Goal: Task Accomplishment & Management: Use online tool/utility

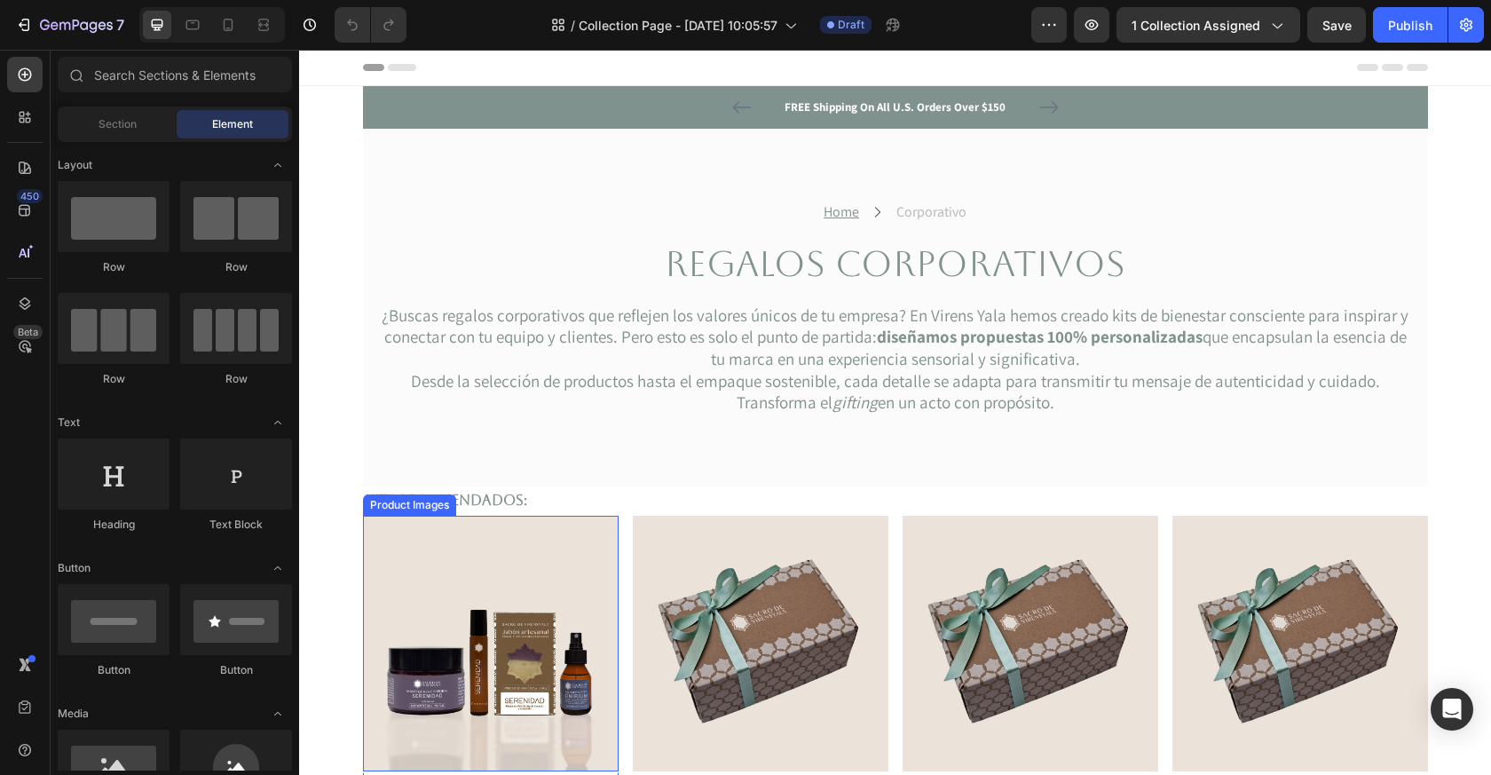
click at [741, 665] on img at bounding box center [761, 644] width 256 height 256
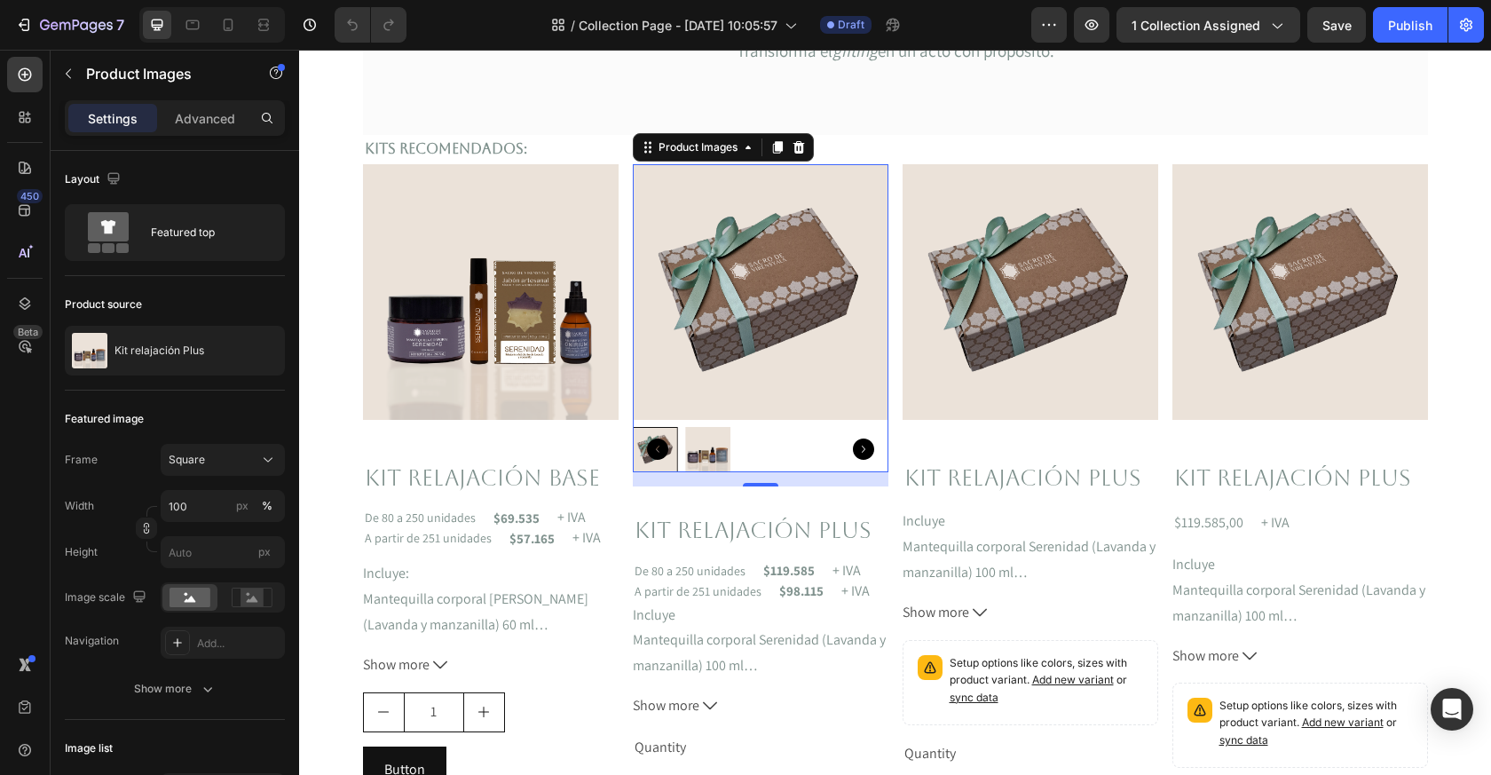
scroll to position [393, 0]
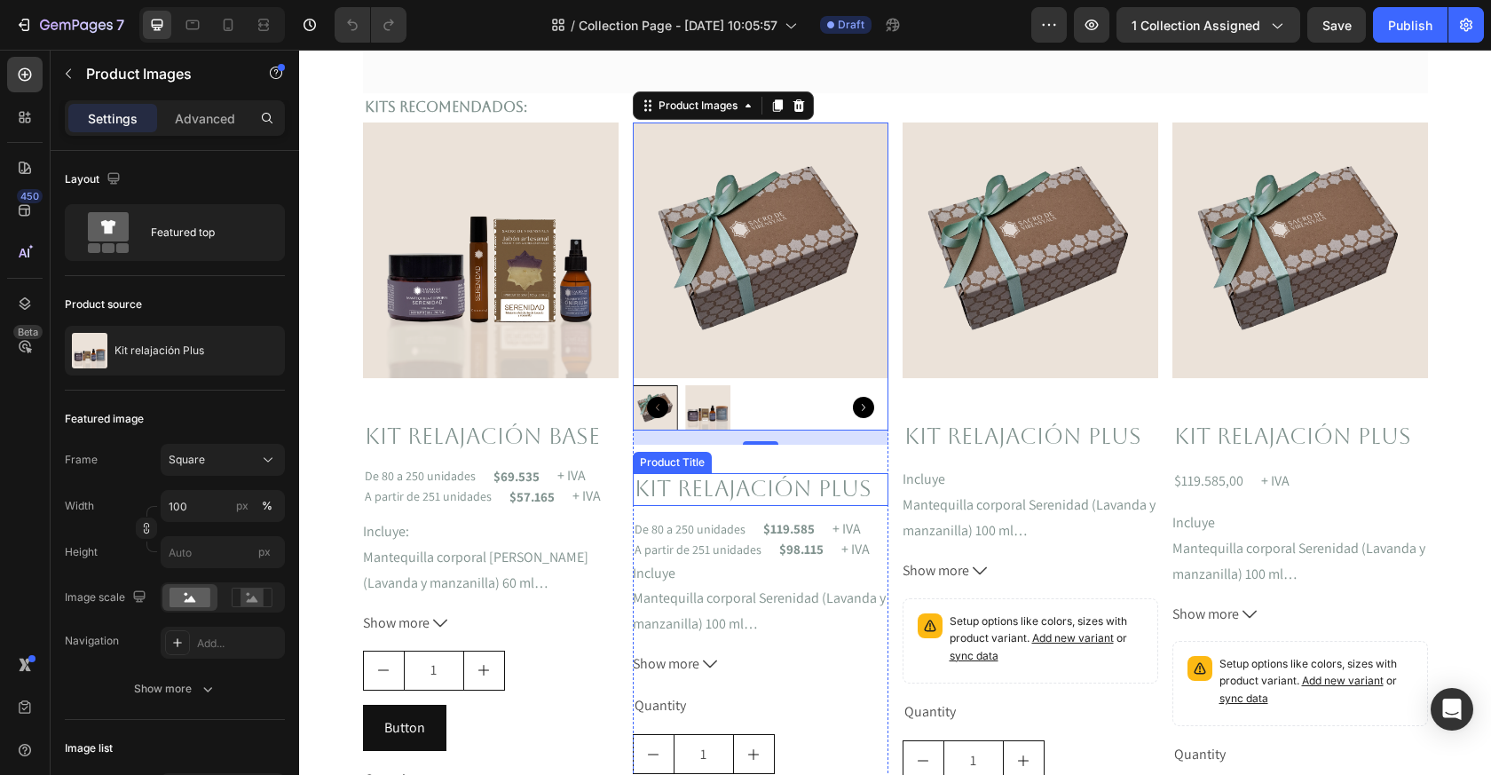
click at [795, 490] on h2 "Kit relajación Plus" at bounding box center [761, 489] width 256 height 33
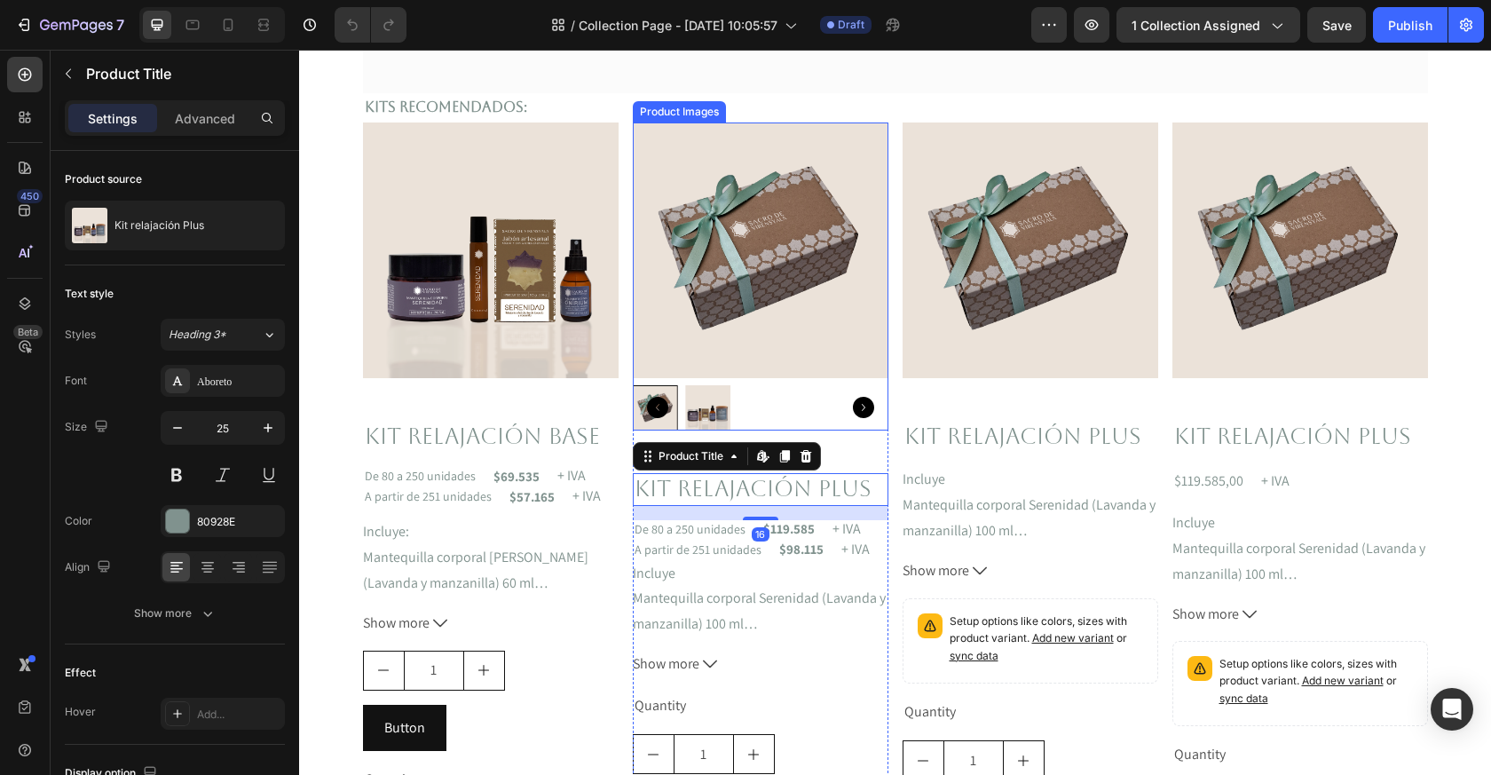
click at [765, 314] on img at bounding box center [761, 251] width 256 height 256
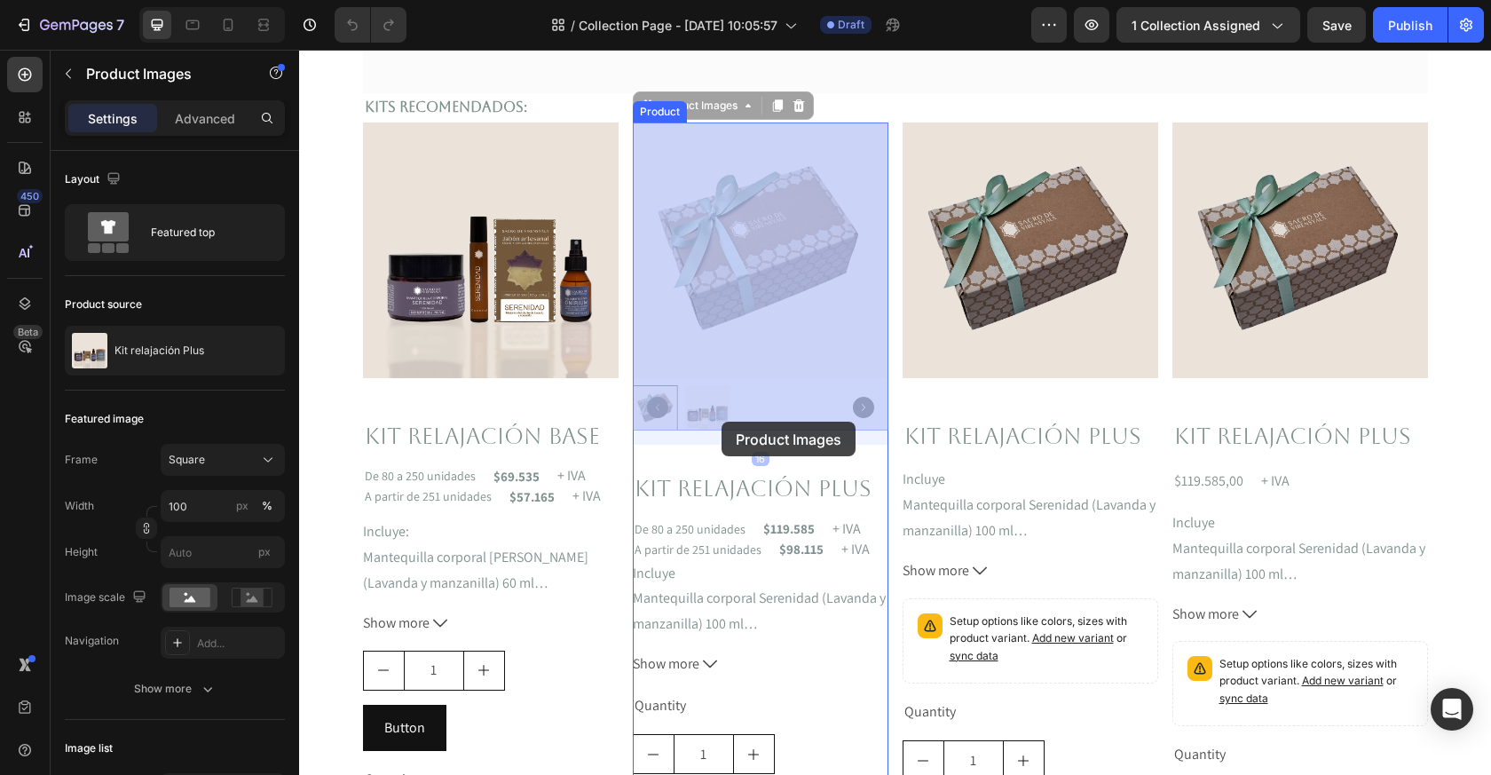
drag, startPoint x: 659, startPoint y: 422, endPoint x: 721, endPoint y: 422, distance: 62.1
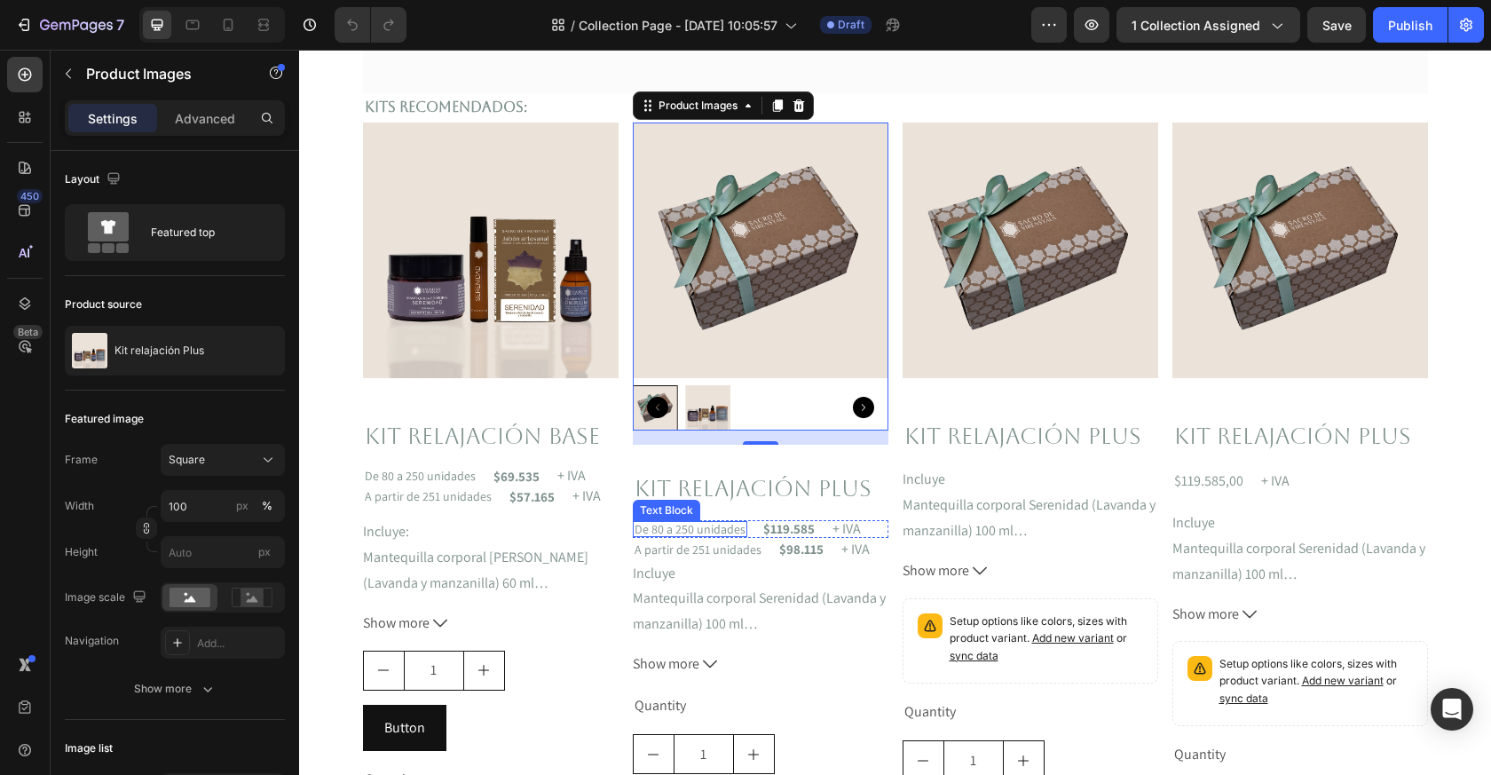
click at [711, 532] on p "De 80 a 250 unidades" at bounding box center [690, 529] width 111 height 12
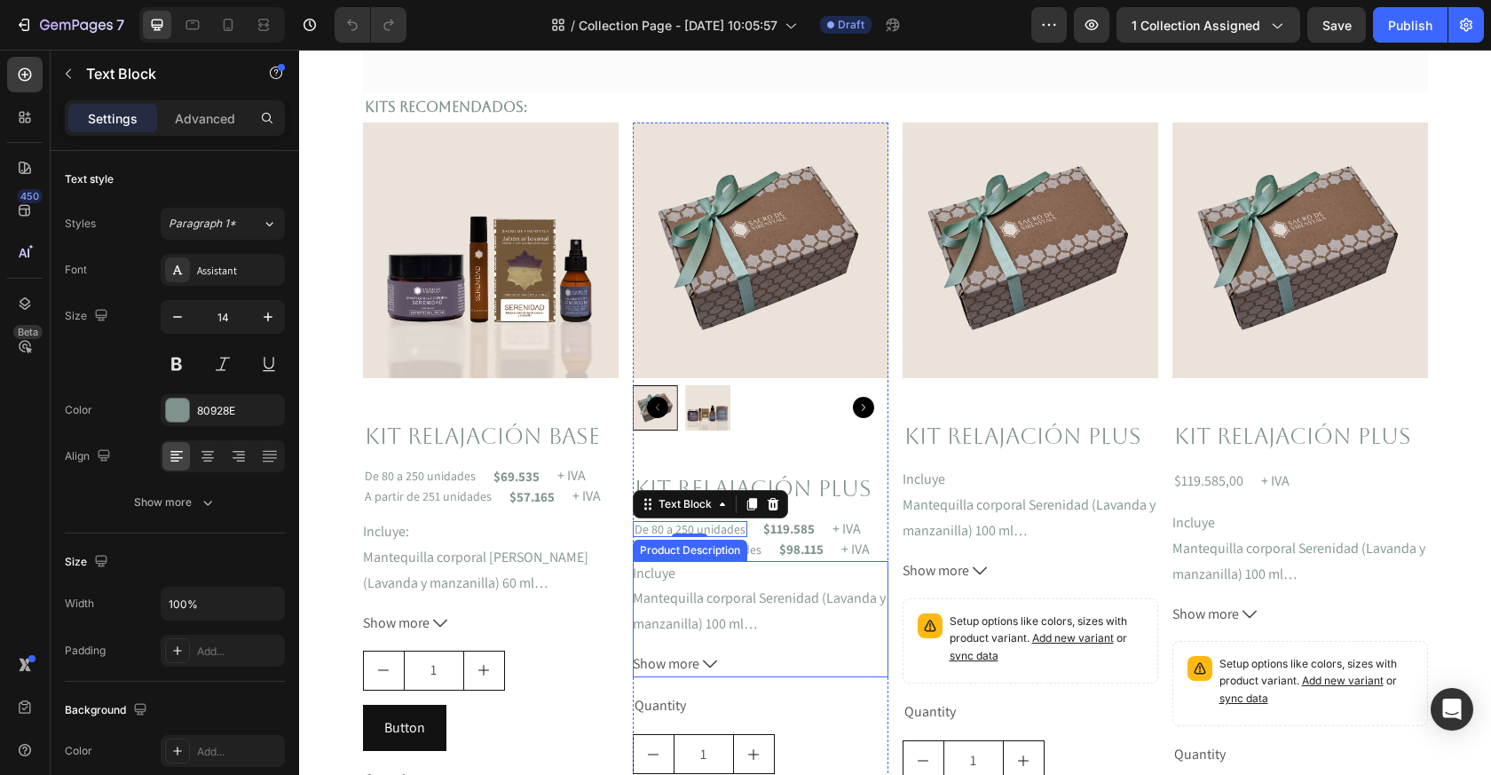
click at [668, 658] on span "Show more" at bounding box center [666, 665] width 67 height 26
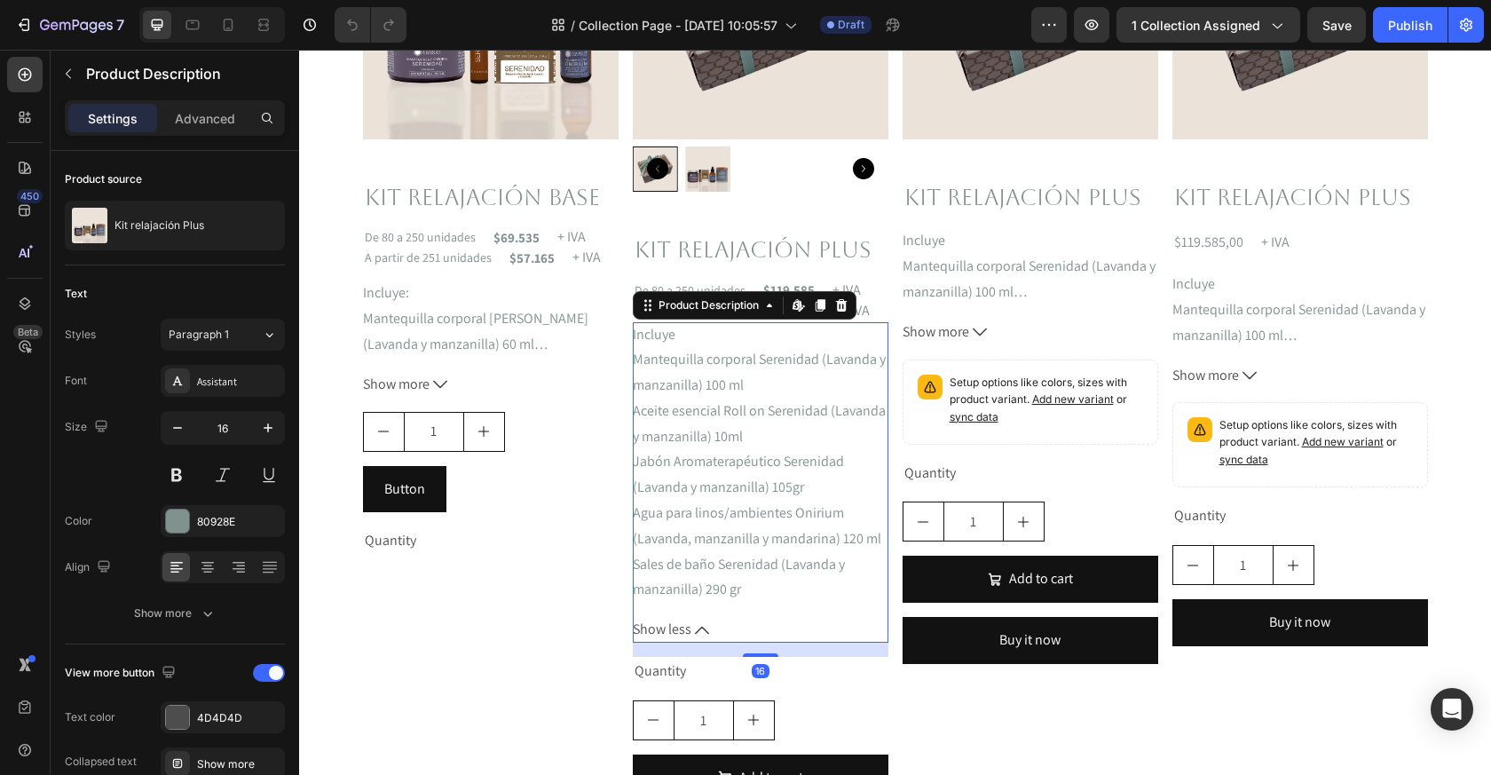
scroll to position [773, 0]
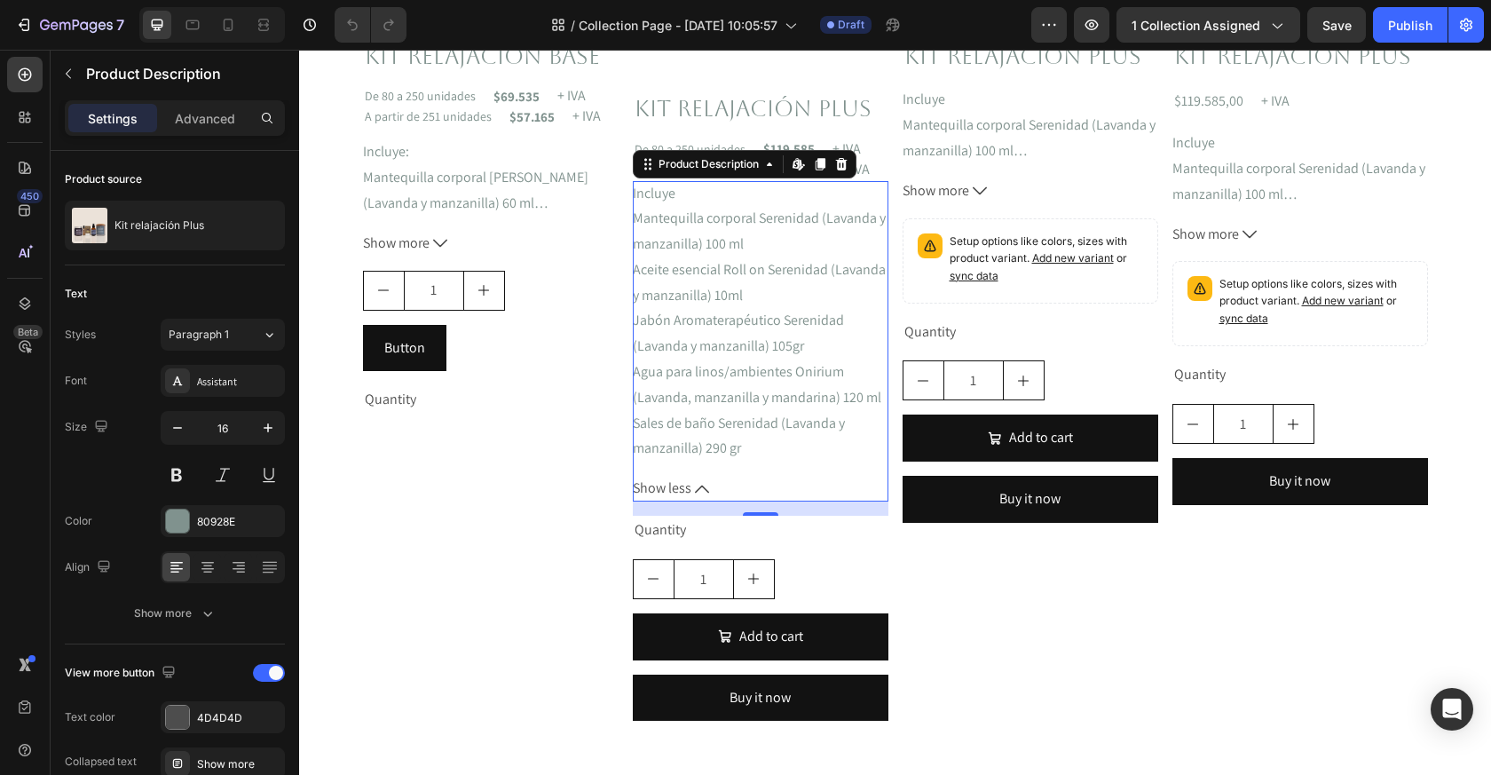
click at [701, 489] on icon at bounding box center [702, 489] width 14 height 14
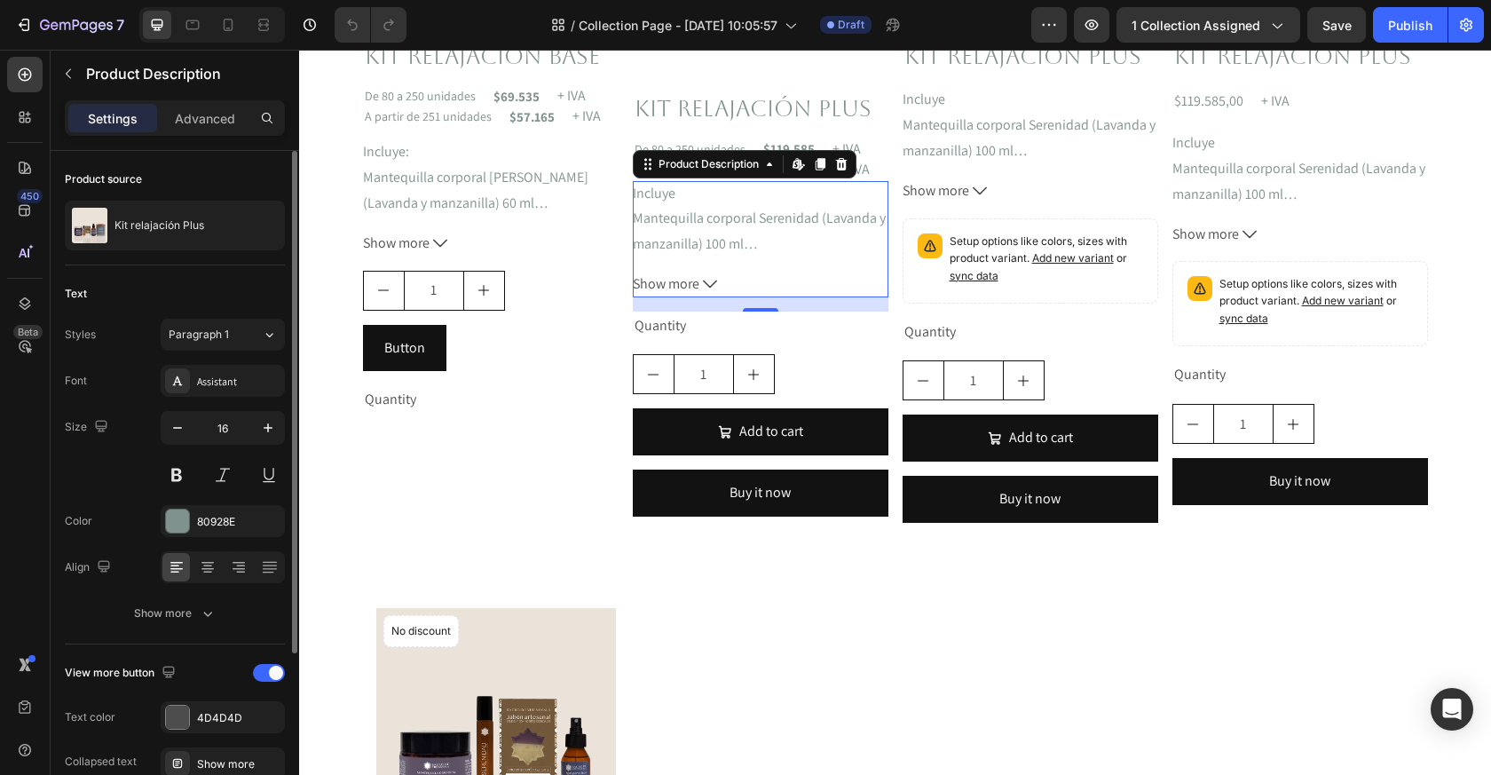
scroll to position [30, 0]
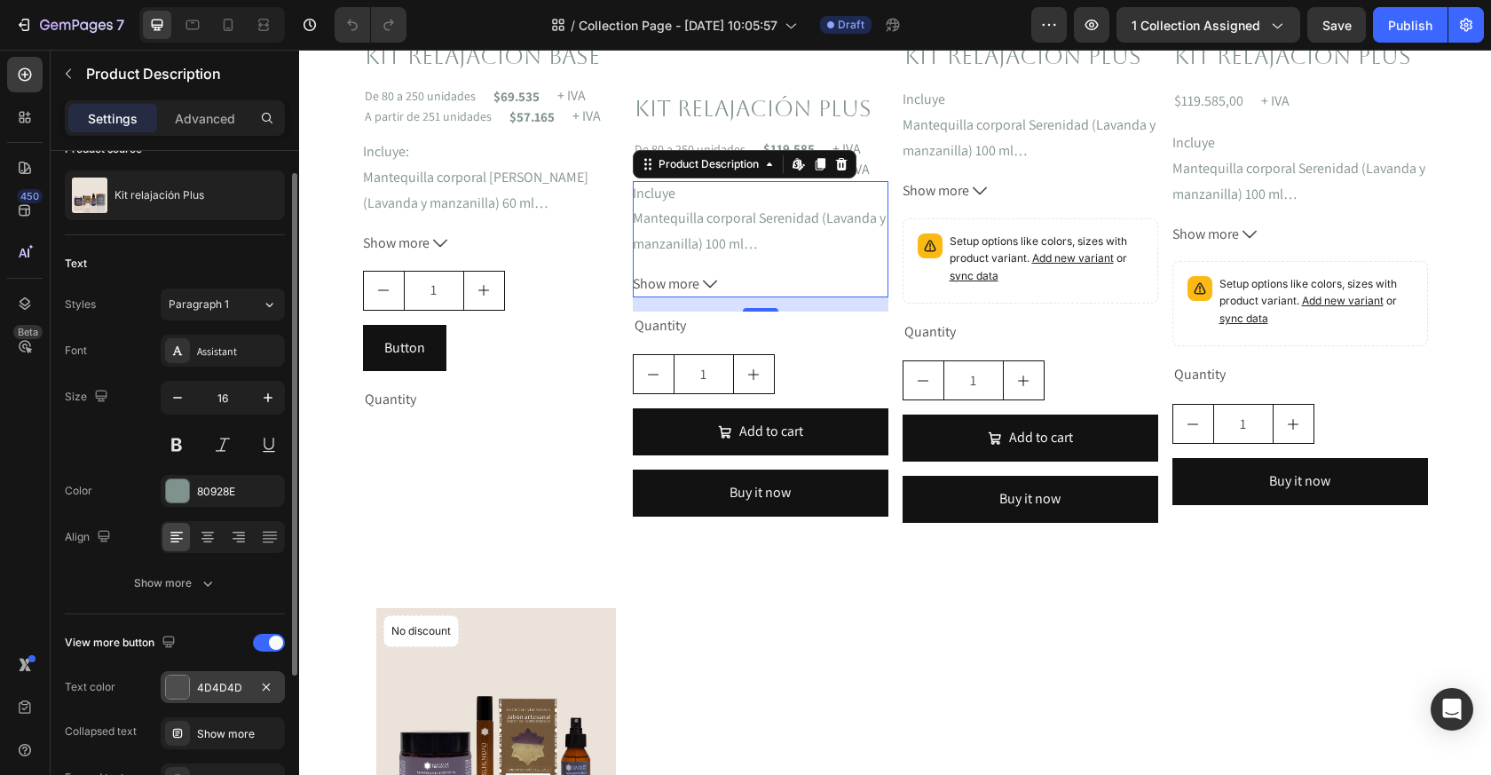
click at [186, 690] on div at bounding box center [177, 687] width 23 height 23
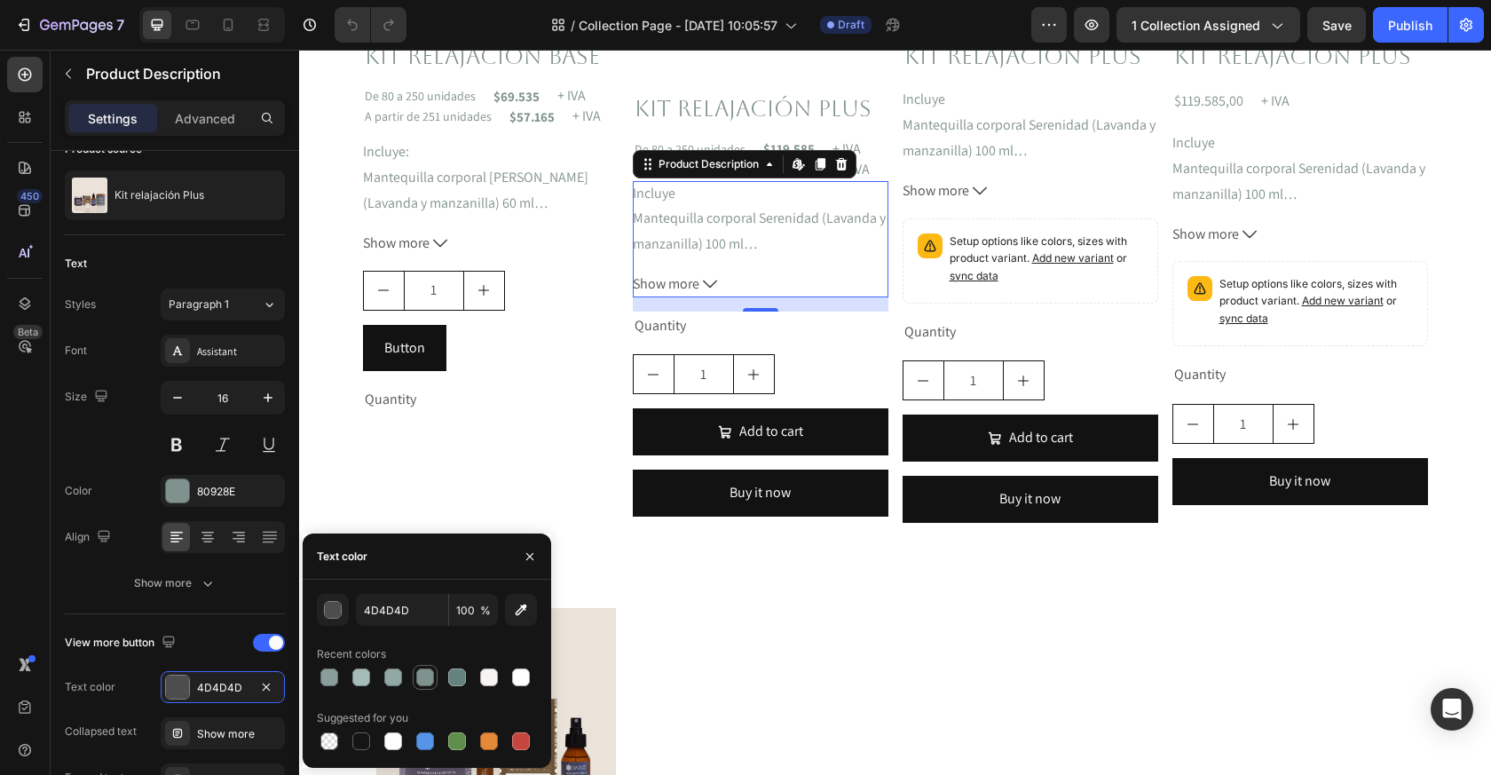
click at [421, 682] on div at bounding box center [425, 677] width 18 height 18
type input "80928E"
click at [503, 265] on div "Kit relajación base Product Title De 80 a 250 unidades Text Block $69.535 Text …" at bounding box center [491, 228] width 256 height 374
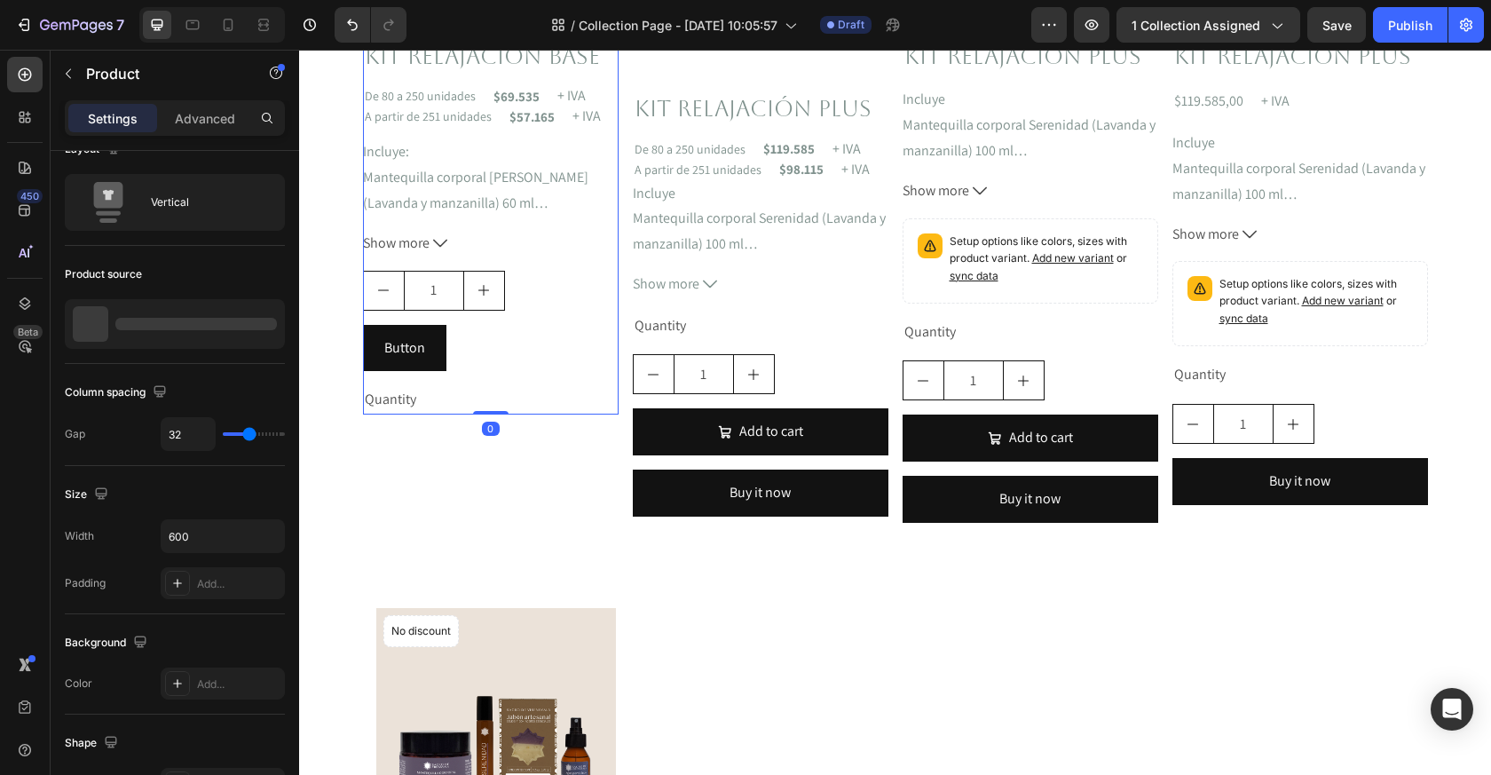
scroll to position [0, 0]
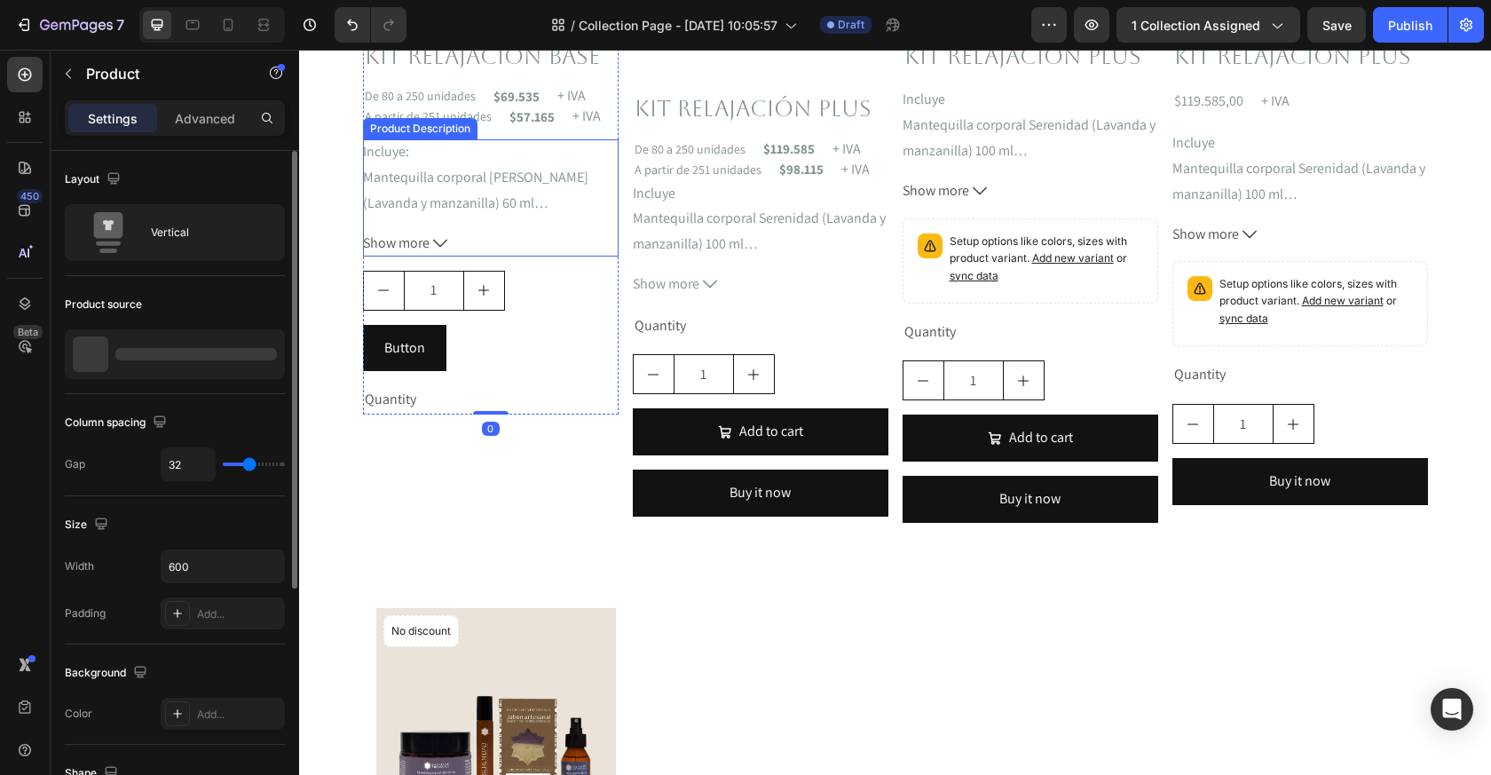
click at [490, 246] on button "Show more" at bounding box center [491, 244] width 256 height 26
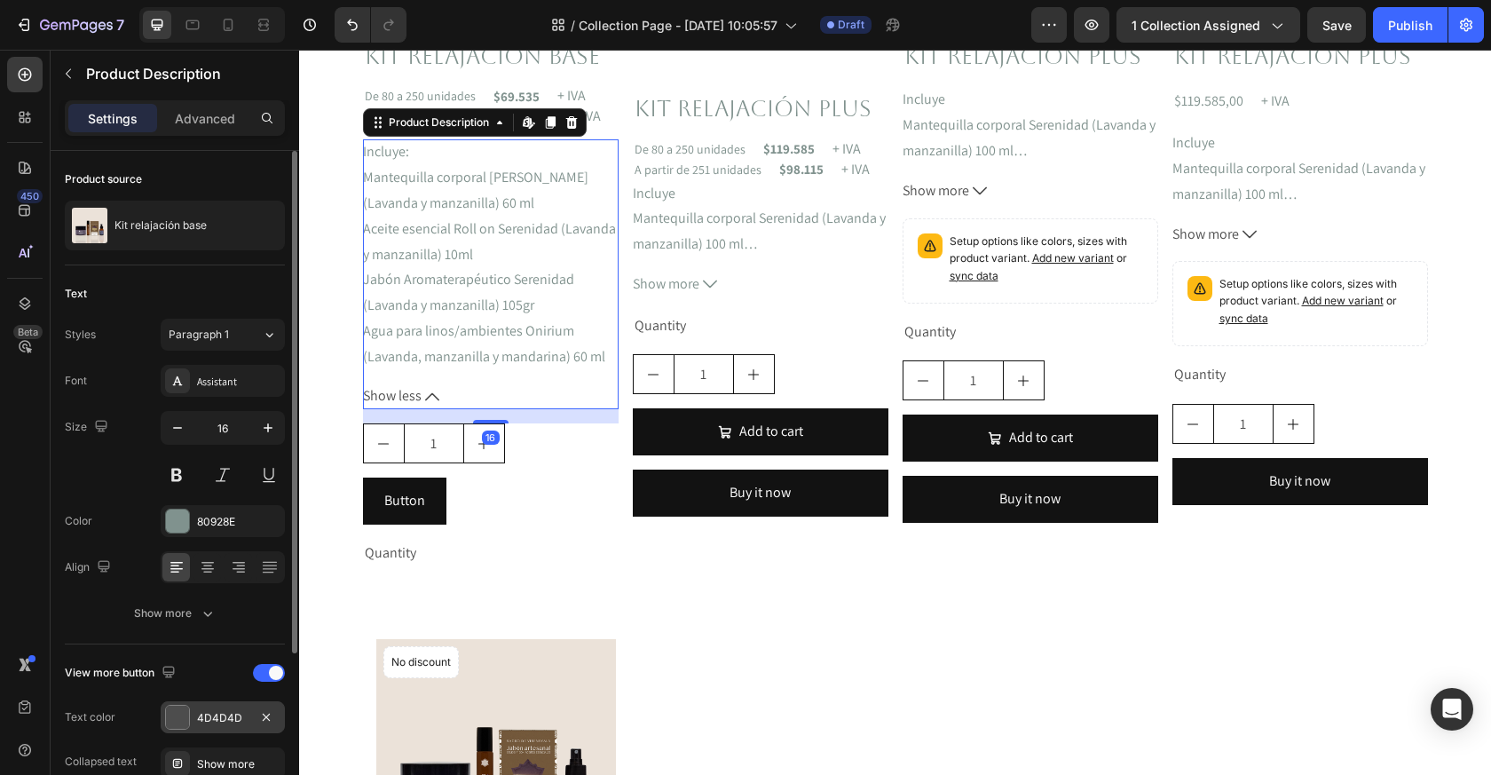
click at [181, 723] on div at bounding box center [177, 717] width 23 height 23
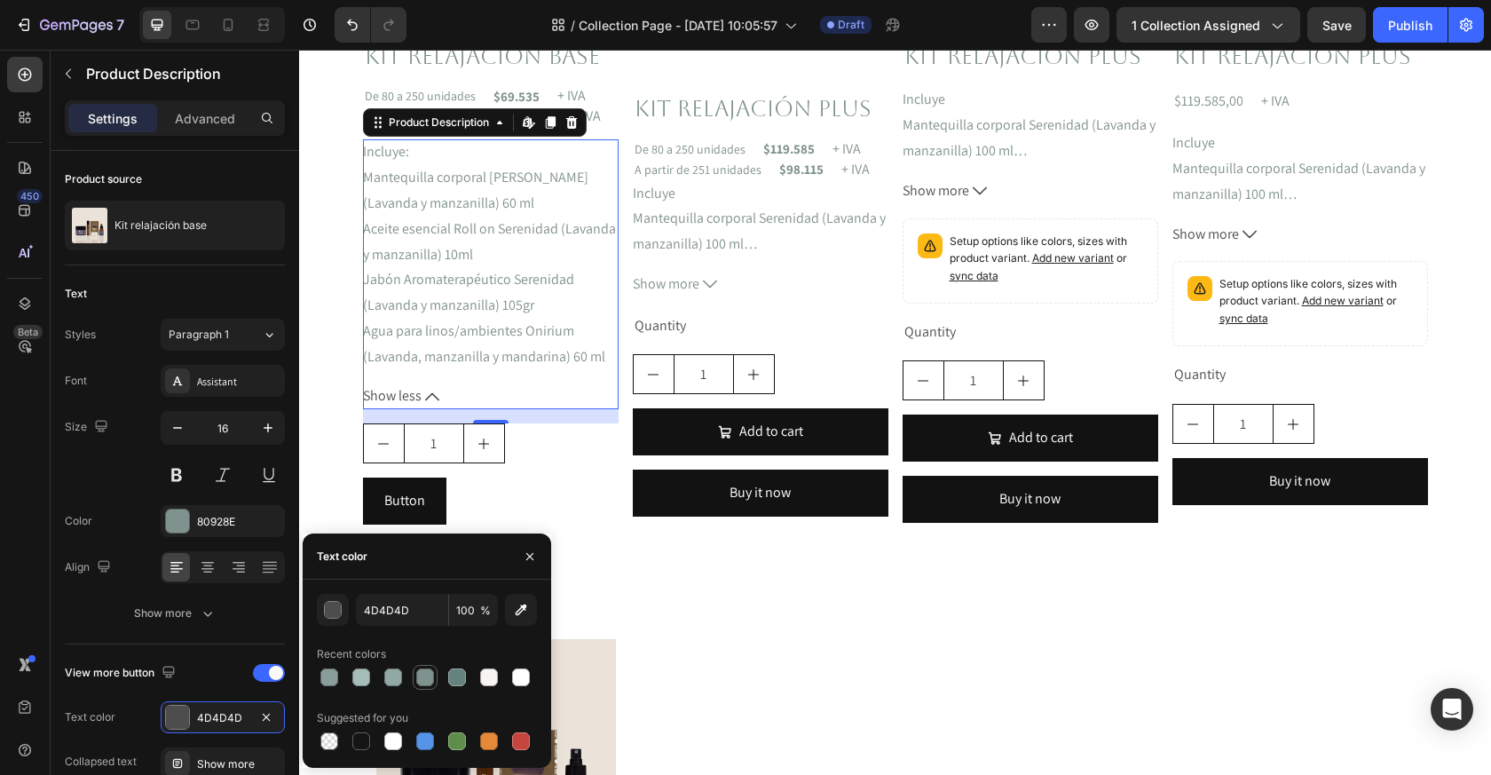
click at [427, 682] on div at bounding box center [425, 677] width 18 height 18
type input "80928E"
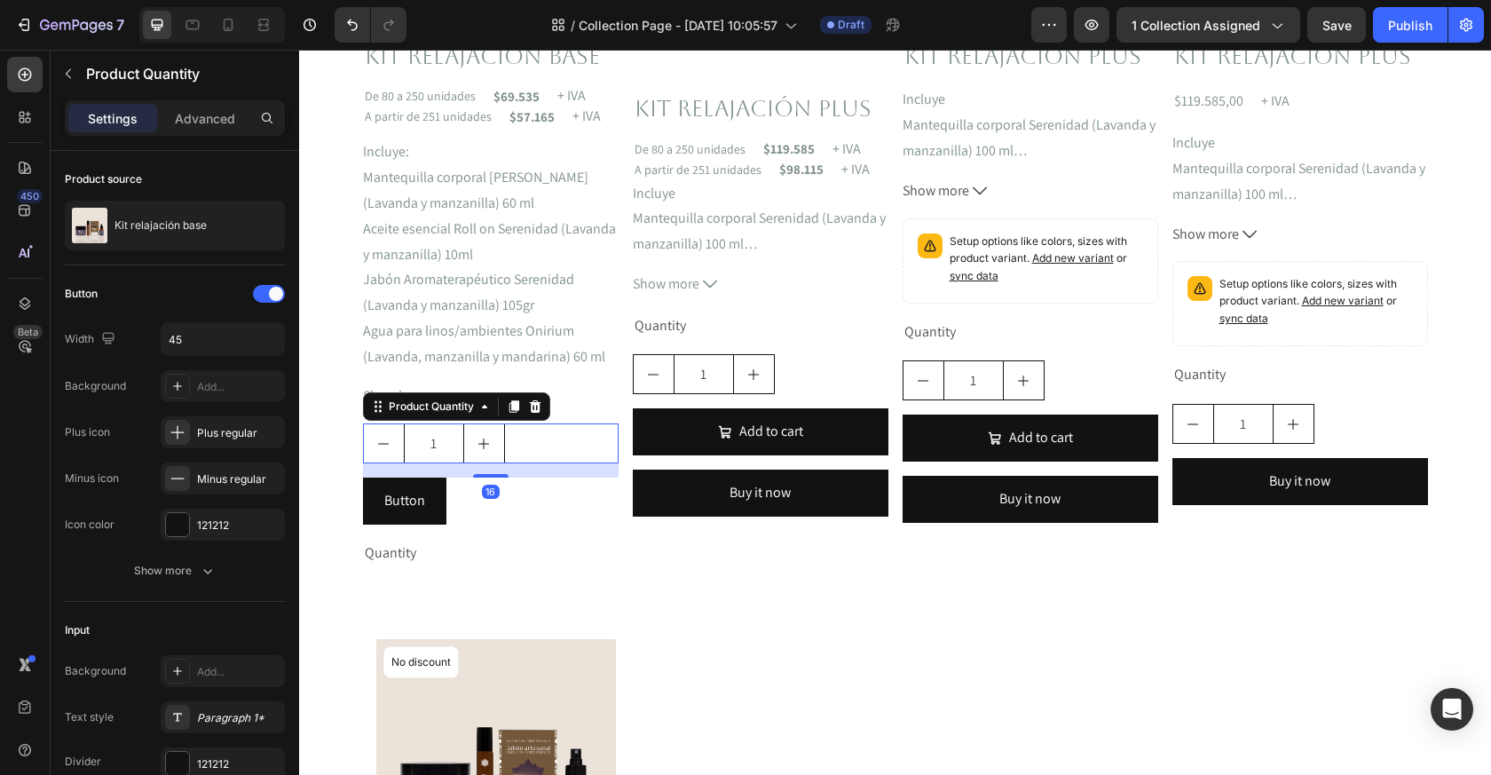
click at [446, 460] on input "1" at bounding box center [434, 443] width 60 height 38
click at [509, 447] on div "1" at bounding box center [491, 443] width 256 height 40
click at [503, 447] on button "increment" at bounding box center [484, 443] width 40 height 38
click at [375, 445] on button "decrement" at bounding box center [384, 443] width 40 height 38
type input "1"
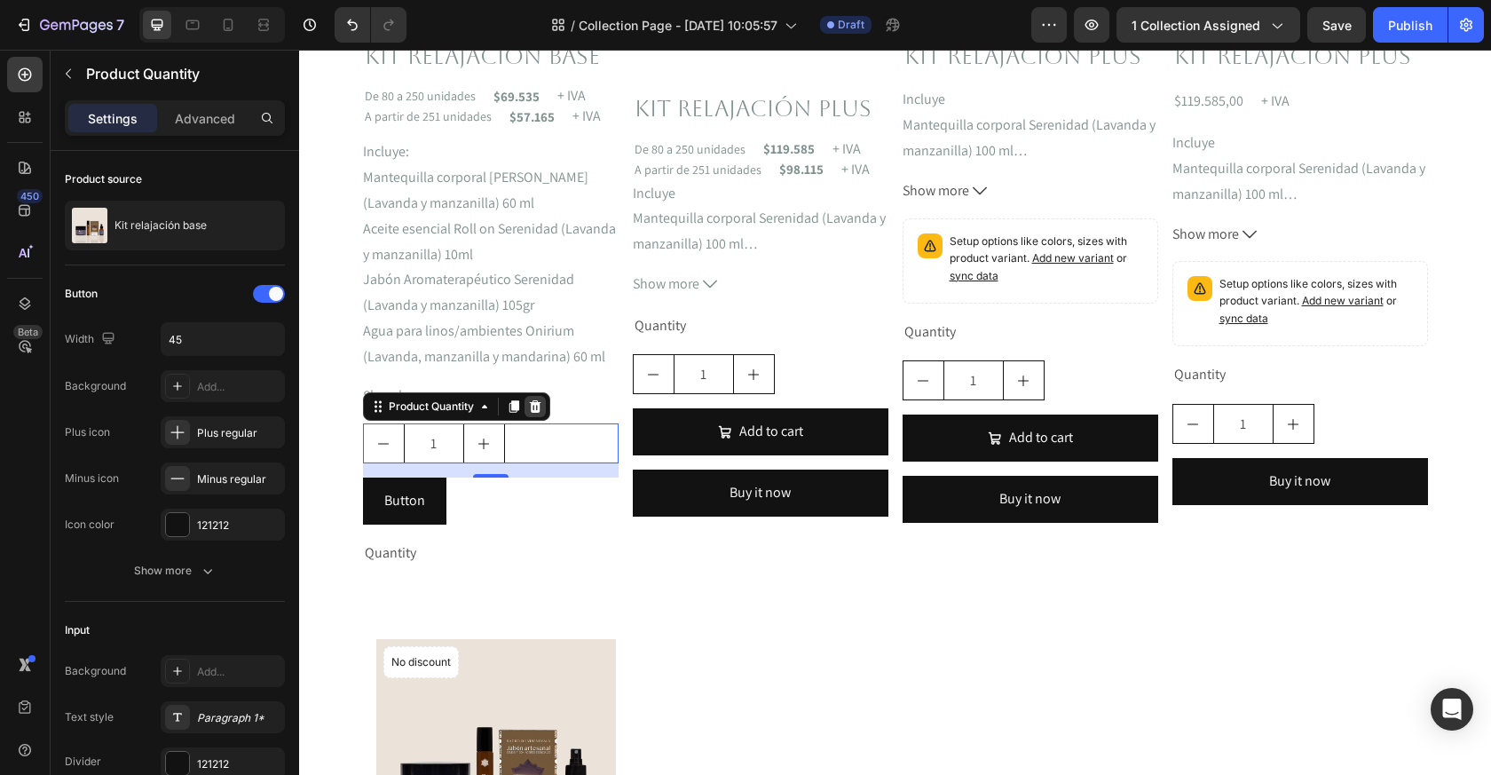
click at [539, 404] on icon at bounding box center [535, 406] width 12 height 12
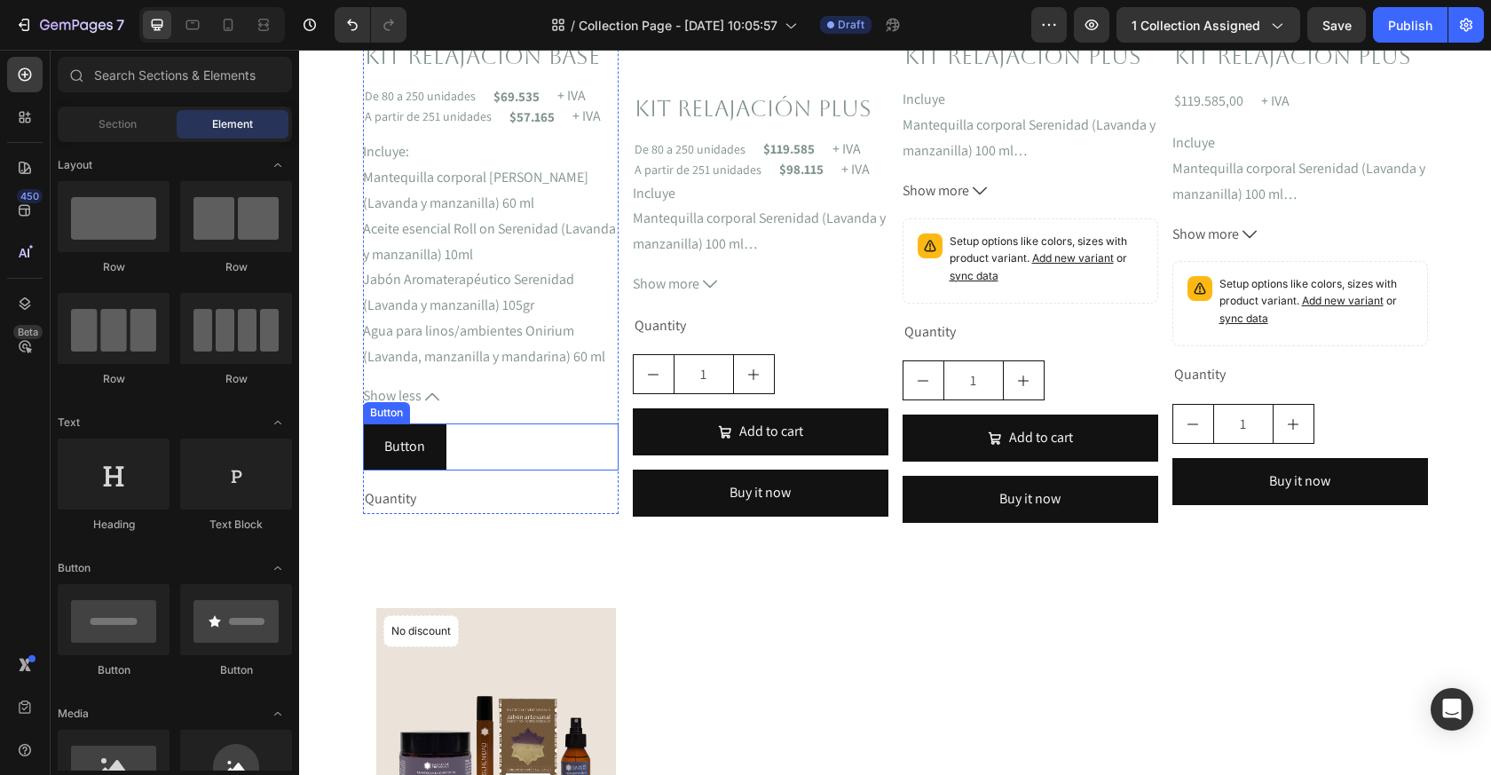
click at [486, 436] on div "Button Button" at bounding box center [491, 446] width 256 height 47
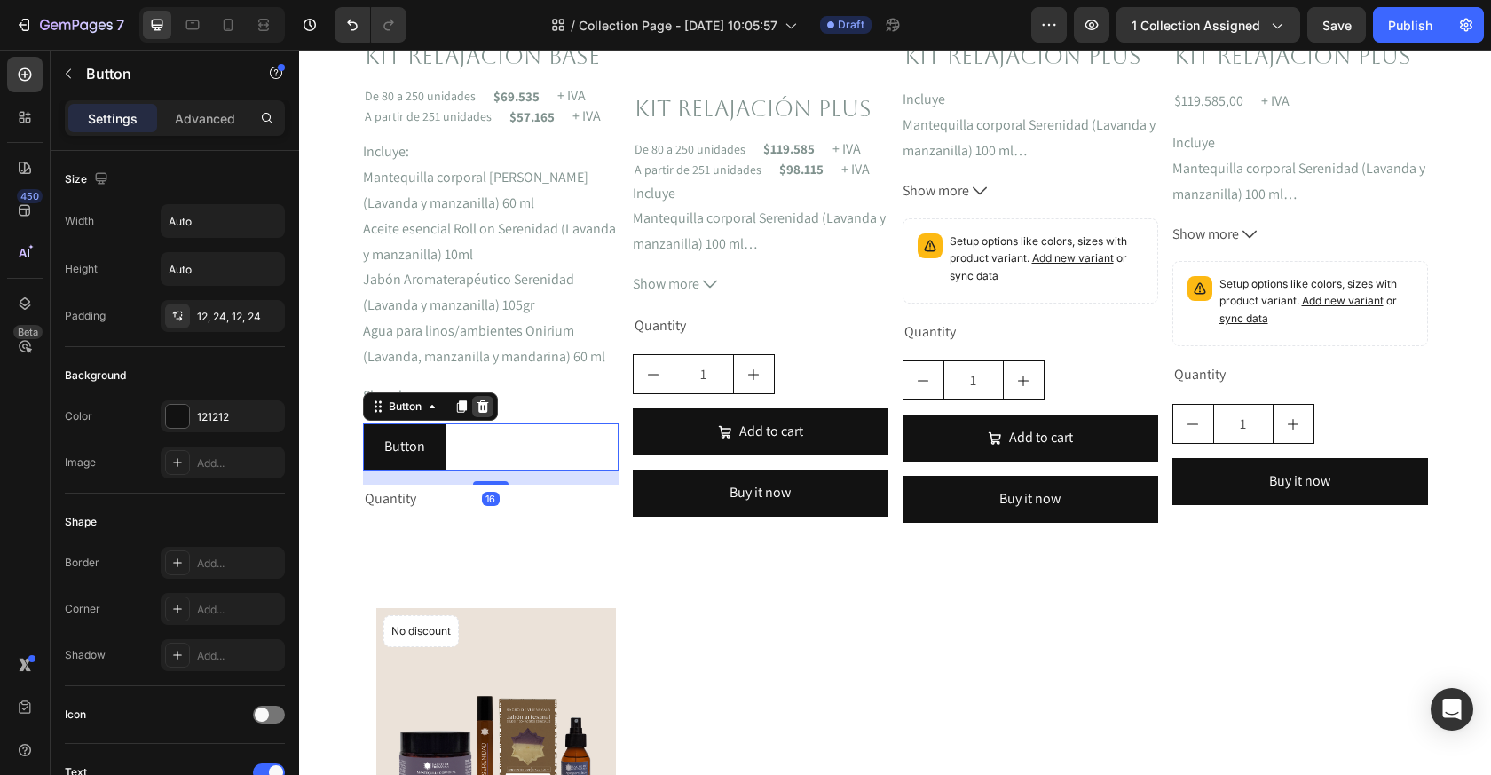
click at [479, 403] on icon at bounding box center [483, 406] width 12 height 12
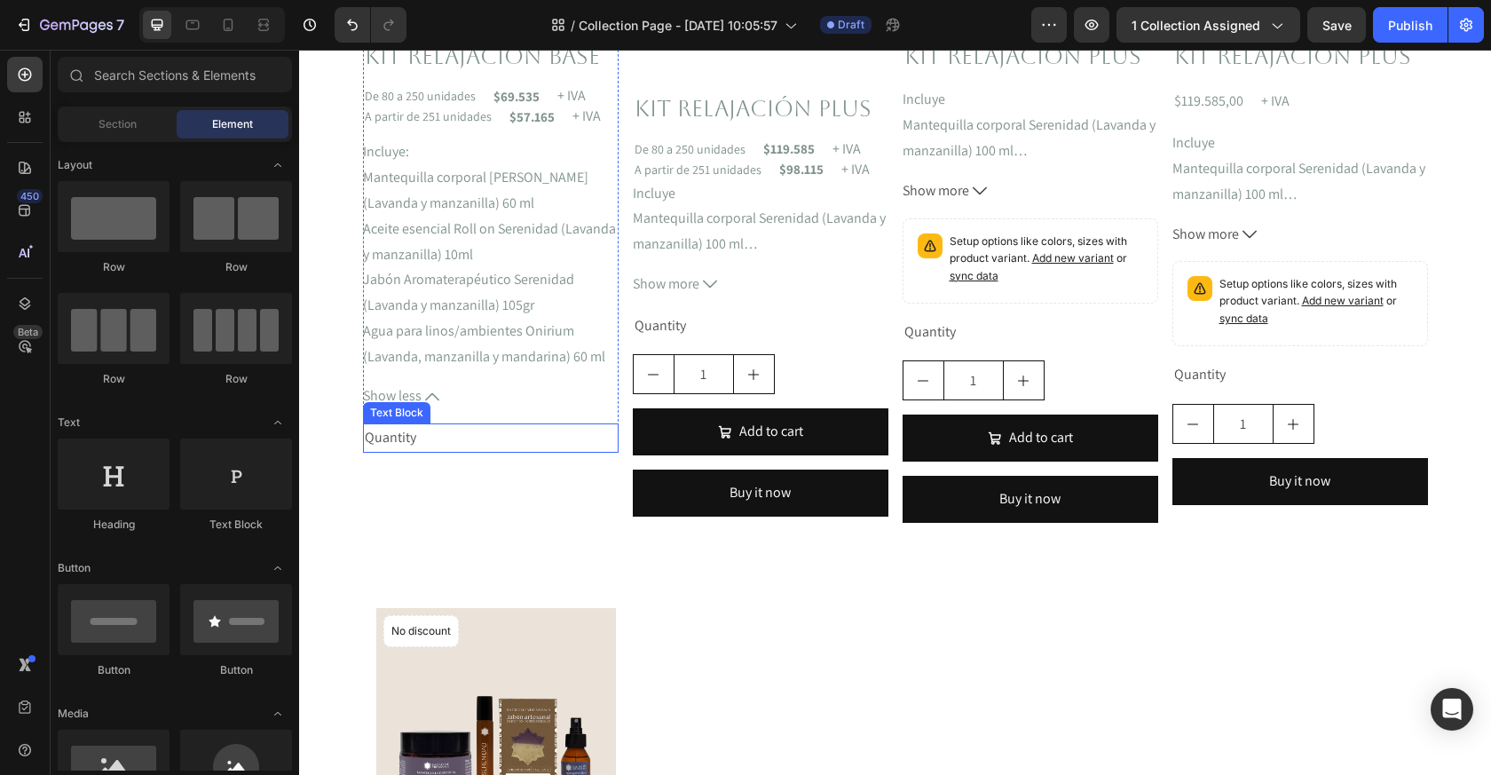
click at [409, 437] on div "Quantity" at bounding box center [491, 437] width 256 height 29
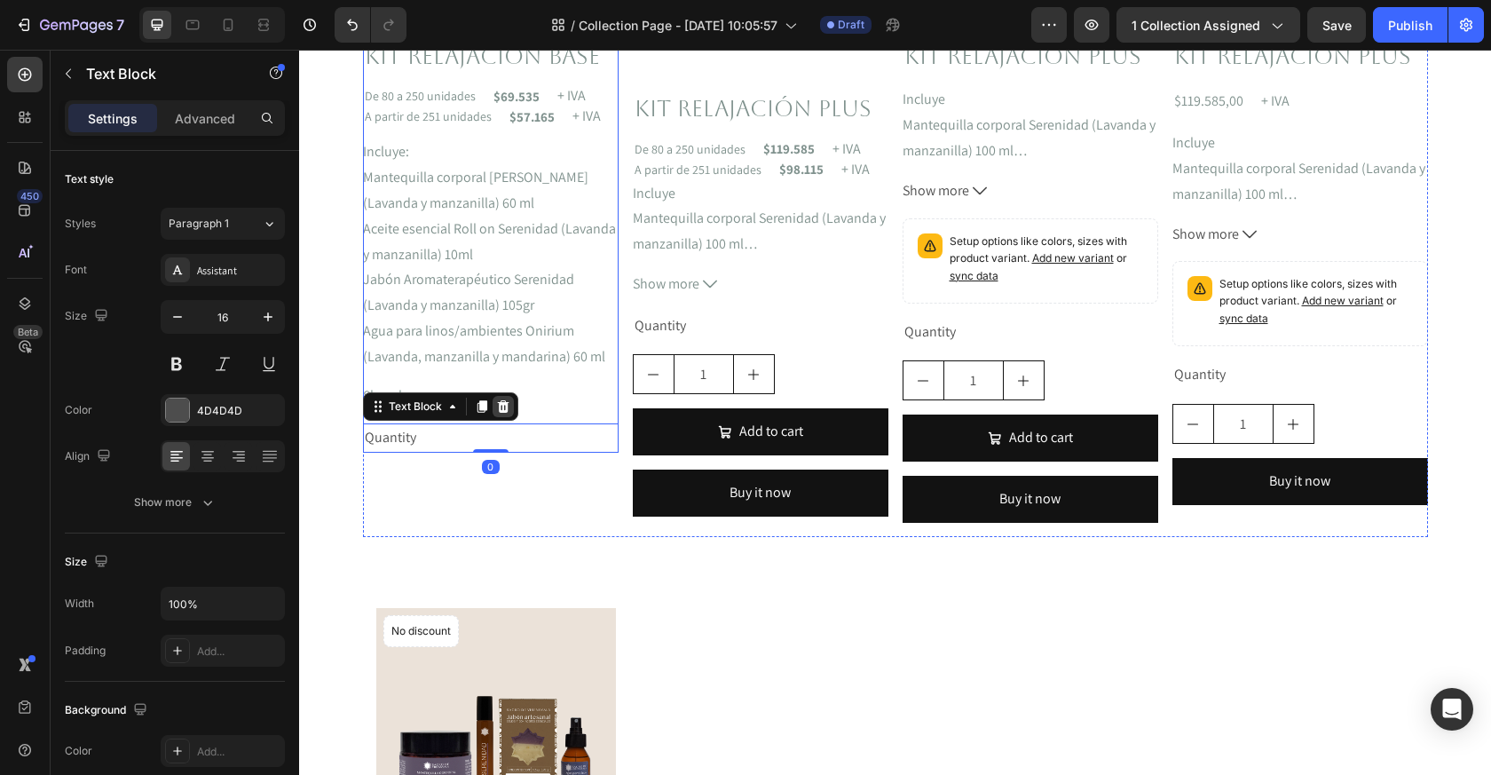
click at [501, 412] on icon at bounding box center [503, 406] width 12 height 12
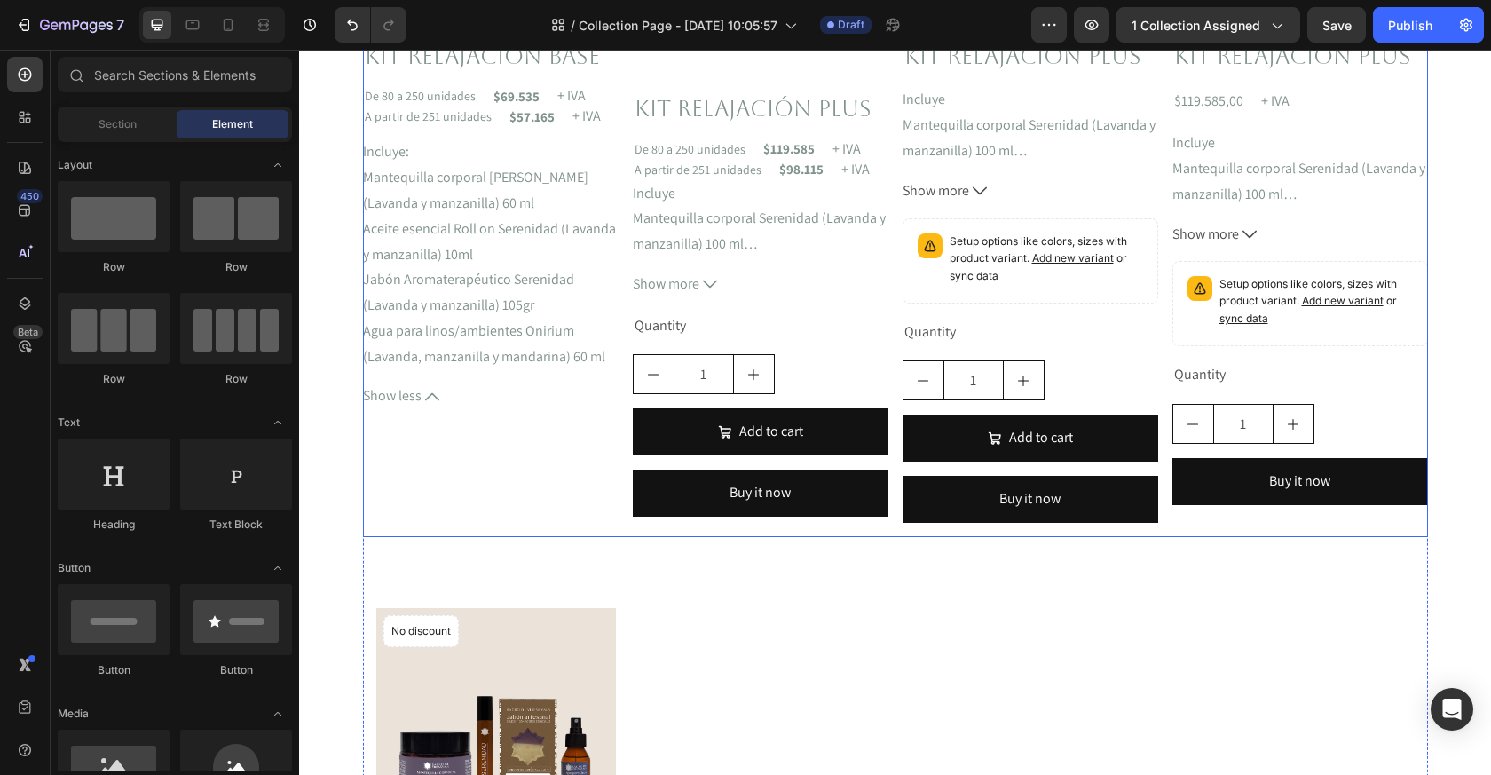
scroll to position [596, 0]
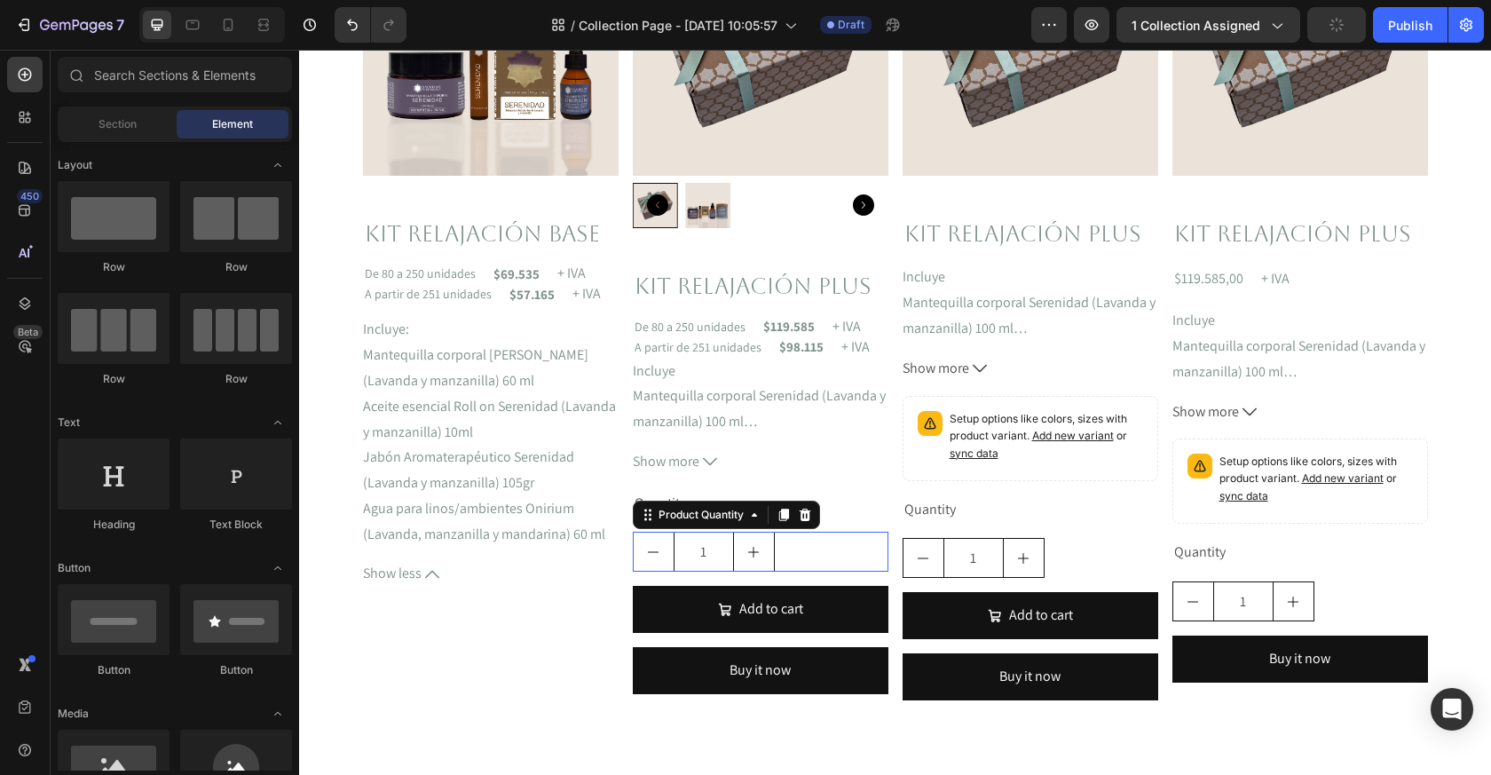
click at [807, 542] on div "1" at bounding box center [761, 552] width 256 height 40
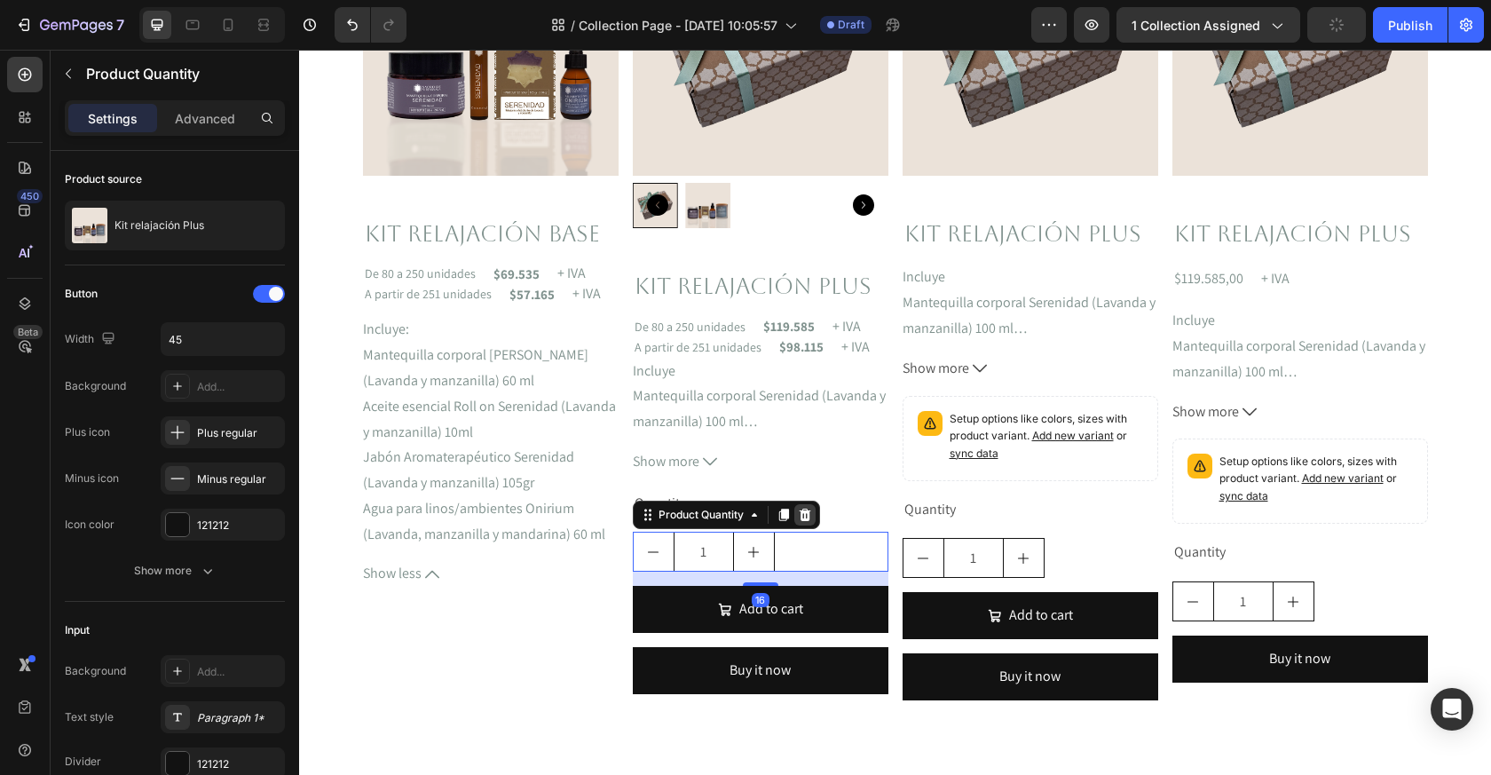
click at [802, 515] on icon at bounding box center [805, 515] width 12 height 12
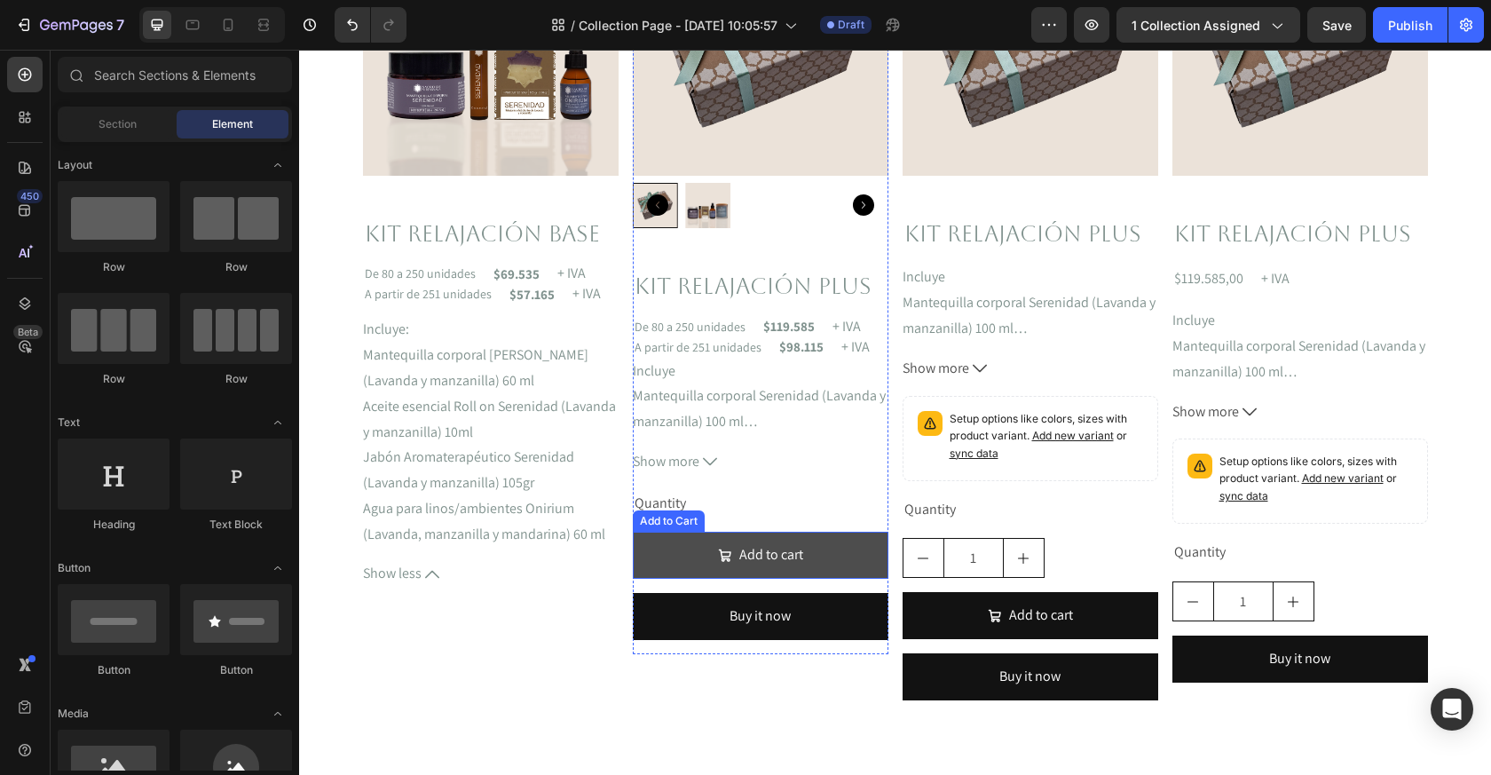
click at [849, 554] on button "Add to cart" at bounding box center [761, 555] width 256 height 47
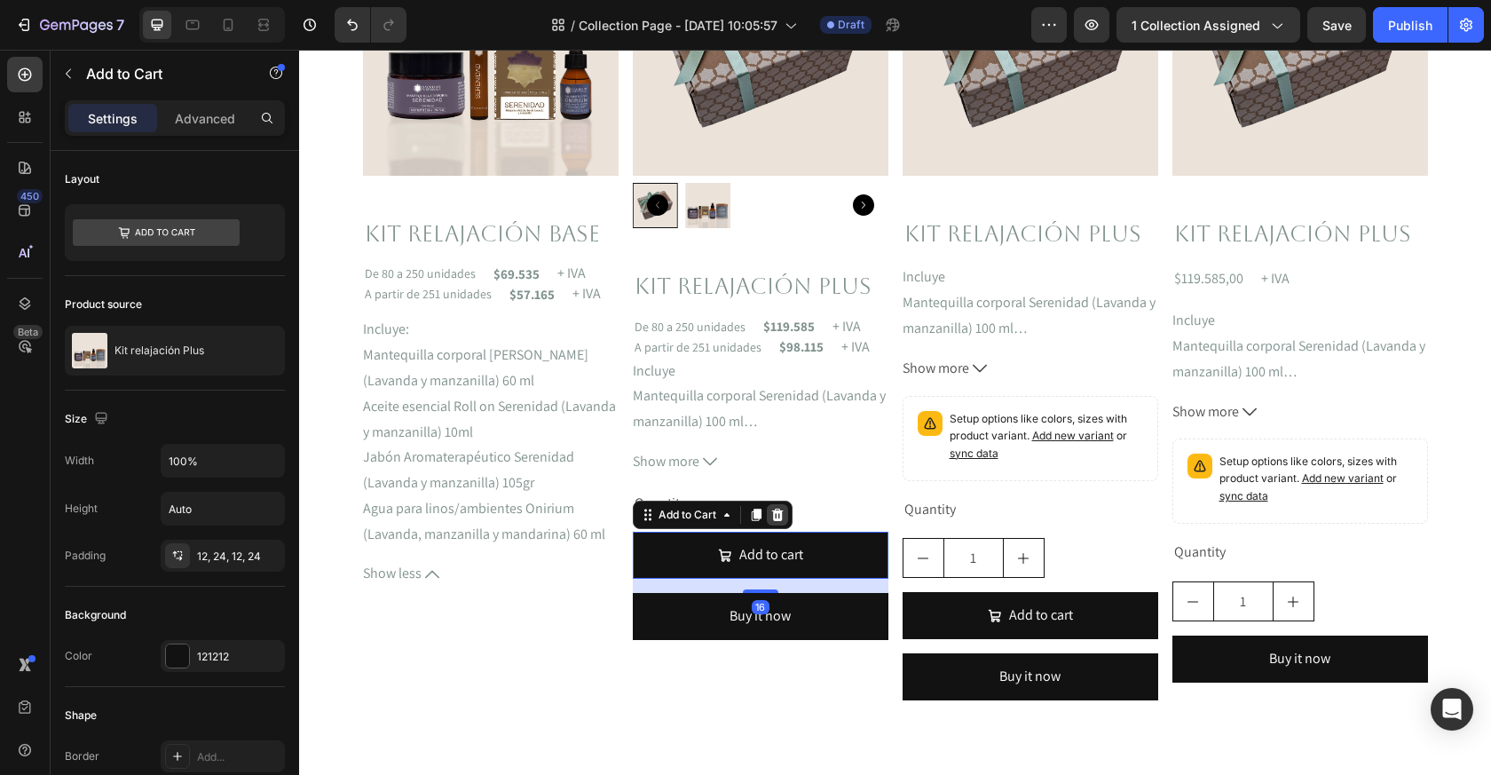
click at [780, 512] on icon at bounding box center [777, 515] width 12 height 12
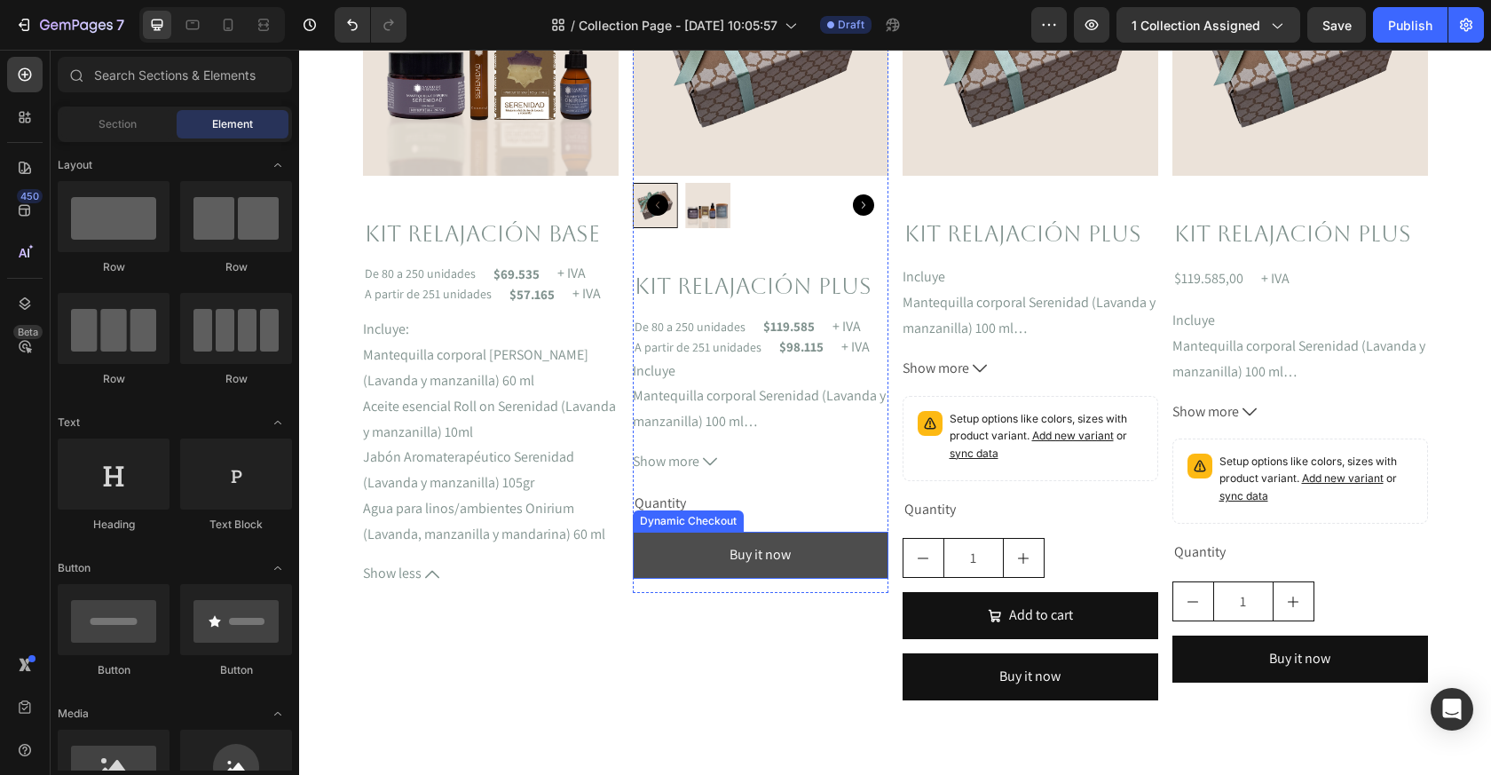
click at [837, 571] on button "Buy it now" at bounding box center [761, 555] width 256 height 47
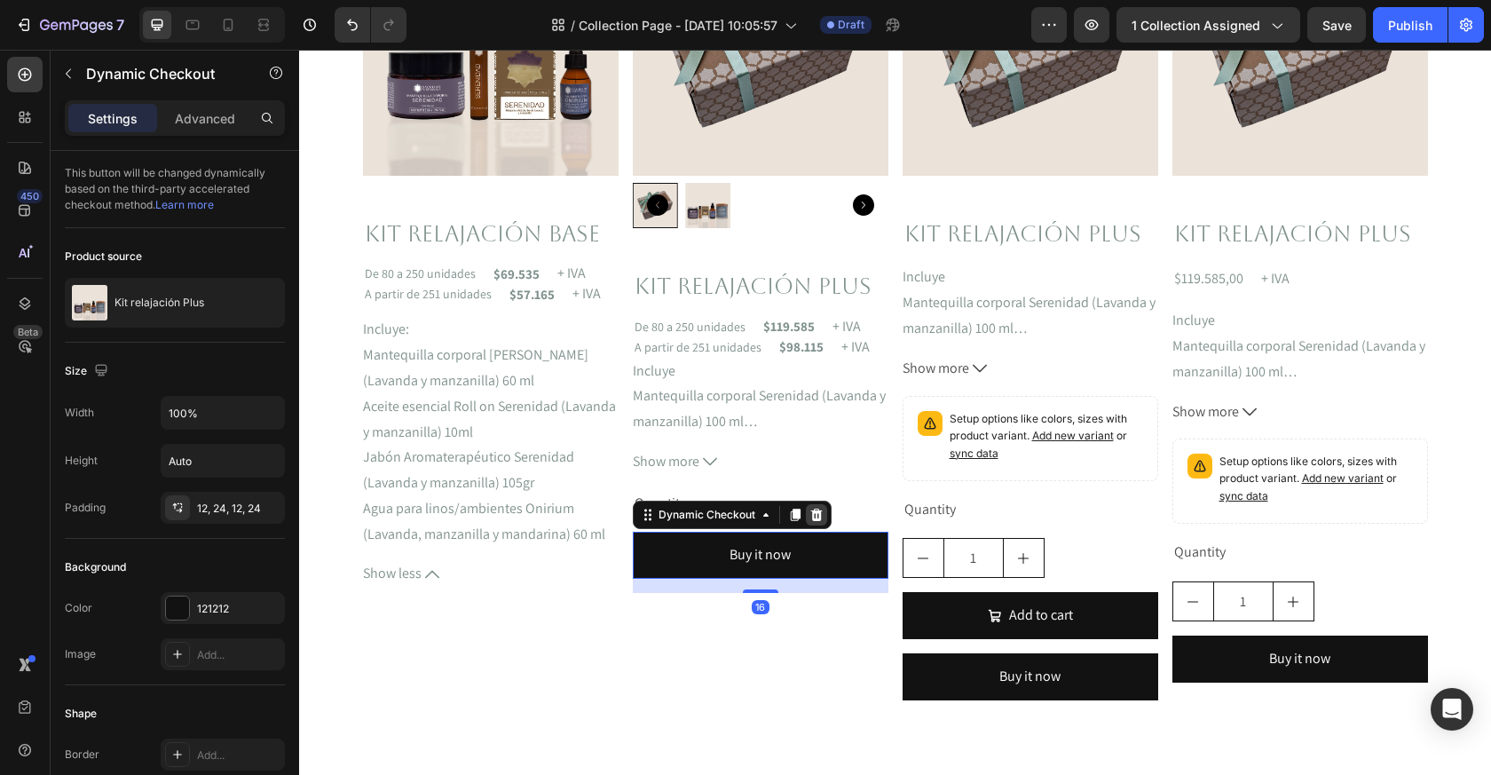
click at [815, 518] on icon at bounding box center [817, 515] width 12 height 12
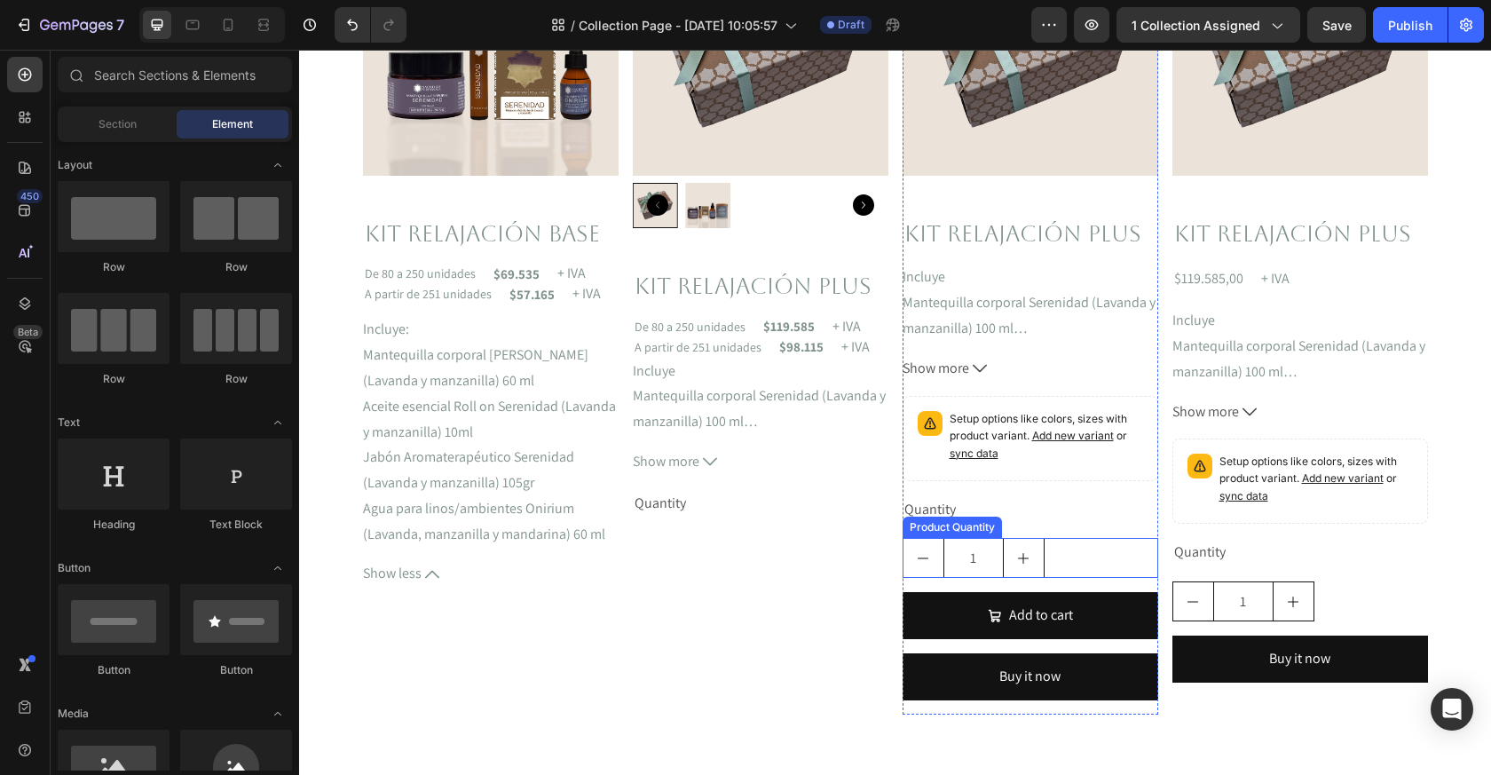
click at [1083, 566] on div "1" at bounding box center [1031, 558] width 256 height 40
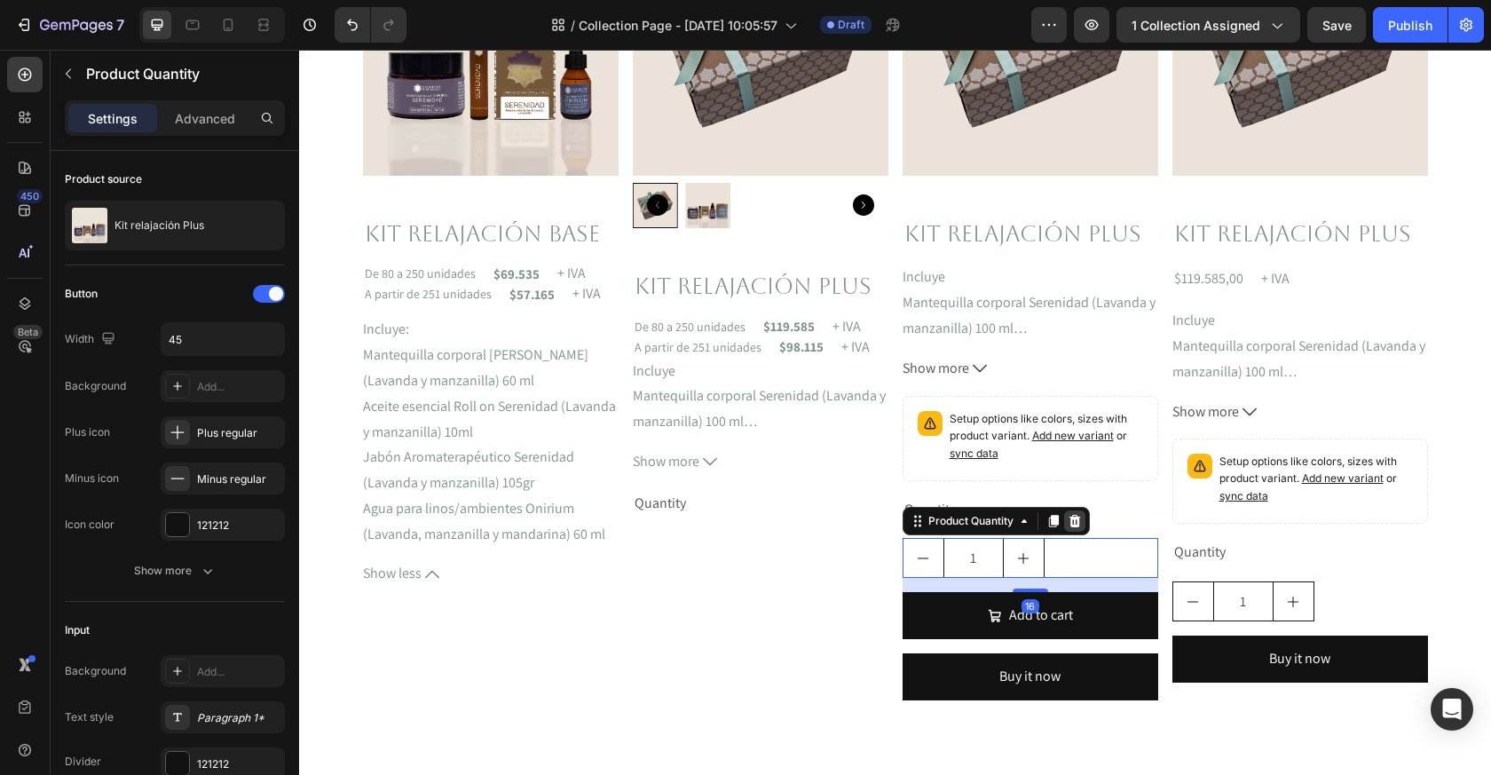
click at [1072, 518] on icon at bounding box center [1075, 521] width 12 height 12
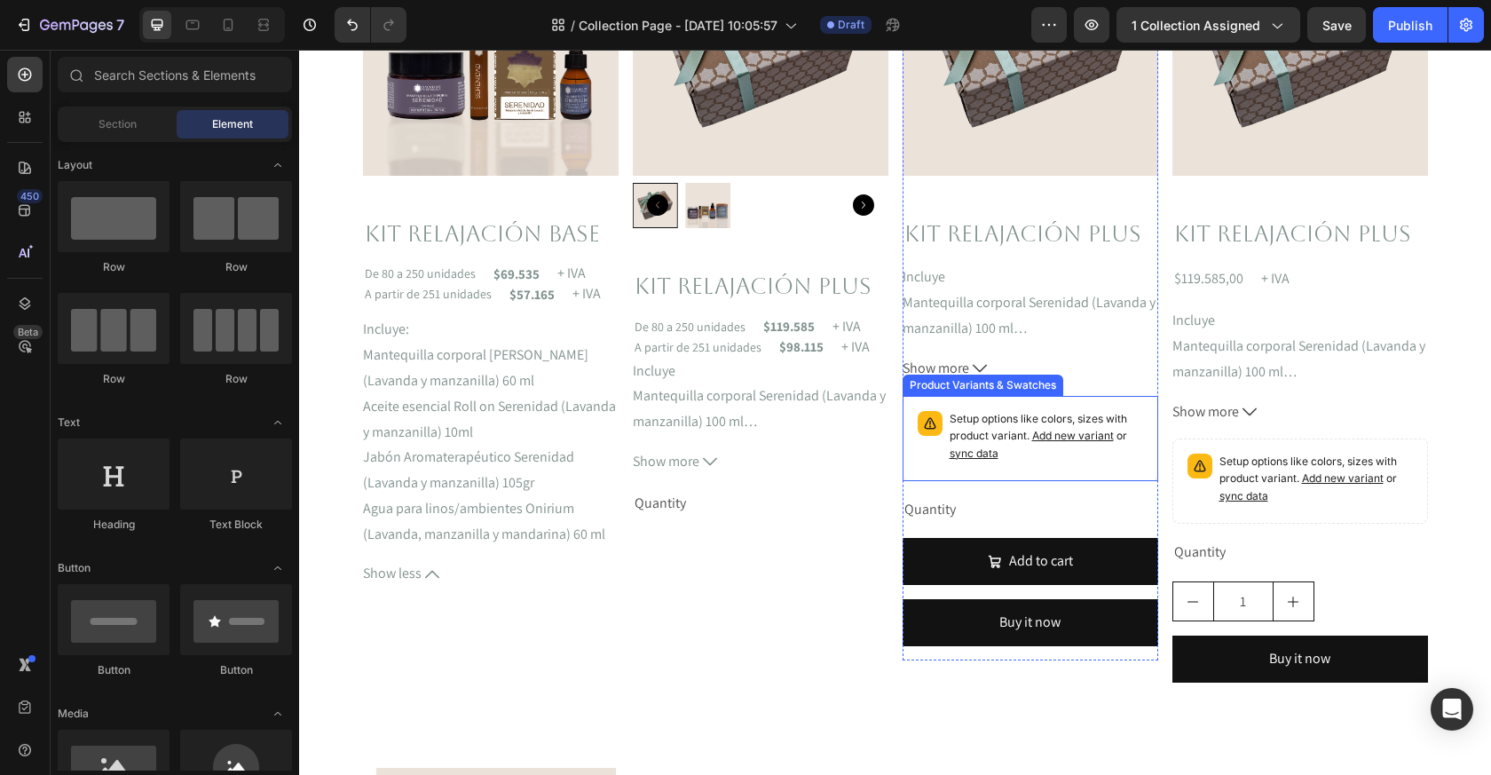
click at [1114, 455] on p "Setup options like colors, sizes with product variant. Add new variant or sync …" at bounding box center [1047, 436] width 194 height 51
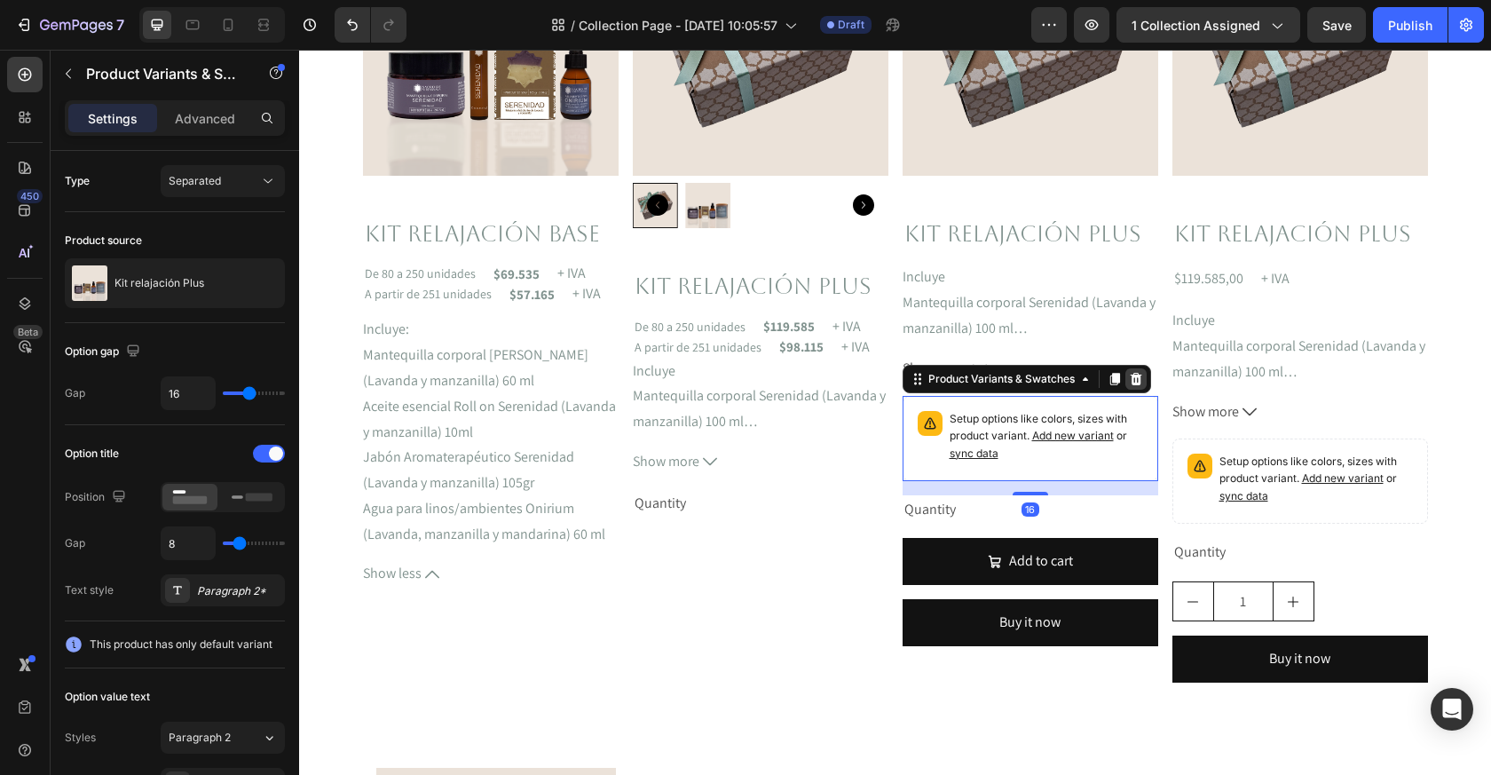
click at [1134, 379] on icon at bounding box center [1136, 378] width 12 height 12
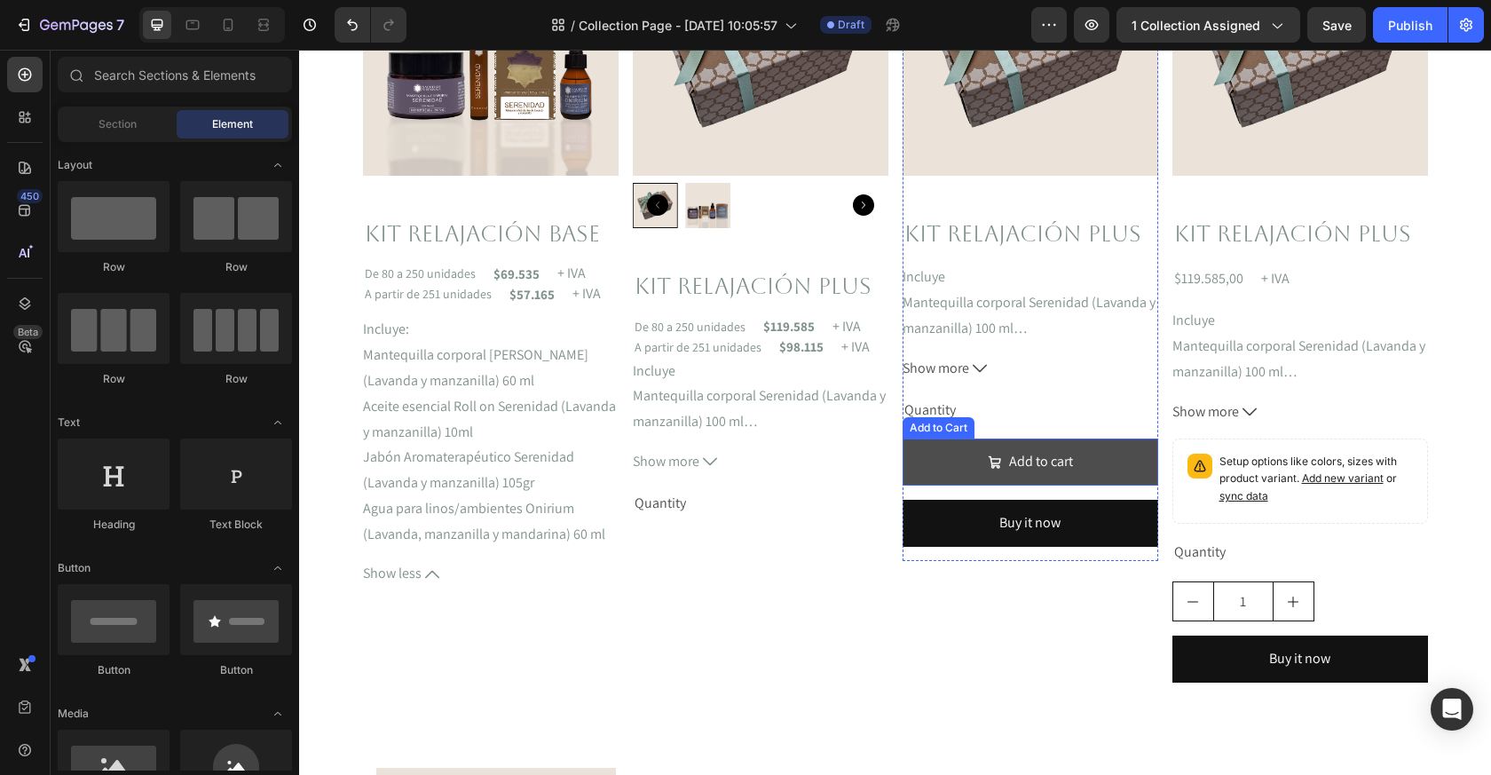
click at [1111, 471] on button "Add to cart" at bounding box center [1031, 462] width 256 height 47
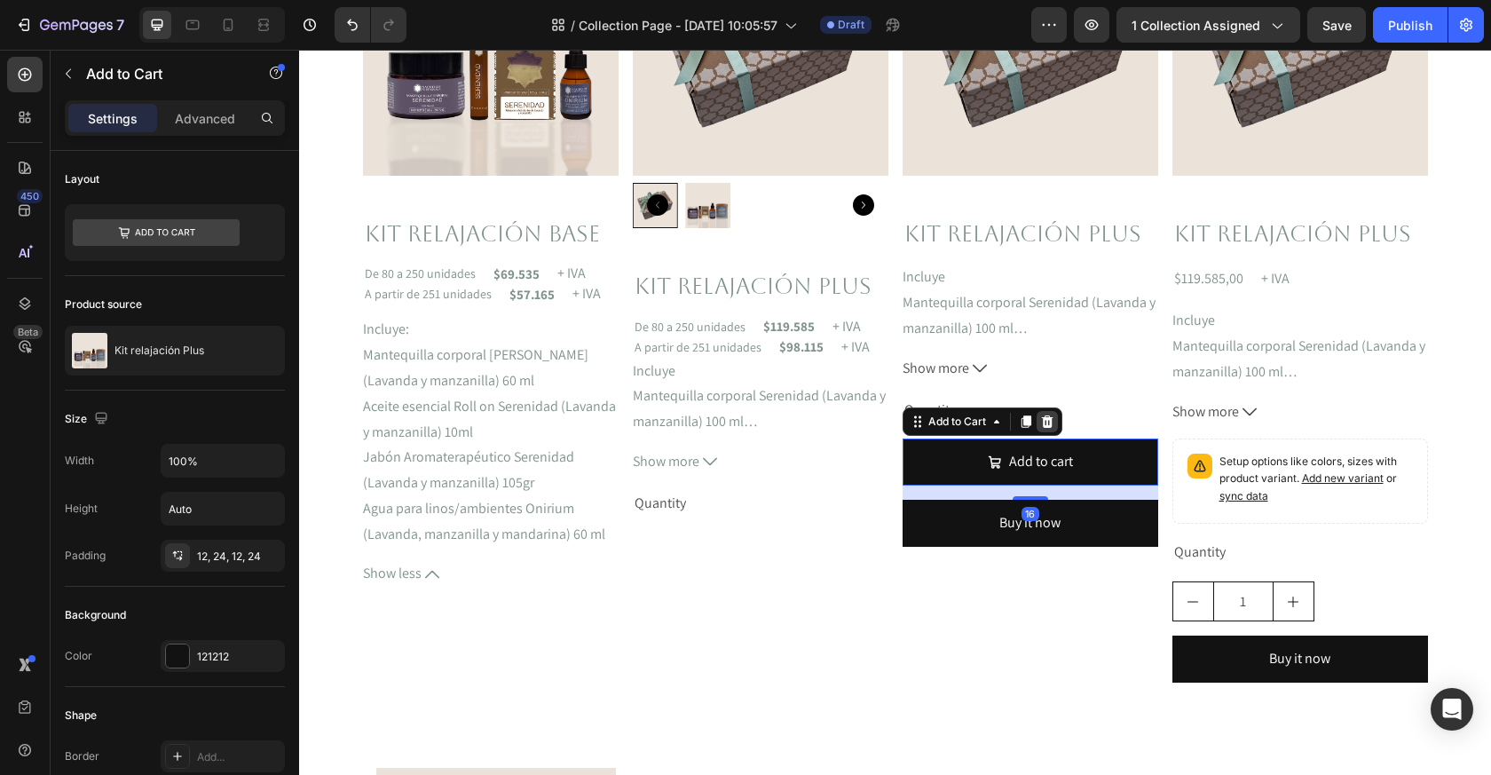
click at [1046, 421] on icon at bounding box center [1047, 422] width 14 height 14
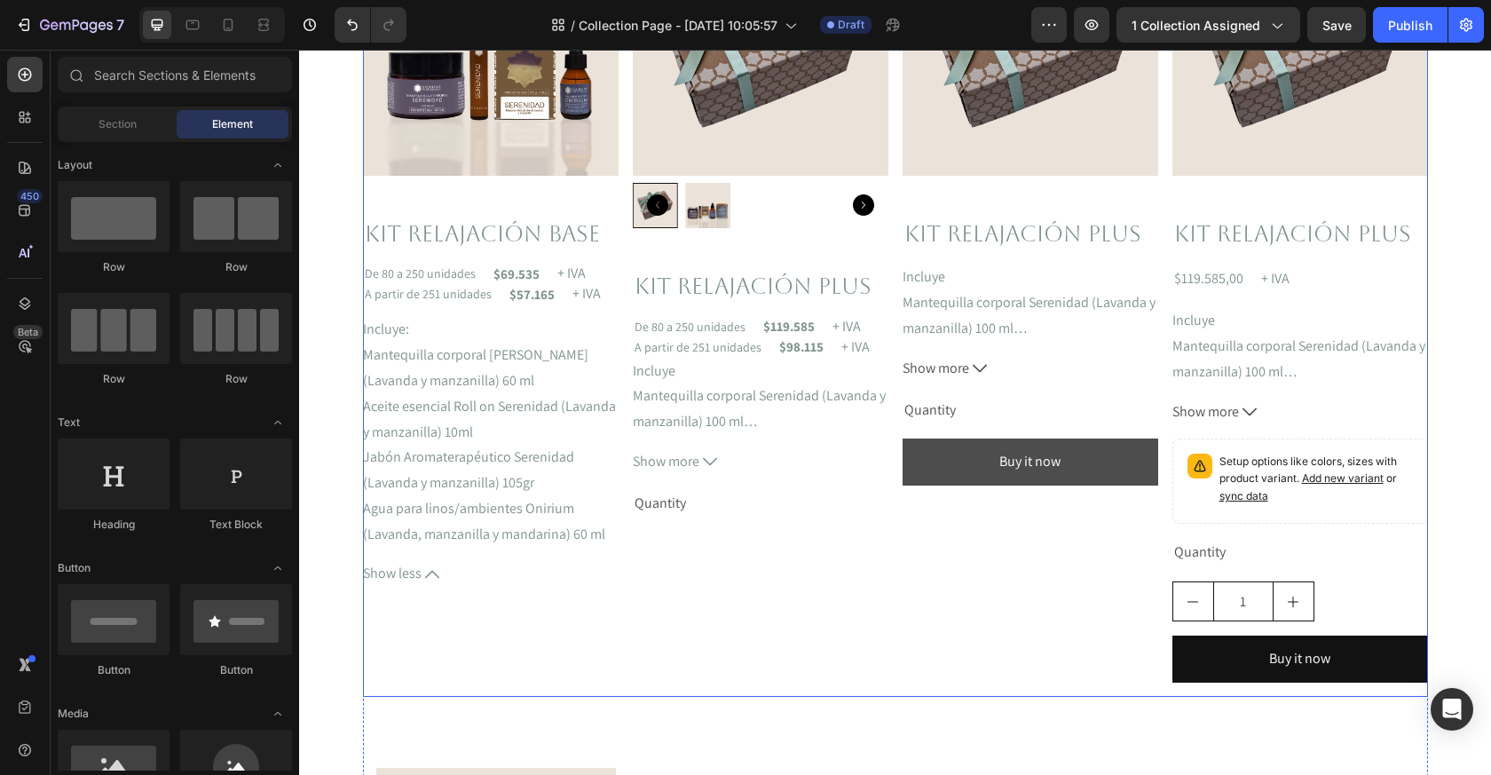
click at [1127, 460] on button "Buy it now" at bounding box center [1031, 462] width 256 height 47
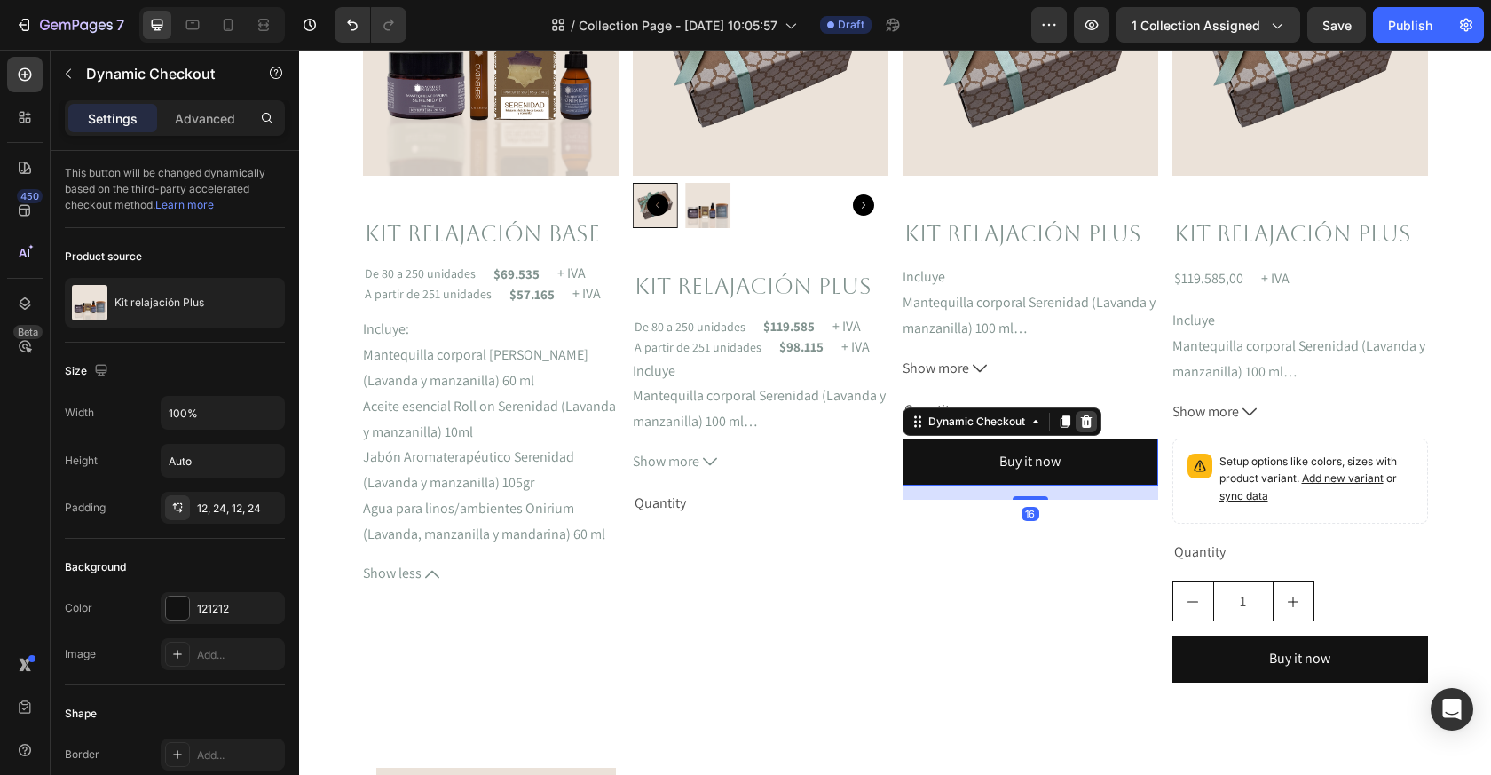
click at [1080, 419] on icon at bounding box center [1087, 422] width 14 height 14
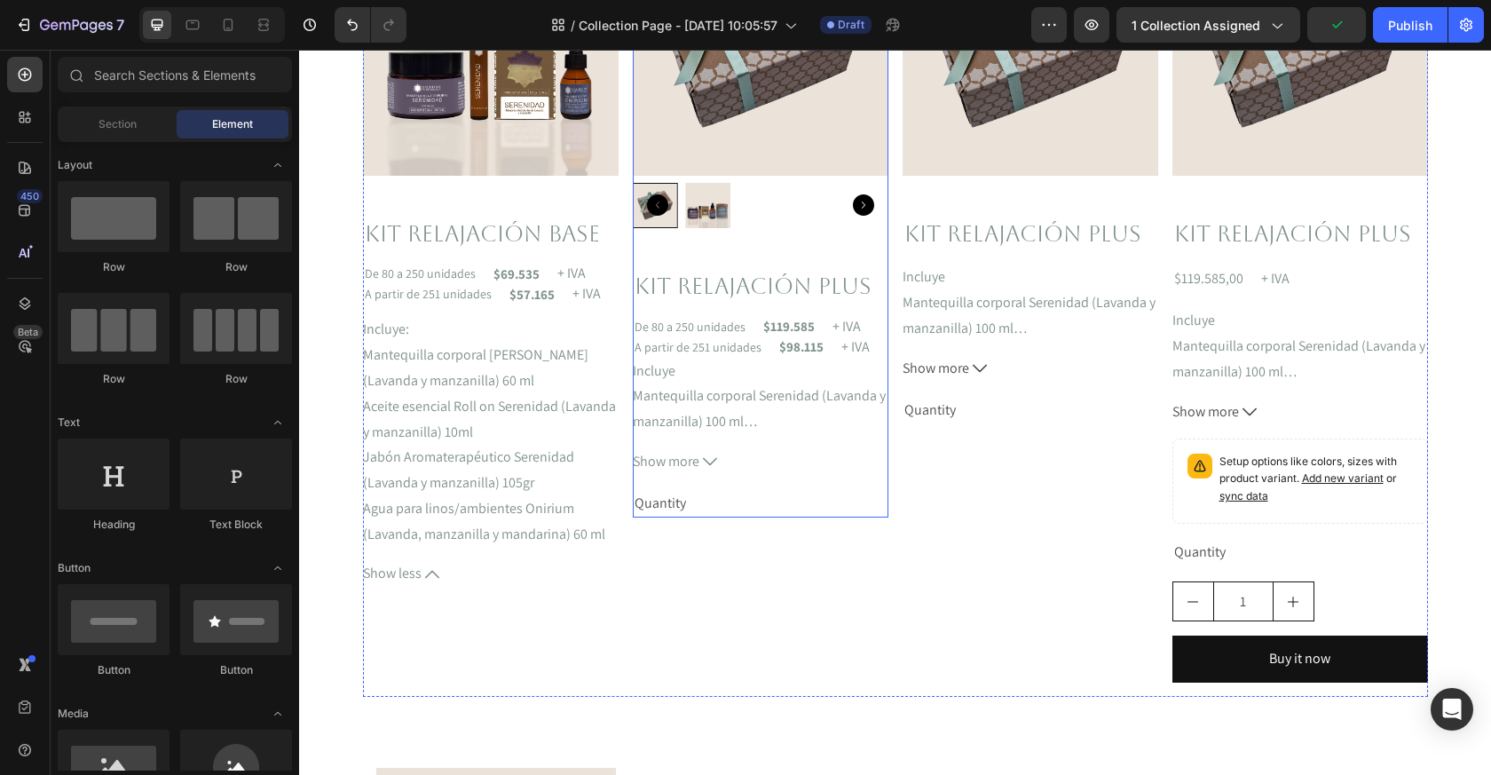
click at [677, 497] on div "Quantity" at bounding box center [761, 503] width 256 height 29
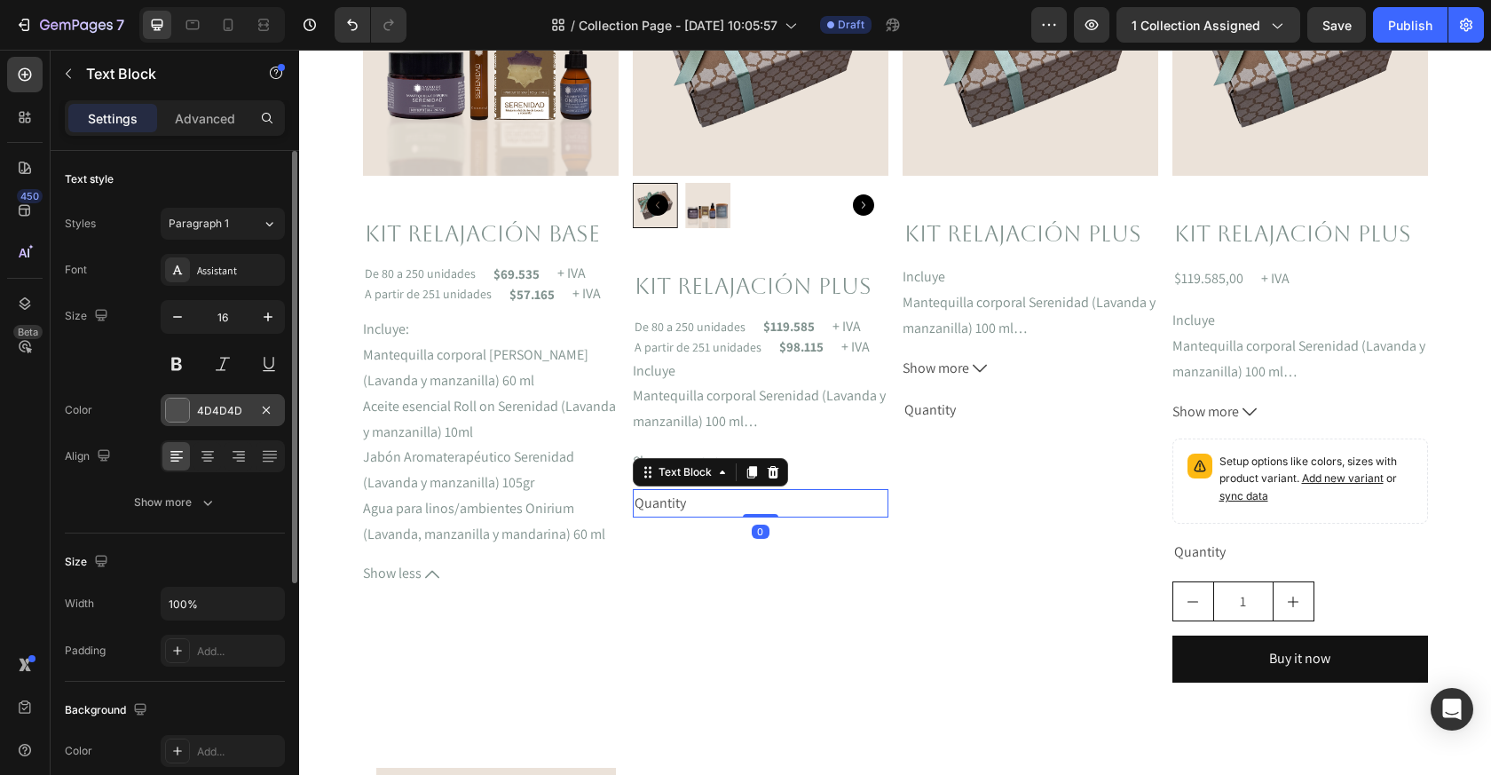
click at [170, 412] on div at bounding box center [177, 410] width 23 height 23
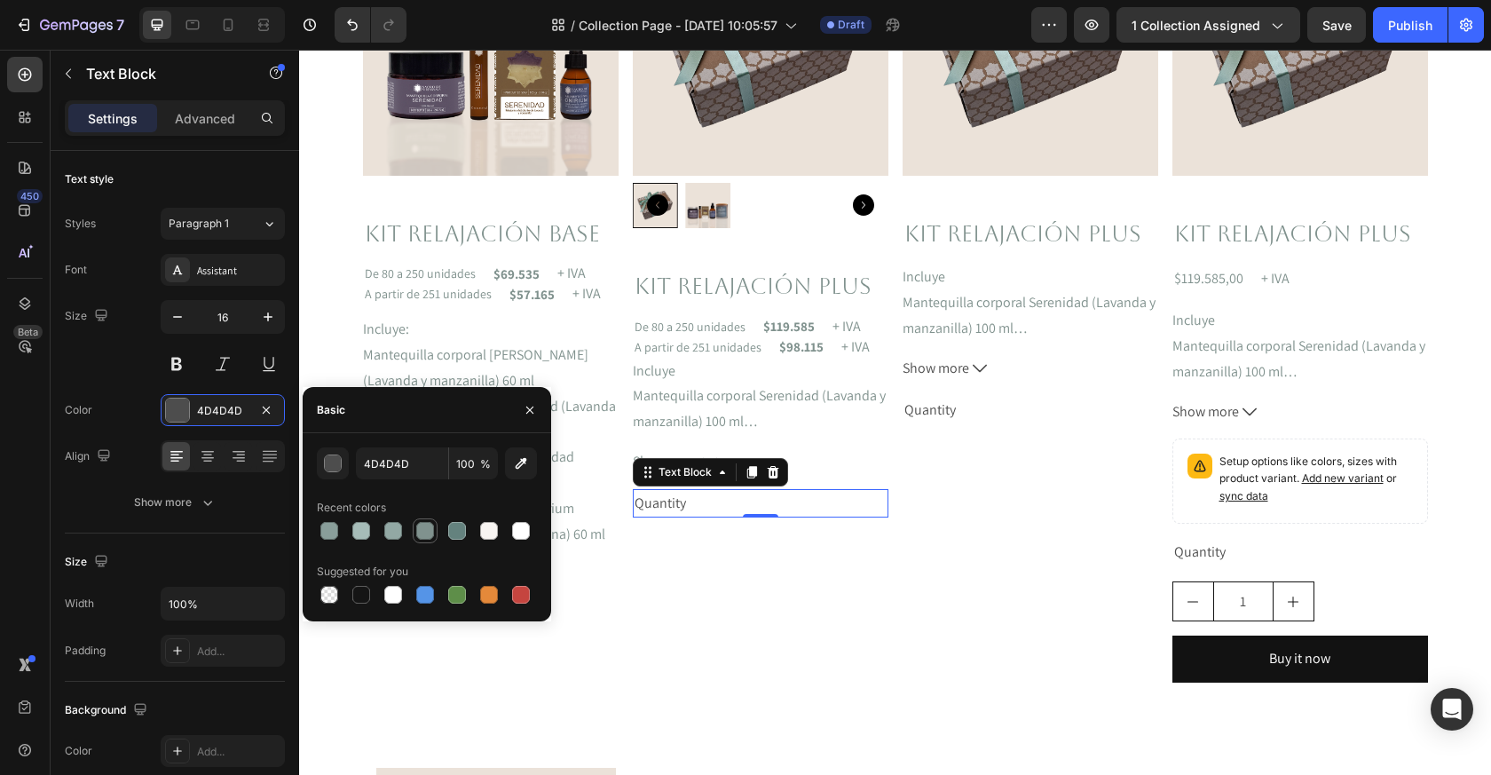
click at [429, 533] on div at bounding box center [425, 531] width 18 height 18
type input "80928E"
click at [930, 401] on div "Quantity" at bounding box center [1031, 410] width 256 height 29
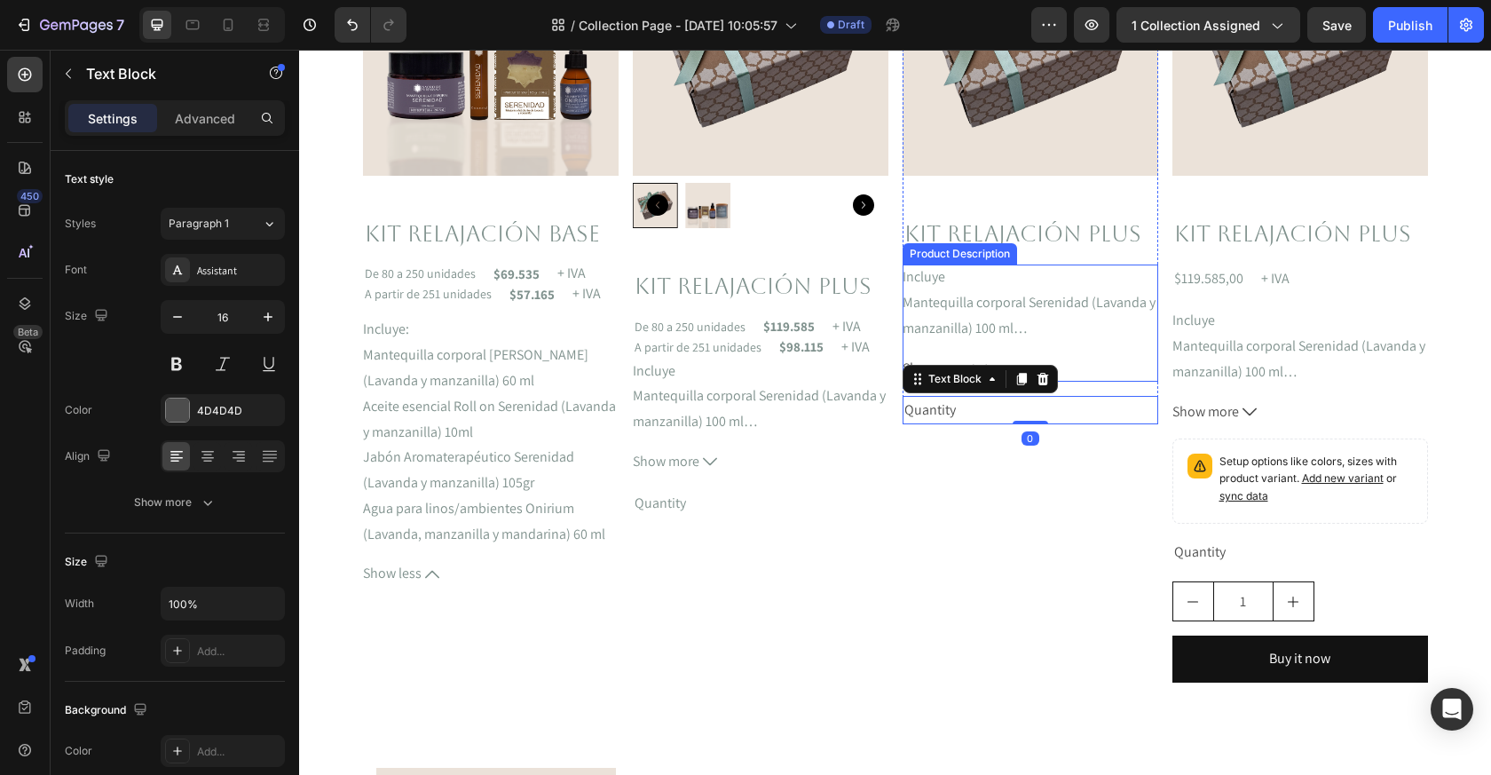
click at [1094, 378] on button "Show more" at bounding box center [1031, 369] width 256 height 26
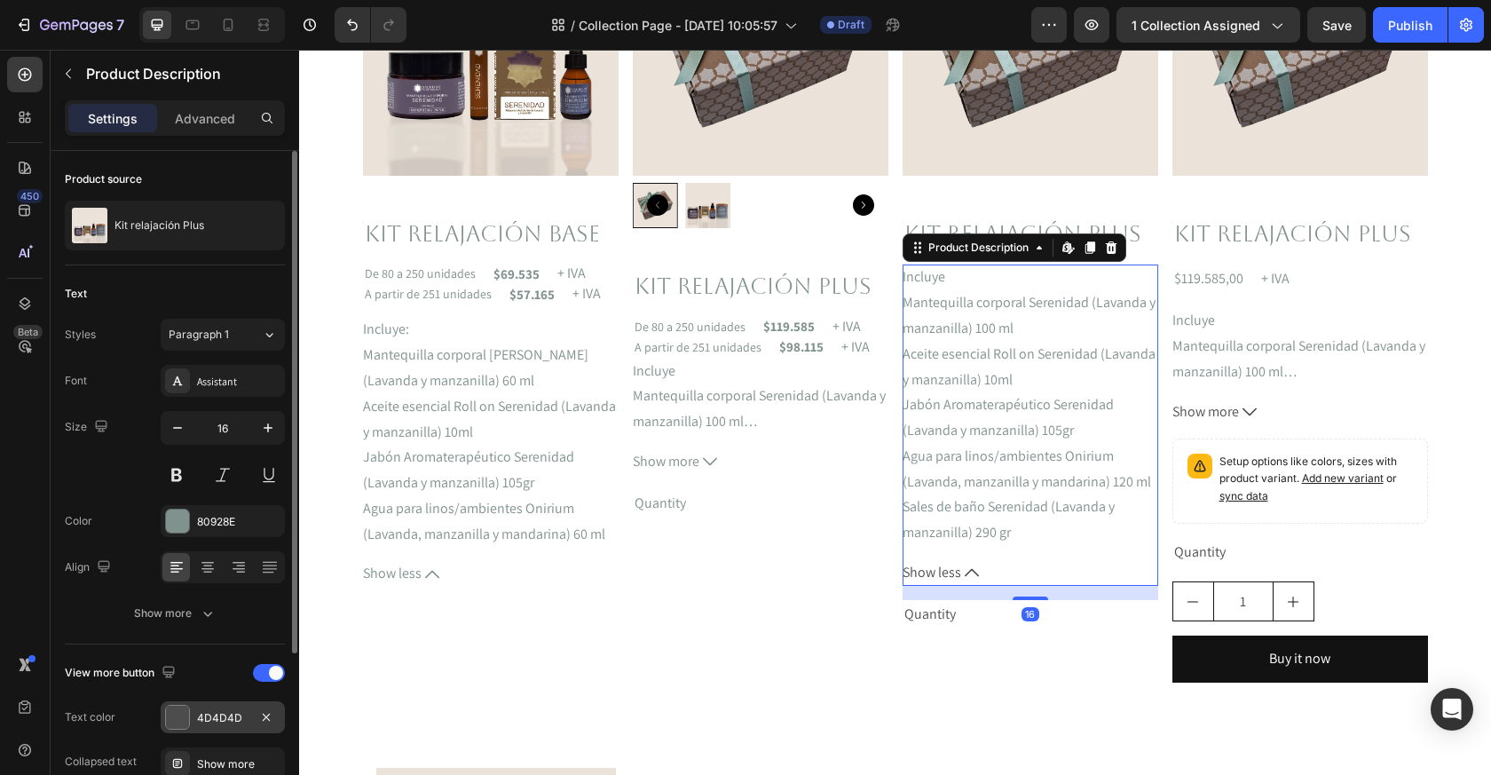
click at [177, 721] on div at bounding box center [177, 717] width 23 height 23
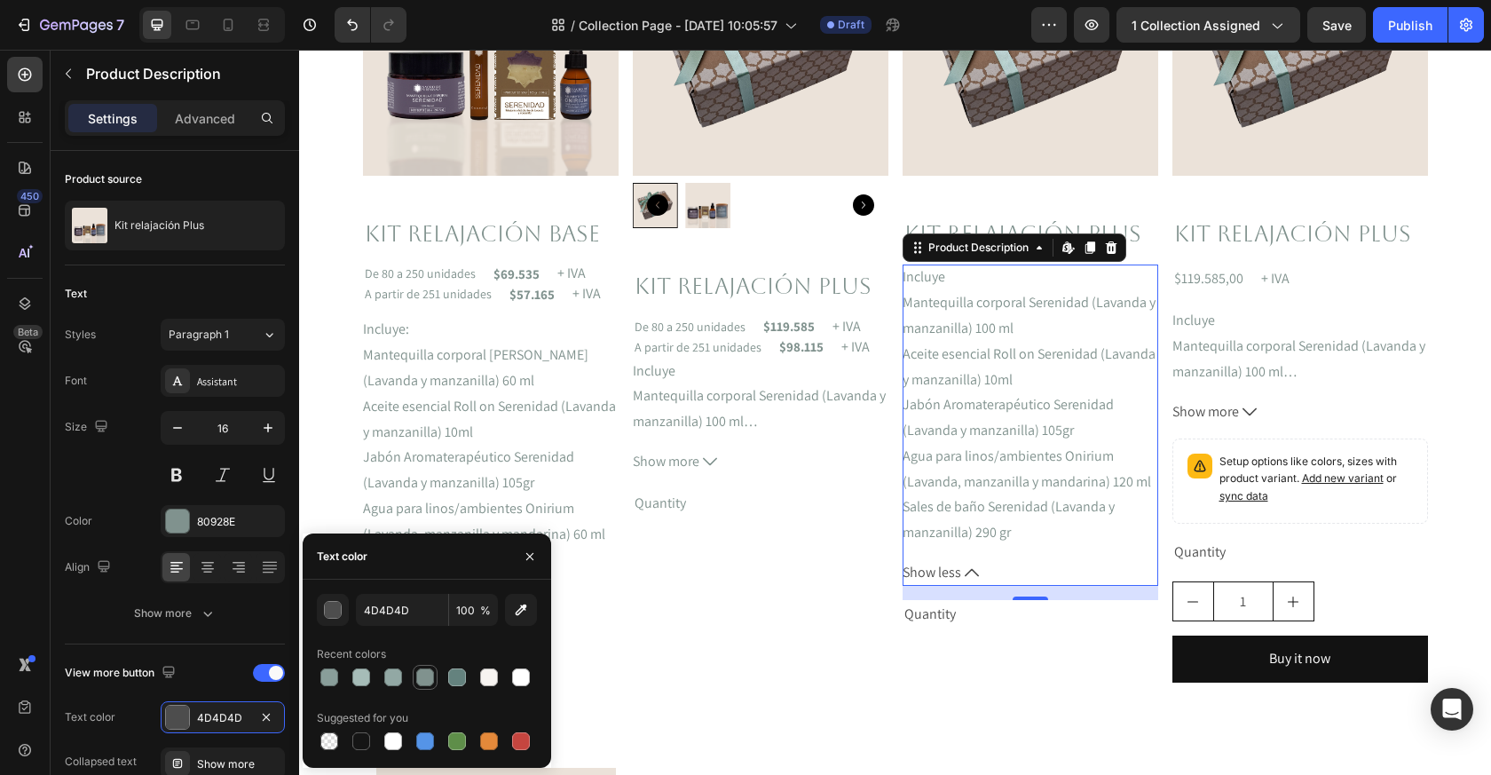
click at [429, 681] on div at bounding box center [425, 677] width 18 height 18
type input "80928E"
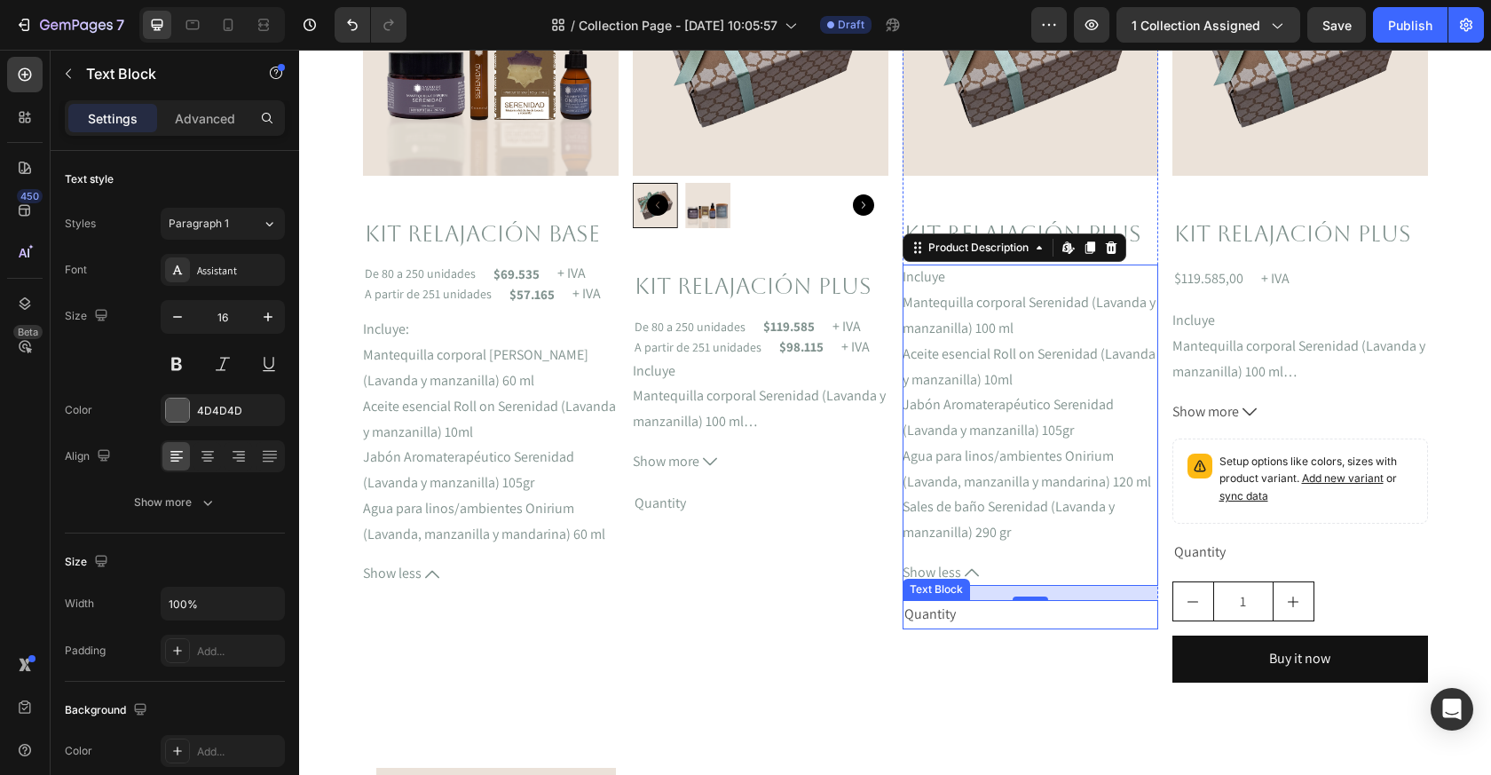
click at [929, 621] on div "Quantity" at bounding box center [1031, 614] width 256 height 29
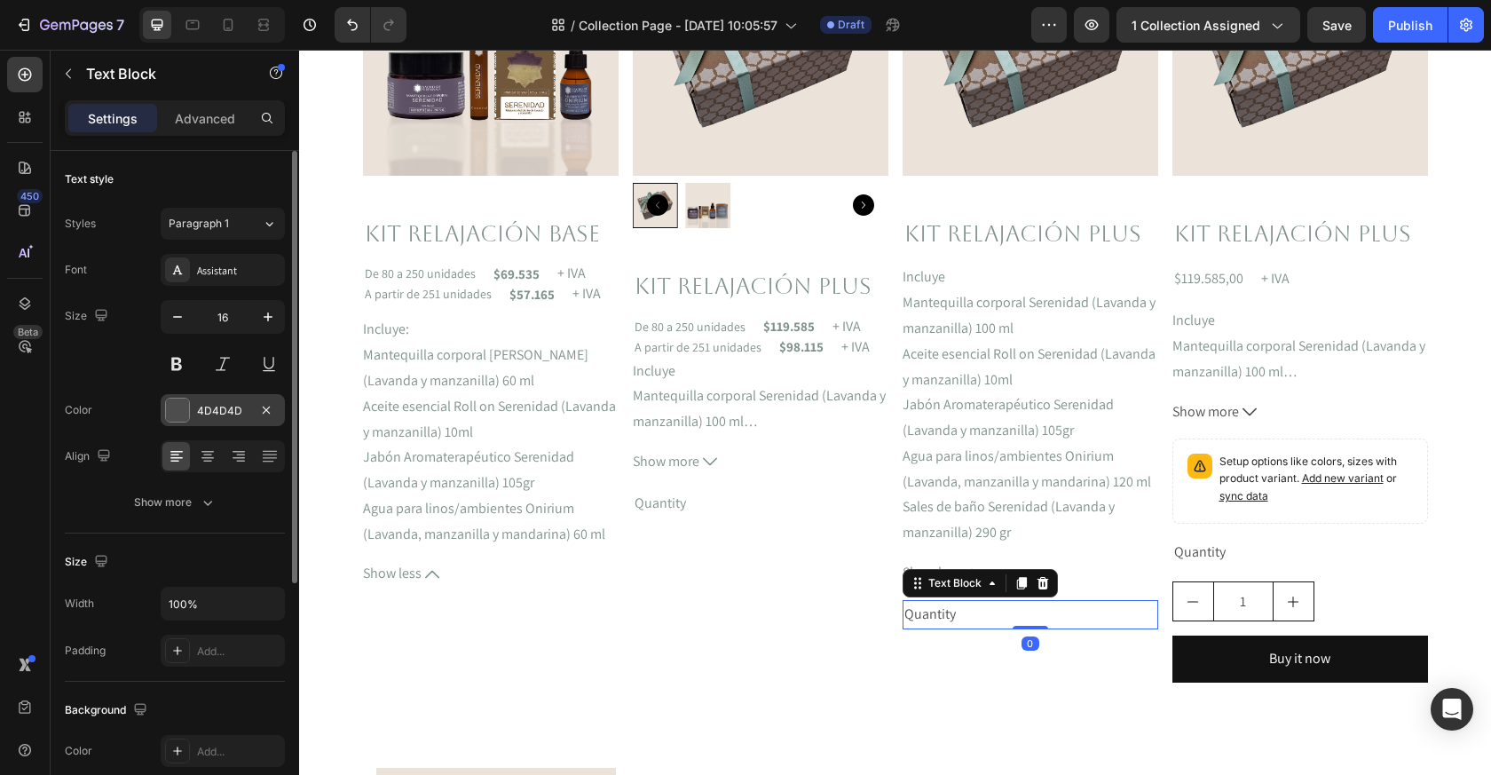
click at [191, 413] on div "4D4D4D" at bounding box center [223, 410] width 124 height 32
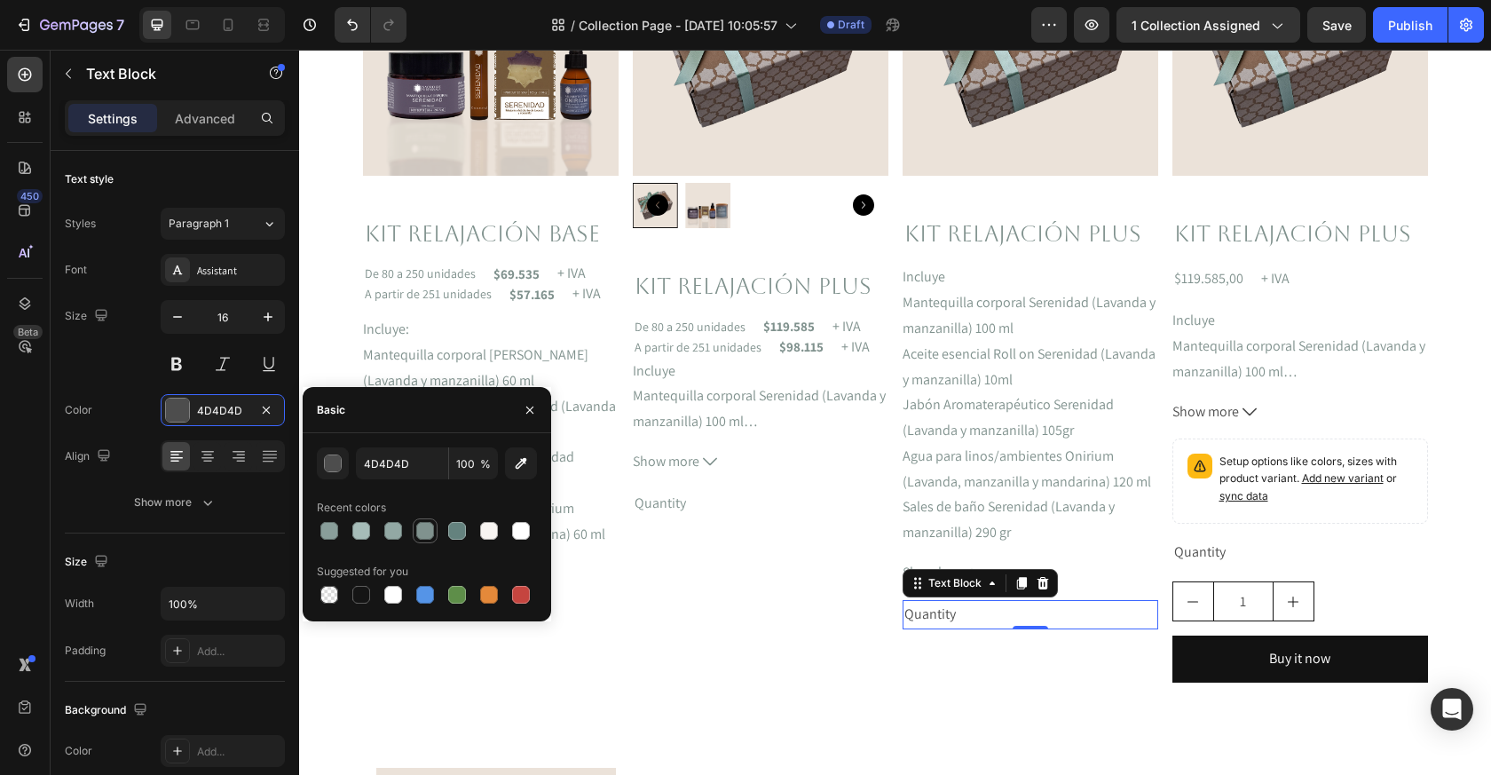
click at [419, 538] on div at bounding box center [425, 531] width 18 height 18
type input "80928E"
click at [787, 692] on div "Product Images Kit relajación Plus Product Title De 80 a 250 unidades Text Bloc…" at bounding box center [761, 308] width 256 height 777
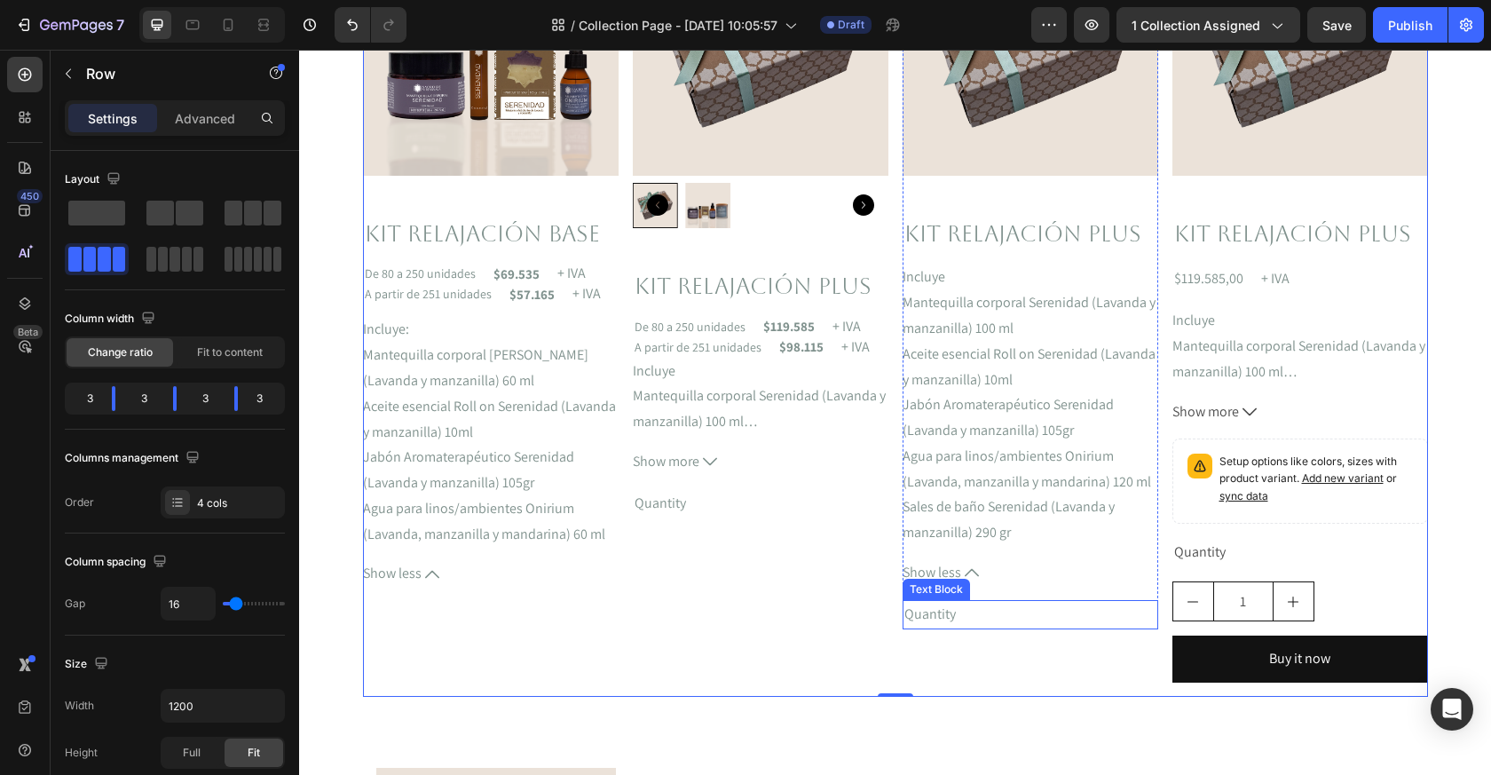
click at [976, 616] on div "Quantity" at bounding box center [1031, 614] width 256 height 29
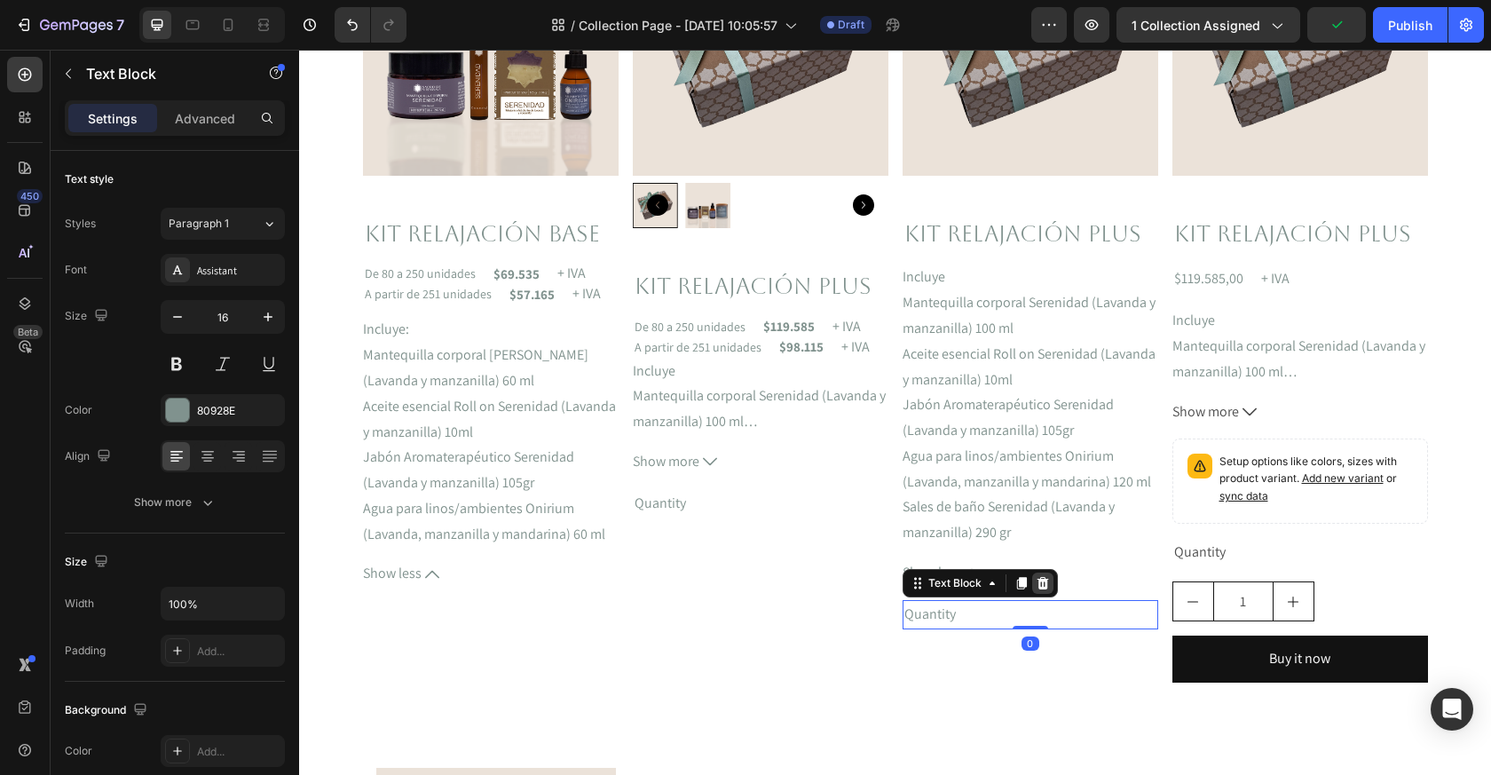
click at [1042, 585] on icon at bounding box center [1043, 583] width 12 height 12
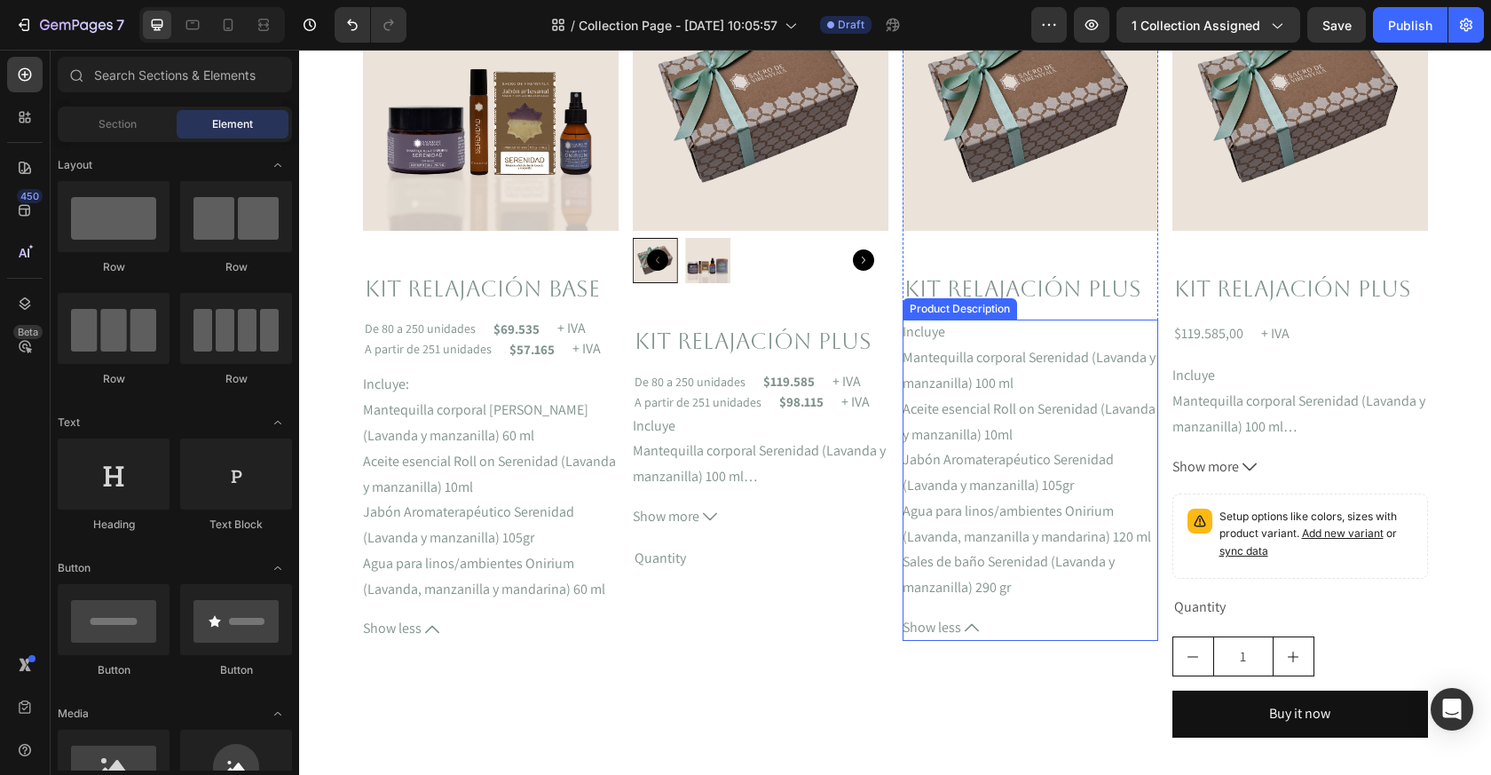
scroll to position [538, 0]
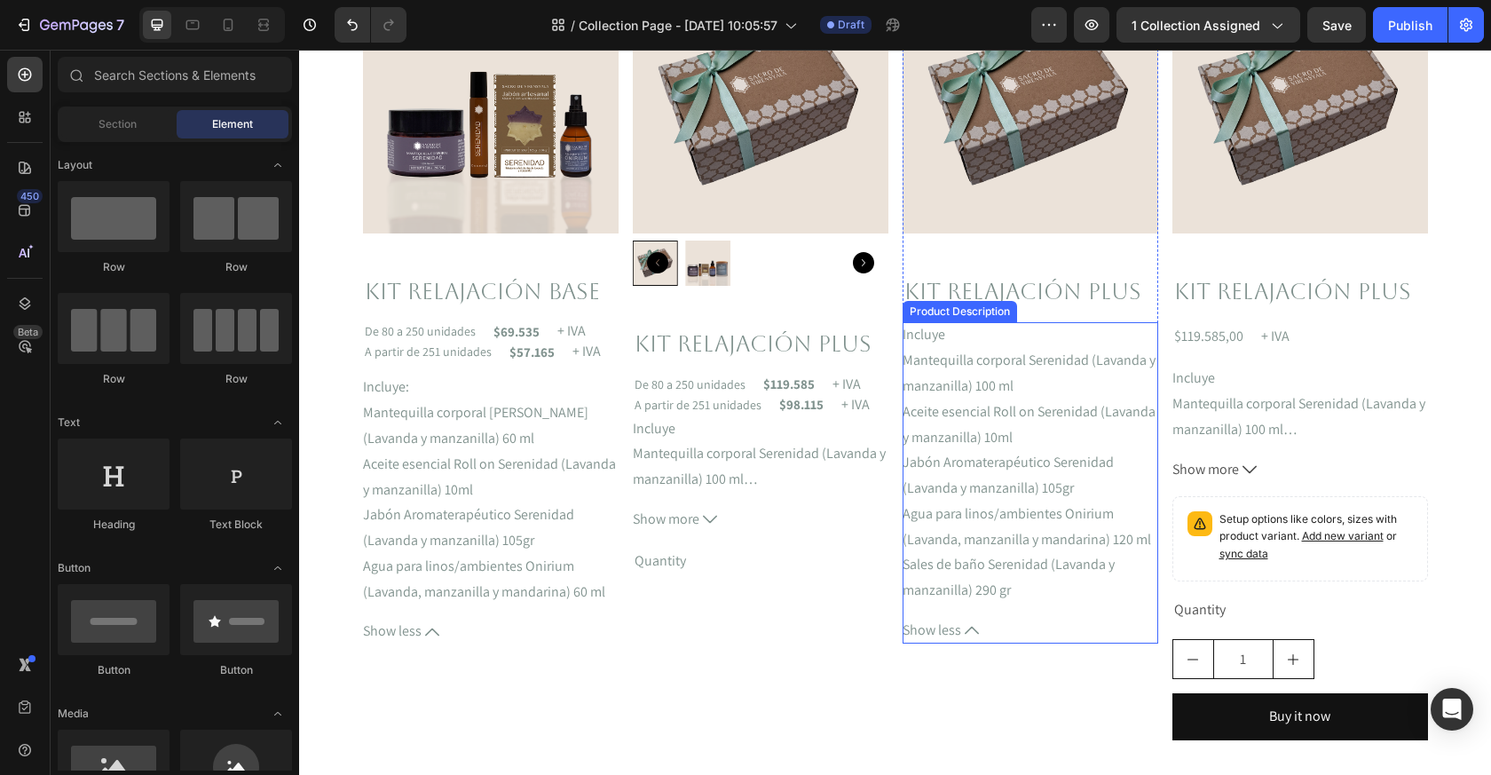
click at [983, 308] on div "Product Description" at bounding box center [959, 312] width 107 height 16
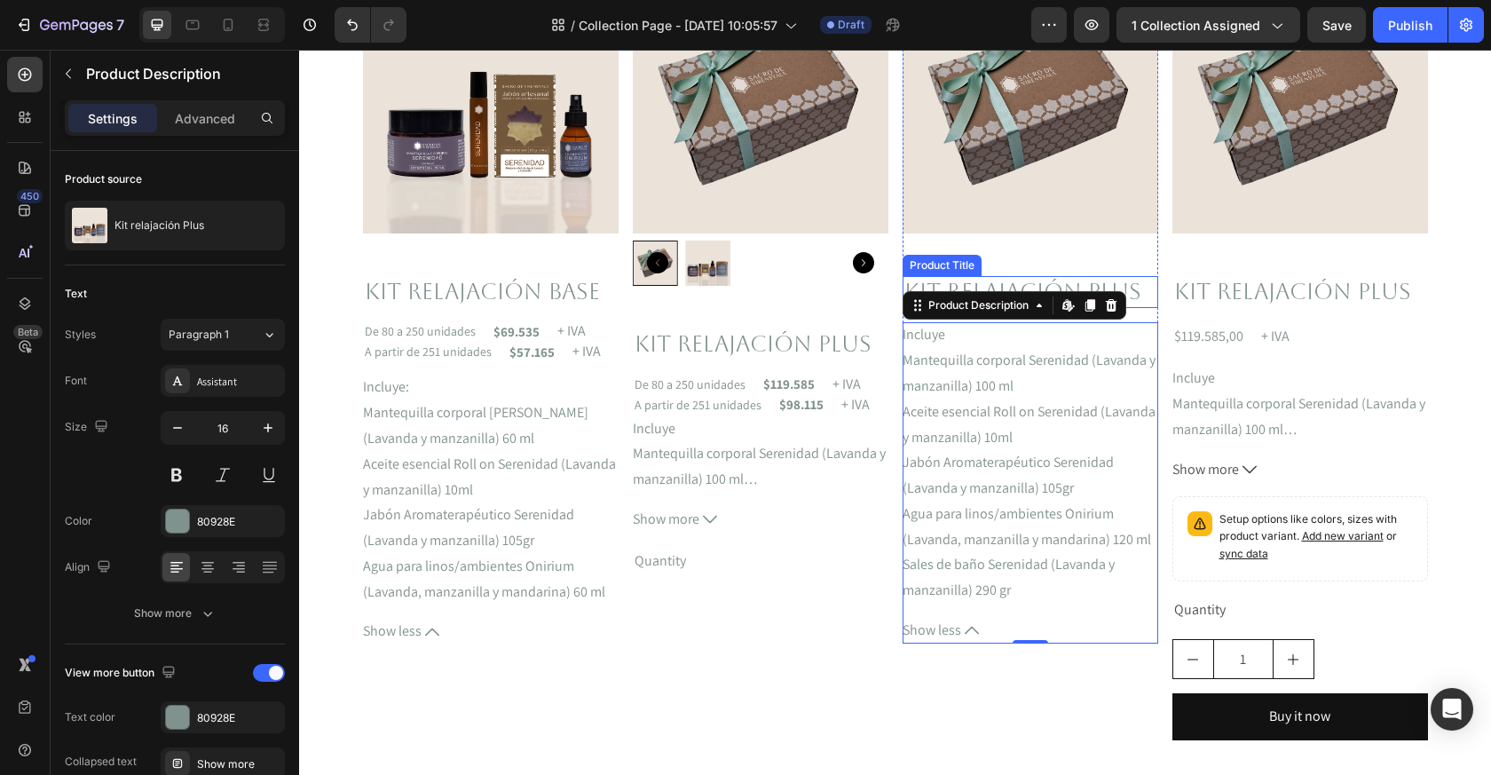
click at [1001, 285] on h2 "Kit relajación Plus" at bounding box center [1031, 292] width 256 height 33
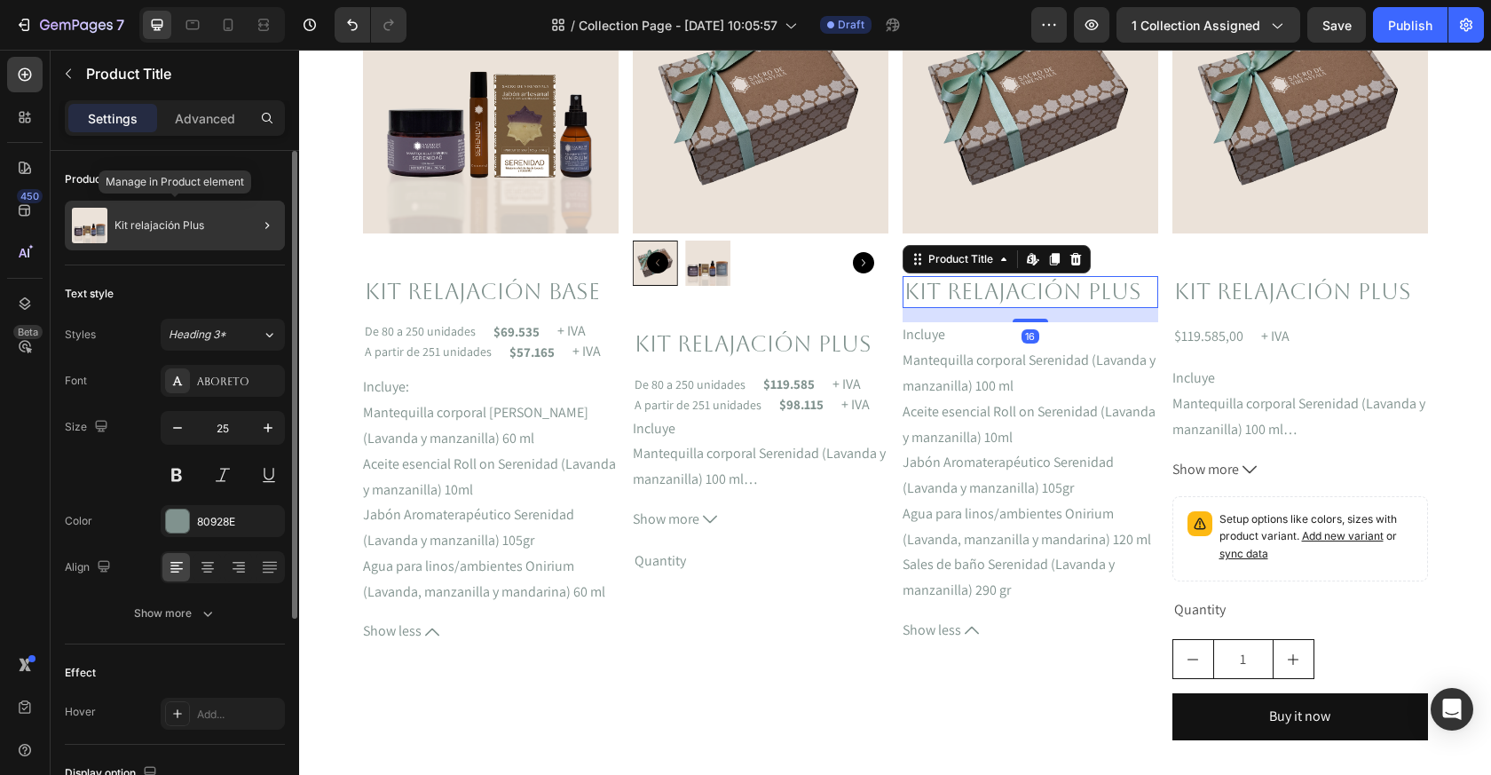
click at [166, 233] on div "Kit relajación Plus" at bounding box center [175, 226] width 220 height 50
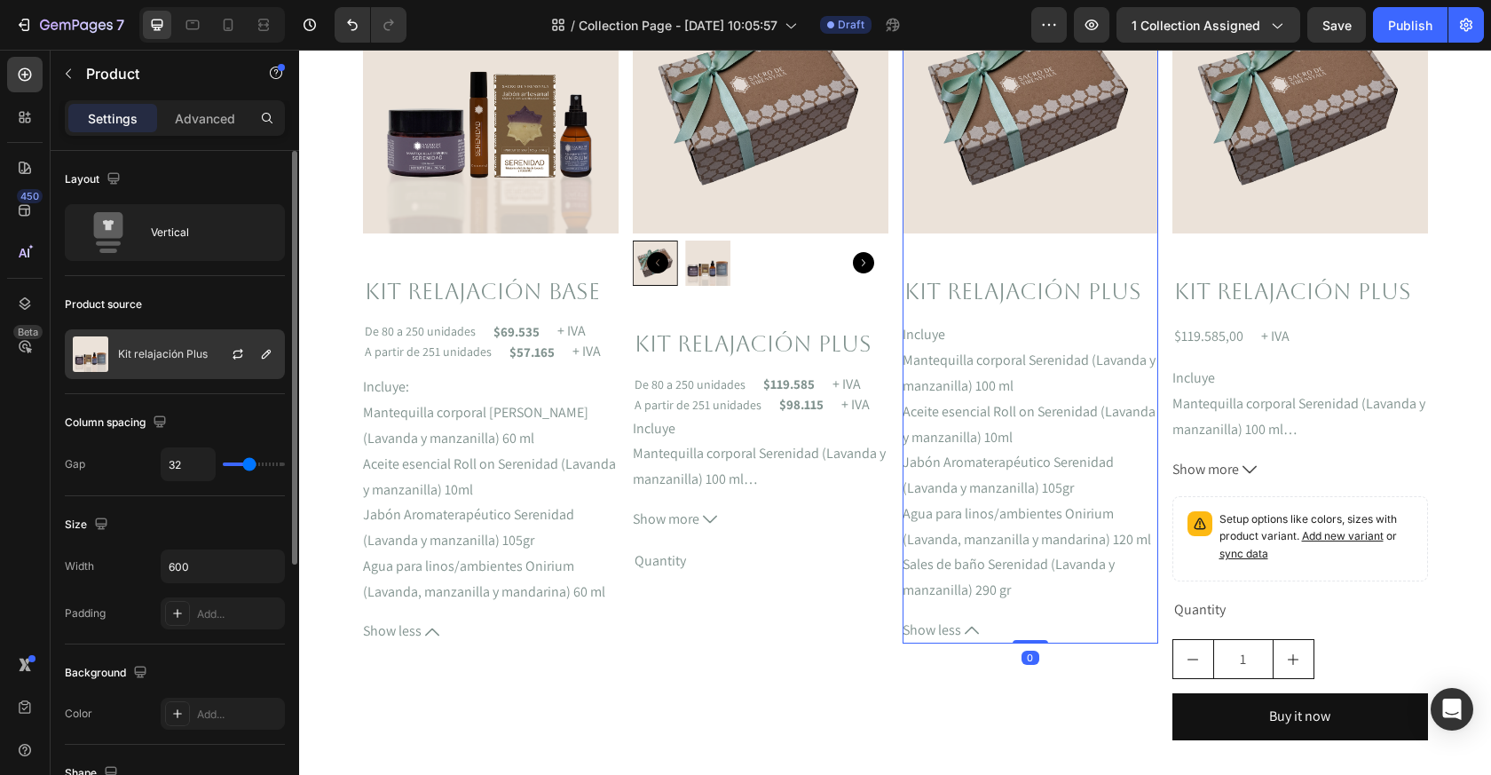
click at [171, 344] on div "Kit relajación Plus" at bounding box center [175, 354] width 220 height 50
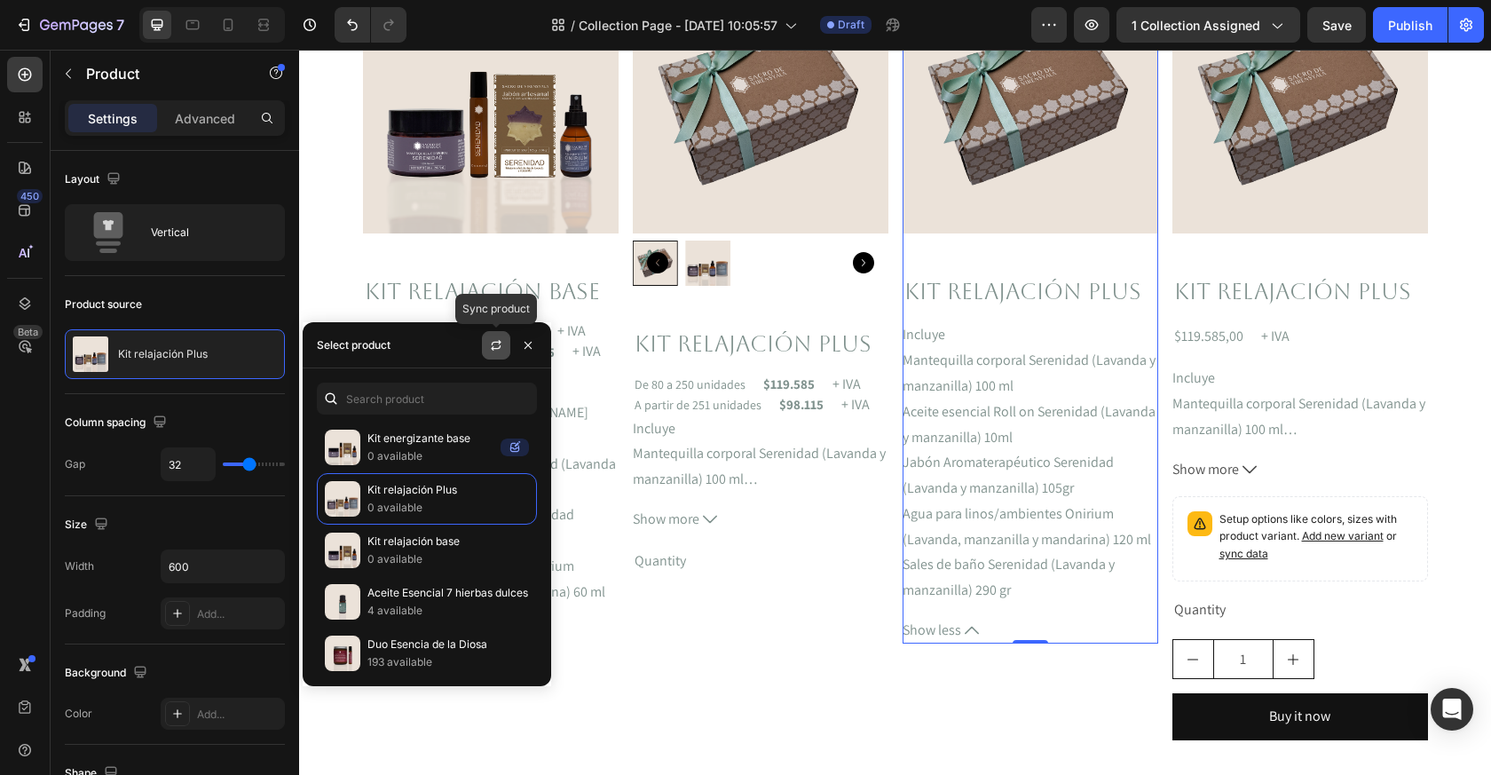
click at [497, 345] on icon "button" at bounding box center [496, 345] width 14 height 14
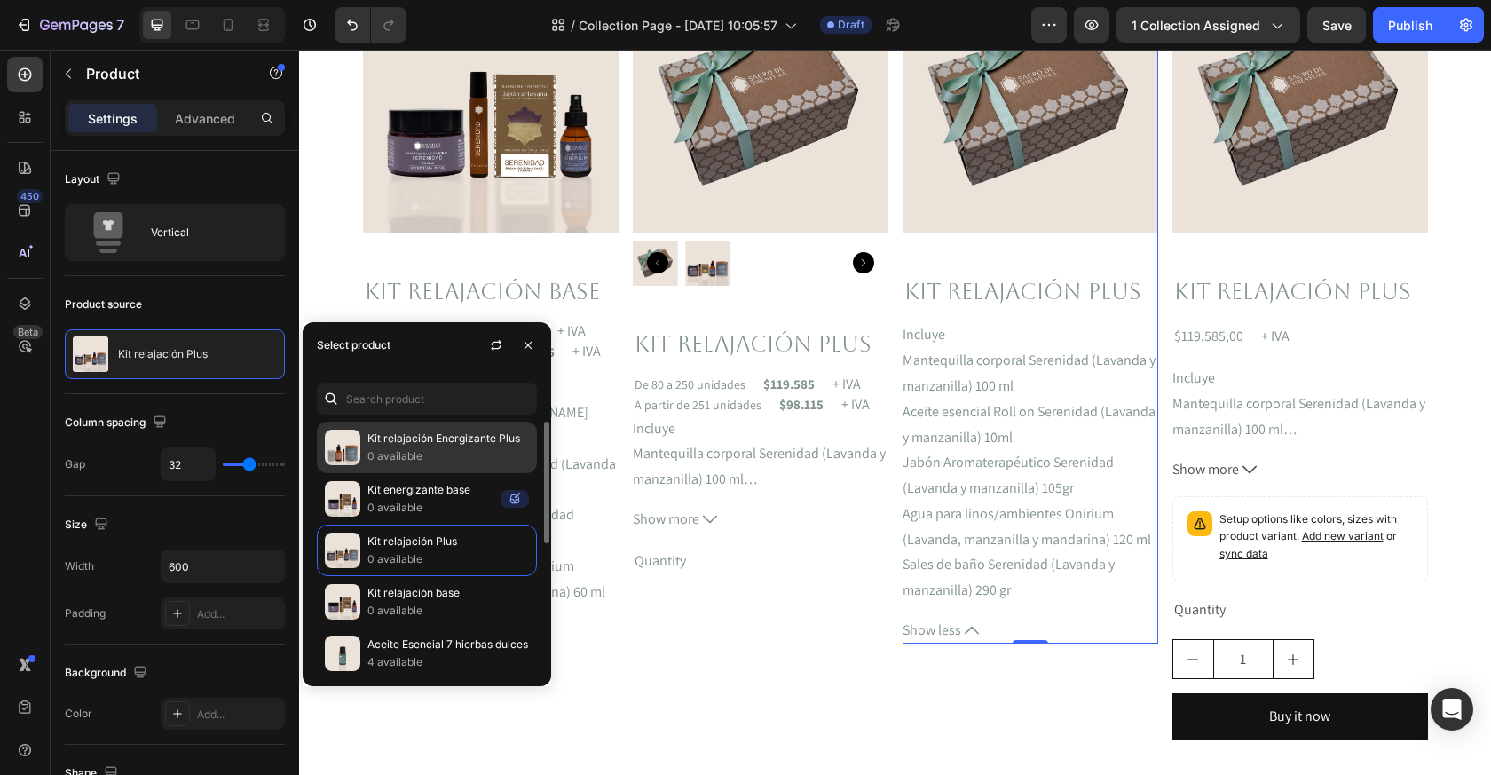
click at [446, 443] on p "Kit relajación Energizante Plus" at bounding box center [449, 439] width 162 height 18
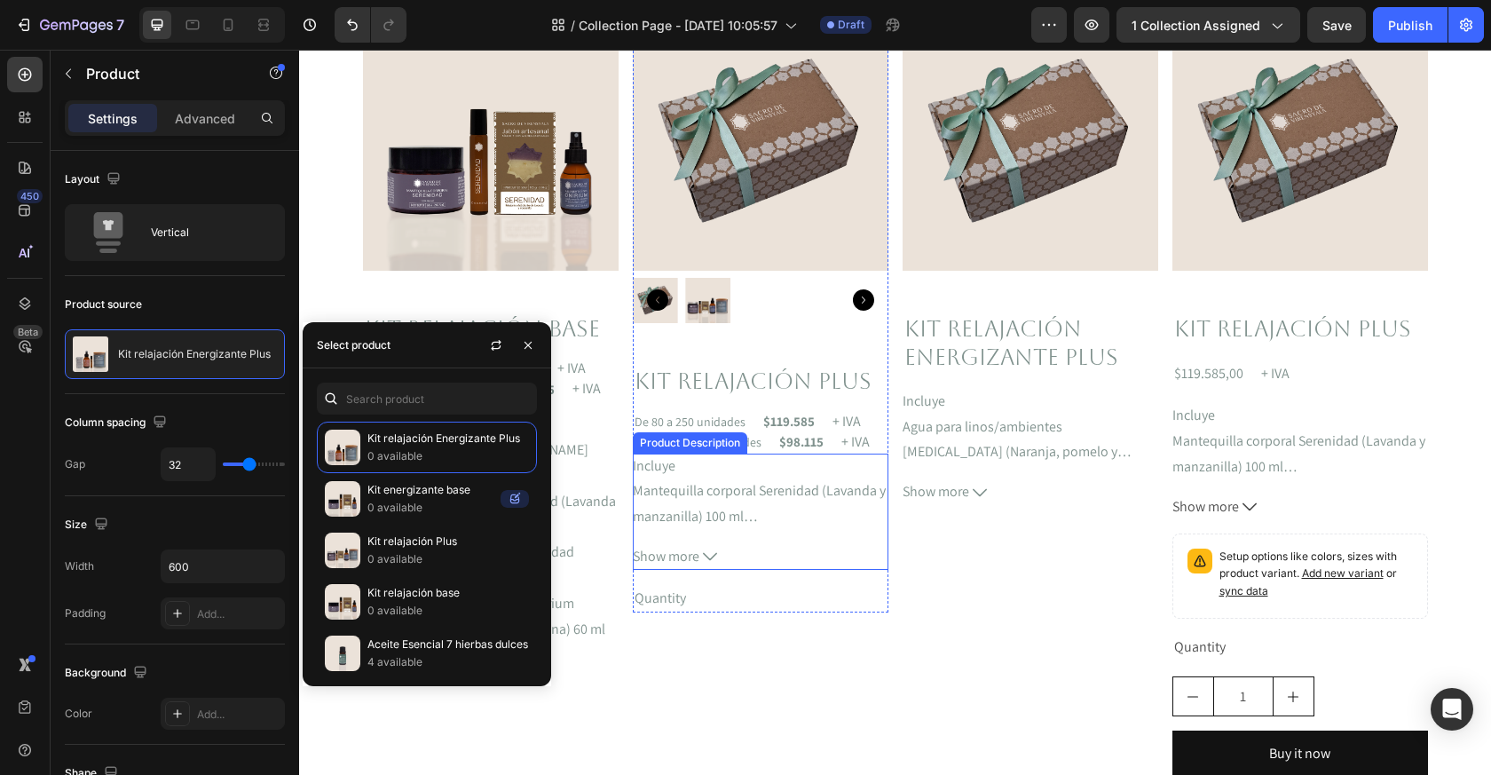
scroll to position [496, 0]
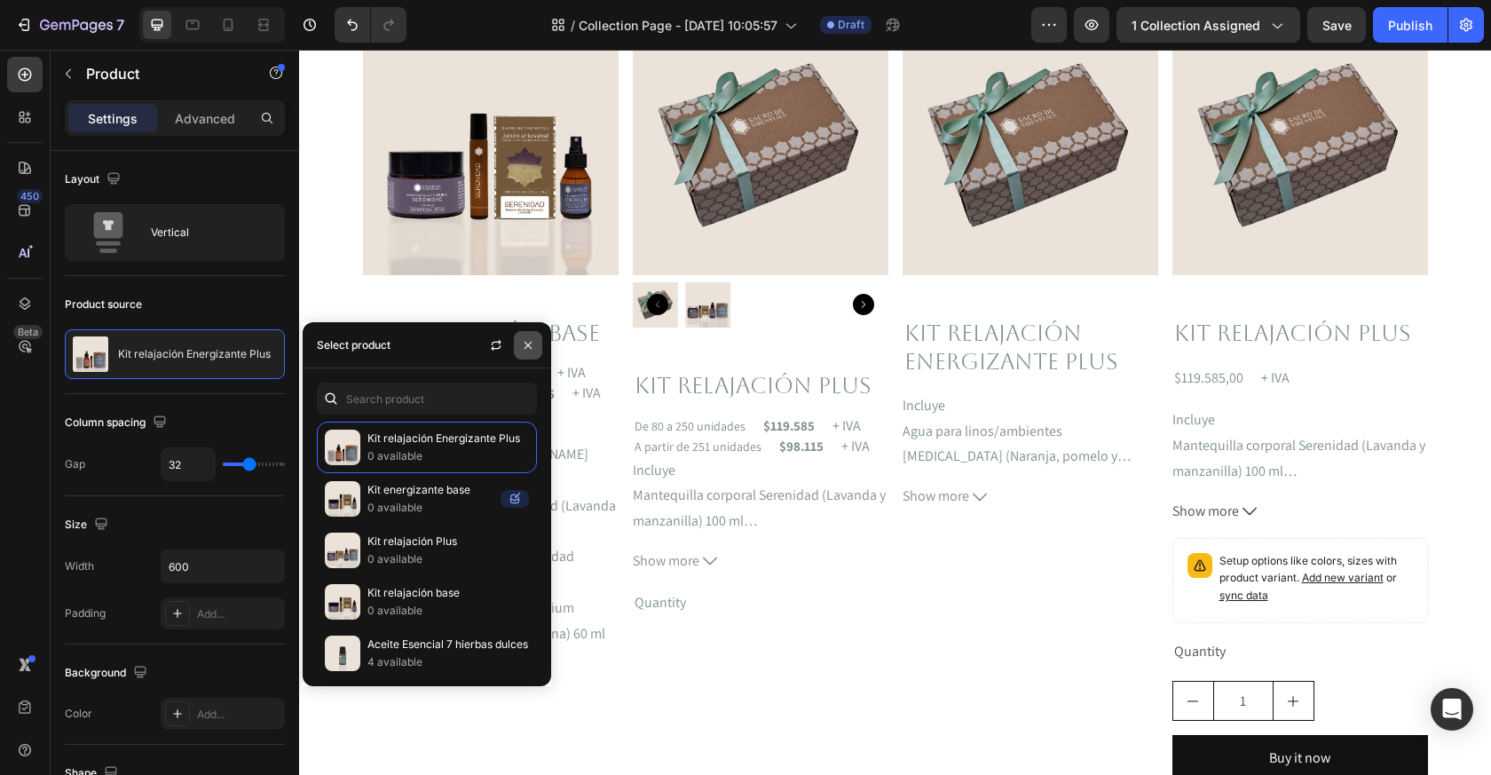
click at [529, 344] on icon "button" at bounding box center [528, 344] width 7 height 7
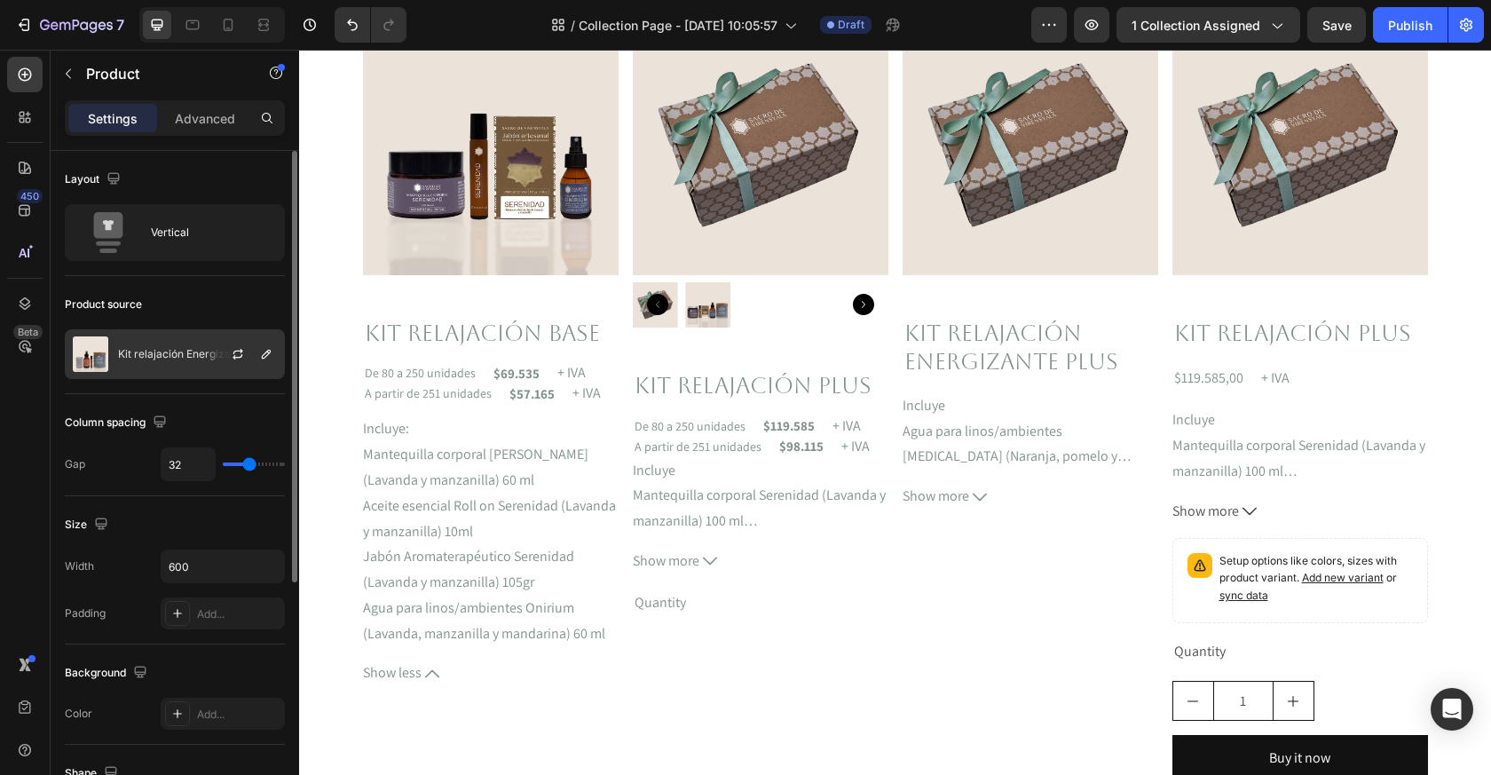
click at [224, 360] on div at bounding box center [245, 354] width 78 height 48
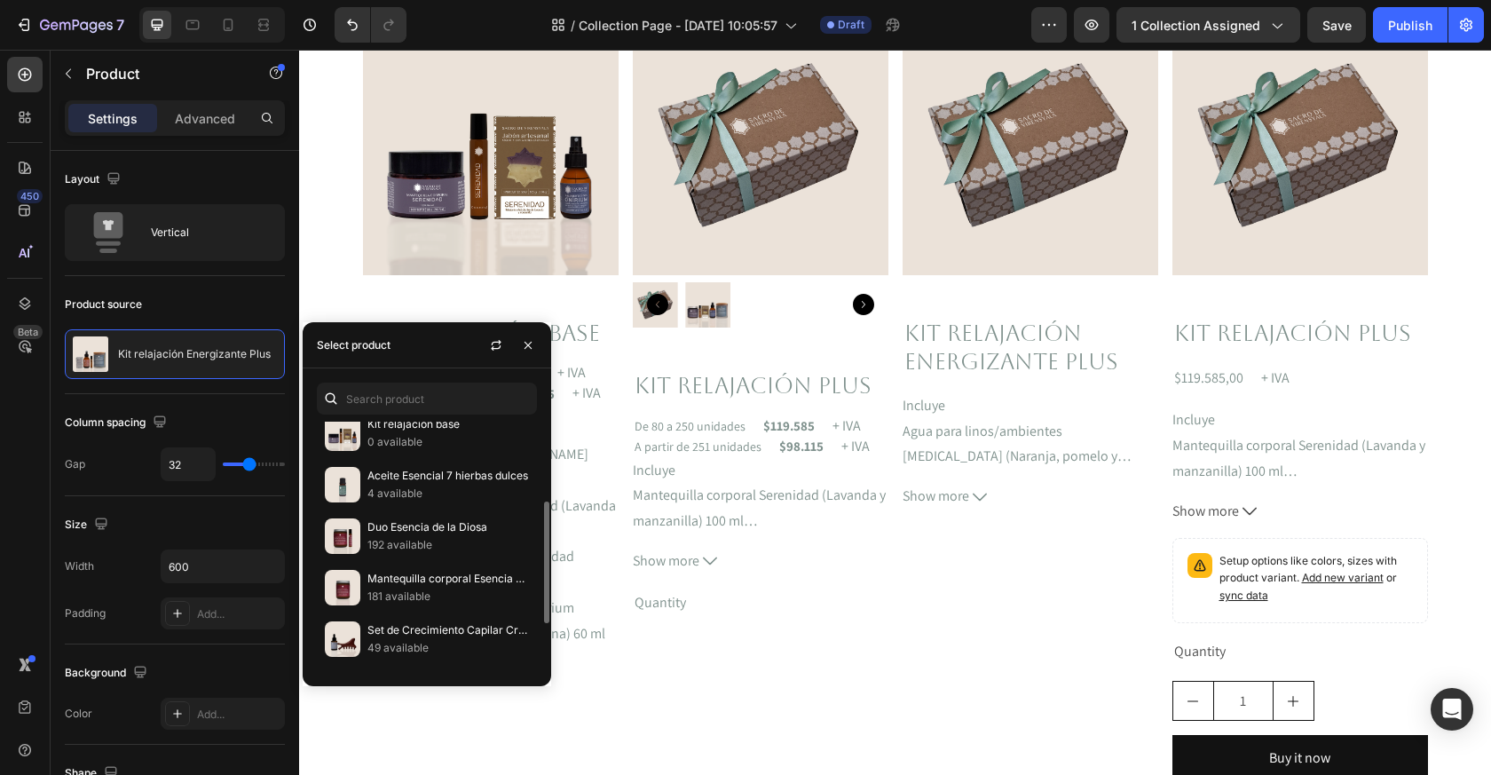
scroll to position [36, 0]
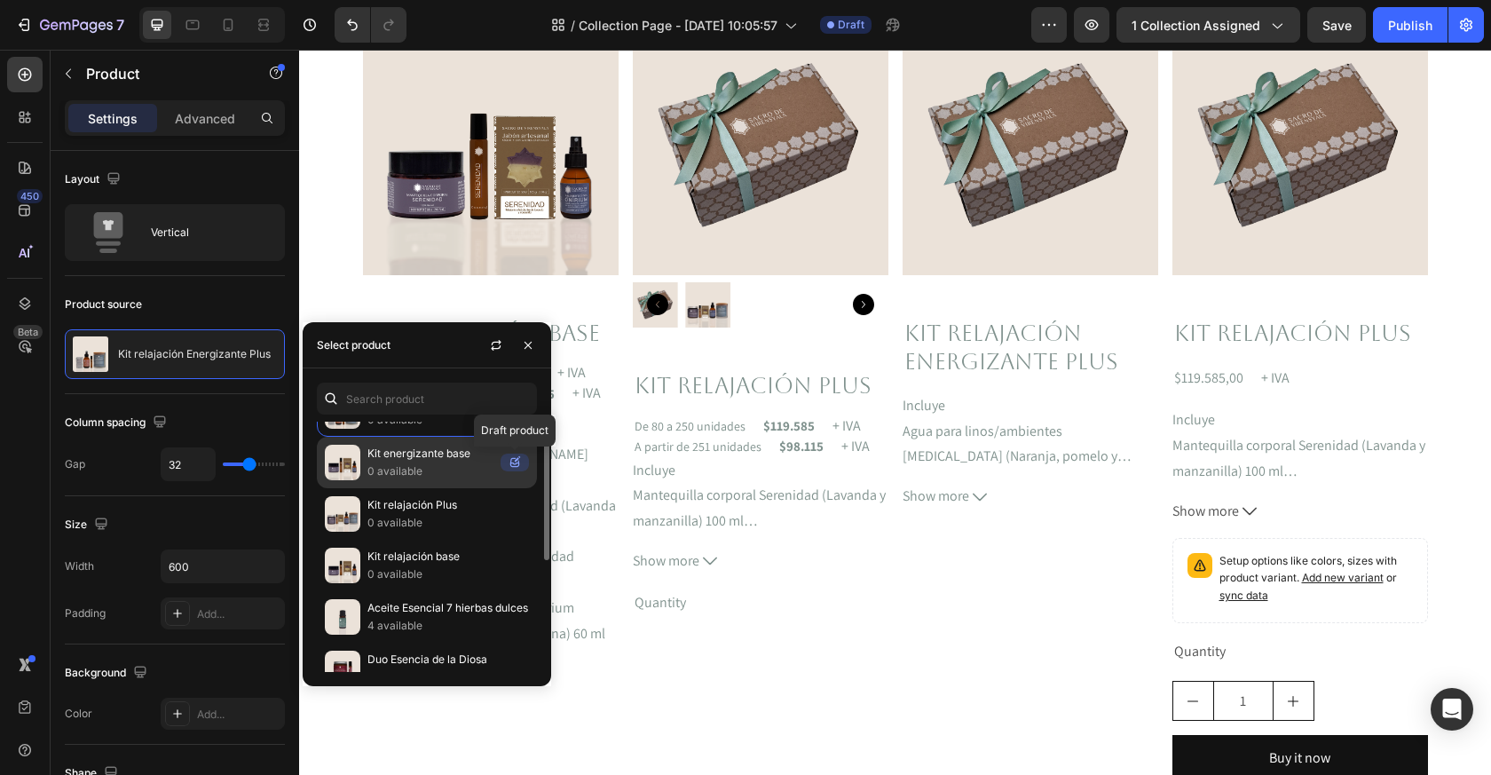
click at [510, 463] on icon at bounding box center [514, 462] width 9 height 9
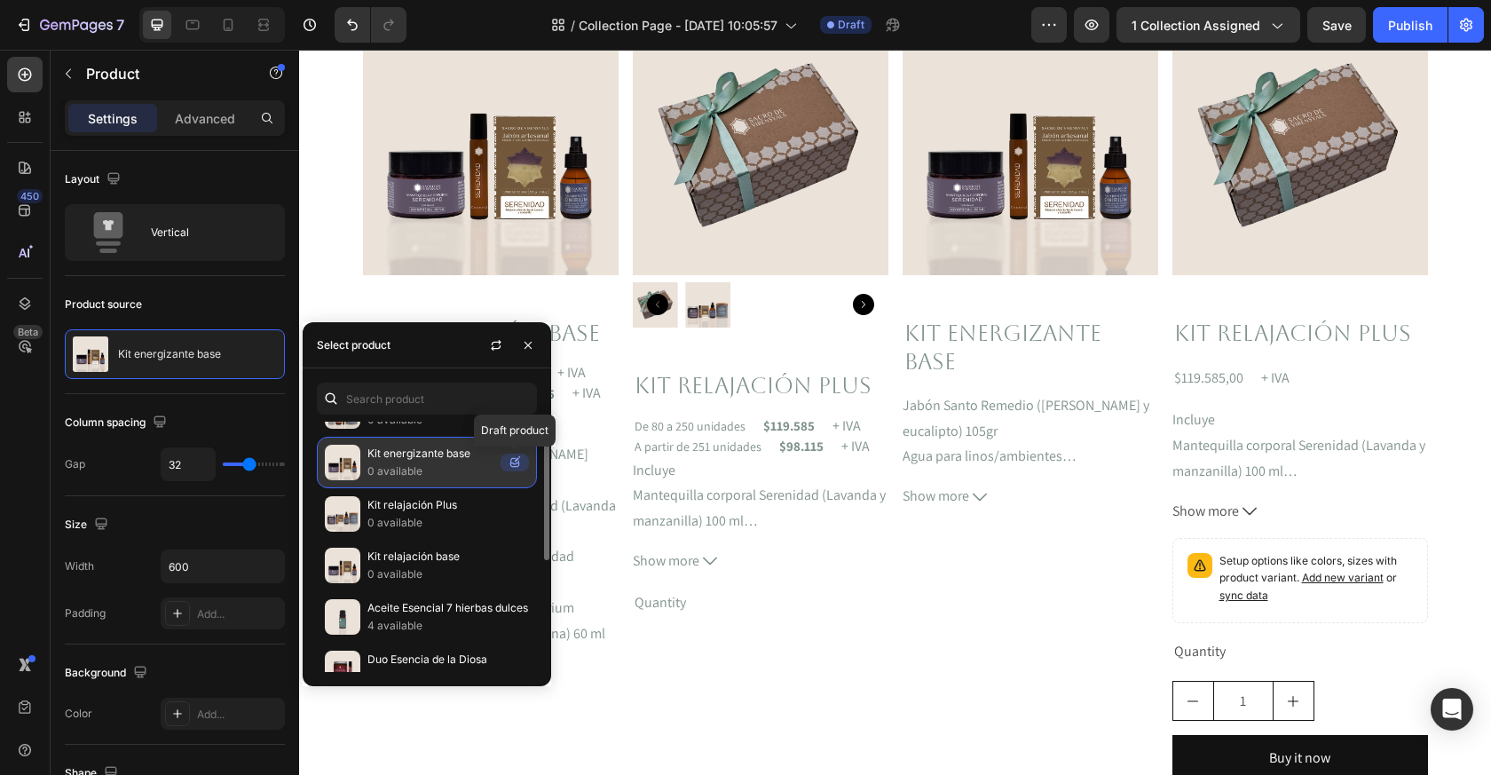
click at [515, 462] on icon at bounding box center [515, 463] width 28 height 18
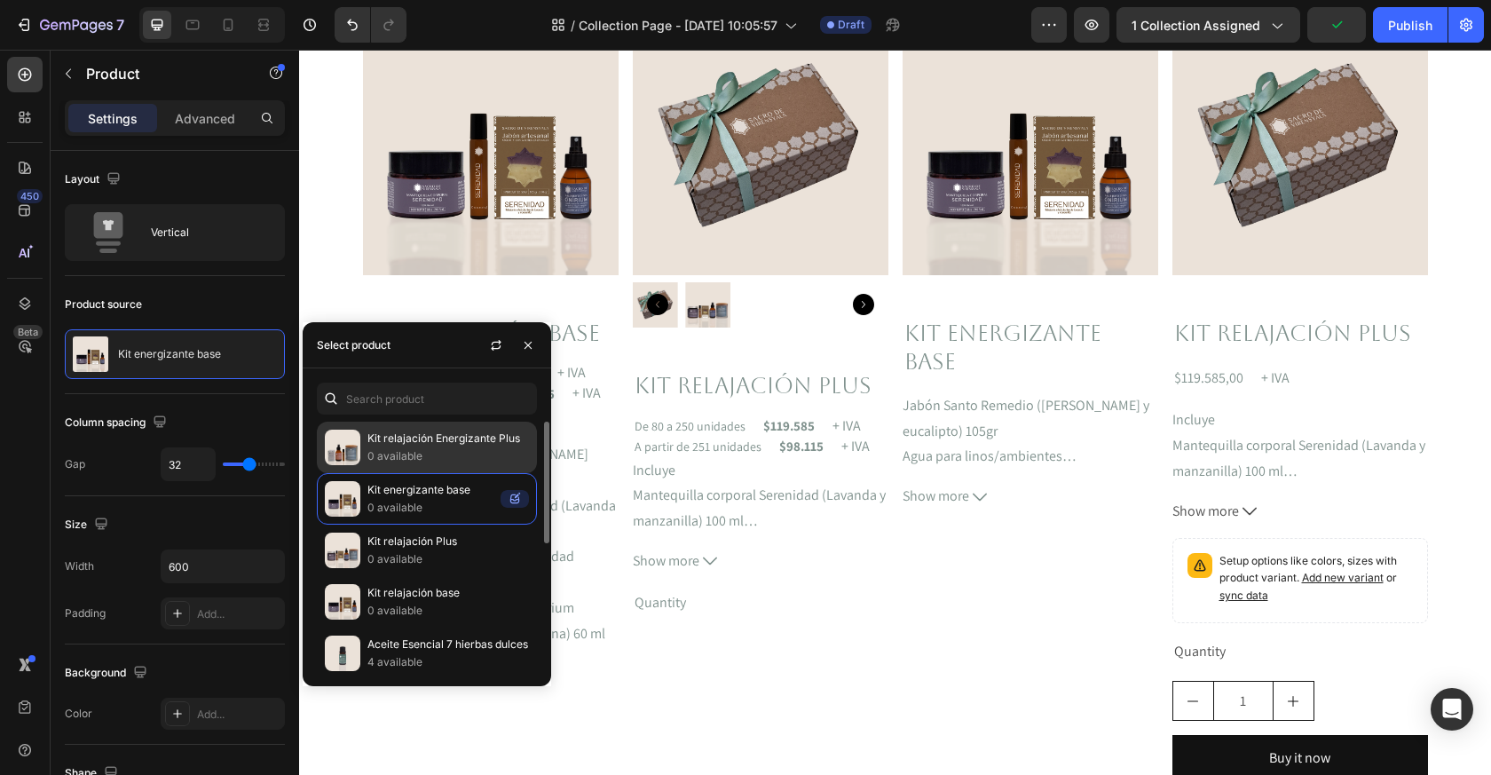
click at [509, 447] on p "Kit relajación Energizante Plus" at bounding box center [449, 439] width 162 height 18
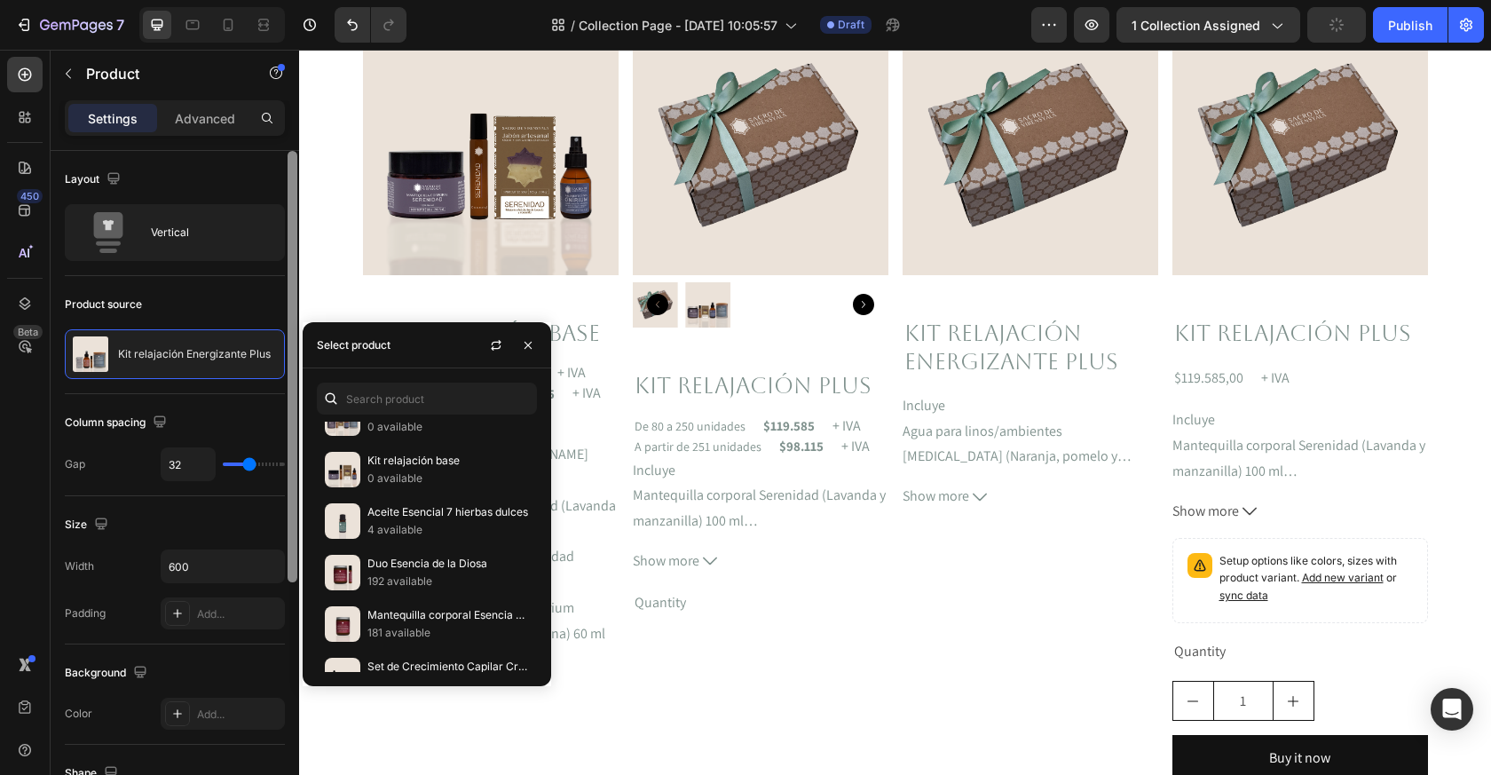
scroll to position [75, 0]
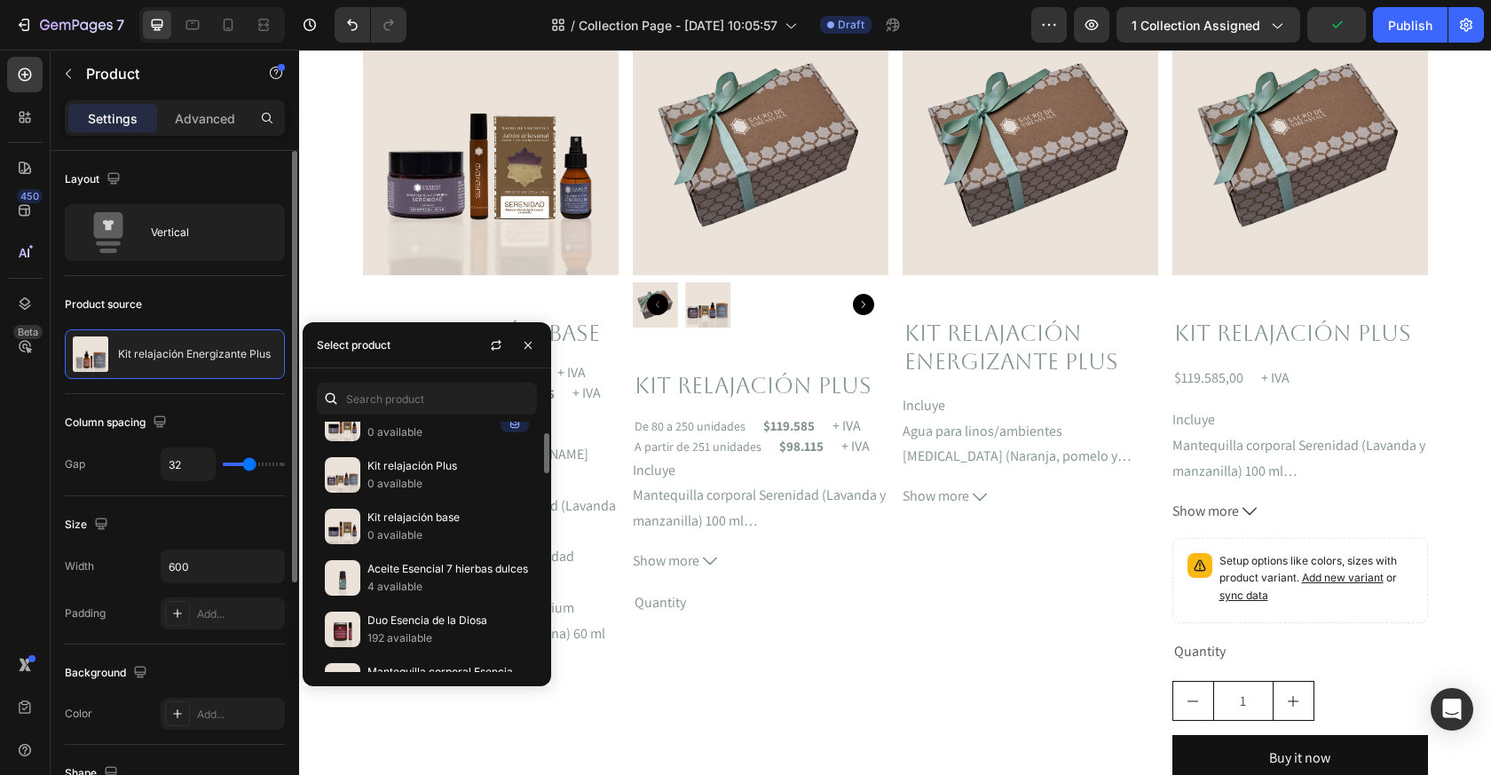
click at [232, 297] on div "Product source" at bounding box center [175, 304] width 220 height 28
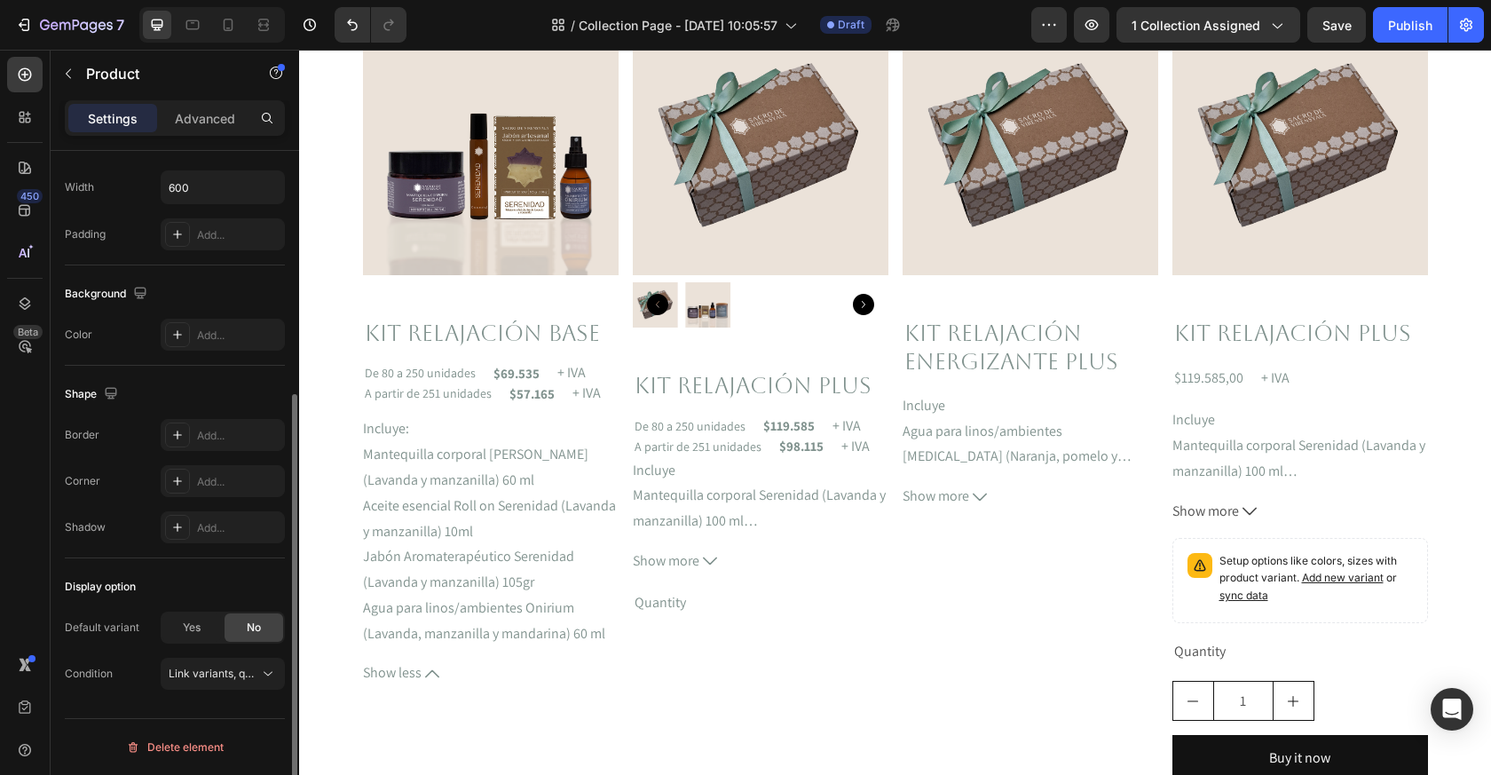
scroll to position [0, 0]
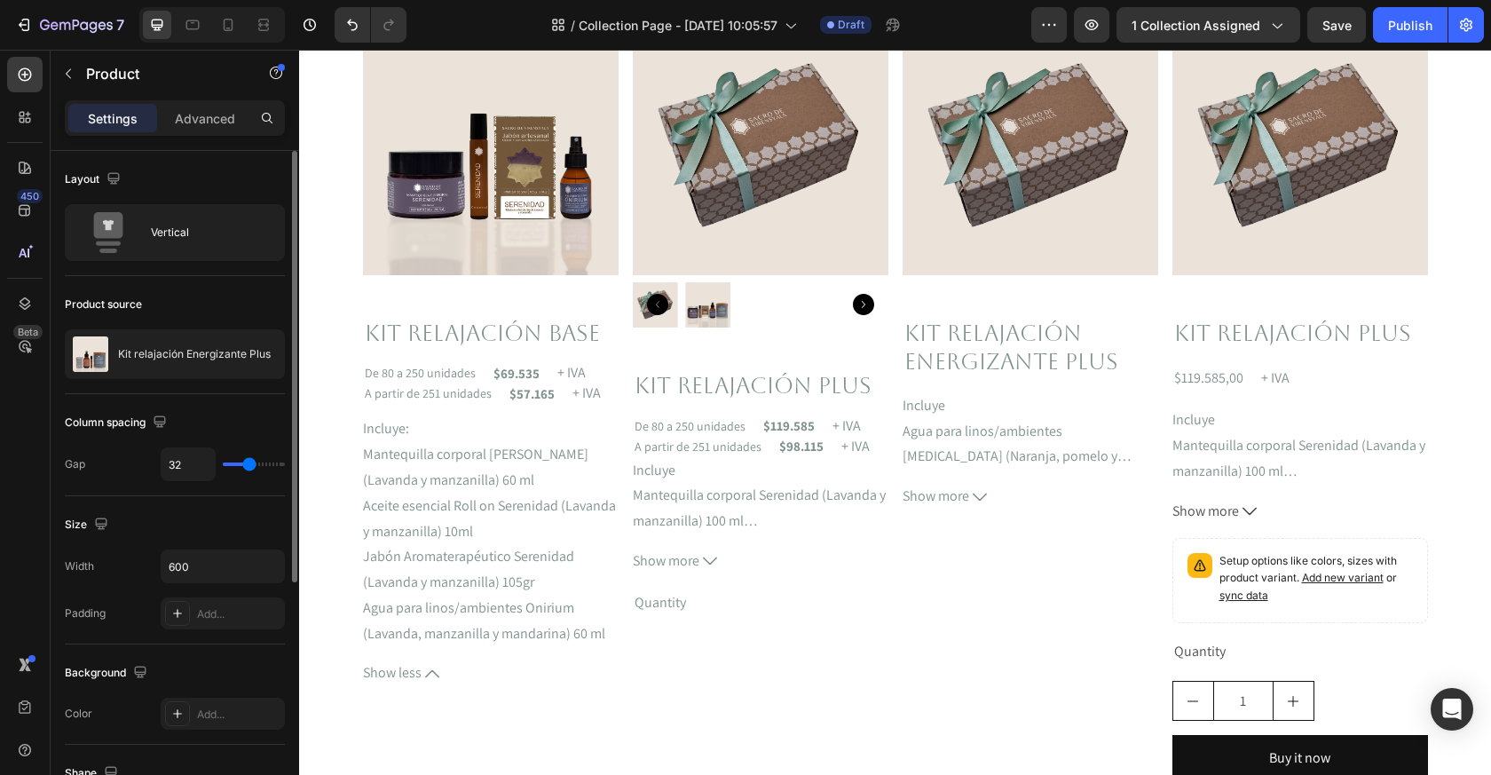
click at [111, 120] on p "Settings" at bounding box center [113, 118] width 50 height 19
click at [203, 115] on p "Advanced" at bounding box center [205, 118] width 60 height 19
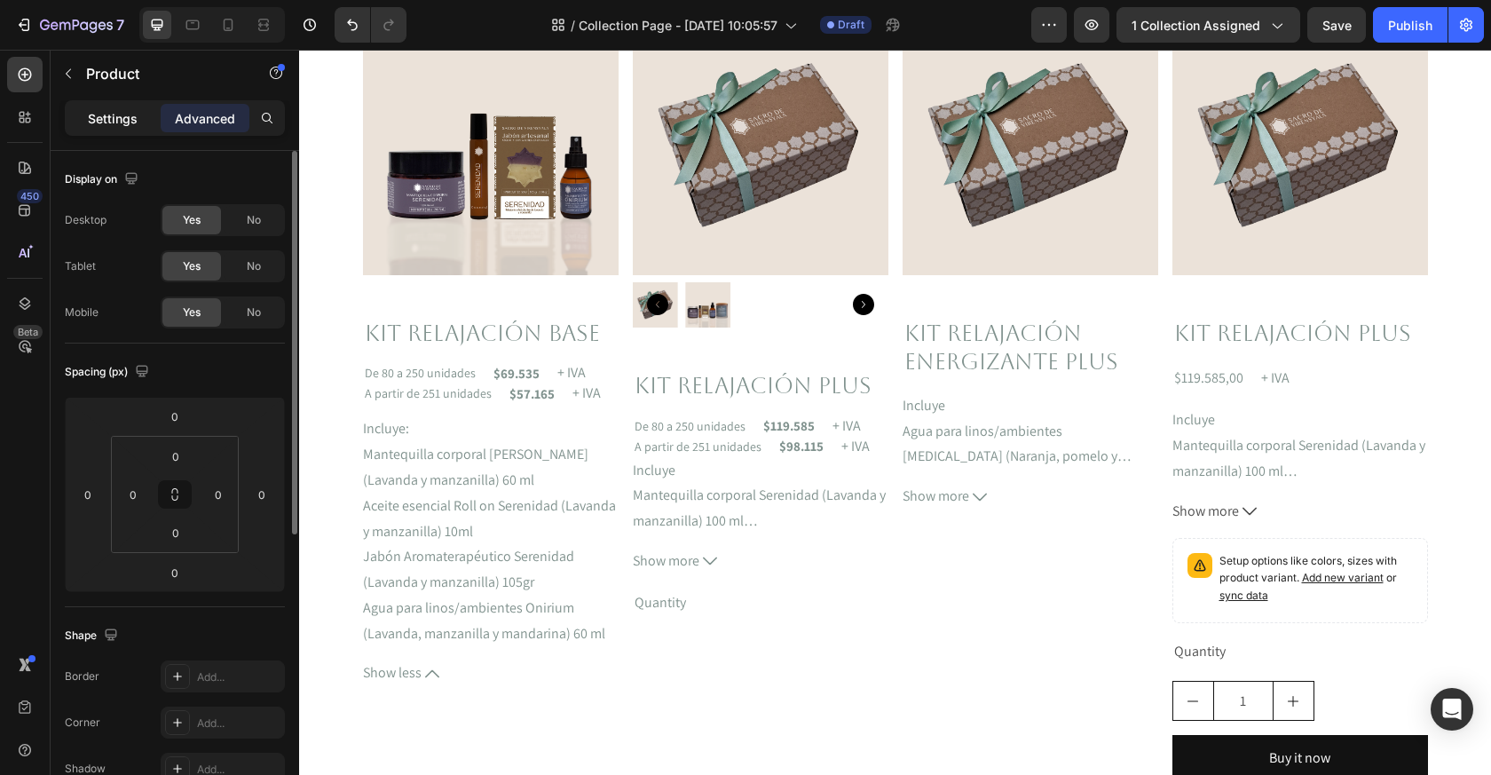
click at [104, 121] on p "Settings" at bounding box center [113, 118] width 50 height 19
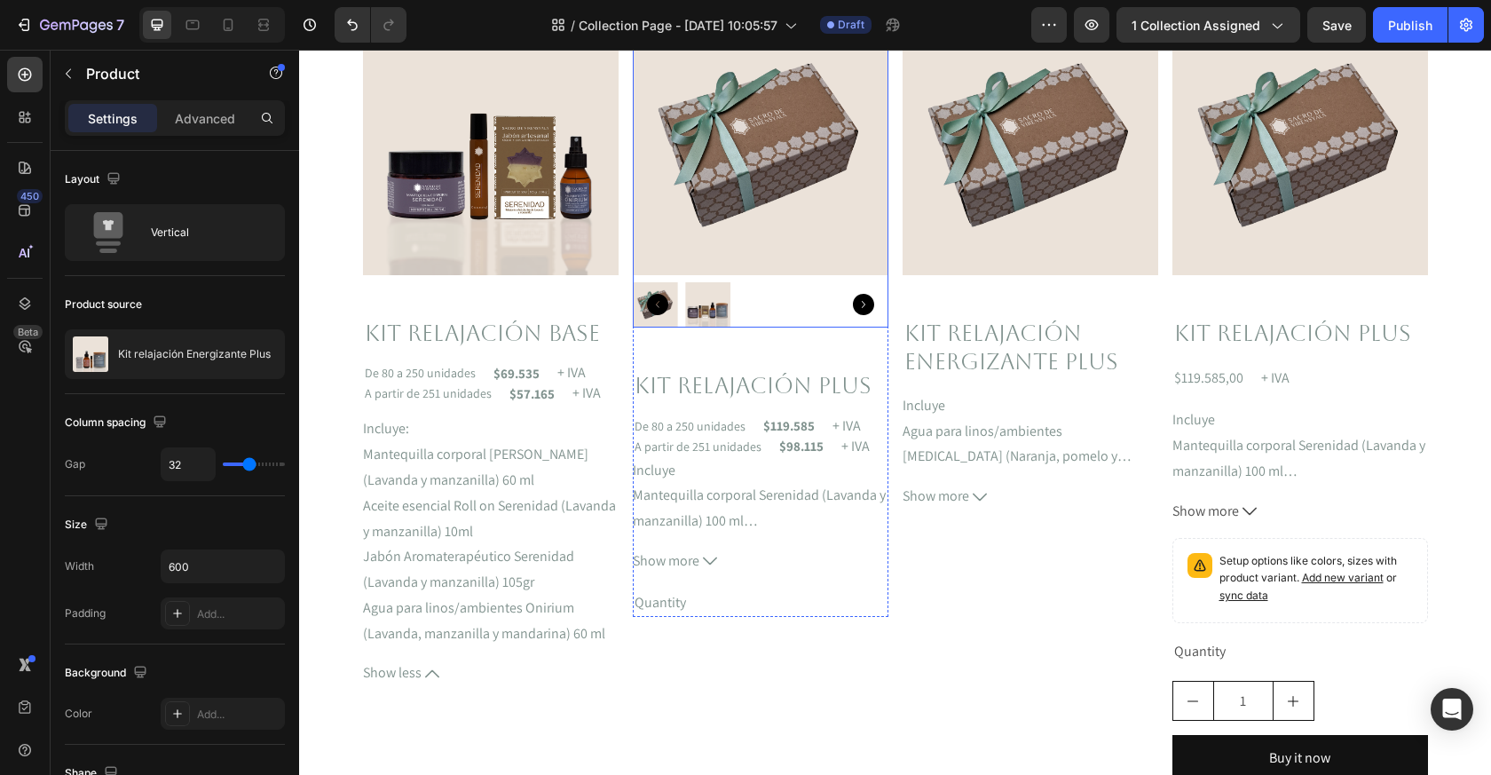
click at [760, 231] on img at bounding box center [761, 148] width 256 height 256
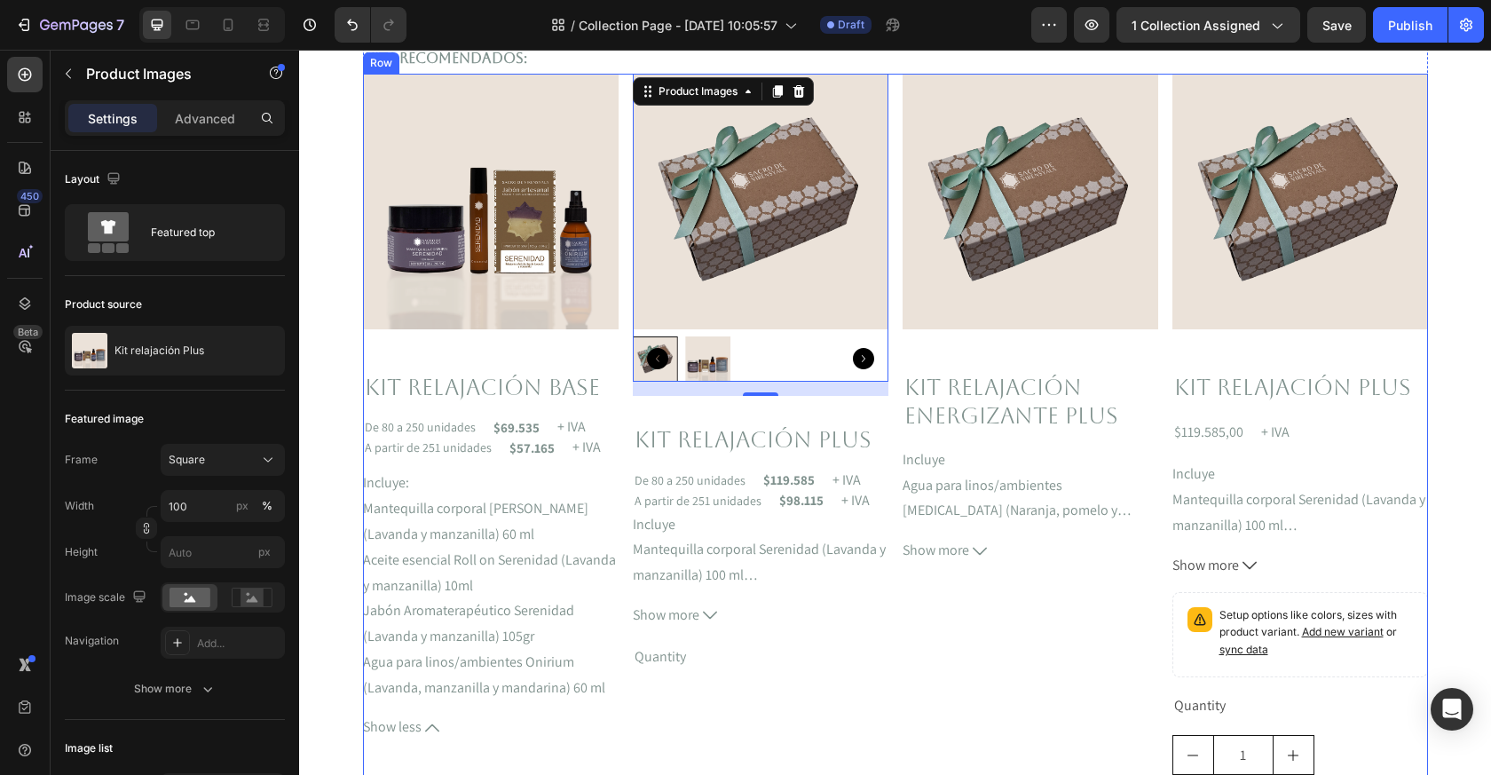
scroll to position [483, 0]
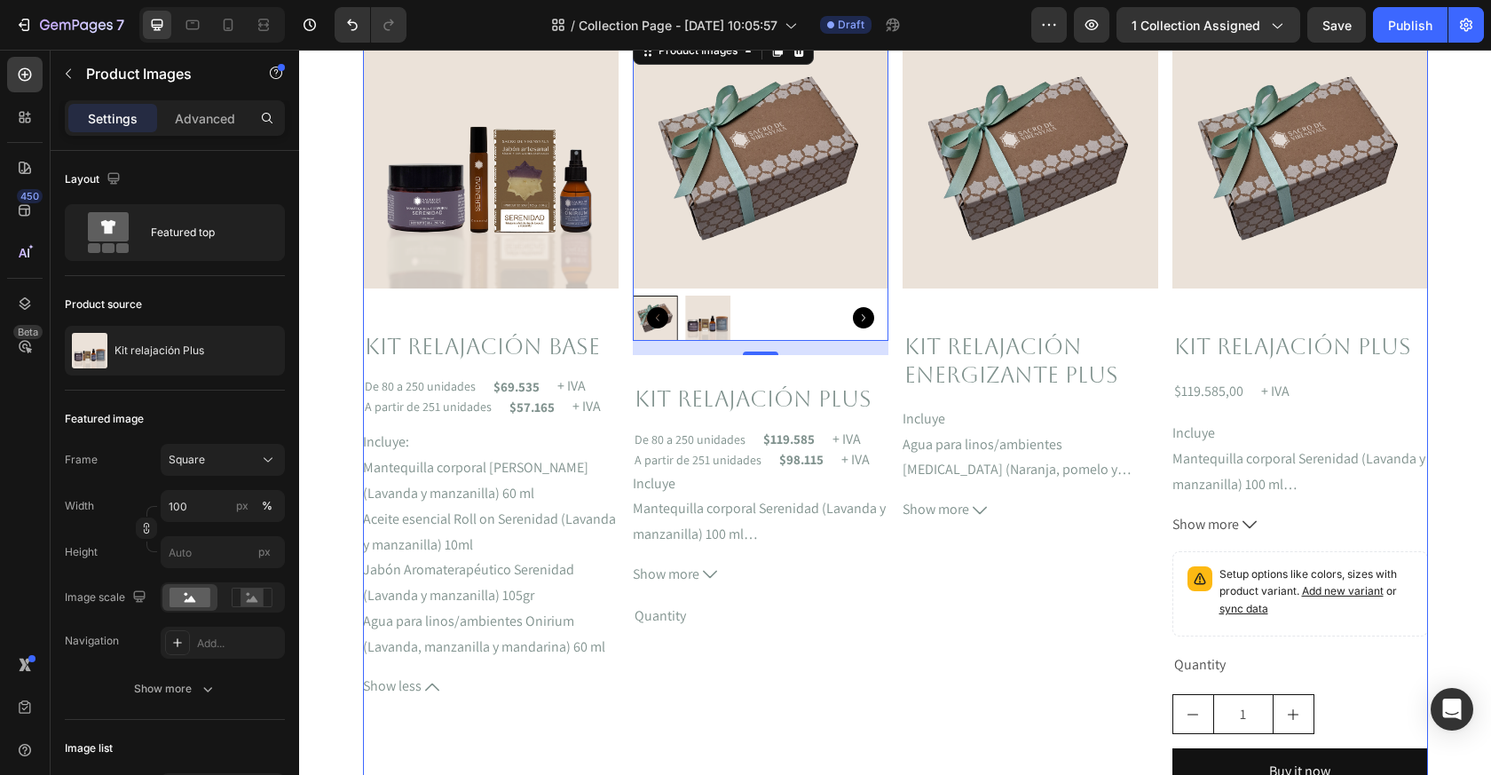
click at [908, 699] on div "Product Images Kit relajación Energizante Plus Product Title Incluye Agua para …" at bounding box center [1031, 421] width 256 height 777
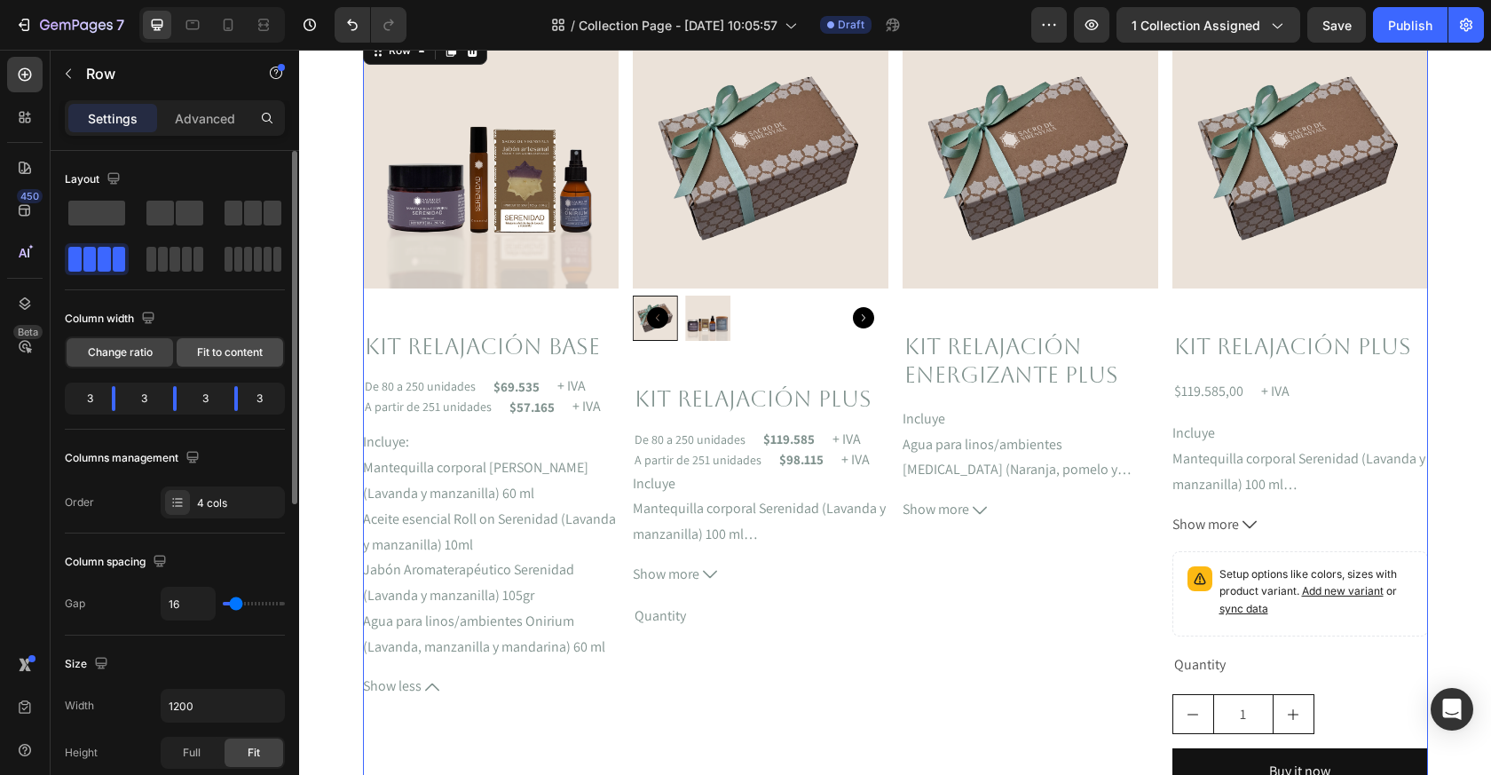
click at [221, 352] on span "Fit to content" at bounding box center [230, 352] width 66 height 16
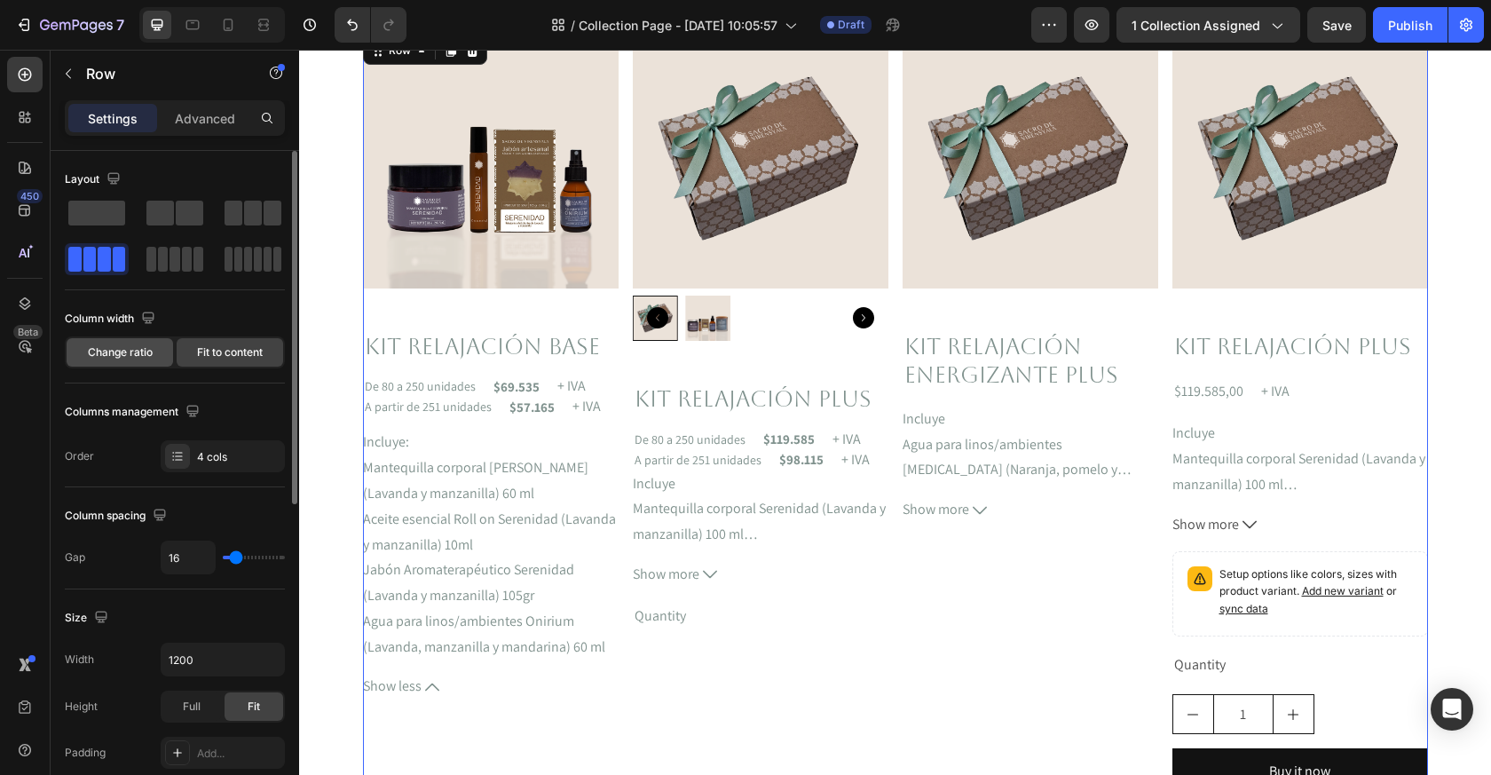
click at [135, 348] on span "Change ratio" at bounding box center [120, 352] width 65 height 16
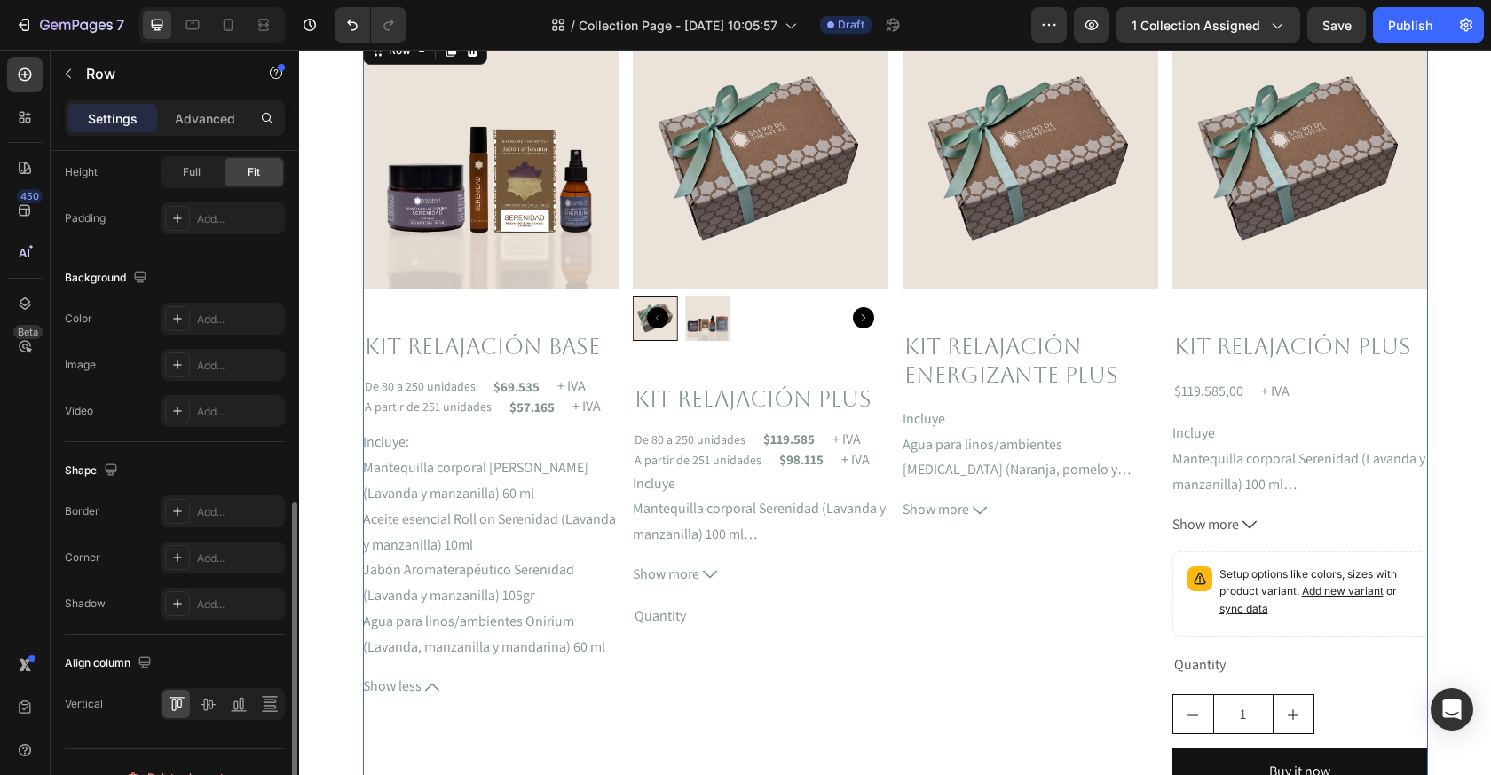
scroll to position [611, 0]
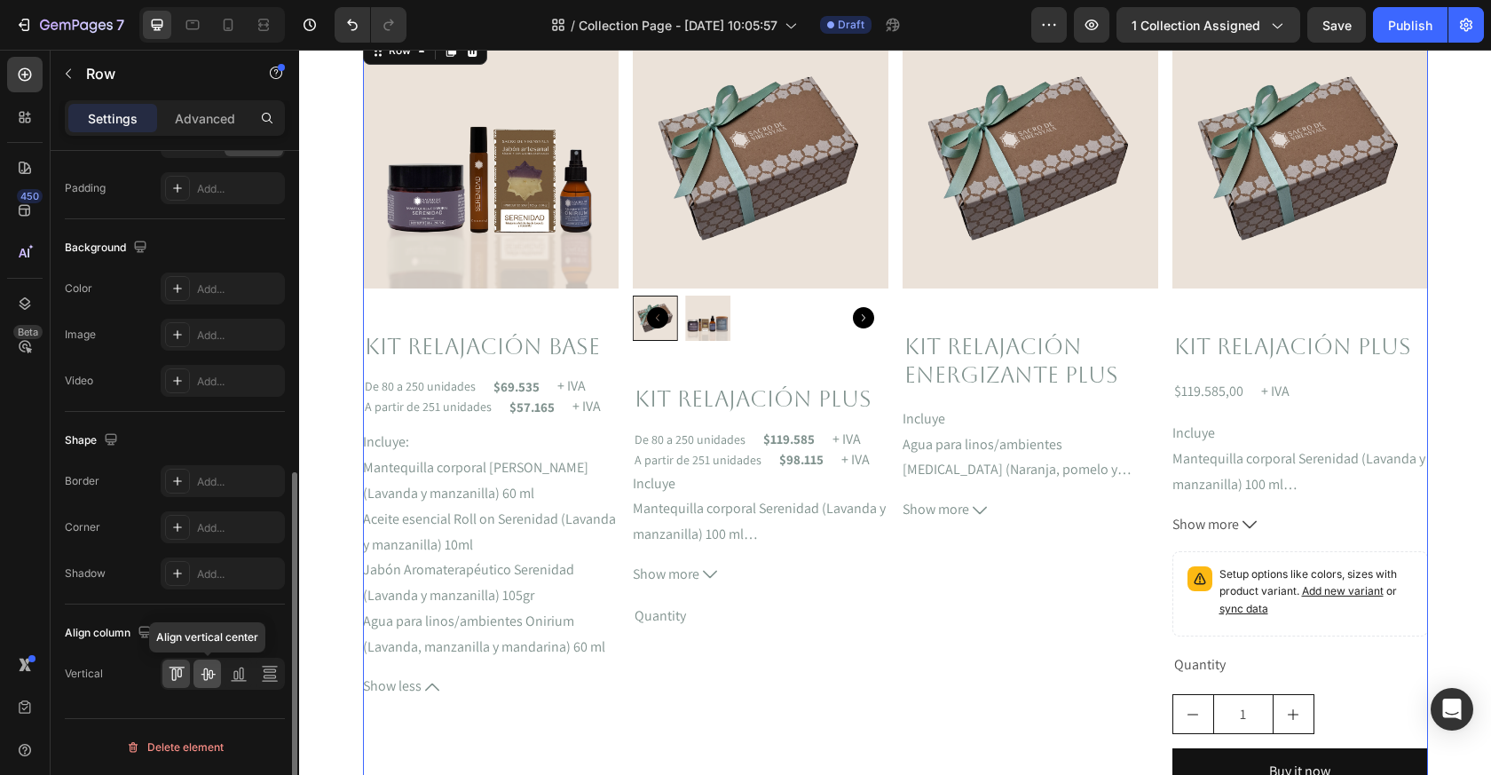
click at [203, 676] on icon at bounding box center [208, 674] width 14 height 12
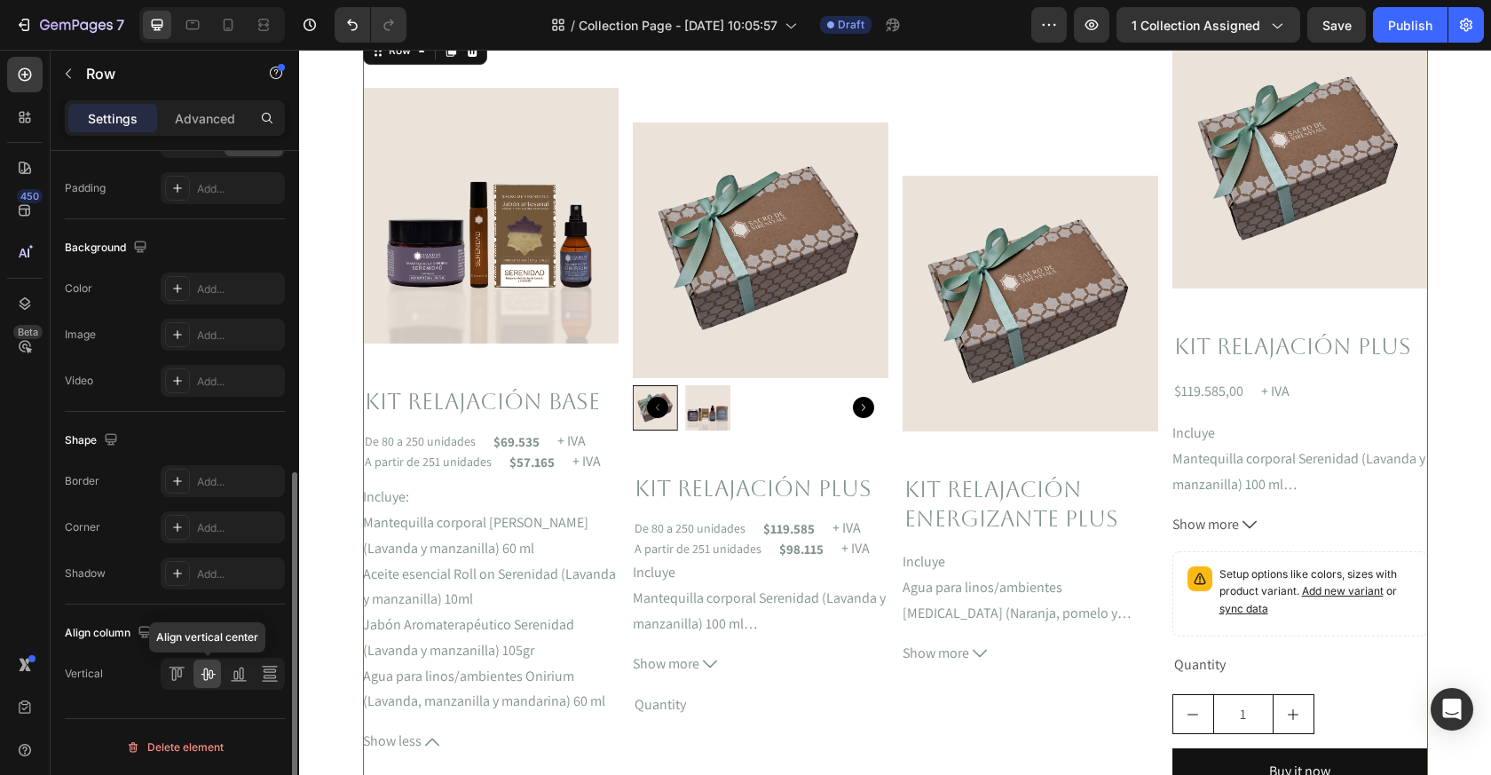
scroll to position [537, 0]
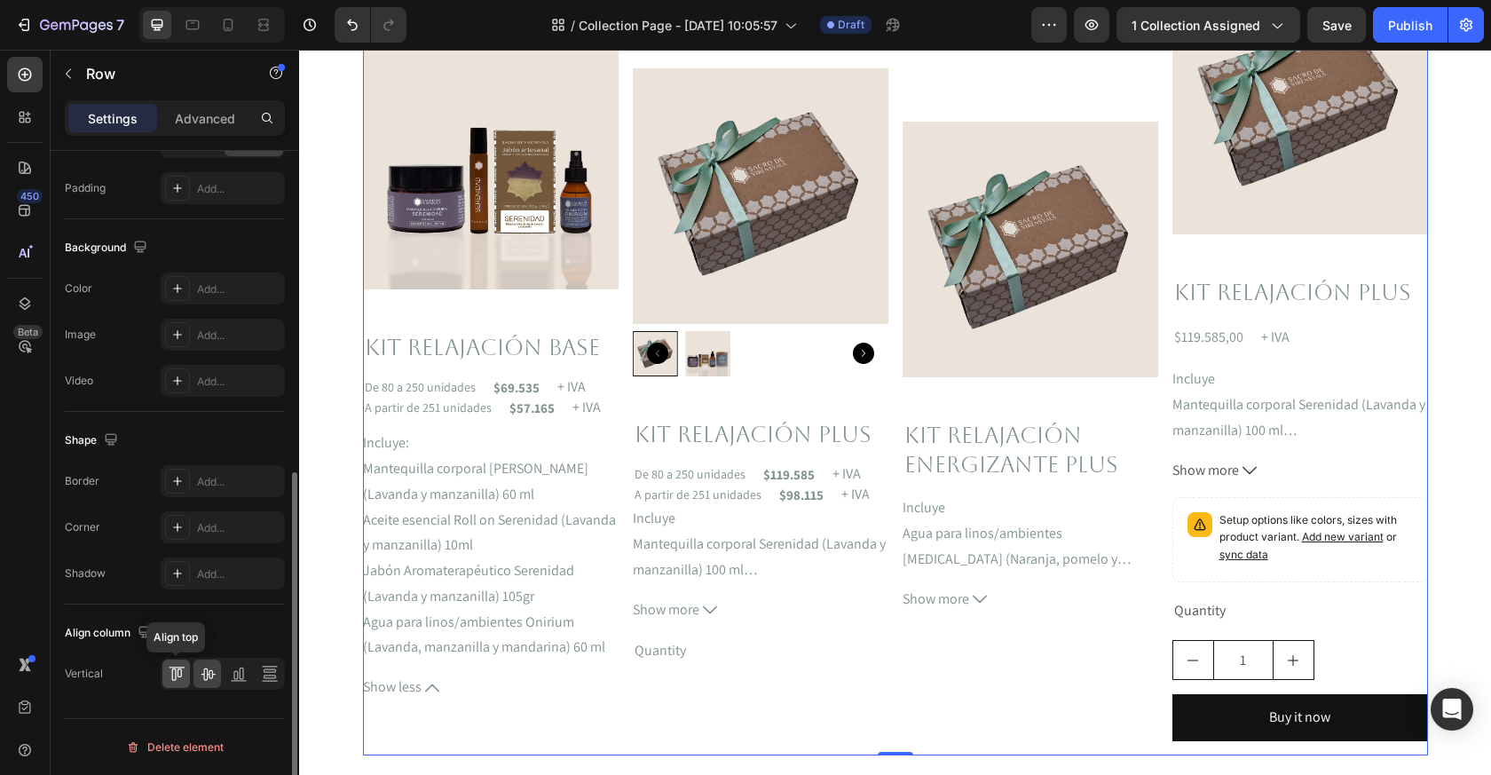
click at [176, 671] on icon at bounding box center [177, 674] width 18 height 18
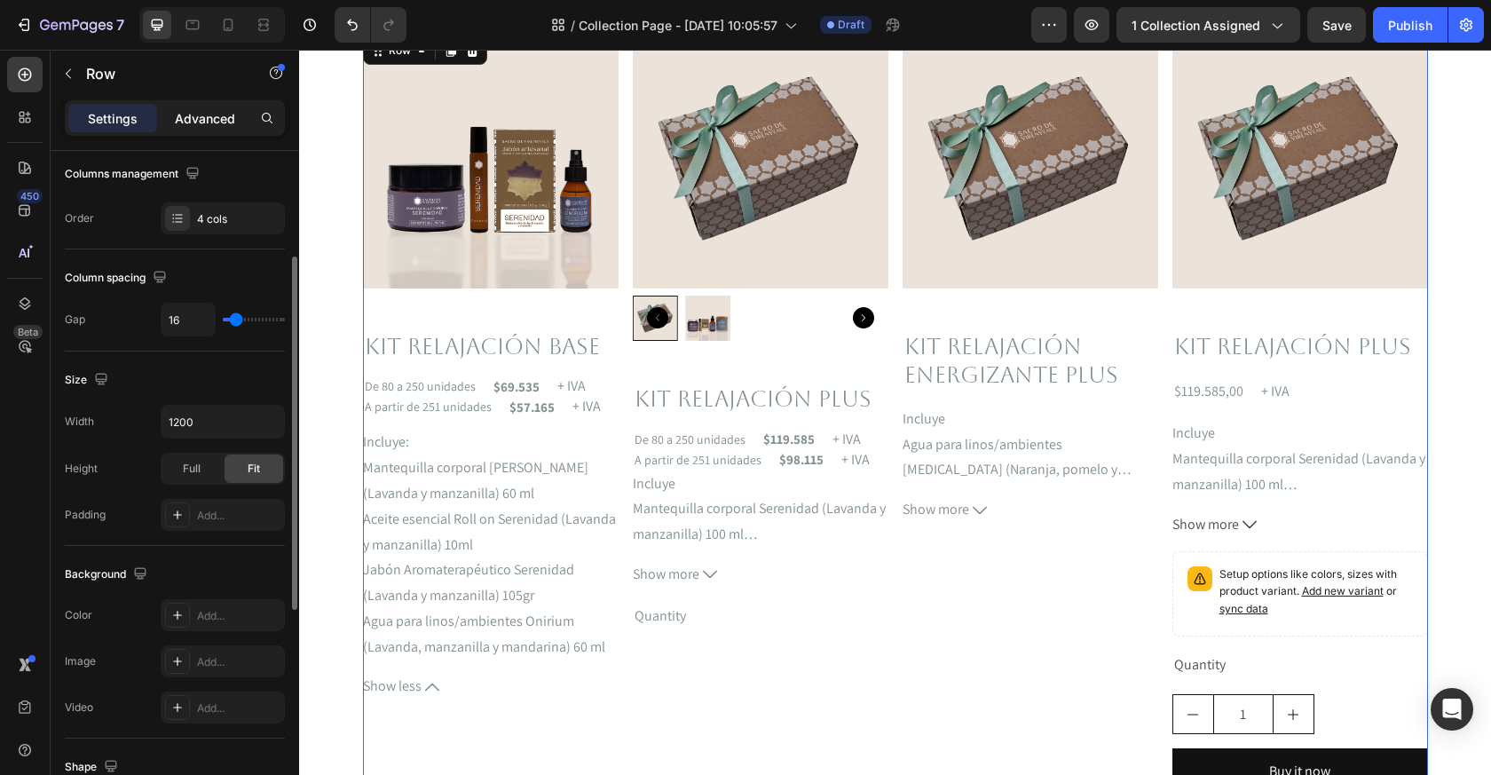
scroll to position [256, 0]
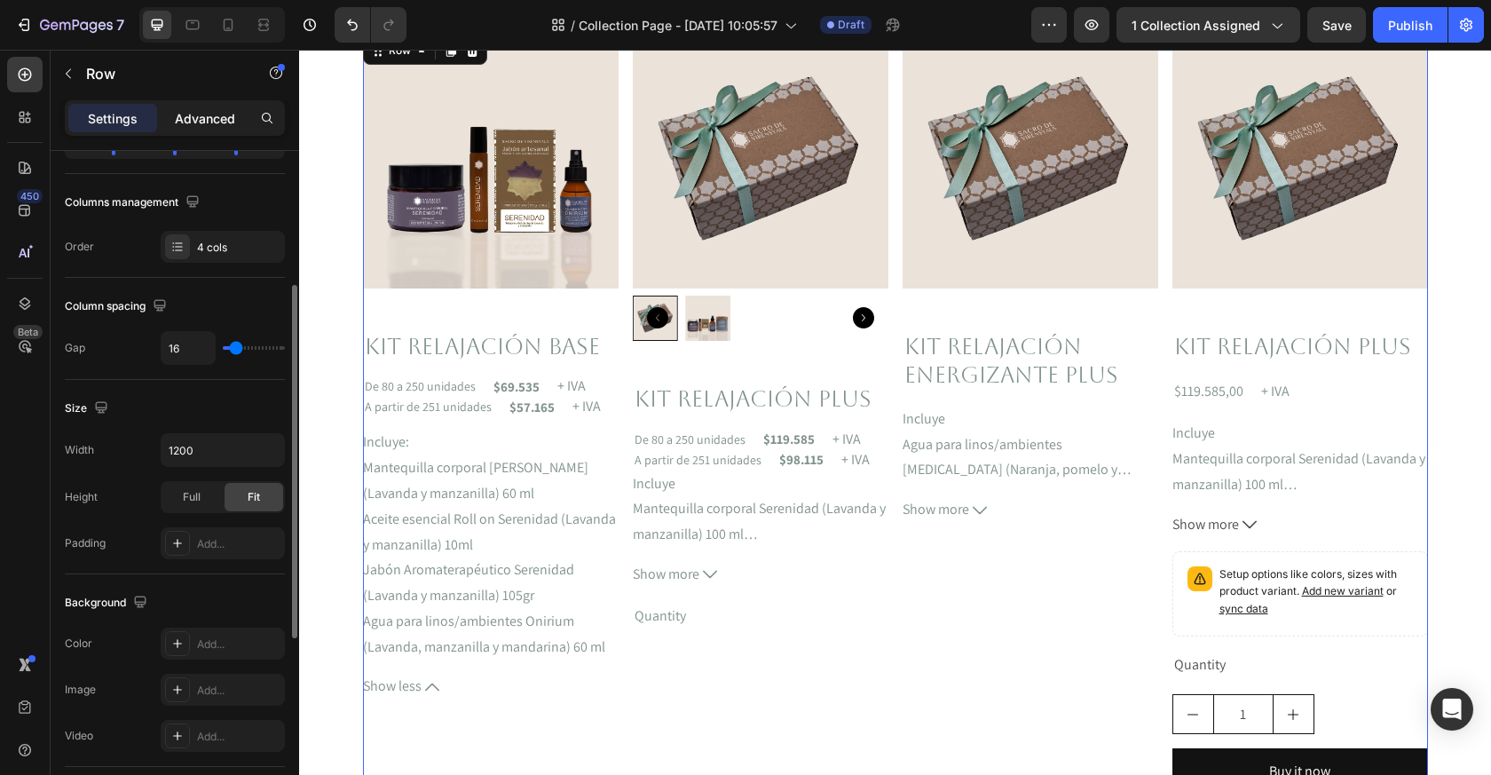
click at [217, 115] on p "Advanced" at bounding box center [205, 118] width 60 height 19
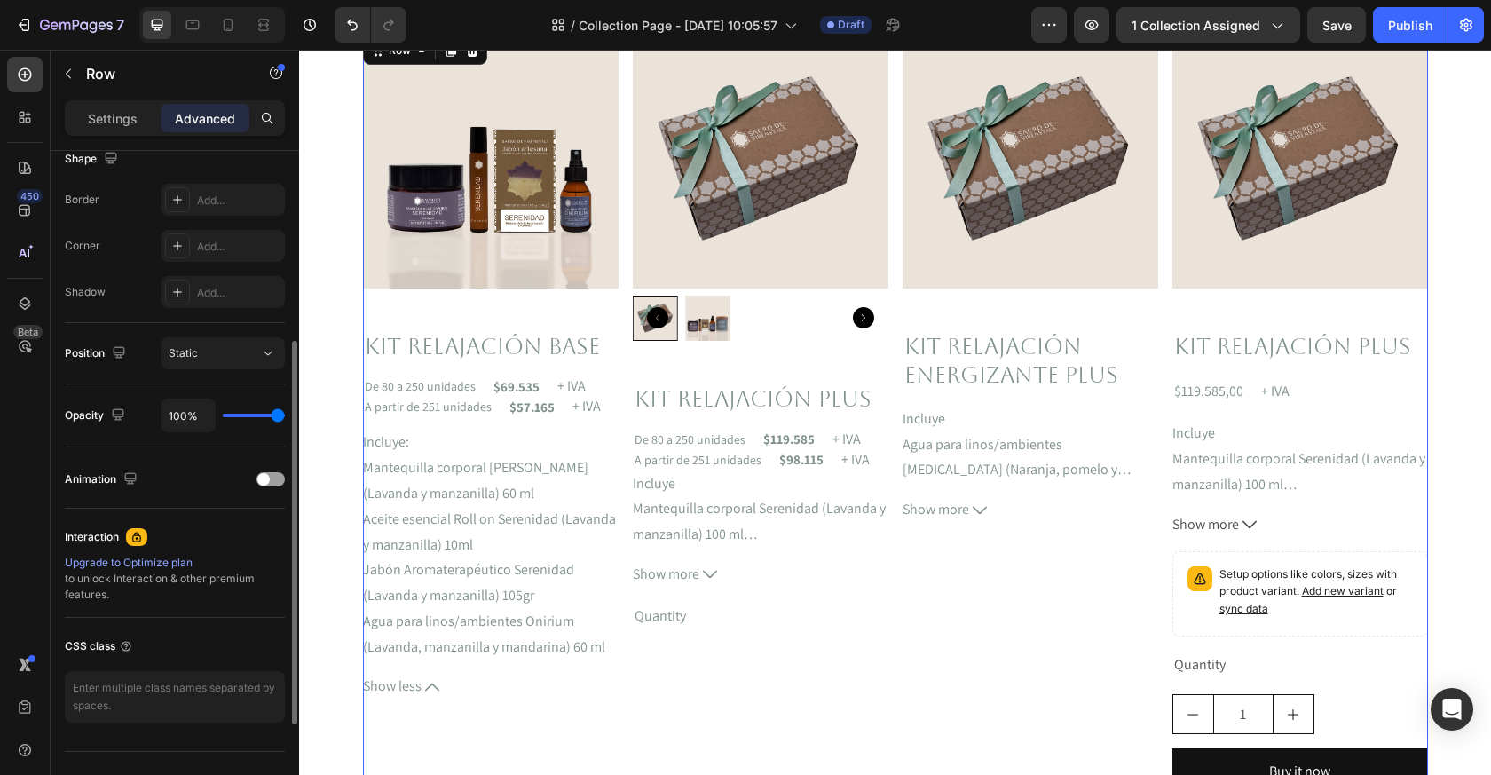
scroll to position [494, 0]
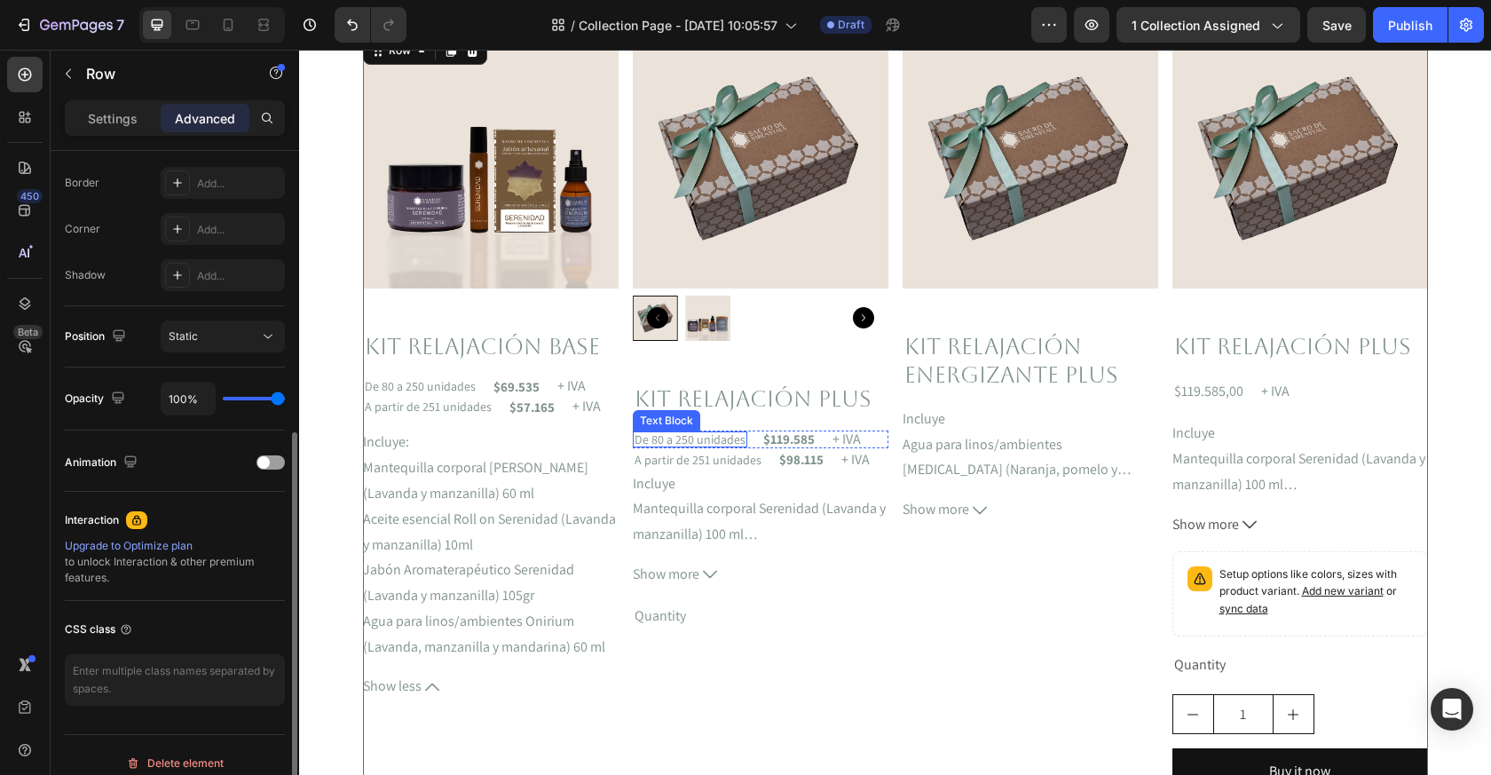
click at [721, 439] on p "De 80 a 250 unidades" at bounding box center [690, 439] width 111 height 12
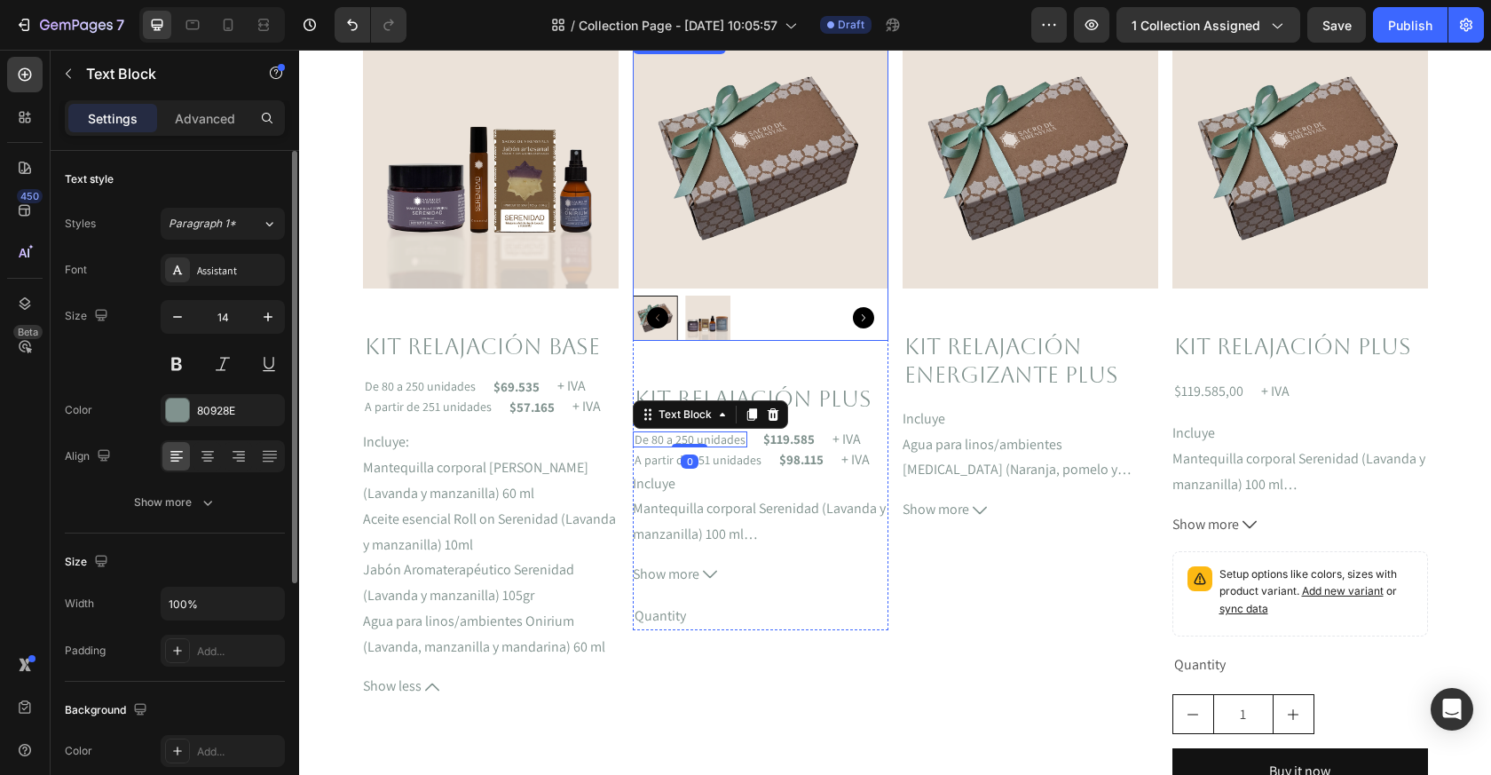
click at [784, 196] on img at bounding box center [761, 161] width 256 height 256
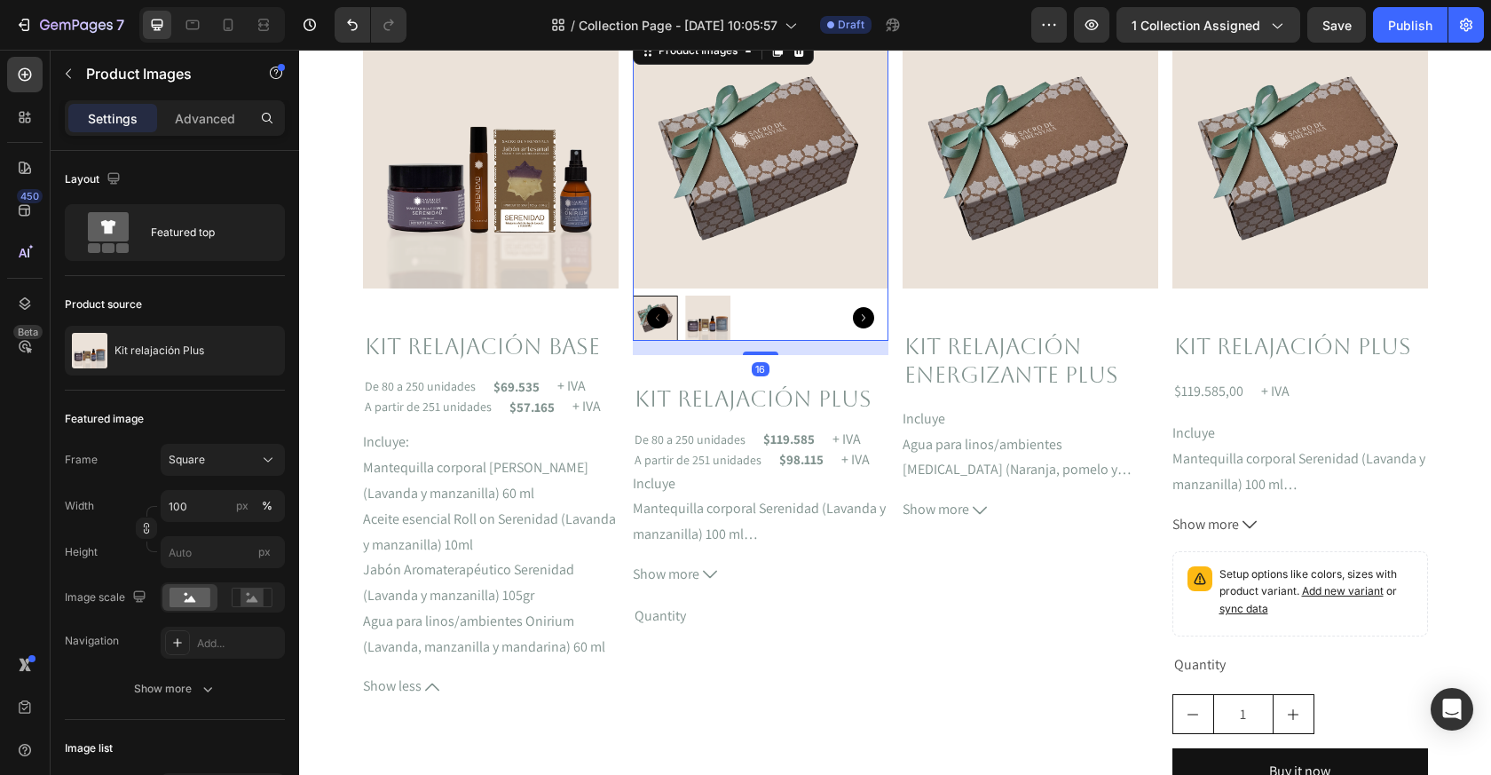
click at [716, 307] on img at bounding box center [707, 318] width 45 height 45
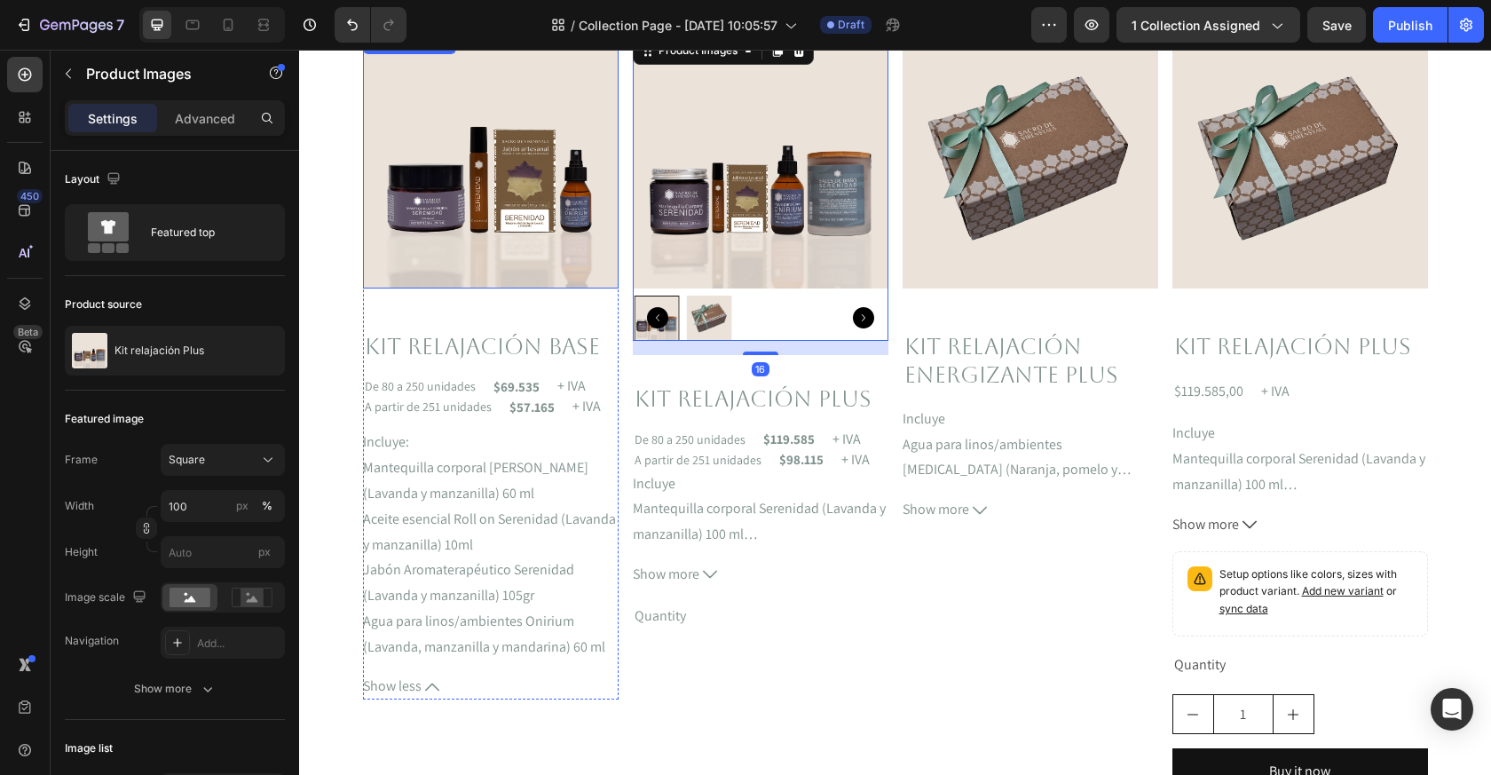
click at [568, 228] on img at bounding box center [491, 161] width 256 height 256
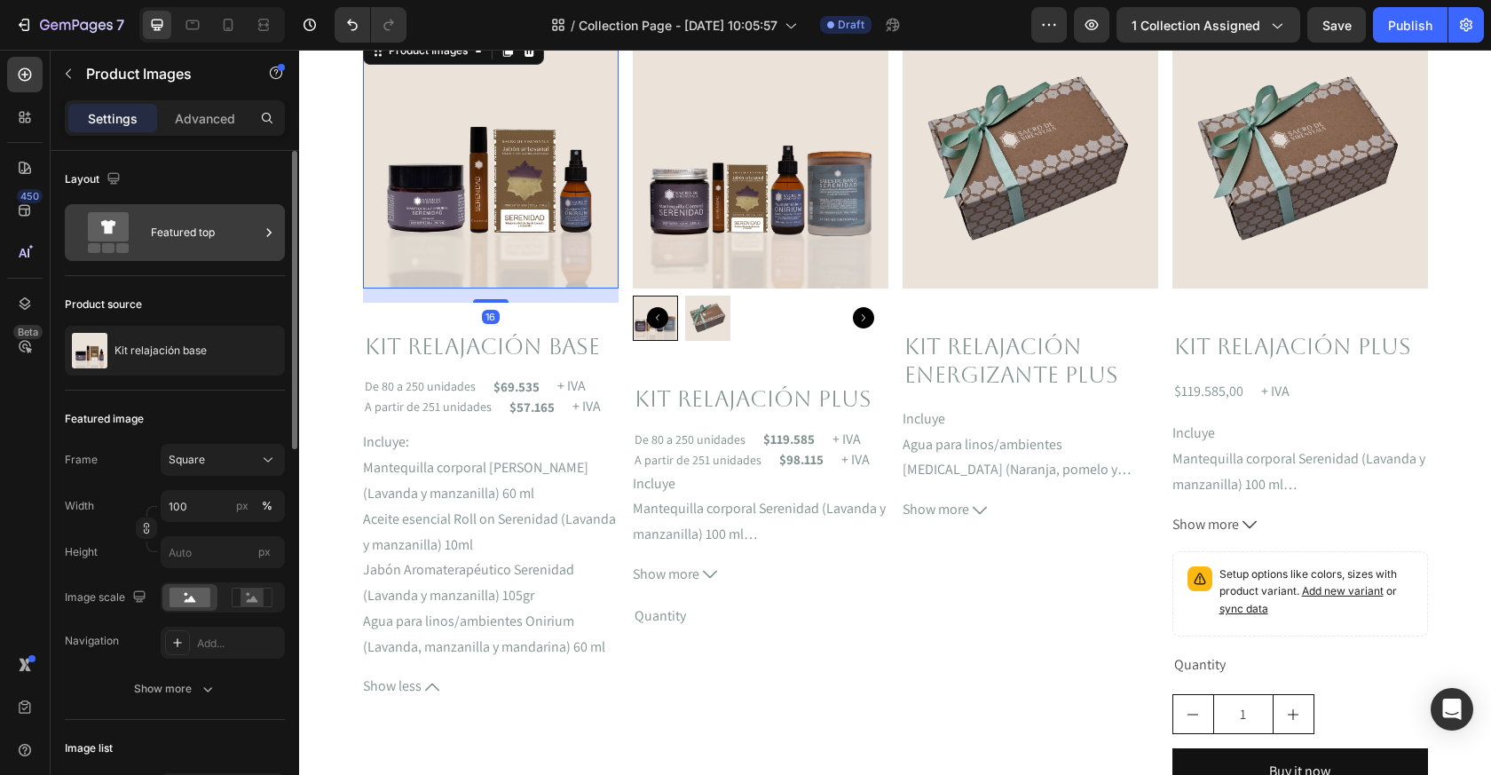
click at [219, 226] on div "Featured top" at bounding box center [205, 232] width 108 height 41
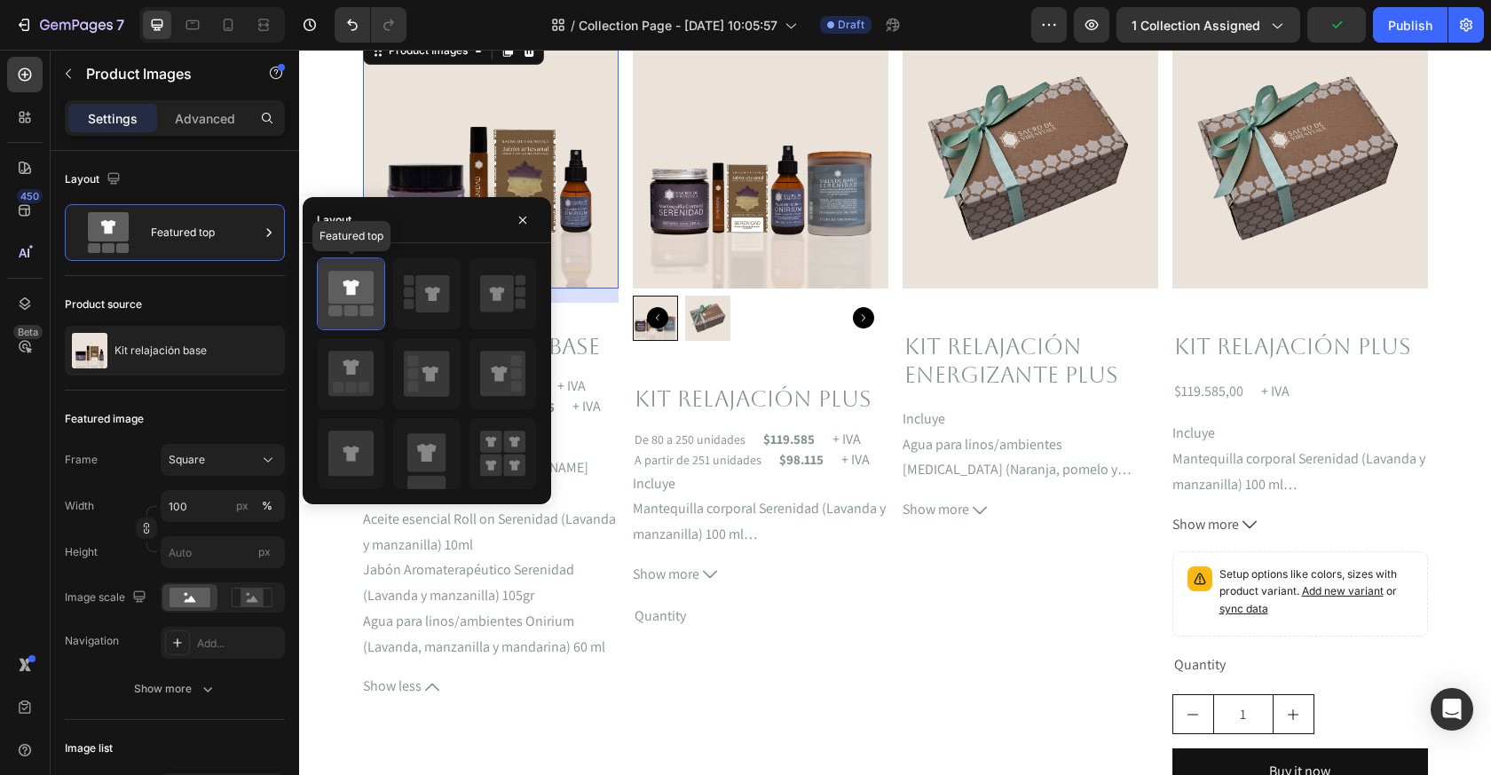
click at [355, 305] on icon at bounding box center [350, 294] width 45 height 50
click at [599, 420] on div "Kit relajación base Product Title De 80 a 250 unidades Text Block $69.535 Text …" at bounding box center [491, 515] width 256 height 368
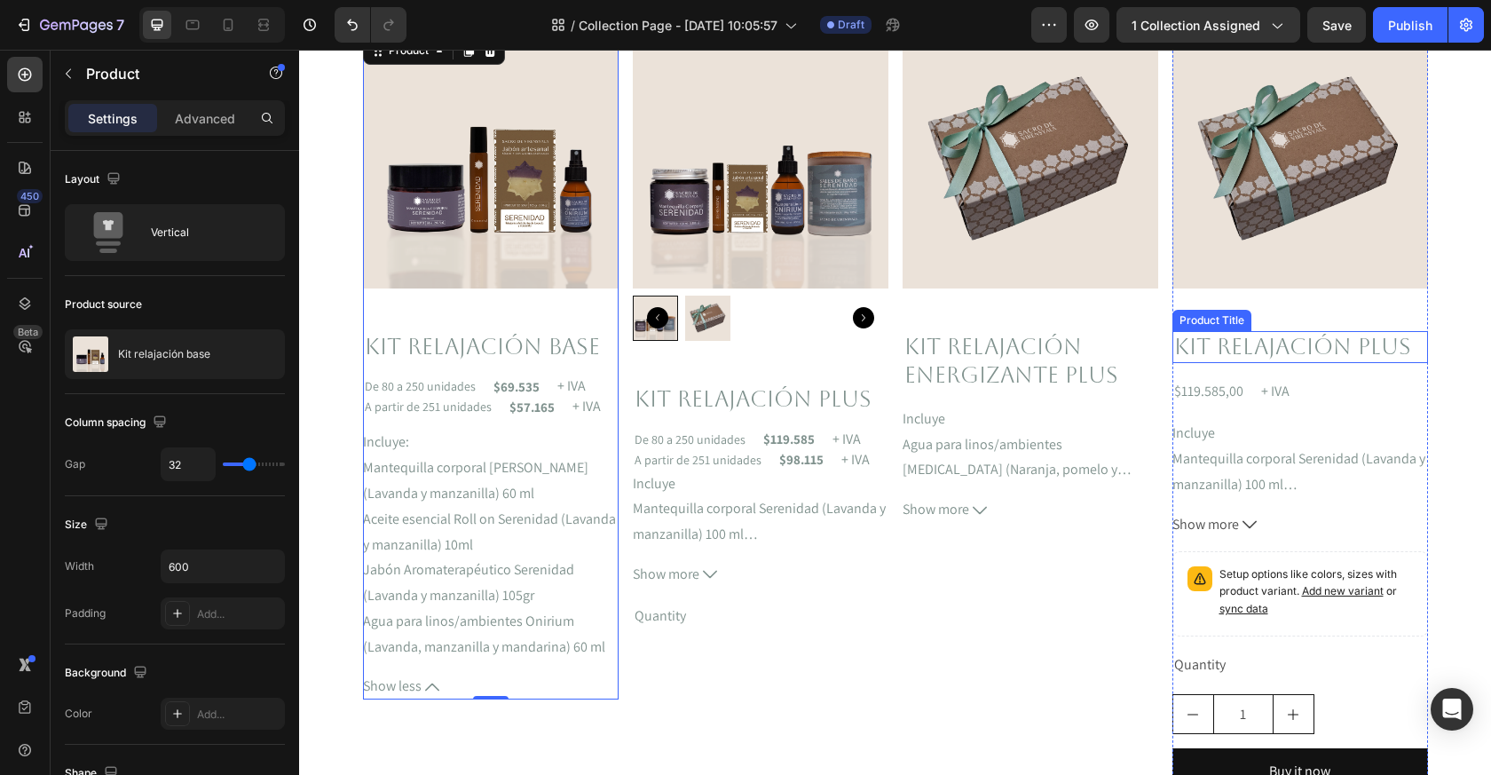
click at [1280, 352] on h2 "Kit relajación Plus" at bounding box center [1301, 347] width 256 height 33
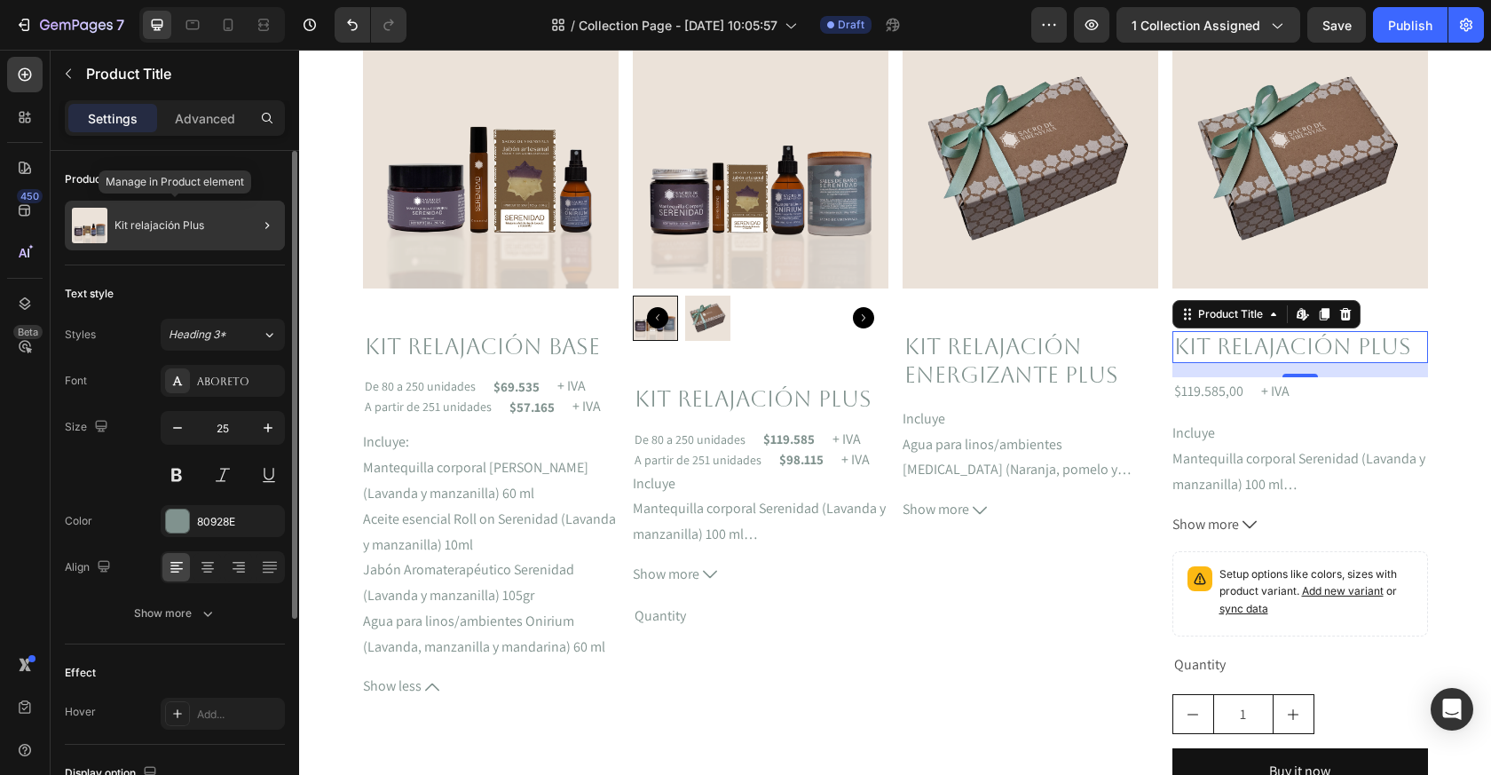
click at [176, 219] on p "Kit relajación Plus" at bounding box center [160, 225] width 90 height 12
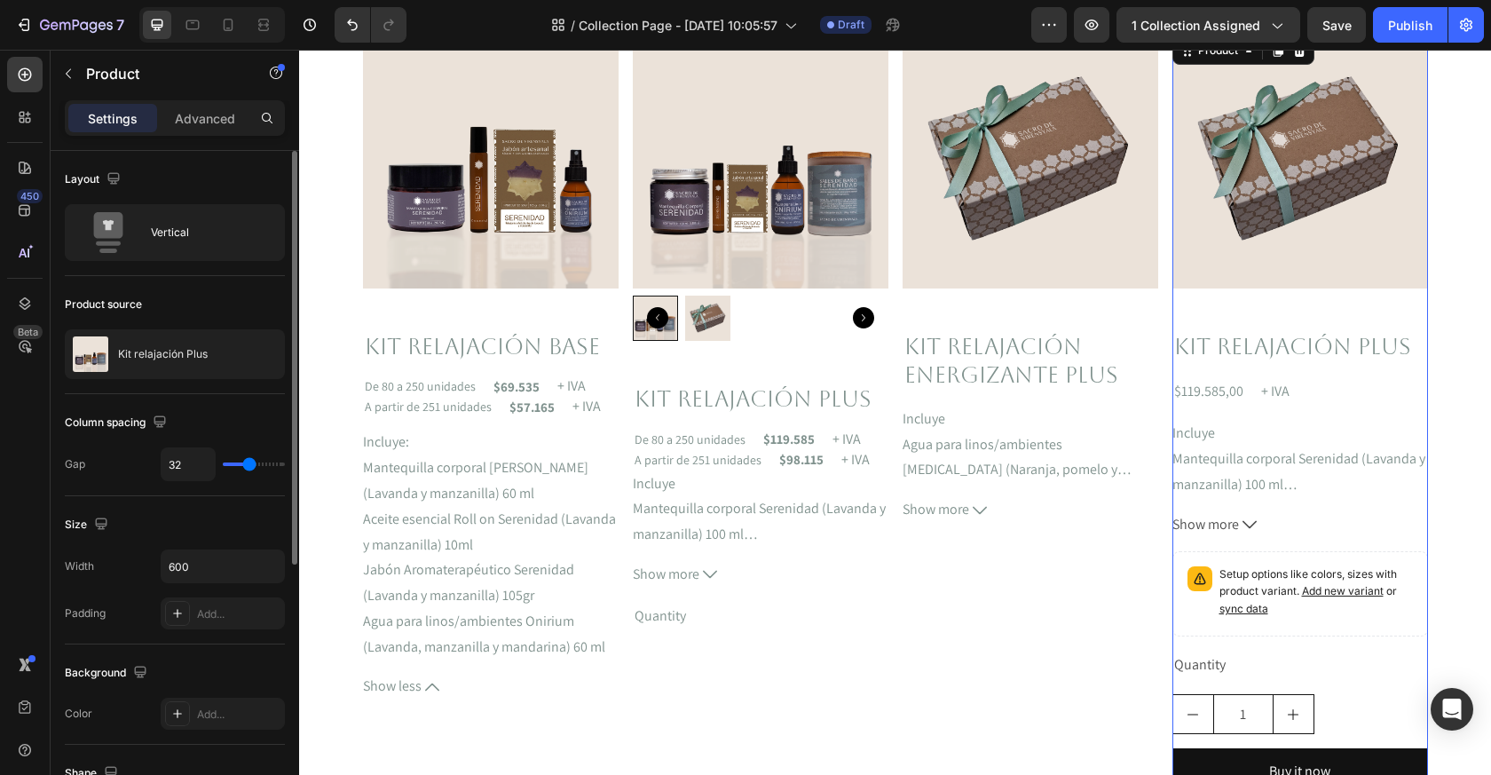
click at [165, 348] on p "Kit relajación Plus" at bounding box center [163, 354] width 90 height 12
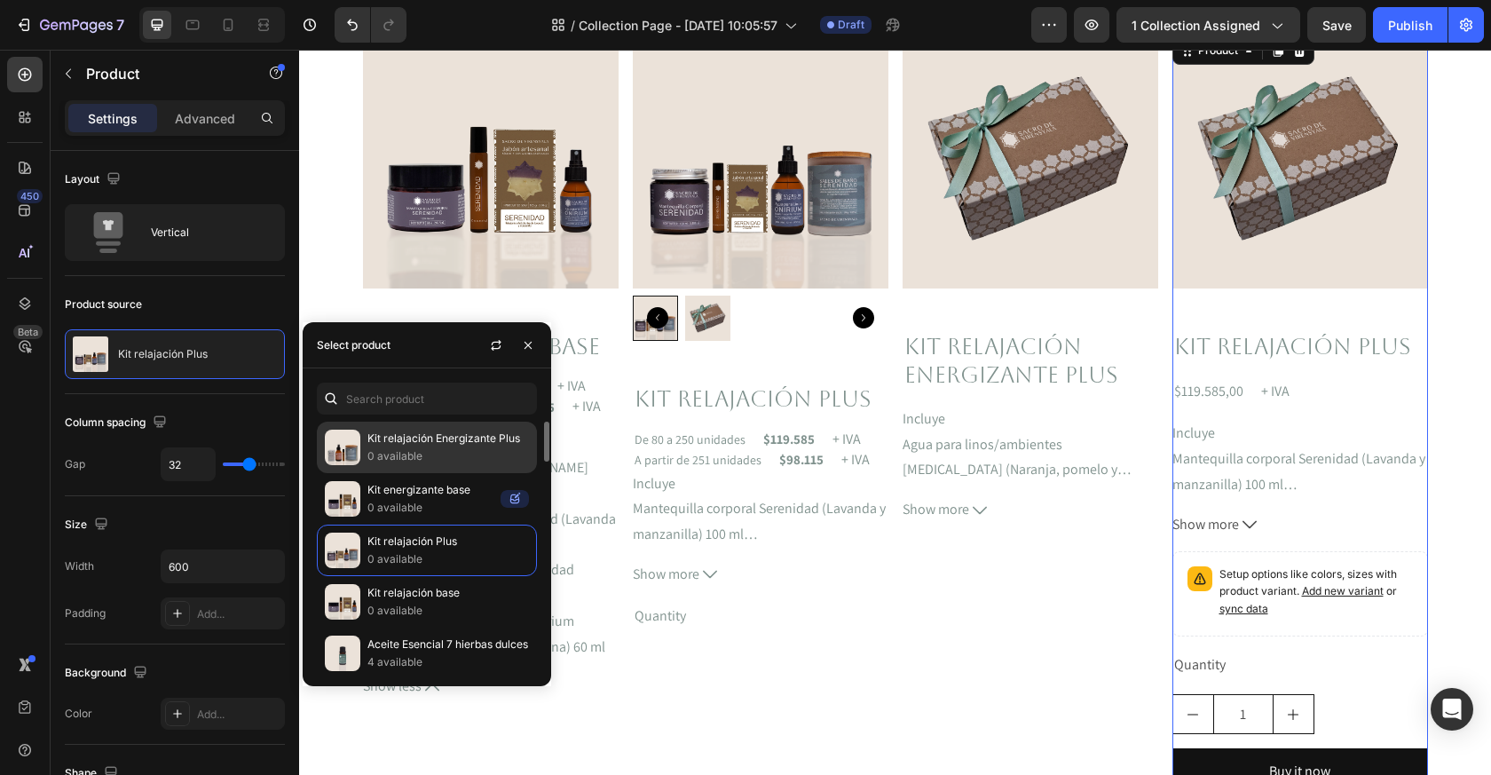
click at [449, 449] on p "0 available" at bounding box center [449, 456] width 162 height 18
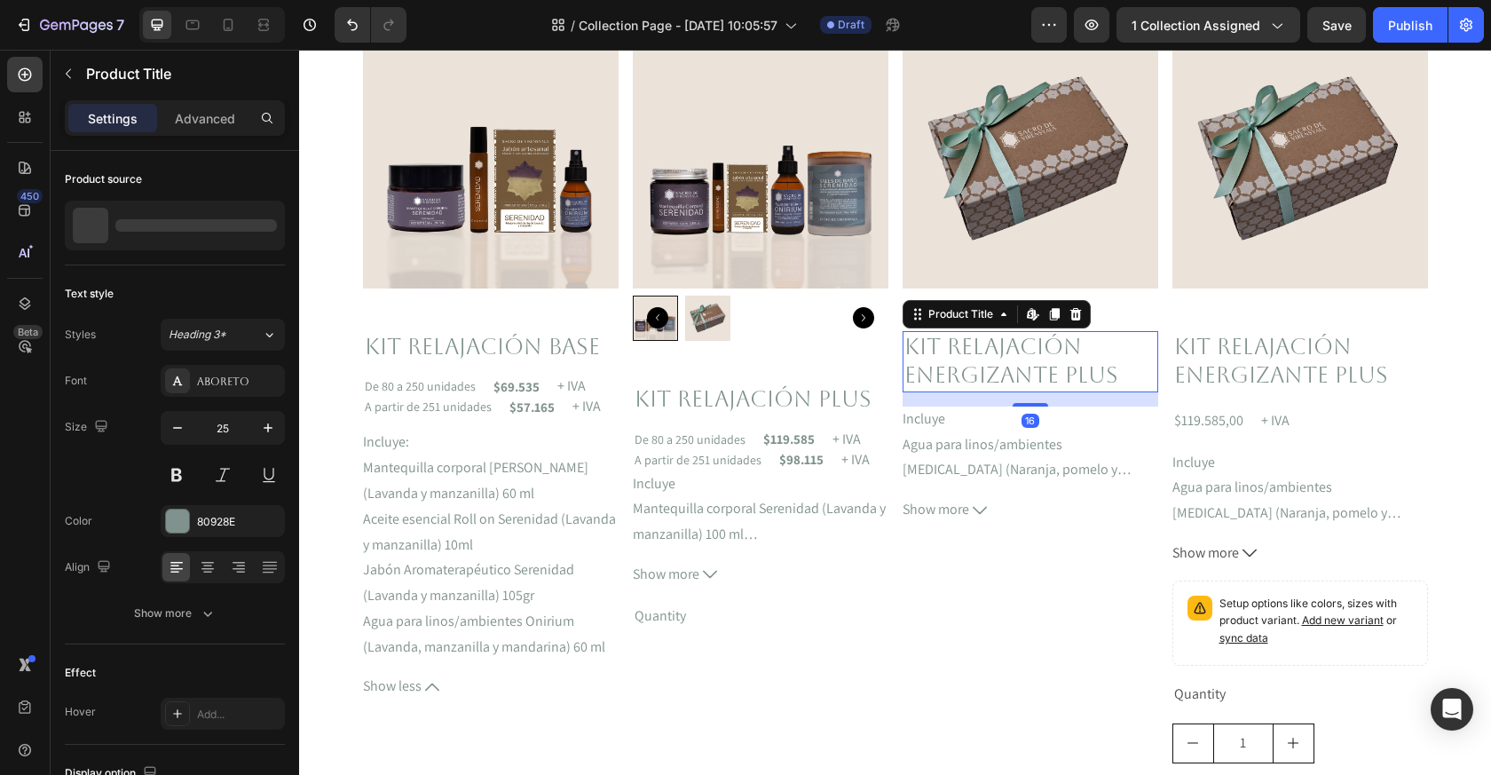
click at [1033, 373] on h2 "Kit relajación Energizante Plus" at bounding box center [1031, 361] width 256 height 61
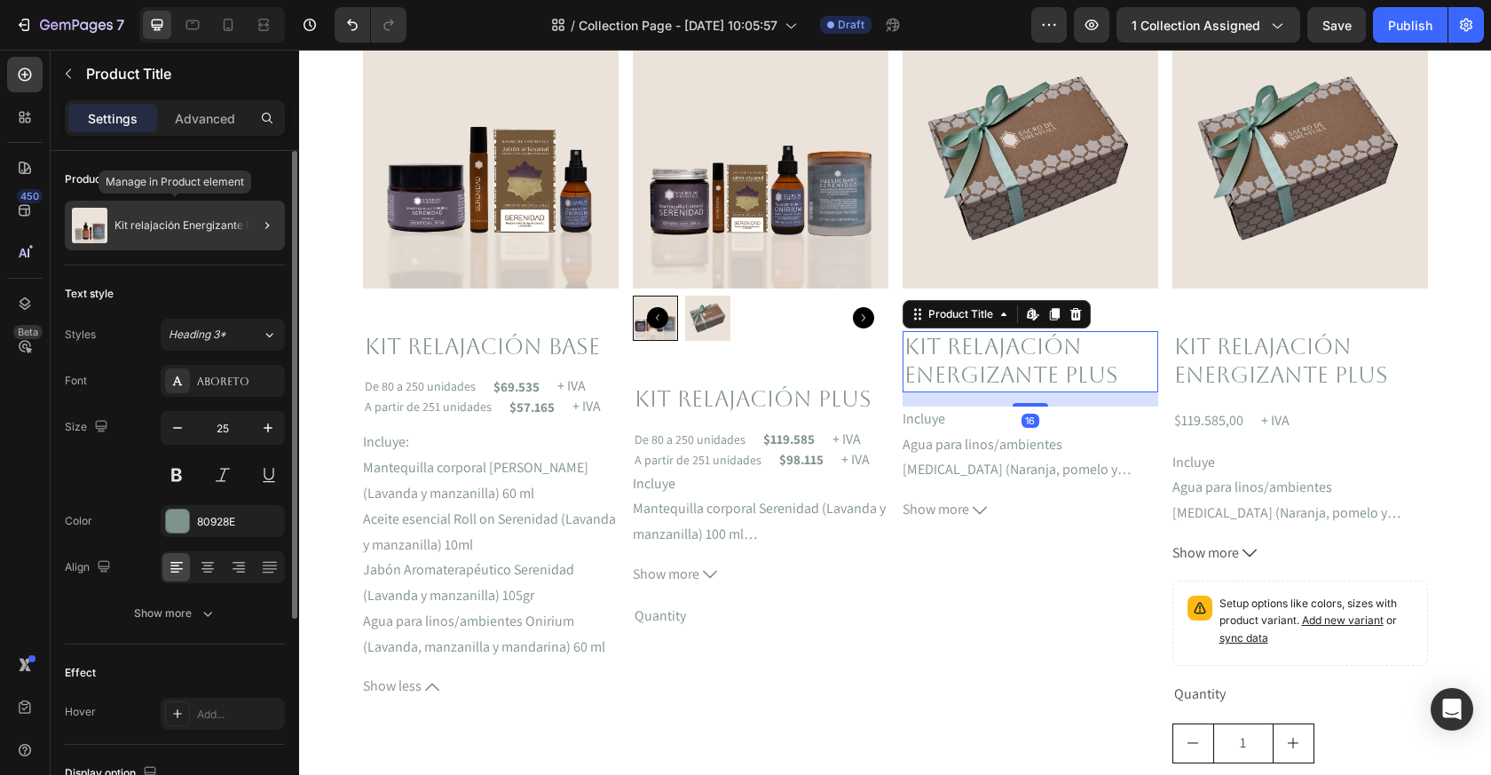
click at [210, 233] on div "Kit relajación Energizante Plus" at bounding box center [175, 226] width 220 height 50
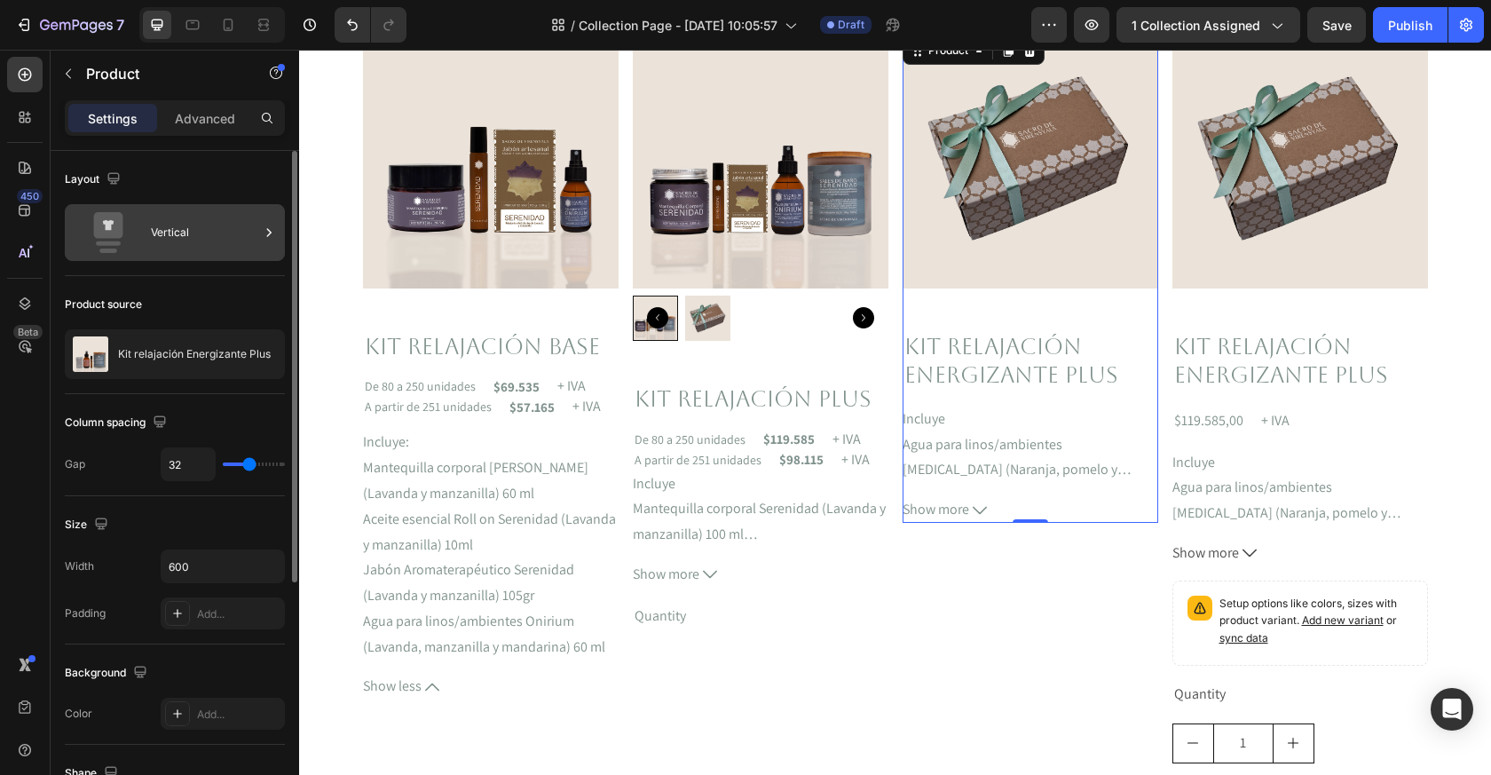
click at [195, 242] on div "Vertical" at bounding box center [205, 232] width 108 height 41
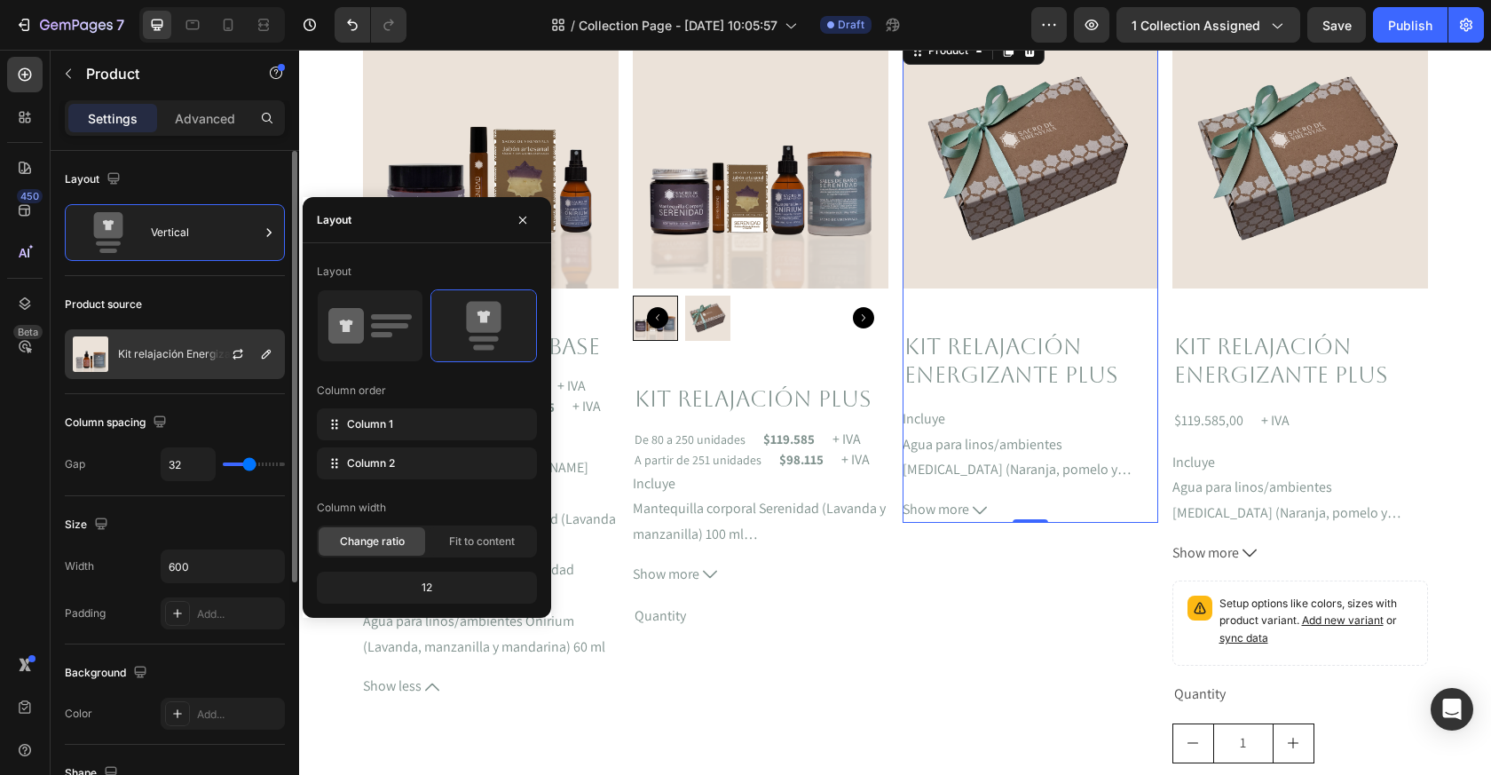
click at [192, 341] on div "Kit relajación Energizante Plus" at bounding box center [175, 354] width 220 height 50
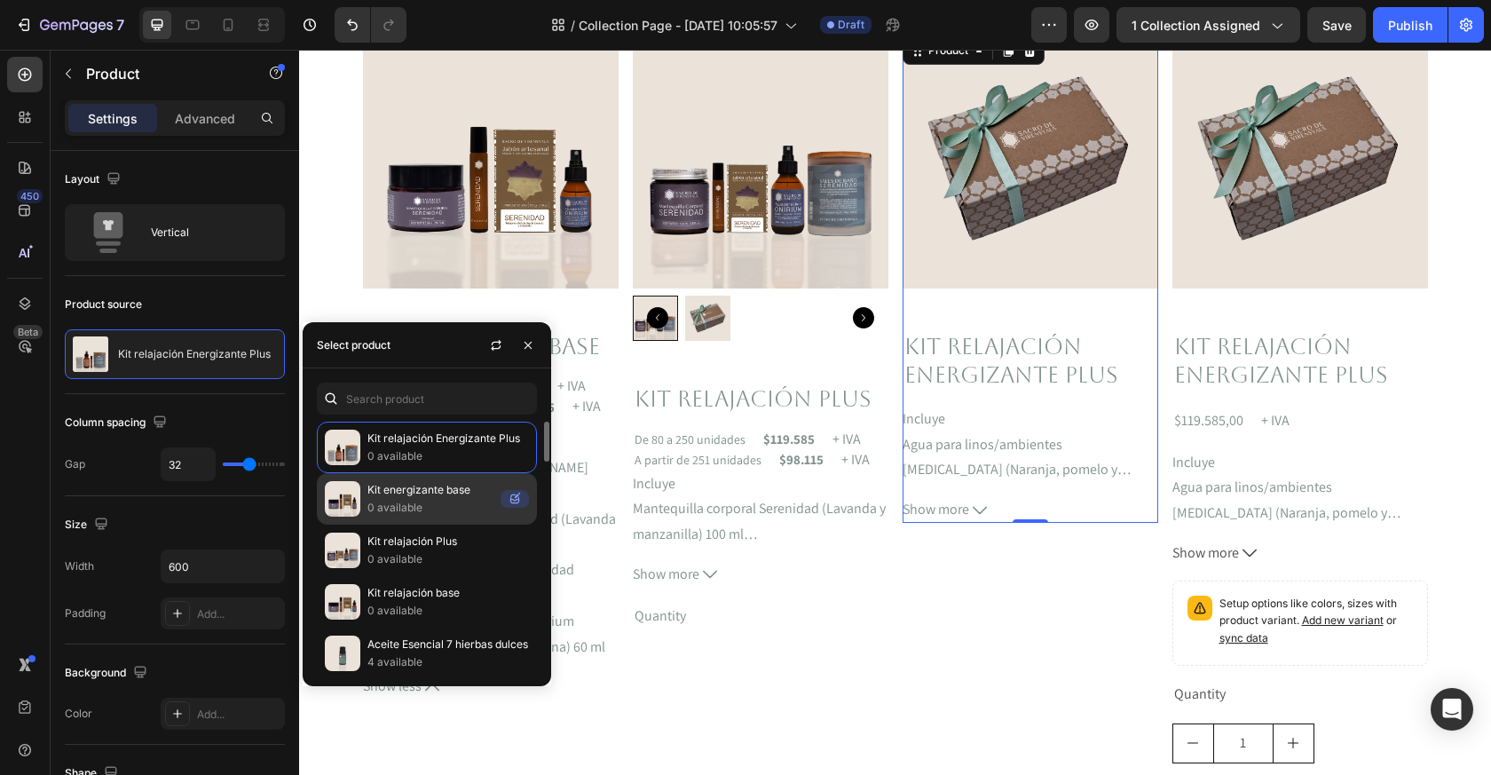
click at [387, 497] on p "Kit energizante base" at bounding box center [431, 490] width 126 height 18
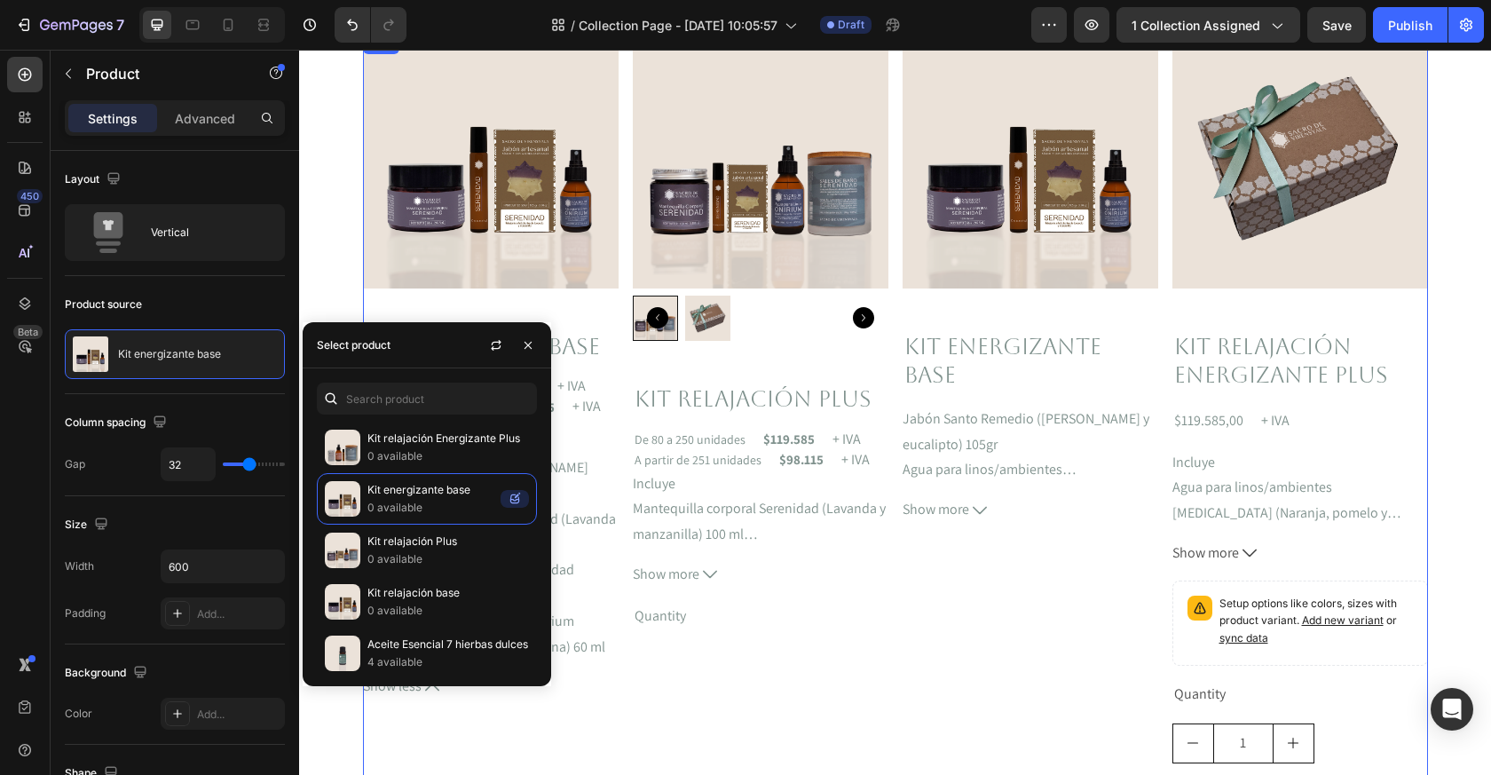
click at [1016, 582] on div "Product Images Kit energizante base Product Title Jabón Santo Remedio (Sal de M…" at bounding box center [1031, 436] width 256 height 806
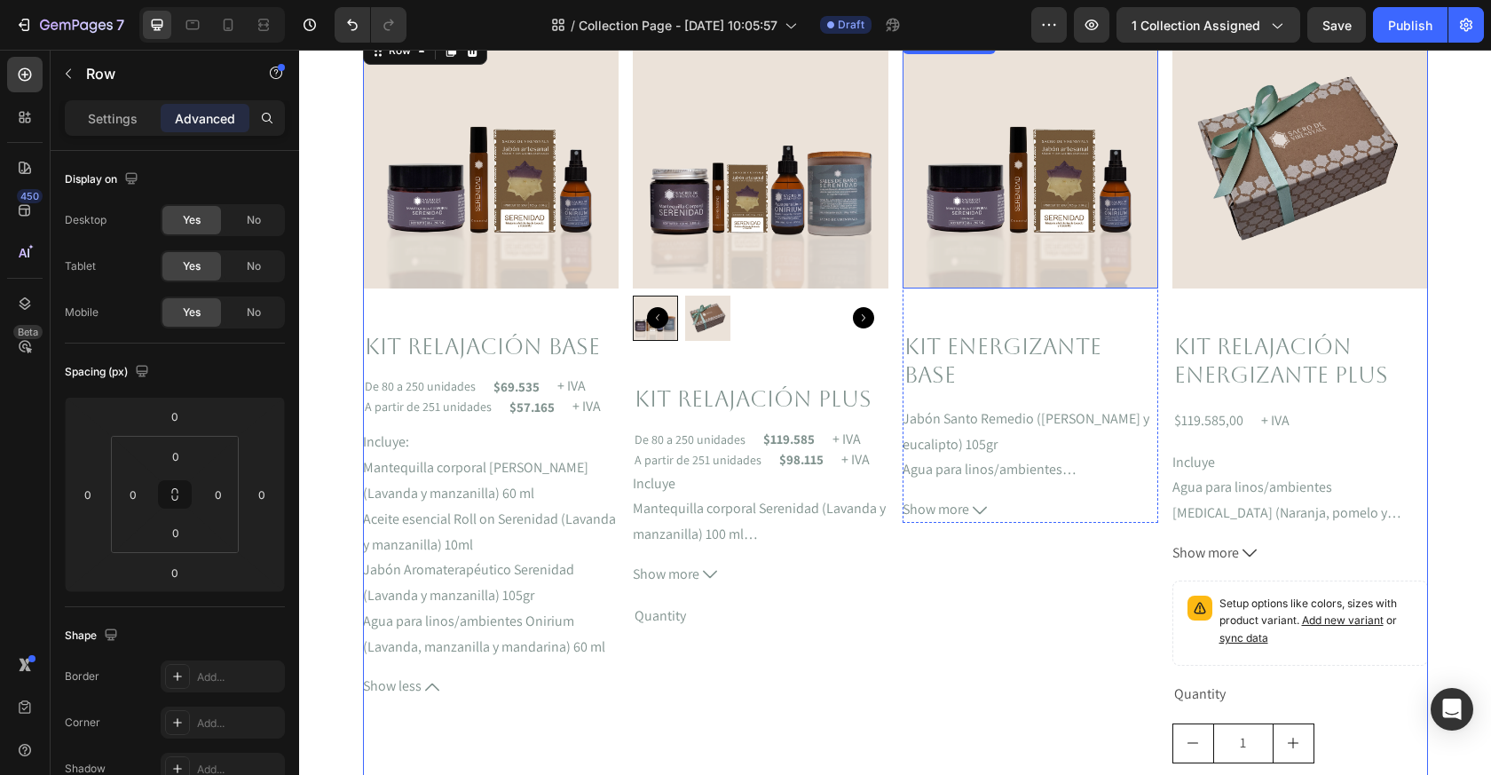
click at [1006, 233] on img at bounding box center [1031, 161] width 256 height 256
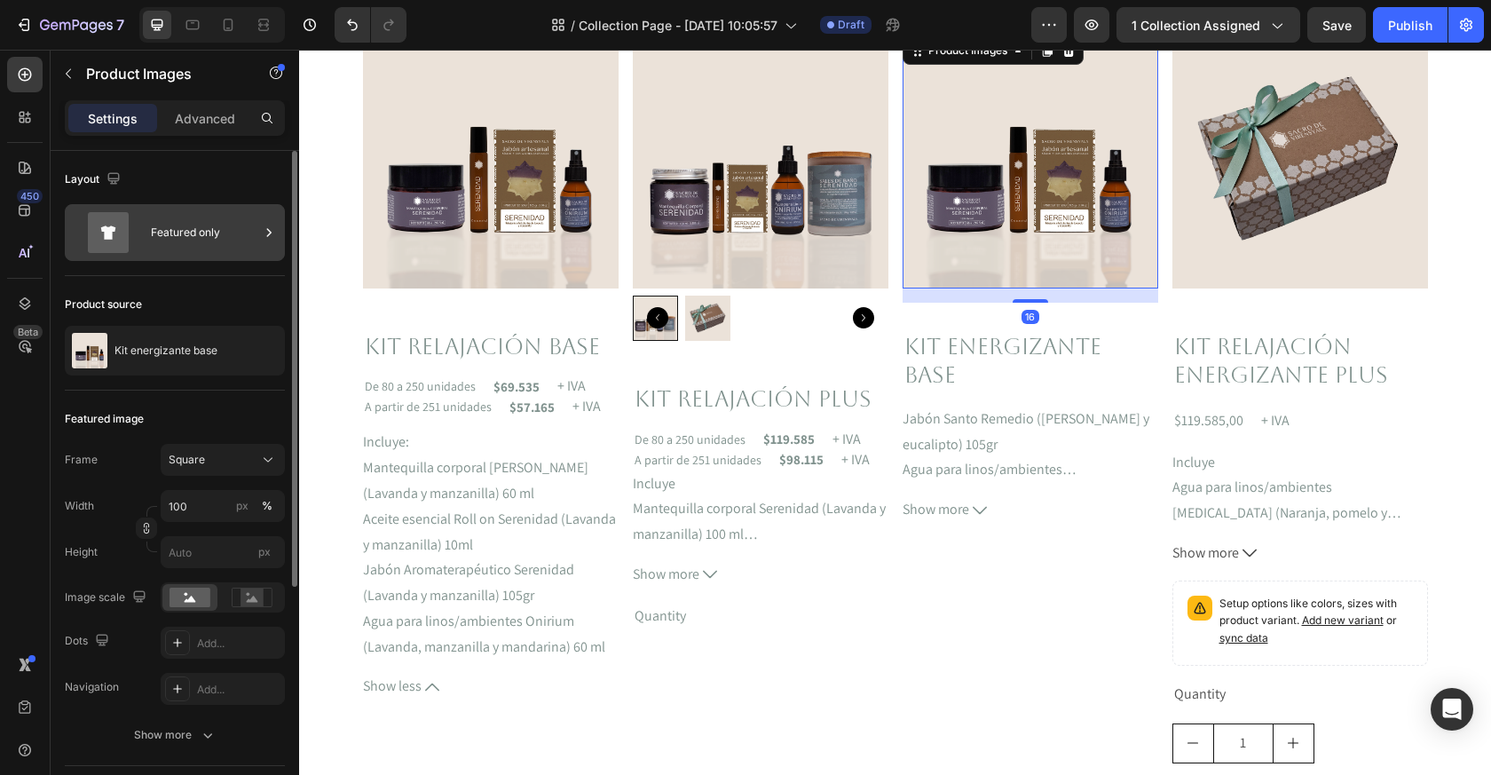
click at [213, 238] on div "Featured only" at bounding box center [205, 232] width 108 height 41
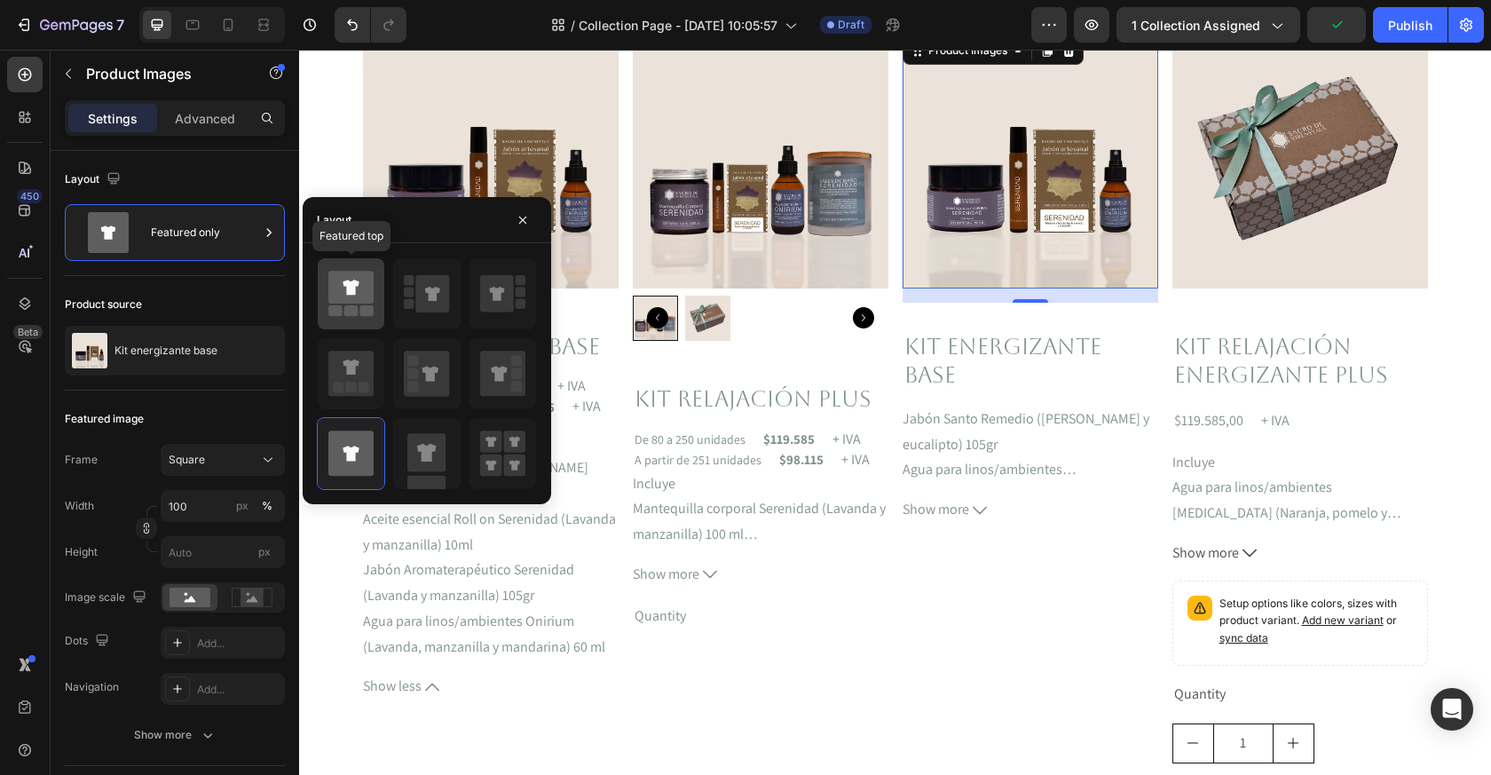
click at [358, 306] on icon at bounding box center [350, 294] width 45 height 50
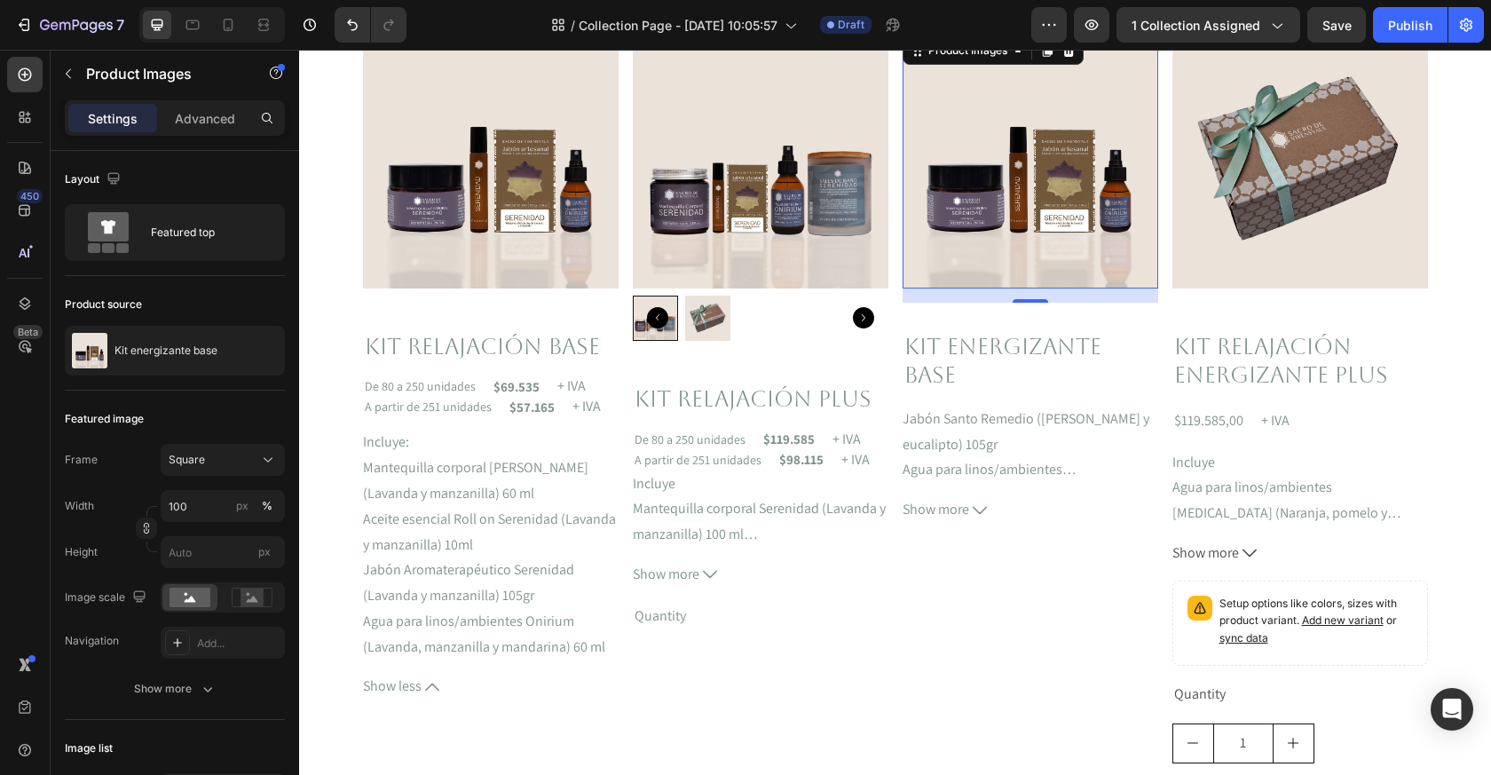
click at [1056, 243] on img at bounding box center [1031, 161] width 256 height 256
click at [1233, 234] on img at bounding box center [1301, 161] width 256 height 256
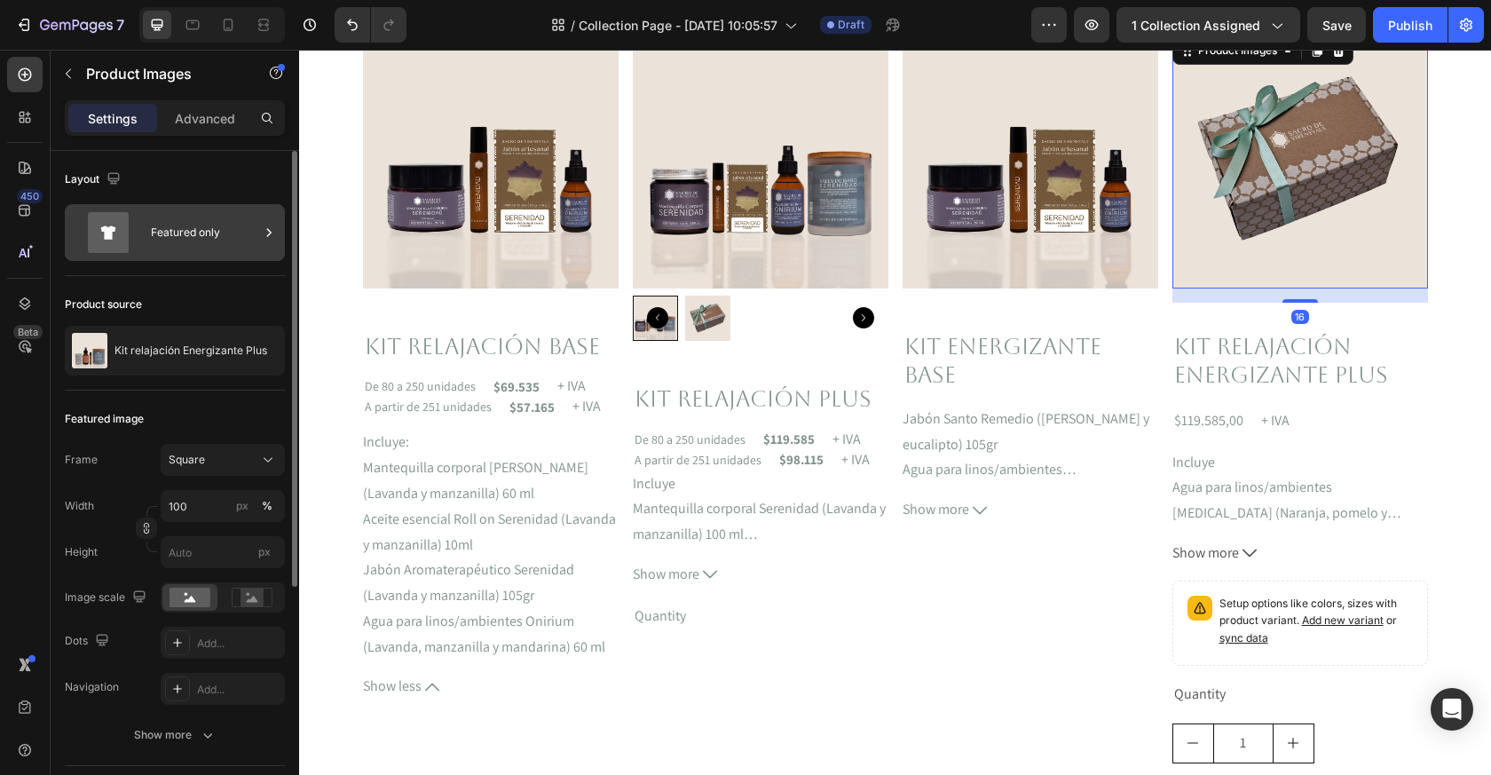
click at [170, 249] on div "Featured only" at bounding box center [205, 232] width 108 height 41
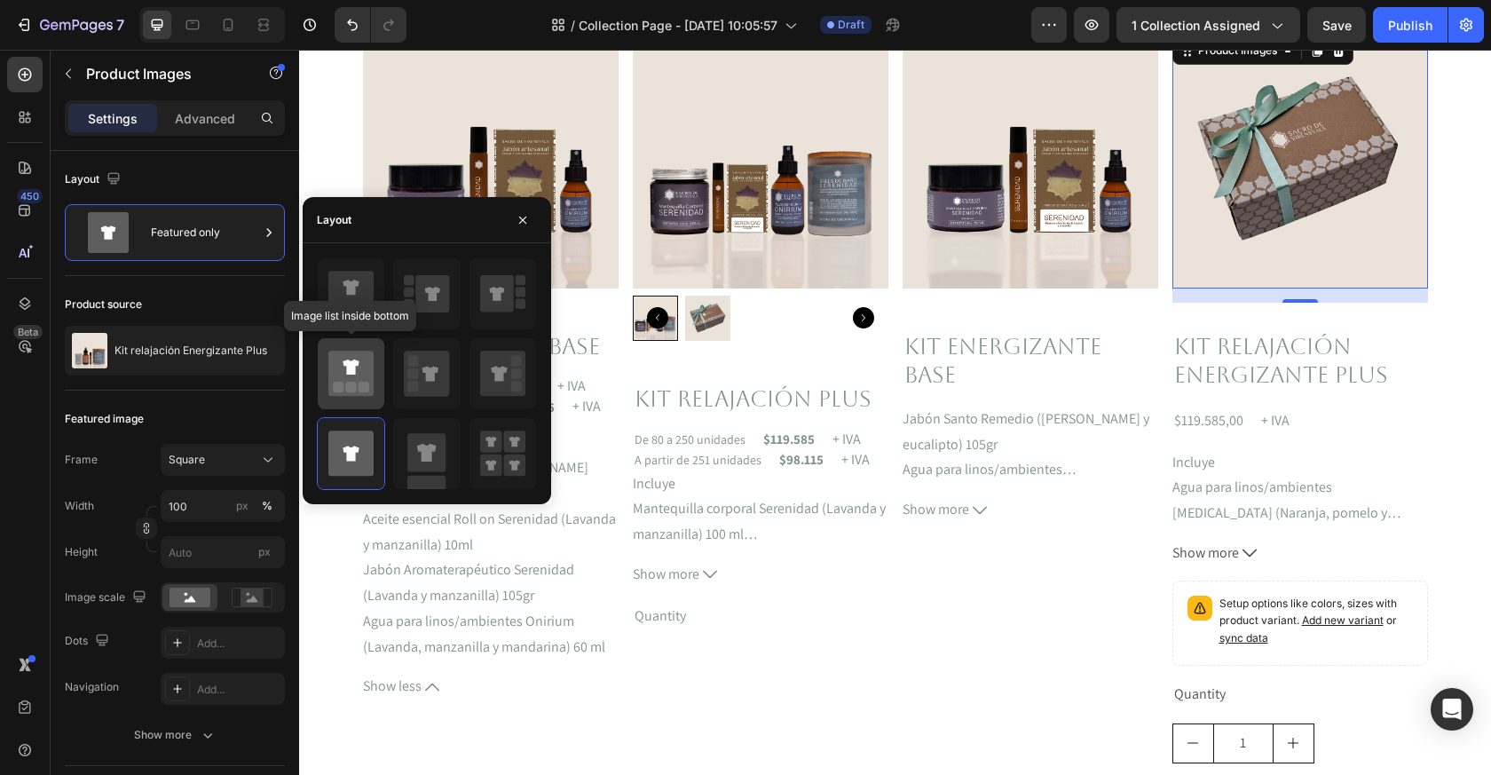
click at [337, 376] on icon at bounding box center [350, 373] width 45 height 45
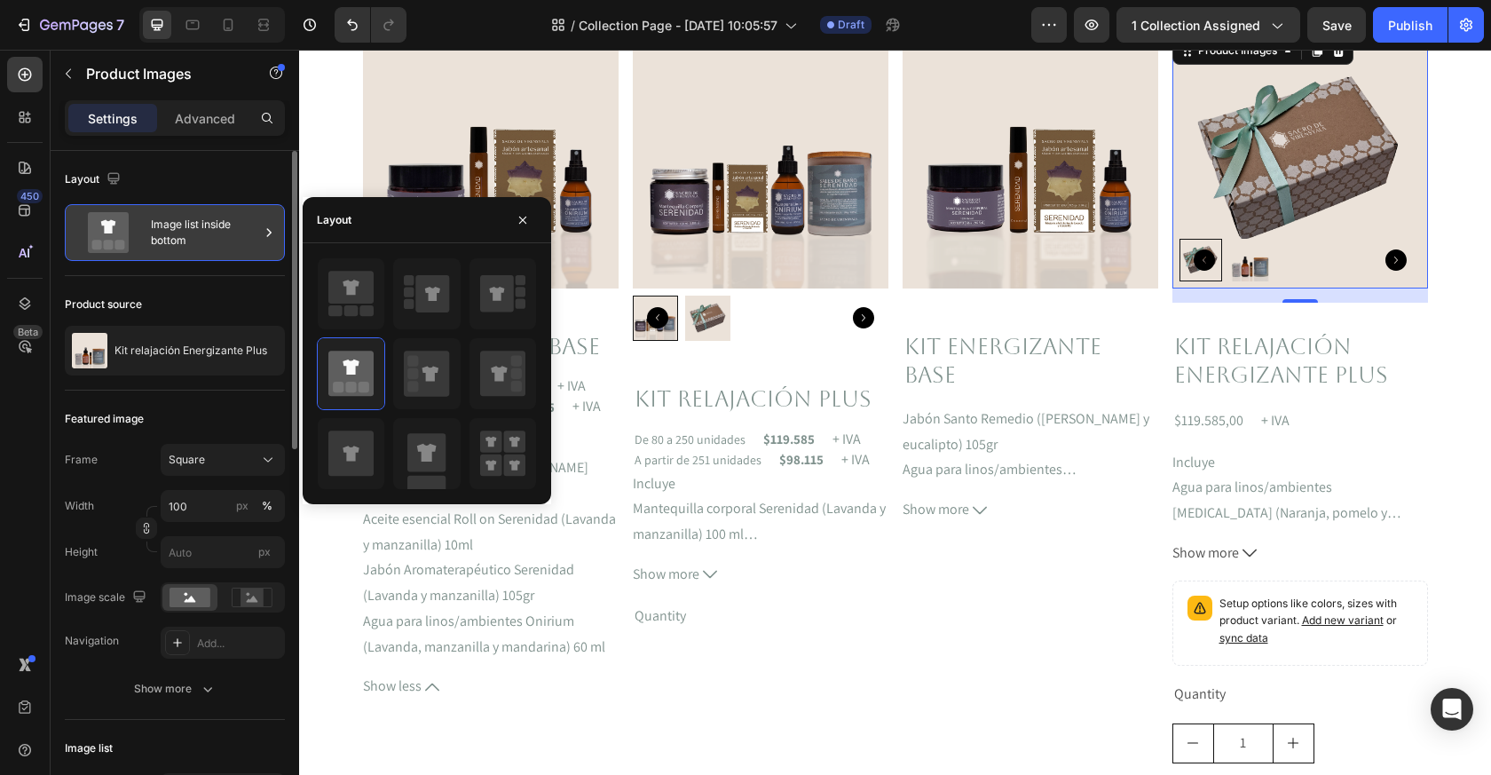
click at [209, 225] on div "Image list inside bottom" at bounding box center [205, 232] width 108 height 41
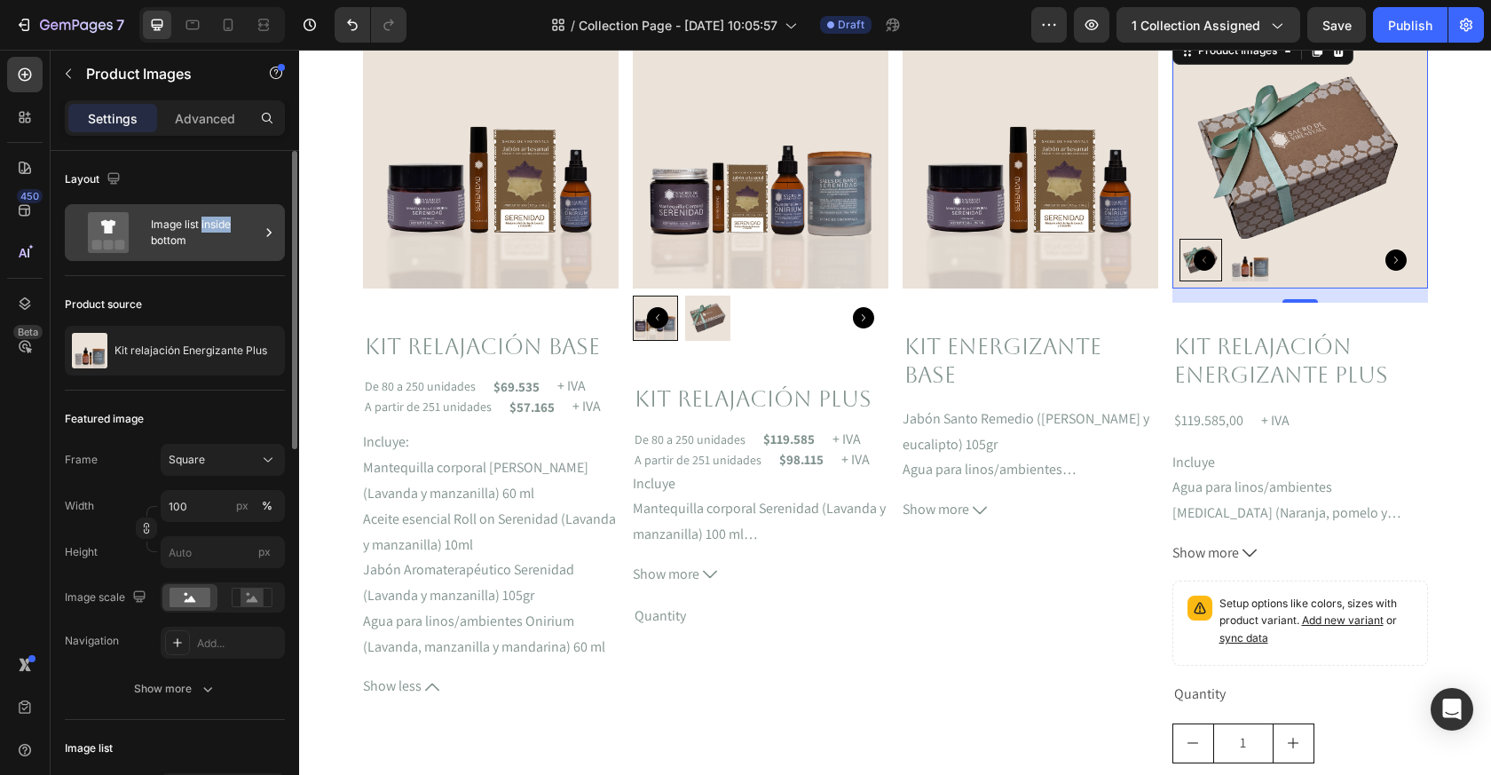
click at [209, 225] on div "Image list inside bottom" at bounding box center [205, 232] width 108 height 41
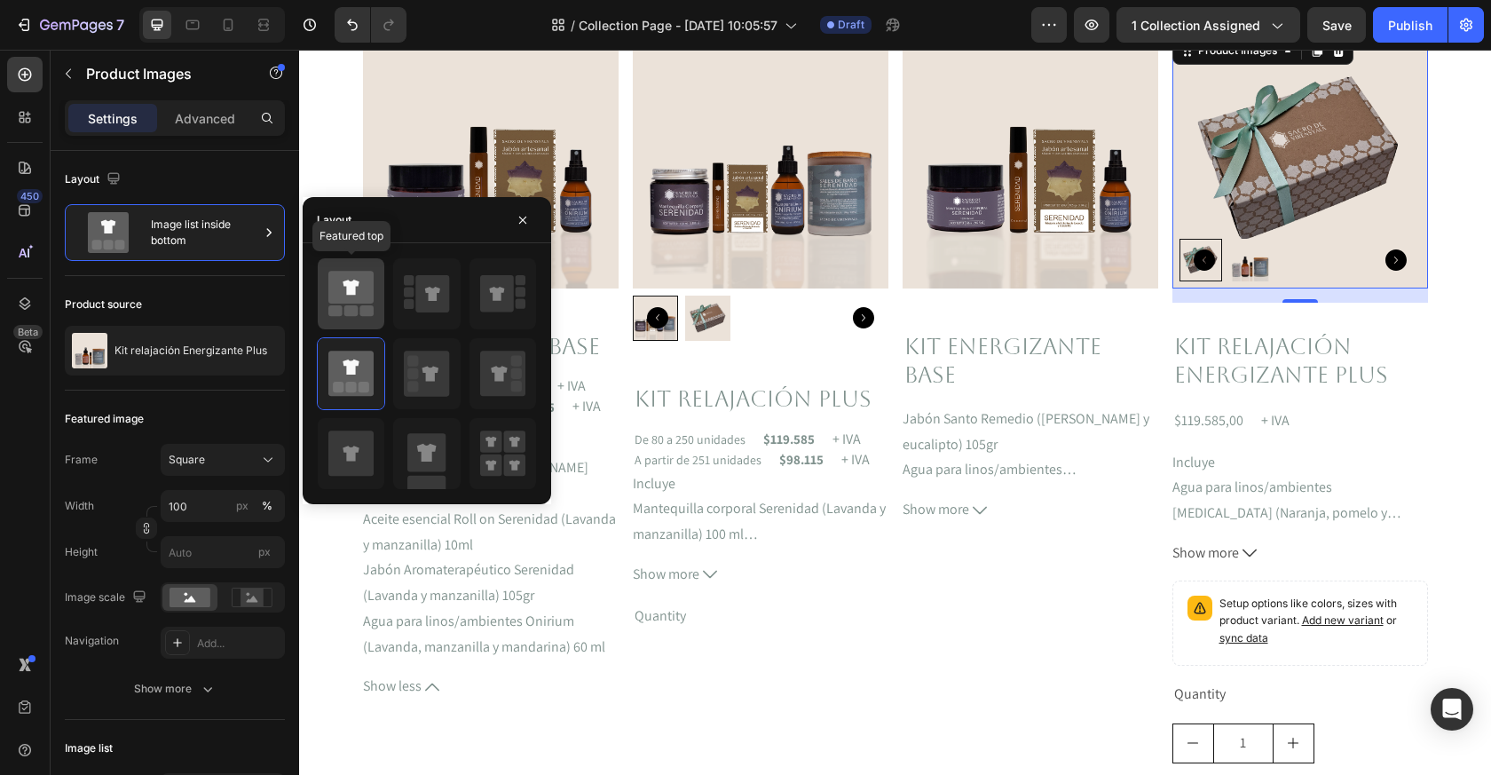
click at [368, 311] on rect at bounding box center [367, 310] width 14 height 11
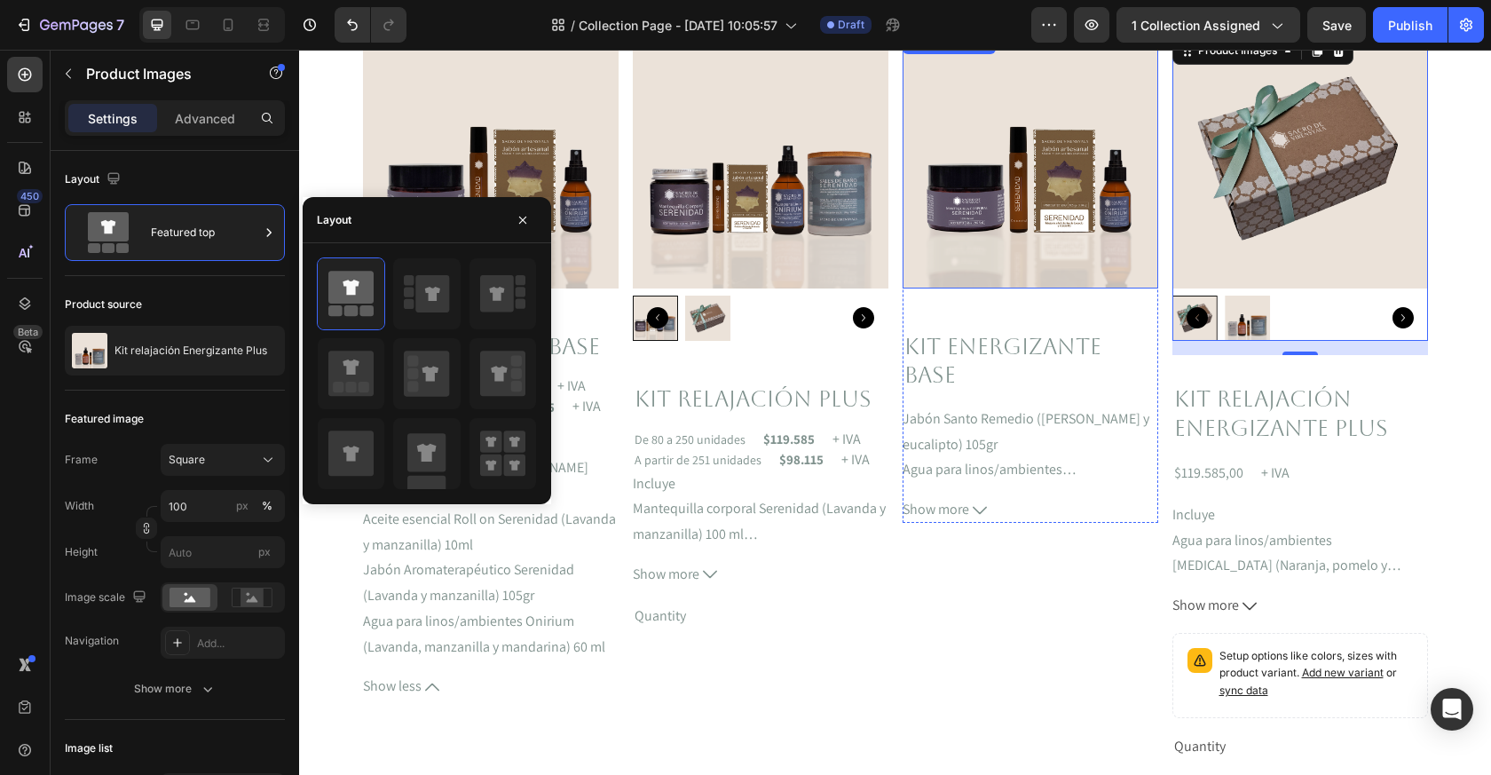
click at [993, 241] on img at bounding box center [1031, 161] width 256 height 256
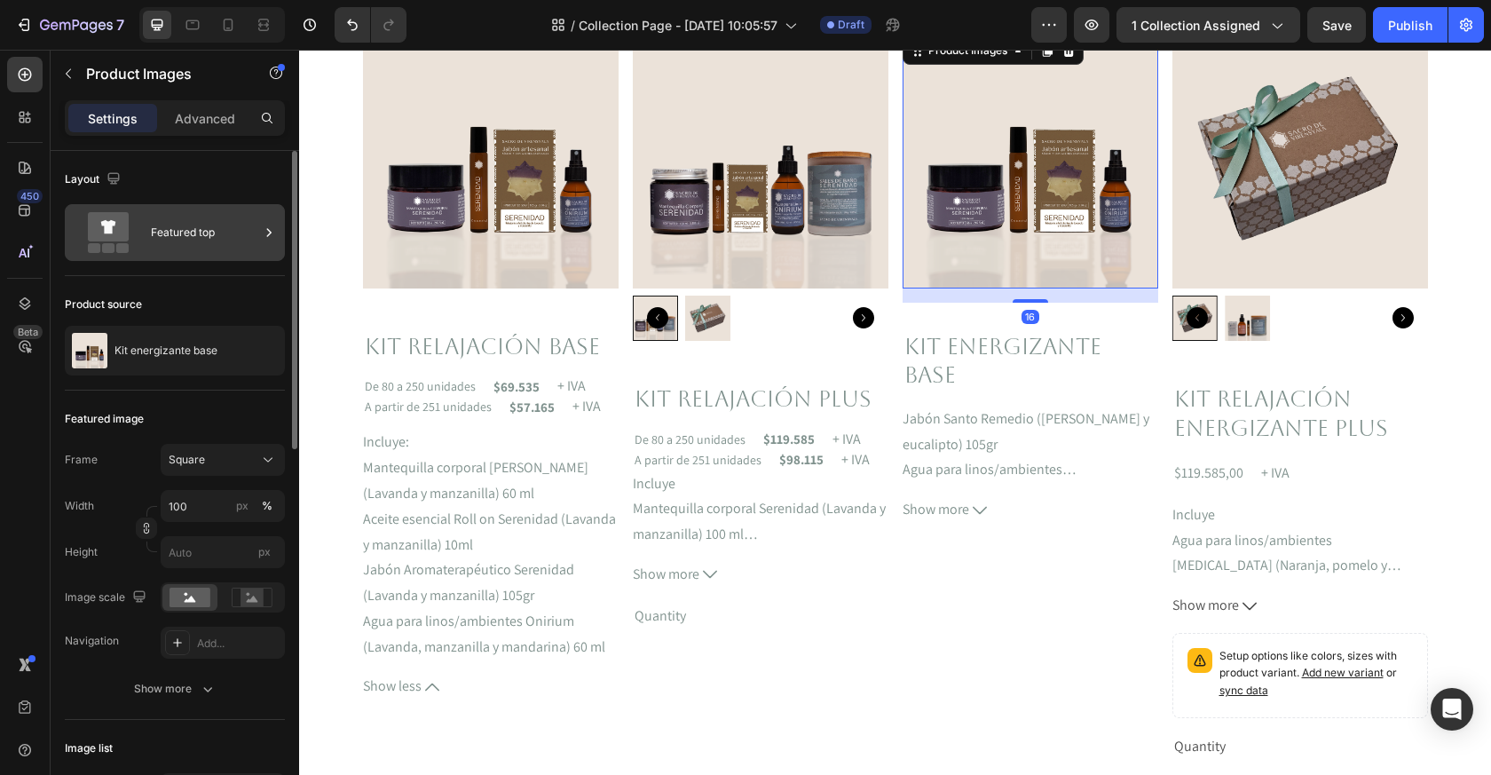
click at [217, 228] on div "Featured top" at bounding box center [205, 232] width 108 height 41
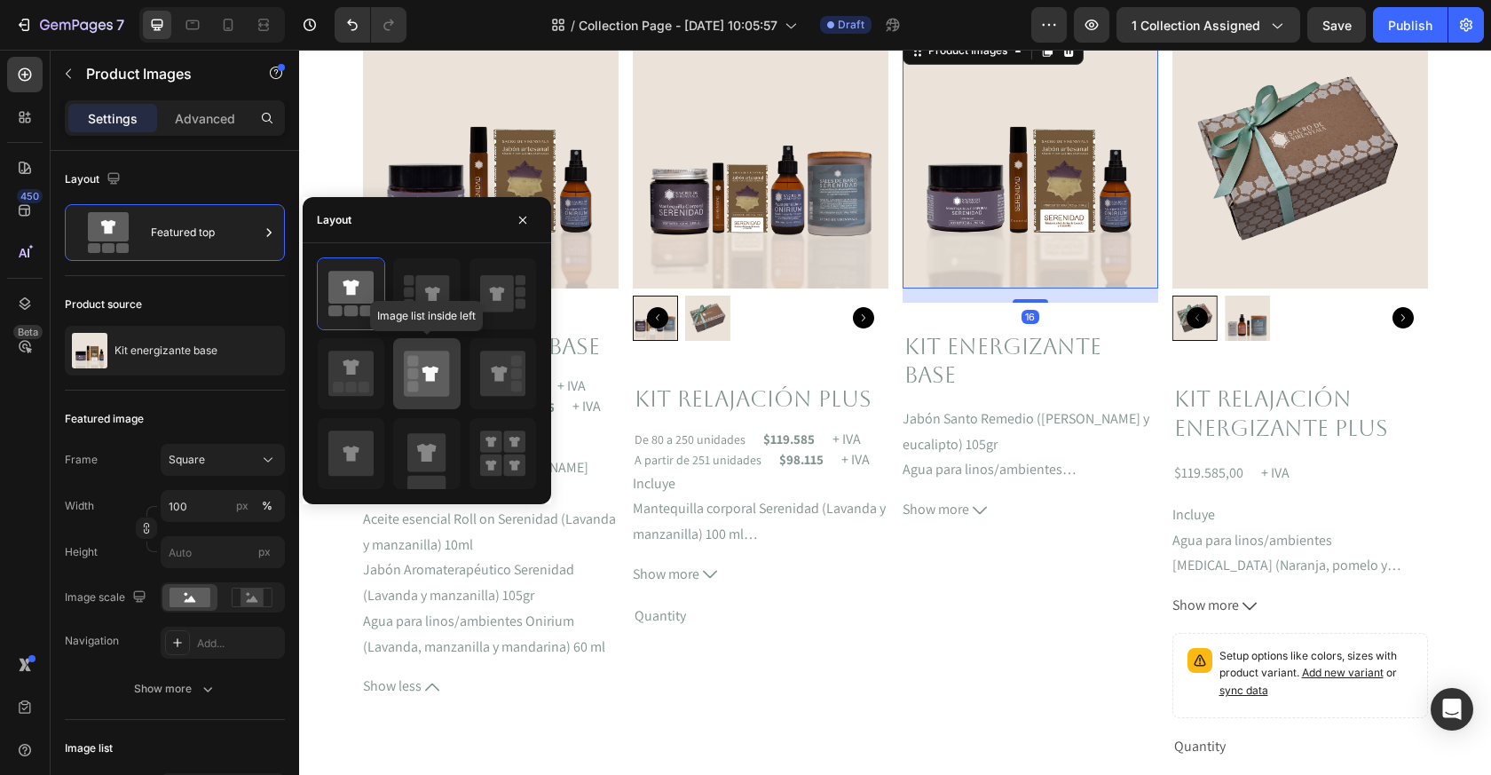
click at [408, 374] on rect at bounding box center [412, 373] width 11 height 11
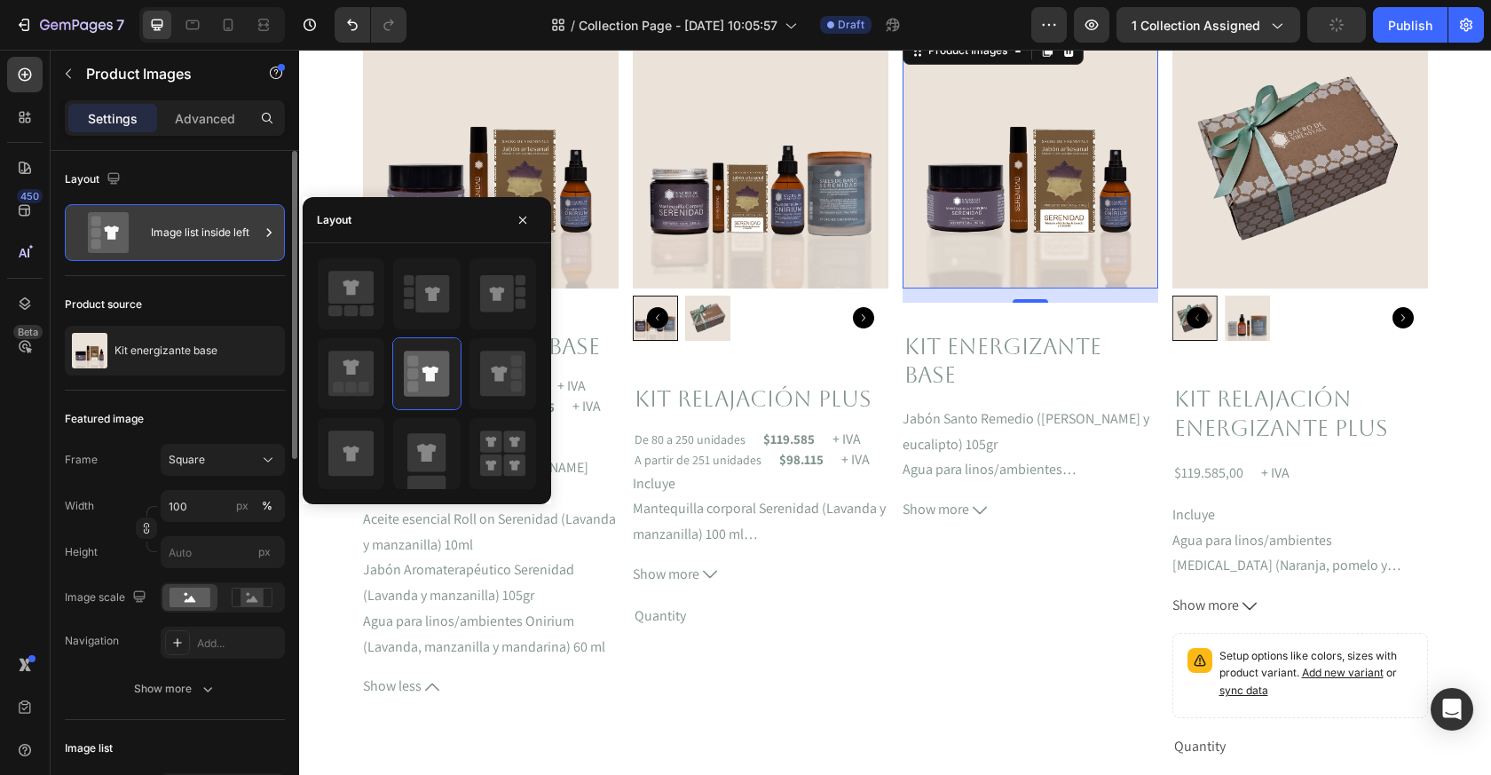
click at [233, 217] on div "Image list inside left" at bounding box center [205, 232] width 108 height 41
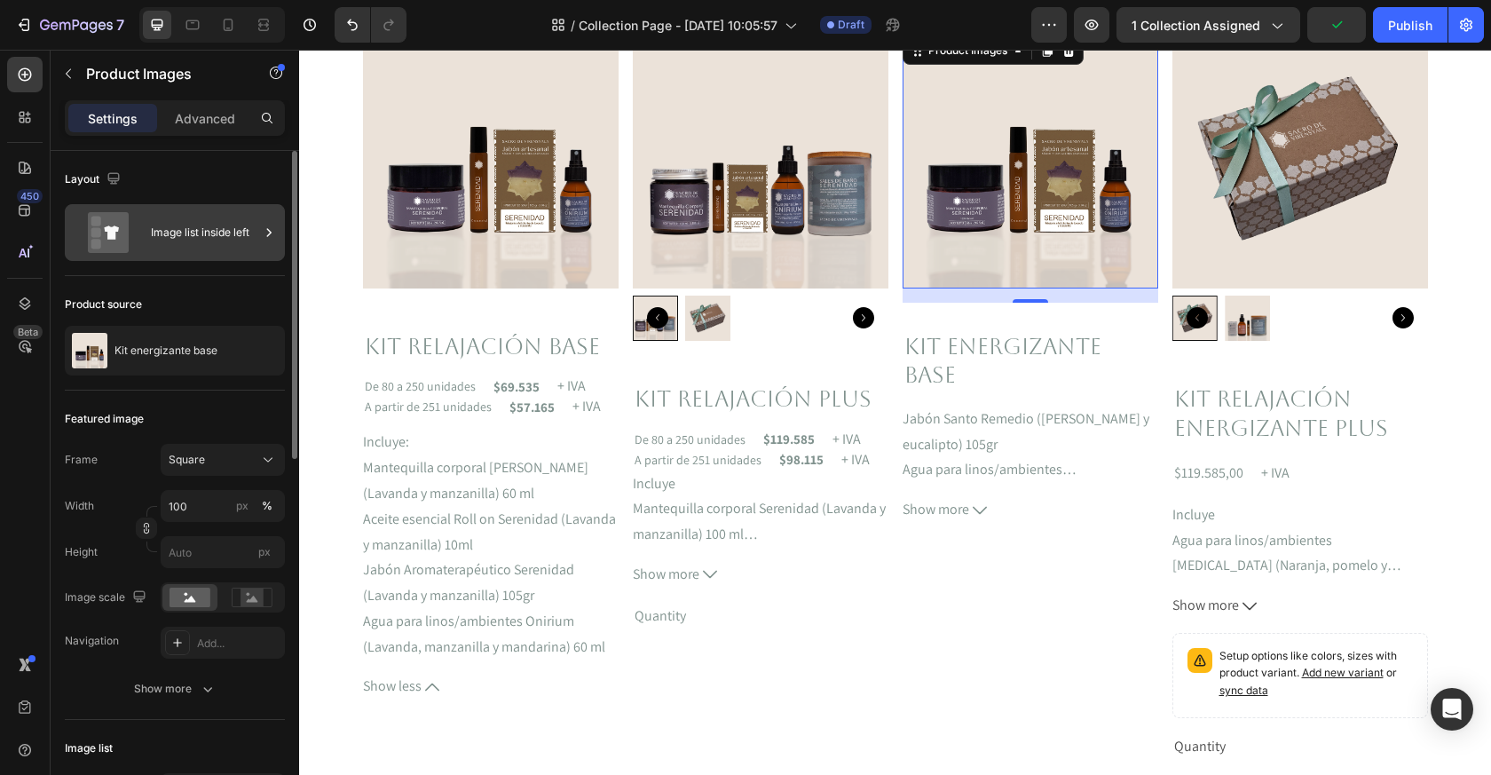
click at [228, 232] on div "Image list inside left" at bounding box center [205, 232] width 108 height 41
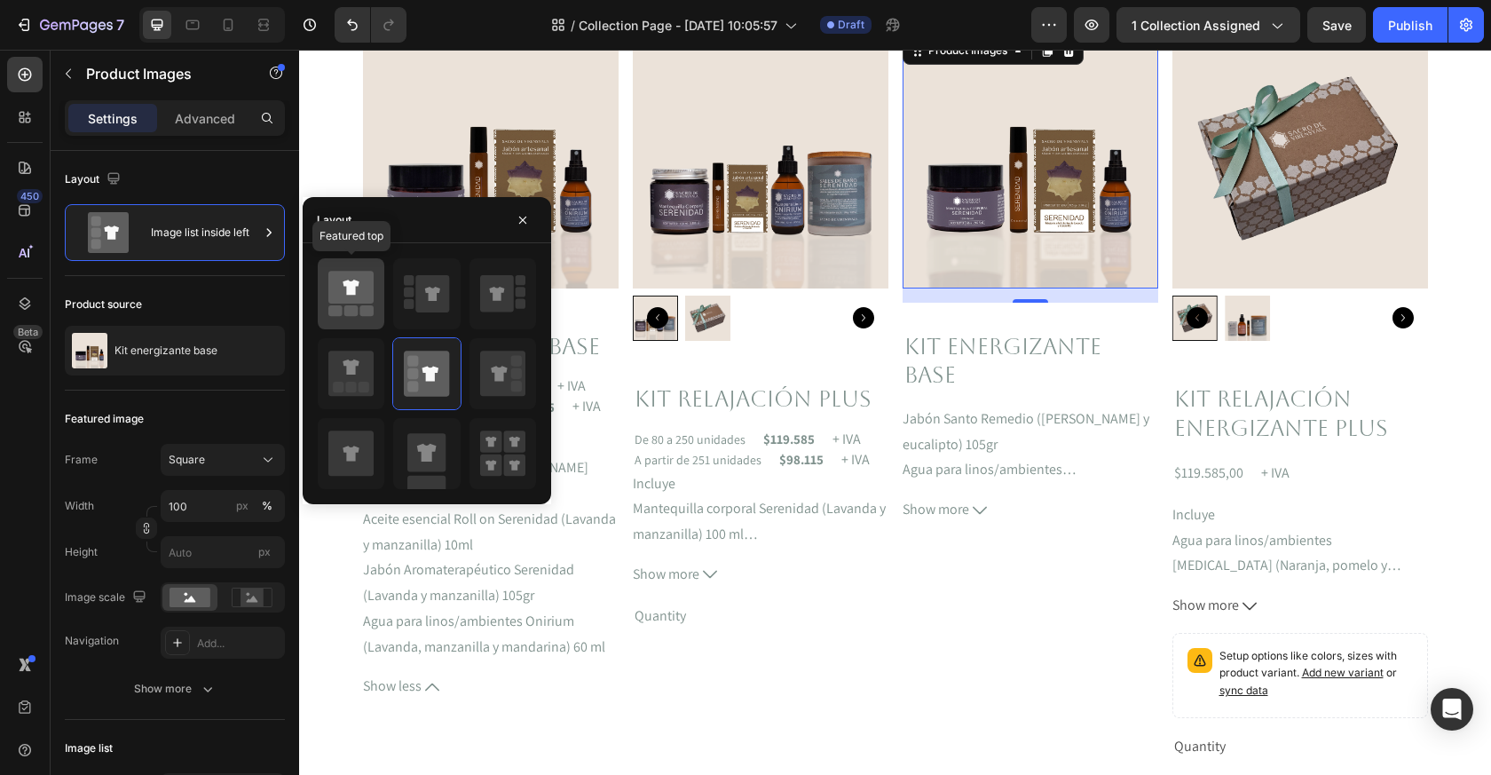
click at [360, 311] on icon at bounding box center [350, 294] width 45 height 50
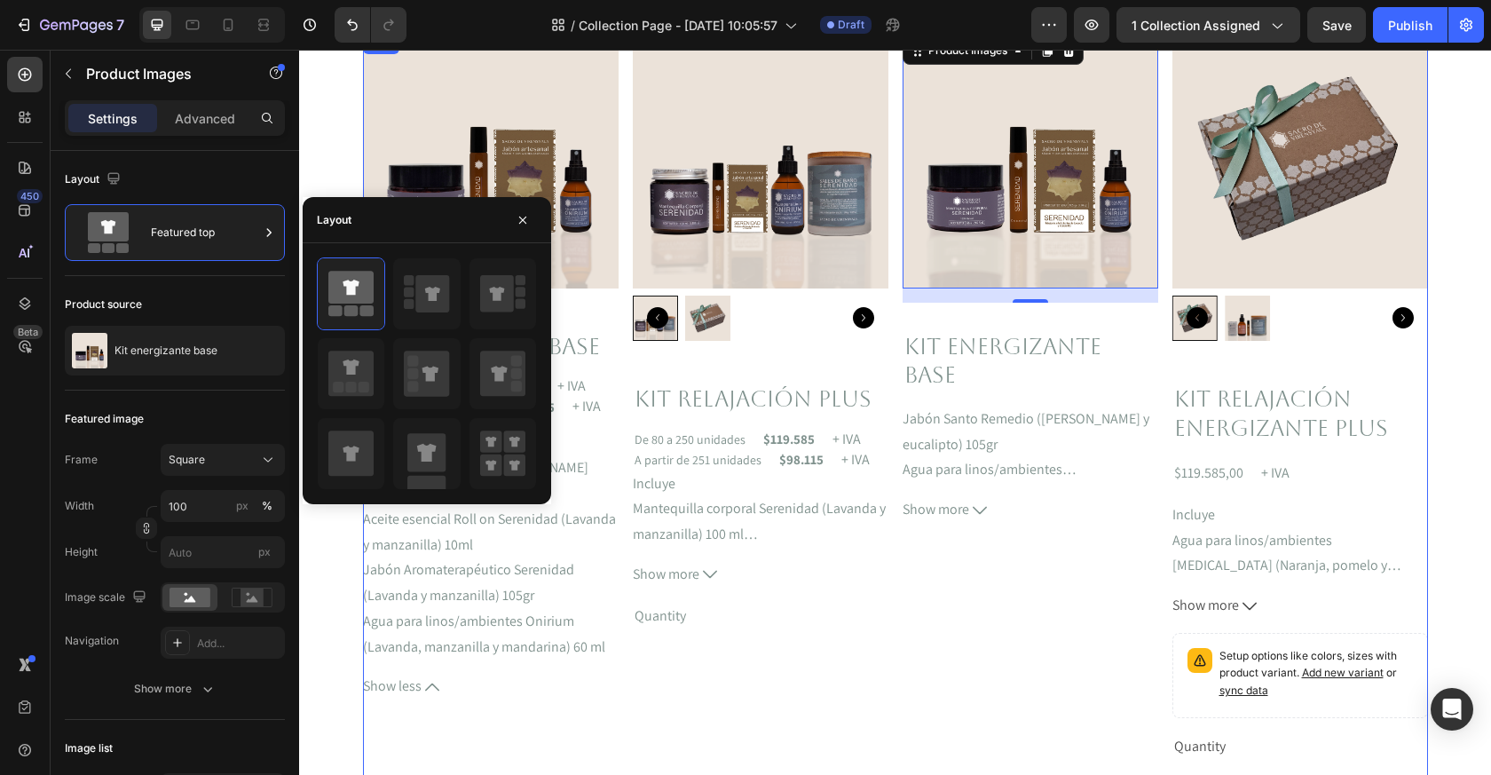
click at [742, 640] on div "Product Images Kit relajación Plus Product Title De 80 a 250 unidades Text Bloc…" at bounding box center [761, 462] width 256 height 858
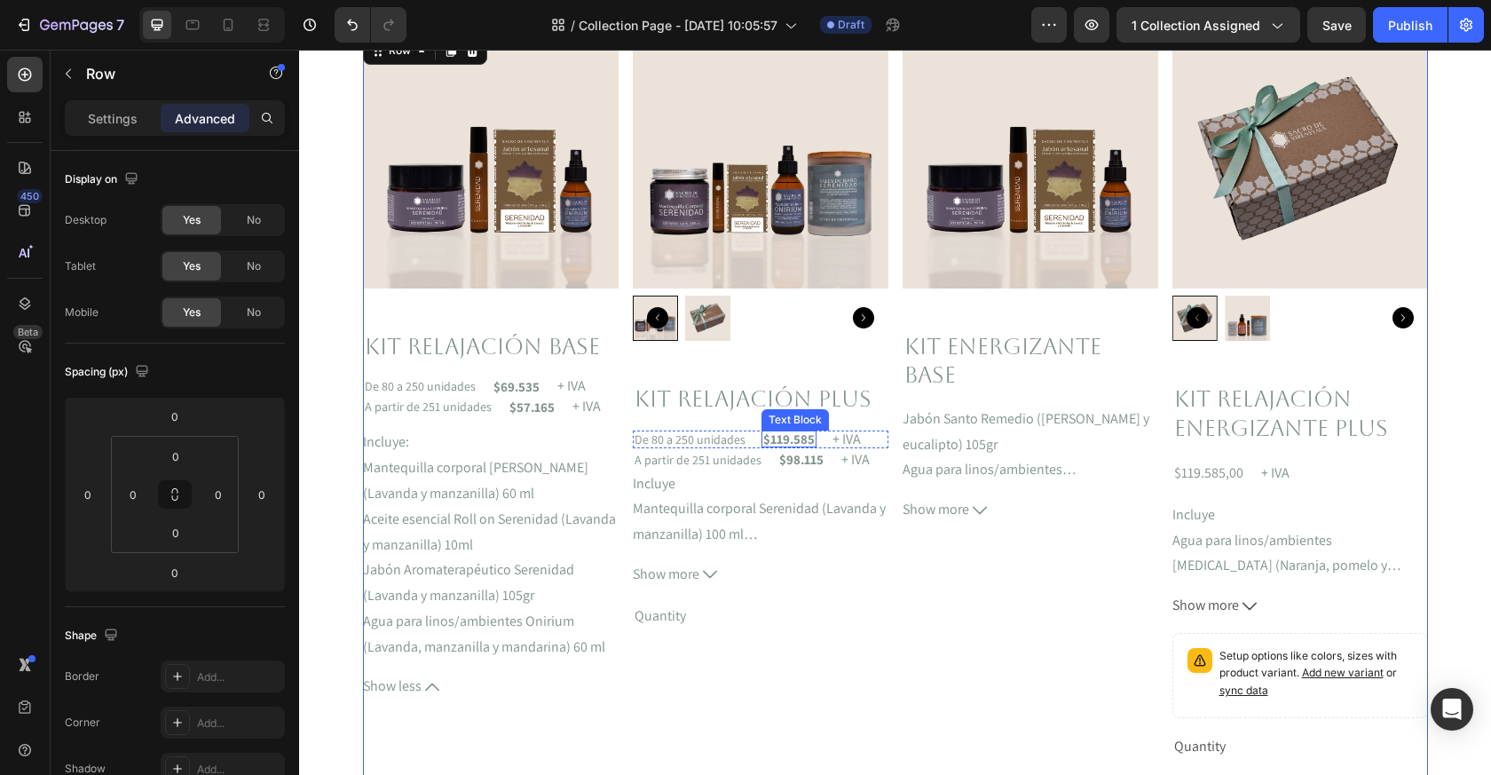
scroll to position [465, 0]
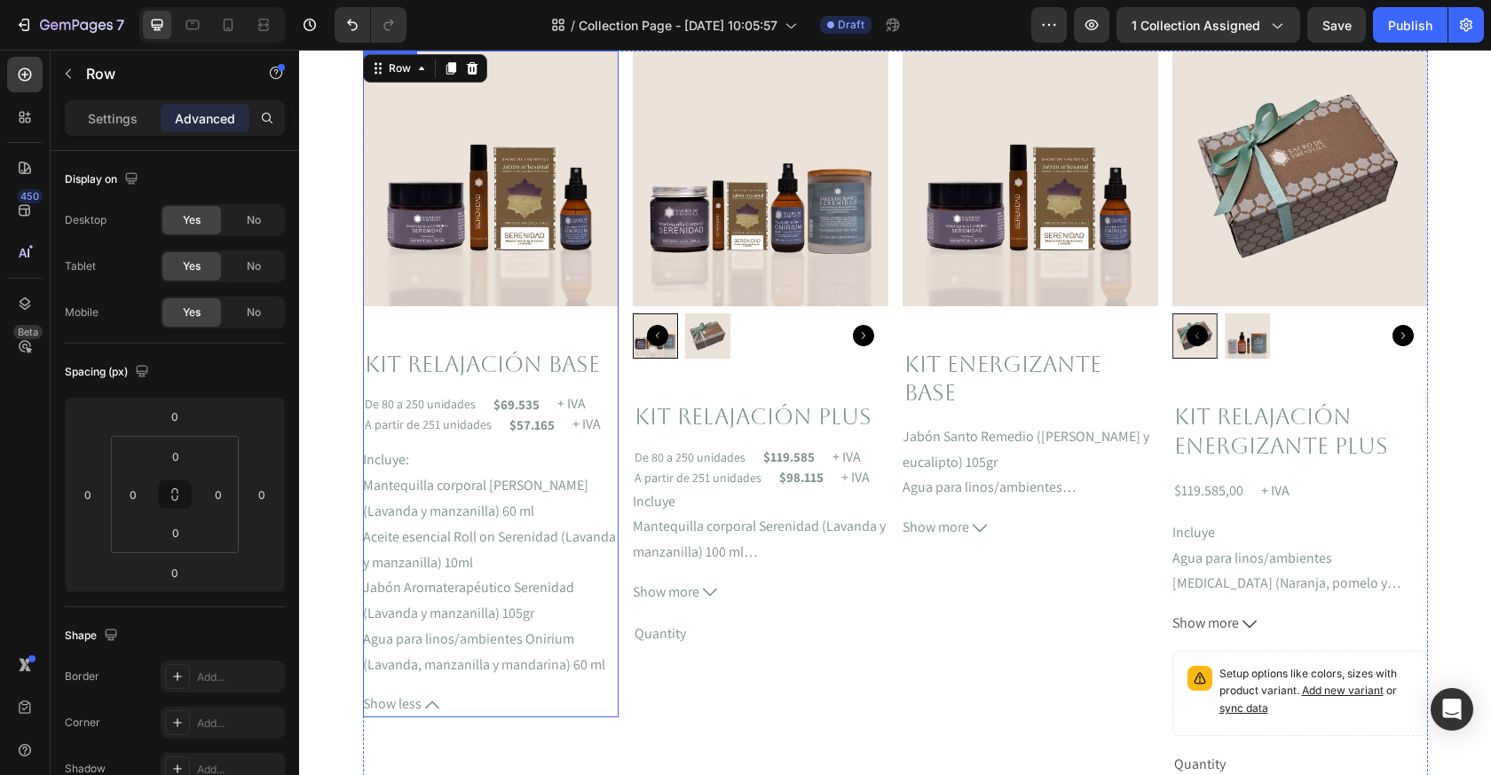
click at [491, 329] on div "Product Images Kit relajación base Product Title De 80 a 250 unidades Text Bloc…" at bounding box center [491, 384] width 256 height 667
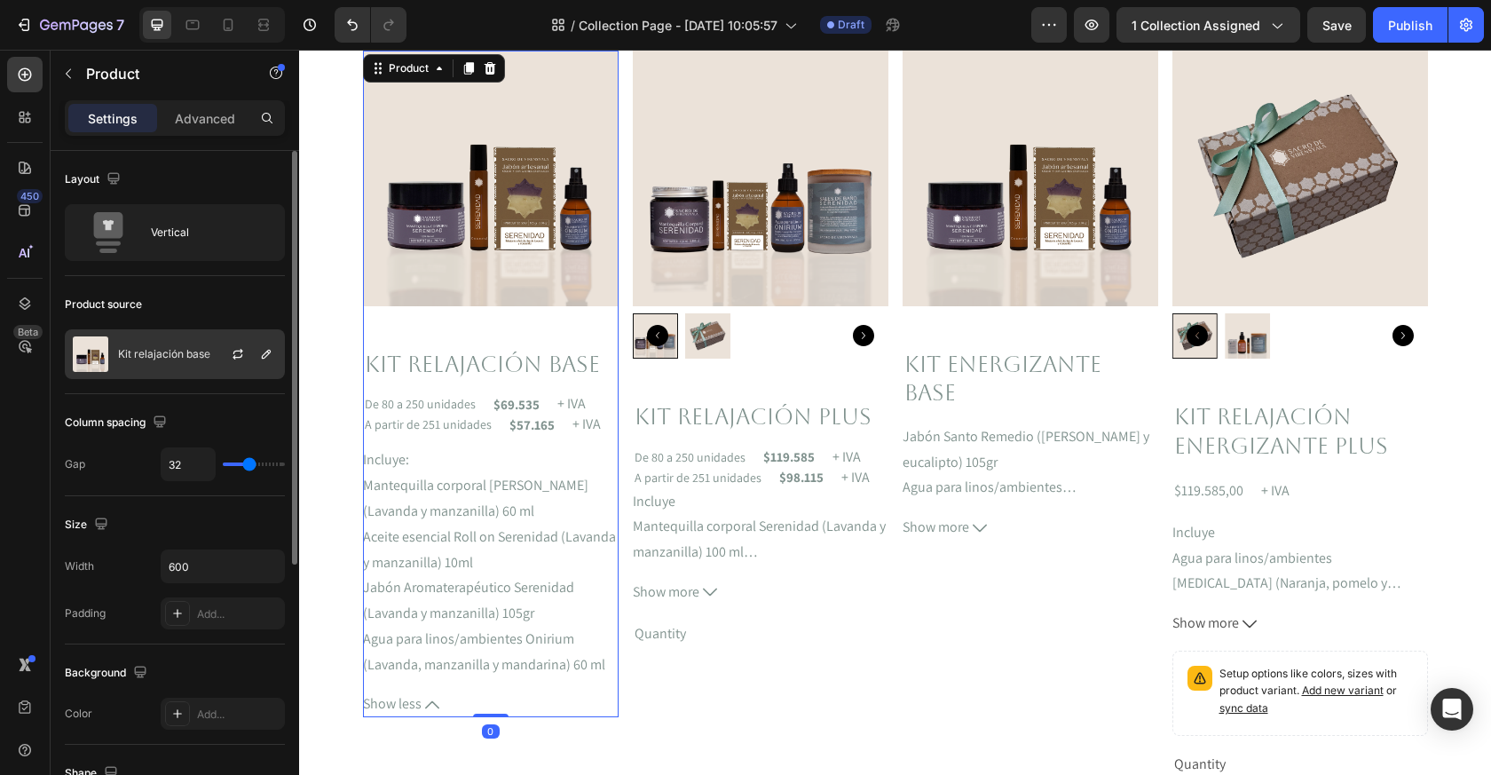
click at [200, 350] on p "Kit relajación base" at bounding box center [164, 354] width 92 height 12
click at [244, 357] on icon "button" at bounding box center [238, 354] width 14 height 14
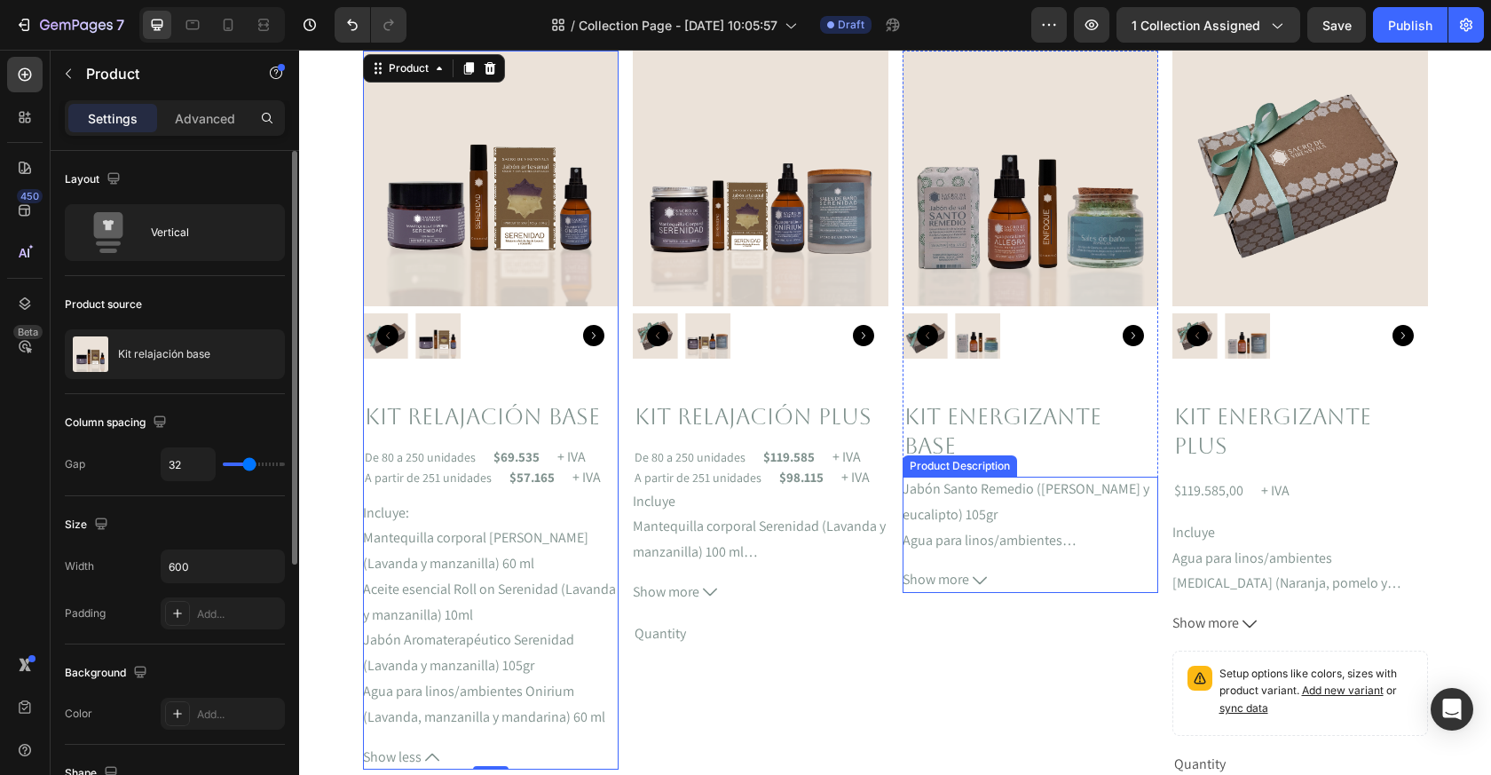
click at [949, 640] on div "Product Images Kit energizante base Product Title Jabón Santo Remedio (Sal de M…" at bounding box center [1031, 480] width 256 height 858
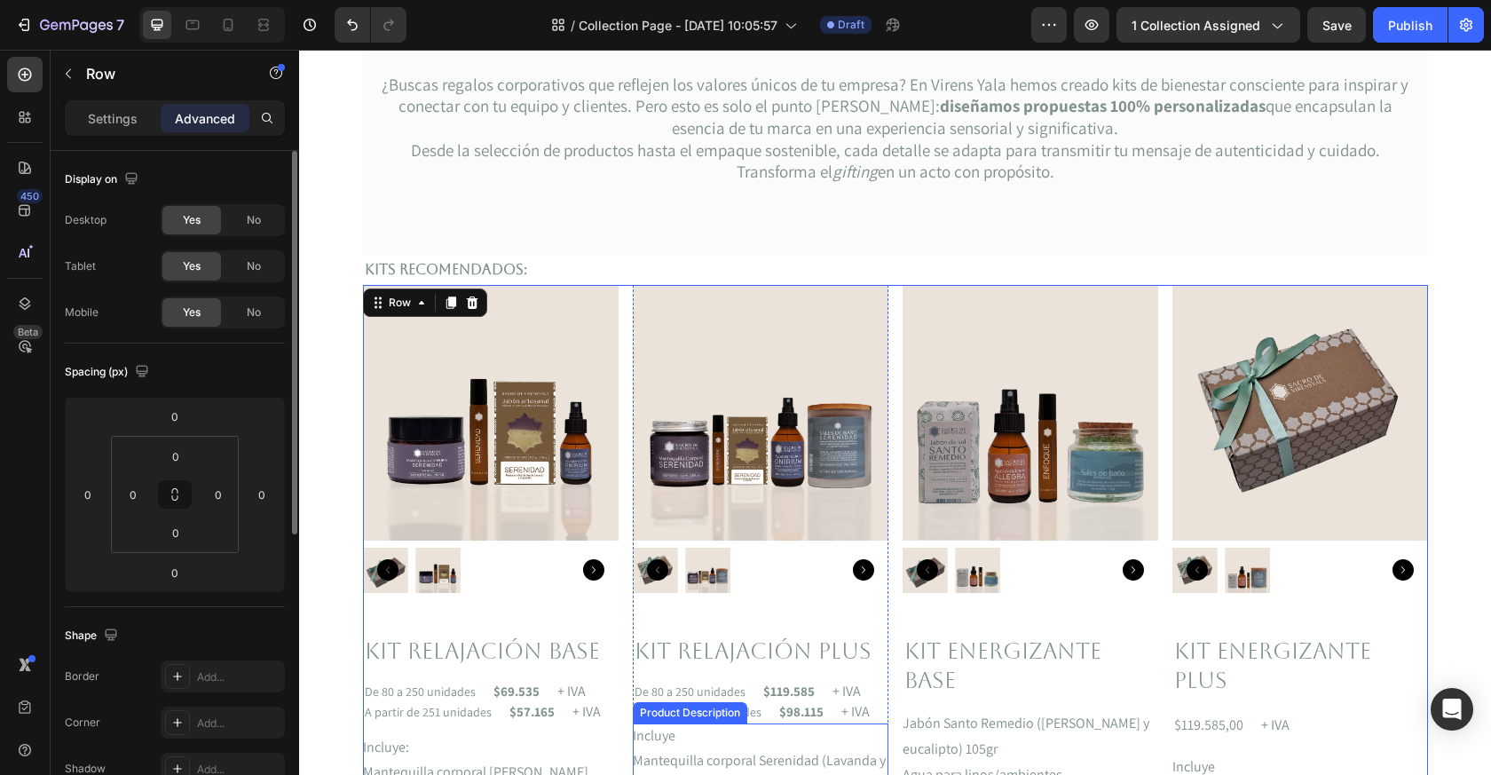
scroll to position [242, 0]
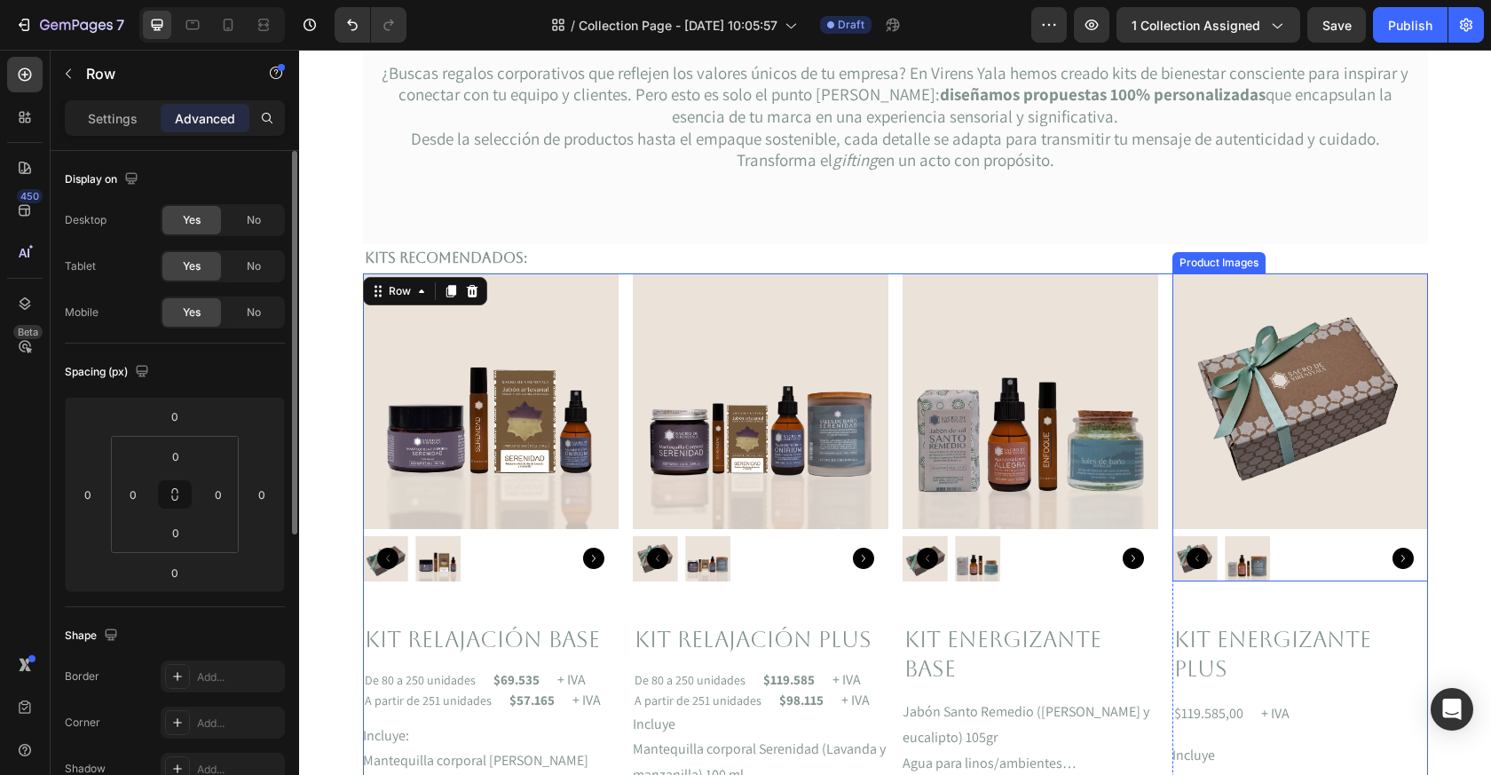
click at [1278, 424] on img at bounding box center [1301, 401] width 256 height 256
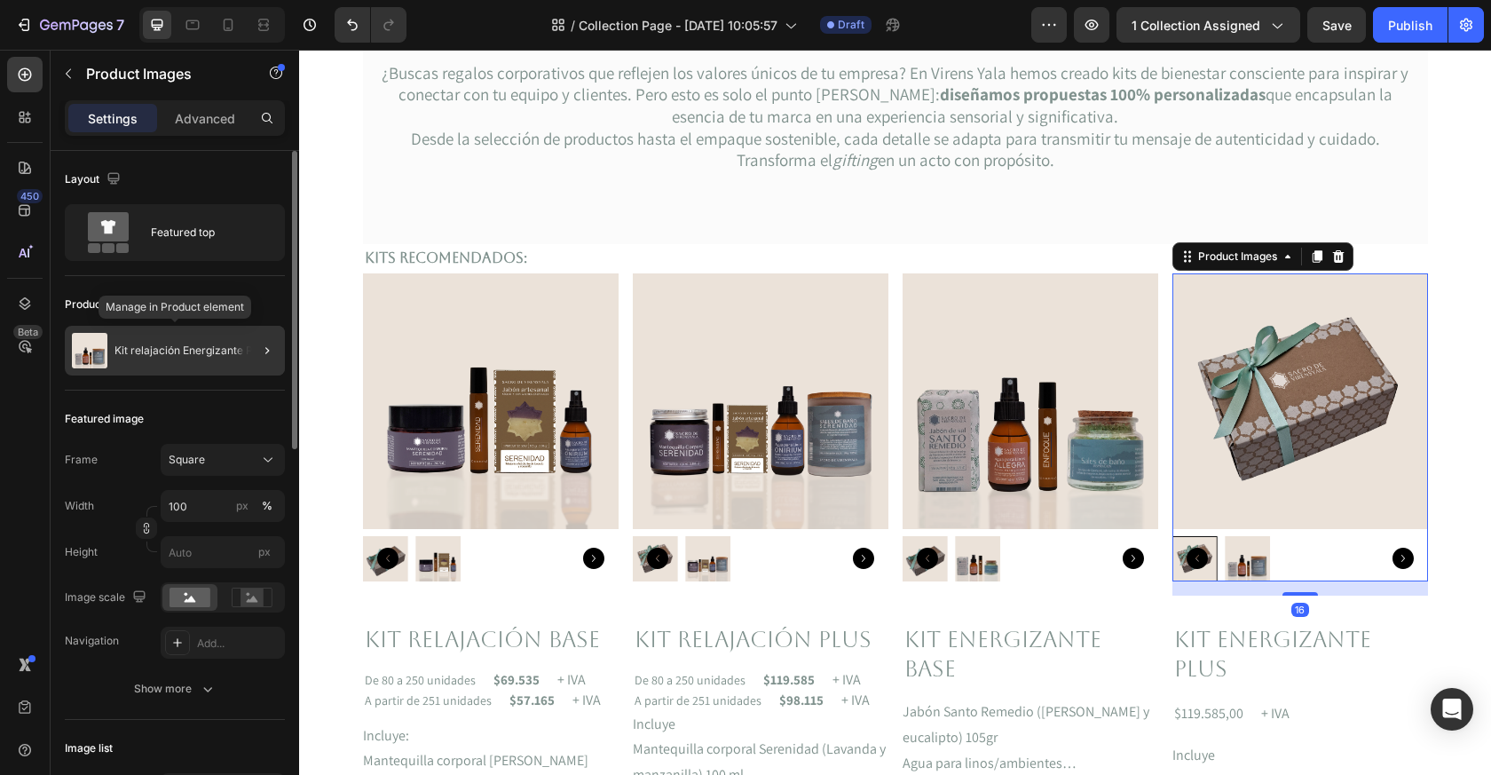
click at [172, 352] on p "Kit relajación Energizante Plus" at bounding box center [191, 350] width 153 height 12
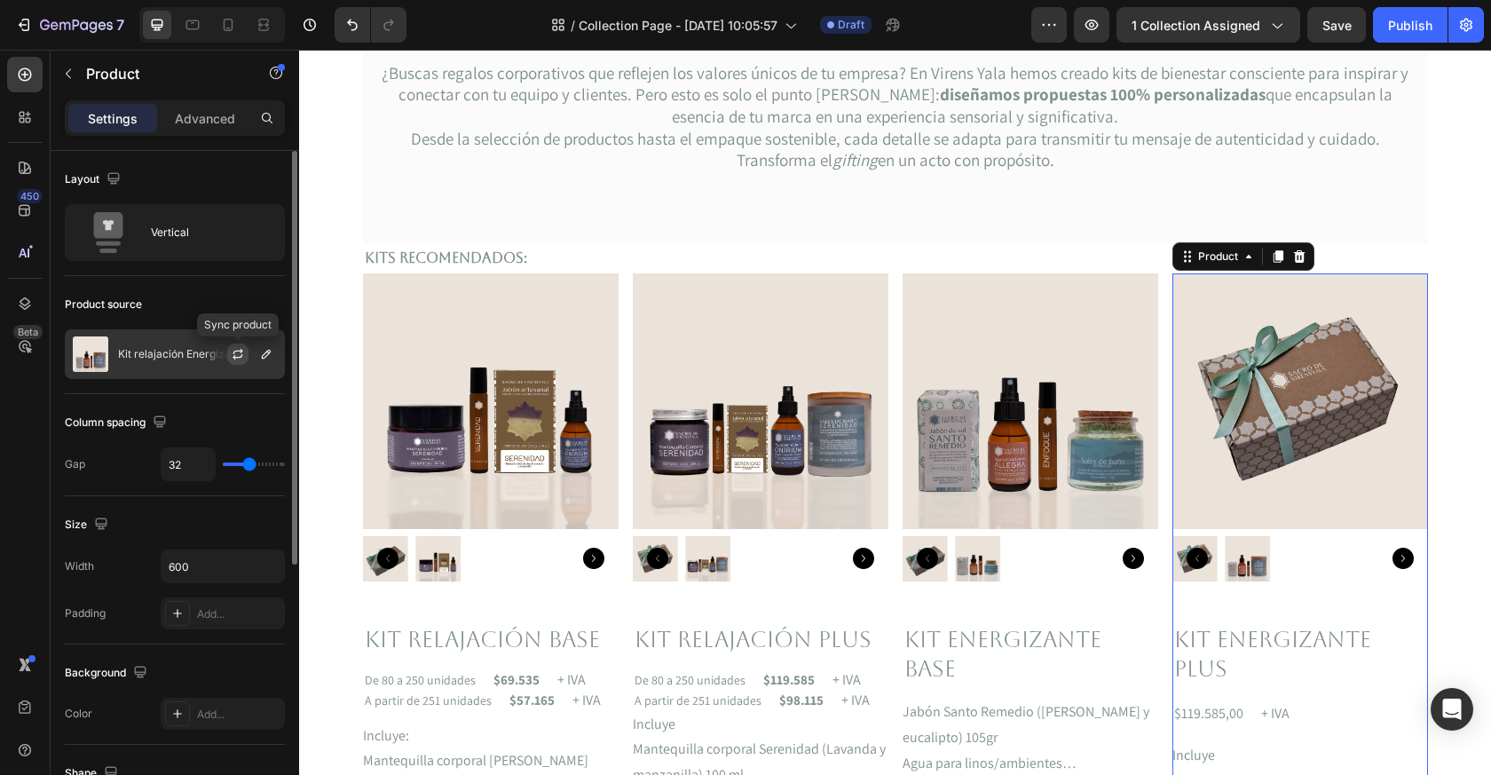
click at [234, 353] on icon "button" at bounding box center [238, 354] width 14 height 14
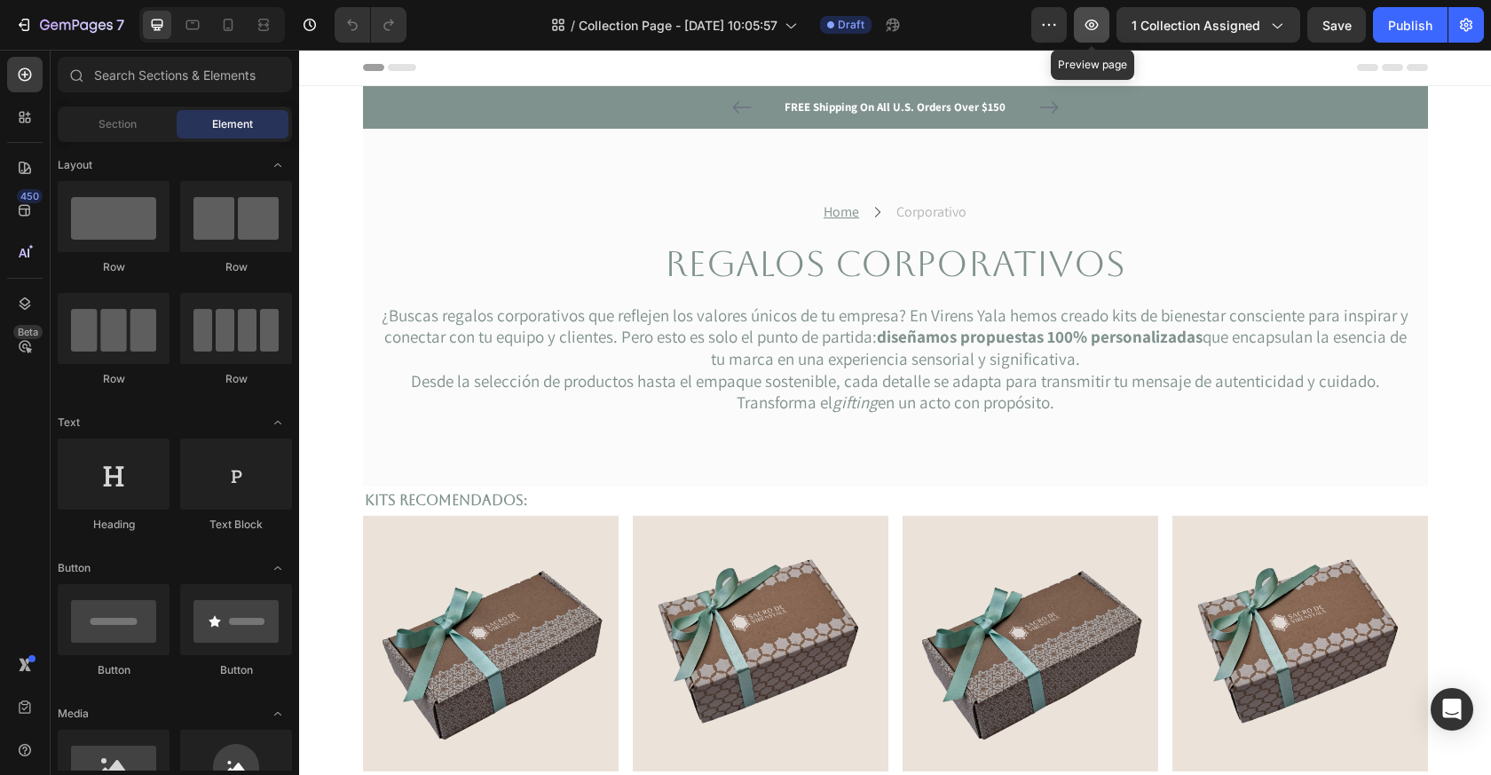
click at [1107, 24] on button "button" at bounding box center [1092, 25] width 36 height 36
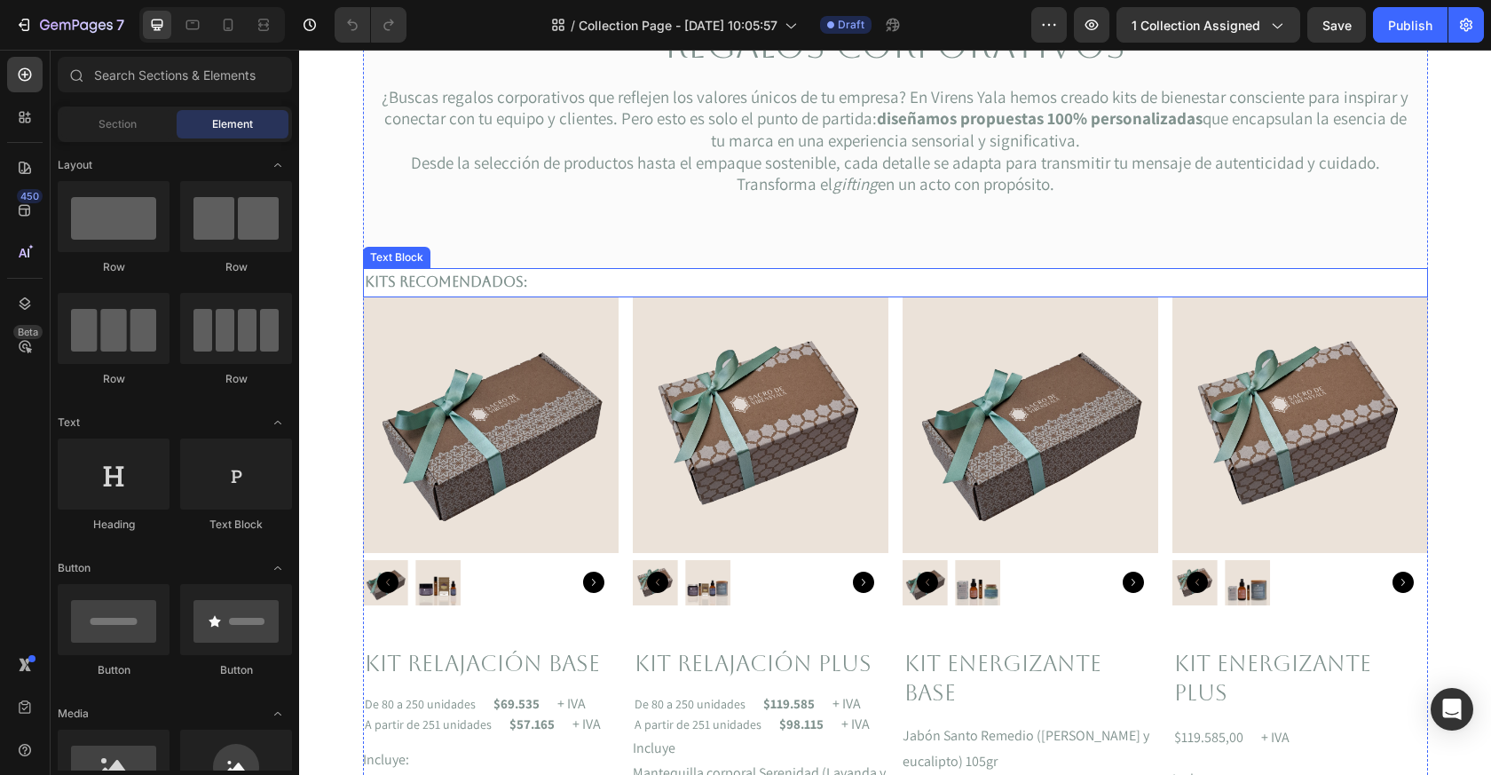
scroll to position [241, 0]
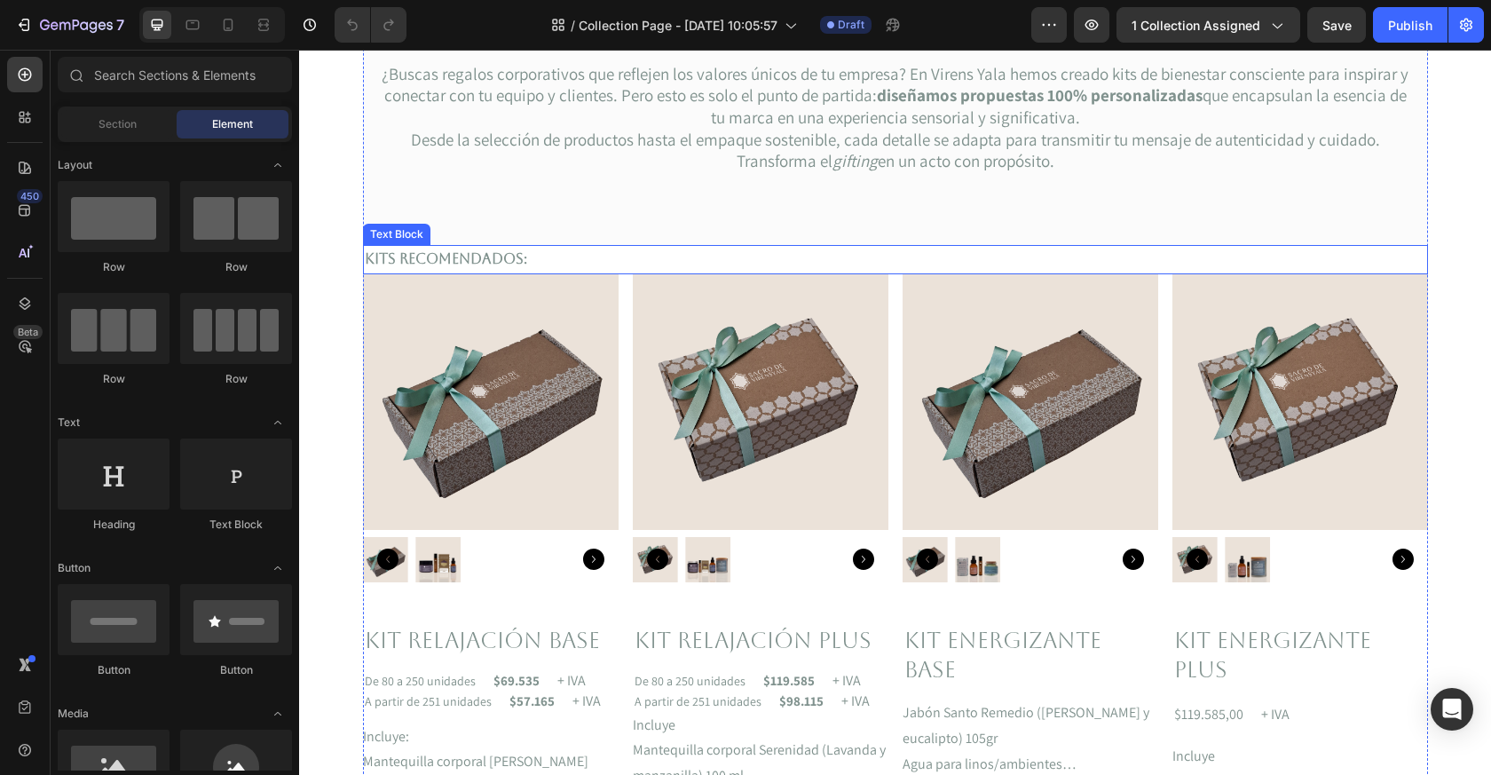
click at [510, 246] on div "Kits recomendados:" at bounding box center [895, 259] width 1065 height 29
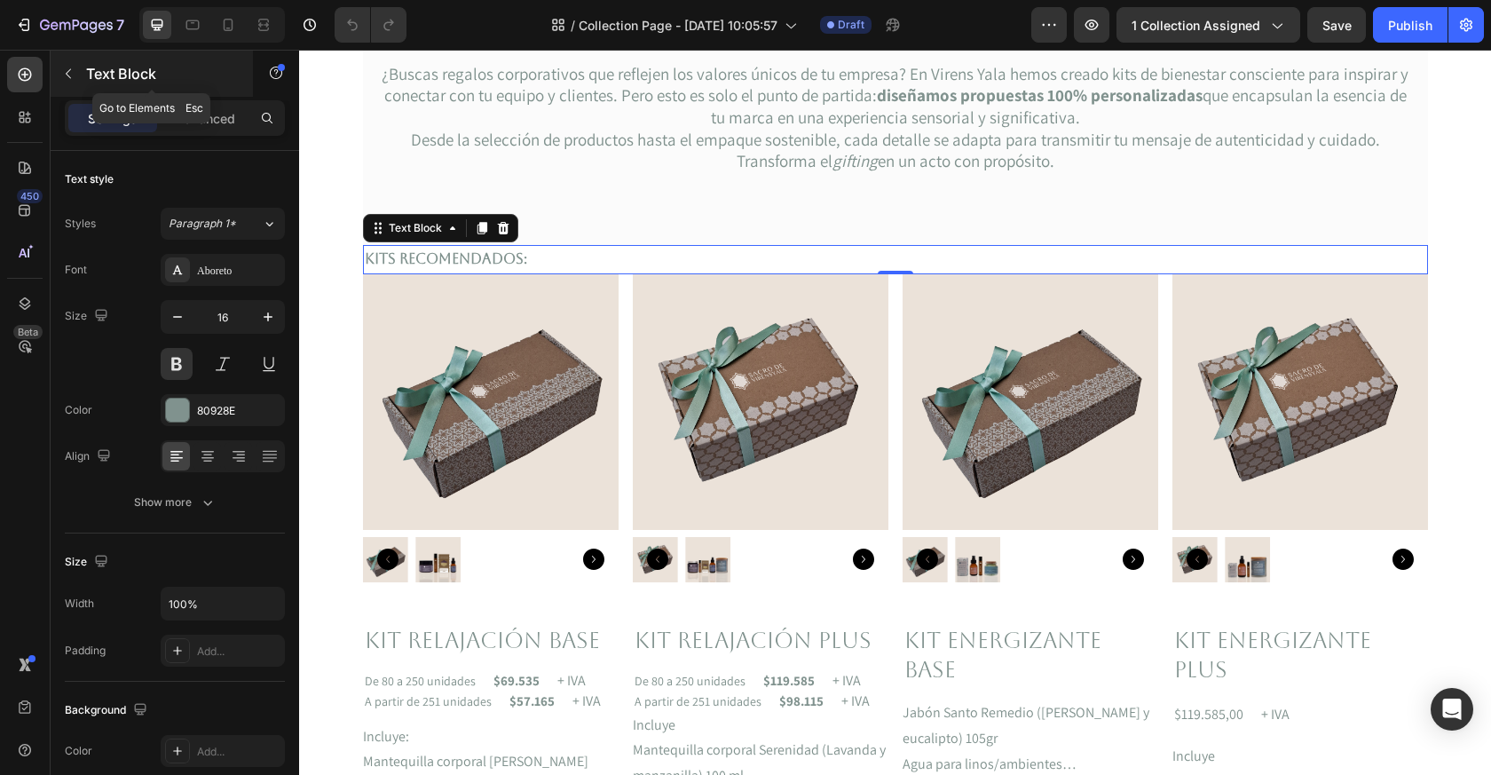
click at [67, 79] on icon "button" at bounding box center [68, 74] width 14 height 14
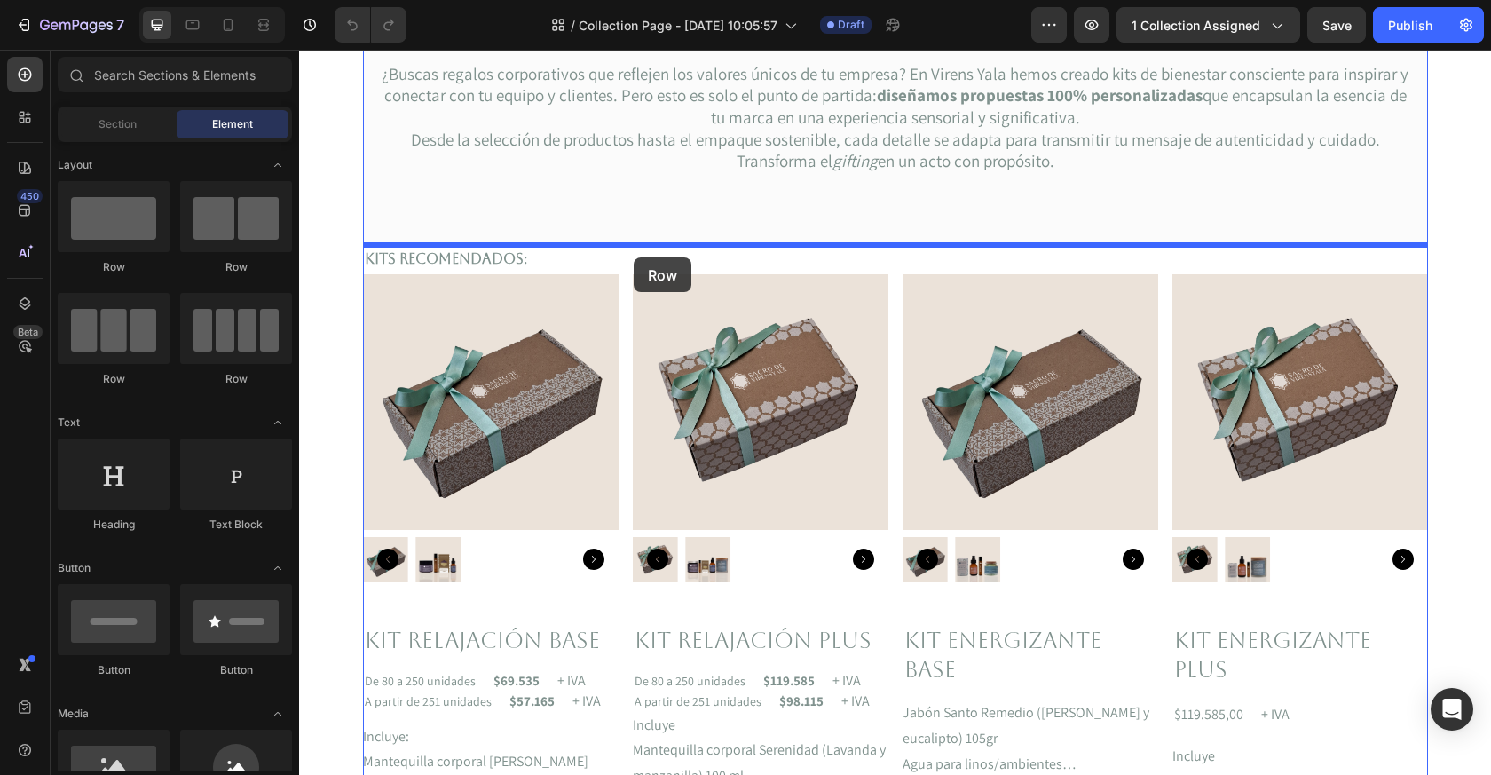
drag, startPoint x: 523, startPoint y: 407, endPoint x: 634, endPoint y: 257, distance: 185.9
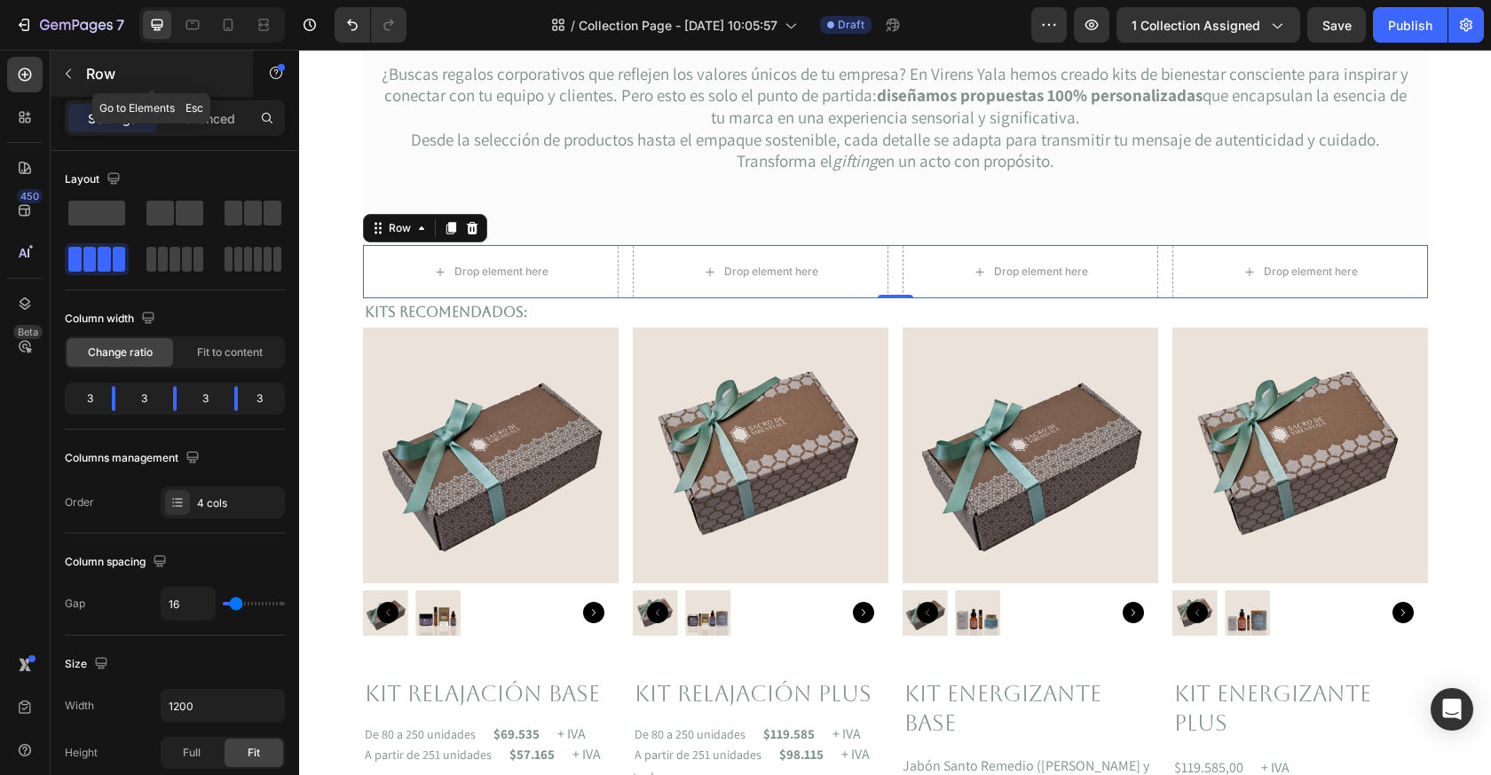
click at [65, 70] on icon "button" at bounding box center [68, 74] width 14 height 14
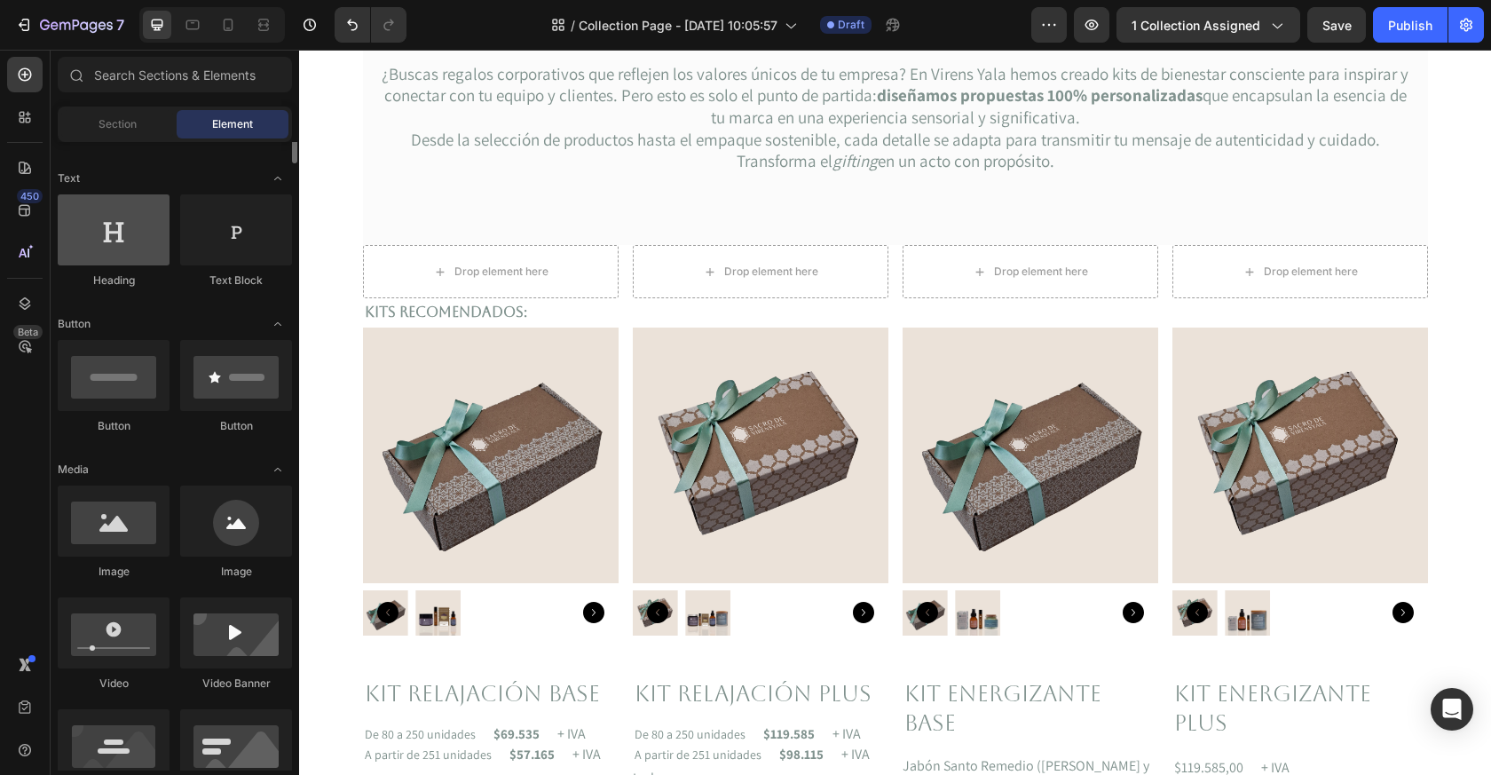
scroll to position [293, 0]
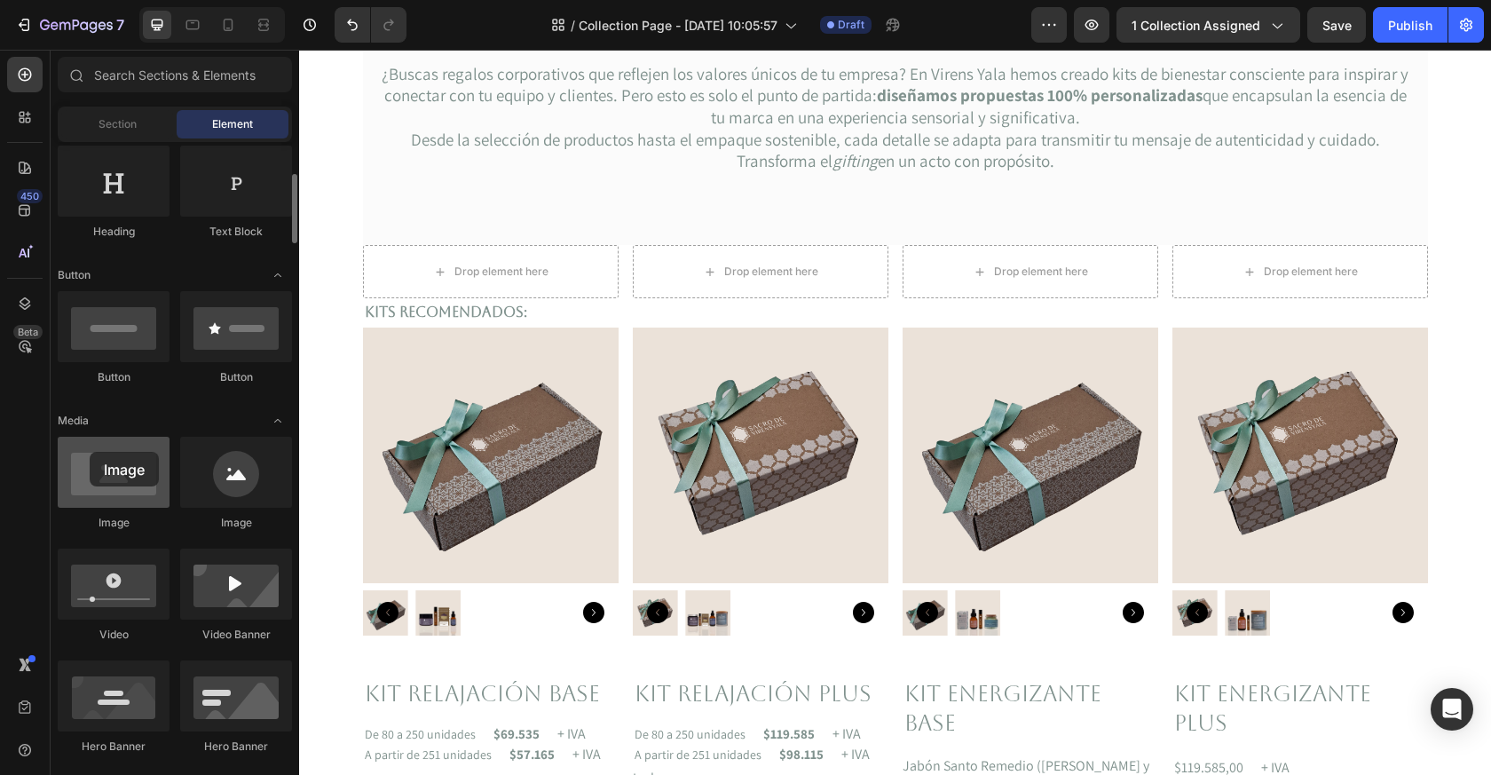
drag, startPoint x: 101, startPoint y: 502, endPoint x: 88, endPoint y: 463, distance: 40.4
click at [88, 463] on div at bounding box center [114, 472] width 112 height 71
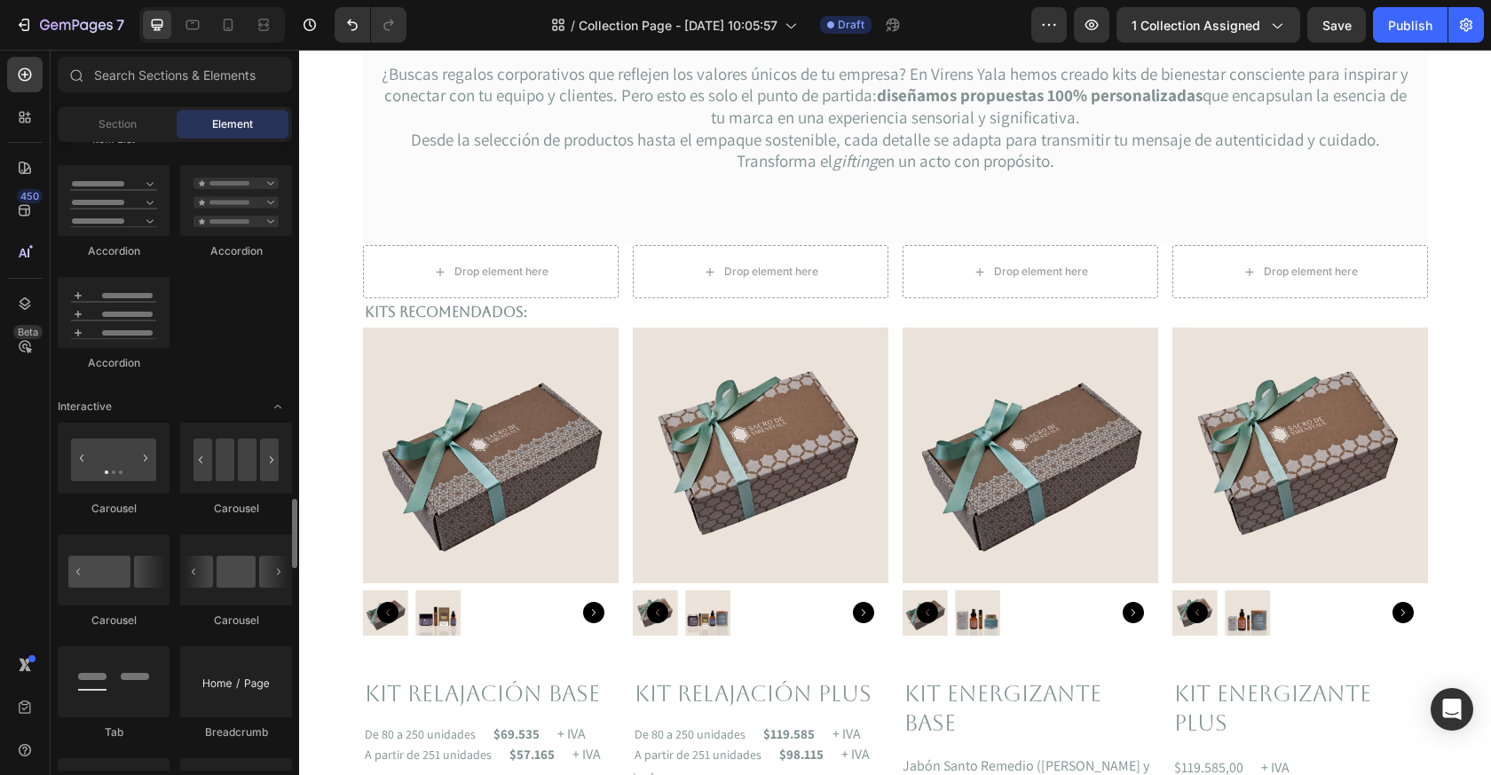
scroll to position [1720, 0]
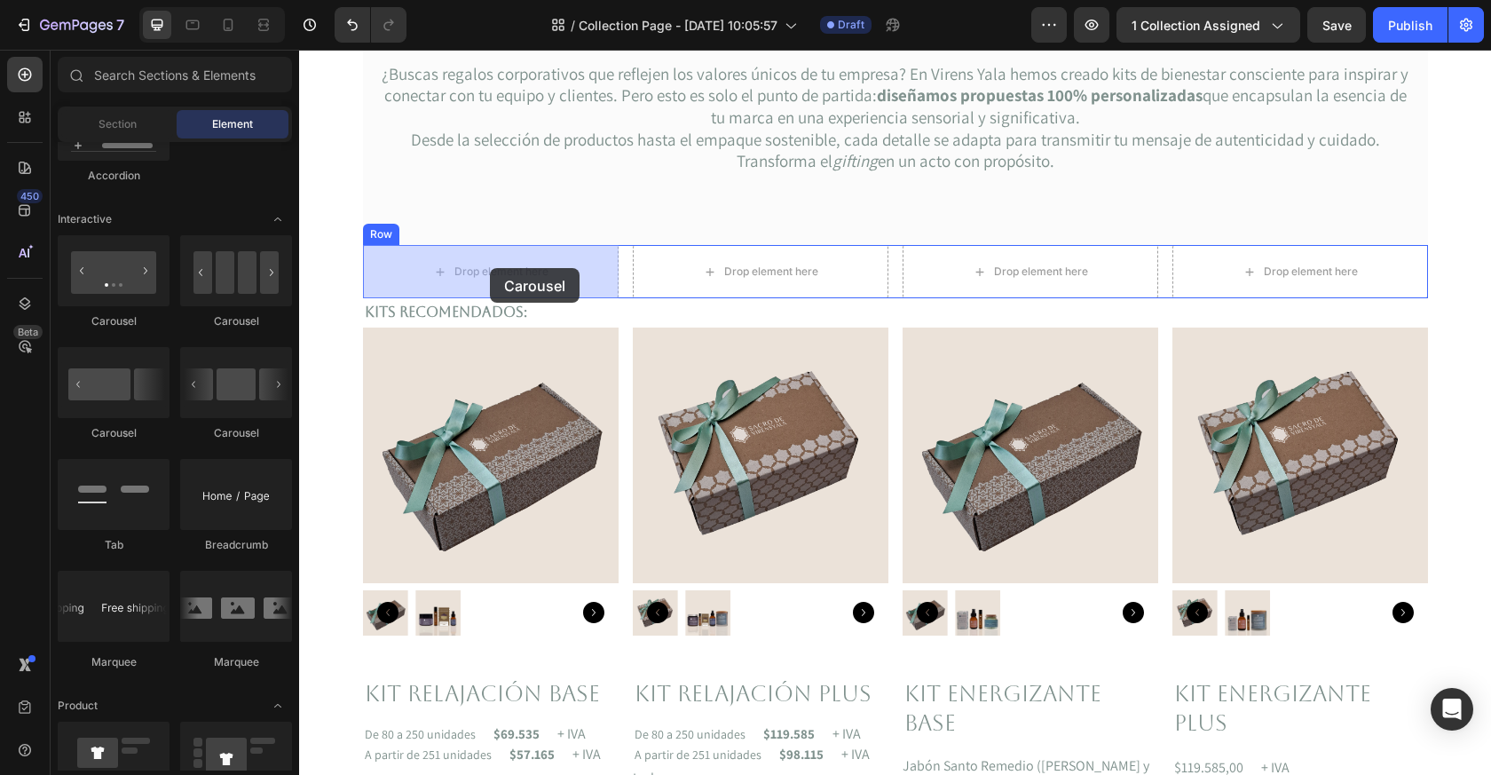
drag, startPoint x: 420, startPoint y: 330, endPoint x: 493, endPoint y: 266, distance: 96.9
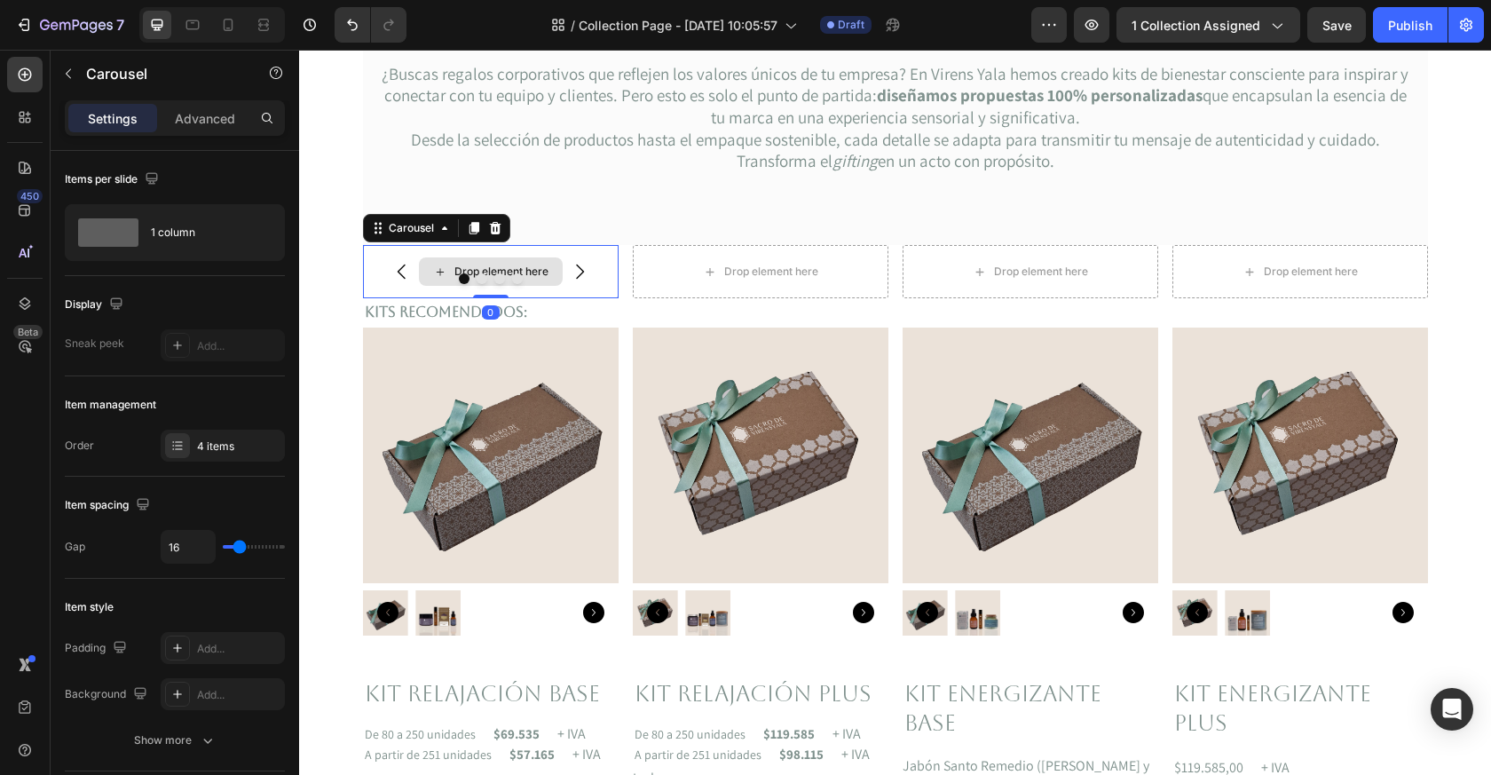
click at [502, 270] on div "Drop element here" at bounding box center [502, 272] width 94 height 14
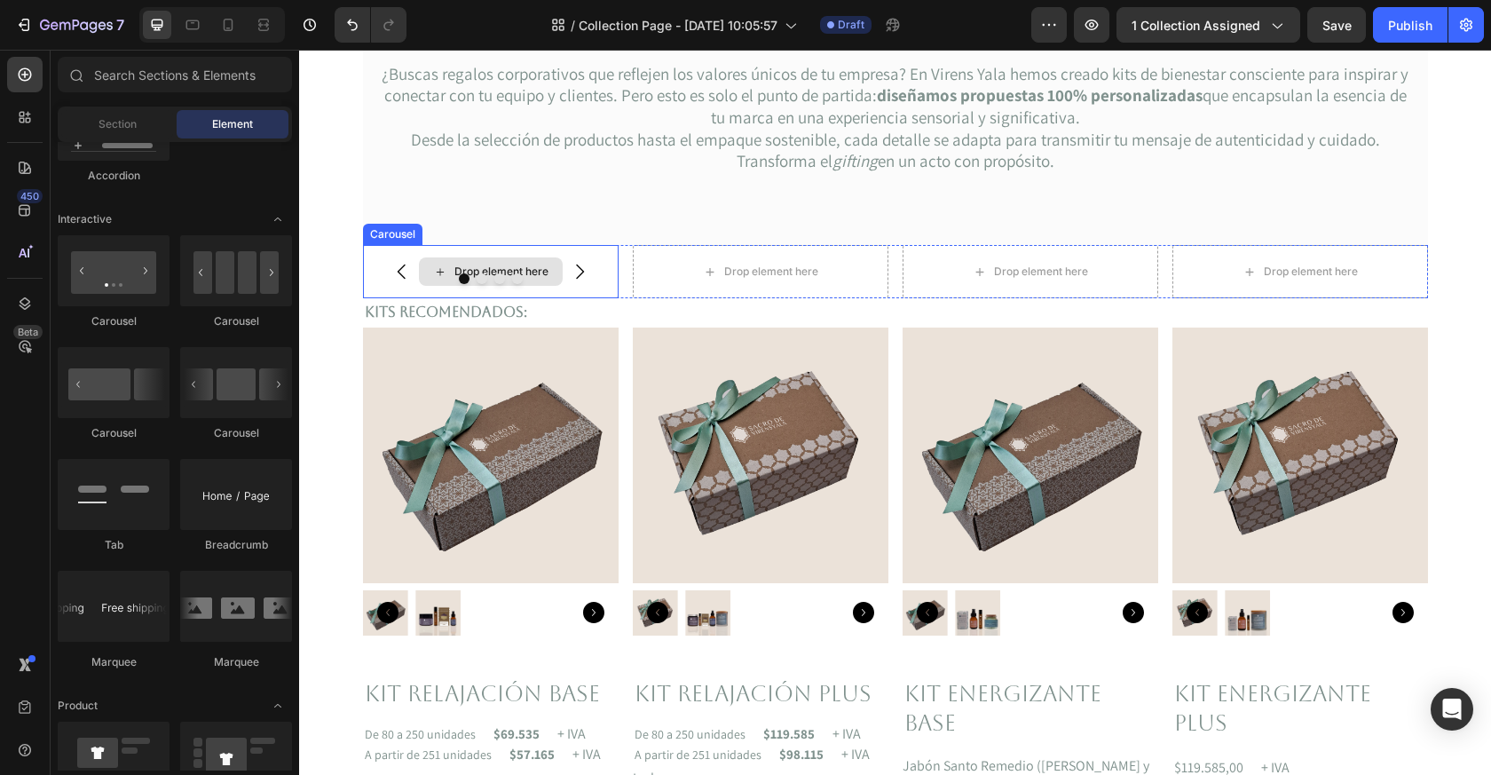
click at [466, 269] on div "Drop element here" at bounding box center [502, 272] width 94 height 14
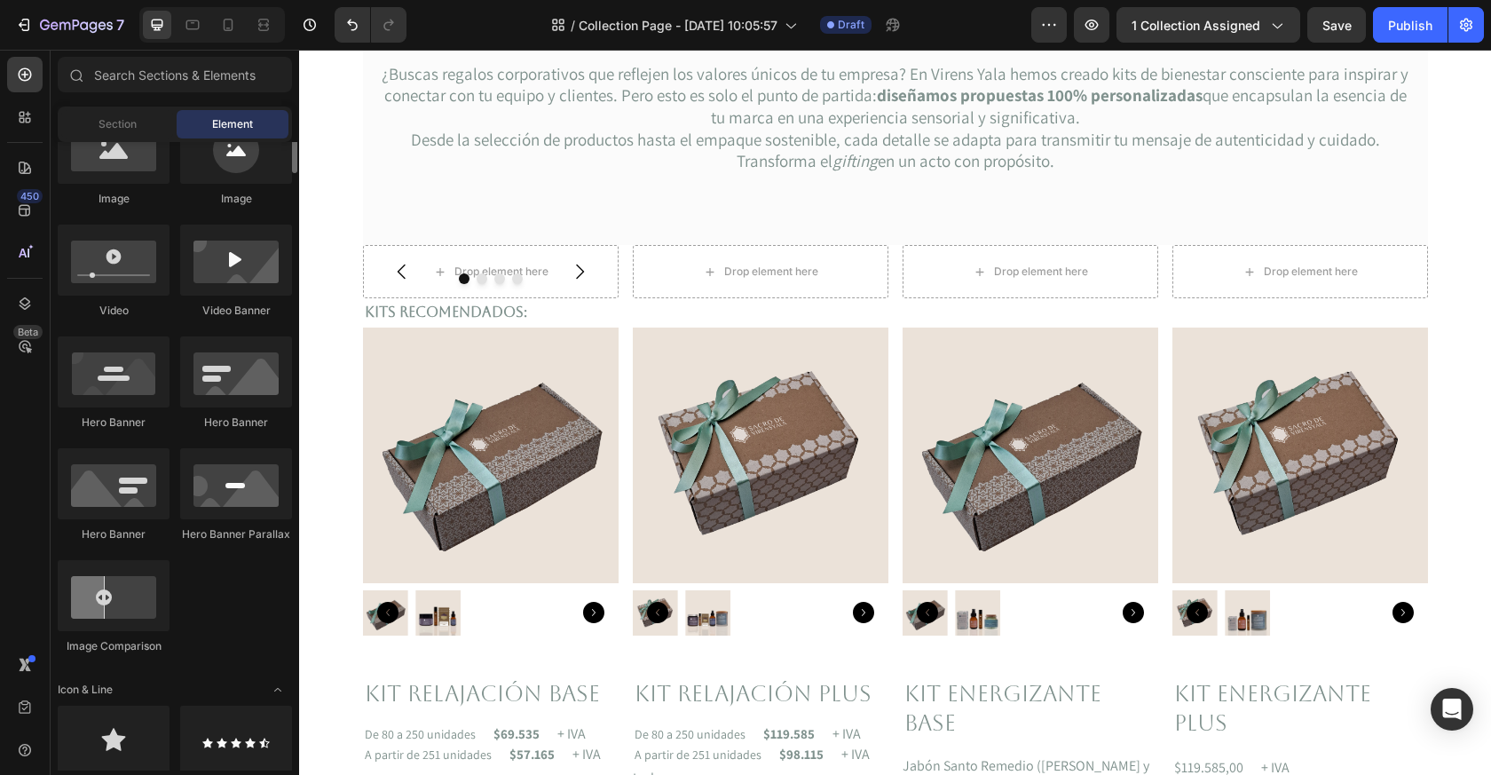
scroll to position [353, 0]
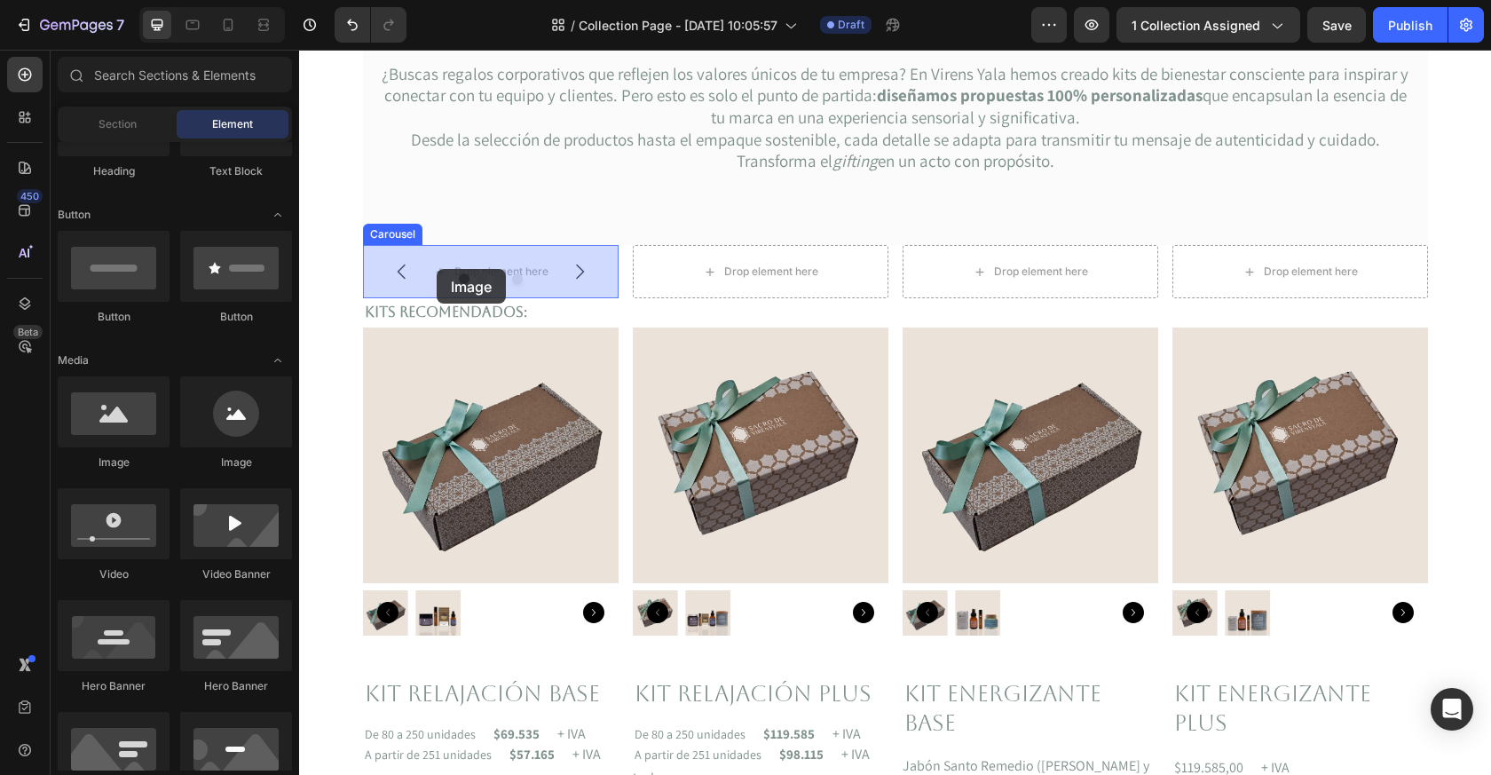
drag, startPoint x: 400, startPoint y: 458, endPoint x: 437, endPoint y: 267, distance: 194.3
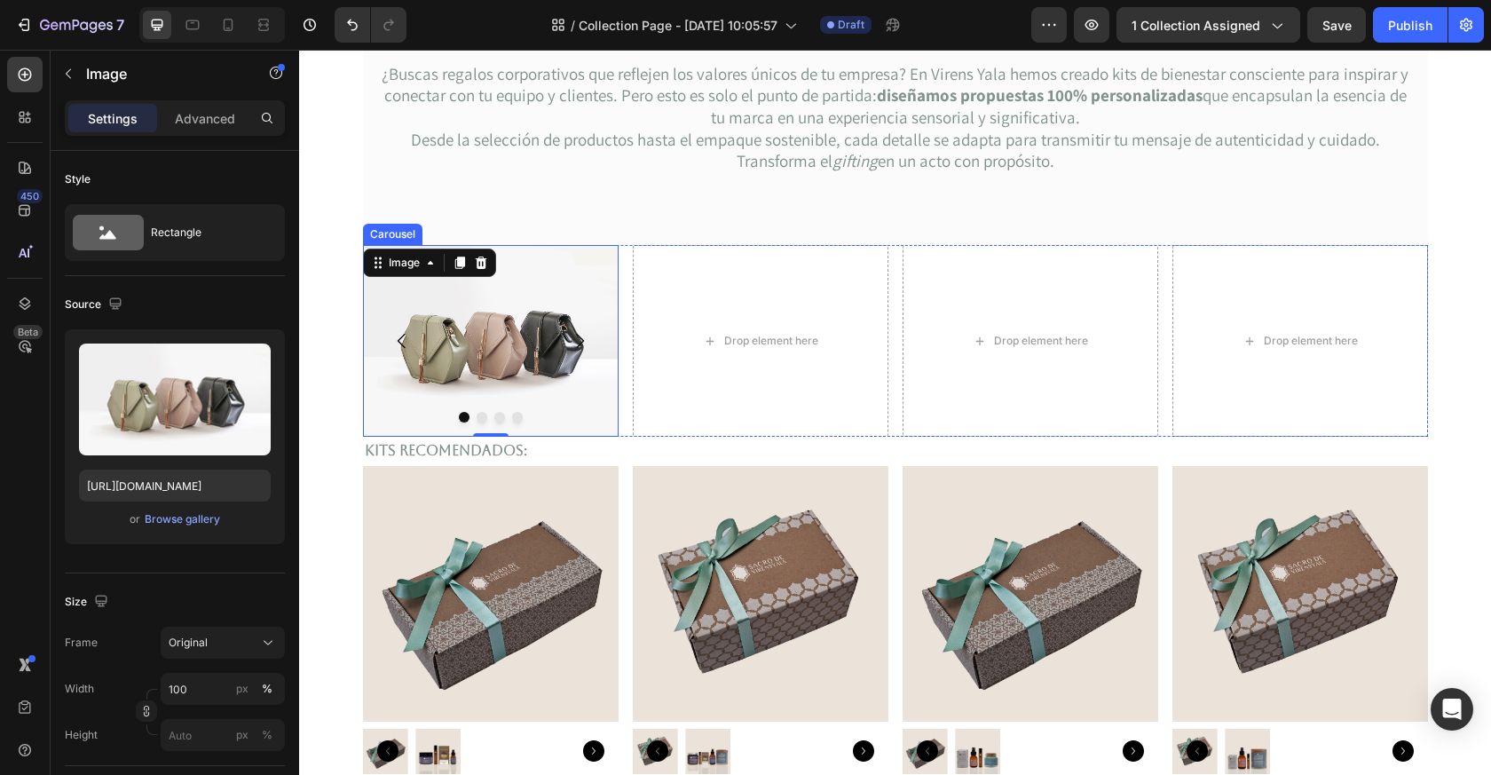
click at [480, 422] on button "Dot" at bounding box center [482, 417] width 11 height 11
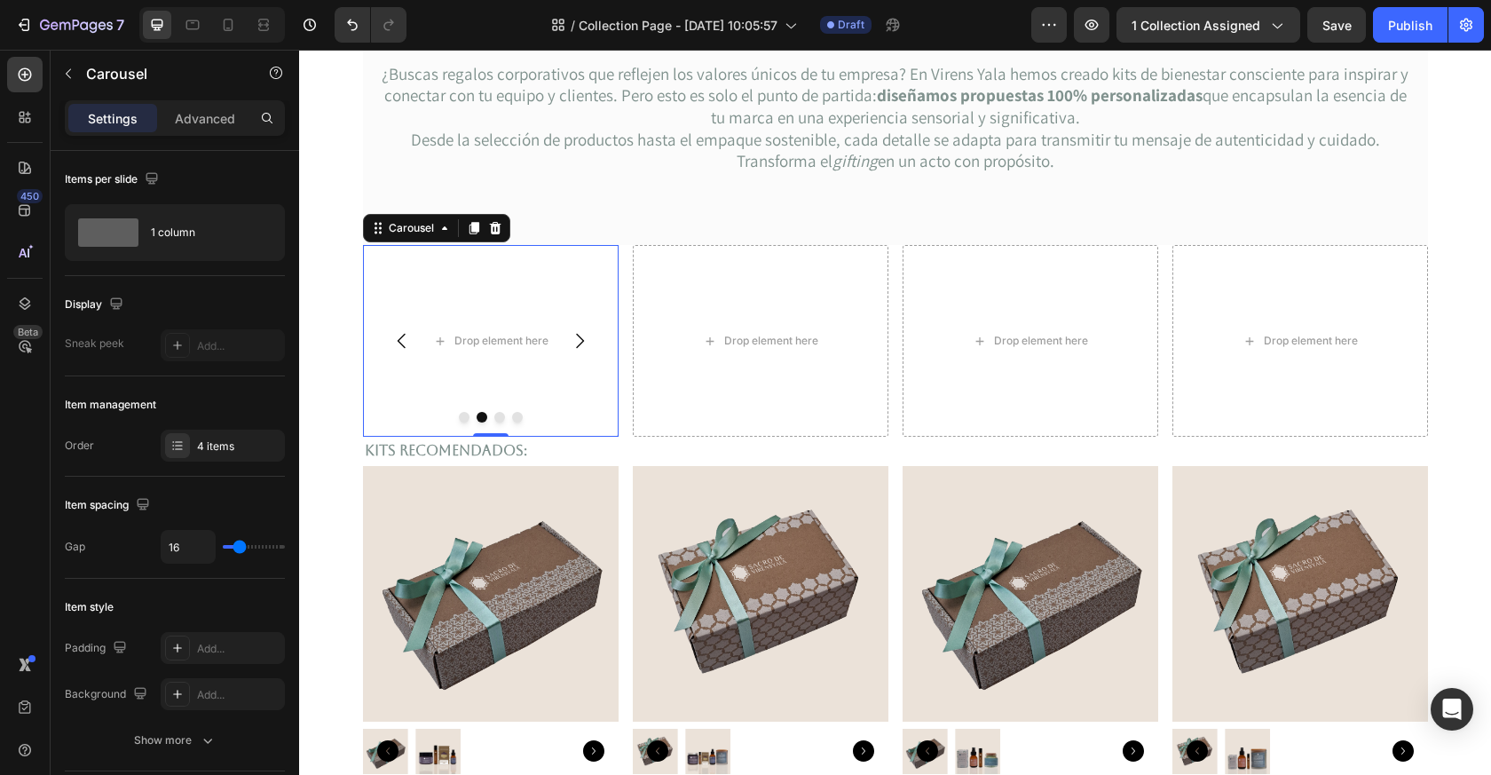
click at [405, 341] on icon "Carousel Back Arrow" at bounding box center [401, 340] width 21 height 21
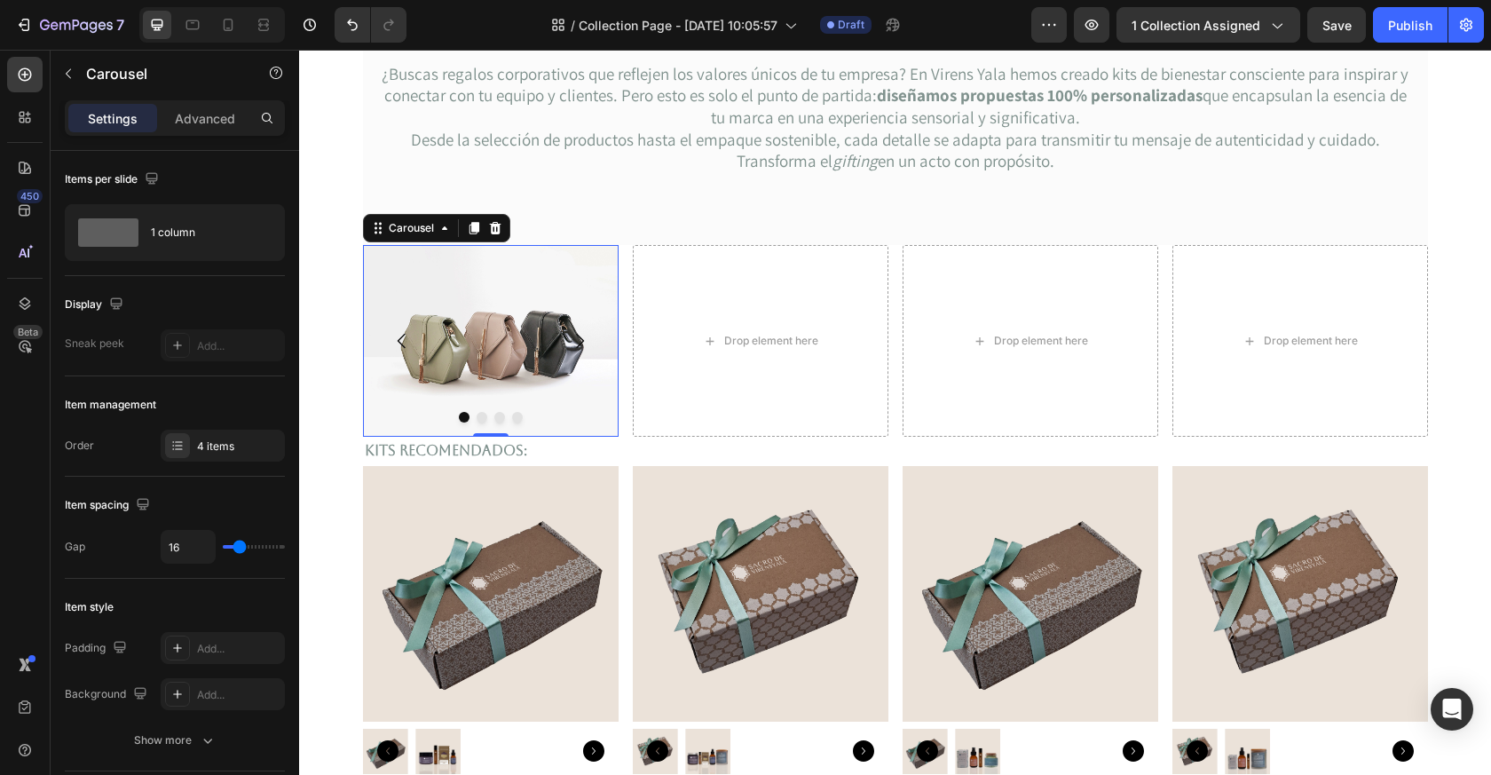
click at [580, 344] on icon "Carousel Next Arrow" at bounding box center [580, 341] width 8 height 15
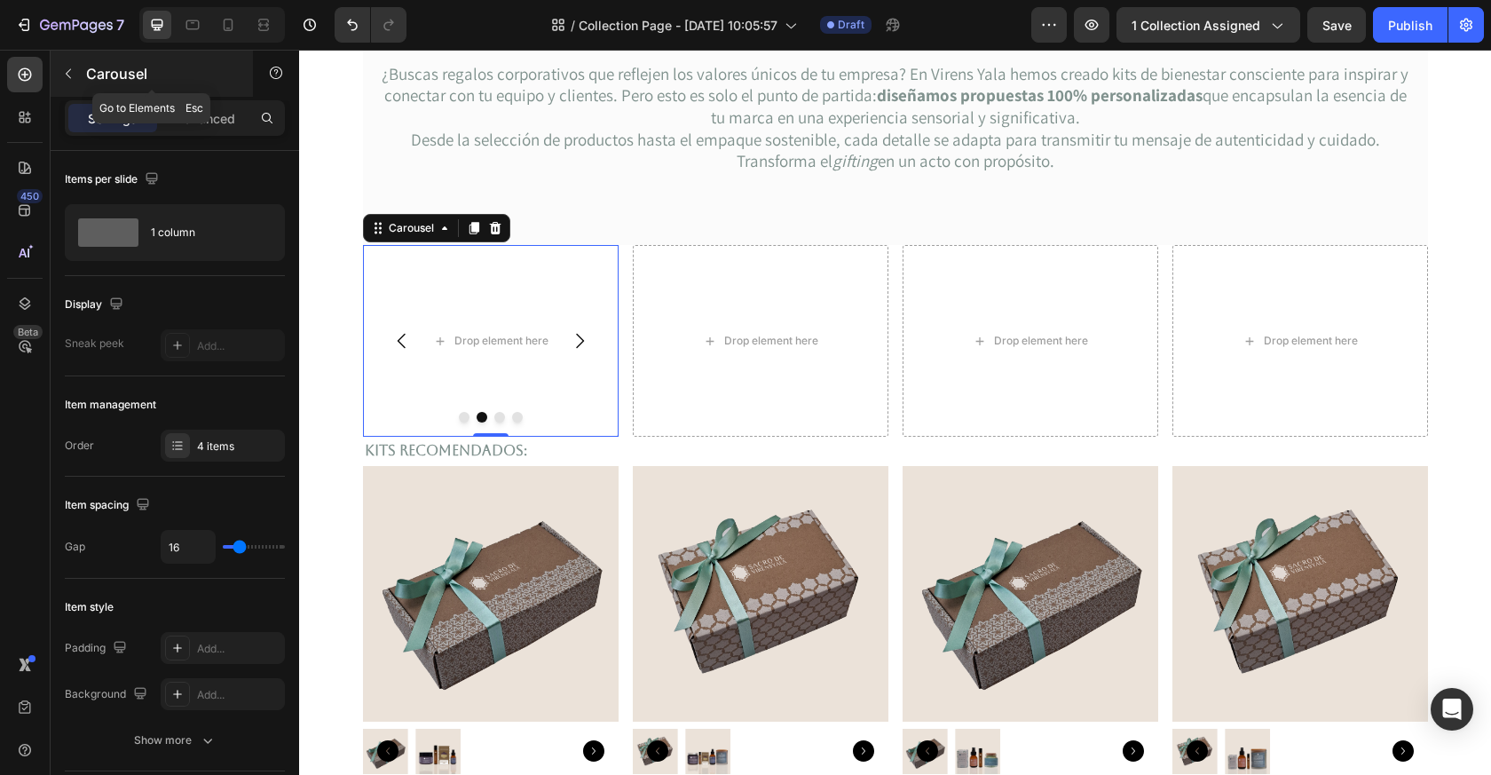
click at [75, 71] on button "button" at bounding box center [68, 73] width 28 height 28
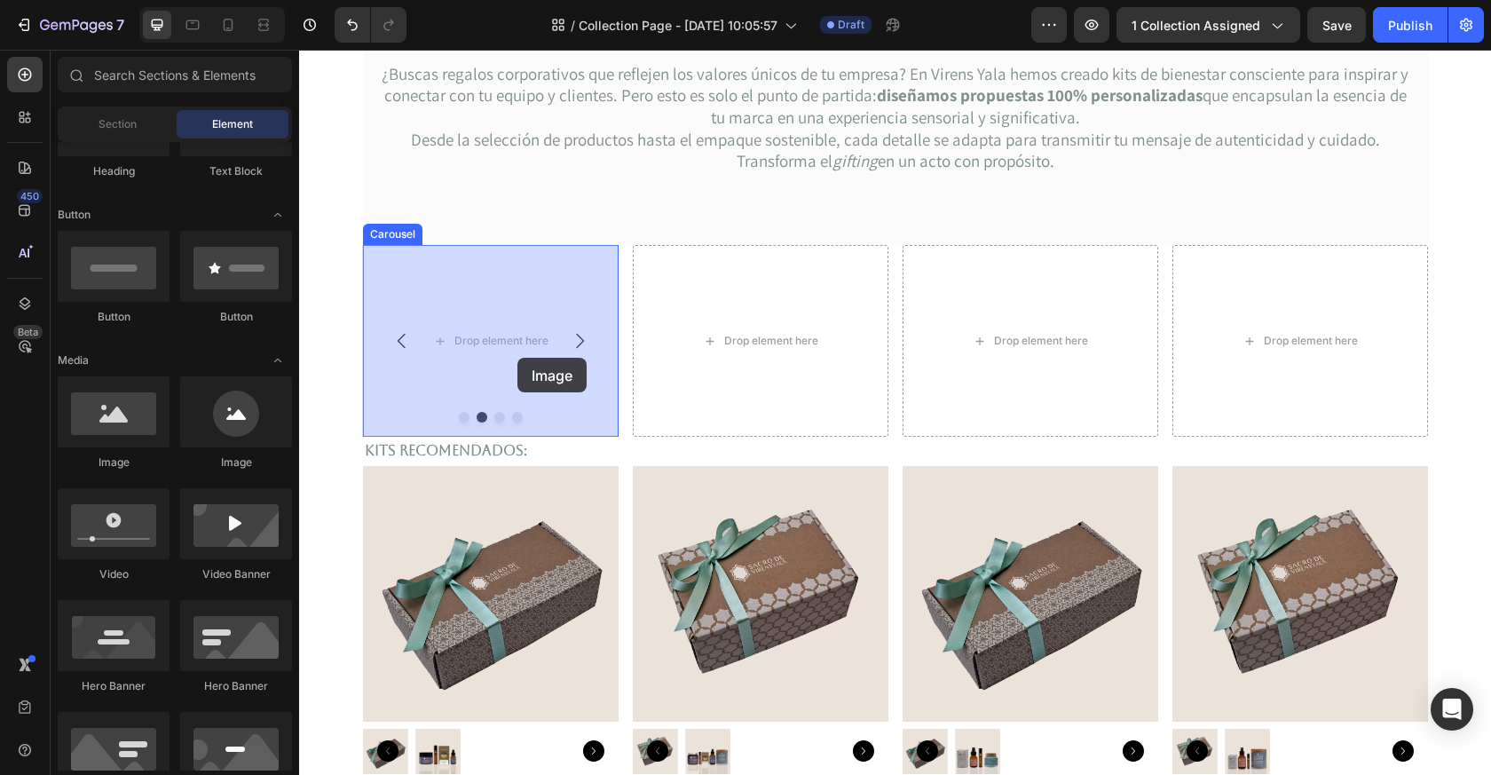
drag, startPoint x: 411, startPoint y: 485, endPoint x: 518, endPoint y: 358, distance: 165.7
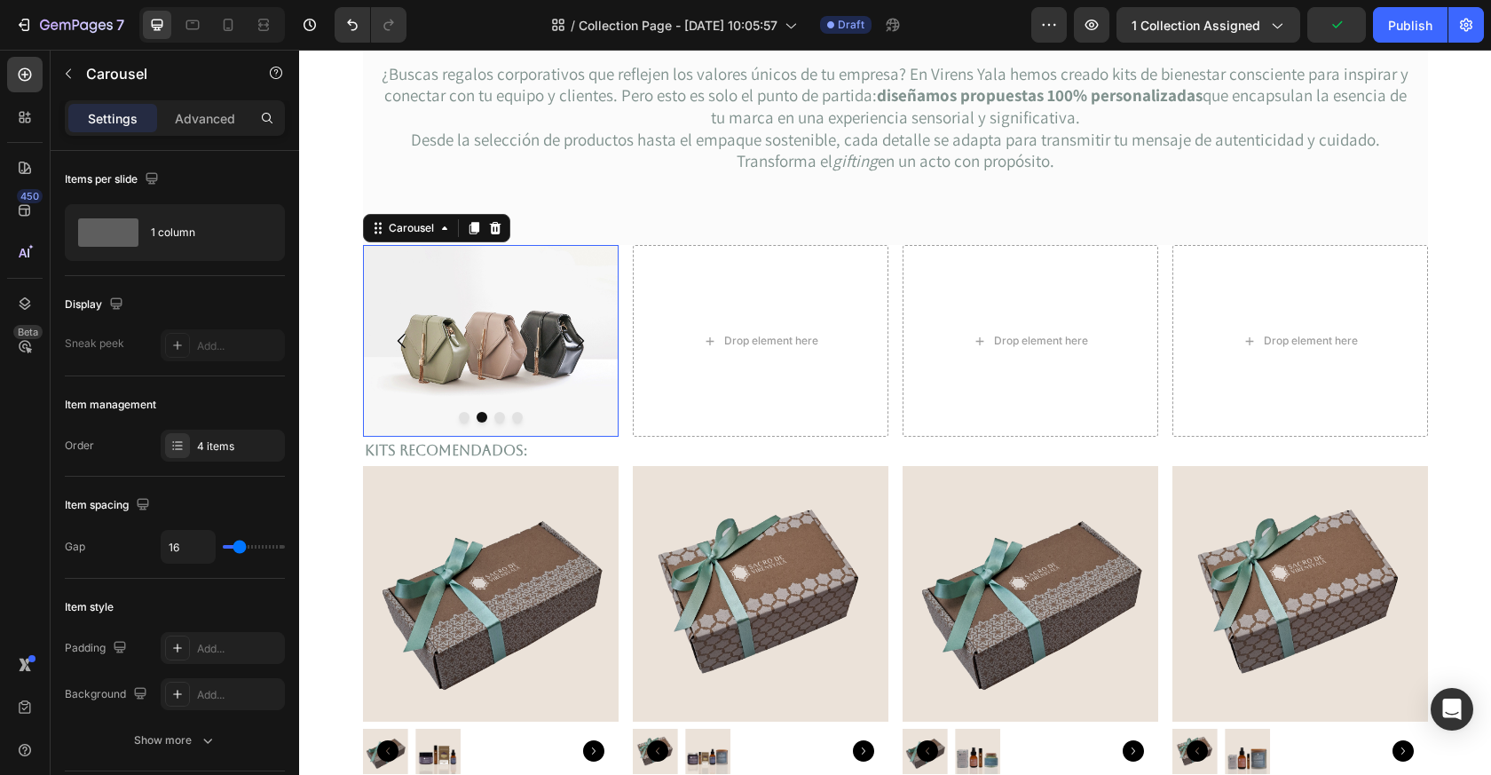
click at [462, 421] on button "Dot" at bounding box center [464, 417] width 11 height 11
click at [480, 418] on button "Dot" at bounding box center [482, 417] width 11 height 11
click at [502, 420] on button "Dot" at bounding box center [499, 417] width 11 height 11
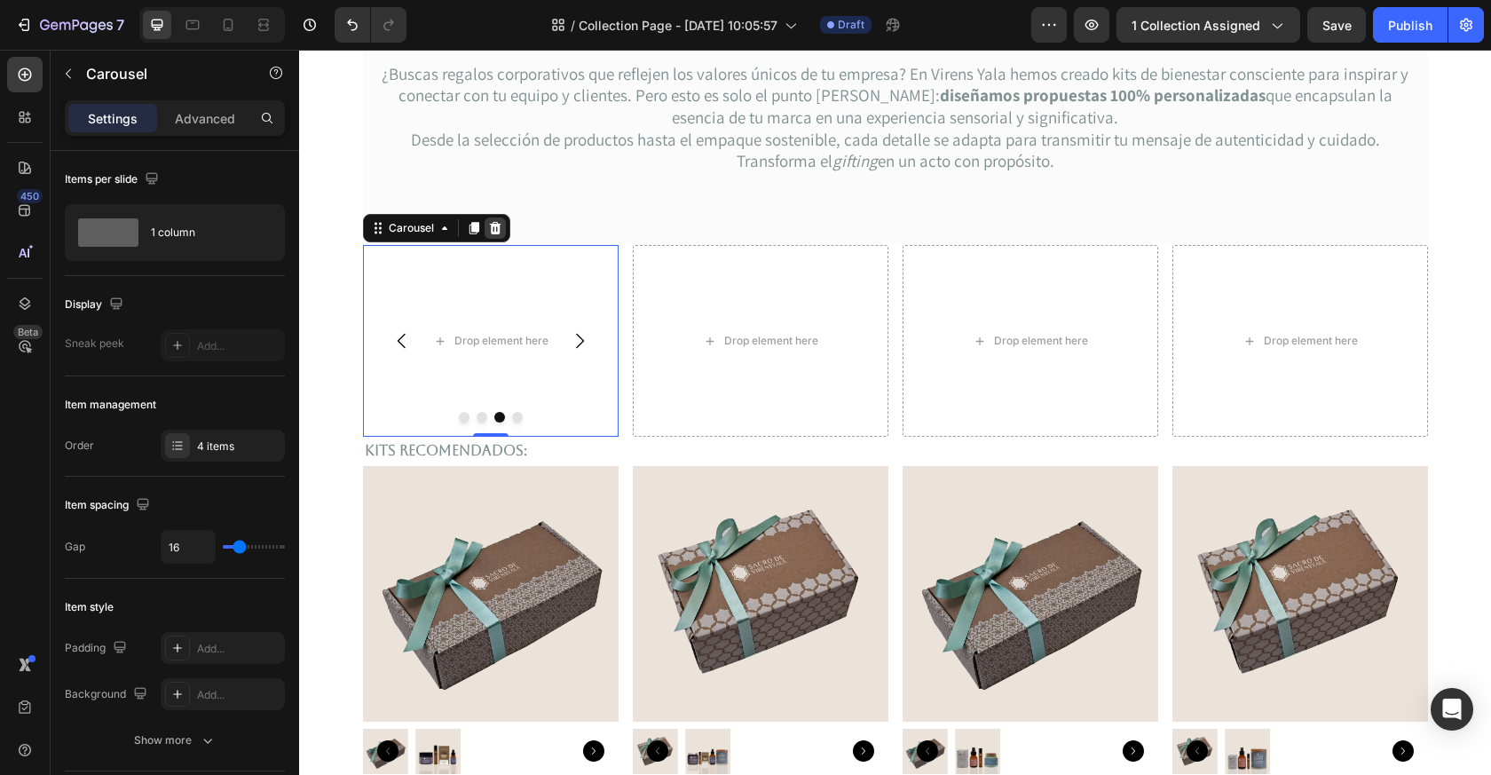
click at [494, 230] on icon at bounding box center [495, 228] width 12 height 12
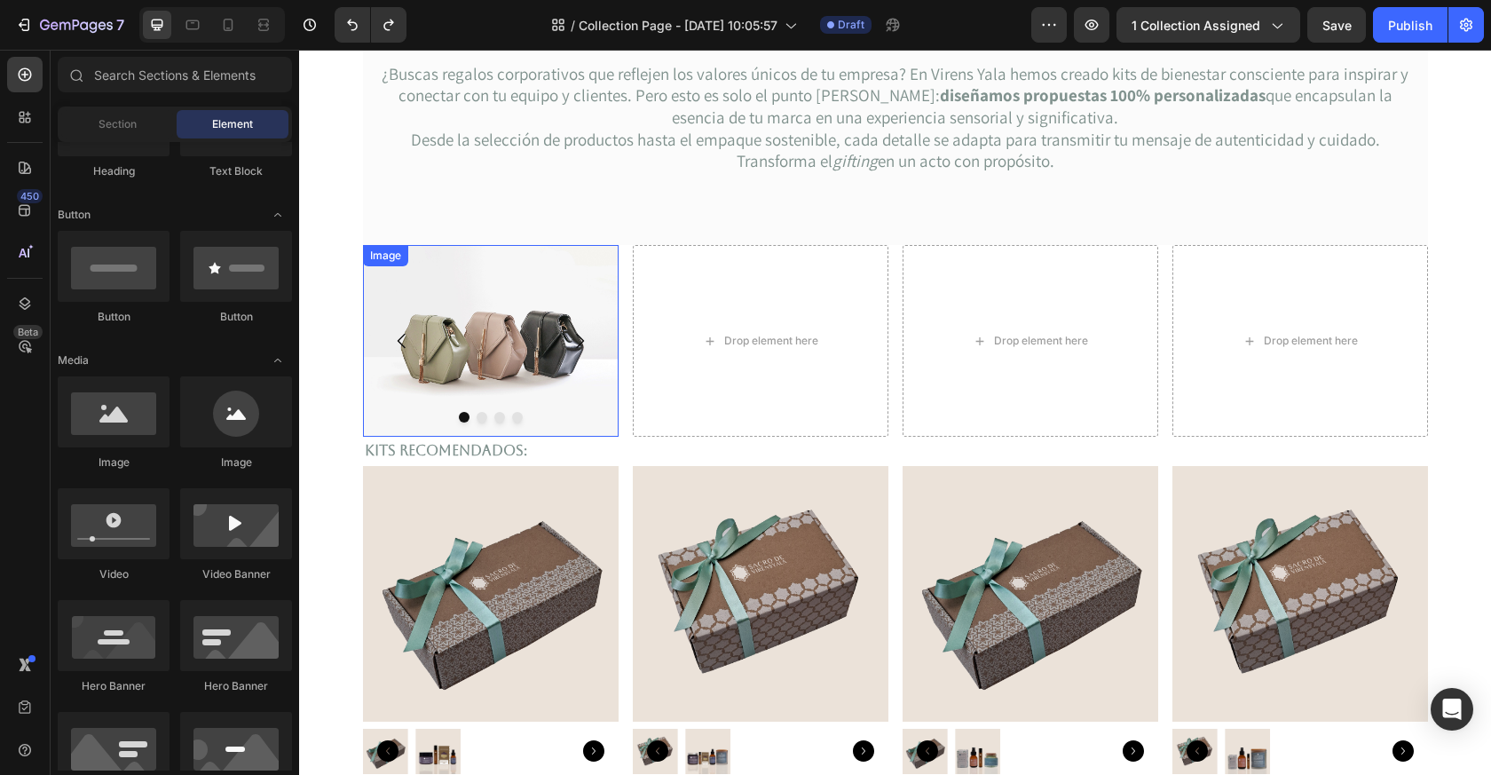
click at [510, 361] on img at bounding box center [491, 341] width 256 height 192
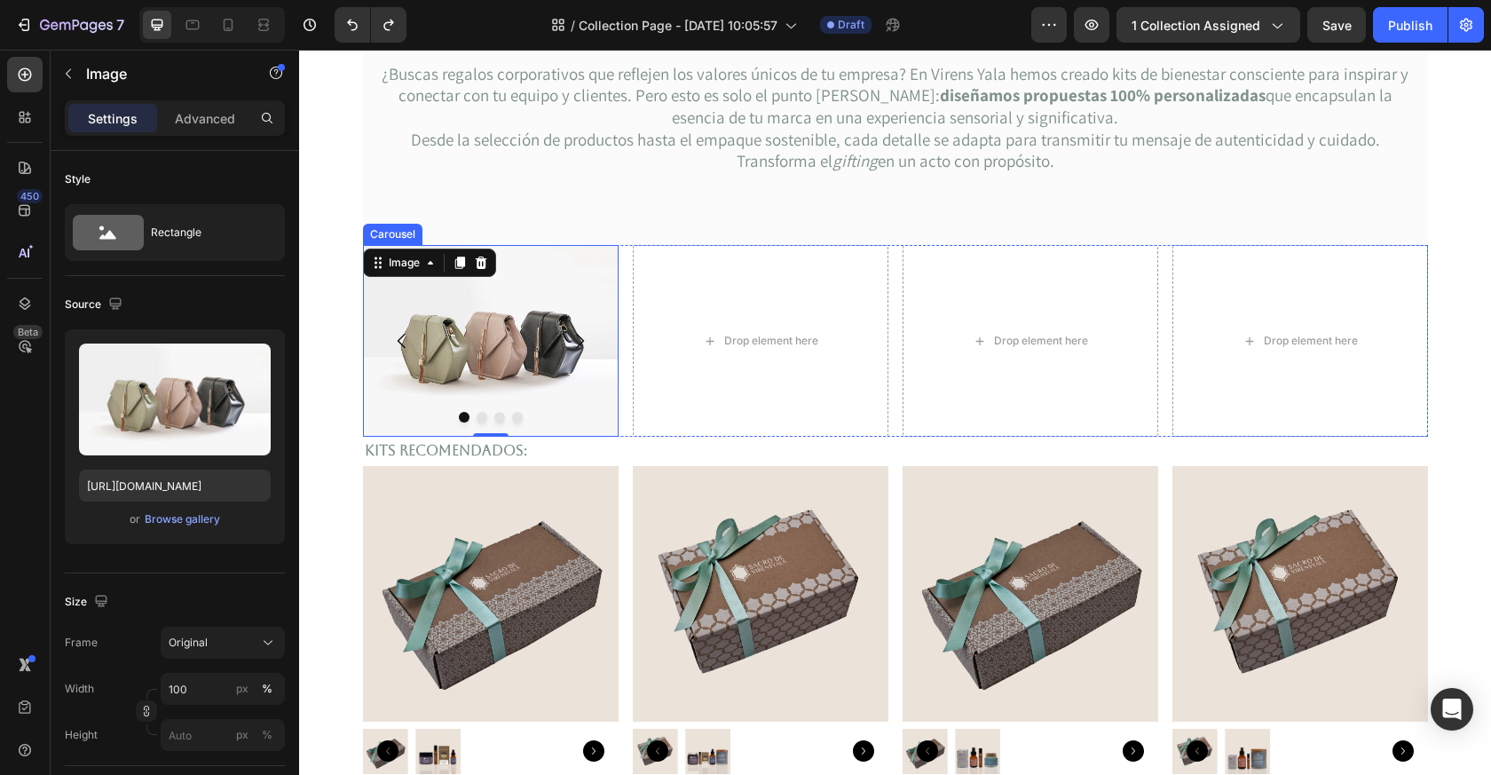
click at [502, 421] on div at bounding box center [491, 417] width 256 height 11
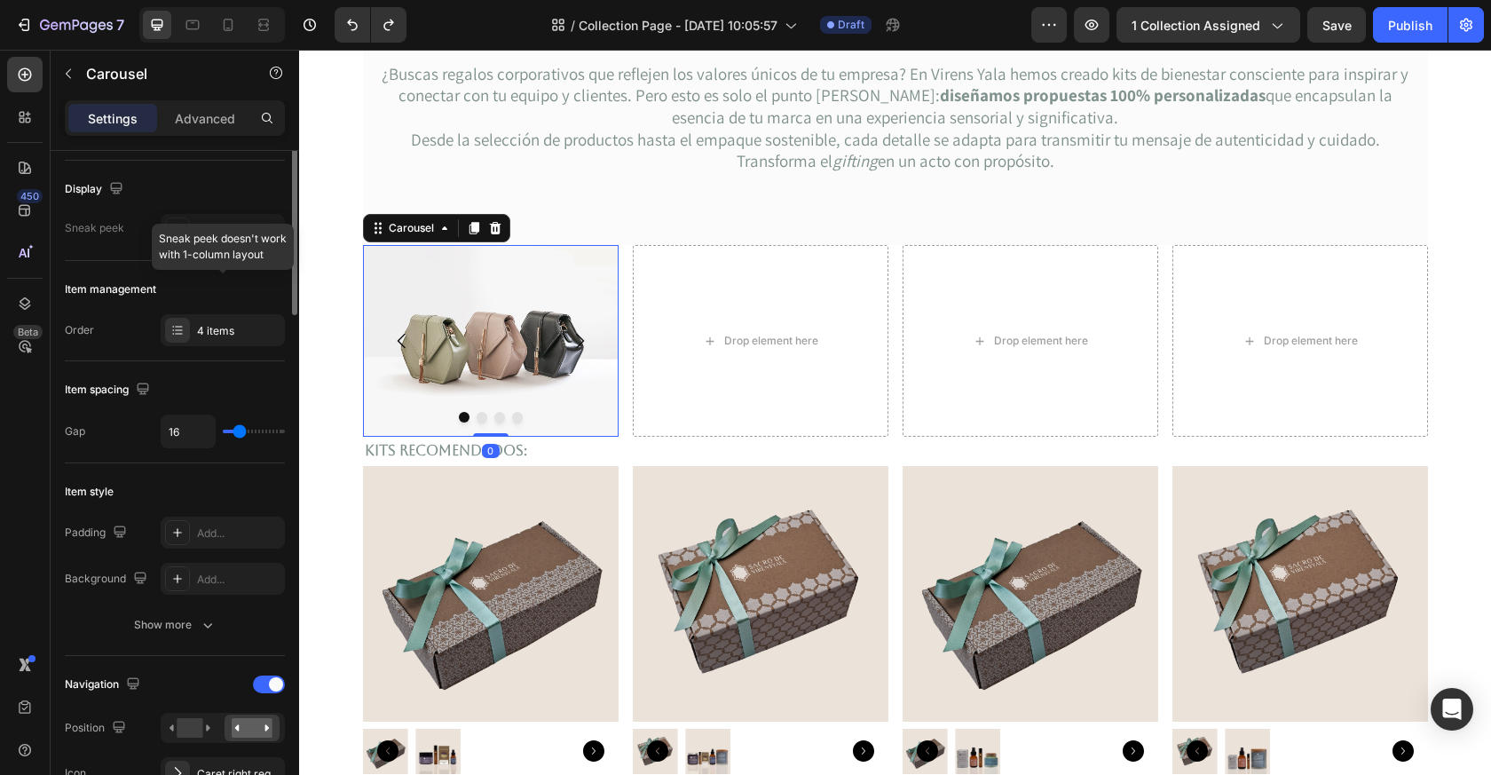
scroll to position [126, 0]
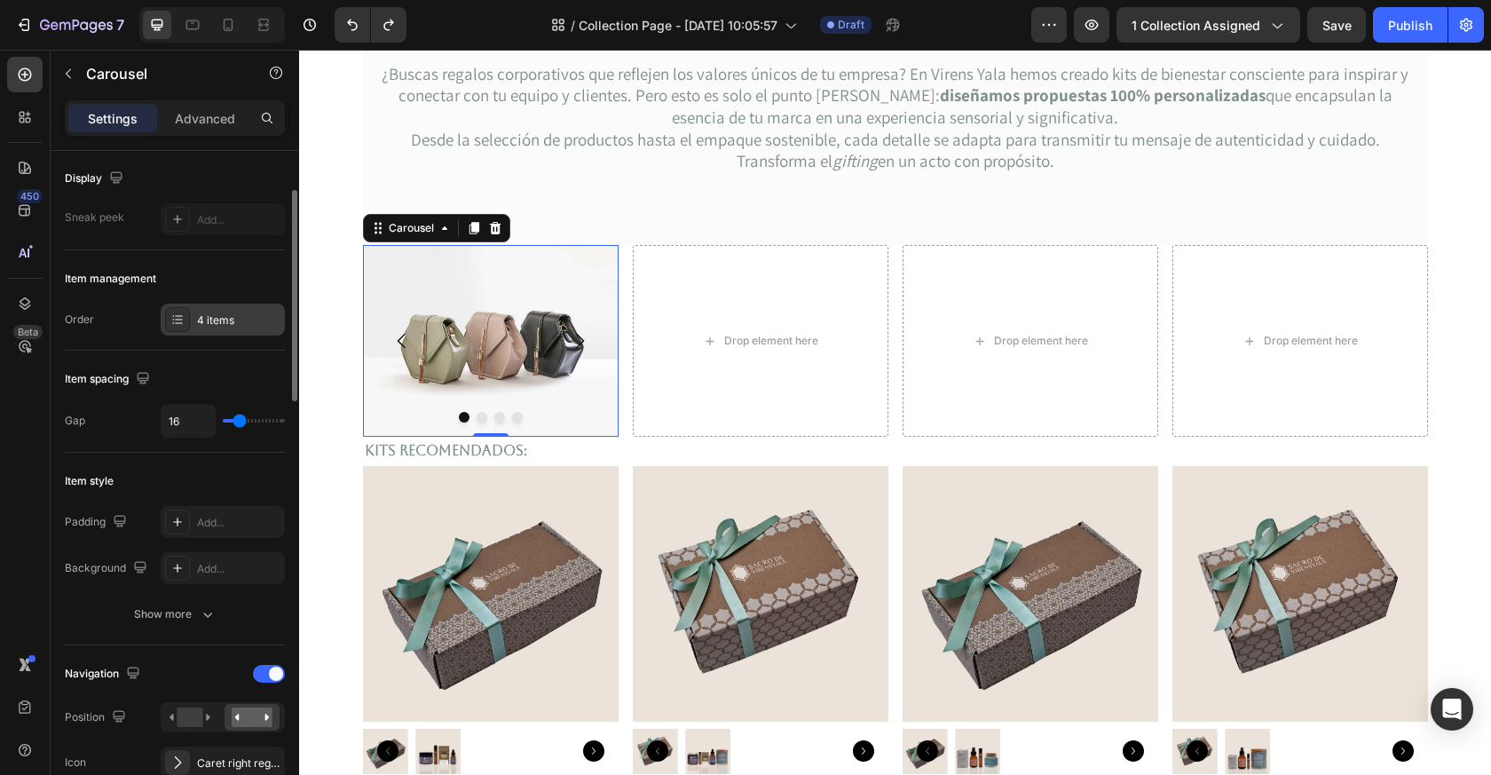
click at [201, 317] on div "4 items" at bounding box center [238, 320] width 83 height 16
click at [230, 371] on div "Item spacing" at bounding box center [175, 379] width 220 height 28
click at [199, 107] on div "Advanced" at bounding box center [205, 118] width 89 height 28
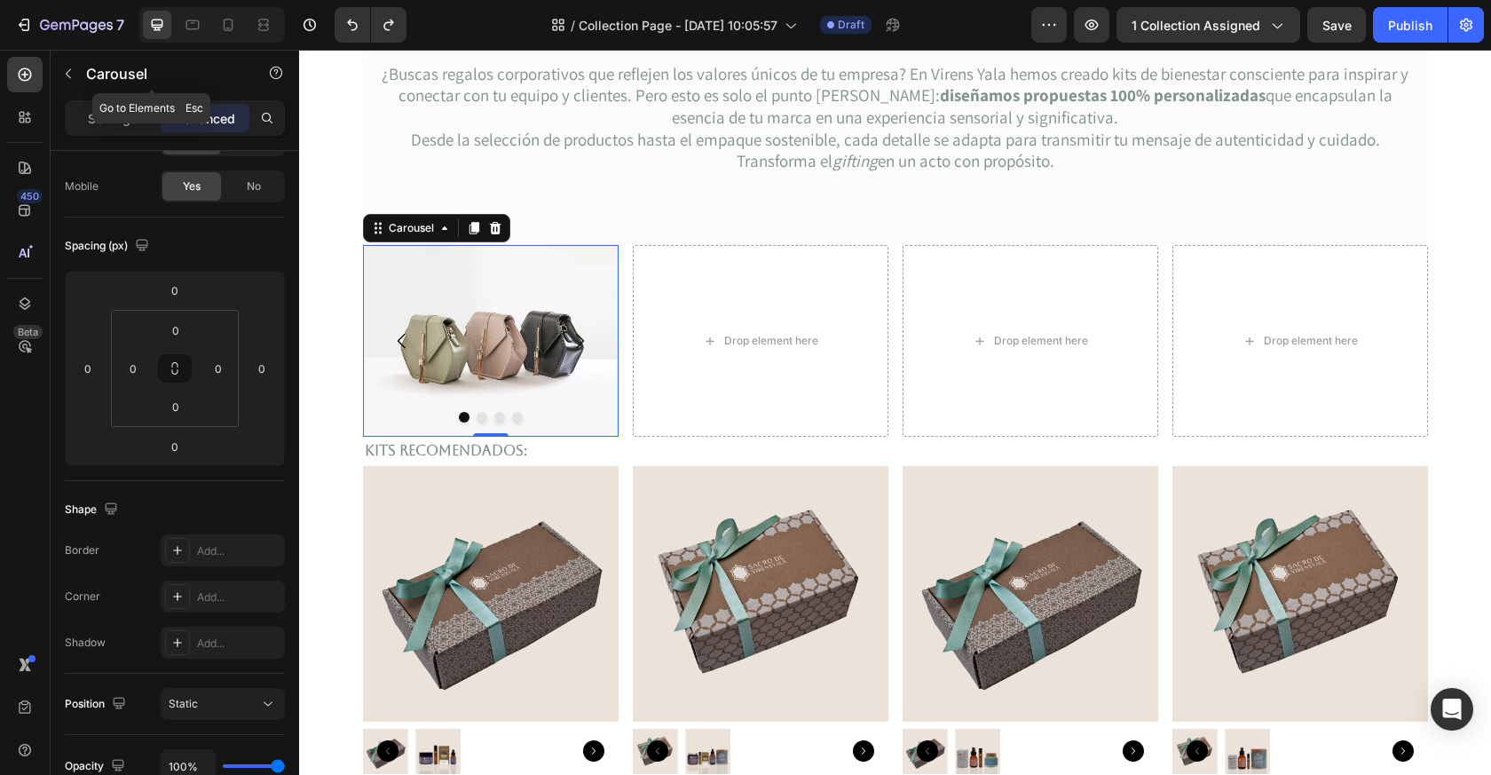
click at [78, 73] on button "button" at bounding box center [68, 73] width 28 height 28
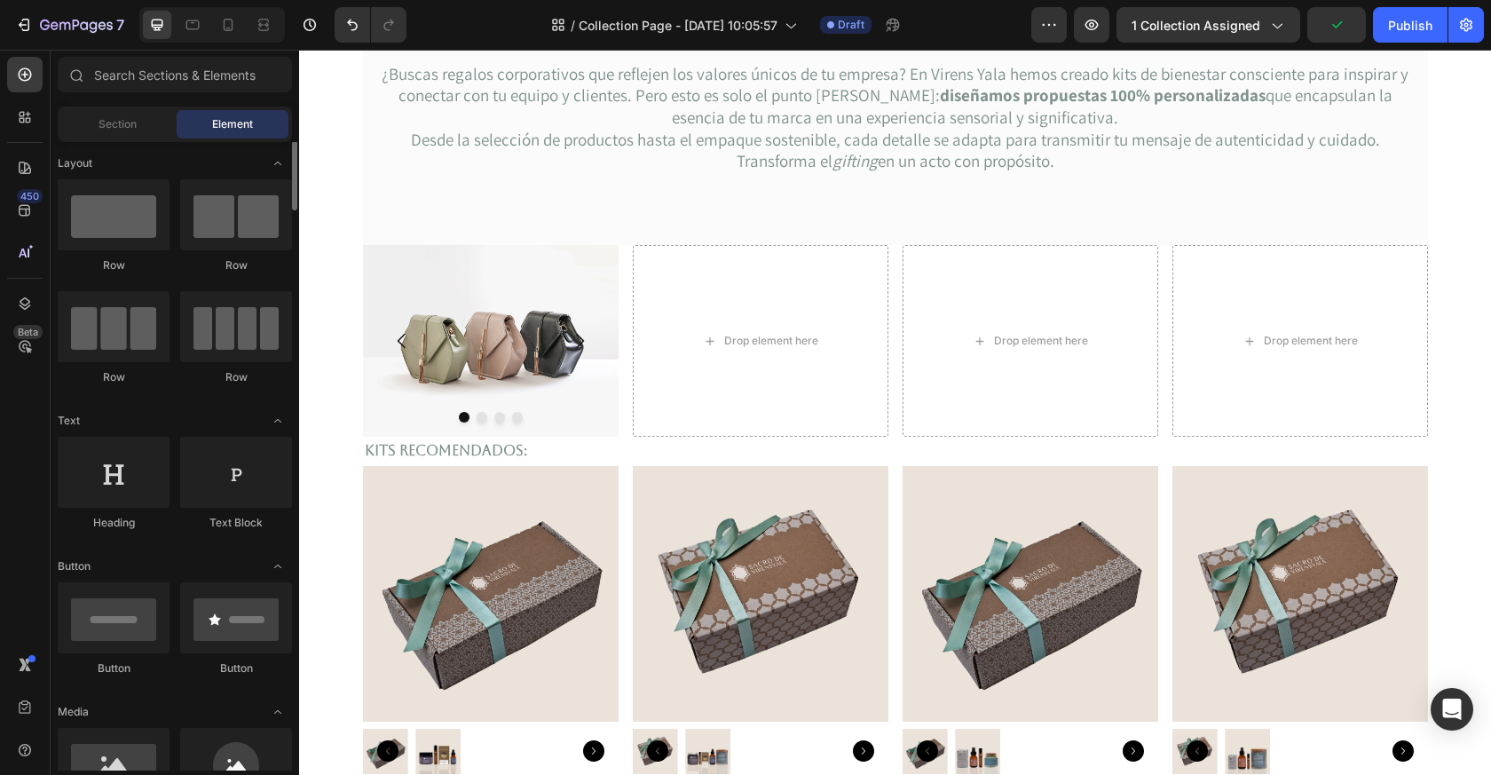
scroll to position [0, 0]
click at [439, 338] on img at bounding box center [491, 341] width 256 height 192
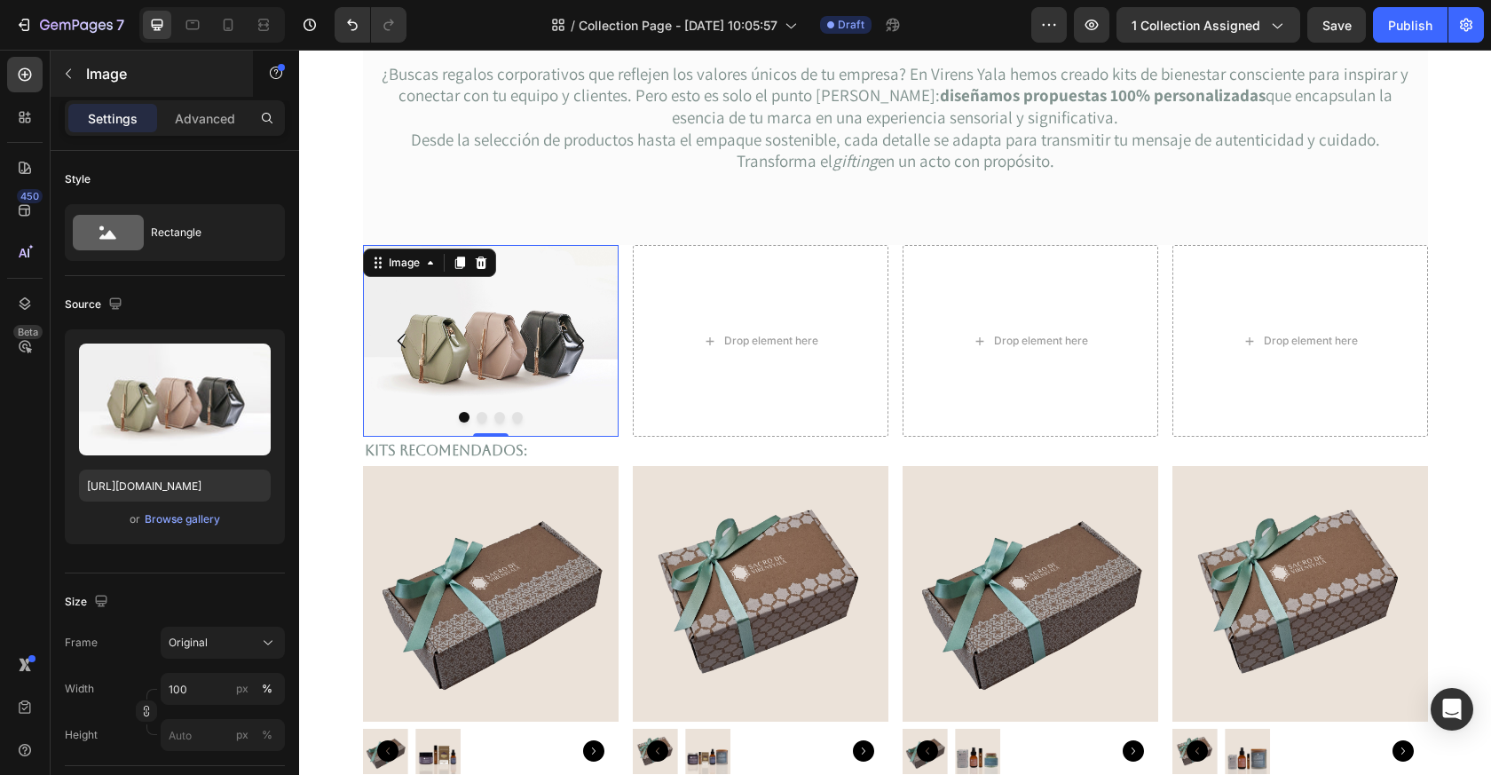
click at [71, 80] on icon "button" at bounding box center [68, 74] width 14 height 14
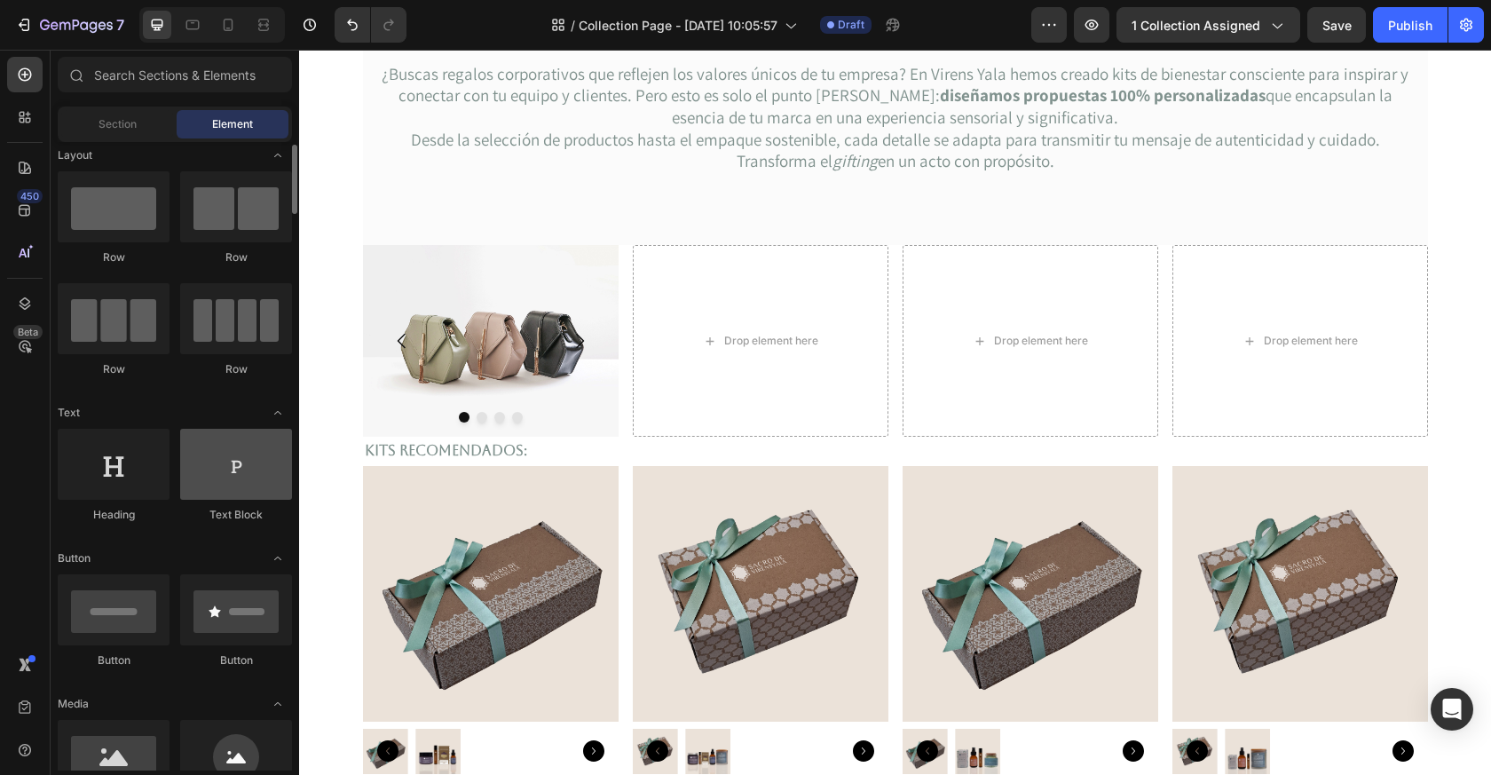
scroll to position [12, 0]
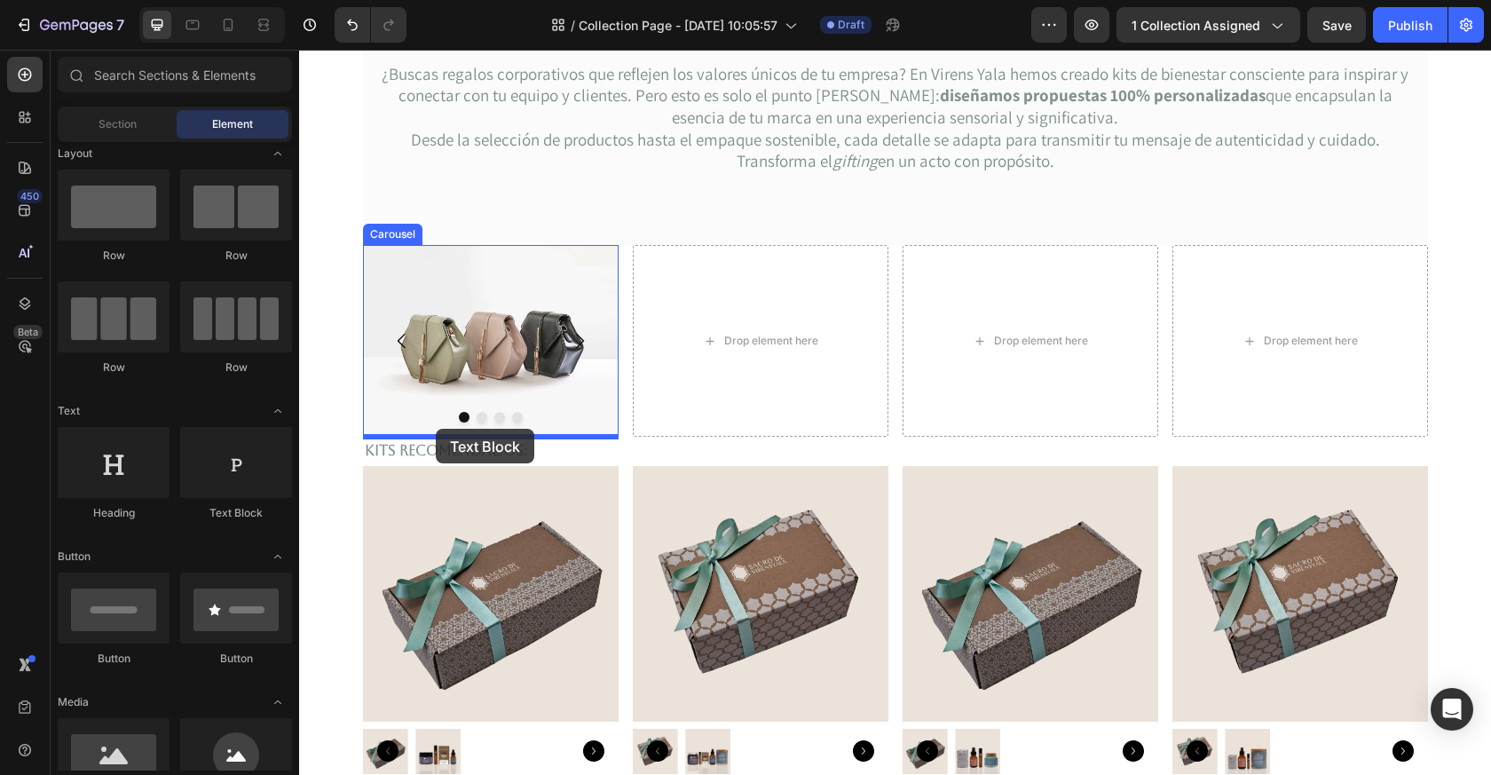
drag, startPoint x: 548, startPoint y: 537, endPoint x: 436, endPoint y: 429, distance: 155.7
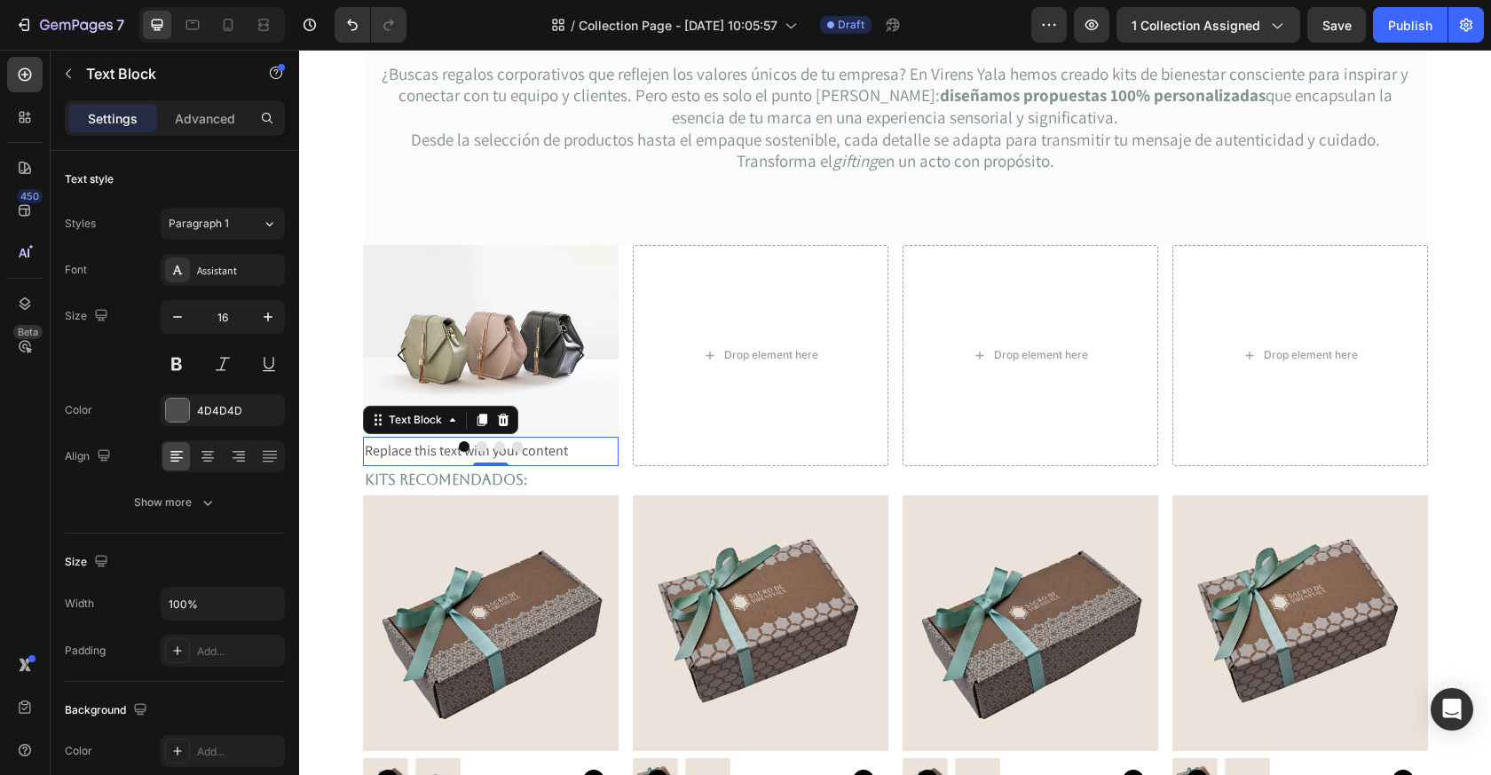
click at [409, 453] on div "Replace this text with your content" at bounding box center [491, 451] width 256 height 29
click at [407, 454] on p "Replace this text with your content" at bounding box center [491, 452] width 252 height 26
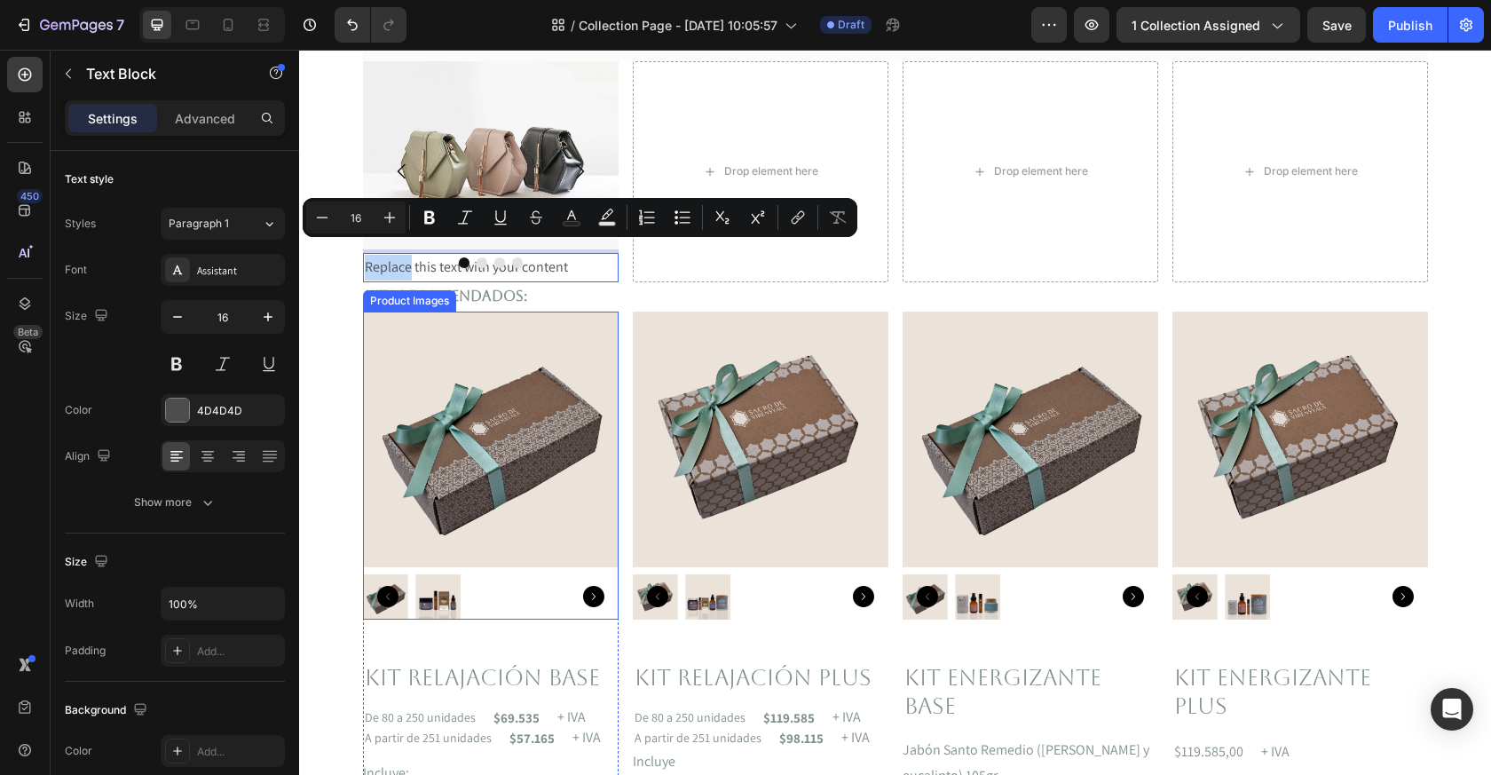
scroll to position [447, 0]
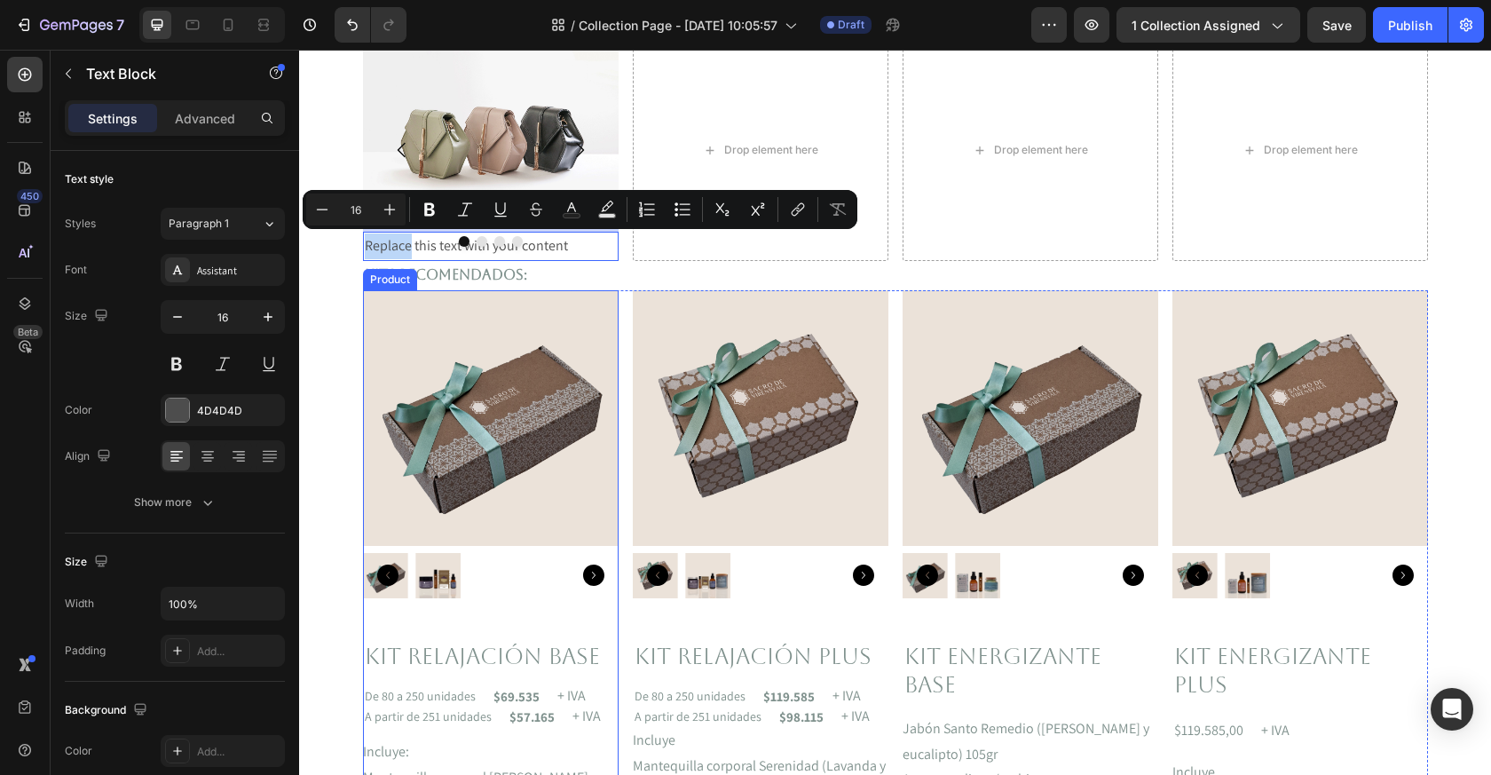
click at [435, 653] on h2 "Kit relajación base" at bounding box center [491, 657] width 256 height 33
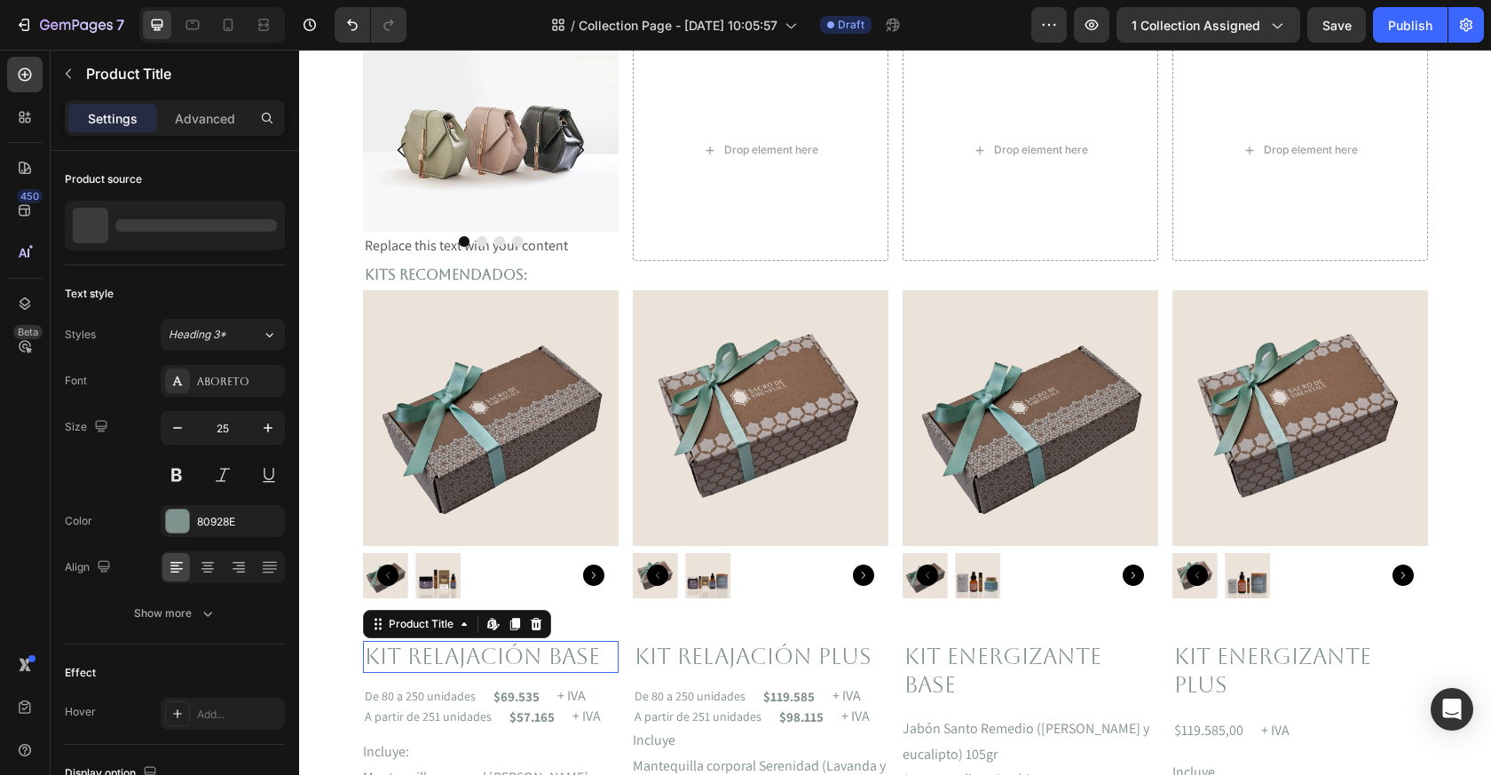
click at [435, 653] on h2 "Kit relajación base" at bounding box center [491, 657] width 256 height 33
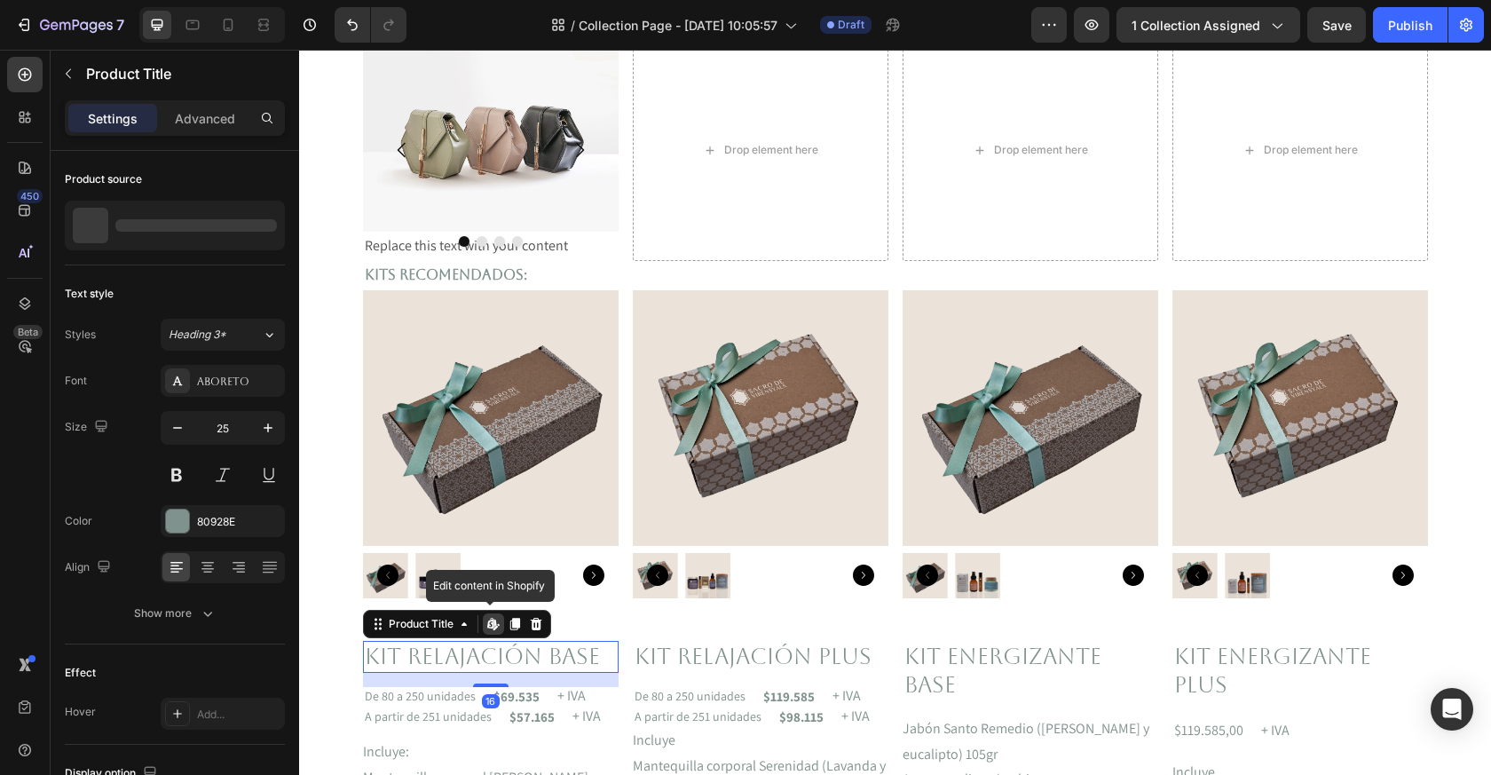
click at [435, 653] on h2 "Kit relajación base" at bounding box center [491, 657] width 256 height 33
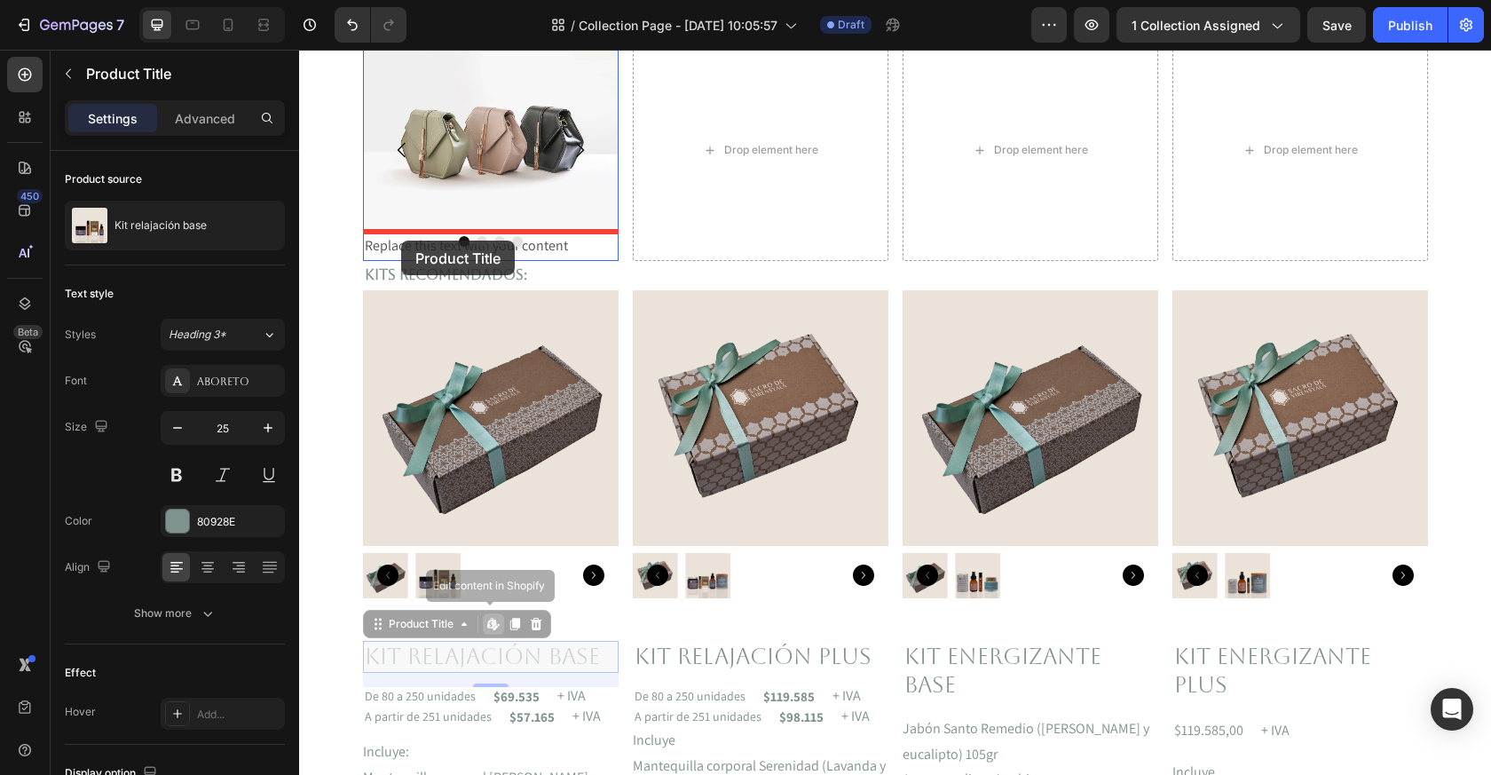
drag, startPoint x: 396, startPoint y: 629, endPoint x: 401, endPoint y: 240, distance: 388.9
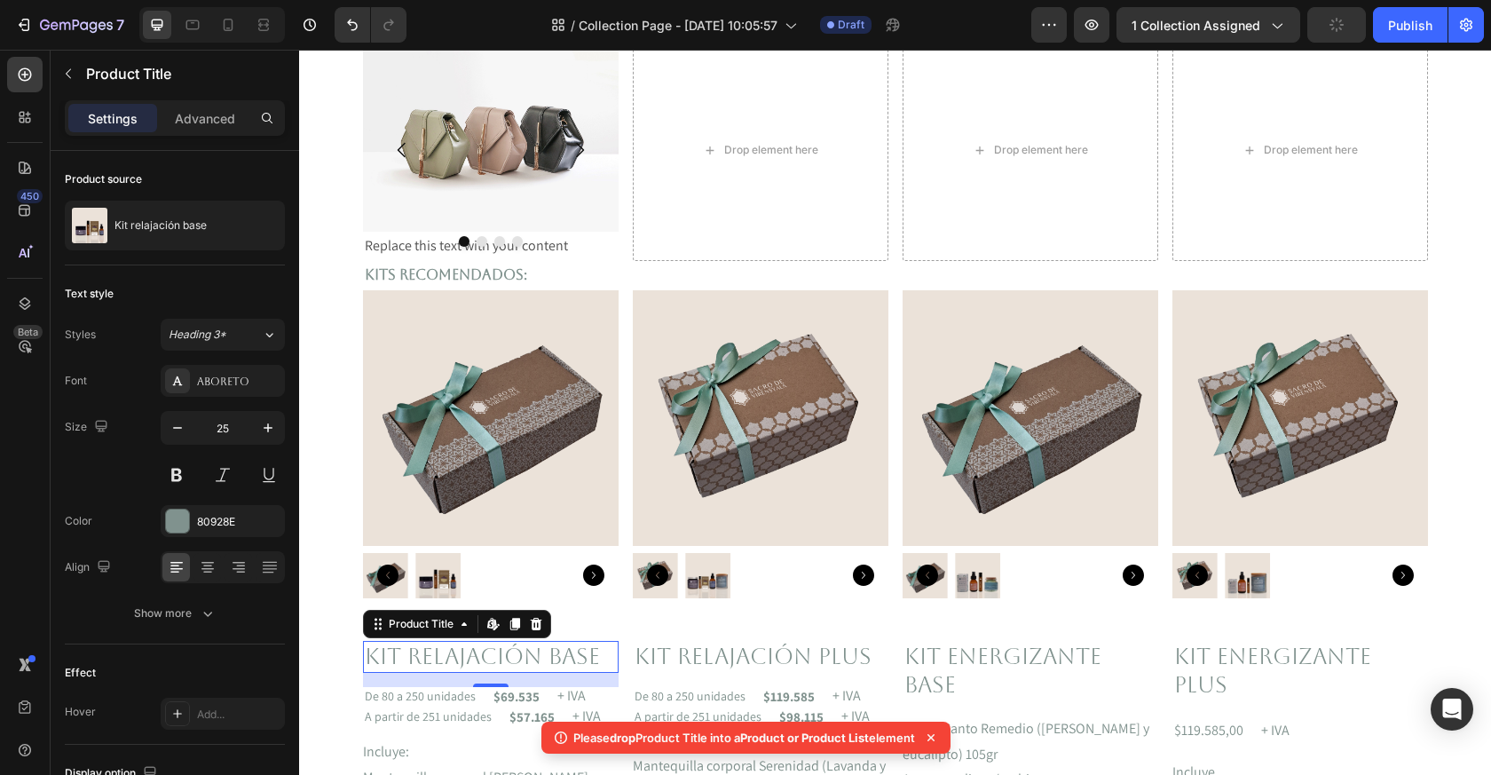
click at [475, 660] on h2 "Kit relajación base" at bounding box center [491, 657] width 256 height 33
click at [474, 660] on h2 "Kit relajación base" at bounding box center [491, 657] width 256 height 33
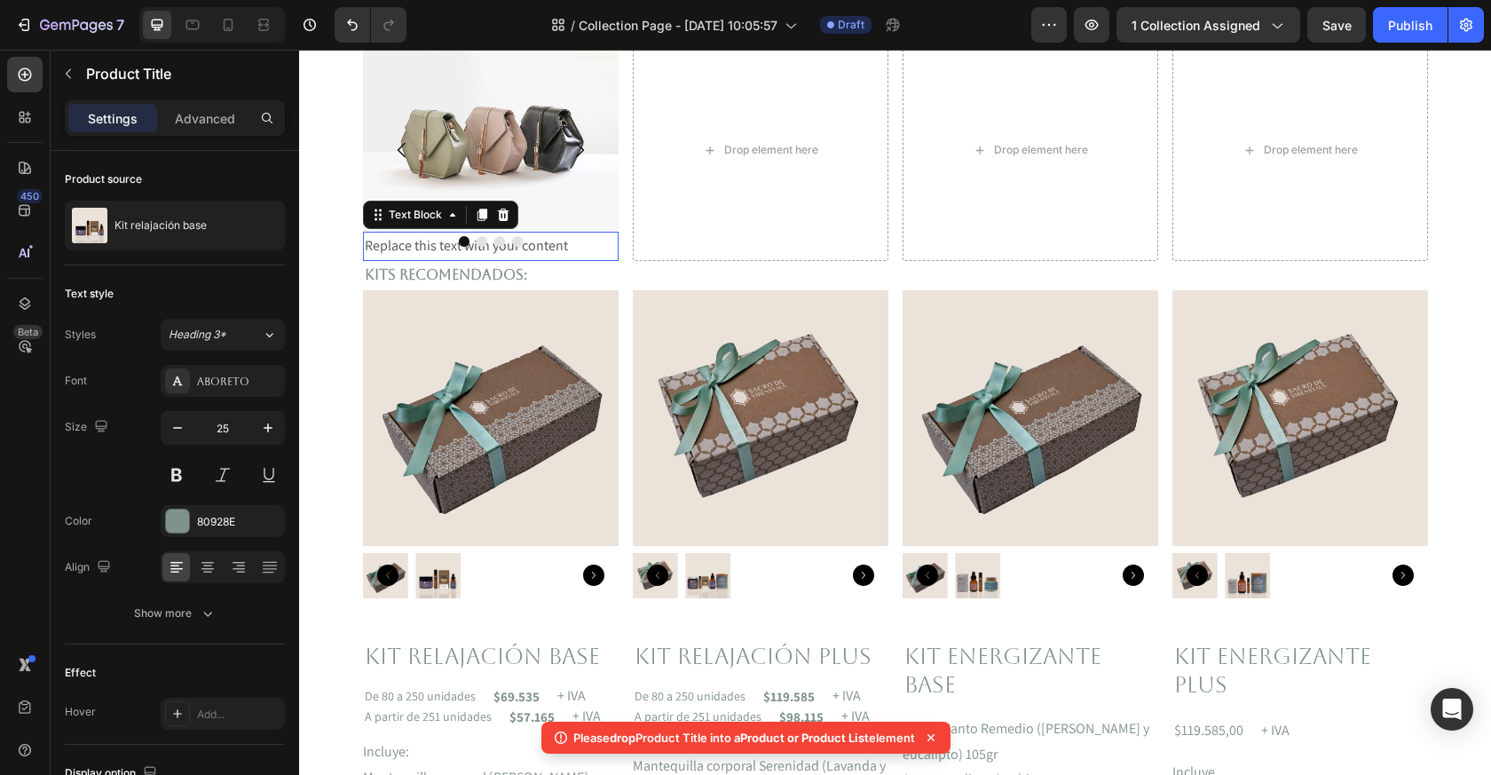
click at [531, 249] on p "Replace this text with your content" at bounding box center [491, 246] width 252 height 26
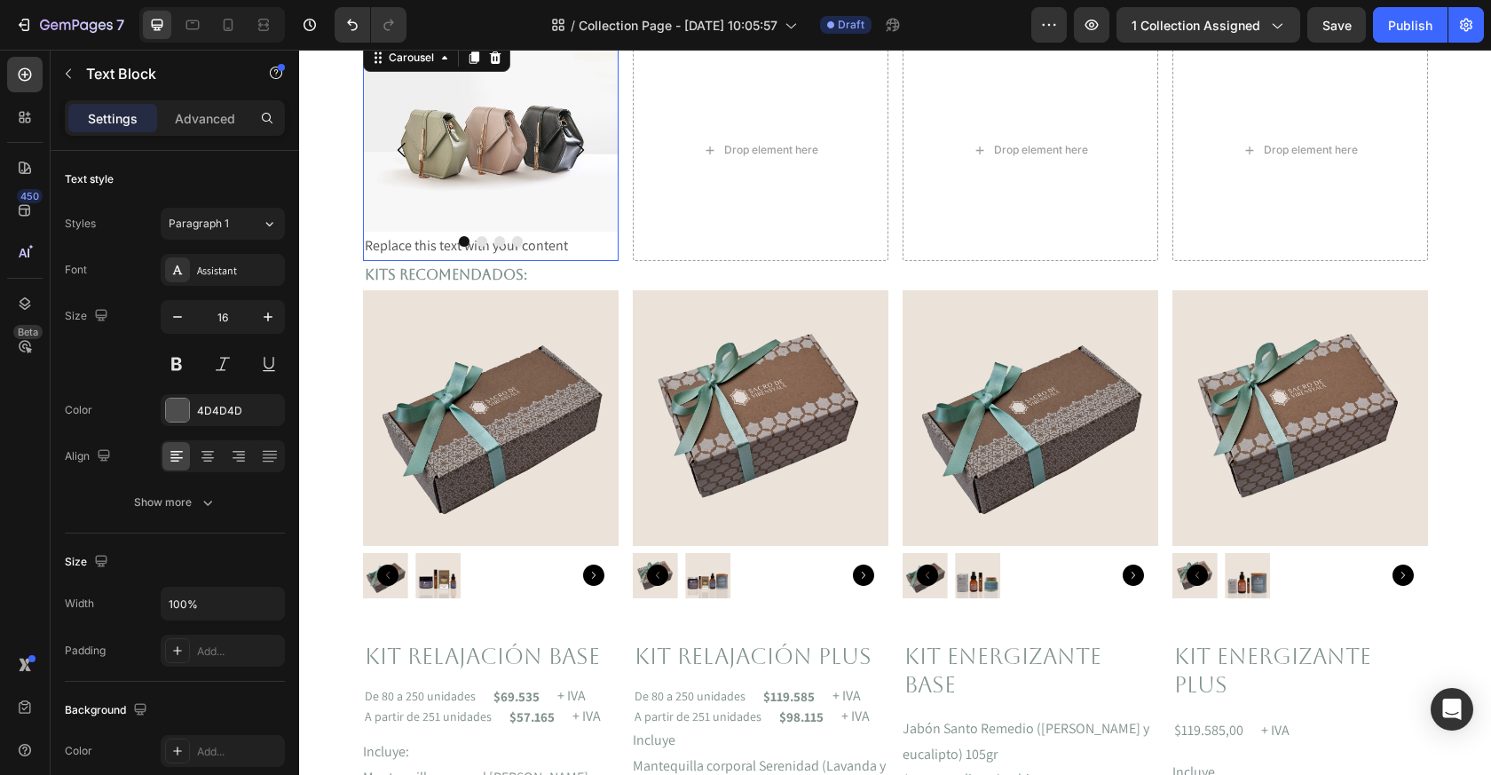
click at [557, 243] on div at bounding box center [491, 241] width 256 height 11
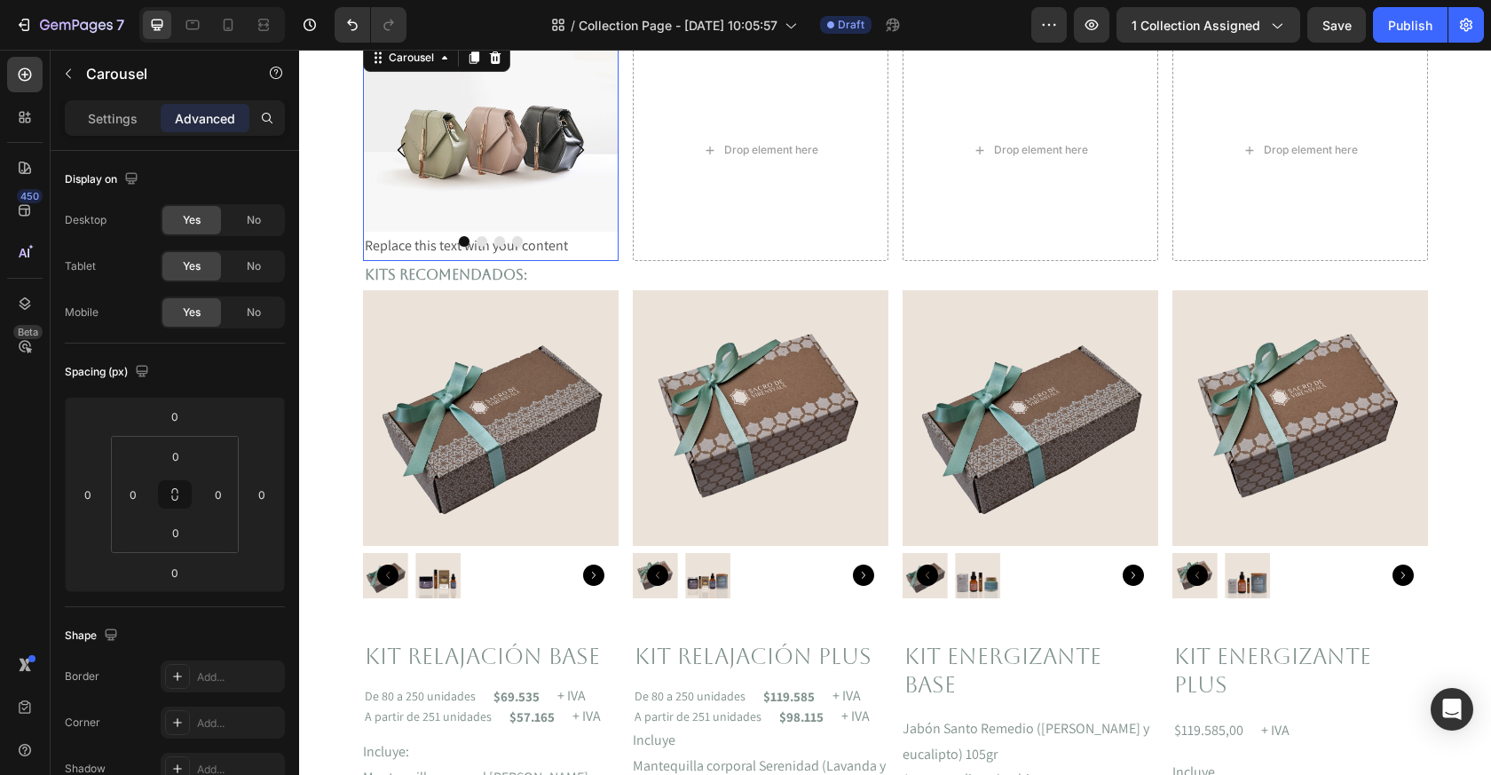
click at [558, 243] on div at bounding box center [491, 241] width 256 height 11
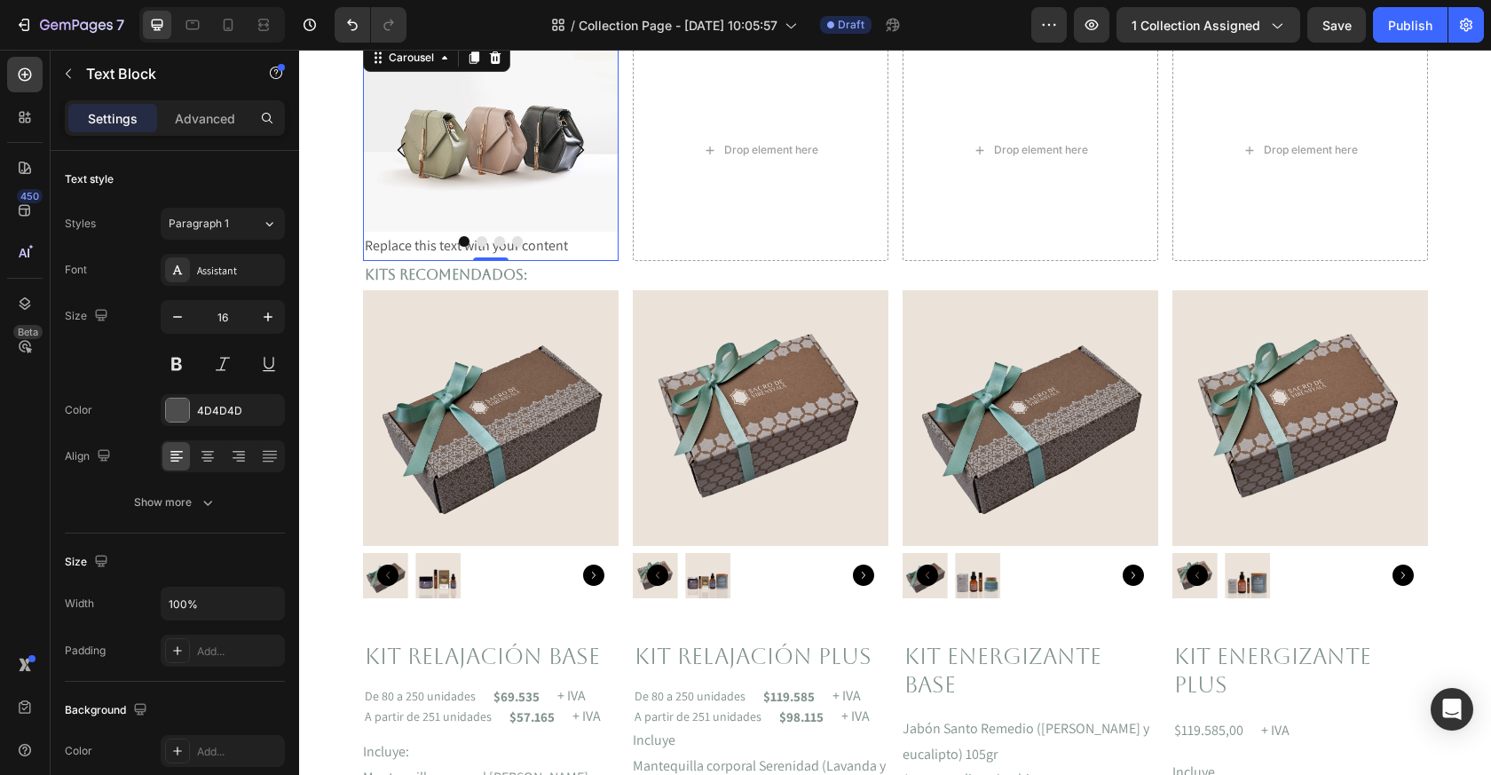
click at [540, 250] on p "Replace this text with your content" at bounding box center [491, 246] width 252 height 26
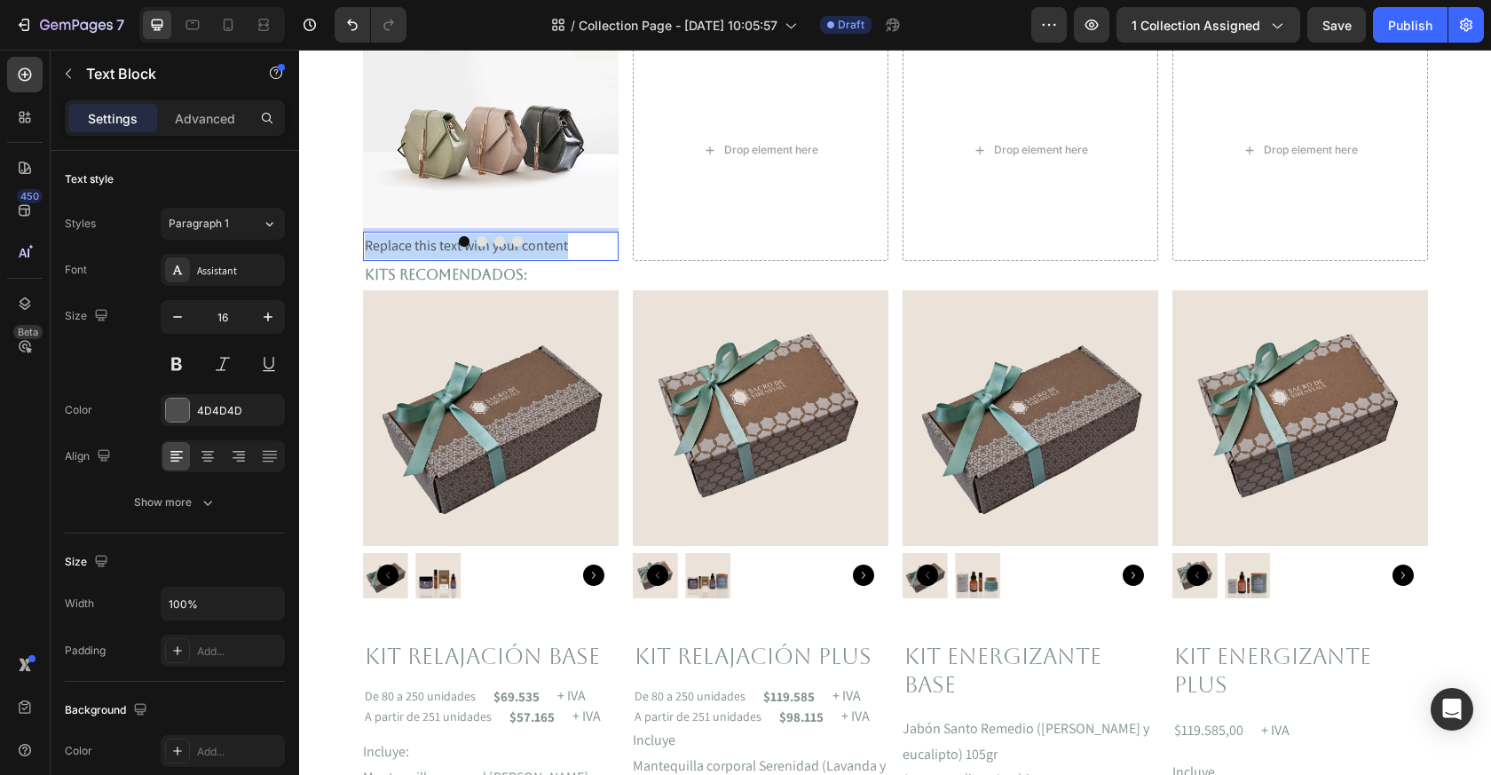
click at [540, 250] on p "Replace this text with your content" at bounding box center [491, 246] width 252 height 26
click at [589, 247] on p "KIT RELAJACIÓN BASE" at bounding box center [491, 246] width 252 height 26
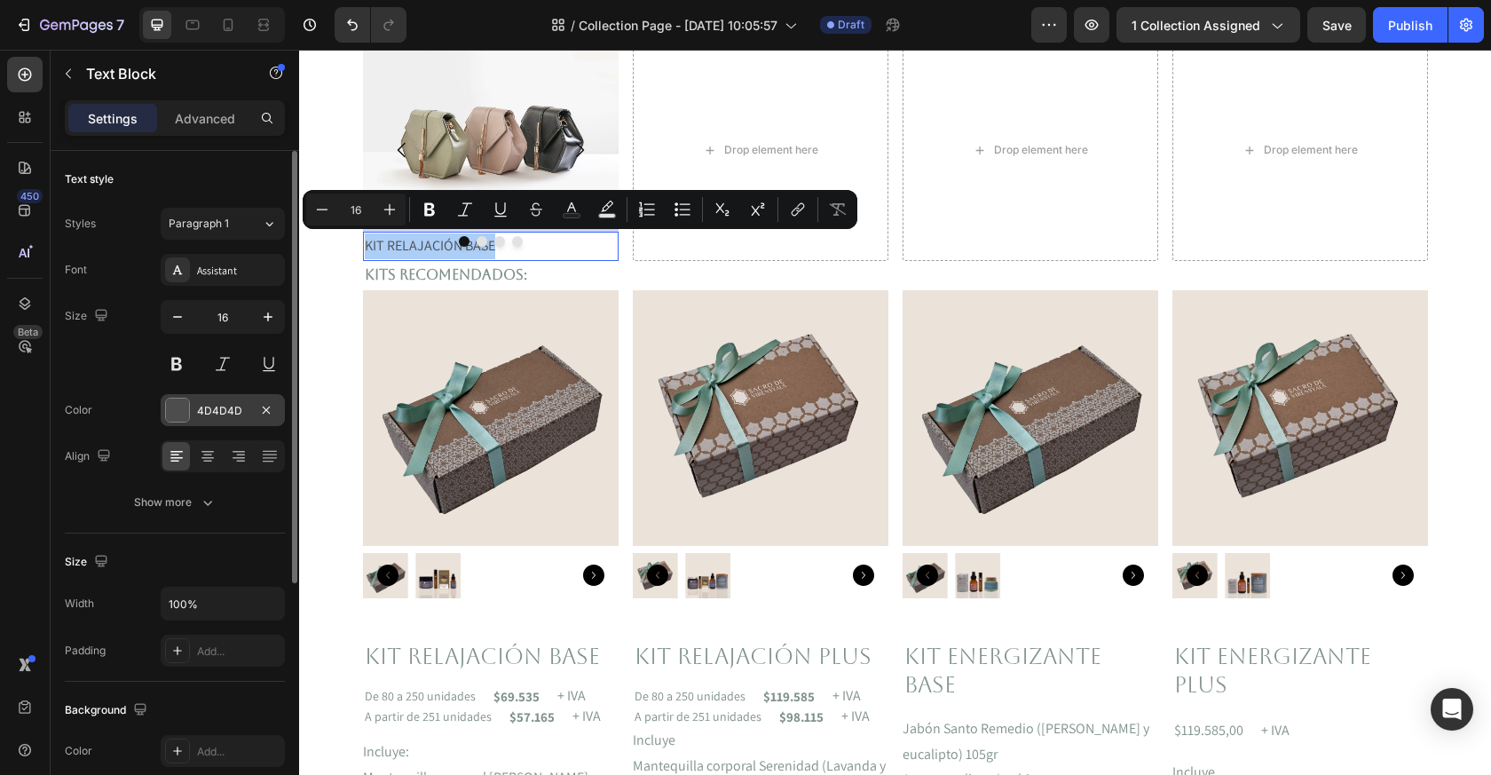
click at [199, 416] on div "4D4D4D" at bounding box center [222, 411] width 51 height 16
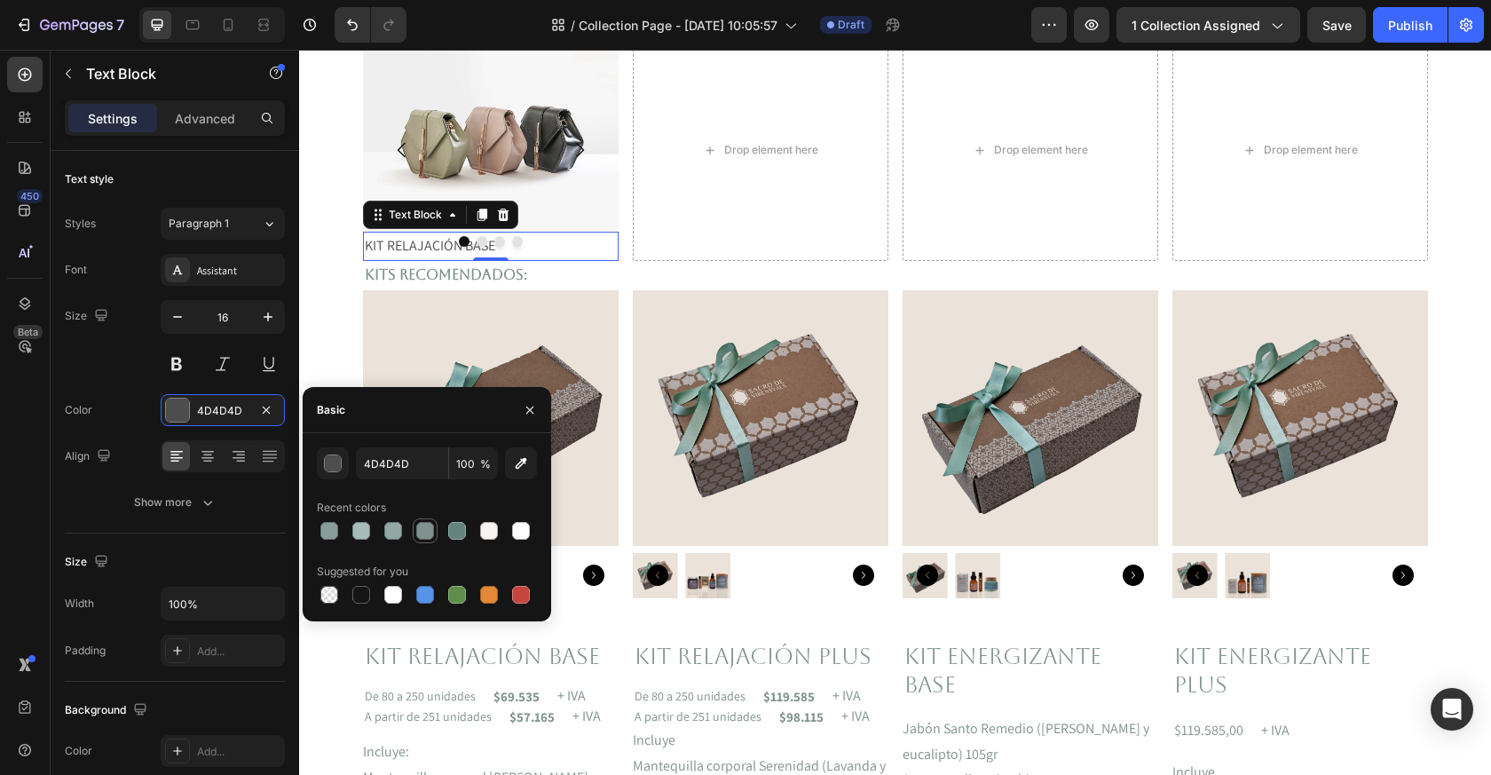
click at [431, 532] on div at bounding box center [425, 531] width 18 height 18
type input "80928E"
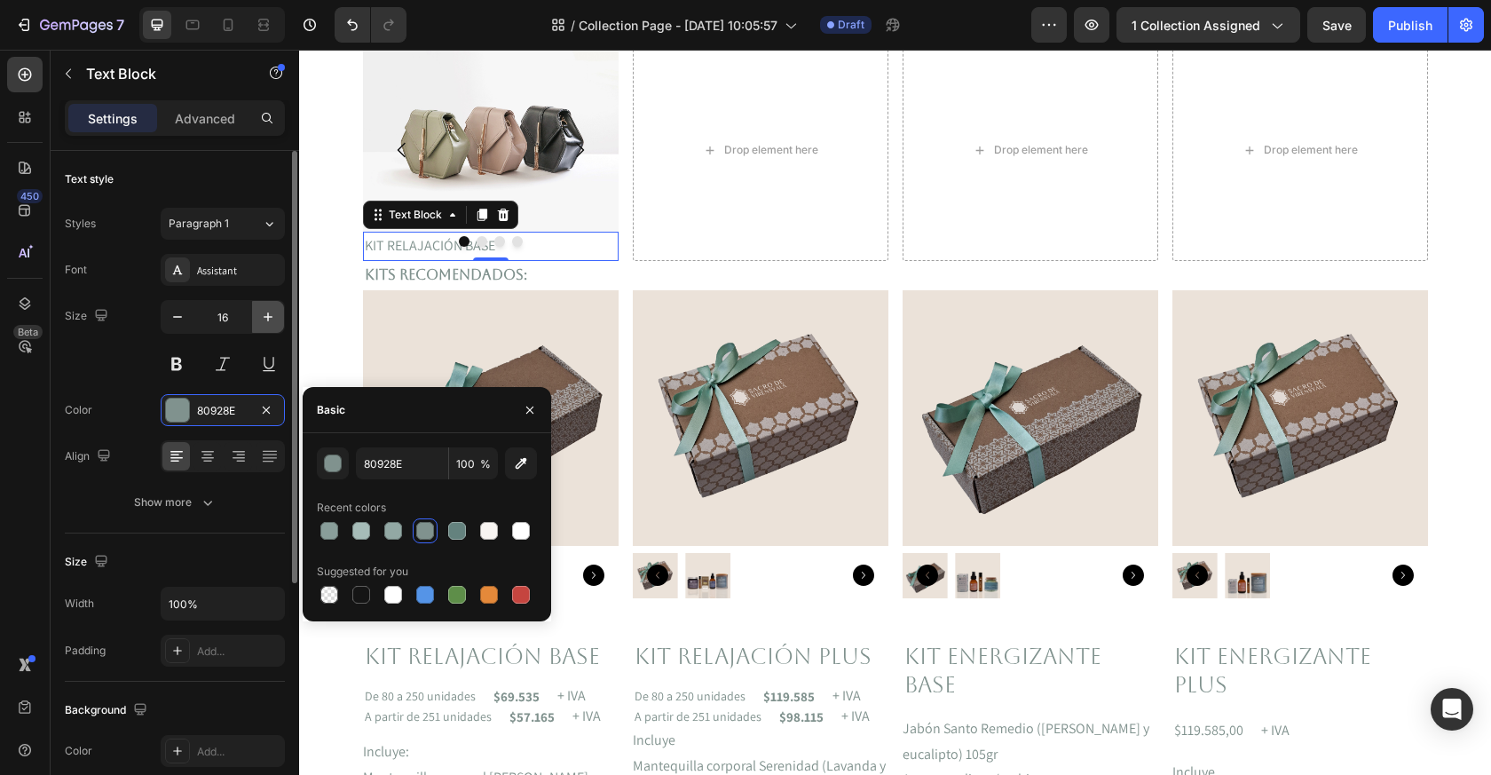
click at [273, 312] on icon "button" at bounding box center [268, 317] width 18 height 18
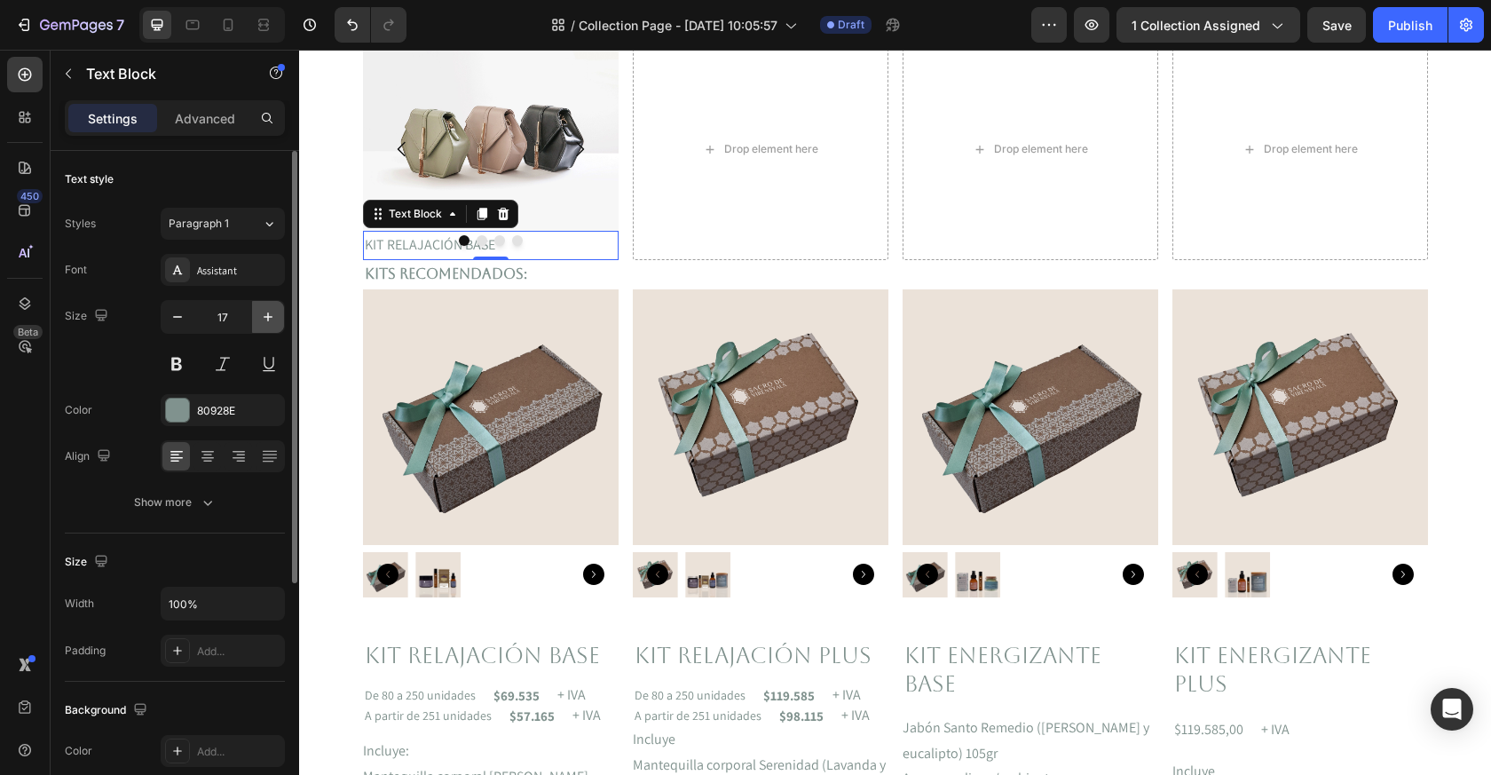
click at [273, 312] on icon "button" at bounding box center [268, 317] width 18 height 18
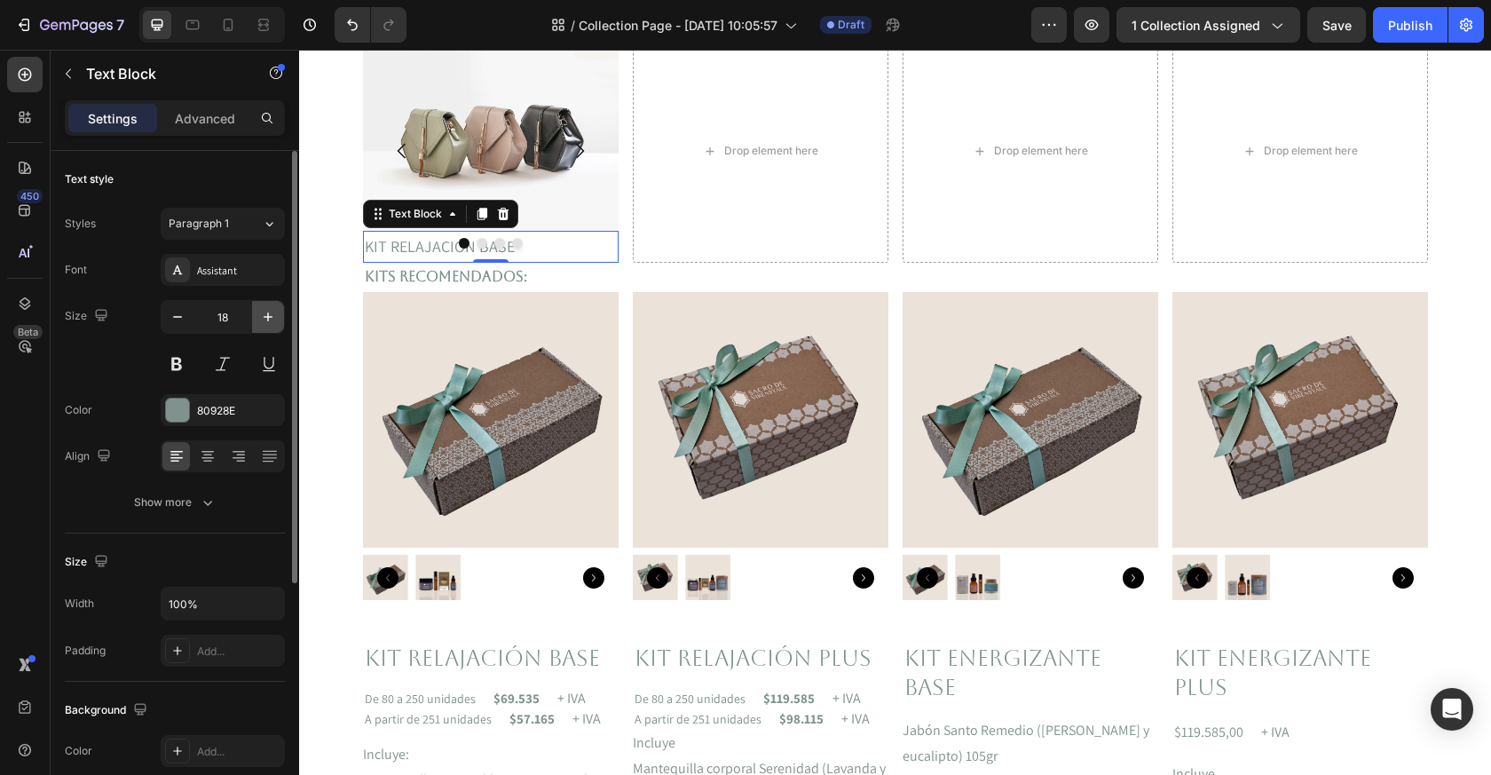
click at [273, 312] on icon "button" at bounding box center [268, 317] width 18 height 18
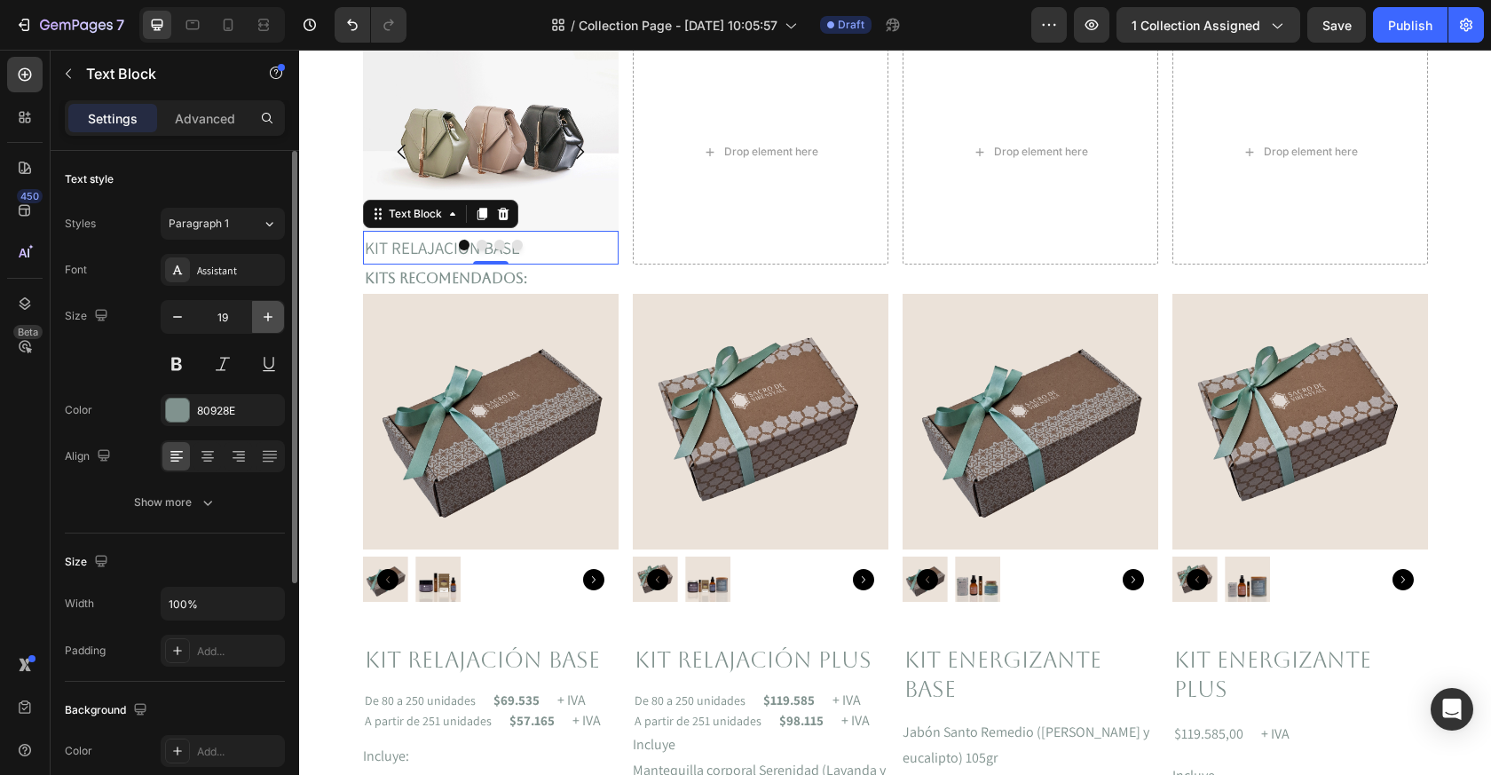
click at [273, 312] on icon "button" at bounding box center [268, 317] width 18 height 18
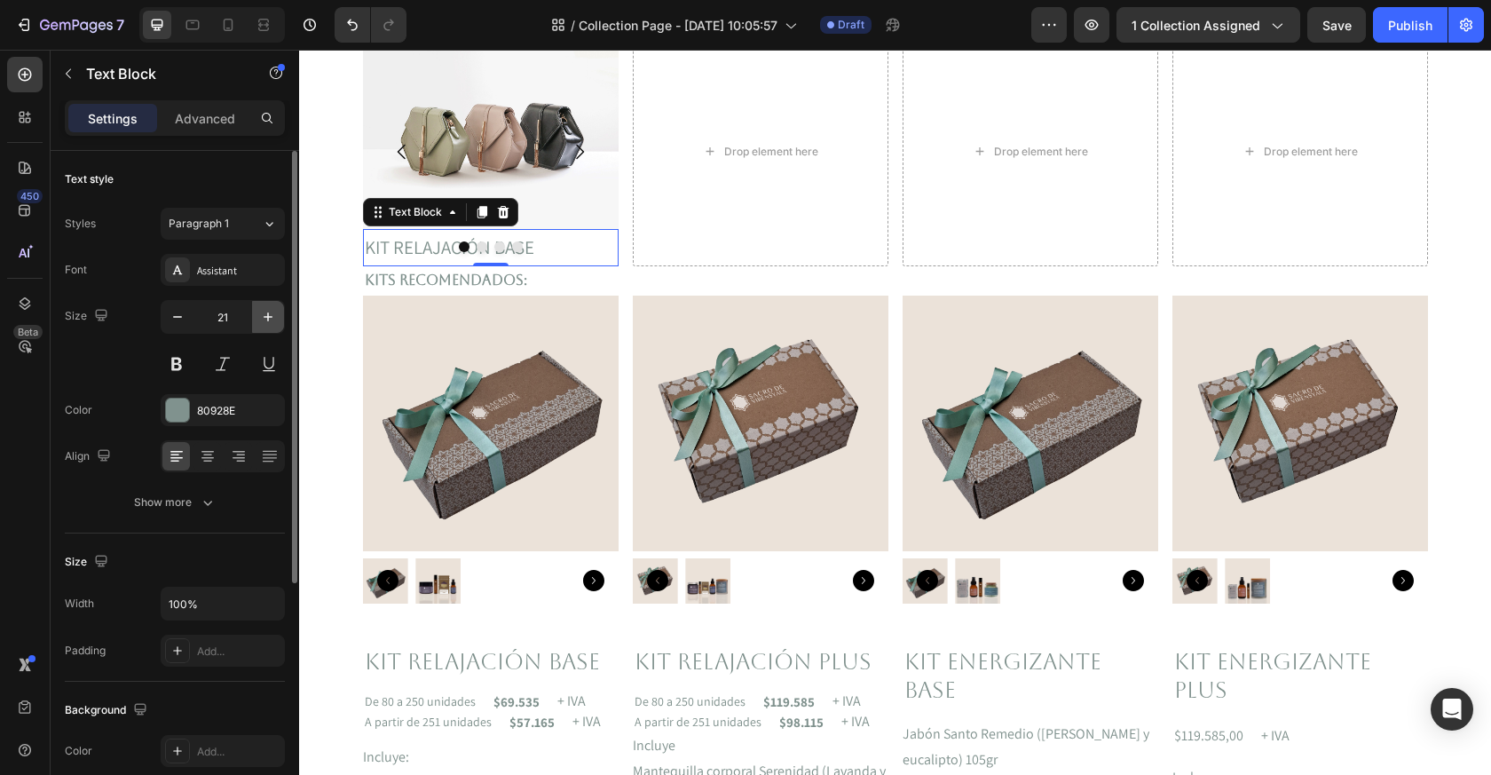
click at [273, 312] on icon "button" at bounding box center [268, 317] width 18 height 18
type input "22"
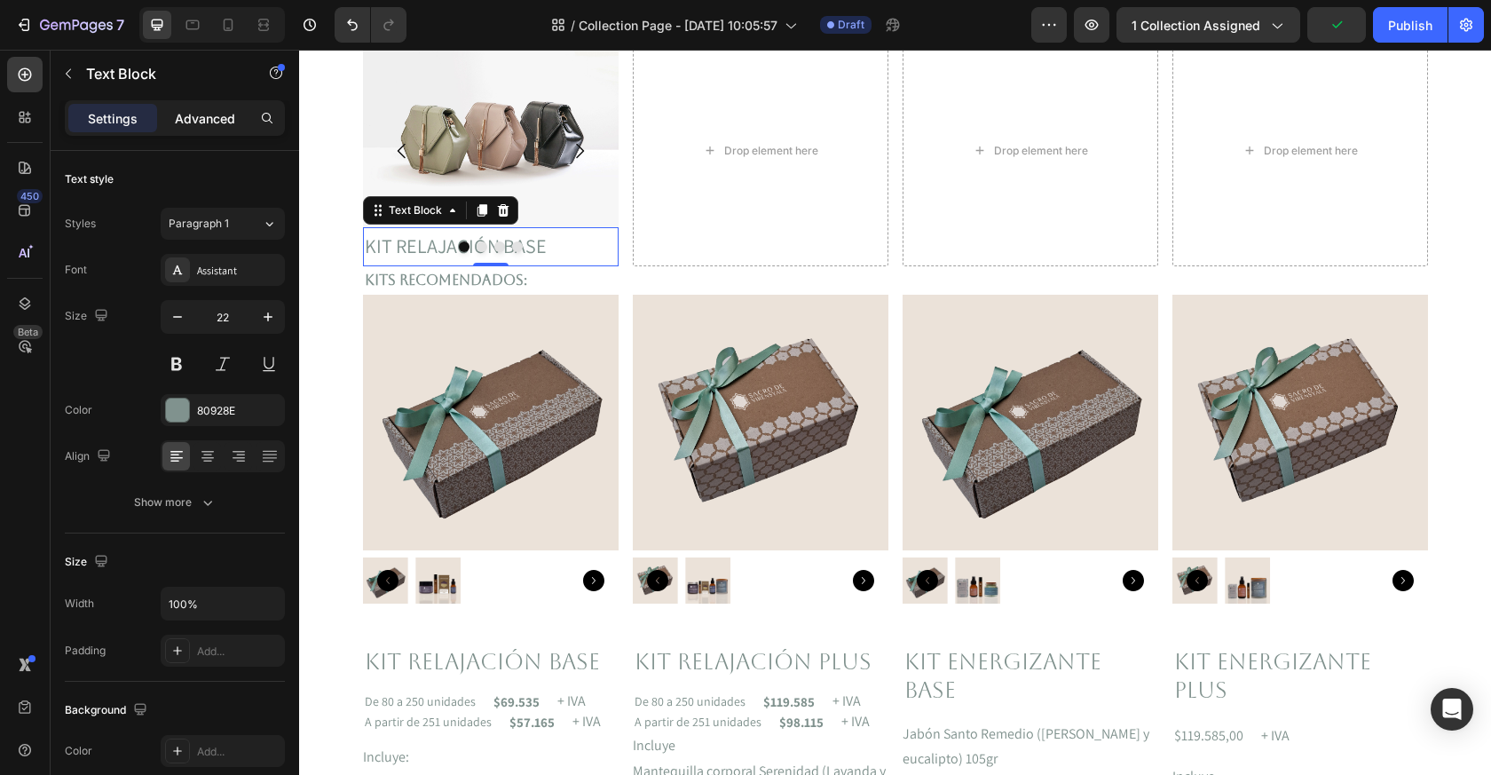
click at [219, 121] on p "Advanced" at bounding box center [205, 118] width 60 height 19
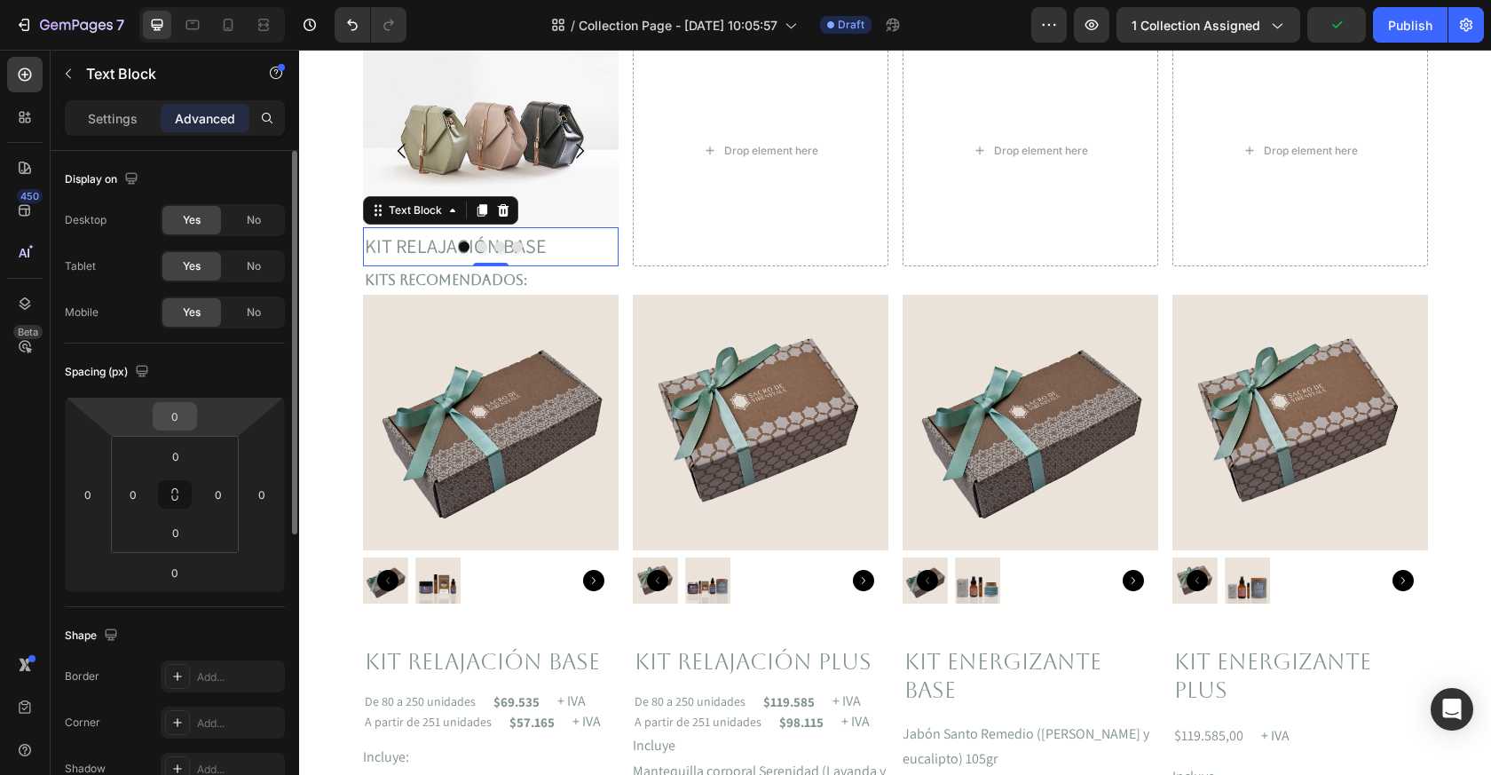
click at [178, 421] on input "0" at bounding box center [175, 416] width 36 height 27
type input "2"
click at [178, 459] on input "0" at bounding box center [176, 456] width 36 height 27
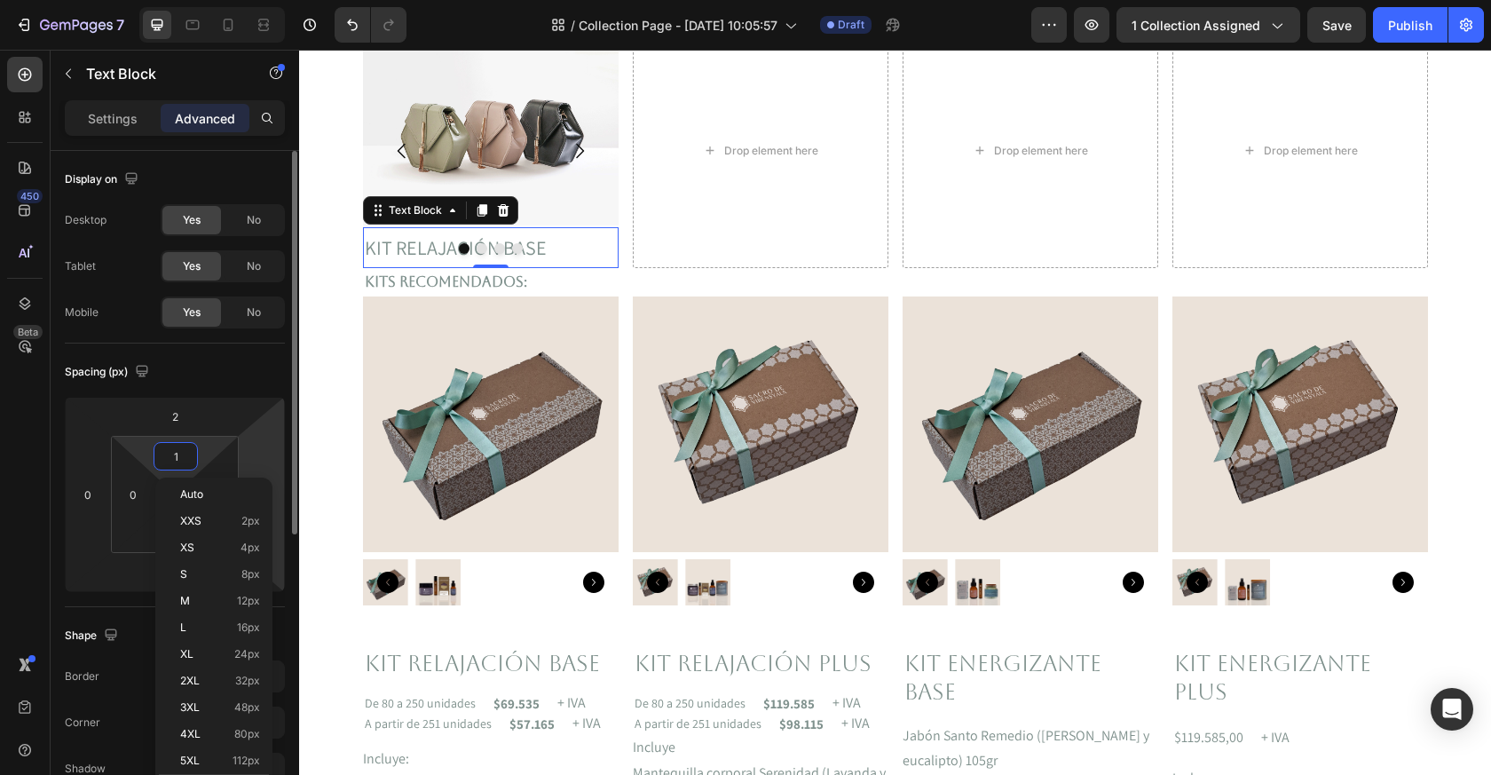
type input "0"
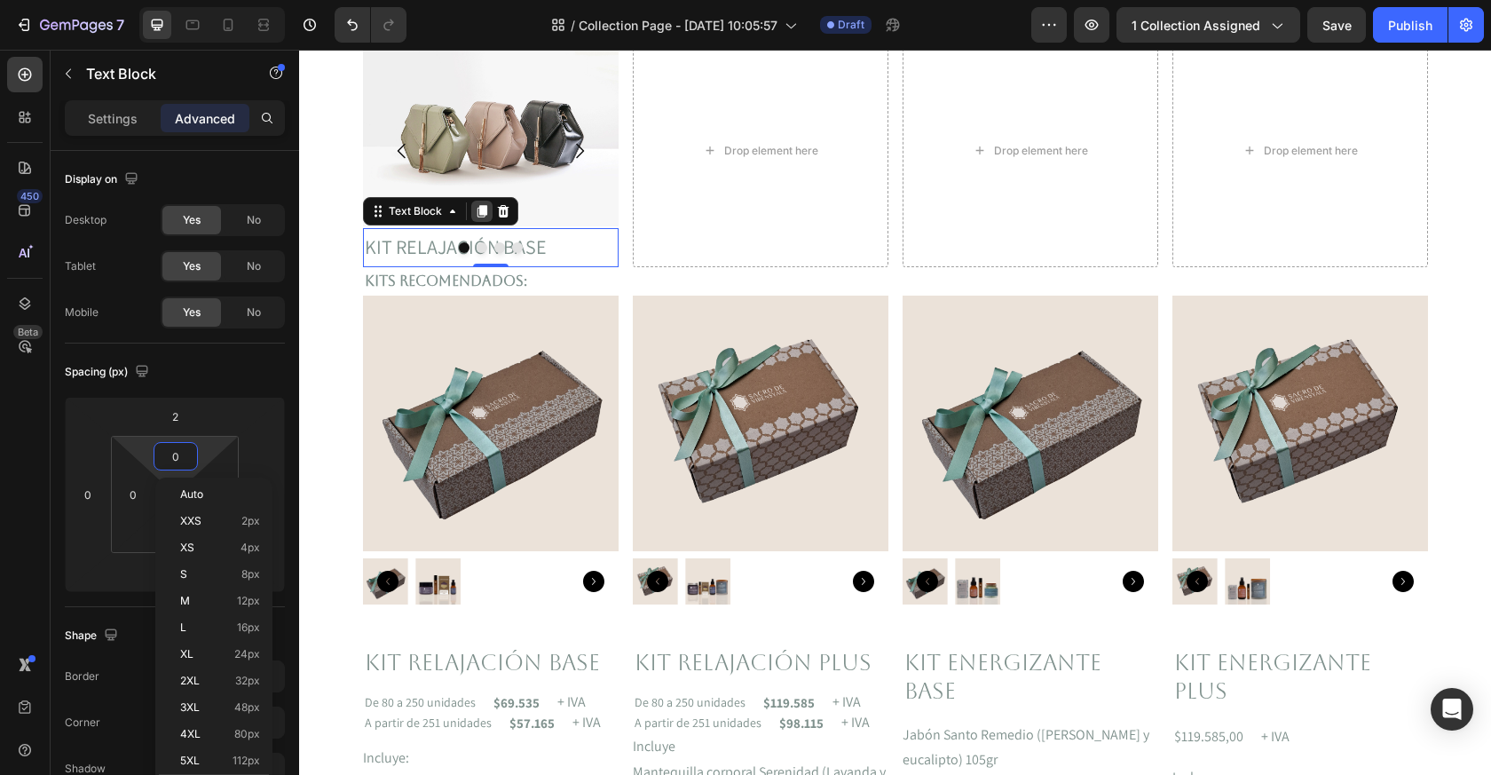
click at [482, 211] on icon at bounding box center [482, 211] width 10 height 12
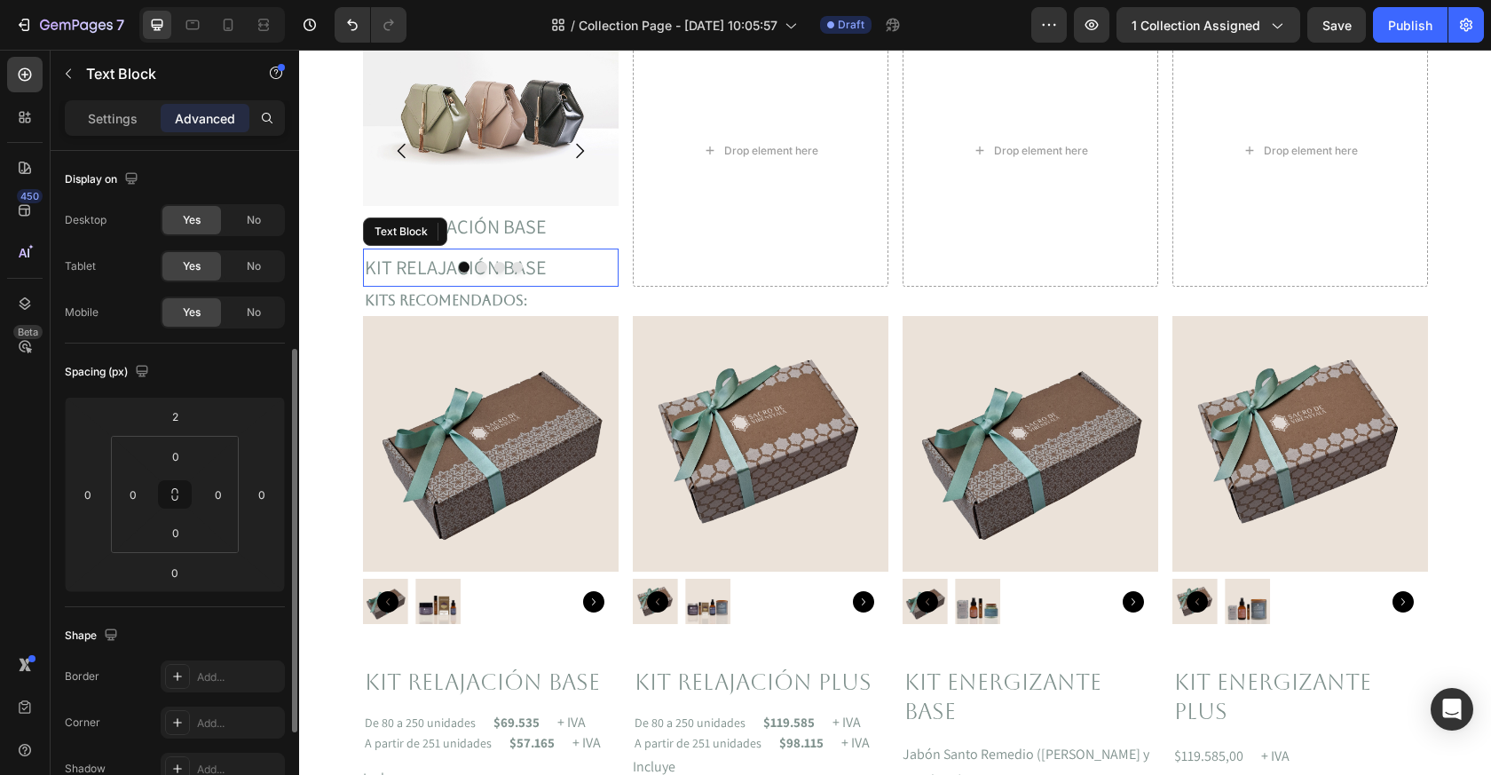
scroll to position [126, 0]
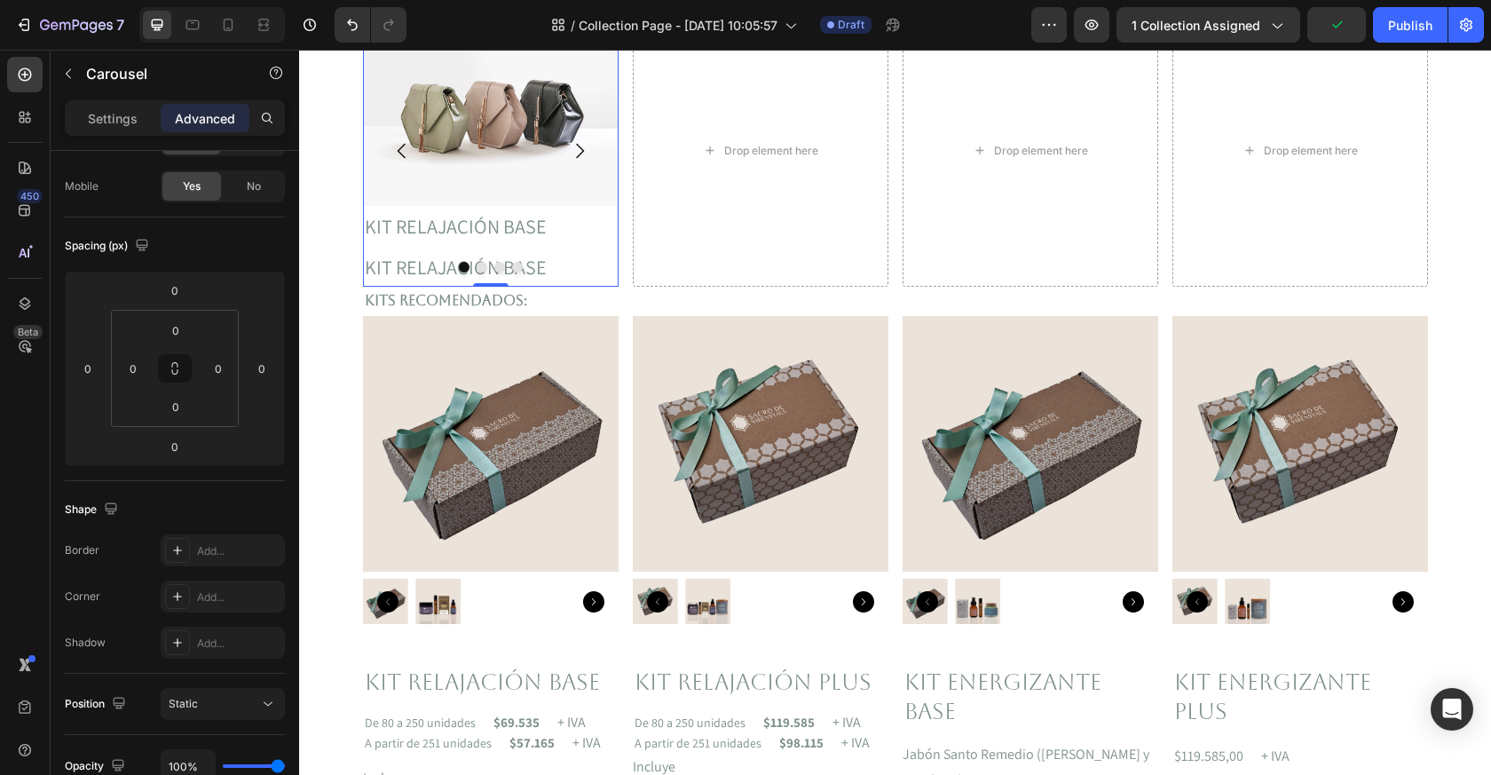
click at [377, 263] on div at bounding box center [491, 267] width 256 height 11
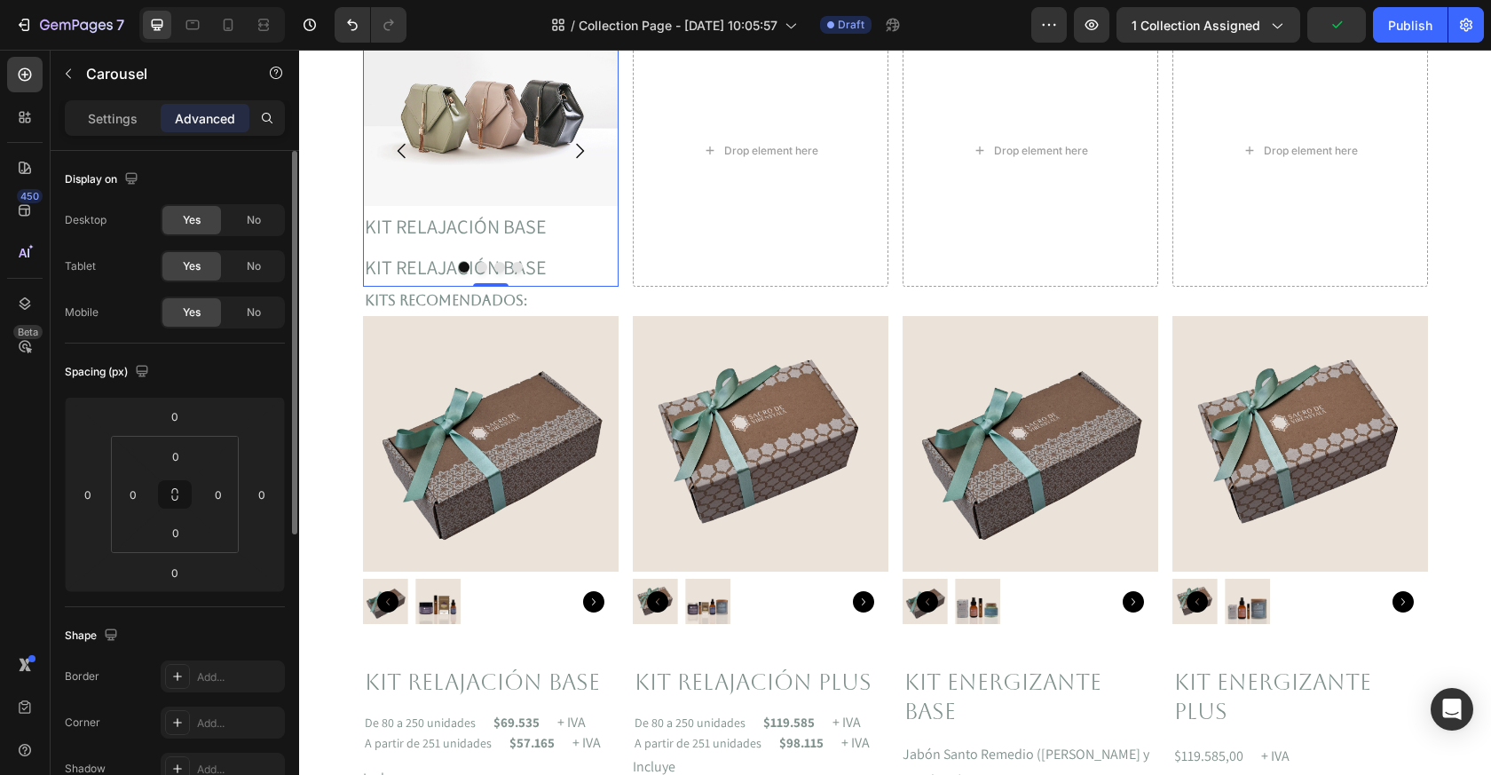
click at [550, 270] on div at bounding box center [491, 267] width 256 height 11
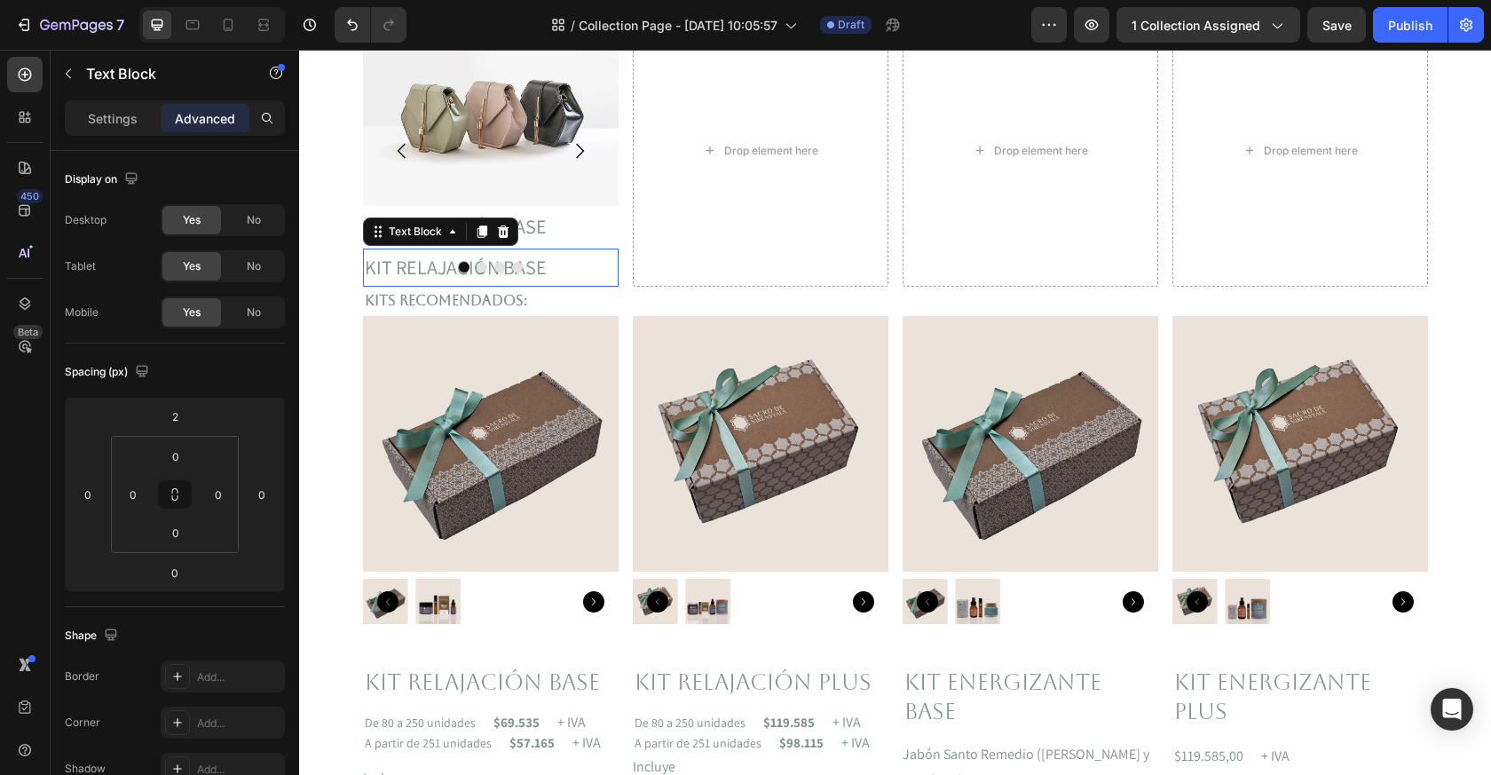
click at [538, 259] on p "KIT RELAJACIÓN BASE" at bounding box center [491, 268] width 252 height 36
click at [506, 237] on icon at bounding box center [503, 231] width 12 height 12
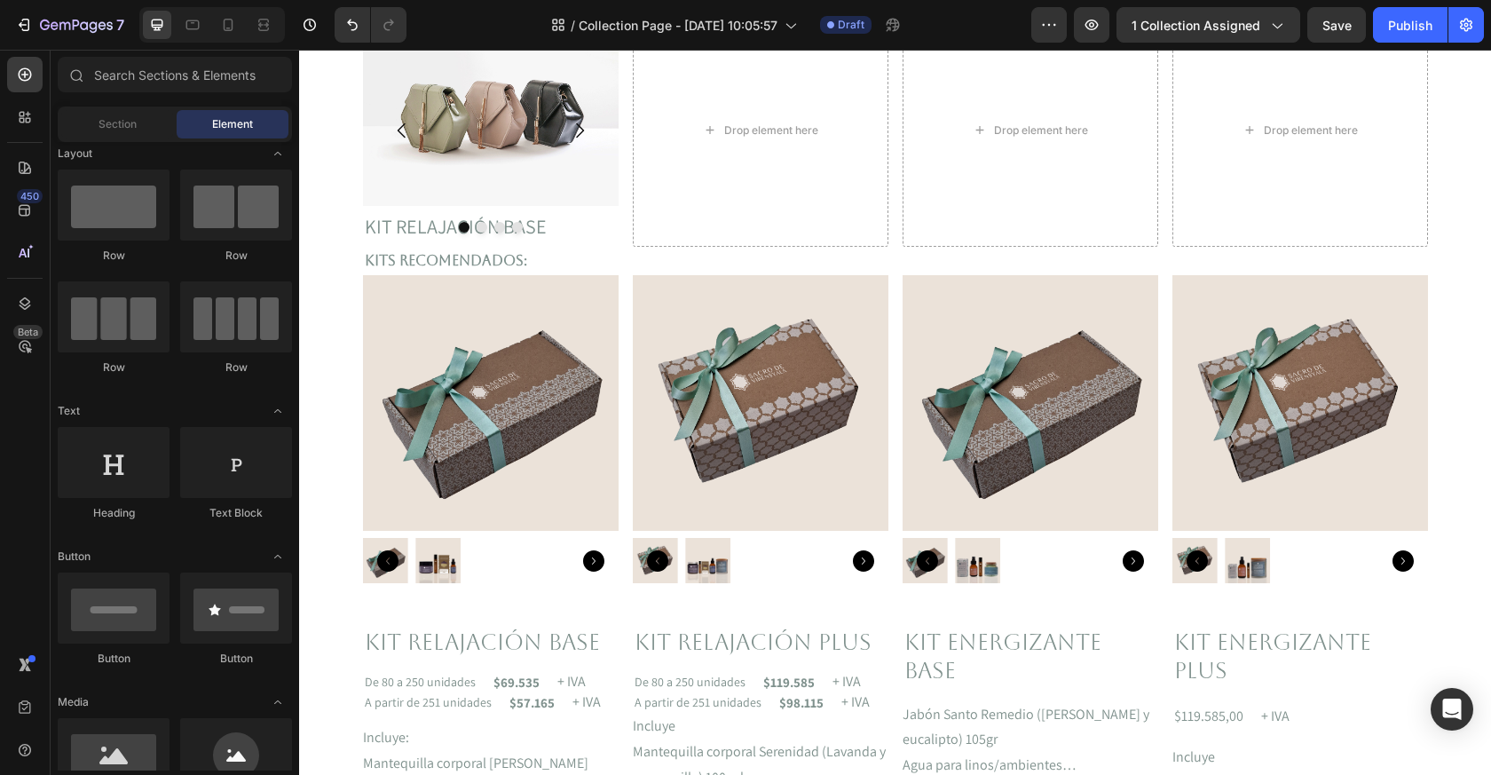
scroll to position [452, 0]
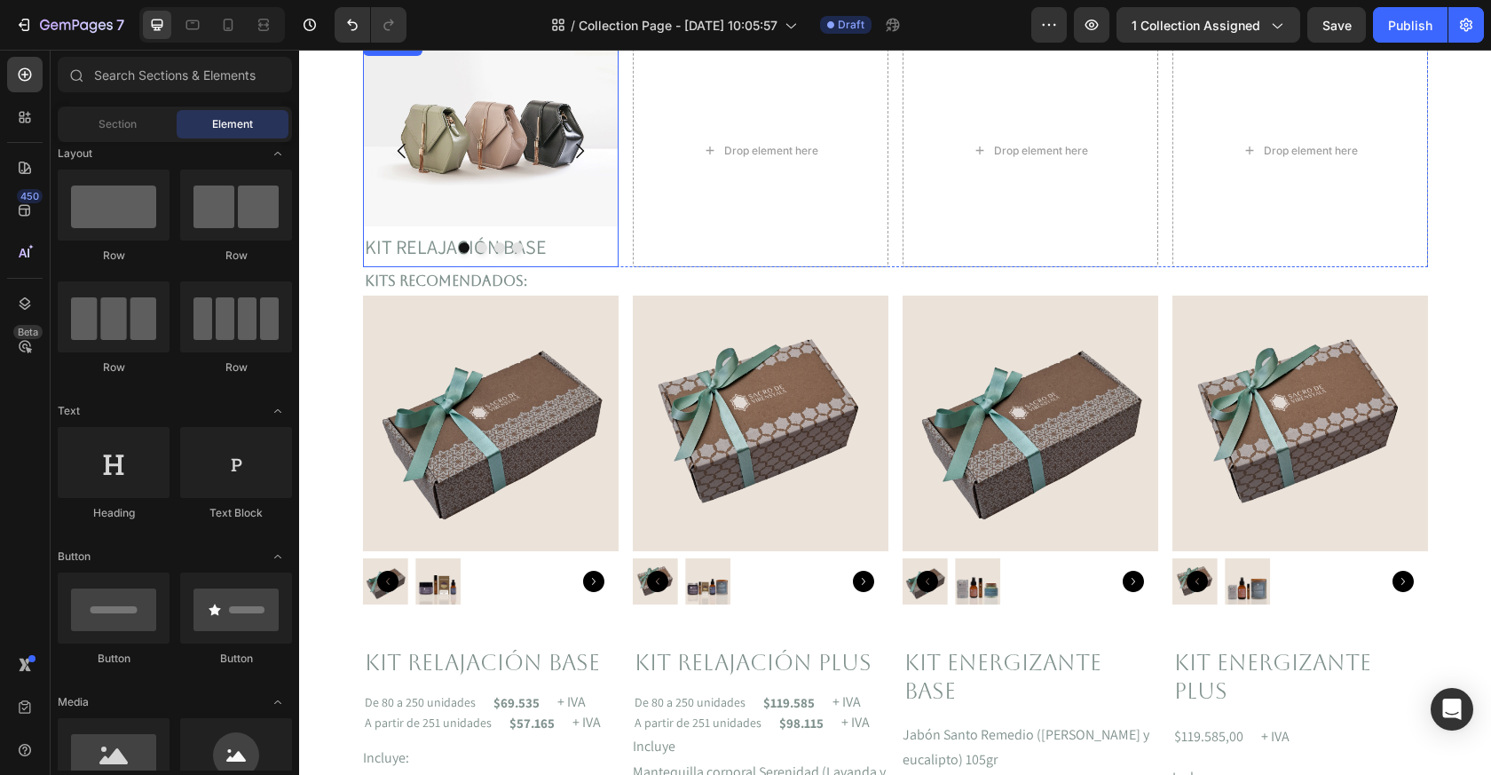
click at [548, 248] on div at bounding box center [491, 247] width 256 height 11
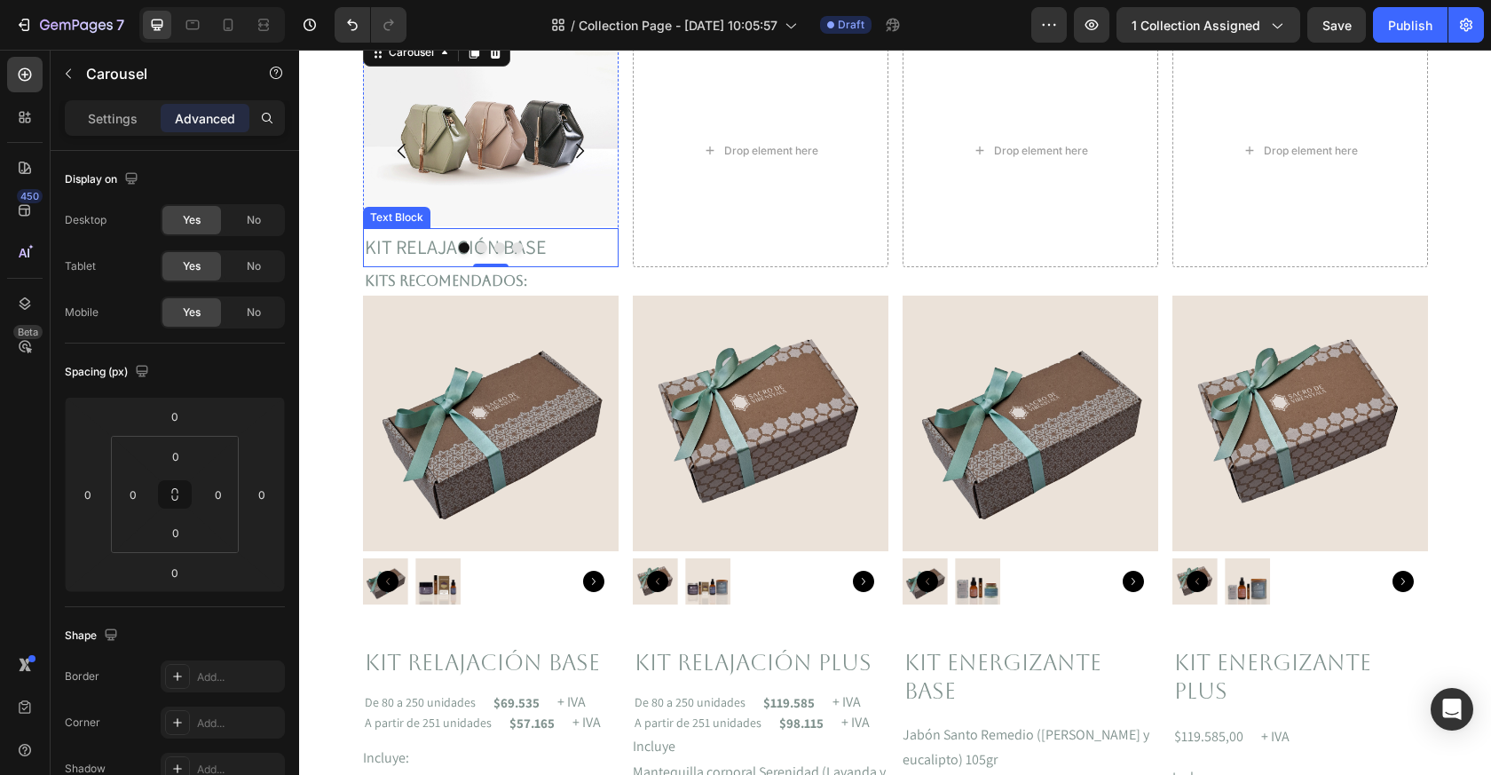
click at [380, 262] on p "KIT RELAJACIÓN BASE" at bounding box center [491, 248] width 252 height 36
click at [368, 249] on div at bounding box center [491, 247] width 256 height 11
click at [366, 246] on div at bounding box center [491, 247] width 256 height 11
click at [379, 250] on div at bounding box center [491, 247] width 256 height 11
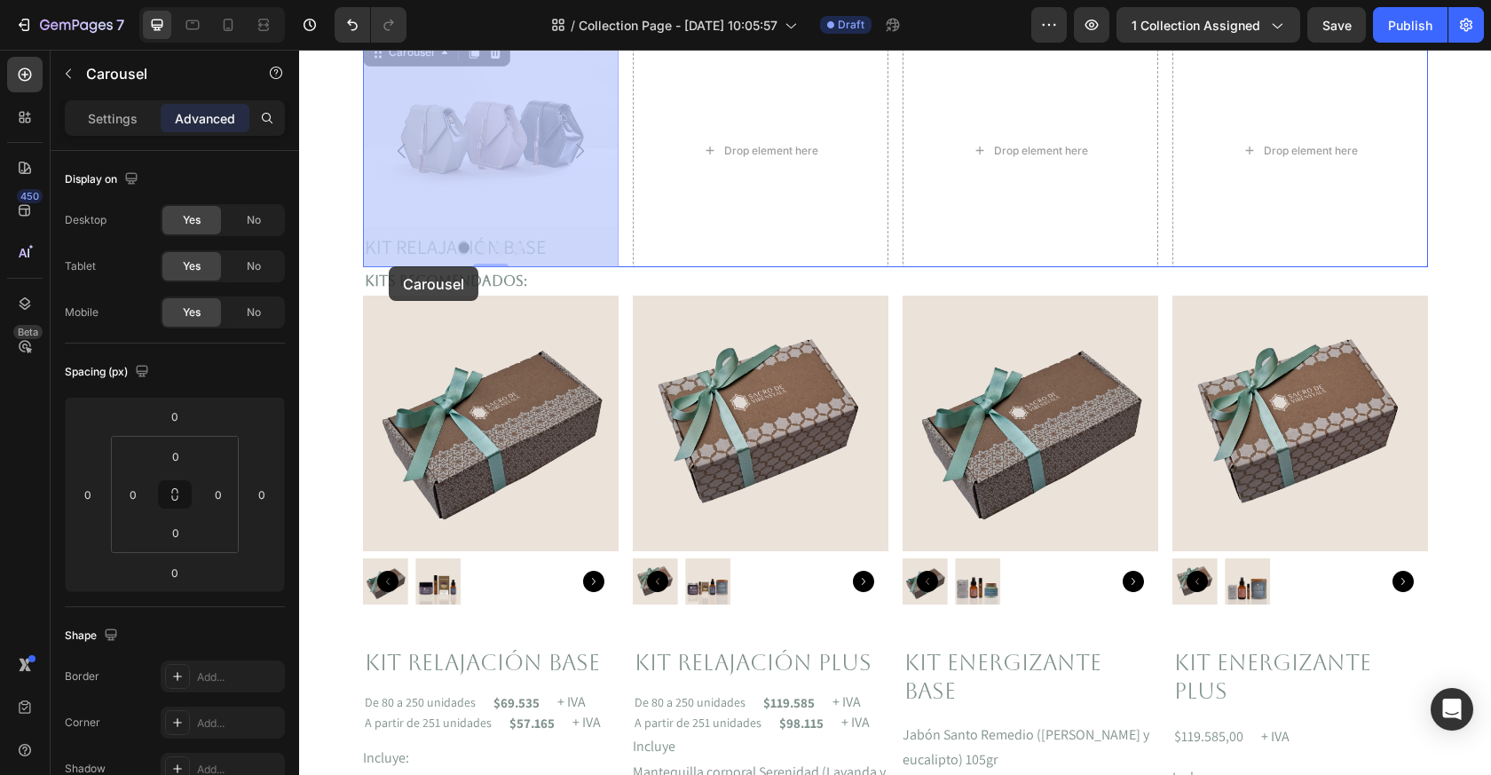
drag, startPoint x: 390, startPoint y: 245, endPoint x: 389, endPoint y: 265, distance: 19.6
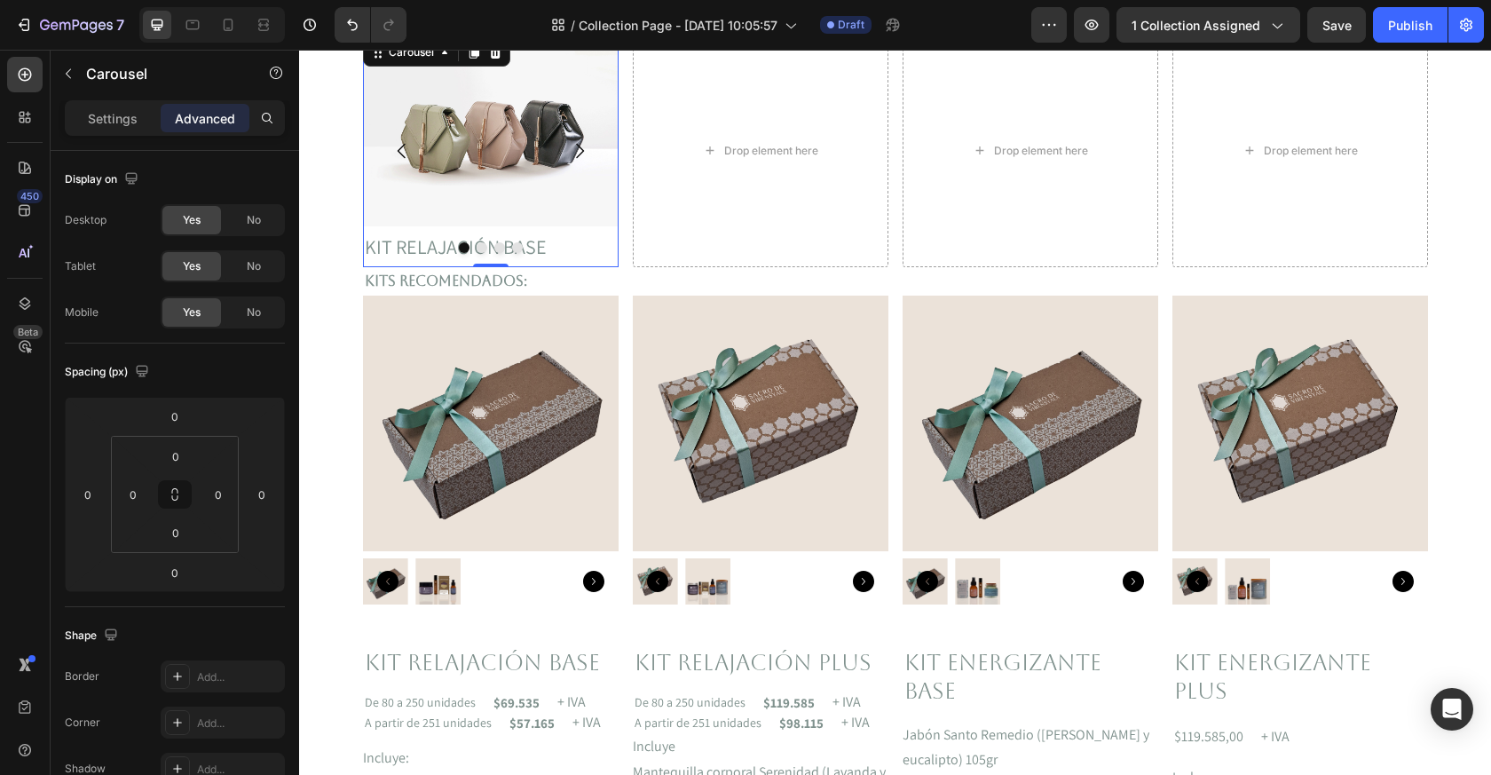
click at [420, 248] on div at bounding box center [491, 247] width 256 height 11
click at [511, 249] on div at bounding box center [491, 247] width 256 height 11
click at [536, 250] on div at bounding box center [491, 247] width 256 height 11
click at [544, 250] on div at bounding box center [491, 247] width 256 height 11
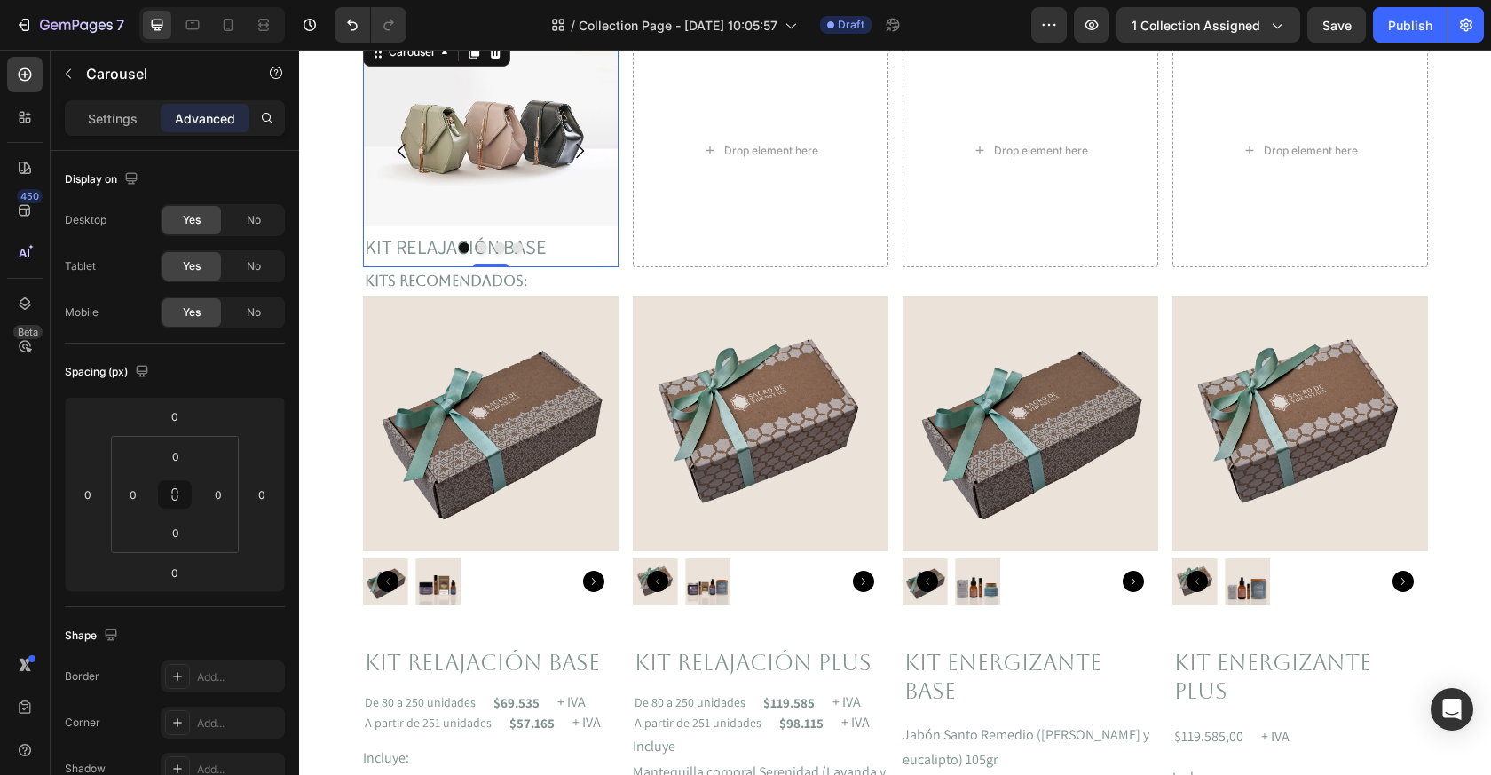
click at [545, 250] on div at bounding box center [491, 247] width 256 height 11
click at [524, 250] on div at bounding box center [491, 247] width 256 height 11
click at [523, 250] on div at bounding box center [491, 247] width 256 height 11
click at [368, 250] on div at bounding box center [491, 247] width 256 height 11
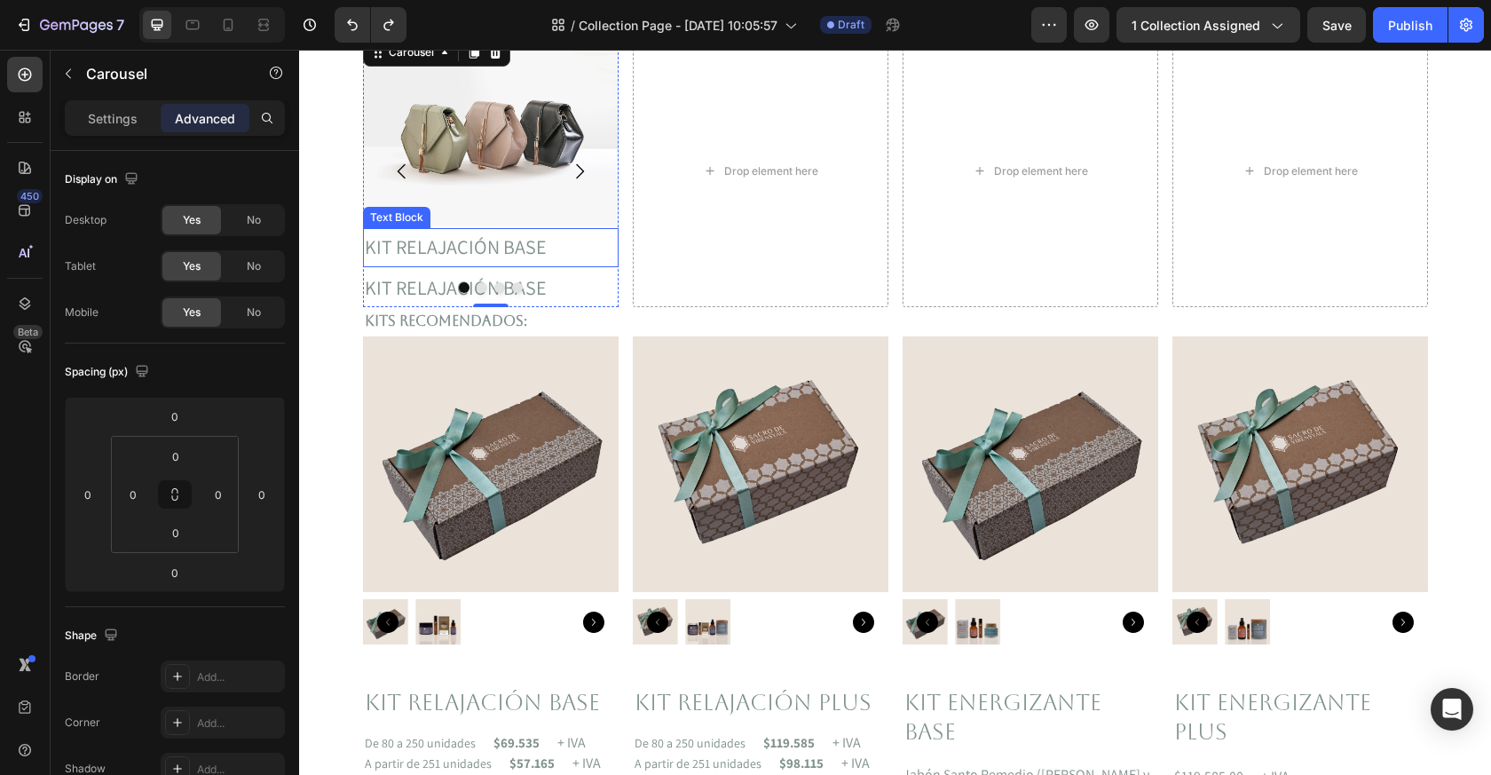
click at [510, 241] on p "KIT RELAJACIÓN BASE" at bounding box center [491, 248] width 252 height 36
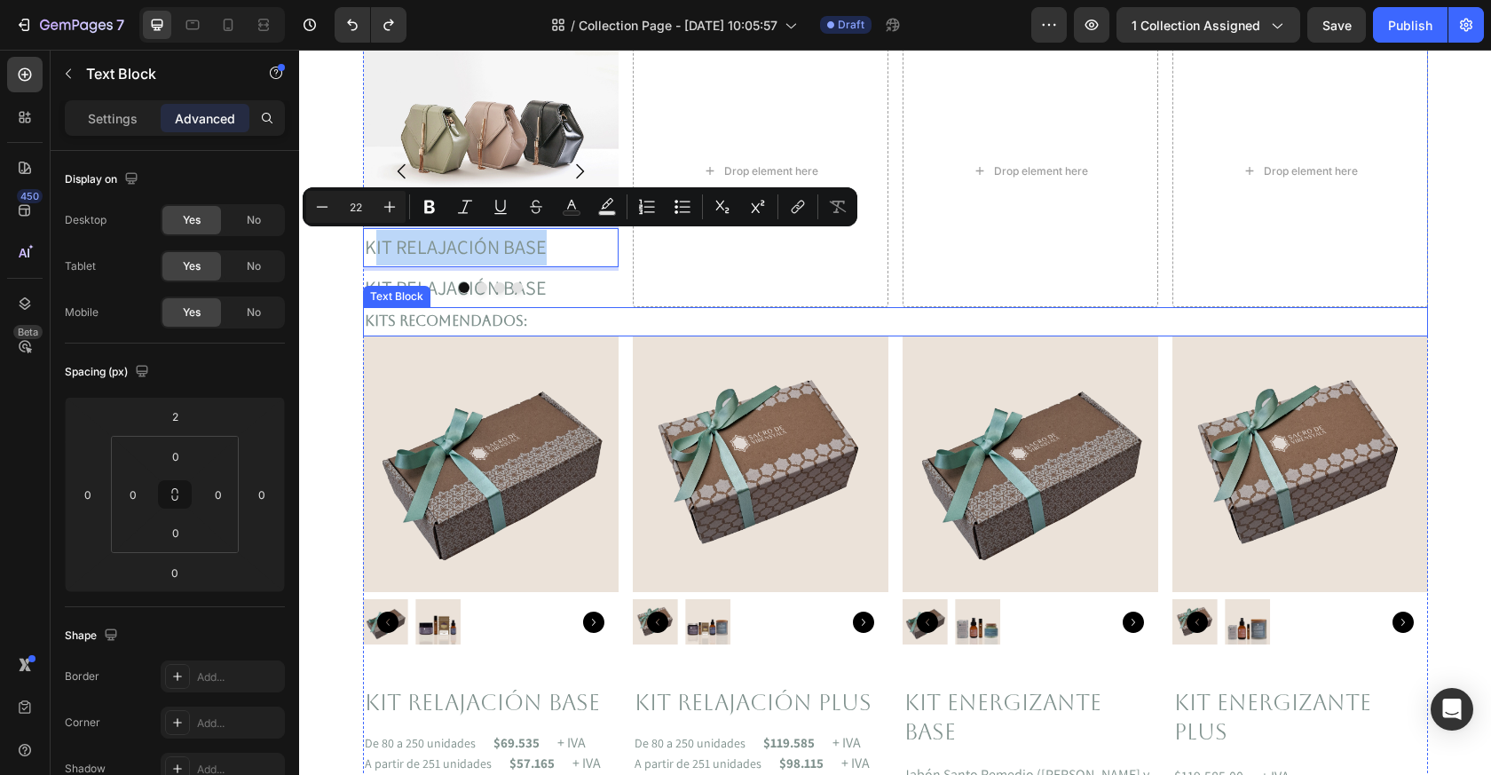
drag, startPoint x: 373, startPoint y: 250, endPoint x: 373, endPoint y: 293, distance: 42.6
click at [384, 249] on p "KIT RELAJACIÓN BASE" at bounding box center [491, 248] width 252 height 36
click at [386, 257] on p "KIT RELAJACIÓN BASE" at bounding box center [491, 248] width 252 height 36
click at [539, 246] on p "KIT RELAJACIÓN BASE" at bounding box center [491, 248] width 252 height 36
click at [518, 305] on div "KIT RELAJACIÓN BASE" at bounding box center [491, 288] width 256 height 39
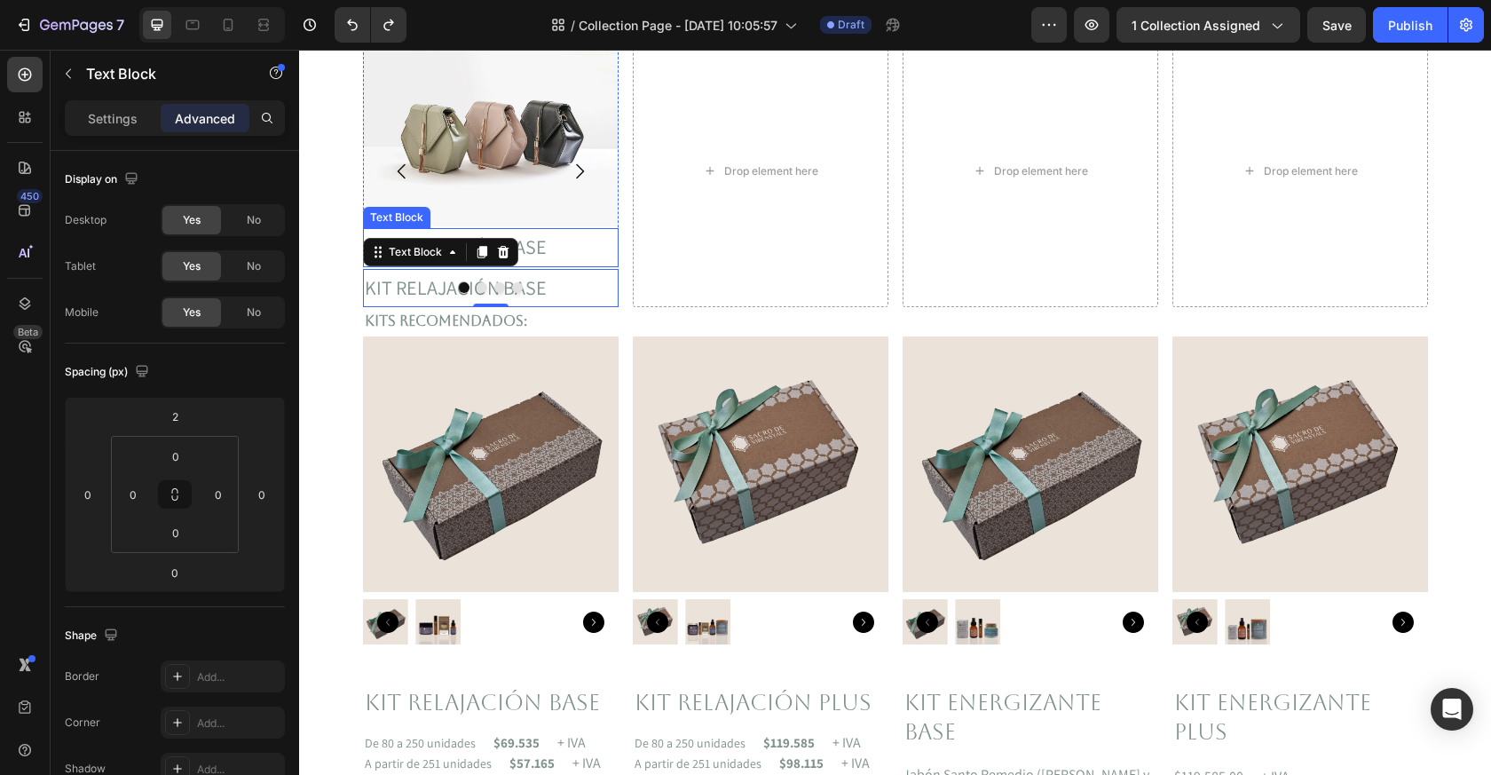
click at [538, 242] on p "KIT RELAJACIÓN BASE" at bounding box center [491, 248] width 252 height 36
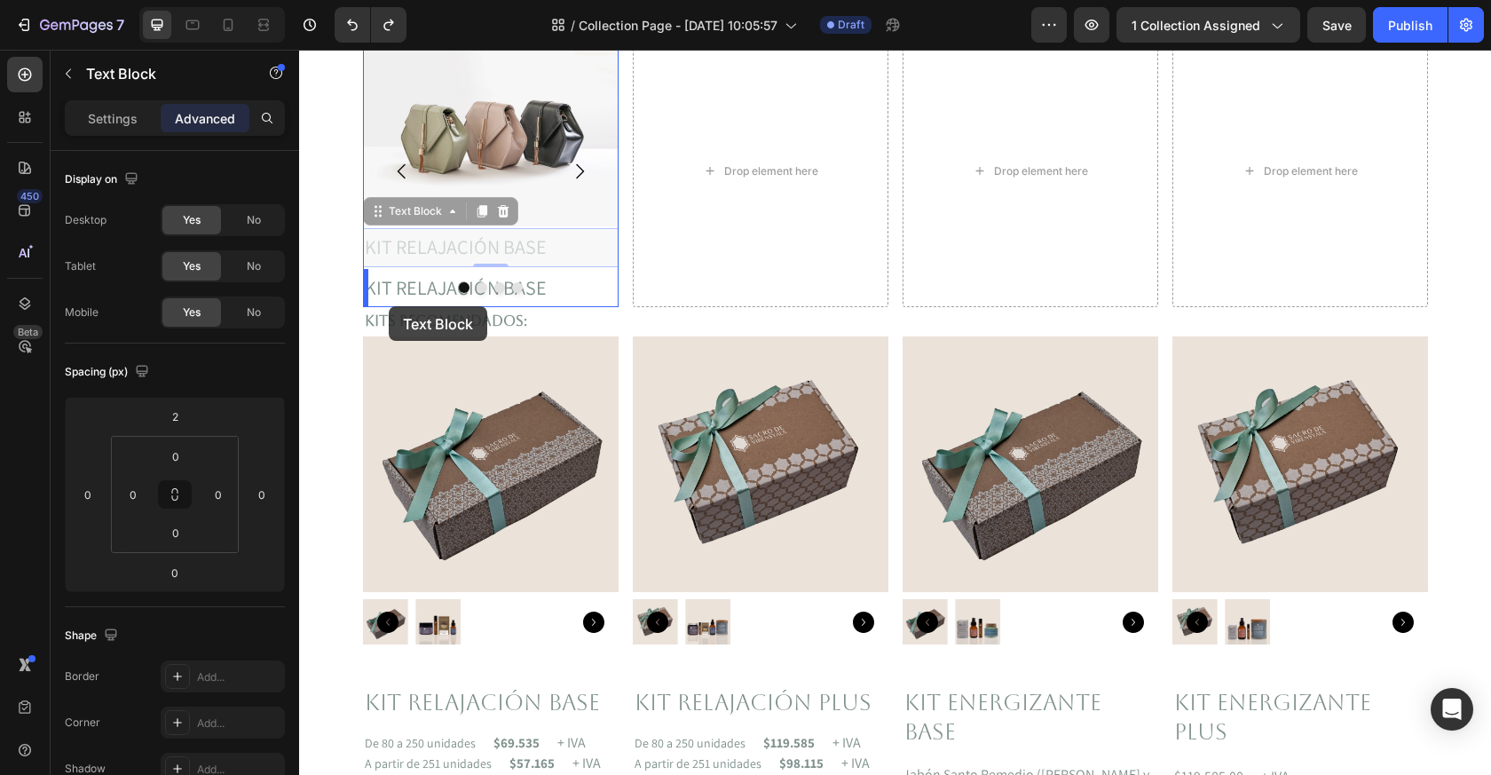
drag, startPoint x: 379, startPoint y: 210, endPoint x: 384, endPoint y: 304, distance: 94.2
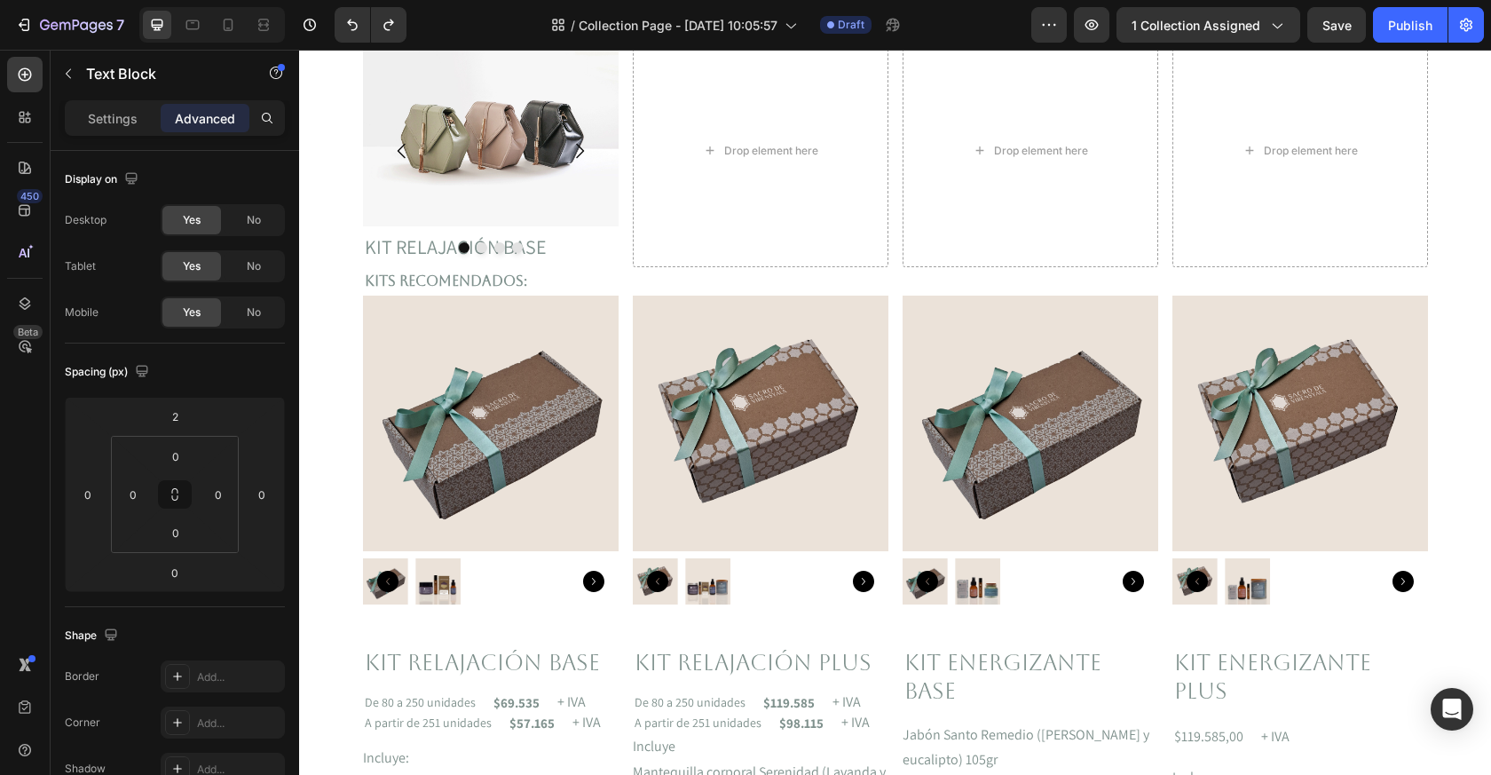
scroll to position [432, 0]
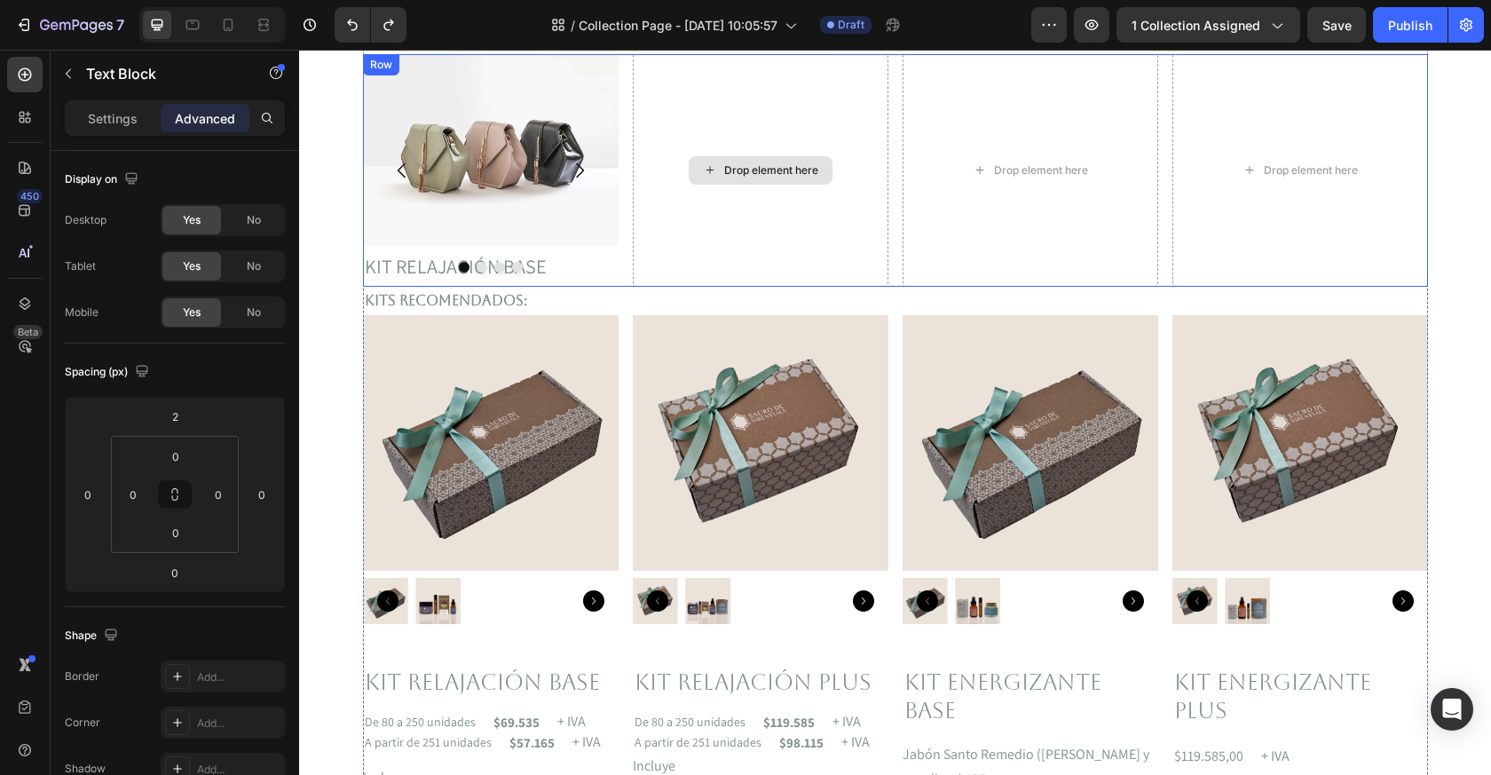
click at [642, 273] on div "Drop element here" at bounding box center [761, 170] width 256 height 233
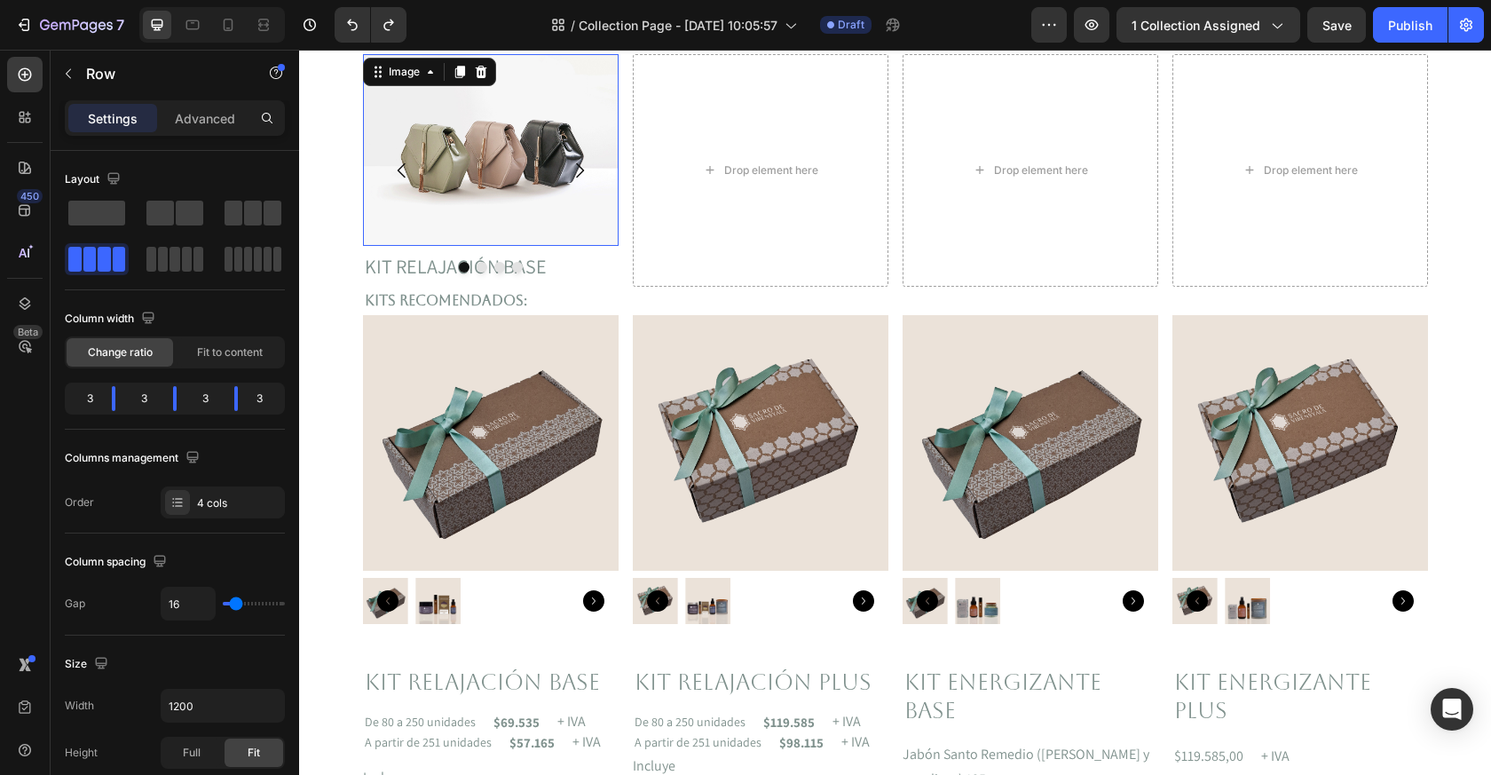
click at [549, 238] on img at bounding box center [491, 150] width 256 height 192
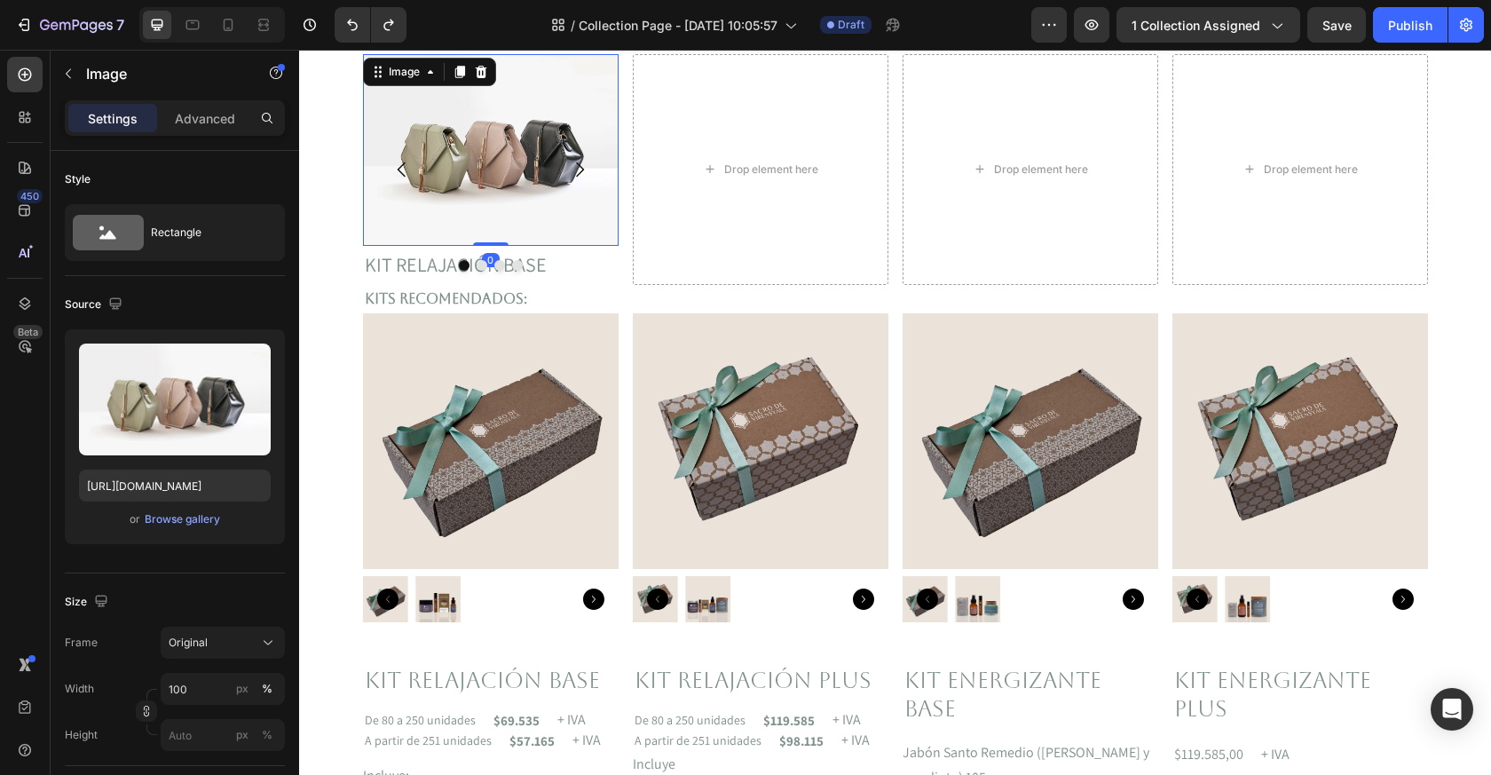
scroll to position [431, 0]
click at [537, 238] on img at bounding box center [491, 151] width 256 height 192
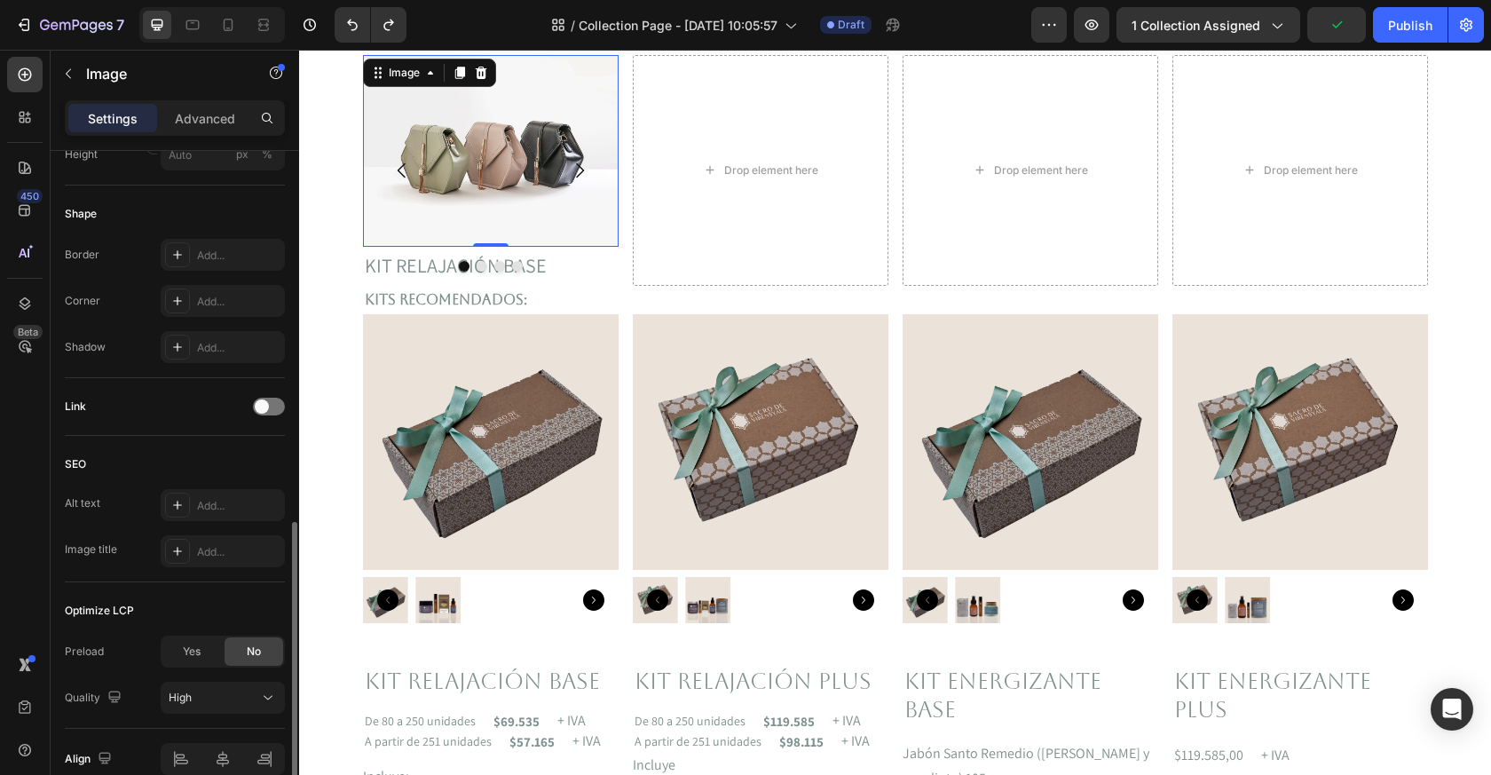
scroll to position [666, 0]
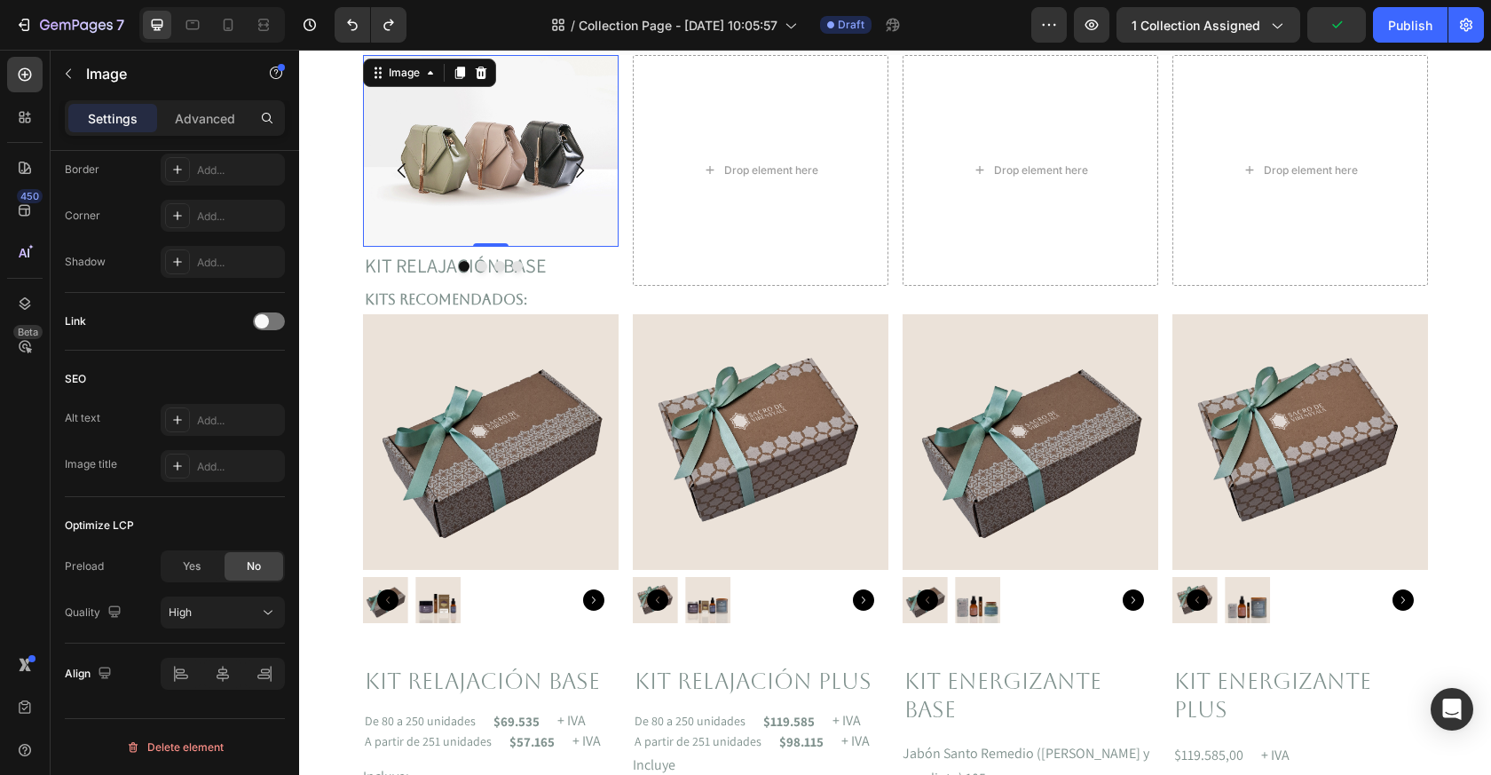
click at [468, 238] on img at bounding box center [491, 151] width 256 height 192
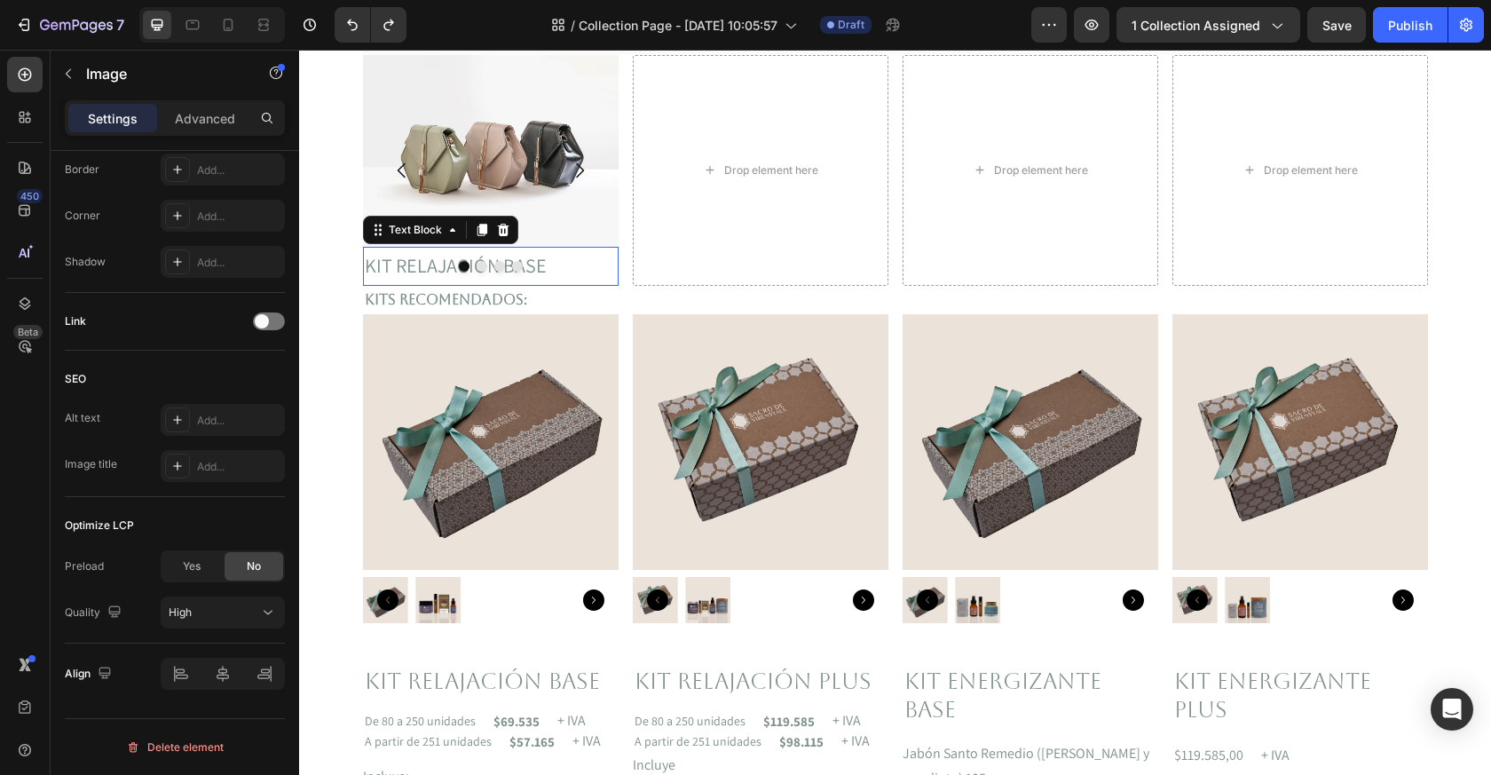
scroll to position [0, 0]
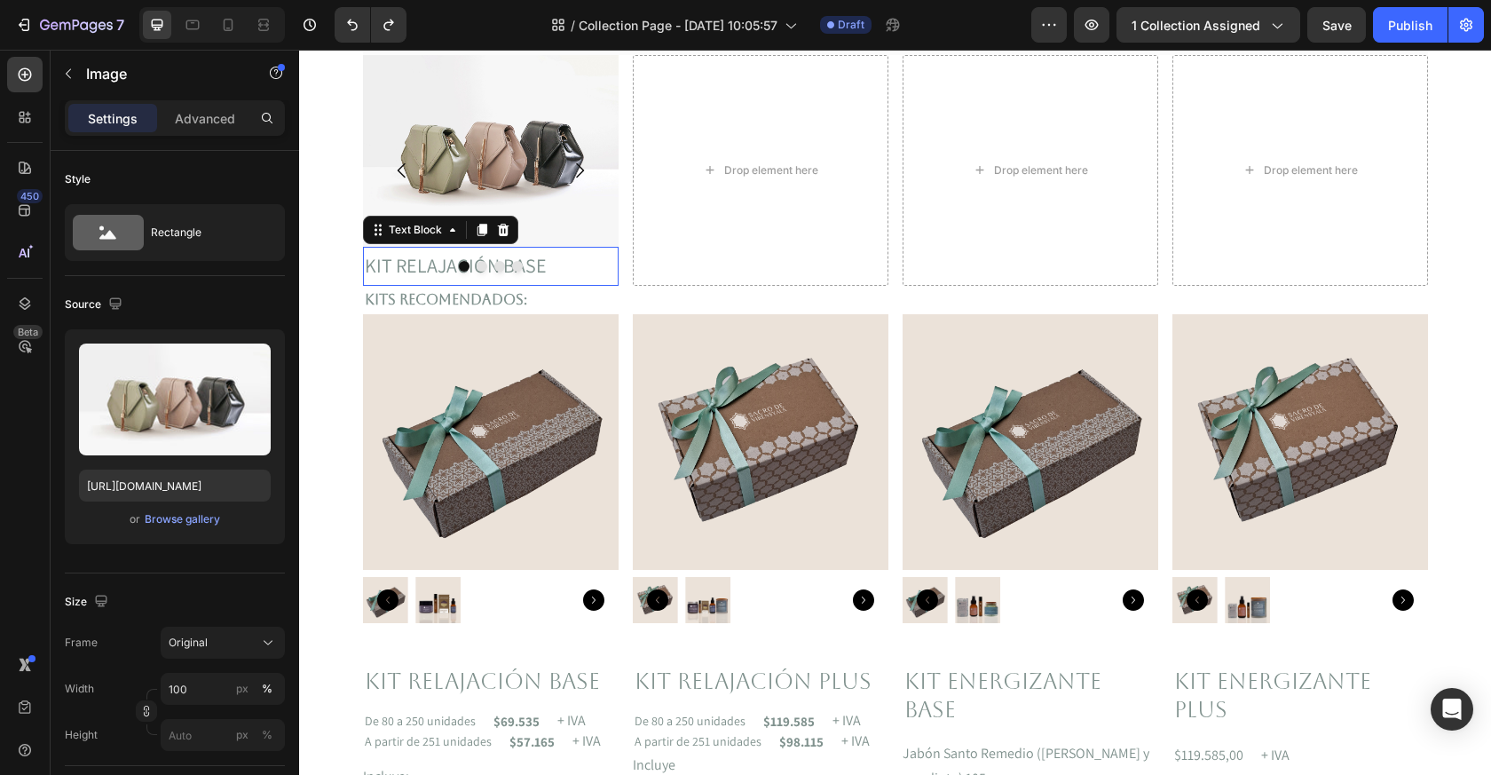
click at [482, 273] on p "KIT RELAJACIÓN BASE" at bounding box center [491, 267] width 252 height 36
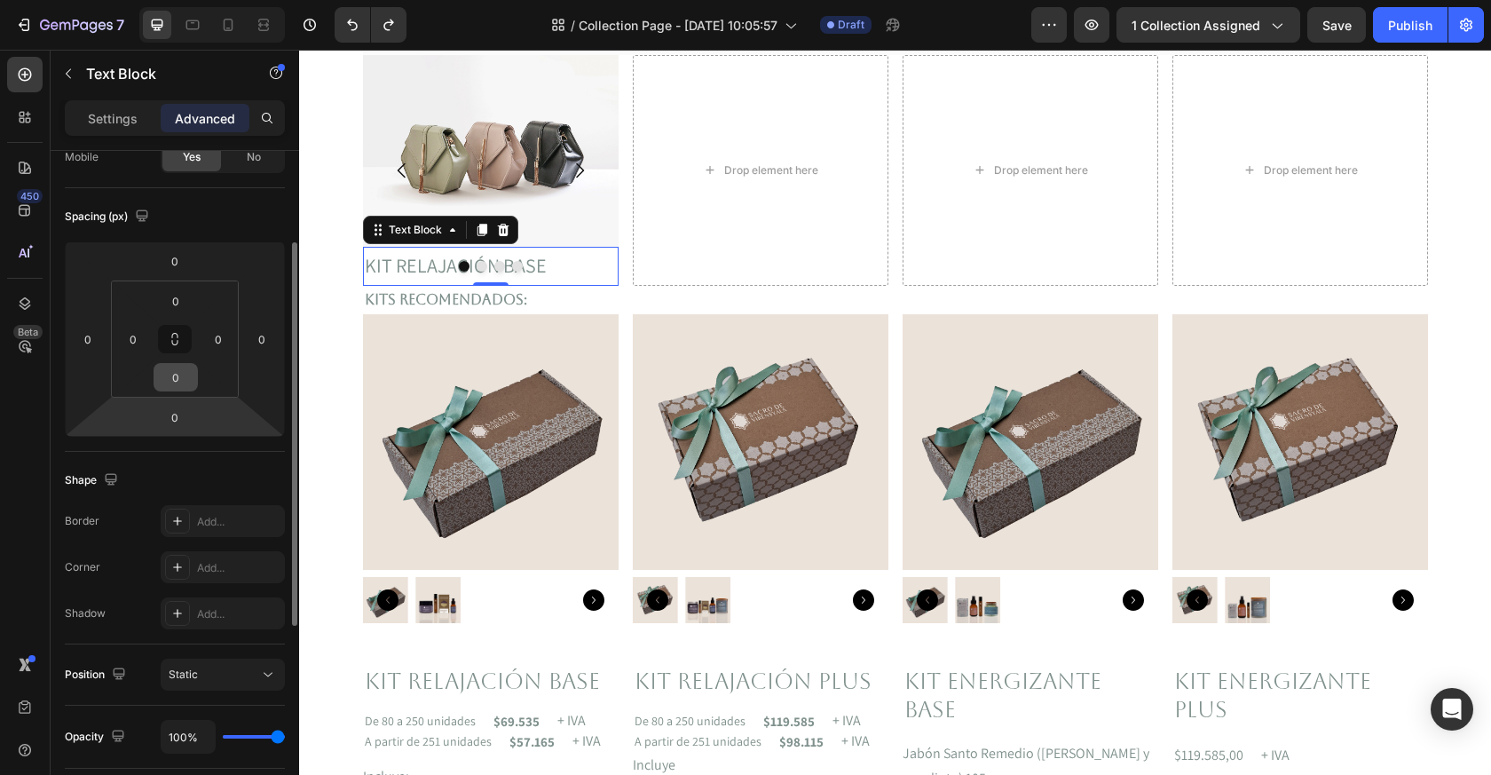
scroll to position [158, 0]
click at [122, 116] on p "Settings" at bounding box center [113, 118] width 50 height 19
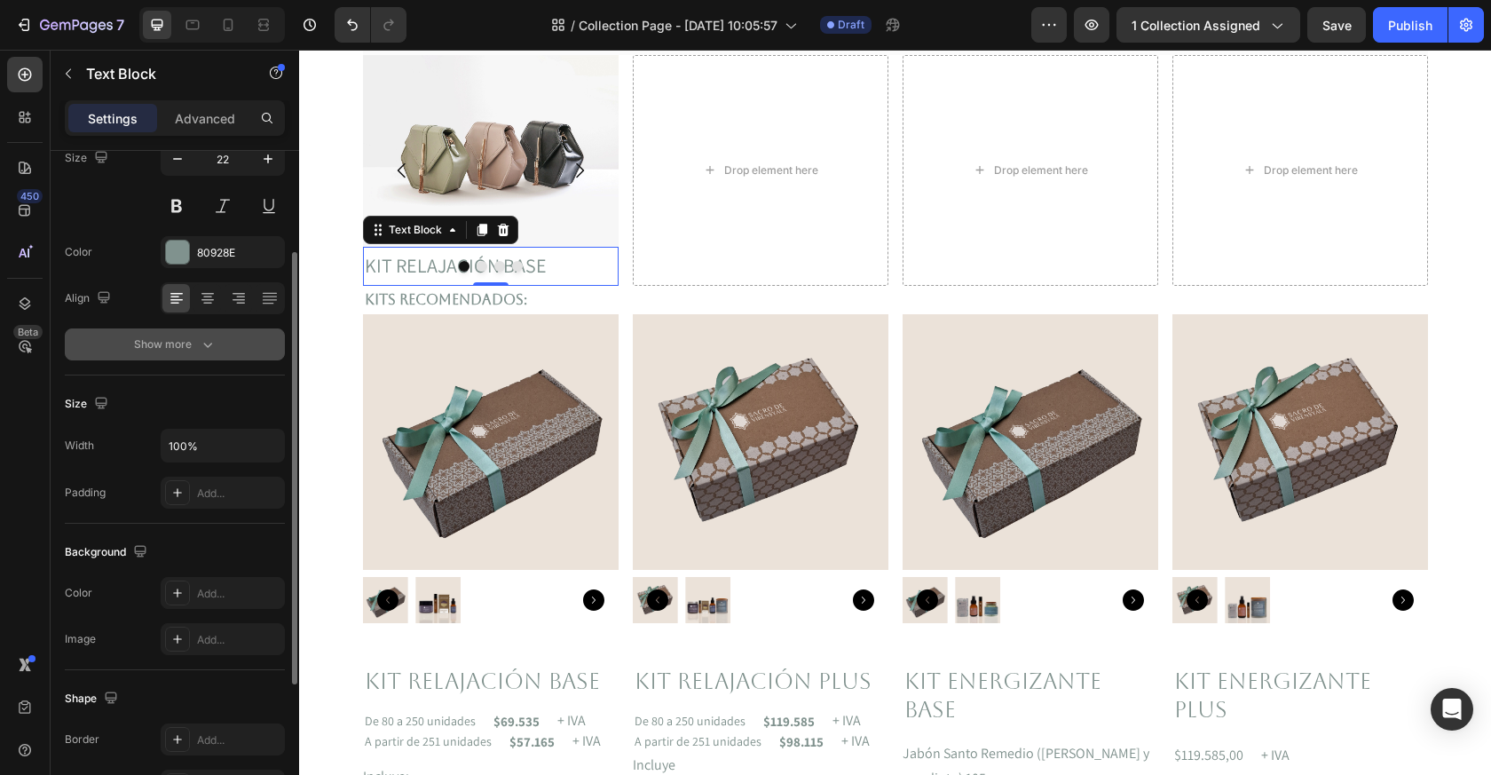
click at [199, 348] on icon "button" at bounding box center [208, 345] width 18 height 18
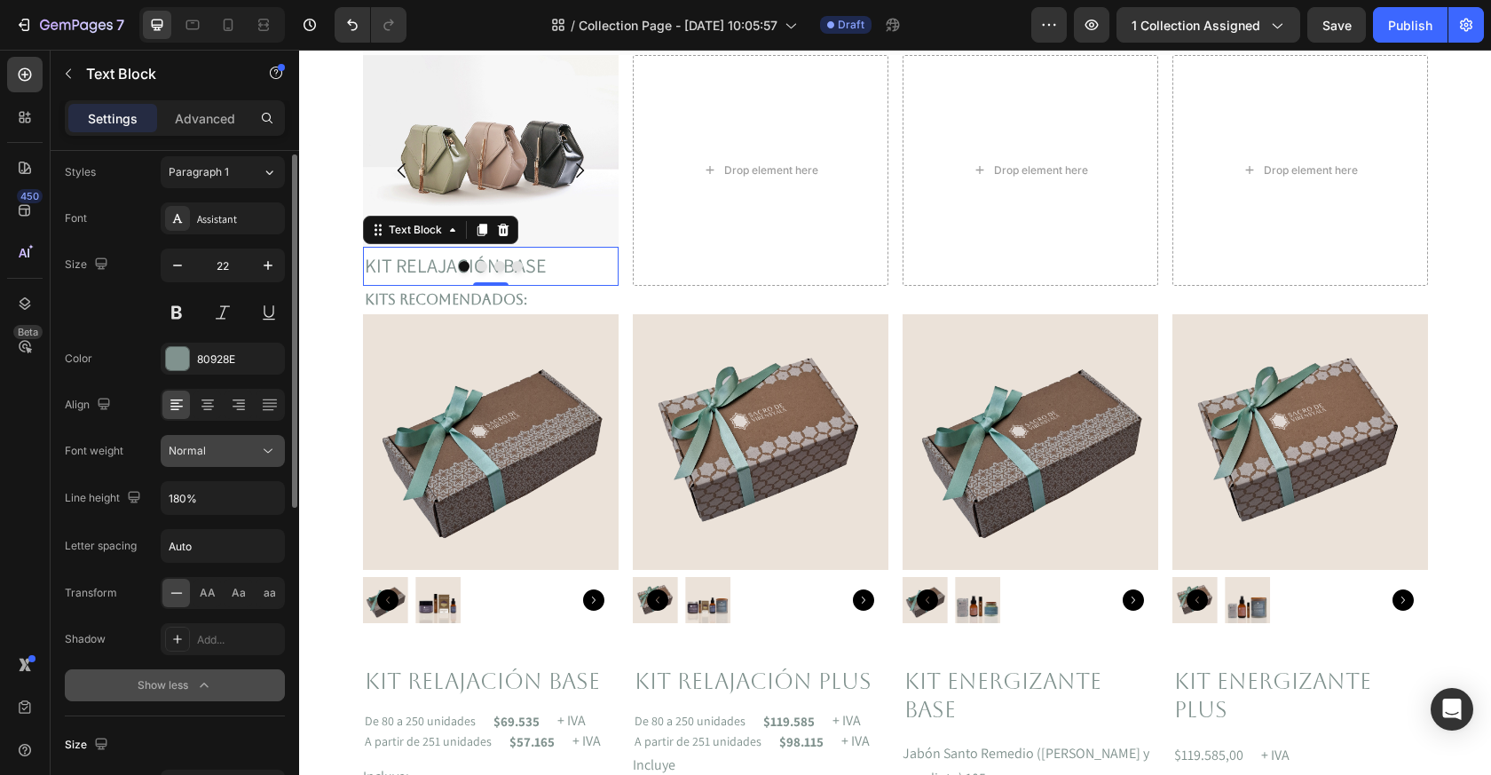
scroll to position [0, 0]
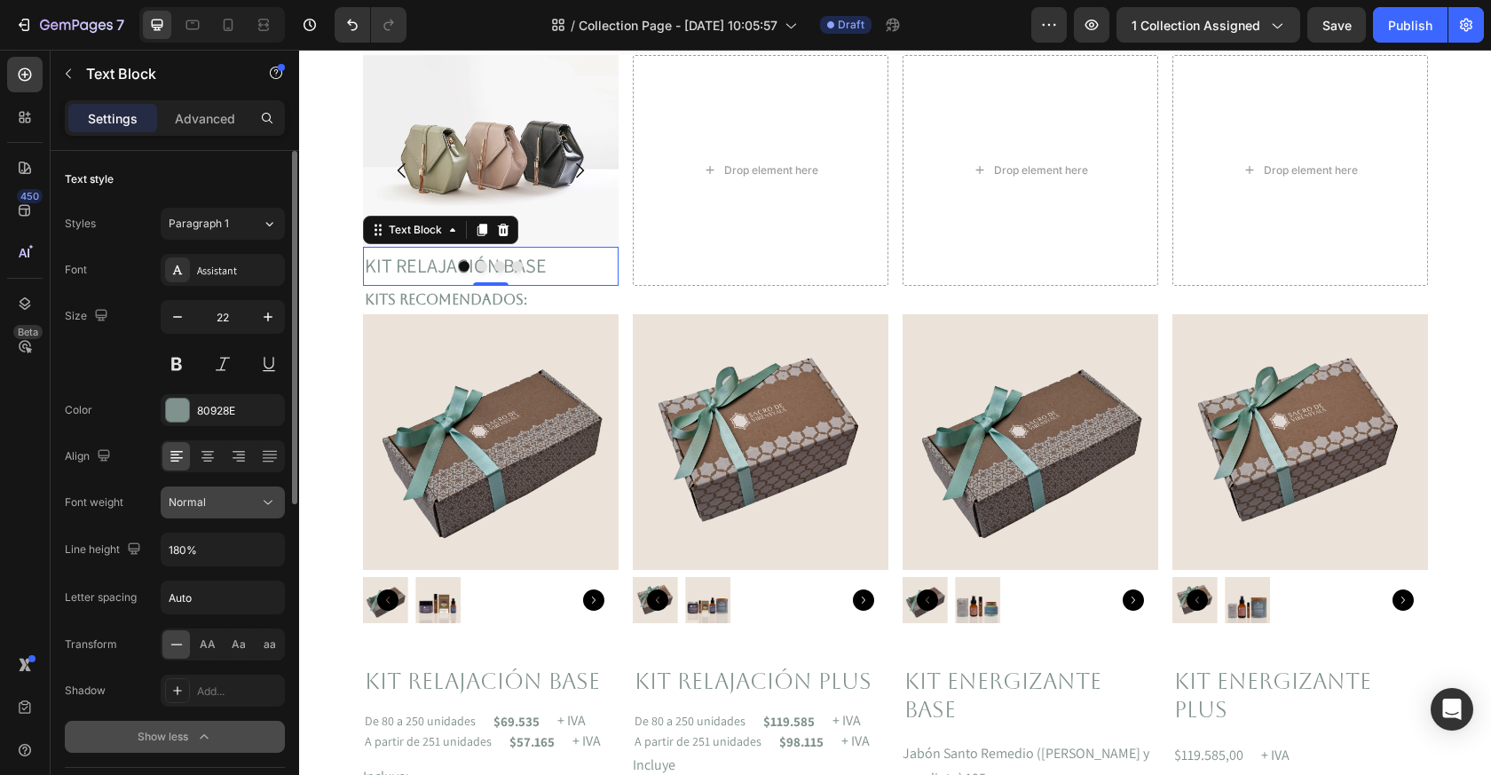
click at [220, 496] on div "Normal" at bounding box center [214, 502] width 91 height 16
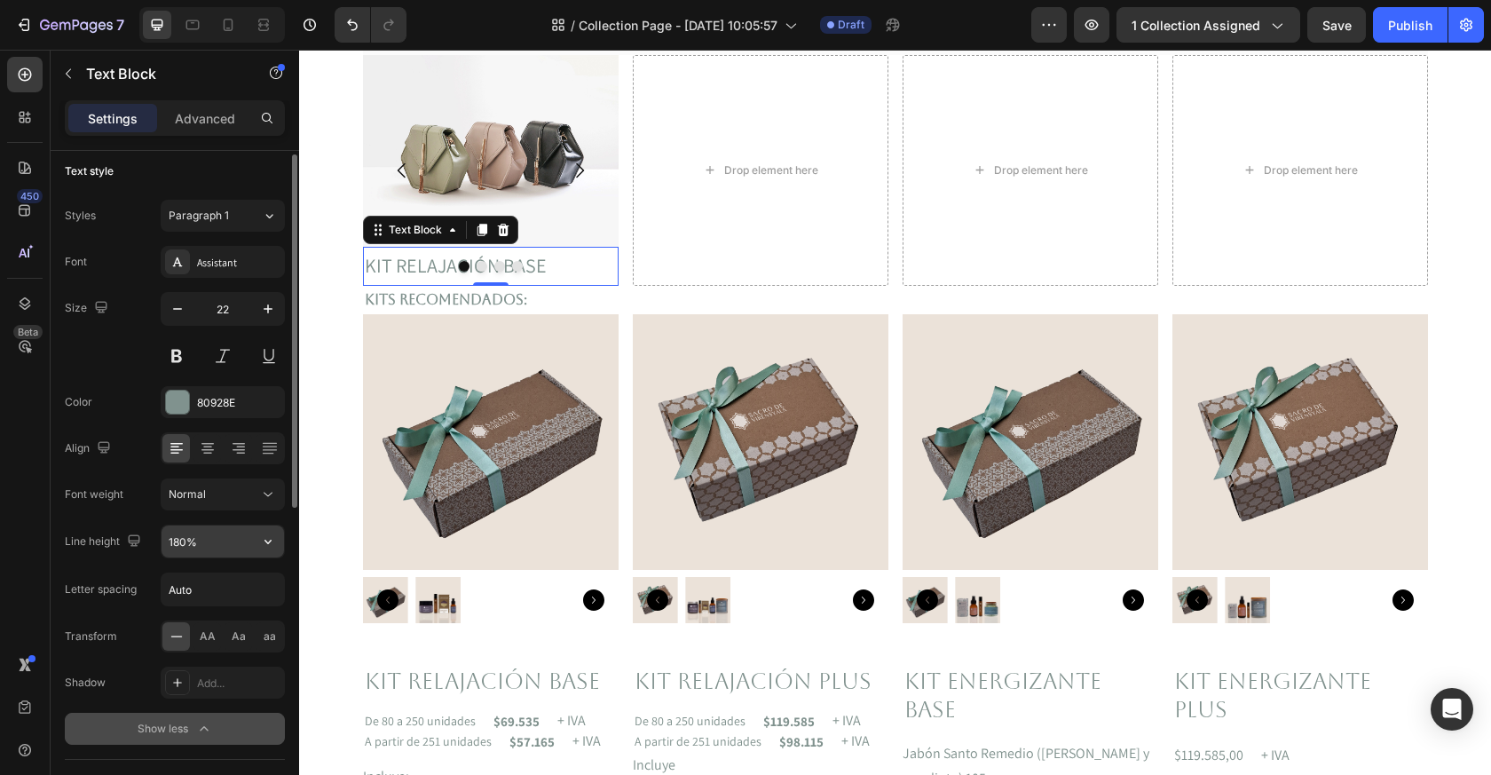
scroll to position [9, 0]
click at [225, 552] on input "180%" at bounding box center [223, 541] width 123 height 32
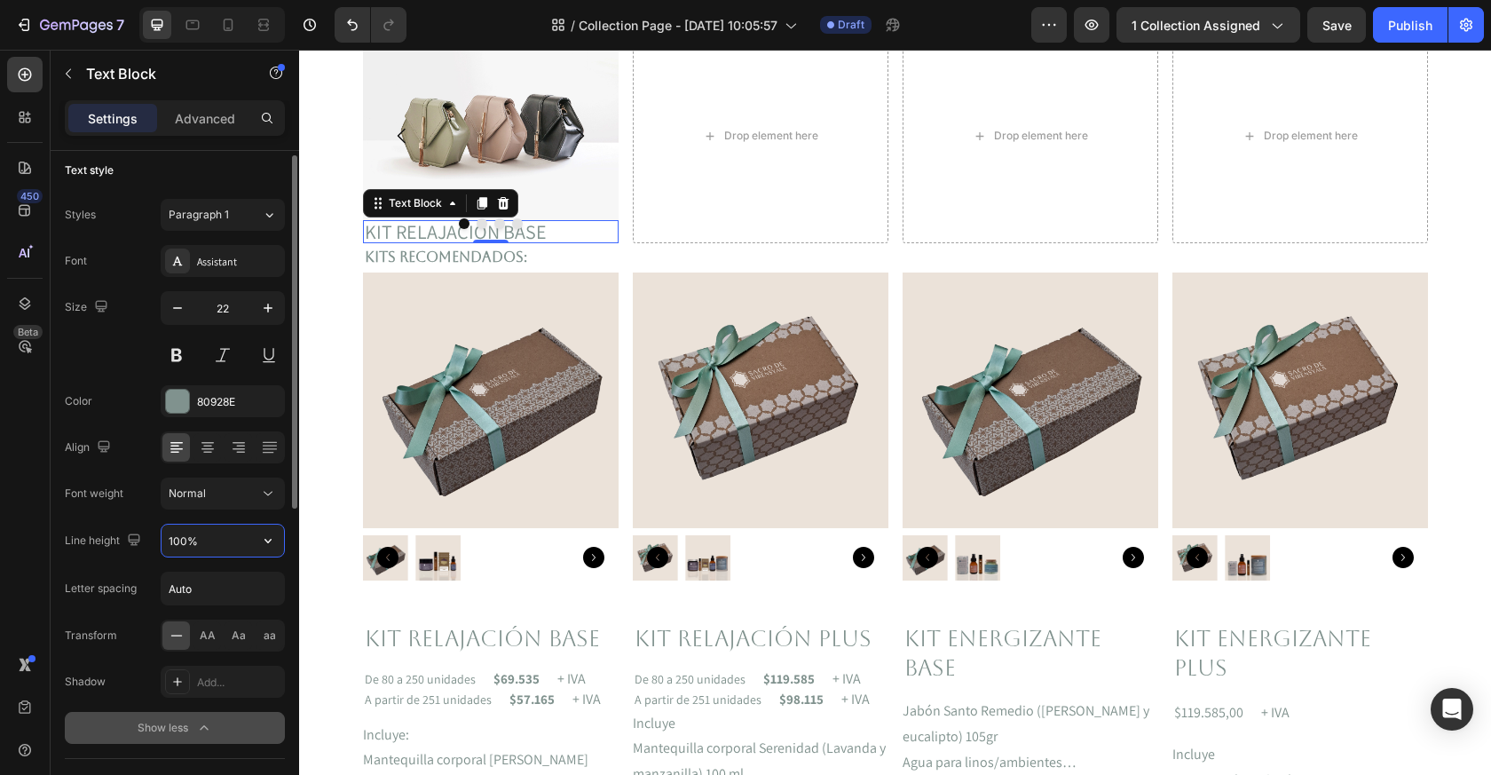
scroll to position [423, 0]
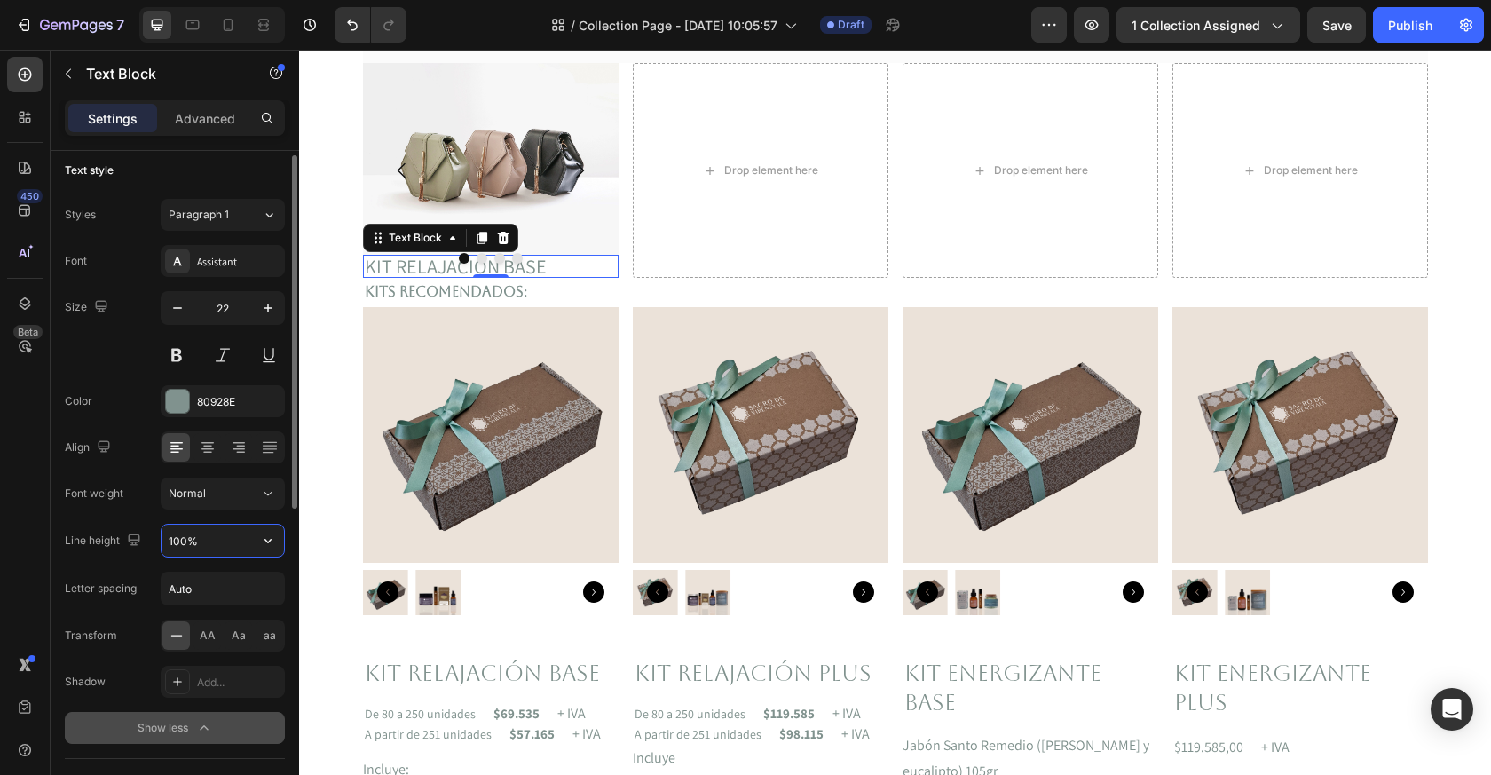
type input "100%"
click at [492, 262] on div at bounding box center [491, 258] width 256 height 11
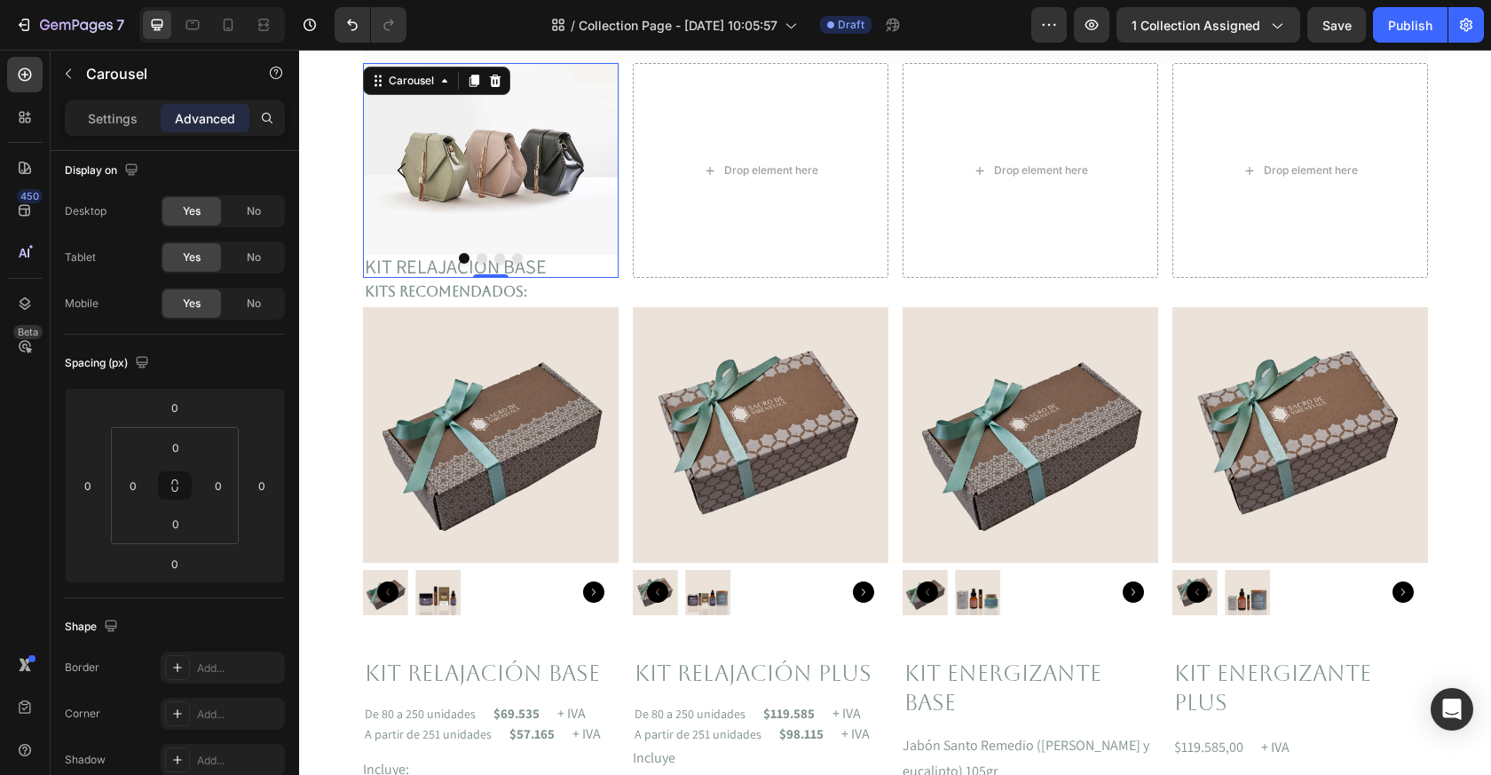
scroll to position [0, 0]
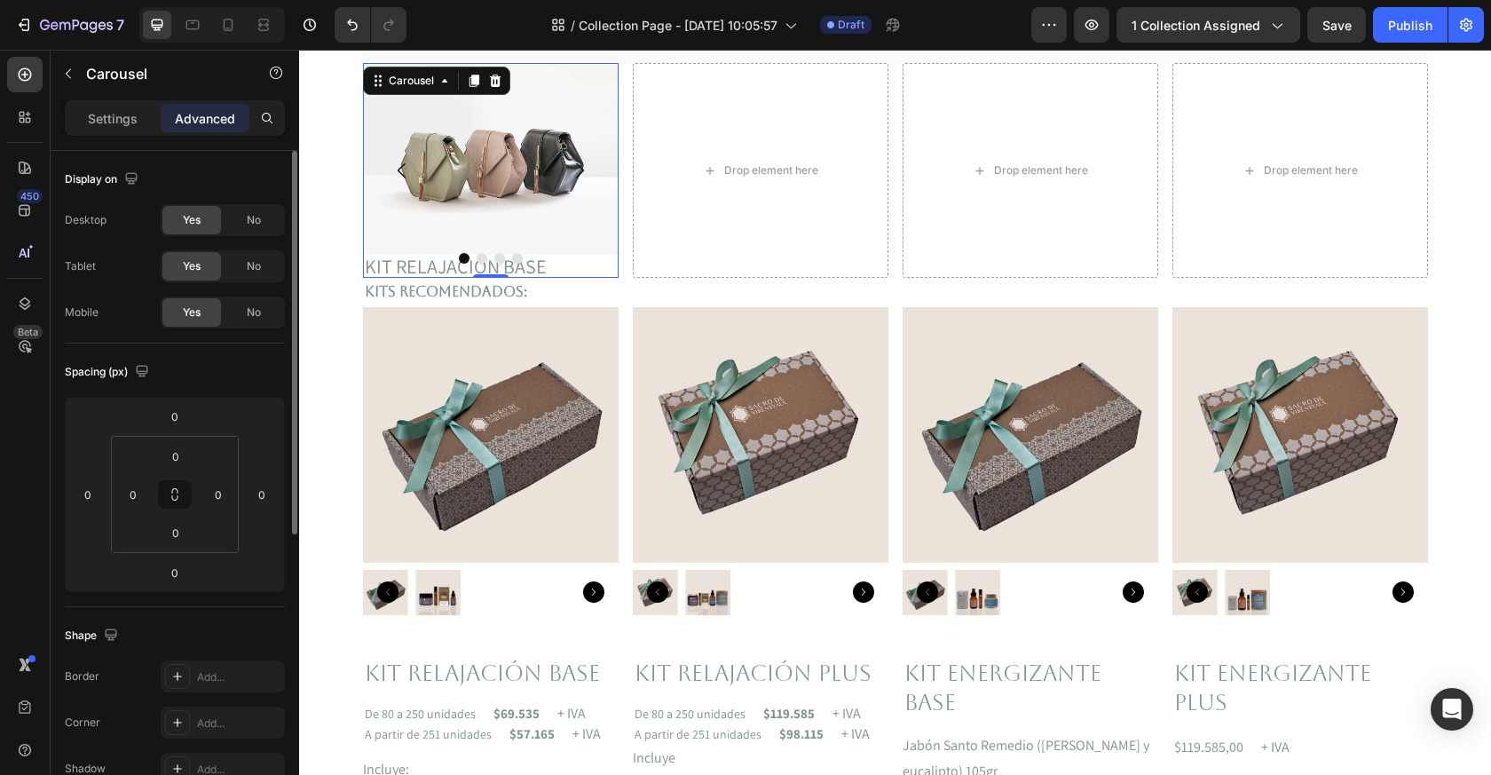
click at [496, 258] on button "Dot" at bounding box center [499, 258] width 11 height 11
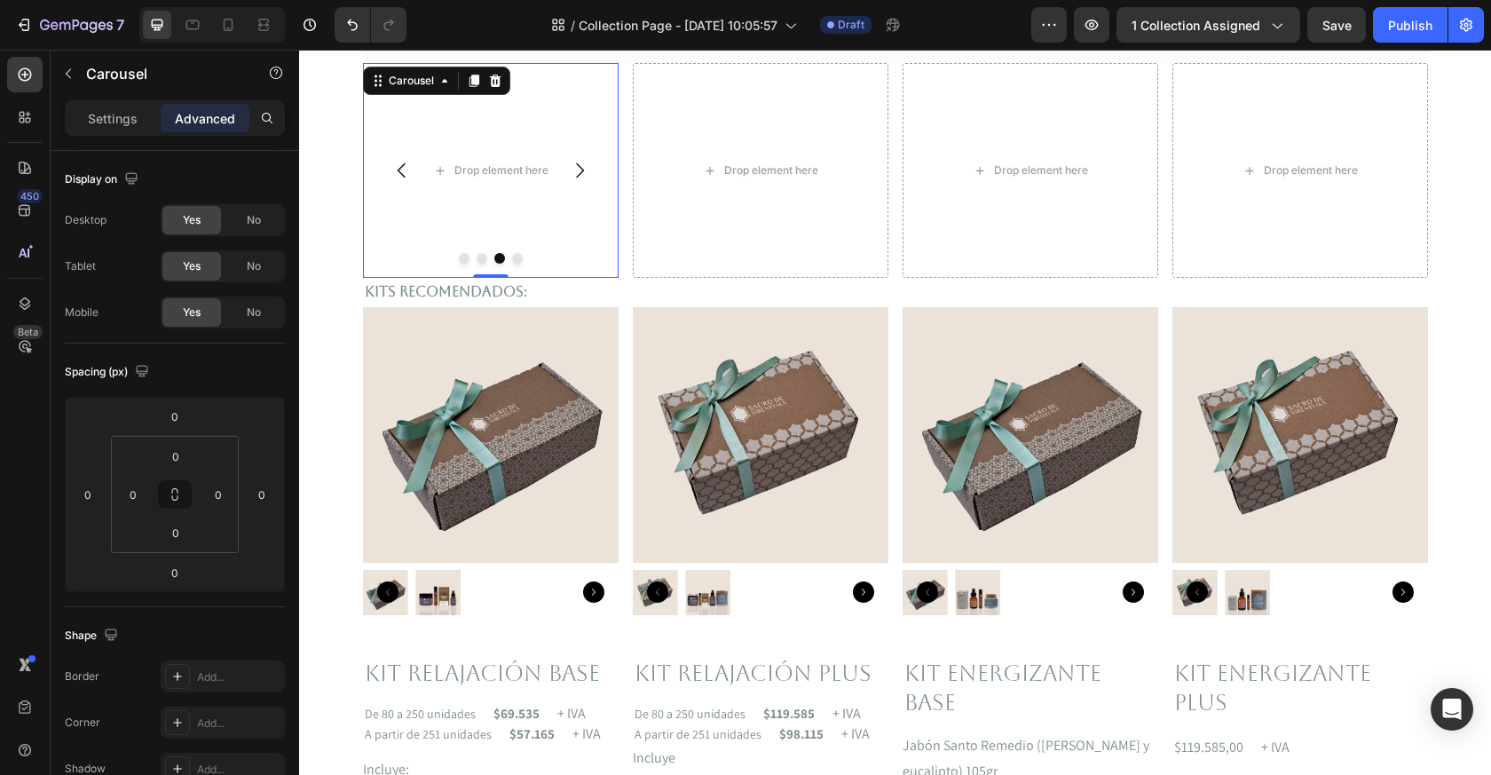
click at [498, 258] on button "Dot" at bounding box center [499, 258] width 11 height 11
click at [98, 112] on p "Settings" at bounding box center [113, 118] width 50 height 19
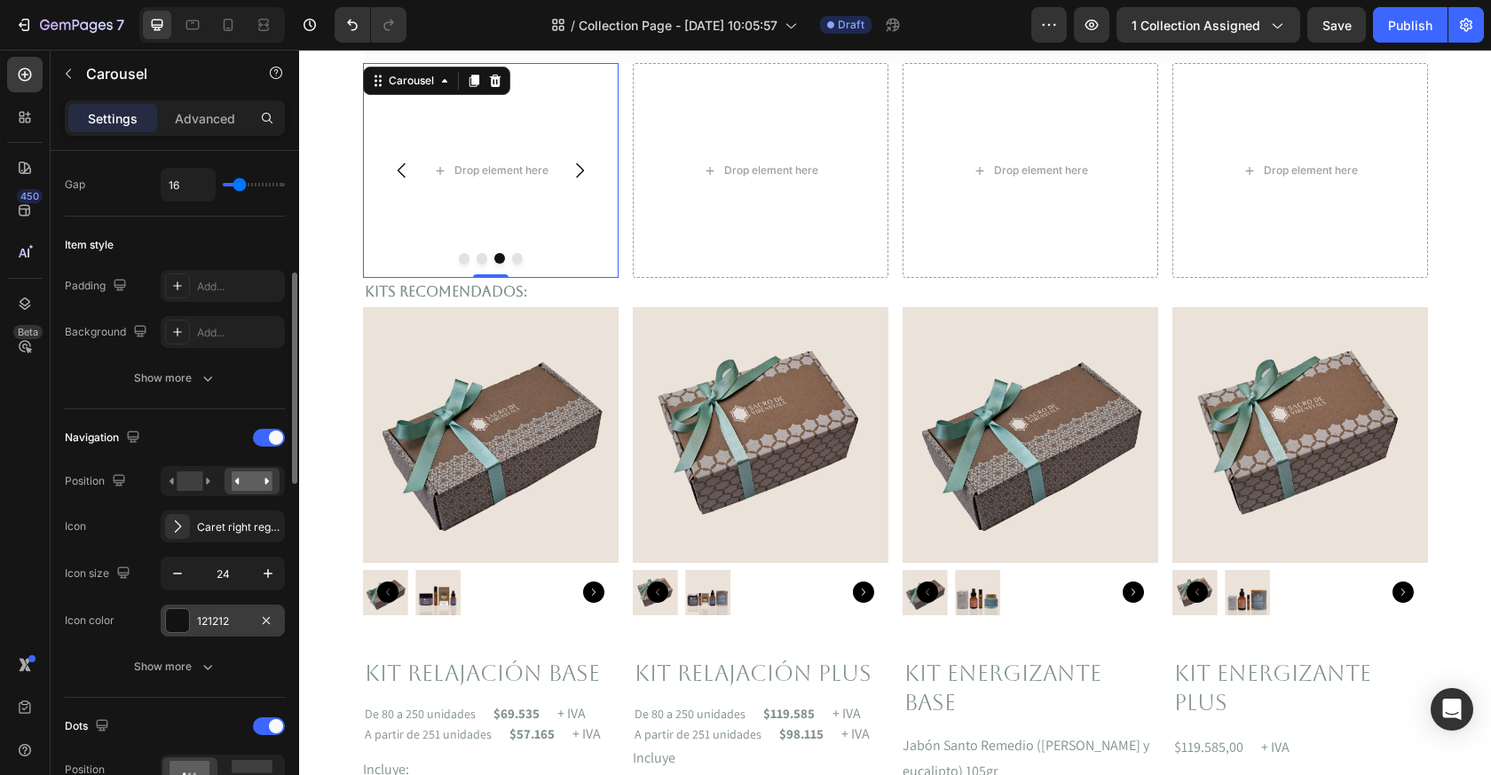
scroll to position [406, 0]
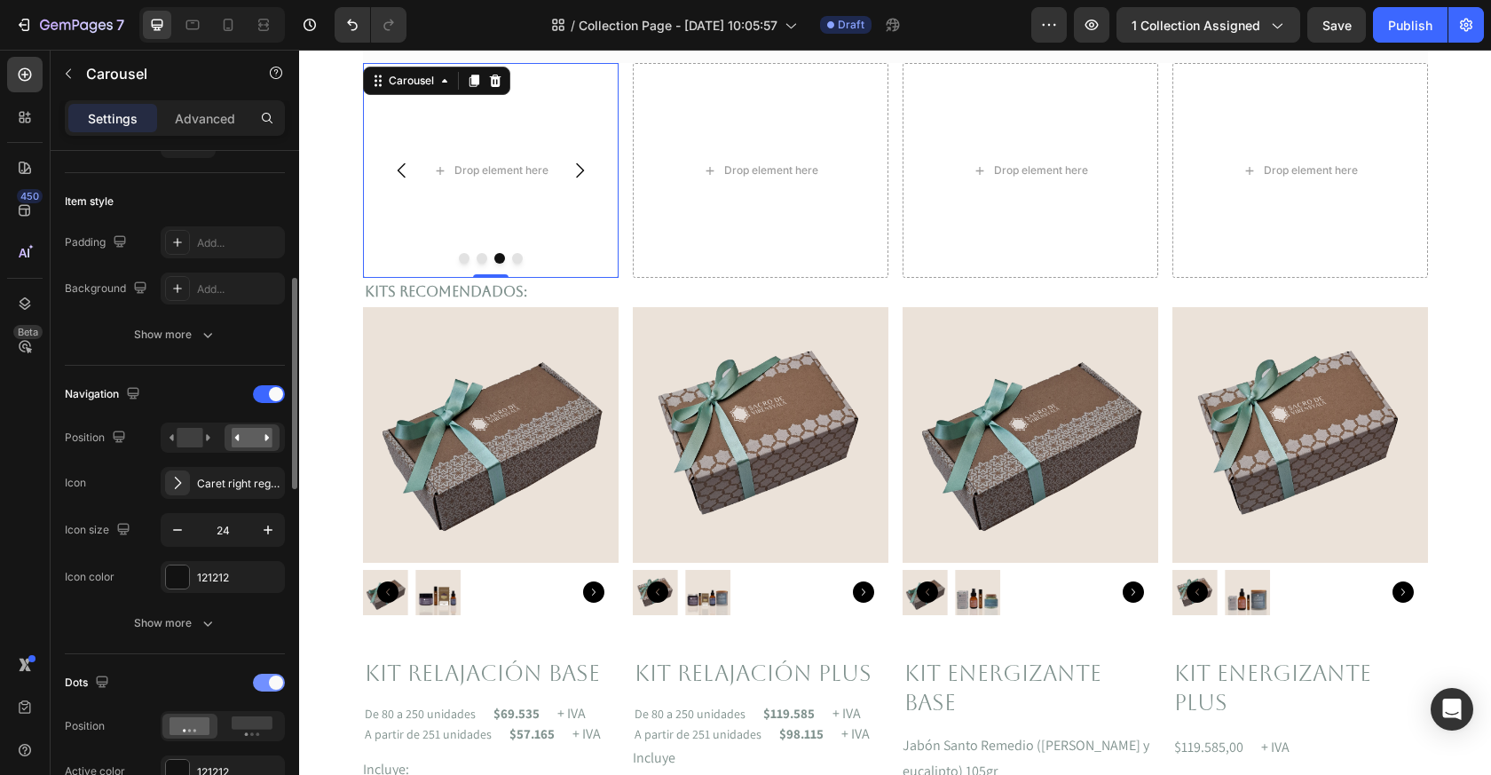
click at [273, 684] on span at bounding box center [276, 683] width 14 height 14
click at [201, 439] on rect at bounding box center [190, 438] width 26 height 20
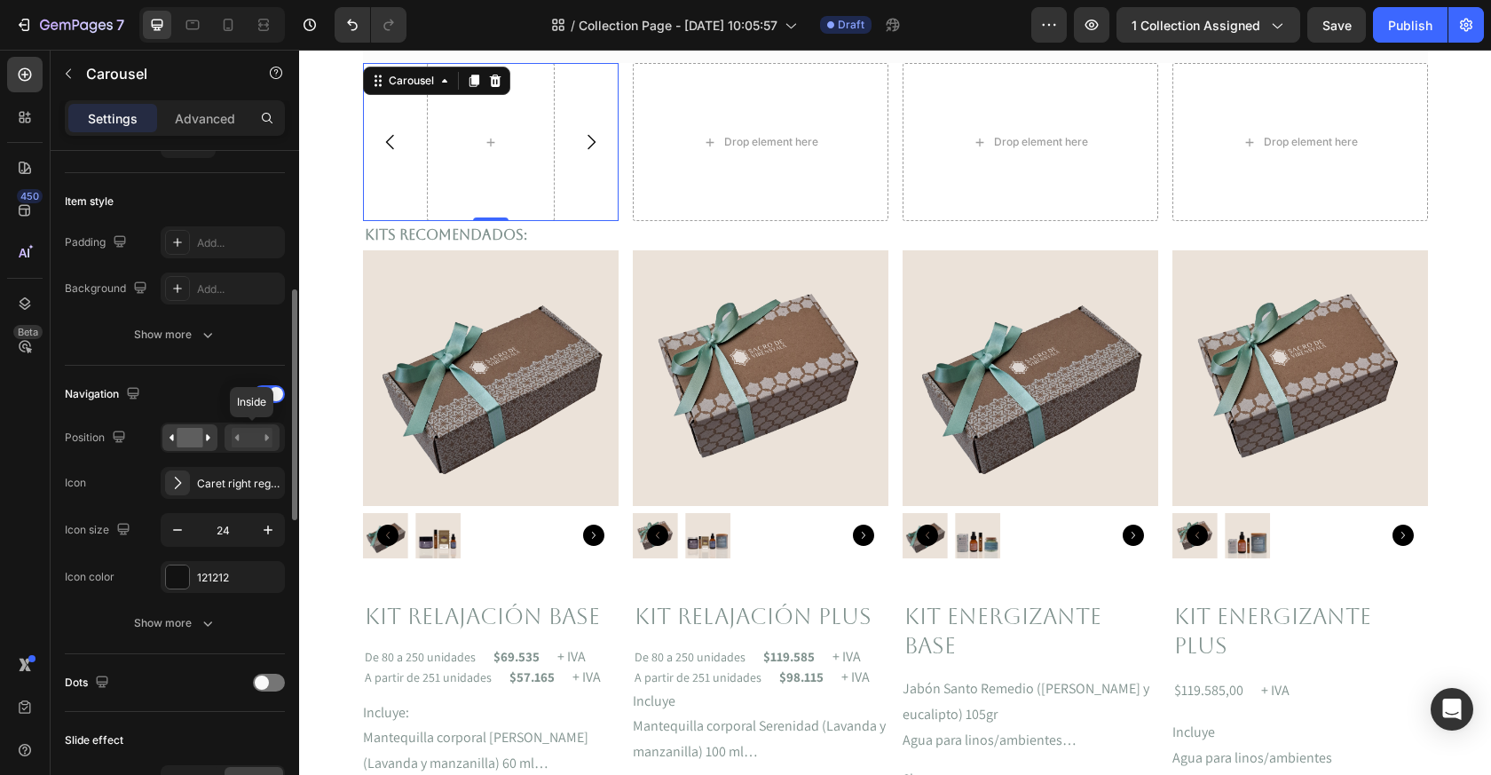
click at [254, 432] on rect at bounding box center [252, 438] width 41 height 20
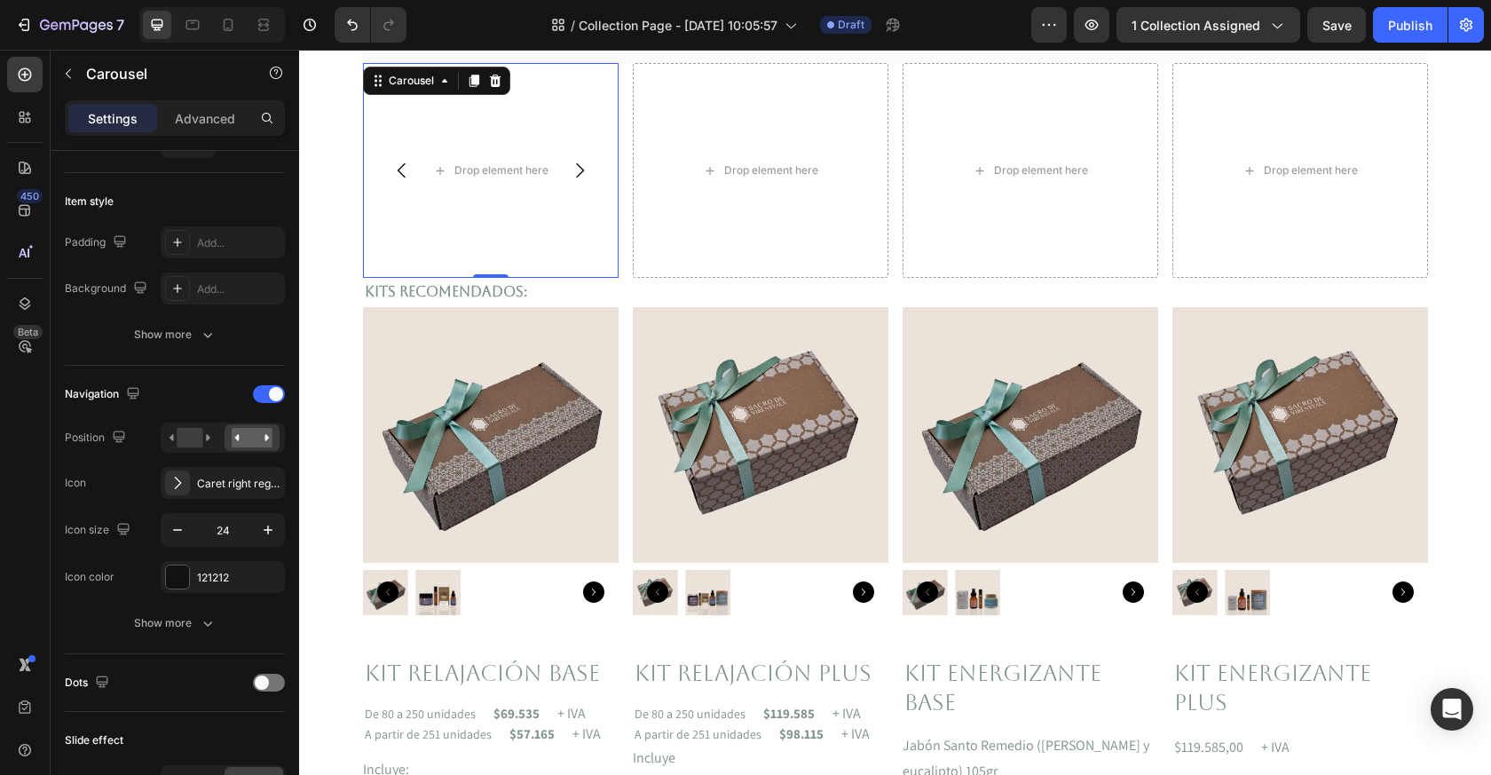
click at [403, 177] on icon "Carousel Back Arrow" at bounding box center [401, 170] width 8 height 15
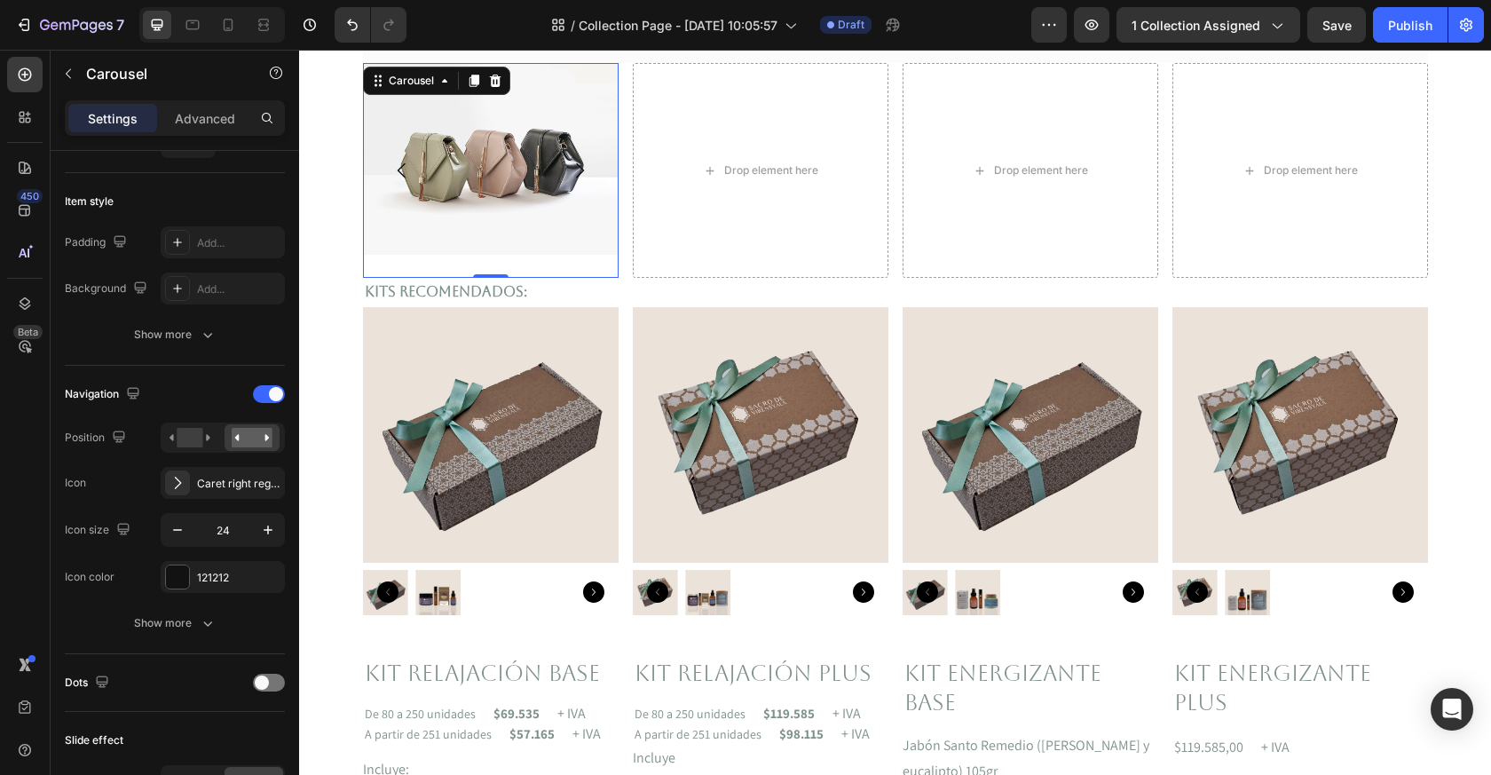
click at [403, 177] on icon "Carousel Back Arrow" at bounding box center [401, 170] width 8 height 15
click at [183, 431] on rect at bounding box center [190, 438] width 26 height 20
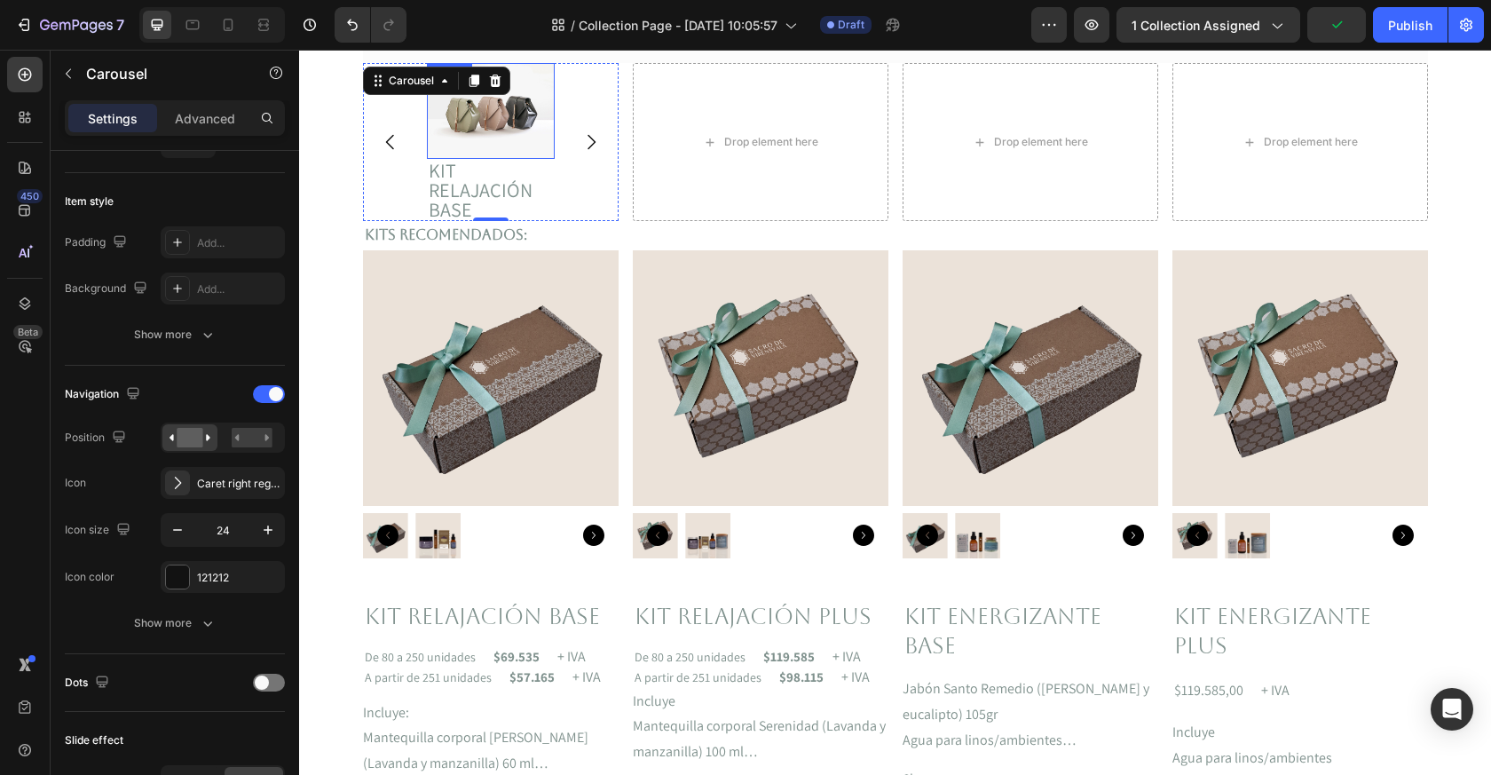
scroll to position [369, 0]
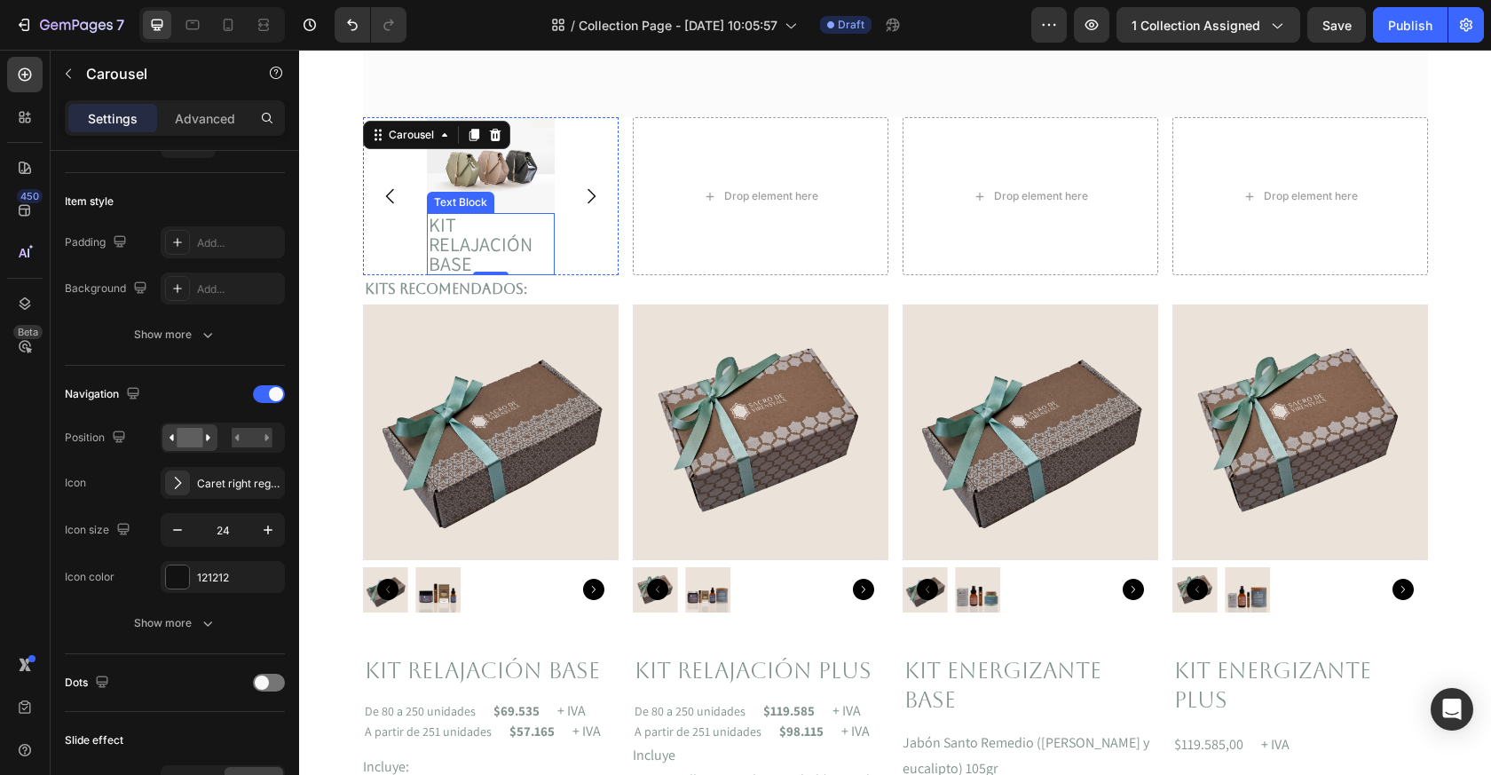
click at [500, 208] on img at bounding box center [491, 165] width 128 height 96
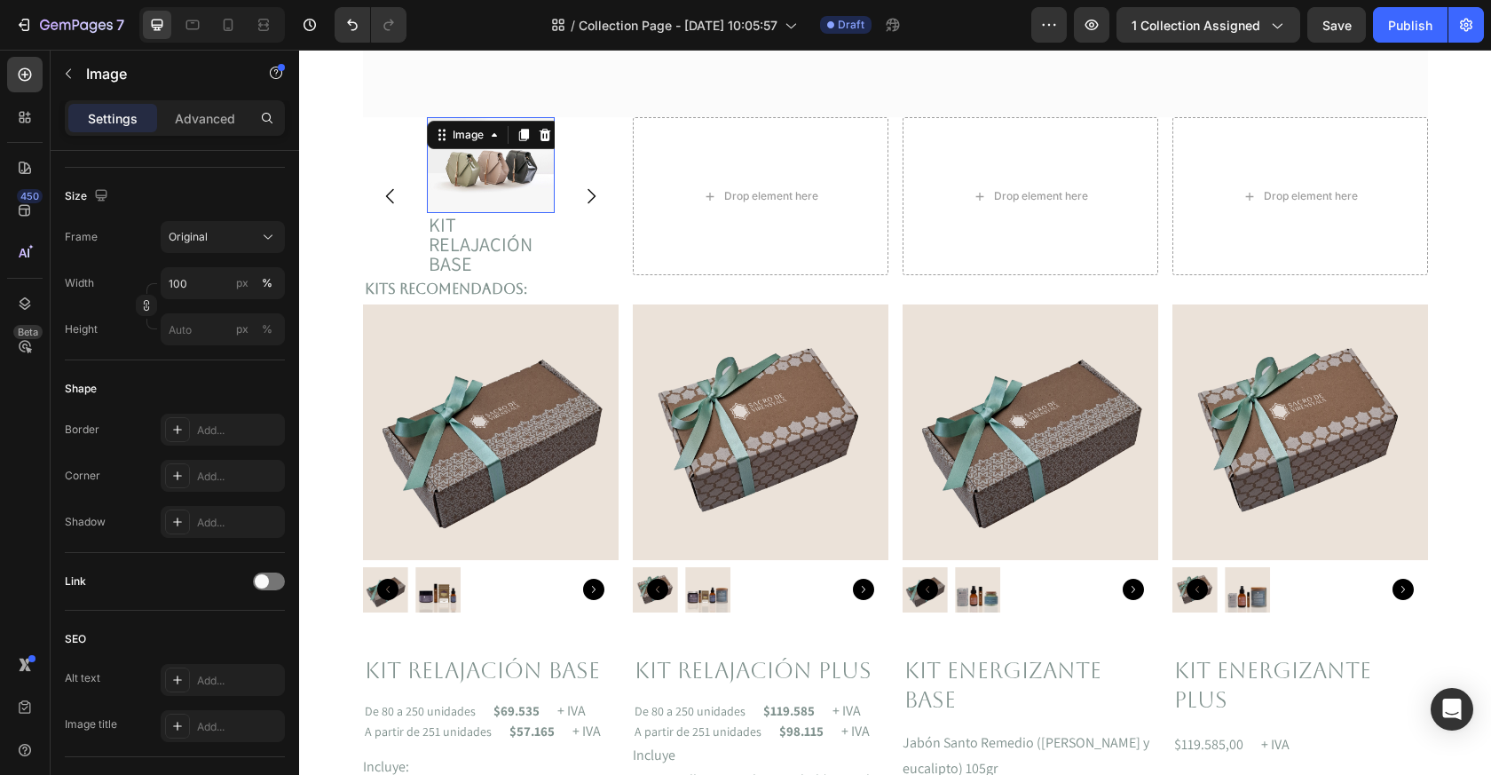
scroll to position [0, 0]
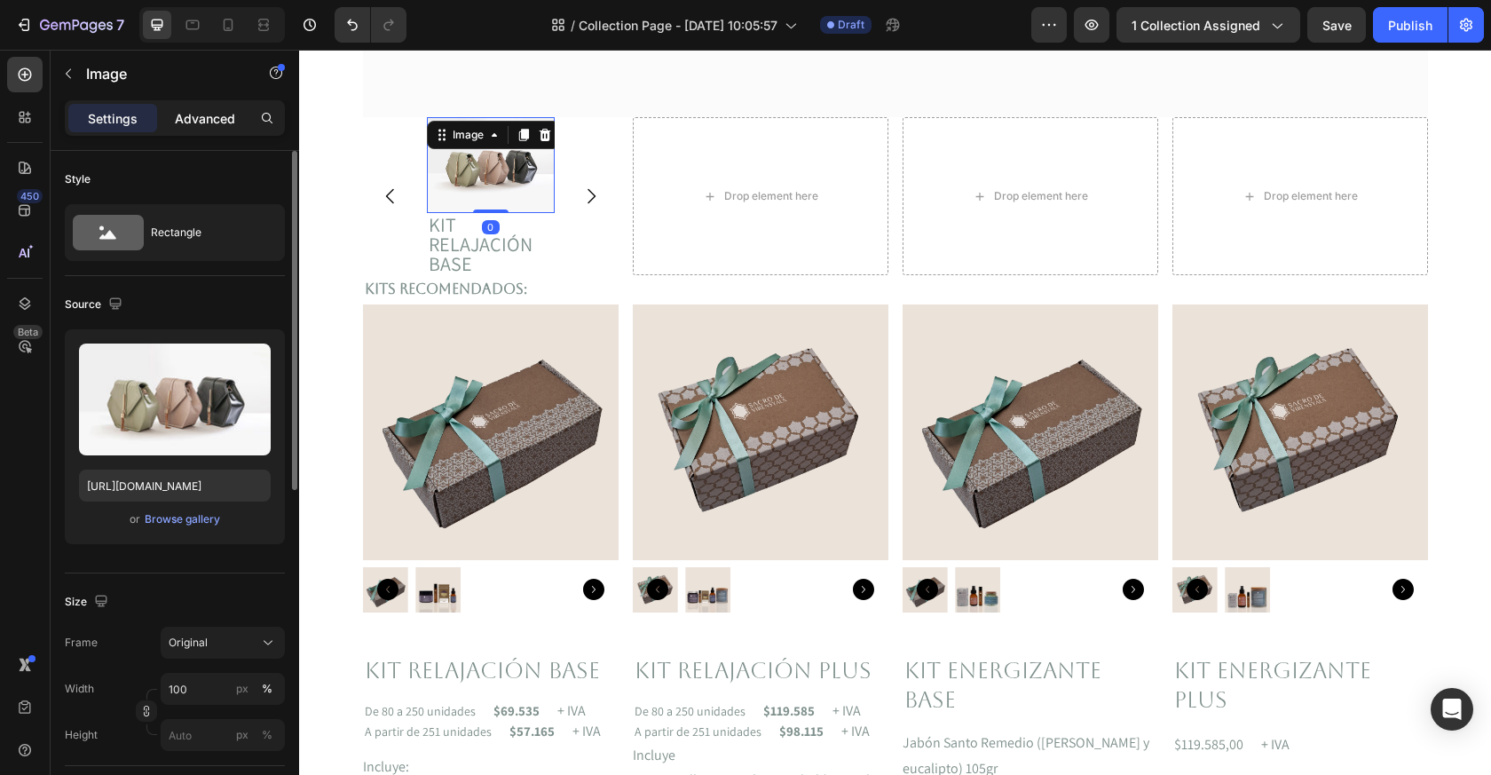
click at [210, 119] on p "Advanced" at bounding box center [205, 118] width 60 height 19
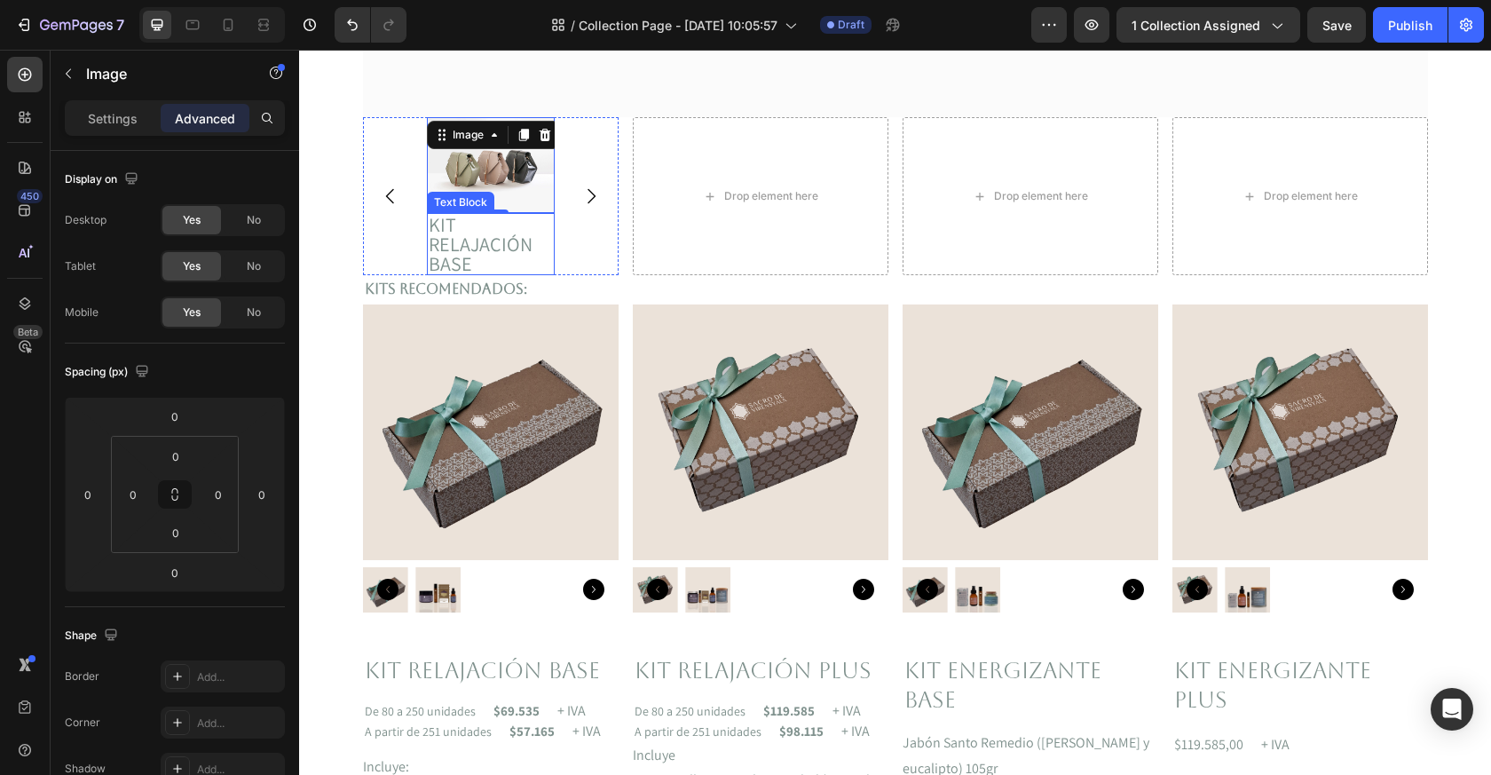
click at [453, 232] on p "KIT RELAJACIÓN BASE" at bounding box center [491, 244] width 124 height 59
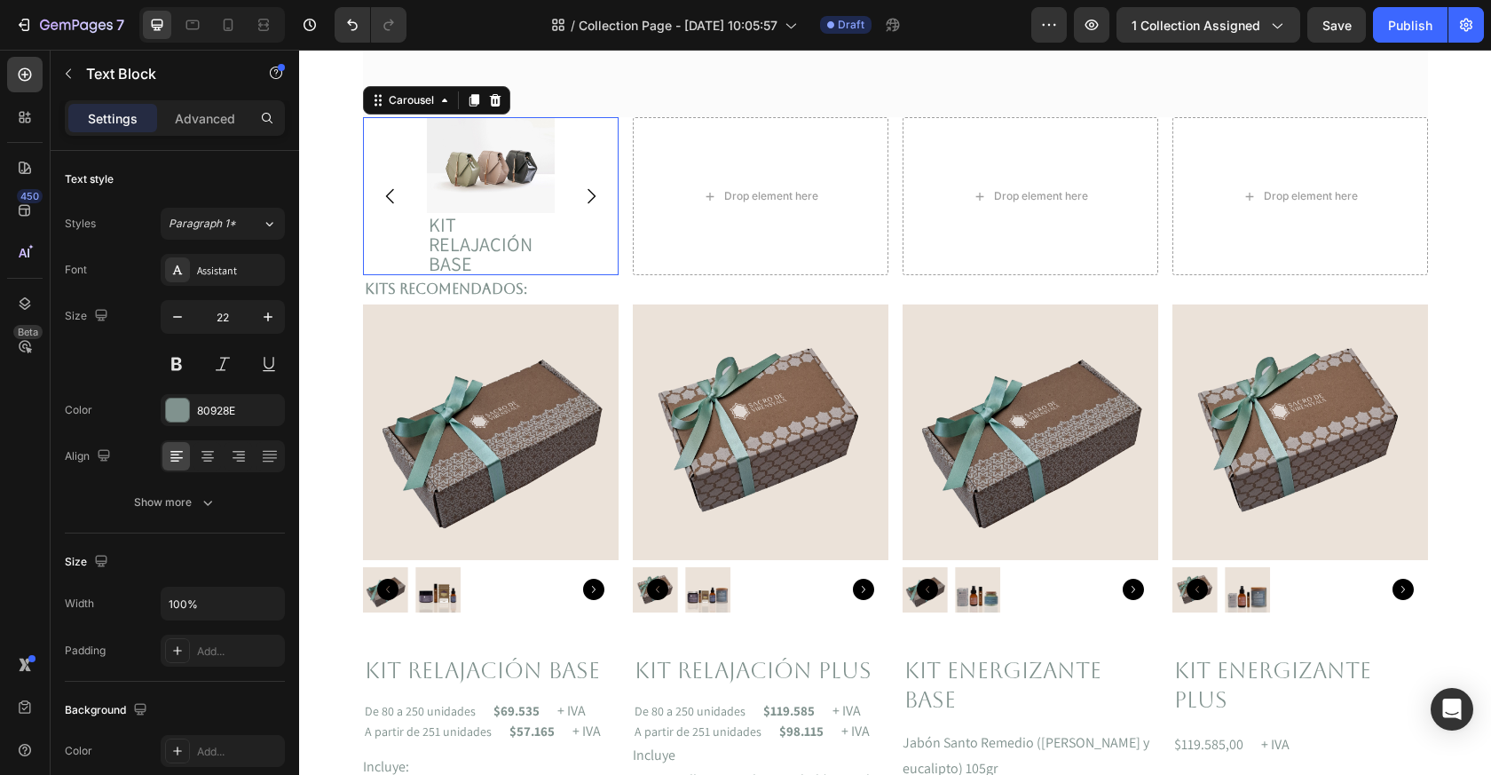
click at [405, 210] on button "Carousel Back Arrow" at bounding box center [391, 196] width 50 height 50
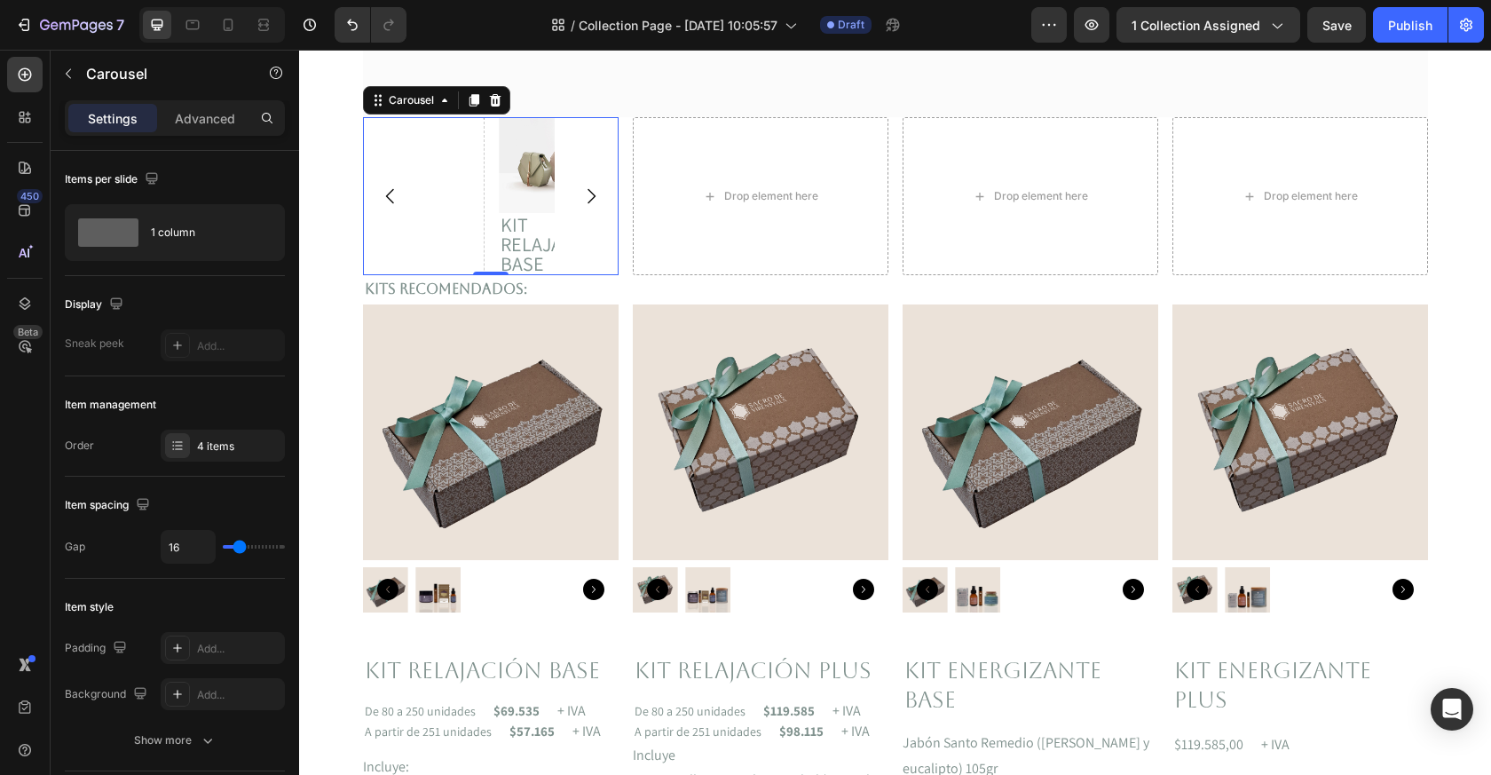
click at [382, 194] on icon "Carousel Back Arrow" at bounding box center [390, 196] width 21 height 21
click at [387, 195] on icon "Carousel Back Arrow" at bounding box center [389, 196] width 8 height 15
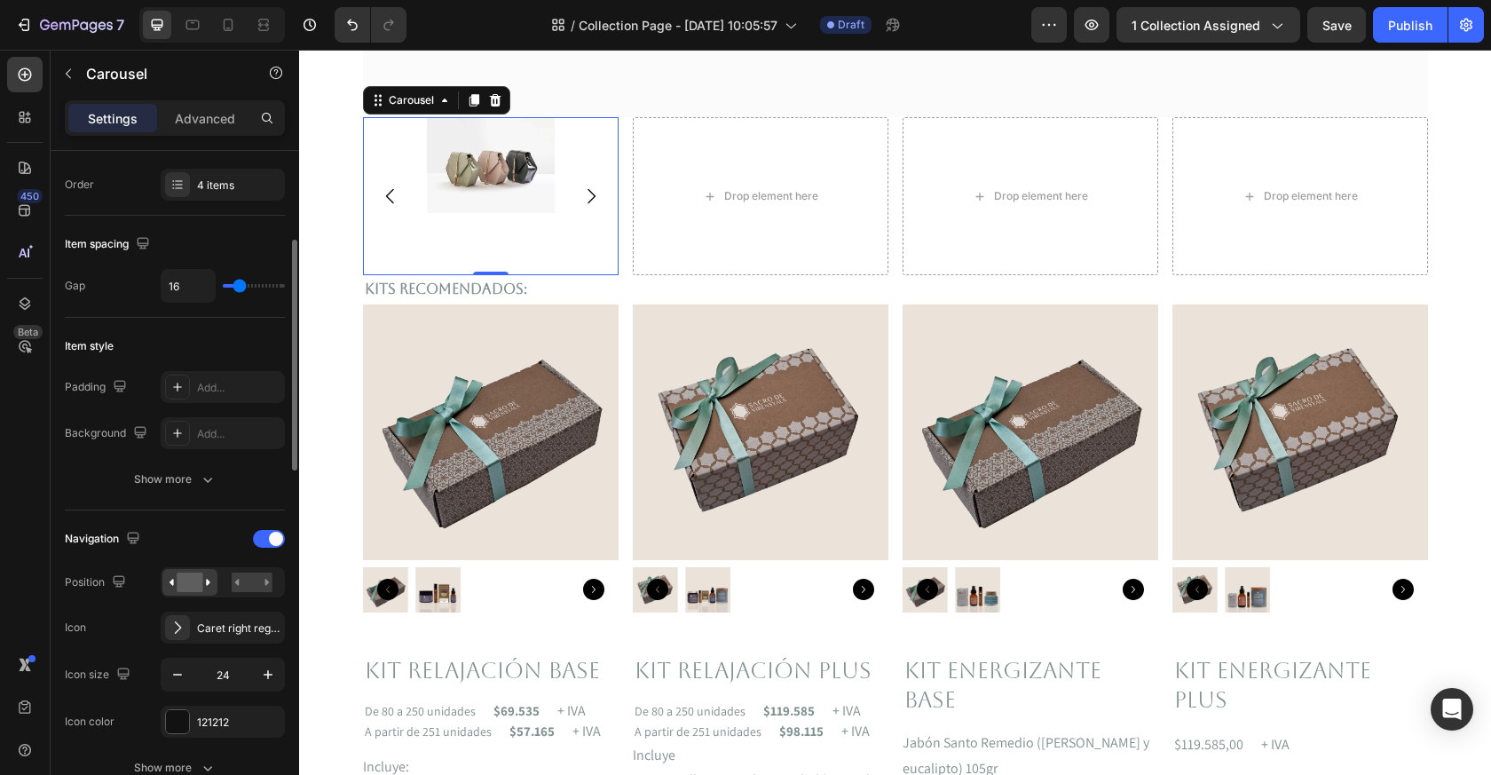
scroll to position [269, 0]
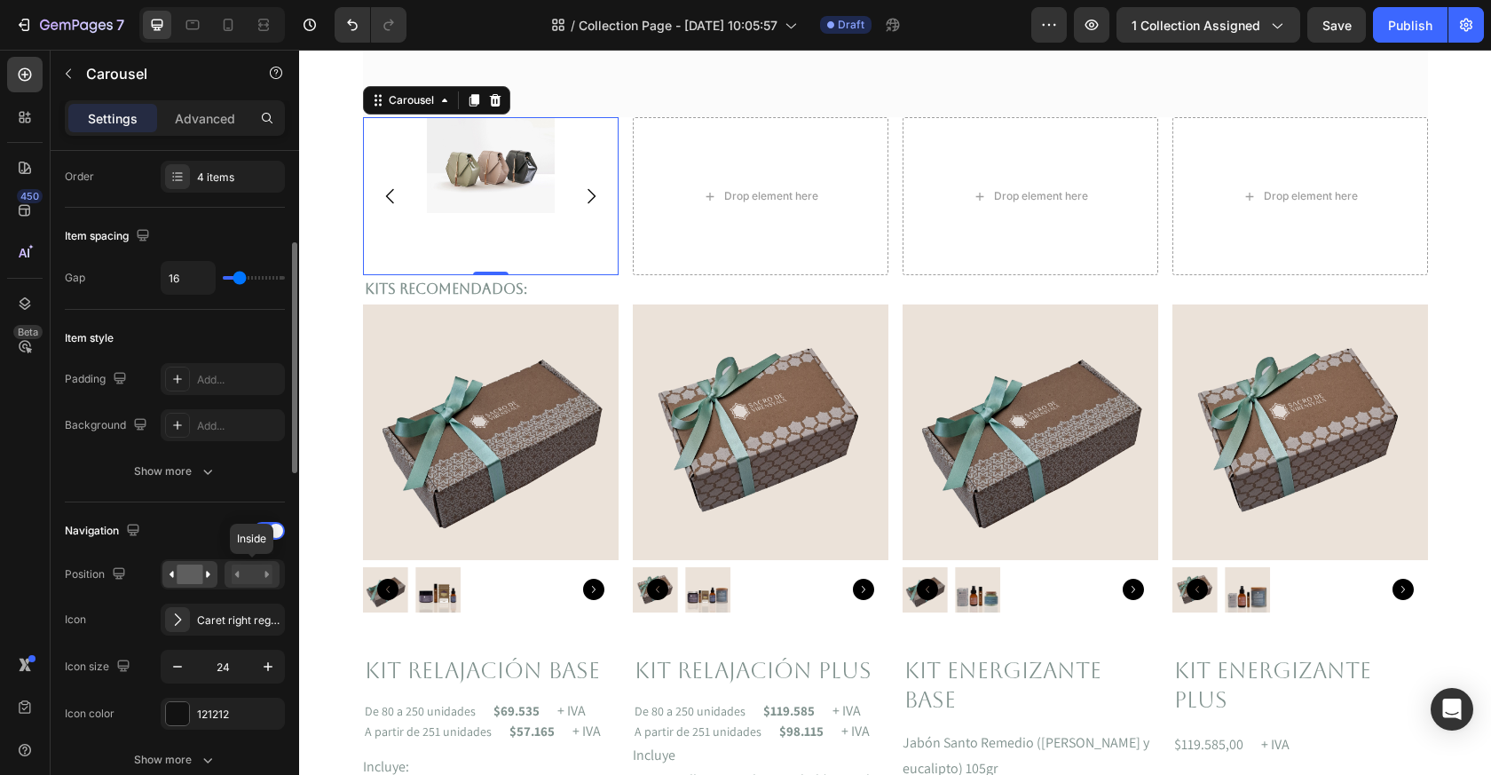
click at [250, 580] on rect at bounding box center [252, 575] width 41 height 20
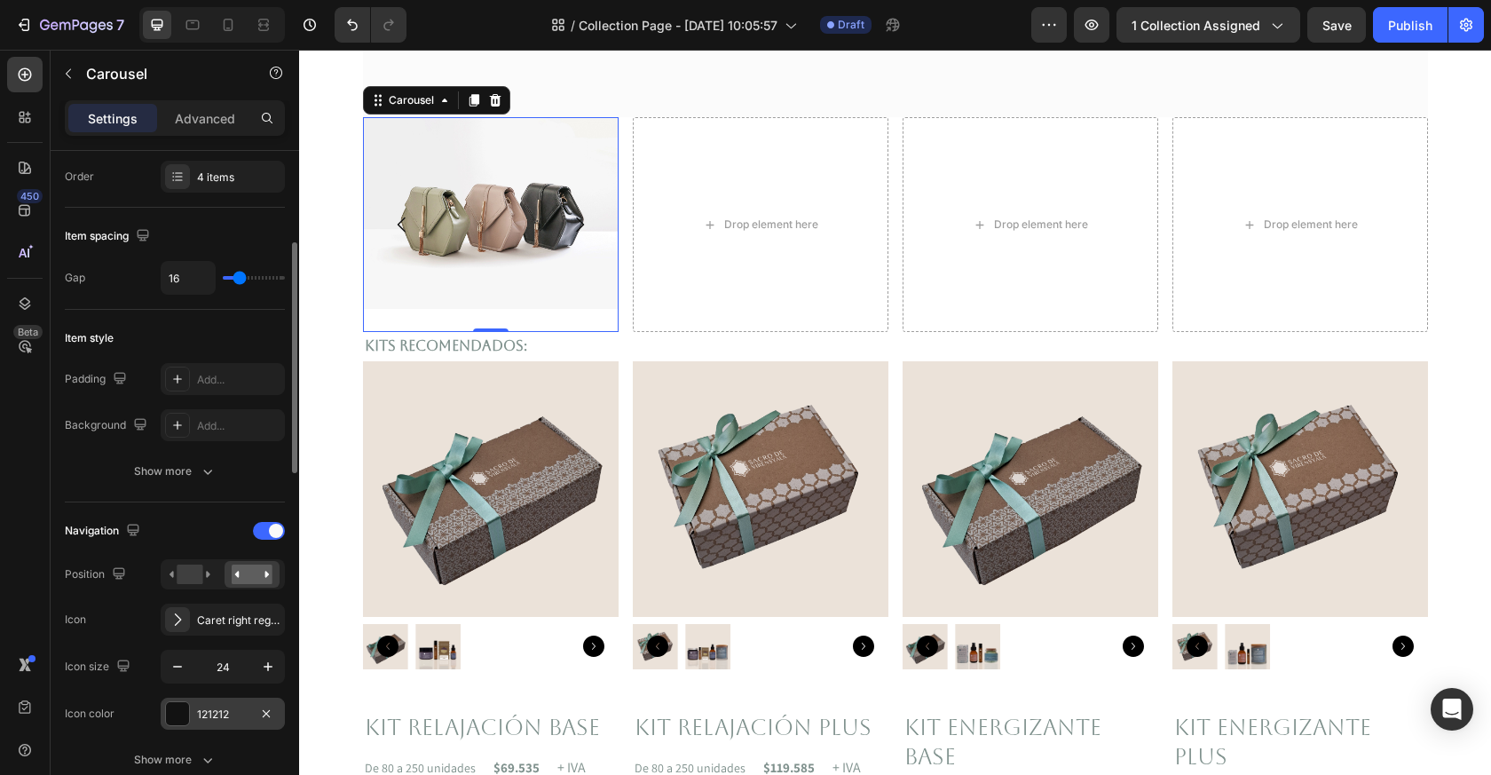
click at [179, 709] on div at bounding box center [177, 713] width 23 height 23
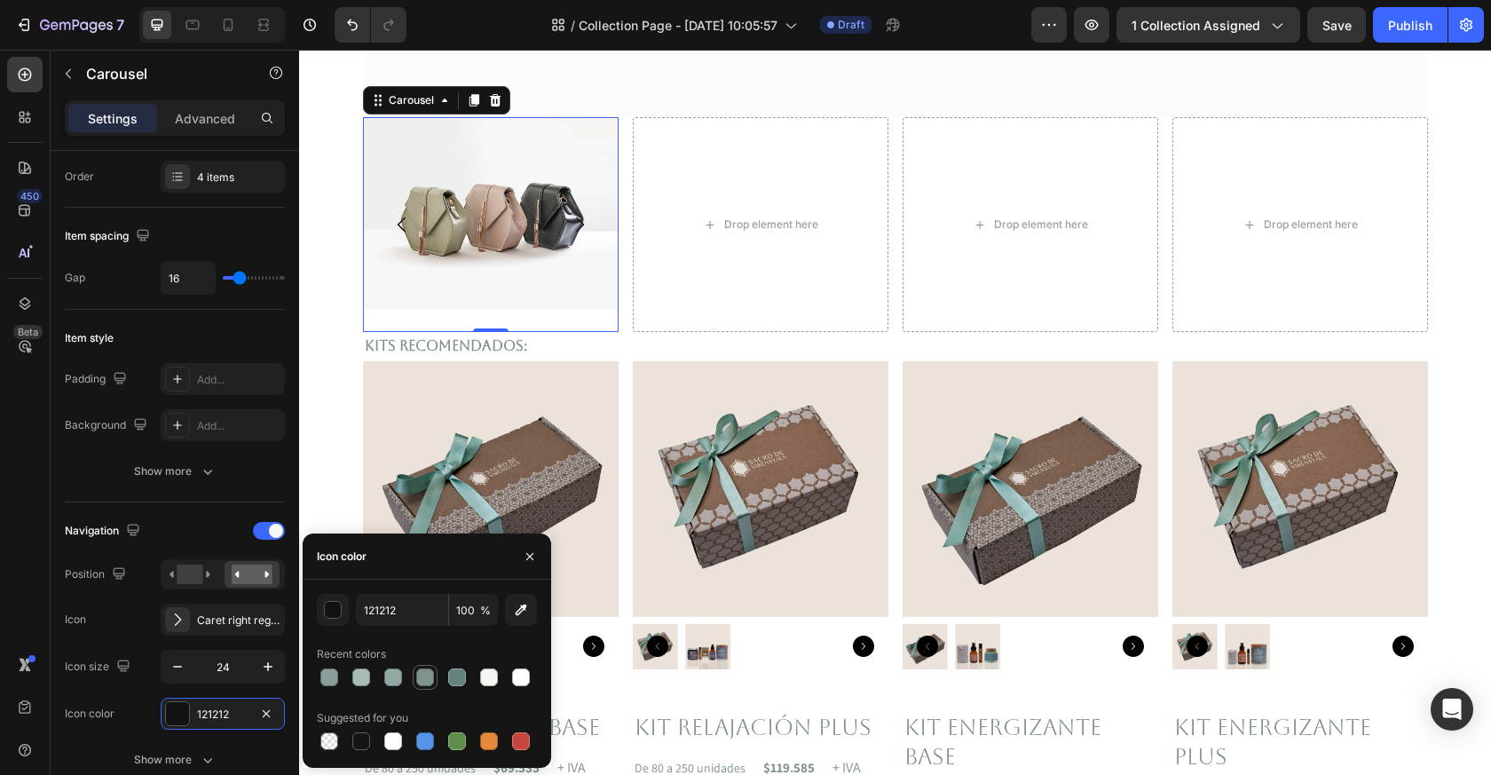
click at [435, 679] on div at bounding box center [425, 677] width 21 height 21
type input "80928E"
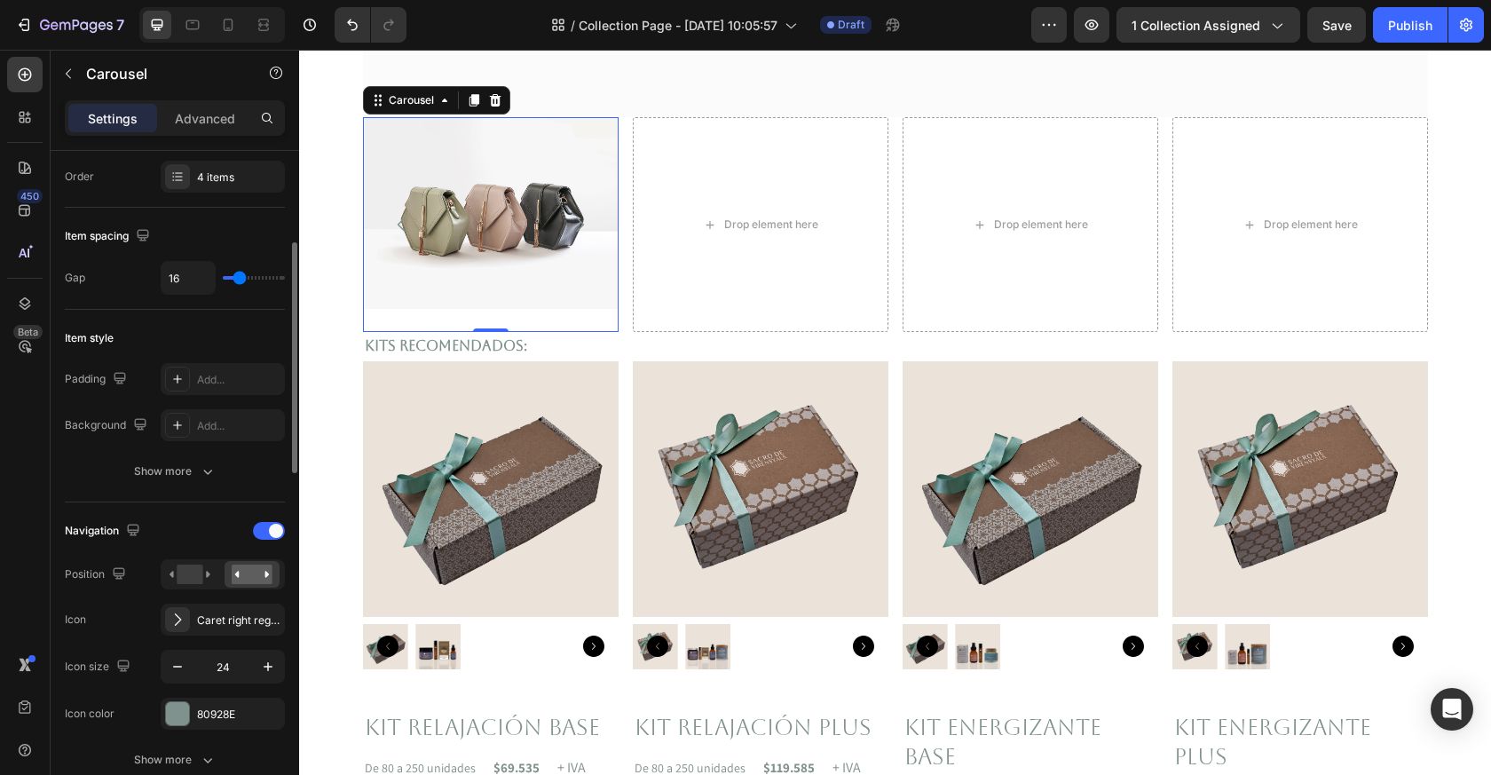
click at [206, 518] on div "Navigation" at bounding box center [175, 531] width 220 height 28
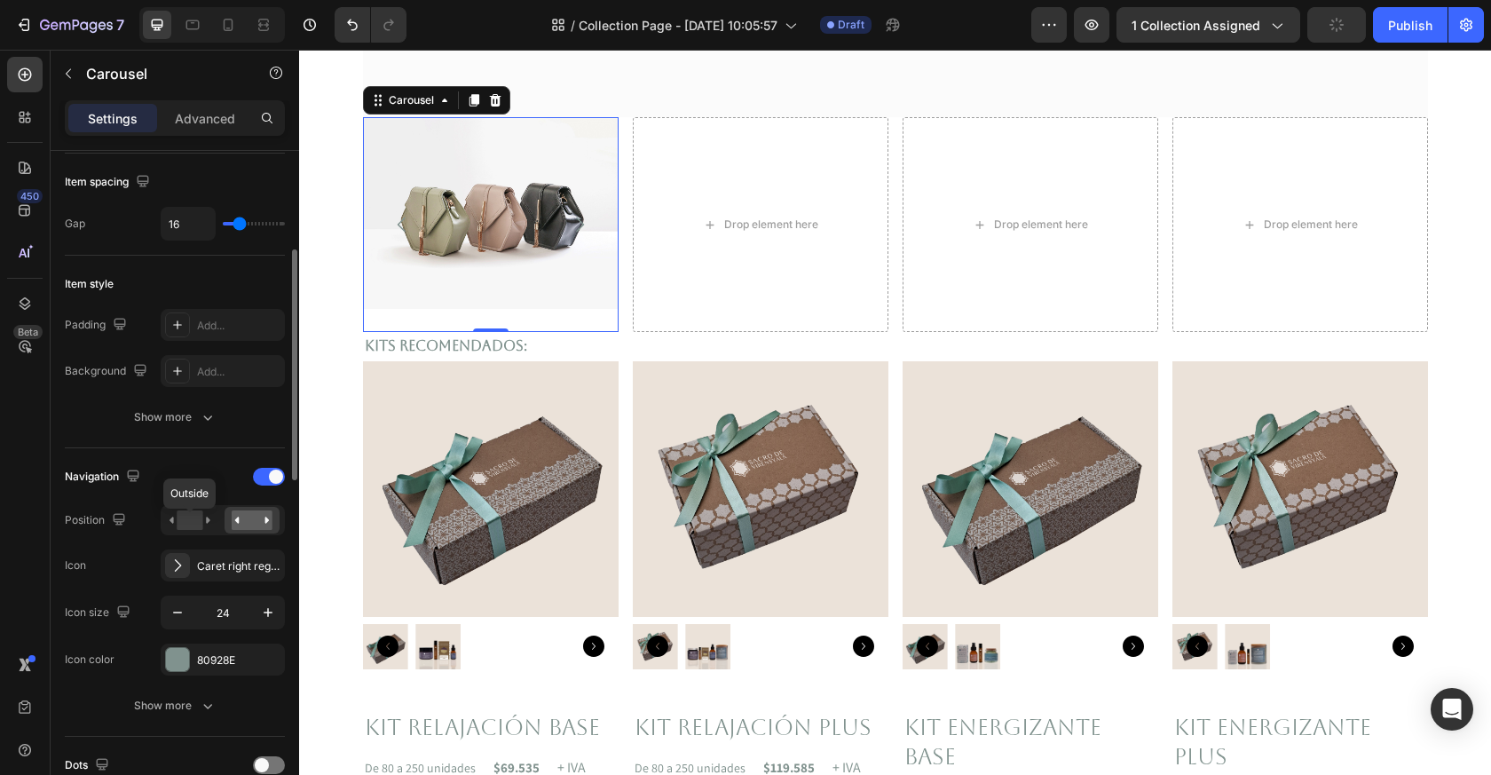
scroll to position [326, 0]
click at [188, 702] on div "Show more" at bounding box center [175, 703] width 83 height 18
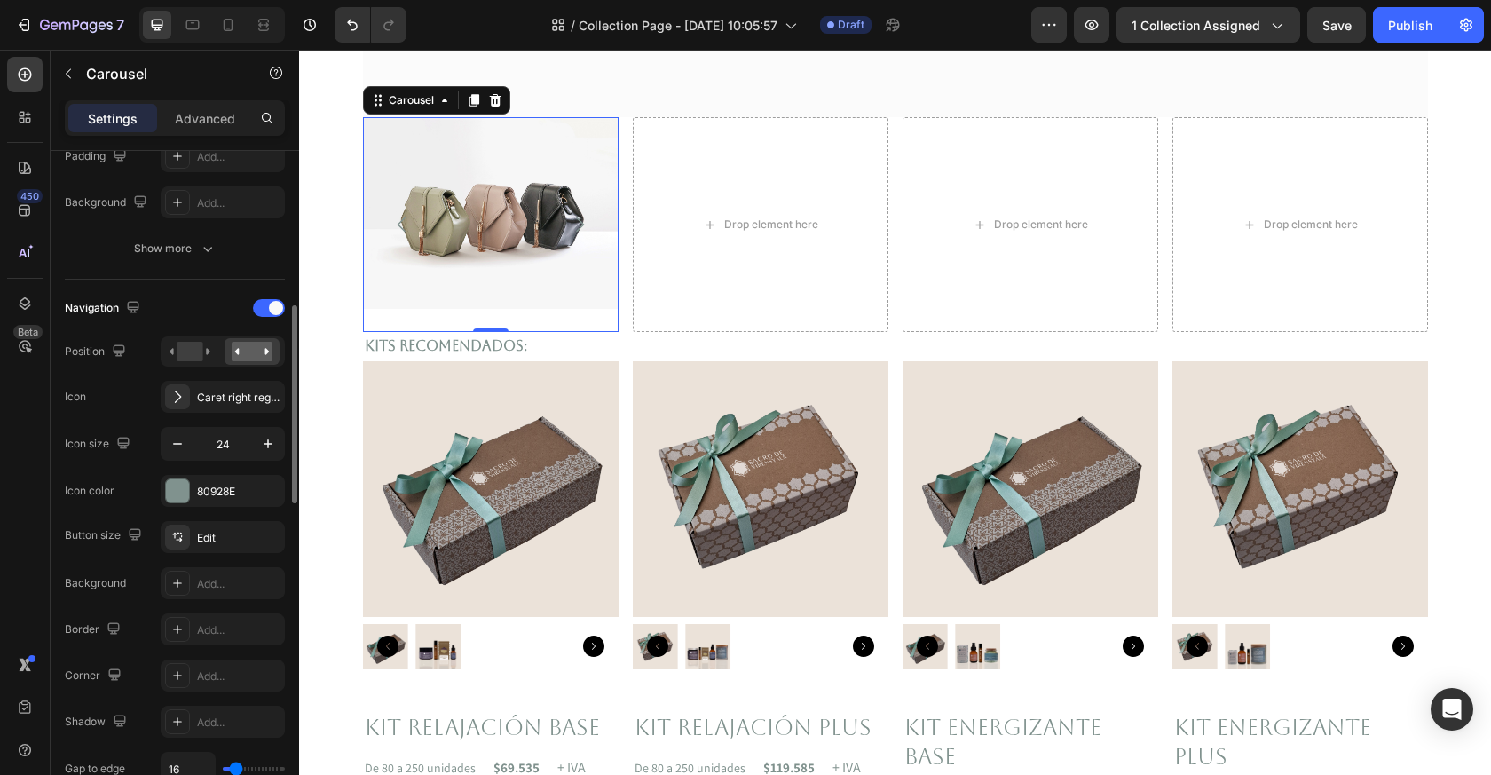
scroll to position [504, 0]
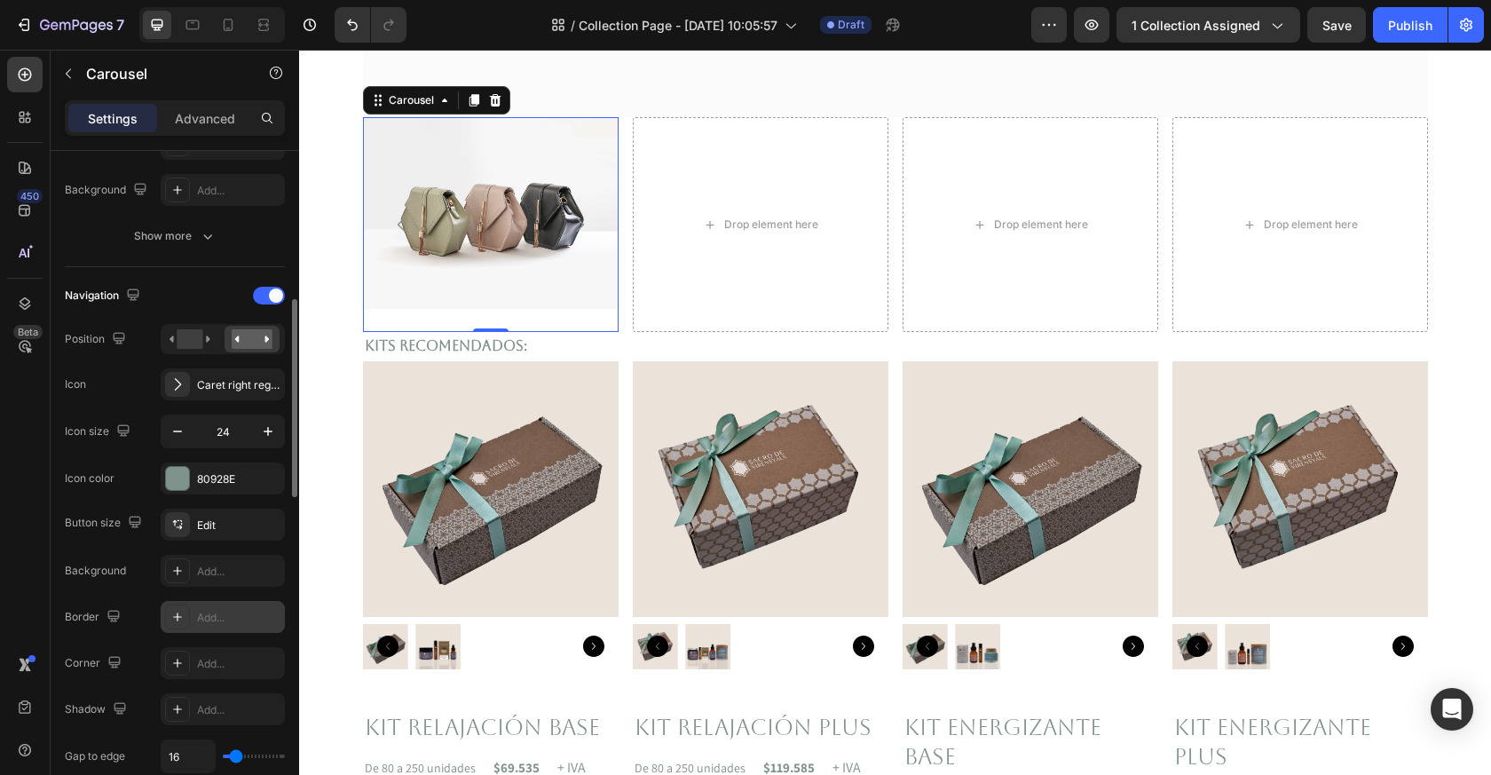
click at [172, 614] on icon at bounding box center [177, 617] width 14 height 14
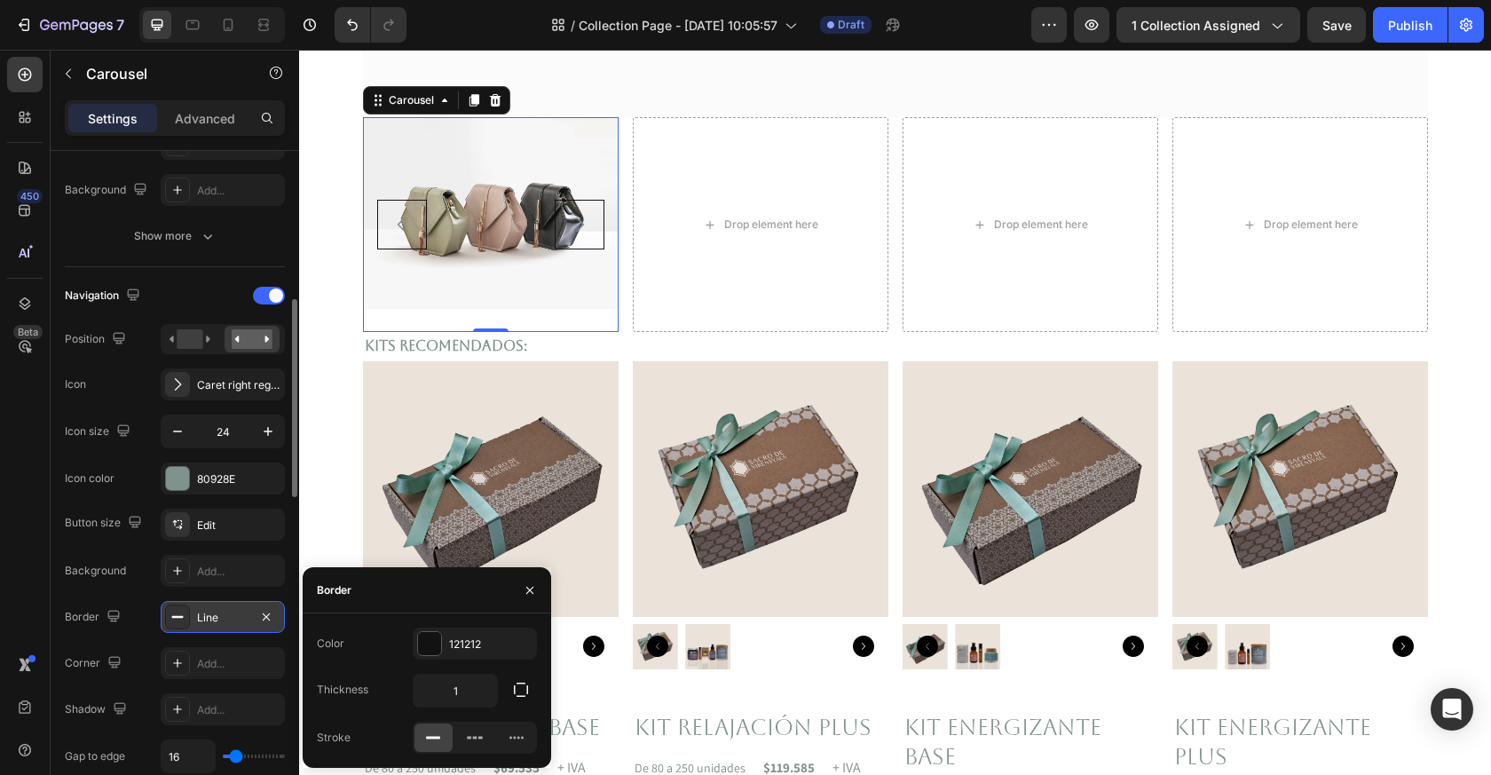
click at [172, 614] on icon at bounding box center [177, 617] width 14 height 14
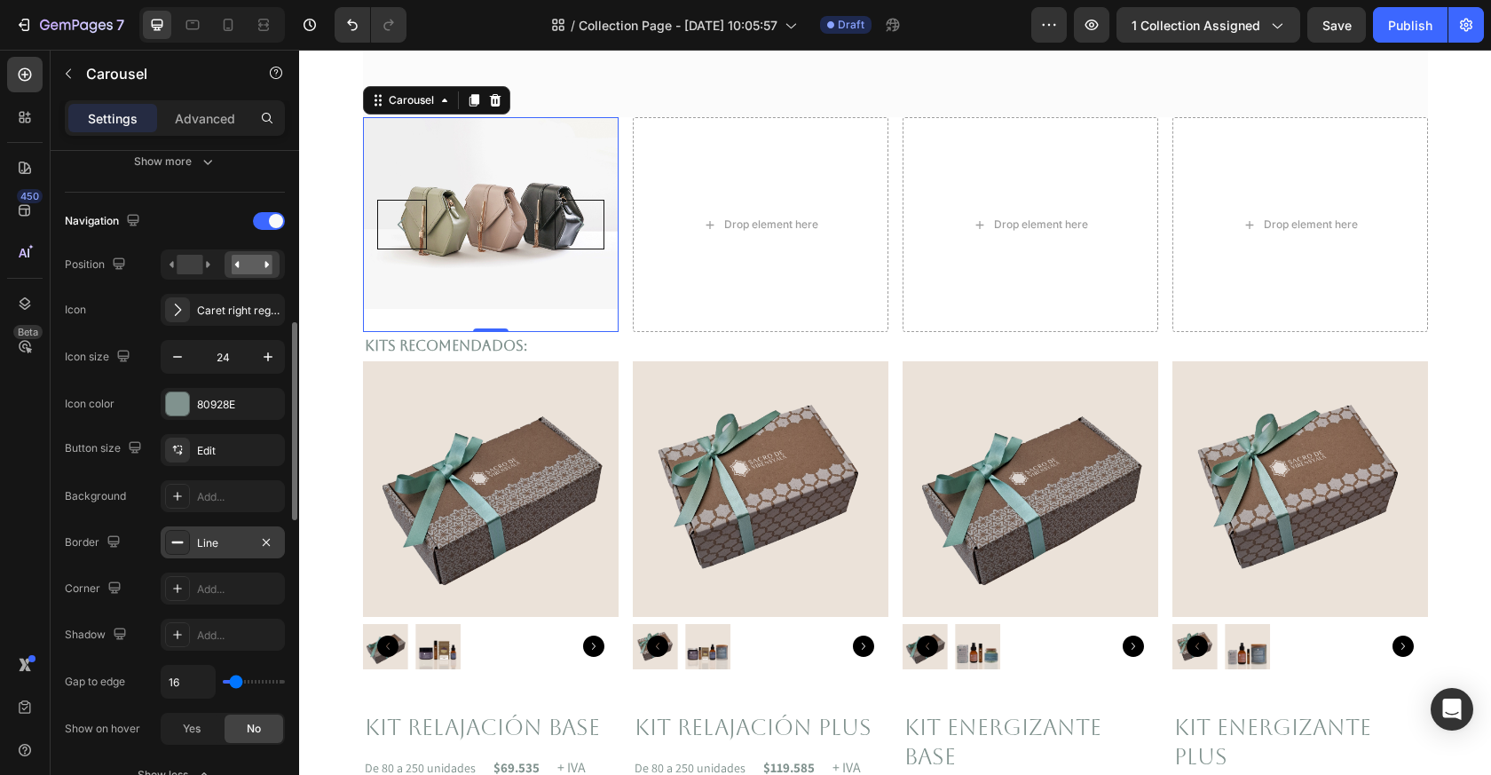
scroll to position [628, 0]
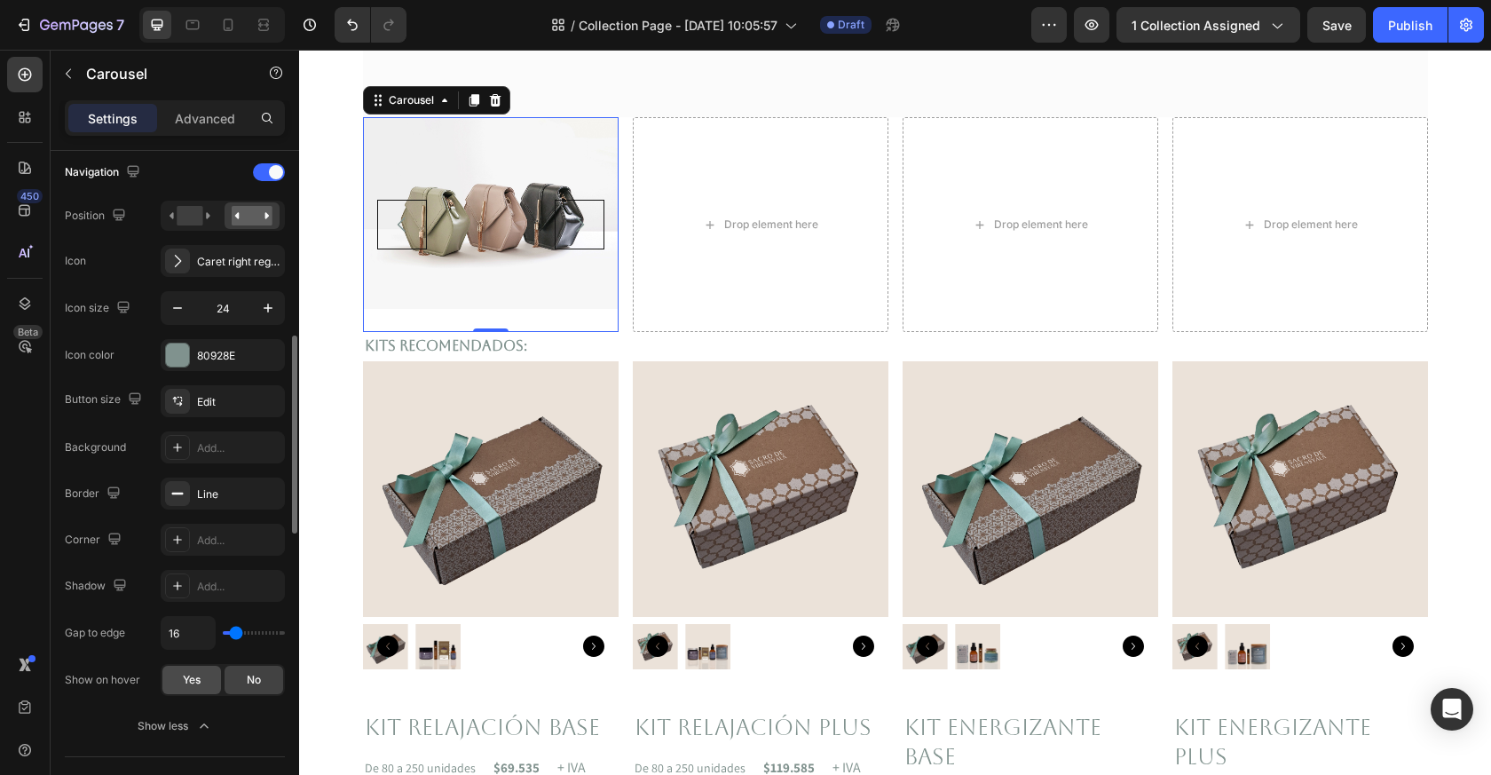
click at [191, 684] on span "Yes" at bounding box center [192, 680] width 18 height 16
click at [256, 679] on span "No" at bounding box center [254, 680] width 14 height 16
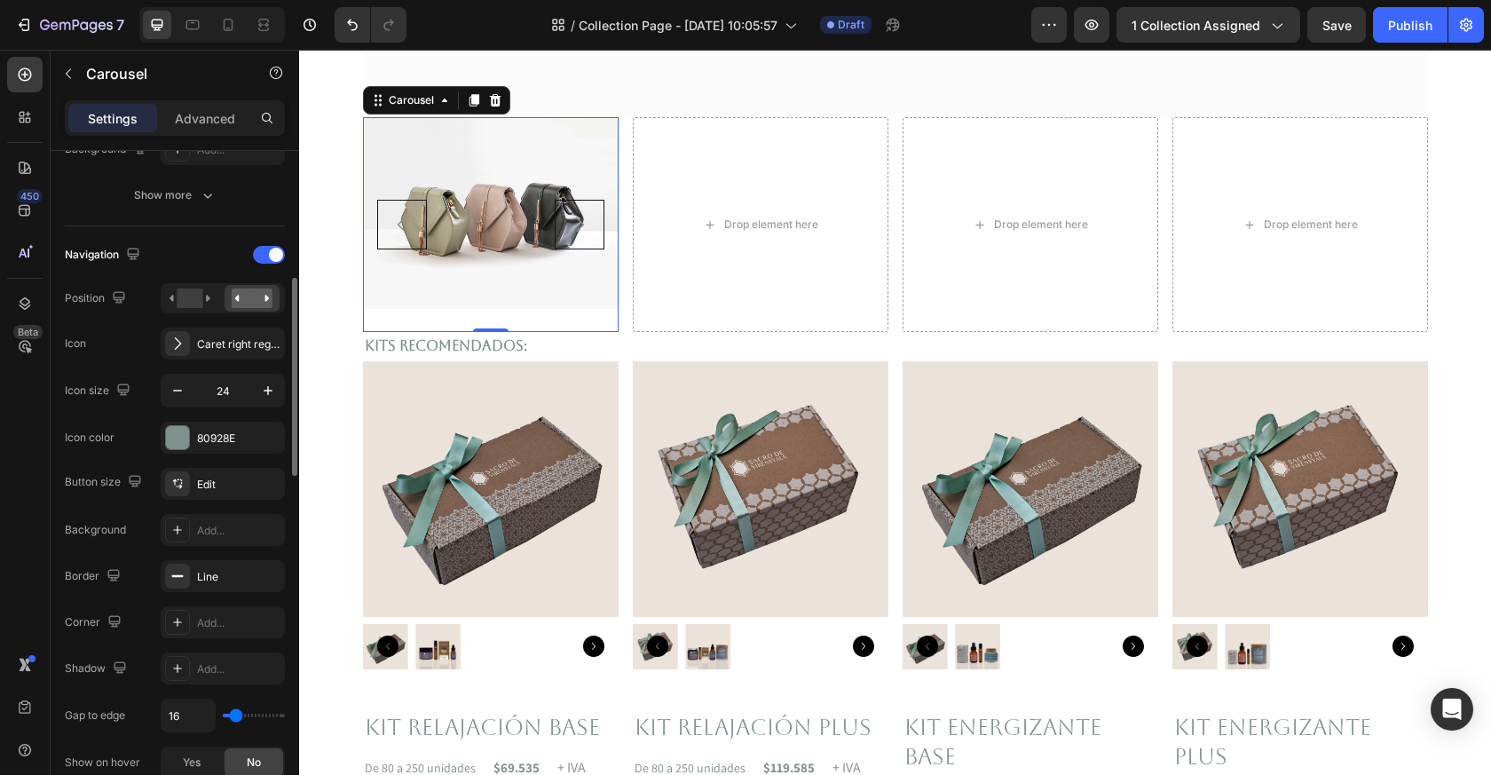
scroll to position [626, 0]
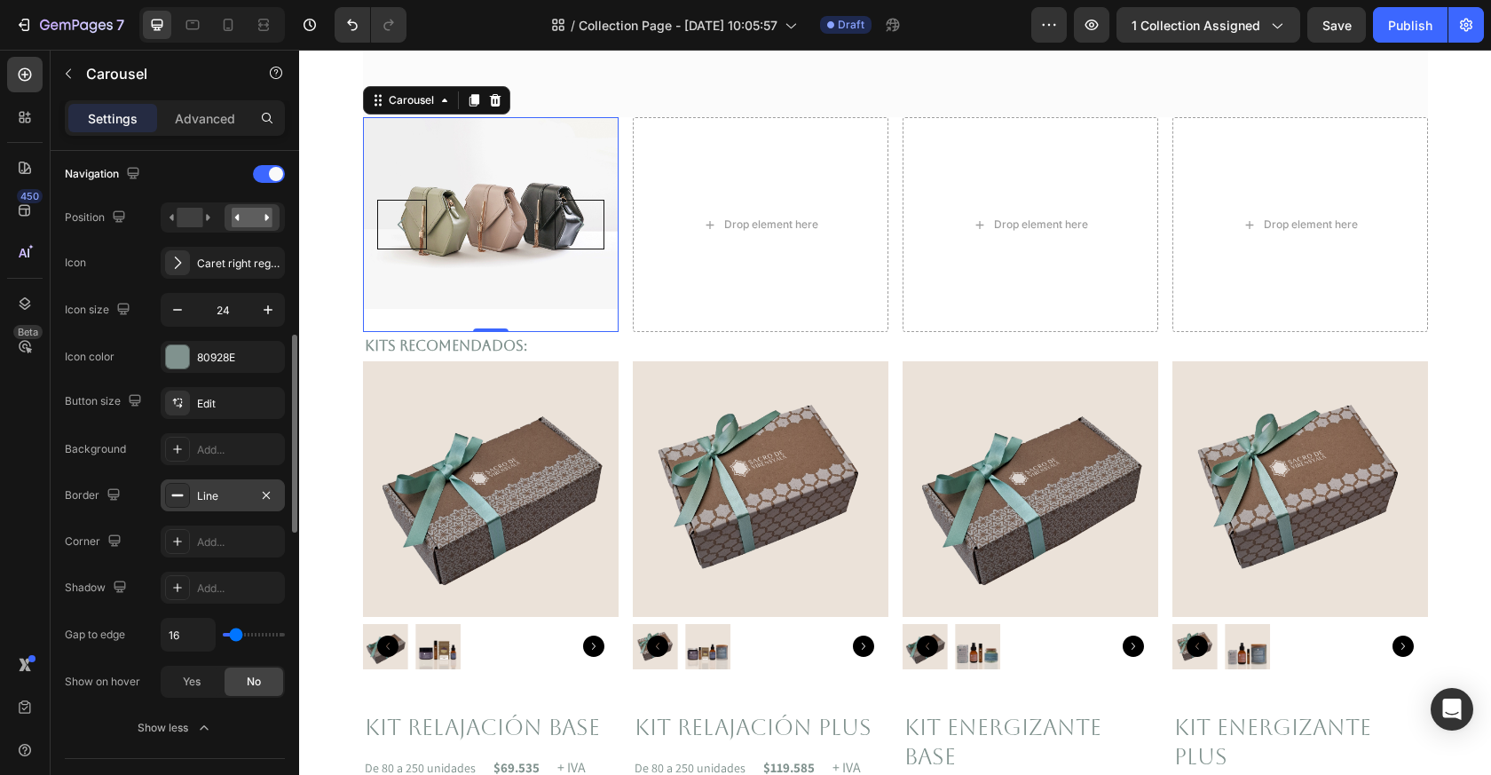
click at [220, 488] on div "Line" at bounding box center [222, 496] width 51 height 16
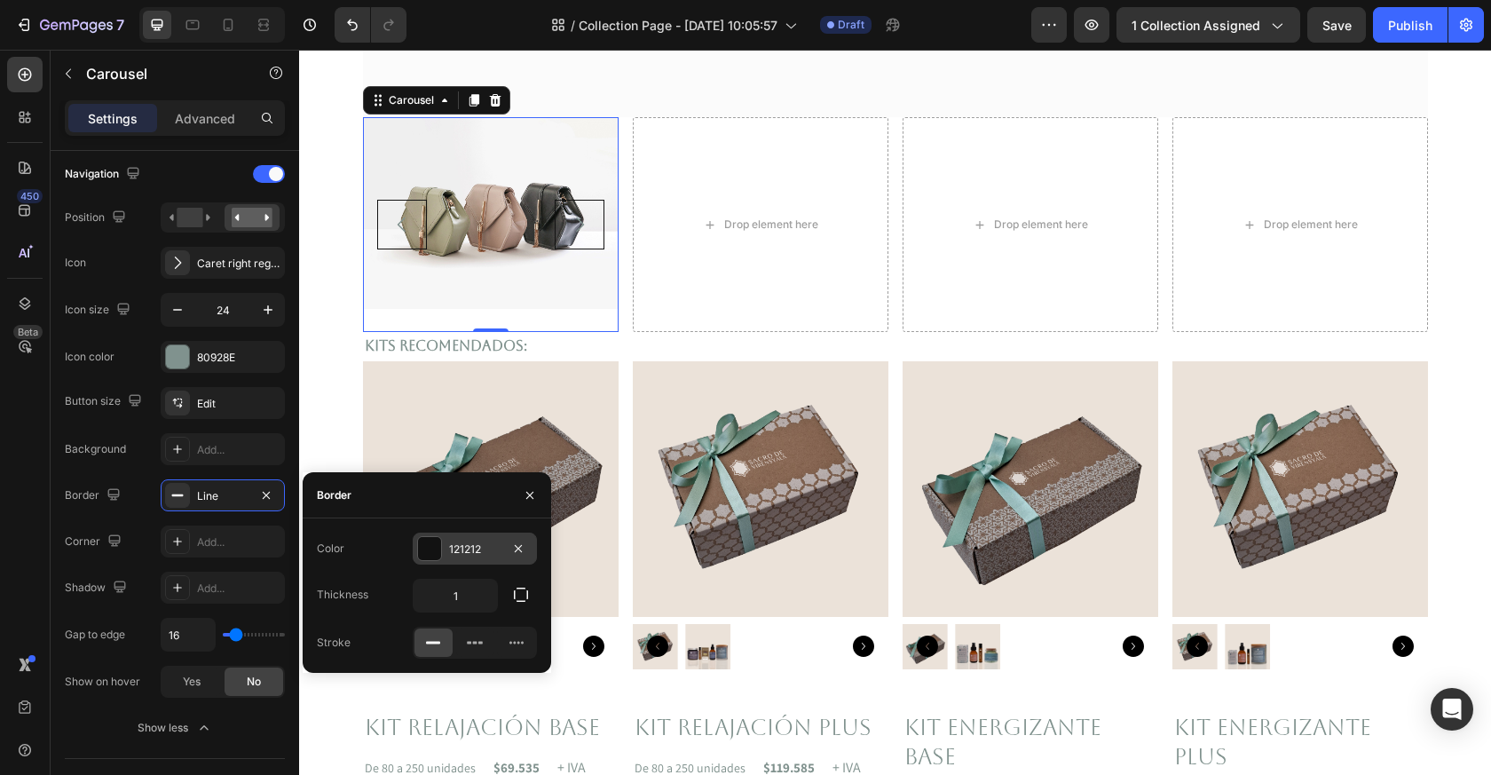
click at [423, 550] on div at bounding box center [429, 548] width 23 height 23
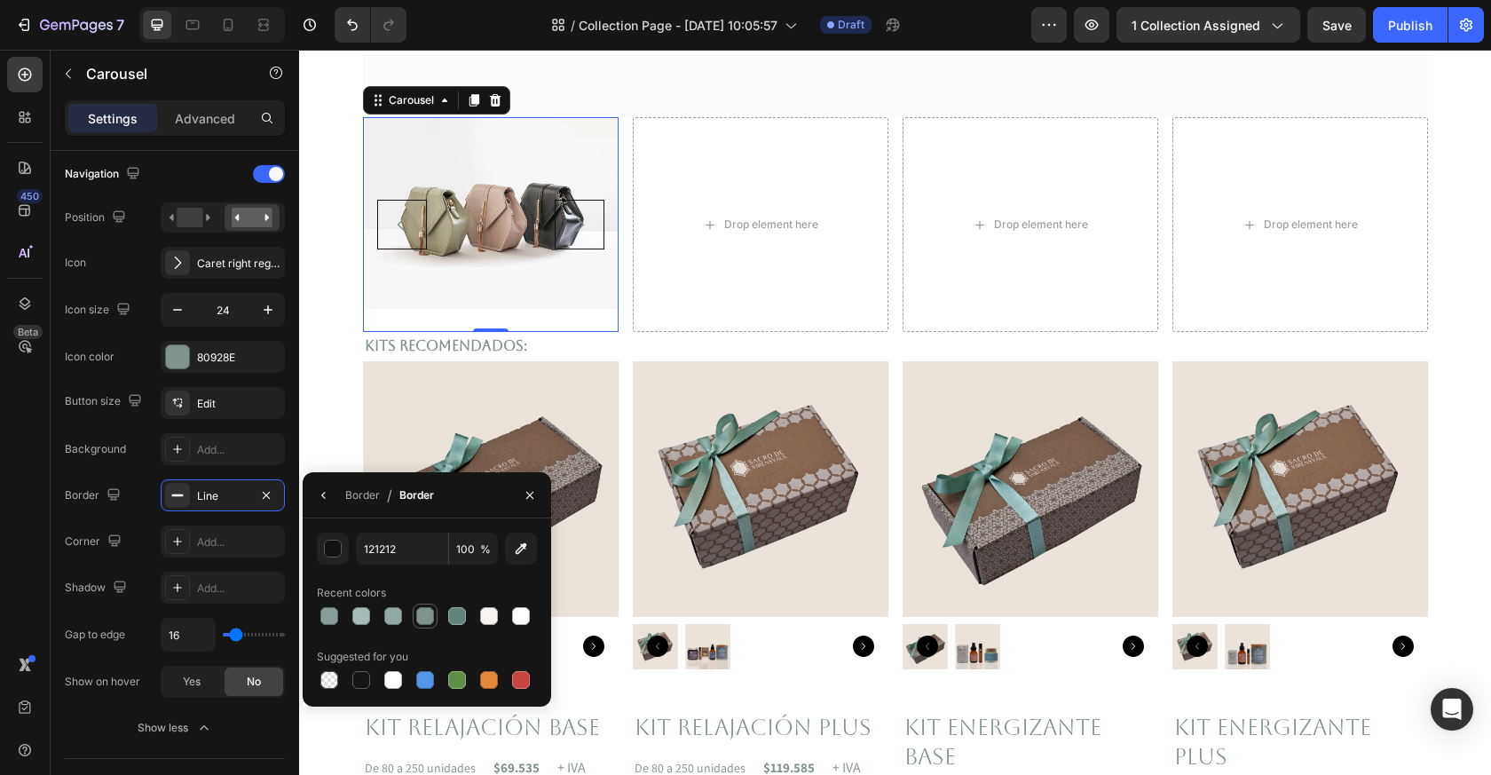
click at [432, 613] on div at bounding box center [425, 616] width 18 height 18
click at [495, 615] on div at bounding box center [489, 616] width 18 height 18
click at [522, 615] on div at bounding box center [521, 616] width 18 height 18
click at [504, 616] on div at bounding box center [427, 616] width 220 height 25
click at [434, 612] on div at bounding box center [425, 615] width 21 height 21
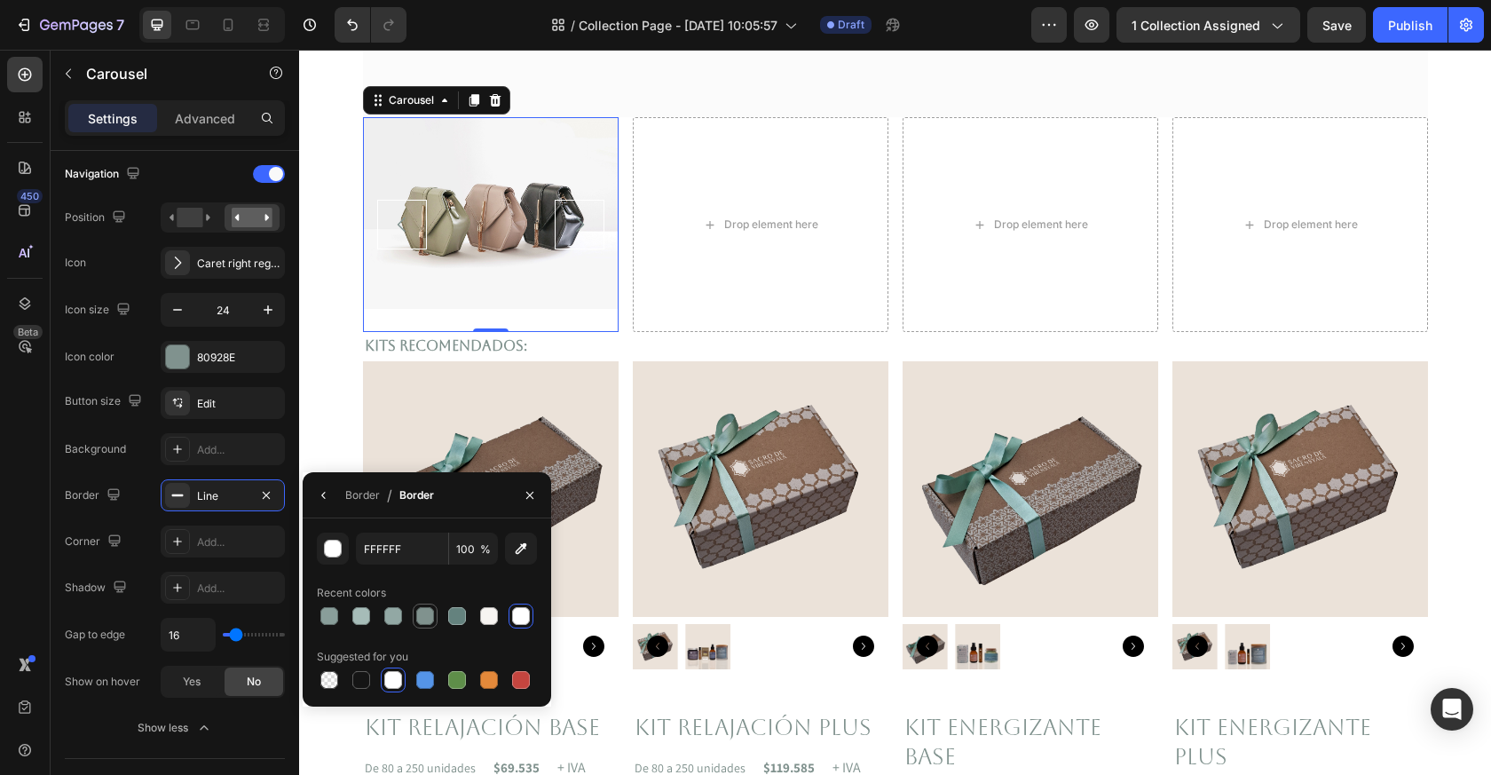
type input "80928E"
click at [169, 502] on div at bounding box center [177, 495] width 25 height 25
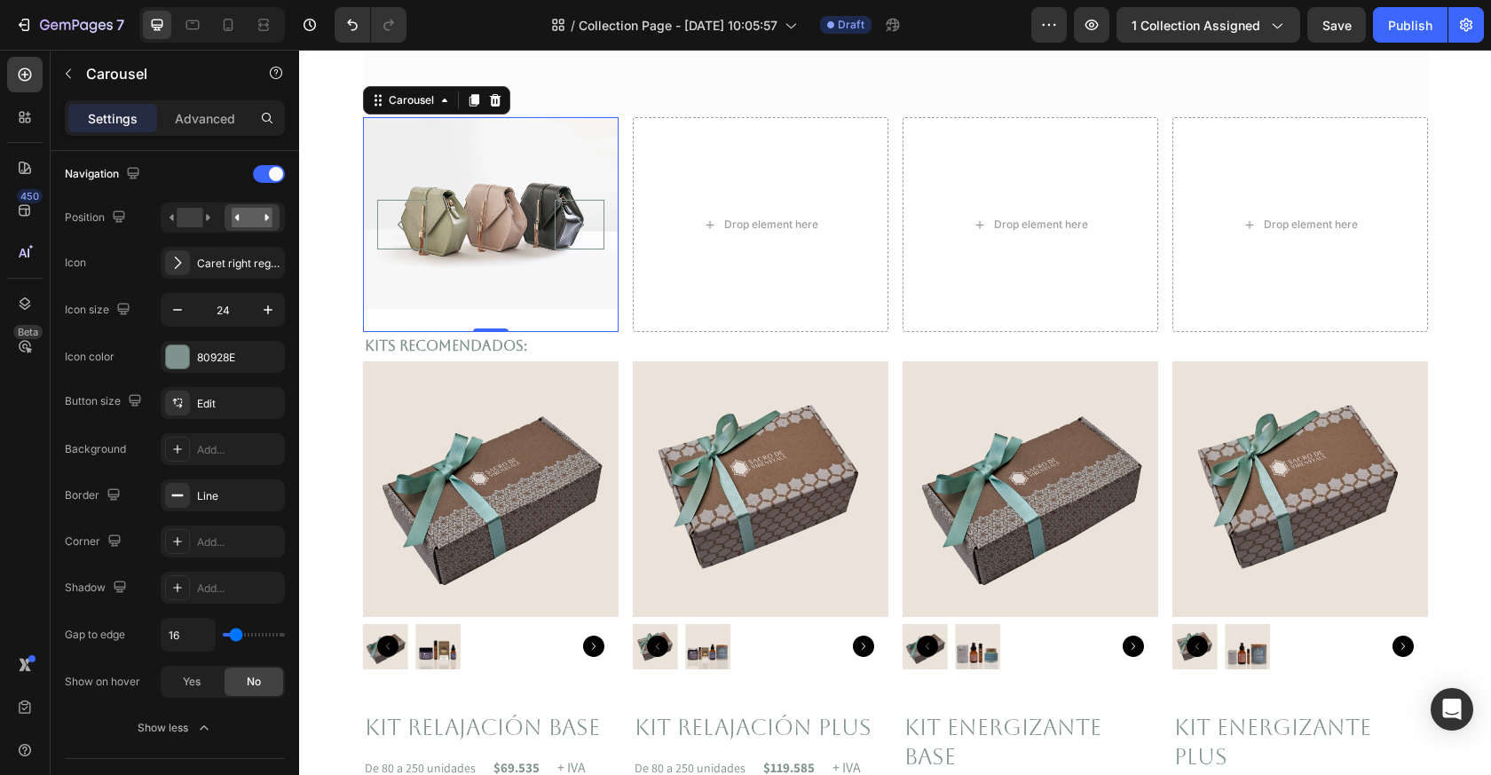
click at [178, 498] on icon at bounding box center [177, 495] width 14 height 14
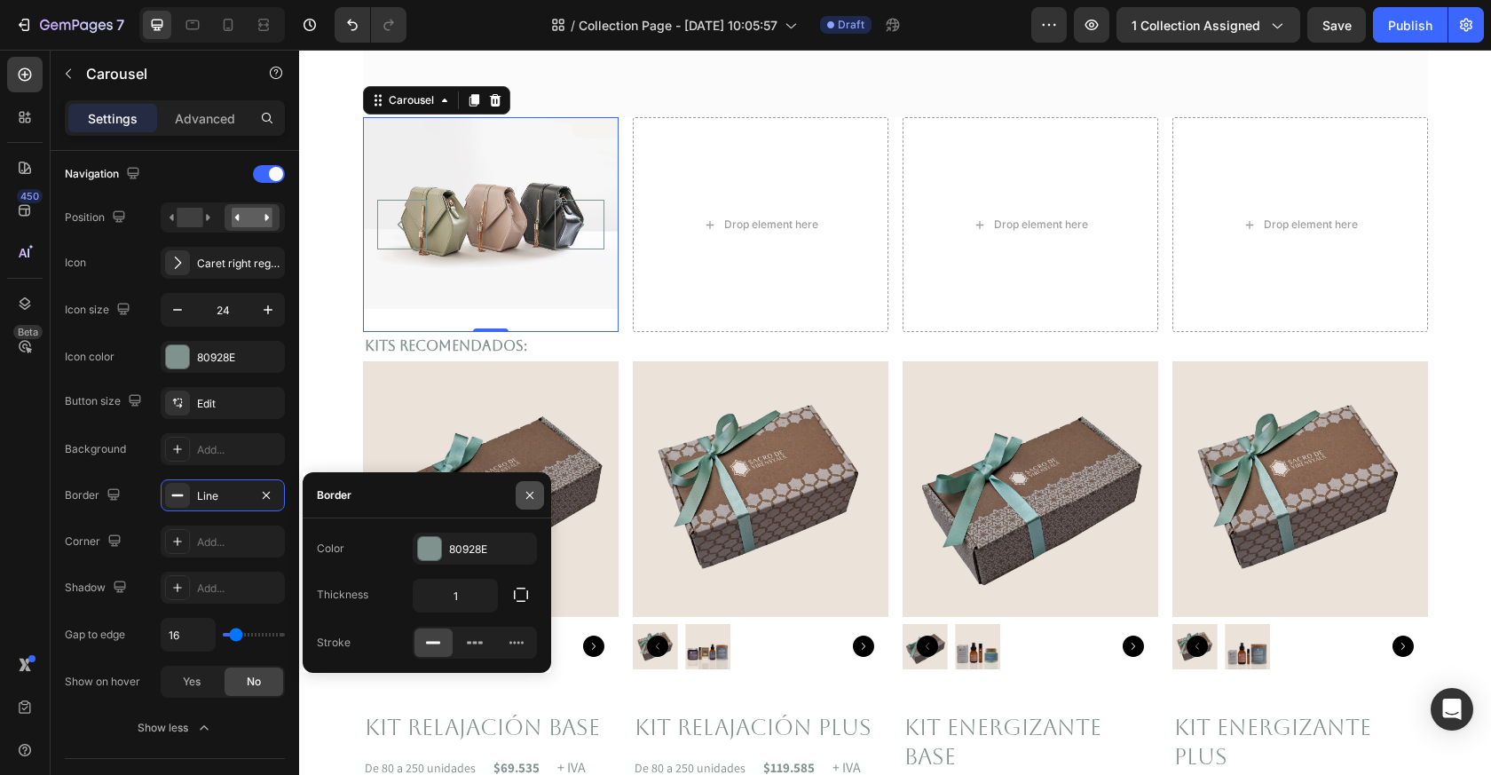
click at [527, 494] on icon "button" at bounding box center [530, 495] width 14 height 14
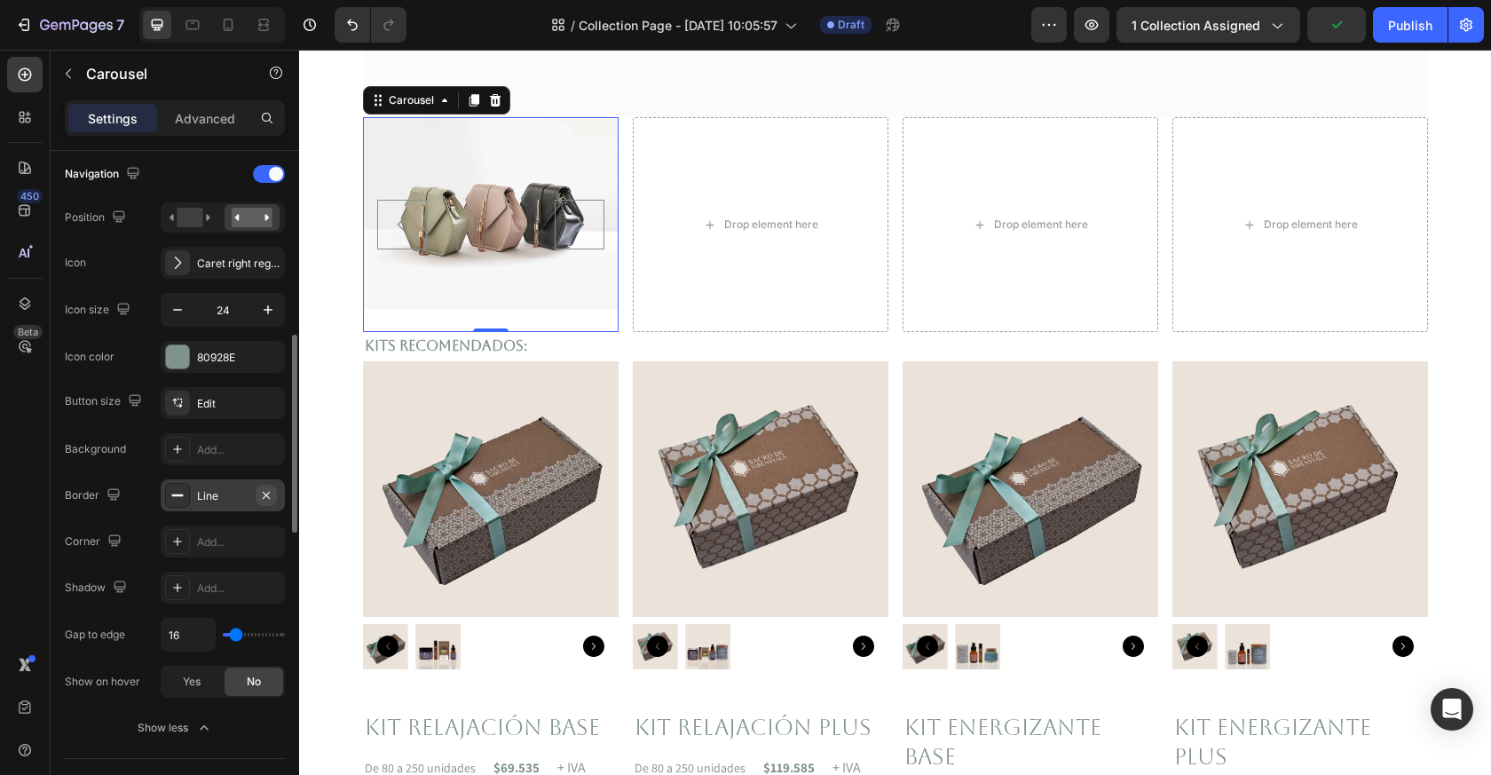
click at [271, 494] on icon "button" at bounding box center [266, 495] width 14 height 14
click at [211, 541] on div "Add..." at bounding box center [238, 542] width 83 height 16
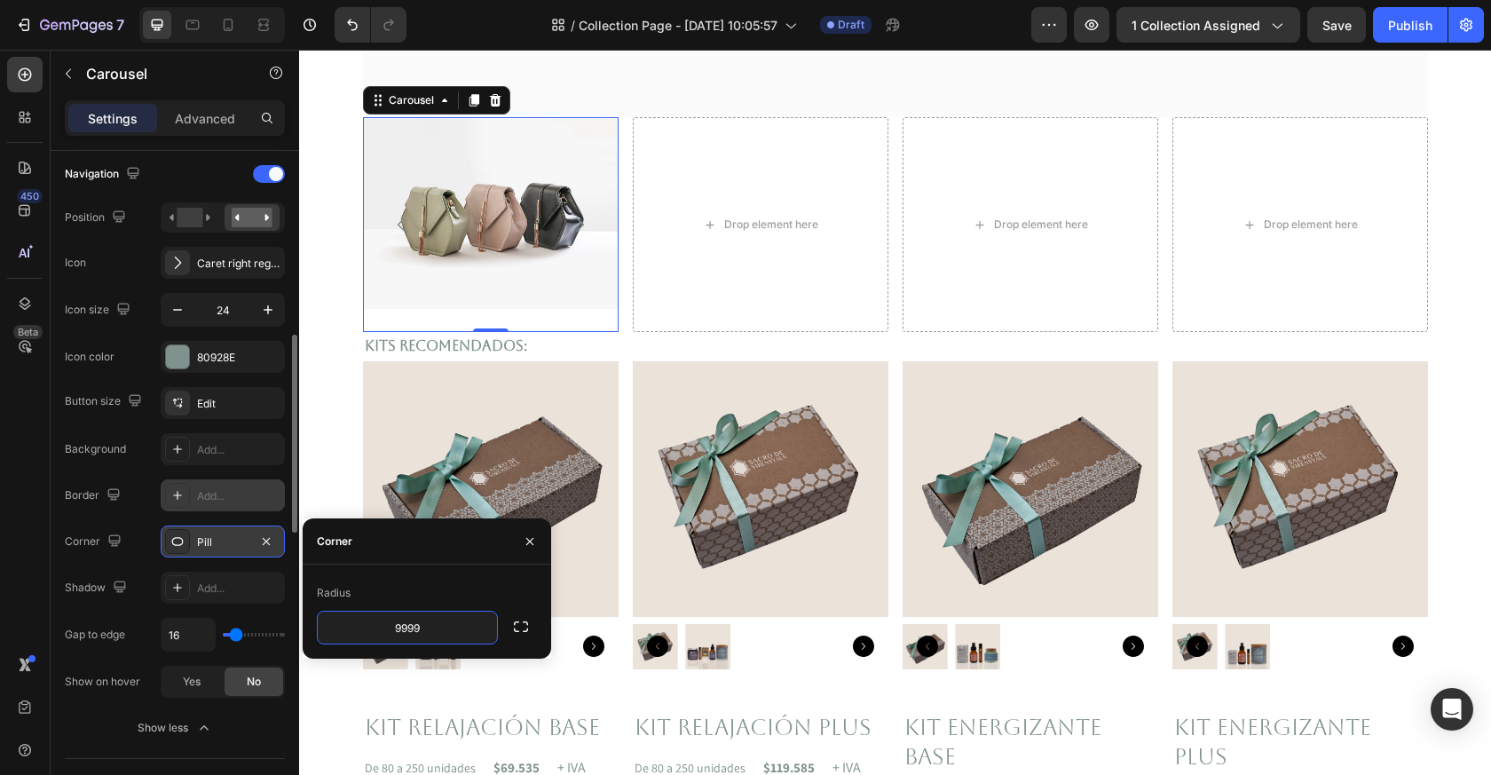
click at [211, 541] on div "Pill" at bounding box center [222, 542] width 51 height 16
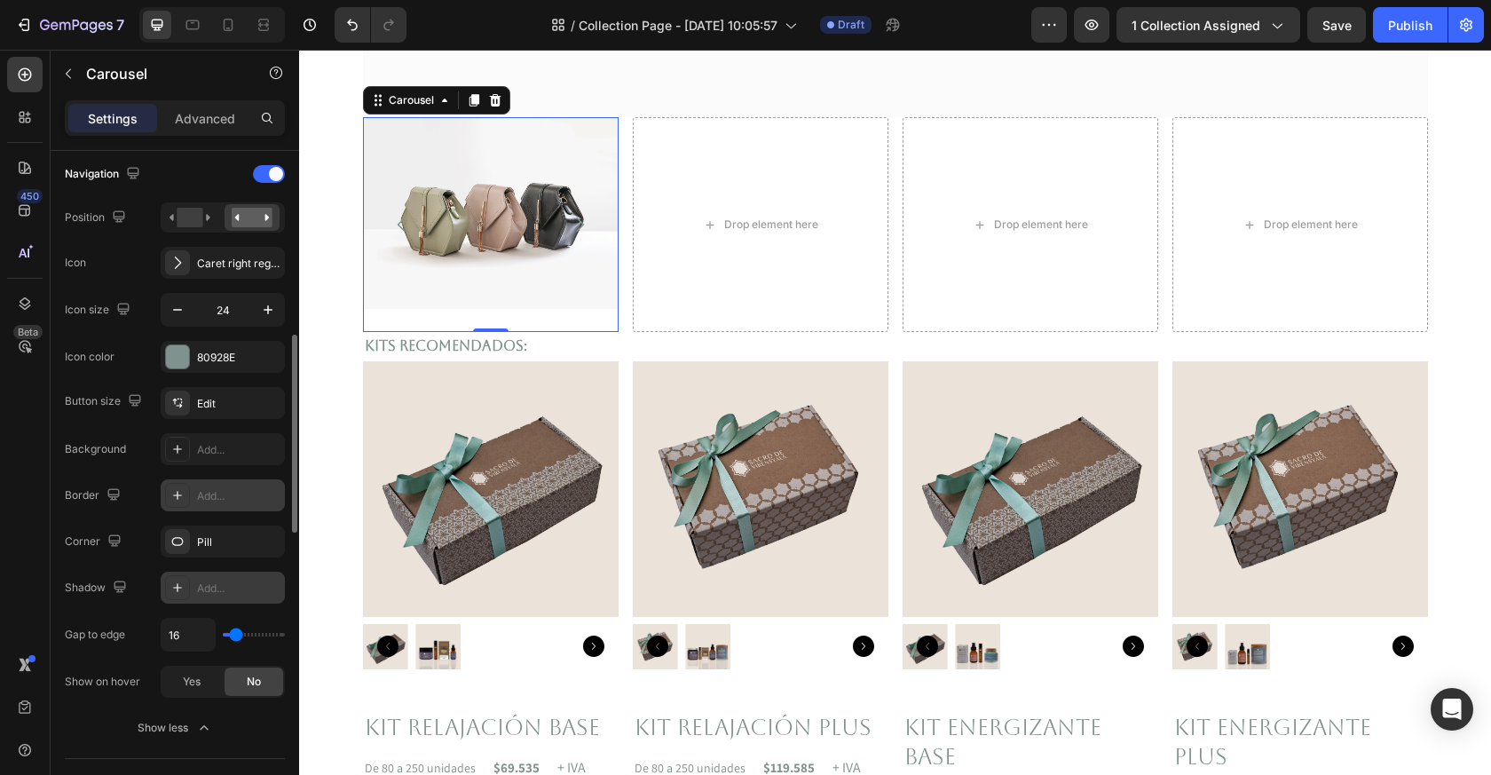
click at [216, 591] on div "Add..." at bounding box center [238, 589] width 83 height 16
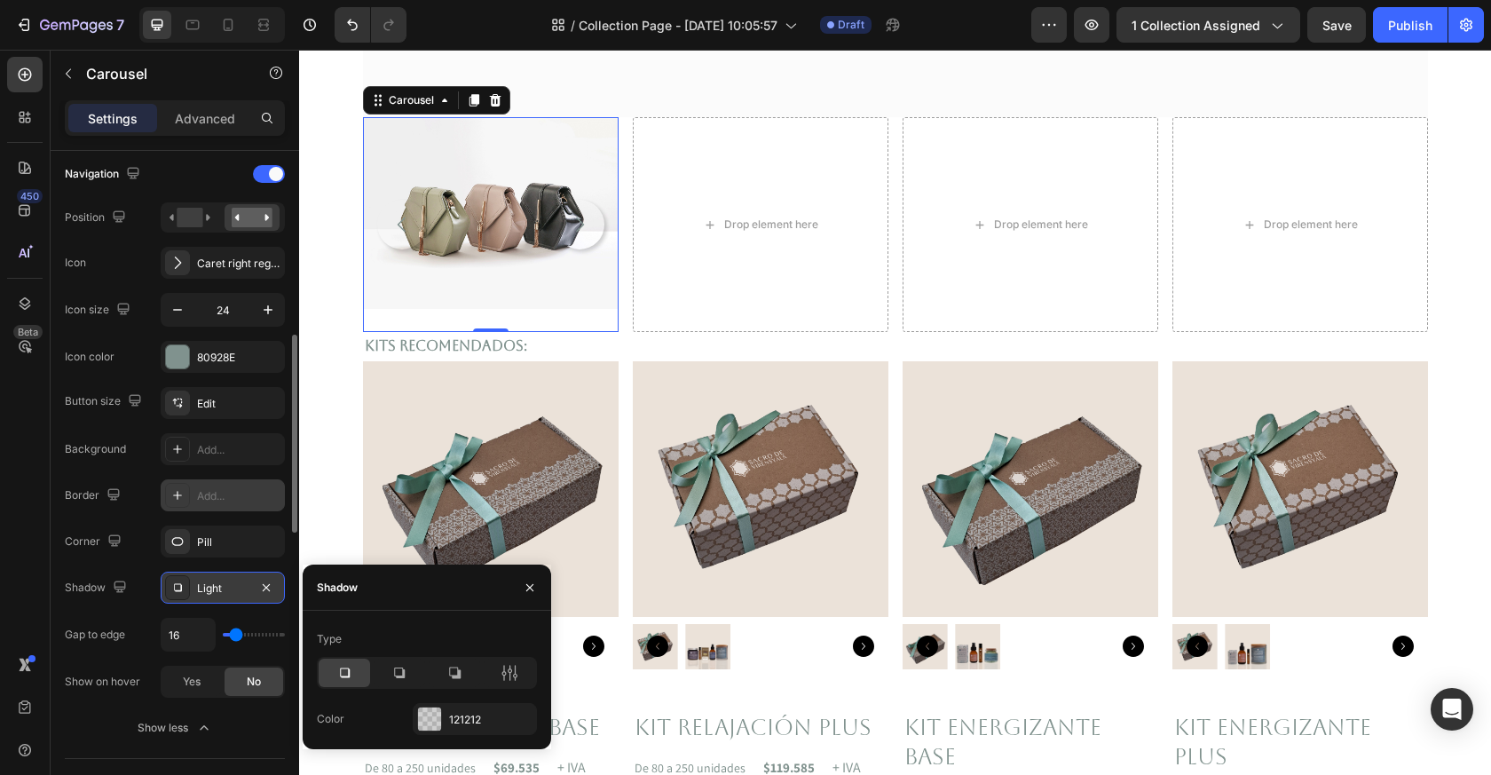
click at [344, 668] on icon at bounding box center [345, 673] width 10 height 10
click at [440, 721] on div at bounding box center [429, 719] width 23 height 23
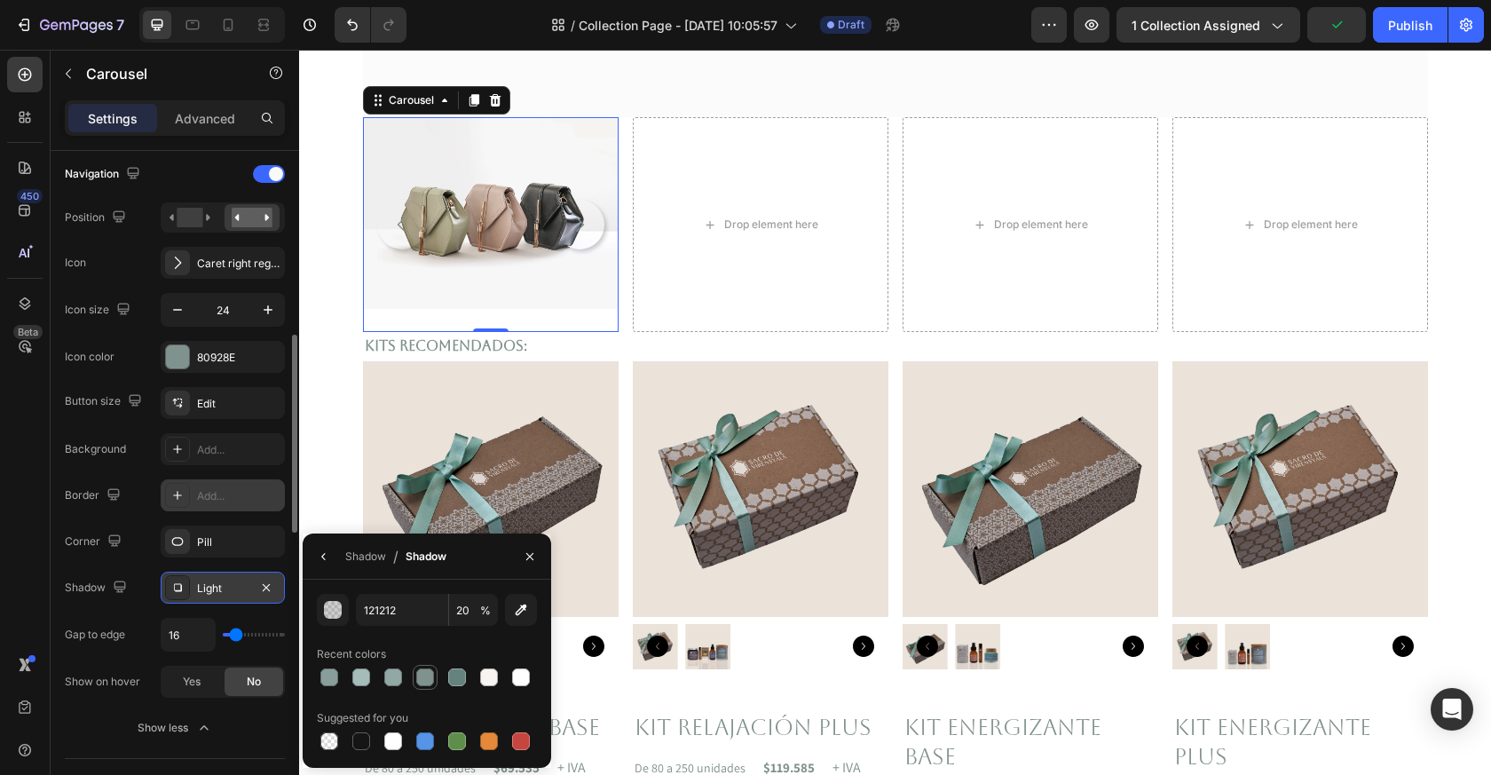
click at [427, 677] on div at bounding box center [425, 677] width 18 height 18
type input "80928E"
type input "100"
click at [265, 585] on icon "button" at bounding box center [266, 588] width 14 height 14
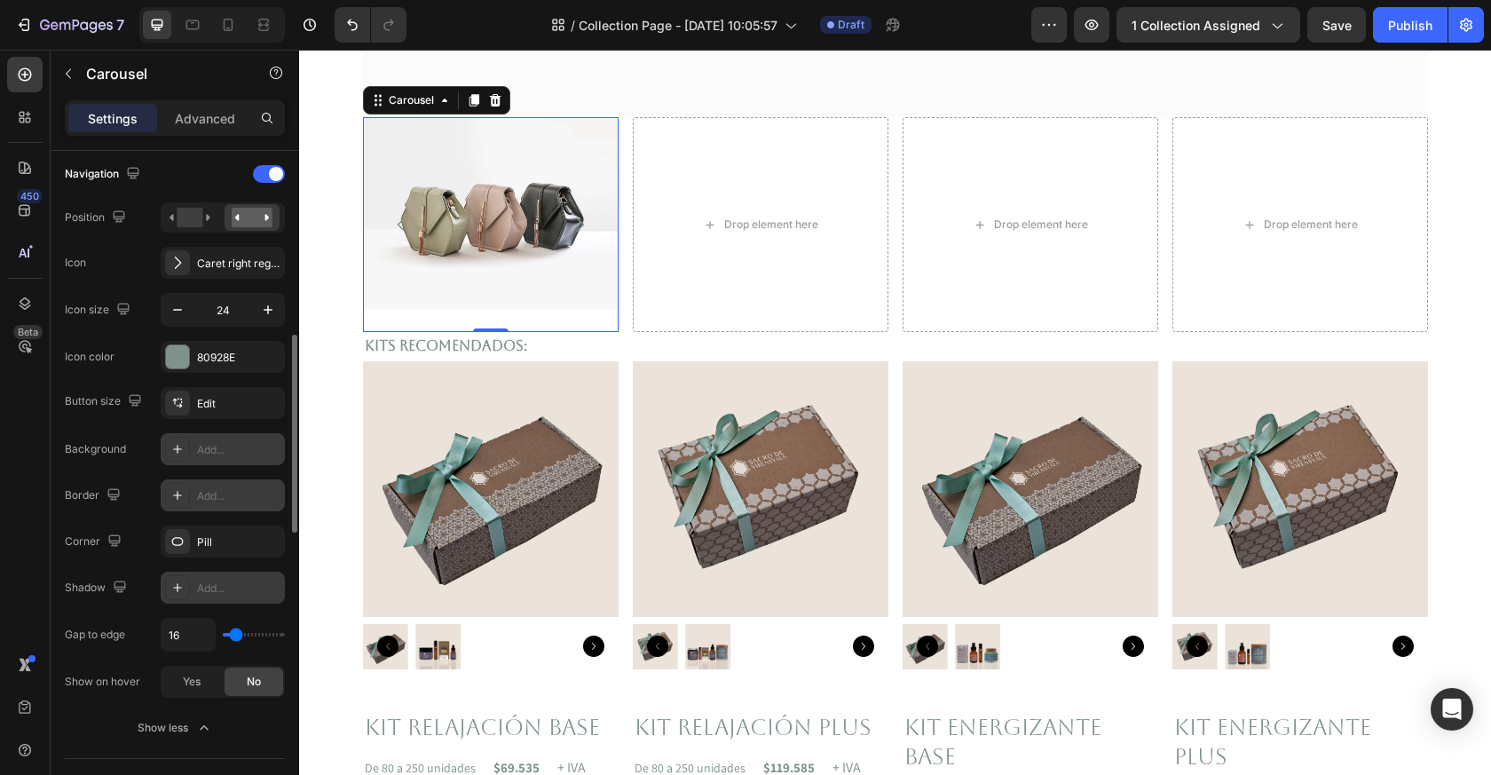
click at [209, 444] on div "Add..." at bounding box center [238, 450] width 83 height 16
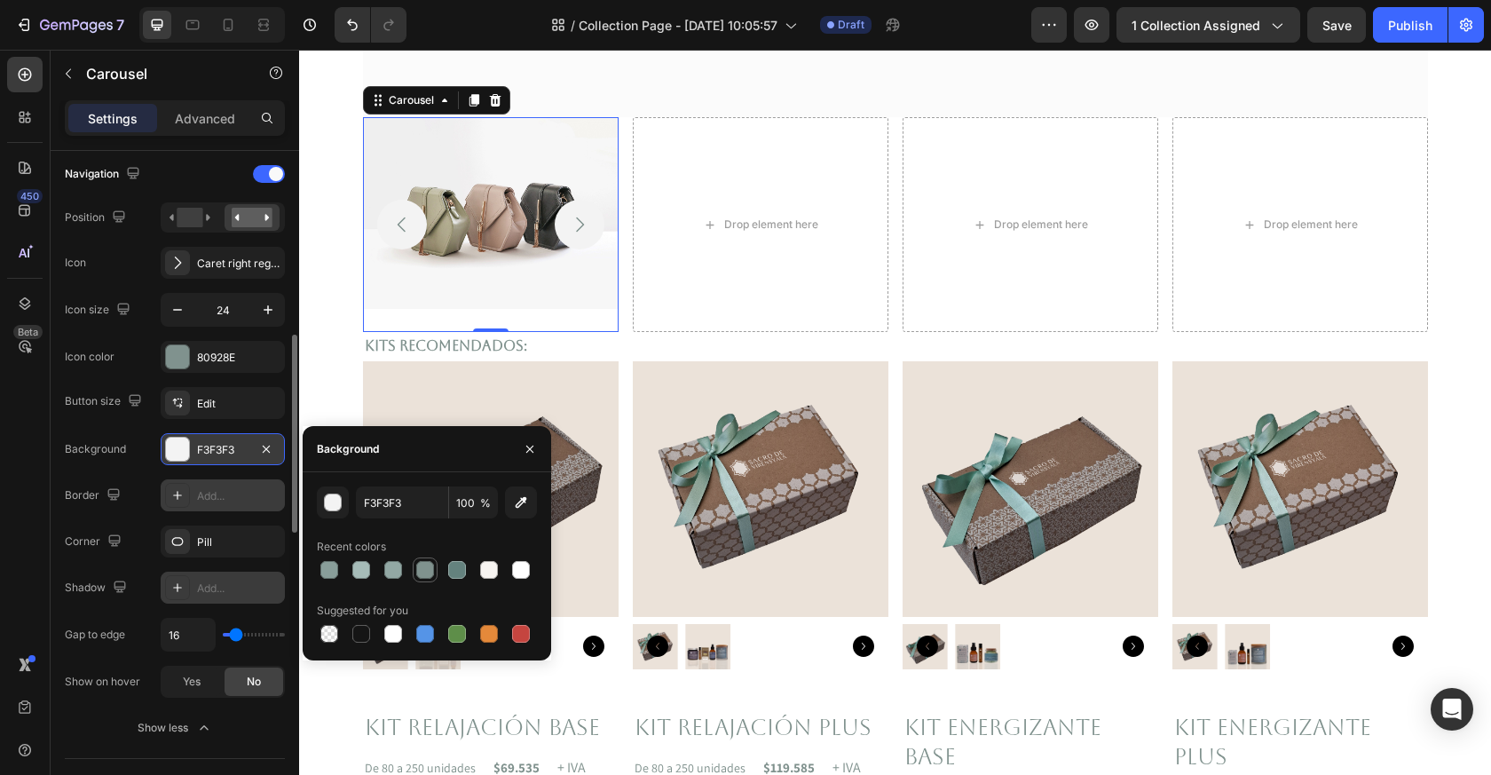
click at [423, 569] on div at bounding box center [425, 570] width 18 height 18
click at [493, 570] on div at bounding box center [489, 570] width 18 height 18
type input "F7F4F1"
click at [260, 415] on div "Edit" at bounding box center [223, 403] width 124 height 32
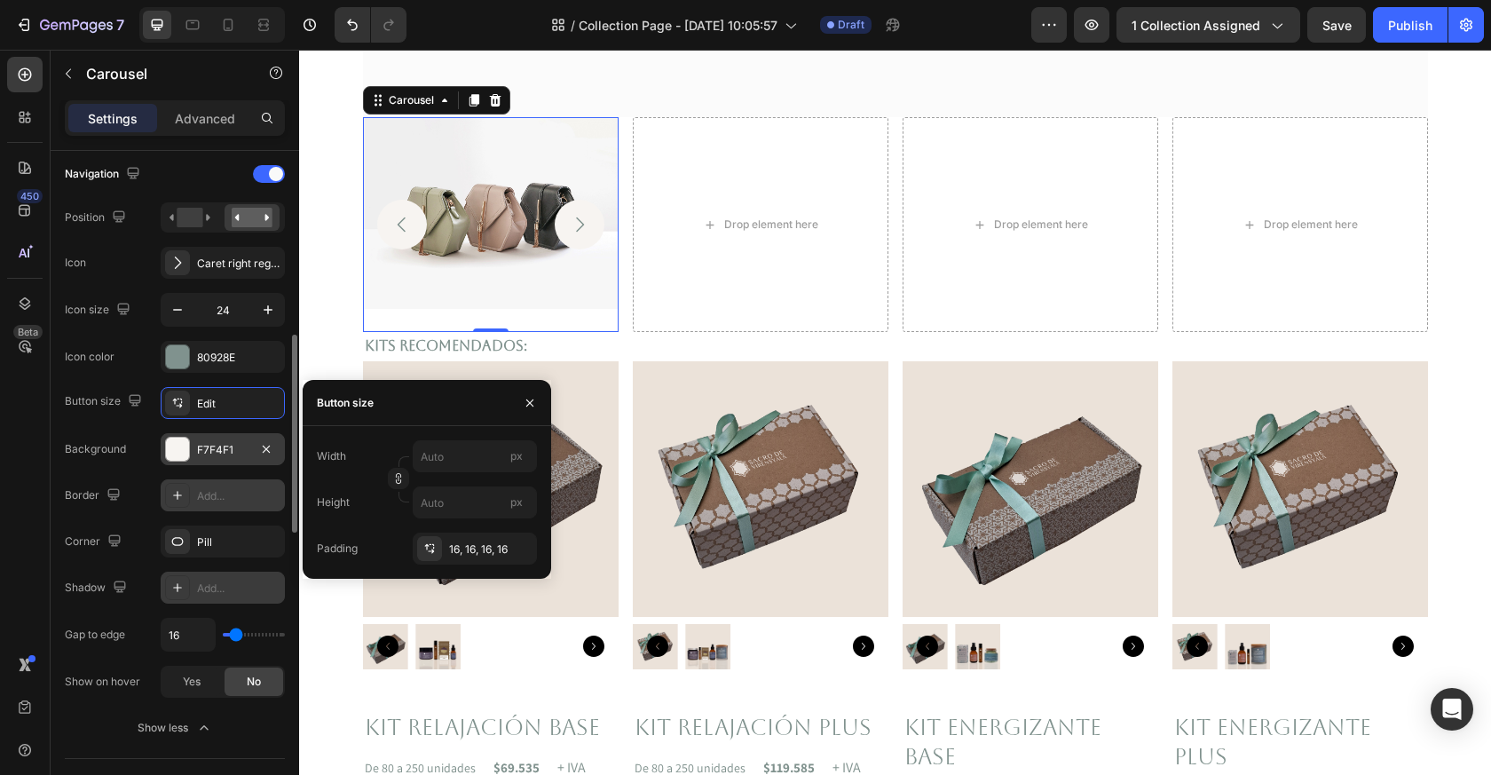
click at [221, 162] on div "Navigation" at bounding box center [175, 174] width 220 height 28
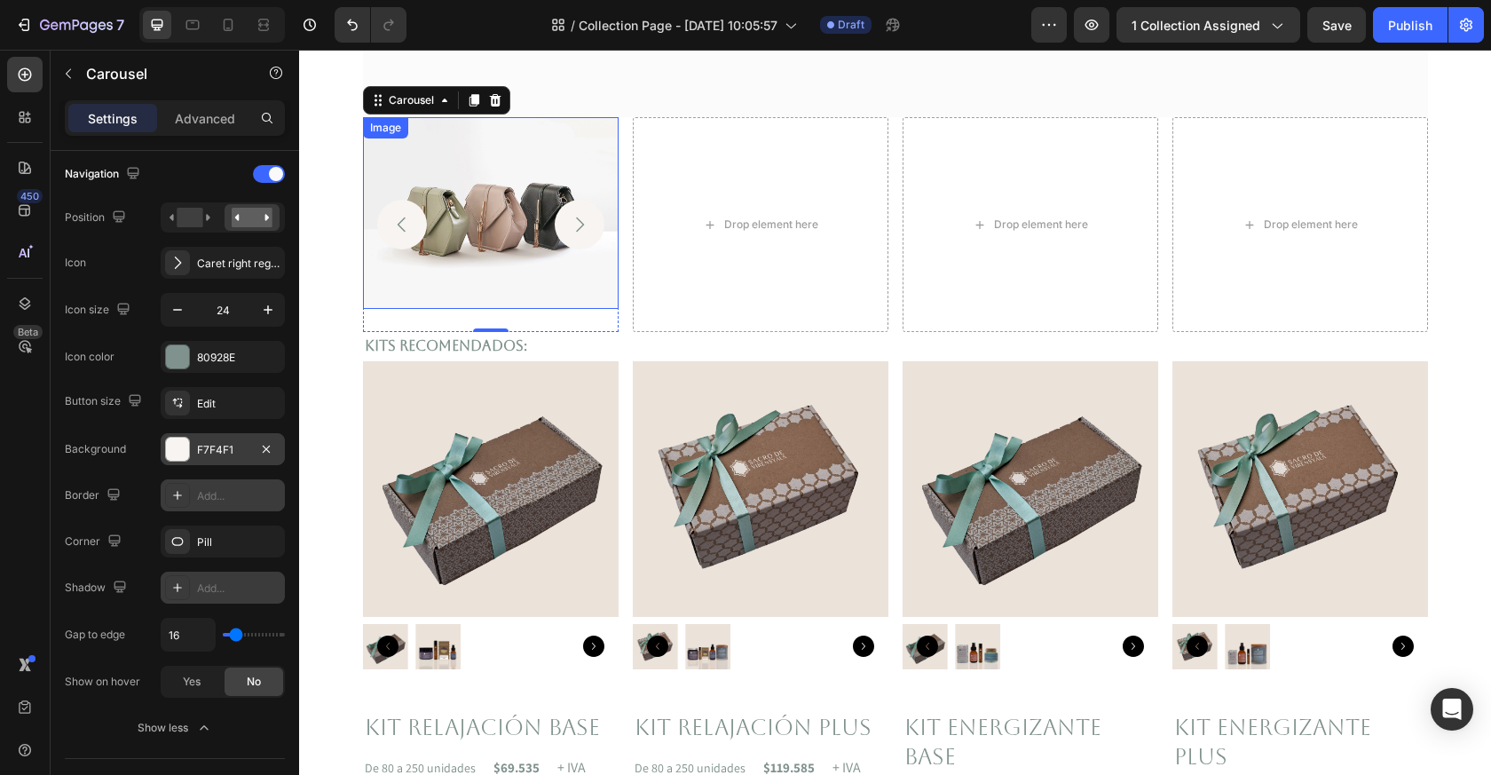
click at [446, 269] on img at bounding box center [491, 213] width 256 height 192
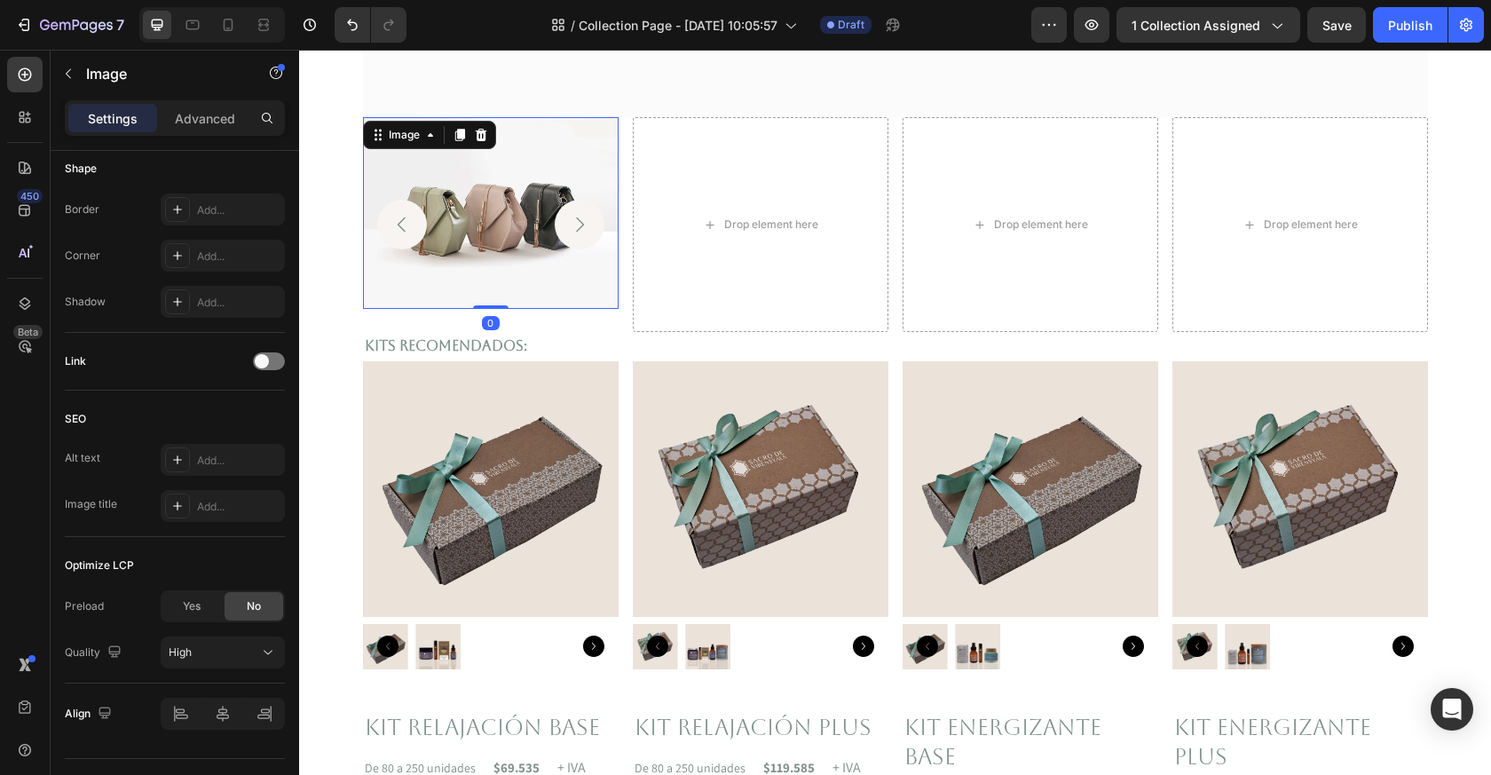
scroll to position [0, 0]
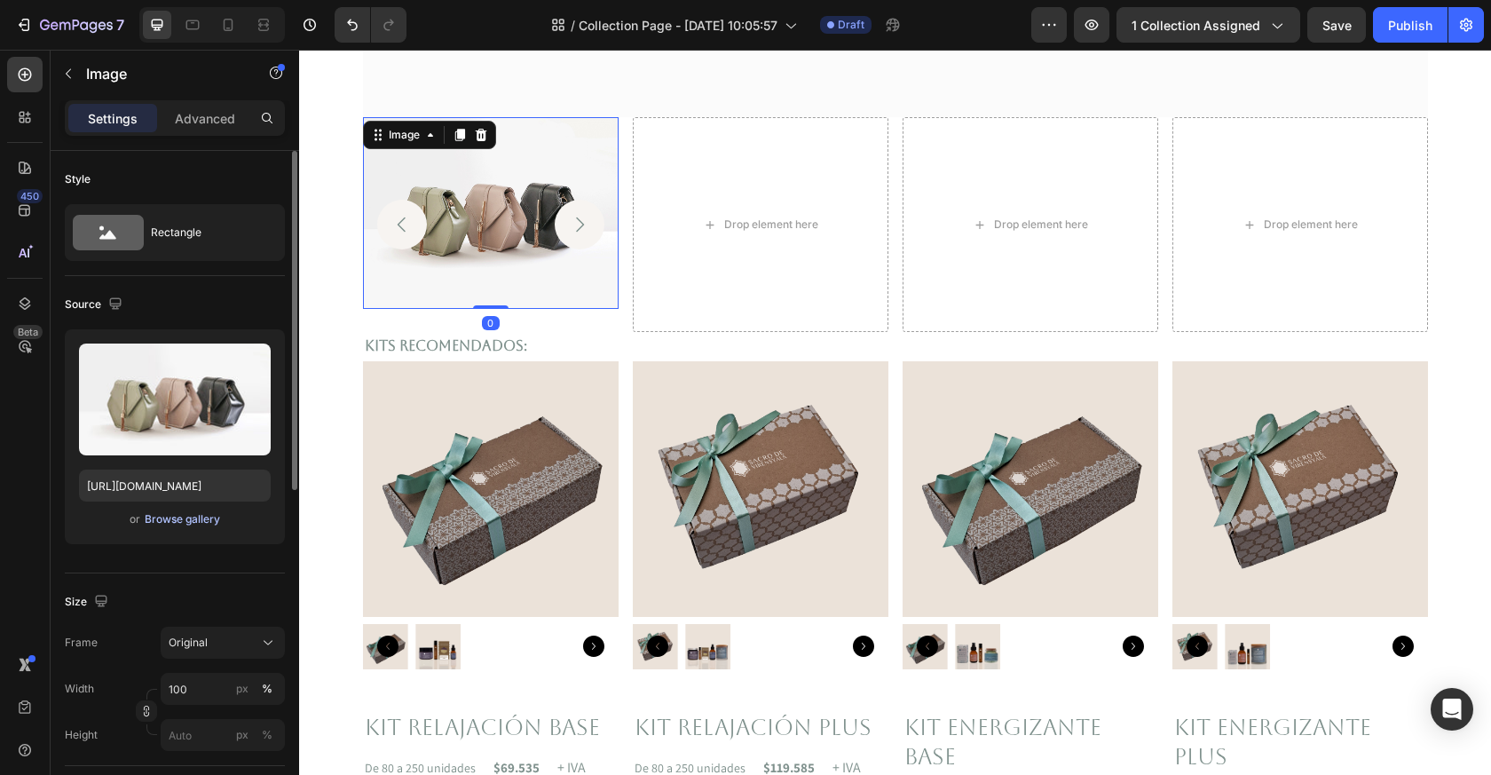
click at [170, 520] on div "Browse gallery" at bounding box center [182, 519] width 75 height 16
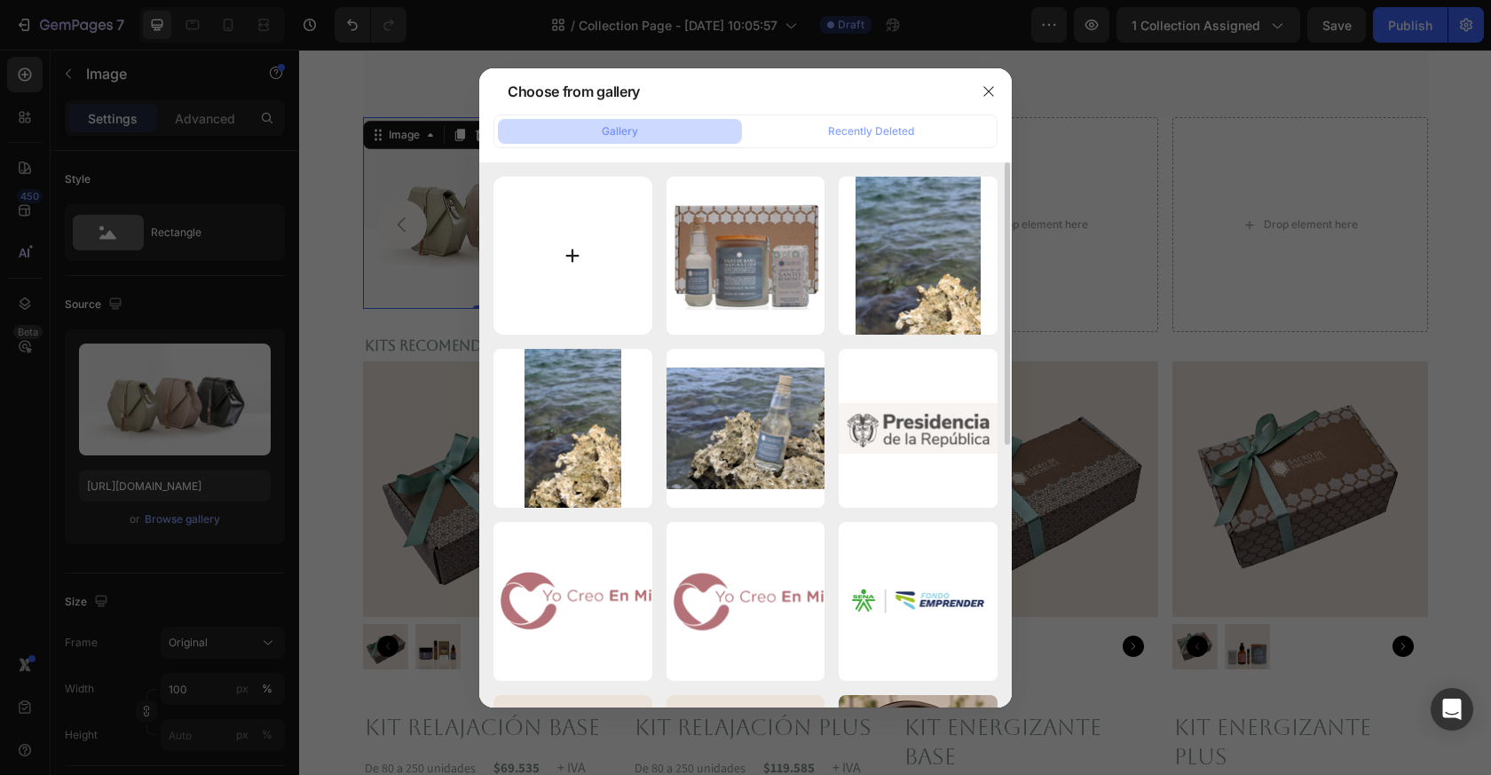
click at [604, 284] on input "file" at bounding box center [573, 256] width 159 height 159
type input "C:\fakepath\Kit relajacion - Base pagina.png"
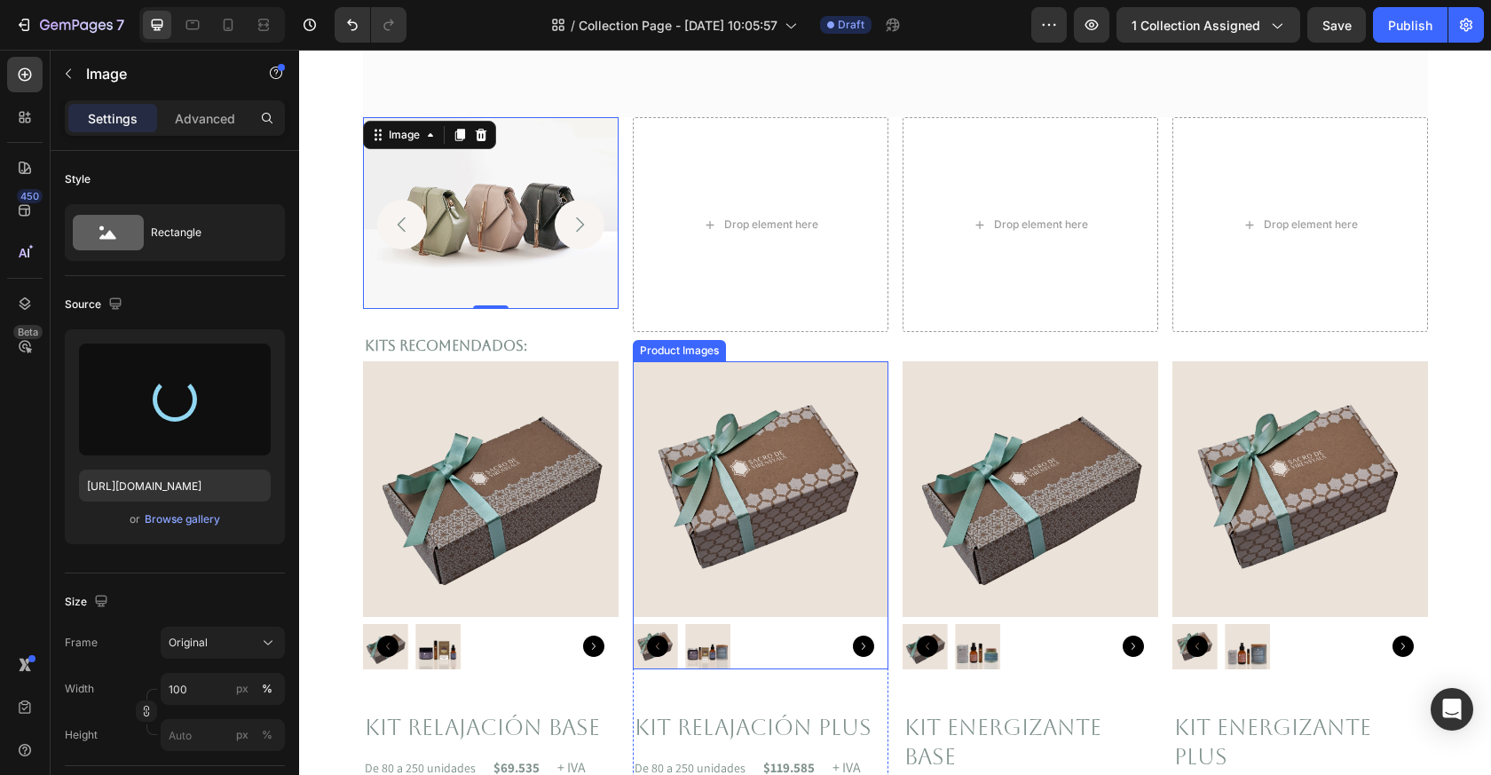
type input "[URL][DOMAIN_NAME]"
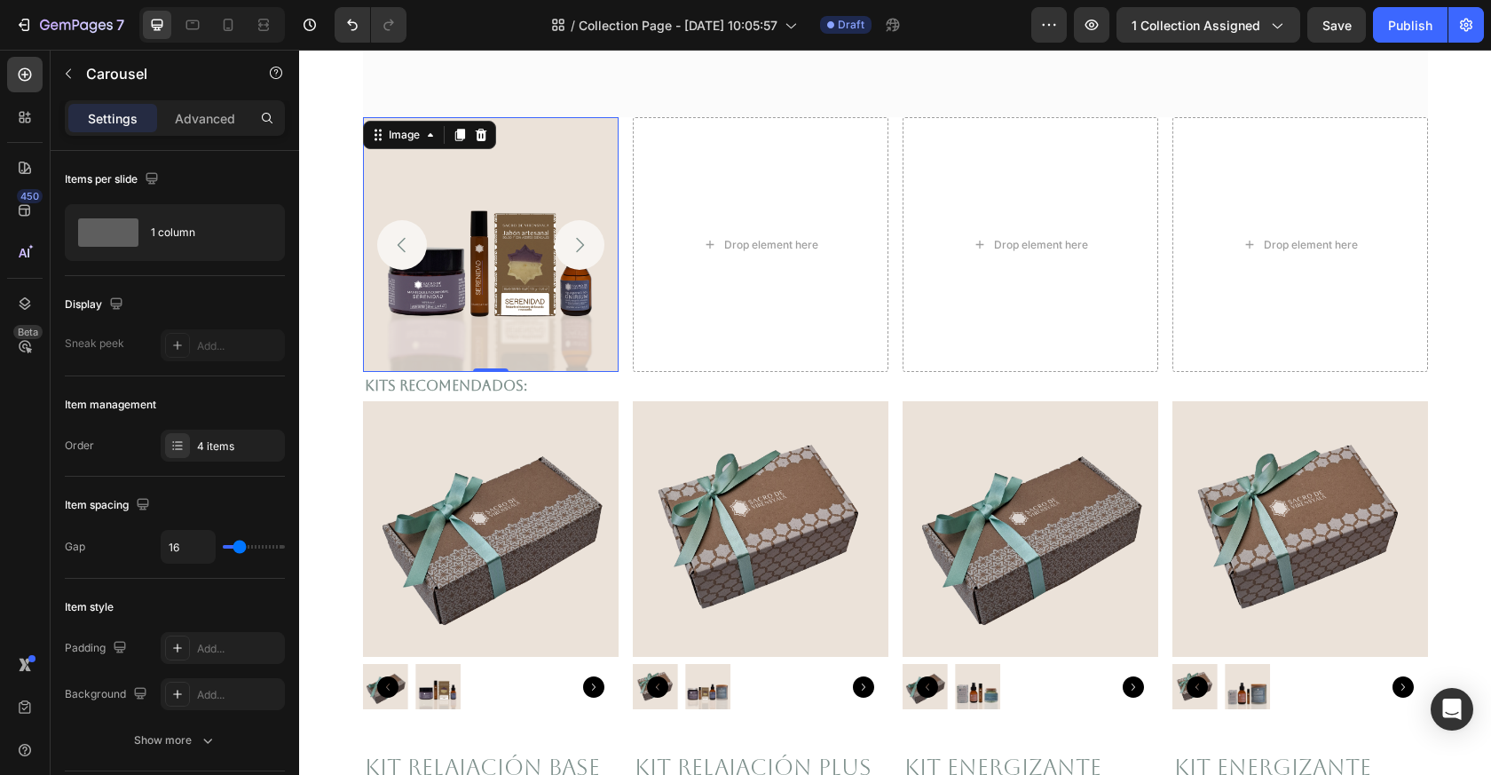
click at [415, 257] on button "Carousel Back Arrow" at bounding box center [402, 245] width 50 height 50
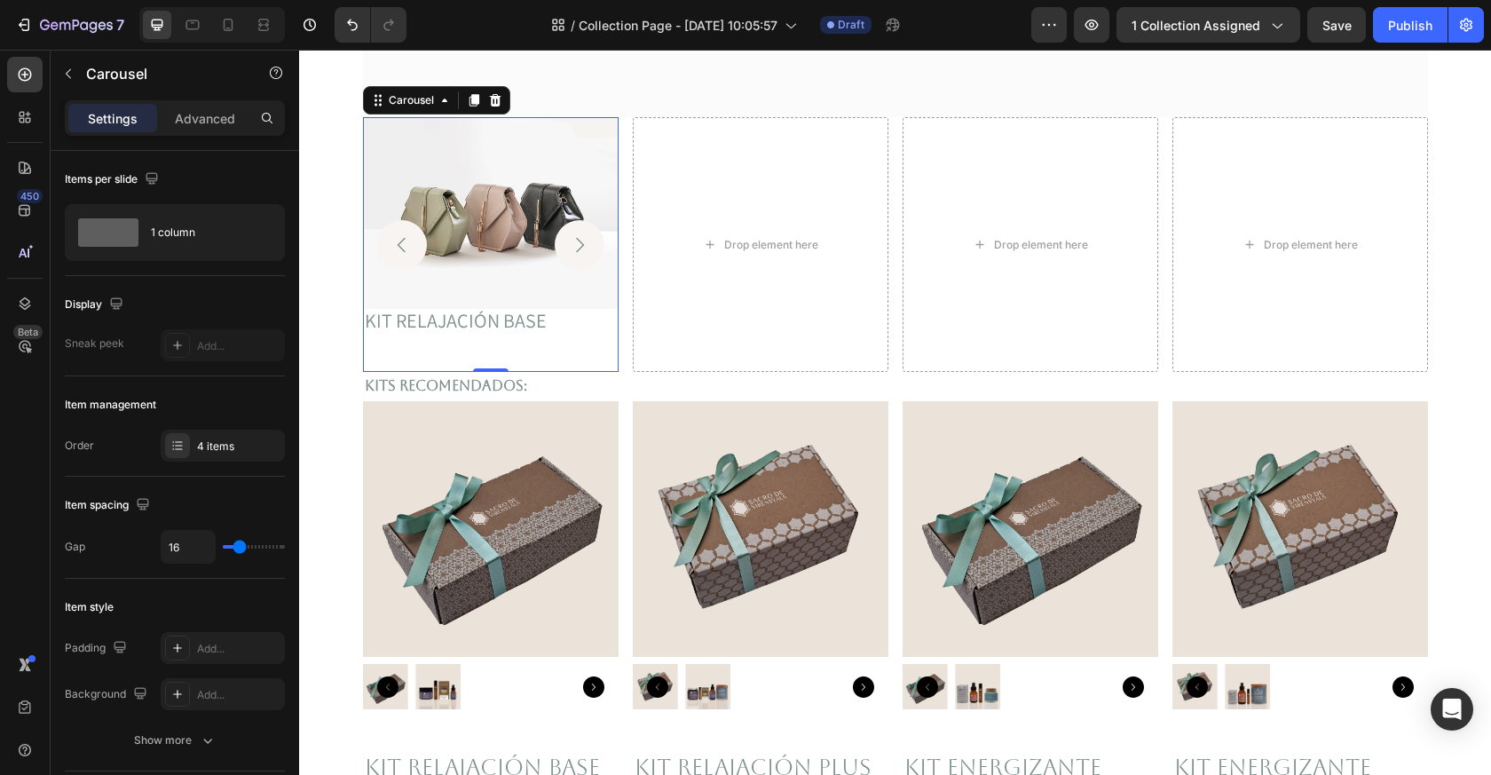
click at [407, 249] on icon "Carousel Back Arrow" at bounding box center [401, 244] width 21 height 21
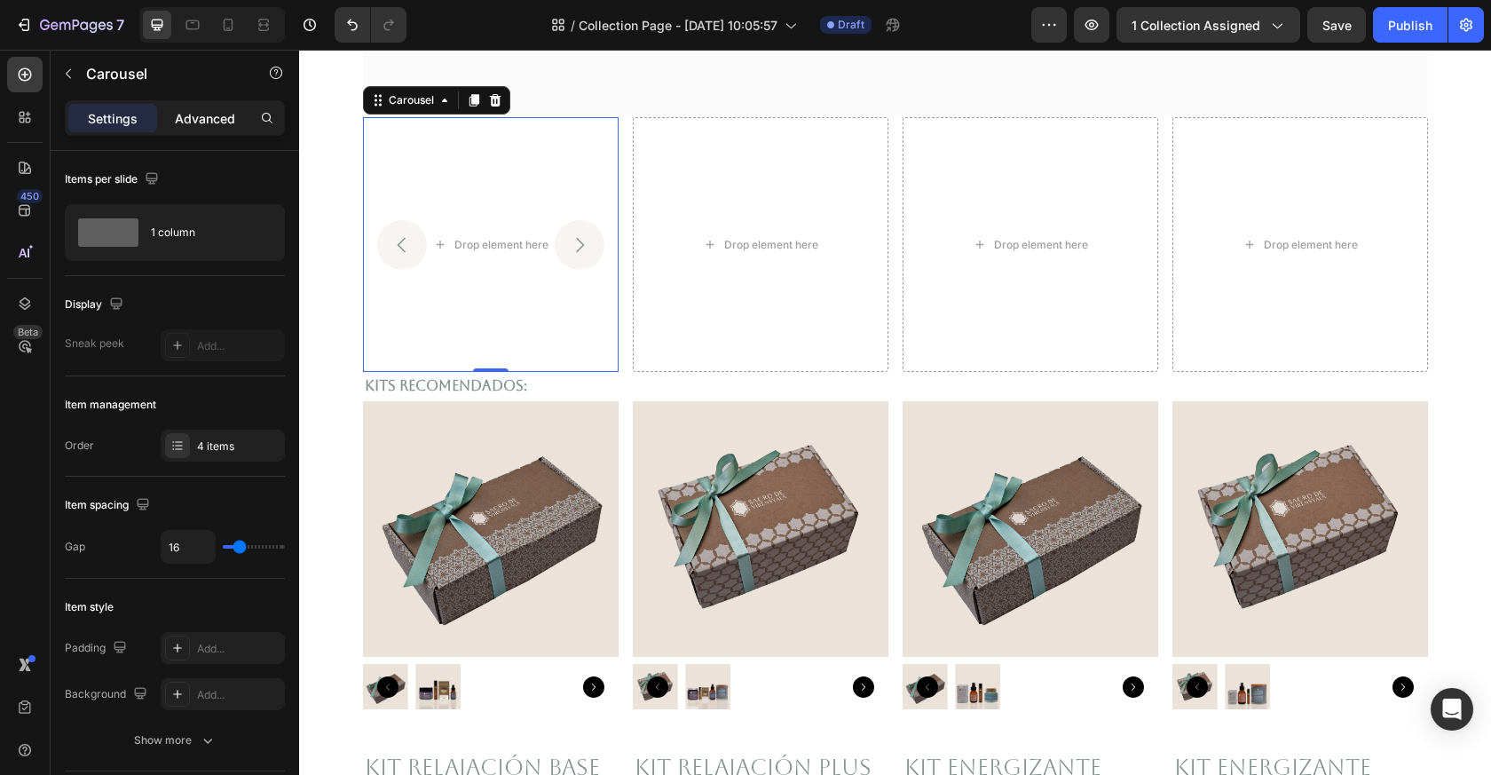
click at [210, 112] on p "Advanced" at bounding box center [205, 118] width 60 height 19
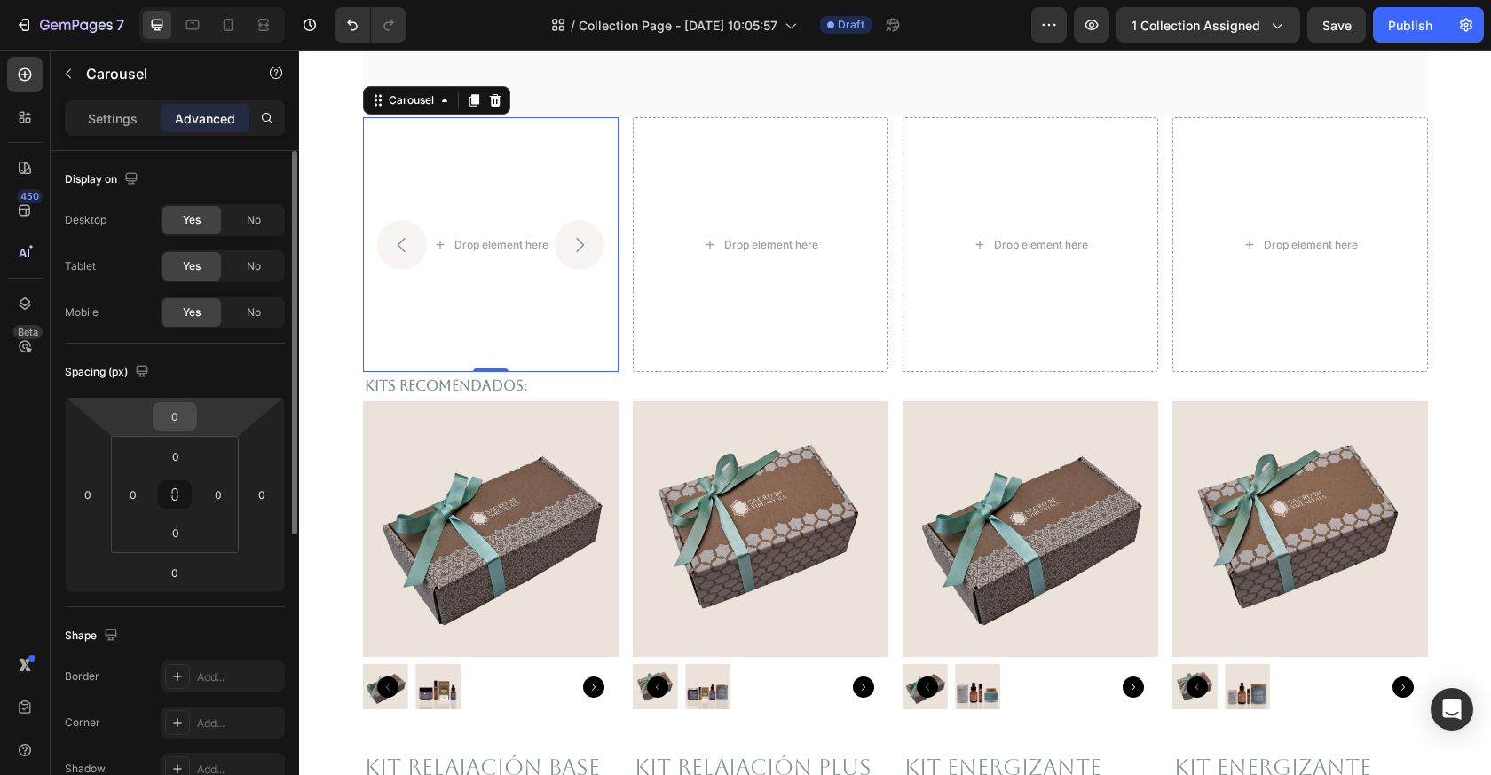
click at [184, 414] on input "0" at bounding box center [175, 416] width 36 height 27
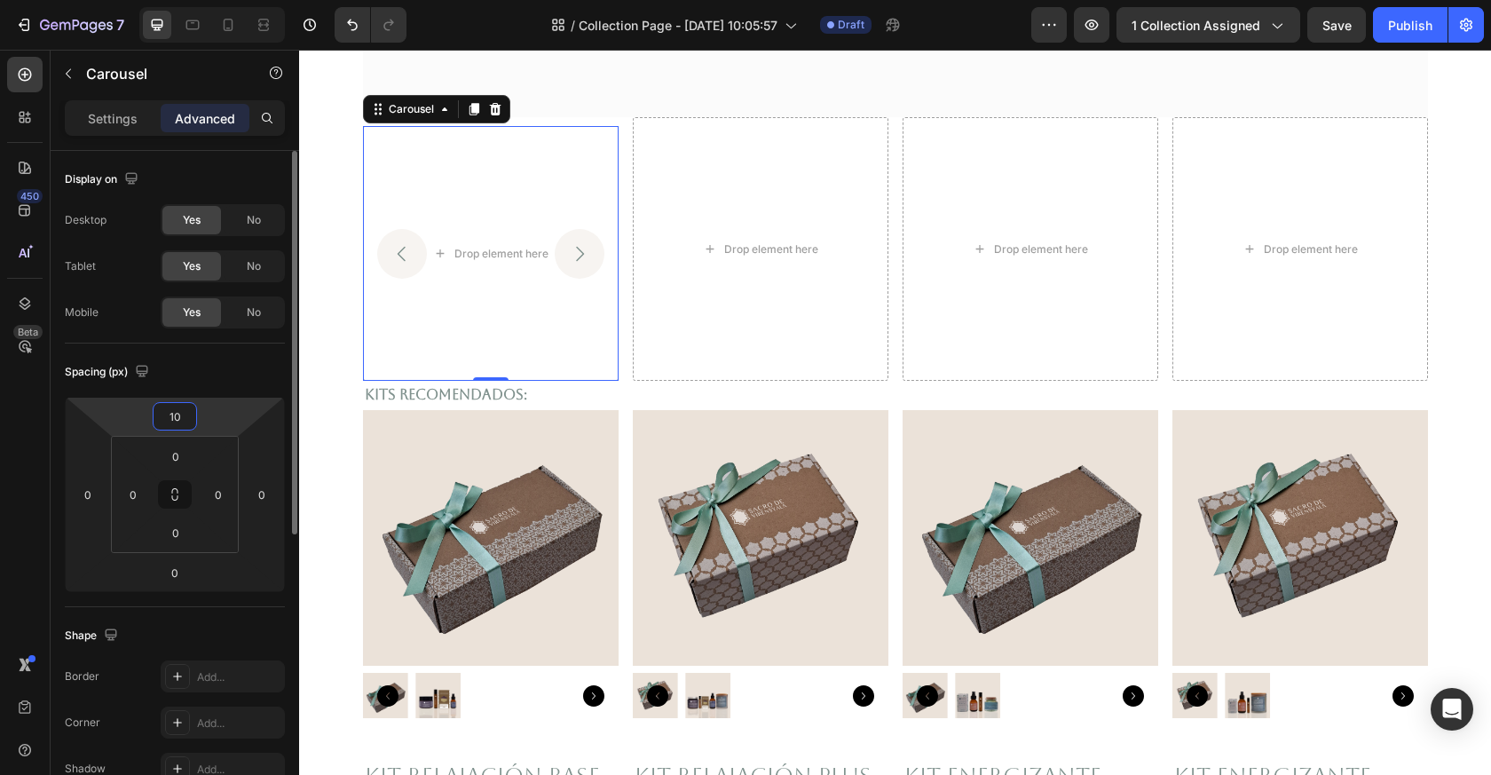
type input "1"
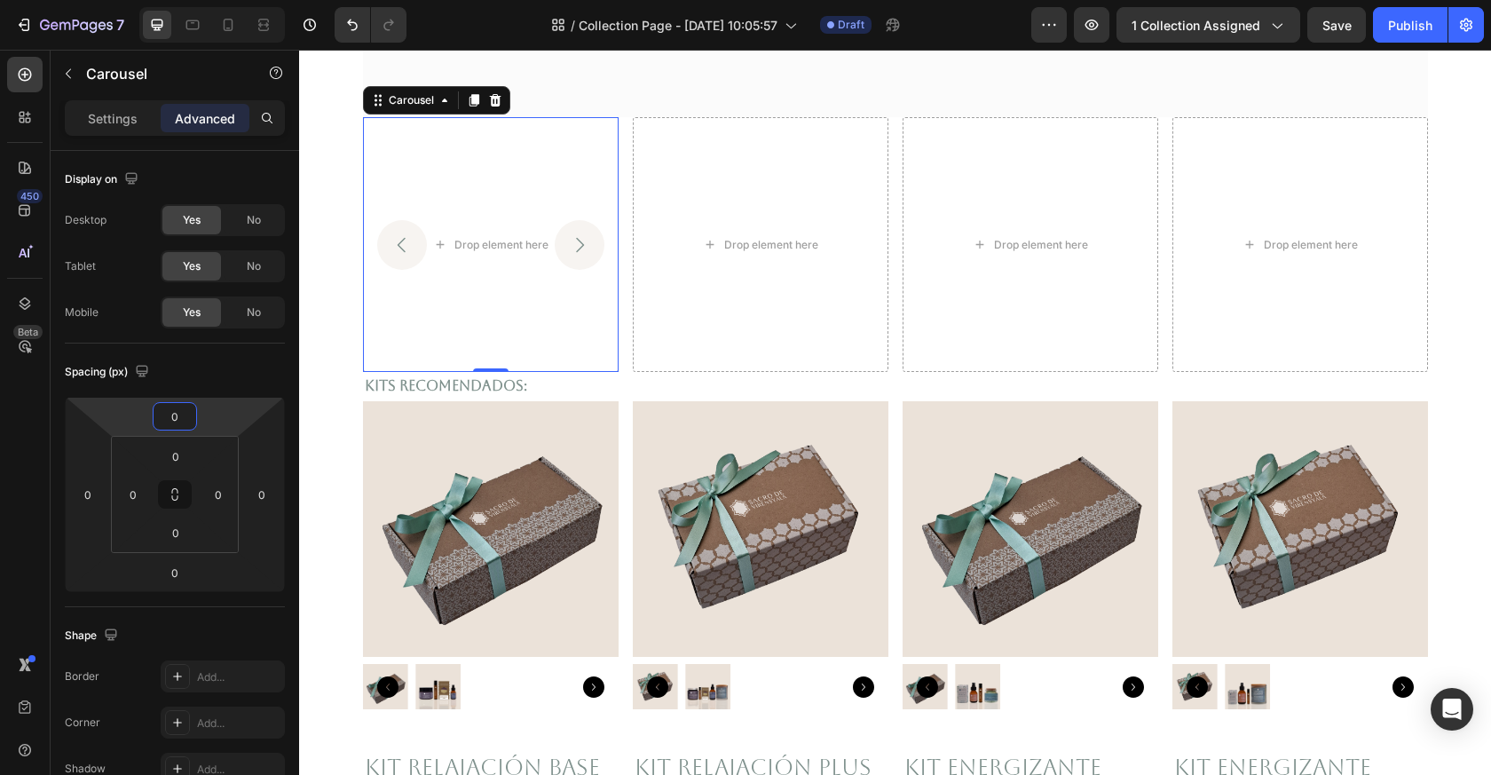
type input "0"
click at [419, 245] on button "Carousel Back Arrow" at bounding box center [402, 245] width 50 height 50
click at [393, 248] on icon "Carousel Back Arrow" at bounding box center [401, 244] width 21 height 21
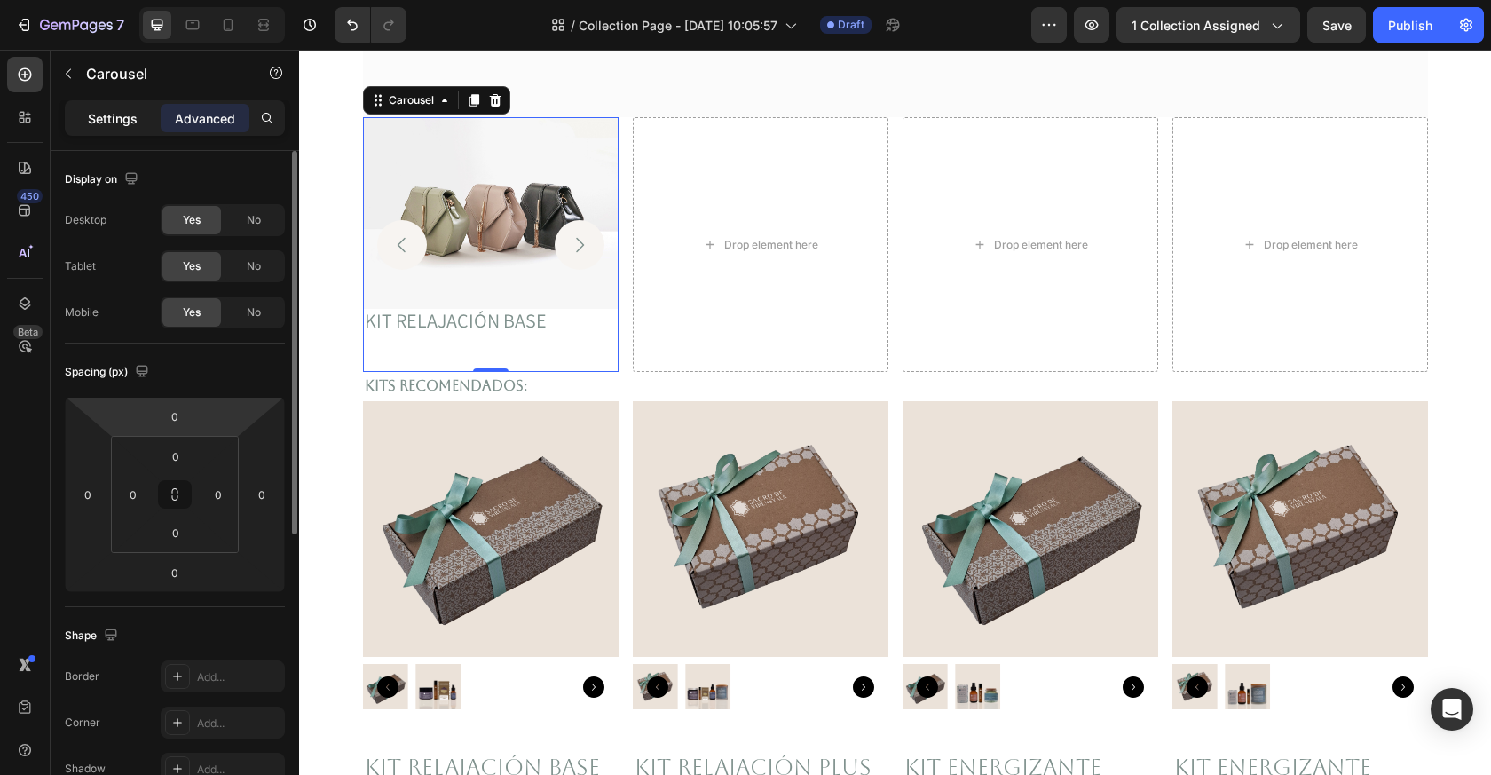
click at [106, 116] on p "Settings" at bounding box center [113, 118] width 50 height 19
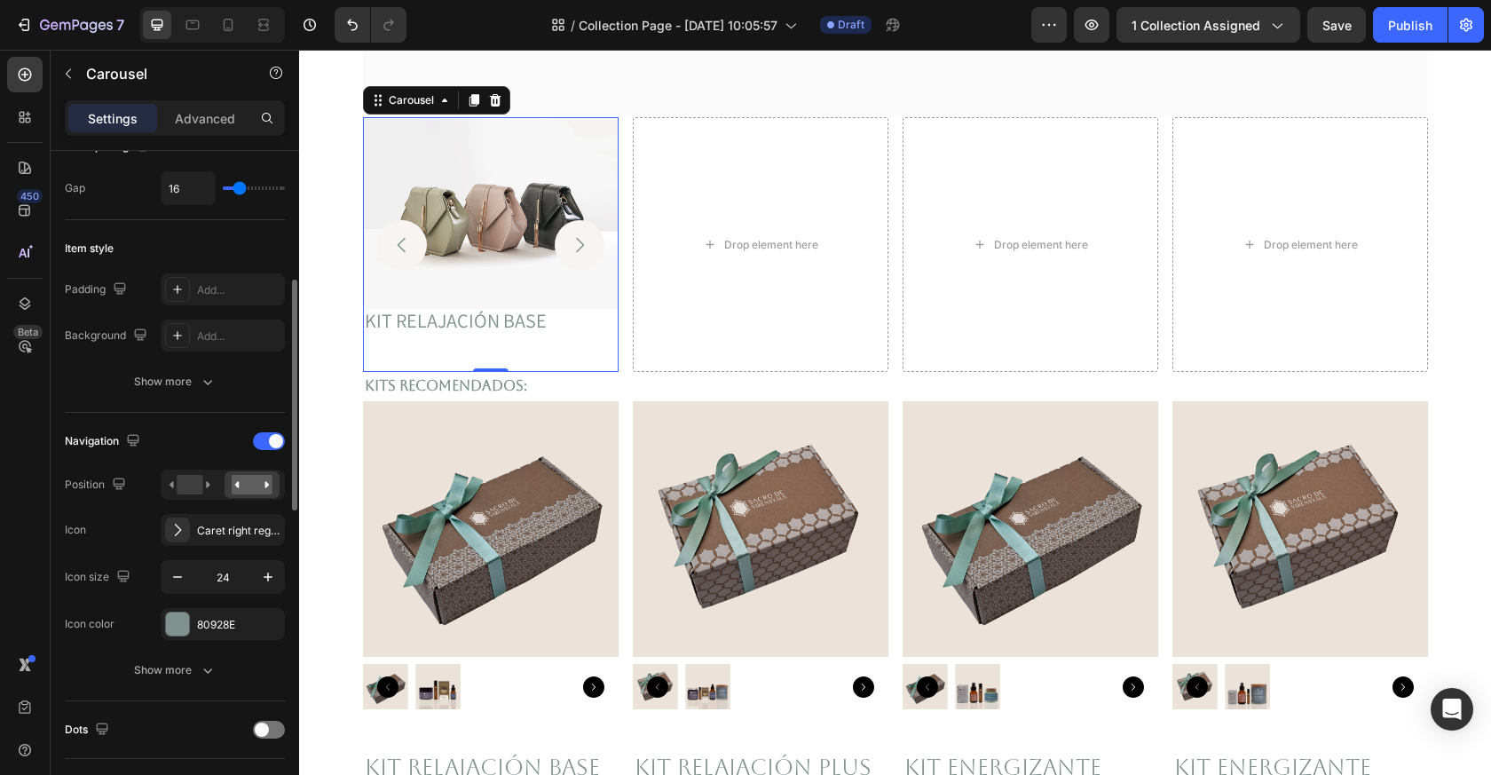
scroll to position [377, 0]
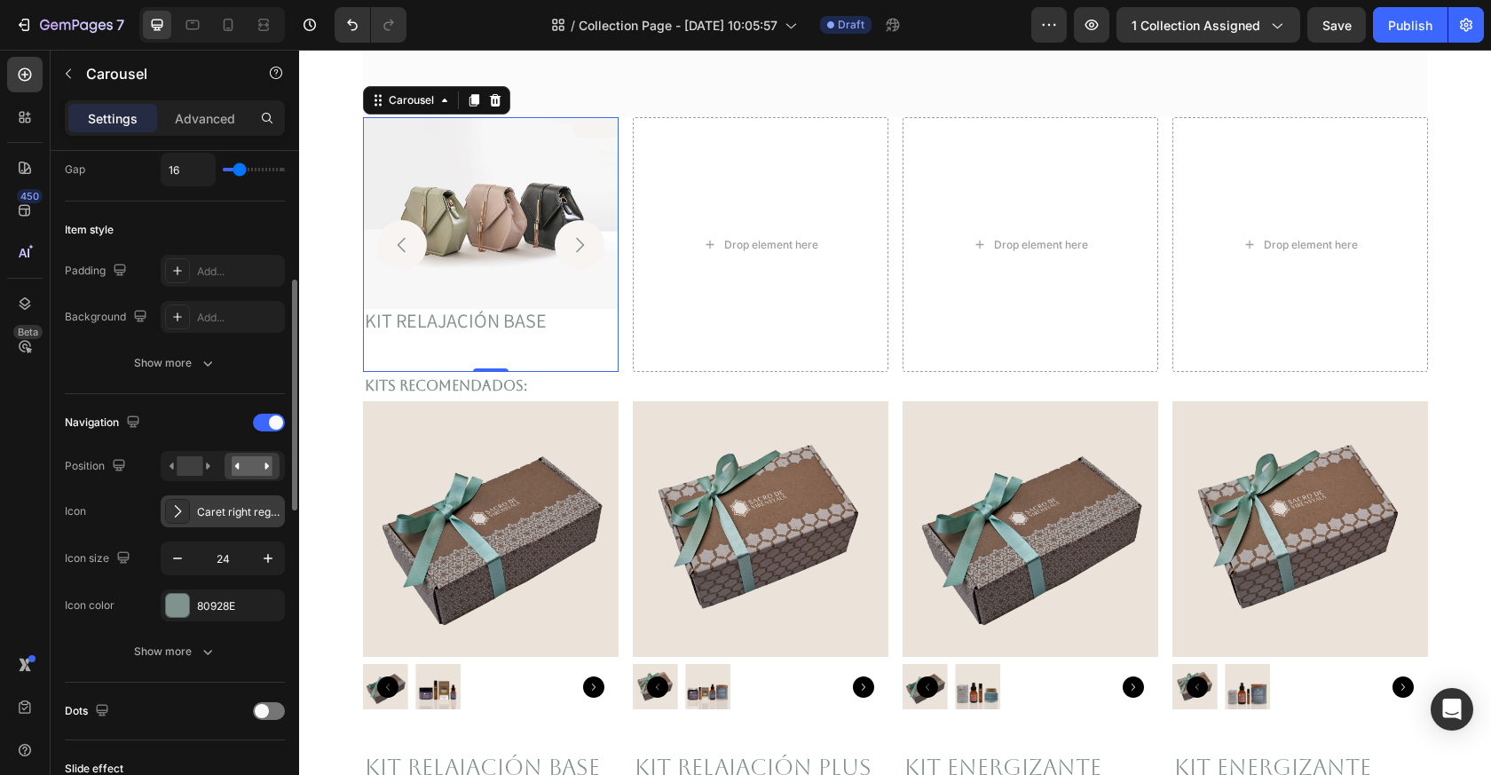
click at [174, 512] on icon at bounding box center [178, 511] width 18 height 18
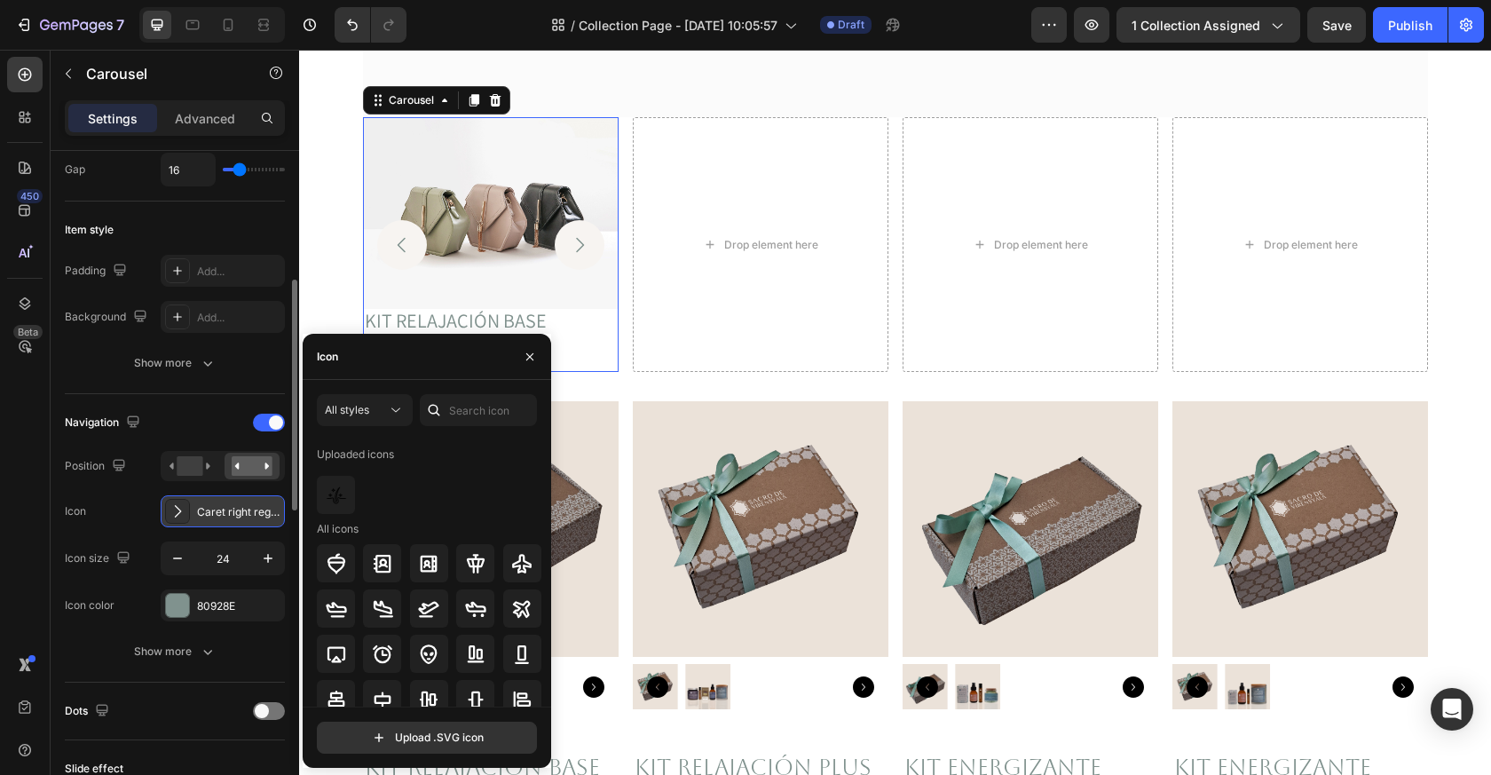
click at [174, 513] on icon at bounding box center [178, 511] width 18 height 18
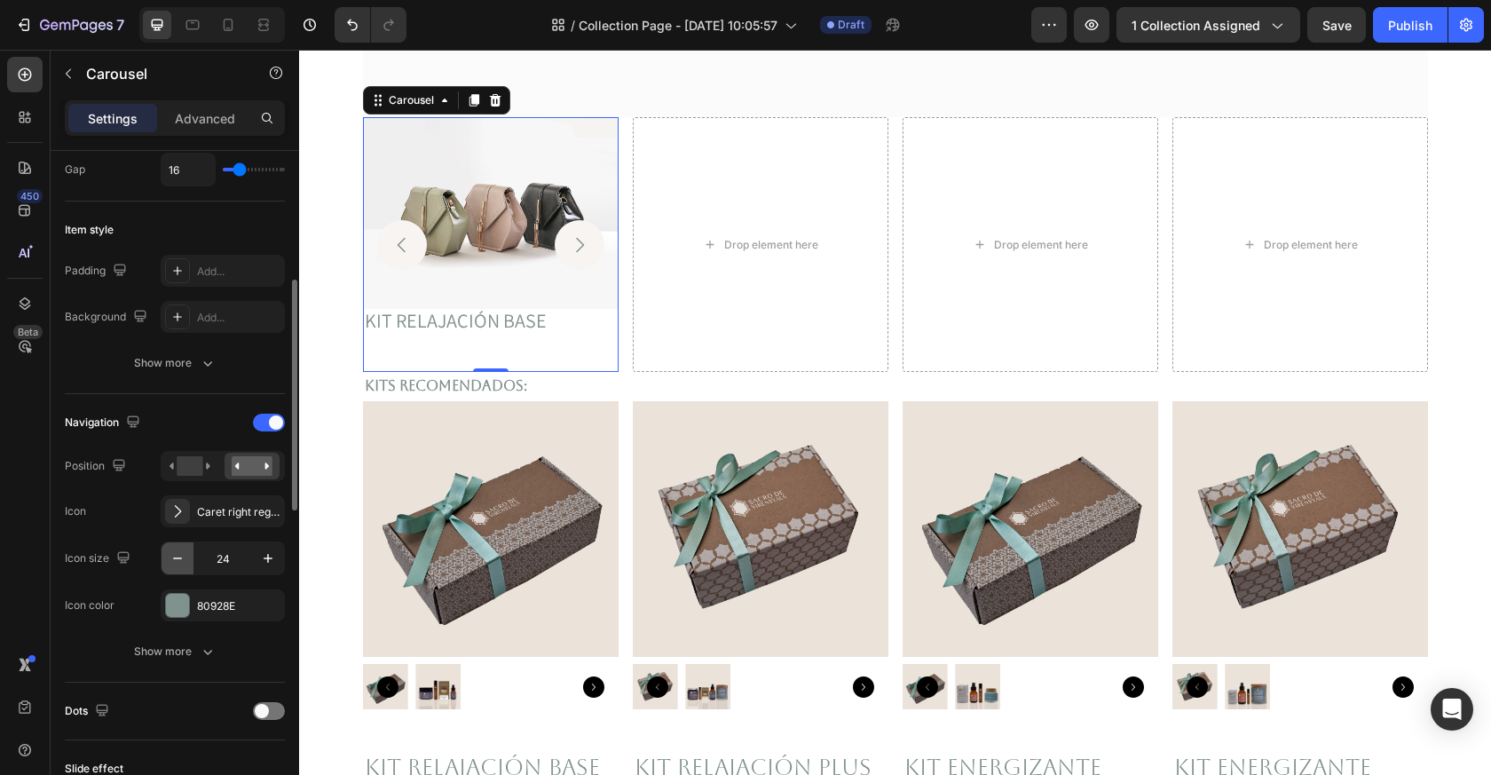
click at [177, 558] on icon "button" at bounding box center [177, 559] width 9 height 2
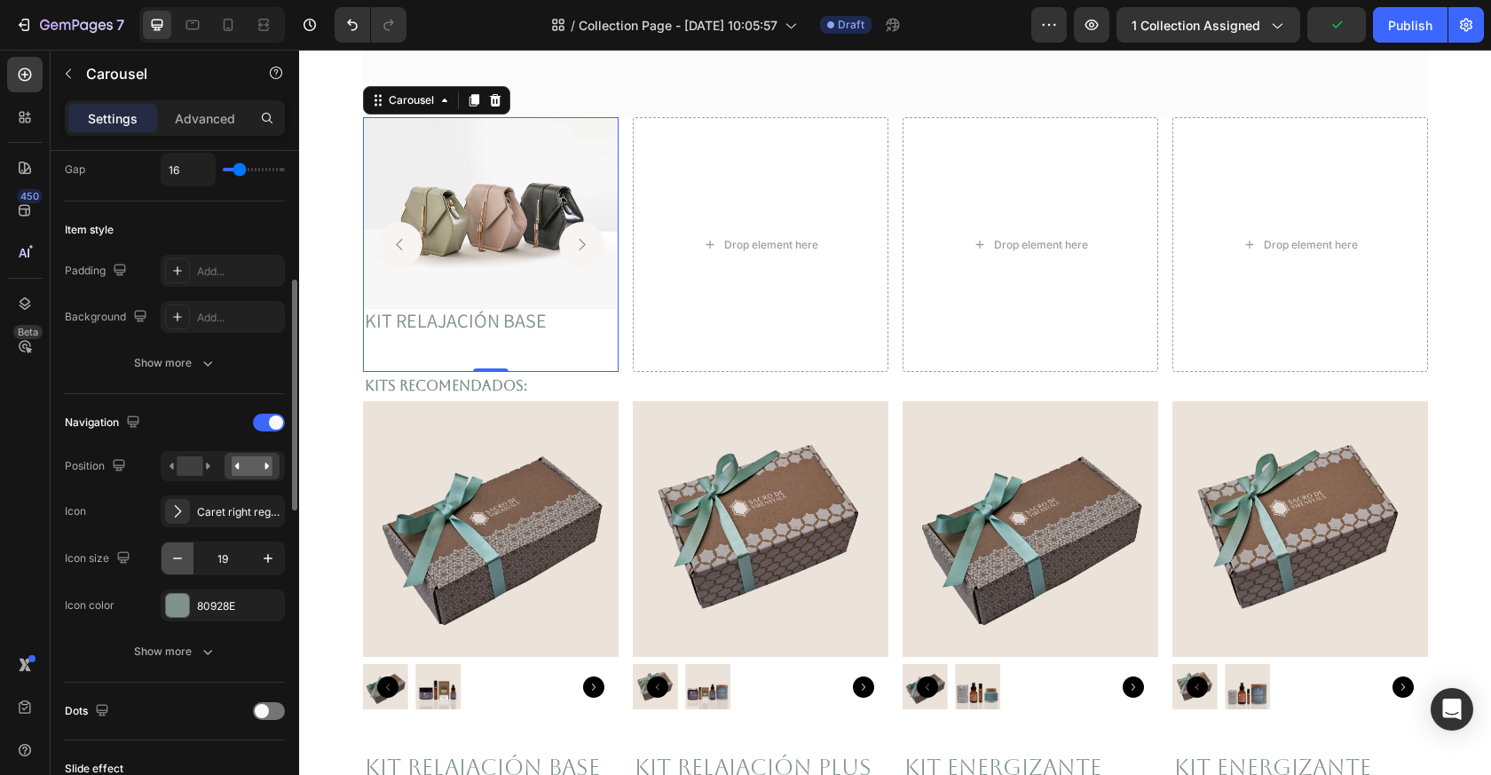
click at [177, 558] on icon "button" at bounding box center [177, 559] width 9 height 2
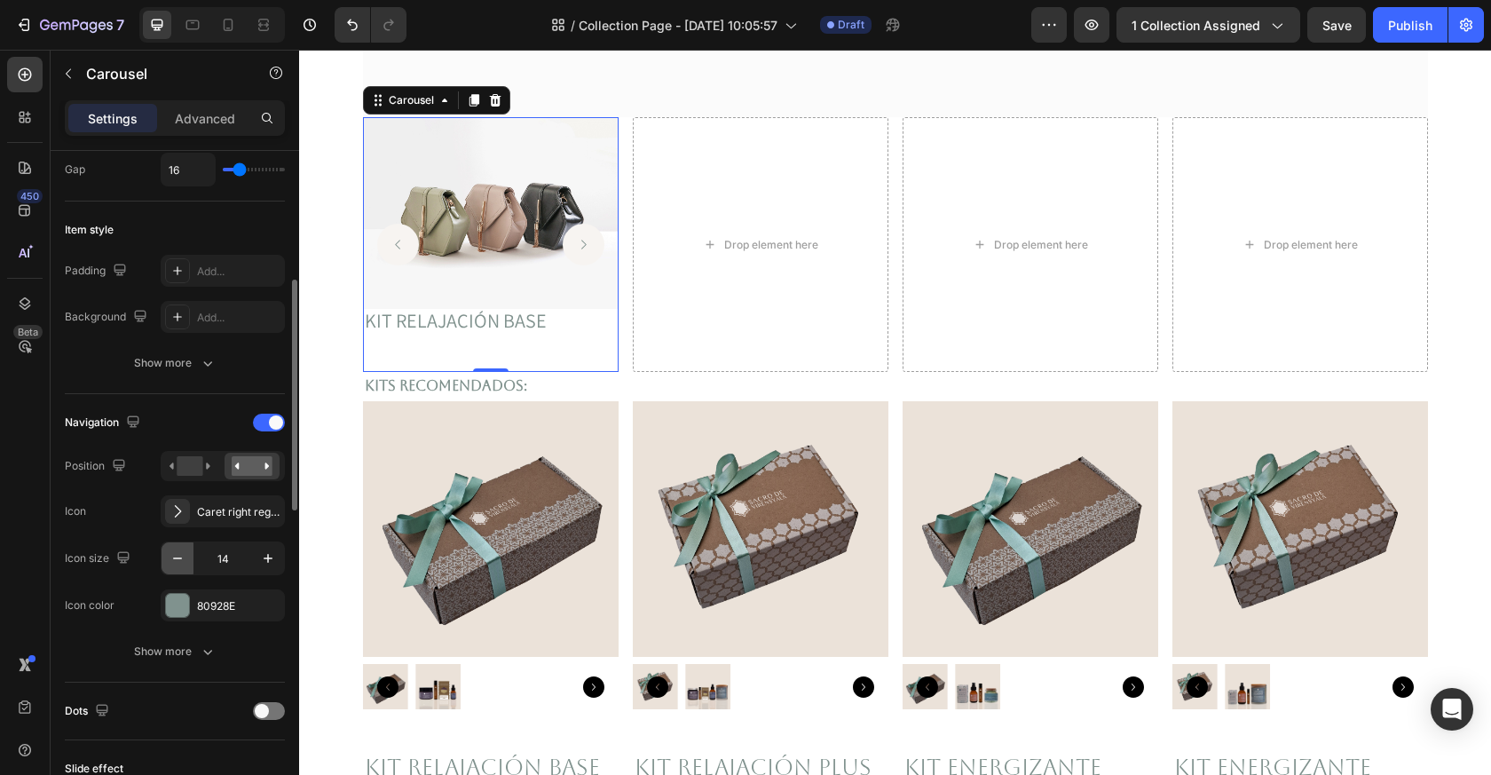
click at [177, 558] on icon "button" at bounding box center [177, 559] width 9 height 2
type input "12"
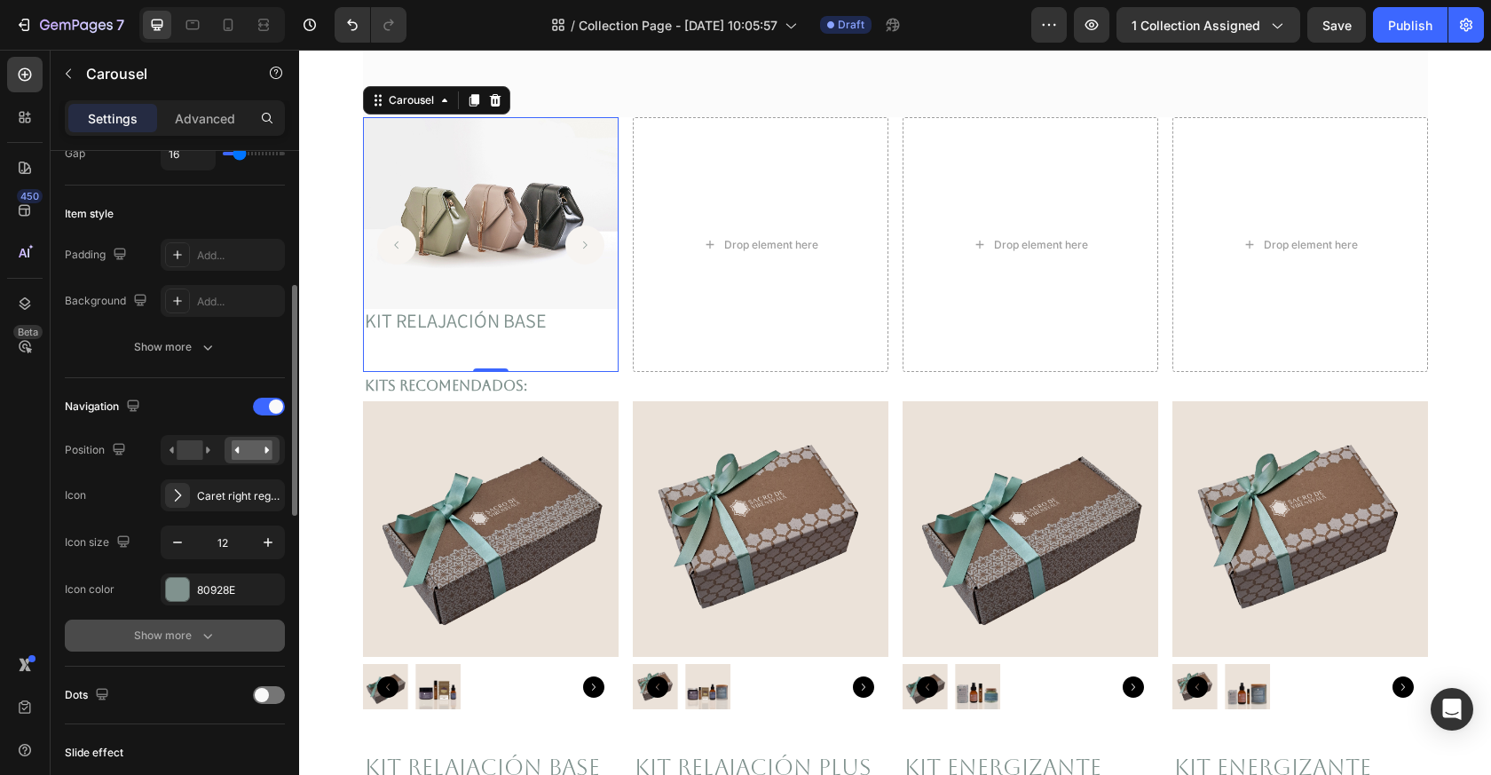
click at [203, 640] on icon "button" at bounding box center [208, 636] width 18 height 18
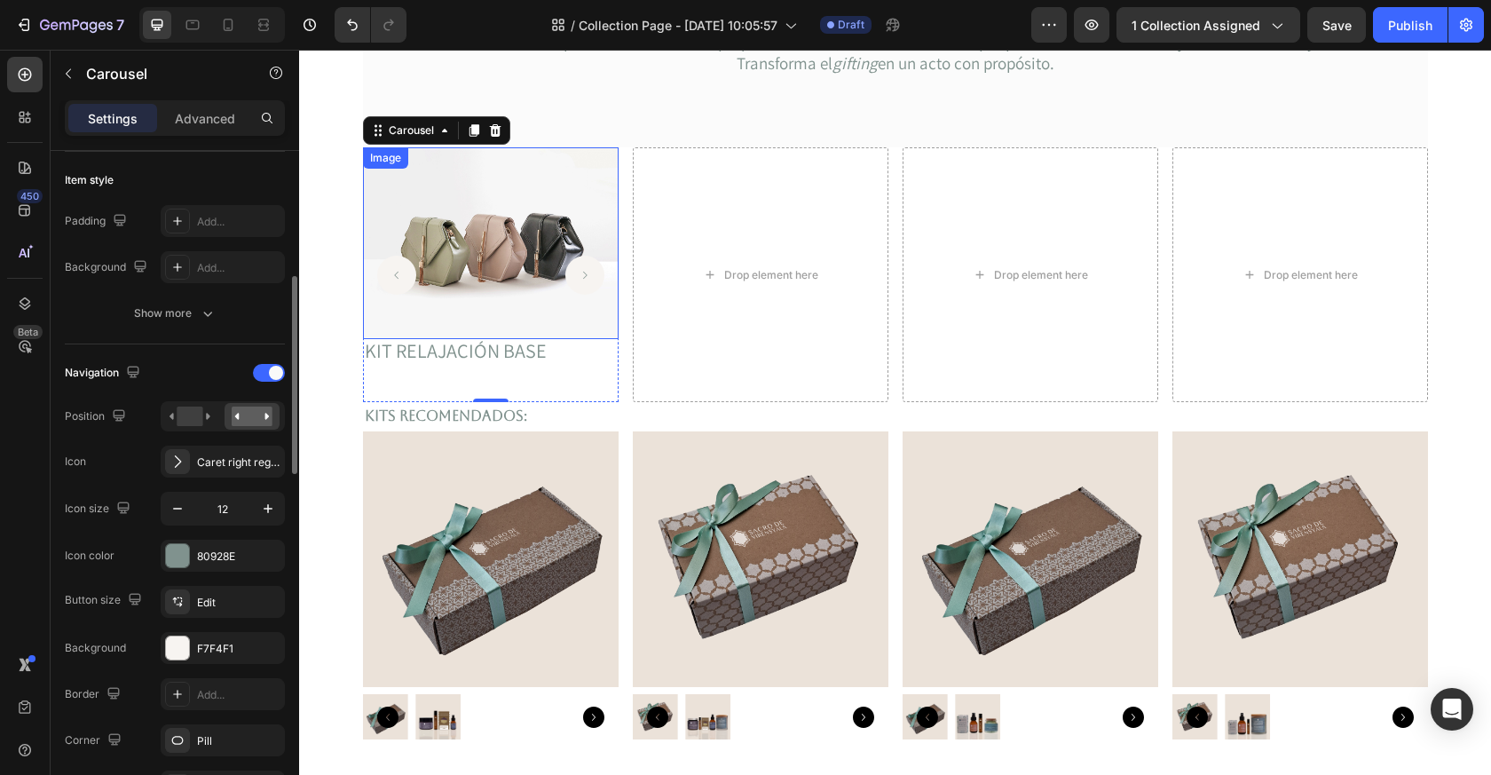
scroll to position [335, 0]
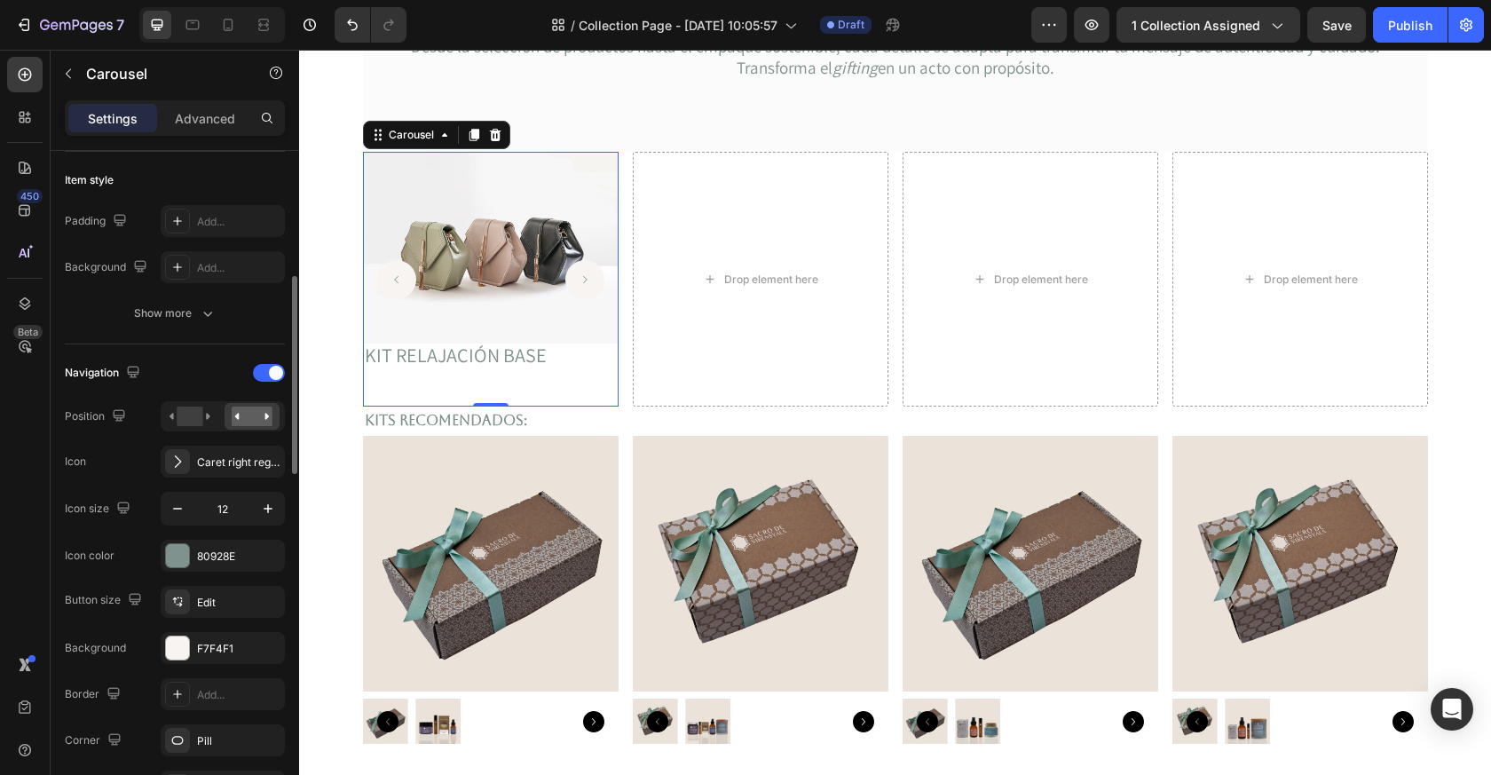
click at [401, 270] on button "Carousel Back Arrow" at bounding box center [396, 279] width 39 height 39
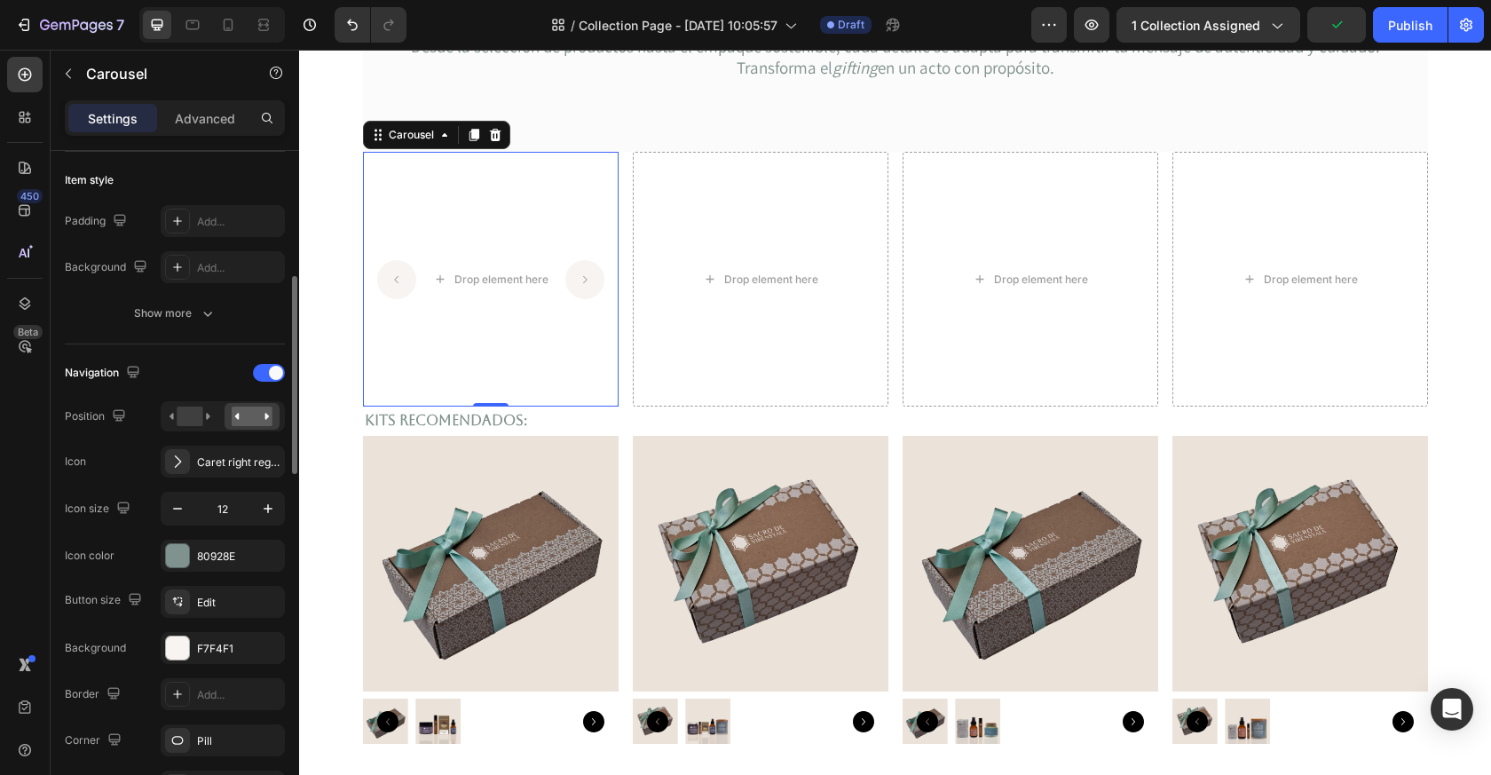
click at [401, 270] on button "Carousel Back Arrow" at bounding box center [396, 279] width 39 height 39
click at [401, 271] on button "Carousel Back Arrow" at bounding box center [396, 279] width 39 height 39
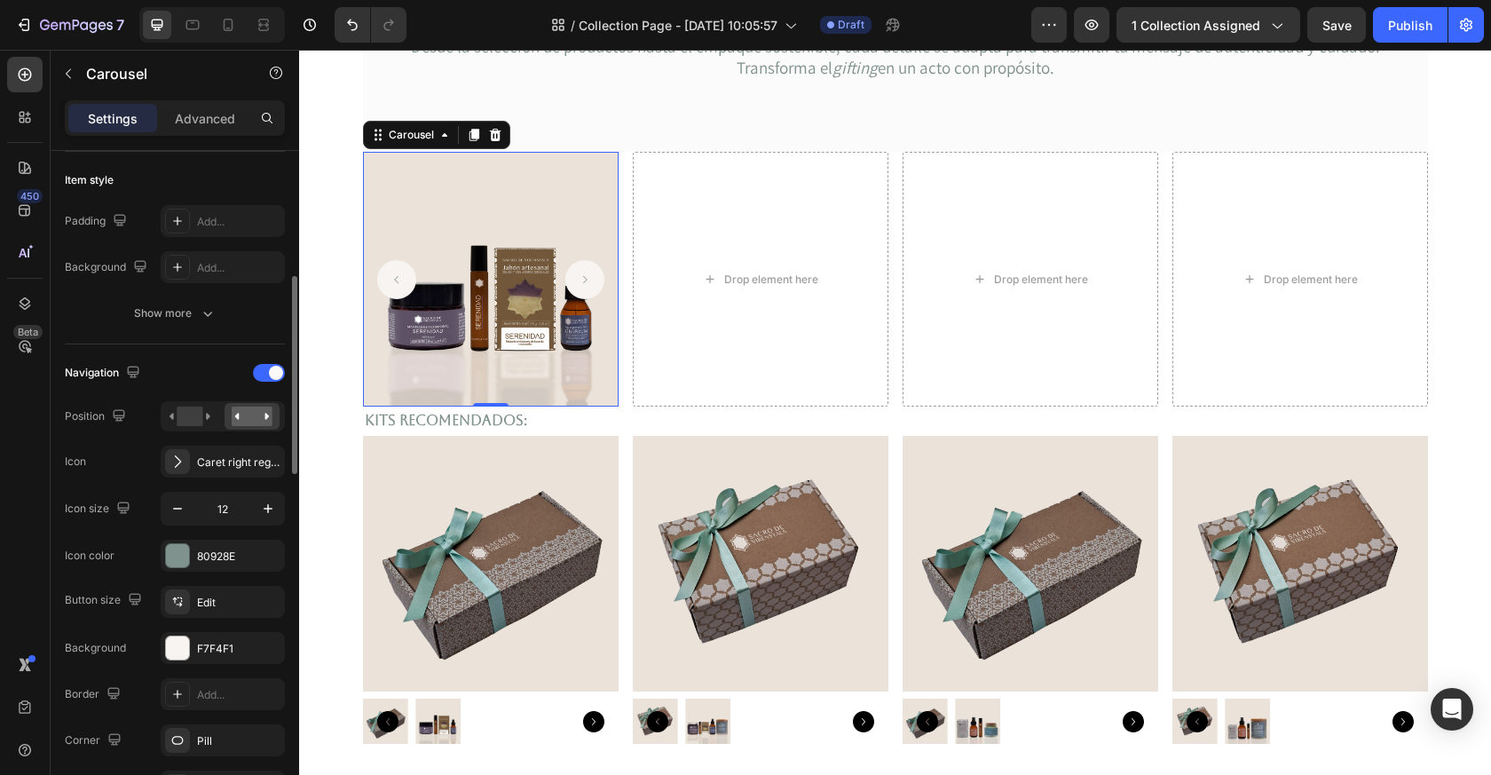
click at [401, 273] on button "Carousel Back Arrow" at bounding box center [396, 279] width 39 height 39
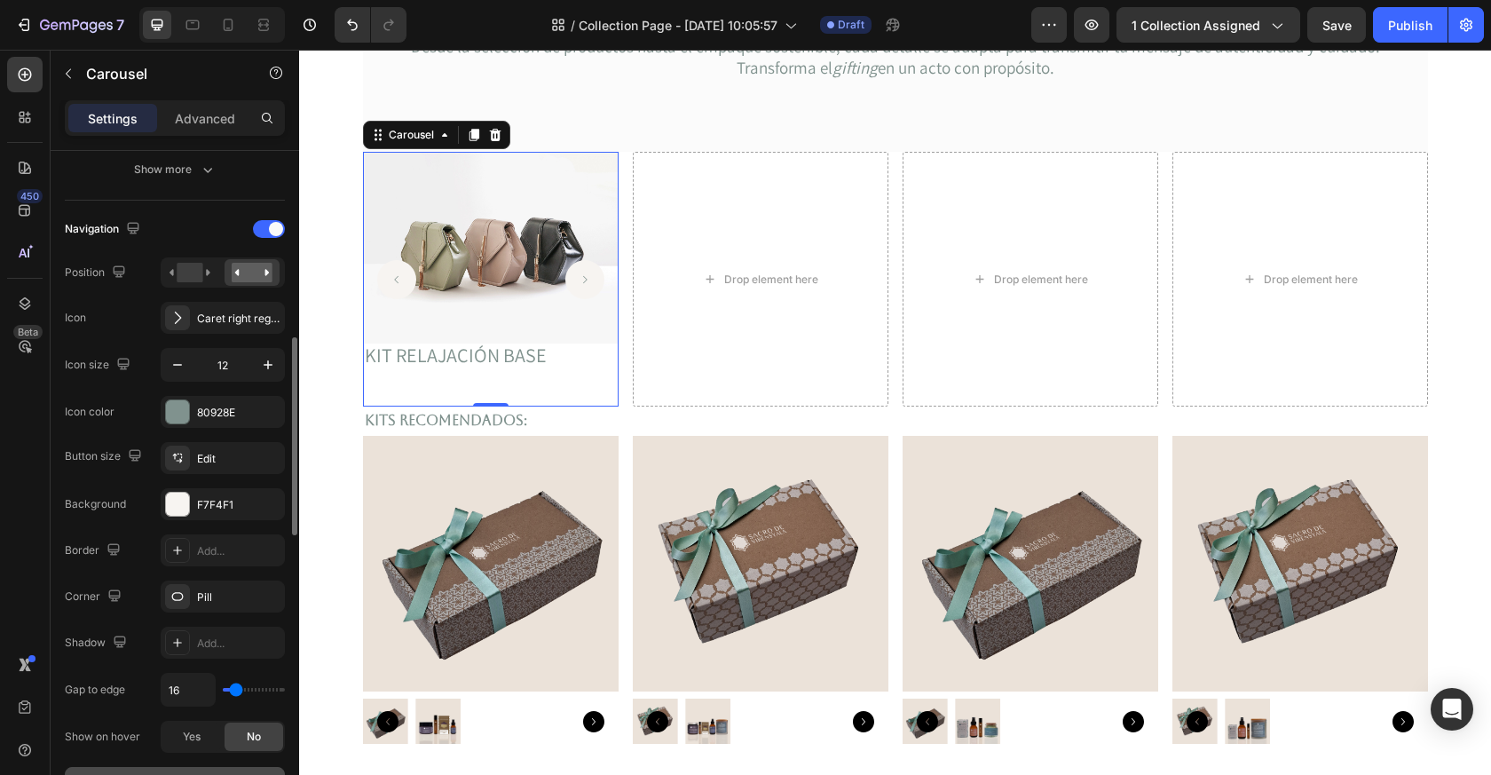
scroll to position [630, 0]
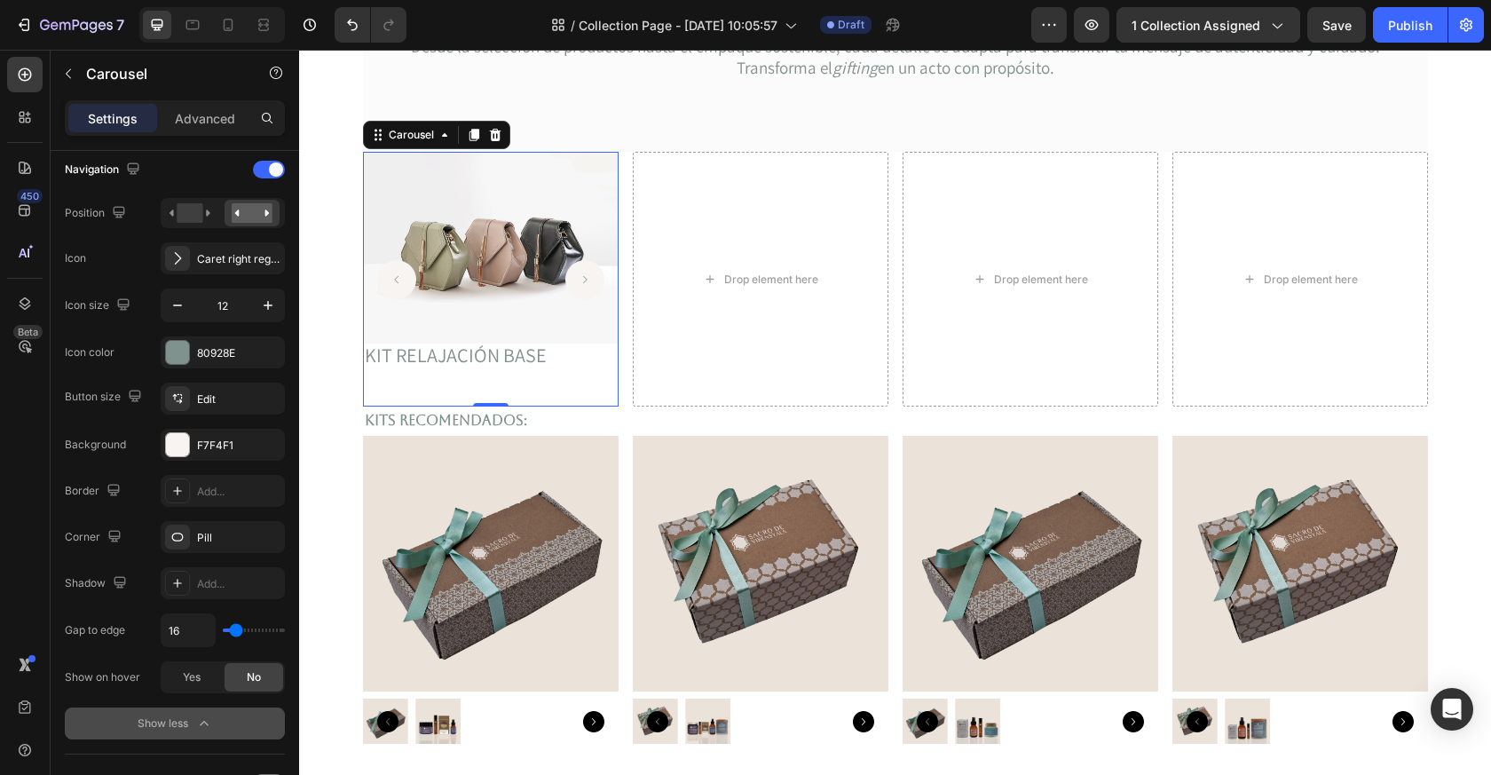
click at [233, 622] on div "16" at bounding box center [223, 630] width 124 height 34
type input "9"
type input "0"
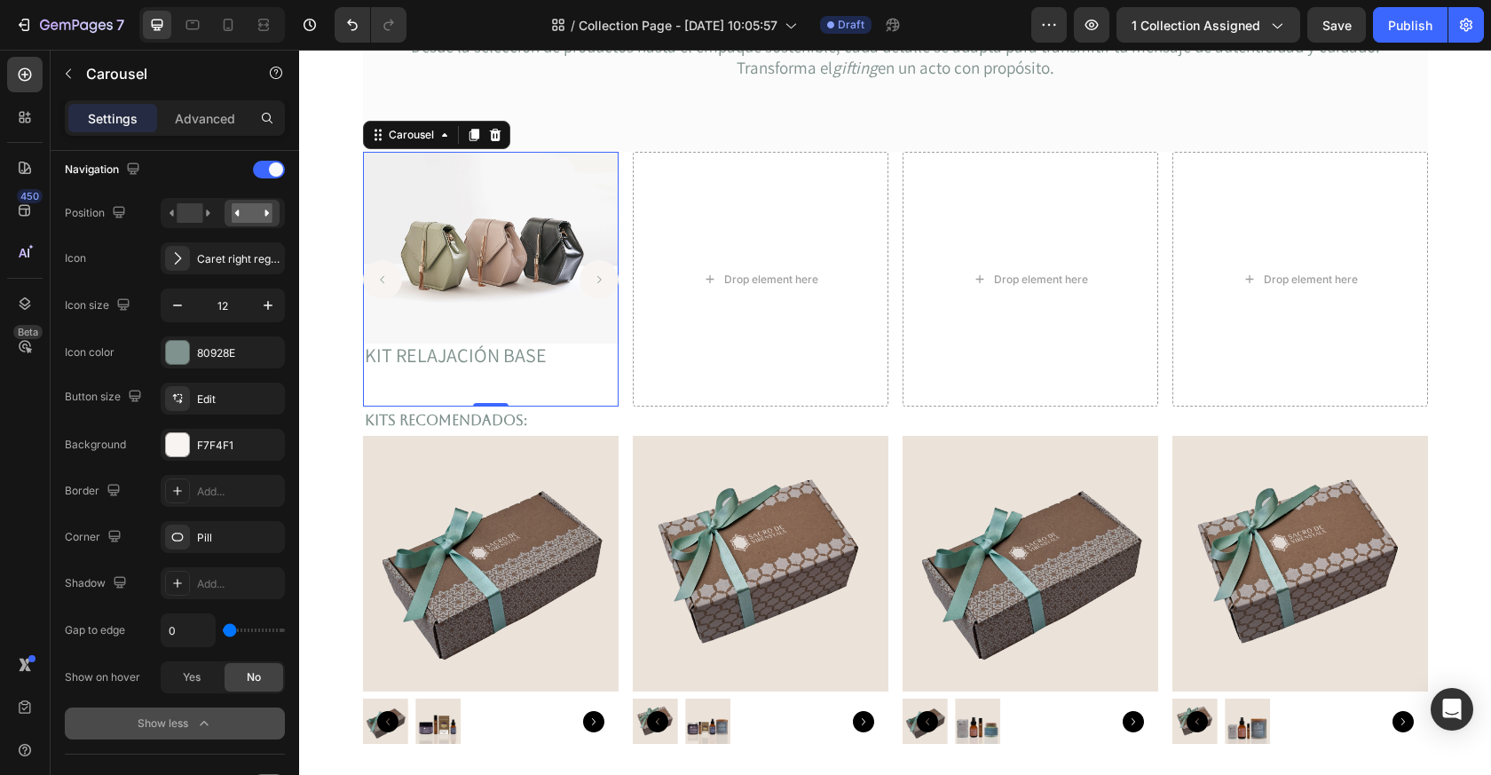
type input "1"
type input "2"
click at [231, 629] on input "range" at bounding box center [254, 631] width 62 height 4
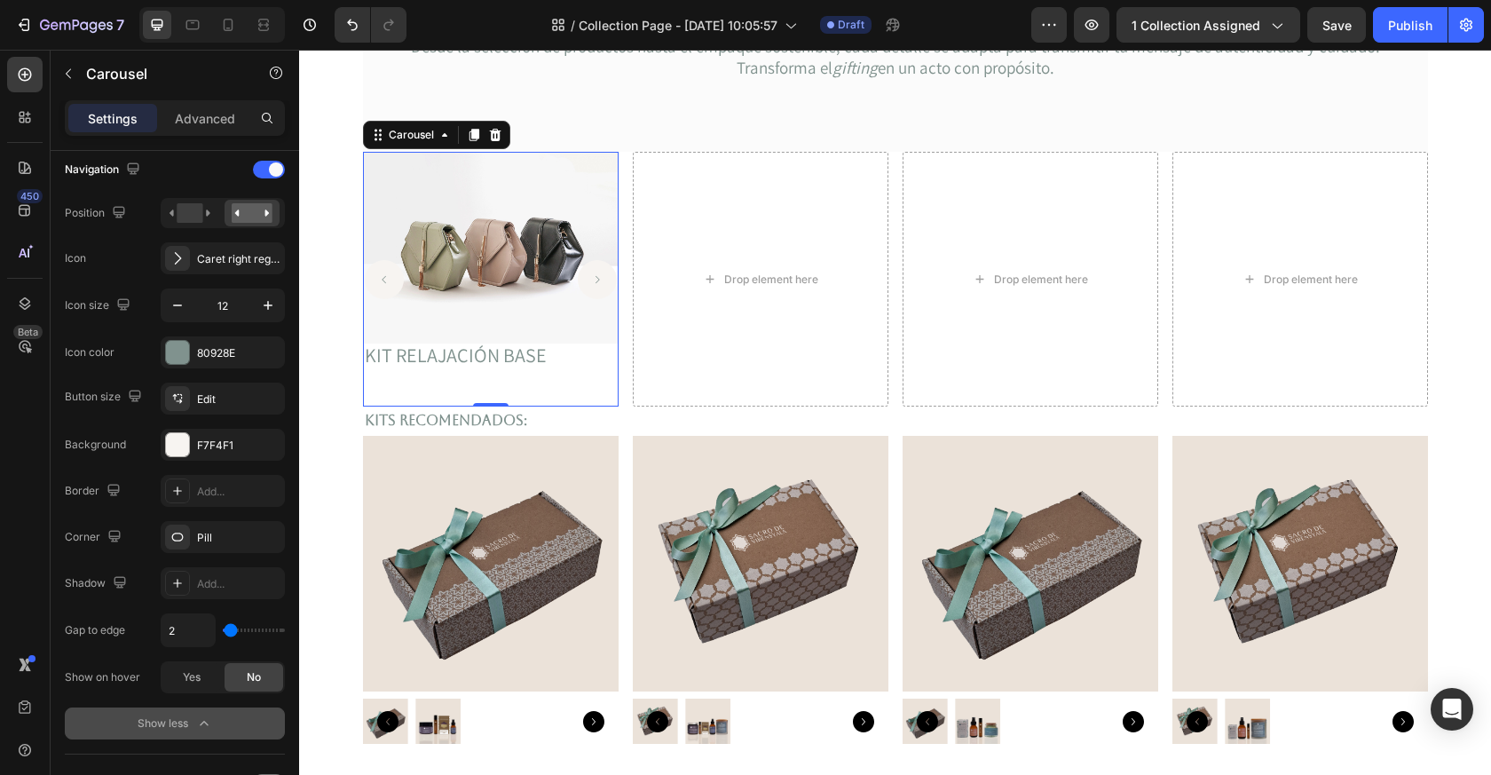
type input "3"
click at [231, 629] on input "range" at bounding box center [254, 631] width 62 height 4
click at [185, 680] on span "Yes" at bounding box center [192, 677] width 18 height 16
click at [243, 677] on div "No" at bounding box center [254, 677] width 59 height 28
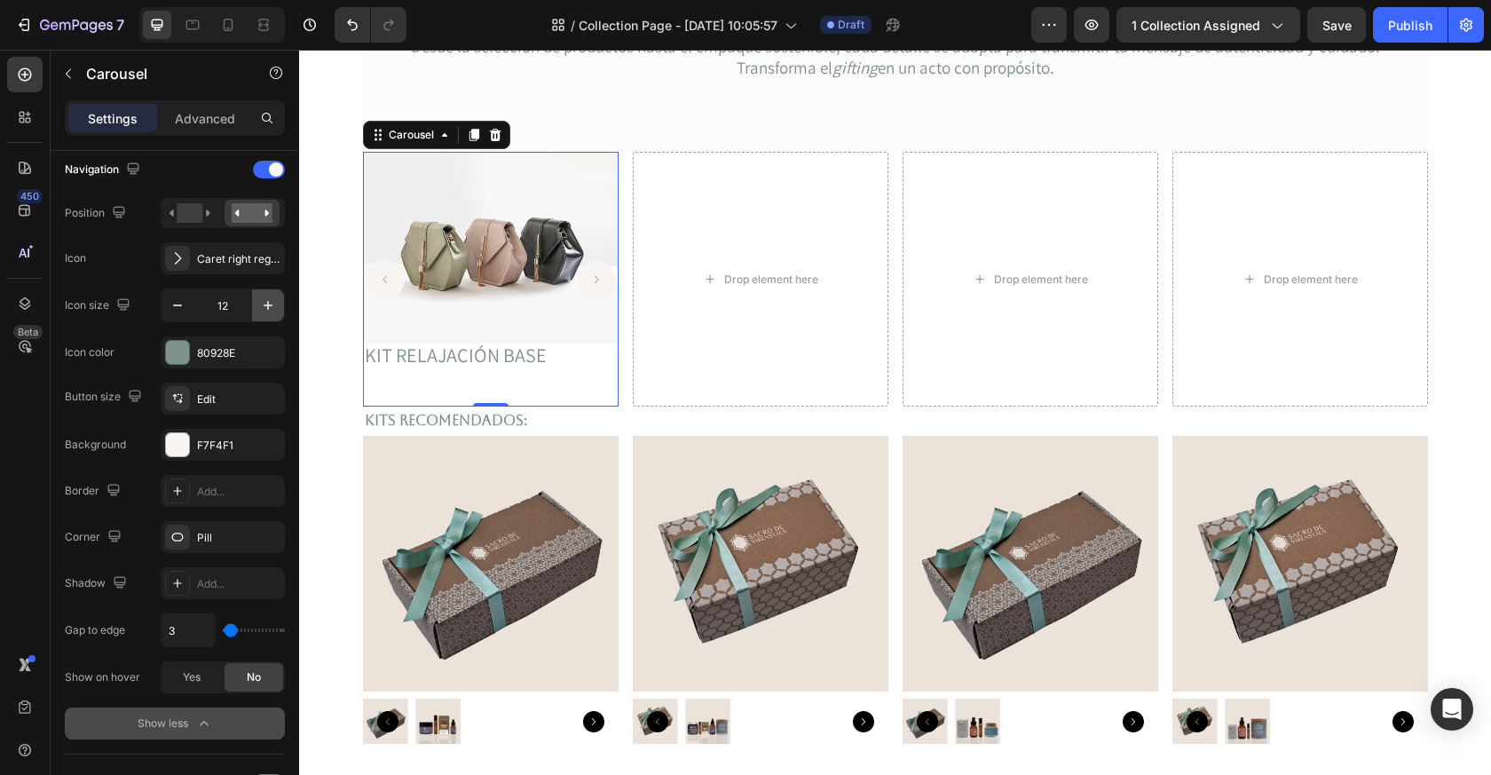
click at [264, 302] on icon "button" at bounding box center [268, 306] width 18 height 18
click at [265, 303] on icon "button" at bounding box center [268, 306] width 18 height 18
type input "15"
click at [389, 275] on icon "Carousel Back Arrow" at bounding box center [386, 279] width 13 height 13
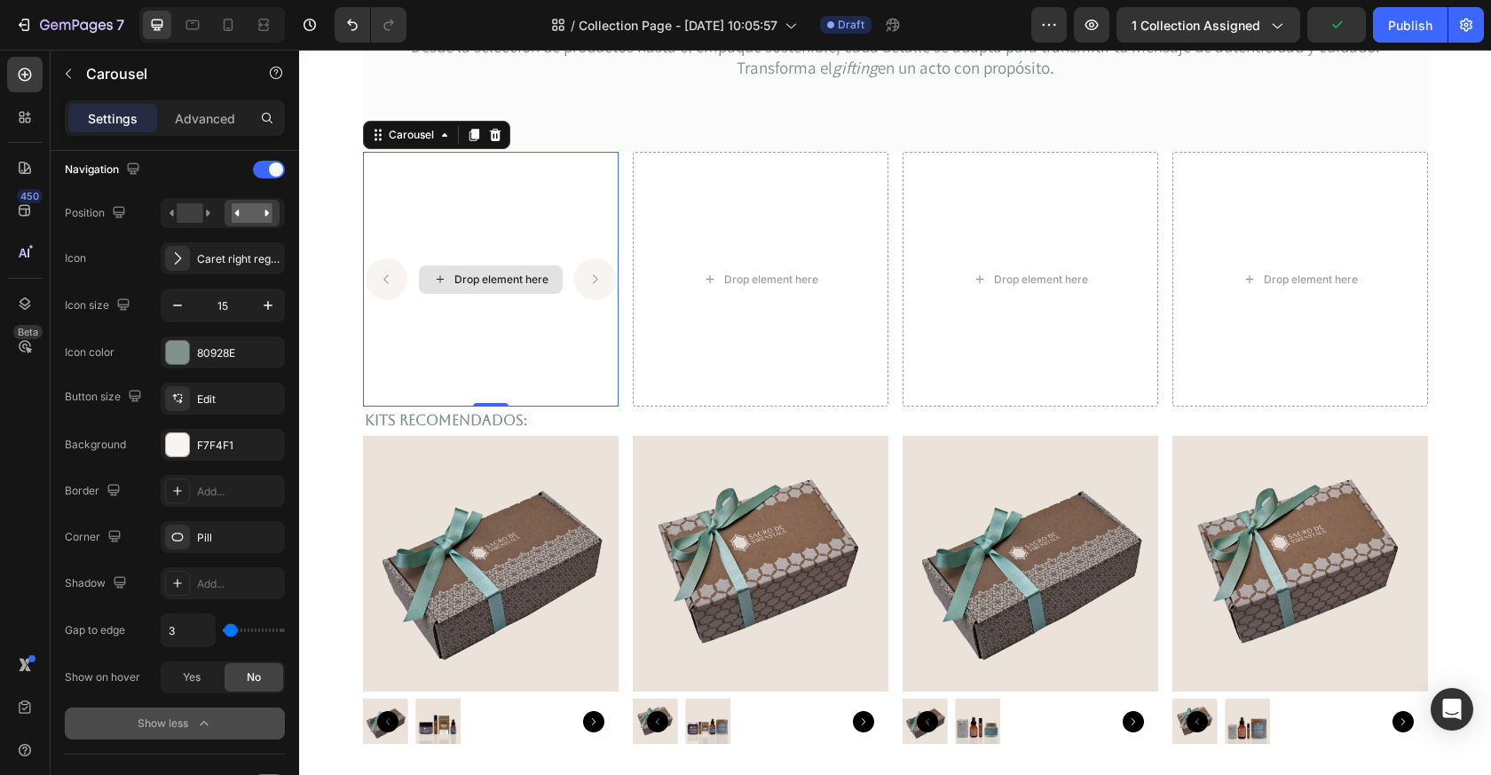
click at [589, 275] on icon "Carousel Next Arrow" at bounding box center [595, 279] width 13 height 13
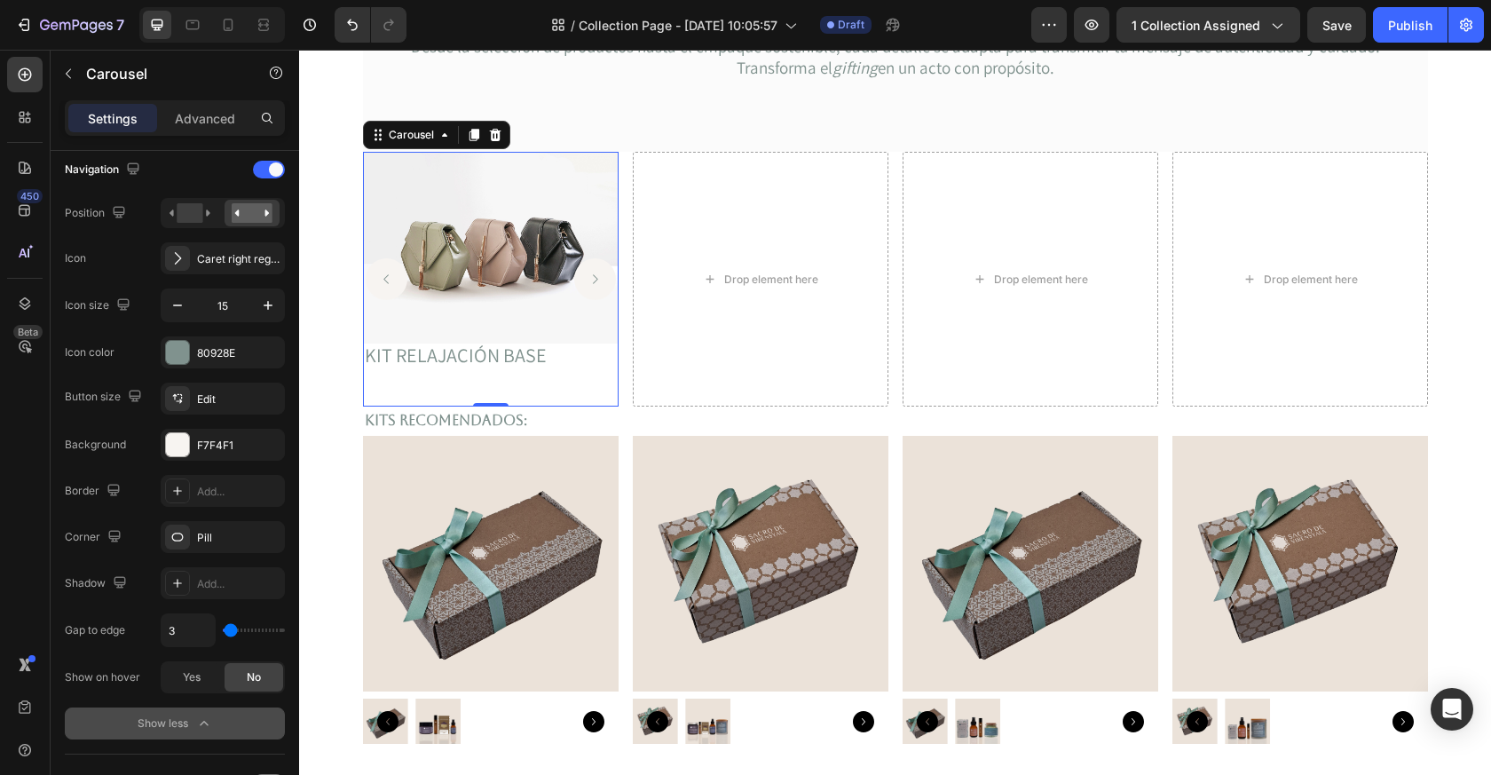
click at [589, 276] on icon "Carousel Next Arrow" at bounding box center [595, 279] width 13 height 13
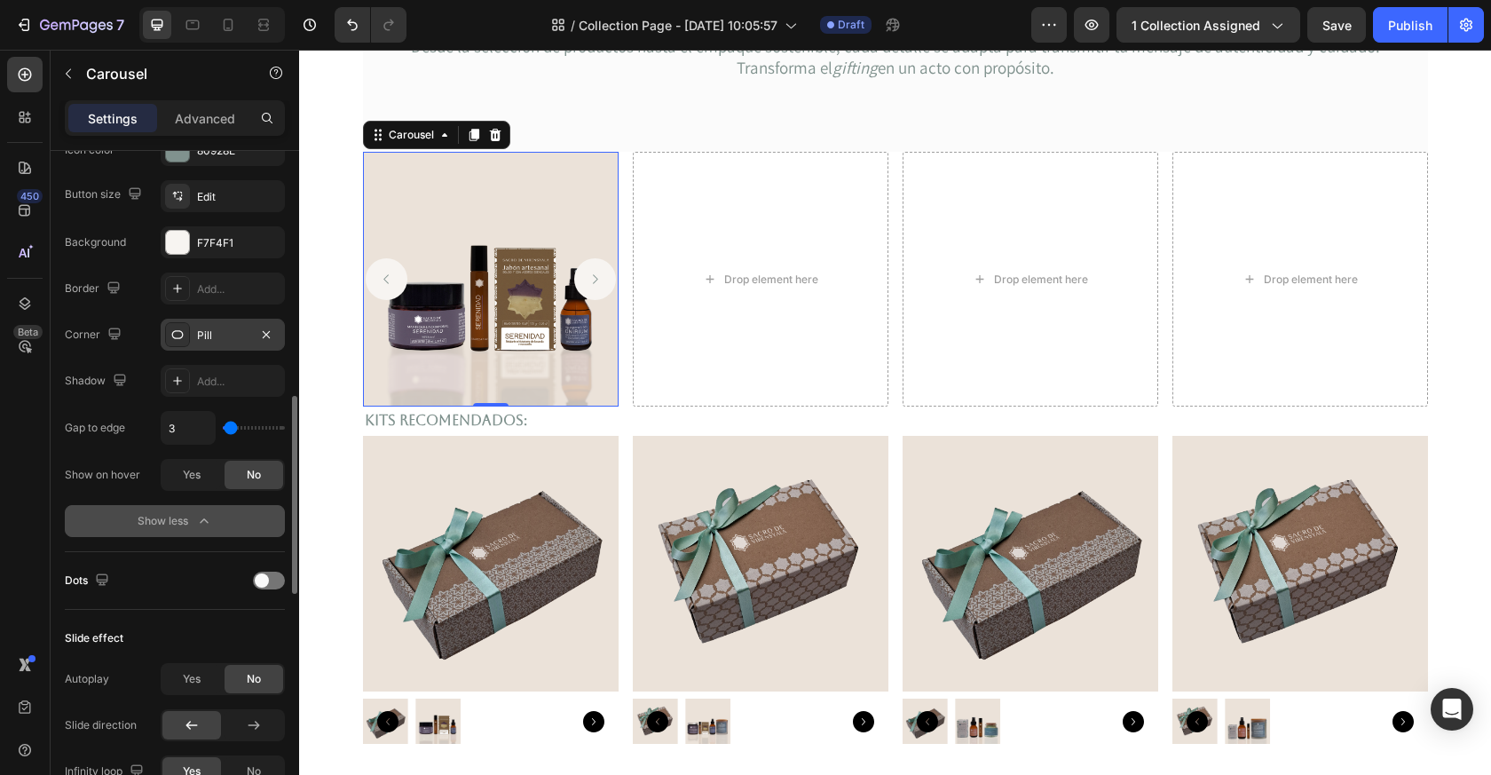
scroll to position [841, 0]
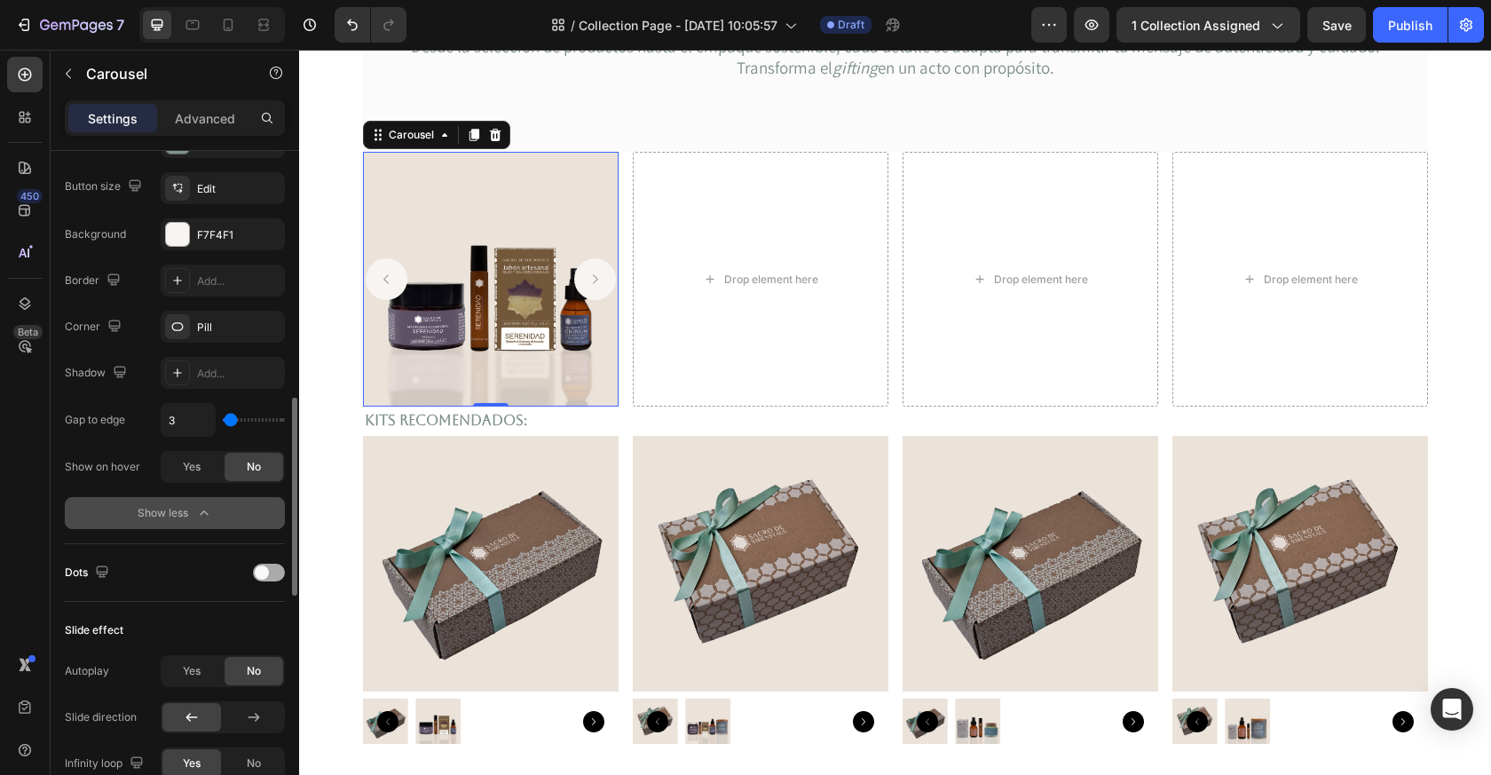
click at [263, 573] on span at bounding box center [262, 572] width 14 height 14
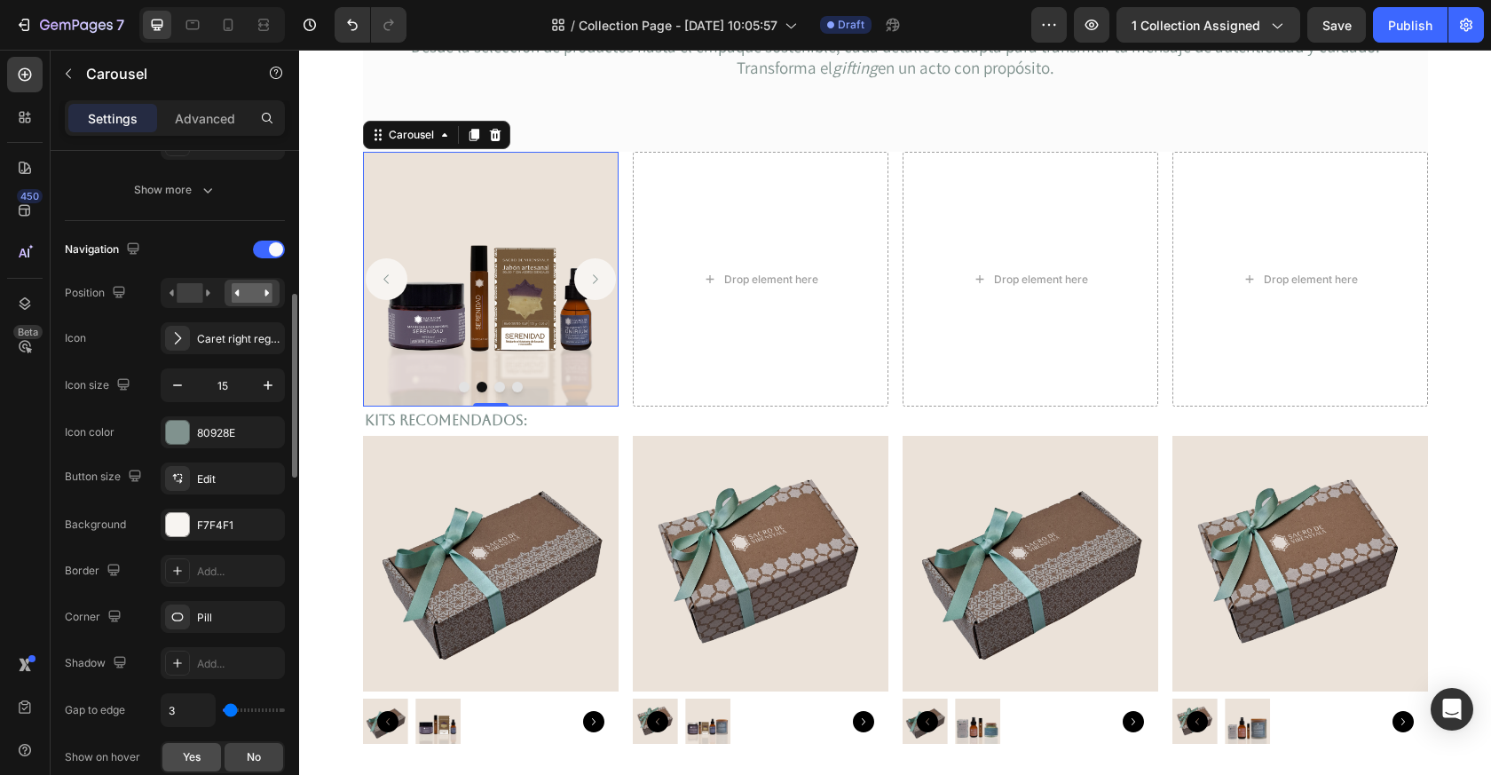
scroll to position [541, 0]
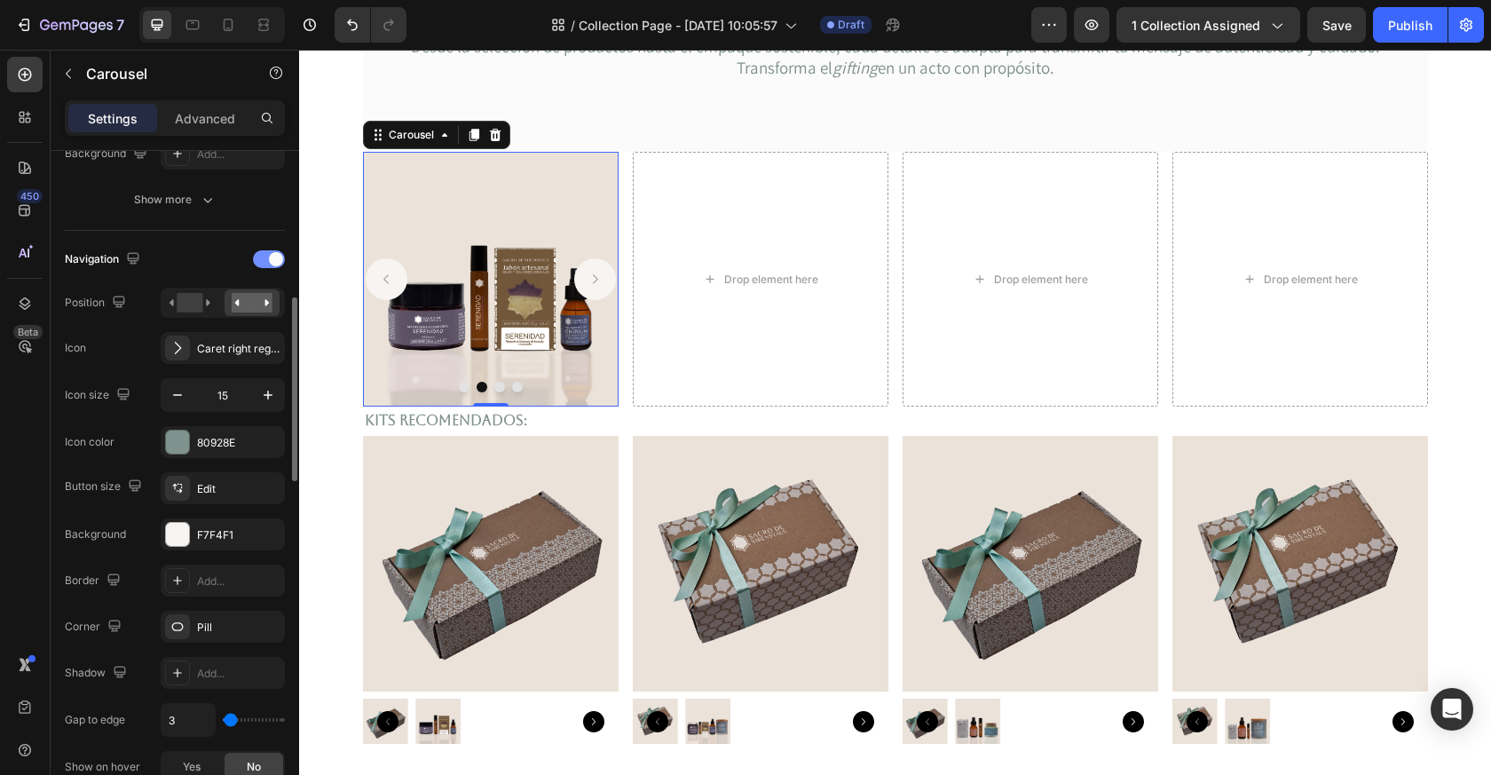
click at [269, 265] on div at bounding box center [269, 259] width 32 height 18
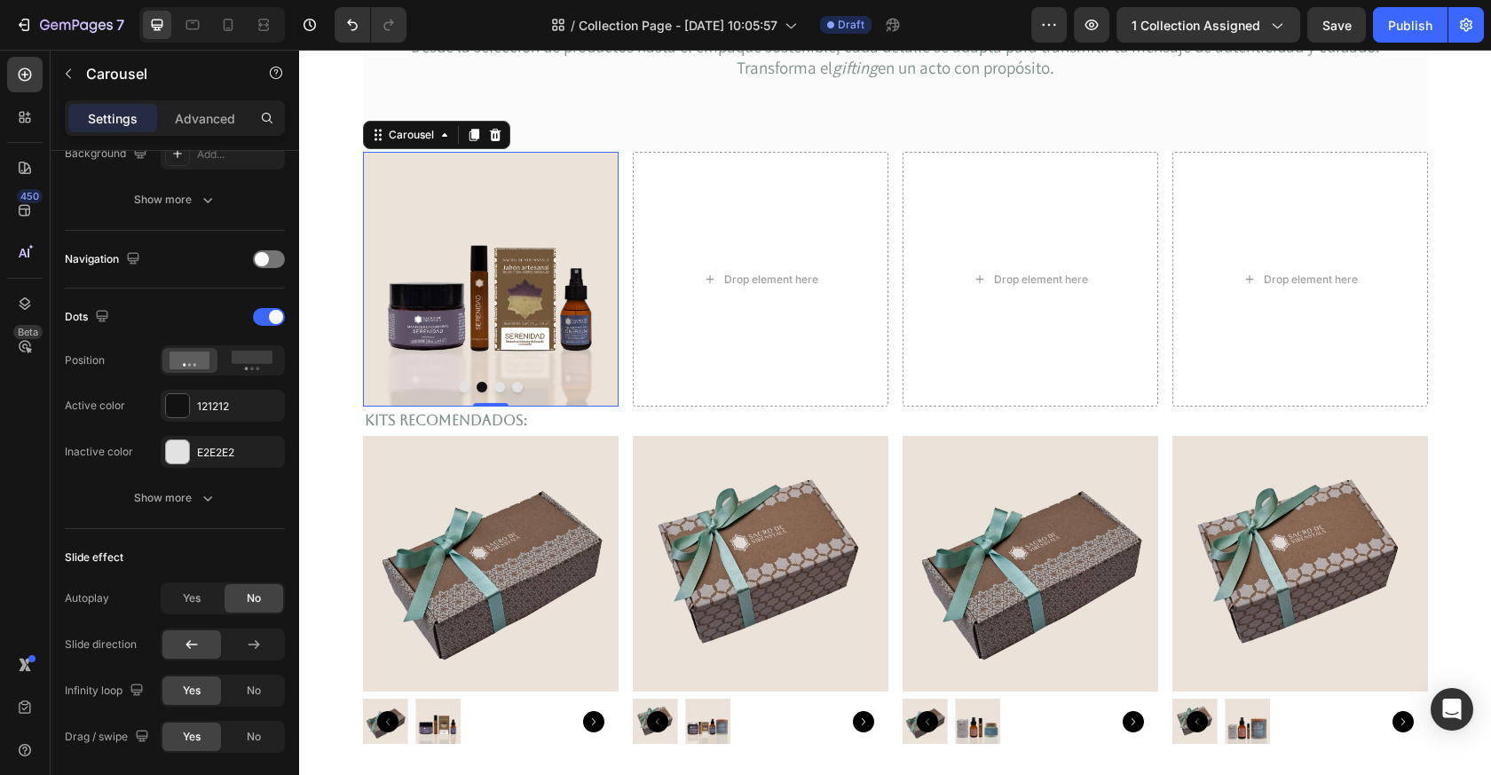
click at [467, 388] on button "Dot" at bounding box center [464, 387] width 11 height 11
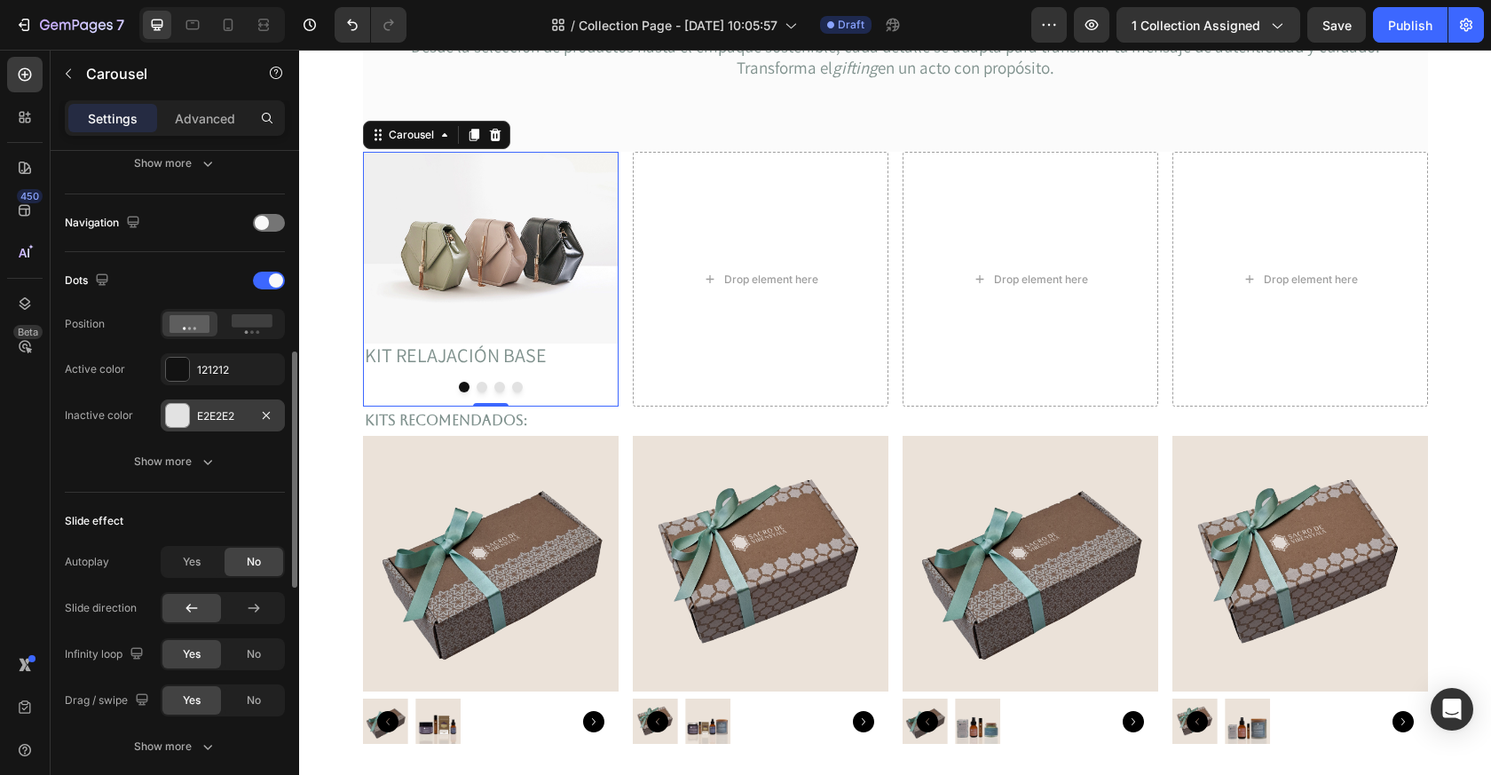
scroll to position [578, 0]
click at [178, 365] on div at bounding box center [177, 368] width 23 height 23
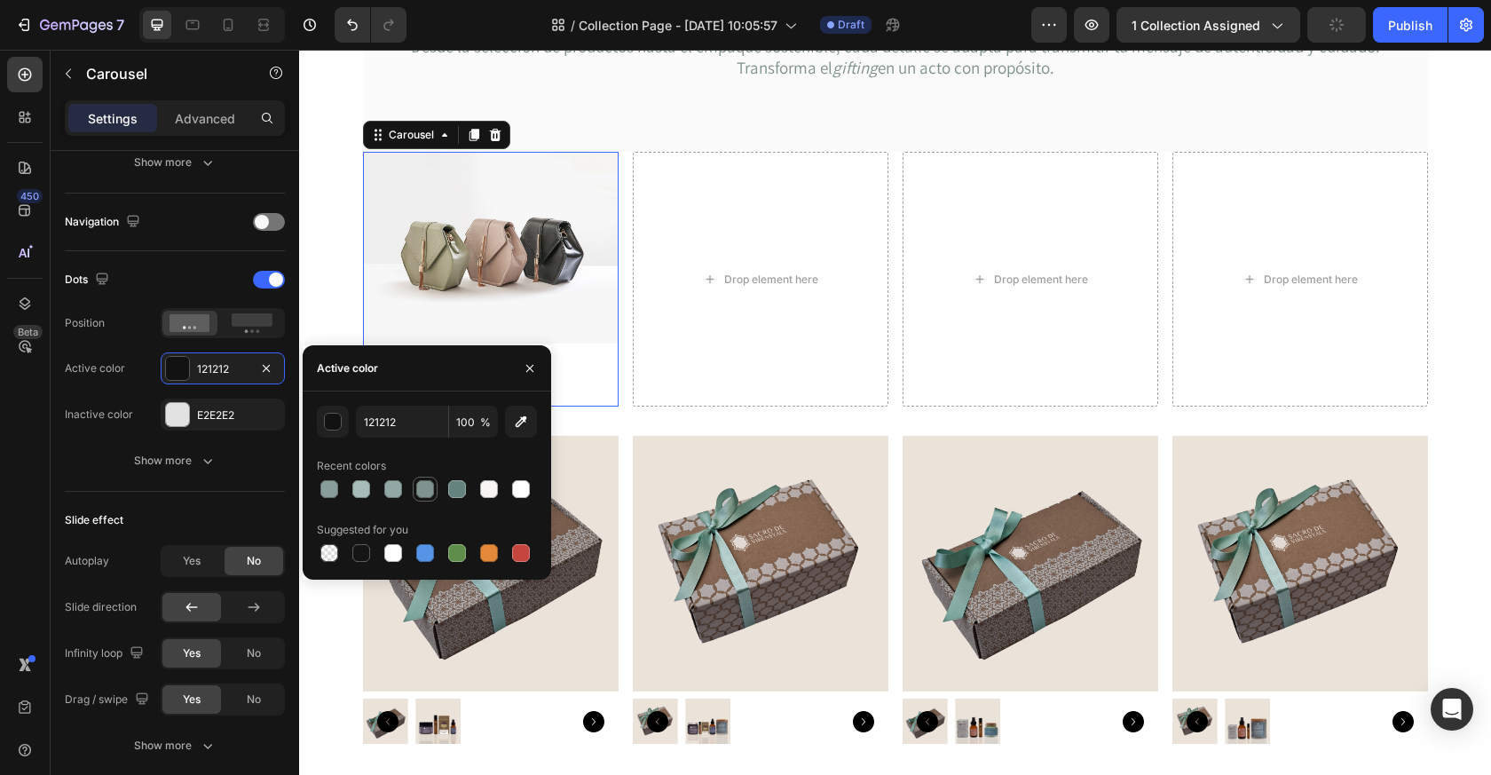
click at [420, 490] on div at bounding box center [425, 489] width 18 height 18
type input "80928E"
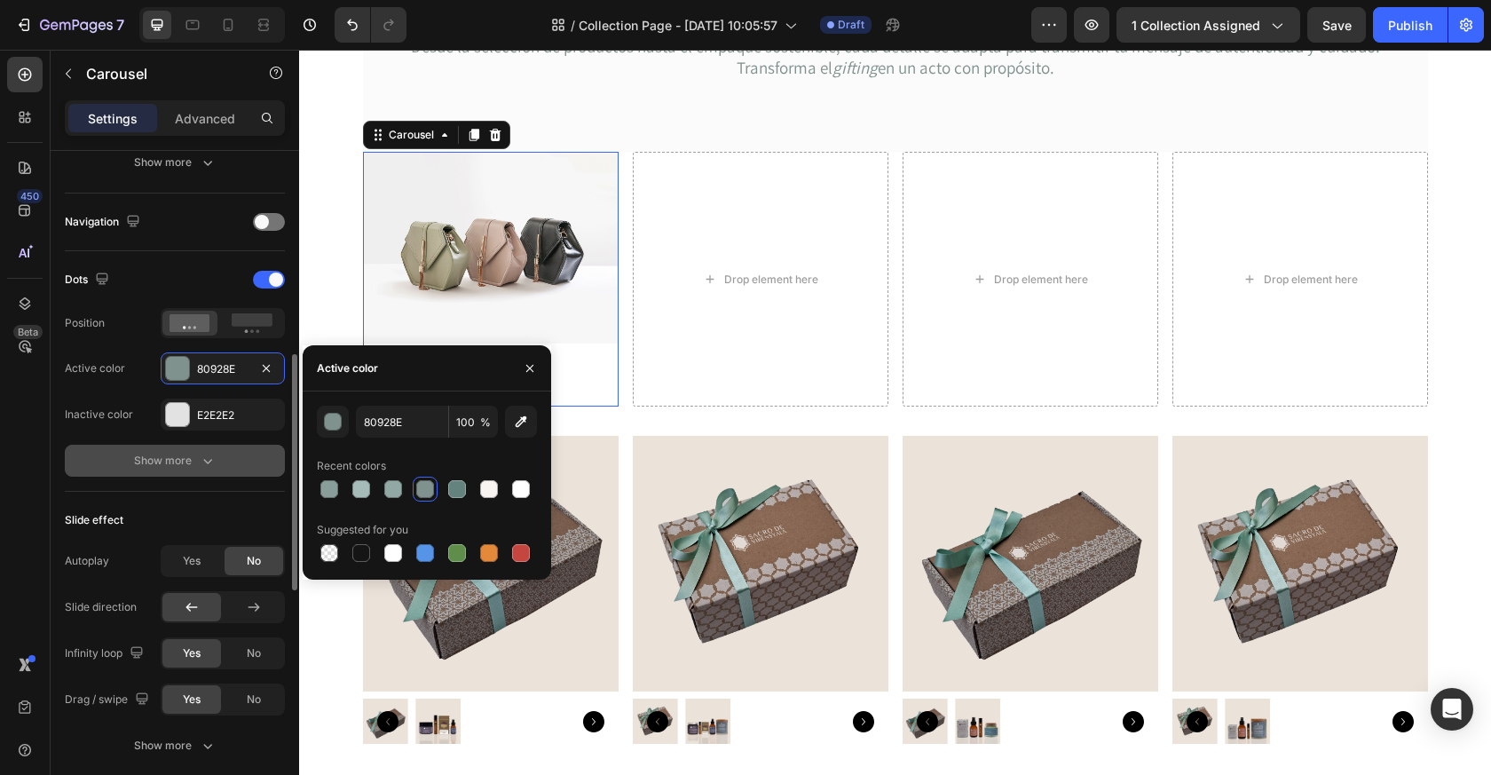
click at [246, 466] on button "Show more" at bounding box center [175, 461] width 220 height 32
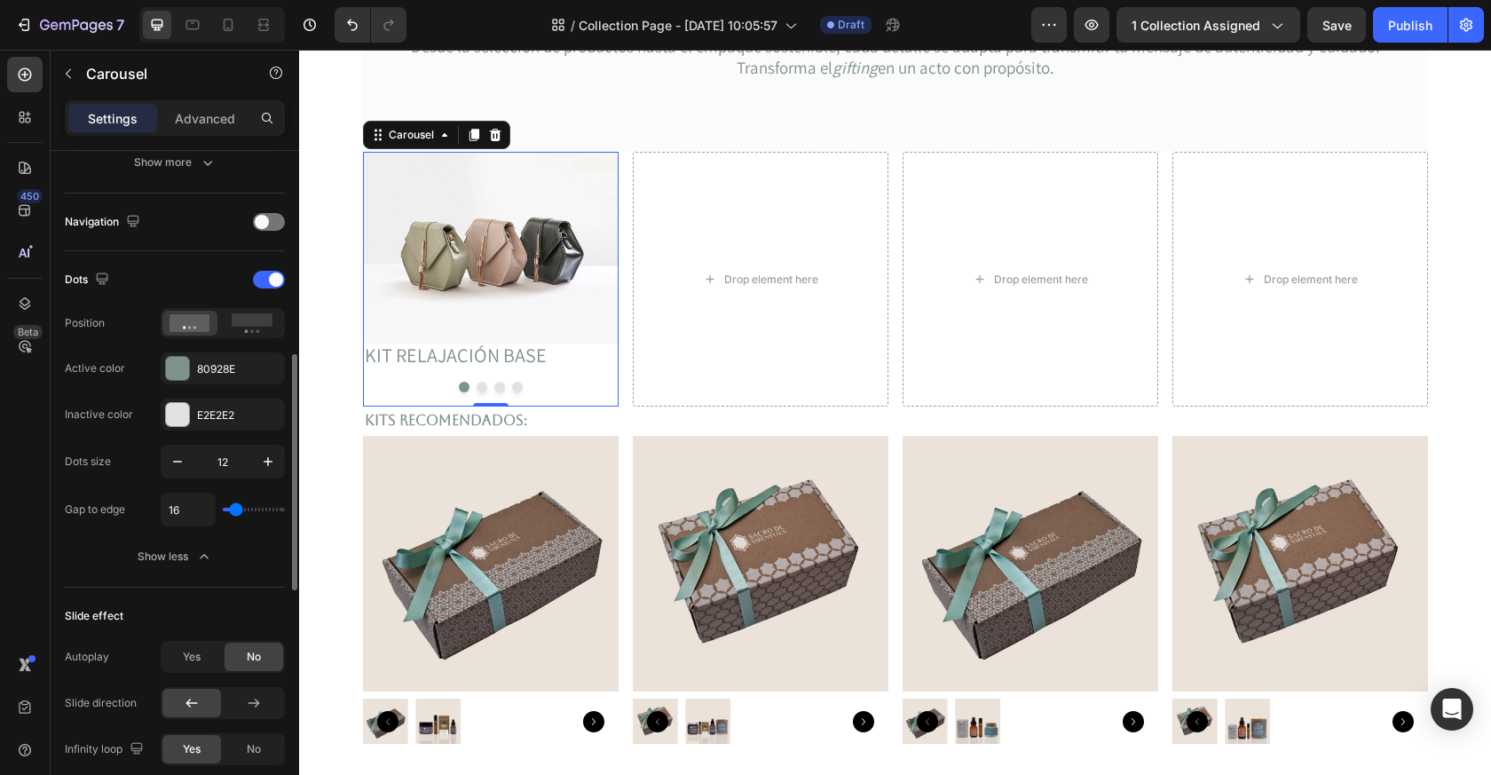
type input "0"
type input "58"
type input "65"
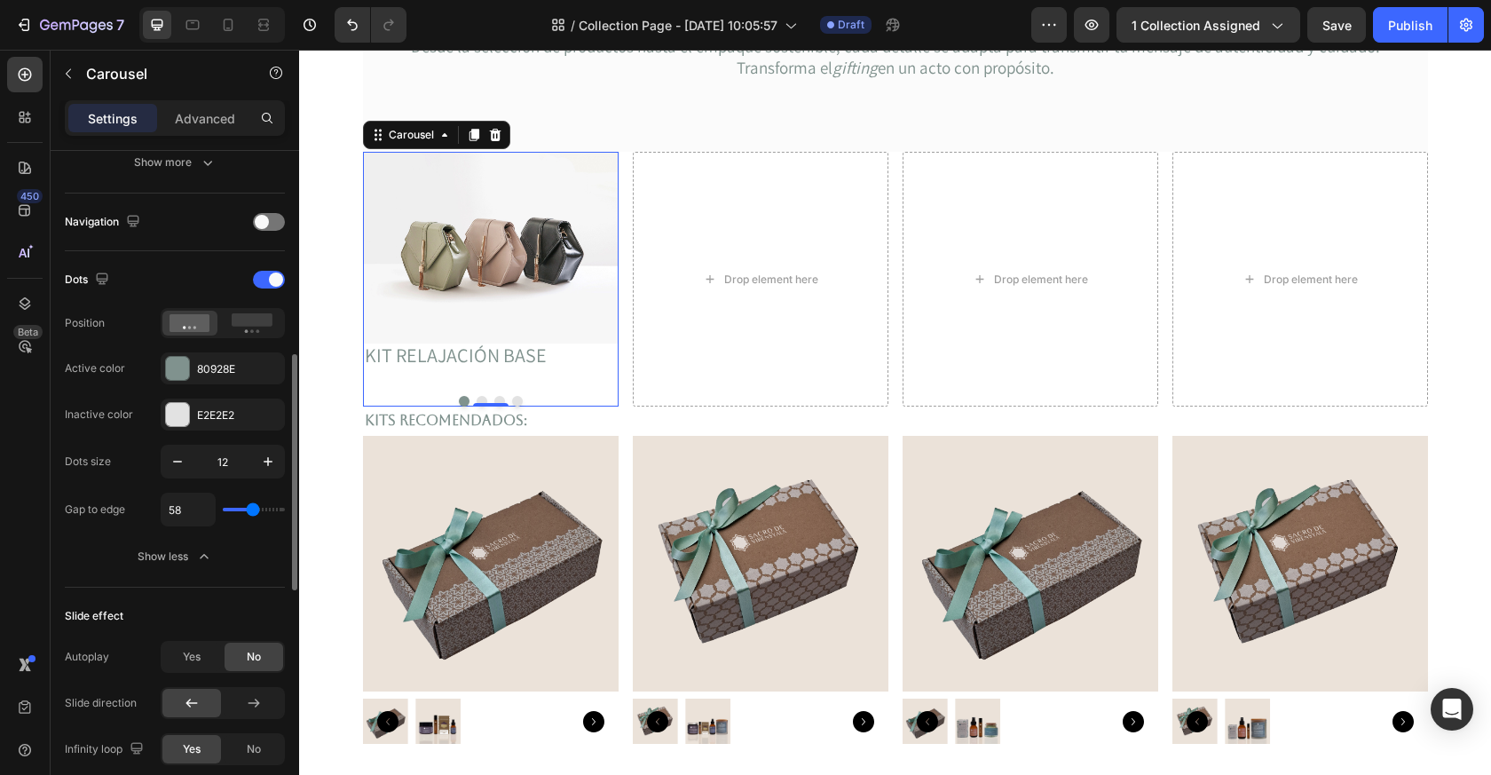
type input "65"
type input "68"
type input "73"
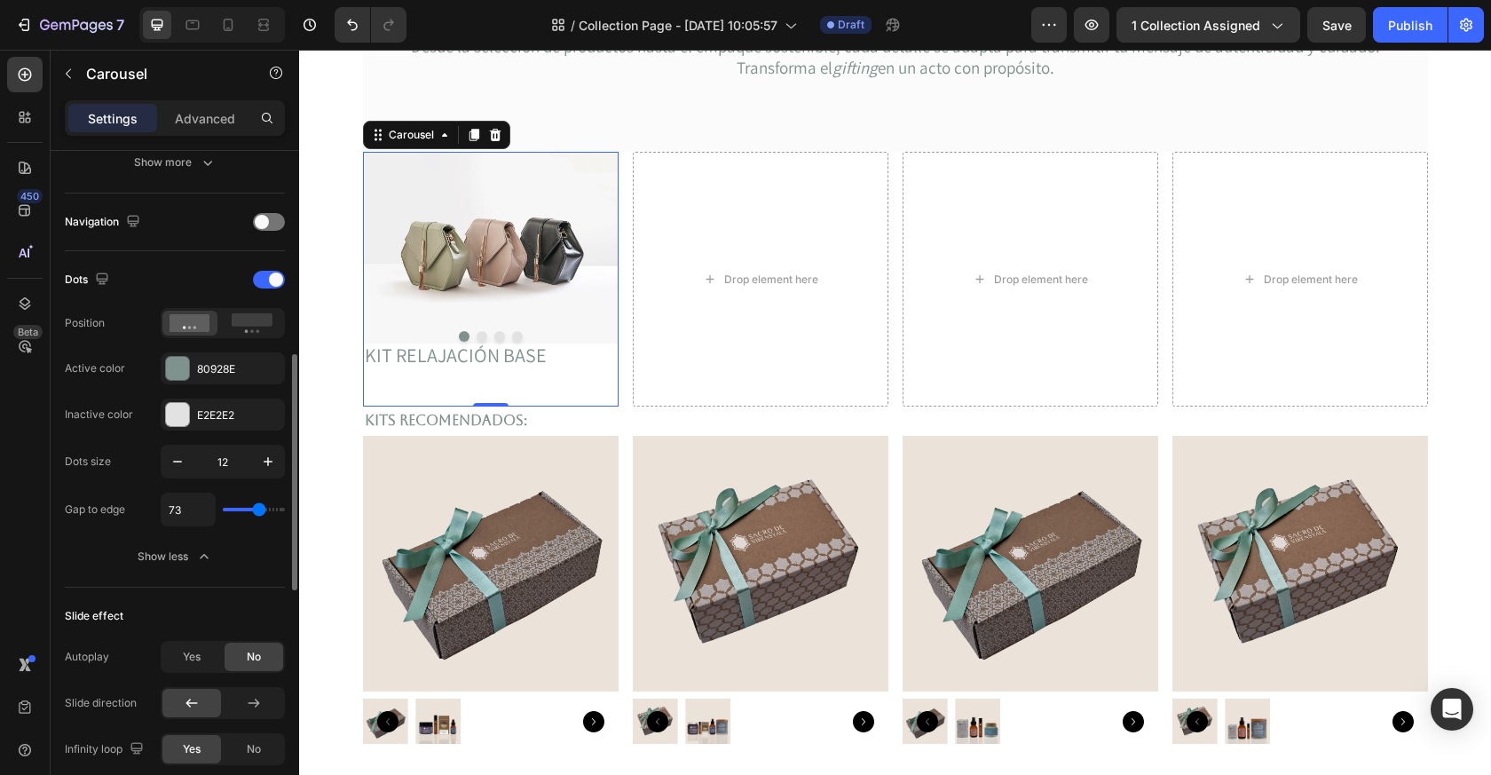
type input "80"
type input "84"
type input "94"
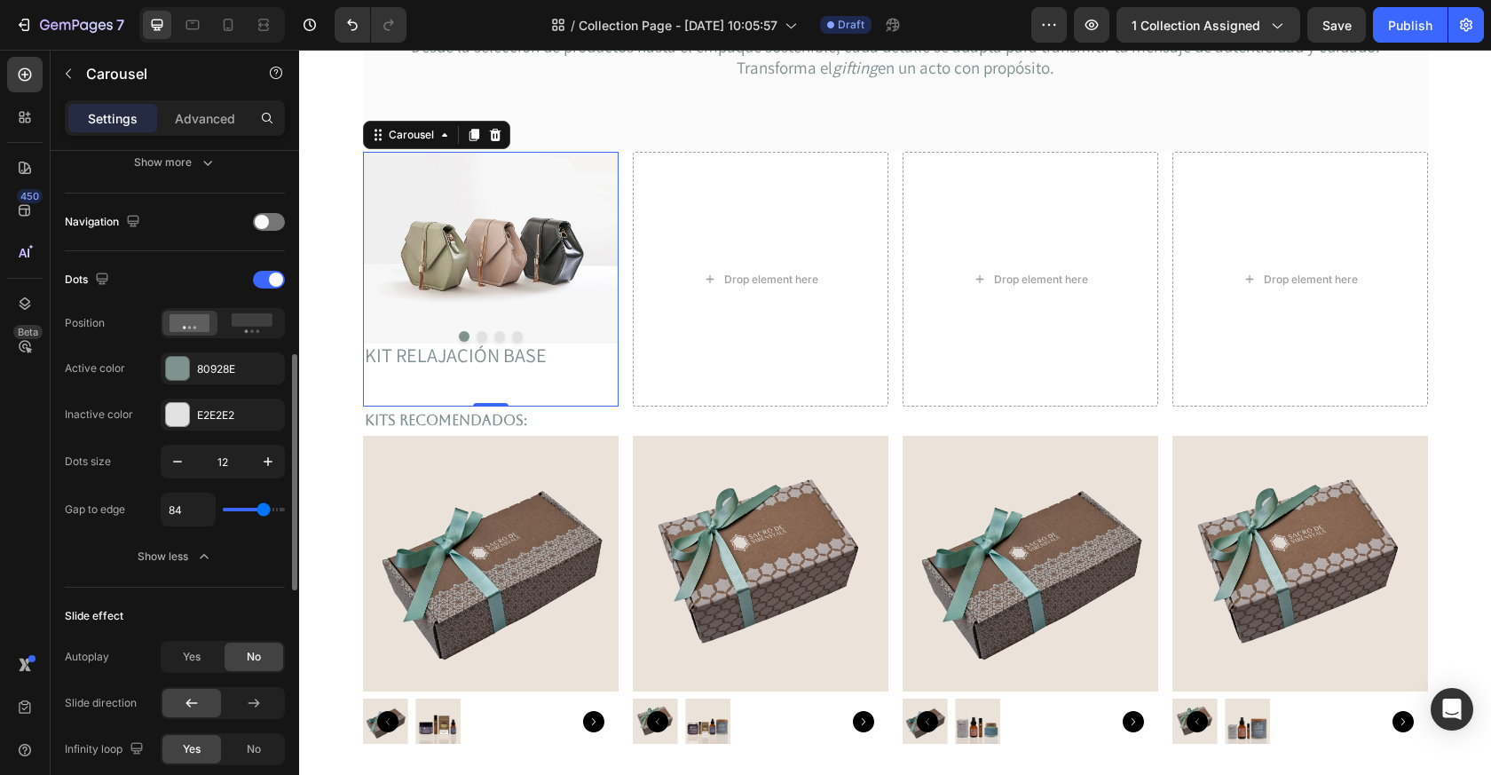
type input "94"
type input "99"
type input "111"
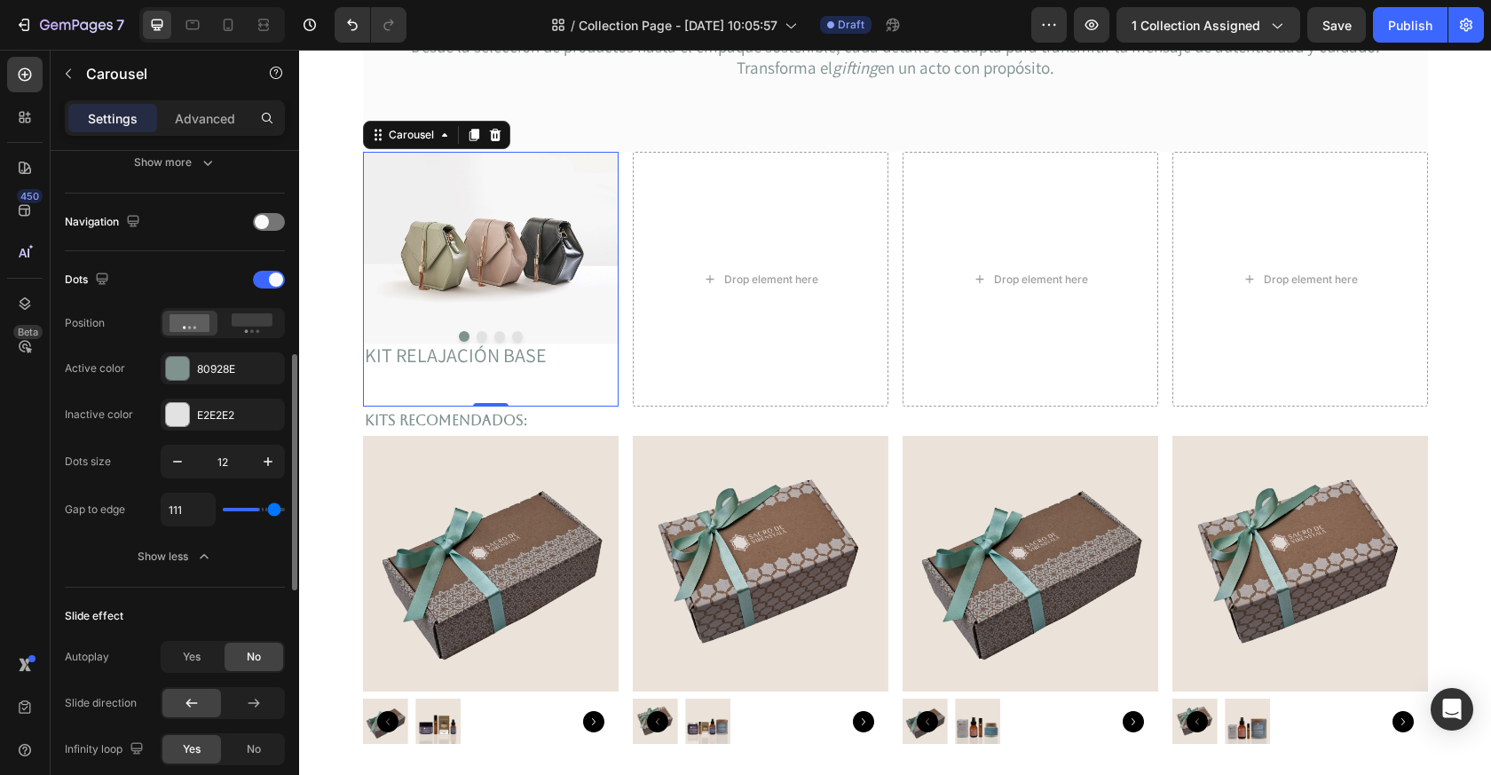
type input "118"
type input "119"
type input "120"
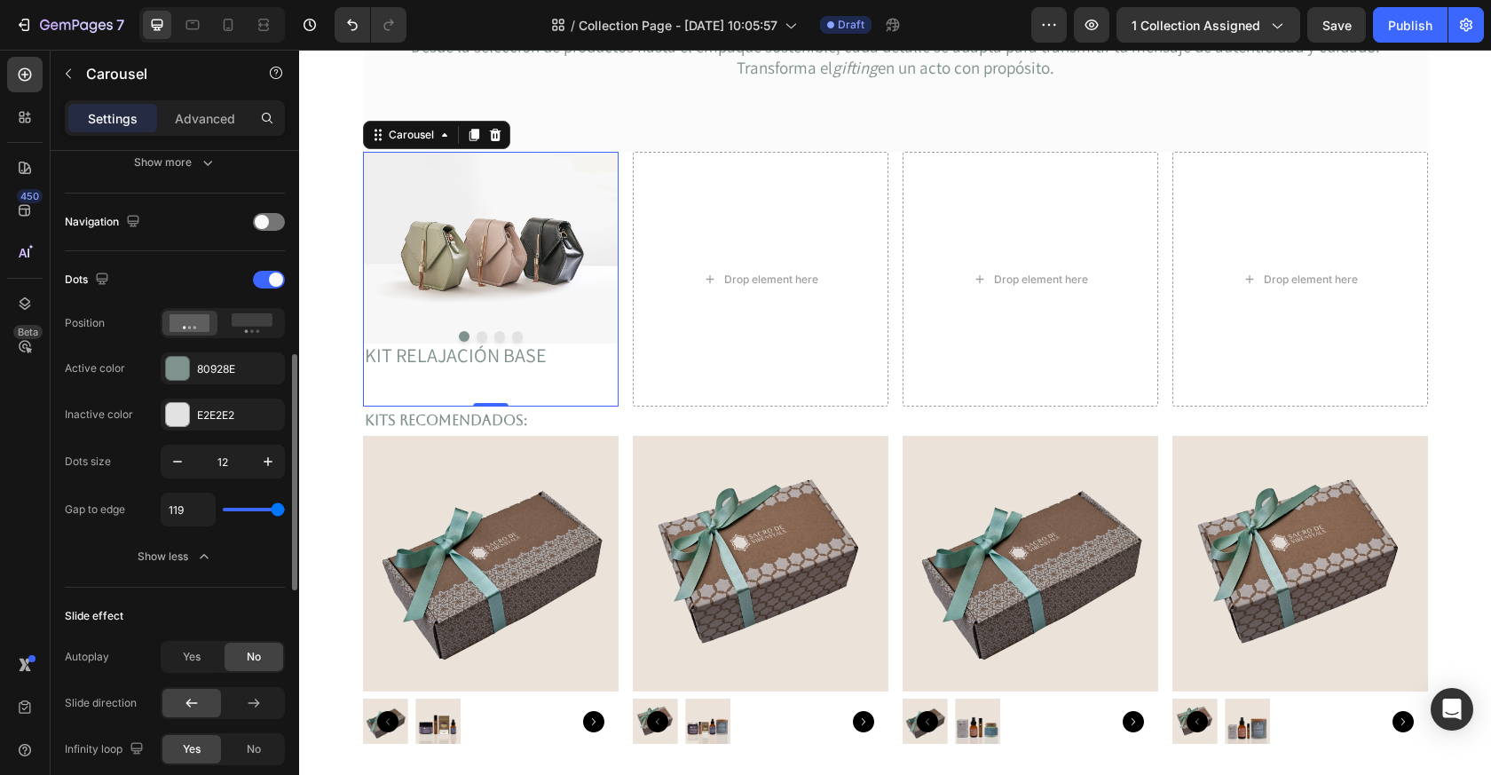
type input "120"
type input "87"
type input "82"
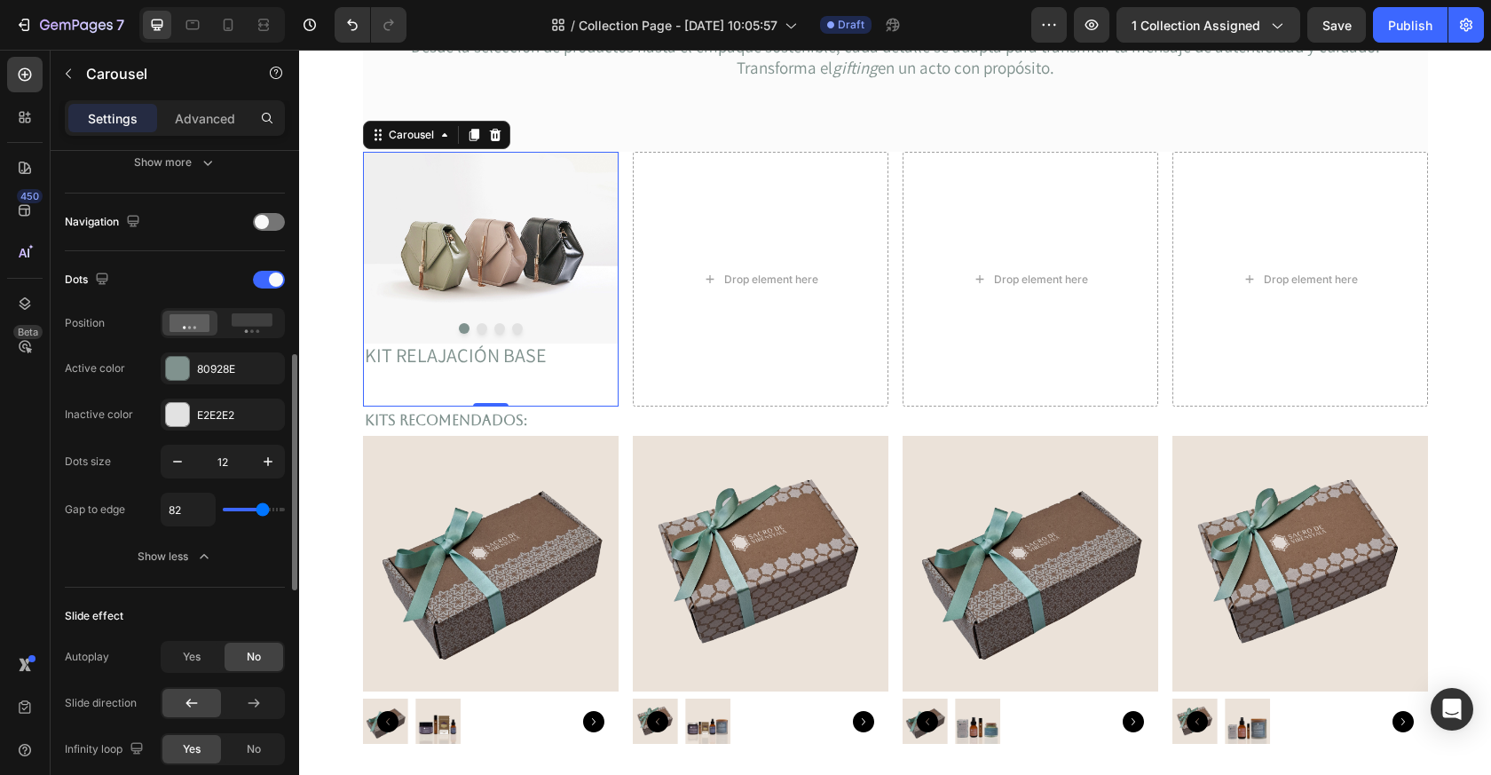
type input "81"
type input "80"
type input "79"
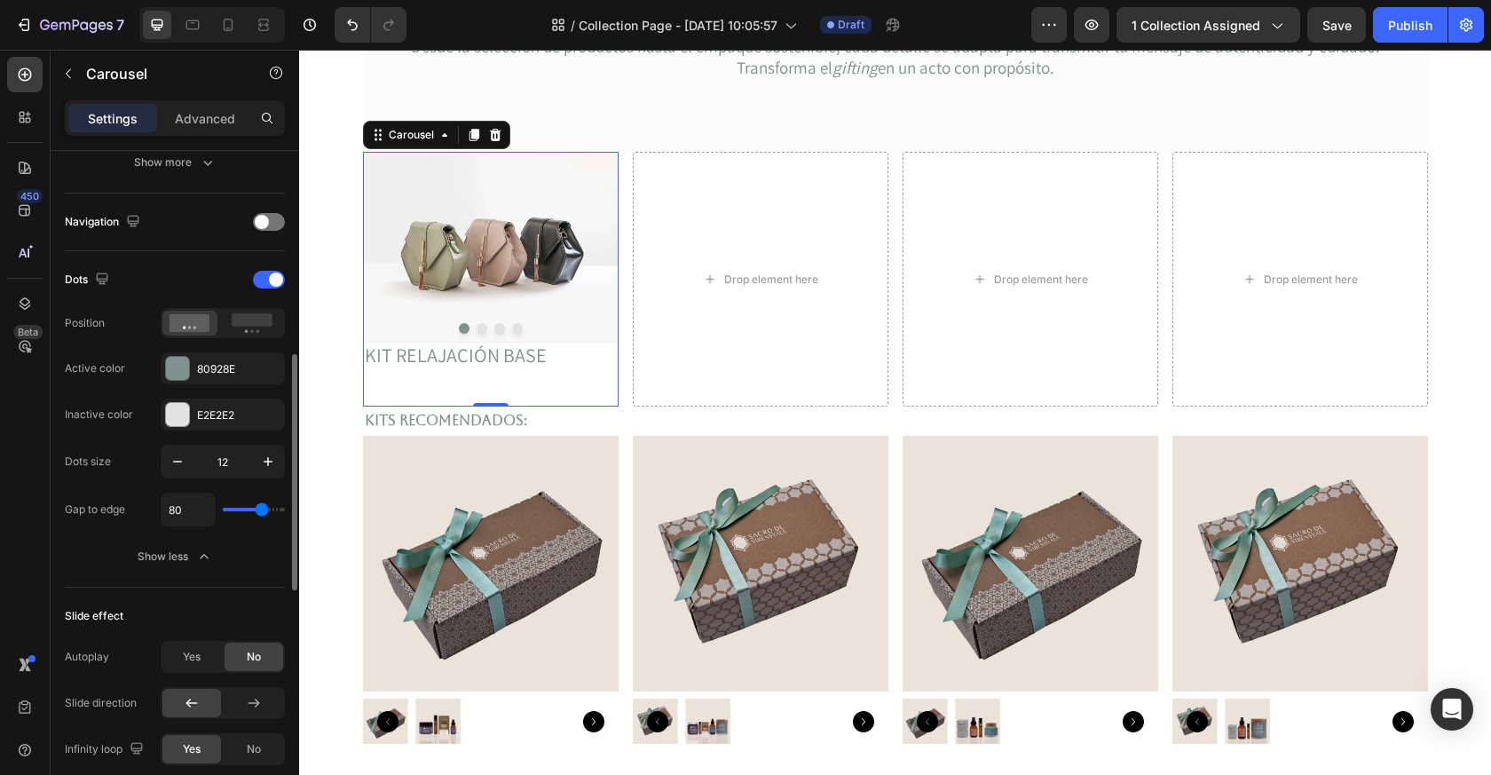
type input "79"
type input "86"
type input "88"
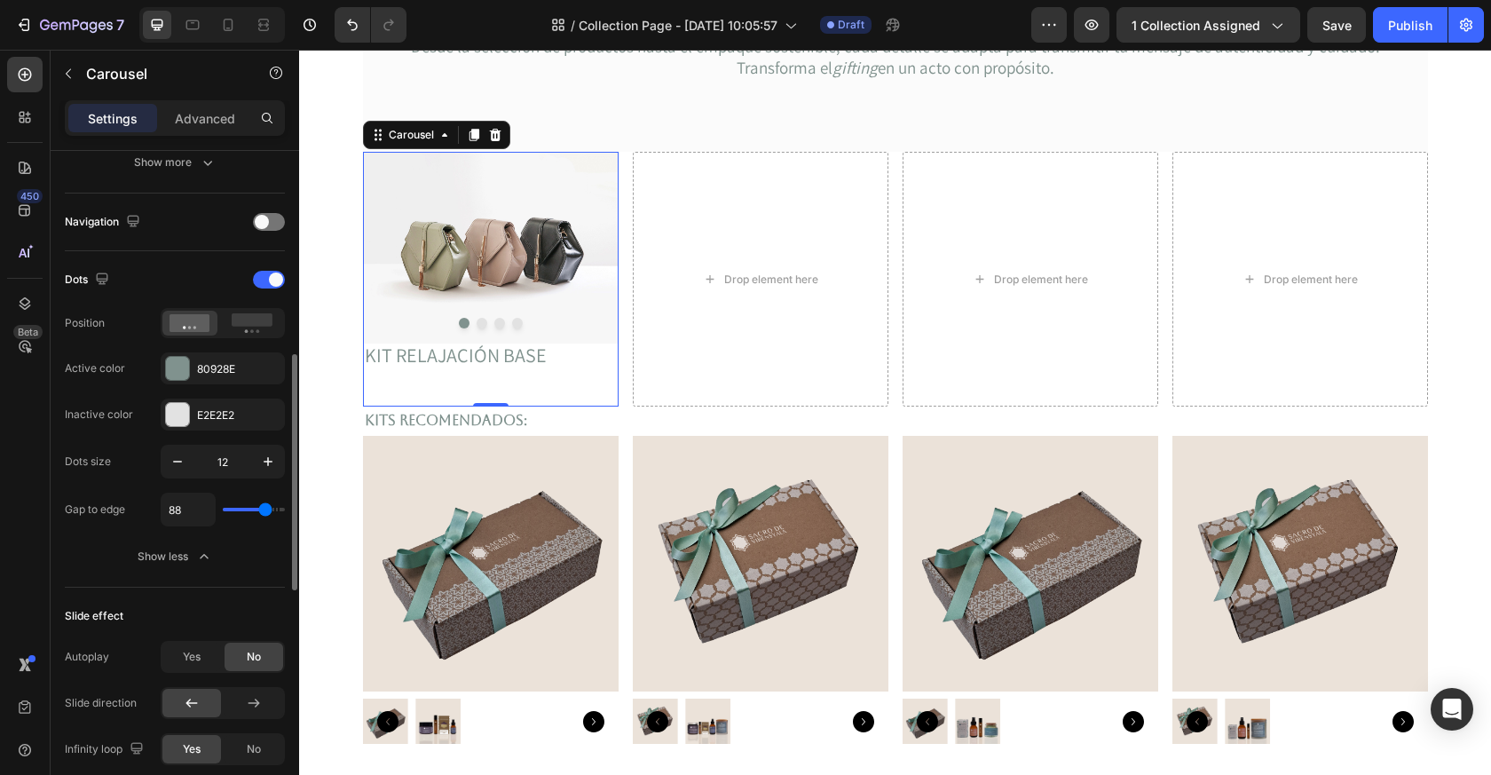
type input "89"
type input "90"
type input "91"
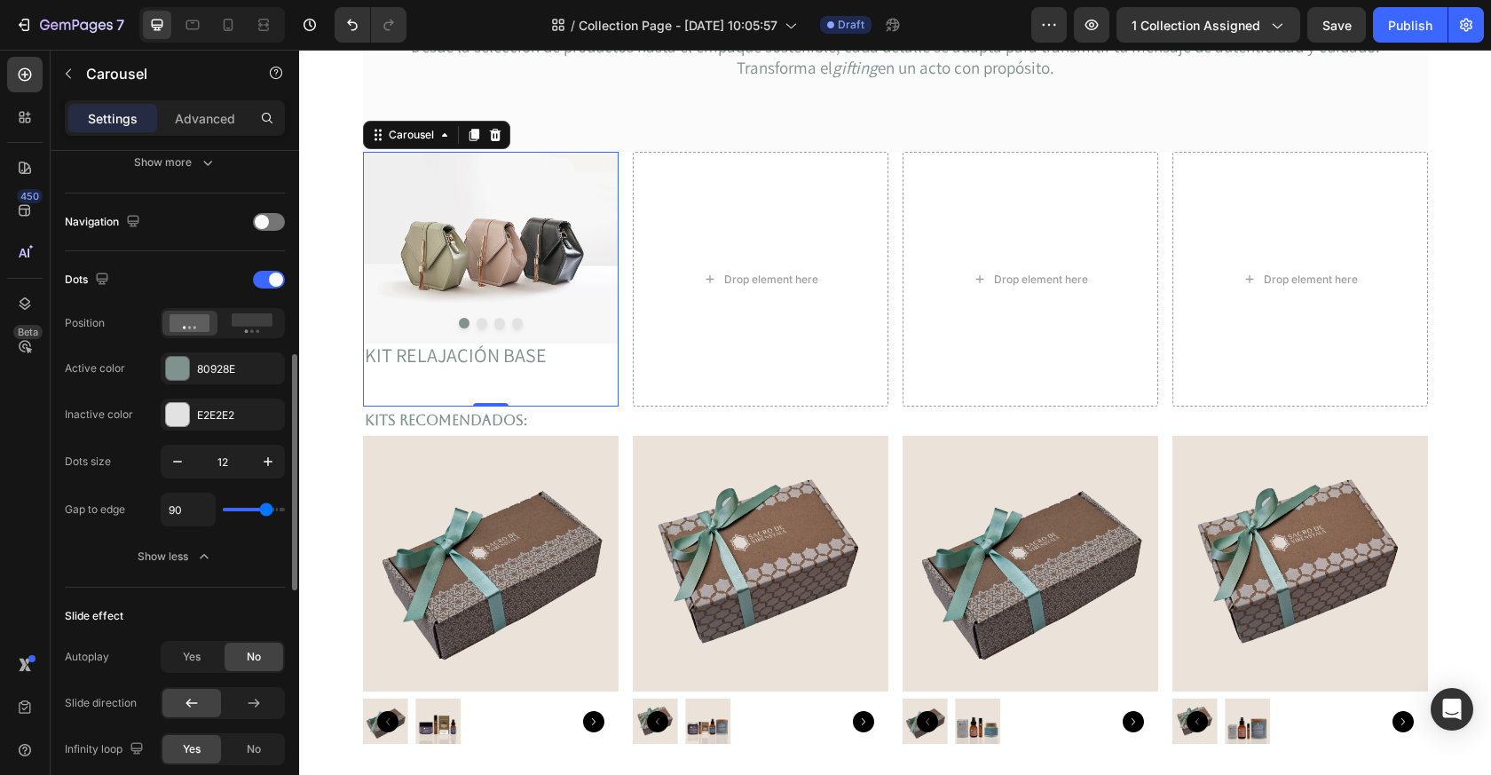
type input "91"
type input "90"
type input "83"
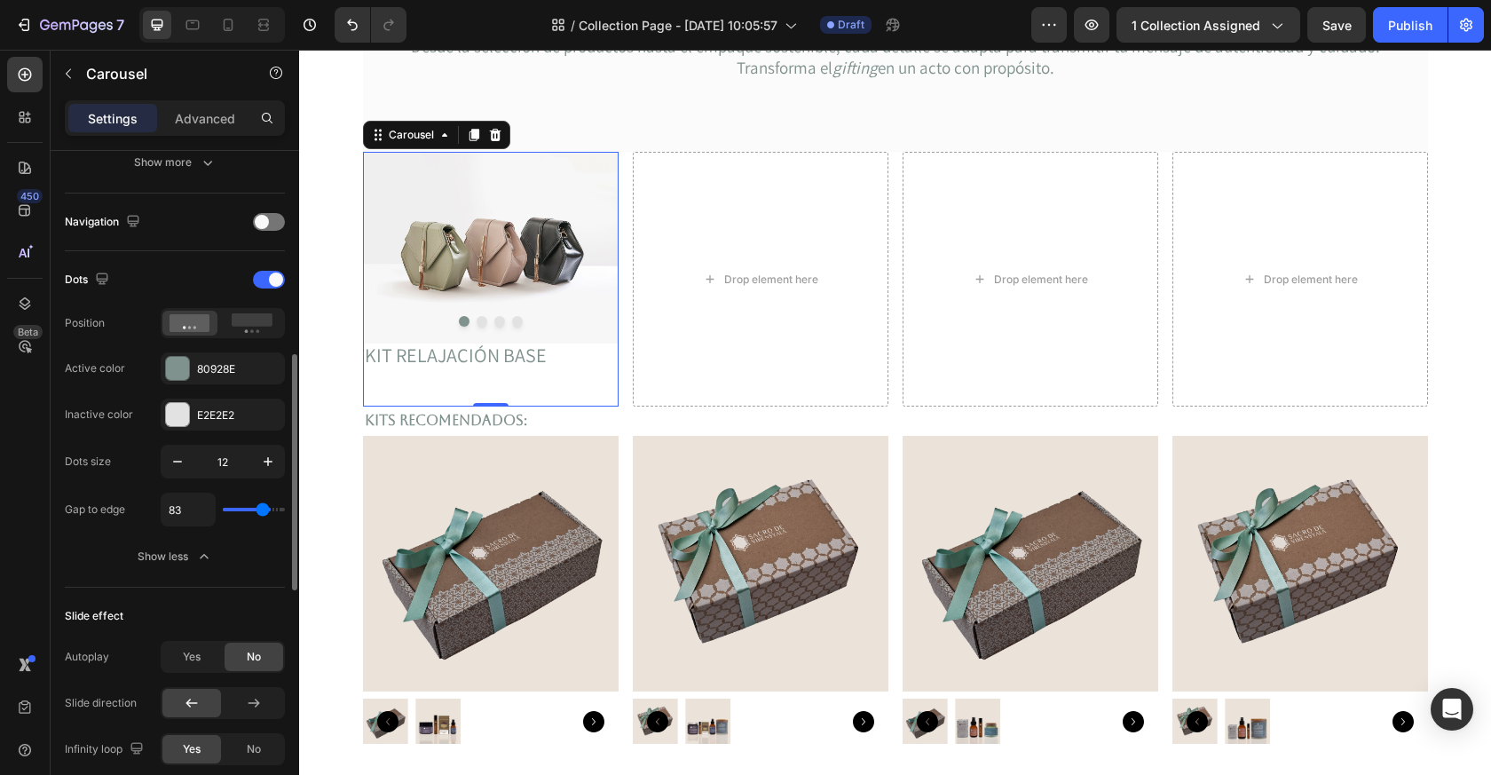
type input "82"
type input "80"
type input "78"
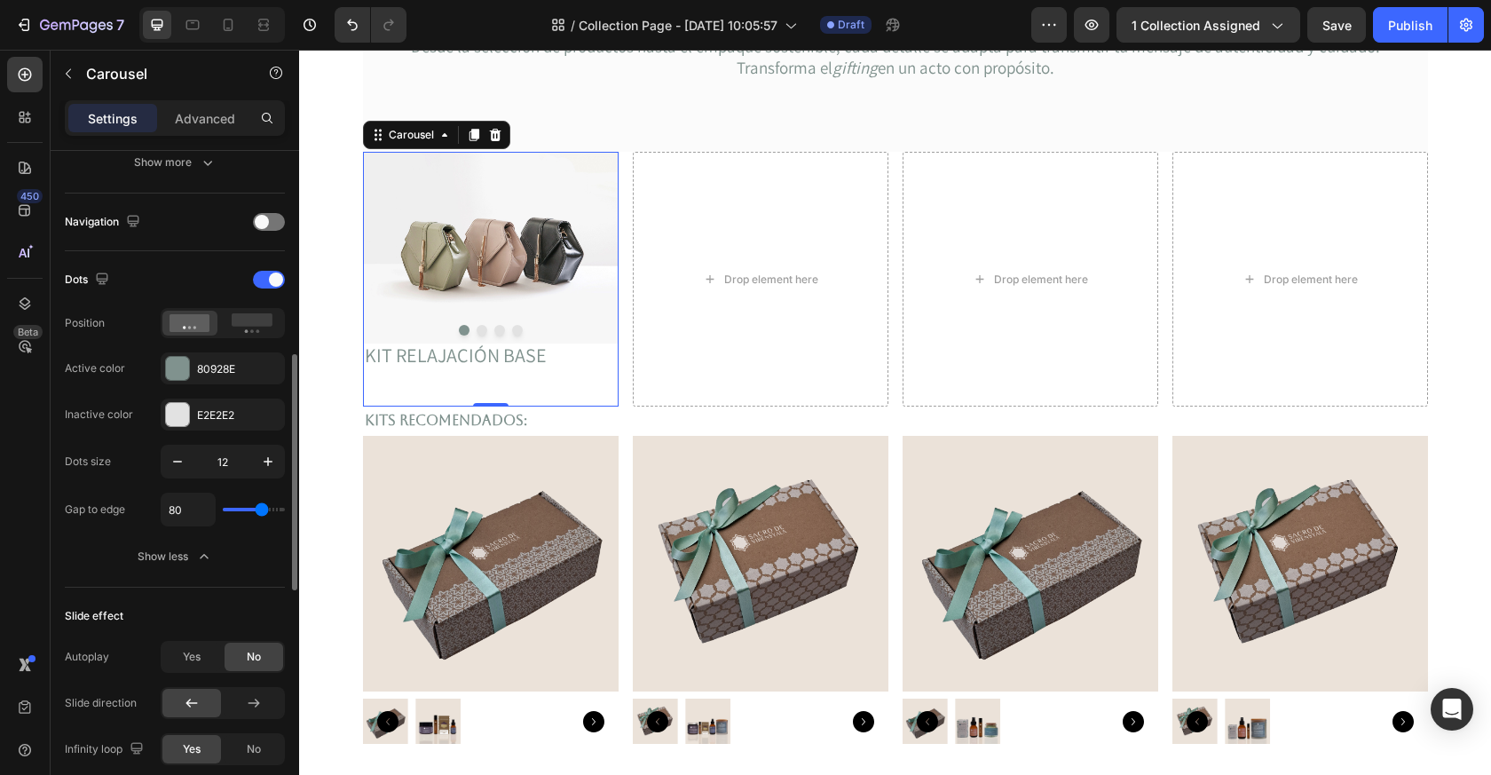
type input "78"
type input "76"
type input "75"
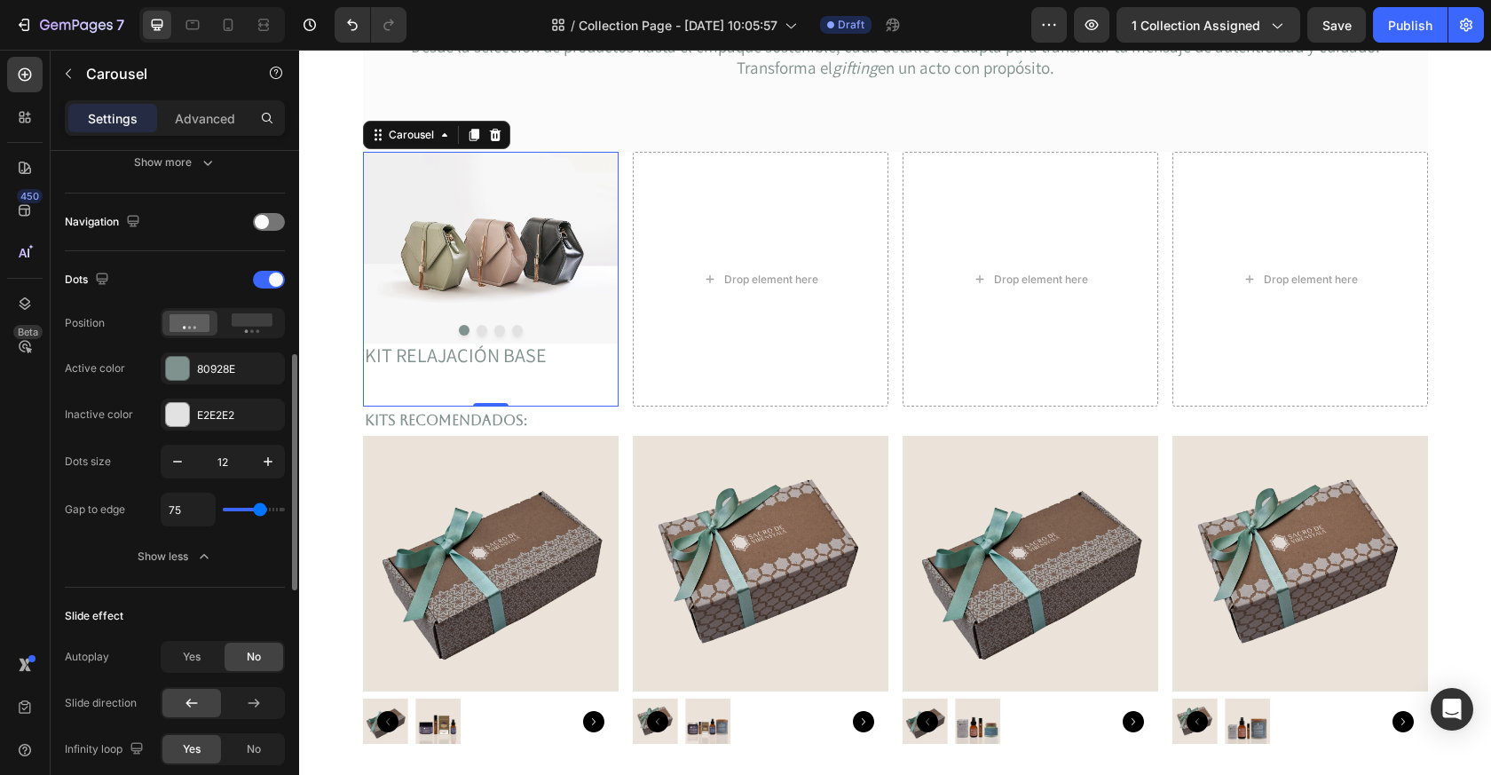
type input "74"
type input "75"
drag, startPoint x: 236, startPoint y: 507, endPoint x: 259, endPoint y: 508, distance: 23.1
type input "75"
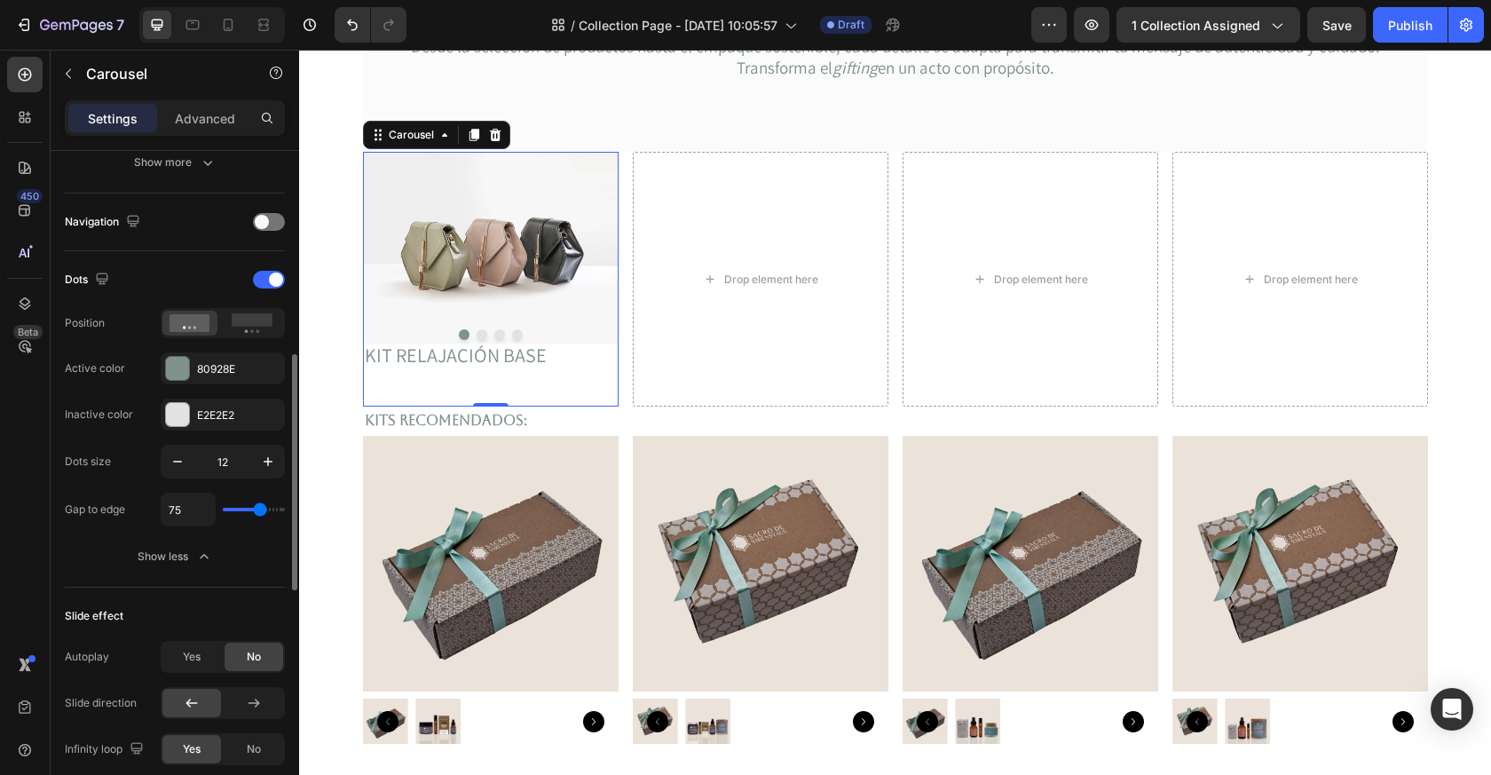
click at [259, 508] on input "range" at bounding box center [254, 510] width 62 height 4
click at [187, 658] on span "Yes" at bounding box center [192, 657] width 18 height 16
type input "2.2s"
type input "2.2"
click at [249, 702] on input "range" at bounding box center [254, 704] width 62 height 4
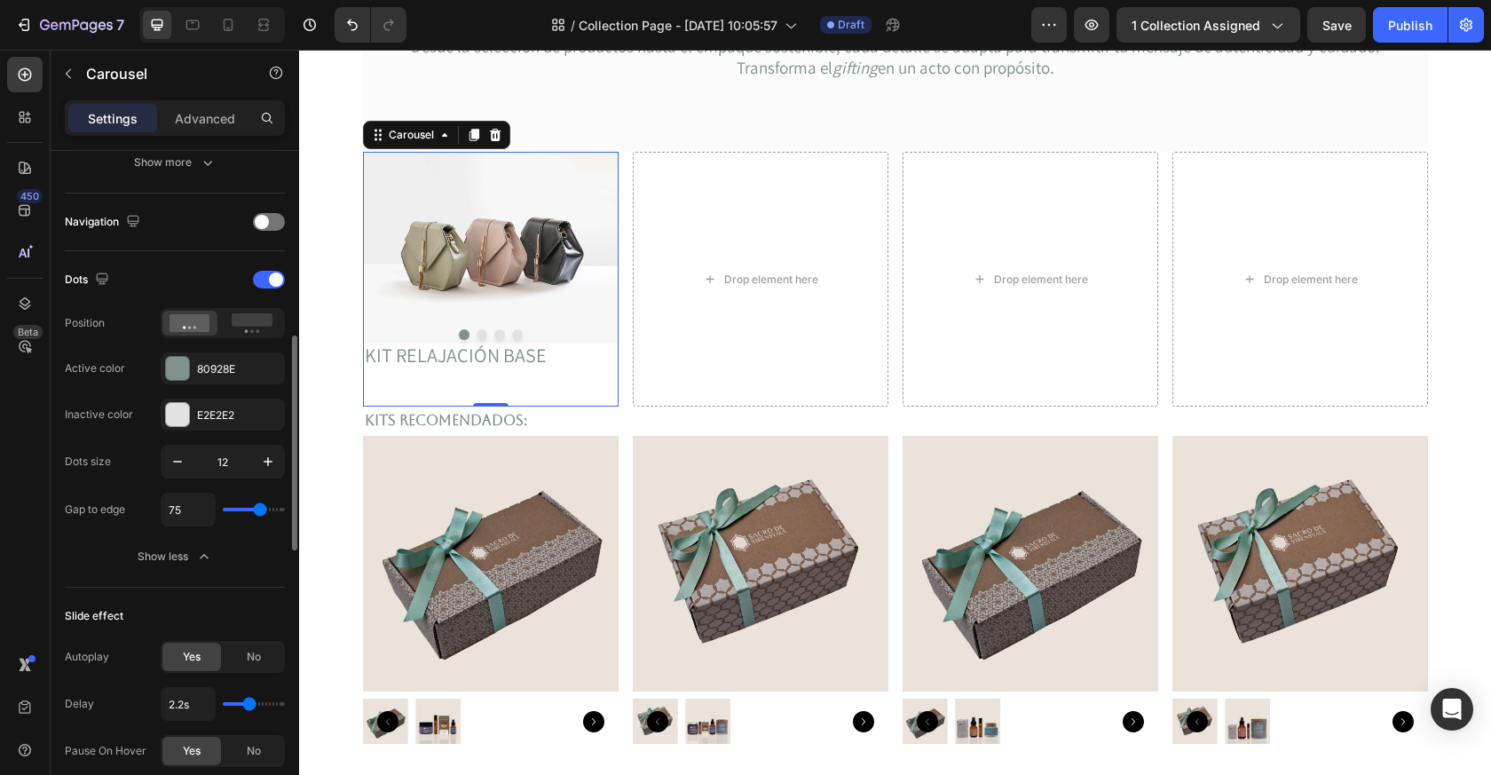
type input "2.3s"
type input "2.3"
type input "2.4s"
type input "2.4"
type input "2.9s"
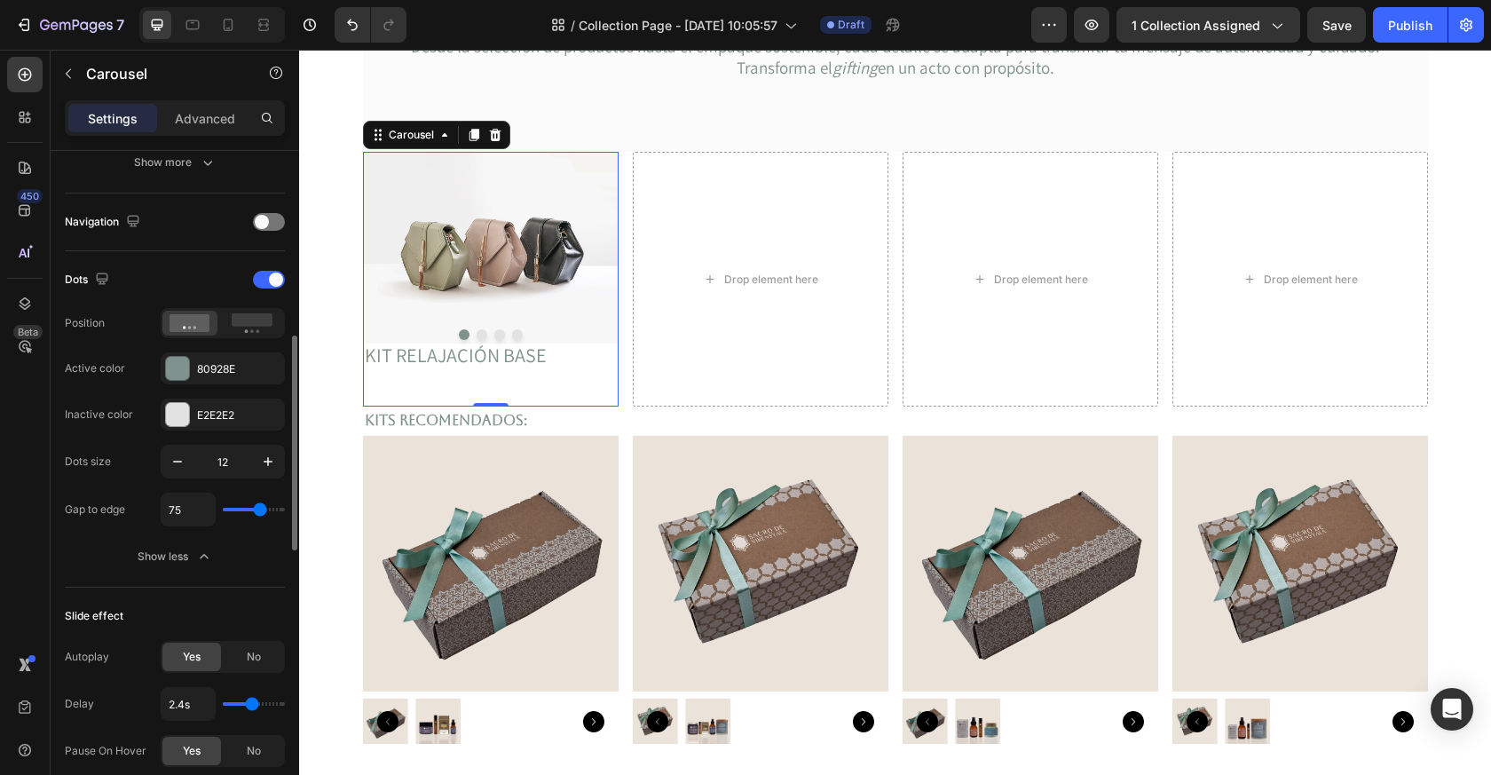
type input "2.9"
type input "3.1s"
type input "3.1"
type input "3.2s"
type input "3.2"
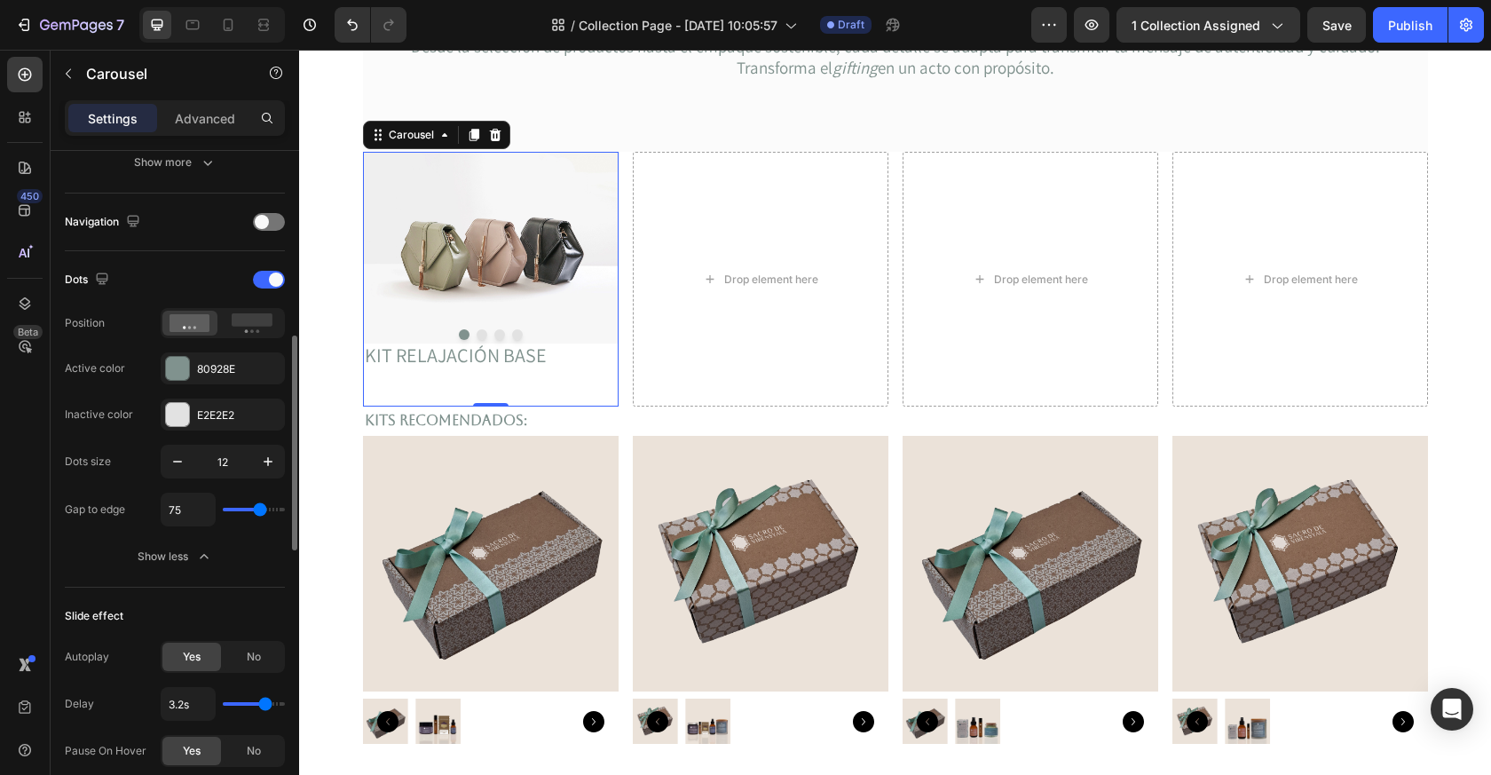
type input "3.1s"
type input "3.1"
type input "3s"
type input "3"
type input "2.9s"
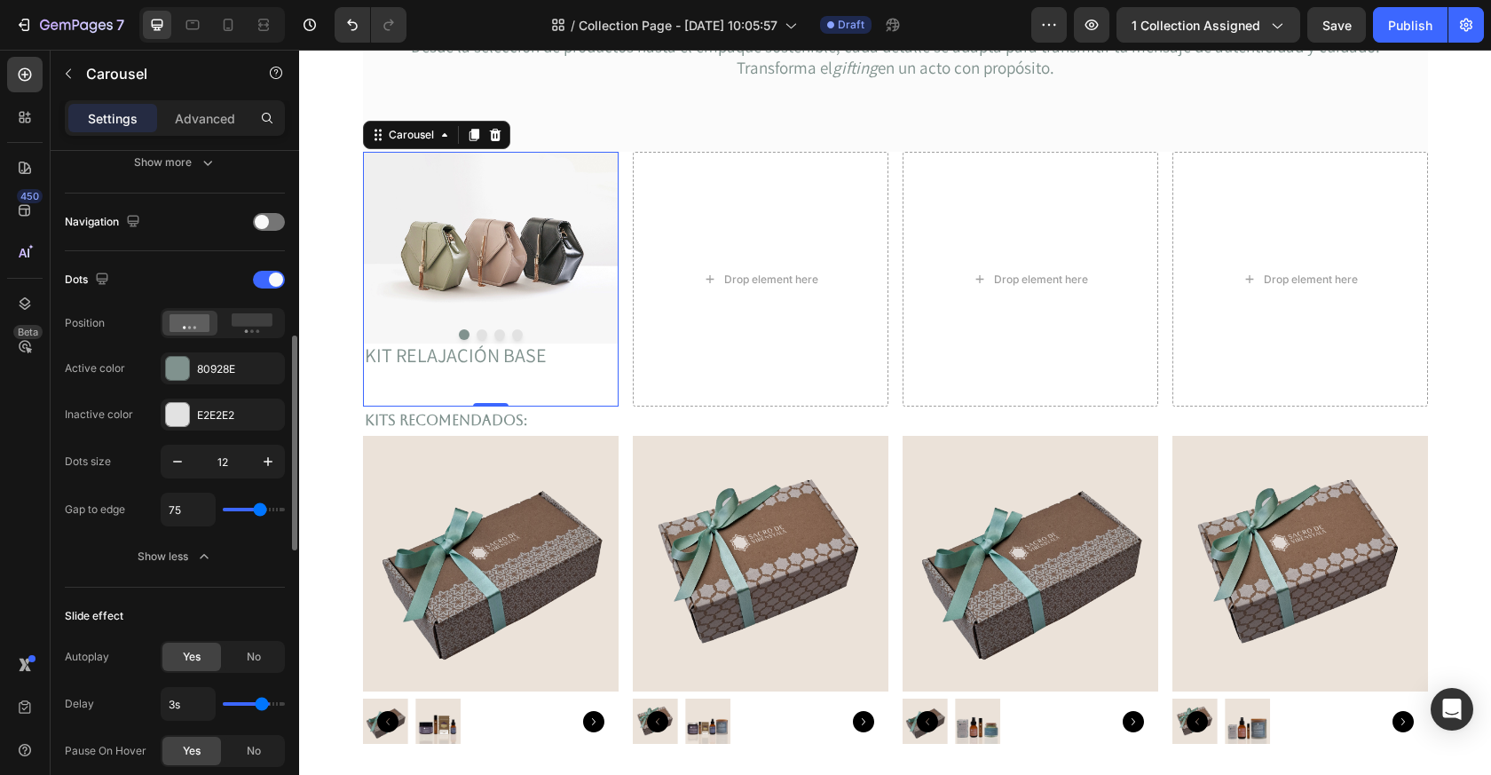
type input "2.9"
type input "2.8s"
type input "2.8"
type input "2.7s"
type input "2.7"
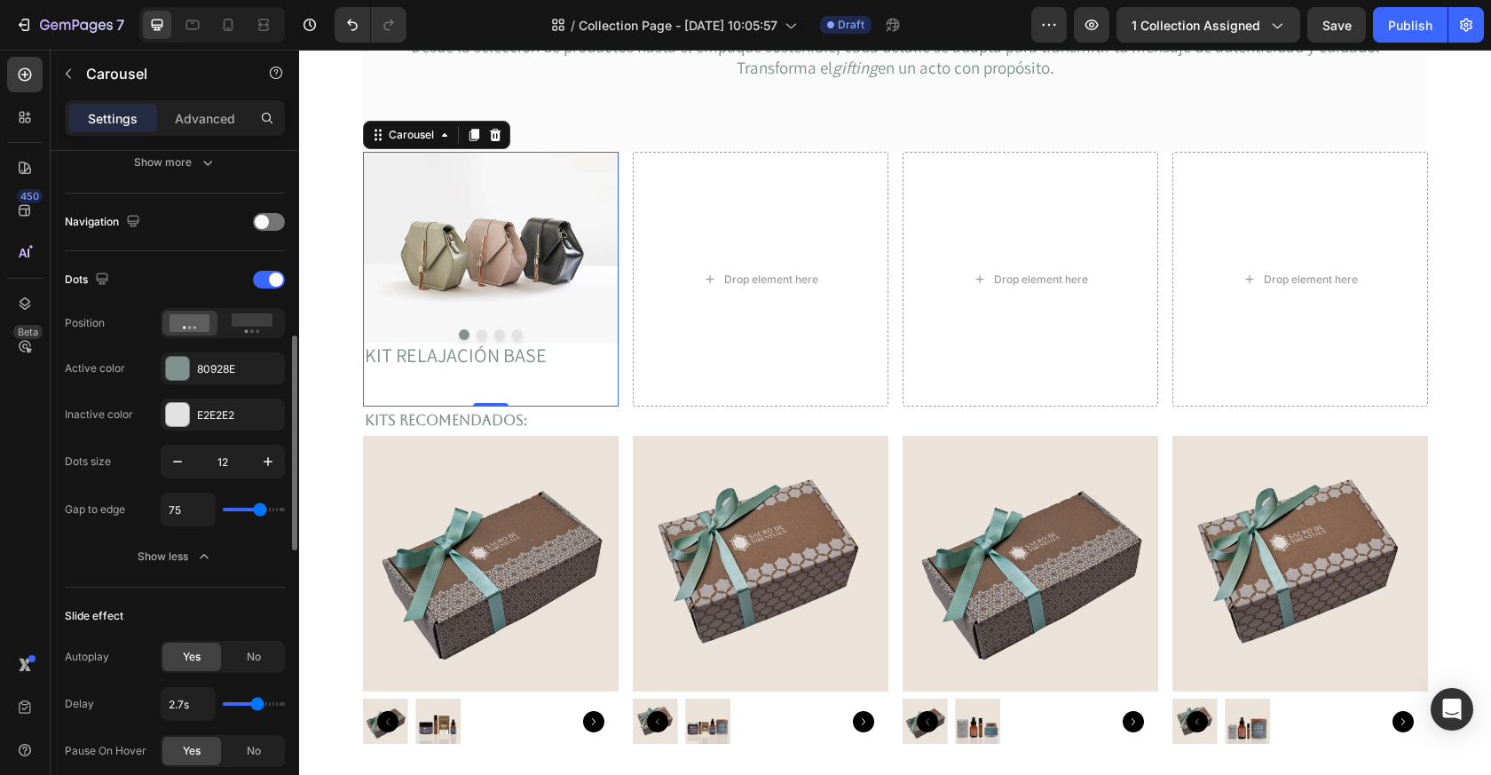
type input "2.8s"
type input "2.8"
drag, startPoint x: 249, startPoint y: 703, endPoint x: 258, endPoint y: 704, distance: 9.8
click at [258, 704] on input "range" at bounding box center [254, 704] width 62 height 4
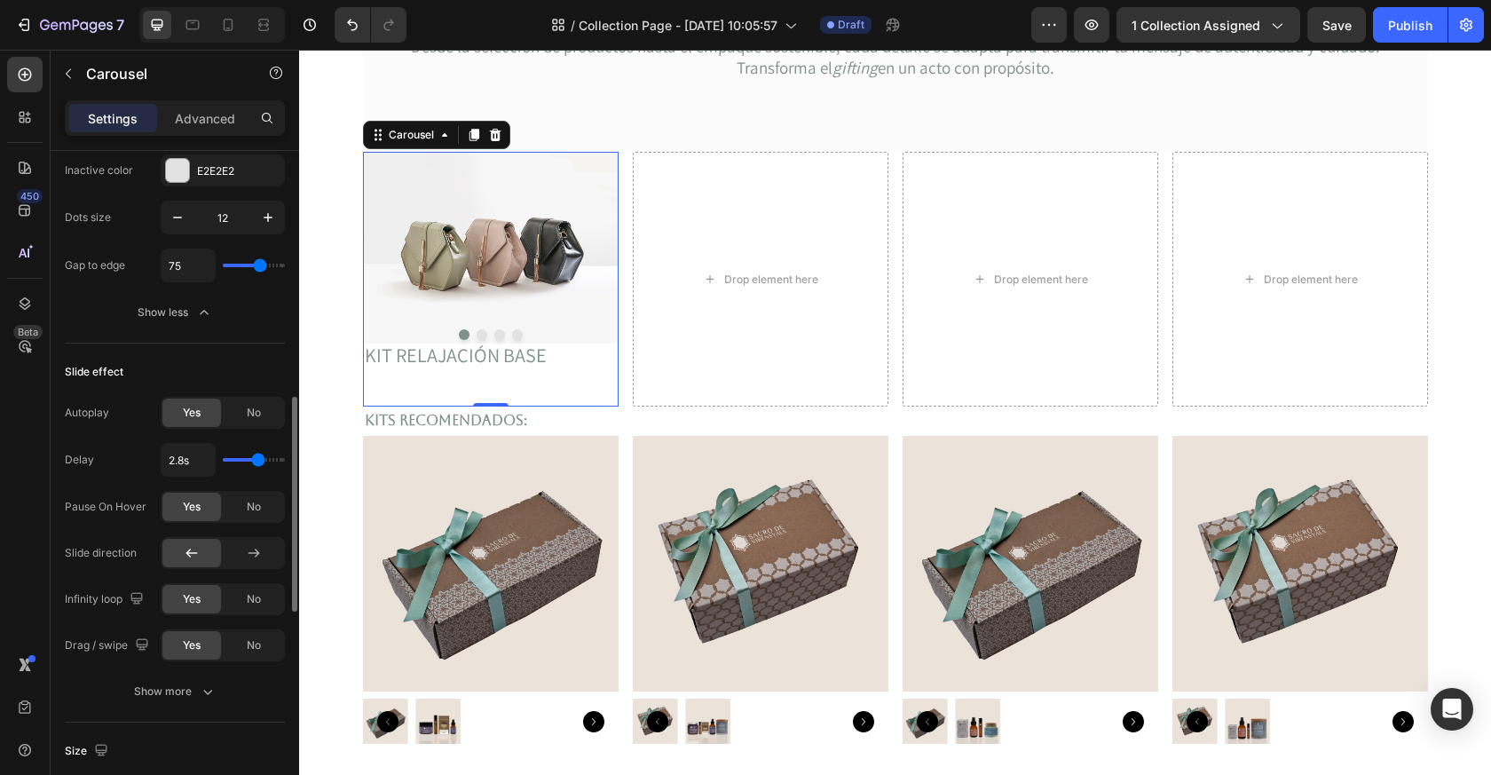
scroll to position [740, 0]
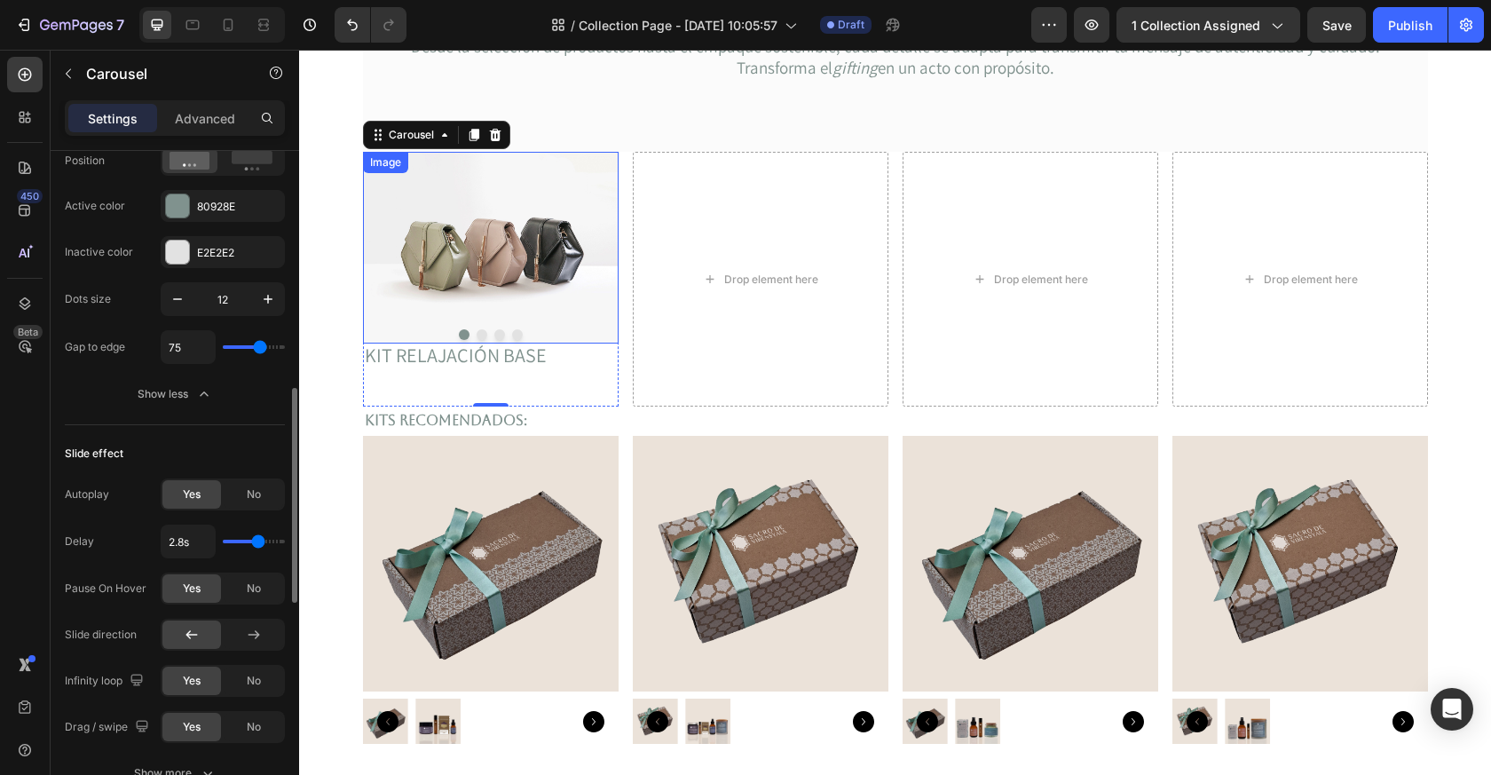
click at [456, 277] on img at bounding box center [491, 248] width 256 height 192
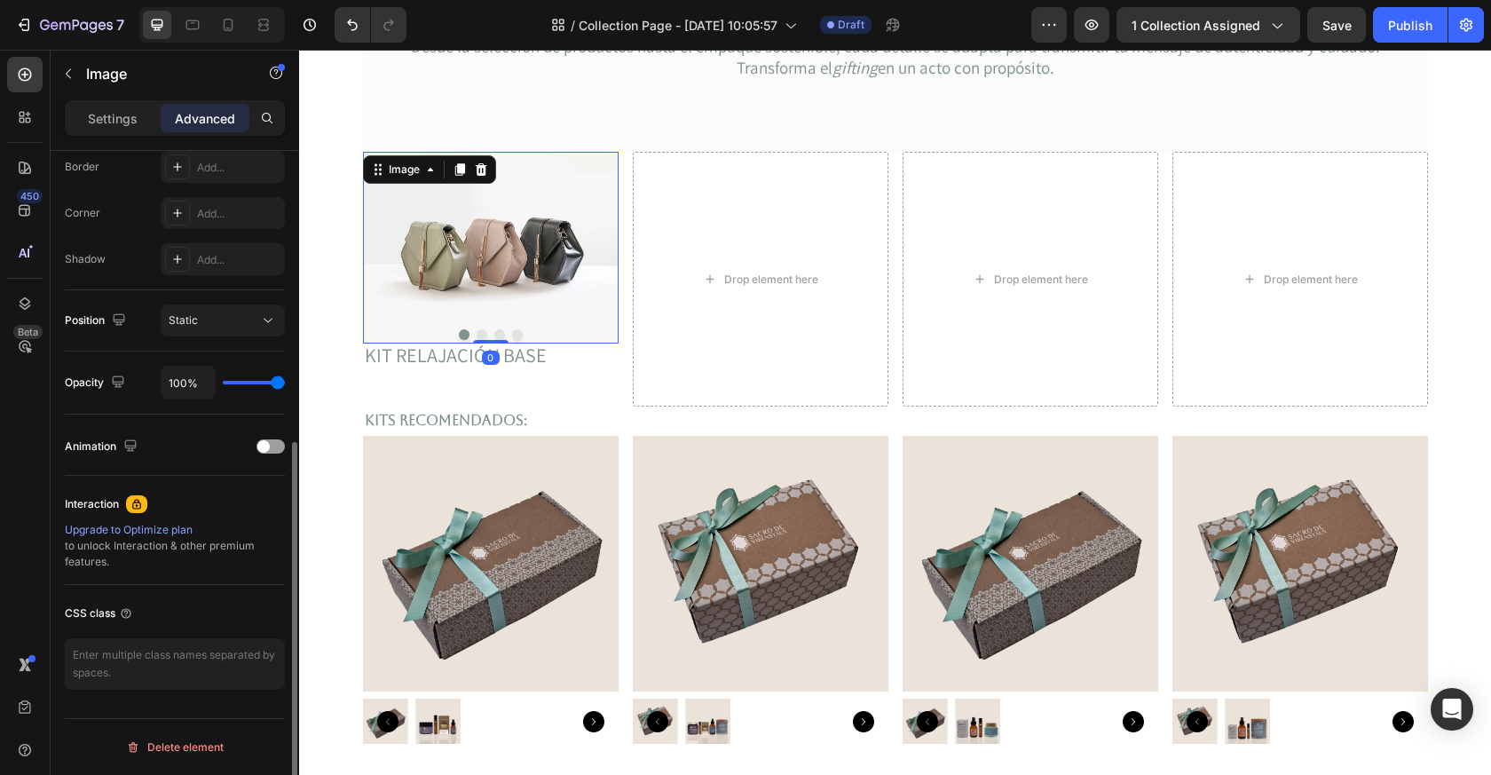
scroll to position [0, 0]
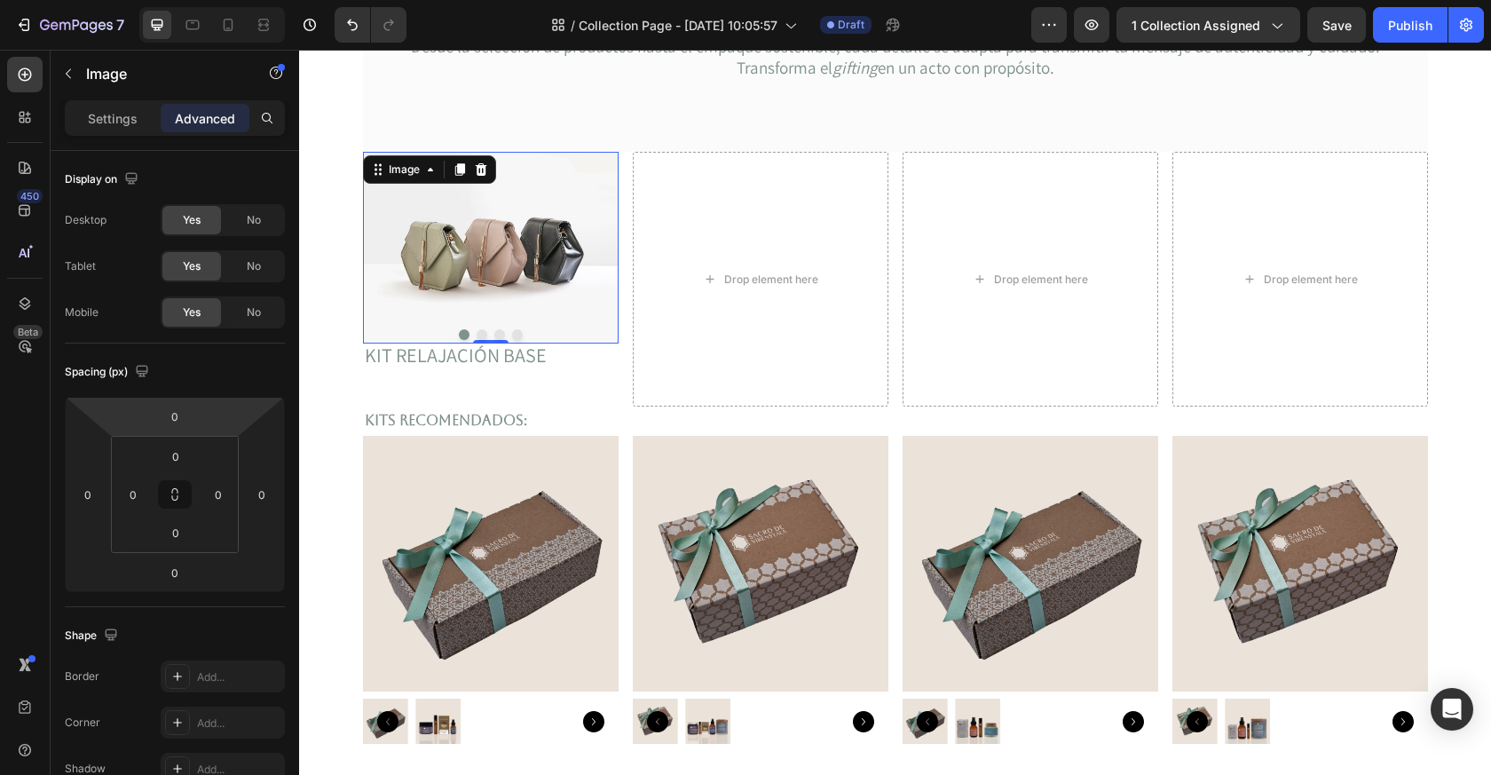
click at [122, 136] on div "Settings Advanced" at bounding box center [175, 125] width 249 height 51
click at [122, 129] on div "Settings" at bounding box center [112, 118] width 89 height 28
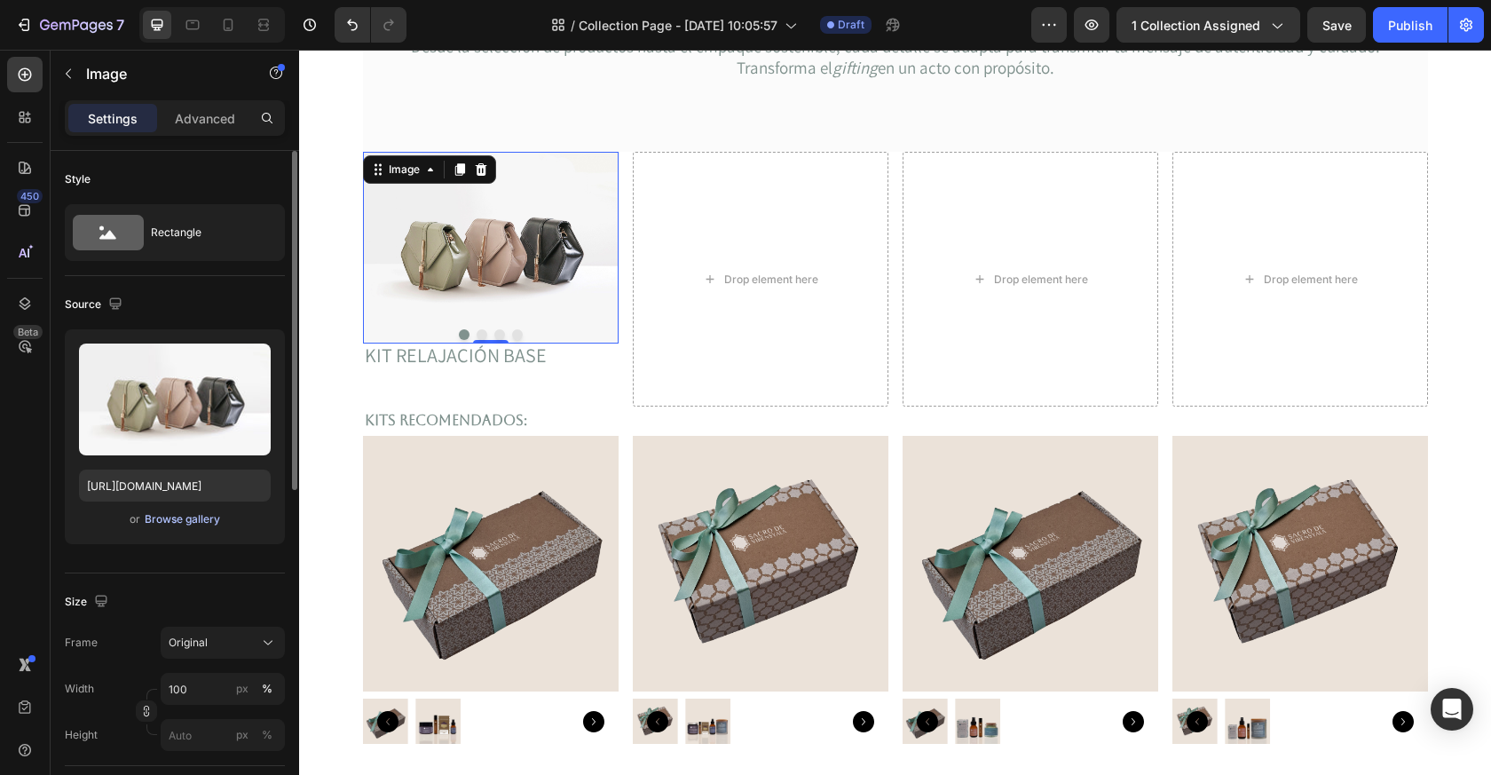
click at [177, 517] on div "Browse gallery" at bounding box center [182, 519] width 75 height 16
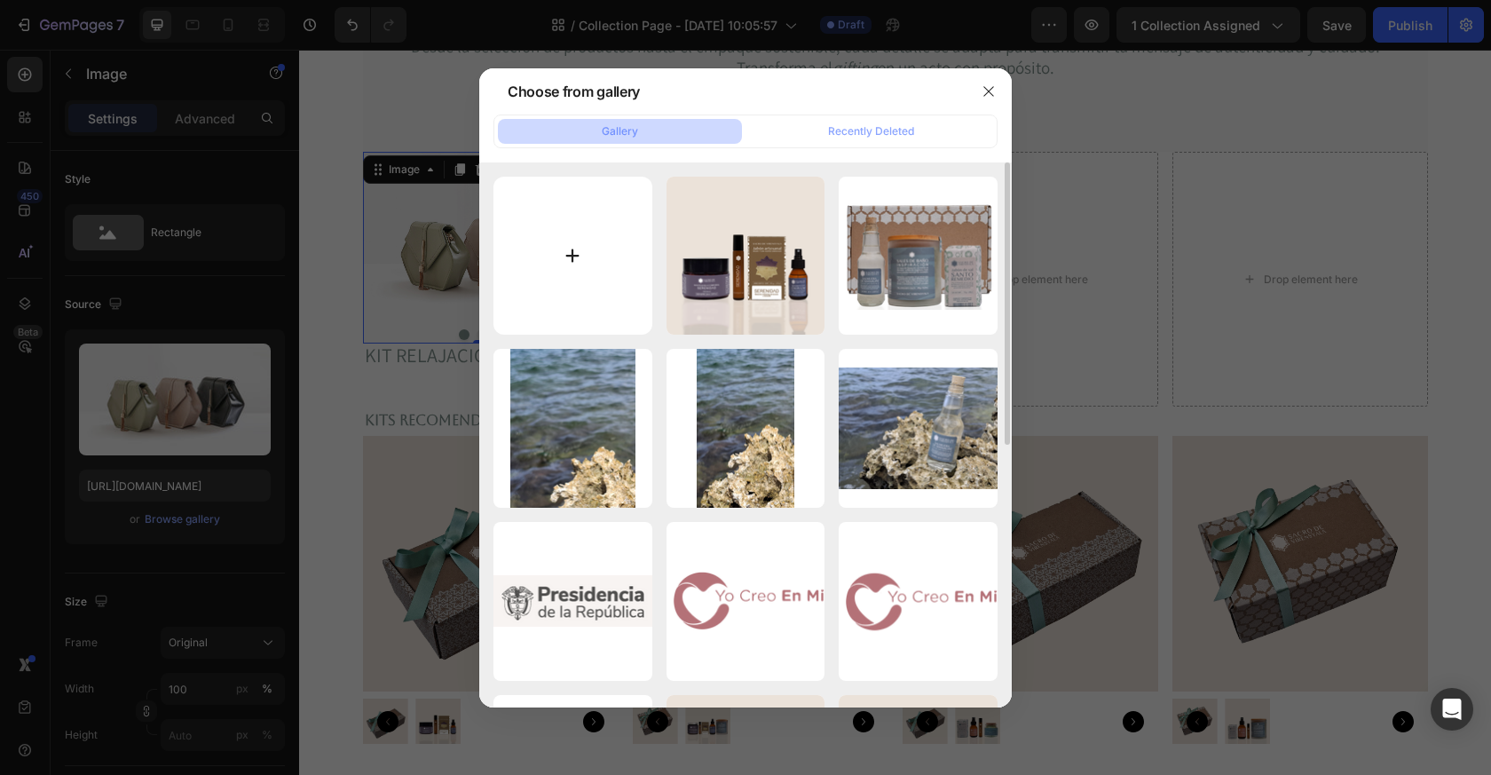
click at [596, 232] on input "file" at bounding box center [573, 256] width 159 height 159
type input "C:\fakepath\Caja 1.png"
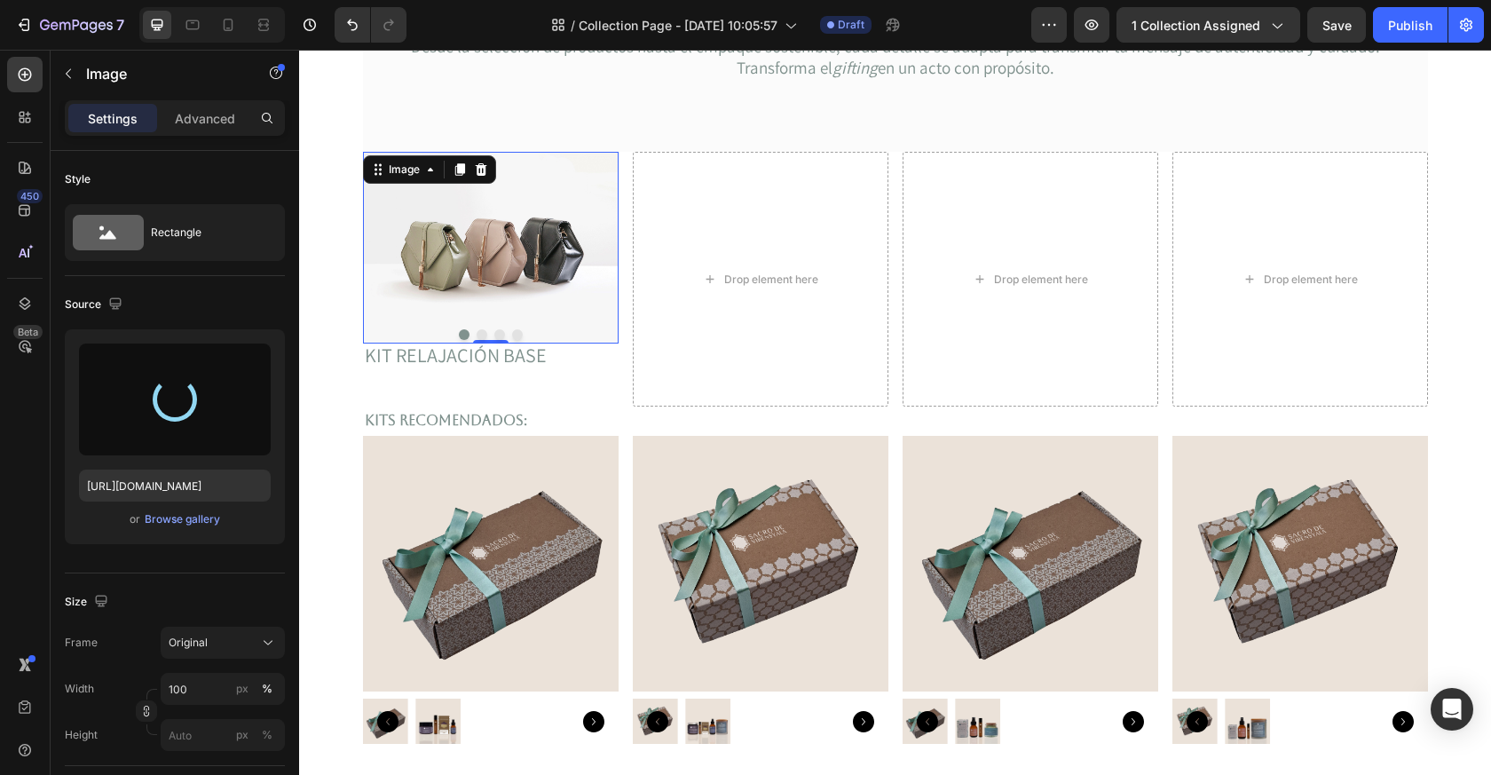
type input "[URL][DOMAIN_NAME]"
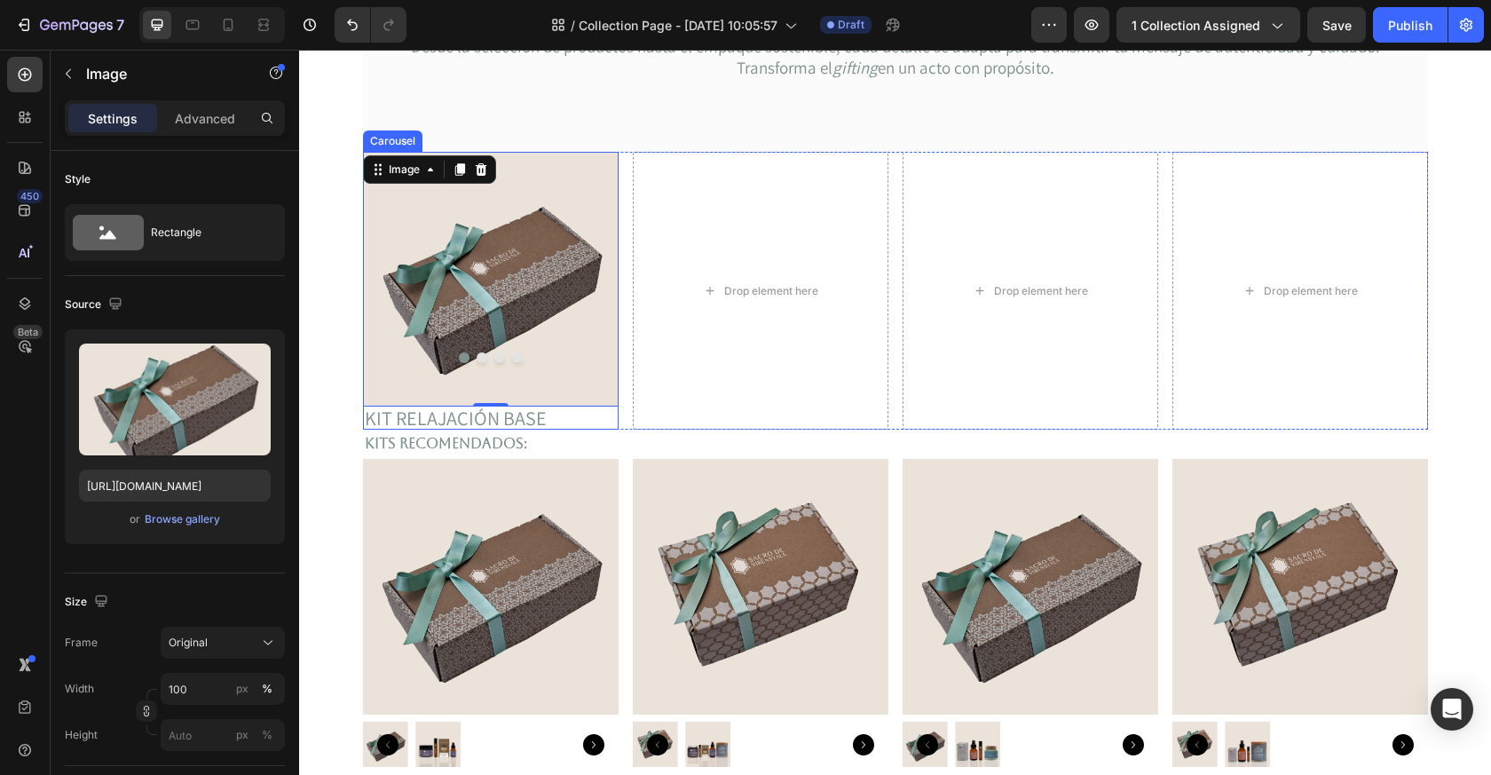
click at [463, 358] on button "Dot" at bounding box center [464, 357] width 11 height 11
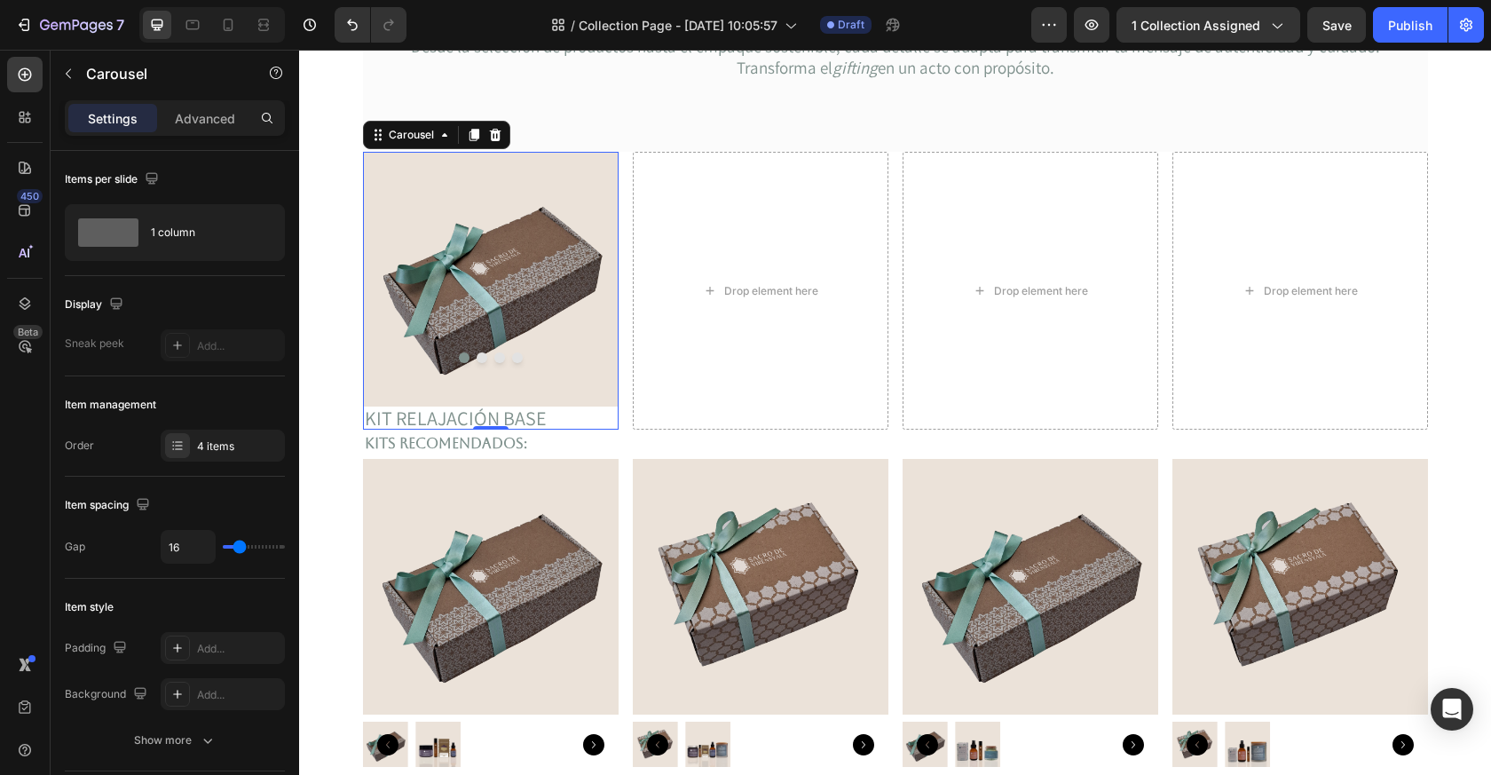
click at [483, 358] on button "Dot" at bounding box center [482, 357] width 11 height 11
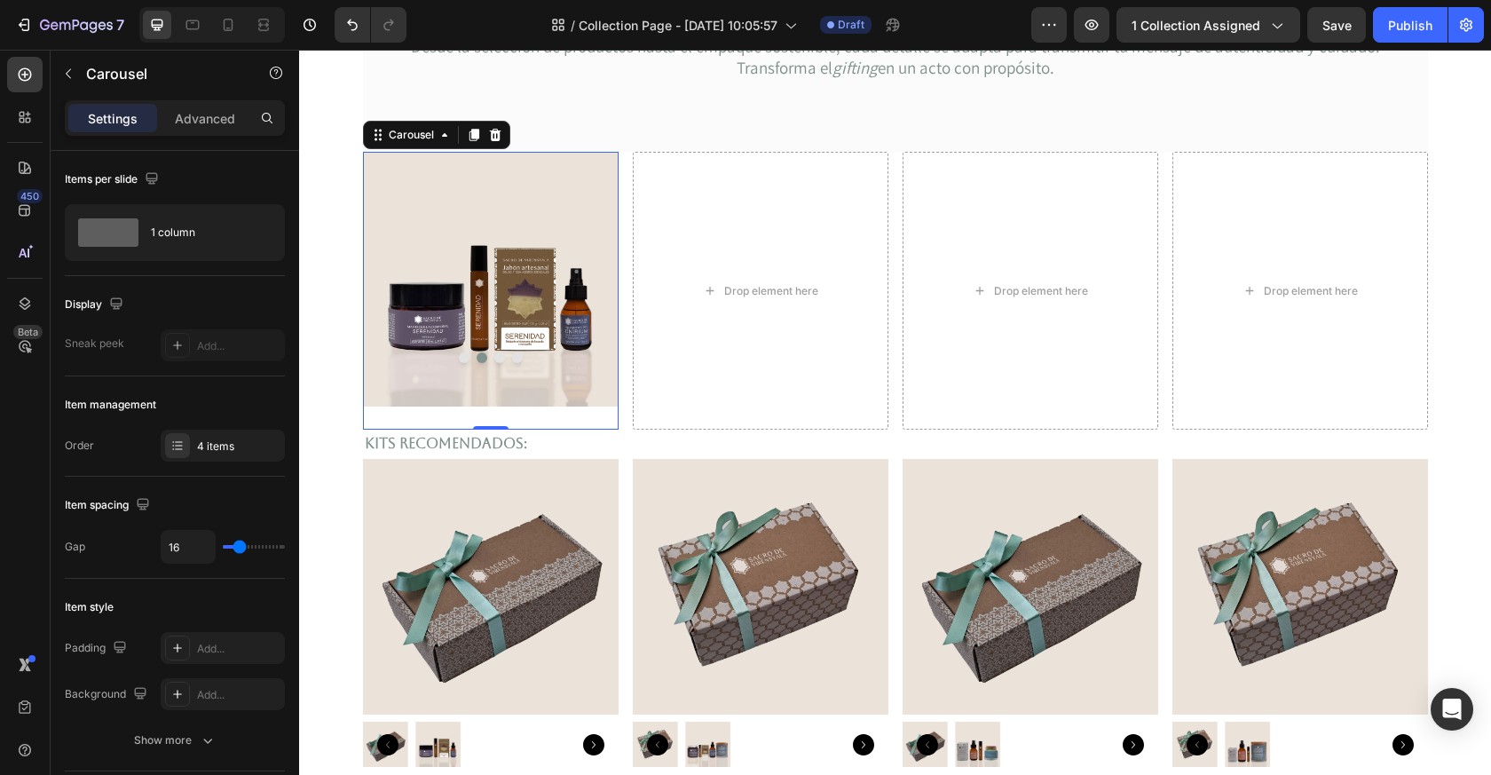
click at [466, 356] on button "Dot" at bounding box center [464, 357] width 11 height 11
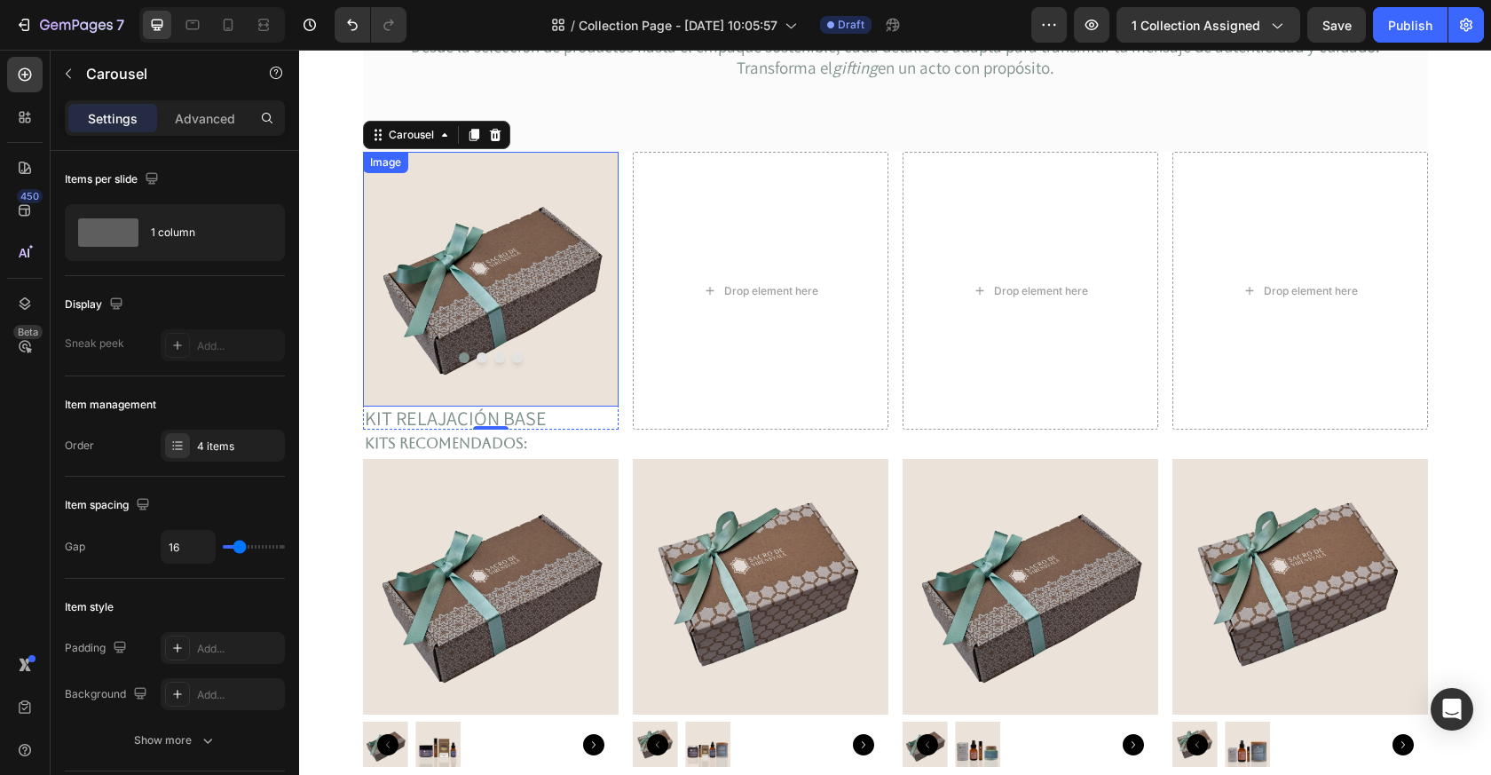
click at [534, 307] on img at bounding box center [491, 279] width 256 height 255
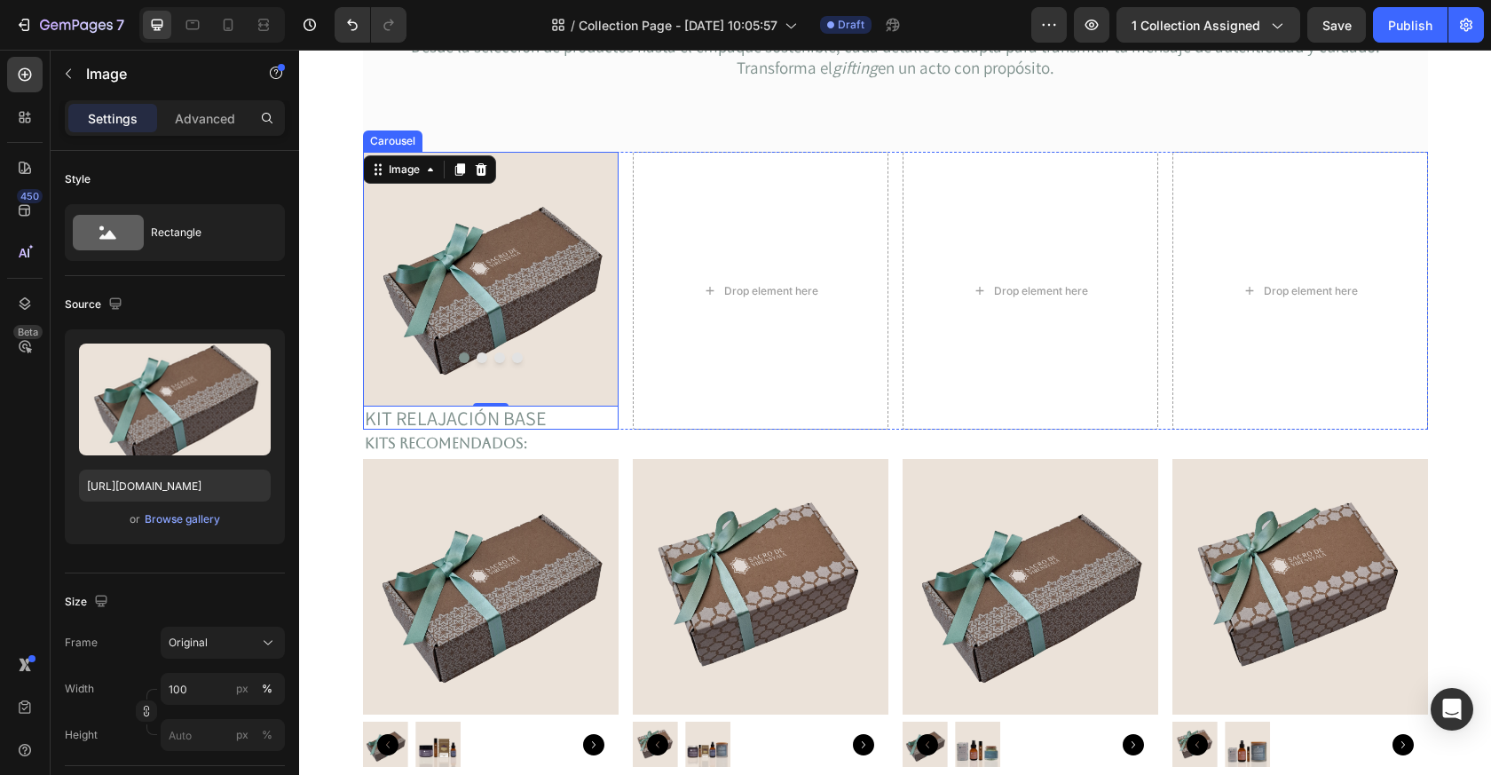
click at [480, 359] on button "Dot" at bounding box center [482, 357] width 11 height 11
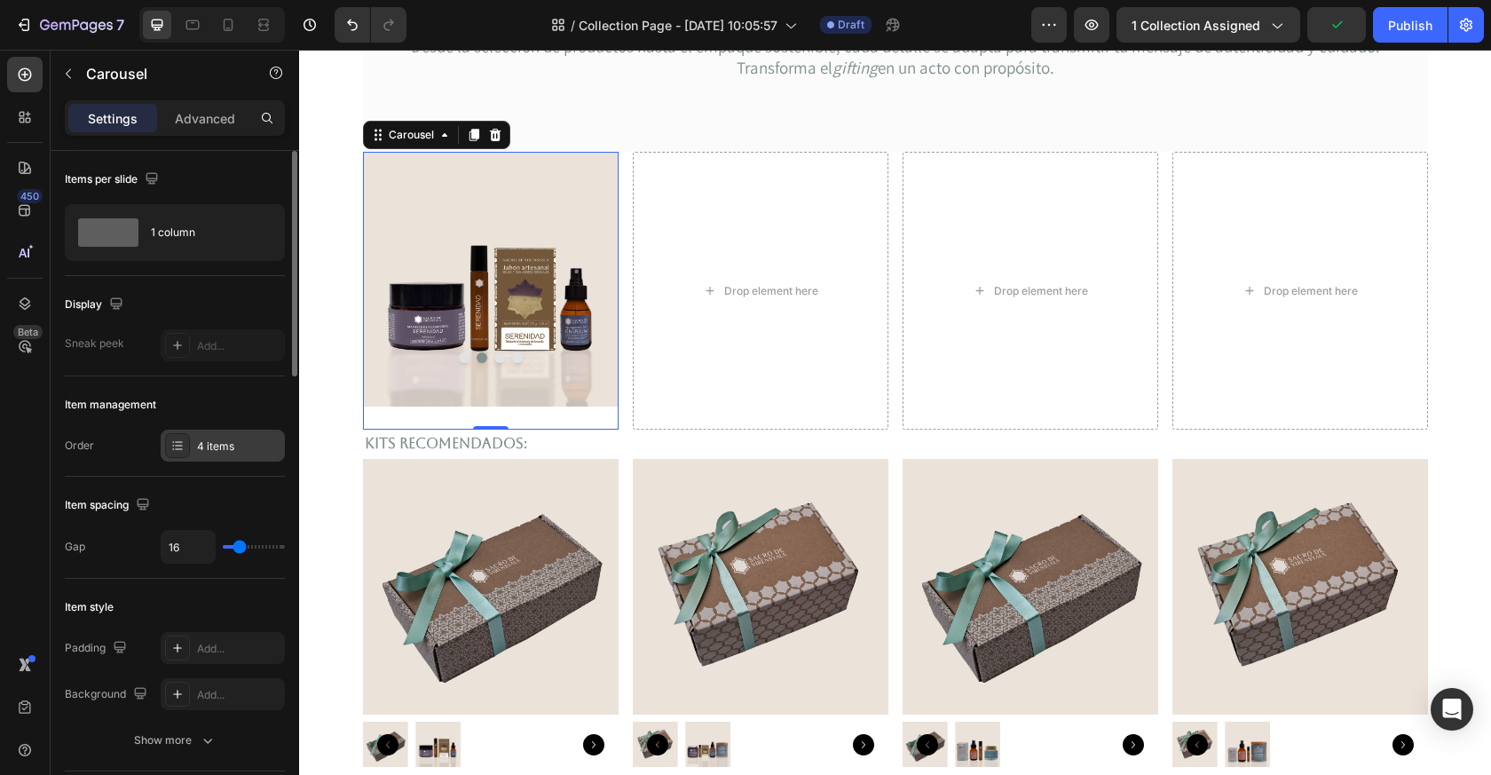
click at [180, 444] on icon at bounding box center [177, 446] width 14 height 14
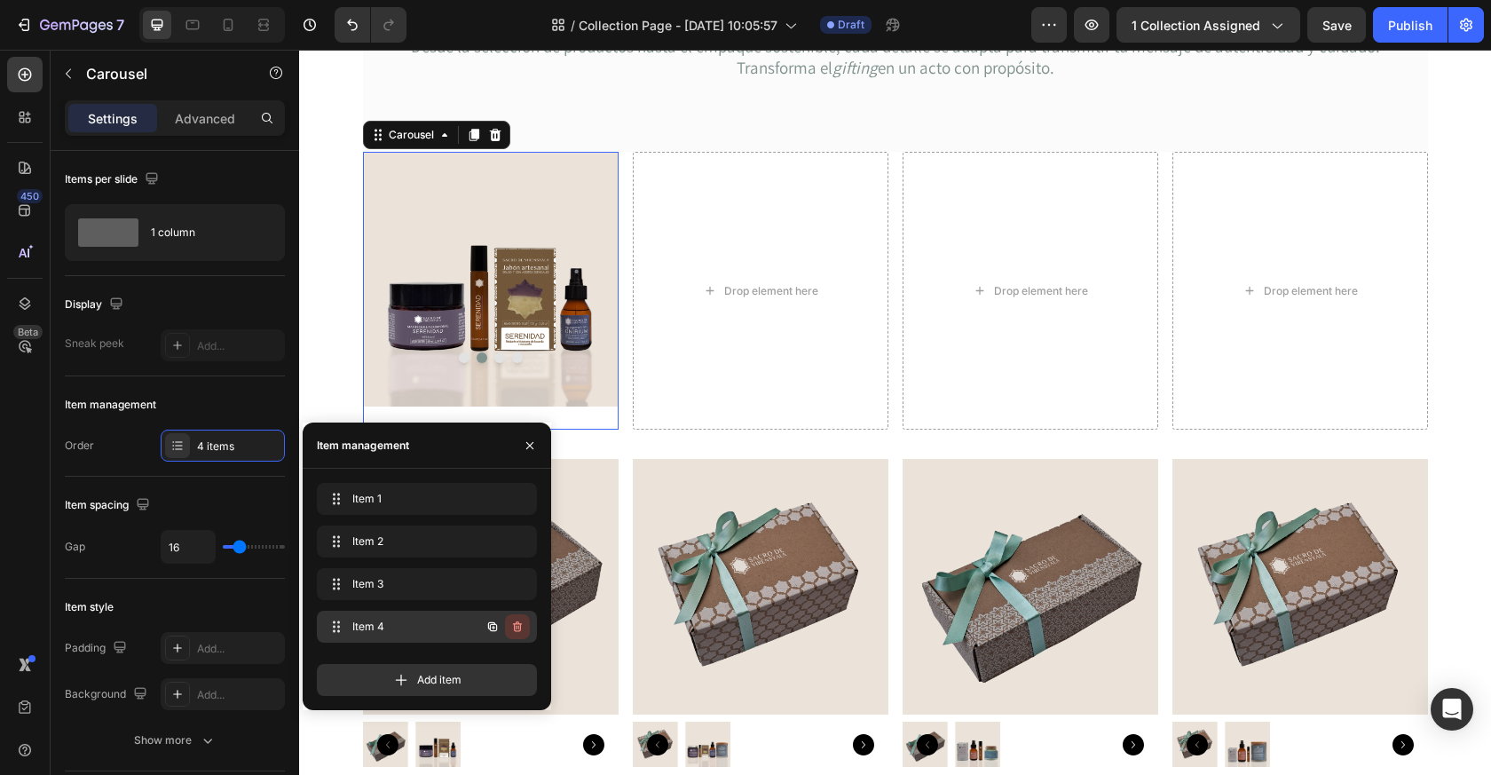
click at [521, 628] on icon "button" at bounding box center [517, 627] width 14 height 14
click at [524, 583] on icon "button" at bounding box center [517, 584] width 14 height 14
click at [510, 586] on div "Delete" at bounding box center [505, 584] width 33 height 16
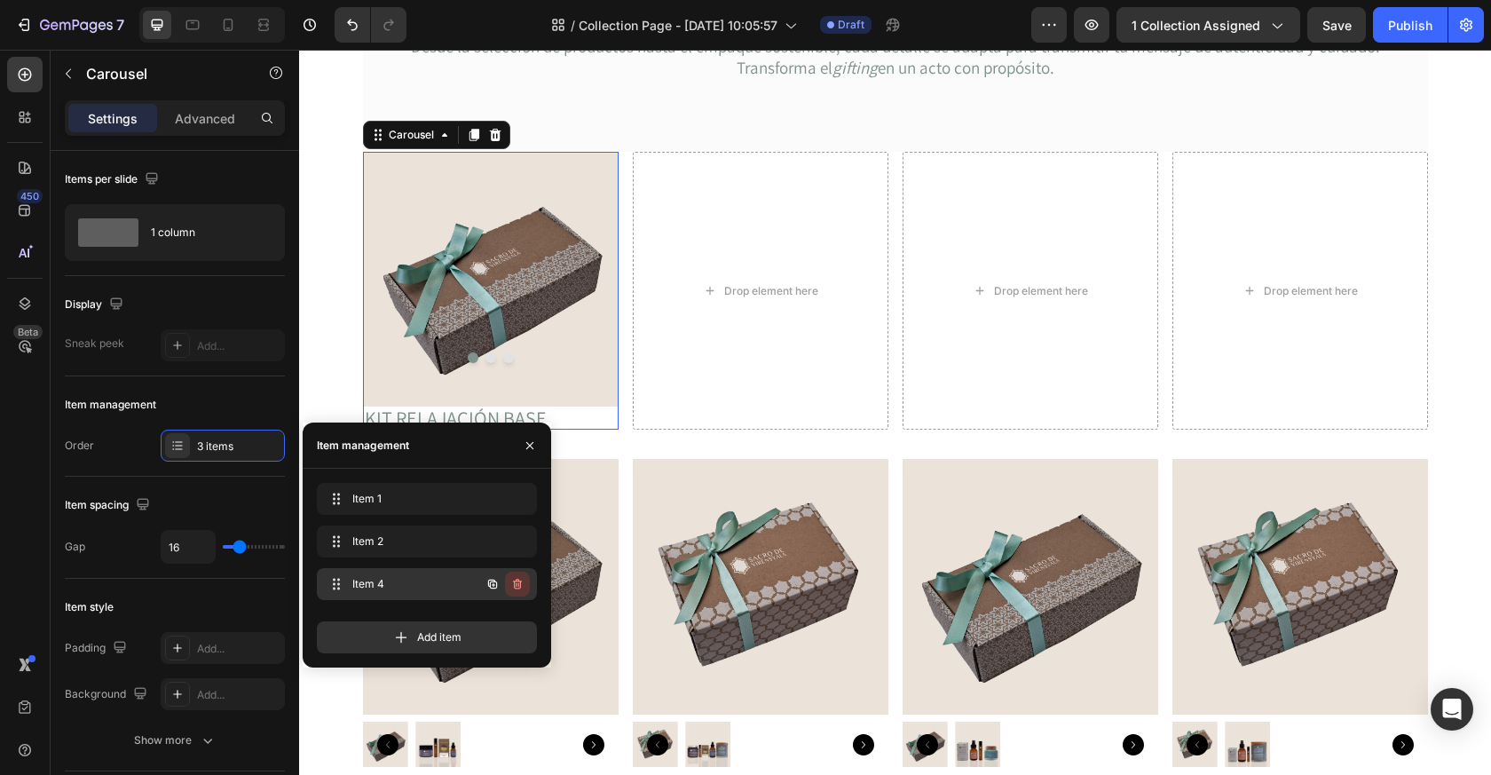
click at [517, 586] on icon "button" at bounding box center [516, 585] width 1 height 4
click at [507, 583] on div "Delete" at bounding box center [505, 584] width 33 height 16
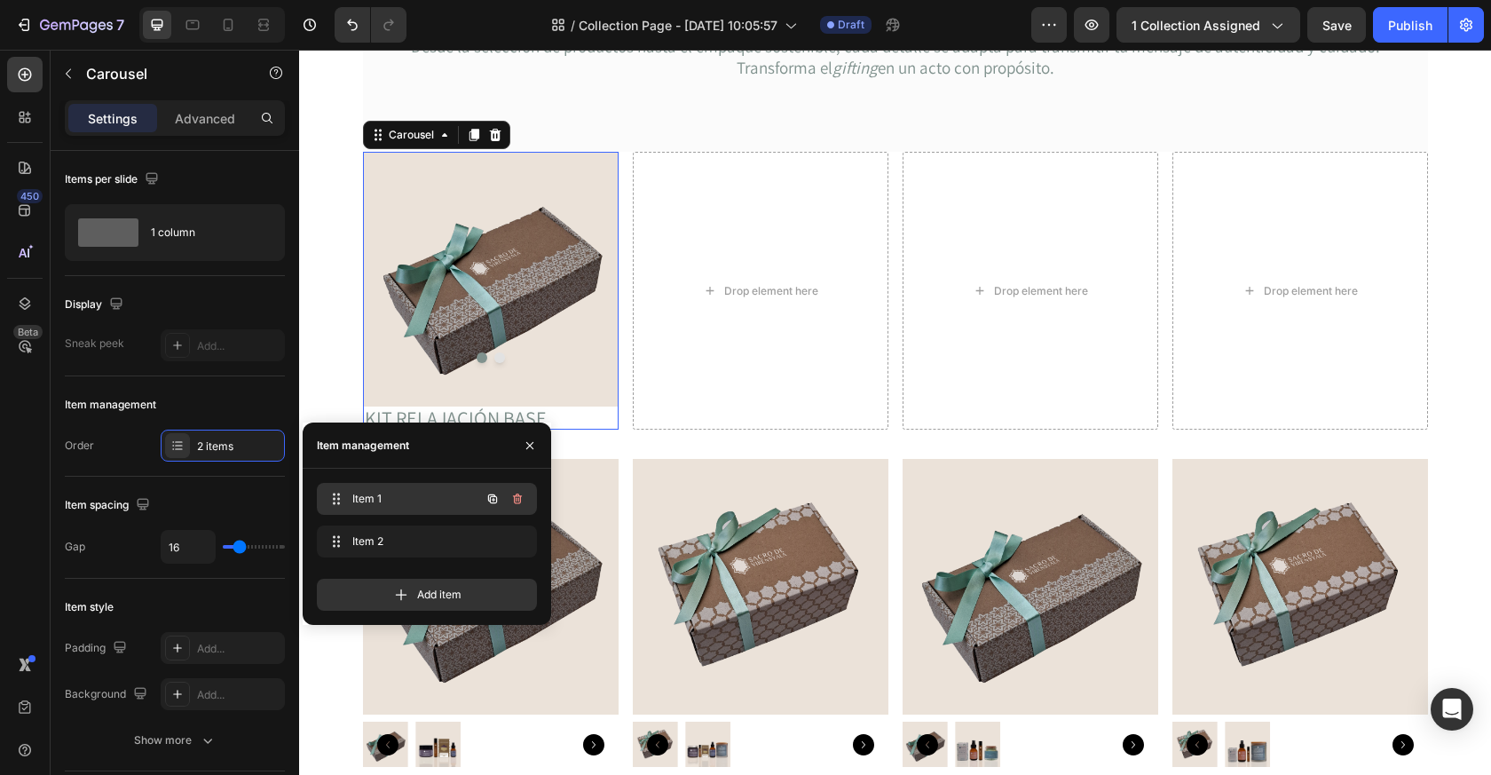
click at [407, 500] on span "Item 1" at bounding box center [402, 499] width 100 height 16
click at [531, 445] on icon "button" at bounding box center [530, 446] width 14 height 14
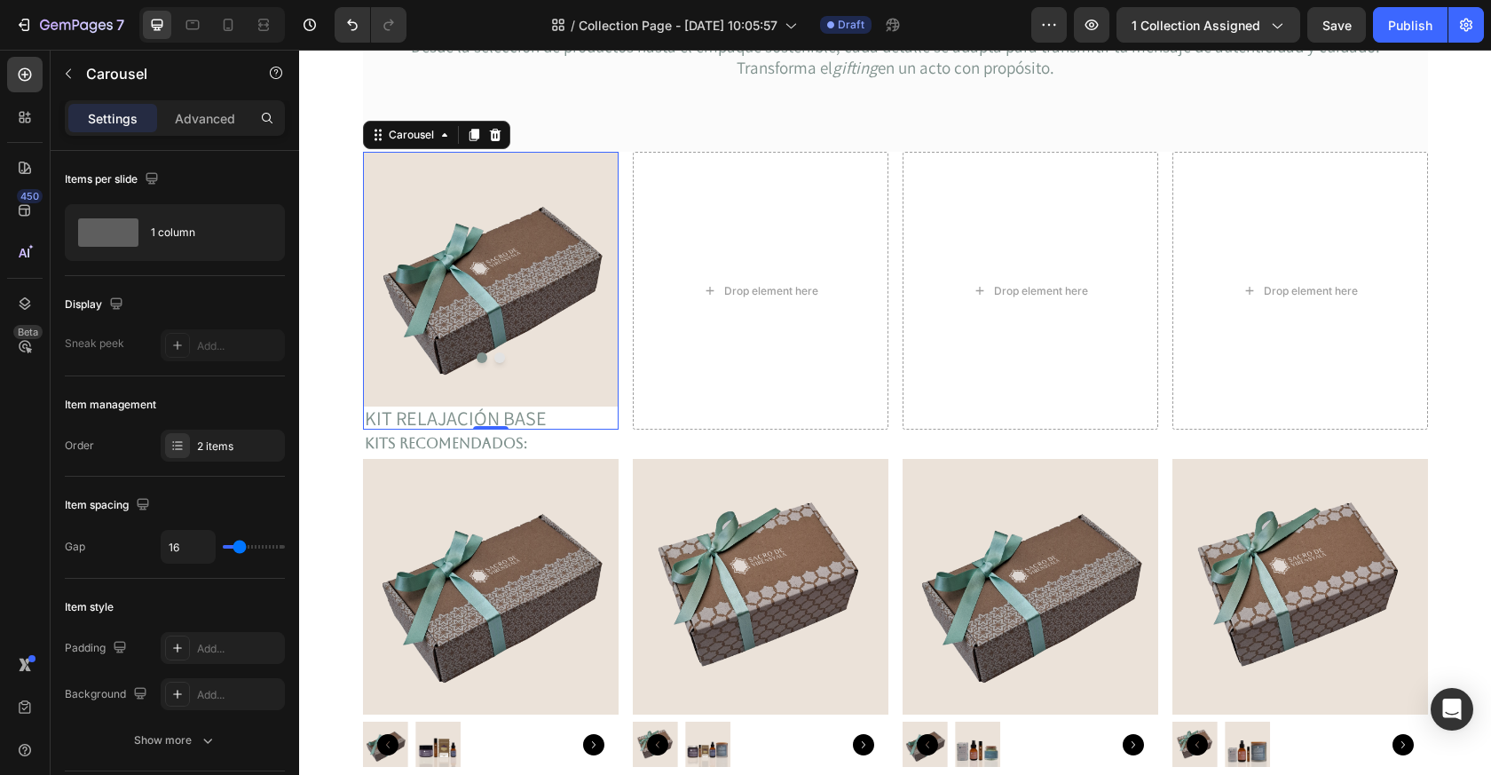
click at [497, 359] on button "Dot" at bounding box center [499, 357] width 11 height 11
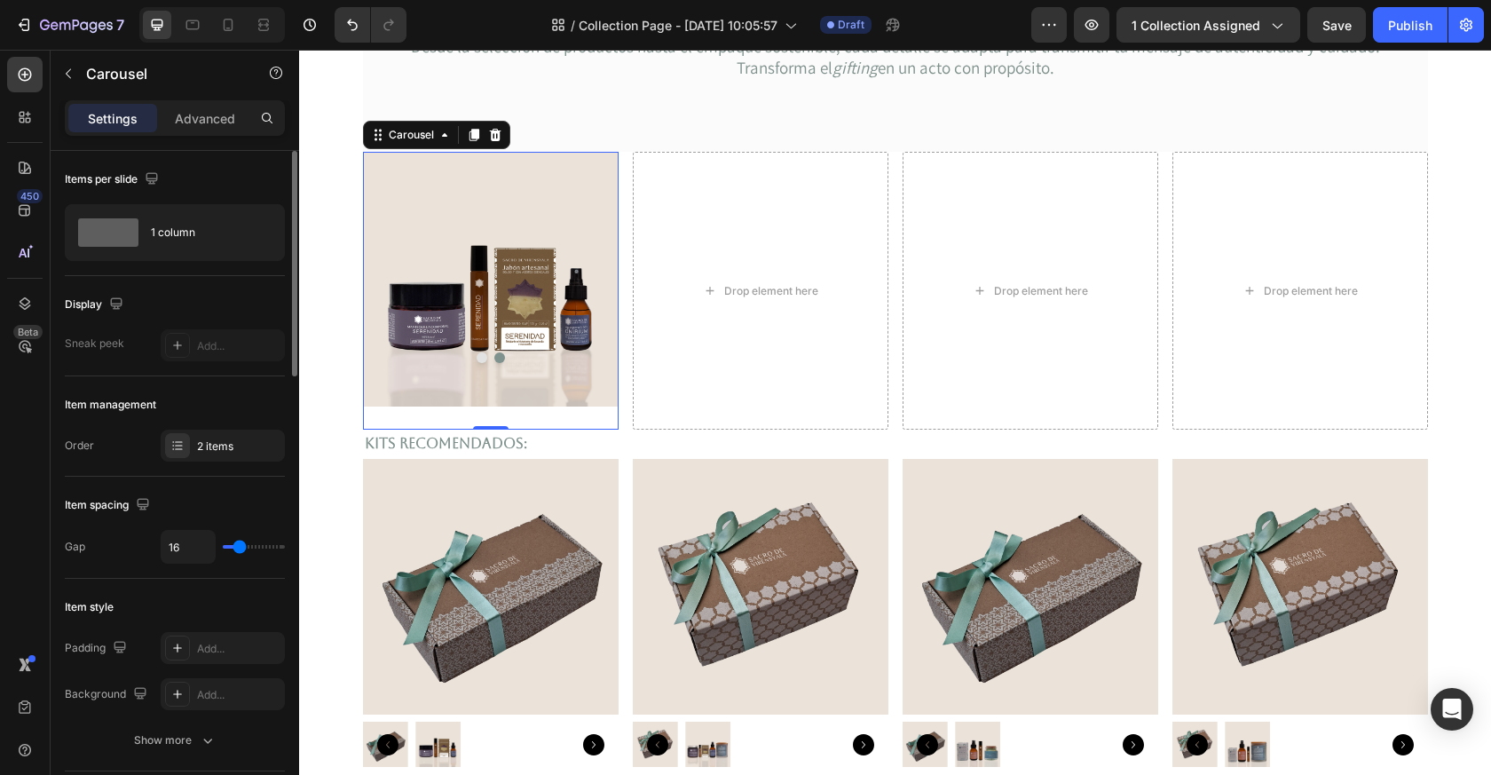
type input "21"
type input "26"
type input "28"
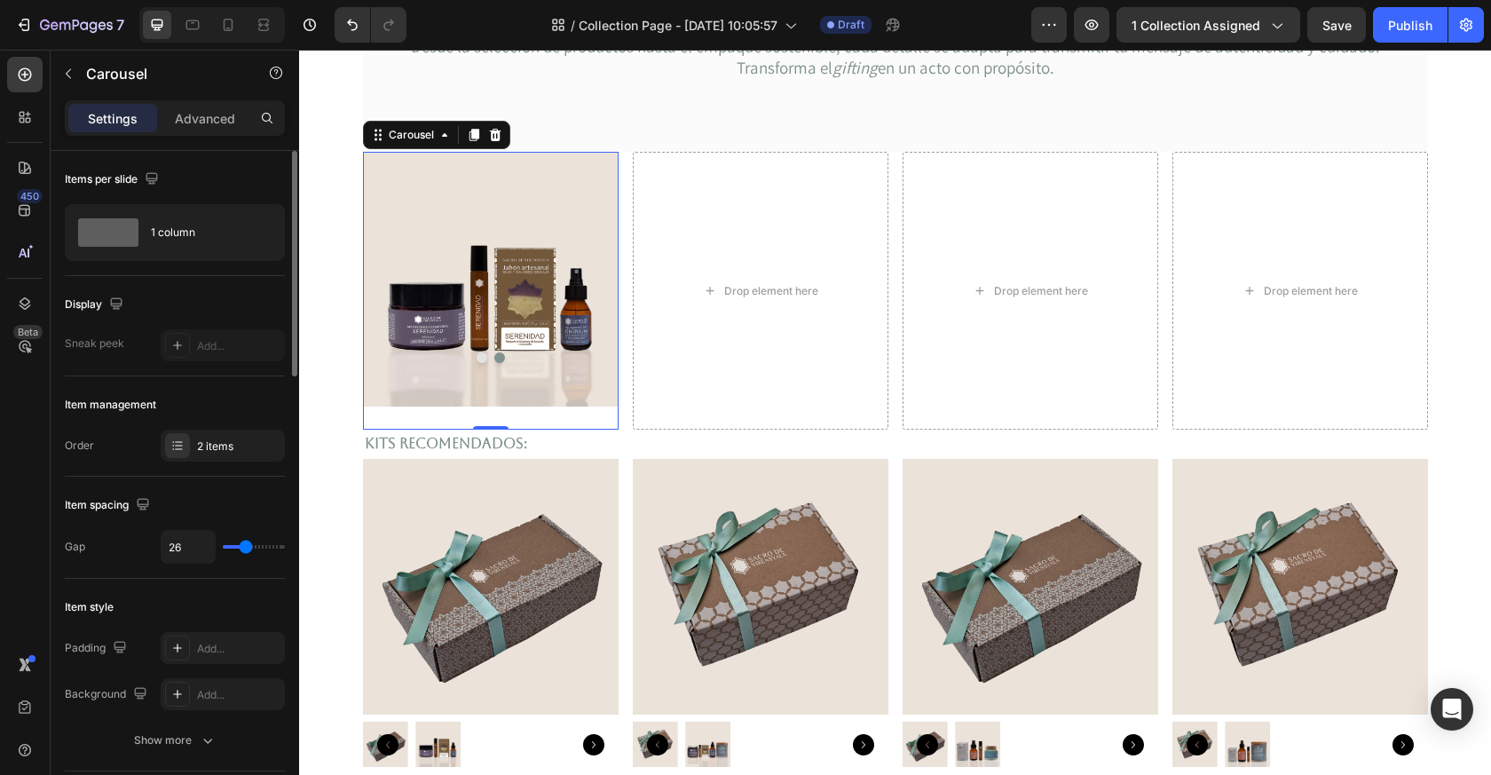
type input "28"
type input "29"
type input "30"
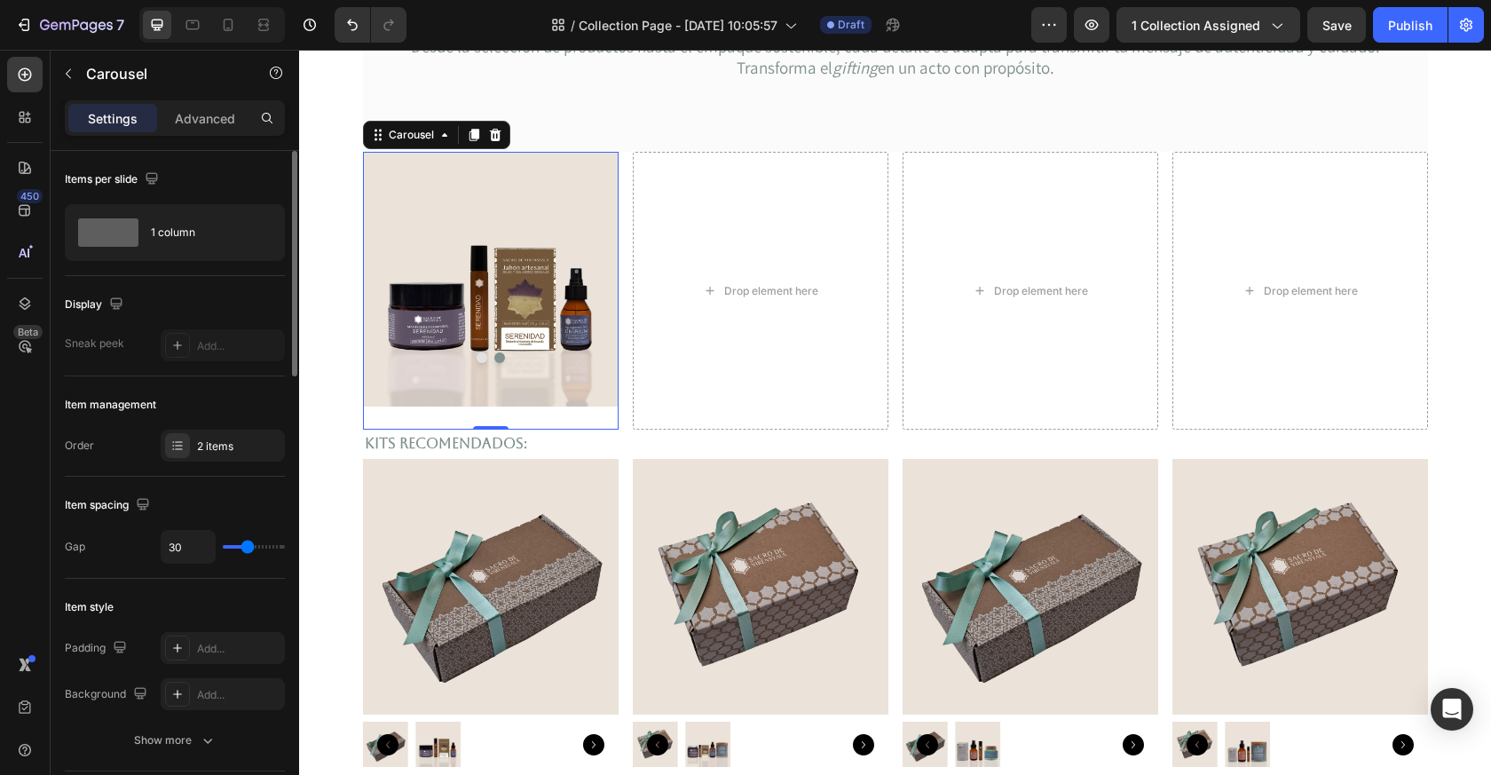
type input "31"
type input "32"
type input "33"
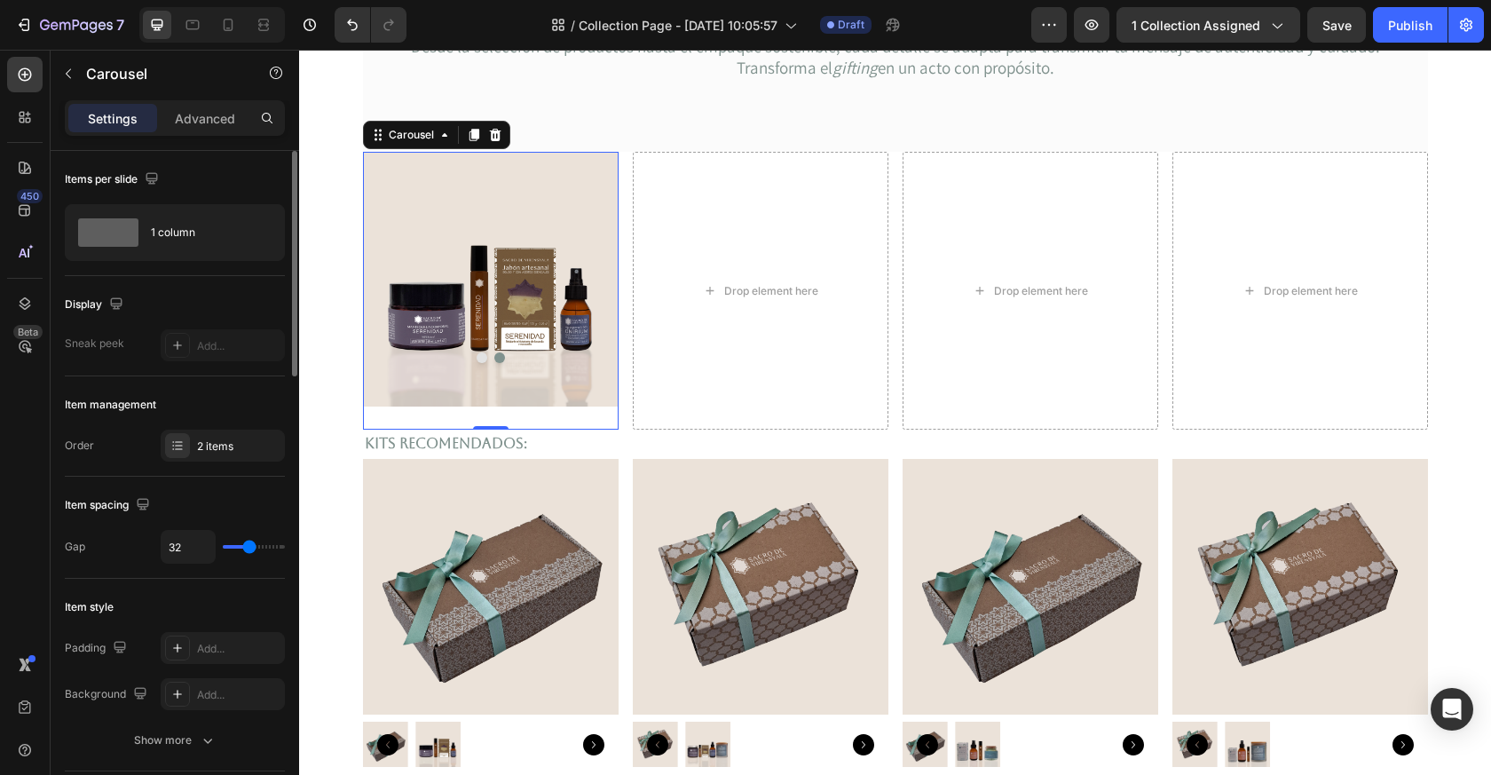
type input "33"
type input "47"
type input "48"
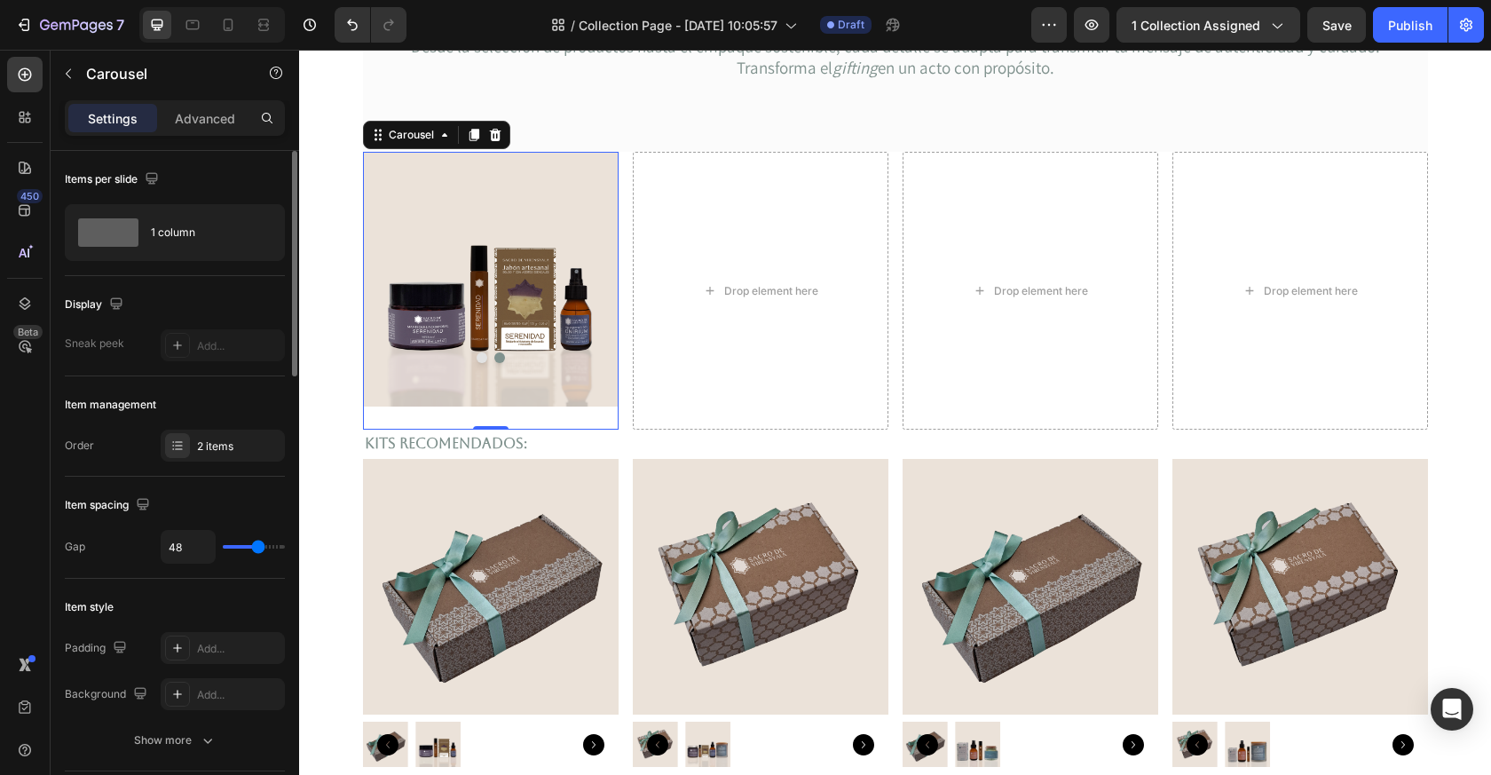
type input "44"
type input "34"
type input "28"
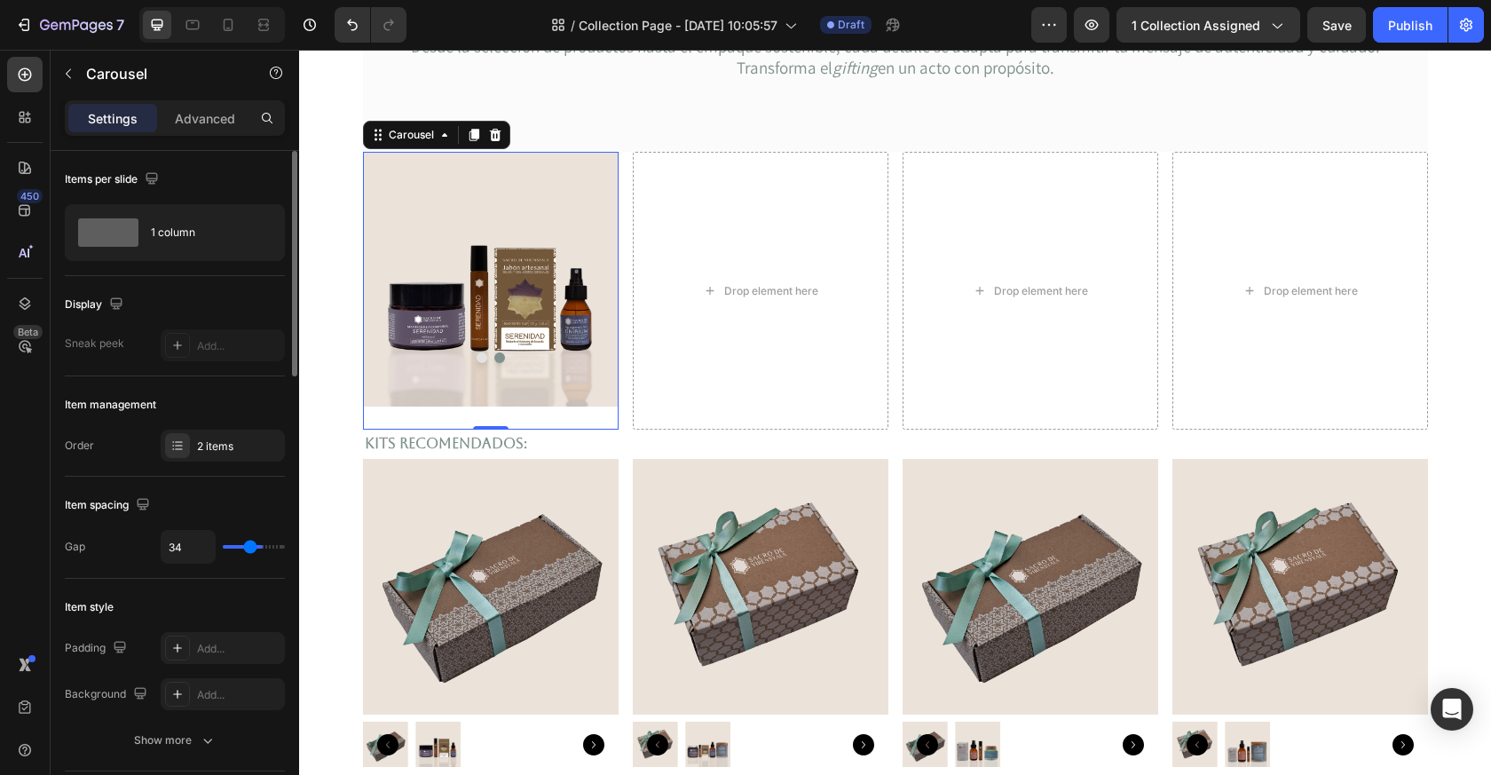
type input "28"
type input "22"
type input "11"
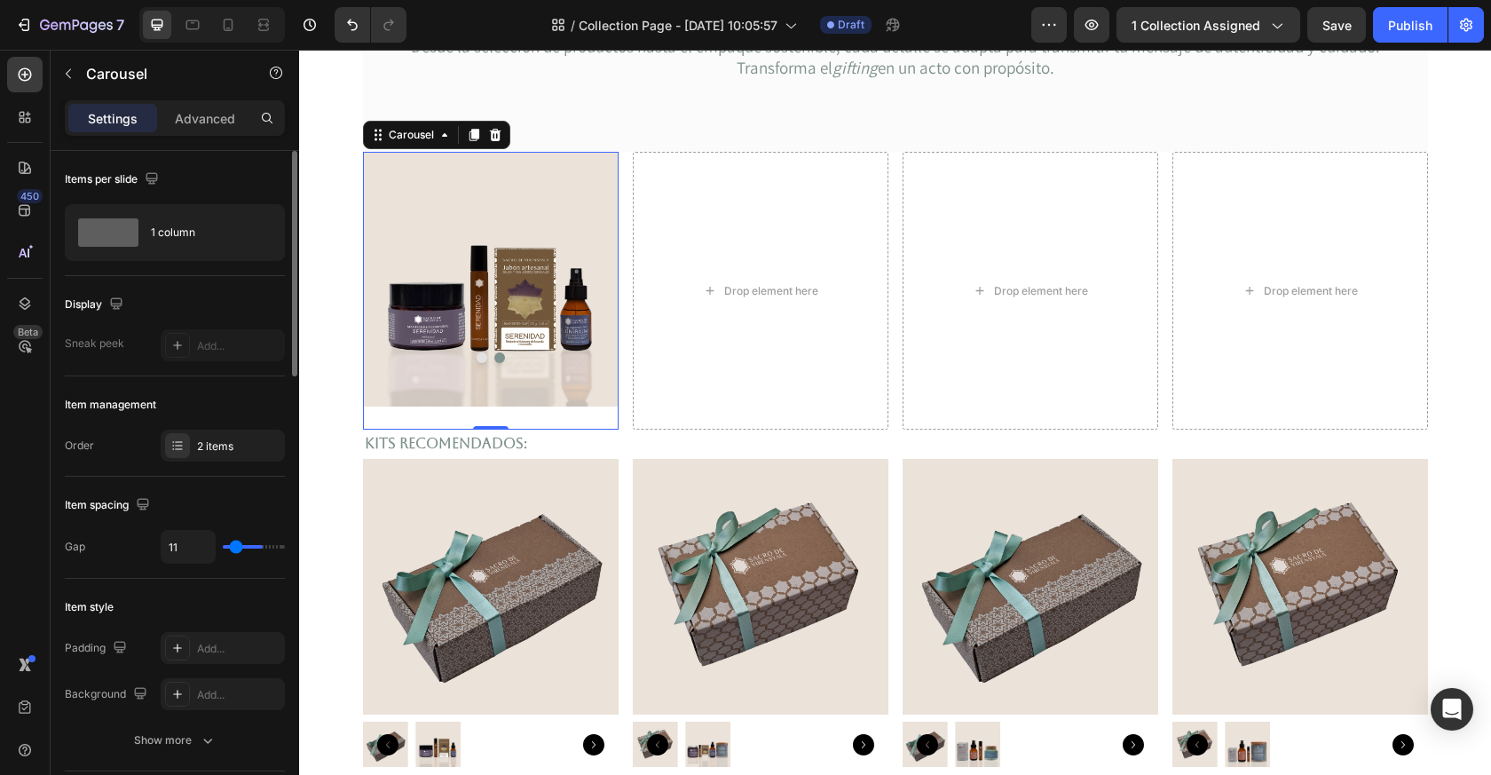
type input "7"
type input "0"
type input "55"
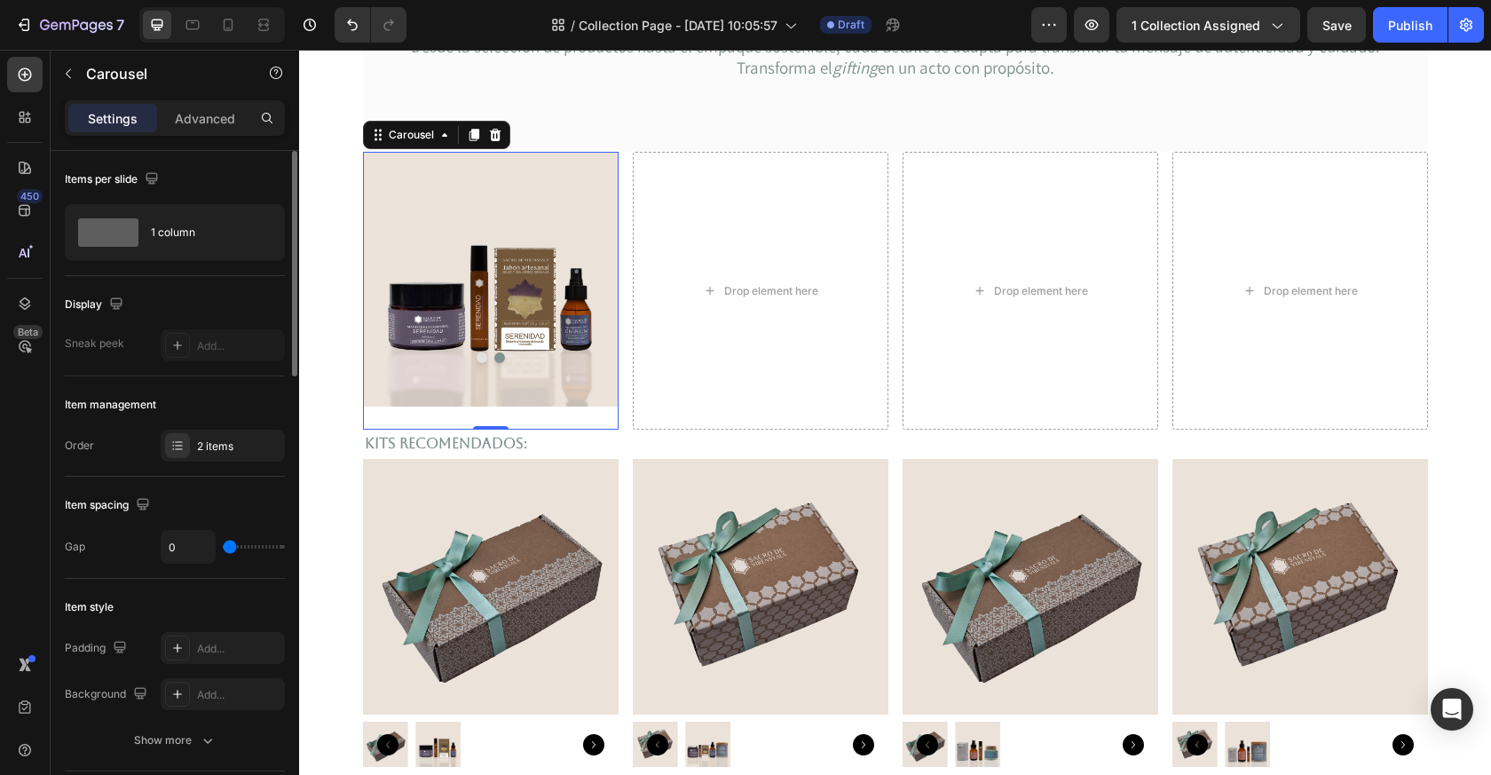
type input "55"
type input "56"
type input "57"
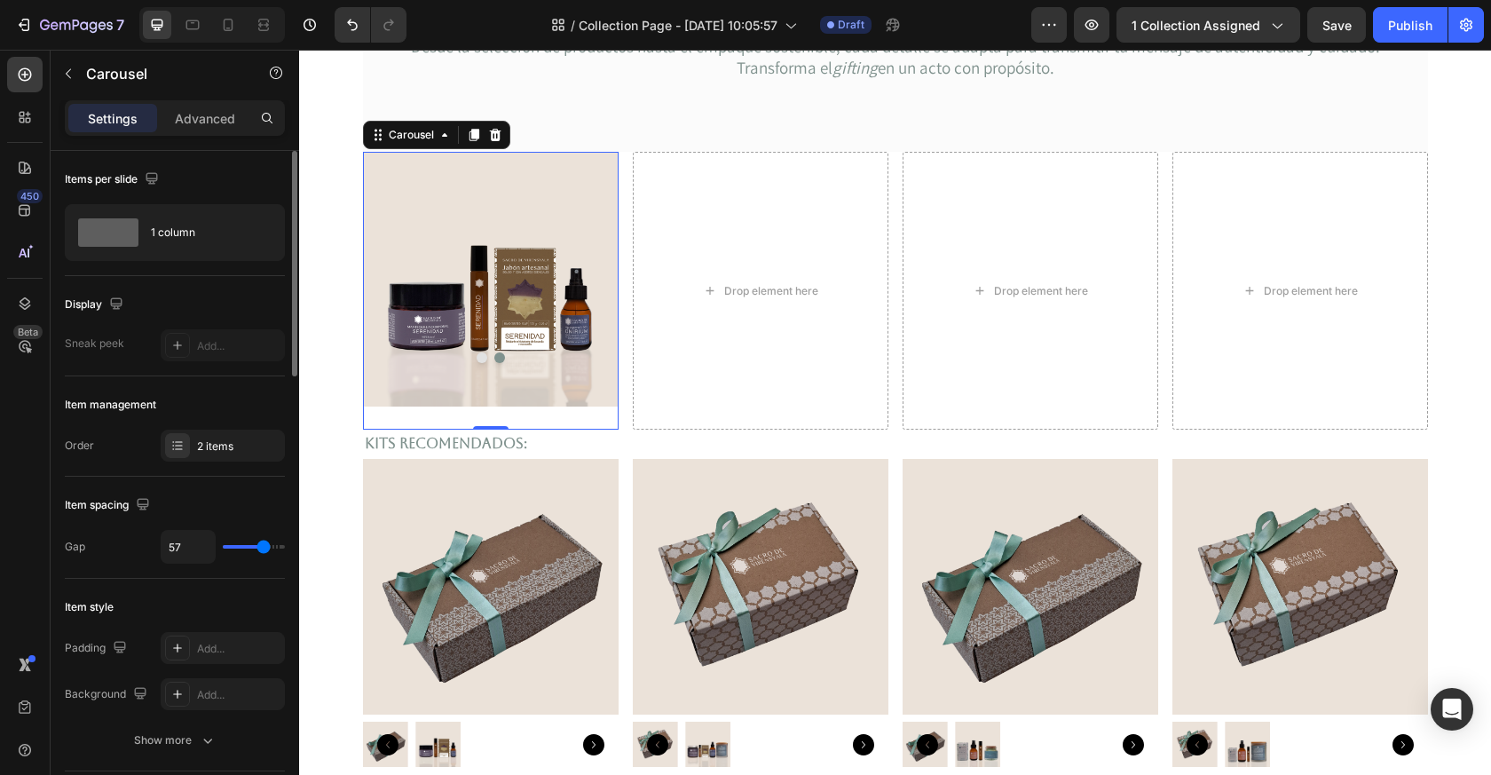
type input "58"
type input "59"
type input "61"
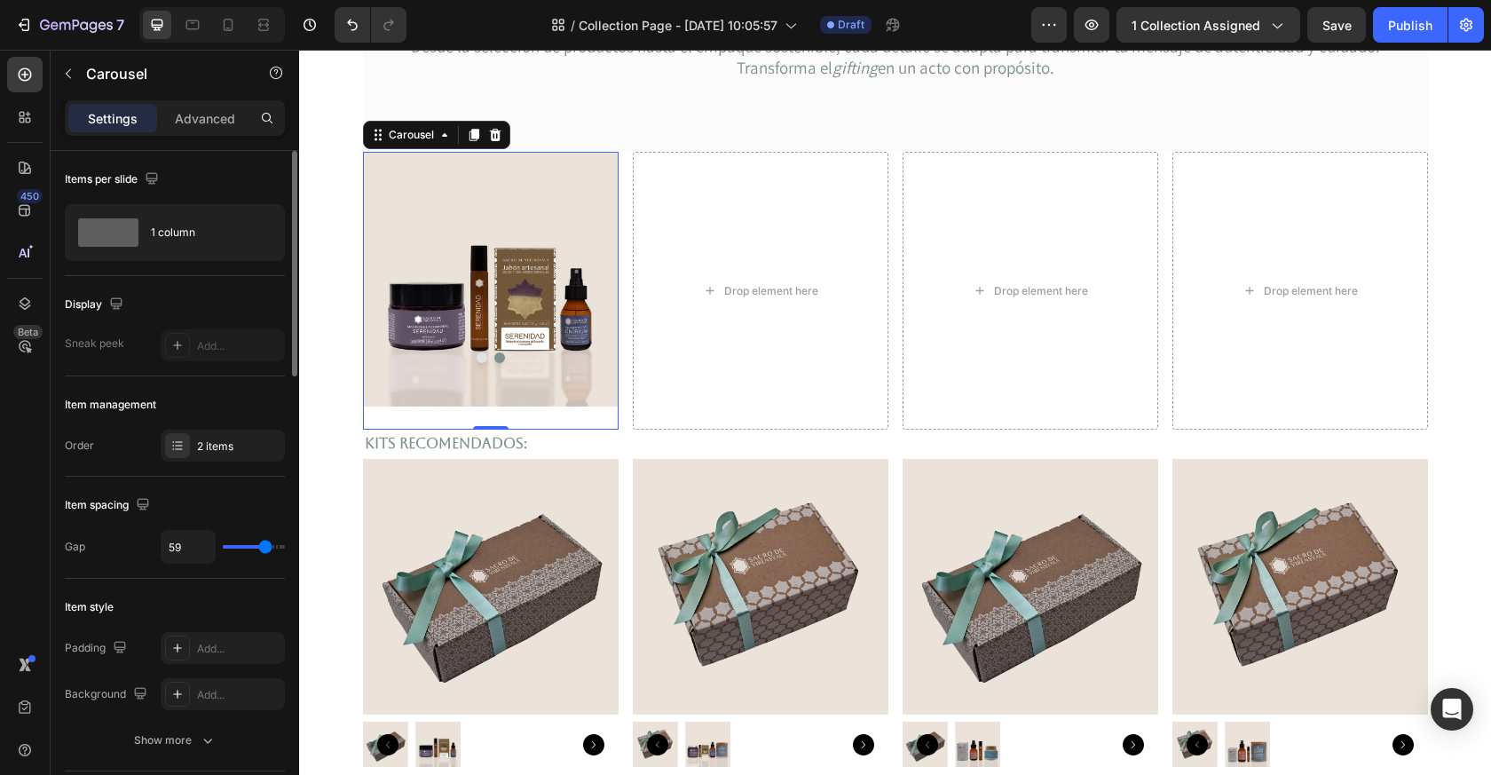
type input "61"
type input "63"
type input "66"
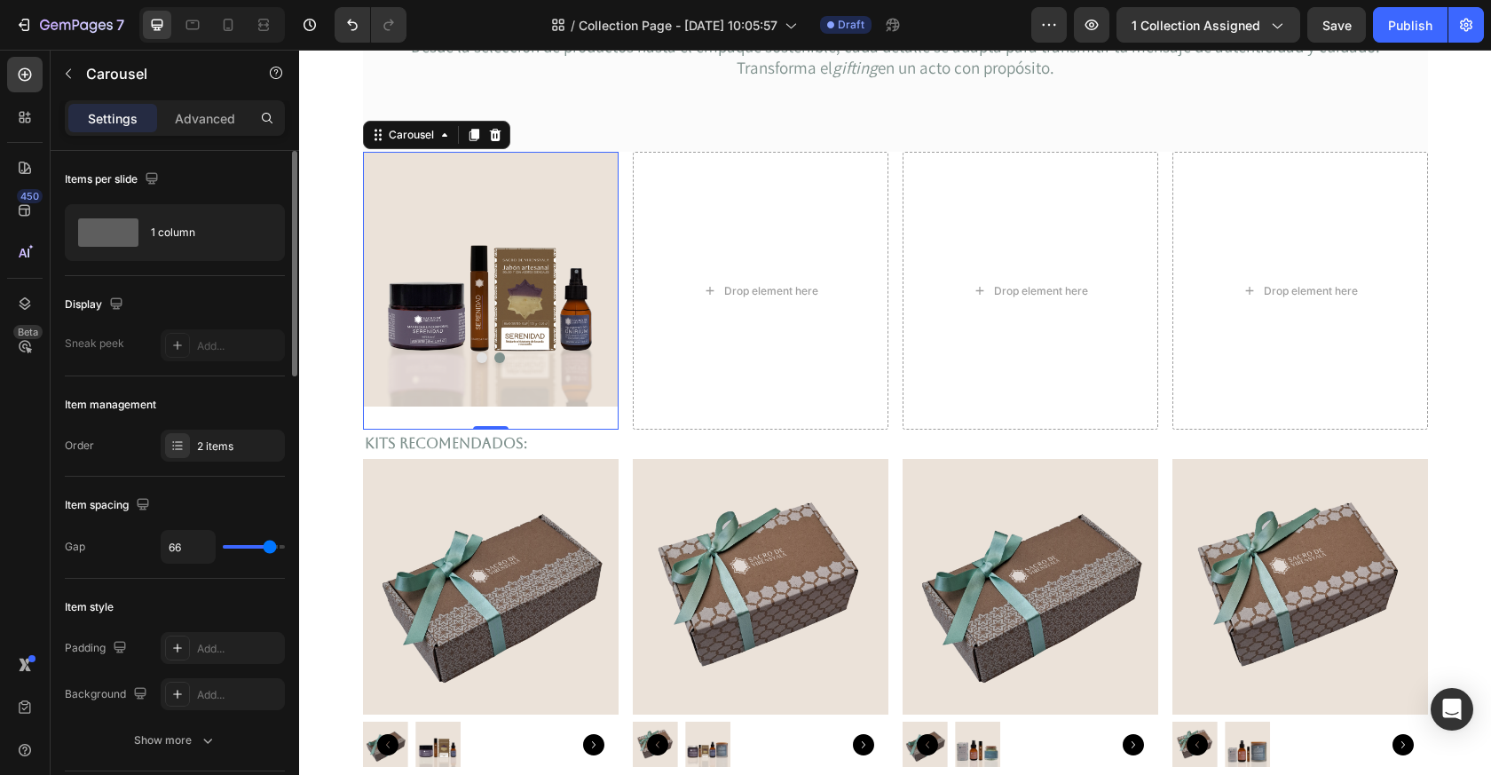
type input "72"
type input "74"
type input "78"
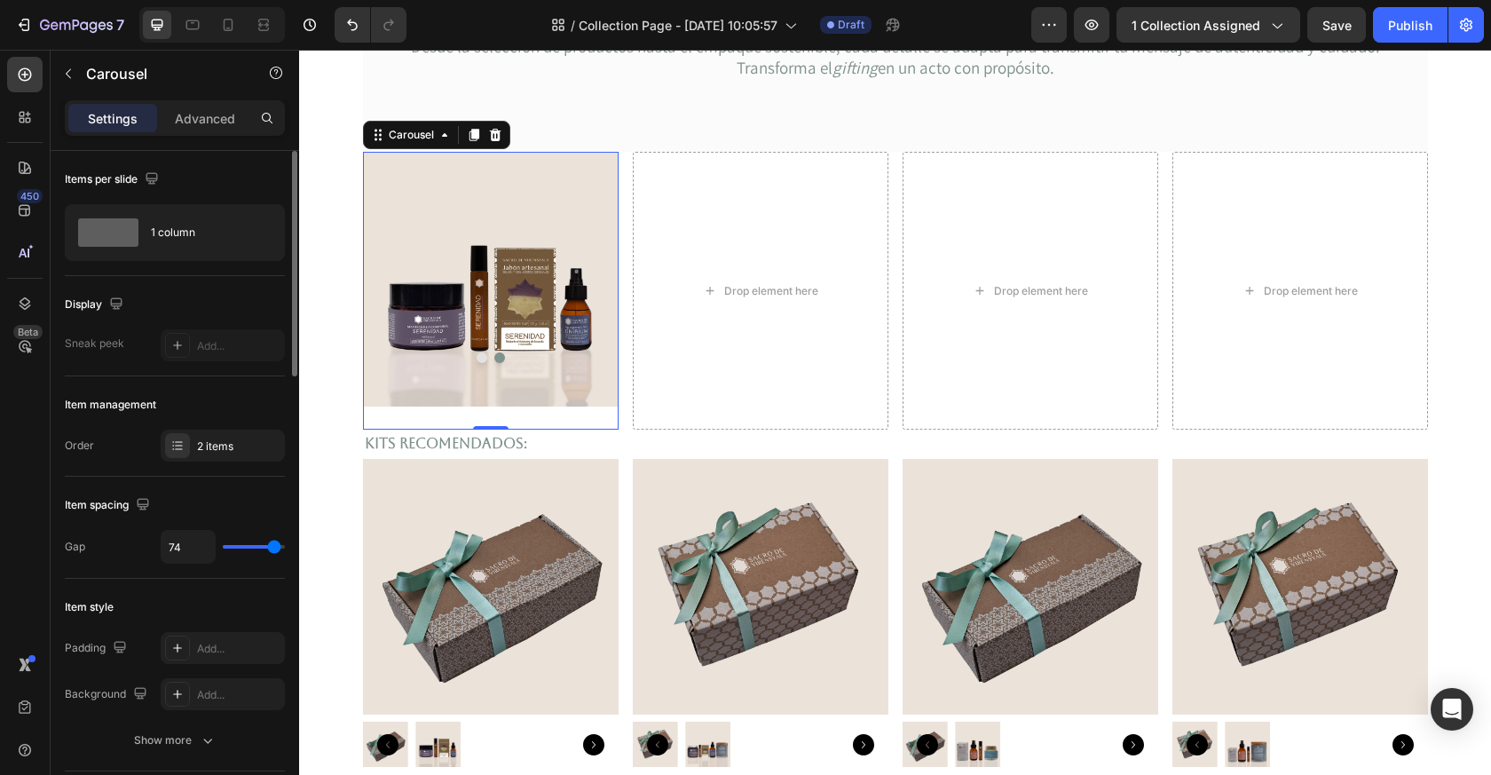
type input "78"
type input "79"
type input "80"
drag, startPoint x: 235, startPoint y: 546, endPoint x: 279, endPoint y: 548, distance: 43.5
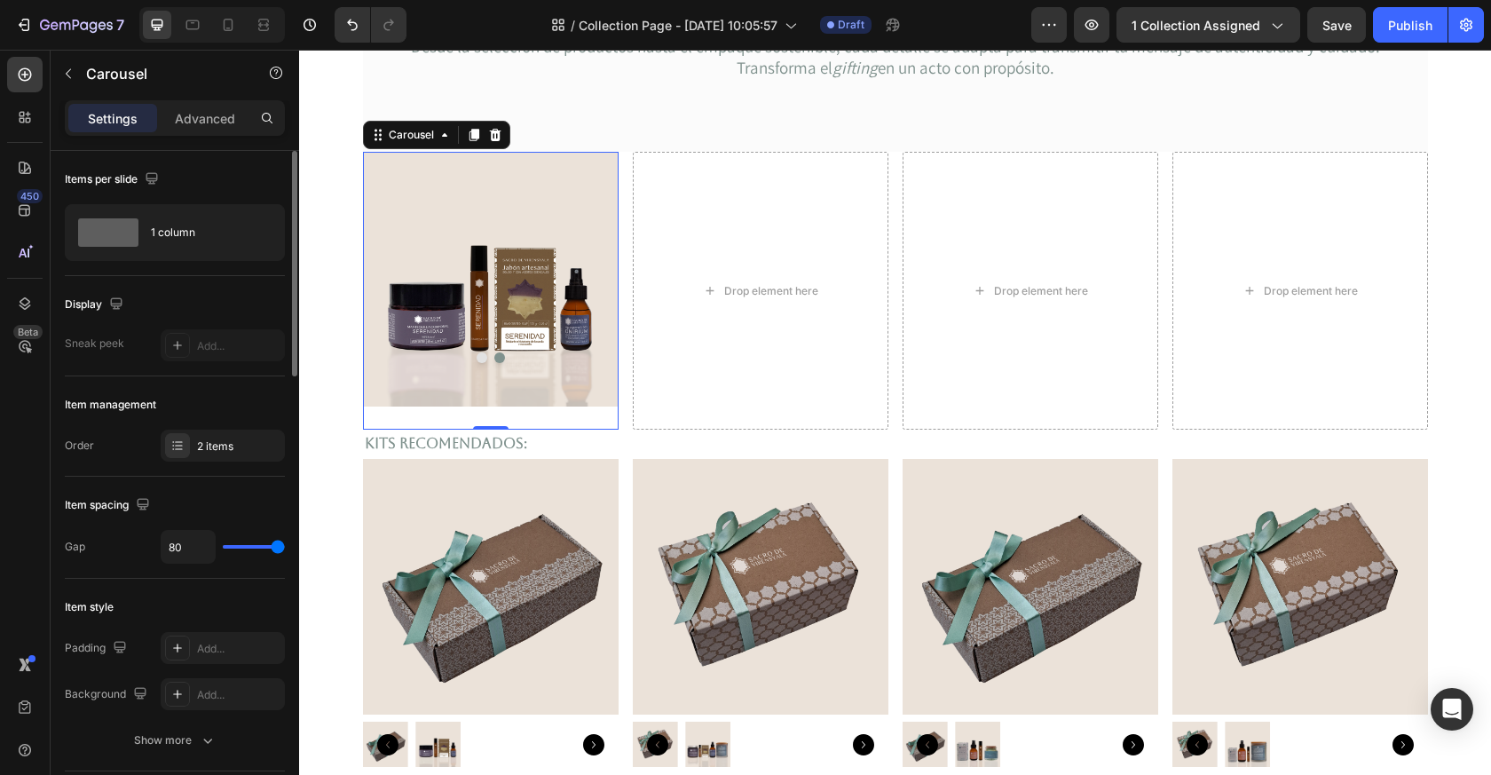
click at [279, 547] on input "range" at bounding box center [254, 547] width 62 height 4
type input "16"
click at [499, 359] on button "Dot" at bounding box center [499, 357] width 11 height 11
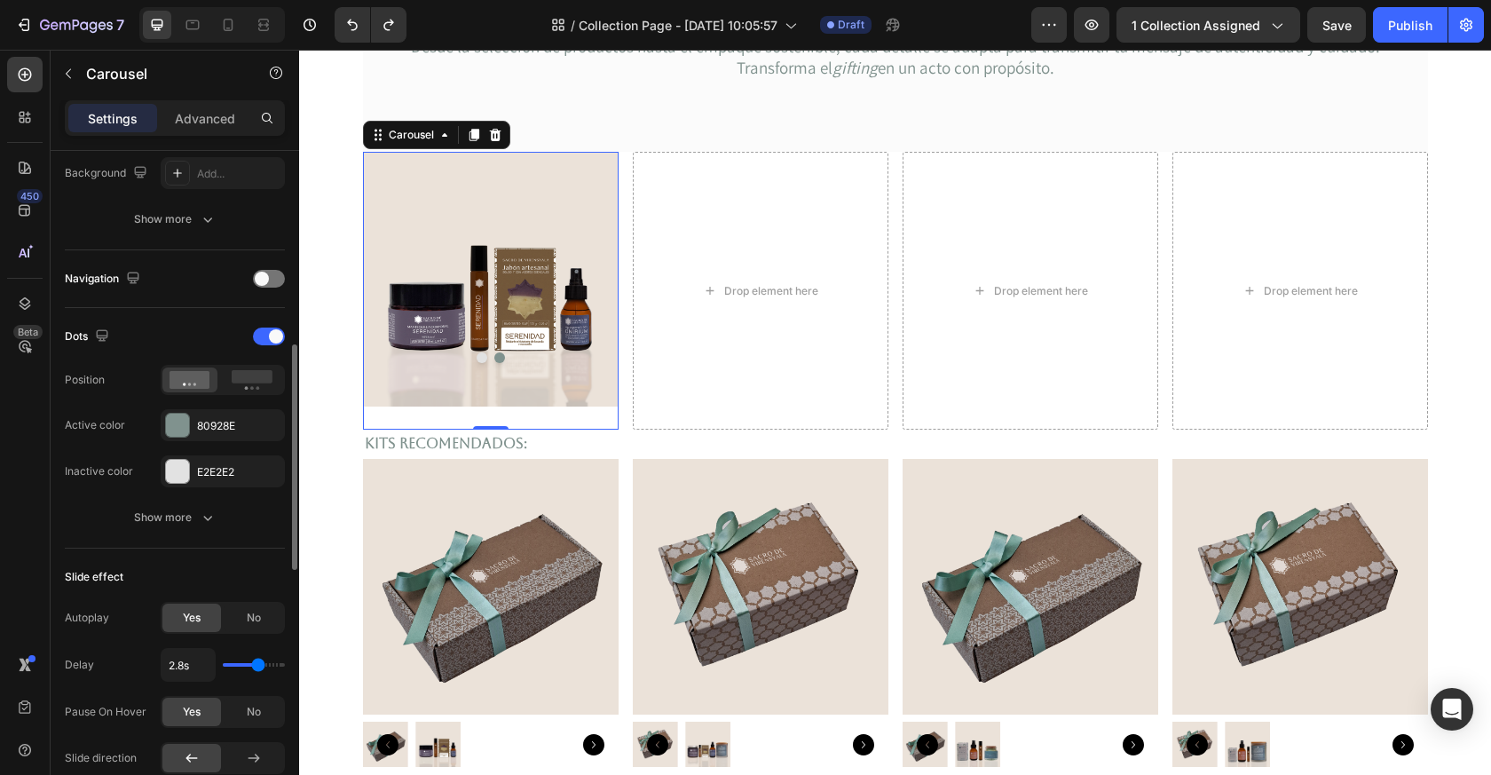
scroll to position [520, 0]
click at [205, 517] on icon "button" at bounding box center [208, 519] width 18 height 18
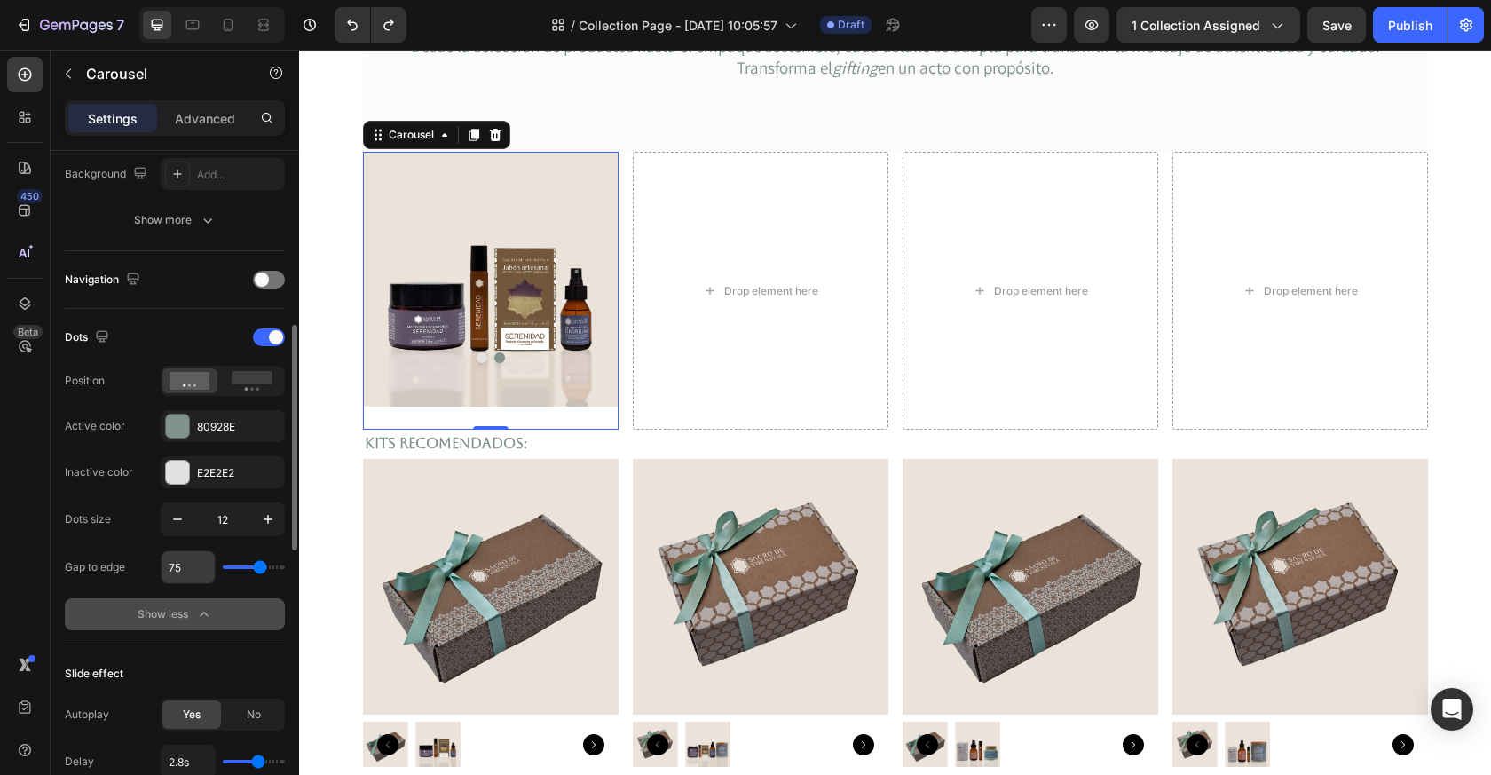
click at [190, 565] on input "75" at bounding box center [188, 567] width 53 height 32
type input "74"
type input "73"
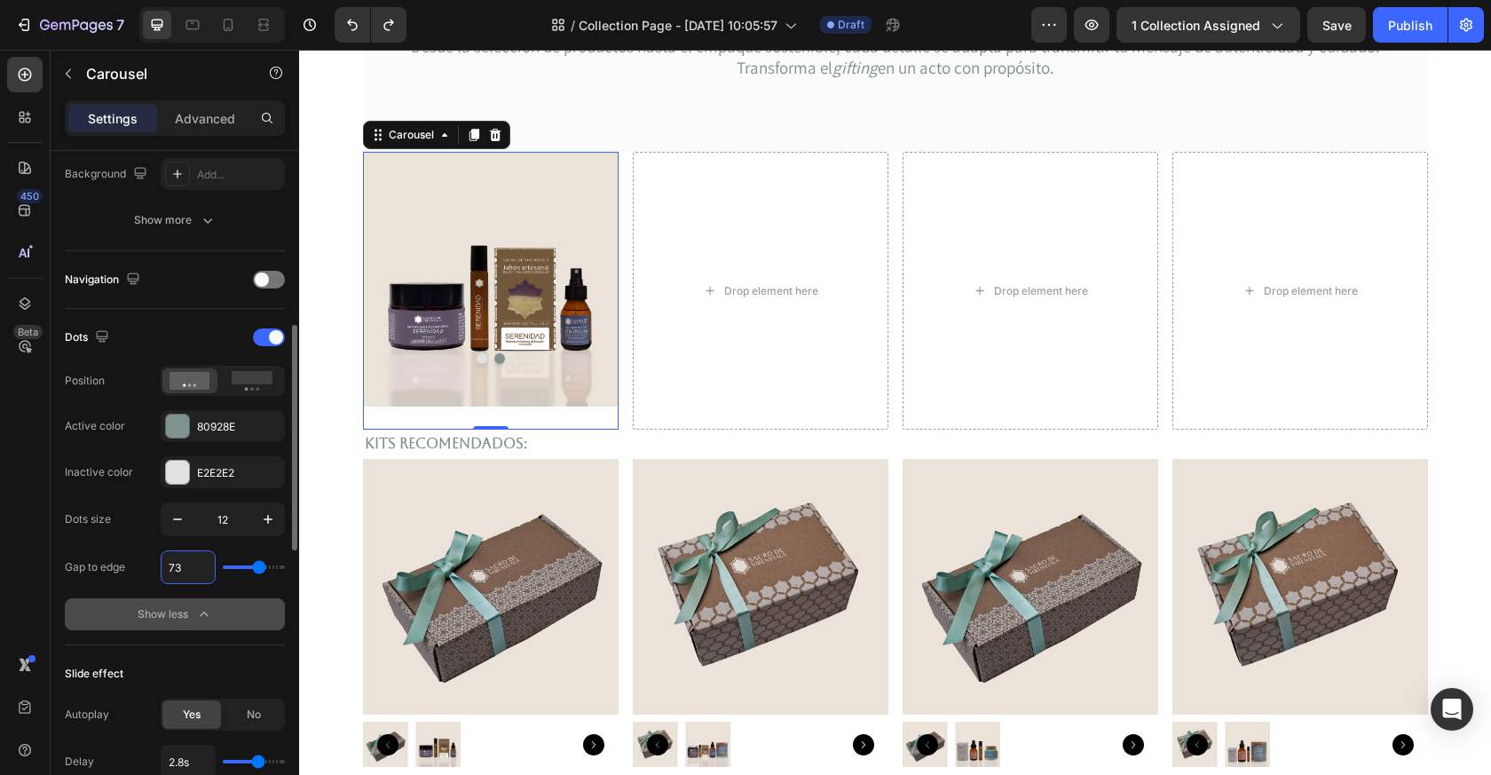
type input "72"
type input "71"
type input "70"
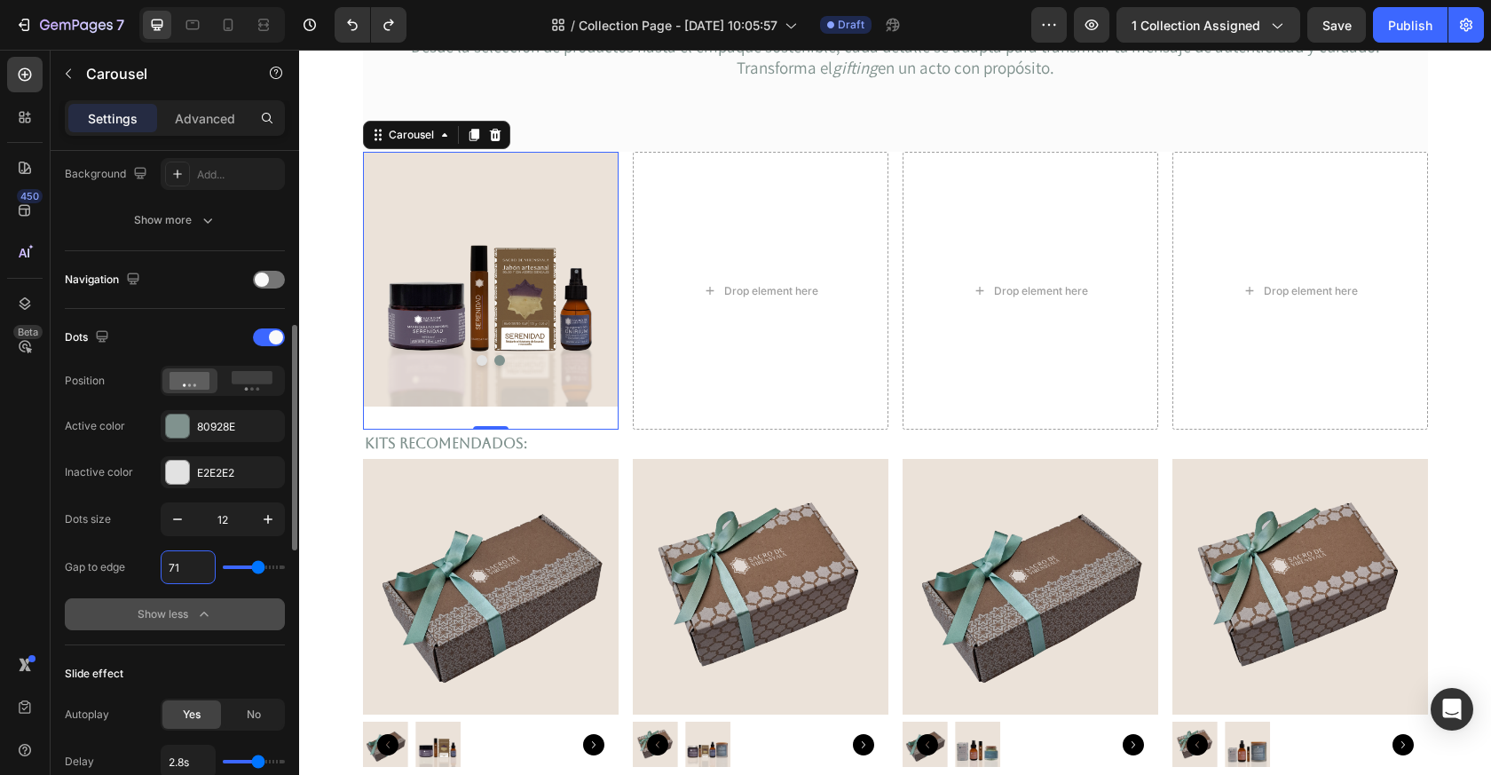
type input "70"
type input "69"
type input "68"
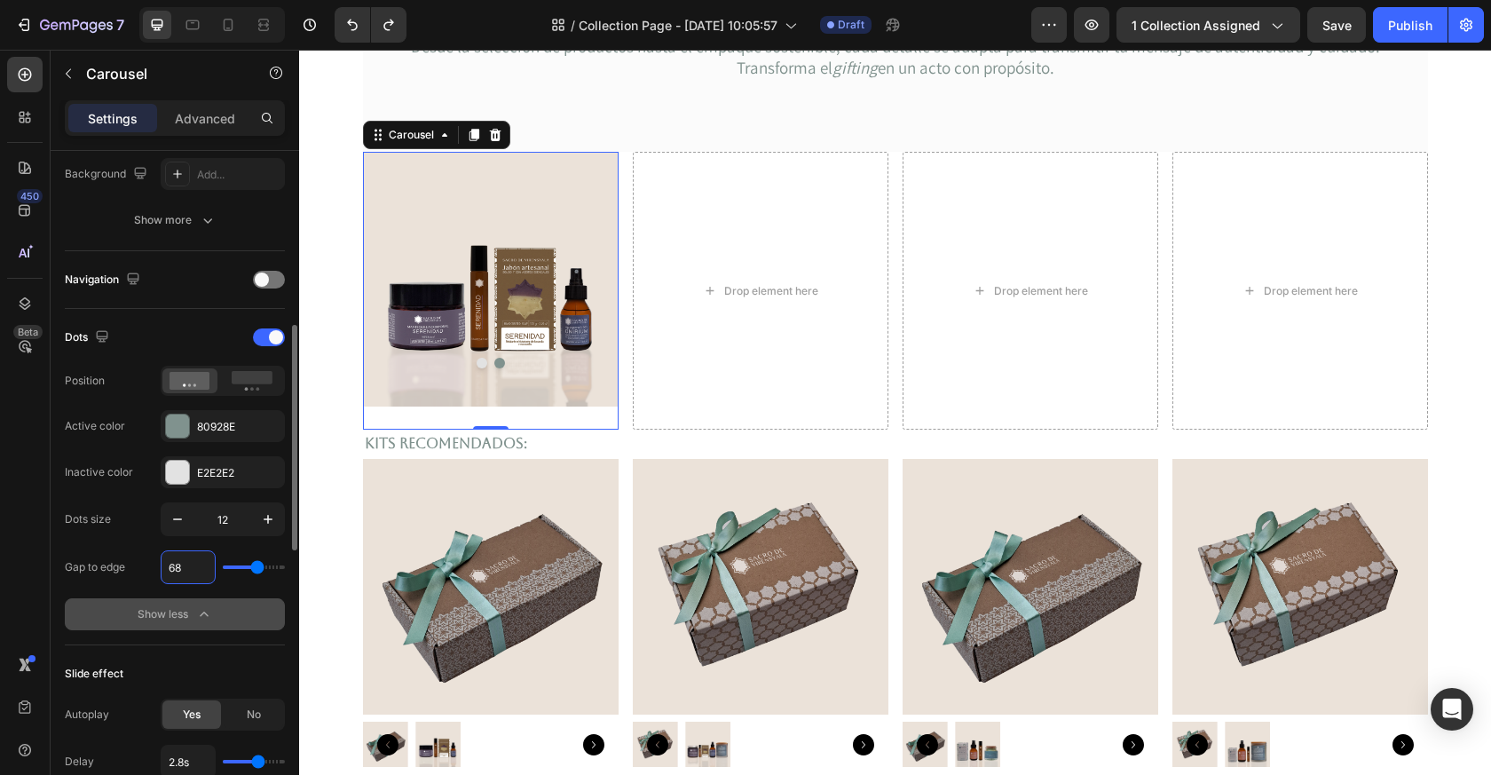
type input "67"
type input "66"
type input "65"
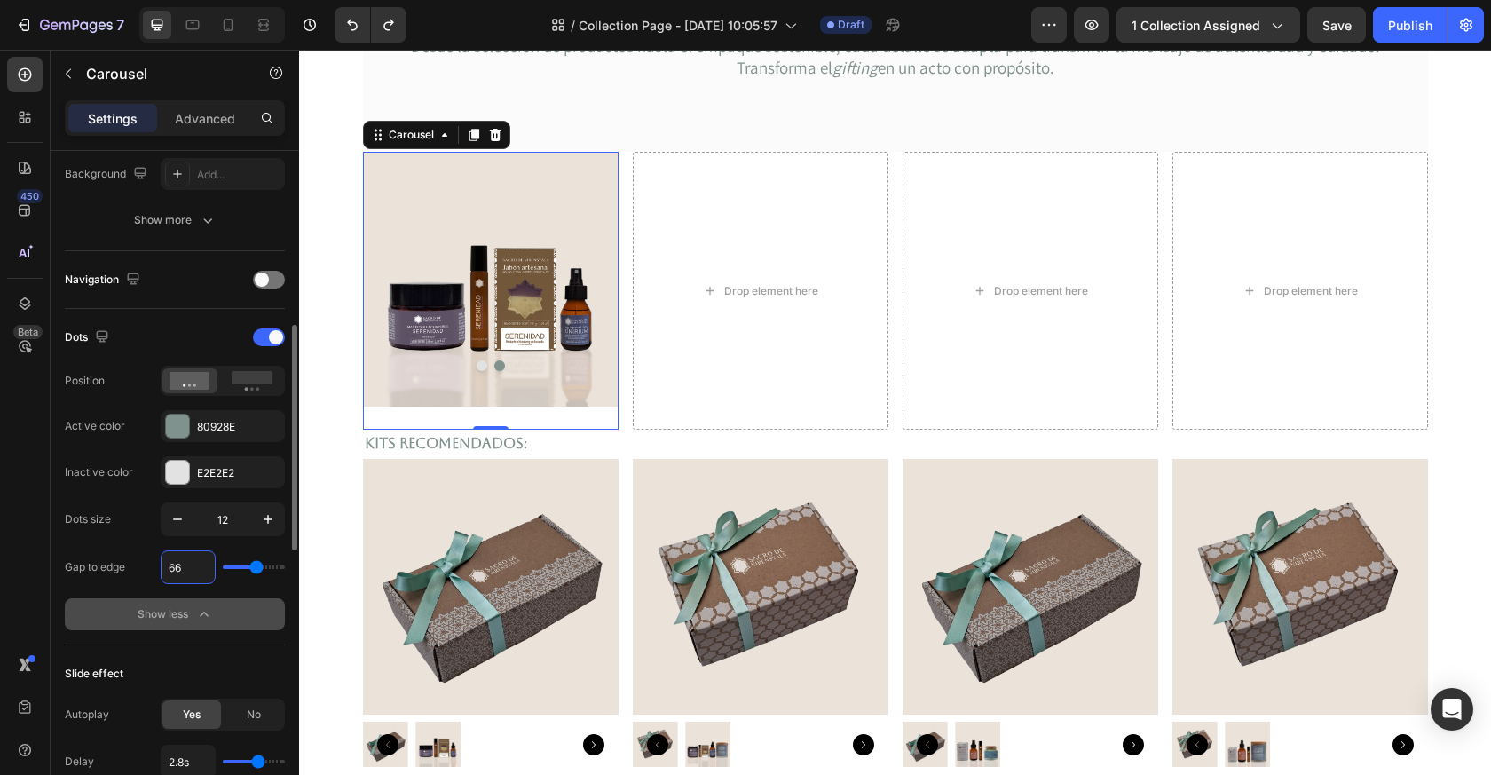
type input "65"
type input "64"
click at [267, 516] on icon "button" at bounding box center [268, 519] width 9 height 9
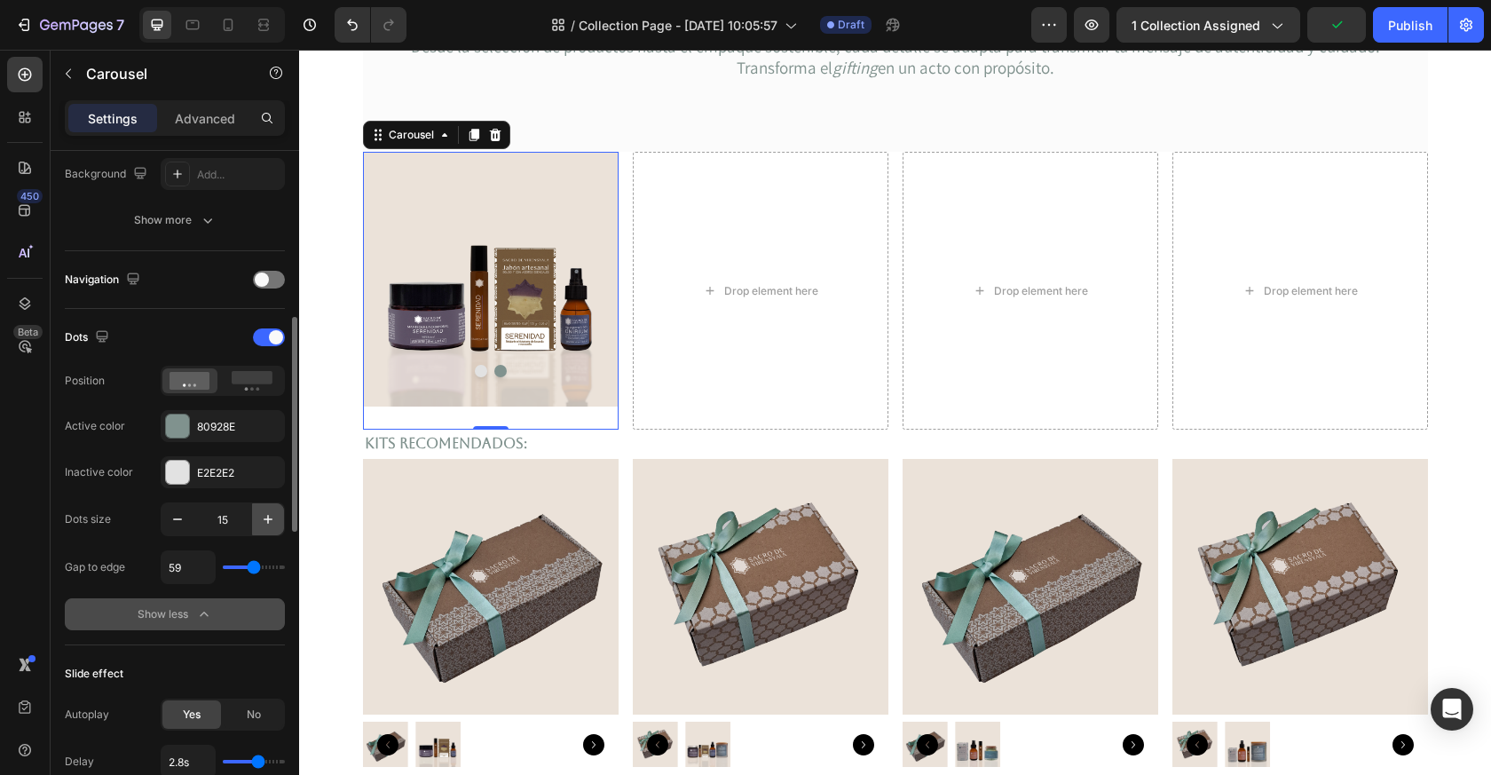
click at [267, 516] on icon "button" at bounding box center [268, 519] width 9 height 9
click at [478, 368] on button "Dot" at bounding box center [479, 368] width 17 height 17
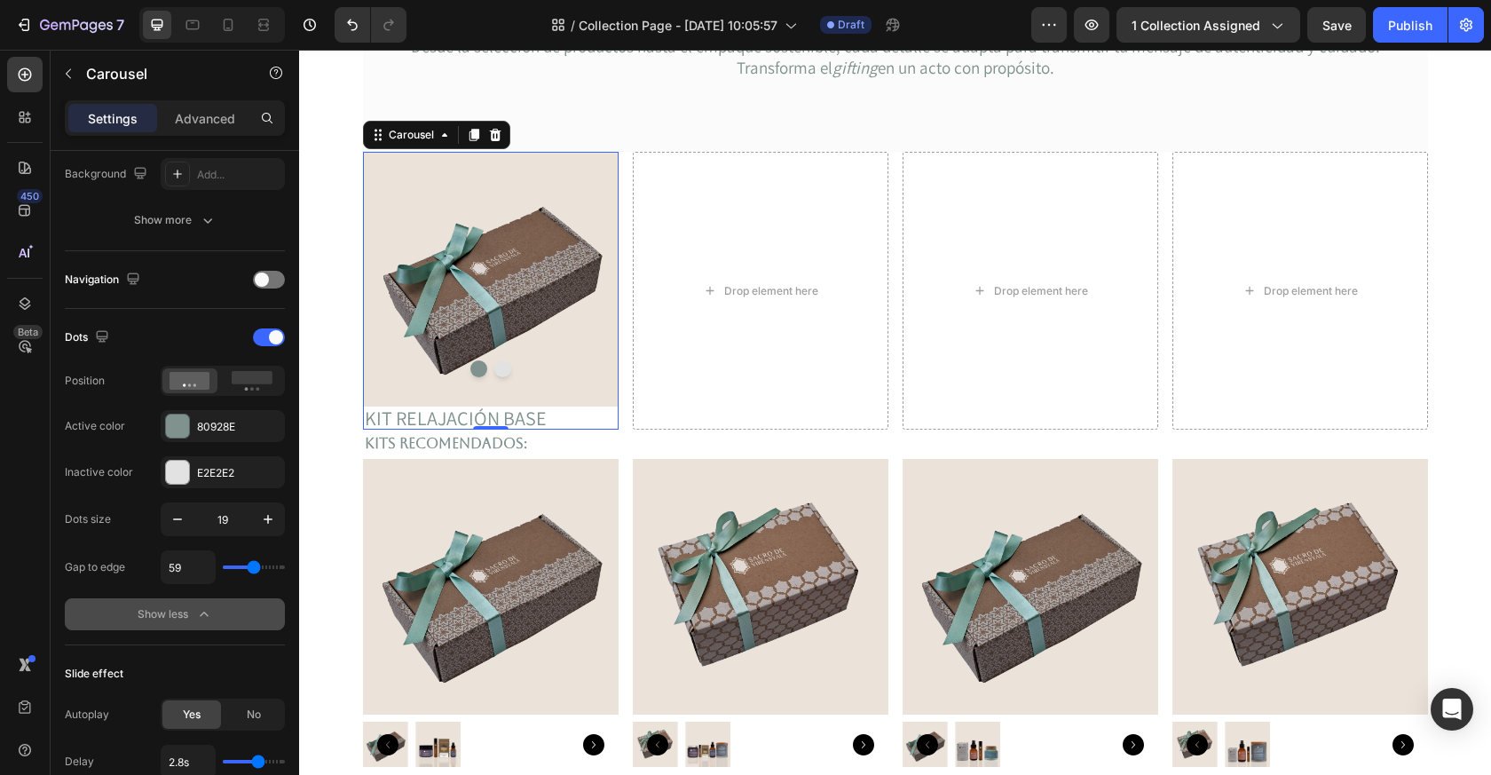
click at [503, 372] on button "Dot" at bounding box center [502, 368] width 17 height 17
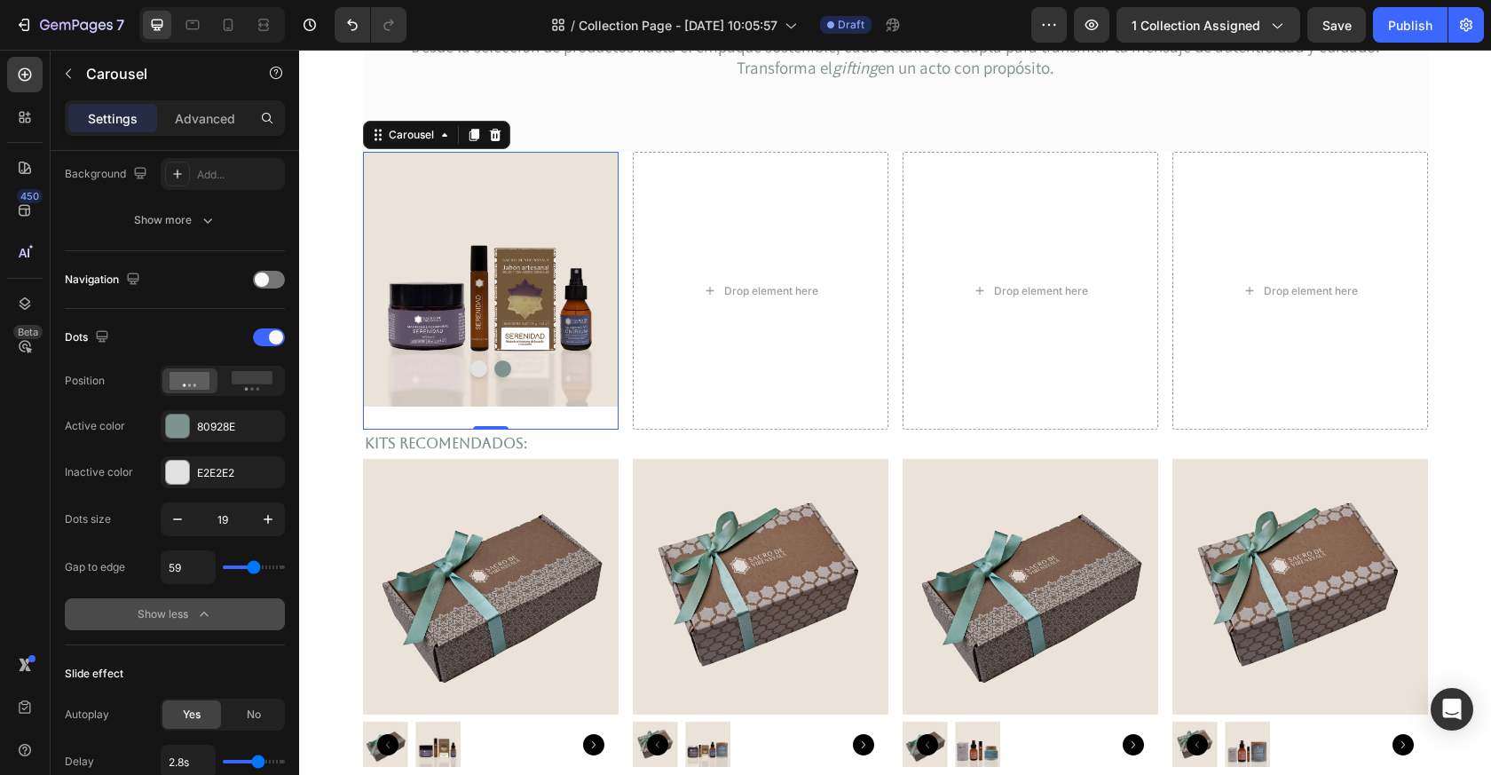
click at [479, 368] on button "Dot" at bounding box center [479, 368] width 17 height 17
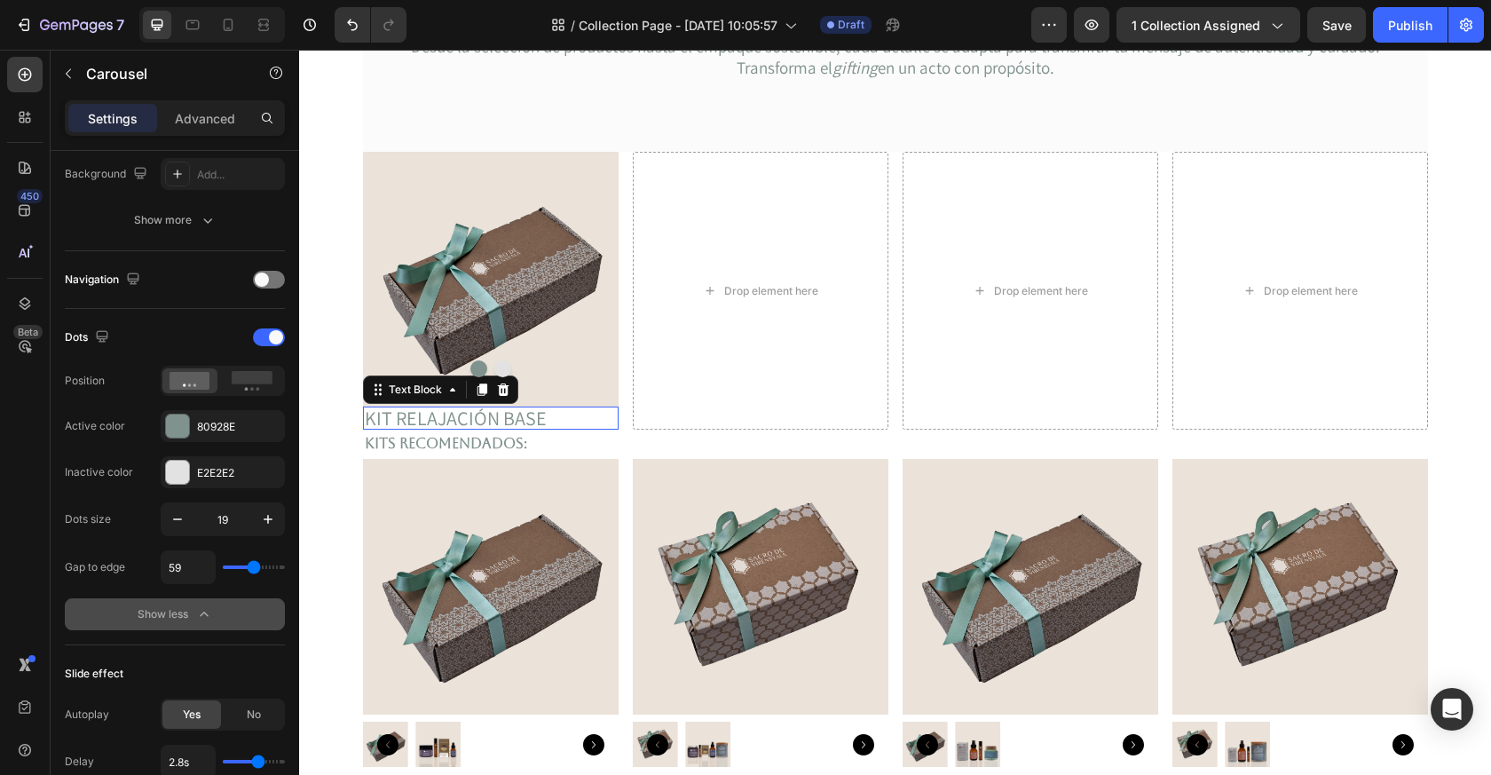
click at [512, 414] on p "KIT RELAJACIÓN BASE" at bounding box center [491, 418] width 252 height 20
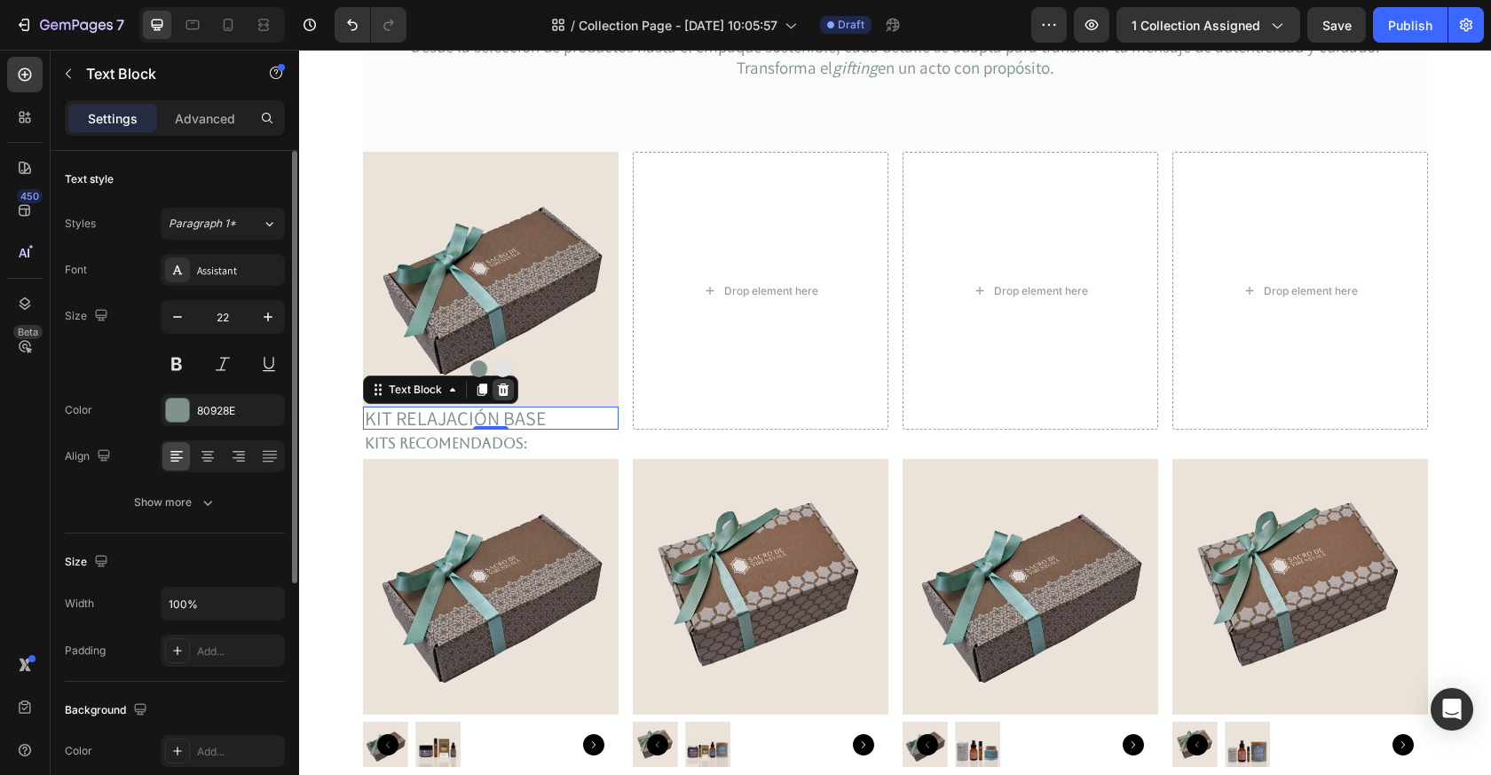
click at [505, 391] on icon at bounding box center [503, 390] width 12 height 12
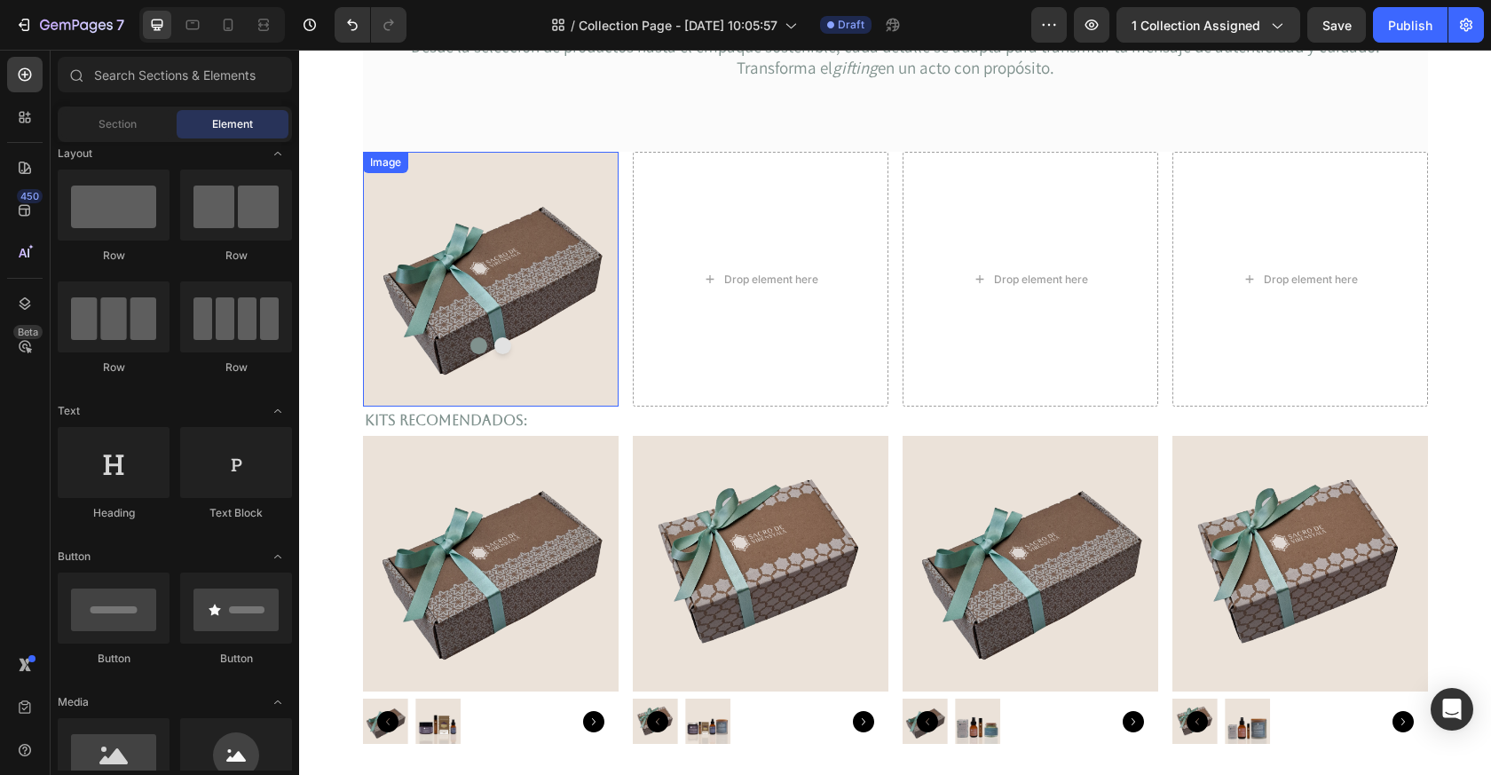
click at [500, 398] on img at bounding box center [491, 279] width 256 height 255
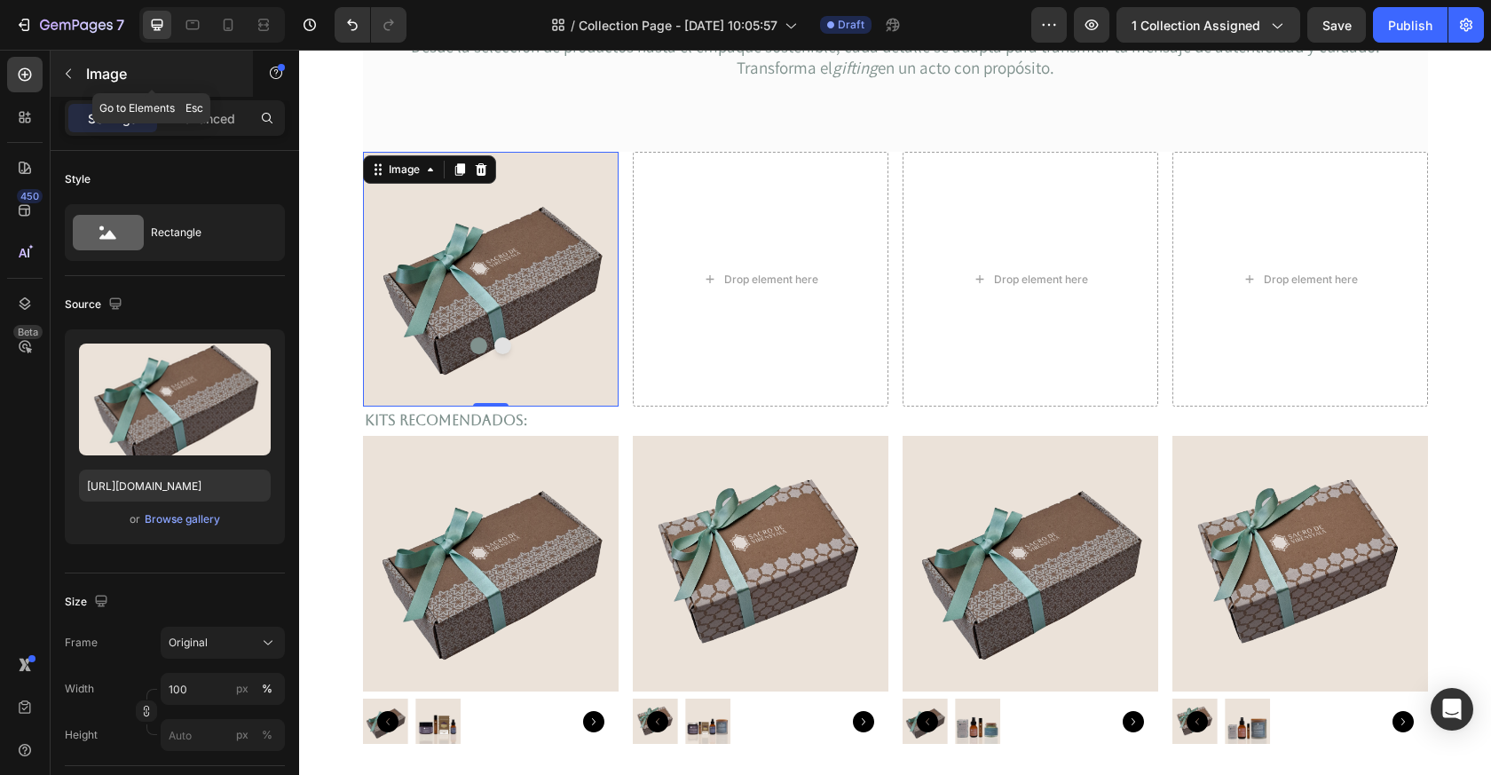
click at [71, 74] on icon "button" at bounding box center [68, 74] width 14 height 14
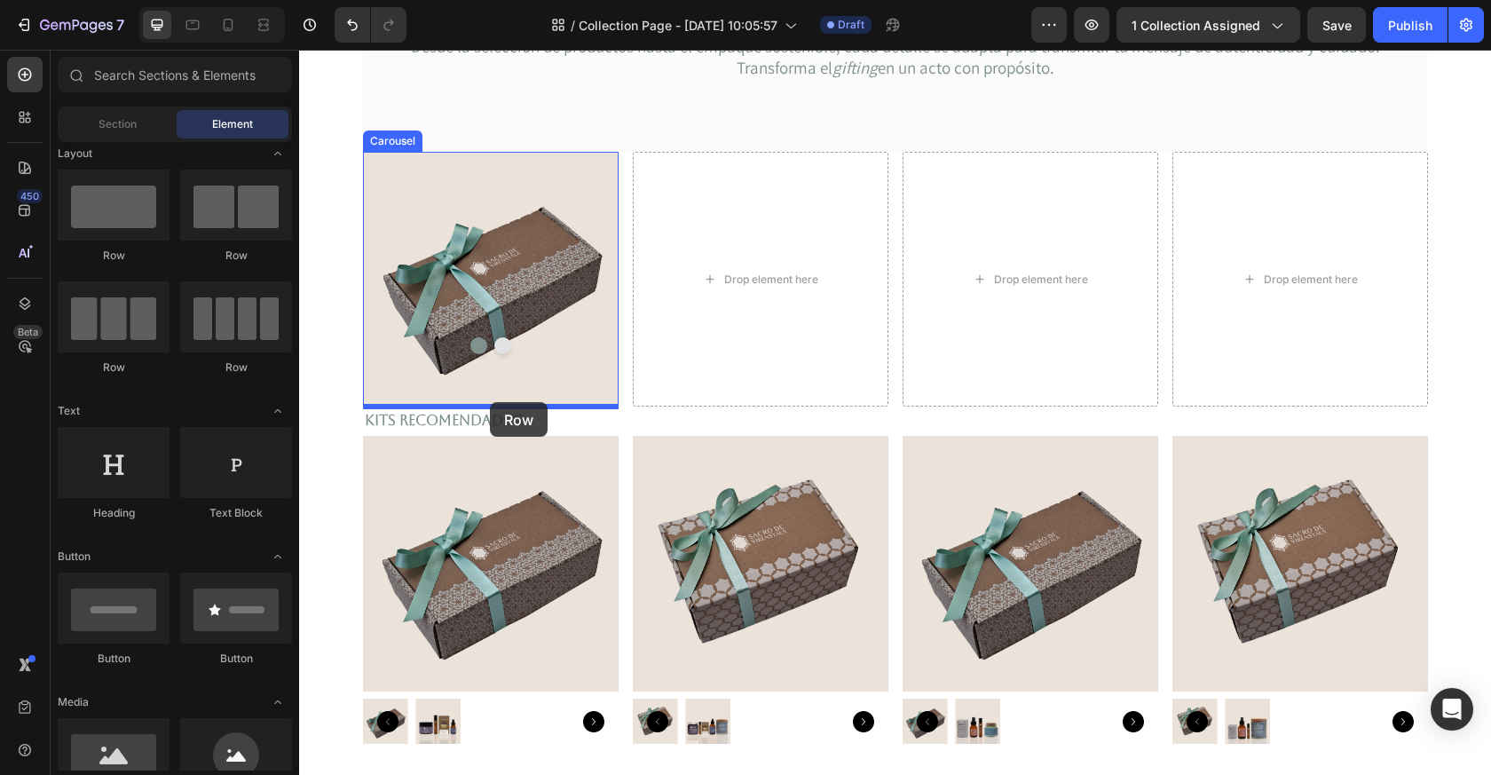
drag, startPoint x: 524, startPoint y: 265, endPoint x: 489, endPoint y: 403, distance: 142.8
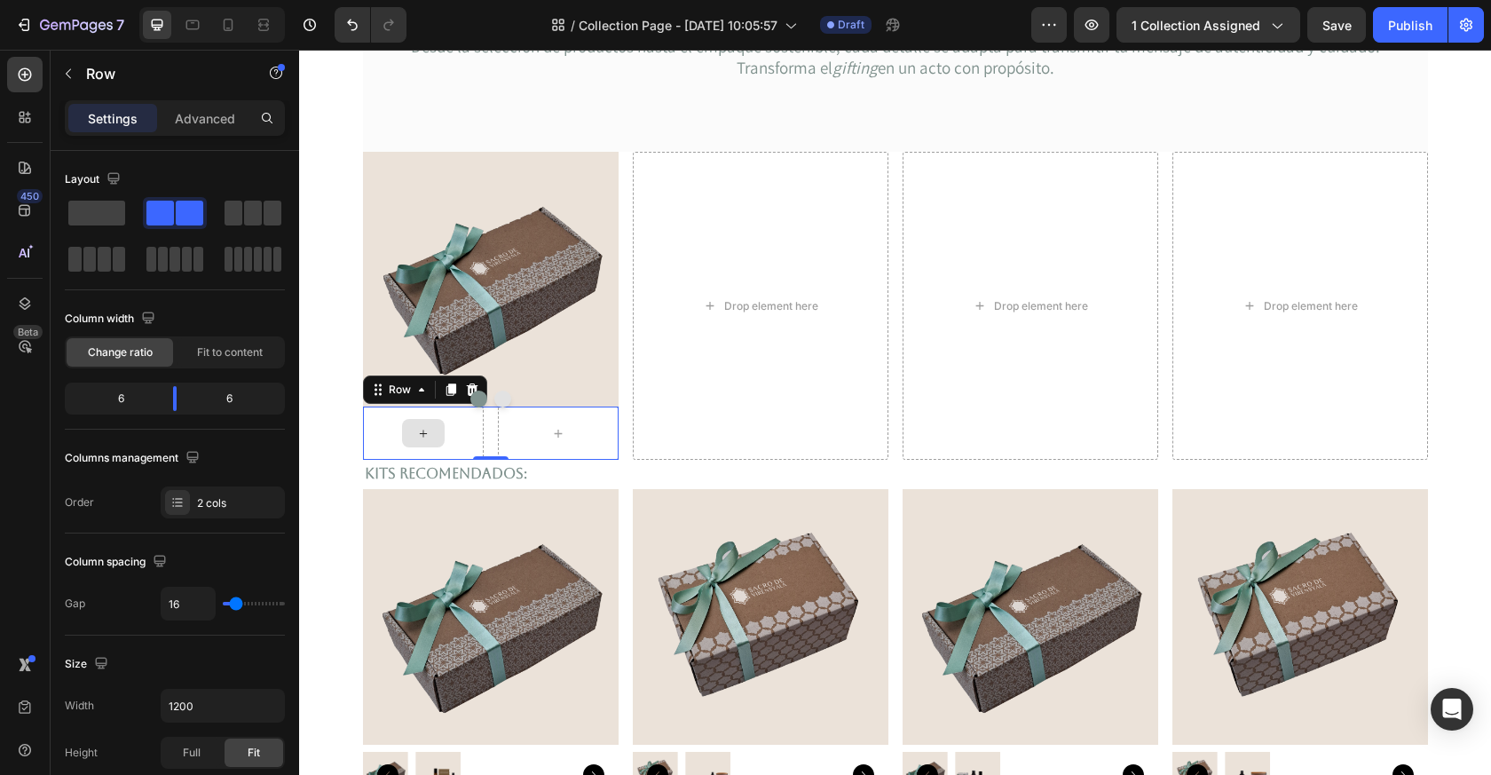
click at [461, 433] on div at bounding box center [423, 433] width 121 height 53
click at [104, 201] on span at bounding box center [96, 213] width 57 height 25
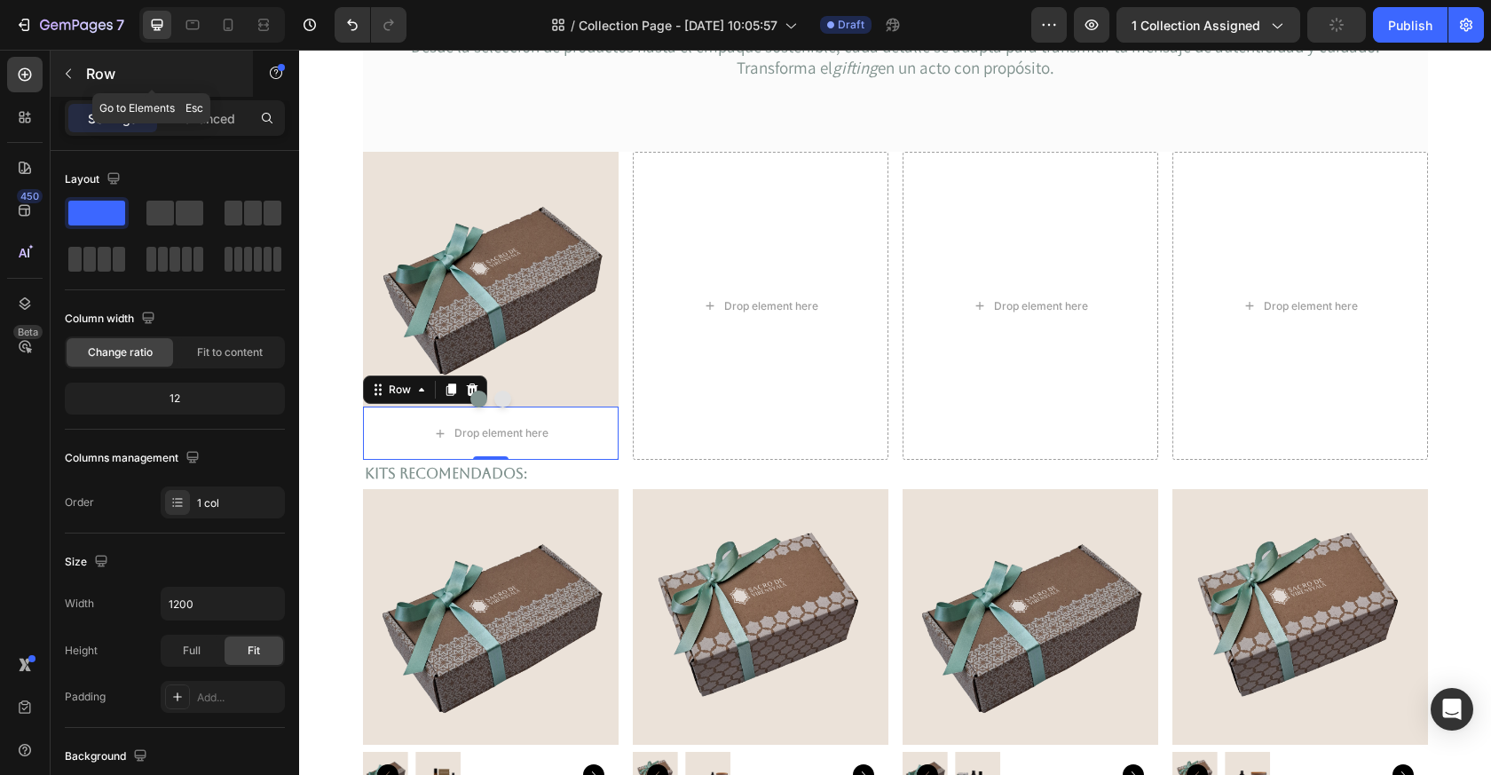
click at [73, 70] on icon "button" at bounding box center [68, 74] width 14 height 14
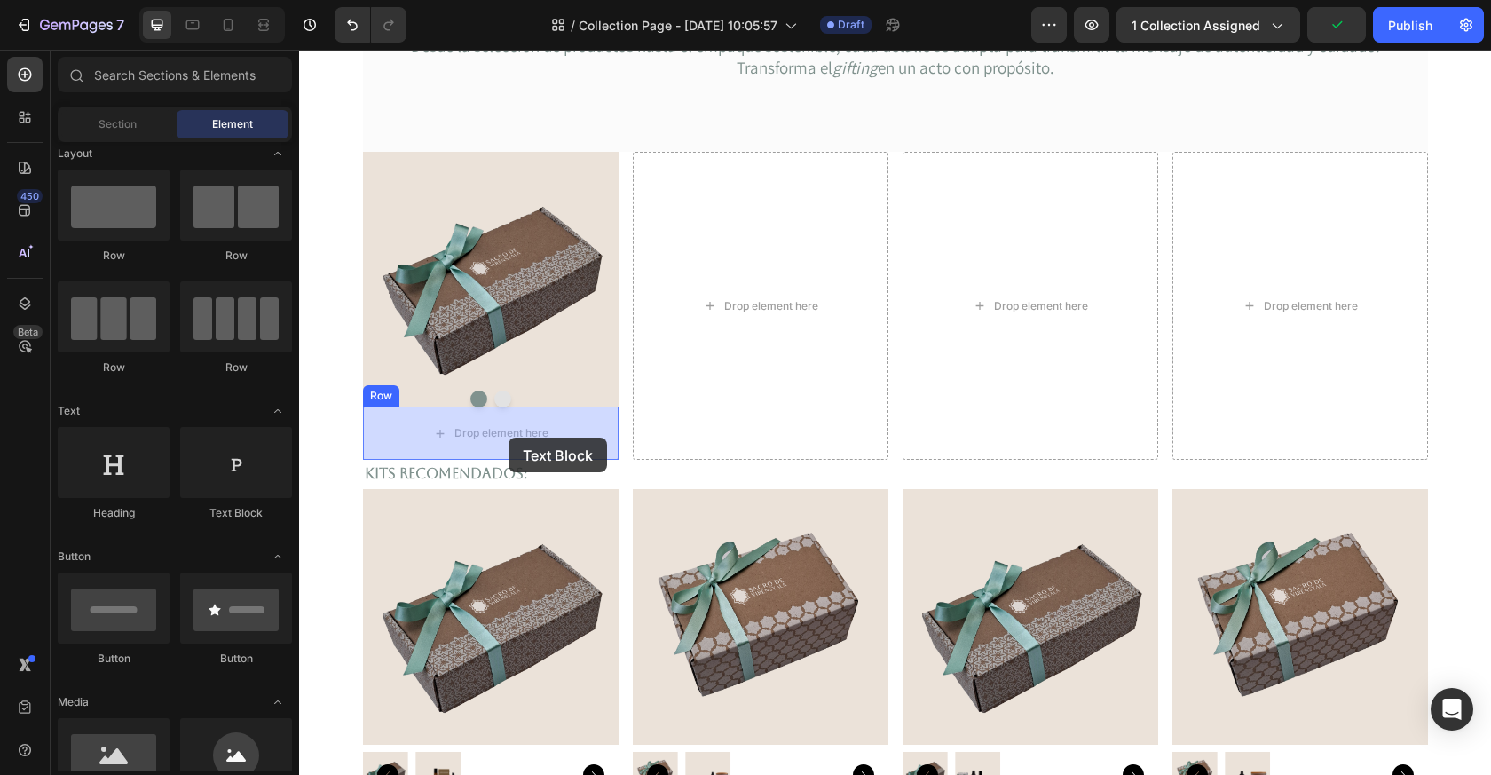
drag, startPoint x: 541, startPoint y: 532, endPoint x: 507, endPoint y: 438, distance: 100.0
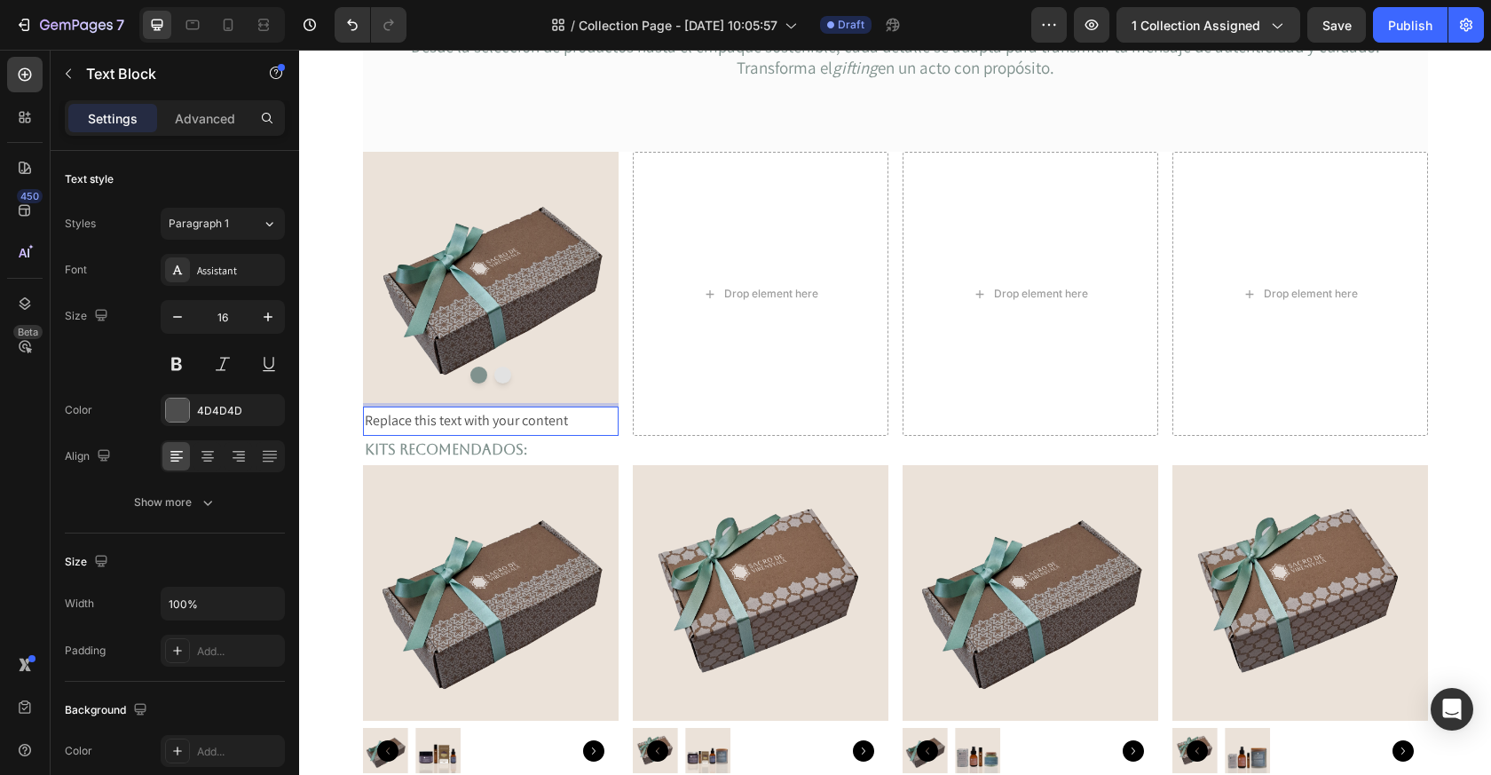
click at [534, 427] on div "Replace this text with your content" at bounding box center [491, 421] width 256 height 29
click at [534, 427] on p "Replace this text with your content" at bounding box center [491, 421] width 252 height 26
click at [471, 414] on p "KIT" at bounding box center [491, 421] width 252 height 26
click at [471, 415] on p "KIT" at bounding box center [491, 421] width 252 height 26
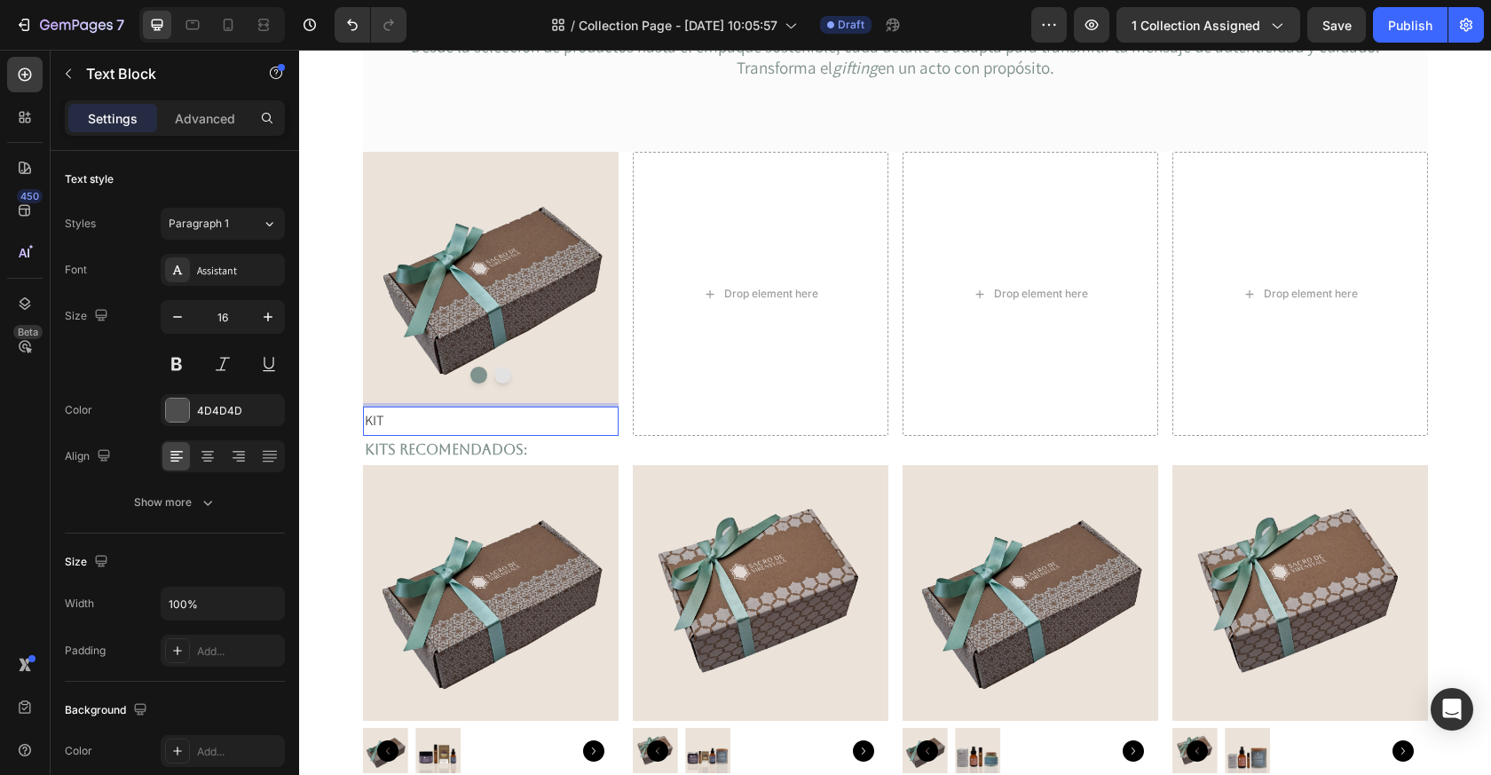
click at [471, 415] on p "KIT" at bounding box center [491, 421] width 252 height 26
click at [471, 415] on p "Kit Relajación Base:" at bounding box center [491, 421] width 252 height 26
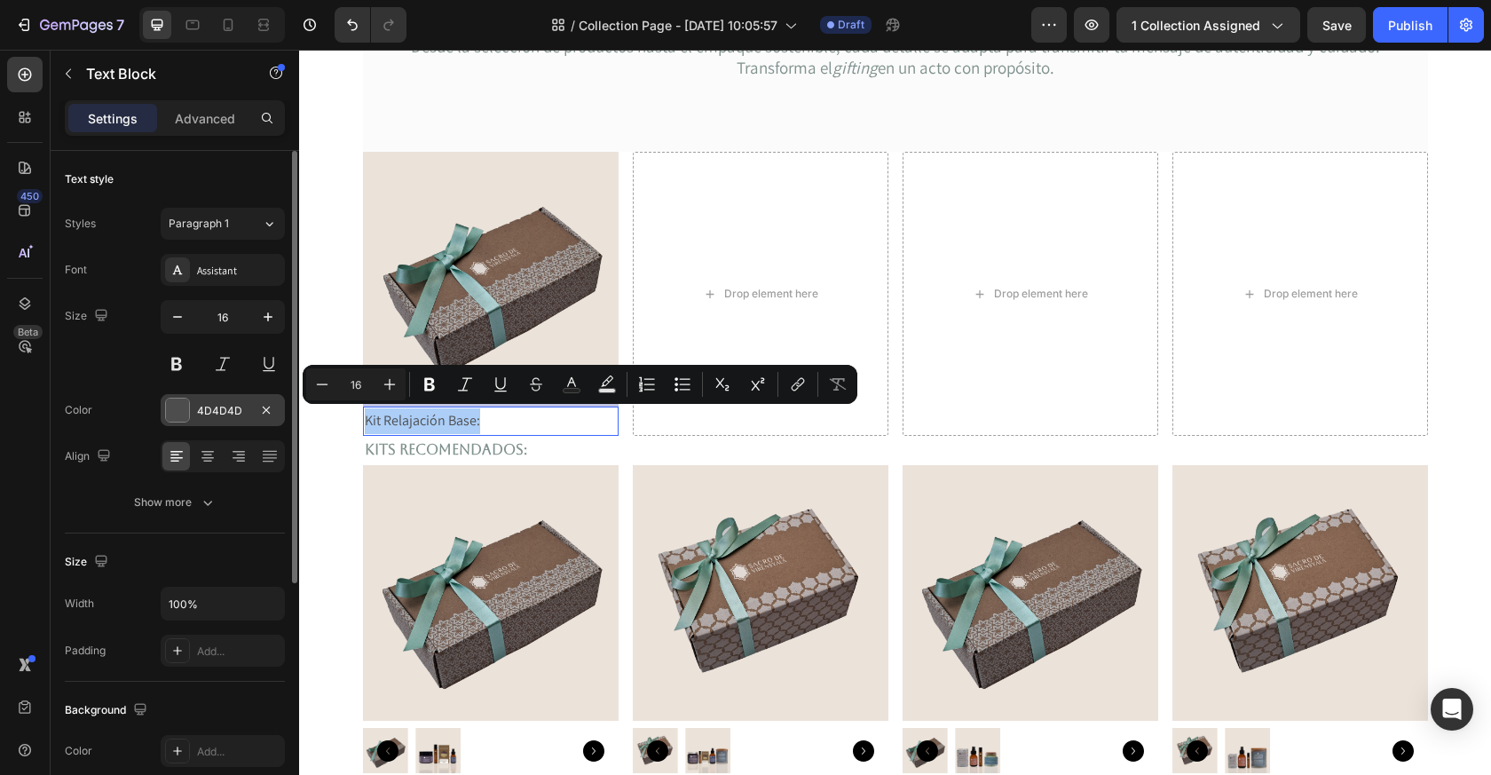
click at [174, 421] on div at bounding box center [177, 410] width 23 height 23
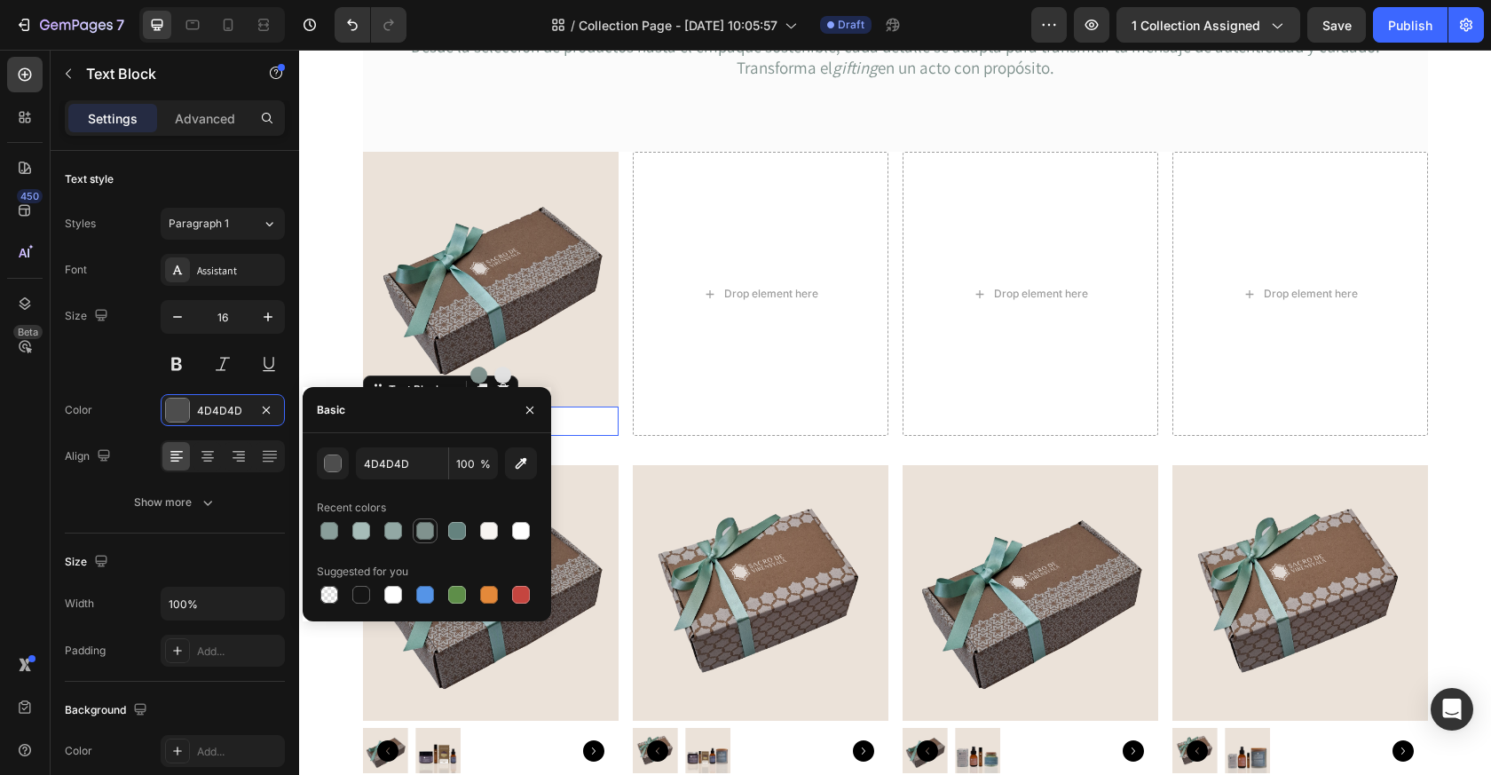
click at [432, 526] on div at bounding box center [425, 531] width 18 height 18
click at [431, 526] on div at bounding box center [425, 531] width 18 height 18
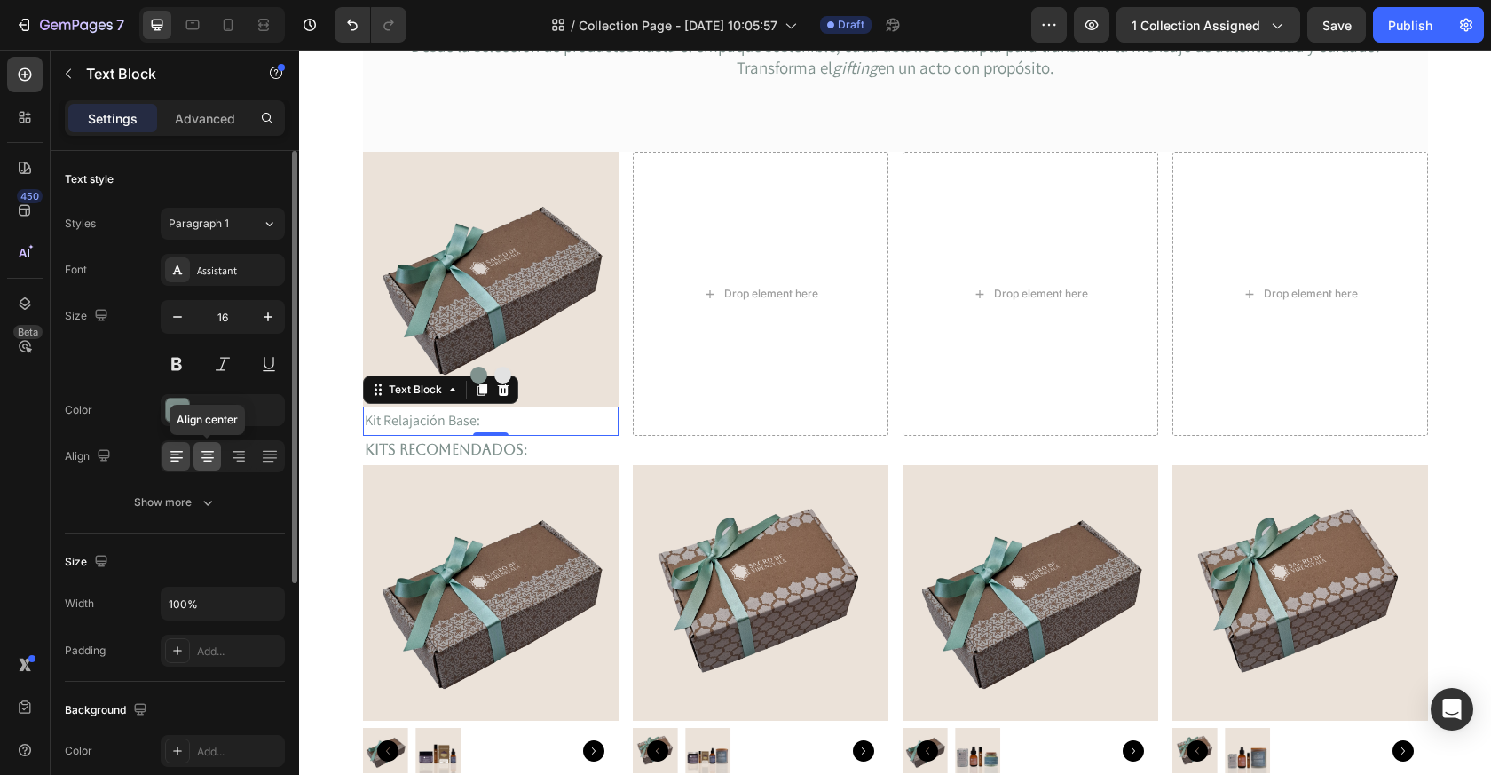
click at [211, 463] on icon at bounding box center [208, 456] width 18 height 18
click at [275, 321] on icon "button" at bounding box center [268, 317] width 18 height 18
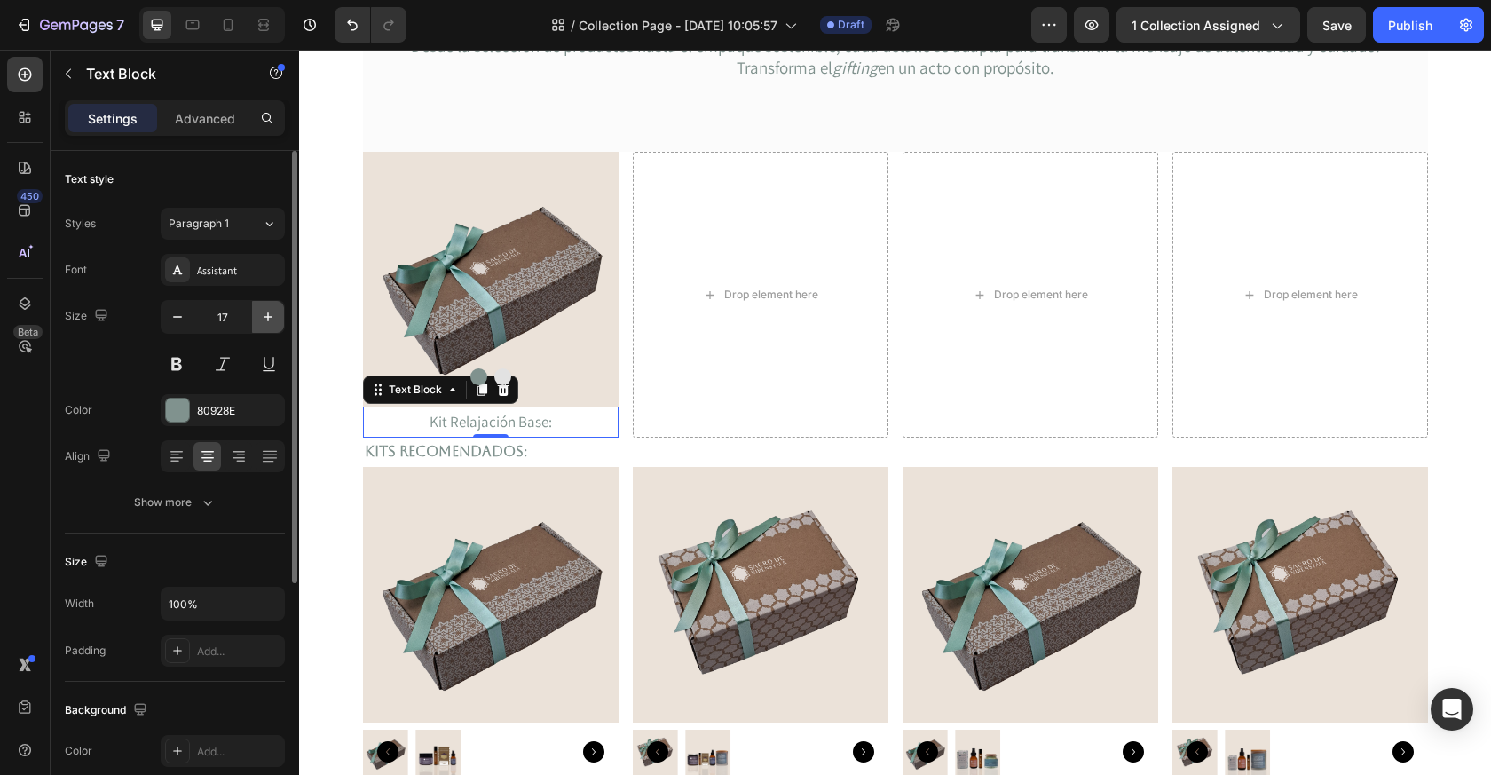
click at [275, 321] on icon "button" at bounding box center [268, 317] width 18 height 18
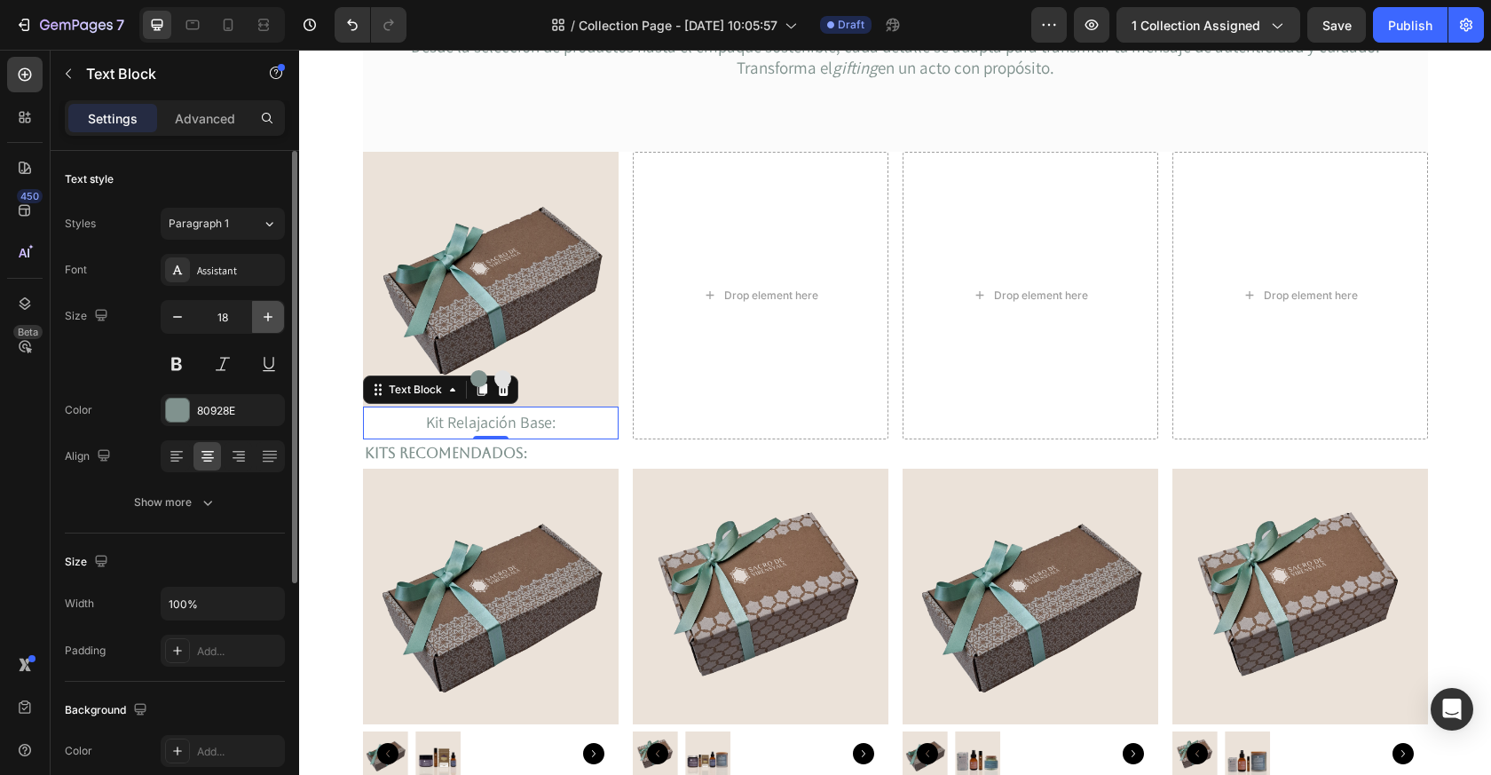
click at [275, 321] on icon "button" at bounding box center [268, 317] width 18 height 18
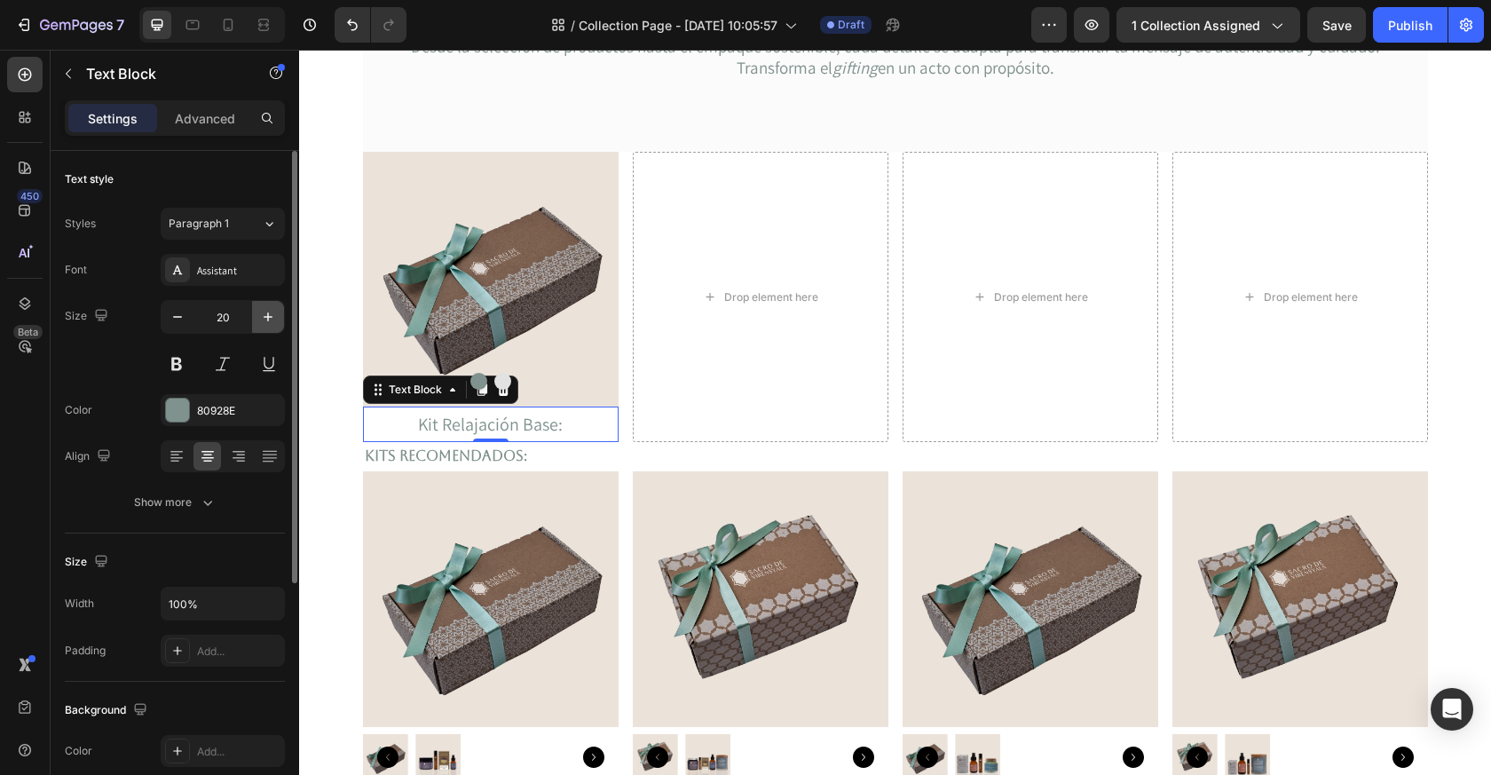
click at [275, 321] on icon "button" at bounding box center [268, 317] width 18 height 18
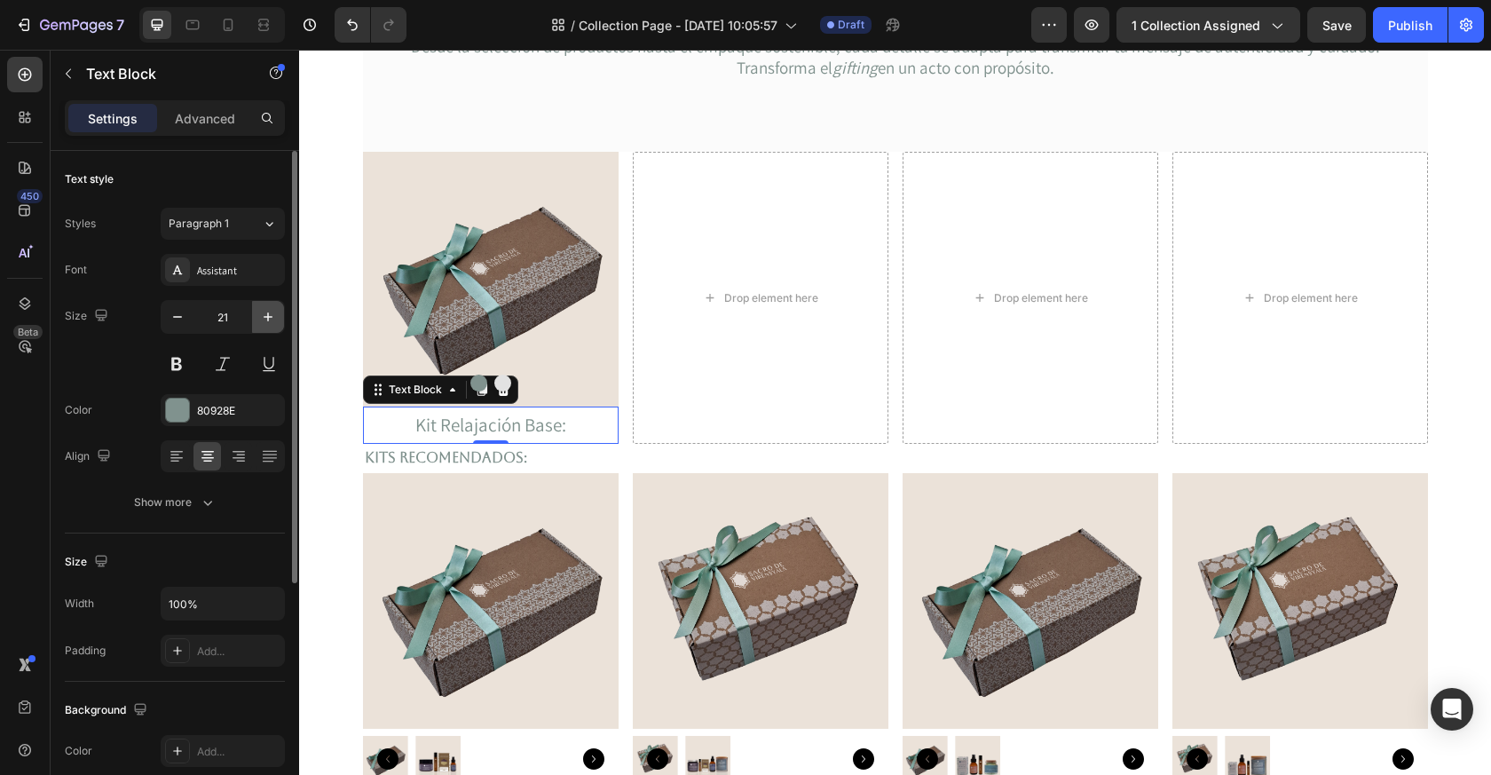
click at [275, 321] on icon "button" at bounding box center [268, 317] width 18 height 18
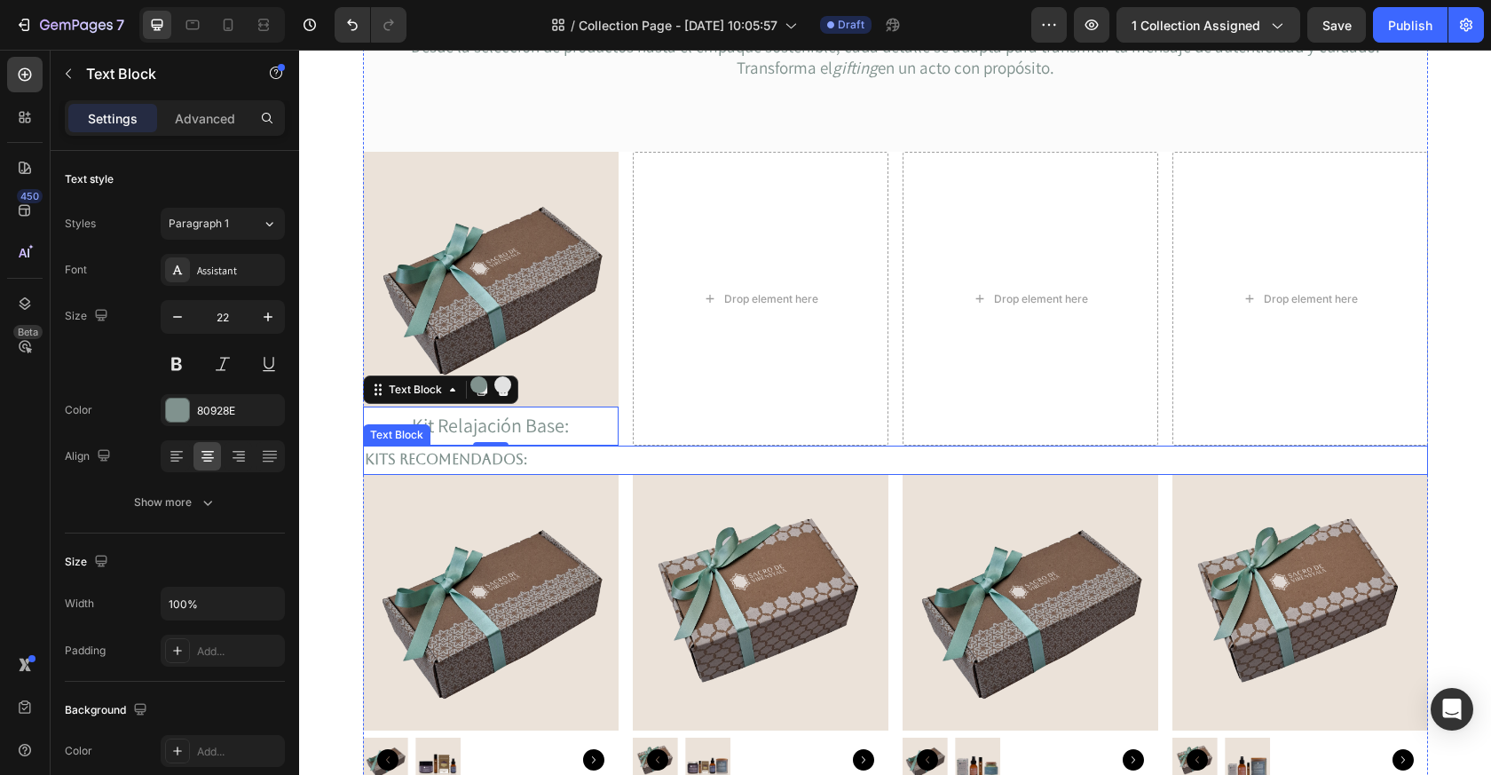
click at [517, 455] on p "Kits recomendados:" at bounding box center [896, 460] width 1062 height 26
click at [550, 431] on p "Kit Relajación Base:" at bounding box center [491, 426] width 252 height 36
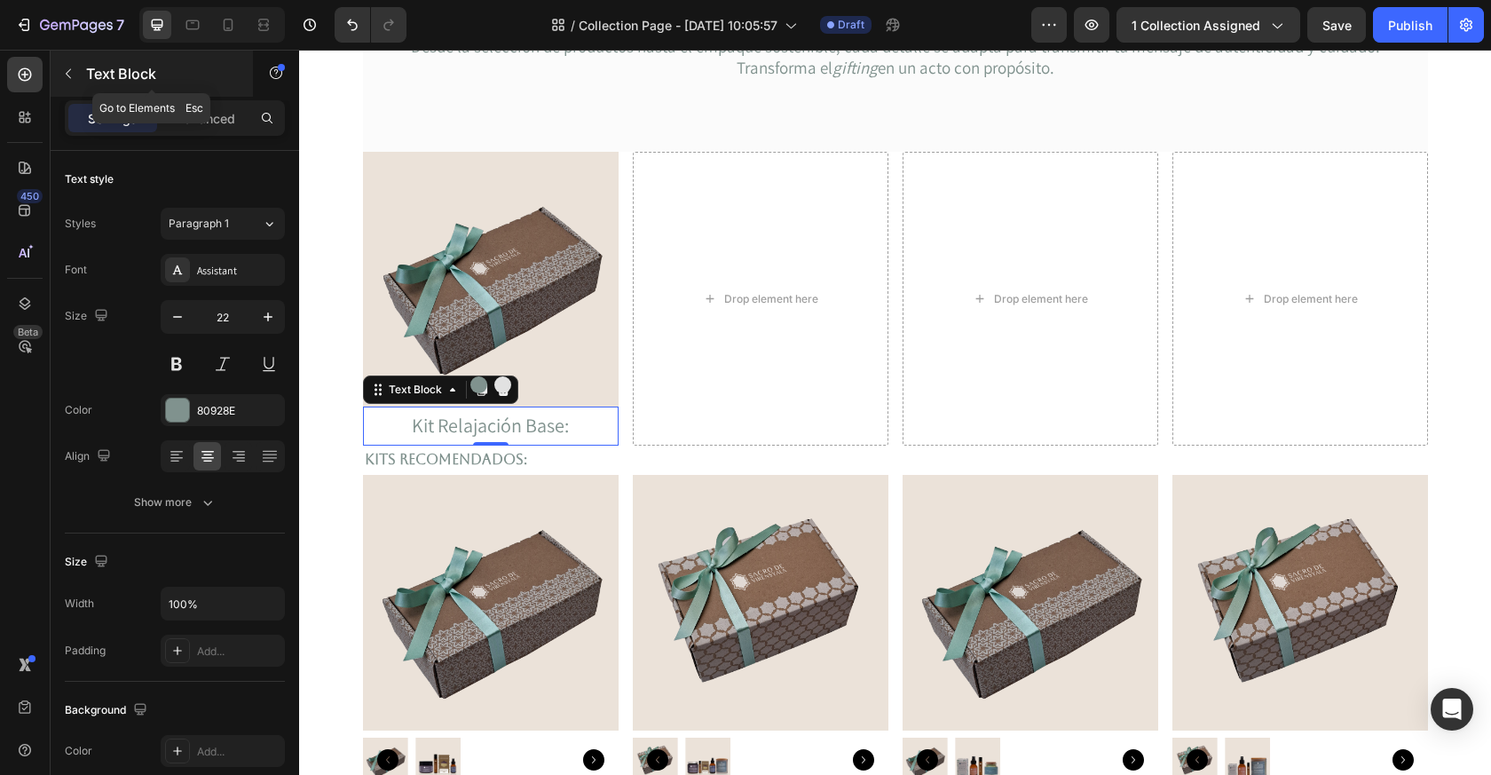
click at [73, 71] on icon "button" at bounding box center [68, 74] width 14 height 14
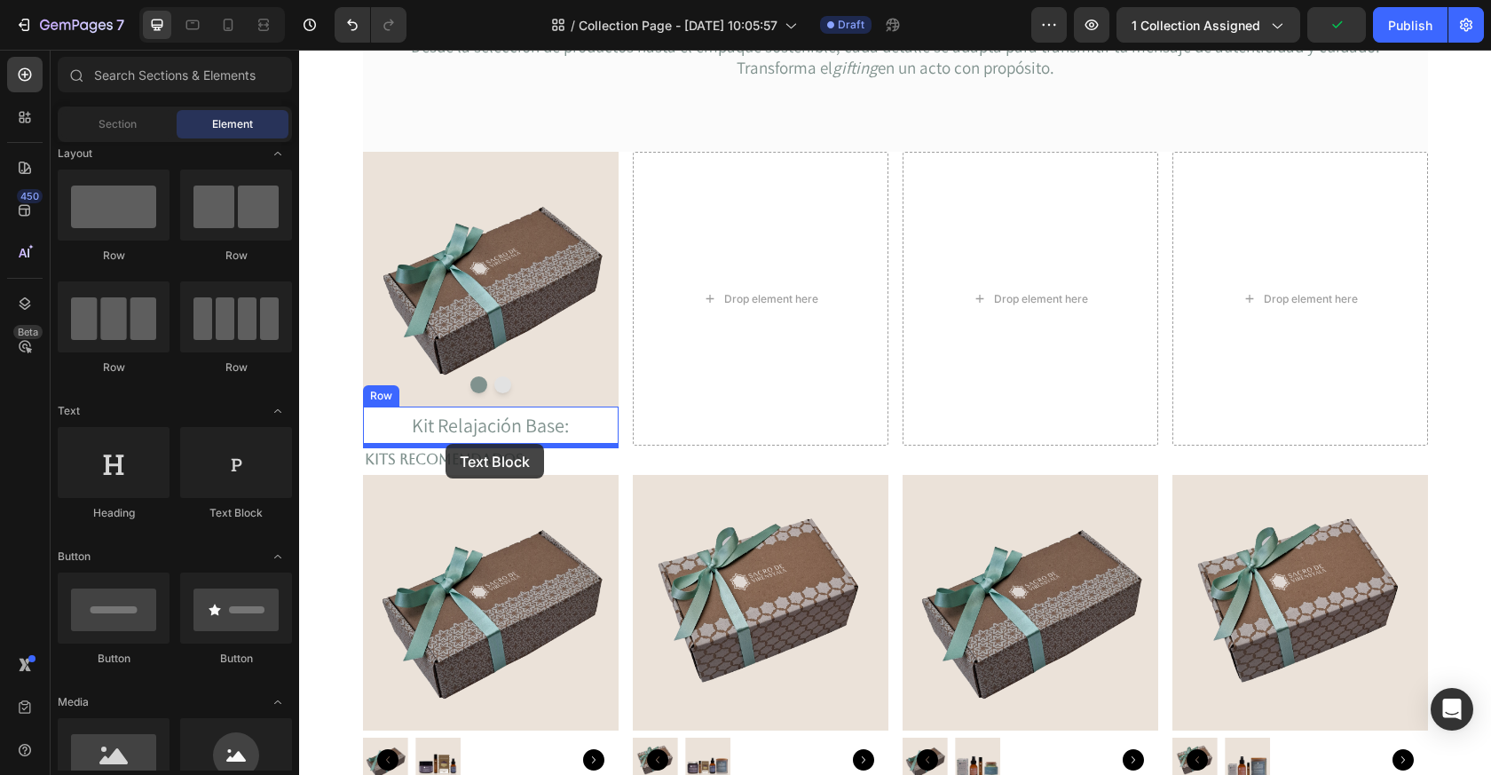
drag, startPoint x: 536, startPoint y: 519, endPoint x: 445, endPoint y: 441, distance: 120.3
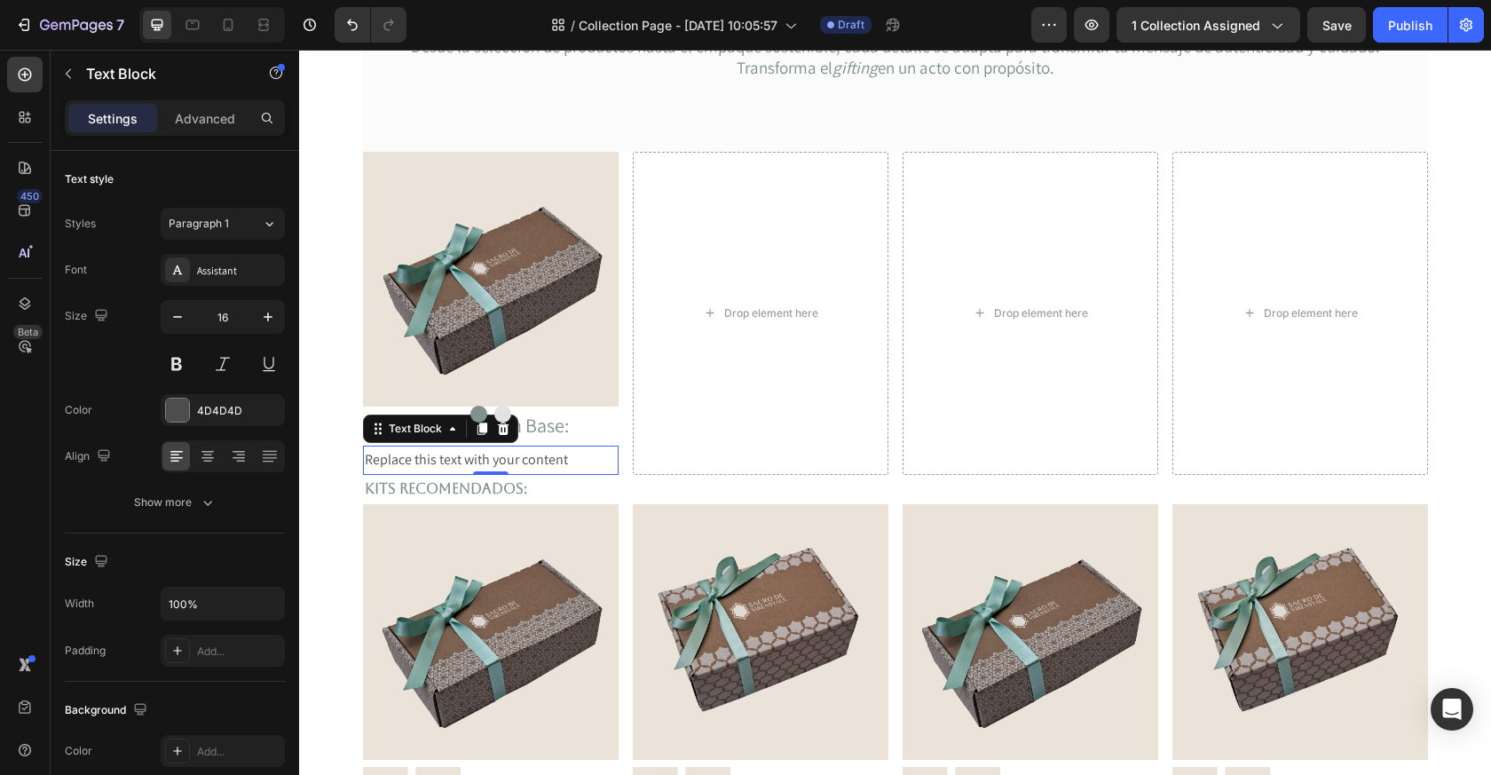
click at [540, 468] on div "Replace this text with your content" at bounding box center [491, 460] width 256 height 29
click at [540, 468] on p "Replace this text with your content" at bounding box center [491, 460] width 252 height 26
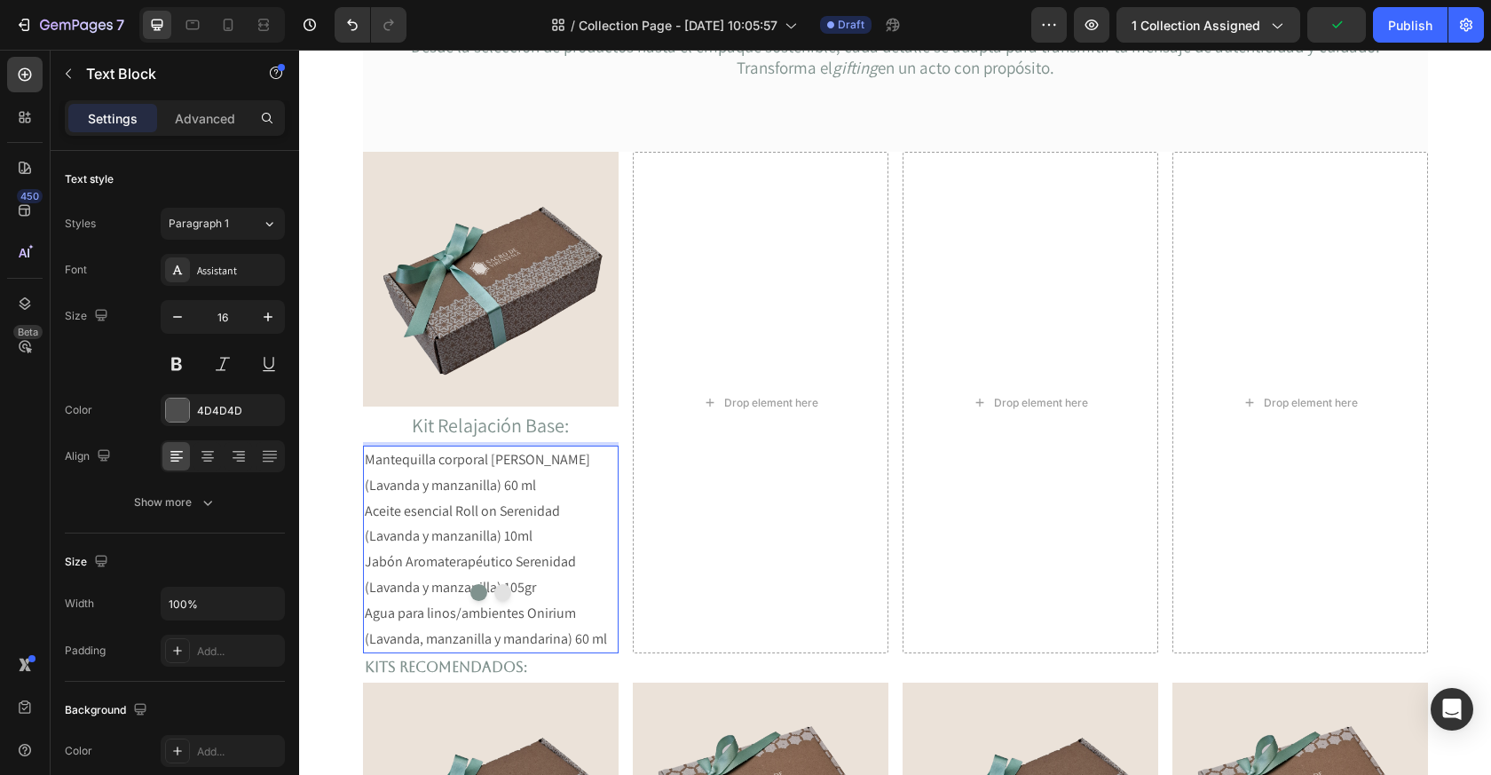
click at [373, 455] on p "Mantequilla corporal Serenidad (Lavanda y manzanilla) 60 ml" at bounding box center [491, 472] width 252 height 51
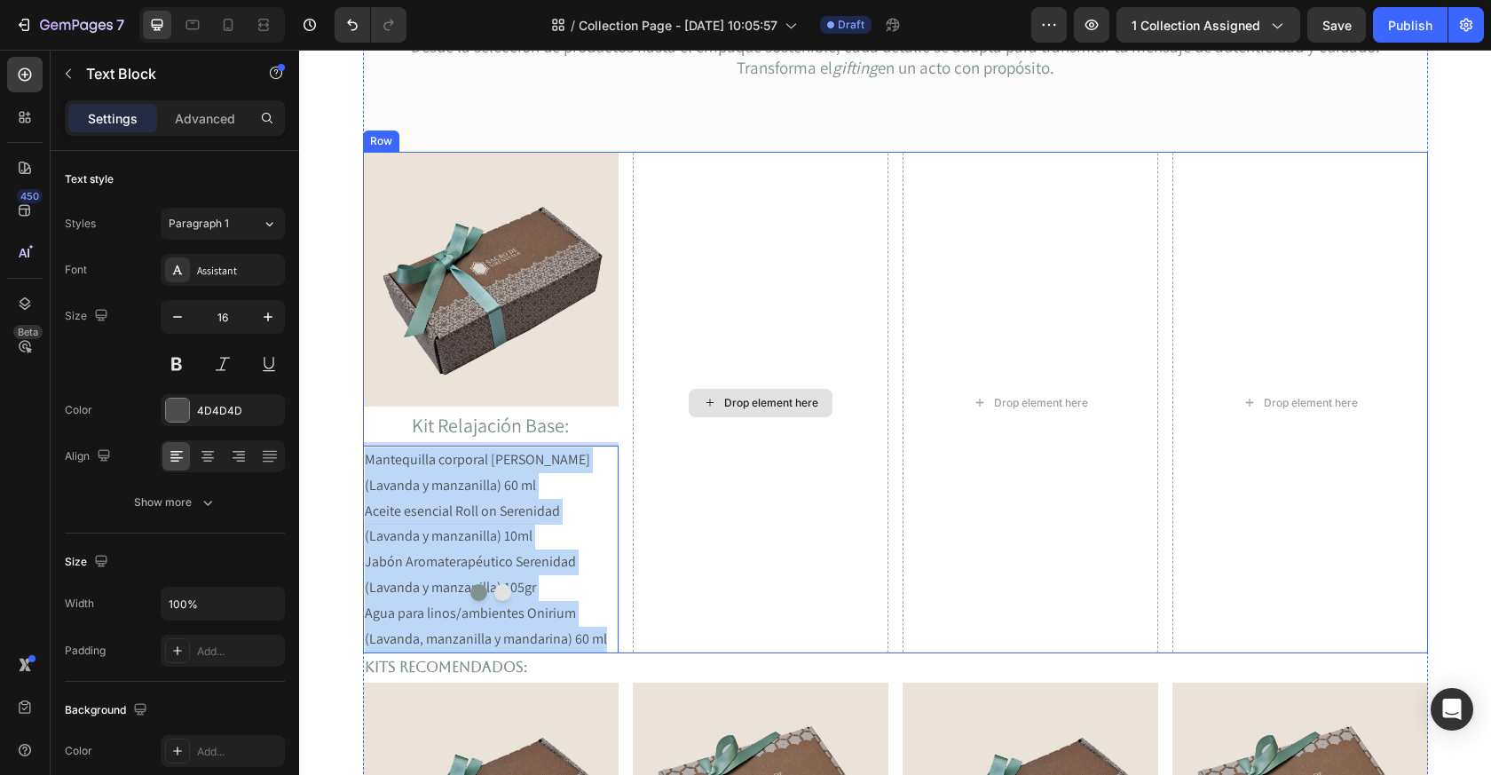
drag, startPoint x: 367, startPoint y: 456, endPoint x: 677, endPoint y: 647, distance: 364.7
click at [678, 648] on div "Image Kit Relajación Base: Text Block Mantequilla corporal Serenidad (Lavanda y…" at bounding box center [895, 403] width 1065 height 502
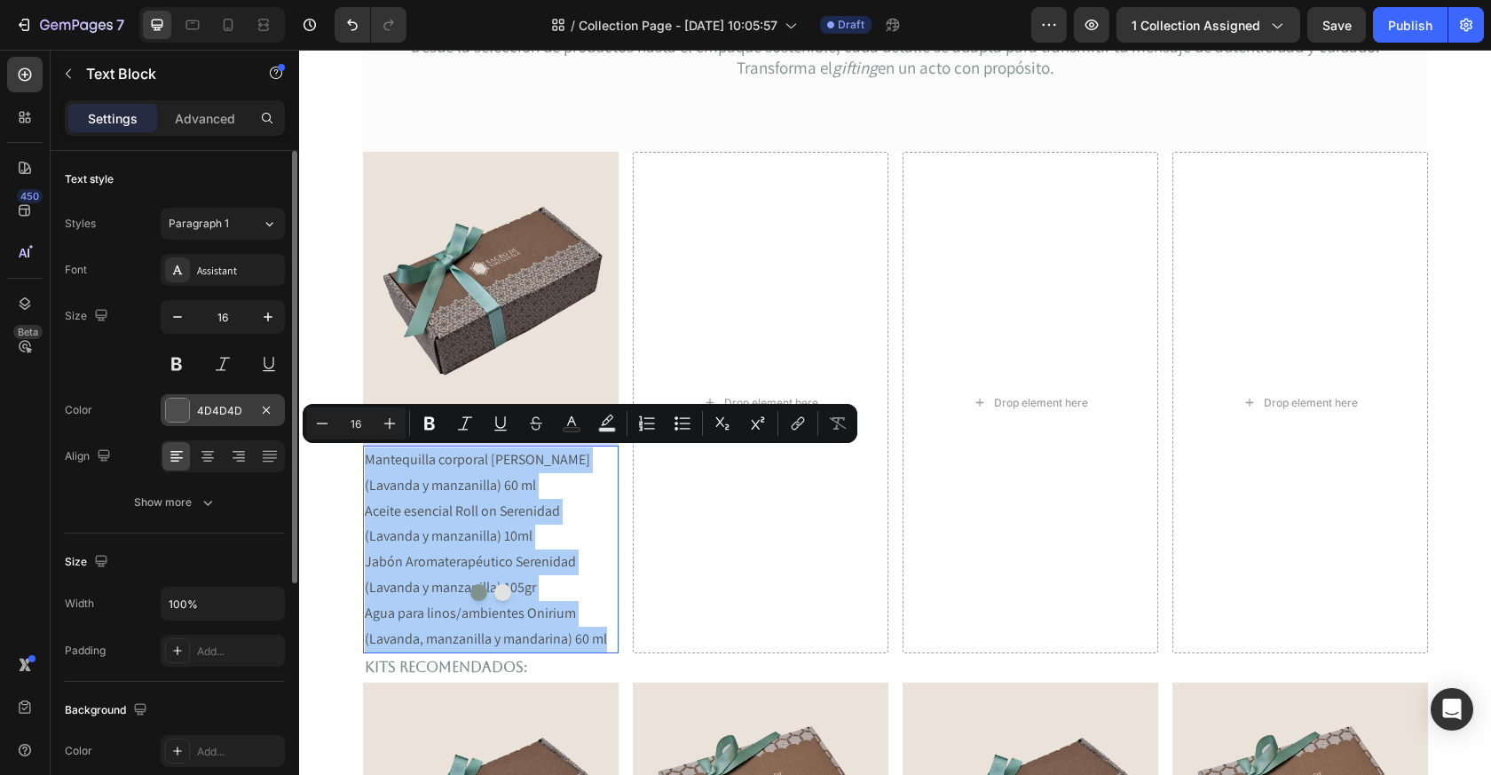
click at [180, 405] on div at bounding box center [177, 410] width 23 height 23
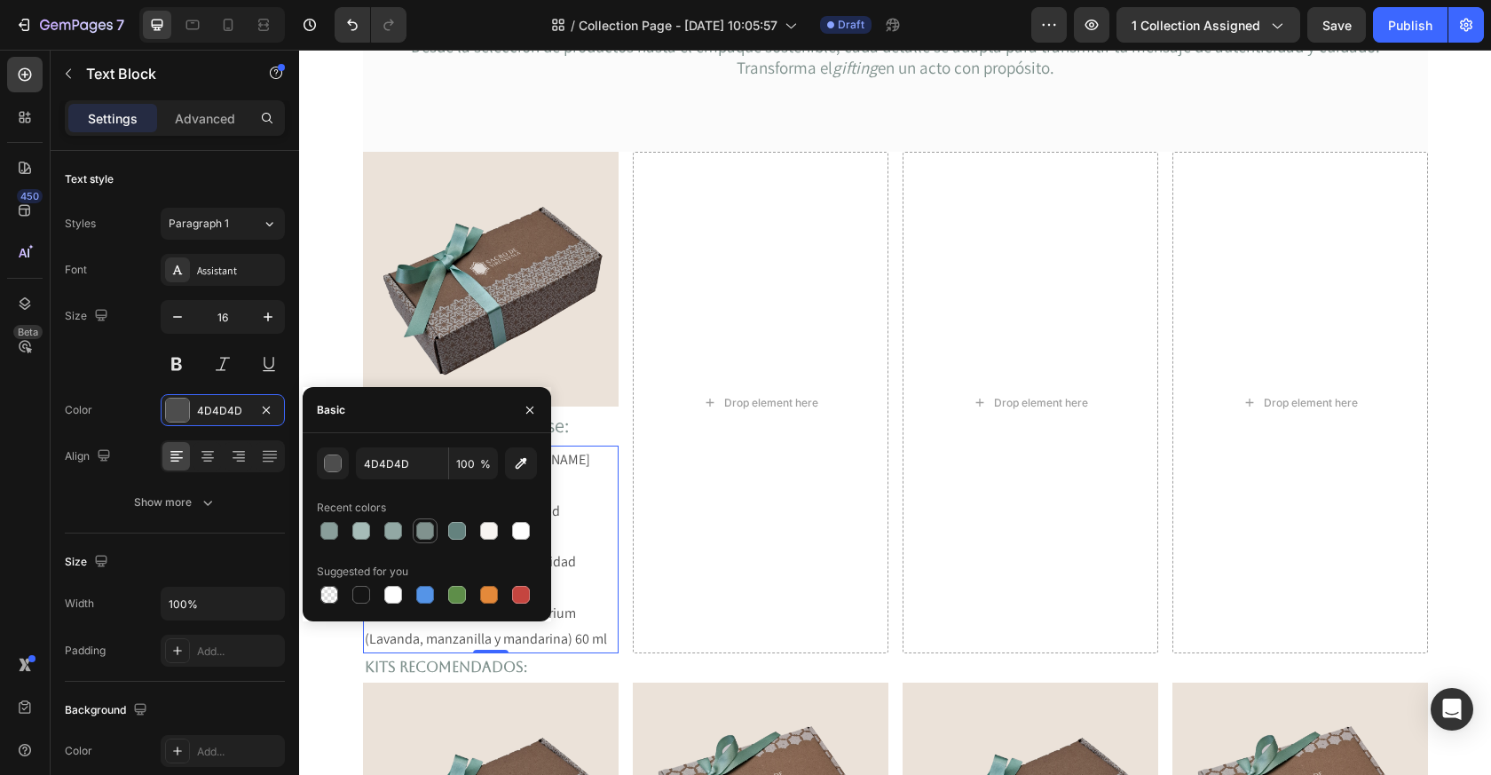
click at [424, 533] on div at bounding box center [425, 531] width 18 height 18
click at [621, 558] on div "Image Kit Relajación Base: Text Block Mantequilla corporal Serenidad (Lavanda y…" at bounding box center [895, 403] width 1065 height 502
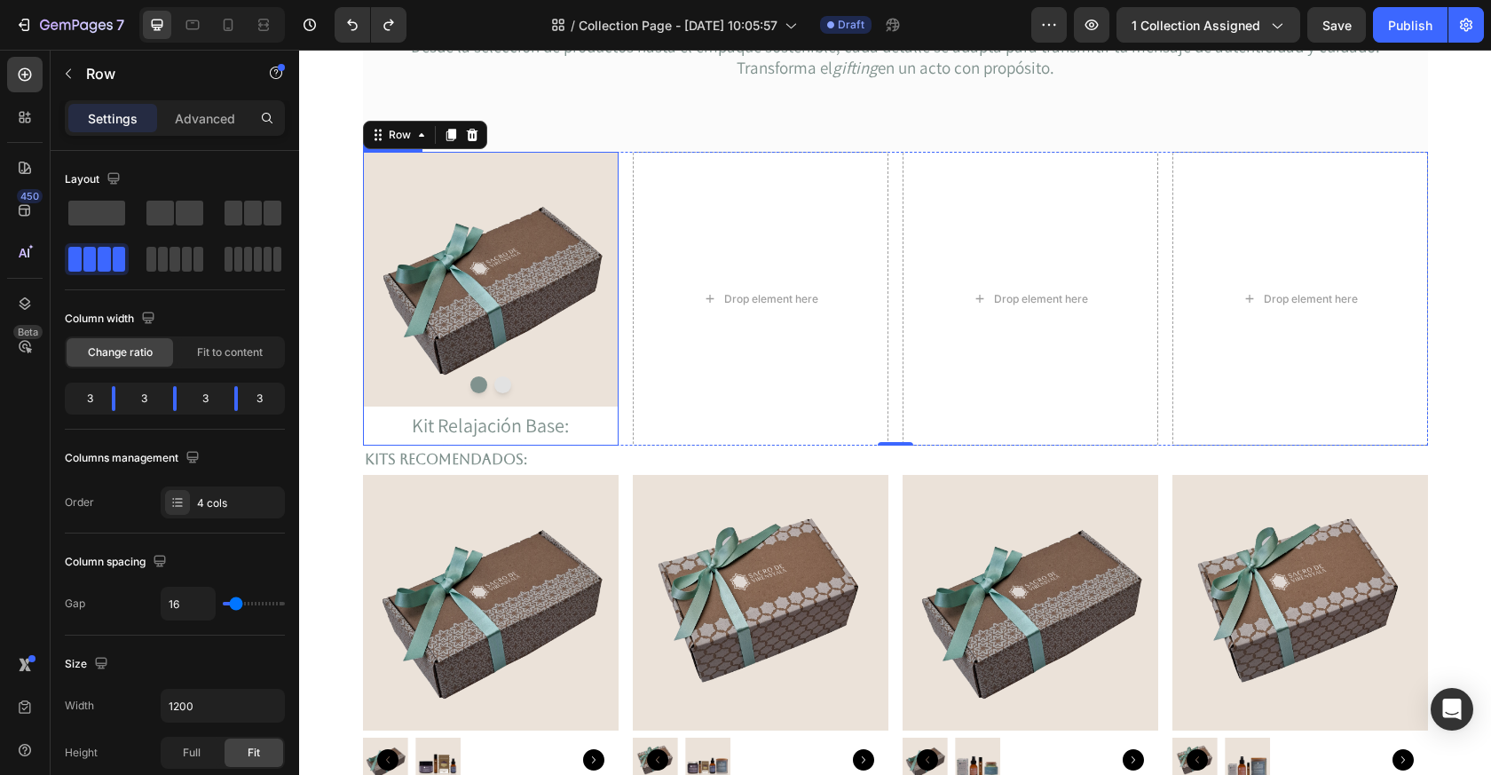
click at [501, 388] on button "Dot" at bounding box center [502, 384] width 17 height 17
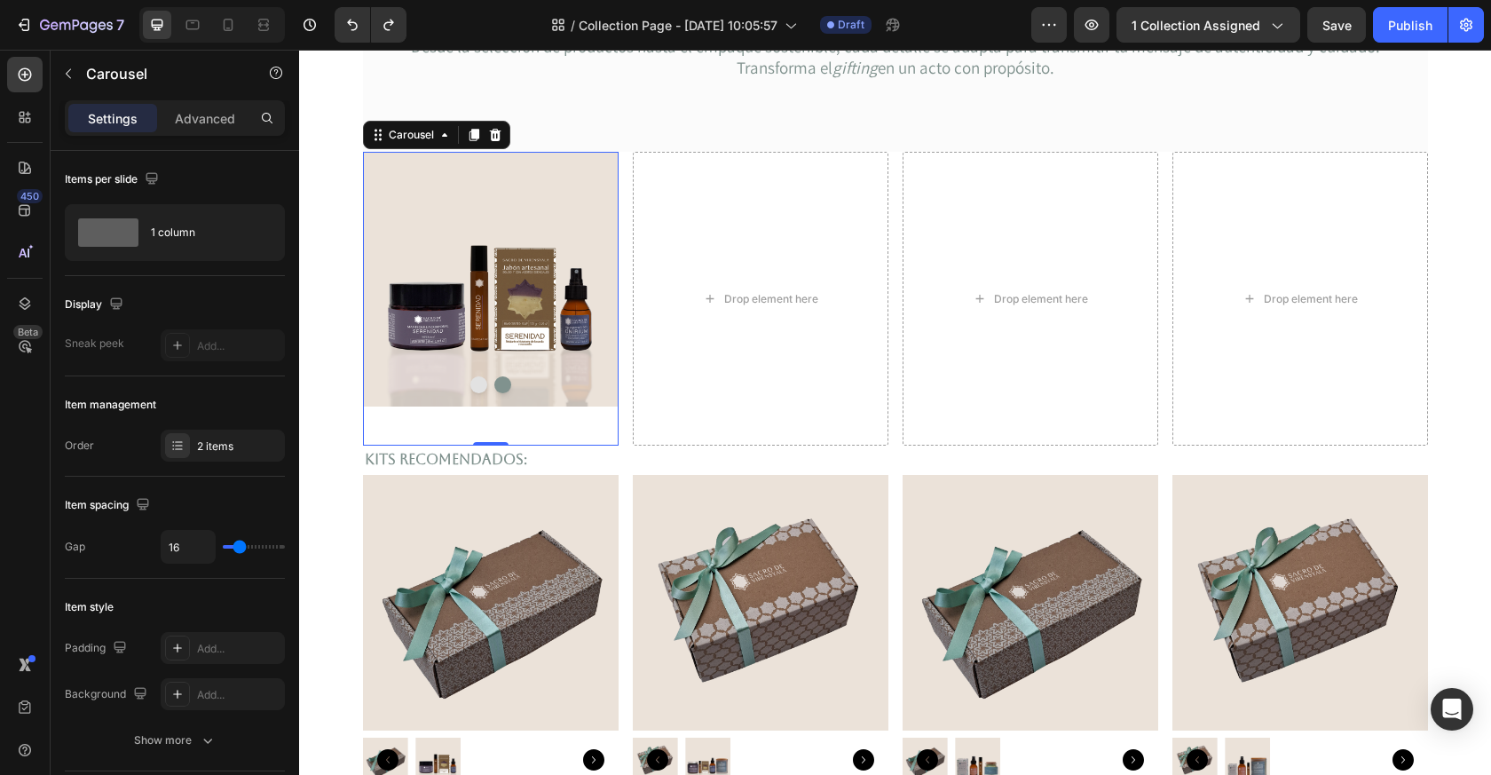
click at [530, 428] on div "Image" at bounding box center [491, 299] width 256 height 294
click at [472, 440] on div "Image" at bounding box center [491, 299] width 256 height 294
click at [494, 384] on button "Dot" at bounding box center [502, 384] width 17 height 17
click at [478, 384] on button "Dot" at bounding box center [479, 384] width 17 height 17
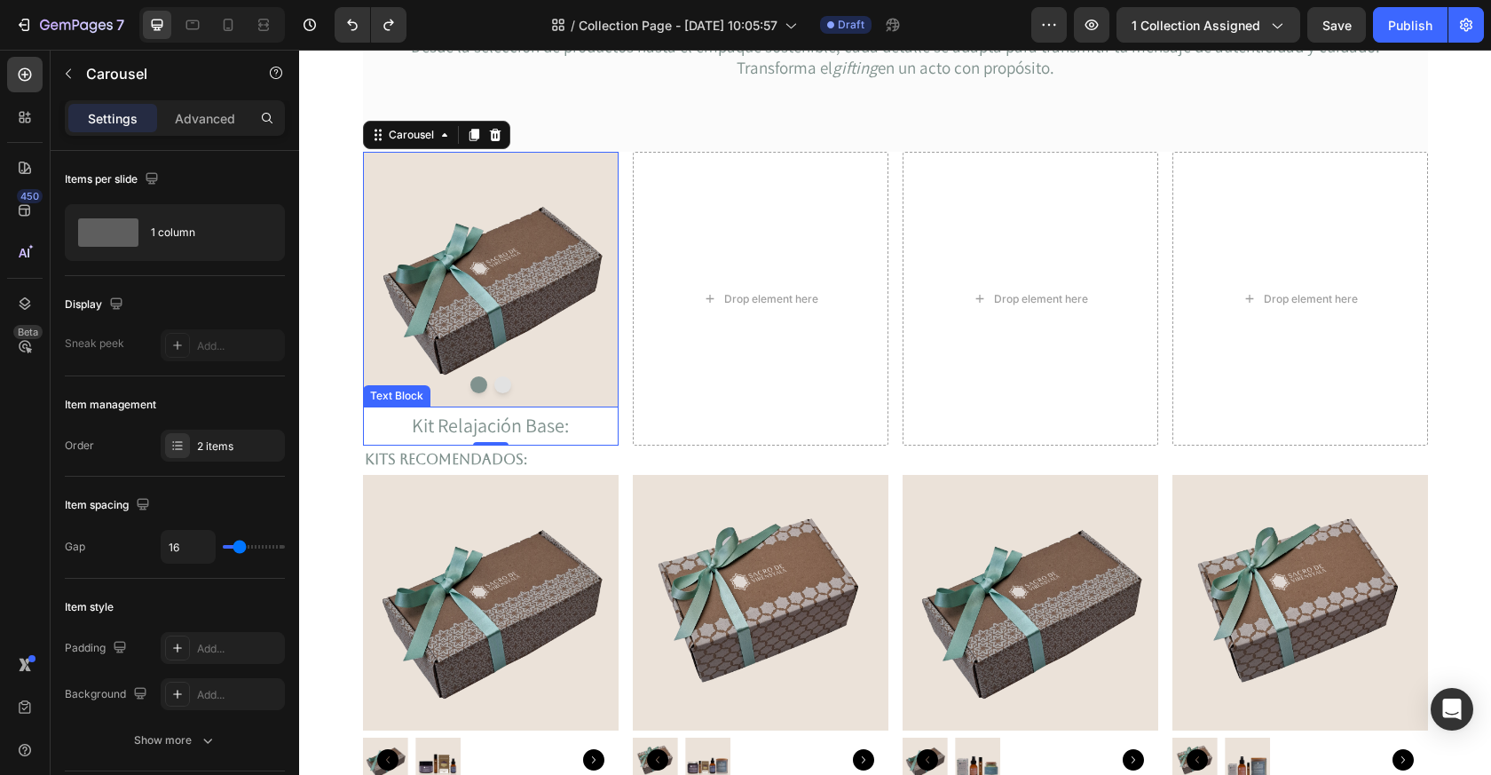
click at [559, 432] on p "Kit Relajación Base:" at bounding box center [491, 426] width 252 height 36
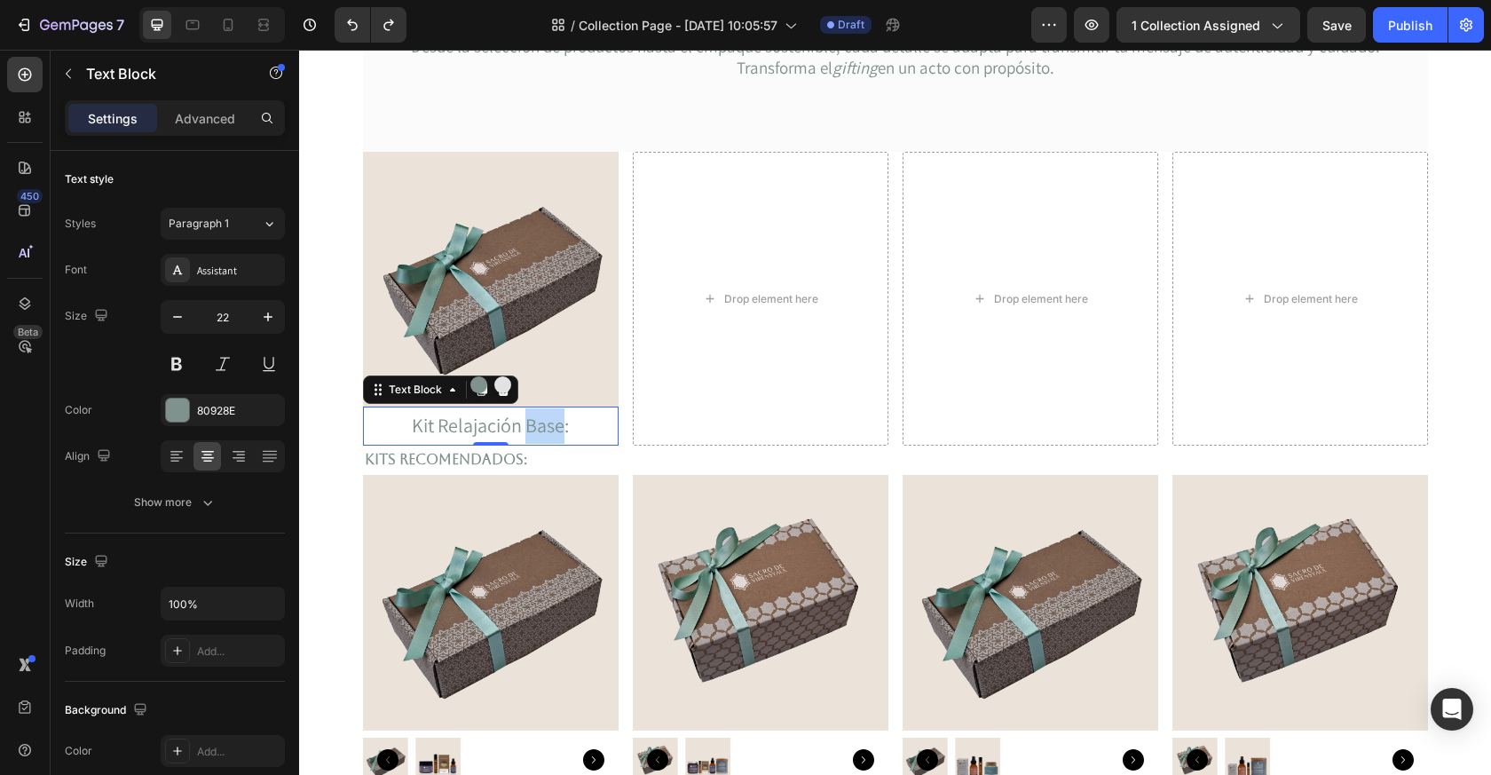
click at [542, 427] on p "Kit Relajación Base:" at bounding box center [491, 426] width 252 height 36
click at [479, 430] on p "Kit Relajación Base:" at bounding box center [491, 426] width 252 height 36
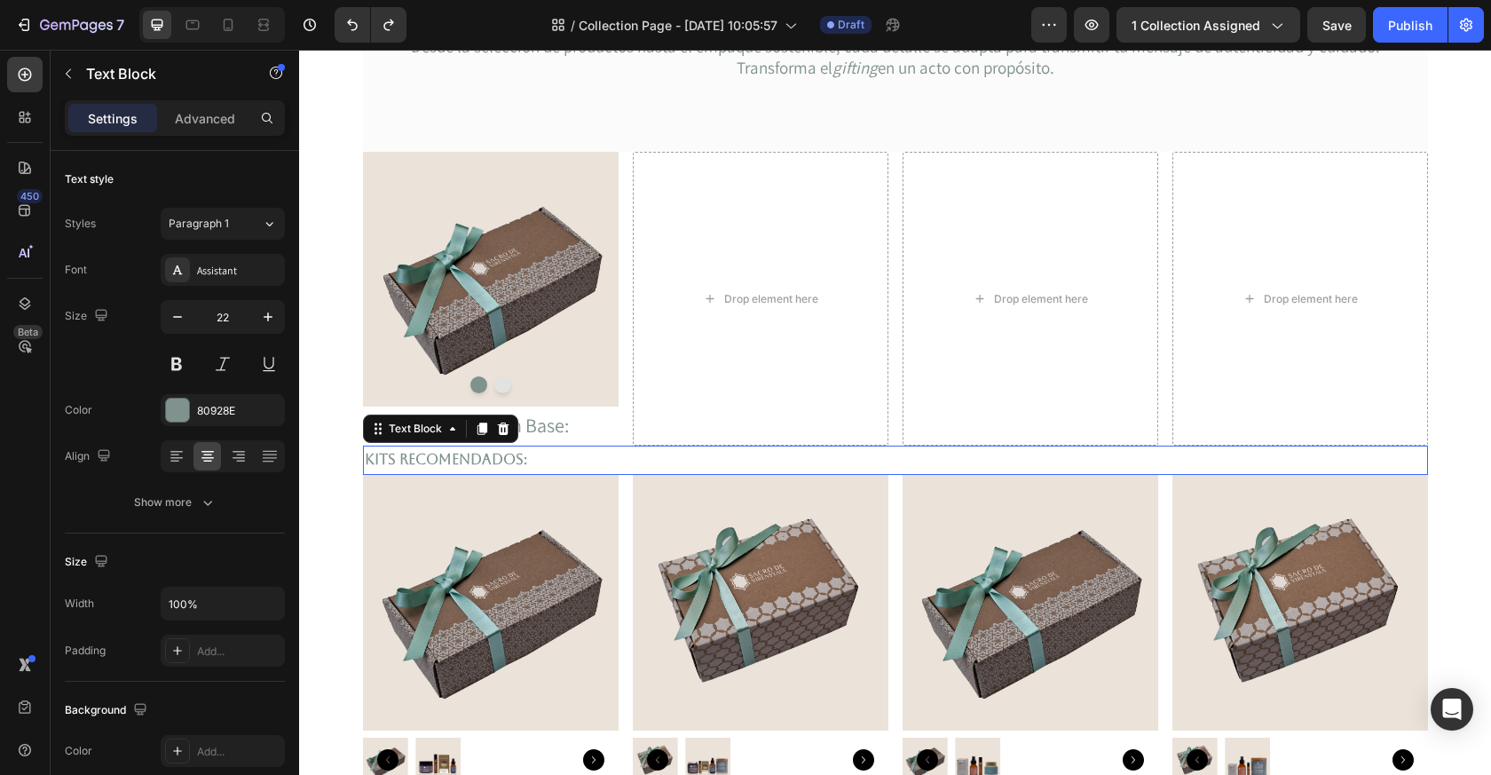
click at [429, 450] on p "Kits recomendados:" at bounding box center [896, 460] width 1062 height 26
click at [470, 388] on div at bounding box center [491, 384] width 256 height 17
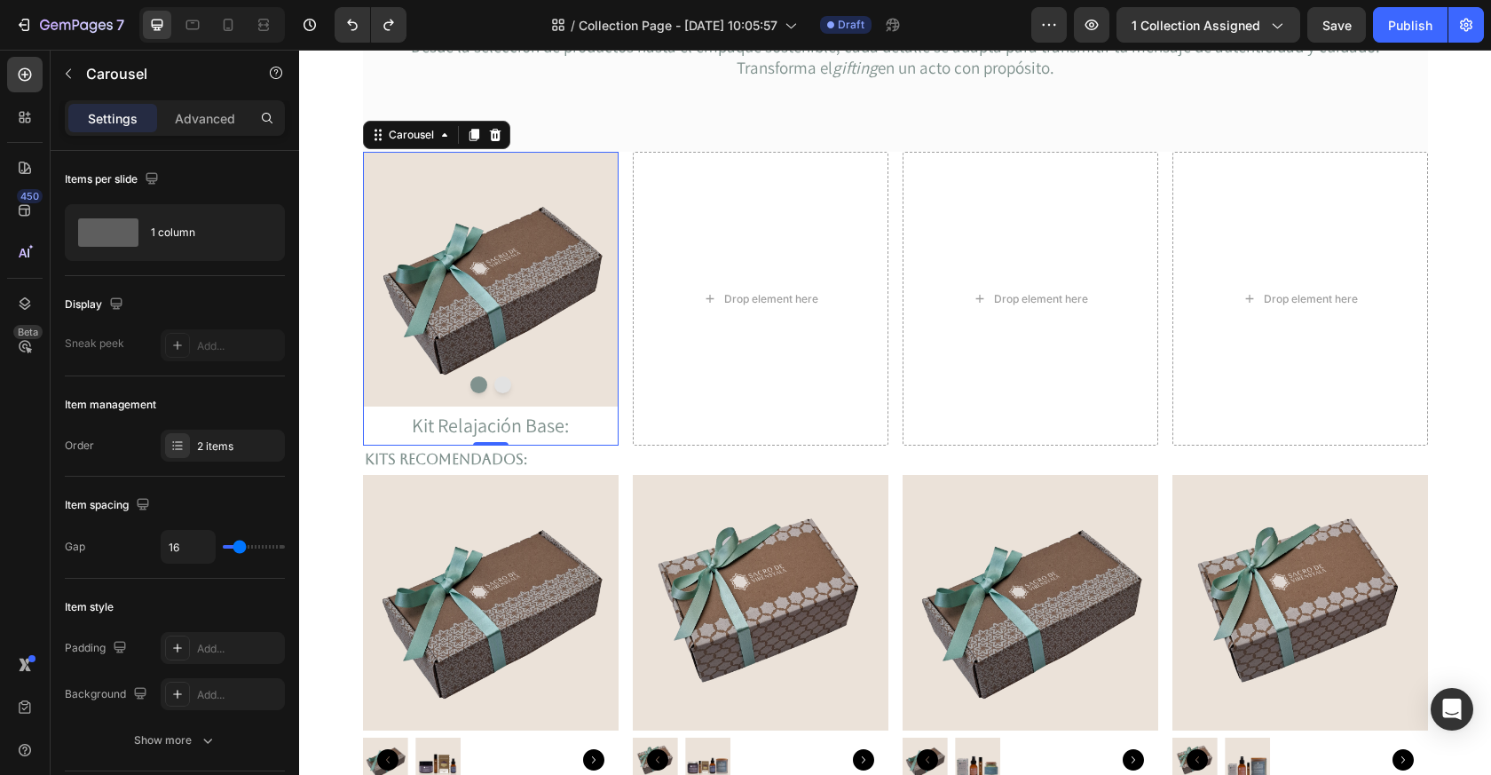
click at [477, 388] on button "Dot" at bounding box center [479, 384] width 17 height 17
click at [478, 388] on button "Dot" at bounding box center [479, 384] width 17 height 17
click at [500, 388] on button "Dot" at bounding box center [502, 384] width 17 height 17
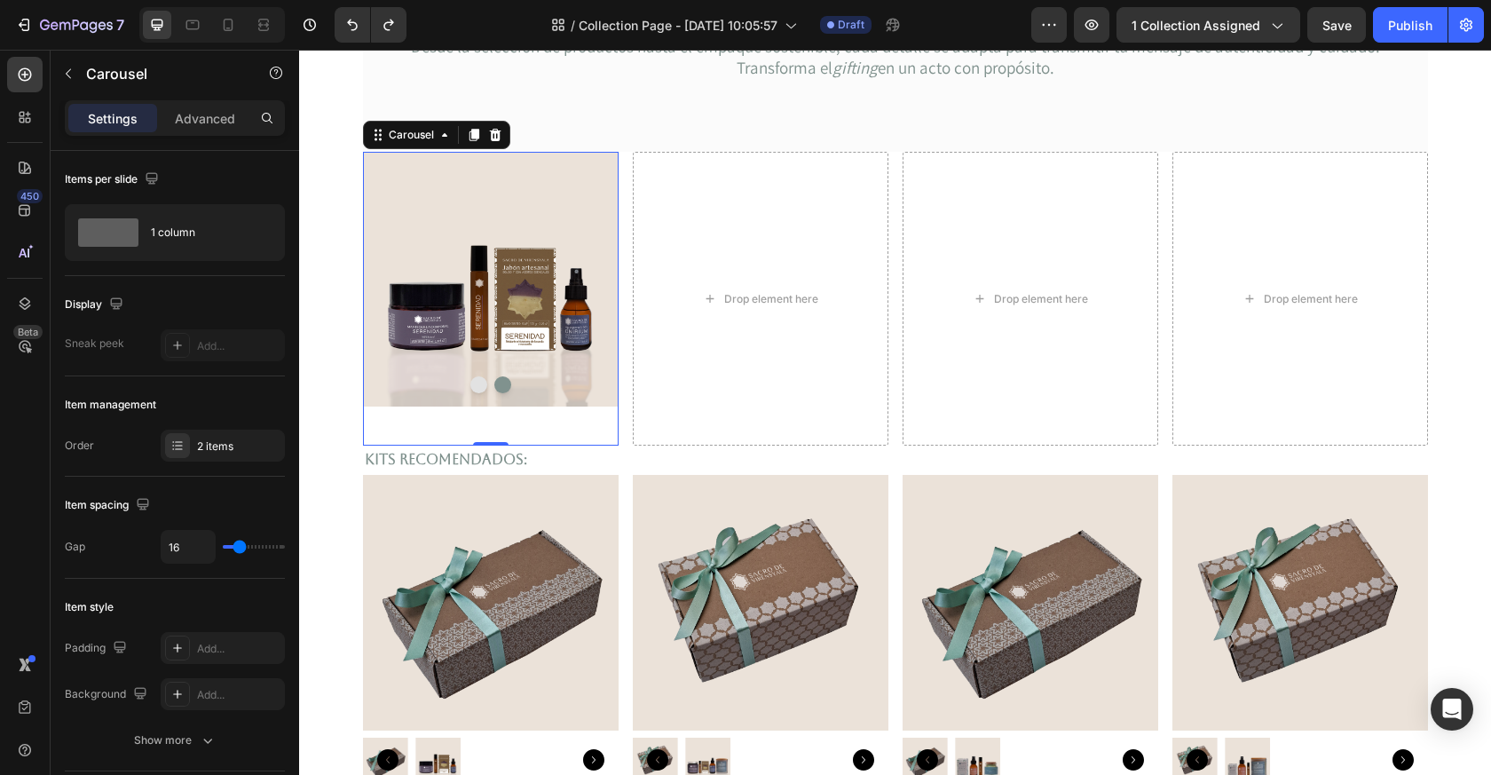
click at [484, 389] on button "Dot" at bounding box center [479, 384] width 17 height 17
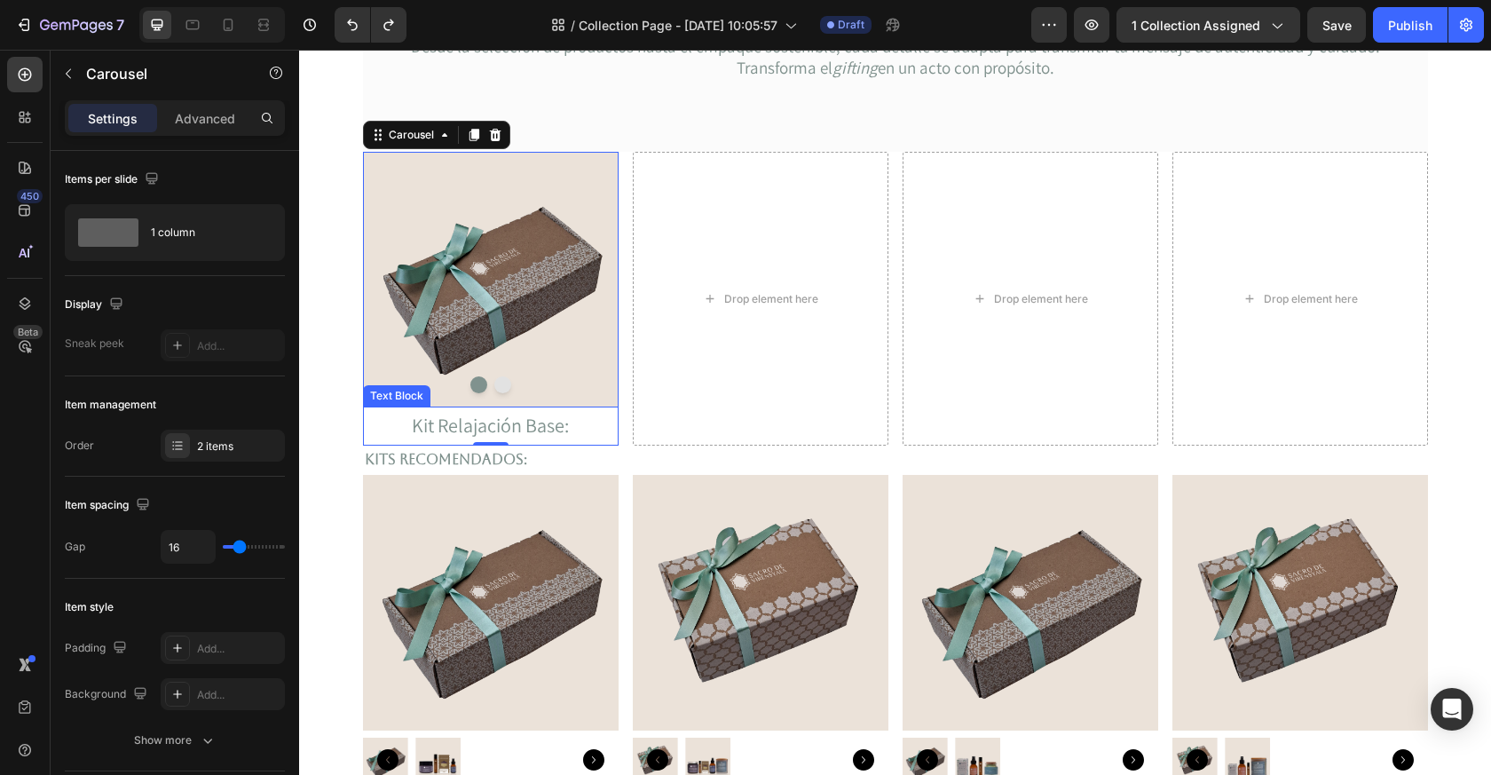
click at [547, 425] on p "Kit Relajación Base:" at bounding box center [491, 426] width 252 height 36
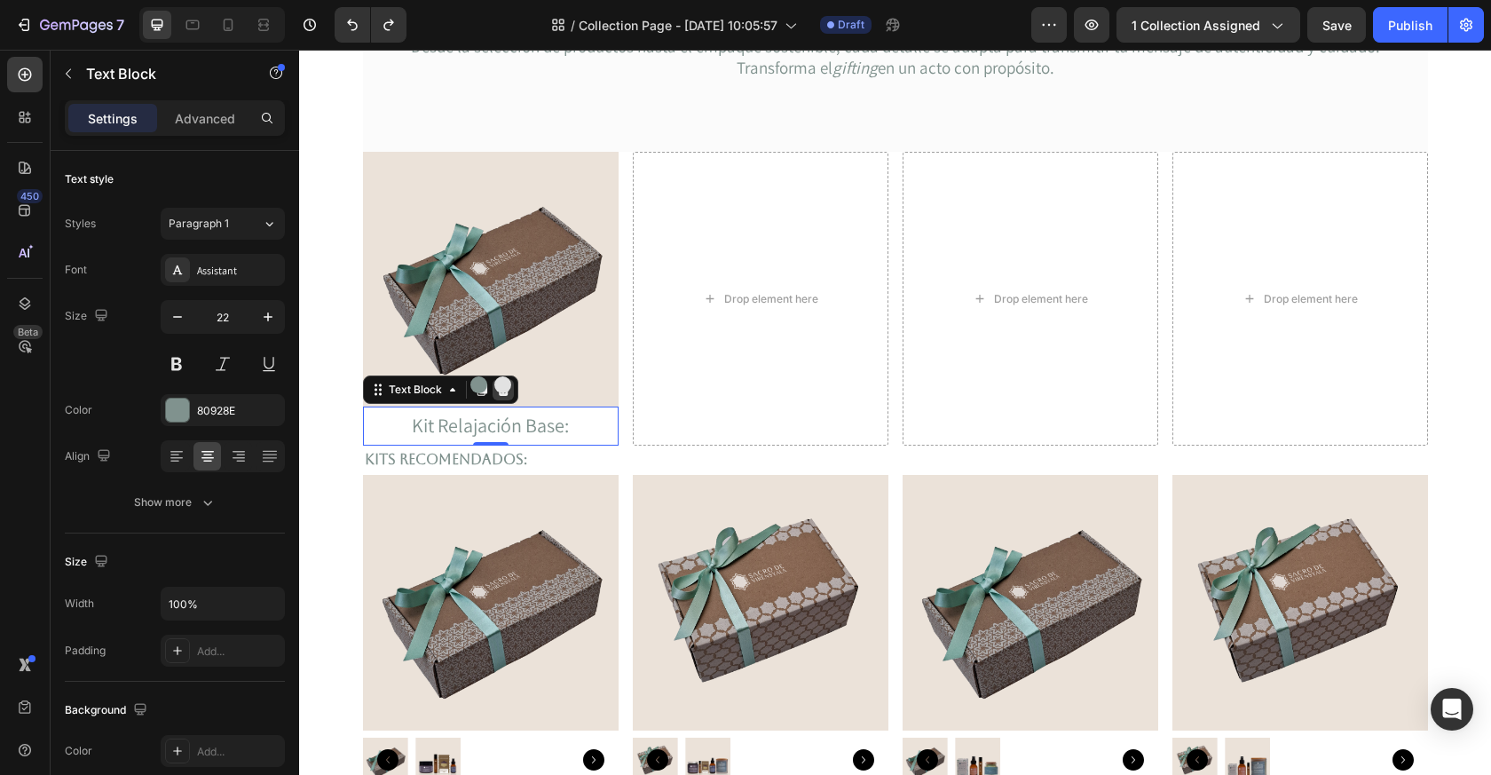
click at [502, 395] on icon at bounding box center [503, 390] width 12 height 12
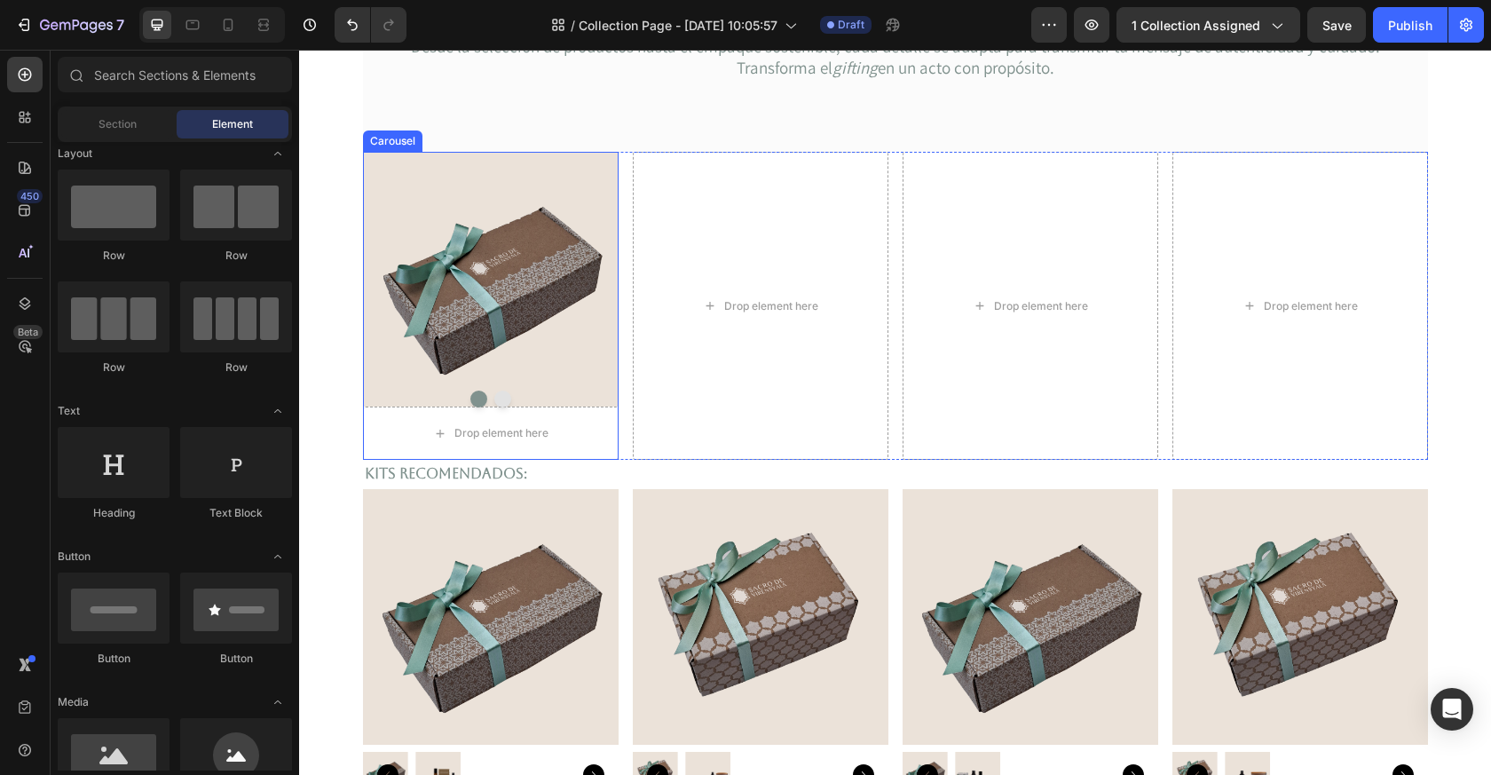
click at [507, 398] on button "Dot" at bounding box center [502, 399] width 17 height 17
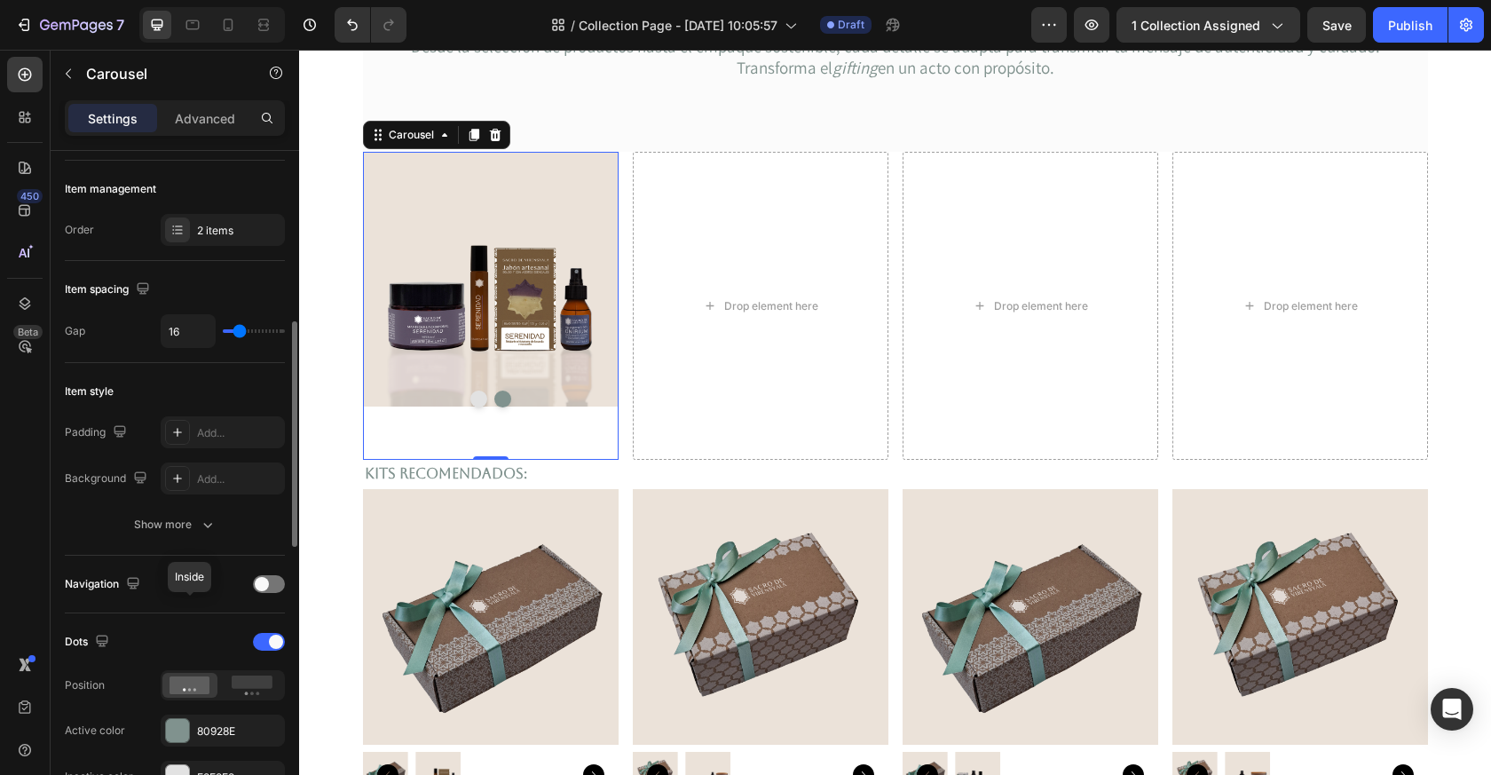
scroll to position [435, 0]
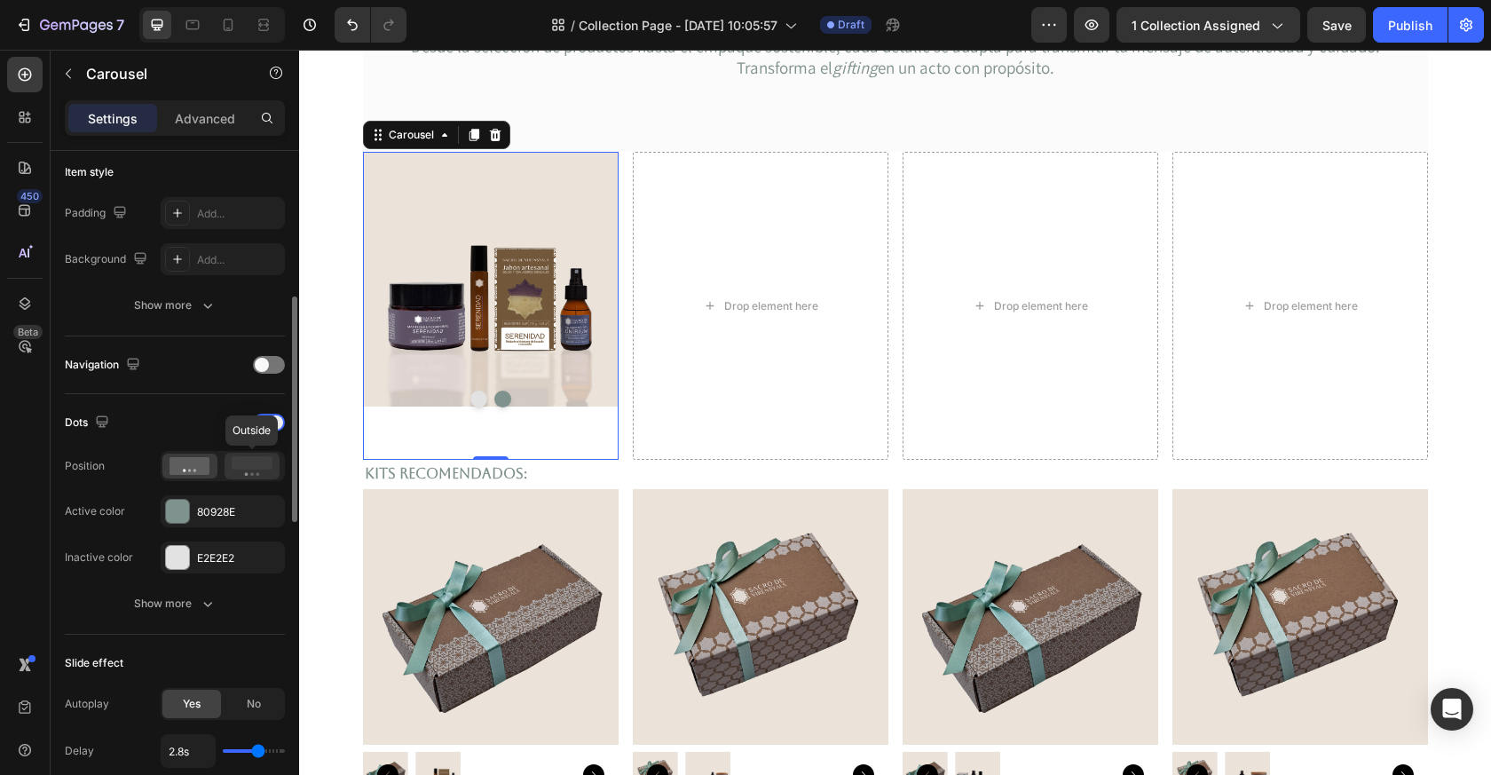
click at [251, 470] on icon at bounding box center [252, 466] width 41 height 20
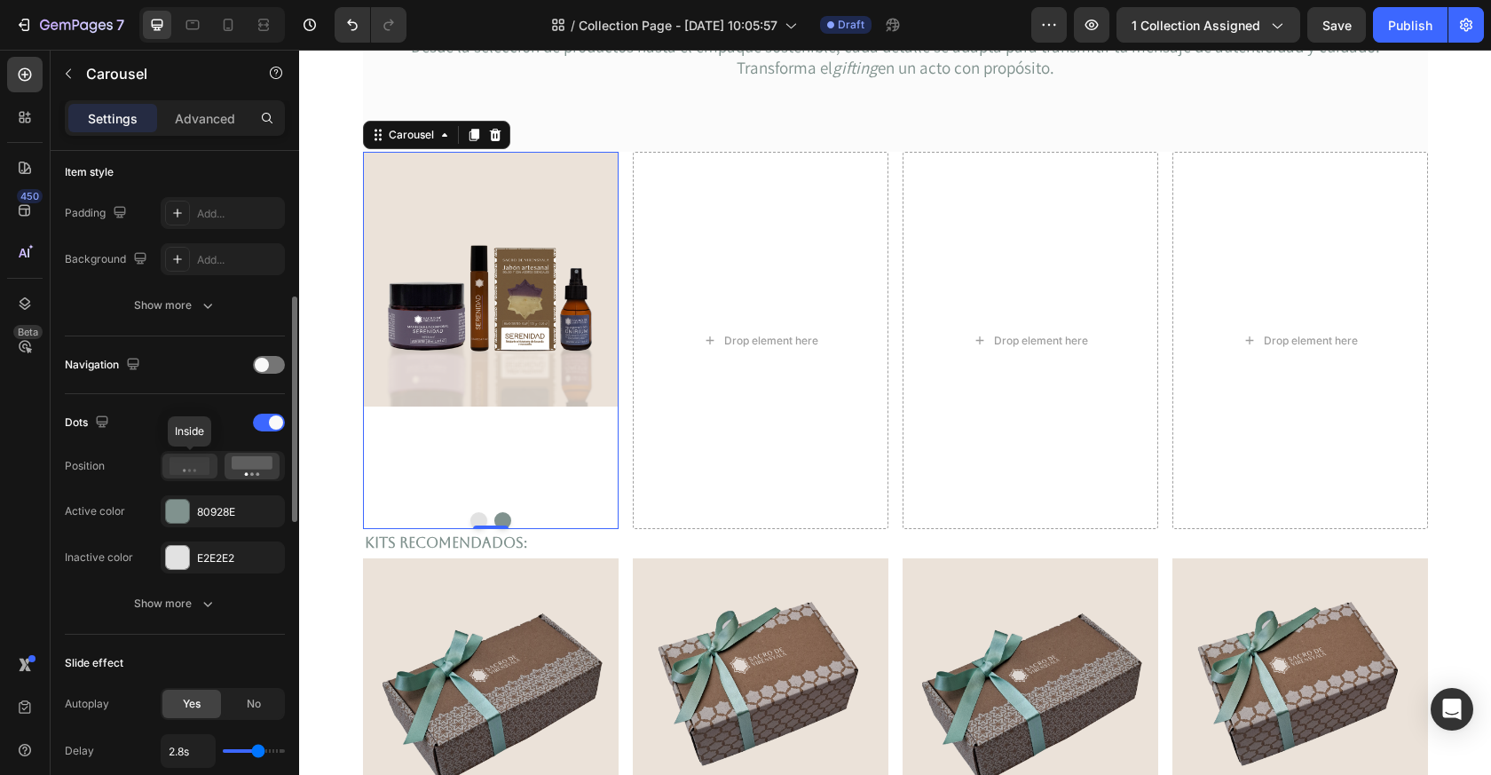
click at [196, 465] on icon at bounding box center [190, 466] width 41 height 18
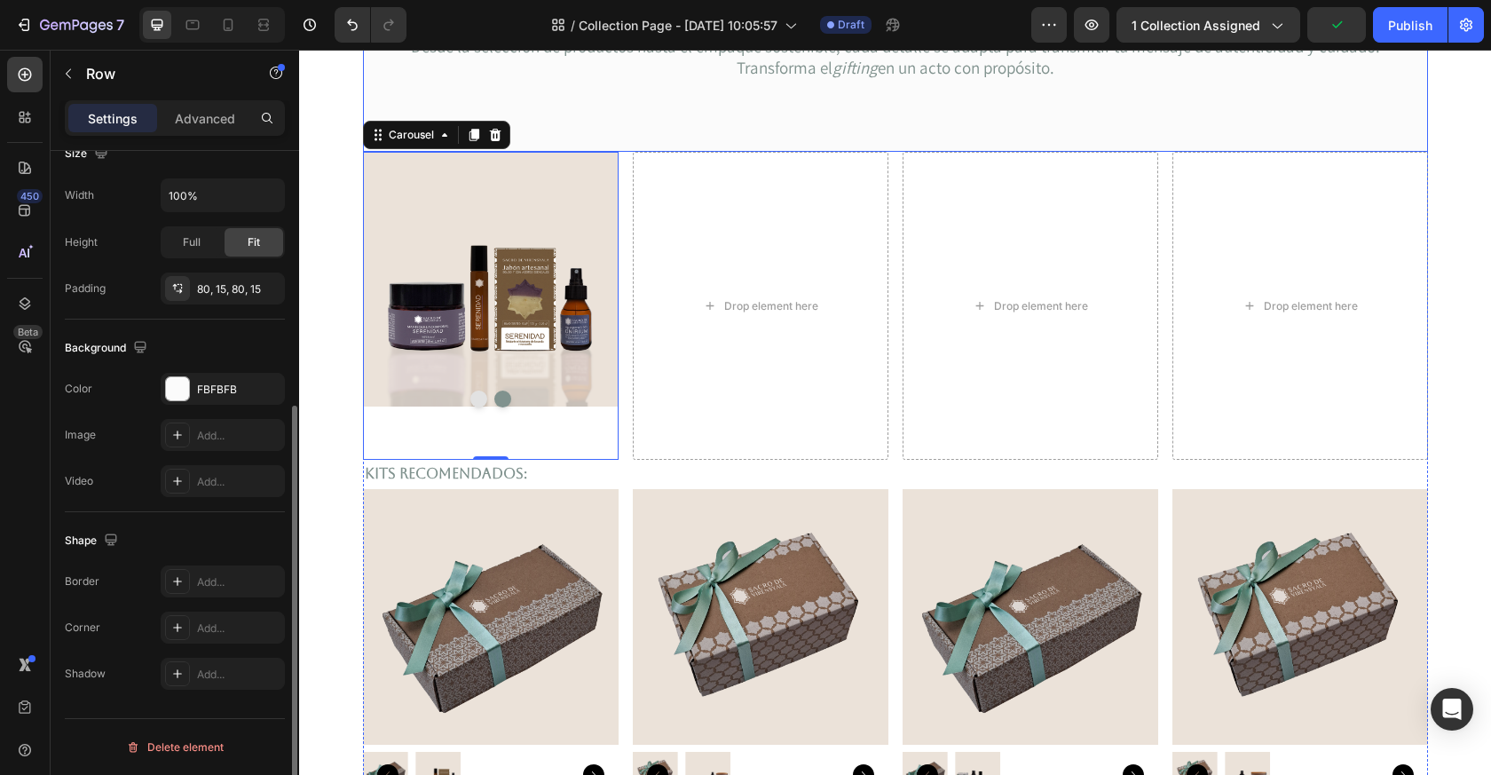
scroll to position [0, 0]
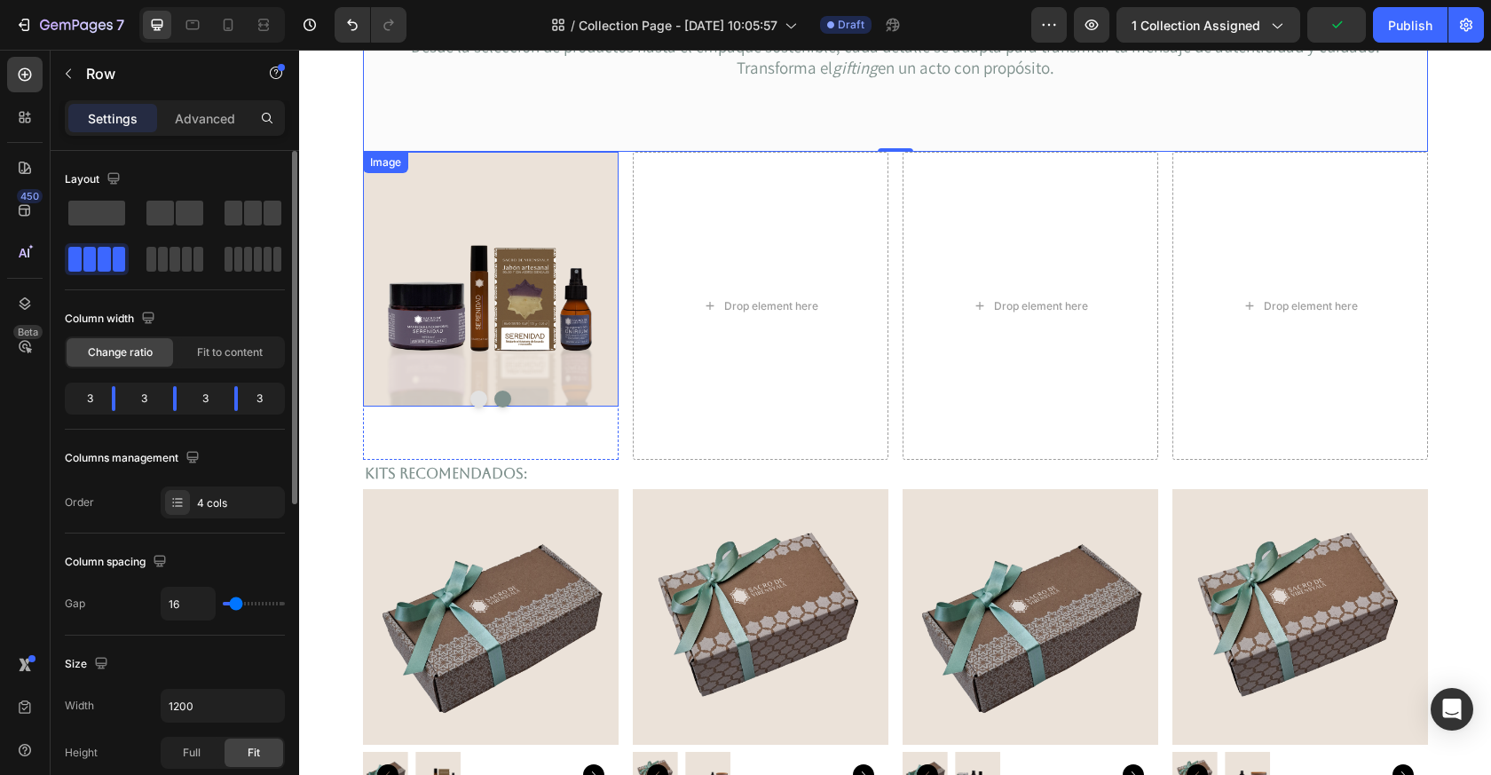
click at [655, 198] on div "Drop element here" at bounding box center [761, 306] width 256 height 308
click at [225, 352] on span "Fit to content" at bounding box center [230, 352] width 66 height 16
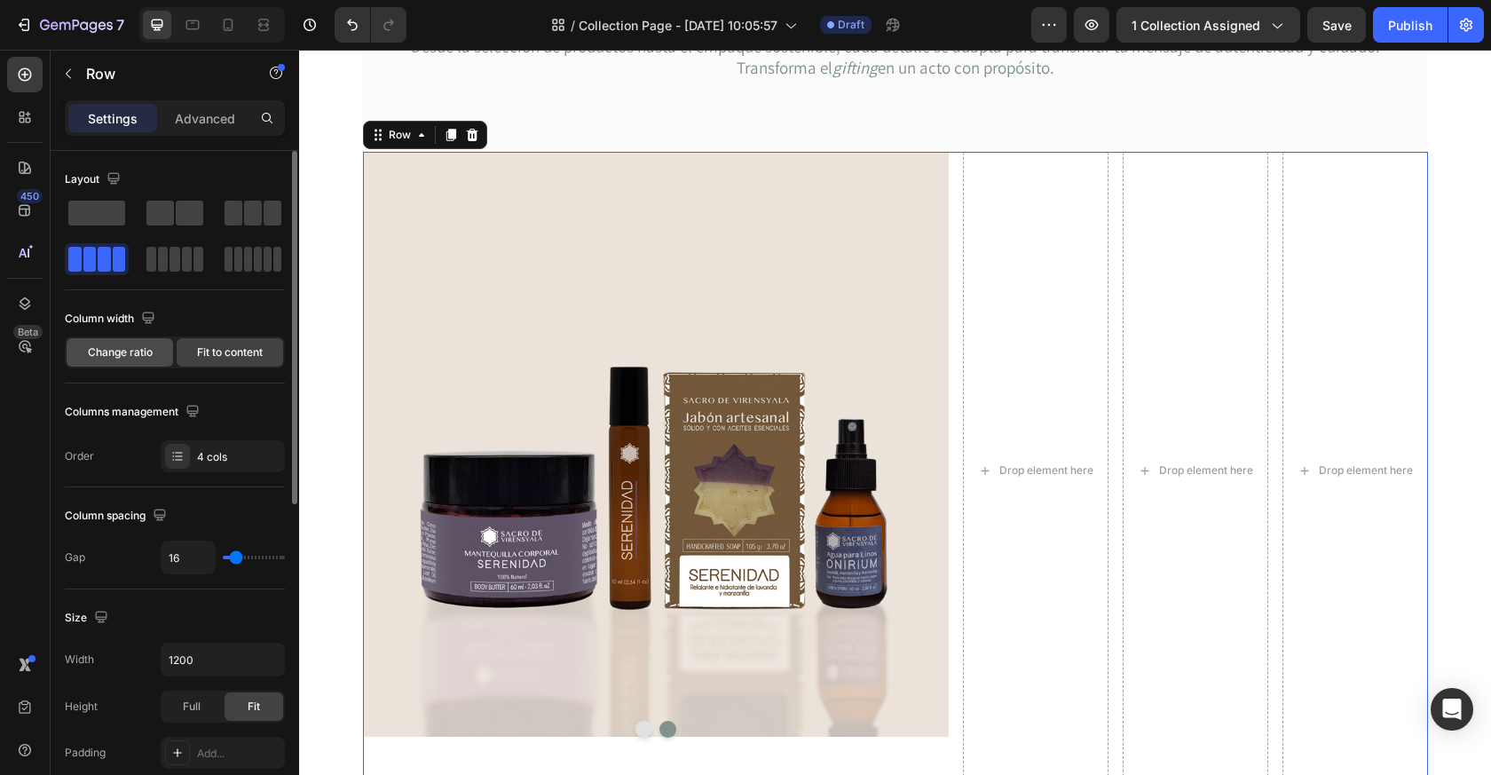
click at [130, 344] on span "Change ratio" at bounding box center [120, 352] width 65 height 16
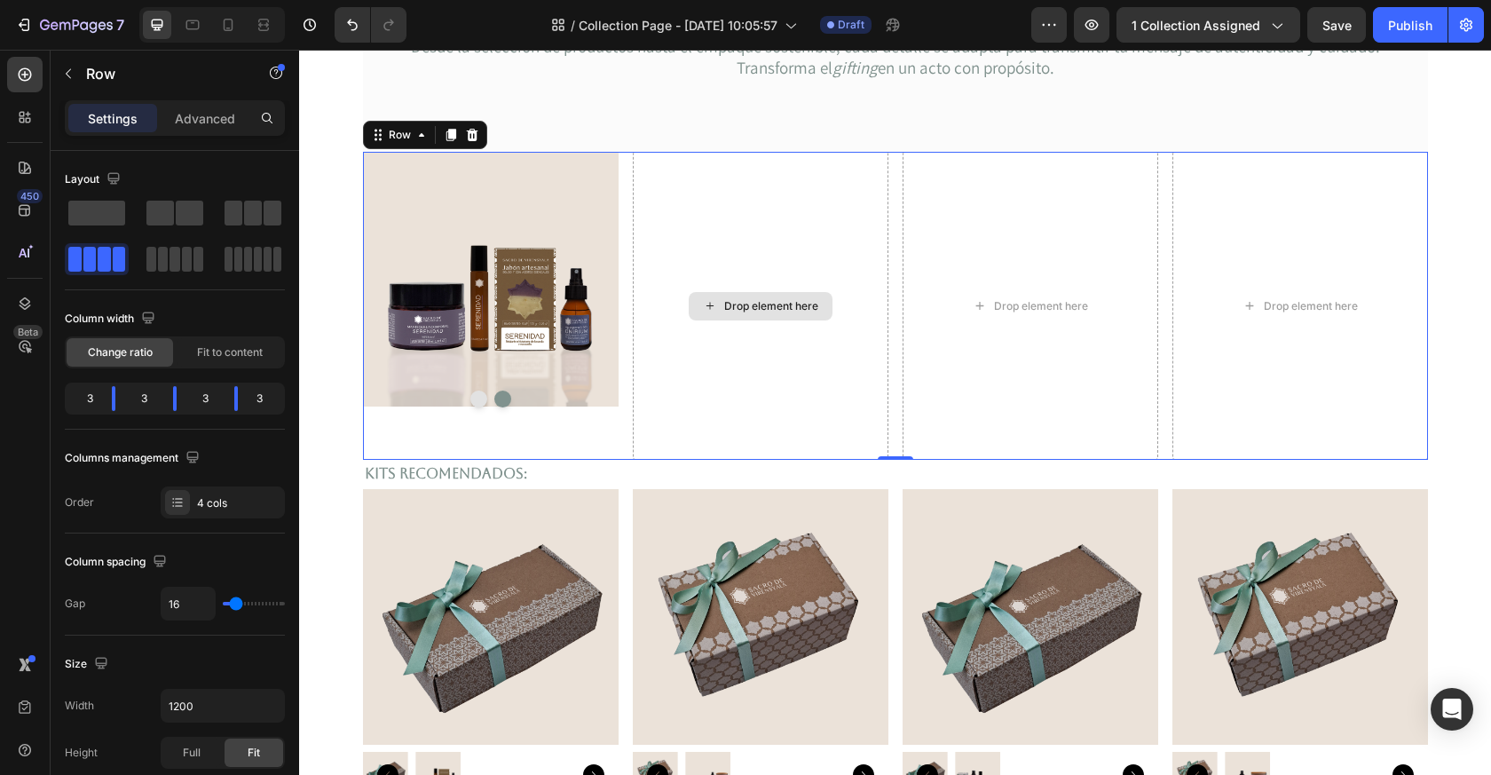
drag, startPoint x: 465, startPoint y: 260, endPoint x: 711, endPoint y: 285, distance: 247.2
click at [196, 208] on span at bounding box center [190, 213] width 28 height 25
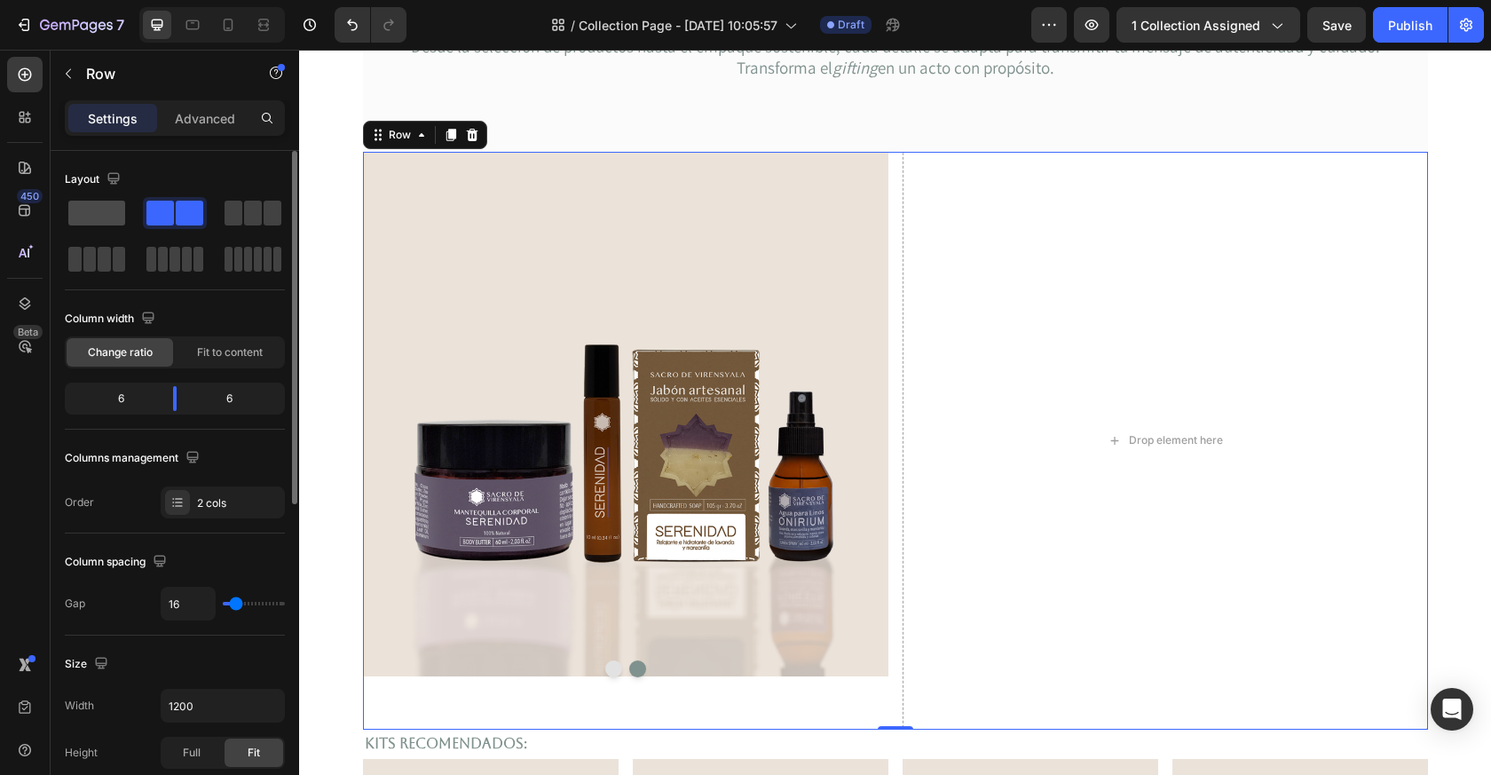
click at [100, 210] on span at bounding box center [96, 213] width 57 height 25
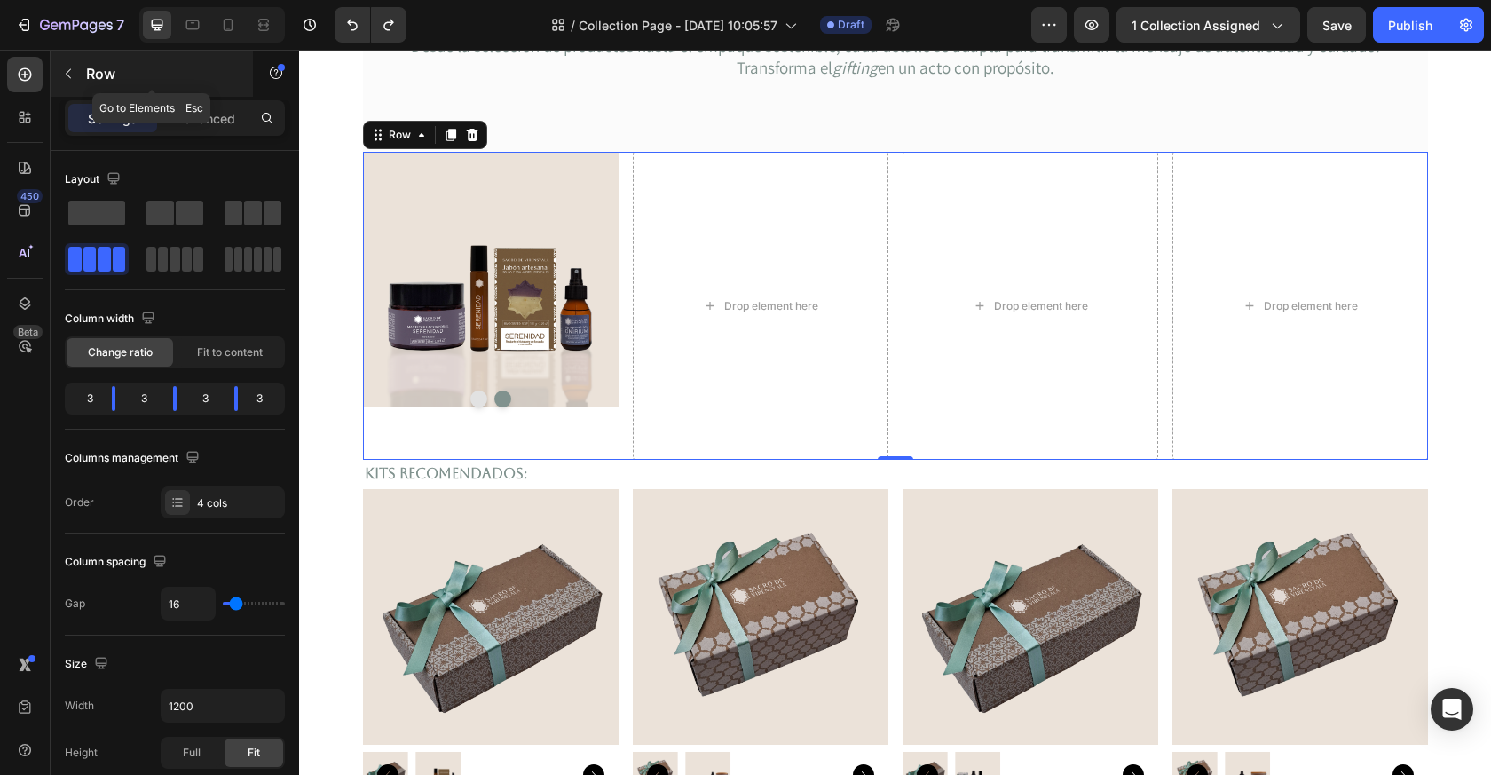
click at [70, 65] on button "button" at bounding box center [68, 73] width 28 height 28
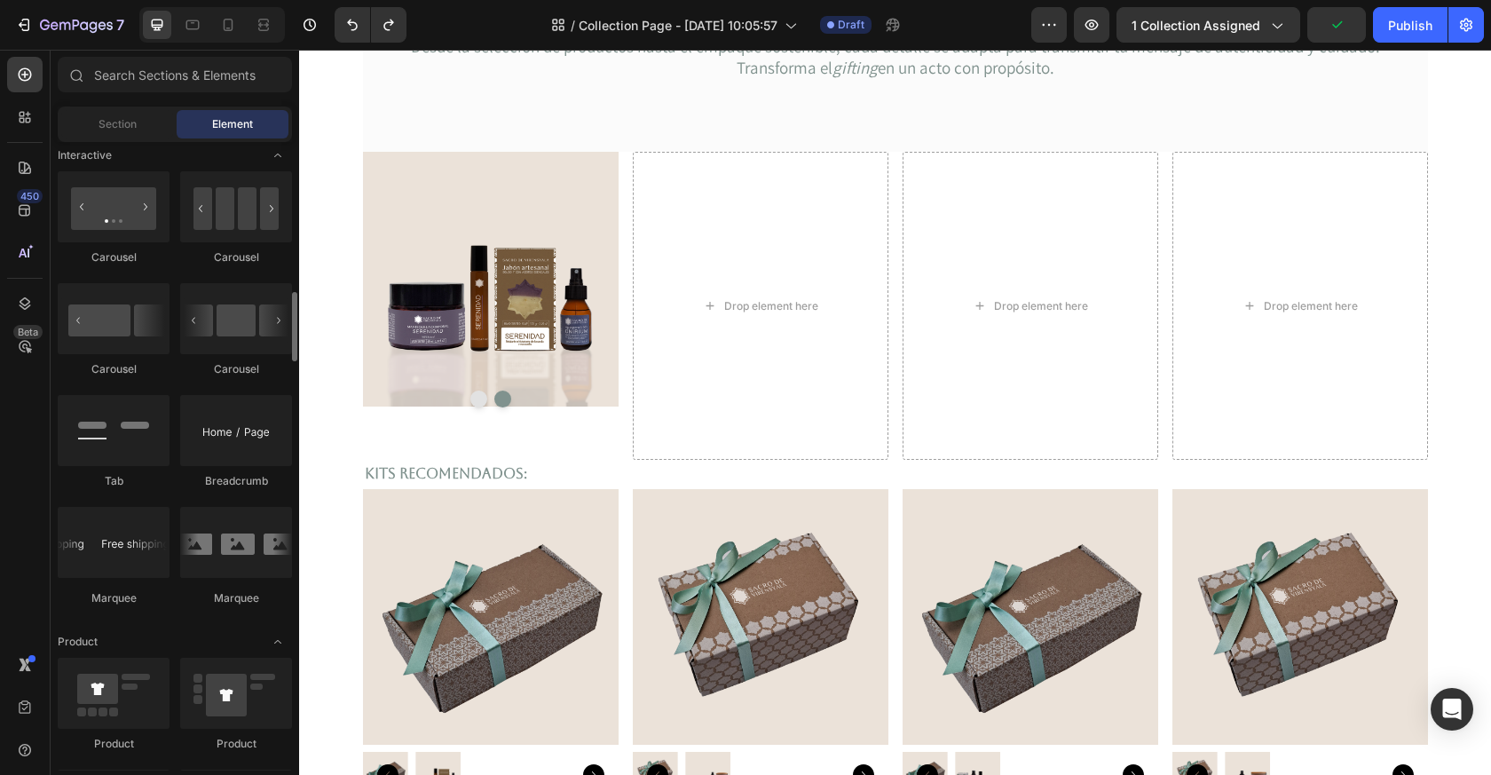
scroll to position [1858, 0]
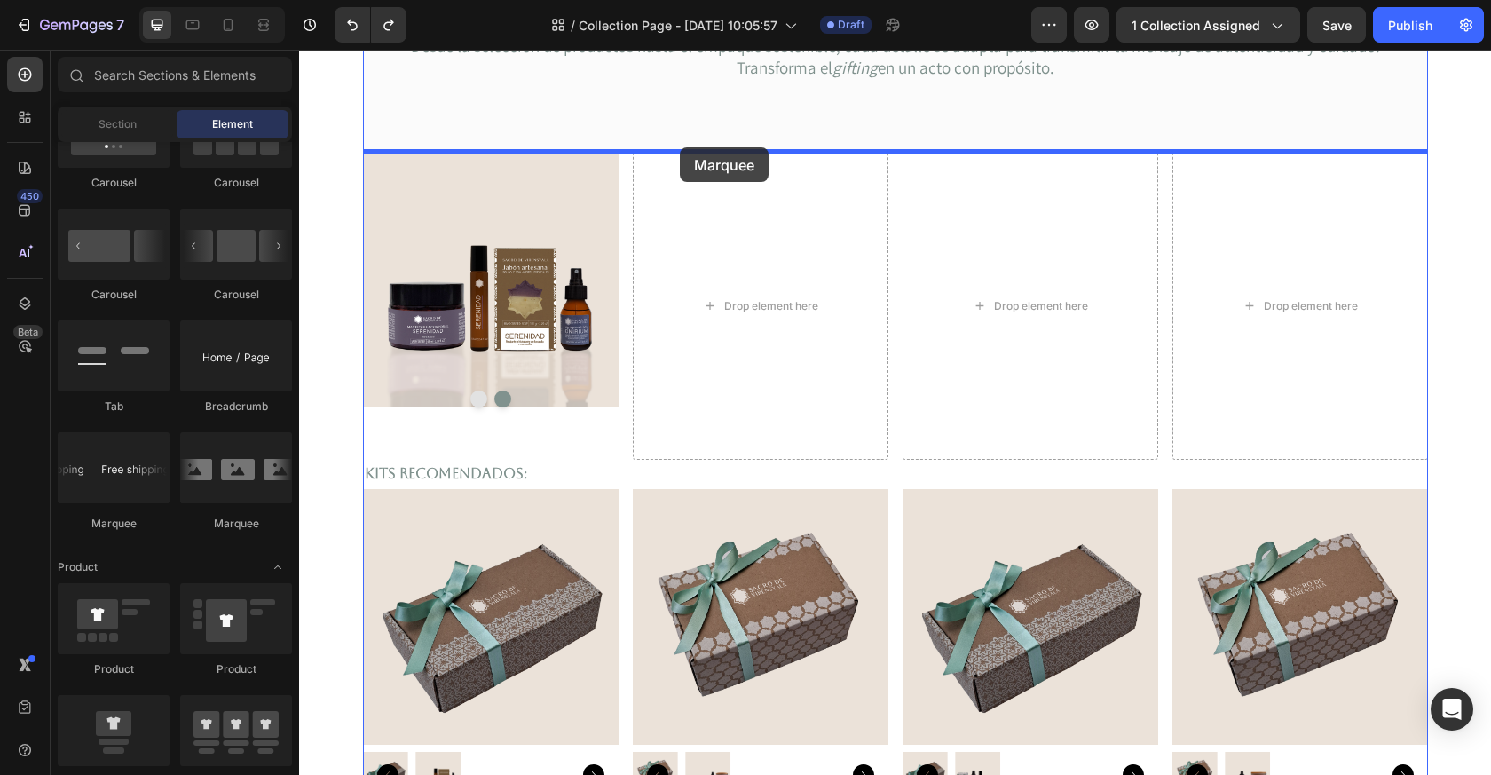
drag, startPoint x: 522, startPoint y: 527, endPoint x: 679, endPoint y: 147, distance: 411.2
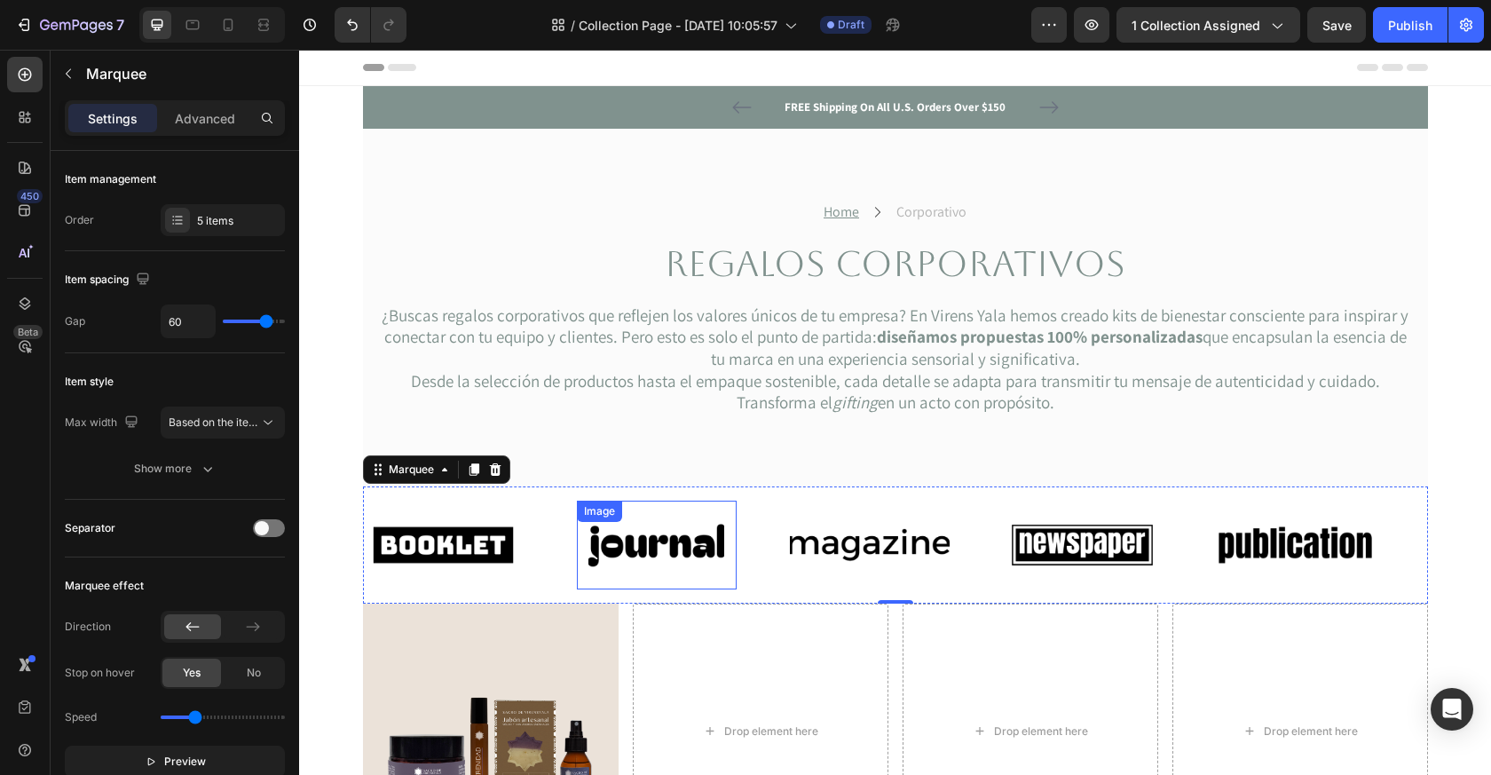
scroll to position [335, 0]
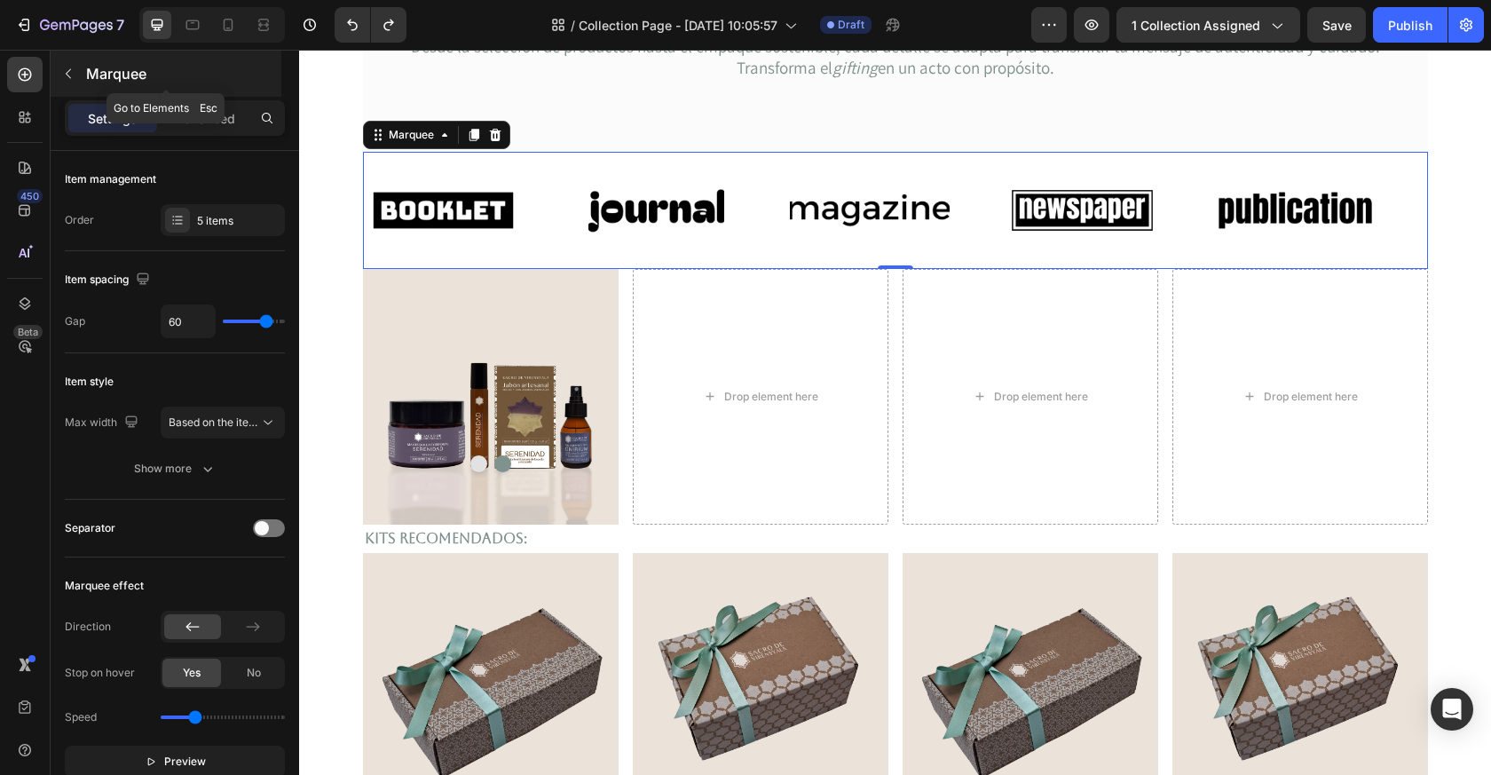
click at [68, 73] on icon "button" at bounding box center [68, 74] width 14 height 14
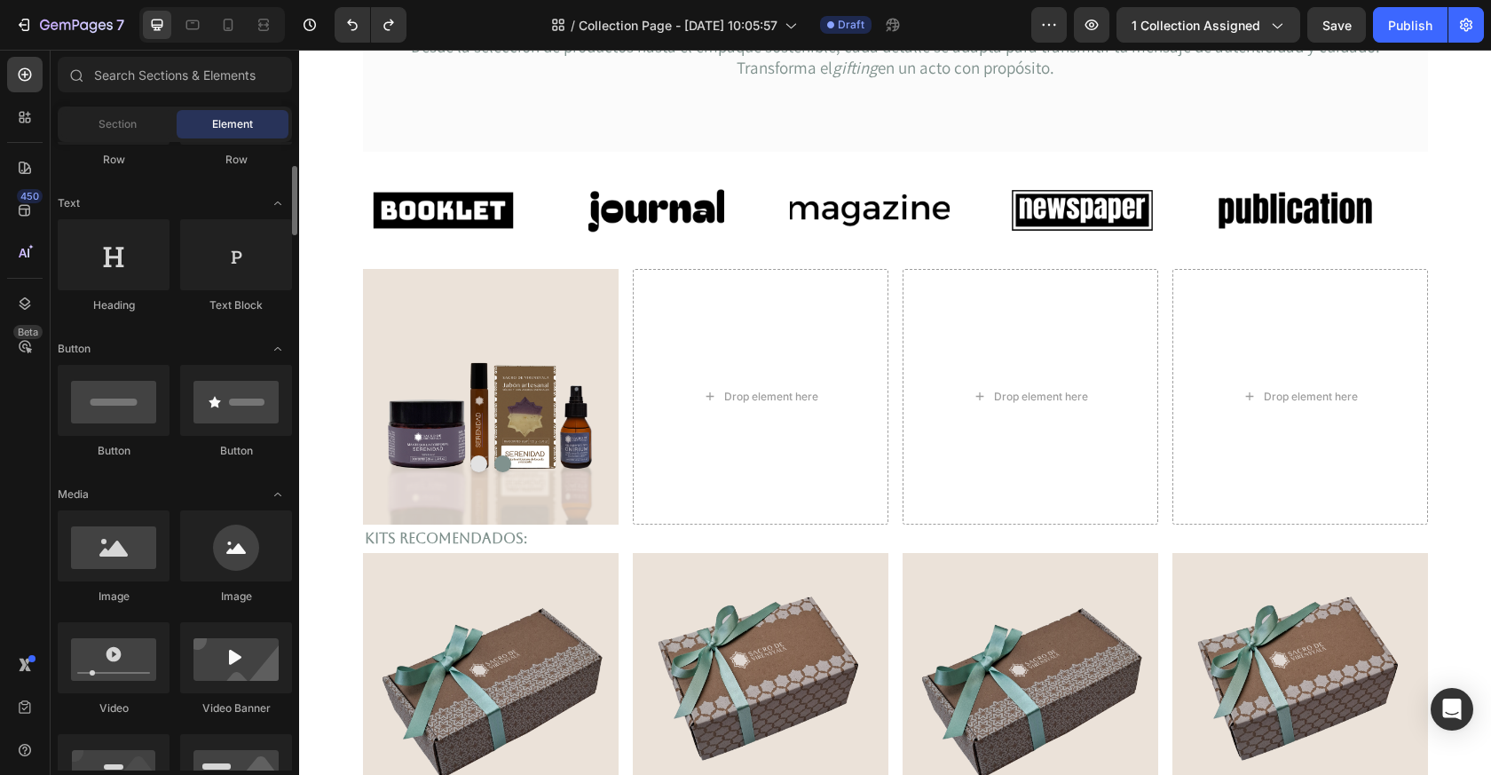
scroll to position [0, 0]
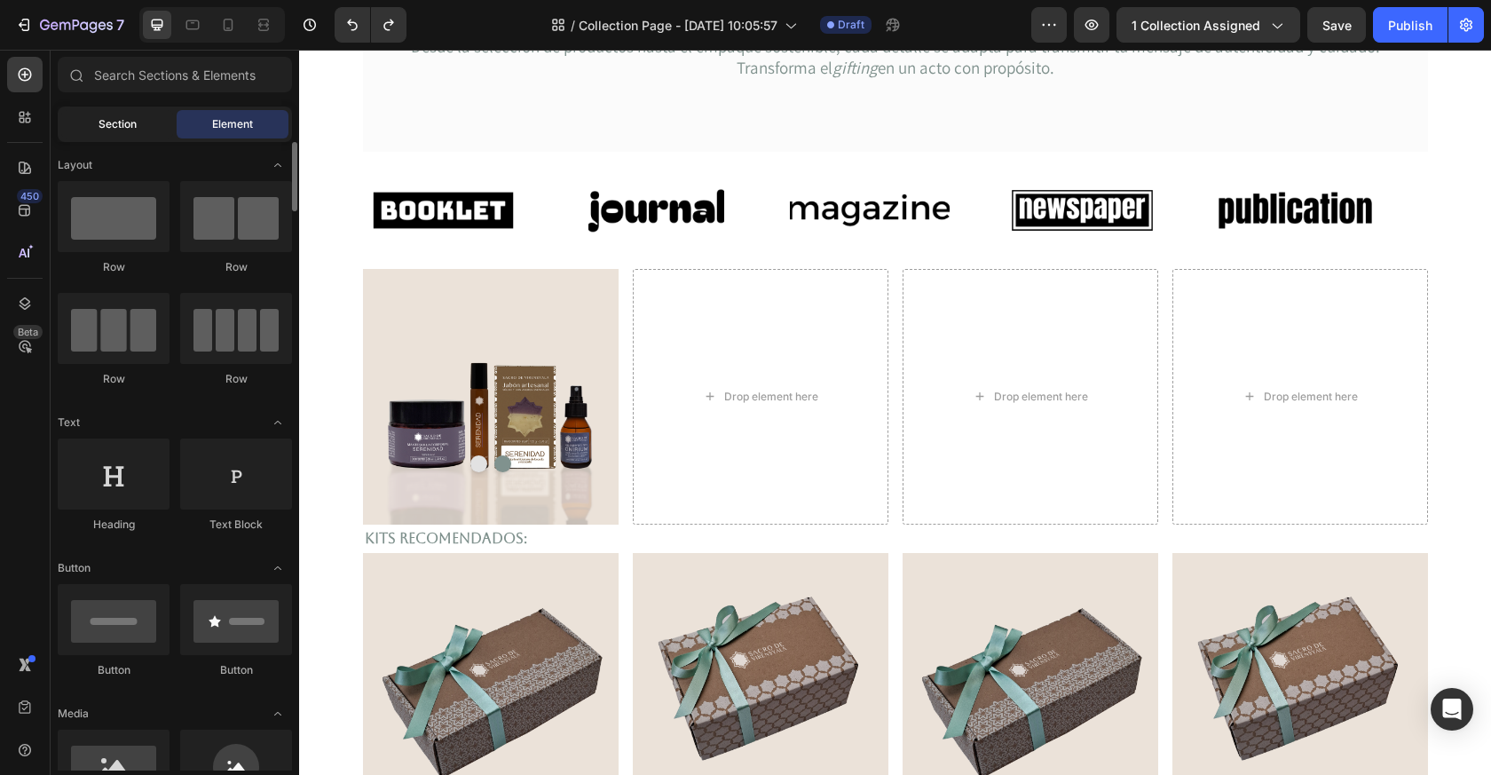
click at [96, 123] on div "Section" at bounding box center [117, 124] width 112 height 28
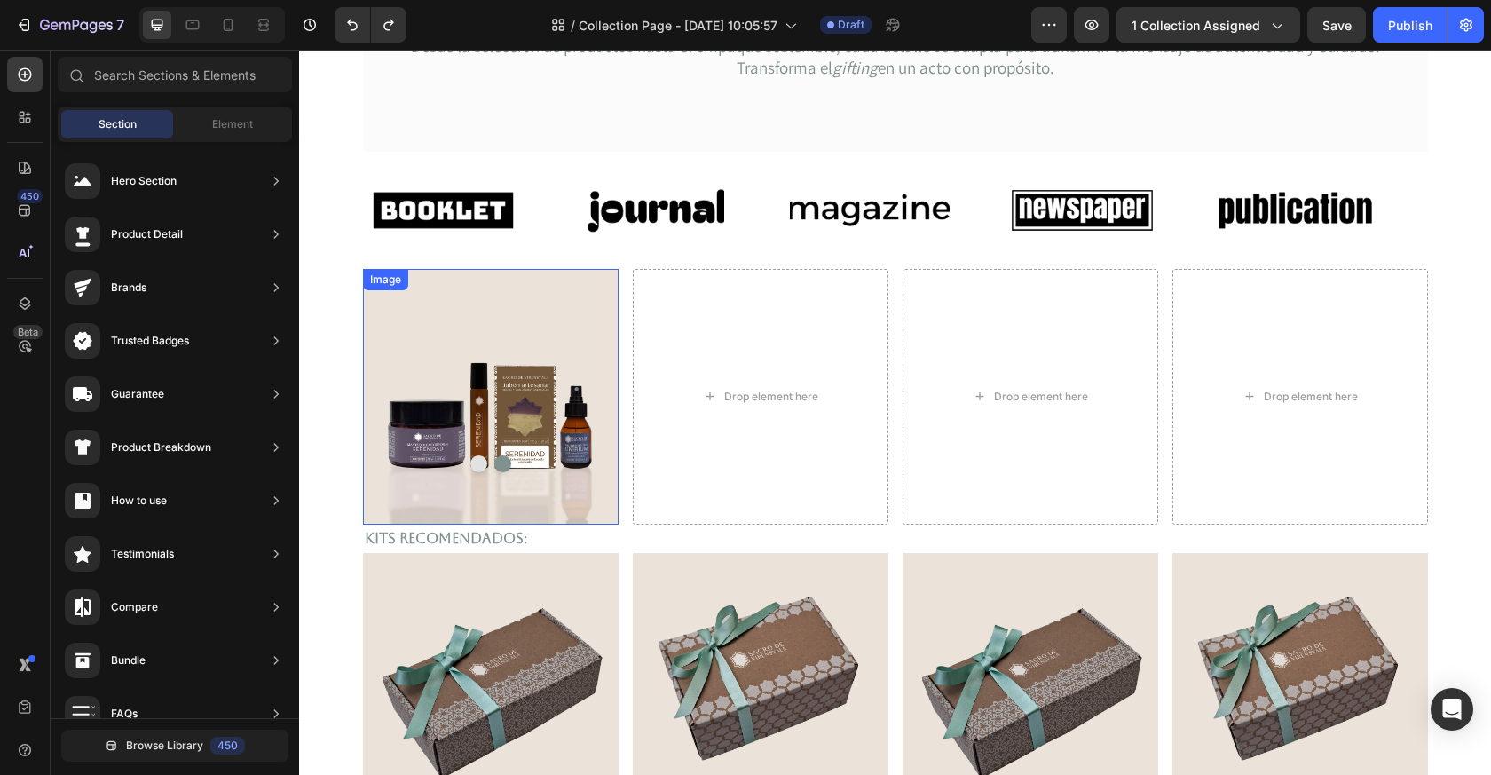
drag, startPoint x: 450, startPoint y: 709, endPoint x: 588, endPoint y: 272, distance: 458.8
click at [578, 282] on img at bounding box center [491, 396] width 256 height 255
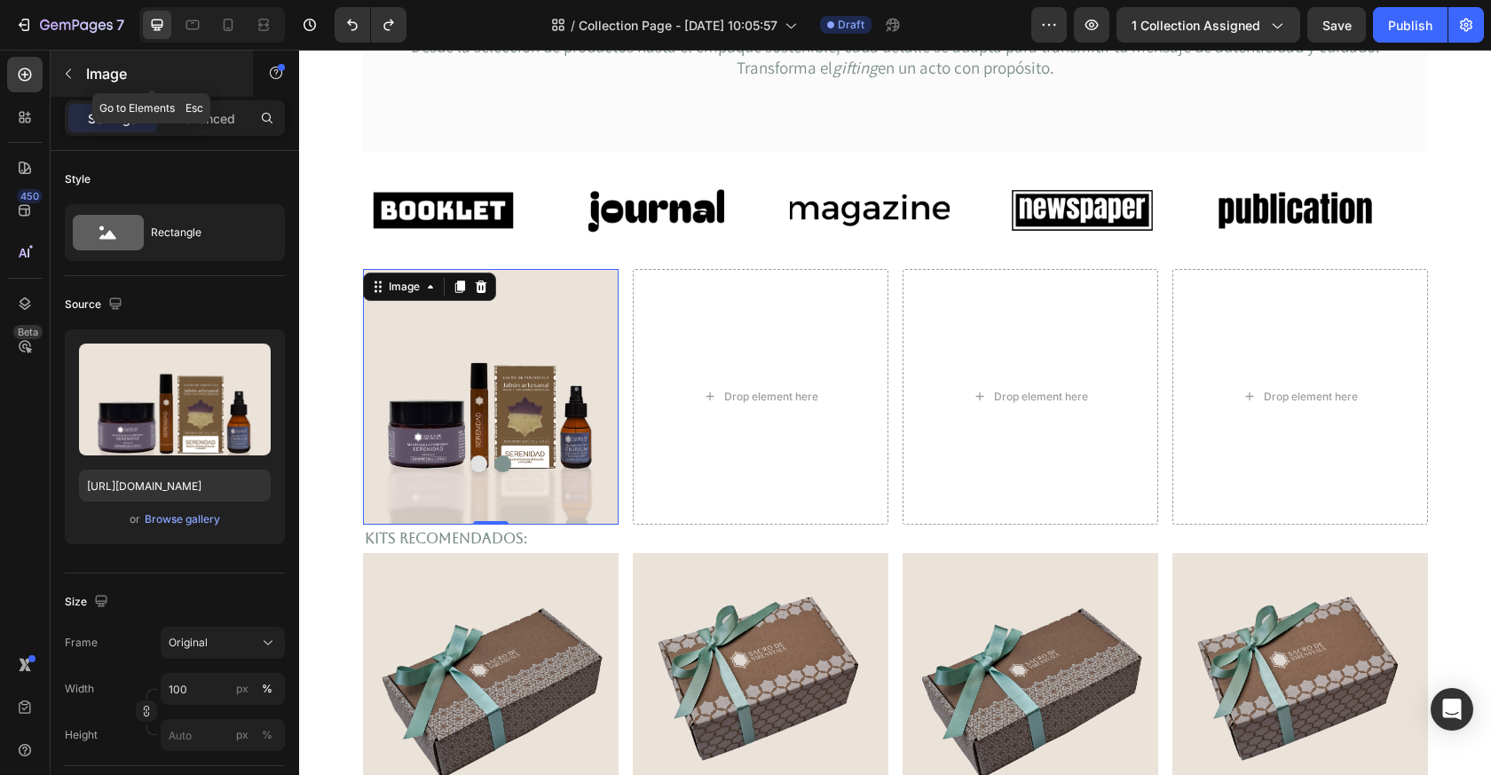
click at [72, 79] on icon "button" at bounding box center [68, 74] width 14 height 14
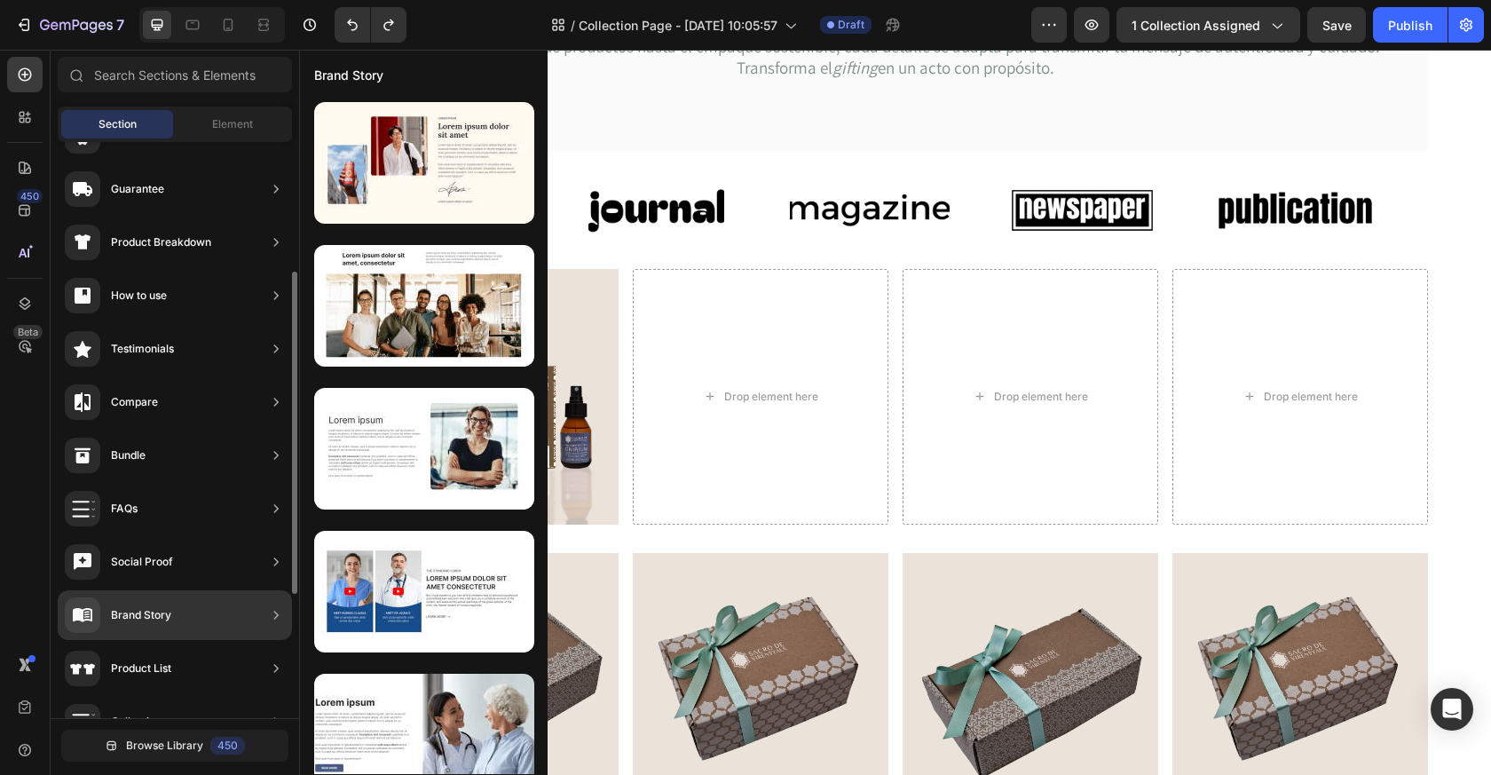
scroll to position [241, 0]
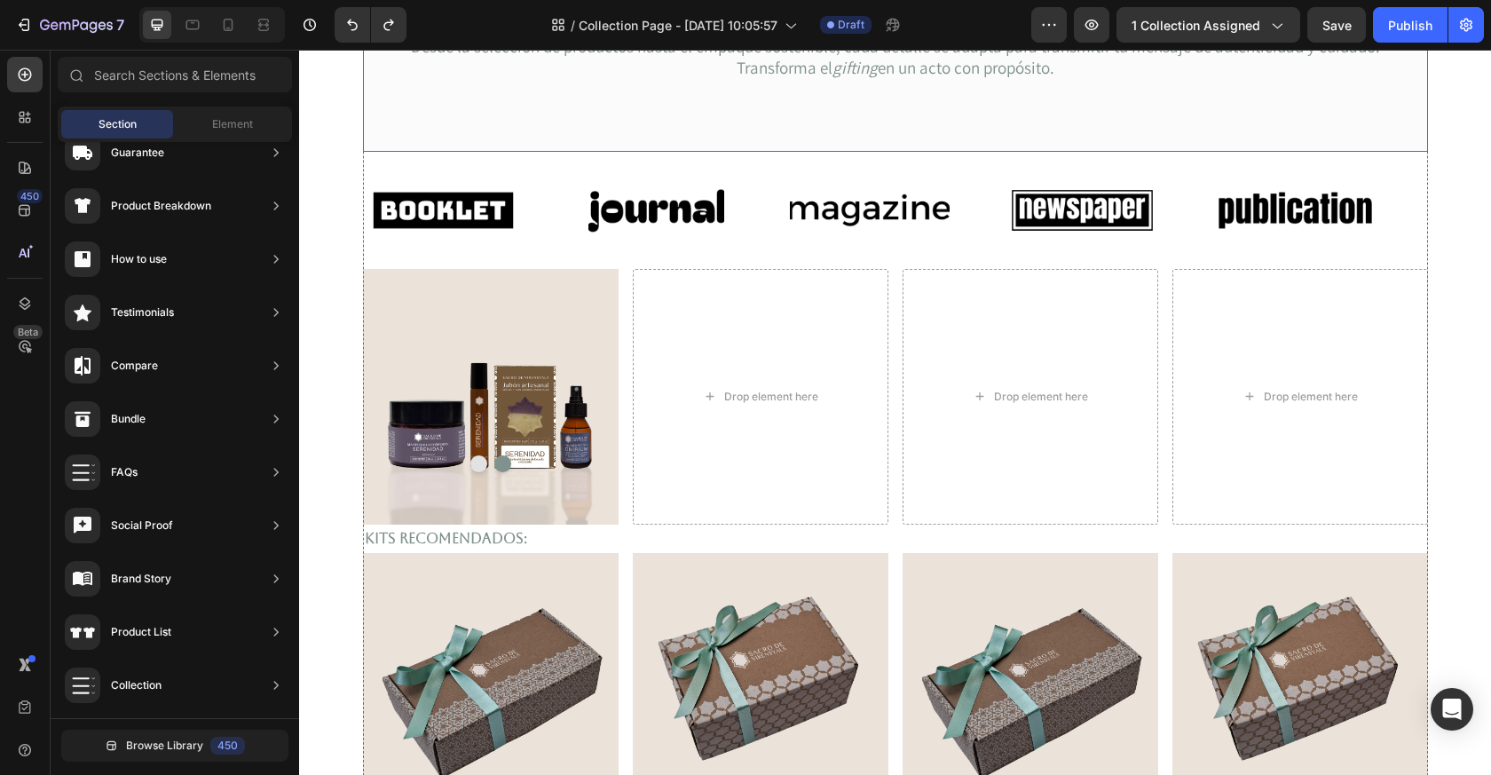
drag, startPoint x: 432, startPoint y: 680, endPoint x: 766, endPoint y: 151, distance: 625.6
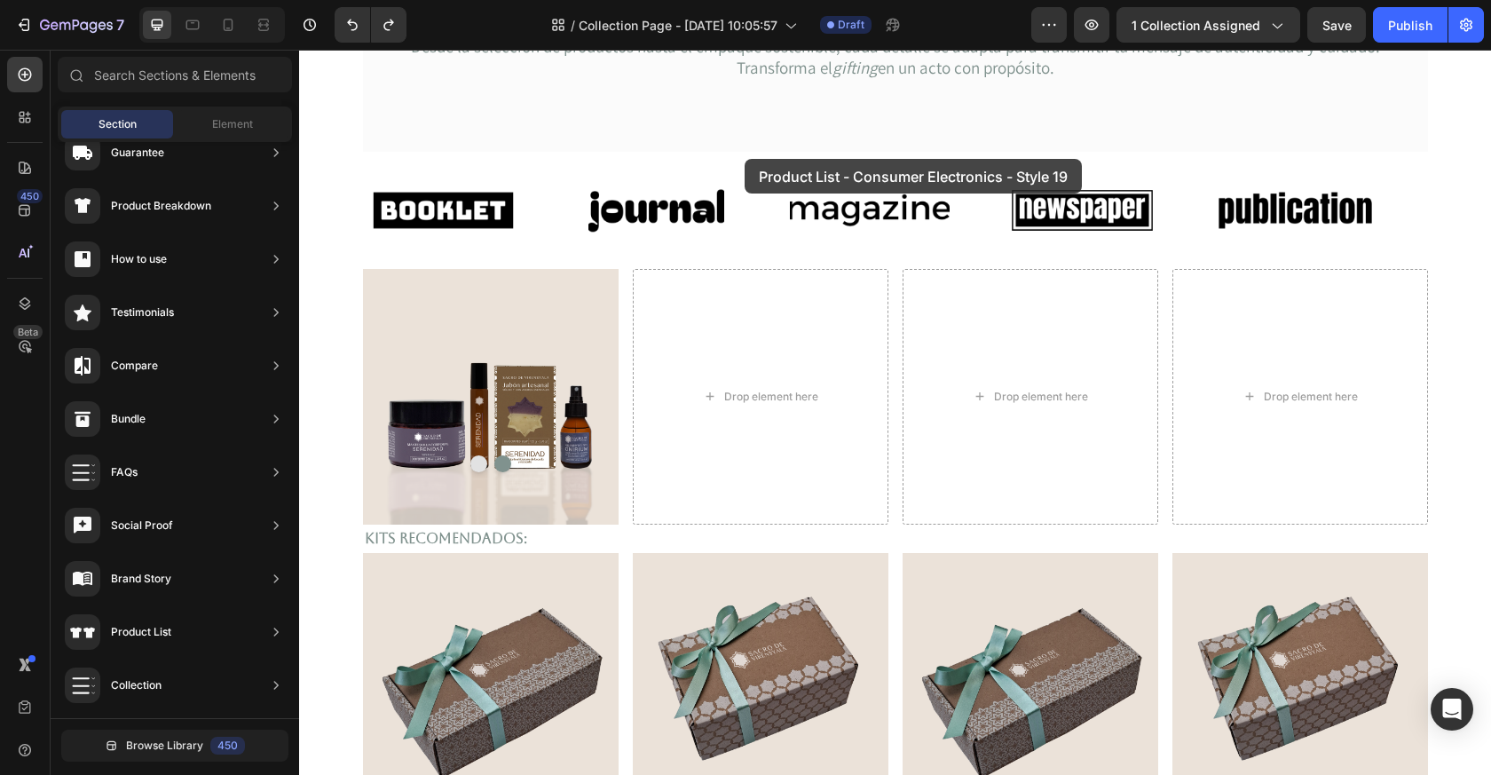
drag, startPoint x: 675, startPoint y: 650, endPoint x: 745, endPoint y: 159, distance: 495.9
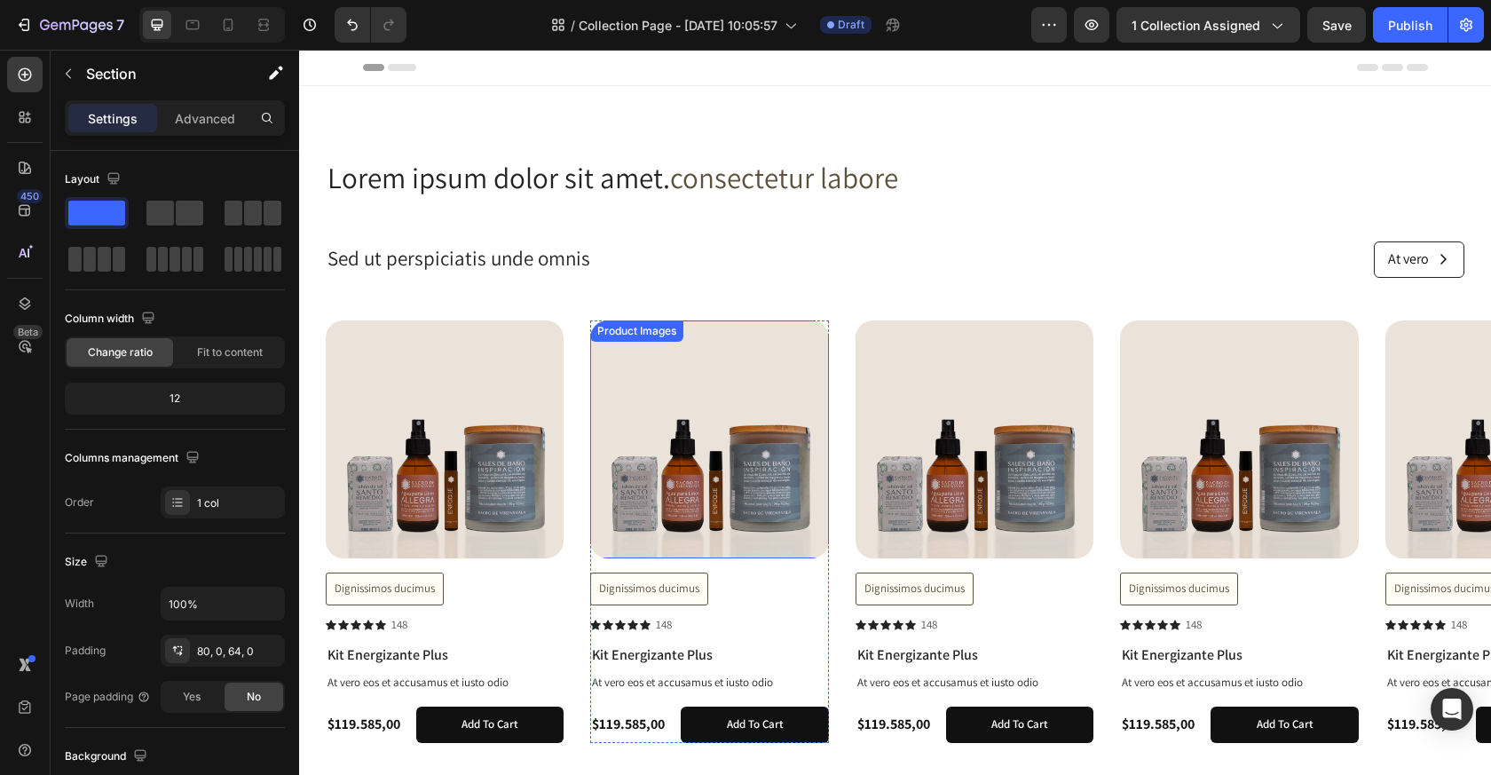
scroll to position [92, 0]
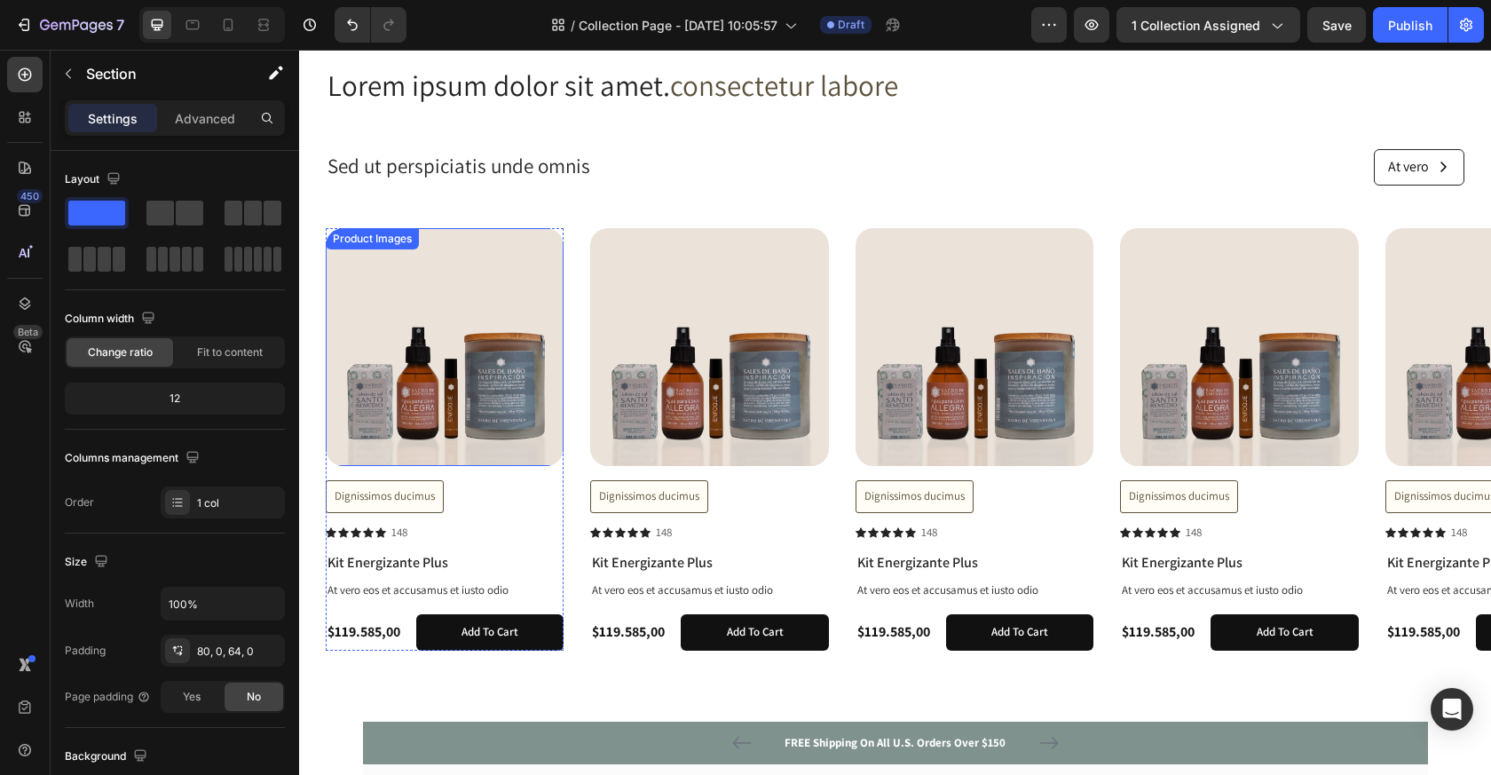
click at [525, 330] on img at bounding box center [445, 347] width 238 height 238
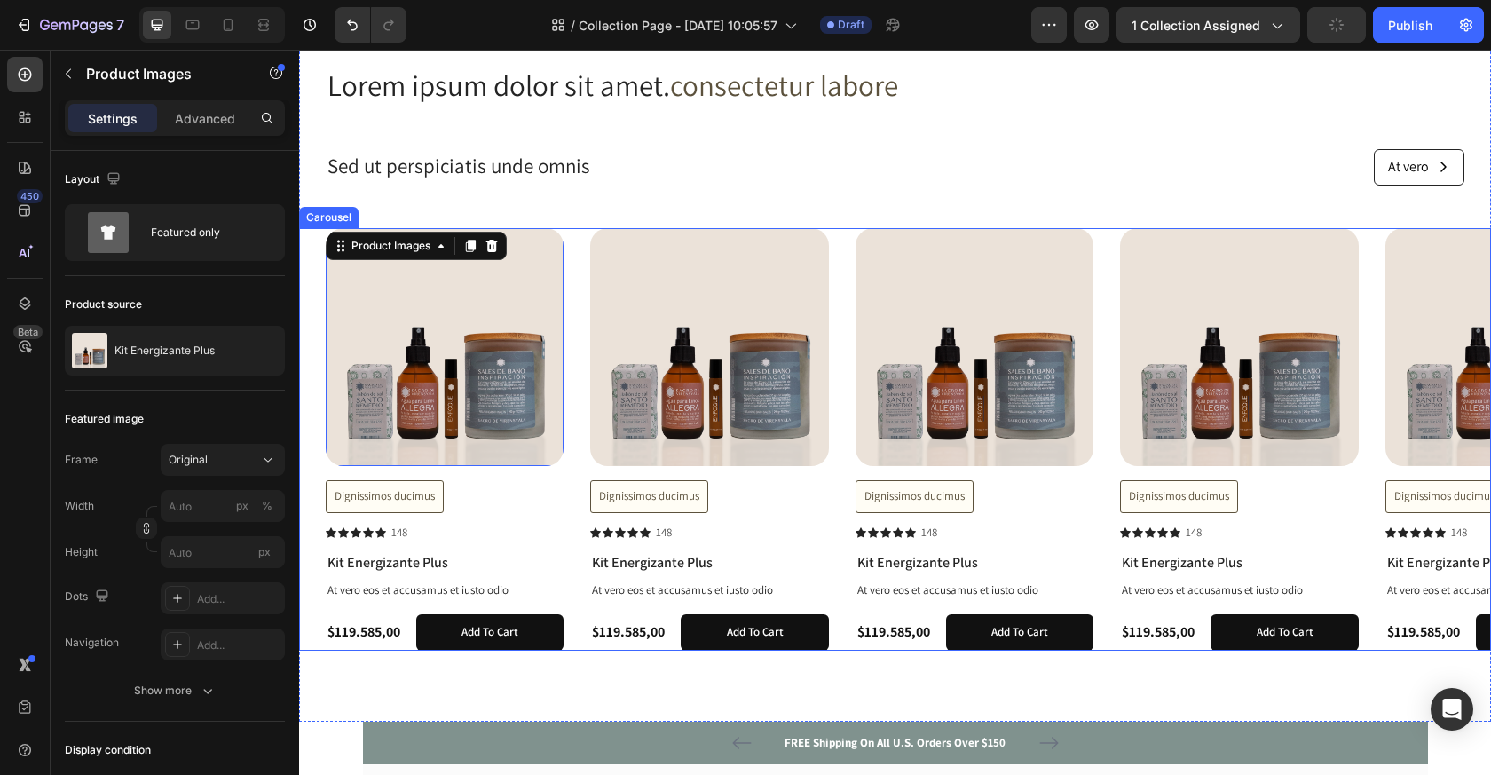
click at [574, 252] on div "Product Images 16 Dignissimos ducimus Button Icon Icon Icon Icon Icon Icon List…" at bounding box center [909, 439] width 1166 height 423
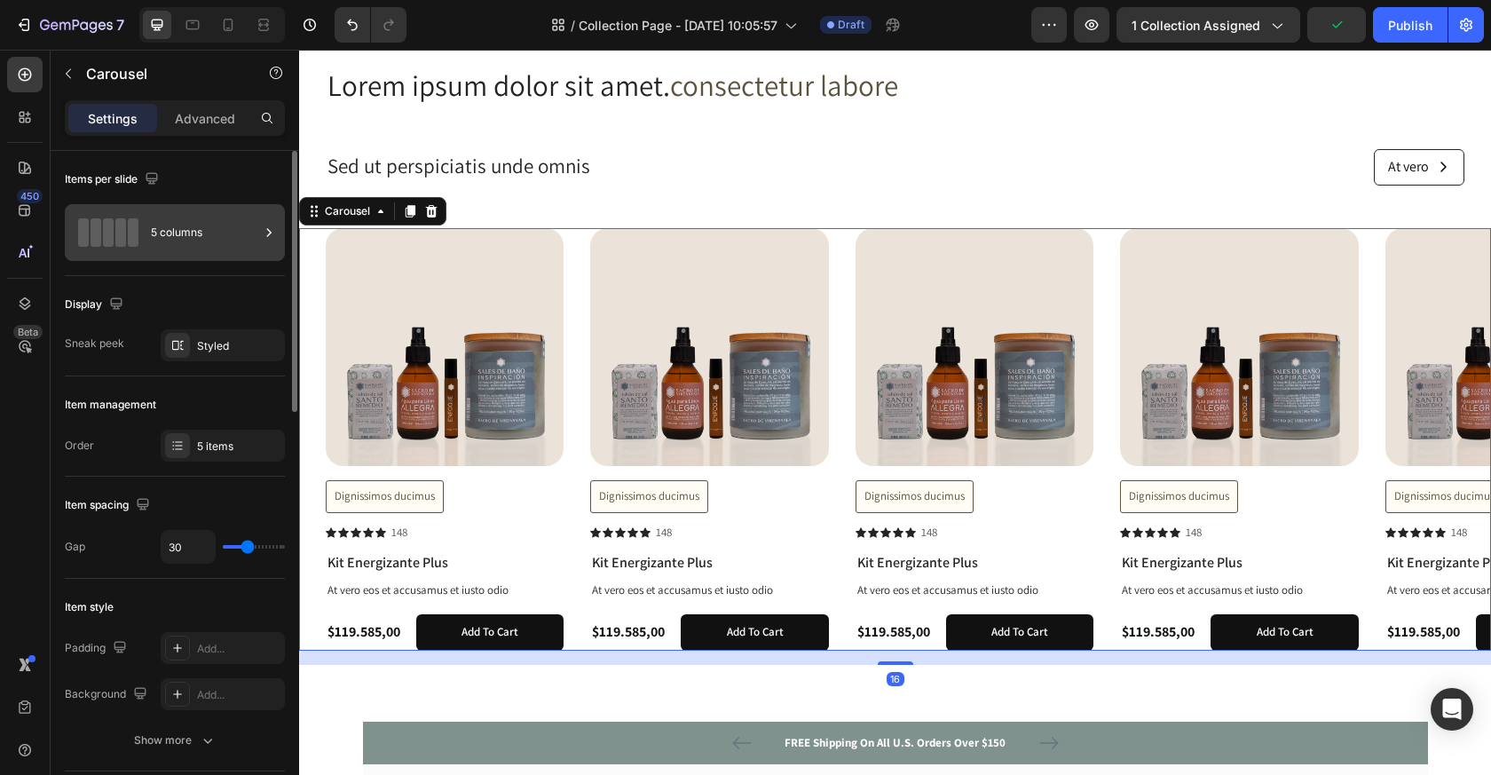
click at [258, 230] on div "5 columns" at bounding box center [205, 232] width 108 height 41
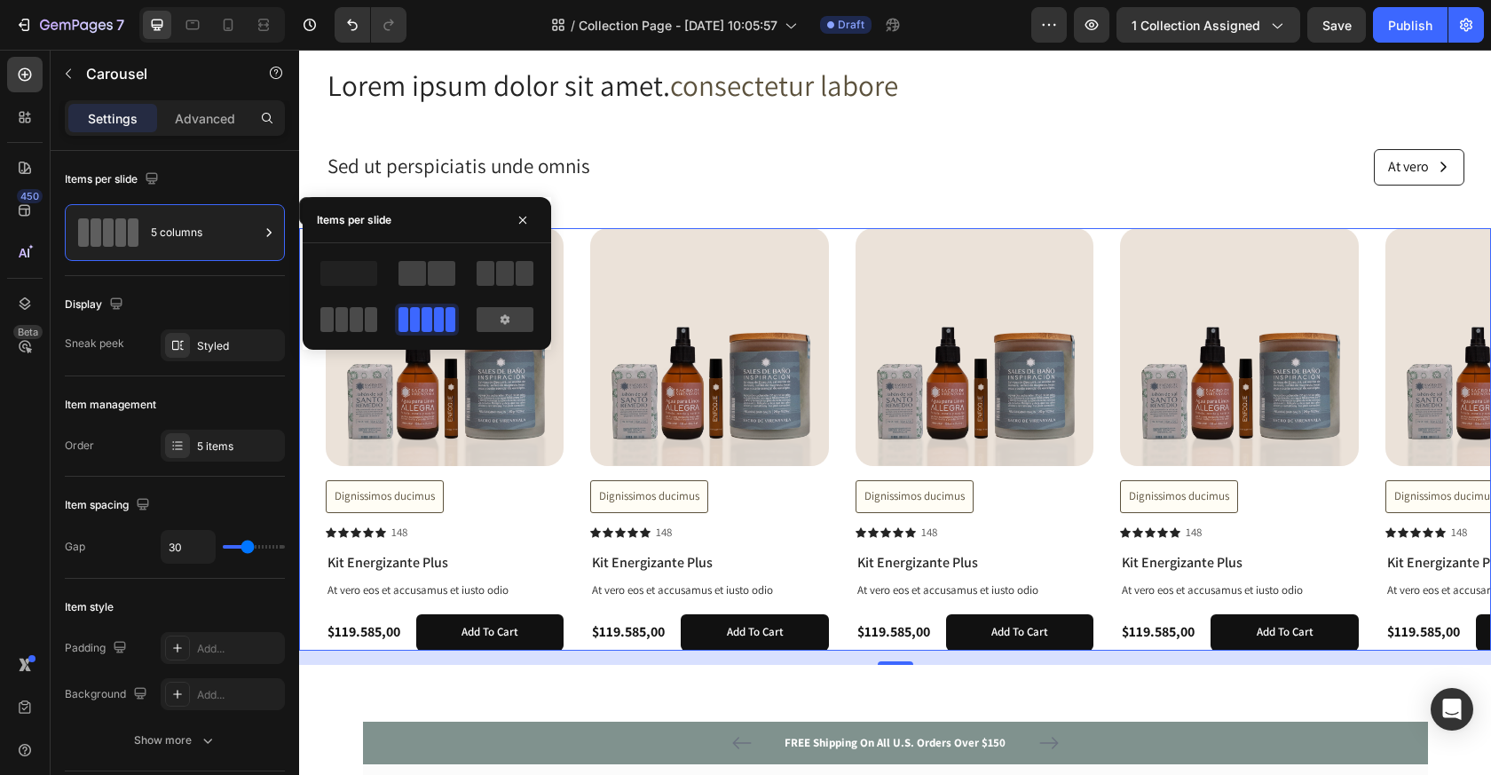
click at [332, 324] on span at bounding box center [326, 319] width 13 height 25
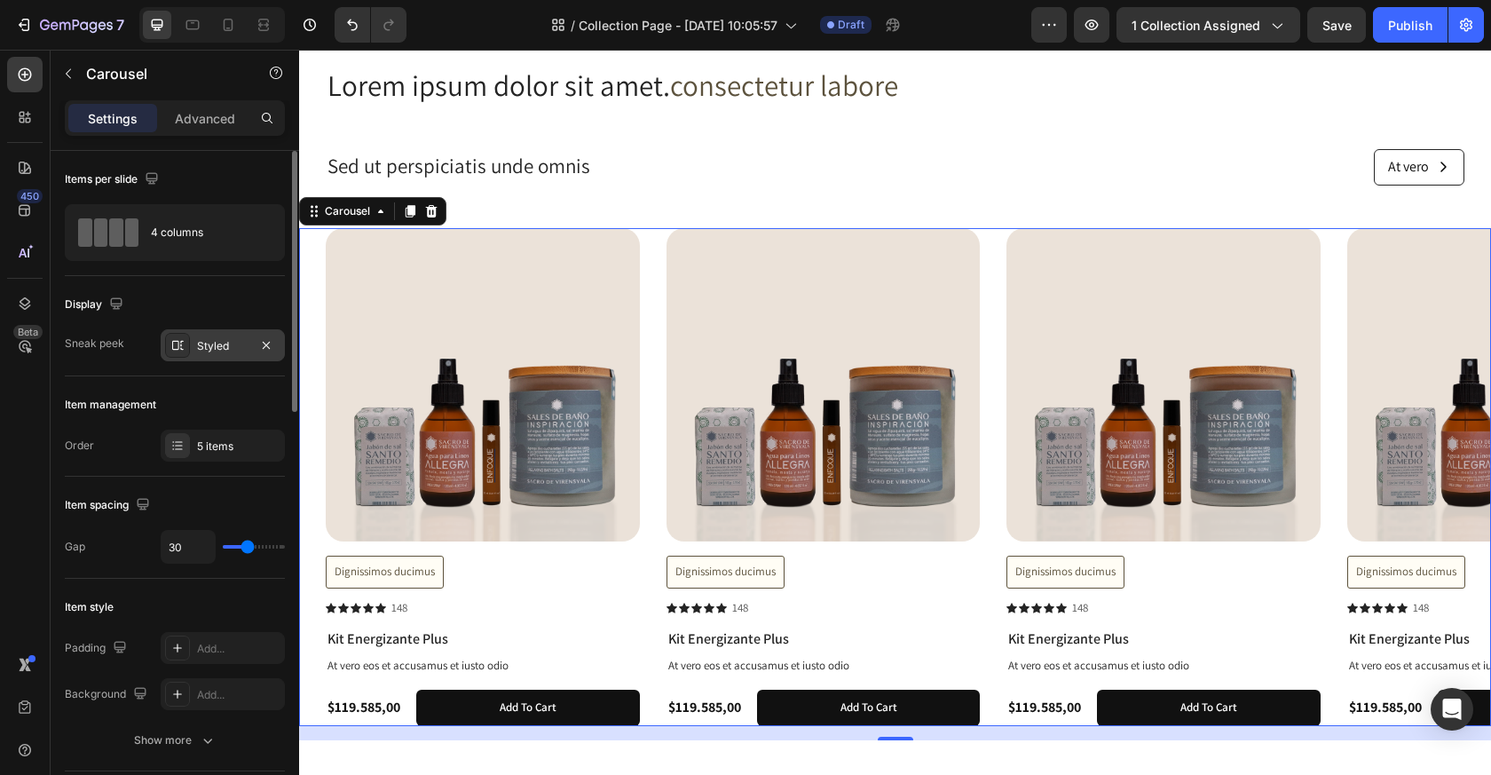
click at [222, 342] on div "Styled" at bounding box center [222, 346] width 51 height 16
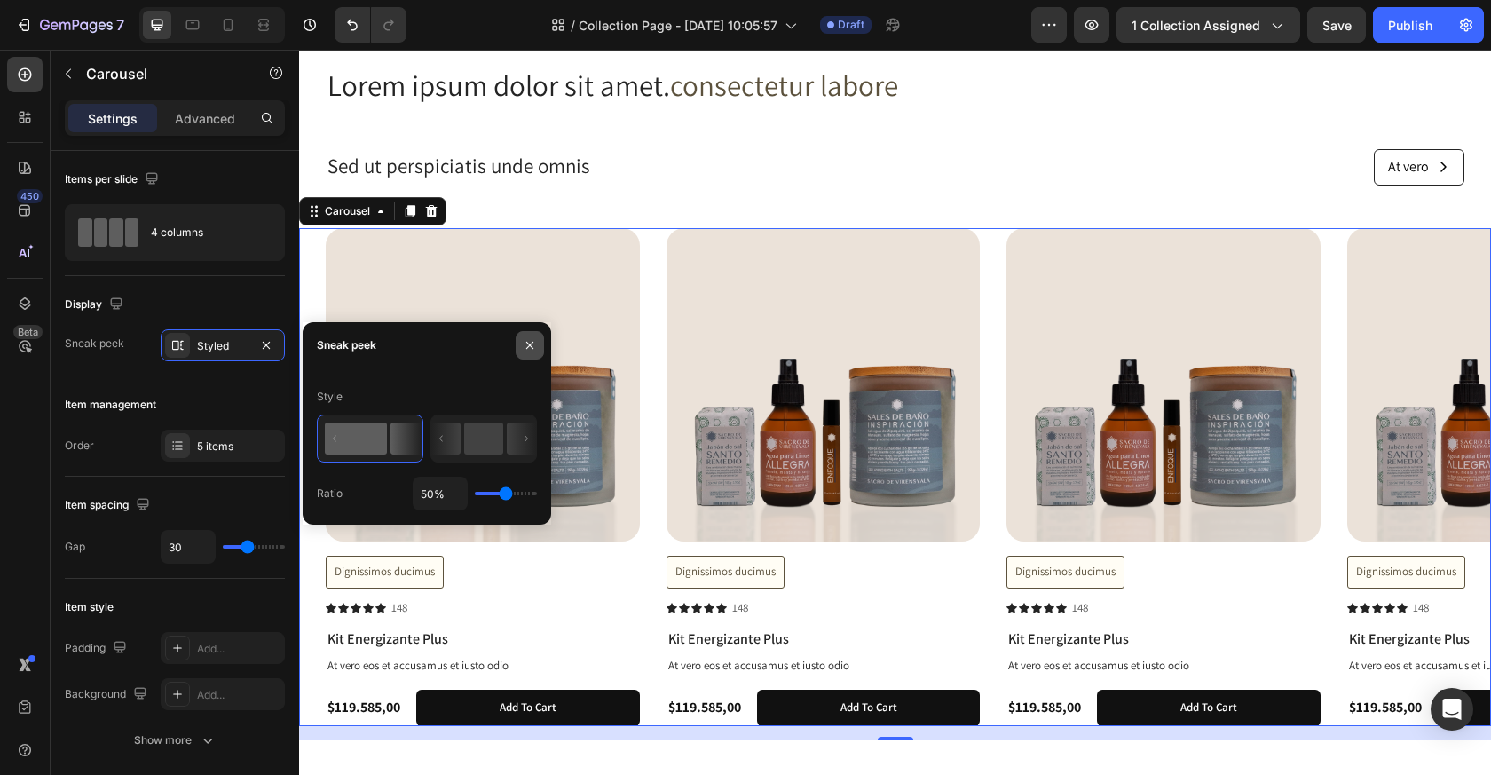
click at [531, 347] on icon "button" at bounding box center [530, 345] width 14 height 14
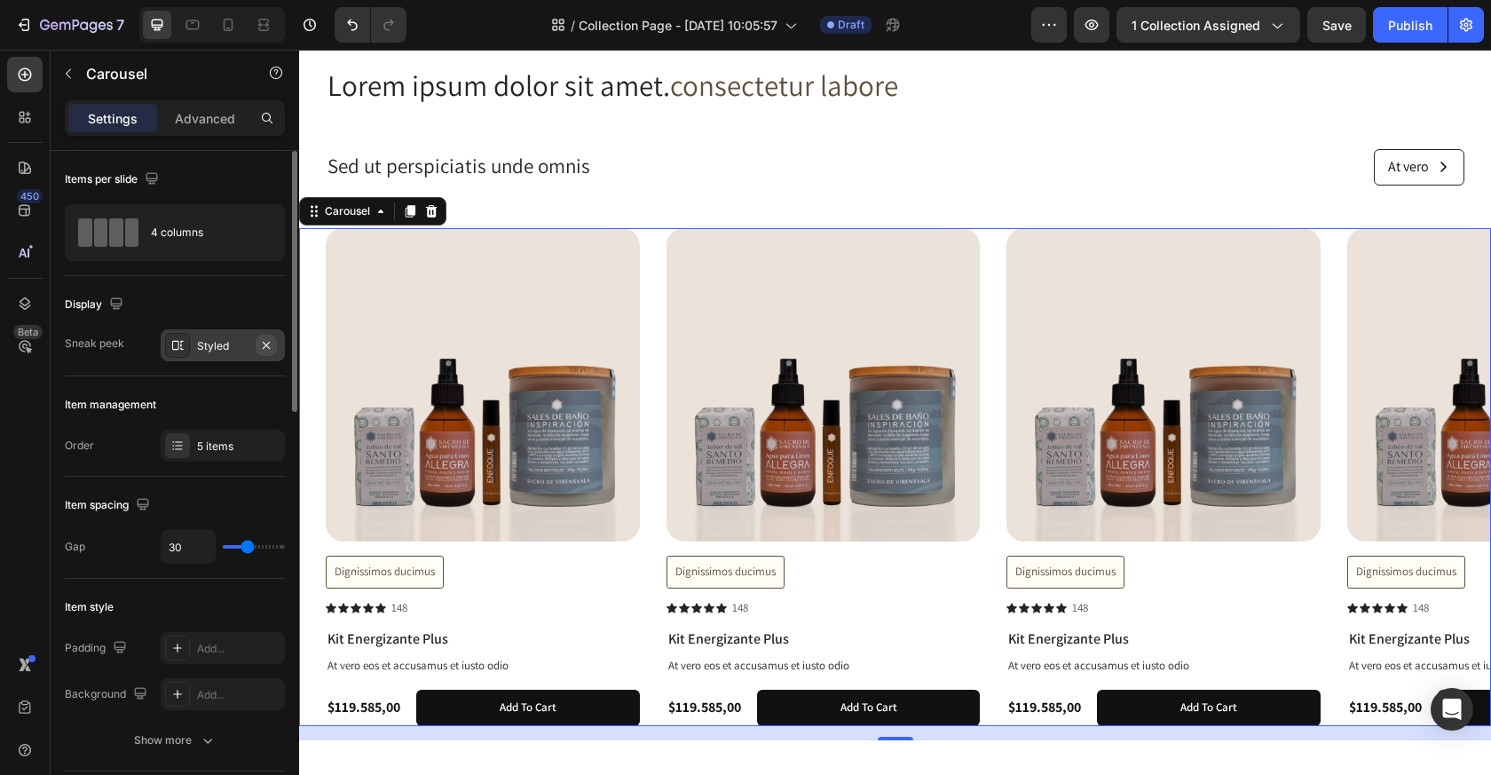
click at [267, 344] on icon "button" at bounding box center [266, 345] width 14 height 14
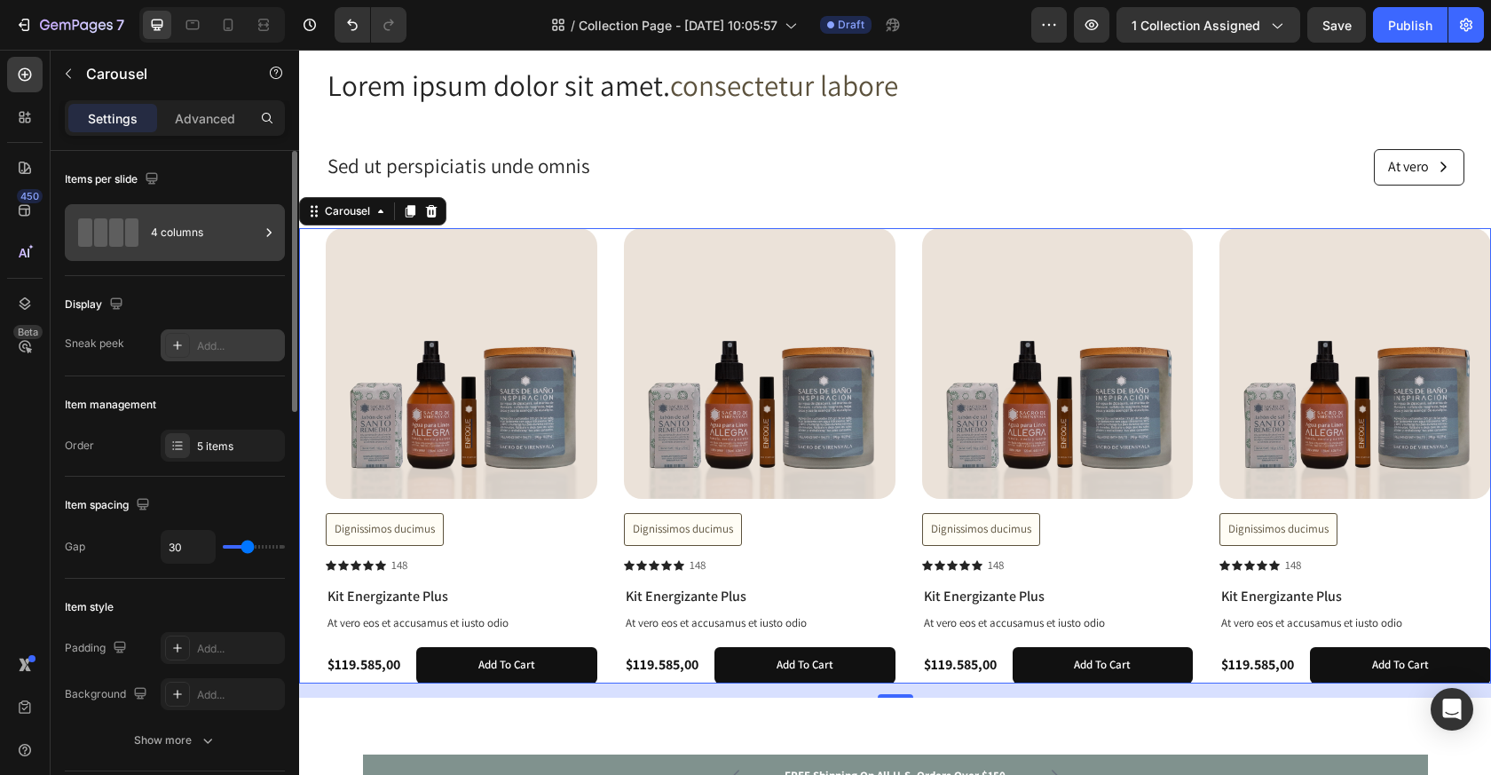
click at [213, 239] on div "4 columns" at bounding box center [205, 232] width 108 height 41
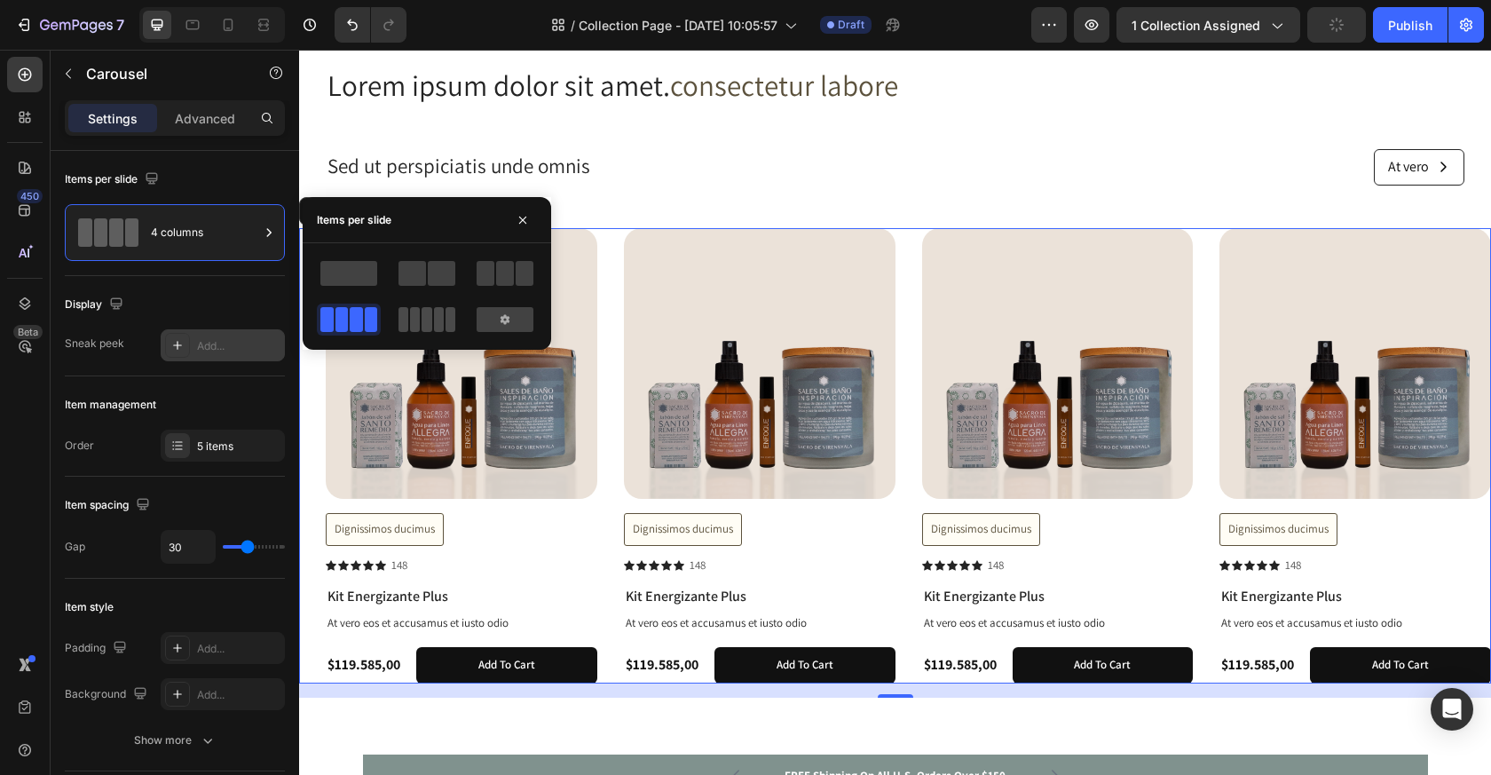
click at [434, 326] on span at bounding box center [439, 319] width 10 height 25
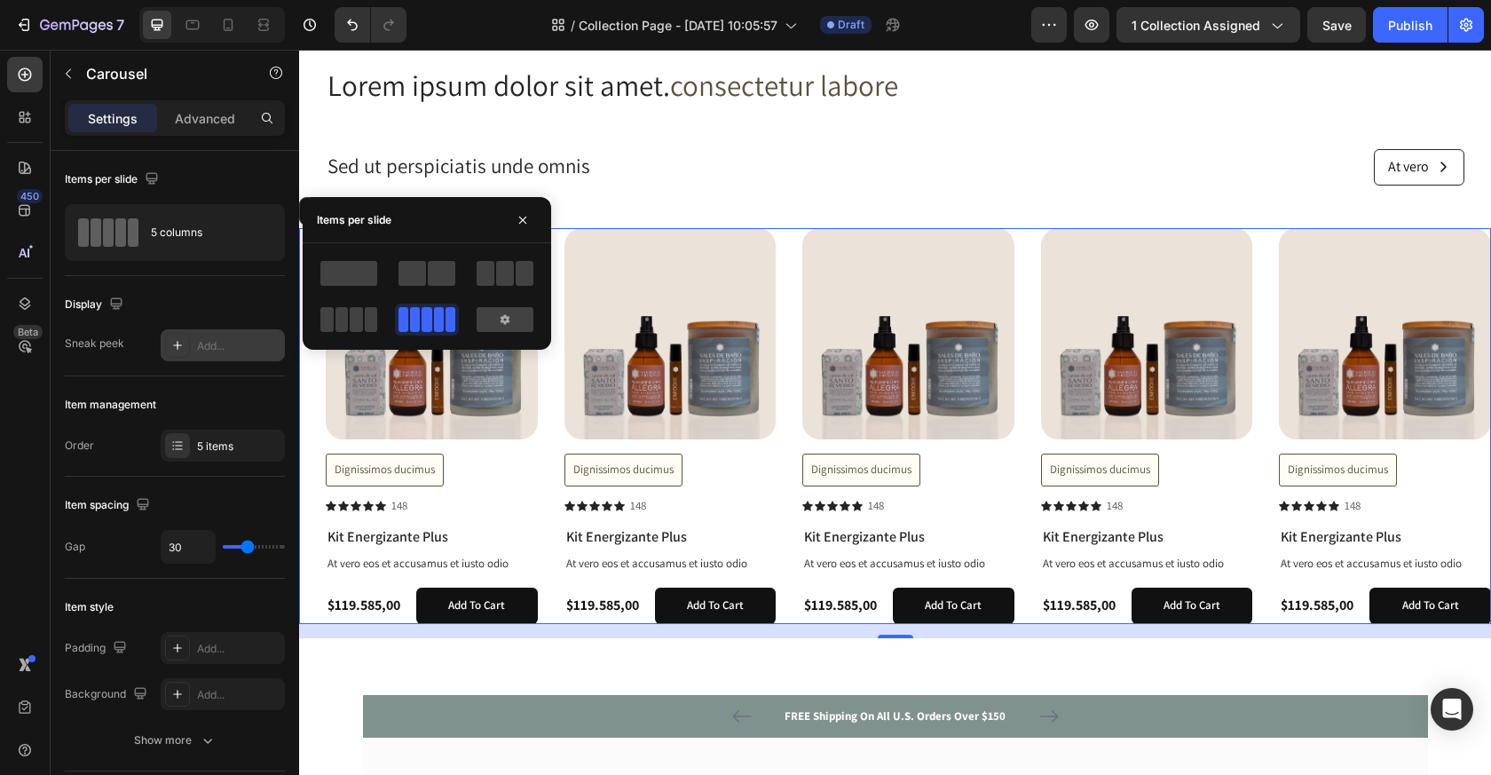
click at [223, 310] on div "Display" at bounding box center [175, 304] width 220 height 28
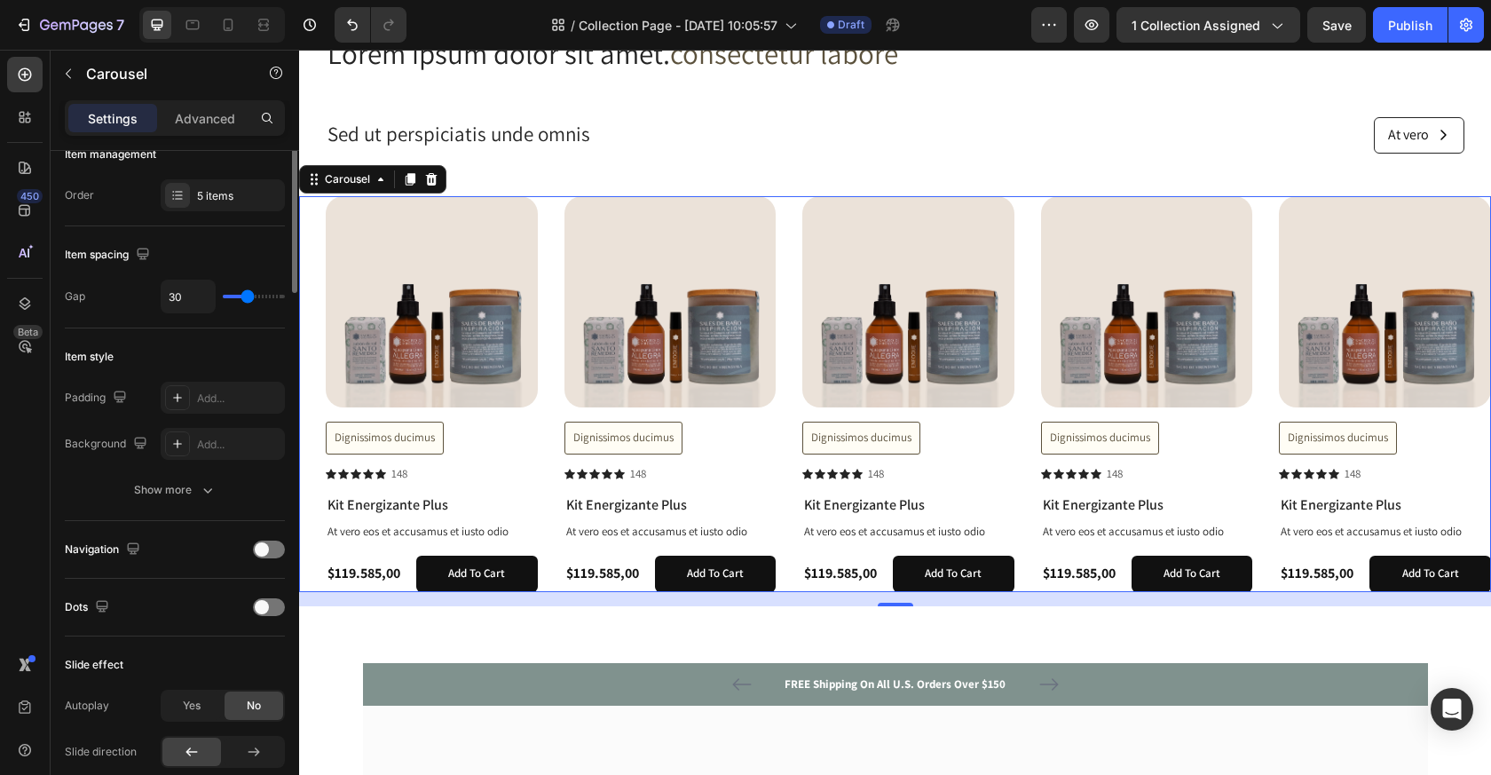
scroll to position [274, 0]
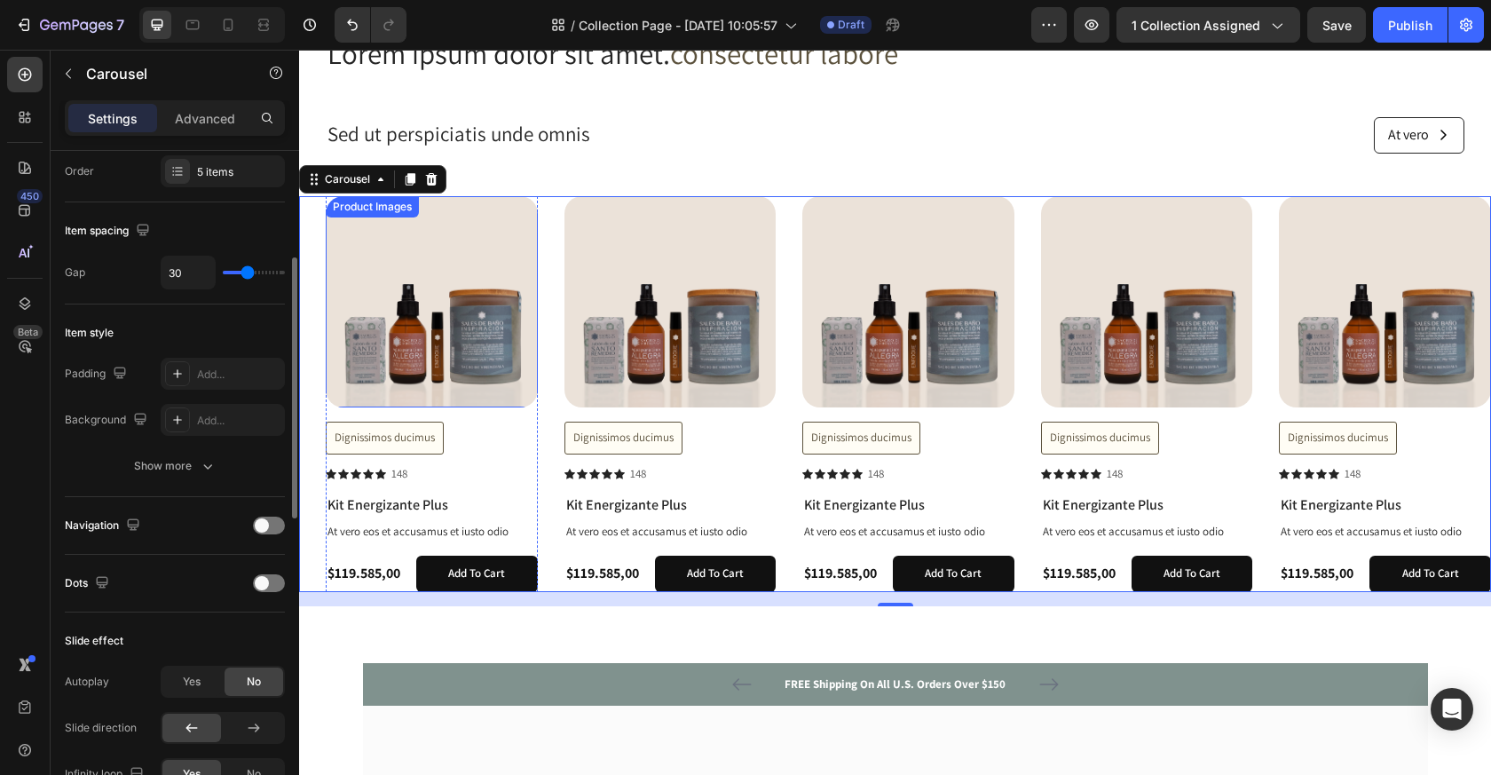
click at [377, 328] on img at bounding box center [432, 301] width 212 height 211
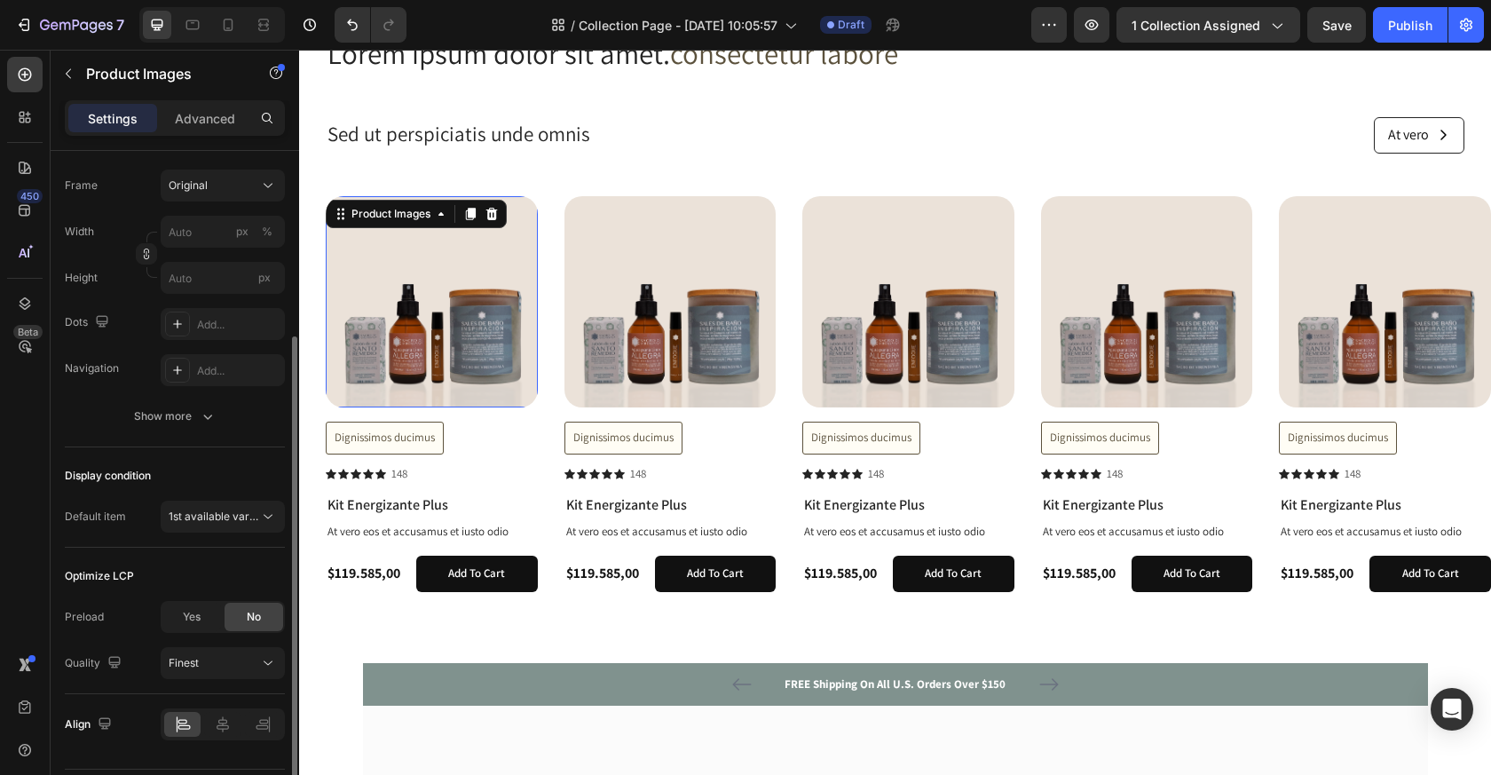
scroll to position [0, 0]
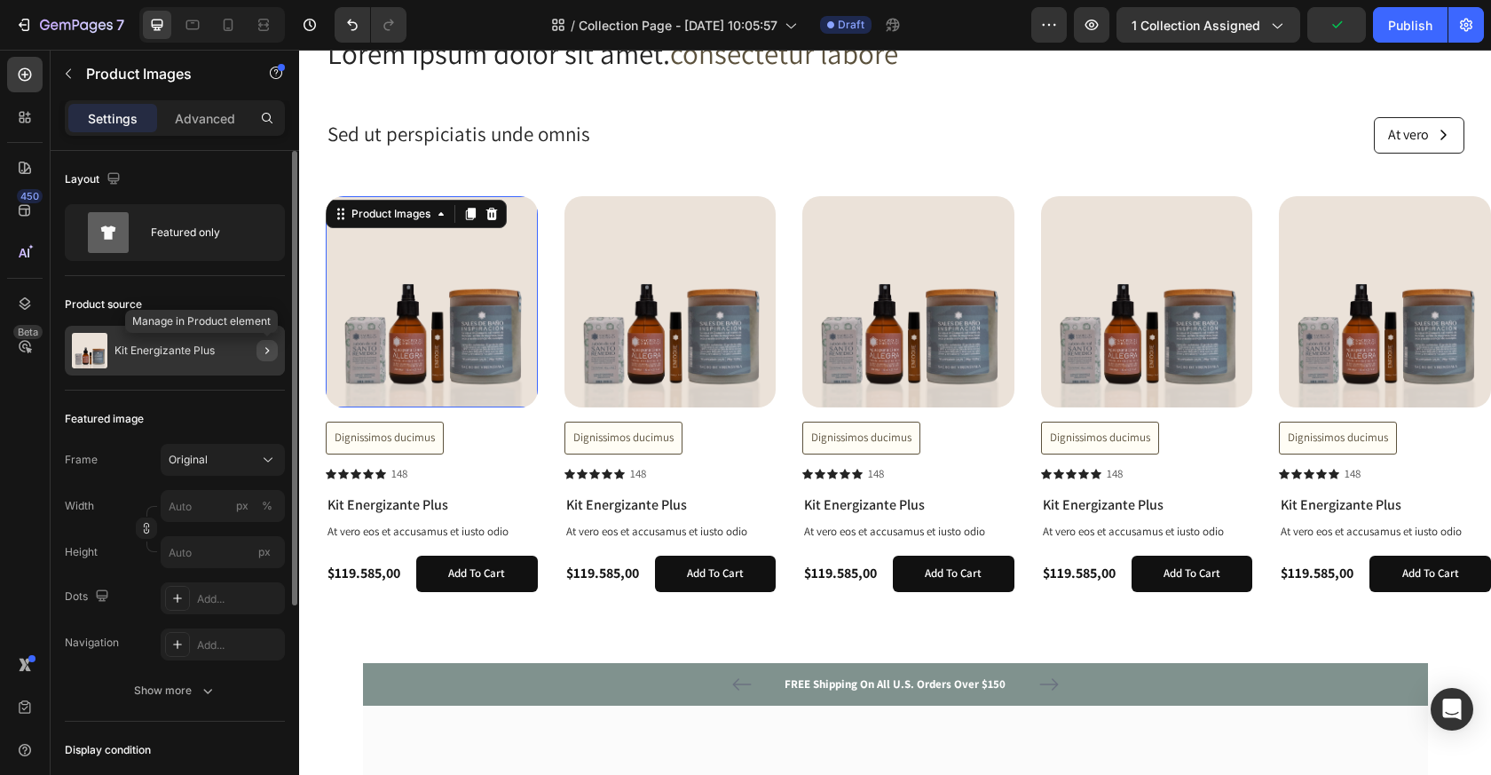
click at [266, 344] on icon "button" at bounding box center [267, 351] width 14 height 14
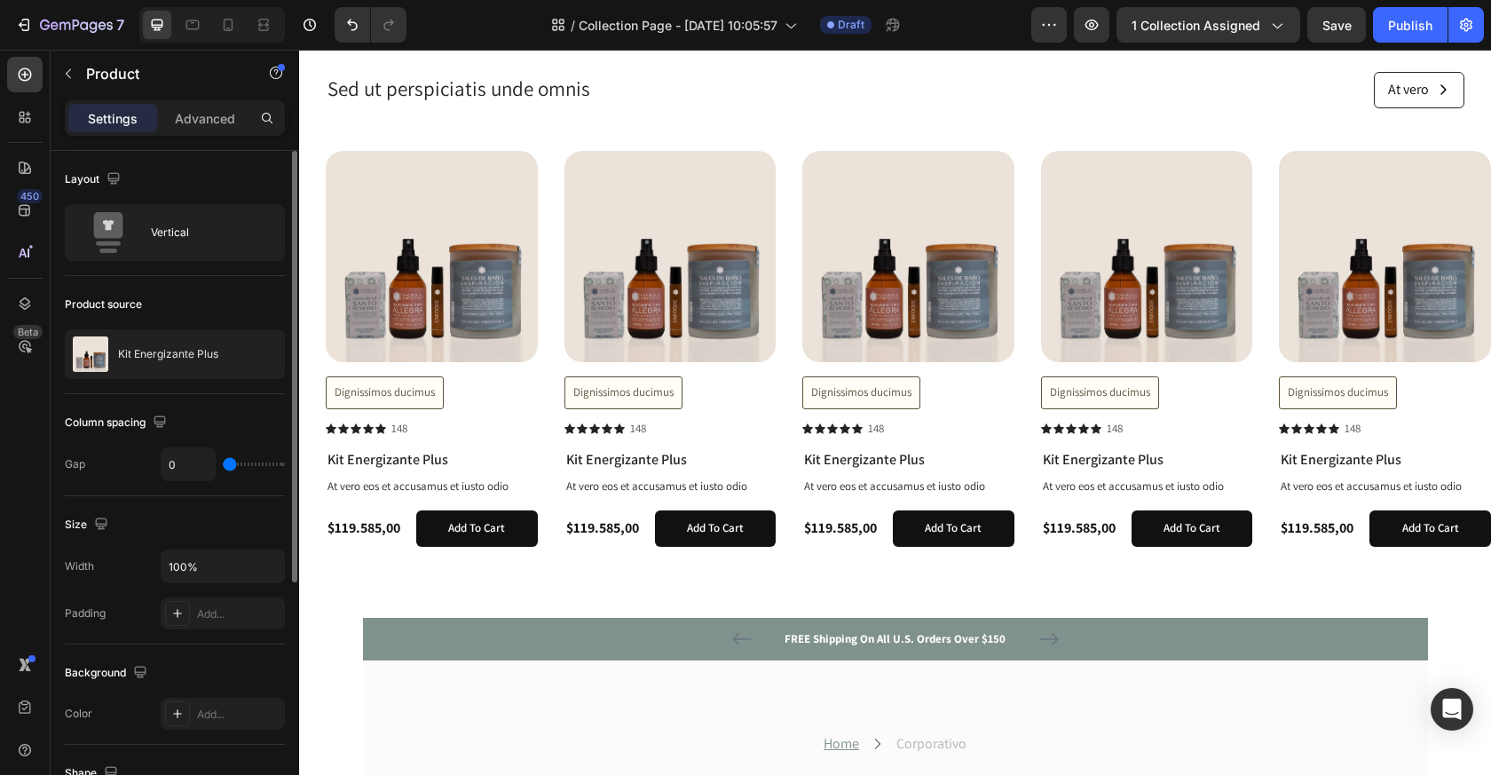
scroll to position [171, 0]
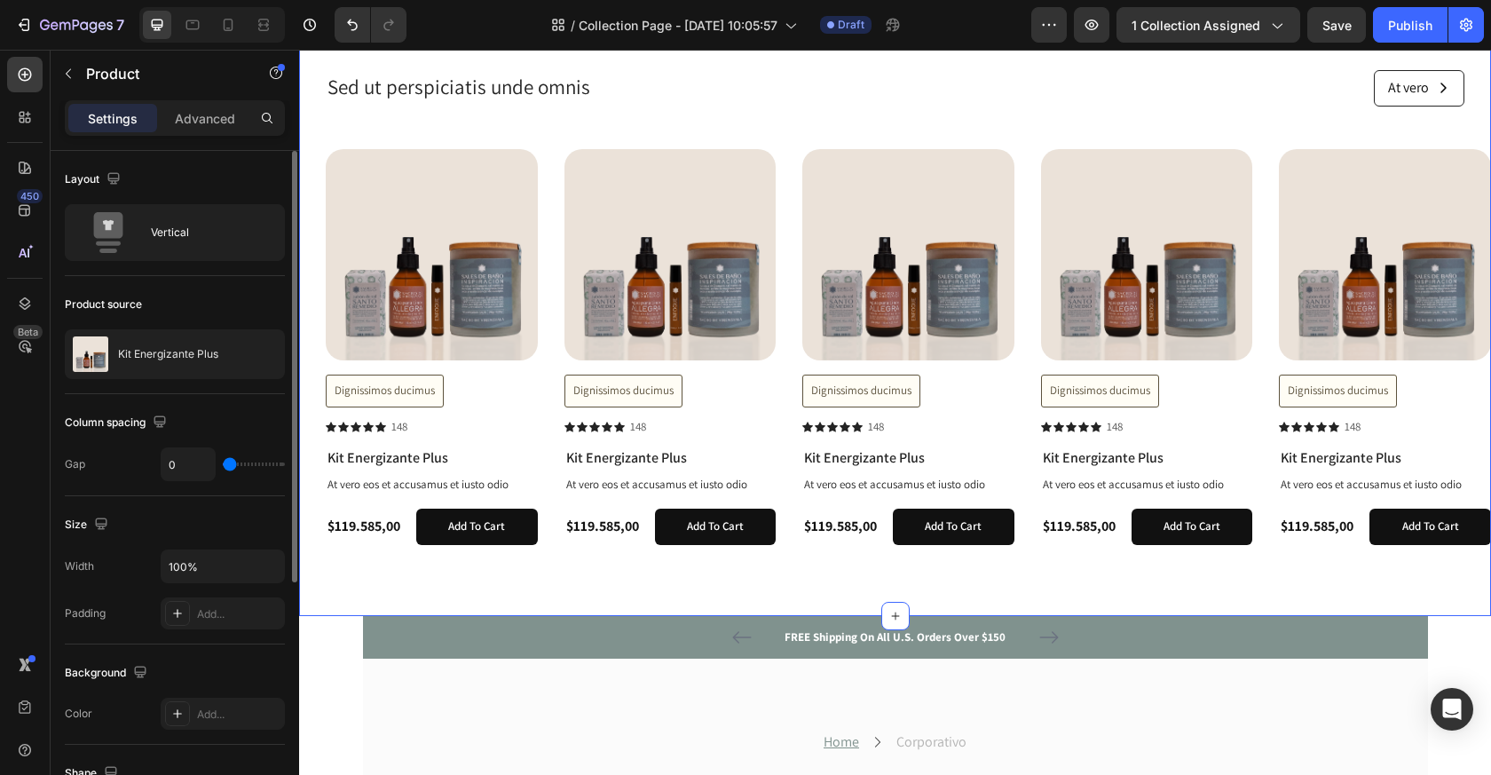
click at [1272, 125] on div "Lorem ipsum dolor sit amet. consectetur labore Heading Sed ut perspiciatis unde…" at bounding box center [895, 272] width 1192 height 573
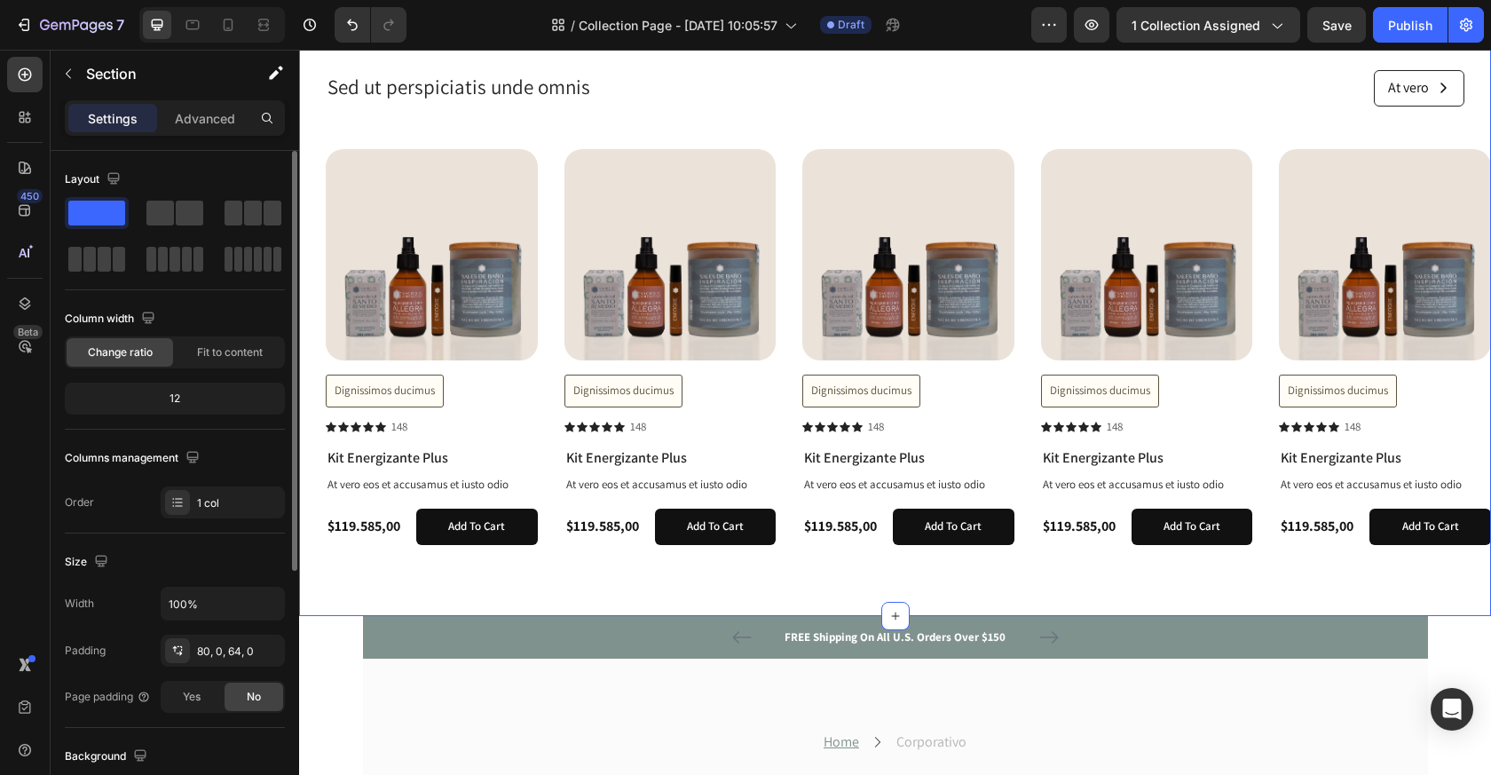
click at [1058, 573] on div "Lorem ipsum dolor sit amet. consectetur labore Heading Sed ut perspiciatis unde…" at bounding box center [895, 265] width 1192 height 701
click at [777, 130] on div "Lorem ipsum dolor sit amet. consectetur labore Heading Sed ut perspiciatis unde…" at bounding box center [895, 272] width 1192 height 573
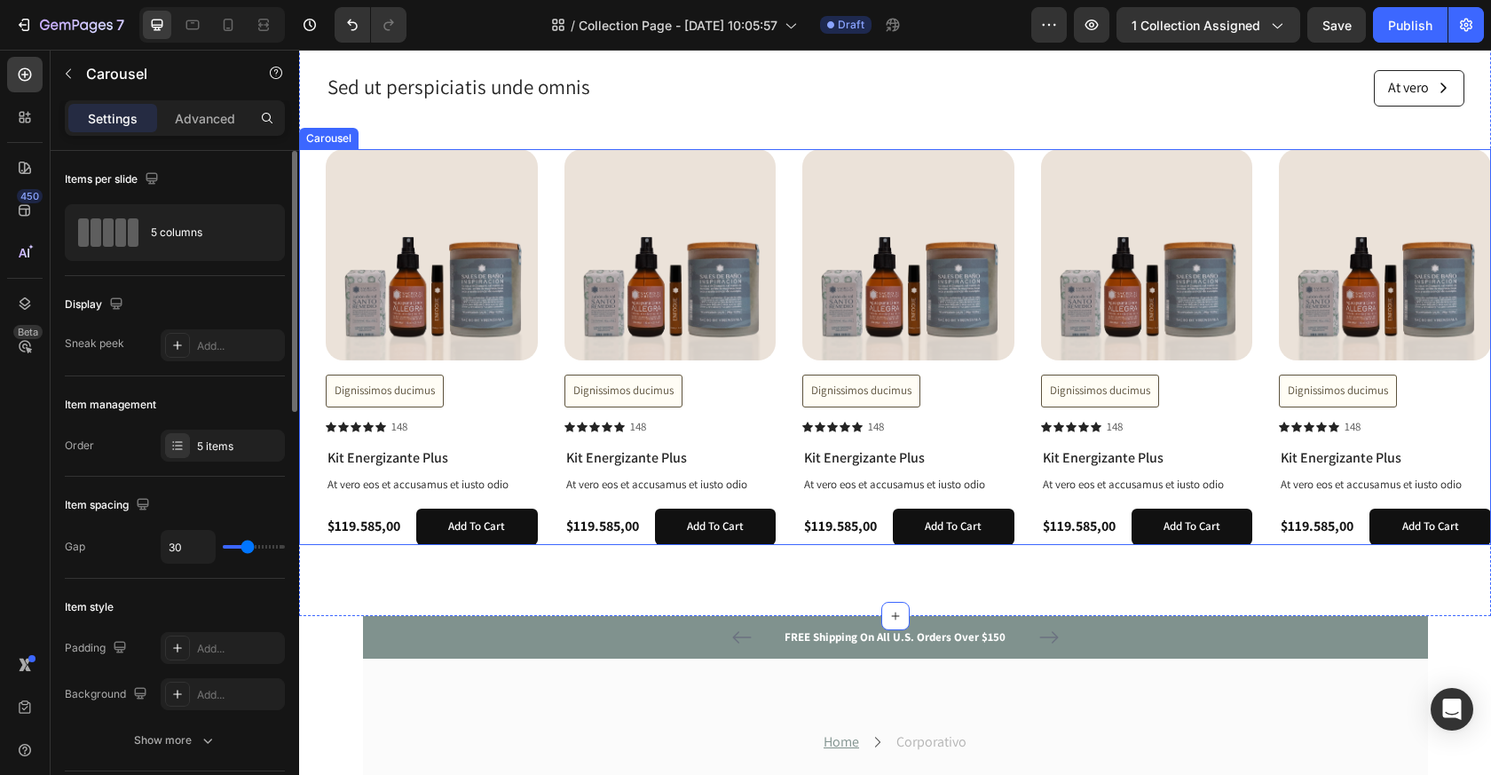
click at [550, 535] on div "Product Images Dignissimos ducimus Button Icon Icon Icon Icon Icon Icon List 14…" at bounding box center [909, 347] width 1166 height 397
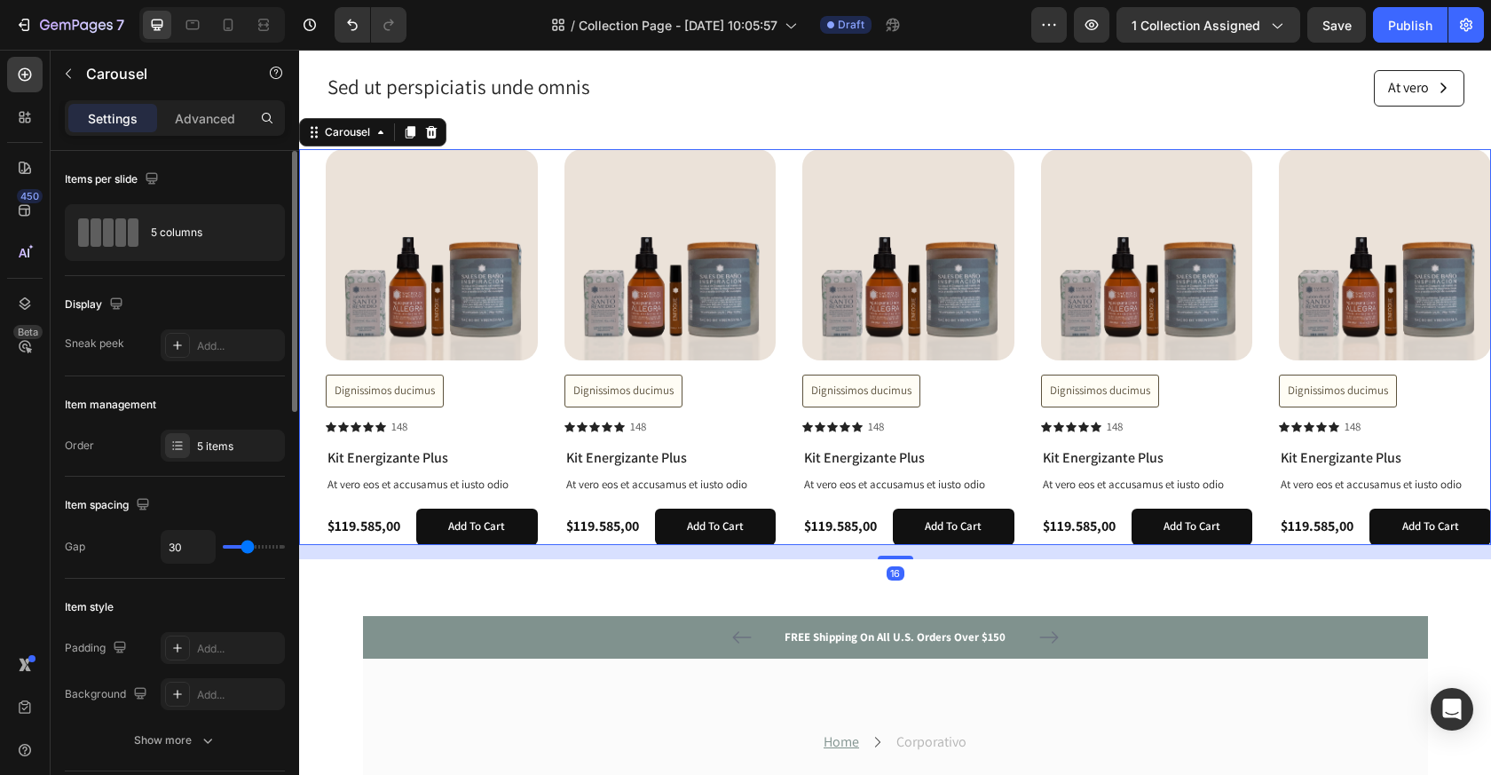
click at [434, 125] on icon at bounding box center [431, 132] width 14 height 14
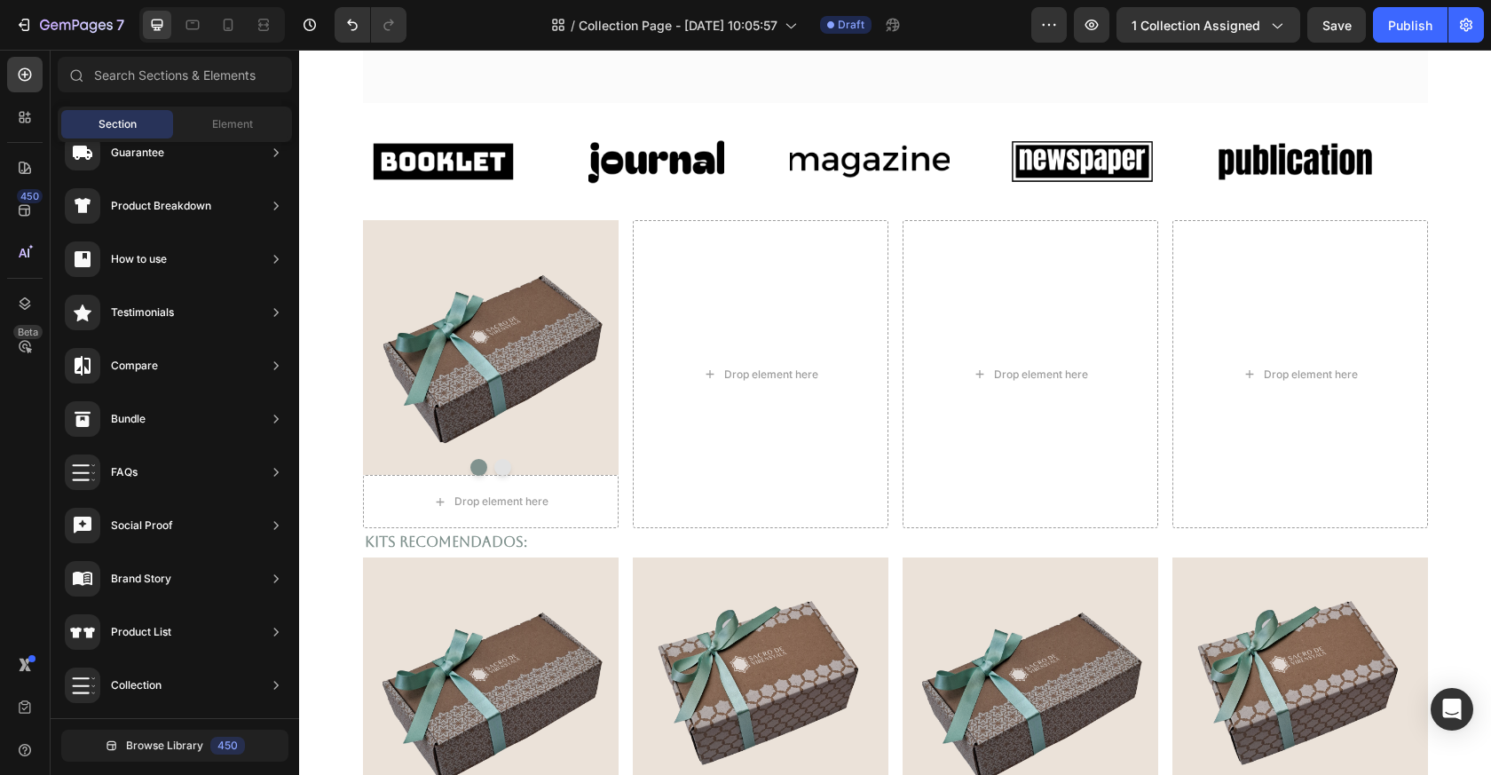
scroll to position [689, 0]
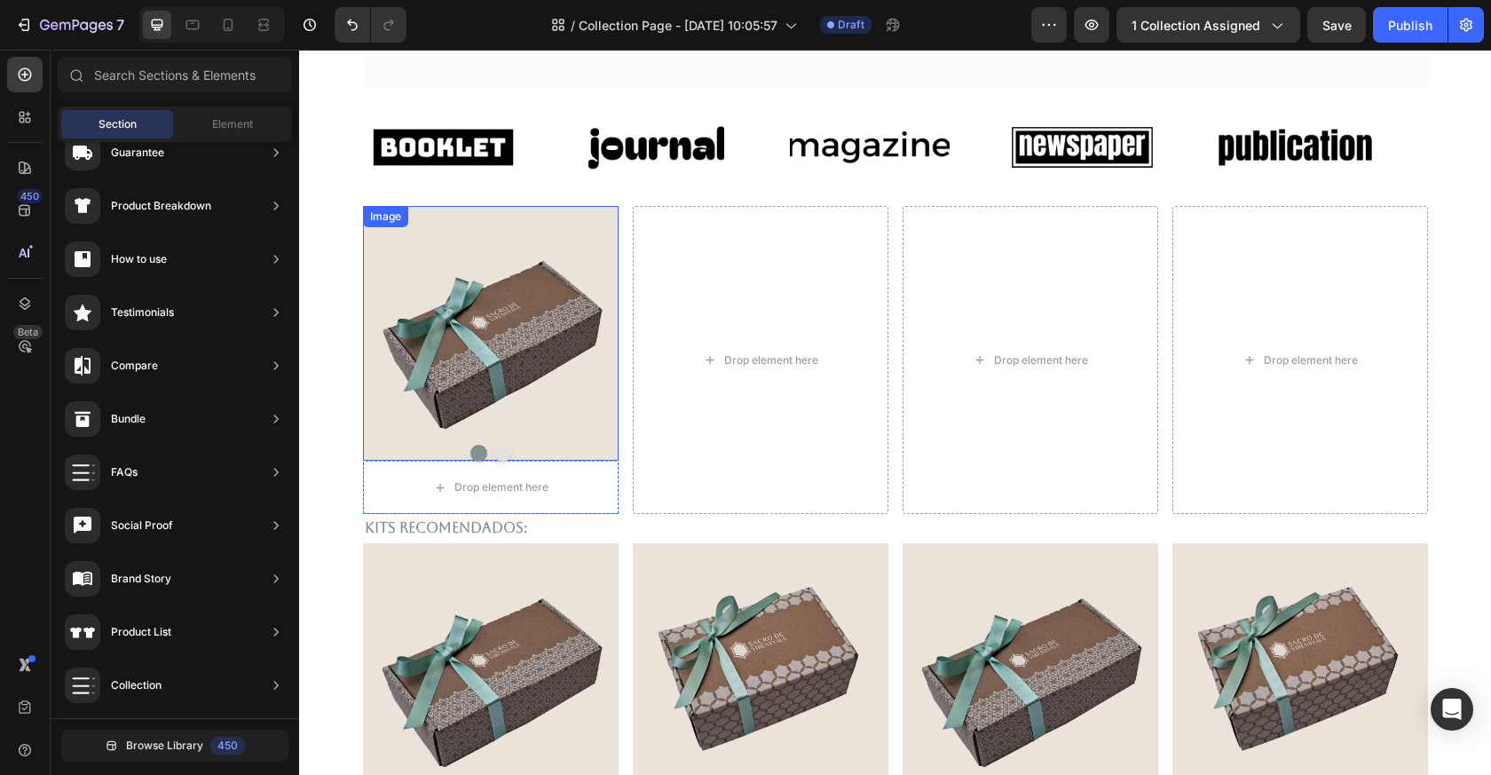
click at [559, 399] on img at bounding box center [491, 333] width 256 height 255
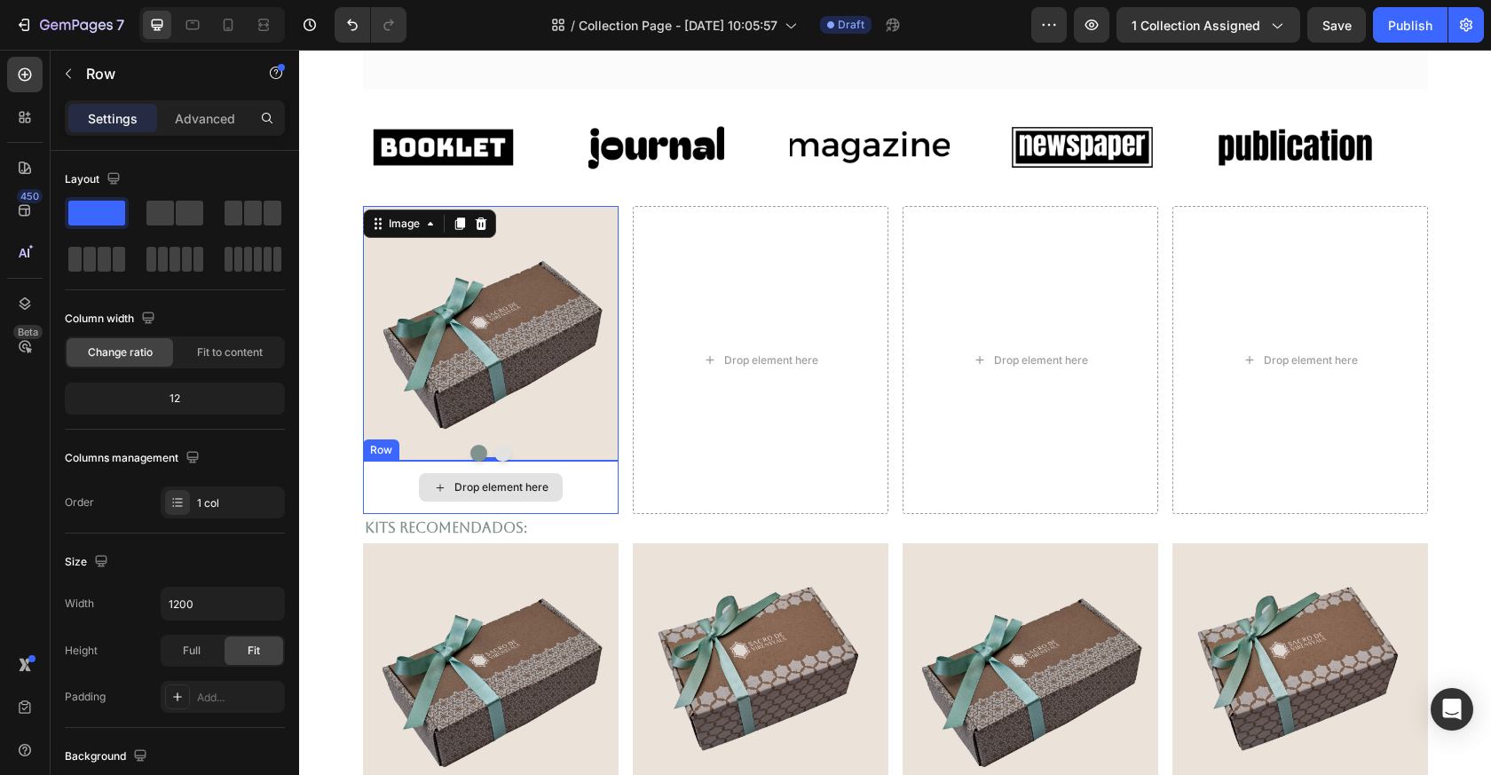
click at [581, 491] on div "Drop element here" at bounding box center [491, 487] width 256 height 53
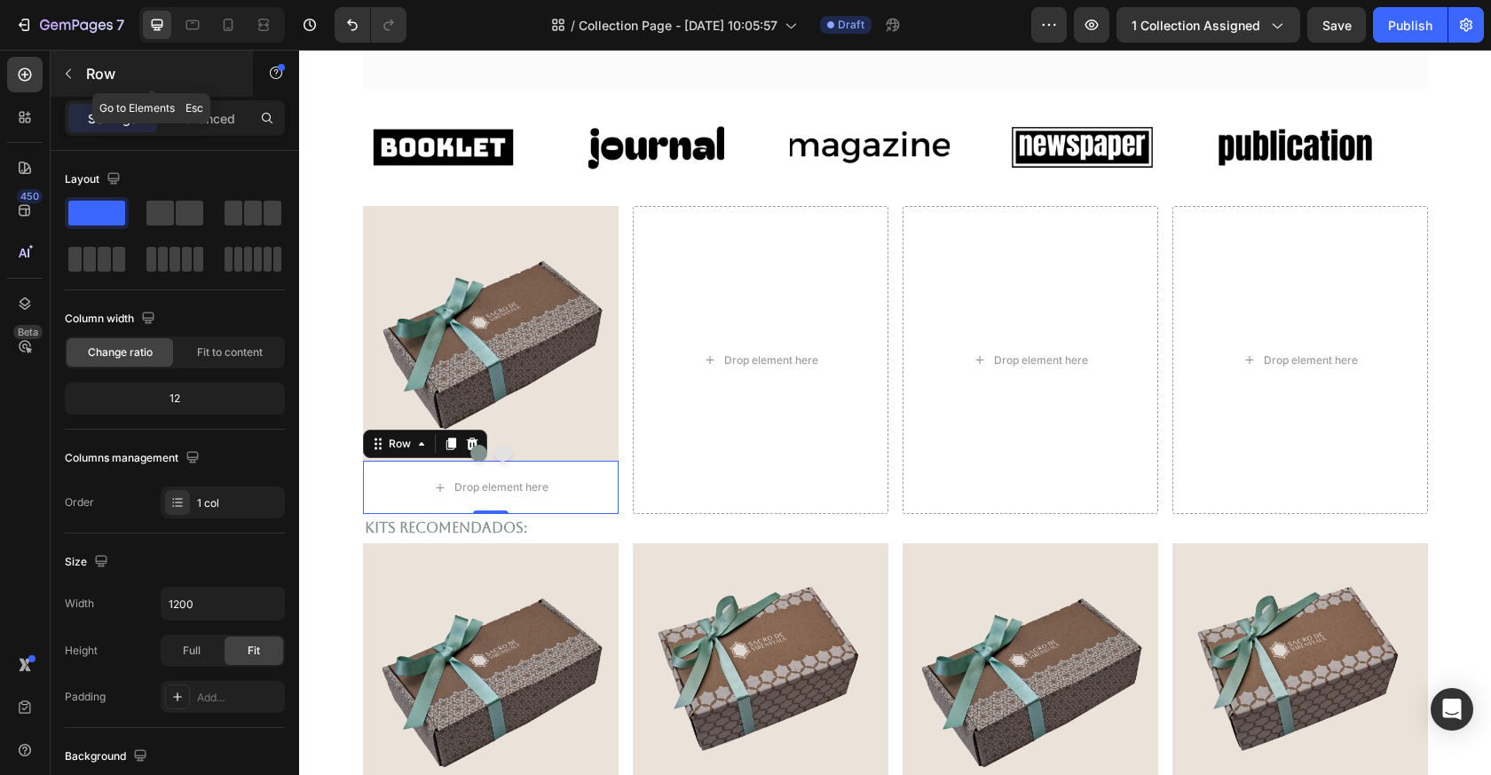
click at [67, 64] on button "button" at bounding box center [68, 73] width 28 height 28
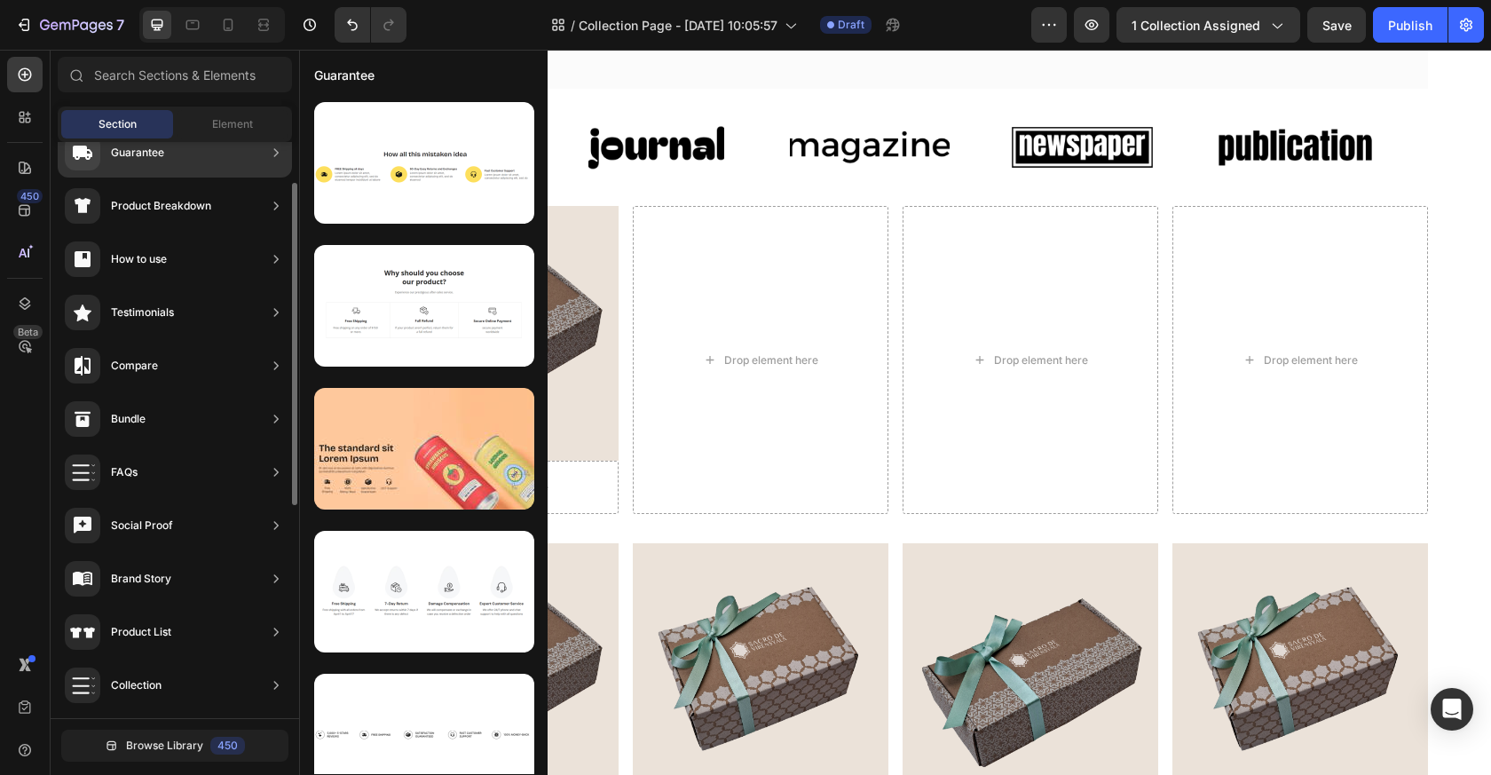
scroll to position [0, 0]
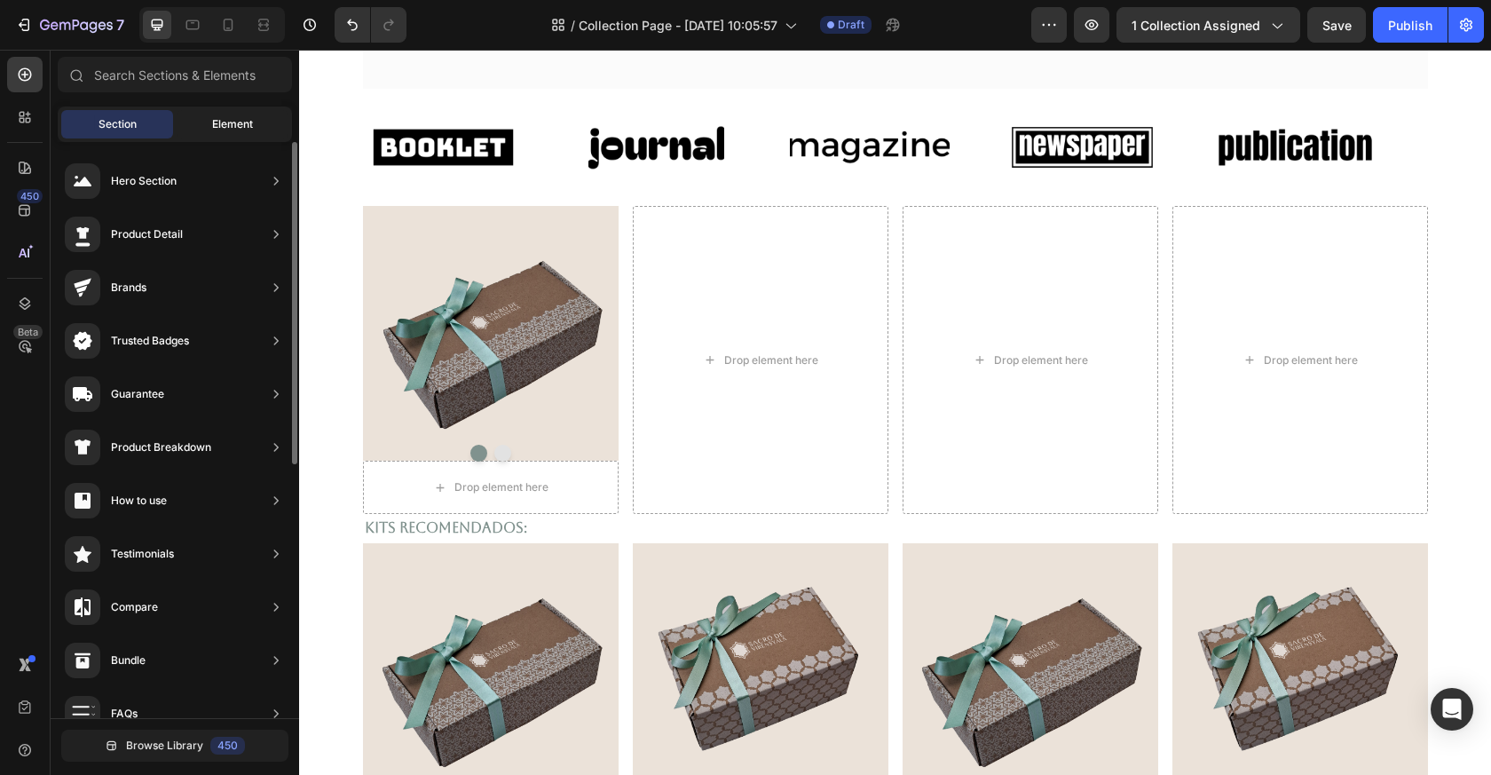
click at [210, 127] on div "Element" at bounding box center [233, 124] width 112 height 28
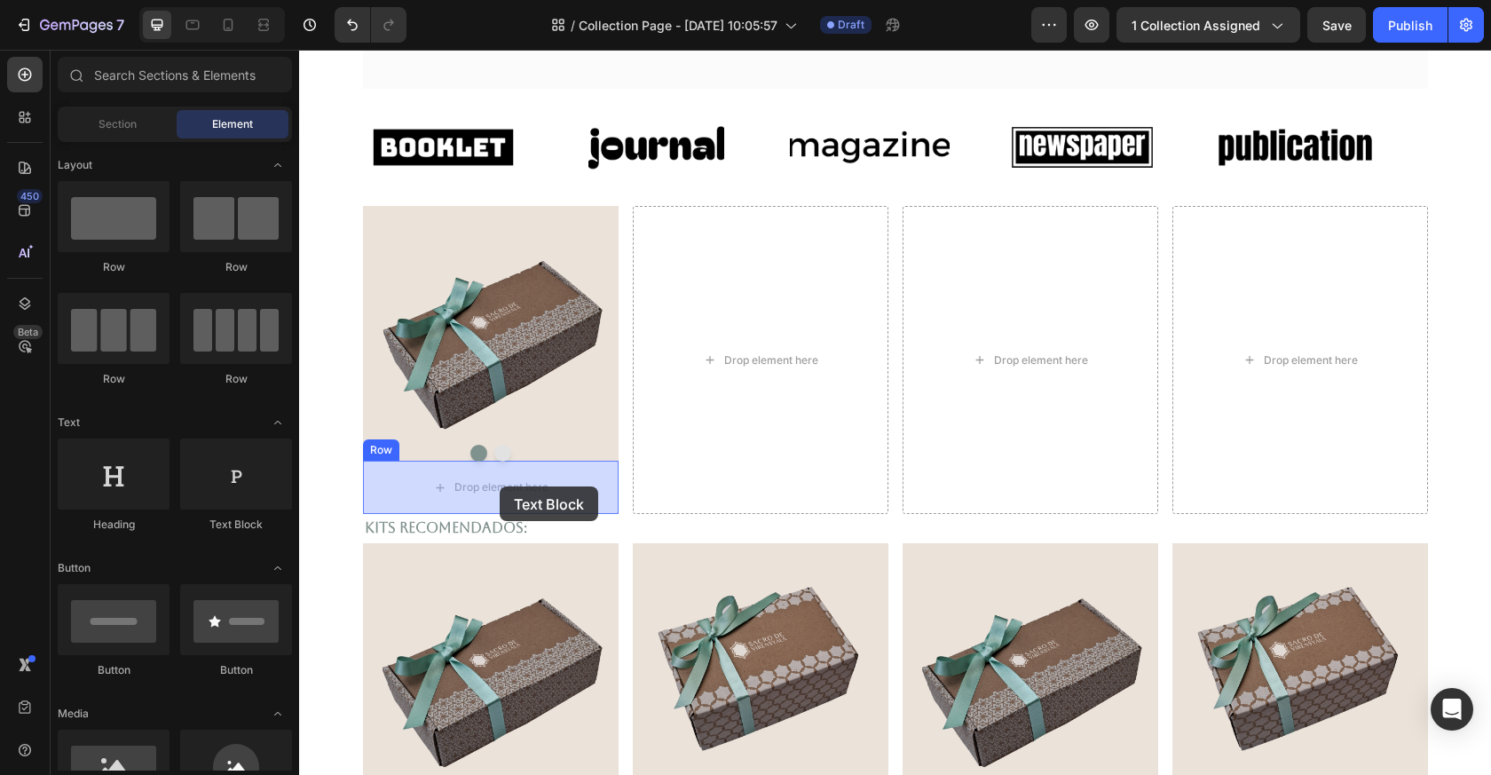
drag, startPoint x: 538, startPoint y: 555, endPoint x: 500, endPoint y: 486, distance: 78.3
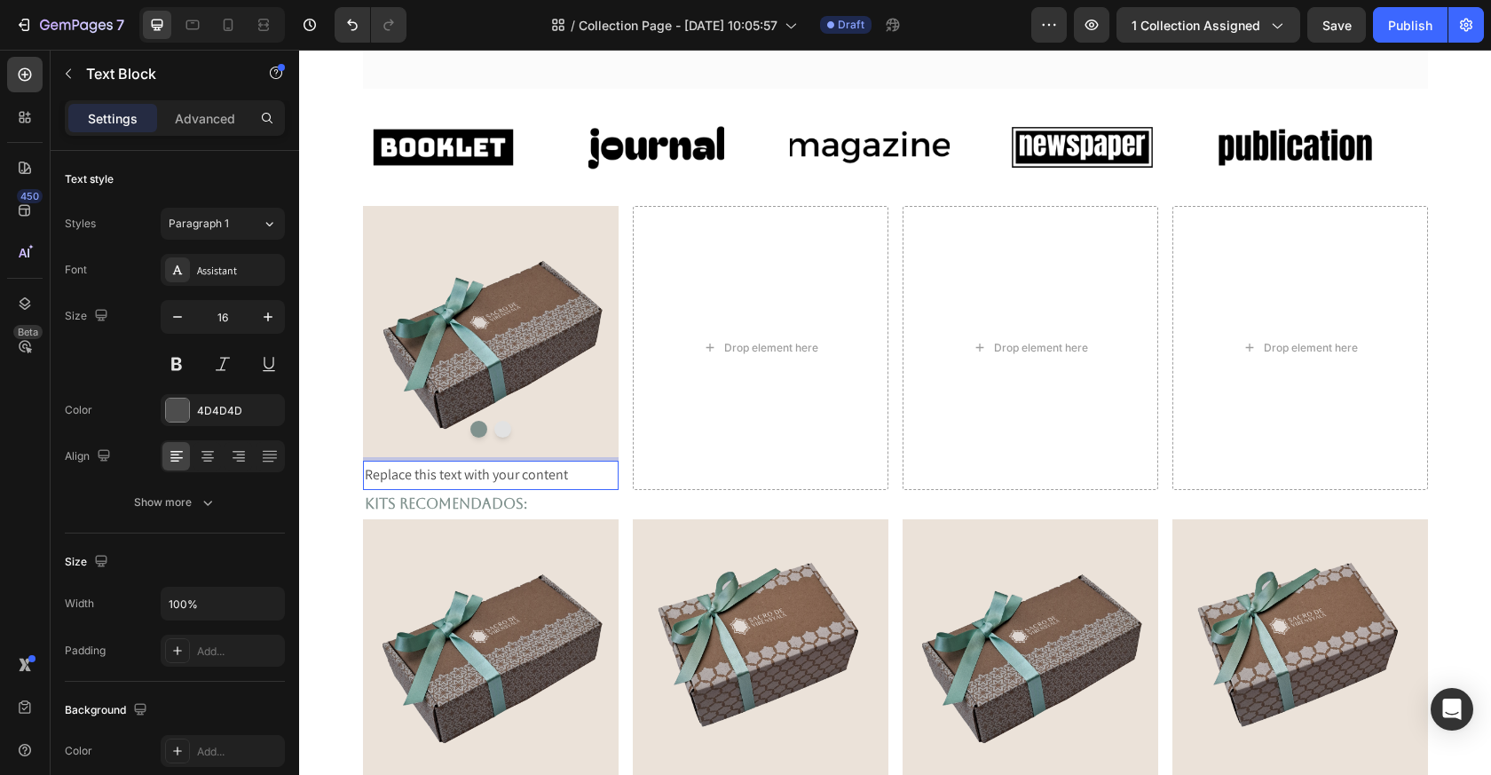
click at [532, 485] on div "Replace this text with your content" at bounding box center [491, 475] width 256 height 29
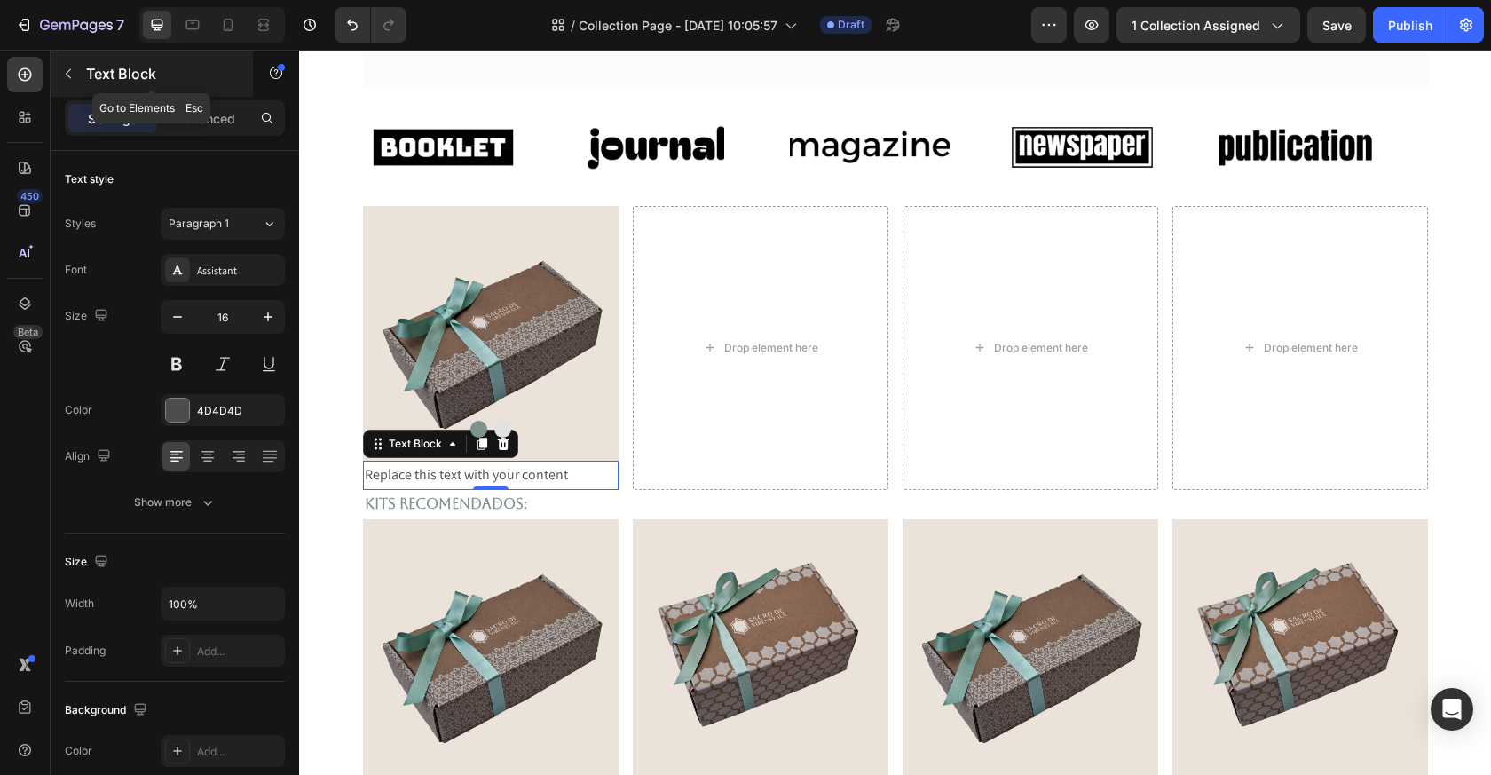
click at [69, 68] on icon "button" at bounding box center [68, 74] width 14 height 14
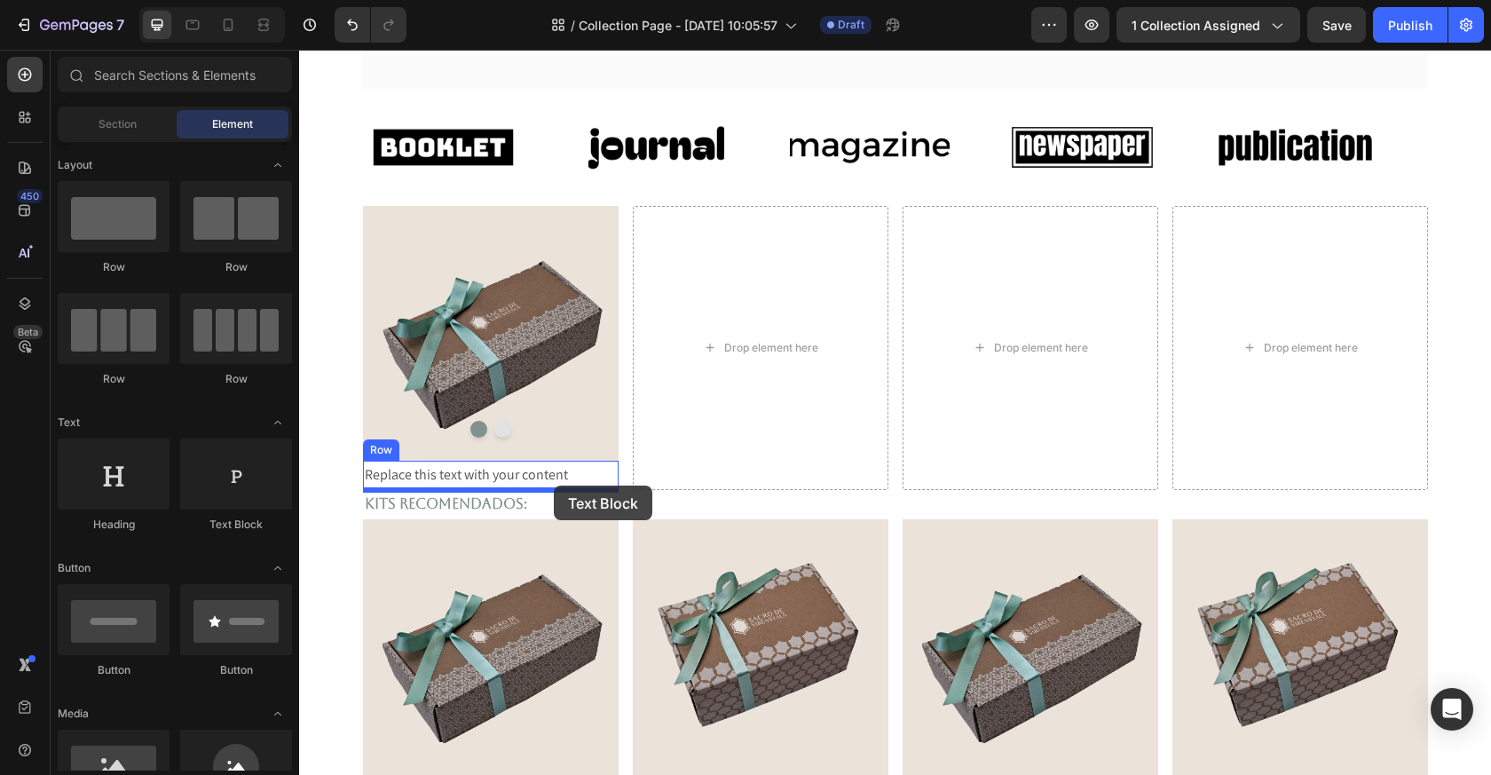
drag, startPoint x: 521, startPoint y: 531, endPoint x: 553, endPoint y: 487, distance: 54.0
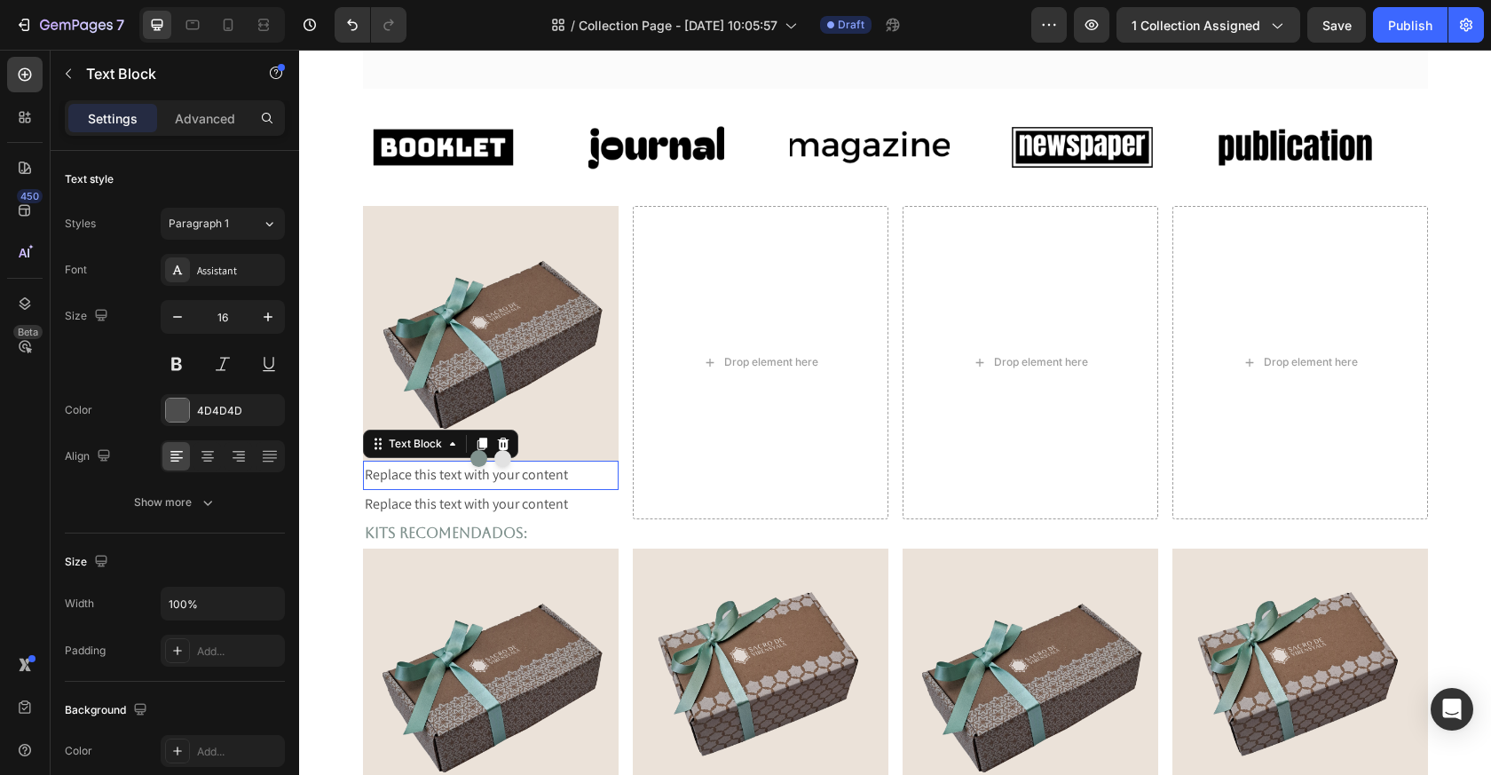
click at [561, 483] on p "Replace this text with your content" at bounding box center [491, 476] width 252 height 26
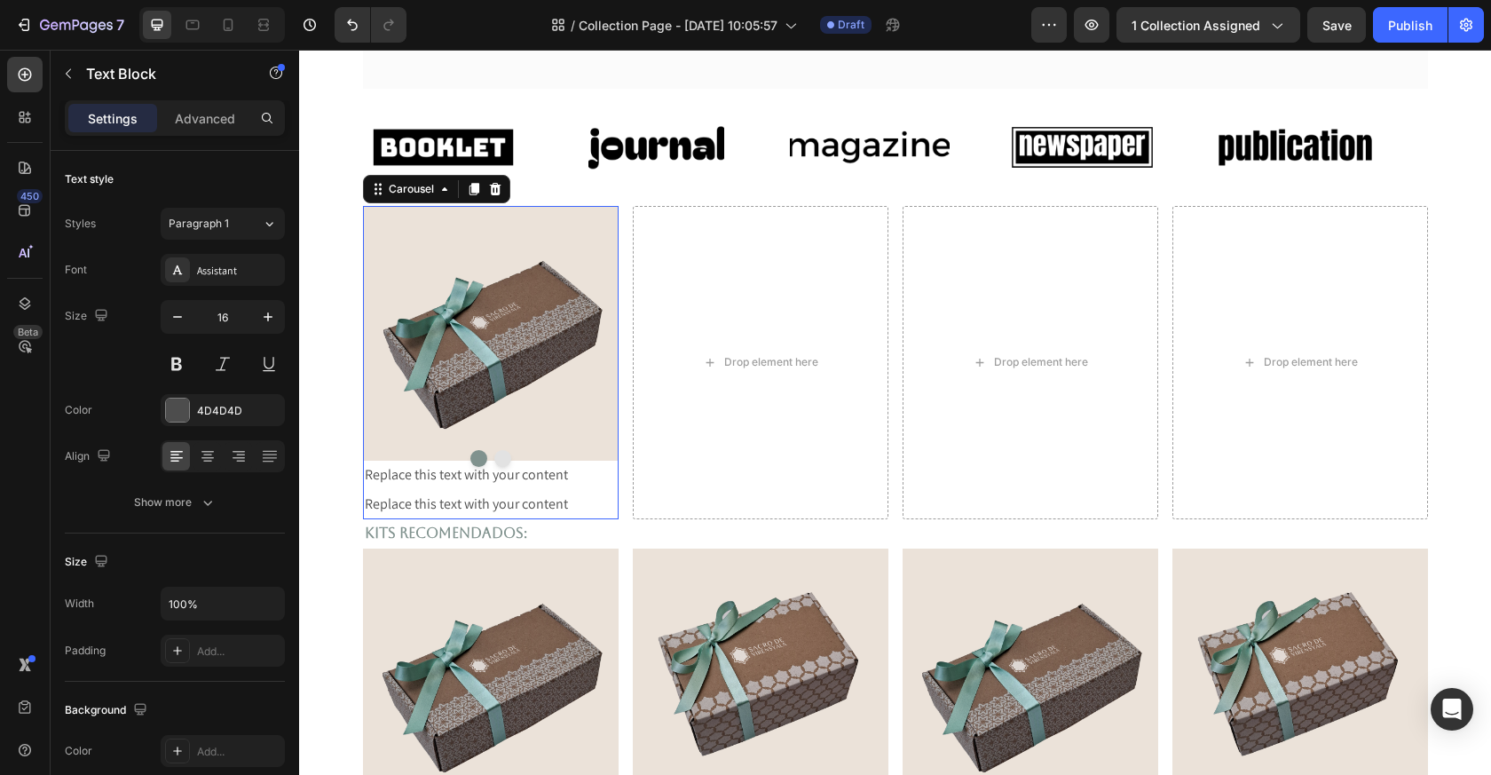
click at [502, 459] on button "Dot" at bounding box center [502, 458] width 17 height 17
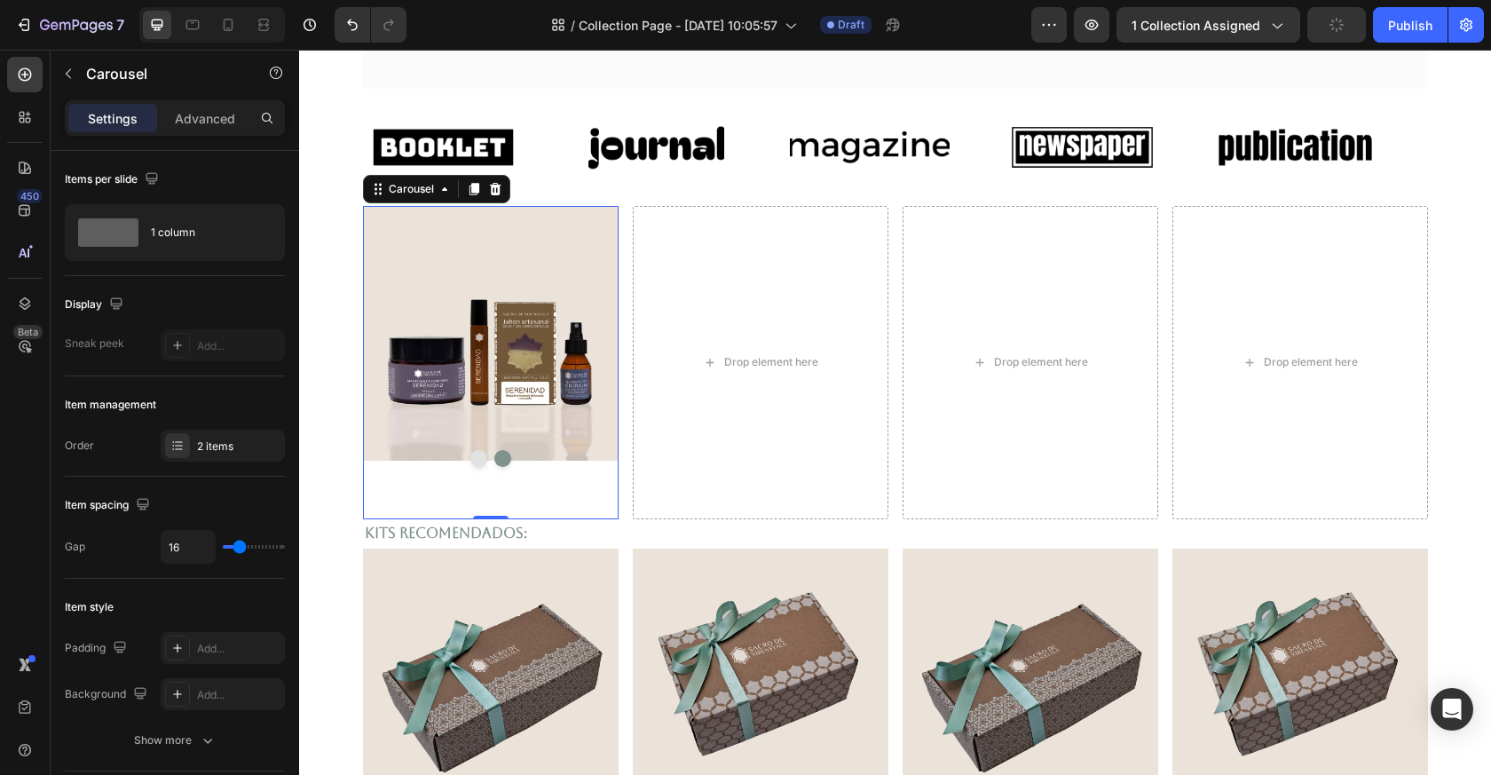
click at [479, 457] on button "Dot" at bounding box center [479, 458] width 17 height 17
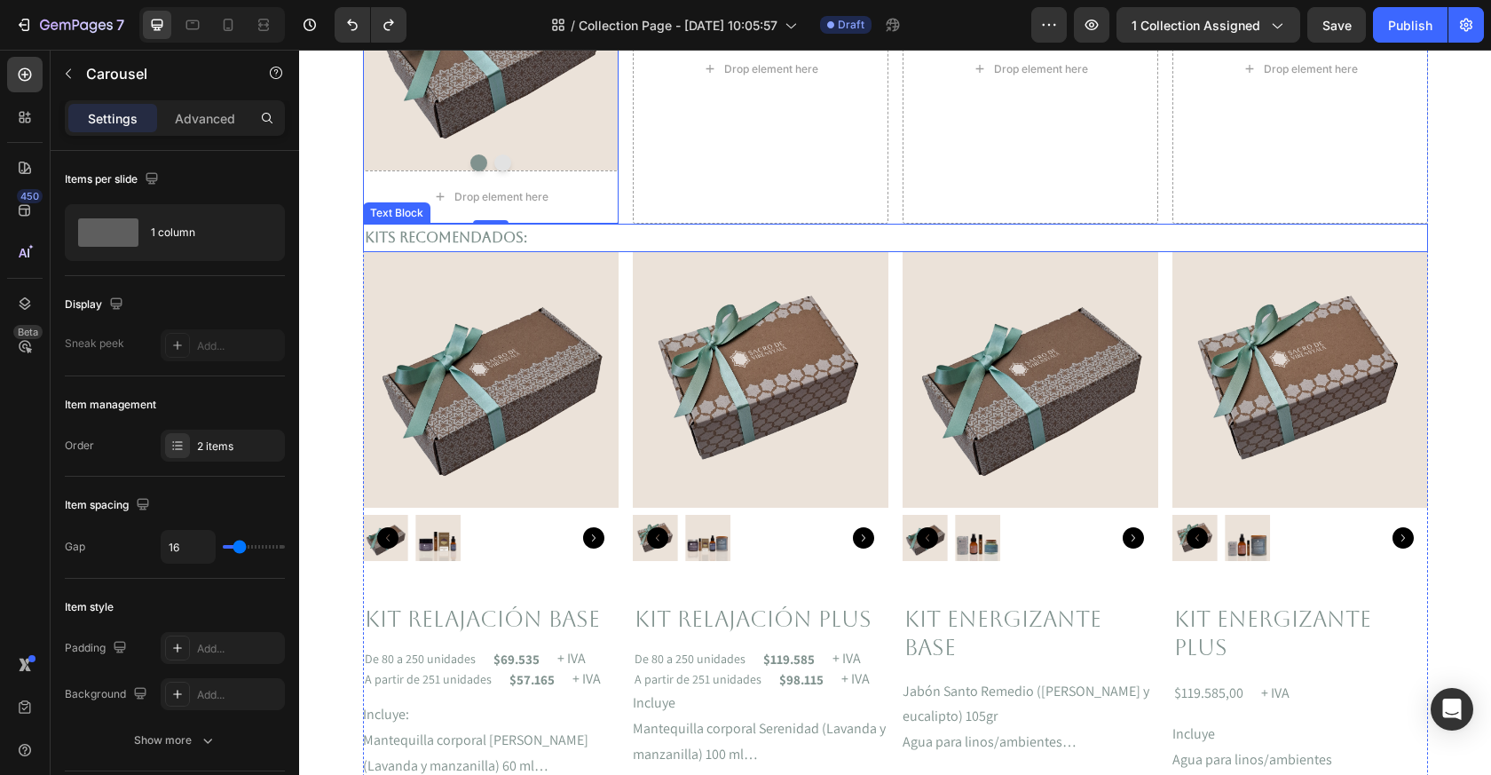
scroll to position [398, 0]
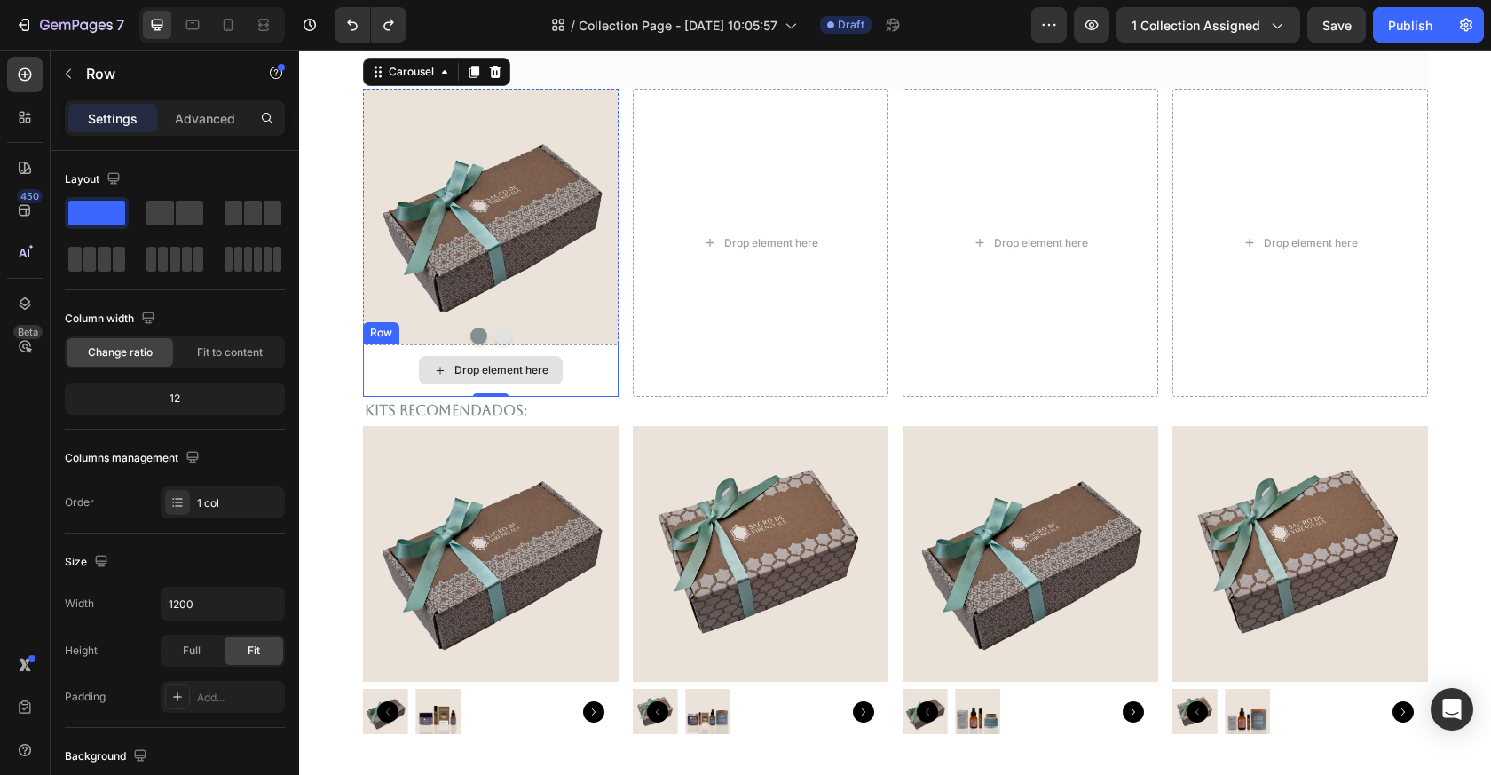
click at [533, 350] on div "Drop element here" at bounding box center [491, 370] width 256 height 53
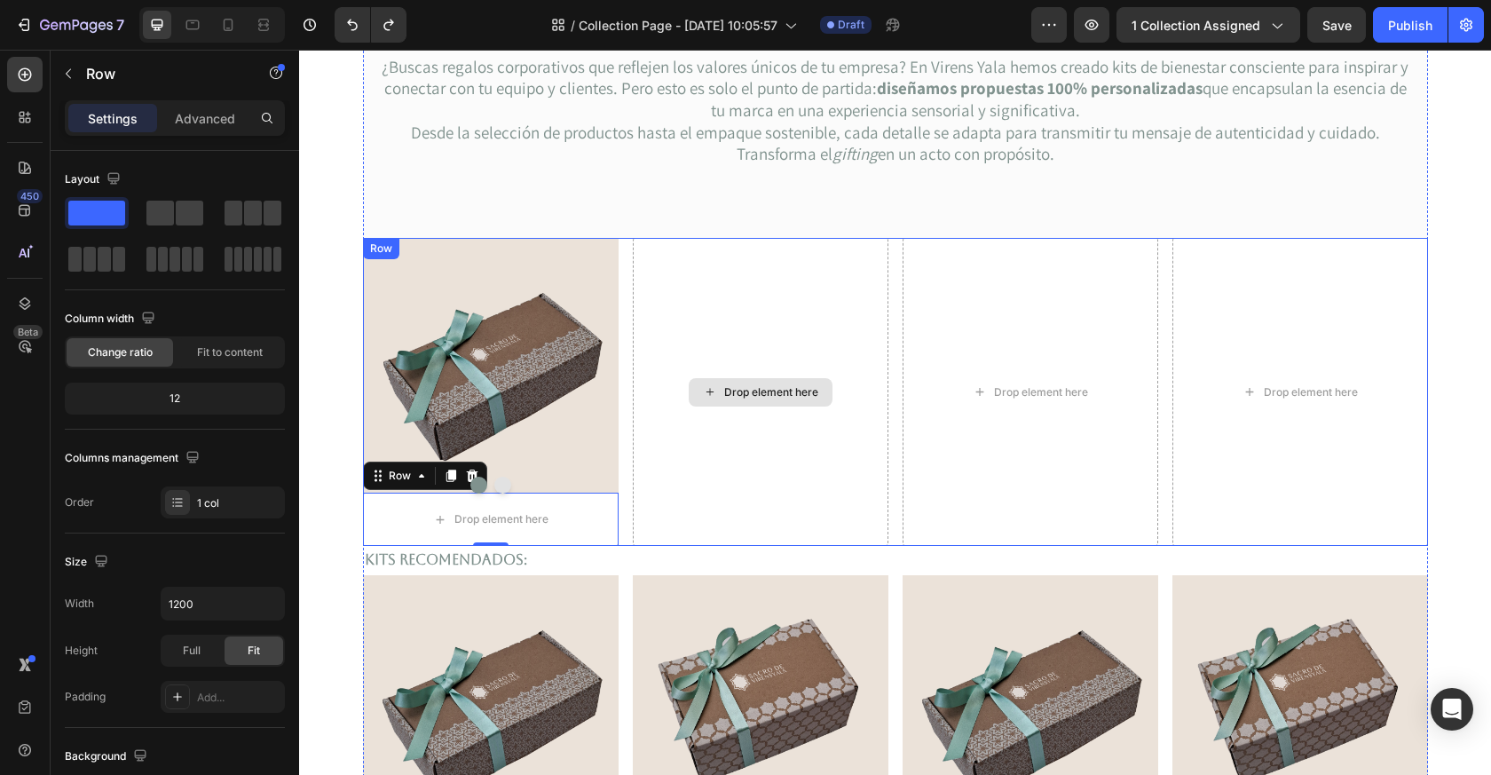
scroll to position [250, 0]
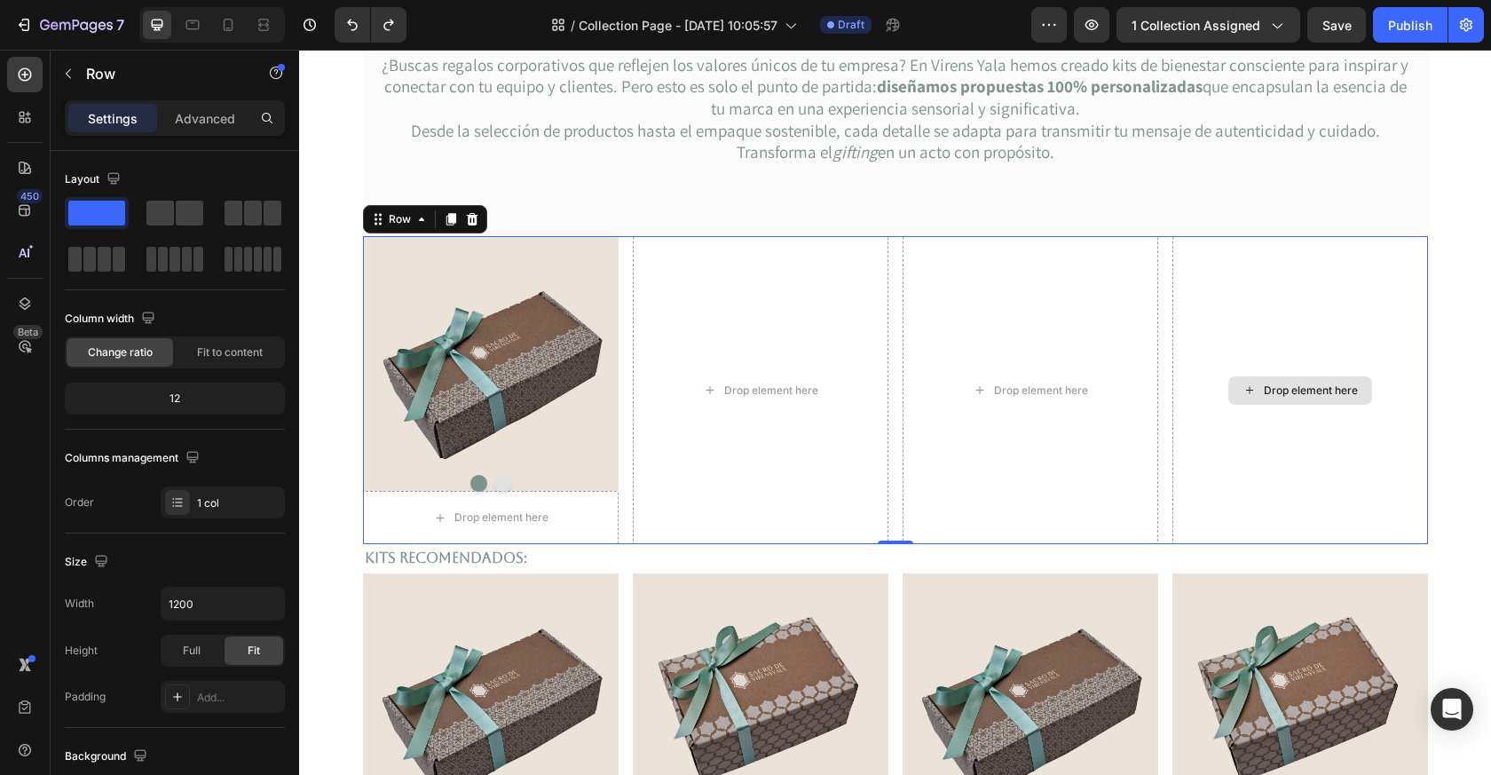
click at [1408, 245] on div "Drop element here" at bounding box center [1301, 390] width 256 height 308
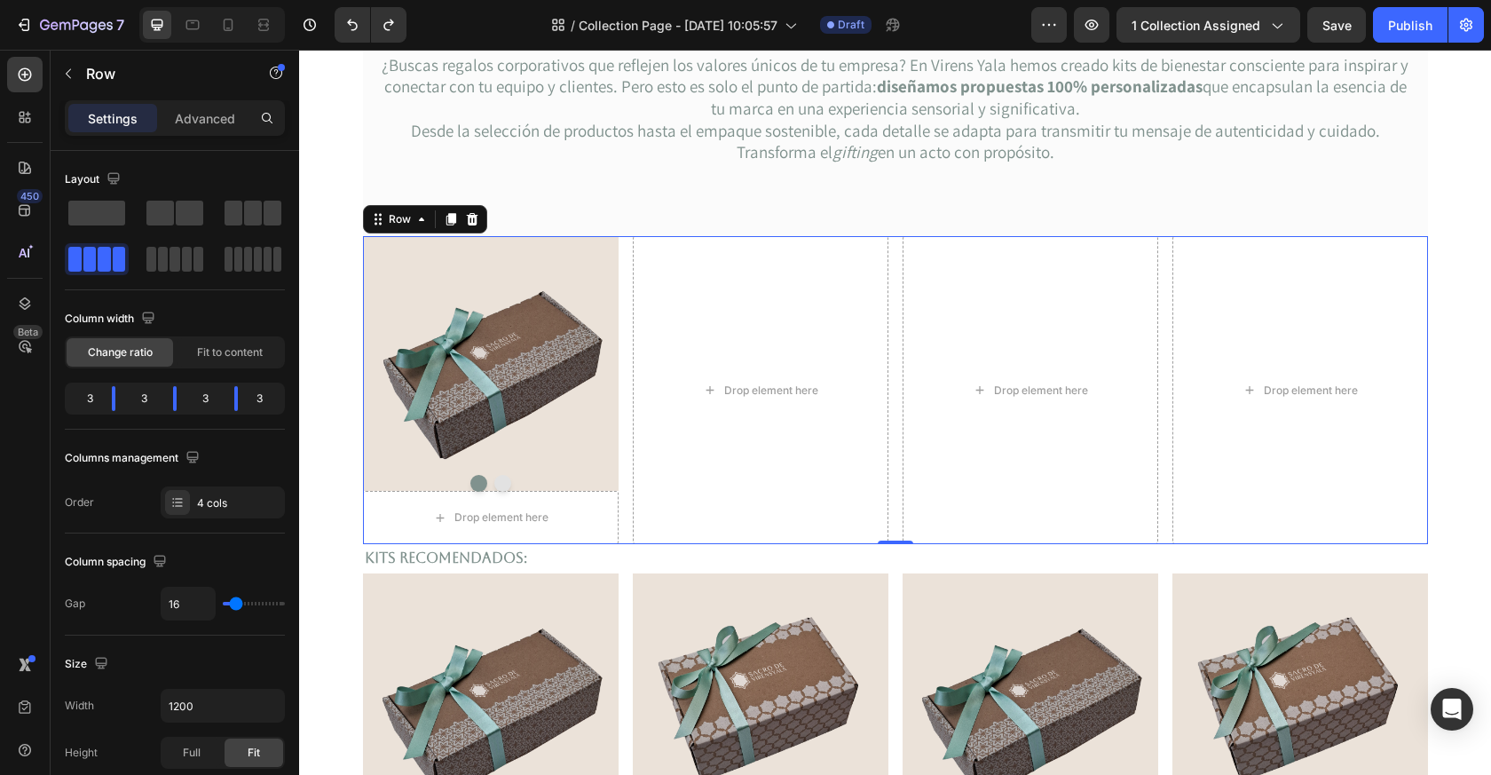
click at [1163, 539] on div "Image Drop element here Row Image Carousel Drop element here Drop element here …" at bounding box center [895, 390] width 1065 height 308
click at [478, 214] on div at bounding box center [472, 219] width 21 height 21
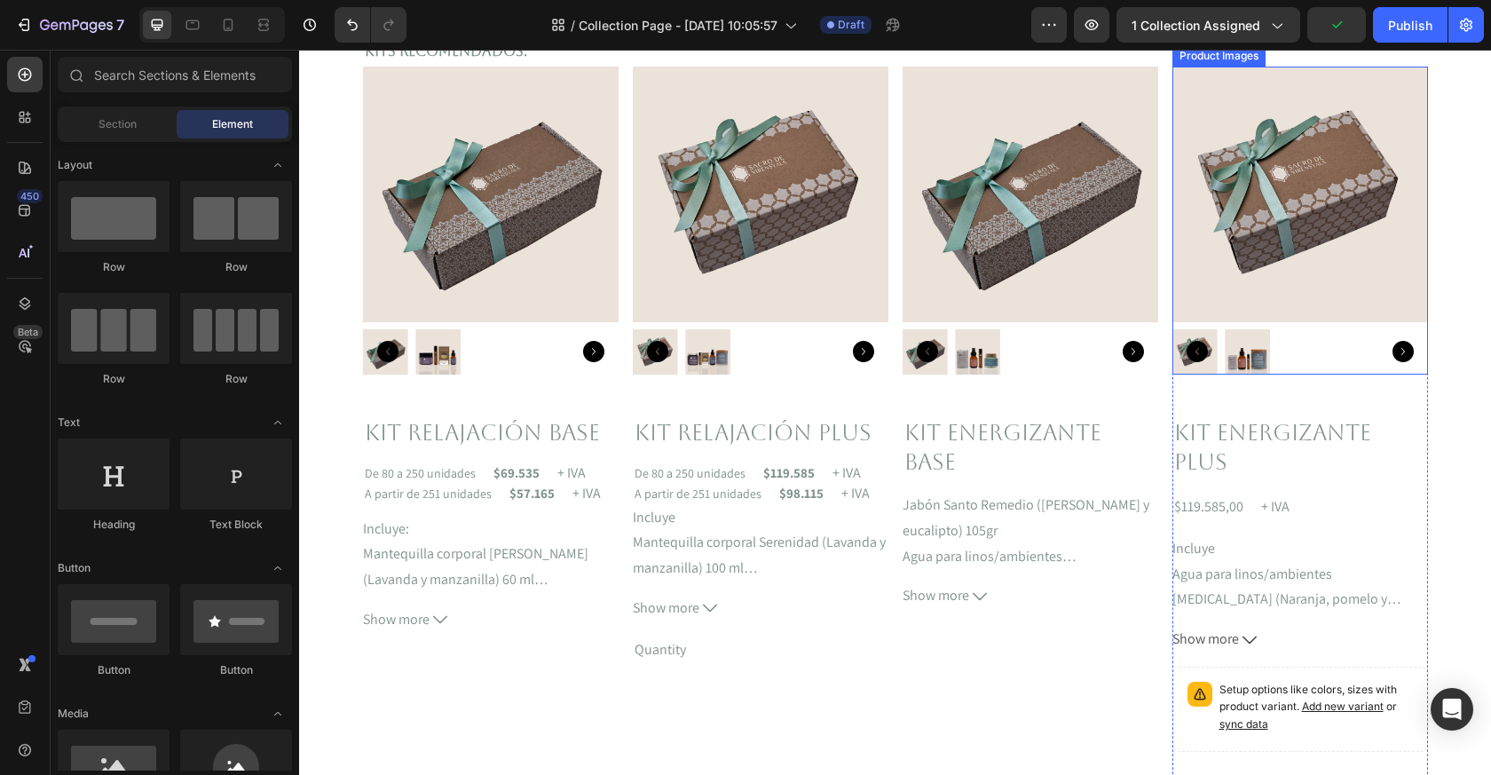
scroll to position [463, 0]
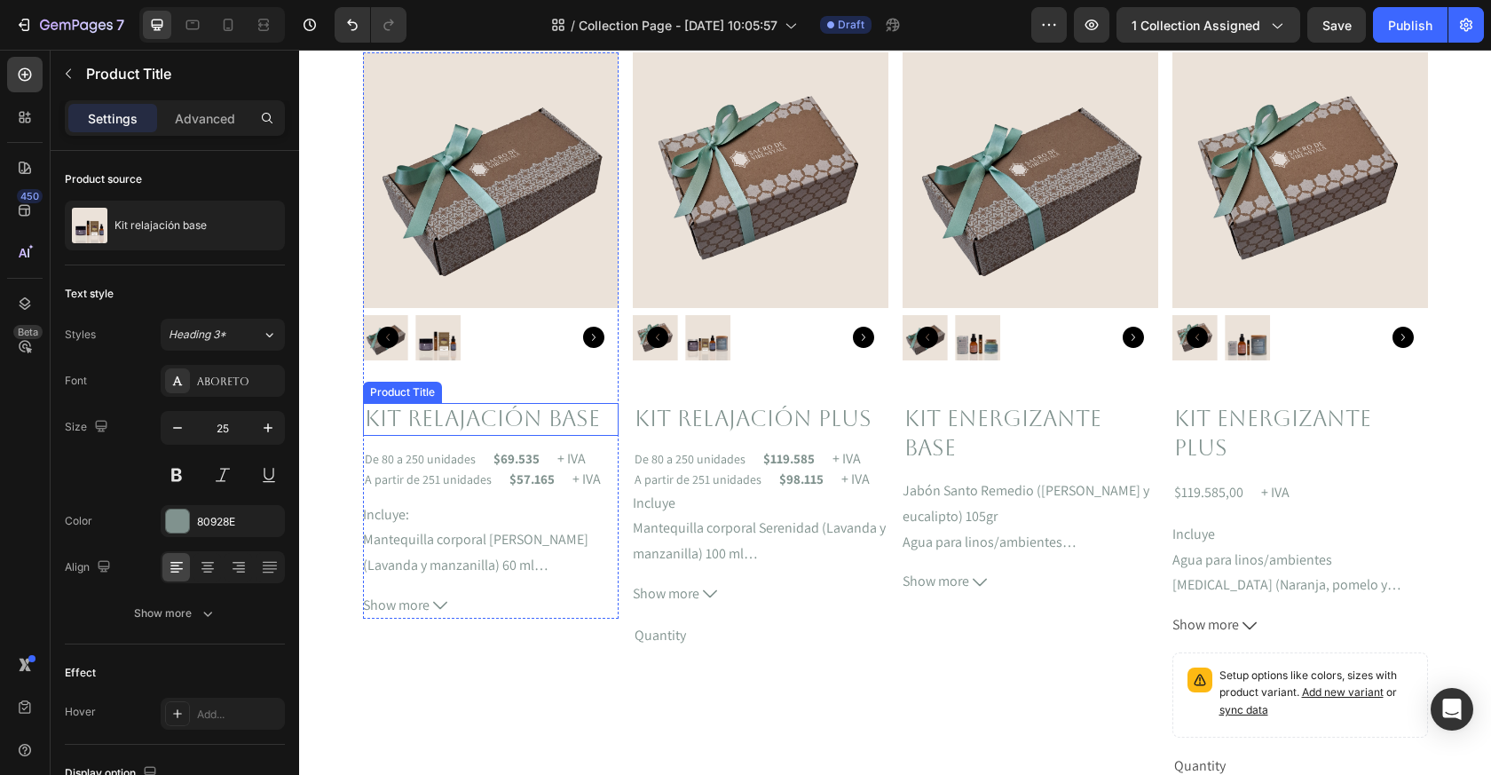
click at [465, 422] on h2 "Kit relajación base" at bounding box center [491, 419] width 256 height 33
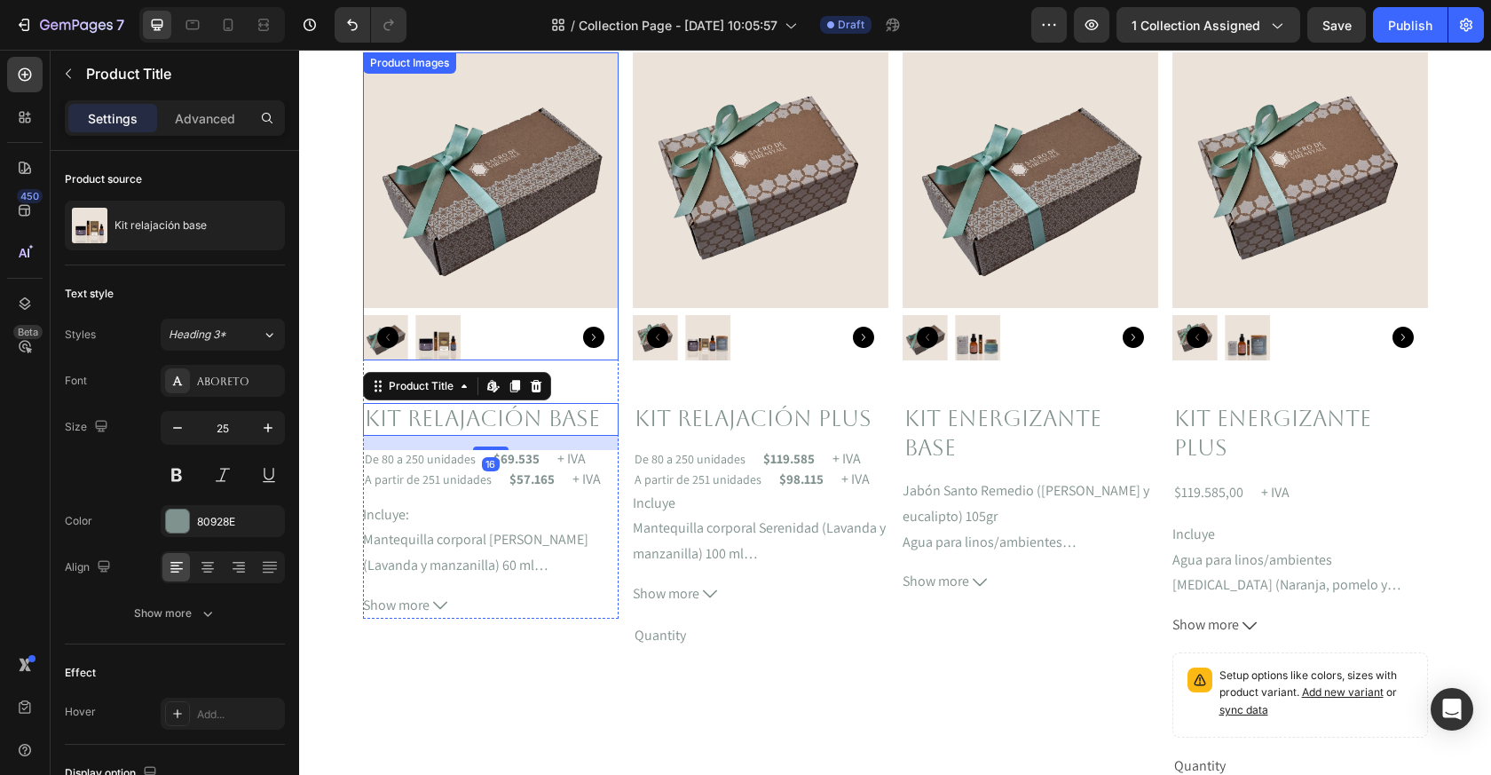
click at [545, 280] on img at bounding box center [491, 180] width 256 height 256
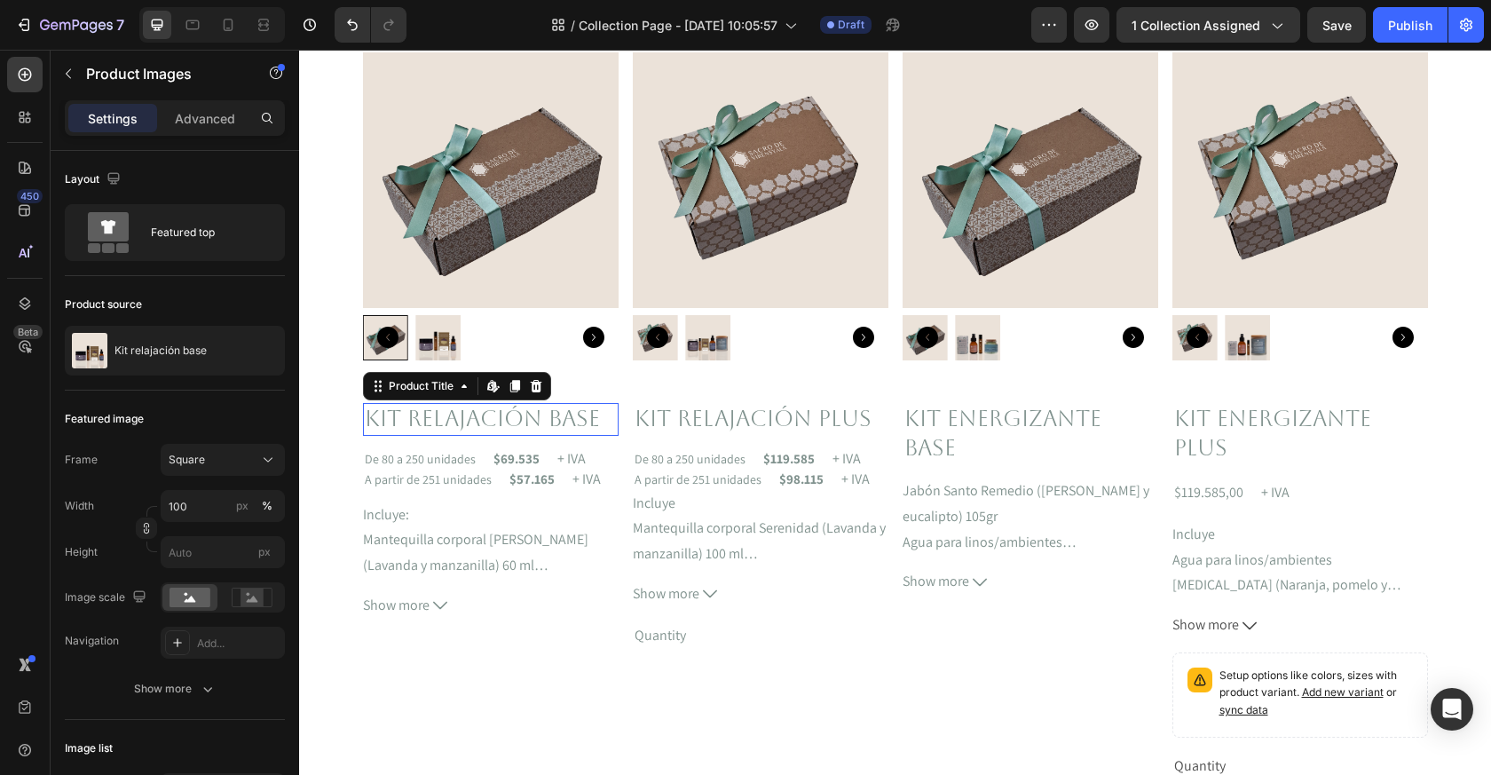
click at [484, 428] on h2 "Kit relajación base" at bounding box center [491, 419] width 256 height 33
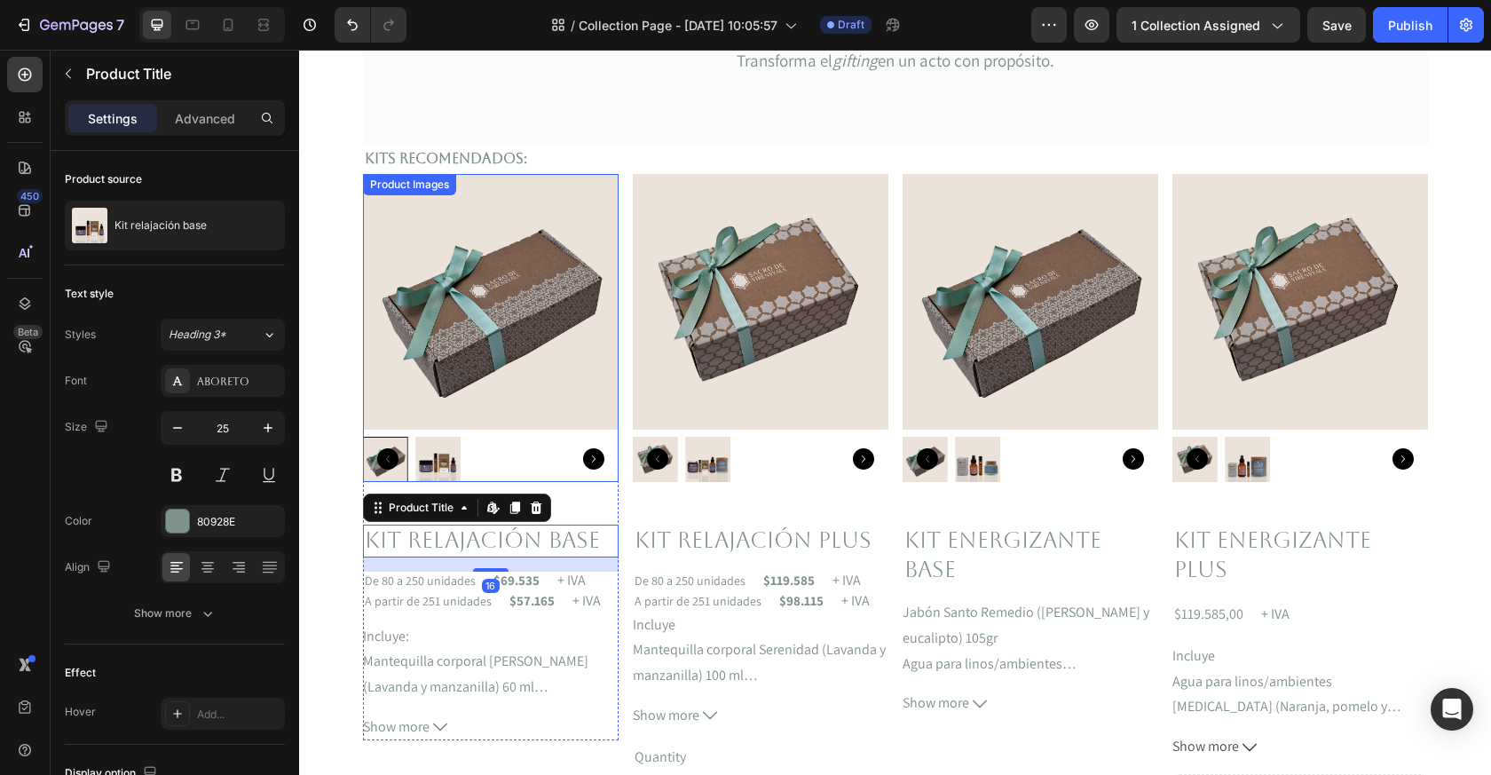
scroll to position [118, 0]
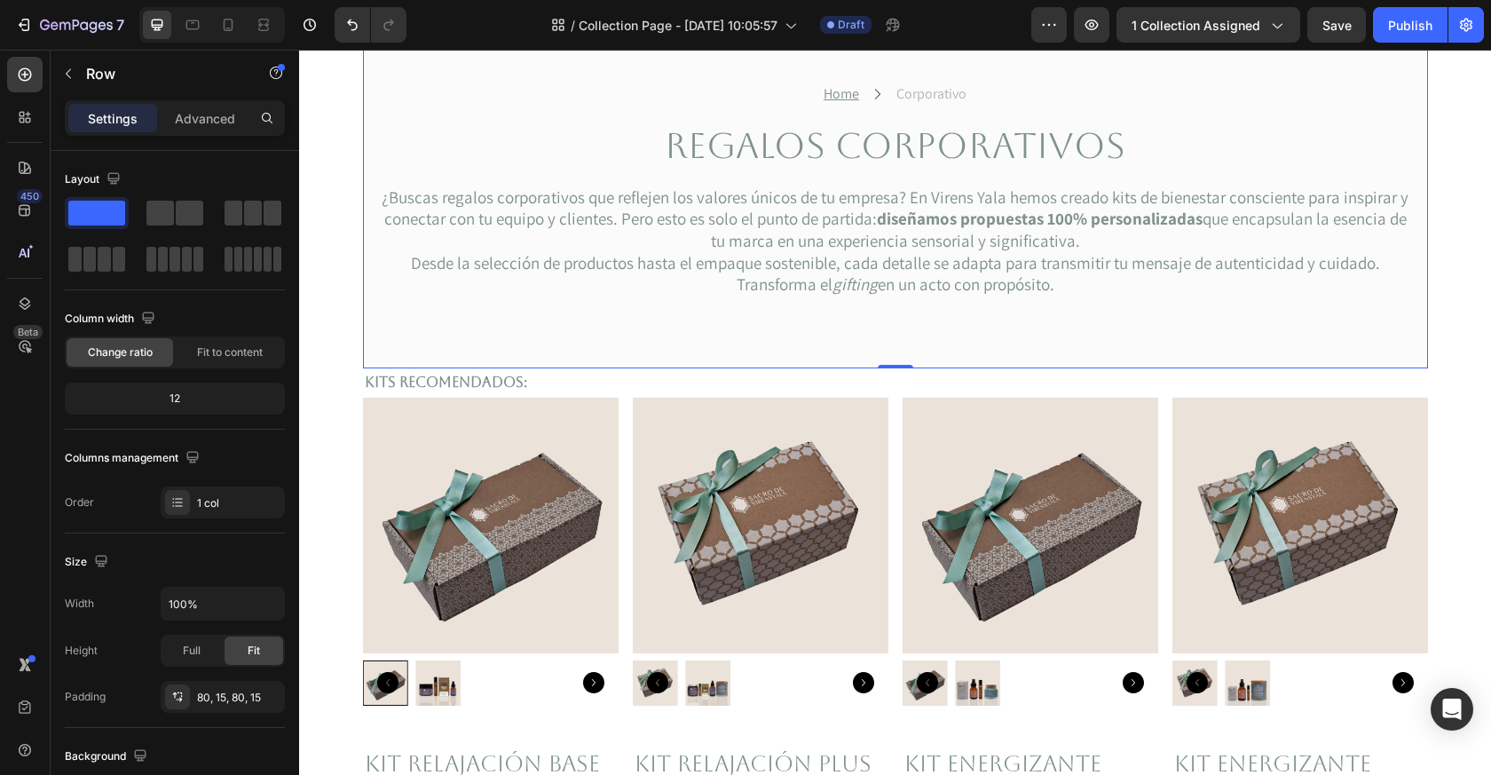
click at [510, 365] on div "Home Text block Icon Corporativo Text block Row Regalos corporativos Heading ¿B…" at bounding box center [895, 190] width 1065 height 359
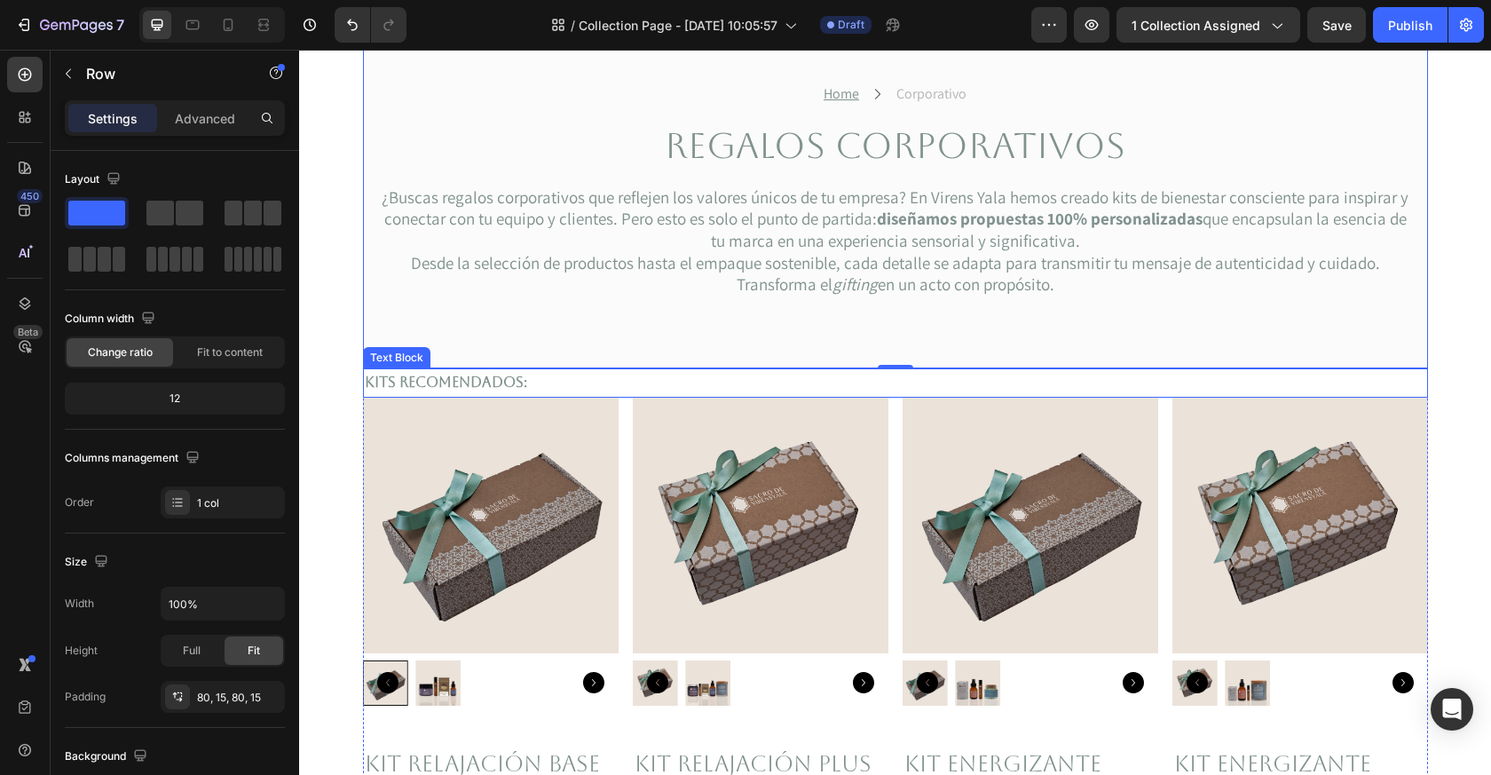
drag, startPoint x: 385, startPoint y: 310, endPoint x: 586, endPoint y: 368, distance: 209.0
click at [586, 368] on div "Kits recomendados:" at bounding box center [895, 382] width 1065 height 29
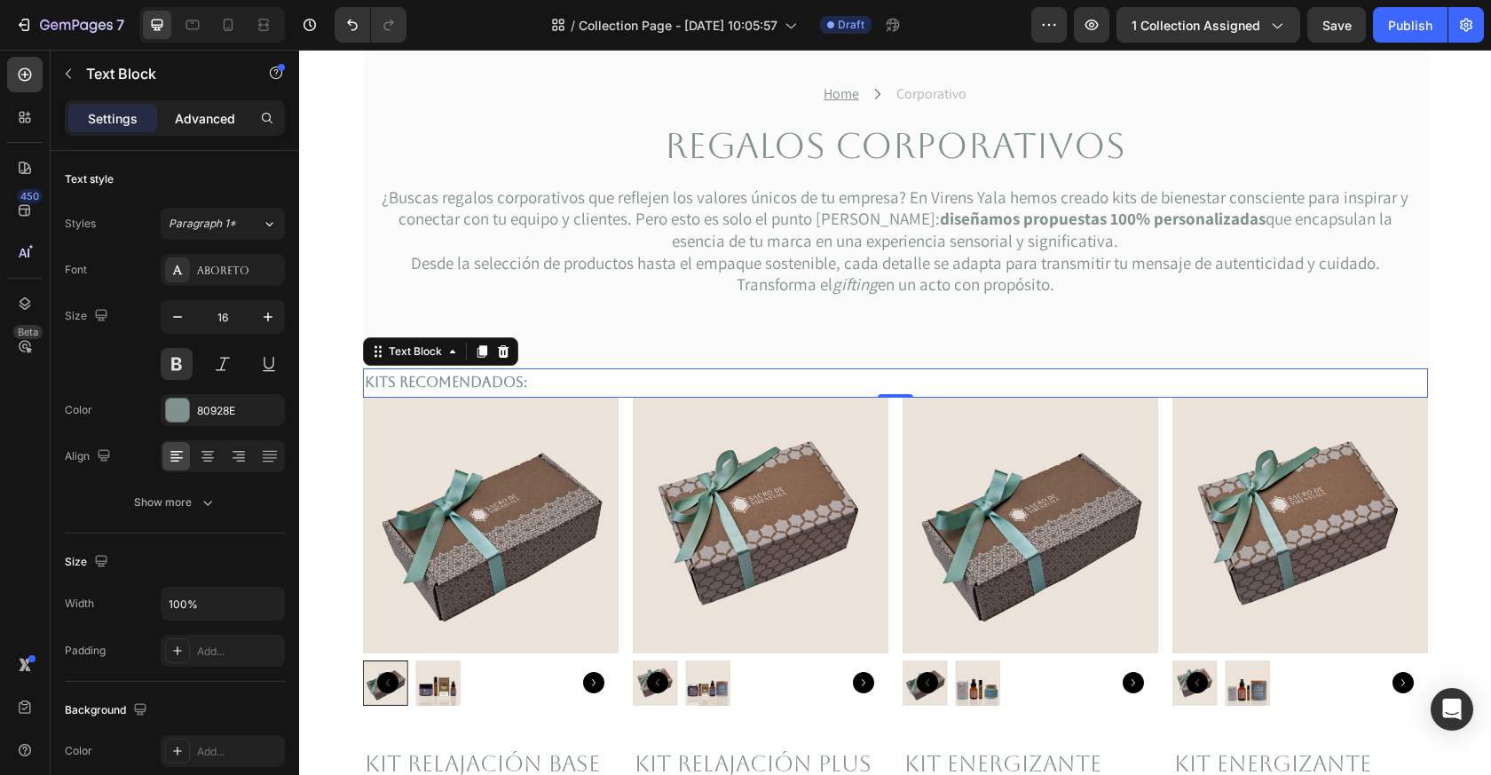
click at [178, 126] on p "Advanced" at bounding box center [205, 118] width 60 height 19
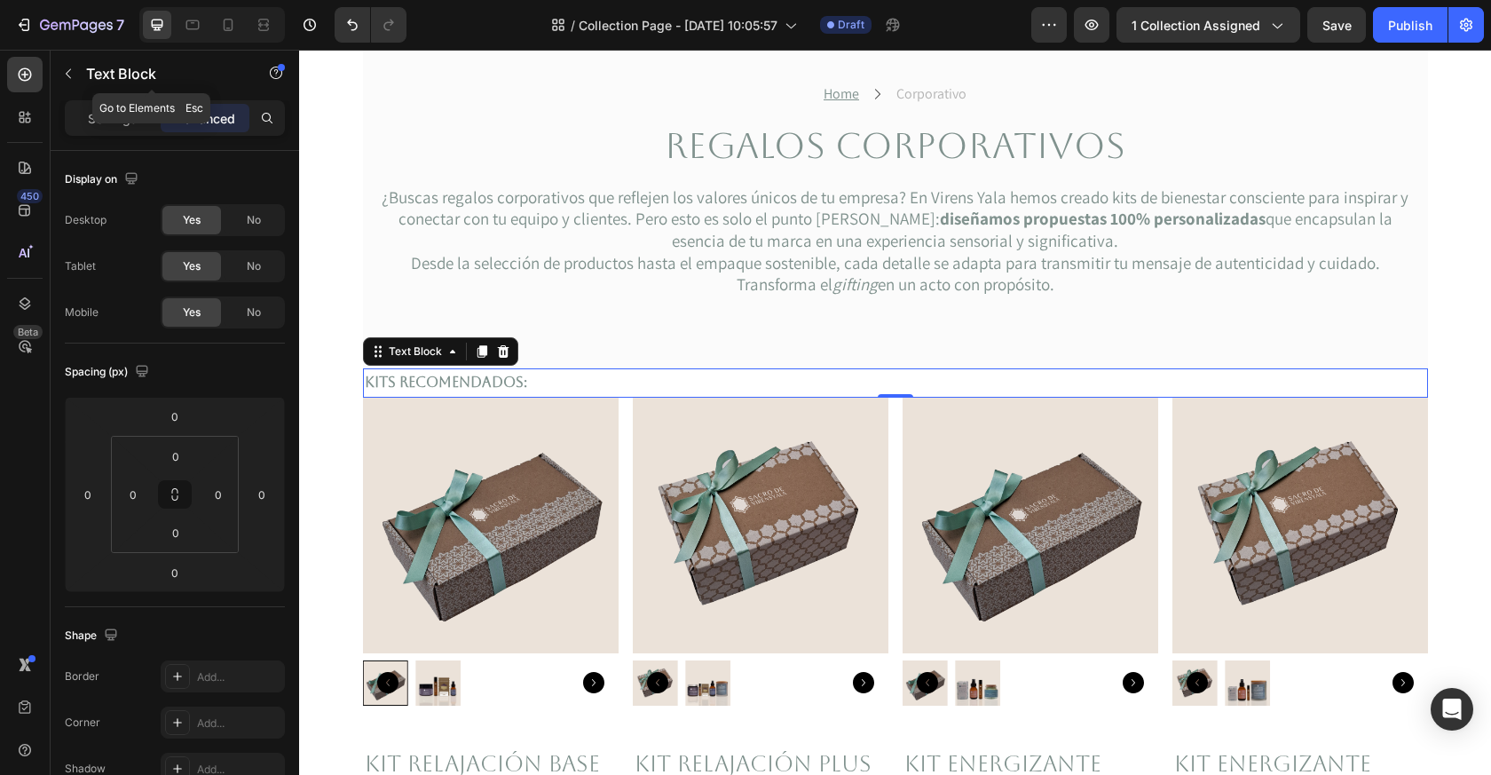
click at [83, 82] on div "Text Block" at bounding box center [152, 74] width 202 height 46
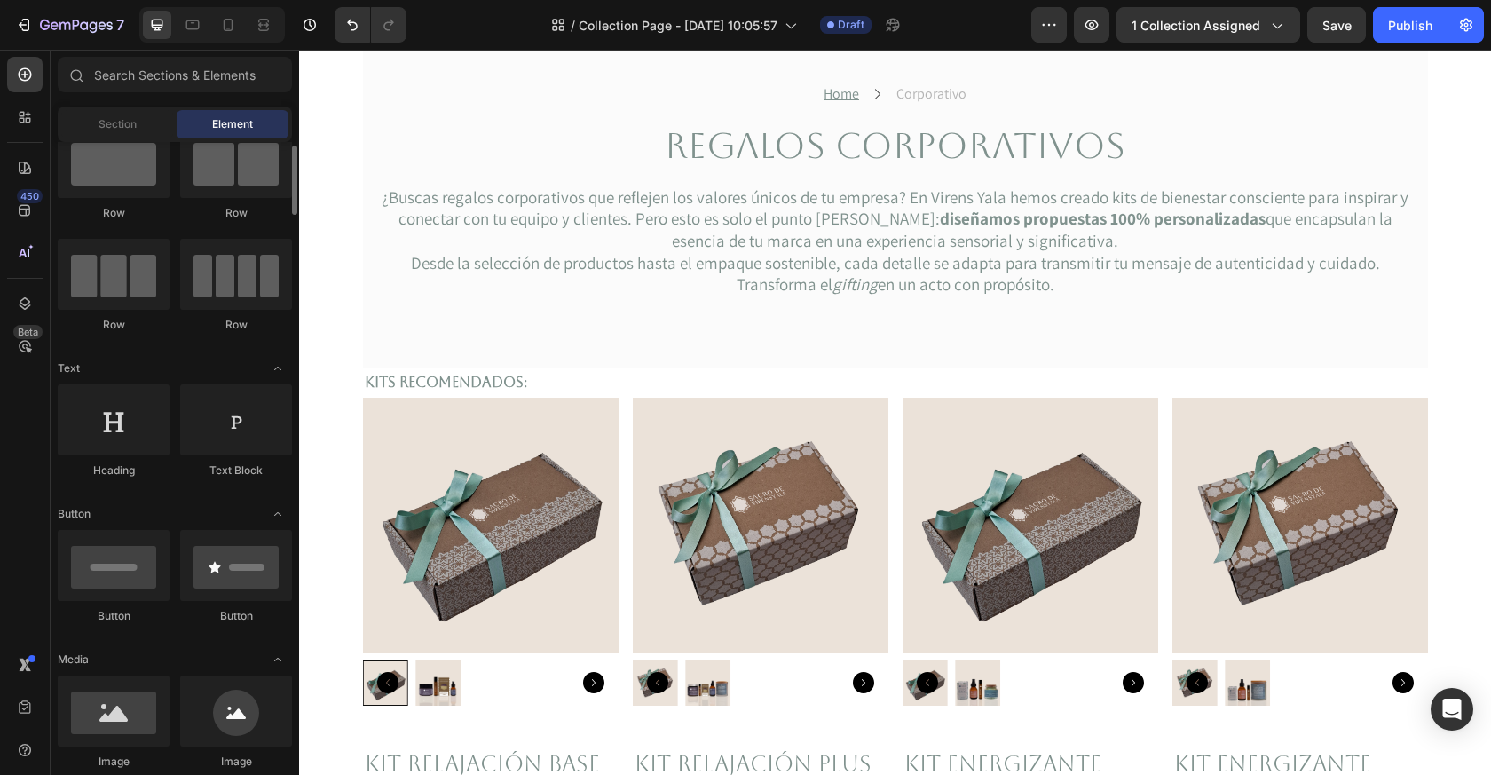
scroll to position [61, 0]
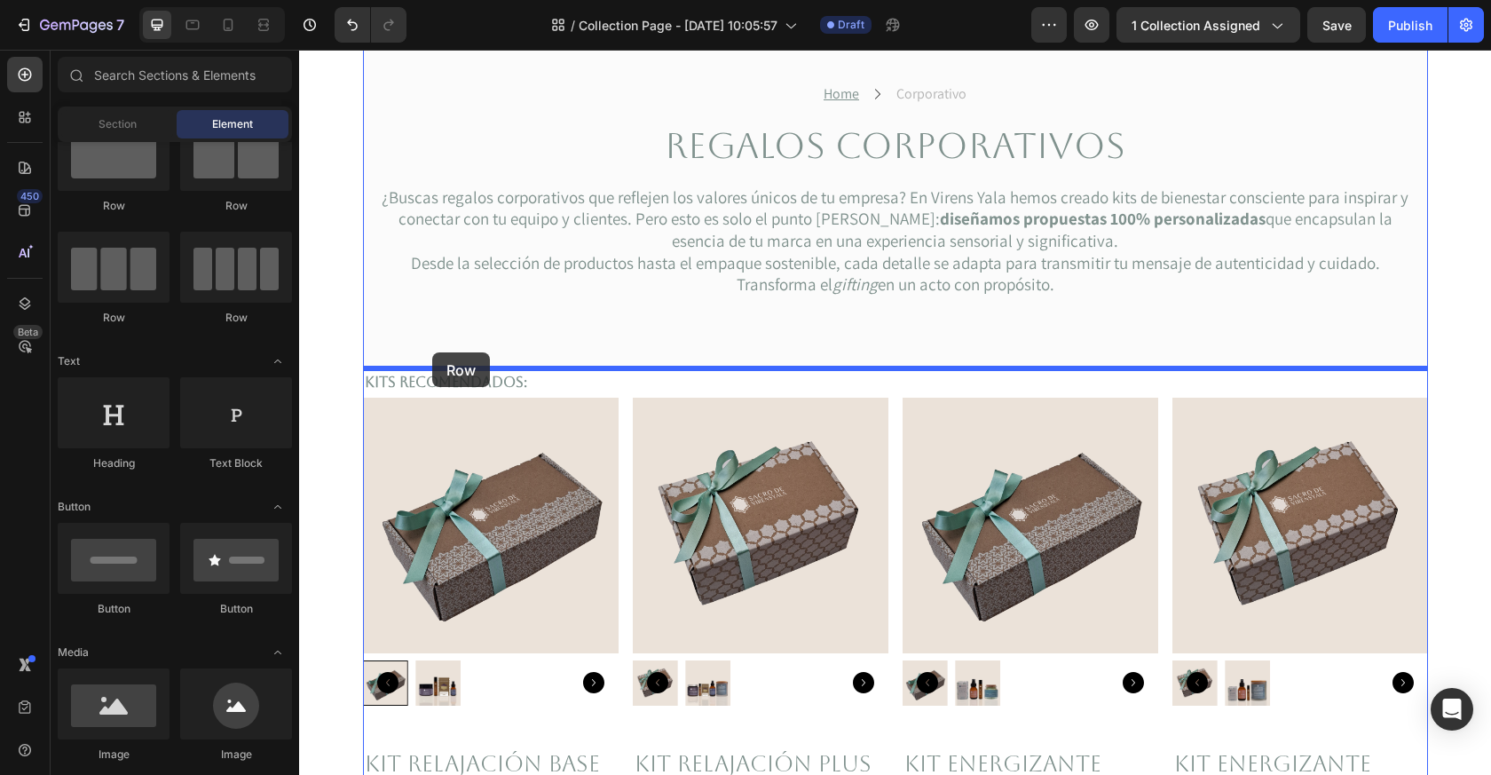
drag, startPoint x: 545, startPoint y: 304, endPoint x: 432, endPoint y: 352, distance: 122.5
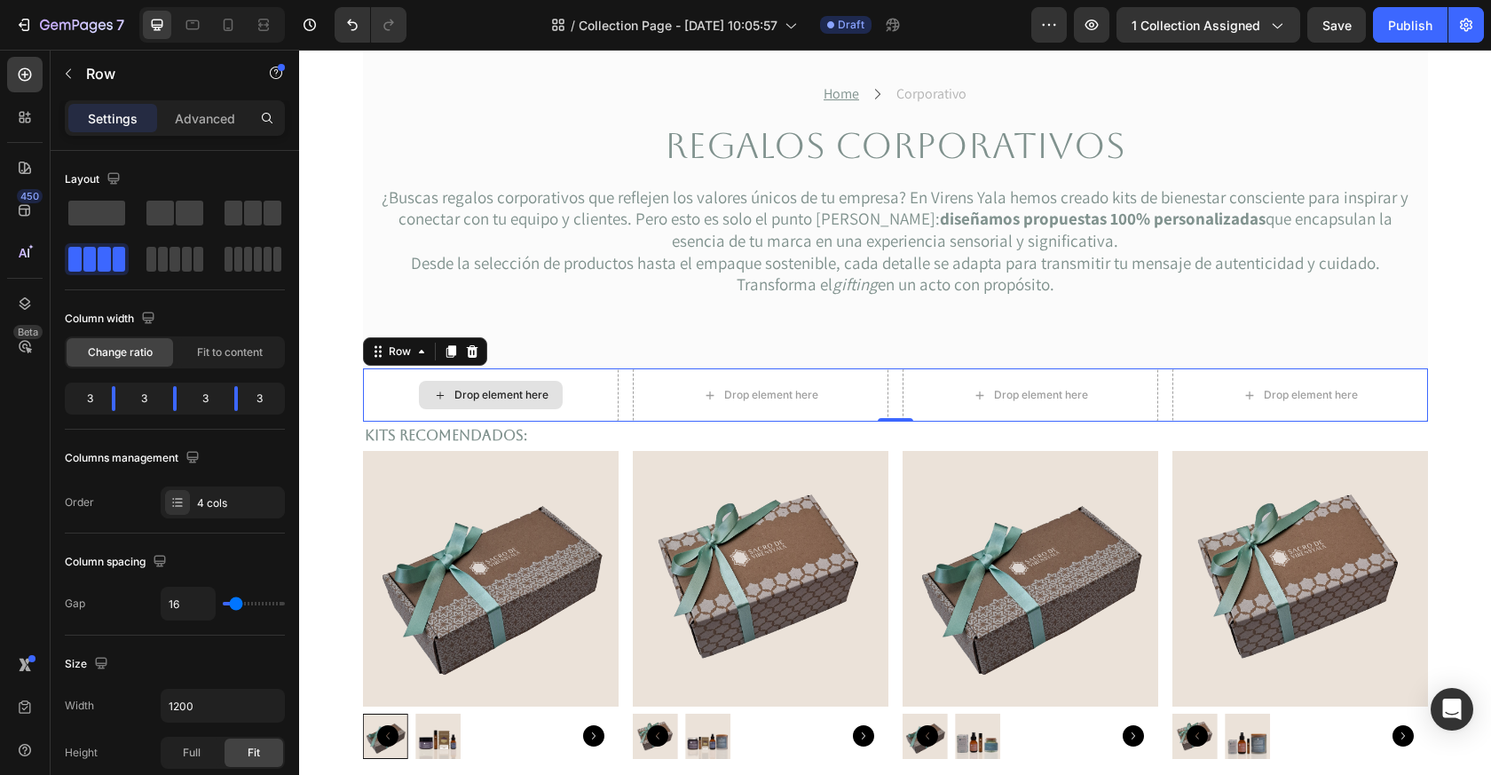
drag, startPoint x: 400, startPoint y: 264, endPoint x: 447, endPoint y: 393, distance: 137.9
drag, startPoint x: 475, startPoint y: 257, endPoint x: 502, endPoint y: 386, distance: 132.3
click at [555, 410] on div "Drop element here" at bounding box center [491, 394] width 256 height 53
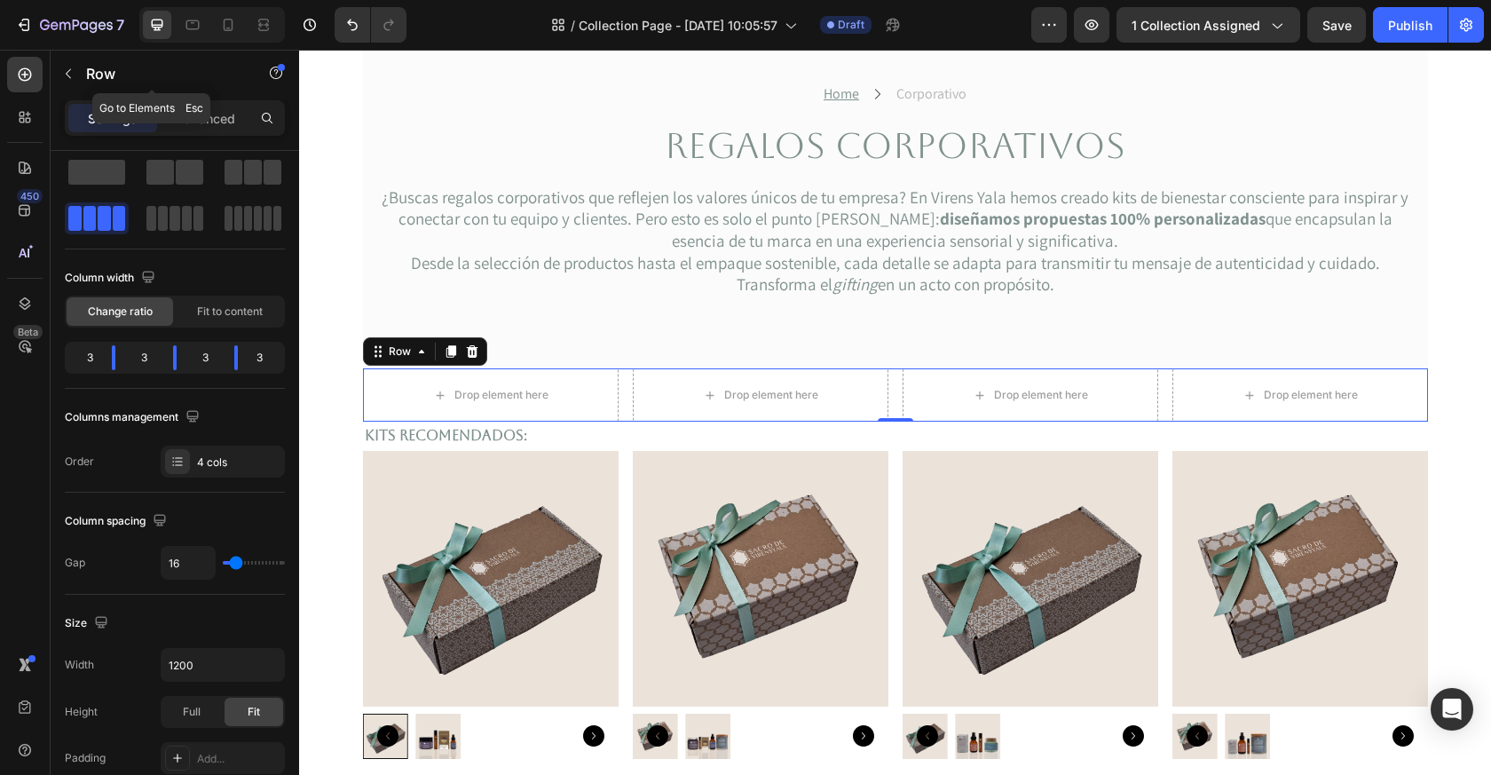
click at [77, 62] on button "button" at bounding box center [68, 73] width 28 height 28
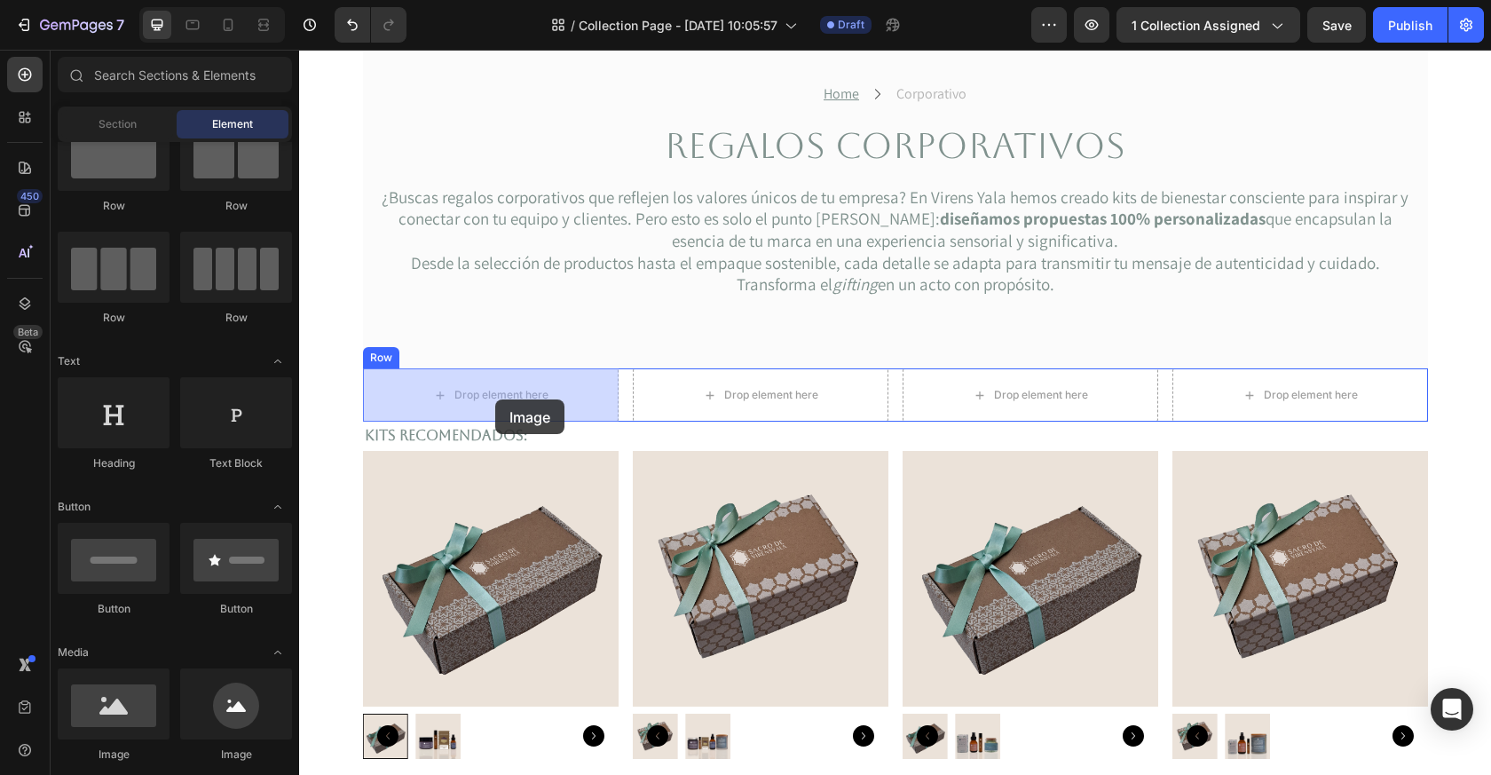
drag, startPoint x: 411, startPoint y: 771, endPoint x: 495, endPoint y: 399, distance: 381.4
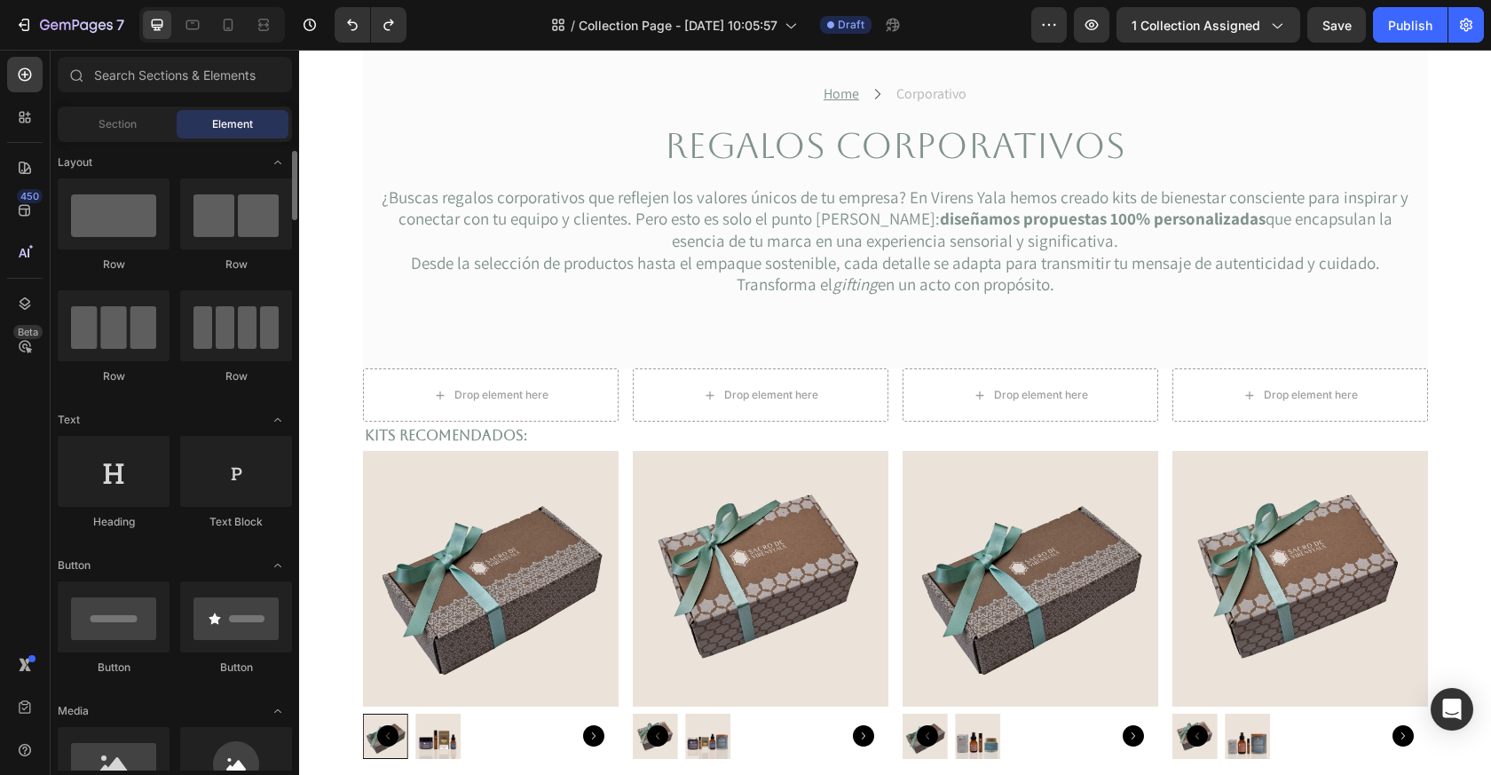
scroll to position [0, 0]
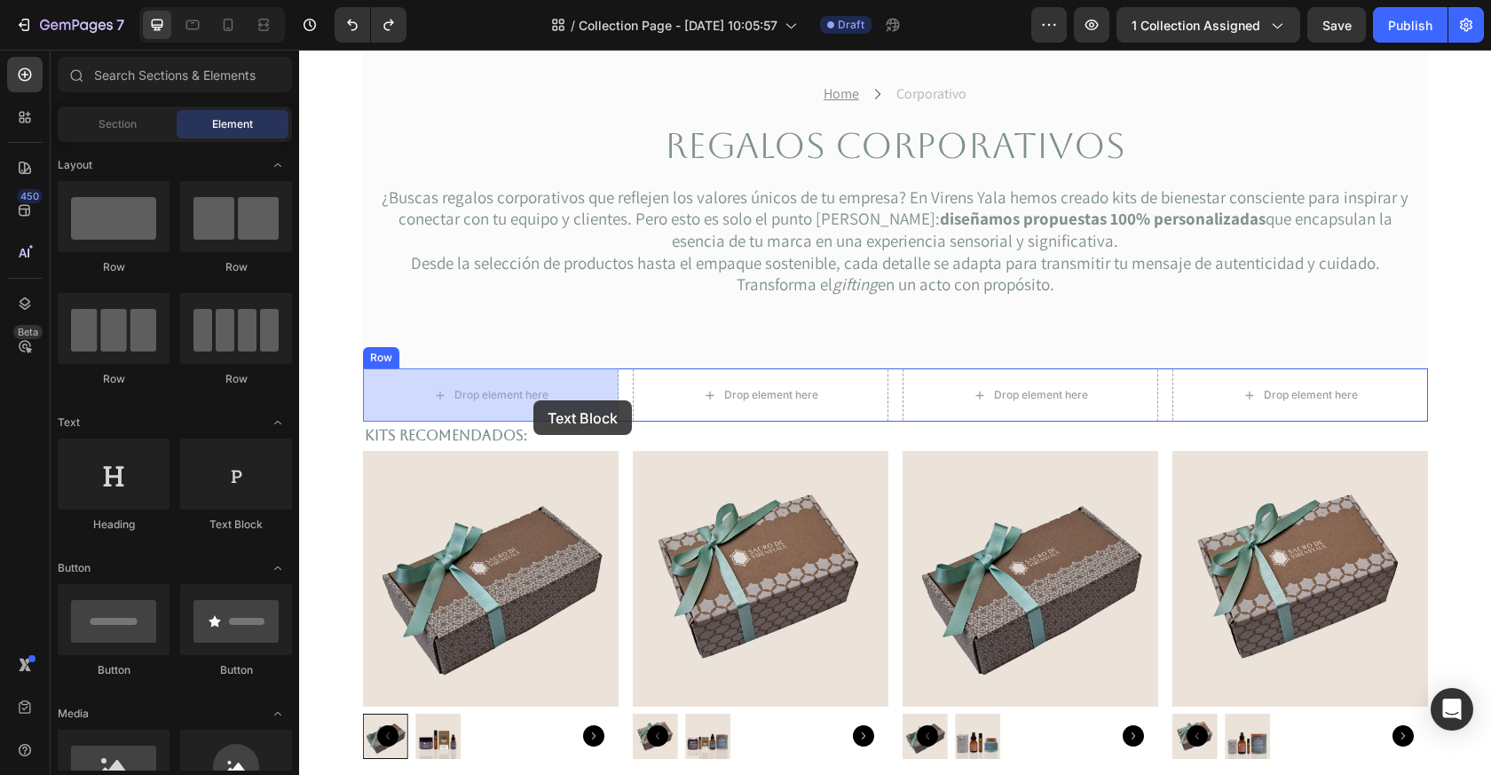
drag, startPoint x: 553, startPoint y: 545, endPoint x: 534, endPoint y: 400, distance: 146.0
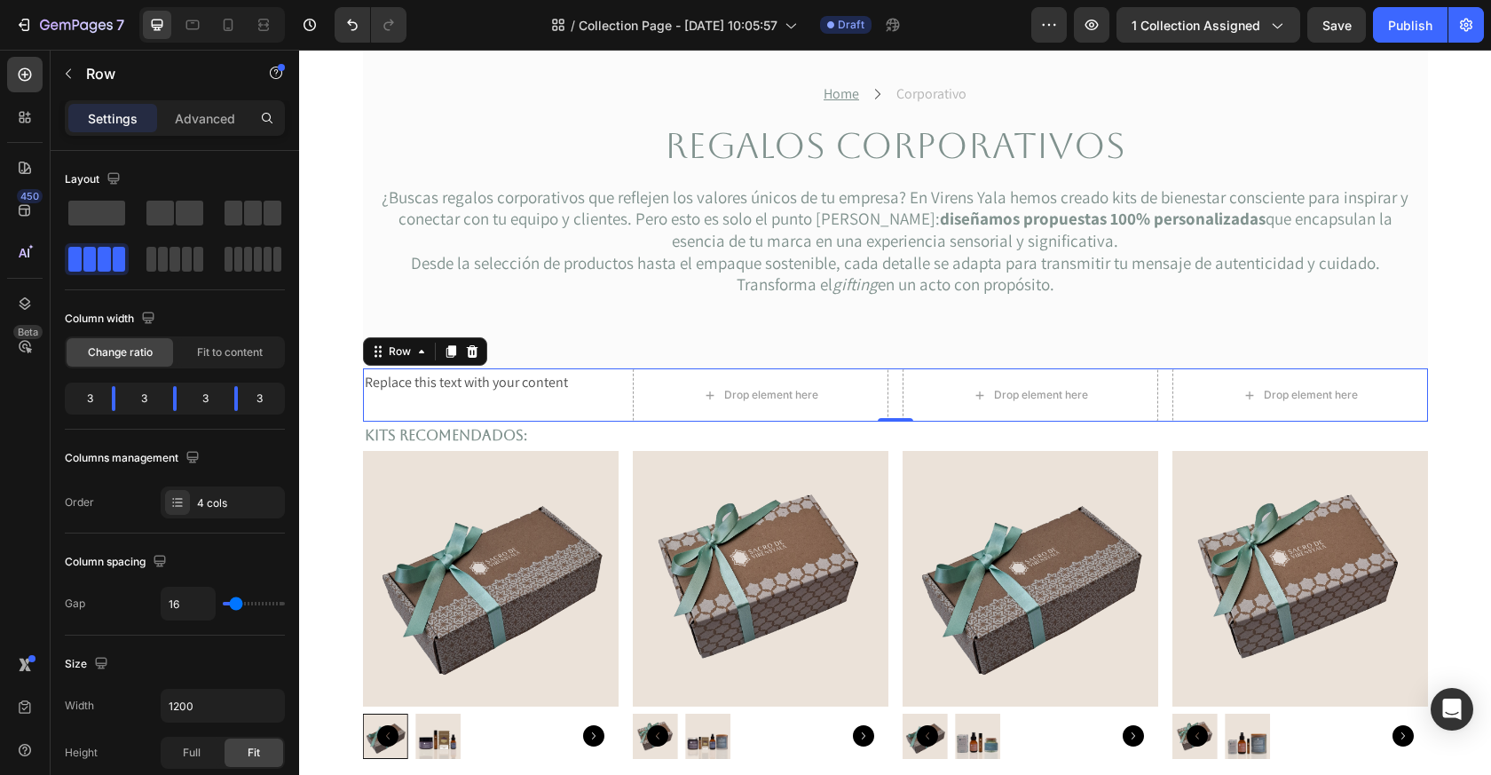
click at [564, 409] on div "Replace this text with your content Text Block" at bounding box center [491, 394] width 256 height 53
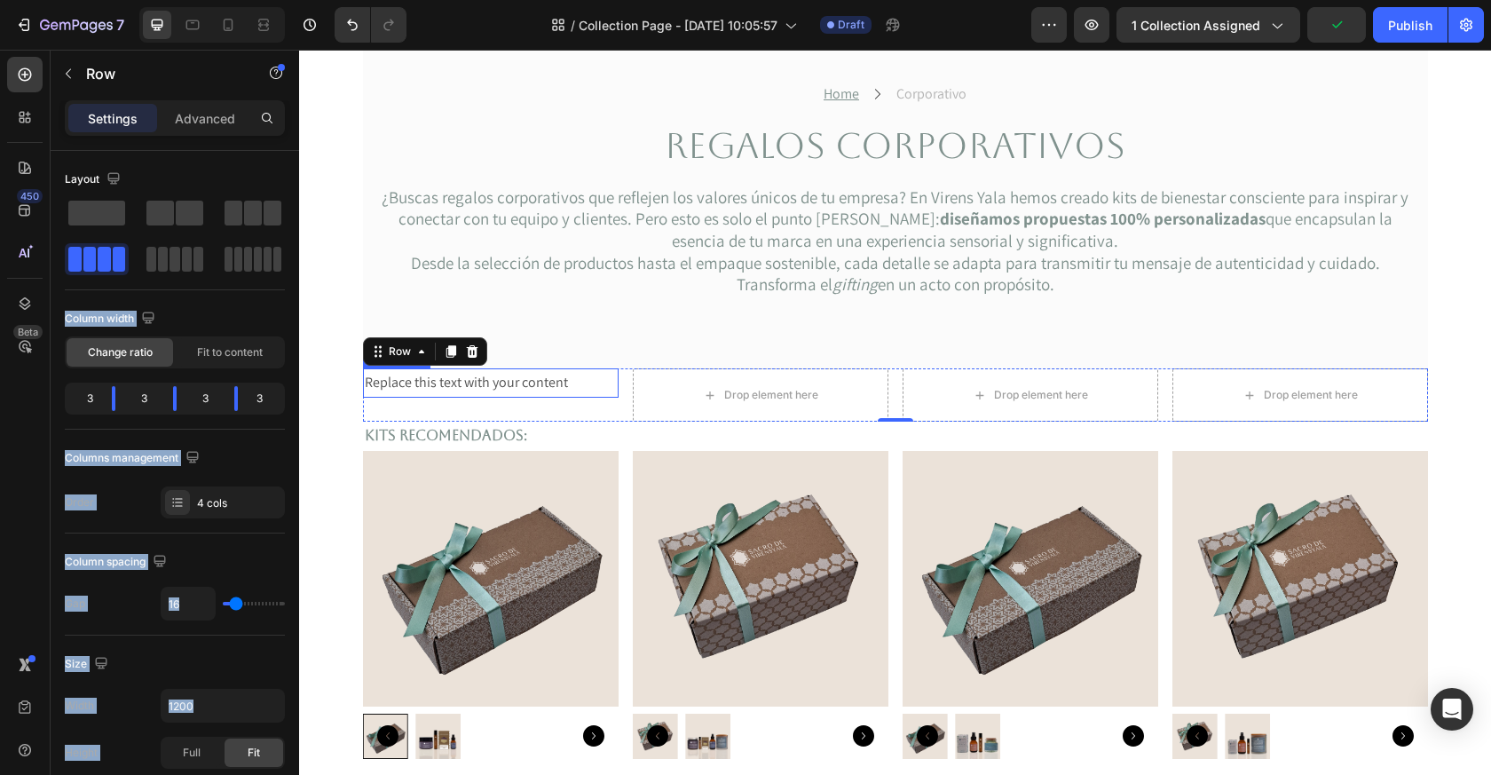
drag, startPoint x: 397, startPoint y: 266, endPoint x: 471, endPoint y: 388, distance: 142.7
click at [70, 68] on icon "button" at bounding box center [68, 74] width 14 height 14
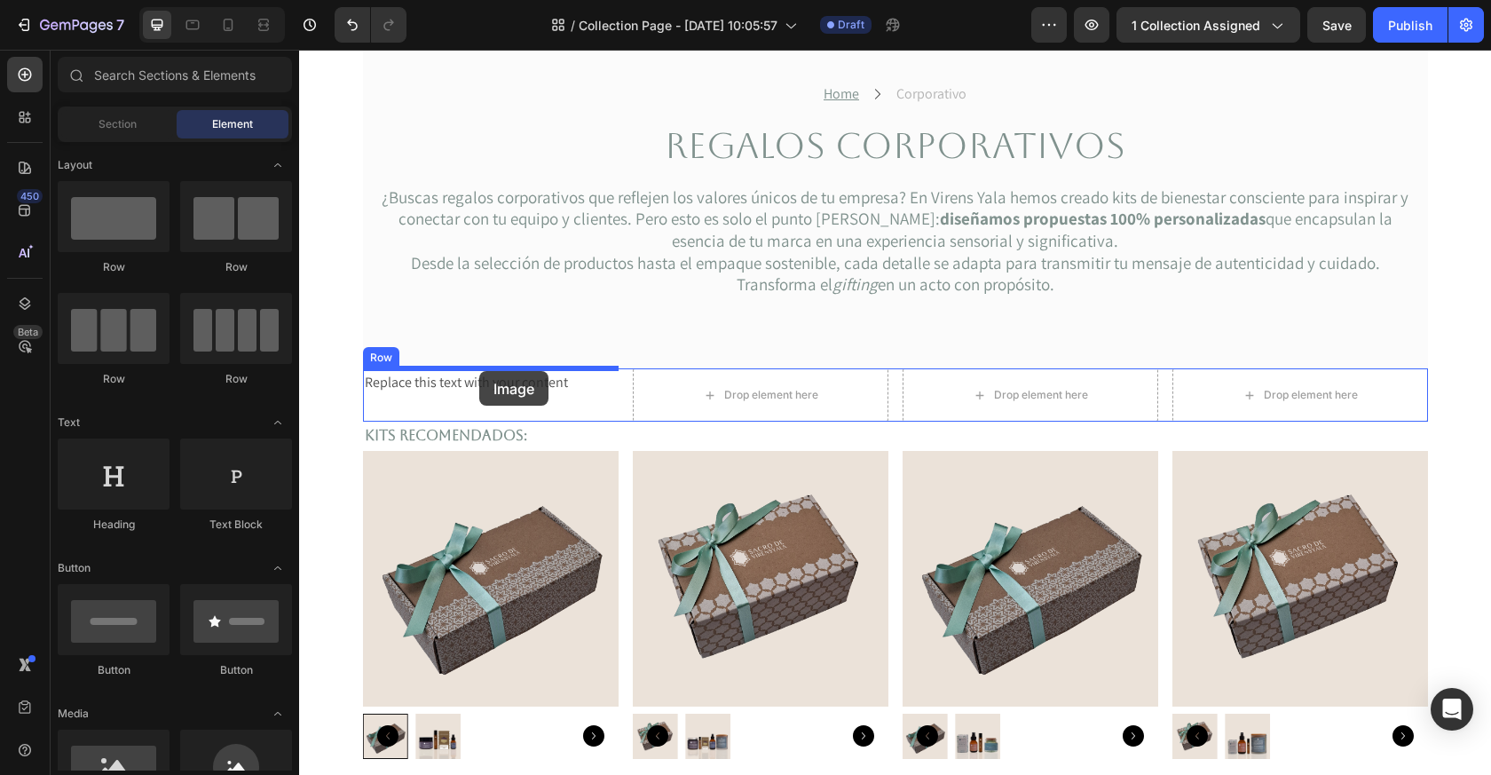
drag, startPoint x: 405, startPoint y: 810, endPoint x: 479, endPoint y: 371, distance: 444.8
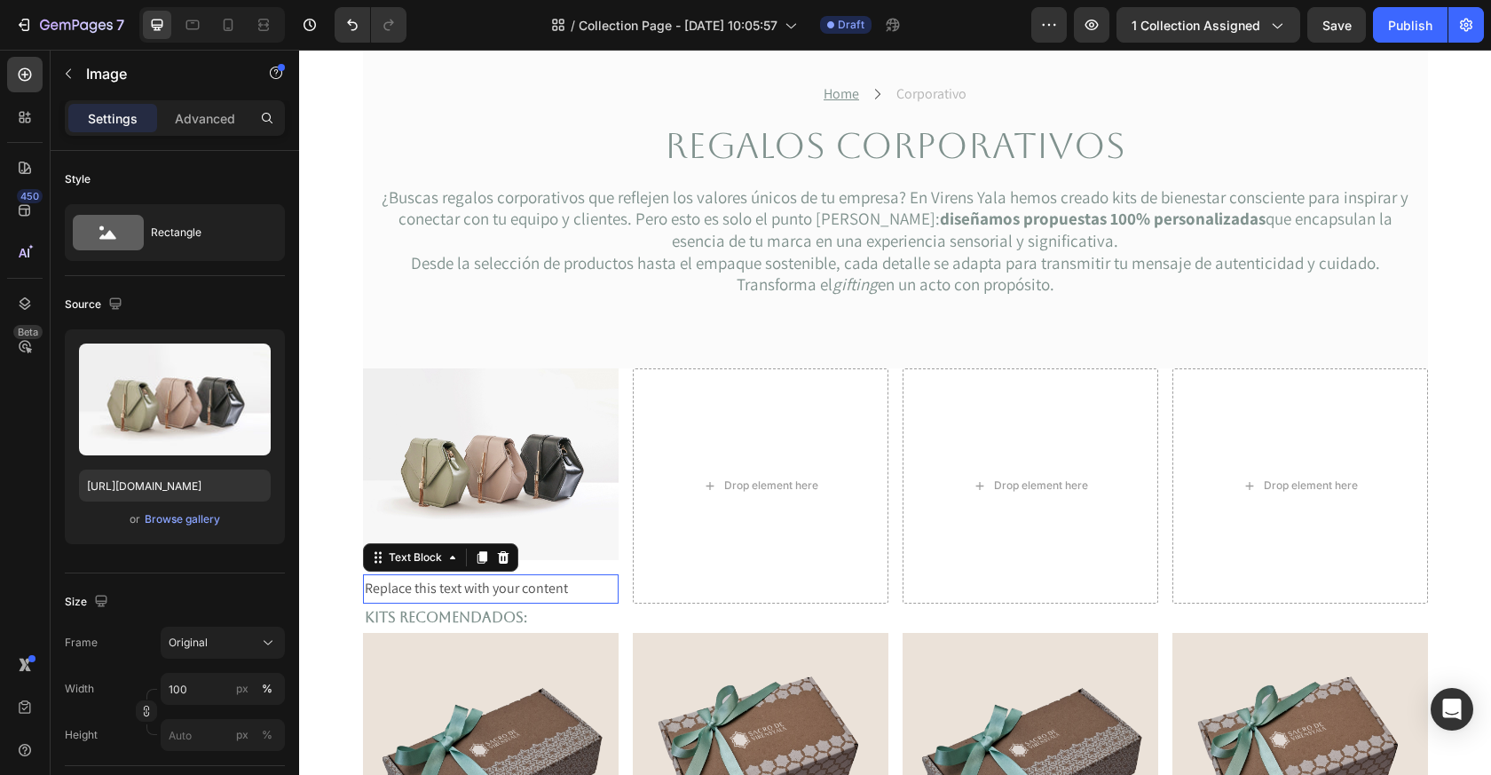
click at [529, 586] on div "Replace this text with your content" at bounding box center [491, 588] width 256 height 29
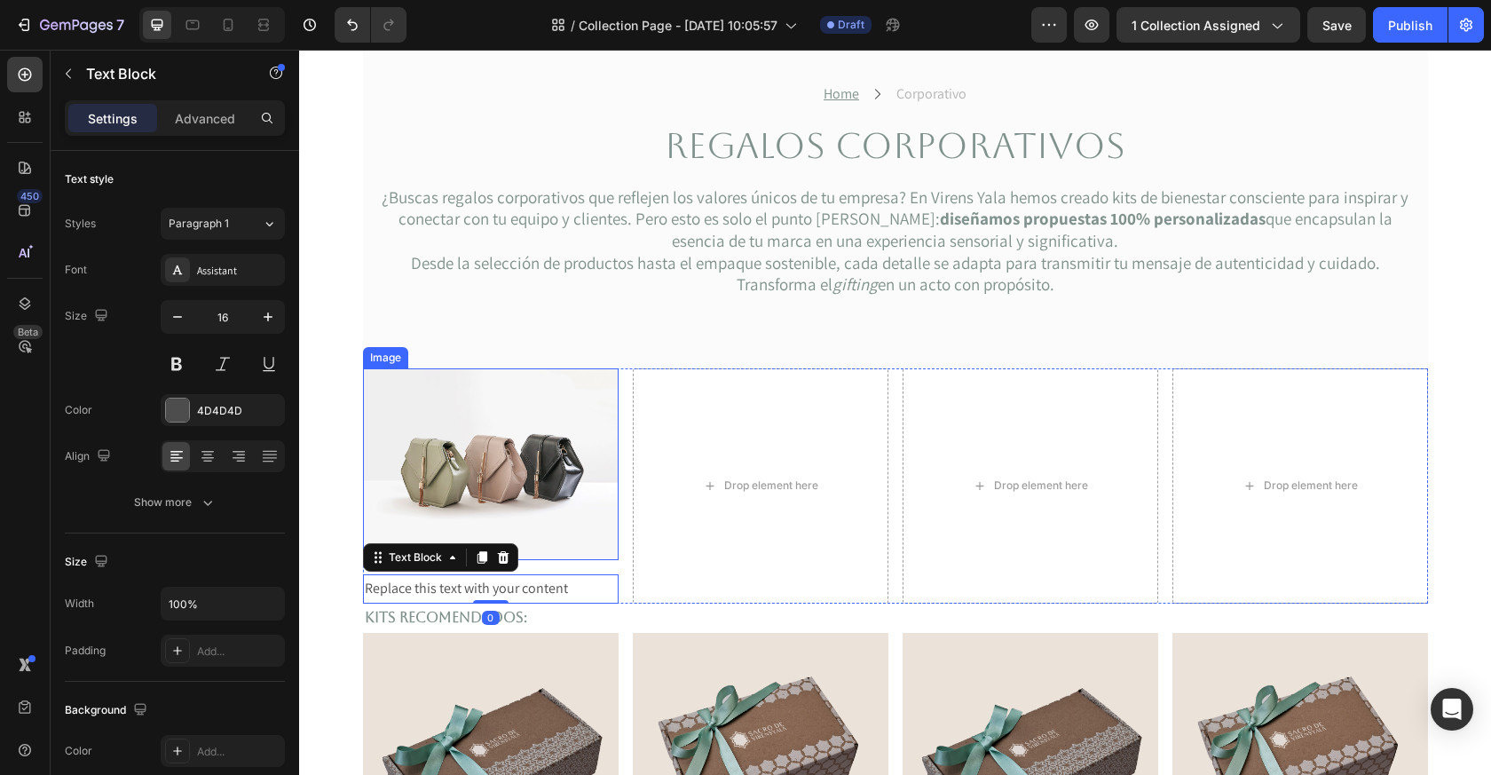
click at [562, 517] on img at bounding box center [491, 464] width 256 height 192
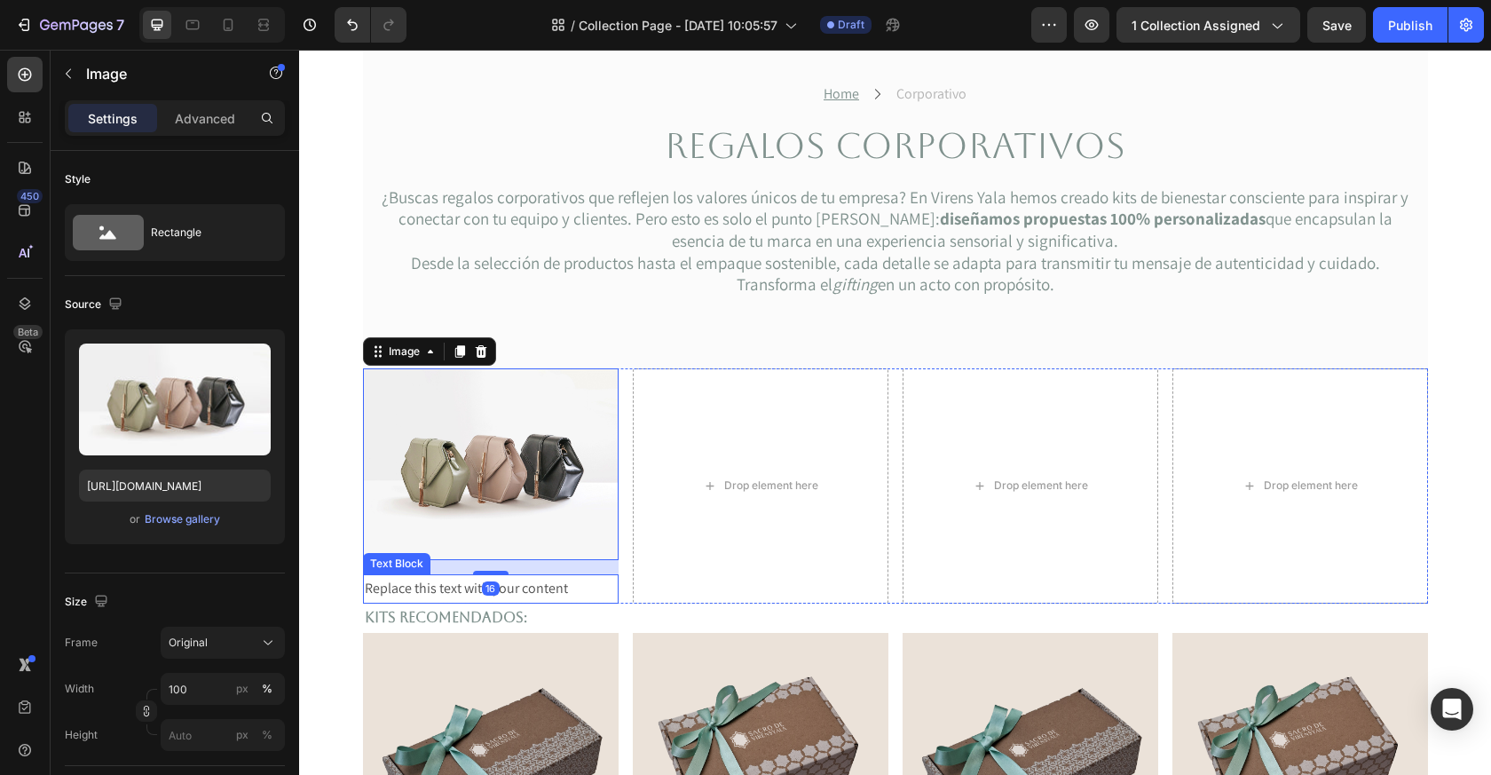
click at [549, 582] on div "Replace this text with your content" at bounding box center [491, 588] width 256 height 29
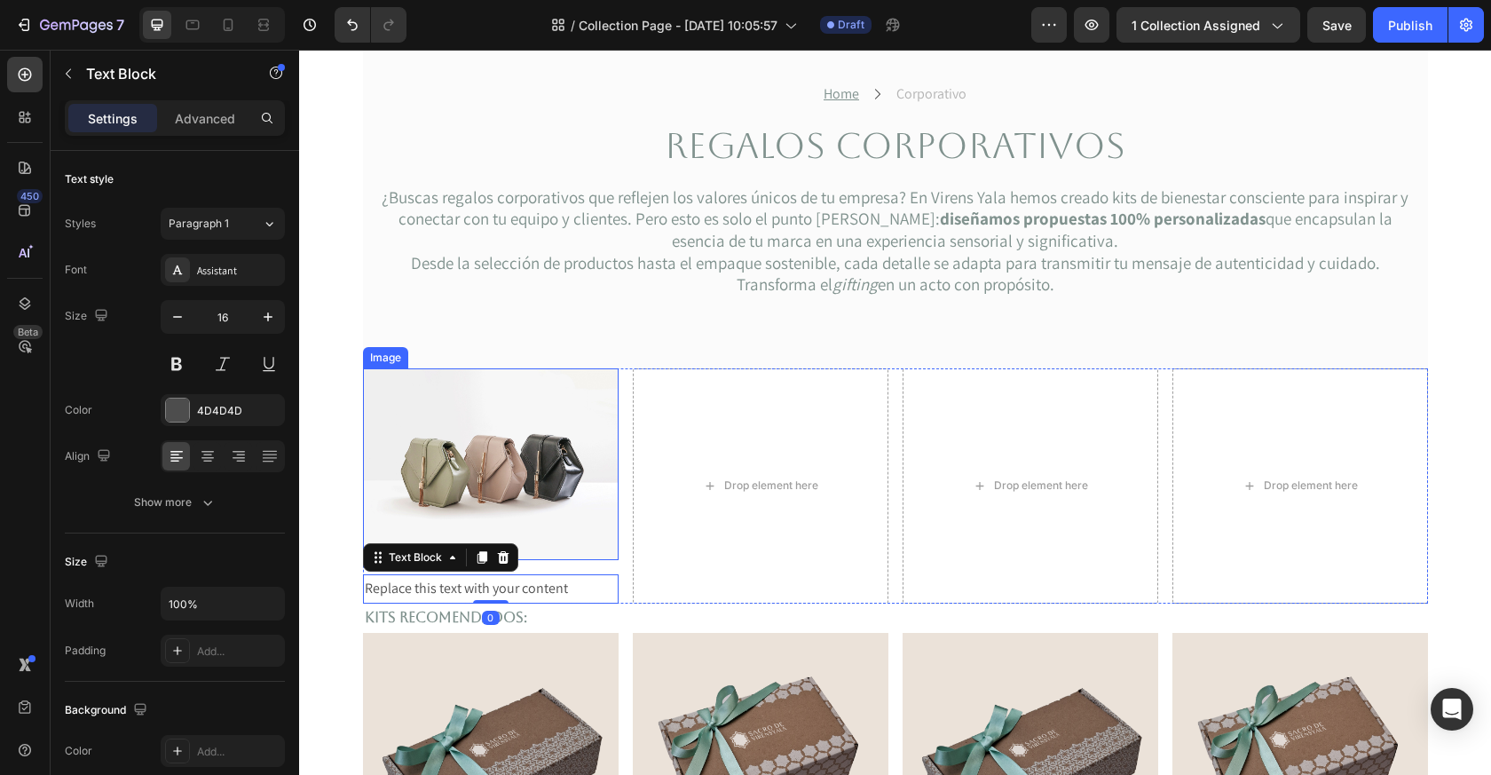
click at [549, 502] on img at bounding box center [491, 464] width 256 height 192
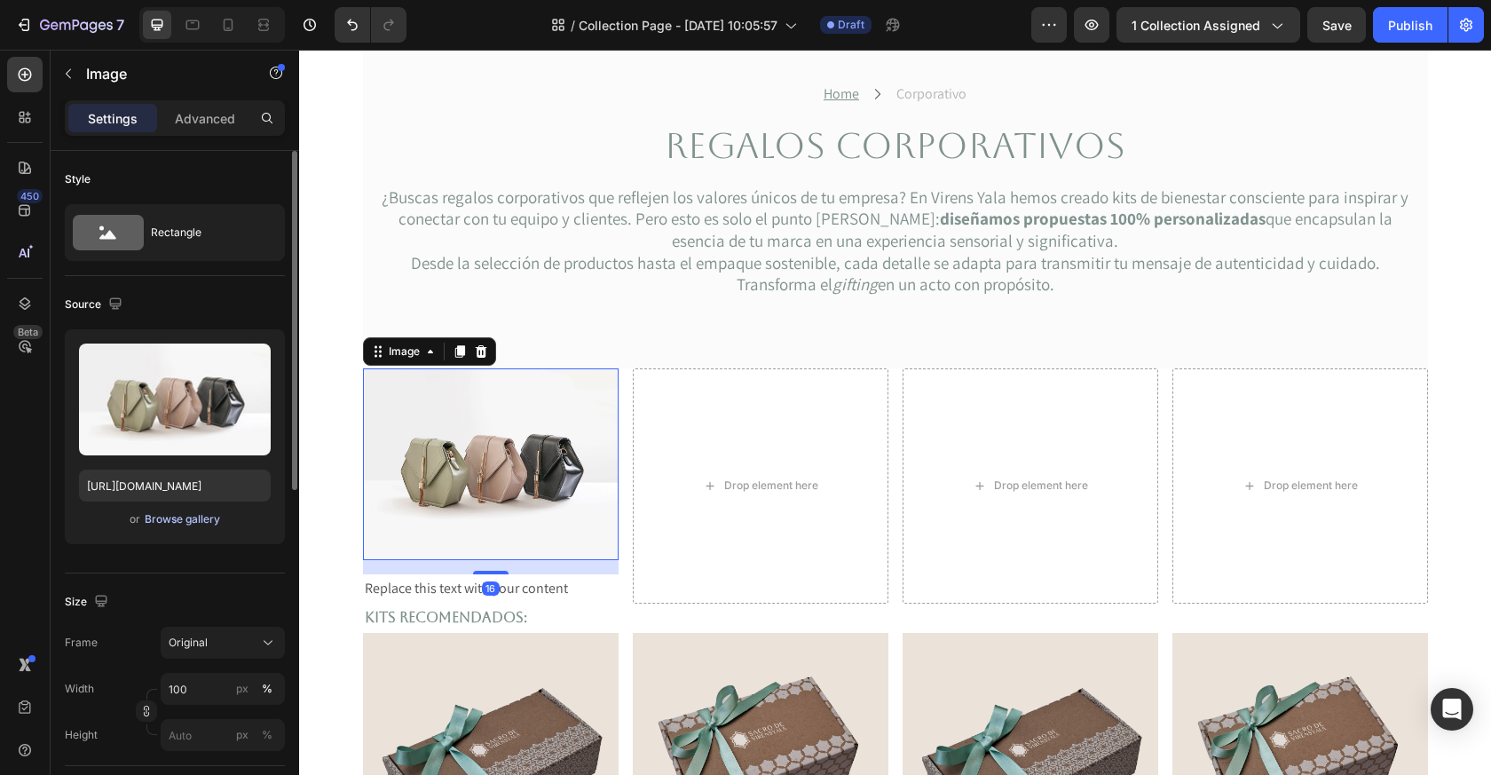
click at [174, 518] on div "Browse gallery" at bounding box center [182, 519] width 75 height 16
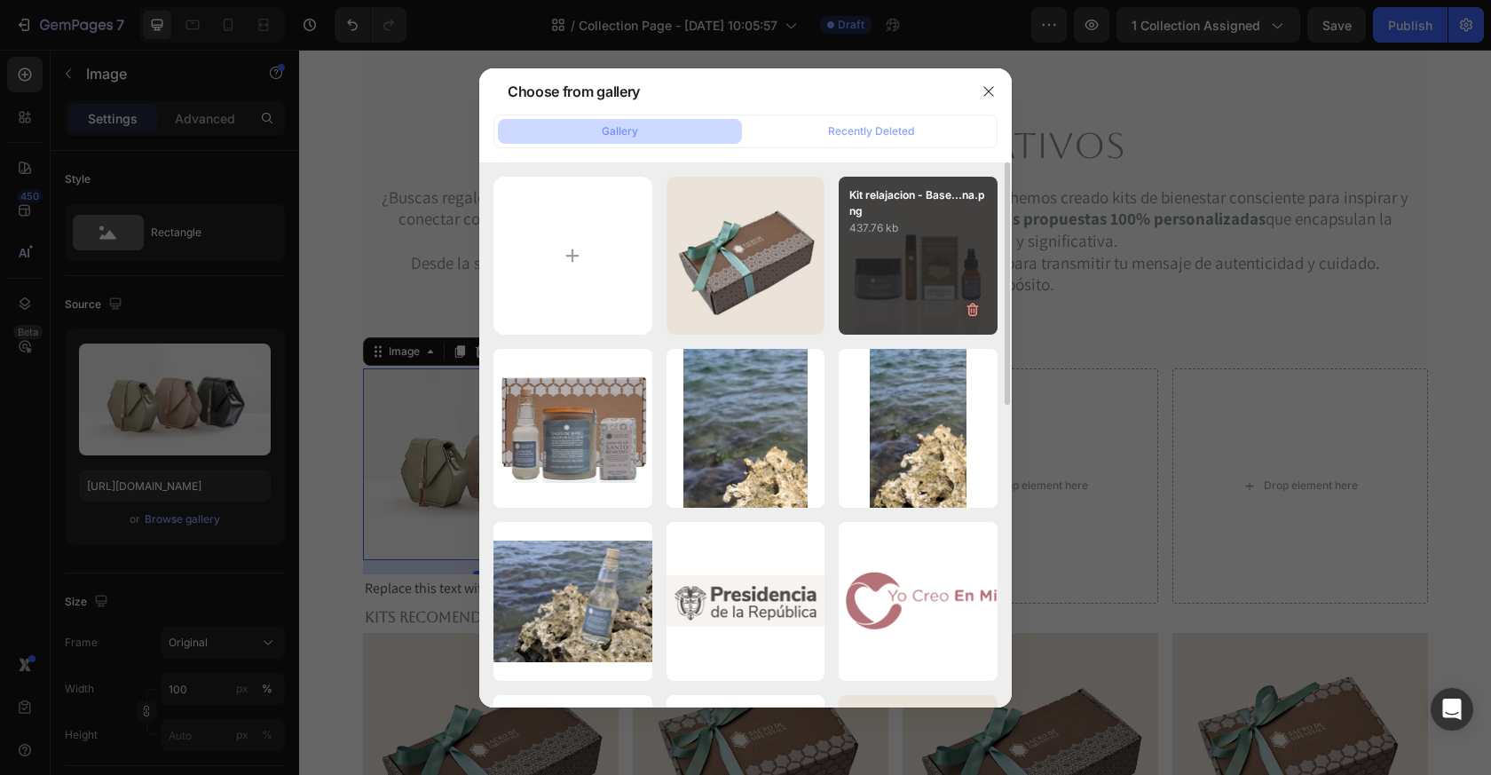
click at [905, 256] on div "Kit relajacion - Base...na.png 437.76 kb" at bounding box center [918, 256] width 159 height 159
type input "[URL][DOMAIN_NAME]"
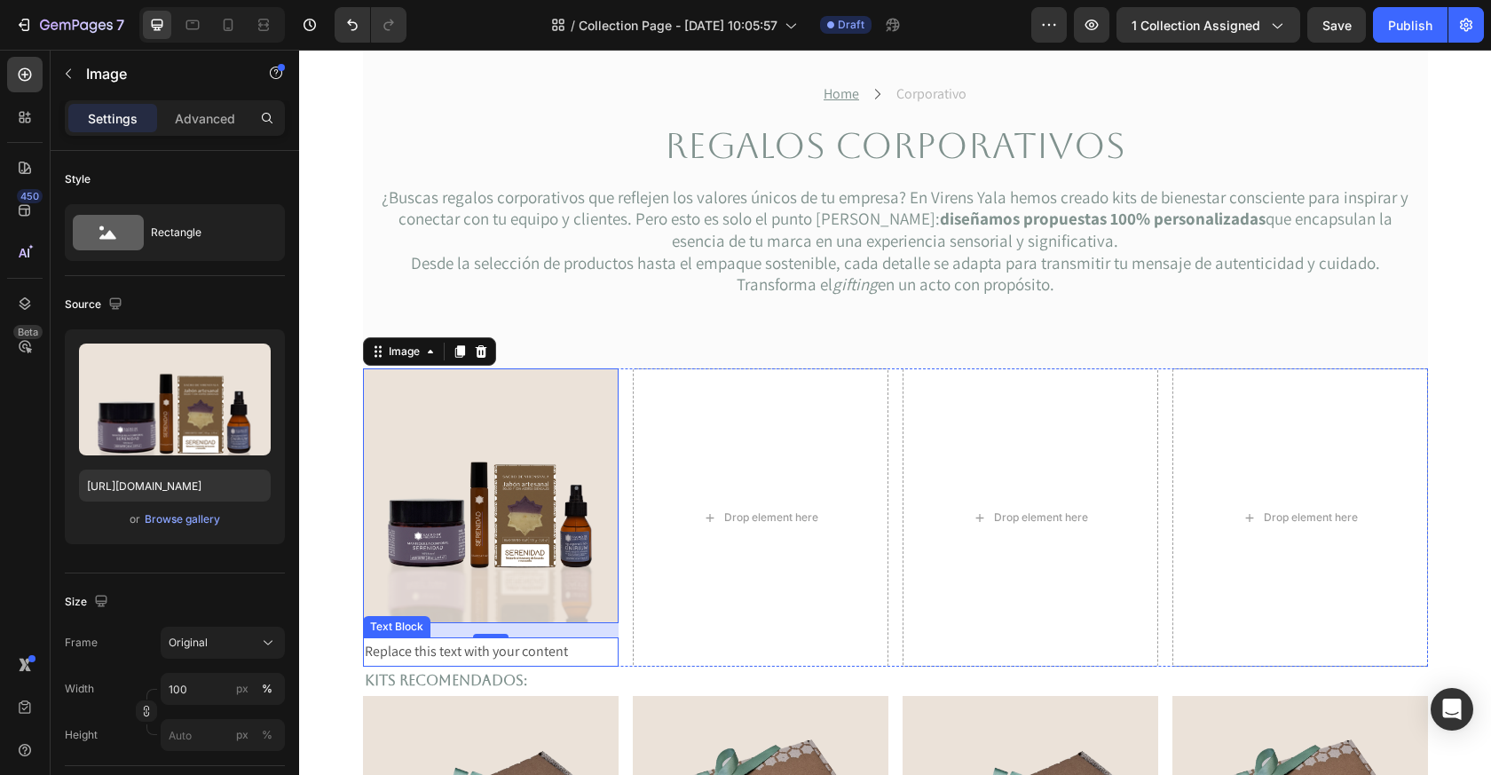
click at [486, 660] on div "Replace this text with your content" at bounding box center [491, 651] width 256 height 29
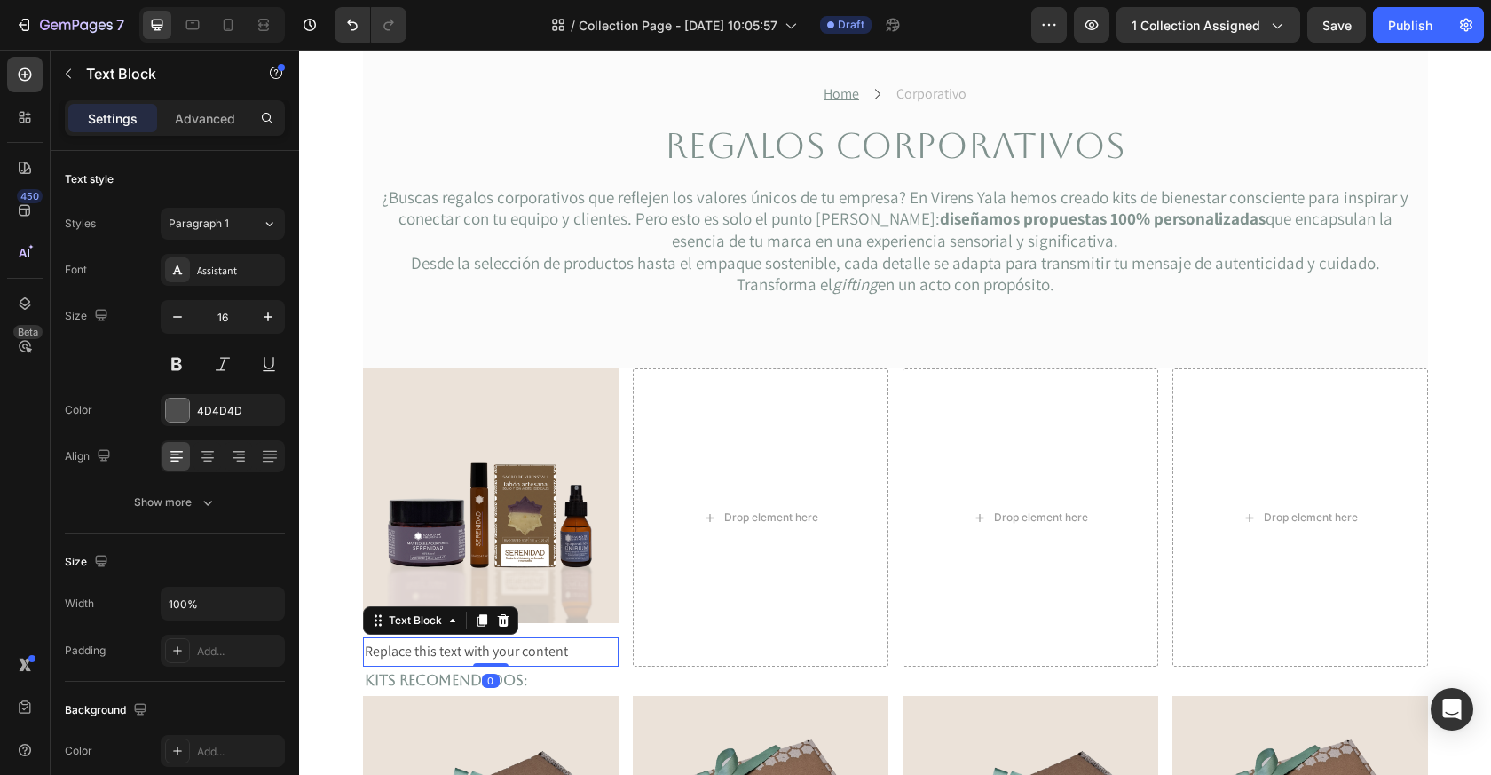
click at [561, 581] on img at bounding box center [491, 495] width 256 height 255
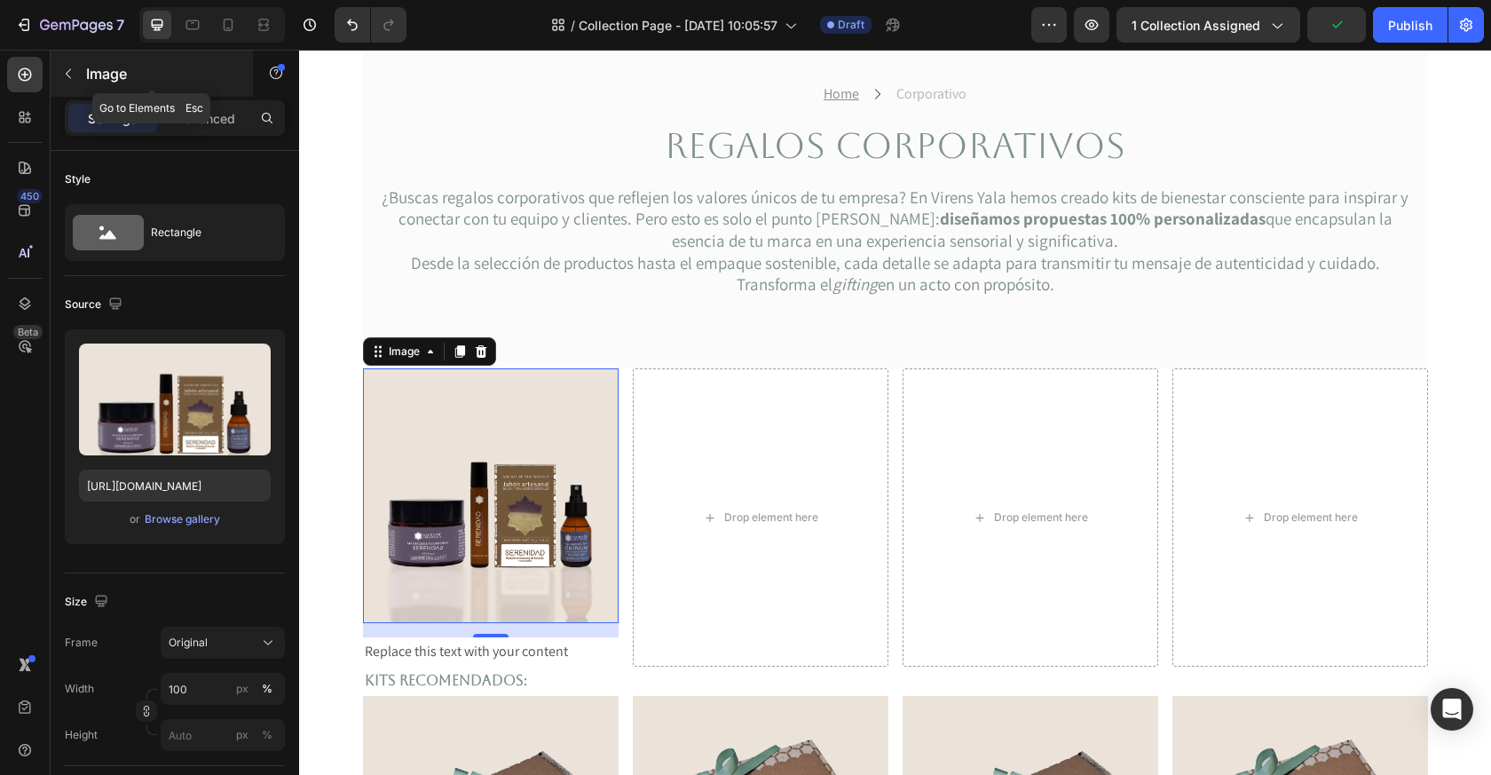
click at [73, 69] on icon "button" at bounding box center [68, 74] width 14 height 14
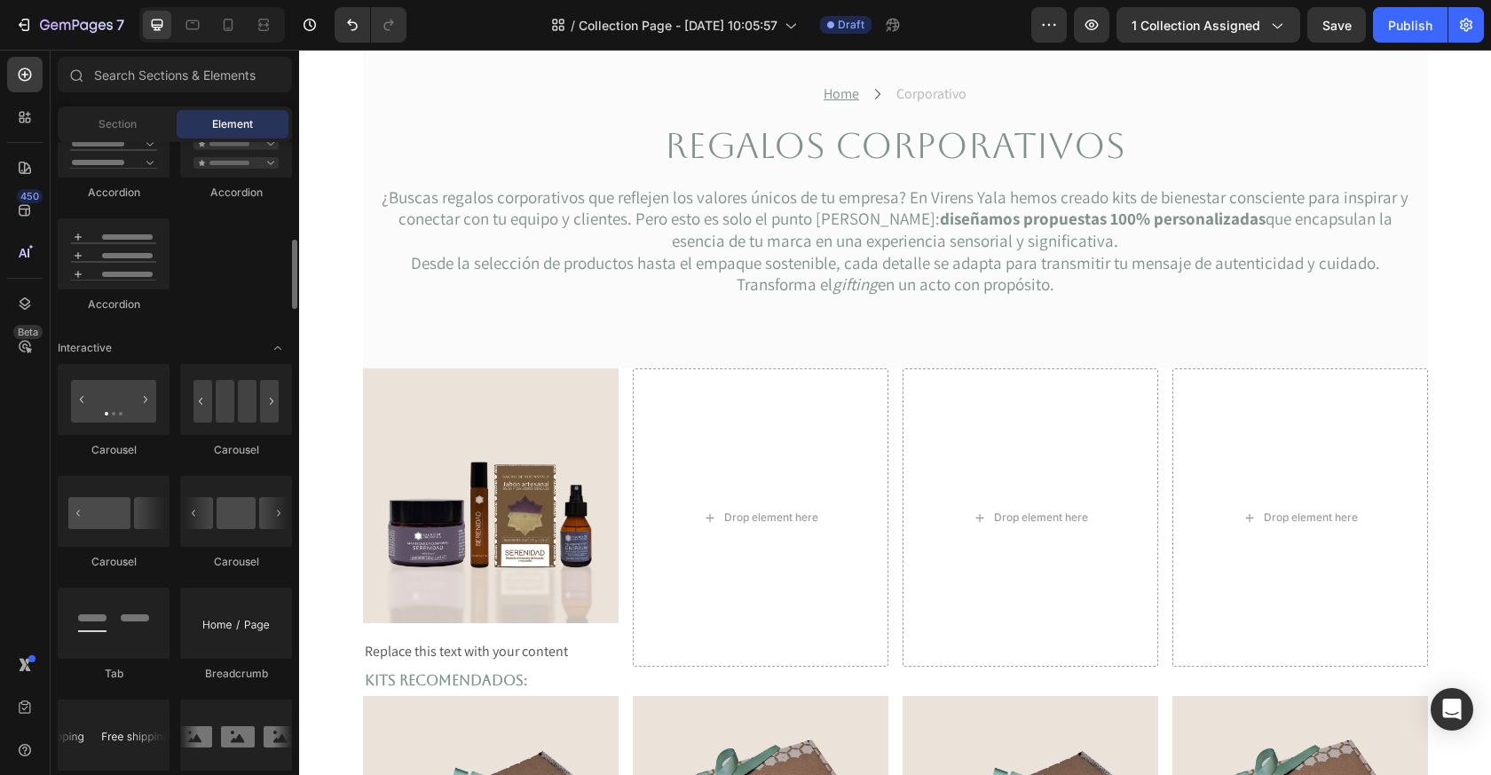
scroll to position [1602, 0]
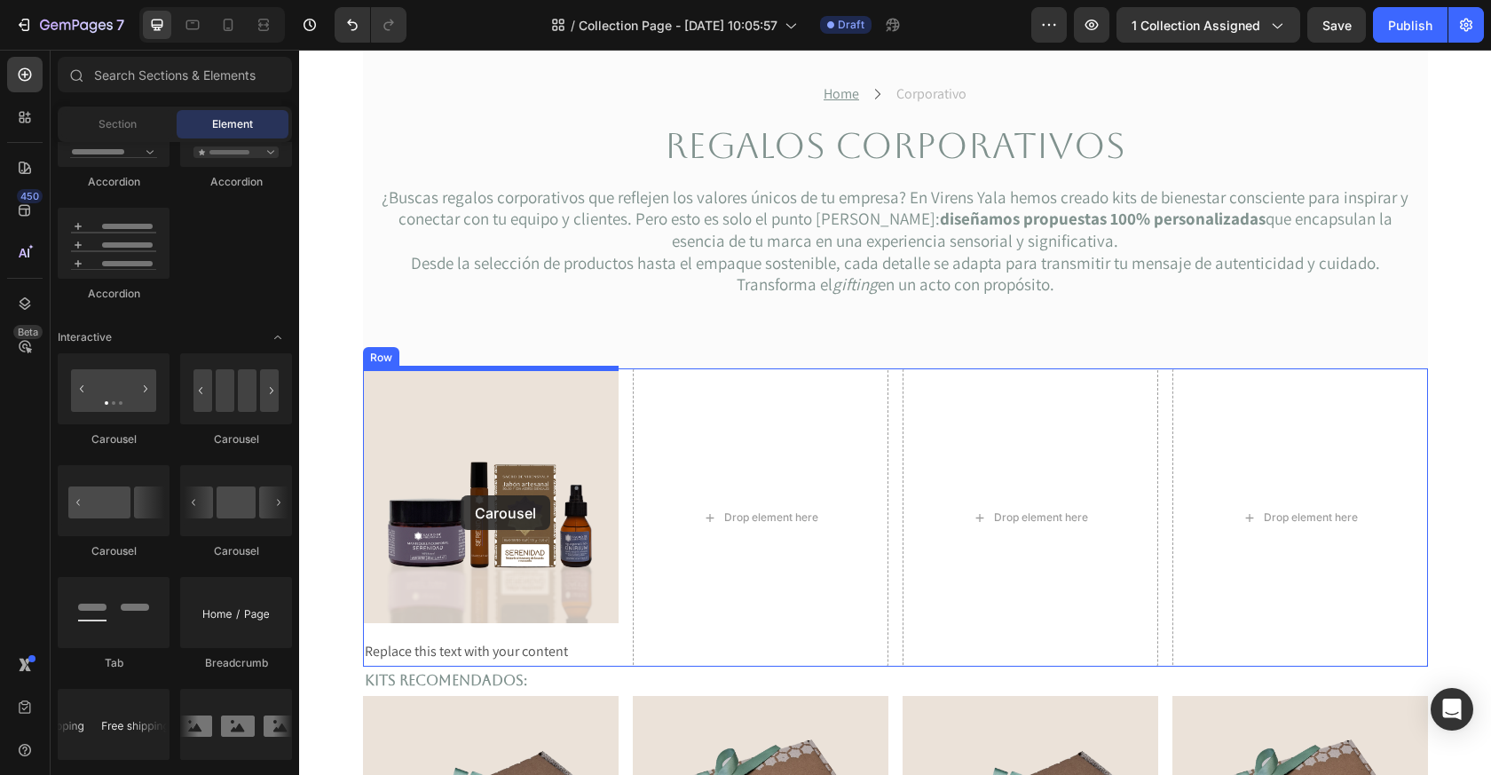
drag, startPoint x: 423, startPoint y: 456, endPoint x: 461, endPoint y: 495, distance: 54.0
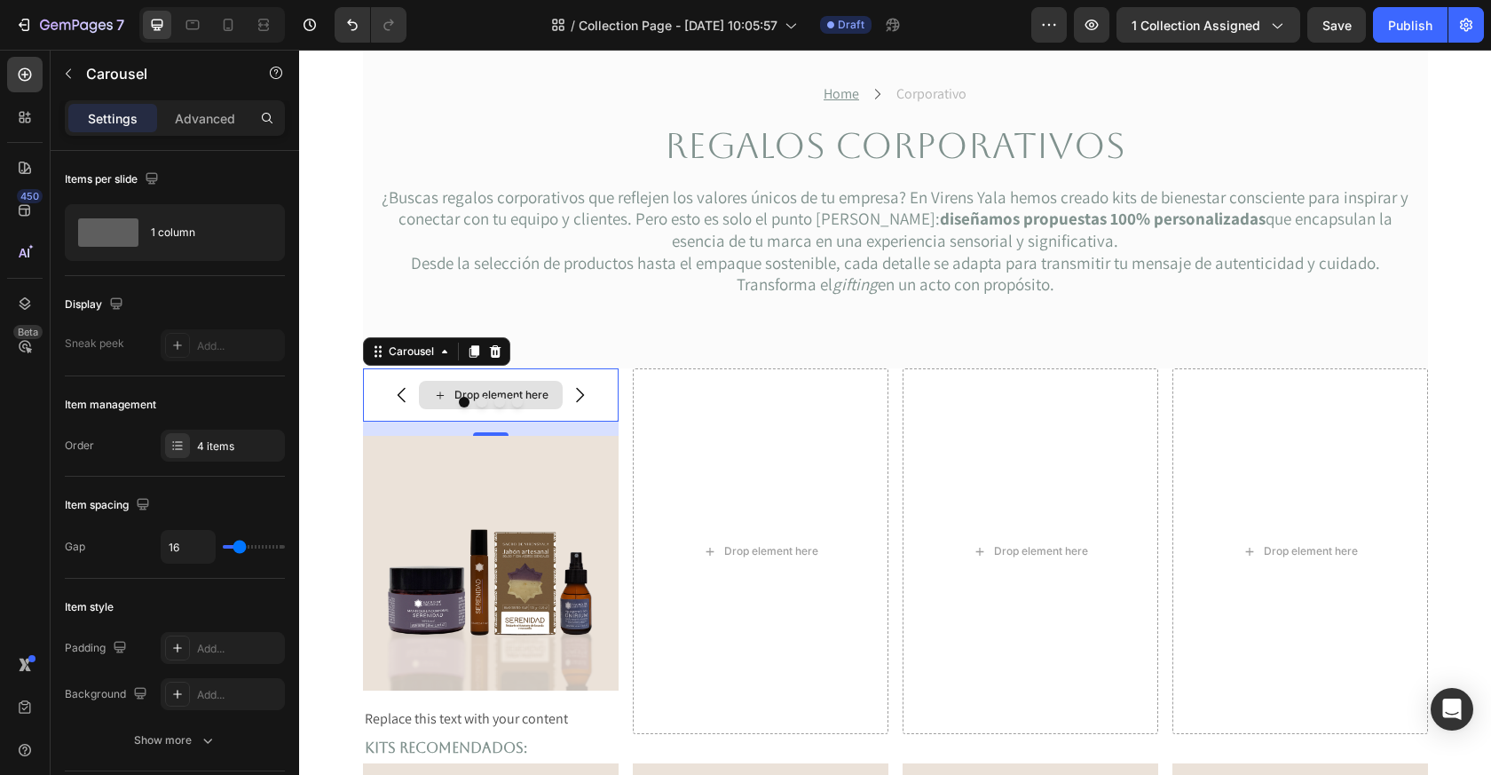
click at [514, 391] on div "Drop element here" at bounding box center [502, 395] width 94 height 14
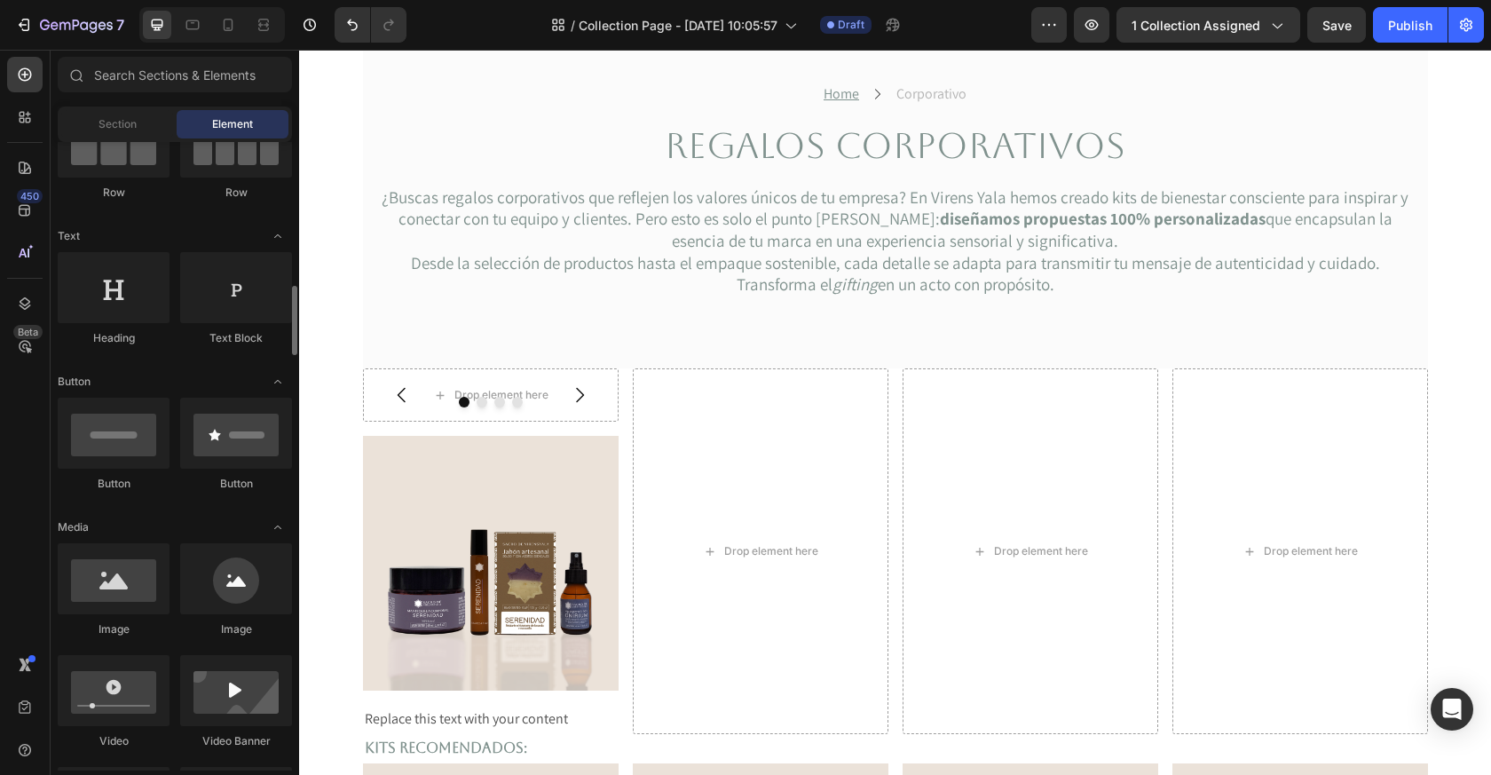
scroll to position [189, 0]
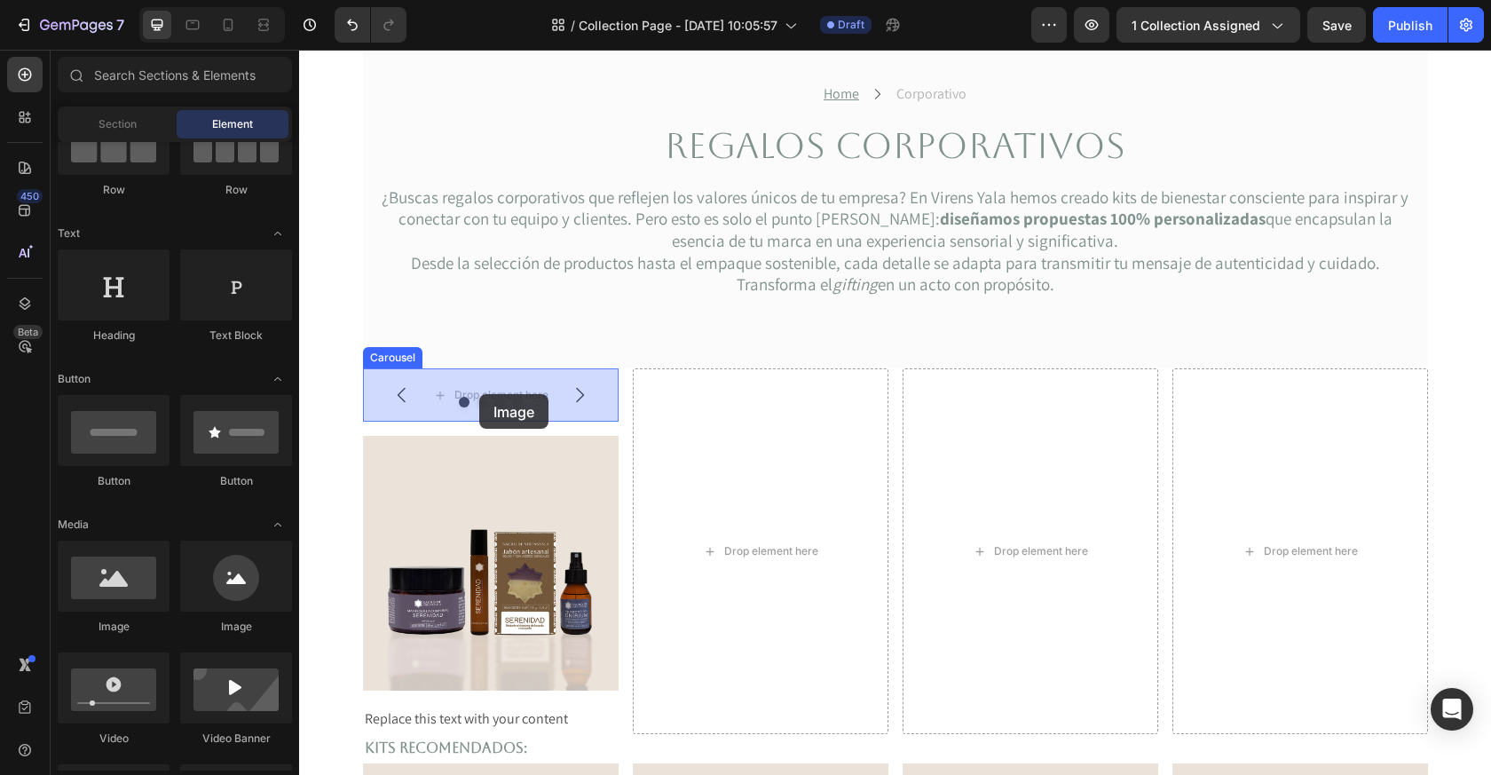
drag, startPoint x: 411, startPoint y: 624, endPoint x: 478, endPoint y: 394, distance: 239.6
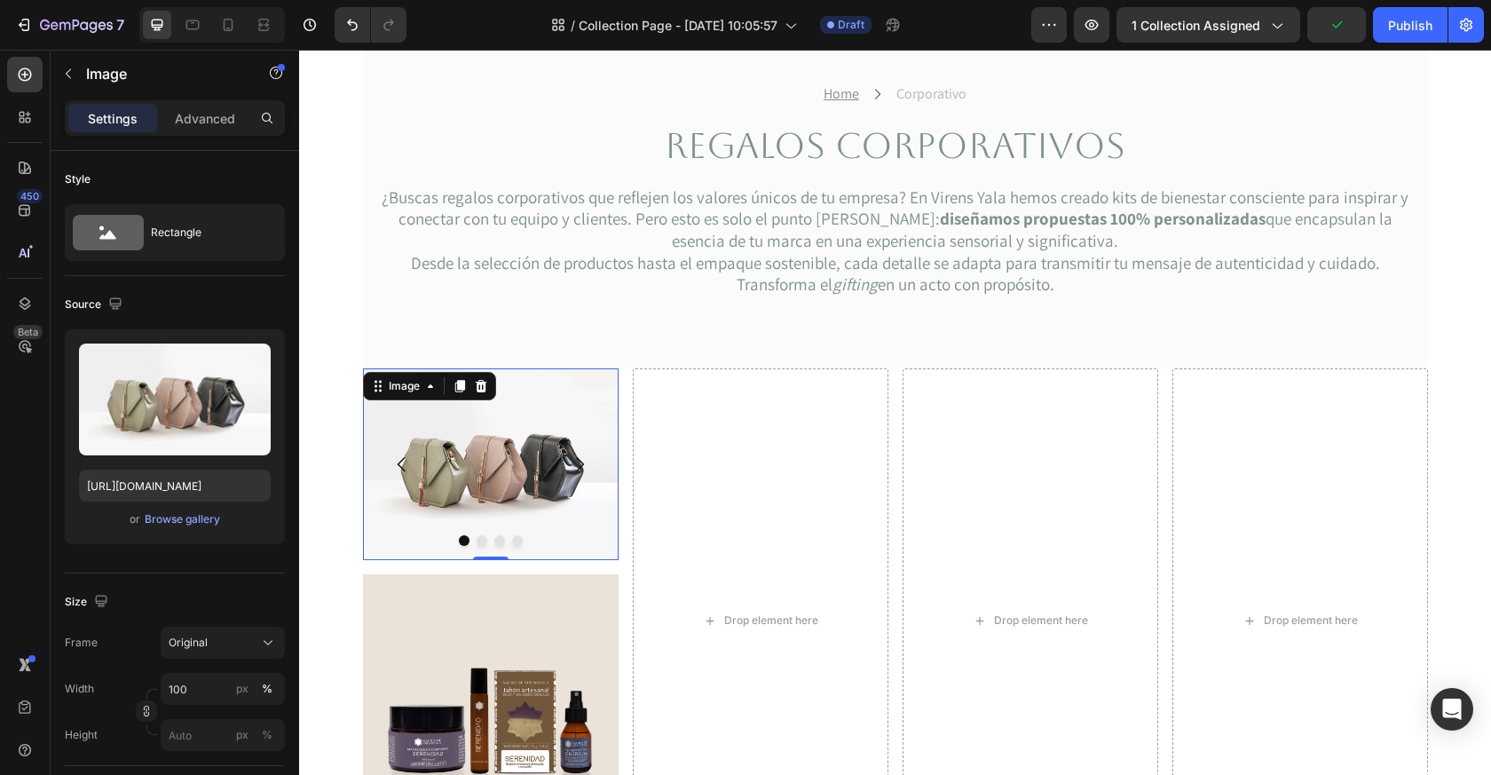
click at [480, 546] on img at bounding box center [491, 464] width 256 height 192
click at [480, 542] on button "Dot" at bounding box center [482, 540] width 11 height 11
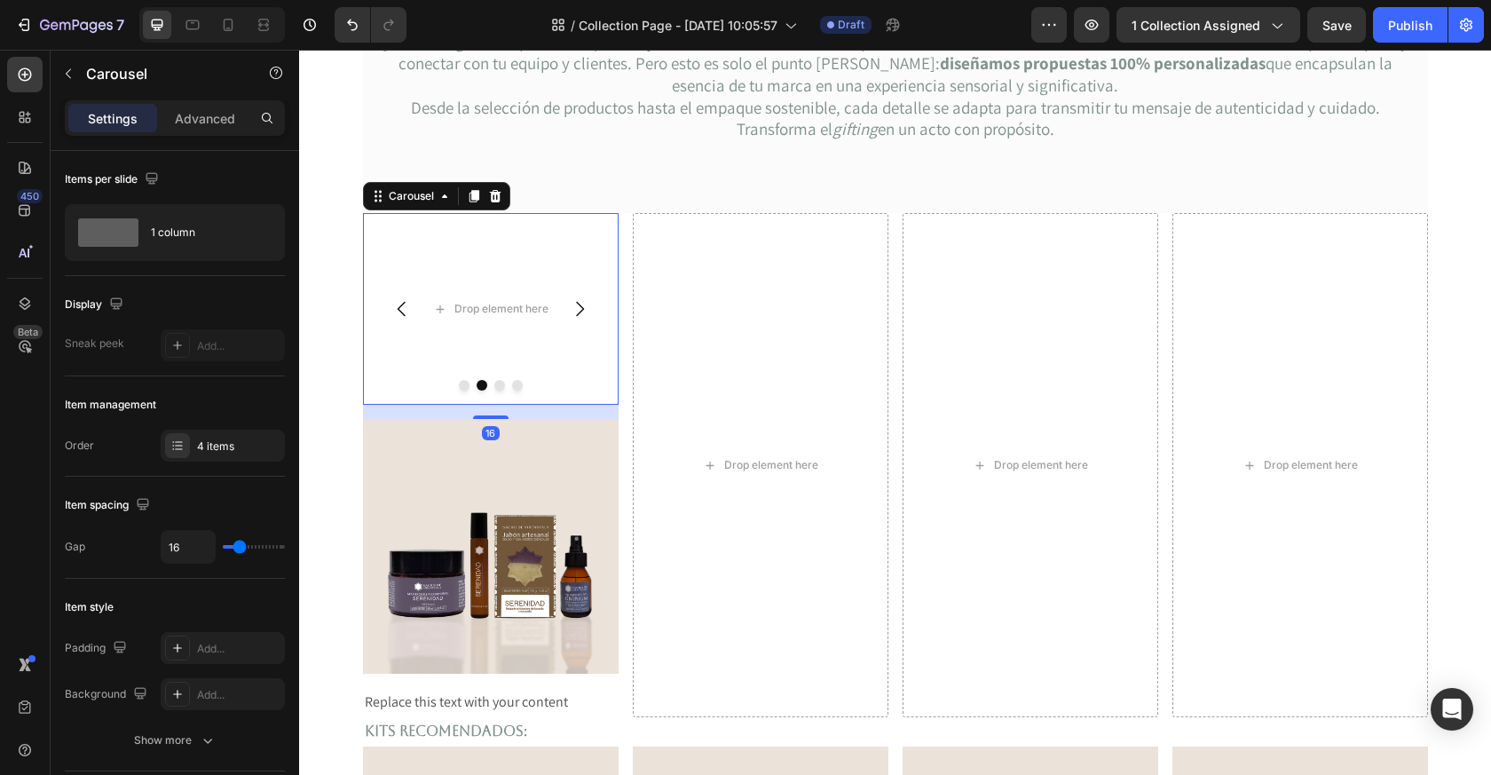
scroll to position [366, 0]
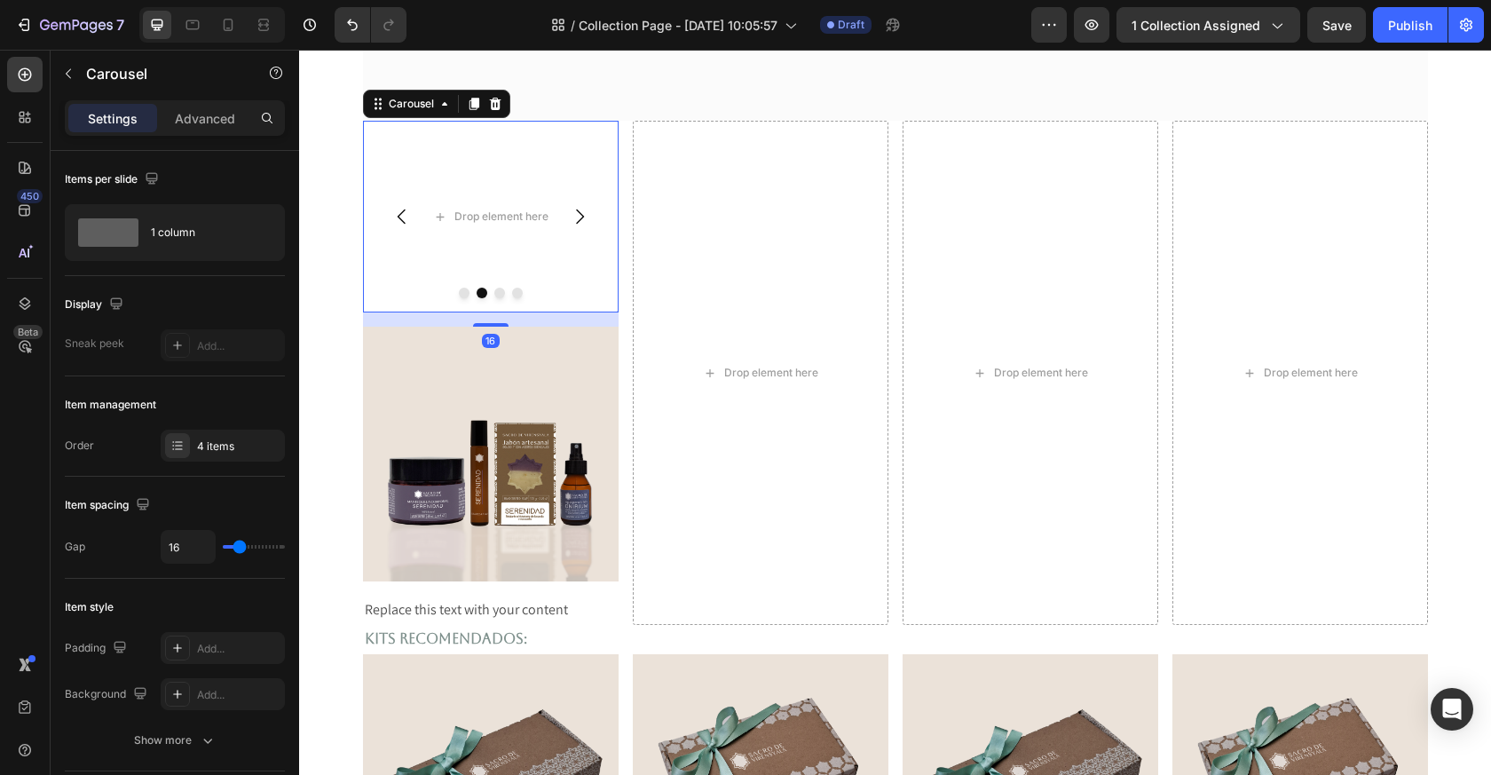
click at [480, 542] on img at bounding box center [491, 454] width 256 height 255
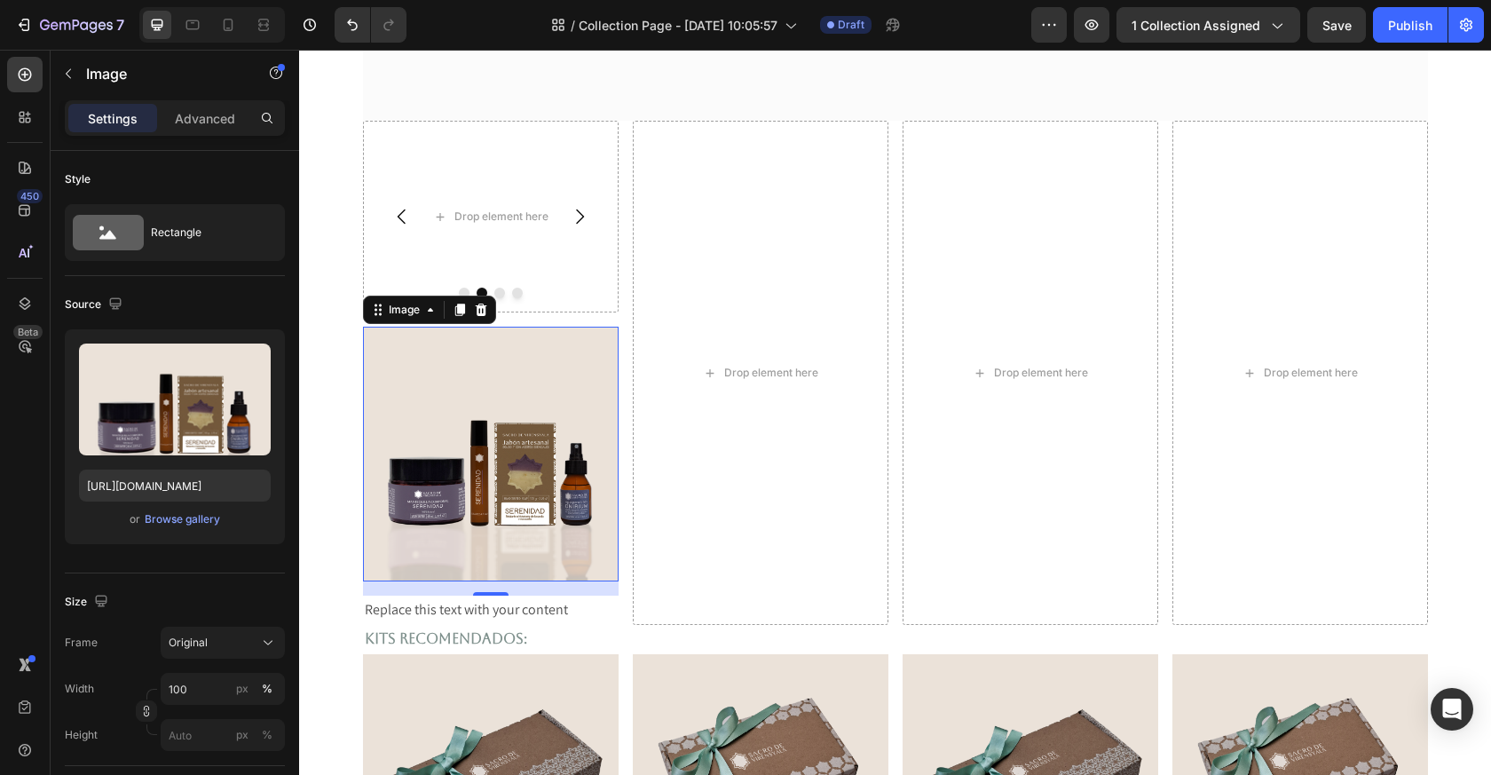
click at [482, 304] on icon at bounding box center [481, 310] width 12 height 12
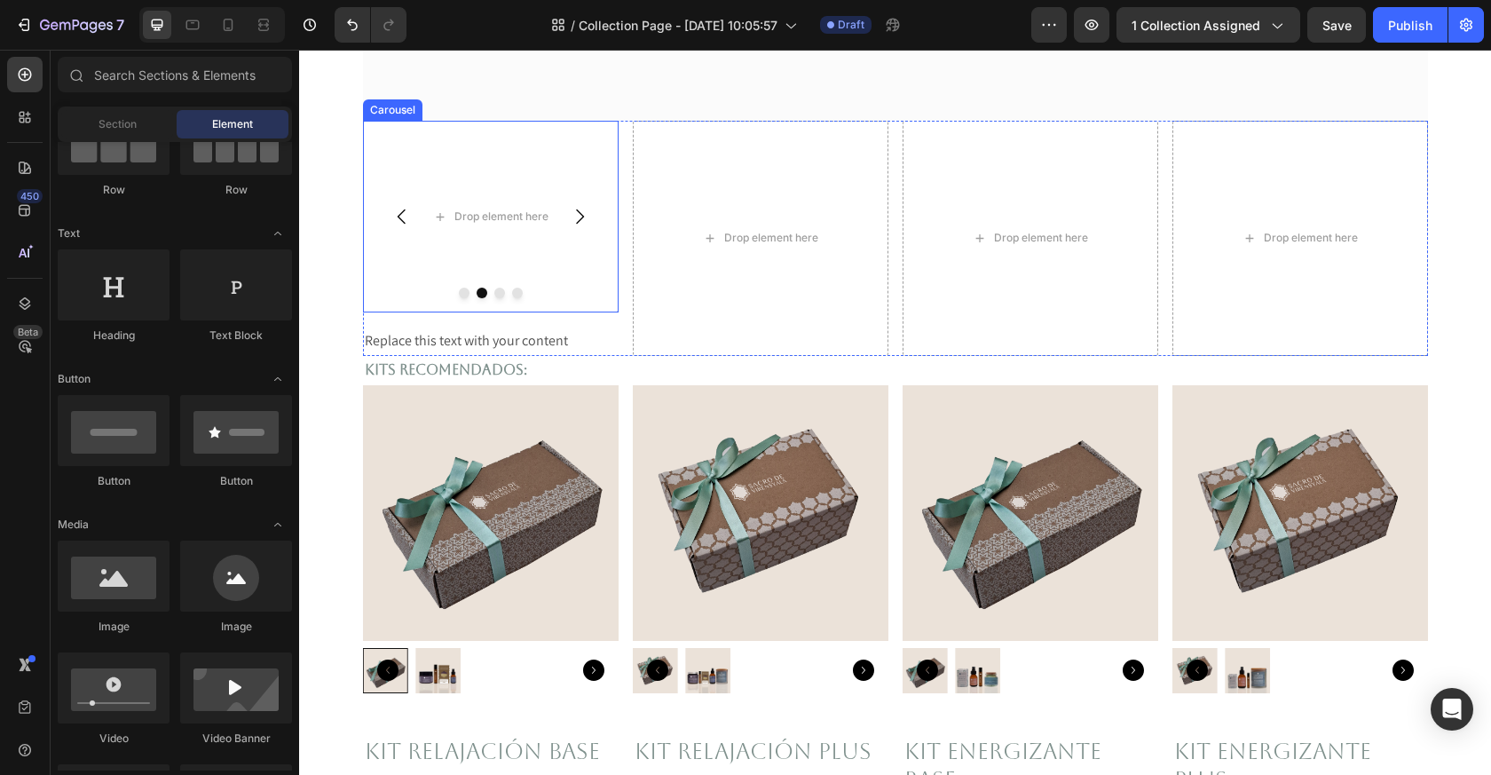
click at [397, 215] on icon "Carousel Back Arrow" at bounding box center [401, 216] width 21 height 21
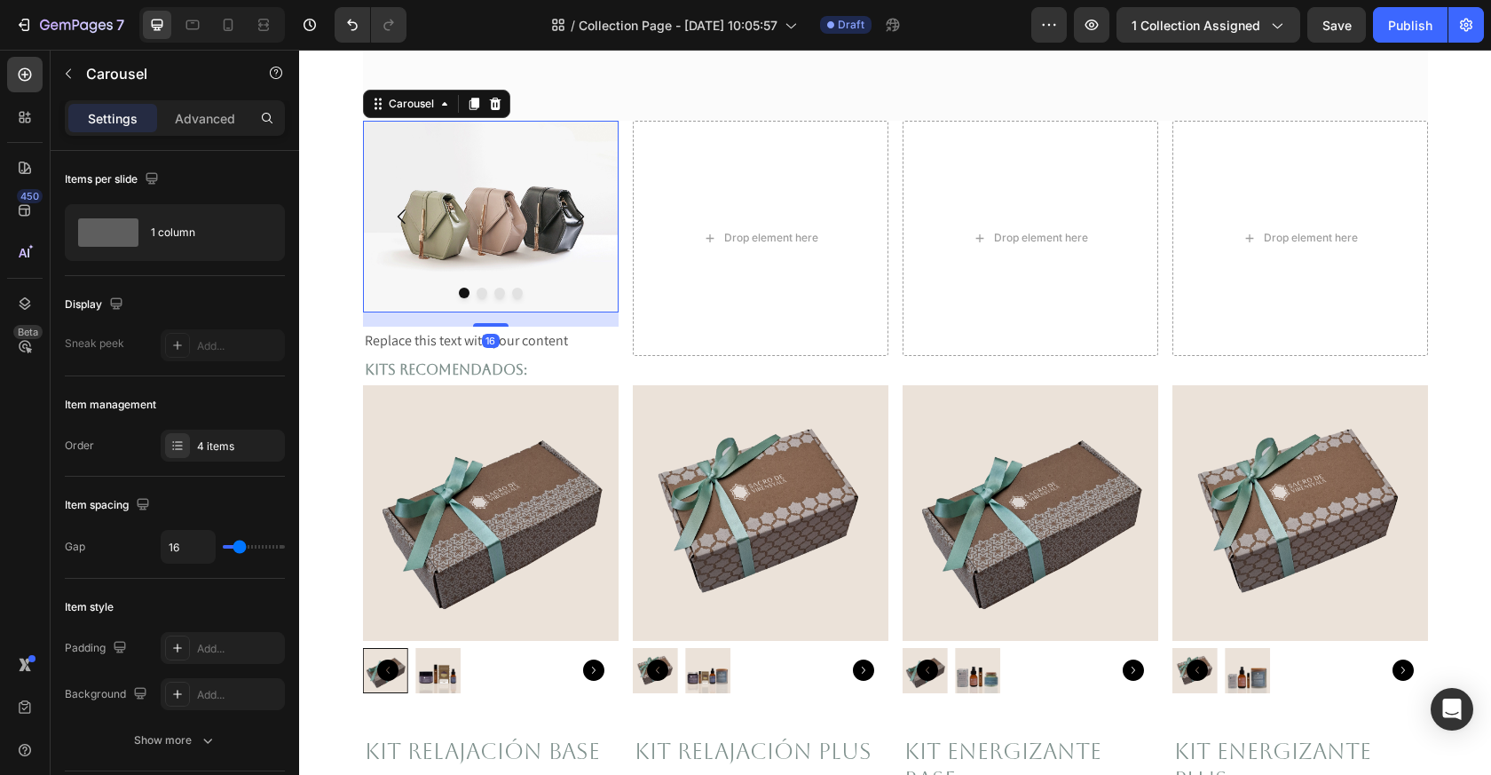
click at [581, 217] on icon "Carousel Next Arrow" at bounding box center [580, 217] width 8 height 15
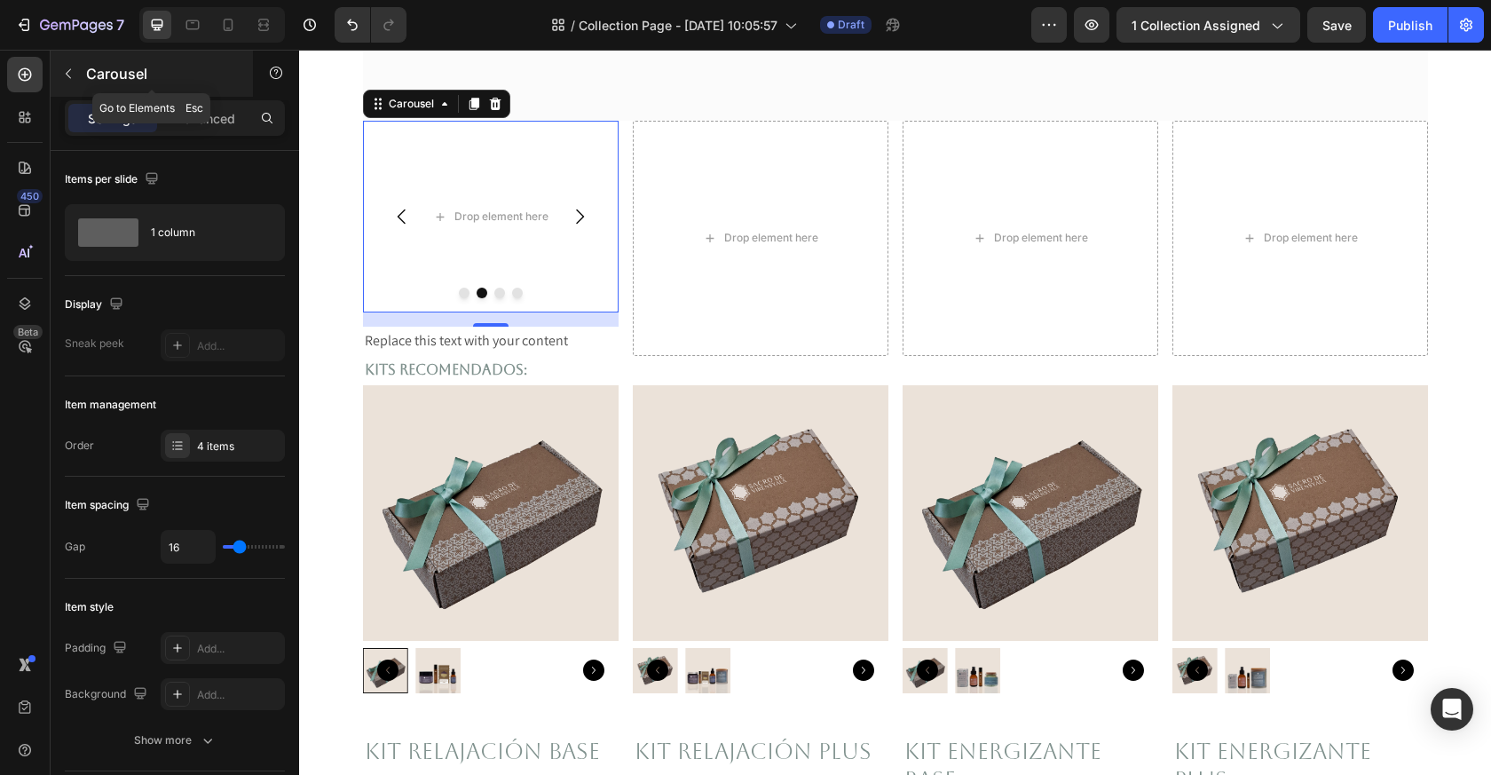
click at [79, 79] on button "button" at bounding box center [68, 73] width 28 height 28
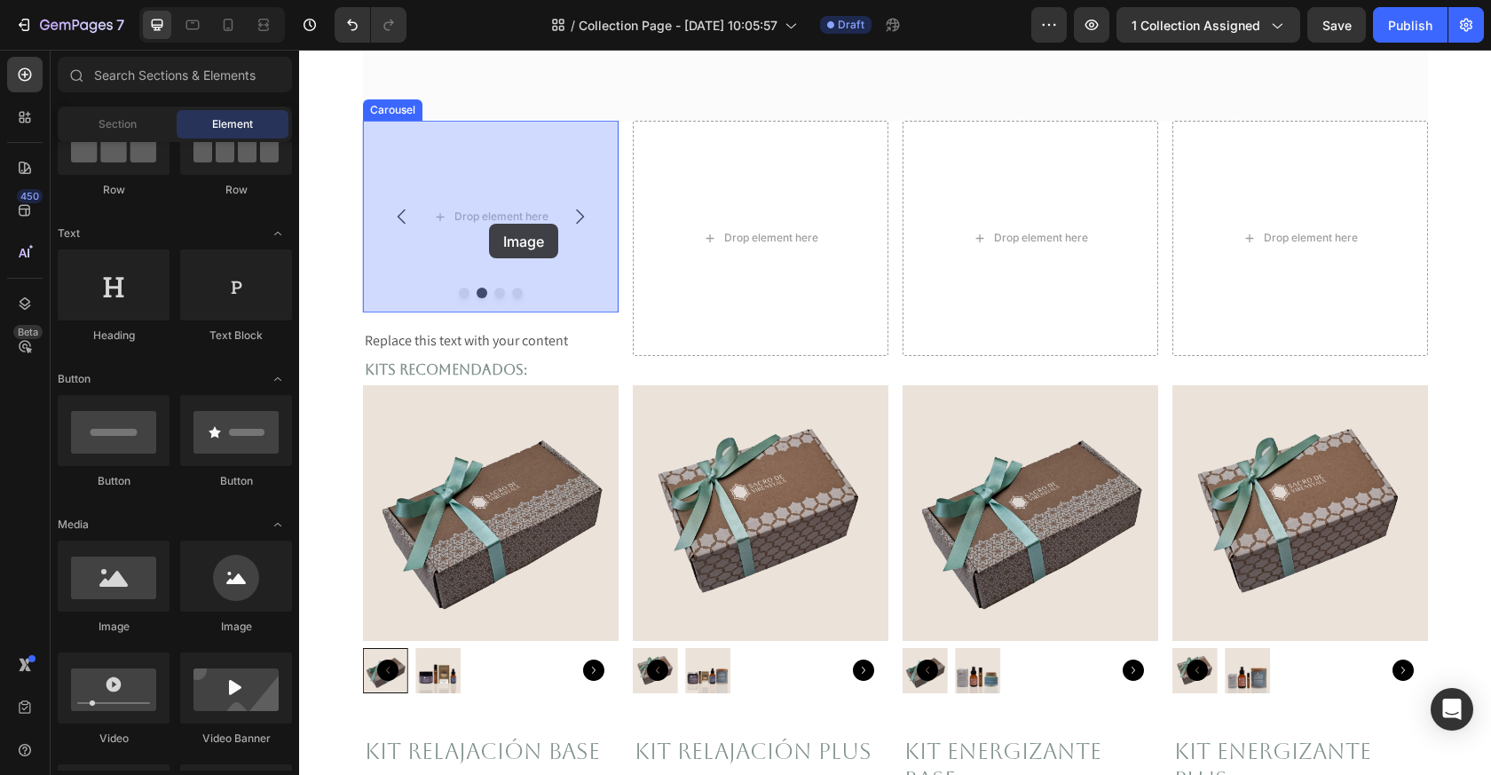
drag, startPoint x: 408, startPoint y: 645, endPoint x: 488, endPoint y: 224, distance: 429.2
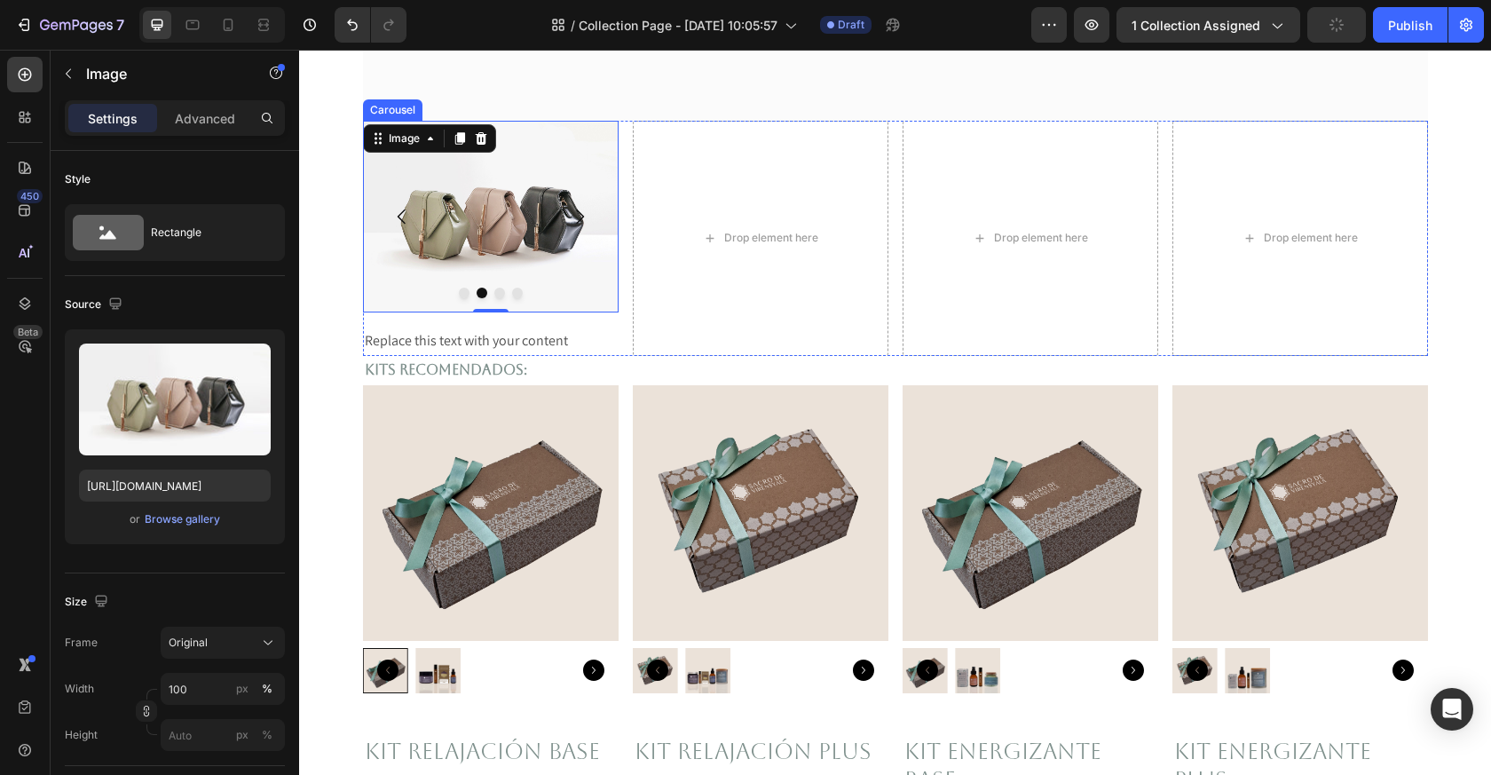
click at [583, 214] on icon "Carousel Next Arrow" at bounding box center [579, 216] width 21 height 21
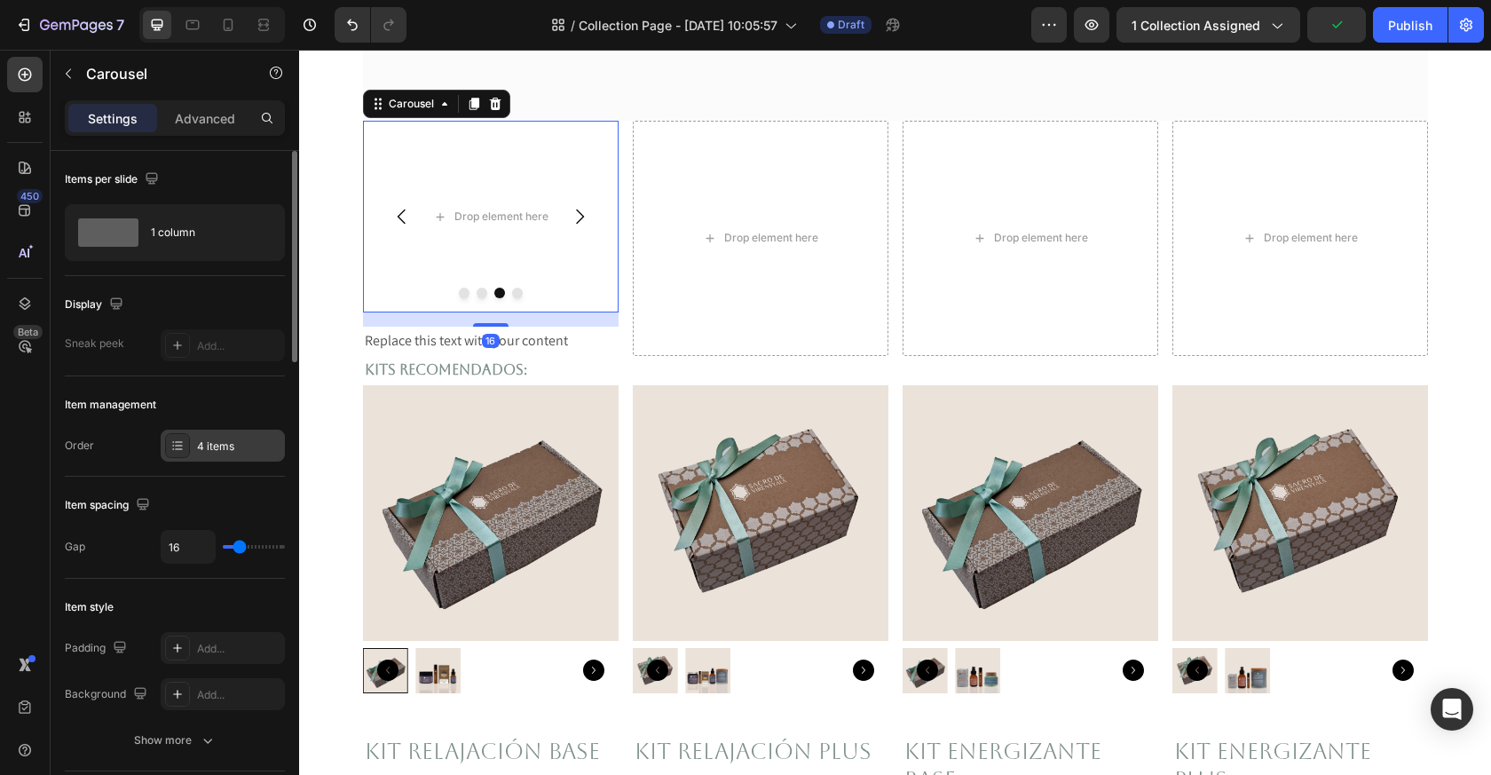
click at [219, 443] on div "4 items" at bounding box center [238, 447] width 83 height 16
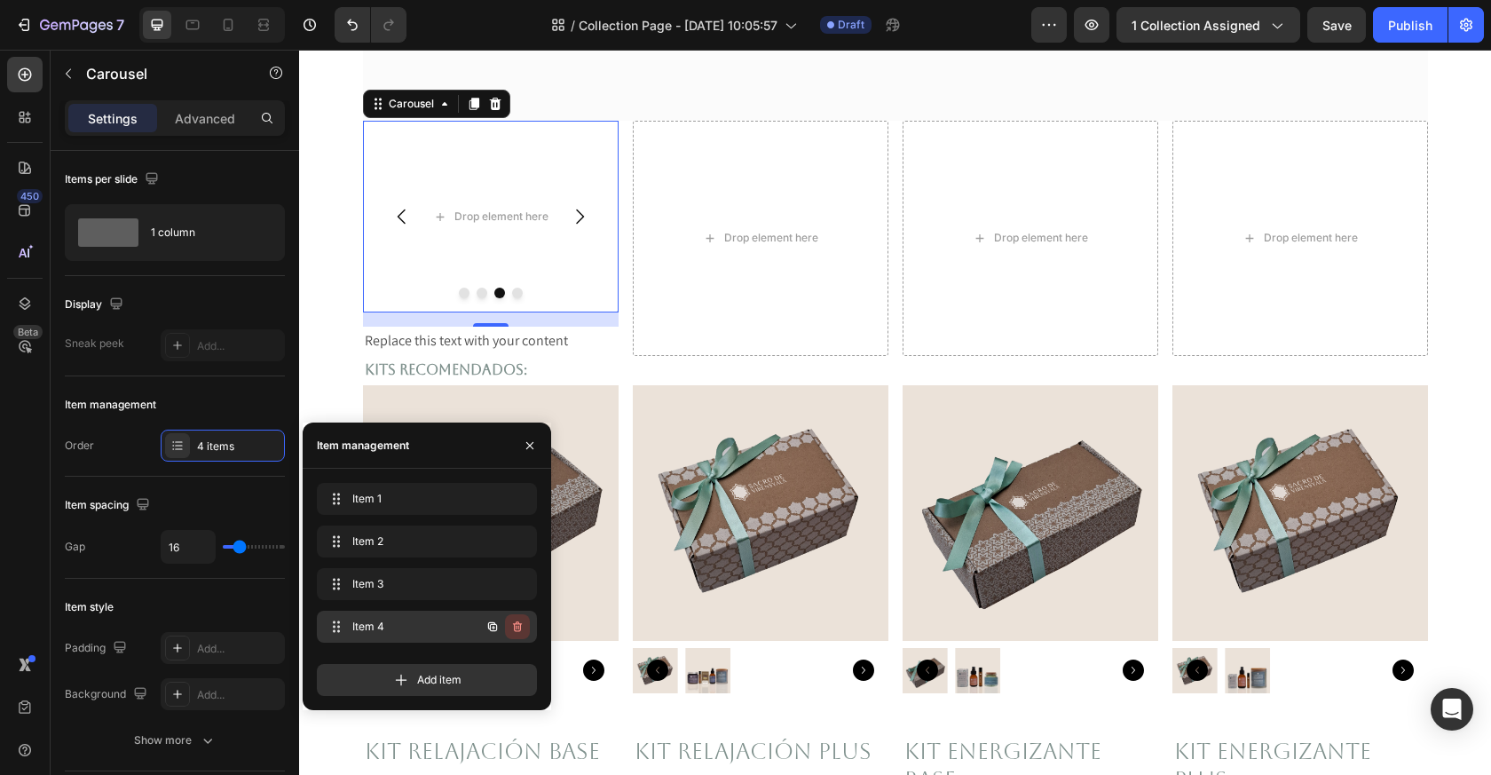
click at [518, 626] on icon "button" at bounding box center [518, 628] width 1 height 4
click at [509, 622] on div "Delete" at bounding box center [505, 627] width 33 height 16
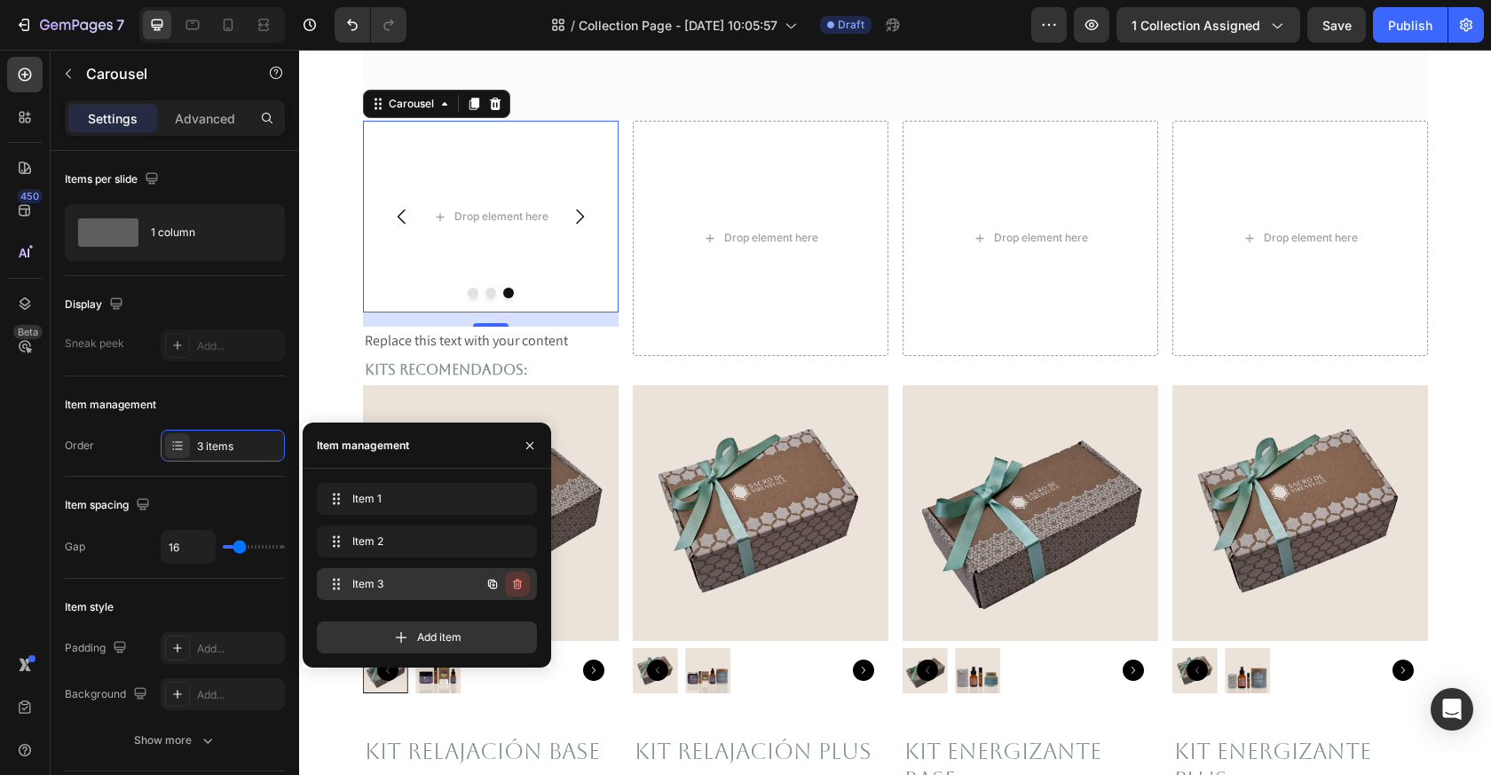
click at [523, 585] on icon "button" at bounding box center [517, 584] width 14 height 14
click at [509, 588] on div "Delete" at bounding box center [505, 584] width 33 height 16
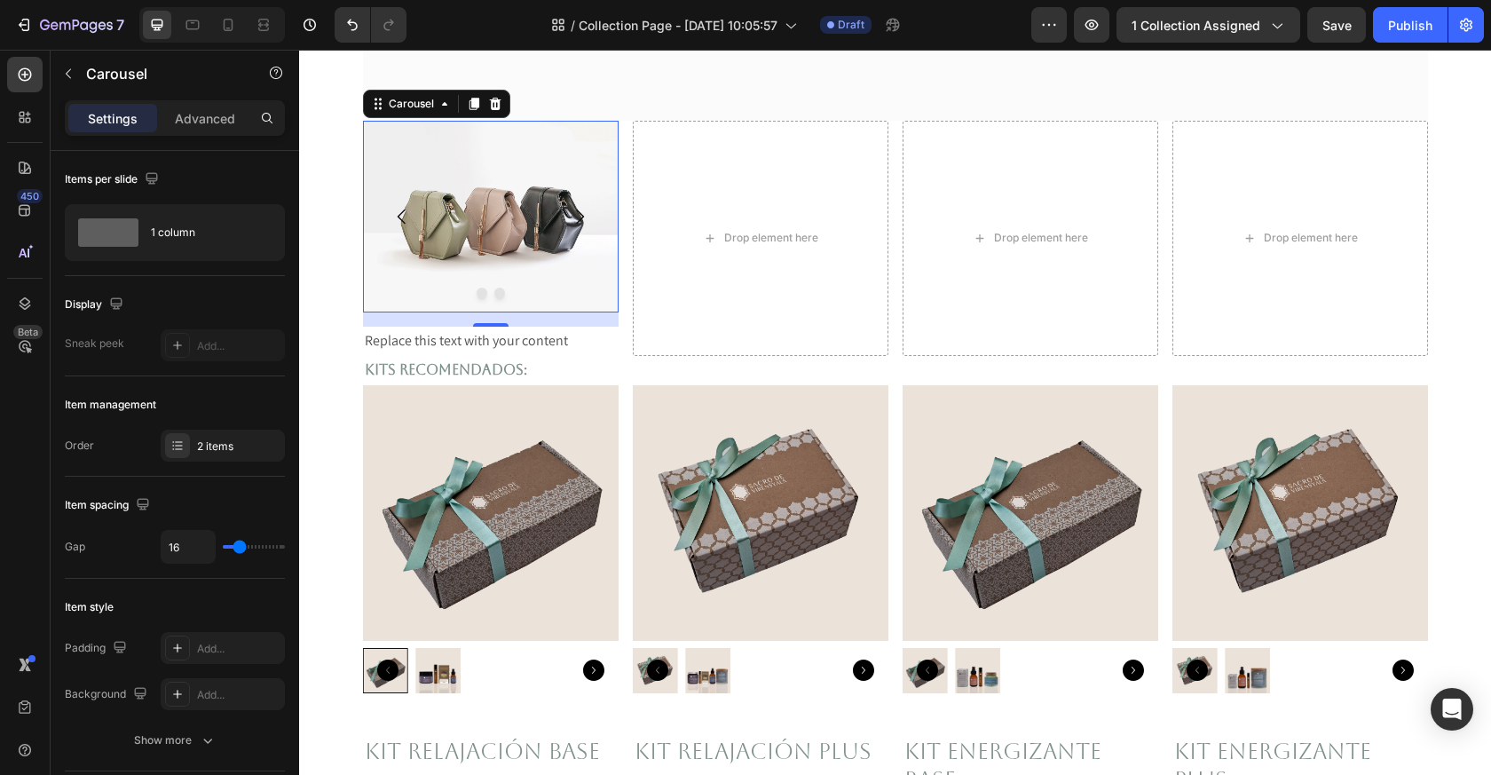
click at [583, 221] on icon "Carousel Next Arrow" at bounding box center [579, 216] width 21 height 21
click at [404, 216] on icon "Carousel Back Arrow" at bounding box center [401, 216] width 21 height 21
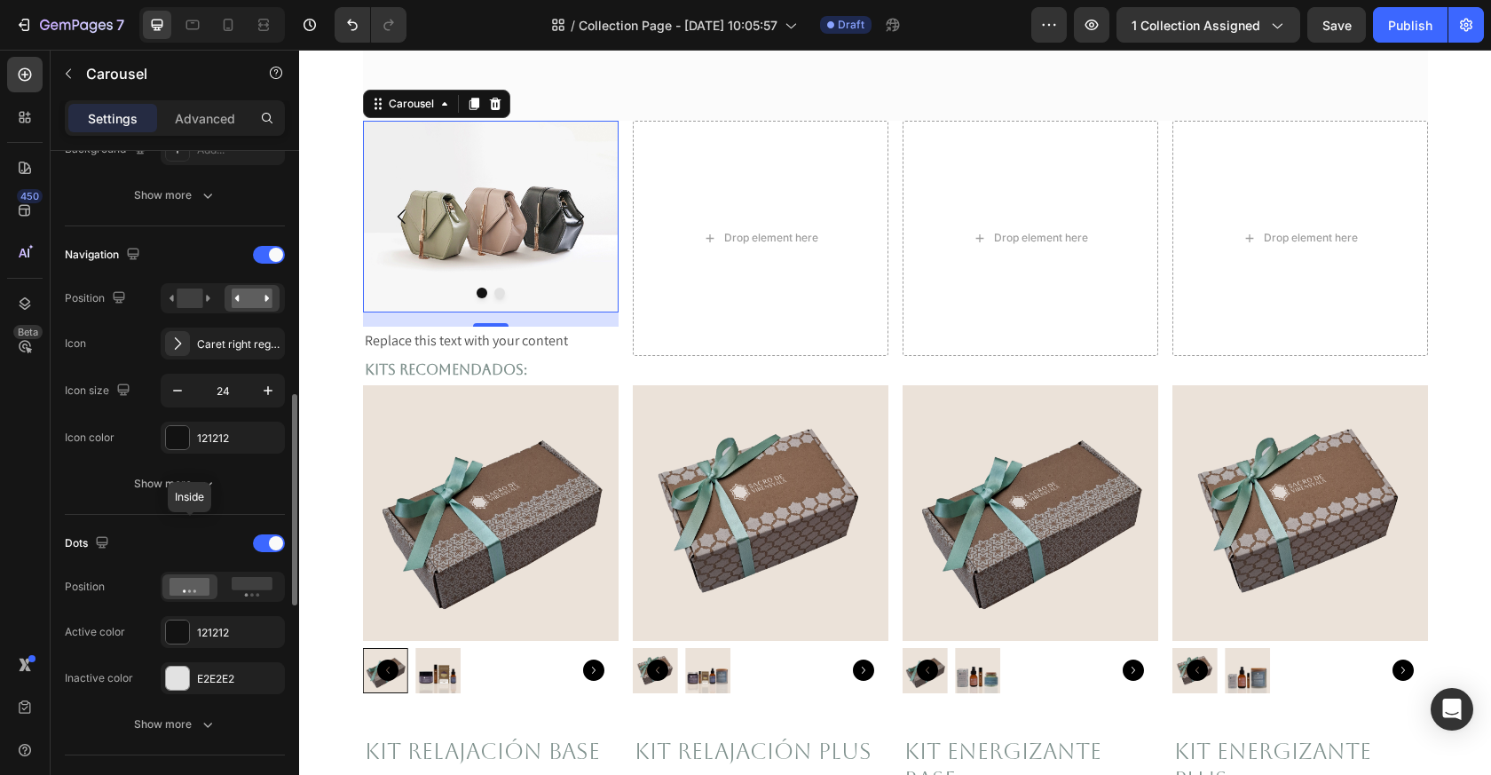
scroll to position [629, 0]
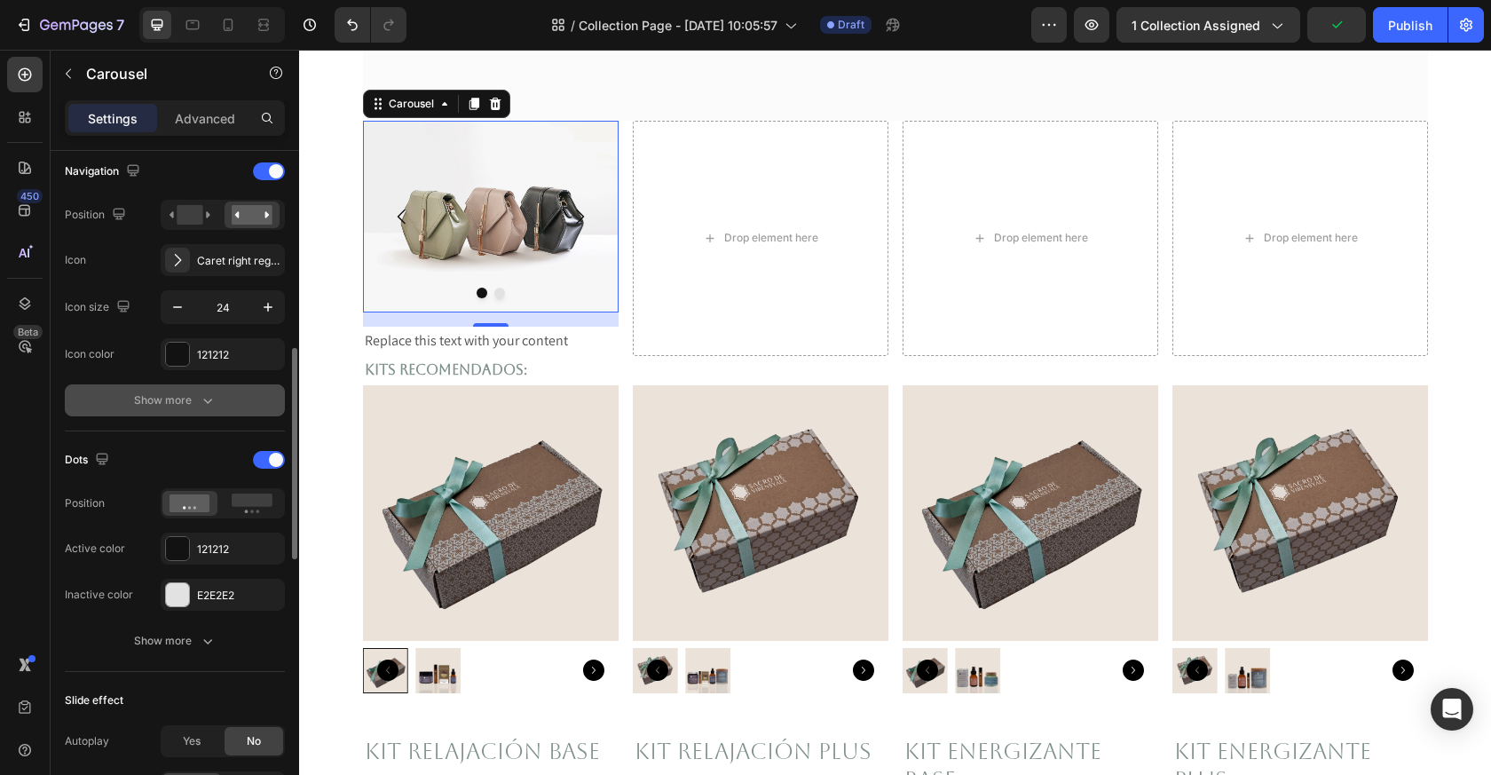
click at [203, 400] on icon "button" at bounding box center [208, 400] width 18 height 18
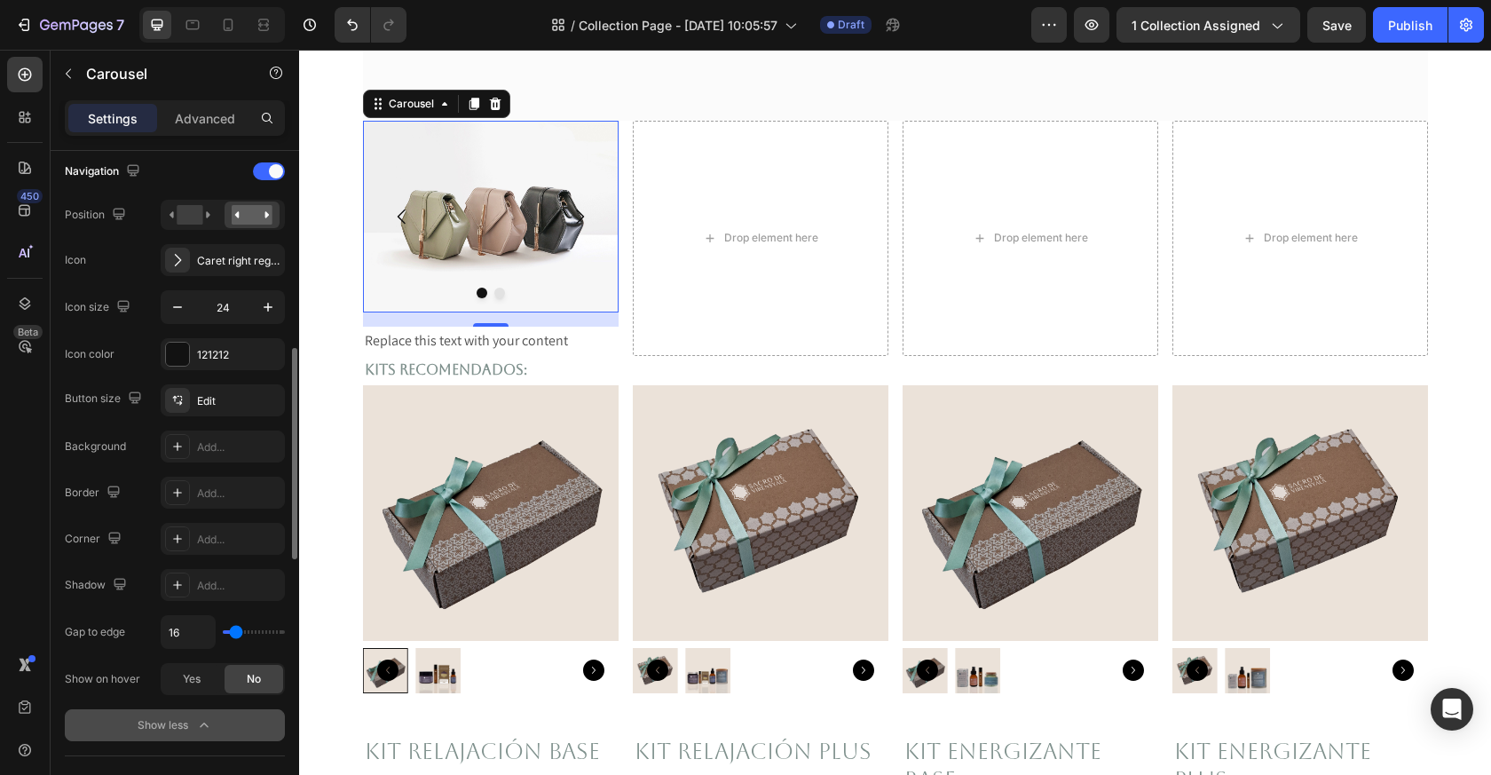
type input "13"
type input "40"
type input "42"
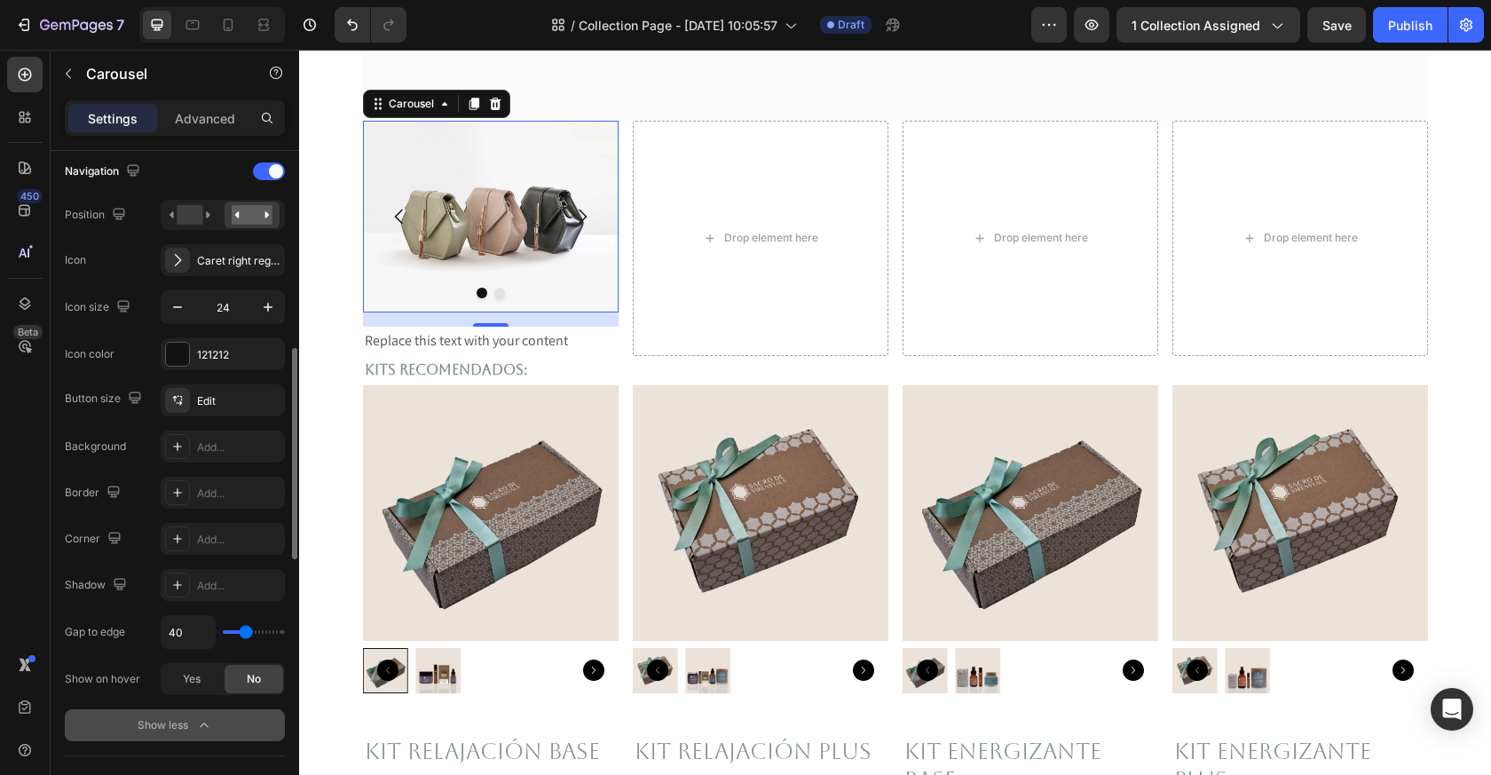
type input "42"
type input "44"
type input "47"
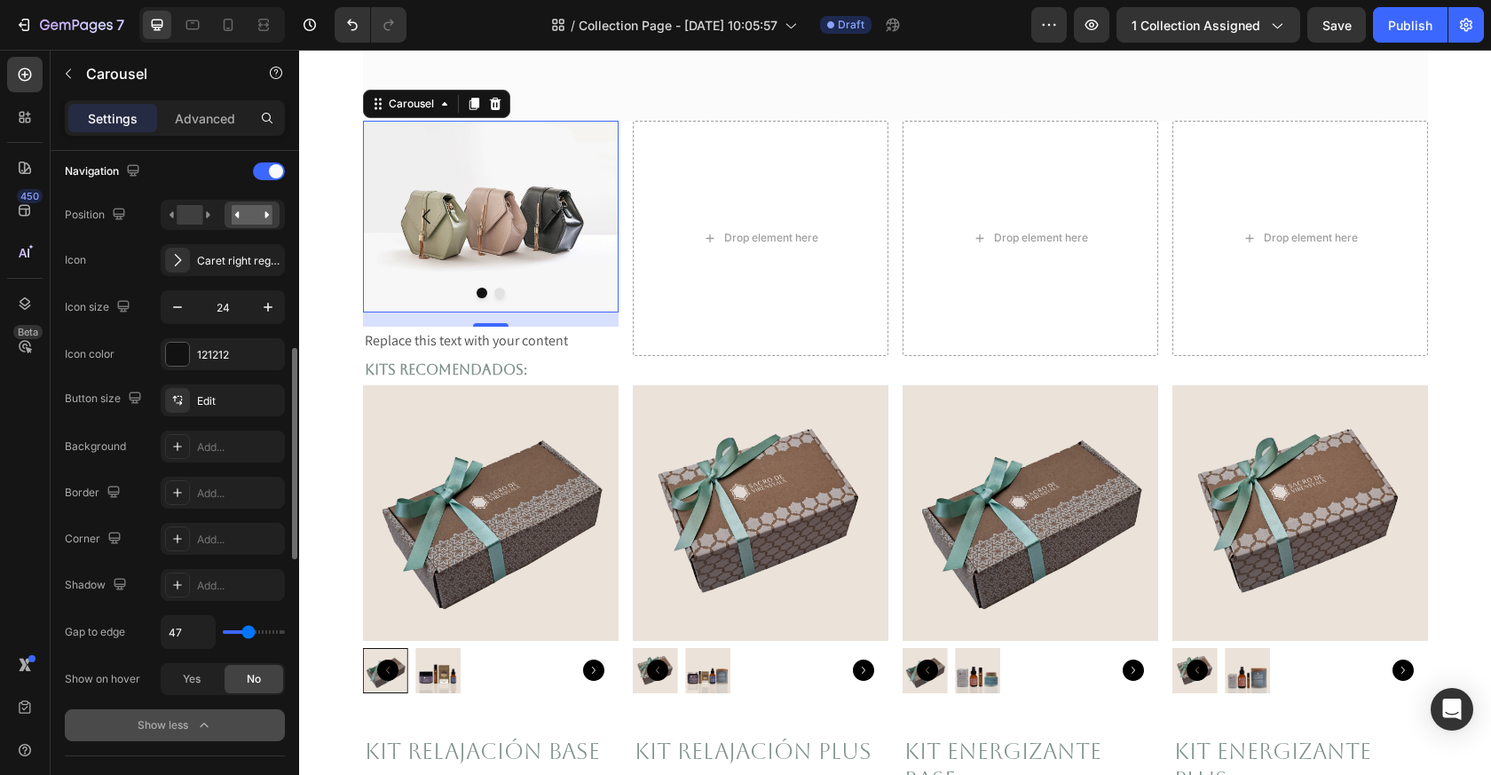
type input "51"
type input "52"
type input "55"
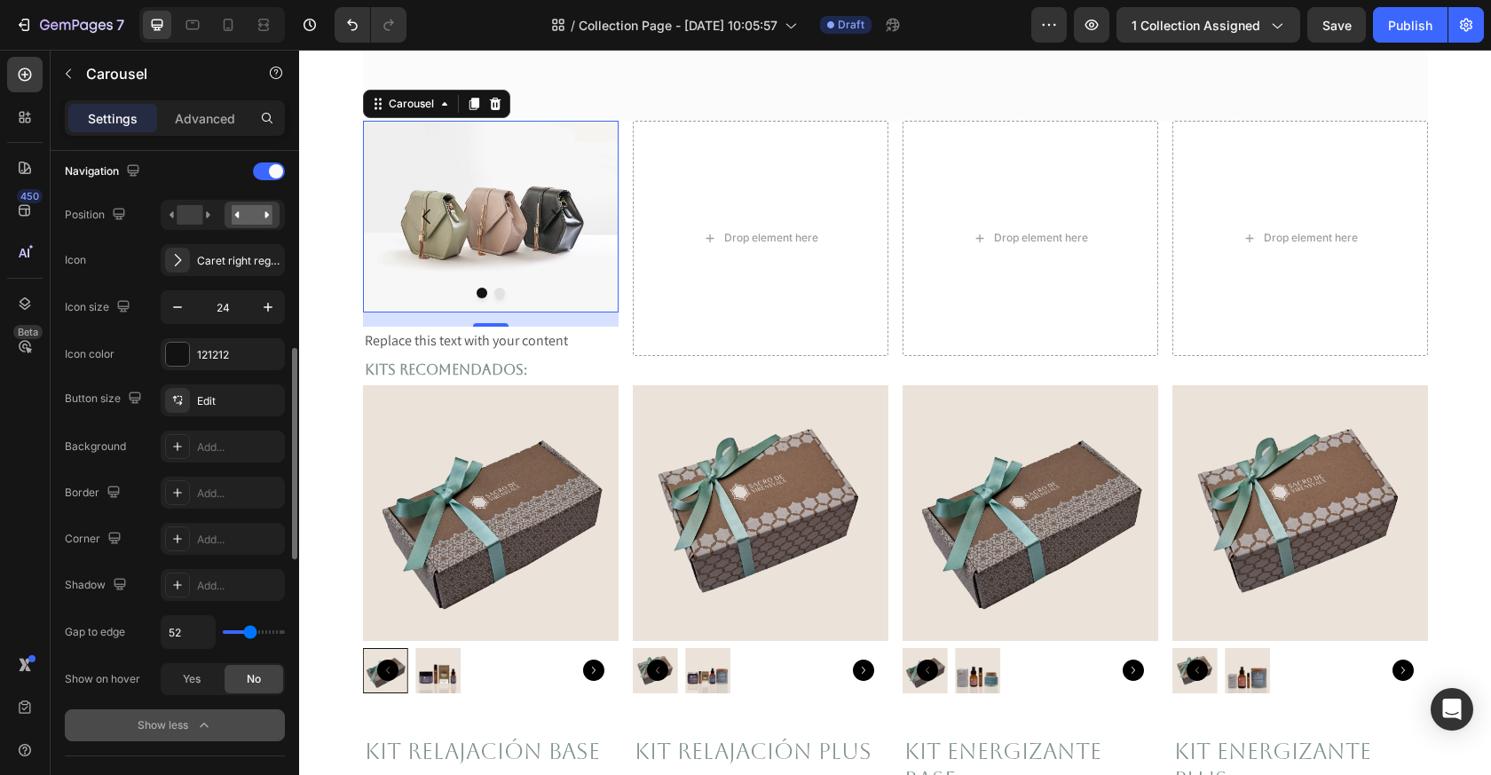
type input "55"
type input "54"
type input "52"
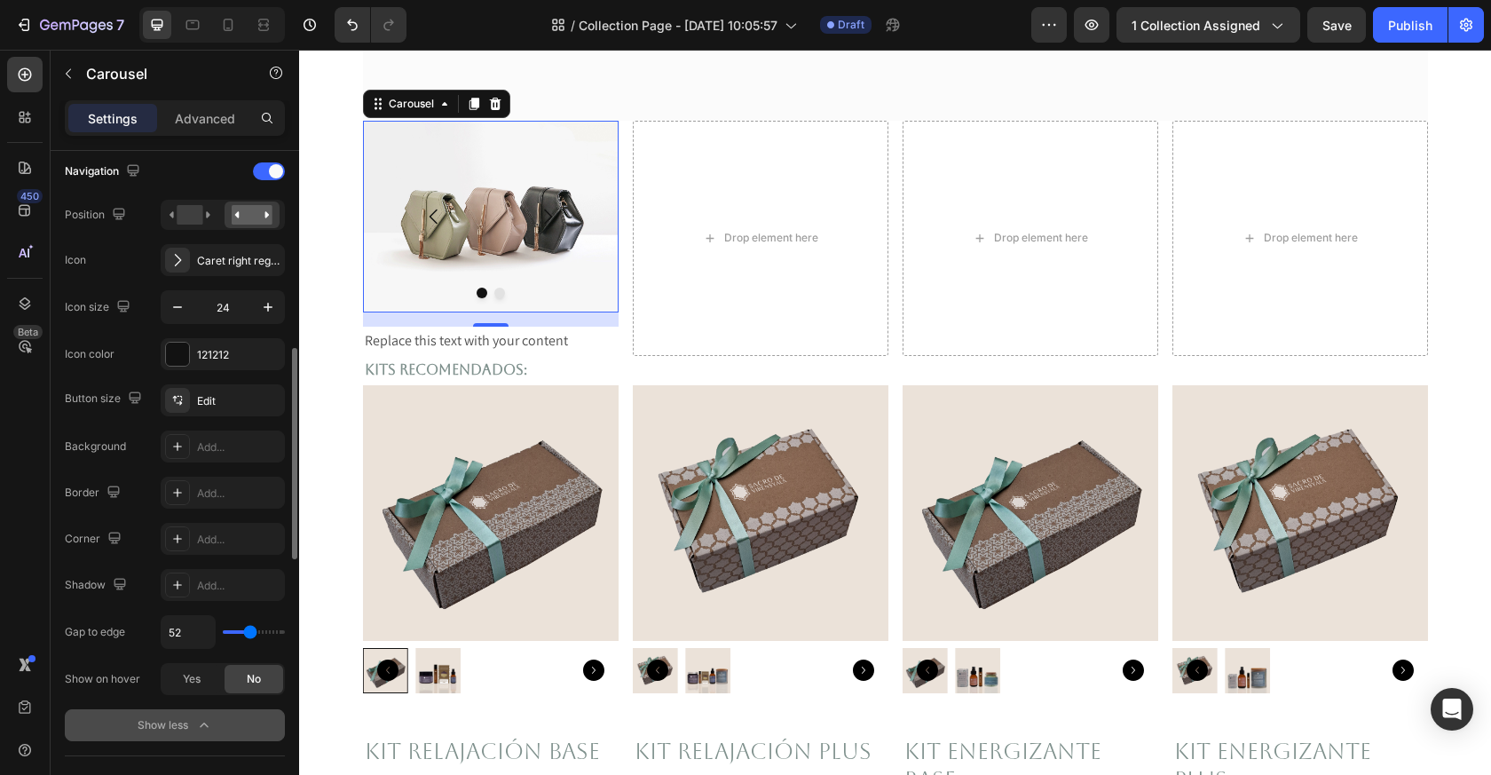
type input "42"
type input "30"
type input "24"
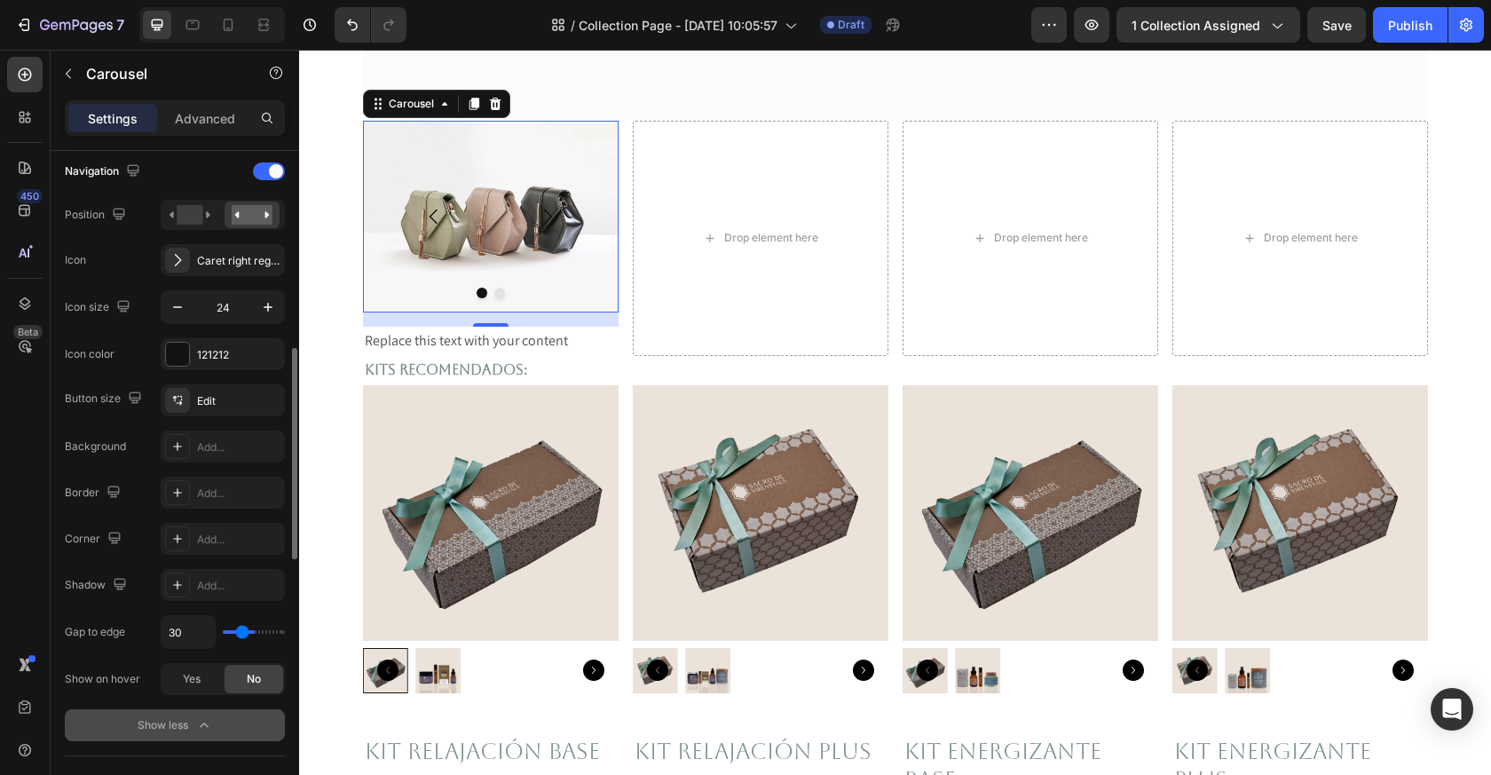
type input "24"
type input "13"
type input "4"
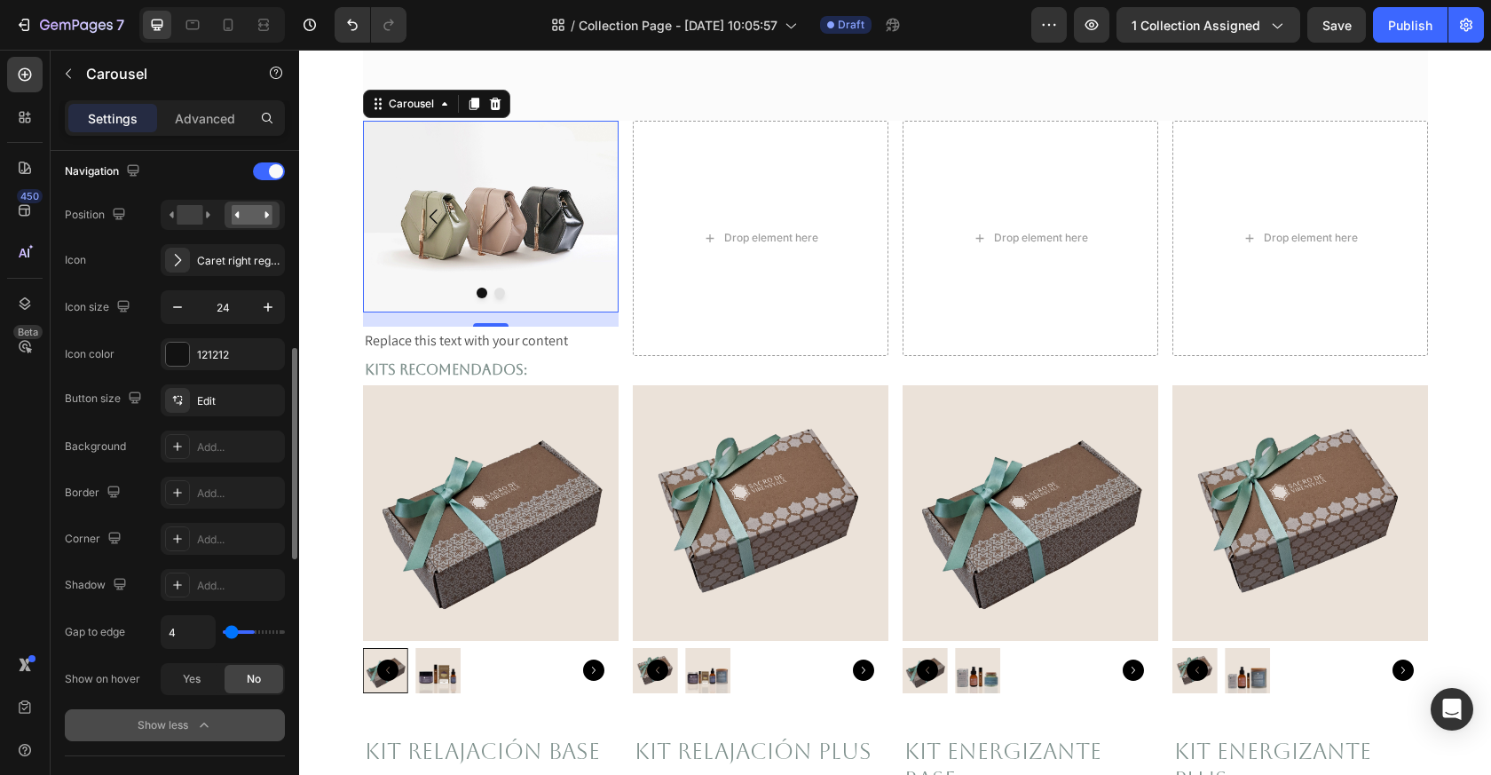
type input "1"
type input "0"
drag, startPoint x: 234, startPoint y: 631, endPoint x: 196, endPoint y: 629, distance: 38.3
type input "0"
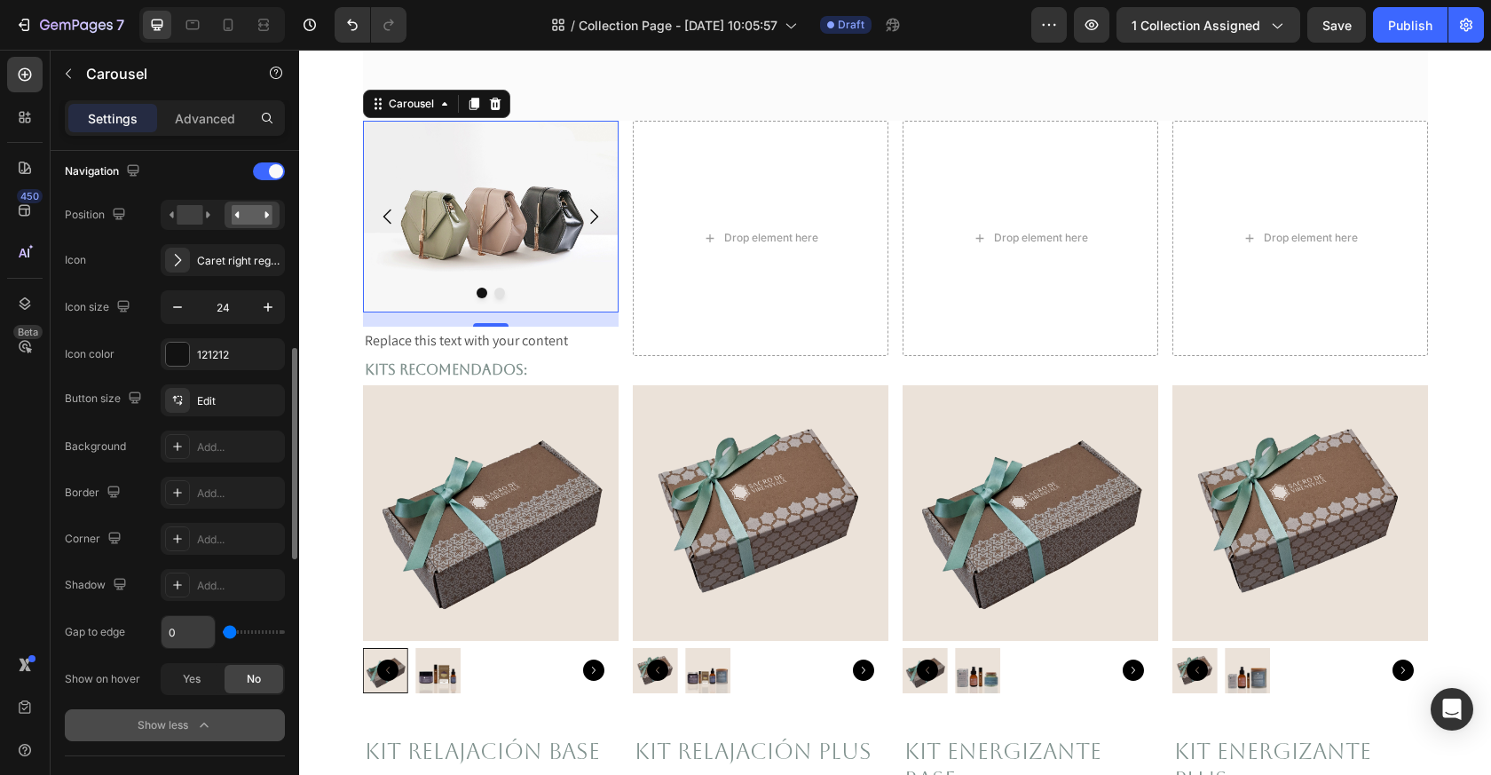
click at [223, 630] on input "range" at bounding box center [254, 632] width 62 height 4
click at [139, 655] on div "Button size Edit Background Add... Border Add... Corner Add... Shadow Add... Ga…" at bounding box center [175, 539] width 220 height 311
click at [415, 217] on img at bounding box center [491, 217] width 256 height 192
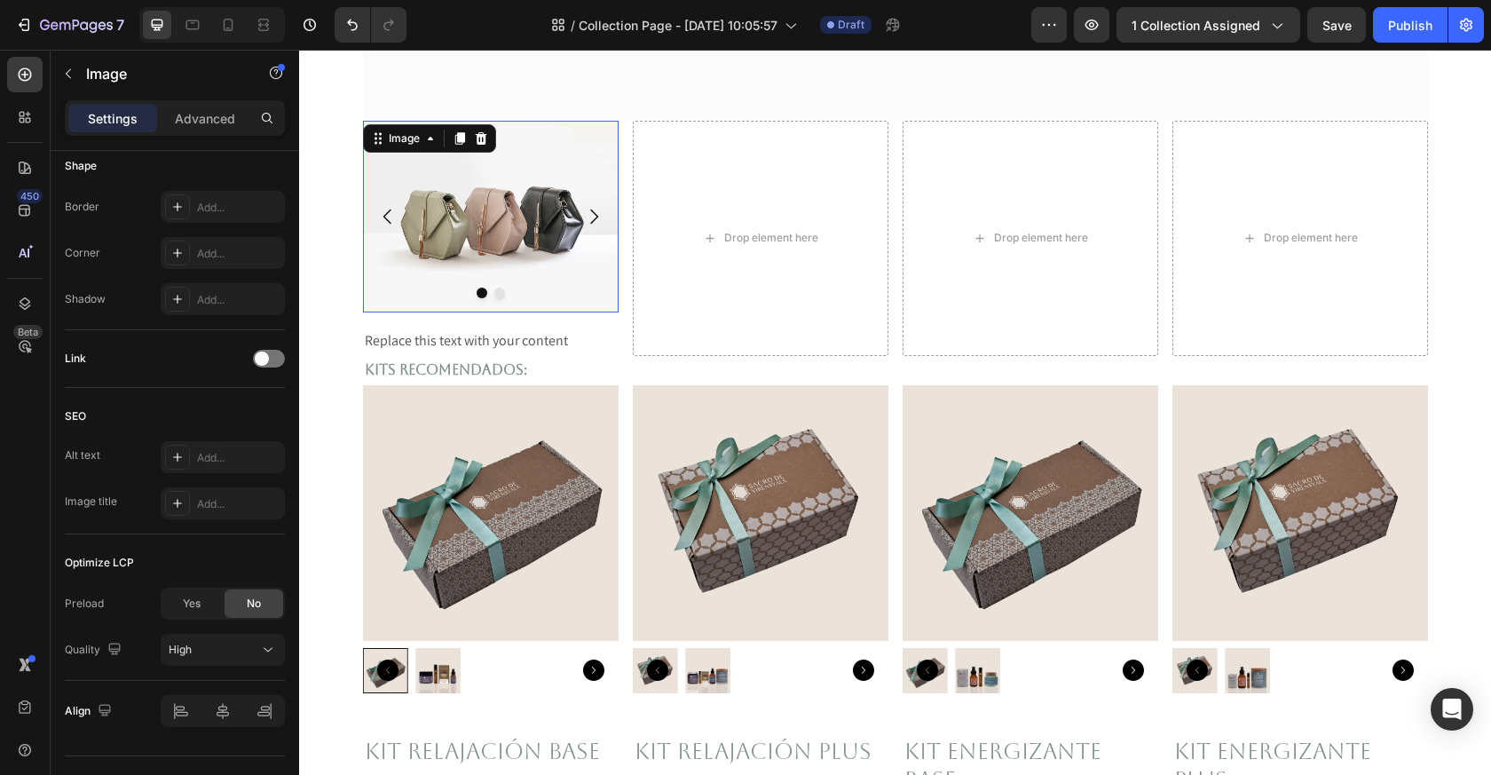
scroll to position [0, 0]
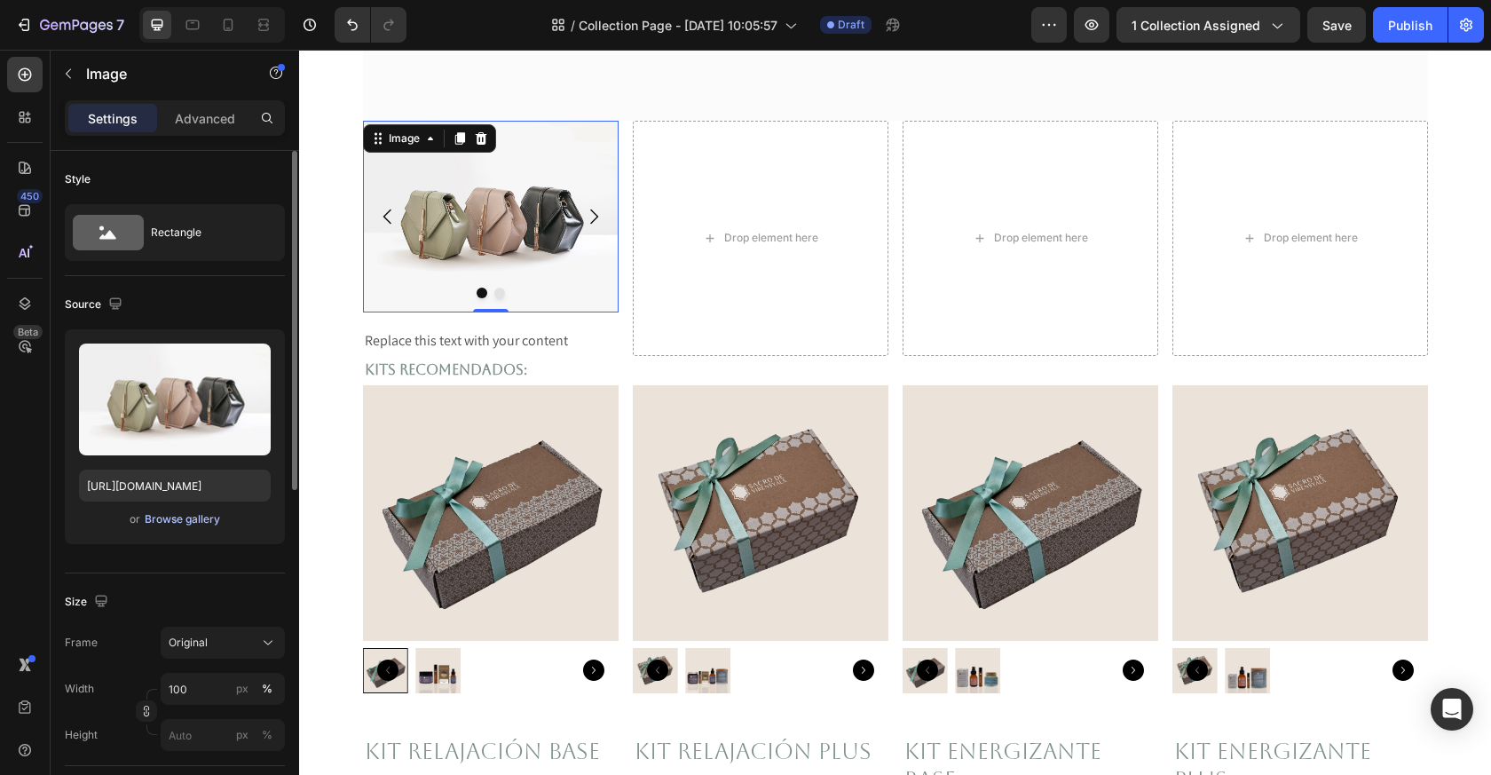
click at [169, 520] on div "Browse gallery" at bounding box center [182, 519] width 75 height 16
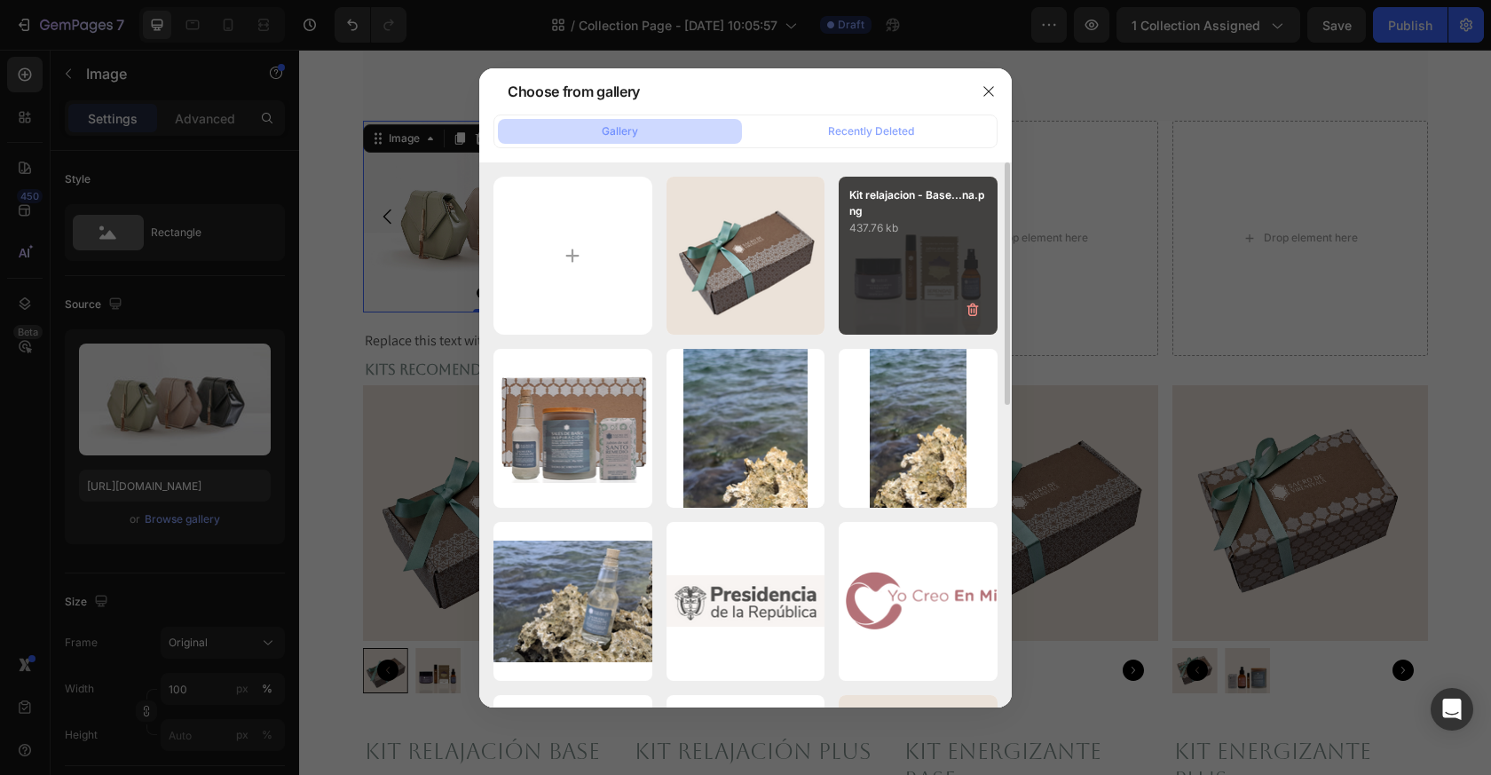
click at [890, 270] on div "Kit relajacion - Base...na.png 437.76 kb" at bounding box center [918, 256] width 159 height 159
type input "[URL][DOMAIN_NAME]"
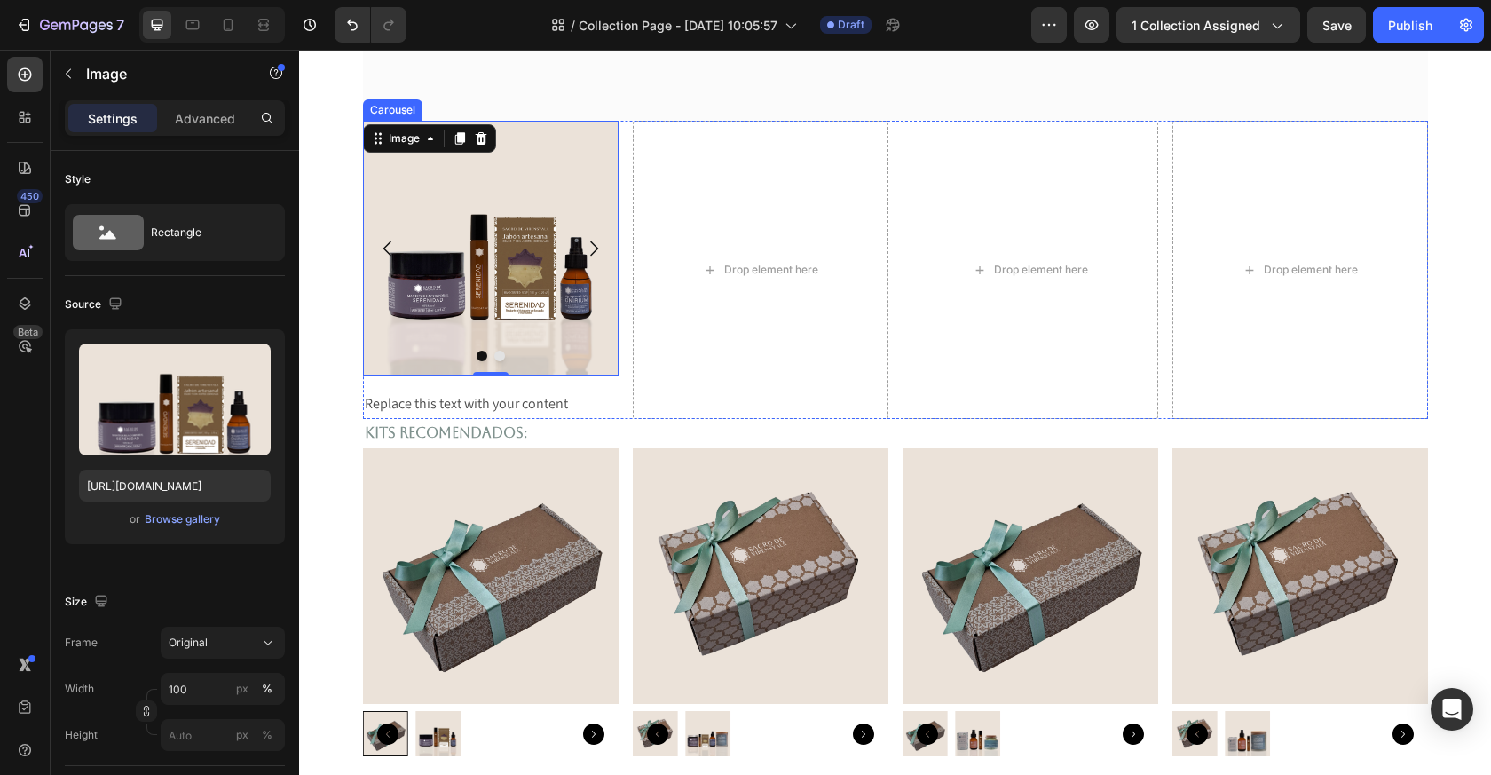
click at [384, 248] on icon "Carousel Back Arrow" at bounding box center [387, 248] width 8 height 15
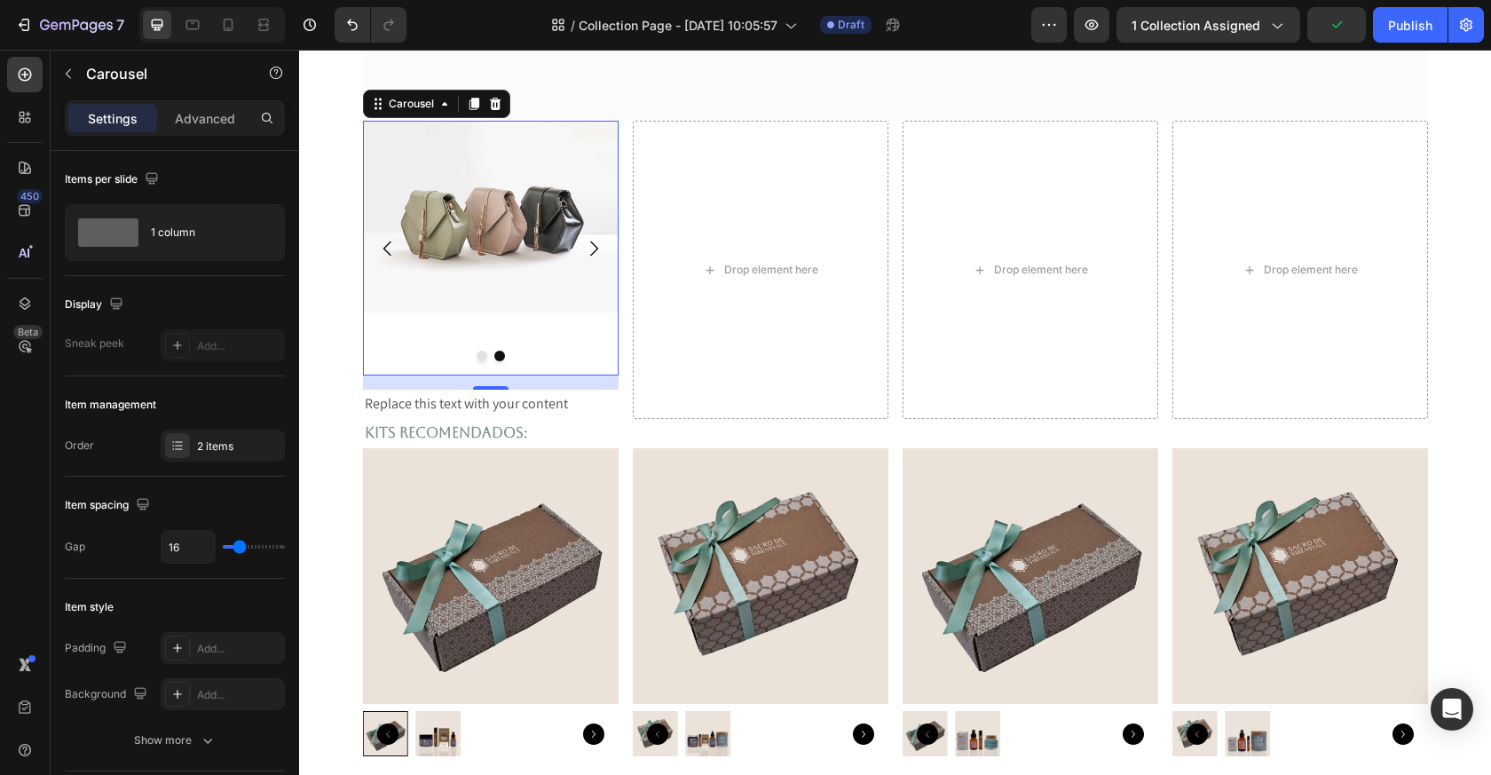
click at [596, 251] on icon "Carousel Next Arrow" at bounding box center [593, 248] width 21 height 21
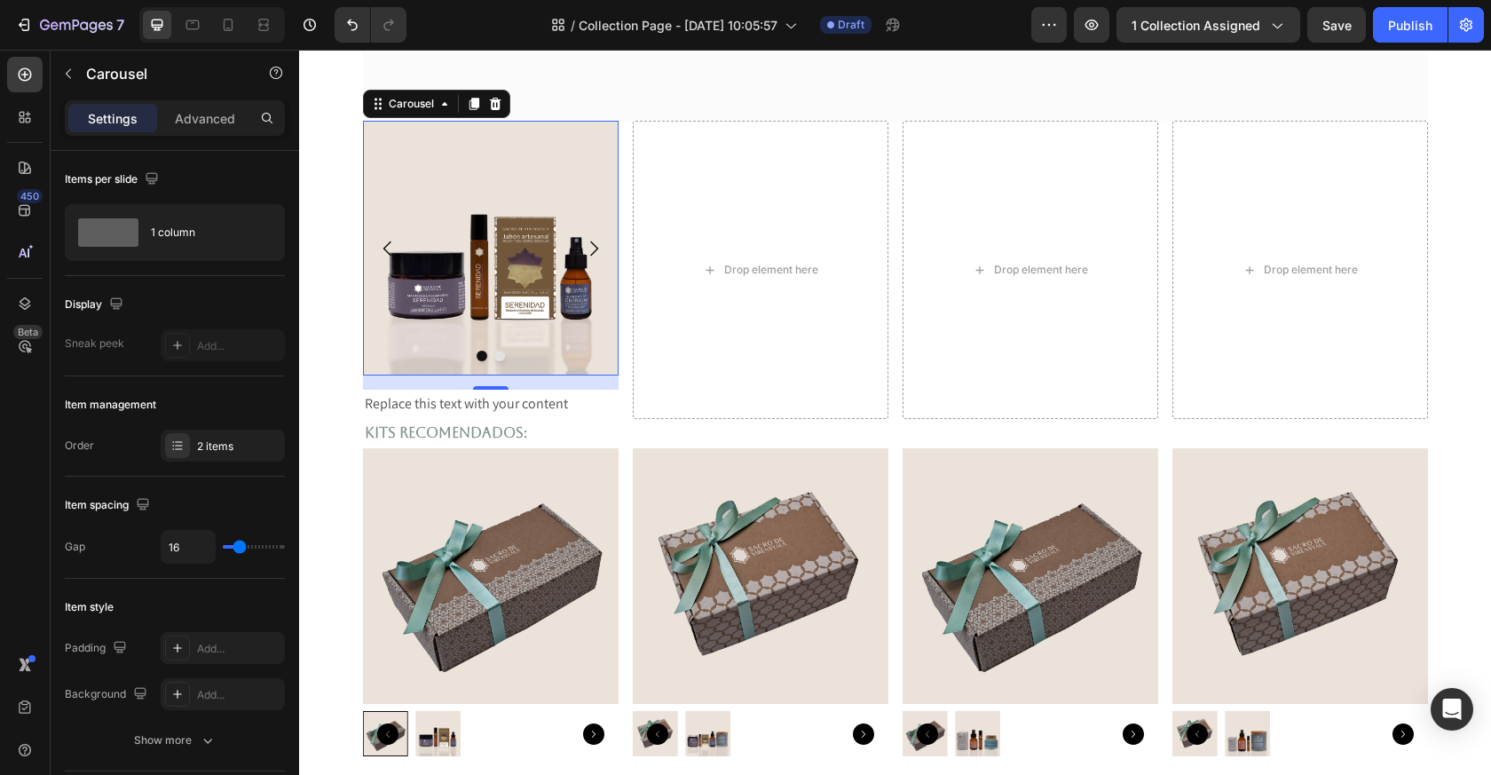
click at [384, 241] on icon "Carousel Back Arrow" at bounding box center [387, 248] width 21 height 21
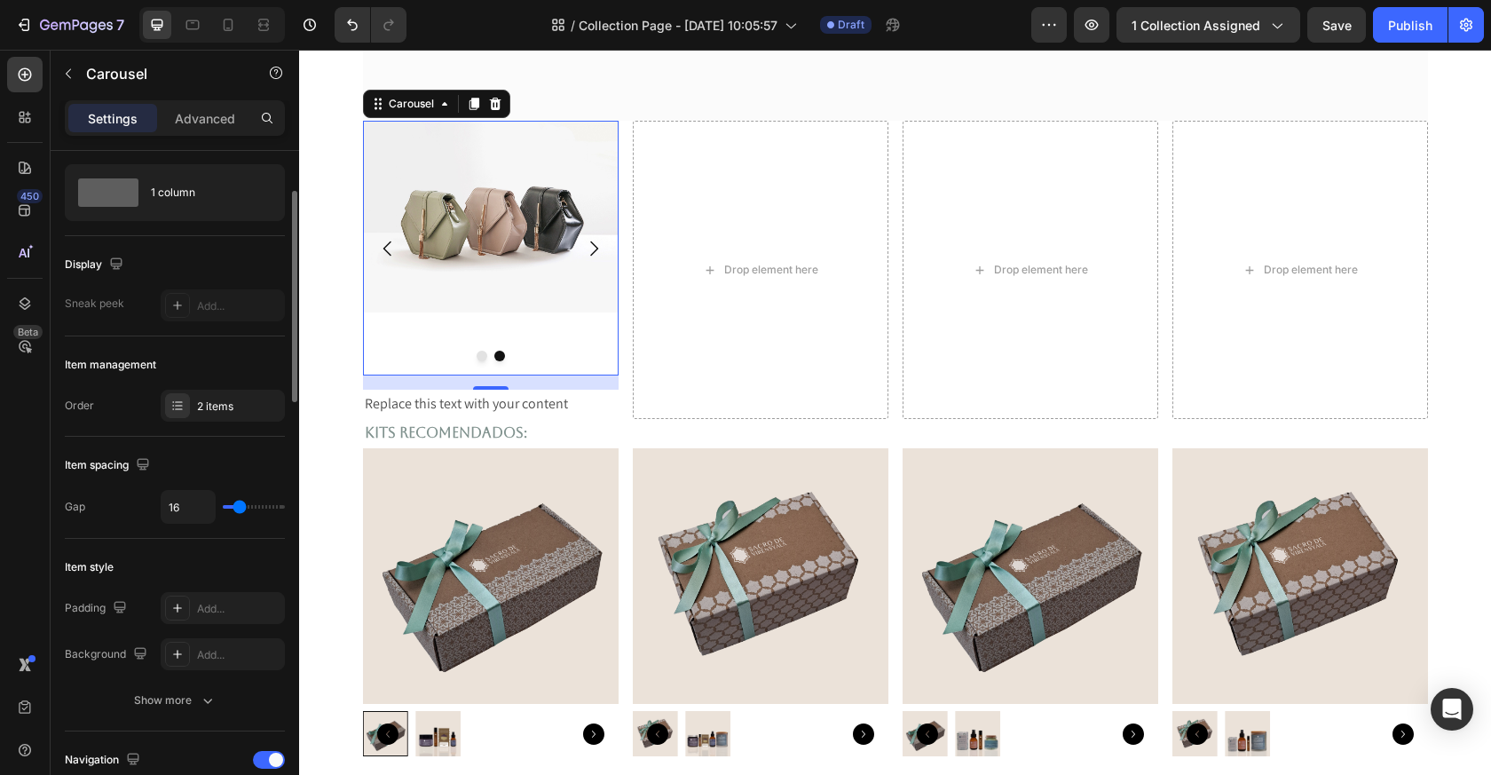
scroll to position [83, 0]
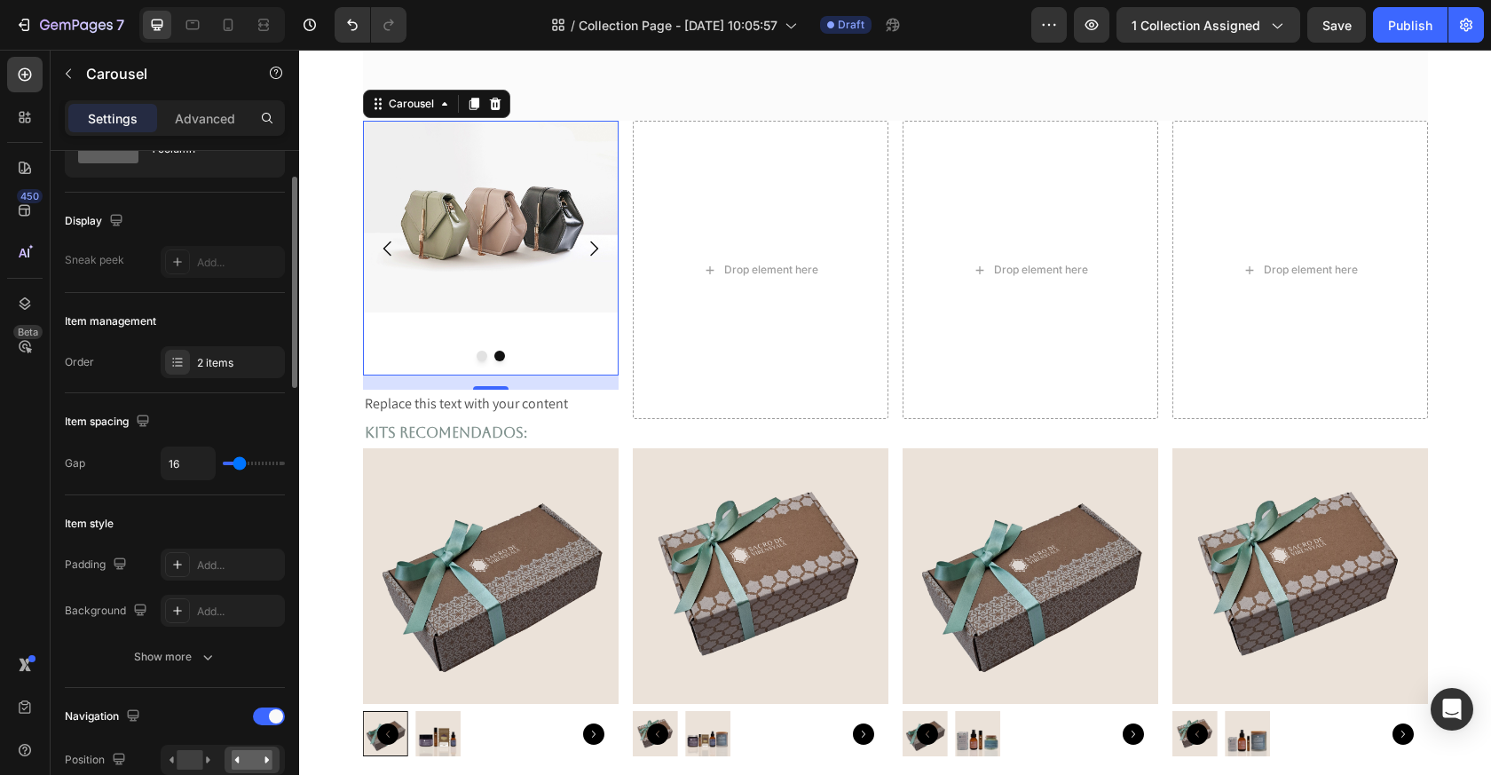
type input "40"
type input "51"
type input "55"
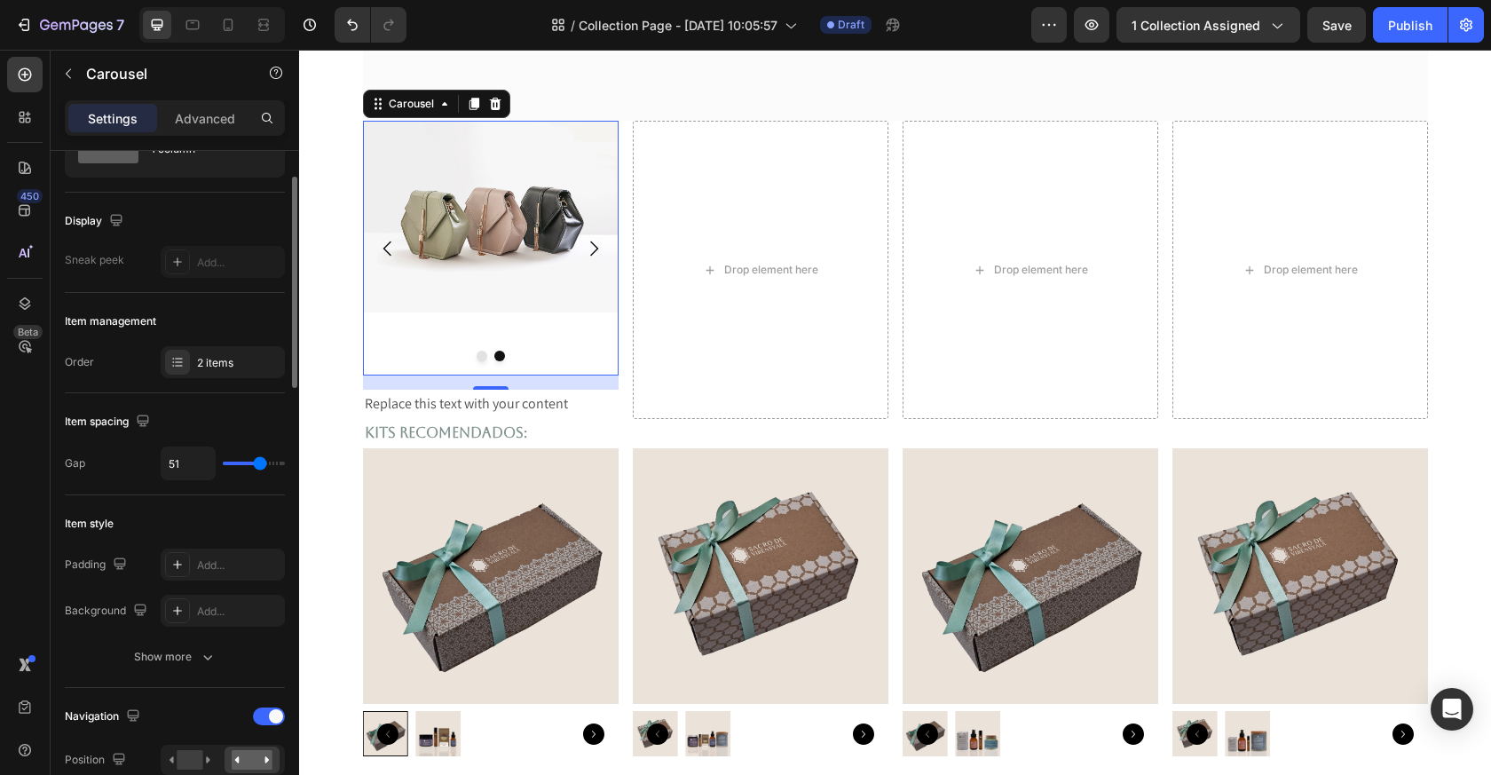
type input "55"
type input "56"
type input "59"
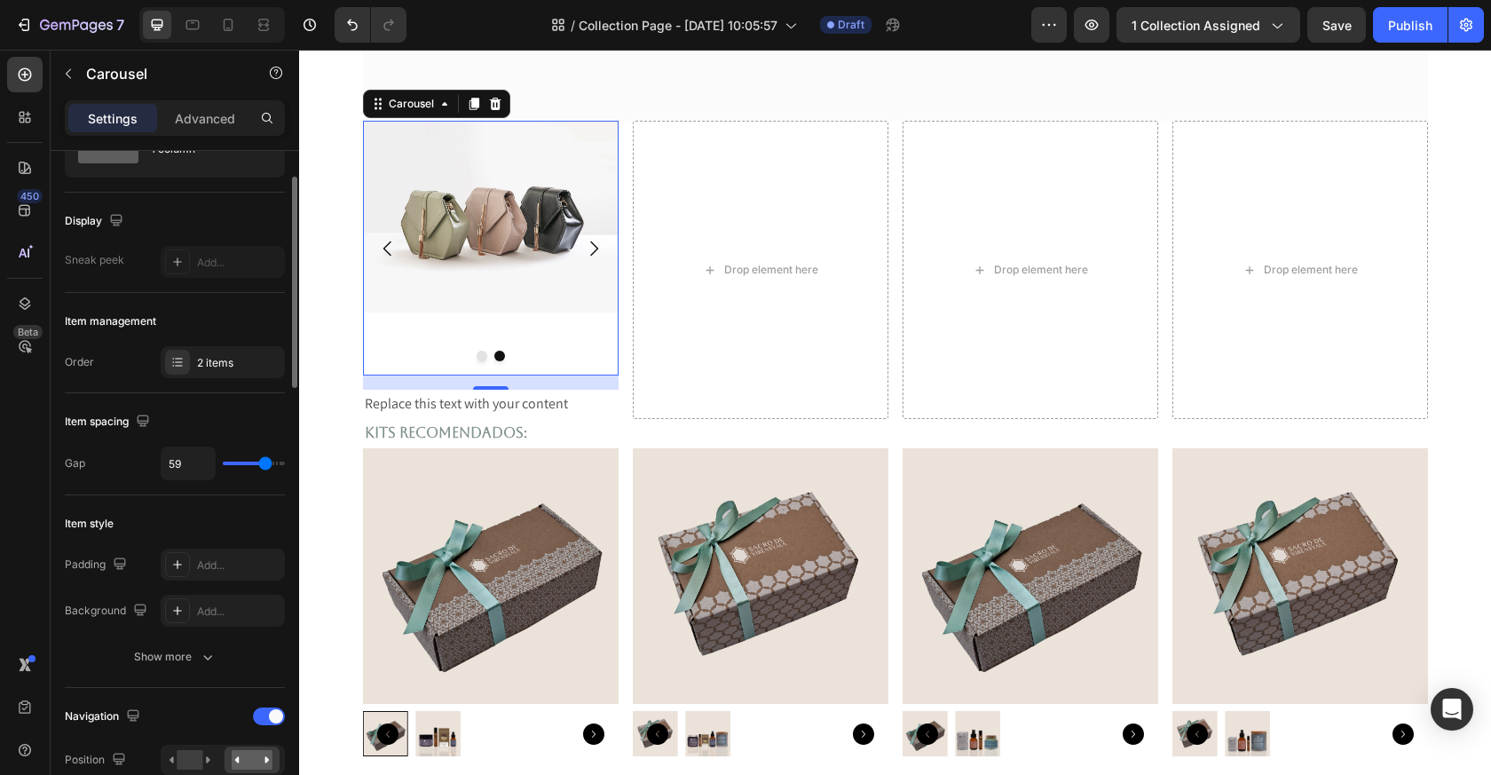
type input "61"
type input "63"
type input "64"
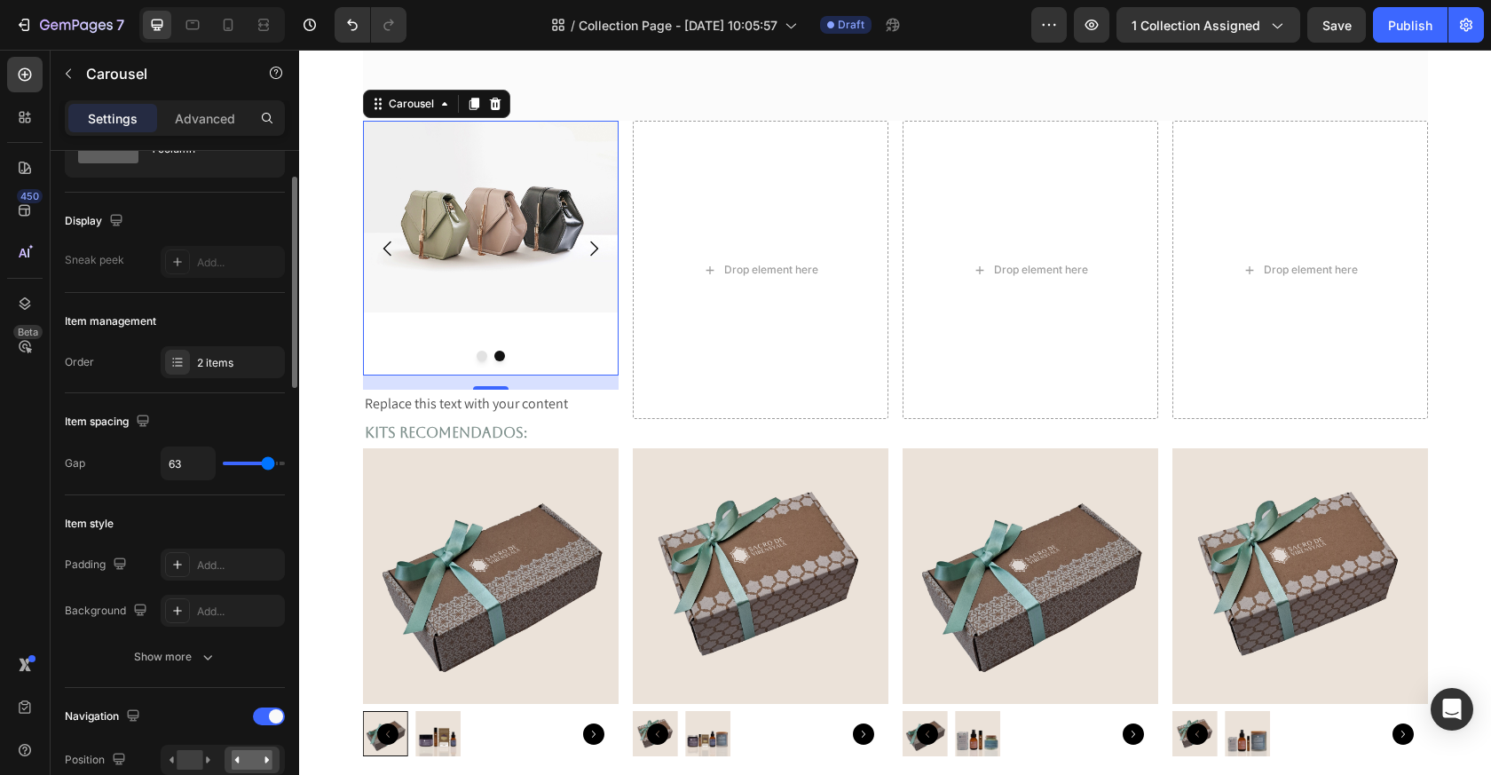
type input "64"
type input "65"
type input "52"
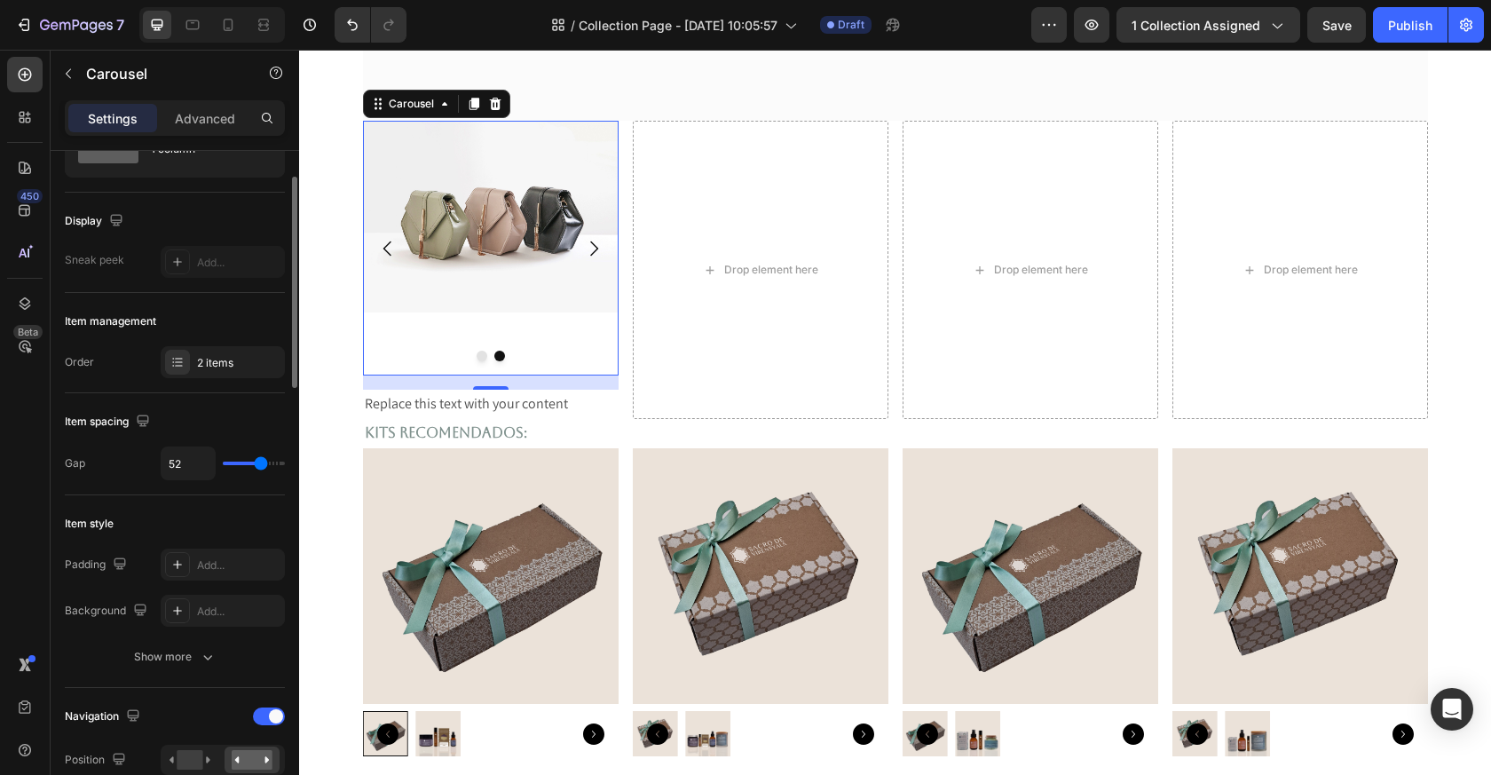
type input "51"
type input "50"
type input "47"
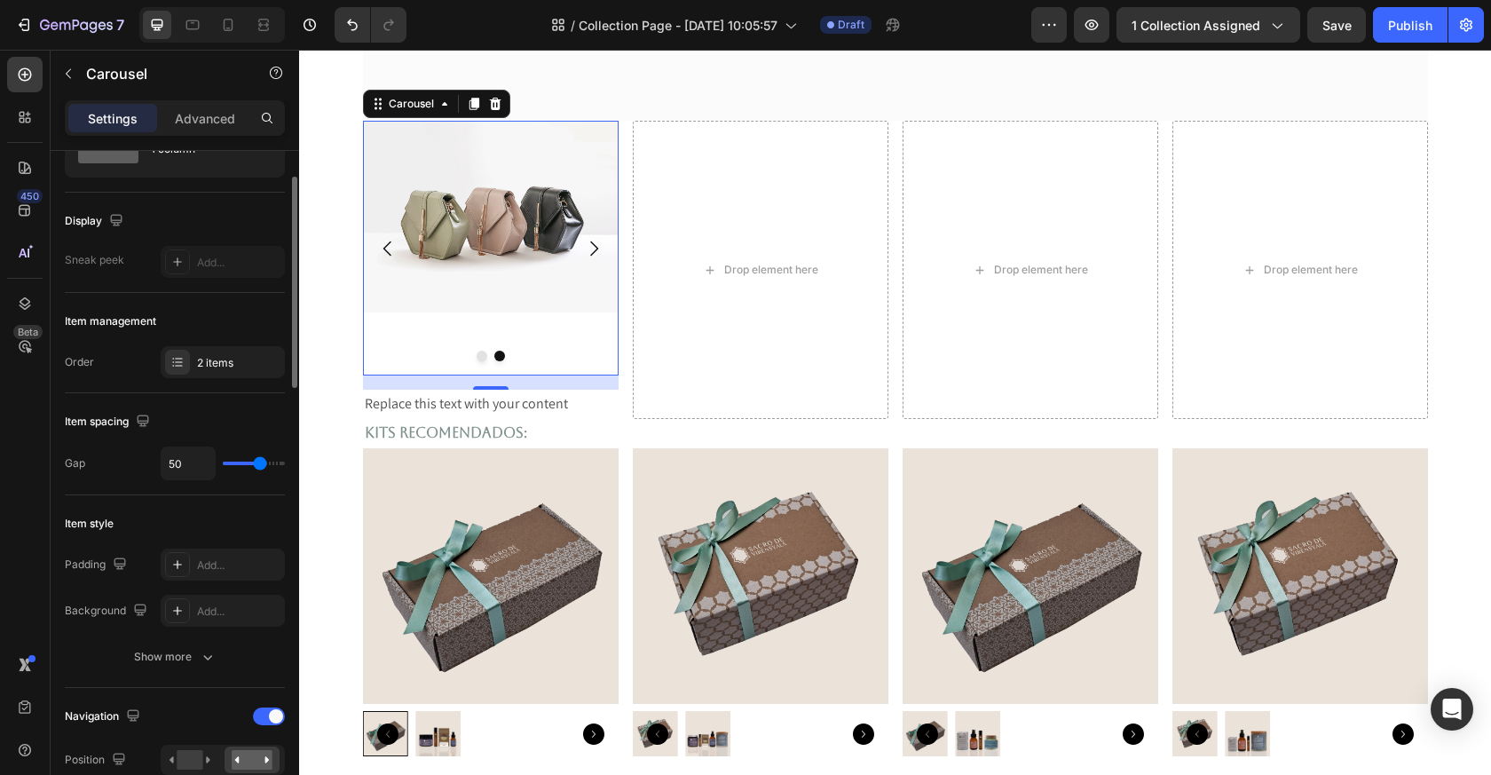
type input "47"
type input "43"
type input "35"
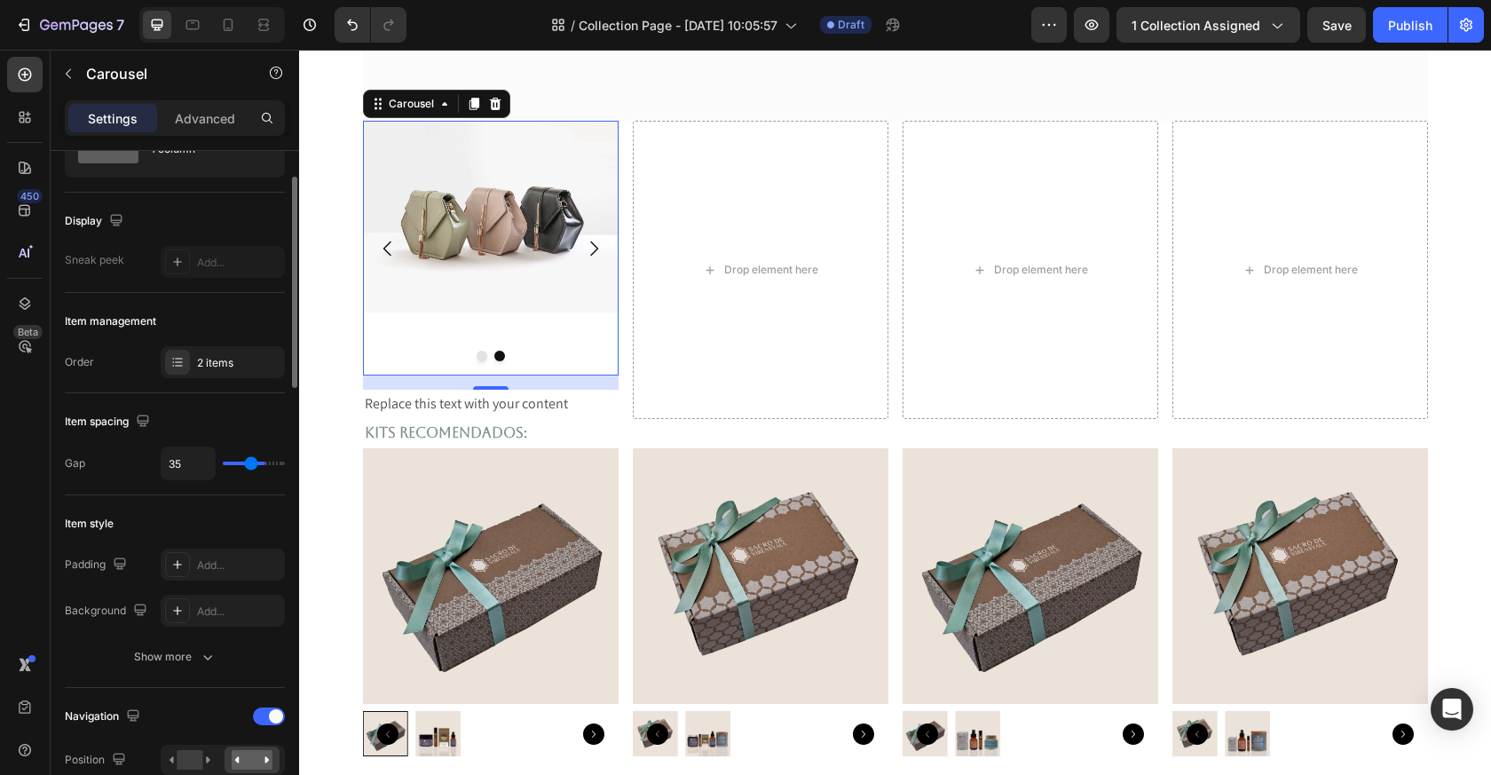
type input "31"
type input "27"
type input "19"
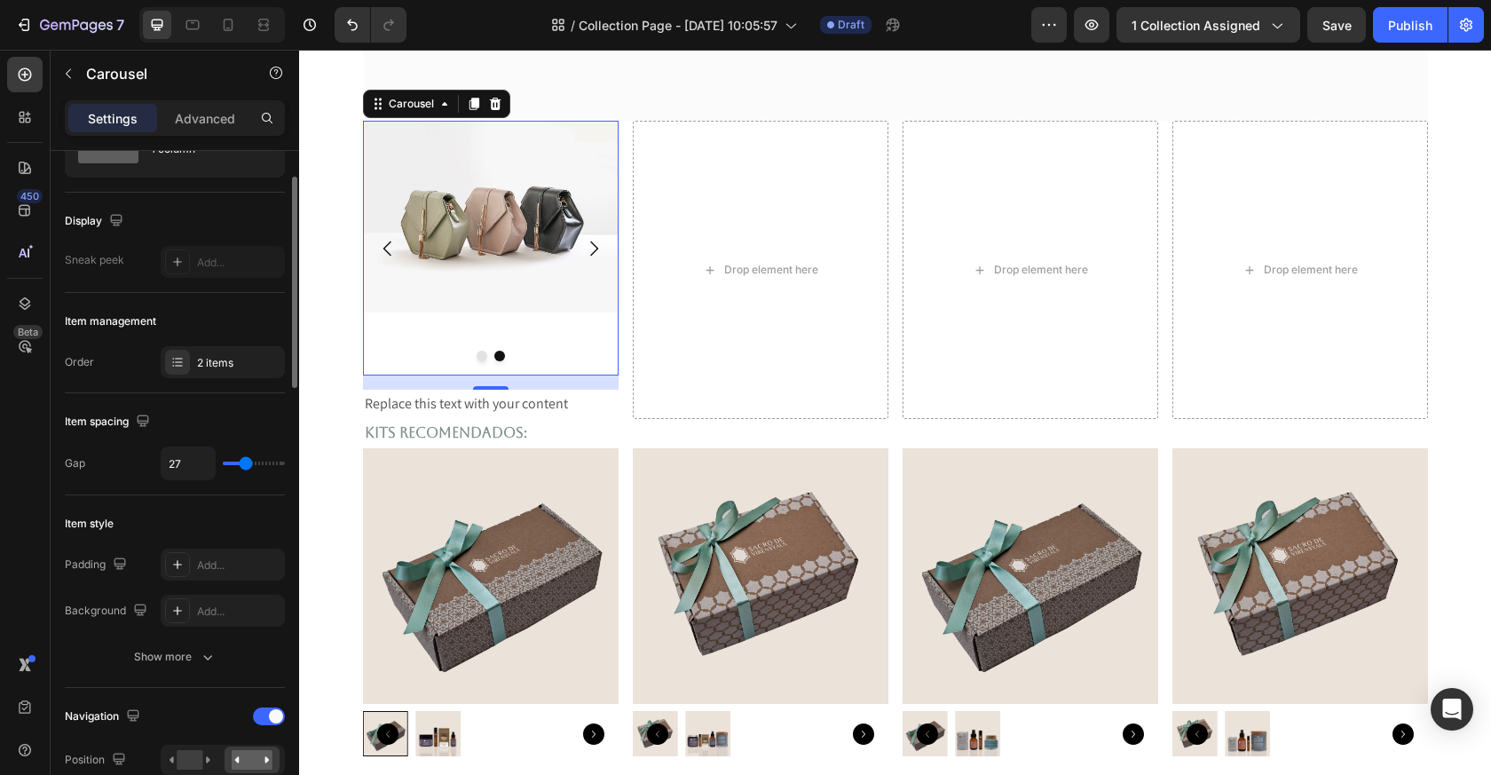
type input "19"
type input "17"
type input "15"
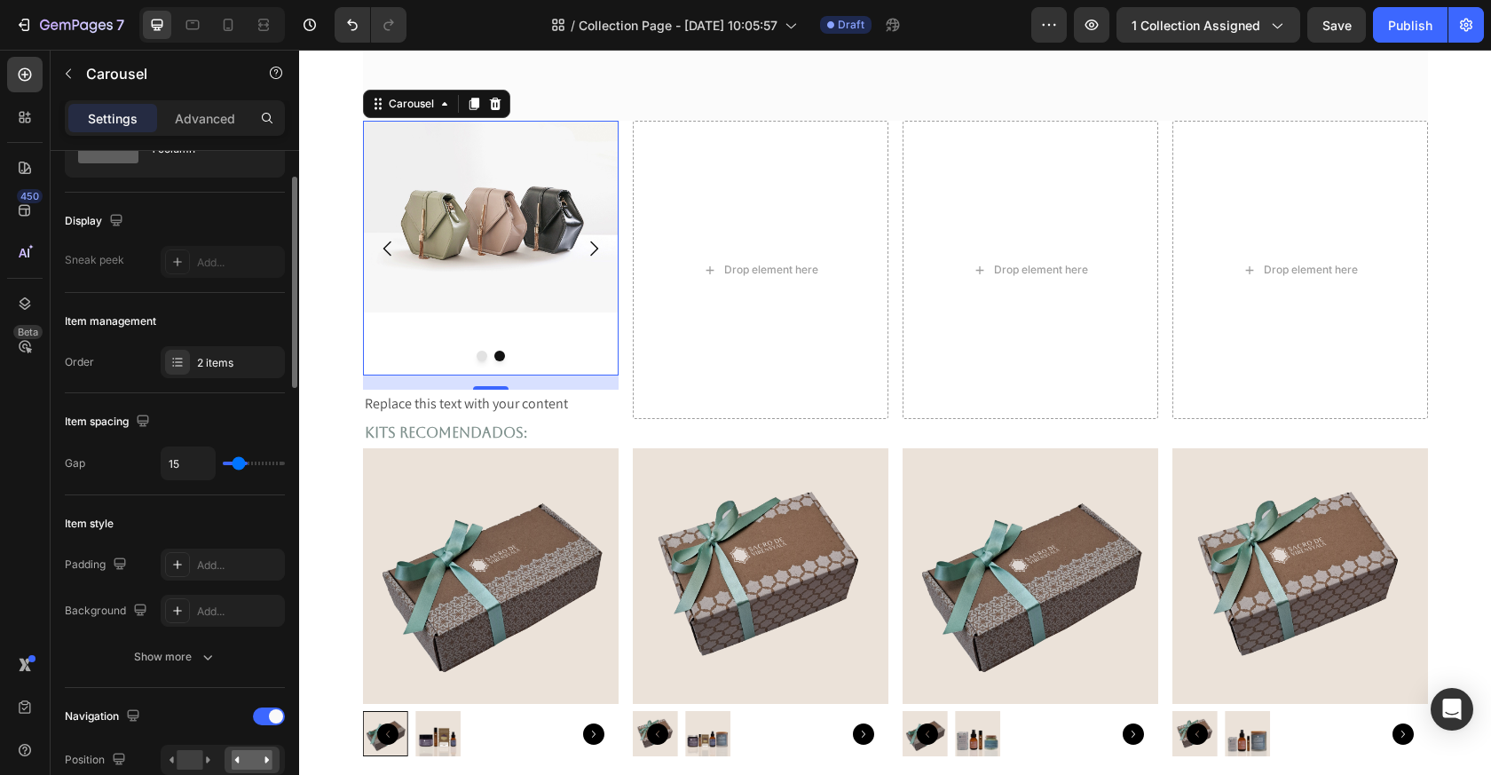
type input "16"
type input "20"
type input "22"
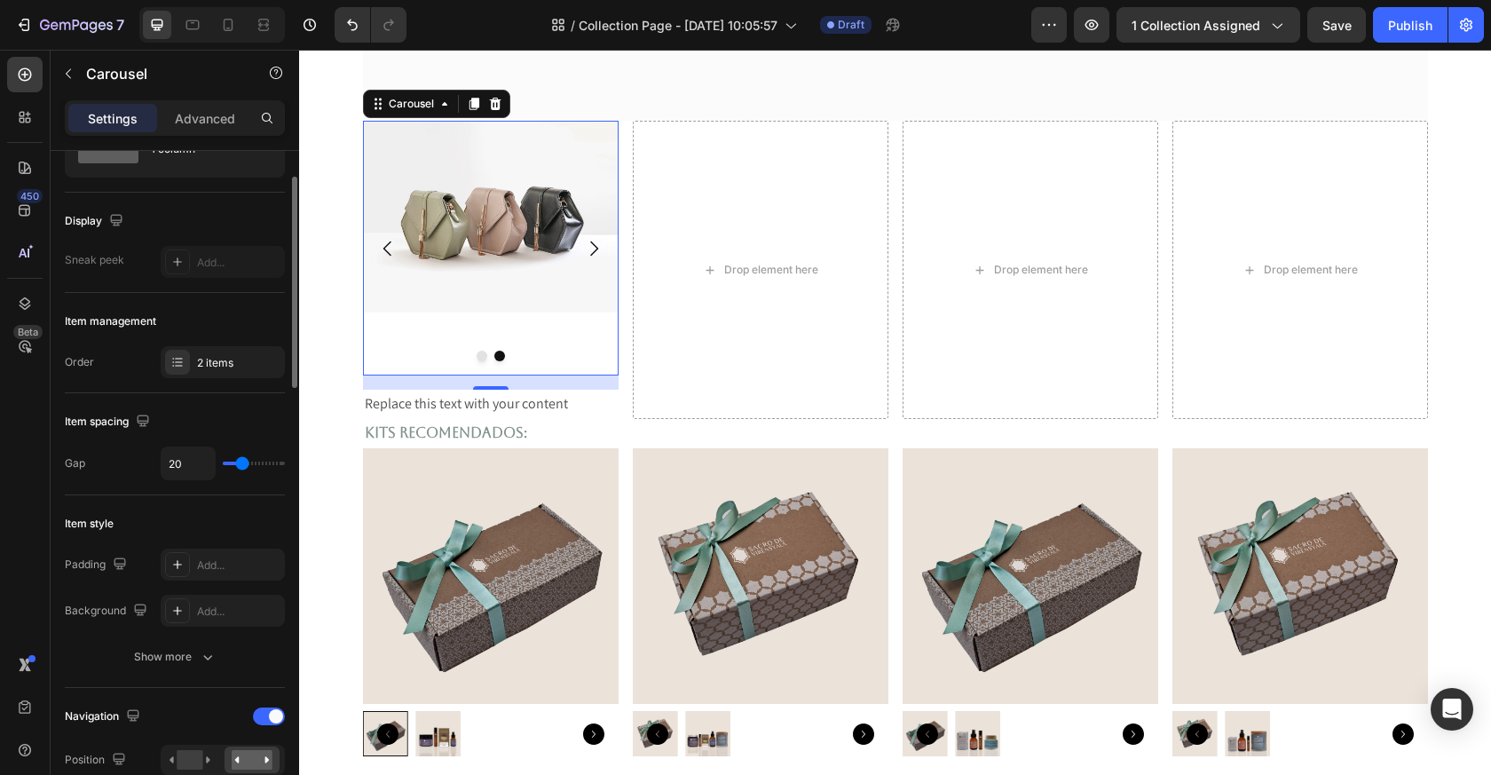
type input "22"
type input "25"
type input "34"
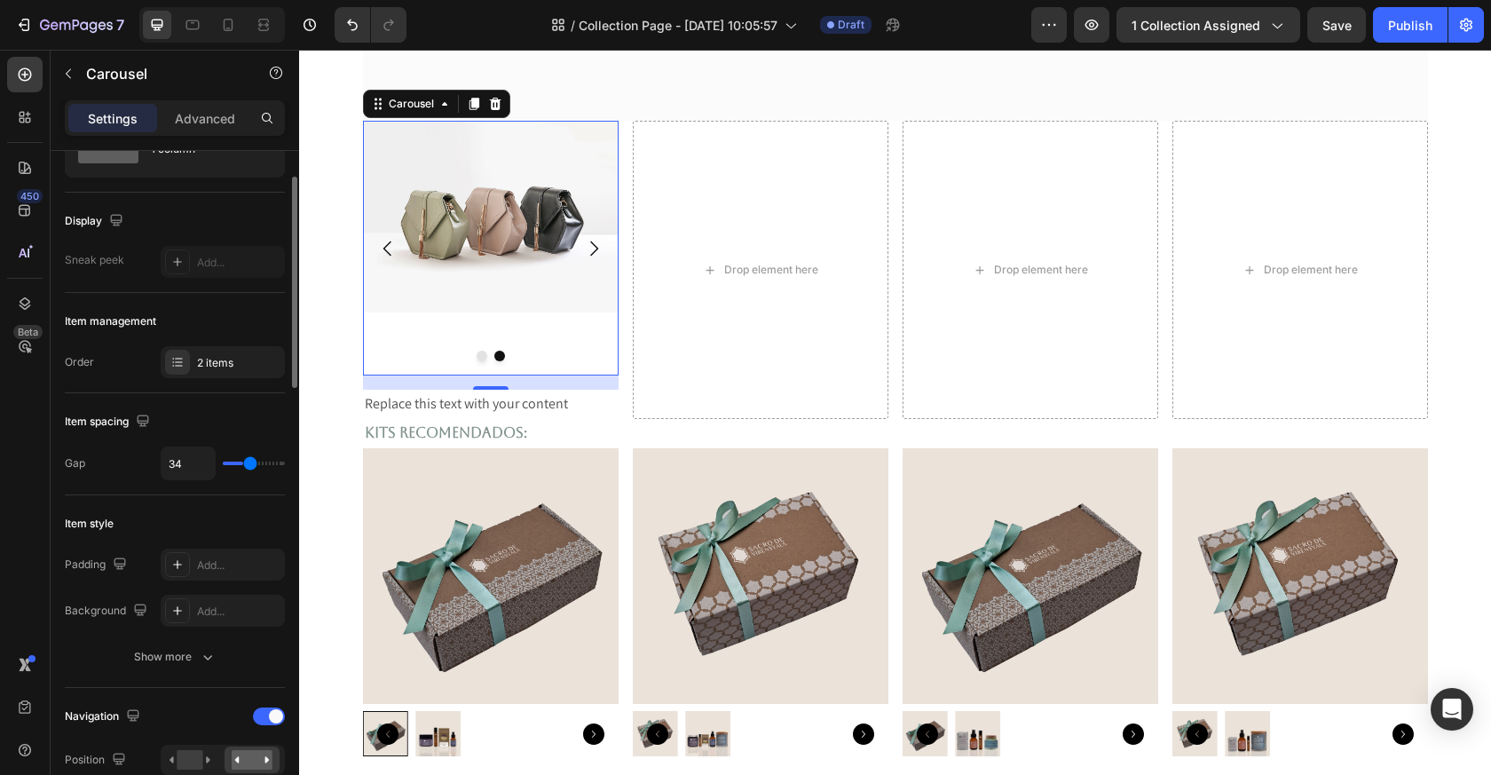
type input "41"
type input "51"
type input "69"
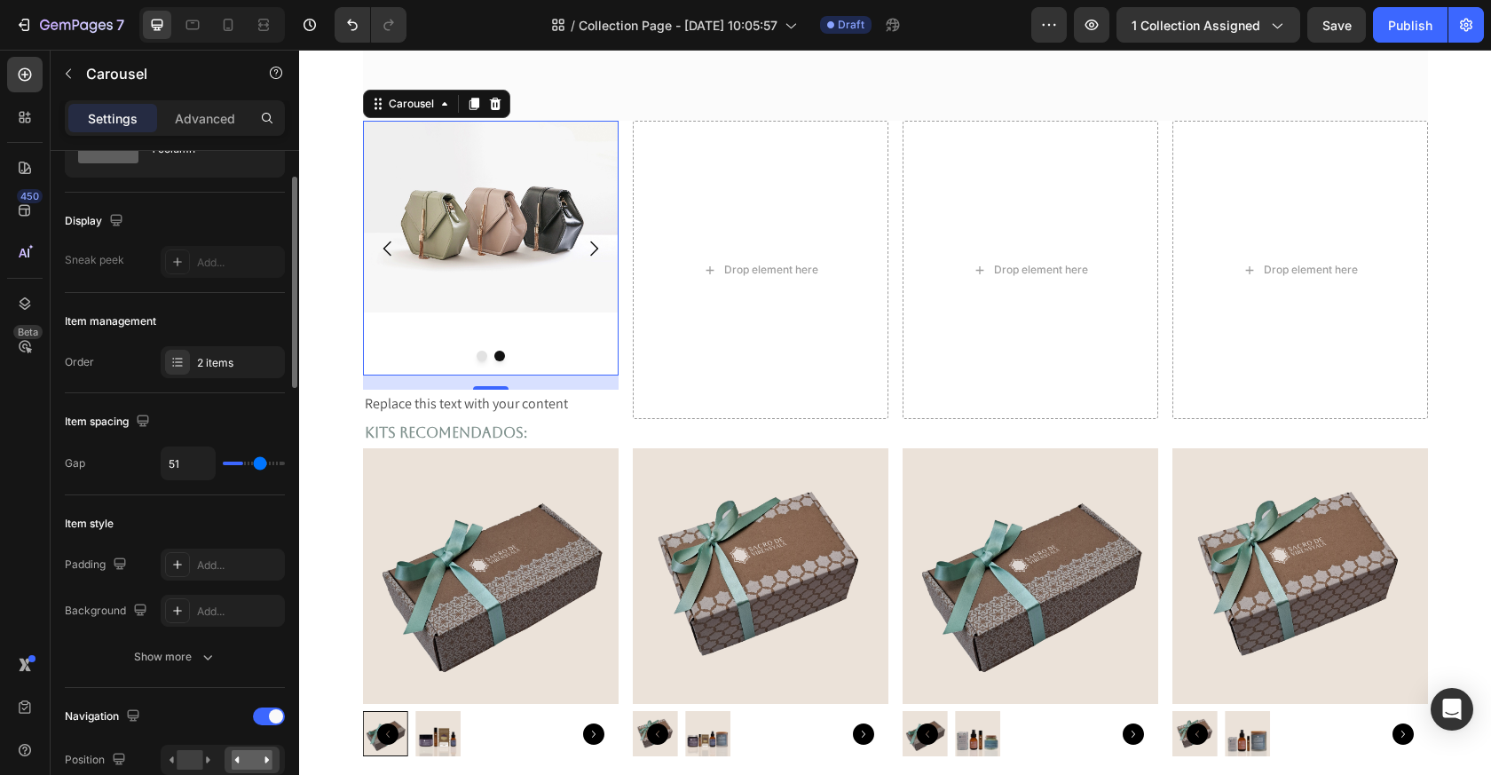
type input "69"
type input "79"
type input "80"
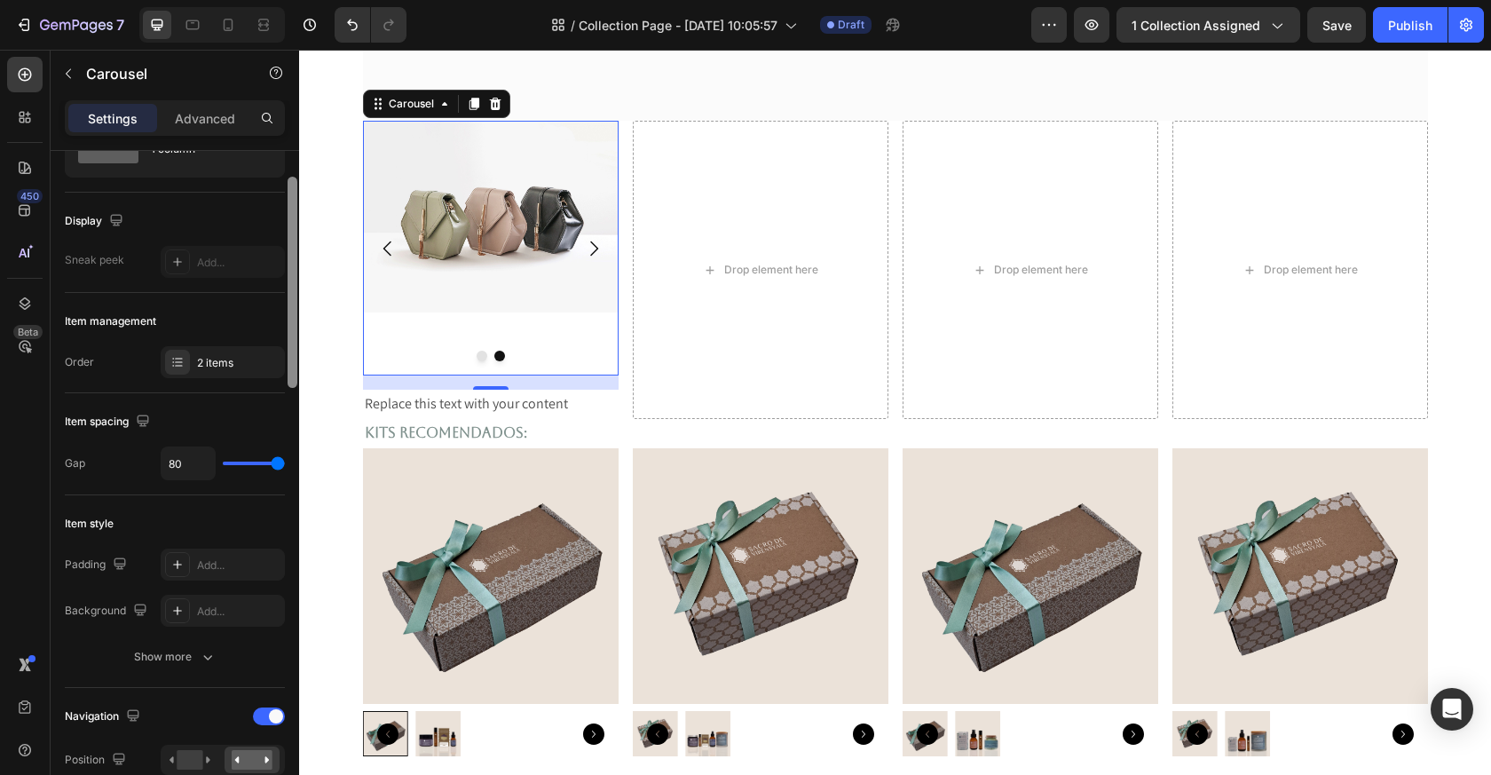
drag, startPoint x: 242, startPoint y: 461, endPoint x: 293, endPoint y: 465, distance: 50.8
click at [293, 464] on div "Items per slide 1 column Display Sneak peek Add... Item management Order 2 item…" at bounding box center [175, 488] width 249 height 675
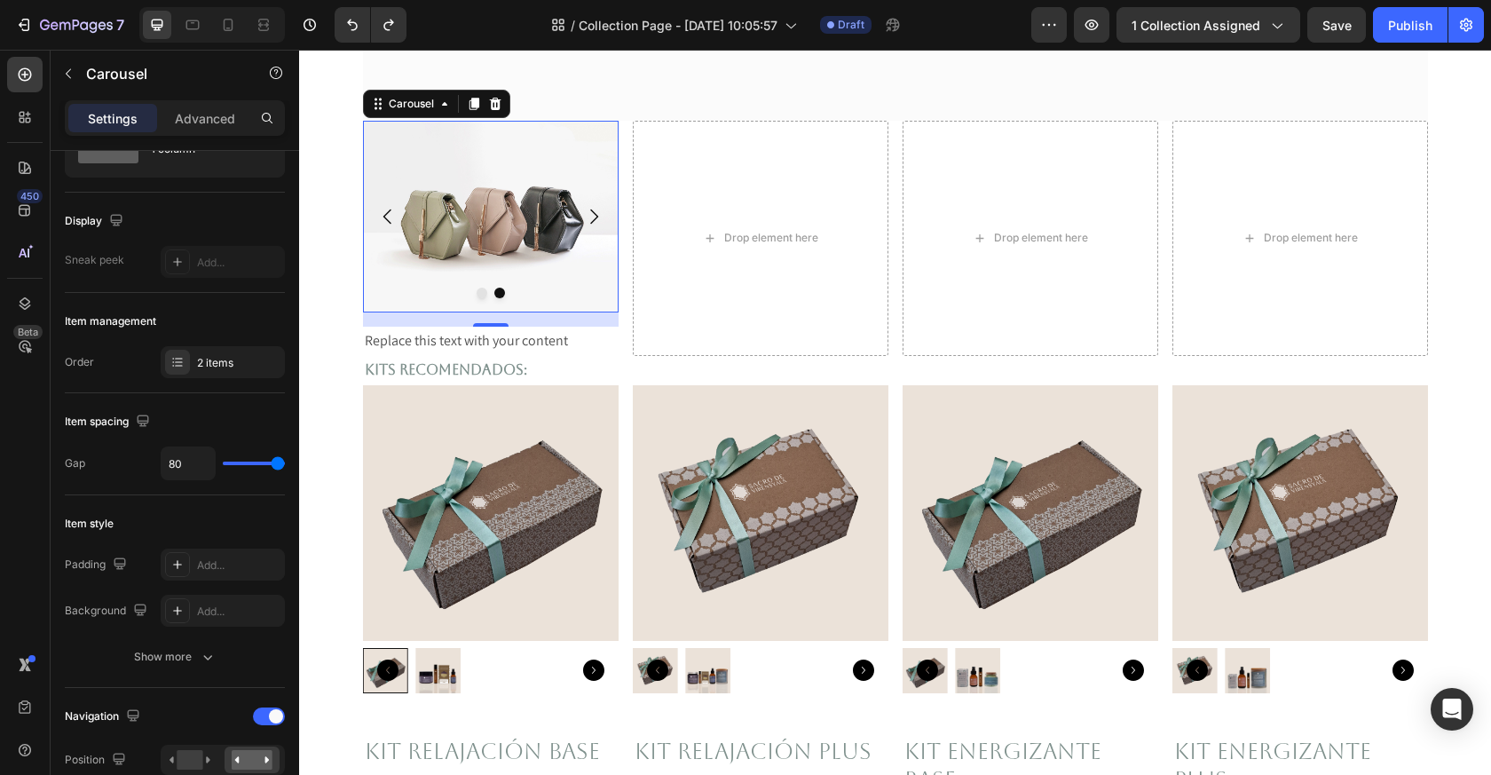
click at [385, 214] on icon "Carousel Back Arrow" at bounding box center [387, 217] width 8 height 15
click at [498, 299] on img at bounding box center [491, 217] width 256 height 192
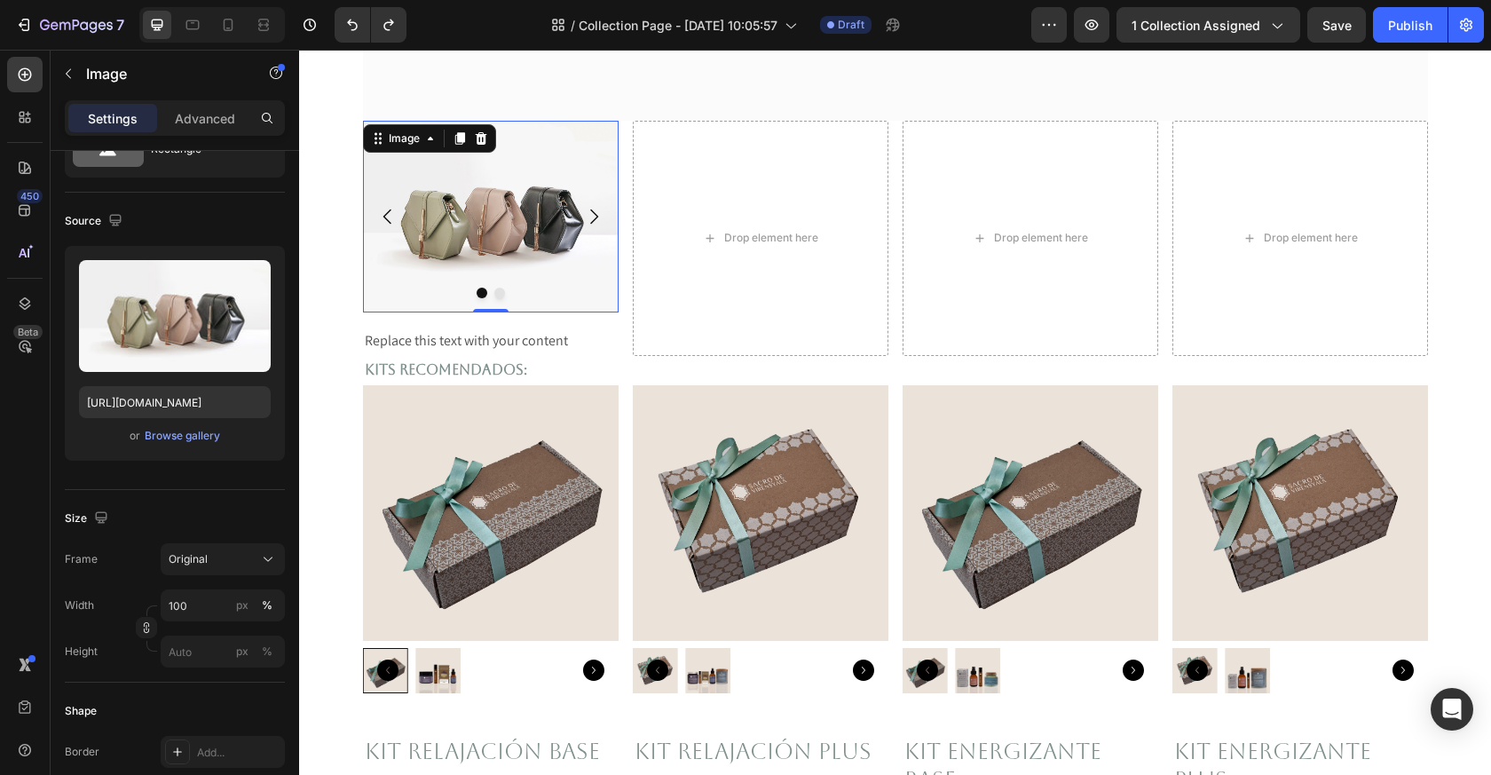
scroll to position [0, 0]
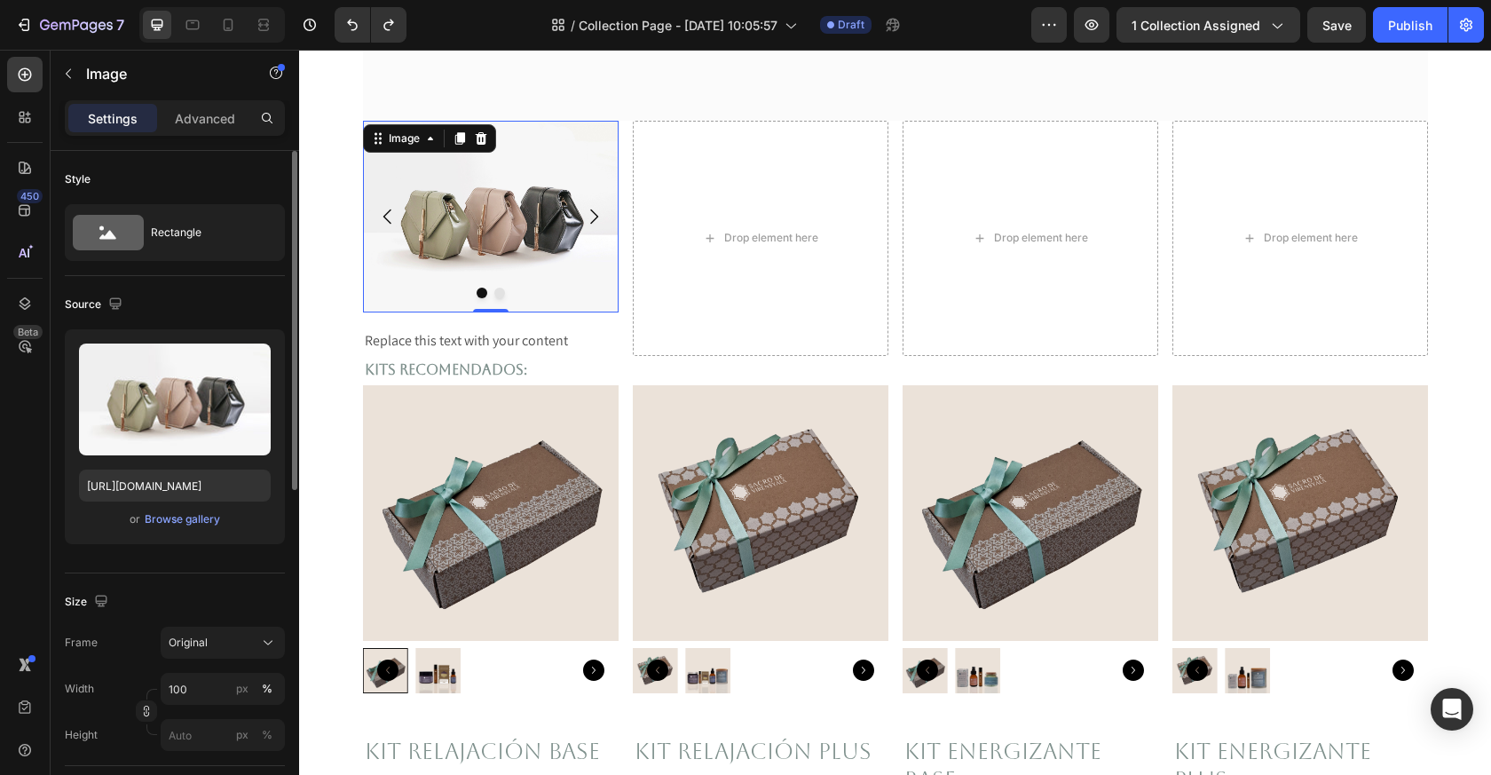
click at [497, 297] on button "Dot" at bounding box center [499, 293] width 11 height 11
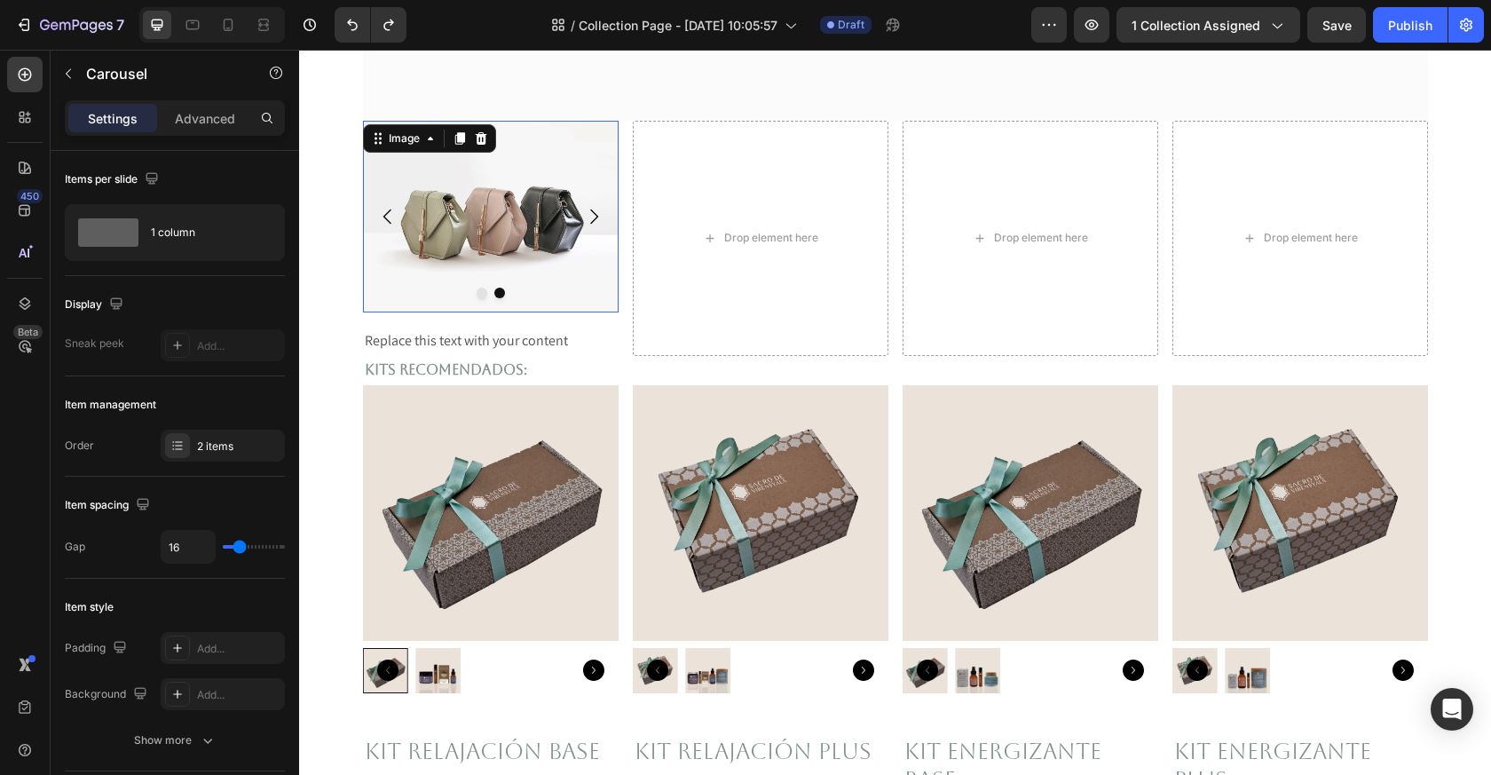
click at [456, 234] on img at bounding box center [491, 217] width 256 height 192
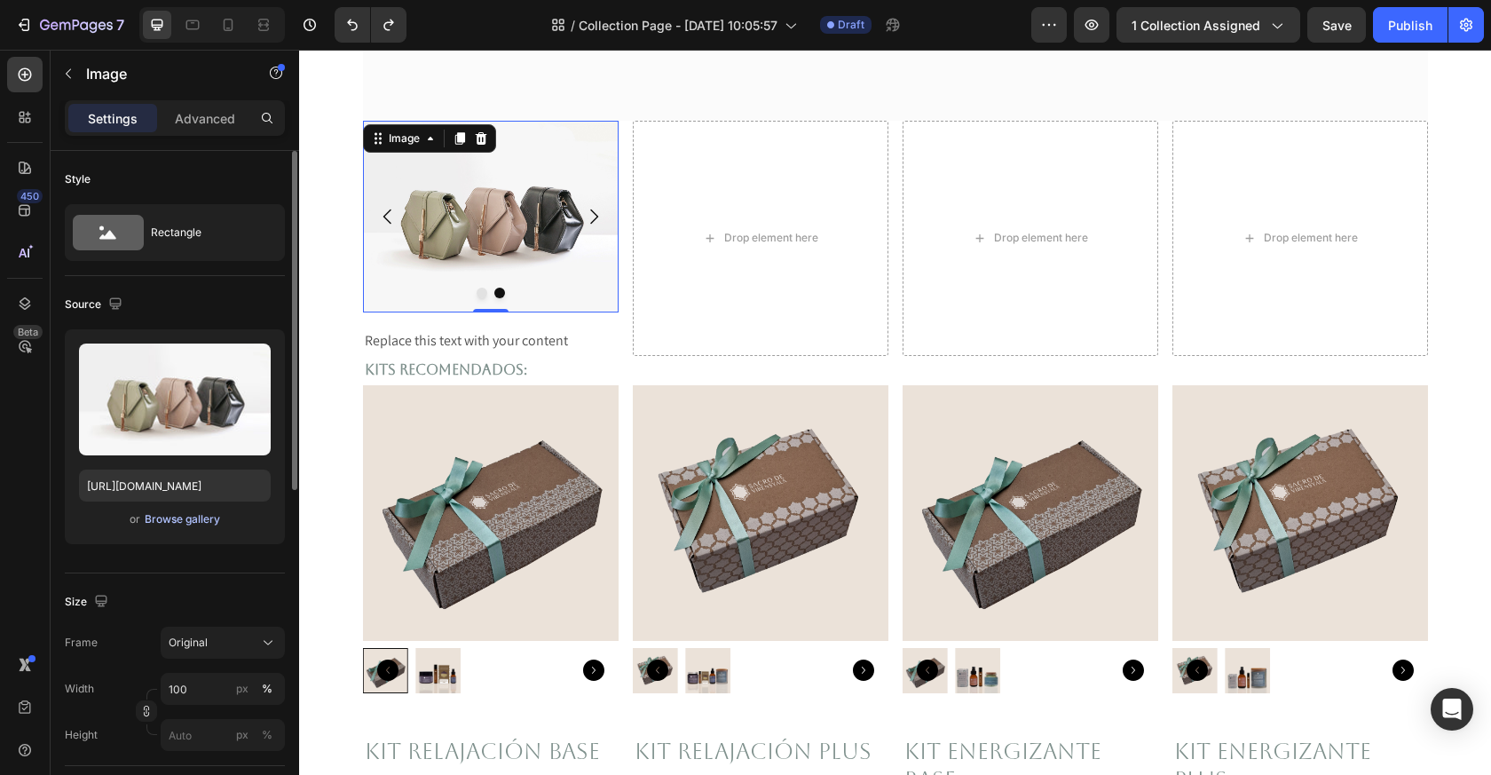
click at [155, 517] on div "Browse gallery" at bounding box center [182, 519] width 75 height 16
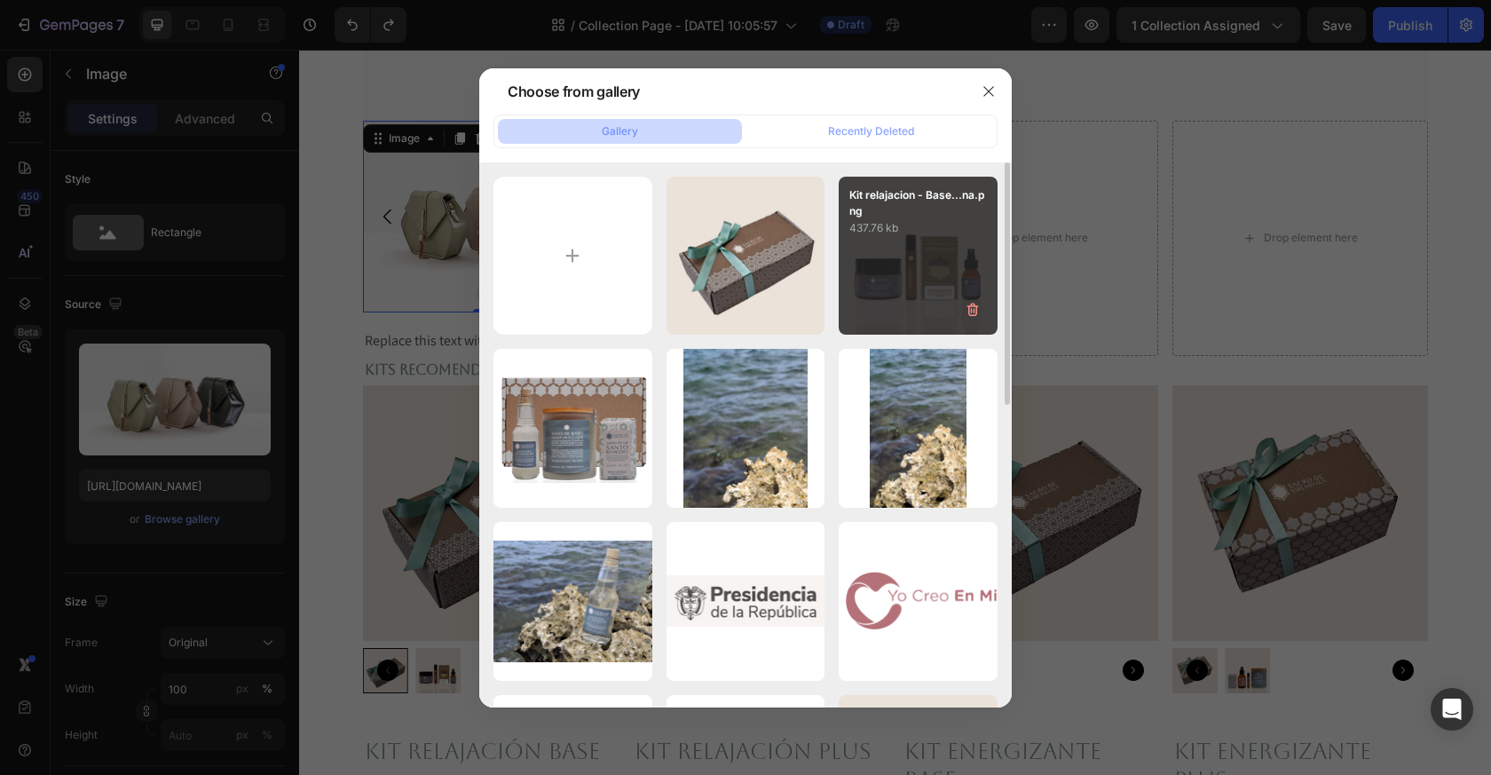
click at [910, 268] on div "Kit relajacion - Base...na.png 437.76 kb" at bounding box center [918, 256] width 159 height 159
type input "[URL][DOMAIN_NAME]"
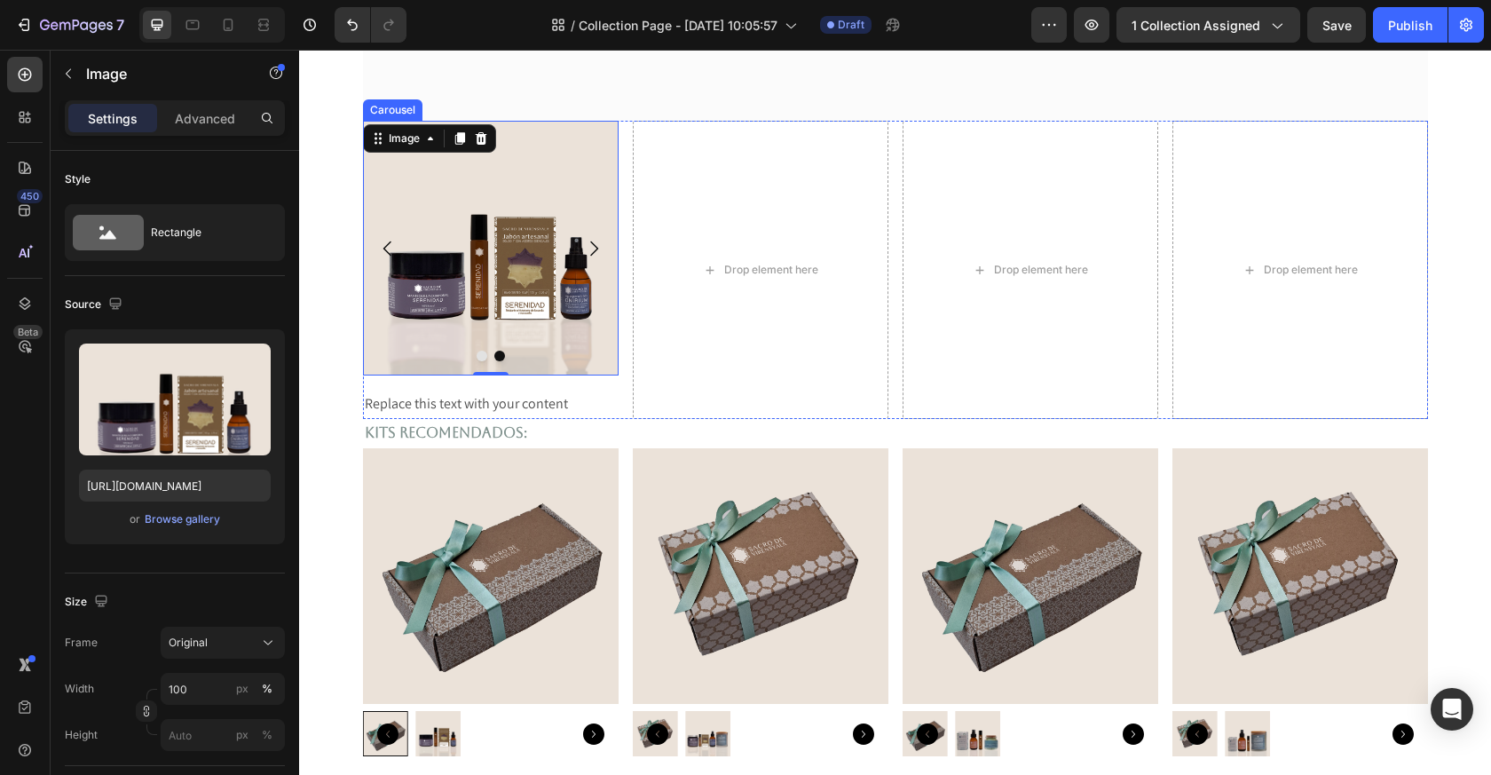
click at [483, 355] on button "Dot" at bounding box center [482, 356] width 11 height 11
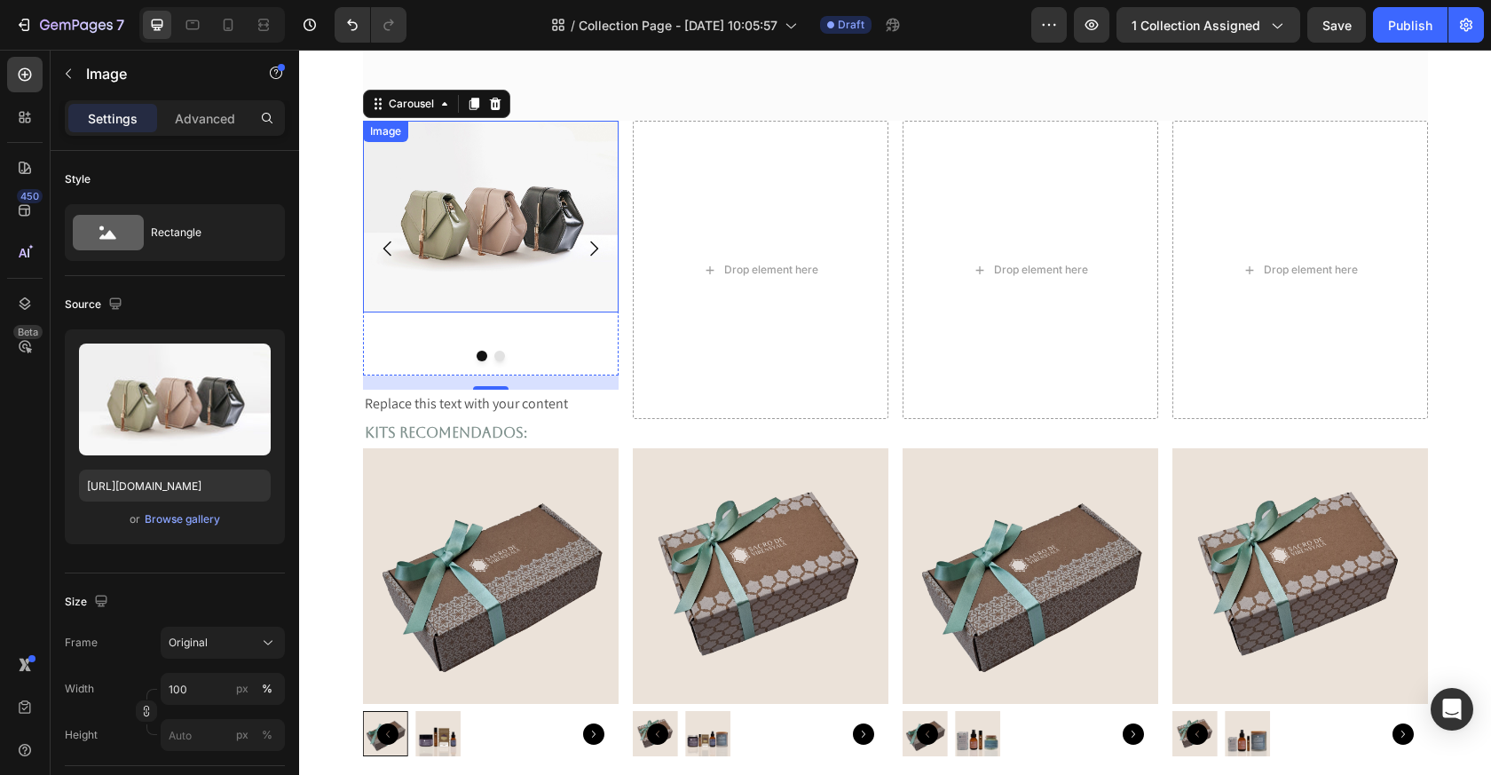
click at [472, 273] on img at bounding box center [491, 217] width 256 height 192
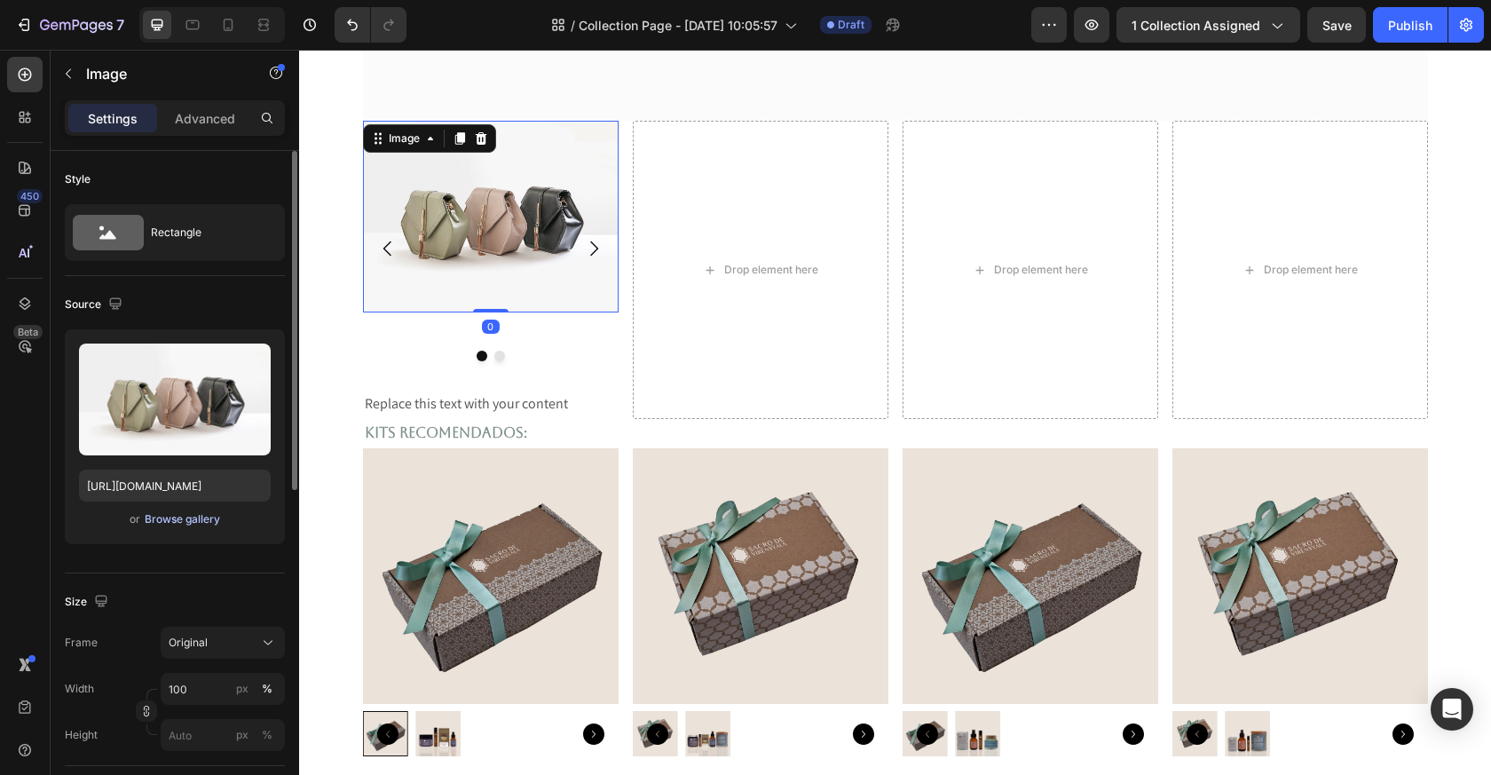
click at [176, 521] on div "Browse gallery" at bounding box center [182, 519] width 75 height 16
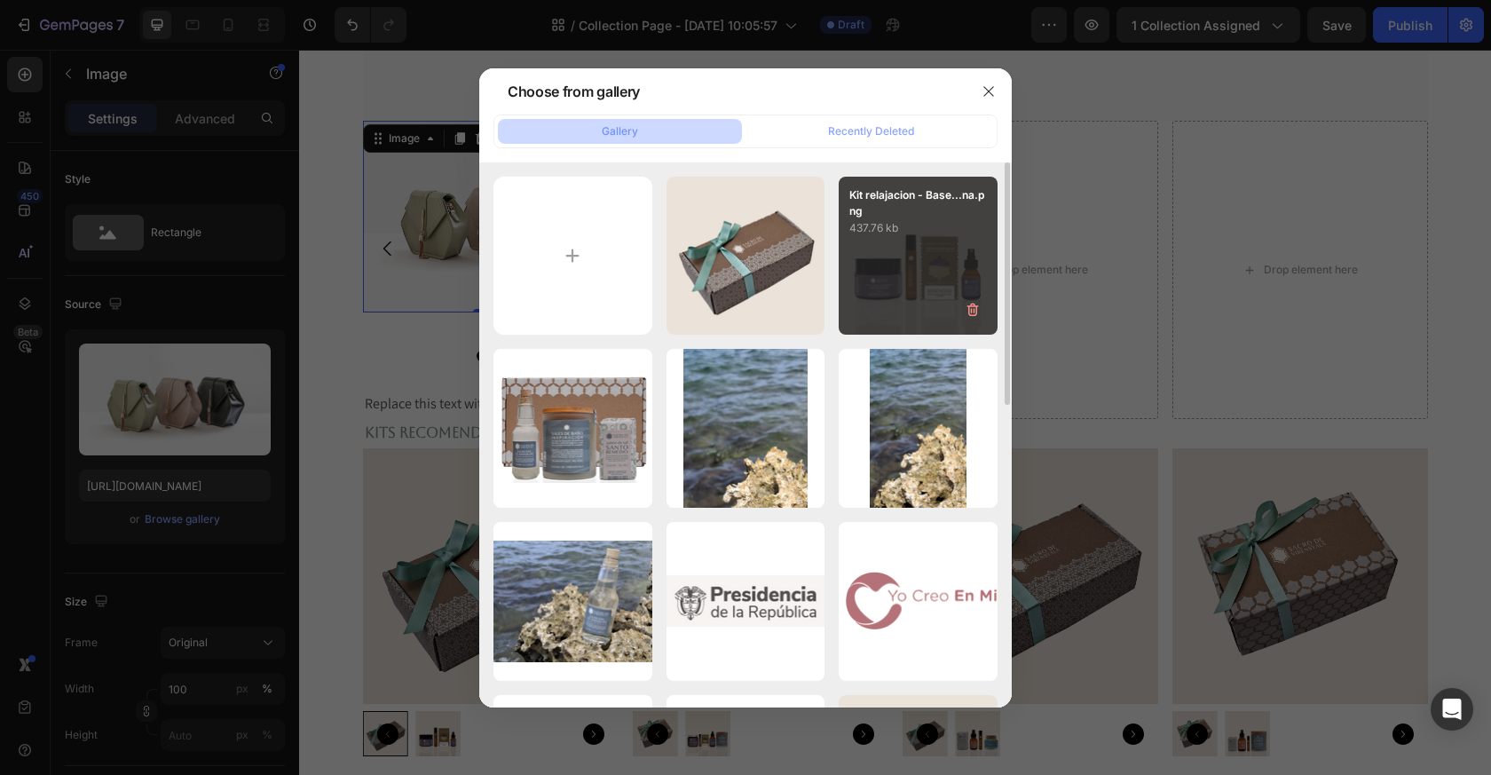
click at [918, 258] on div "Kit relajacion - Base...na.png 437.76 kb" at bounding box center [918, 256] width 159 height 159
type input "[URL][DOMAIN_NAME]"
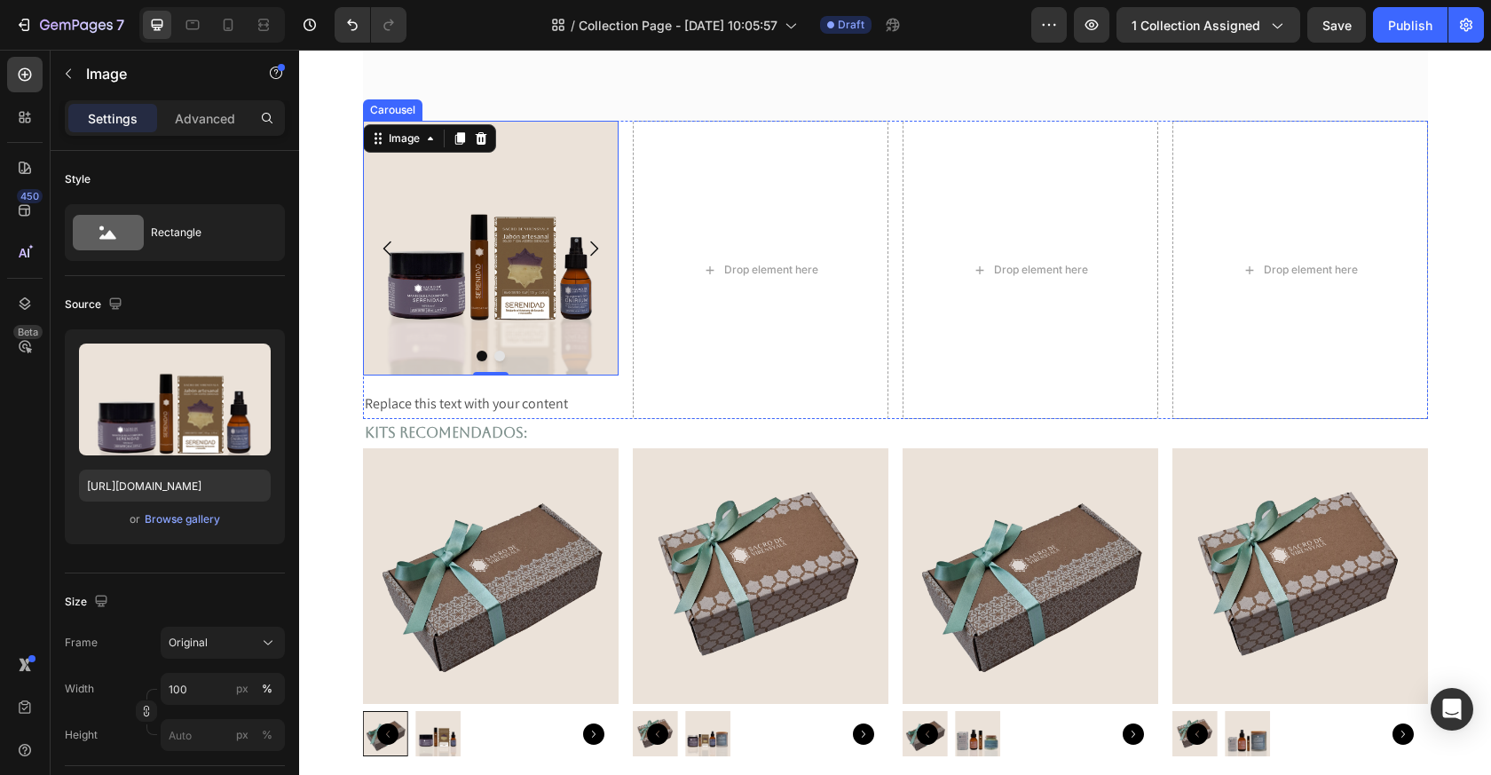
click at [498, 356] on button "Dot" at bounding box center [499, 356] width 11 height 11
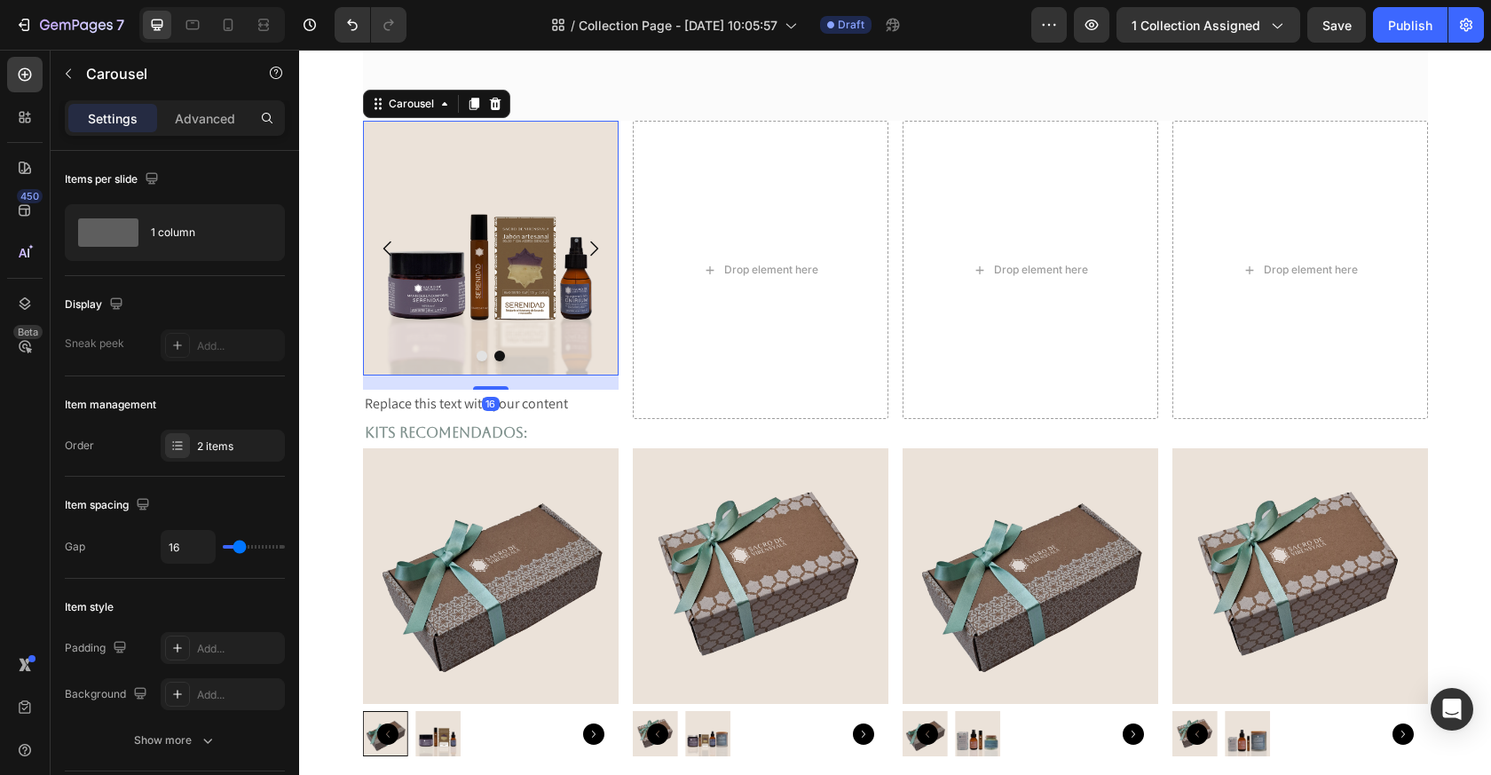
click at [406, 244] on button "Carousel Back Arrow" at bounding box center [388, 249] width 50 height 50
click at [480, 292] on img at bounding box center [491, 248] width 256 height 255
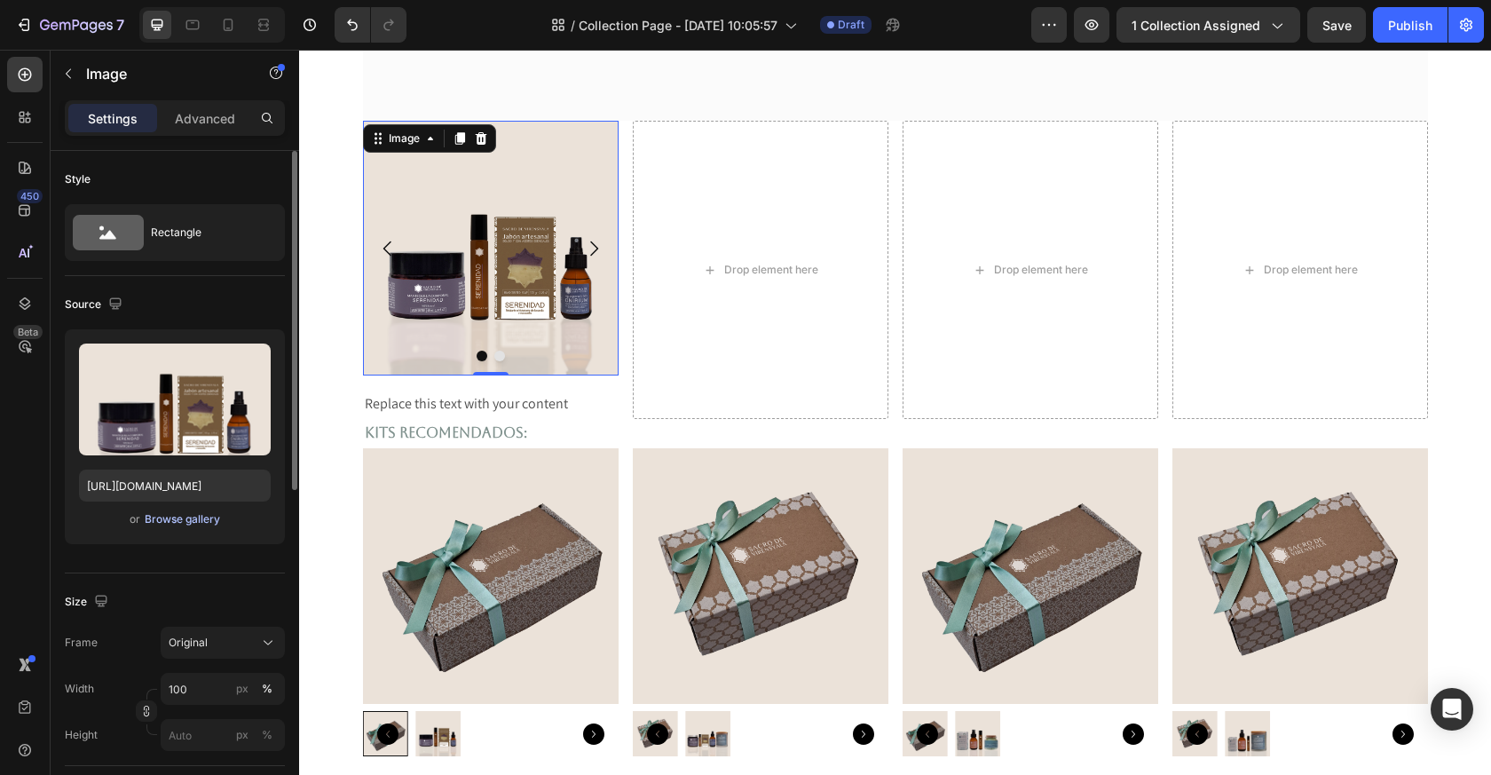
click at [183, 518] on div "Browse gallery" at bounding box center [182, 519] width 75 height 16
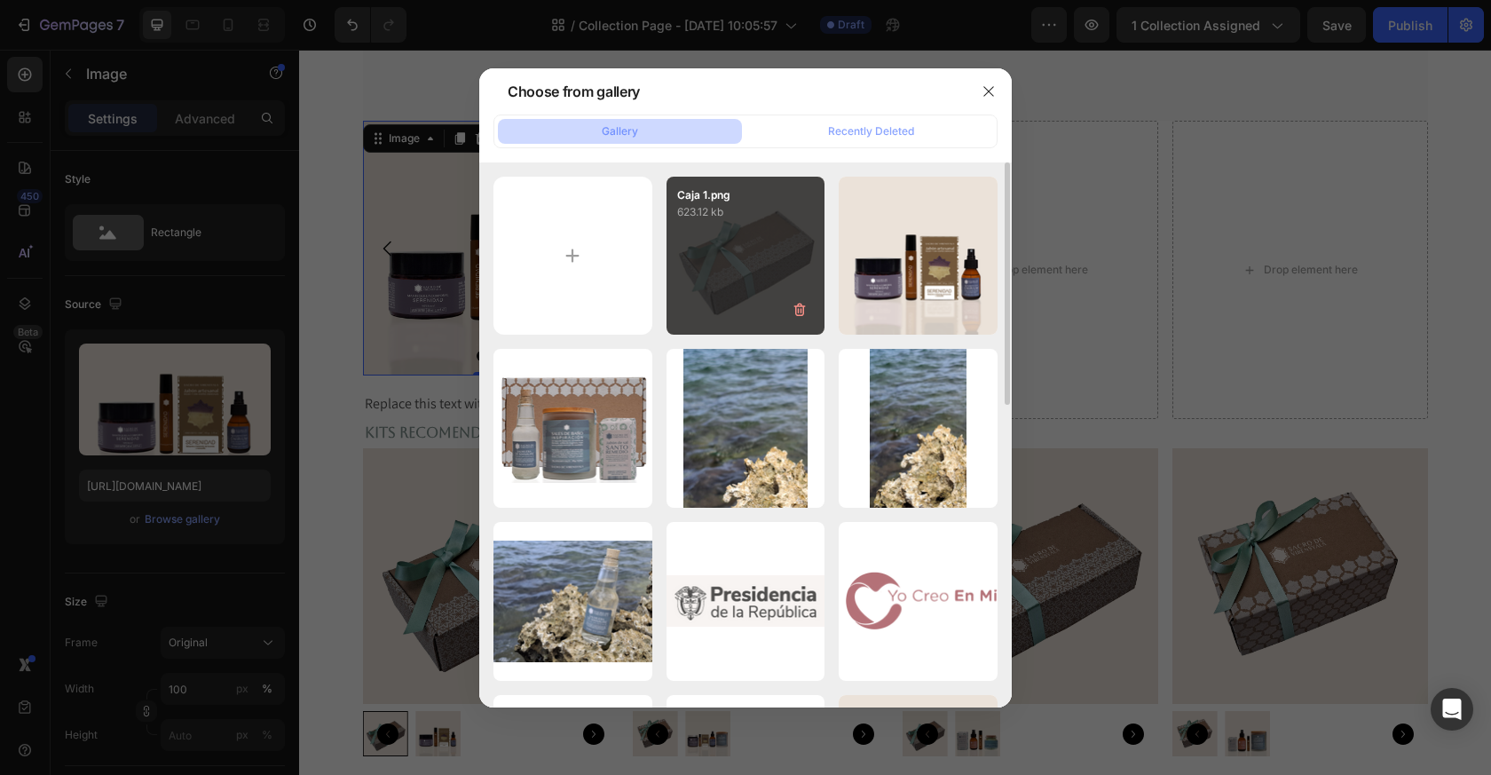
click at [751, 283] on div "Caja 1.png 623.12 kb" at bounding box center [746, 256] width 159 height 159
type input "[URL][DOMAIN_NAME]"
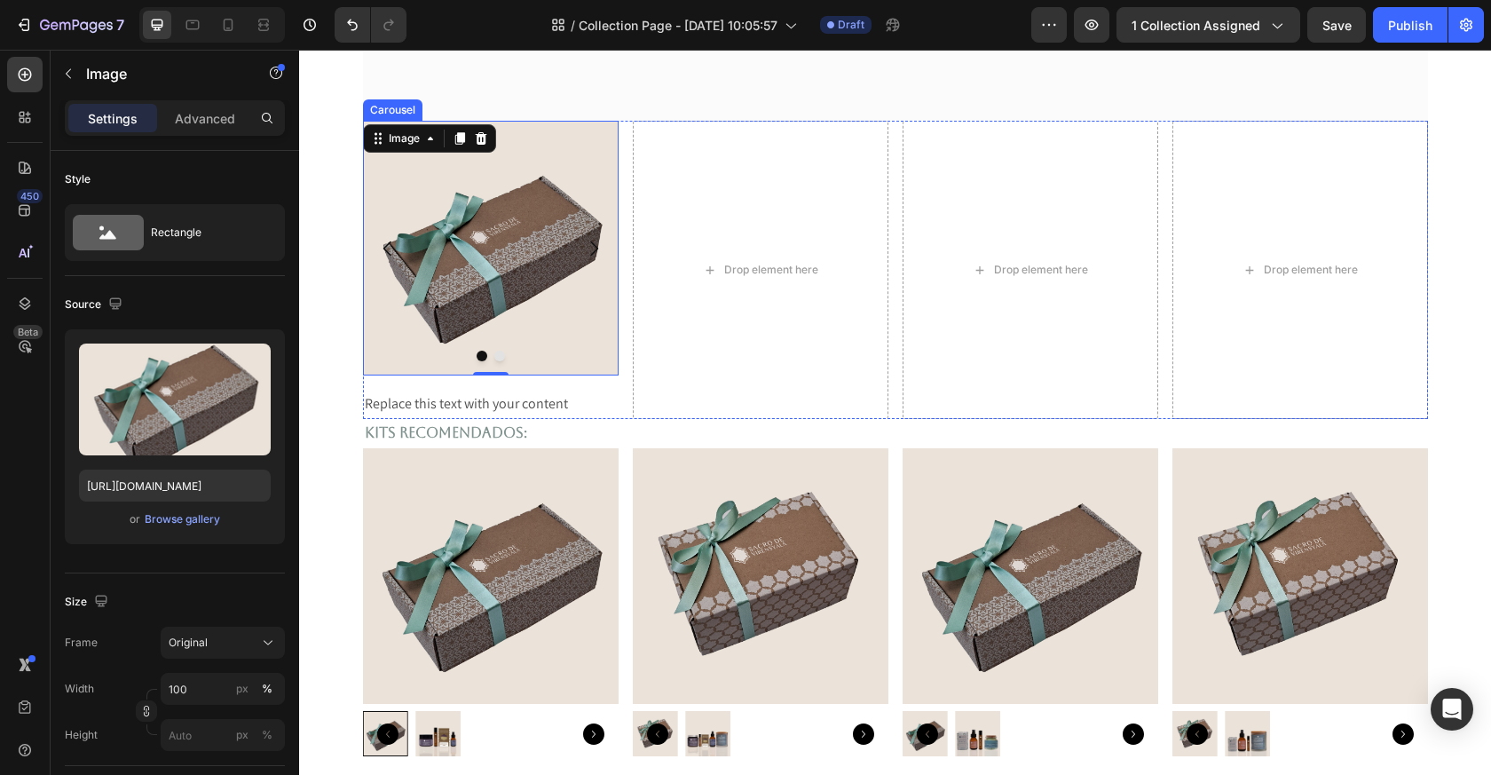
click at [500, 356] on button "Dot" at bounding box center [499, 356] width 11 height 11
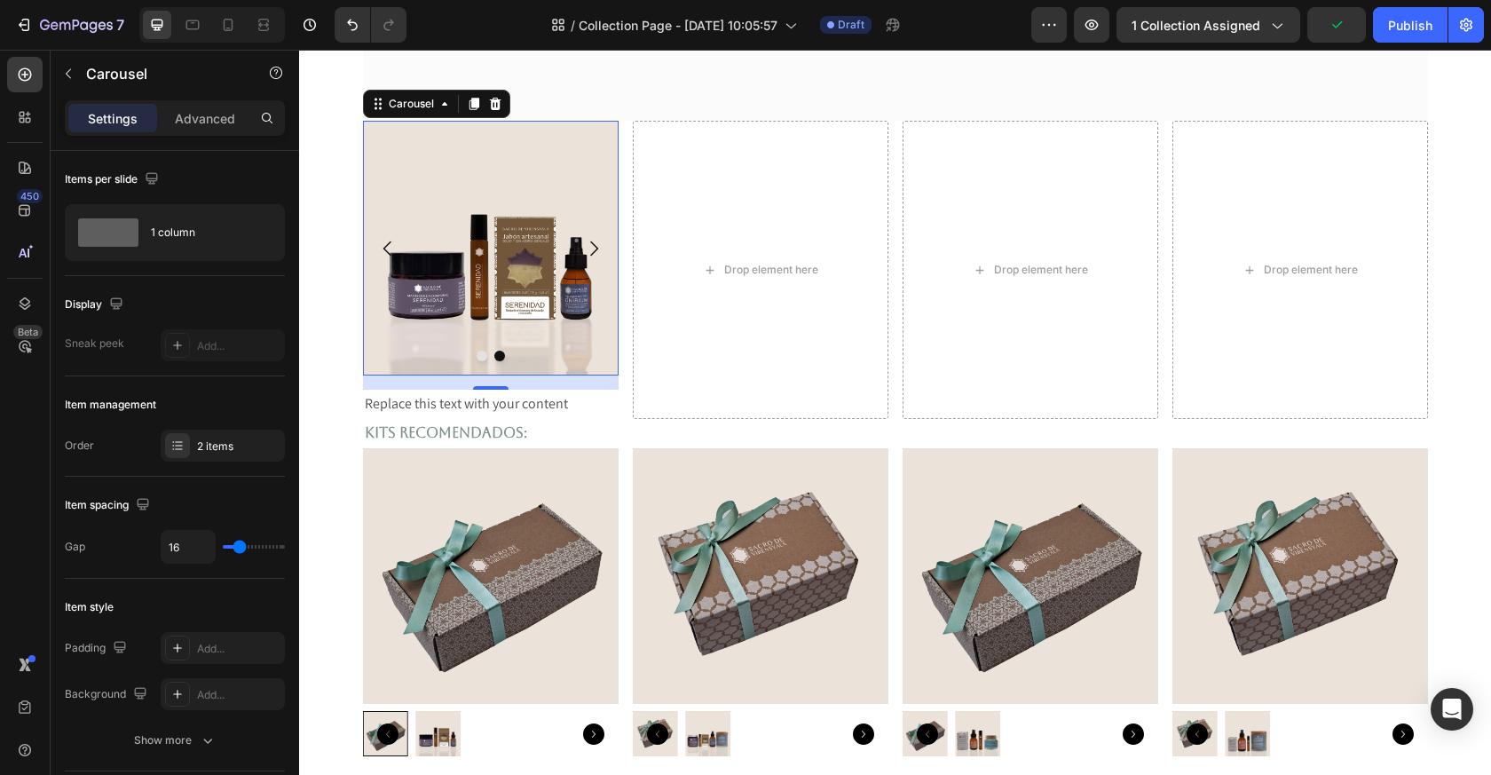
click at [392, 244] on icon "Carousel Back Arrow" at bounding box center [387, 248] width 21 height 21
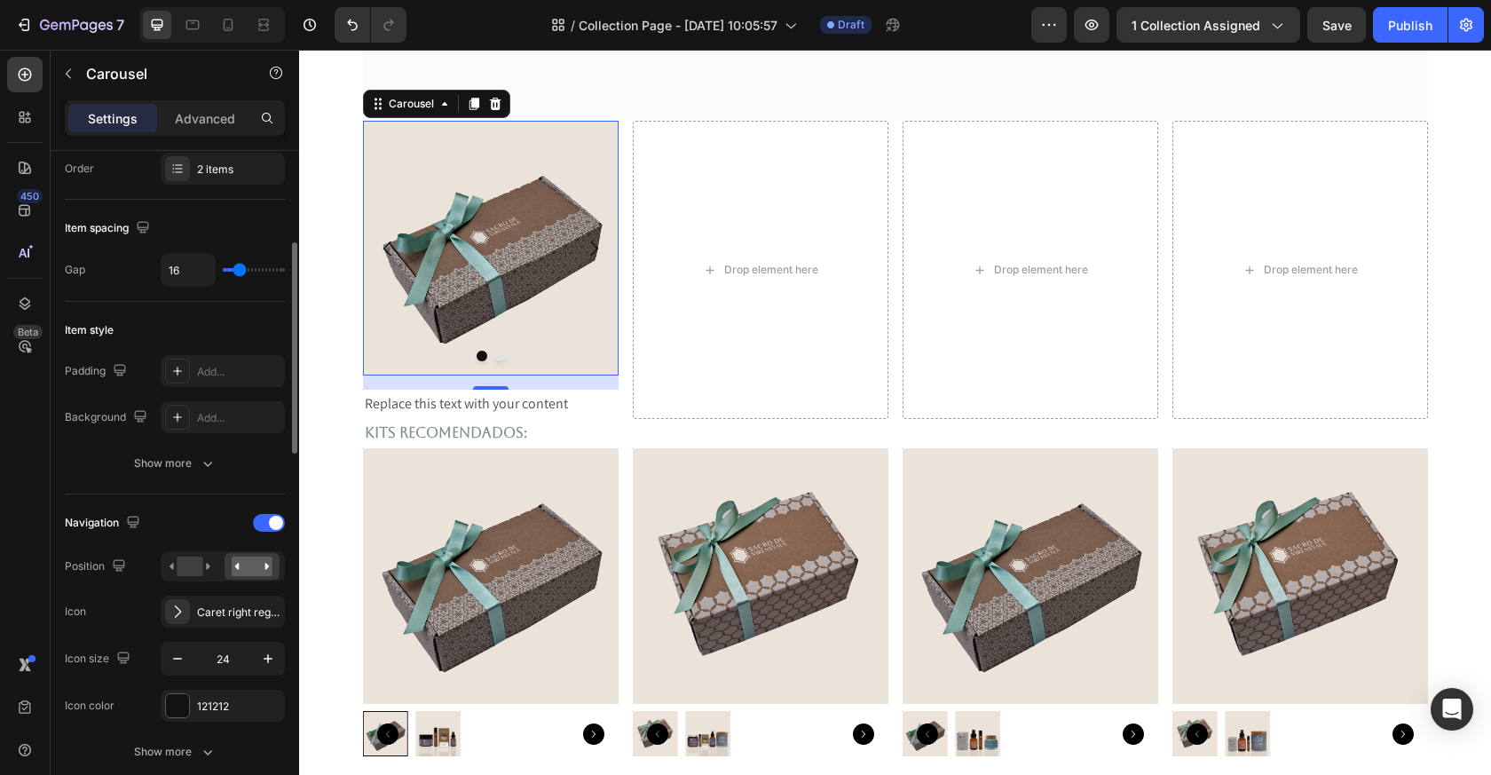
scroll to position [281, 0]
click at [176, 610] on icon at bounding box center [178, 607] width 18 height 18
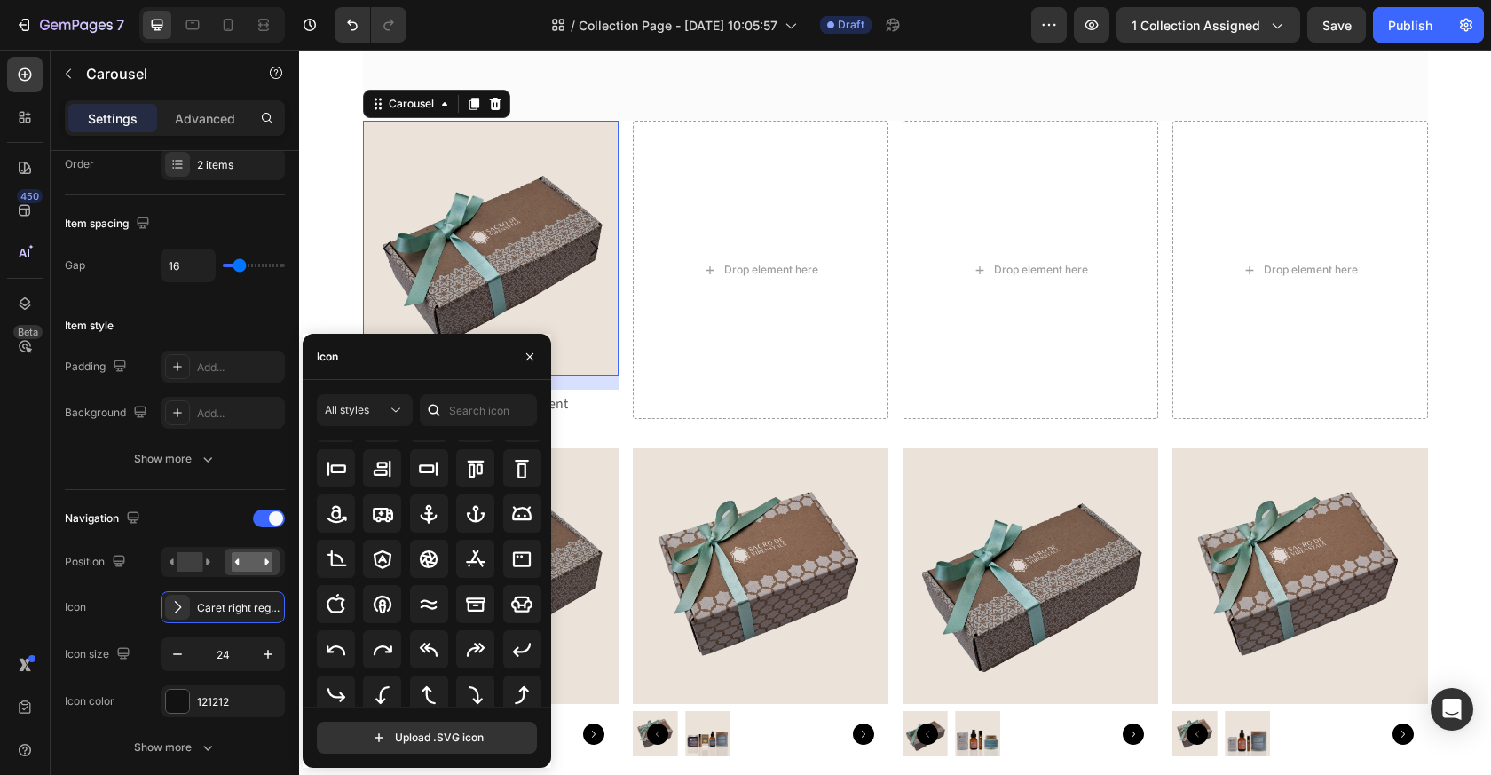
scroll to position [269, 0]
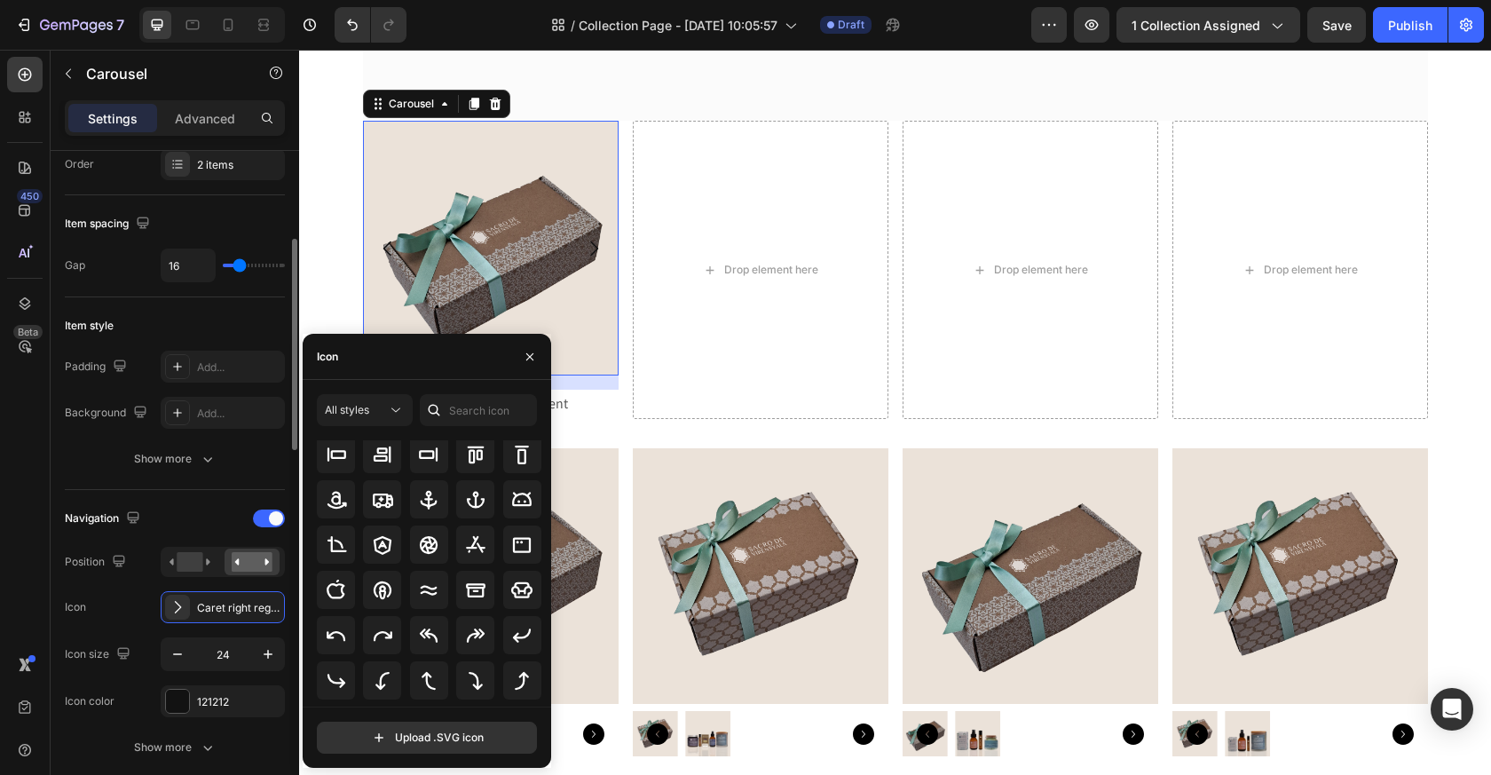
click at [146, 633] on div "Navigation Position Icon Caret right regular Icon size 24 Icon color 121212" at bounding box center [175, 610] width 220 height 213
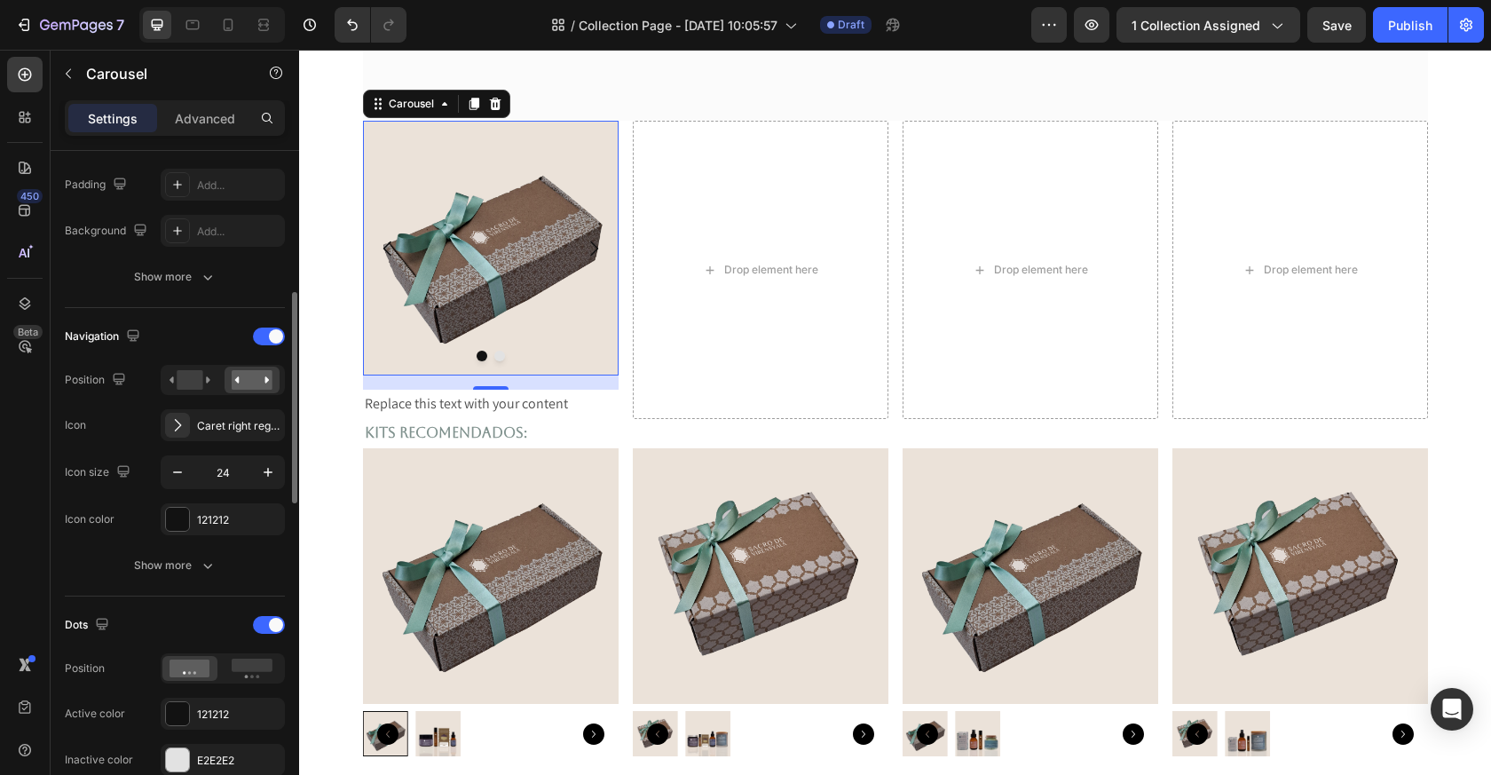
scroll to position [466, 0]
click at [205, 557] on icon "button" at bounding box center [208, 563] width 18 height 18
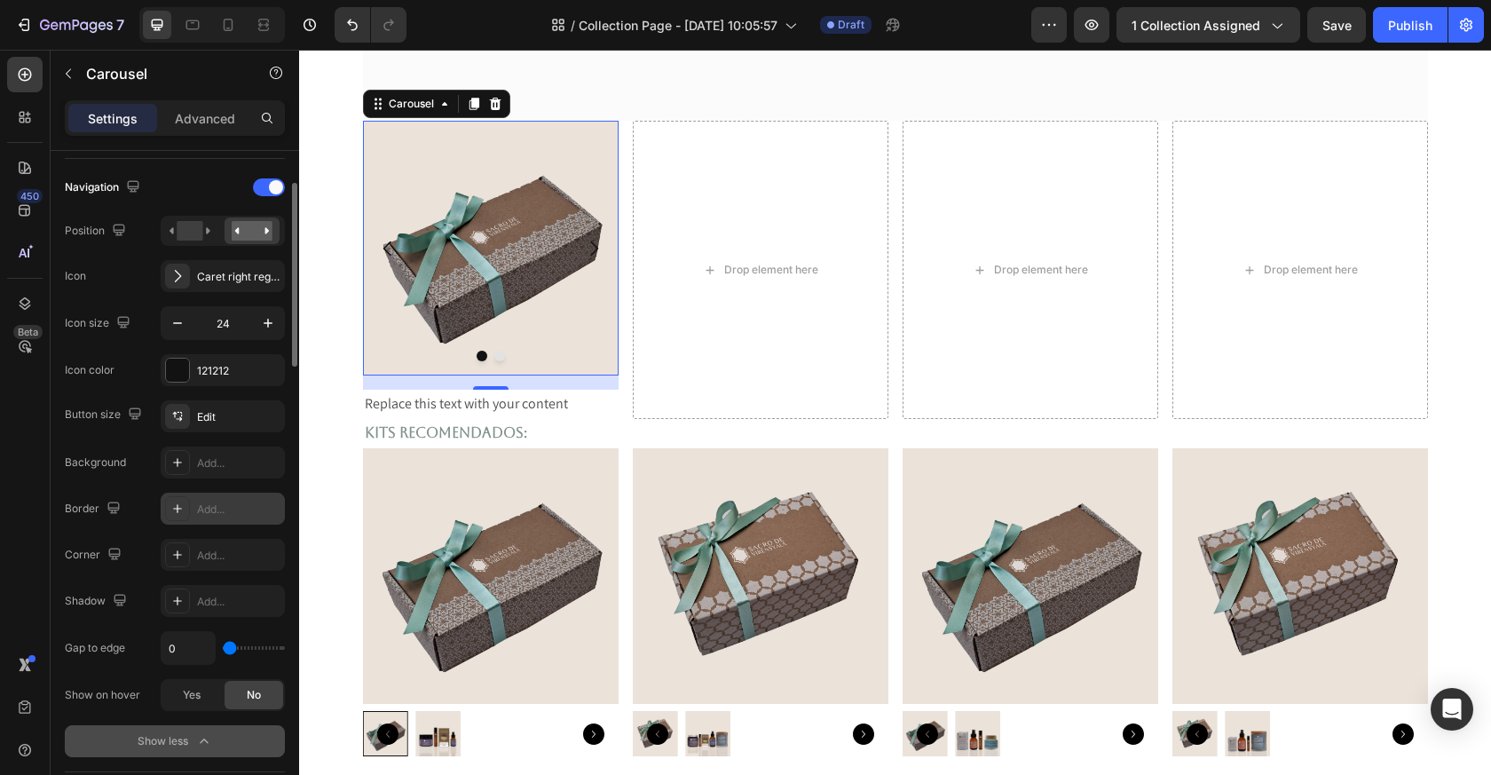
scroll to position [647, 0]
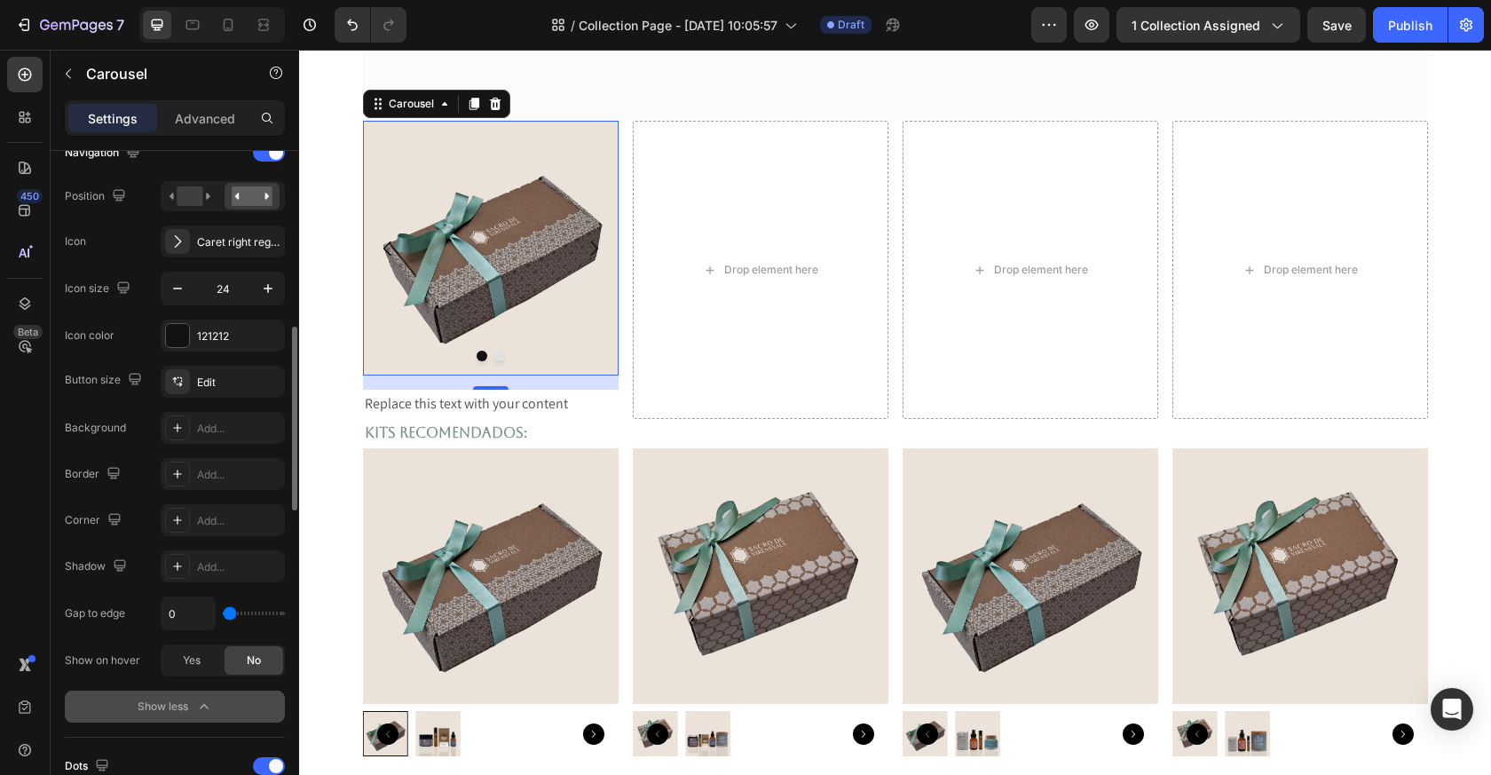
type input "120"
type input "0"
drag, startPoint x: 227, startPoint y: 613, endPoint x: 145, endPoint y: 600, distance: 83.5
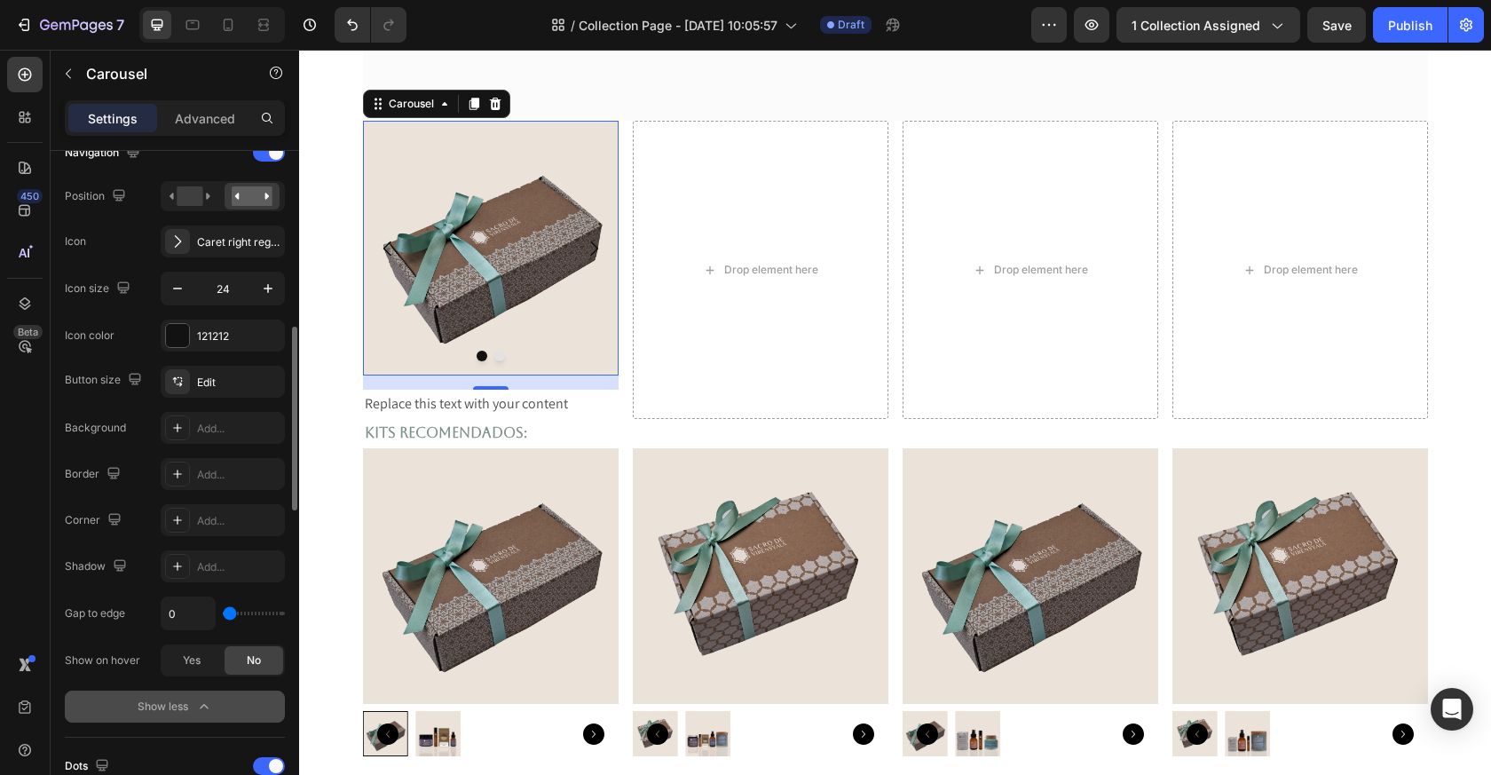
click at [223, 612] on input "range" at bounding box center [254, 614] width 62 height 4
click at [179, 518] on icon at bounding box center [177, 520] width 14 height 14
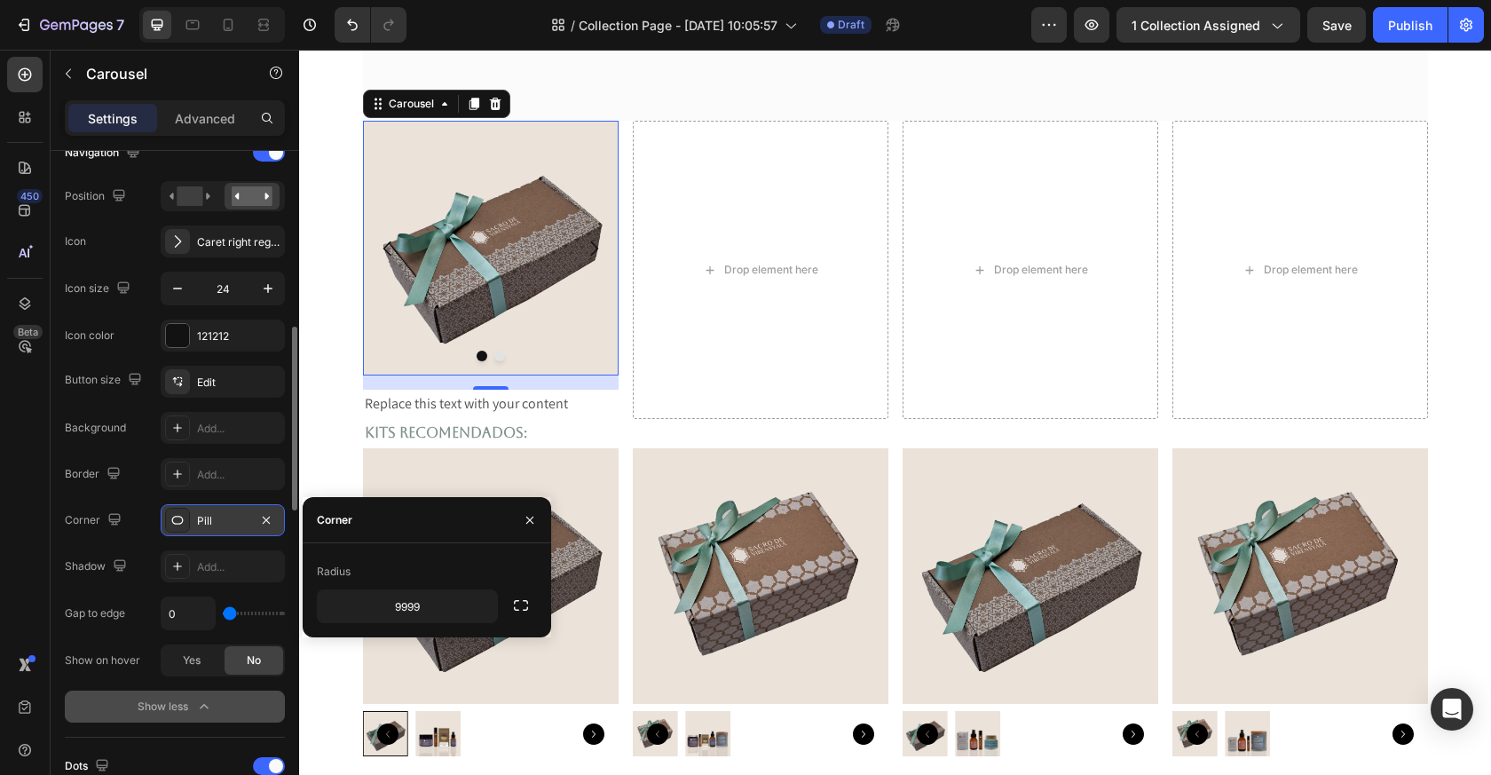
click at [351, 568] on div "Radius" at bounding box center [427, 572] width 220 height 28
click at [225, 524] on div "Pill" at bounding box center [222, 521] width 51 height 16
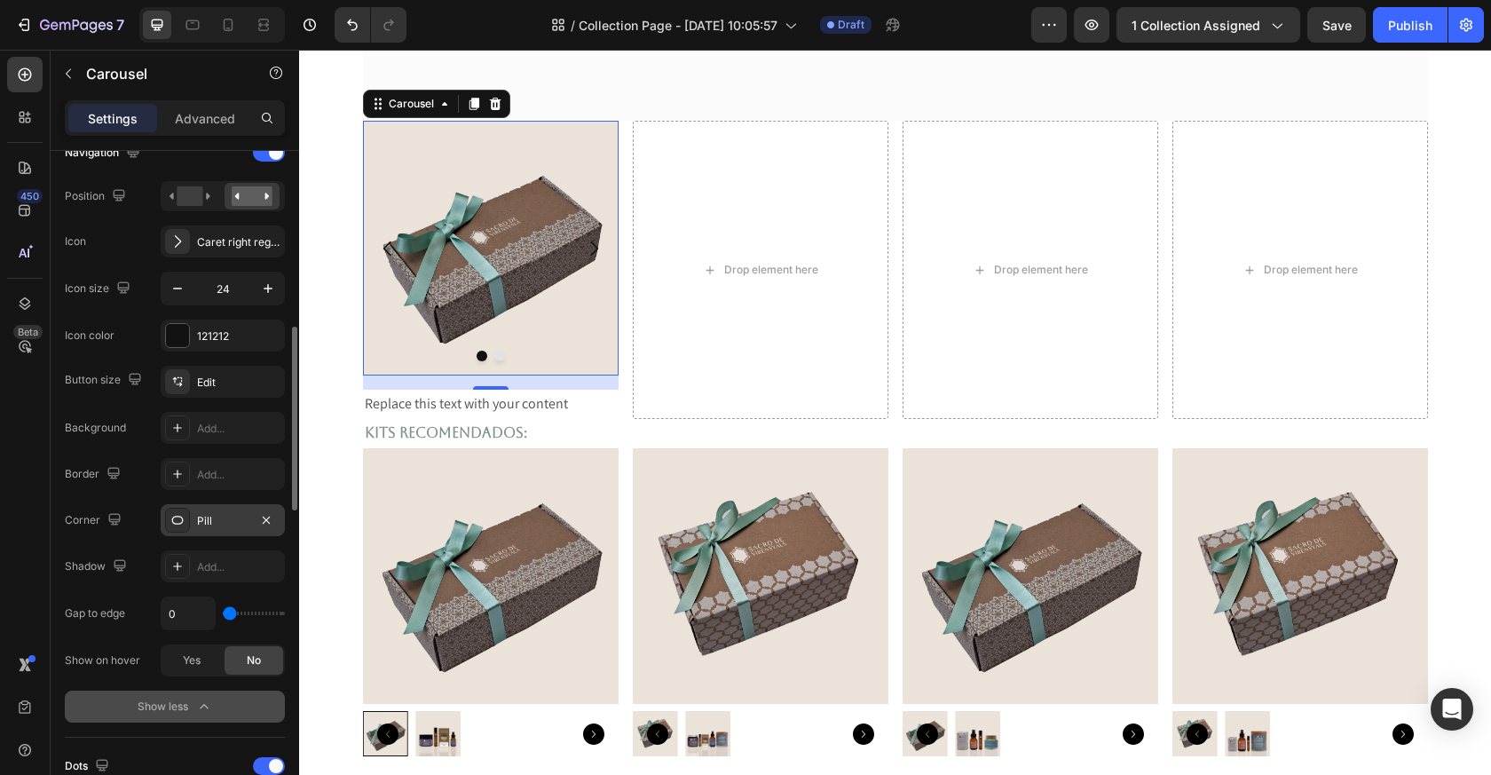
click at [224, 524] on div "Pill" at bounding box center [222, 521] width 51 height 16
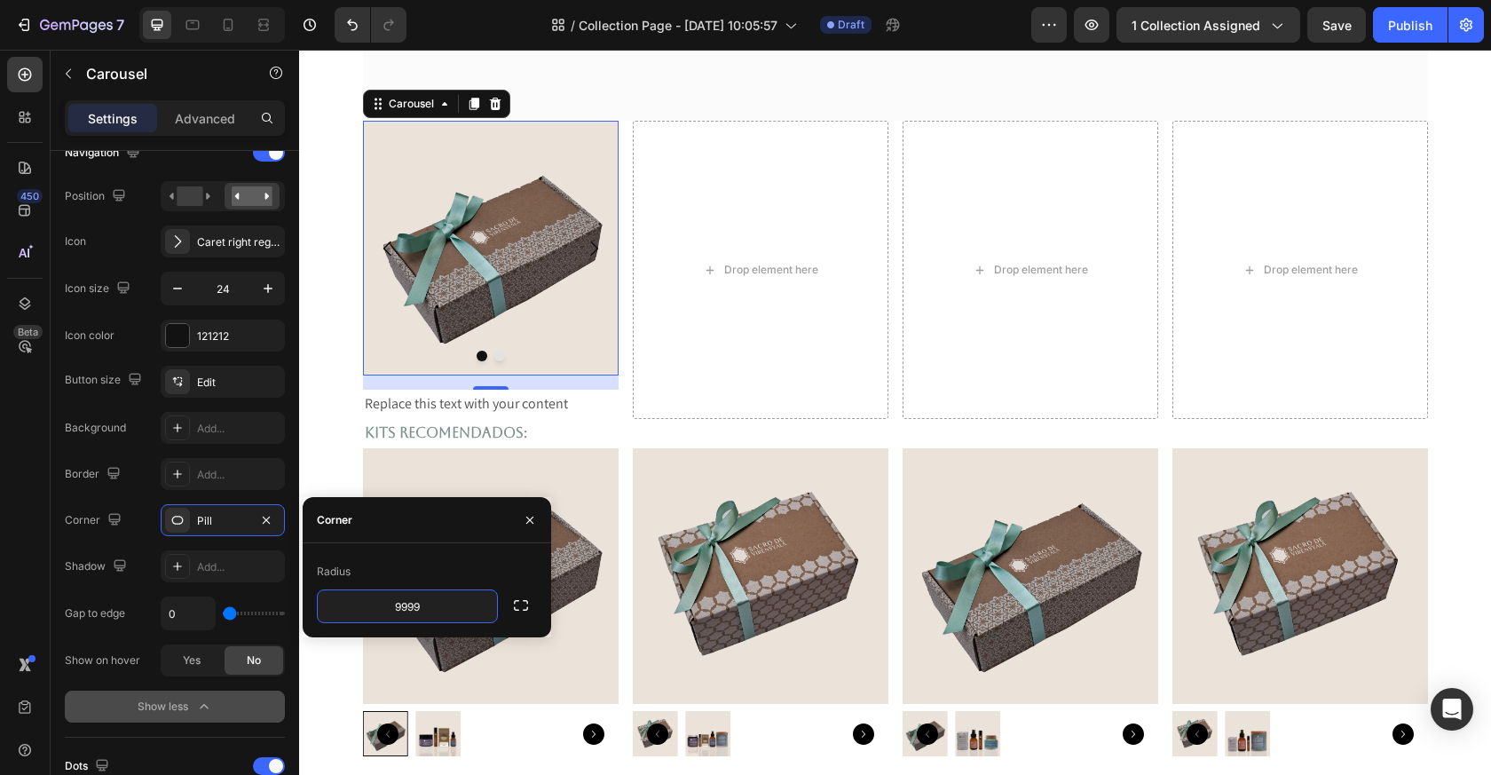
click at [370, 569] on div "Radius" at bounding box center [427, 572] width 220 height 28
click at [364, 533] on div "Corner" at bounding box center [427, 520] width 249 height 46
click at [389, 596] on input "9999" at bounding box center [407, 606] width 179 height 32
click at [215, 509] on div "Pill" at bounding box center [223, 520] width 124 height 32
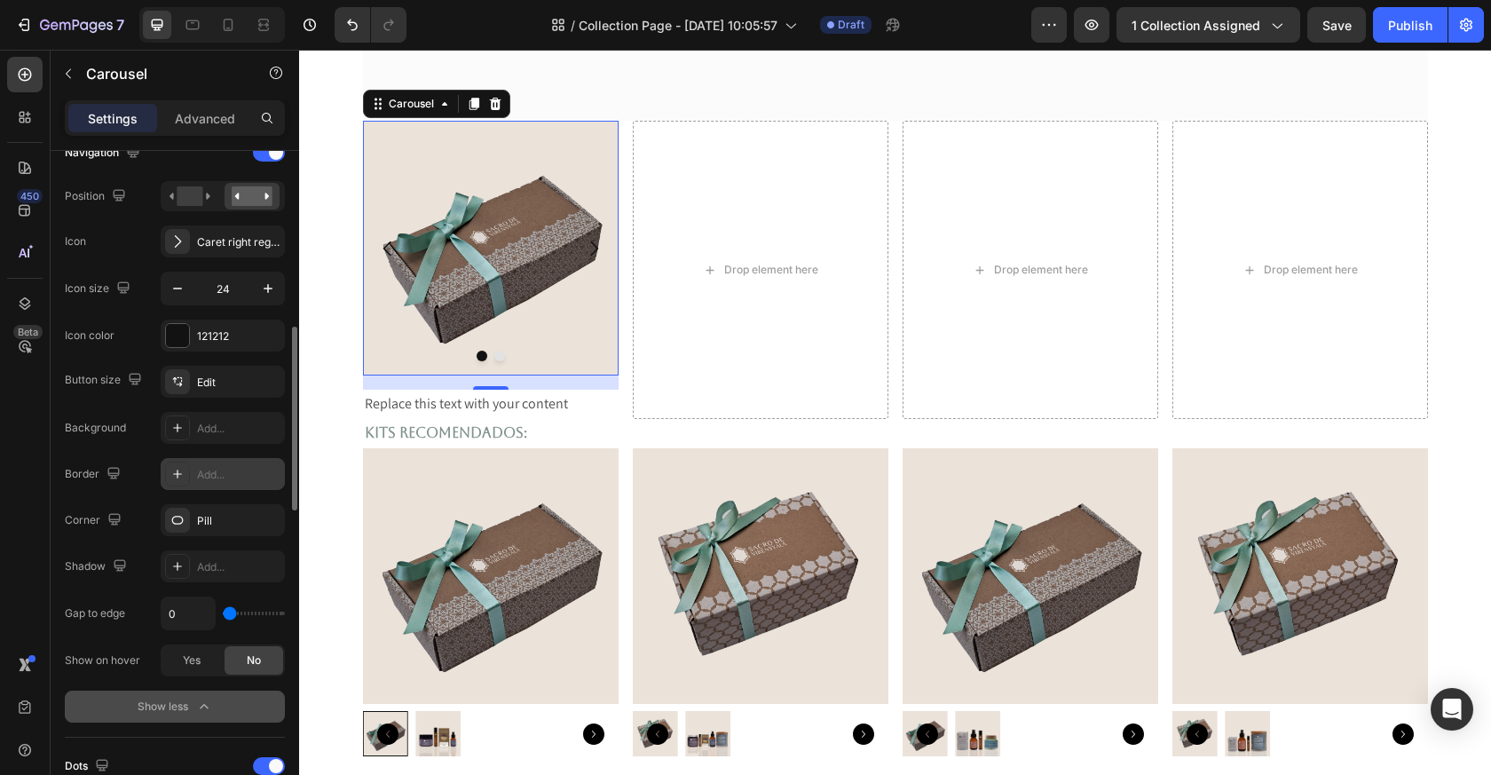
click at [210, 478] on div "Add..." at bounding box center [238, 475] width 83 height 16
click at [202, 535] on div "Pill" at bounding box center [223, 520] width 124 height 32
click at [206, 564] on div "Add..." at bounding box center [238, 567] width 83 height 16
click at [224, 437] on div "Add..." at bounding box center [223, 428] width 124 height 32
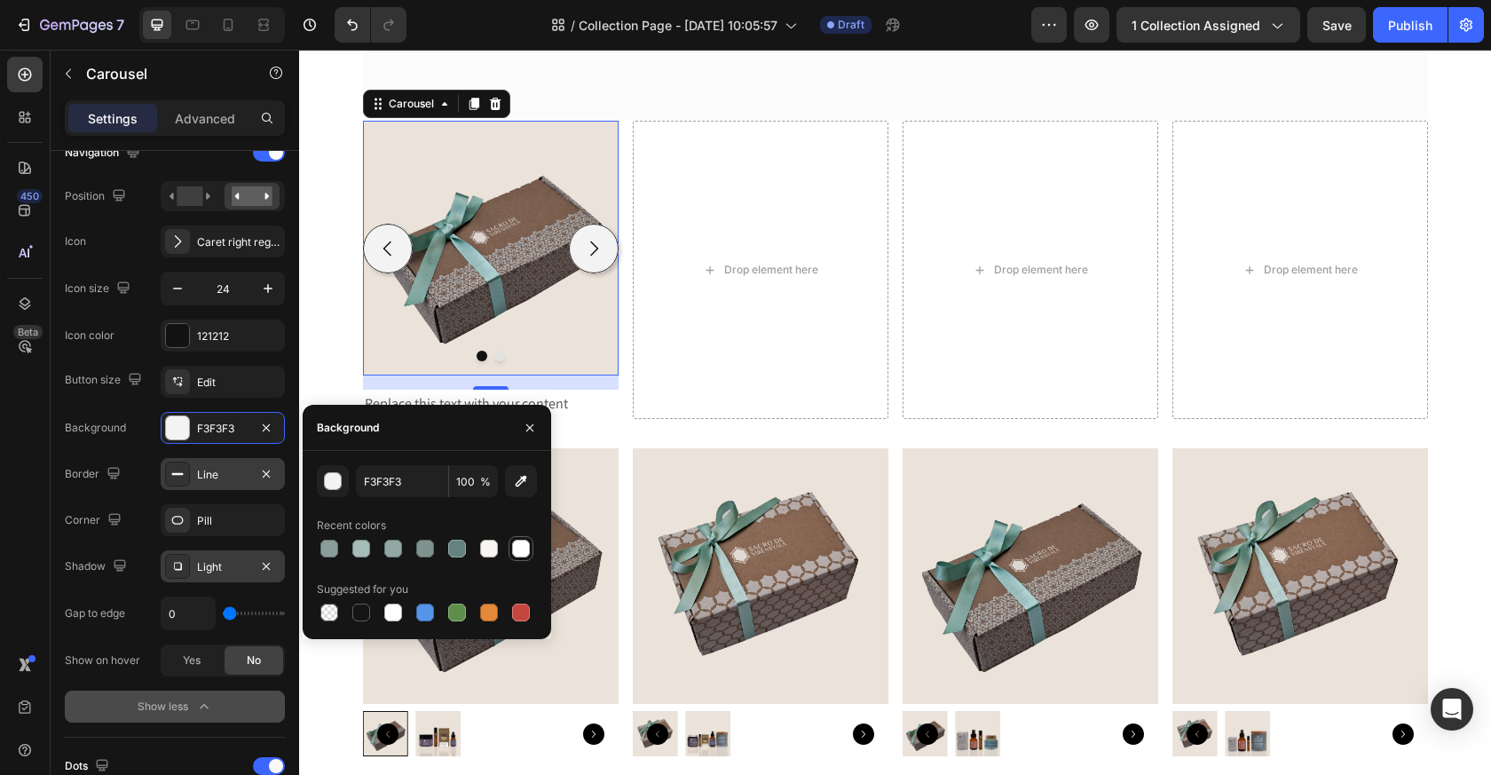
click at [515, 545] on div at bounding box center [521, 549] width 18 height 18
type input "FFFFFF"
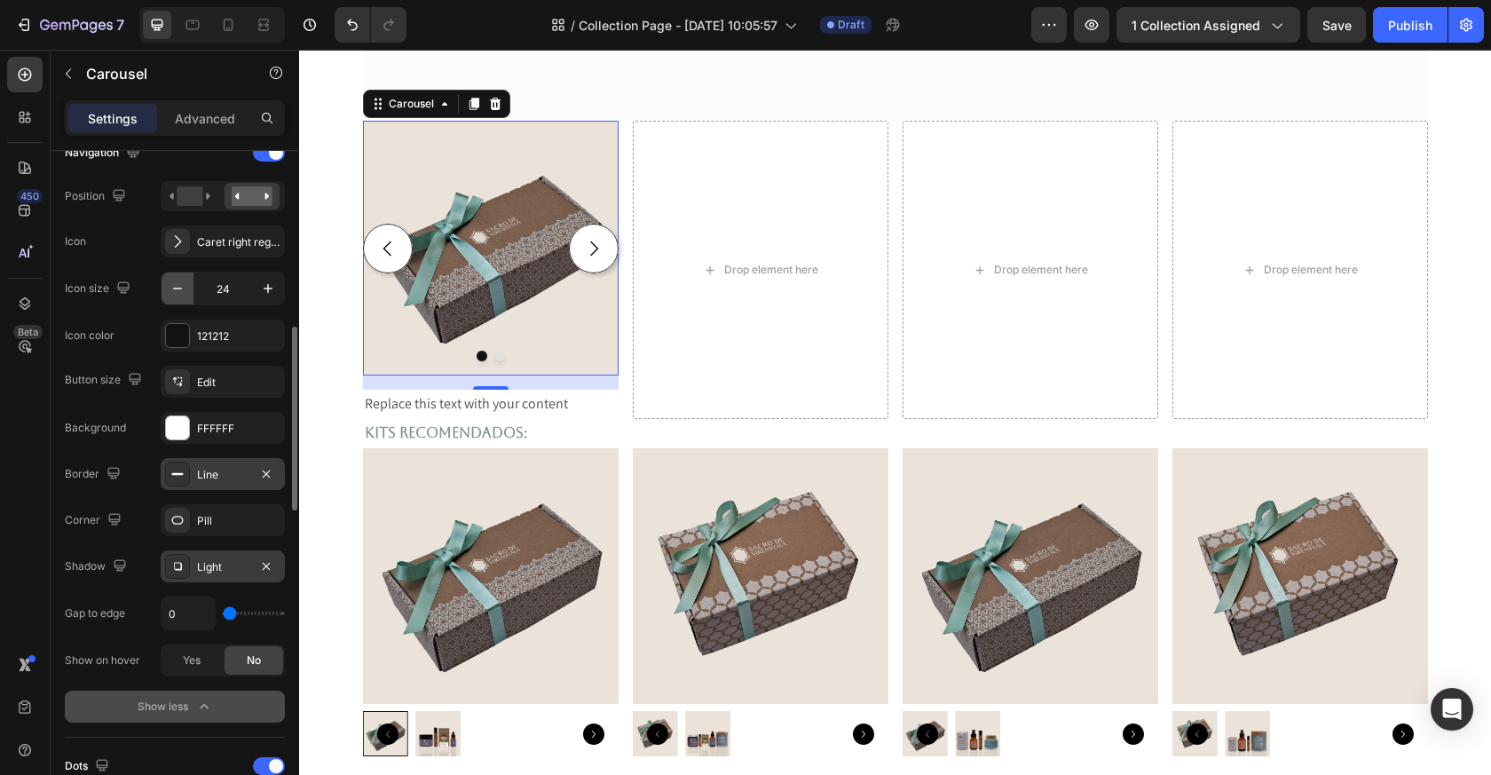
click at [178, 289] on icon "button" at bounding box center [178, 289] width 18 height 18
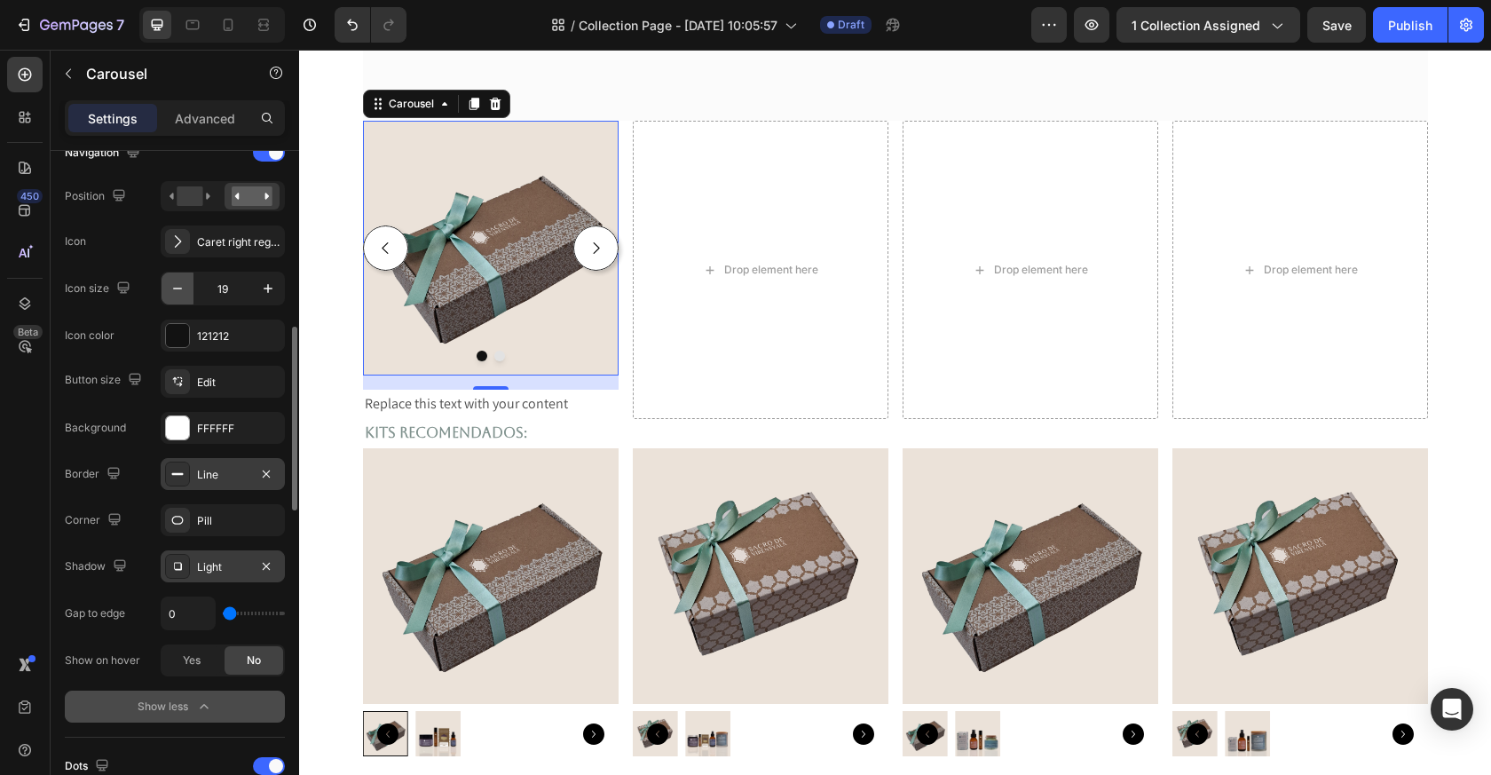
click at [178, 289] on icon "button" at bounding box center [177, 289] width 9 height 2
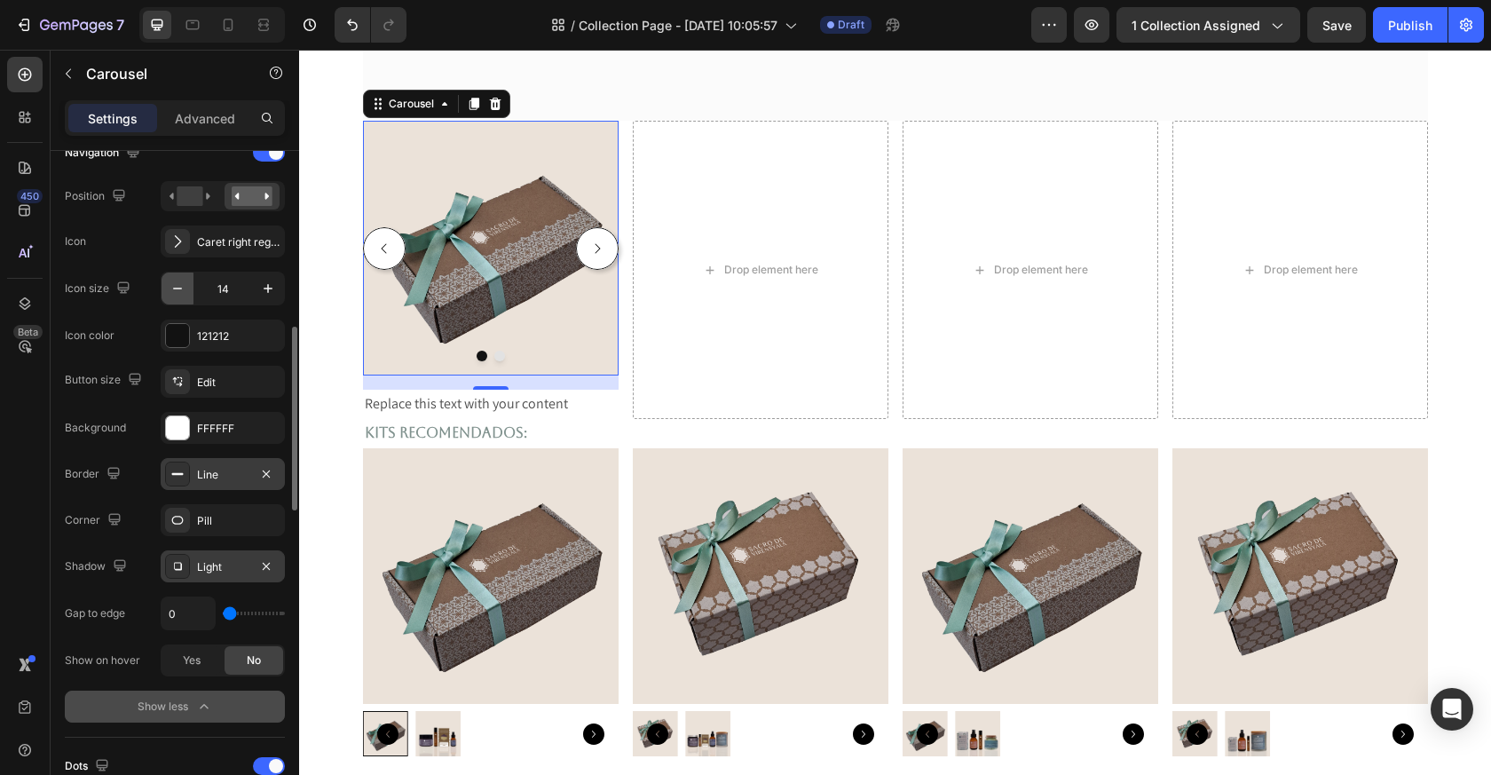
click at [178, 289] on icon "button" at bounding box center [177, 289] width 9 height 2
click at [178, 288] on icon "button" at bounding box center [177, 289] width 9 height 2
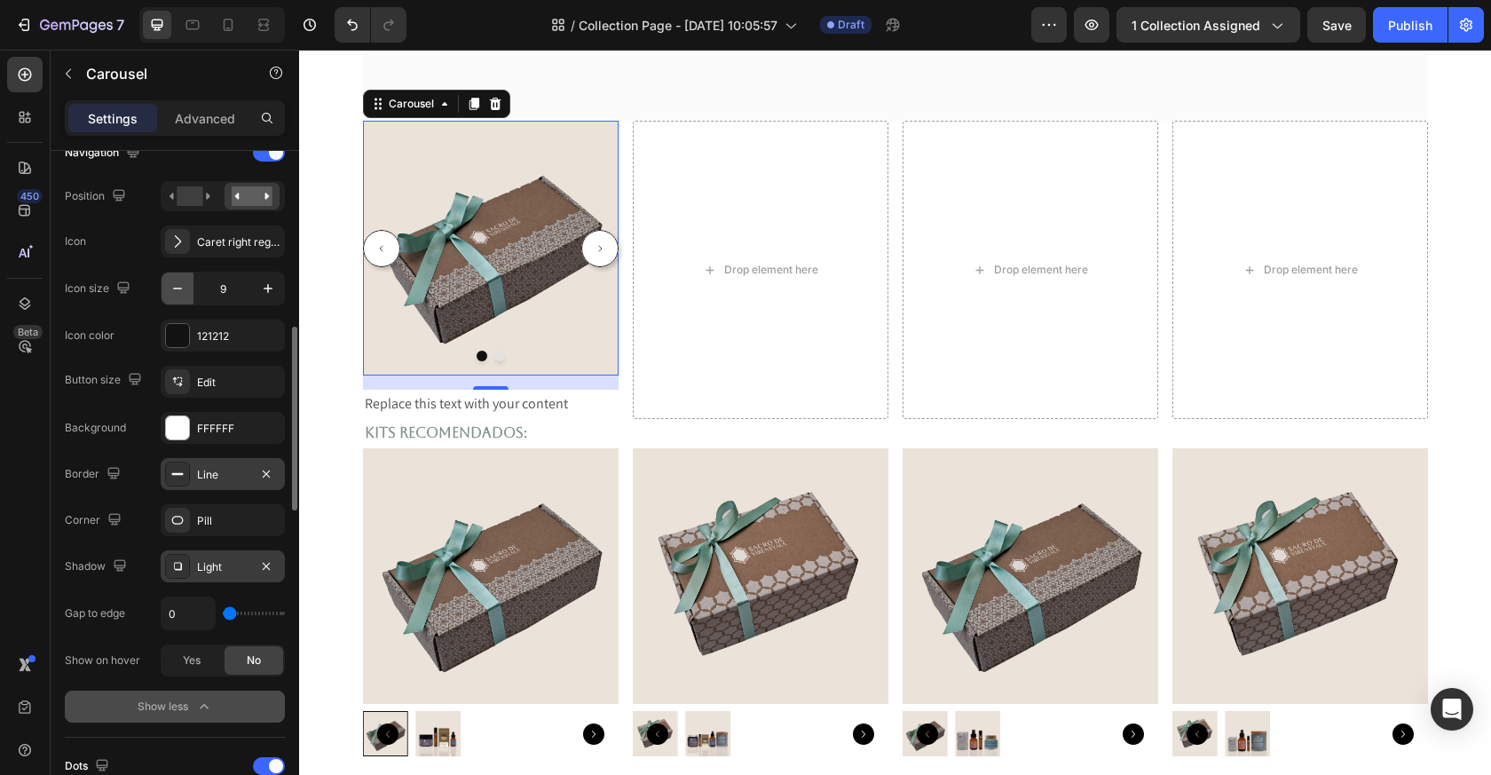
click at [178, 288] on icon "button" at bounding box center [177, 289] width 9 height 2
type input "5"
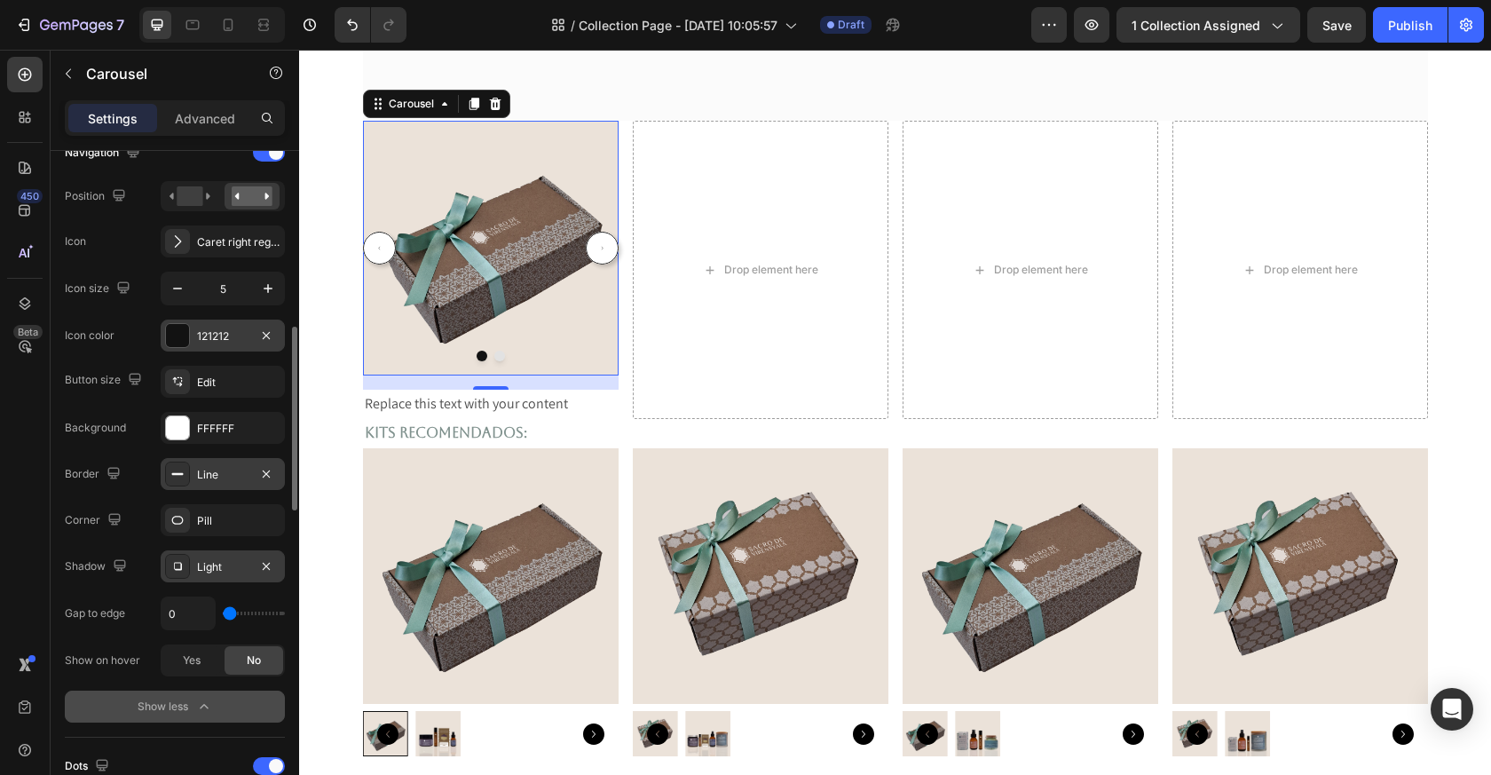
click at [208, 339] on div "121212" at bounding box center [222, 336] width 51 height 16
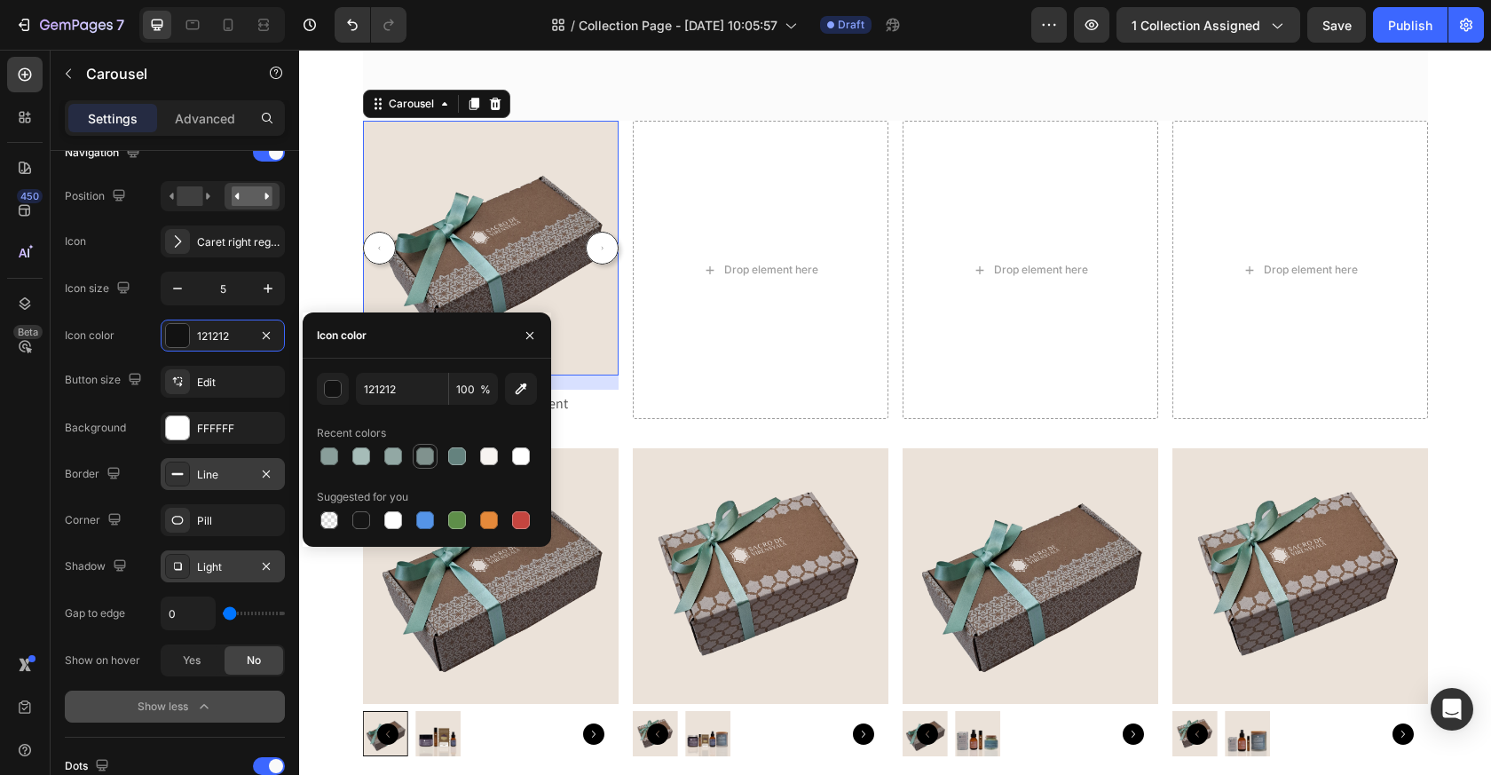
click at [431, 453] on div at bounding box center [425, 456] width 18 height 18
type input "80928E"
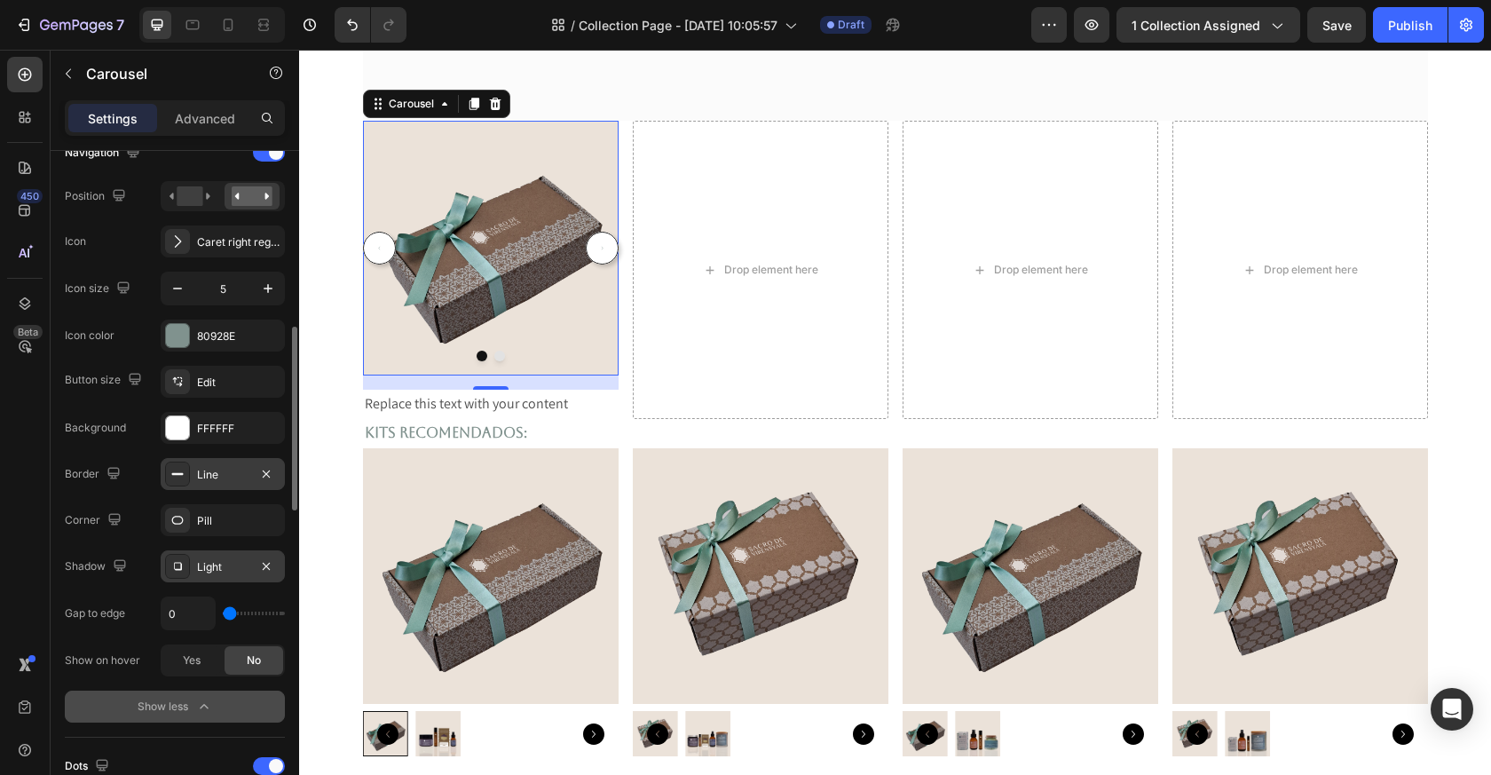
click at [249, 630] on div "Button size Edit Background FFFFFF Border Line Corner Pill Shadow Light Gap to …" at bounding box center [175, 521] width 220 height 311
type input "24"
click at [598, 247] on icon "Carousel Next Arrow" at bounding box center [593, 248] width 21 height 21
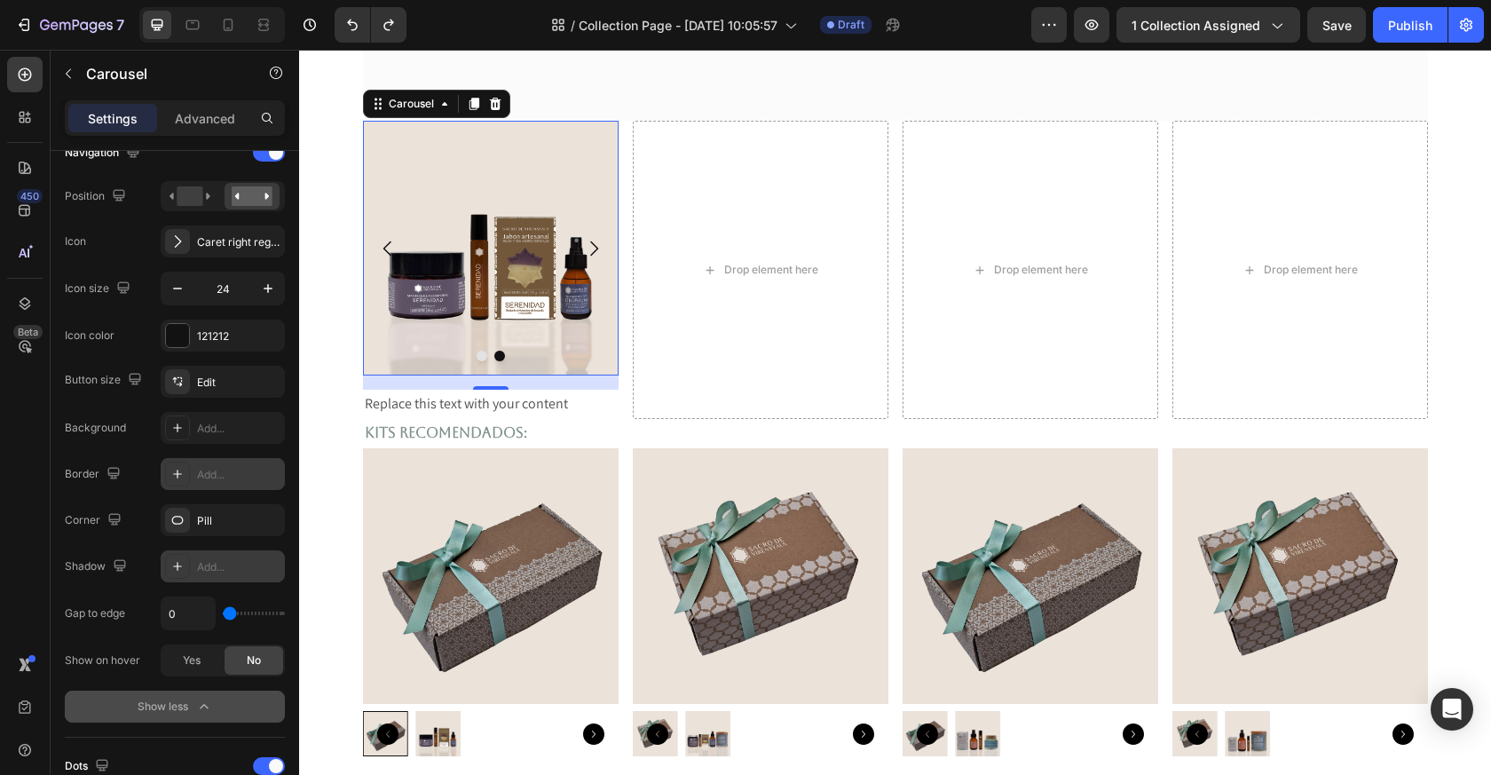
click at [484, 355] on button "Dot" at bounding box center [482, 356] width 11 height 11
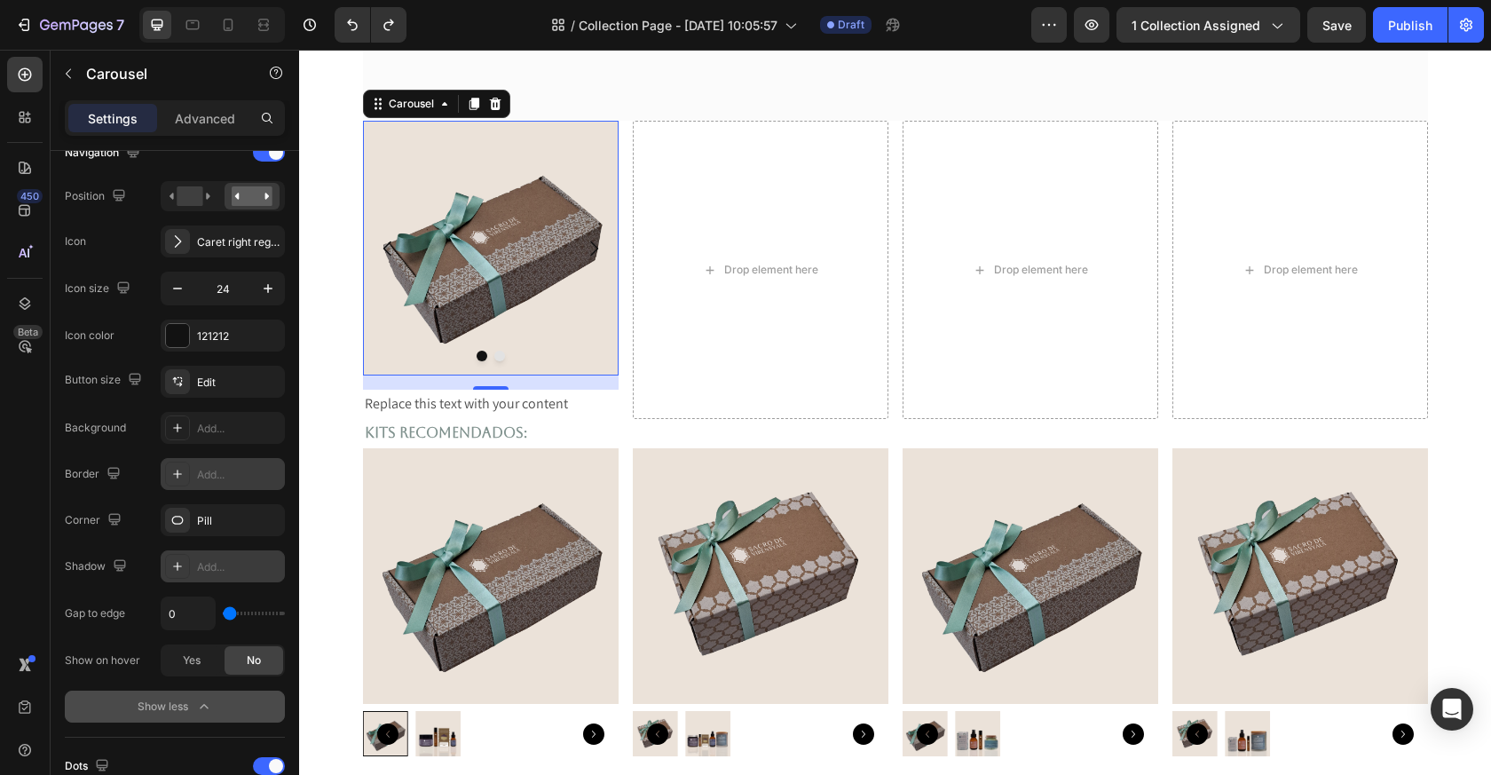
click at [501, 360] on button "Dot" at bounding box center [499, 356] width 11 height 11
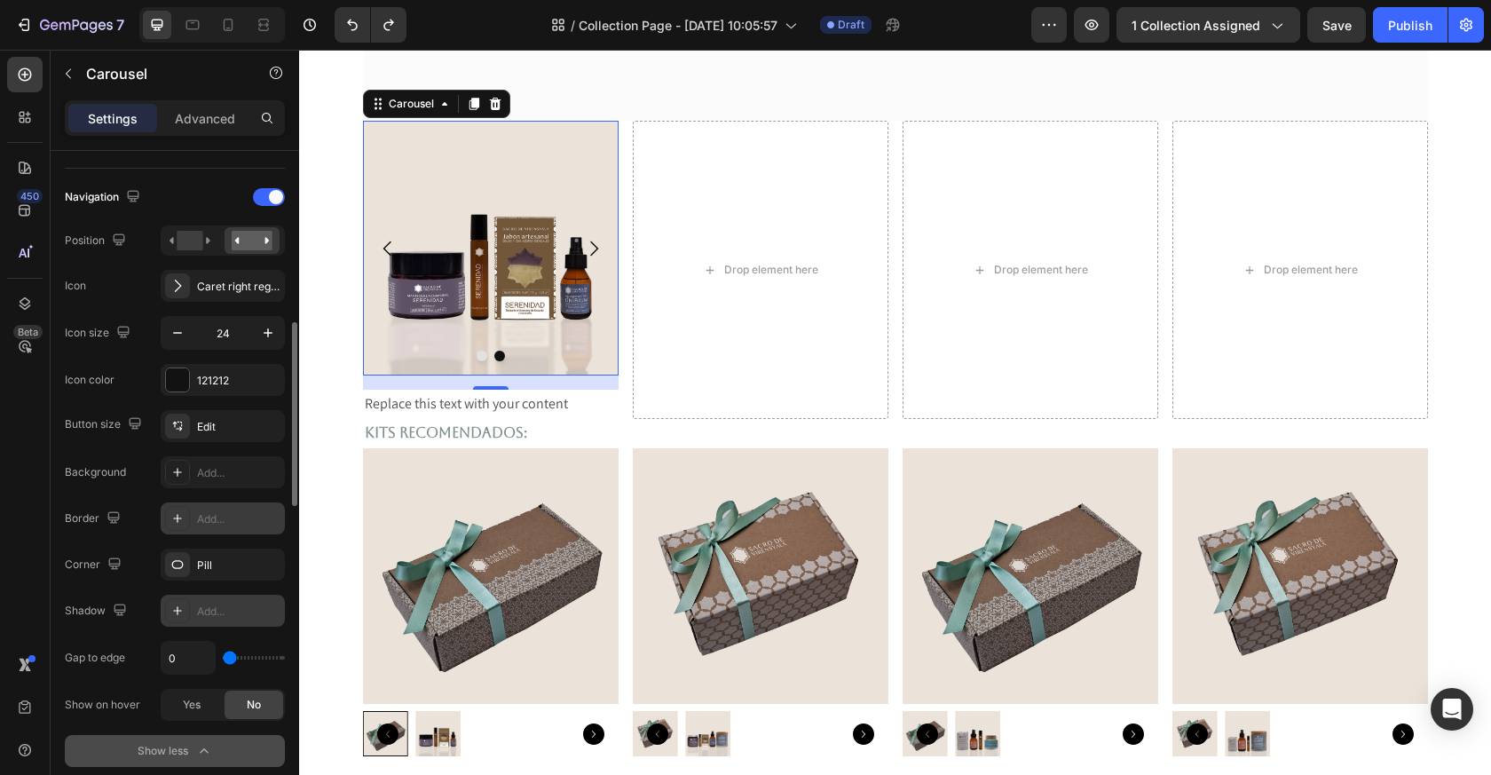
scroll to position [599, 0]
click at [267, 200] on div at bounding box center [269, 201] width 32 height 18
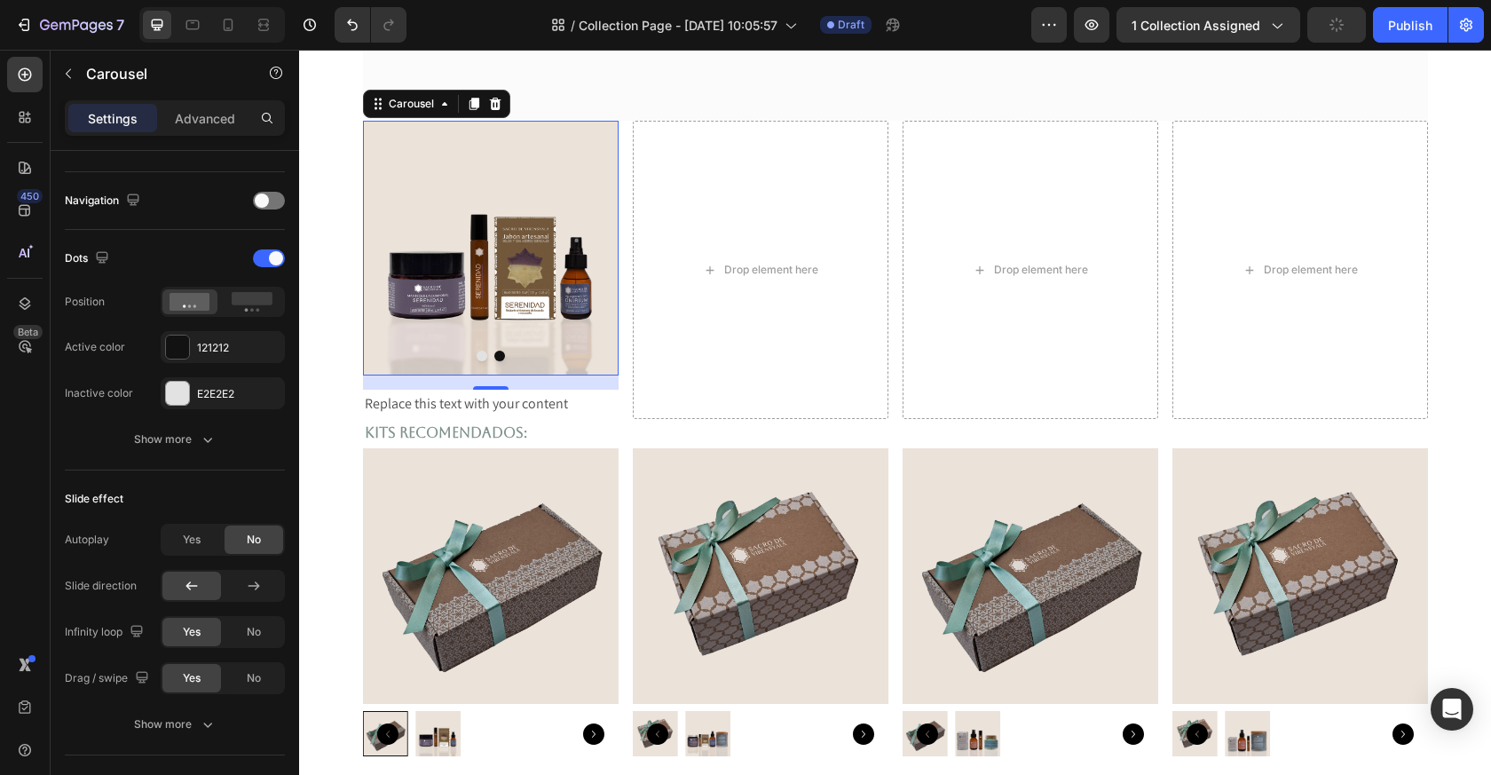
click at [482, 356] on button "Dot" at bounding box center [482, 356] width 11 height 11
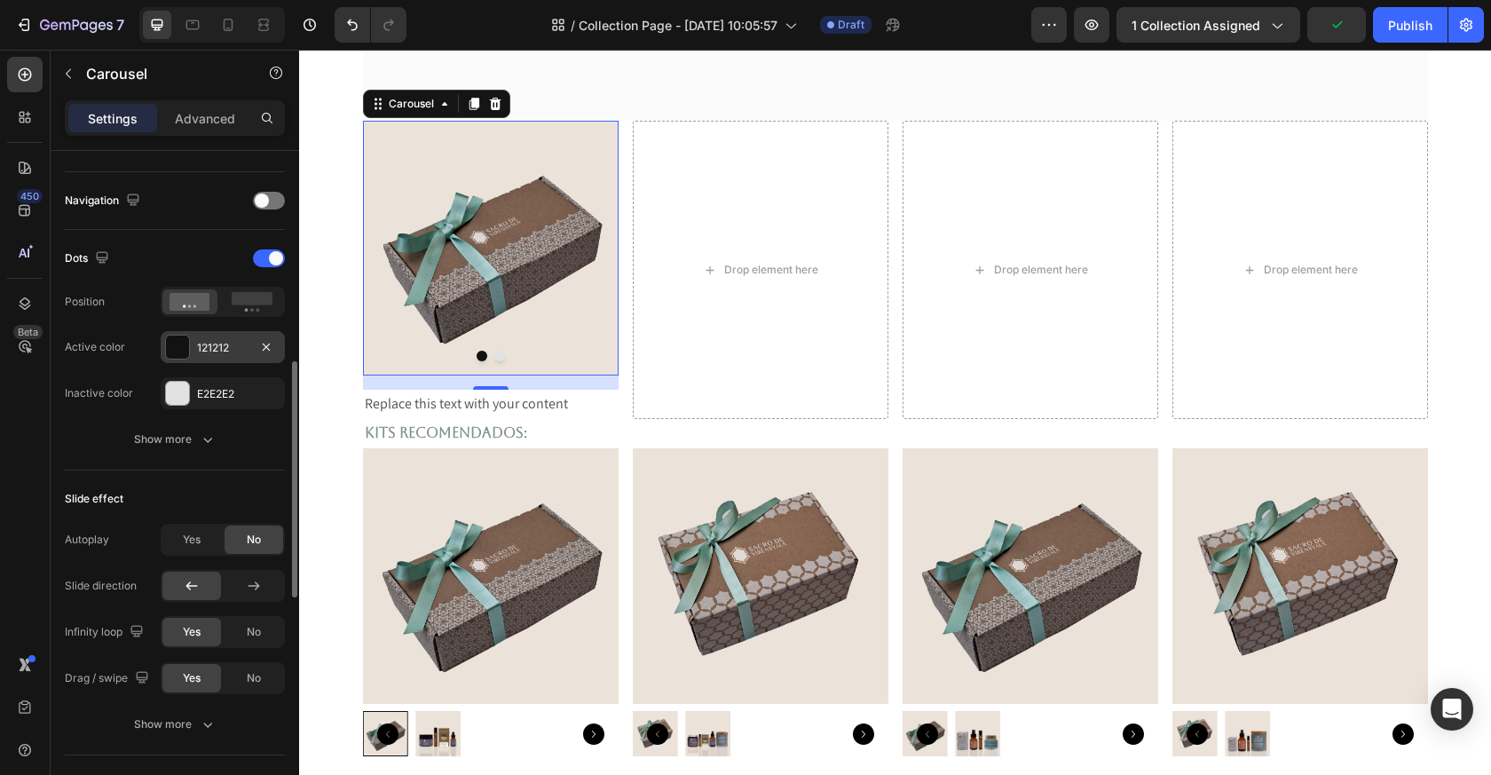
click at [176, 352] on div at bounding box center [177, 347] width 23 height 23
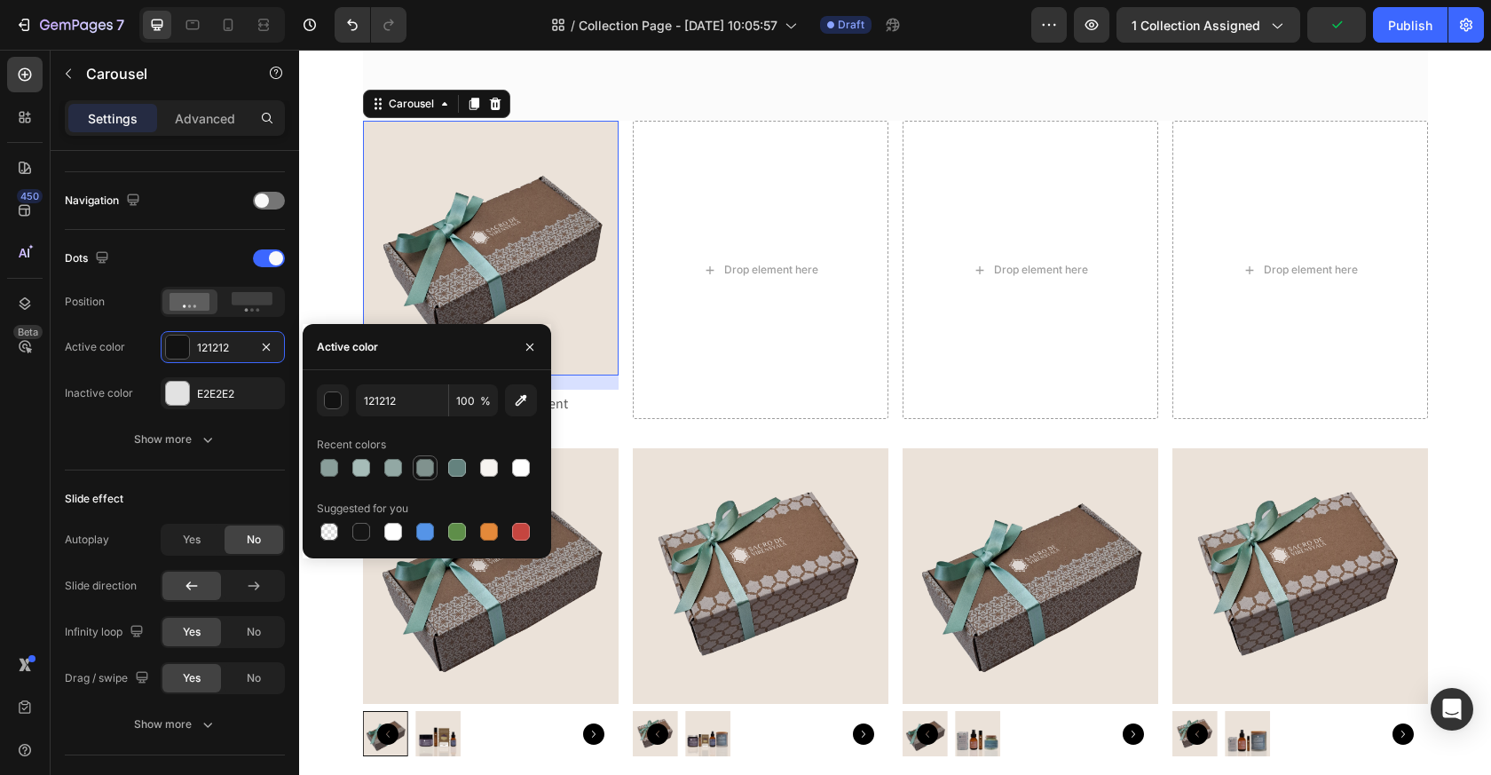
click at [424, 468] on div at bounding box center [425, 468] width 18 height 18
type input "80928E"
click at [621, 341] on div "Image Image Carousel 16 Replace this text with your content Text Block Drop ele…" at bounding box center [895, 270] width 1065 height 298
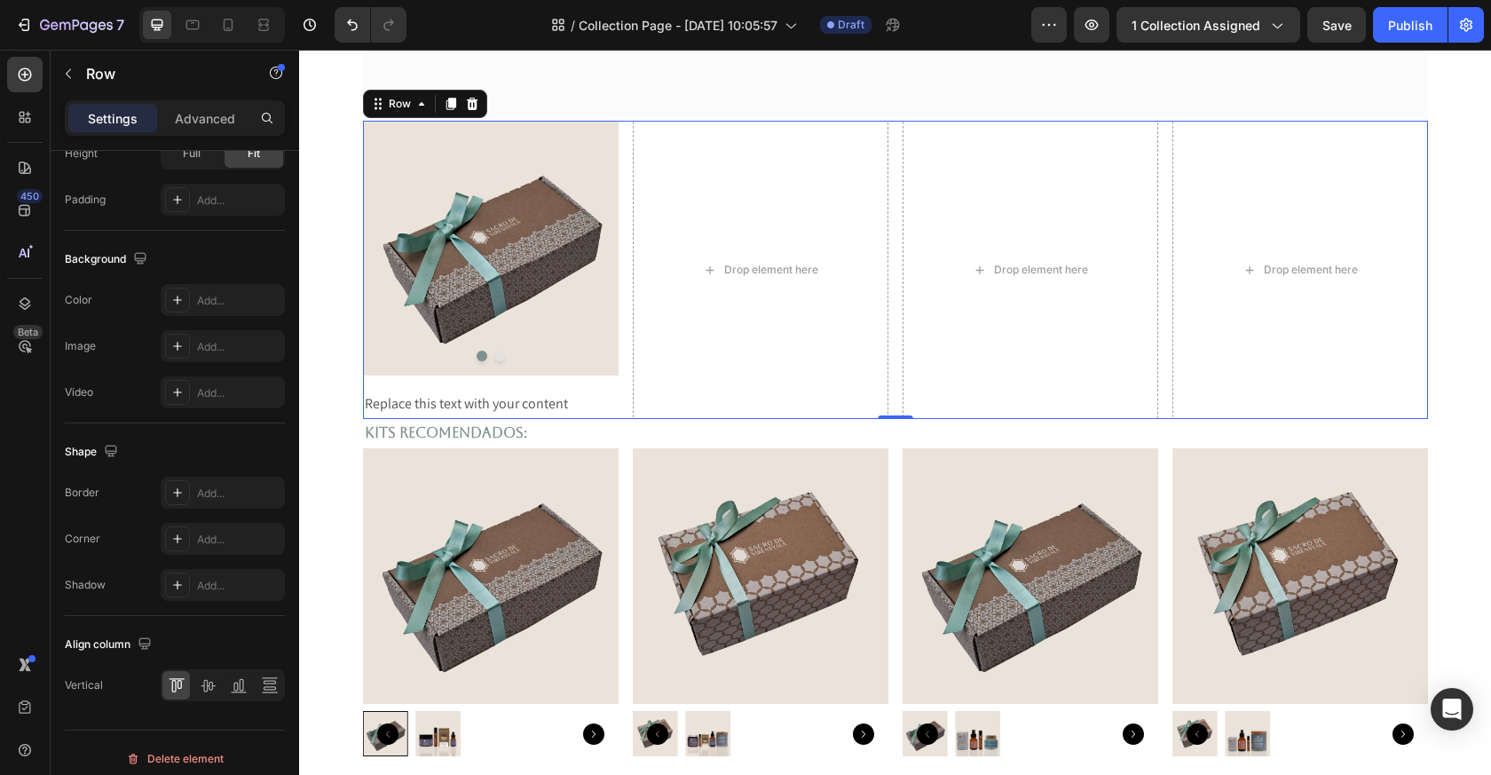
scroll to position [0, 0]
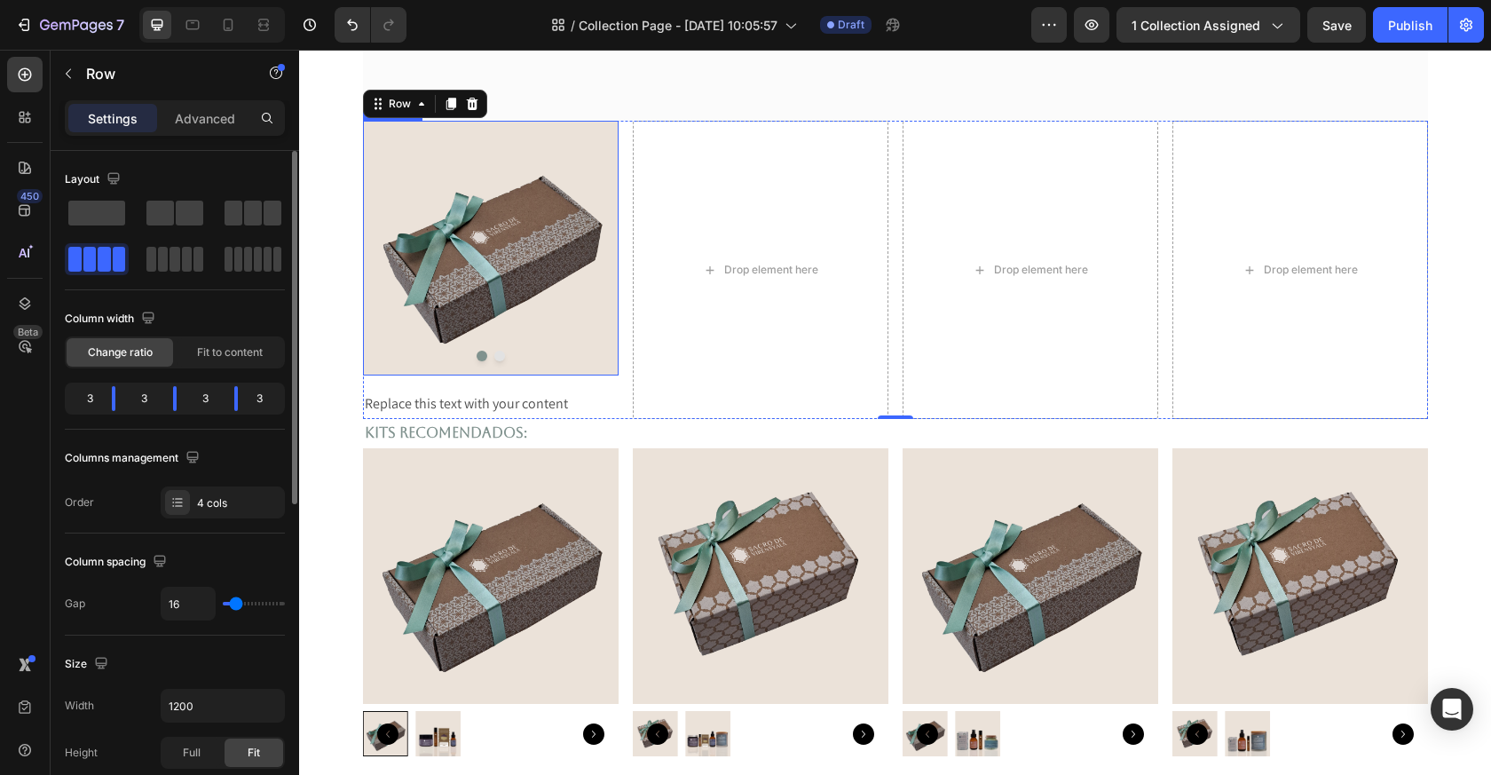
click at [500, 357] on button "Dot" at bounding box center [499, 356] width 11 height 11
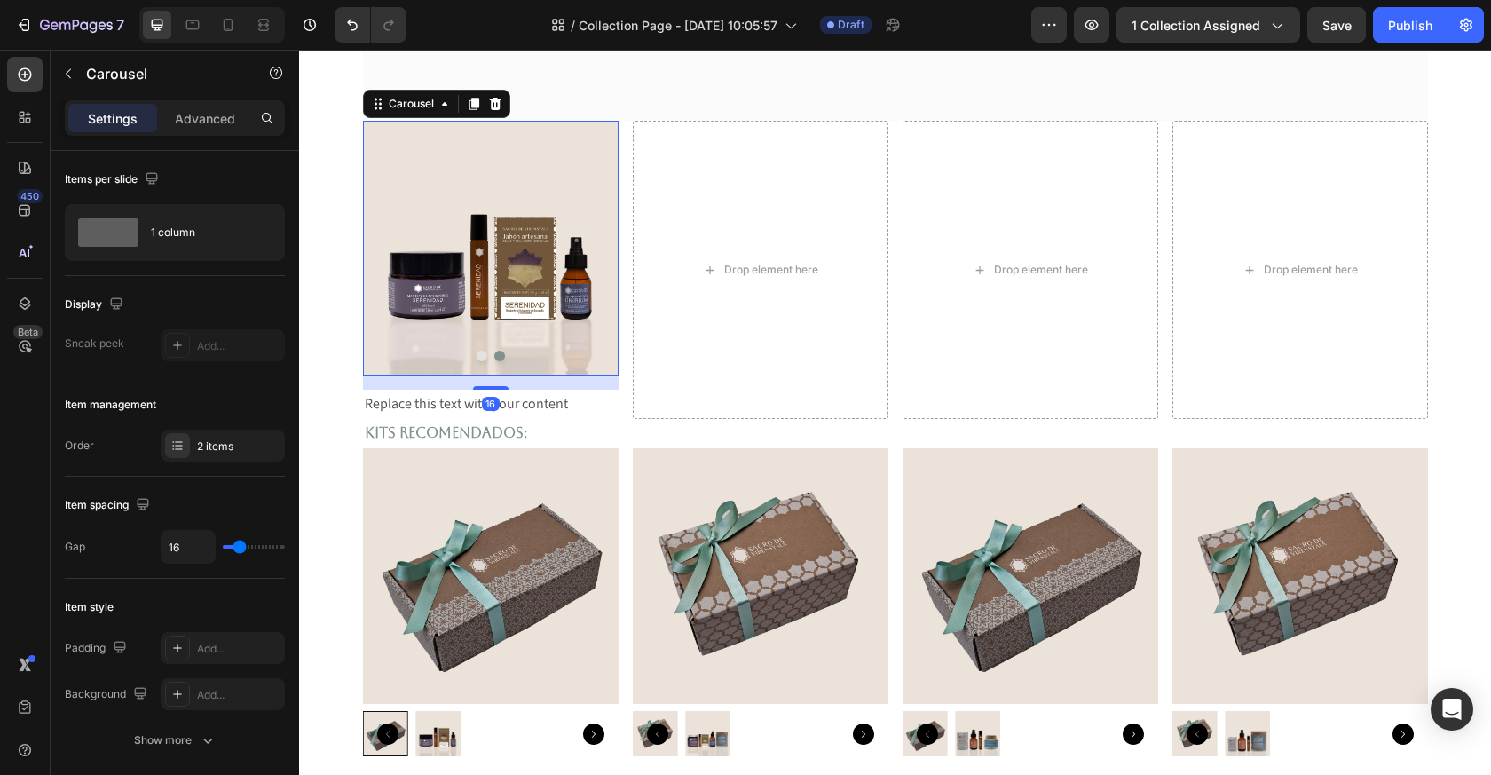
click at [482, 358] on button "Dot" at bounding box center [482, 356] width 11 height 11
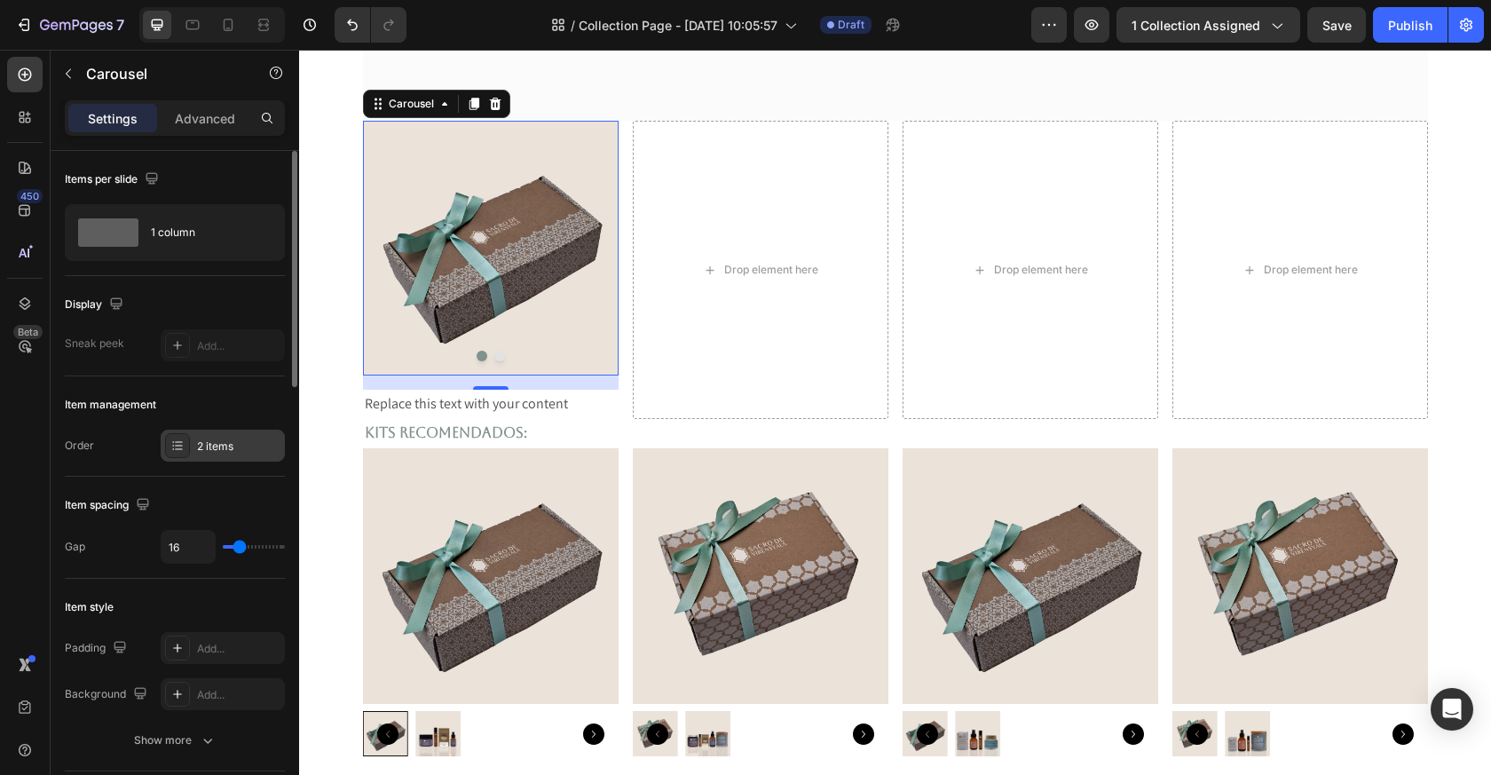
click at [206, 447] on div "2 items" at bounding box center [238, 447] width 83 height 16
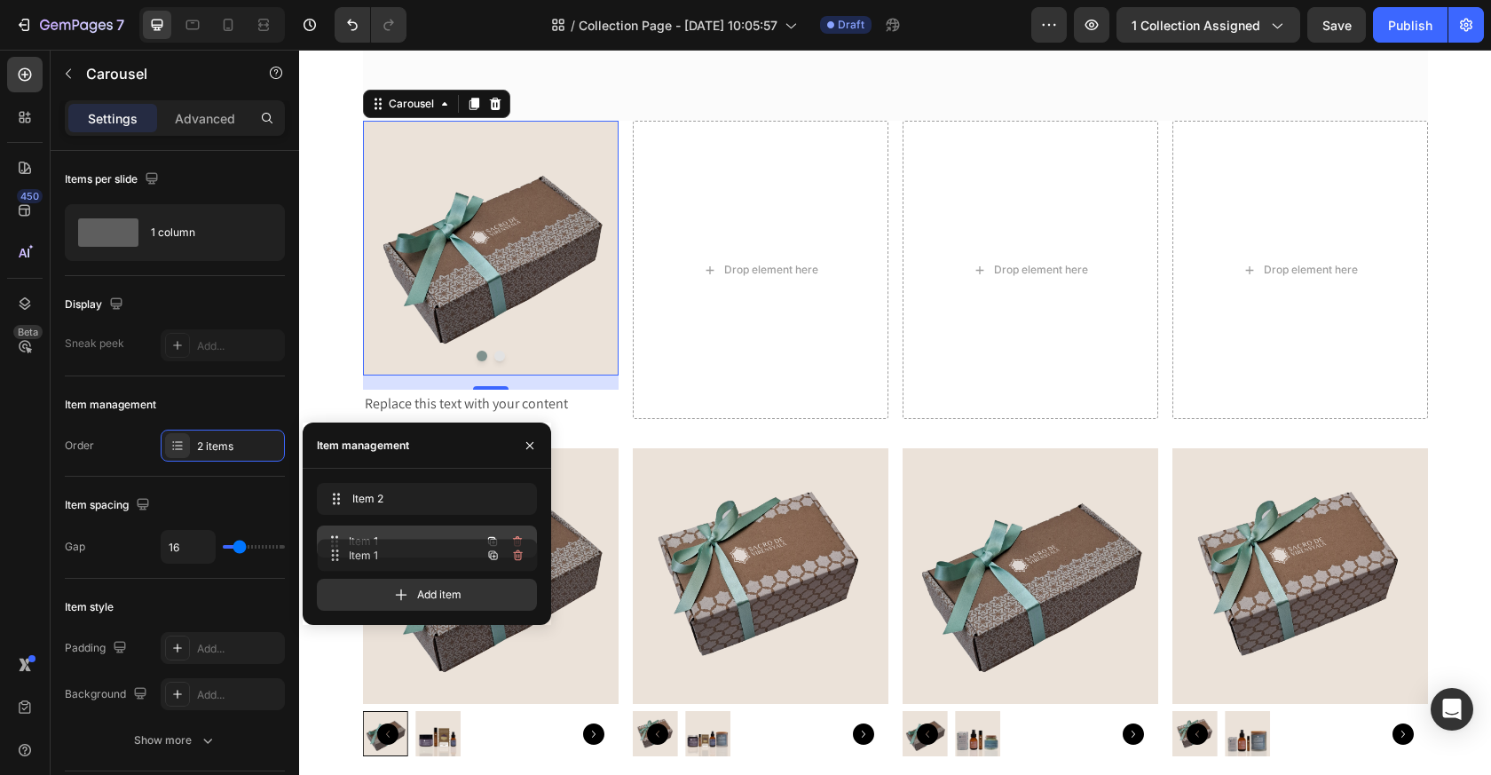
drag, startPoint x: 365, startPoint y: 500, endPoint x: 366, endPoint y: 556, distance: 55.9
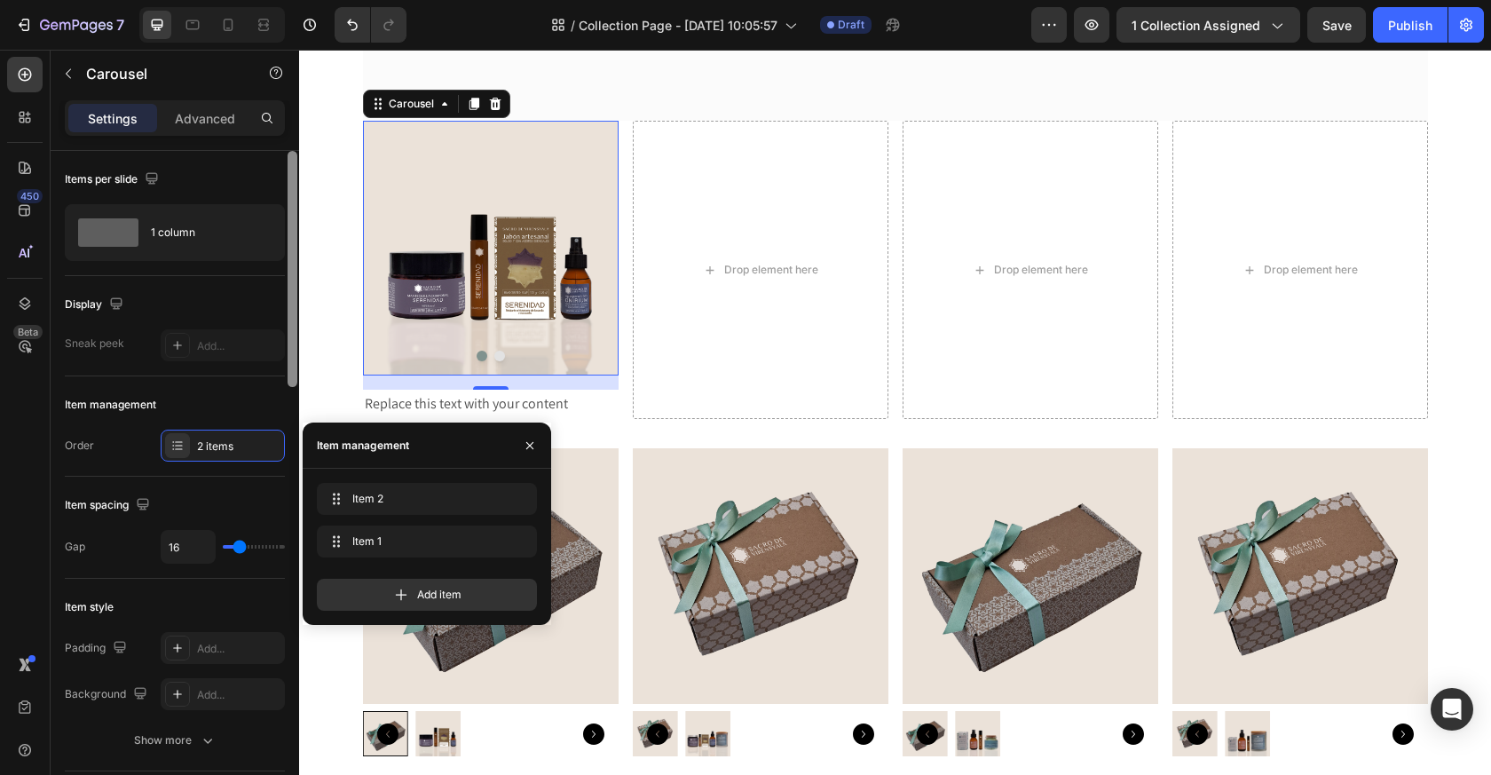
click at [288, 380] on div at bounding box center [293, 269] width 10 height 236
click at [532, 447] on icon "button" at bounding box center [530, 446] width 14 height 14
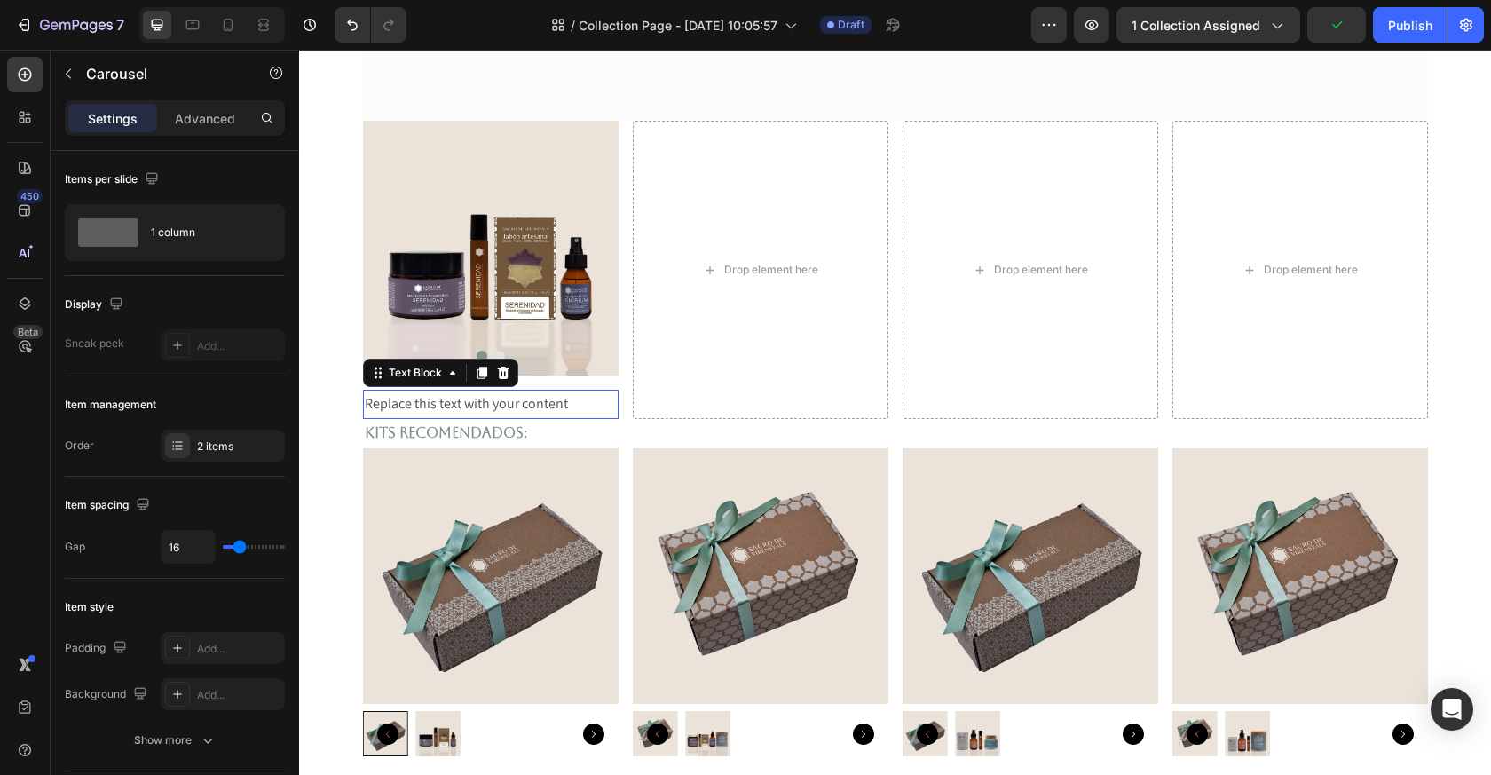
click at [503, 407] on div "Replace this text with your content" at bounding box center [491, 404] width 256 height 29
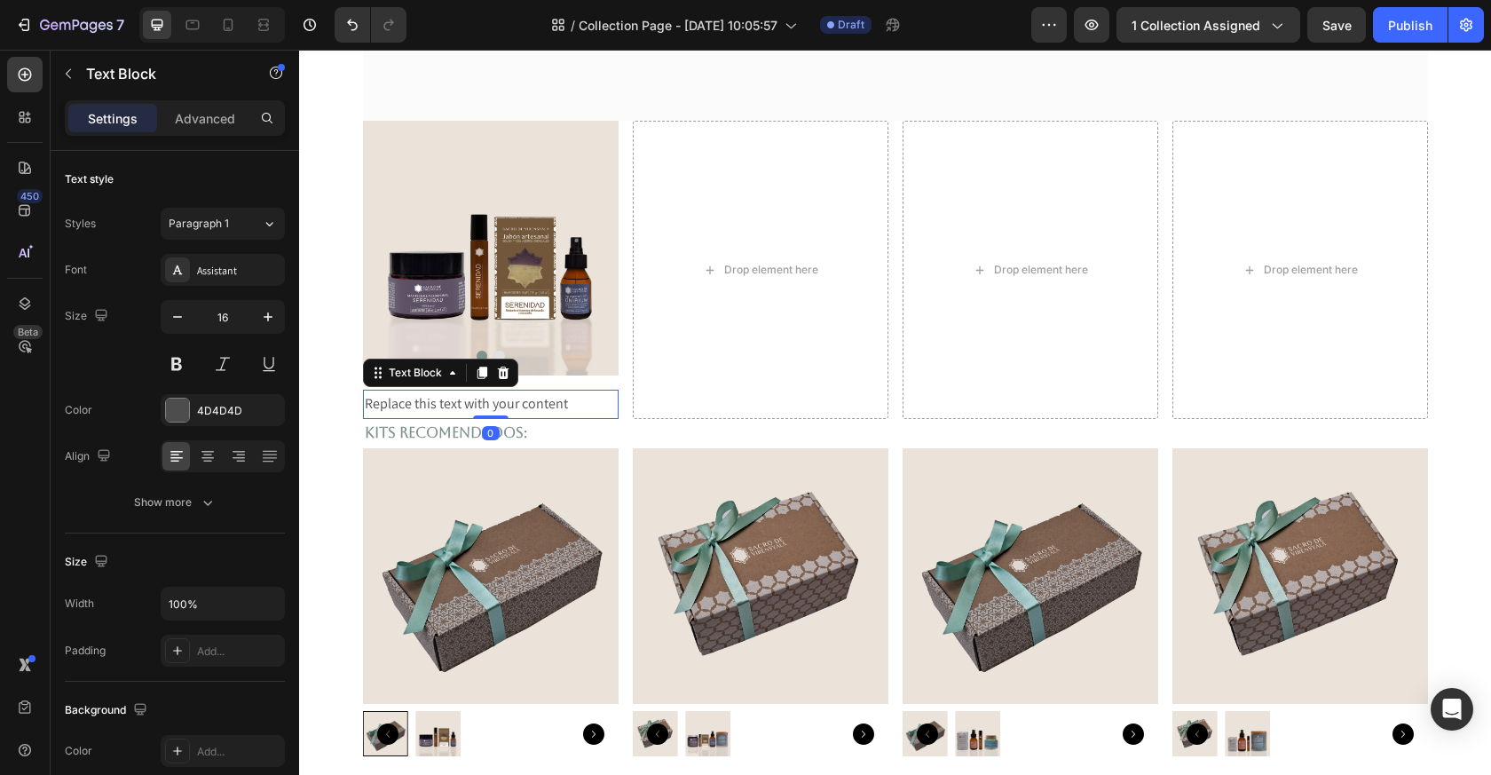
click at [503, 406] on p "Replace this text with your content" at bounding box center [491, 404] width 252 height 26
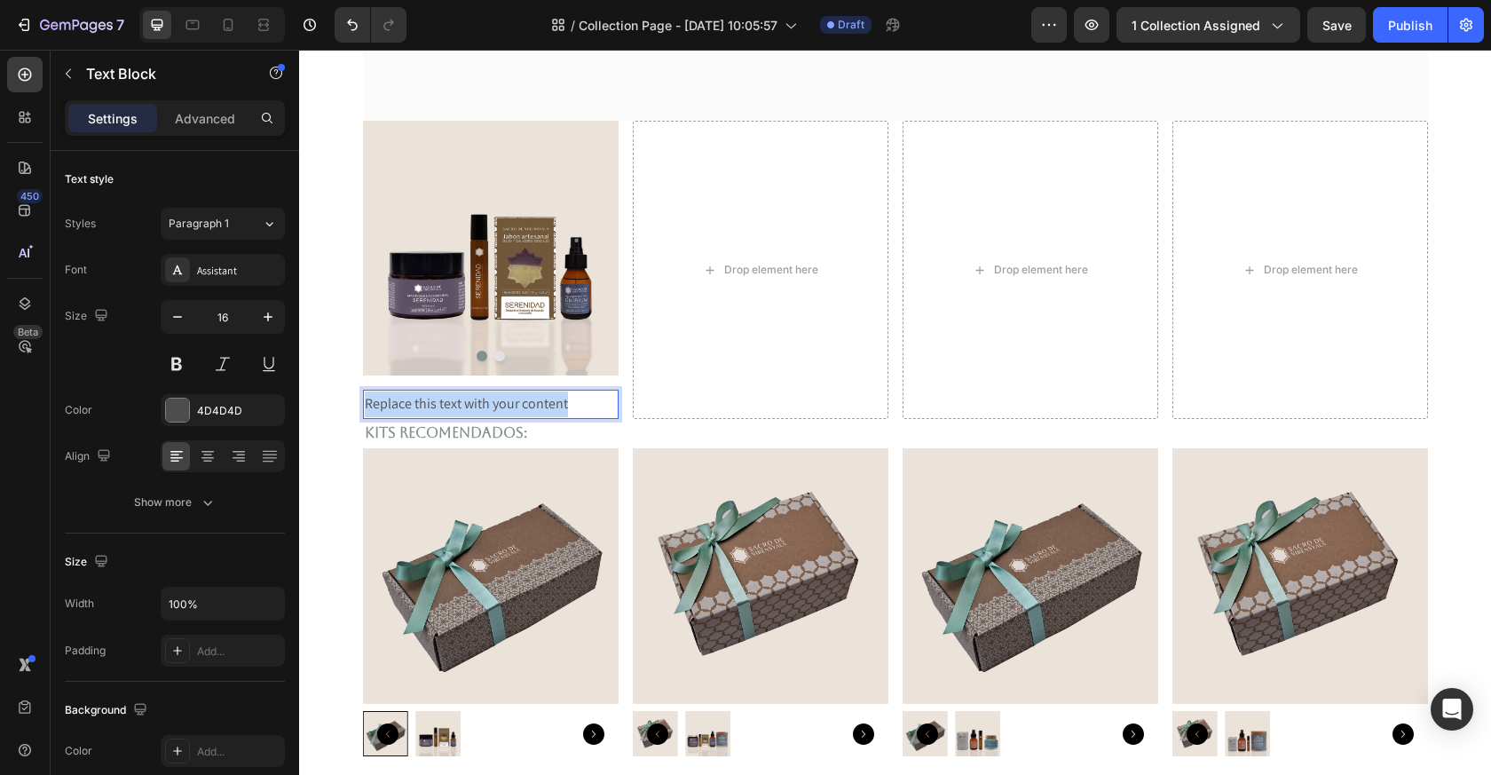
click at [503, 406] on p "Replace this text with your content" at bounding box center [491, 404] width 252 height 26
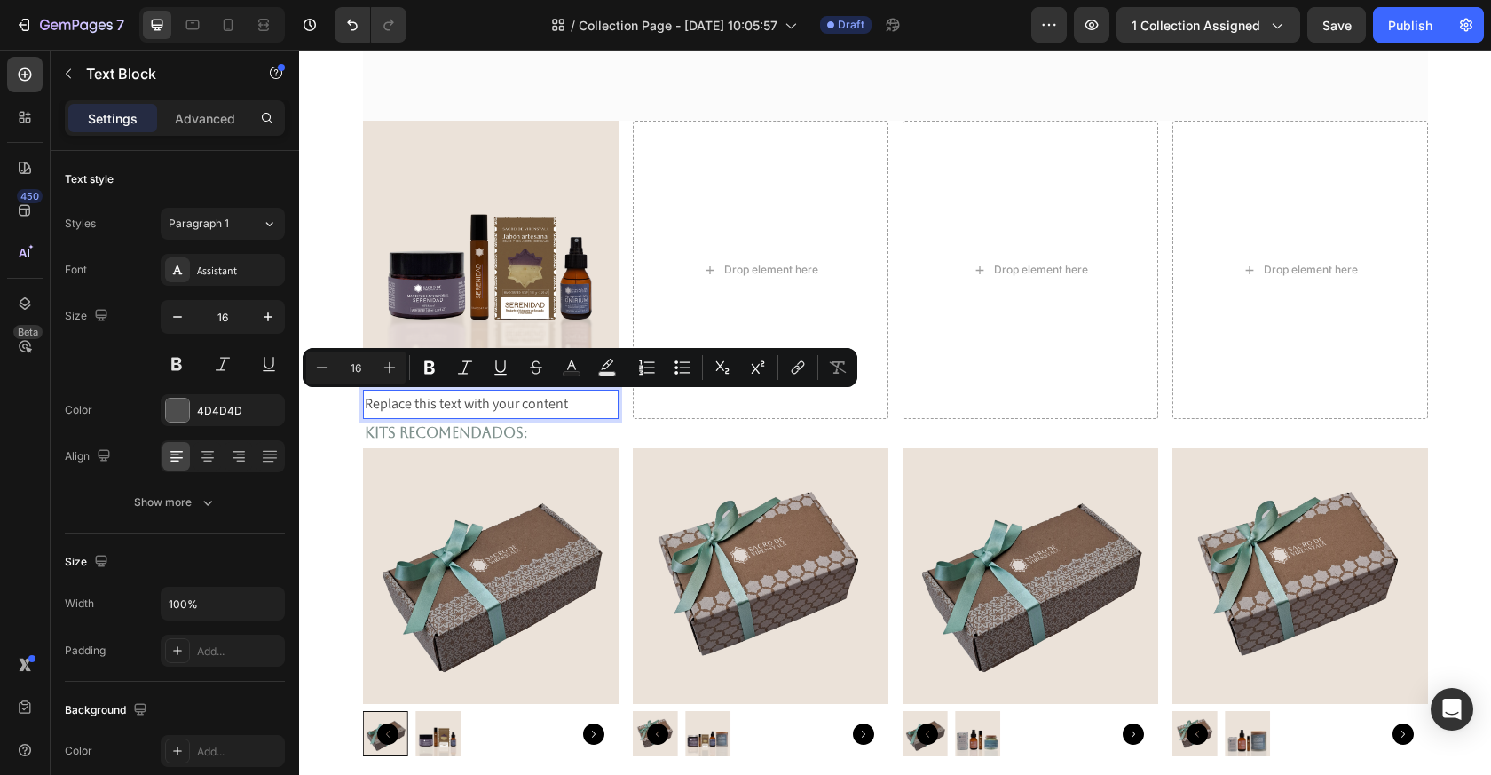
click at [581, 410] on p "Replace this text with your content" at bounding box center [491, 404] width 252 height 26
click at [509, 439] on p "Kits recomendados:" at bounding box center [896, 434] width 1062 height 26
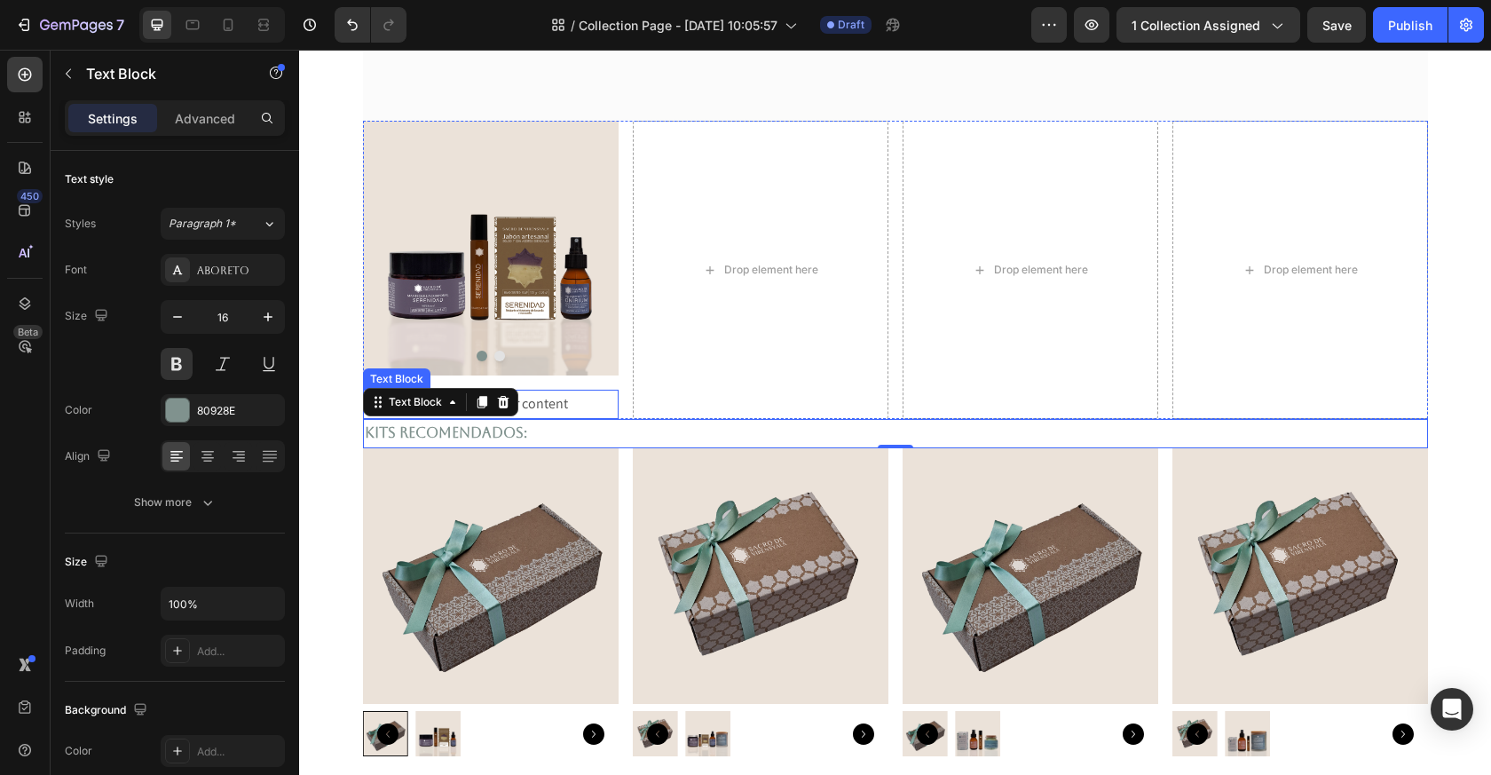
click at [564, 402] on p "Replace this text with your content" at bounding box center [491, 404] width 252 height 26
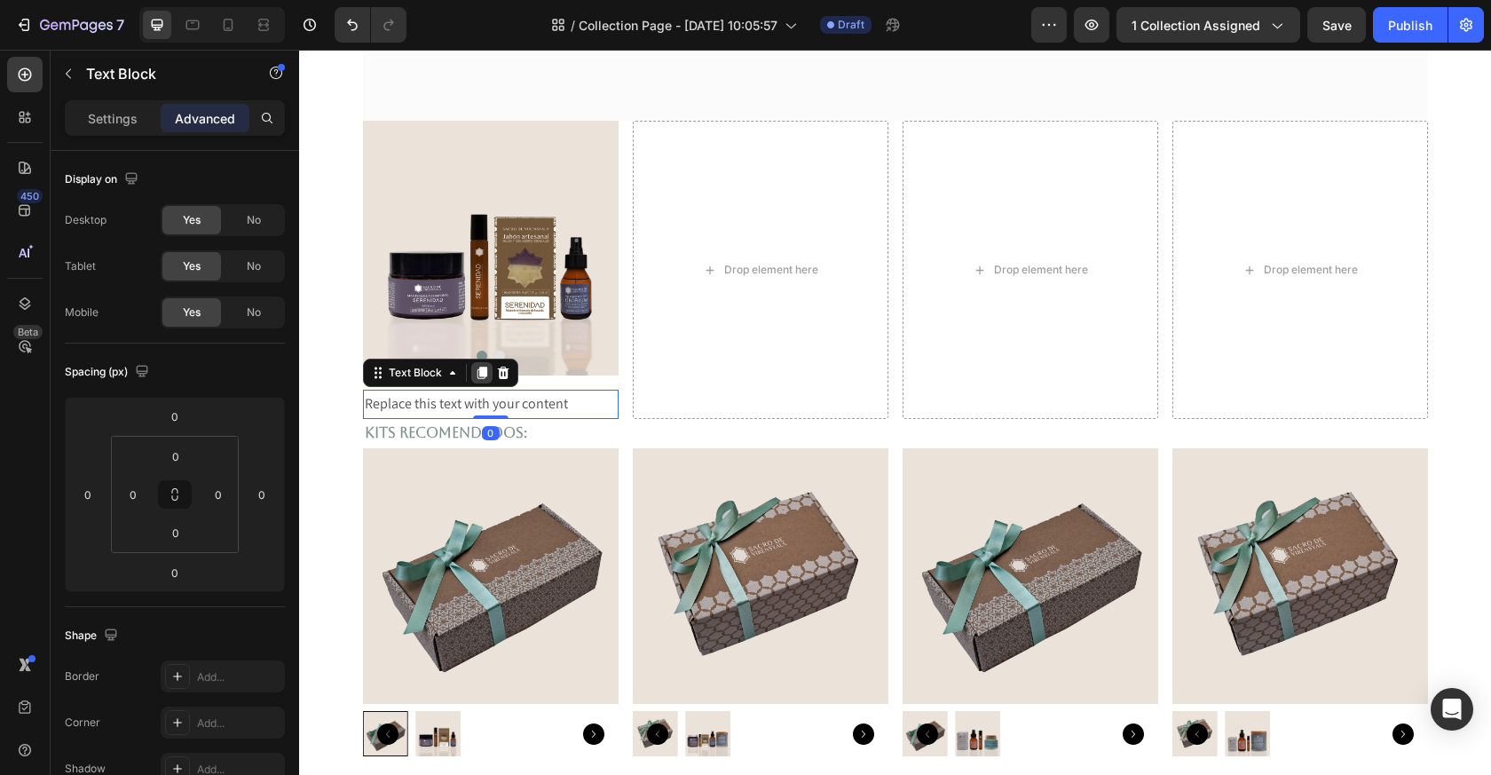
click at [482, 380] on div at bounding box center [481, 372] width 21 height 21
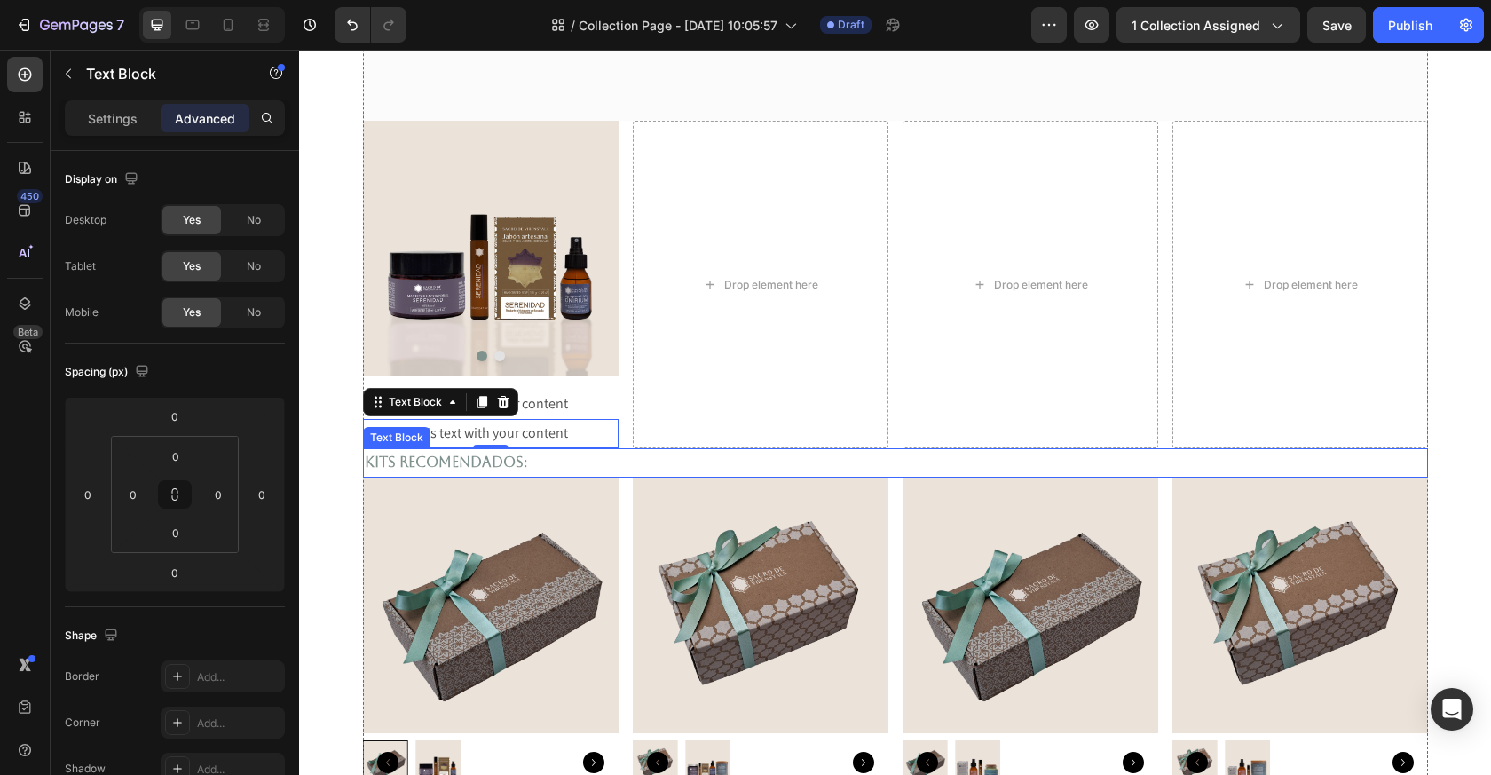
click at [534, 441] on p "Replace this text with your content" at bounding box center [491, 434] width 252 height 26
click at [534, 439] on p "Replace this text with your content" at bounding box center [491, 434] width 252 height 26
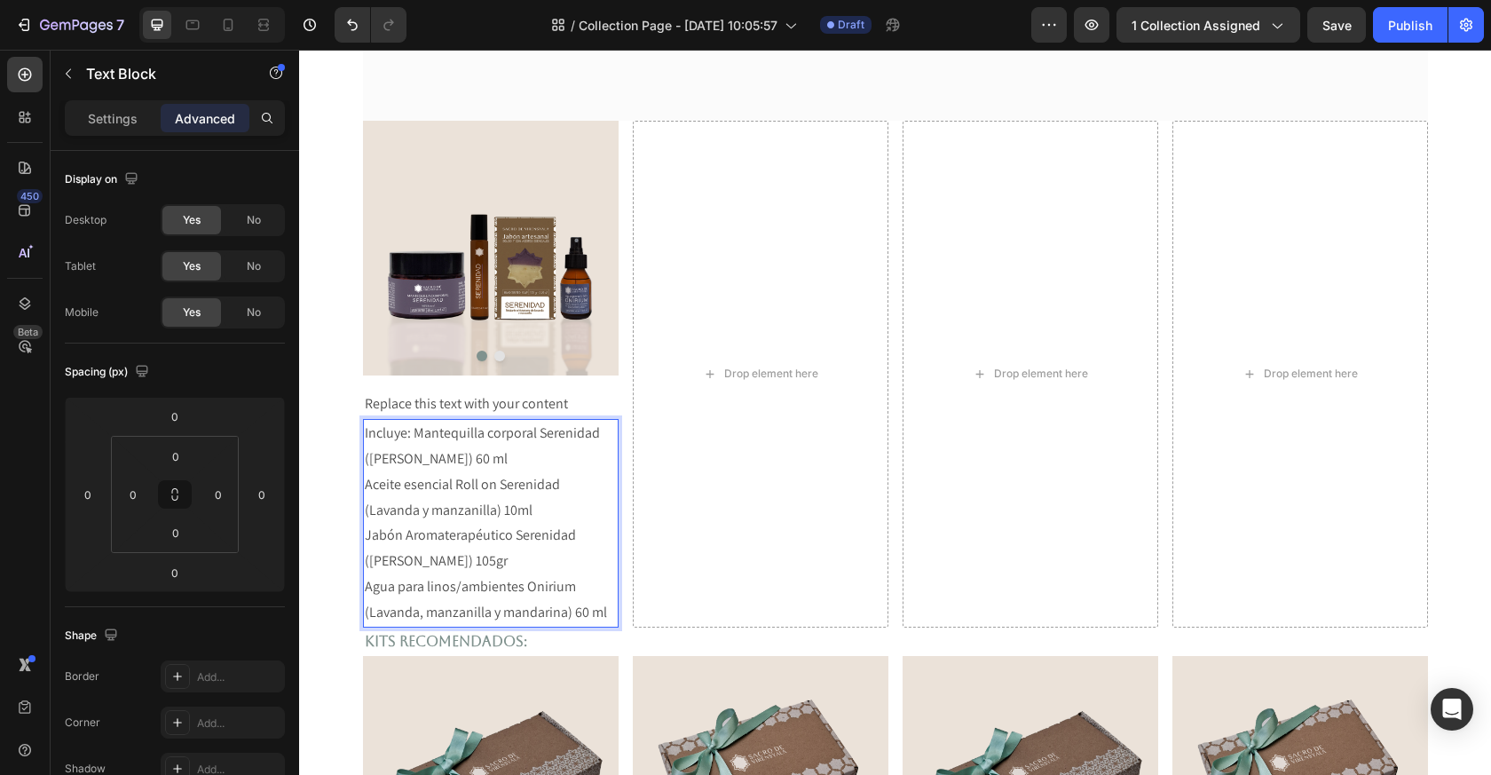
click at [413, 435] on p "Incluye: Mantequilla corporal Serenidad (Lavanda y manzanilla) 60 ml" at bounding box center [491, 446] width 252 height 51
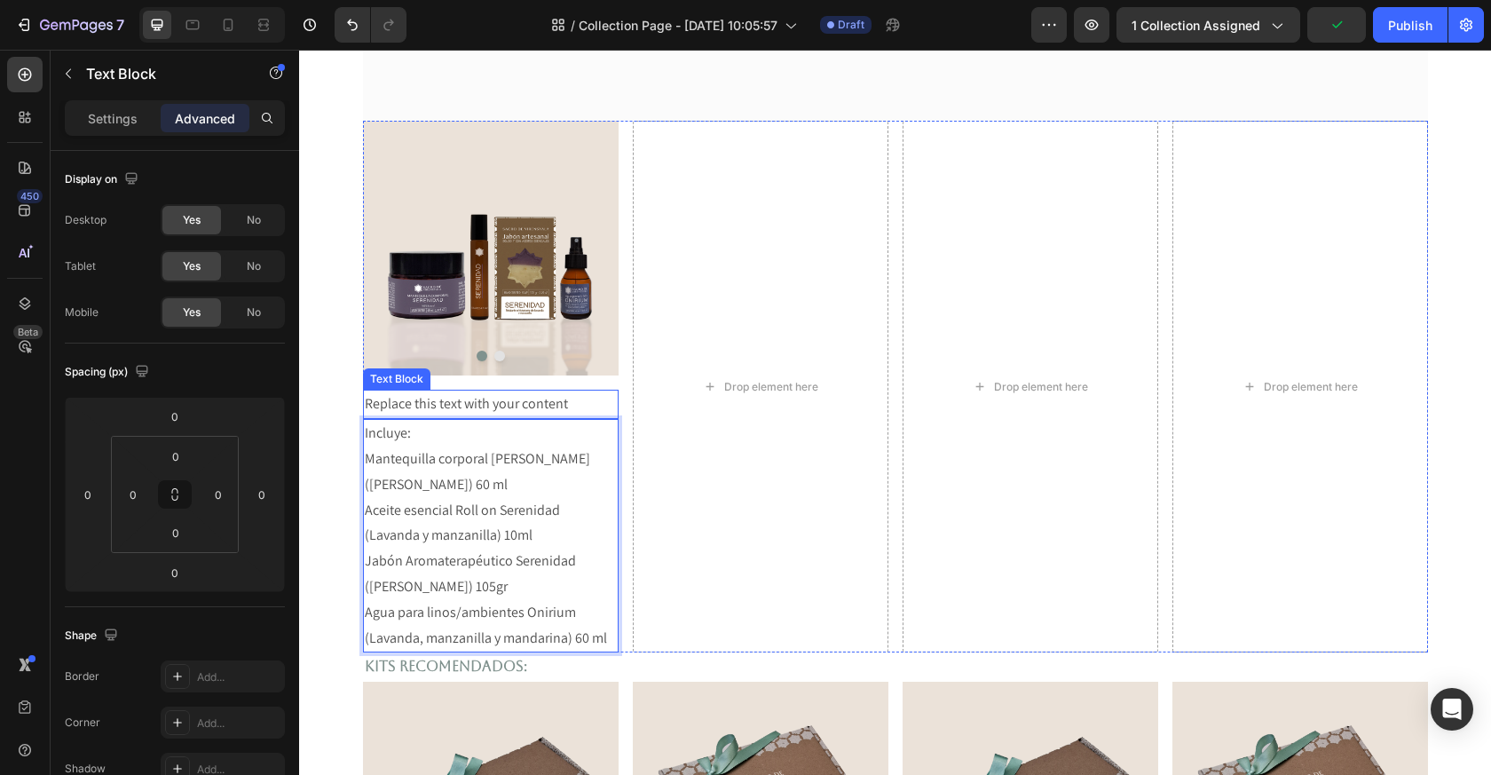
click at [500, 412] on p "Replace this text with your content" at bounding box center [491, 404] width 252 height 26
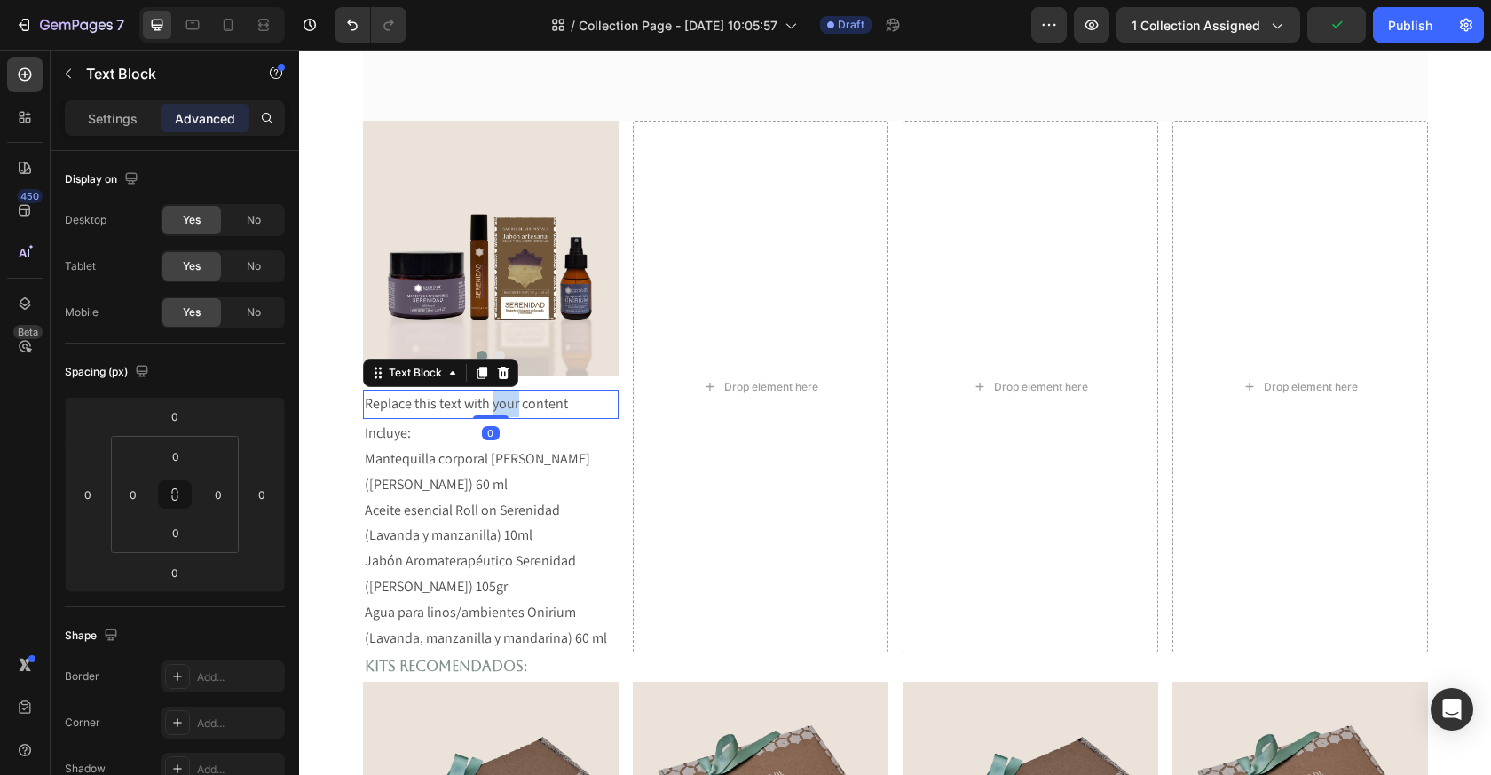
click at [504, 405] on p "Replace this text with your content" at bounding box center [491, 404] width 252 height 26
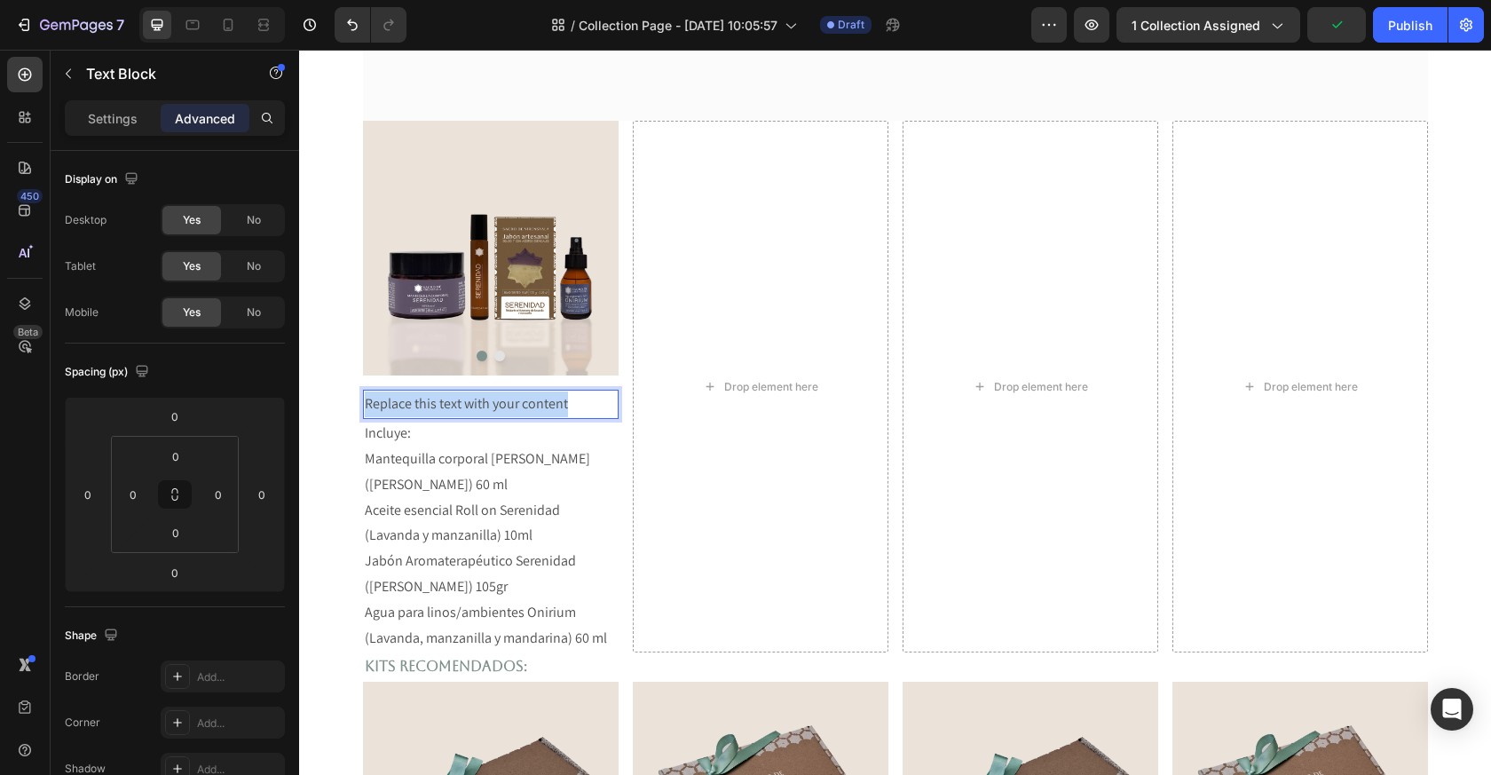
click at [504, 405] on p "Replace this text with your content" at bounding box center [491, 404] width 252 height 26
click at [447, 408] on p "Kit Relajación Base" at bounding box center [491, 404] width 252 height 26
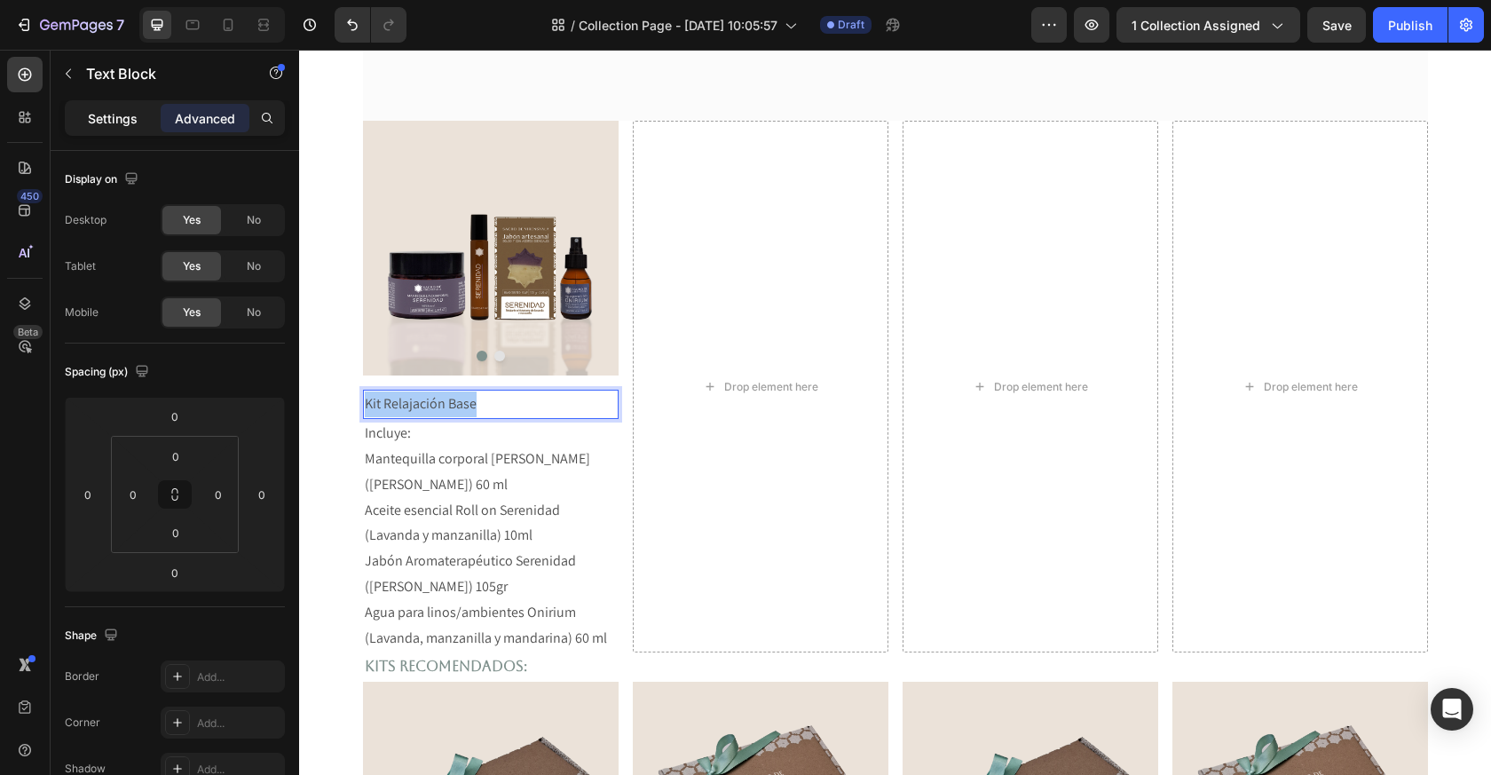
click at [106, 118] on p "Settings" at bounding box center [113, 118] width 50 height 19
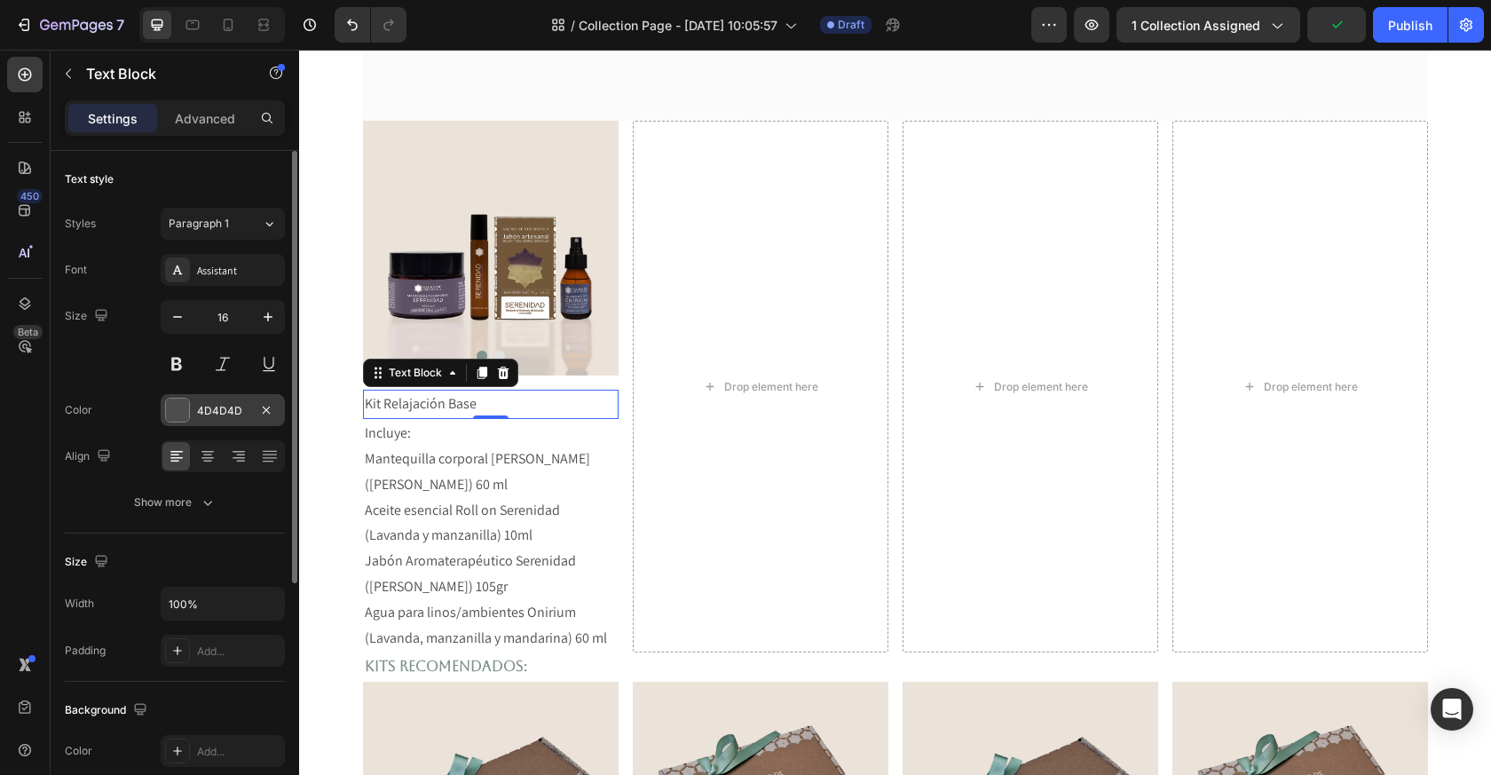
click at [214, 408] on div "4D4D4D" at bounding box center [222, 411] width 51 height 16
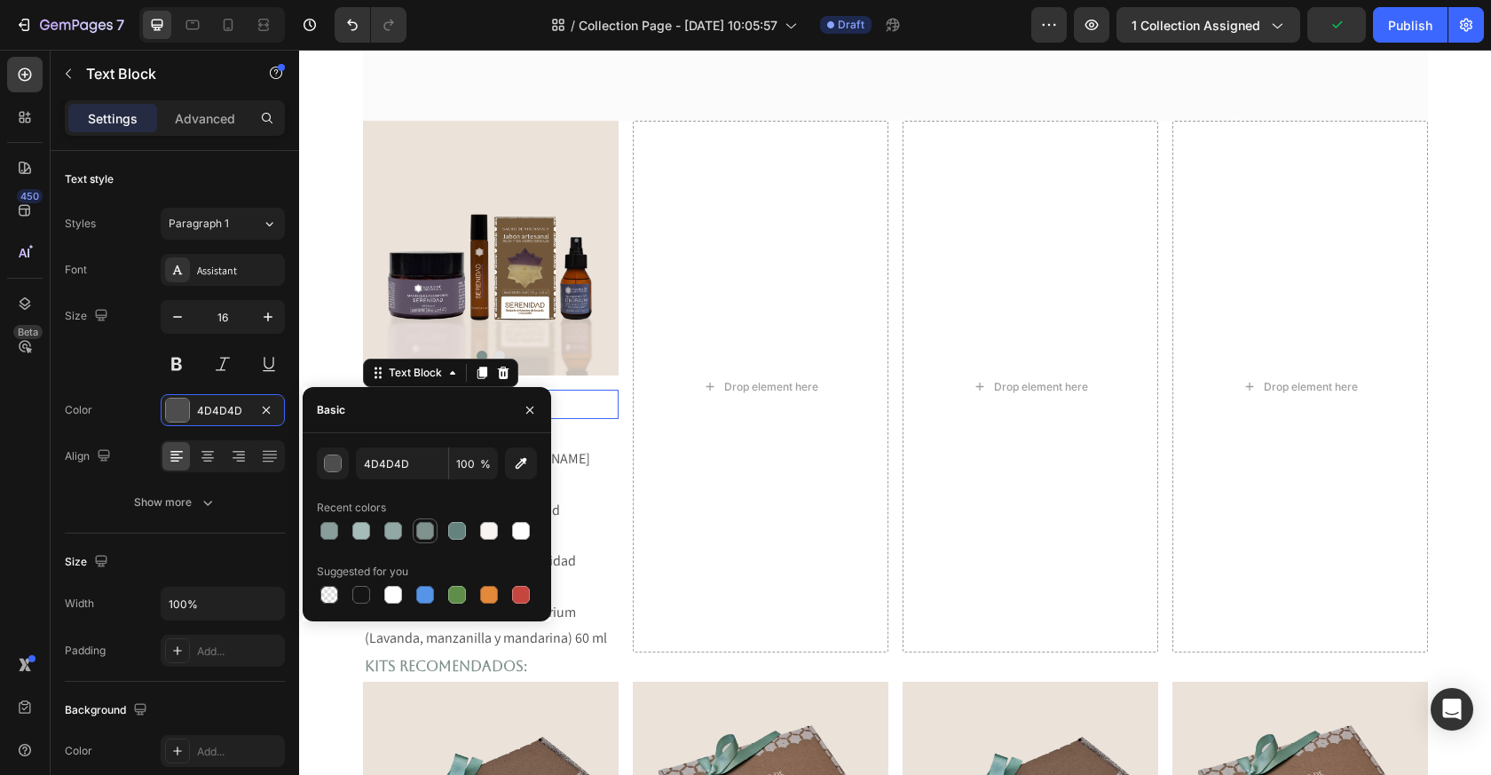
click at [424, 534] on div at bounding box center [425, 531] width 18 height 18
type input "80928E"
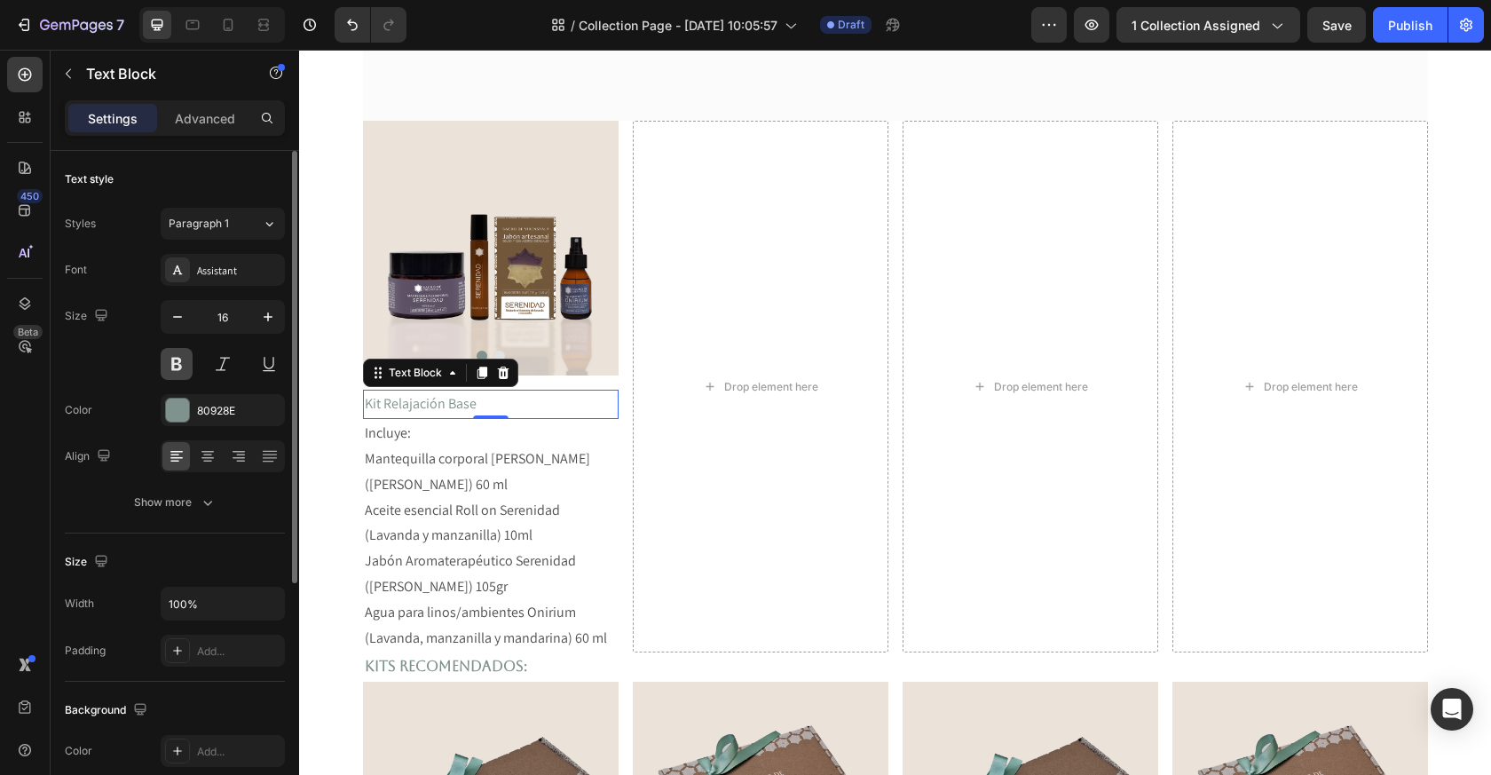
click at [178, 366] on button at bounding box center [177, 364] width 32 height 32
click at [237, 266] on div "Assistant" at bounding box center [238, 271] width 83 height 16
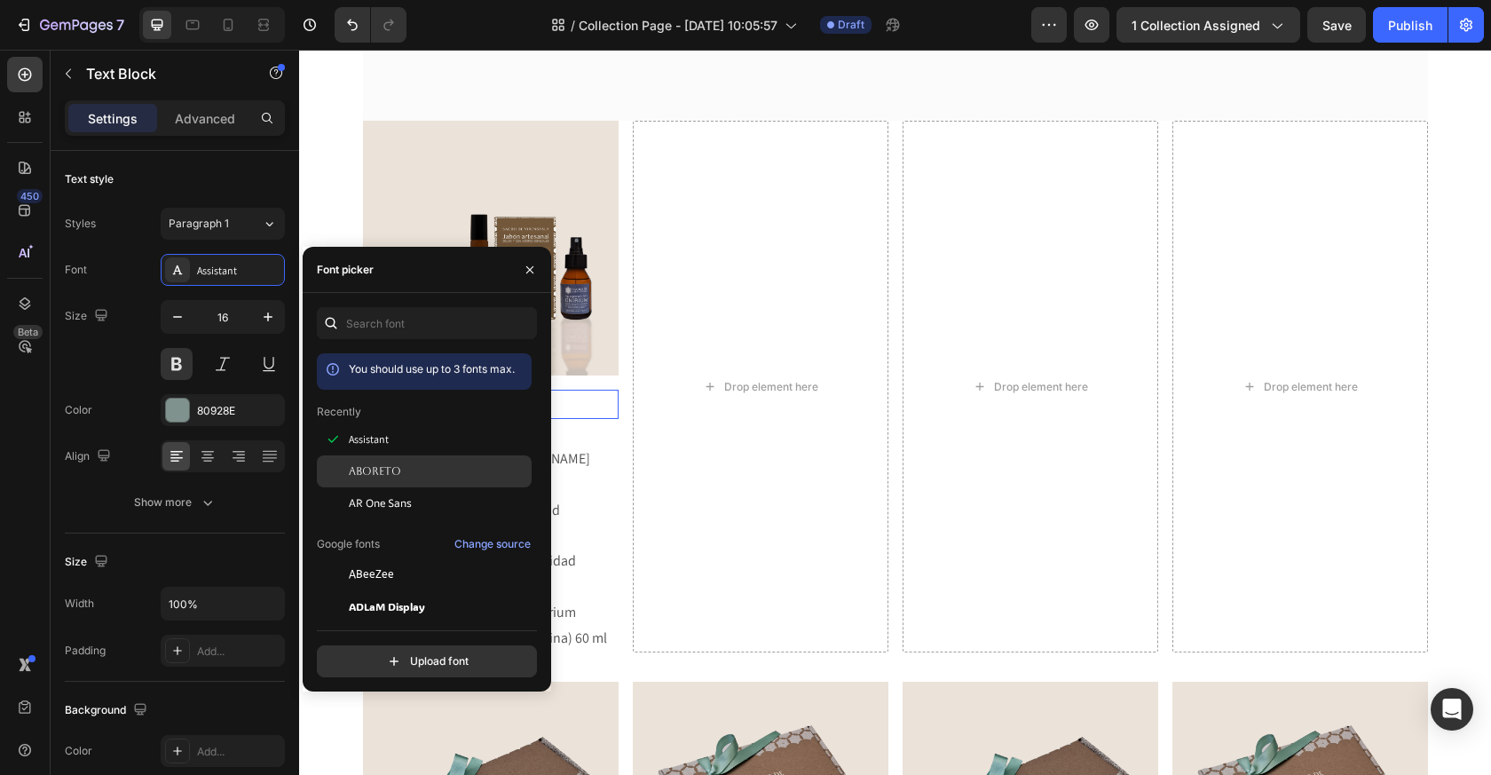
click at [357, 468] on span "Aboreto" at bounding box center [375, 471] width 52 height 16
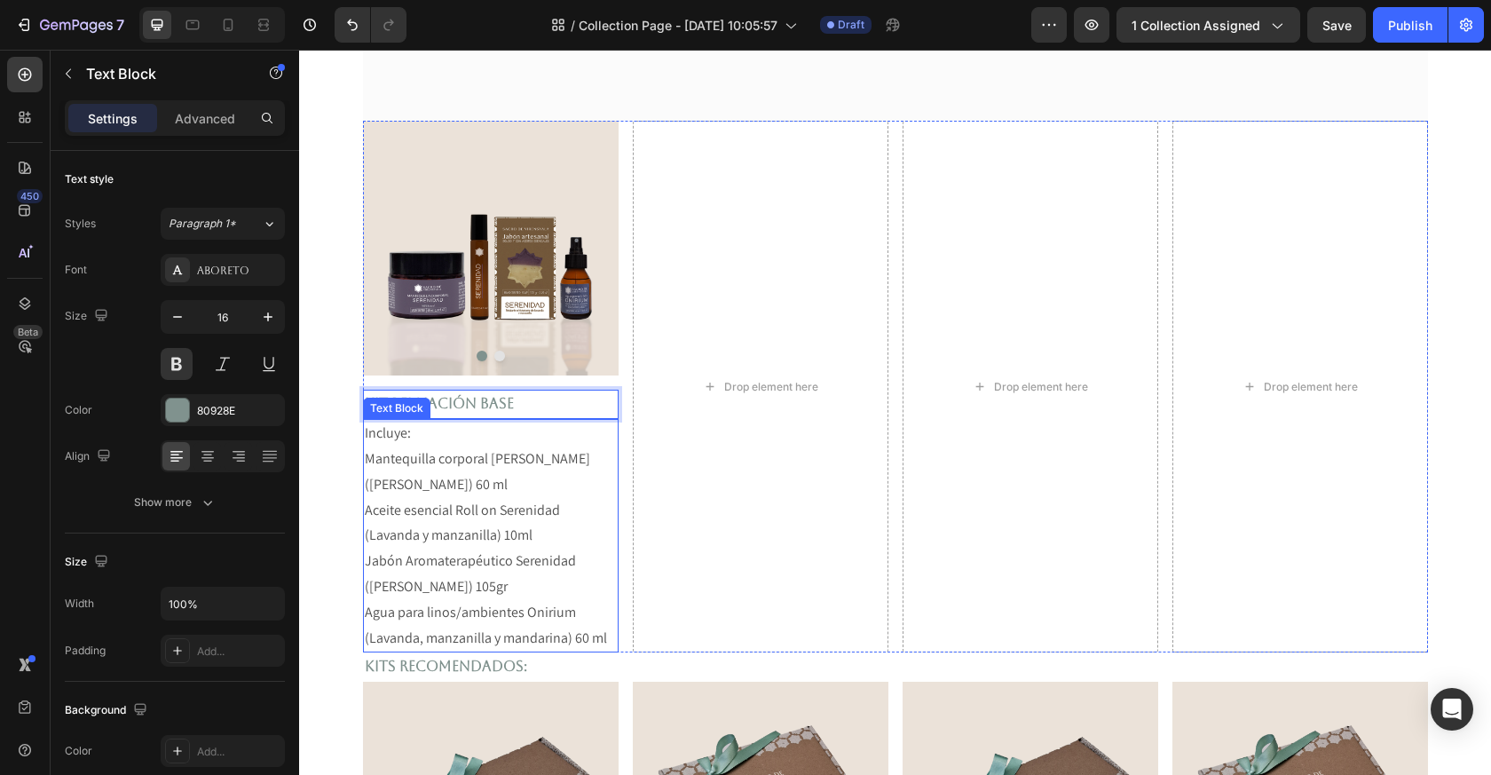
click at [492, 471] on p "Mantequilla corporal [PERSON_NAME] (Lavanda y manzanilla) 60 ml" at bounding box center [491, 472] width 252 height 51
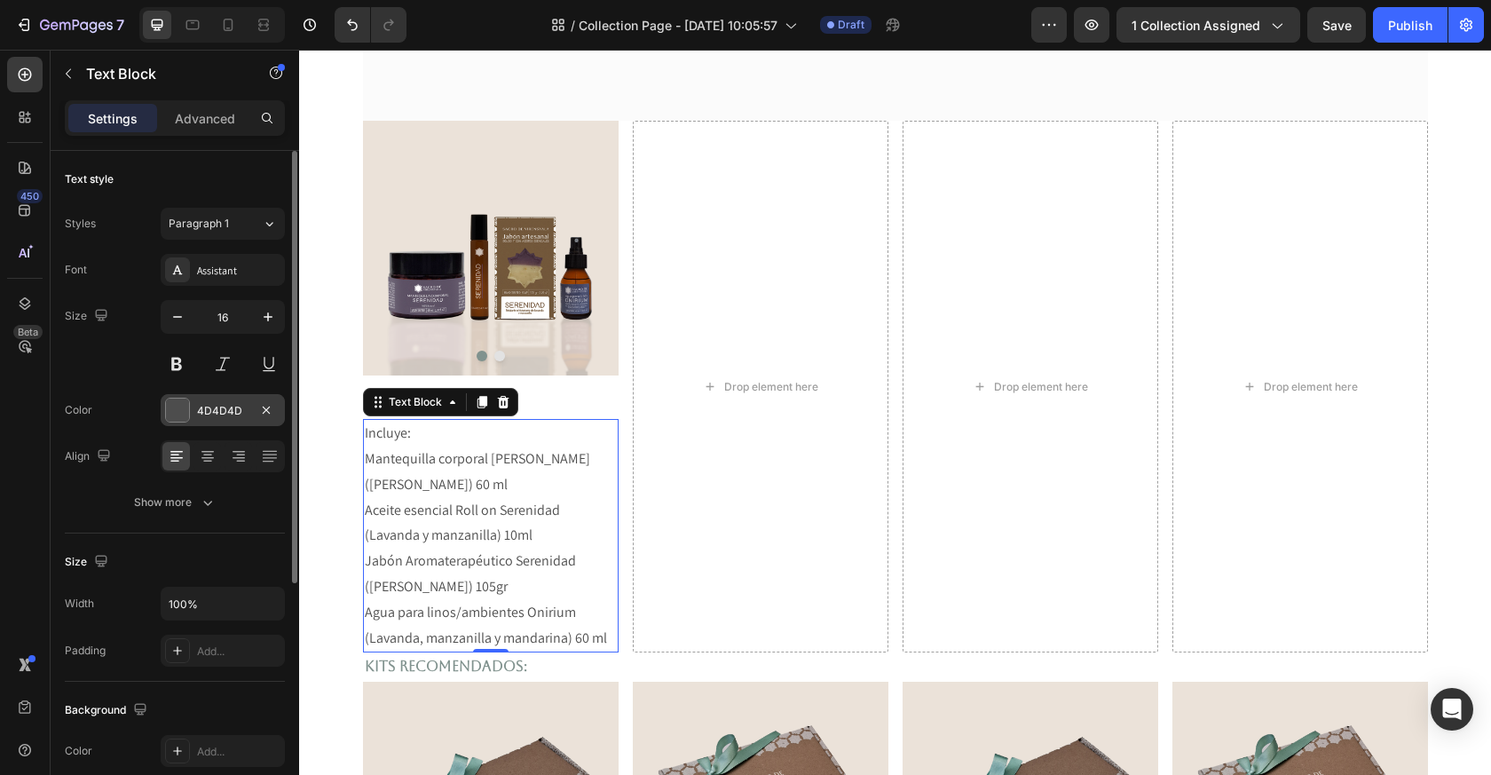
click at [175, 407] on div at bounding box center [177, 410] width 23 height 23
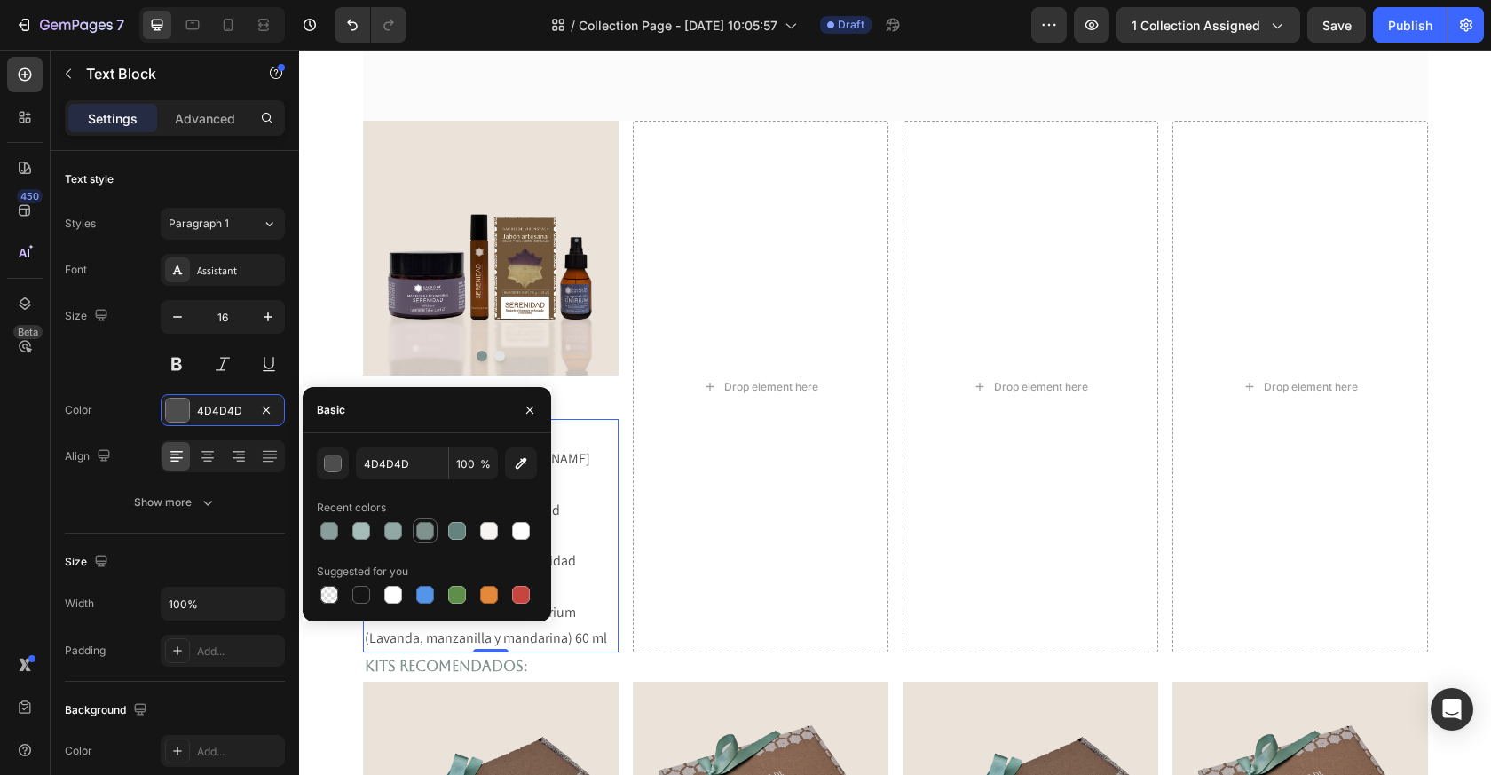
click at [423, 532] on div at bounding box center [425, 531] width 18 height 18
type input "80928E"
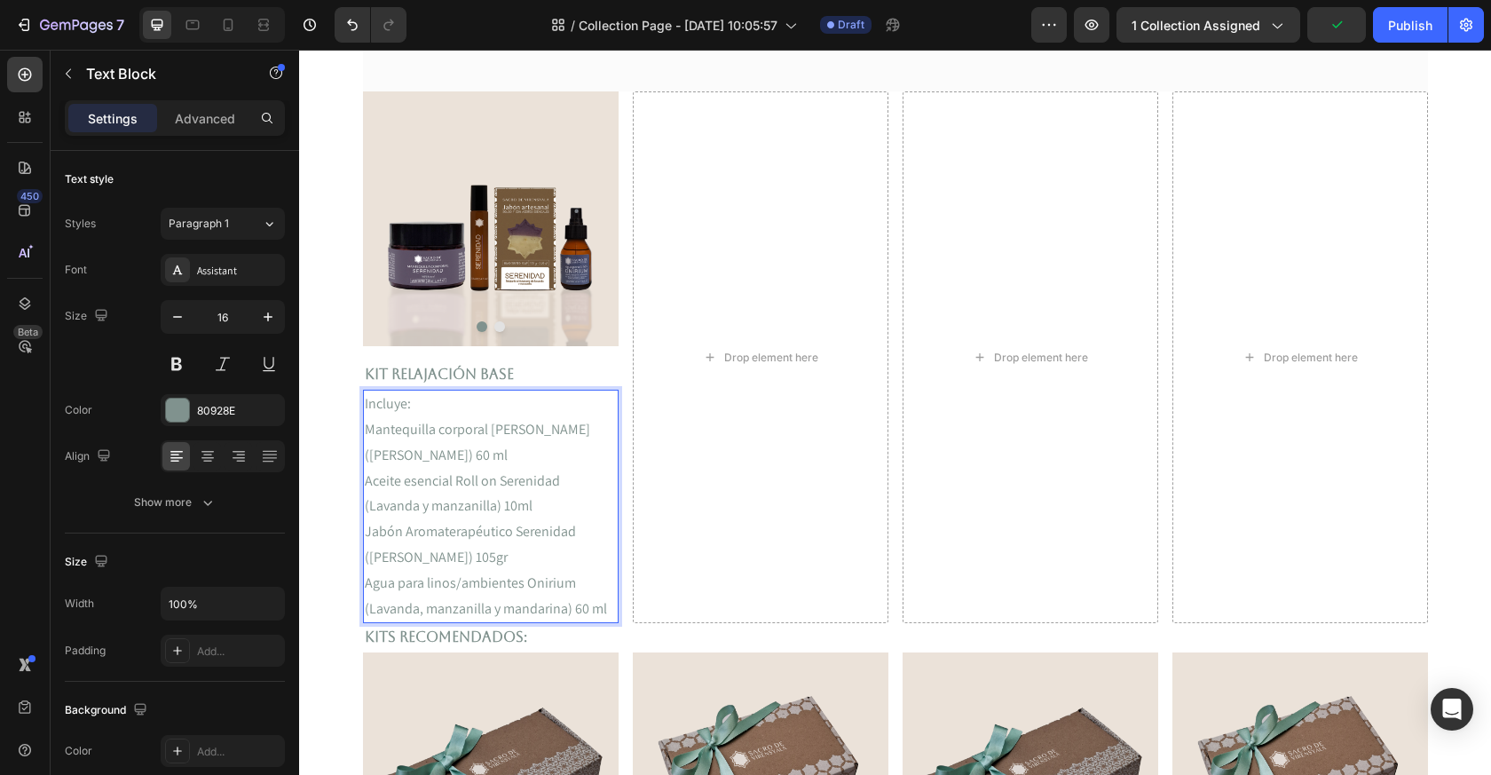
scroll to position [399, 0]
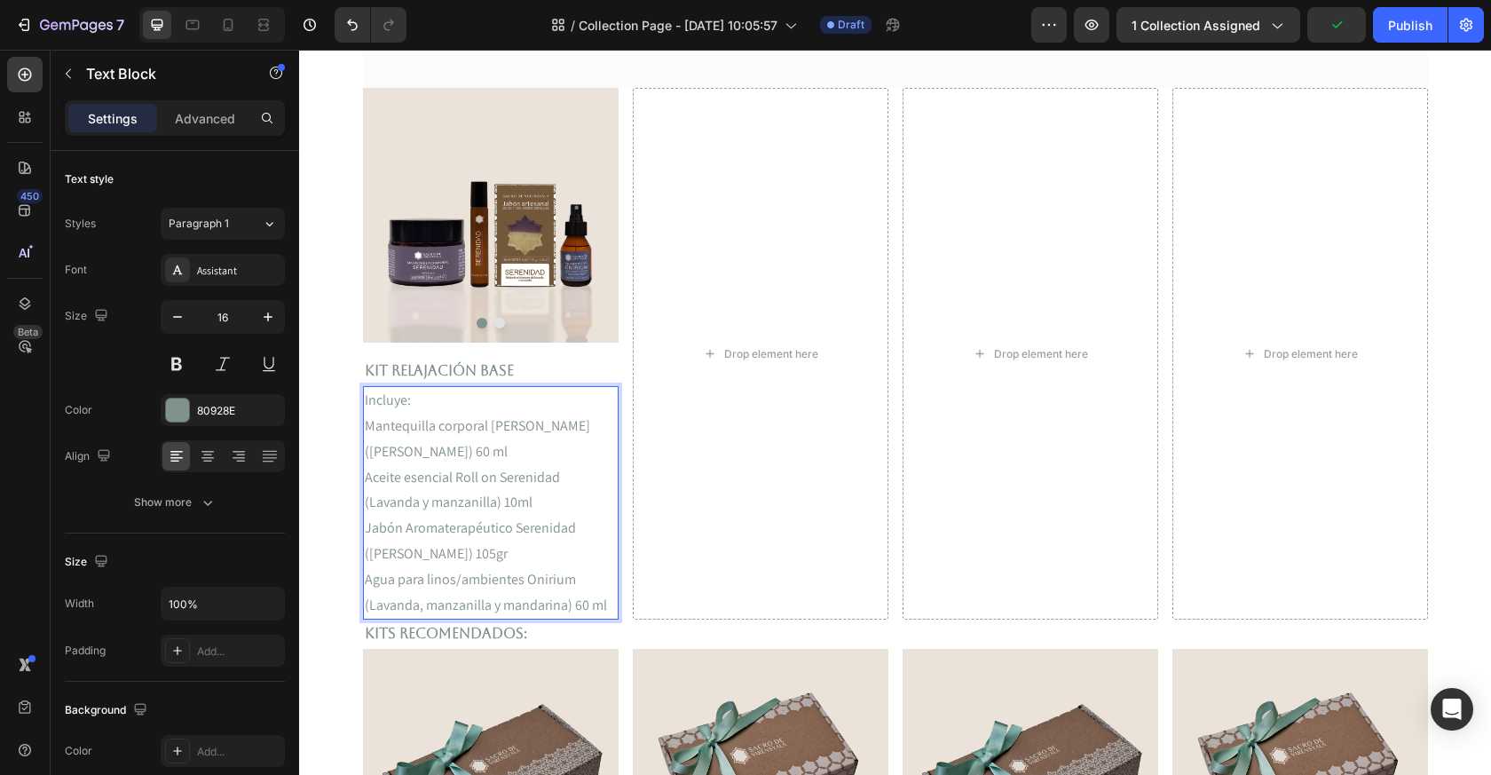
click at [603, 599] on p "Agua para linos/ambientes Onirium (Lavanda, manzanilla y mandarina) 60 ml" at bounding box center [491, 592] width 252 height 51
click at [605, 603] on p "Agua para linos/ambientes Onirium (Lavanda, manzanilla y mandarina) 60 ml" at bounding box center [491, 592] width 252 height 51
click at [63, 83] on button "button" at bounding box center [68, 73] width 28 height 28
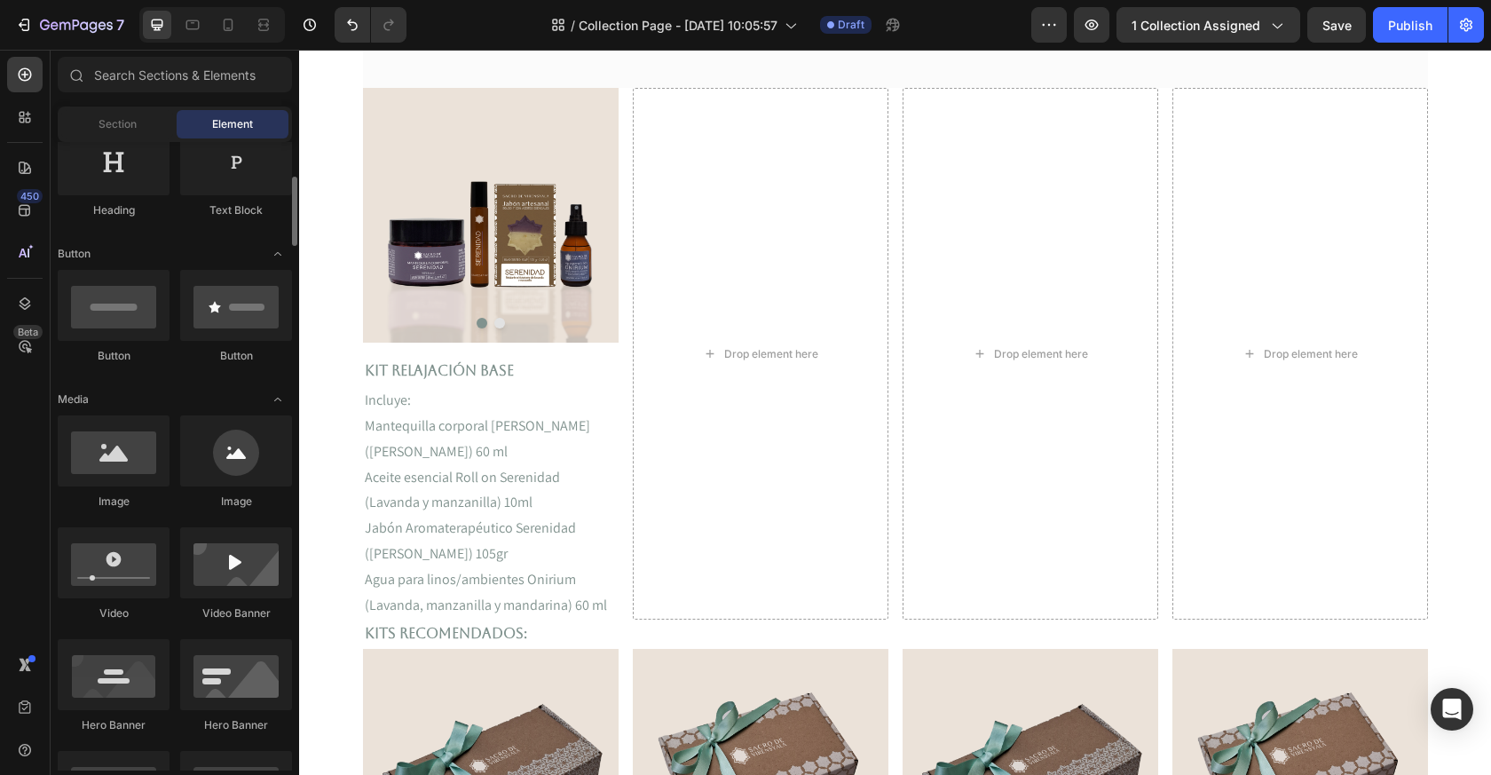
scroll to position [32, 0]
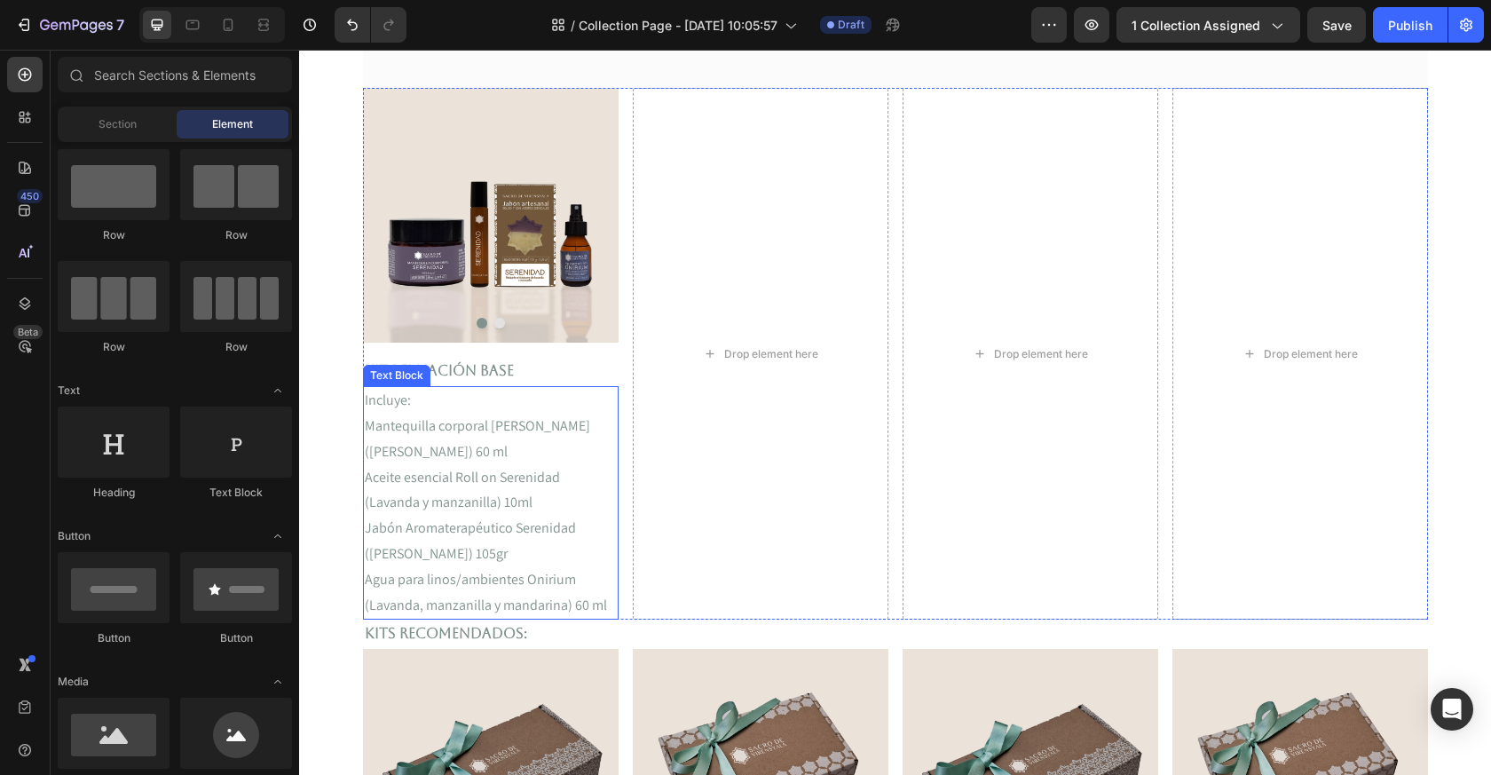
click at [445, 573] on p "Agua para linos/ambientes Onirium (Lavanda, manzanilla y mandarina) 60 ml" at bounding box center [491, 592] width 252 height 51
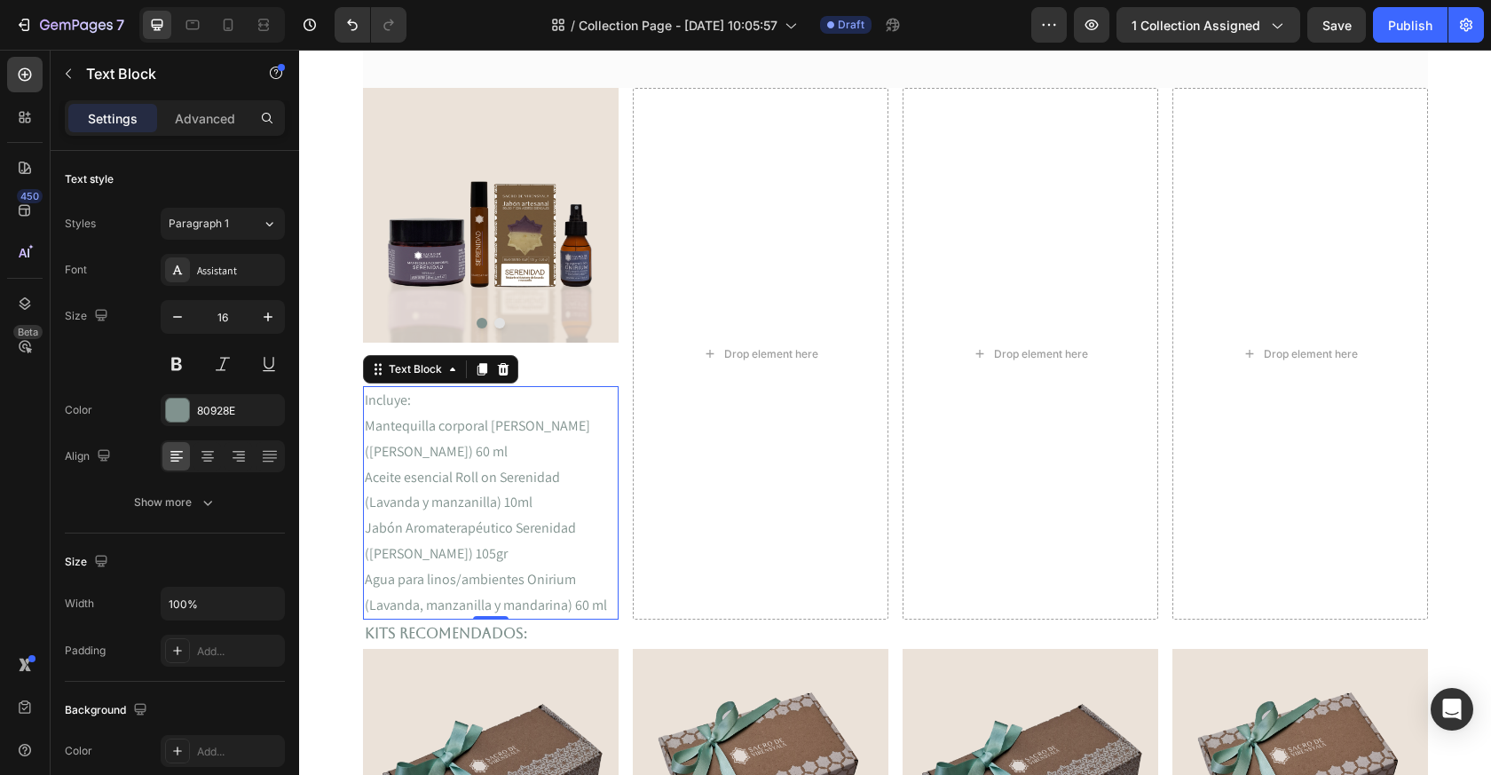
click at [411, 403] on p "Incluye:" at bounding box center [491, 401] width 252 height 26
drag, startPoint x: 443, startPoint y: 401, endPoint x: 298, endPoint y: 401, distance: 144.7
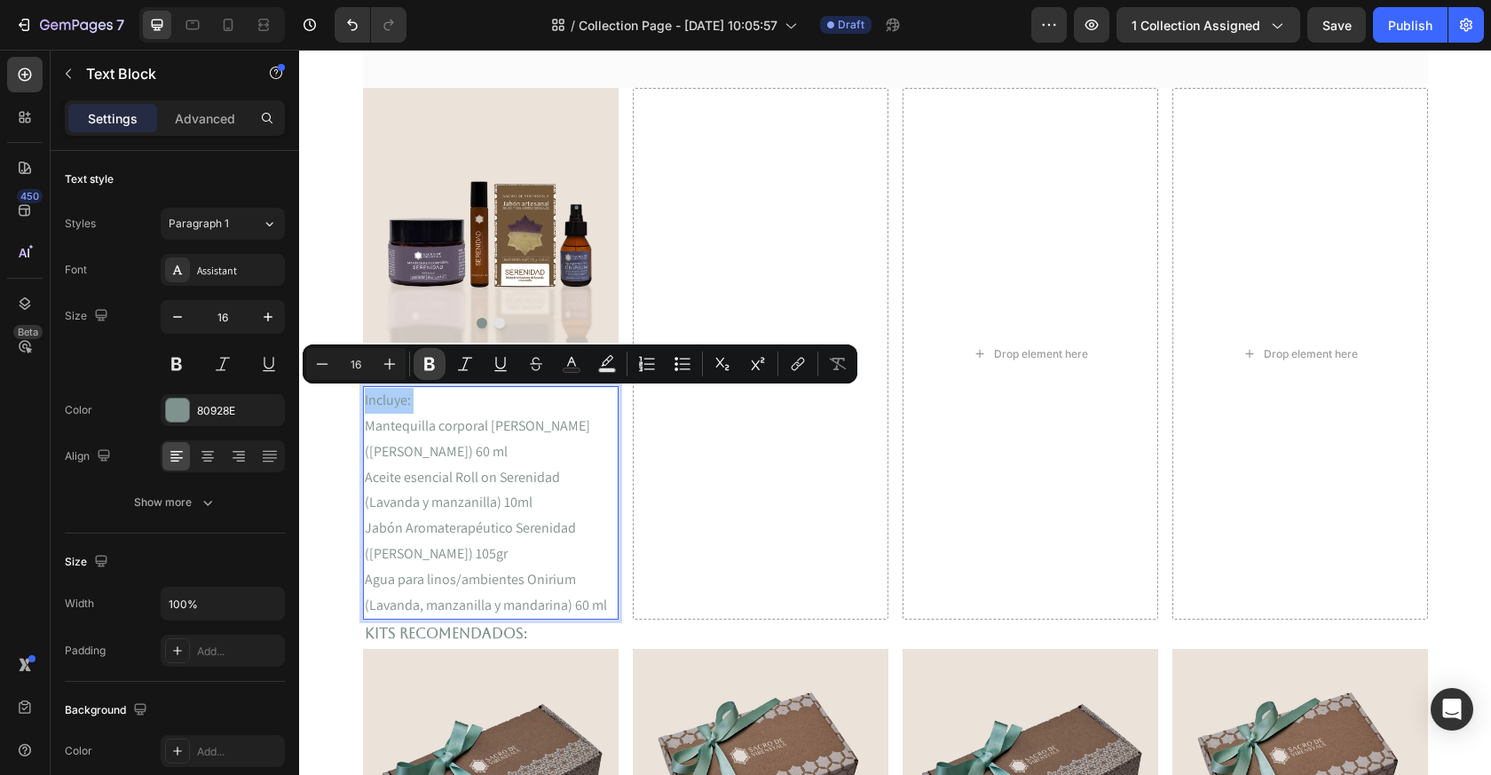
click at [433, 362] on icon "Editor contextual toolbar" at bounding box center [429, 364] width 11 height 13
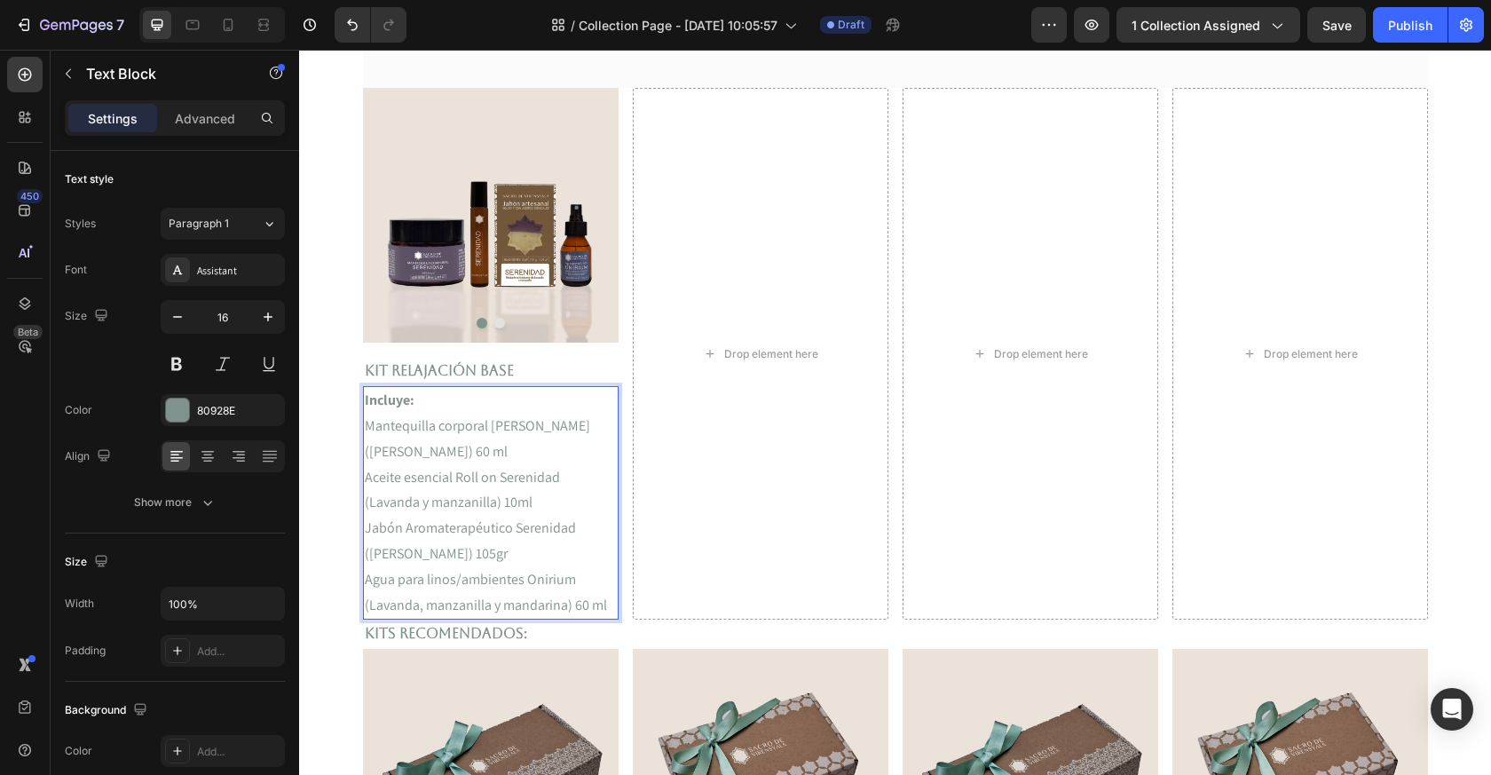
click at [493, 517] on p "Jabón Aromaterapéutico Serenidad (Lavanda y manzanilla) 105gr" at bounding box center [491, 541] width 252 height 51
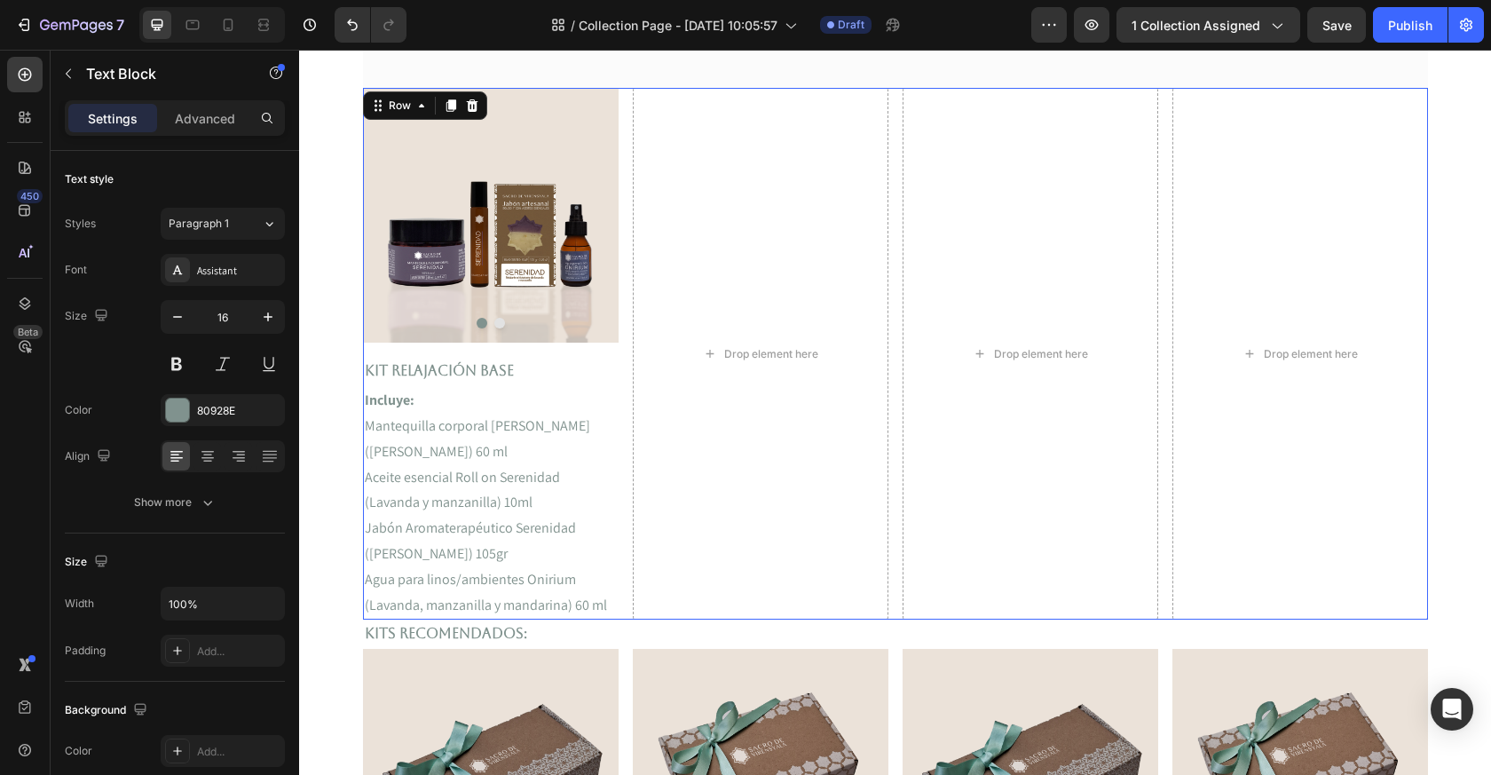
click at [620, 371] on div "Image Image Carousel Kit Relajación Base Text Block Incluye: Mantequilla corpor…" at bounding box center [895, 354] width 1065 height 532
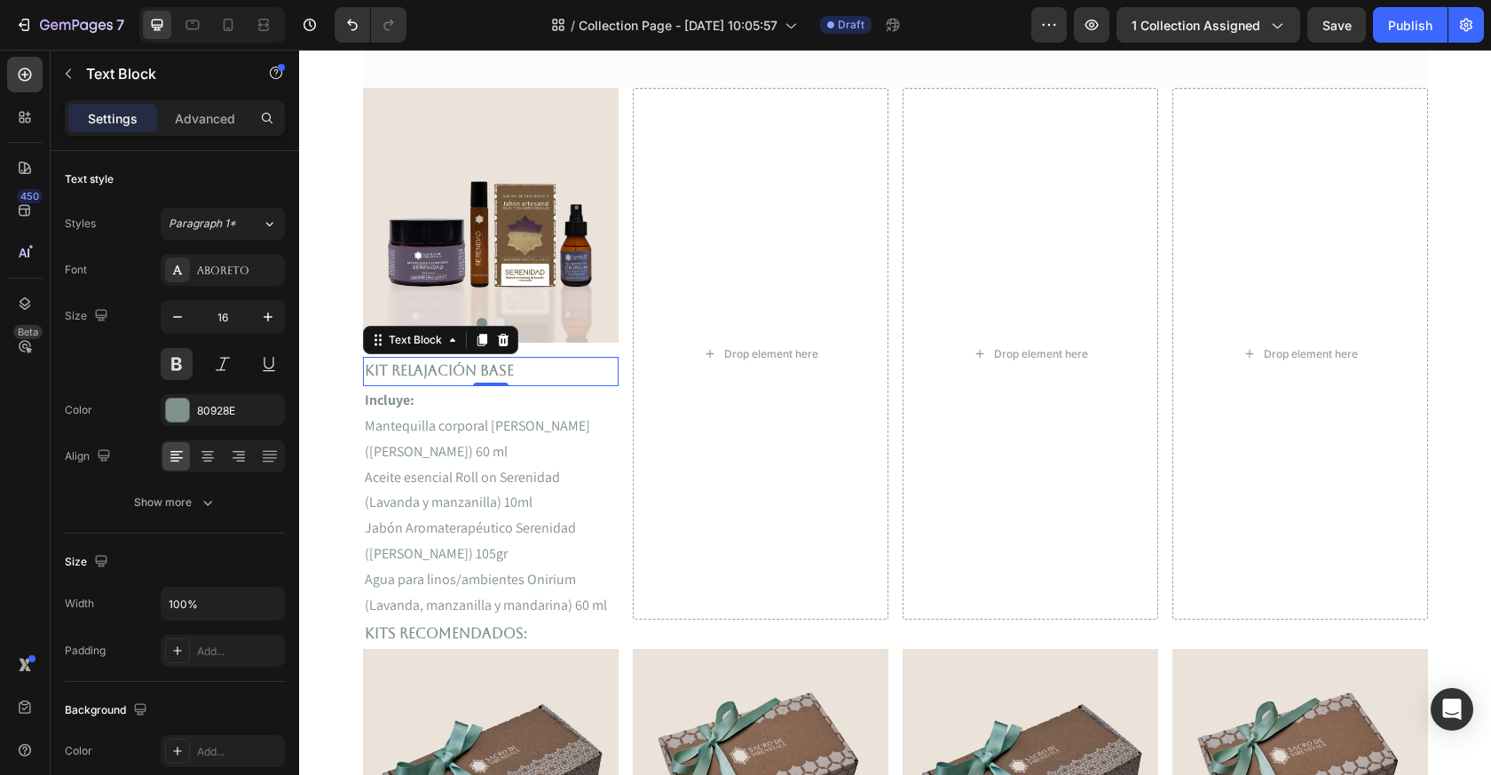
click at [616, 363] on p "Kit Relajación Base" at bounding box center [491, 372] width 252 height 26
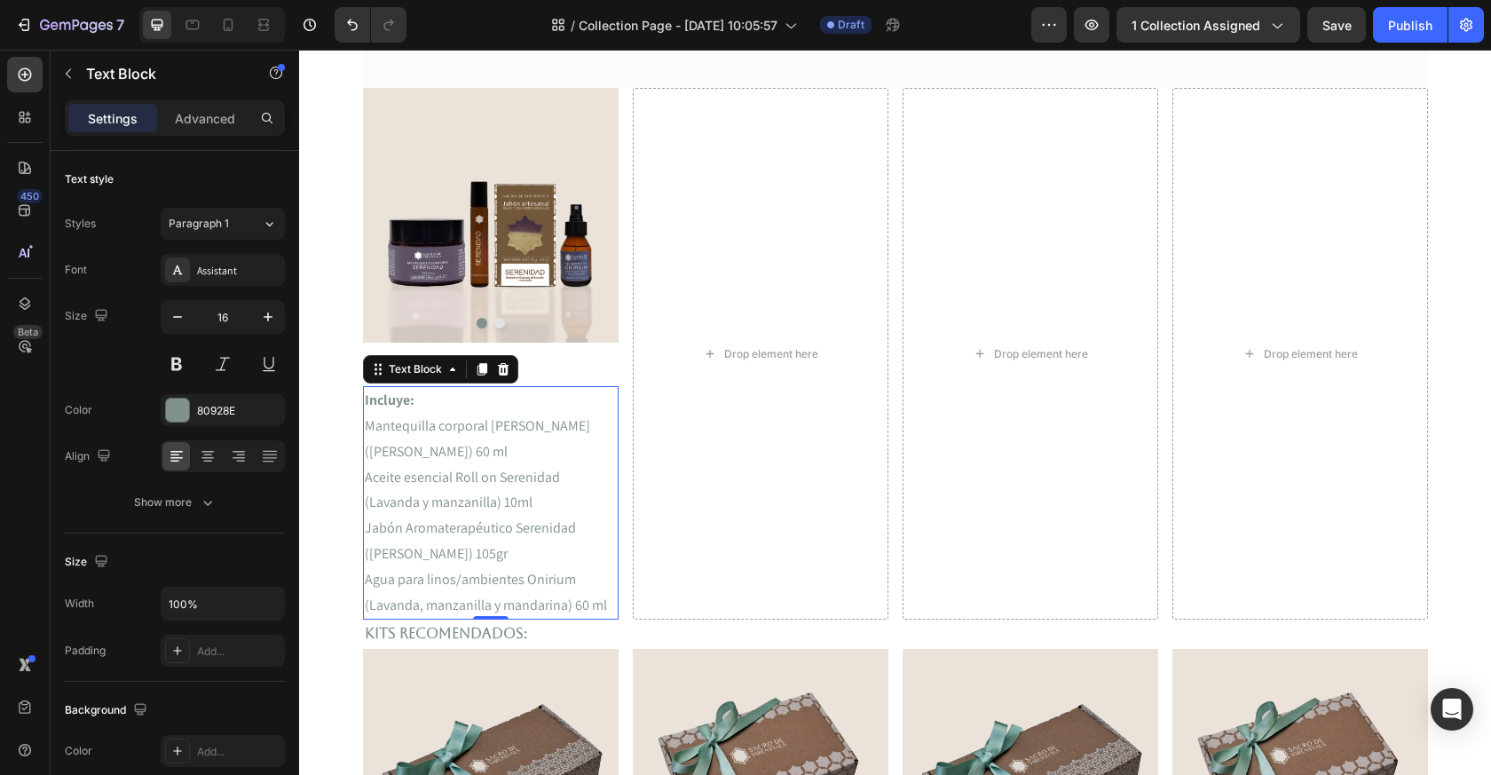
click at [613, 573] on p "Agua para linos/ambientes Onirium (Lavanda, manzanilla y mandarina) 60 ml" at bounding box center [491, 592] width 252 height 51
click at [608, 324] on div at bounding box center [491, 323] width 256 height 11
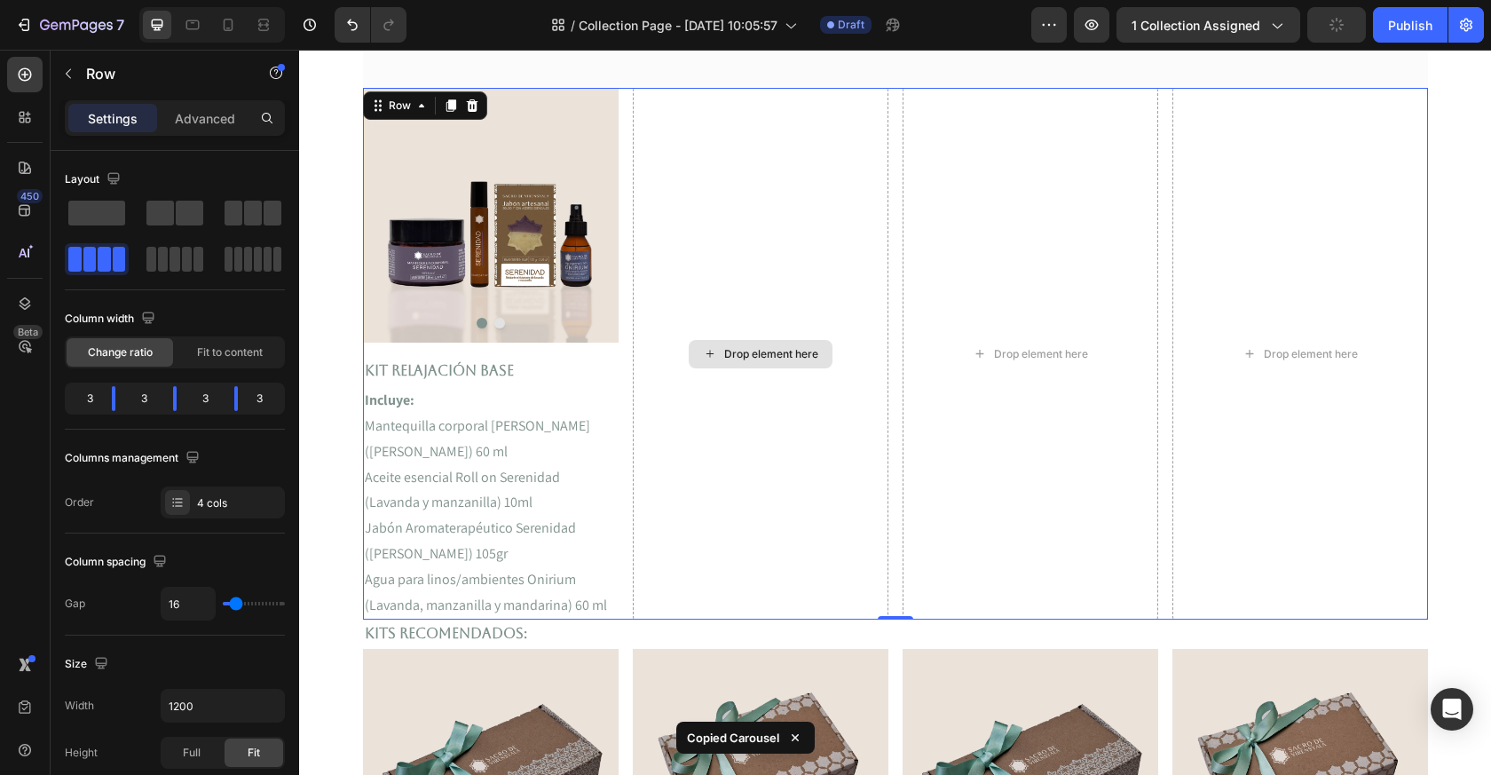
click at [723, 287] on div "Drop element here" at bounding box center [761, 354] width 256 height 532
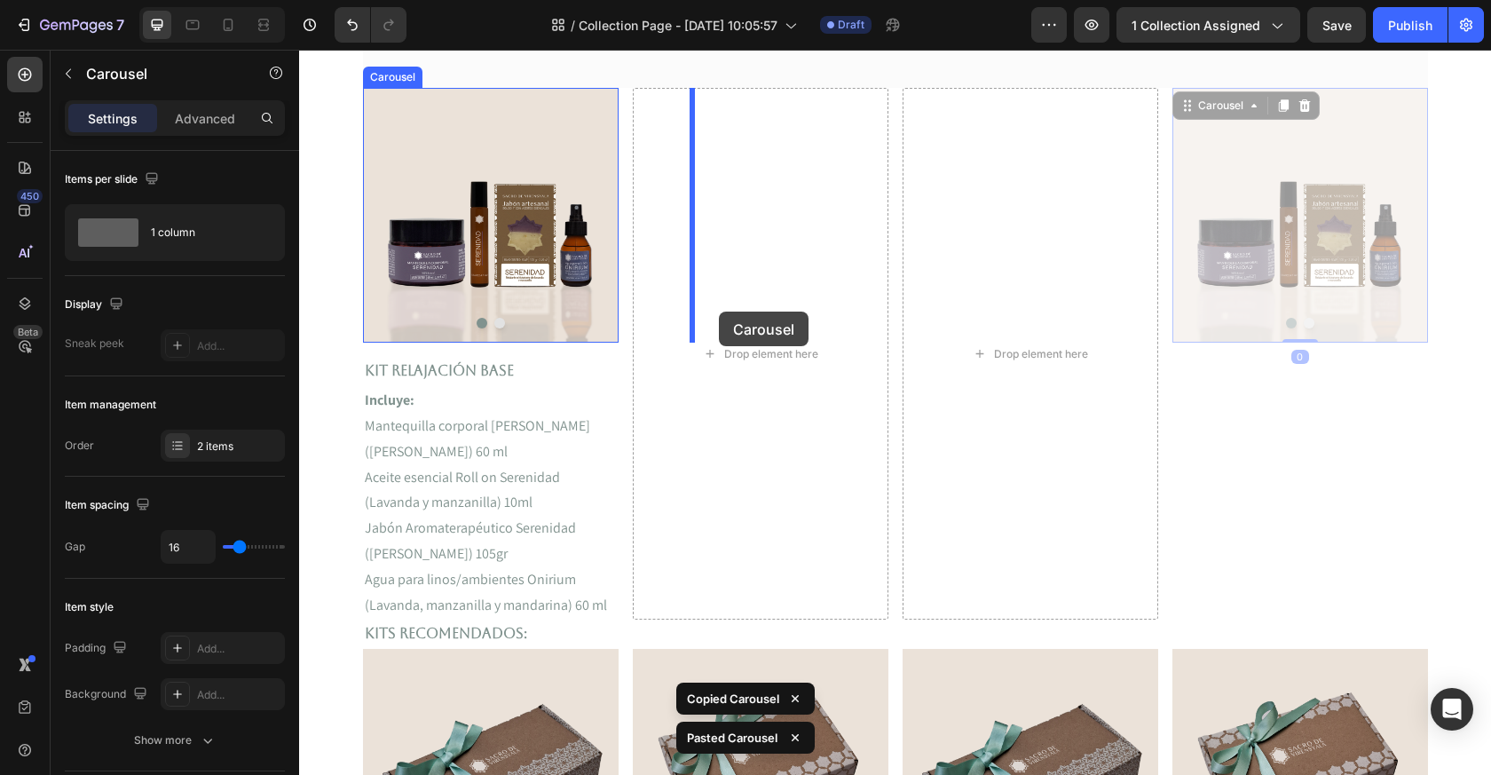
drag, startPoint x: 1210, startPoint y: 108, endPoint x: 717, endPoint y: 308, distance: 531.7
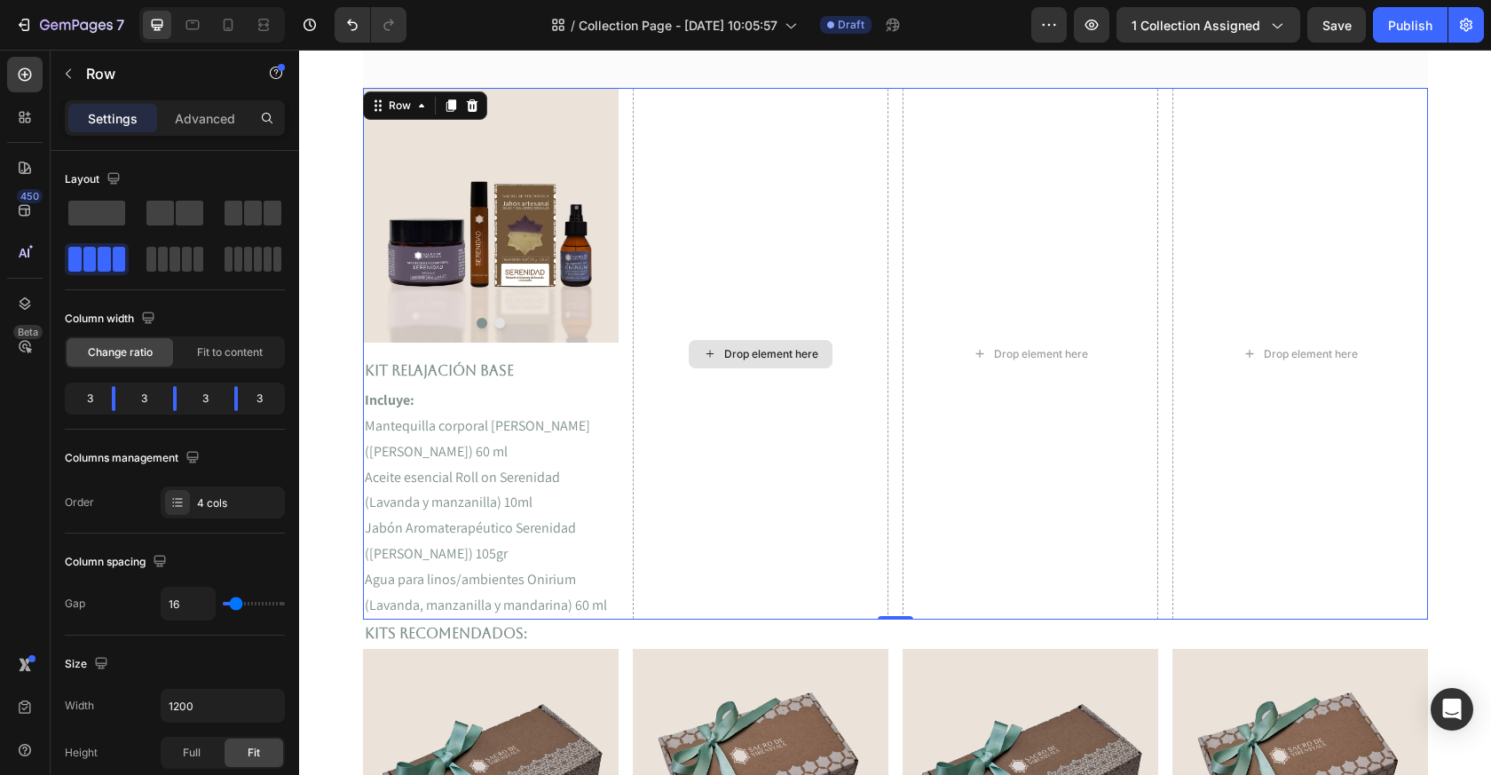
click at [816, 296] on div "Drop element here" at bounding box center [761, 354] width 256 height 532
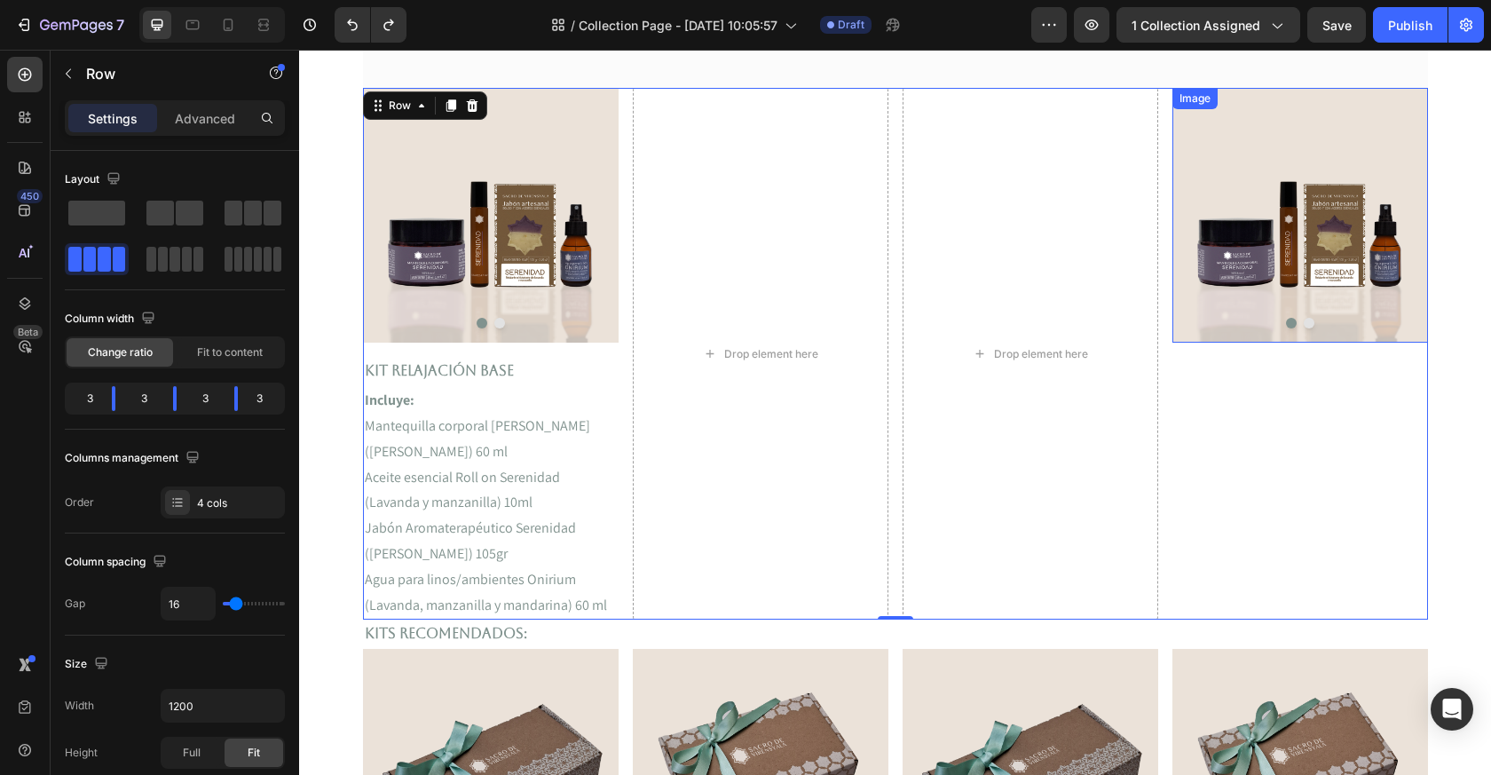
click at [1223, 143] on img at bounding box center [1301, 215] width 256 height 255
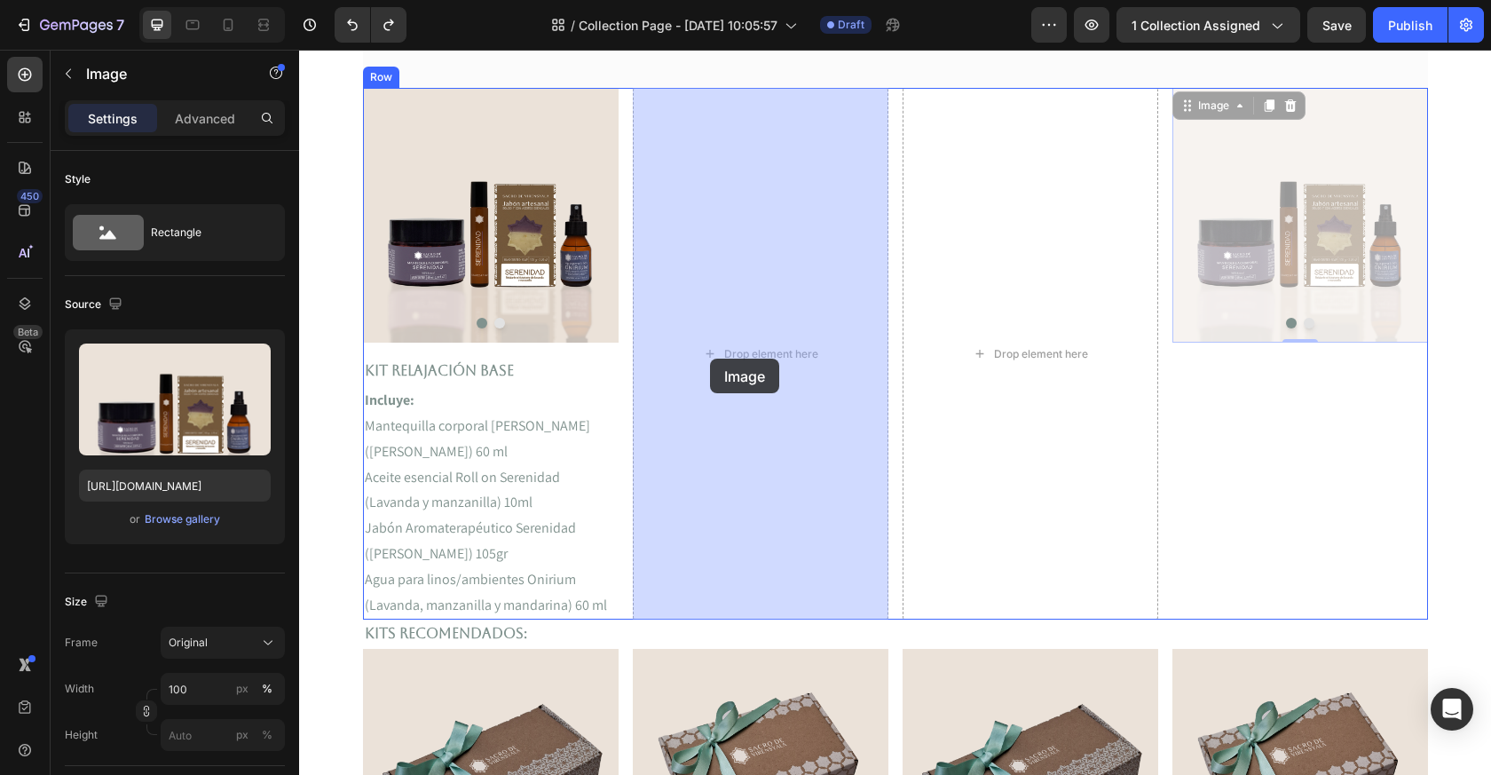
drag, startPoint x: 1214, startPoint y: 106, endPoint x: 712, endPoint y: 357, distance: 561.0
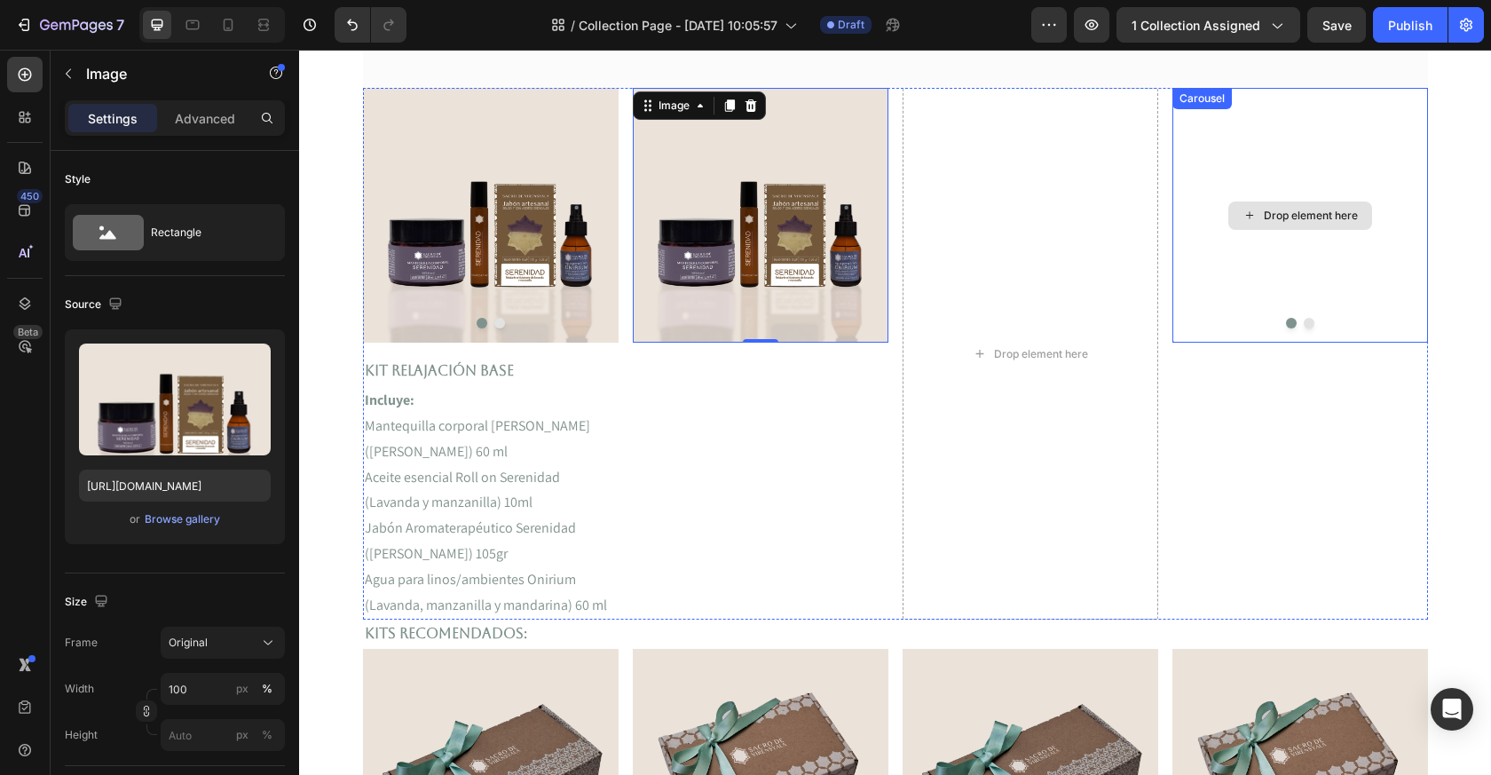
click at [1230, 233] on div "Drop element here" at bounding box center [1301, 215] width 256 height 255
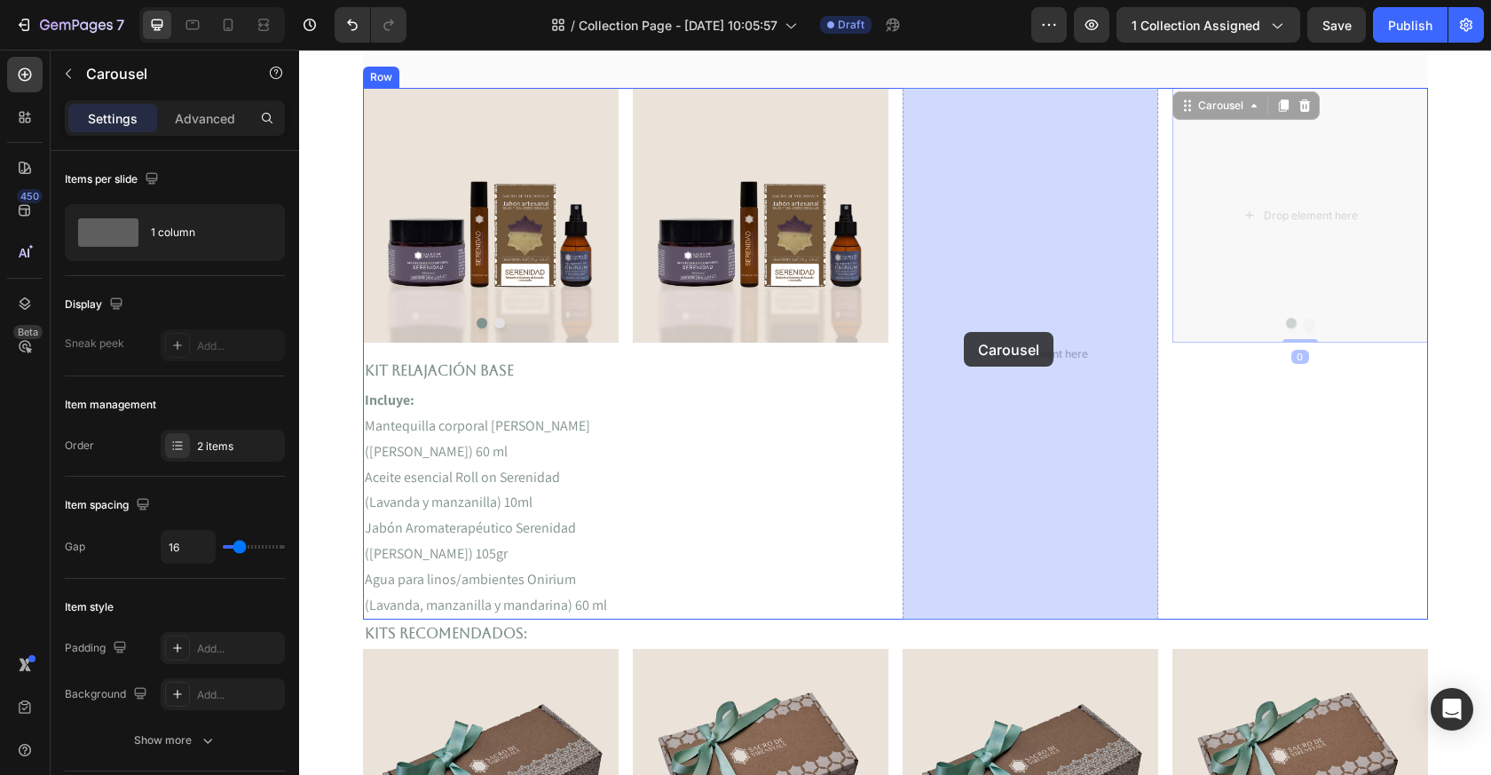
drag, startPoint x: 1219, startPoint y: 217, endPoint x: 964, endPoint y: 332, distance: 279.7
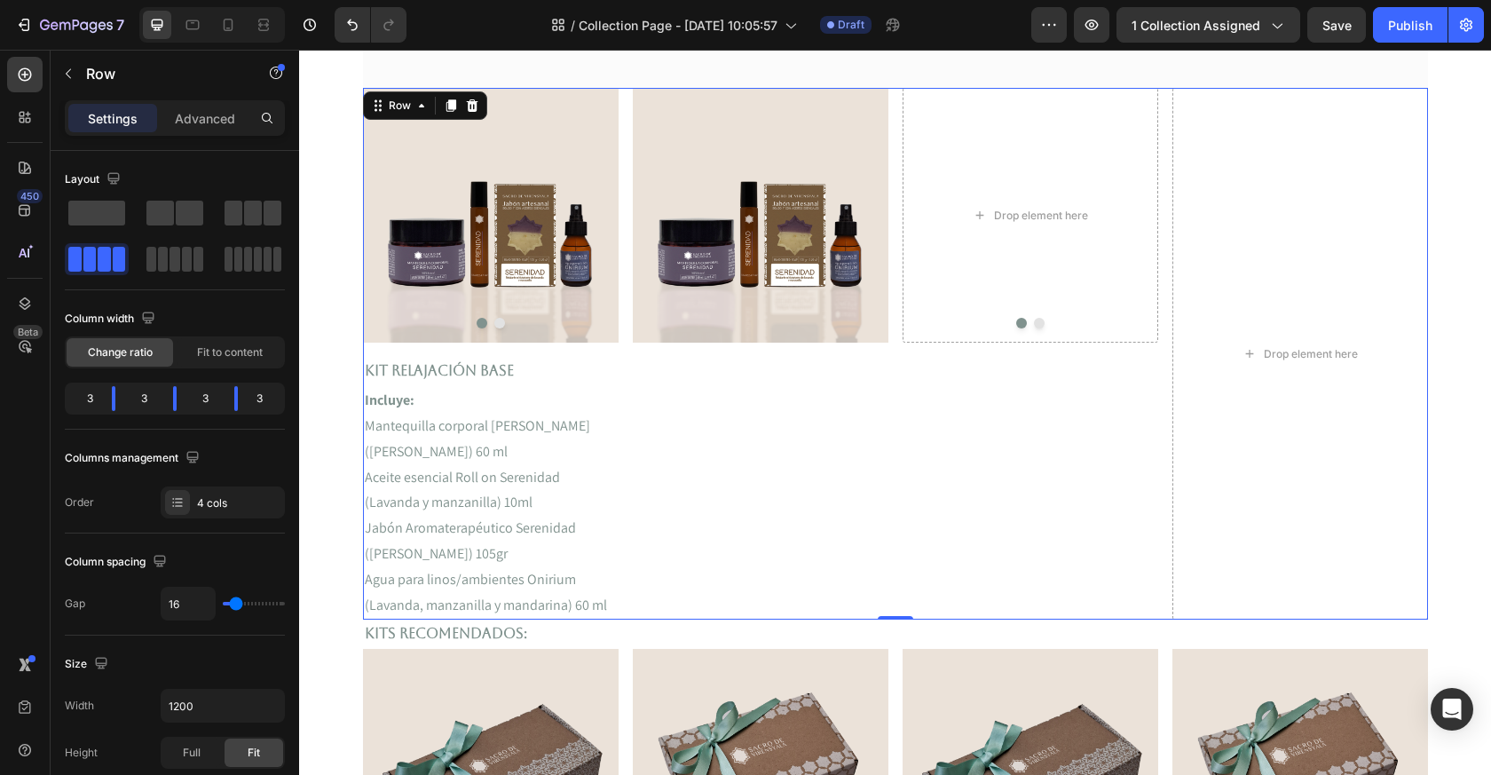
click at [754, 358] on div "Image" at bounding box center [761, 354] width 256 height 532
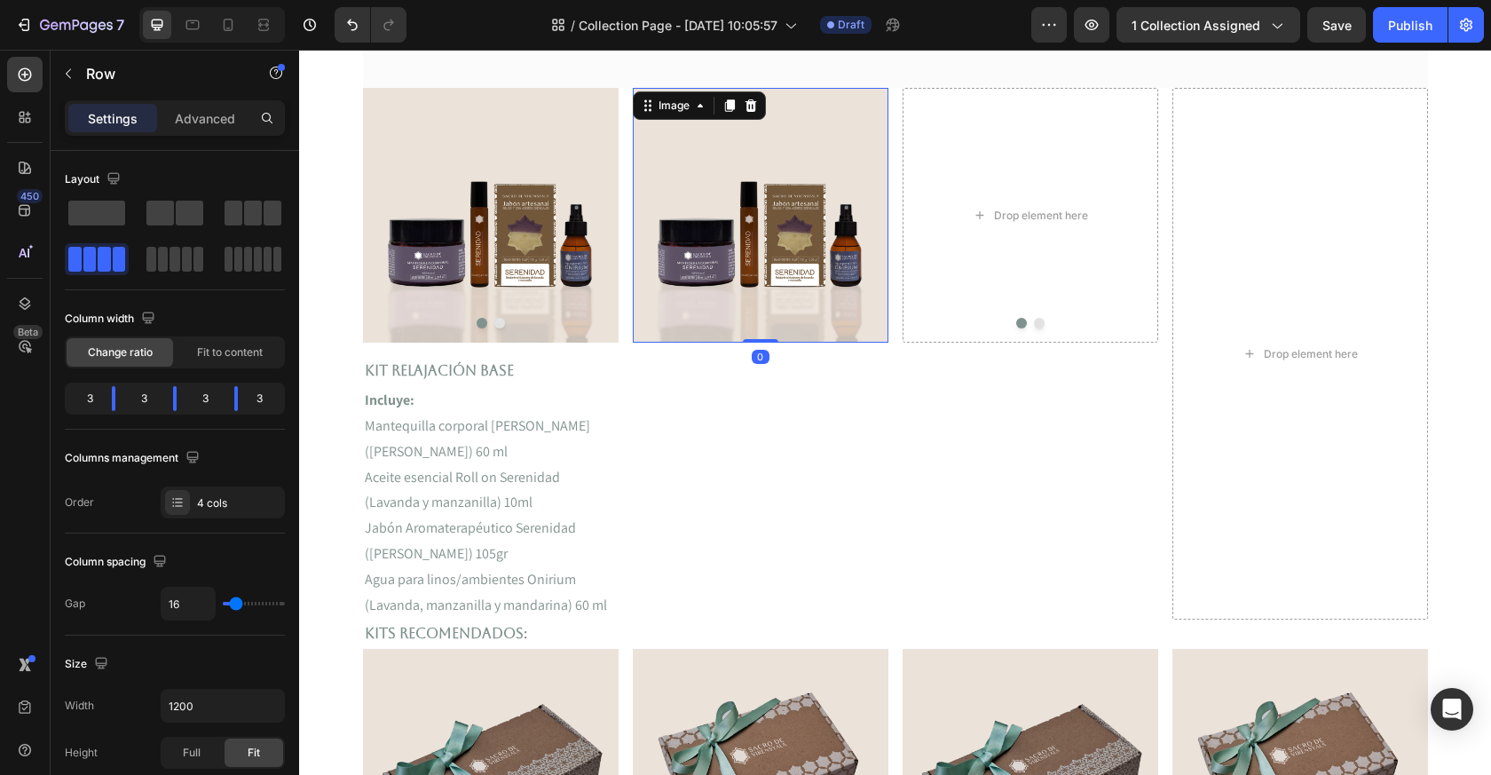
click at [704, 342] on img at bounding box center [761, 215] width 256 height 255
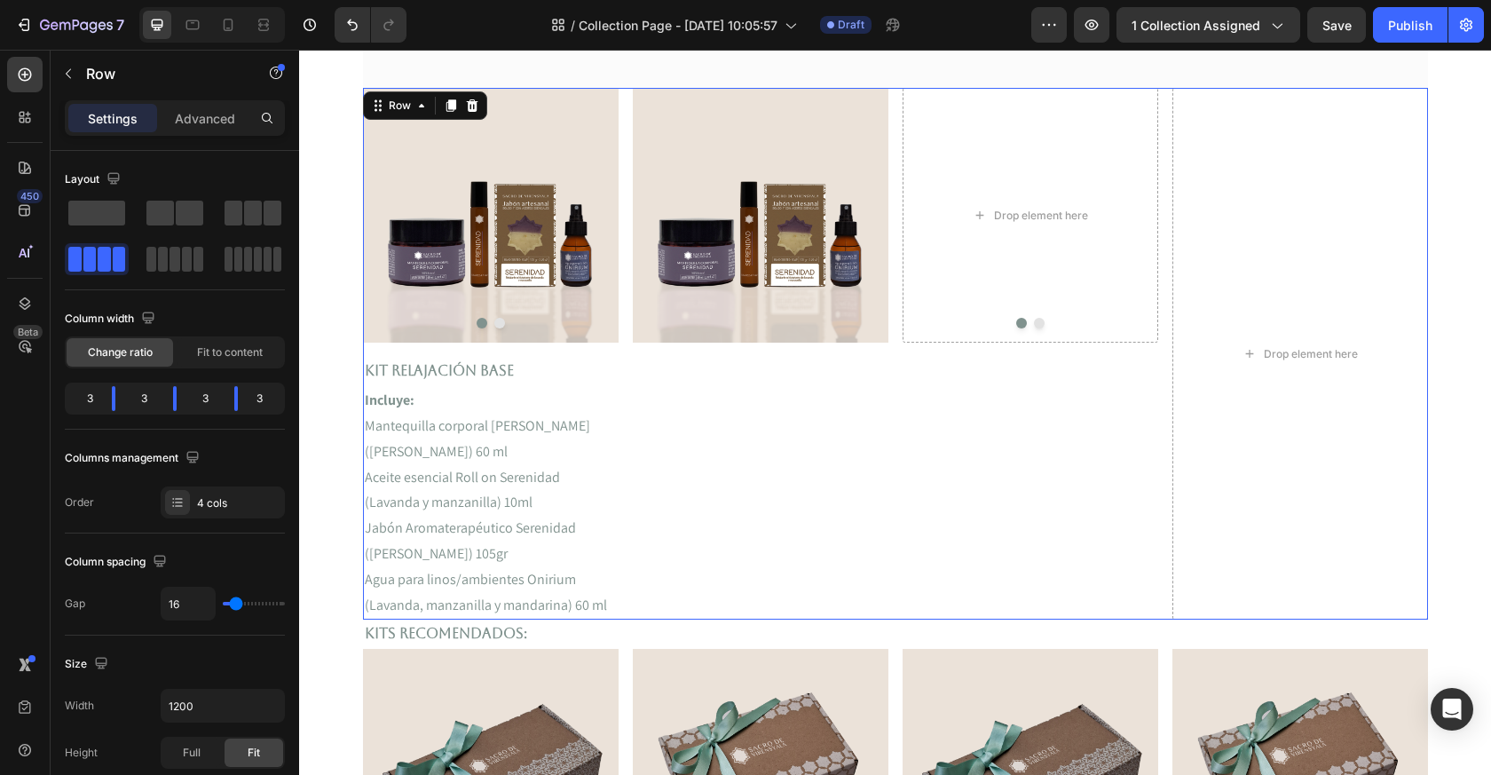
click at [693, 363] on div "Image" at bounding box center [761, 354] width 256 height 532
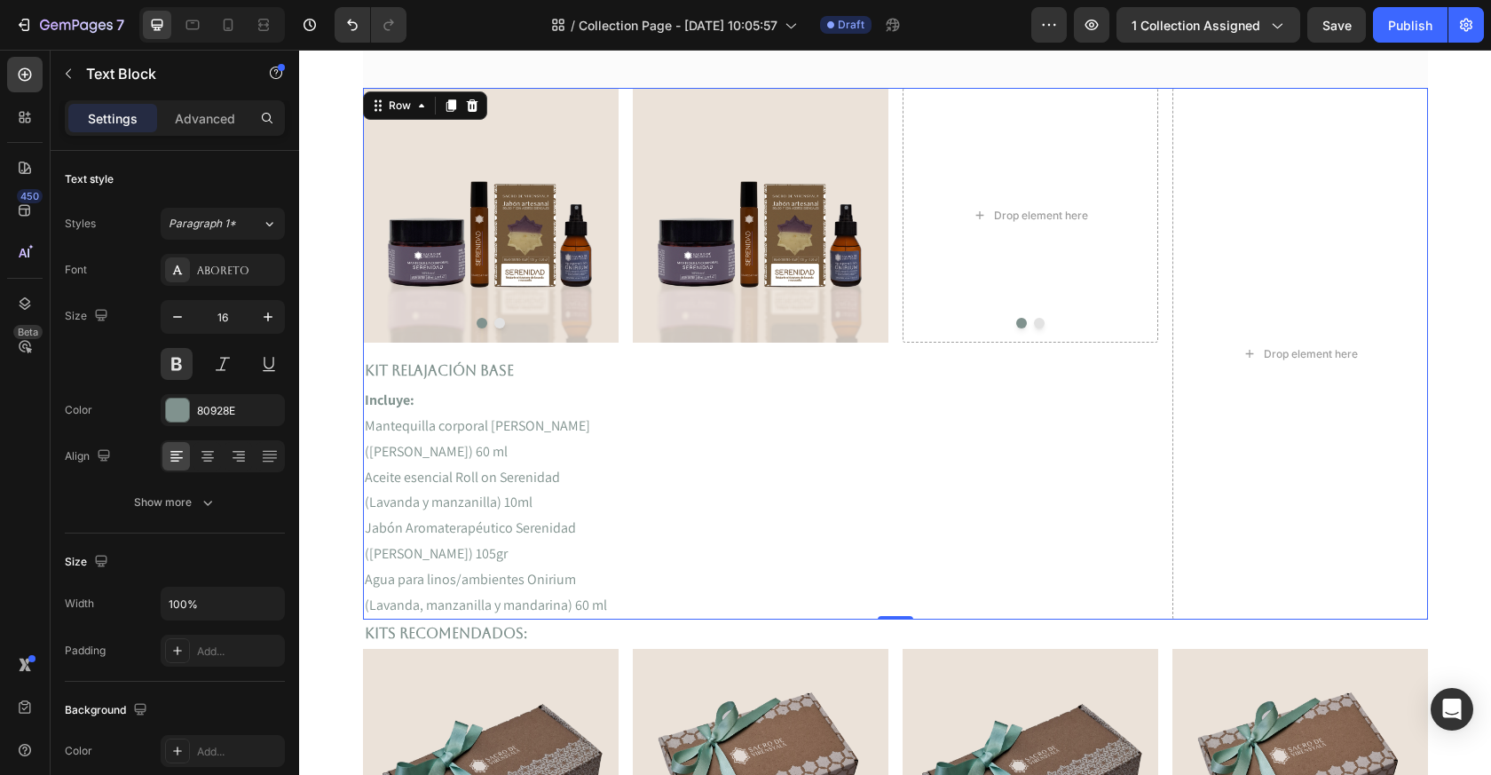
click at [516, 366] on p "Kit Relajación Base" at bounding box center [491, 372] width 252 height 26
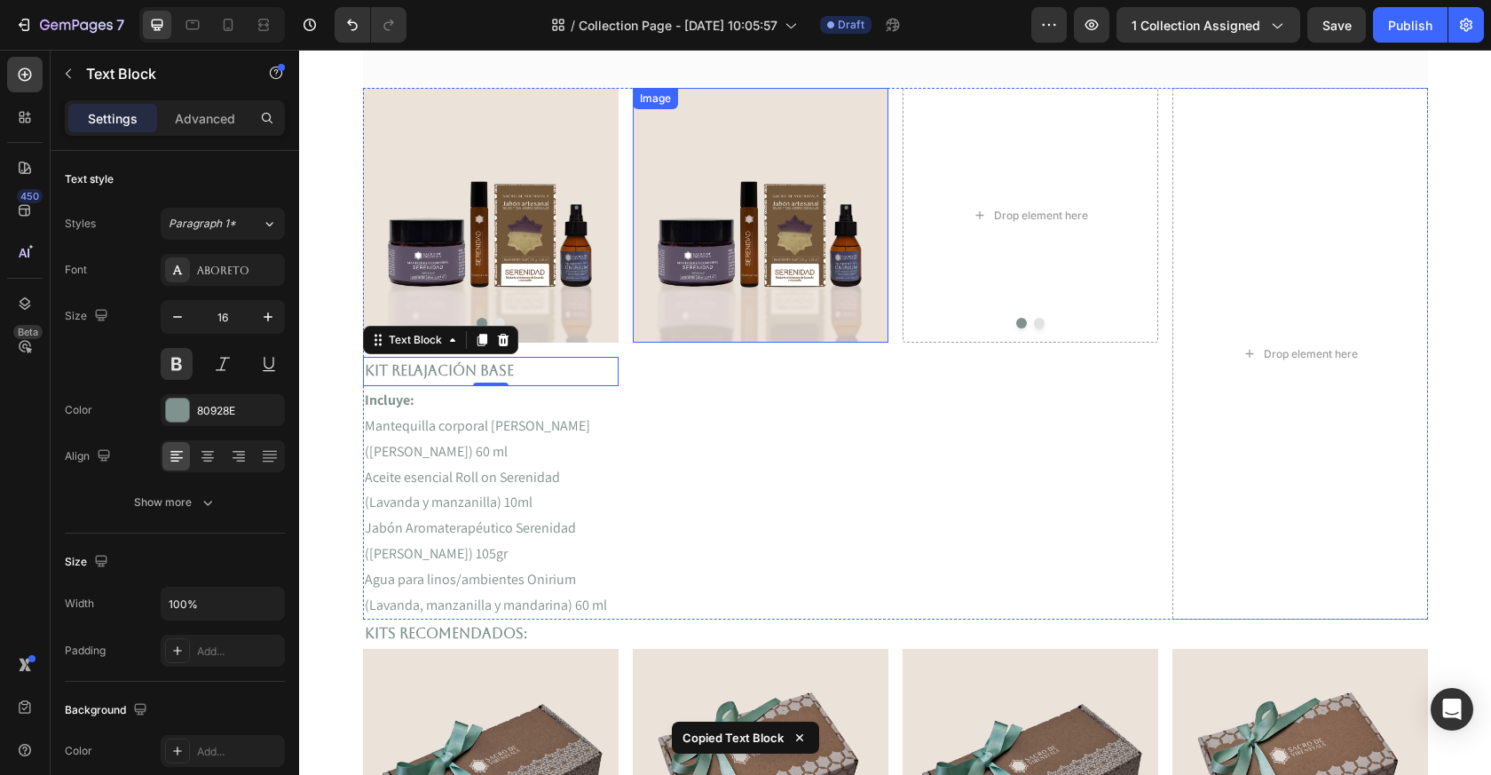
click at [644, 342] on img at bounding box center [761, 215] width 256 height 255
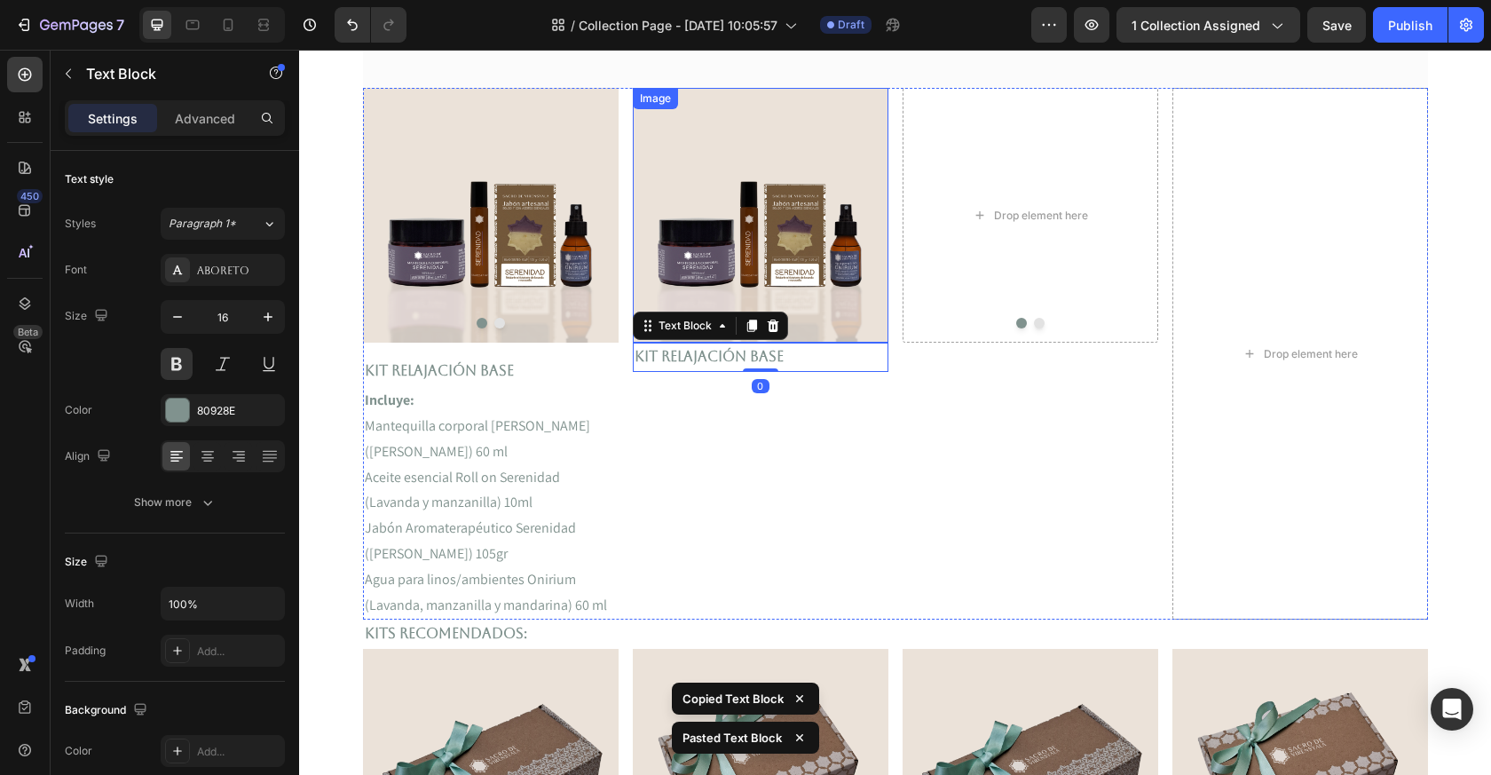
click at [935, 332] on div "Drop element here" at bounding box center [1031, 215] width 256 height 255
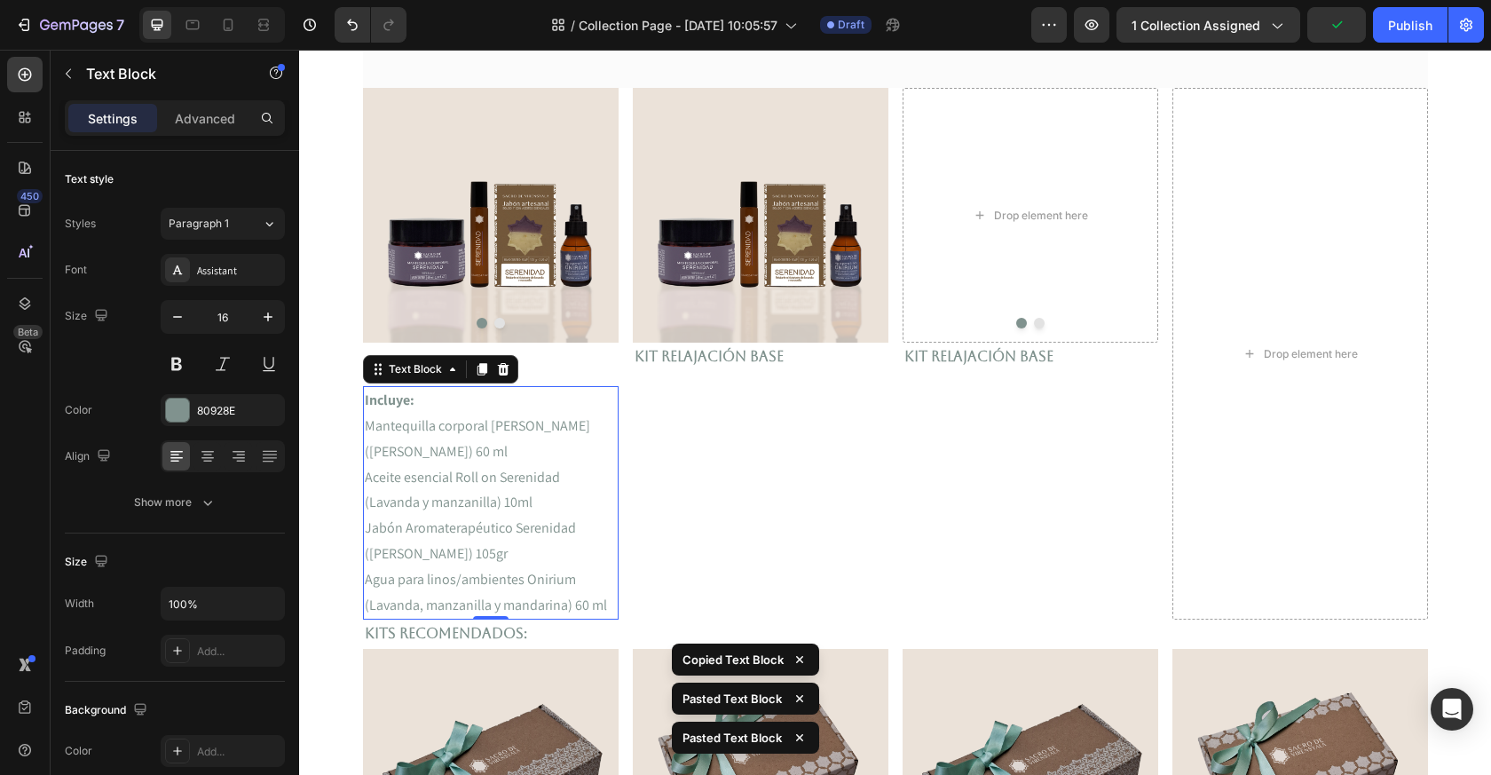
click at [435, 407] on p "Incluye:" at bounding box center [491, 401] width 252 height 26
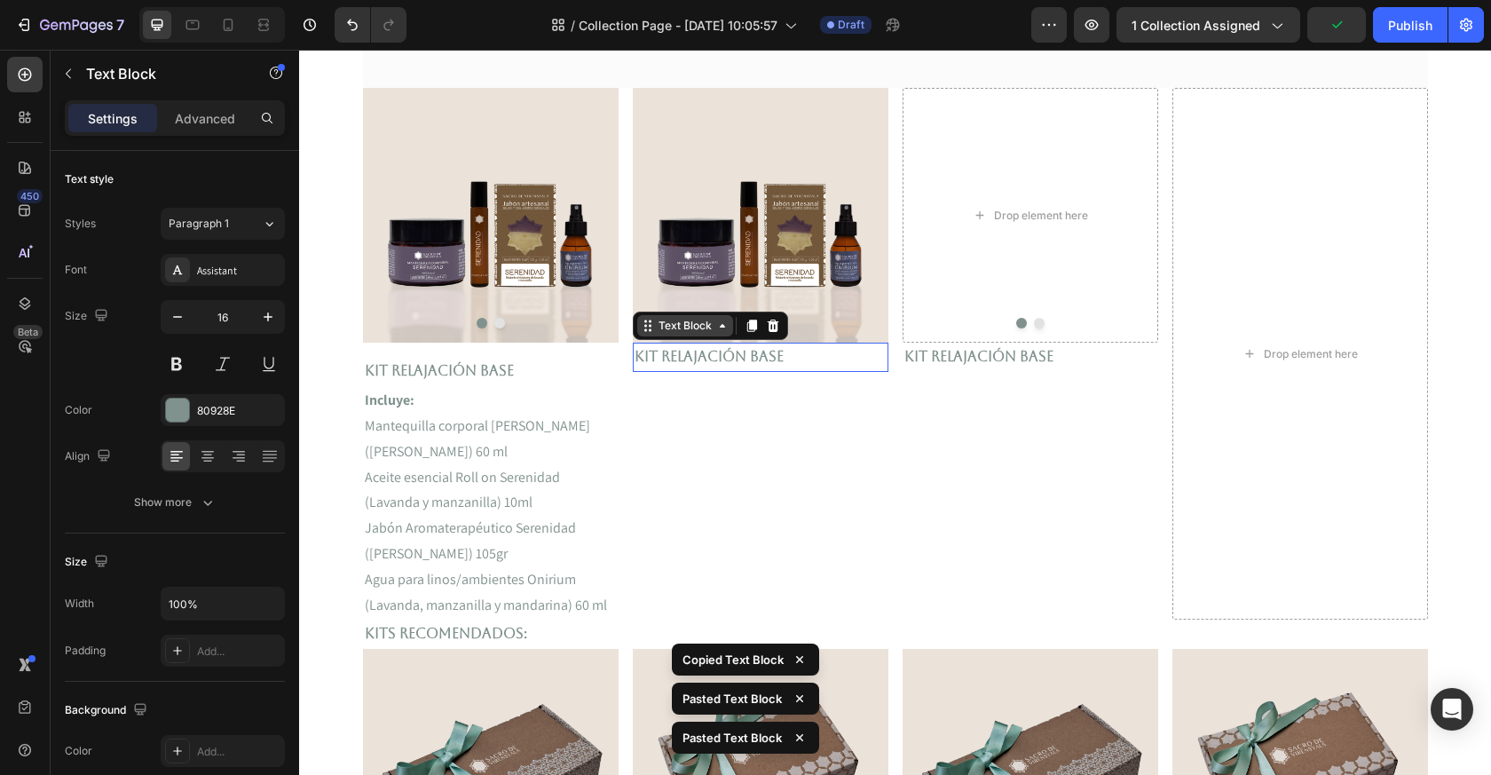
click at [691, 336] on div "Text Block" at bounding box center [685, 325] width 96 height 21
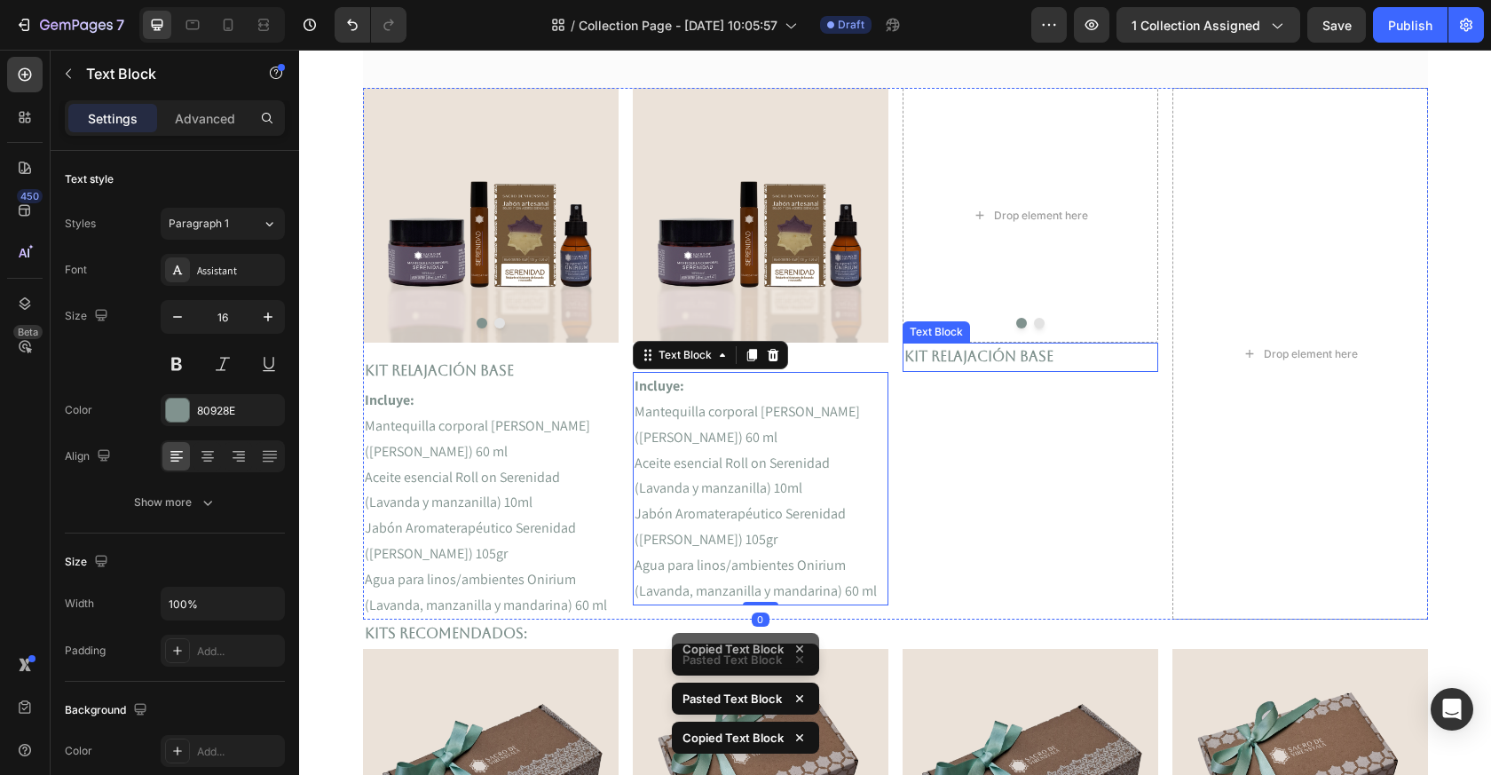
click at [952, 353] on p "Kit Relajación Base" at bounding box center [1031, 357] width 252 height 26
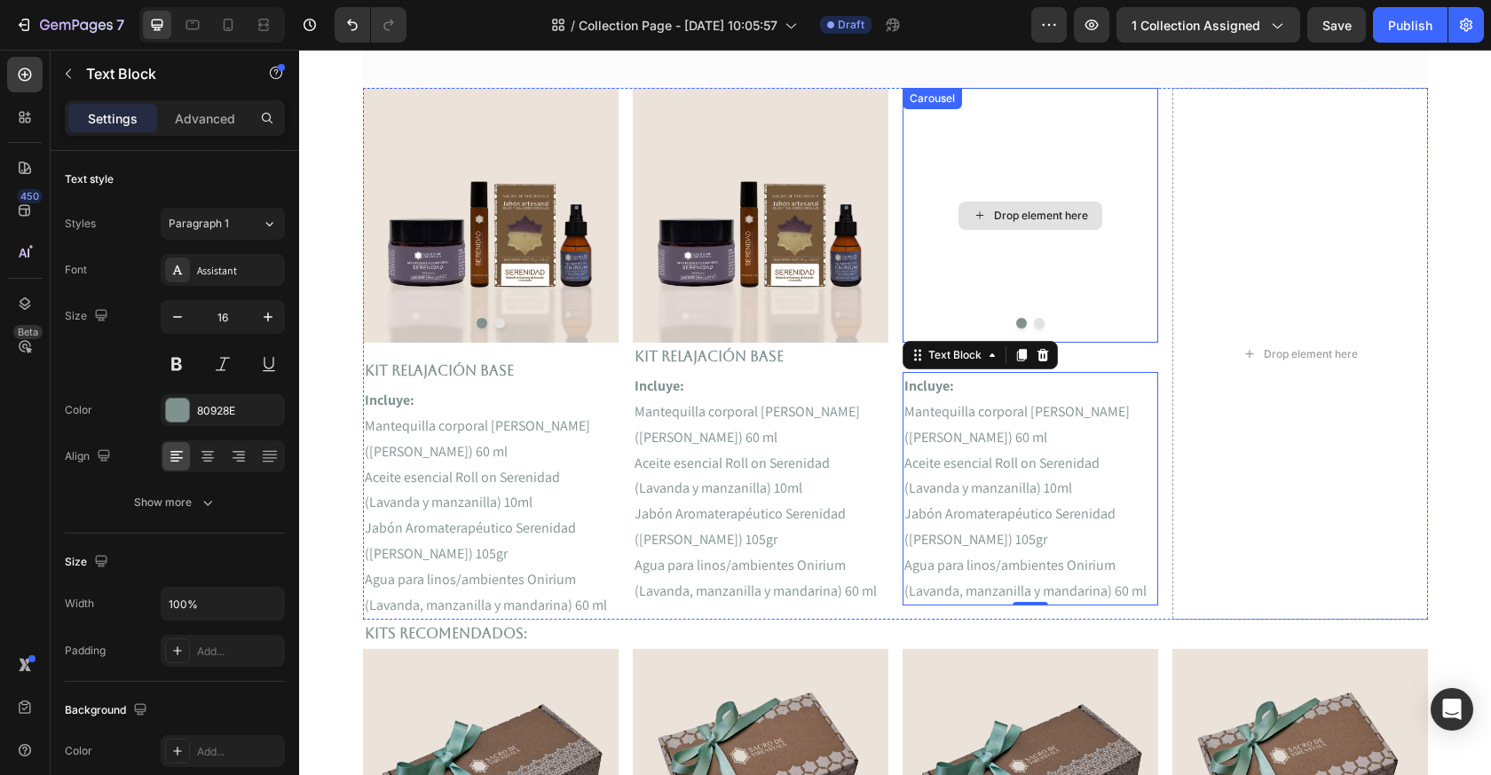
click at [1068, 259] on div "Drop element here" at bounding box center [1031, 215] width 256 height 255
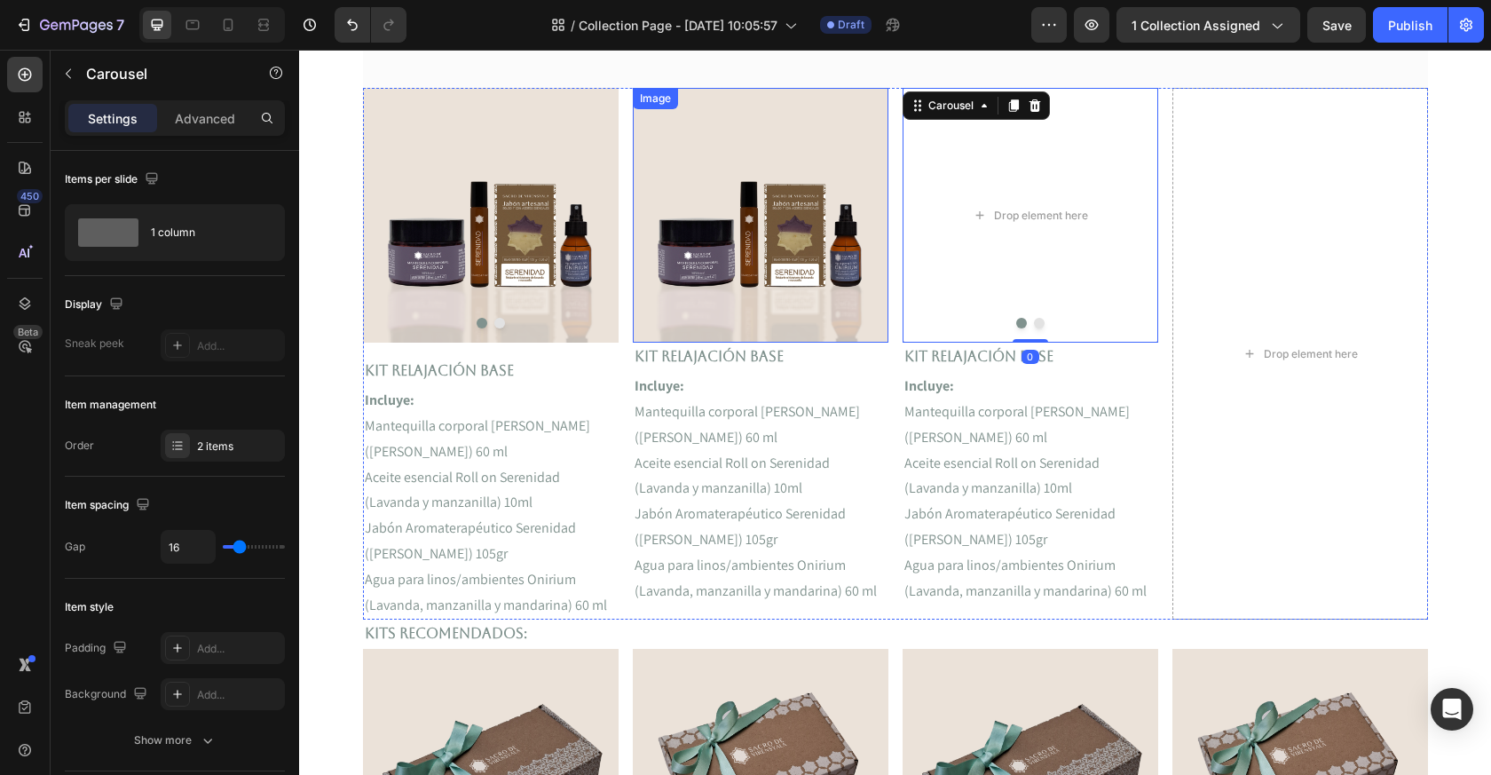
click at [693, 214] on img at bounding box center [761, 215] width 256 height 255
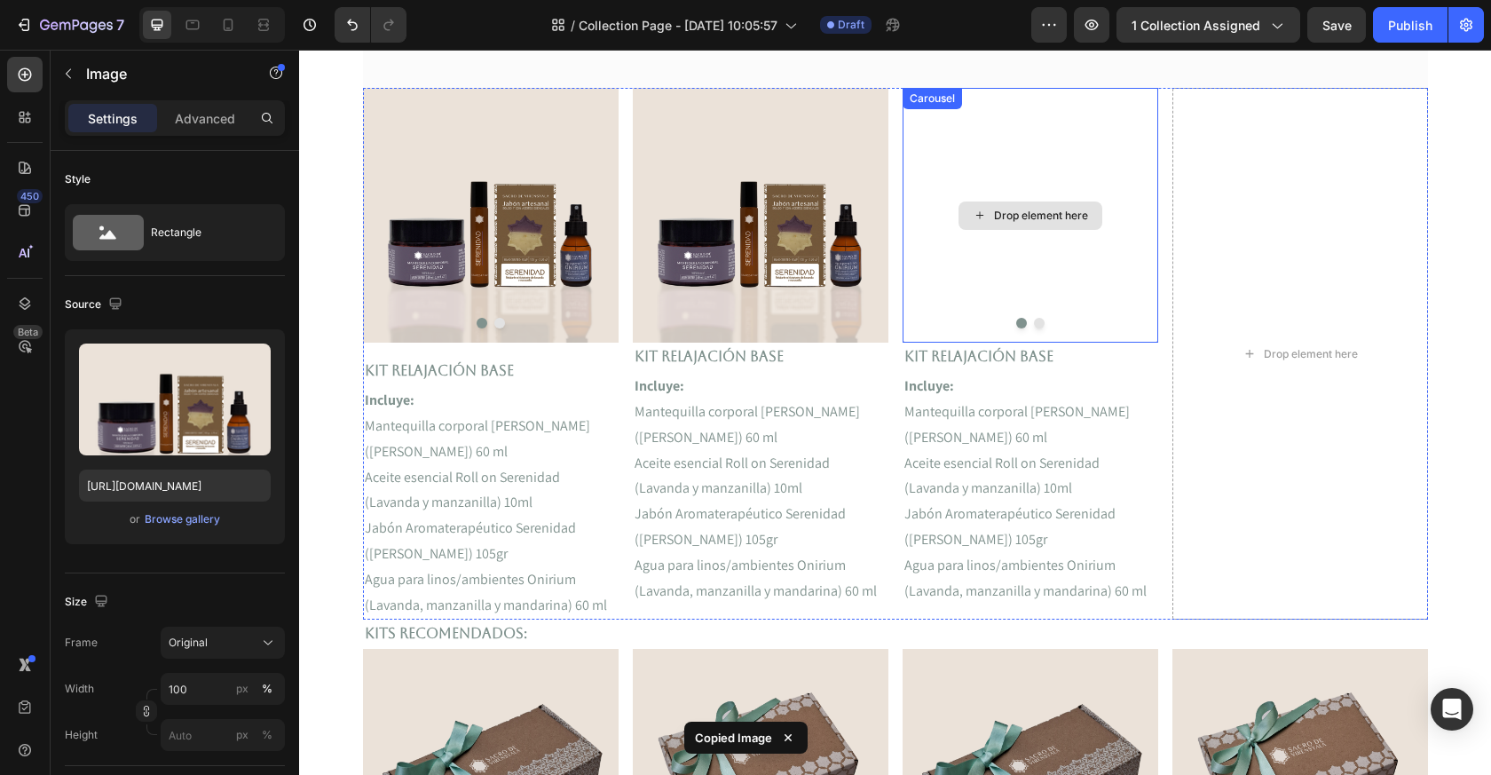
click at [1048, 216] on div "Drop element here" at bounding box center [1041, 216] width 94 height 14
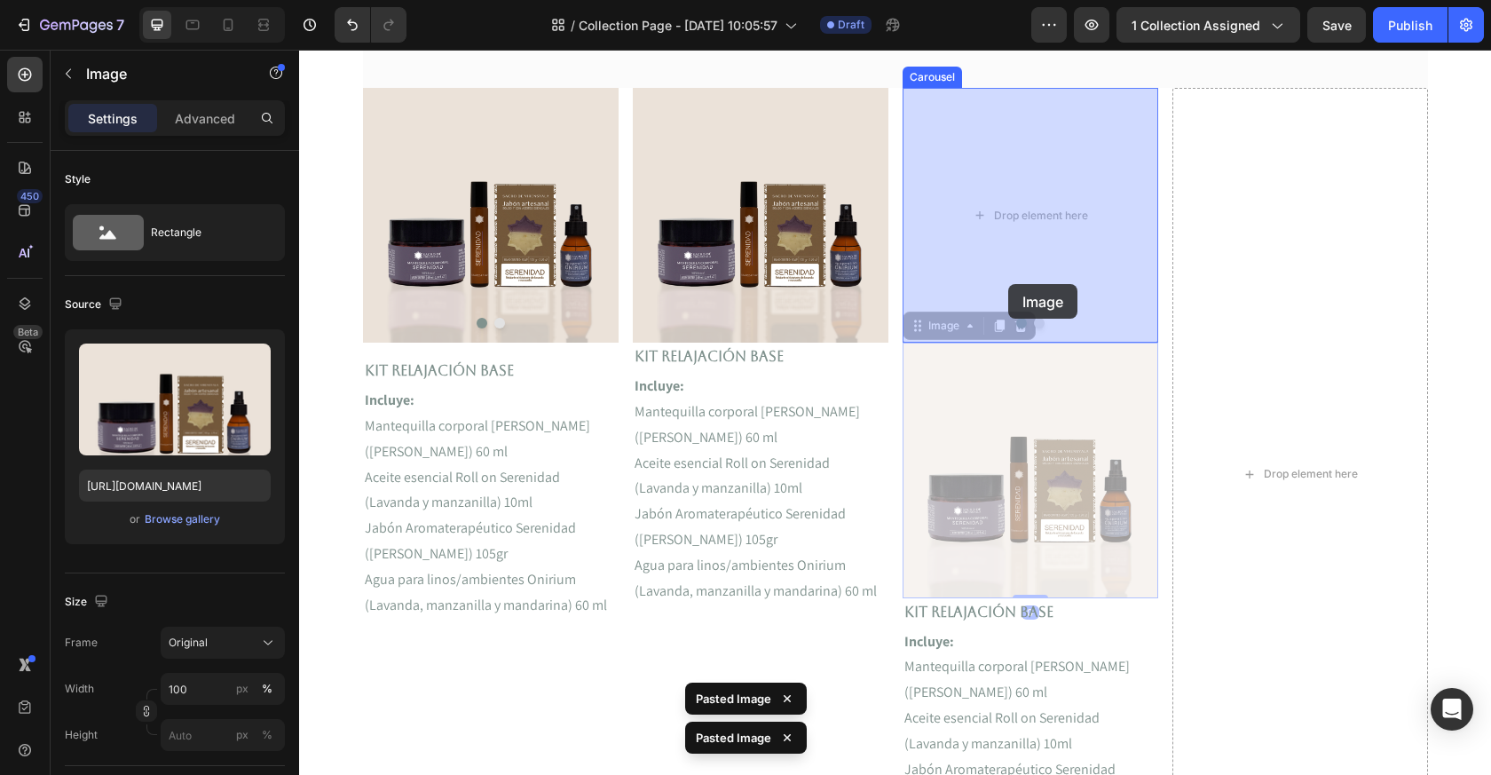
drag, startPoint x: 1006, startPoint y: 407, endPoint x: 1008, endPoint y: 284, distance: 123.4
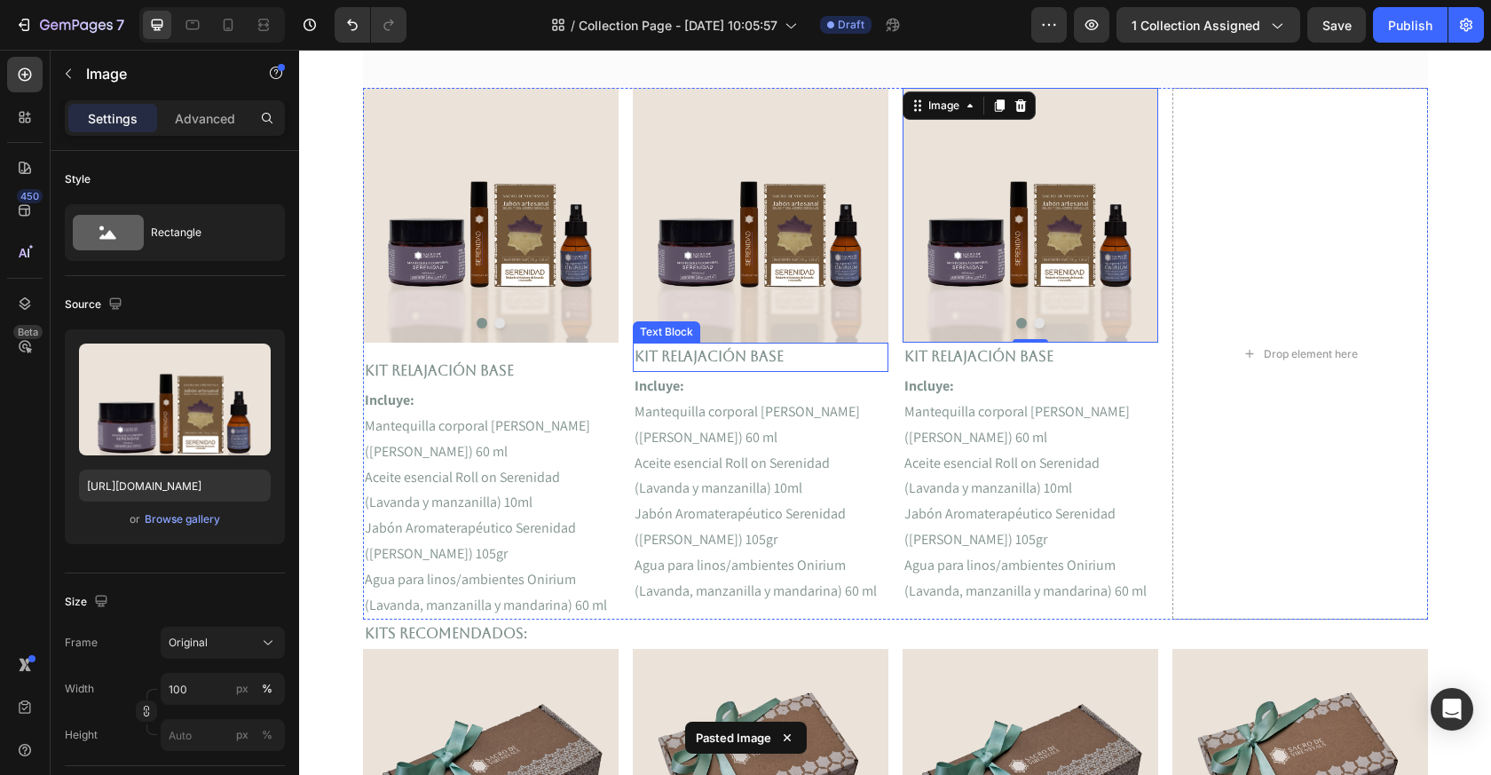
click at [693, 354] on p "Kit Relajación Base" at bounding box center [761, 357] width 252 height 26
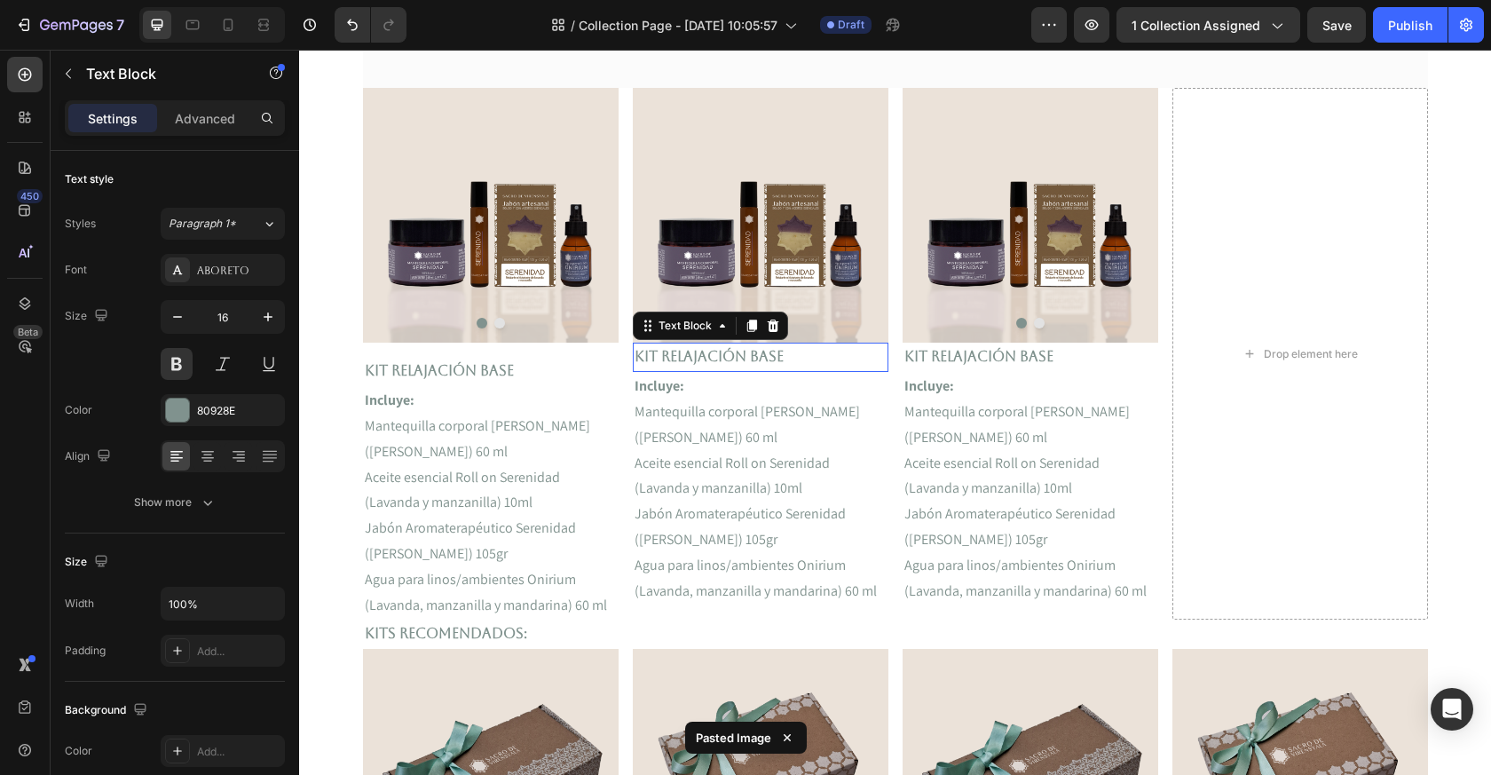
click at [693, 354] on p "Kit Relajación Base" at bounding box center [761, 357] width 252 height 26
click at [776, 356] on p "Kit Relajación Base" at bounding box center [761, 357] width 252 height 26
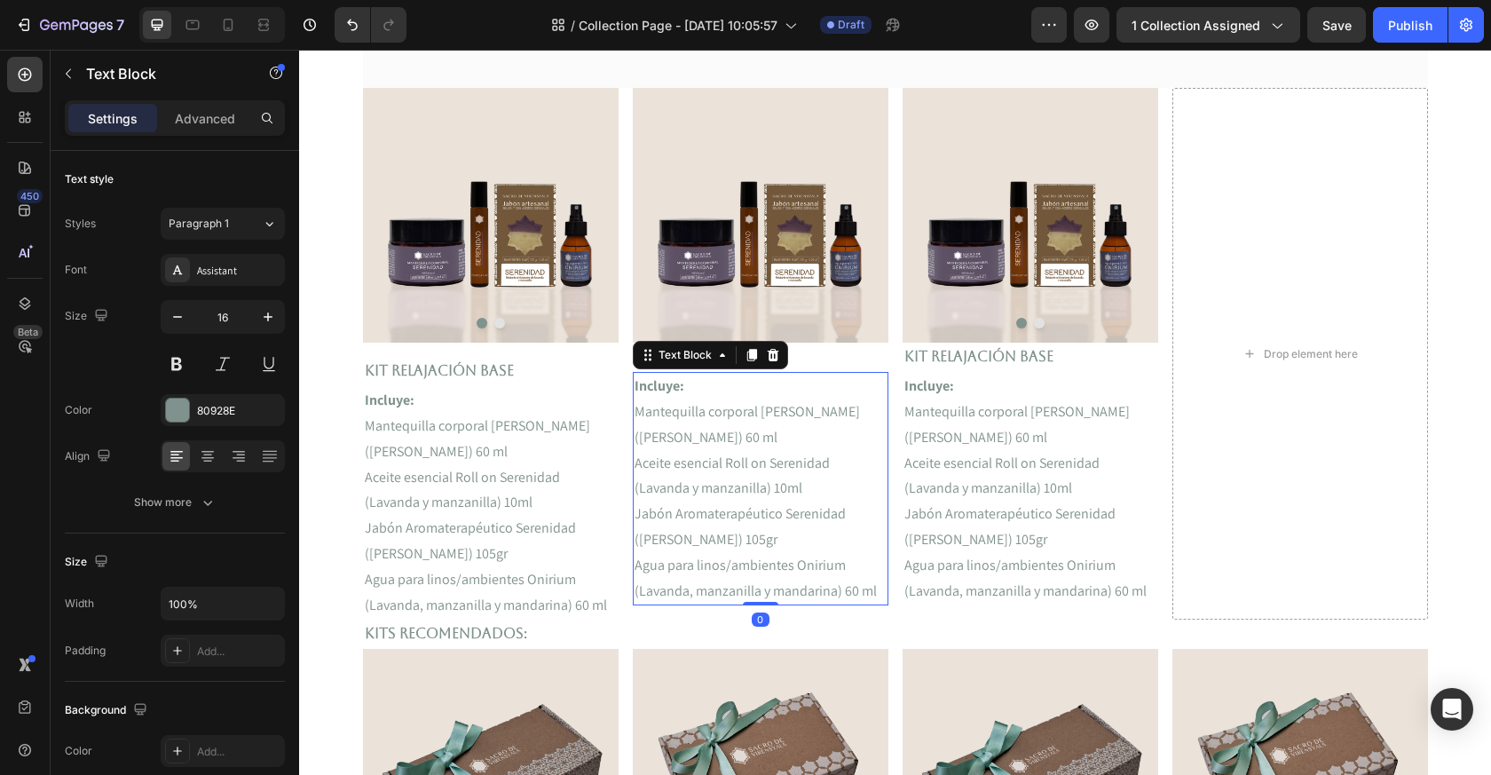
click at [787, 441] on p "Mantequilla corporal [PERSON_NAME] (Lavanda y manzanilla) 60 ml" at bounding box center [761, 424] width 252 height 51
click at [466, 486] on p "Aceite esencial Roll on Serenidad (Lavanda y manzanilla) 10ml" at bounding box center [491, 490] width 252 height 51
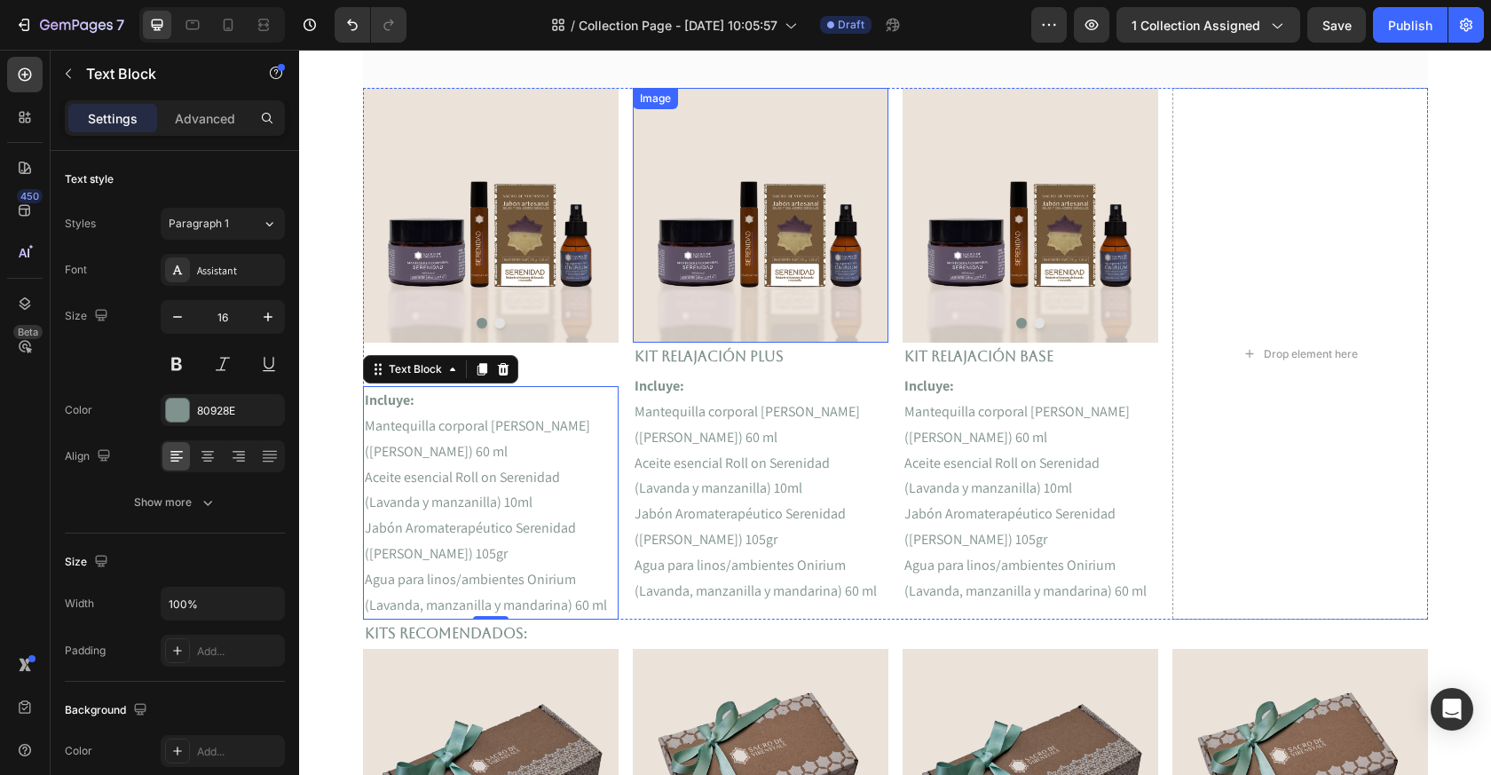
click at [801, 306] on img at bounding box center [761, 215] width 256 height 255
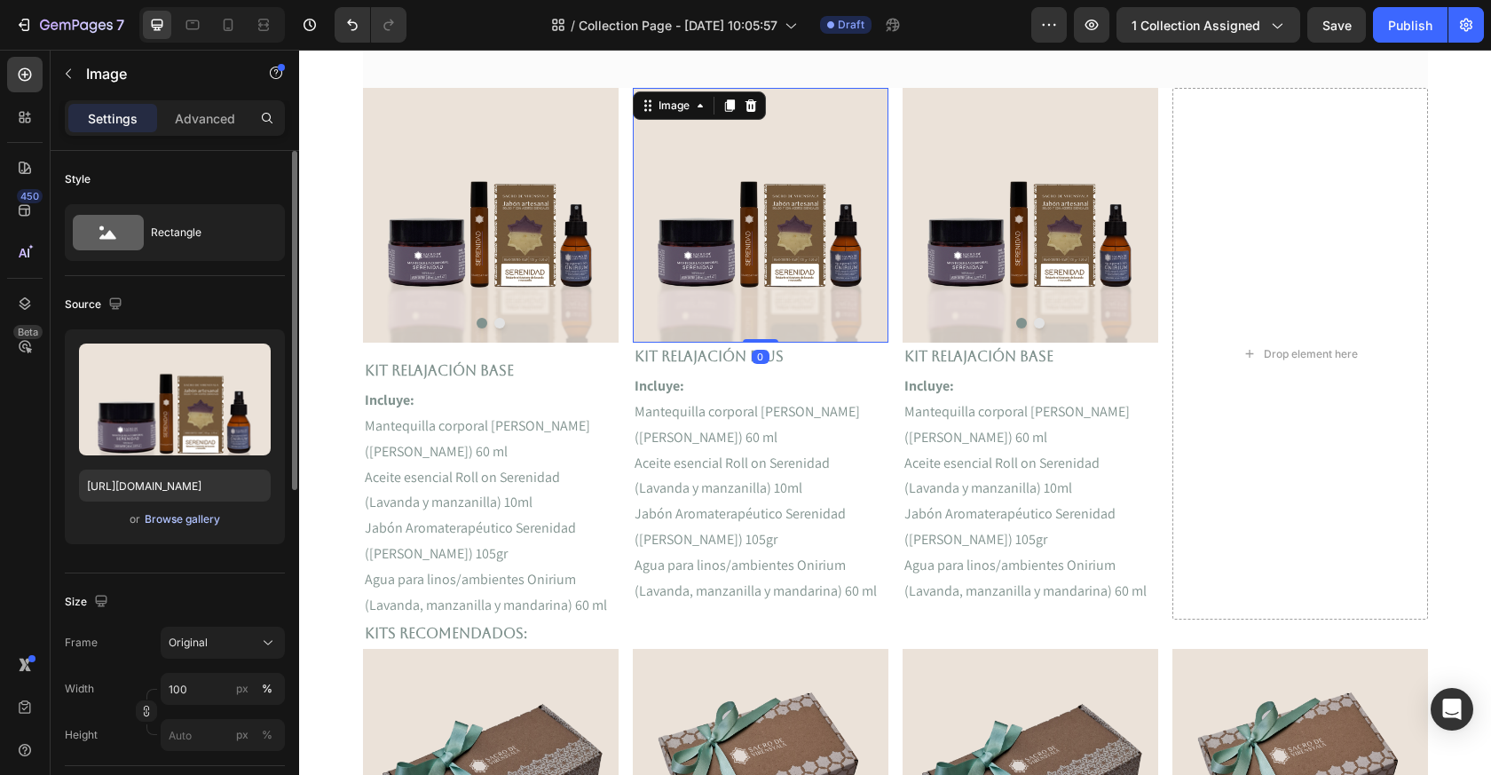
click at [168, 521] on div "Browse gallery" at bounding box center [182, 519] width 75 height 16
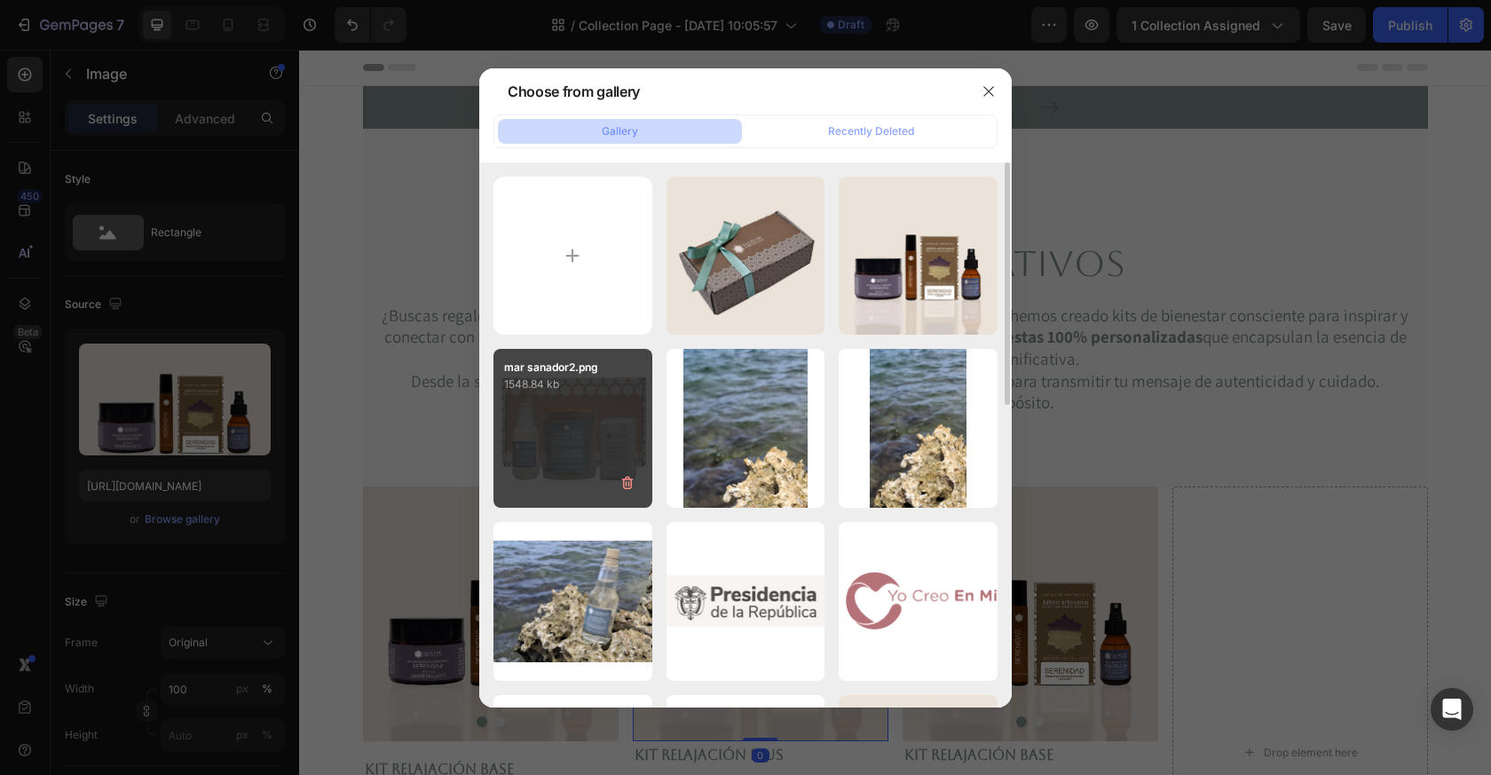
scroll to position [399, 0]
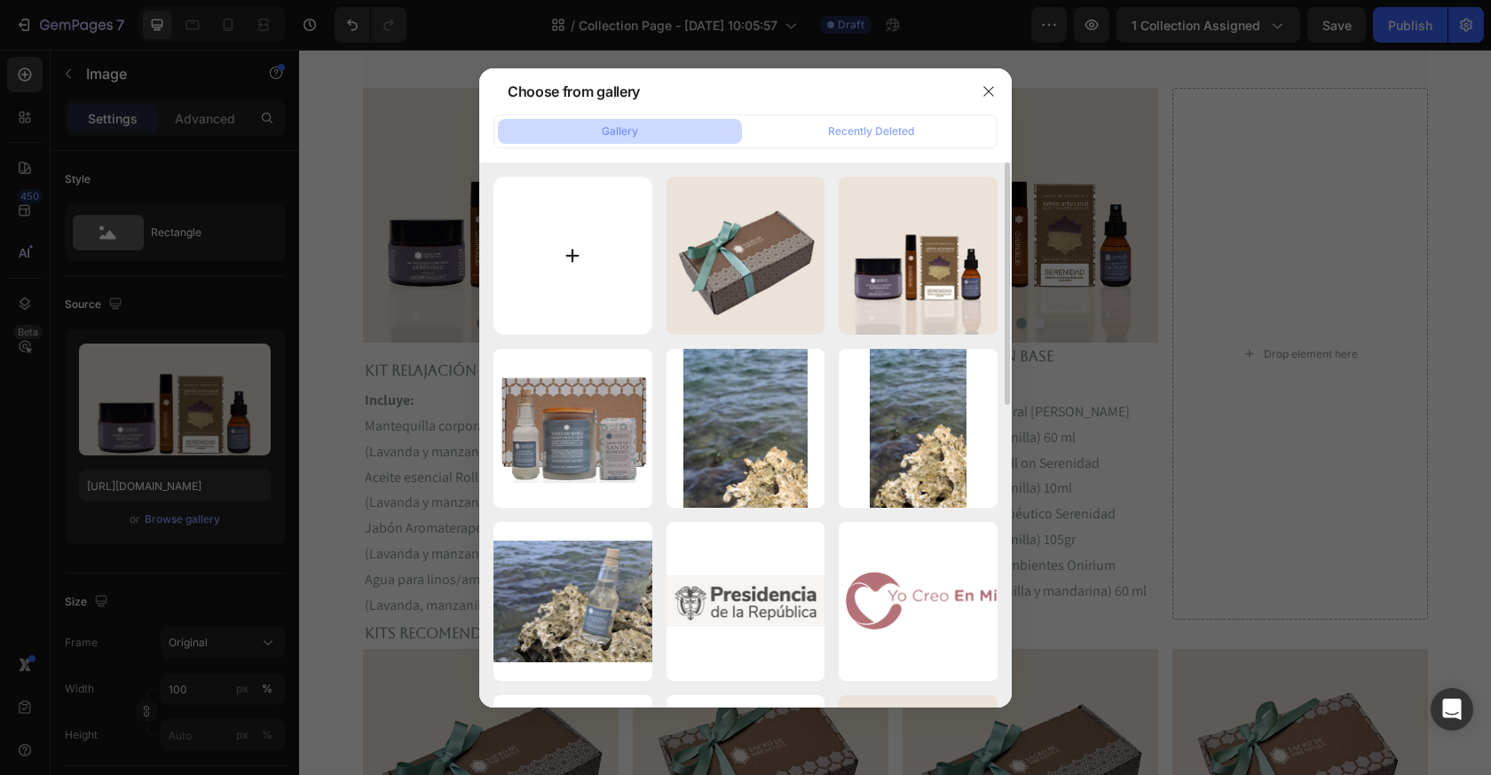
click at [592, 256] on input "file" at bounding box center [573, 256] width 159 height 159
type input "C:\fakepath\Kit Energizante - Base pagina.png"
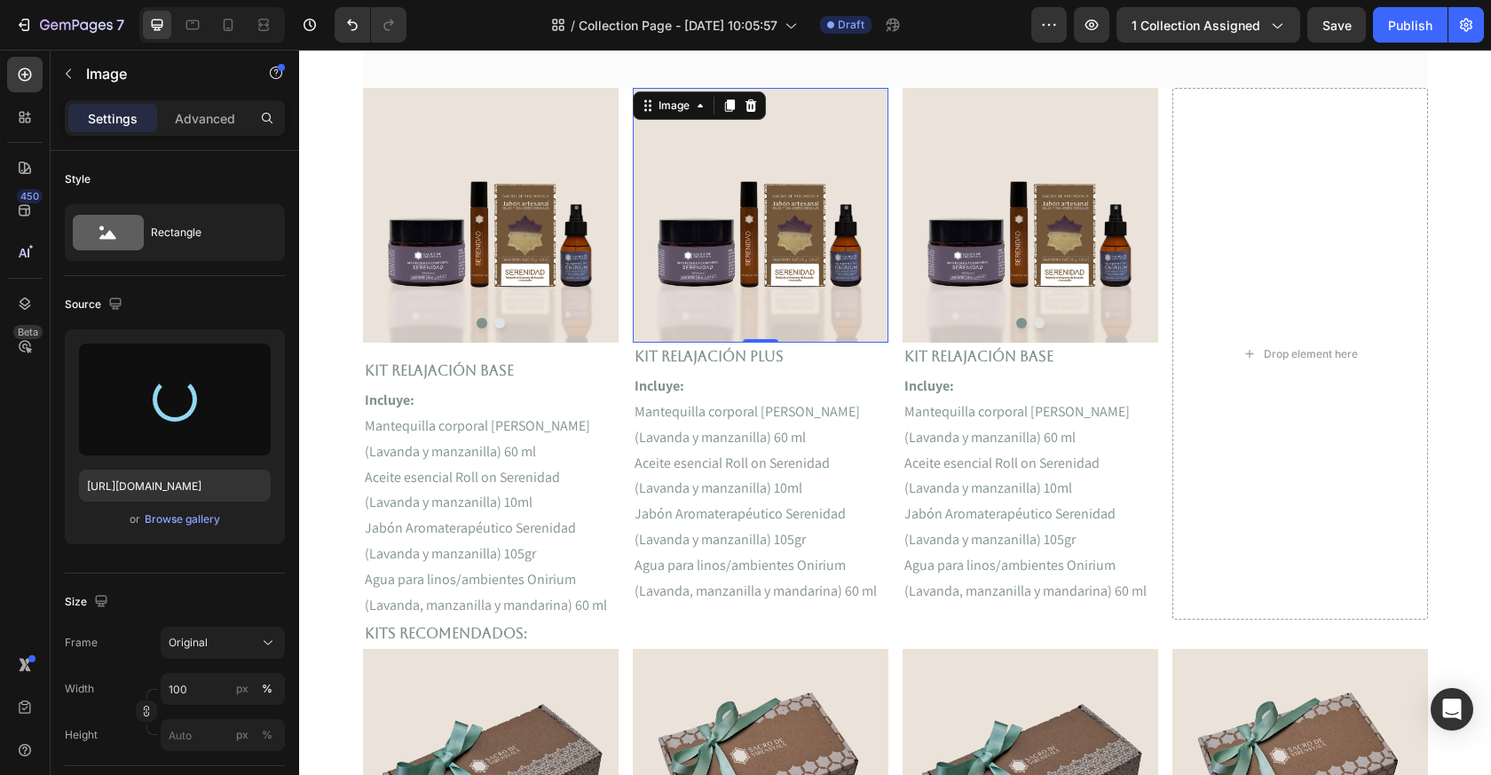
type input "[URL][DOMAIN_NAME]"
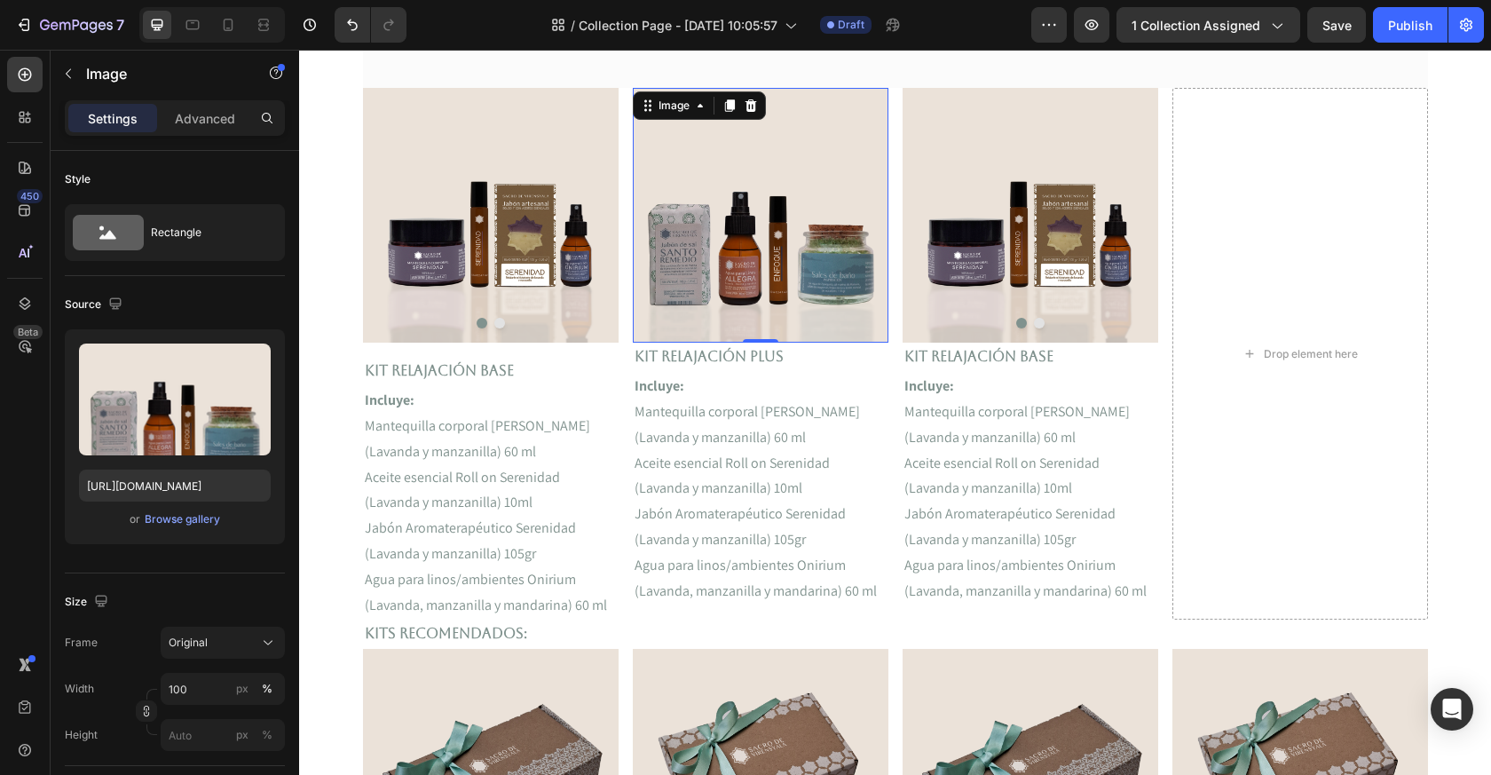
click at [810, 262] on img at bounding box center [761, 215] width 256 height 255
click at [1018, 271] on img at bounding box center [1031, 215] width 256 height 255
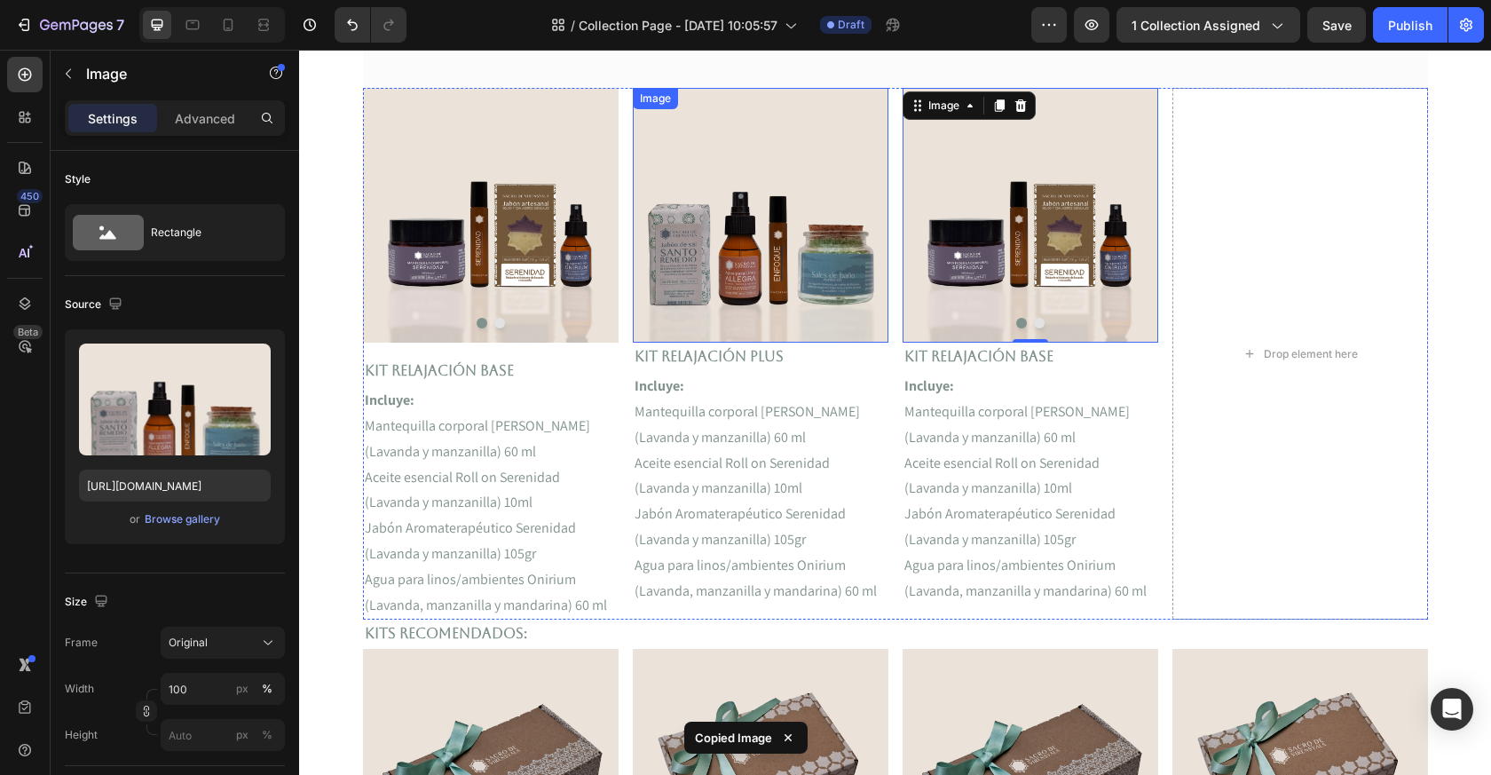
click at [773, 256] on img at bounding box center [761, 215] width 256 height 255
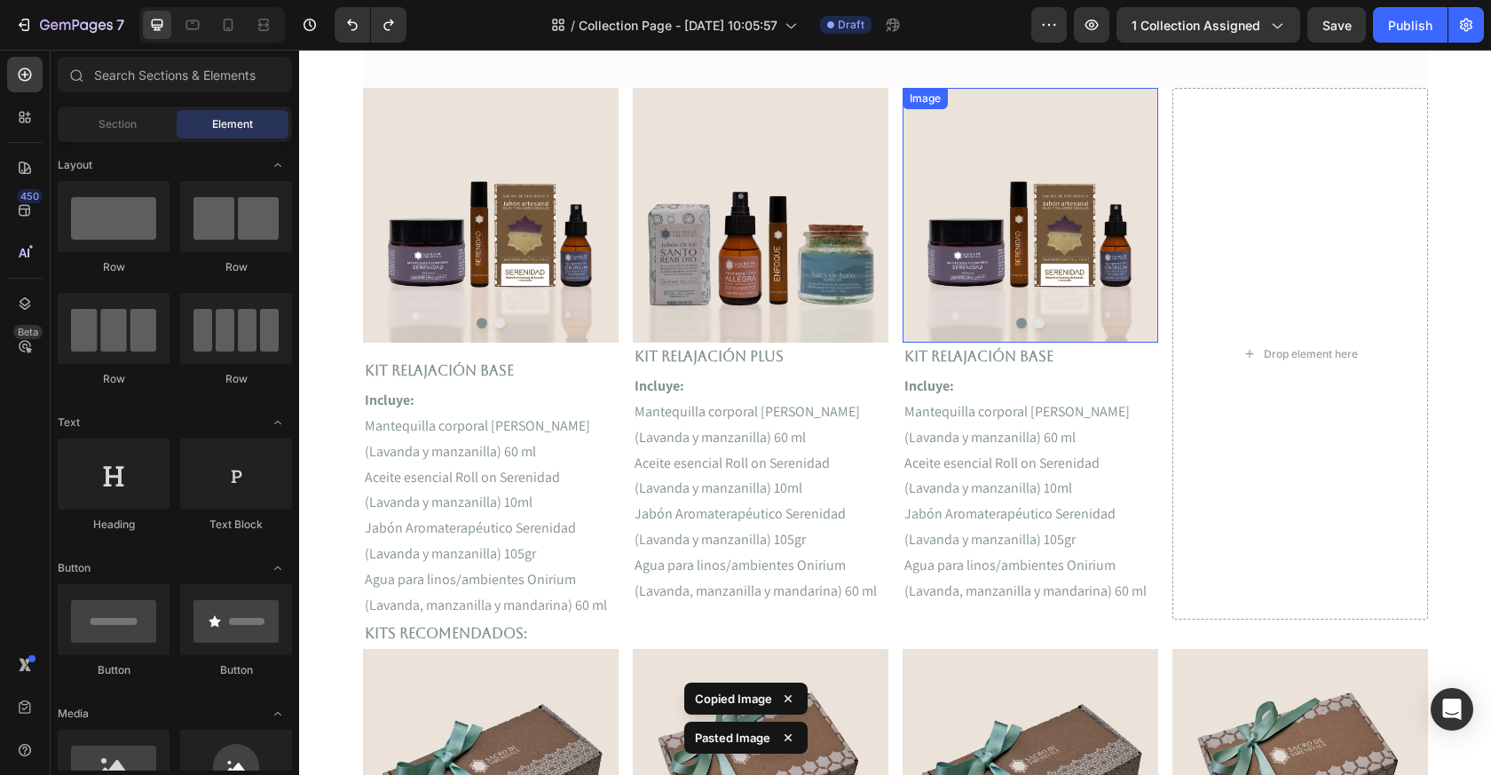
click at [1067, 262] on img at bounding box center [1031, 215] width 256 height 255
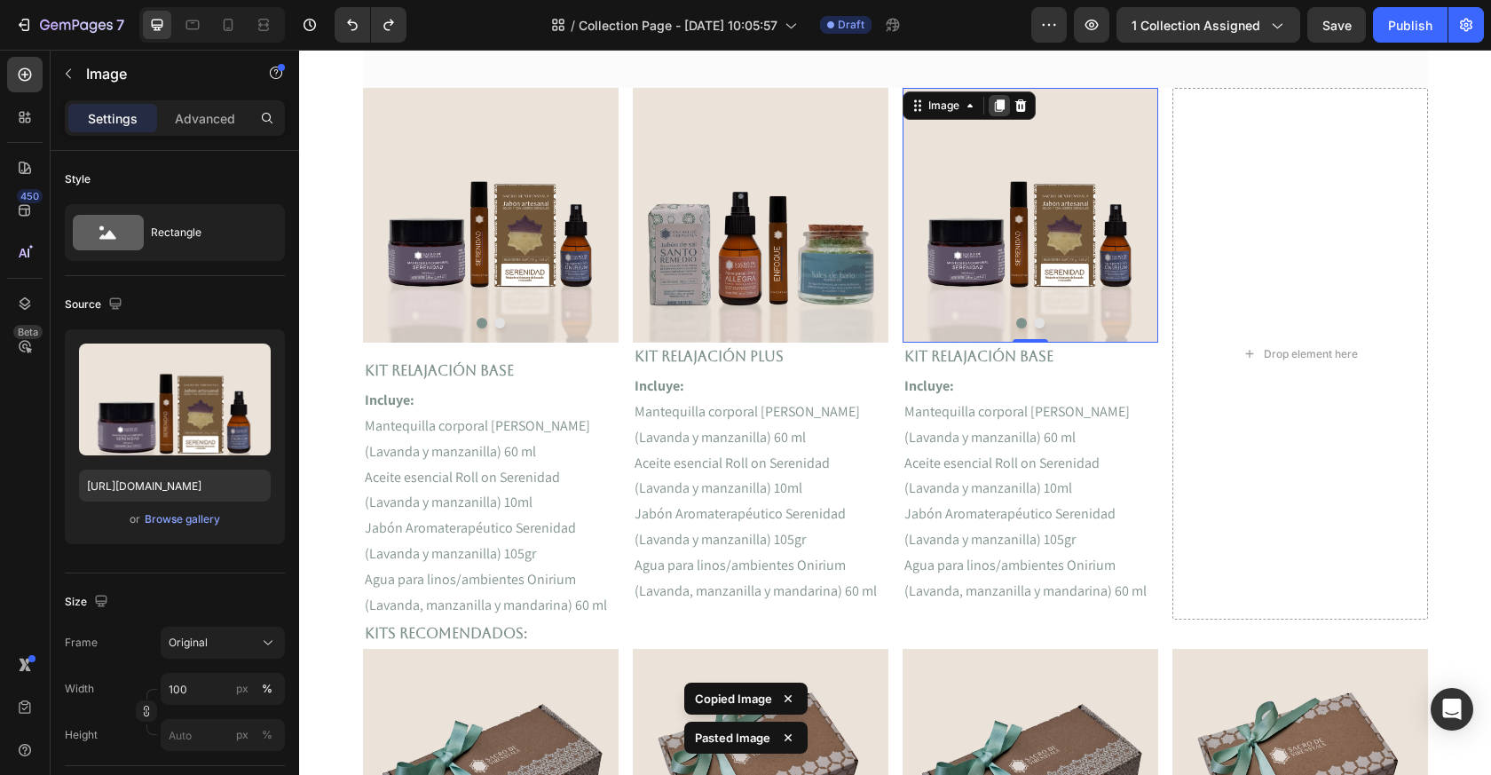
click at [998, 106] on icon at bounding box center [999, 105] width 10 height 12
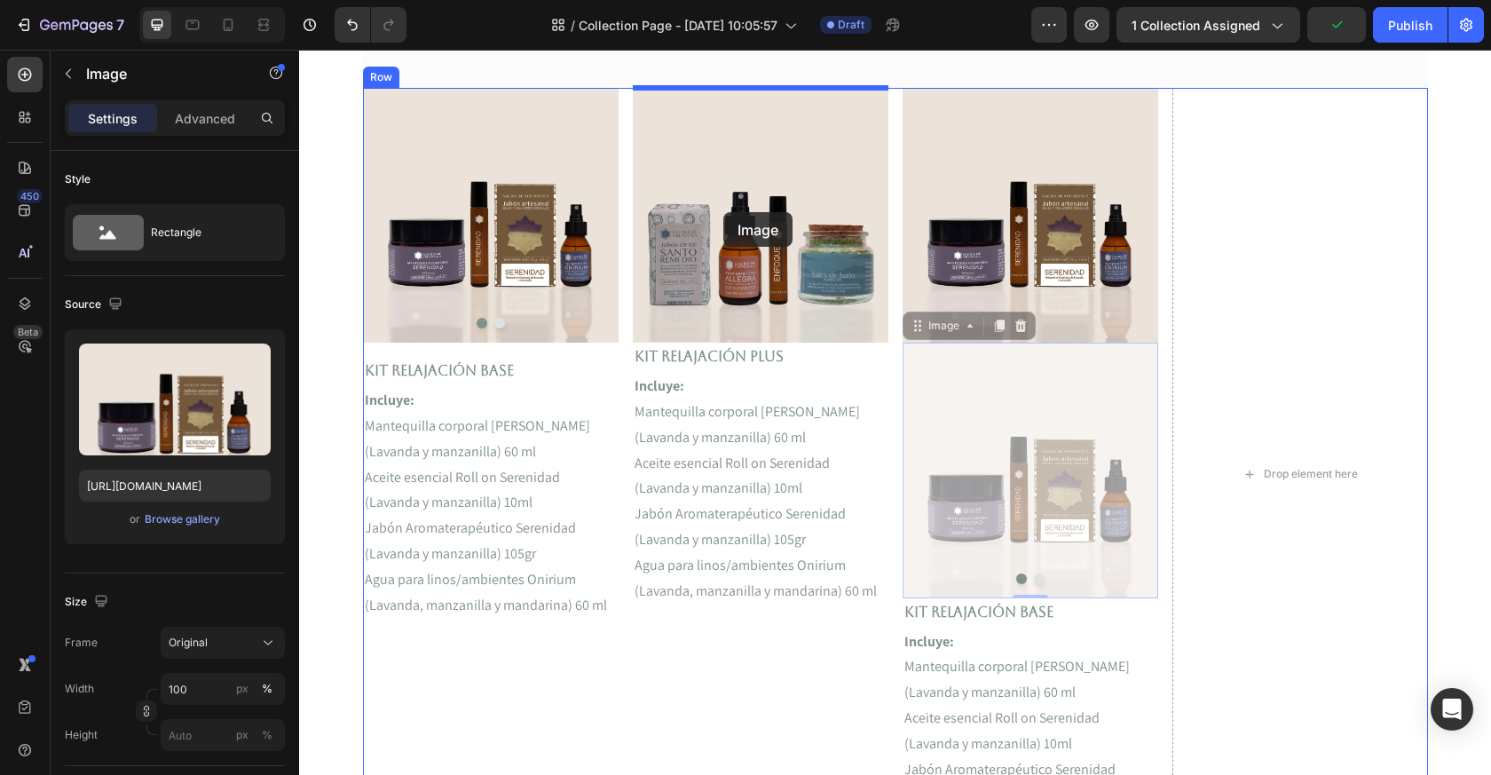
drag, startPoint x: 921, startPoint y: 326, endPoint x: 724, endPoint y: 212, distance: 228.3
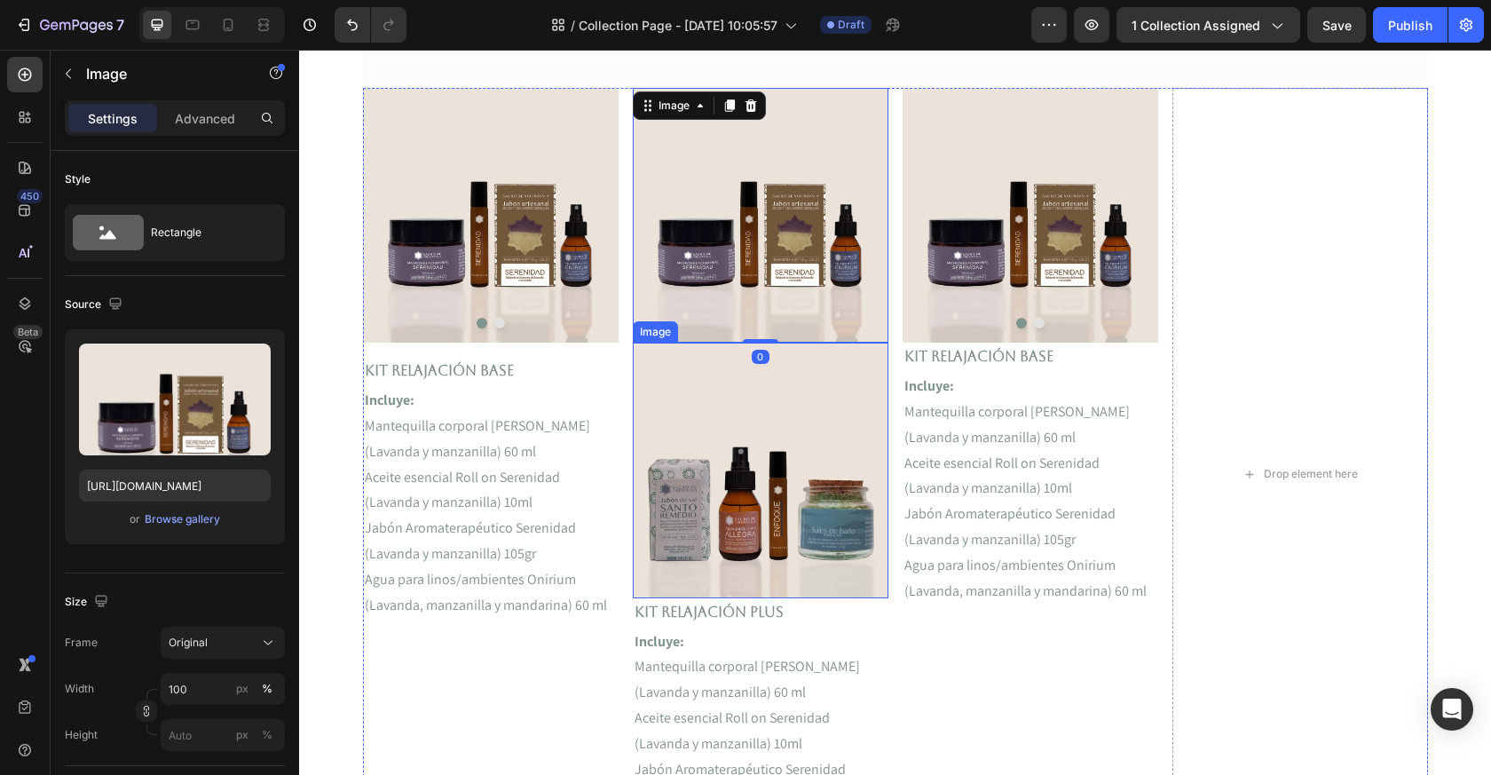
click at [718, 412] on img at bounding box center [761, 470] width 256 height 255
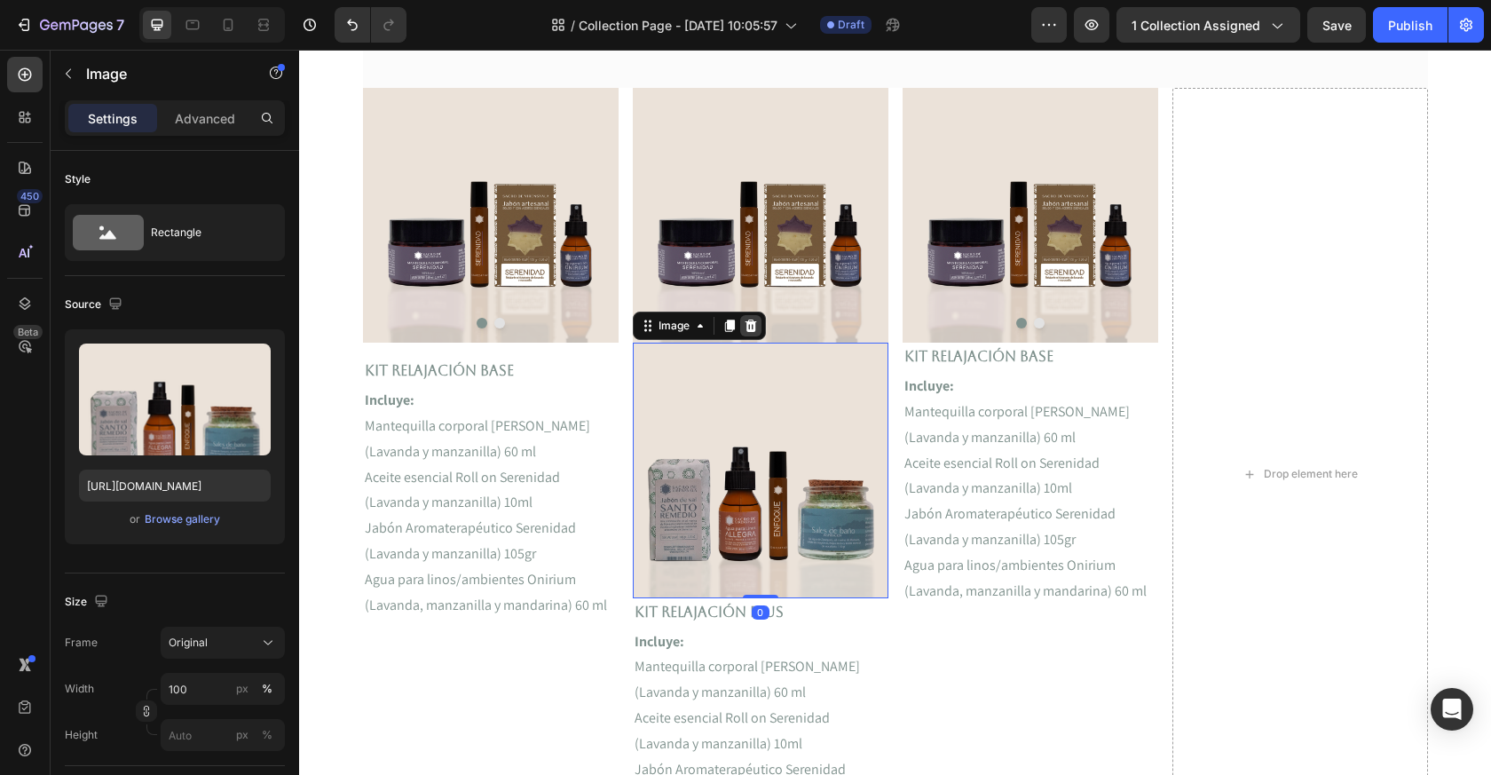
click at [747, 325] on icon at bounding box center [751, 326] width 12 height 12
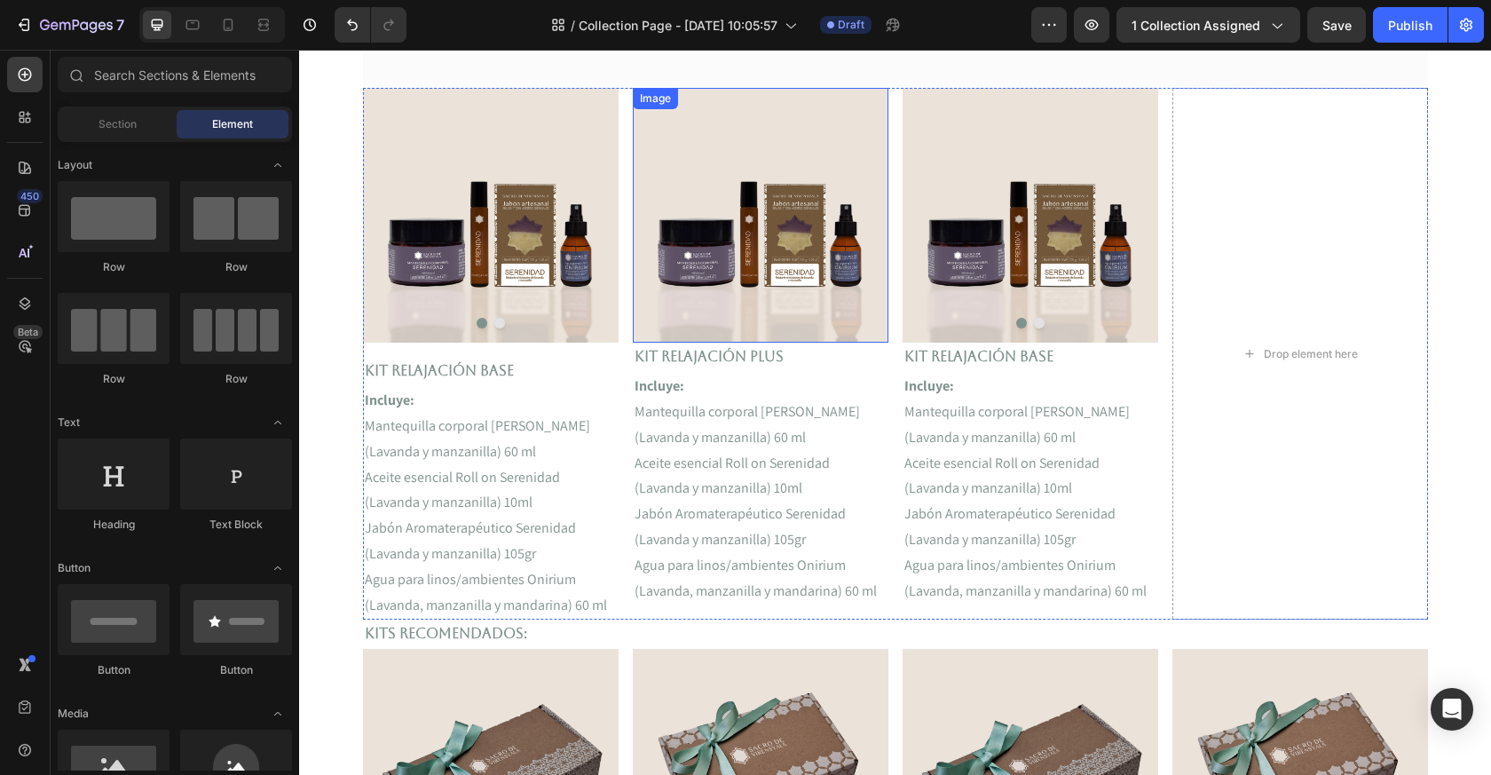
click at [765, 316] on img at bounding box center [761, 215] width 256 height 255
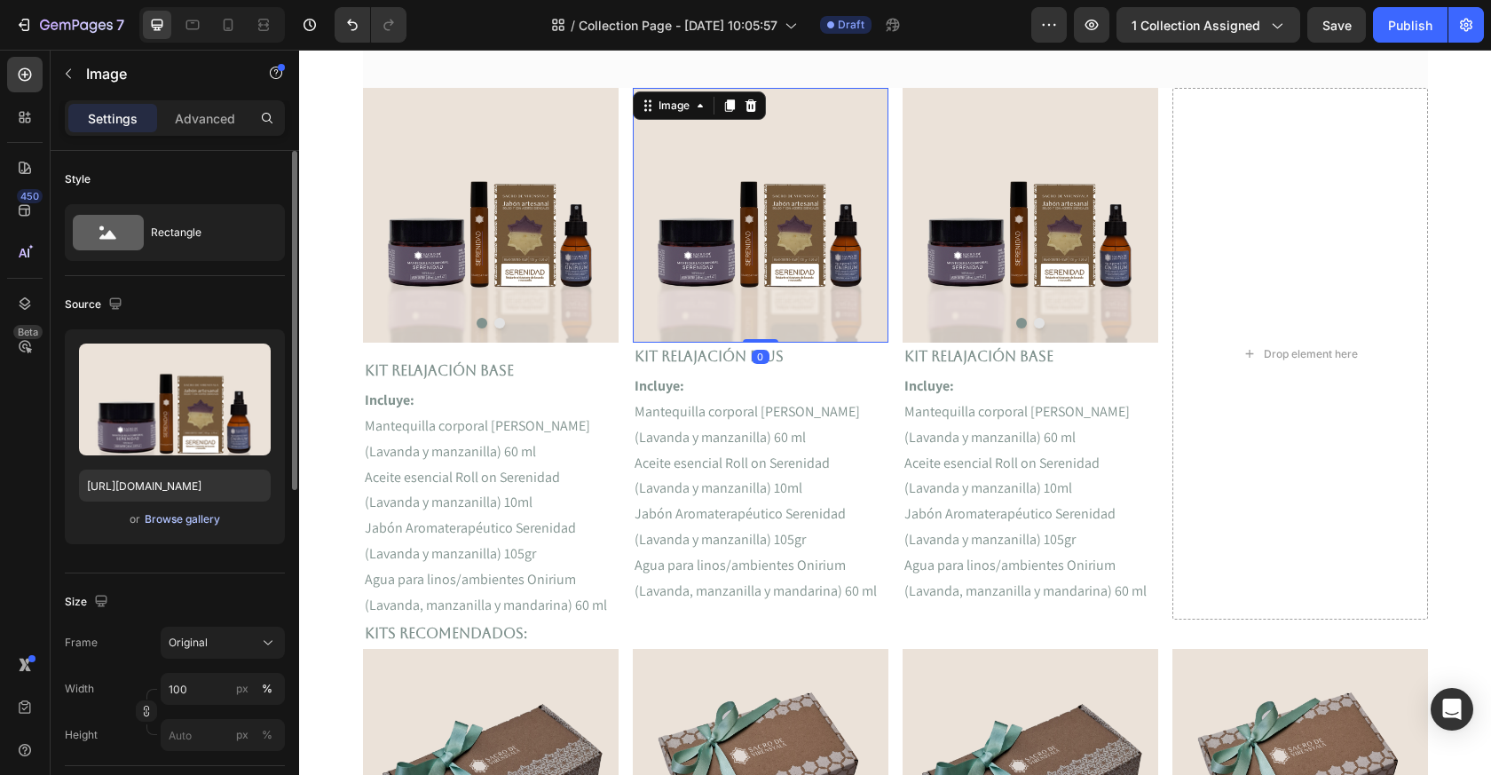
click at [172, 520] on div "Browse gallery" at bounding box center [182, 519] width 75 height 16
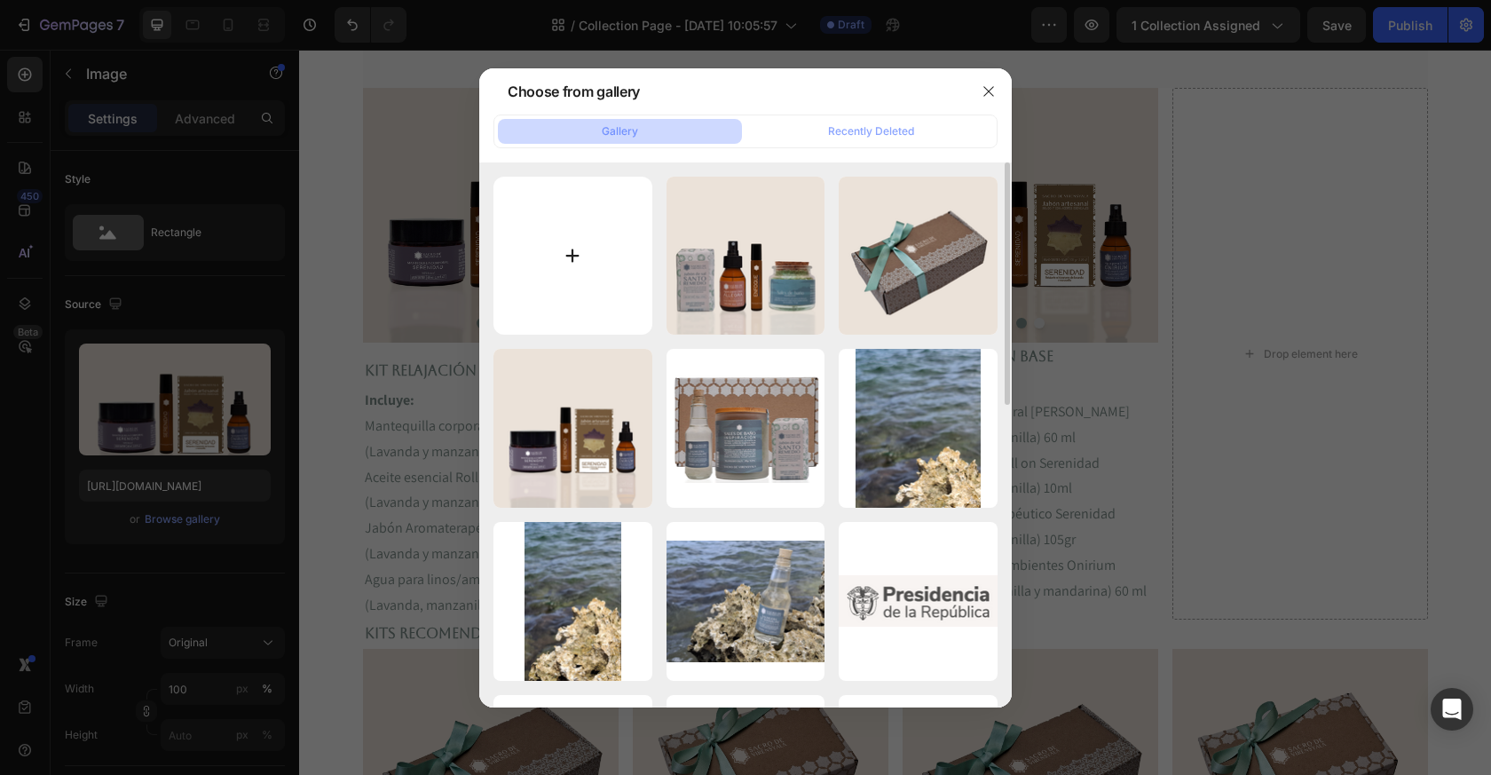
click at [547, 246] on input "file" at bounding box center [573, 256] width 159 height 159
type input "C:\fakepath\KIT Energizante plus pagina.png"
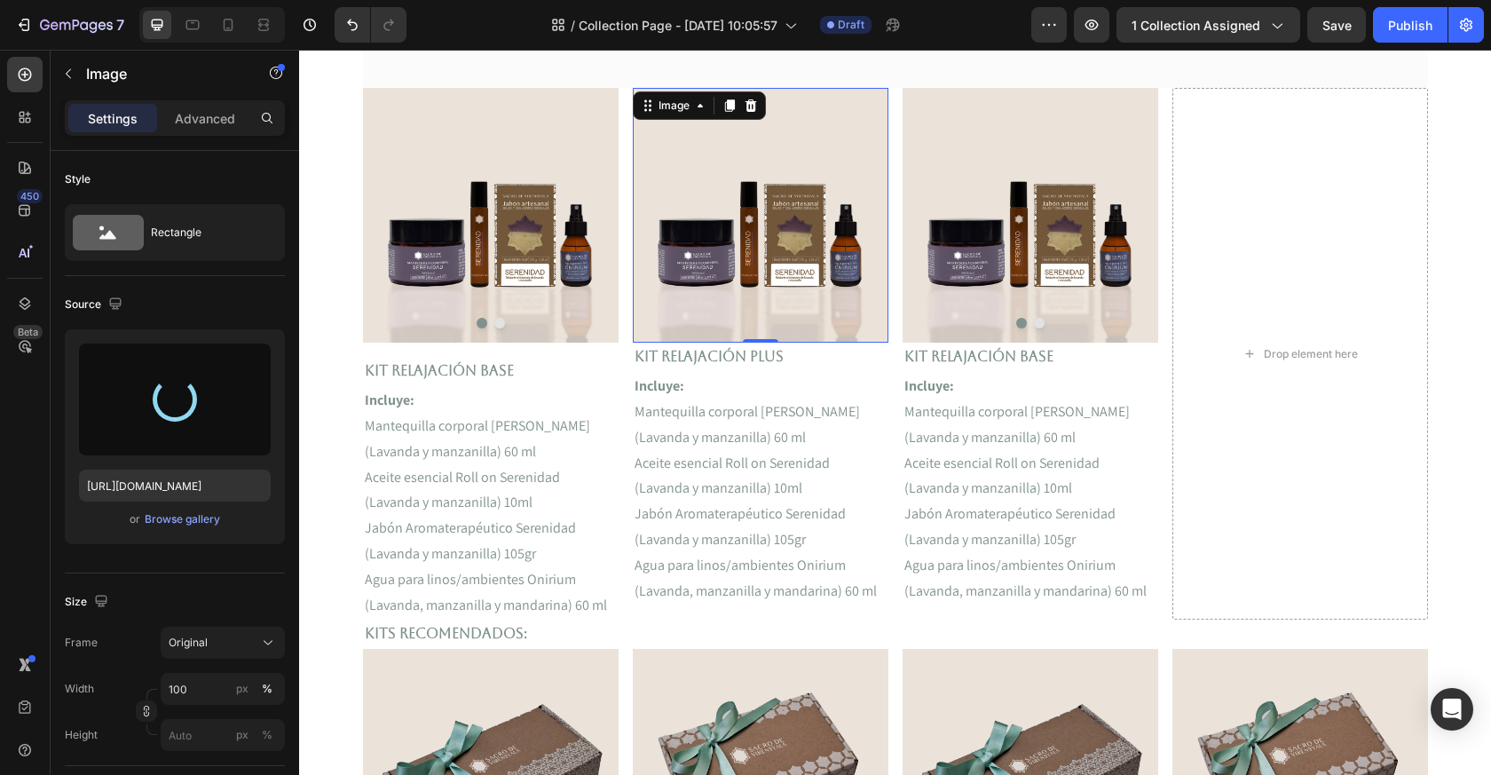
type input "[URL][DOMAIN_NAME]"
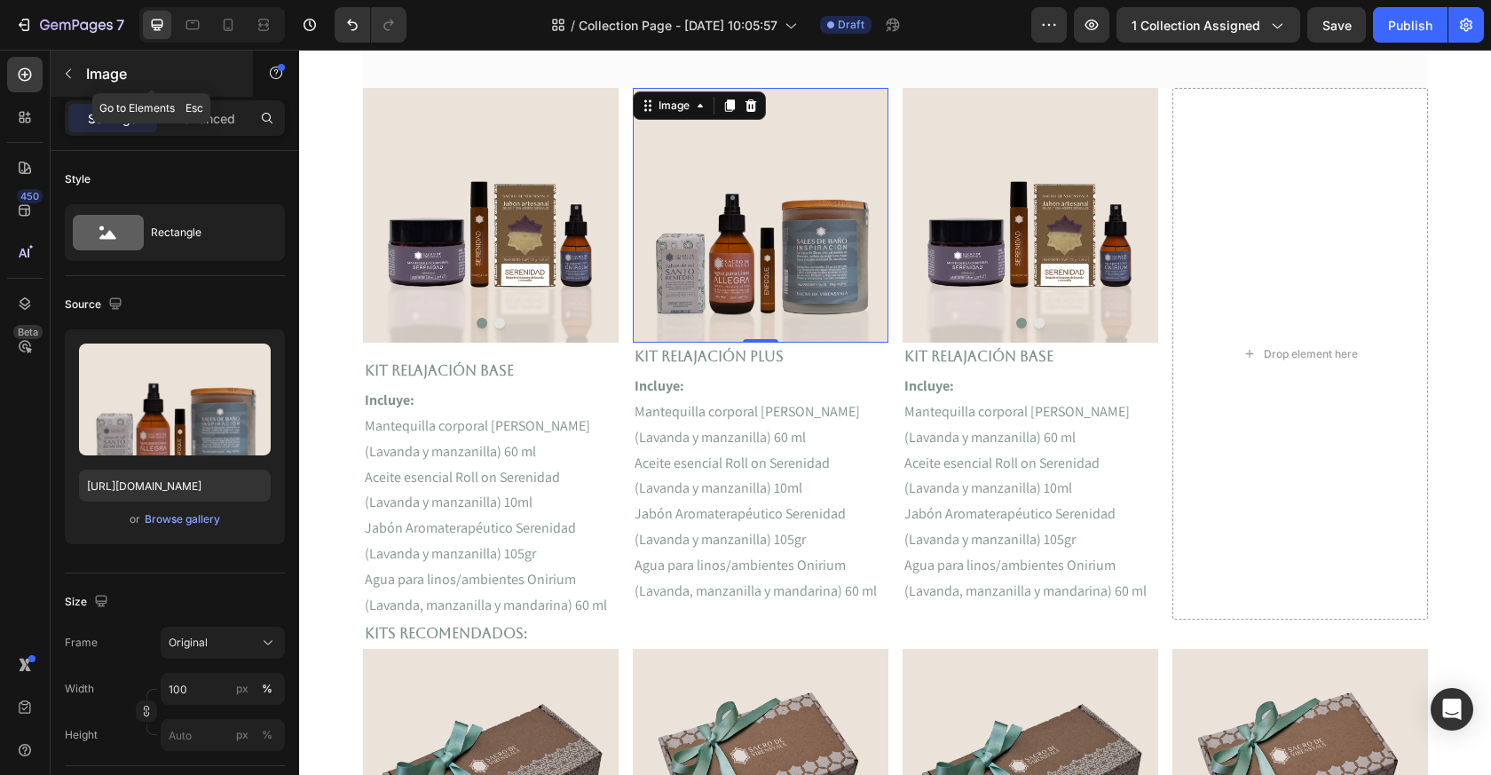
click at [66, 68] on icon "button" at bounding box center [68, 74] width 14 height 14
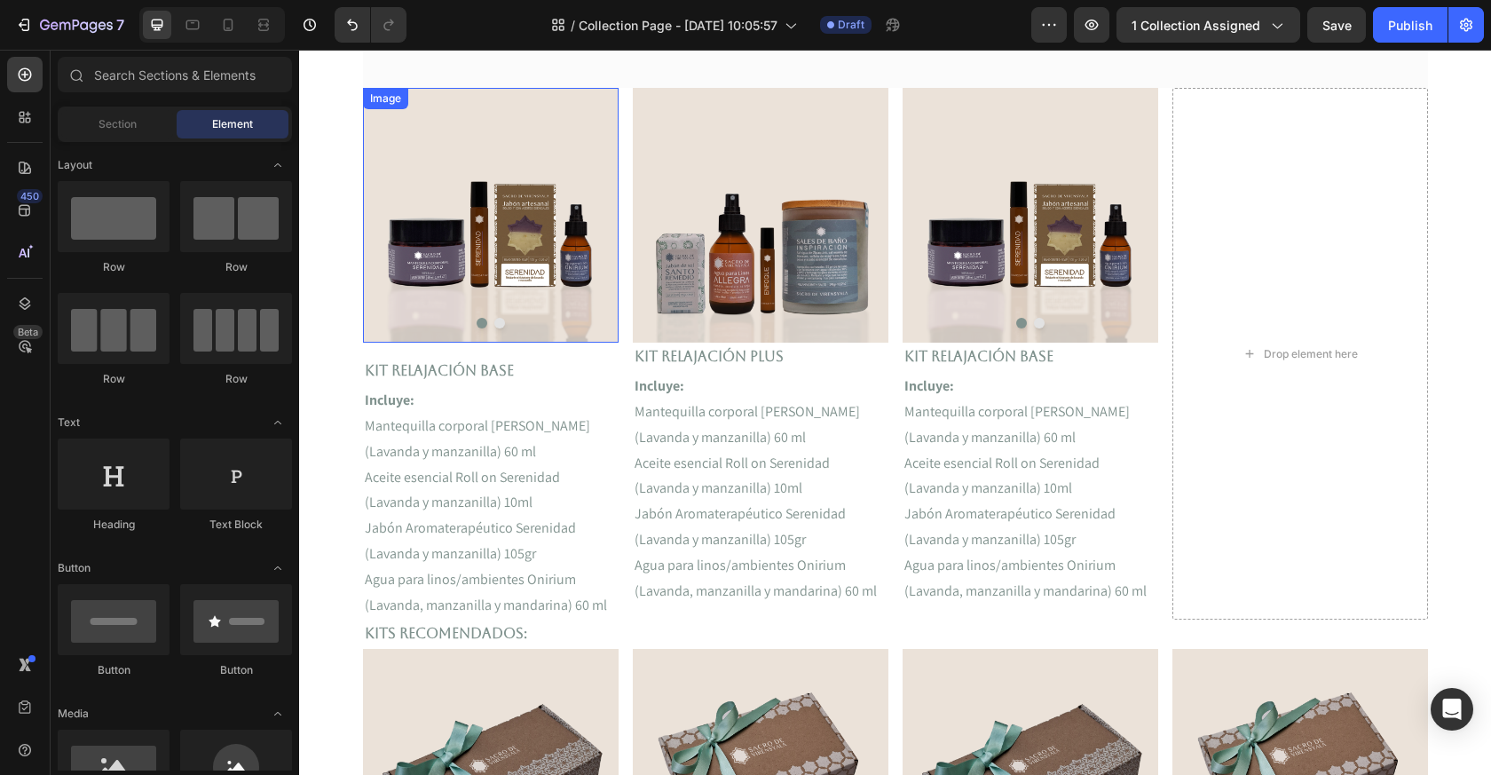
click at [530, 234] on img at bounding box center [491, 215] width 256 height 255
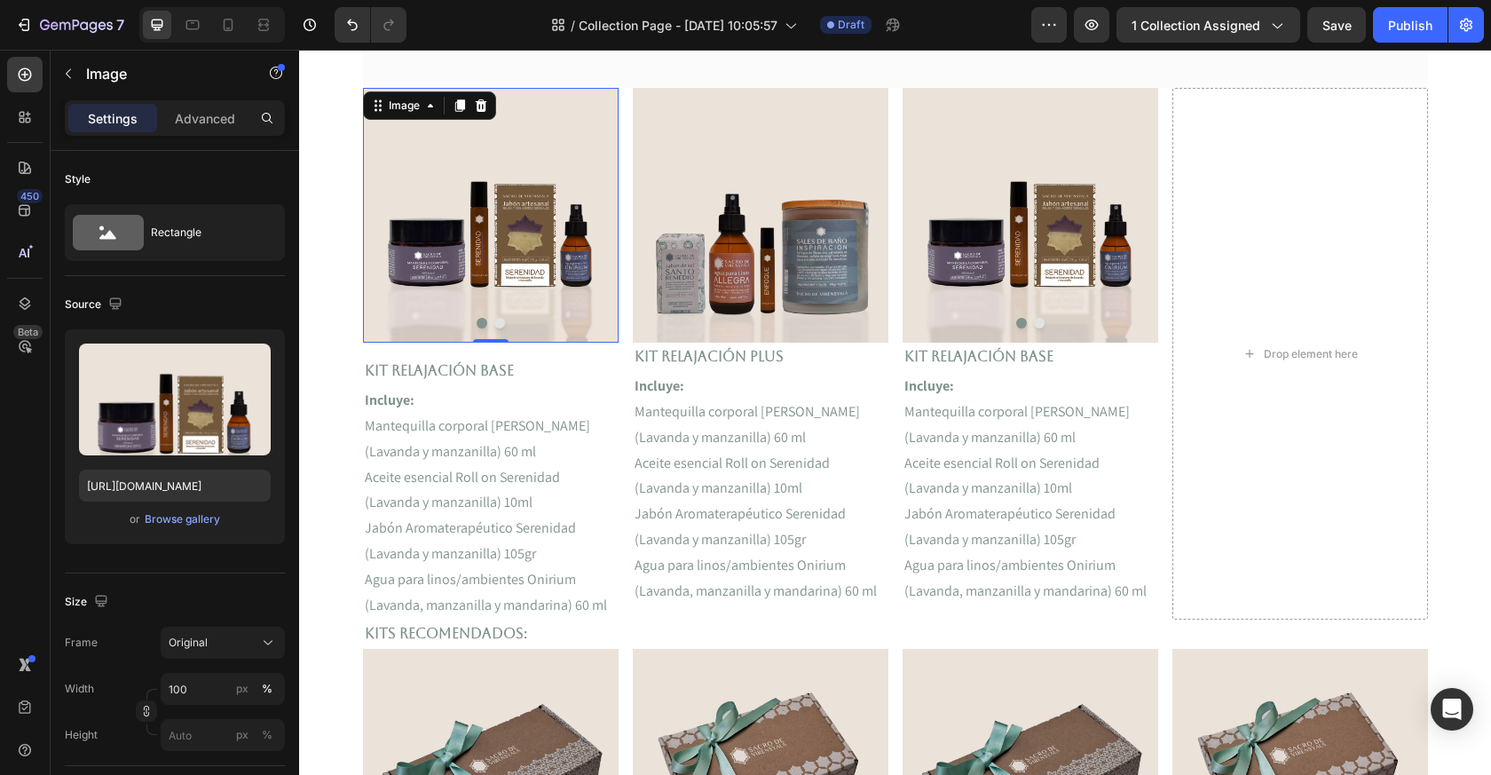
click at [495, 317] on div "Image 0 Image Carousel" at bounding box center [491, 215] width 256 height 255
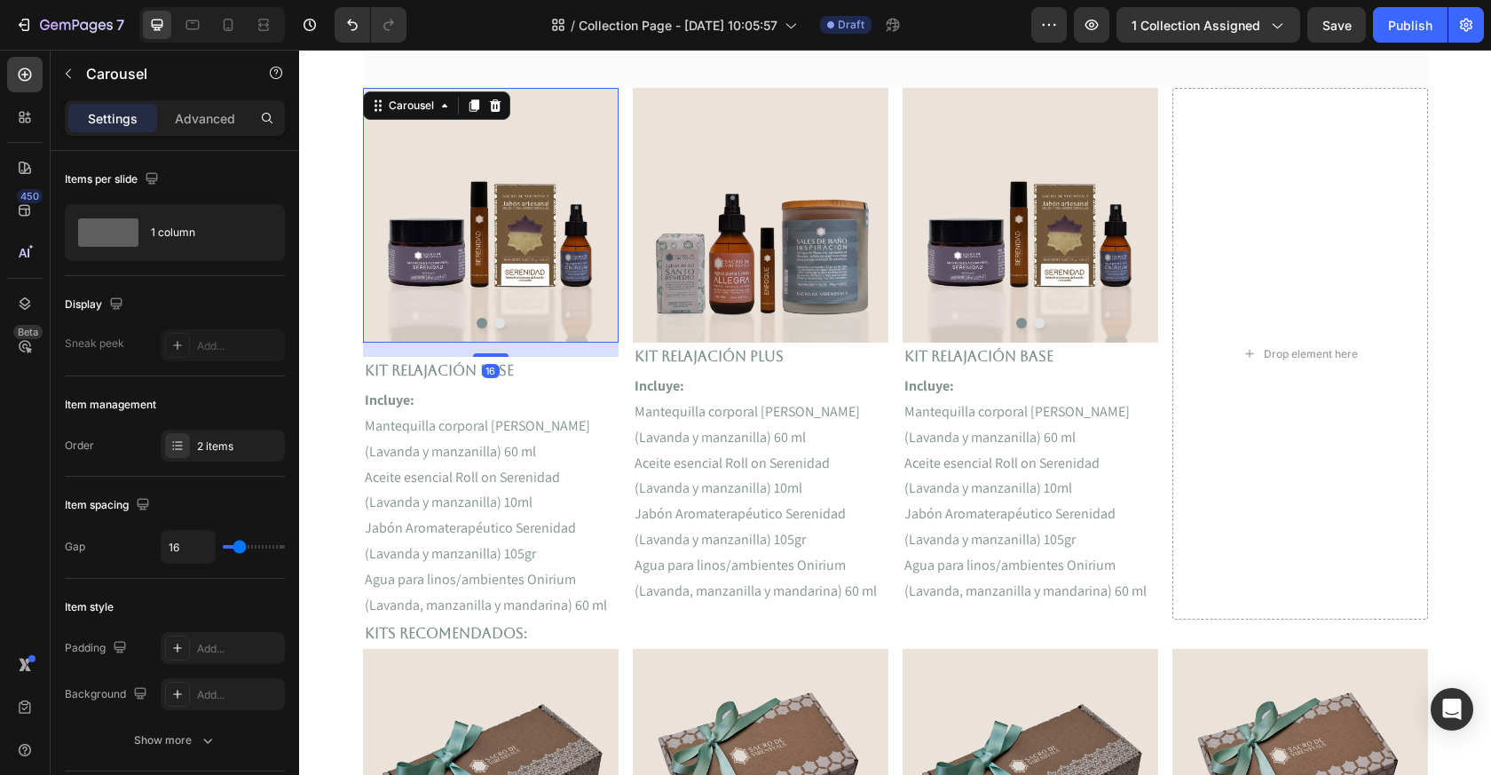
click at [489, 325] on div at bounding box center [491, 323] width 256 height 11
click at [481, 324] on button "Dot" at bounding box center [482, 323] width 11 height 11
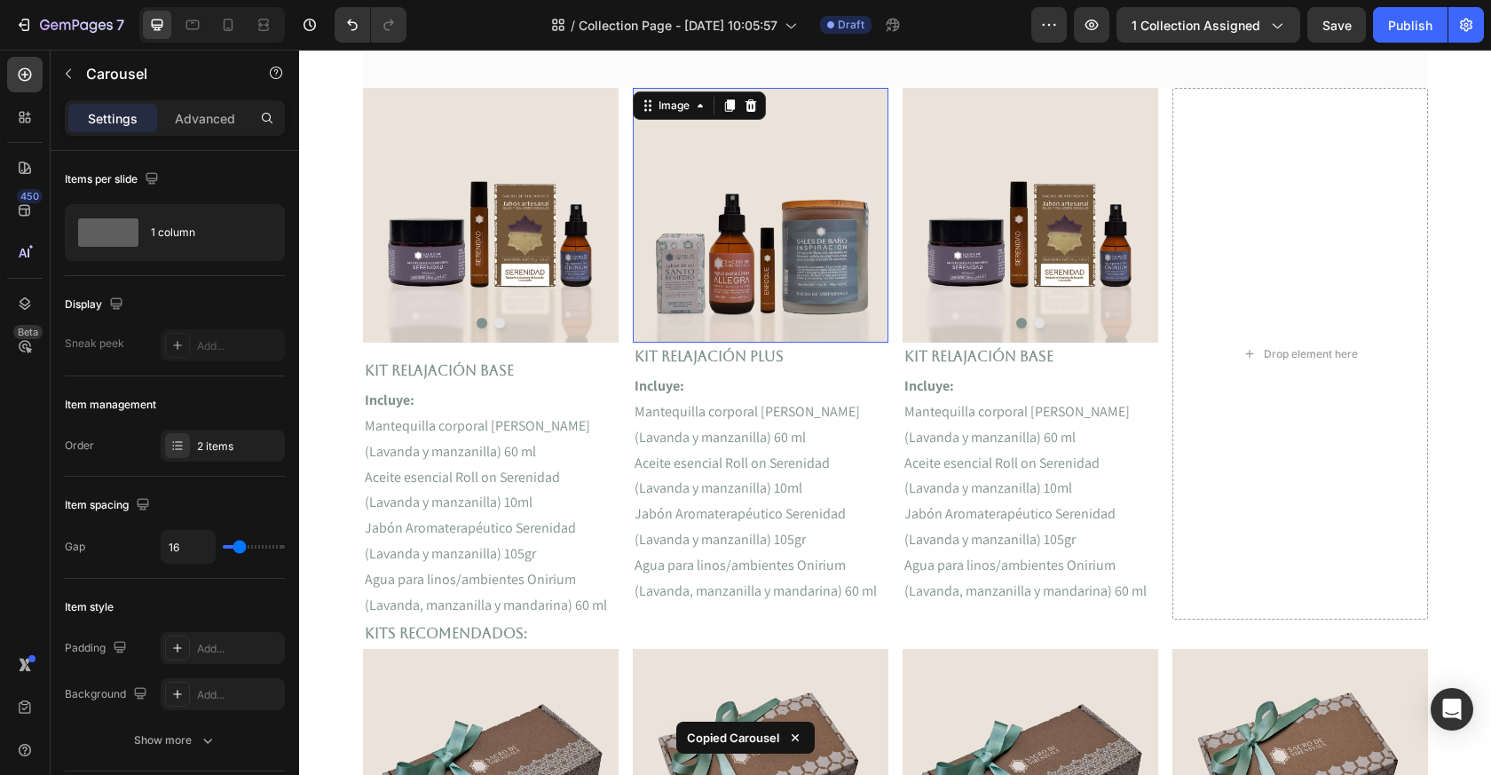
click at [722, 320] on img at bounding box center [761, 215] width 256 height 255
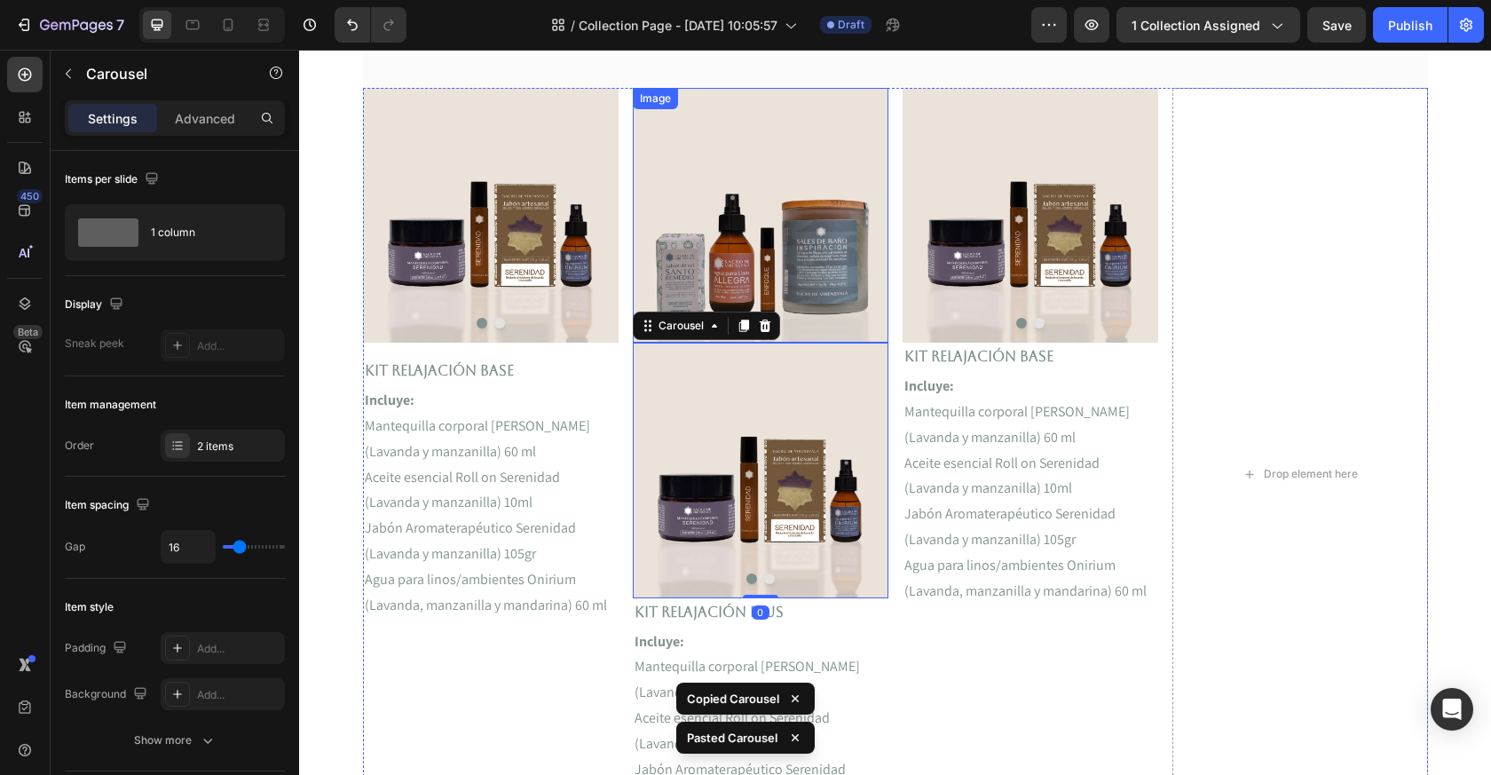
click at [689, 223] on img at bounding box center [761, 215] width 256 height 255
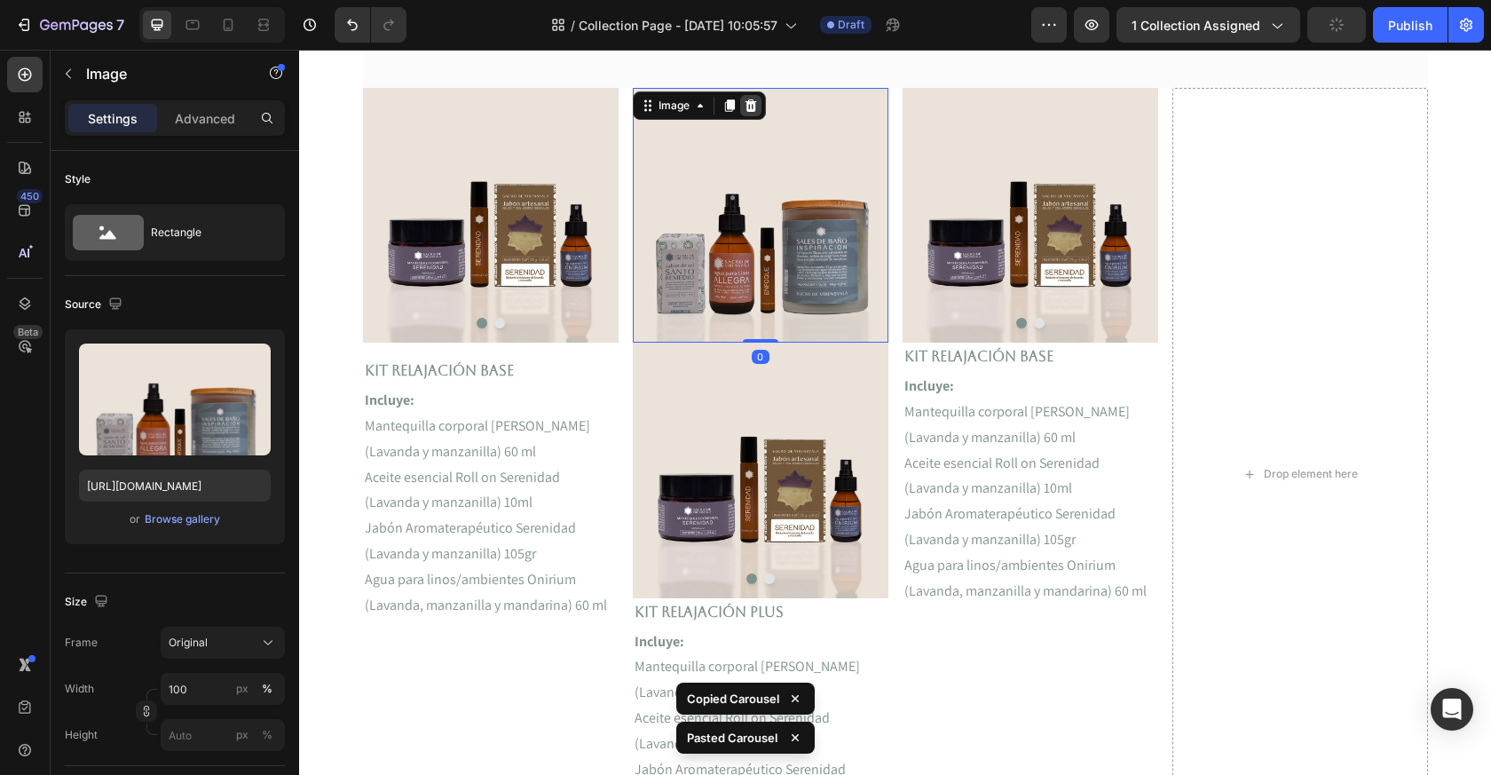
click at [744, 103] on icon at bounding box center [751, 106] width 14 height 14
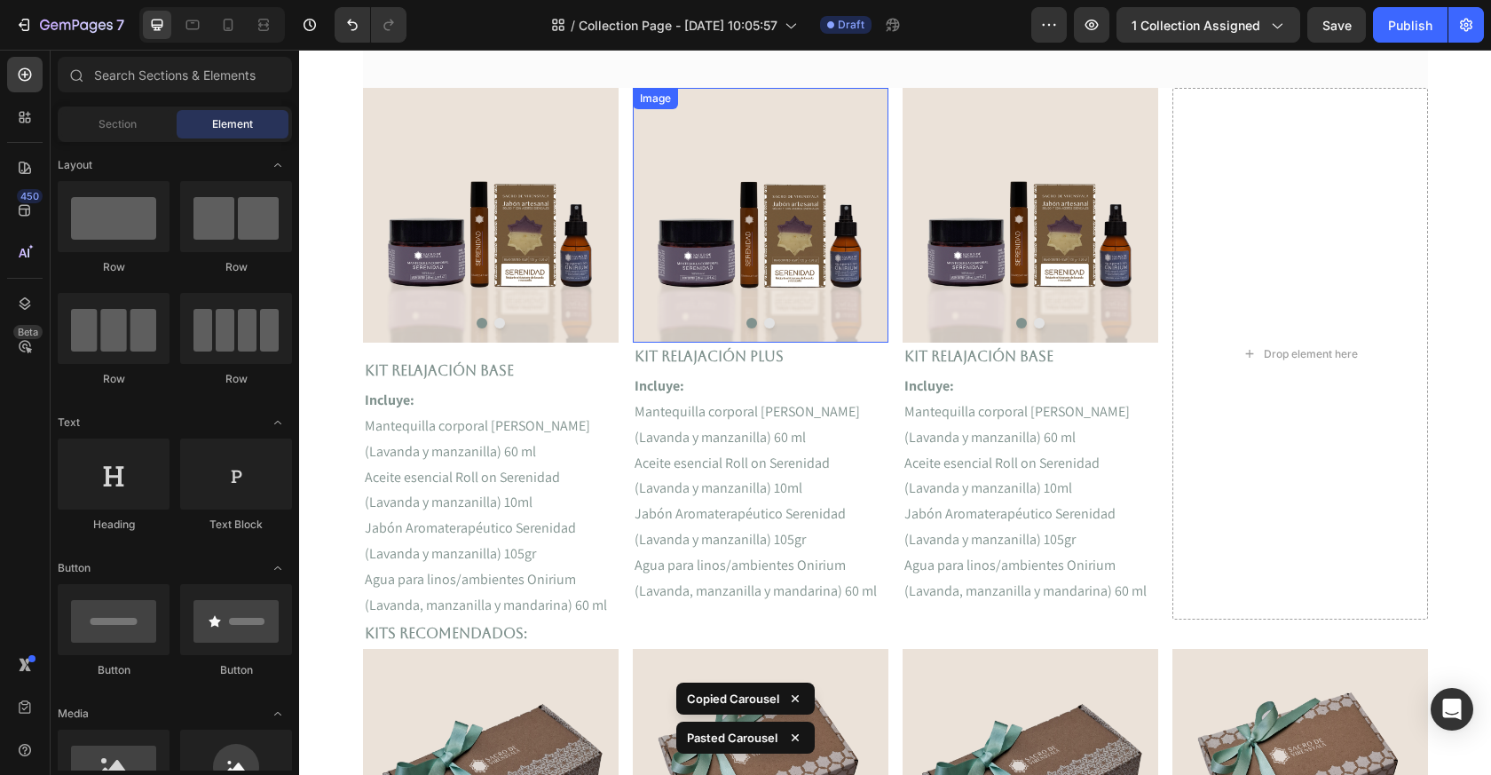
click at [739, 229] on img at bounding box center [761, 215] width 256 height 255
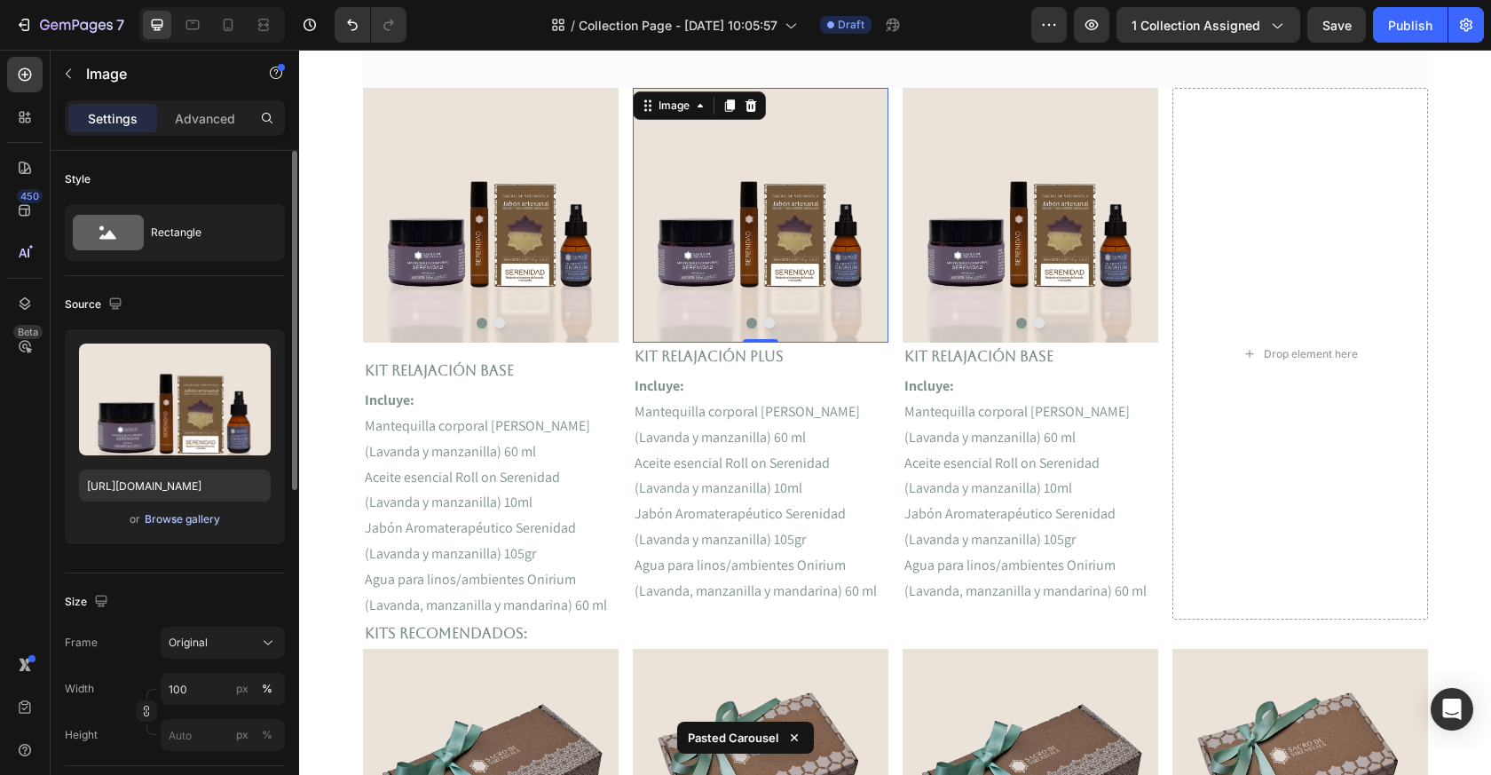
click at [164, 518] on div "Browse gallery" at bounding box center [182, 519] width 75 height 16
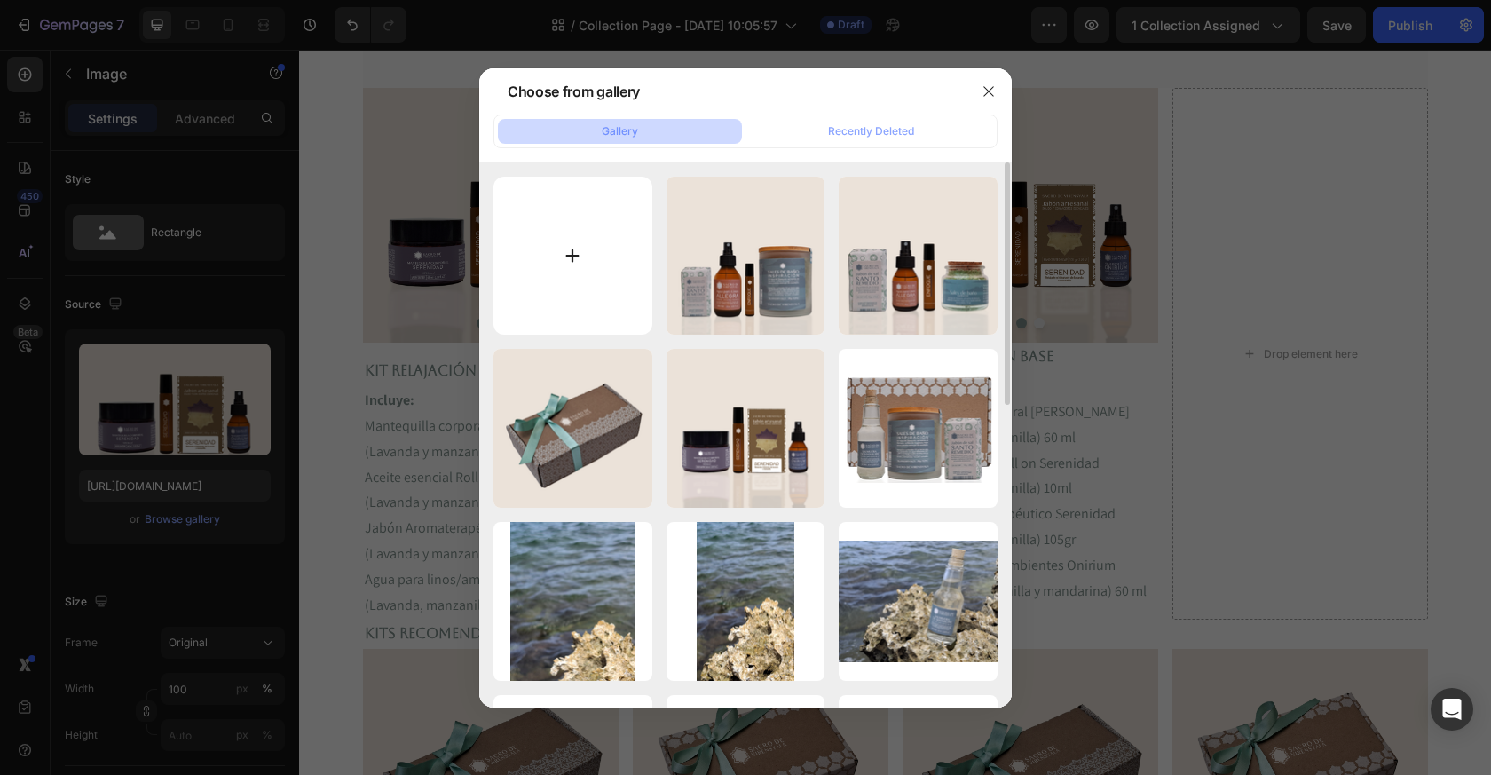
click at [569, 265] on input "file" at bounding box center [573, 256] width 159 height 159
type input "C:\fakepath\Kit relajacion - plus pagina.png"
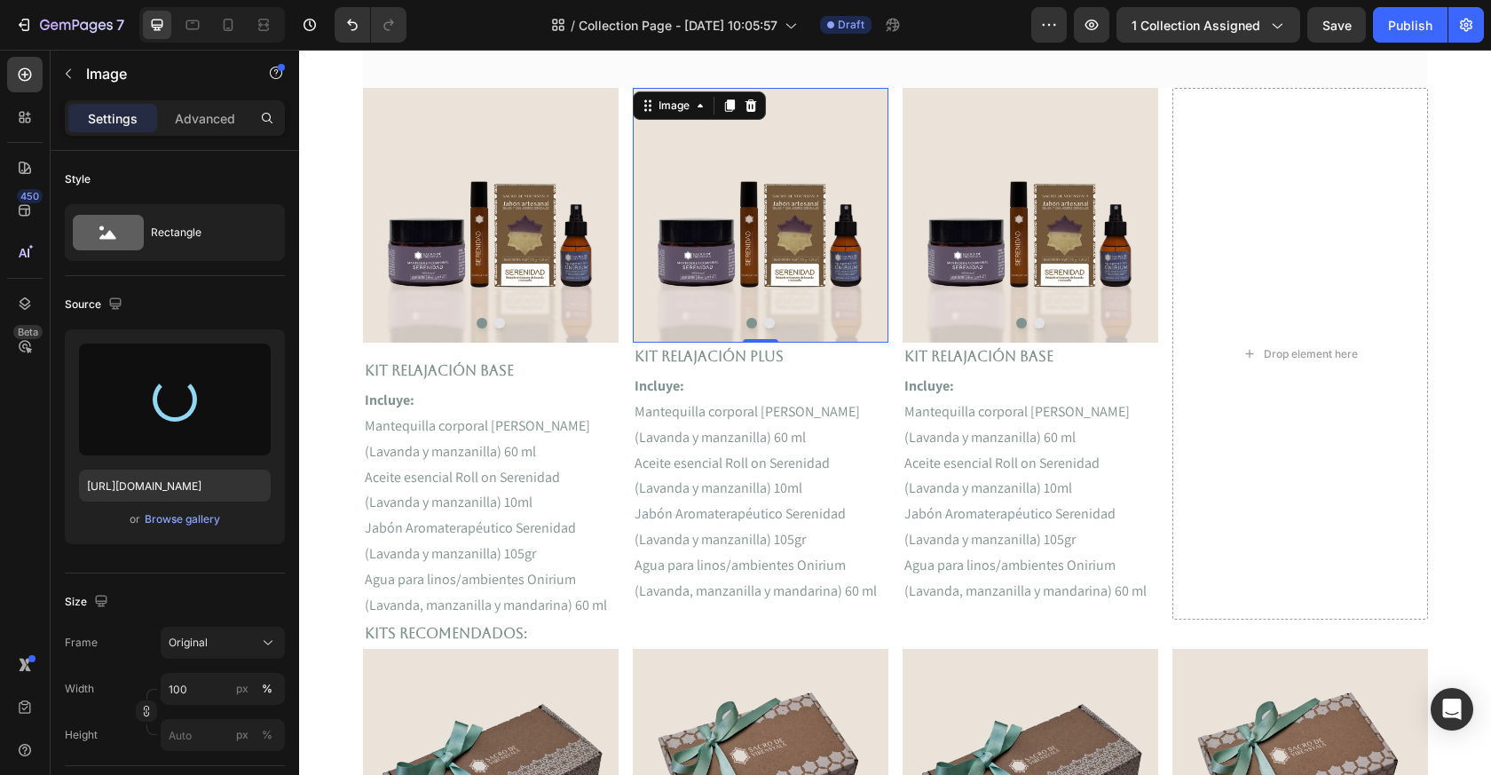
type input "[URL][DOMAIN_NAME]"
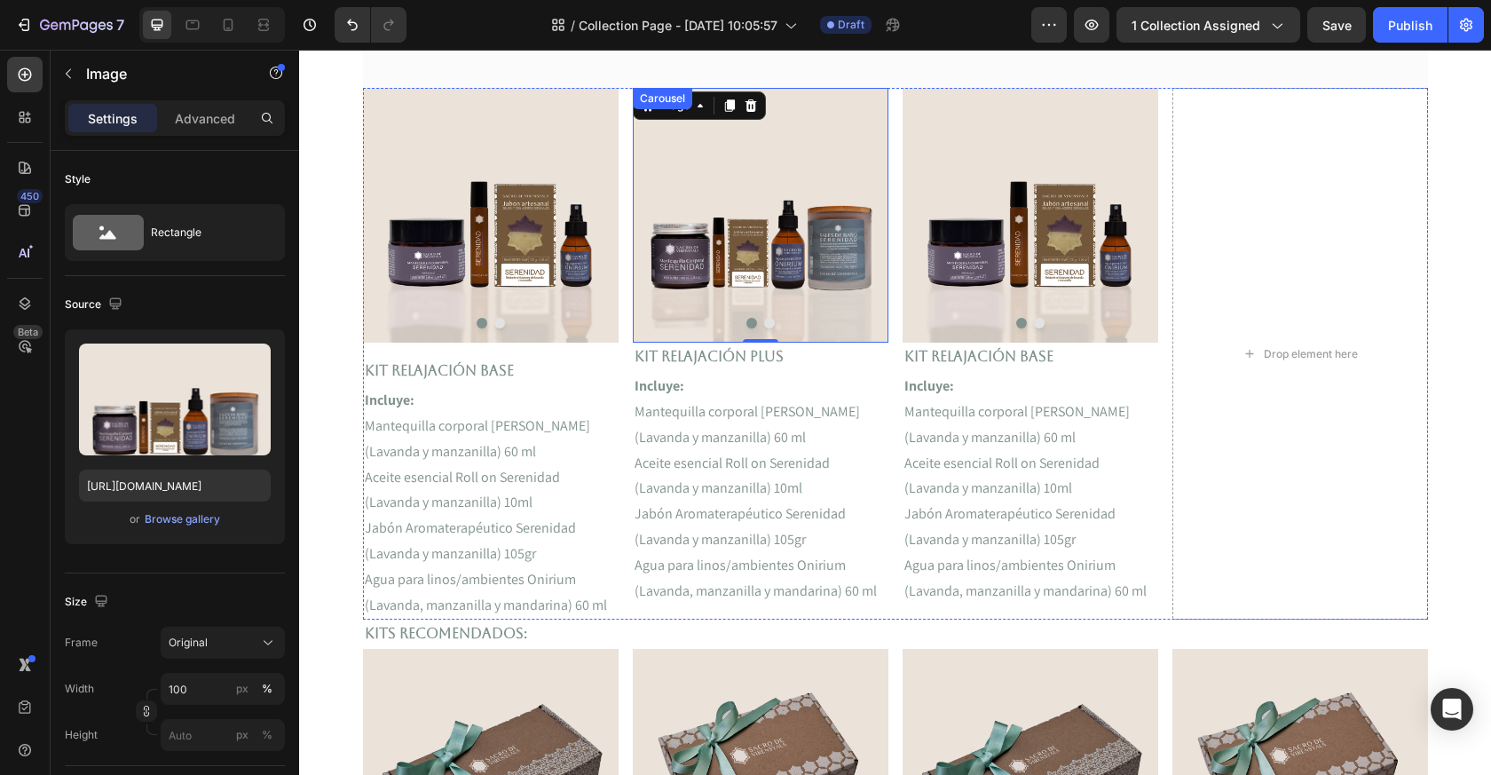
click at [768, 324] on button "Dot" at bounding box center [769, 323] width 11 height 11
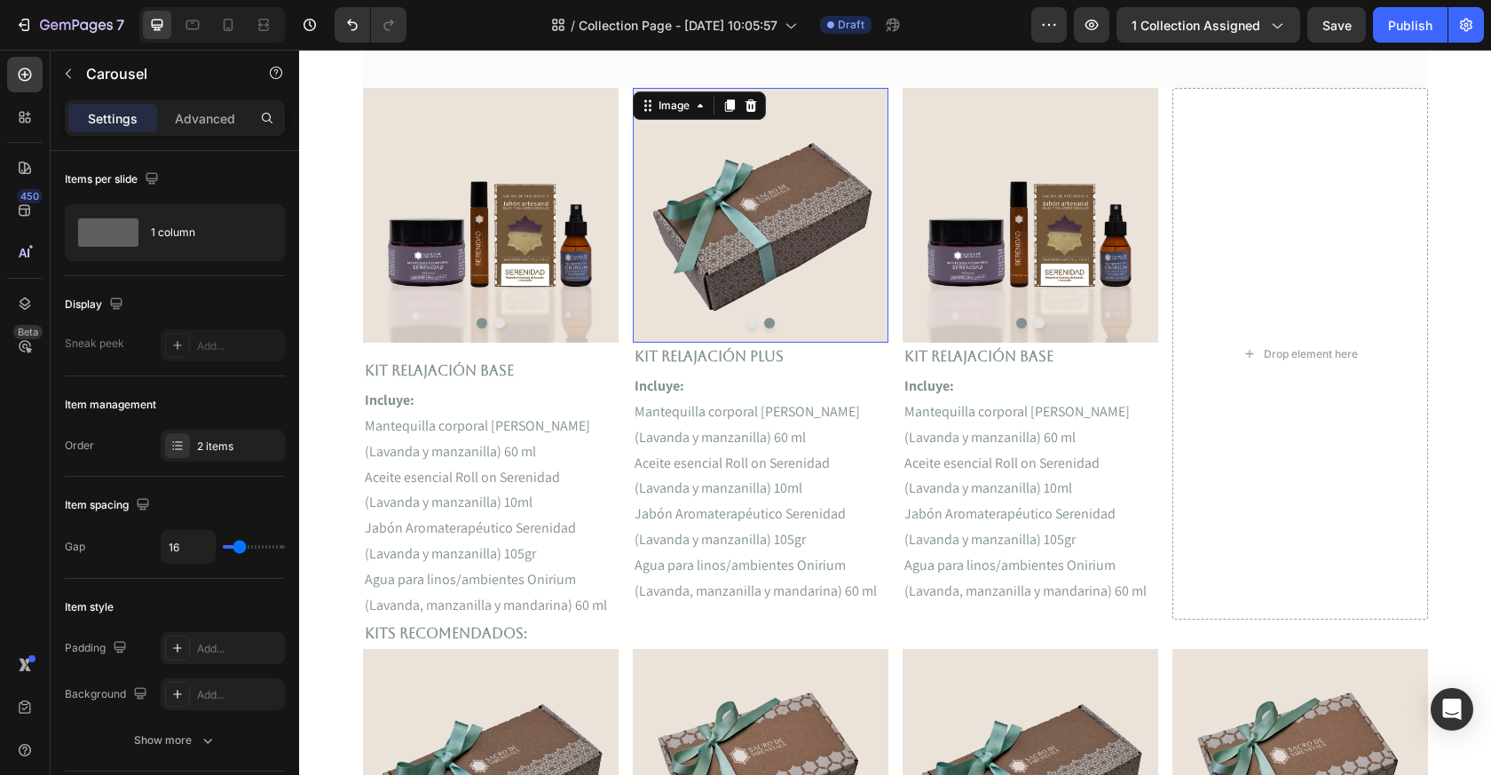
click at [763, 283] on img at bounding box center [761, 215] width 256 height 255
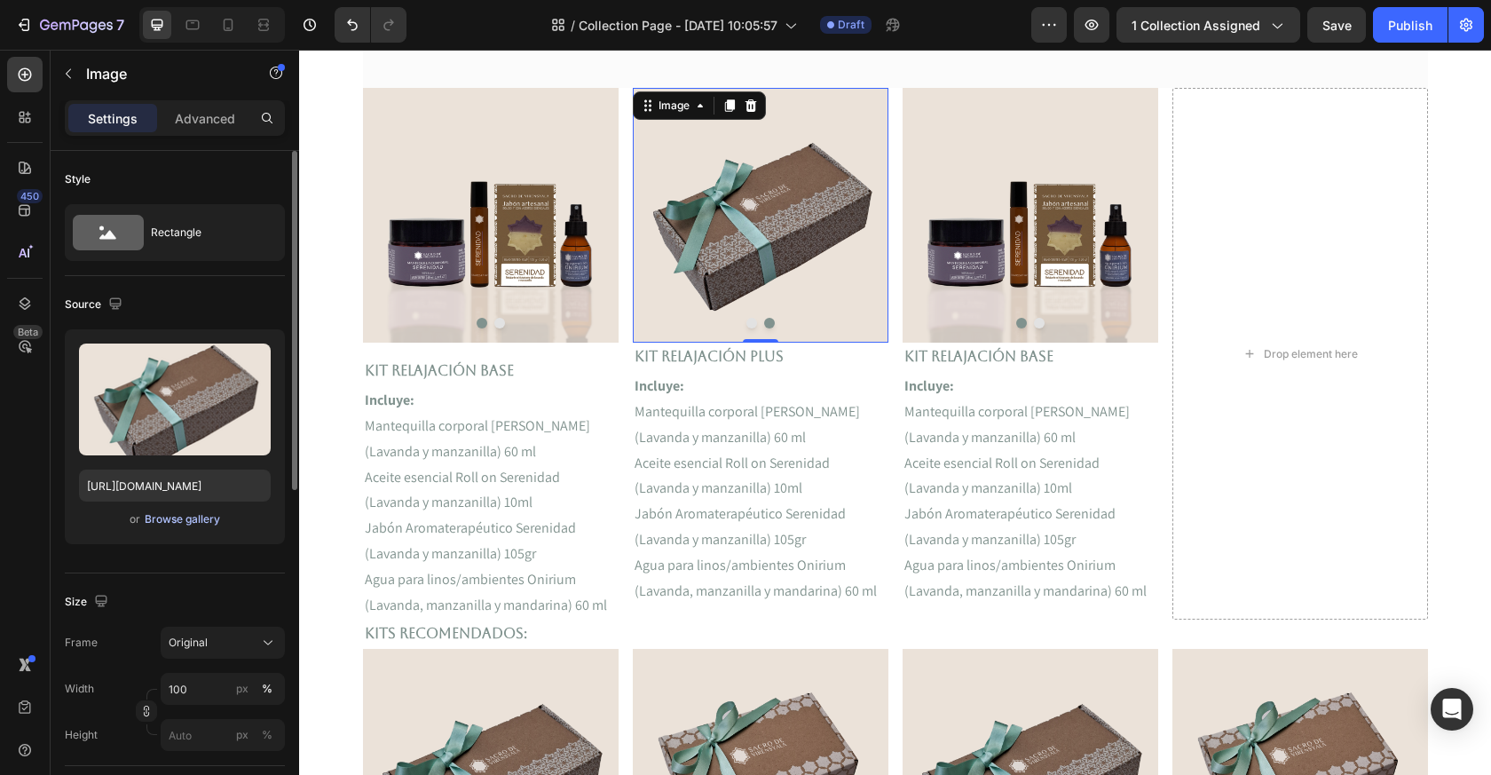
click at [161, 521] on div "Browse gallery" at bounding box center [182, 519] width 75 height 16
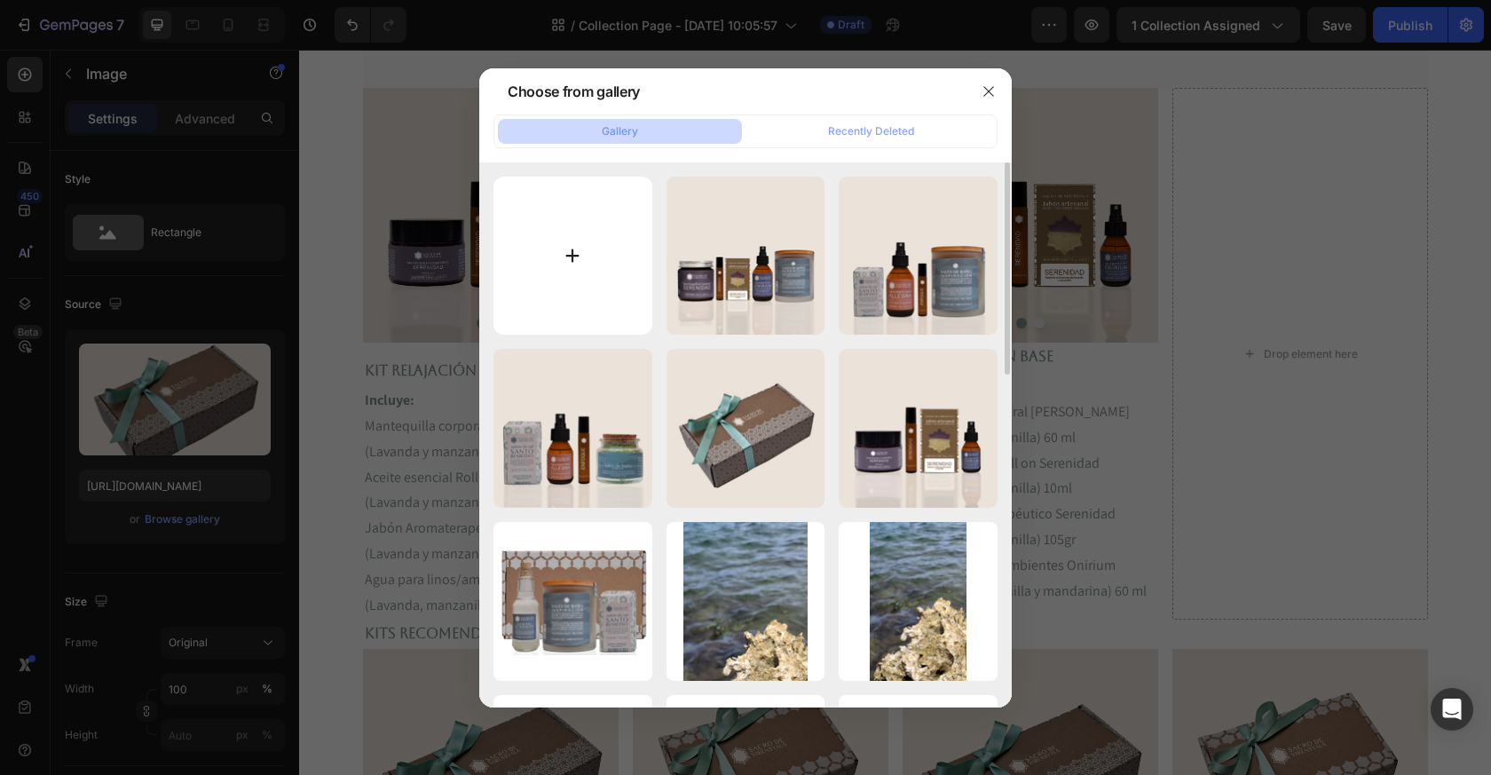
click at [599, 263] on input "file" at bounding box center [573, 256] width 159 height 159
type input "C:\fakepath\Caja2.png"
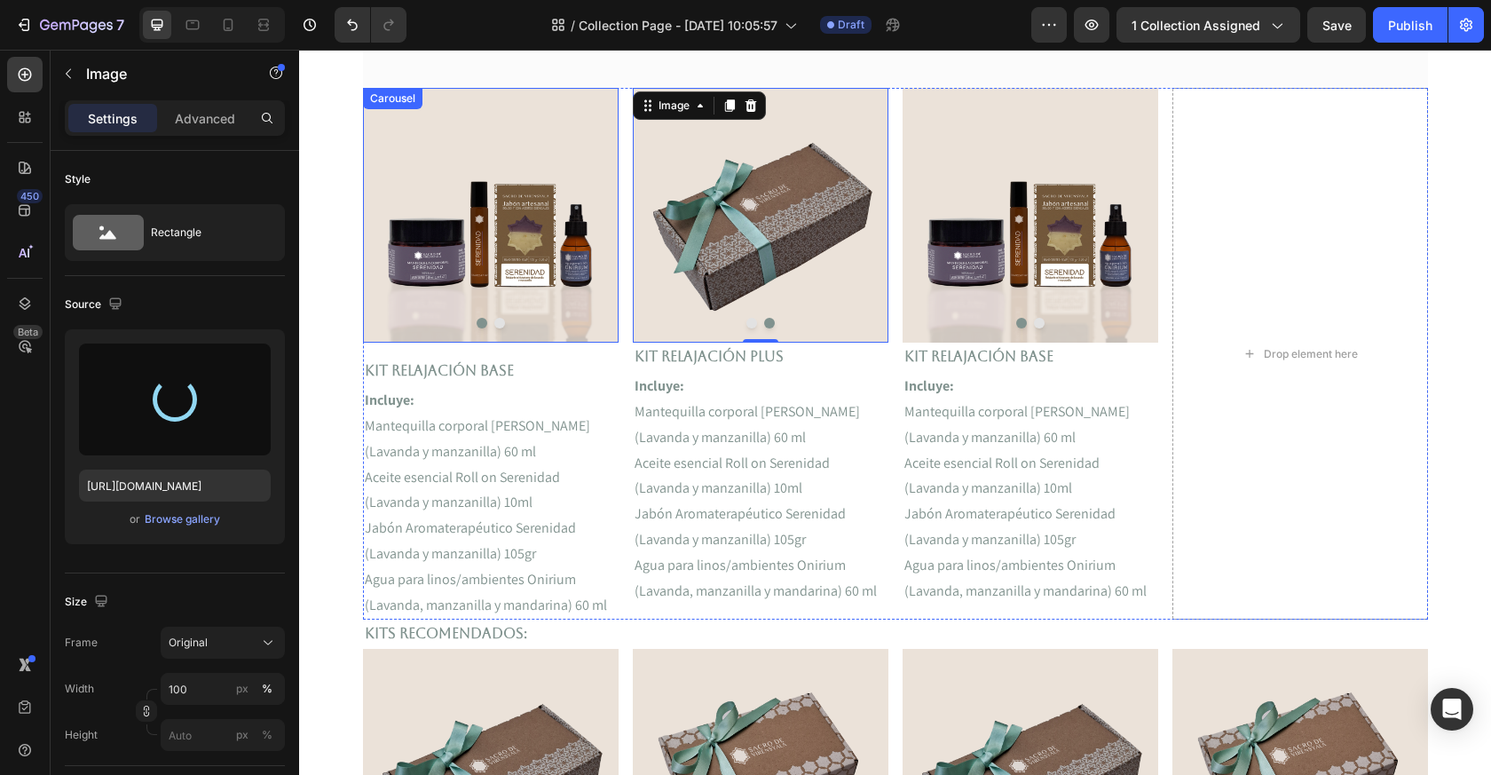
type input "[URL][DOMAIN_NAME]"
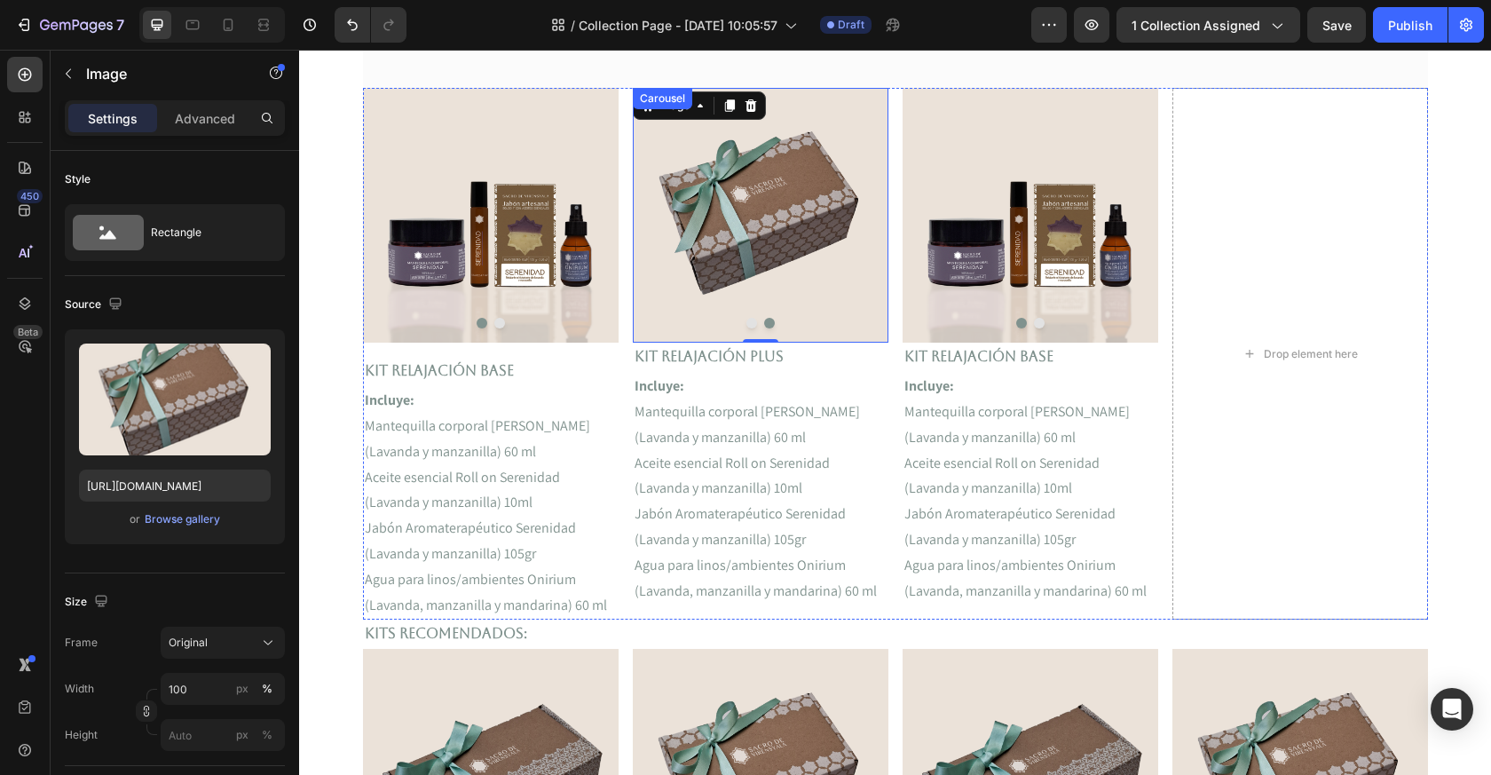
click at [754, 320] on button "Dot" at bounding box center [752, 323] width 11 height 11
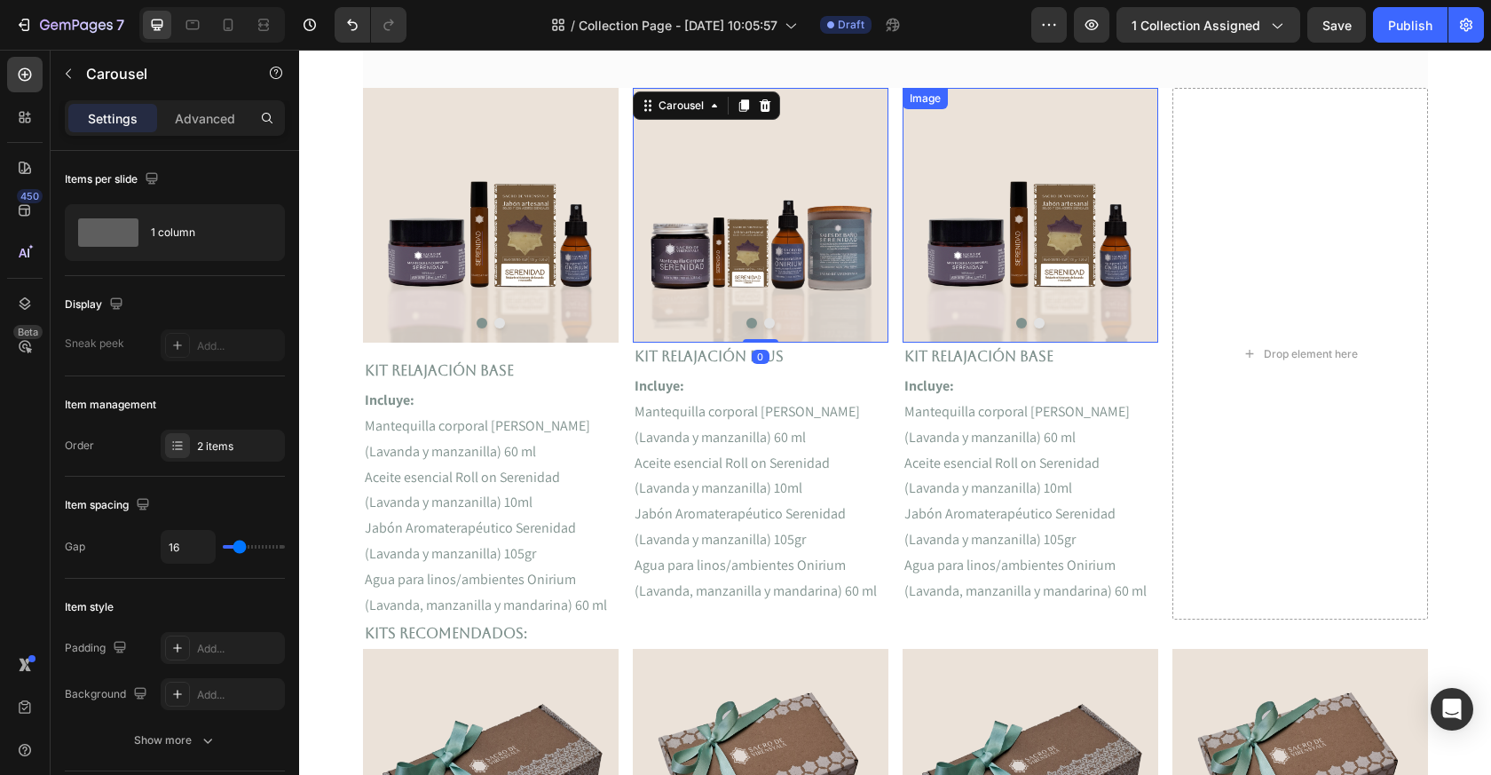
click at [1014, 280] on img at bounding box center [1031, 215] width 256 height 255
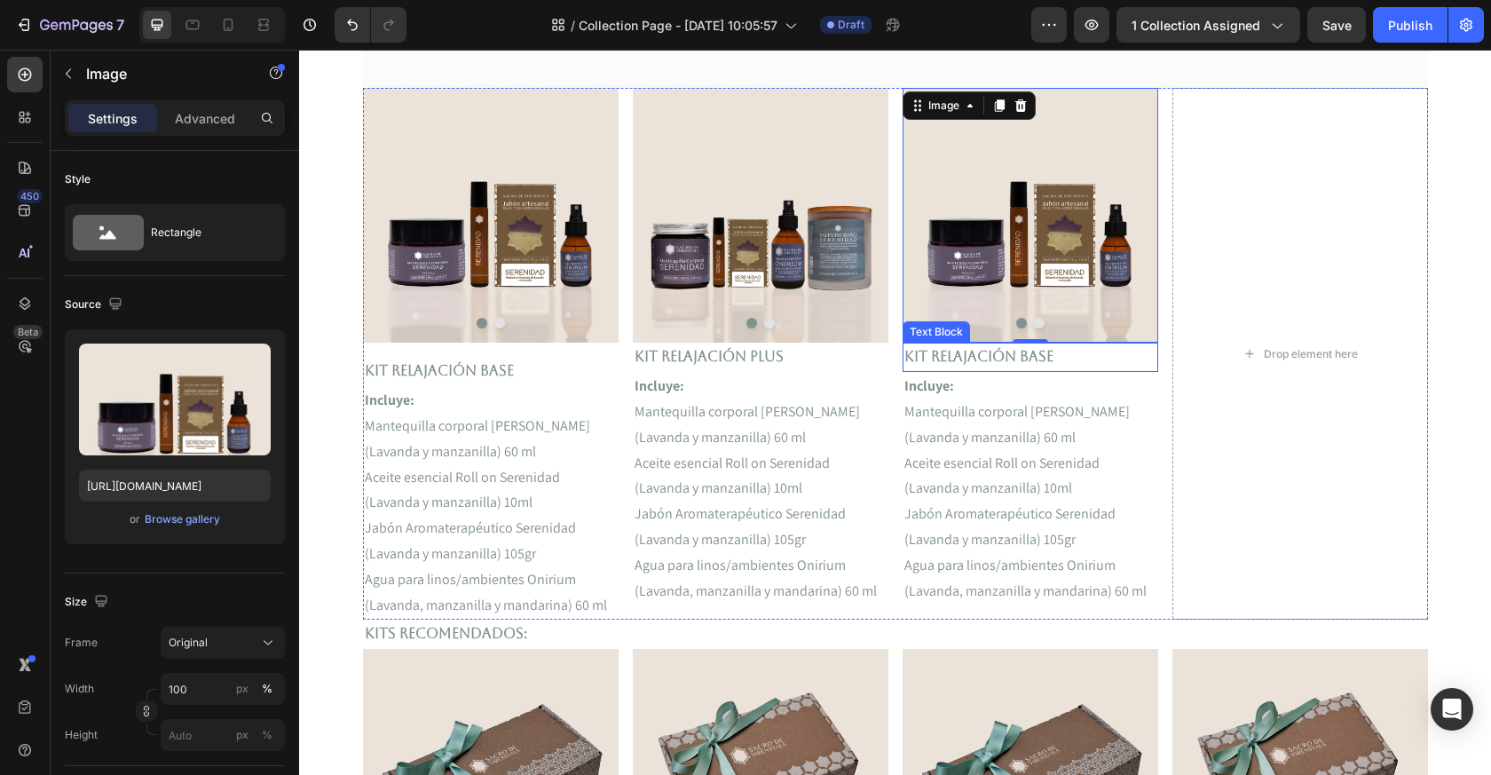
click at [953, 355] on p "Kit Relajación Base" at bounding box center [1031, 357] width 252 height 26
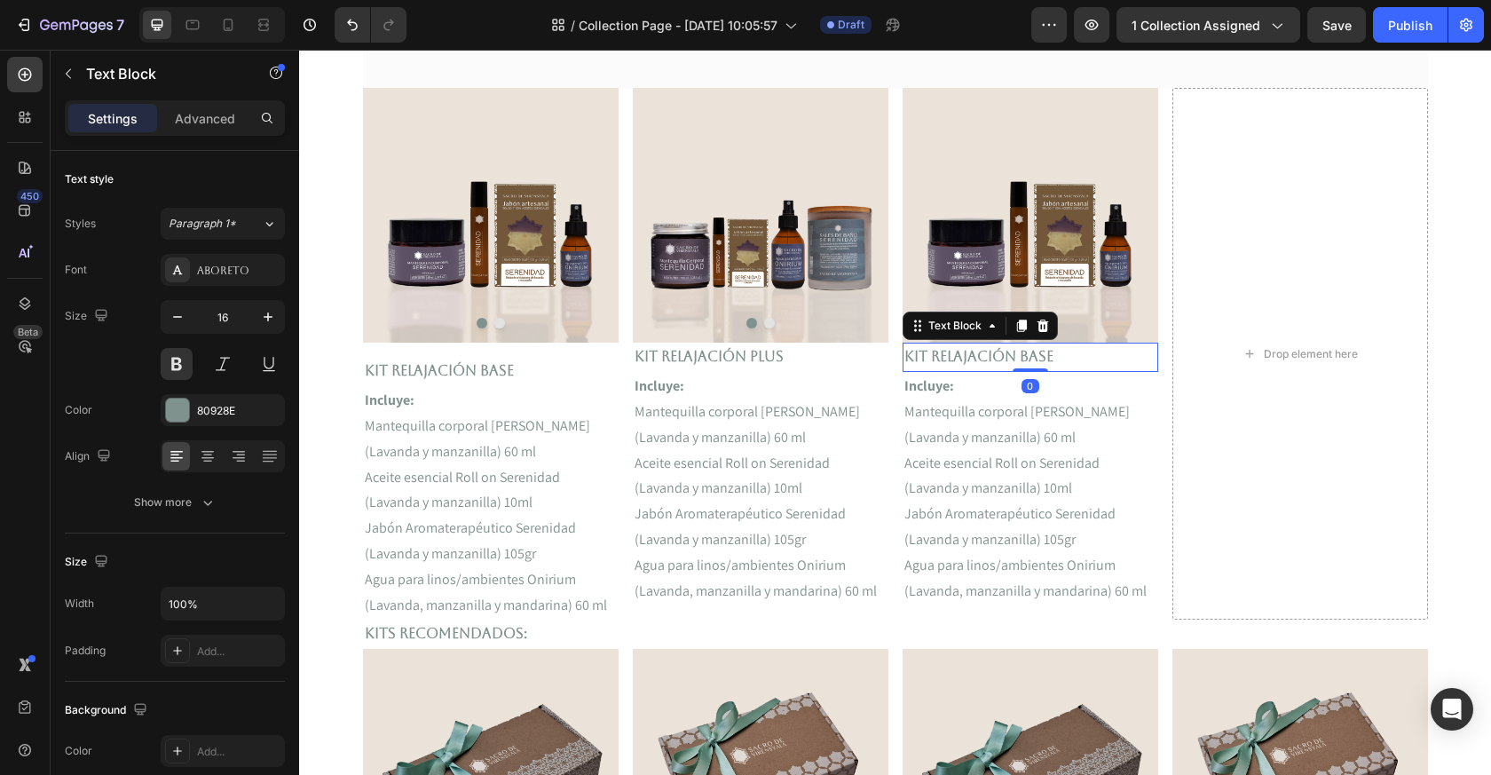
click at [953, 355] on p "Kit Relajación Base" at bounding box center [1031, 357] width 252 height 26
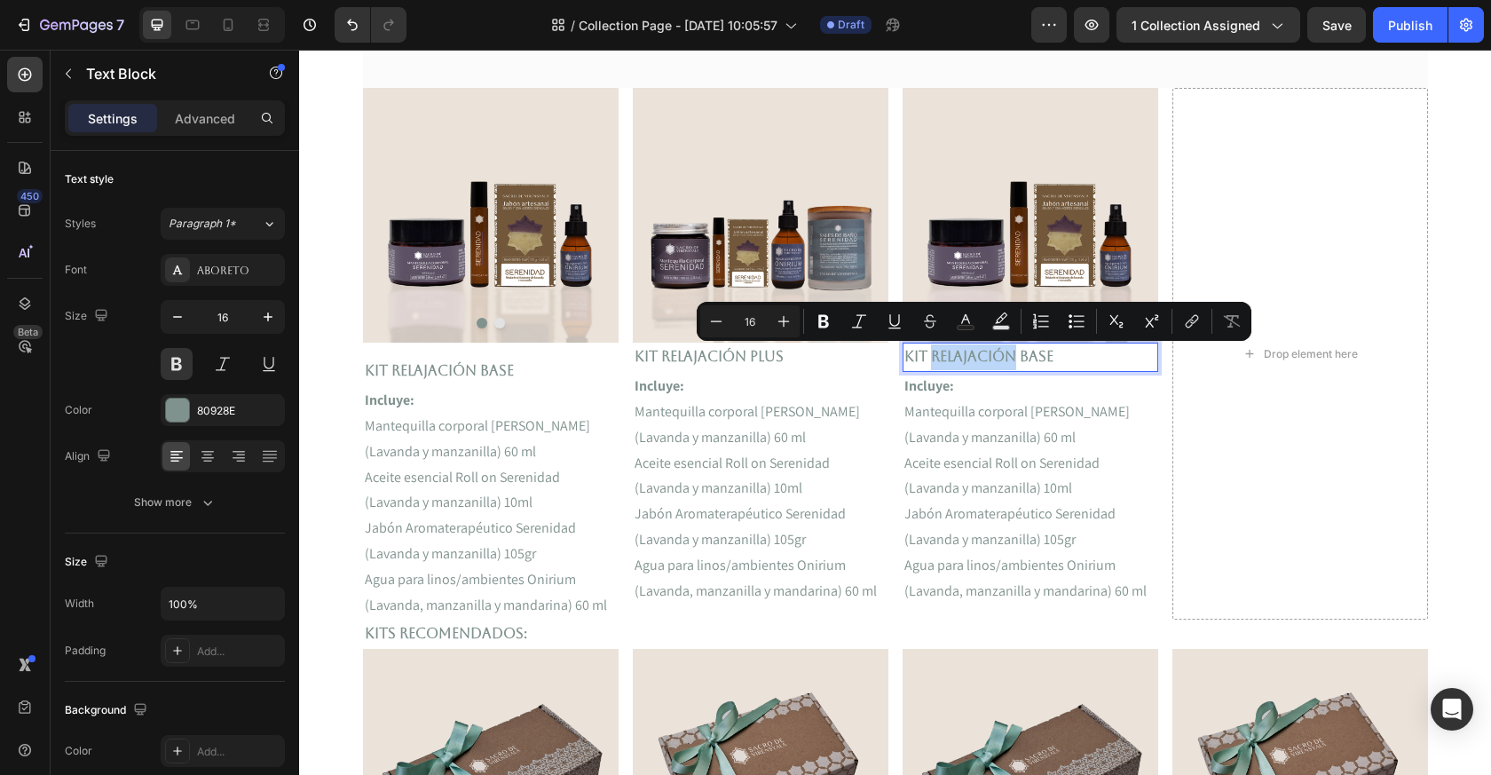
click at [1008, 357] on p "Kit Relajación Base" at bounding box center [1031, 357] width 252 height 26
drag, startPoint x: 1017, startPoint y: 360, endPoint x: 932, endPoint y: 359, distance: 85.2
click at [932, 360] on p "Kit Relajación Base" at bounding box center [1031, 357] width 252 height 26
click at [739, 414] on p "Mantequilla corporal [PERSON_NAME] (Lavanda y manzanilla) 60 ml" at bounding box center [761, 424] width 252 height 51
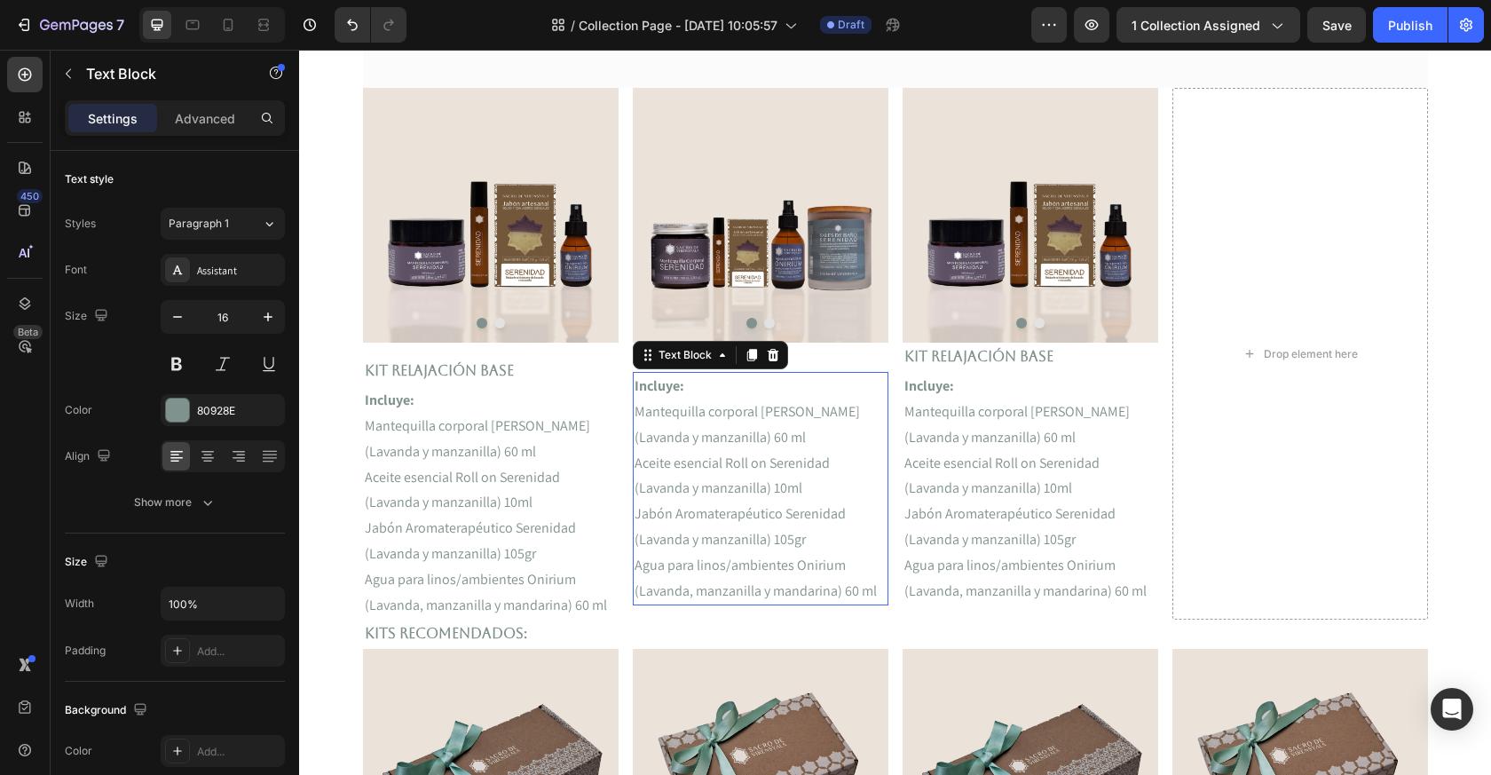
click at [739, 415] on p "Mantequilla corporal [PERSON_NAME] (Lavanda y manzanilla) 60 ml" at bounding box center [761, 424] width 252 height 51
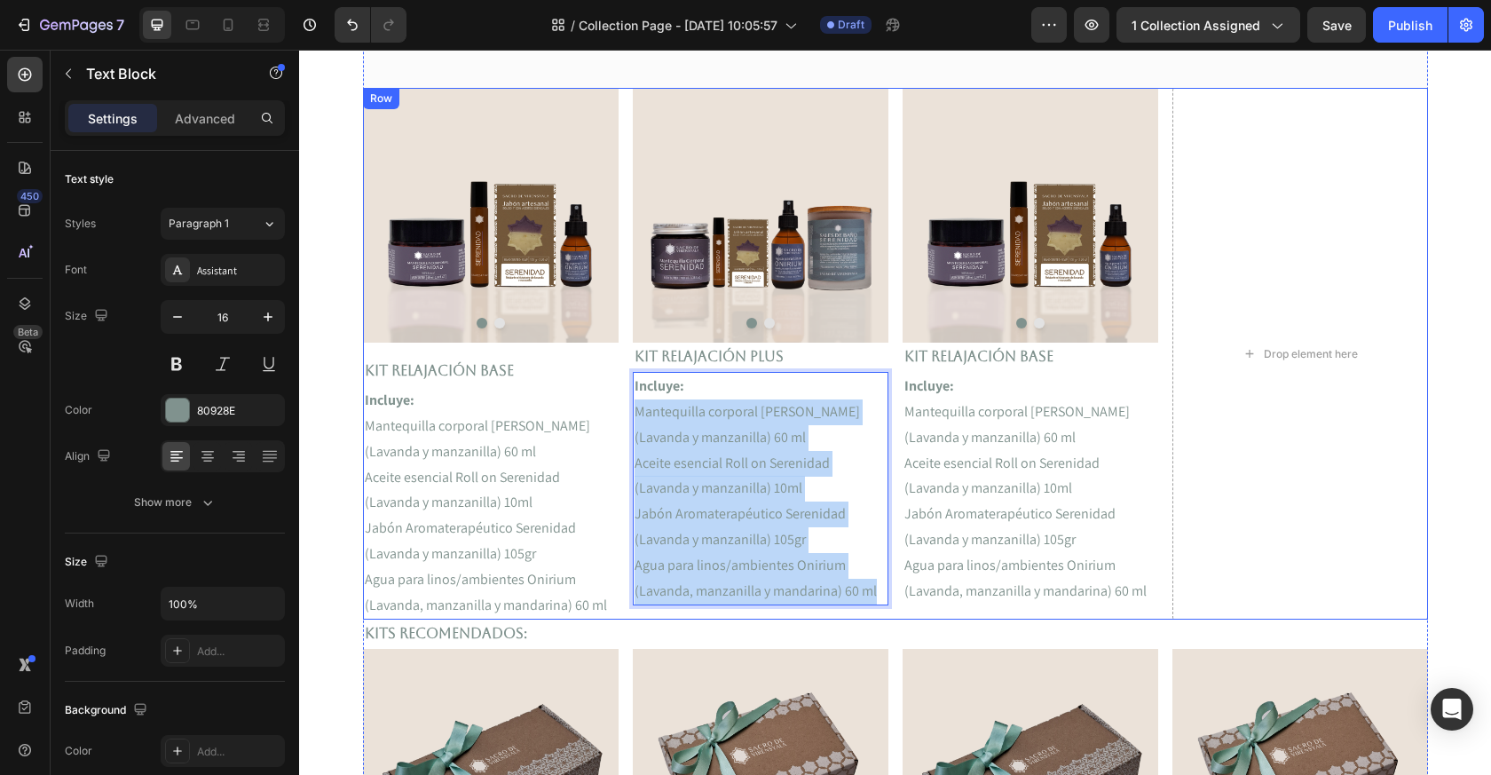
drag, startPoint x: 633, startPoint y: 405, endPoint x: 900, endPoint y: 610, distance: 336.8
click at [900, 610] on div "Image Image Carousel Kit Relajación Base Text Block Incluye: Mantequilla corpor…" at bounding box center [895, 354] width 1065 height 532
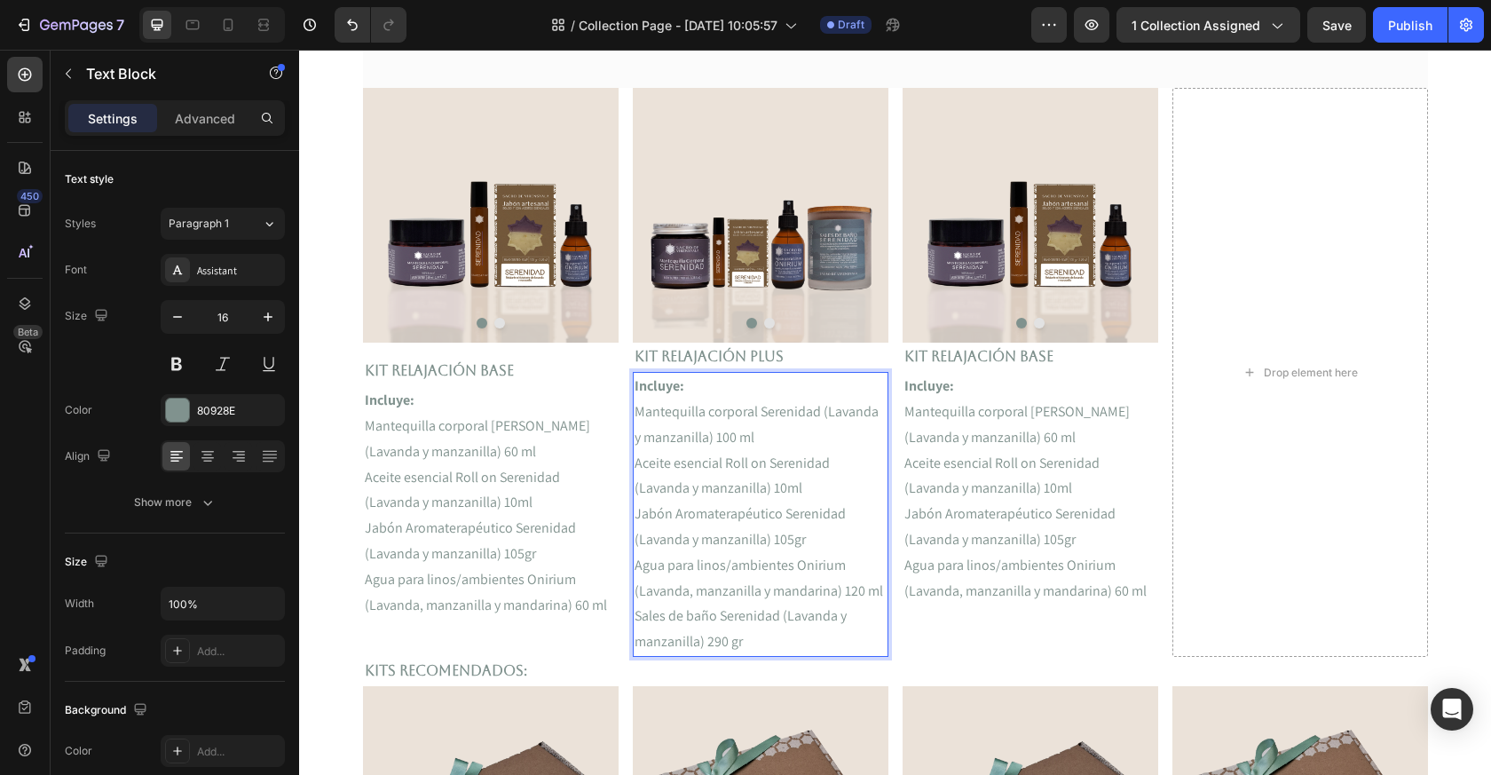
click at [637, 619] on p "Sales de baño Serenidad (Lavanda y manzanilla) 290 gr" at bounding box center [761, 629] width 252 height 51
click at [376, 602] on p "Agua para linos/ambientes Onirium (Lavanda, manzanilla y mandarina) 60 ml" at bounding box center [491, 592] width 252 height 51
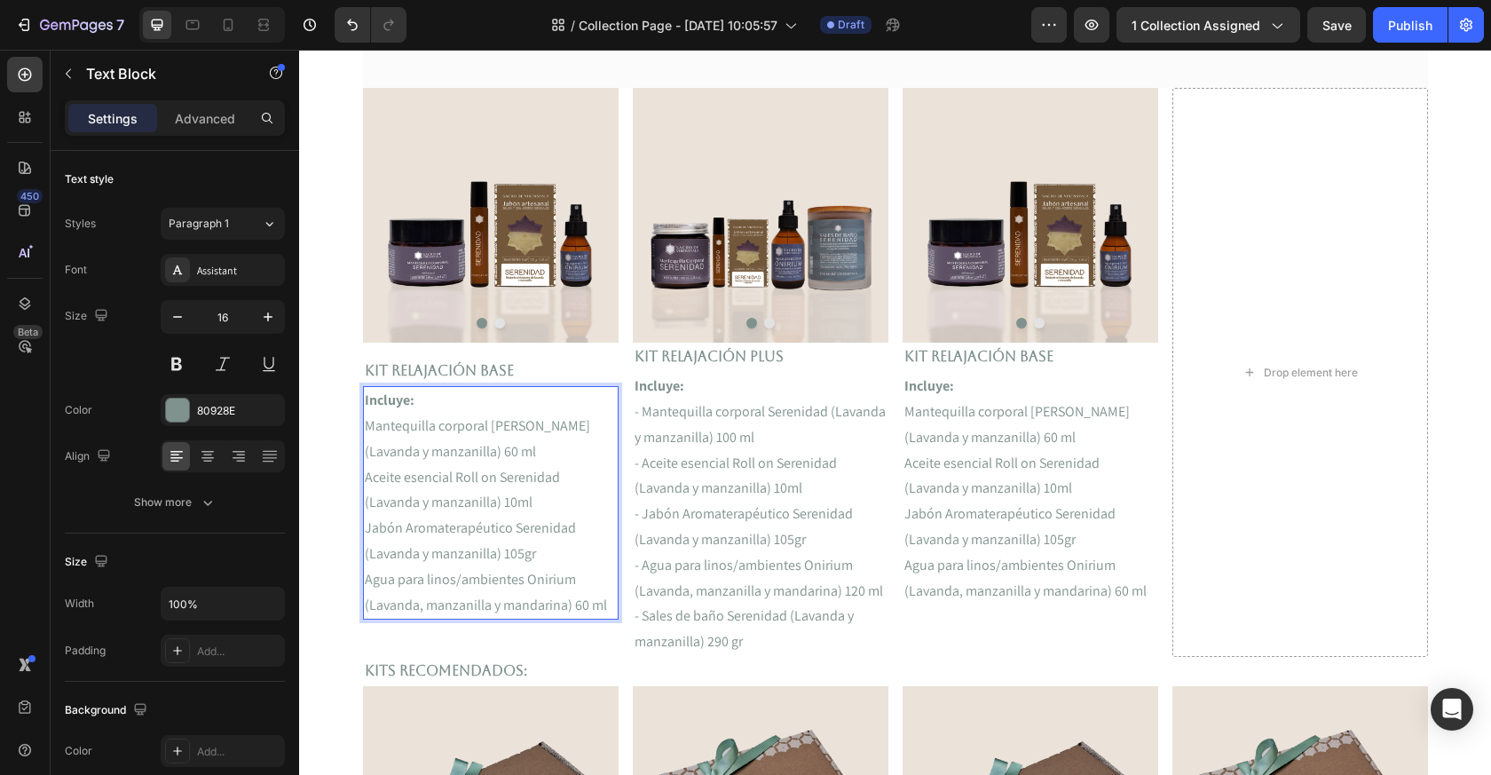
click at [367, 581] on p "Agua para linos/ambientes Onirium (Lavanda, manzanilla y mandarina) 60 ml" at bounding box center [491, 592] width 252 height 51
click at [760, 593] on p "- Agua para linos/ambientes Onirium (Lavanda, manzanilla y mandarina) 120 ml" at bounding box center [761, 578] width 252 height 51
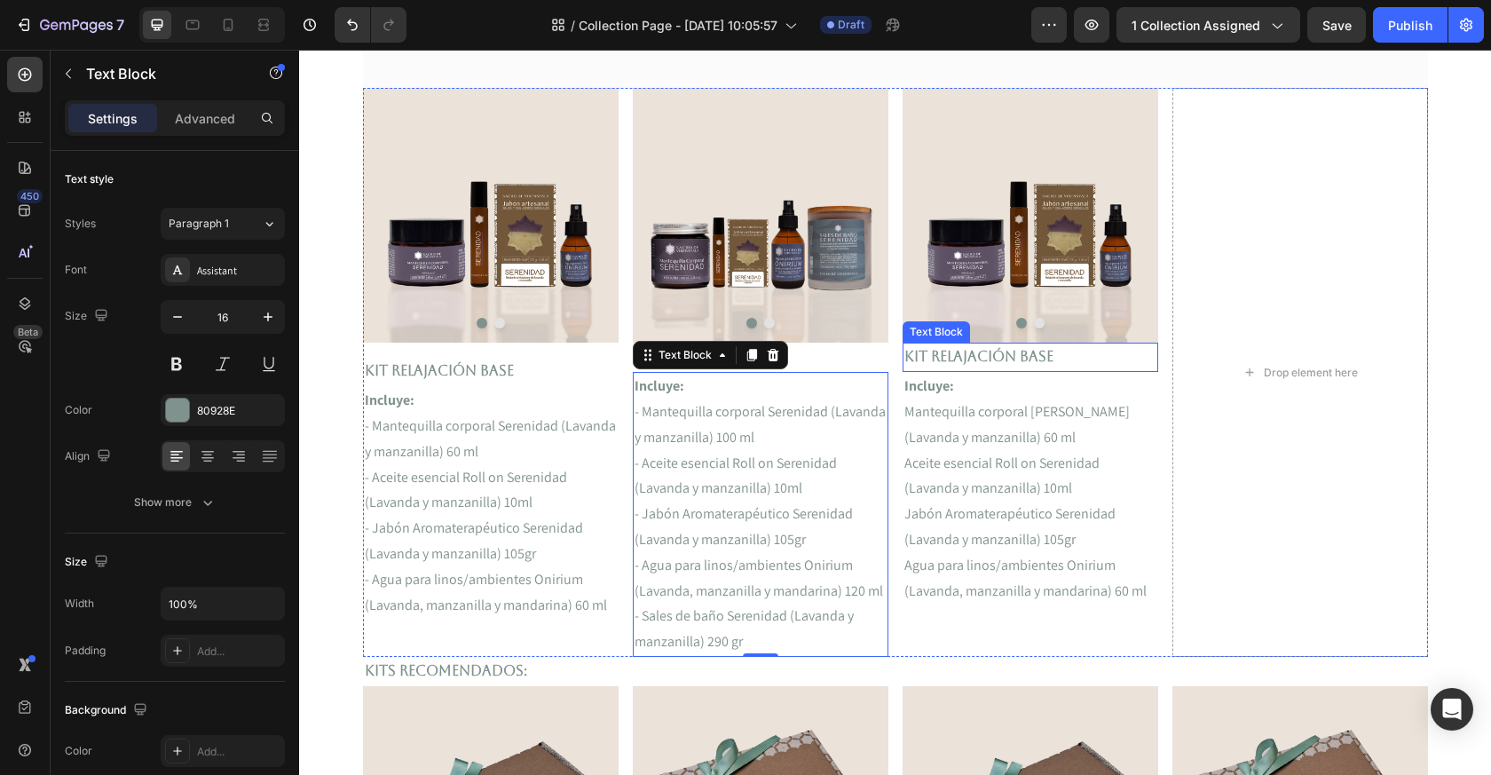
click at [1002, 359] on p "Kit Relajación Base" at bounding box center [1031, 357] width 252 height 26
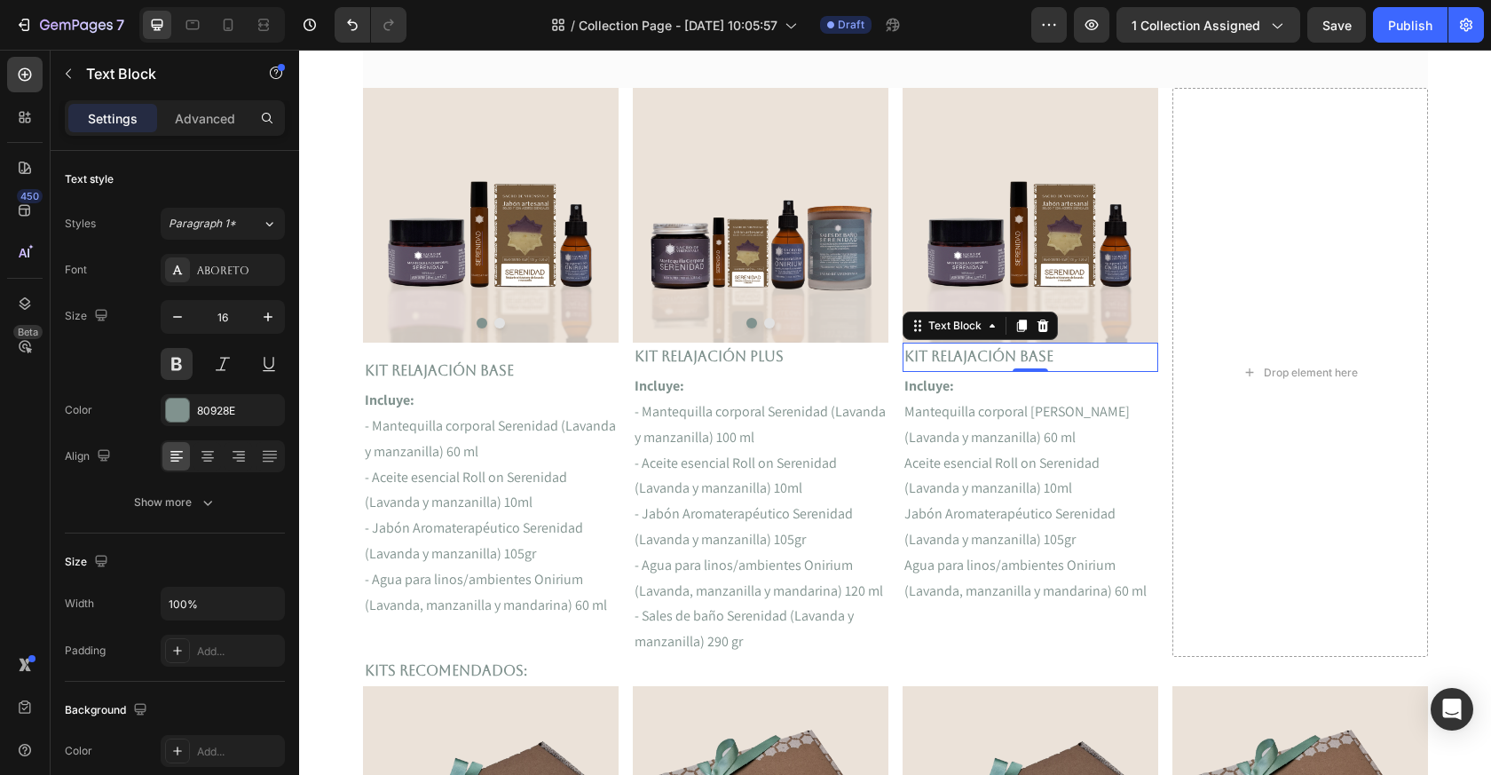
click at [1003, 343] on div "Kit Relajación Base" at bounding box center [1031, 357] width 256 height 29
click at [1004, 354] on p "Kit Relajación Base" at bounding box center [1031, 357] width 252 height 26
click at [1004, 355] on p "Kit Relajación Base" at bounding box center [1031, 357] width 252 height 26
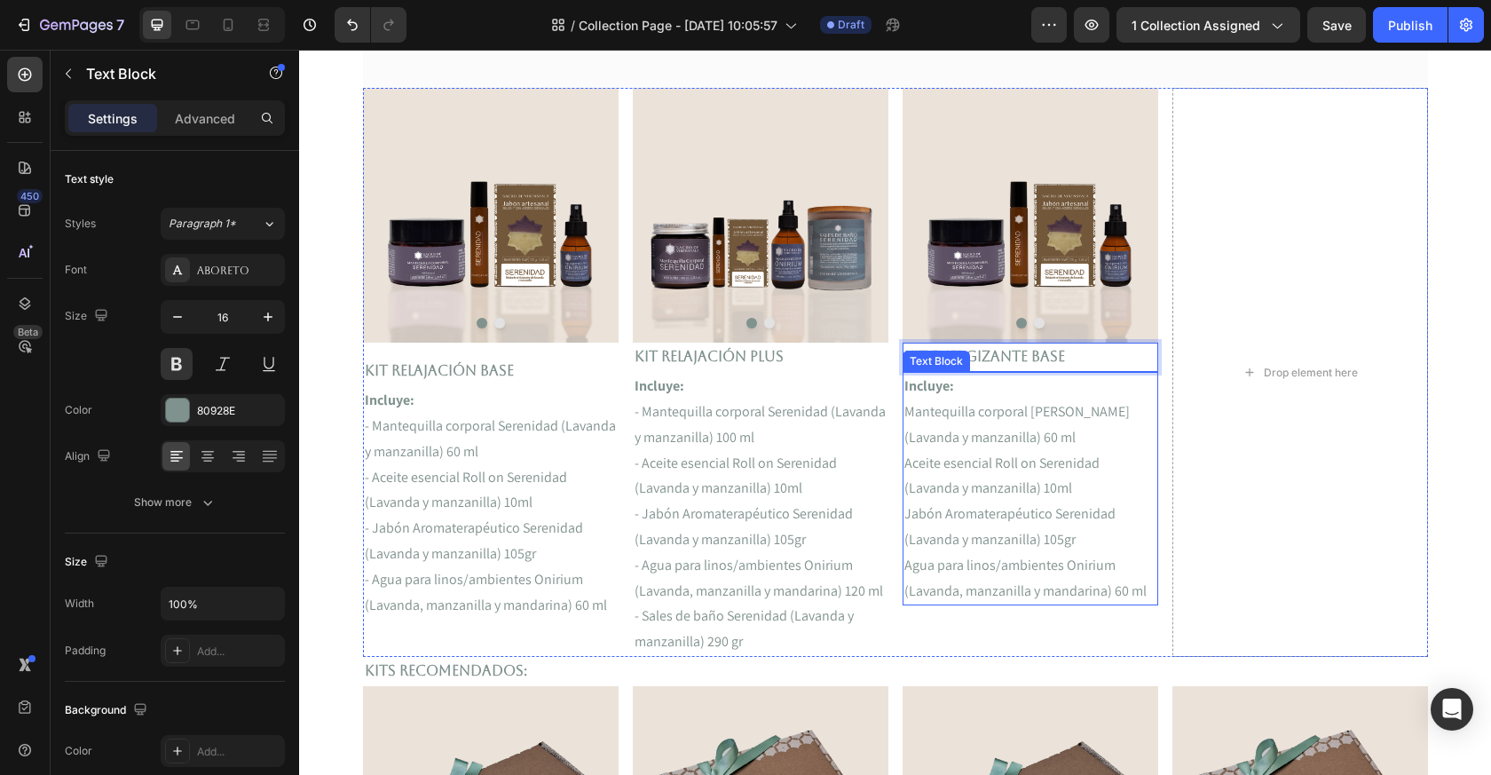
click at [1086, 423] on p "Mantequilla corporal [PERSON_NAME] (Lavanda y manzanilla) 60 ml" at bounding box center [1031, 424] width 252 height 51
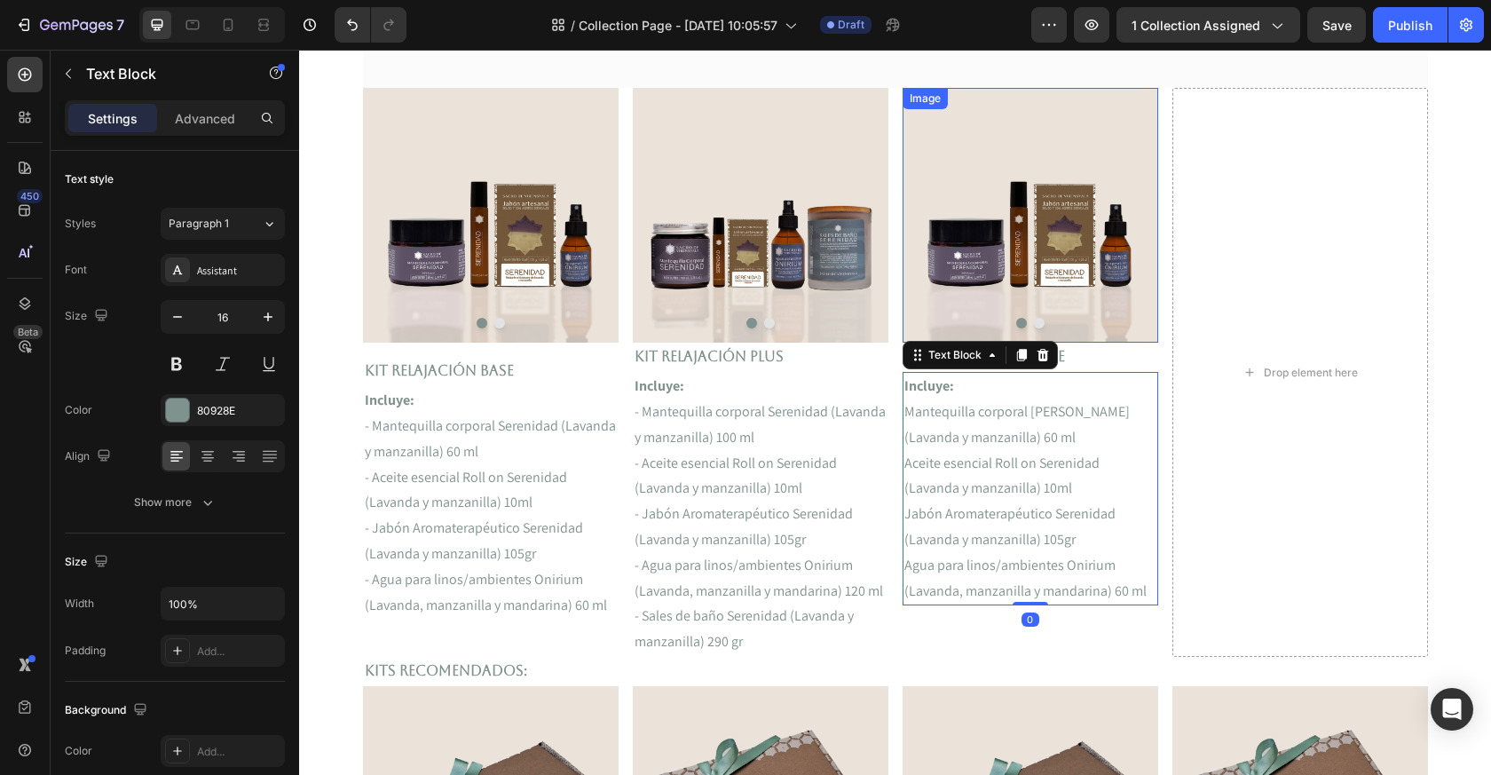
click at [1023, 252] on img at bounding box center [1031, 215] width 256 height 255
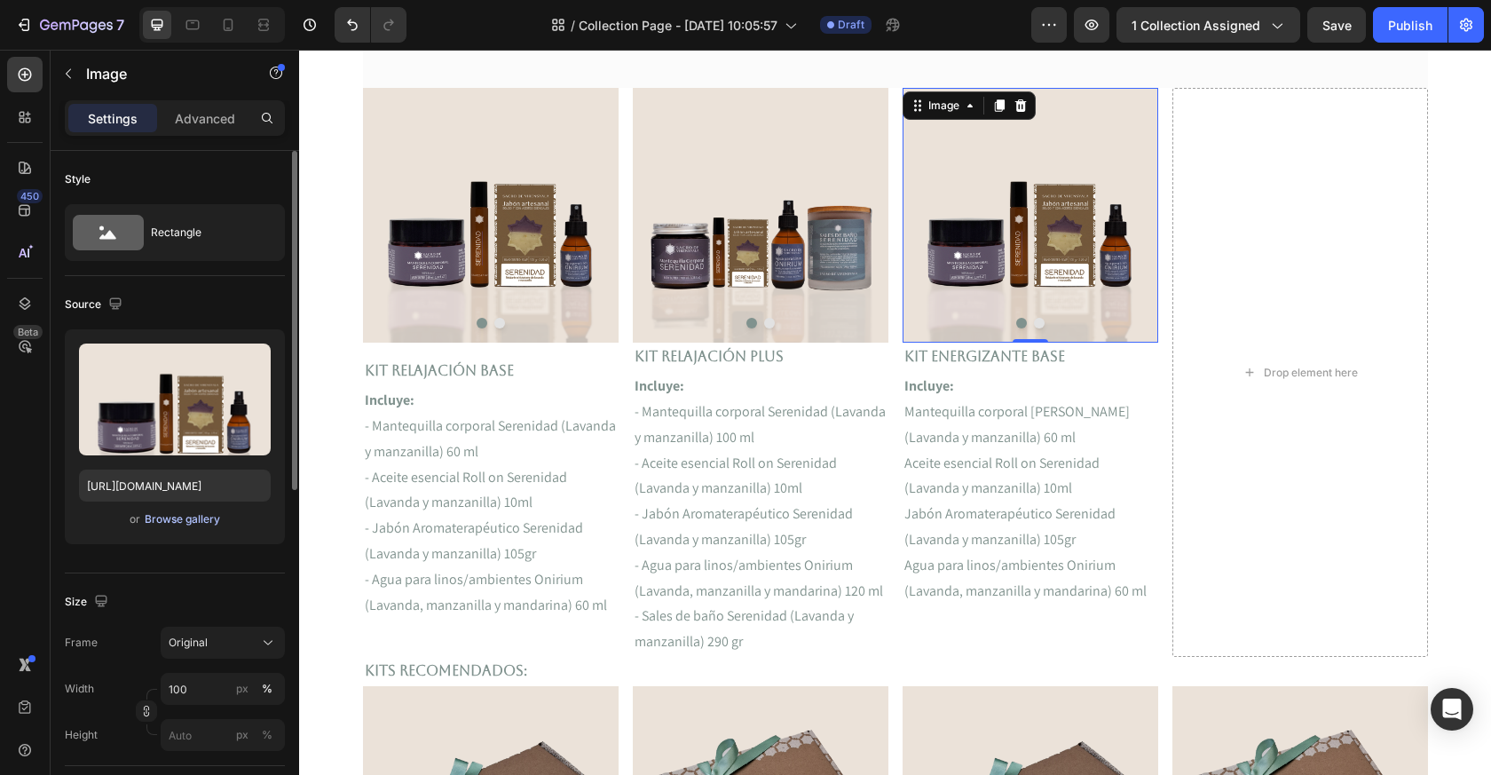
click at [181, 519] on div "Browse gallery" at bounding box center [182, 519] width 75 height 16
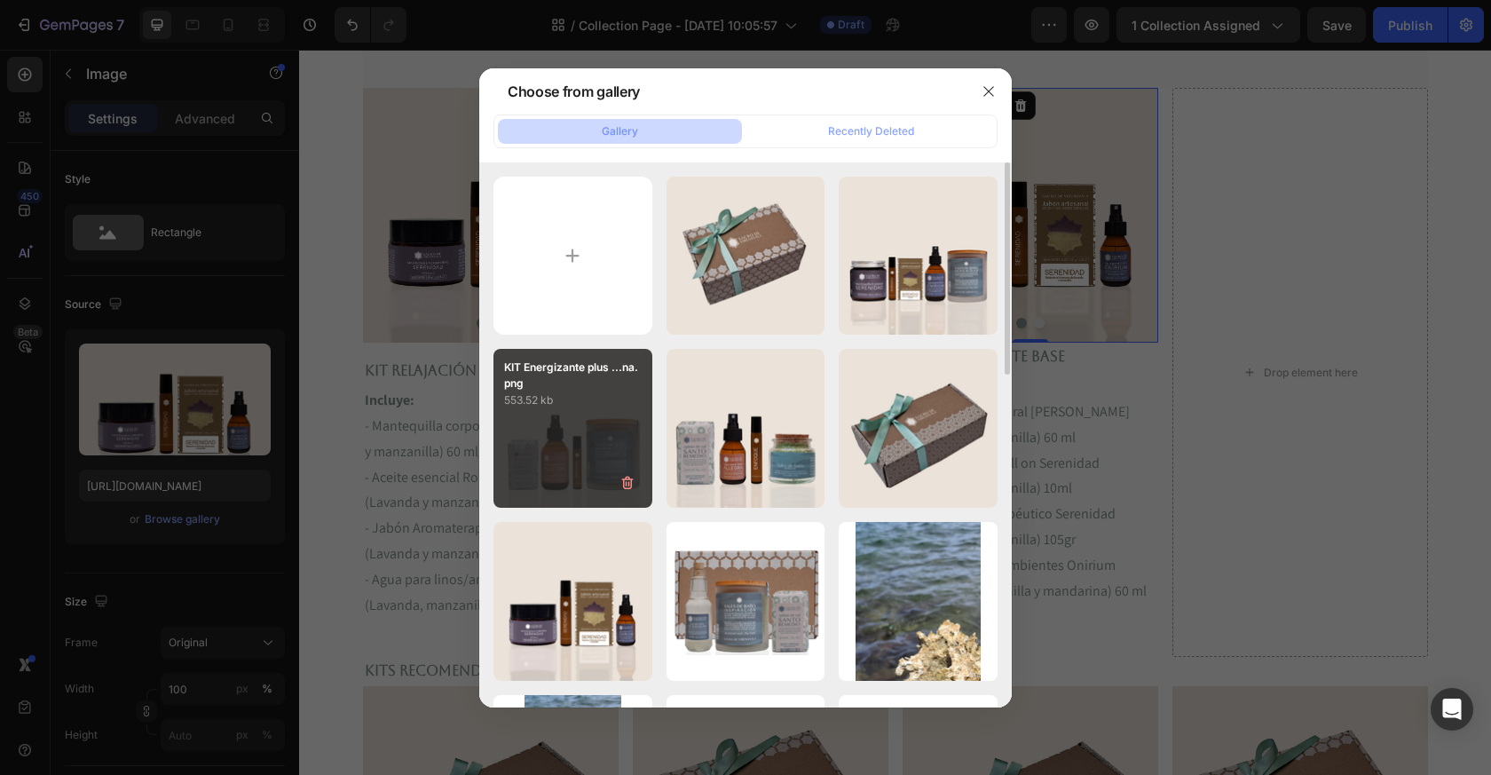
click at [610, 413] on div "KIT Energizante plus ...na.png 553.52 kb" at bounding box center [573, 428] width 159 height 159
type input "[URL][DOMAIN_NAME]"
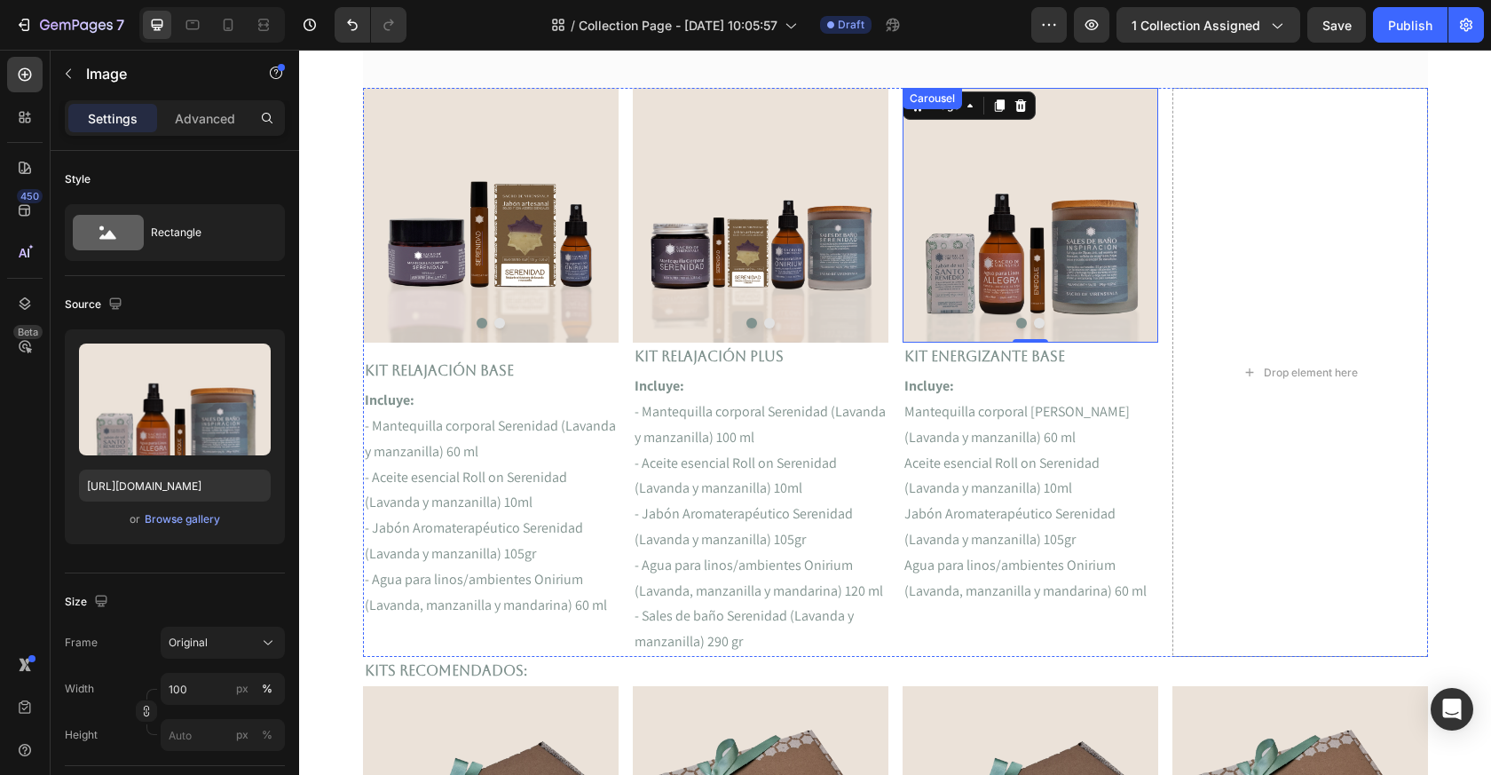
click at [1039, 324] on button "Dot" at bounding box center [1039, 323] width 11 height 11
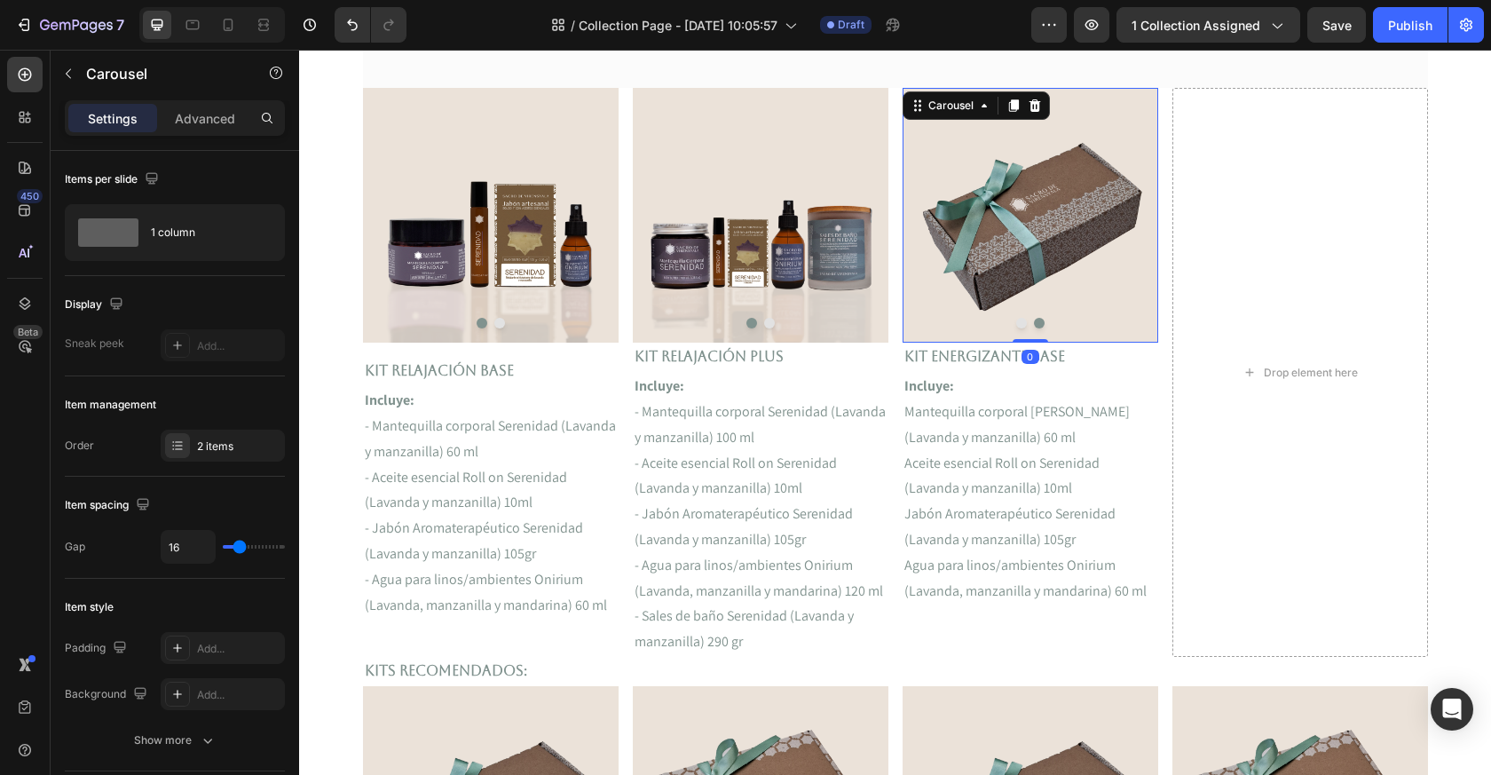
click at [1025, 322] on button "Dot" at bounding box center [1021, 323] width 11 height 11
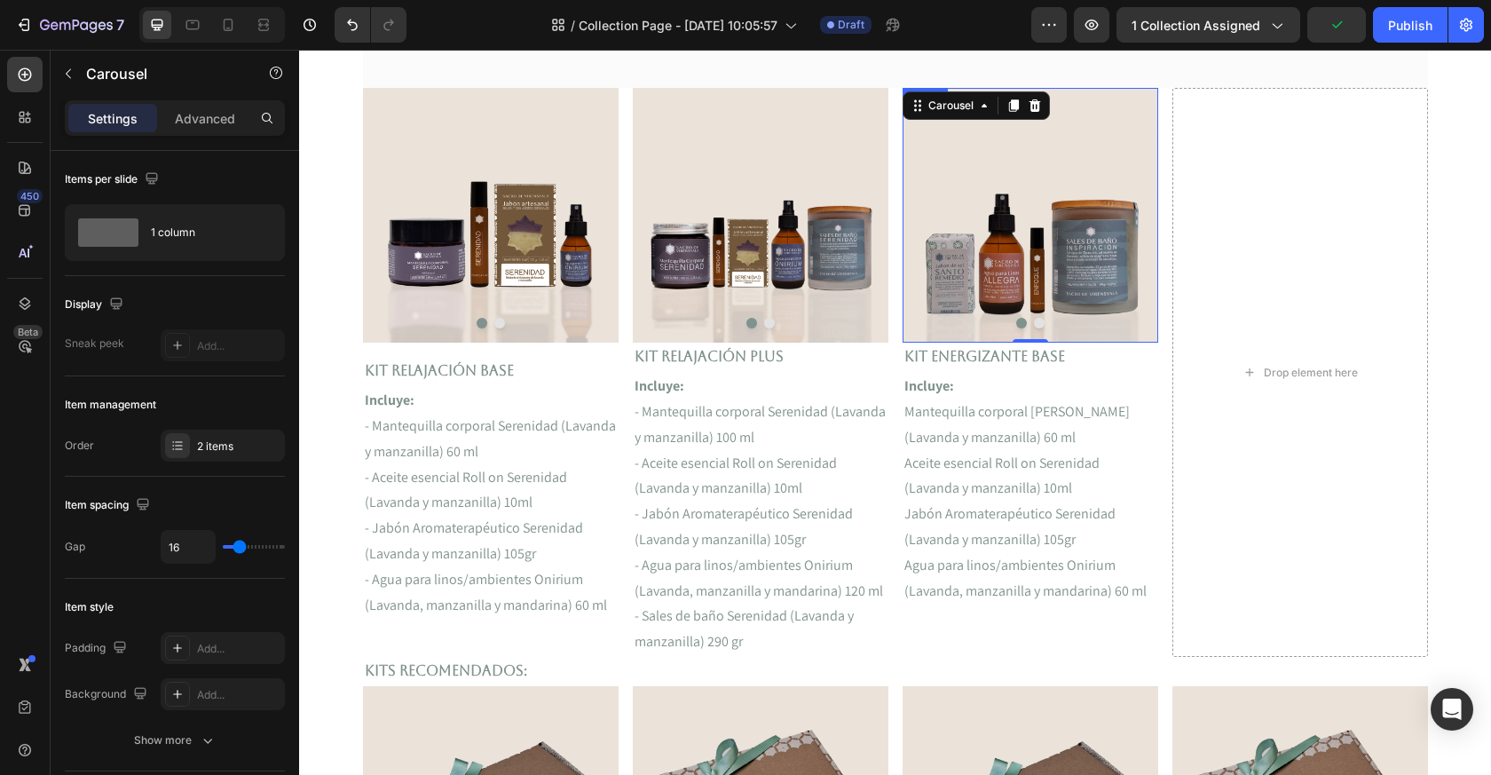
click at [1005, 264] on img at bounding box center [1031, 215] width 256 height 255
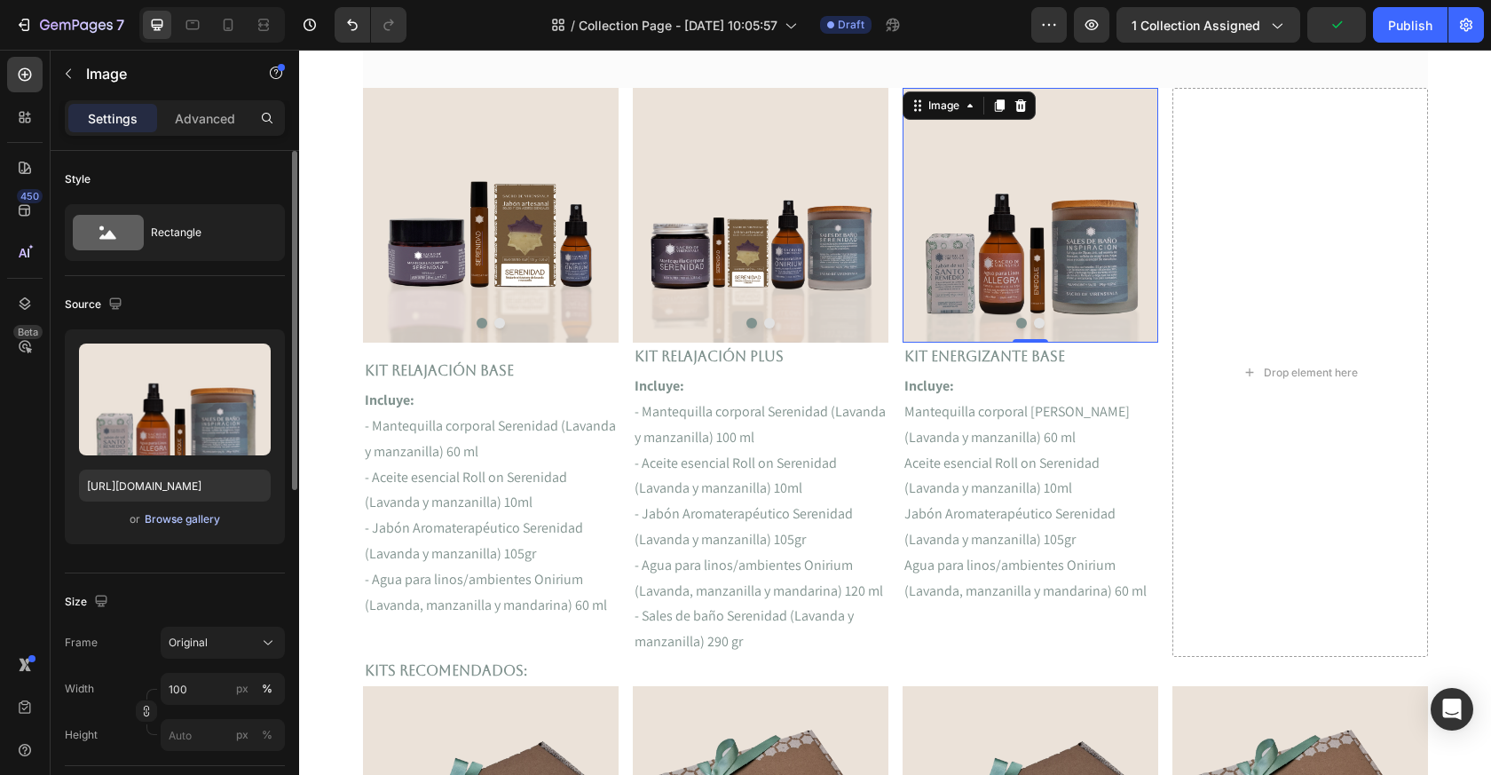
click at [188, 515] on div "Browse gallery" at bounding box center [182, 519] width 75 height 16
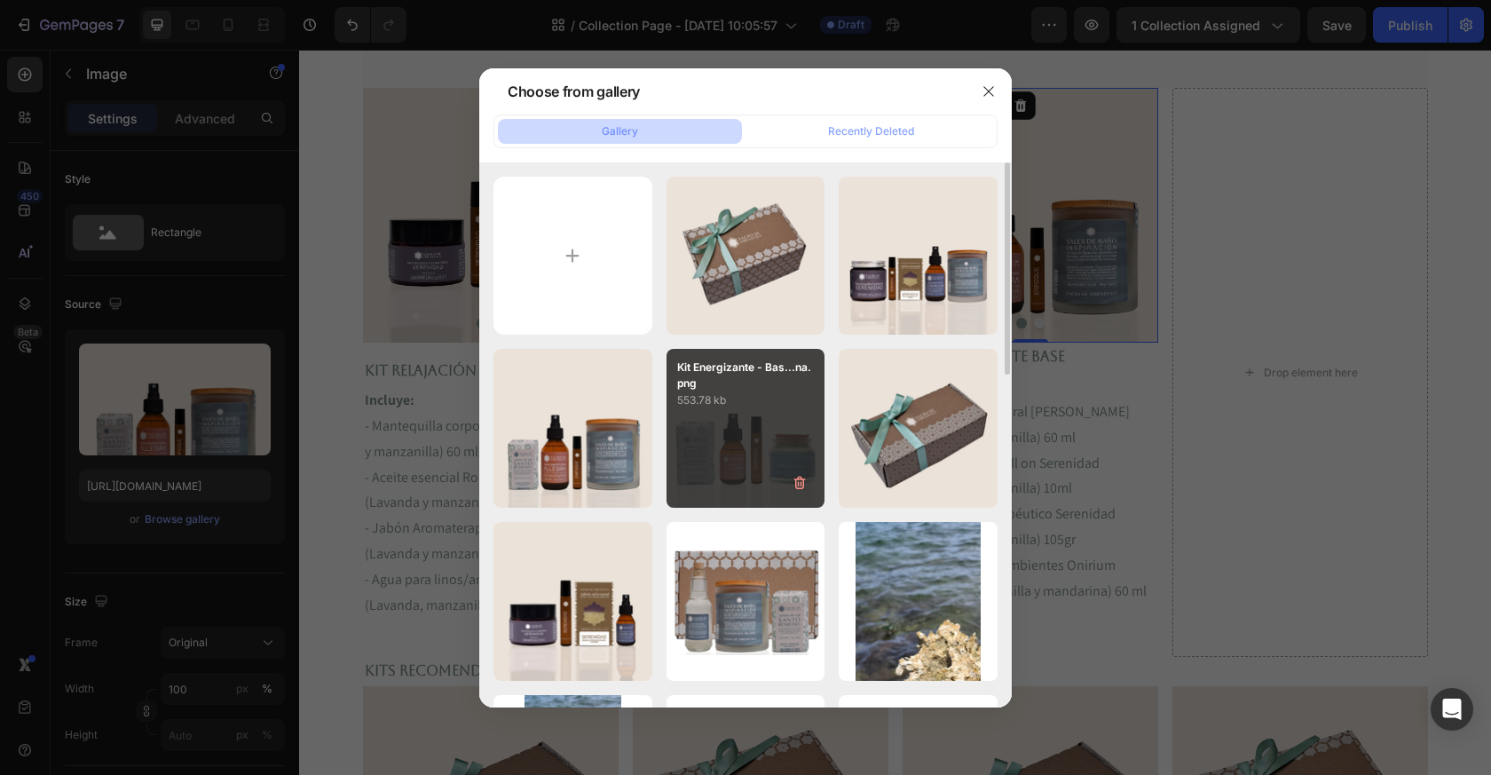
click at [727, 453] on div "Kit Energizante - Bas...na.png 553.78 kb" at bounding box center [746, 428] width 159 height 159
type input "[URL][DOMAIN_NAME]"
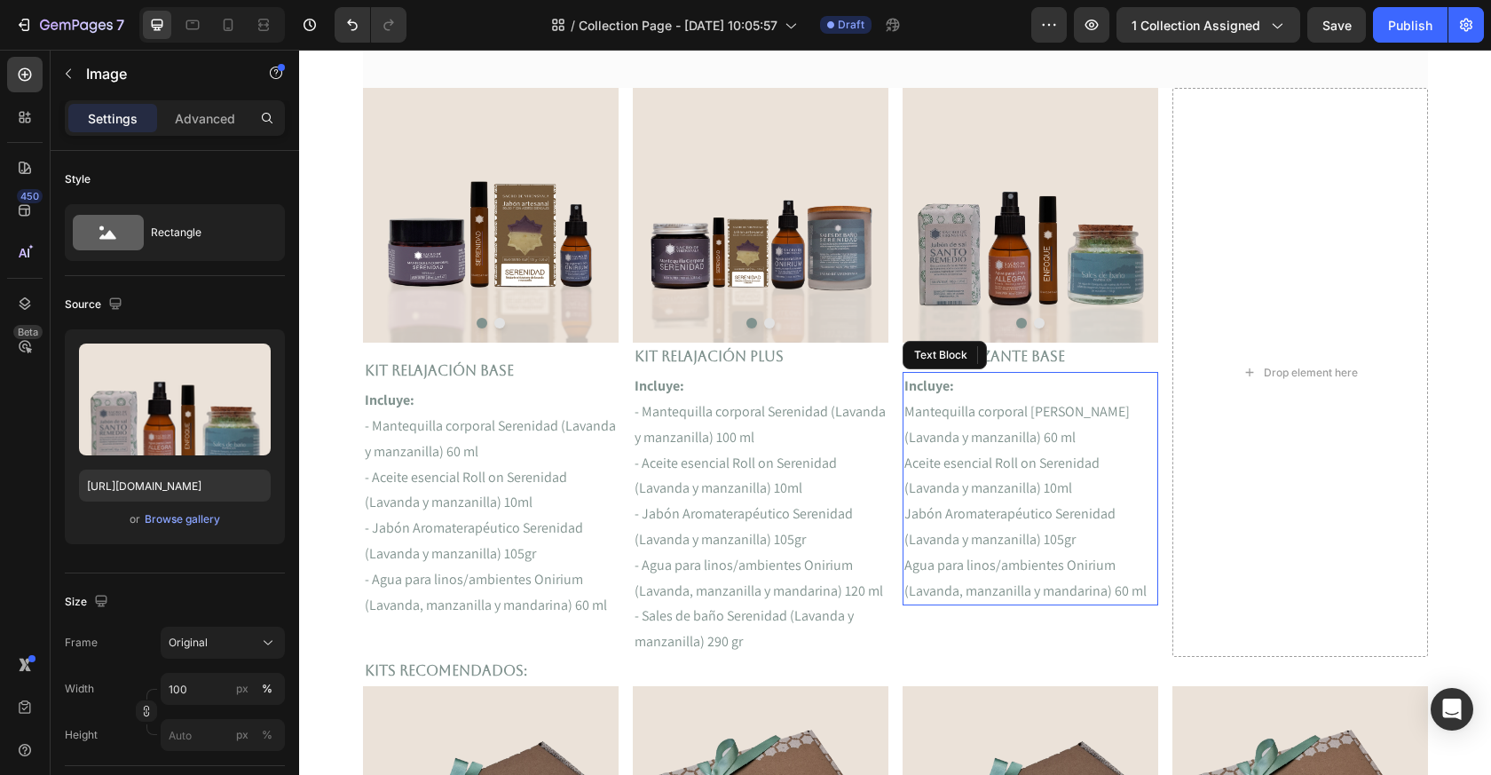
click at [969, 415] on p "Mantequilla corporal [PERSON_NAME] (Lavanda y manzanilla) 60 ml" at bounding box center [1031, 424] width 252 height 51
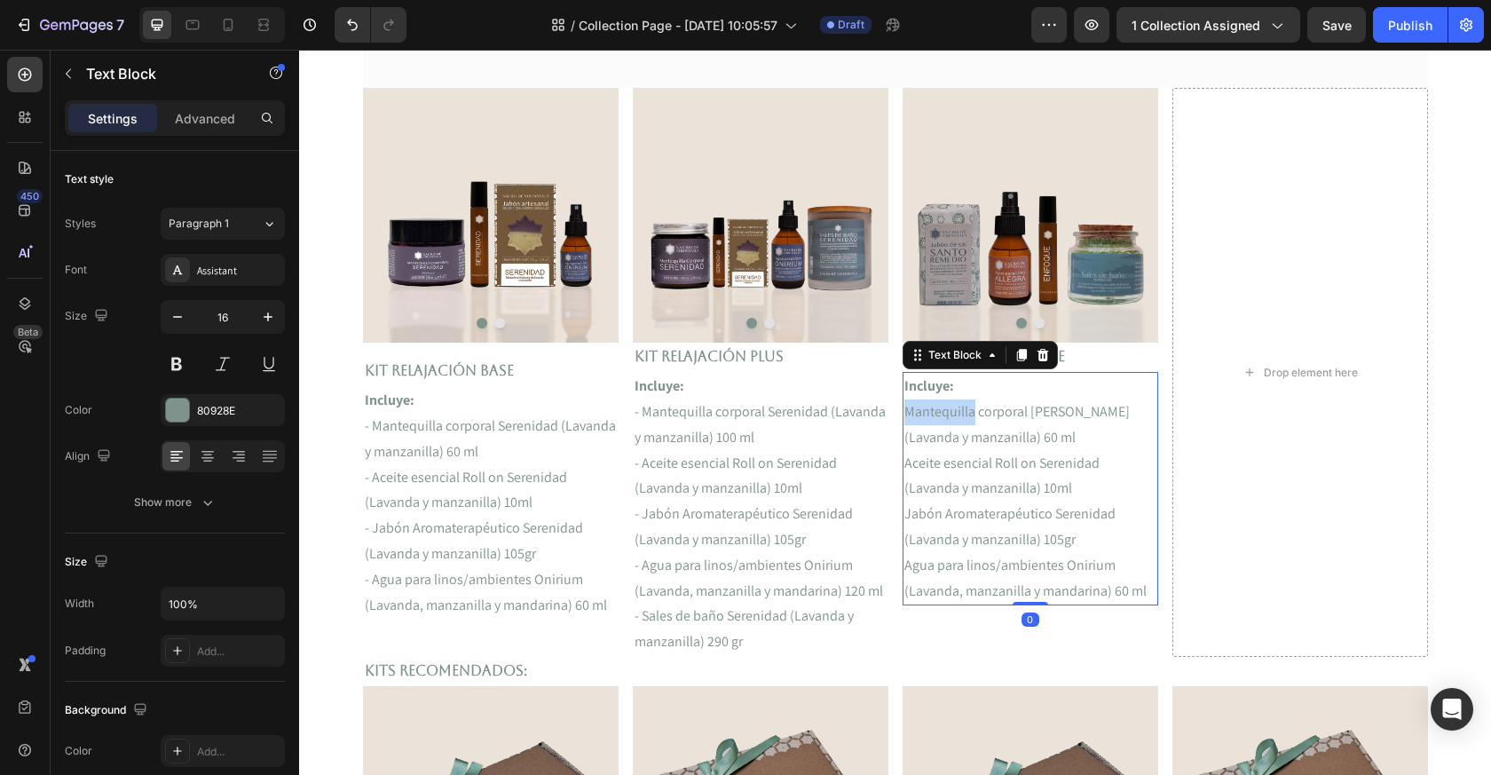
click at [969, 415] on p "Mantequilla corporal [PERSON_NAME] (Lavanda y manzanilla) 60 ml" at bounding box center [1031, 424] width 252 height 51
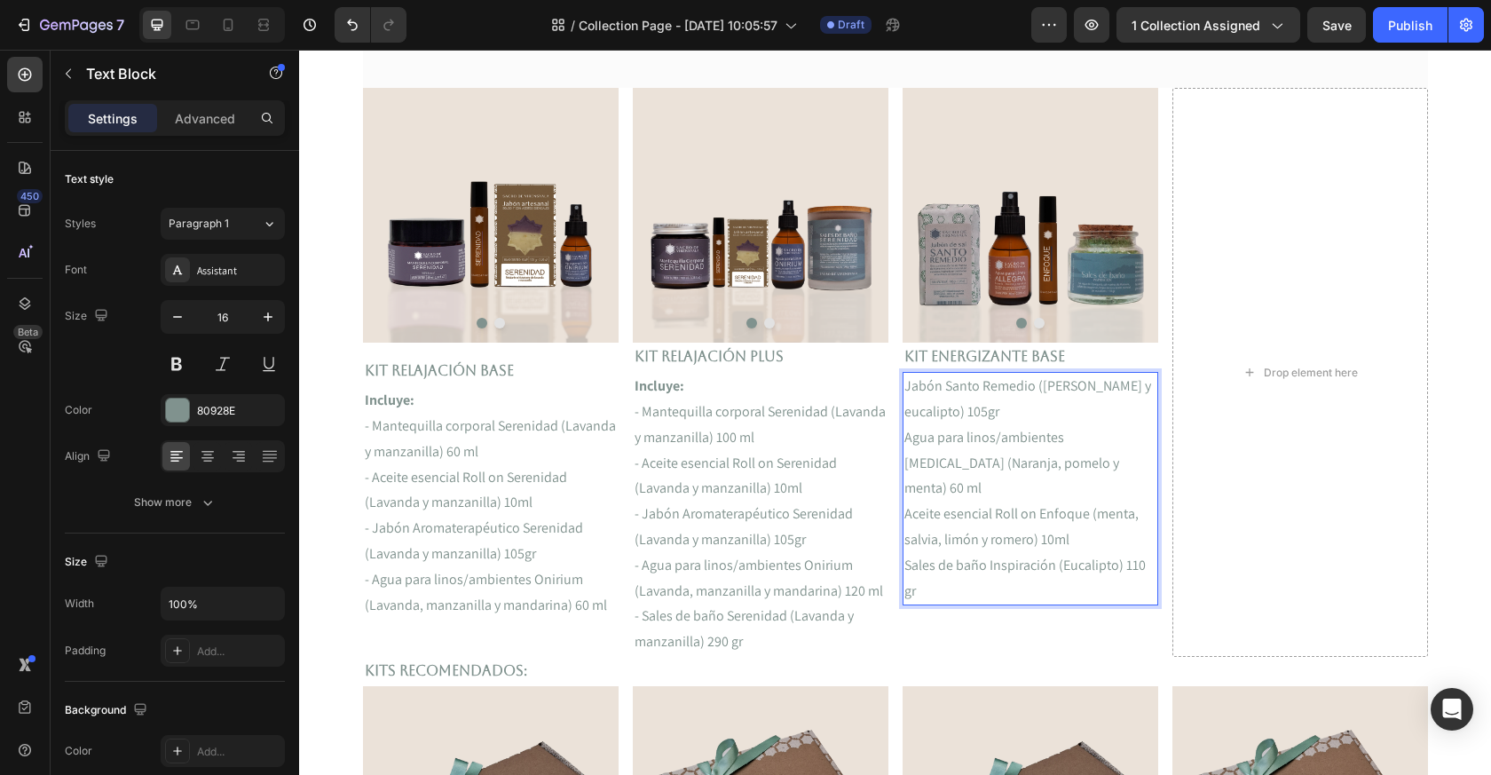
click at [906, 389] on p "Jabón Santo Remedio ([PERSON_NAME] y eucalipto) 105gr" at bounding box center [1031, 399] width 252 height 51
click at [1008, 553] on p "- Sales de baño Inspiración (Eucalipto) 110 gr" at bounding box center [1031, 578] width 252 height 51
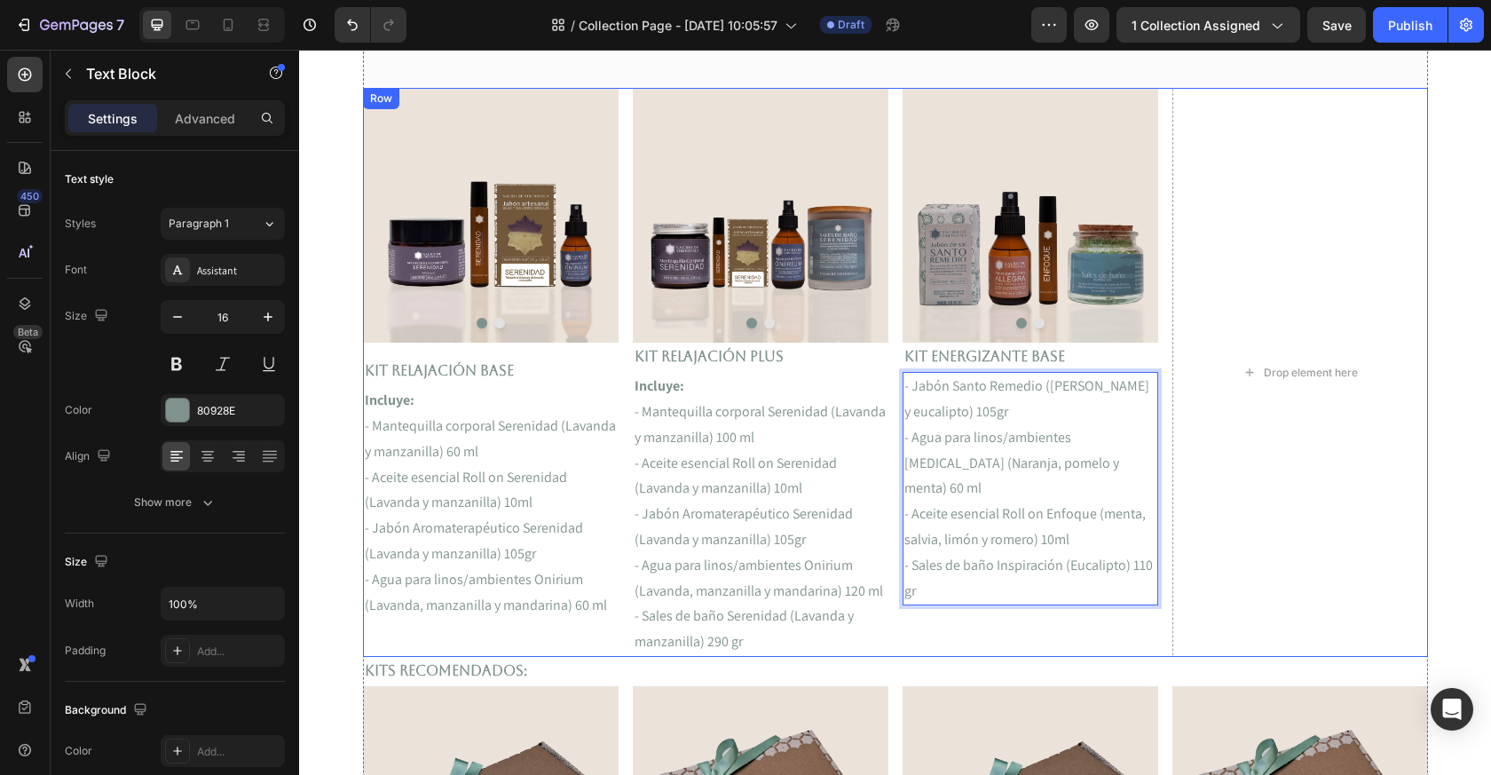
click at [945, 634] on div "Image Image Carousel Kit ENERGIZANTE Base Text Block - Jabón Santo Remedio ([PE…" at bounding box center [1031, 372] width 256 height 569
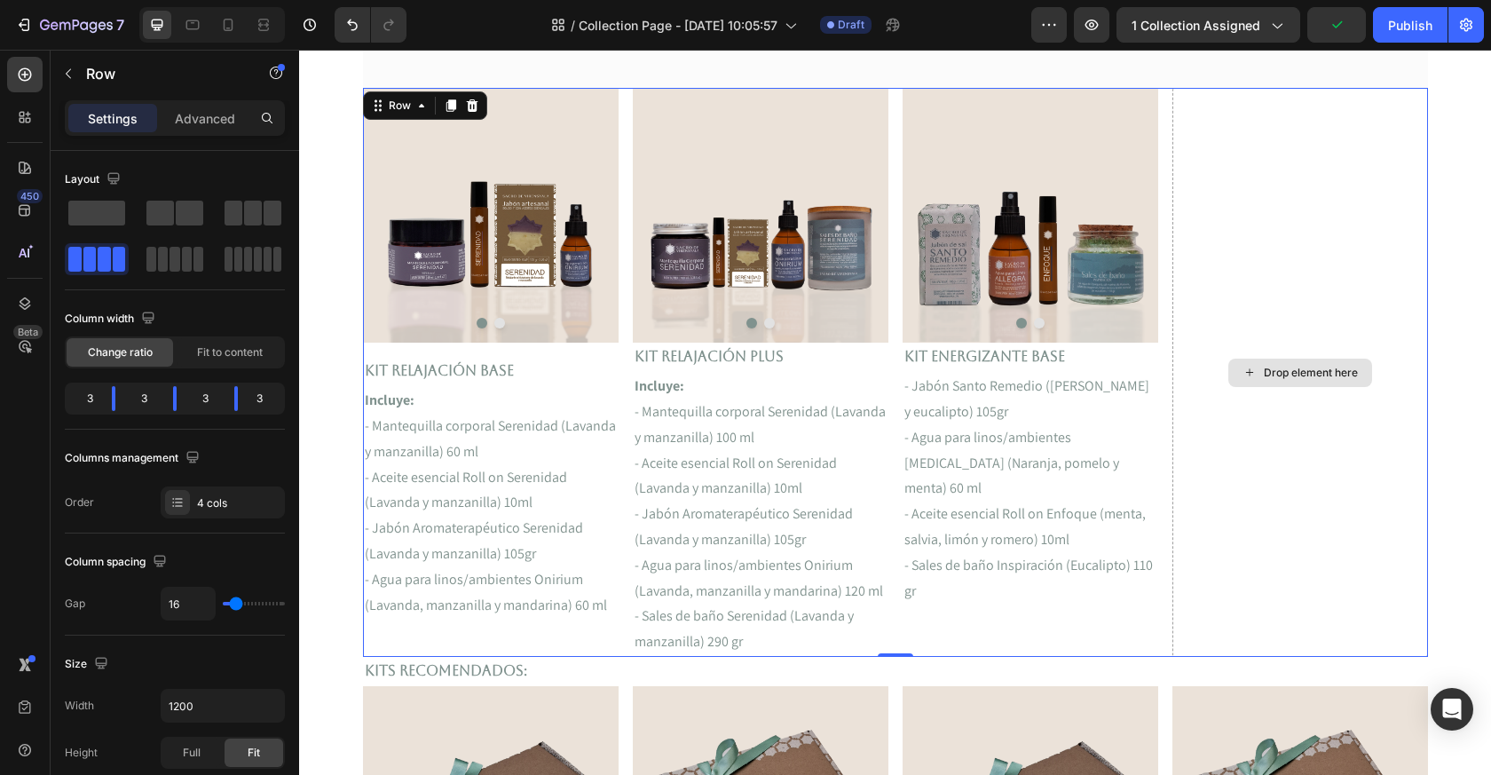
click at [1248, 297] on div "Drop element here" at bounding box center [1301, 372] width 256 height 569
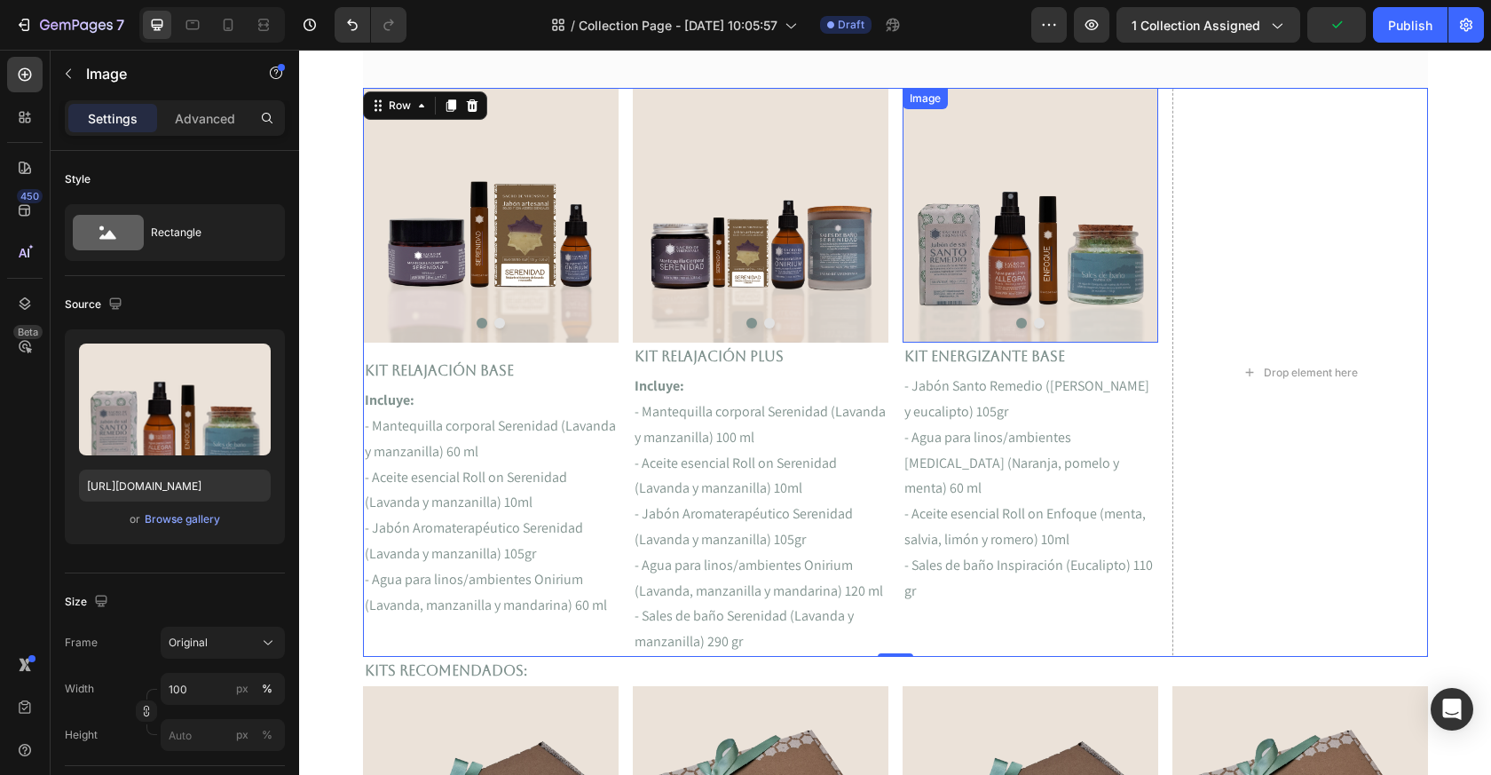
click at [1103, 289] on img at bounding box center [1031, 215] width 256 height 255
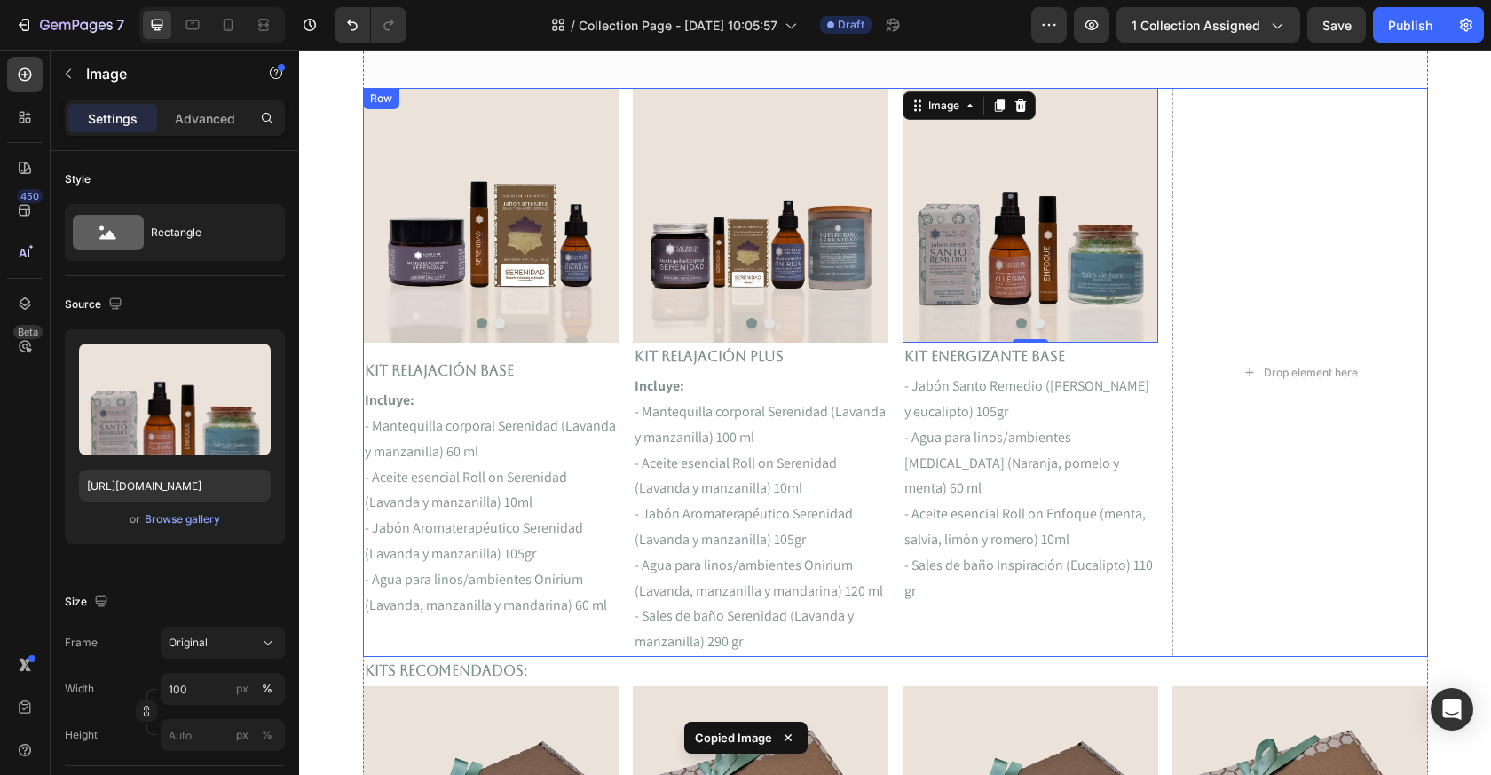
click at [1283, 290] on div "Drop element here" at bounding box center [1301, 372] width 256 height 569
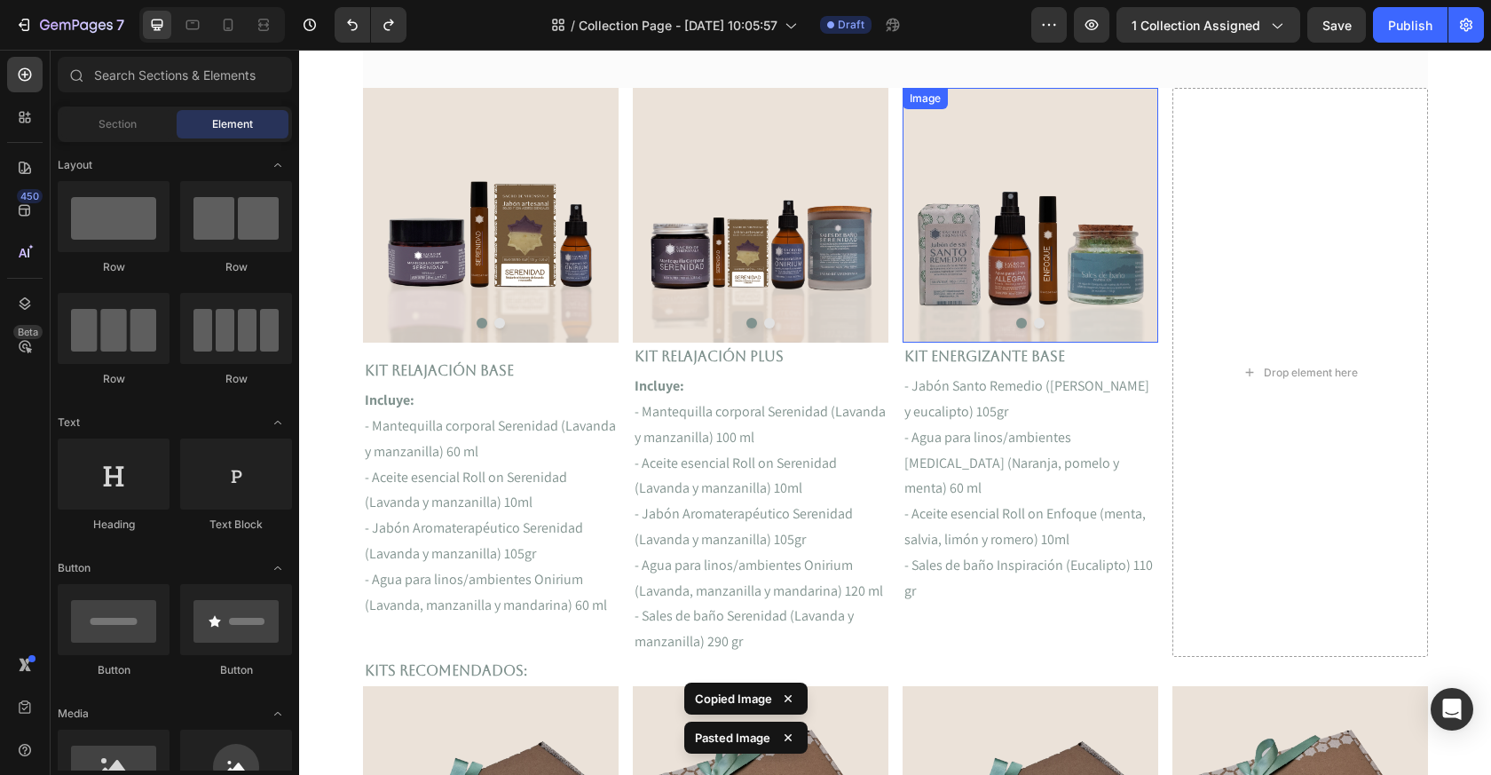
click at [1084, 324] on div at bounding box center [1031, 323] width 256 height 11
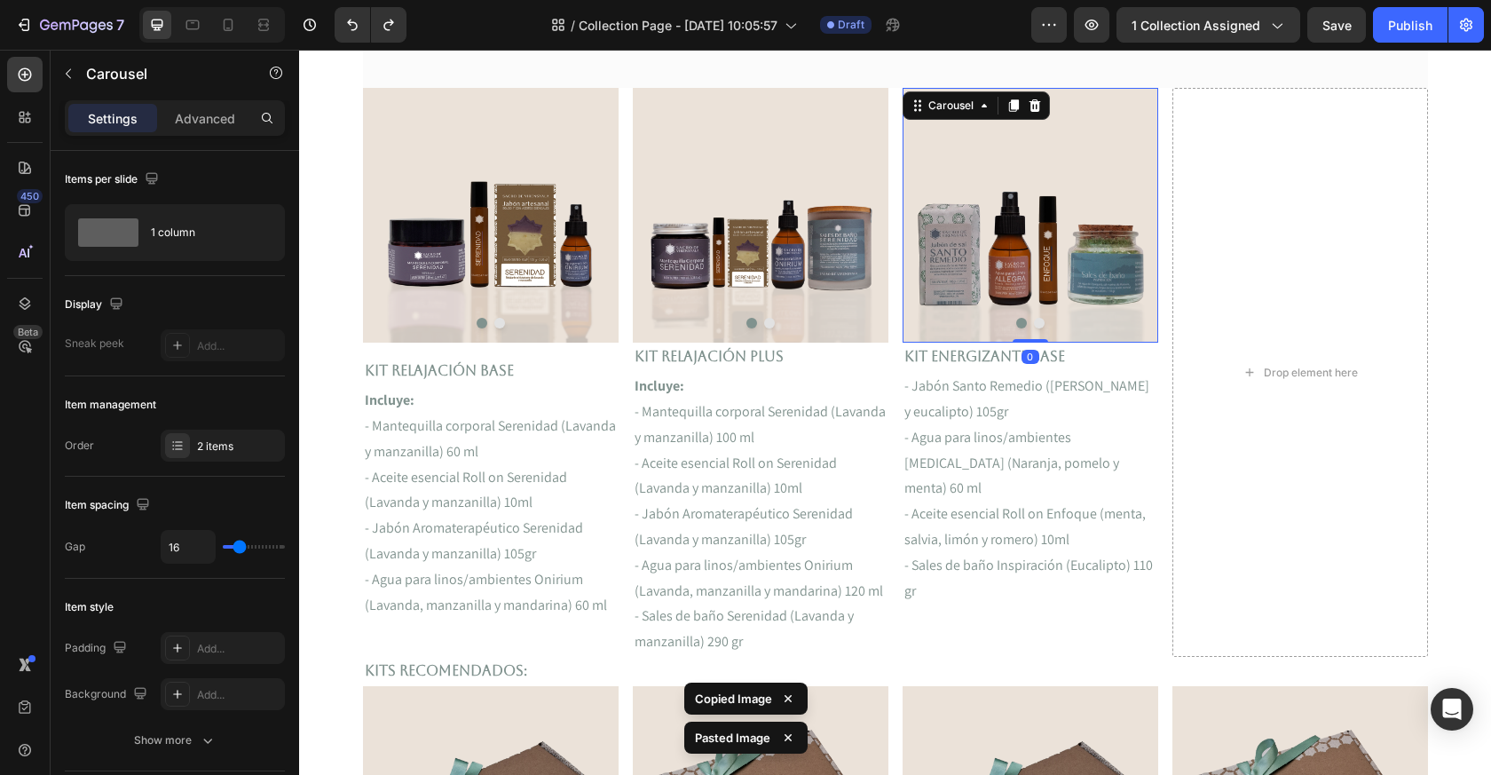
click at [1013, 101] on icon at bounding box center [1013, 105] width 10 height 12
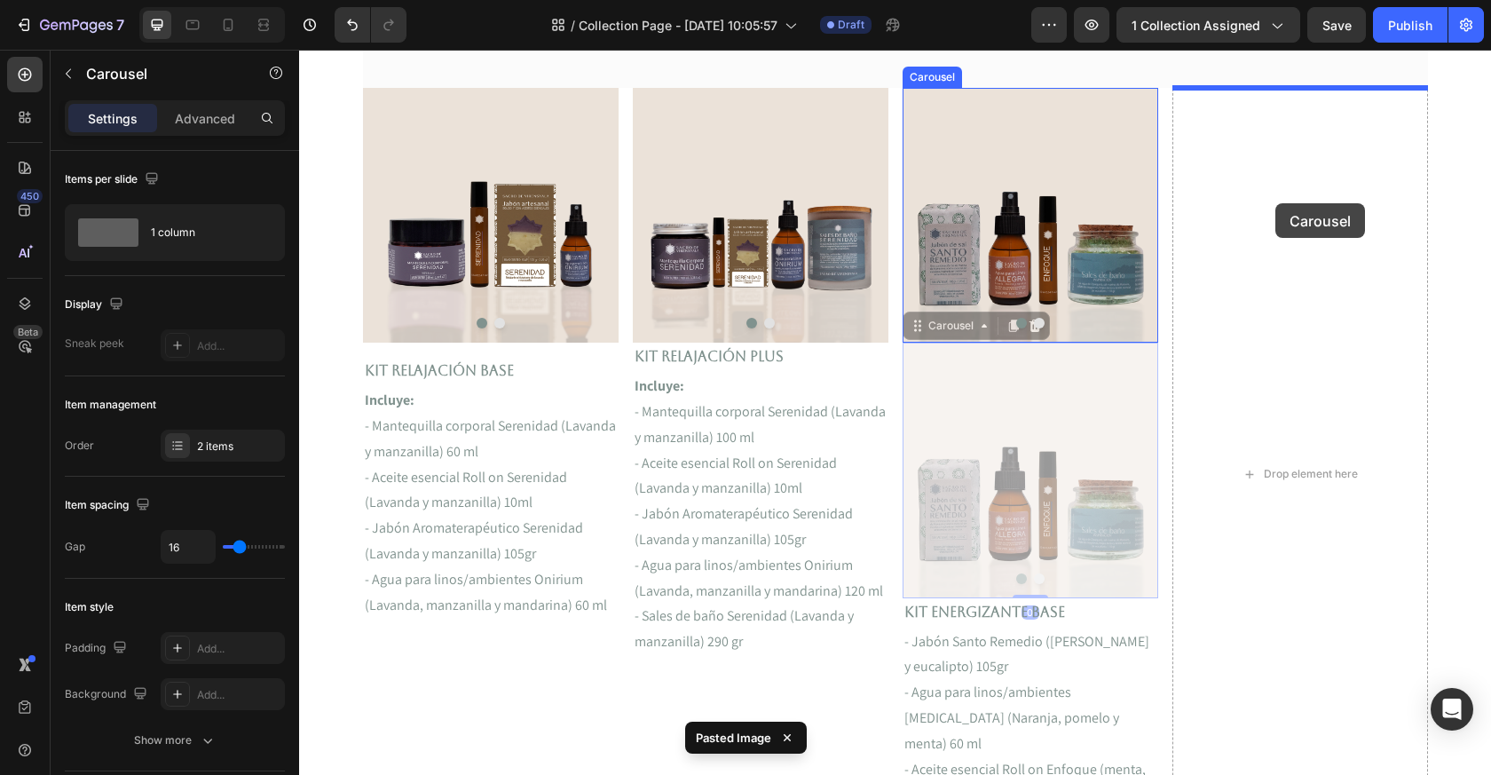
drag, startPoint x: 941, startPoint y: 326, endPoint x: 1274, endPoint y: 204, distance: 354.4
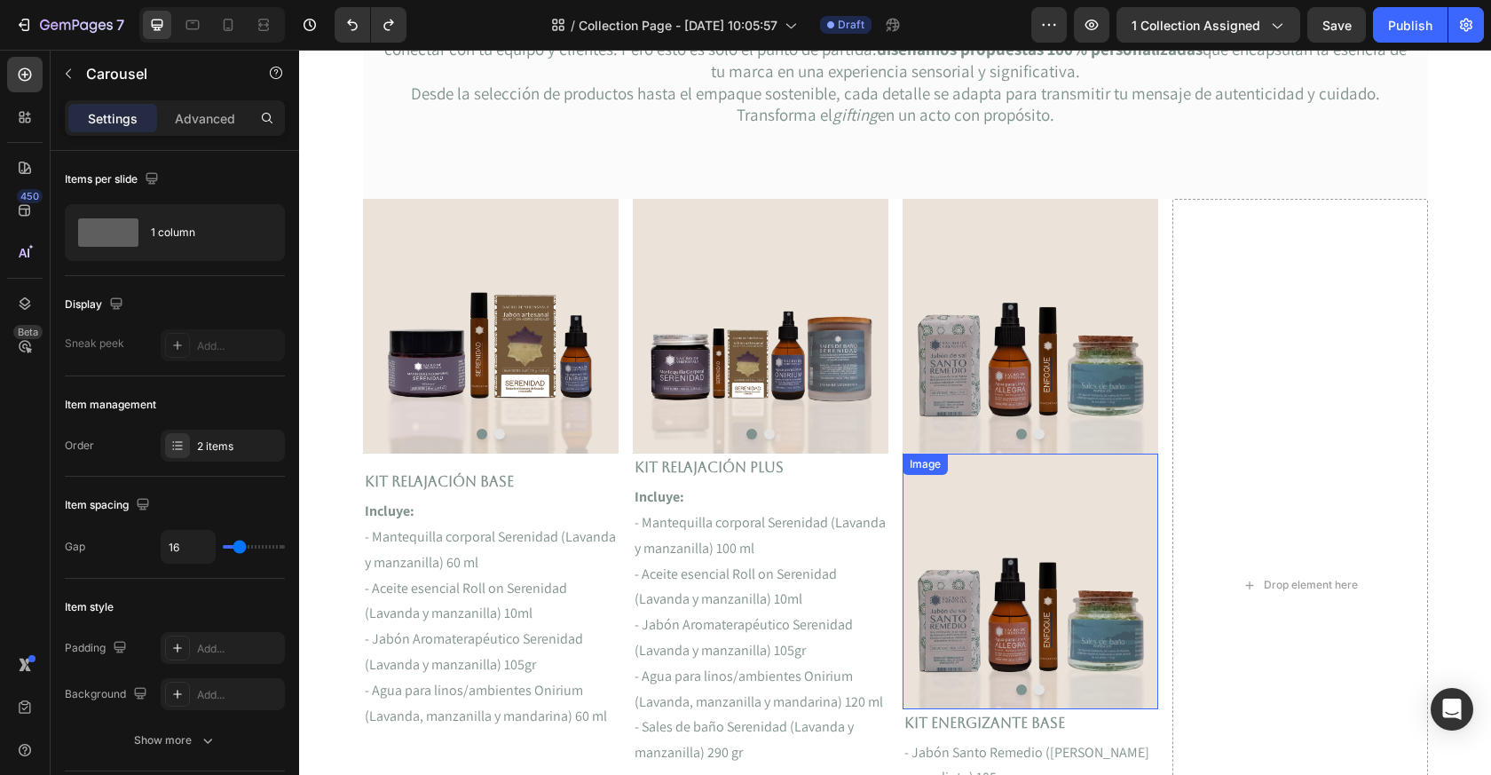
scroll to position [299, 0]
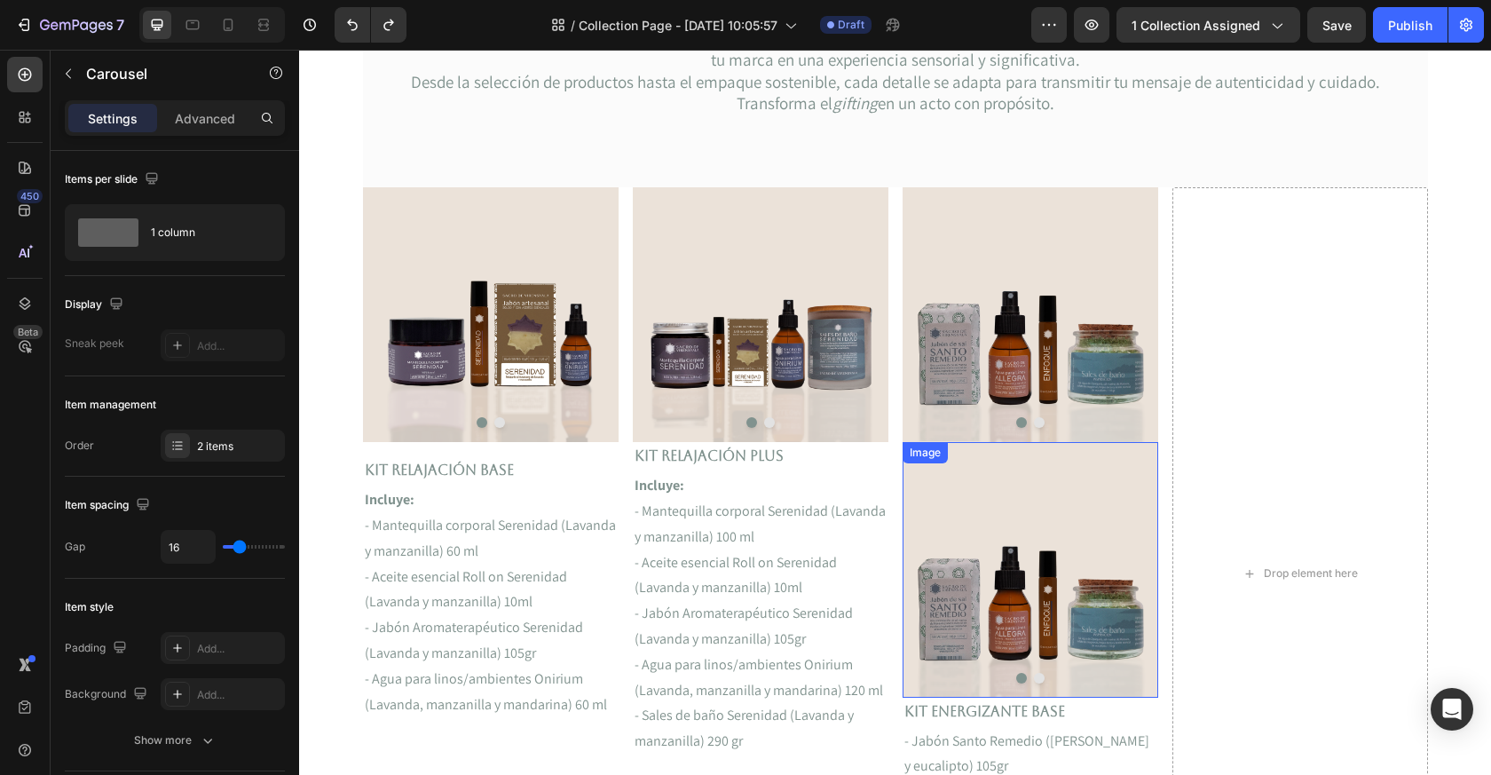
click at [978, 544] on img at bounding box center [1031, 569] width 256 height 255
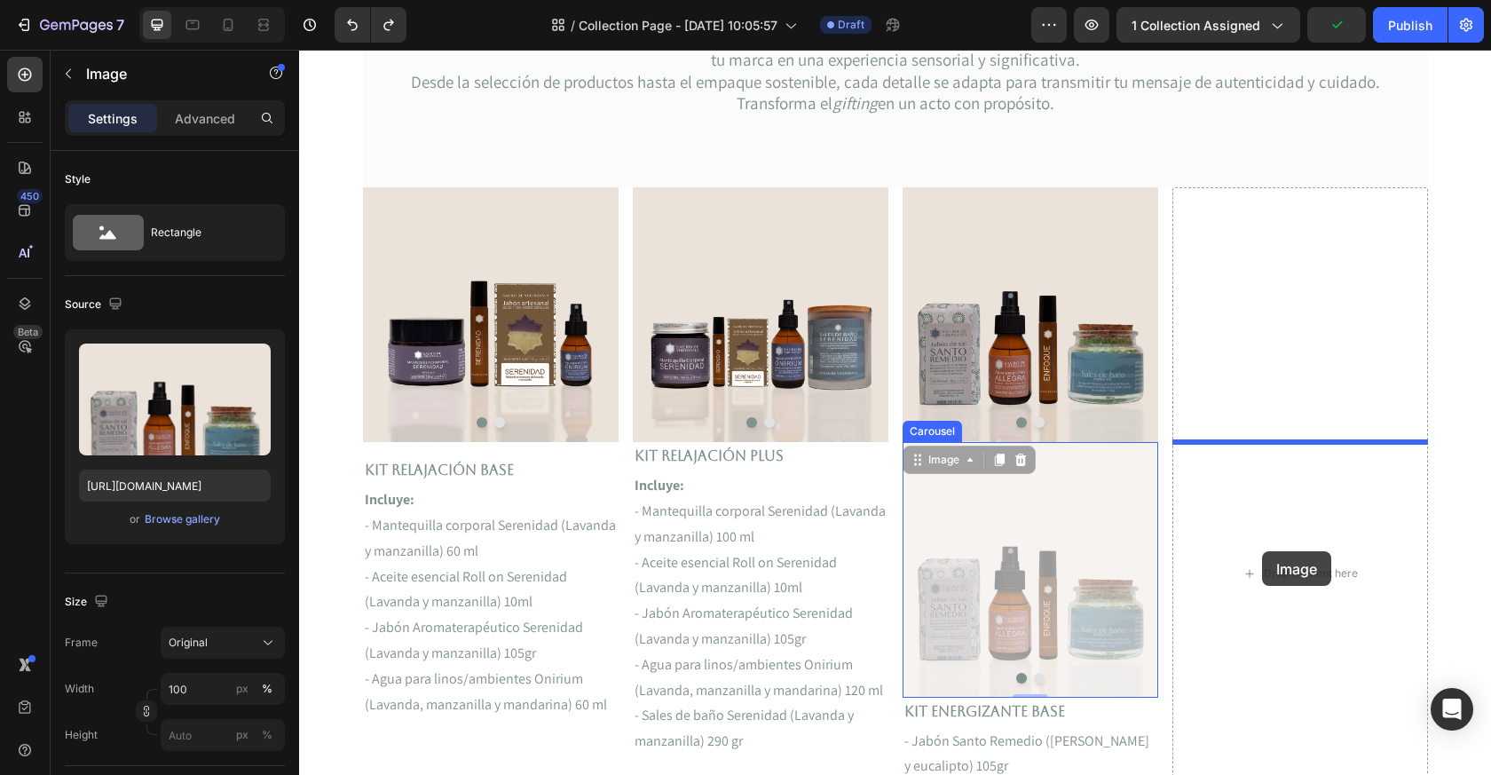
drag, startPoint x: 958, startPoint y: 459, endPoint x: 1261, endPoint y: 550, distance: 316.0
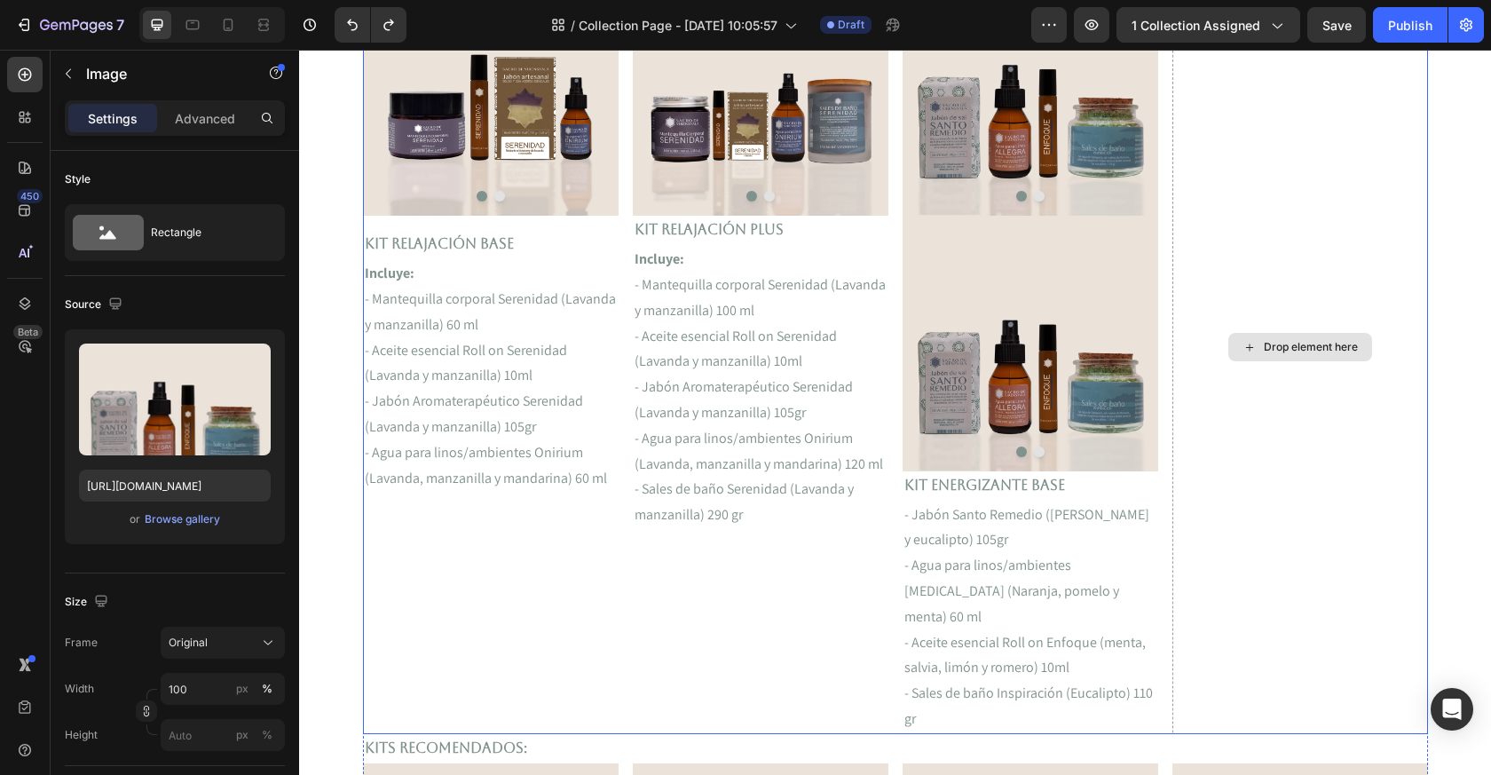
scroll to position [525, 0]
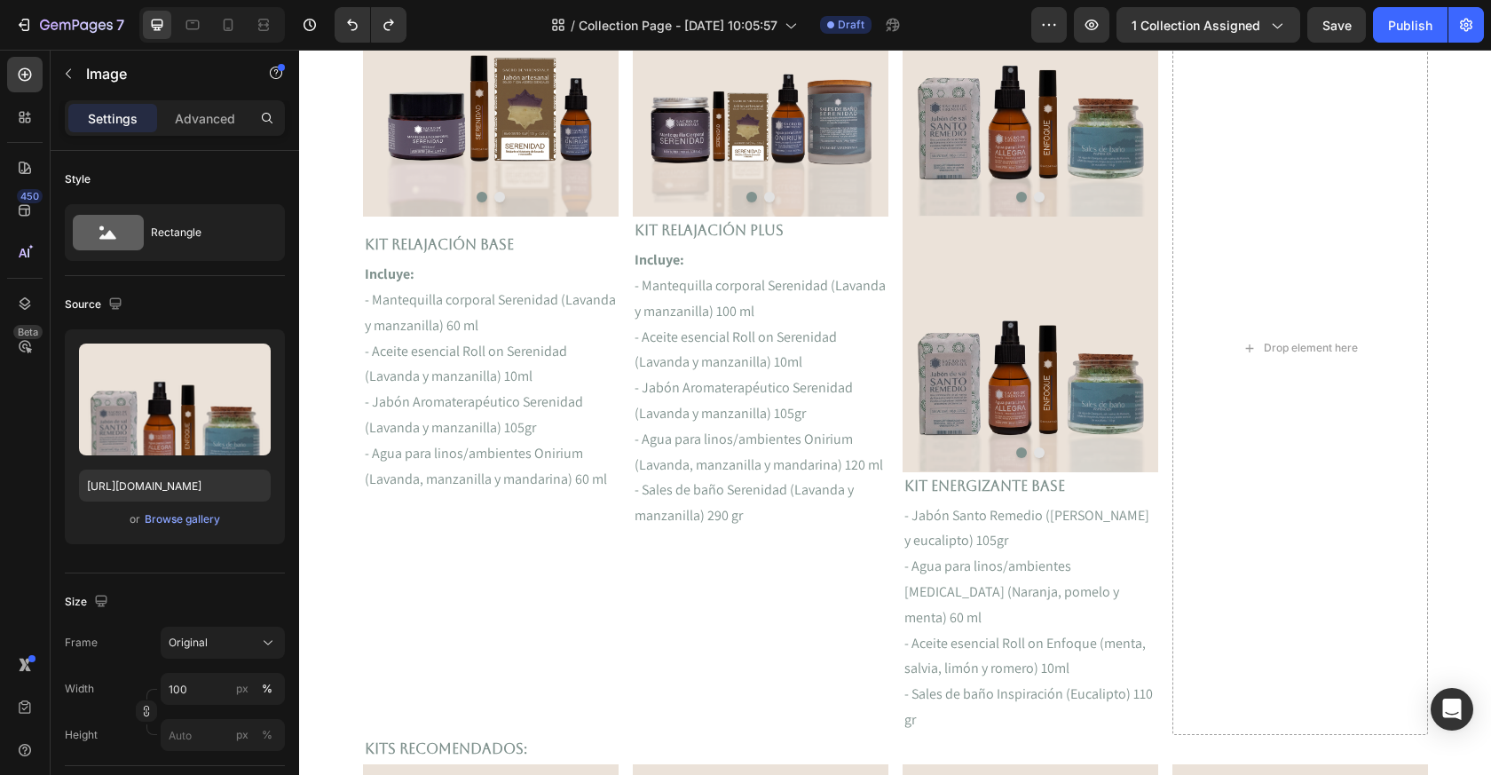
click at [1012, 353] on img at bounding box center [1031, 344] width 256 height 255
click at [990, 331] on img at bounding box center [1031, 344] width 256 height 255
click at [1087, 376] on img at bounding box center [1031, 344] width 256 height 255
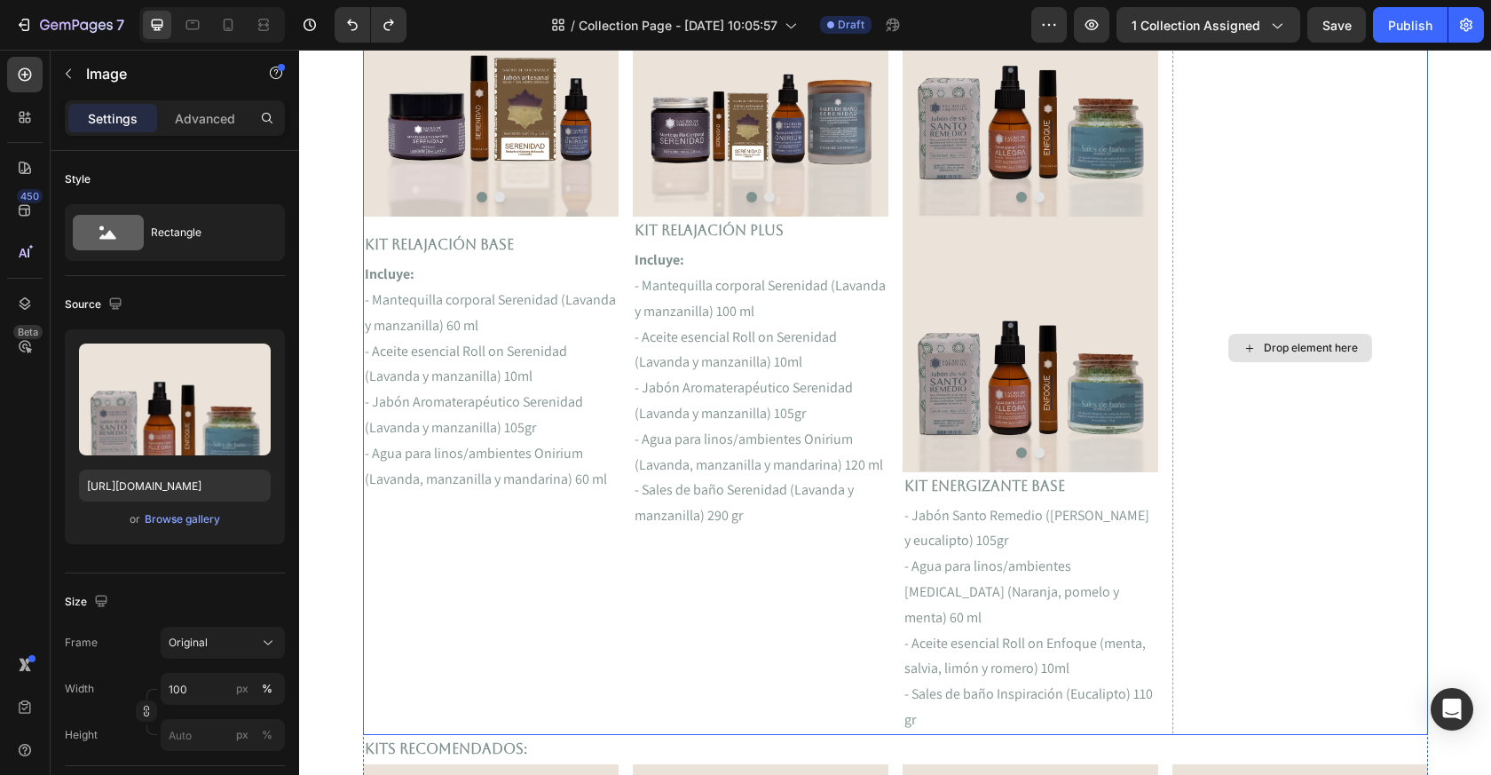
click at [1234, 202] on div "Drop element here" at bounding box center [1301, 348] width 256 height 773
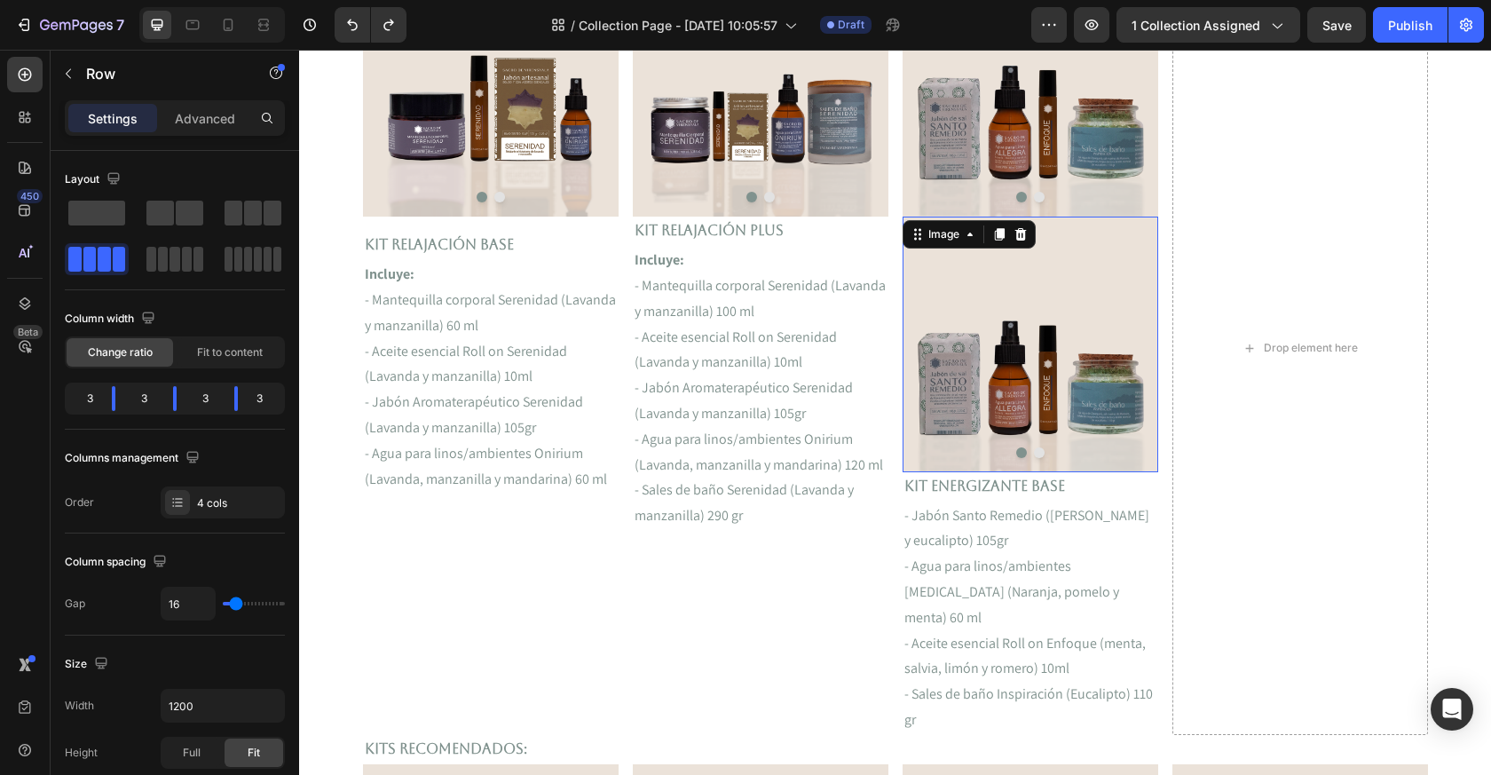
click at [1085, 287] on img at bounding box center [1031, 344] width 256 height 255
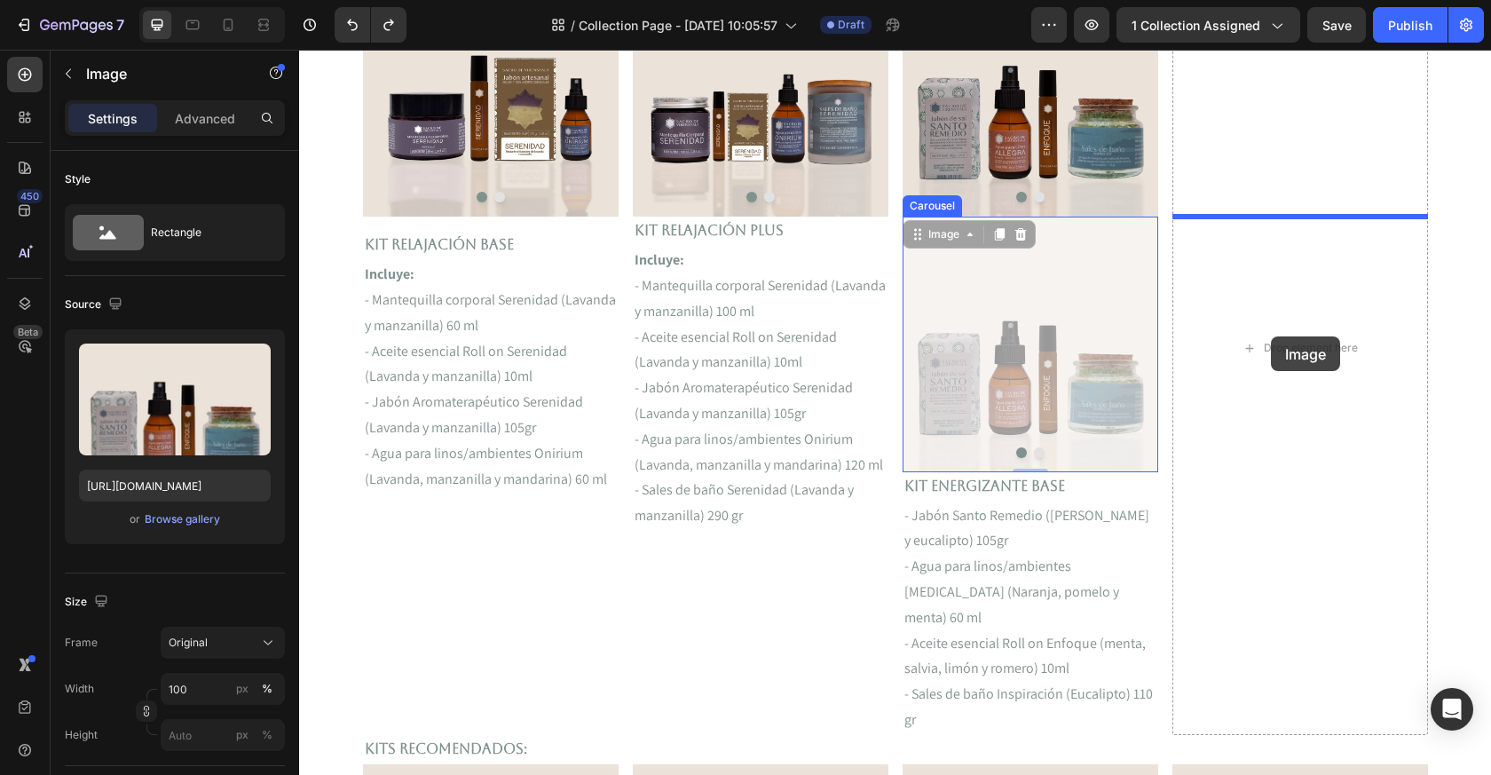
drag, startPoint x: 937, startPoint y: 232, endPoint x: 1271, endPoint y: 336, distance: 349.8
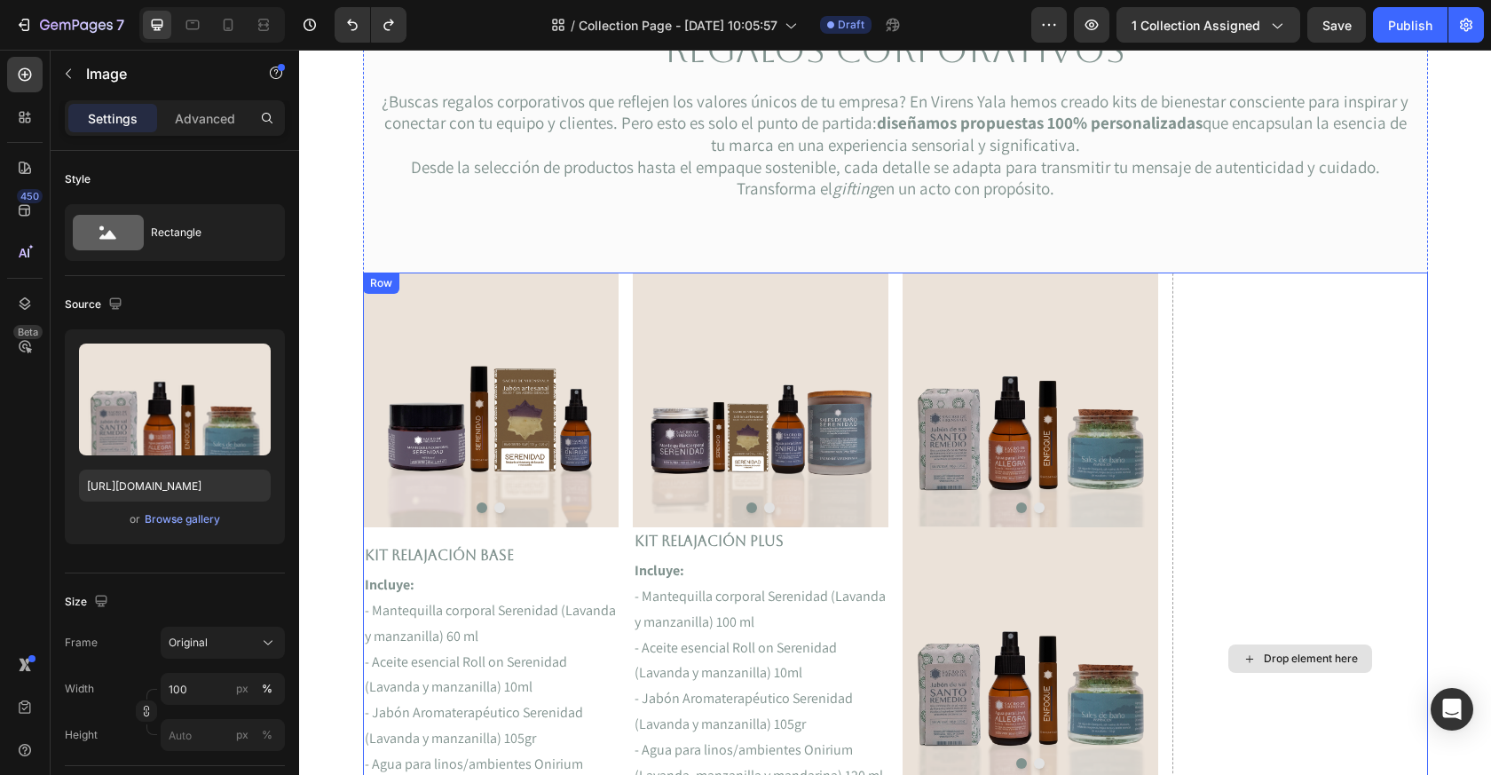
scroll to position [219, 0]
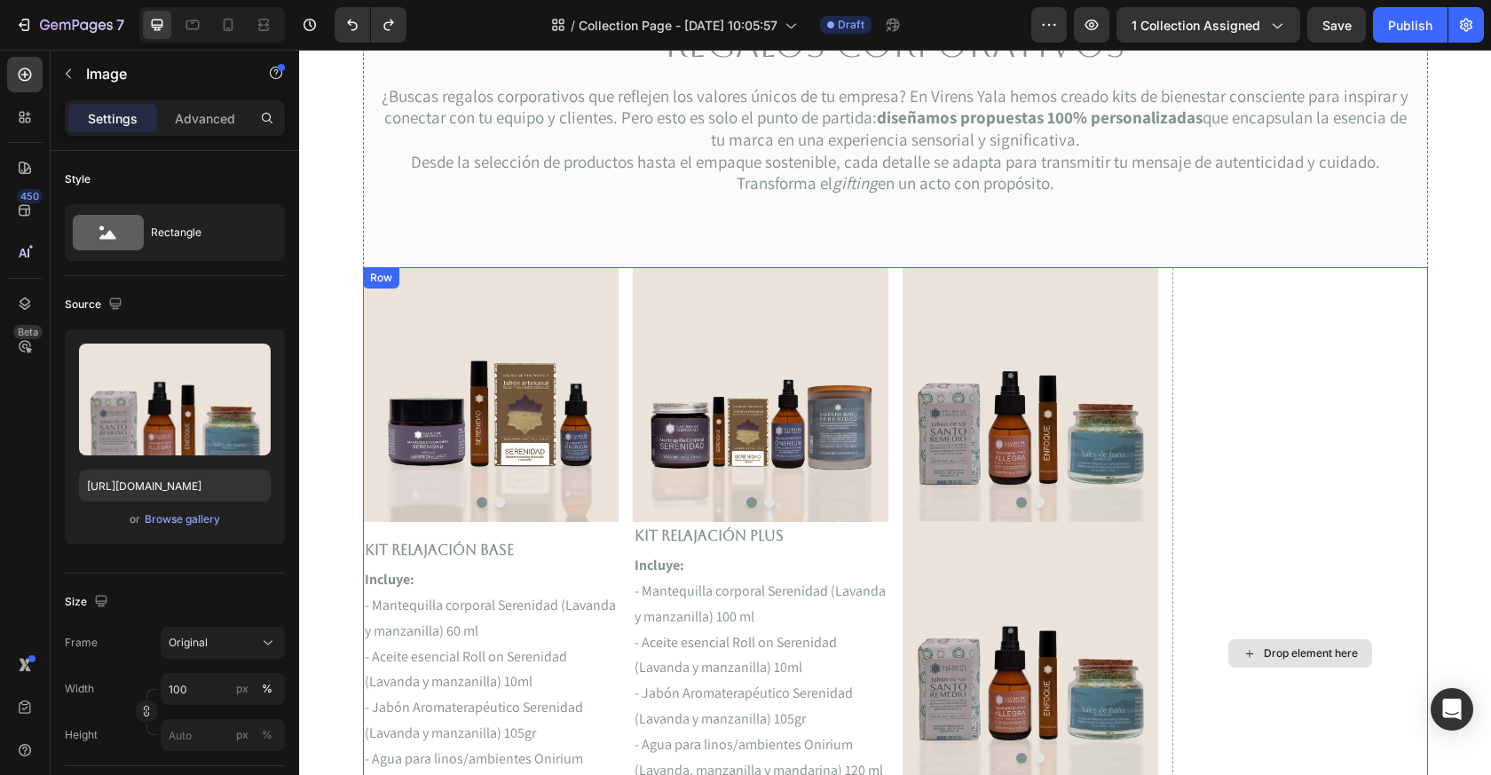
click at [1254, 398] on div "Drop element here" at bounding box center [1301, 653] width 256 height 773
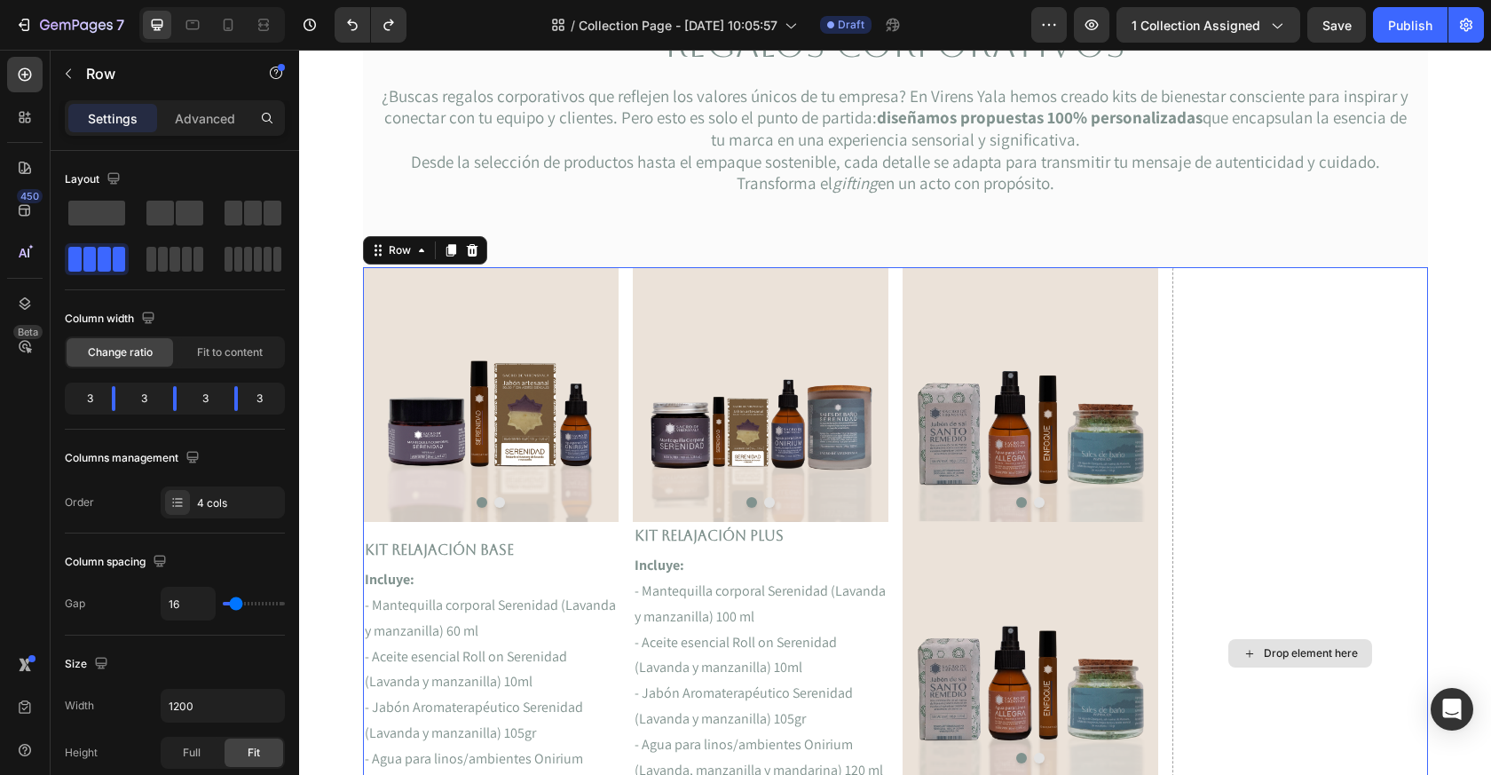
click at [1244, 388] on div "Drop element here" at bounding box center [1301, 653] width 256 height 773
drag, startPoint x: 387, startPoint y: 260, endPoint x: 1318, endPoint y: 463, distance: 953.2
drag, startPoint x: 162, startPoint y: 217, endPoint x: 119, endPoint y: 252, distance: 55.5
click at [119, 252] on div at bounding box center [175, 236] width 220 height 78
click at [74, 75] on icon "button" at bounding box center [68, 74] width 14 height 14
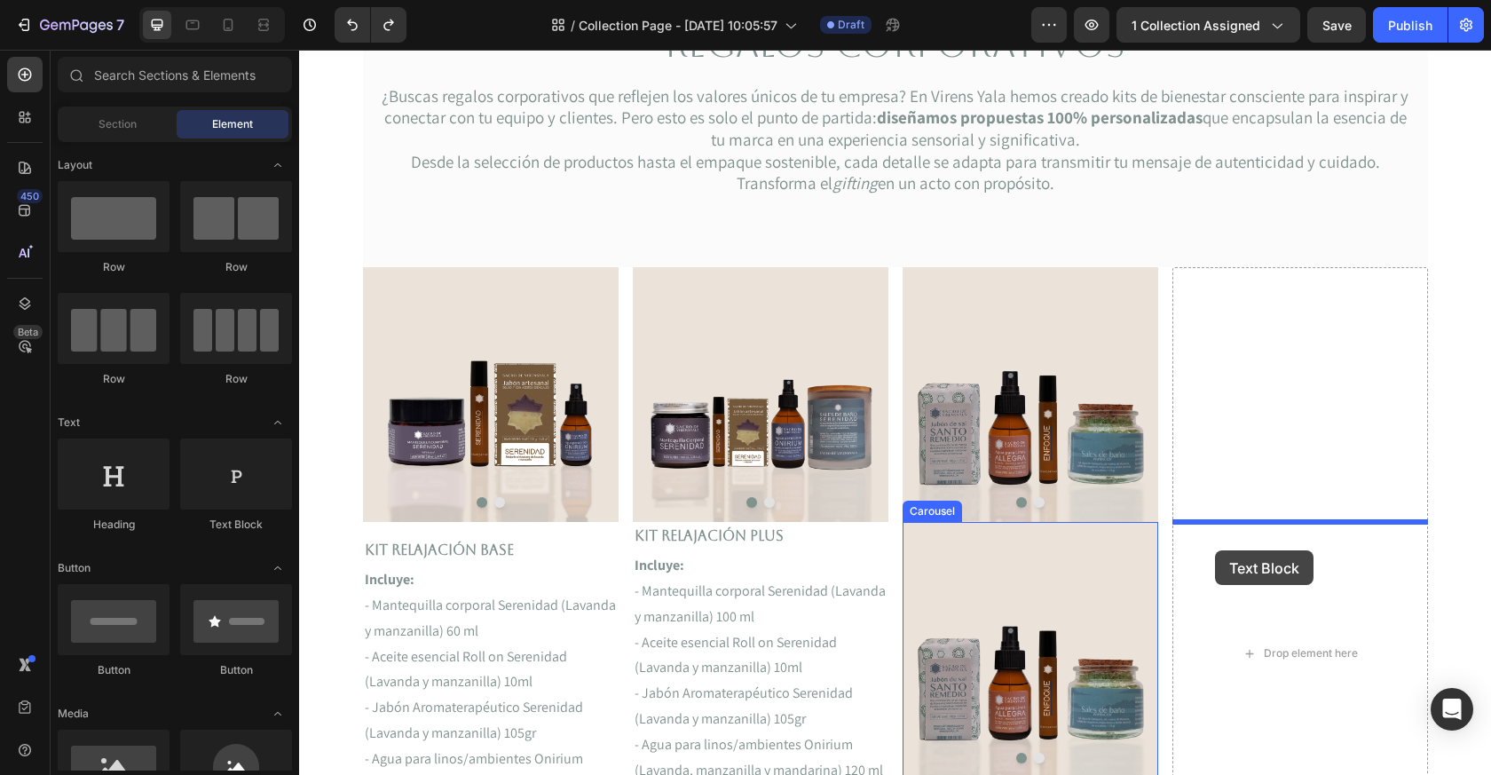
drag, startPoint x: 553, startPoint y: 502, endPoint x: 1215, endPoint y: 550, distance: 664.1
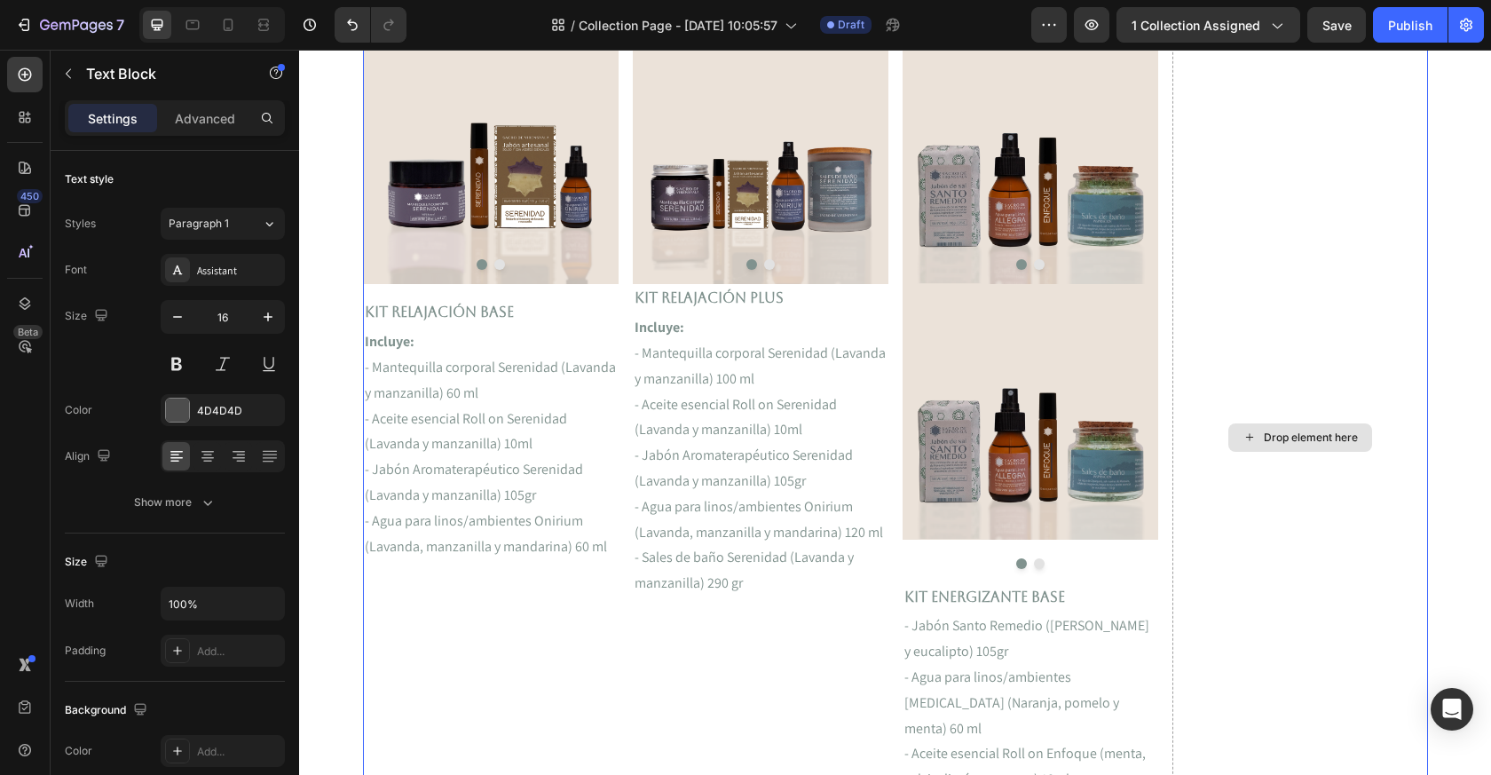
scroll to position [450, 0]
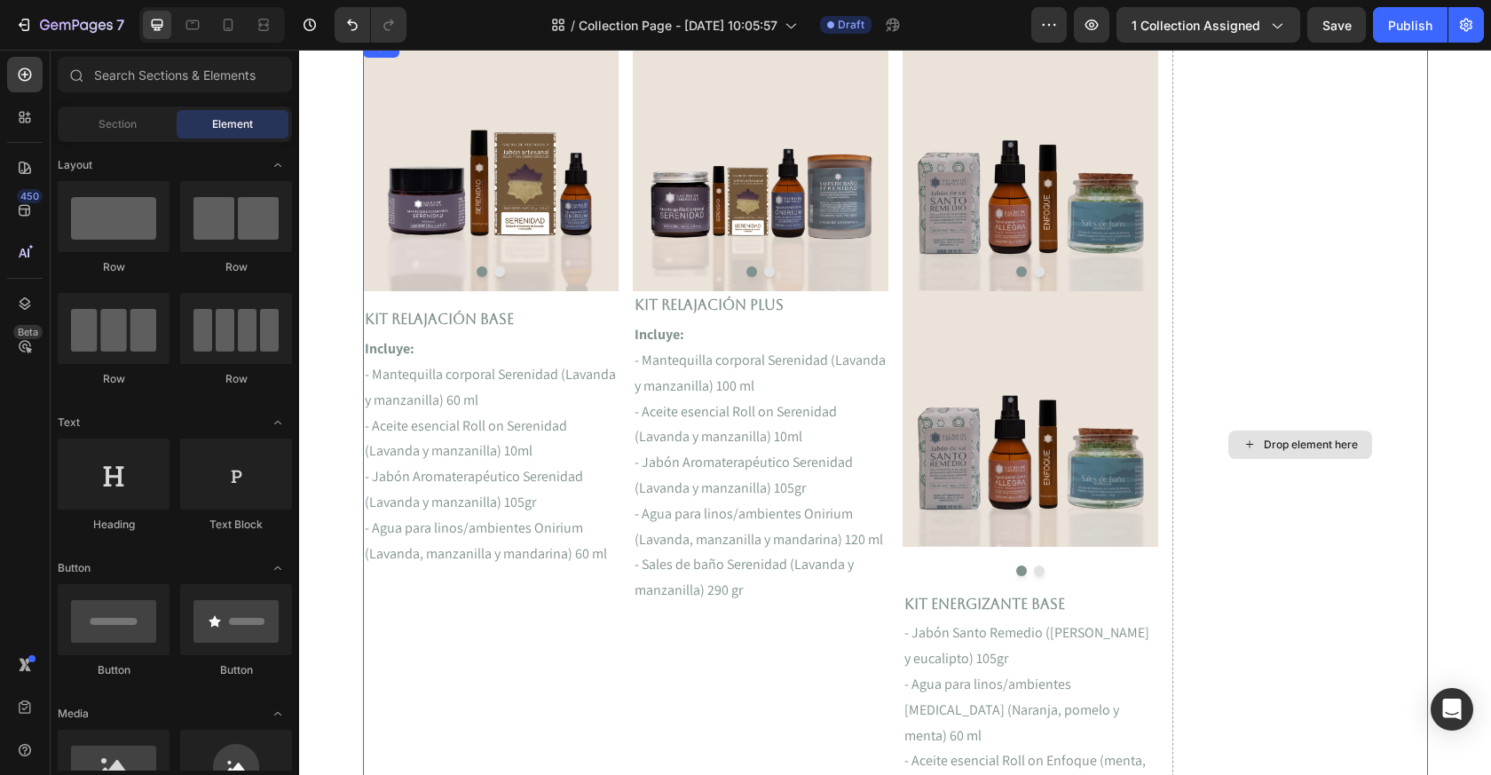
click at [1289, 438] on div "Drop element here" at bounding box center [1311, 445] width 94 height 14
click at [1267, 438] on div "Drop element here" at bounding box center [1311, 445] width 94 height 14
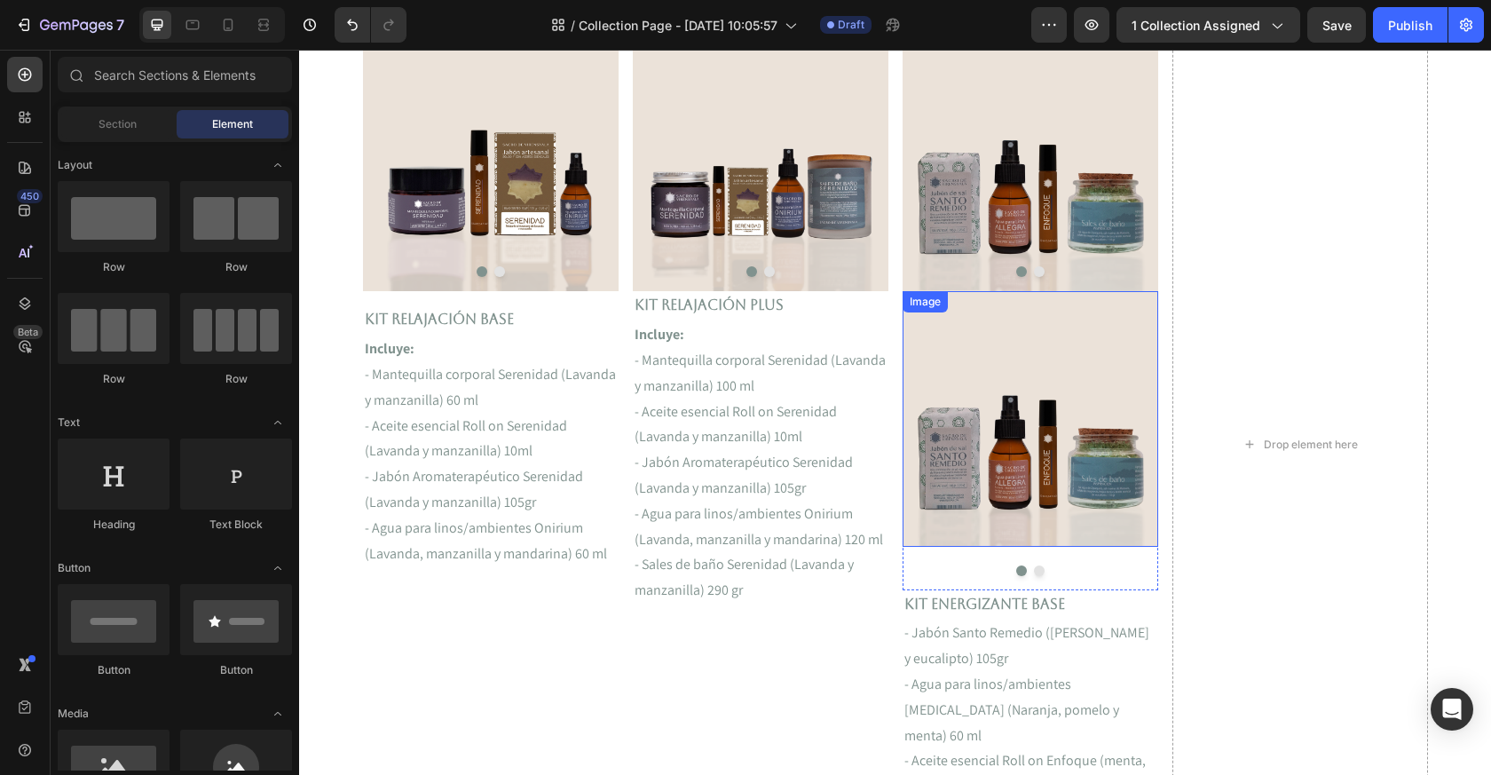
click at [1035, 511] on img at bounding box center [1031, 418] width 256 height 255
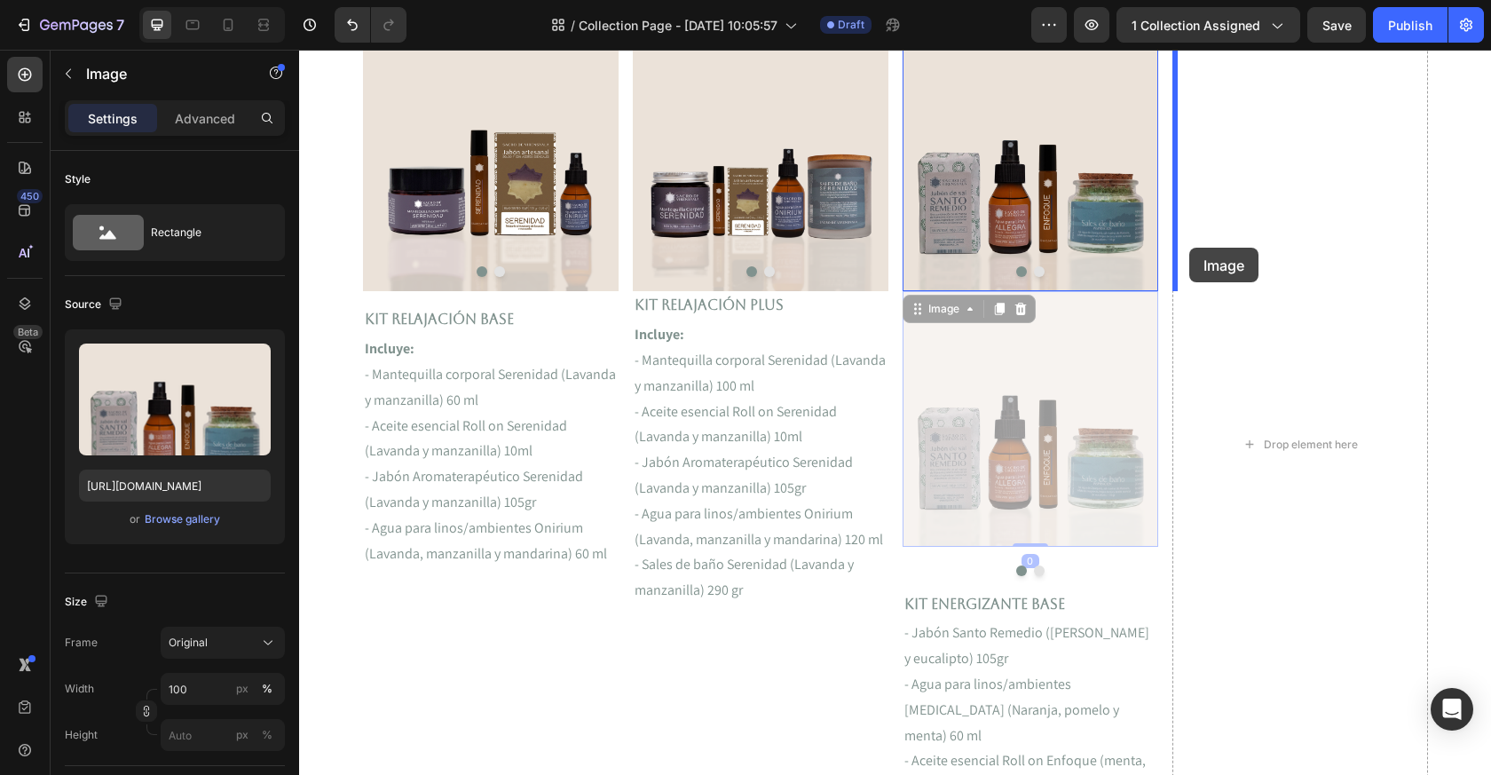
drag, startPoint x: 935, startPoint y: 304, endPoint x: 1190, endPoint y: 248, distance: 261.0
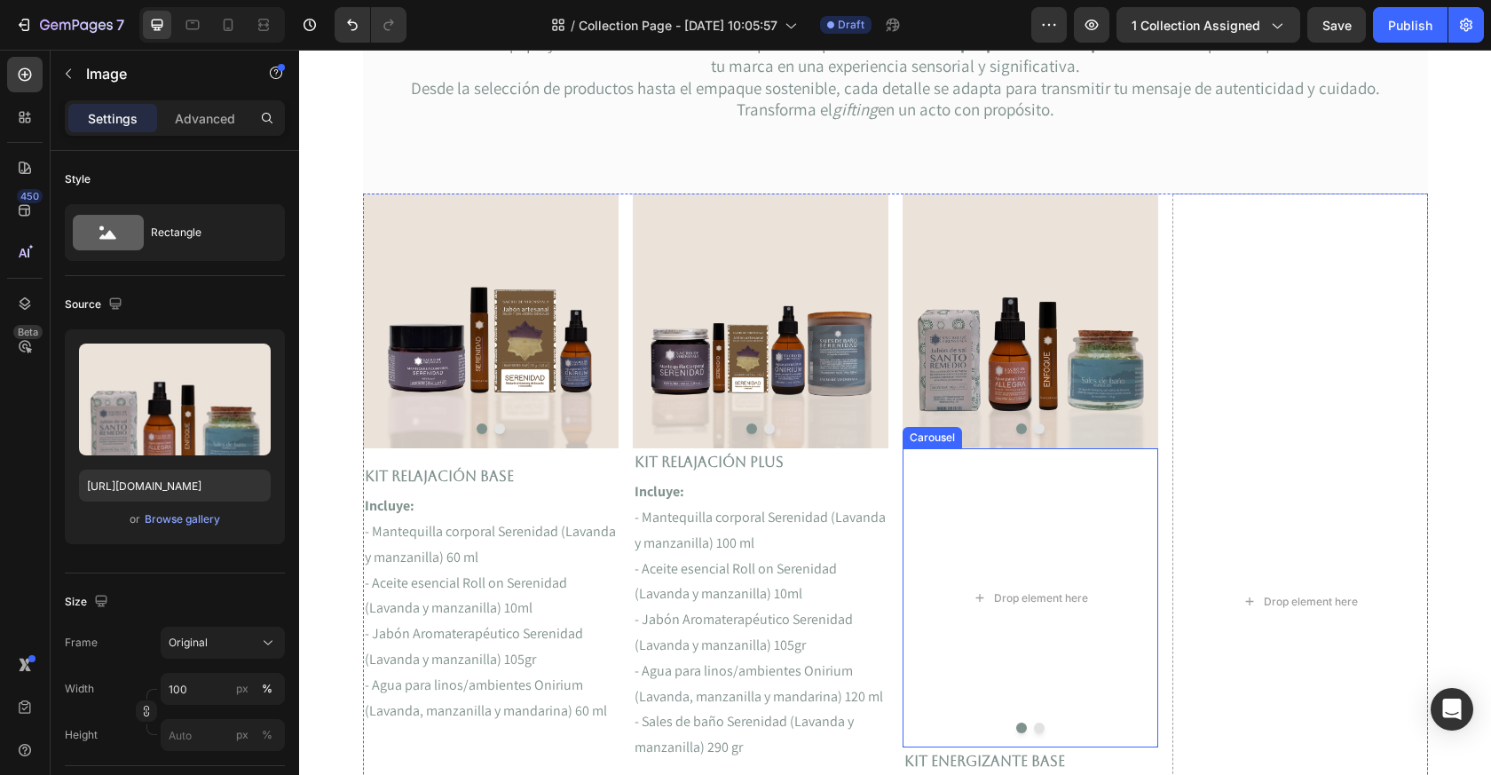
scroll to position [355, 0]
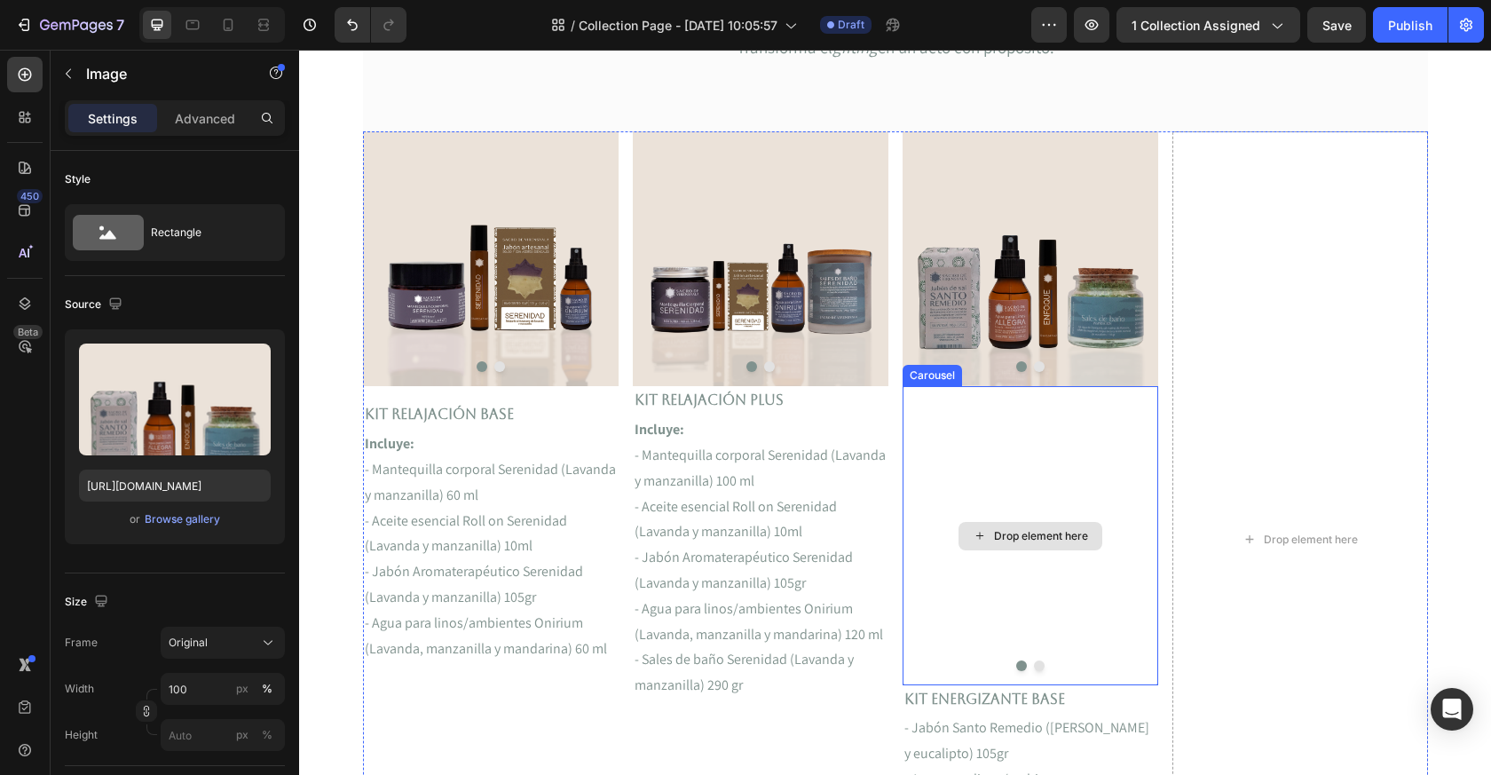
click at [1064, 523] on div "Drop element here" at bounding box center [1031, 536] width 144 height 28
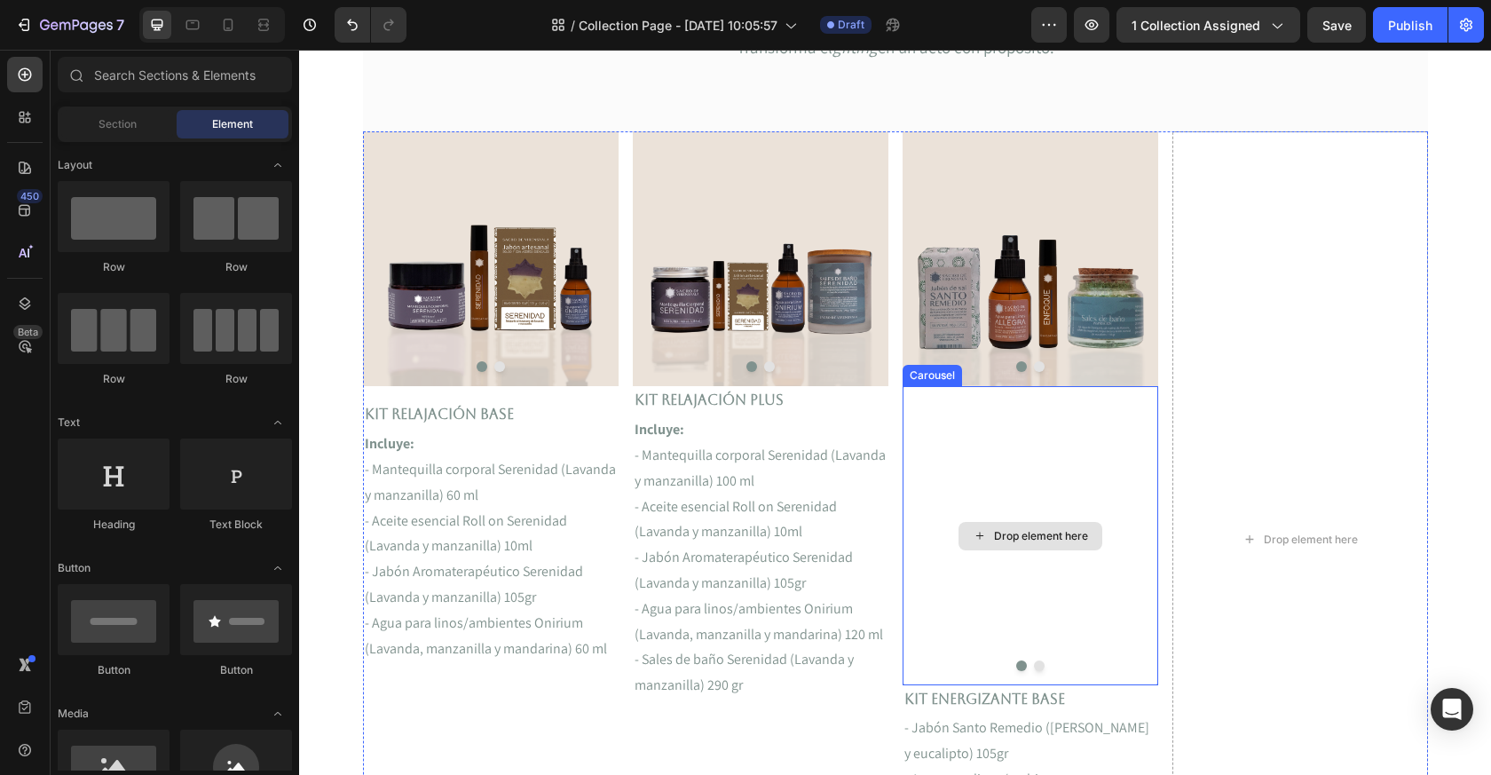
click at [1072, 415] on div "Drop element here" at bounding box center [1031, 535] width 256 height 298
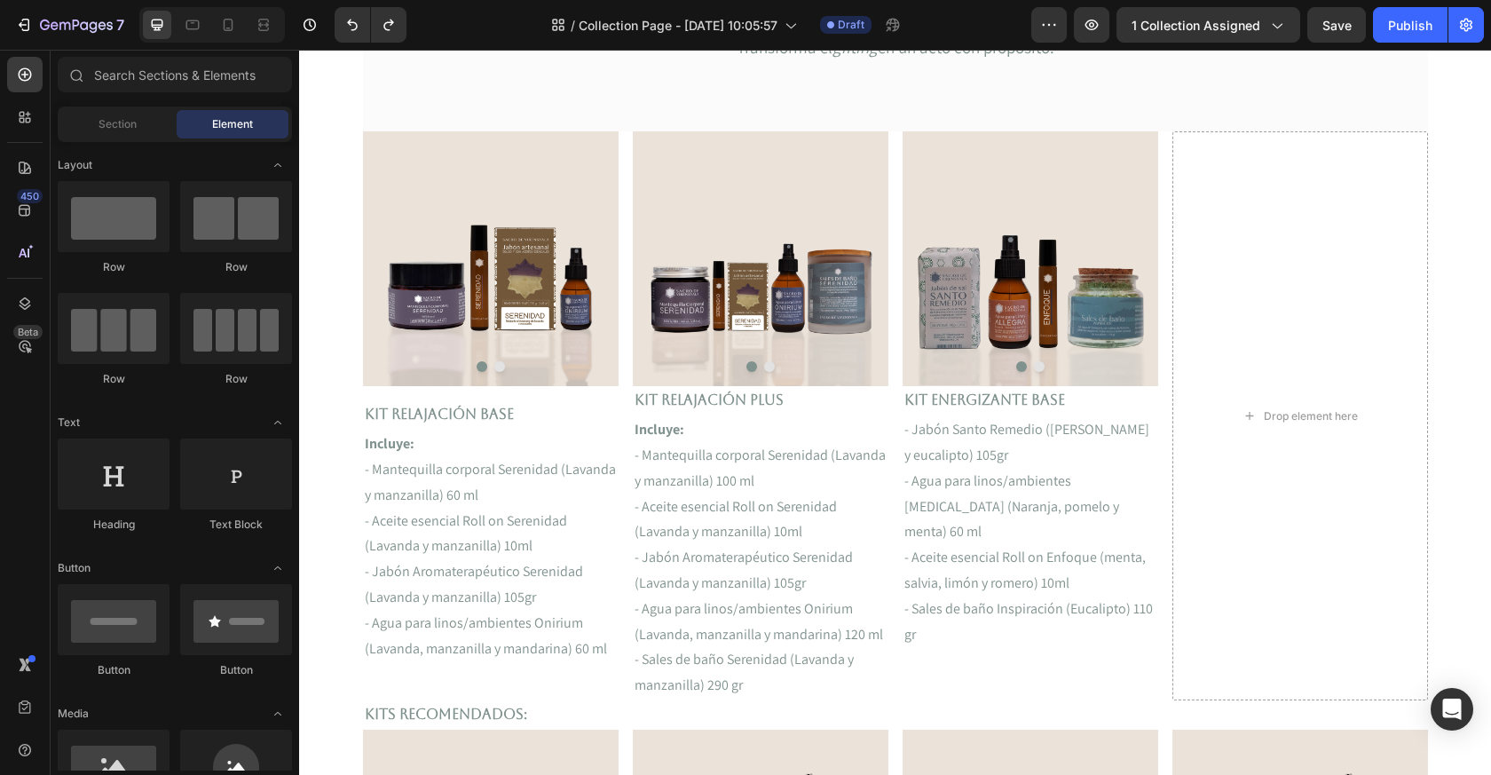
click at [1217, 395] on div "Drop element here" at bounding box center [1301, 415] width 256 height 569
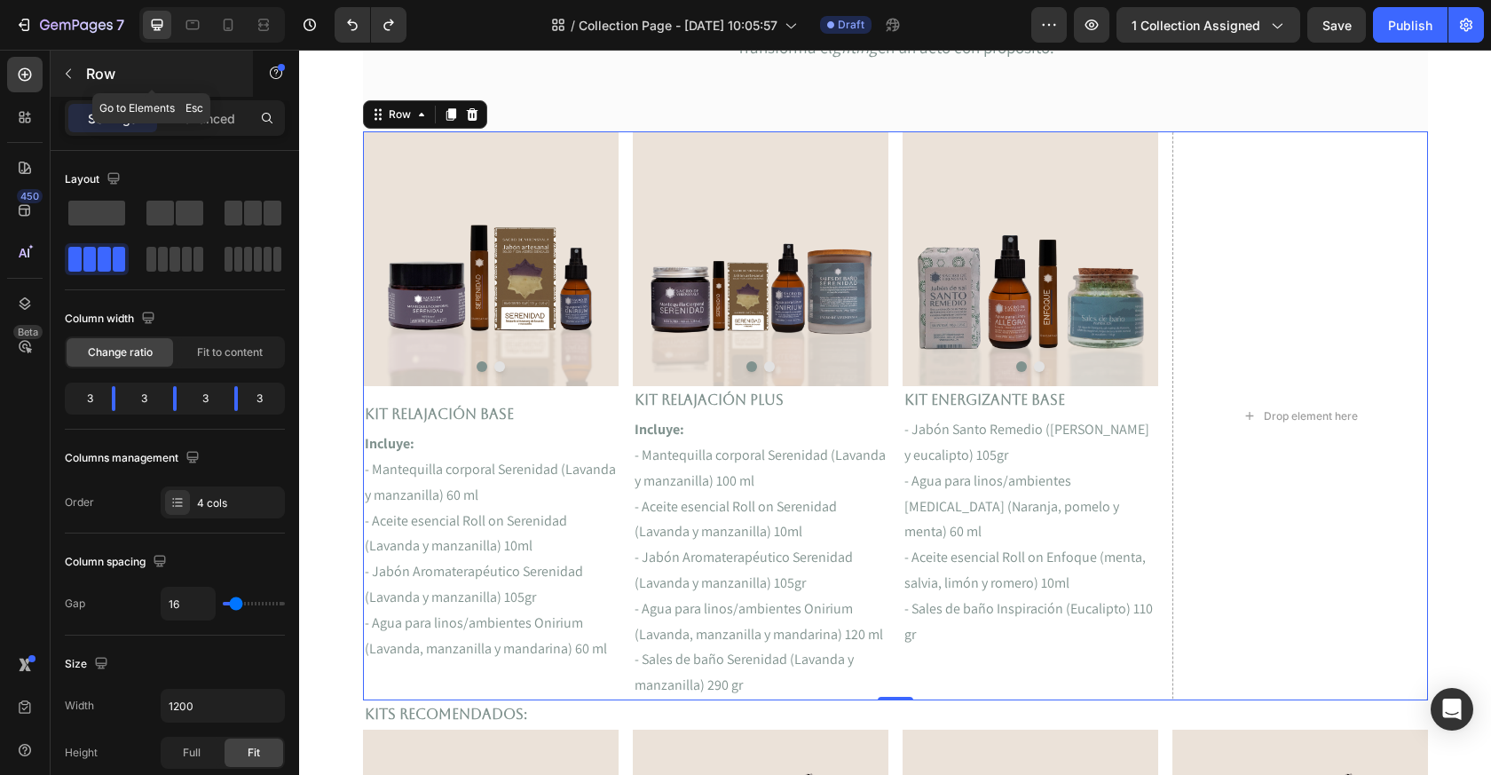
click at [82, 78] on button "button" at bounding box center [68, 73] width 28 height 28
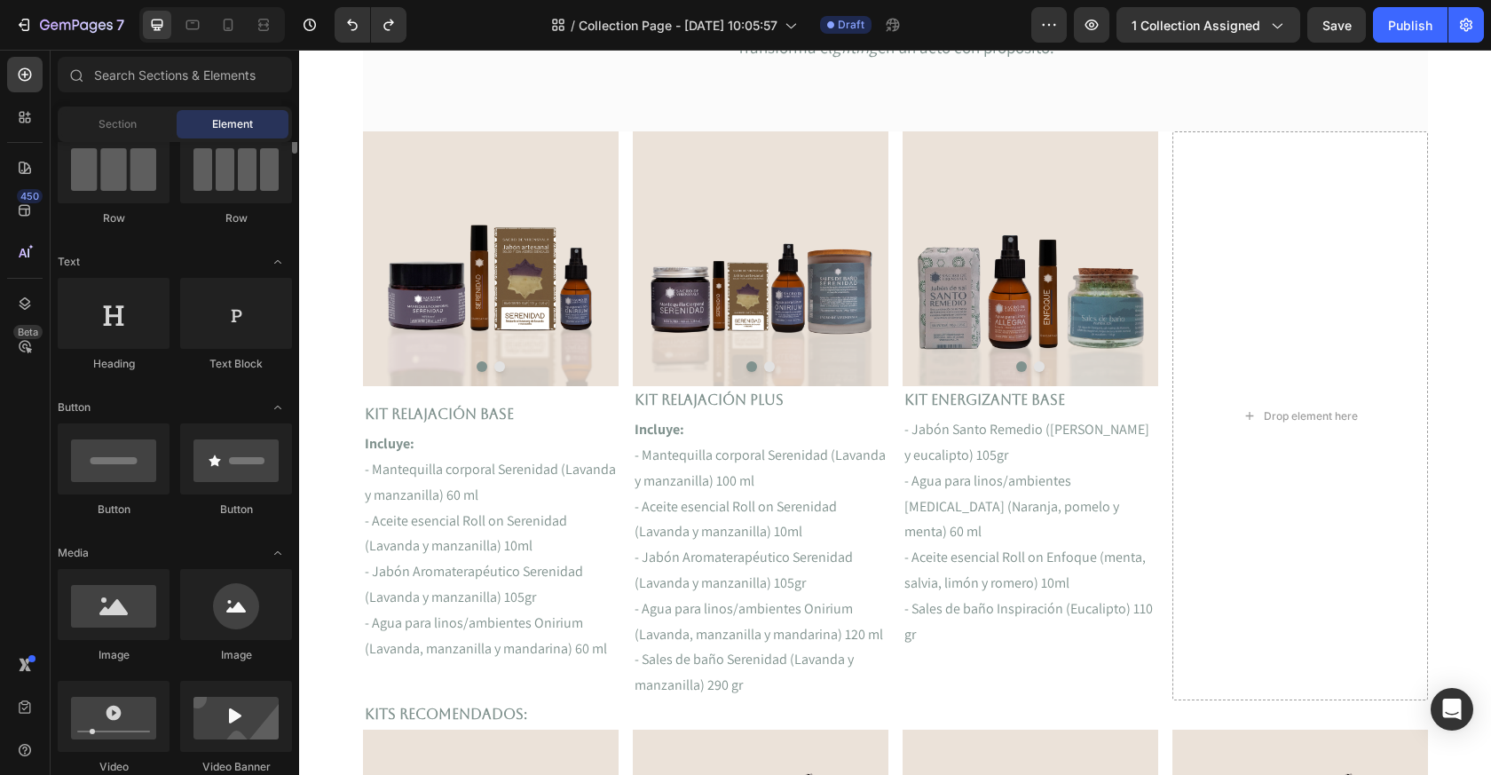
scroll to position [185, 0]
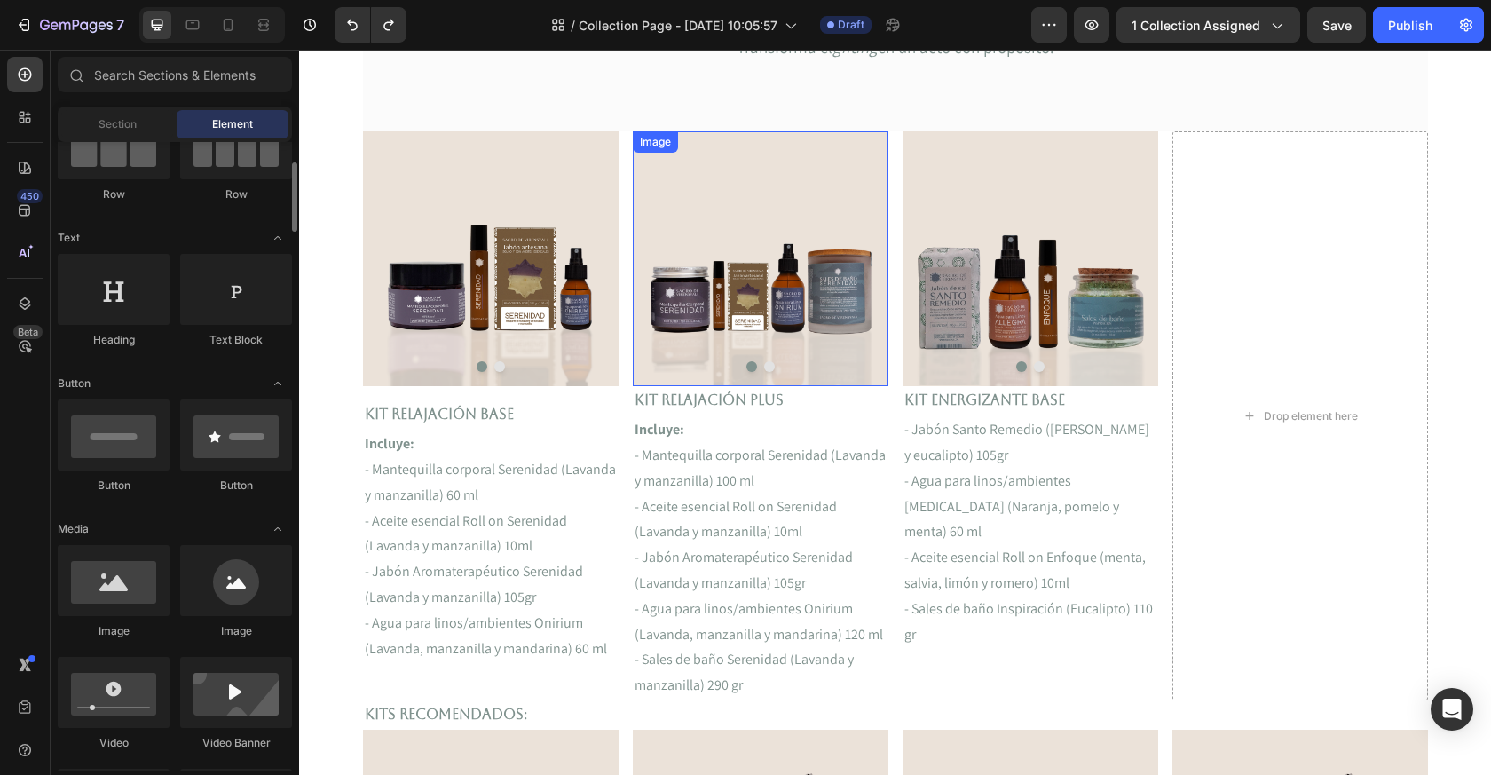
click at [736, 284] on img at bounding box center [761, 258] width 256 height 255
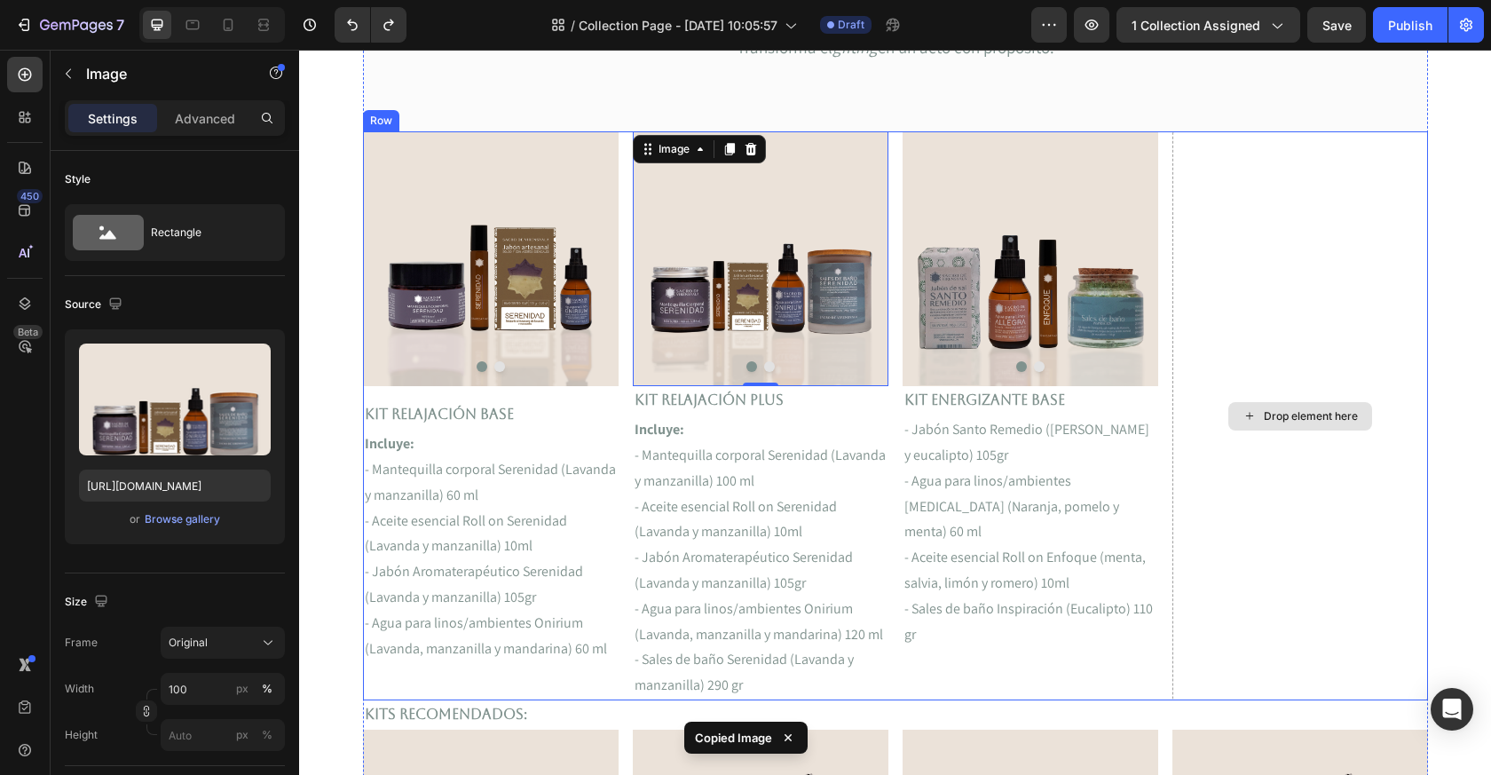
click at [1313, 420] on div "Drop element here" at bounding box center [1311, 416] width 94 height 14
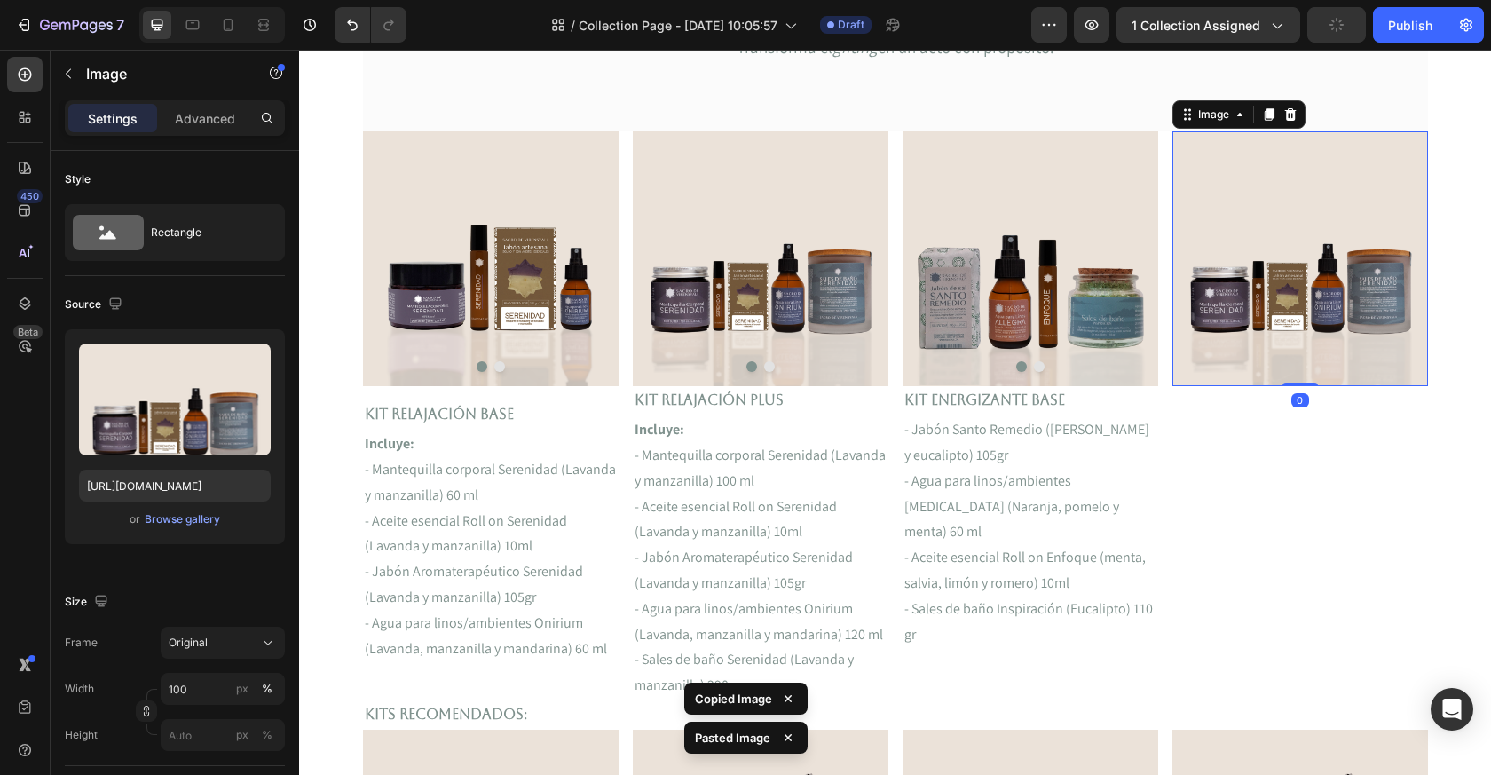
click at [1294, 320] on img at bounding box center [1301, 258] width 256 height 255
click at [1033, 297] on img at bounding box center [1031, 258] width 256 height 255
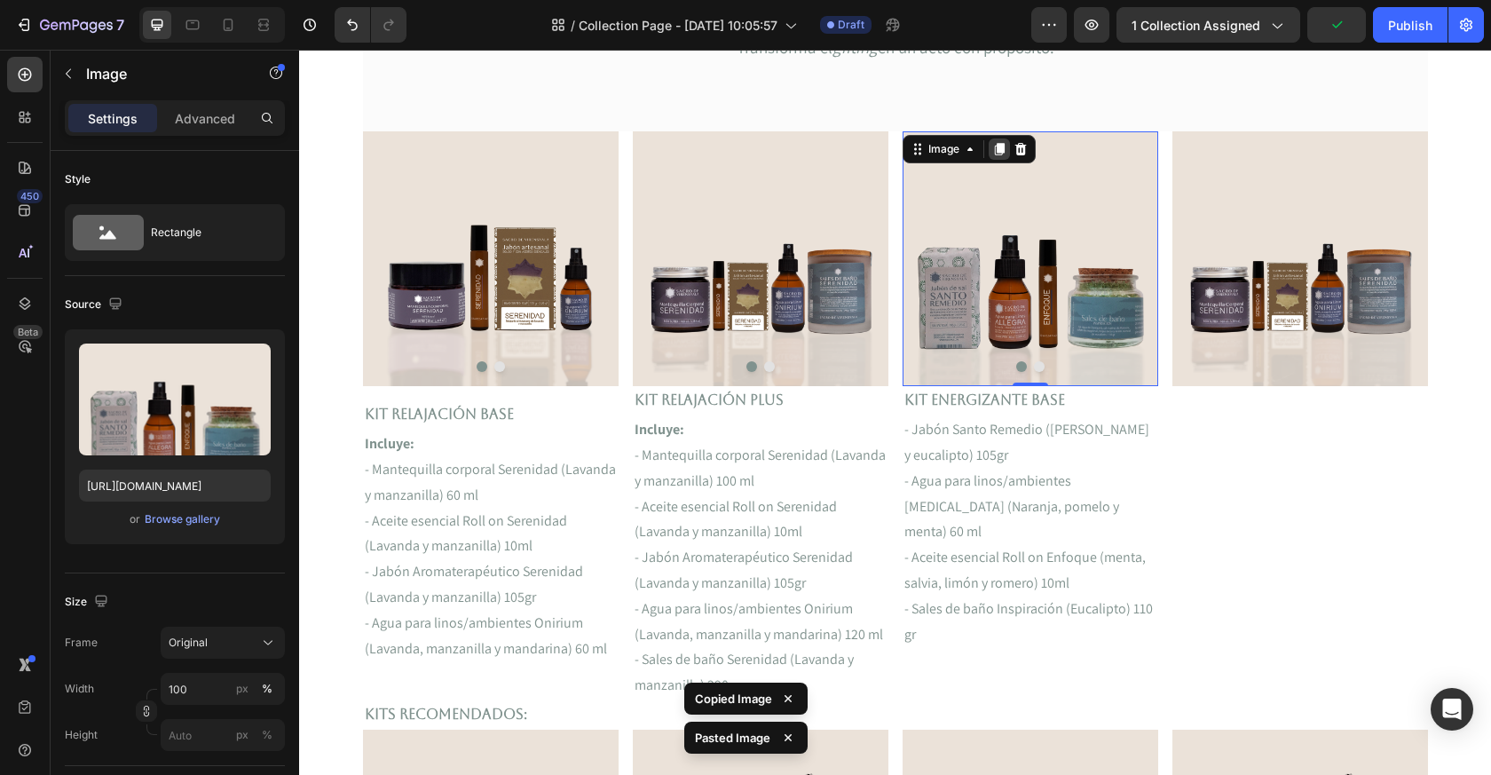
click at [1000, 145] on icon at bounding box center [999, 149] width 10 height 12
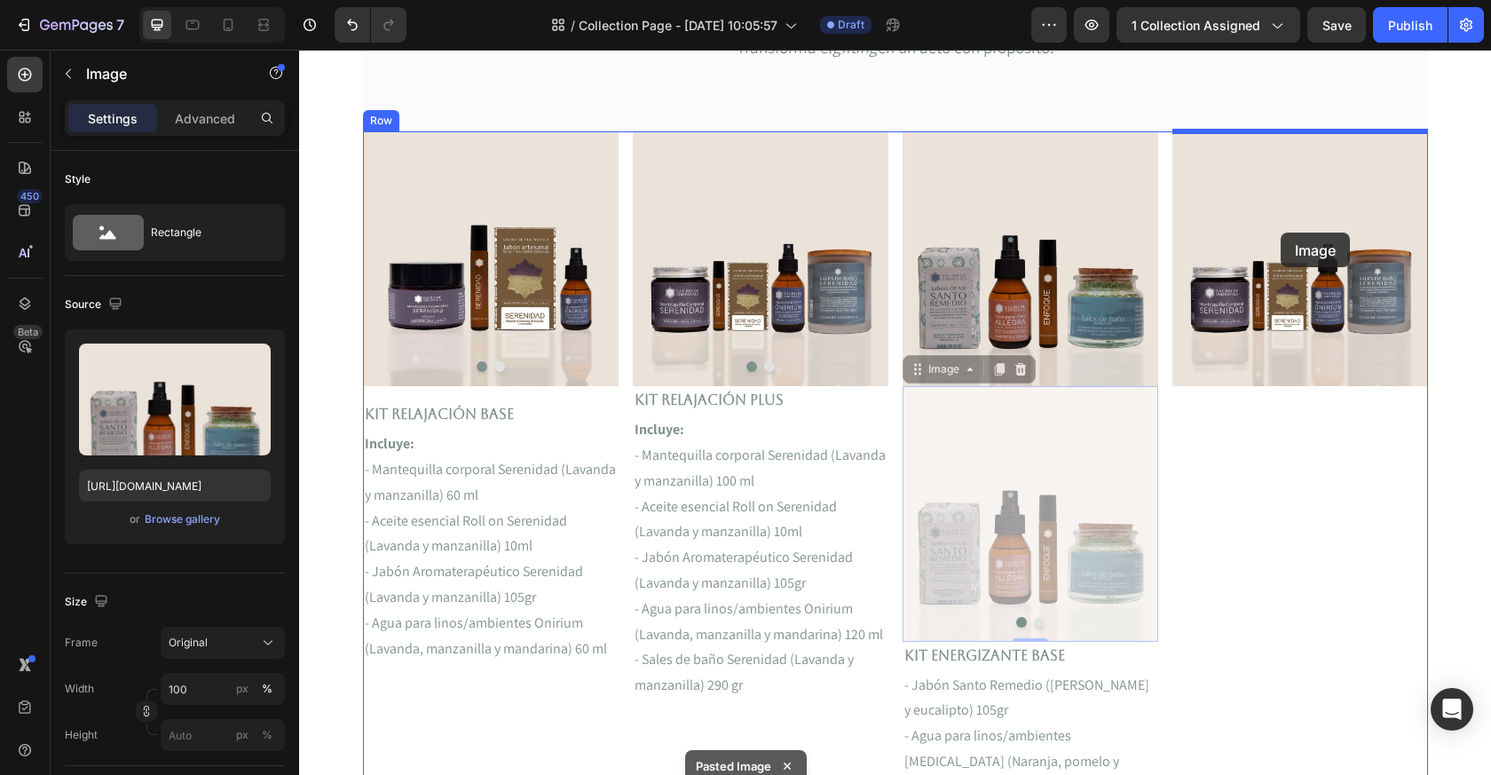
drag, startPoint x: 945, startPoint y: 372, endPoint x: 1280, endPoint y: 233, distance: 363.4
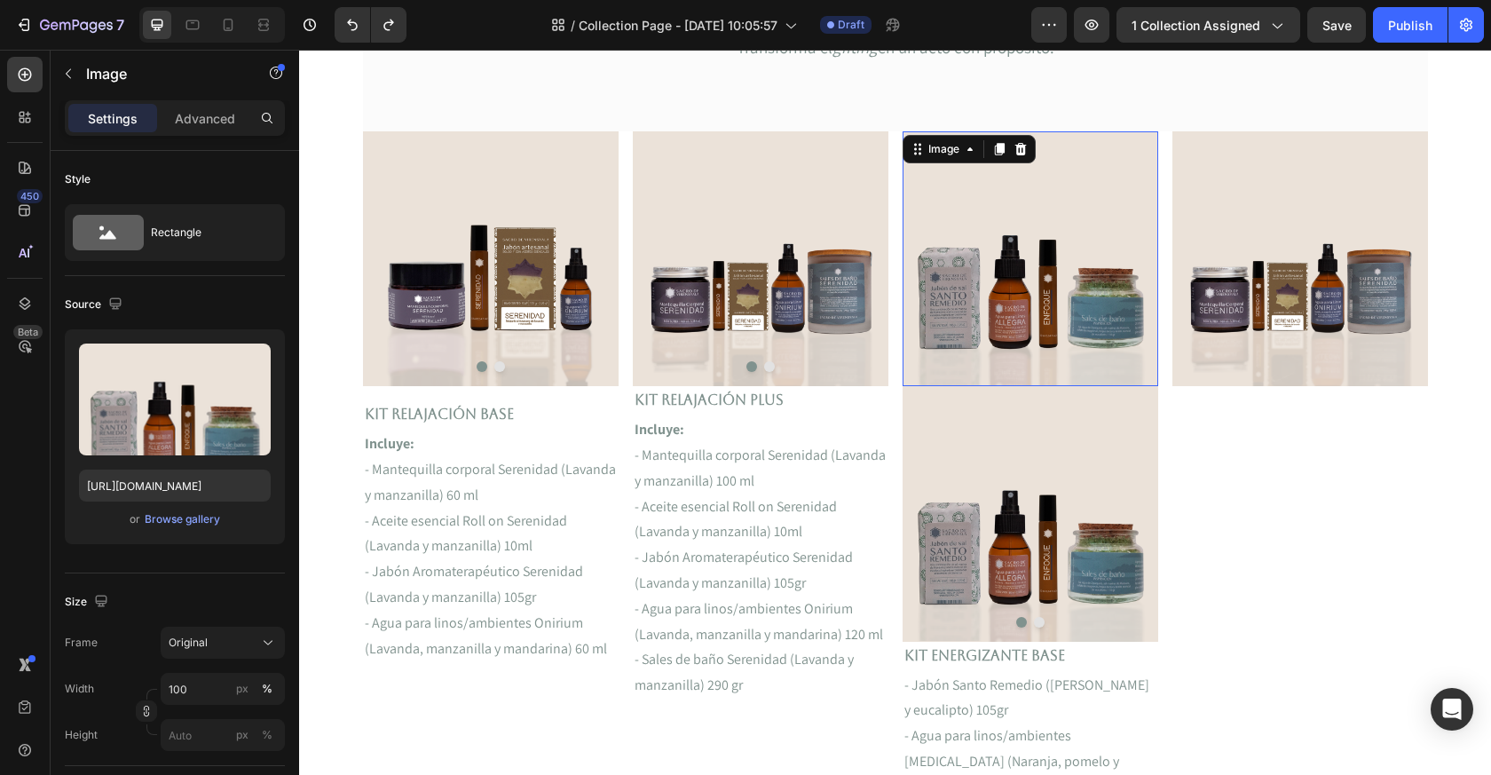
click at [1061, 374] on img at bounding box center [1031, 258] width 256 height 255
click at [1052, 442] on img at bounding box center [1031, 513] width 256 height 255
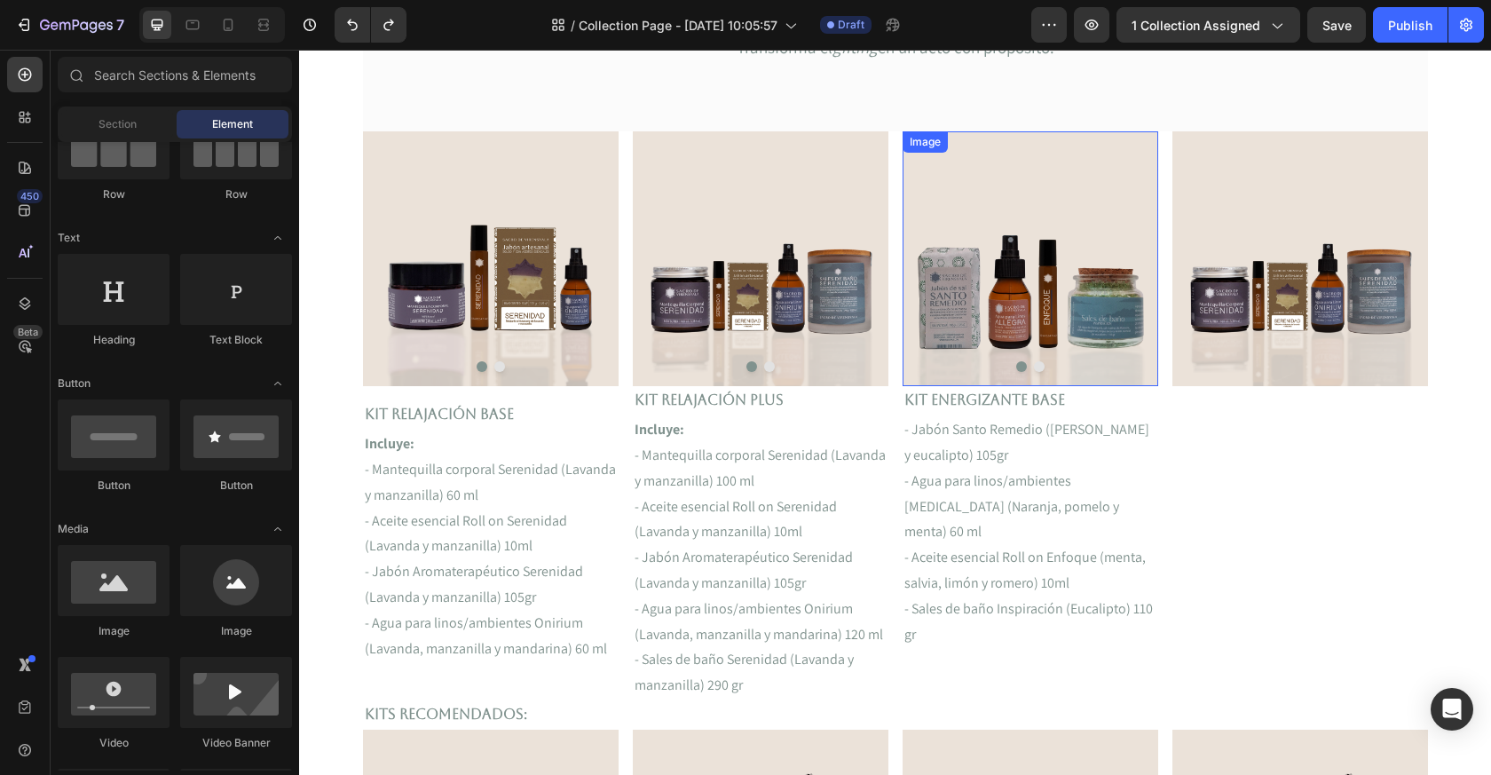
click at [1053, 345] on img at bounding box center [1031, 258] width 256 height 255
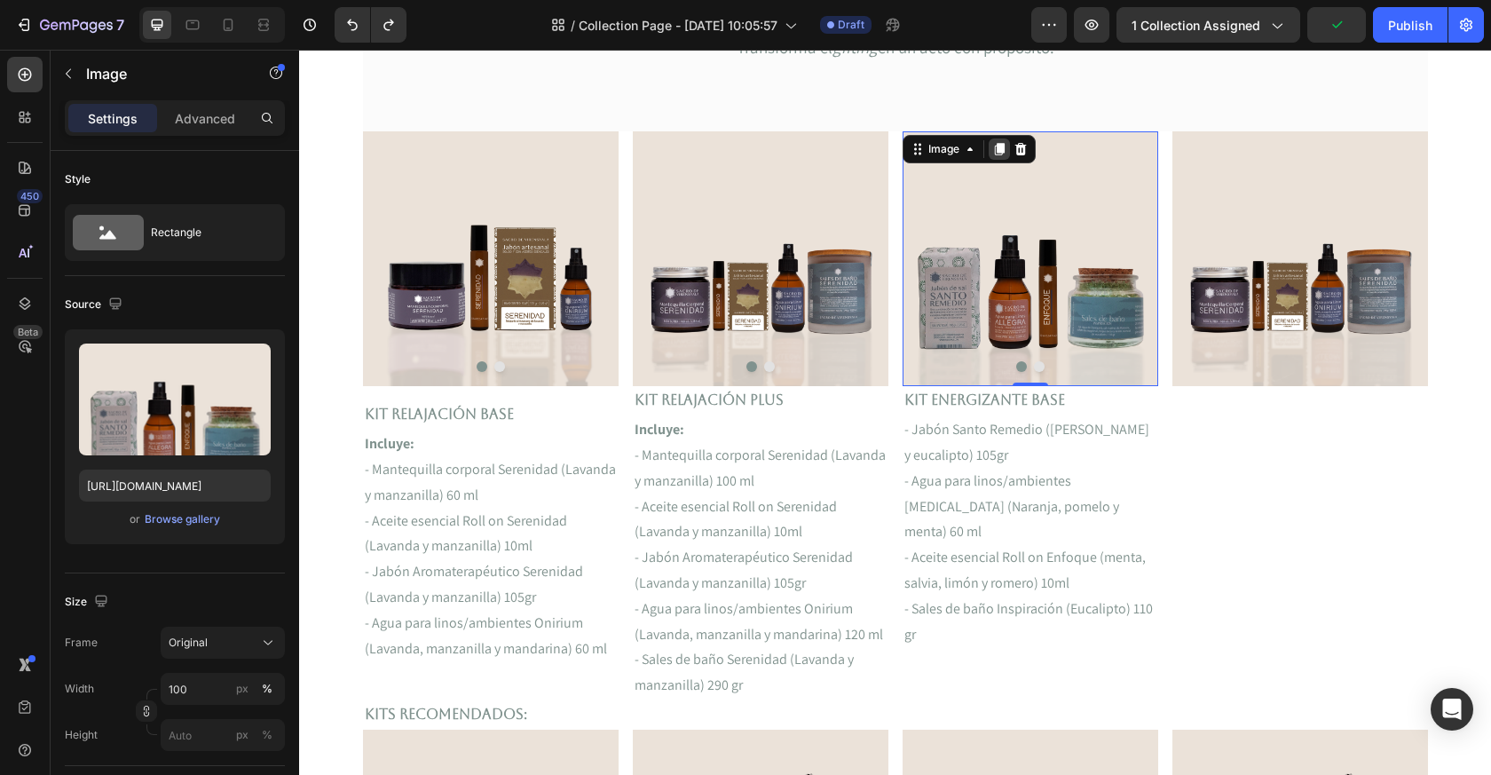
click at [1000, 152] on icon at bounding box center [999, 149] width 10 height 12
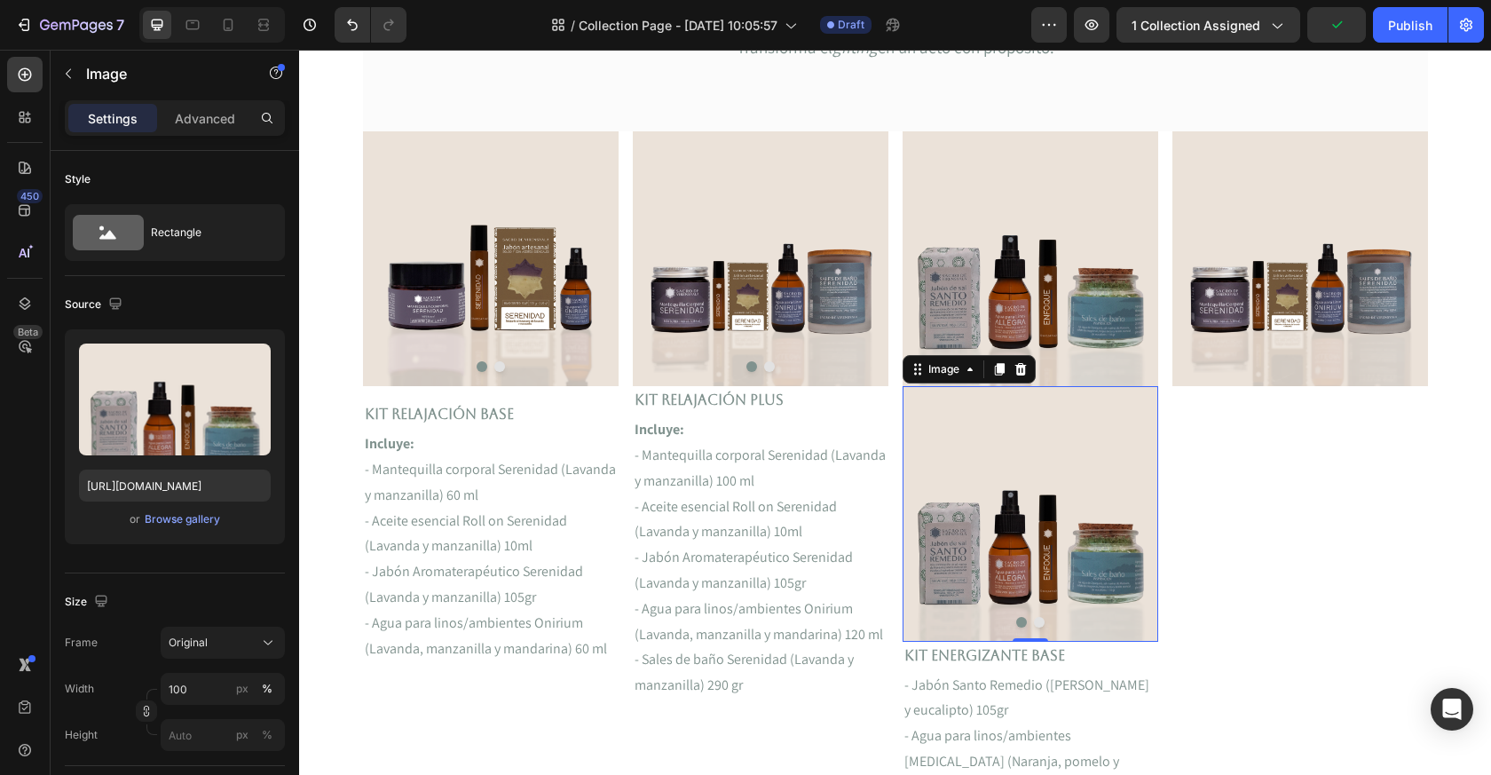
click at [1056, 522] on img at bounding box center [1031, 513] width 256 height 255
click at [1060, 366] on img at bounding box center [1031, 258] width 256 height 255
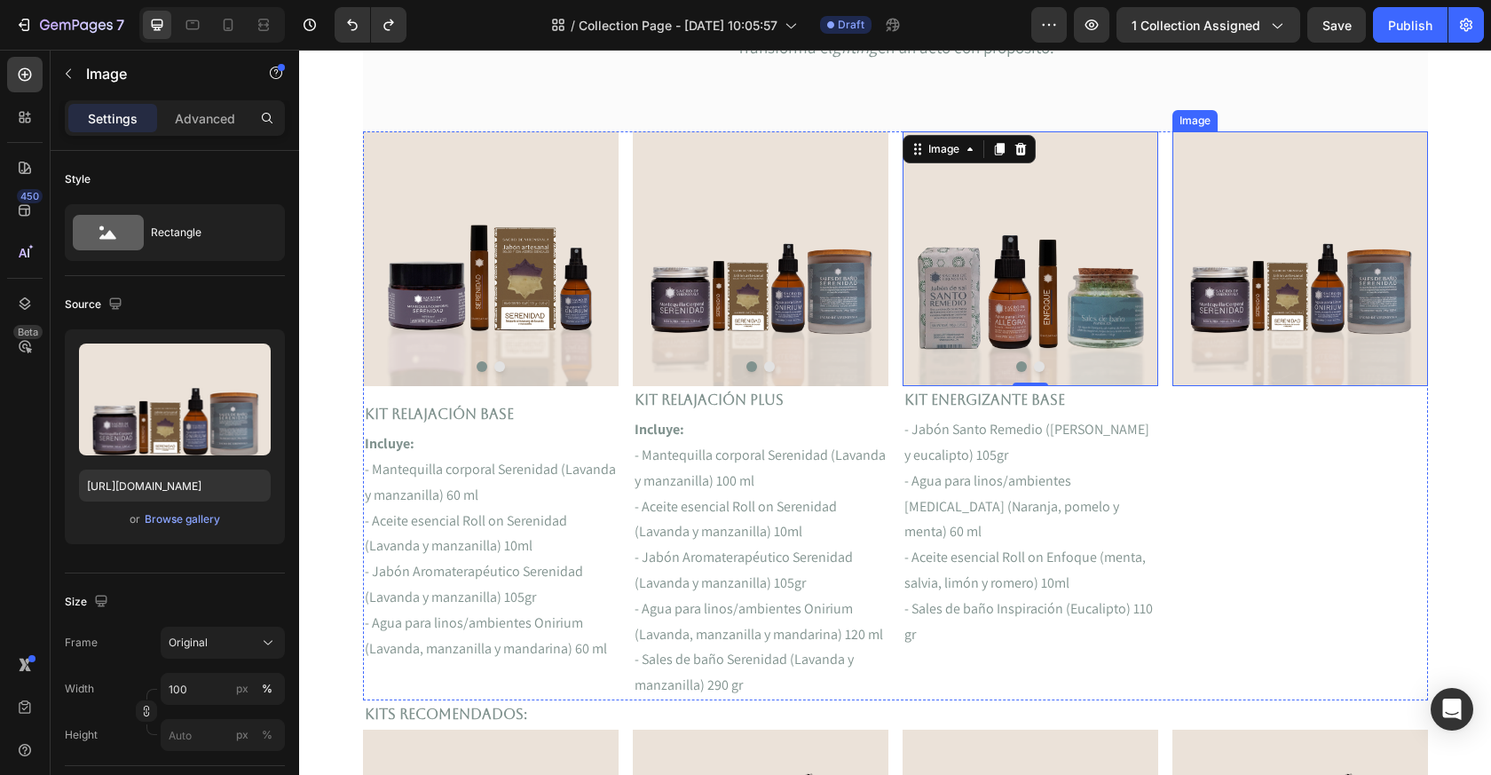
click at [1233, 227] on img at bounding box center [1301, 258] width 256 height 255
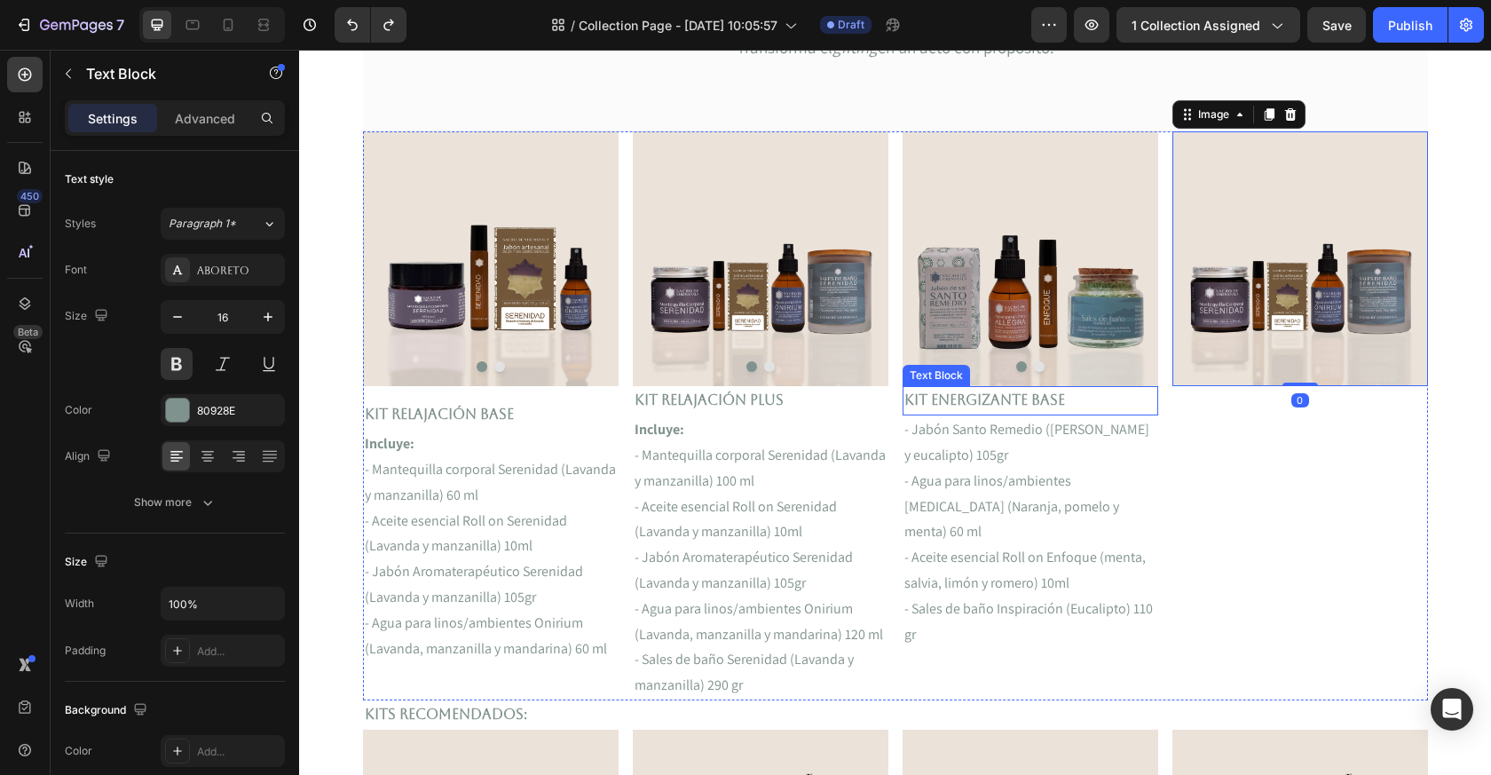
click at [976, 405] on p "Kit ENERGIZANTE Base" at bounding box center [1031, 401] width 252 height 26
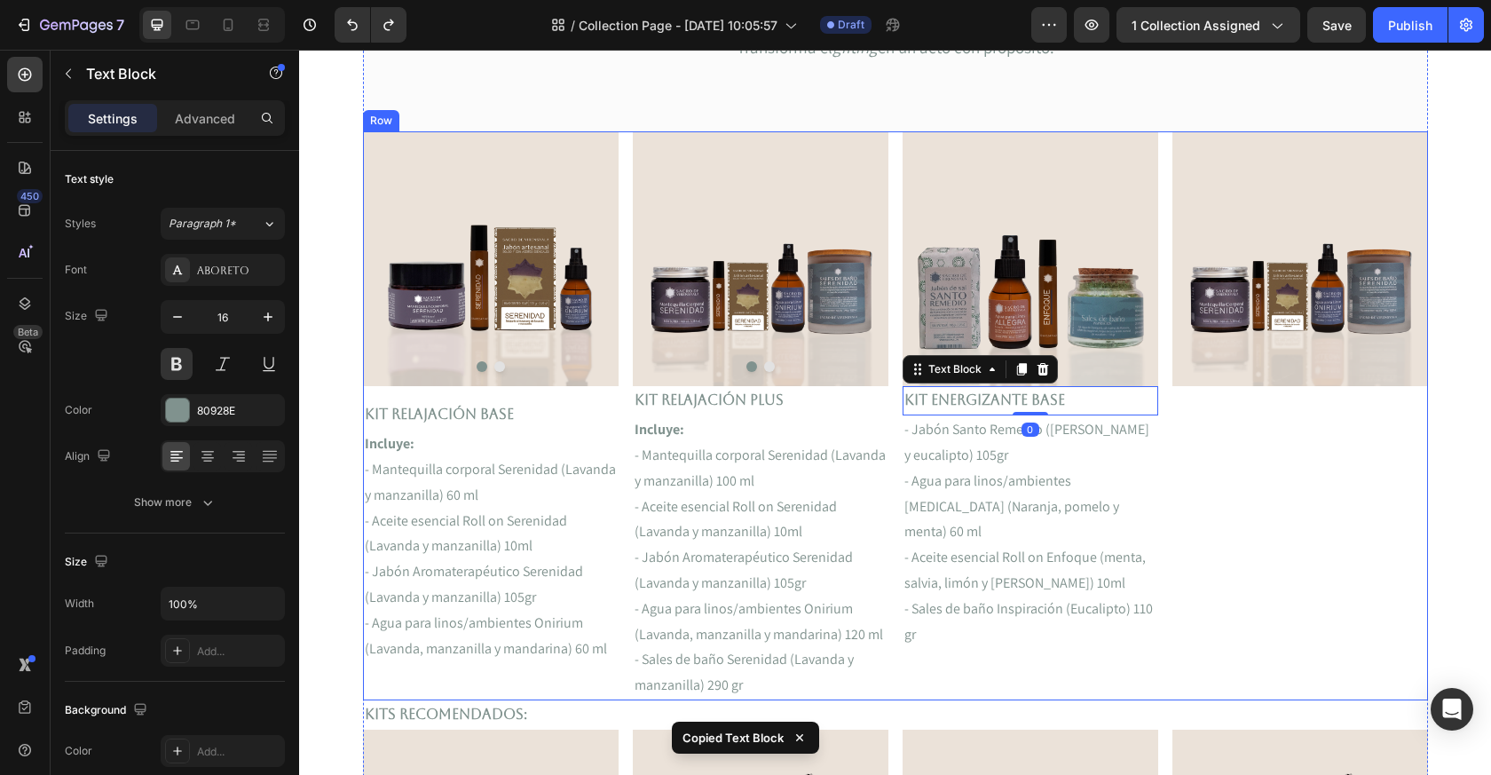
click at [1278, 387] on div "Image" at bounding box center [1301, 415] width 256 height 569
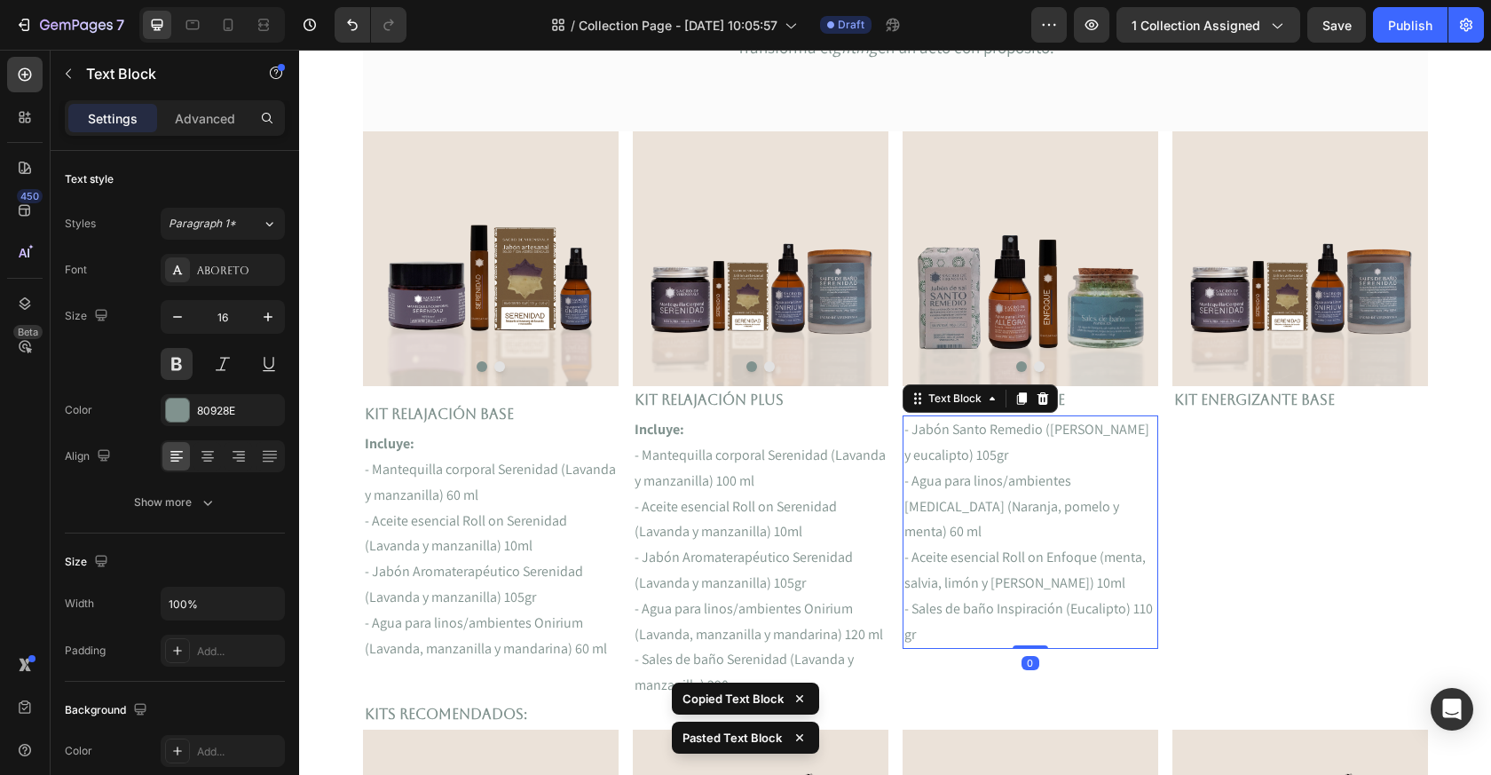
click at [1049, 432] on p "- Jabón Santo Remedio ([PERSON_NAME] y eucalipto) 105gr" at bounding box center [1031, 442] width 252 height 51
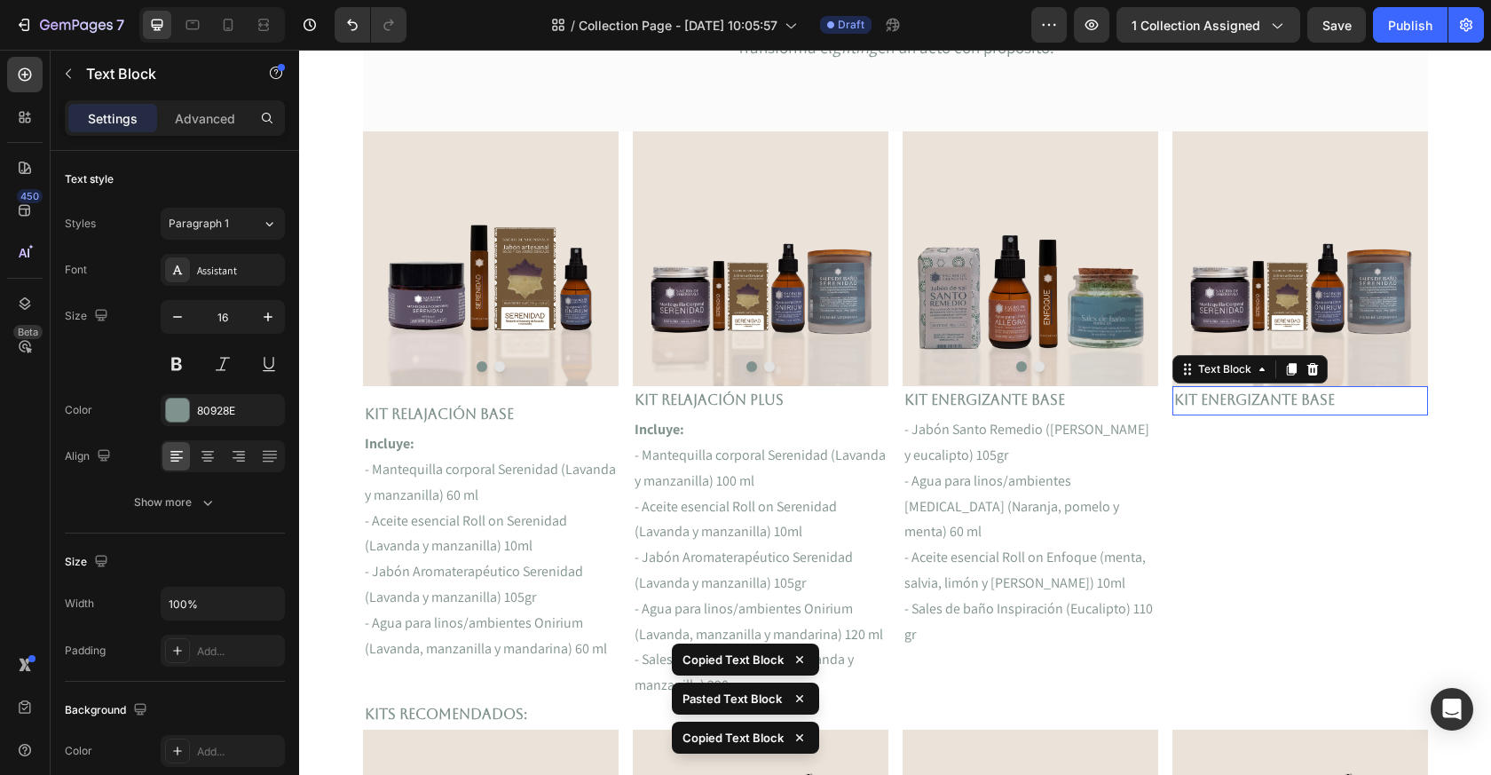
click at [1289, 400] on p "Kit ENERGIZANTE Base" at bounding box center [1300, 401] width 252 height 26
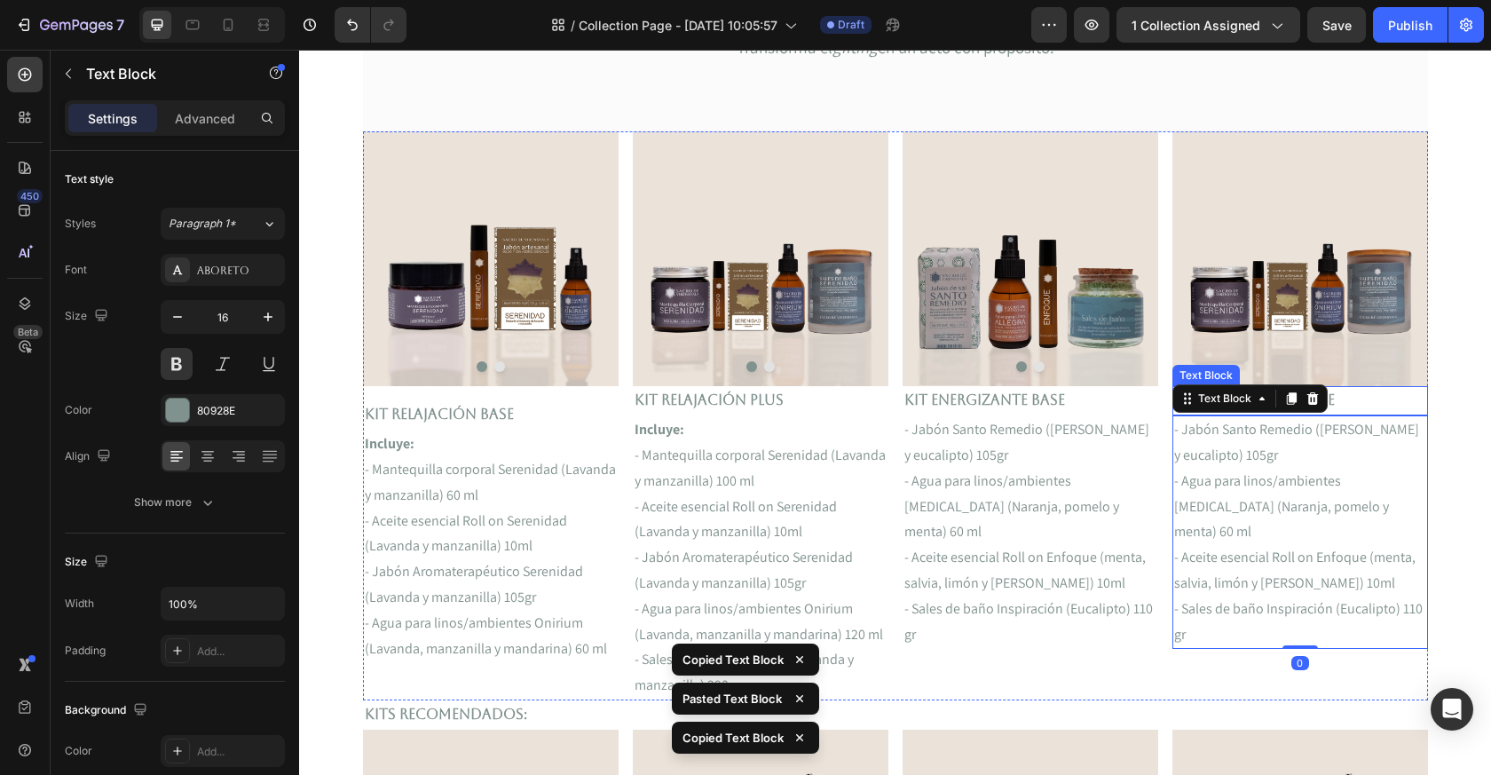
click at [1337, 392] on p "Kit ENERGIZANTE Base" at bounding box center [1300, 401] width 252 height 26
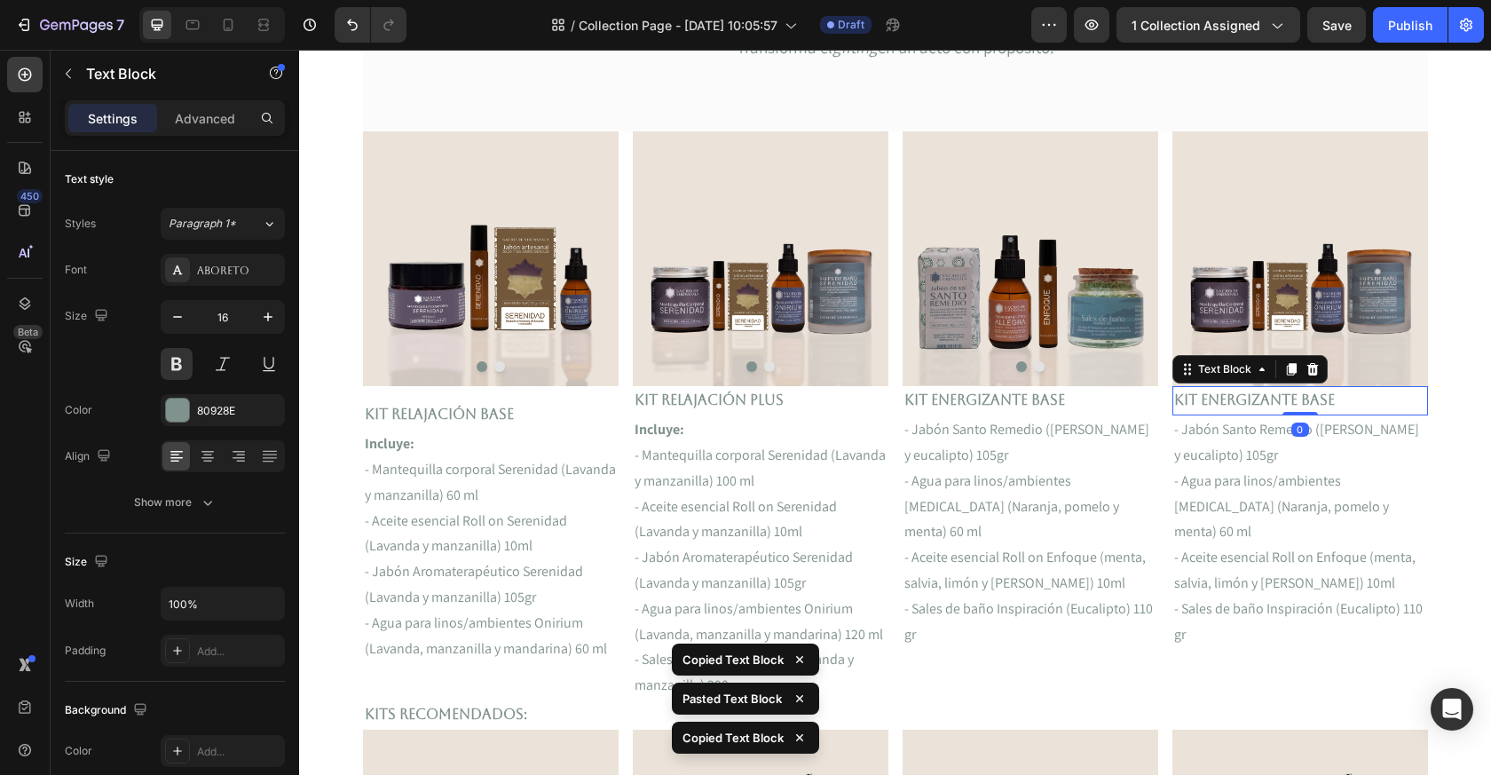
click at [1337, 392] on p "Kit ENERGIZANTE Base" at bounding box center [1300, 401] width 252 height 26
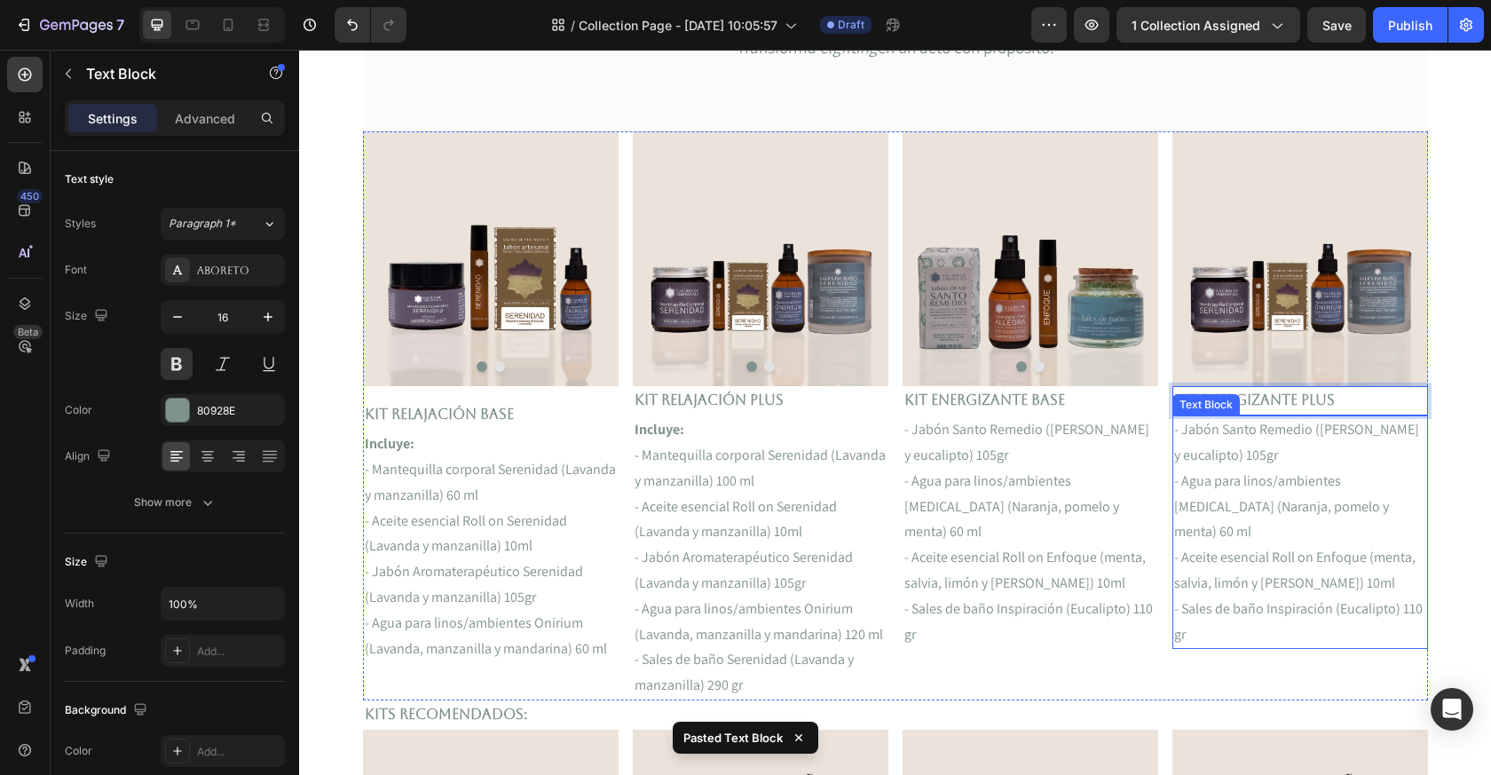
click at [1337, 545] on p "- Aceite esencial Roll on Enfoque (menta, salvia, limón y [PERSON_NAME]) 10ml" at bounding box center [1300, 570] width 252 height 51
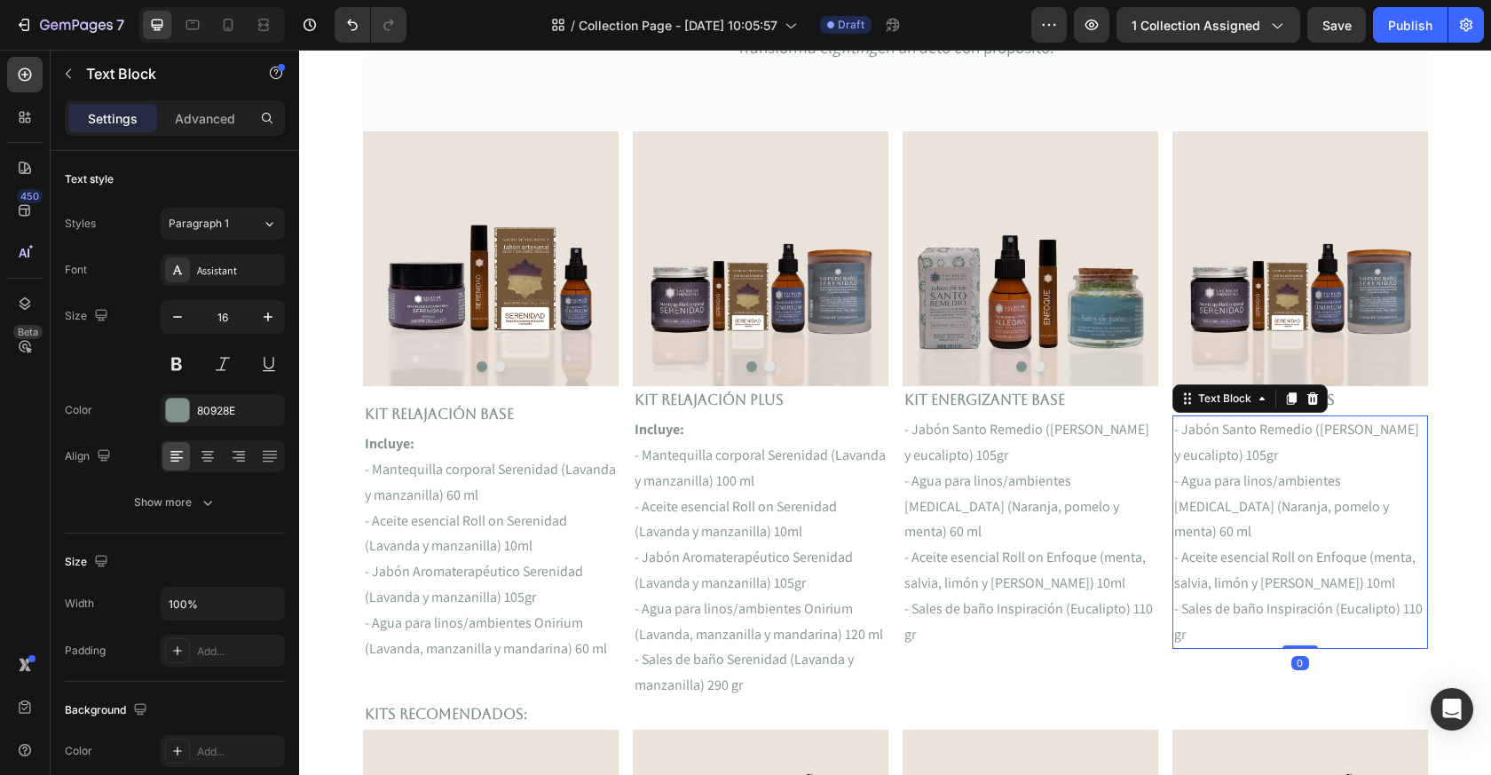
click at [1294, 358] on img at bounding box center [1301, 258] width 256 height 255
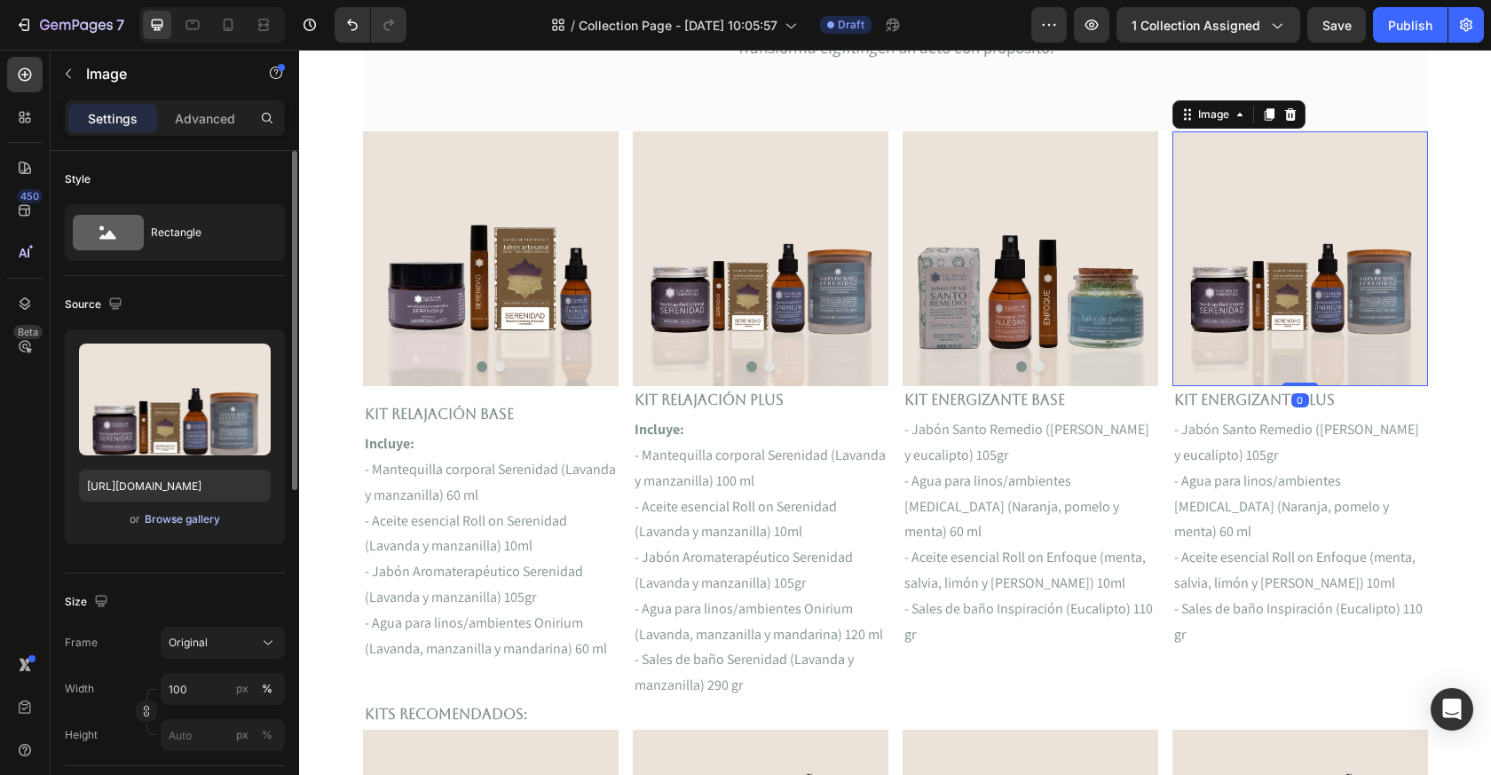
click at [159, 521] on div "Browse gallery" at bounding box center [182, 519] width 75 height 16
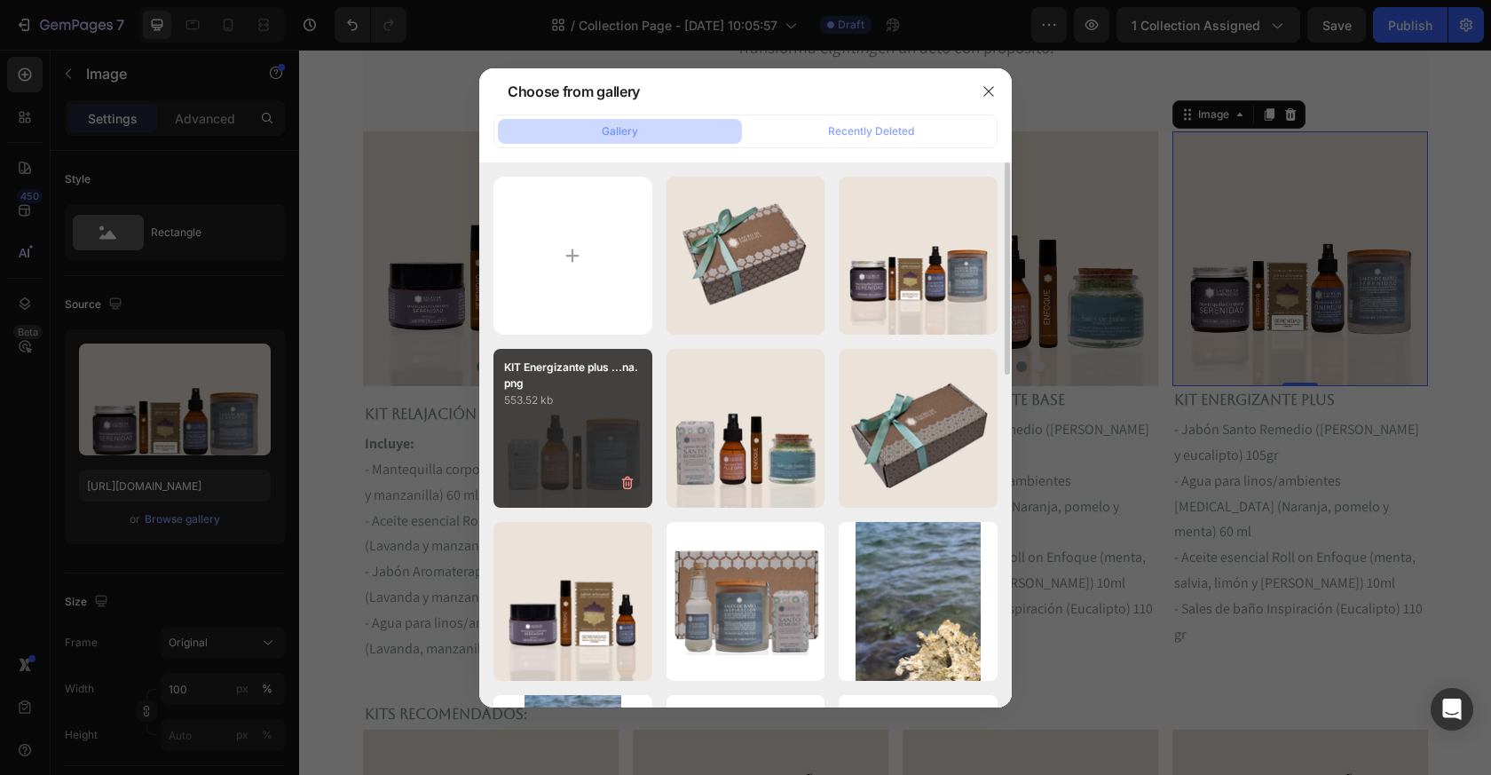
click at [564, 454] on div "KIT Energizante plus ...na.png 553.52 kb" at bounding box center [573, 428] width 159 height 159
type input "[URL][DOMAIN_NAME]"
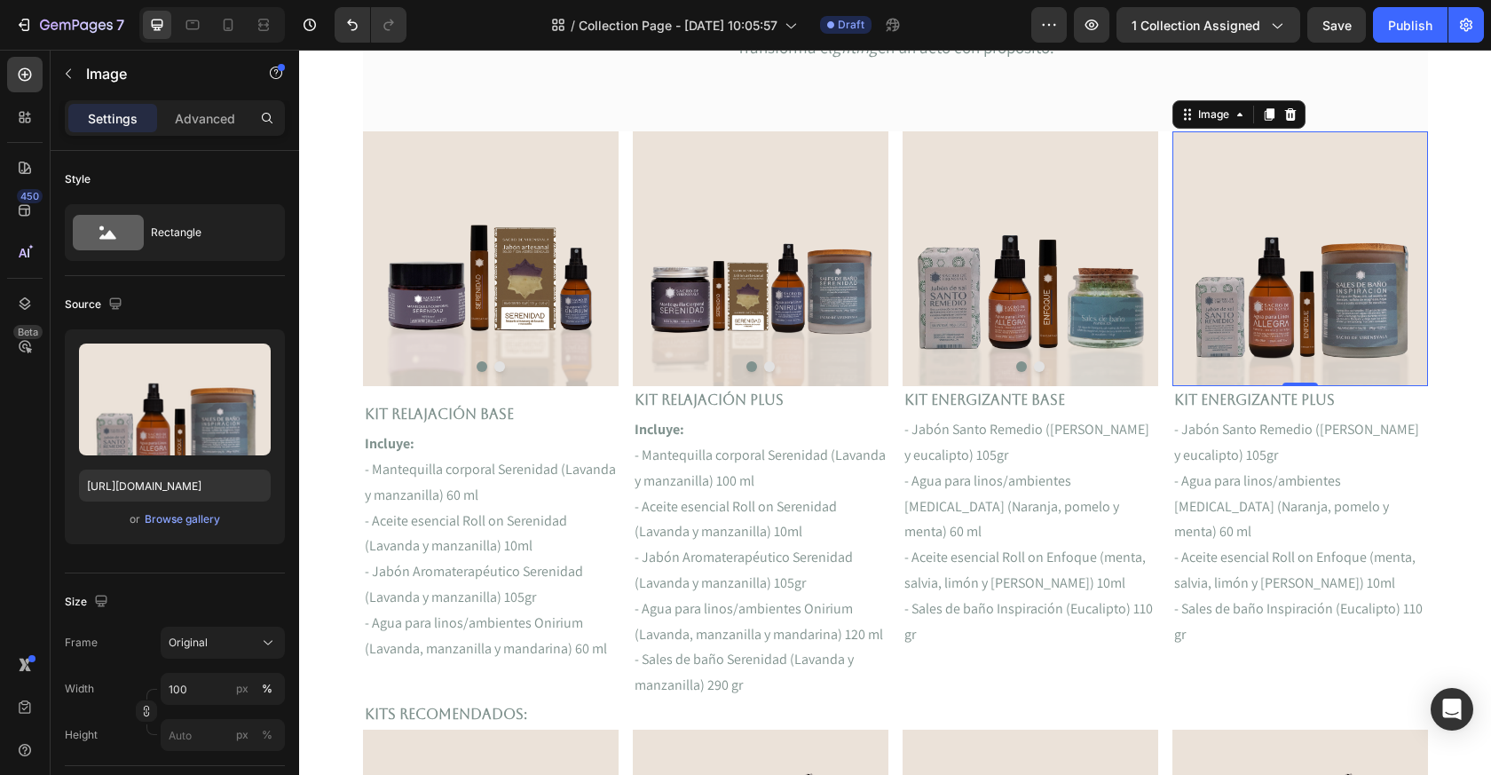
click at [1306, 350] on img at bounding box center [1301, 258] width 256 height 255
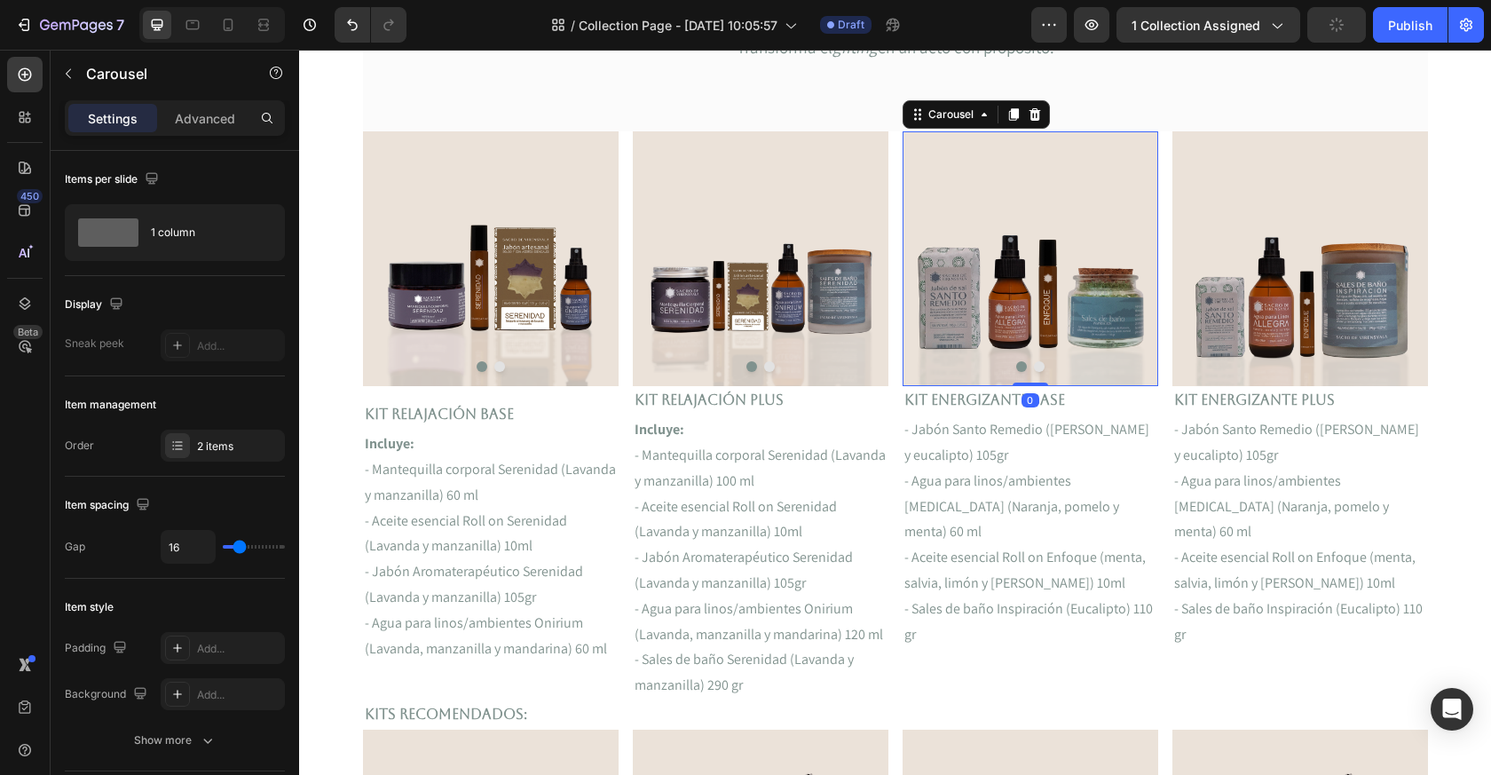
click at [1037, 368] on button "Dot" at bounding box center [1039, 366] width 11 height 11
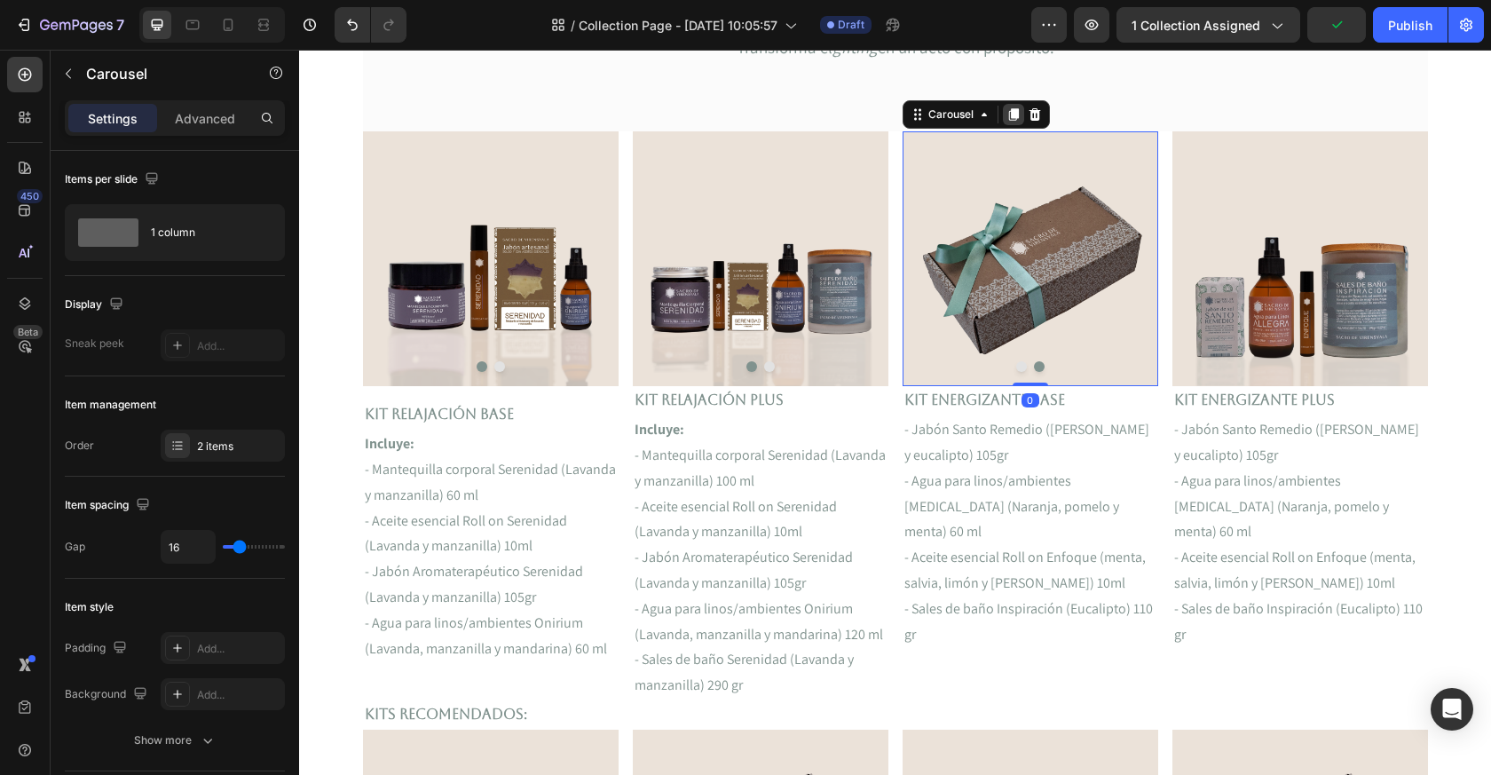
click at [1008, 115] on icon at bounding box center [1014, 114] width 14 height 14
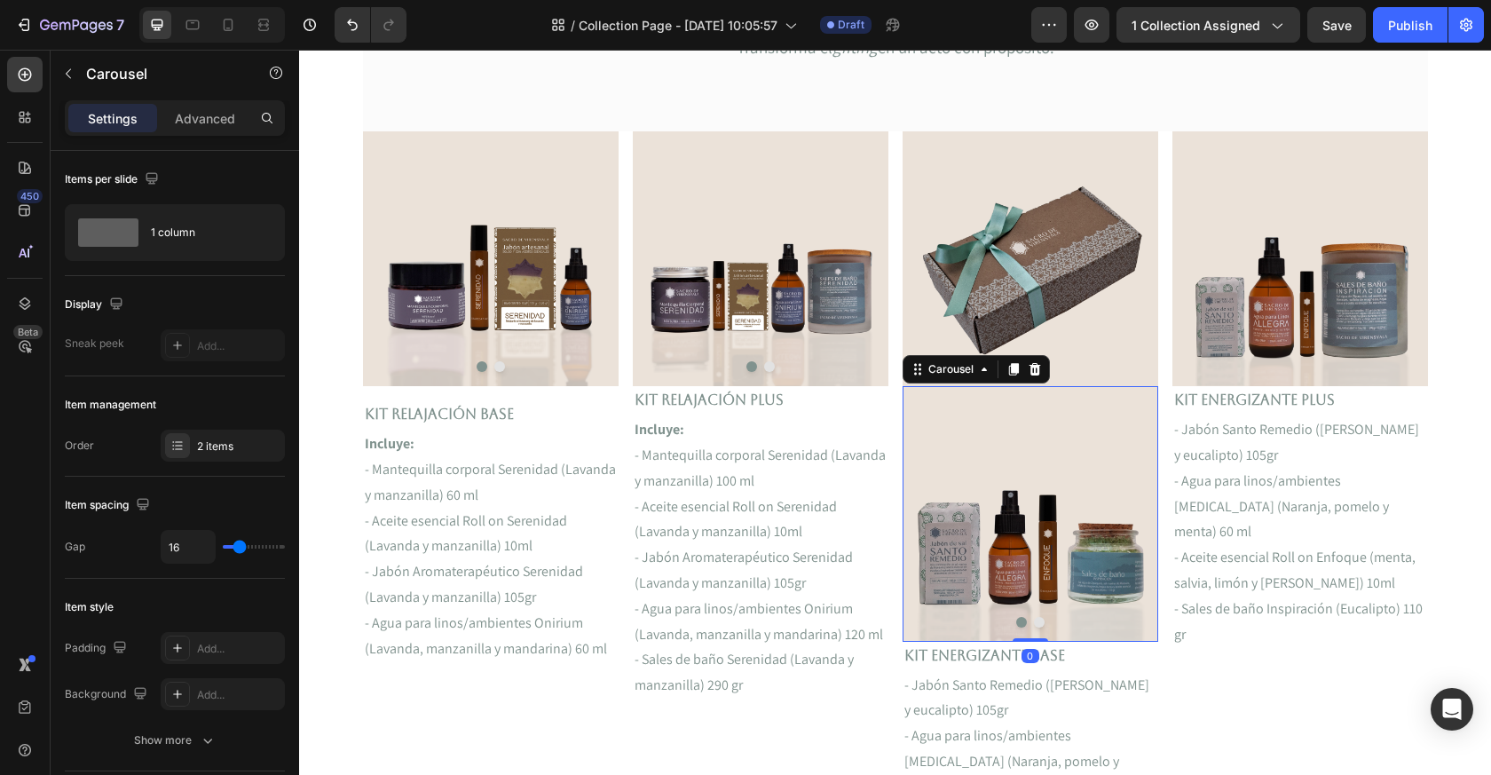
click at [1056, 344] on img at bounding box center [1031, 258] width 256 height 255
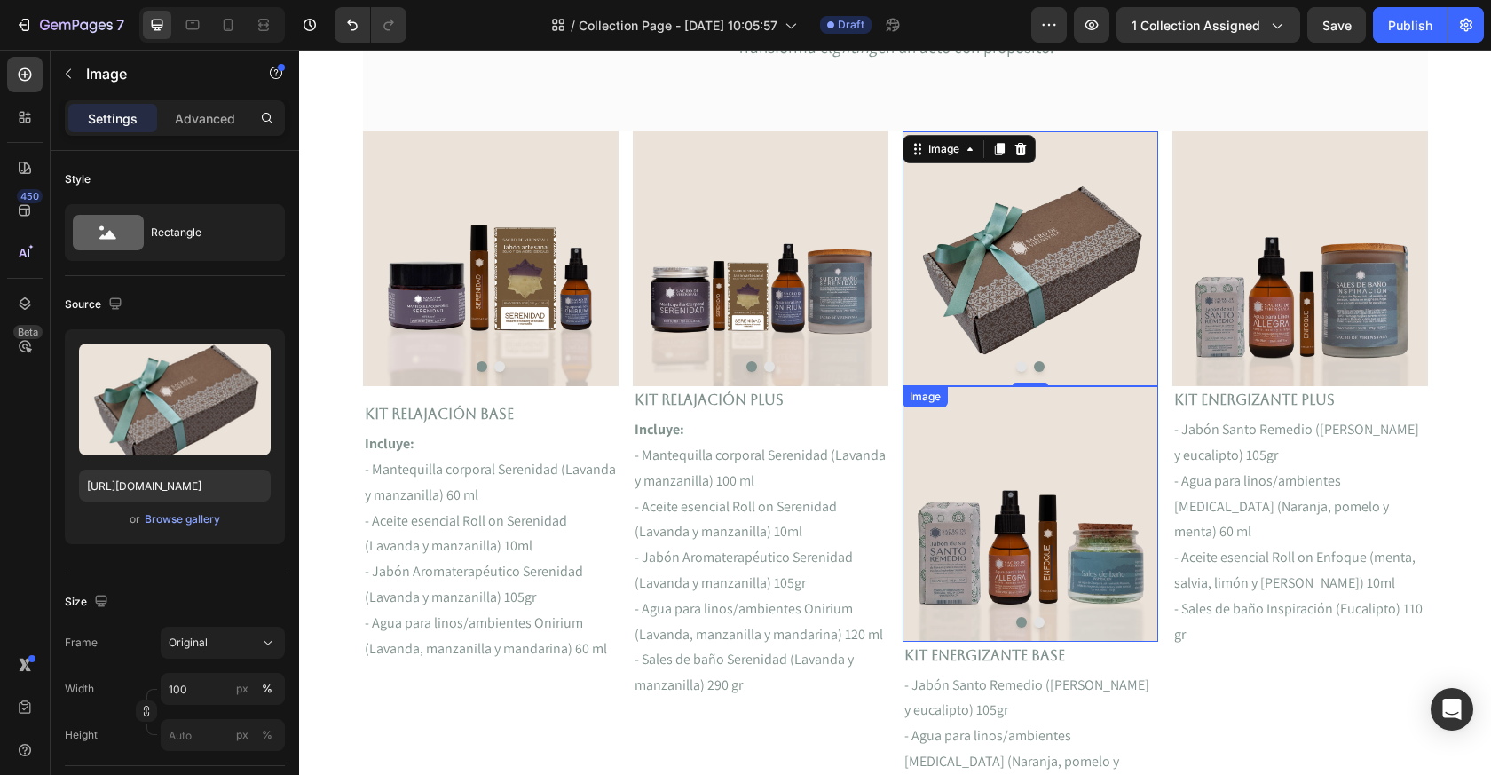
click at [953, 430] on img at bounding box center [1031, 513] width 256 height 255
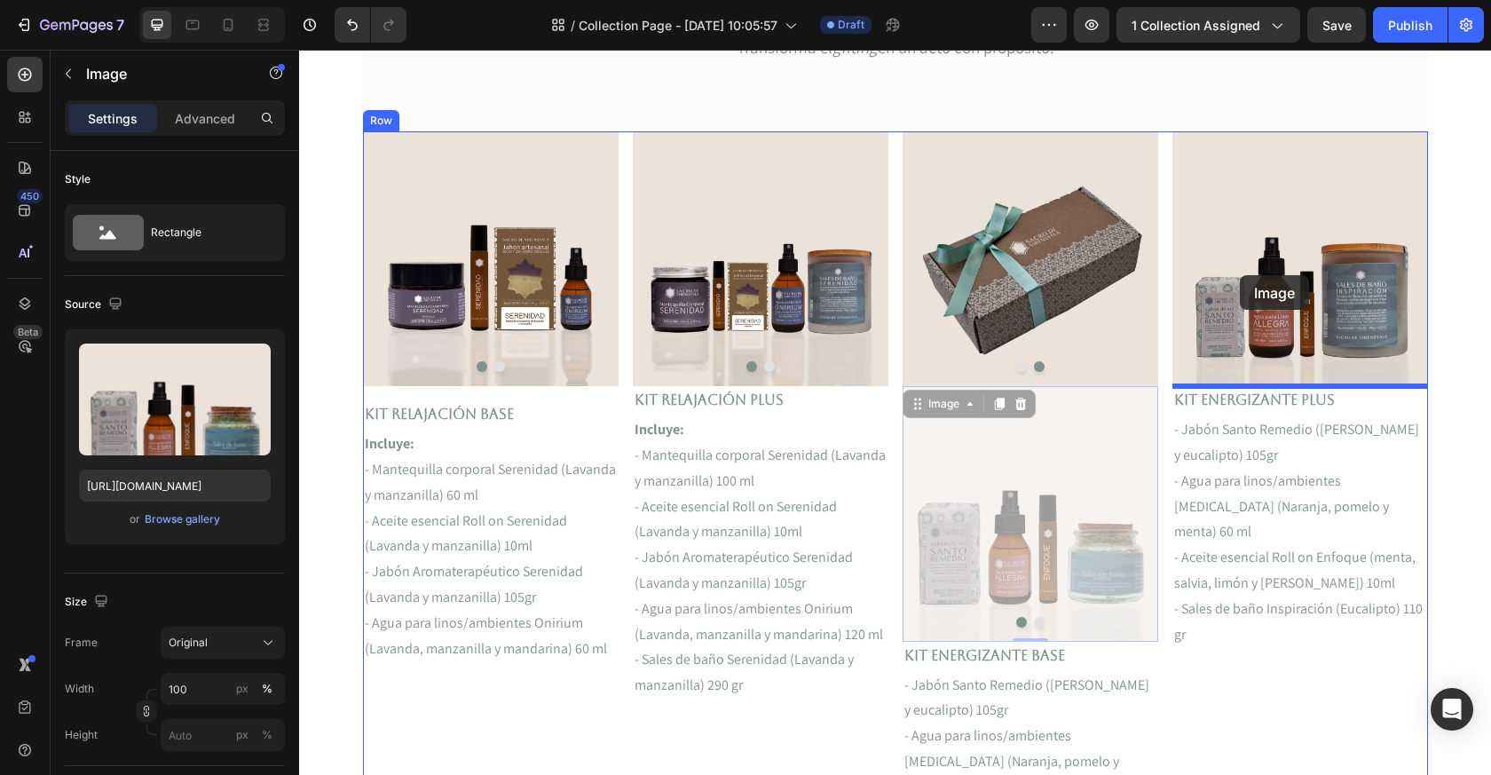
drag, startPoint x: 932, startPoint y: 405, endPoint x: 1240, endPoint y: 275, distance: 334.2
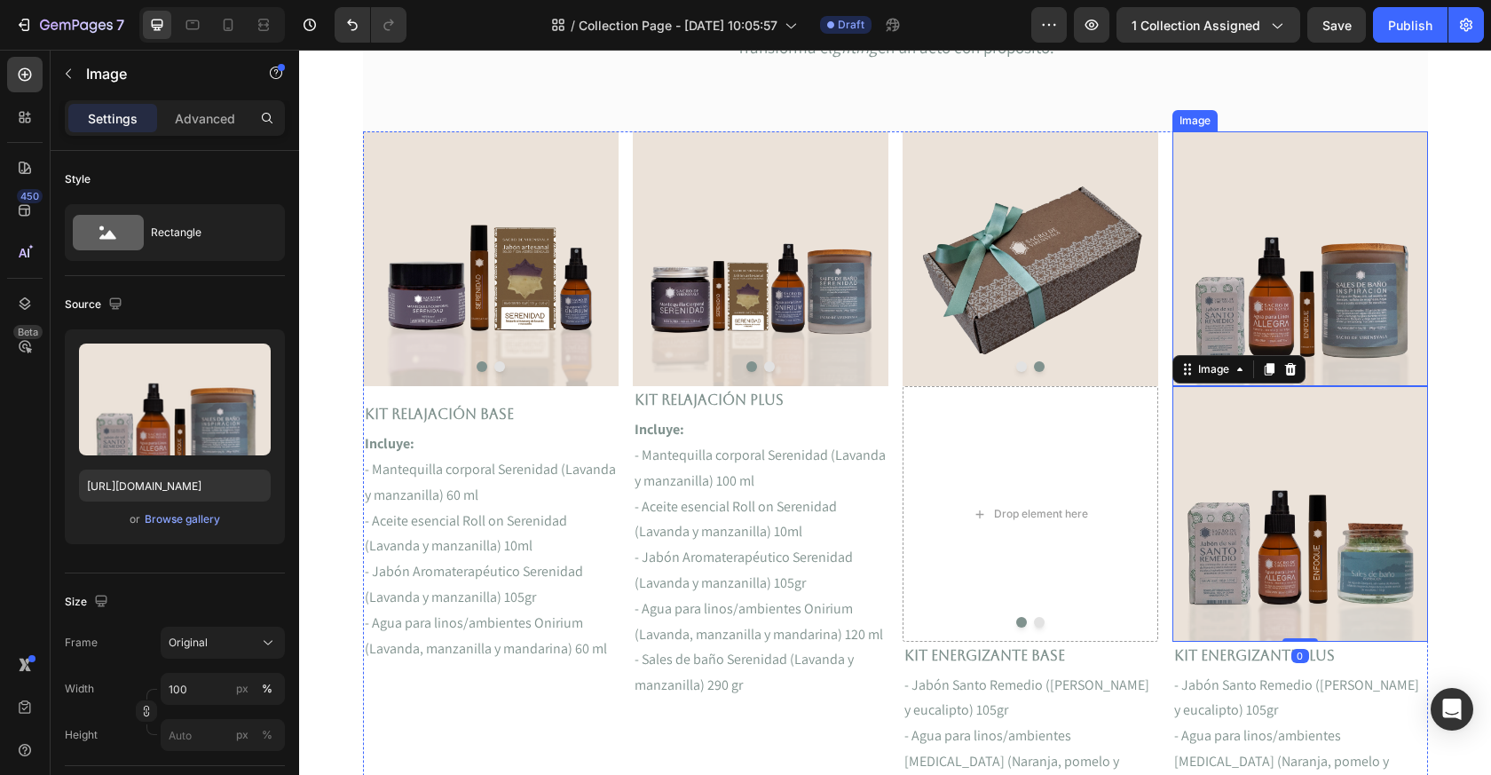
click at [1292, 323] on img at bounding box center [1301, 258] width 256 height 255
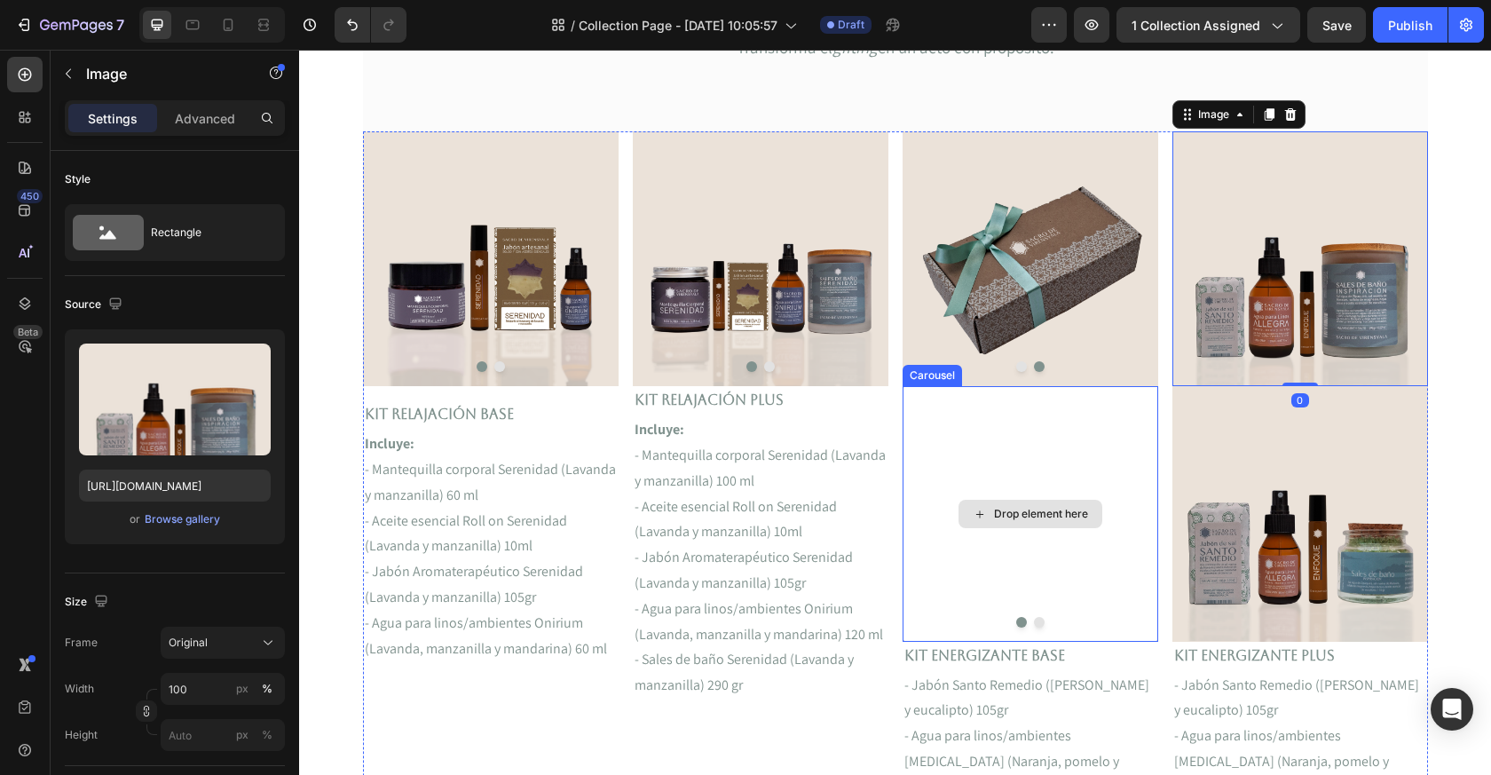
click at [1098, 497] on div "Drop element here" at bounding box center [1031, 513] width 256 height 255
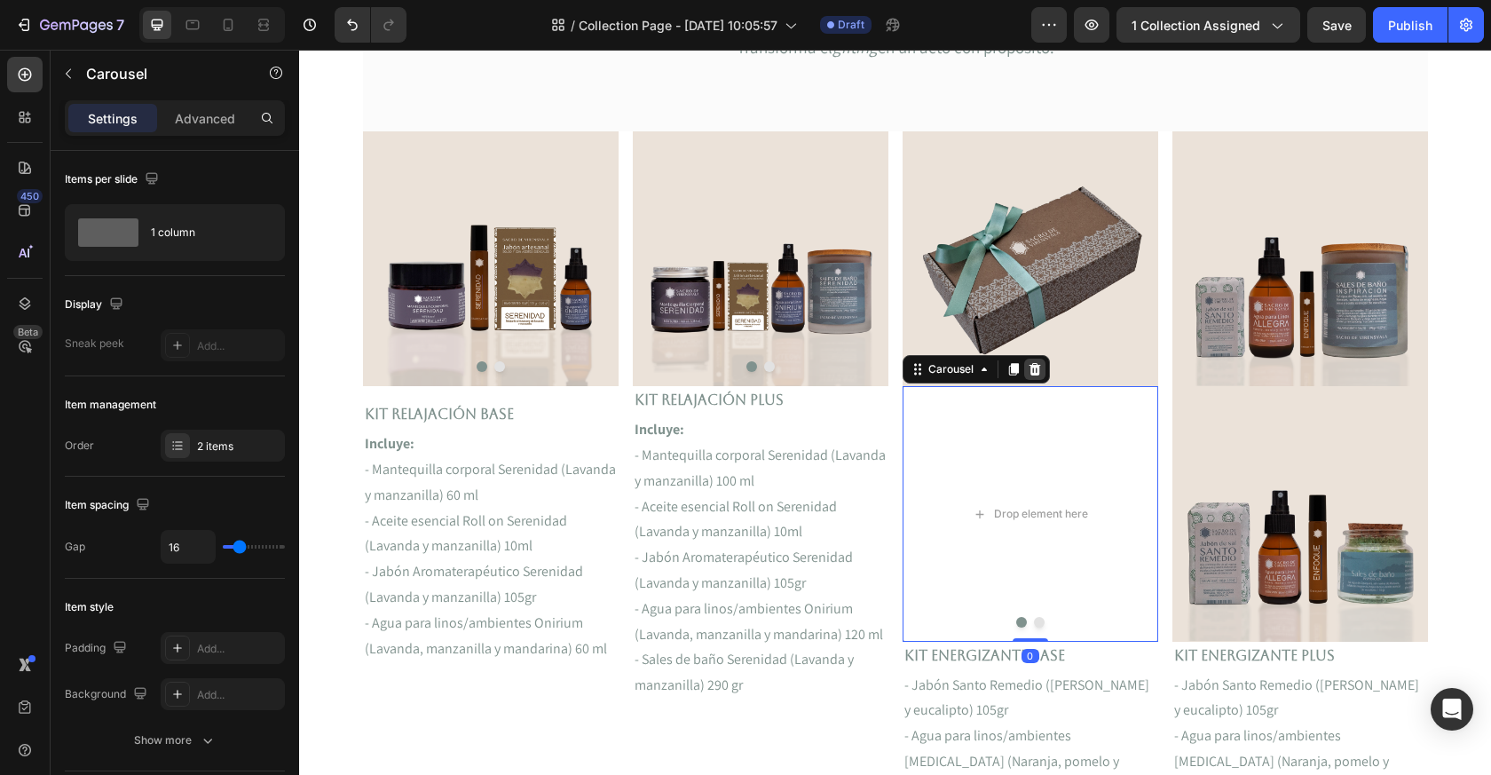
click at [1033, 367] on icon at bounding box center [1035, 369] width 12 height 12
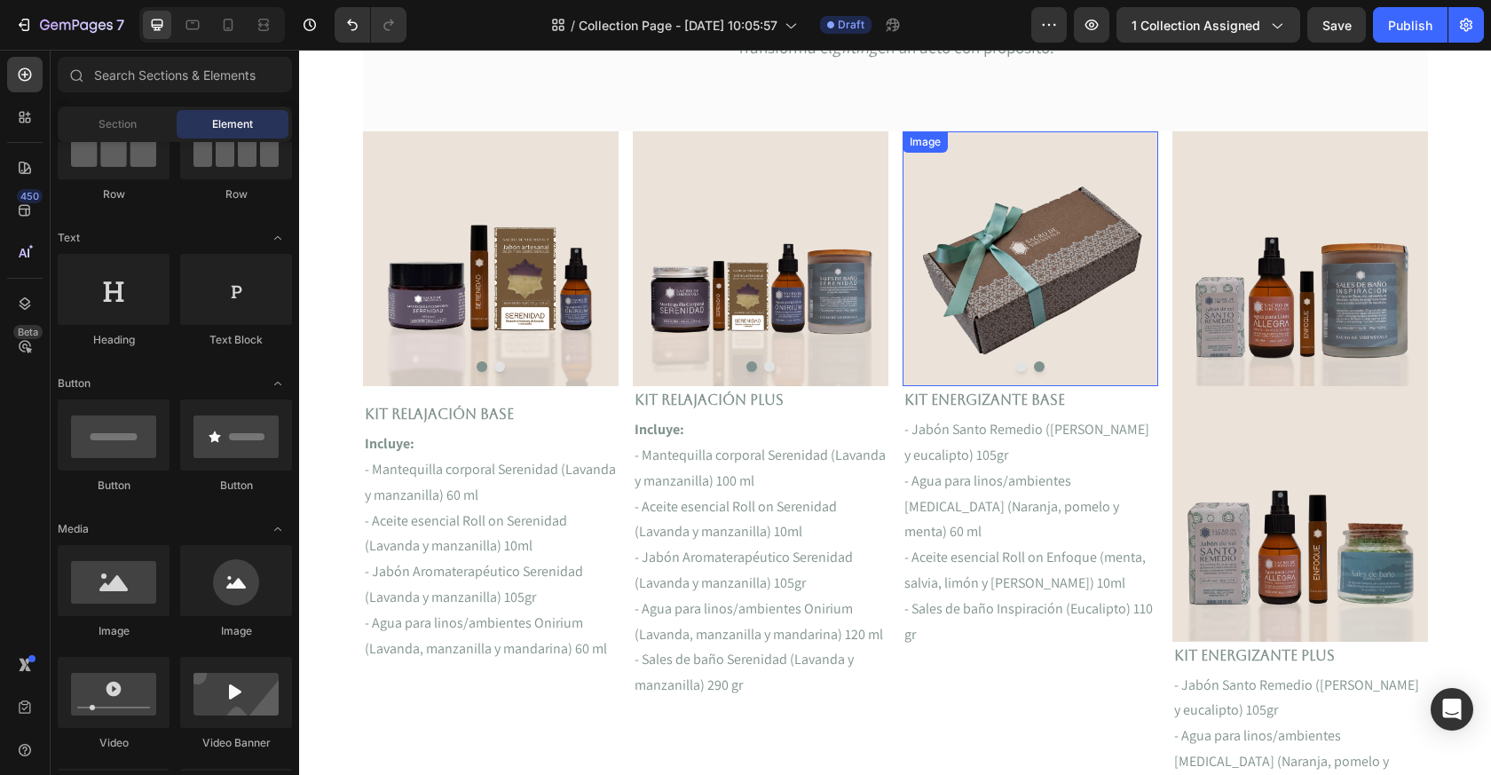
click at [1198, 311] on img at bounding box center [1301, 258] width 256 height 255
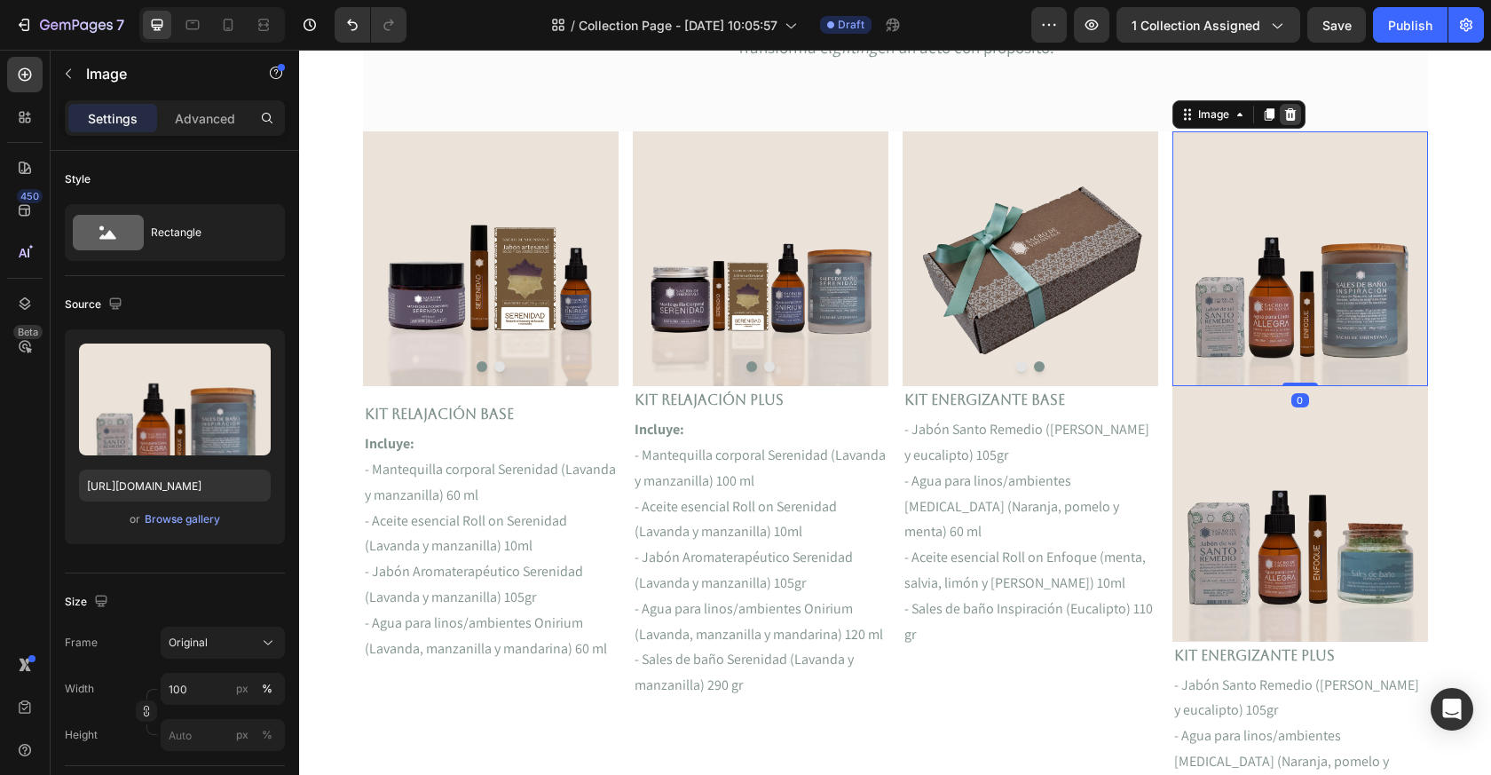
click at [1293, 107] on icon at bounding box center [1291, 114] width 14 height 14
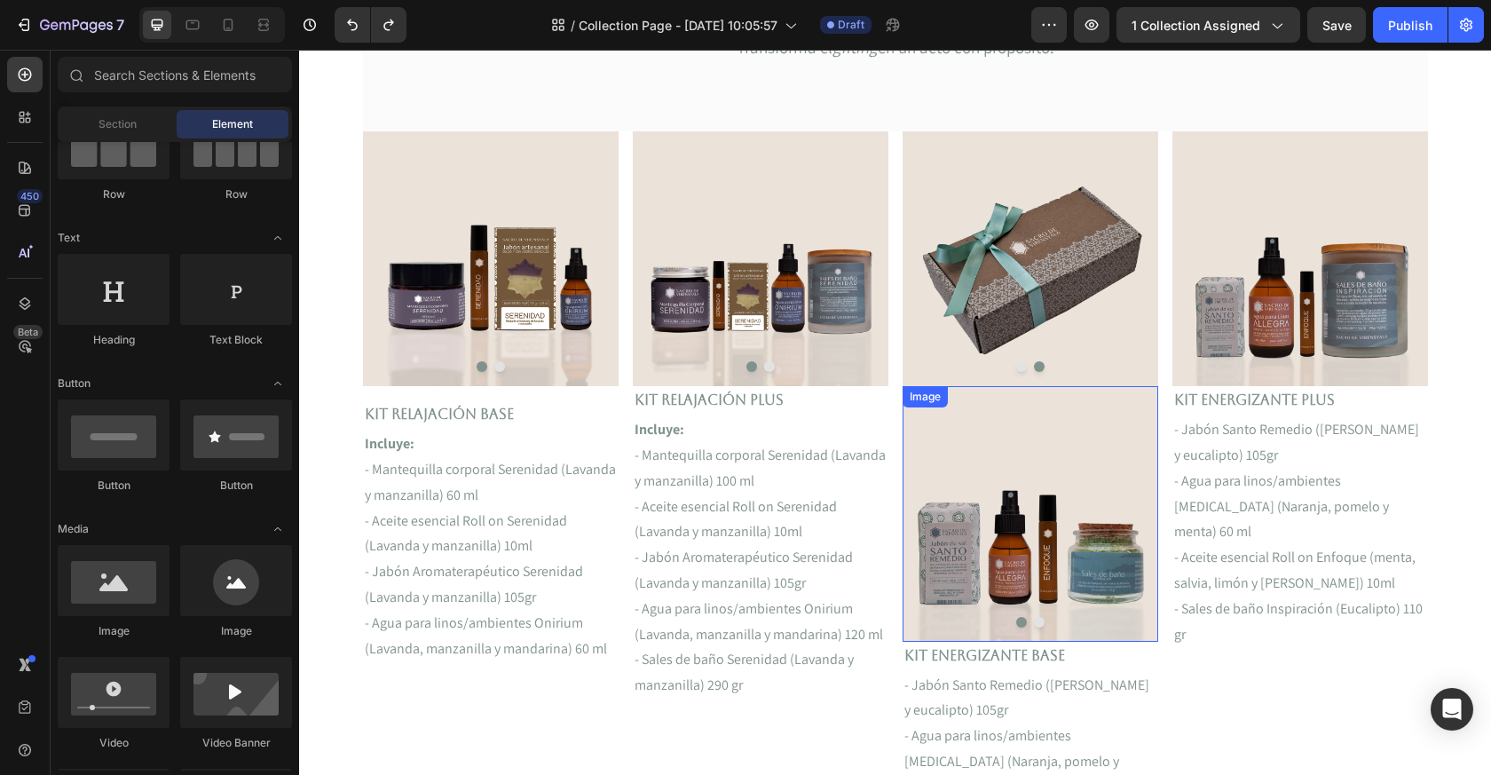
click at [1044, 441] on img at bounding box center [1031, 513] width 256 height 255
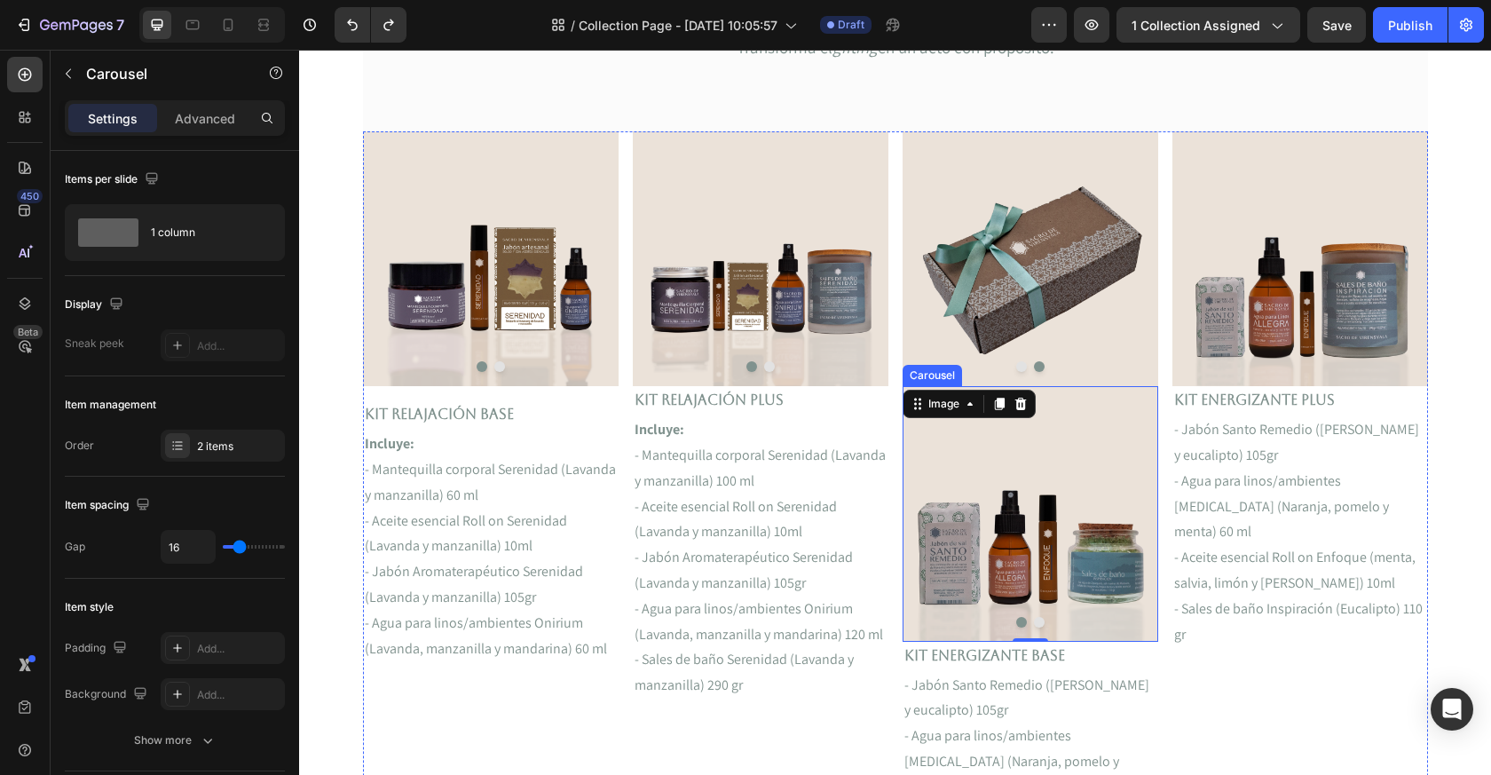
click at [1085, 621] on div at bounding box center [1031, 622] width 256 height 11
click at [1041, 621] on button "Dot" at bounding box center [1039, 622] width 11 height 11
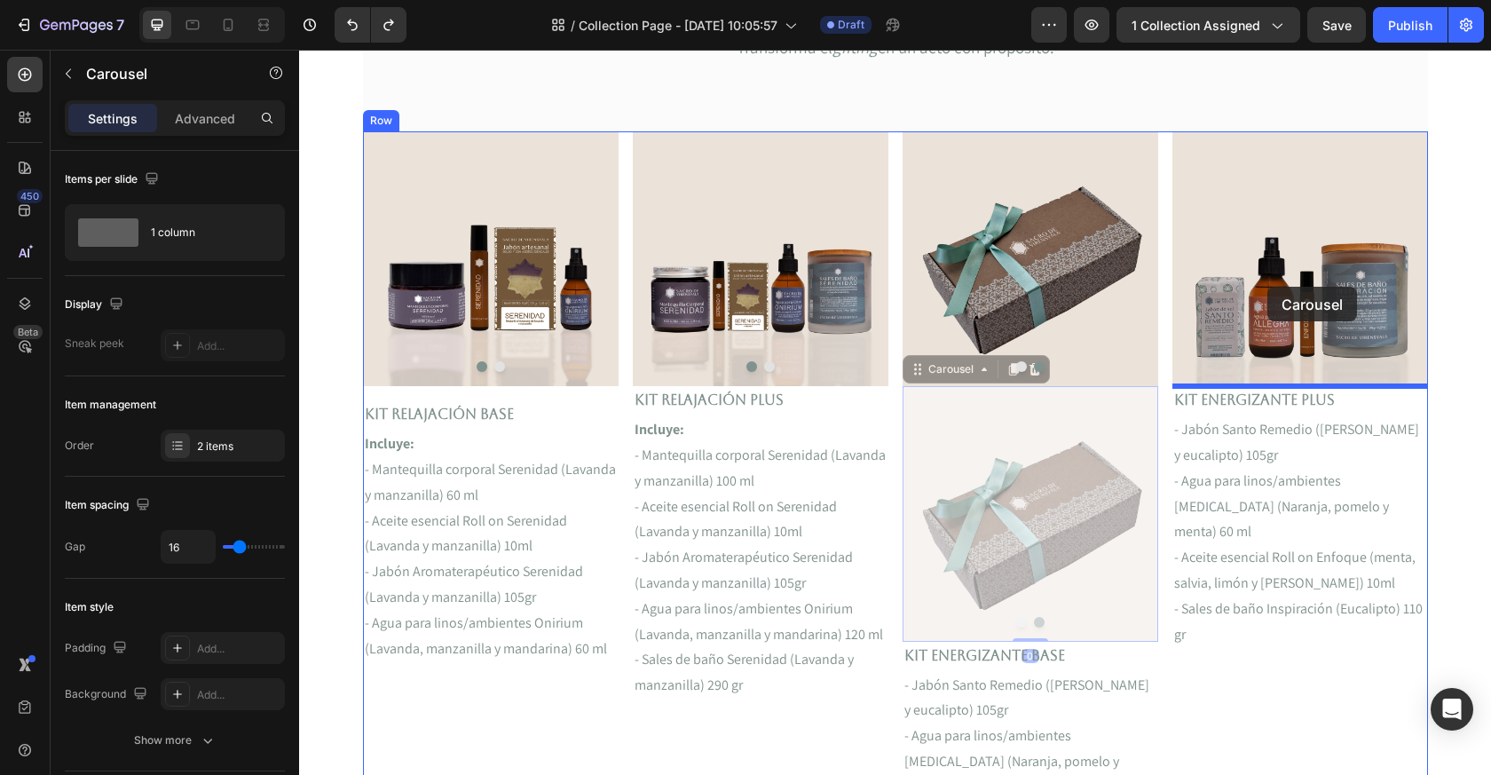
drag, startPoint x: 945, startPoint y: 368, endPoint x: 1268, endPoint y: 287, distance: 332.2
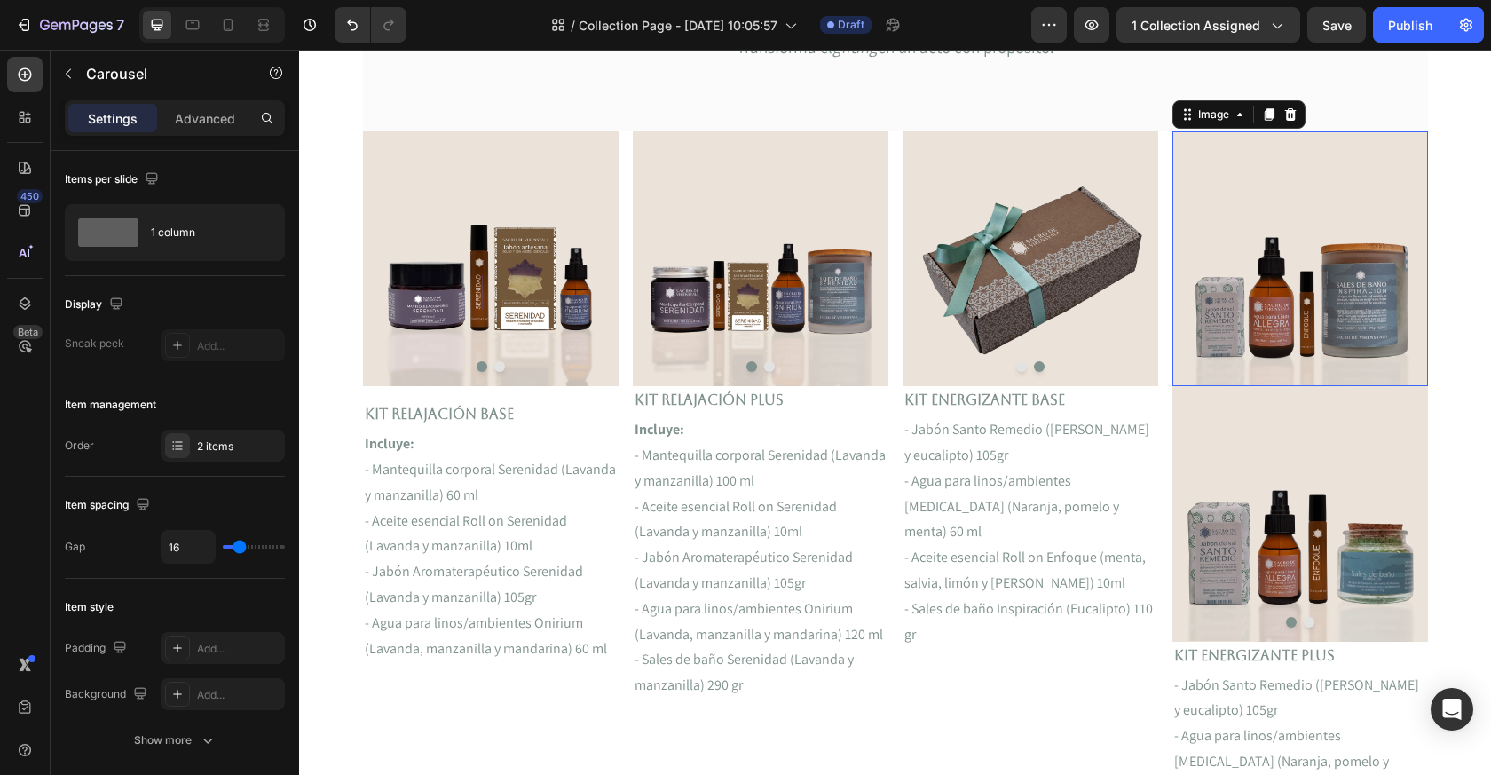
click at [1293, 289] on img at bounding box center [1301, 258] width 256 height 255
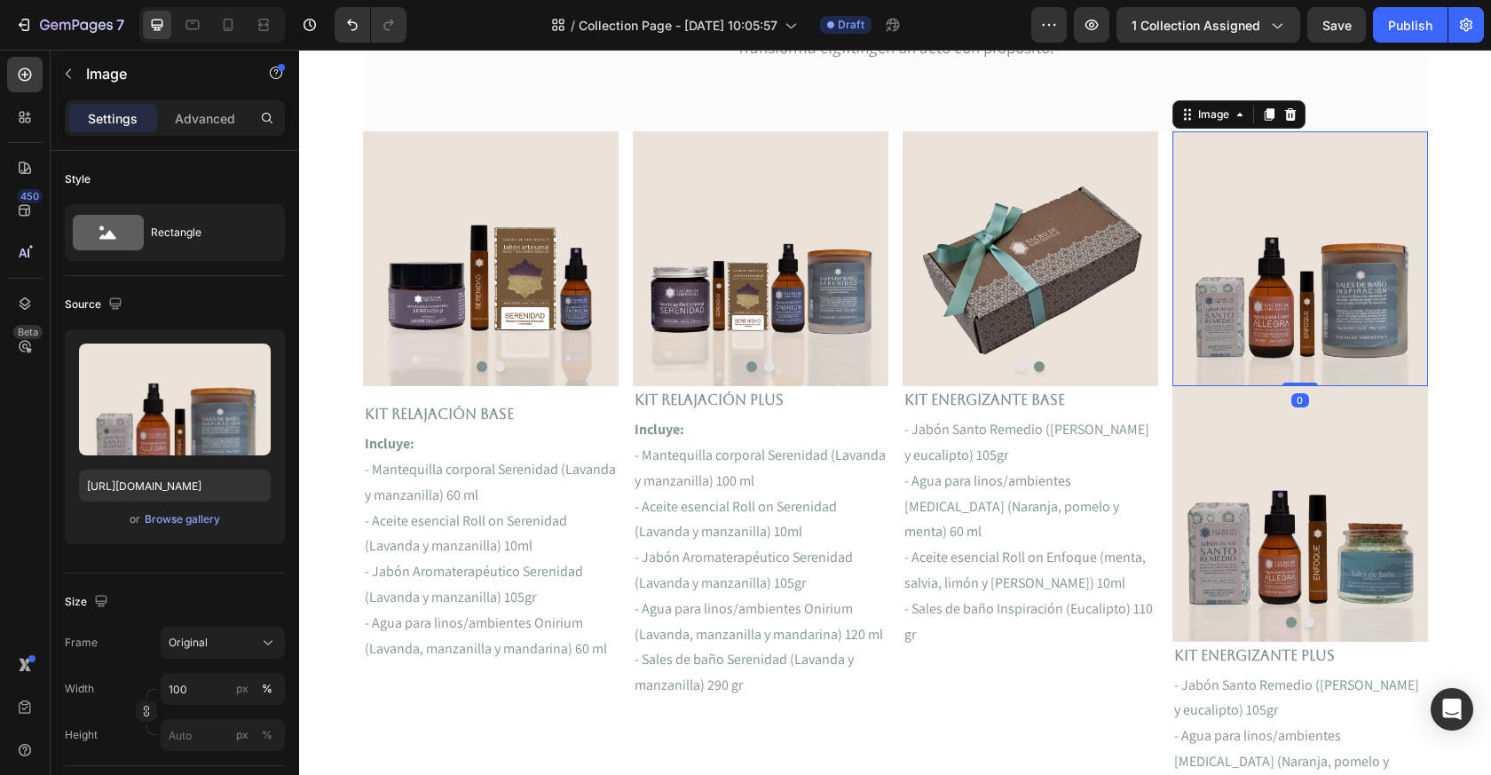
click at [1293, 115] on icon at bounding box center [1291, 114] width 12 height 12
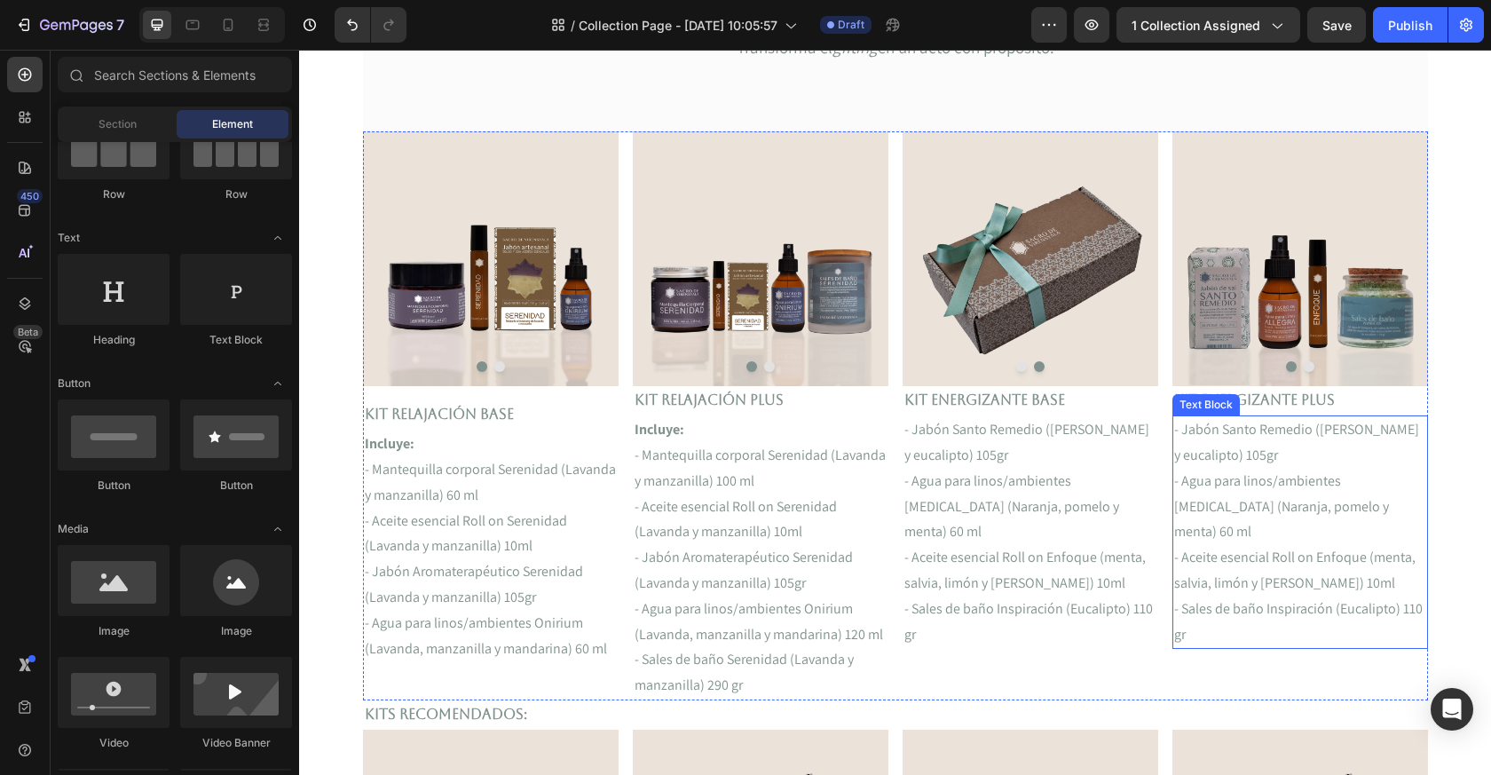
click at [1230, 597] on p "- Sales de baño Inspiración (Eucalipto) 110 gr" at bounding box center [1300, 622] width 252 height 51
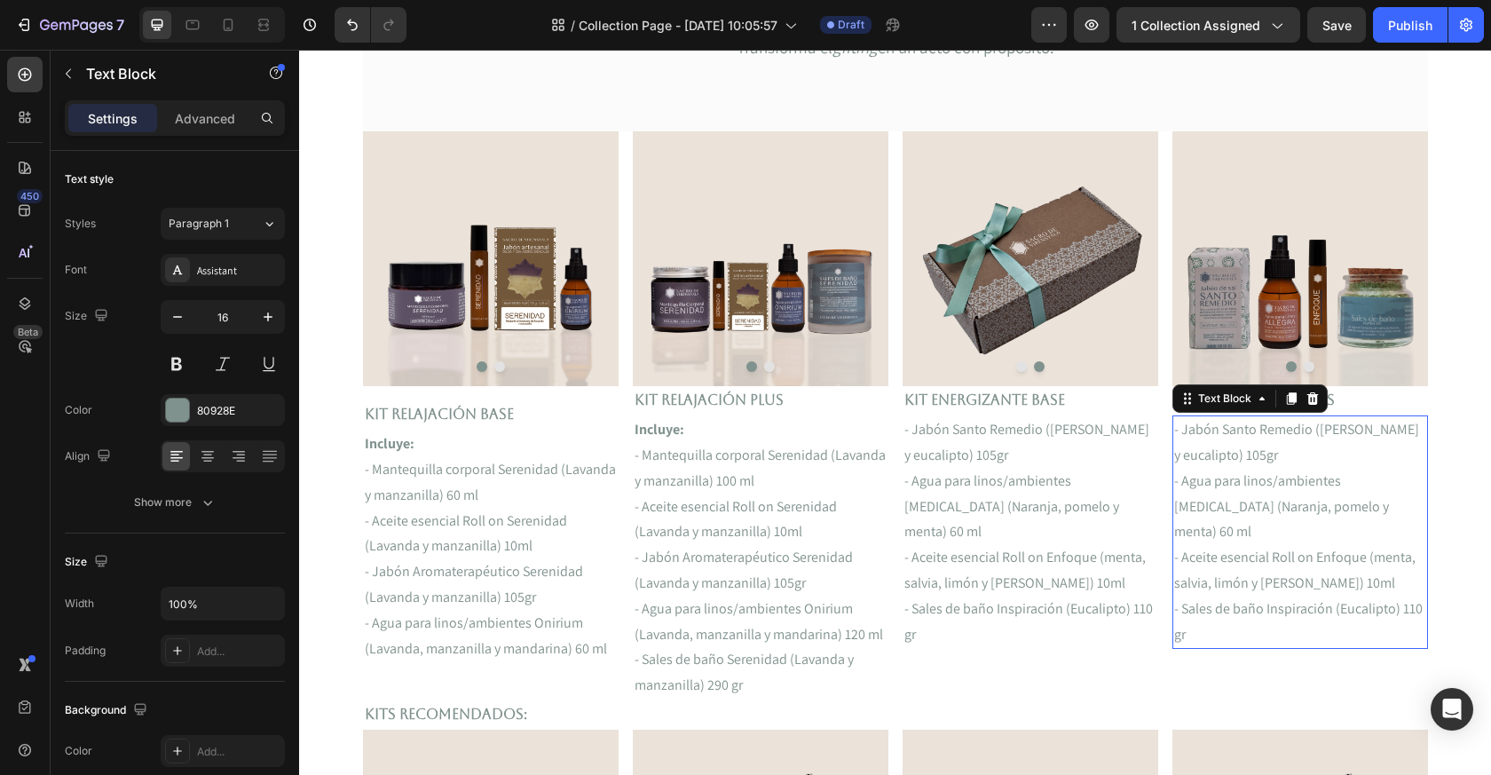
click at [1230, 597] on p "- Sales de baño Inspiración (Eucalipto) 110 gr" at bounding box center [1300, 622] width 252 height 51
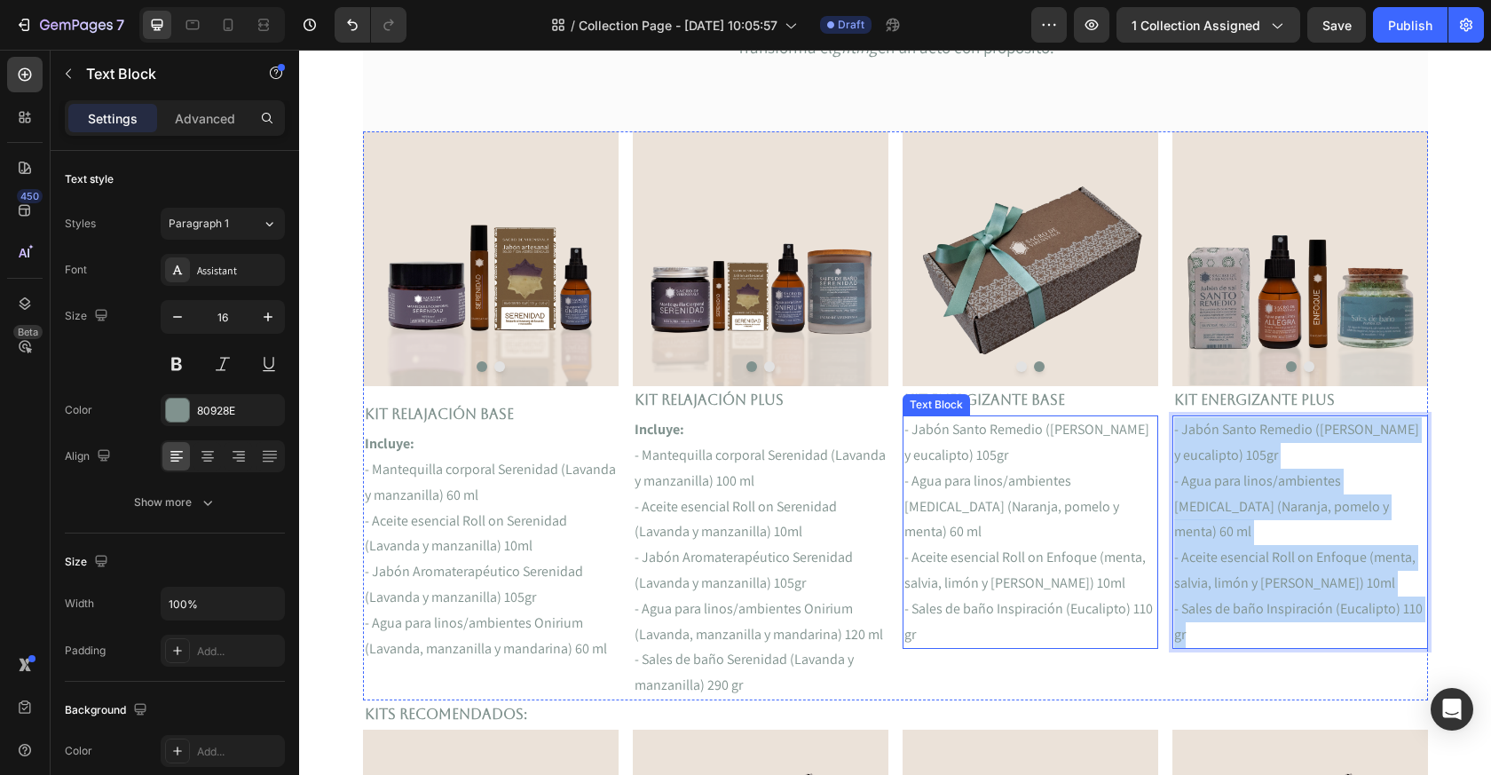
drag, startPoint x: 1214, startPoint y: 617, endPoint x: 1135, endPoint y: 406, distance: 225.6
click at [1135, 406] on div "Image Image Carousel Kit Relajación Base Text Block Incluye: - Mantequilla corp…" at bounding box center [895, 415] width 1065 height 569
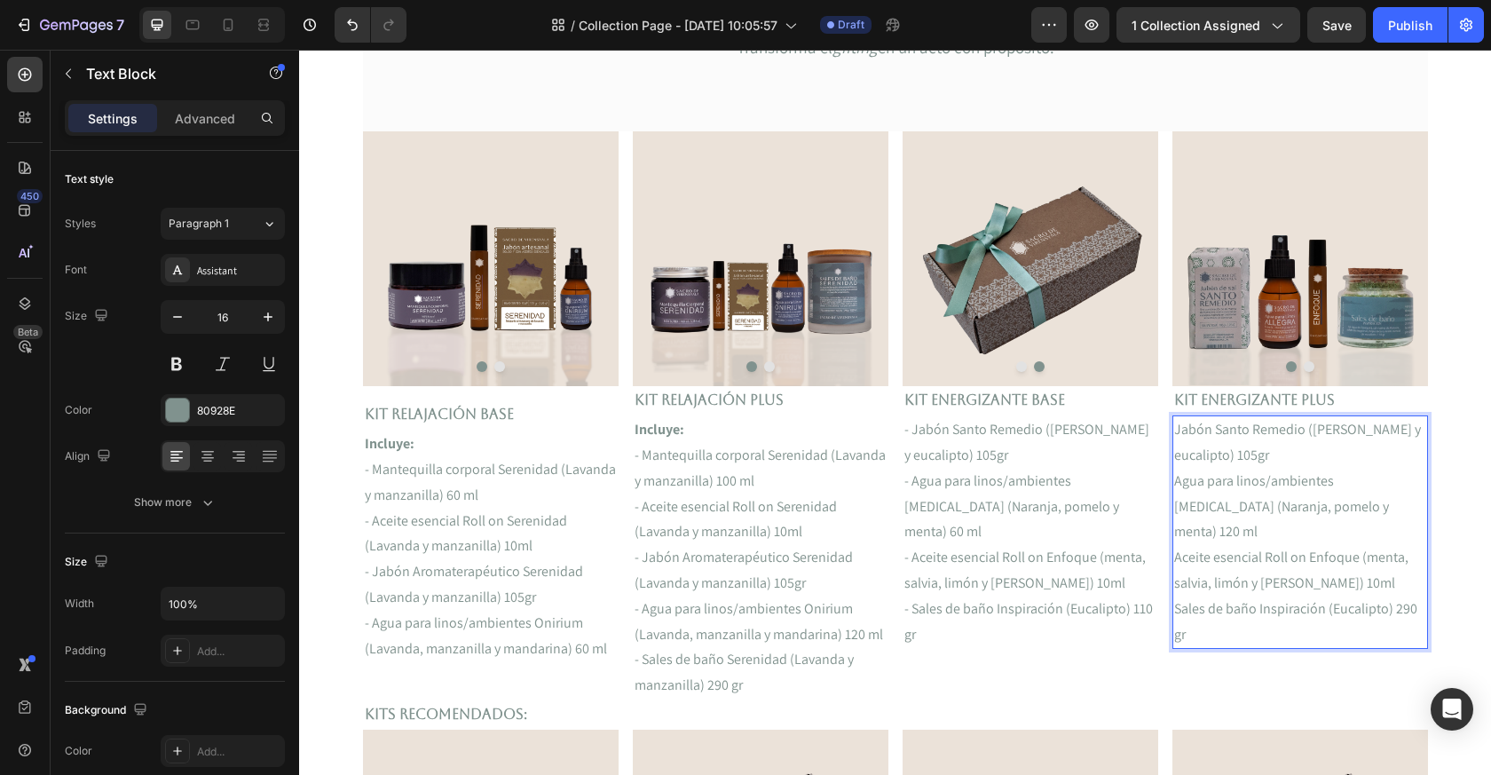
click at [1176, 433] on p "Jabón Santo Remedio ([PERSON_NAME] y eucalipto) 105gr" at bounding box center [1300, 442] width 252 height 51
click at [1319, 246] on img at bounding box center [1301, 258] width 256 height 255
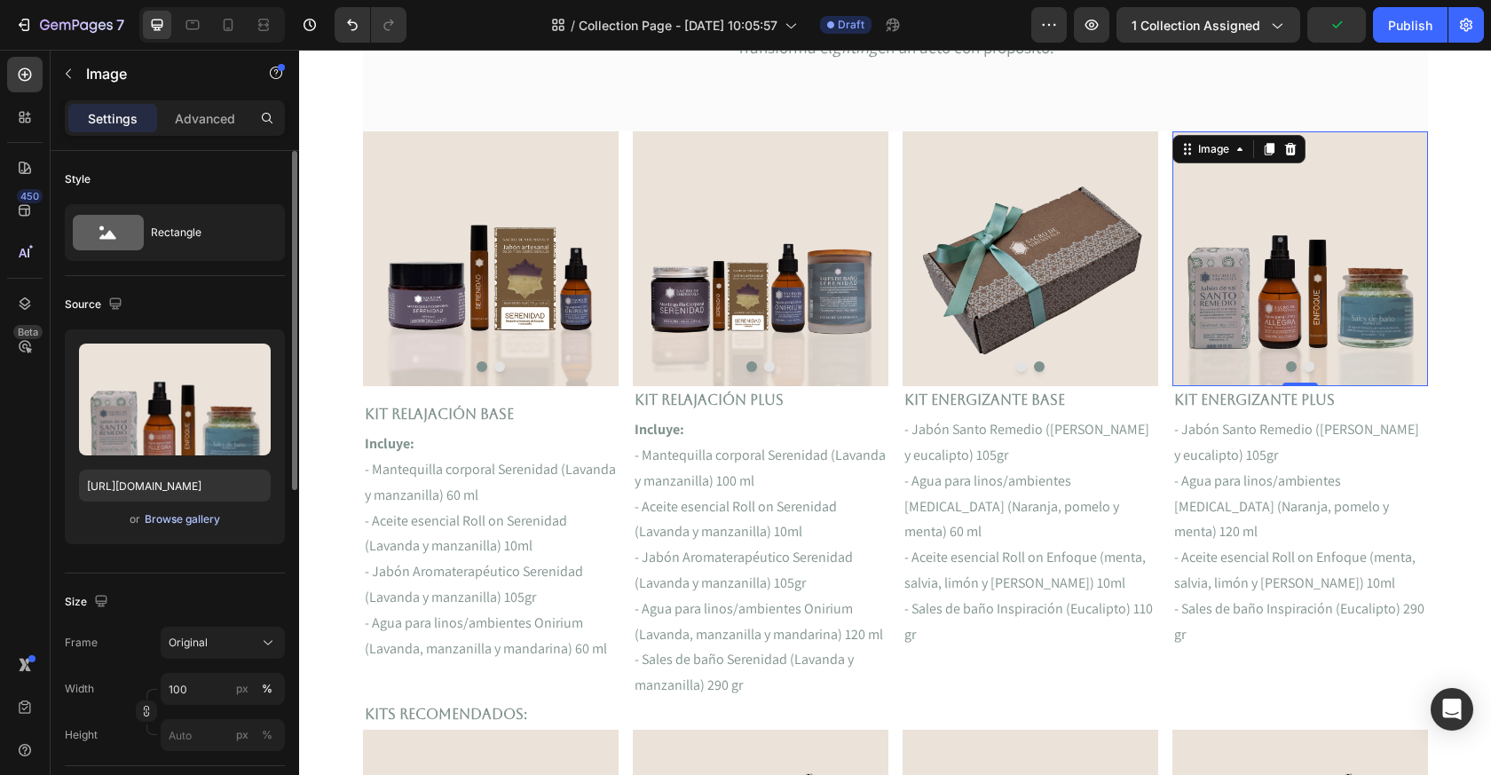
click at [204, 518] on div "Browse gallery" at bounding box center [182, 519] width 75 height 16
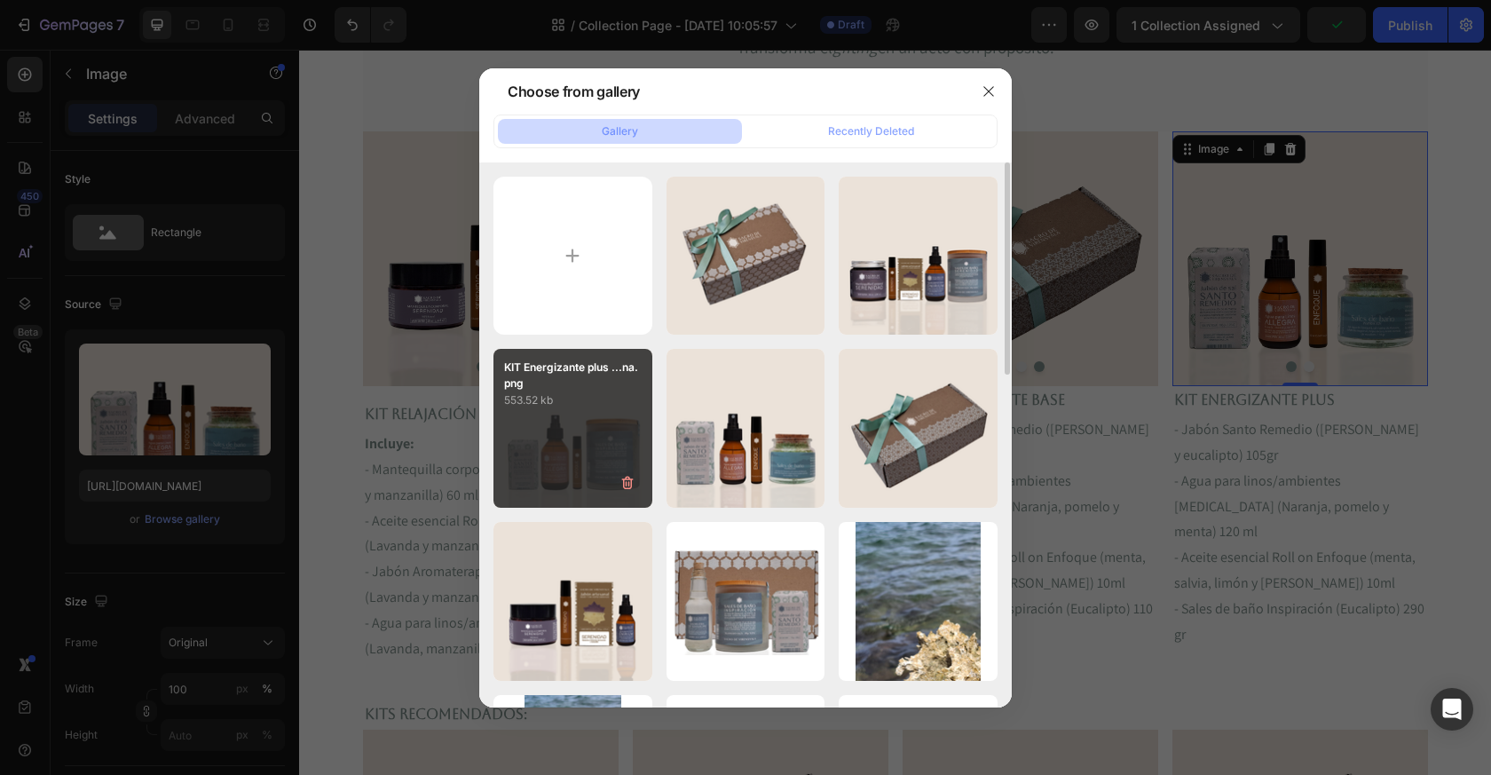
click at [576, 449] on div "KIT Energizante plus ...na.png 553.52 kb" at bounding box center [573, 428] width 159 height 159
type input "[URL][DOMAIN_NAME]"
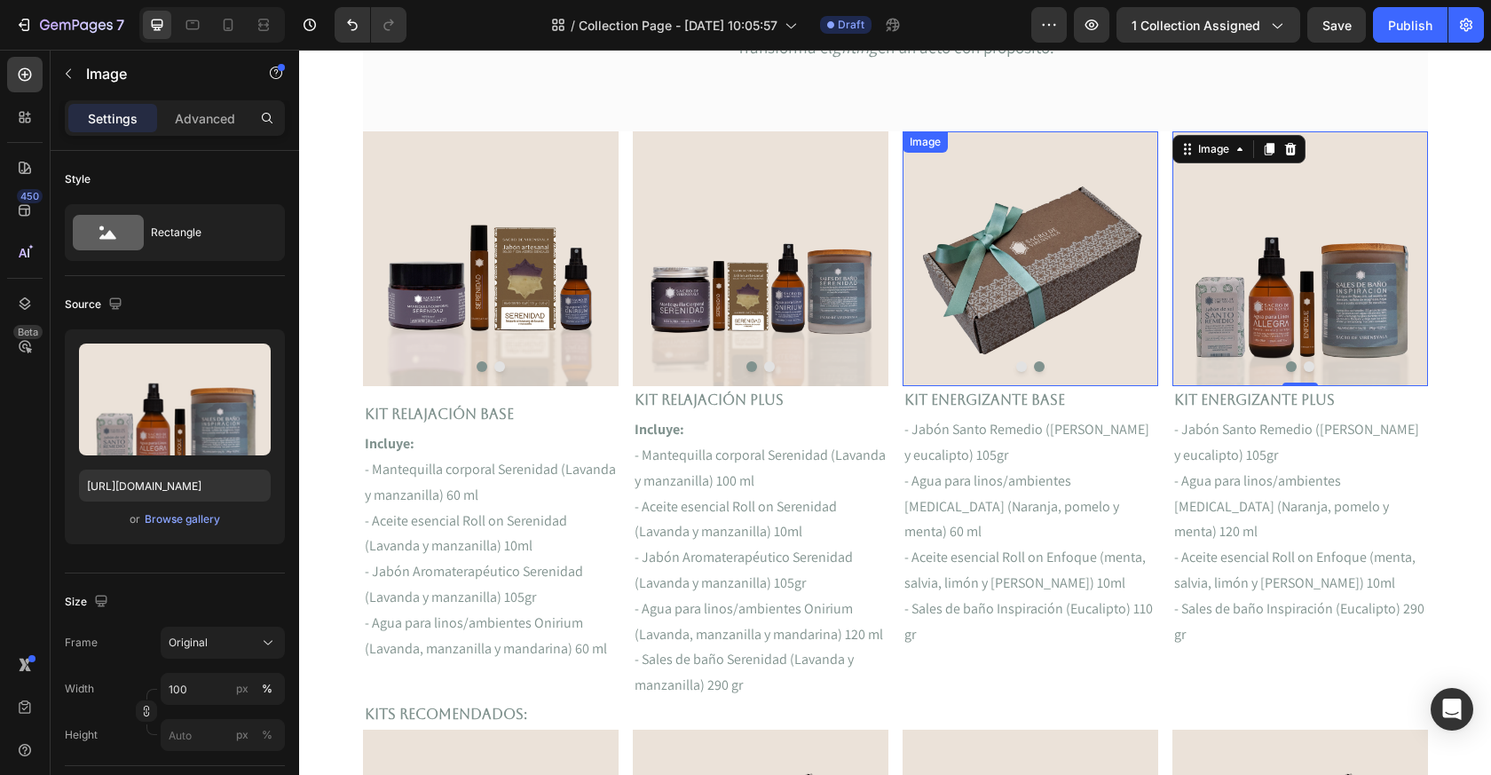
click at [1024, 368] on button "Dot" at bounding box center [1021, 366] width 11 height 11
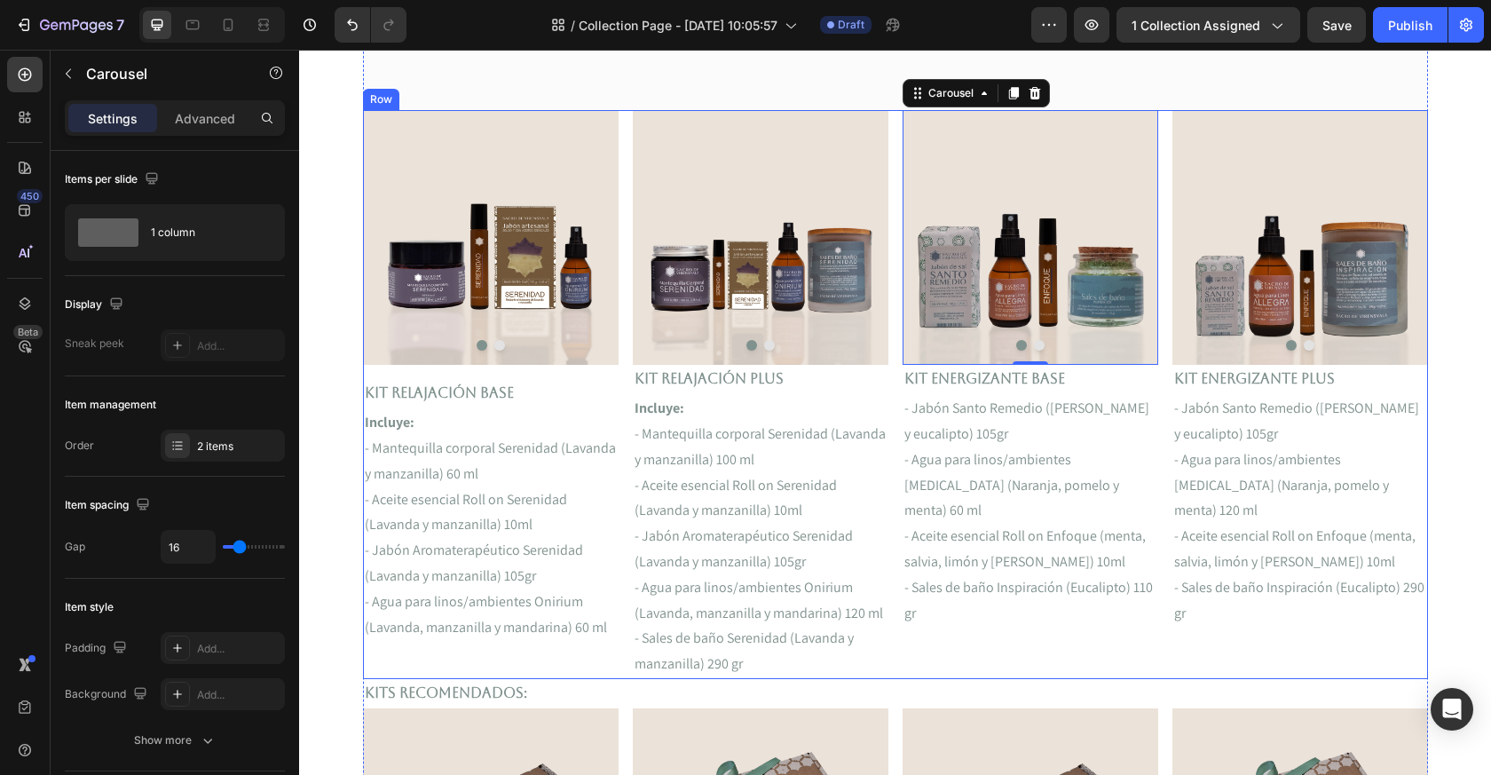
scroll to position [411, 0]
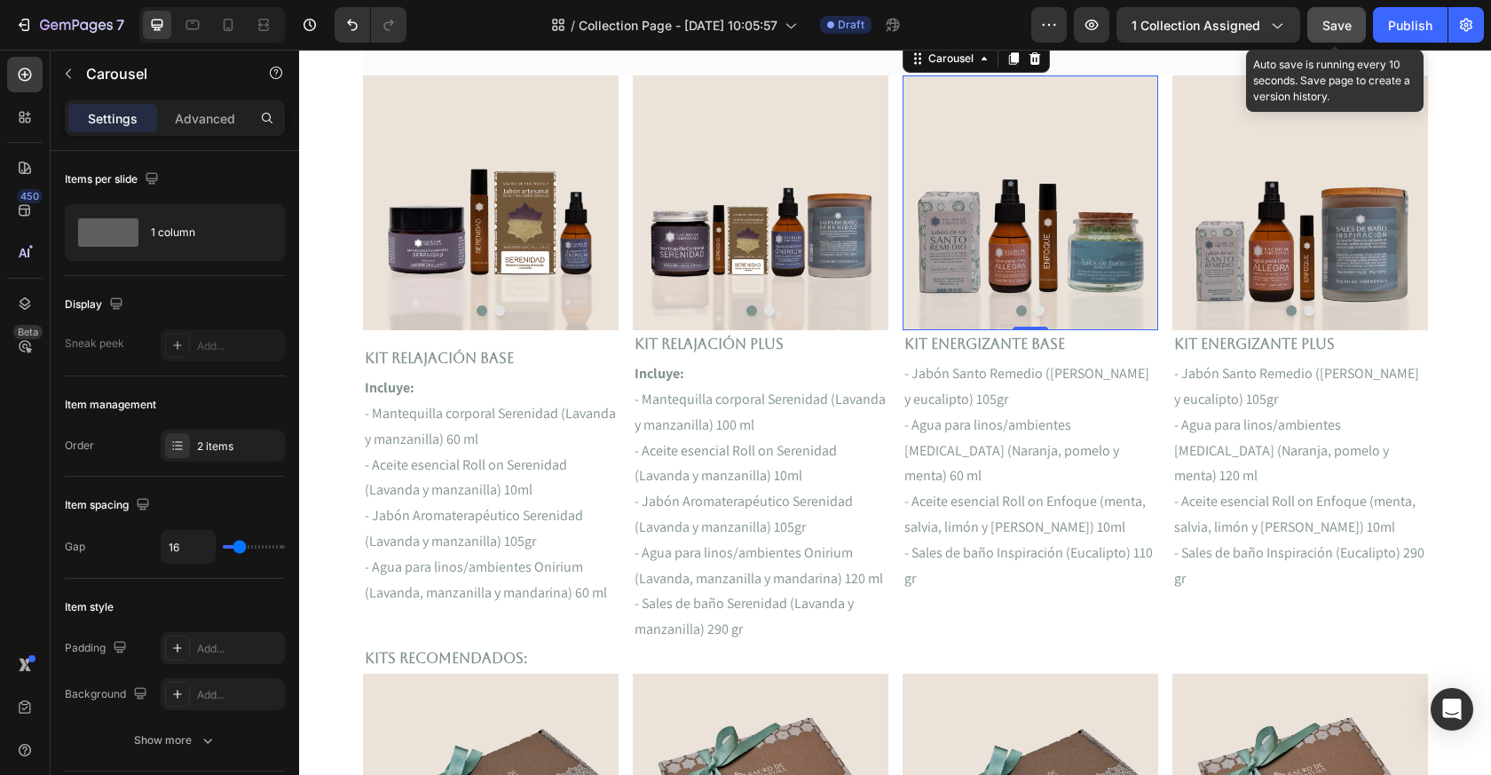
click at [1343, 35] on button "Save" at bounding box center [1337, 25] width 59 height 36
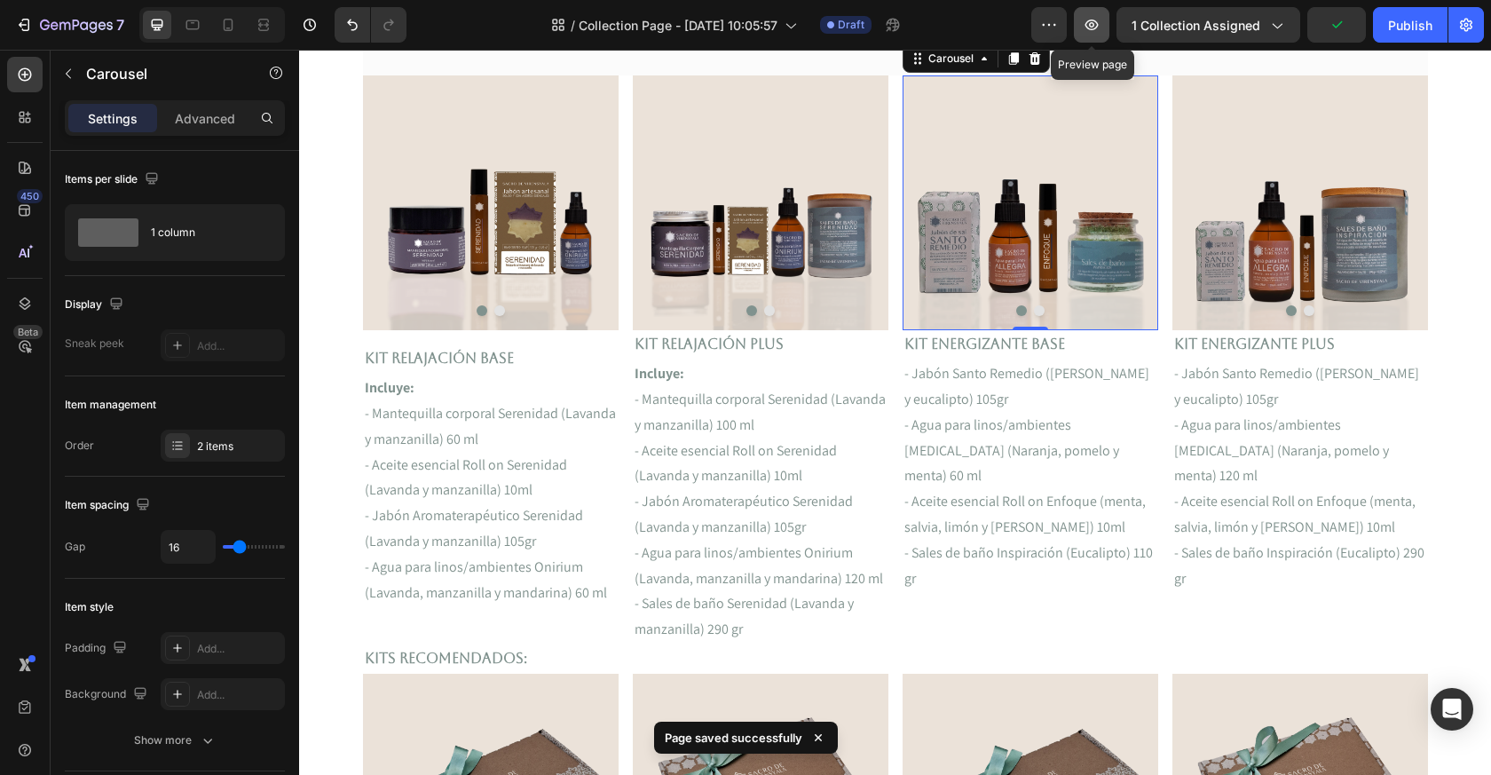
click at [1097, 29] on icon "button" at bounding box center [1092, 25] width 18 height 18
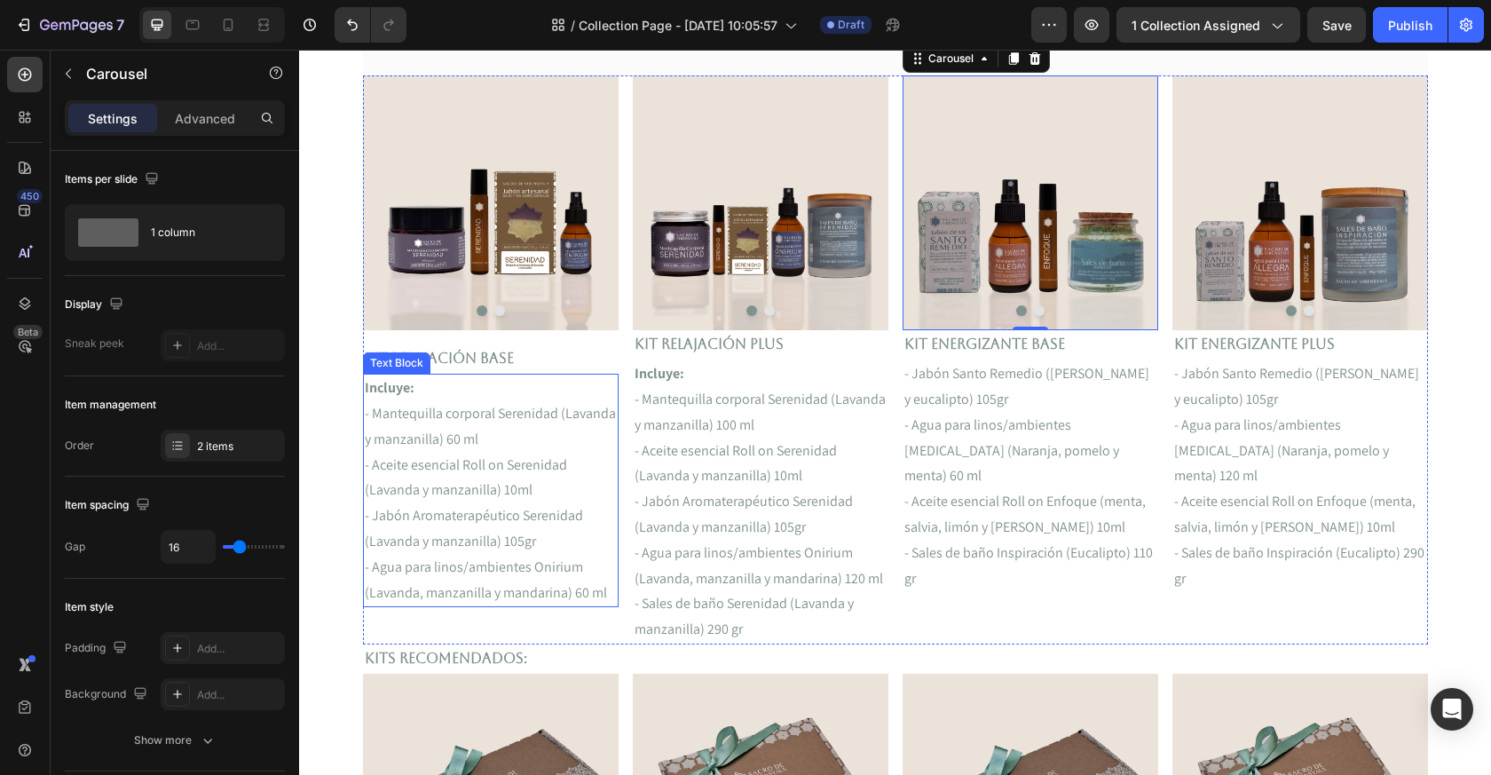
click at [418, 391] on p "Incluye:" at bounding box center [491, 389] width 252 height 26
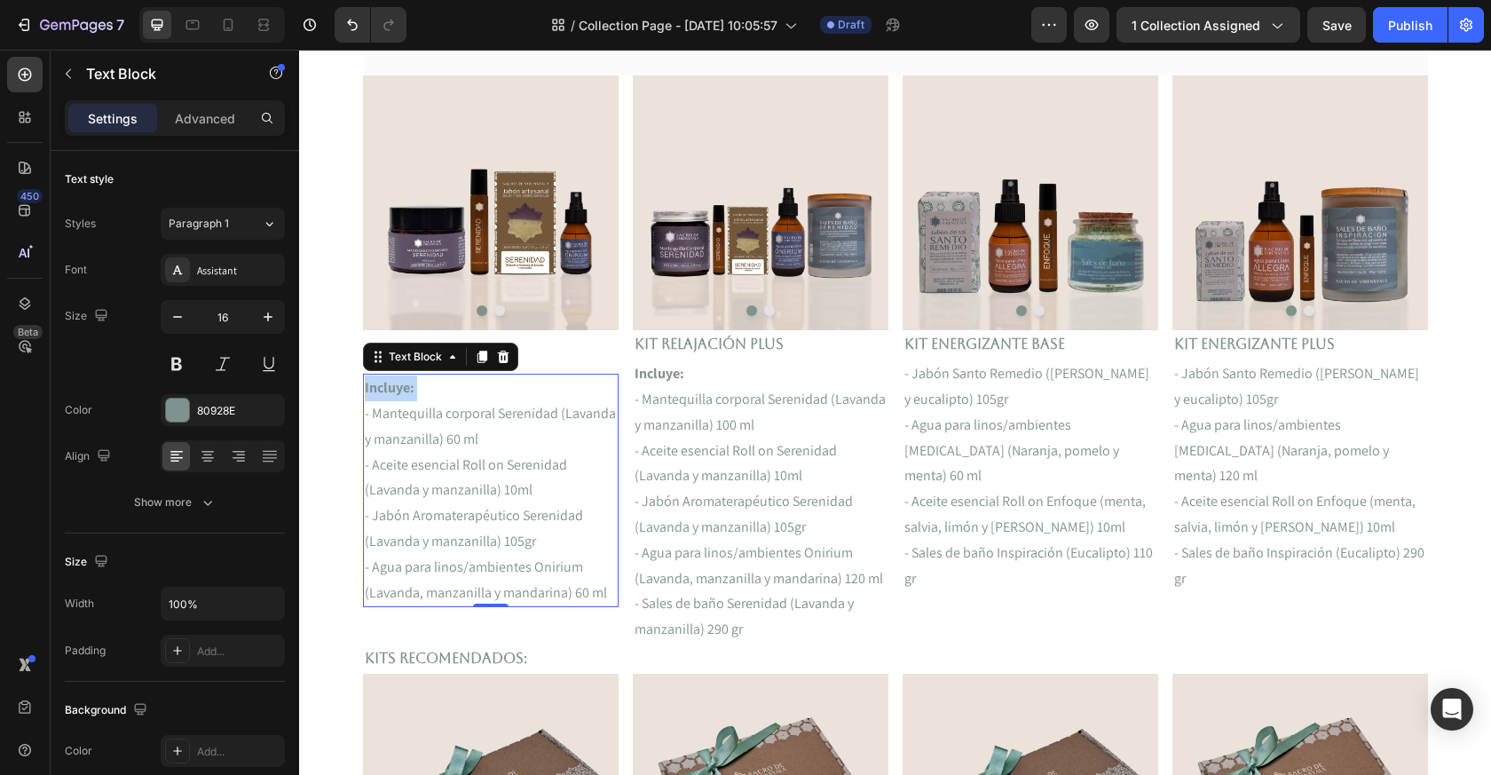
click at [418, 391] on p "Incluye:" at bounding box center [491, 389] width 252 height 26
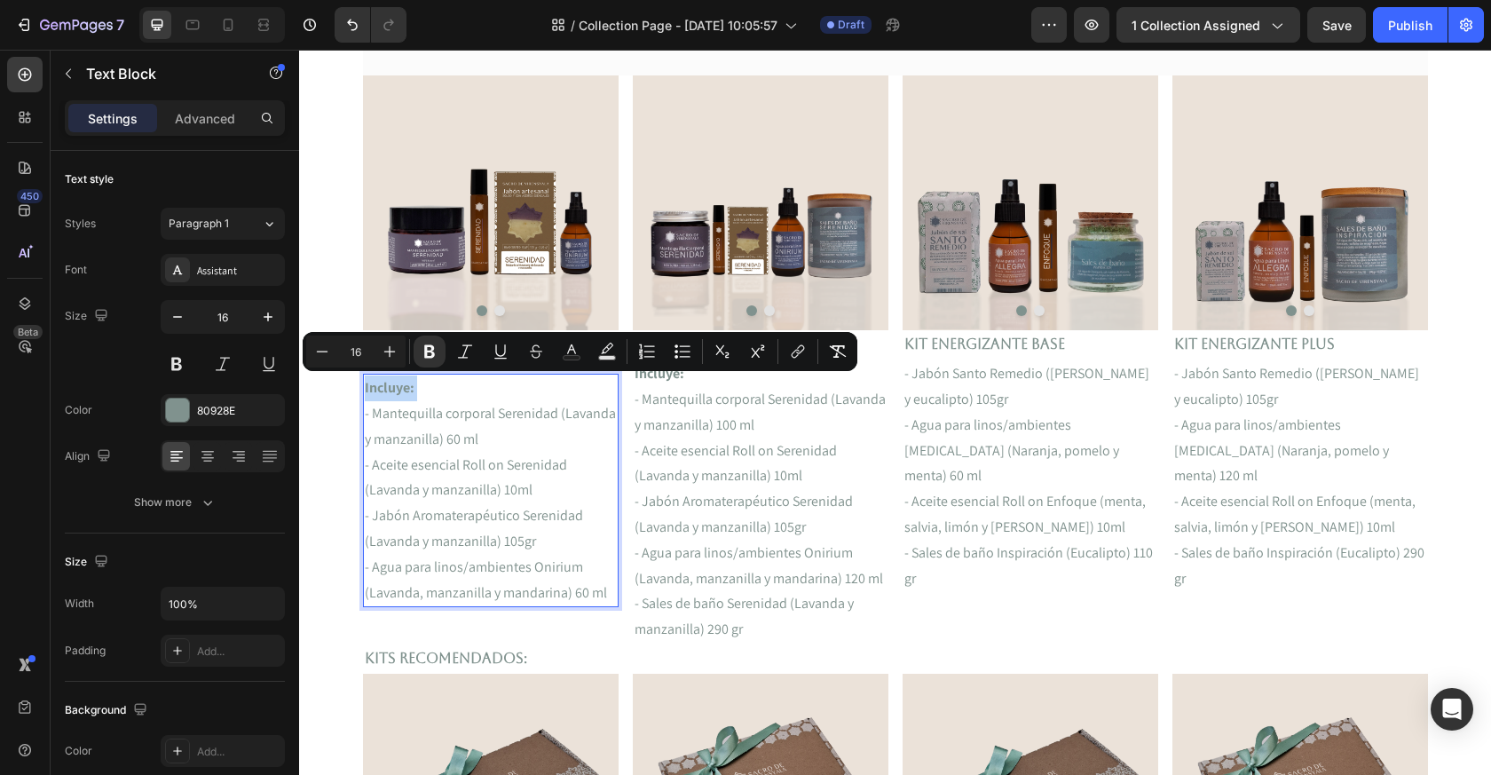
copy strong "Incluye:"
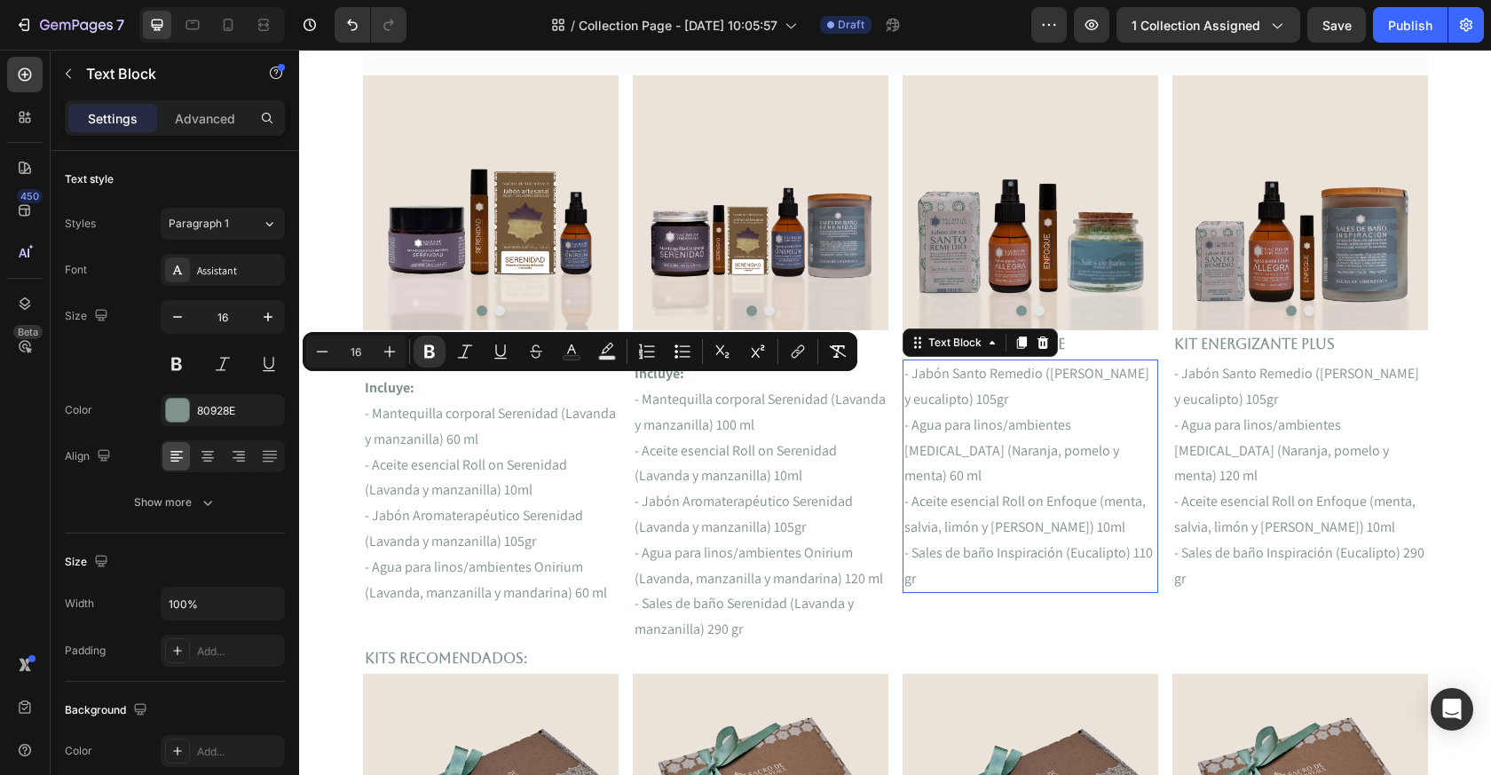
click at [1008, 364] on p "- Jabón Santo Remedio ([PERSON_NAME] y eucalipto) 105gr" at bounding box center [1031, 386] width 252 height 51
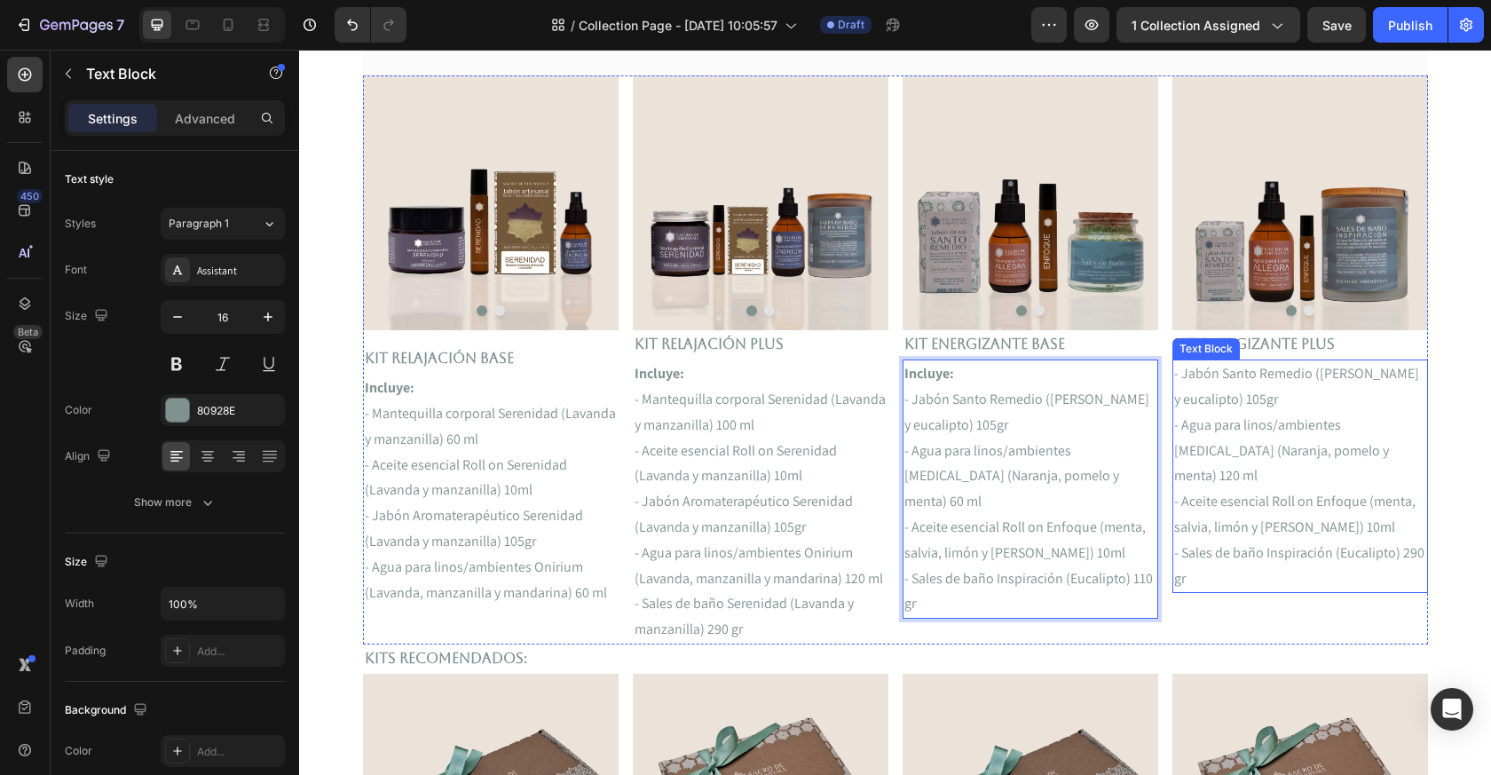
click at [1243, 379] on p "- Jabón Santo Remedio ([PERSON_NAME] y eucalipto) 105gr" at bounding box center [1300, 386] width 252 height 51
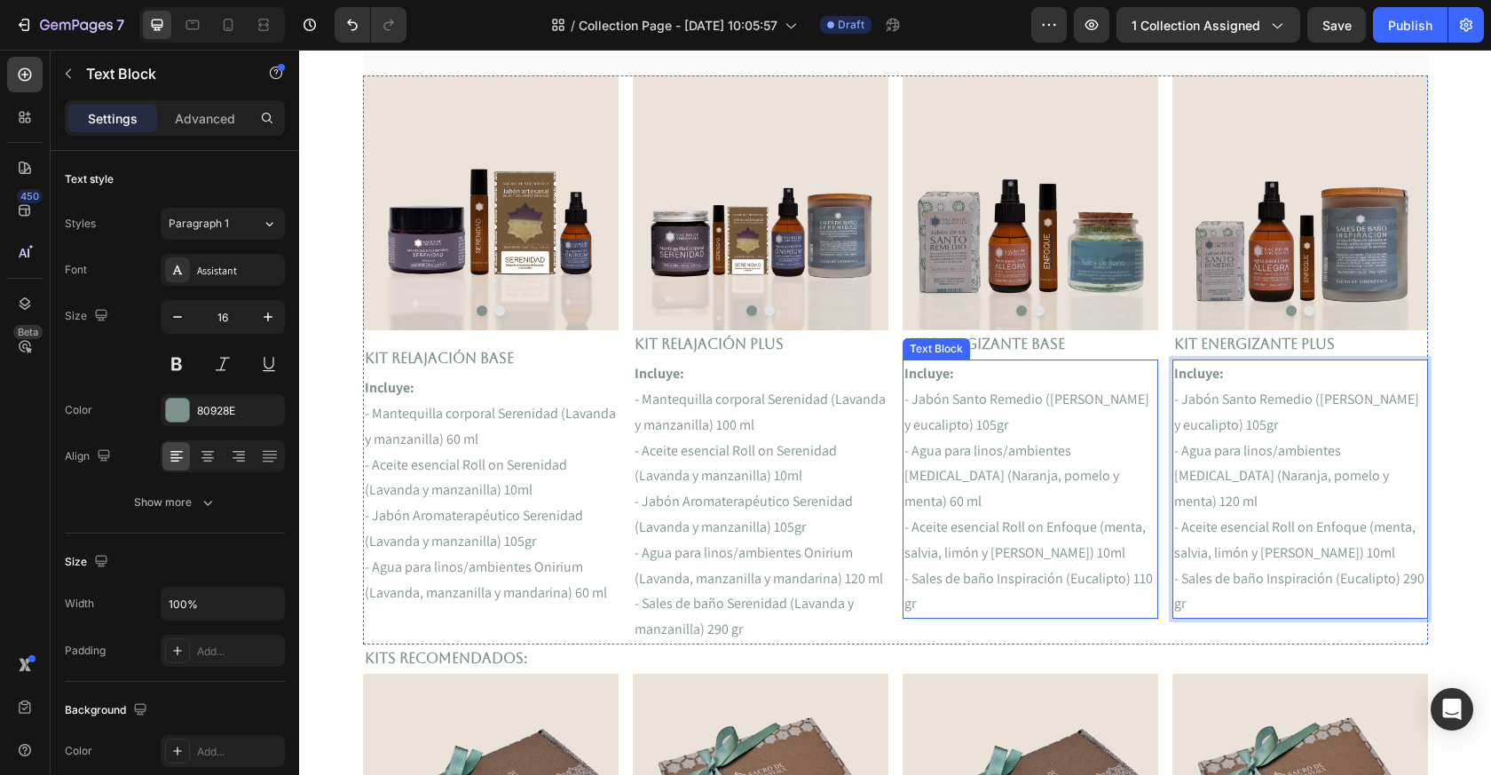
click at [1091, 566] on p "- Sales de baño Inspiración (Eucalipto) 110 gr" at bounding box center [1031, 591] width 252 height 51
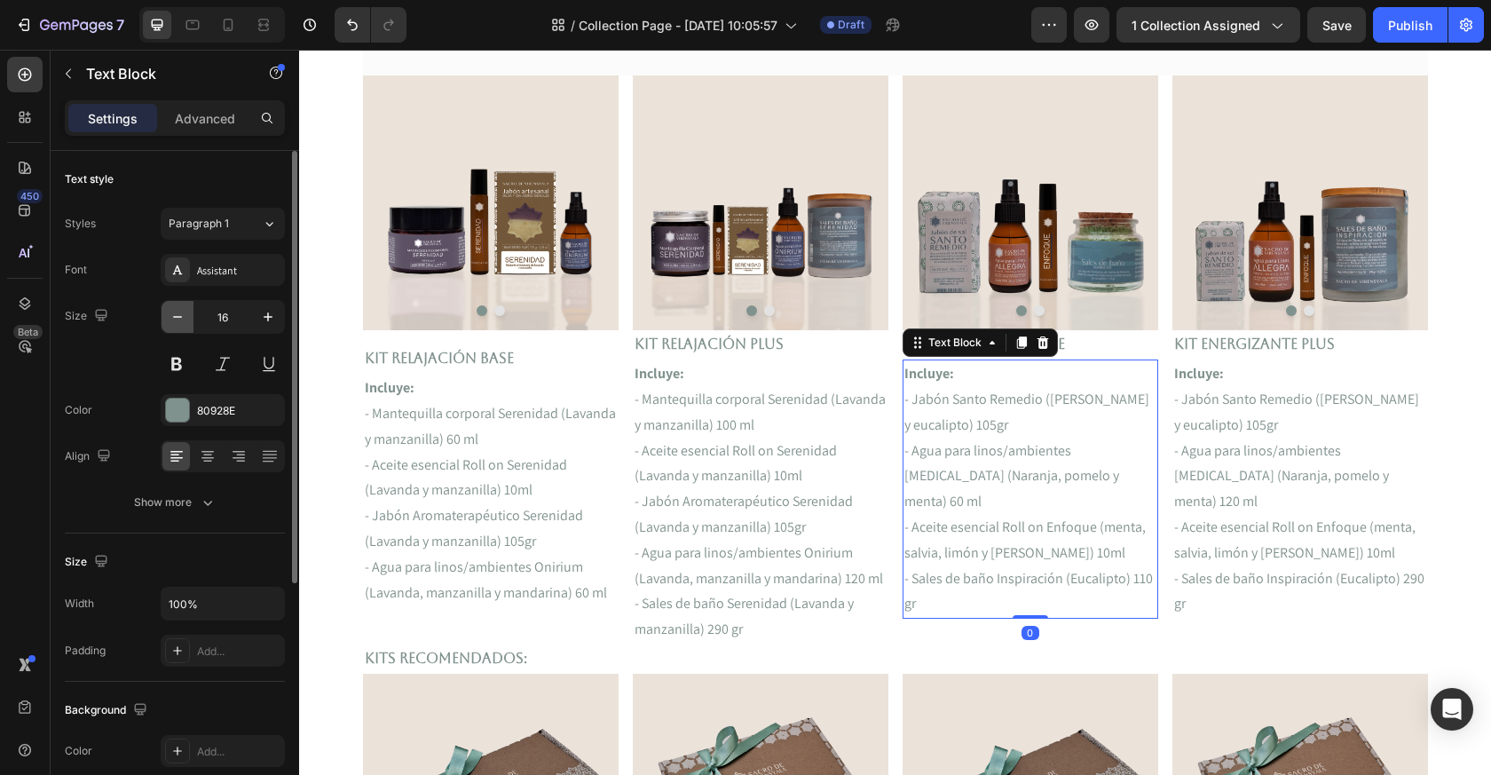
click at [166, 317] on button "button" at bounding box center [178, 317] width 32 height 32
type input "15"
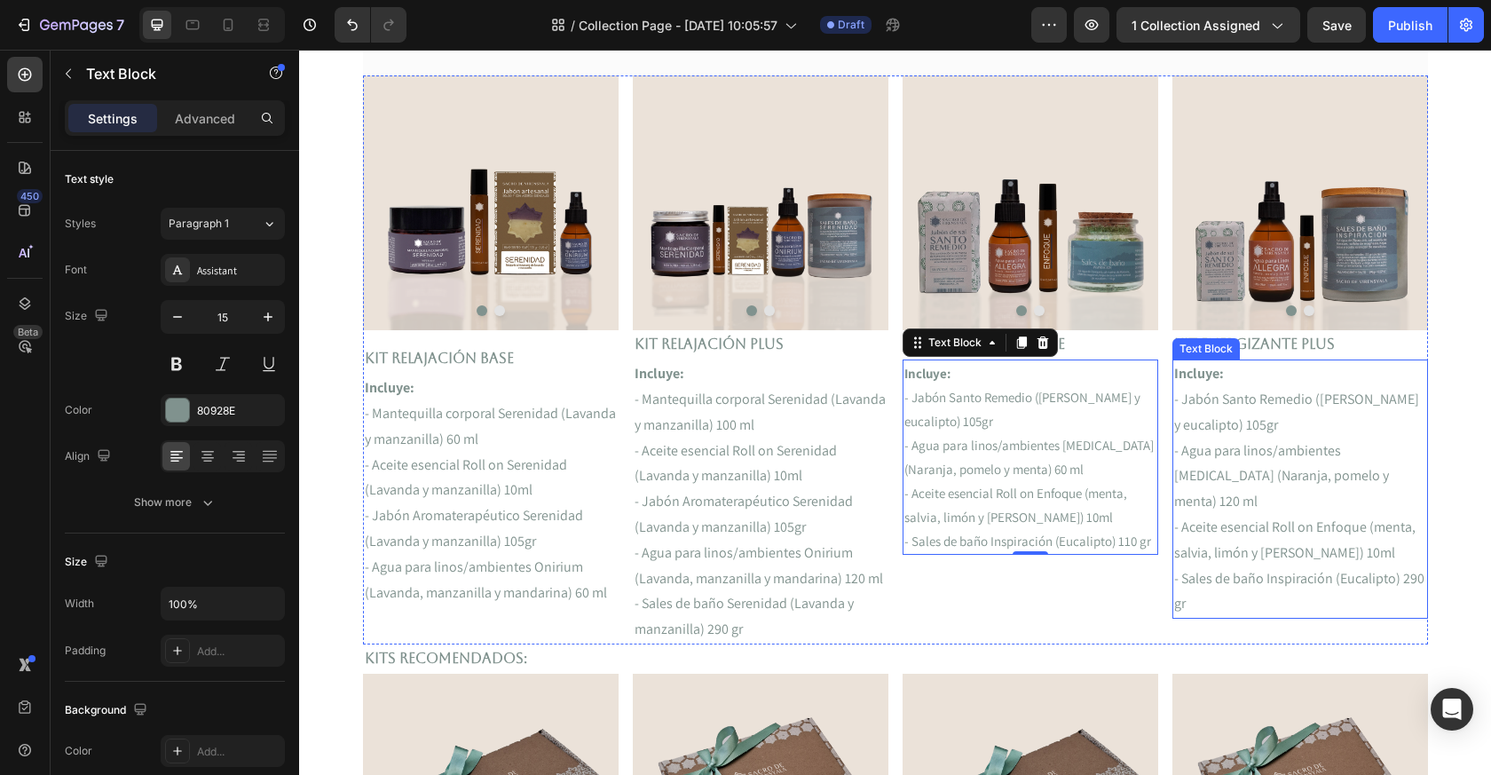
click at [1235, 426] on p "- Jabón Santo Remedio ([PERSON_NAME] y eucalipto) 105gr" at bounding box center [1300, 412] width 252 height 51
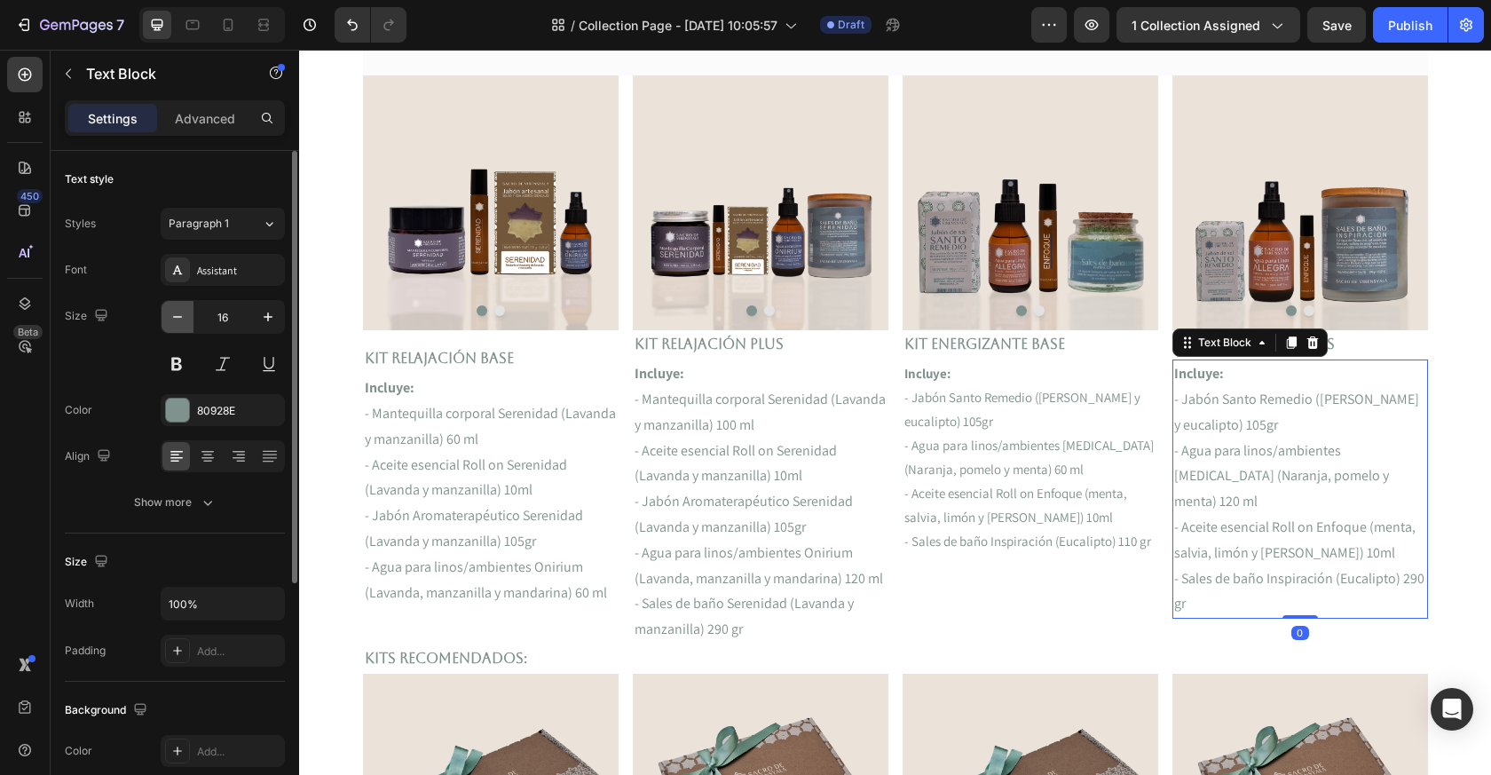
click at [182, 319] on icon "button" at bounding box center [178, 317] width 18 height 18
type input "15"
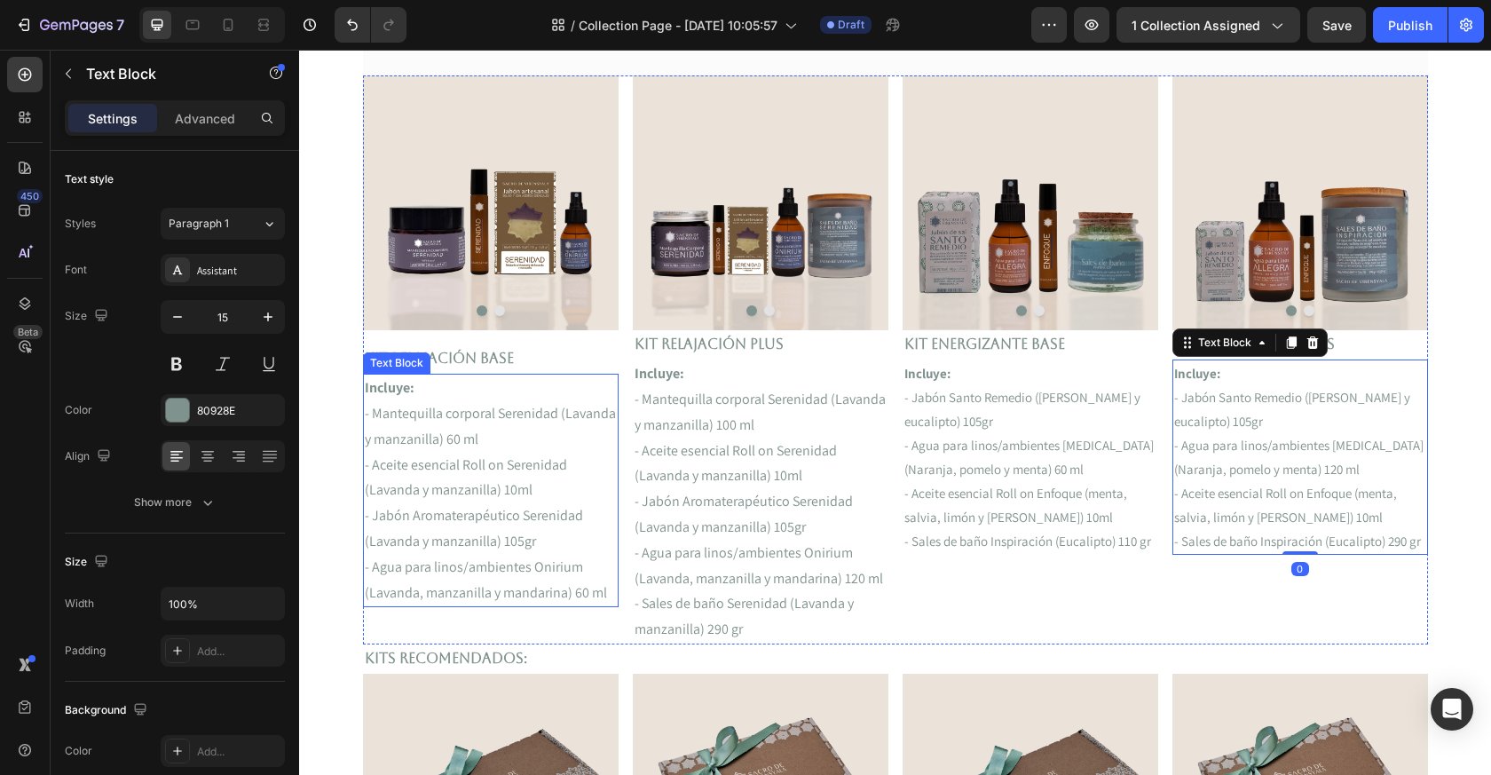
click at [677, 487] on p "- Aceite esencial Roll on Serenidad (Lavanda y manzanilla) 10ml" at bounding box center [761, 464] width 252 height 51
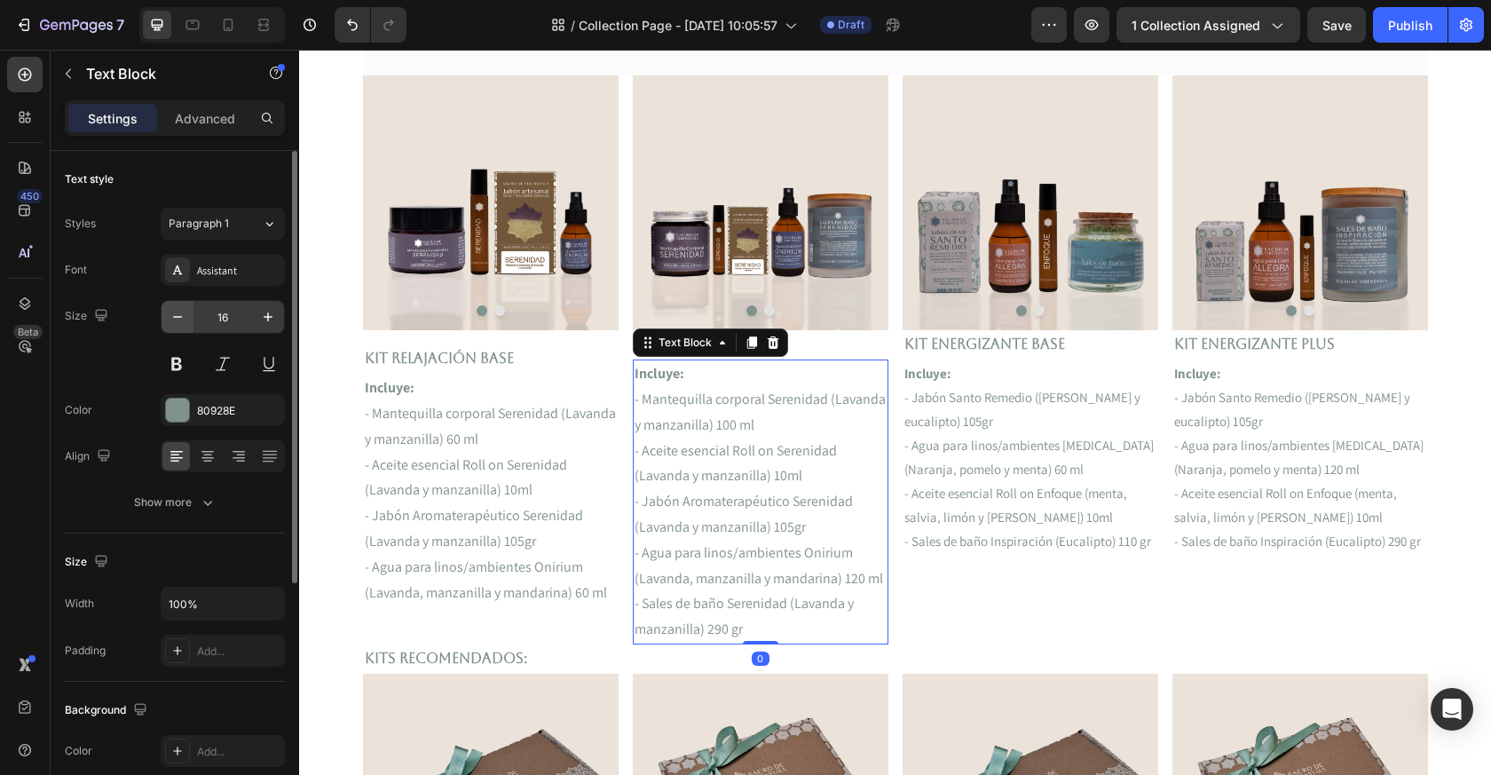
click at [177, 323] on icon "button" at bounding box center [178, 317] width 18 height 18
type input "15"
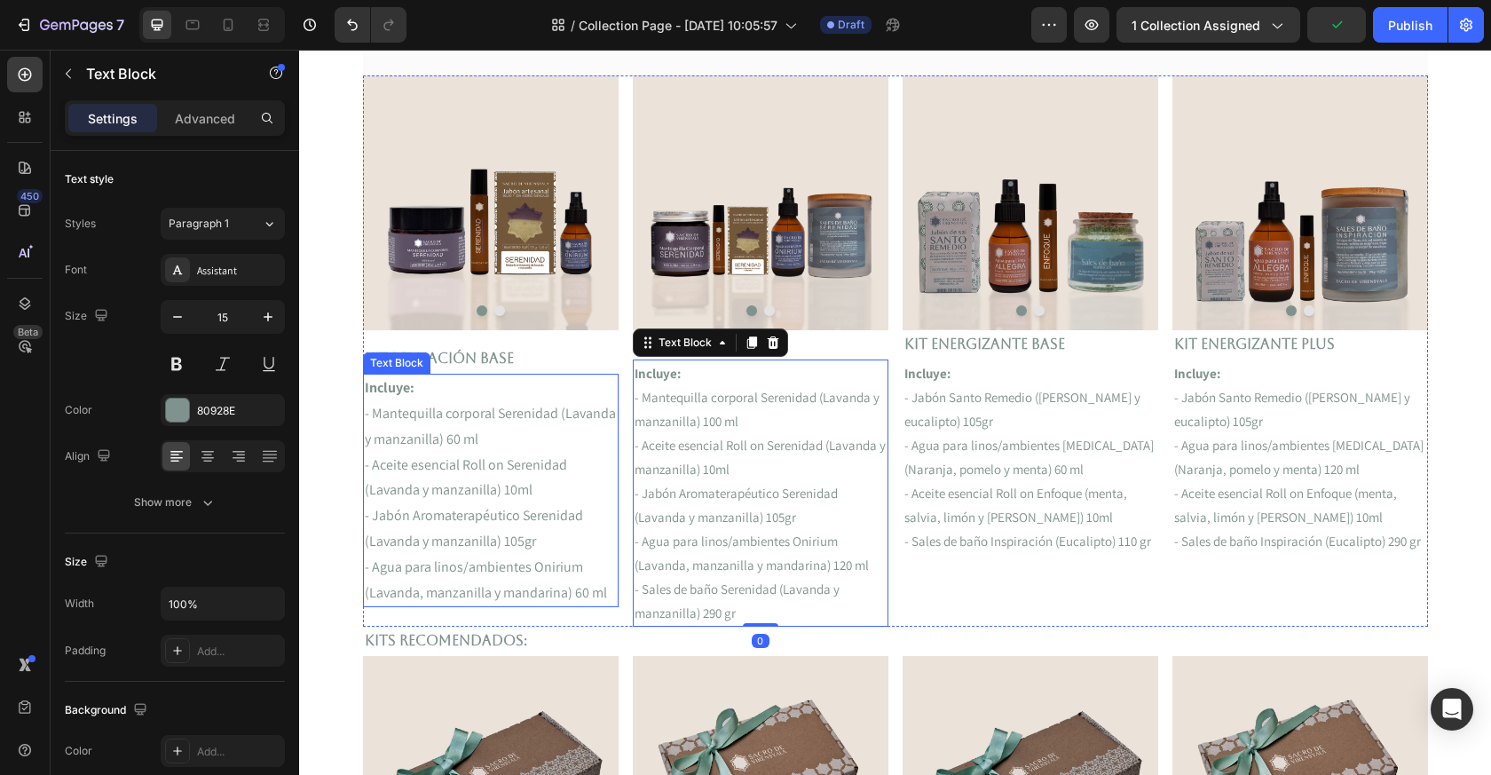
click at [407, 513] on p "- Jabón Aromaterapéutico Serenidad (Lavanda y manzanilla) 105gr" at bounding box center [491, 528] width 252 height 51
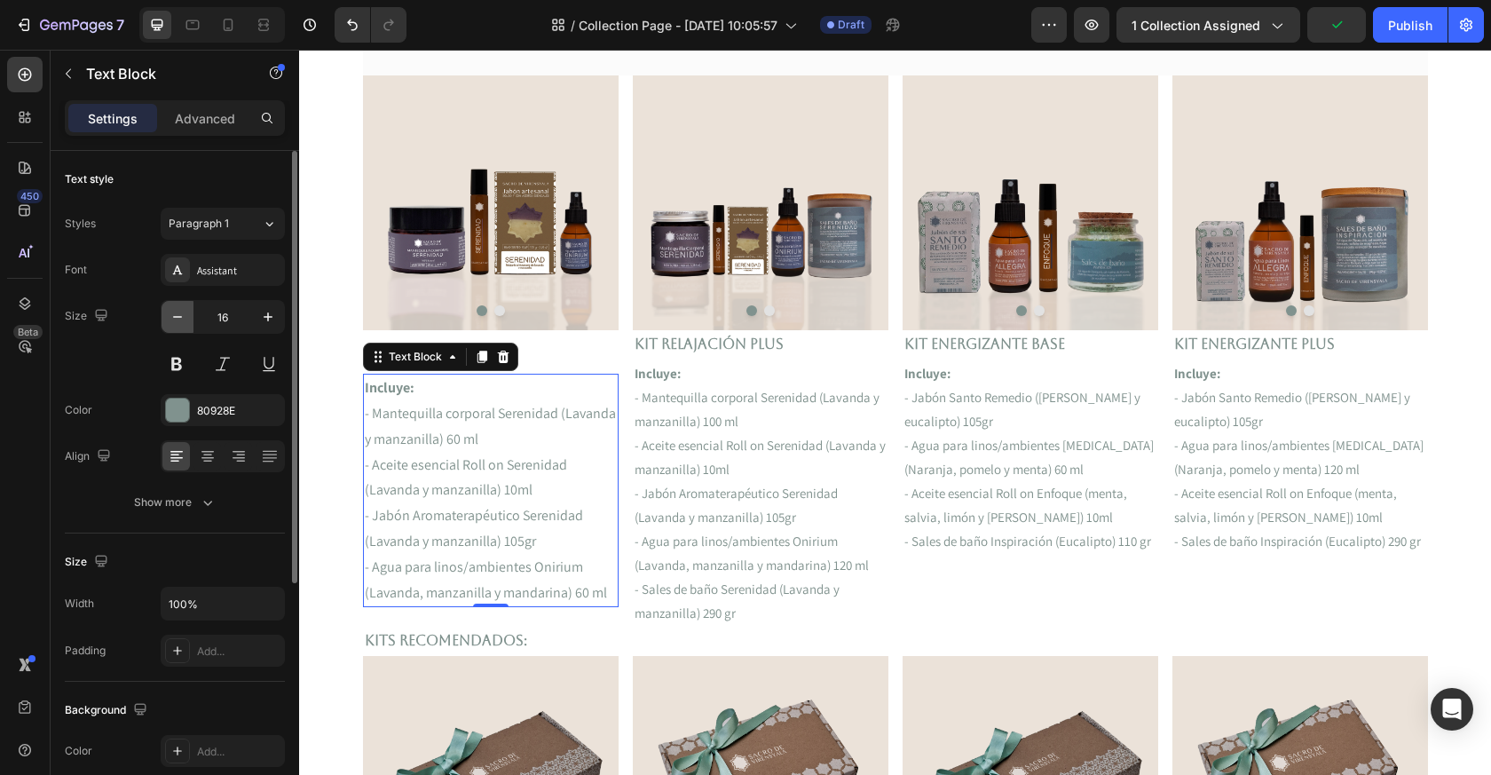
click at [182, 319] on icon "button" at bounding box center [178, 317] width 18 height 18
type input "15"
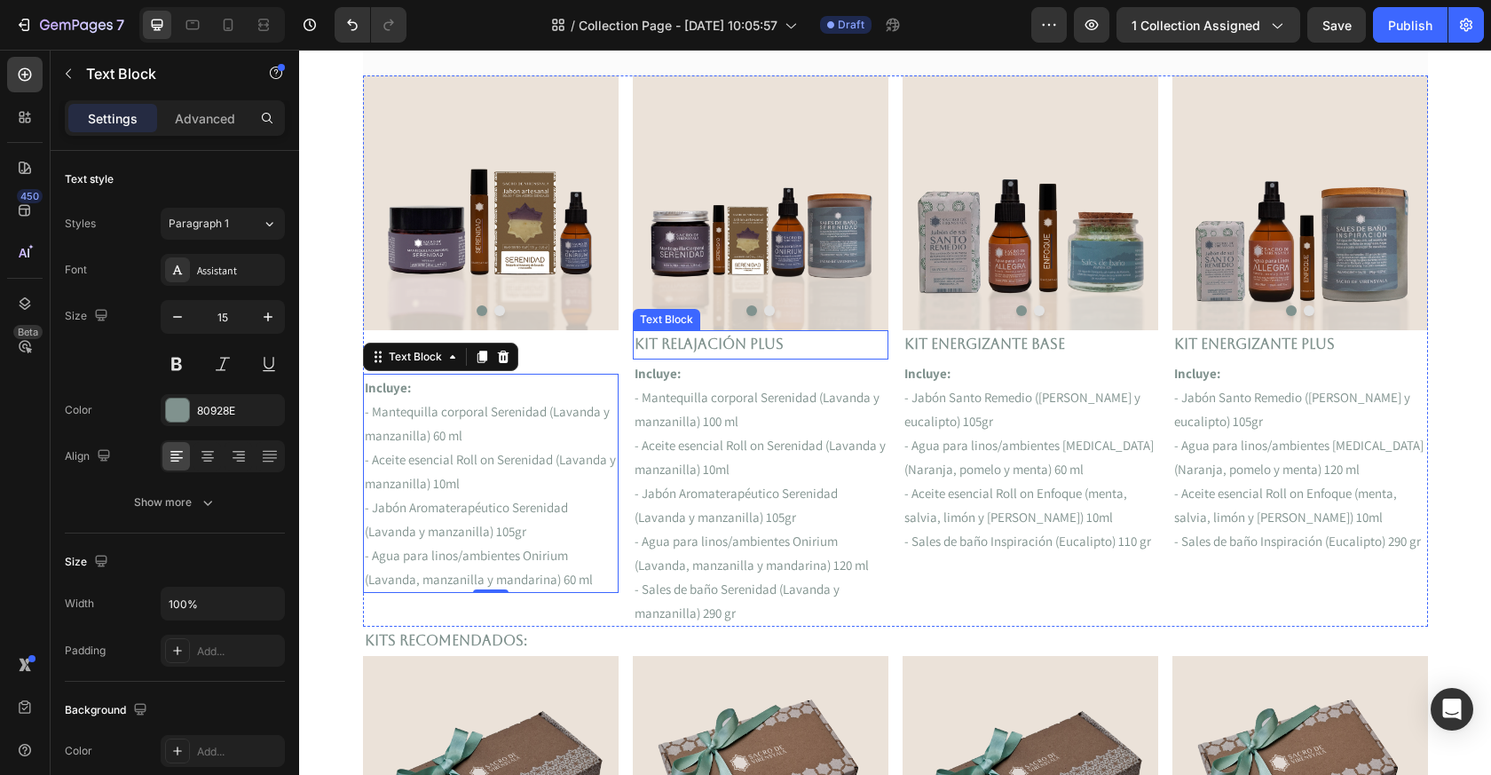
click at [686, 354] on p "Kit Relajación Plus" at bounding box center [761, 345] width 252 height 26
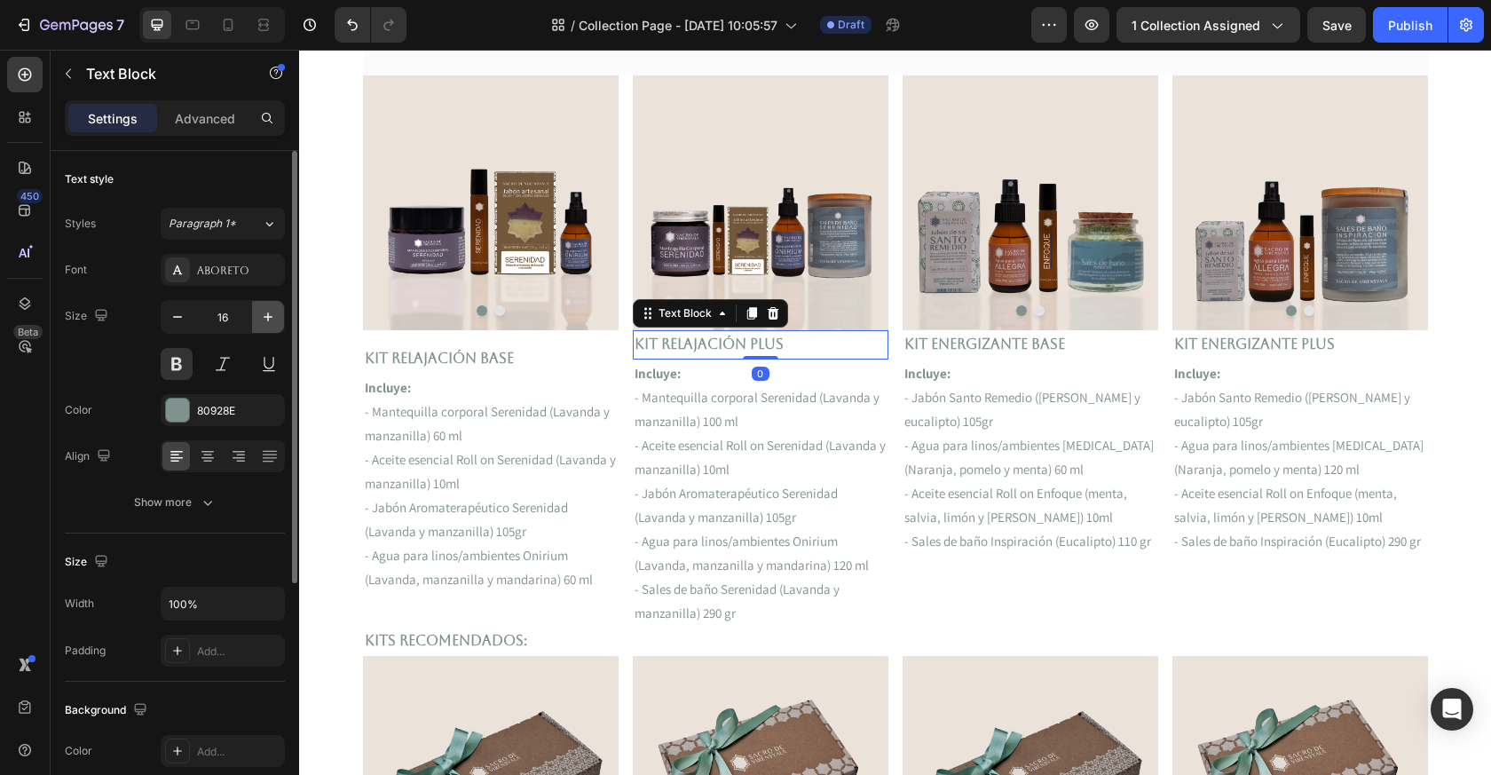
click at [268, 320] on icon "button" at bounding box center [268, 316] width 9 height 9
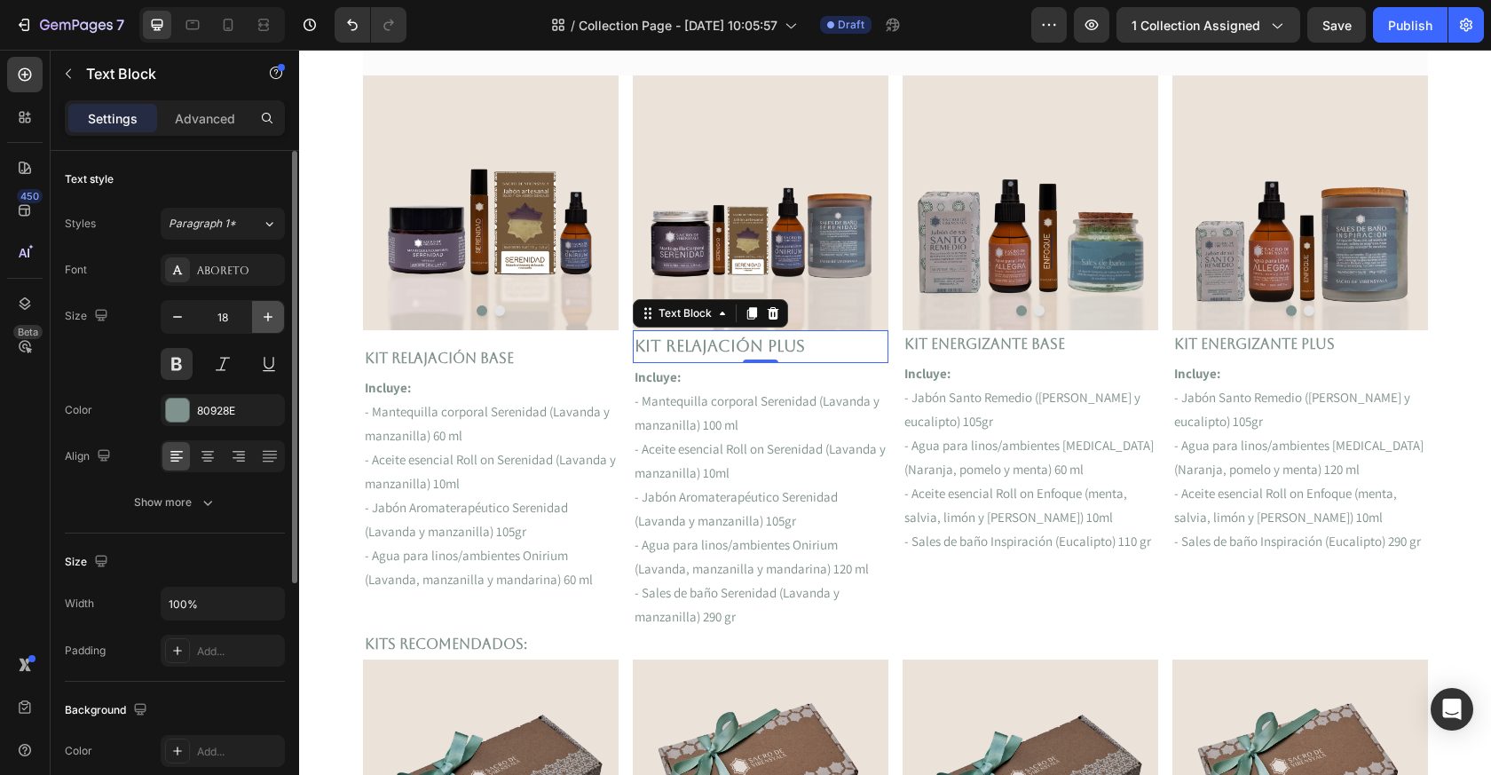
click at [268, 320] on icon "button" at bounding box center [268, 316] width 9 height 9
type input "20"
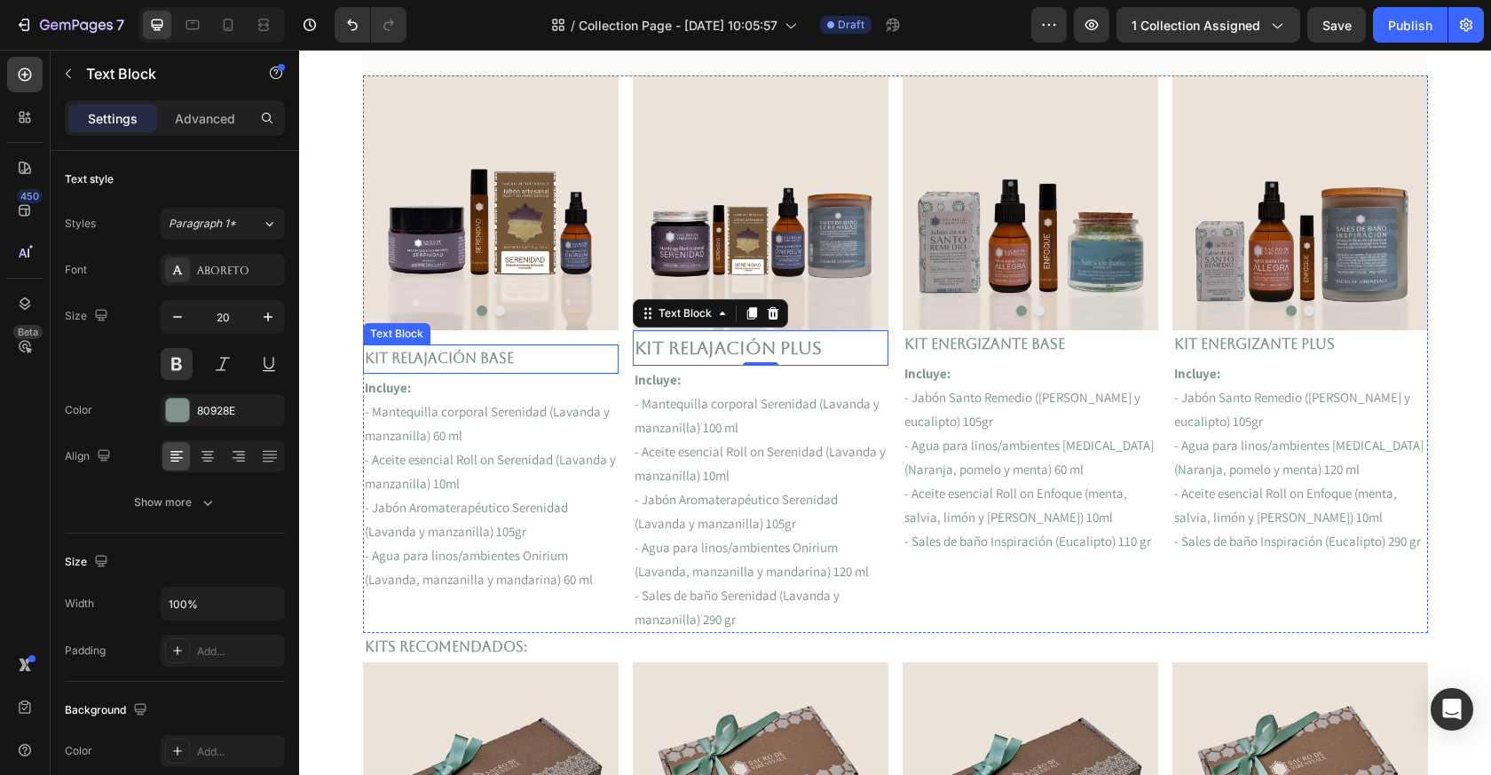
click at [463, 352] on p "Kit Relajación Base" at bounding box center [491, 359] width 252 height 26
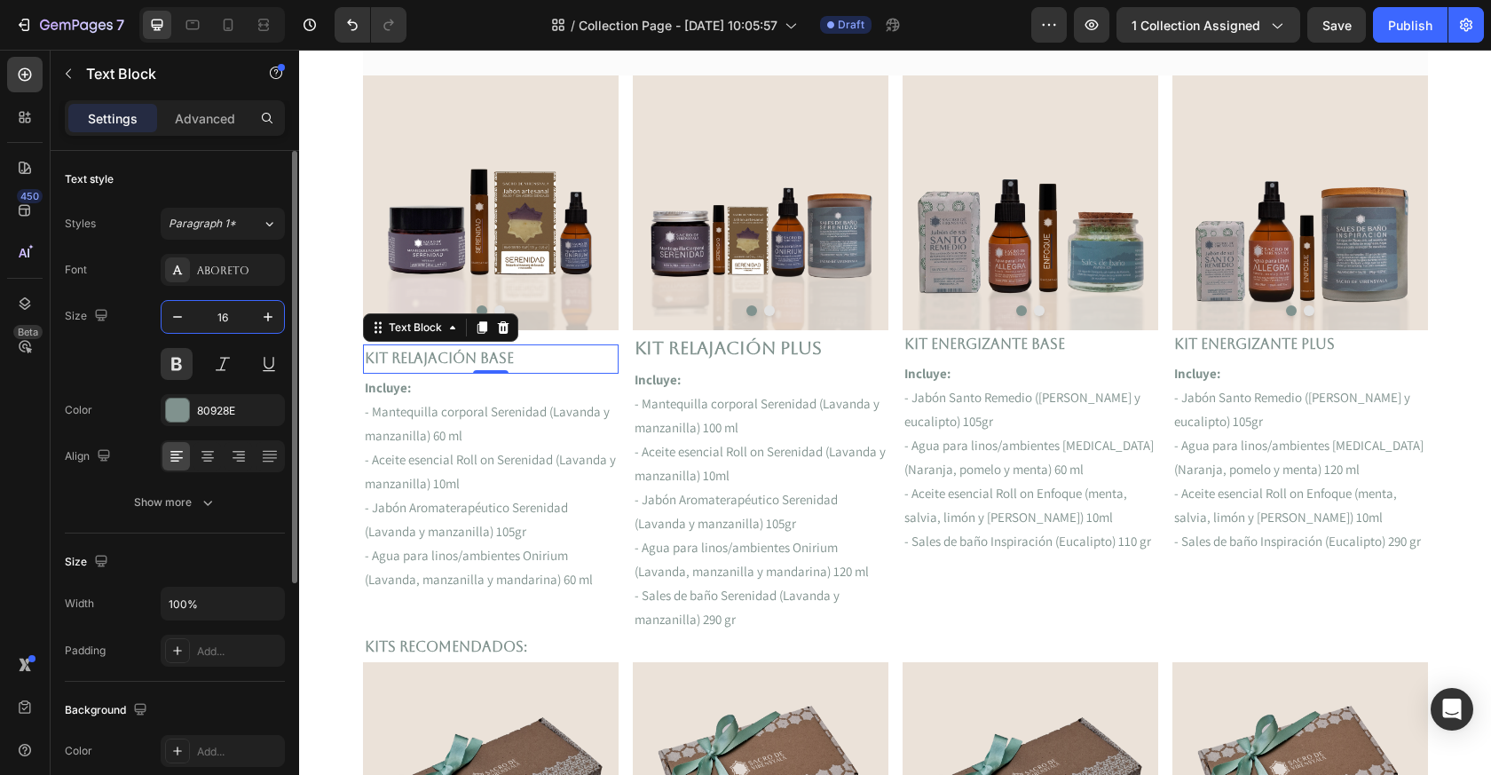
click at [238, 320] on input "16" at bounding box center [223, 317] width 59 height 32
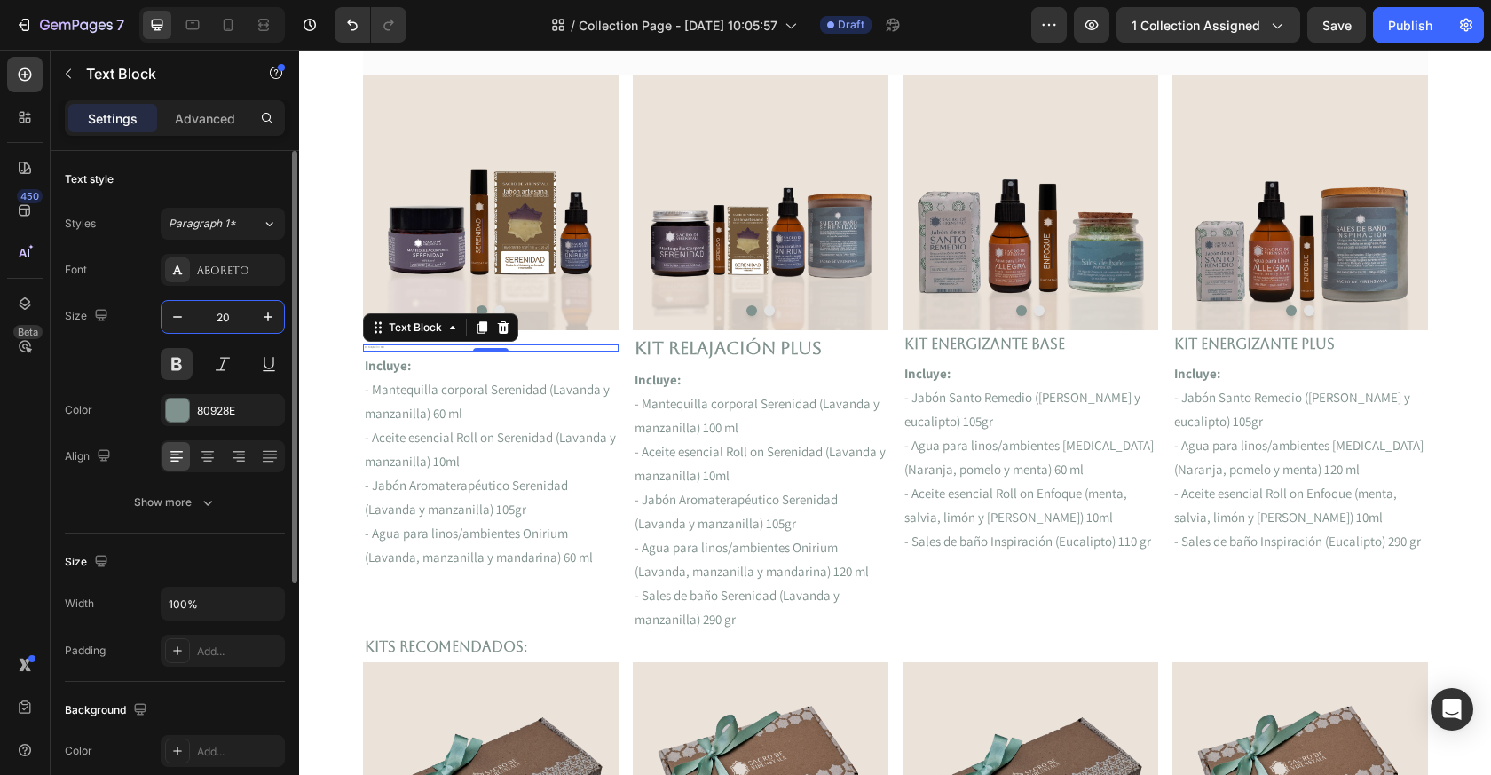
type input "20"
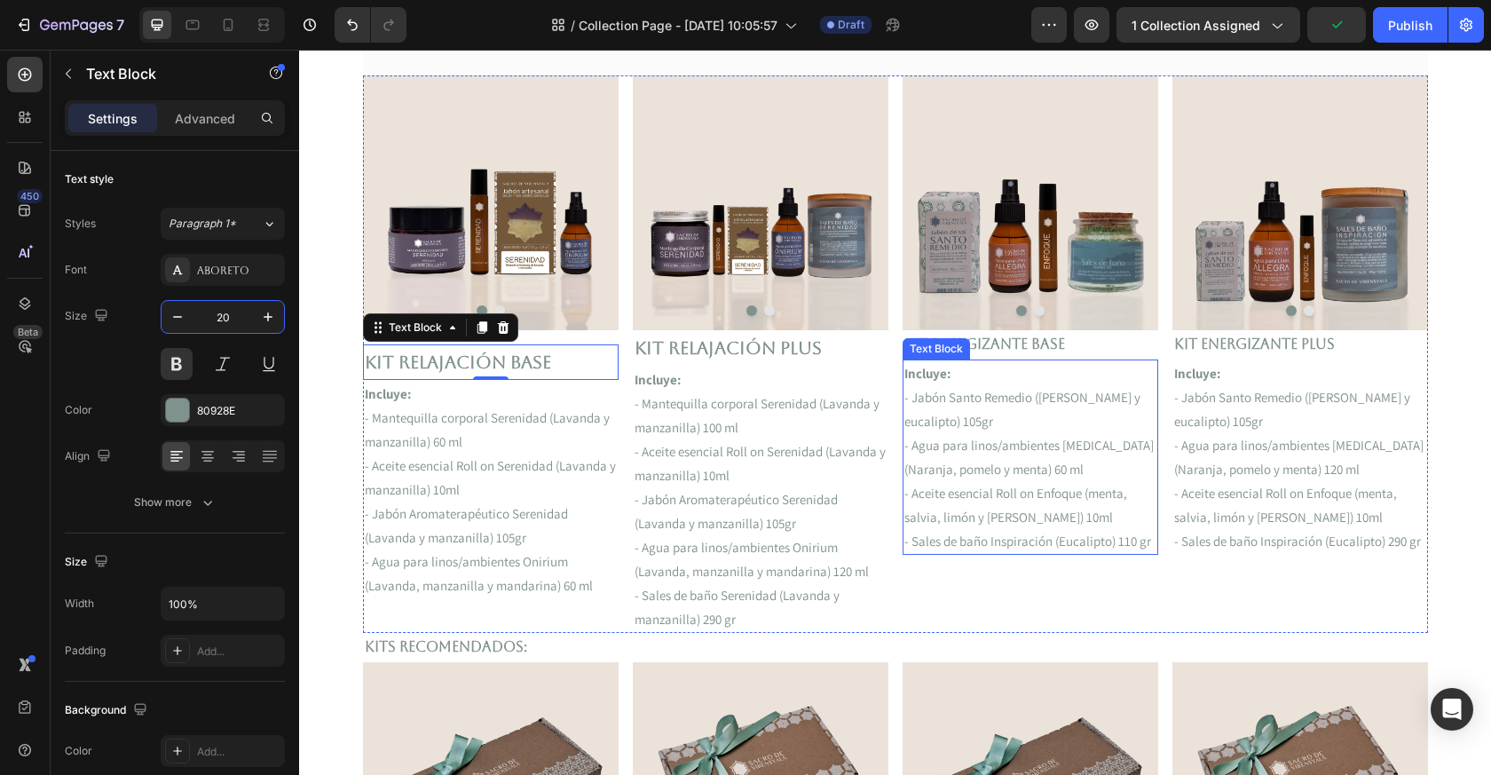
click at [997, 345] on p "Kit ENERGIZANTE Base" at bounding box center [1031, 345] width 252 height 26
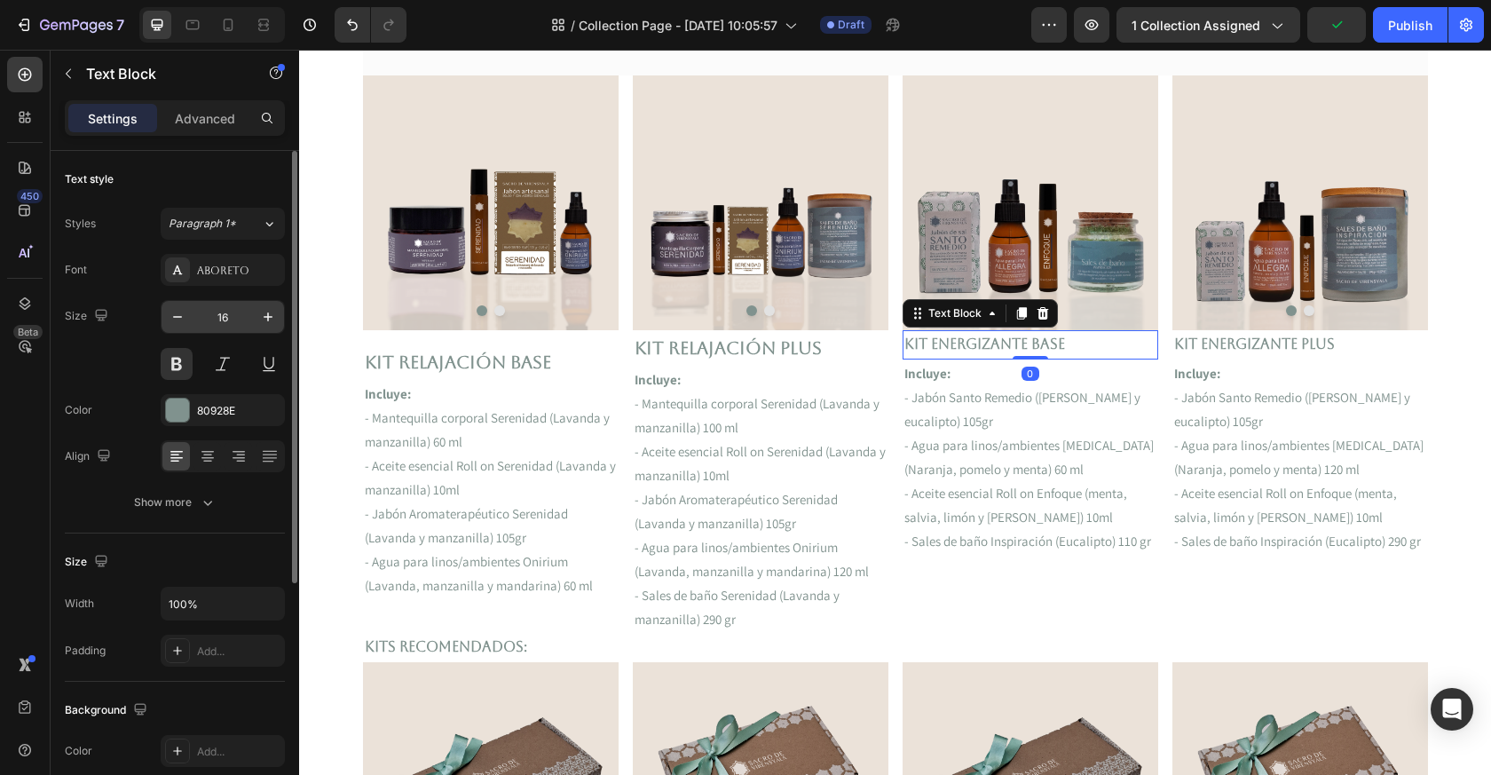
click at [229, 314] on input "16" at bounding box center [223, 317] width 59 height 32
type input "20"
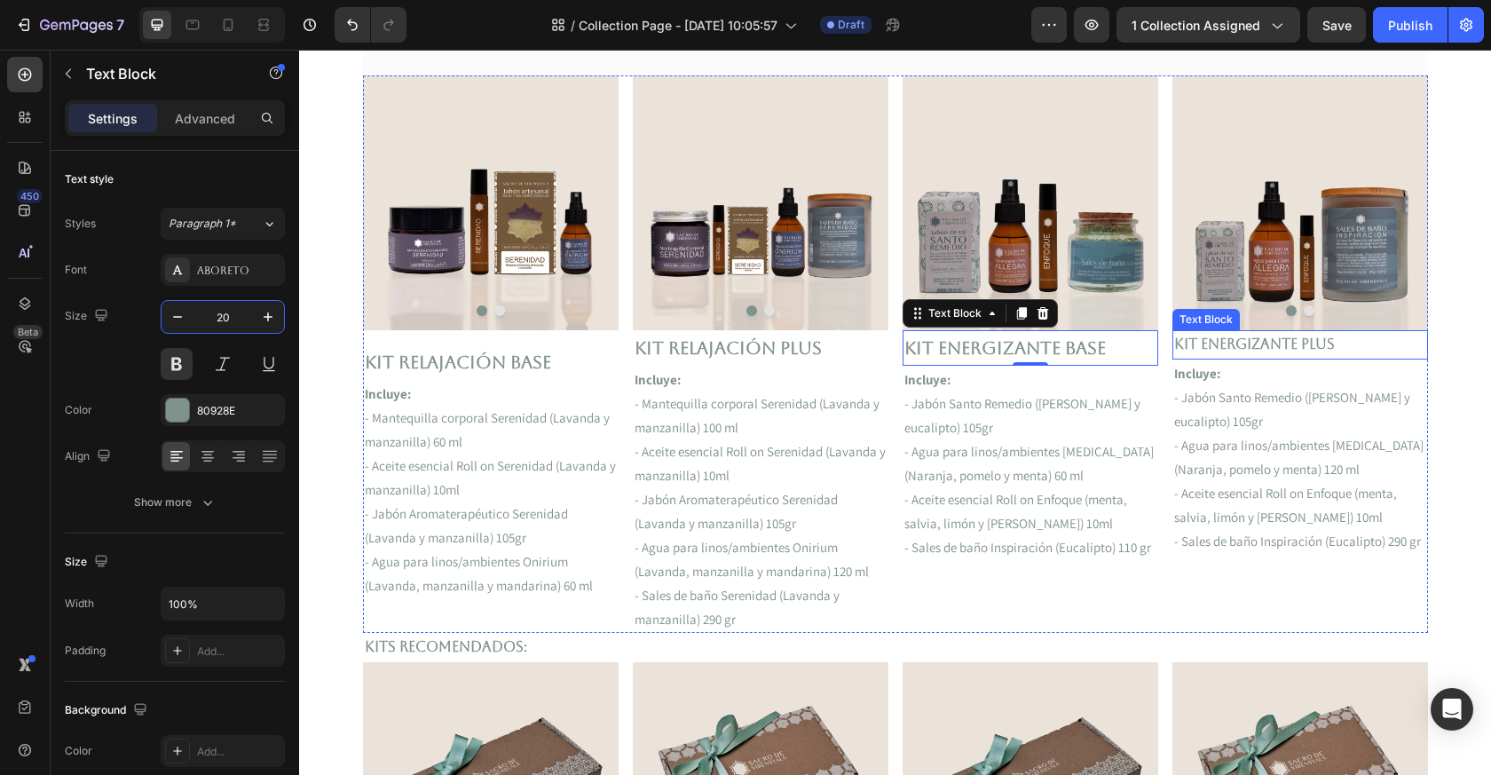
click at [1231, 336] on p "Kit ENERGIZANTE PLUS" at bounding box center [1300, 345] width 252 height 26
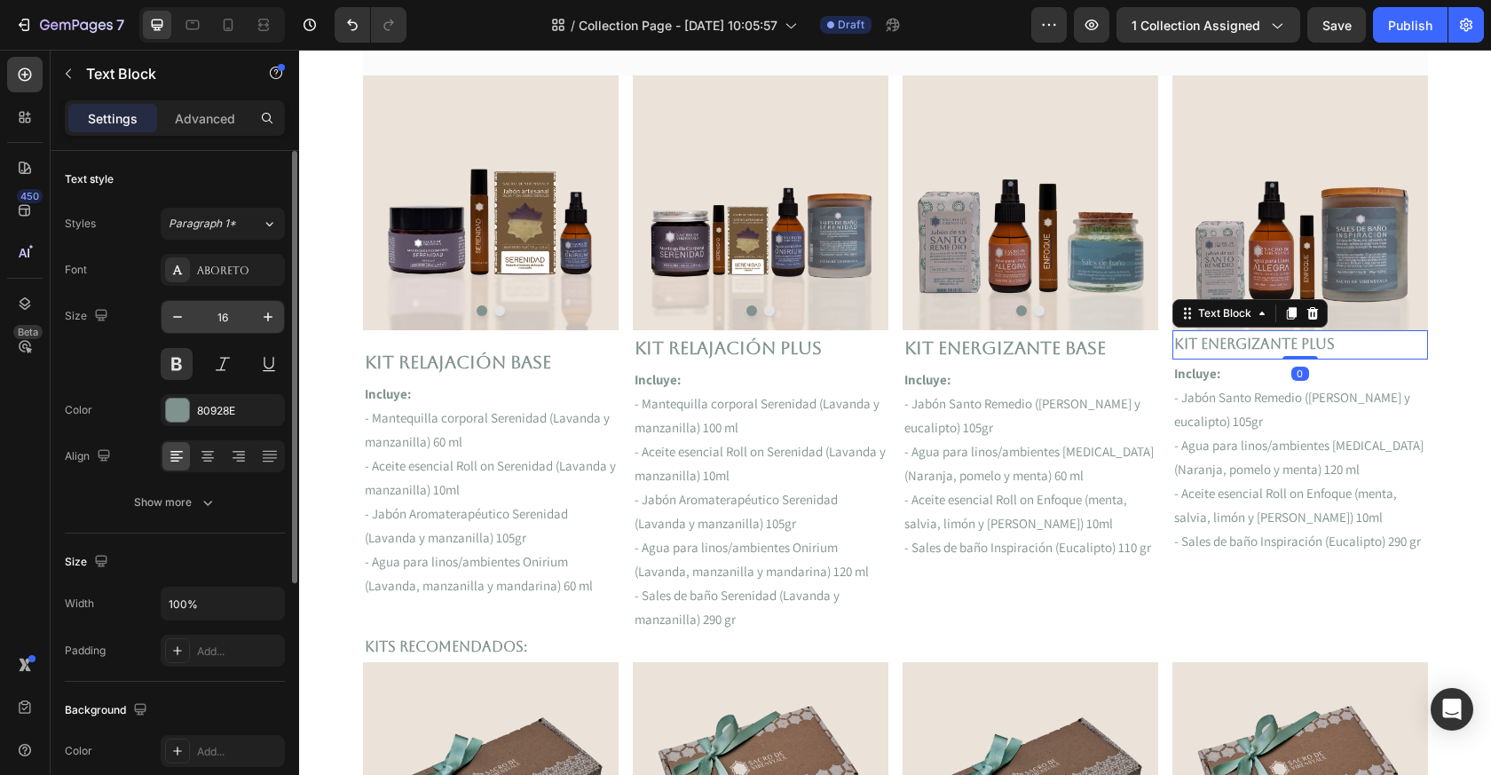
click at [231, 315] on input "16" at bounding box center [223, 317] width 59 height 32
type input "20"
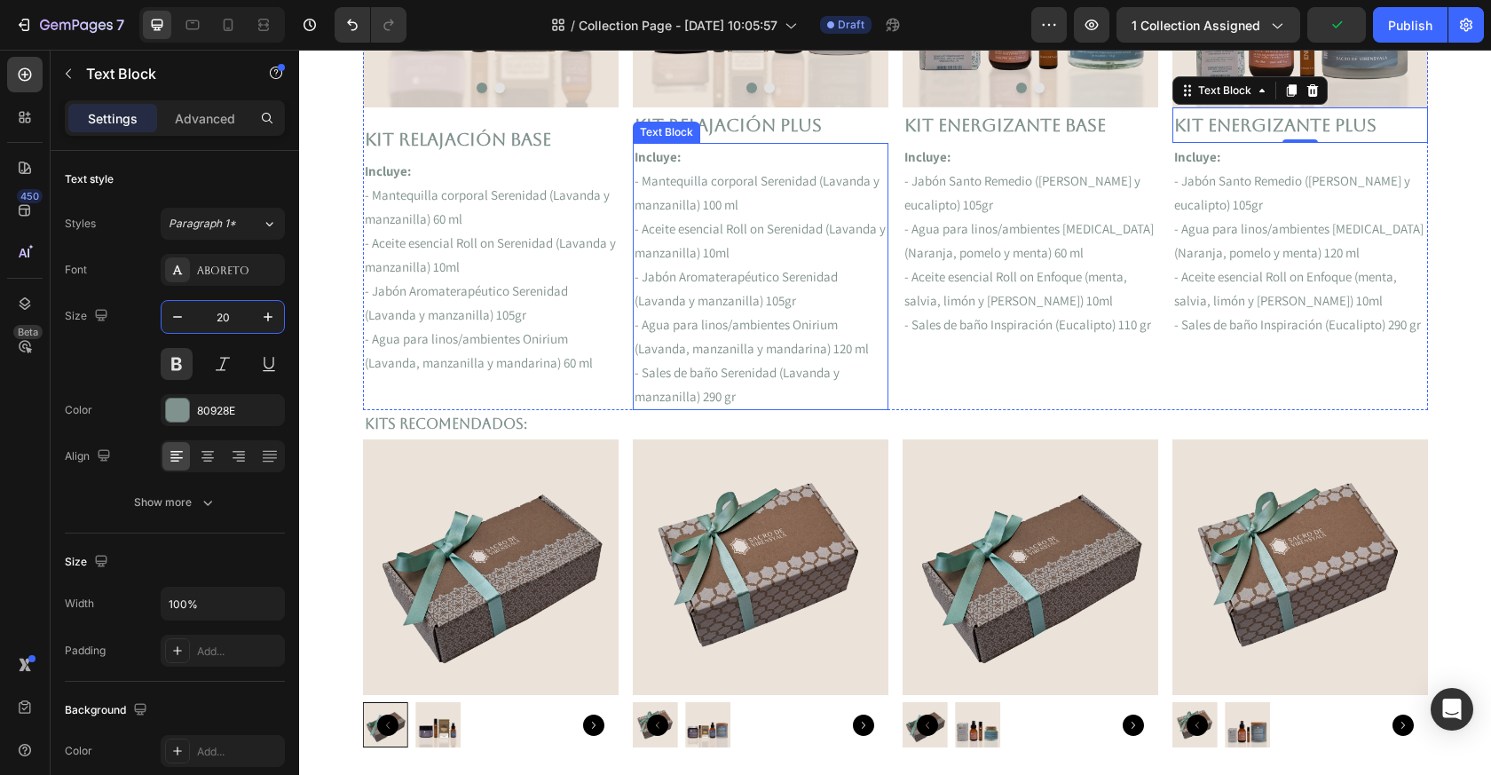
scroll to position [703, 0]
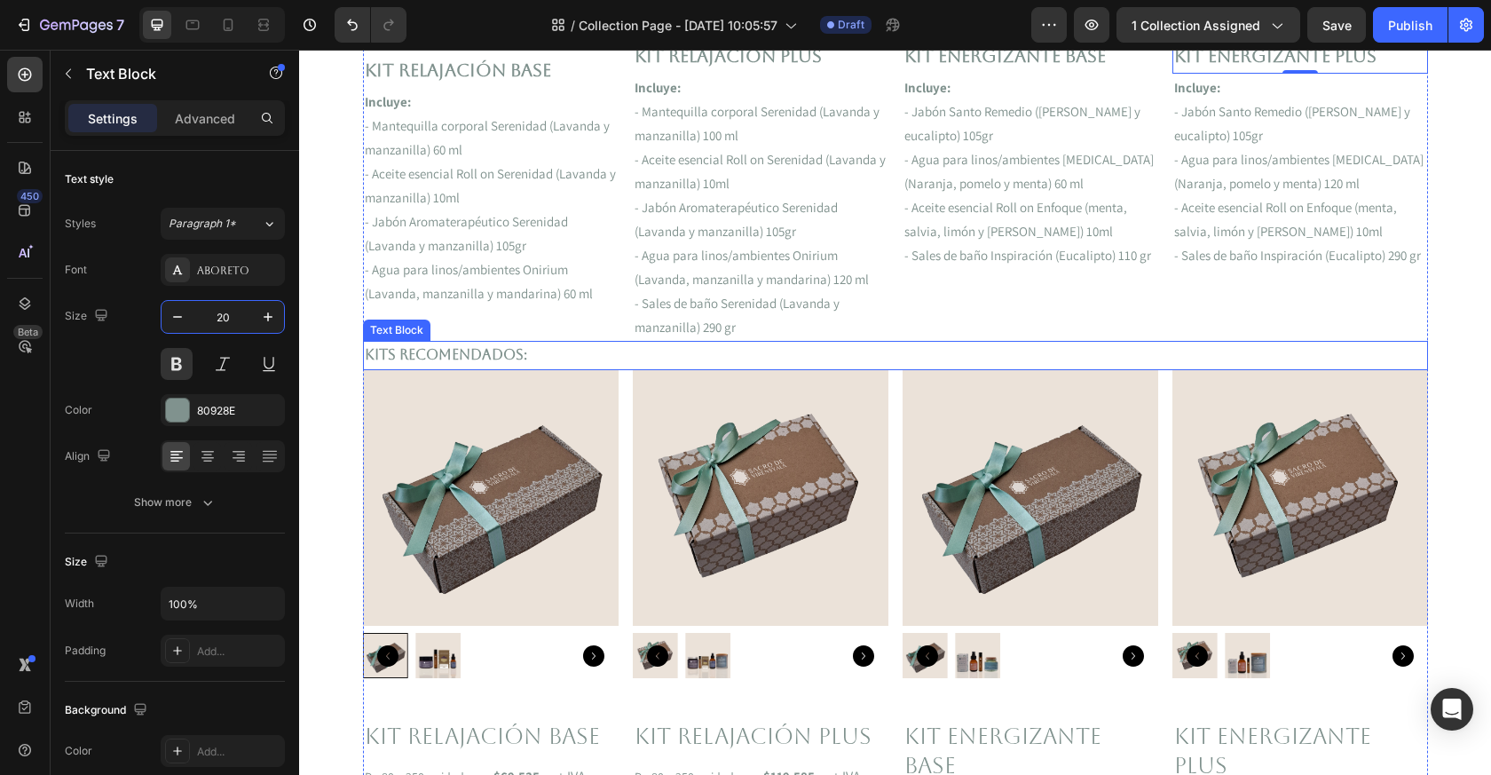
click at [889, 358] on p "Kits recomendados:" at bounding box center [896, 356] width 1062 height 26
click at [1441, 415] on section "FREE Shipping On All U.S. Orders Over $150 Text block 5000+ Text block Icon Ico…" at bounding box center [896, 559] width 1094 height 2352
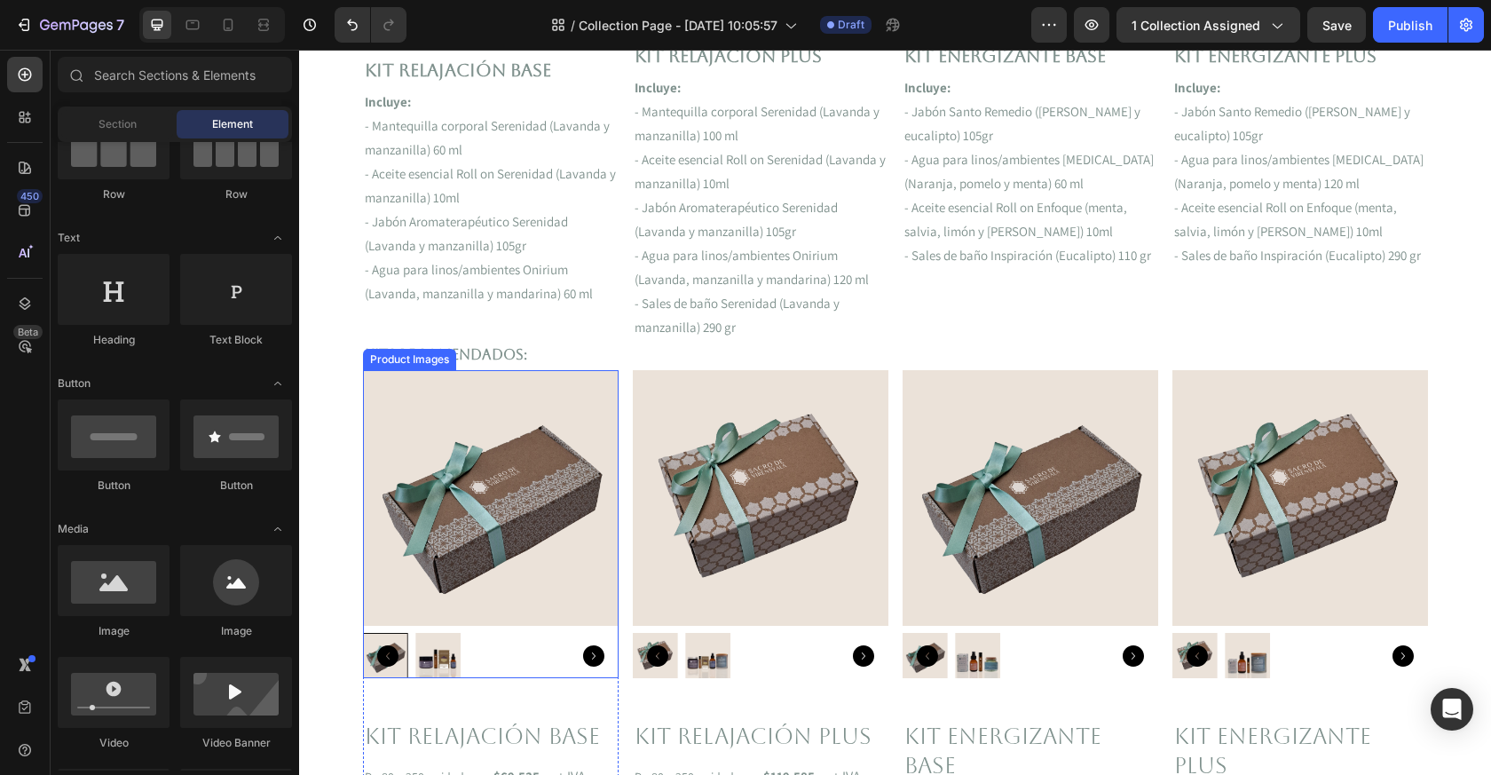
click at [512, 351] on p "Kits recomendados:" at bounding box center [896, 356] width 1062 height 26
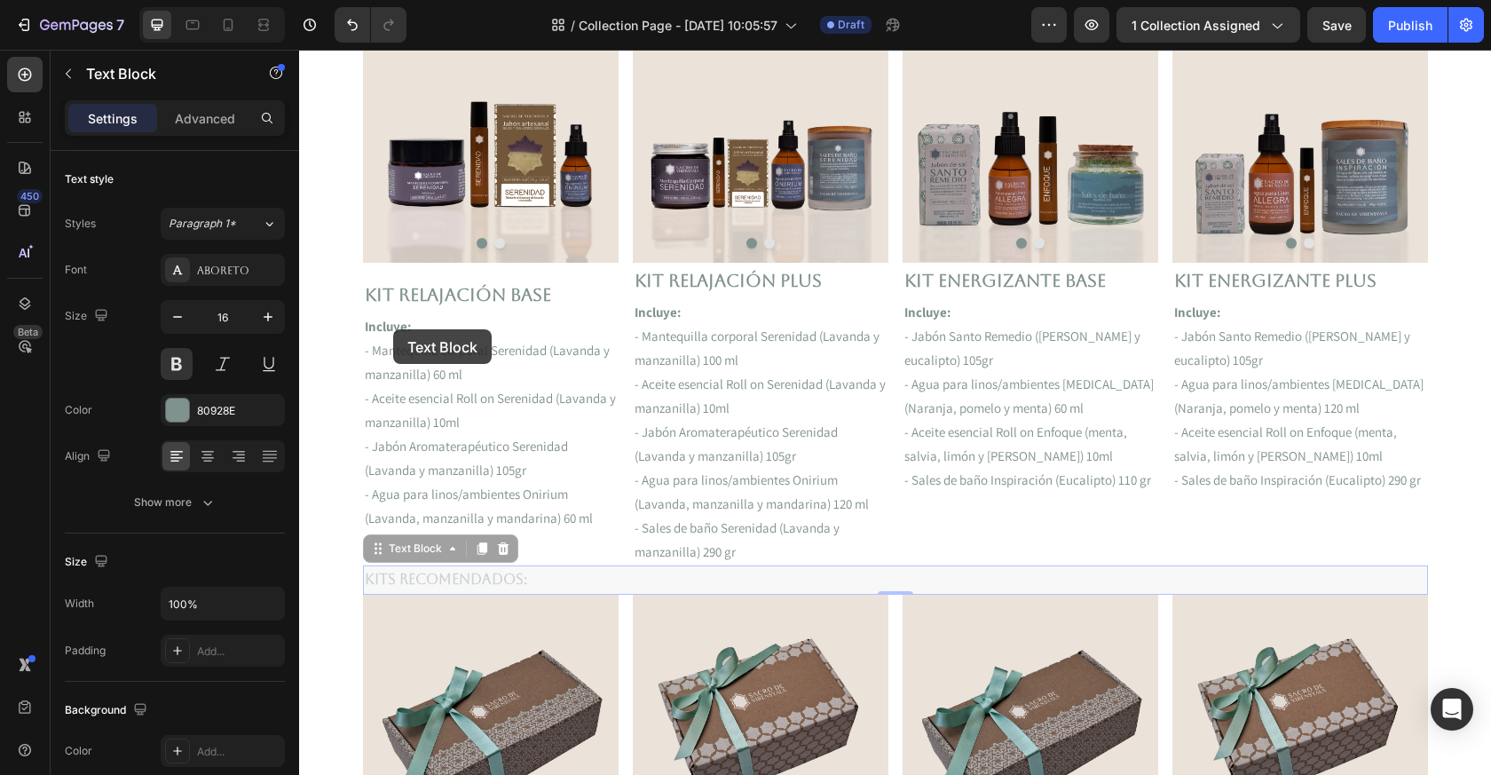
scroll to position [250, 0]
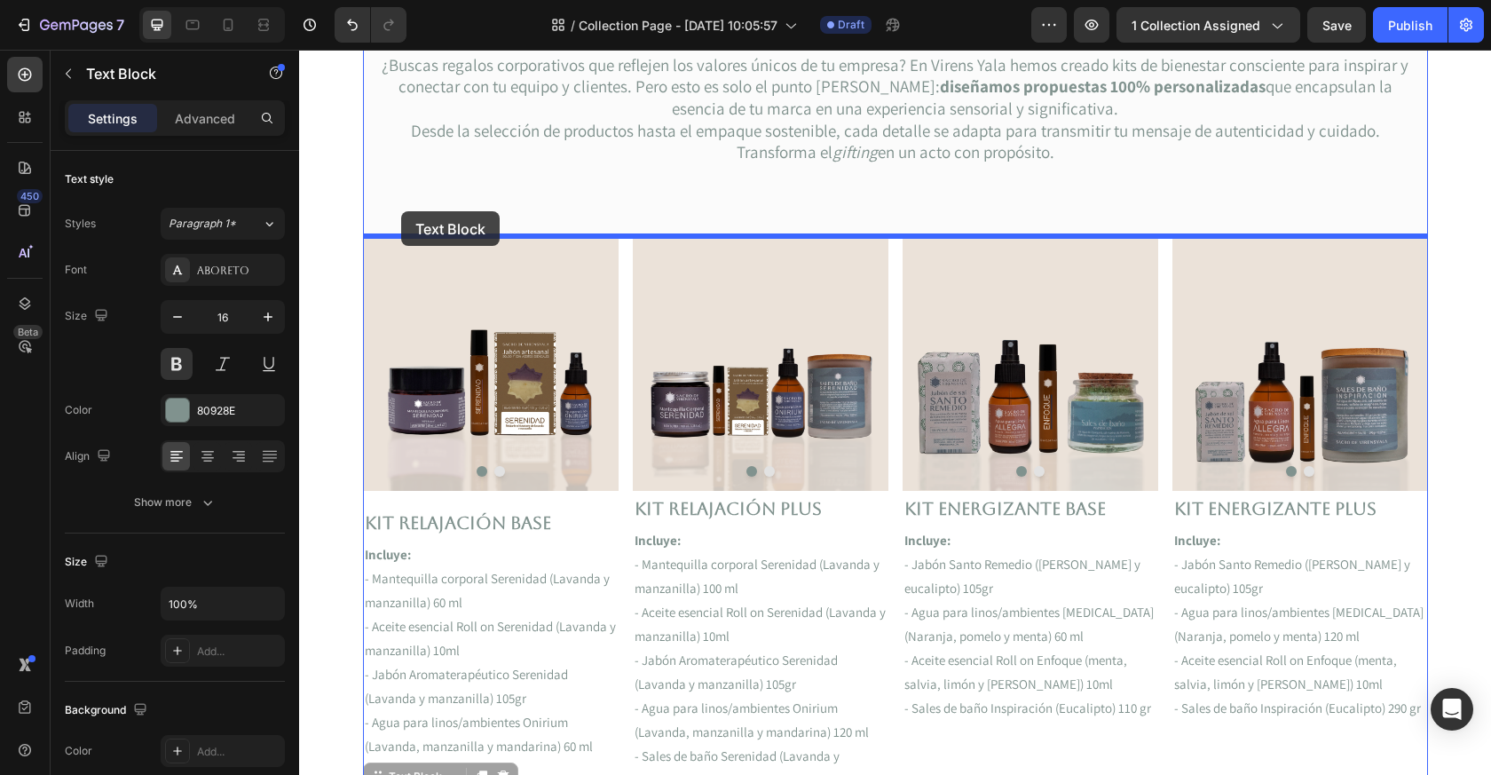
drag, startPoint x: 393, startPoint y: 329, endPoint x: 401, endPoint y: 211, distance: 118.3
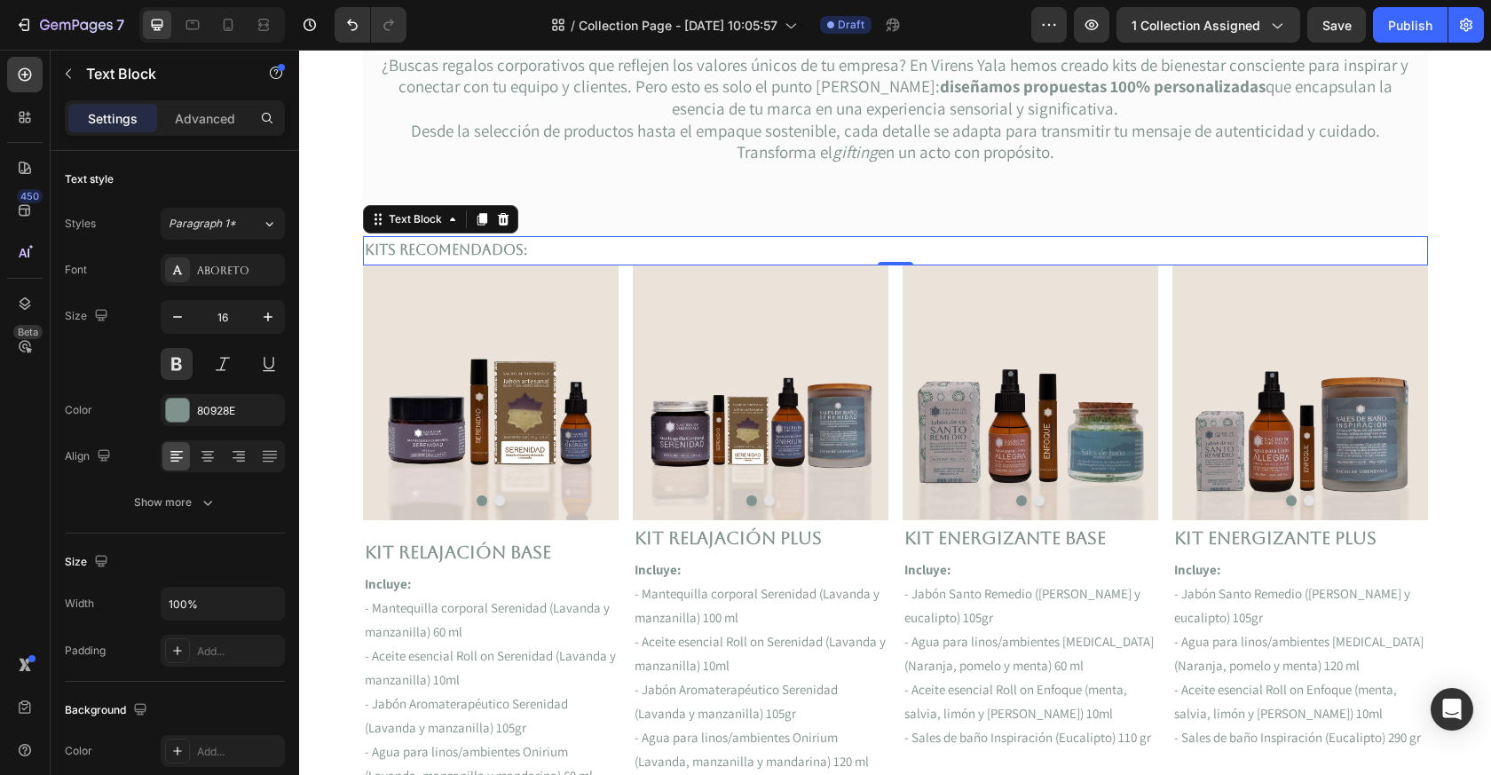
click at [521, 248] on p "Kits recomendados:" at bounding box center [896, 251] width 1062 height 26
click at [520, 248] on p "Kits recomendados:" at bounding box center [896, 251] width 1062 height 26
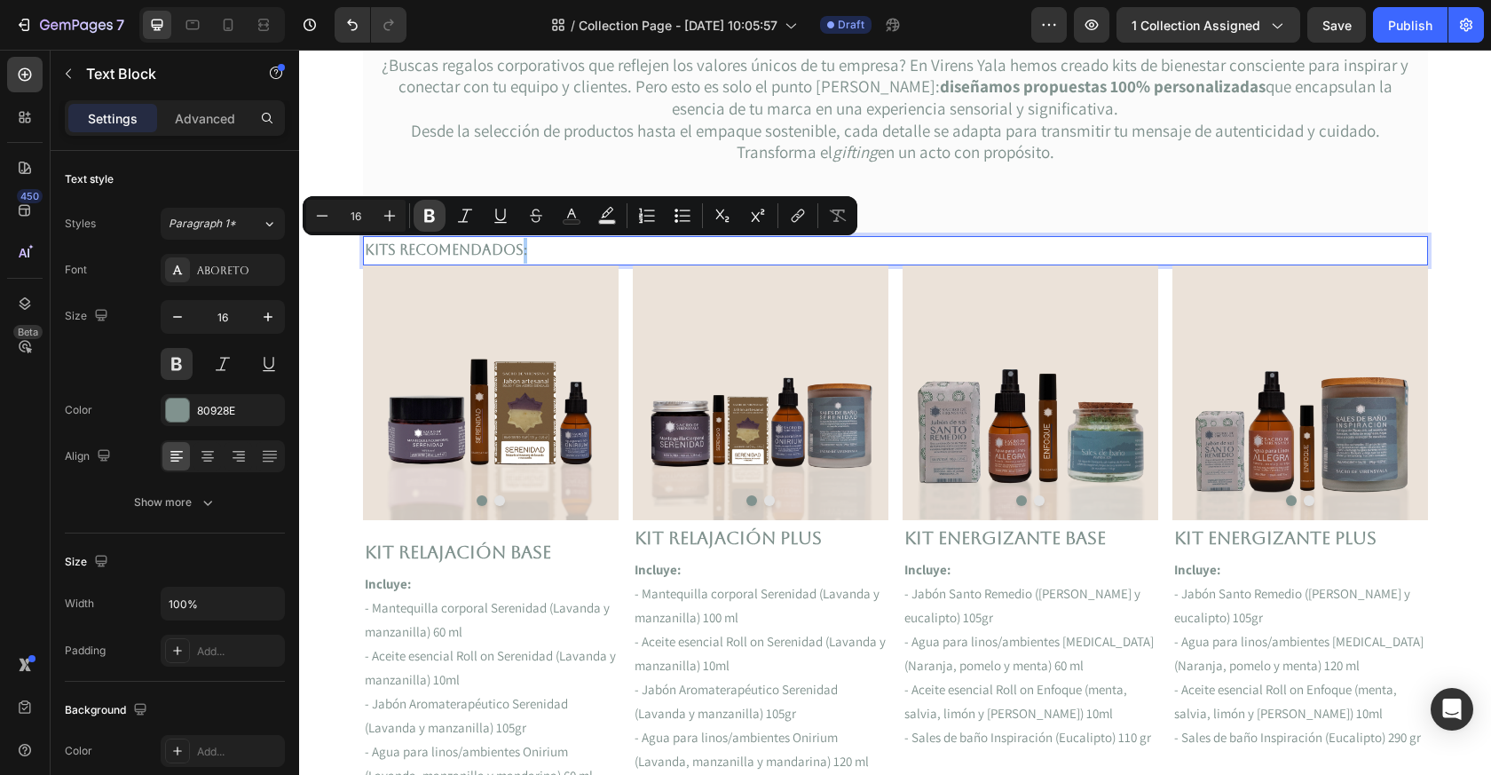
click at [418, 216] on button "Bold" at bounding box center [430, 216] width 32 height 32
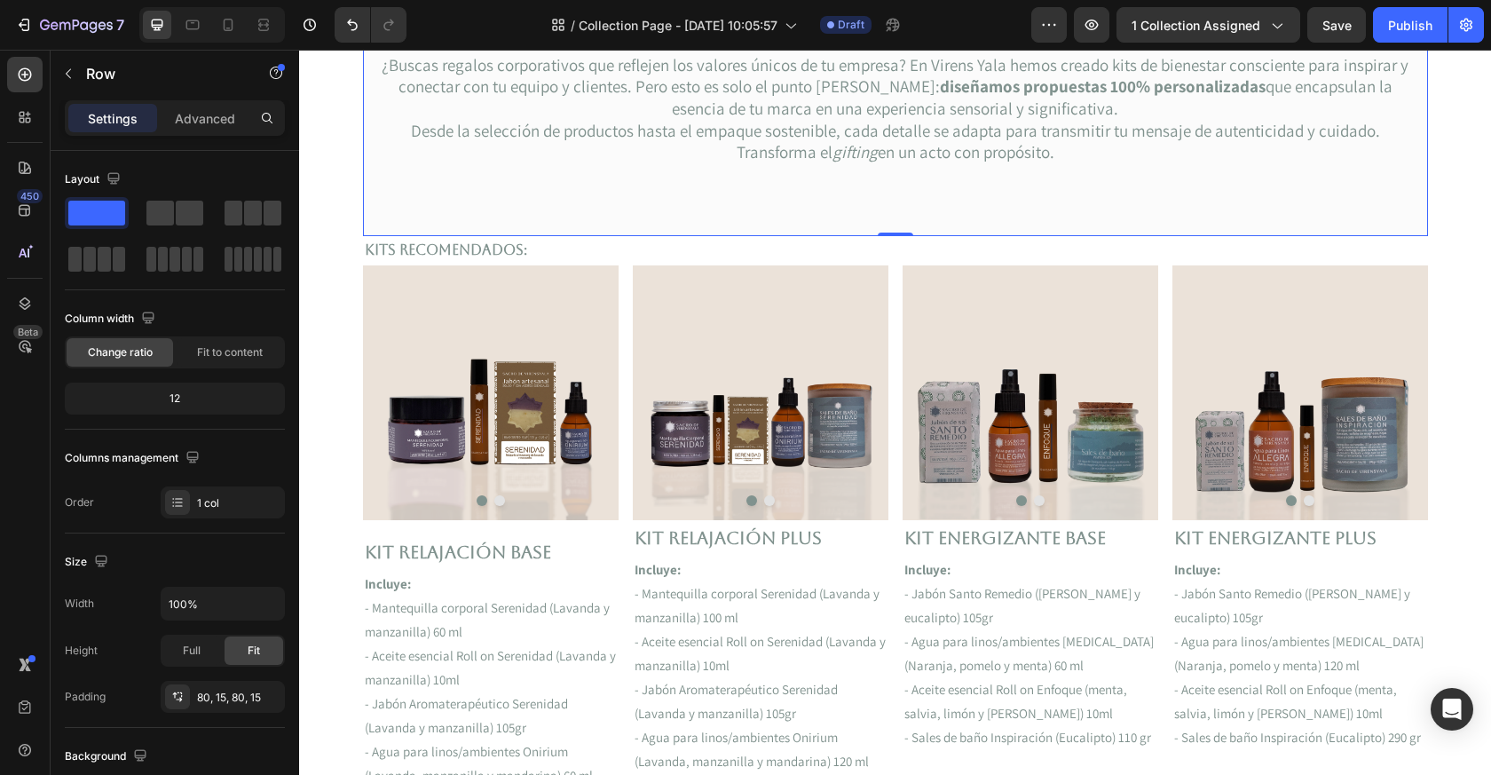
click at [367, 217] on div "Home Text block Icon Corporativo Text block Row Regalos corporativos Heading ¿B…" at bounding box center [895, 57] width 1065 height 359
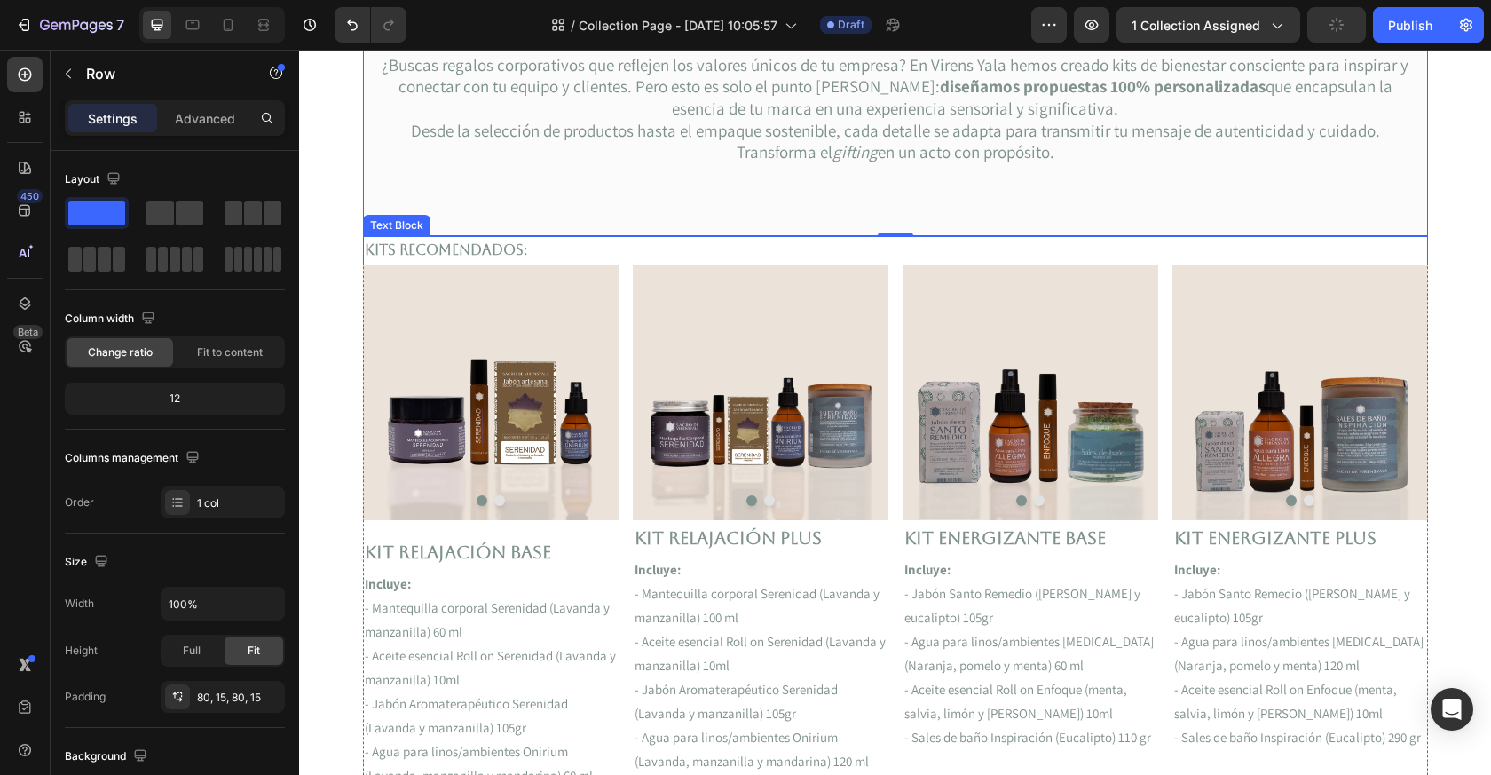
click at [438, 255] on strong "Kits recomendados:" at bounding box center [446, 249] width 162 height 17
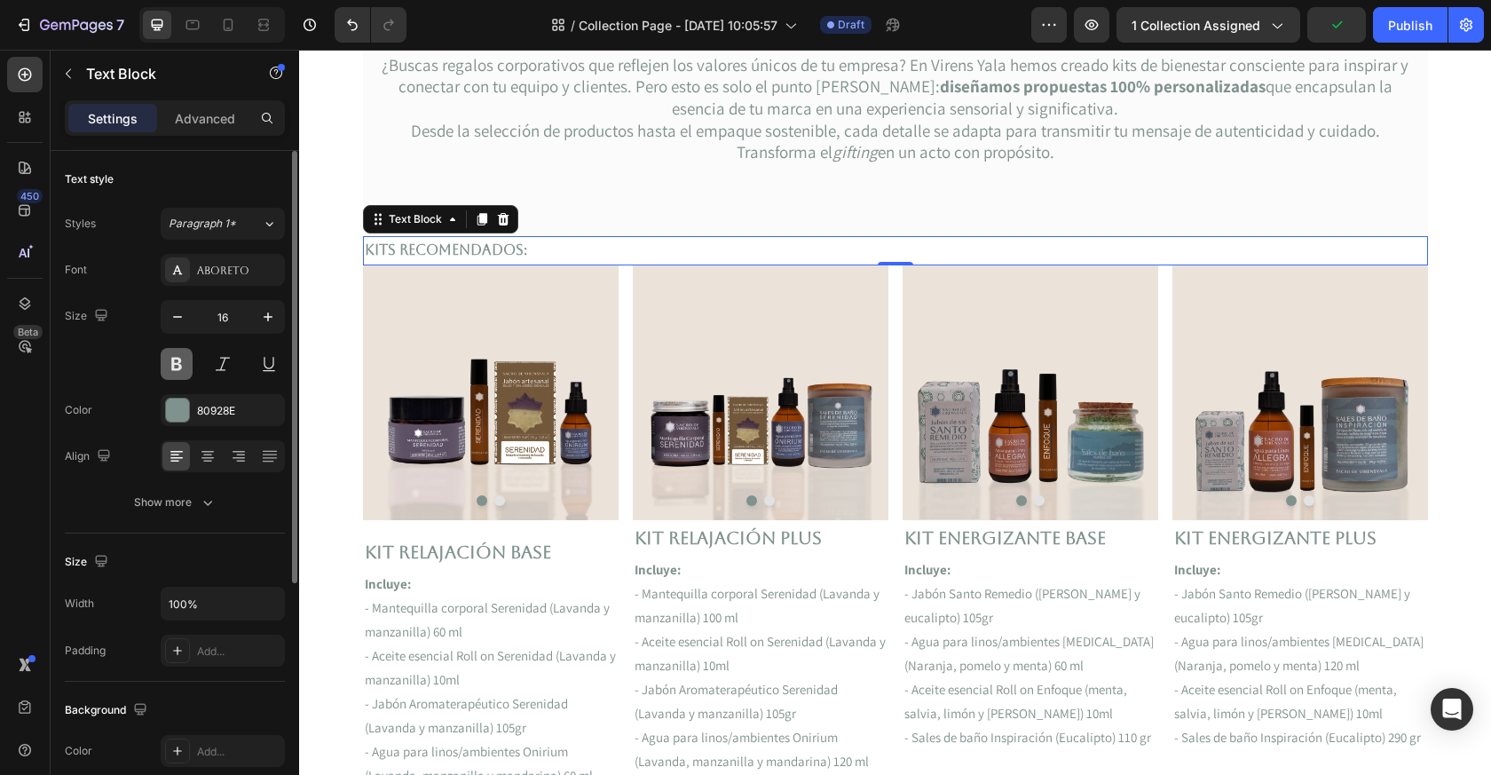
click at [186, 370] on button at bounding box center [177, 364] width 32 height 32
click at [237, 318] on input "16" at bounding box center [223, 317] width 59 height 32
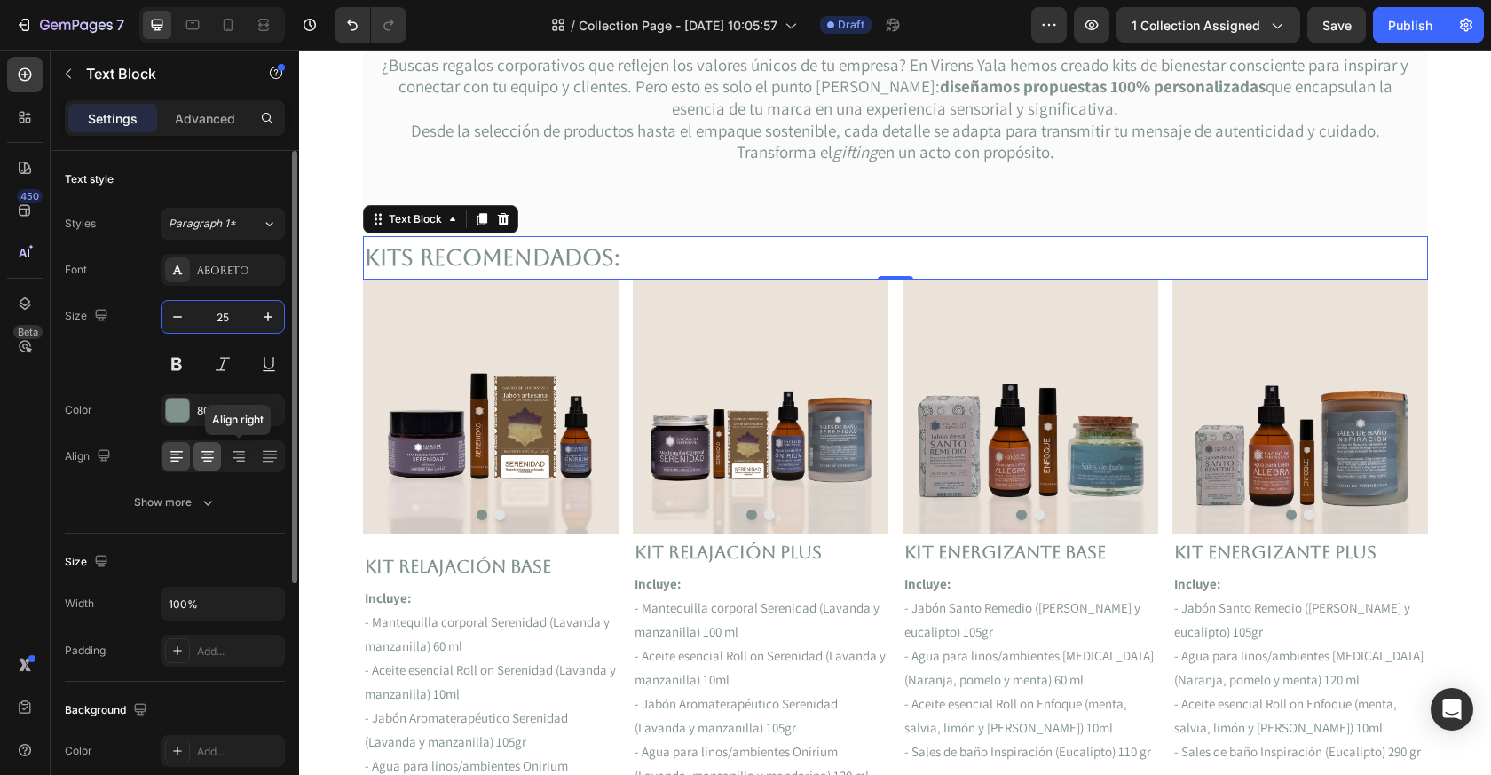
type input "25"
click at [205, 457] on icon at bounding box center [208, 458] width 12 height 2
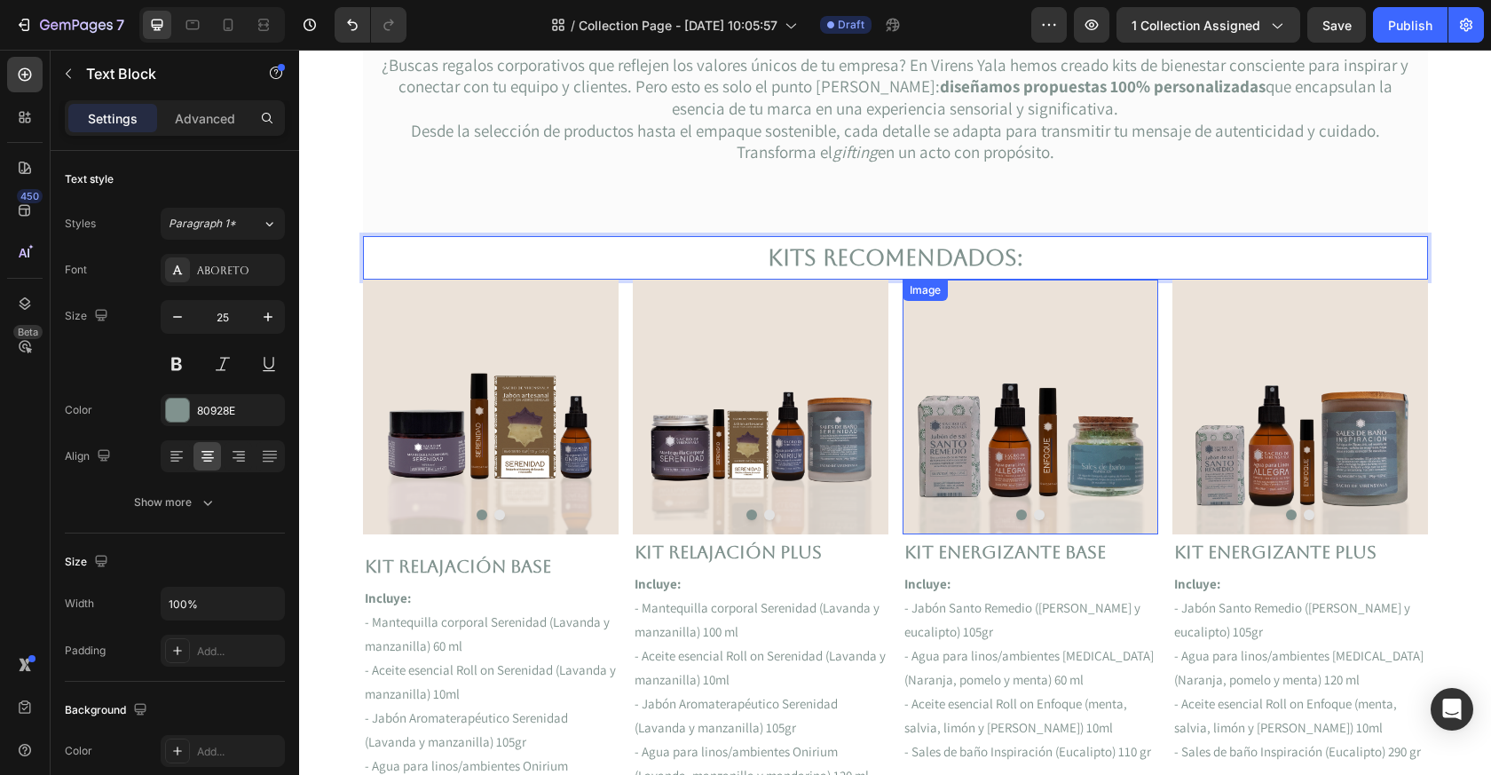
click at [930, 421] on img at bounding box center [1031, 407] width 256 height 255
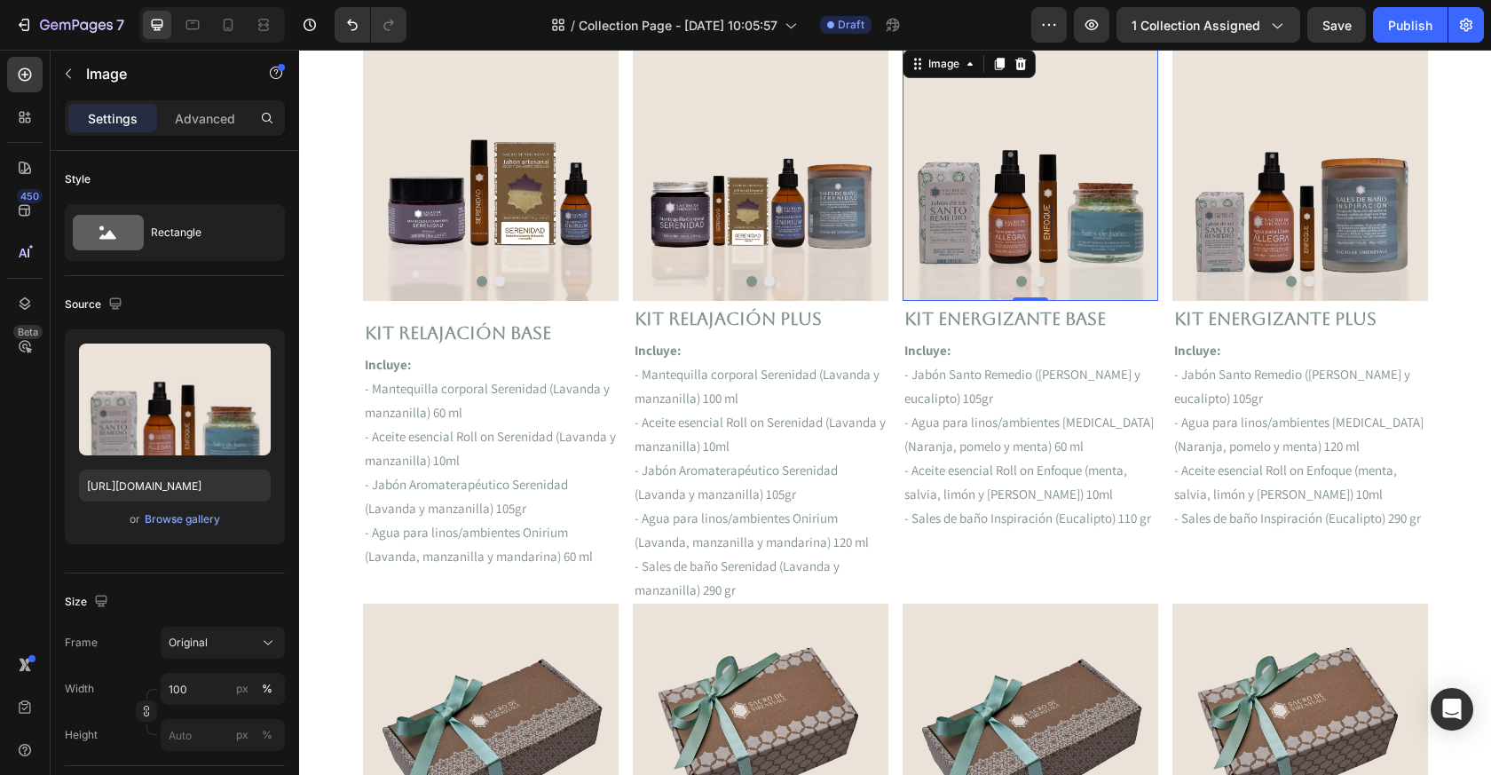
scroll to position [542, 0]
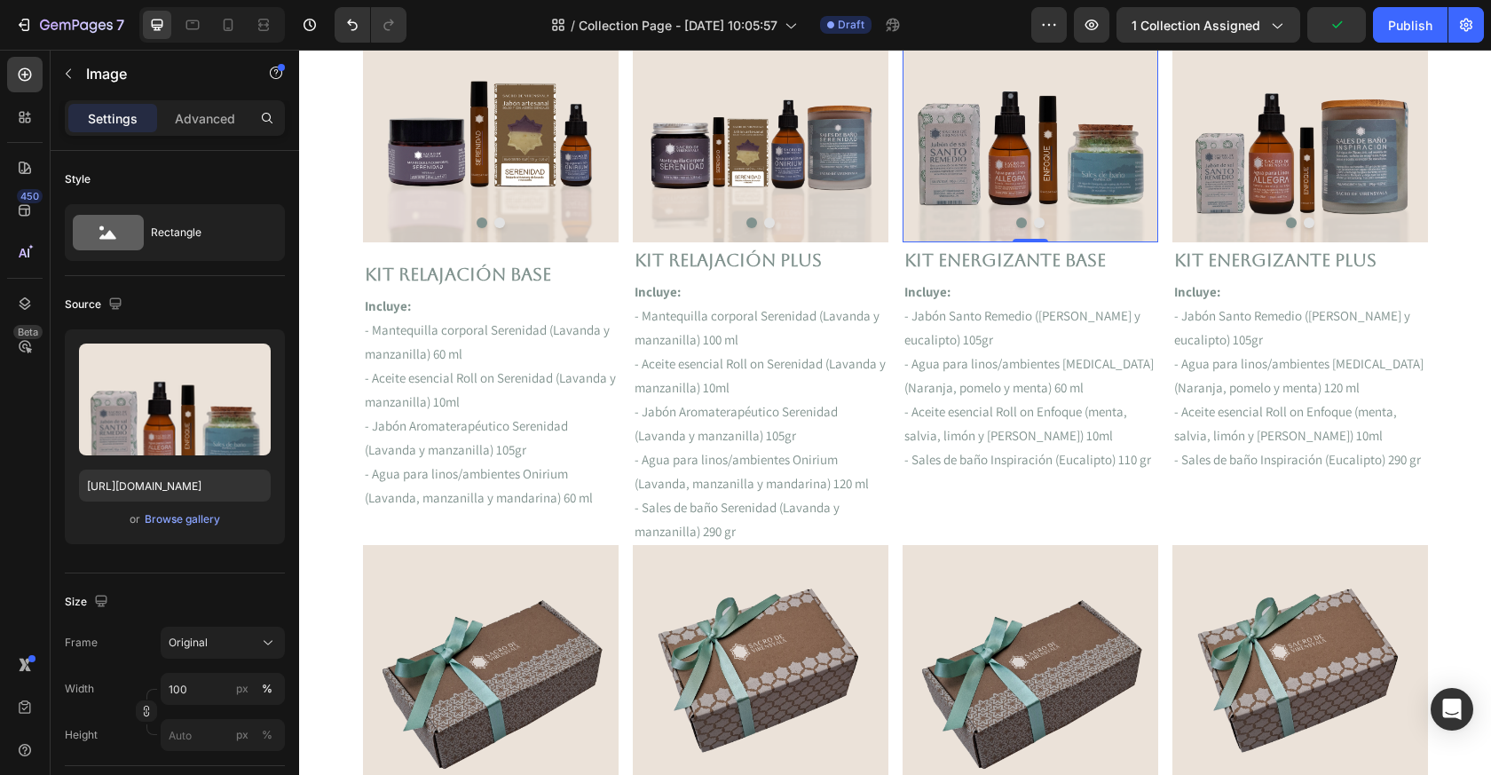
click at [1034, 403] on p "- Aceite esencial Roll on Enfoque (menta, salvia, limón y [PERSON_NAME]) 10ml" at bounding box center [1031, 423] width 252 height 48
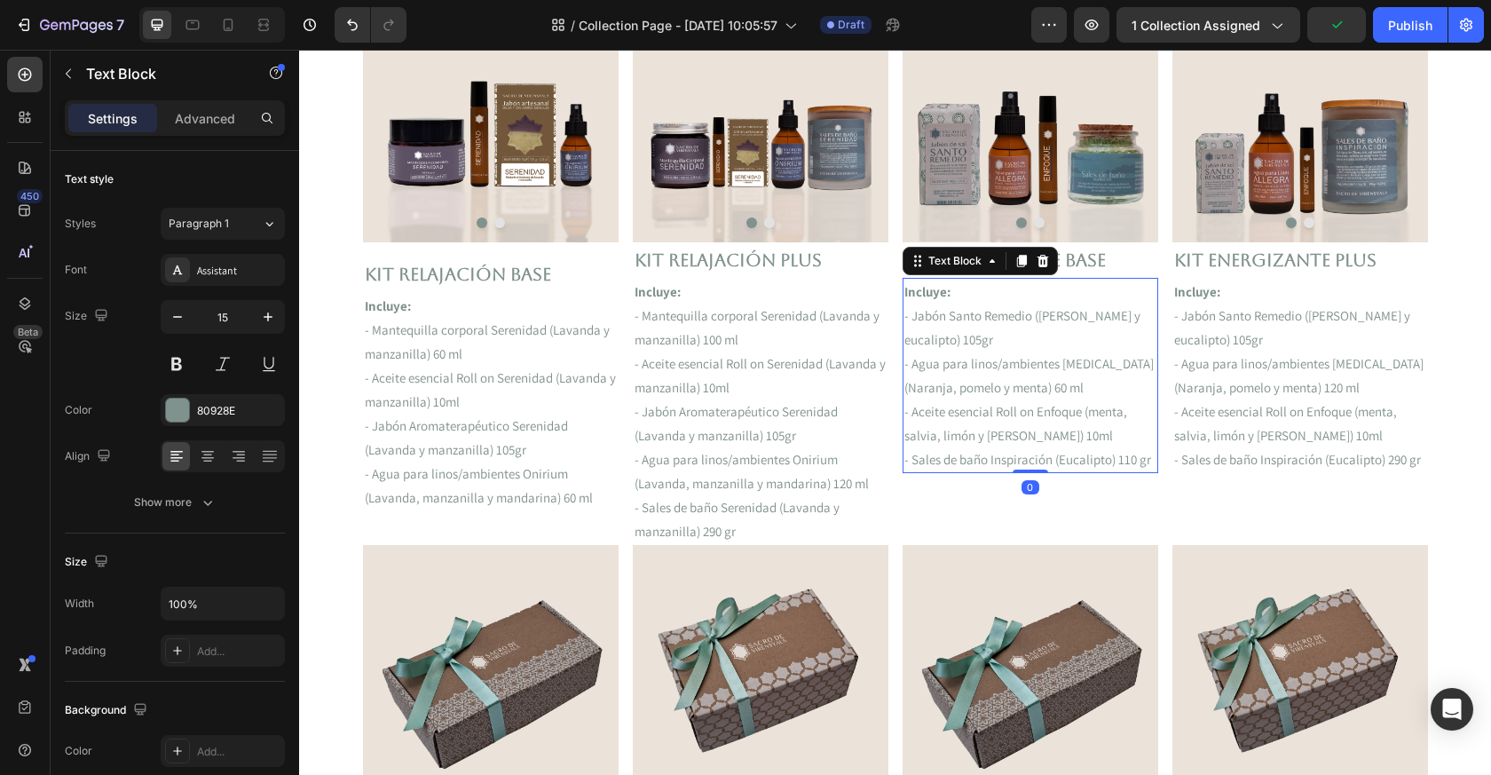
scroll to position [211, 0]
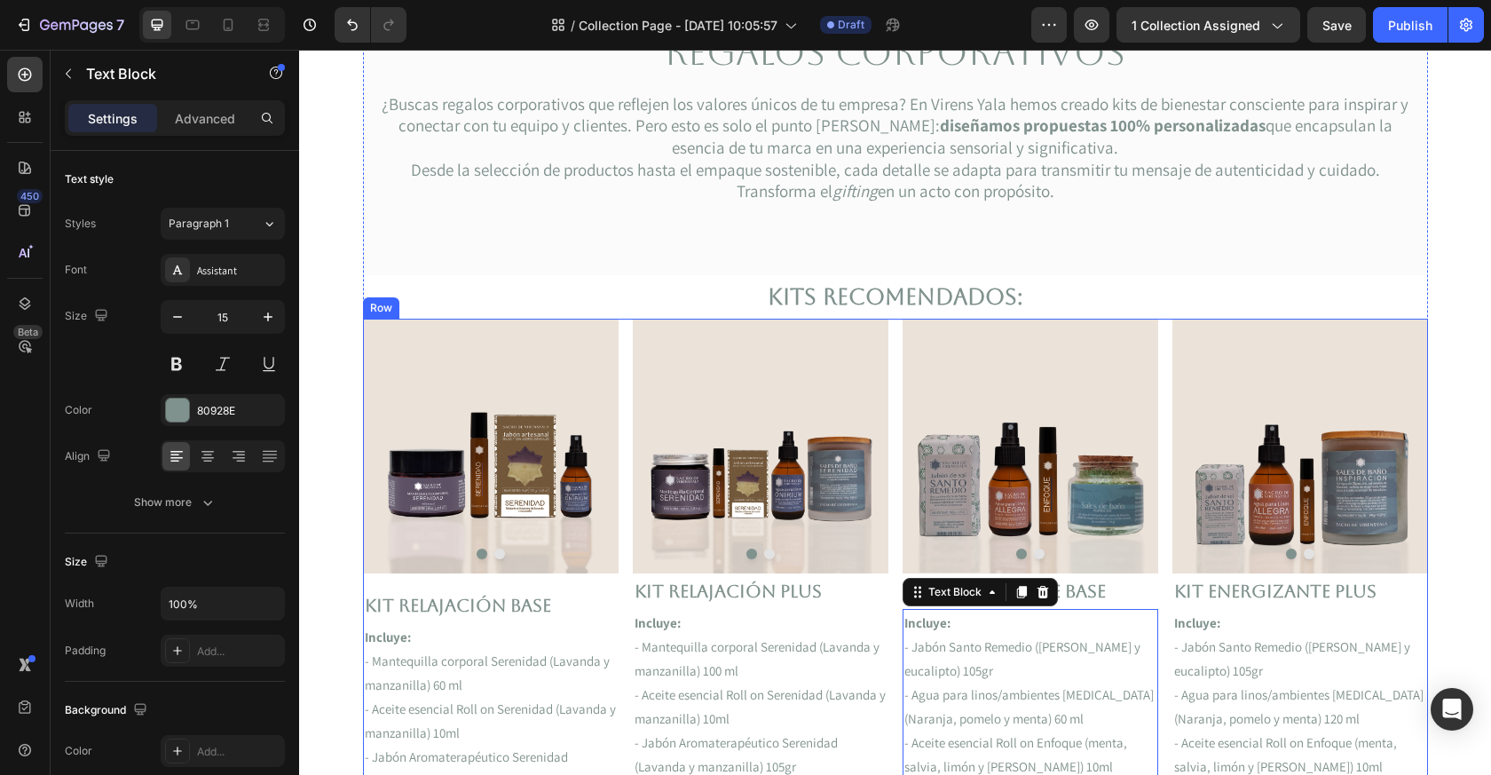
click at [1166, 469] on div "Image Image Carousel Kit Relajación Base Text Block Incluye: - Mantequilla corp…" at bounding box center [895, 598] width 1065 height 558
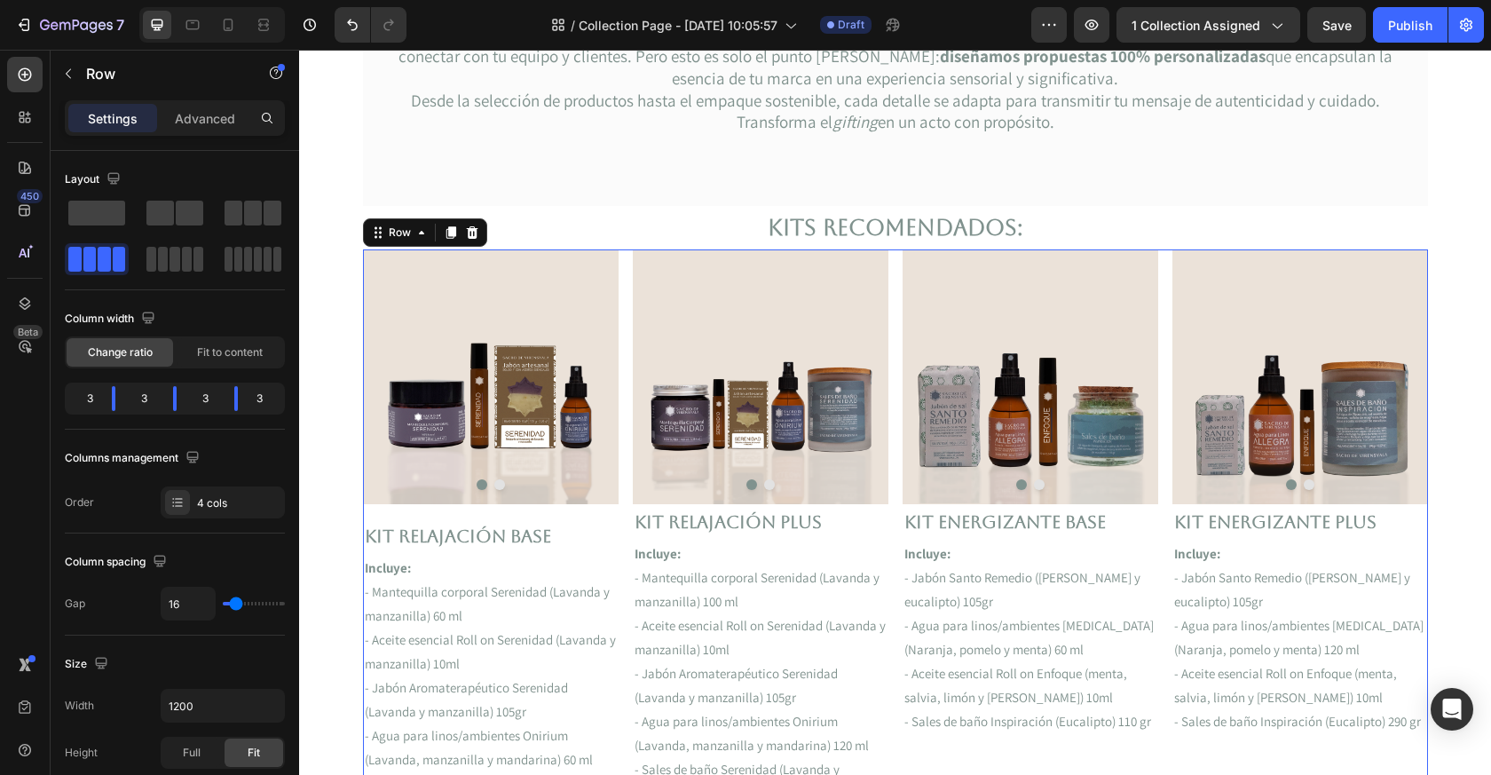
scroll to position [259, 0]
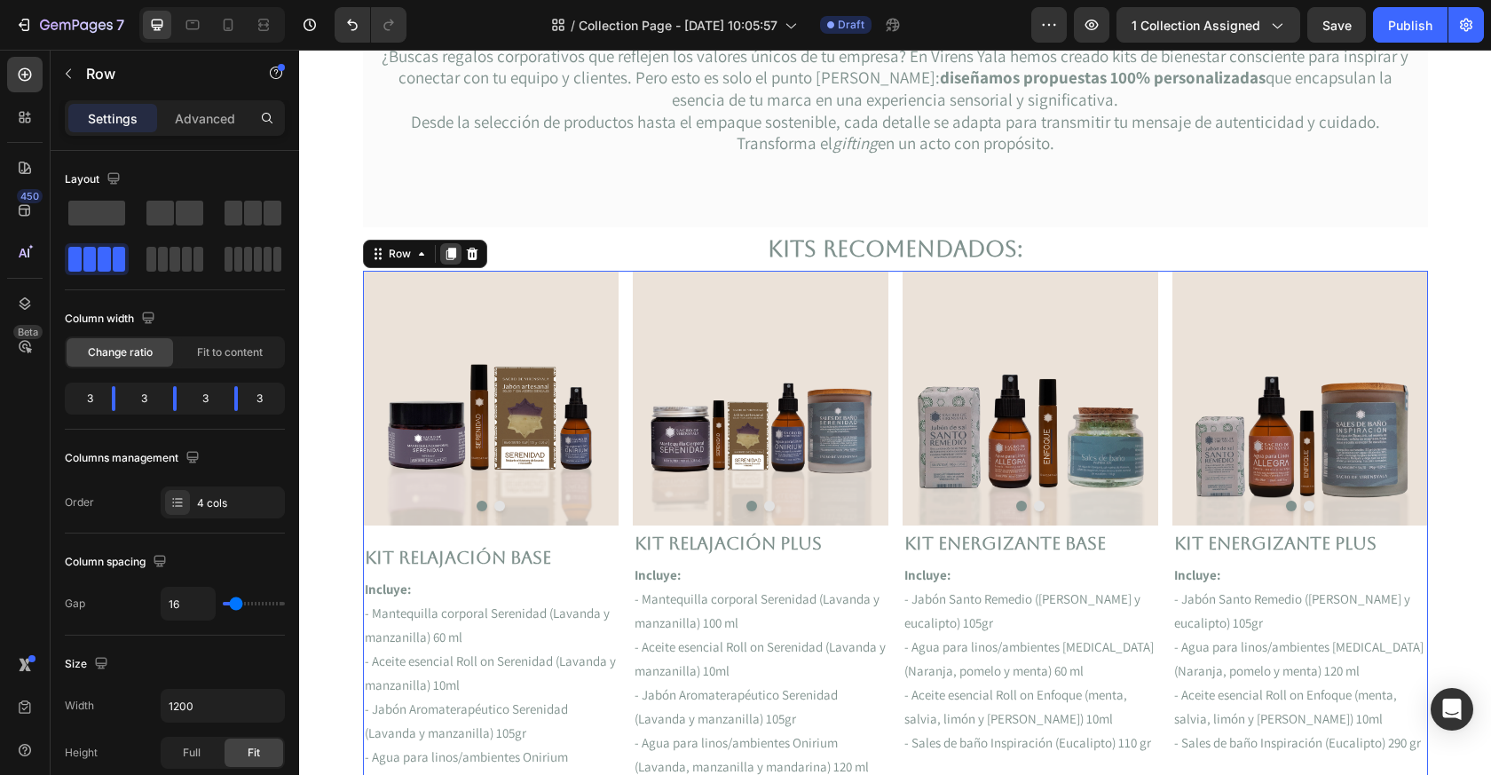
click at [453, 253] on icon at bounding box center [451, 254] width 10 height 12
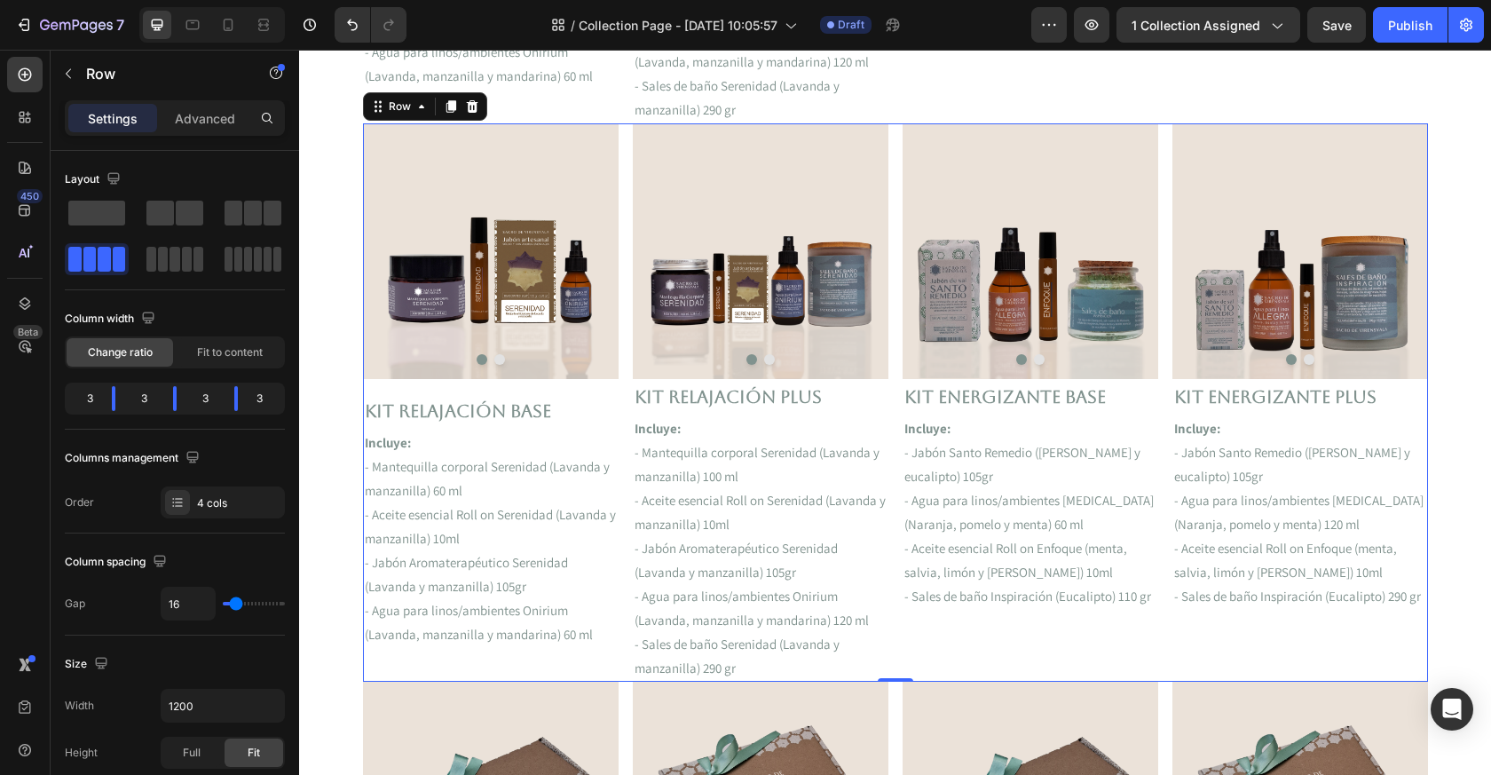
scroll to position [976, 0]
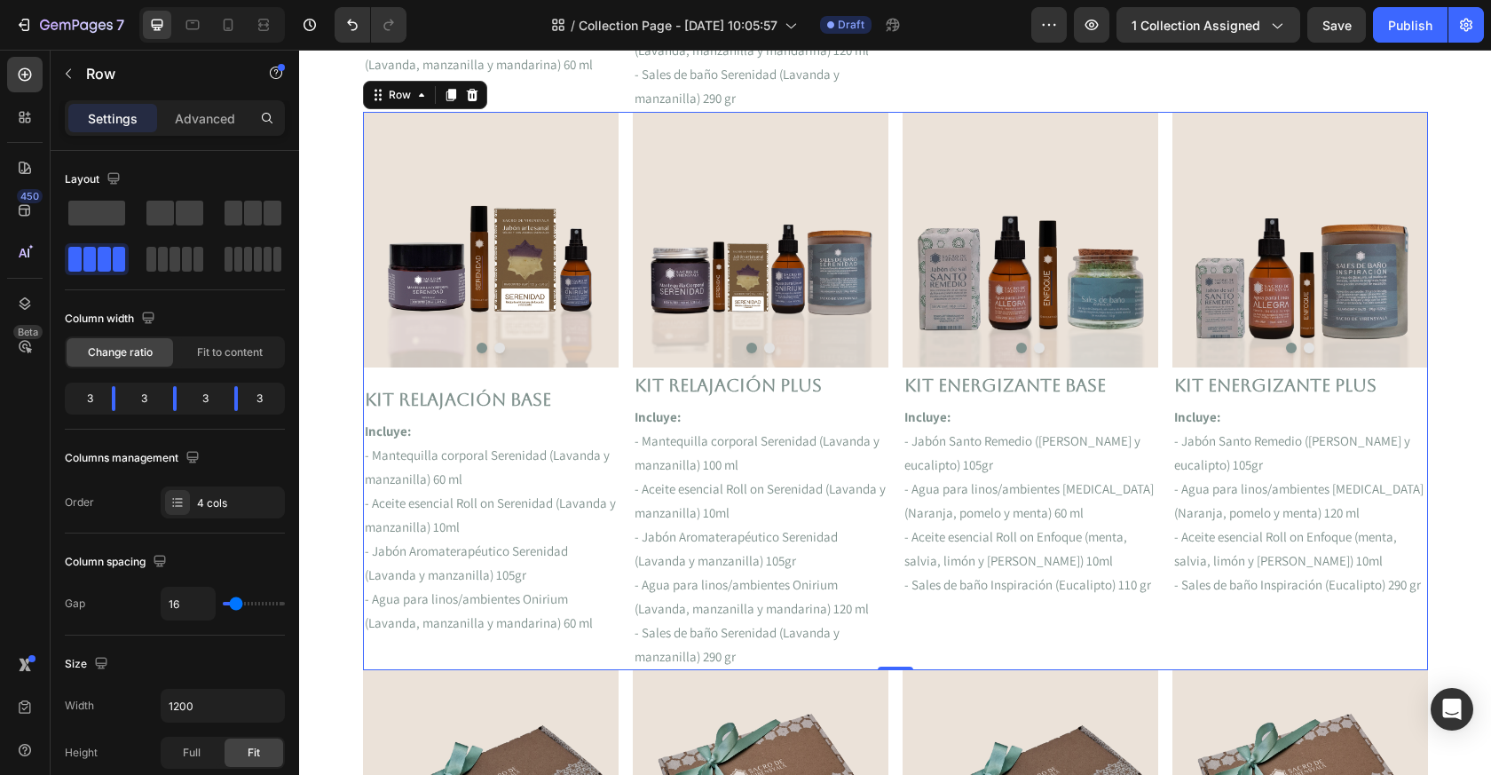
click at [501, 324] on img at bounding box center [491, 239] width 256 height 255
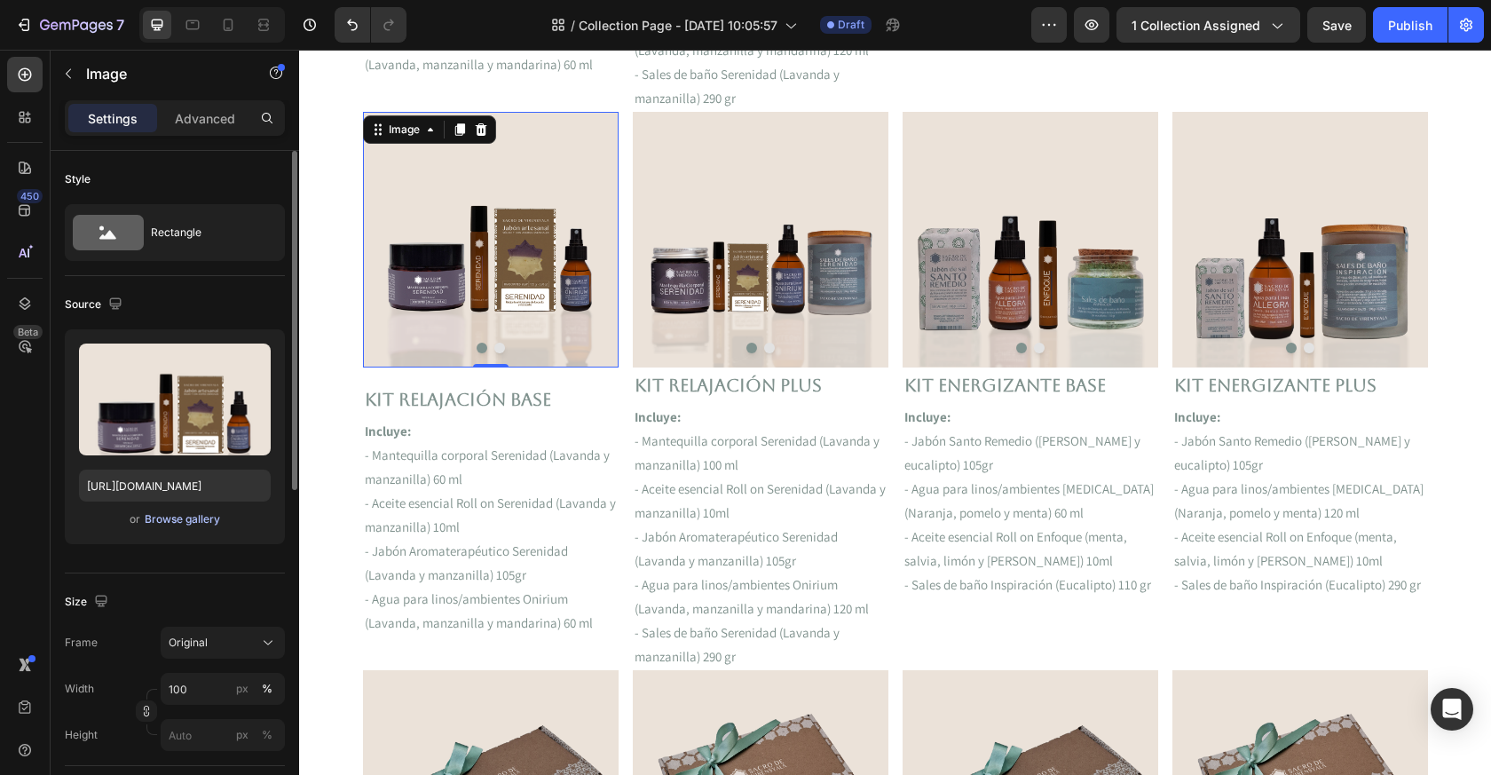
click at [184, 516] on div "Browse gallery" at bounding box center [182, 519] width 75 height 16
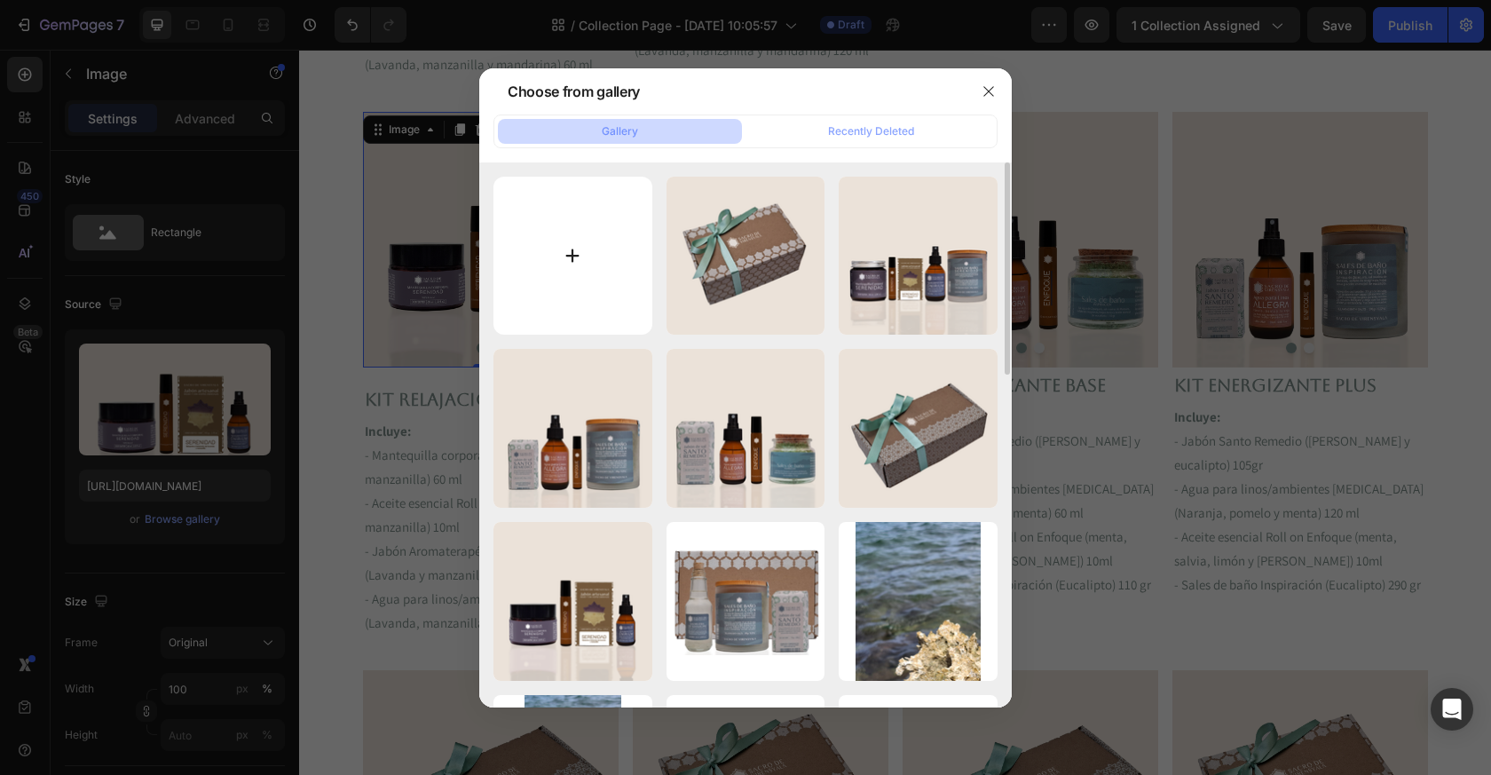
click at [569, 271] on input "file" at bounding box center [573, 256] width 159 height 159
type input "C:\fakepath\7 HIERBAS PGINA.png"
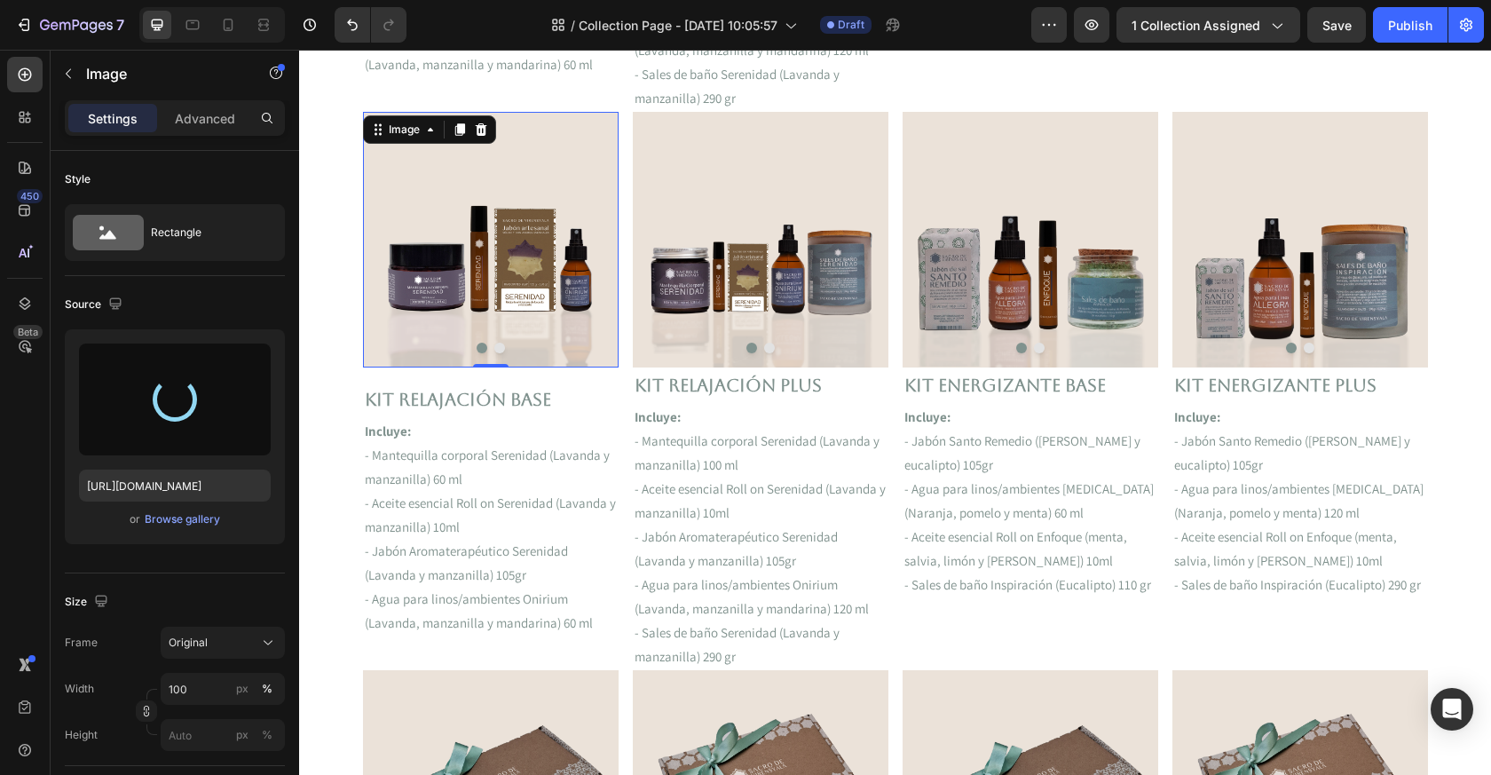
type input "[URL][DOMAIN_NAME]"
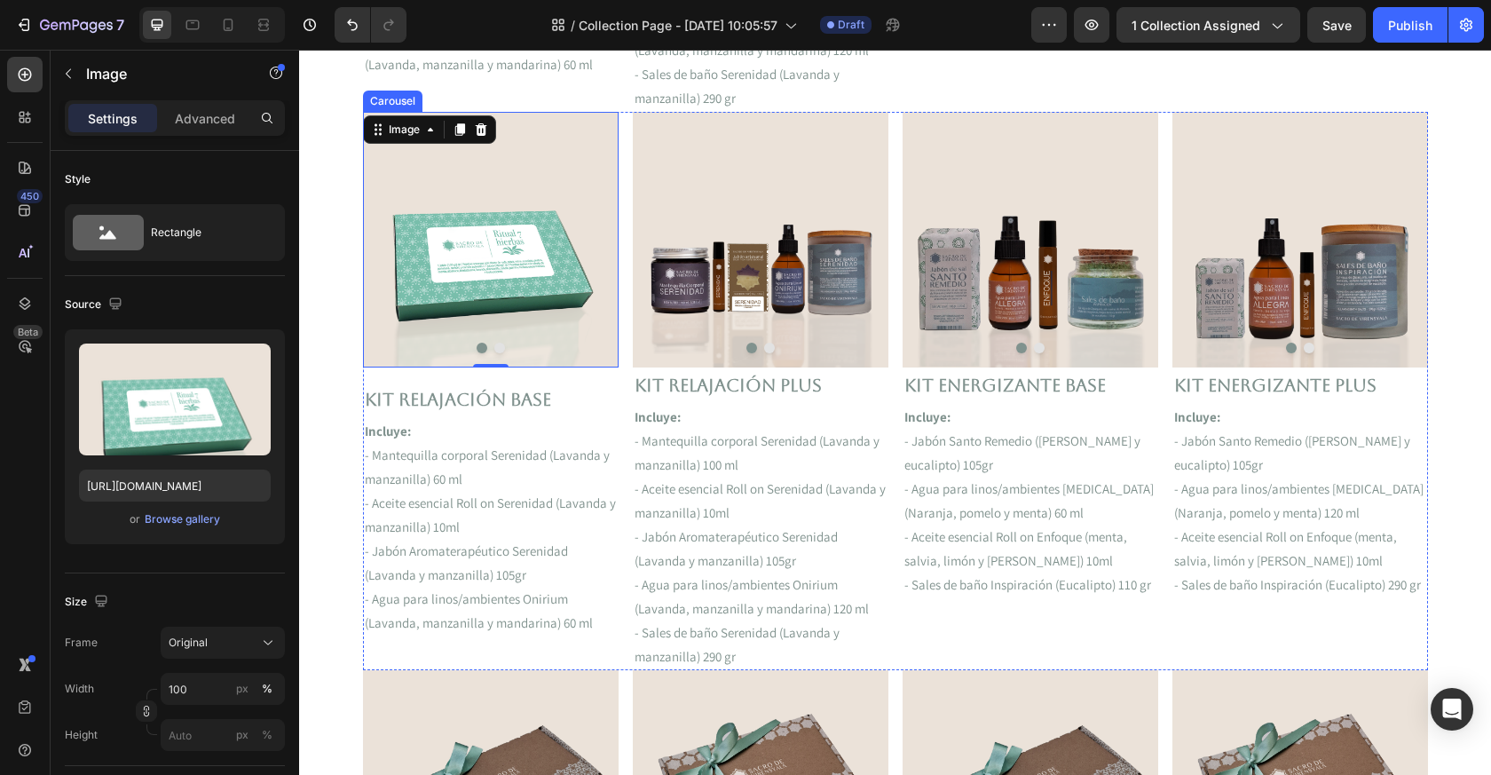
click at [492, 347] on div at bounding box center [491, 348] width 256 height 11
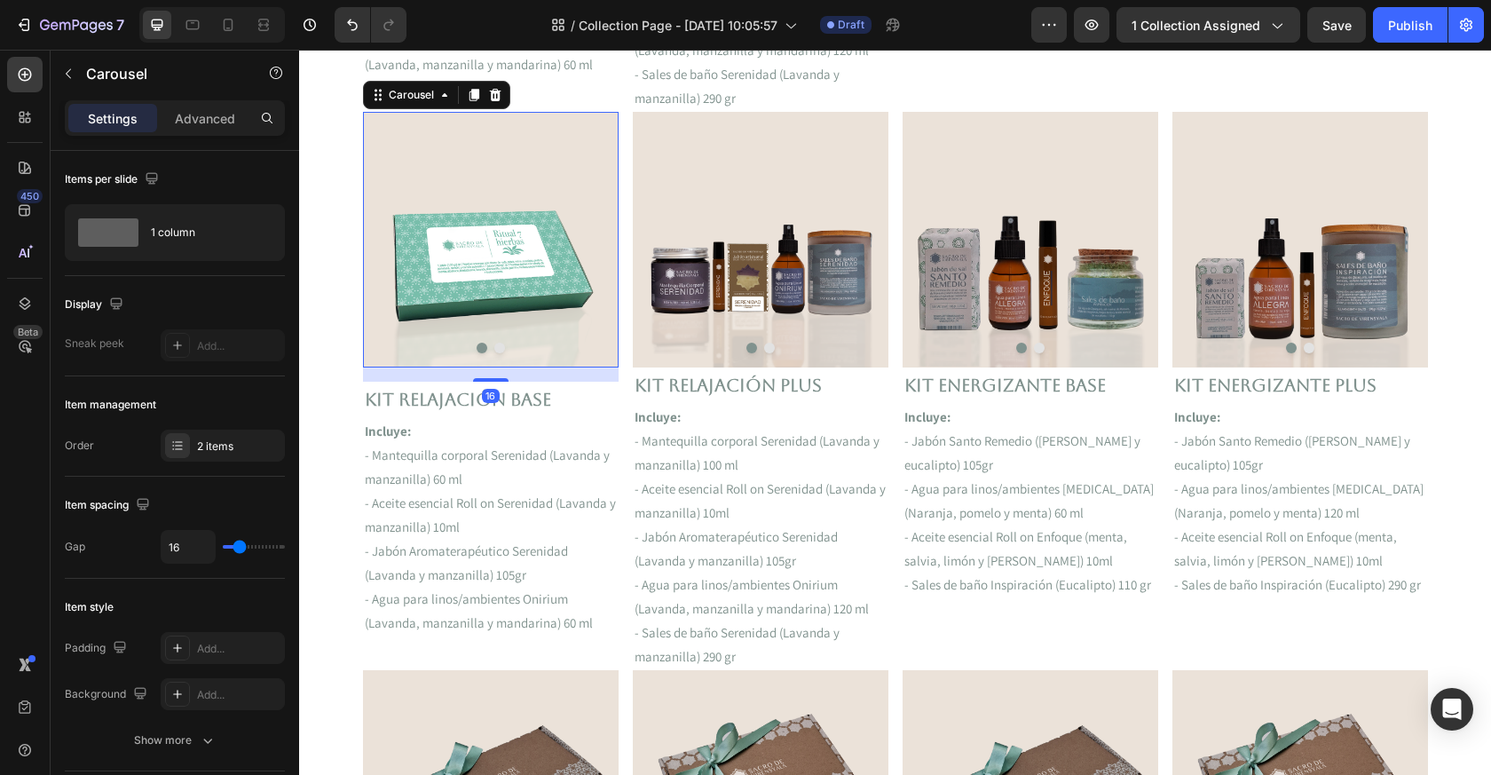
click at [496, 349] on button "Dot" at bounding box center [499, 348] width 11 height 11
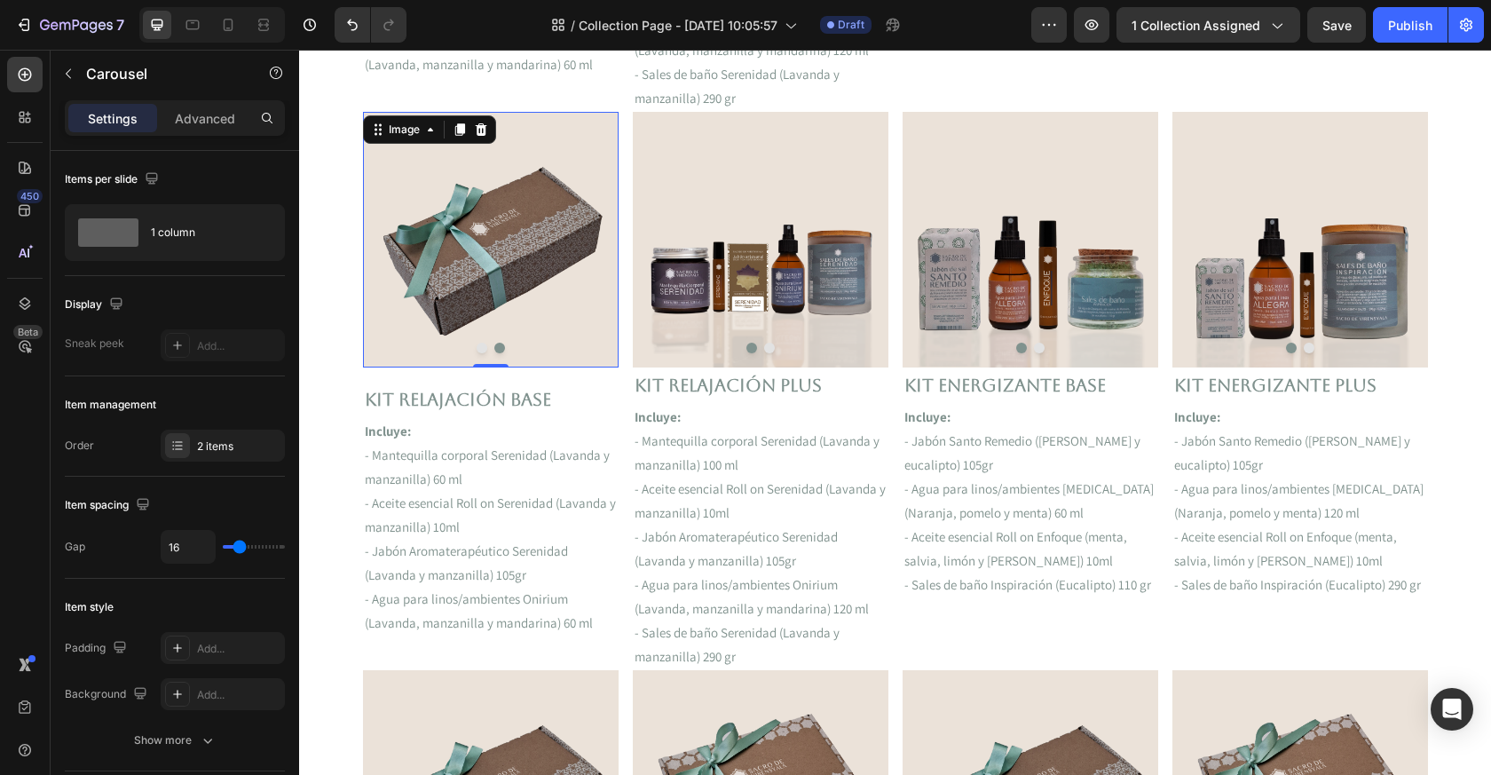
click at [529, 314] on img at bounding box center [491, 239] width 256 height 255
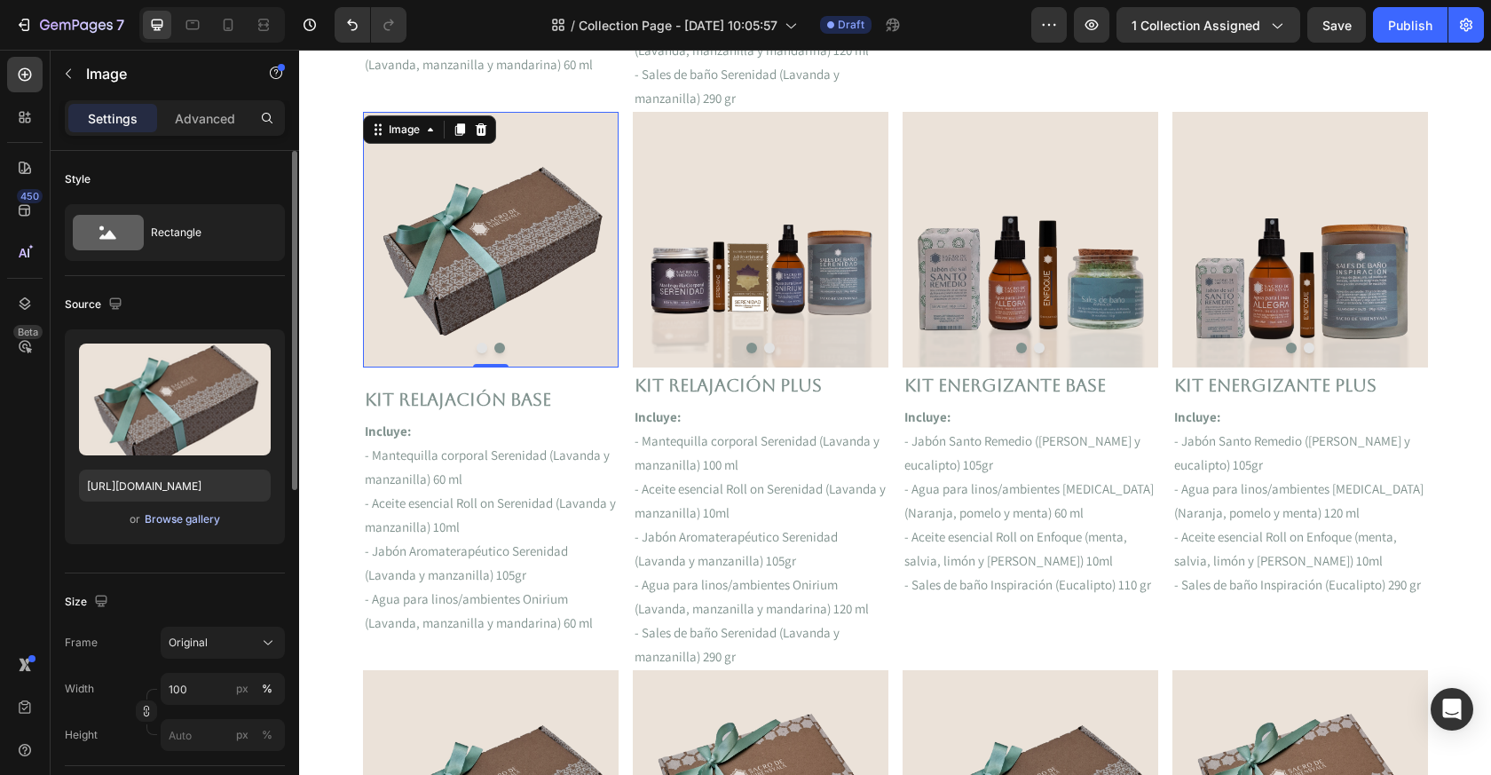
click at [180, 518] on div "Browse gallery" at bounding box center [182, 519] width 75 height 16
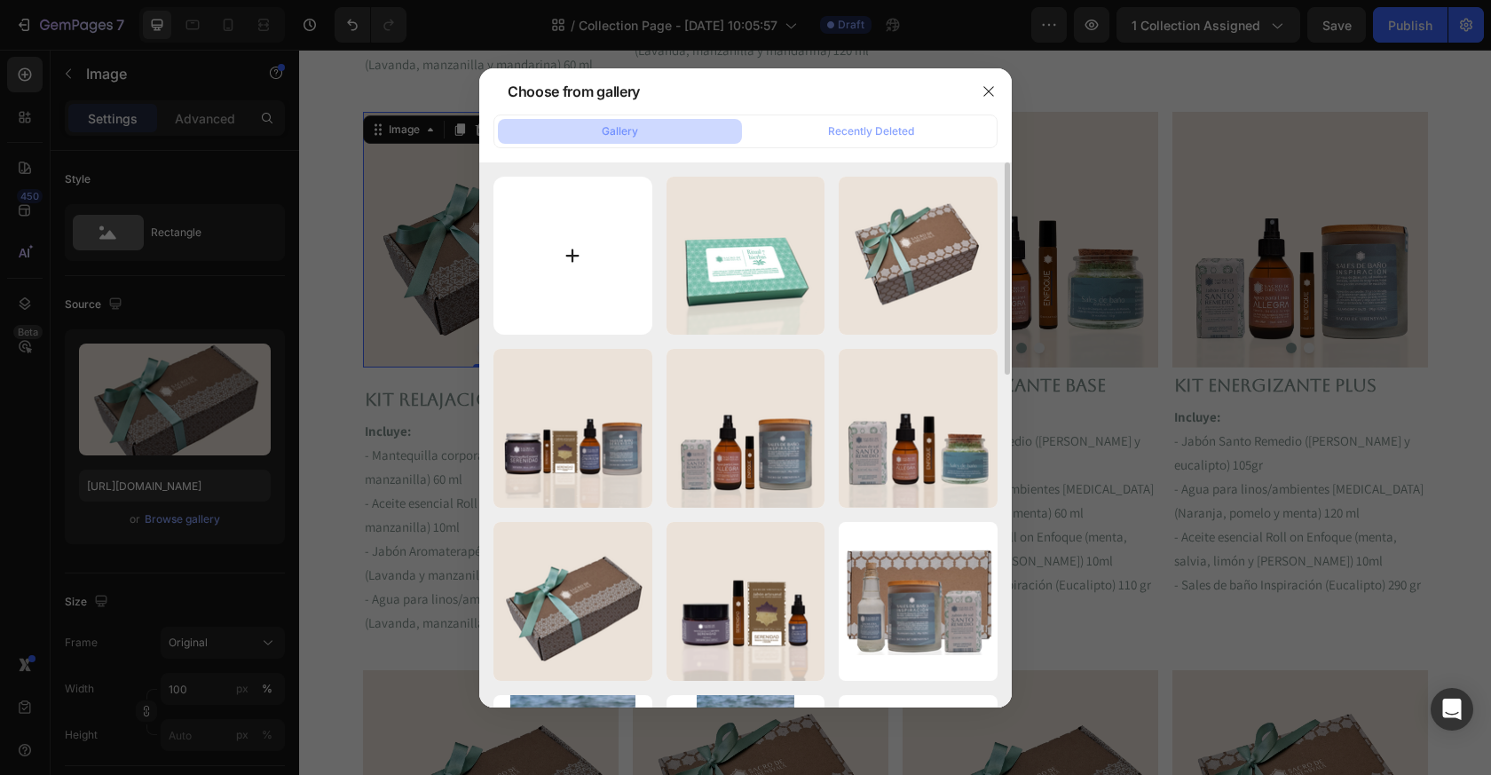
click at [599, 297] on input "file" at bounding box center [573, 256] width 159 height 159
type input "C:\fakepath\7Hierbas_Kit_SACRO2.jpg"
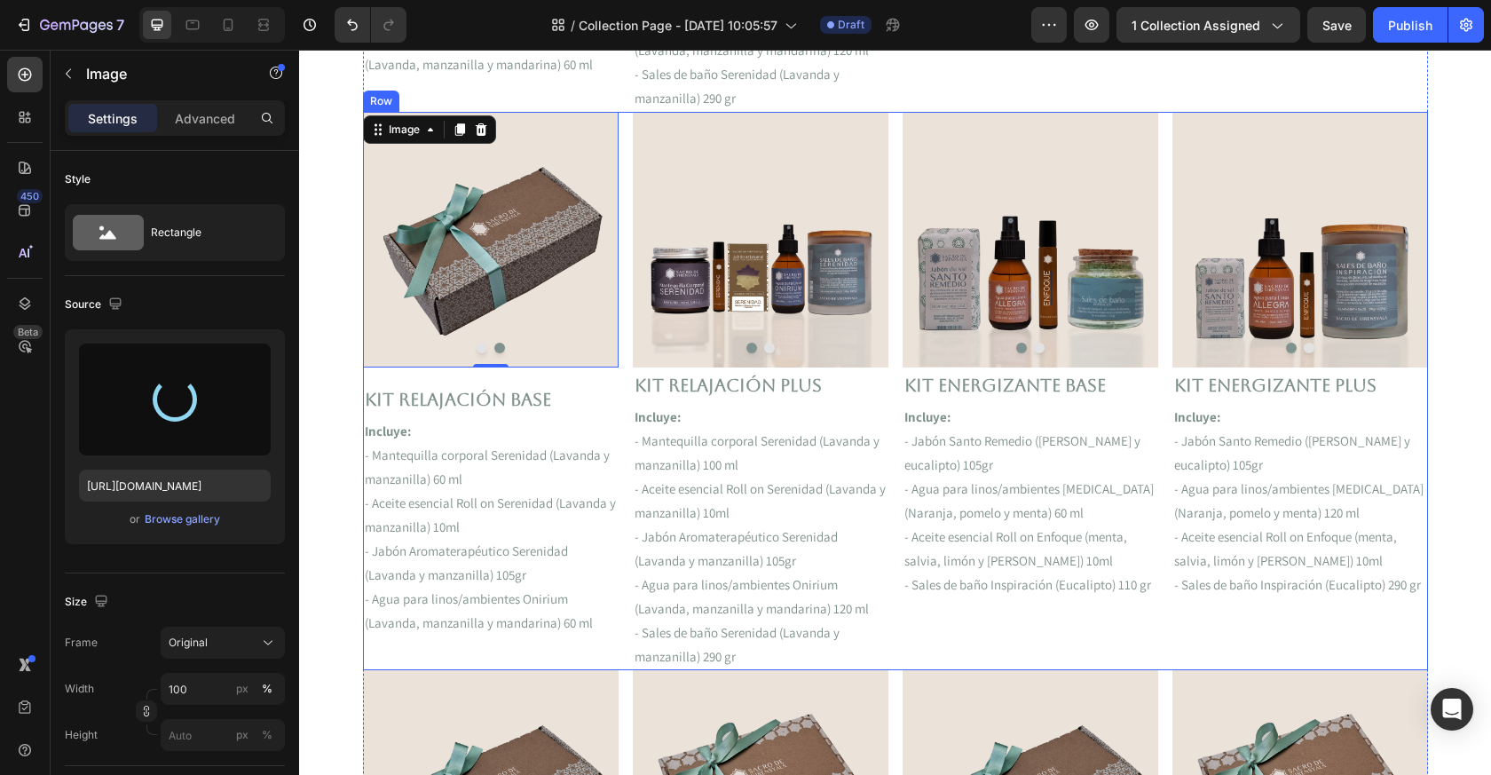
type input "https://cdn.shopify.com/s/files/1/0714/2611/3834/files/gempages_490793510492963…"
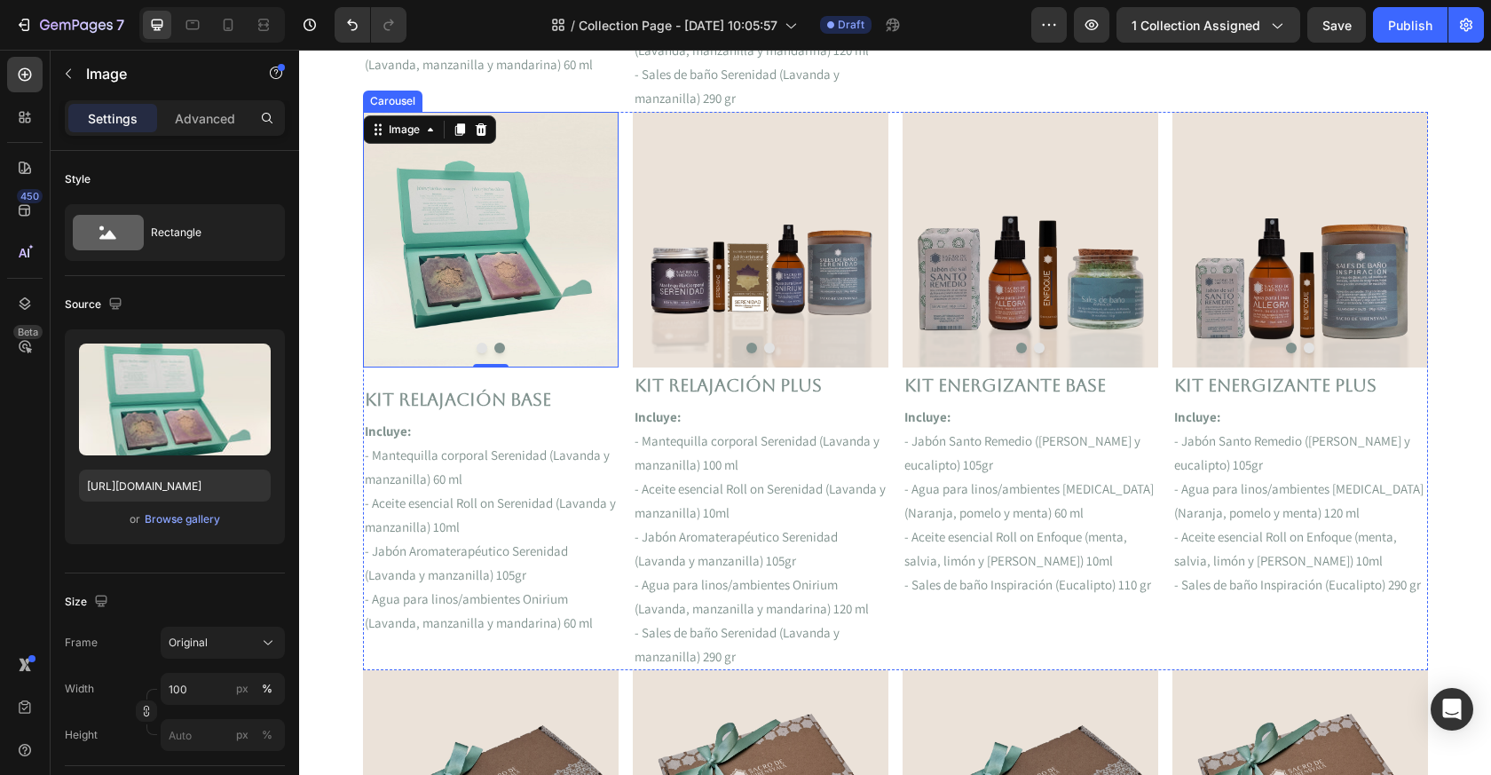
click at [487, 349] on div at bounding box center [491, 348] width 256 height 11
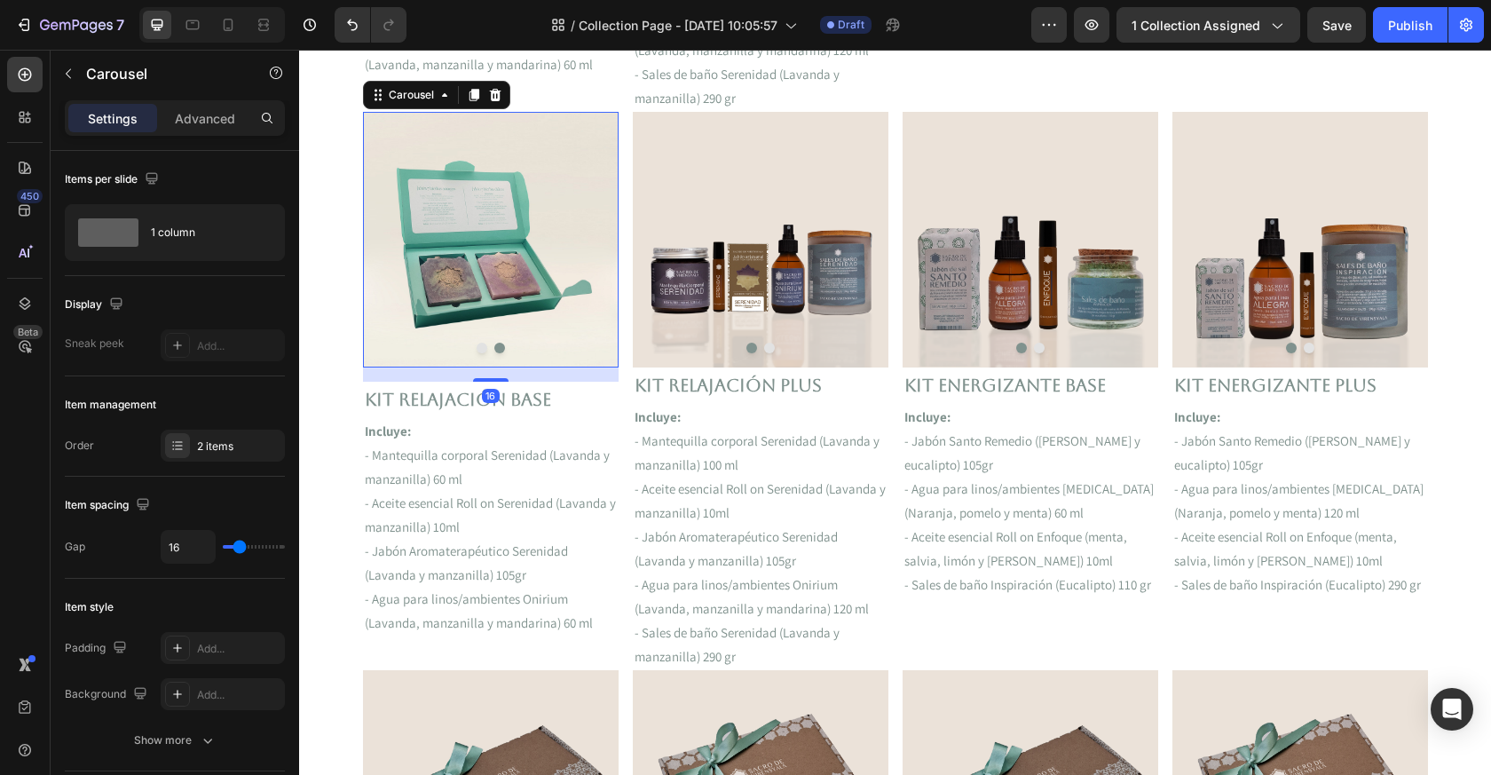
click at [479, 349] on button "Dot" at bounding box center [482, 348] width 11 height 11
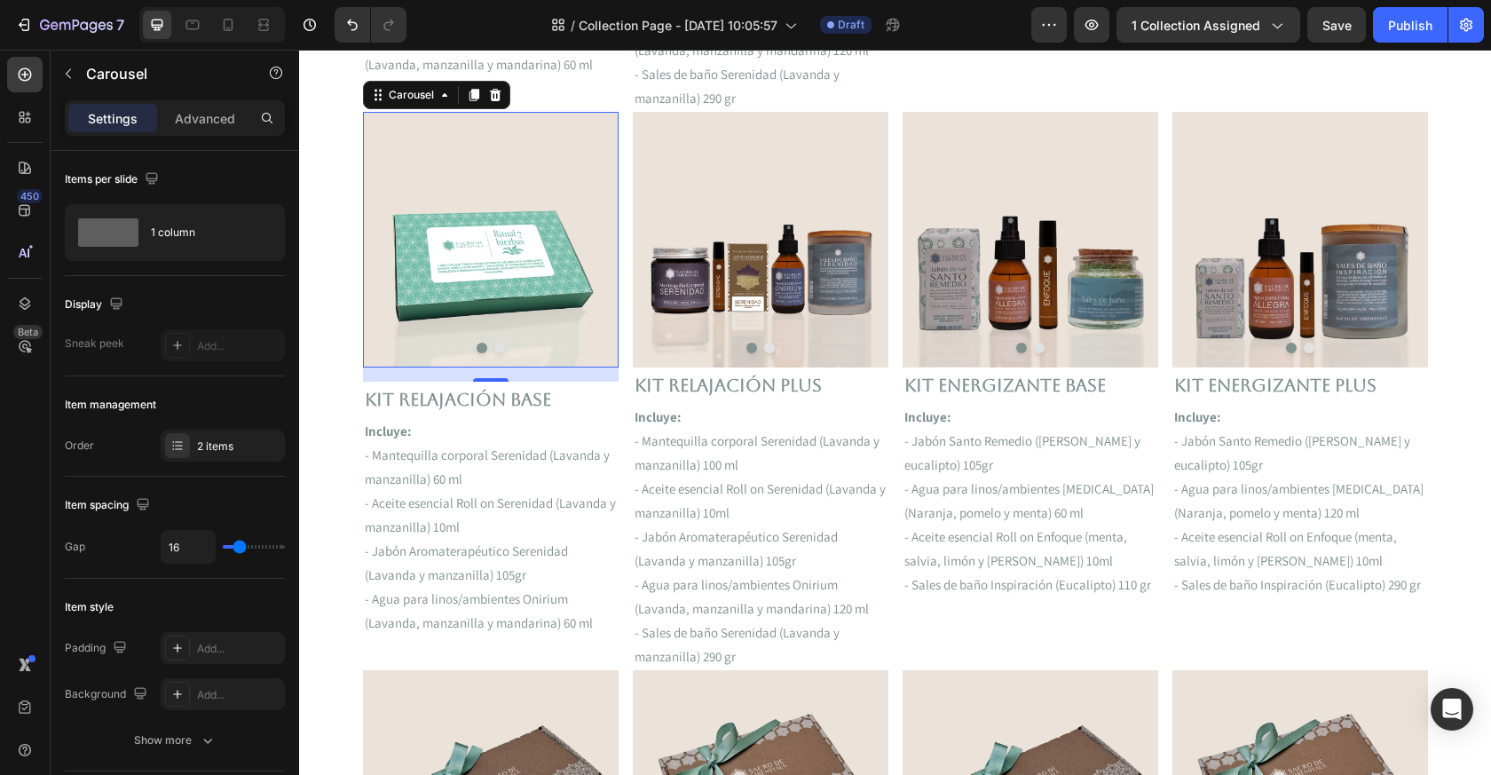
click at [502, 348] on button "Dot" at bounding box center [499, 348] width 11 height 11
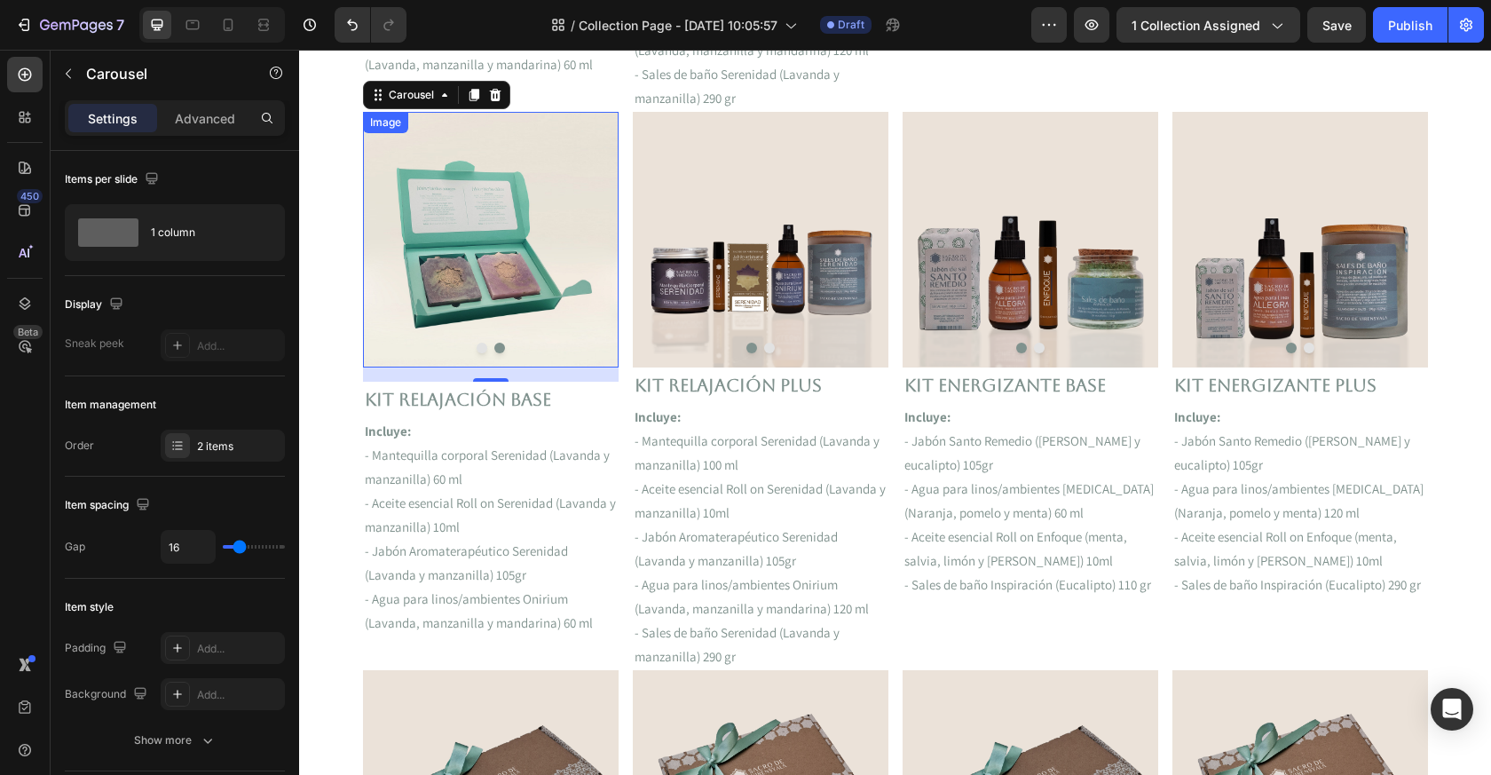
click at [431, 329] on img at bounding box center [491, 240] width 256 height 256
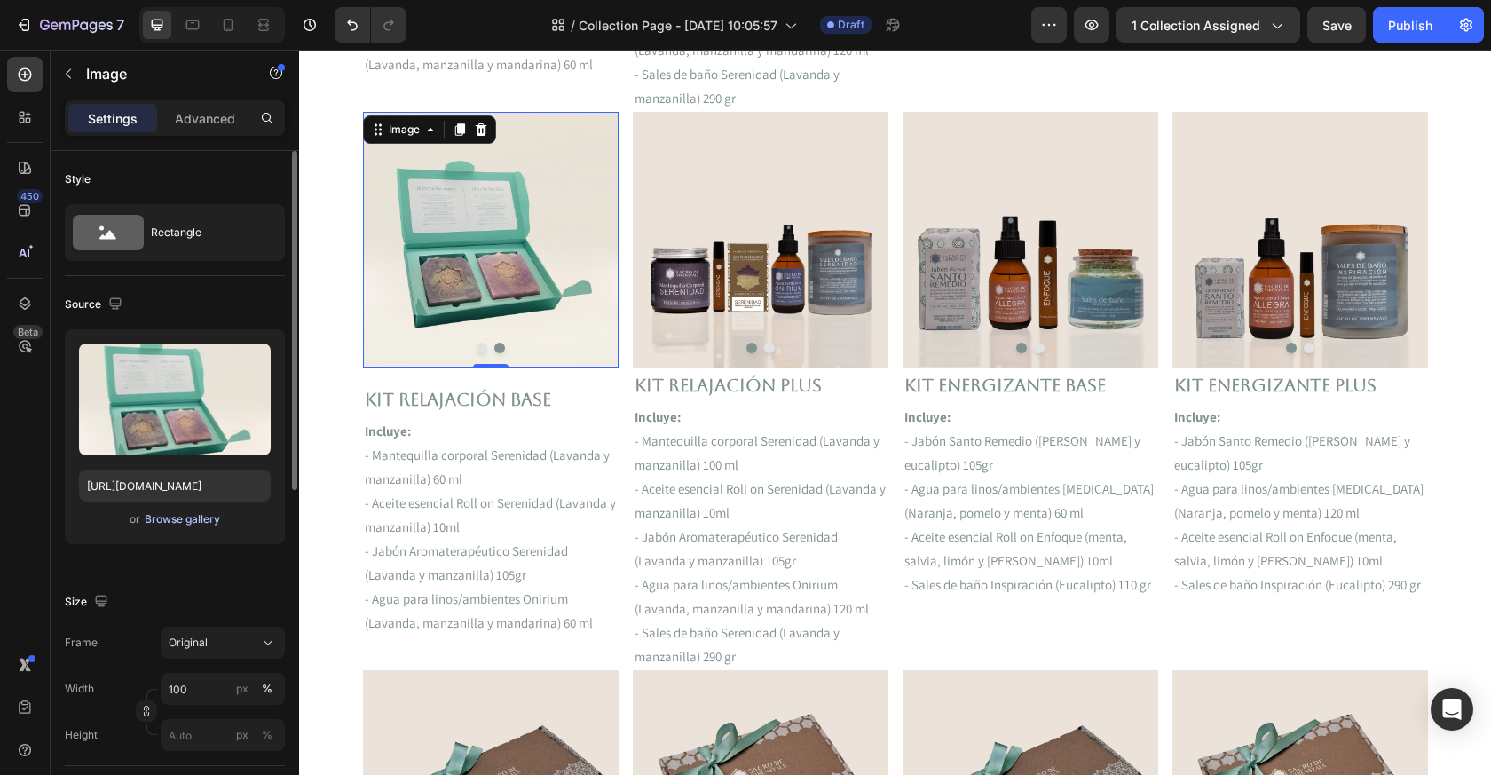
click at [162, 522] on div "Browse gallery" at bounding box center [182, 519] width 75 height 16
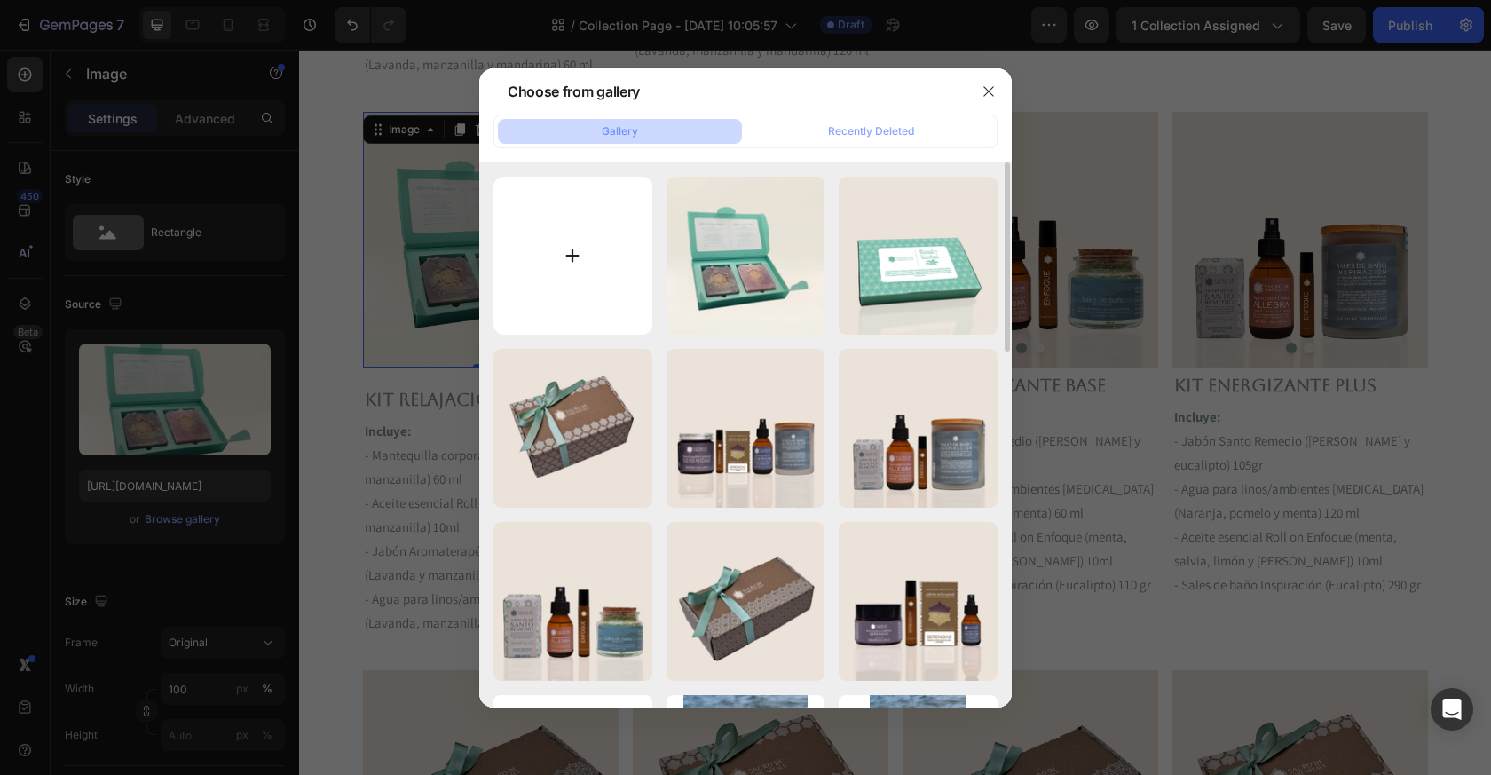
click at [586, 269] on input "file" at bounding box center [573, 256] width 159 height 159
click at [993, 87] on icon "button" at bounding box center [989, 91] width 14 height 14
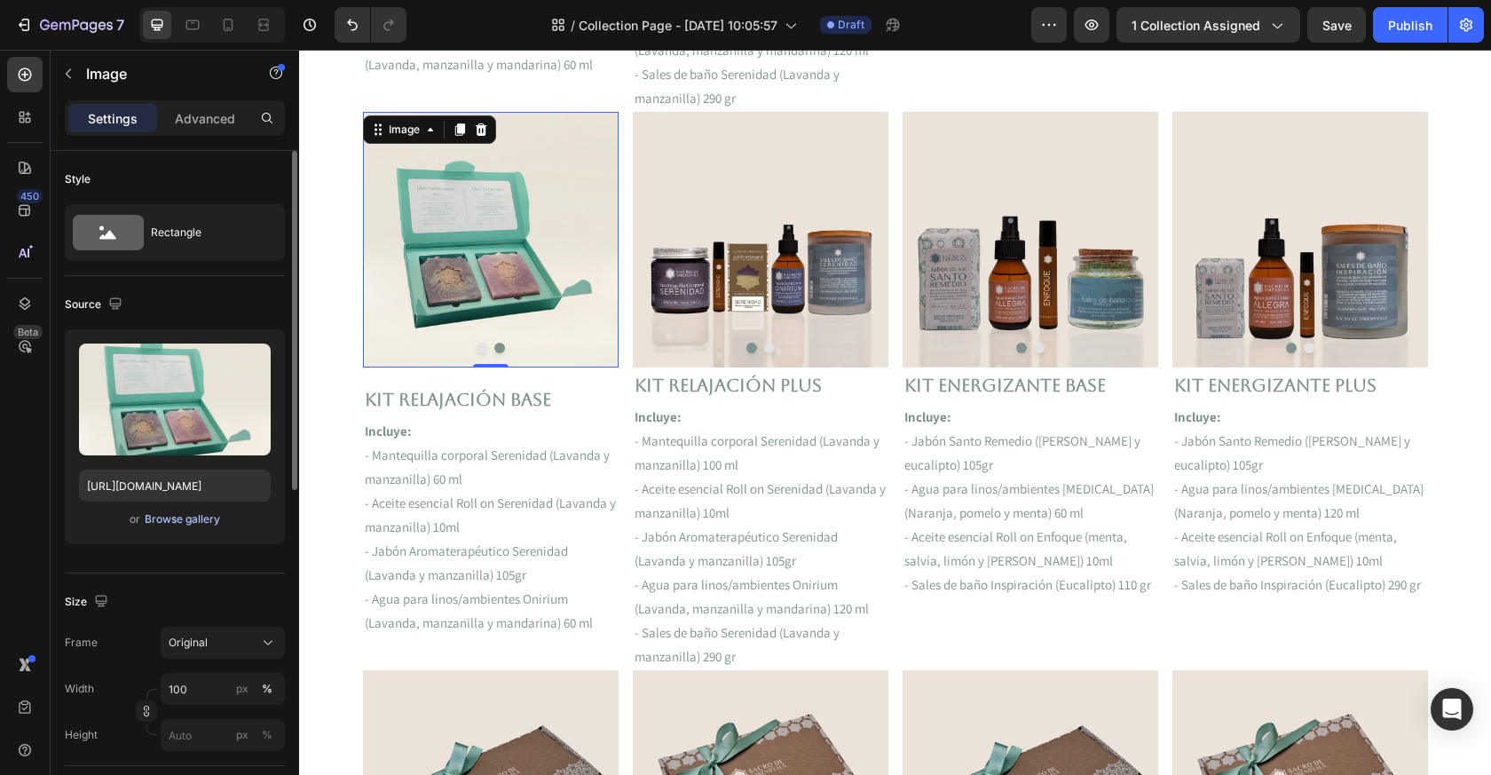
click at [185, 519] on div "Browse gallery" at bounding box center [182, 519] width 75 height 16
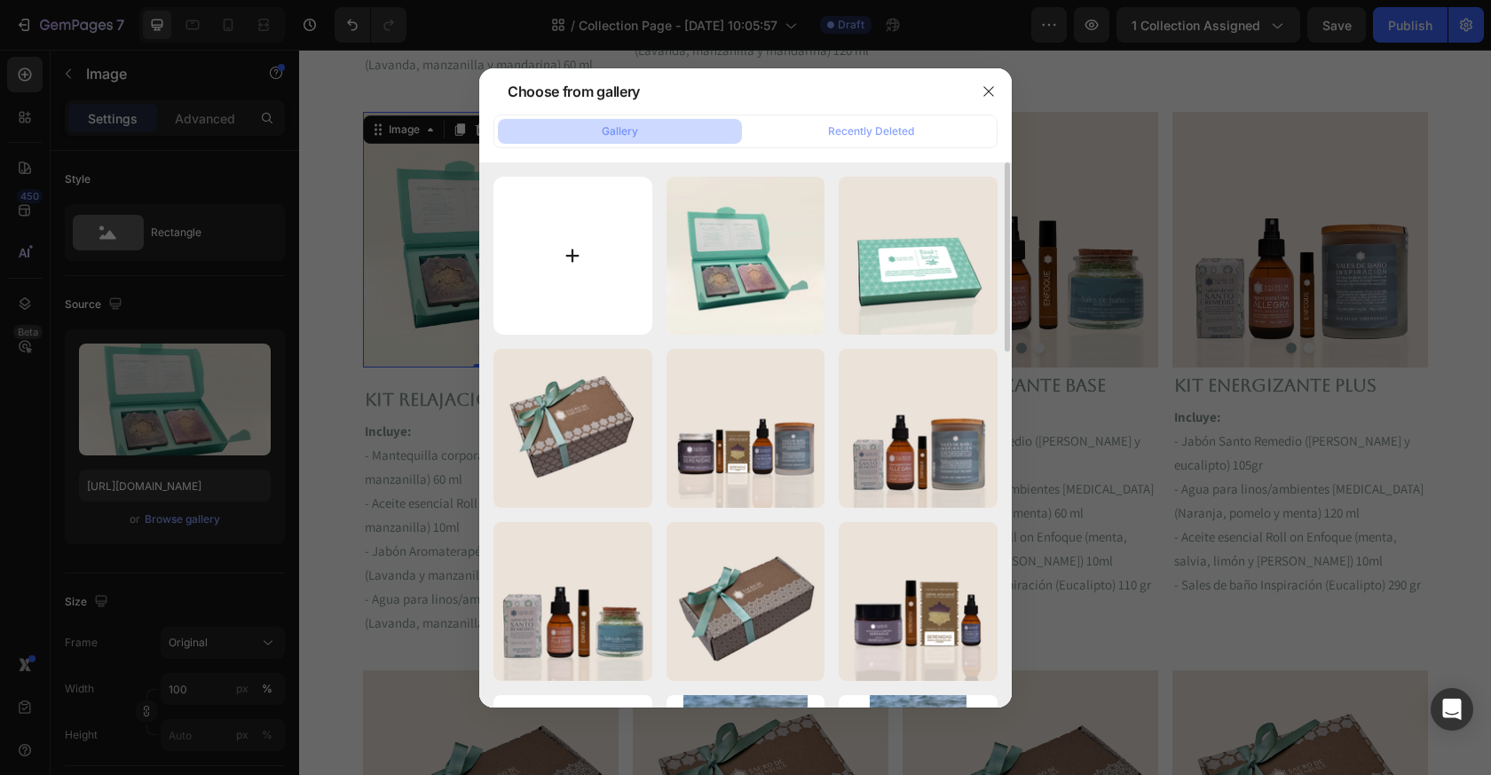
click at [574, 270] on input "file" at bounding box center [573, 256] width 159 height 159
type input "C:\fakepath\7 HIERBAS PGINA 2.png"
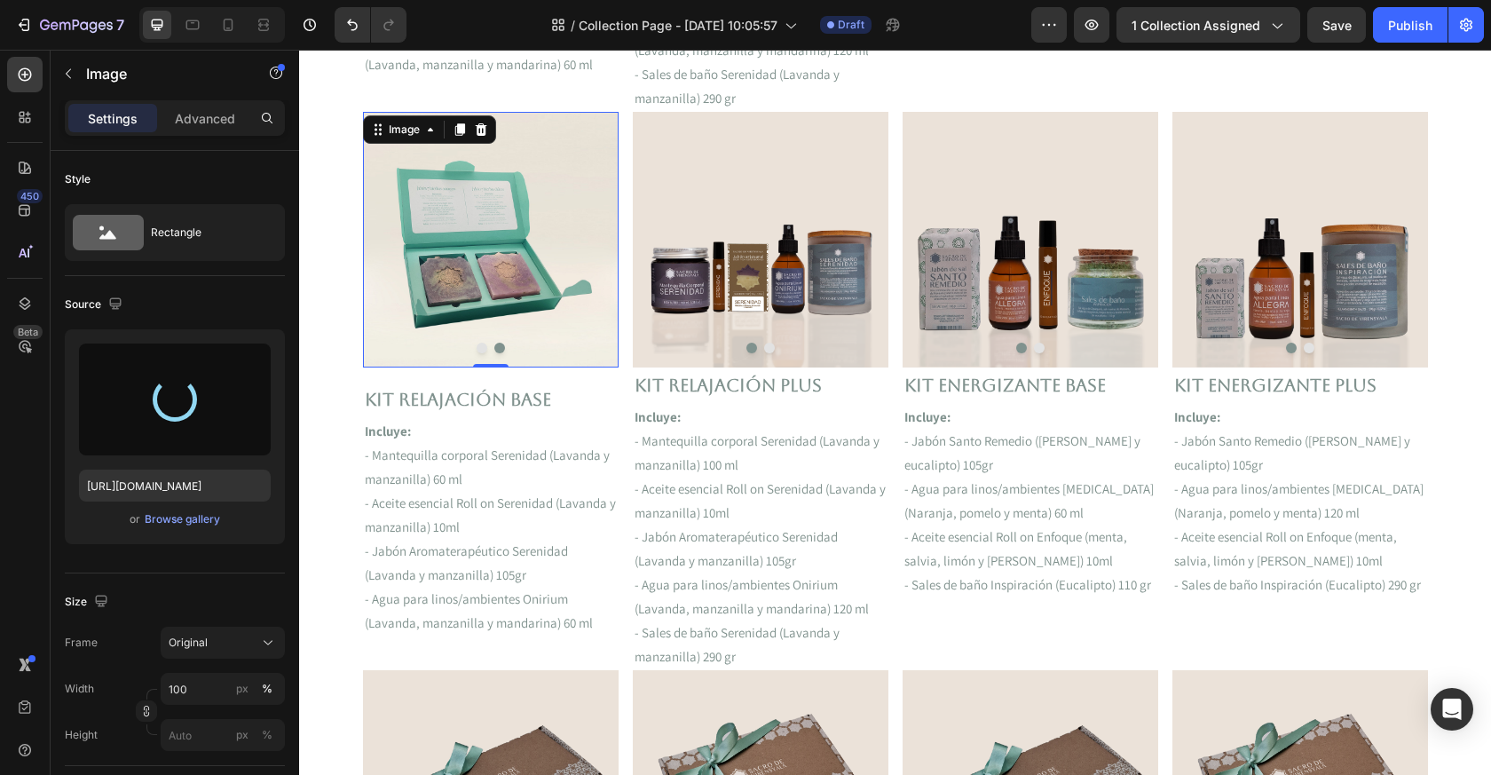
type input "[URL][DOMAIN_NAME]"
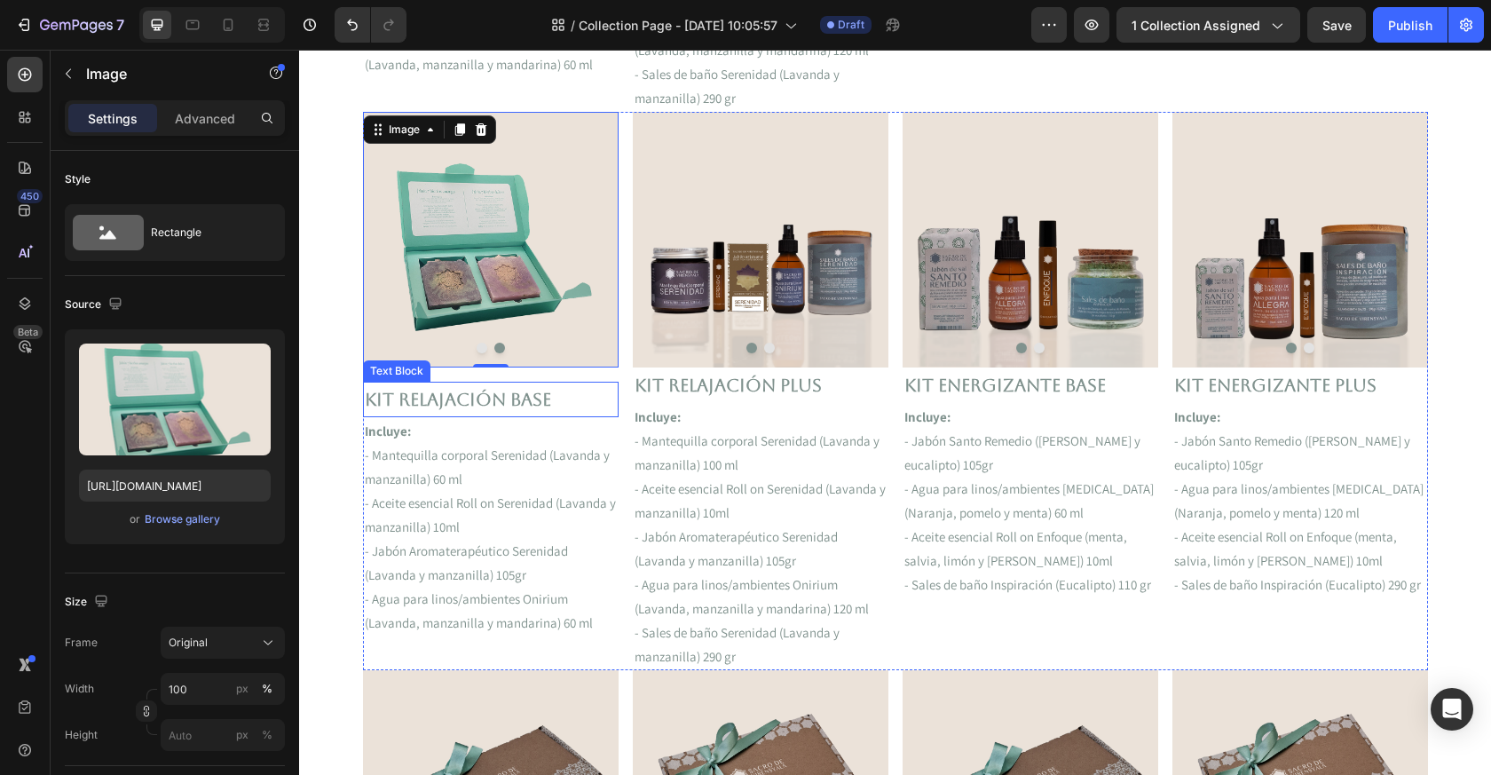
click at [476, 399] on p "Kit Relajación Base" at bounding box center [491, 400] width 252 height 32
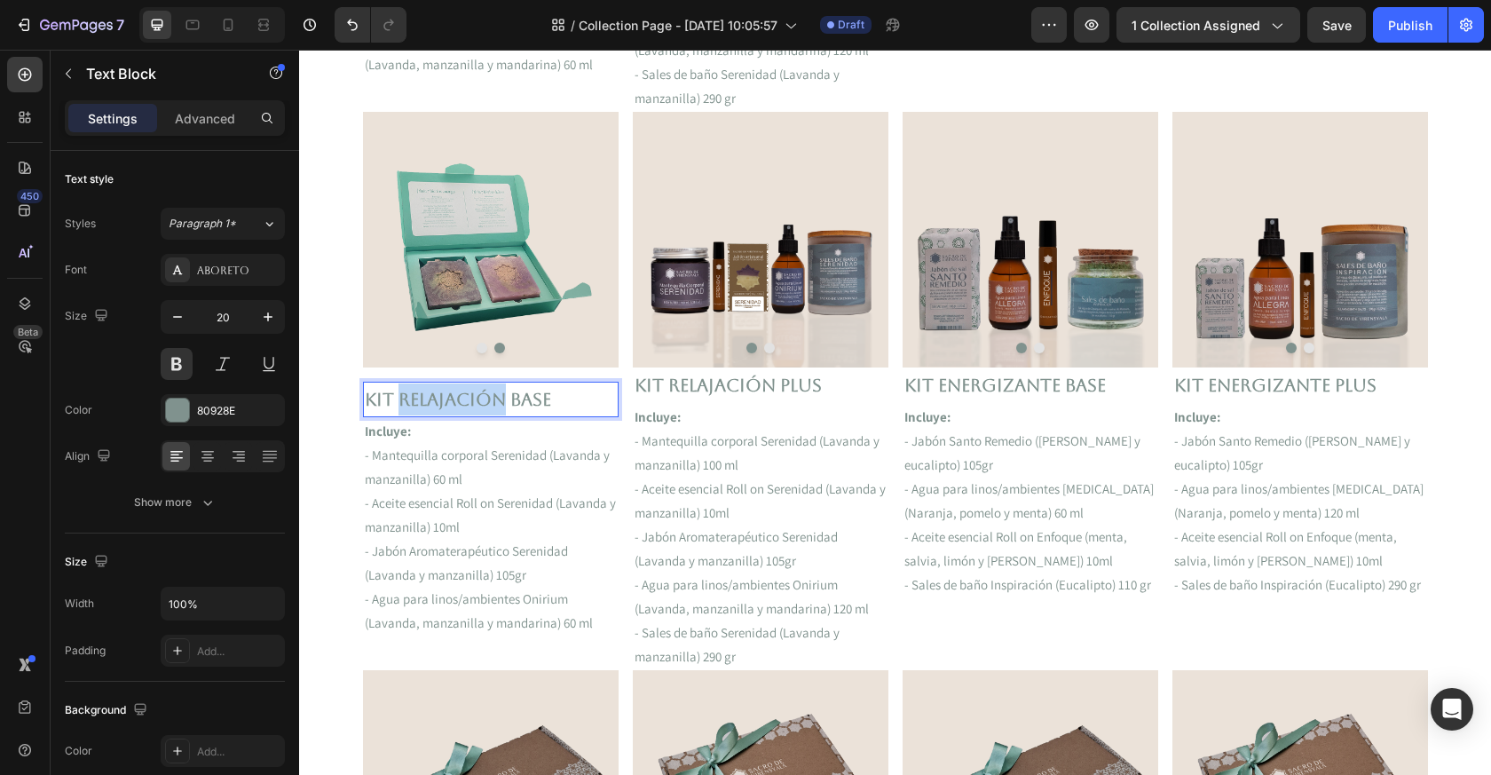
click at [476, 399] on p "Kit Relajación Base" at bounding box center [491, 400] width 252 height 32
click at [553, 486] on p "- Mantequilla corporal Serenidad (Lavanda y manzanilla) 60 ml" at bounding box center [491, 467] width 252 height 48
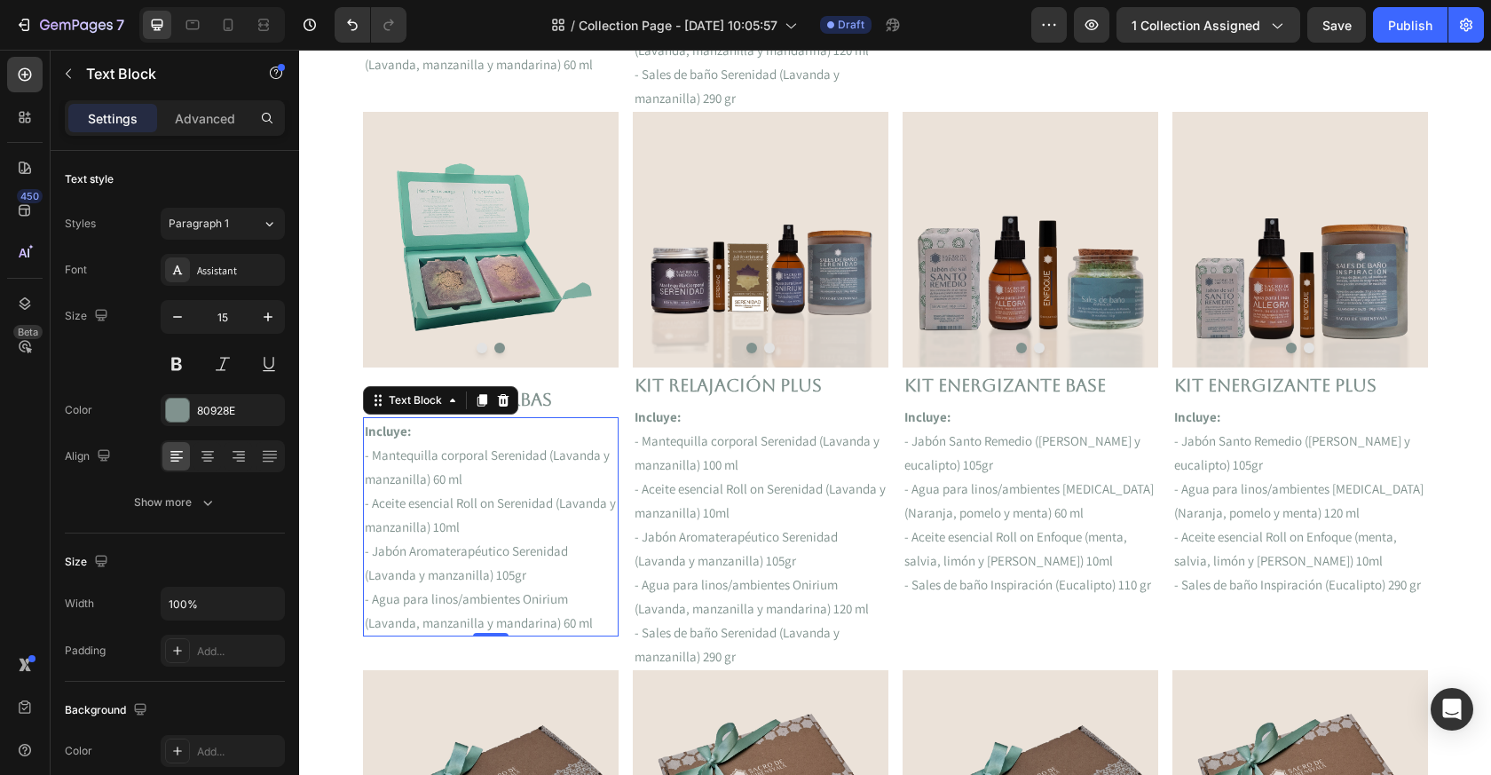
click at [553, 487] on p "- Mantequilla corporal Serenidad (Lavanda y manzanilla) 60 ml" at bounding box center [491, 467] width 252 height 48
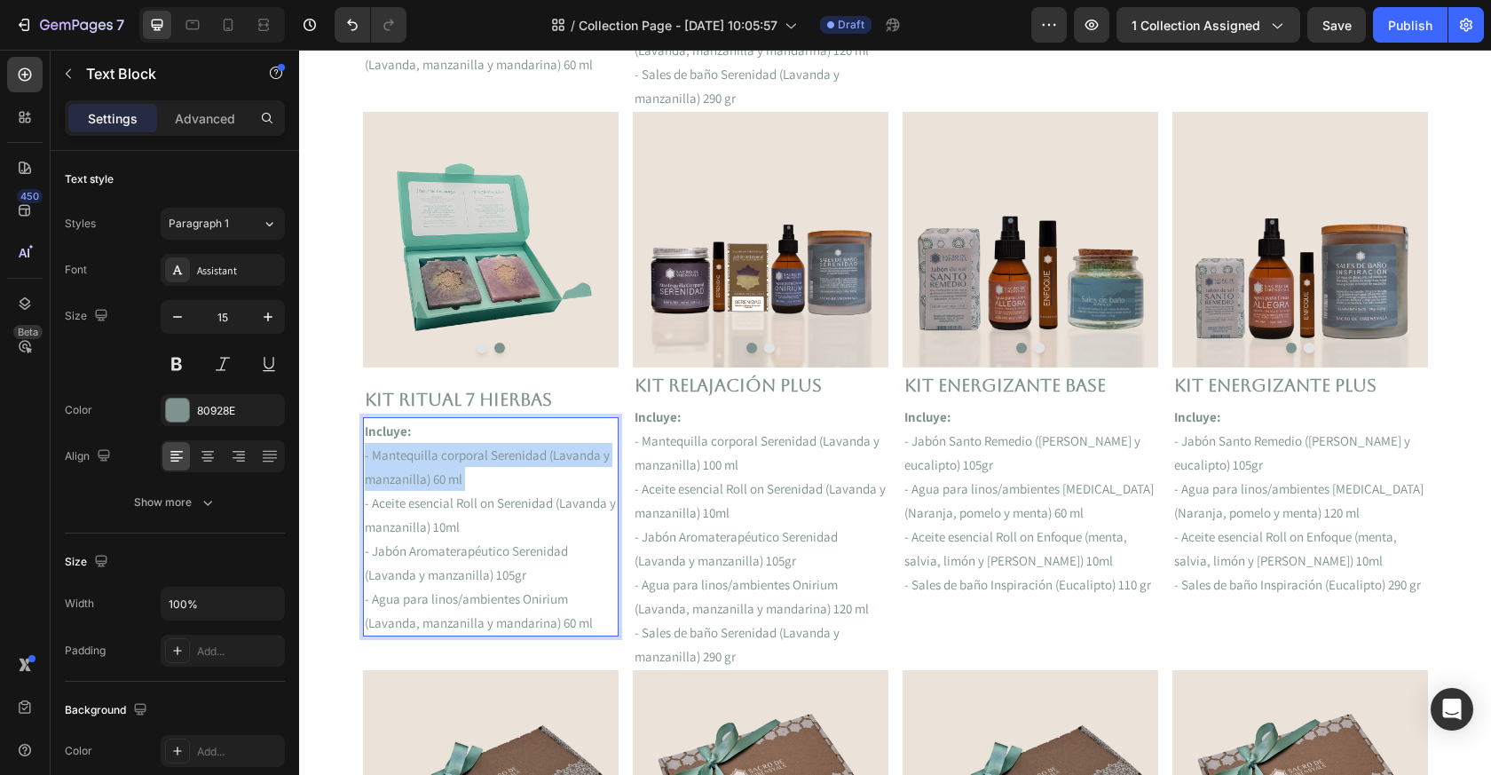
click at [553, 487] on p "- Mantequilla corporal Serenidad (Lavanda y manzanilla) 60 ml" at bounding box center [491, 467] width 252 height 48
click at [500, 585] on p "- Jabón Aromaterapéutico Serenidad (Lavanda y manzanilla) 105gr" at bounding box center [491, 563] width 252 height 48
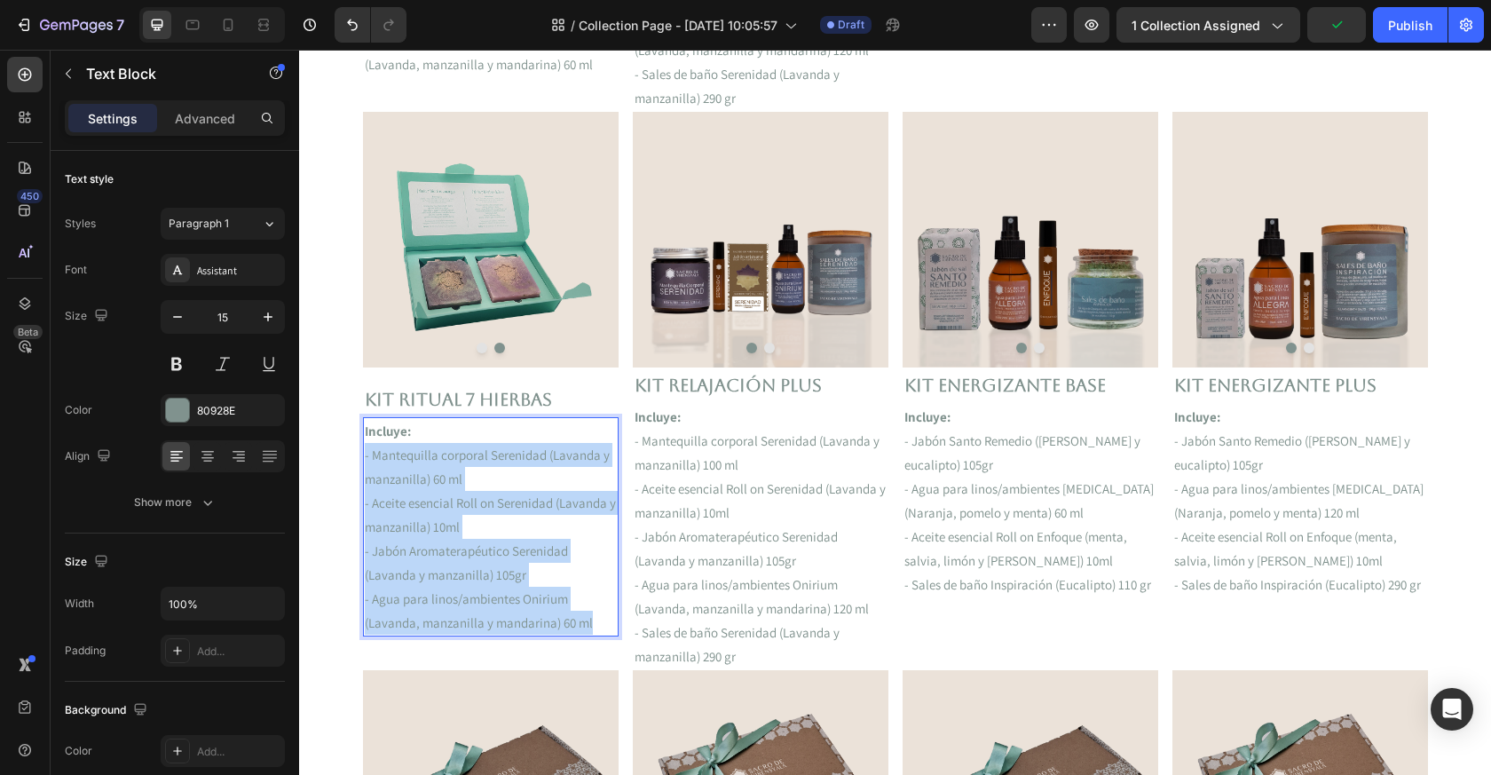
drag, startPoint x: 597, startPoint y: 621, endPoint x: 357, endPoint y: 455, distance: 291.6
click at [357, 455] on section "FREE Shipping On All U.S. Orders Over $150 Text block 5000+ Text block Icon Ico…" at bounding box center [896, 572] width 1094 height 2924
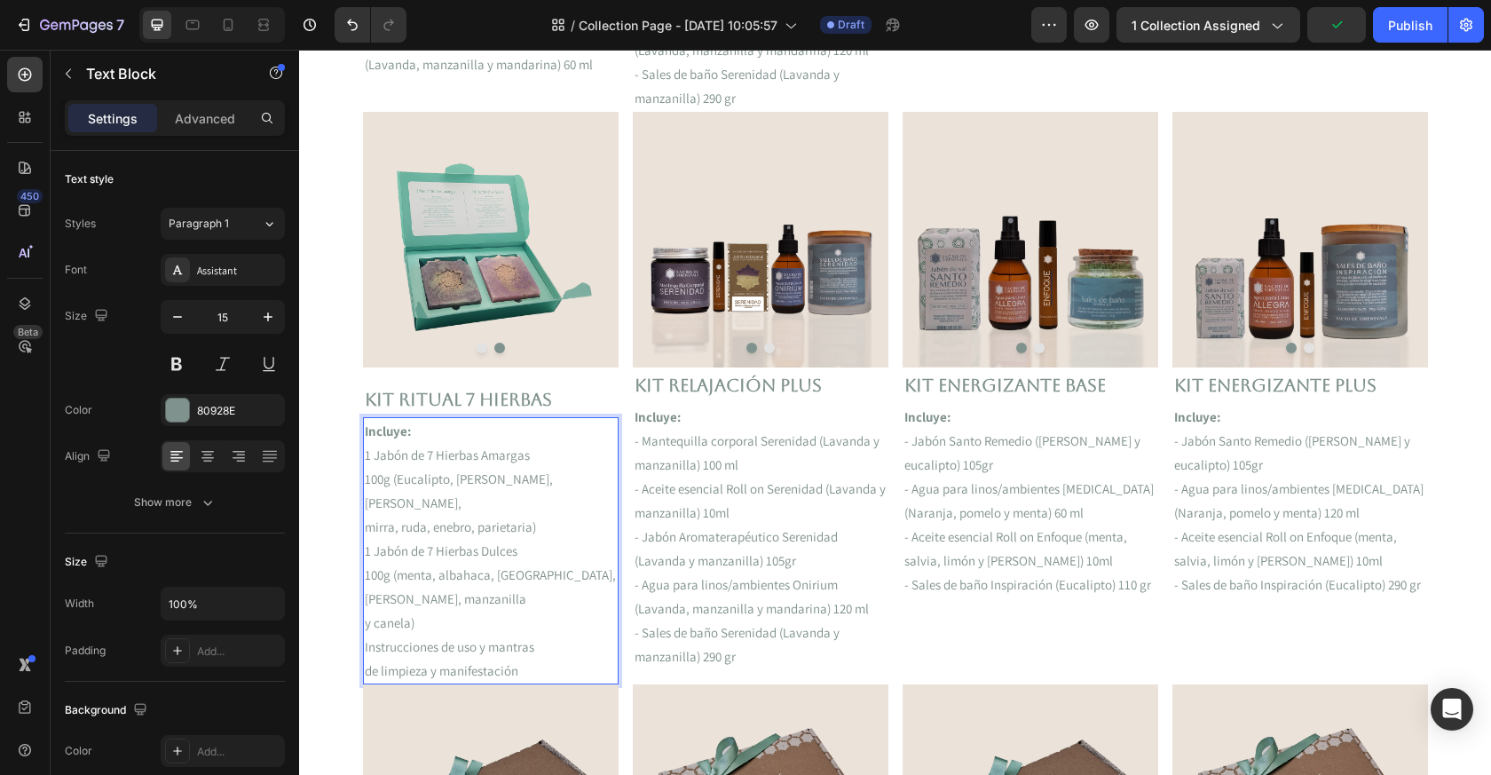
click at [366, 455] on p "1 Jabón de 7 Hierbas Amargas" at bounding box center [491, 455] width 252 height 24
click at [365, 539] on p "1 Jabón de 7 Hierbas Dulces" at bounding box center [491, 551] width 252 height 24
click at [366, 635] on p "Instrucciones de uso y mantras" at bounding box center [491, 647] width 252 height 24
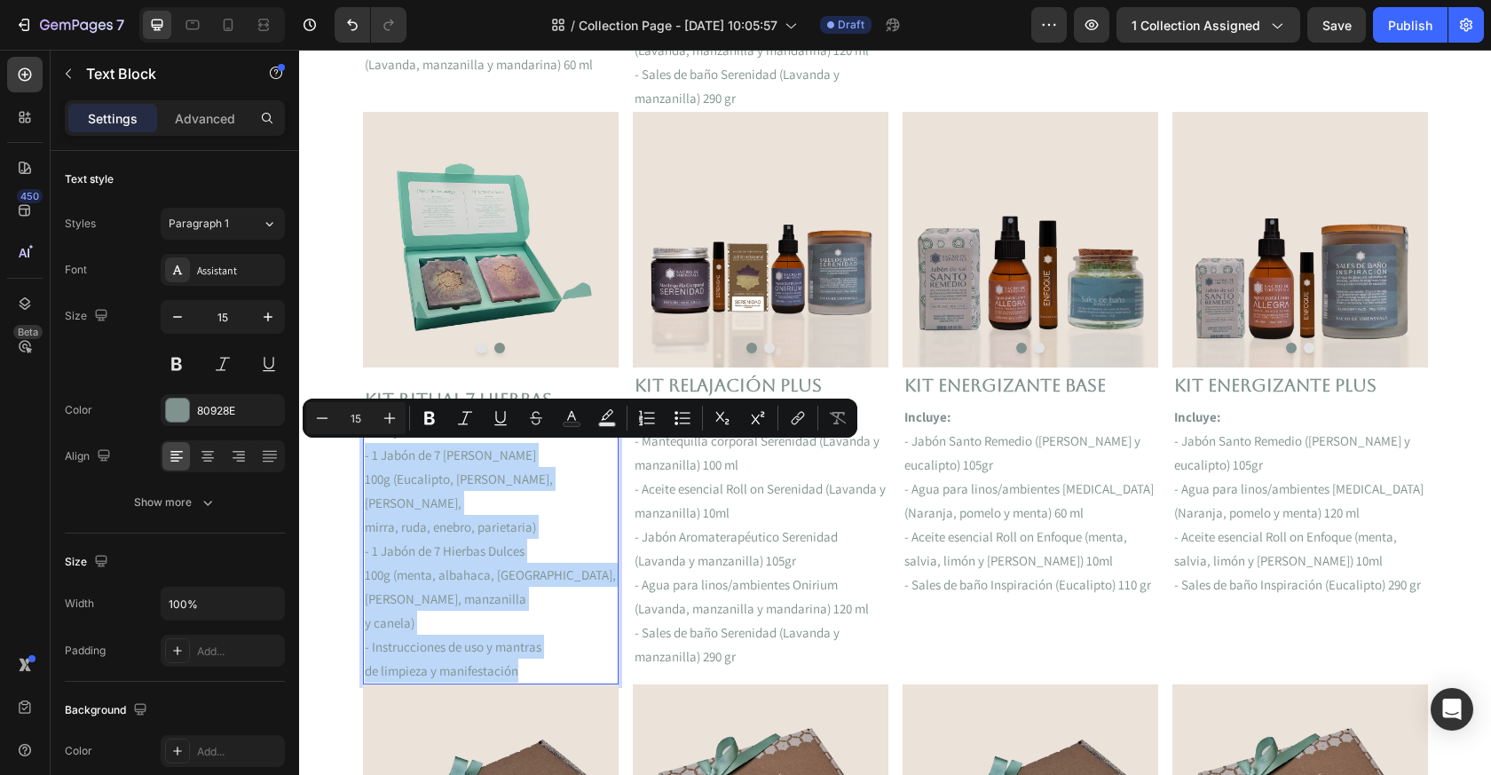
drag, startPoint x: 521, startPoint y: 646, endPoint x: 316, endPoint y: 457, distance: 278.9
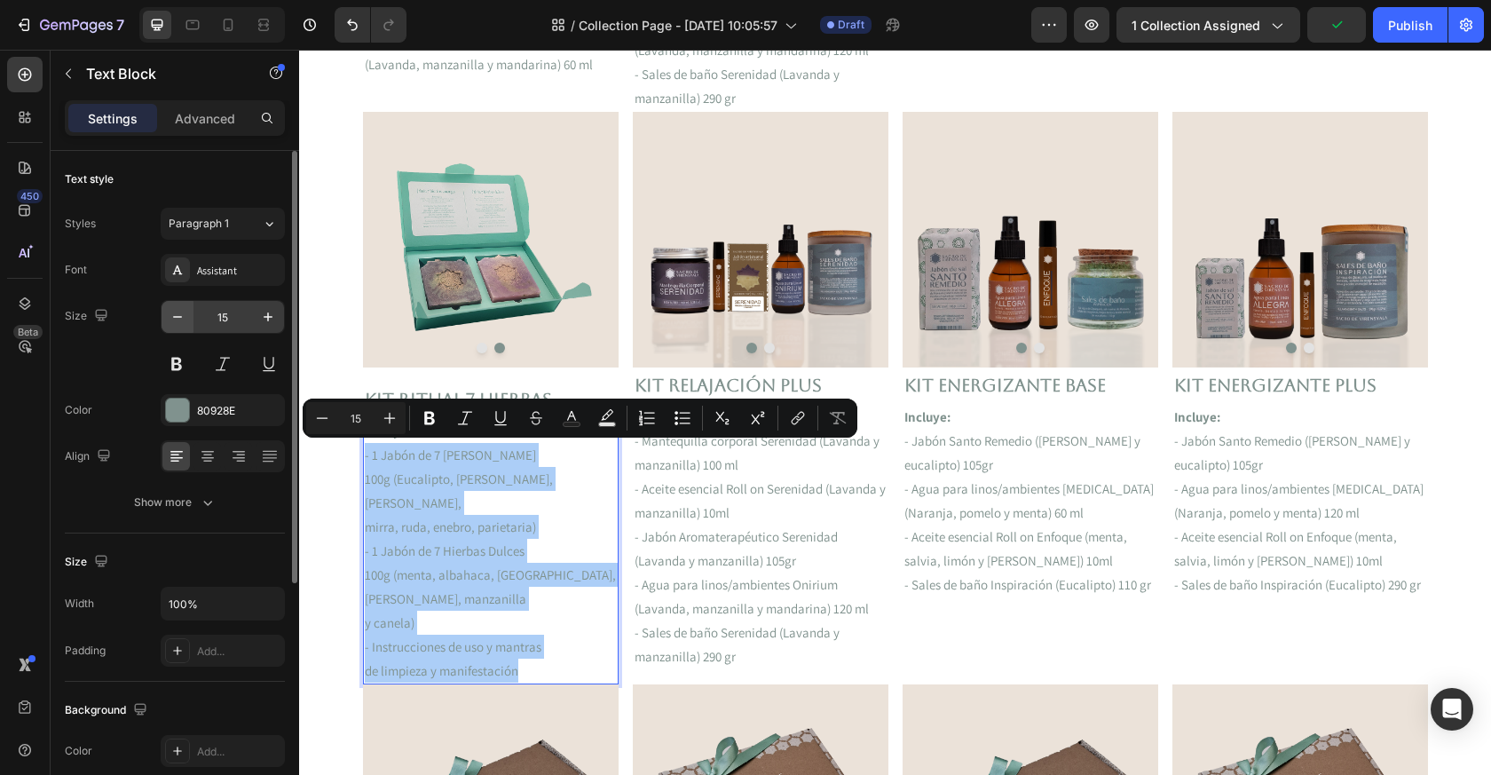
click at [192, 320] on button "button" at bounding box center [178, 317] width 32 height 32
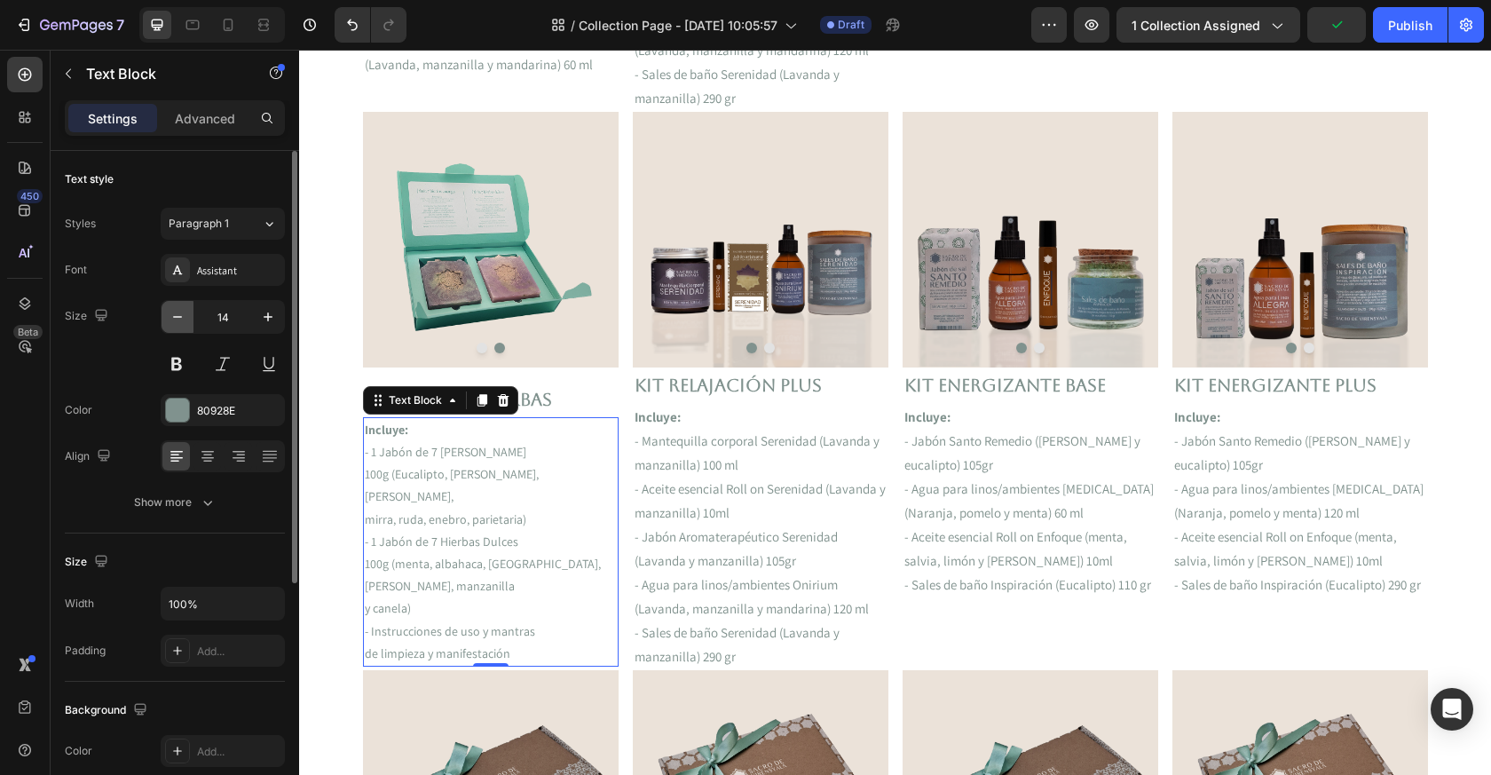
click at [189, 320] on button "button" at bounding box center [178, 317] width 32 height 32
type input "13"
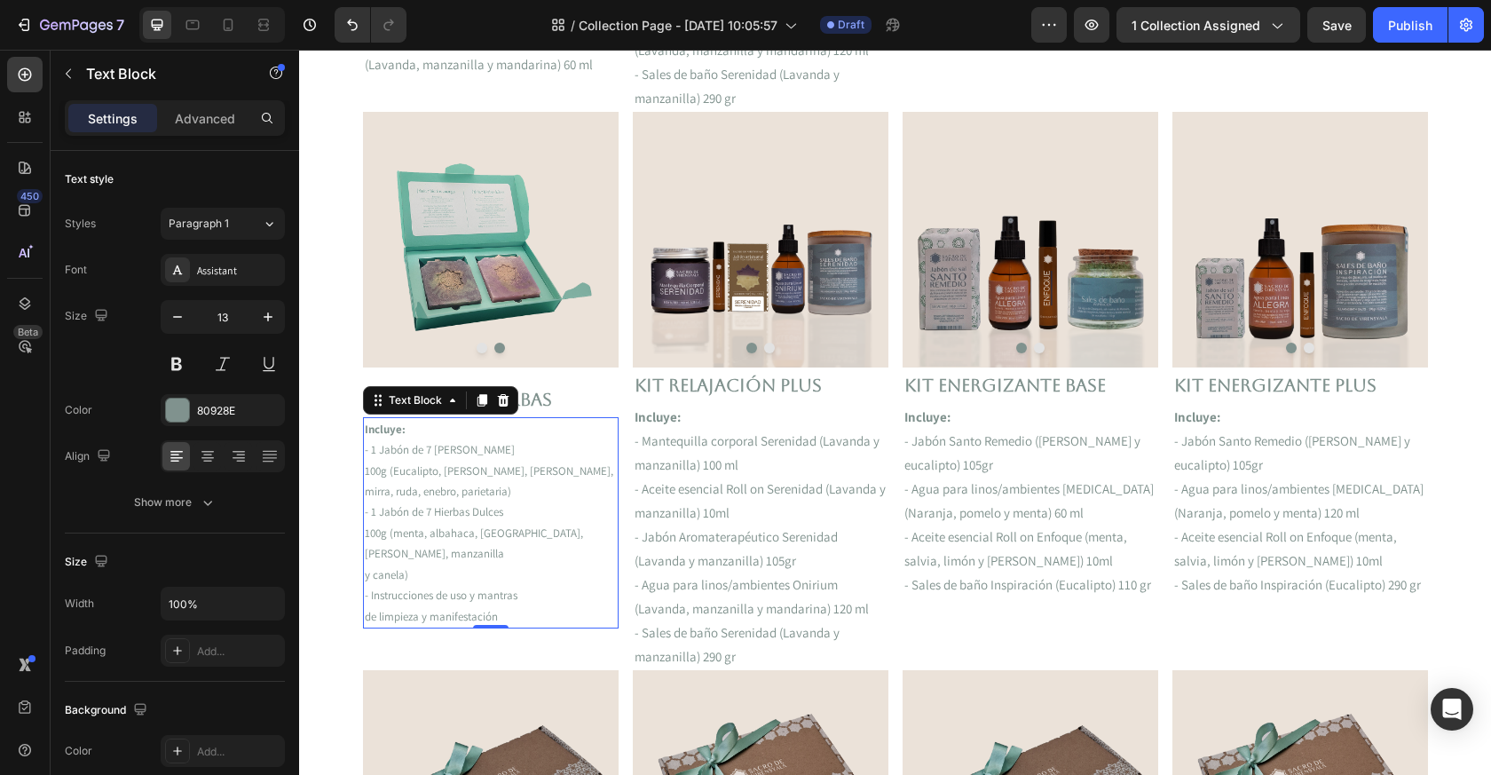
click at [513, 591] on p "- Instrucciones de uso y mantras" at bounding box center [491, 595] width 252 height 20
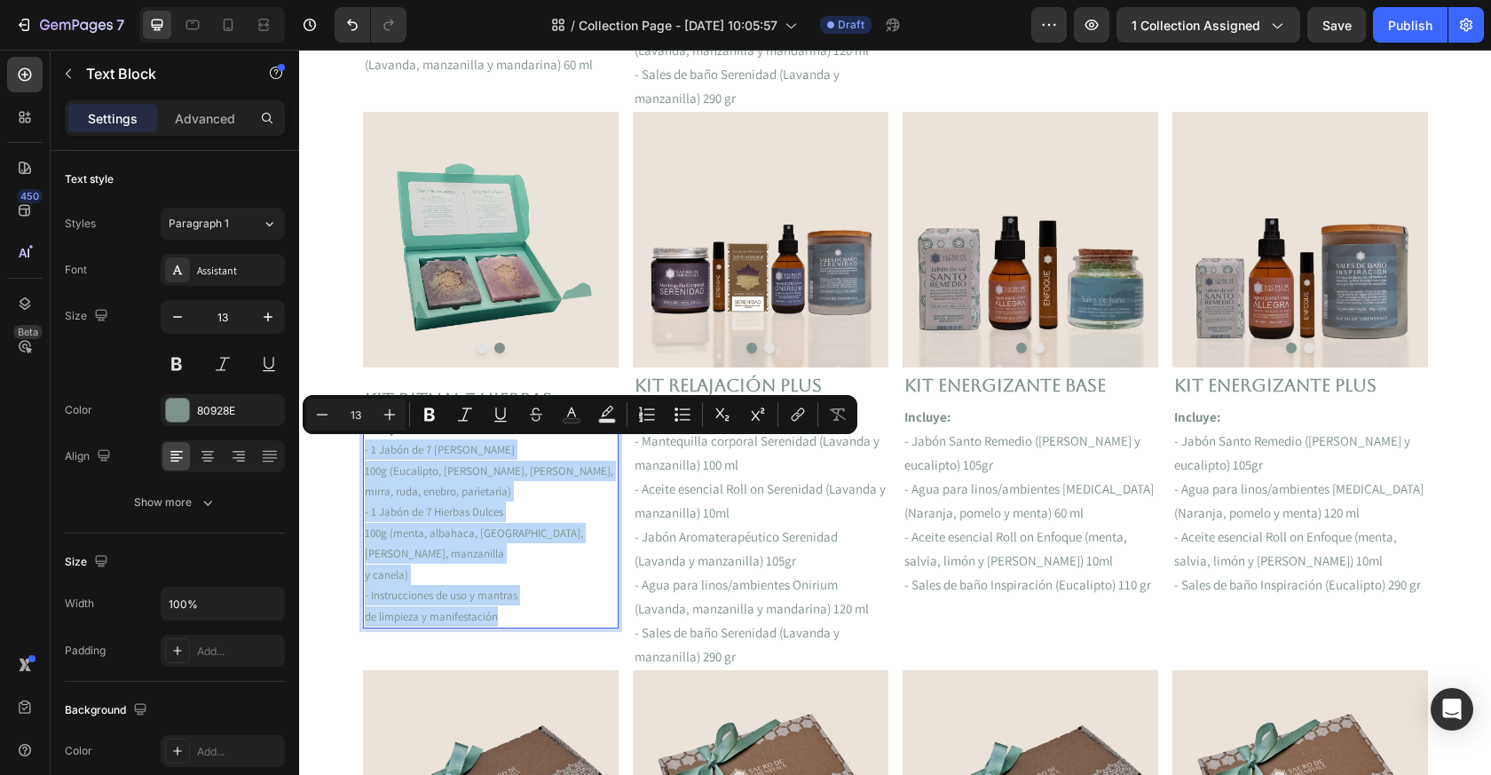
drag, startPoint x: 544, startPoint y: 614, endPoint x: 360, endPoint y: 451, distance: 245.9
click at [360, 450] on section "FREE Shipping On All U.S. Orders Over $150 Text block 5000+ Text block Icon Ico…" at bounding box center [896, 572] width 1094 height 2924
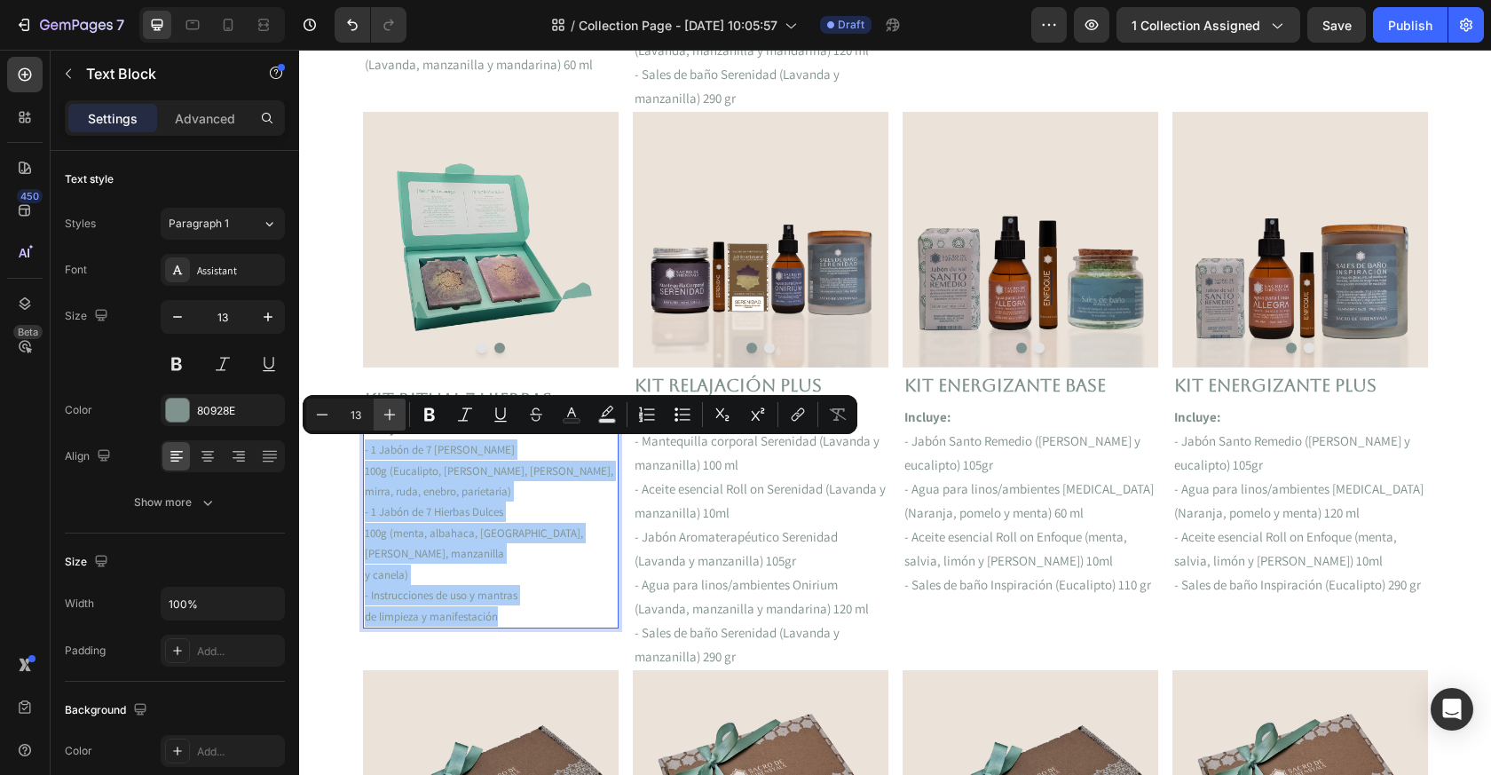
click at [391, 415] on icon "Editor contextual toolbar" at bounding box center [390, 415] width 18 height 18
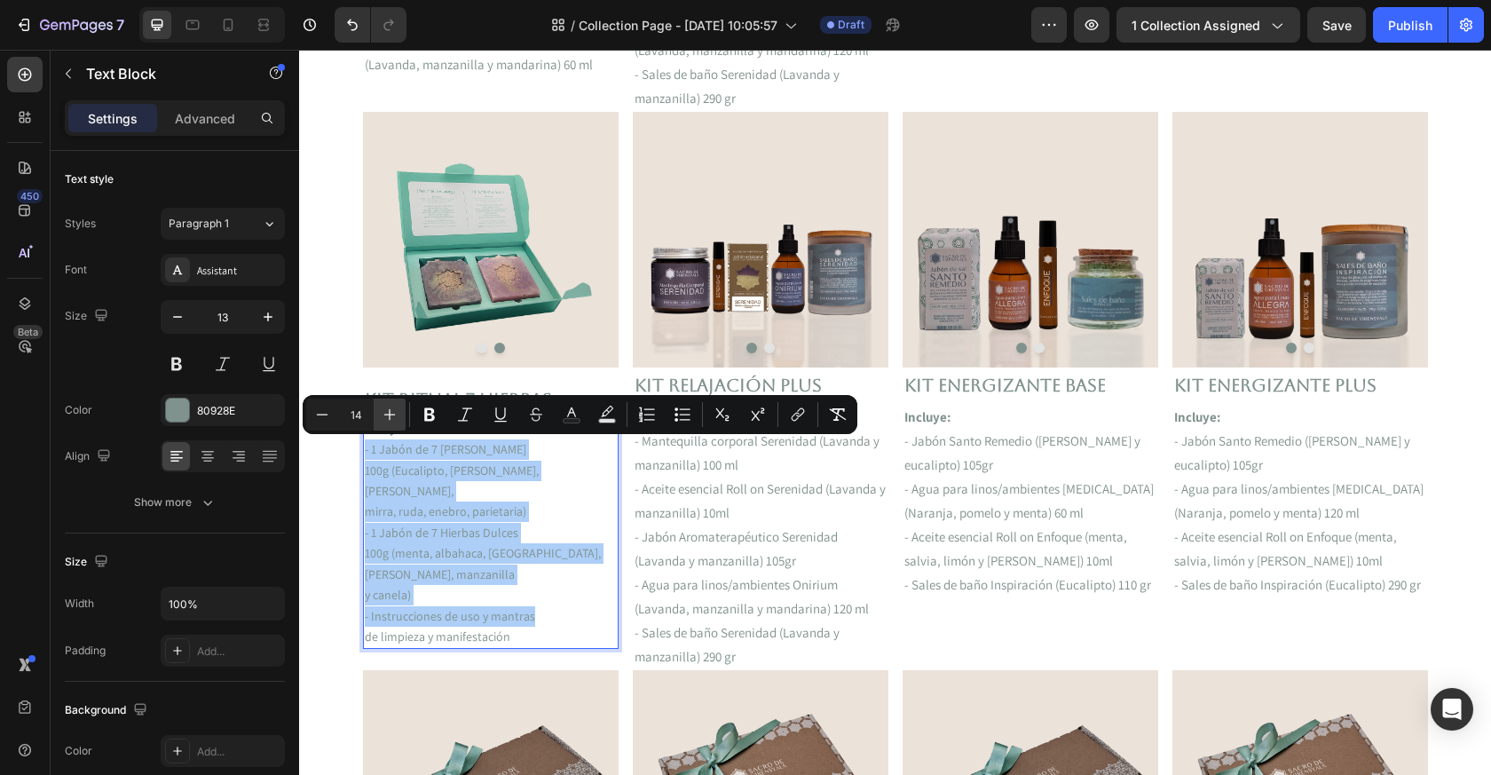
click at [391, 415] on icon "Editor contextual toolbar" at bounding box center [390, 415] width 18 height 18
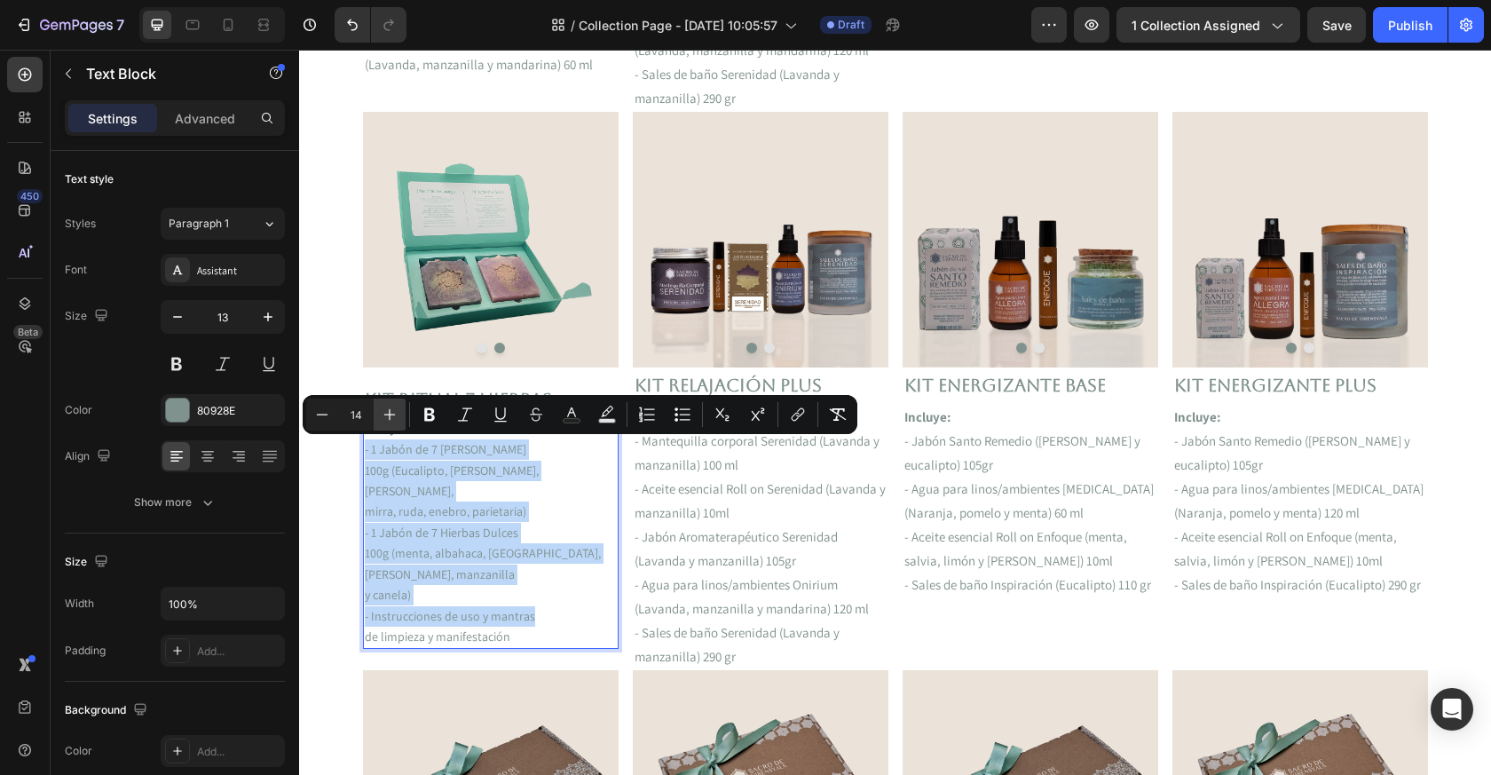
type input "15"
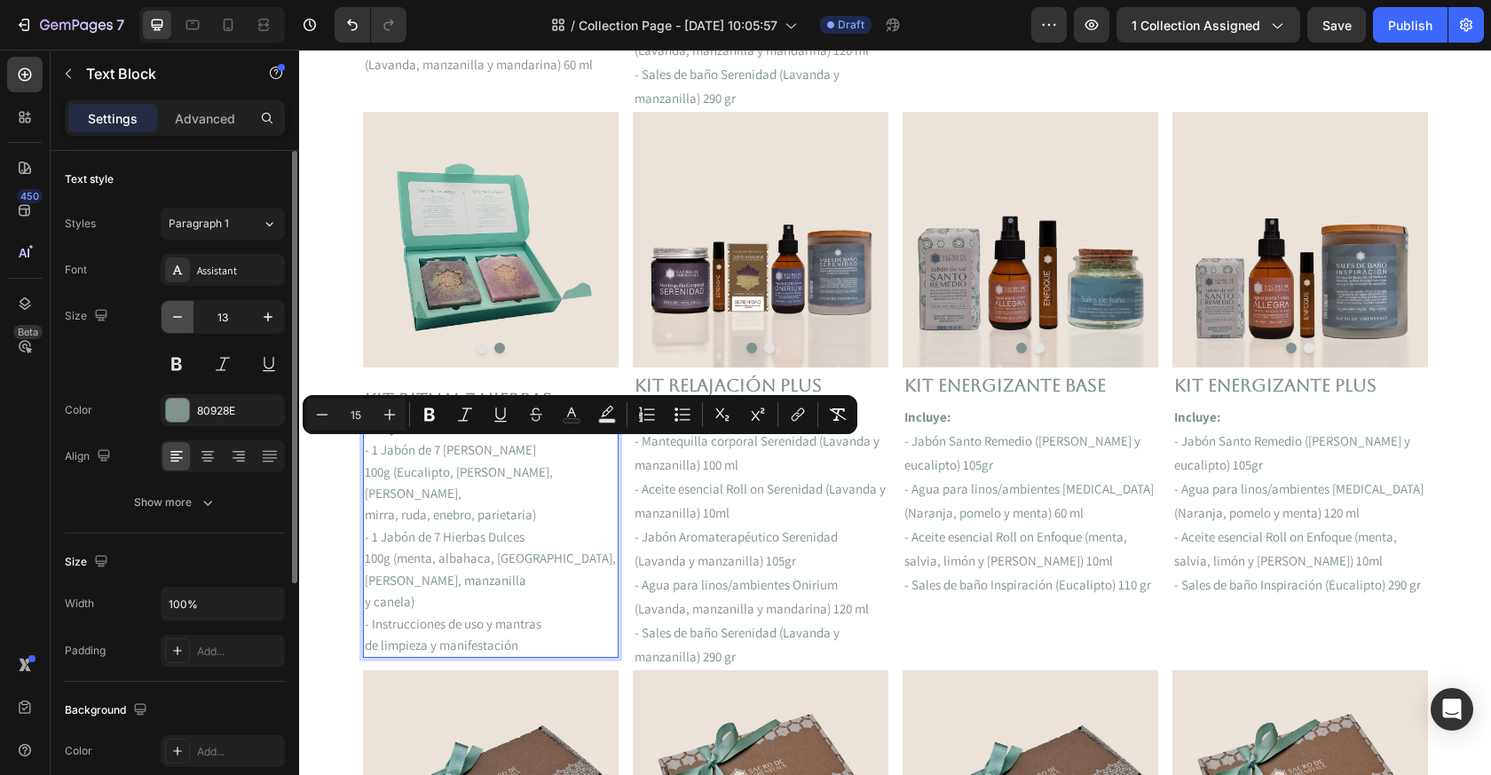
click at [173, 317] on icon "button" at bounding box center [177, 317] width 9 height 2
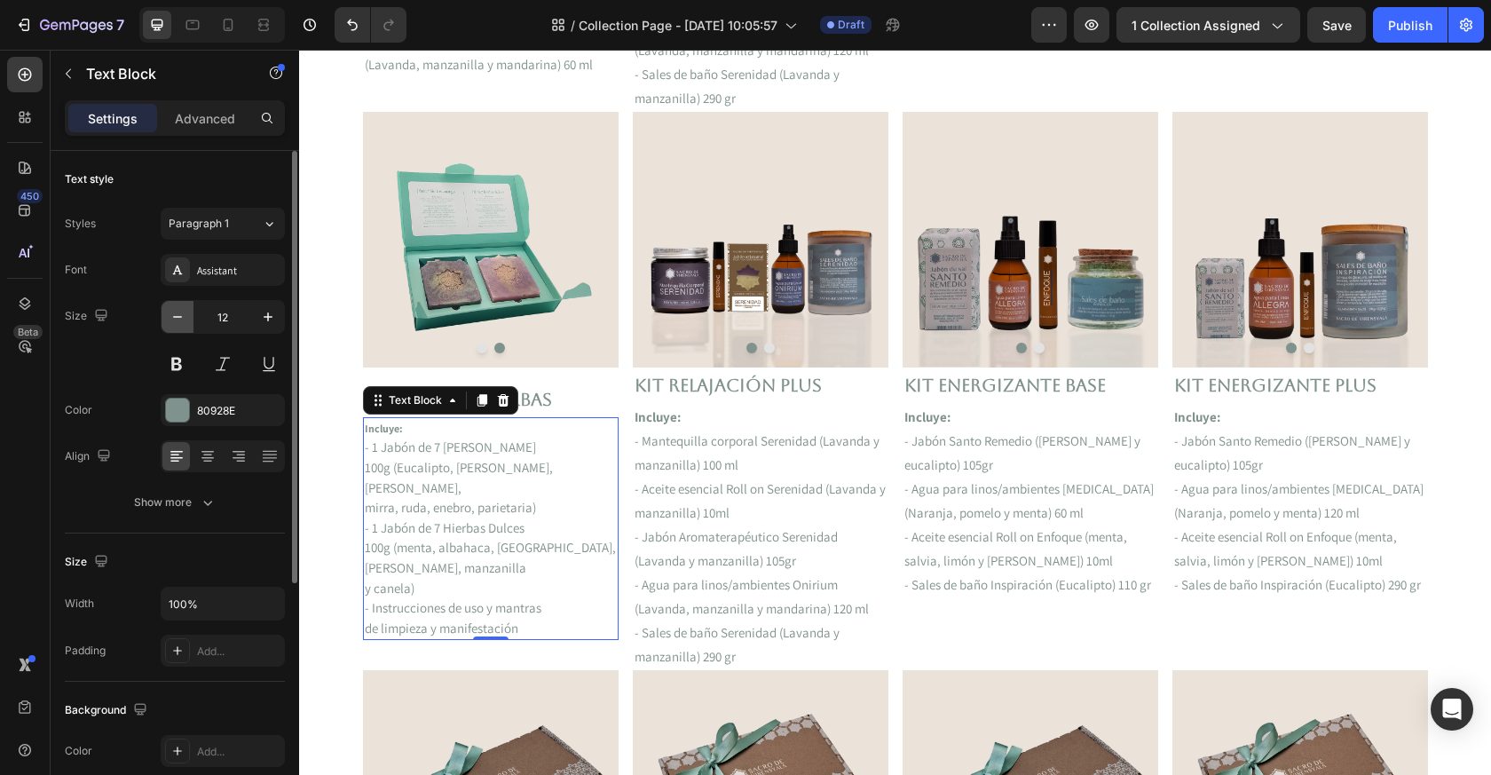
click at [174, 317] on icon "button" at bounding box center [177, 317] width 9 height 2
type input "11"
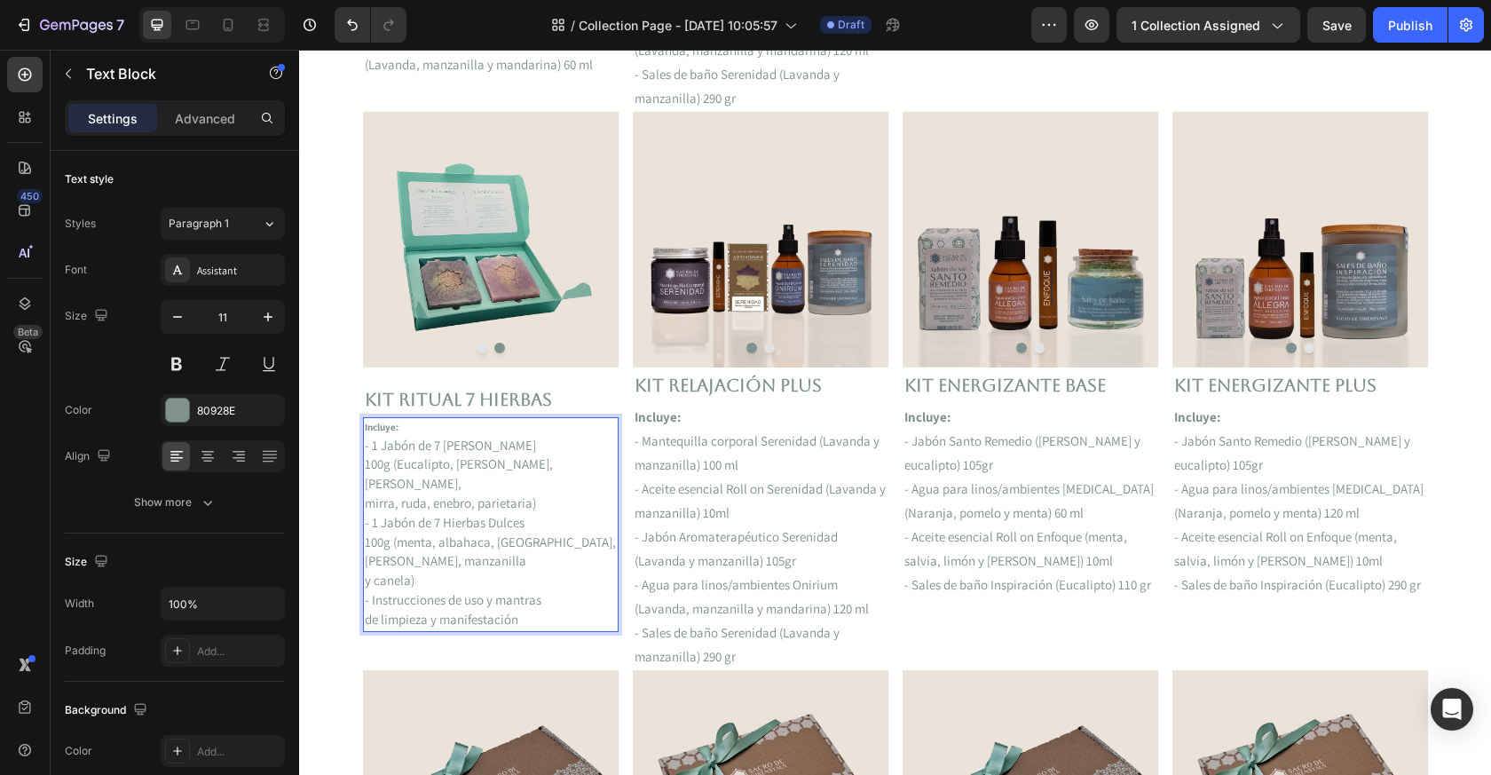
click at [547, 611] on p "de limpieza y manifestación" at bounding box center [491, 621] width 252 height 20
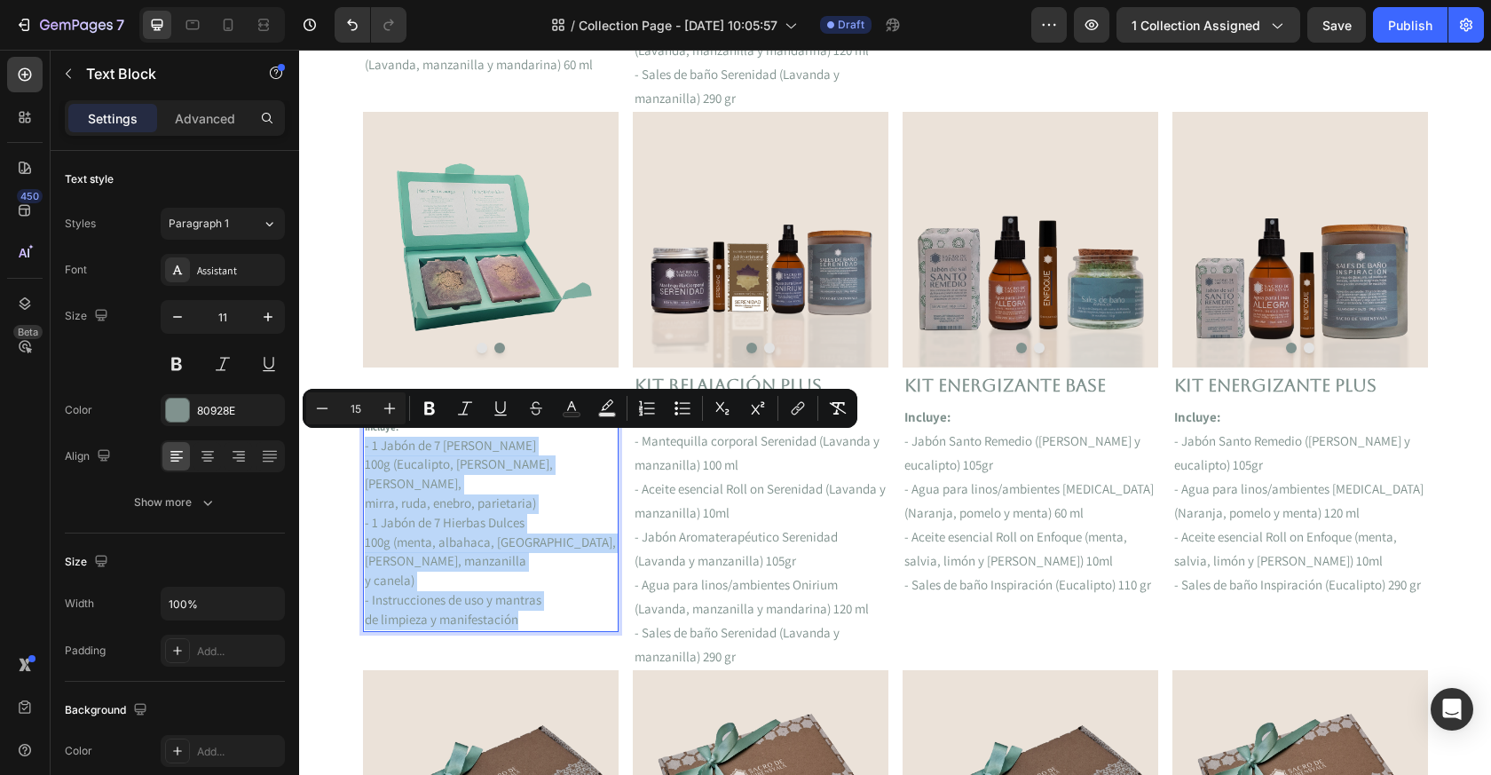
drag, startPoint x: 571, startPoint y: 597, endPoint x: 357, endPoint y: 450, distance: 259.3
click at [357, 451] on section "FREE Shipping On All U.S. Orders Over $150 Text block 5000+ Text block Icon Ico…" at bounding box center [896, 572] width 1094 height 2924
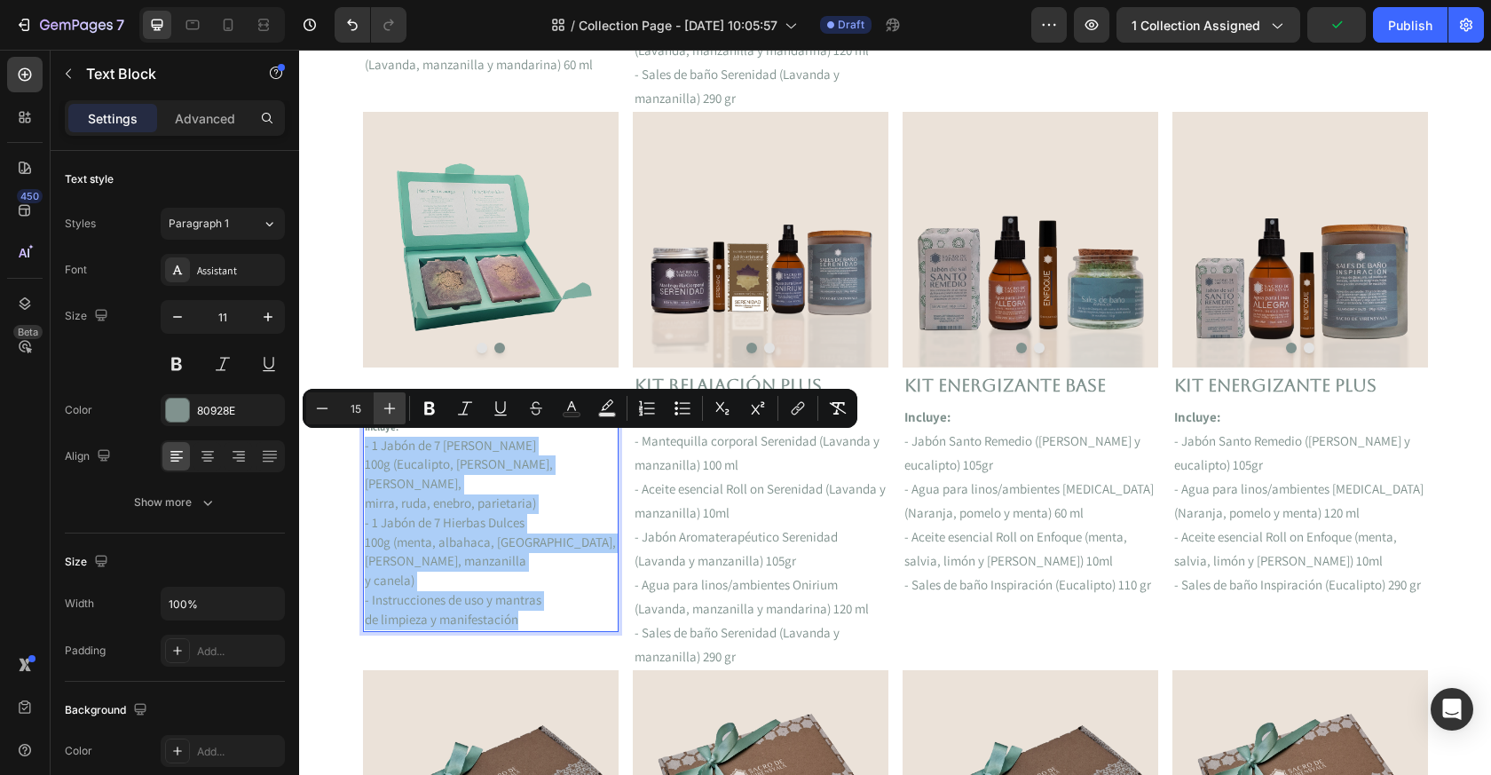
click at [393, 412] on icon "Editor contextual toolbar" at bounding box center [390, 408] width 18 height 18
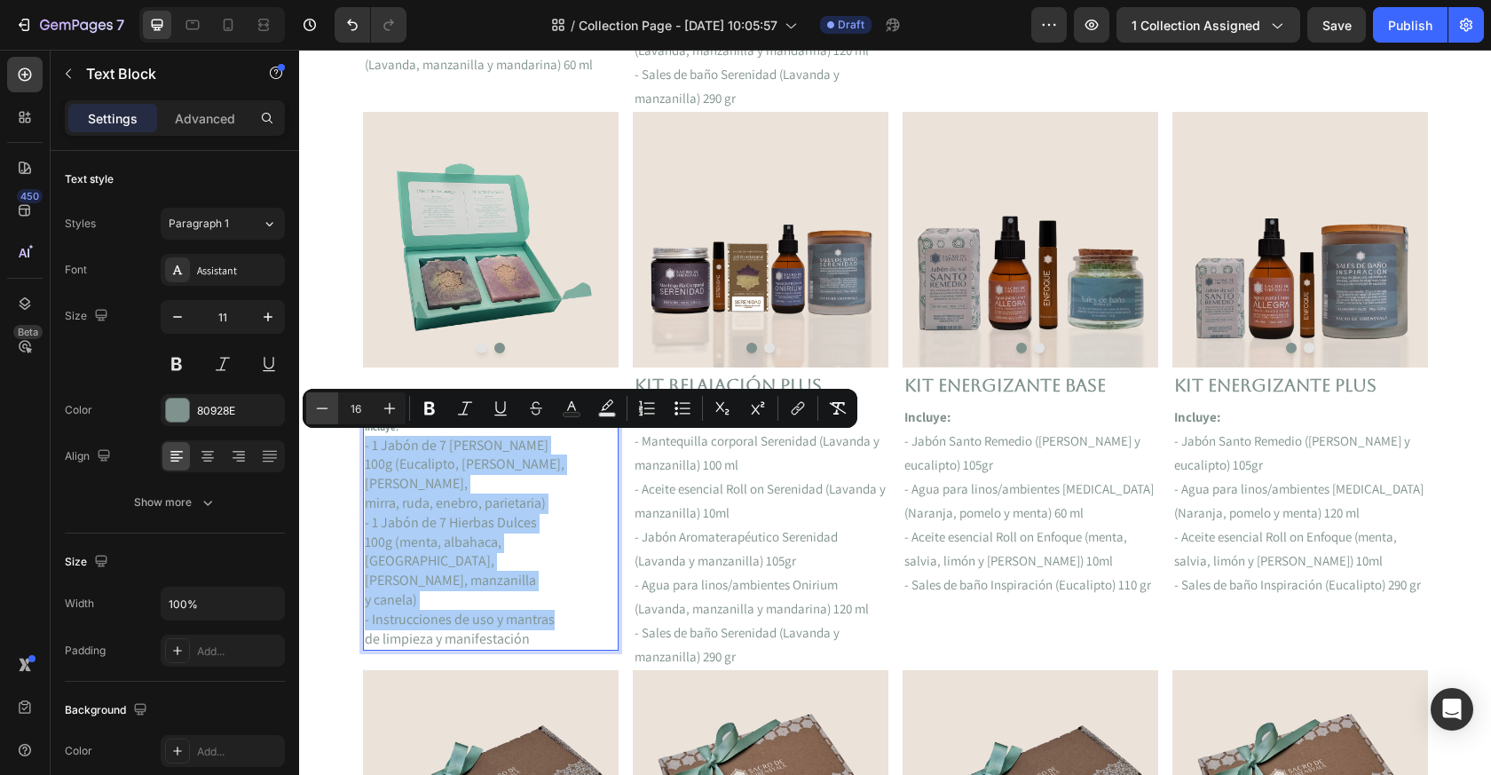
click at [329, 407] on icon "Editor contextual toolbar" at bounding box center [322, 408] width 18 height 18
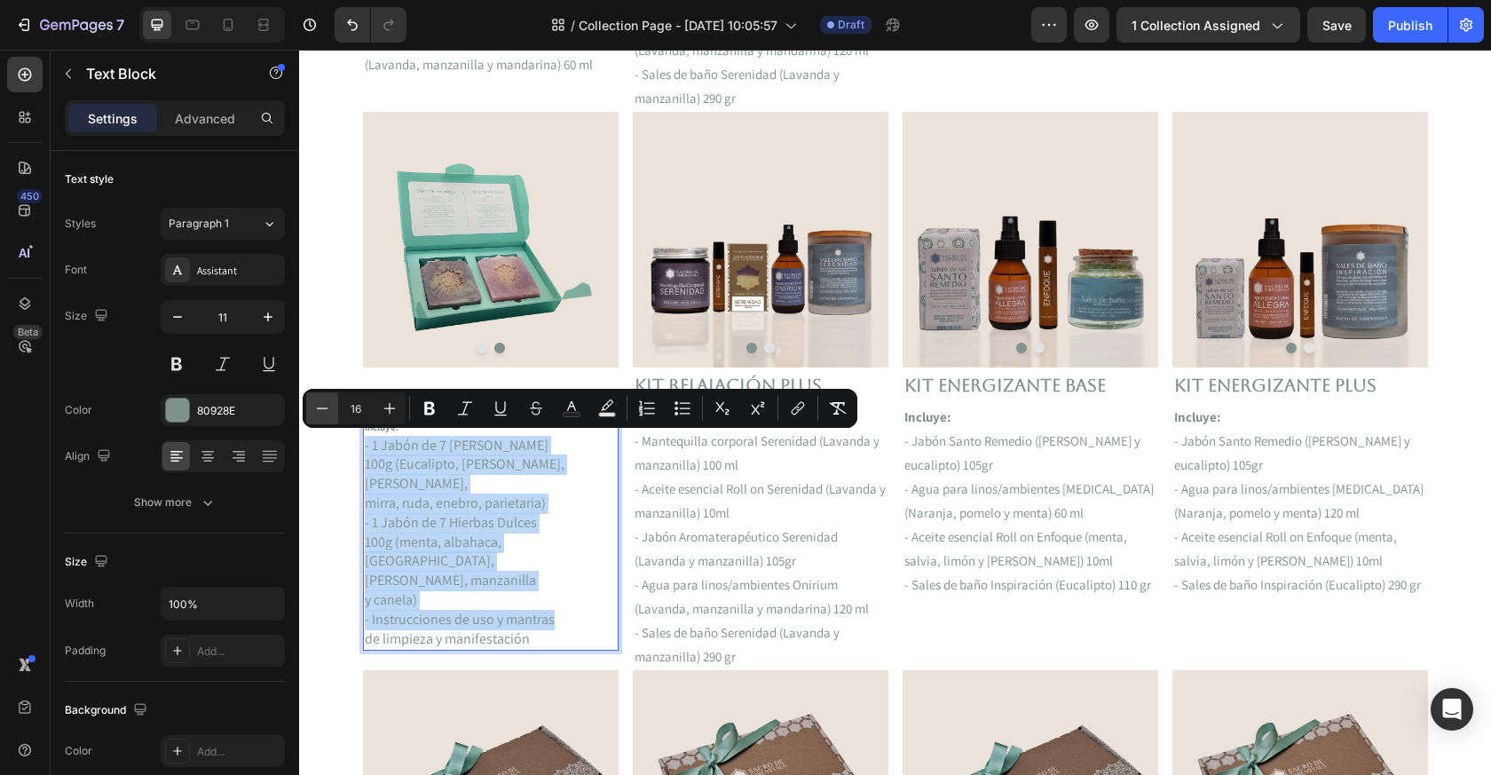
type input "15"
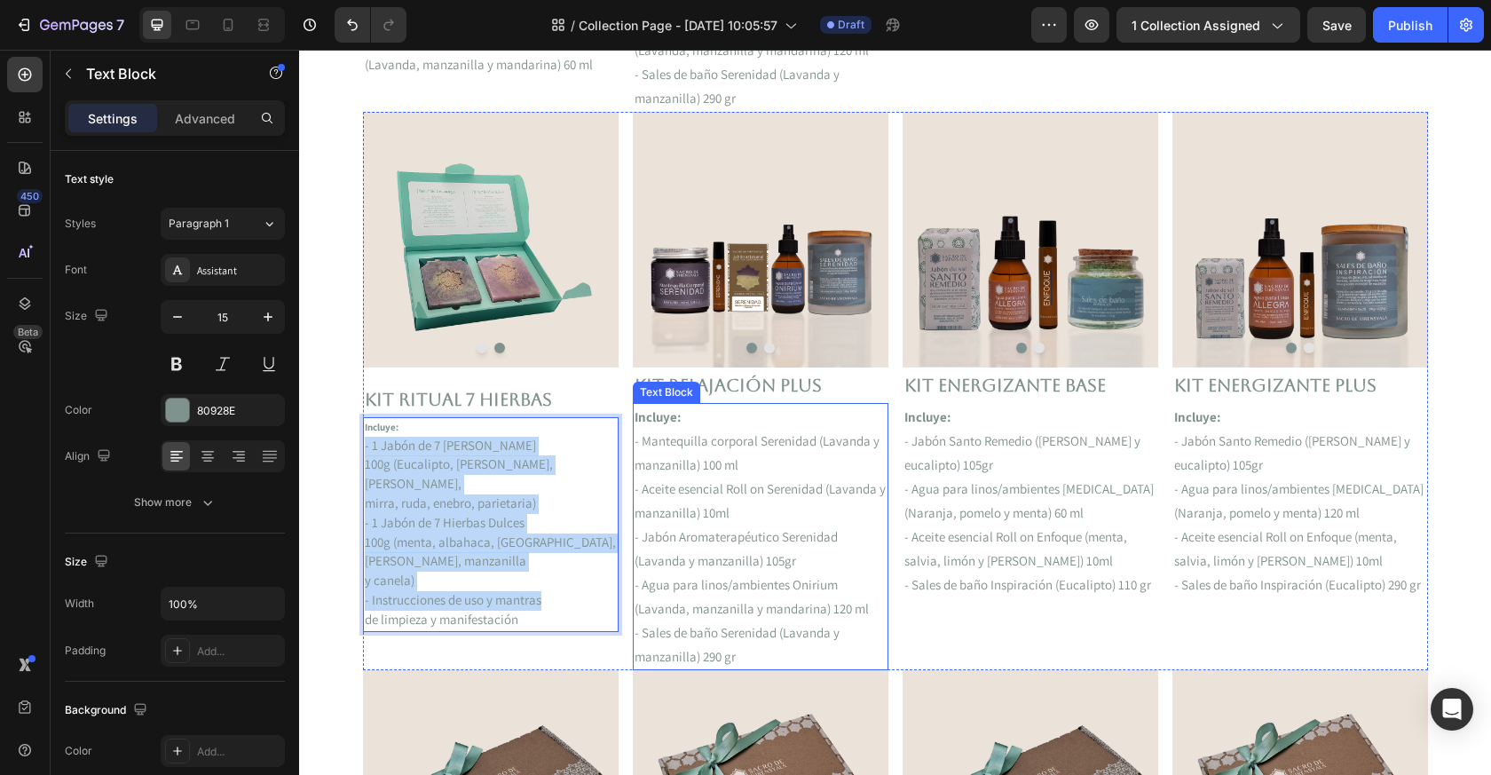
click at [724, 583] on p "- Agua para linos/ambientes Onirium (Lavanda, manzanilla y mandarina) 120 ml" at bounding box center [761, 597] width 252 height 48
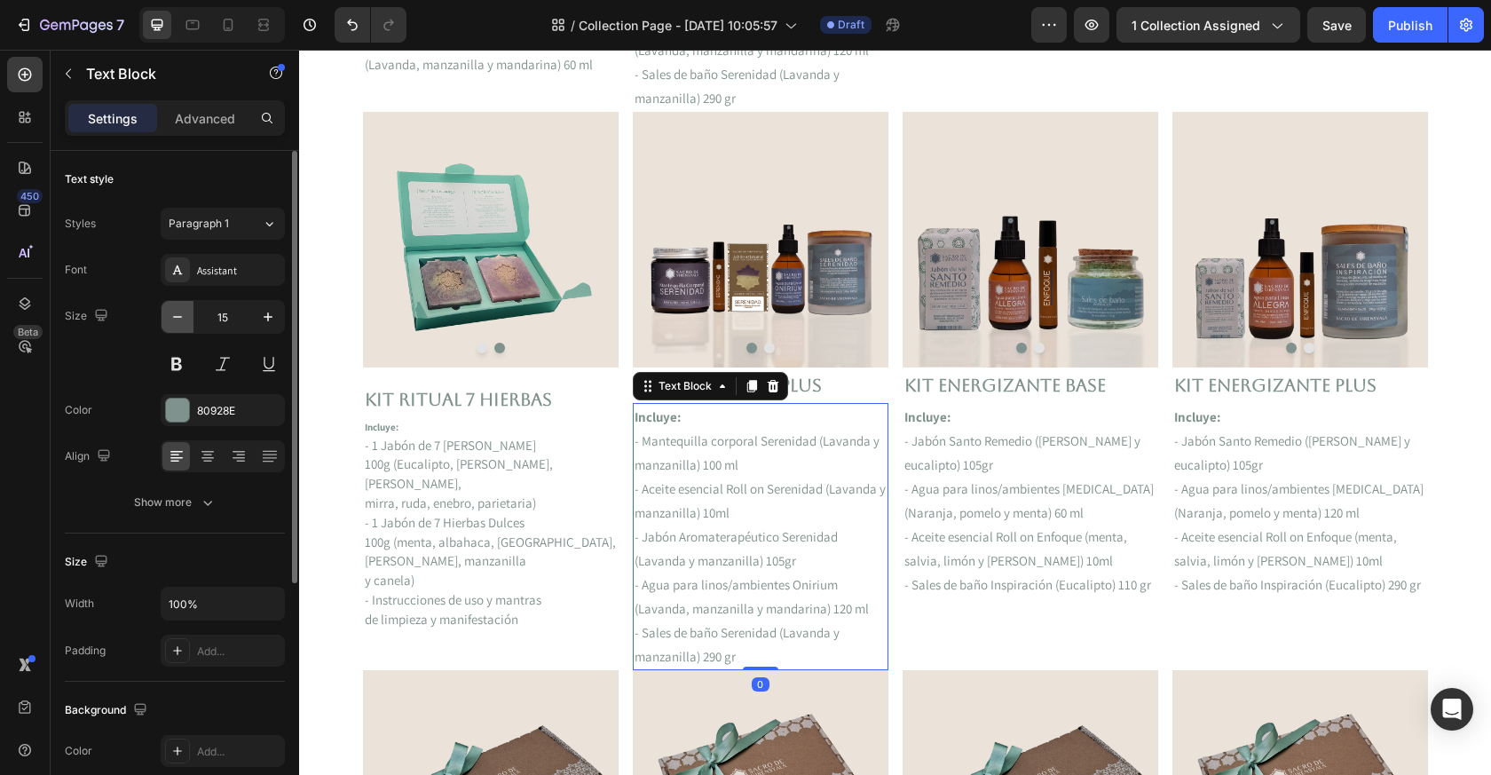
click at [186, 324] on icon "button" at bounding box center [178, 317] width 18 height 18
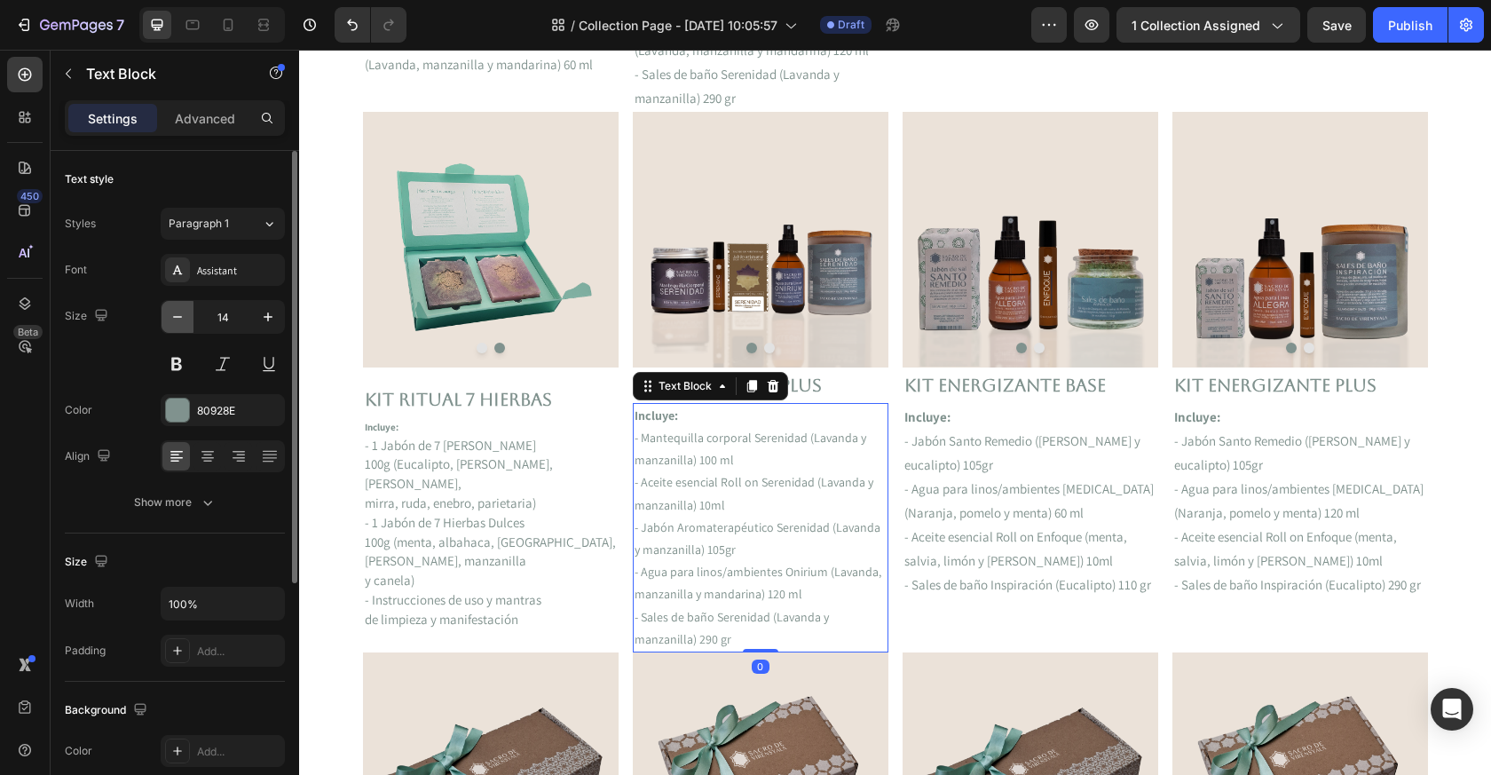
click at [185, 324] on icon "button" at bounding box center [178, 317] width 18 height 18
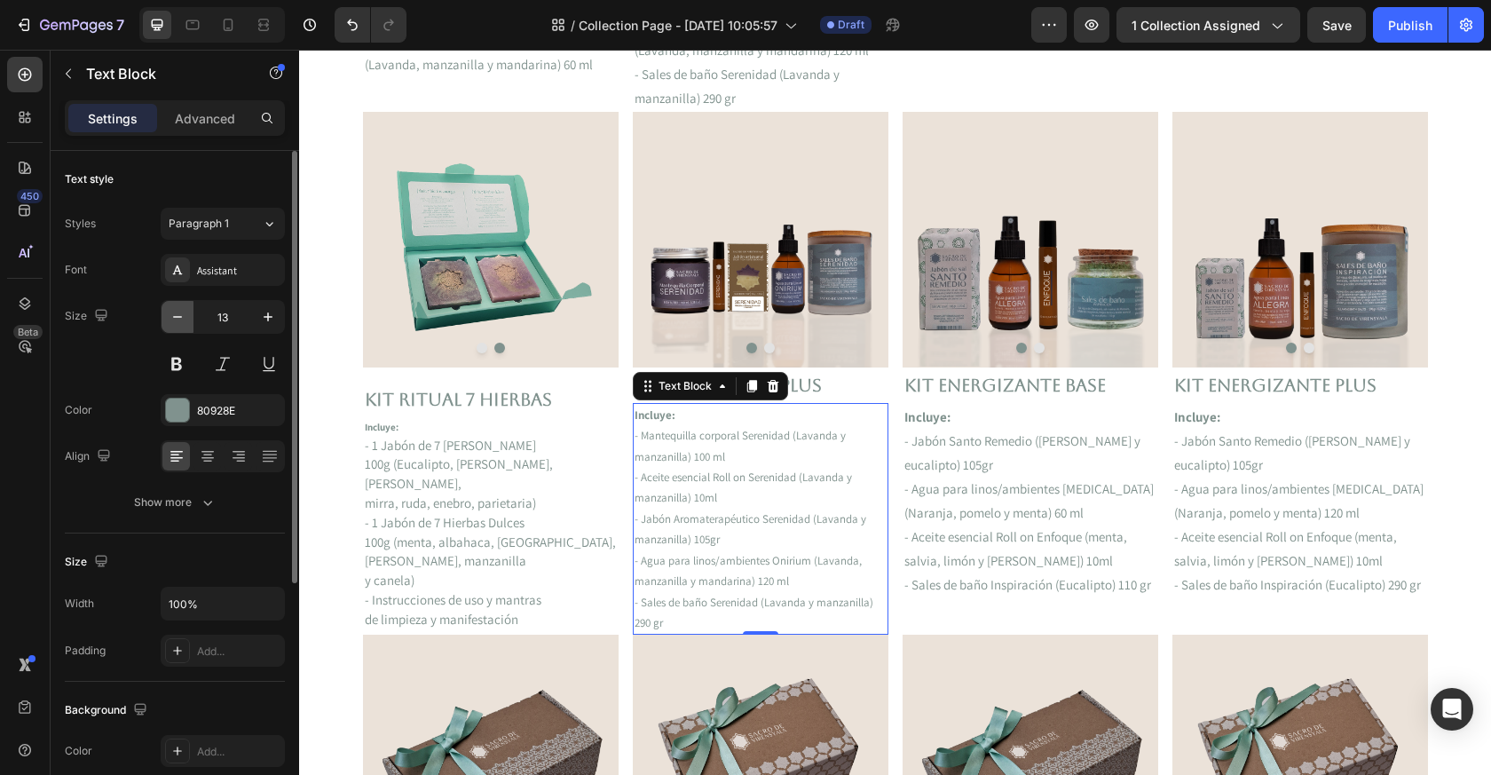
click at [185, 324] on icon "button" at bounding box center [178, 317] width 18 height 18
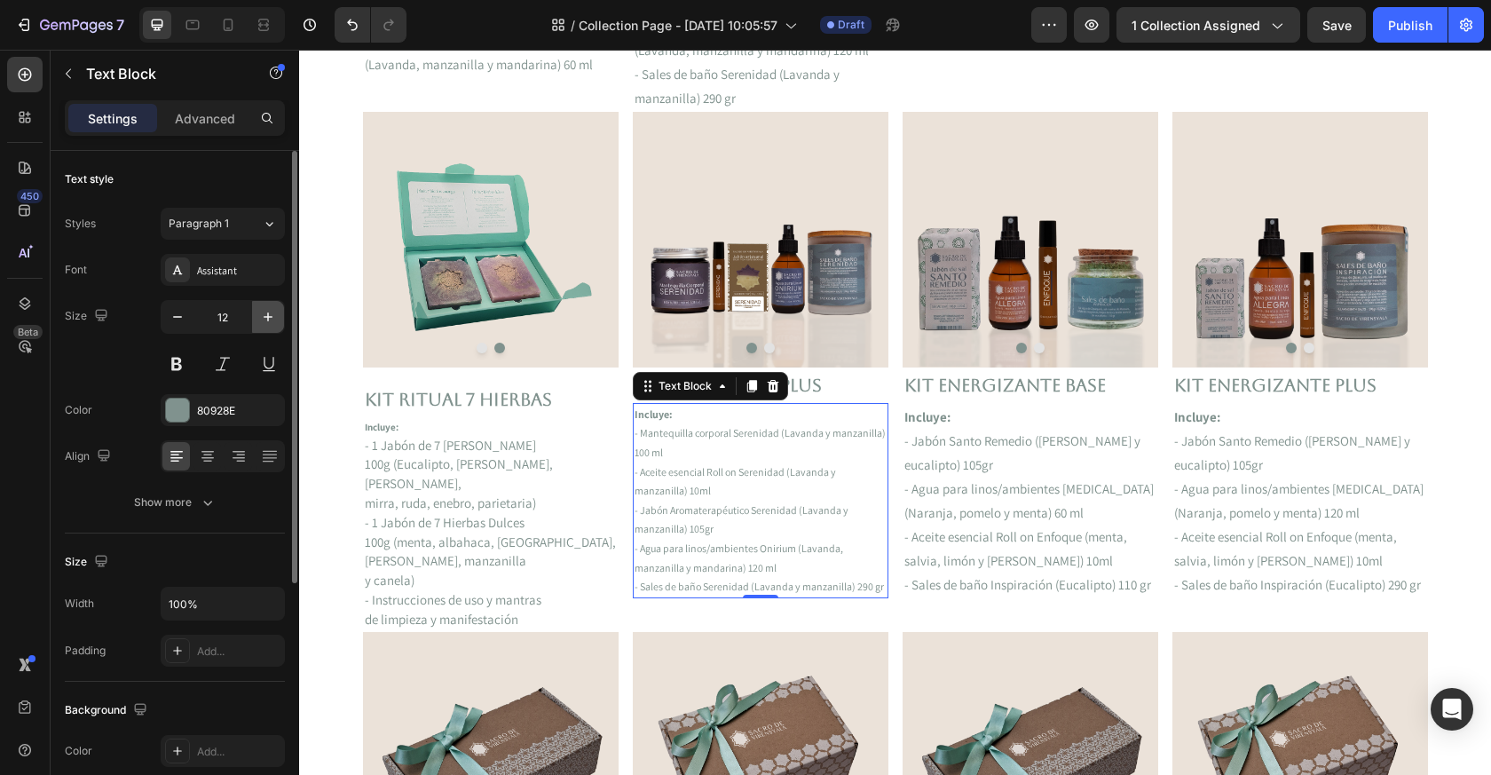
click at [268, 323] on icon "button" at bounding box center [268, 317] width 18 height 18
type input "13"
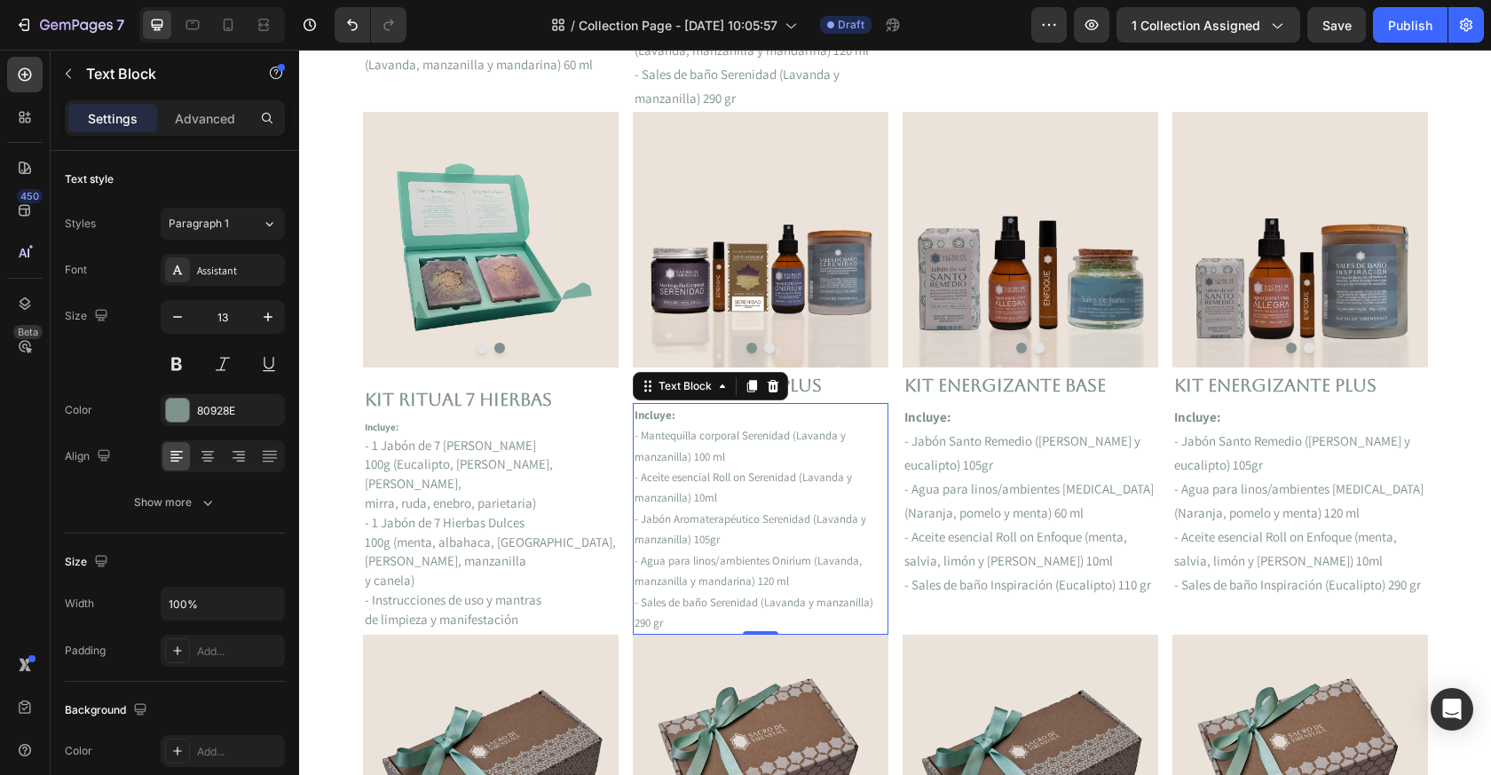
click at [682, 521] on p "- Jabón Aromaterapéutico Serenidad (Lavanda y manzanilla) 105gr" at bounding box center [761, 530] width 252 height 42
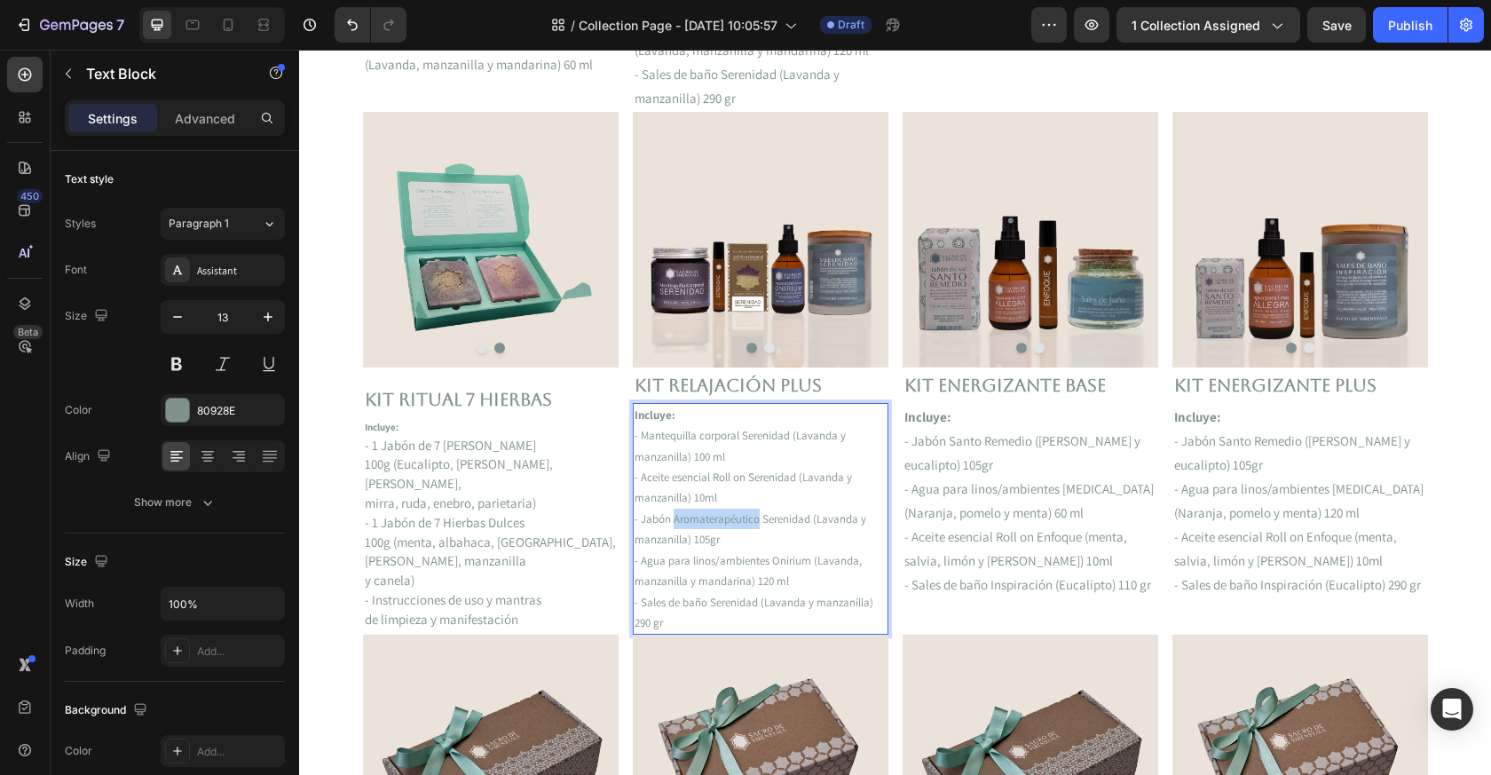
click at [682, 521] on p "- Jabón Aromaterapéutico Serenidad (Lavanda y manzanilla) 105gr" at bounding box center [761, 530] width 252 height 42
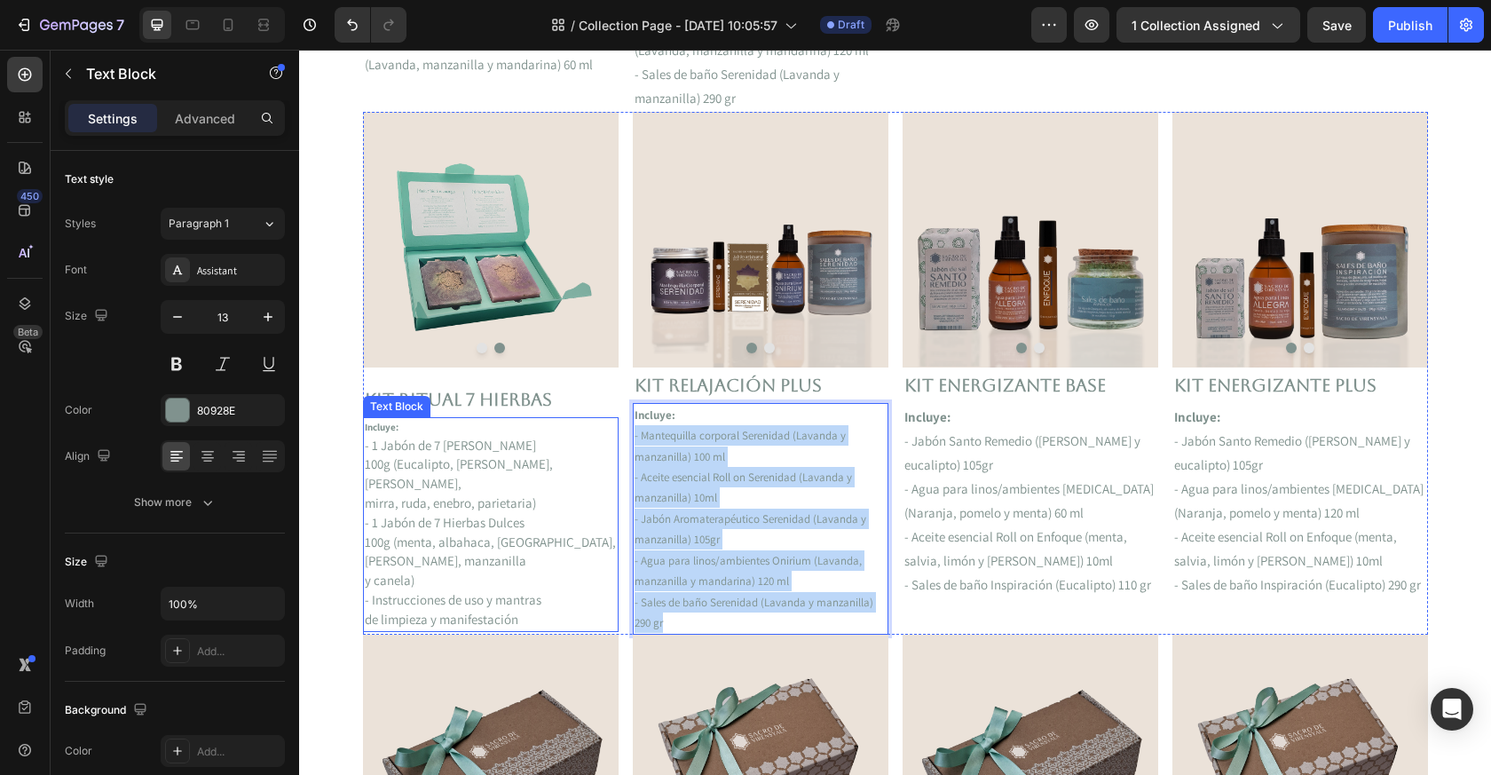
drag, startPoint x: 684, startPoint y: 625, endPoint x: 612, endPoint y: 437, distance: 201.8
click at [612, 437] on div "Image Image Carousel Kit RITUAL 7 HIERBAS Text Block Incluye: - 1 Jabón de 7 Hi…" at bounding box center [895, 373] width 1065 height 523
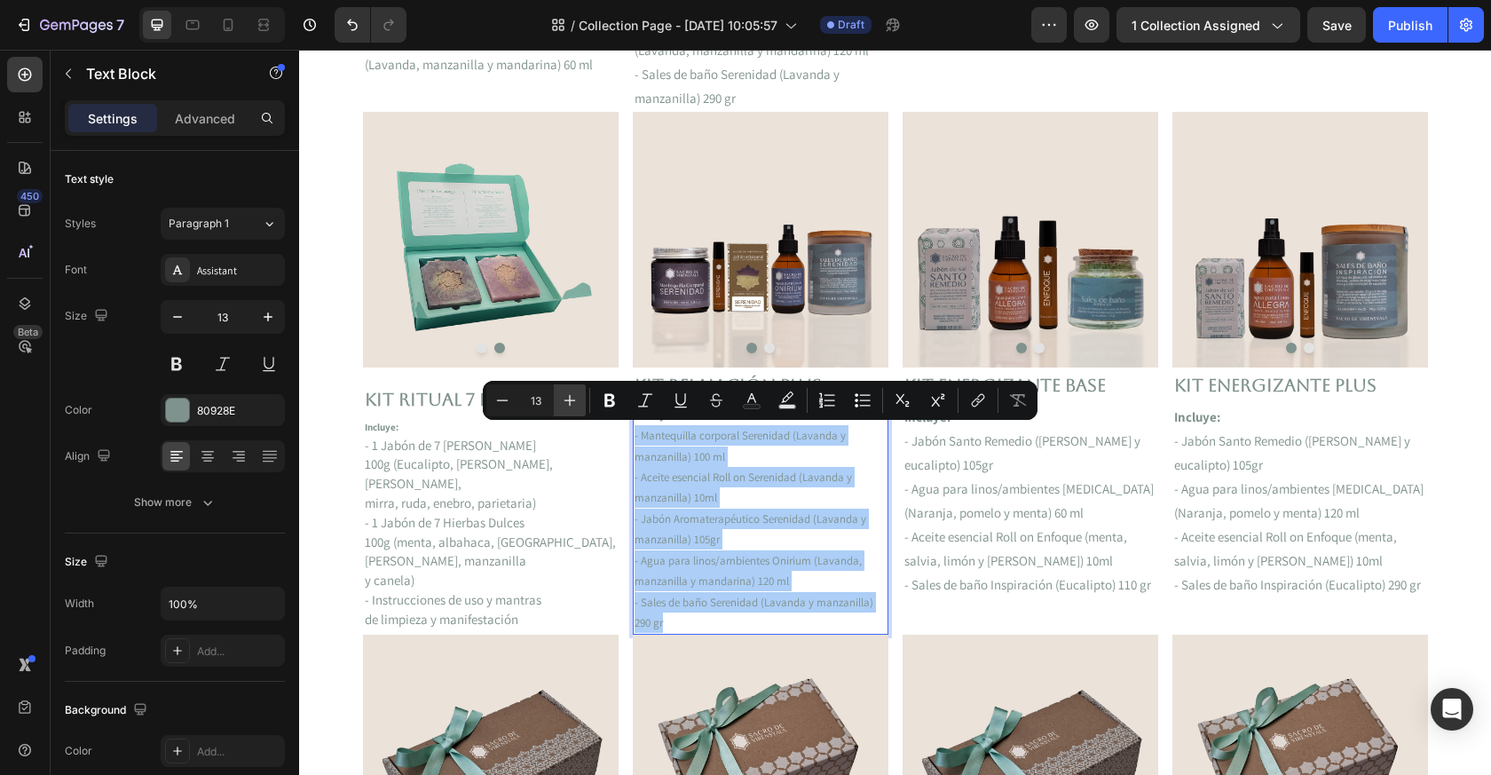
click at [567, 401] on icon "Editor contextual toolbar" at bounding box center [570, 400] width 18 height 18
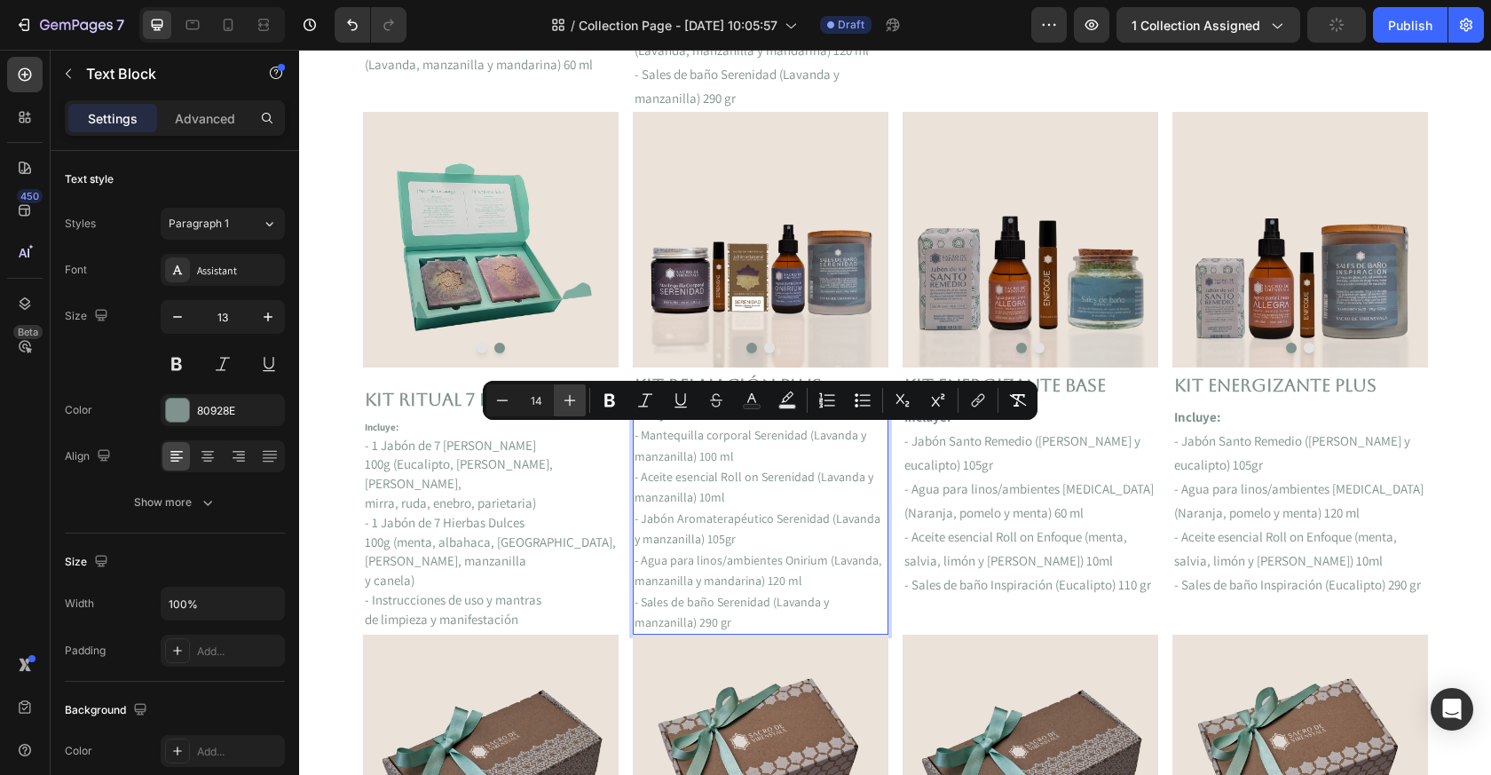
click at [568, 402] on icon "Editor contextual toolbar" at bounding box center [570, 400] width 18 height 18
type input "15"
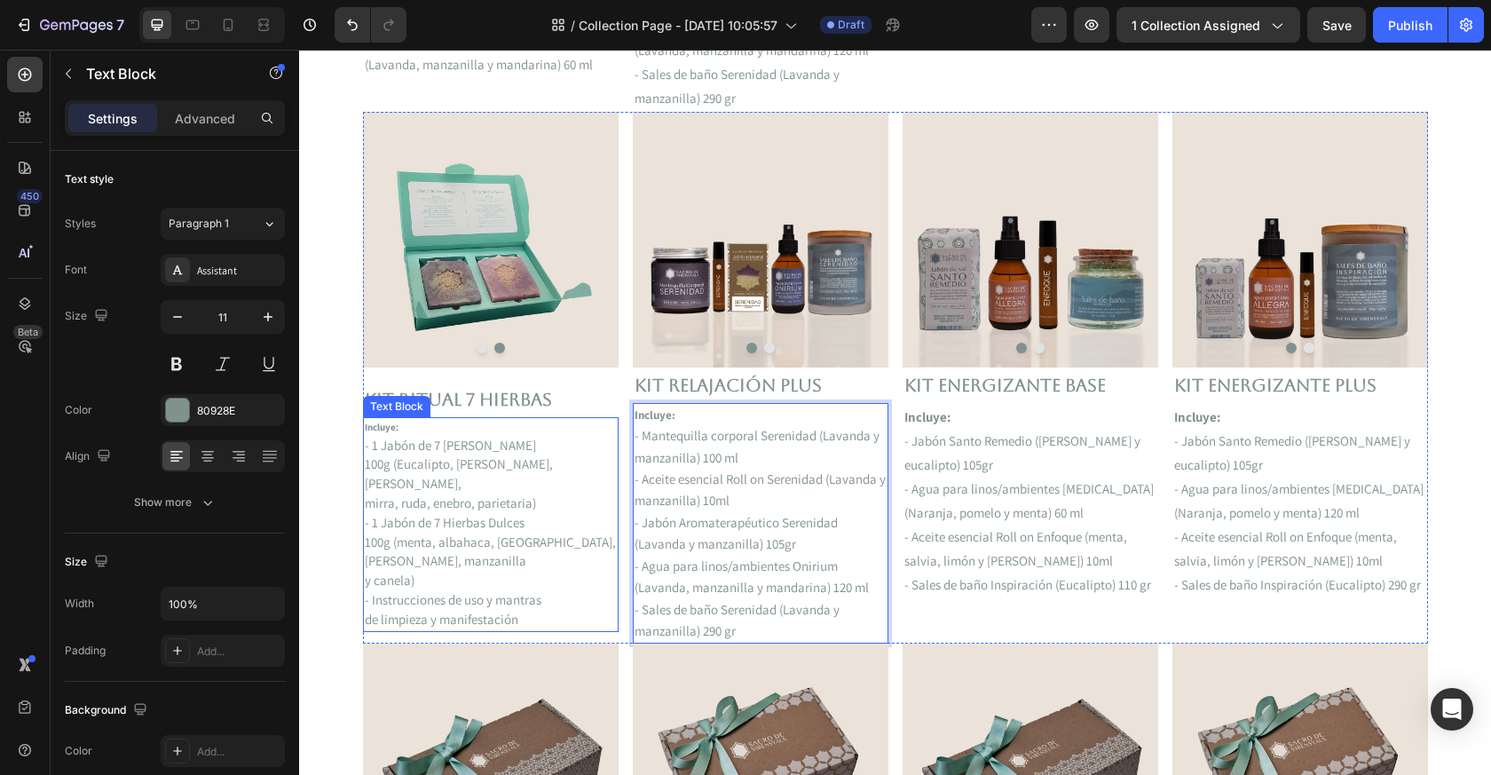
click at [508, 468] on span "100g (Eucalipto, [PERSON_NAME], [PERSON_NAME]," at bounding box center [459, 473] width 188 height 36
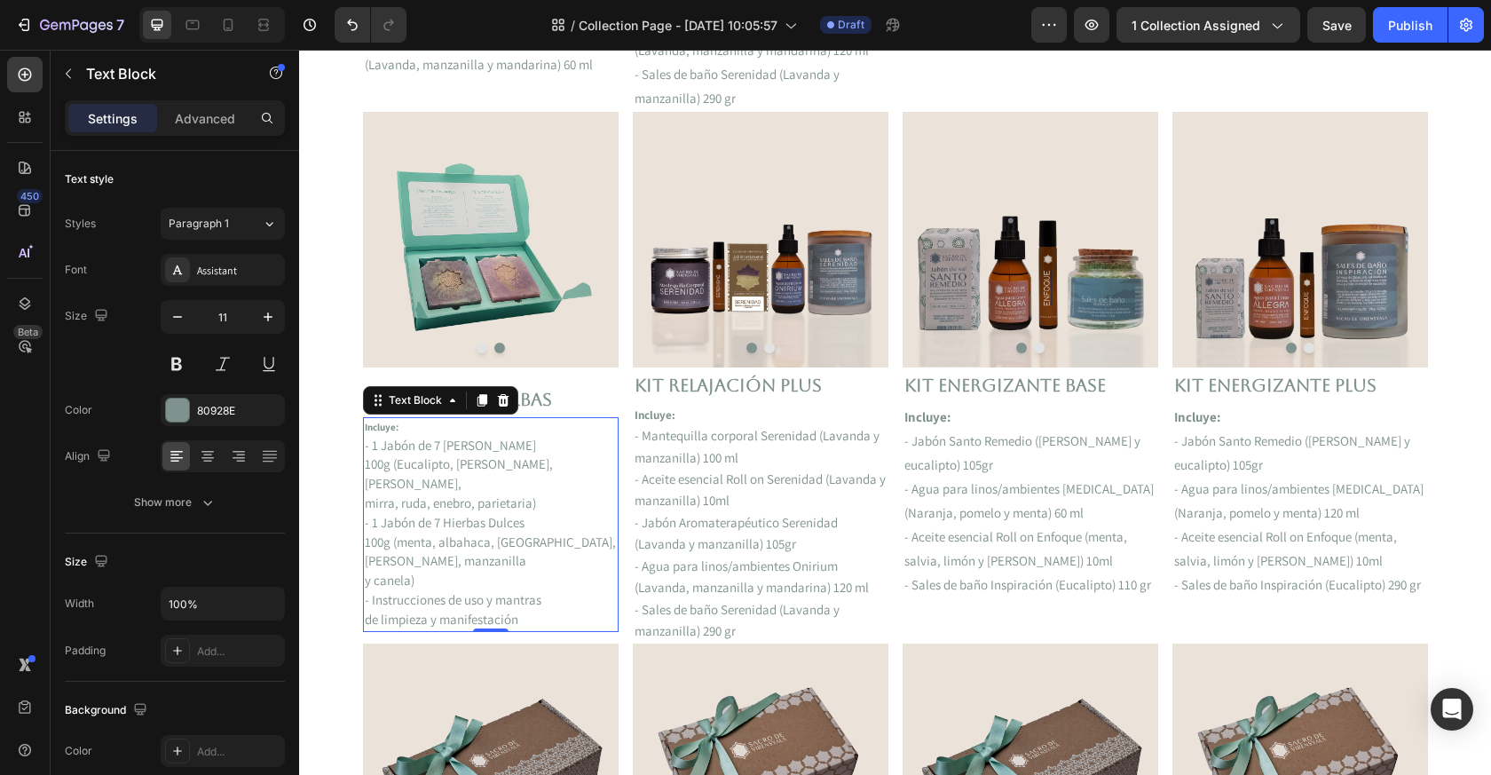
click at [416, 432] on p "Incluye:" at bounding box center [491, 428] width 252 height 18
drag, startPoint x: 463, startPoint y: 431, endPoint x: 356, endPoint y: 431, distance: 107.4
click at [356, 431] on section "FREE Shipping On All U.S. Orders Over $150 Text block 5000+ Text block Icon Ico…" at bounding box center [896, 559] width 1094 height 2898
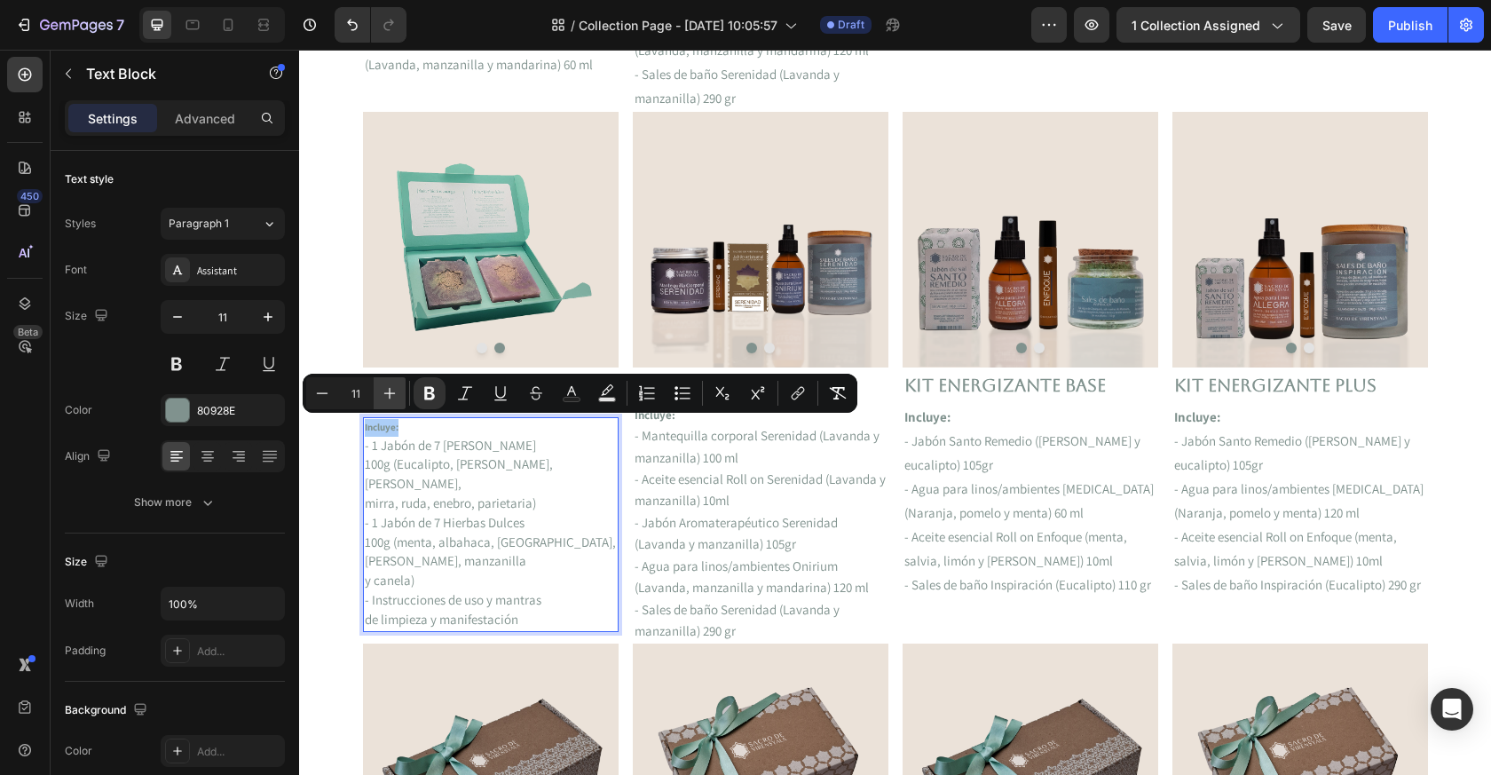
click at [397, 393] on icon "Editor contextual toolbar" at bounding box center [390, 393] width 18 height 18
click at [397, 392] on icon "Editor contextual toolbar" at bounding box center [390, 393] width 18 height 18
type input "15"
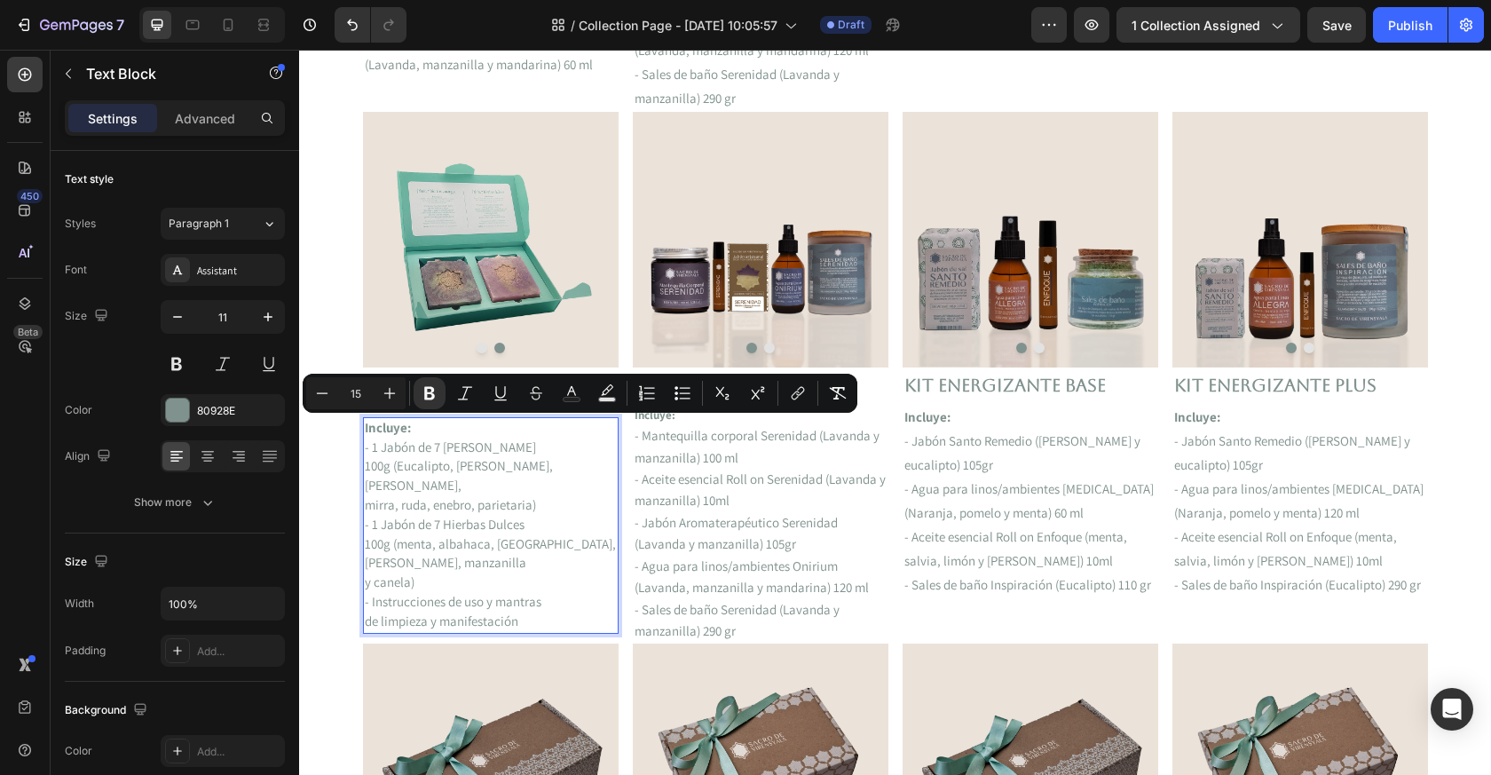
click at [448, 535] on span "100g (menta, albahaca, [GEOGRAPHIC_DATA]," at bounding box center [490, 543] width 251 height 17
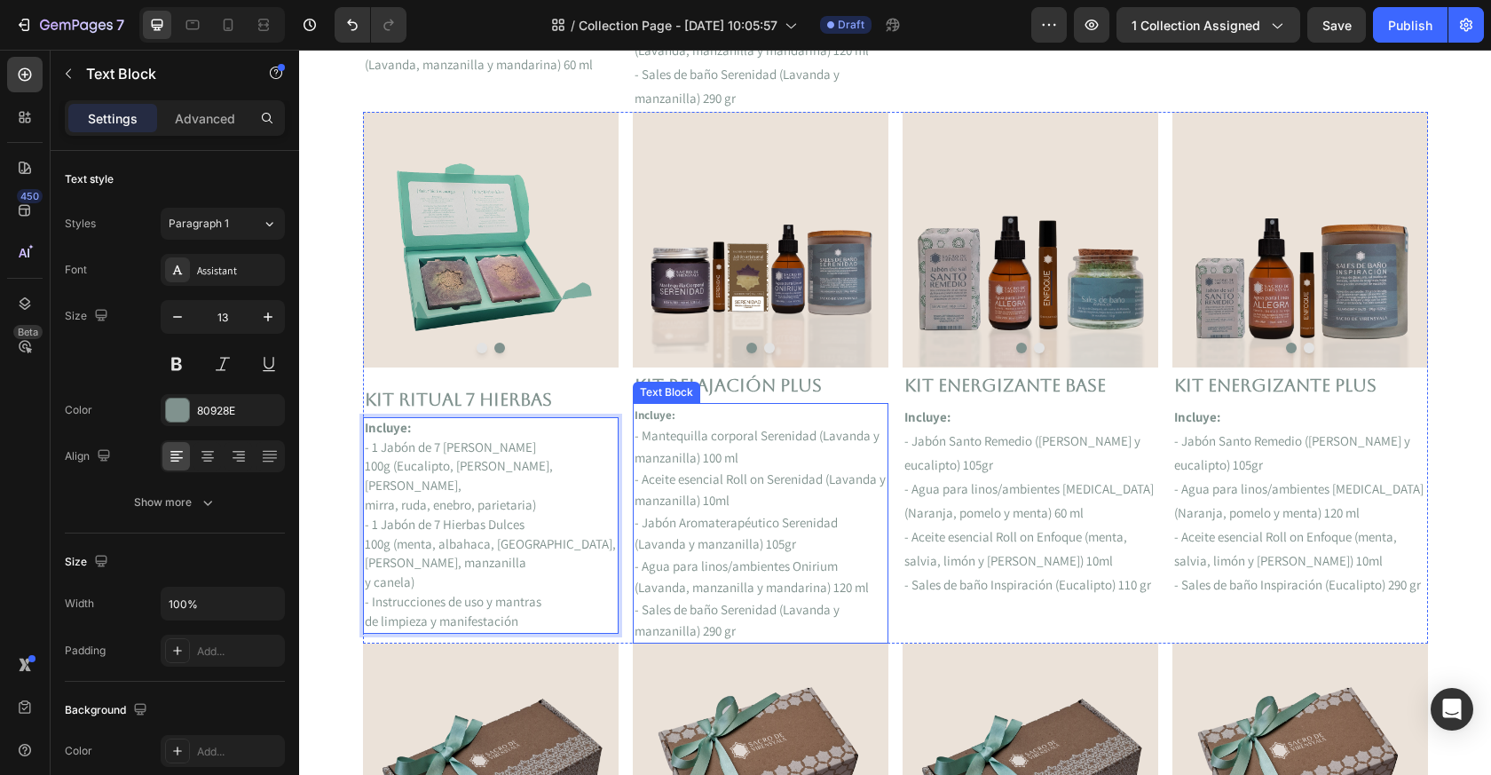
click at [742, 548] on span "- Jabón Aromaterapéutico Serenidad (Lavanda y manzanilla) 105gr" at bounding box center [736, 533] width 203 height 38
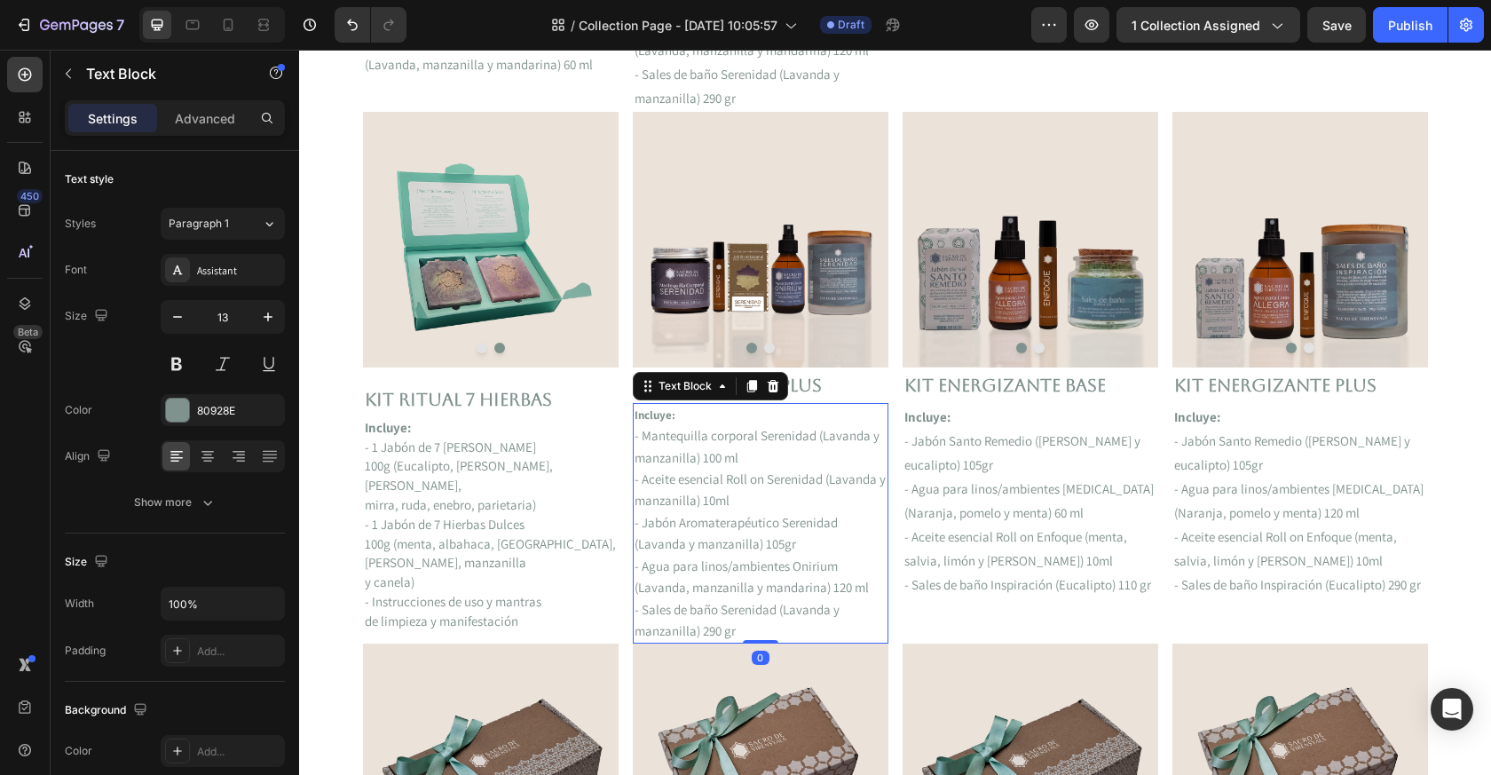
click at [456, 535] on span "100g (menta, albahaca, hierbabuena," at bounding box center [490, 543] width 251 height 17
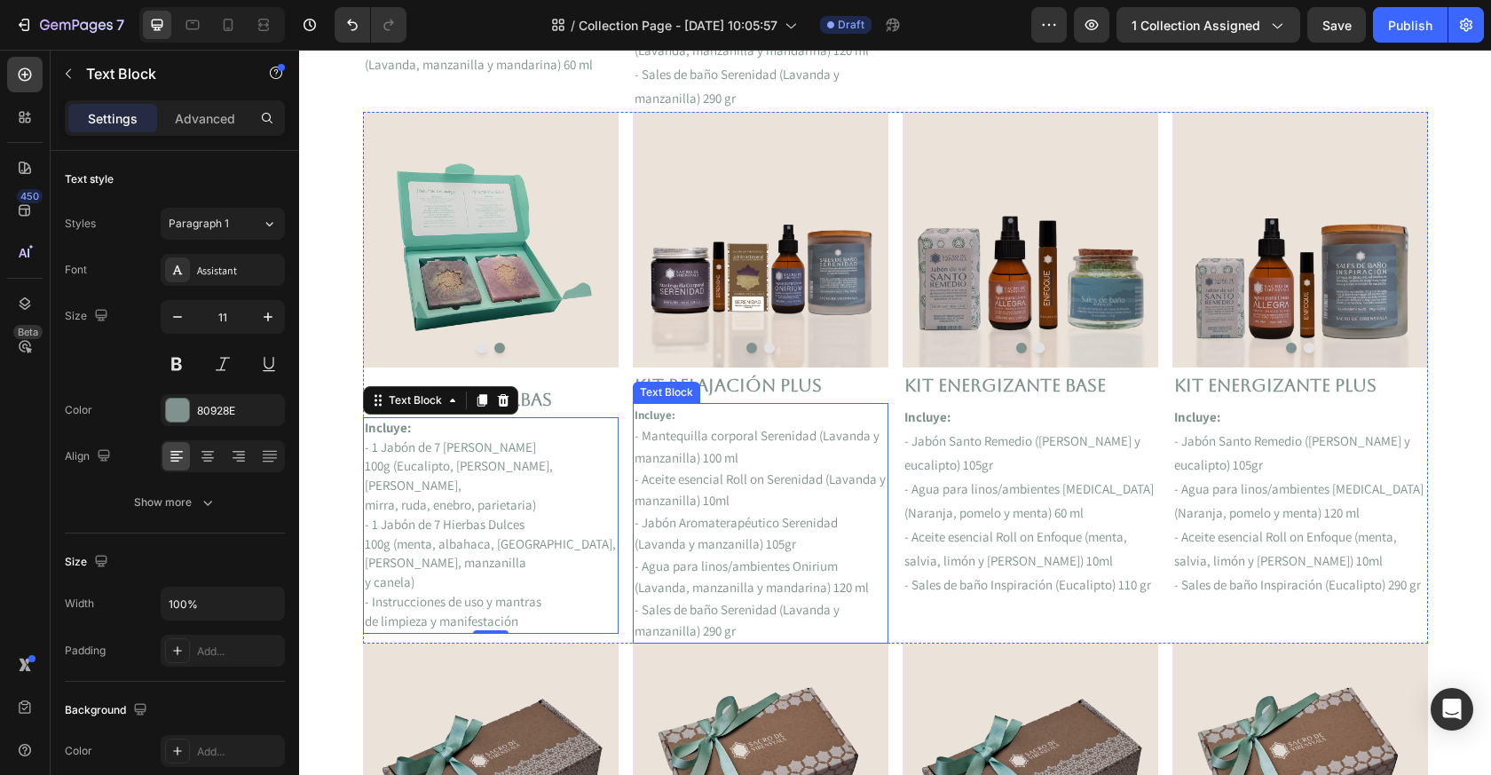
click at [792, 515] on span "- Jabón Aromaterapéutico Serenidad (Lavanda y manzanilla) 105gr" at bounding box center [736, 533] width 203 height 38
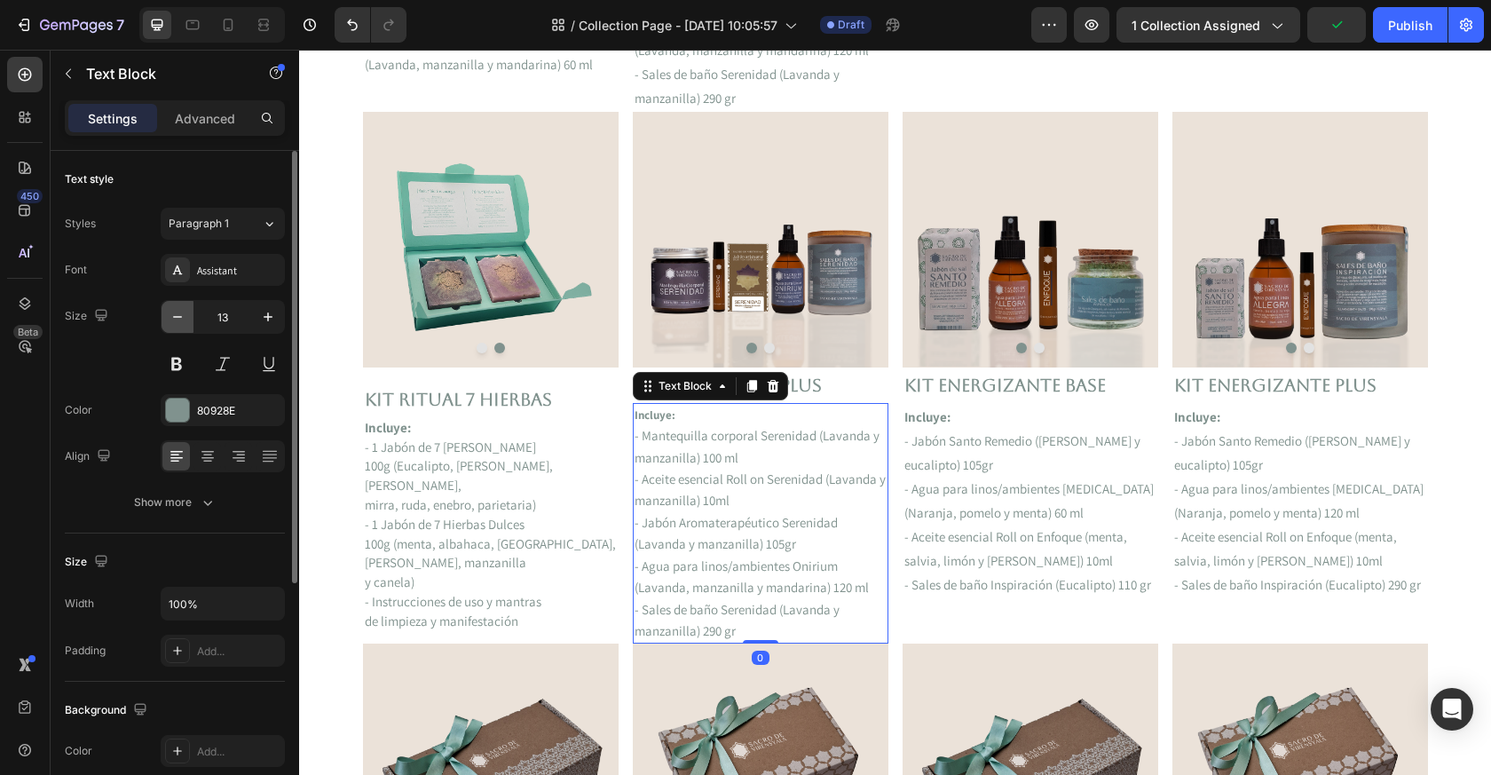
click at [172, 312] on icon "button" at bounding box center [178, 317] width 18 height 18
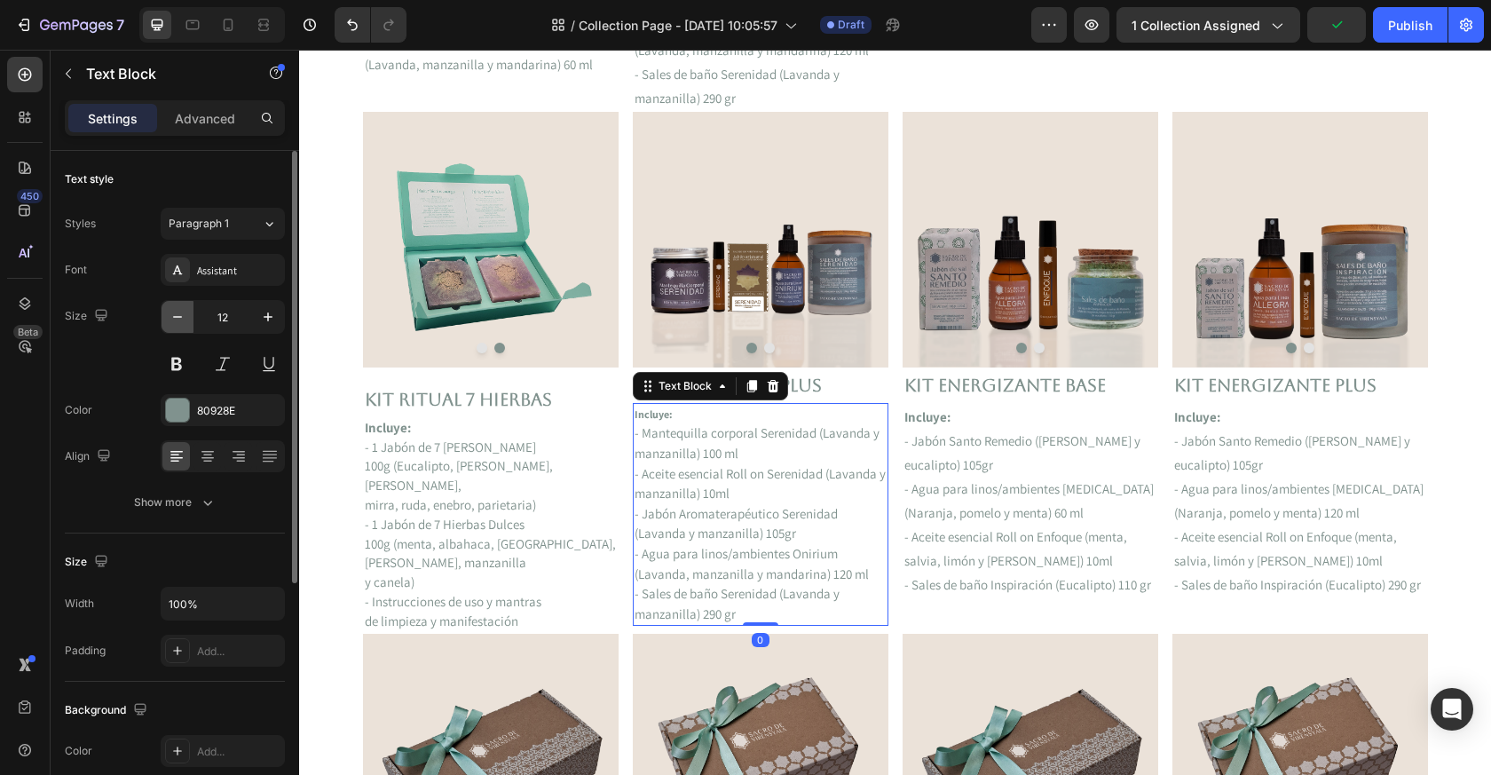
click at [172, 312] on icon "button" at bounding box center [178, 317] width 18 height 18
type input "11"
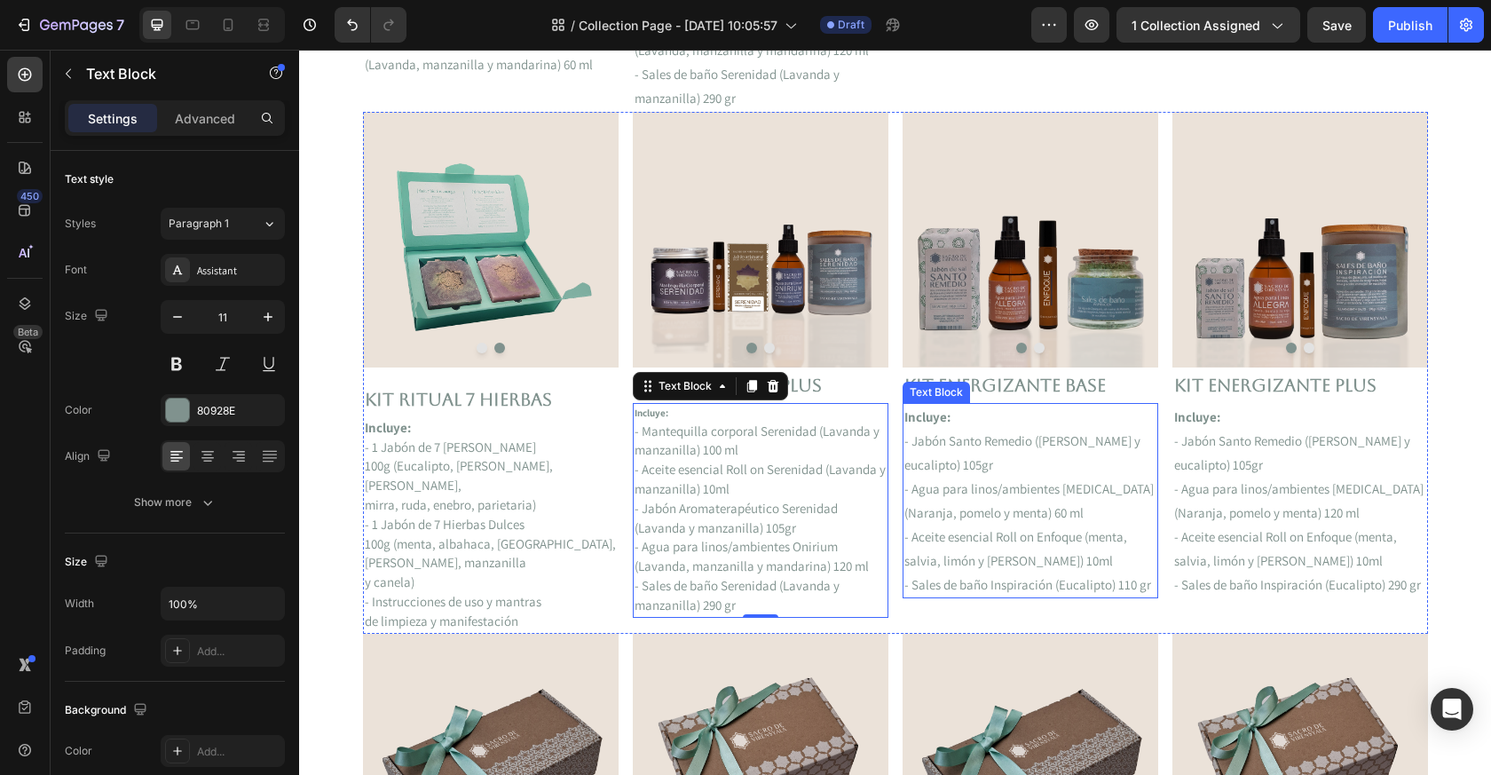
click at [960, 545] on p "- Aceite esencial Roll on Enfoque (menta, salvia, limón y romero) 10ml" at bounding box center [1031, 549] width 252 height 48
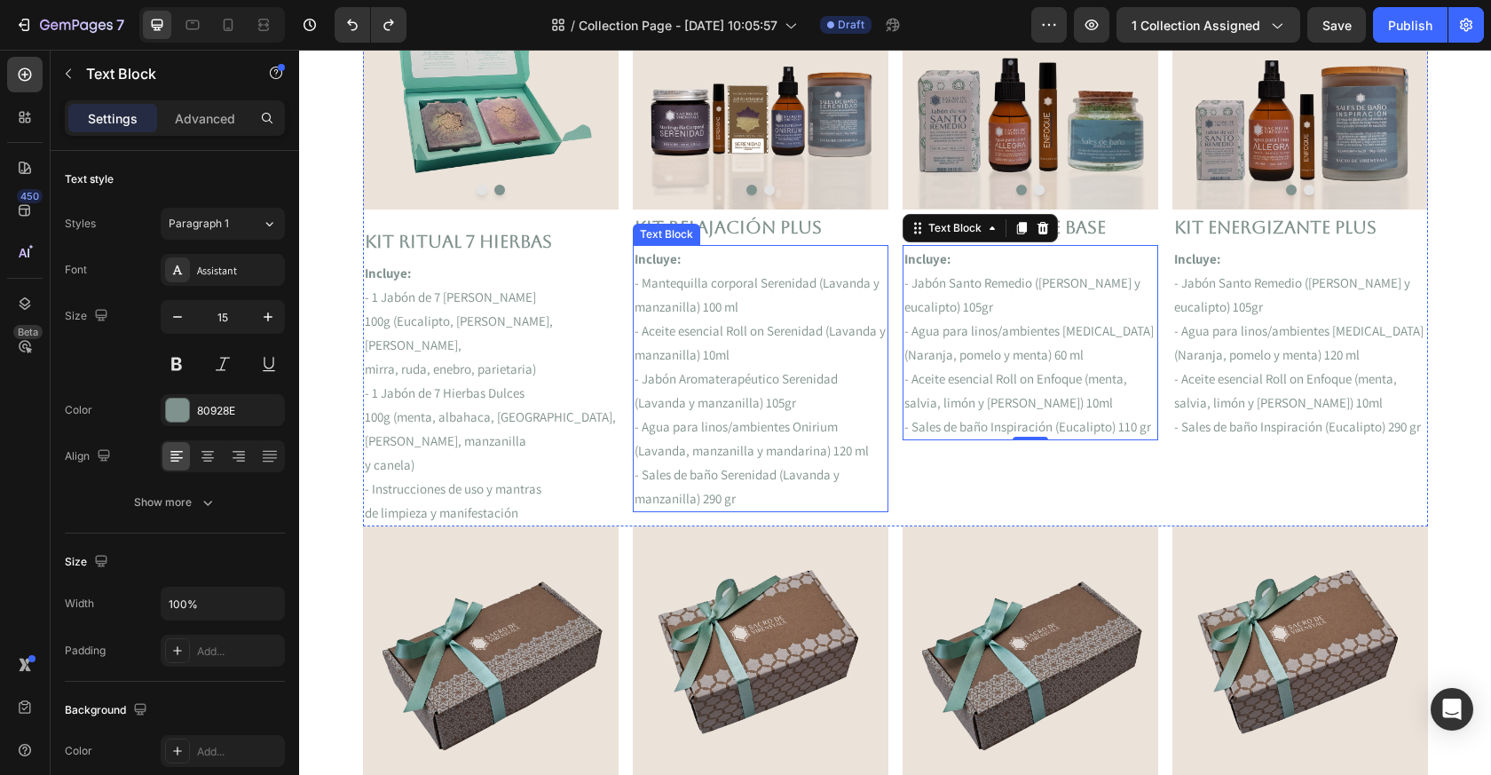
scroll to position [1103, 0]
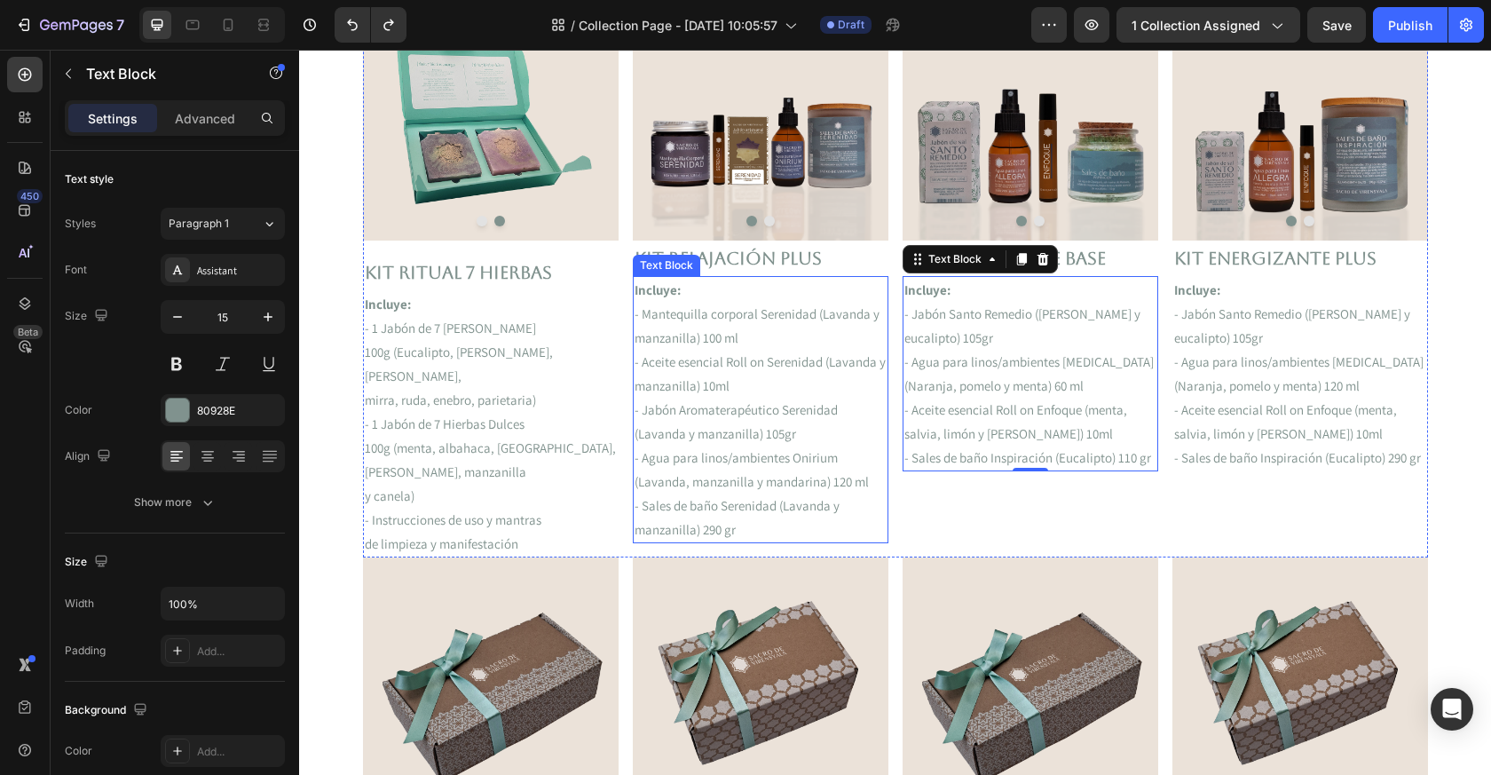
click at [791, 266] on p "Kit Relajación Plus" at bounding box center [761, 258] width 252 height 32
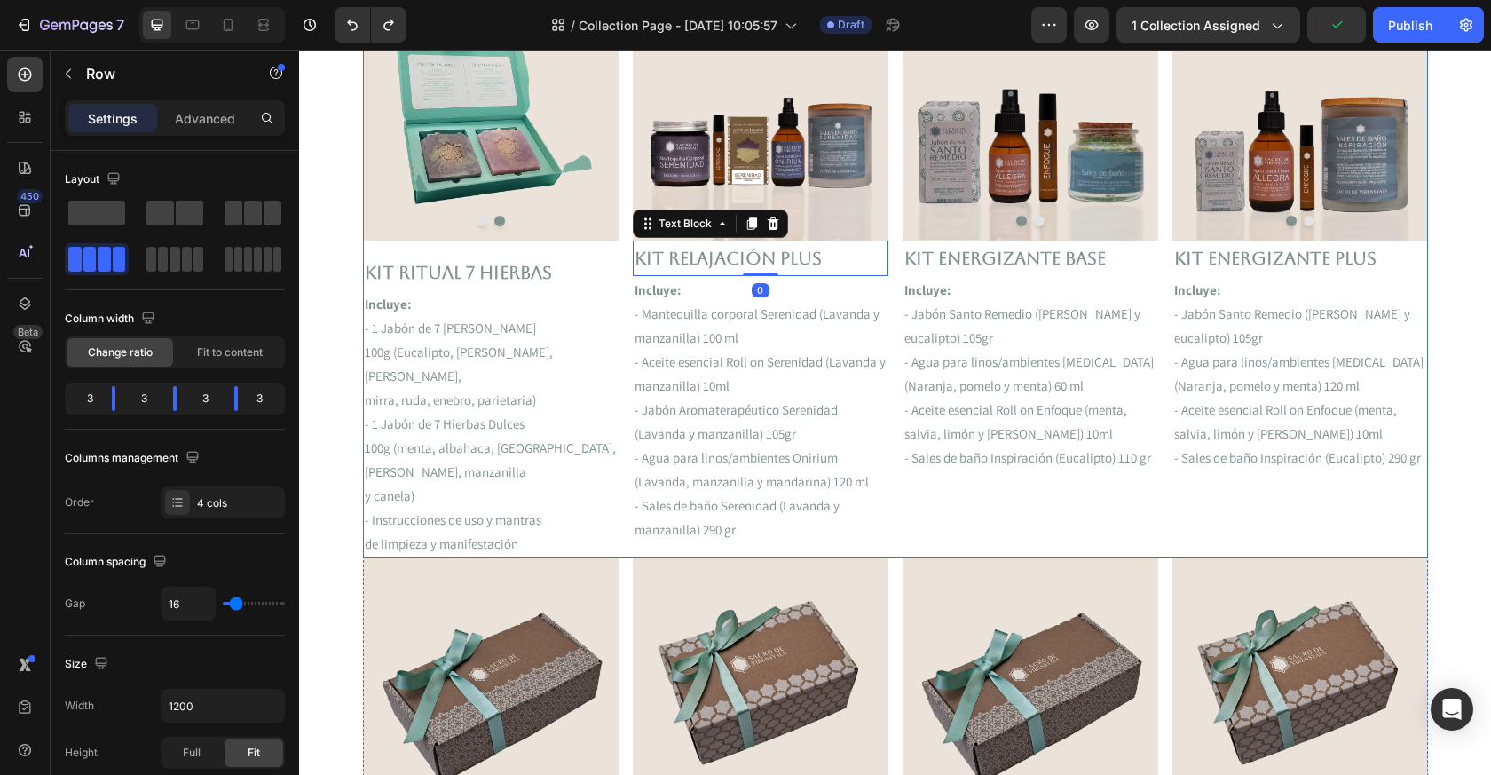
click at [539, 250] on div "Image Image Carousel" at bounding box center [491, 119] width 256 height 269
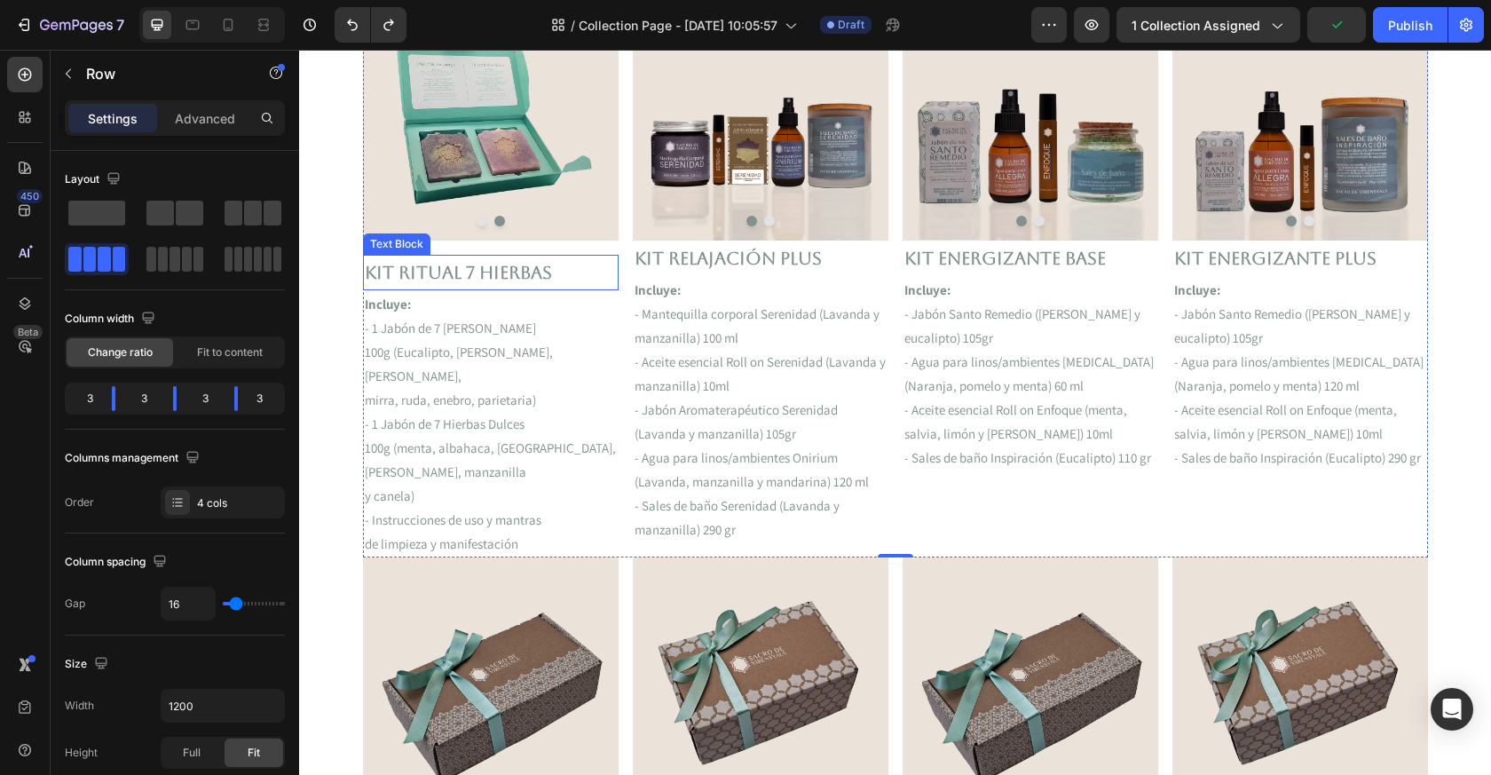
click at [534, 275] on p "Kit RITUAL 7 HIERBAS" at bounding box center [491, 273] width 252 height 32
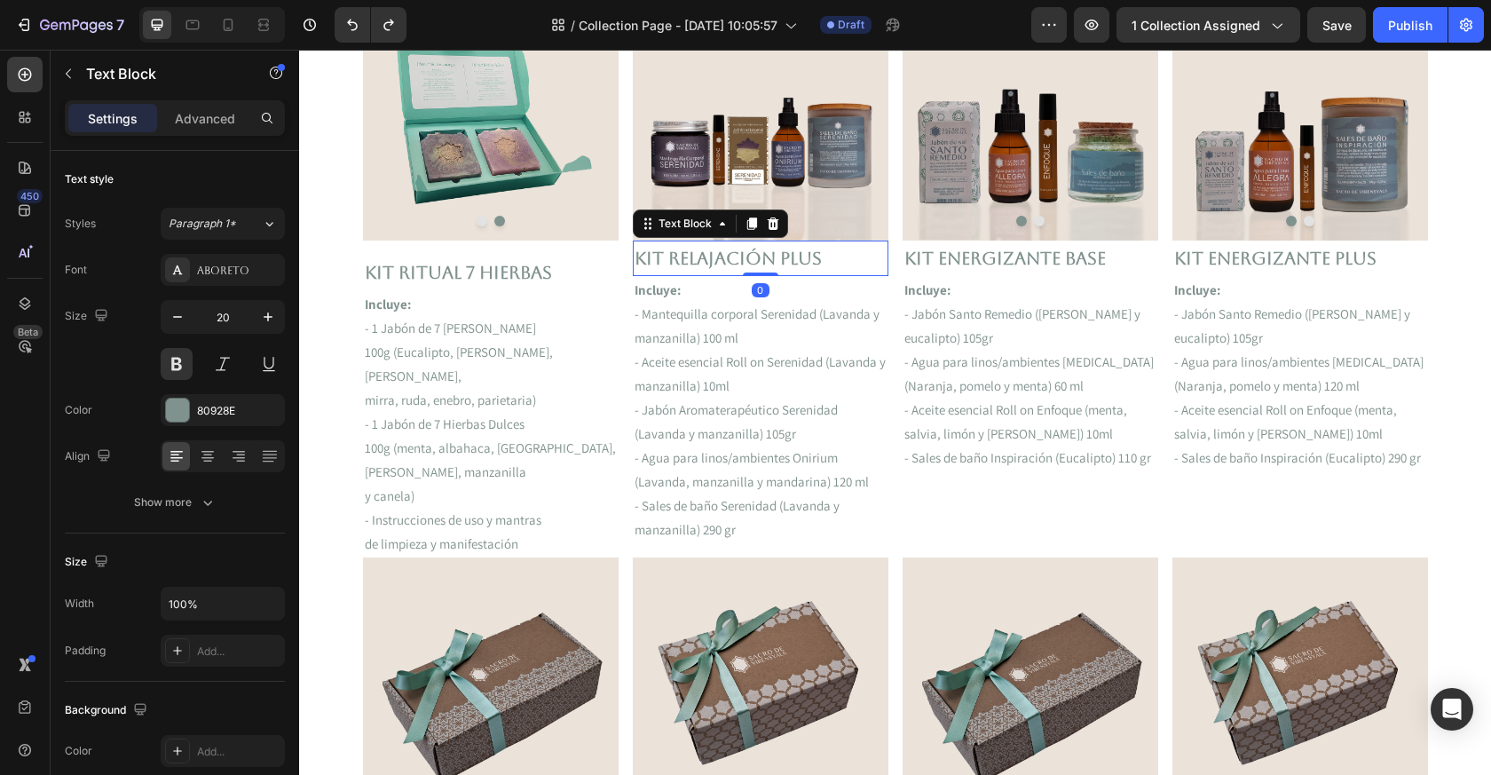
click at [689, 261] on p "Kit Relajación Plus" at bounding box center [761, 258] width 252 height 32
click at [940, 254] on p "Kit ENERGIZANTE Base" at bounding box center [1031, 258] width 252 height 32
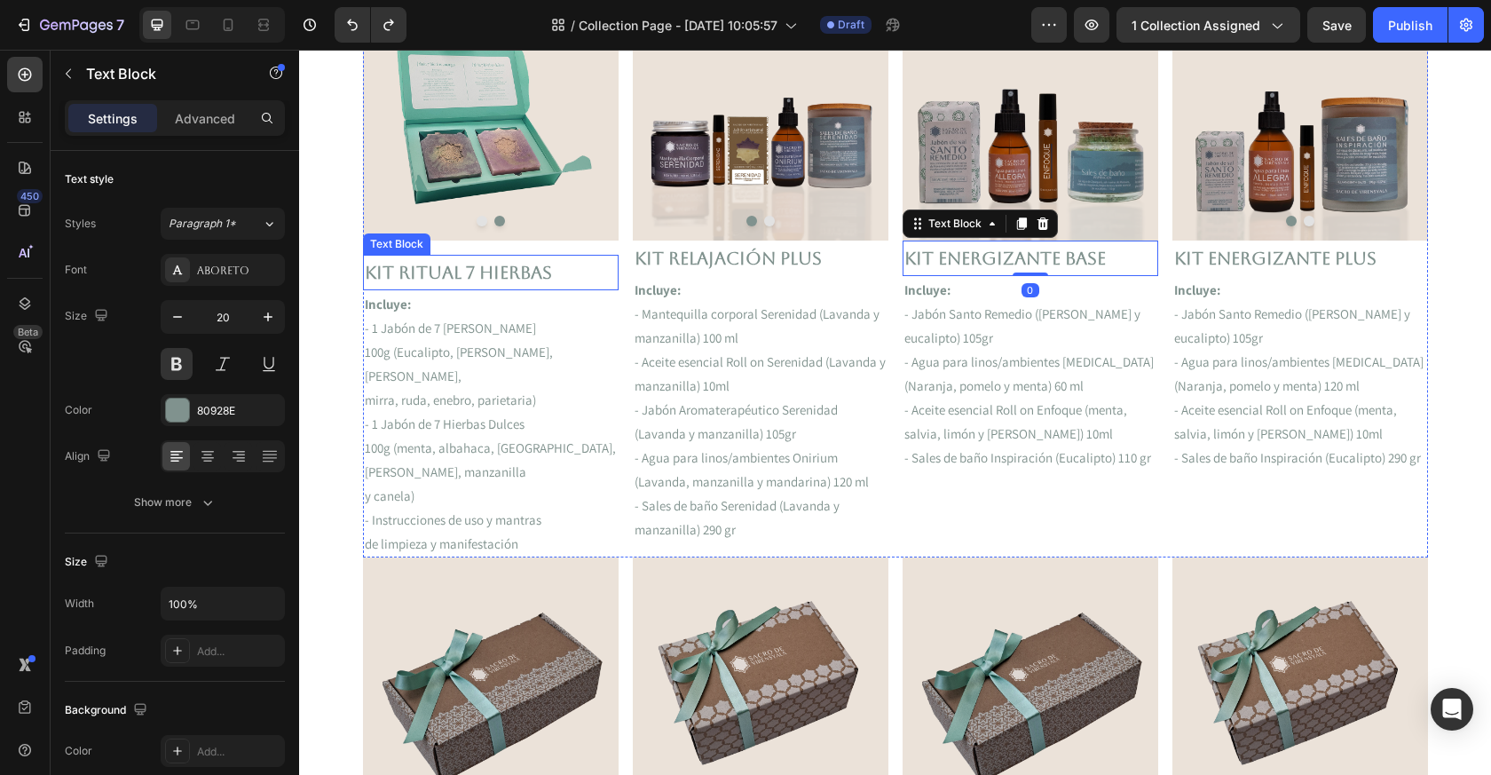
click at [534, 260] on p "Kit RITUAL 7 HIERBAS" at bounding box center [491, 273] width 252 height 32
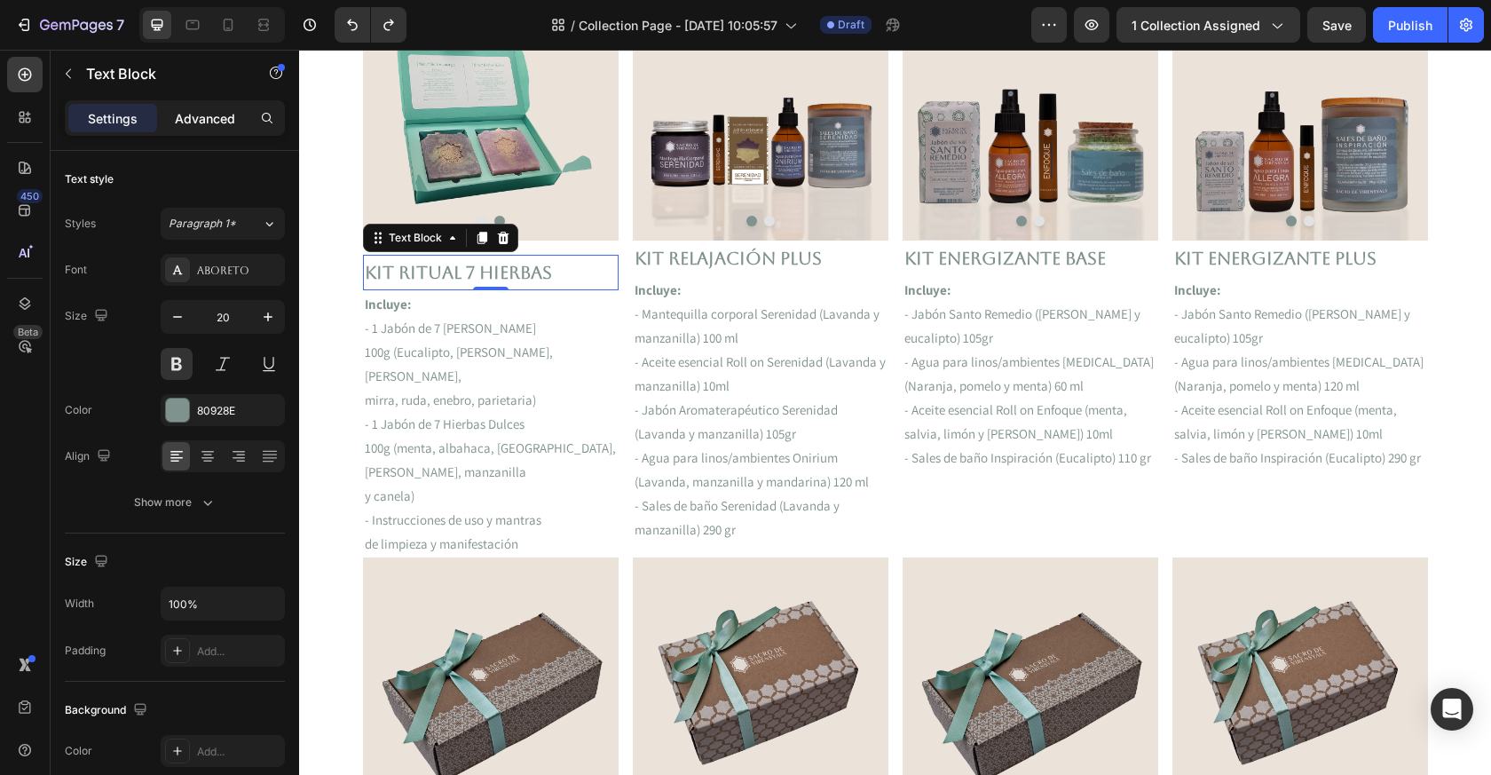
click at [215, 116] on p "Advanced" at bounding box center [205, 118] width 60 height 19
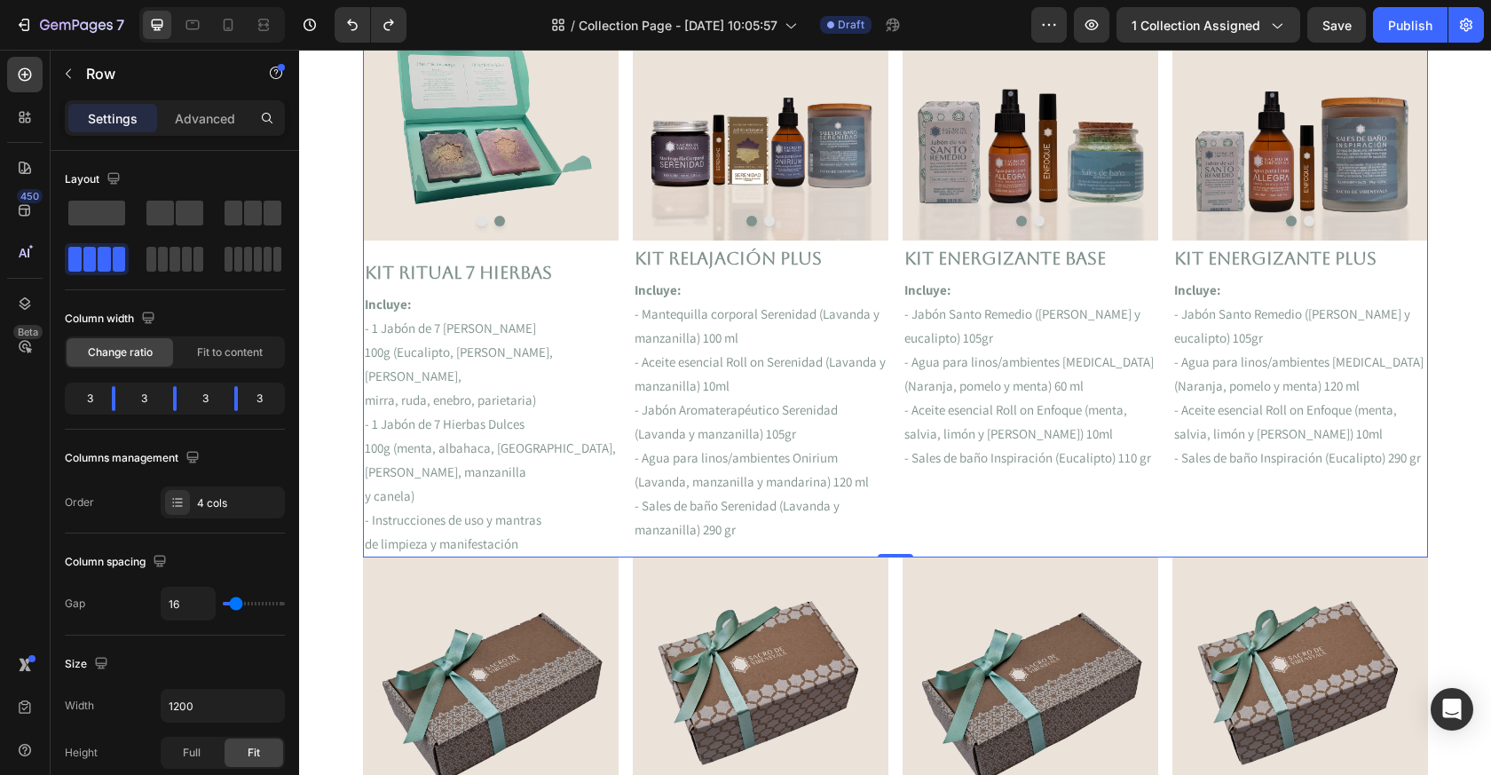
click at [567, 252] on div "Image Image Carousel" at bounding box center [491, 119] width 256 height 269
click at [567, 244] on div "Image Image Carousel" at bounding box center [491, 119] width 256 height 269
click at [545, 243] on div "Image Image Carousel" at bounding box center [491, 119] width 256 height 269
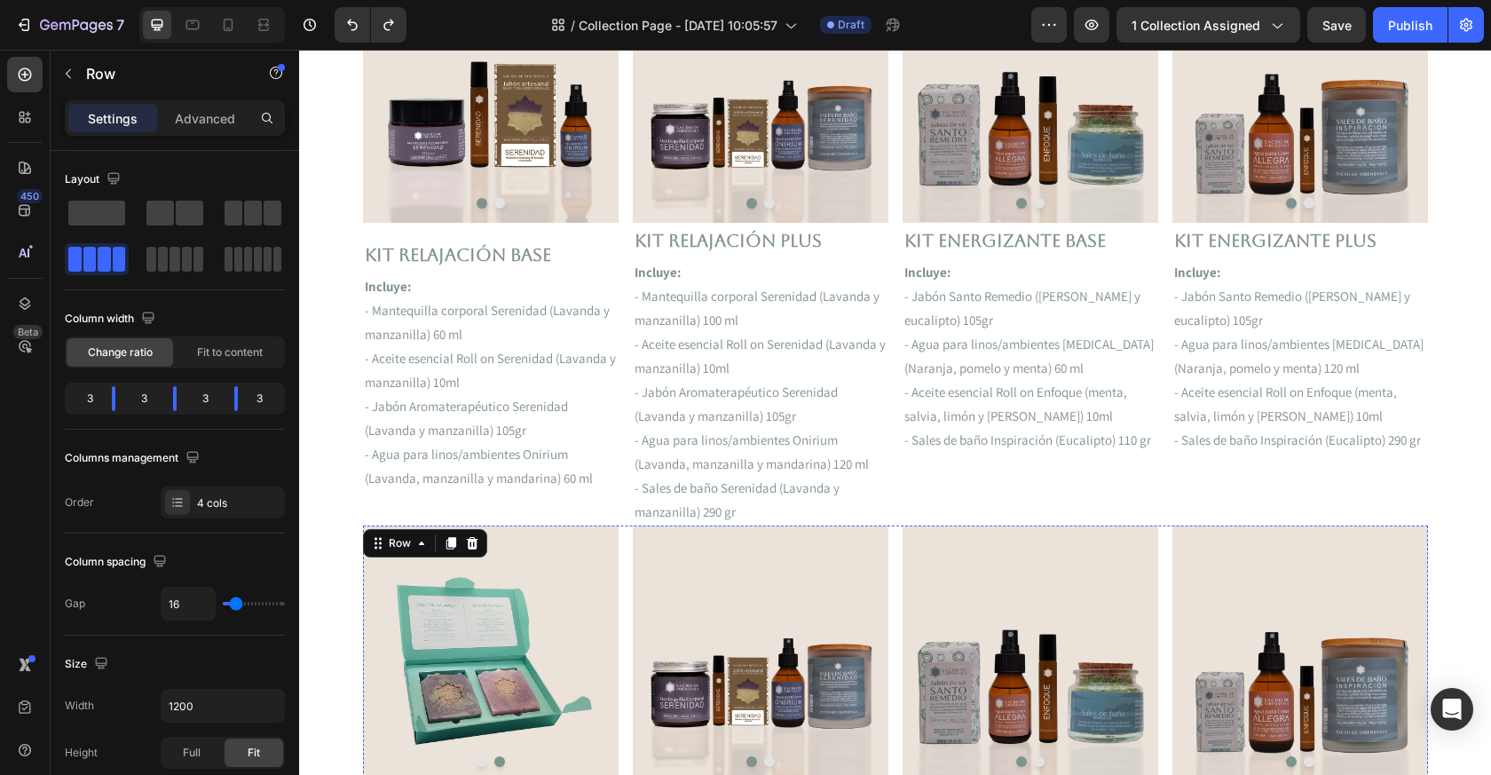
scroll to position [565, 0]
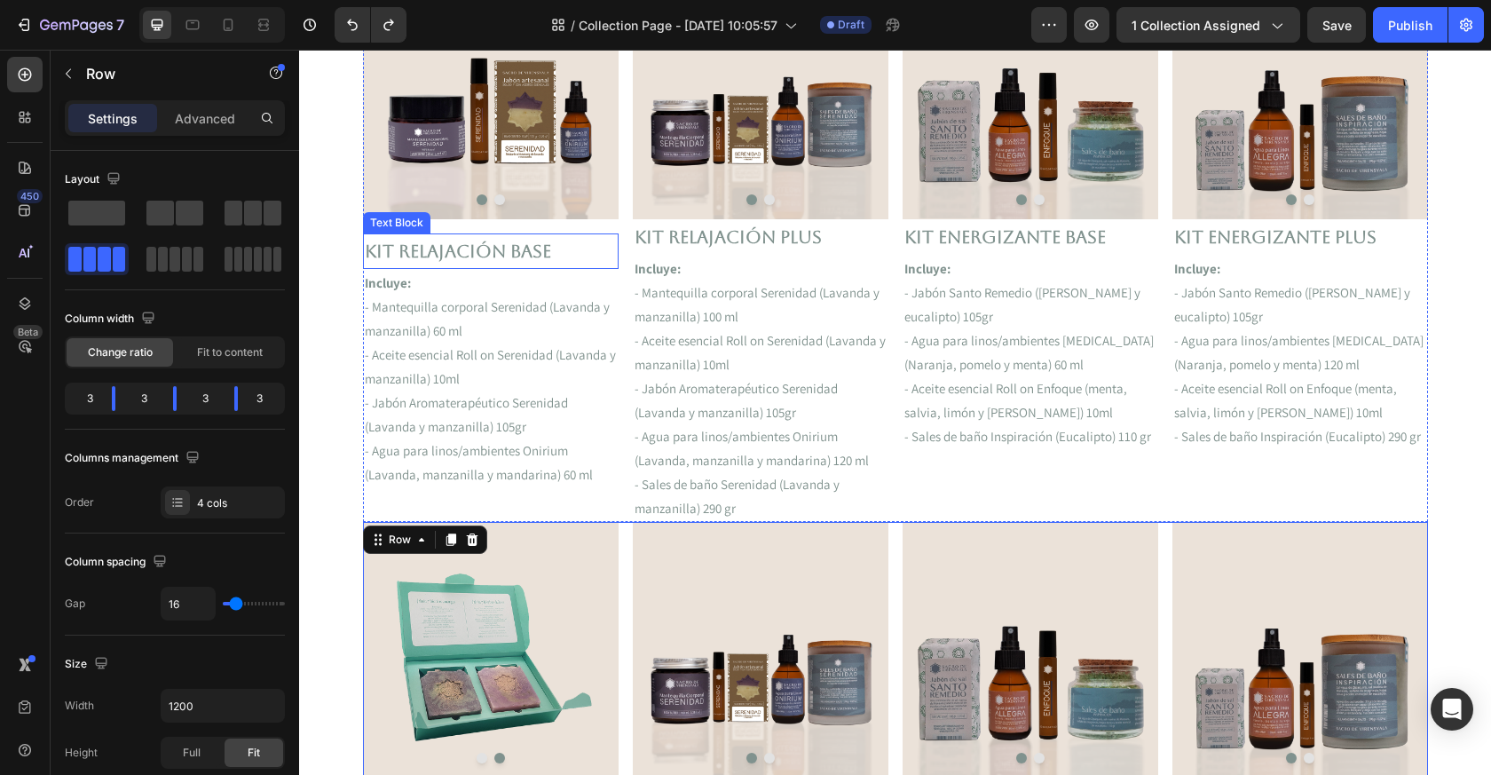
click at [517, 246] on p "Kit Relajación Base" at bounding box center [491, 251] width 252 height 32
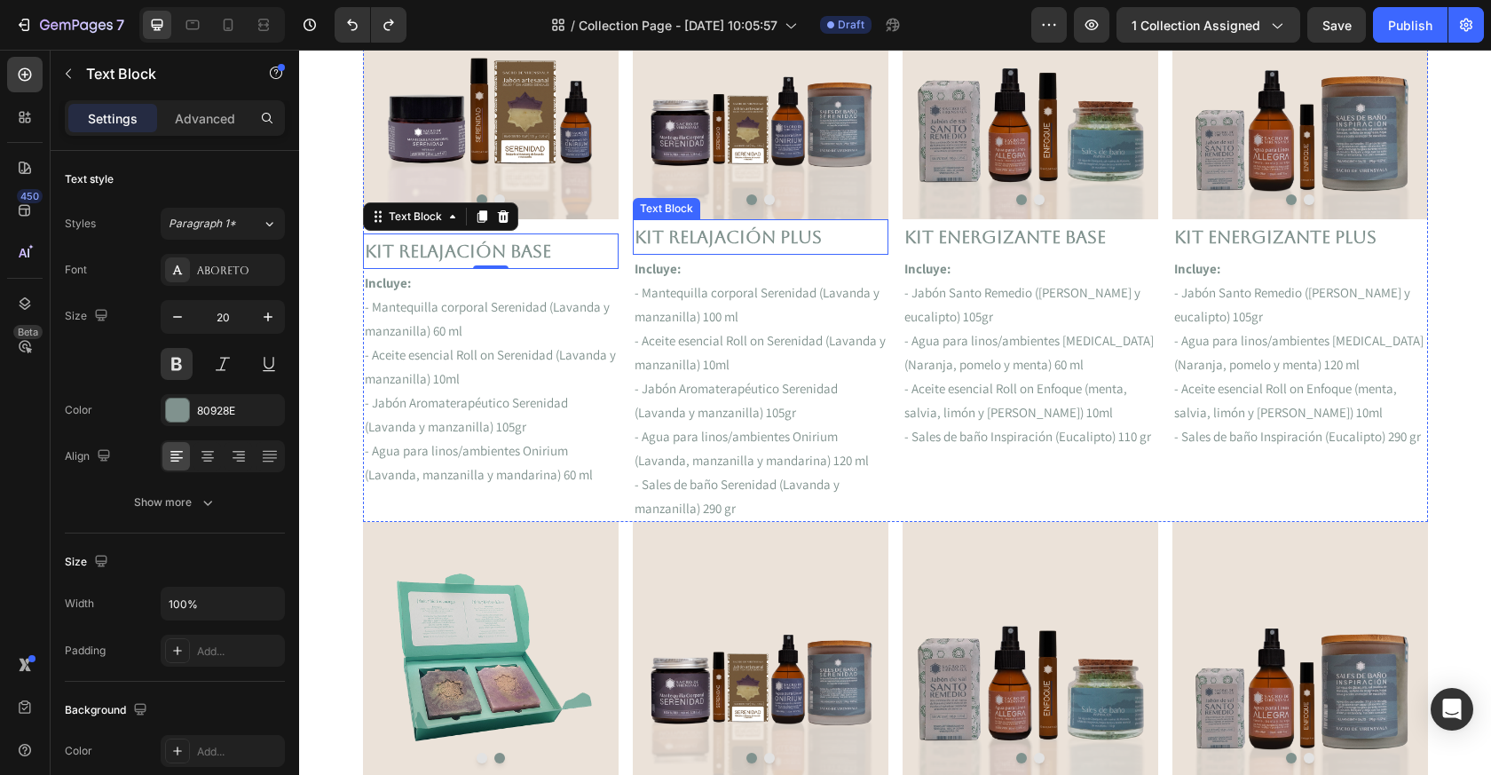
click at [681, 241] on p "Kit Relajación Plus" at bounding box center [761, 237] width 252 height 32
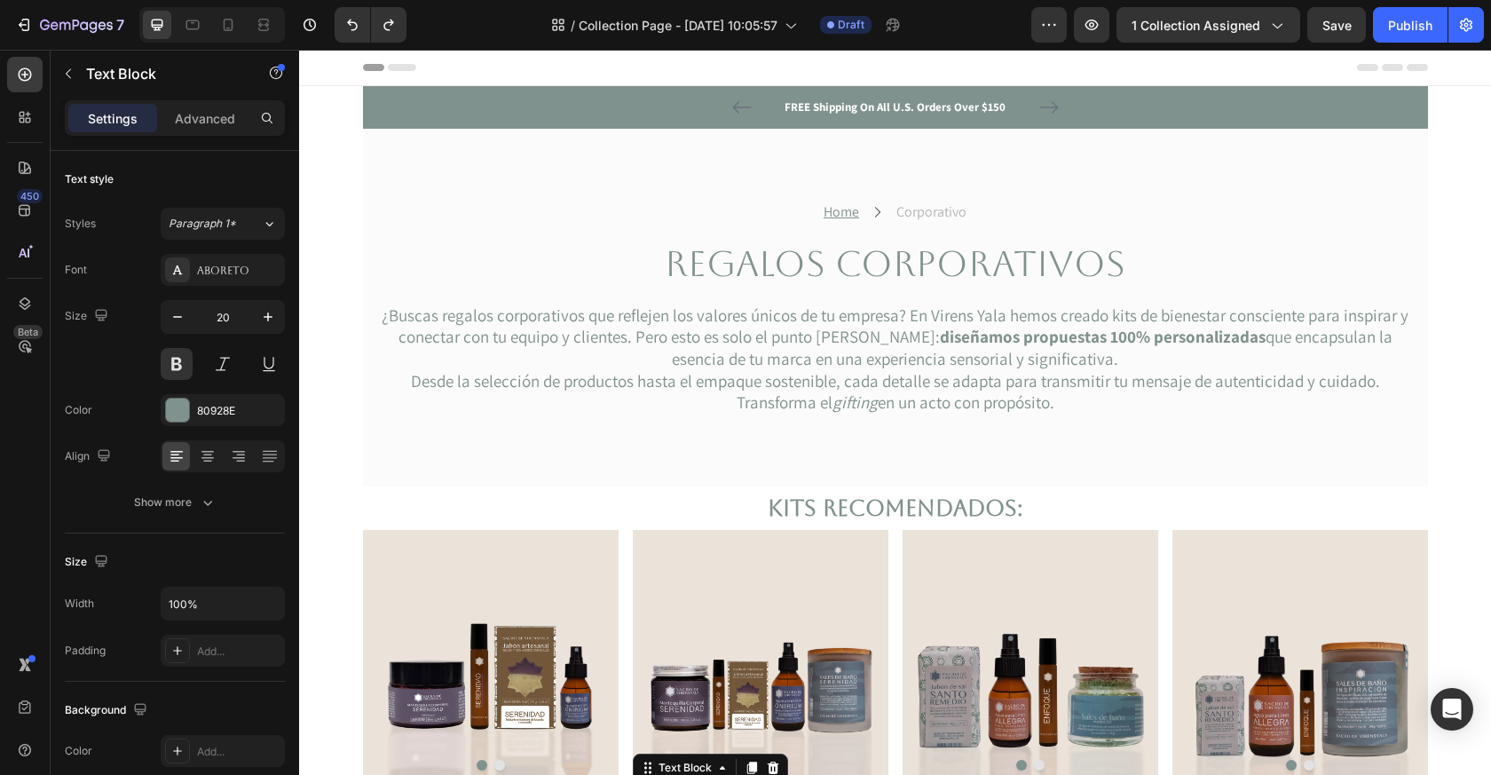
scroll to position [565, 0]
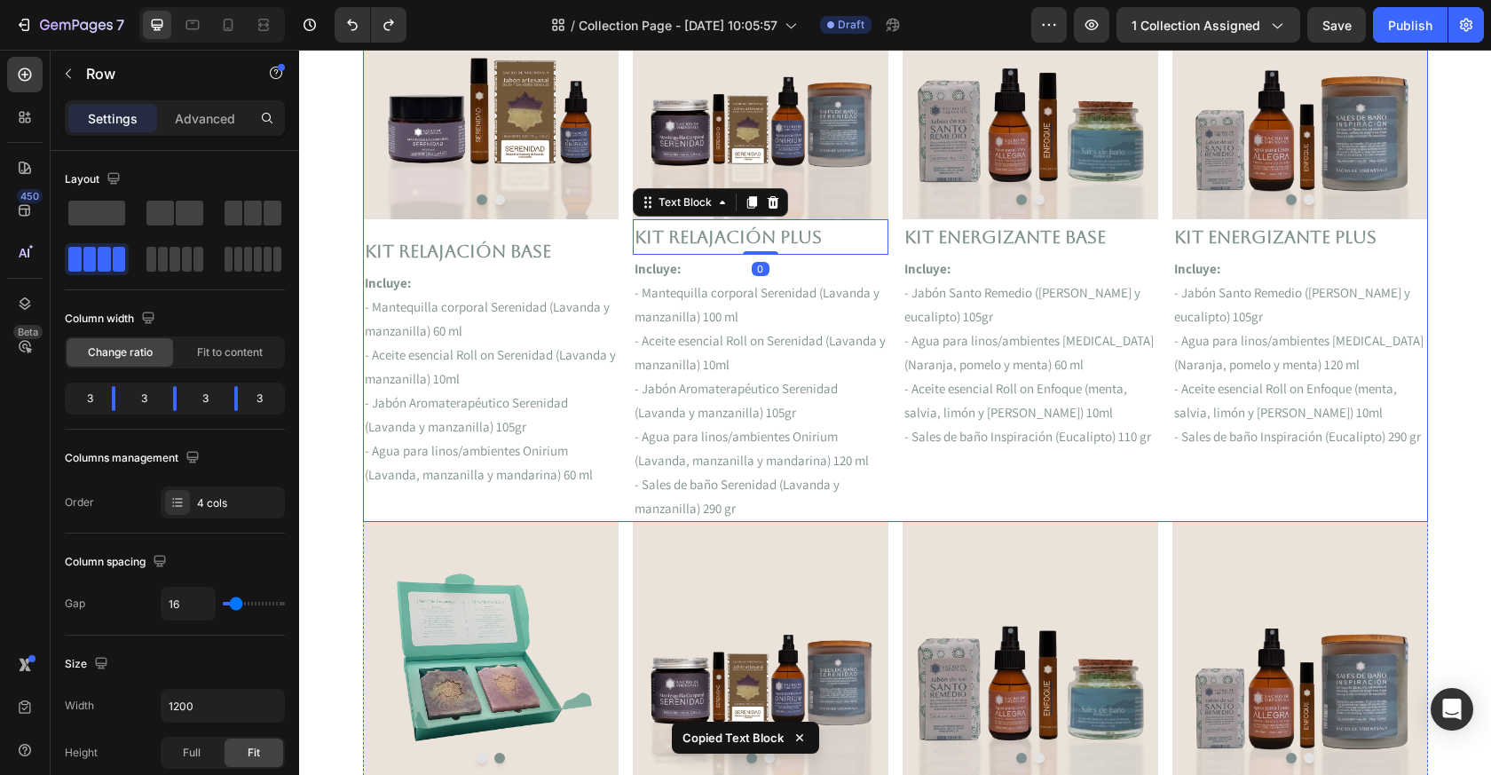
click at [479, 227] on div "Image Image Carousel" at bounding box center [491, 98] width 256 height 269
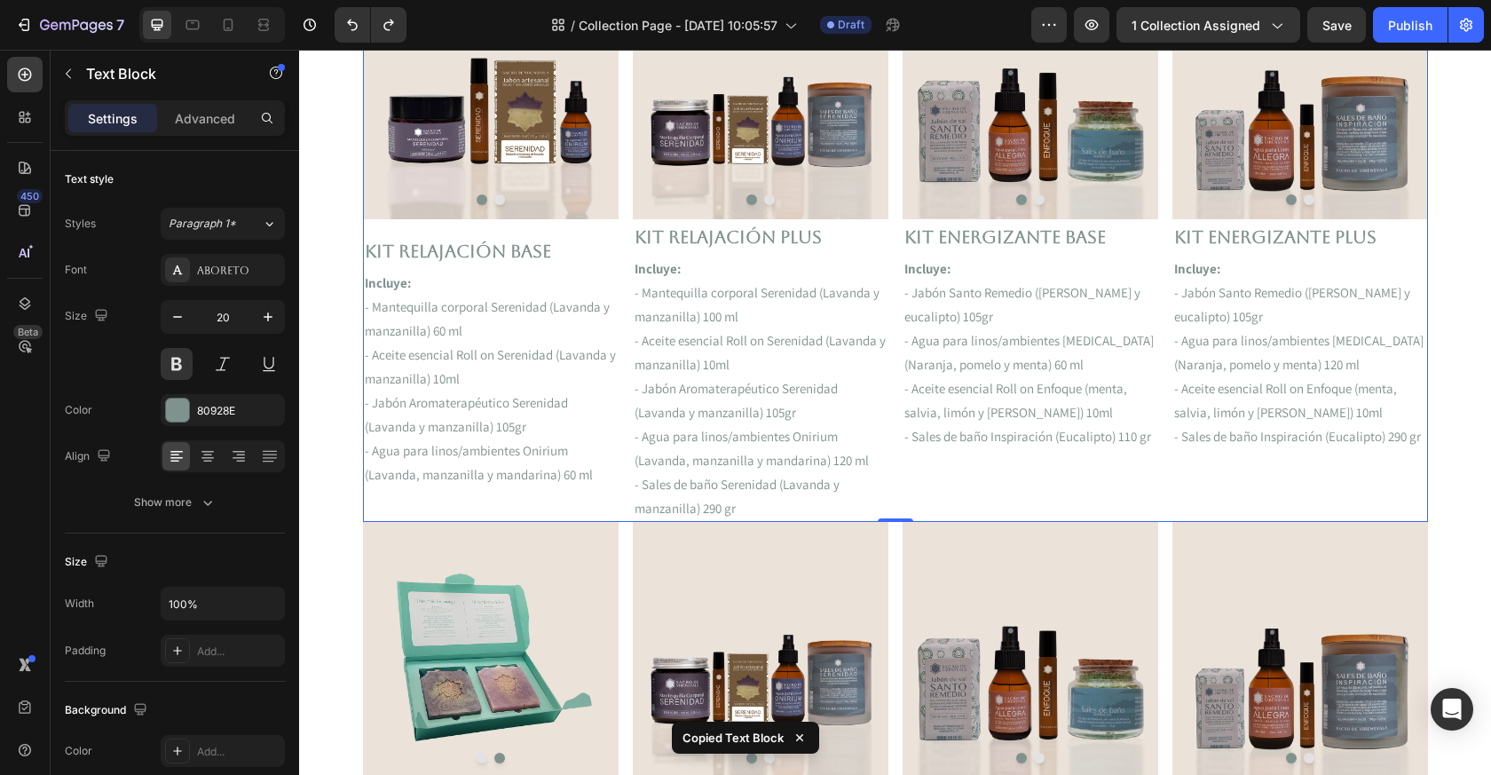
click at [479, 234] on div "Kit Relajación Base" at bounding box center [491, 251] width 256 height 36
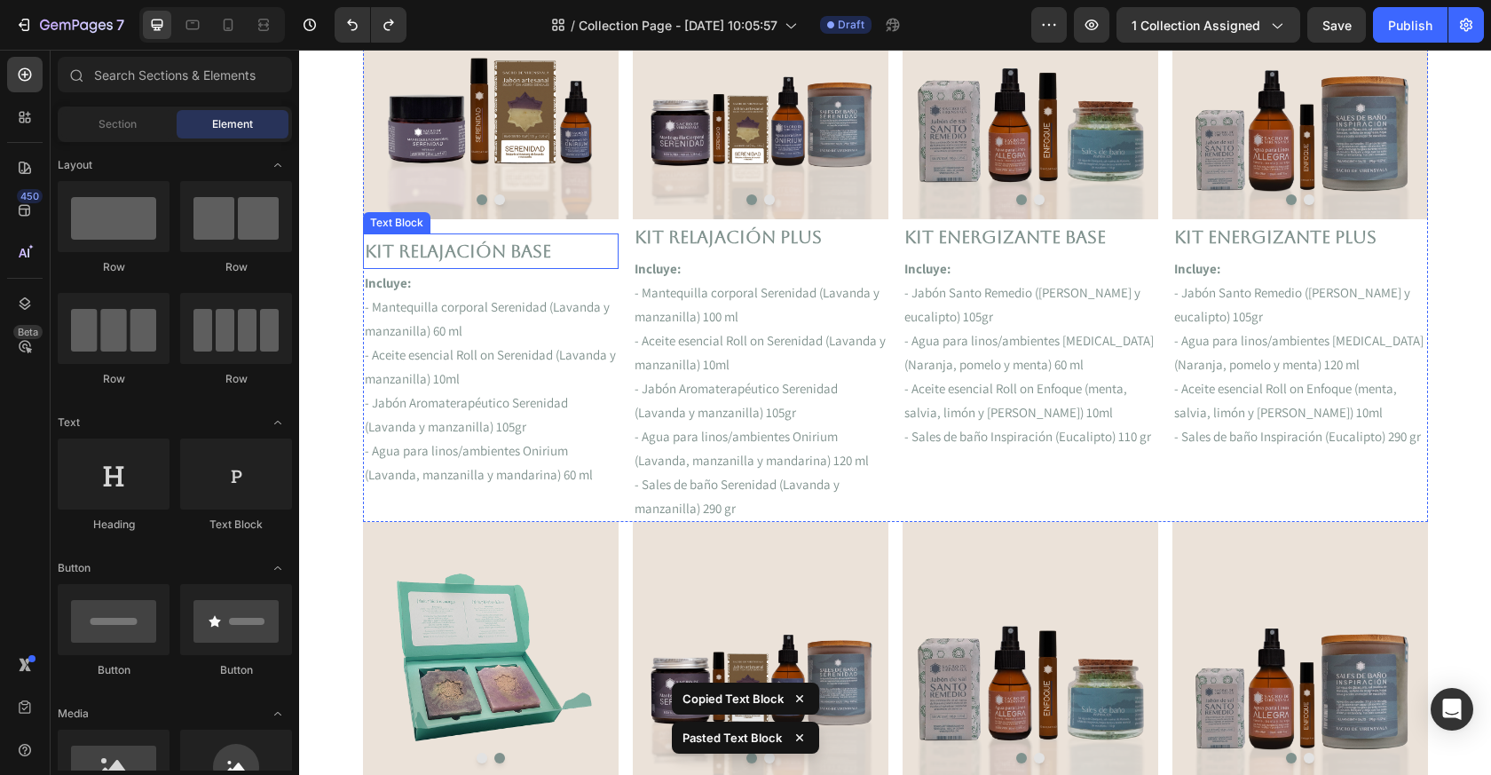
click at [550, 253] on p "Kit Relajación Base" at bounding box center [491, 251] width 252 height 32
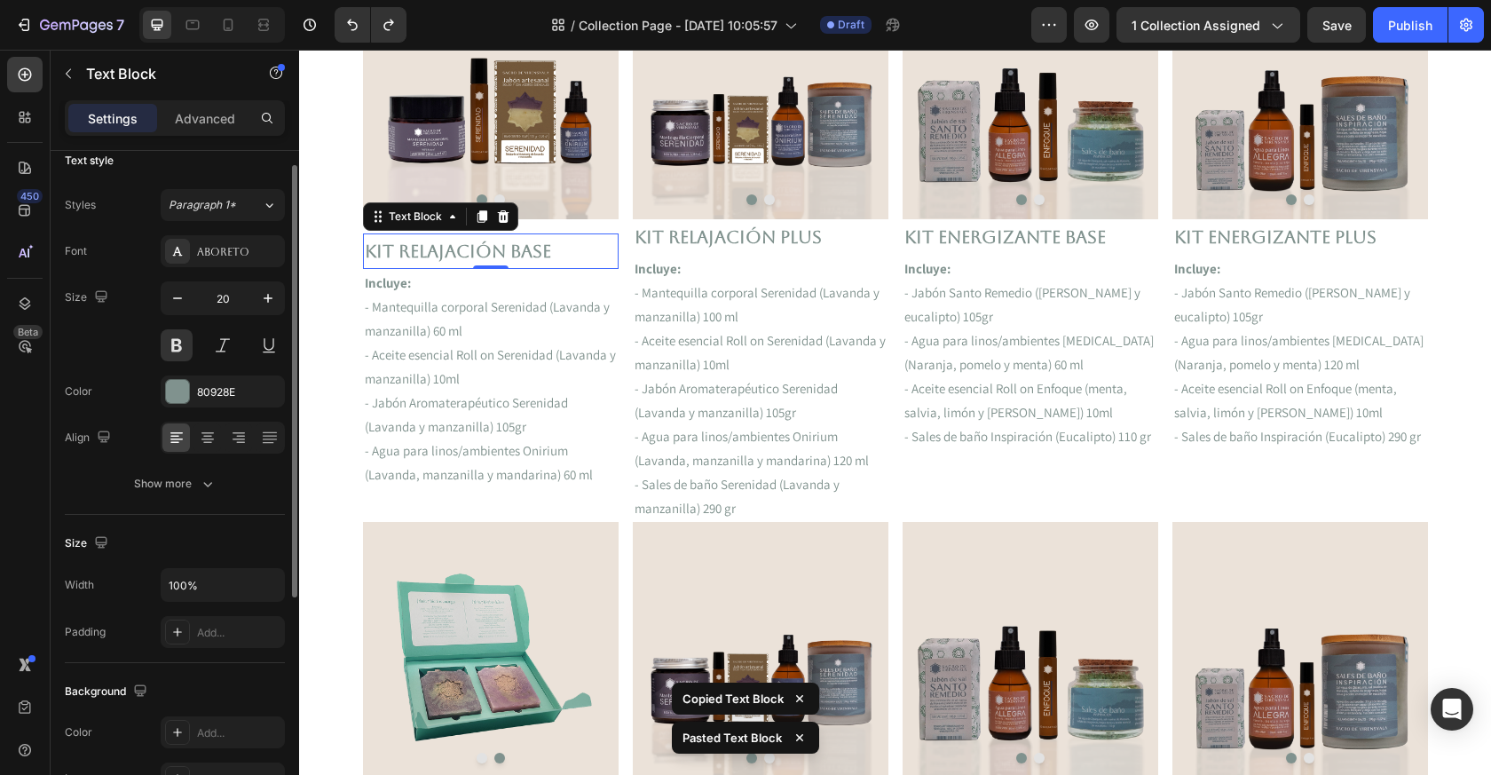
scroll to position [20, 0]
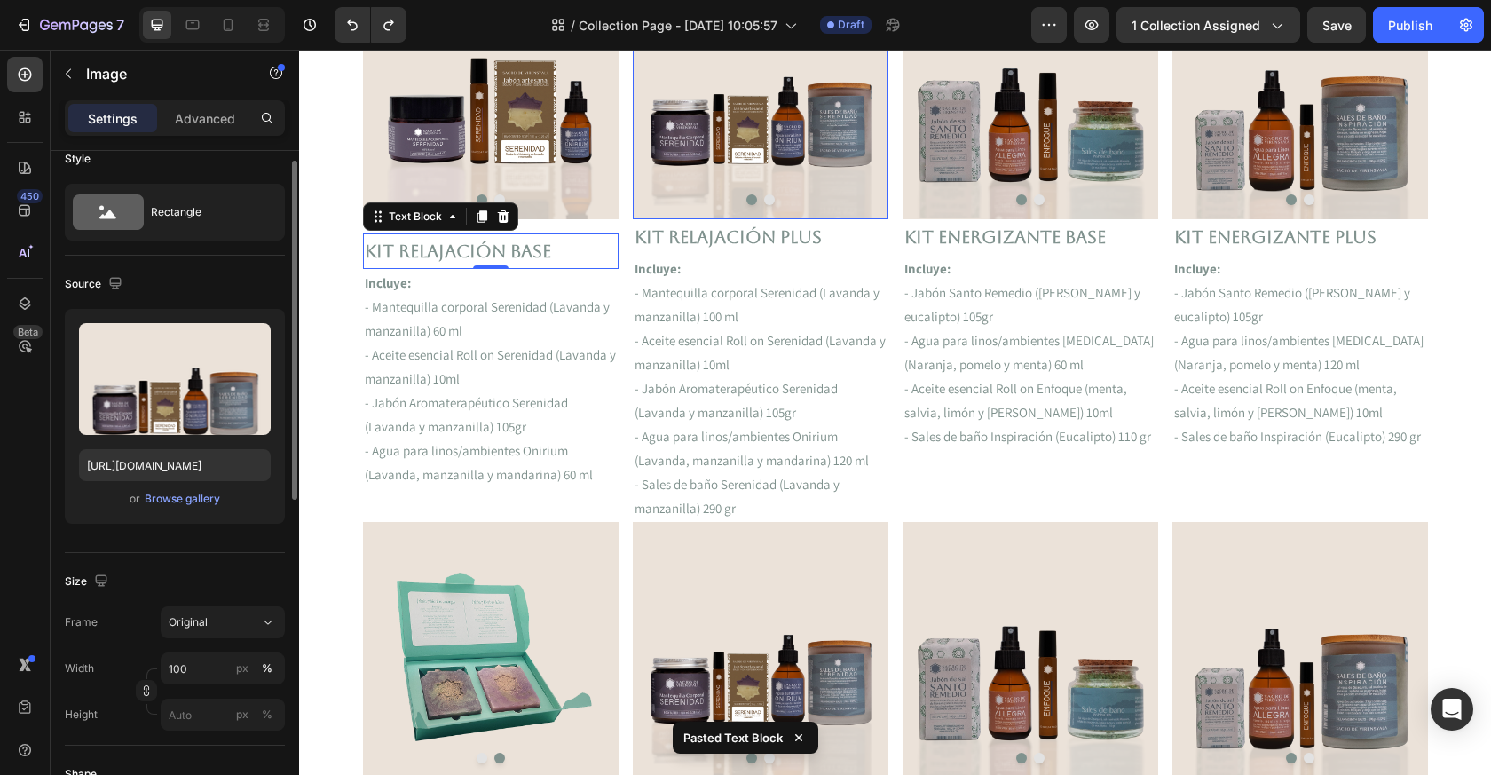
click at [702, 152] on img at bounding box center [761, 91] width 256 height 255
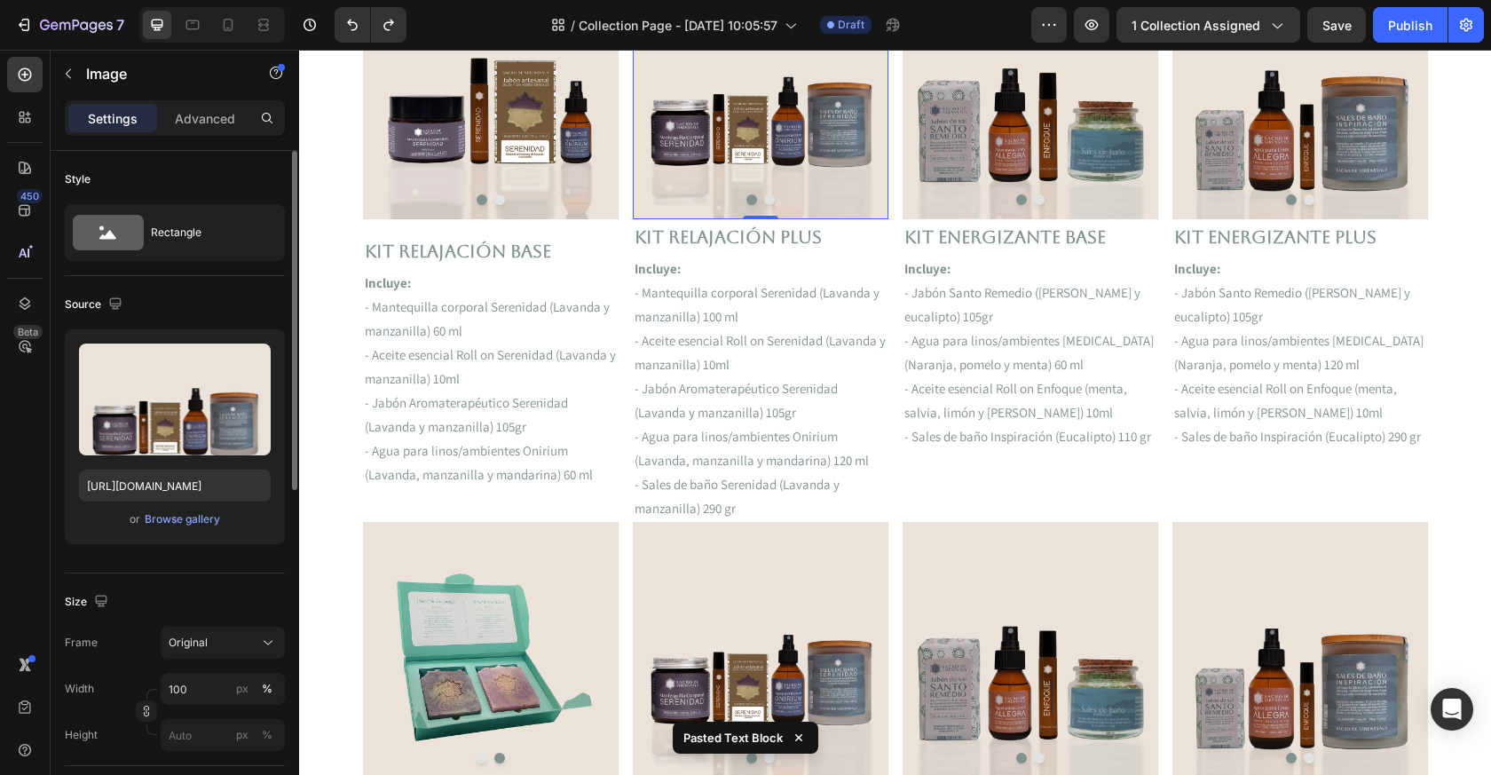
scroll to position [418, 0]
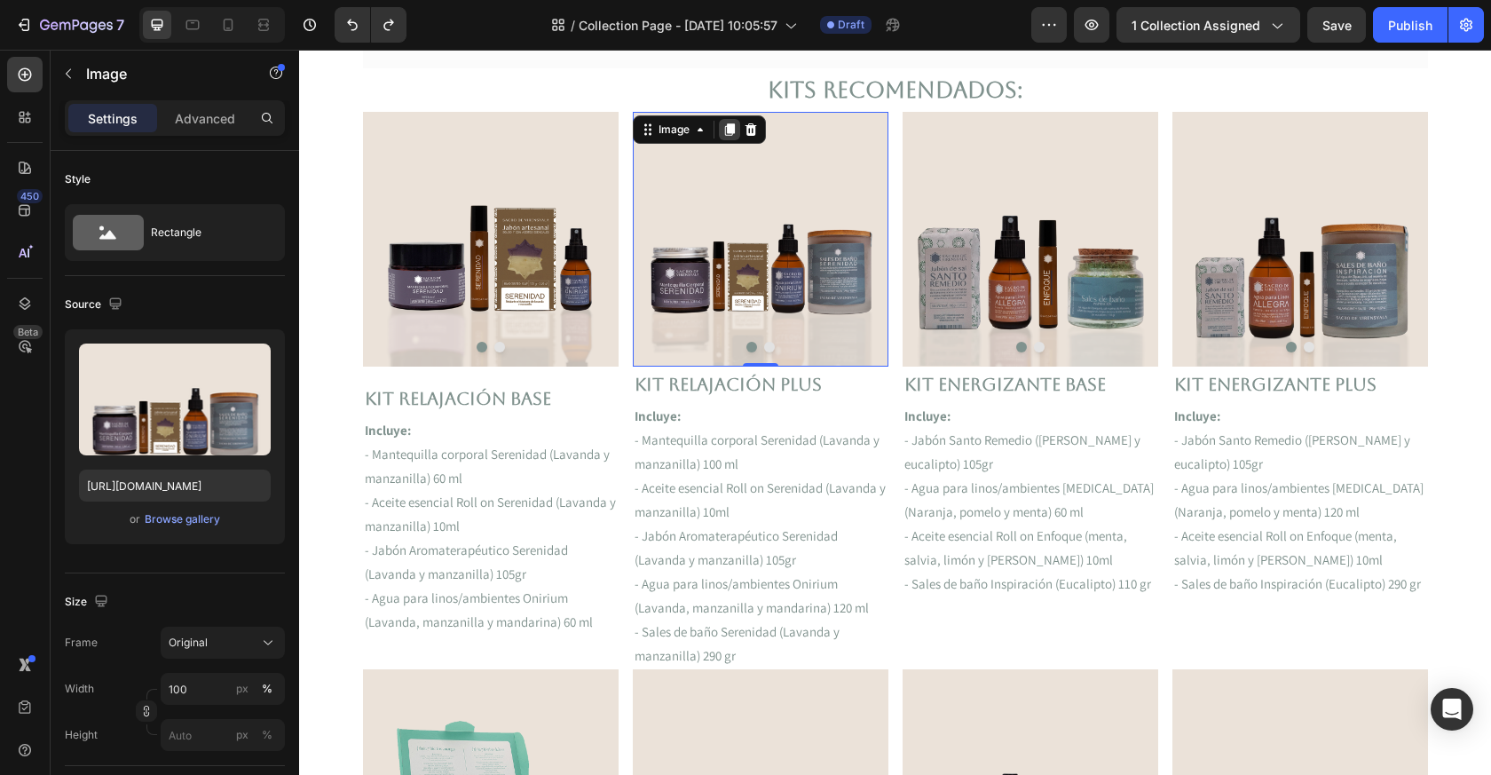
click at [730, 127] on icon at bounding box center [729, 129] width 10 height 12
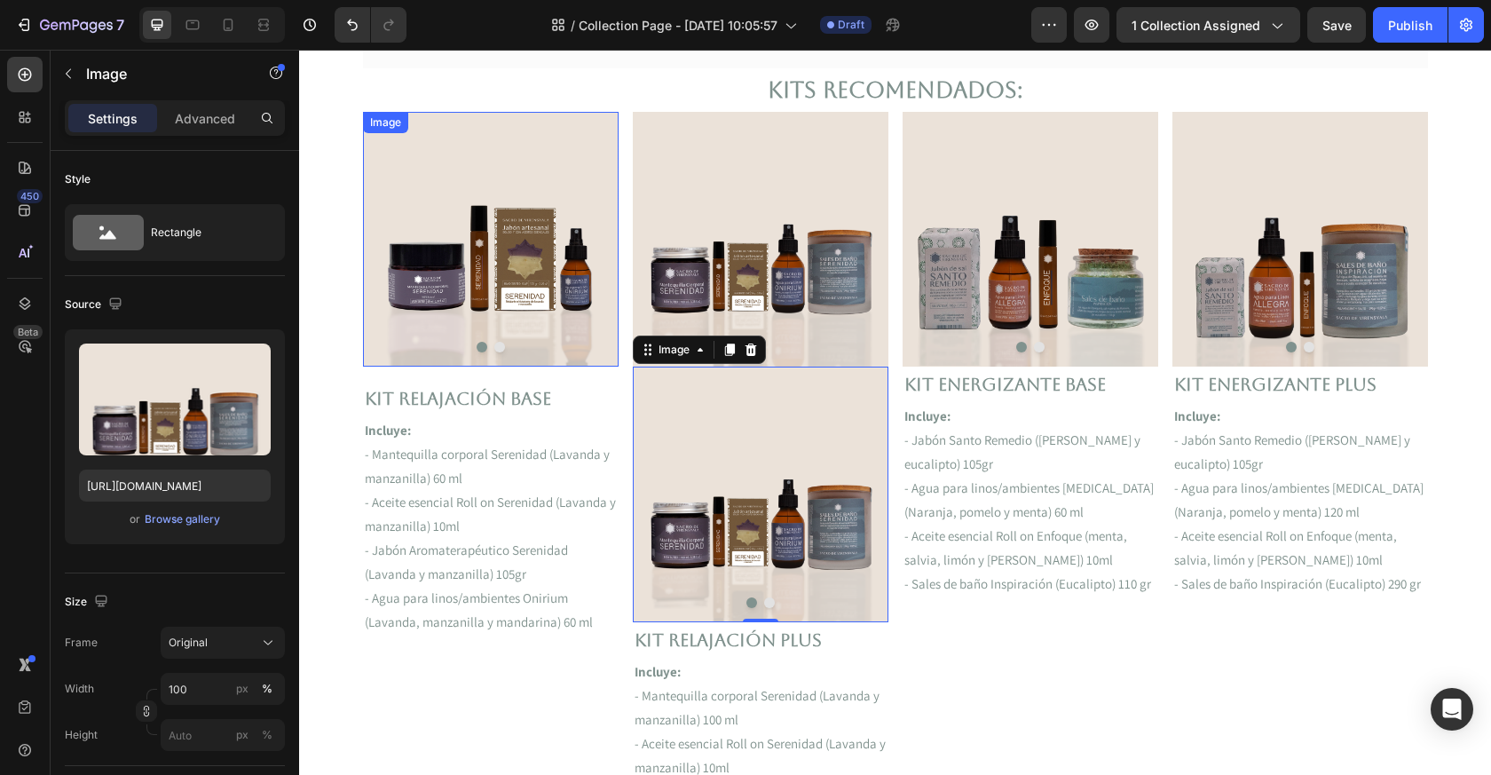
drag, startPoint x: 728, startPoint y: 347, endPoint x: 495, endPoint y: 239, distance: 256.6
click at [495, 239] on div "Image Image Carousel Kit Relajación Base Text Block Incluye: - Mantequilla corp…" at bounding box center [895, 518] width 1065 height 813
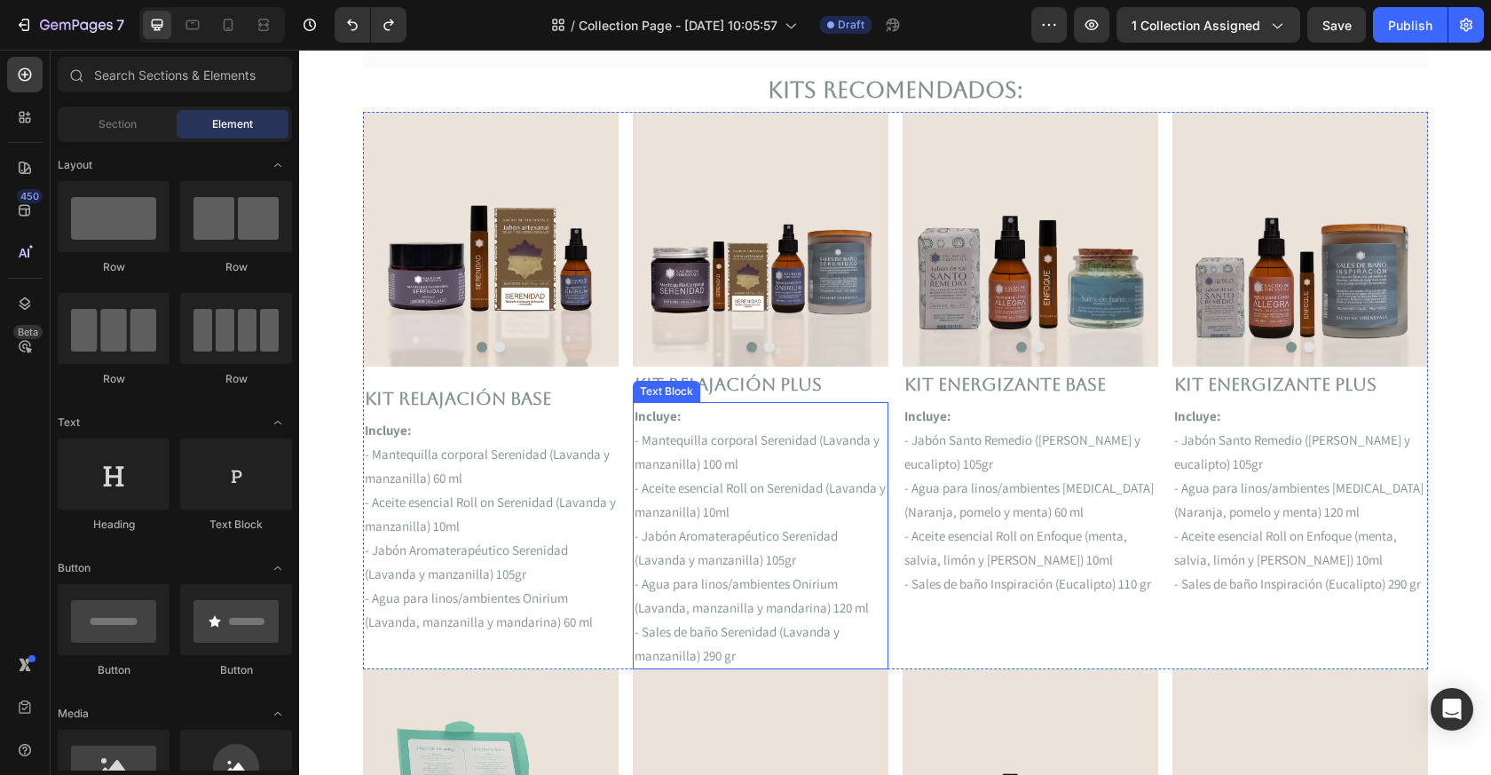
click at [562, 509] on p "- Aceite esencial Roll on Serenidad (Lavanda y manzanilla) 10ml" at bounding box center [491, 514] width 252 height 48
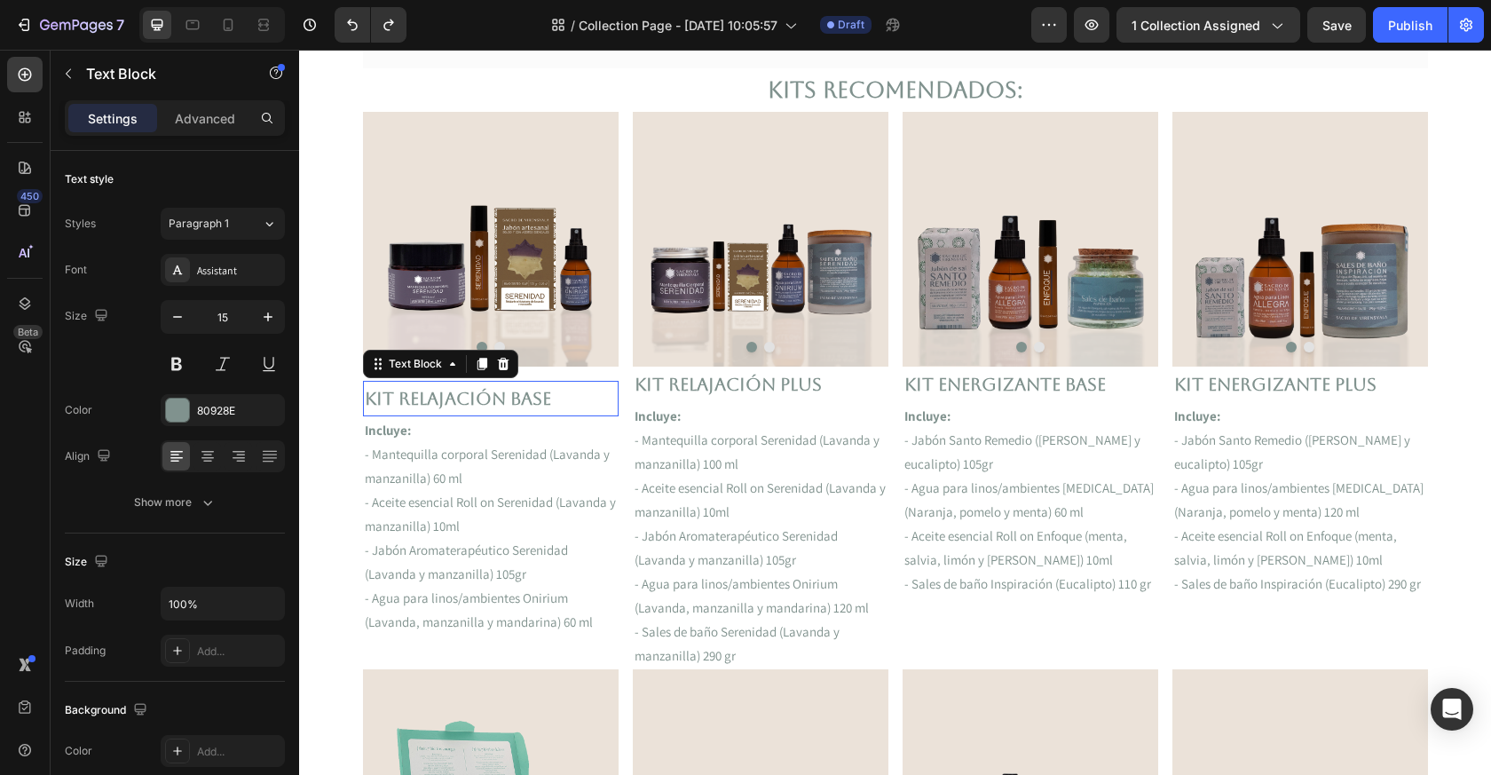
click at [548, 388] on p "Kit Relajación Base" at bounding box center [491, 399] width 252 height 32
click at [719, 384] on p "Kit Relajación Plus" at bounding box center [761, 384] width 252 height 32
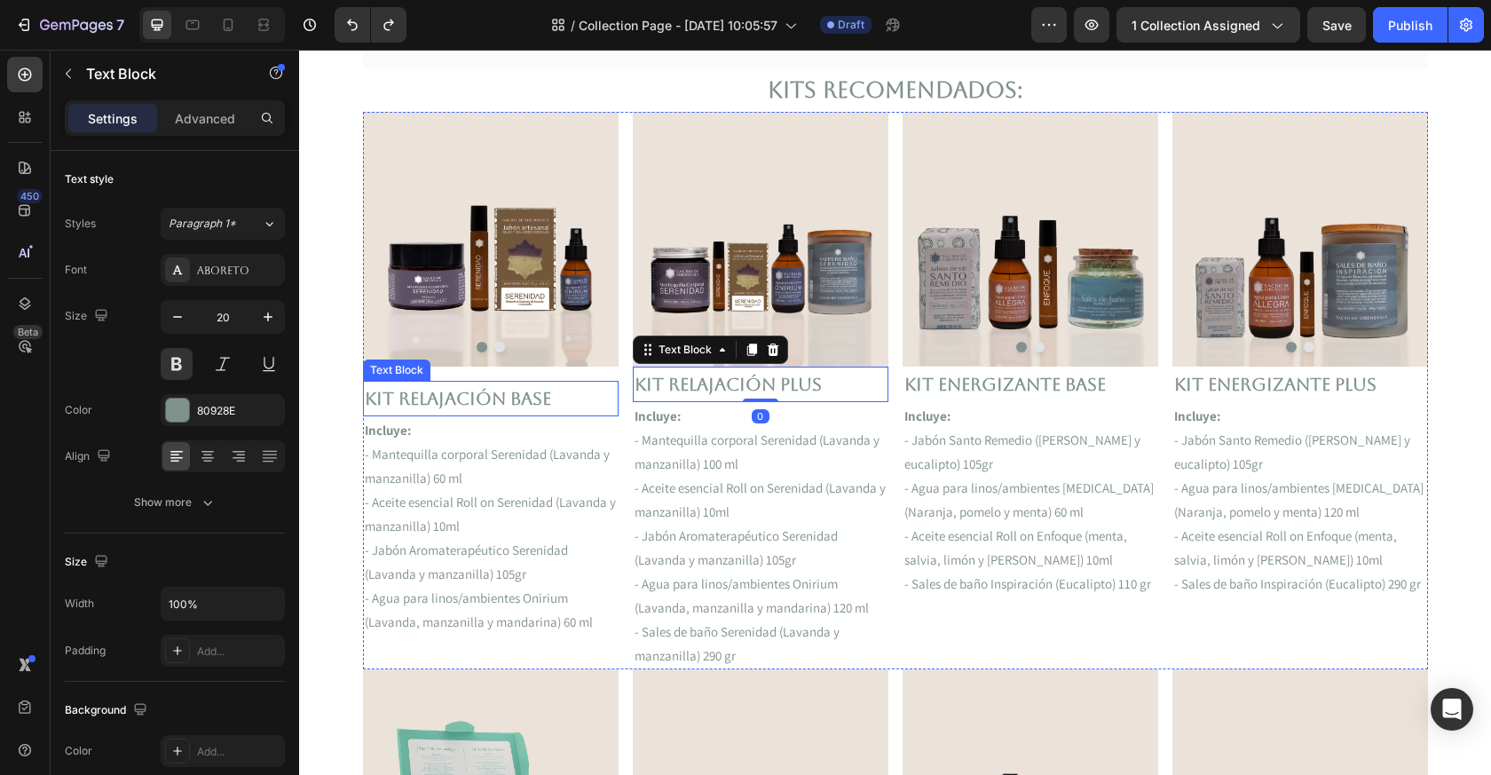
click at [477, 394] on p "Kit Relajación Base" at bounding box center [491, 399] width 252 height 32
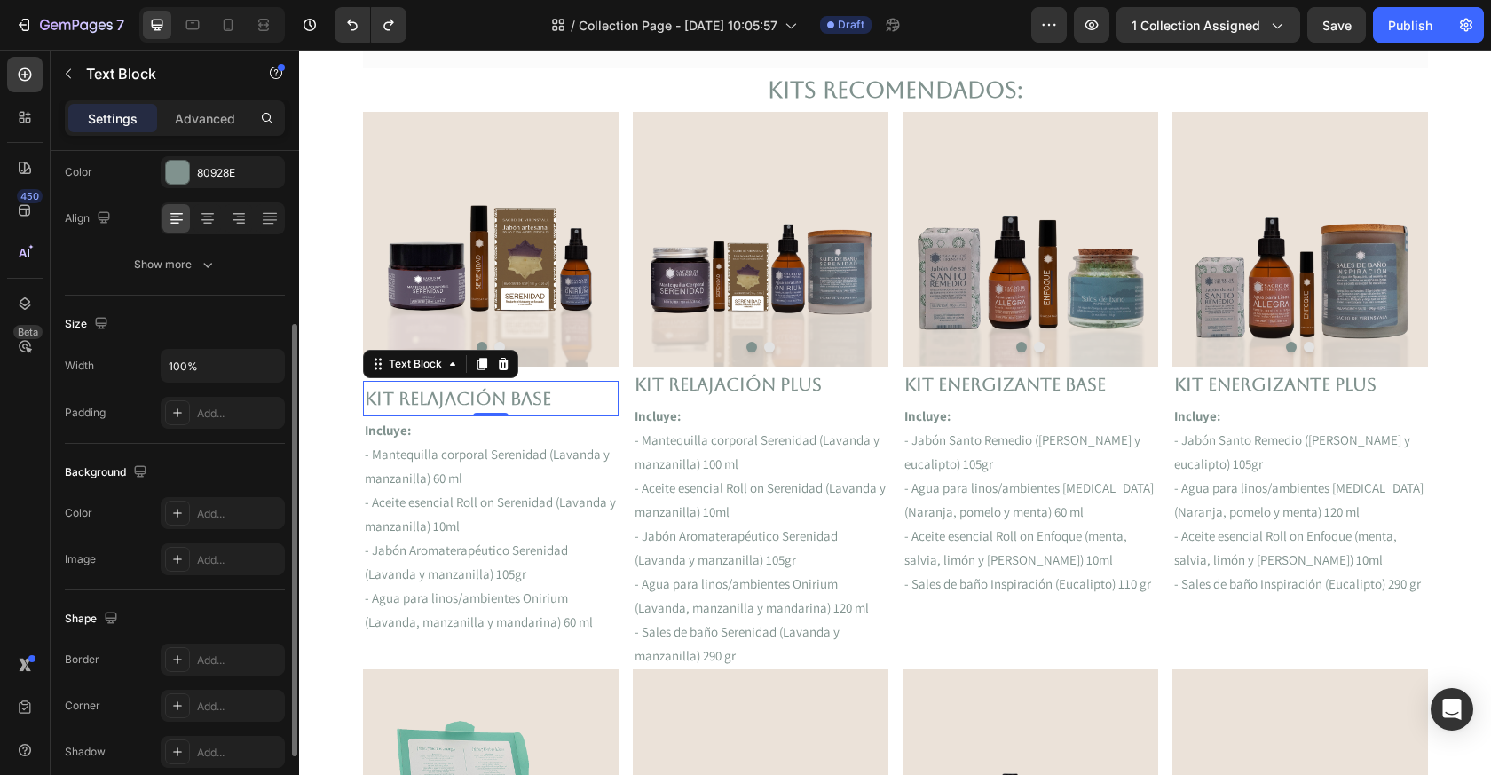
scroll to position [377, 0]
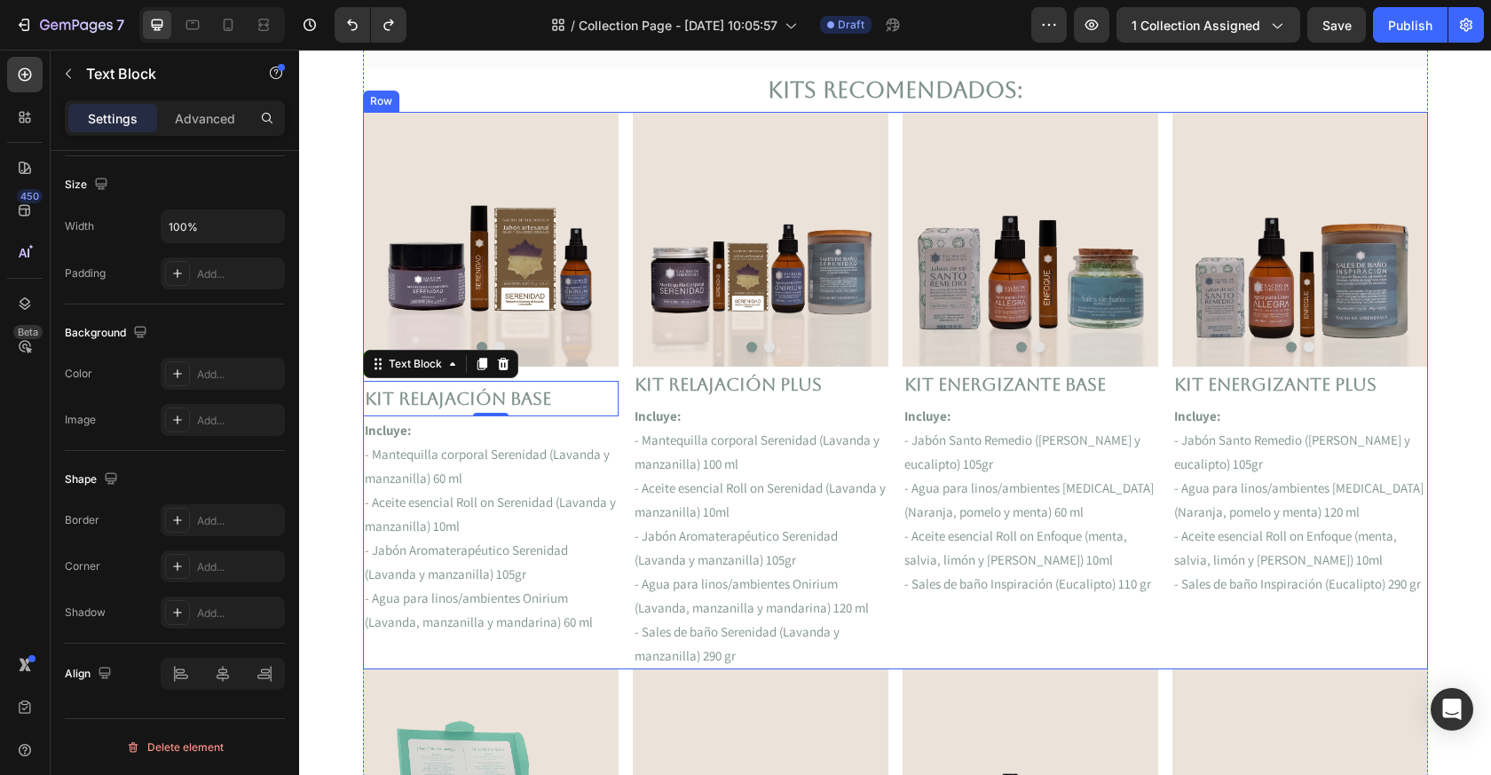
click at [577, 368] on div "Image Image Carousel" at bounding box center [491, 246] width 256 height 269
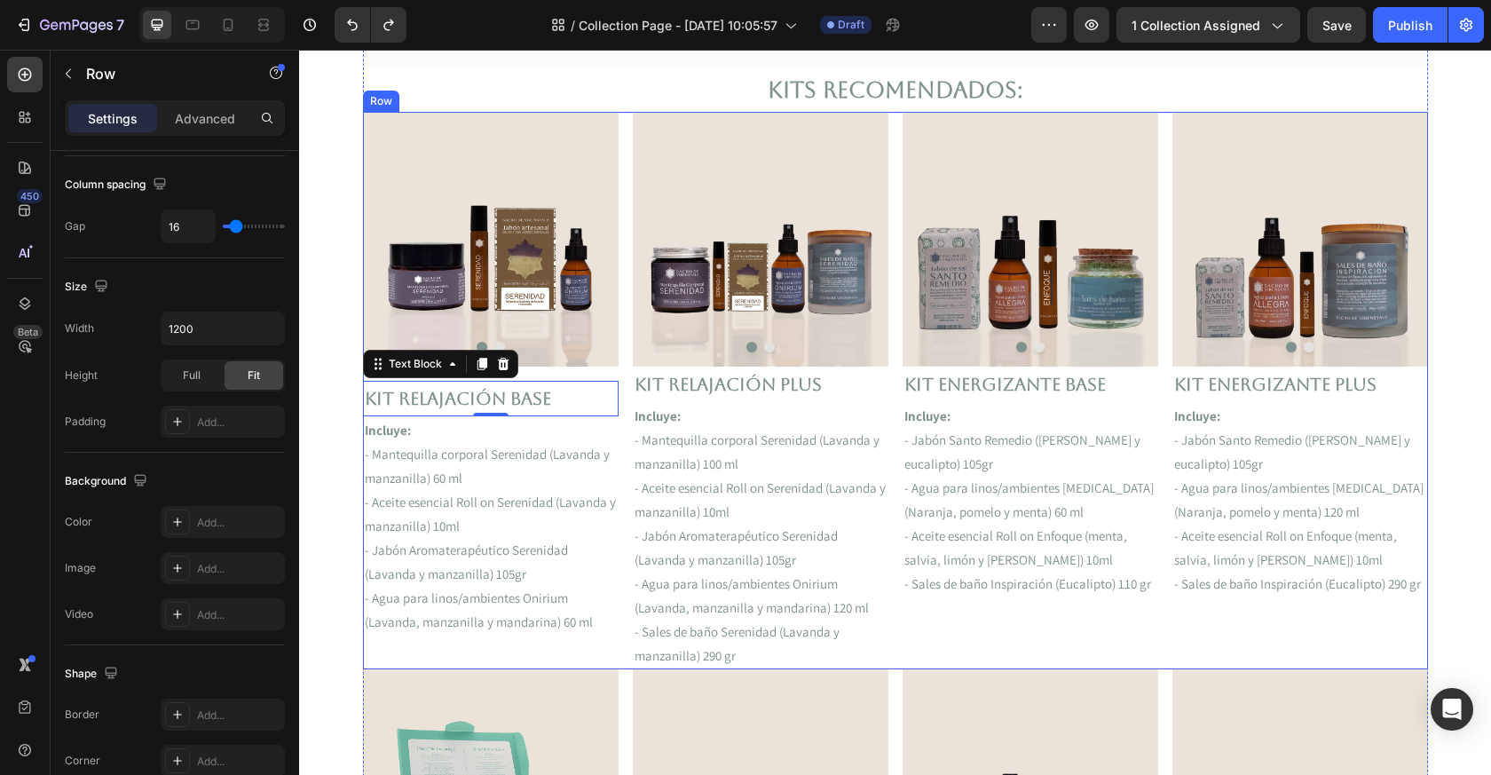
scroll to position [0, 0]
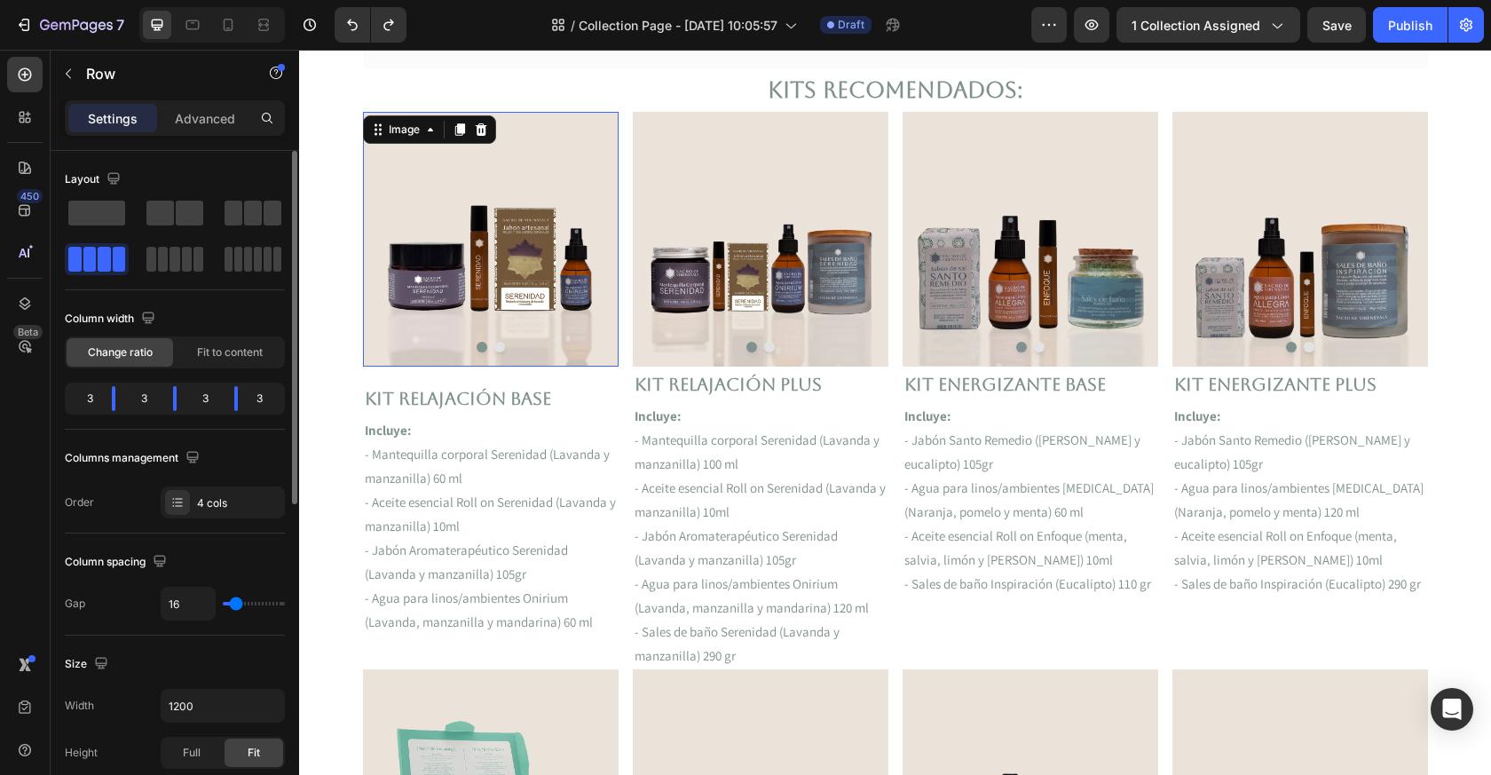
click at [572, 359] on img at bounding box center [491, 239] width 256 height 255
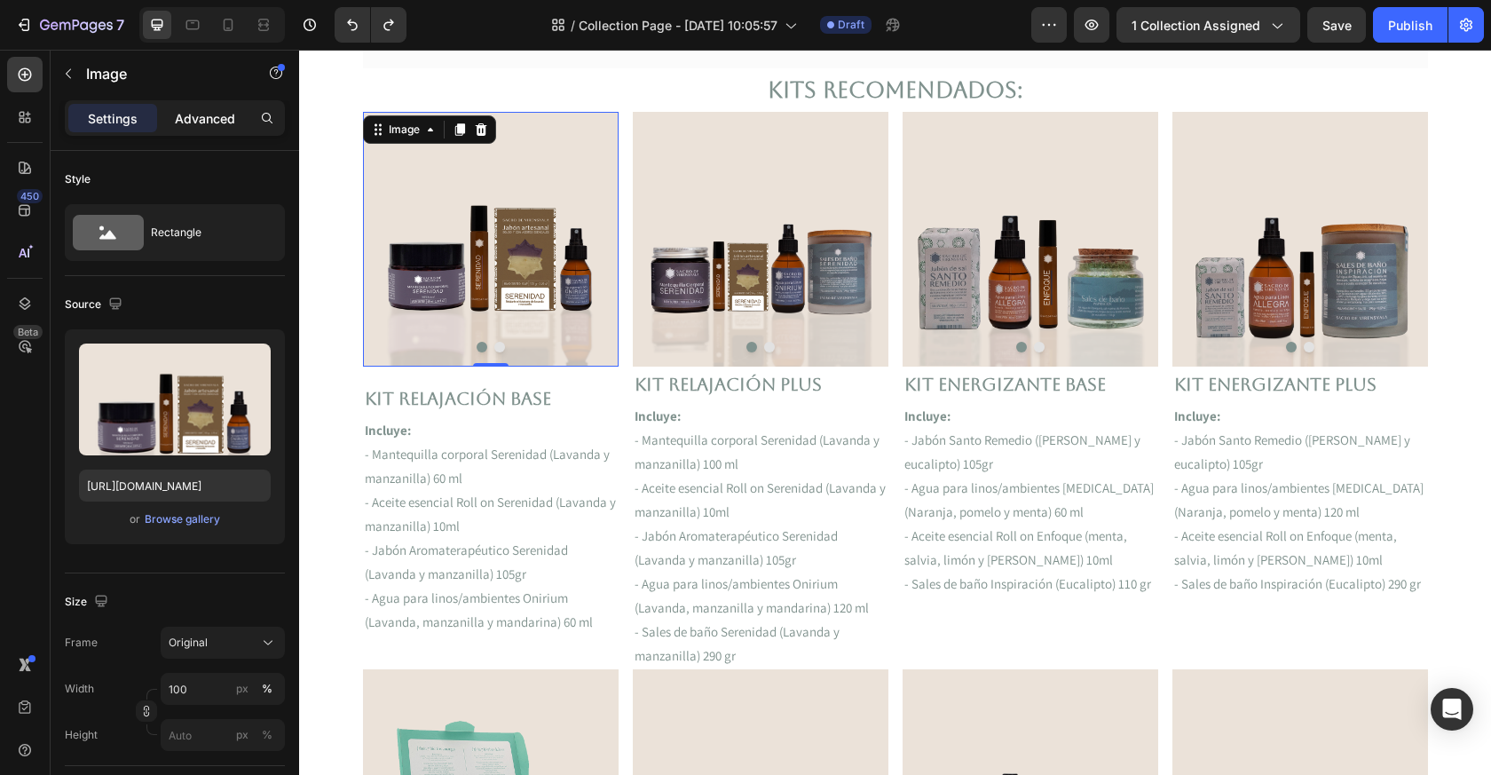
click at [214, 127] on div "Advanced" at bounding box center [205, 118] width 89 height 28
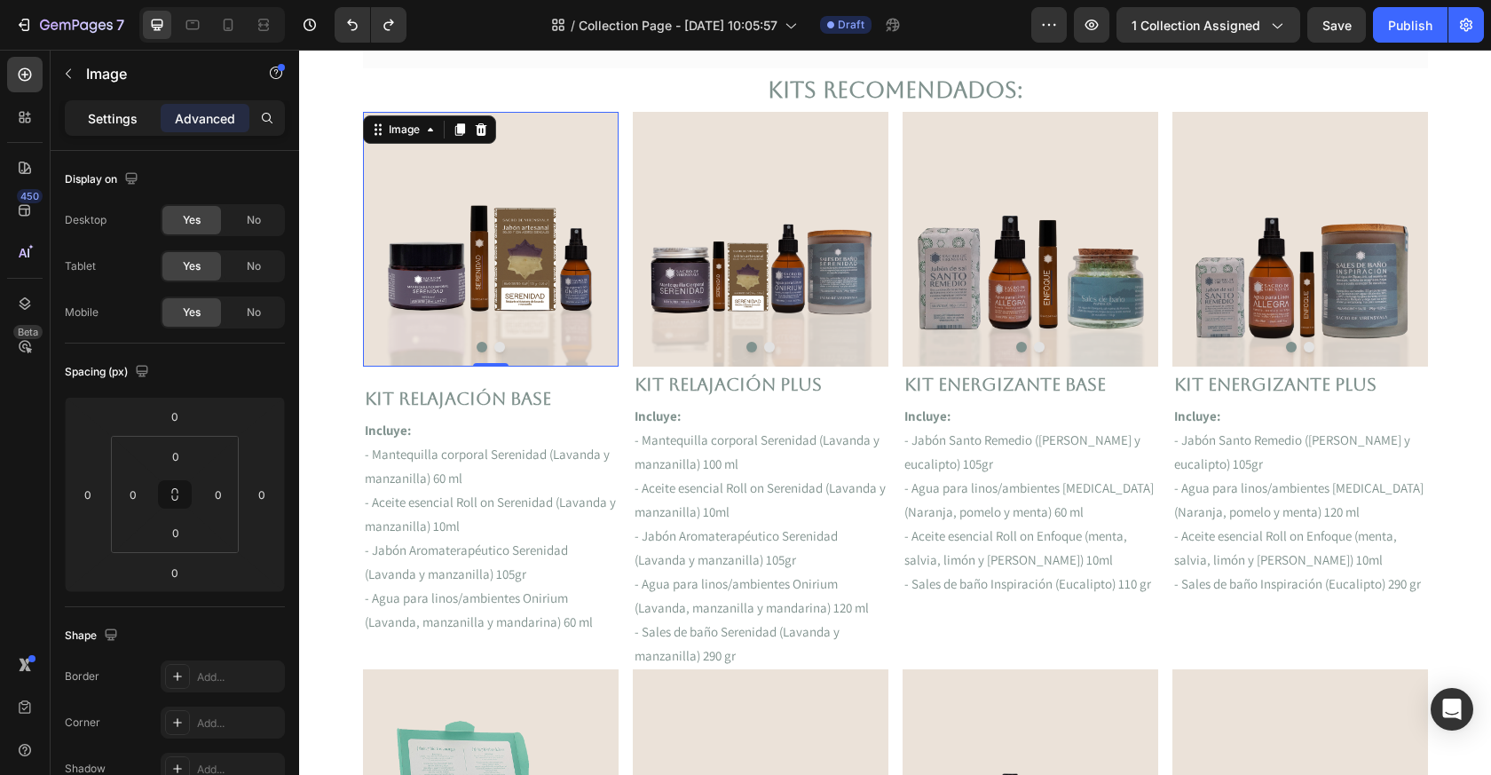
click at [123, 118] on p "Settings" at bounding box center [113, 118] width 50 height 19
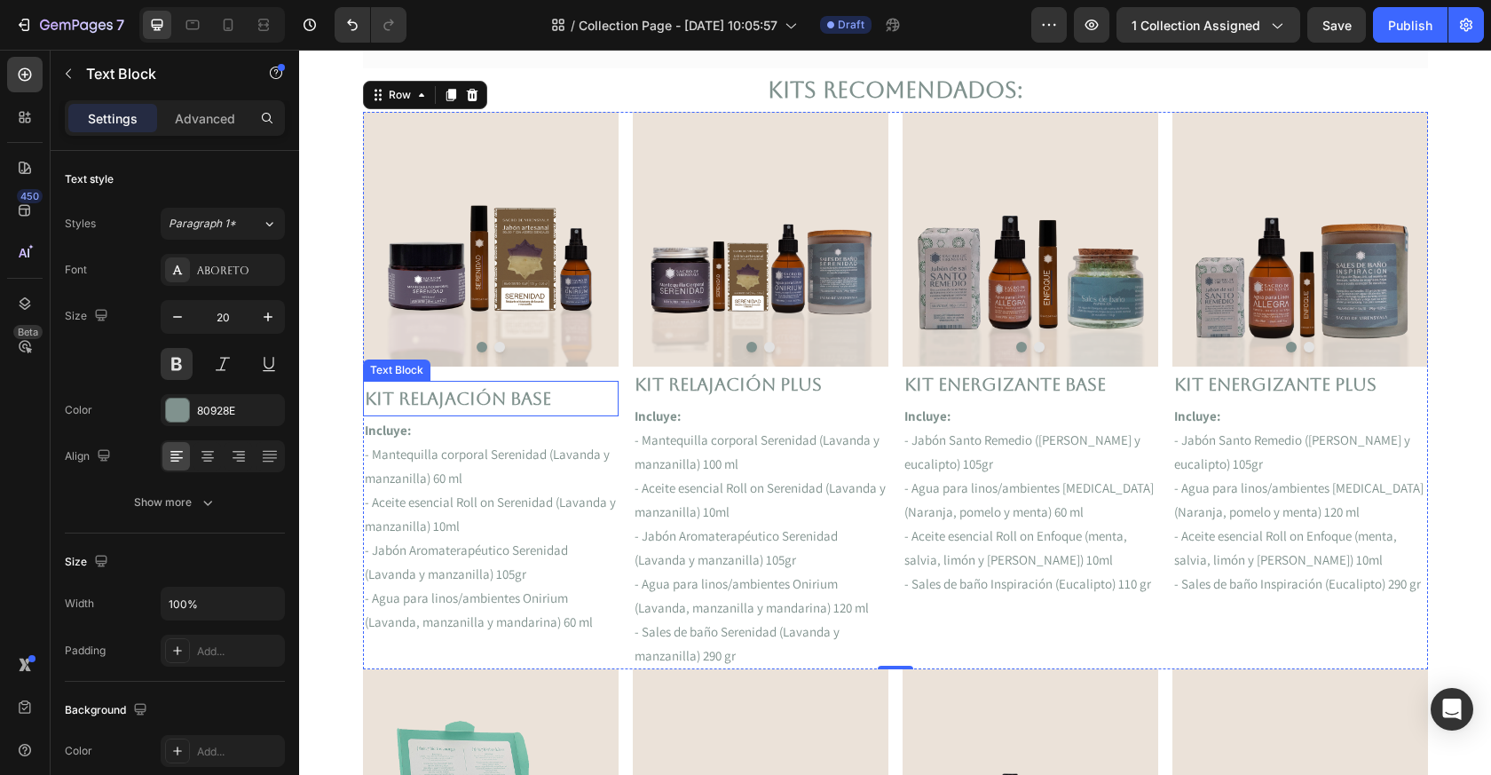
click at [548, 387] on p "Kit Relajación Base" at bounding box center [491, 399] width 252 height 32
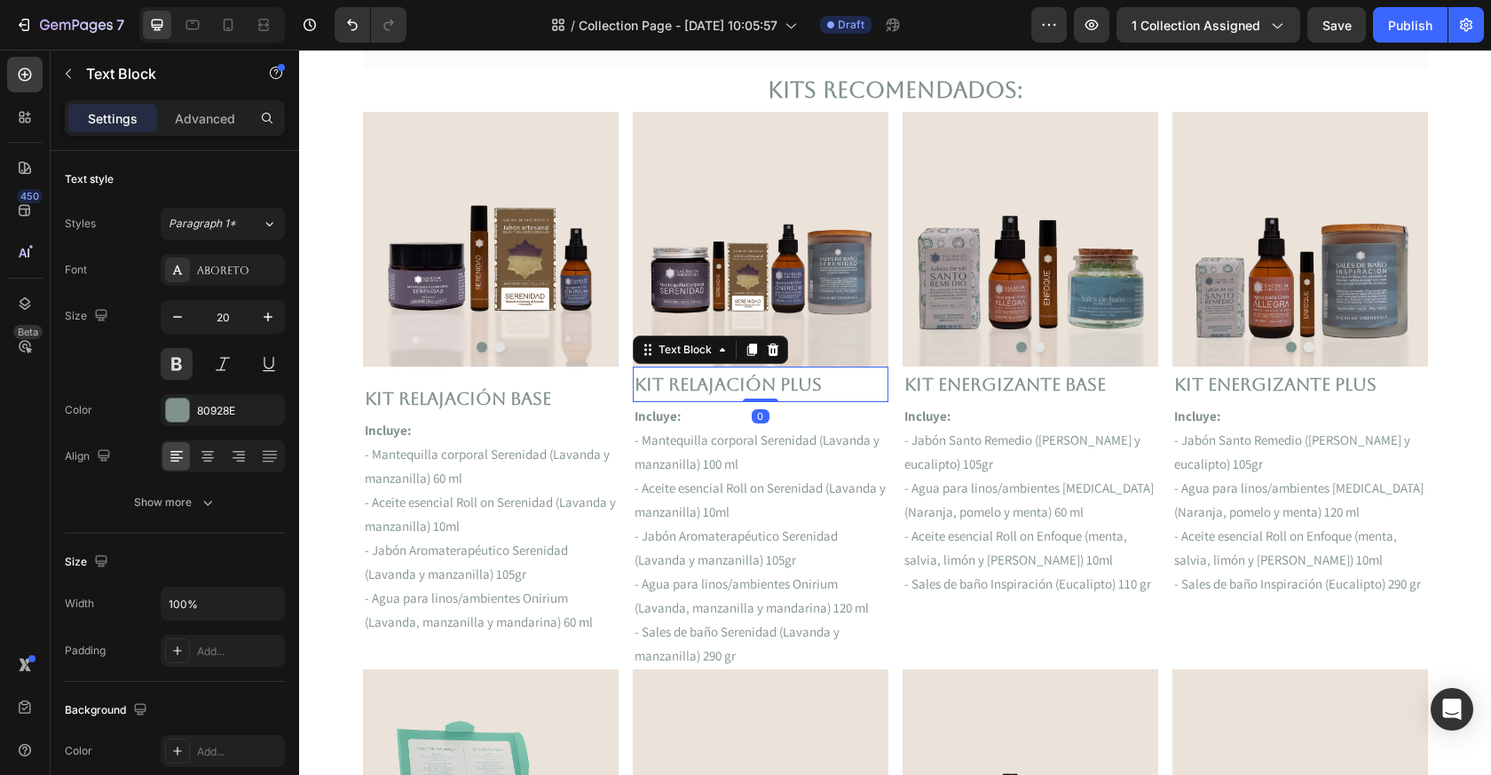
click at [654, 391] on p "Kit Relajación Plus" at bounding box center [761, 384] width 252 height 32
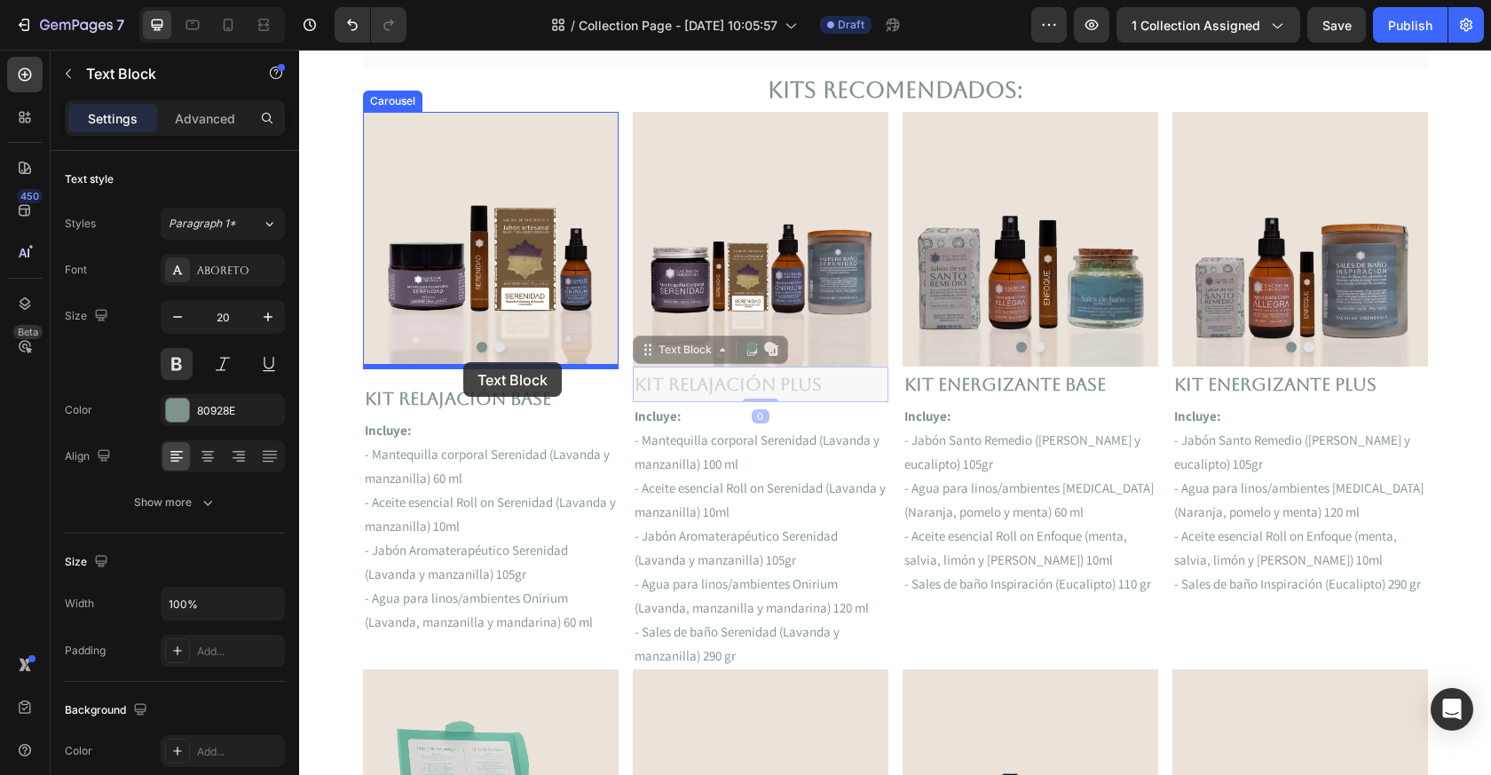
drag, startPoint x: 646, startPoint y: 351, endPoint x: 463, endPoint y: 362, distance: 183.2
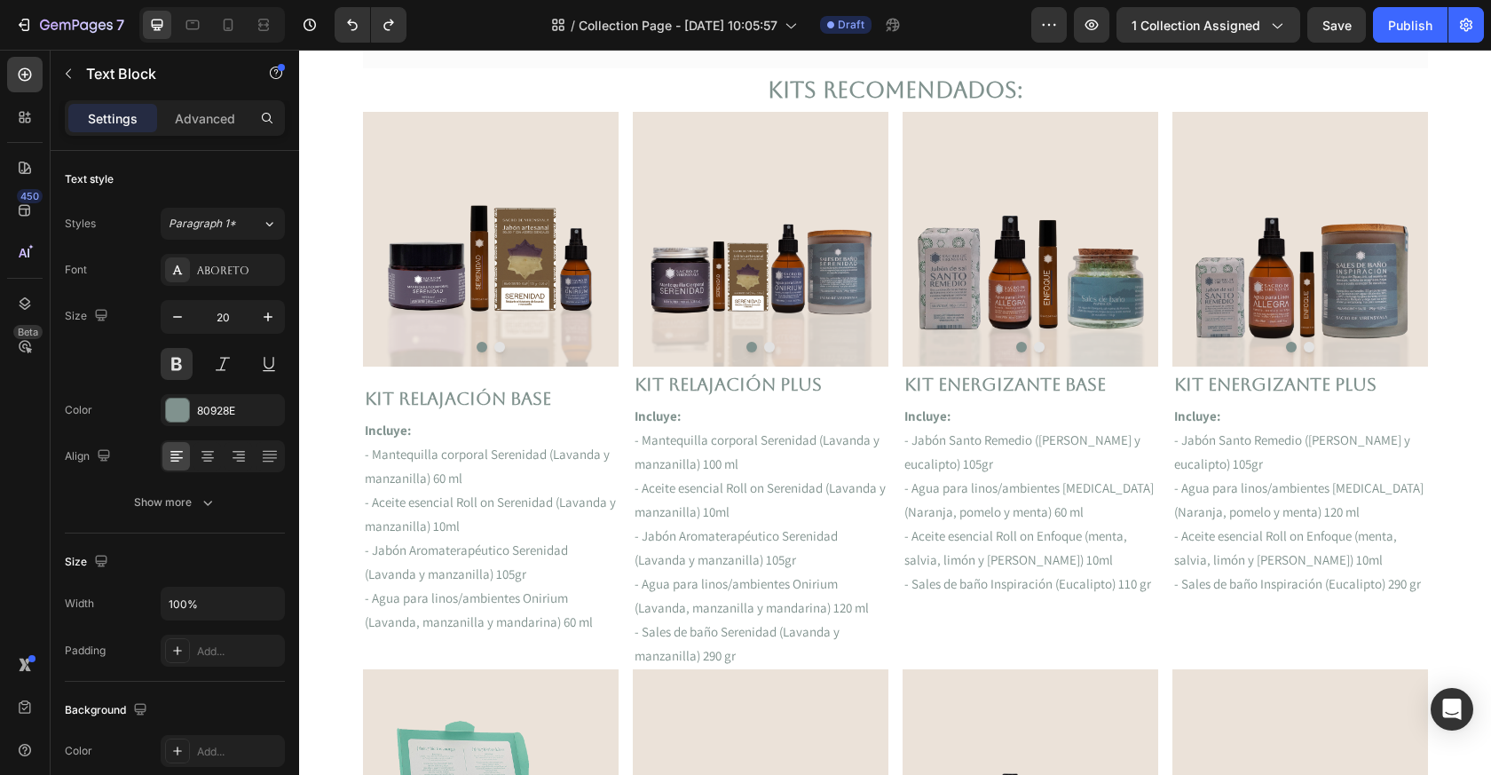
click at [651, 381] on p "Kit Relajación Plus" at bounding box center [761, 384] width 252 height 32
click at [639, 382] on p "Kit Relajación Plus" at bounding box center [761, 384] width 252 height 32
click at [697, 383] on p "Kit Relajación Plus" at bounding box center [761, 384] width 252 height 32
click at [728, 438] on p "- Mantequilla corporal Serenidad (Lavanda y manzanilla) 100 ml" at bounding box center [761, 452] width 252 height 48
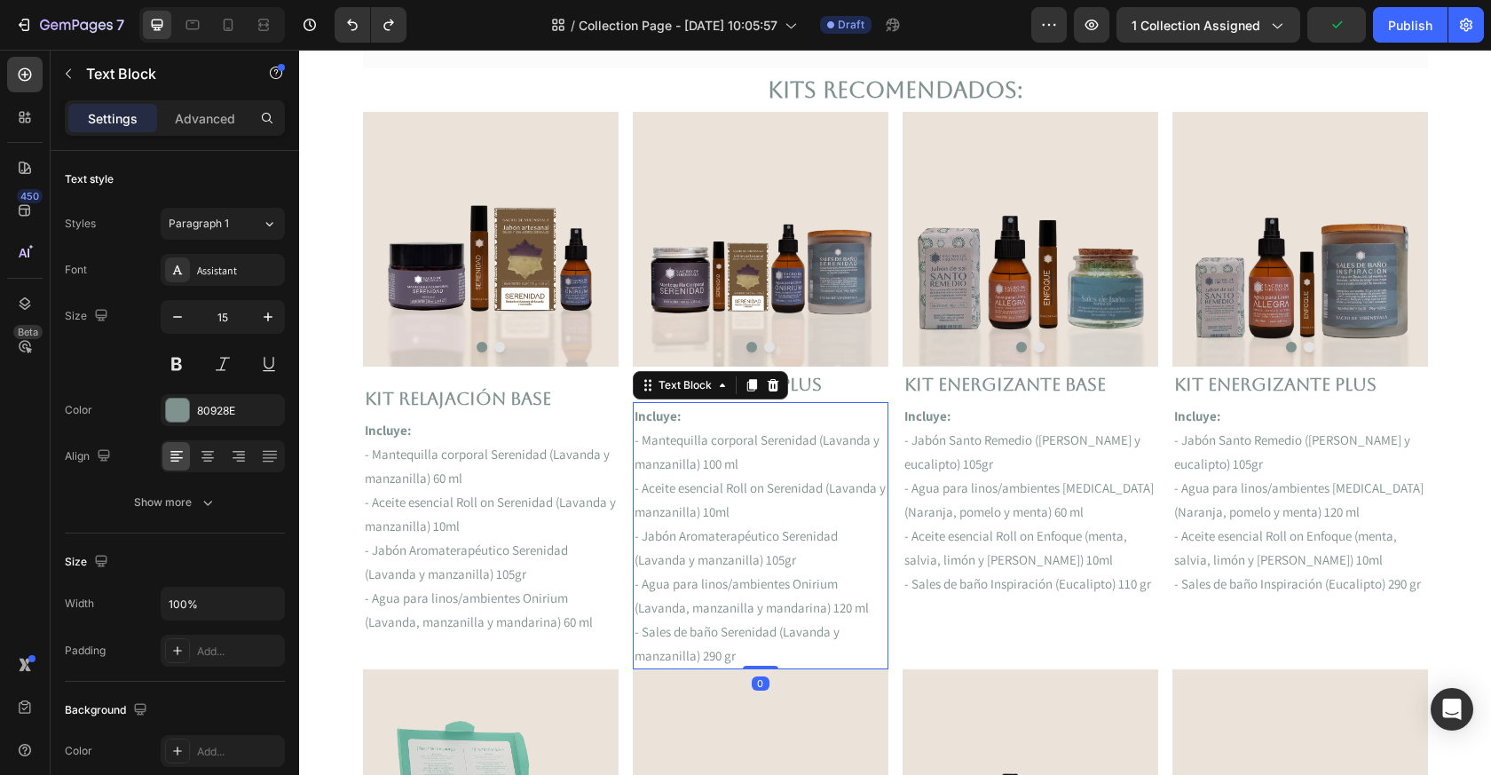
click at [812, 382] on p "Kit Relajación Plus" at bounding box center [761, 384] width 252 height 32
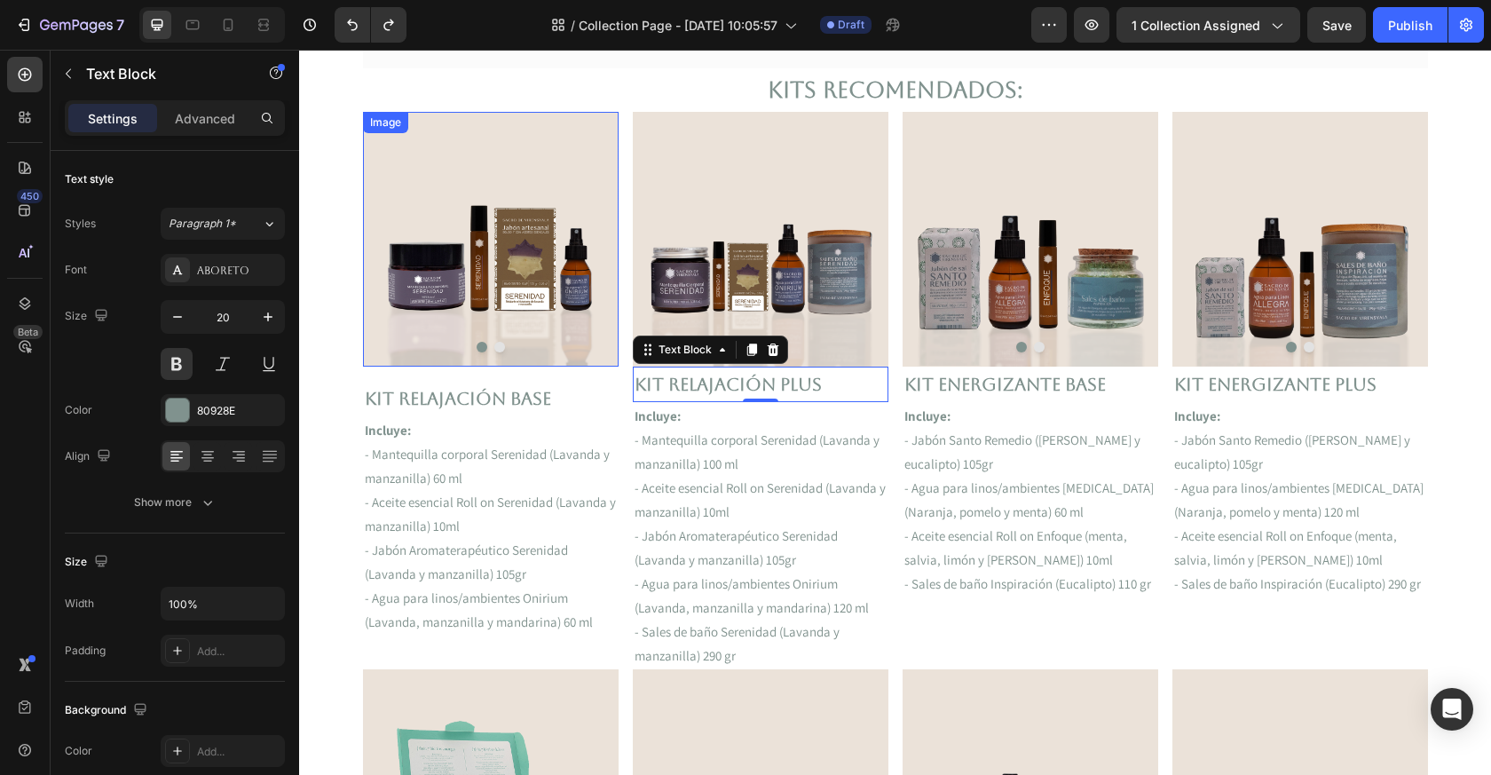
drag, startPoint x: 773, startPoint y: 349, endPoint x: 455, endPoint y: 360, distance: 318.9
click at [455, 360] on div "Image Image Carousel Kit Relajación Base Text Block Incluye: - Mantequilla corp…" at bounding box center [895, 391] width 1065 height 558
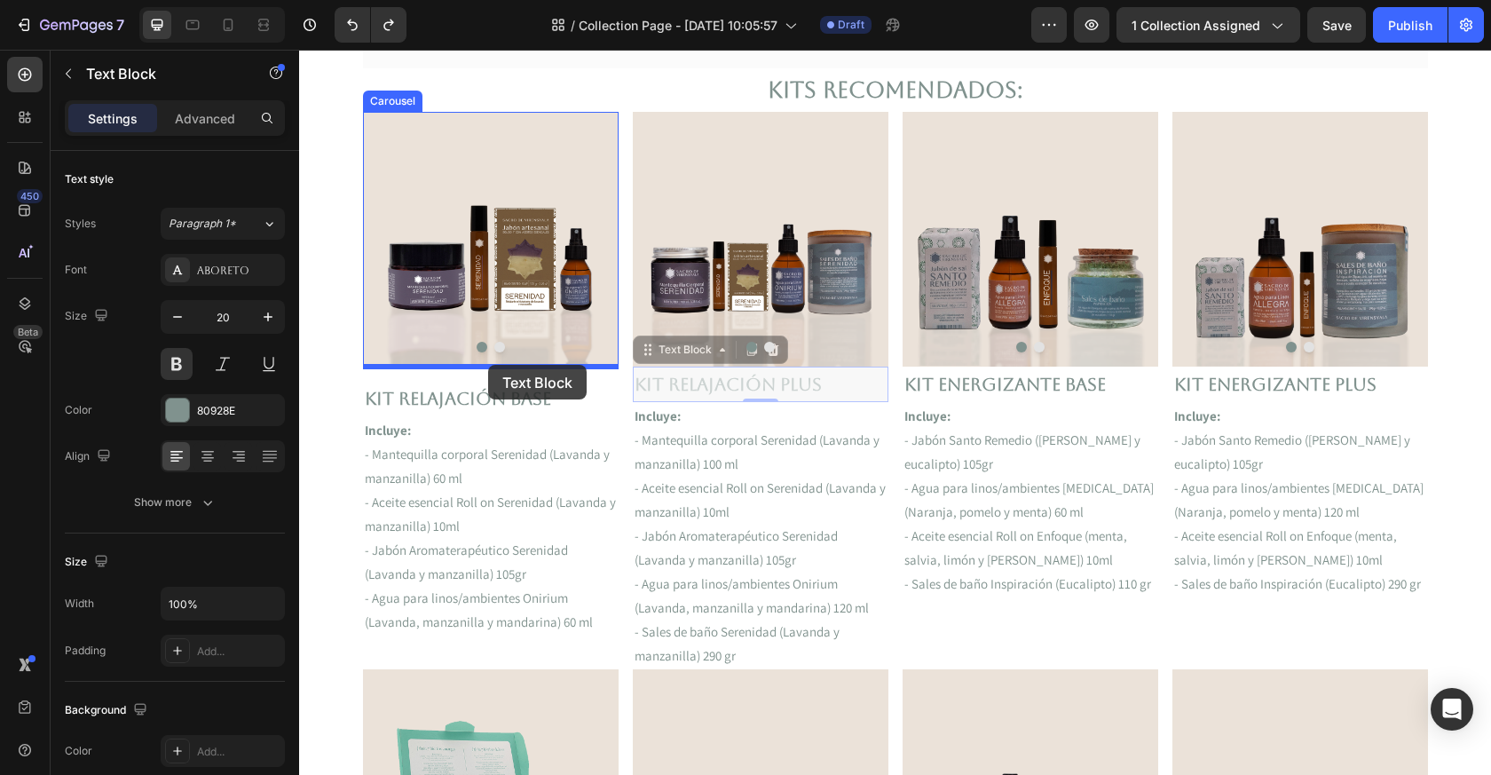
drag, startPoint x: 689, startPoint y: 352, endPoint x: 488, endPoint y: 365, distance: 201.0
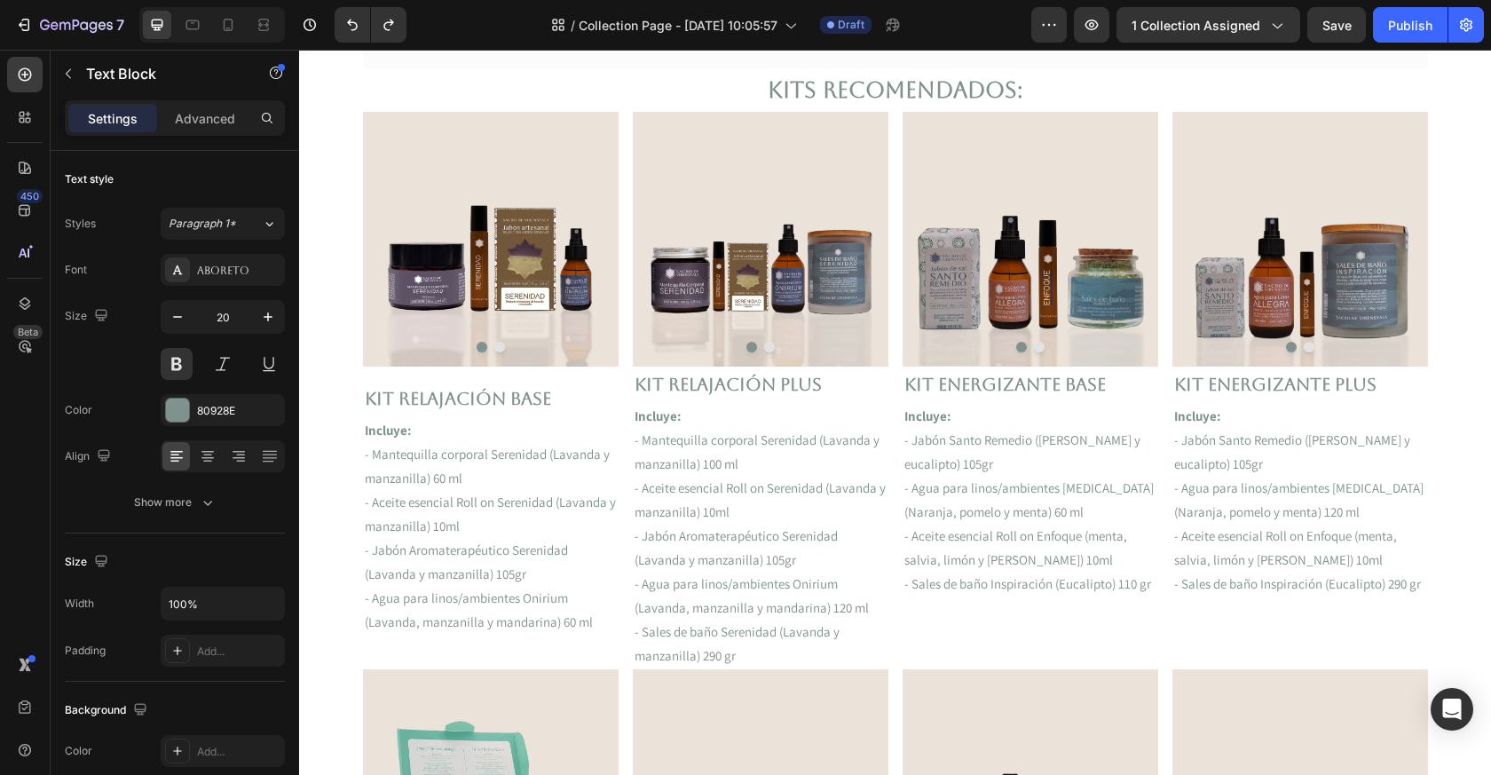
click at [760, 383] on p "Kit Relajación Plus" at bounding box center [761, 384] width 252 height 32
click at [798, 459] on p "- Mantequilla corporal Serenidad (Lavanda y manzanilla) 100 ml" at bounding box center [761, 452] width 252 height 48
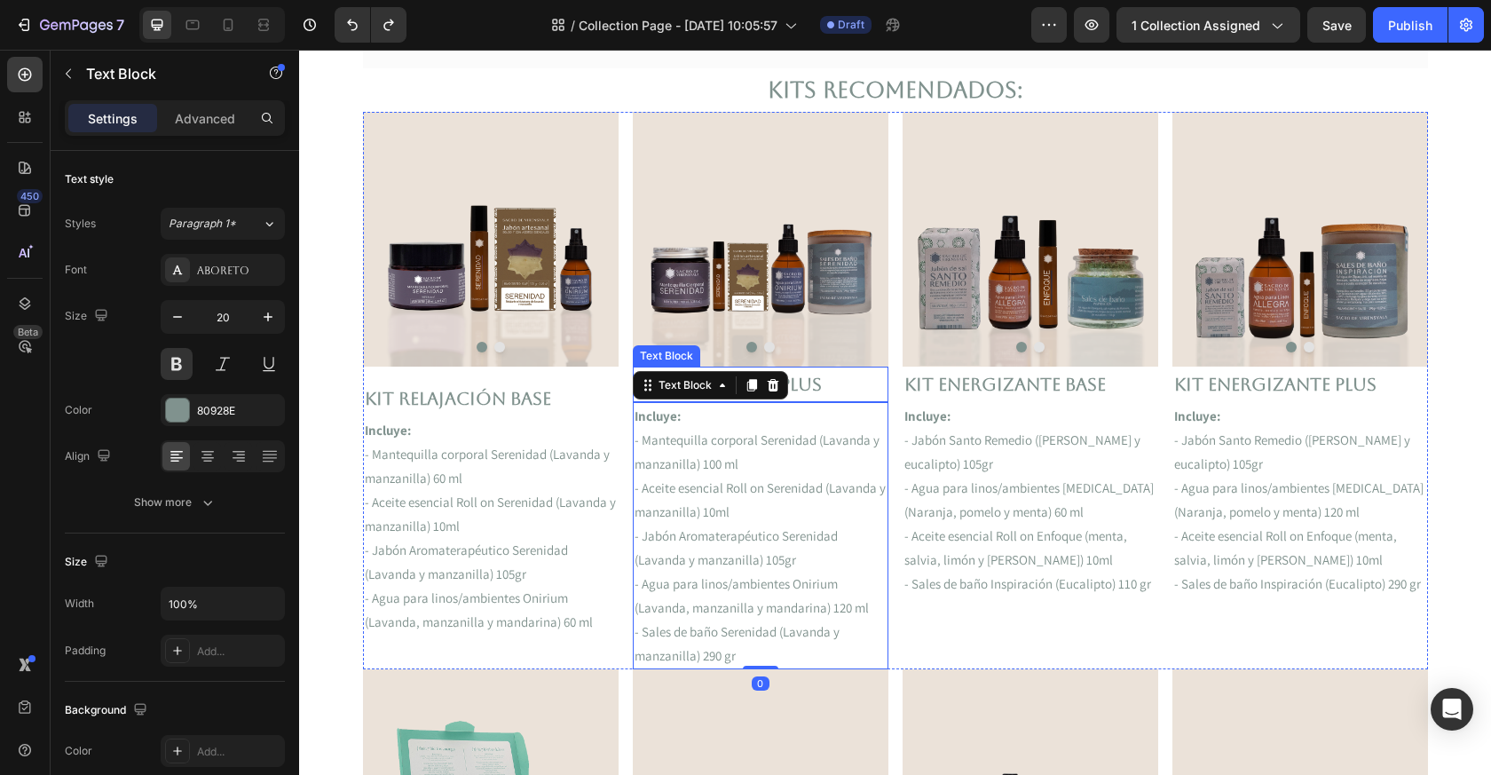
click at [843, 385] on p "Kit Relajación Plus" at bounding box center [761, 384] width 252 height 32
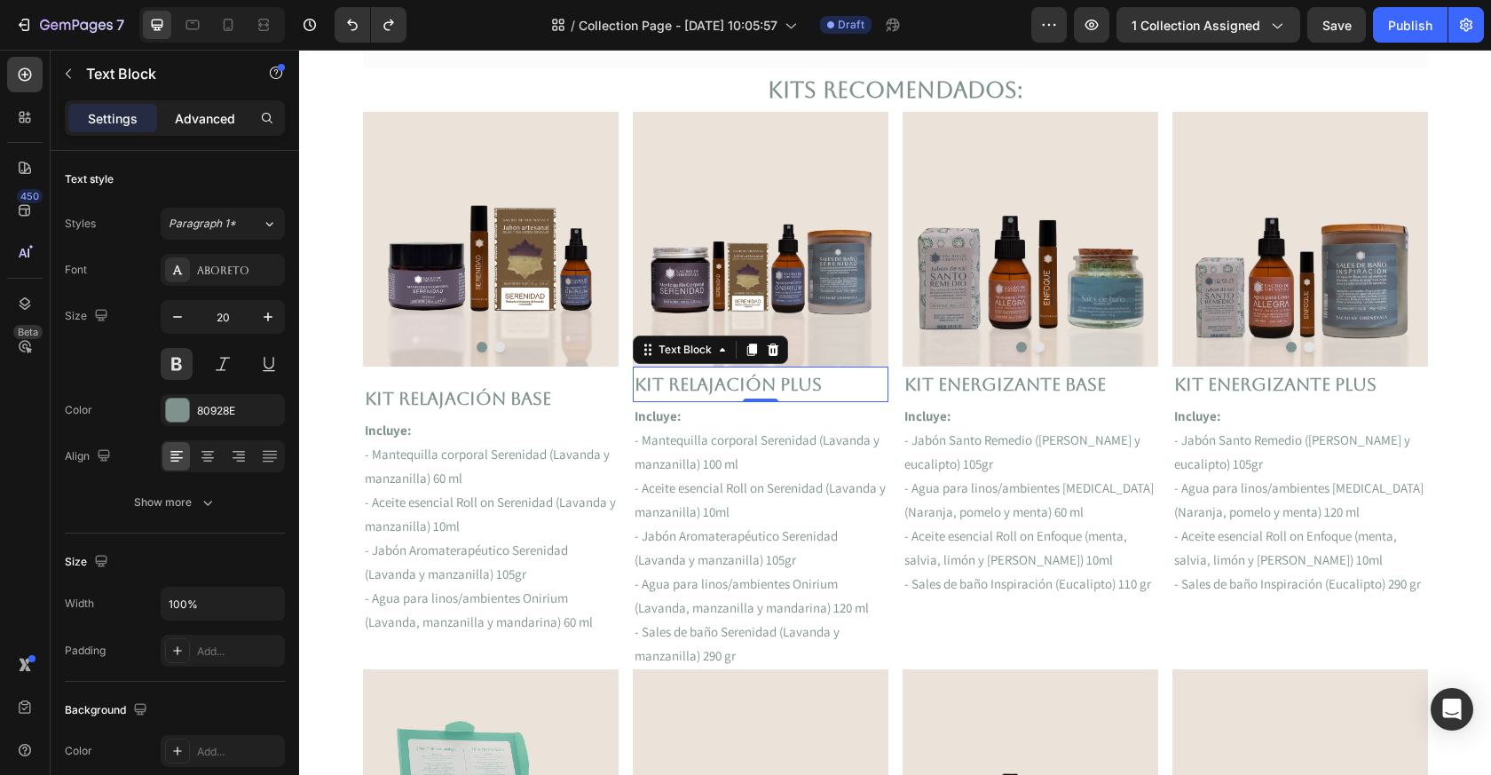
click at [209, 123] on p "Advanced" at bounding box center [205, 118] width 60 height 19
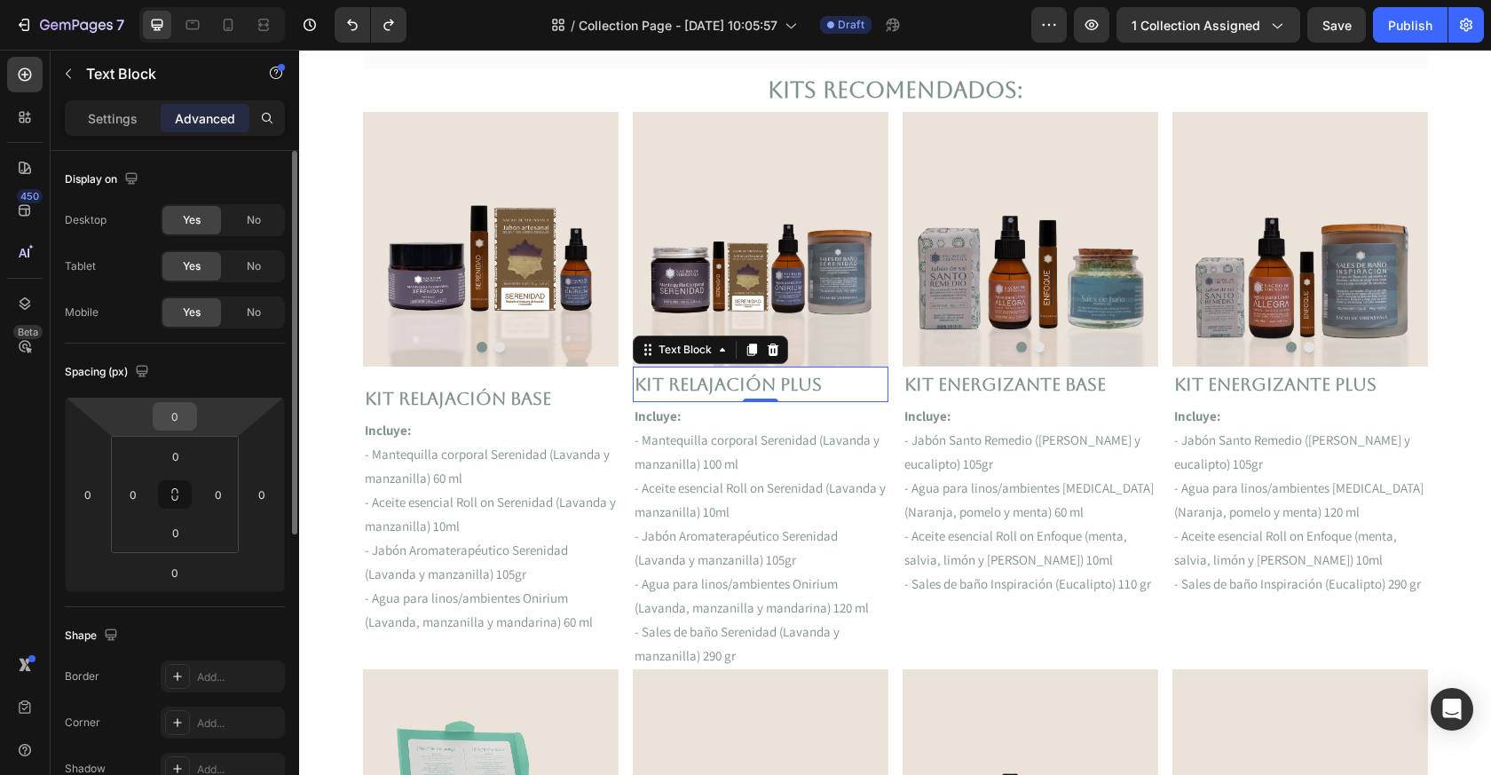
click at [179, 415] on input "0" at bounding box center [175, 416] width 36 height 27
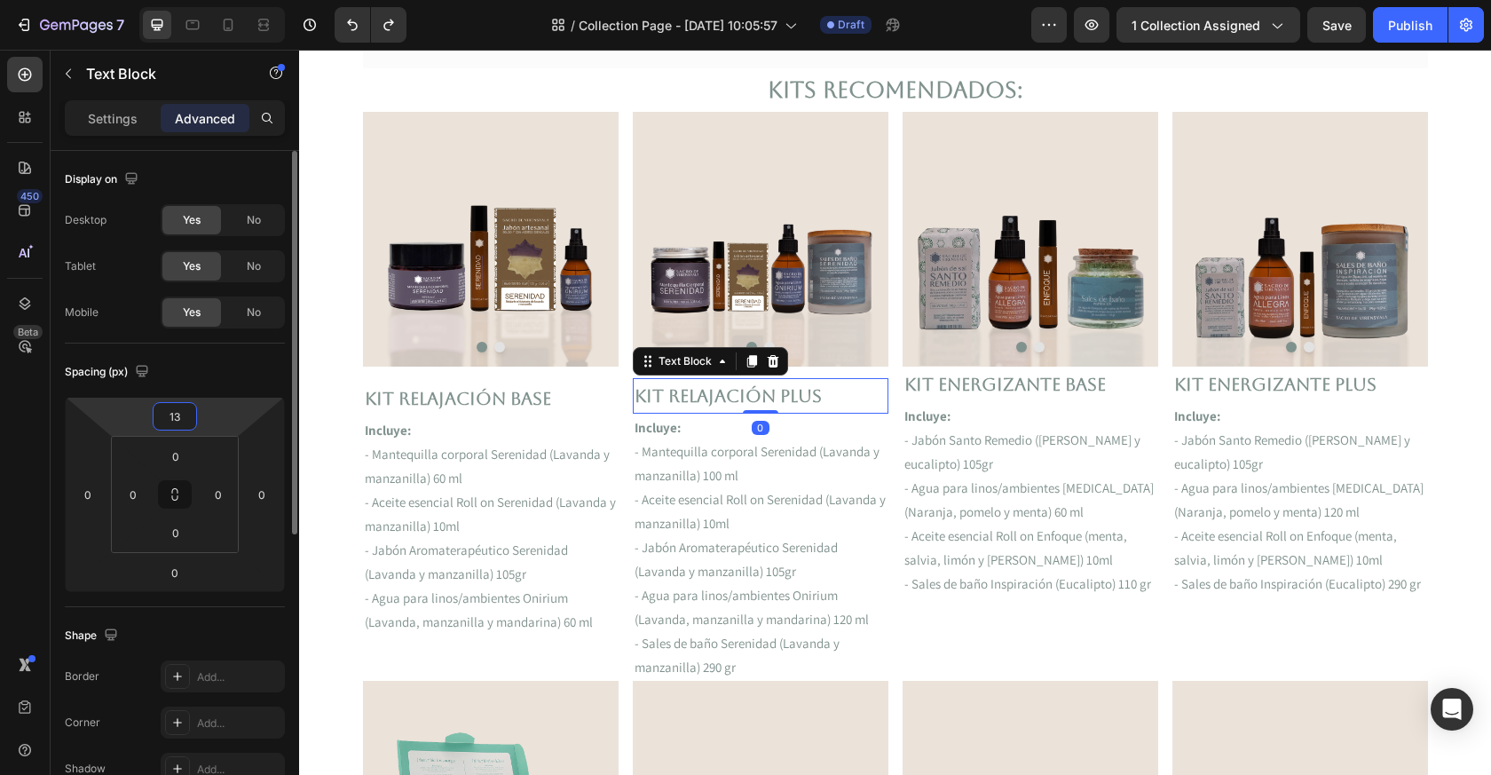
type input "14"
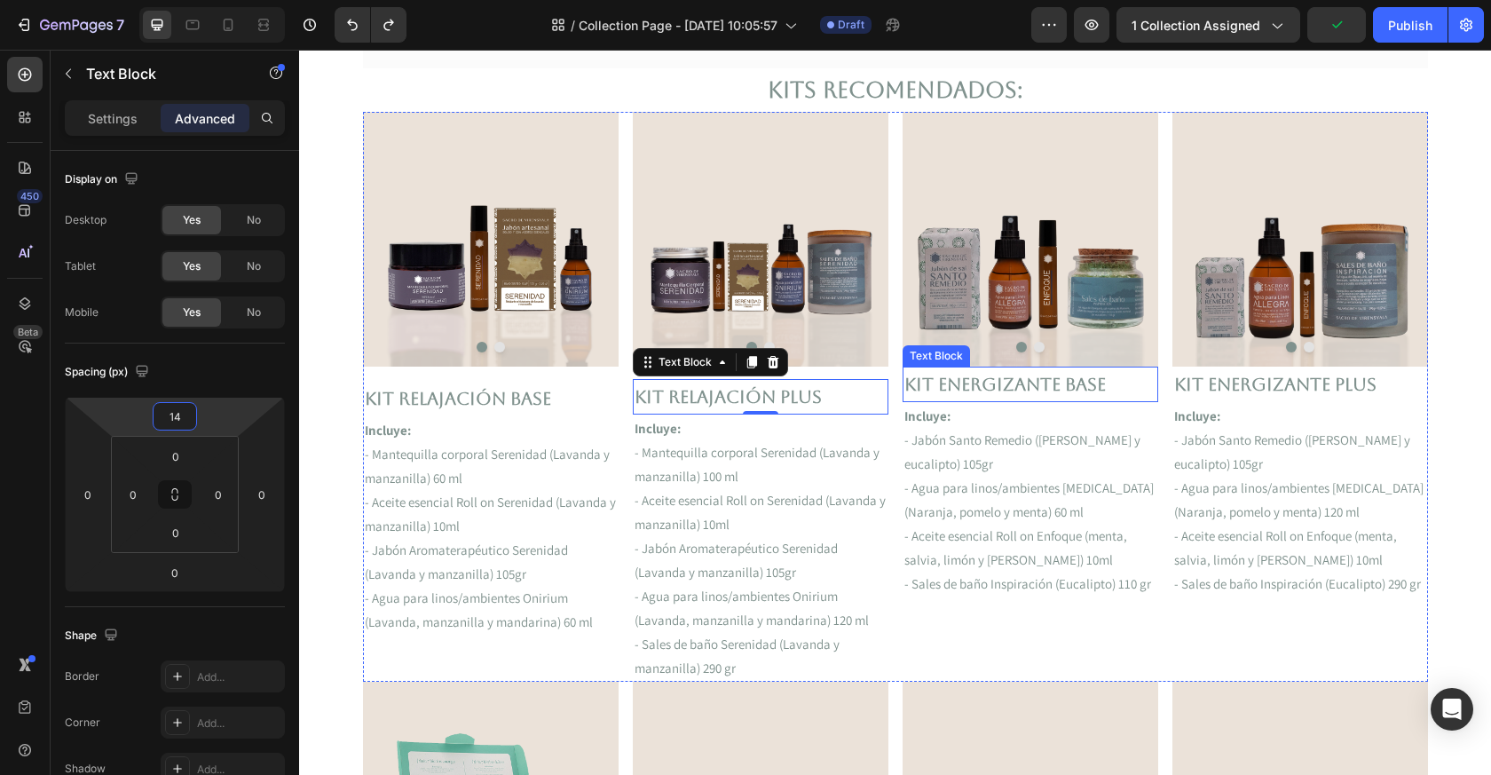
click at [965, 385] on p "Kit ENERGIZANTE Base" at bounding box center [1031, 384] width 252 height 32
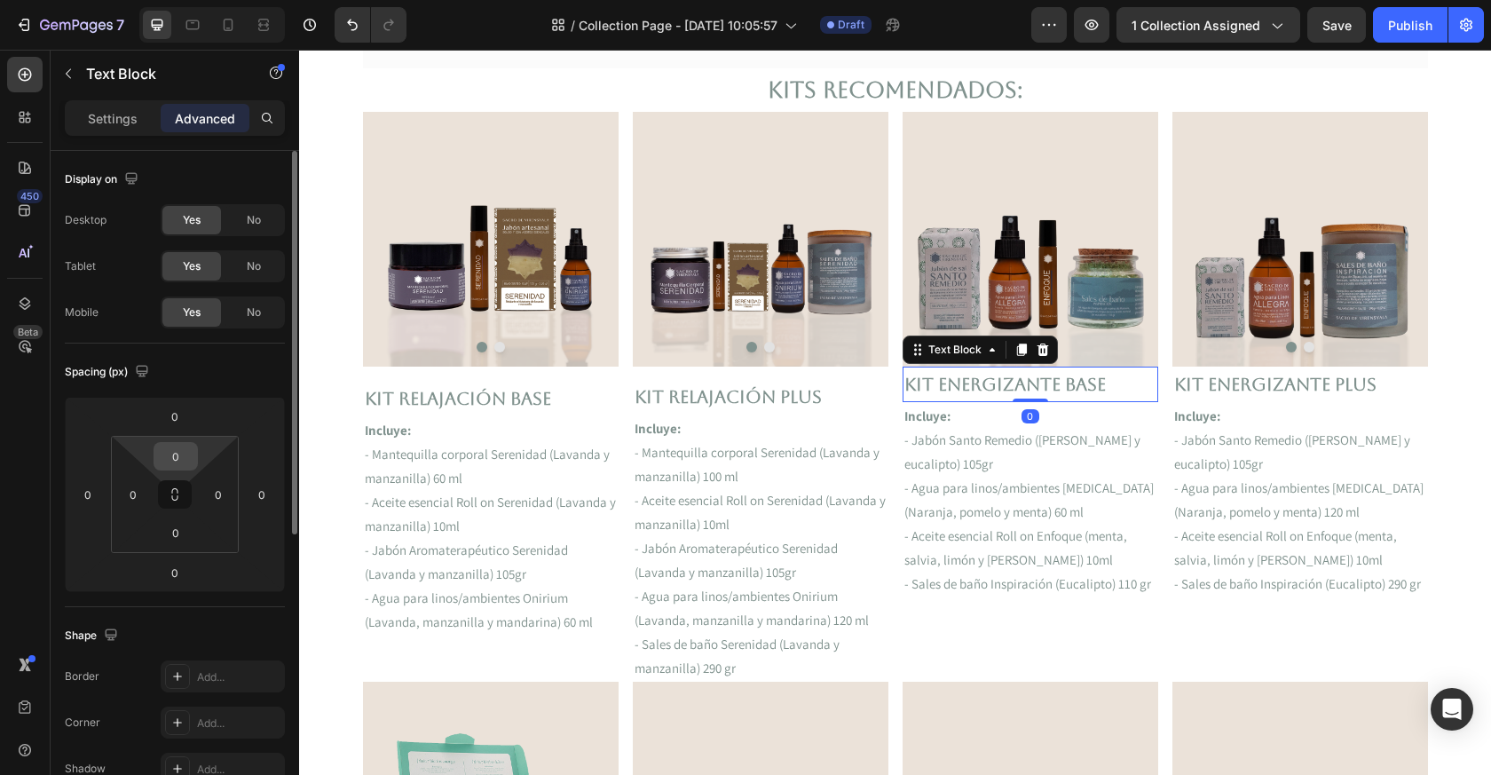
click at [180, 467] on input "0" at bounding box center [176, 456] width 36 height 27
type input "14"
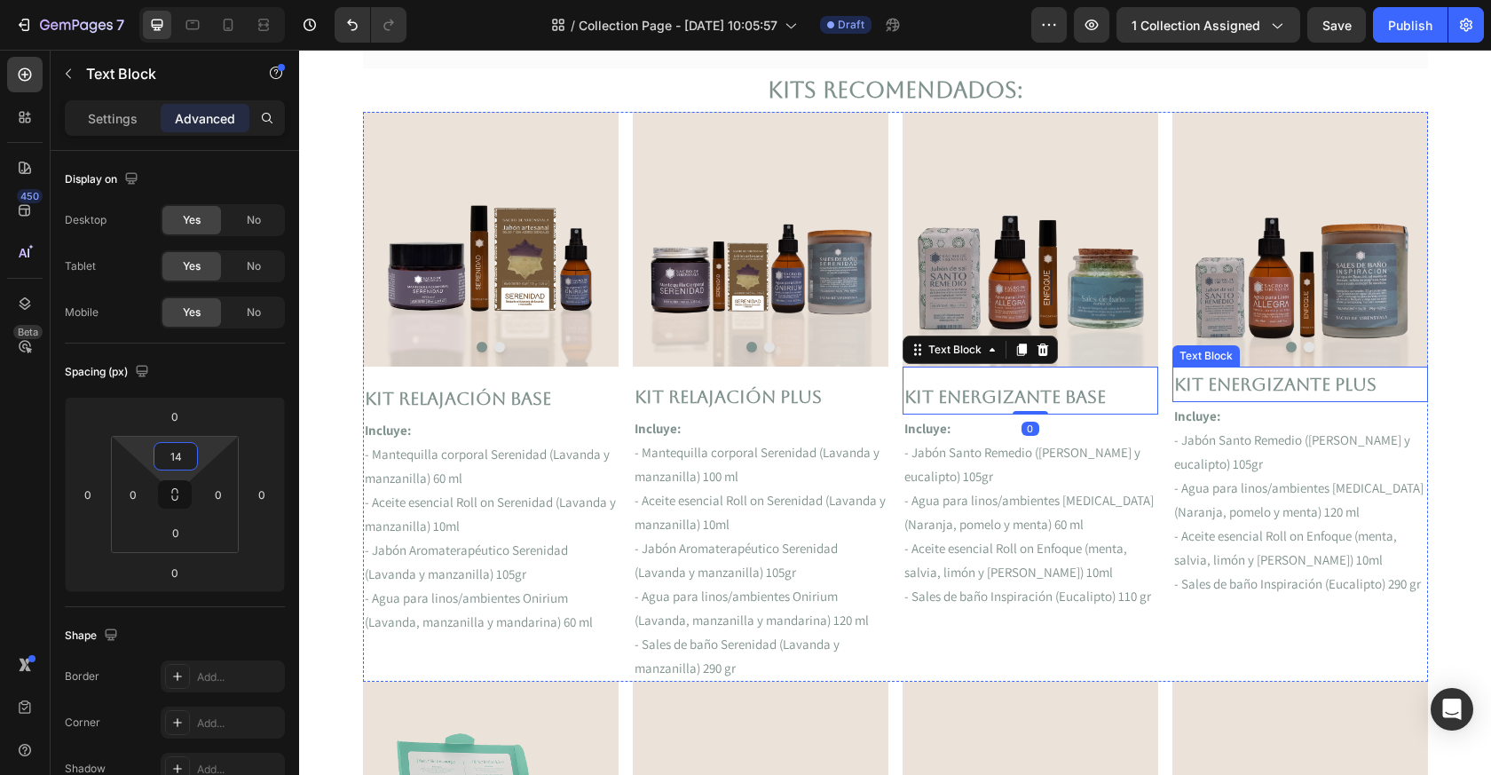
click at [1222, 386] on p "Kit ENERGIZANTE PLUS" at bounding box center [1300, 384] width 252 height 32
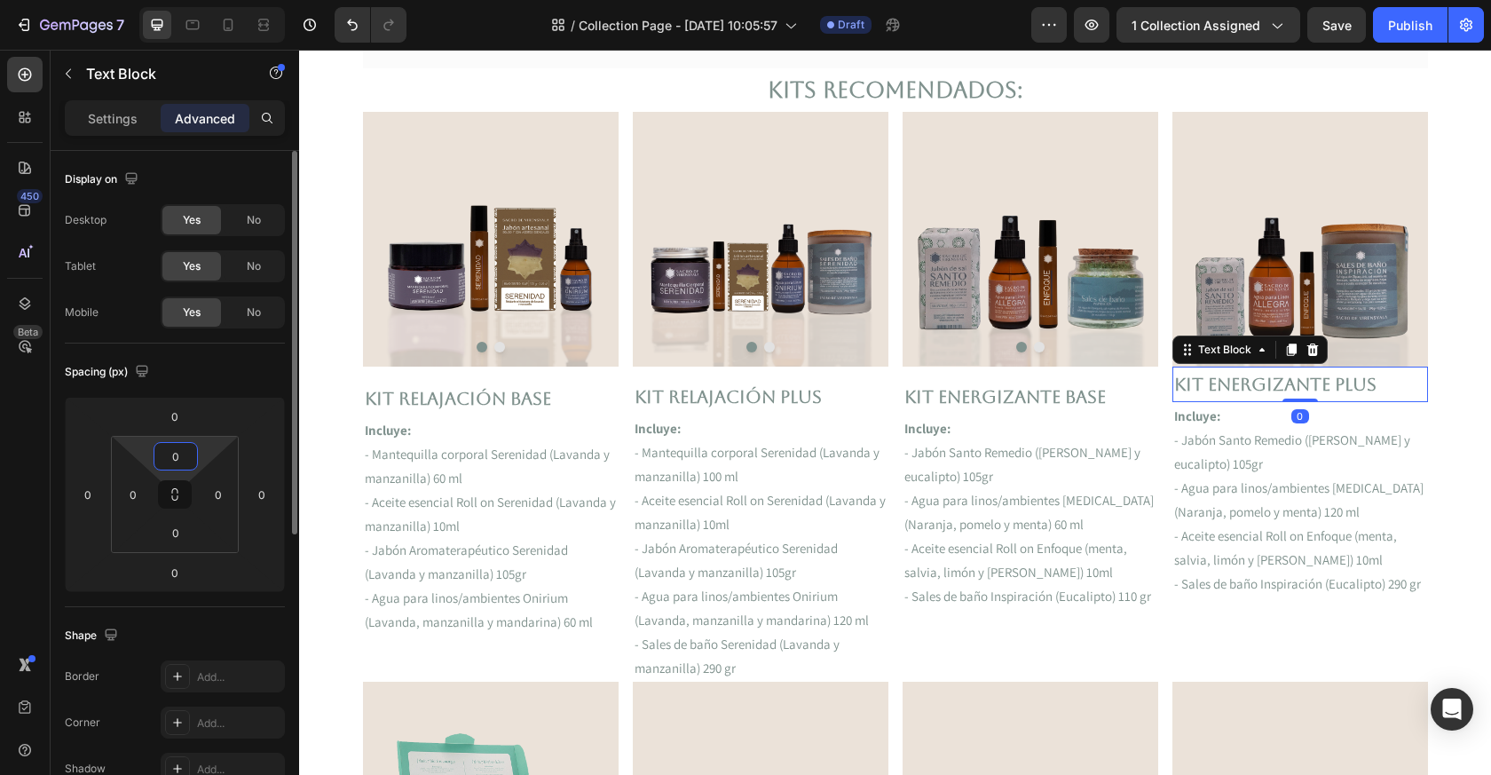
click at [173, 453] on input "0" at bounding box center [176, 456] width 36 height 27
type input "14"
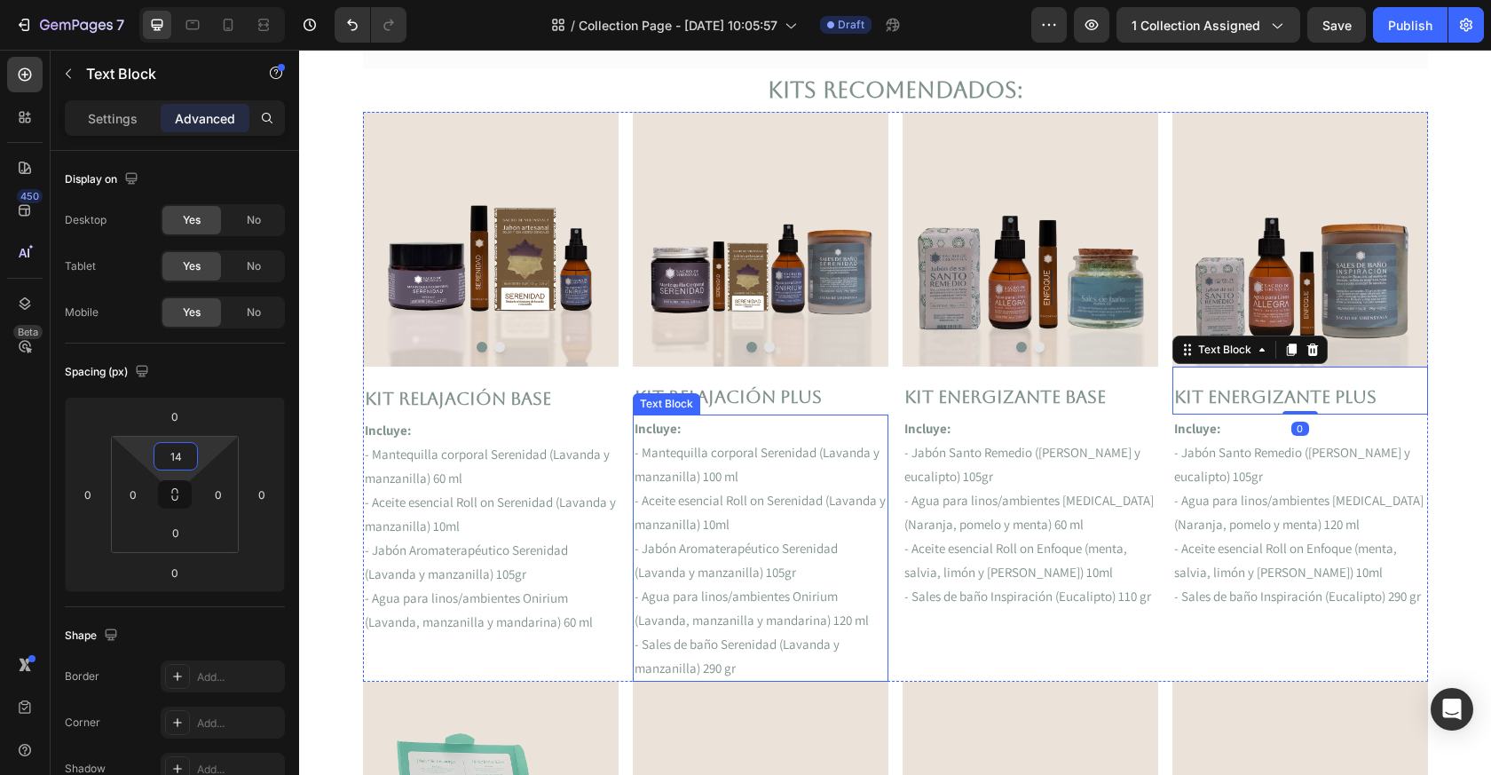
click at [654, 550] on p "- Jabón Aromaterapéutico Serenidad (Lavanda y manzanilla) 105gr" at bounding box center [761, 560] width 252 height 48
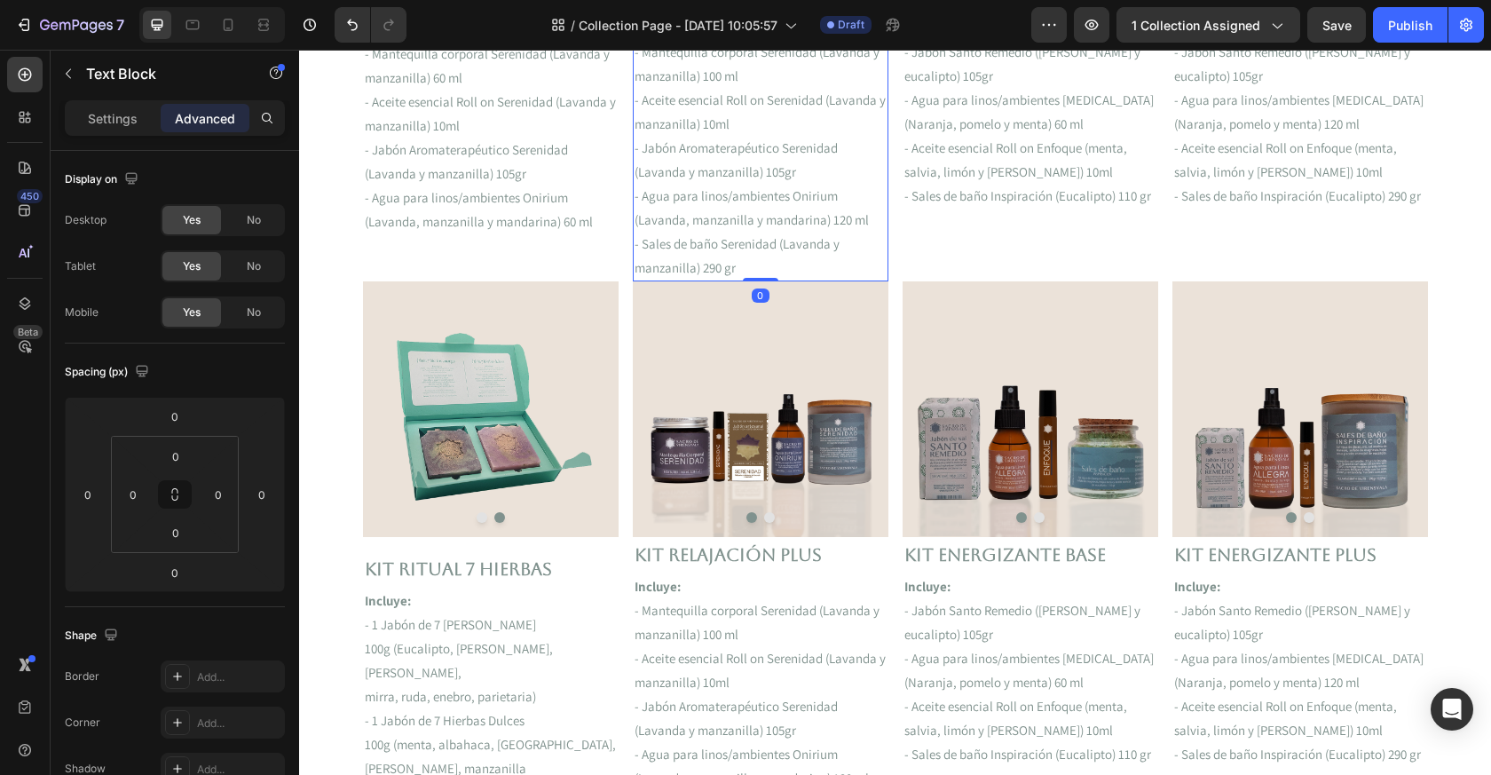
scroll to position [819, 0]
click at [518, 565] on p "Kit RITUAL 7 HIERBAS" at bounding box center [491, 568] width 252 height 32
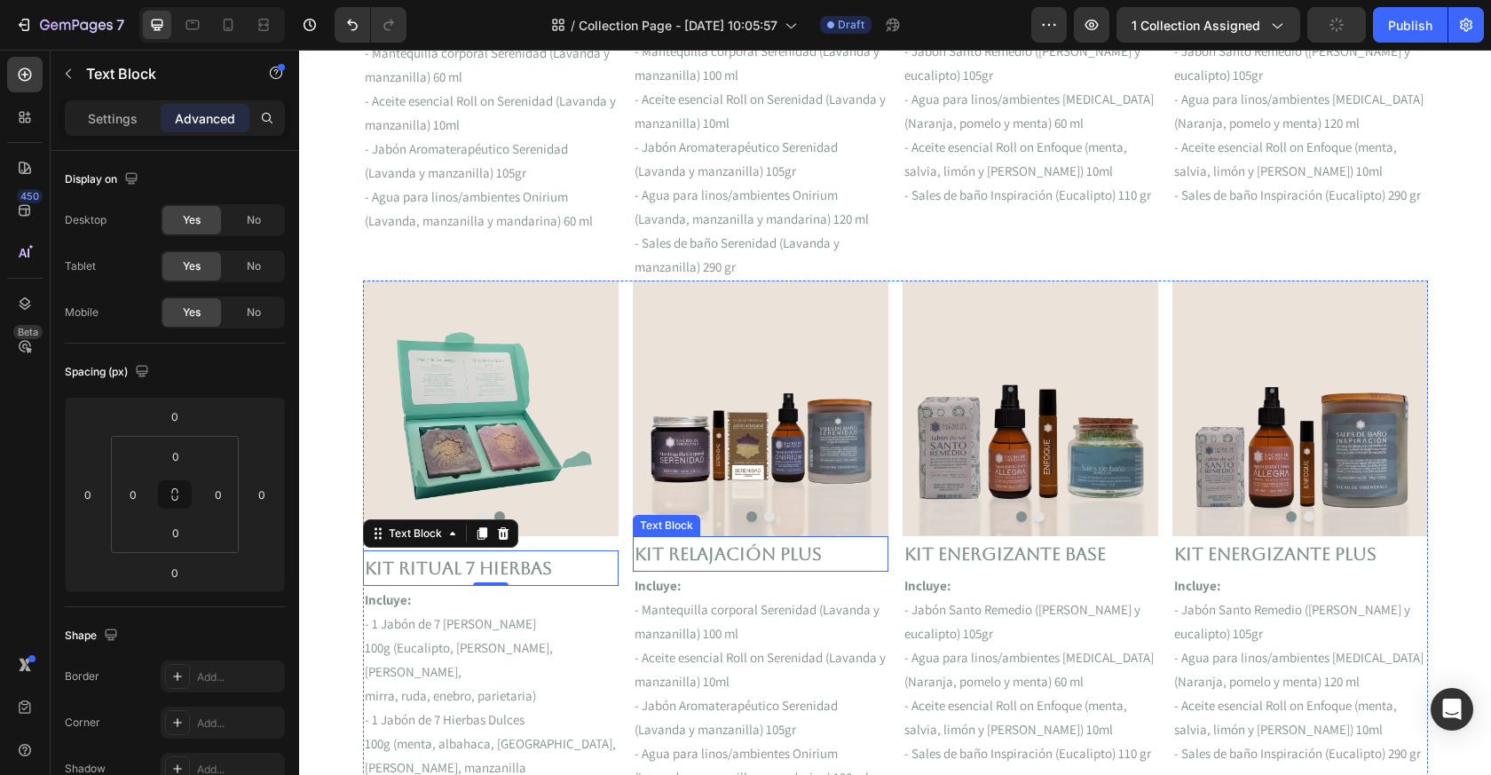
click at [684, 558] on p "Kit Relajación Plus" at bounding box center [761, 554] width 252 height 32
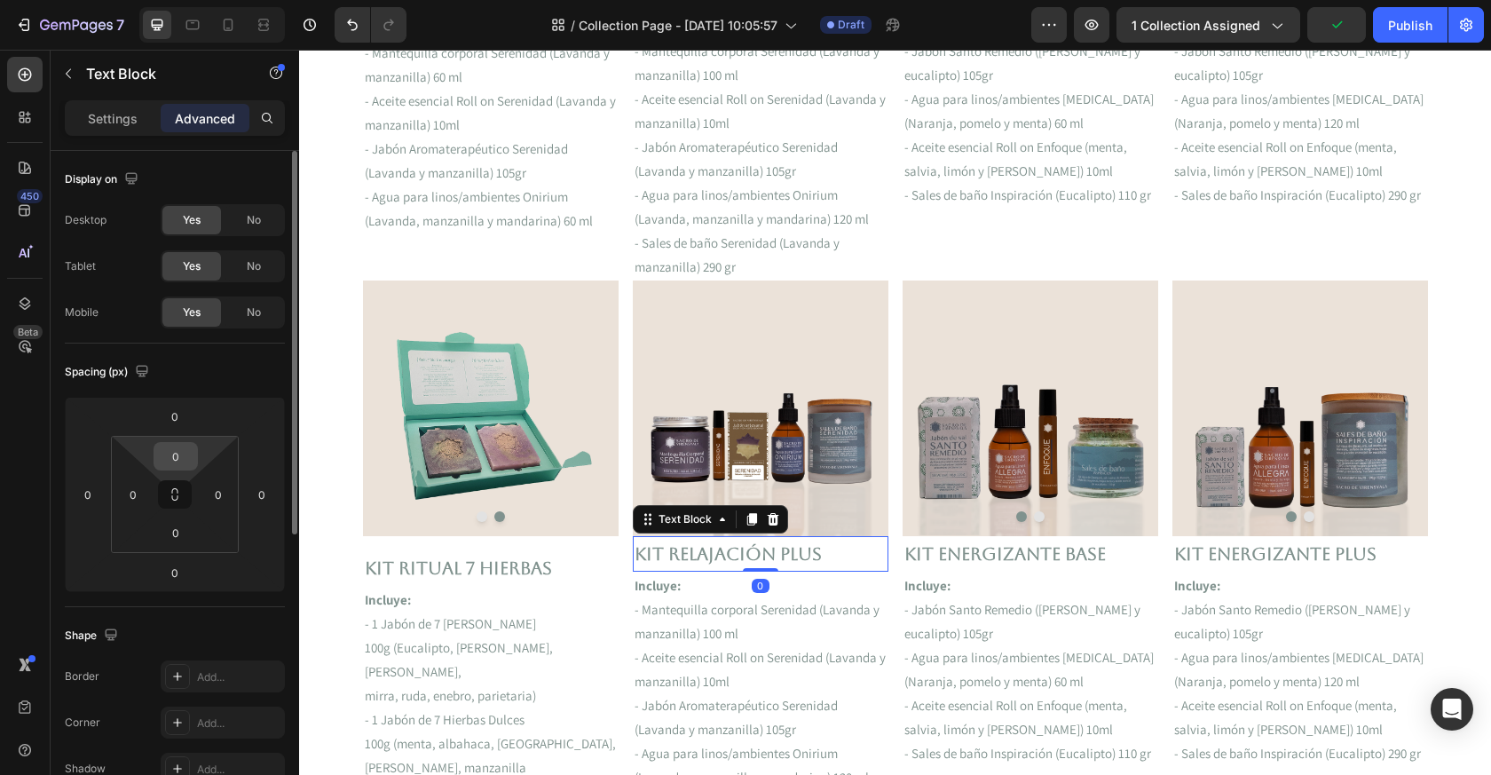
click at [184, 463] on input "0" at bounding box center [176, 456] width 36 height 27
type input "14"
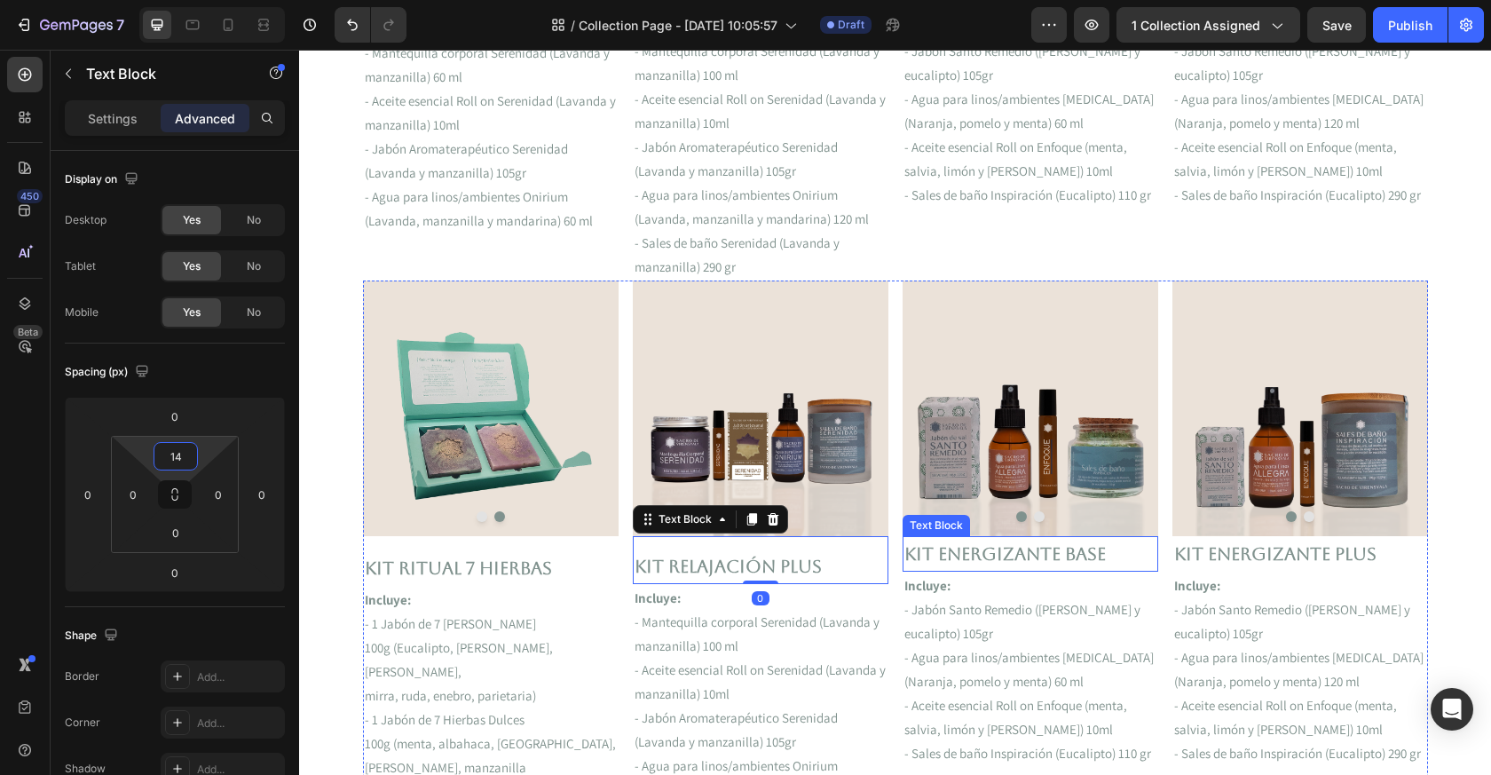
click at [1032, 553] on p "Kit ENERGIZANTE Base" at bounding box center [1031, 554] width 252 height 32
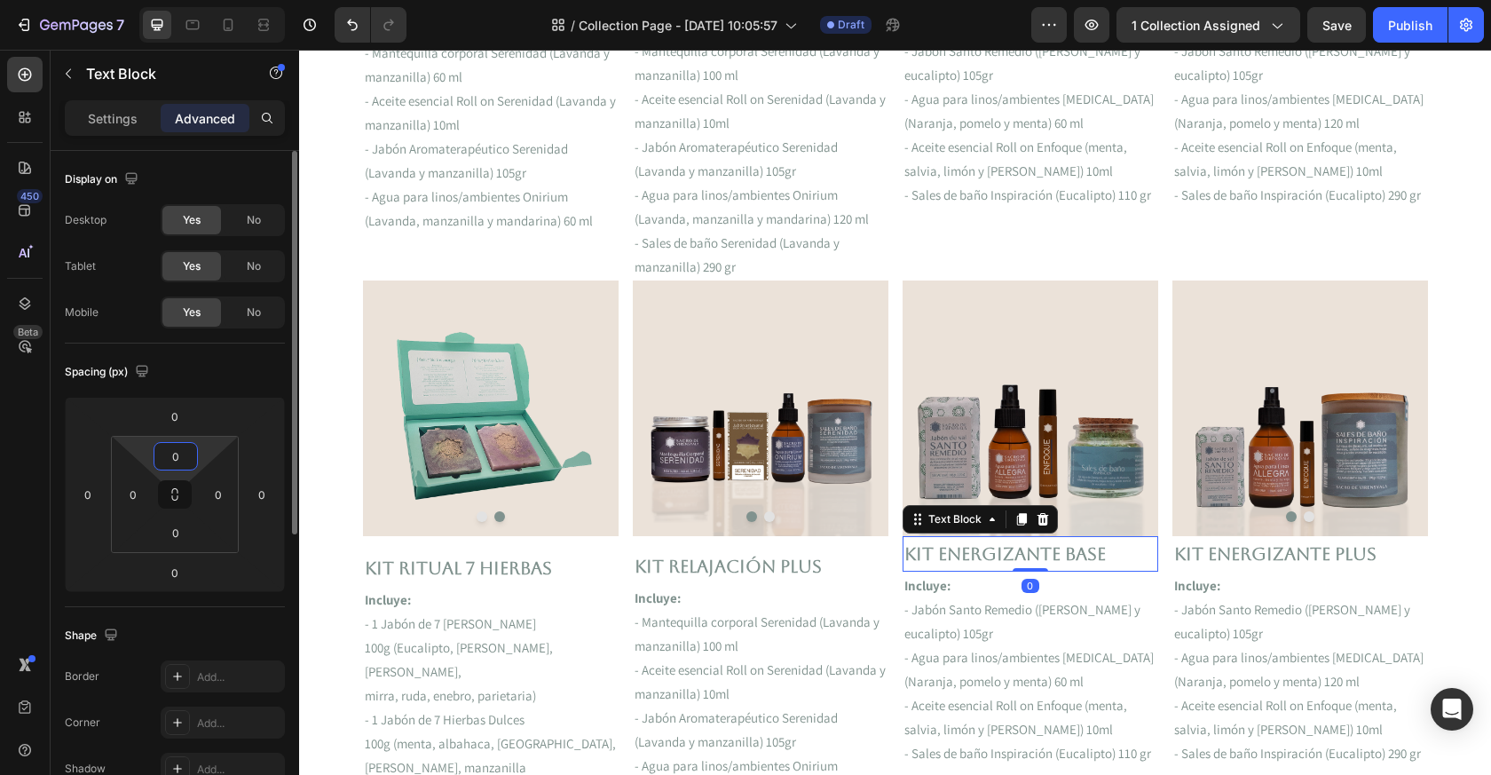
click at [179, 458] on input "0" at bounding box center [176, 456] width 36 height 27
type input "14"
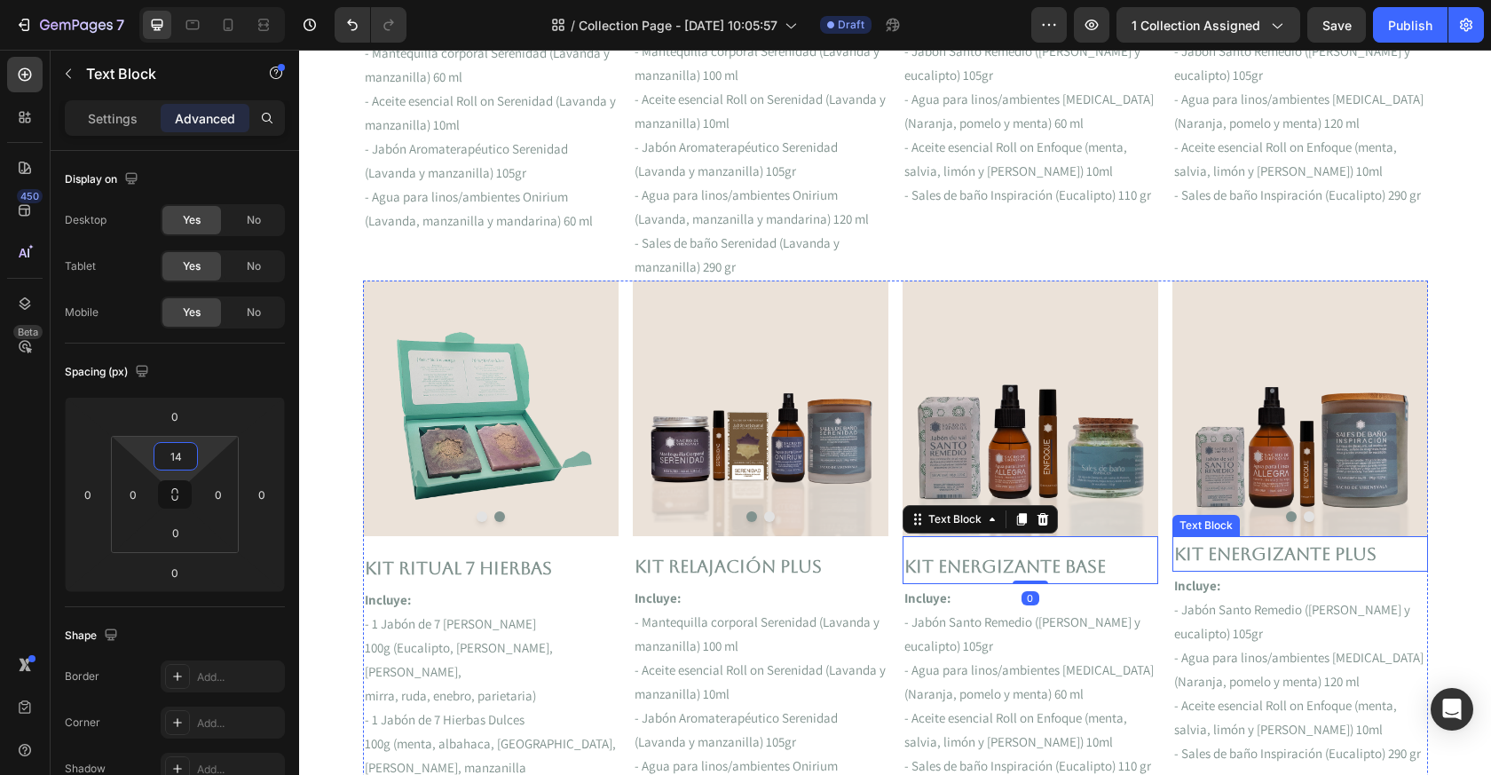
click at [1231, 556] on p "Kit ENERGIZANTE PLUS" at bounding box center [1300, 554] width 252 height 32
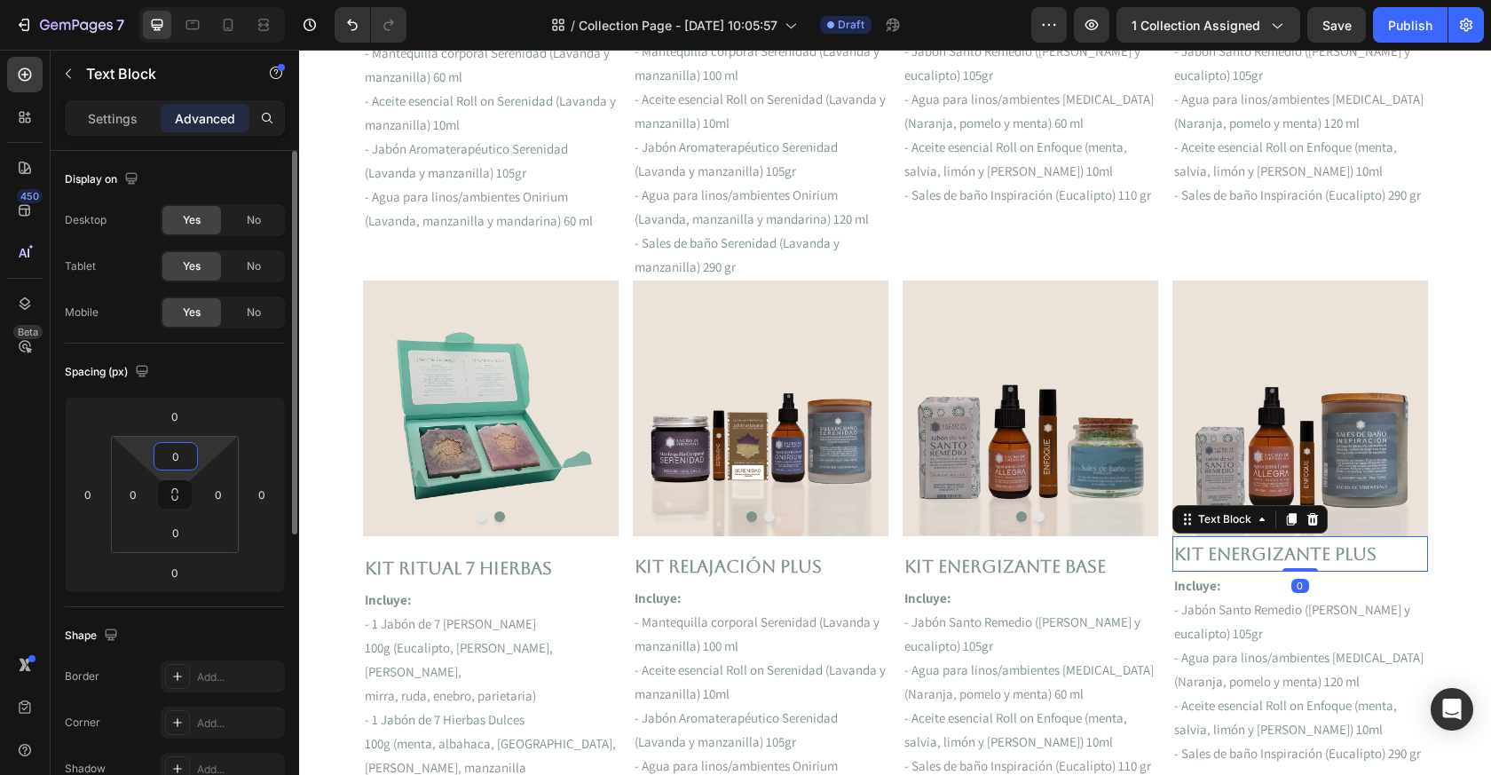
click at [187, 457] on input "0" at bounding box center [176, 456] width 36 height 27
type input "14"
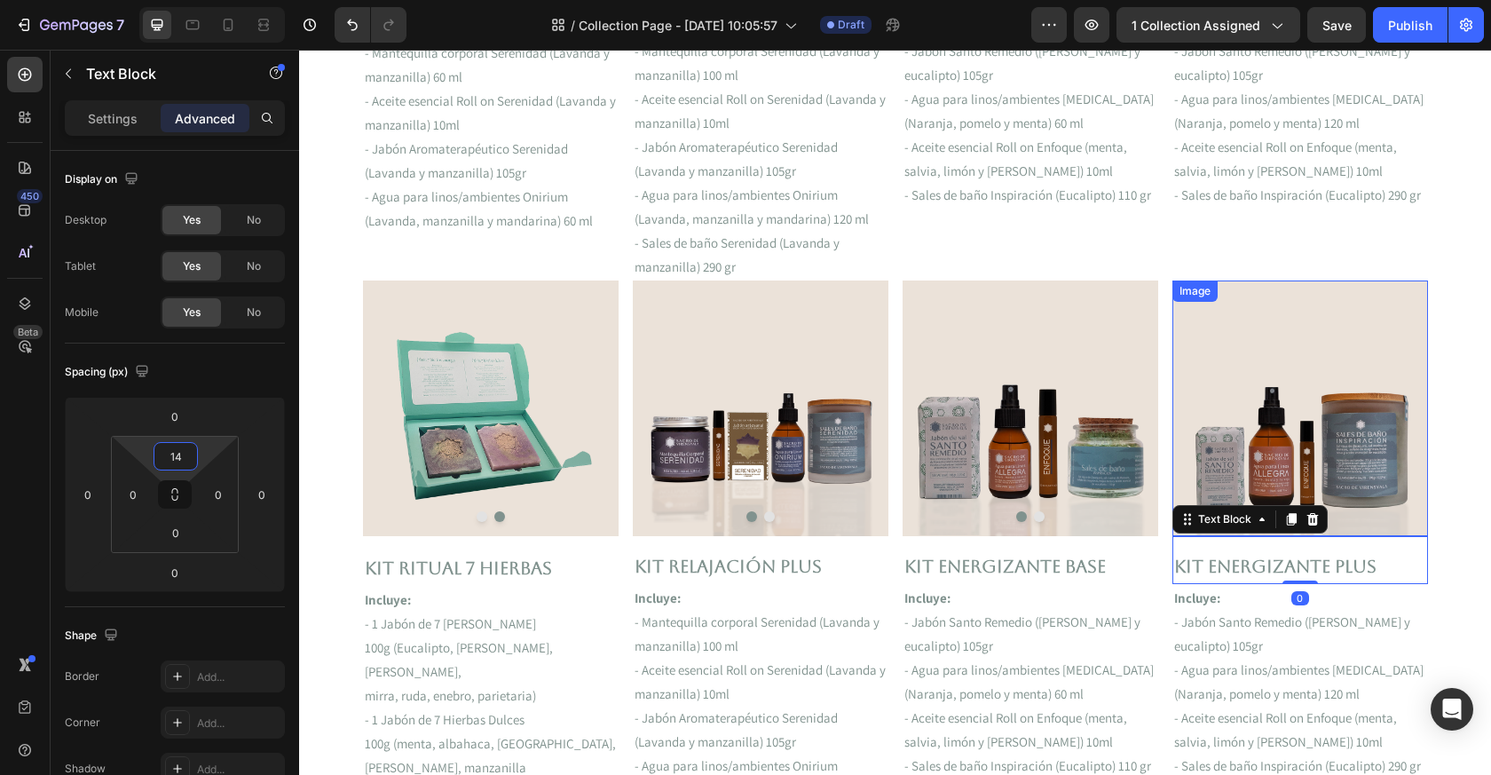
click at [1389, 379] on img at bounding box center [1301, 408] width 256 height 255
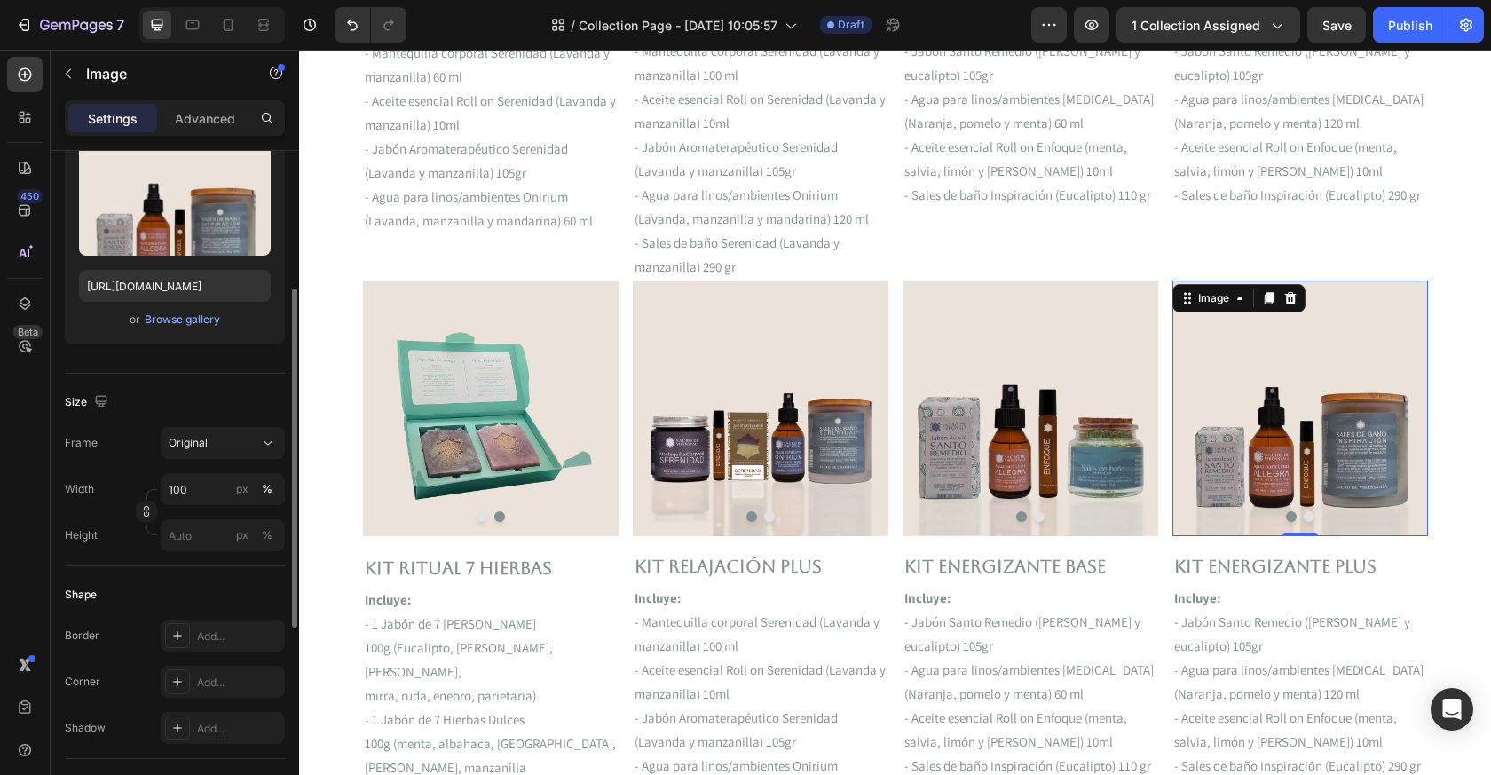
scroll to position [231, 0]
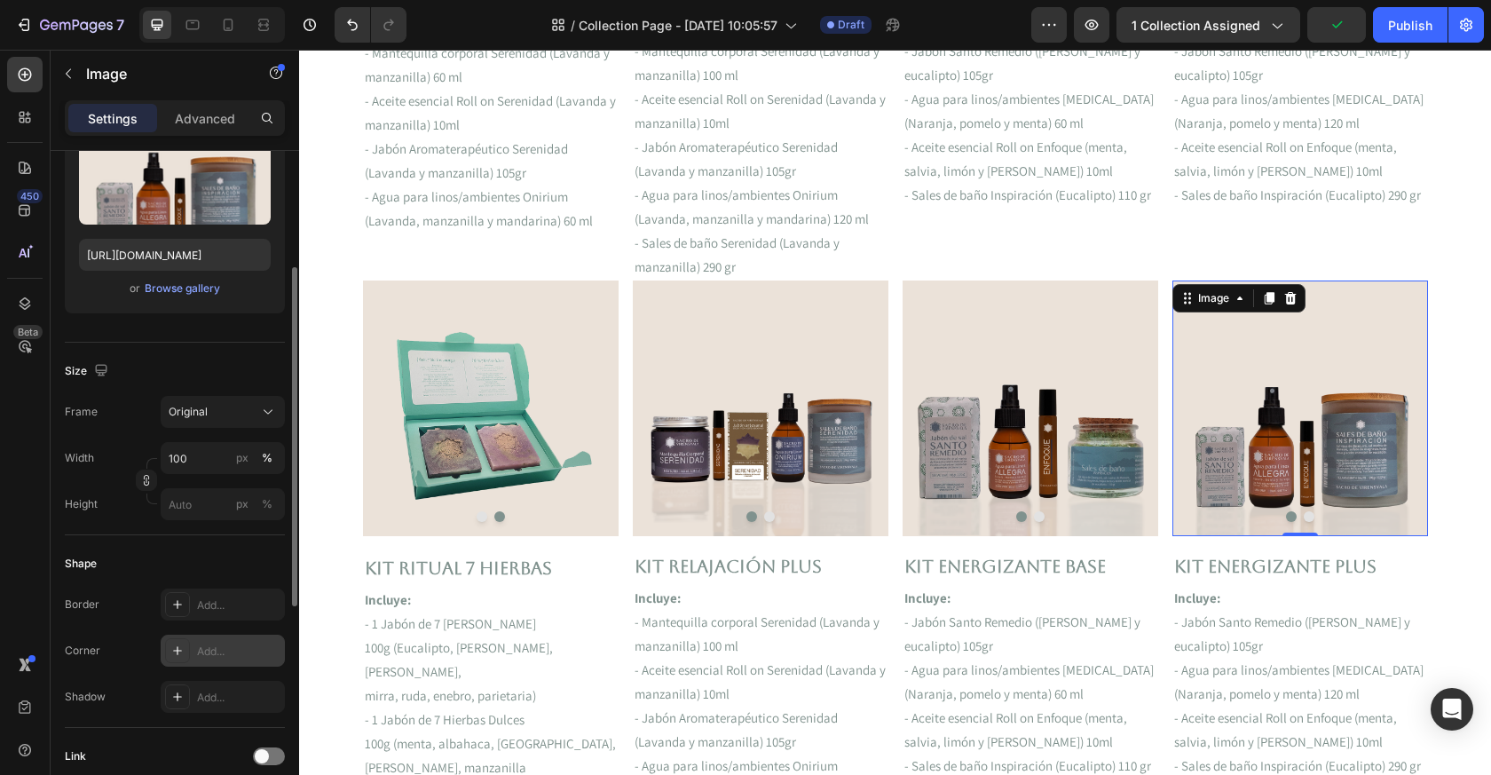
click at [205, 654] on div "Add..." at bounding box center [238, 652] width 83 height 16
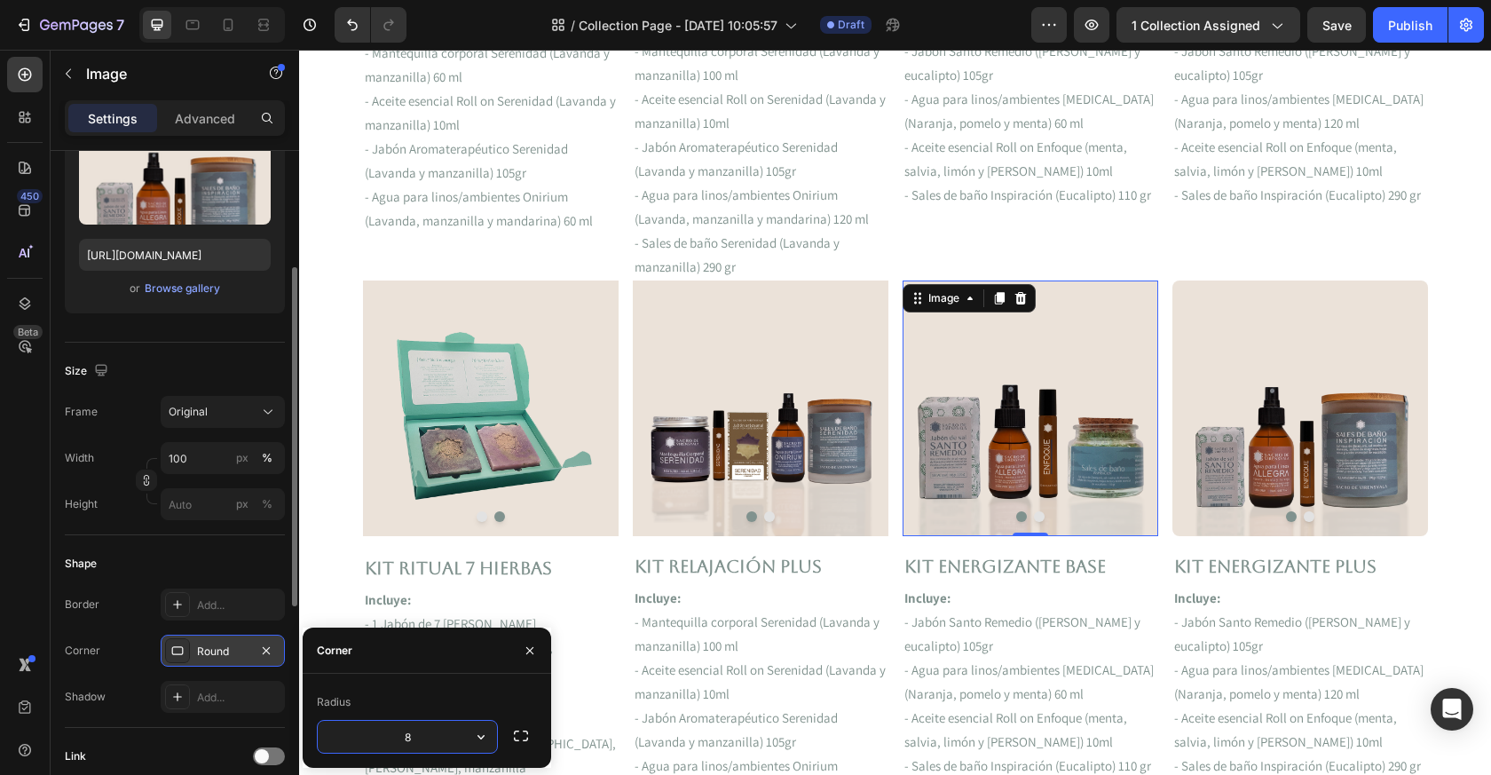
click at [981, 399] on img at bounding box center [1031, 408] width 256 height 255
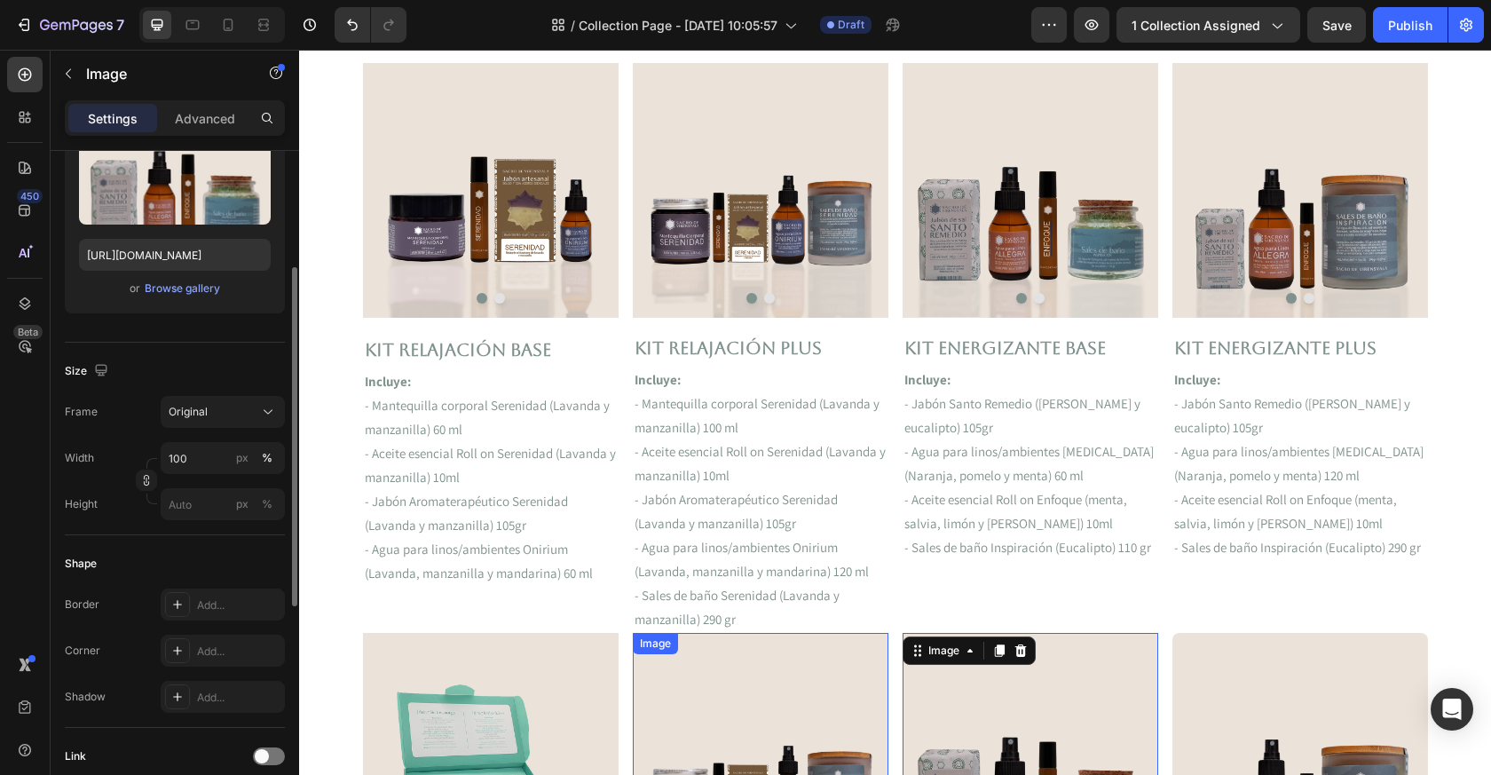
scroll to position [415, 0]
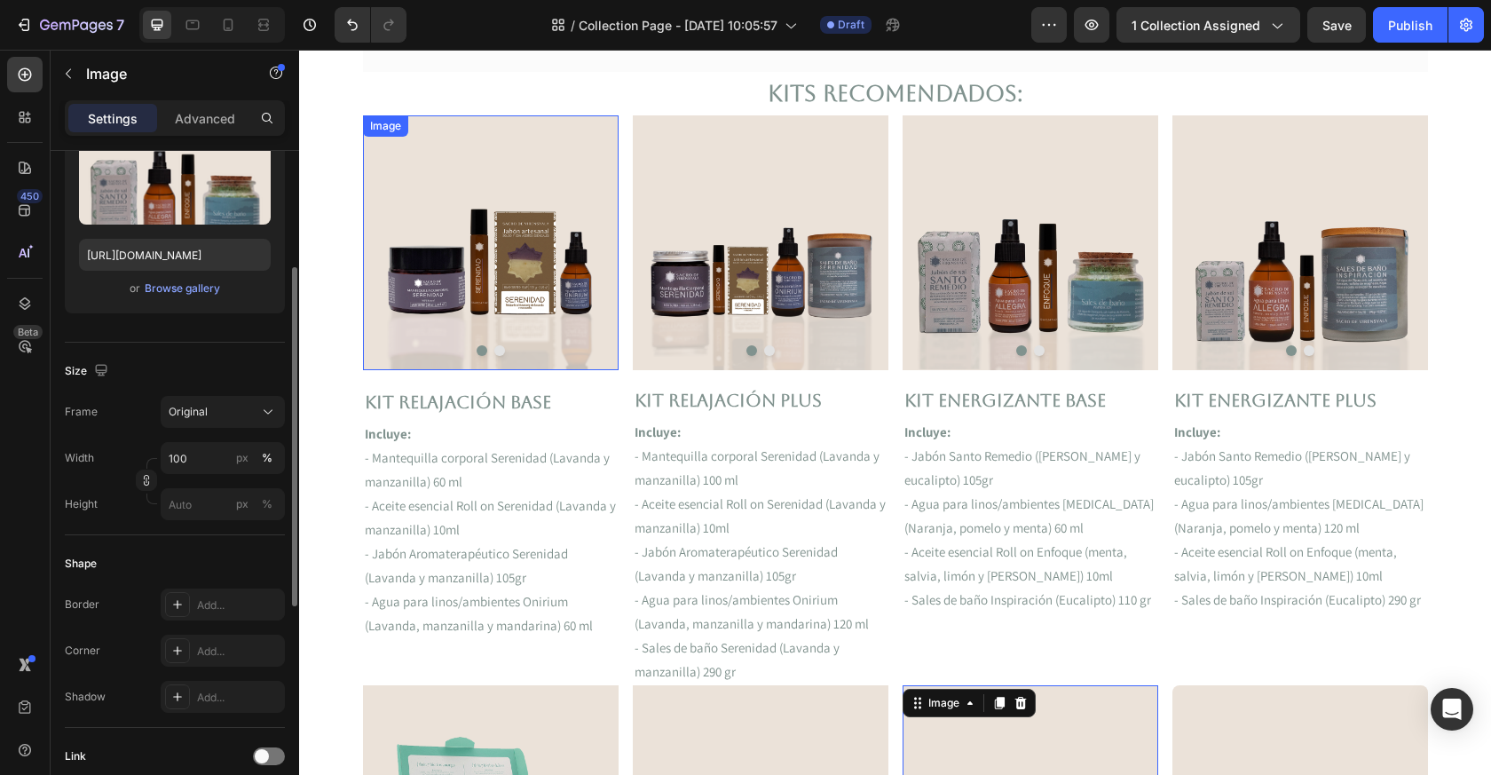
click at [510, 286] on img at bounding box center [491, 242] width 256 height 255
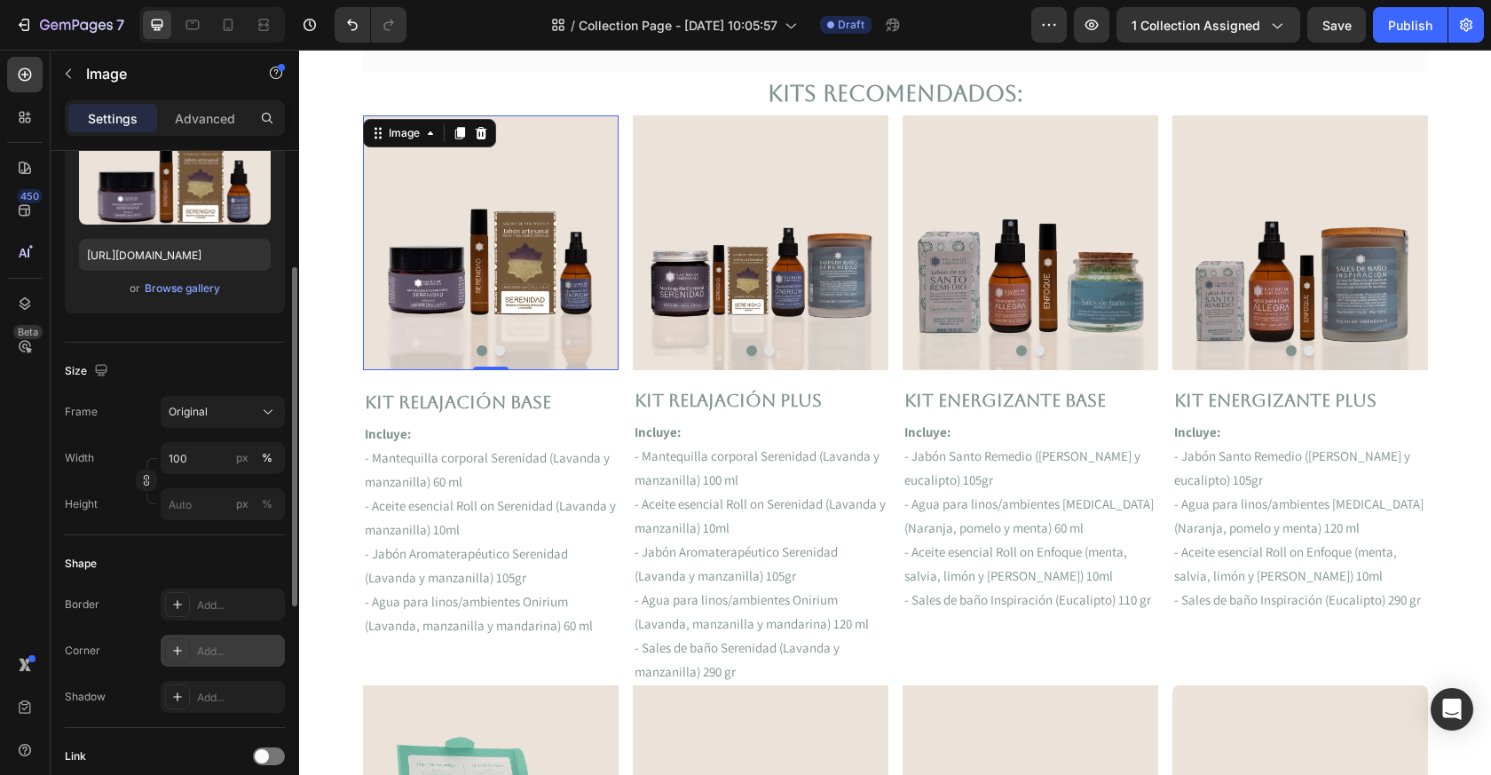
click at [210, 641] on div "Add..." at bounding box center [223, 651] width 124 height 32
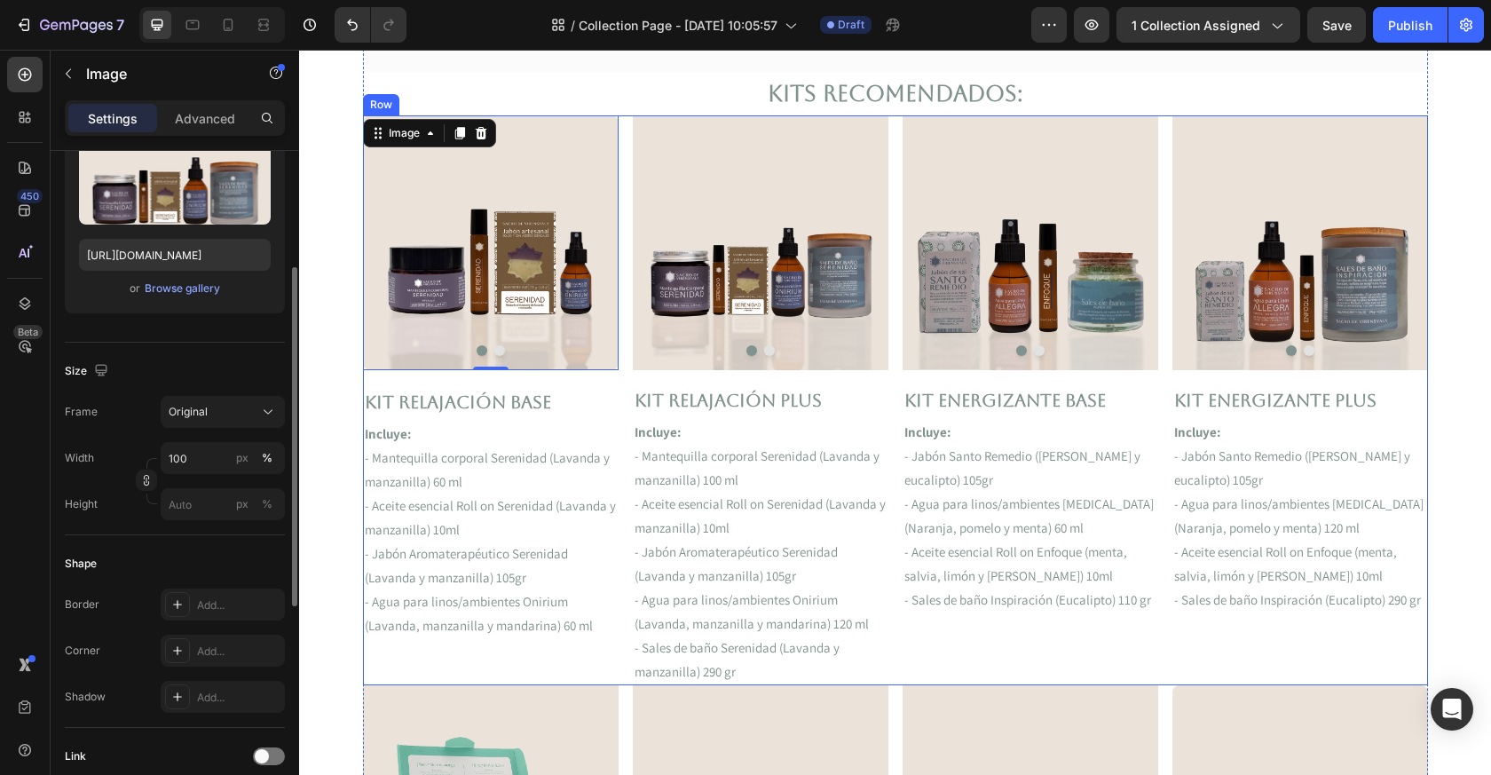
click at [711, 217] on img at bounding box center [761, 242] width 256 height 255
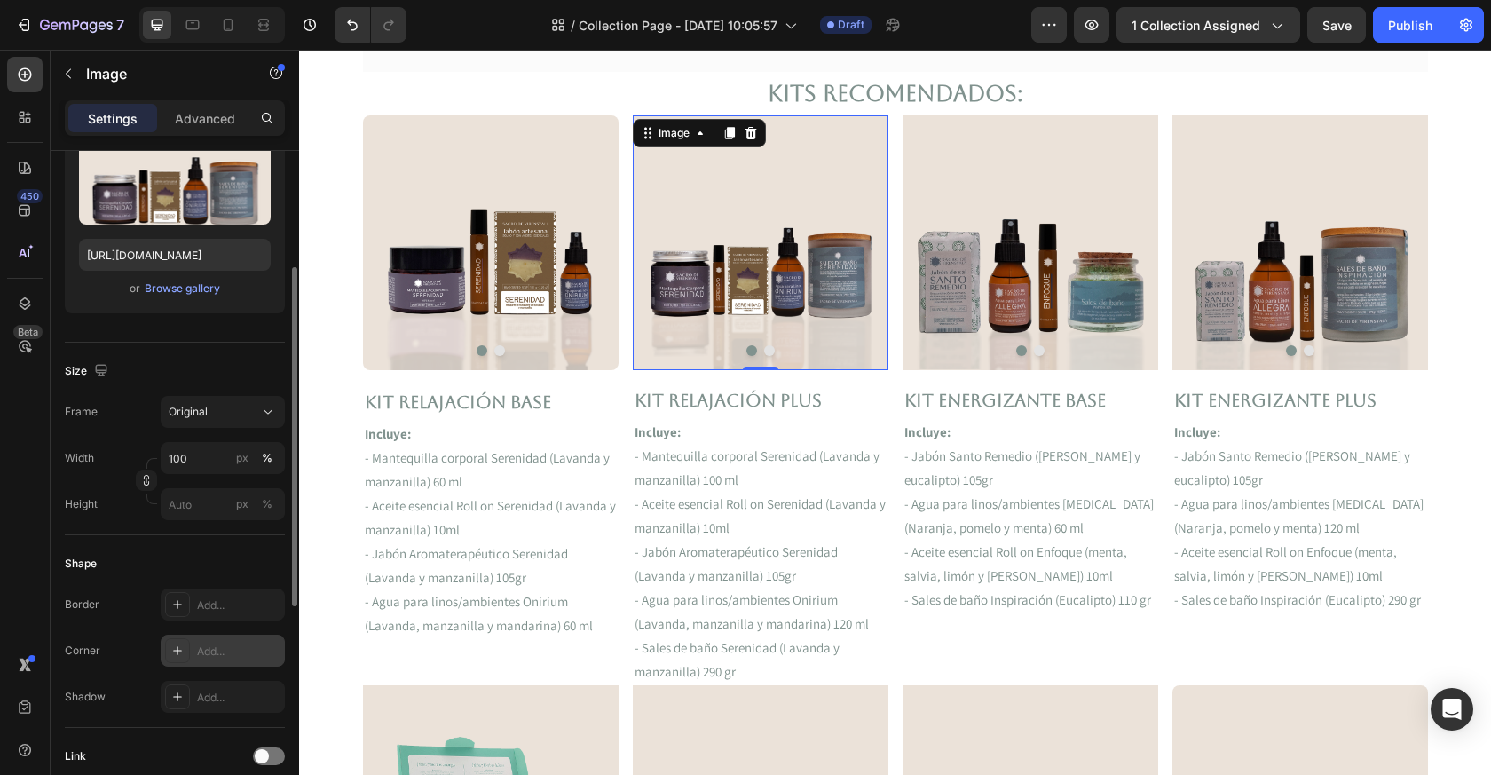
click at [238, 642] on div "Add..." at bounding box center [223, 651] width 124 height 32
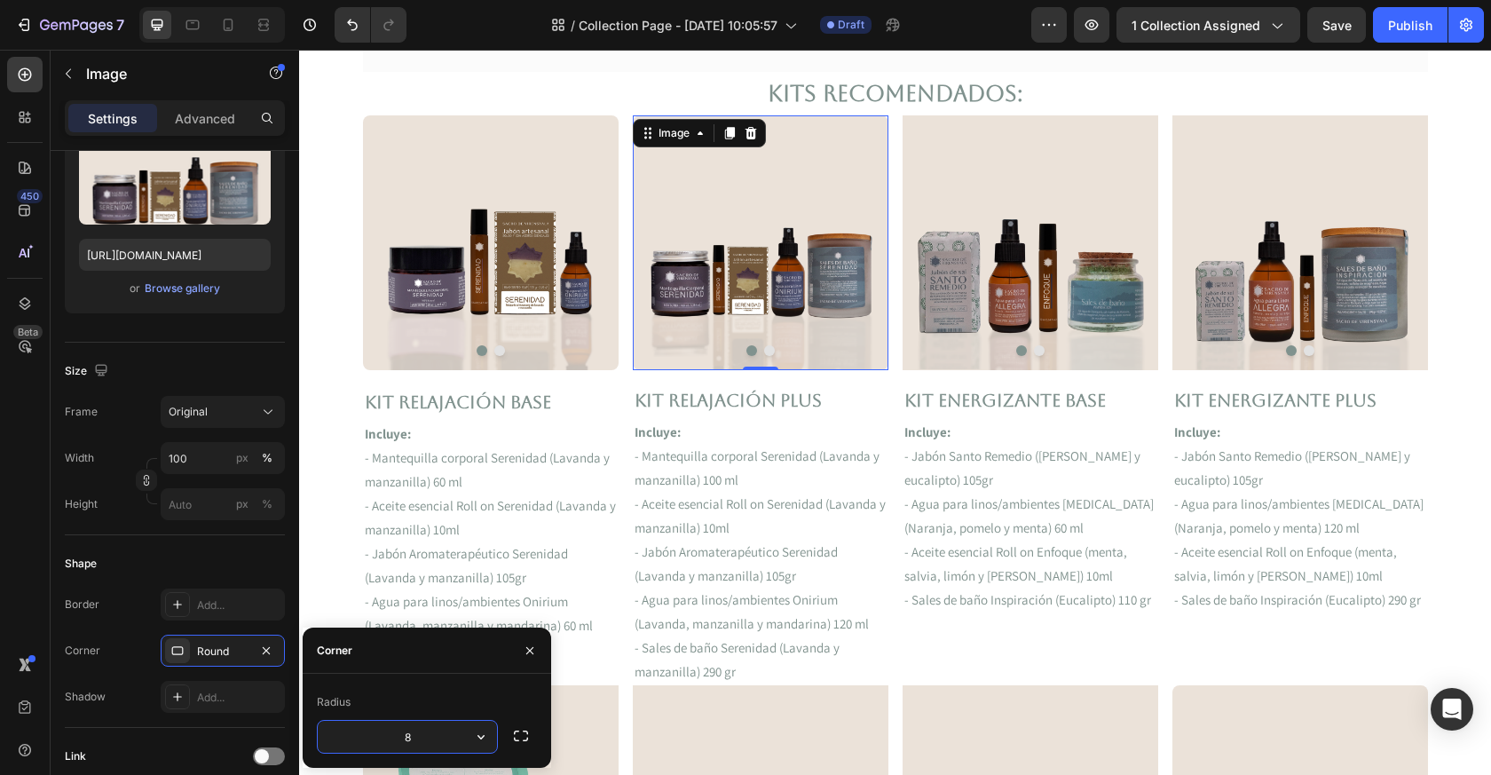
click at [937, 277] on img at bounding box center [1031, 242] width 256 height 255
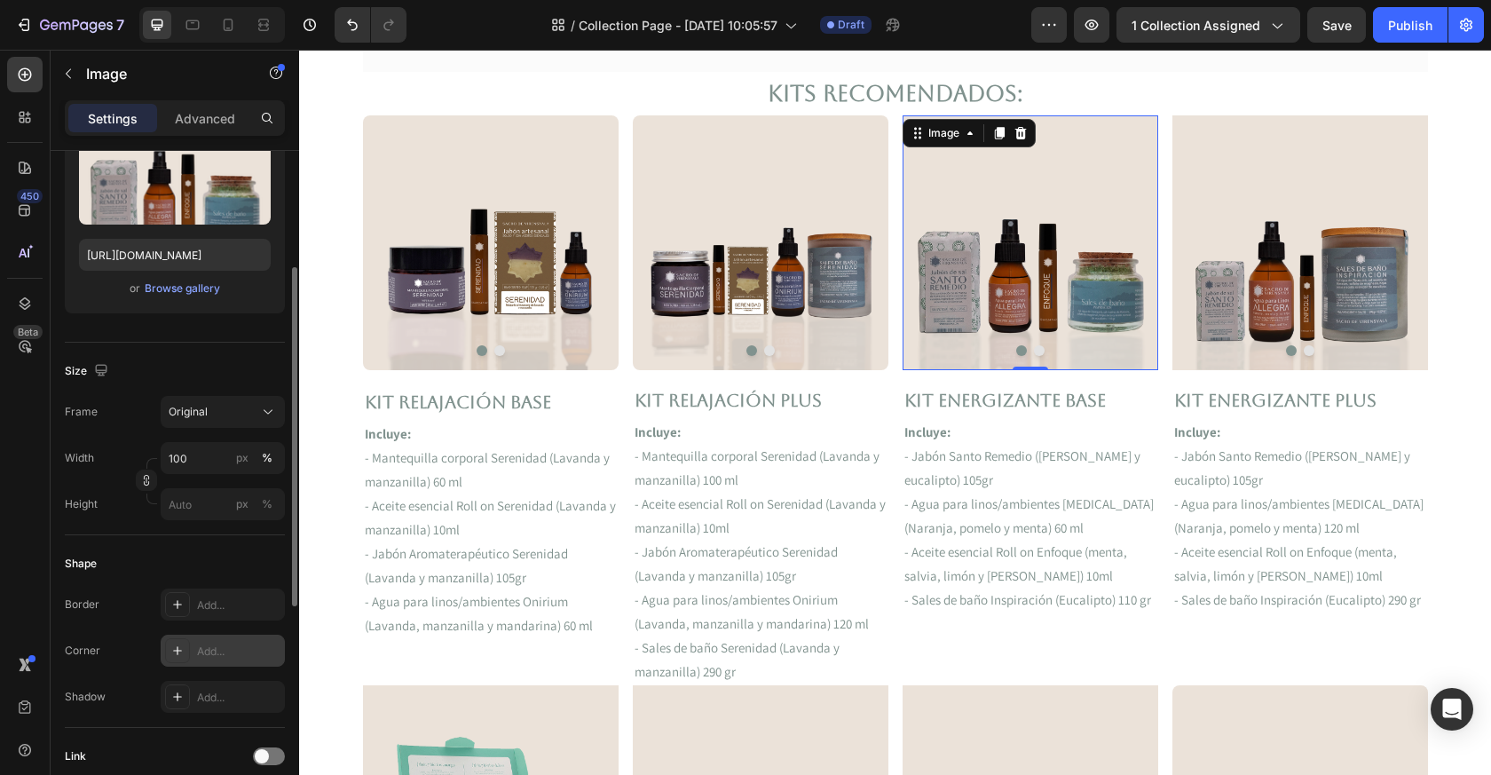
click at [224, 649] on div "Add..." at bounding box center [238, 652] width 83 height 16
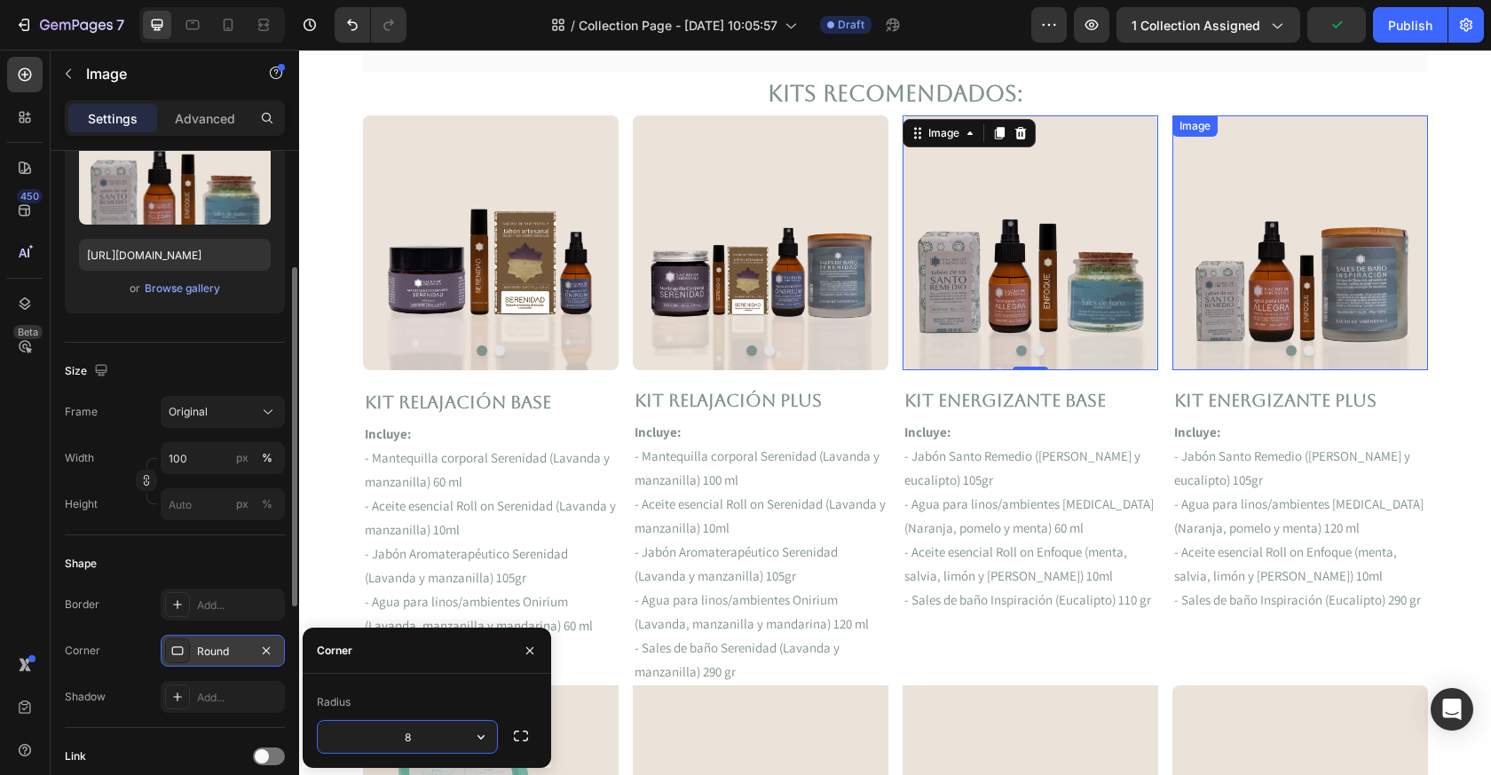
click at [1260, 249] on img at bounding box center [1301, 242] width 256 height 255
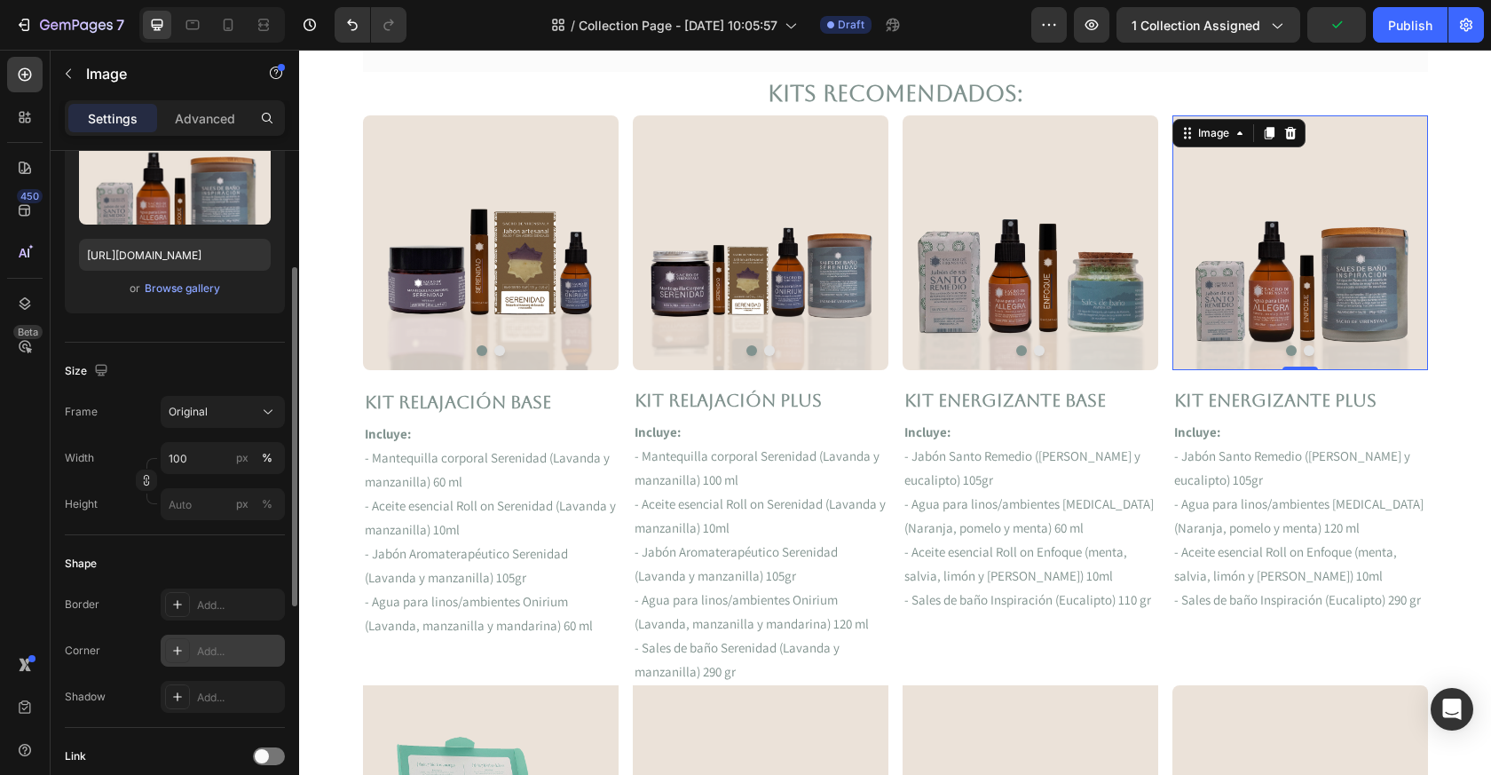
click at [212, 649] on div "Add..." at bounding box center [238, 652] width 83 height 16
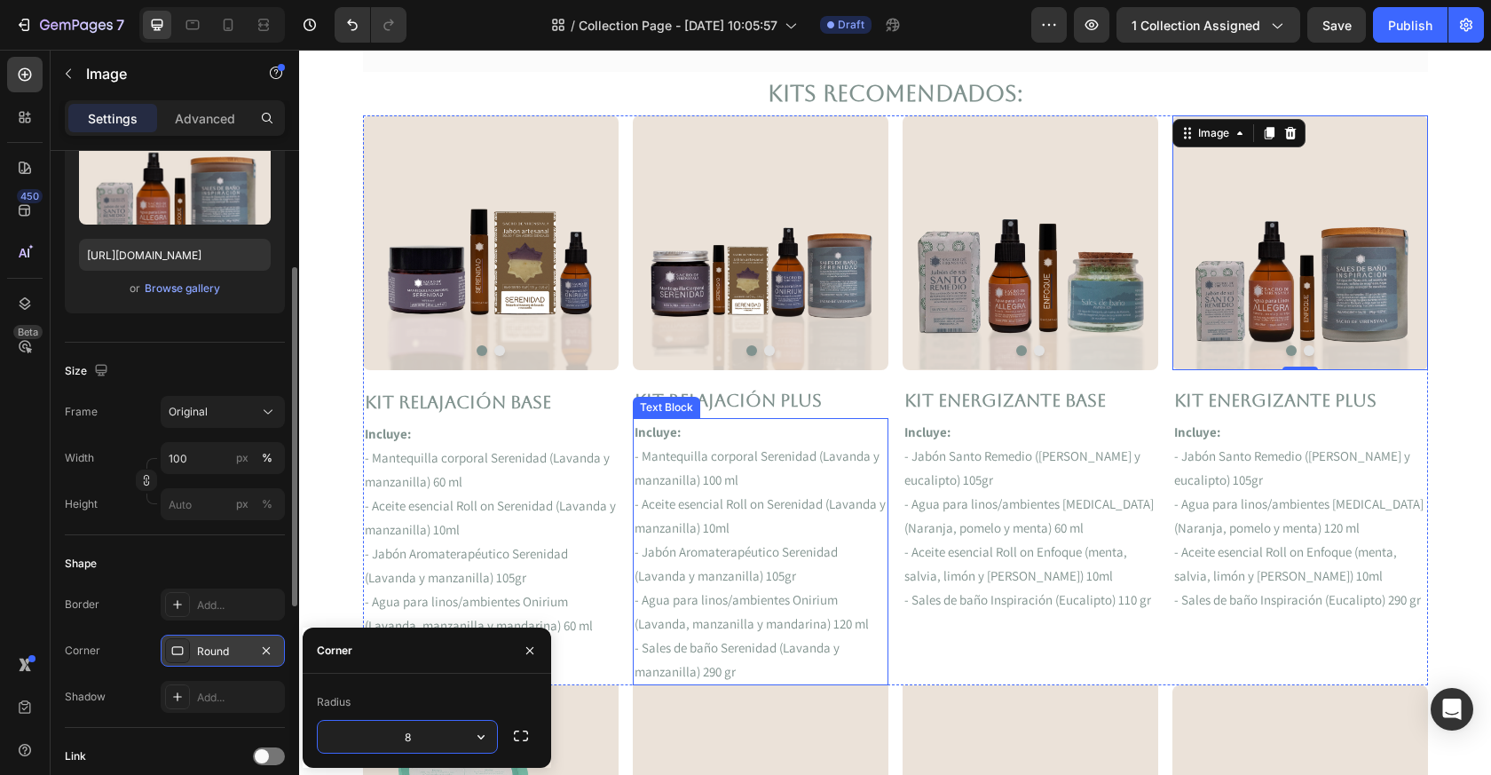
click at [863, 467] on p "- Mantequilla corporal Serenidad (Lavanda y manzanilla) 100 ml" at bounding box center [761, 468] width 252 height 48
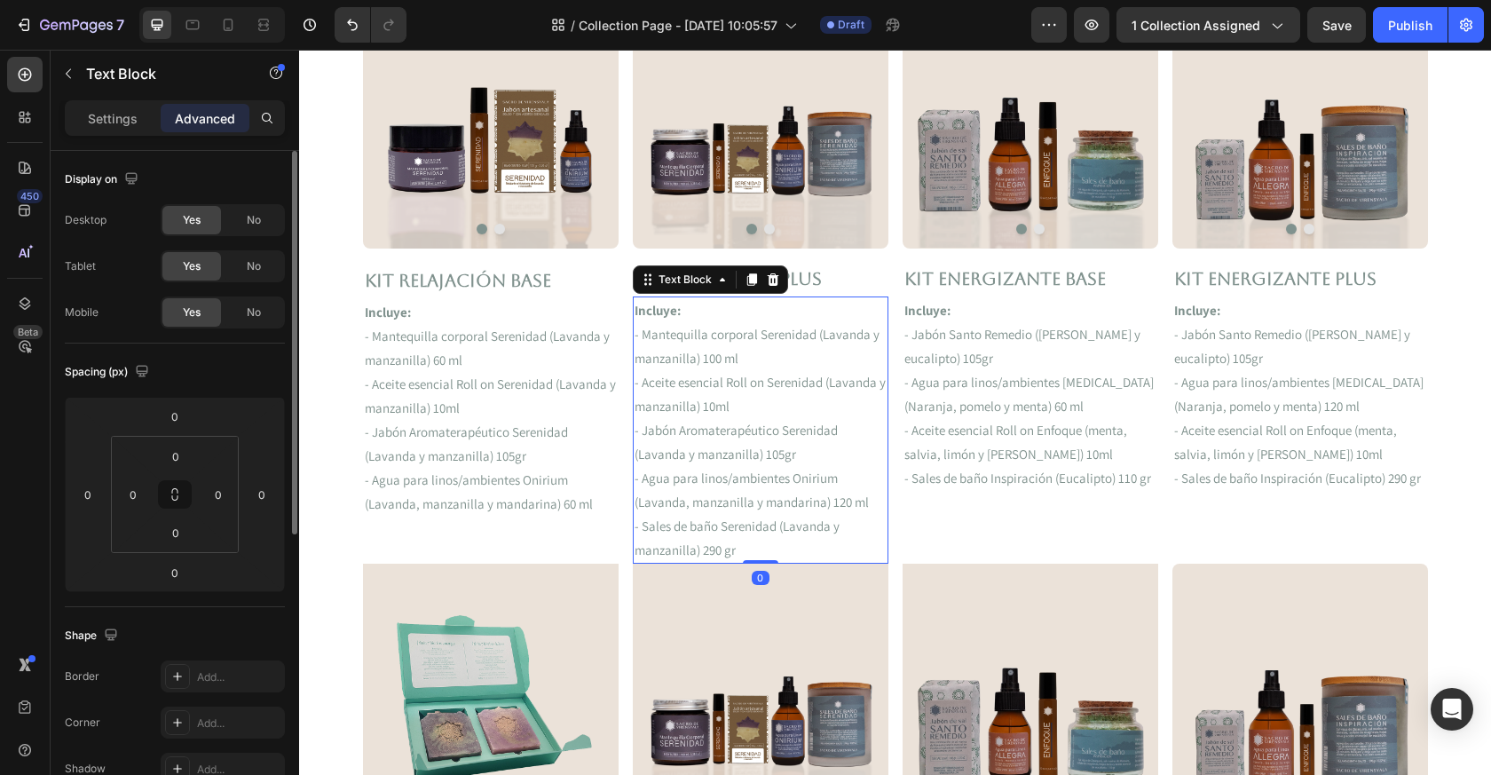
scroll to position [702, 0]
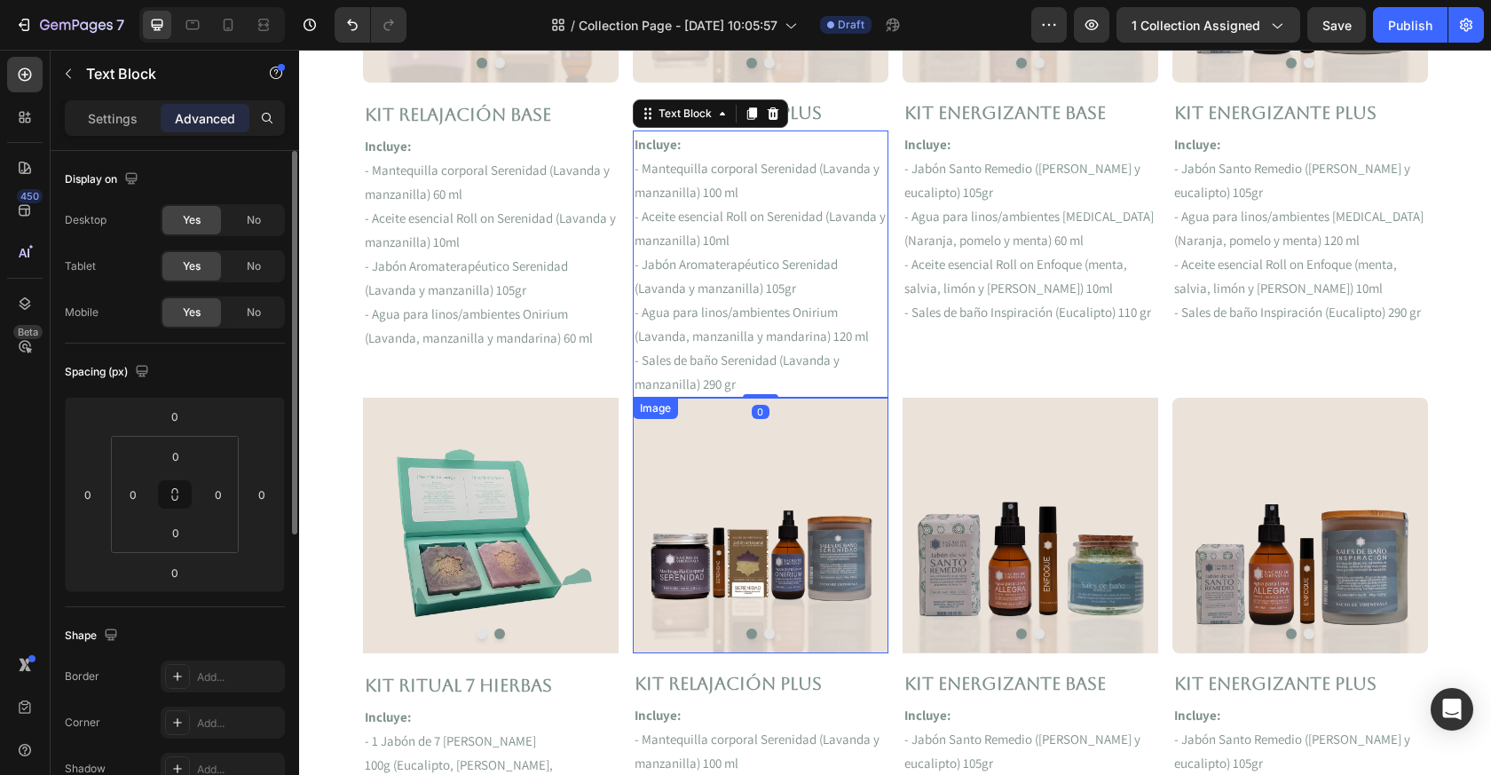
click at [611, 527] on img at bounding box center [491, 525] width 256 height 255
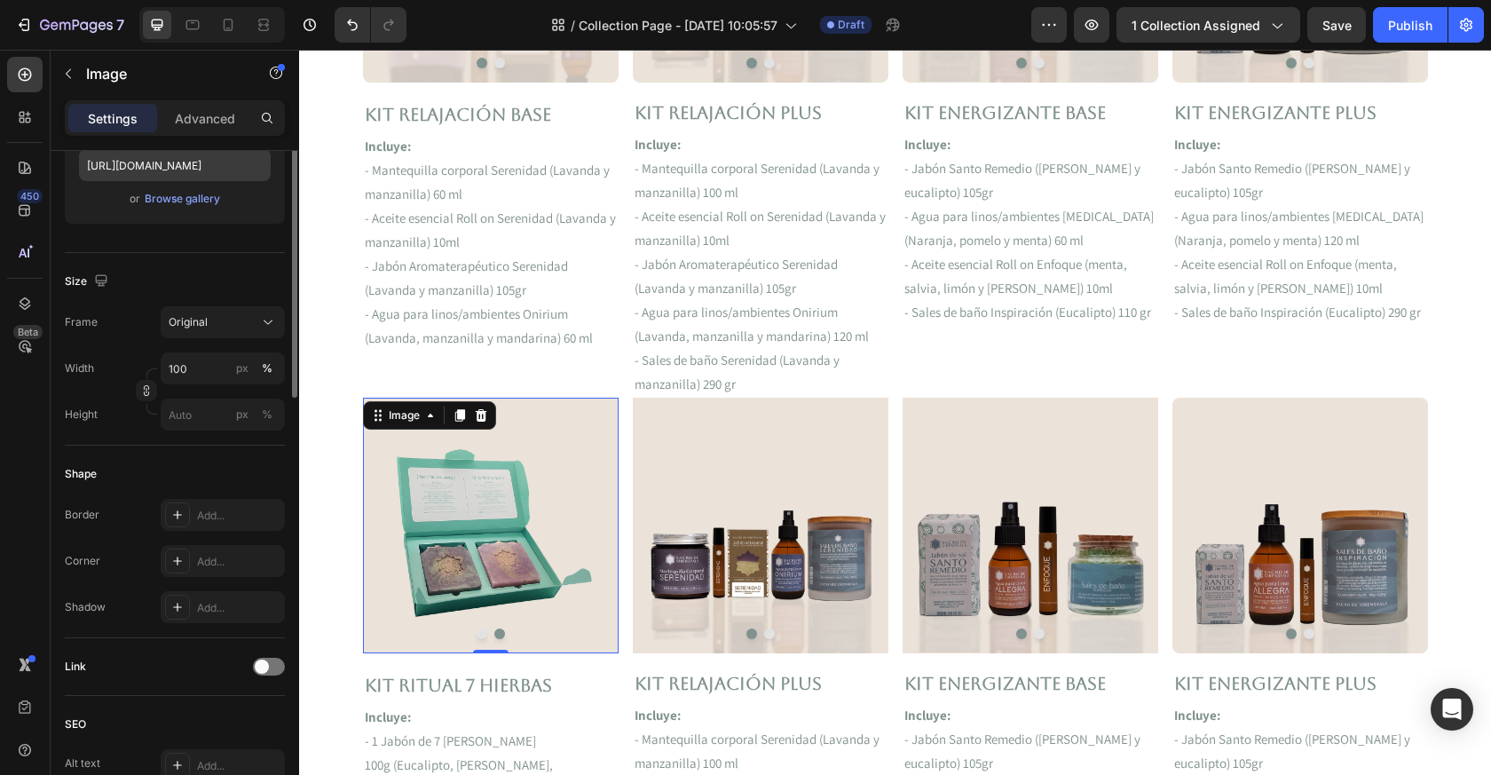
scroll to position [412, 0]
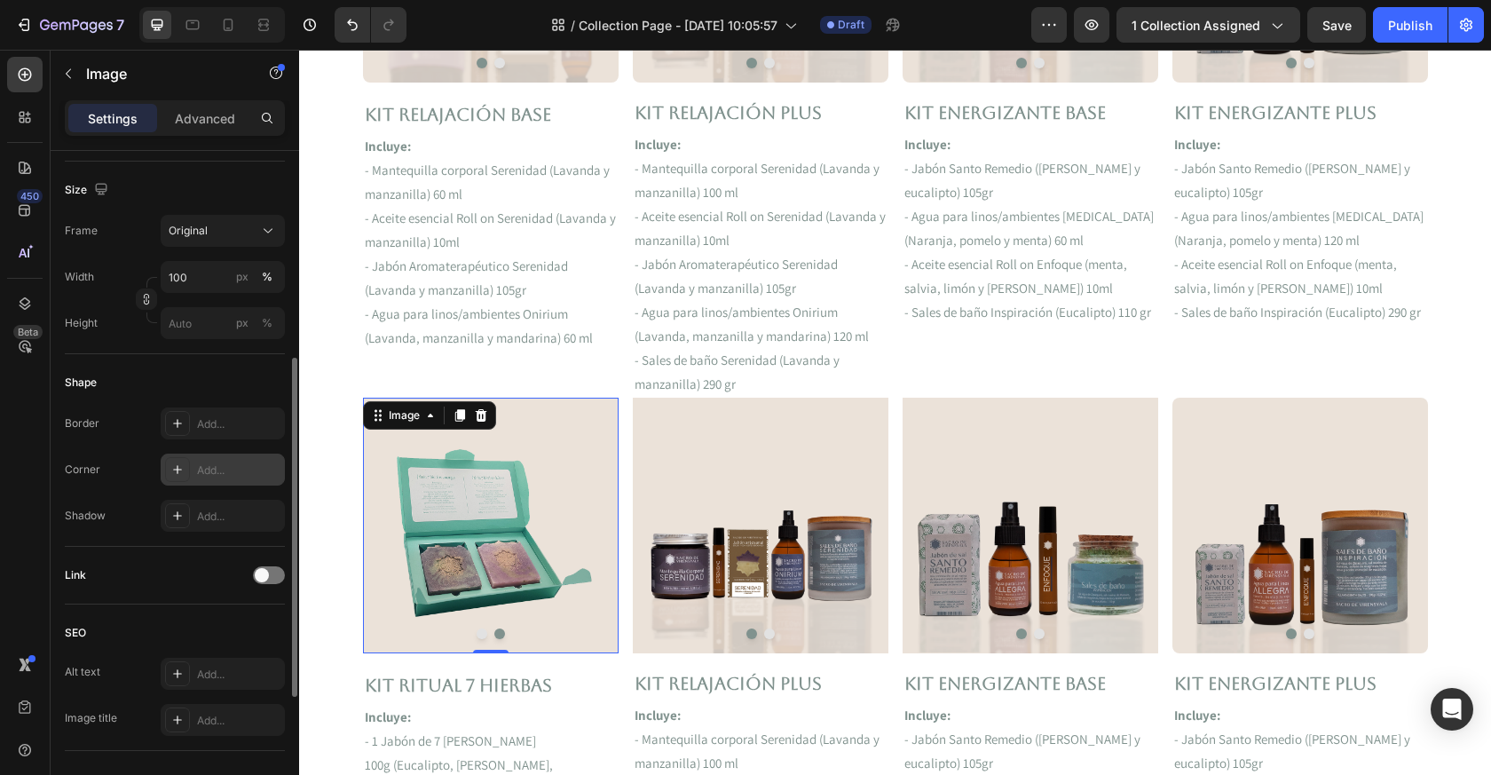
click at [211, 471] on div "Add..." at bounding box center [238, 471] width 83 height 16
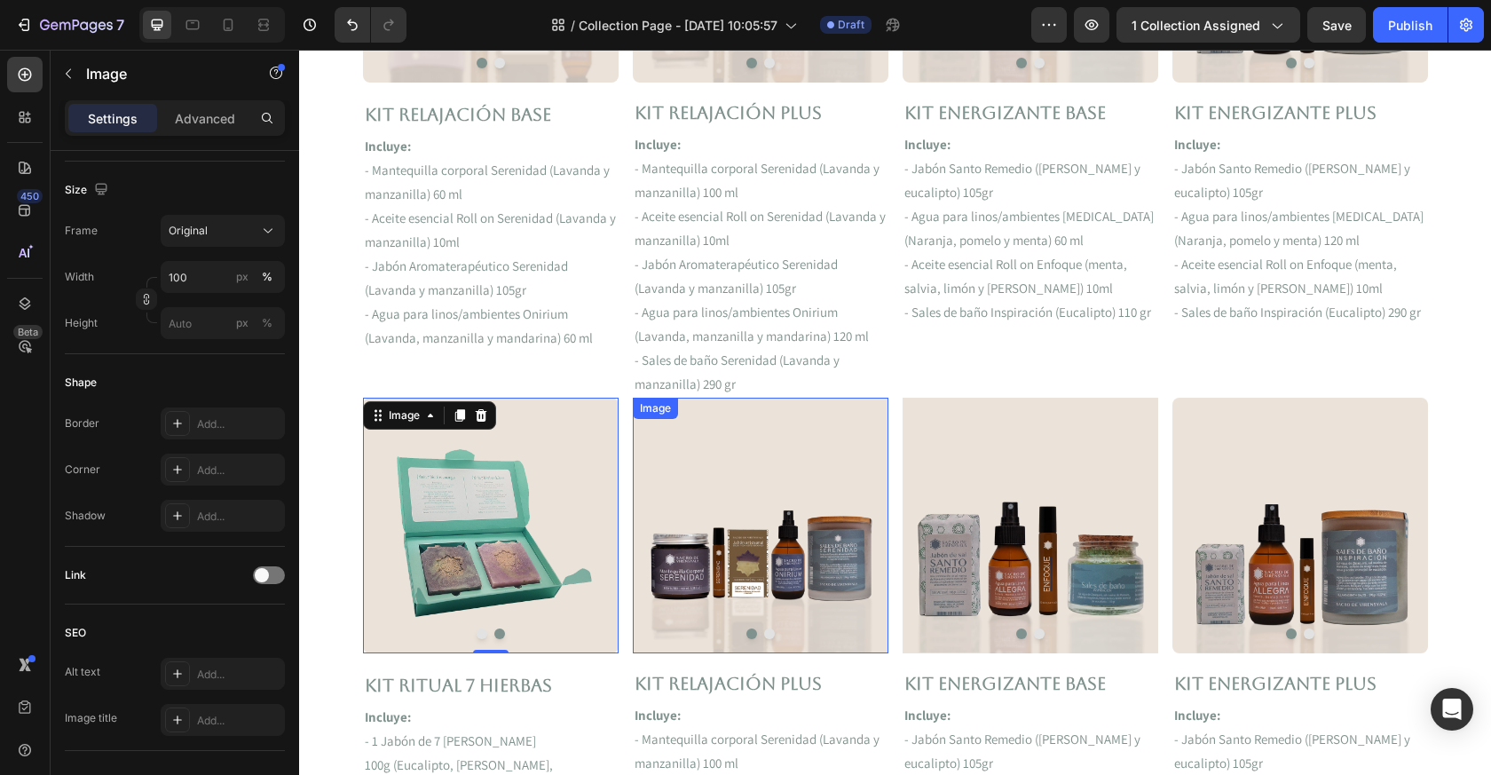
click at [733, 443] on img at bounding box center [761, 525] width 256 height 255
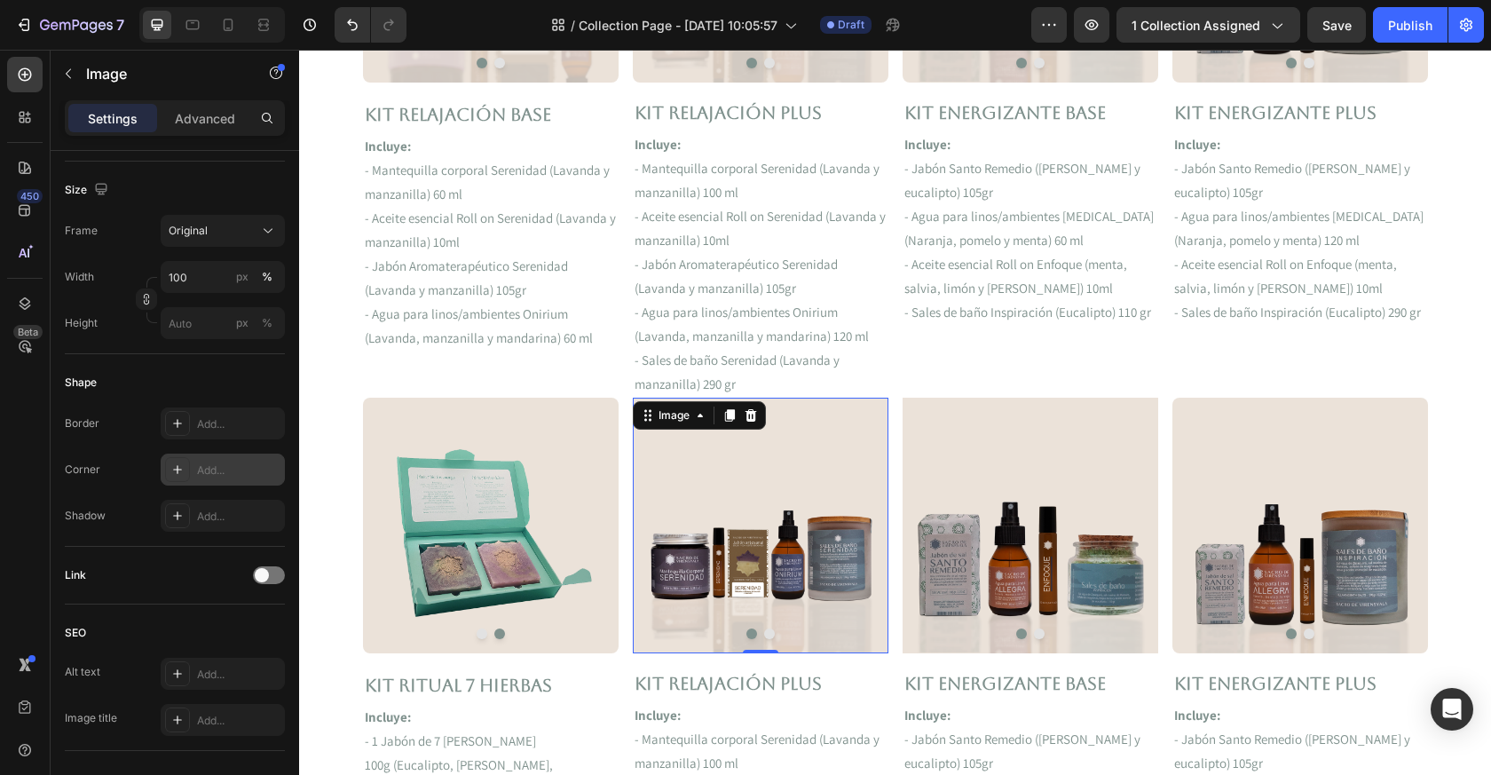
click at [213, 465] on div "Add..." at bounding box center [238, 471] width 83 height 16
click at [951, 487] on img at bounding box center [1031, 525] width 256 height 255
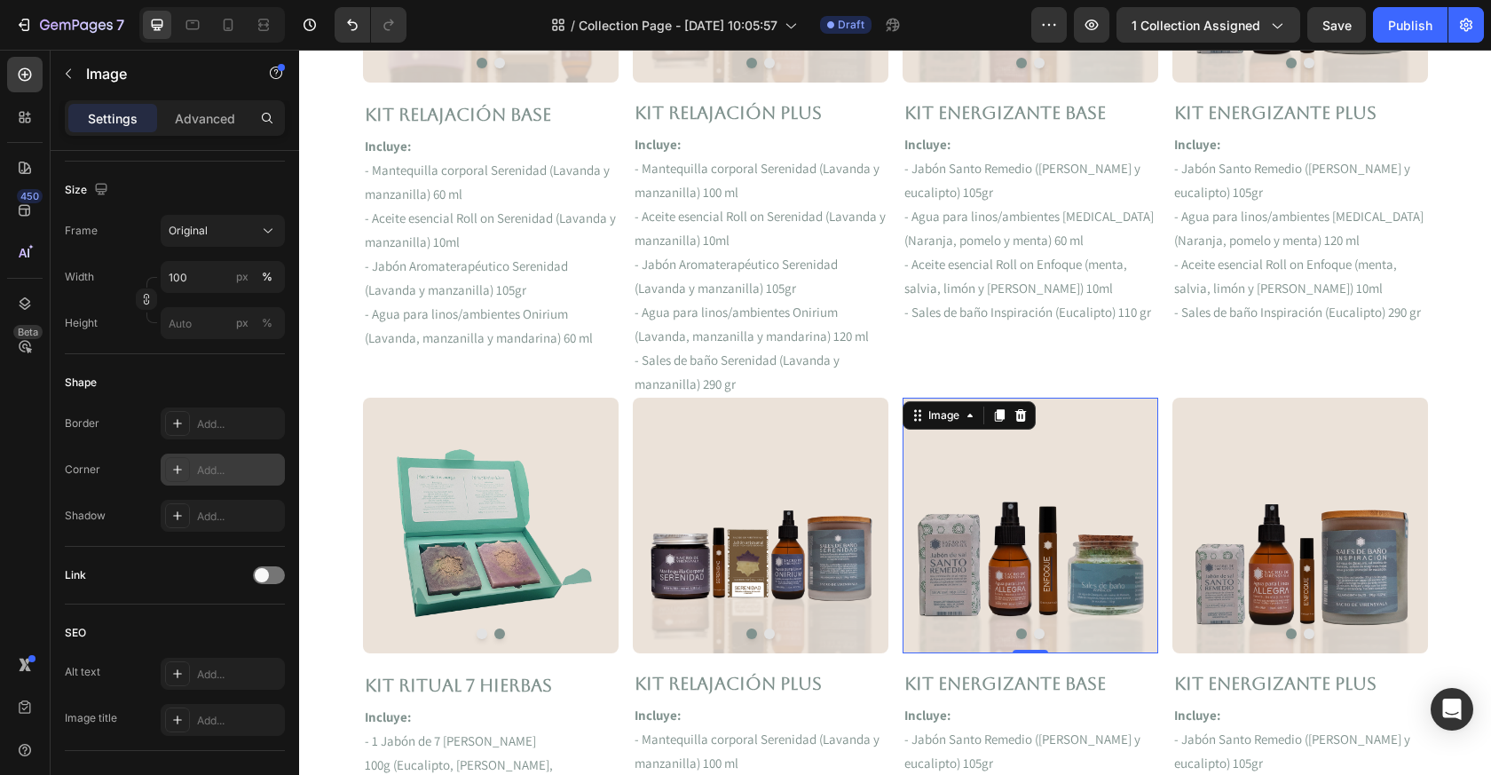
click at [223, 471] on div "Add..." at bounding box center [238, 471] width 83 height 16
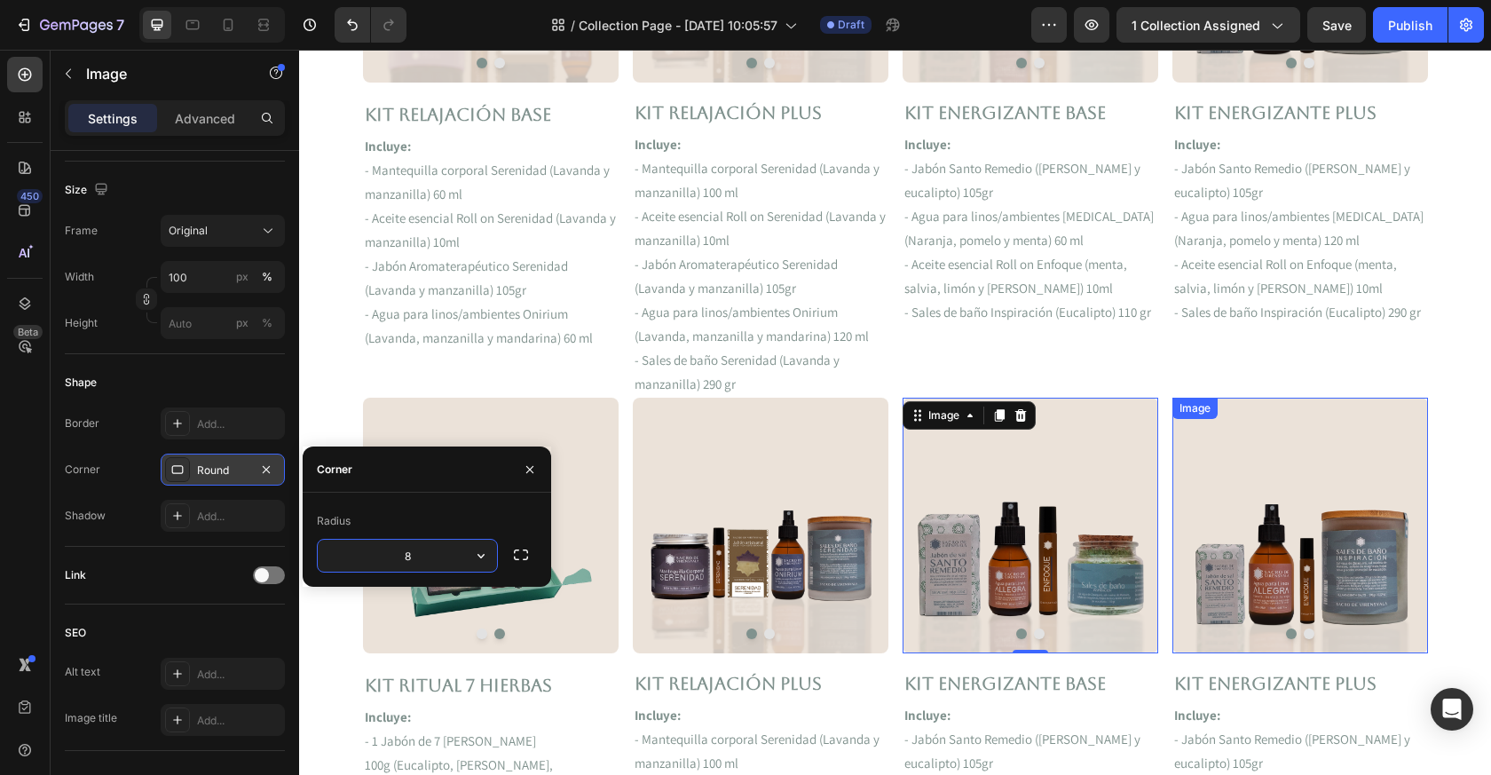
click at [1198, 486] on img at bounding box center [1301, 525] width 256 height 255
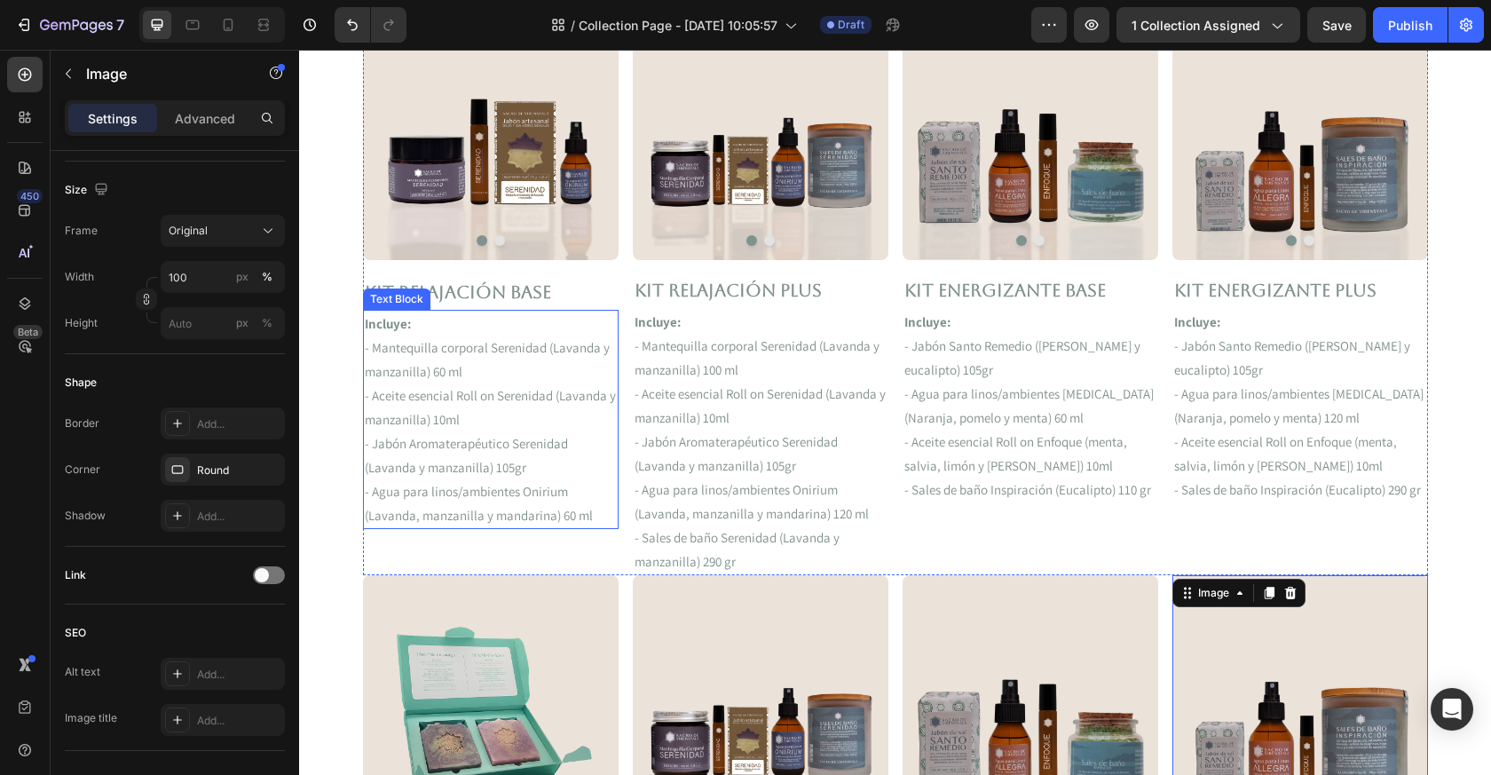
scroll to position [703, 0]
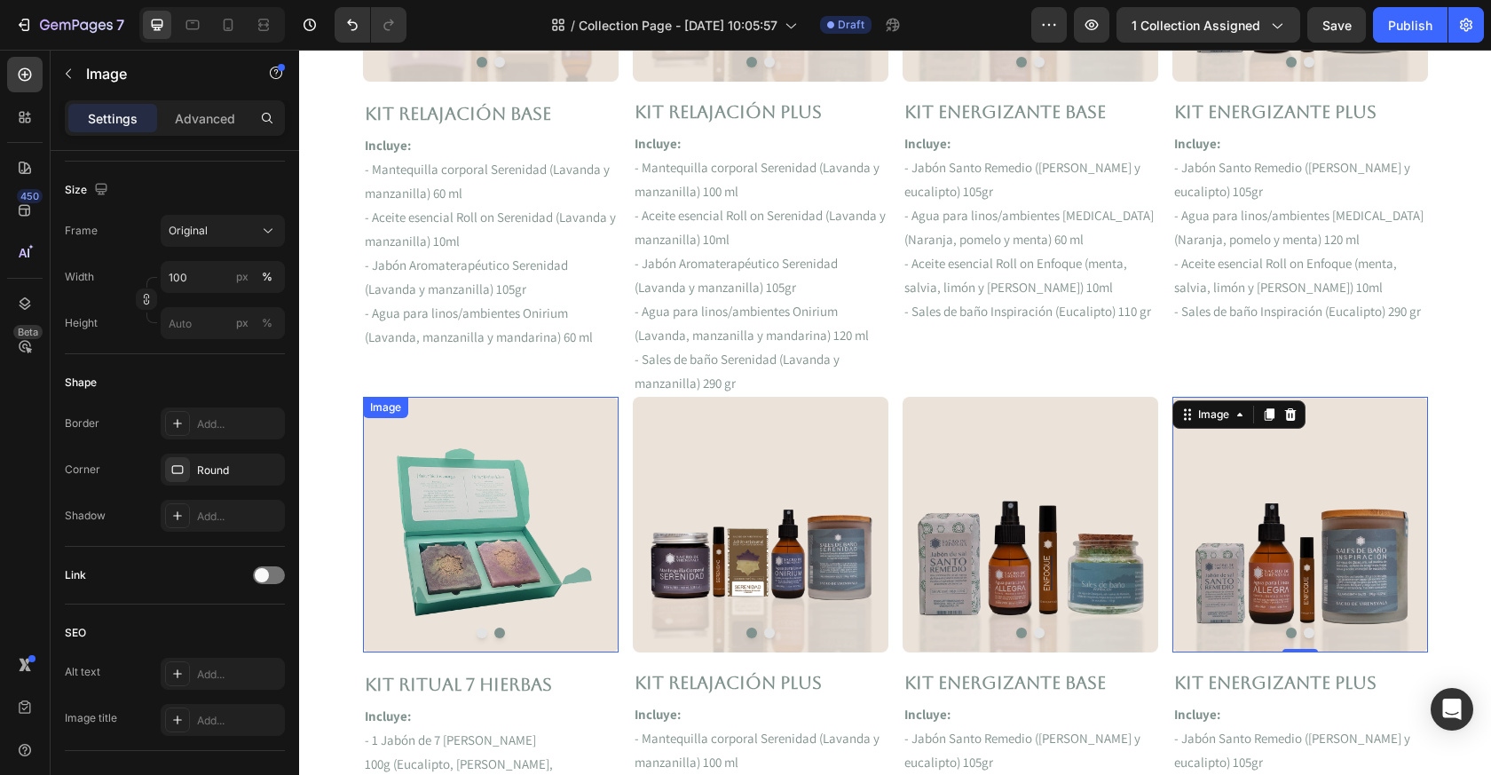
click at [463, 532] on img at bounding box center [491, 524] width 256 height 255
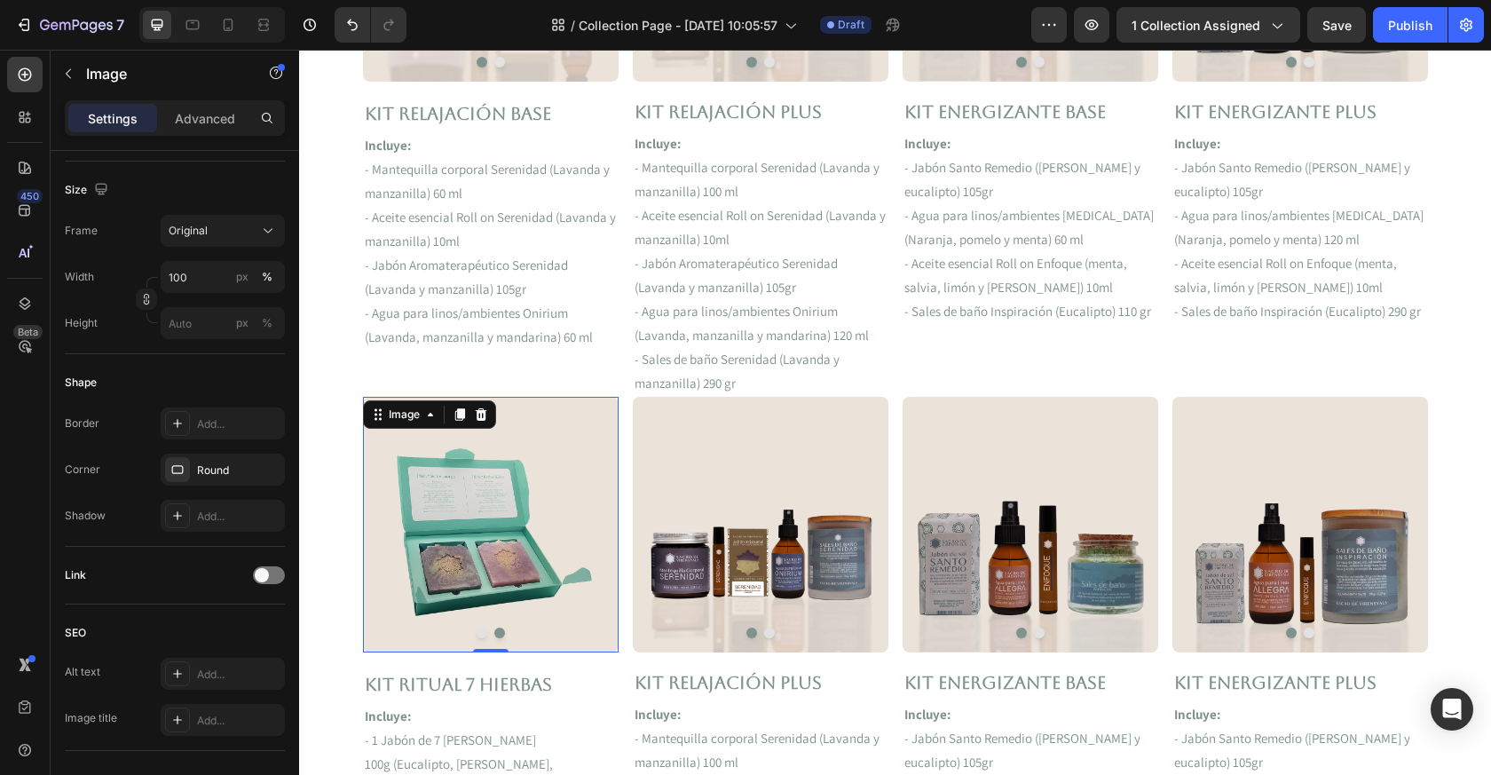
click at [676, 528] on img at bounding box center [761, 524] width 256 height 255
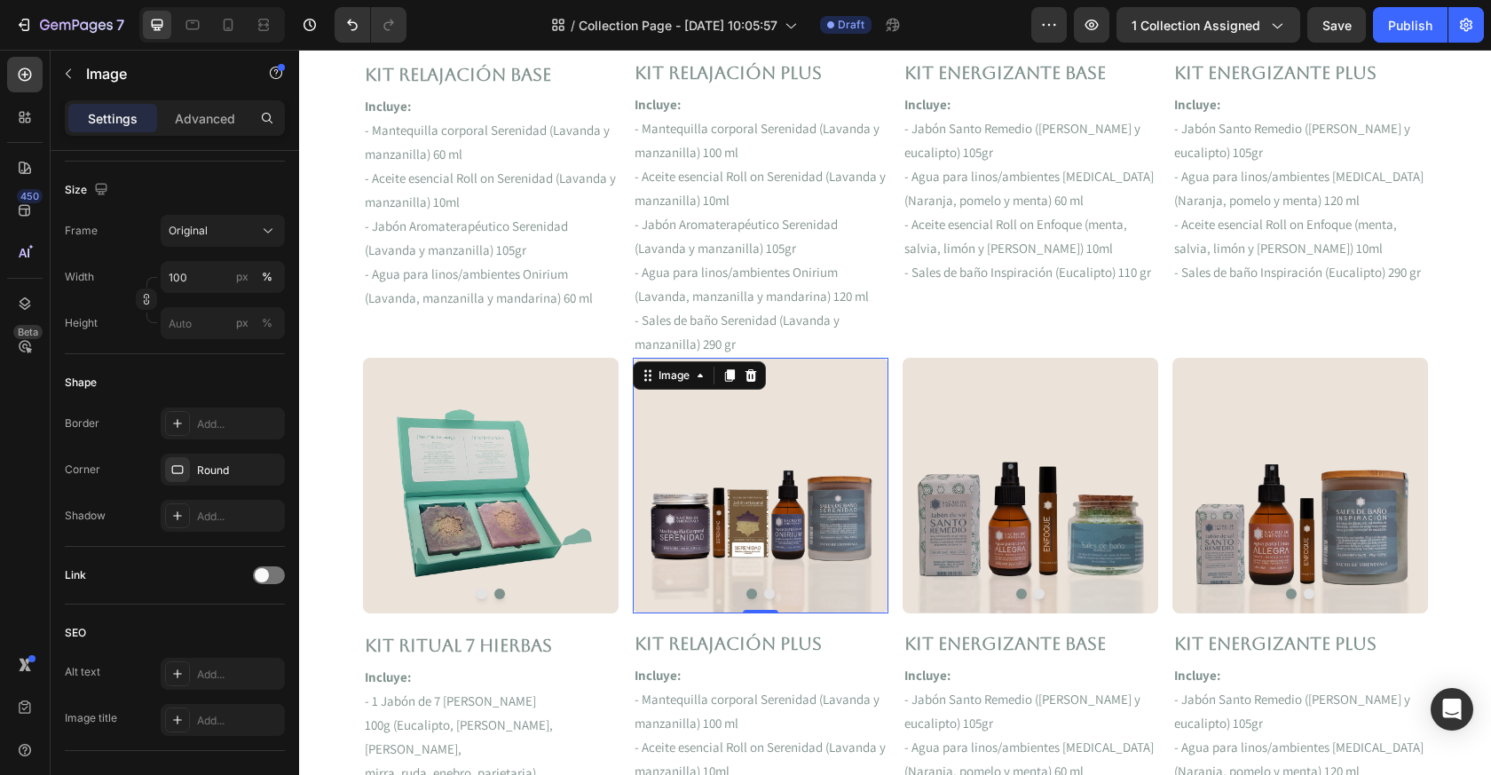
scroll to position [746, 0]
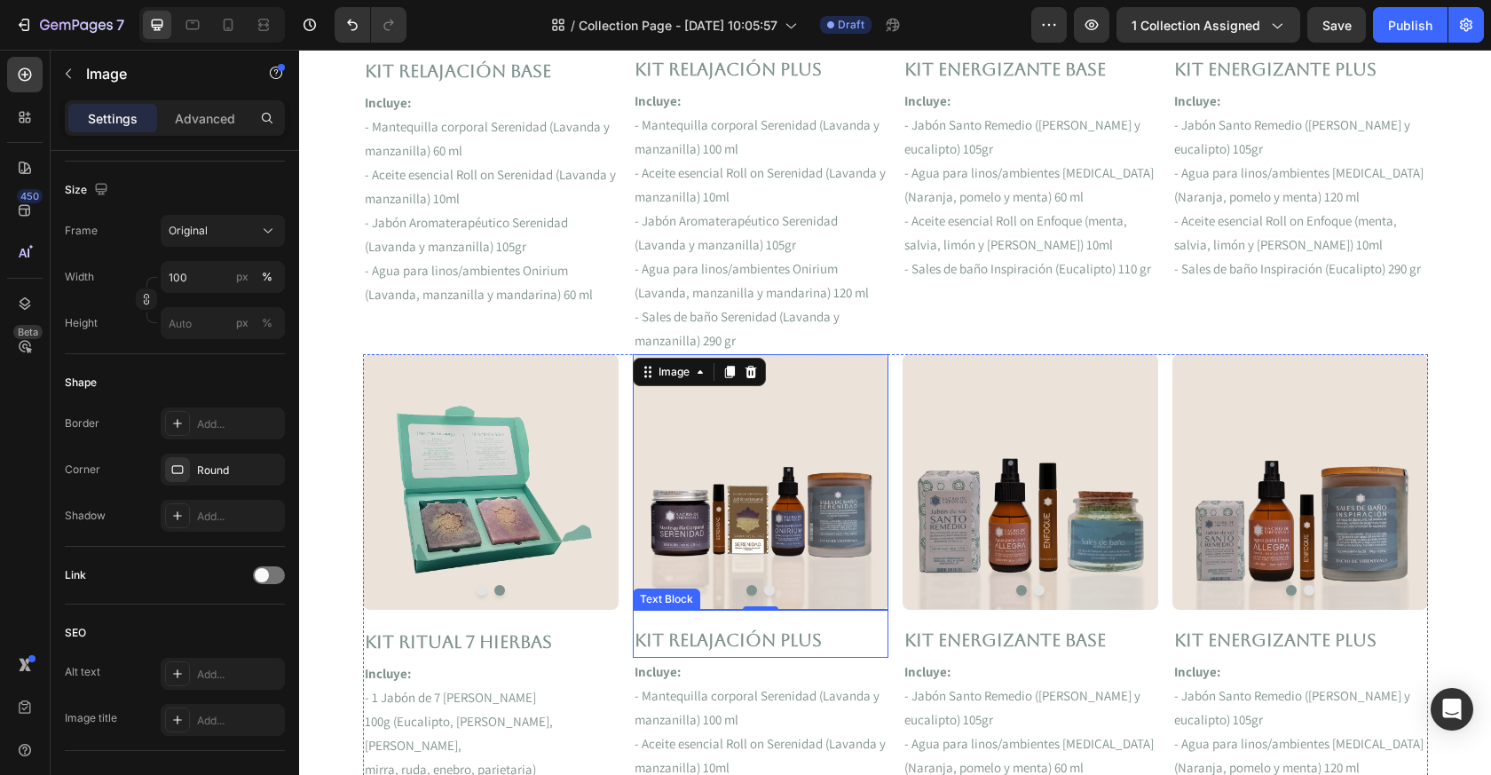
click at [719, 642] on p "Kit Relajación Plus" at bounding box center [761, 640] width 252 height 32
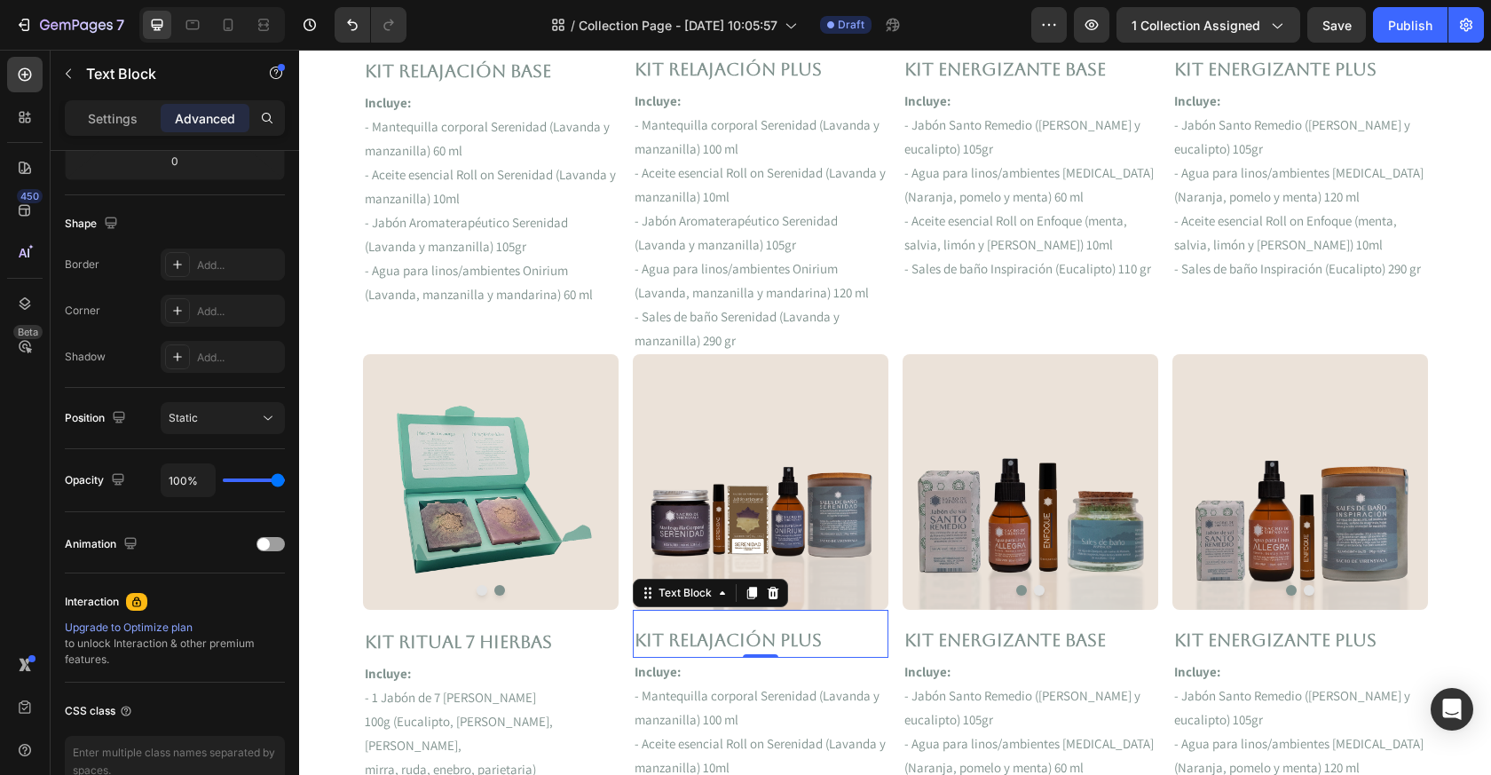
click at [719, 643] on p "Kit Relajación Plus" at bounding box center [761, 640] width 252 height 32
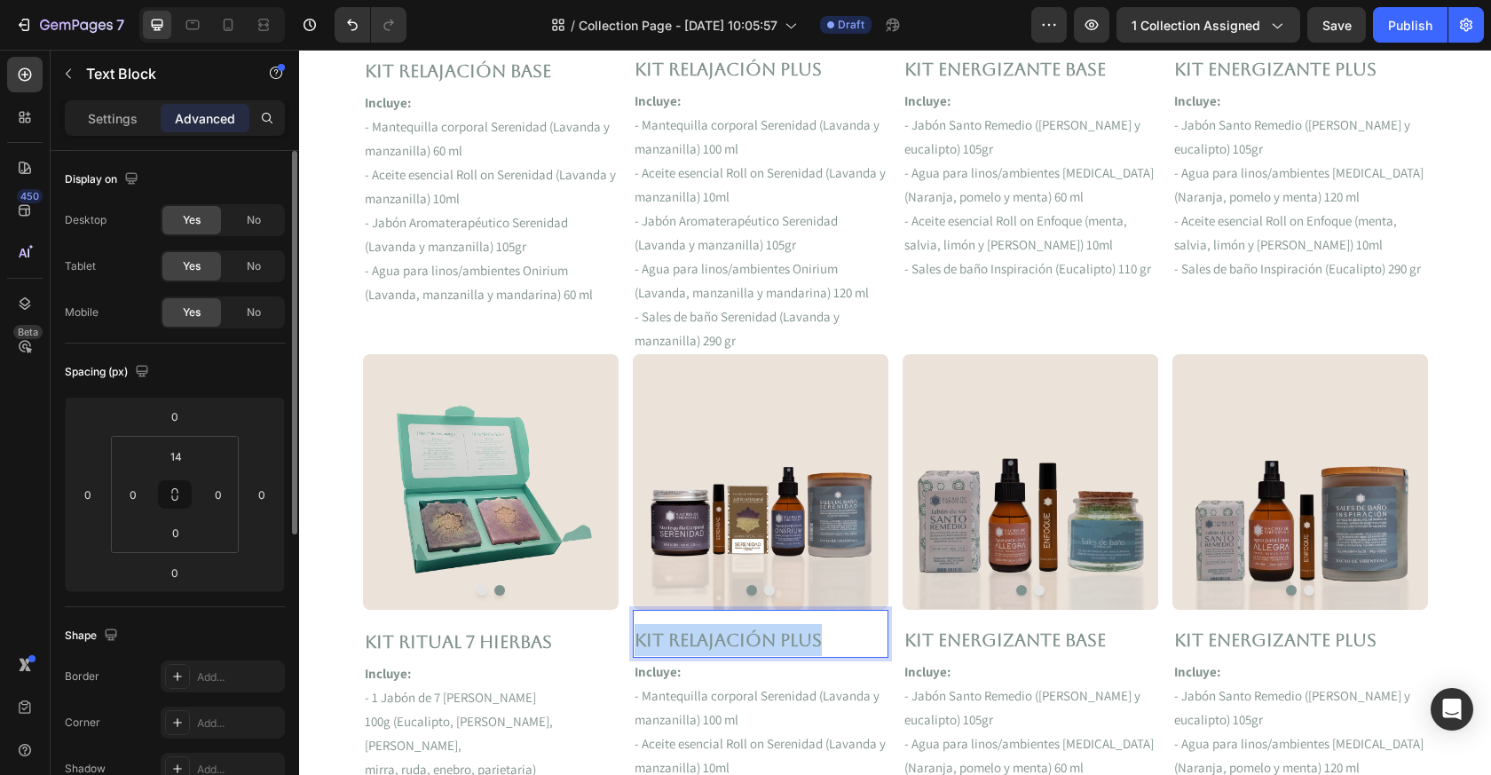
click at [719, 643] on p "Kit Relajación Plus" at bounding box center [761, 640] width 252 height 32
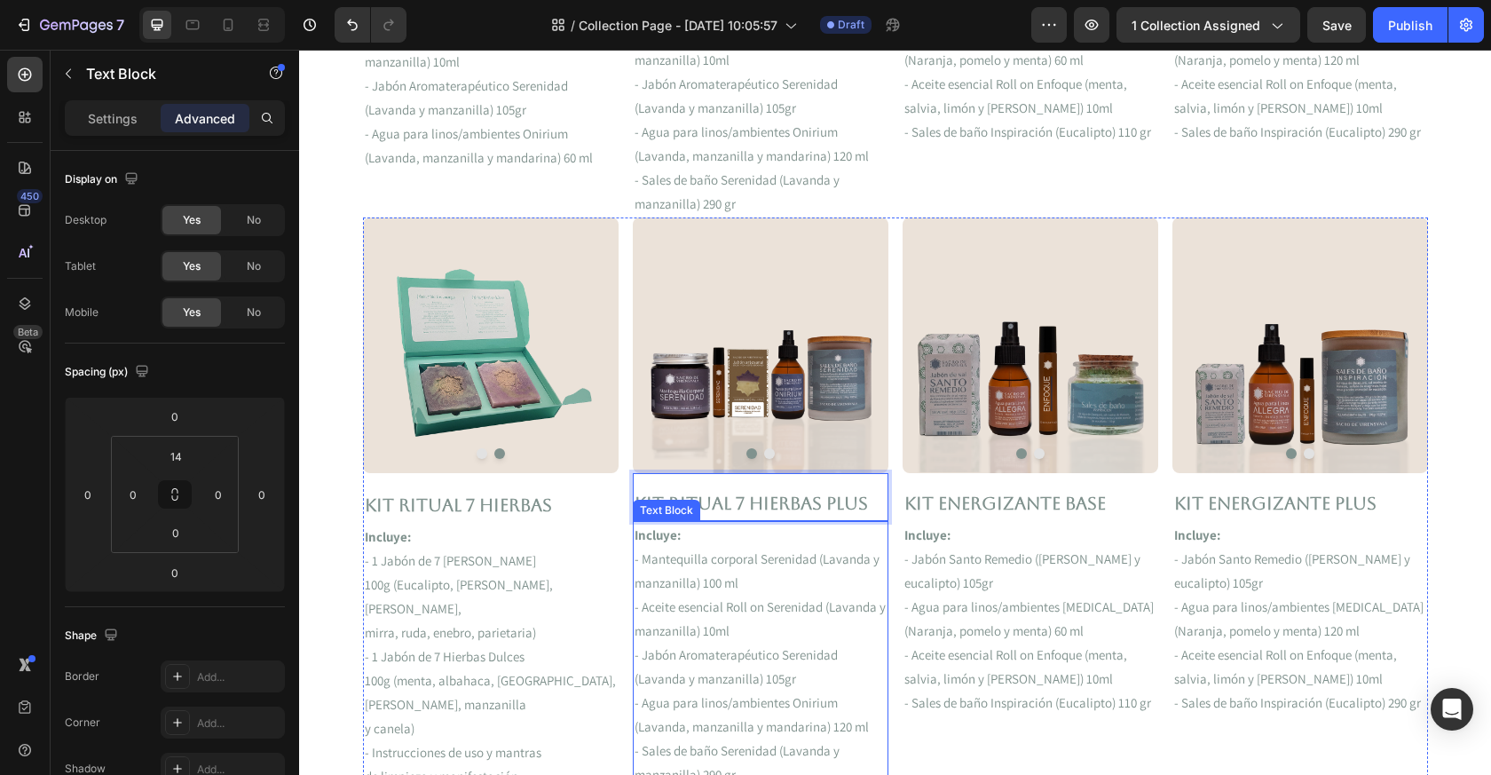
scroll to position [886, 0]
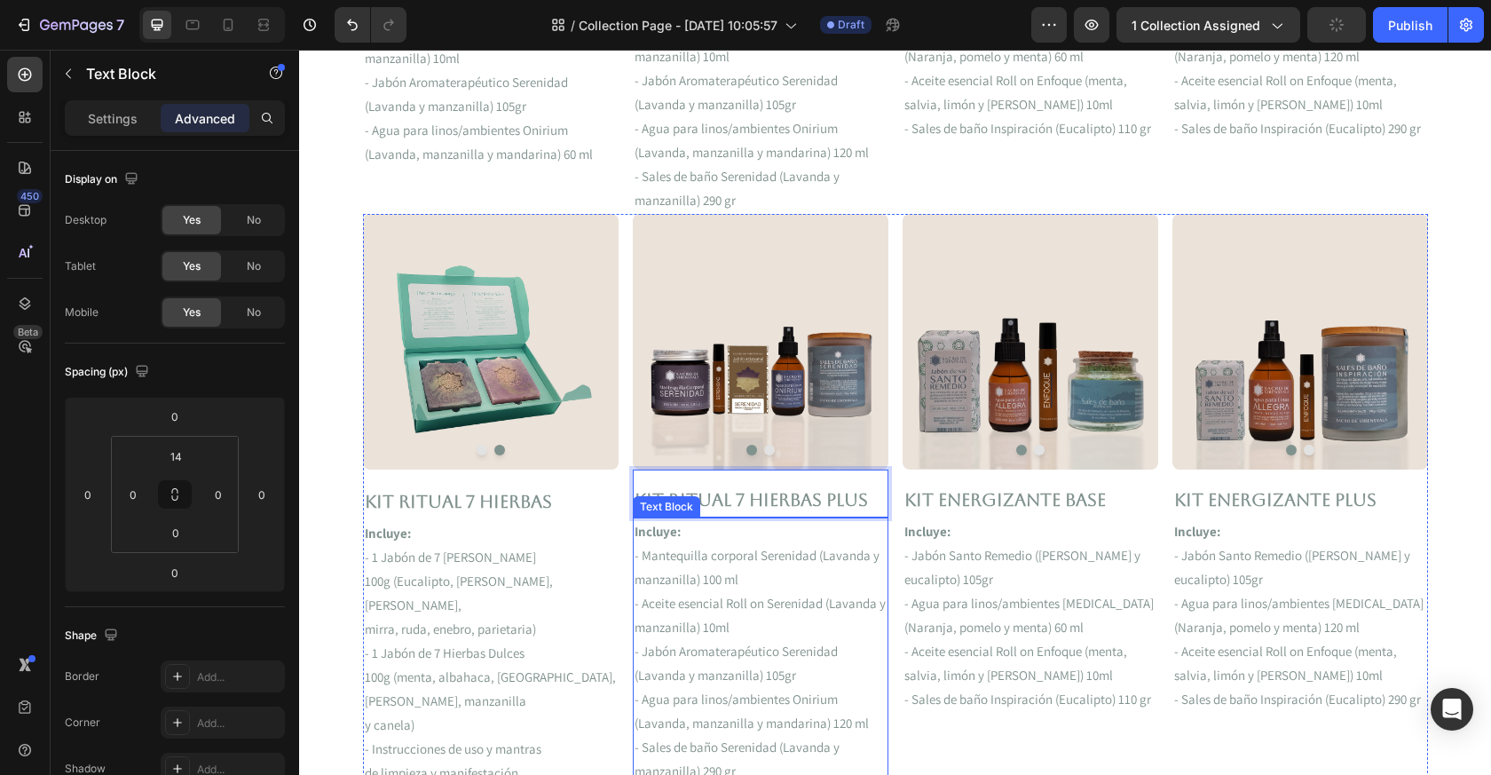
click at [753, 629] on p "- Aceite esencial Roll on Serenidad (Lavanda y manzanilla) 10ml" at bounding box center [761, 615] width 252 height 48
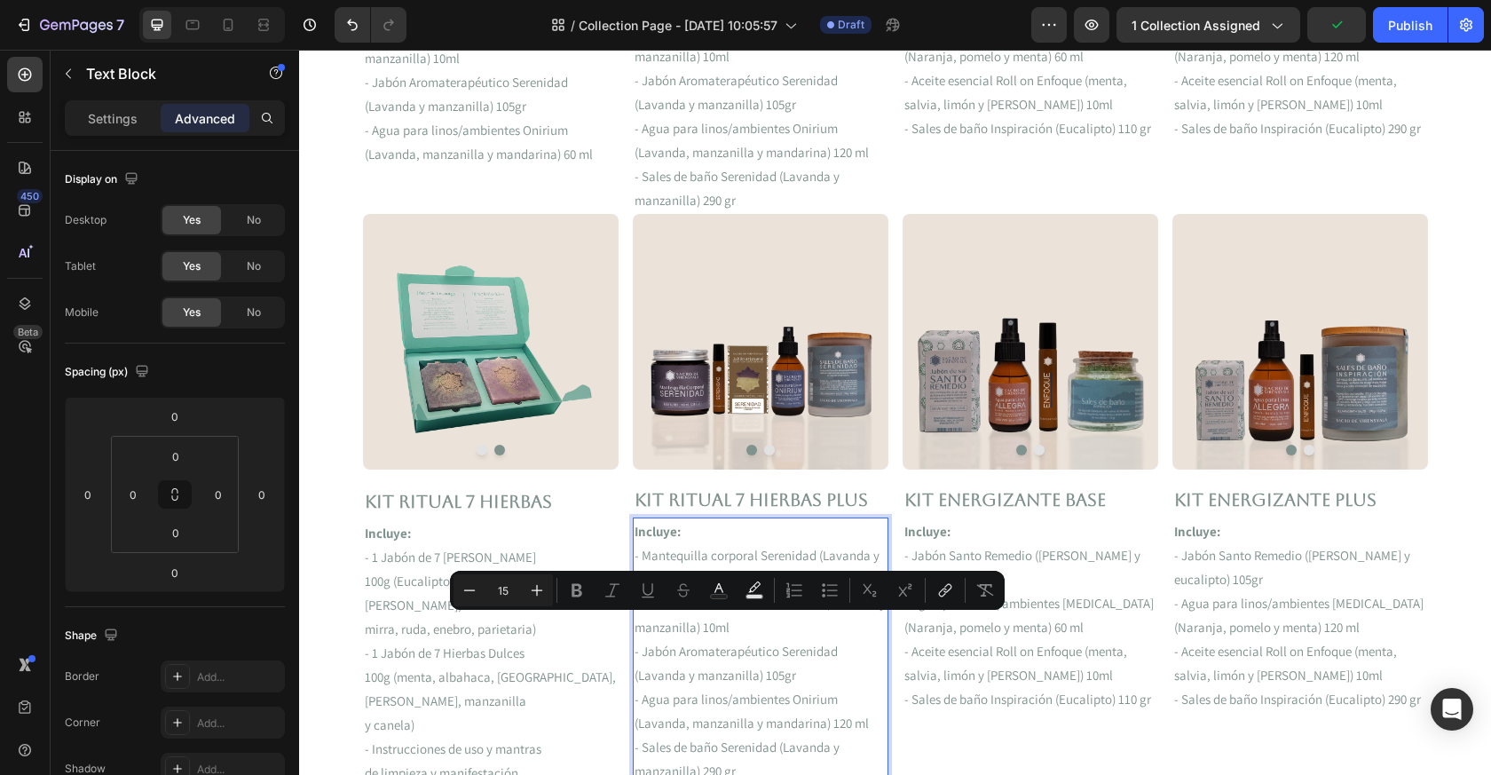
click at [752, 630] on p "- Aceite esencial Roll on Serenidad (Lavanda y manzanilla) 10ml" at bounding box center [761, 615] width 252 height 48
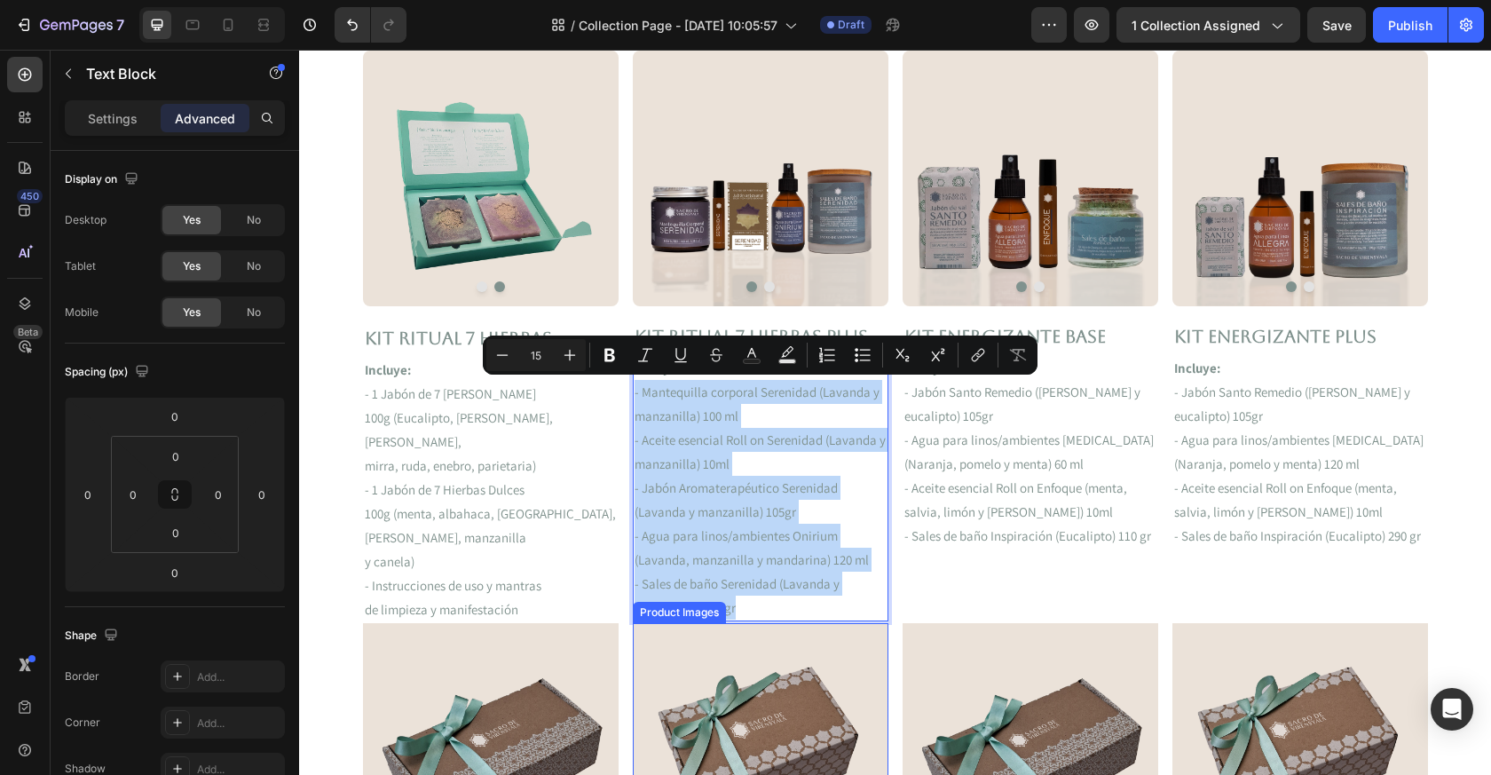
drag, startPoint x: 632, startPoint y: 554, endPoint x: 811, endPoint y: 774, distance: 283.4
click at [811, 774] on div "FREE Shipping On All U.S. Orders Over $150 Text block 5000+ Text block Icon Ico…" at bounding box center [895, 512] width 1065 height 2951
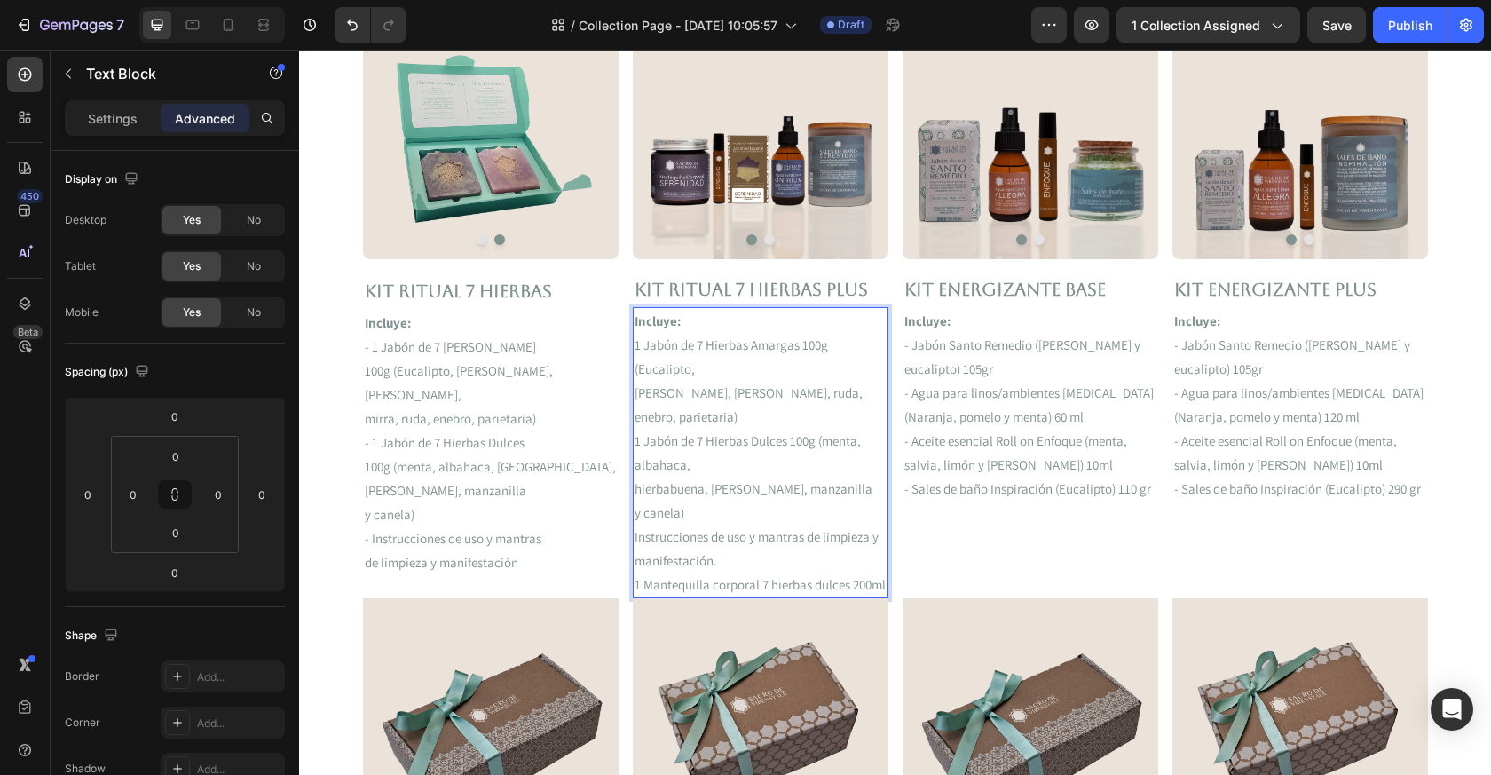
click at [635, 344] on p "1 Jabón de 7 Hierbas Amargas 100g (Eucalipto," at bounding box center [761, 357] width 252 height 48
click at [633, 441] on div "Incluye: - 1 Jabón de 7 Hierbas Amargas 100g (Eucalipto, [PERSON_NAME], [PERSON…" at bounding box center [761, 452] width 256 height 291
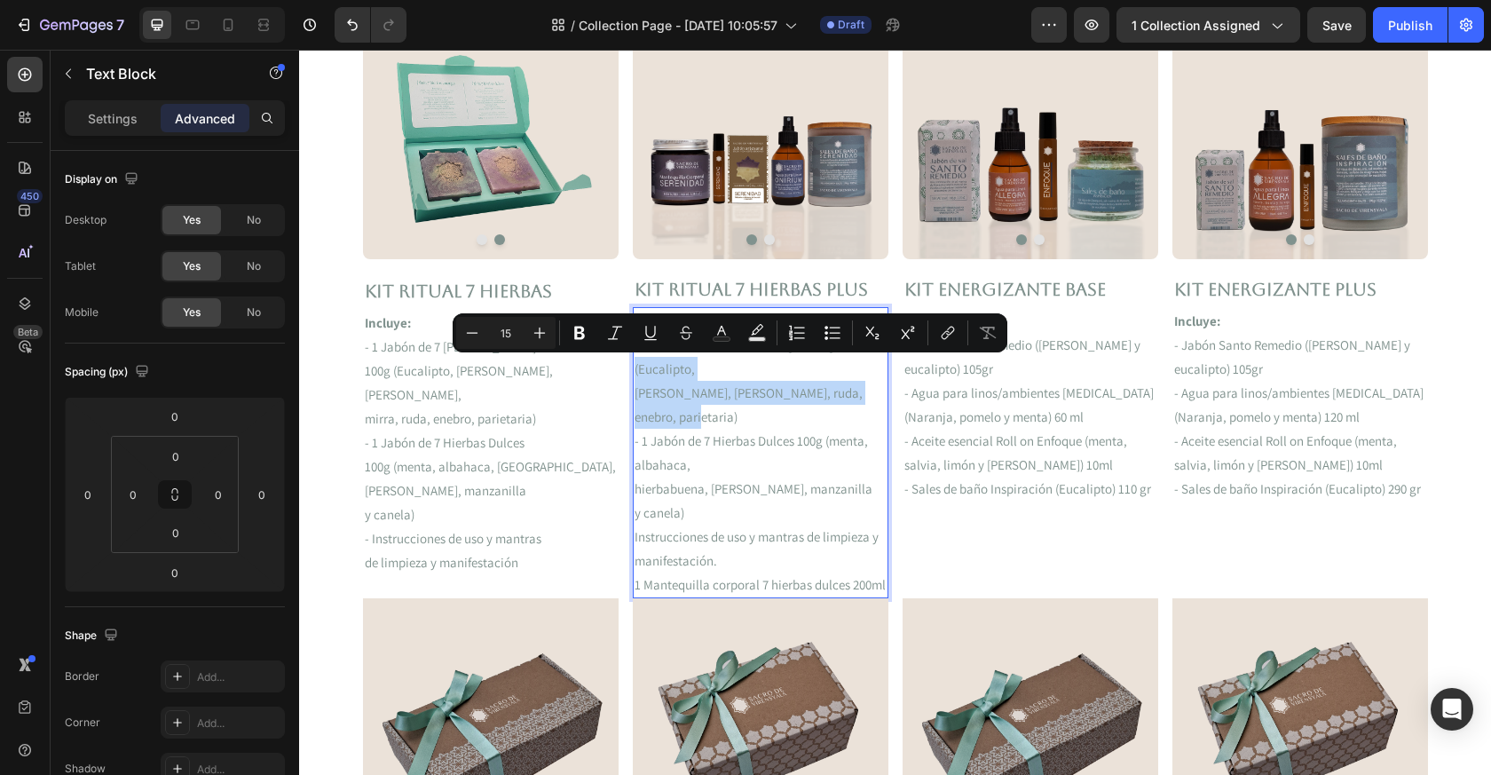
drag, startPoint x: 635, startPoint y: 366, endPoint x: 717, endPoint y: 416, distance: 96.8
click at [716, 418] on div "Incluye: - 1 Jabón de 7 Hierbas Amargas 100g (Eucalipto, [PERSON_NAME], [PERSON…" at bounding box center [761, 452] width 256 height 291
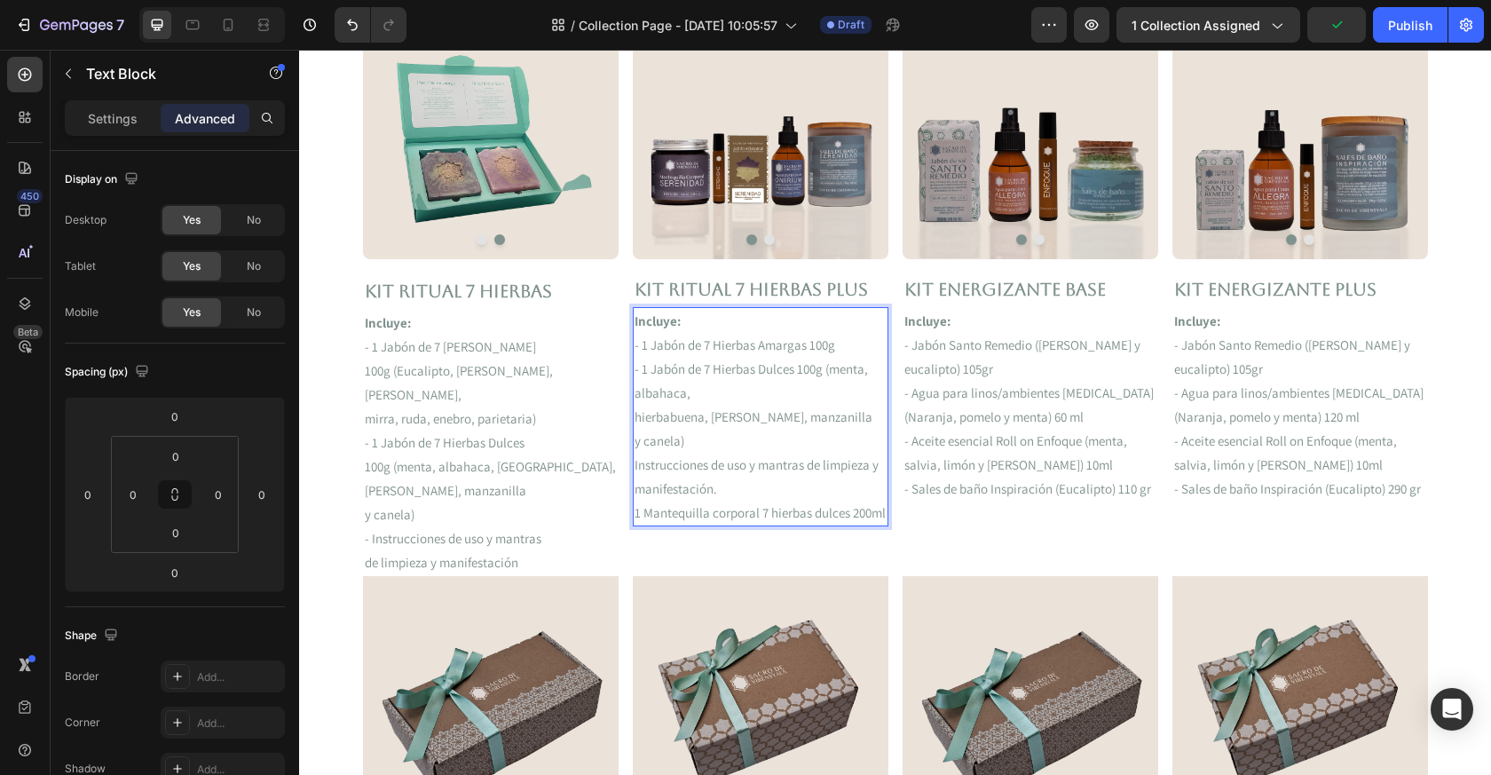
click at [820, 380] on p "- 1 Jabón de 7 Hierbas Dulces 100g (menta, albahaca," at bounding box center [761, 381] width 252 height 48
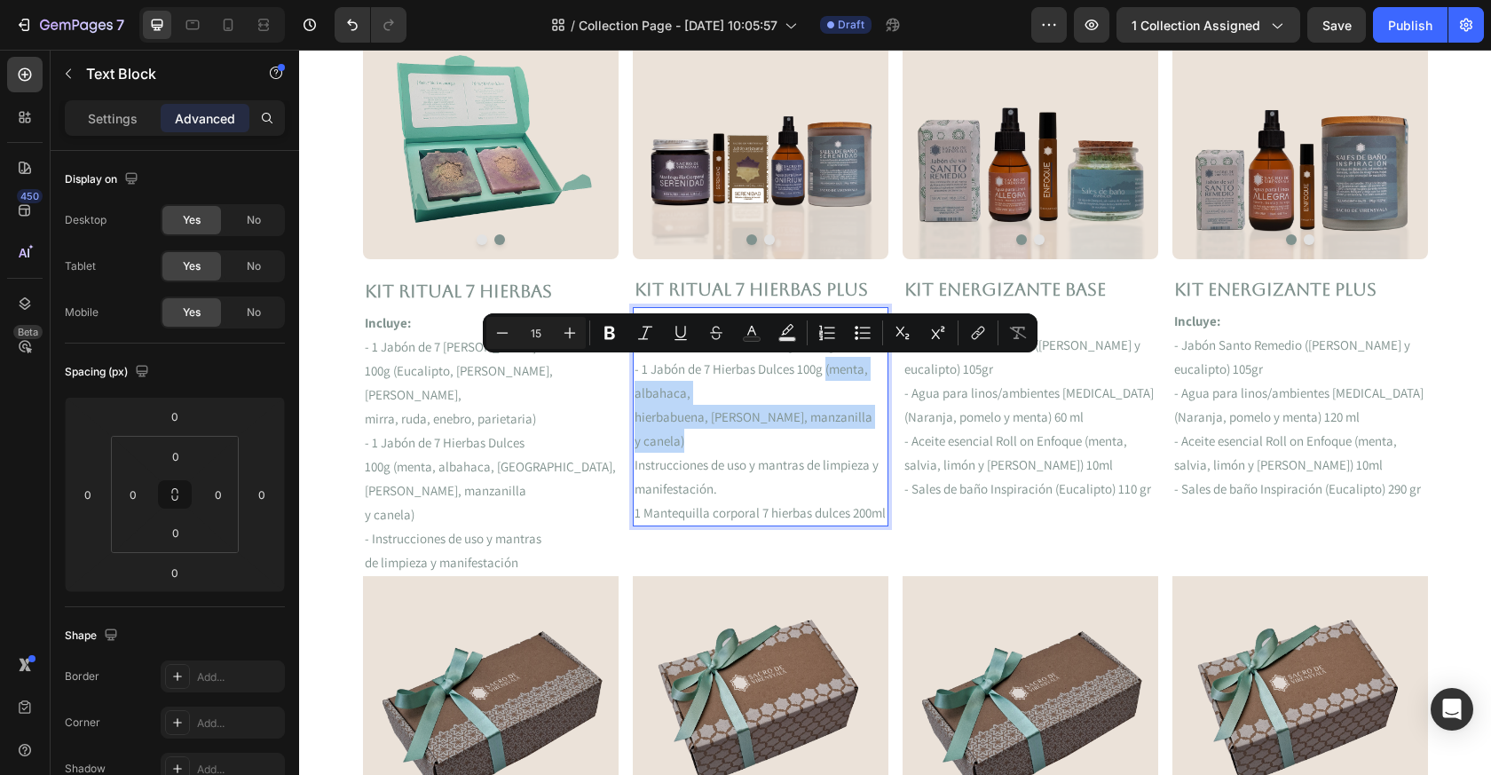
drag, startPoint x: 825, startPoint y: 365, endPoint x: 764, endPoint y: 439, distance: 95.9
click at [764, 441] on div "Incluye: - 1 Jabón de 7 Hierbas Amargas 100g - 1 Jabón de 7 Hierbas Dulces 100g…" at bounding box center [761, 416] width 256 height 219
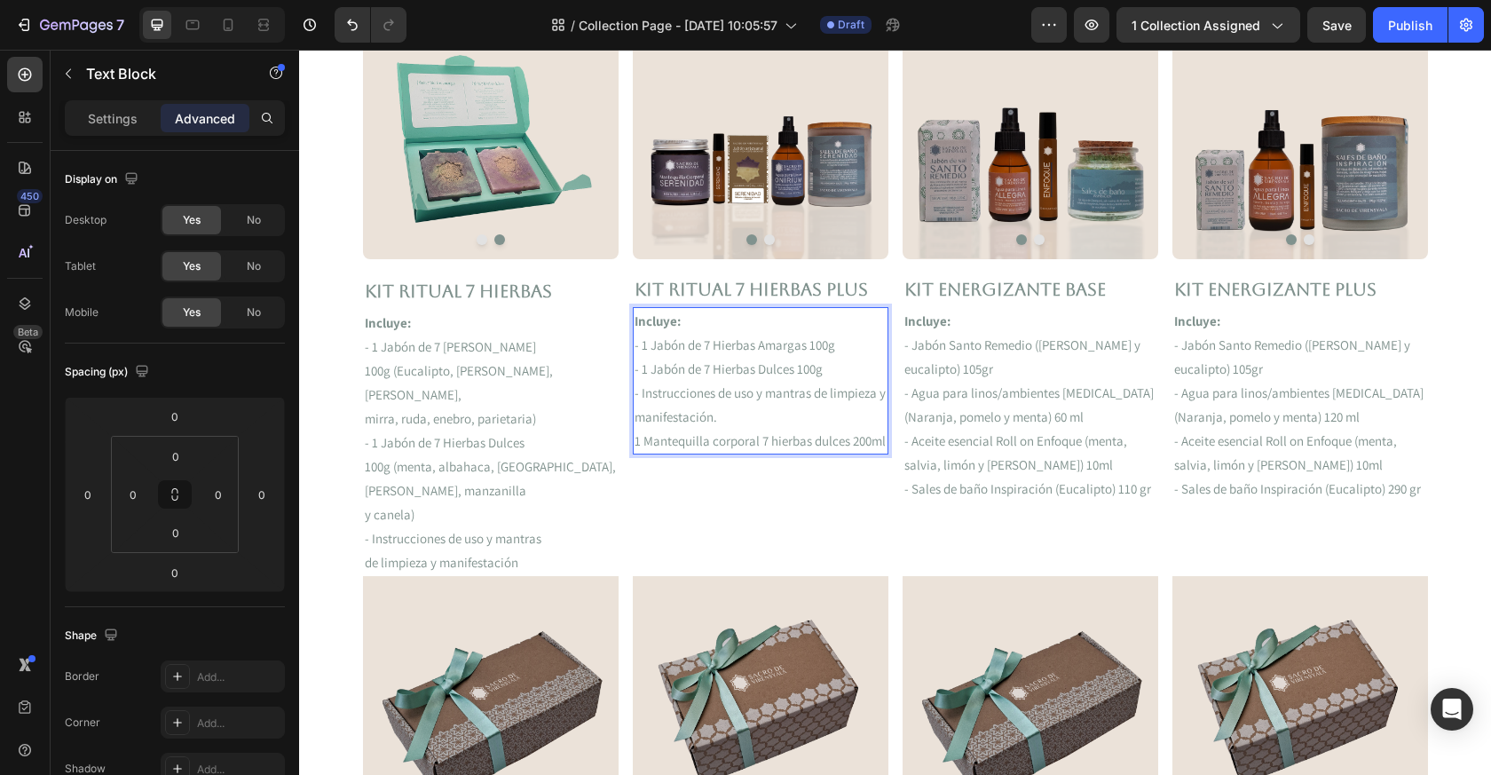
click at [635, 441] on p "1 Mantequilla corporal 7 hierbas dulces 200ml" at bounding box center [761, 441] width 252 height 24
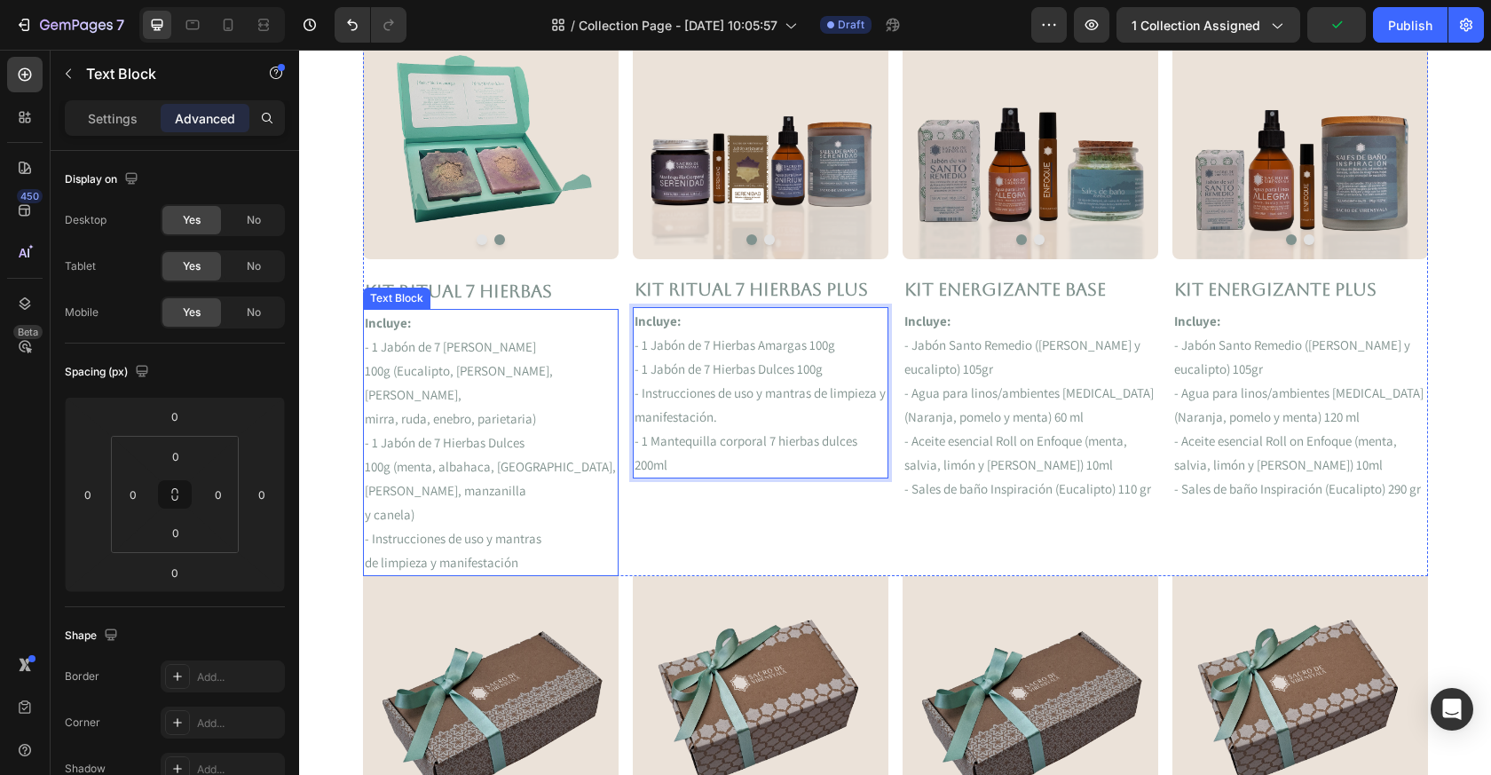
click at [463, 431] on p "- 1 Jabón de 7 Hierbas Dulces" at bounding box center [491, 443] width 252 height 24
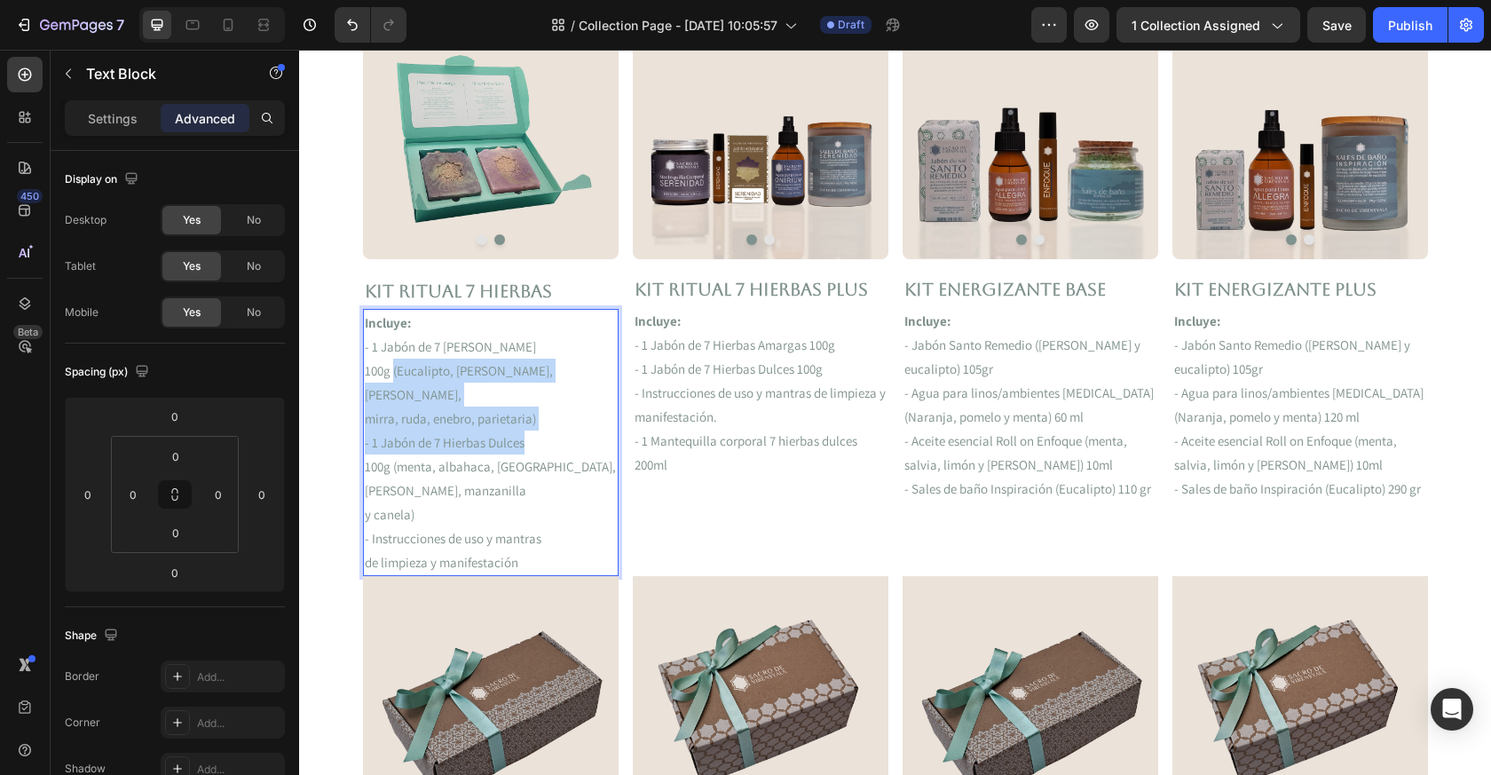
drag, startPoint x: 393, startPoint y: 370, endPoint x: 544, endPoint y: 404, distance: 154.6
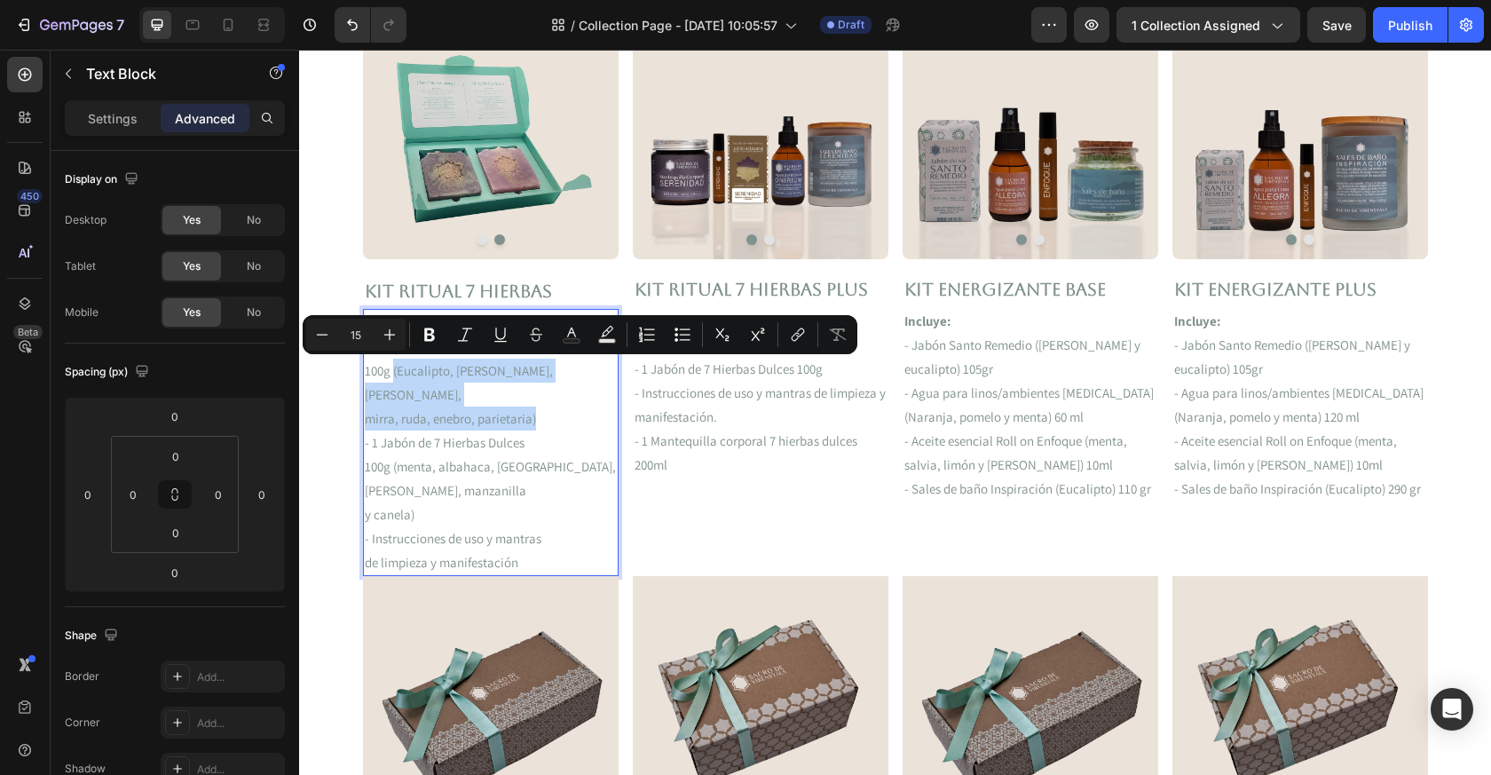
click at [543, 407] on p "mirra, ruda, enebro, parietaria)" at bounding box center [491, 419] width 252 height 24
click at [539, 407] on p "mirra, ruda, enebro, parietaria)" at bounding box center [491, 419] width 252 height 24
drag, startPoint x: 540, startPoint y: 398, endPoint x: 395, endPoint y: 370, distance: 147.3
click at [395, 370] on div "Incluye: - 1 Jabón de 7 Hierbas Amargas 100g (Eucalipto, [PERSON_NAME], [PERSON…" at bounding box center [491, 442] width 256 height 267
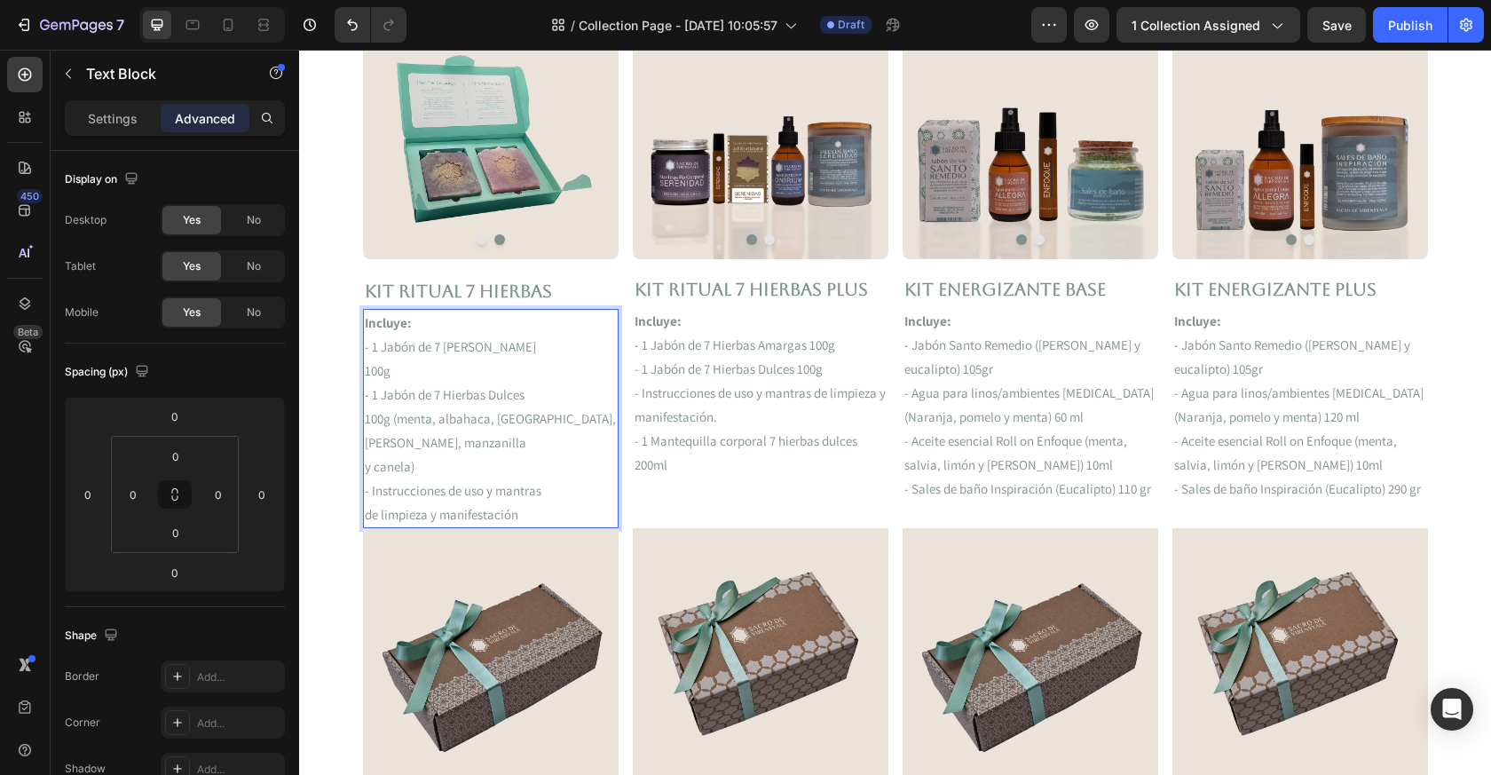
click at [461, 391] on p "- 1 Jabón de 7 Hierbas Dulces" at bounding box center [491, 395] width 252 height 24
click at [752, 342] on p "- 1 Jabón de 7 Hierbas Amargas 100g" at bounding box center [761, 345] width 252 height 24
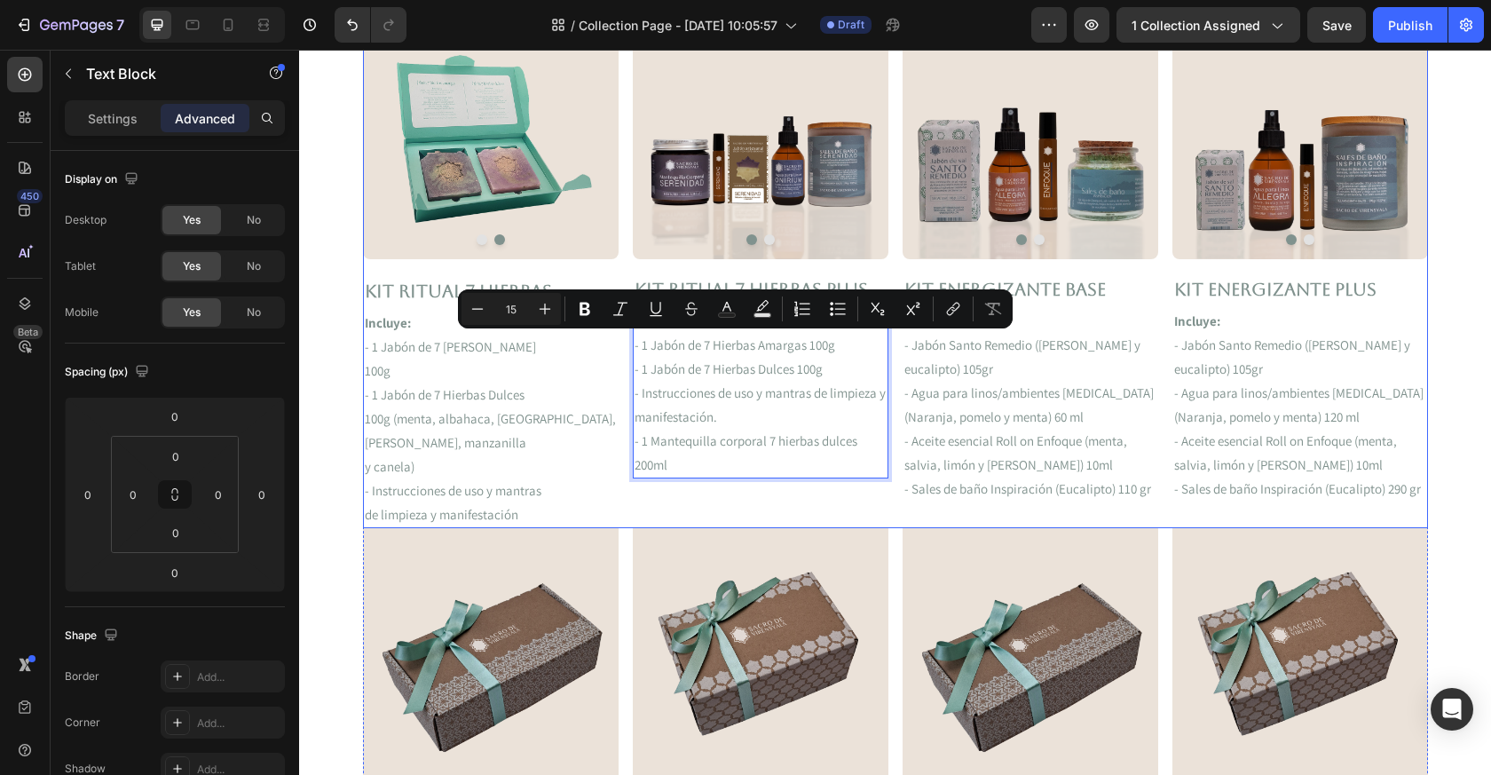
drag, startPoint x: 854, startPoint y: 345, endPoint x: 625, endPoint y: 339, distance: 229.1
click at [625, 339] on div "Image Image Carousel Kit RITUAL 7 HIERBAS Text Block Incluye: - 1 Jabón de 7 Hi…" at bounding box center [895, 266] width 1065 height 524
copy p "- 1 Jabón de 7 Hierbas Amargas 100g"
click at [519, 347] on p "- 1 Jabón de 7 [PERSON_NAME]" at bounding box center [491, 347] width 252 height 24
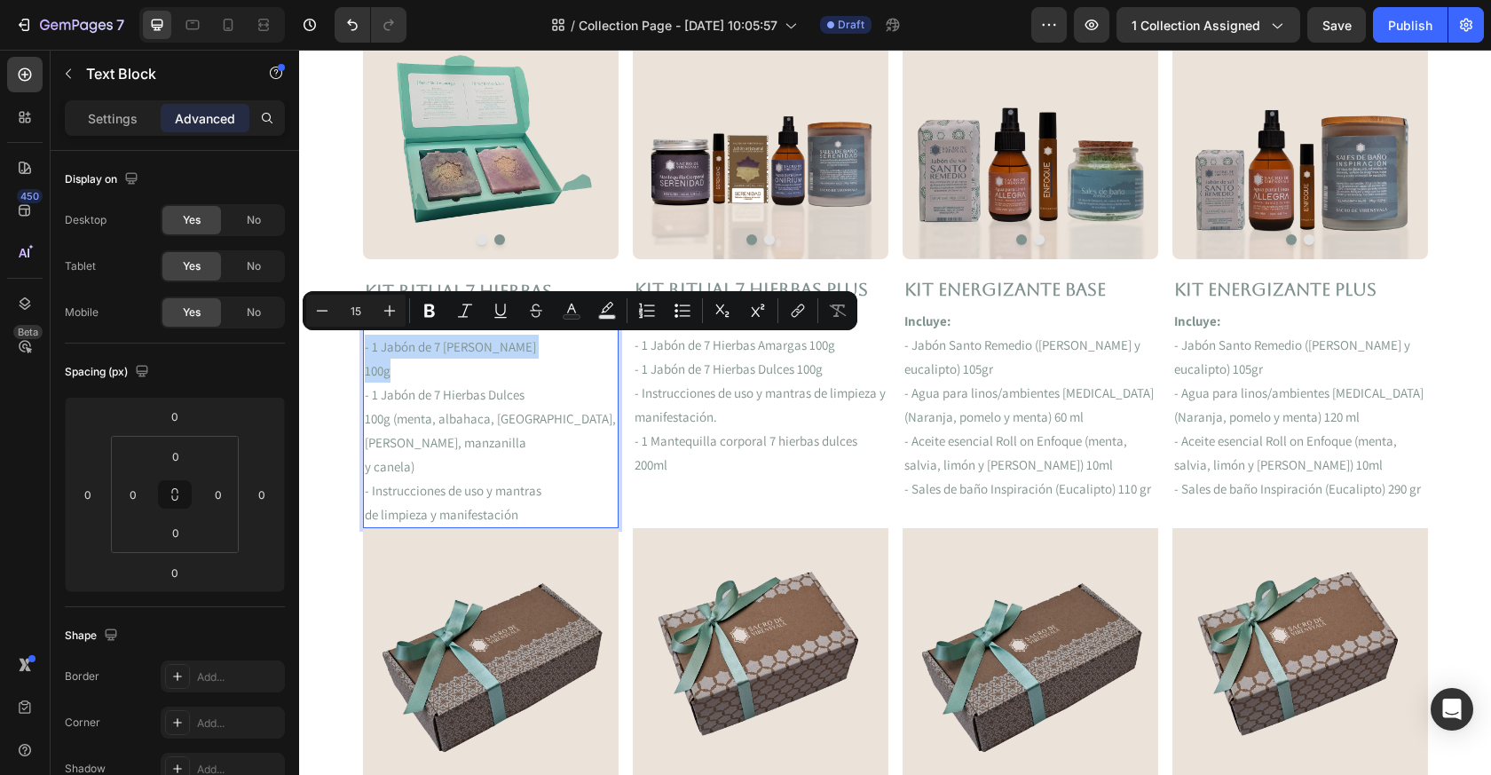
drag, startPoint x: 425, startPoint y: 366, endPoint x: 360, endPoint y: 344, distance: 69.1
click at [360, 344] on section "FREE Shipping On All U.S. Orders Over $150 Text block 5000+ Text block Icon Ico…" at bounding box center [896, 441] width 1094 height 2903
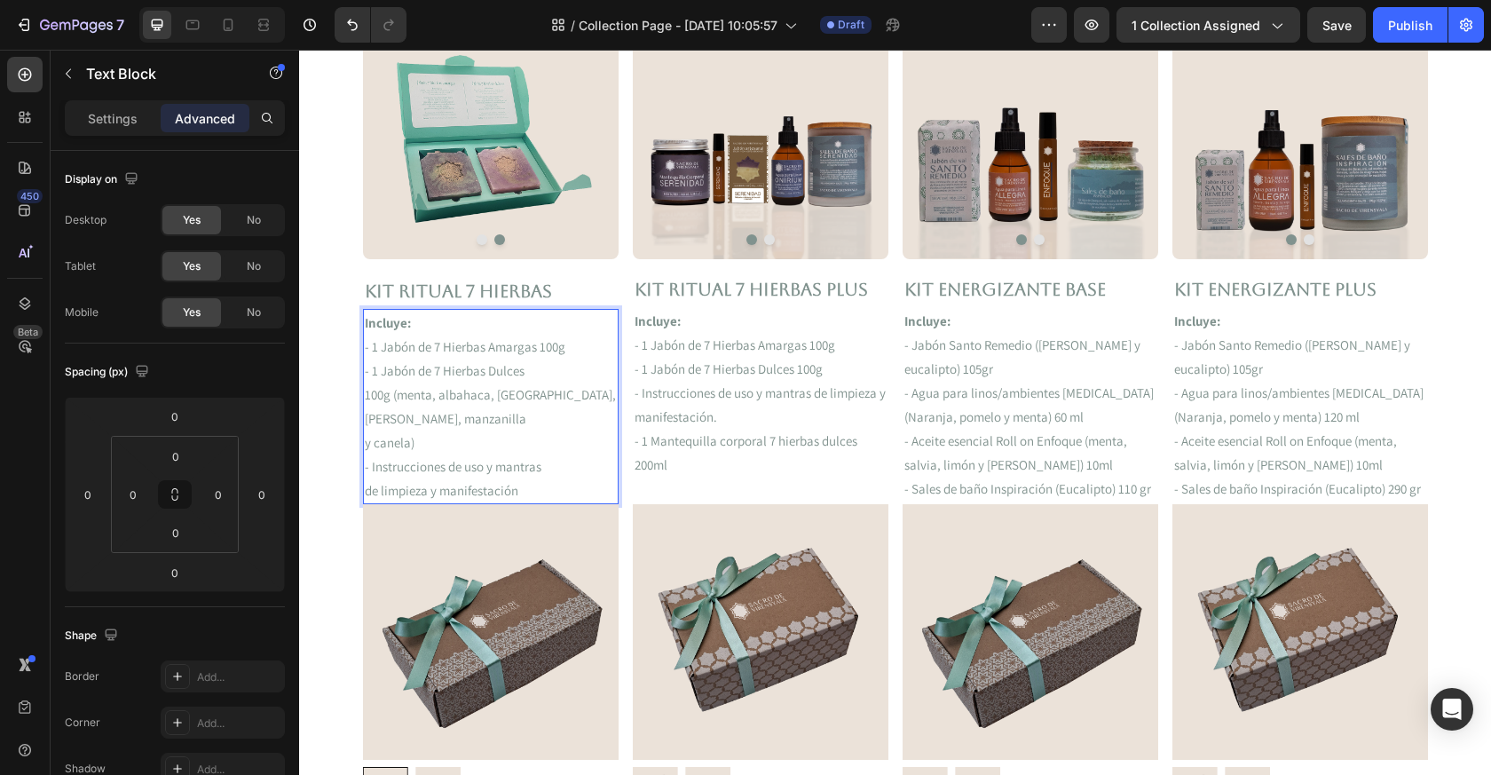
click at [478, 352] on p "- 1 Jabón de 7 Hierbas Amargas 100g" at bounding box center [491, 347] width 252 height 24
click at [521, 366] on p "- 1 Jabón de 7 Hierbas Dulces" at bounding box center [491, 371] width 252 height 24
click at [527, 373] on p "- 1 Jabón de 7 Hierbas Dulces" at bounding box center [491, 371] width 252 height 24
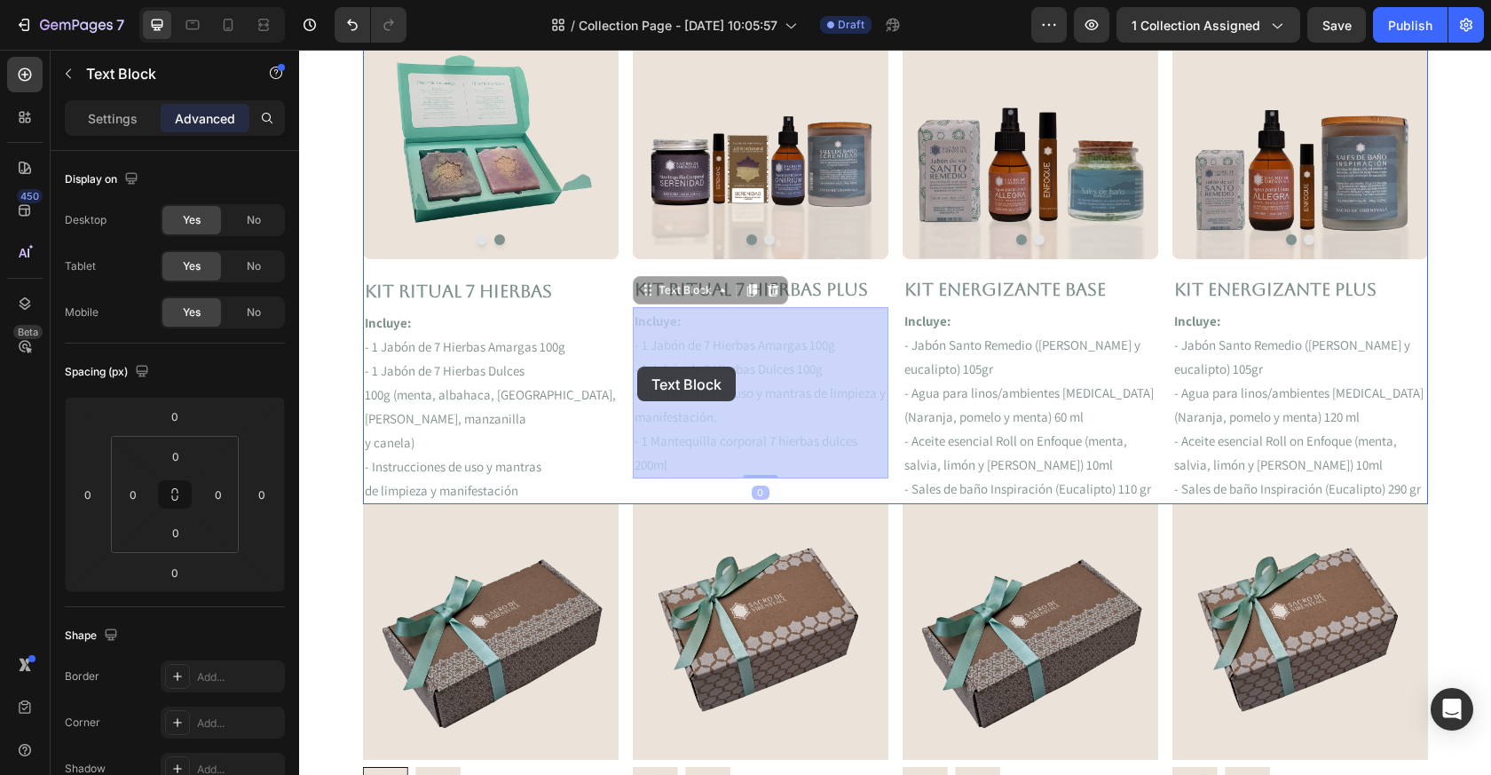
drag, startPoint x: 843, startPoint y: 368, endPoint x: 635, endPoint y: 367, distance: 208.6
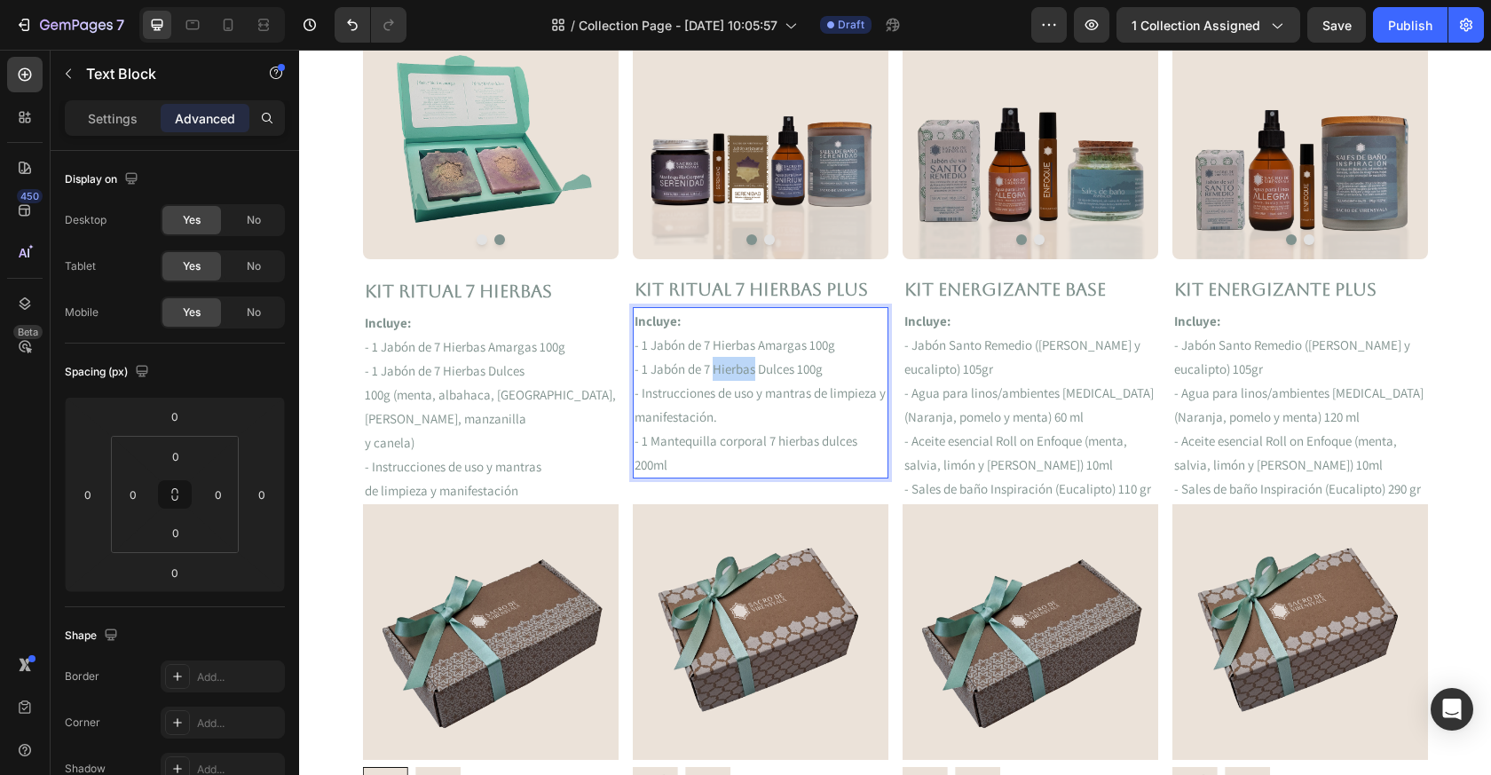
click at [716, 375] on p "- 1 Jabón de 7 Hierbas Dulces 100g" at bounding box center [761, 369] width 252 height 24
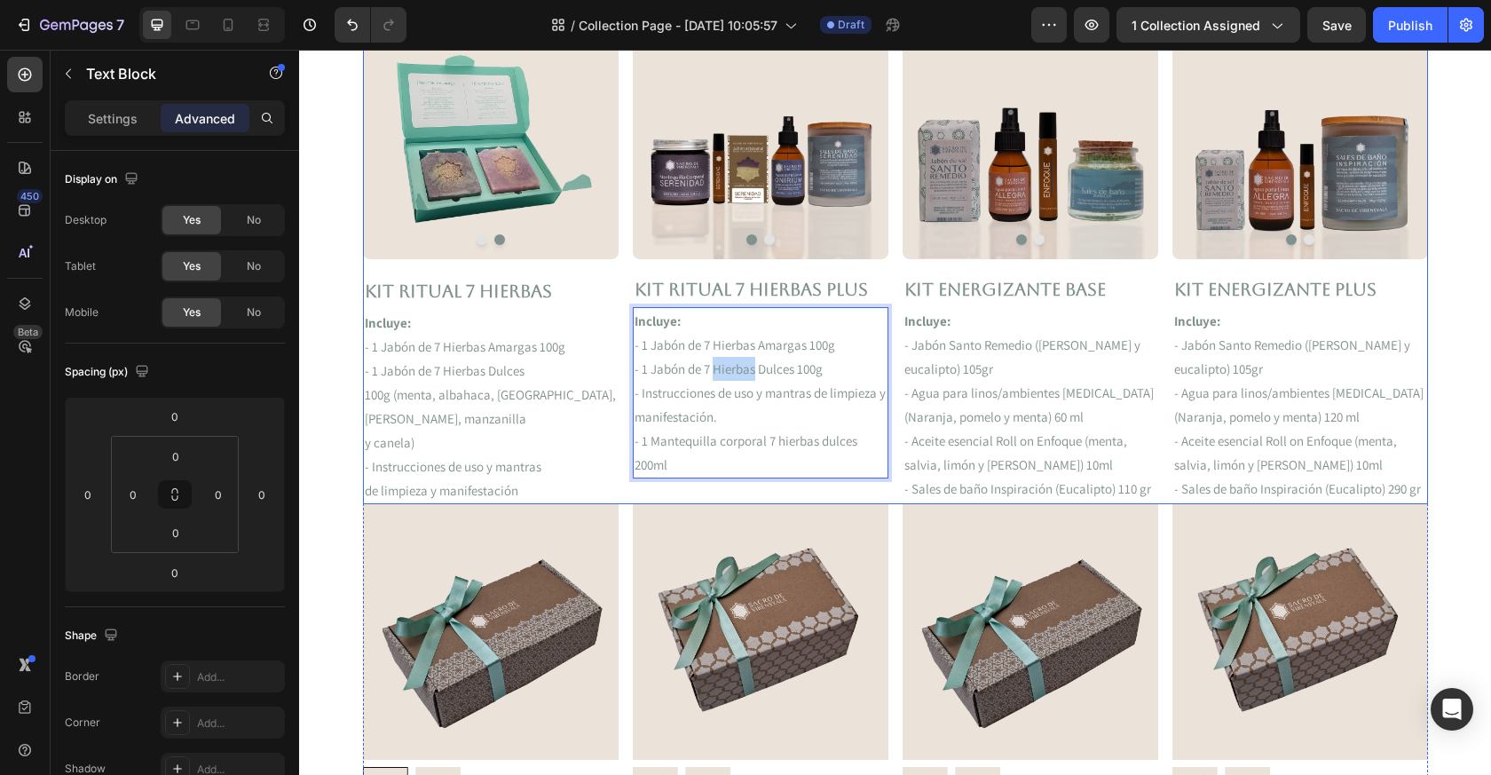
drag, startPoint x: 853, startPoint y: 371, endPoint x: 625, endPoint y: 371, distance: 228.2
click at [625, 371] on div "Image Image Carousel Kit RITUAL 7 HIERBAS Text Block Incluye: - 1 Jabón de 7 Hi…" at bounding box center [895, 254] width 1065 height 500
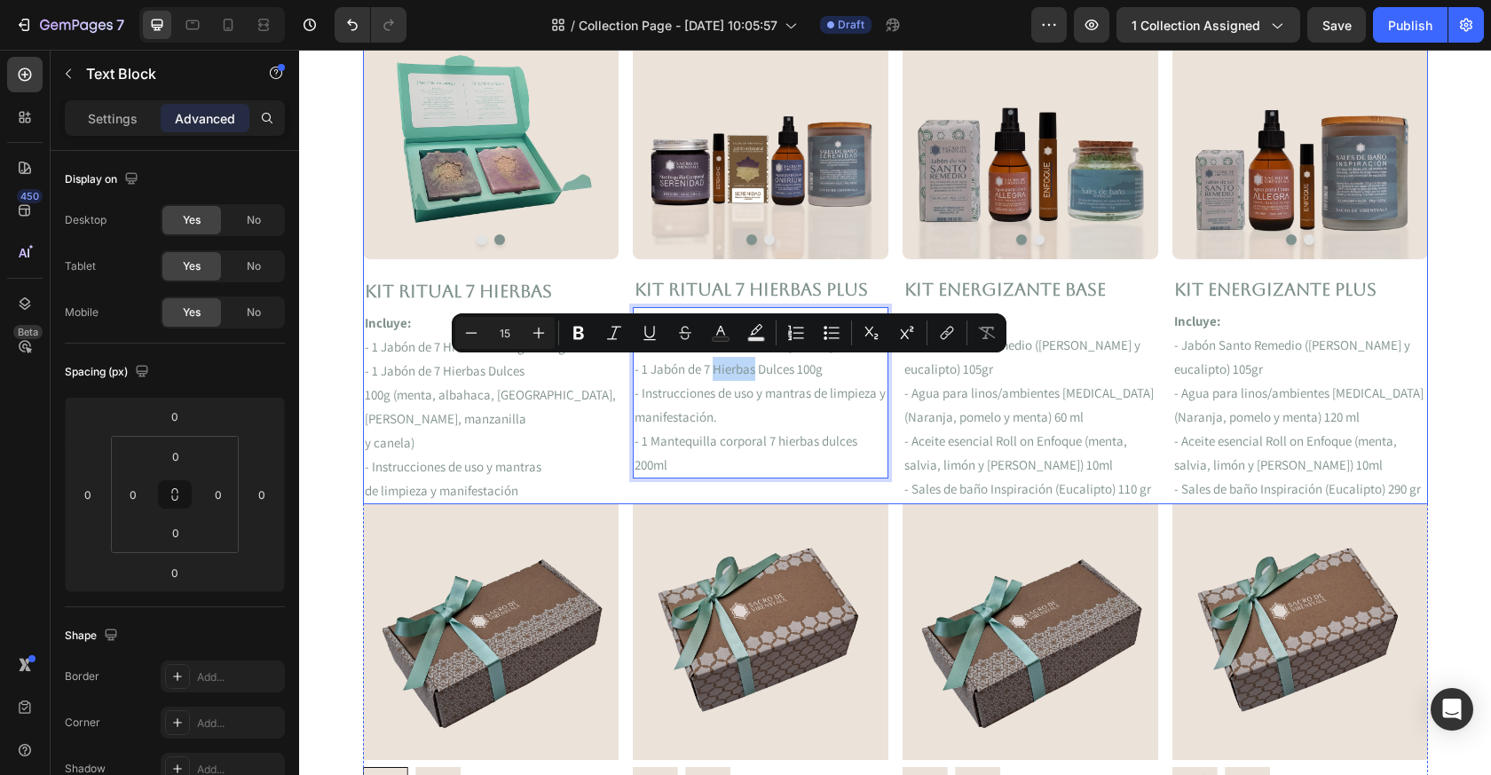
copy p "- 1 Jabón de 7 Hierbas Dulces 100g"
click at [385, 395] on p "100g (menta, albahaca, [GEOGRAPHIC_DATA]," at bounding box center [491, 395] width 252 height 24
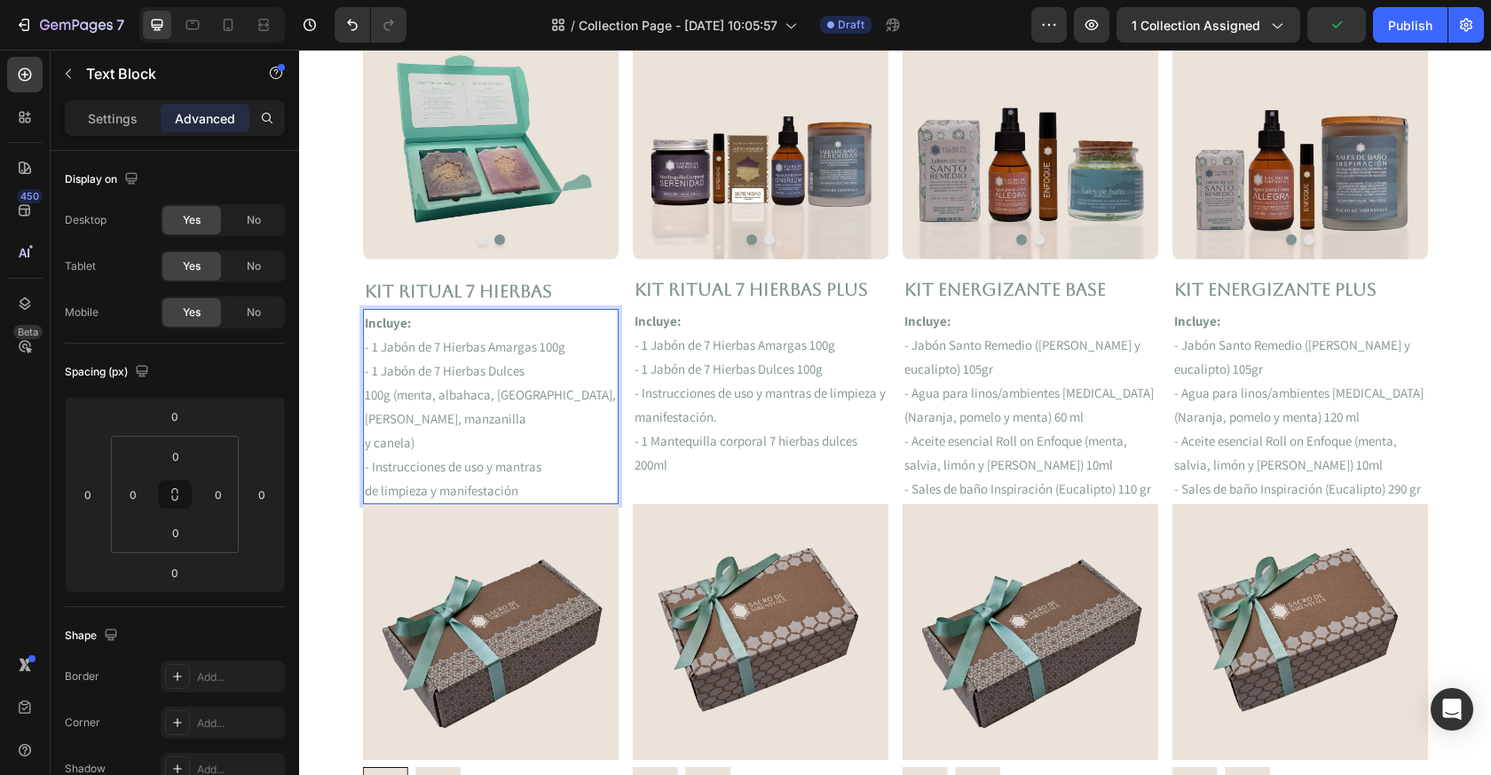
click at [459, 397] on p "100g (menta, albahaca, [GEOGRAPHIC_DATA]," at bounding box center [491, 395] width 252 height 24
click at [460, 398] on p "100g (menta, albahaca, [GEOGRAPHIC_DATA]," at bounding box center [491, 395] width 252 height 24
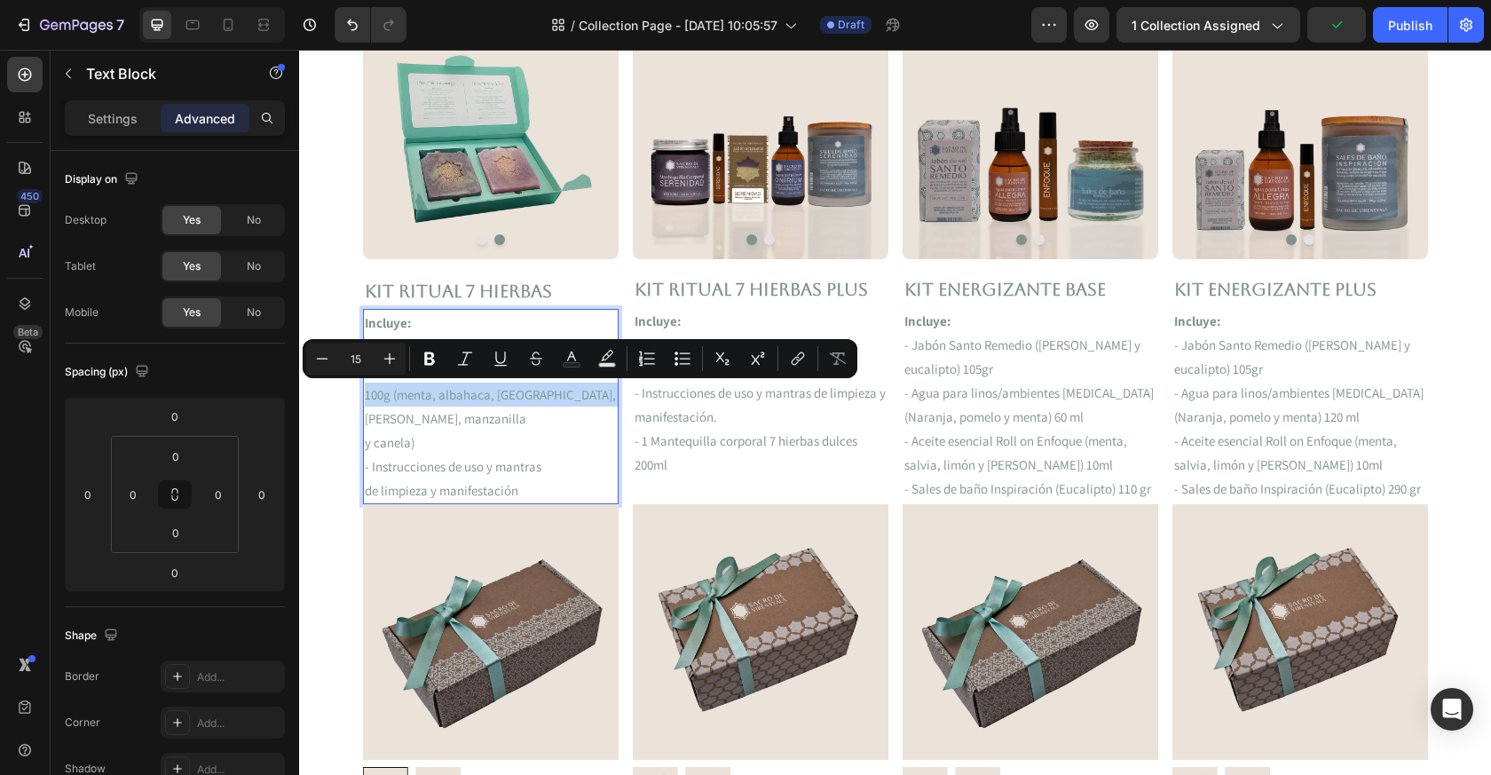
click at [570, 399] on p "100g (menta, albahaca, [GEOGRAPHIC_DATA]," at bounding box center [491, 395] width 252 height 24
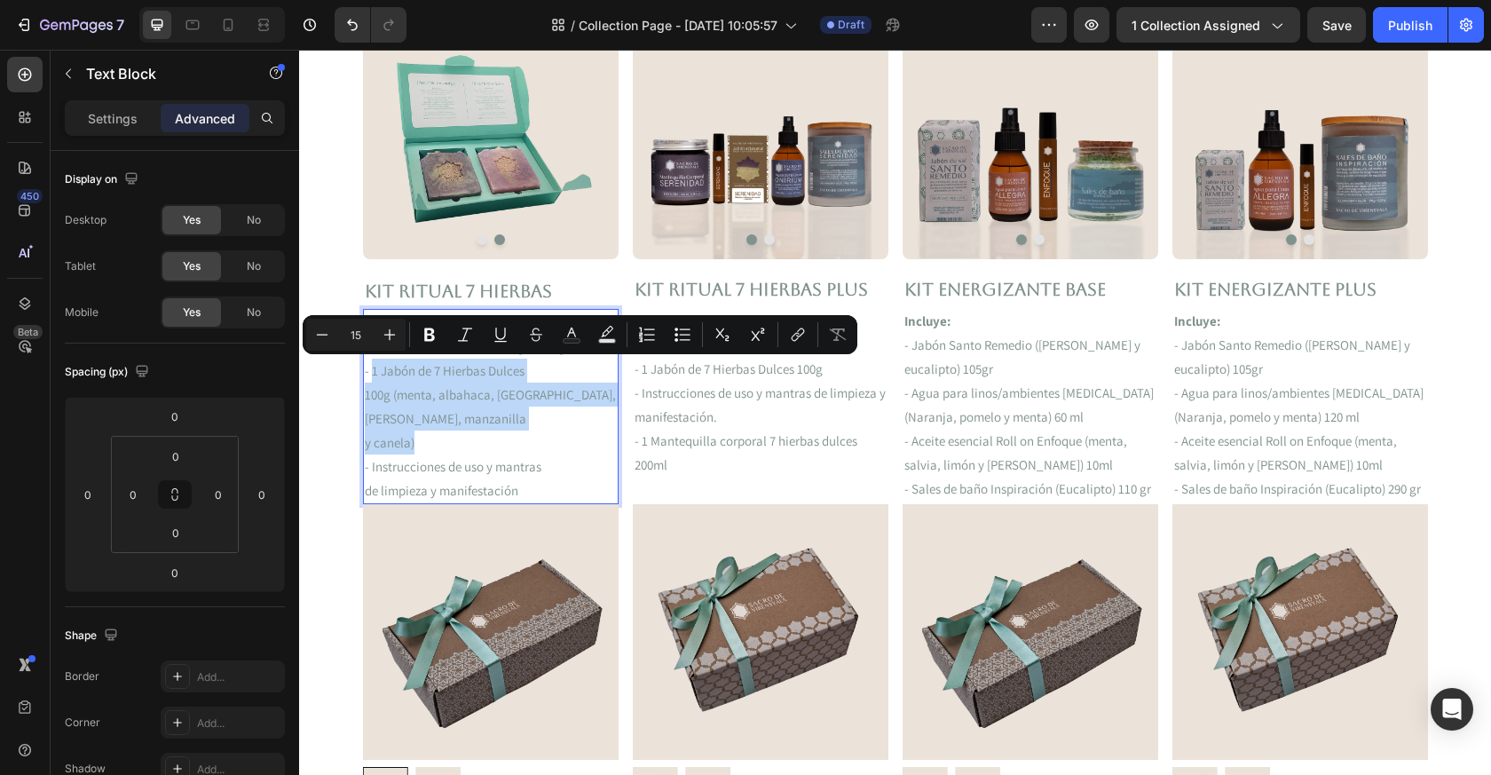
drag, startPoint x: 414, startPoint y: 443, endPoint x: 371, endPoint y: 372, distance: 82.8
click at [371, 372] on div "Incluye: - 1 Jabón de 7 Hierbas Amargas 100g - 1 Jabón de 7 Hierbas Dulces 100g…" at bounding box center [491, 406] width 256 height 195
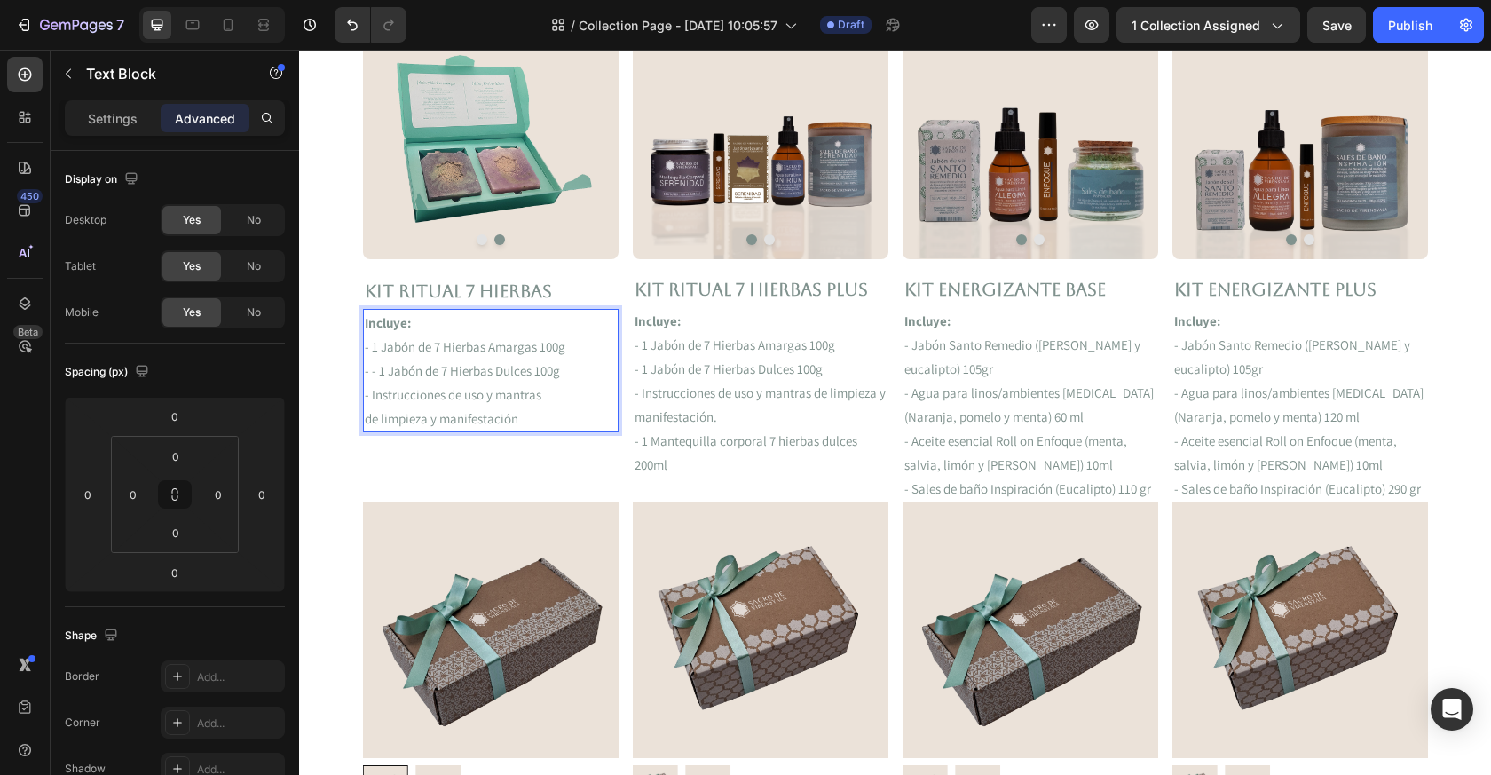
click at [376, 377] on p "- - 1 Jabón de 7 Hierbas Dulces 100g" at bounding box center [491, 371] width 252 height 24
click at [524, 419] on p "de limpieza y manifestación" at bounding box center [491, 419] width 252 height 24
click at [695, 418] on p "manifestación." at bounding box center [761, 417] width 252 height 24
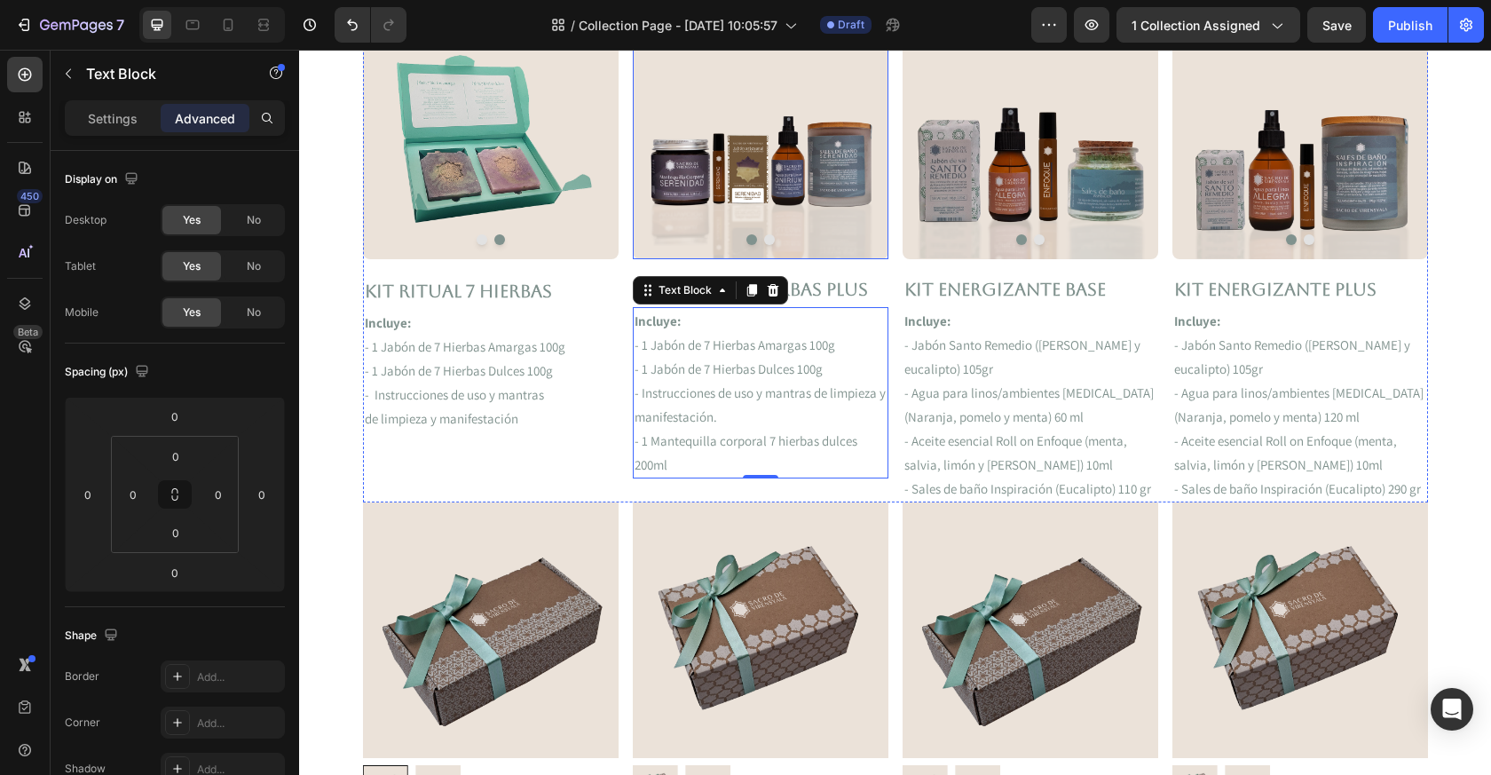
click at [771, 239] on button "Dot" at bounding box center [769, 239] width 11 height 11
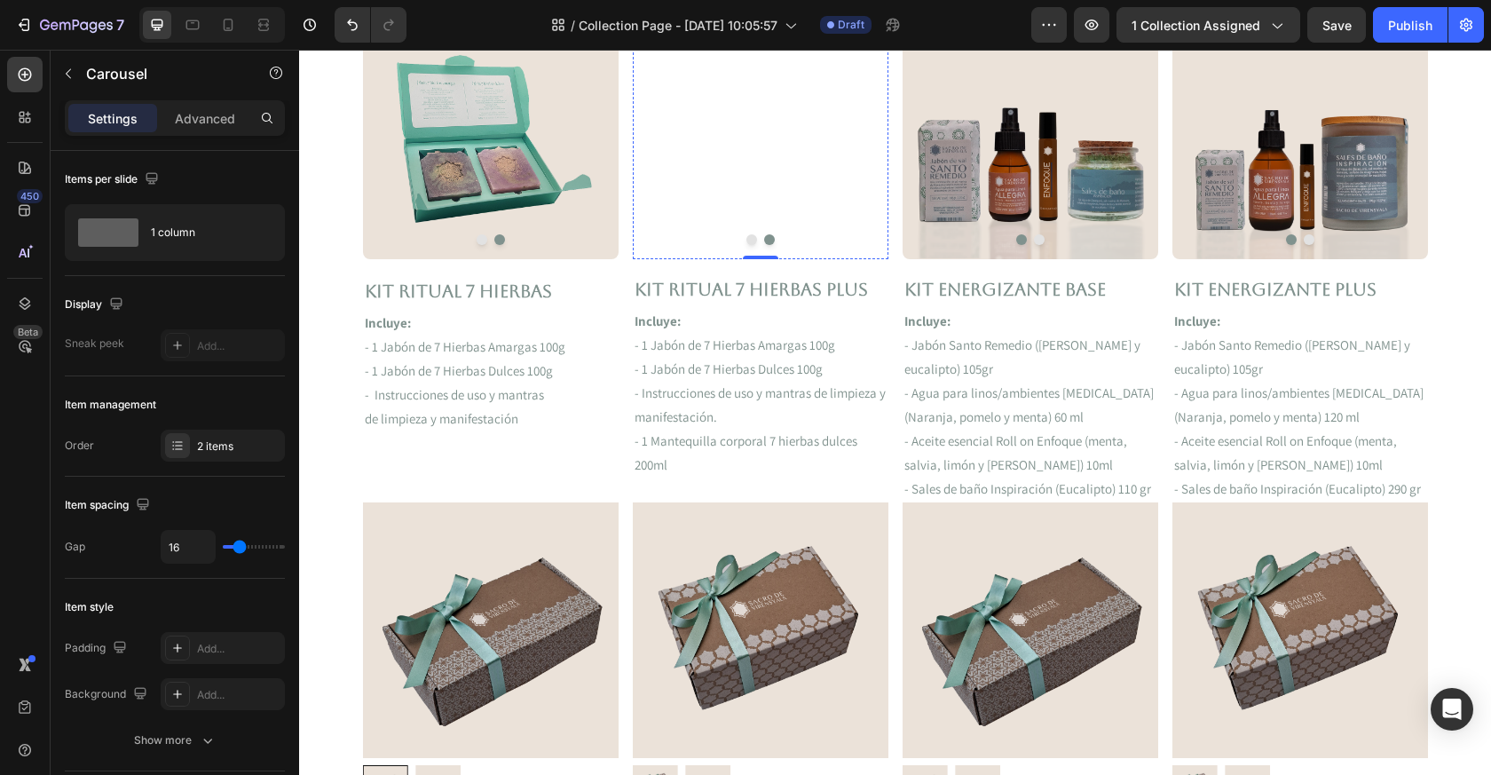
click at [755, 4] on img at bounding box center [761, 4] width 256 height 0
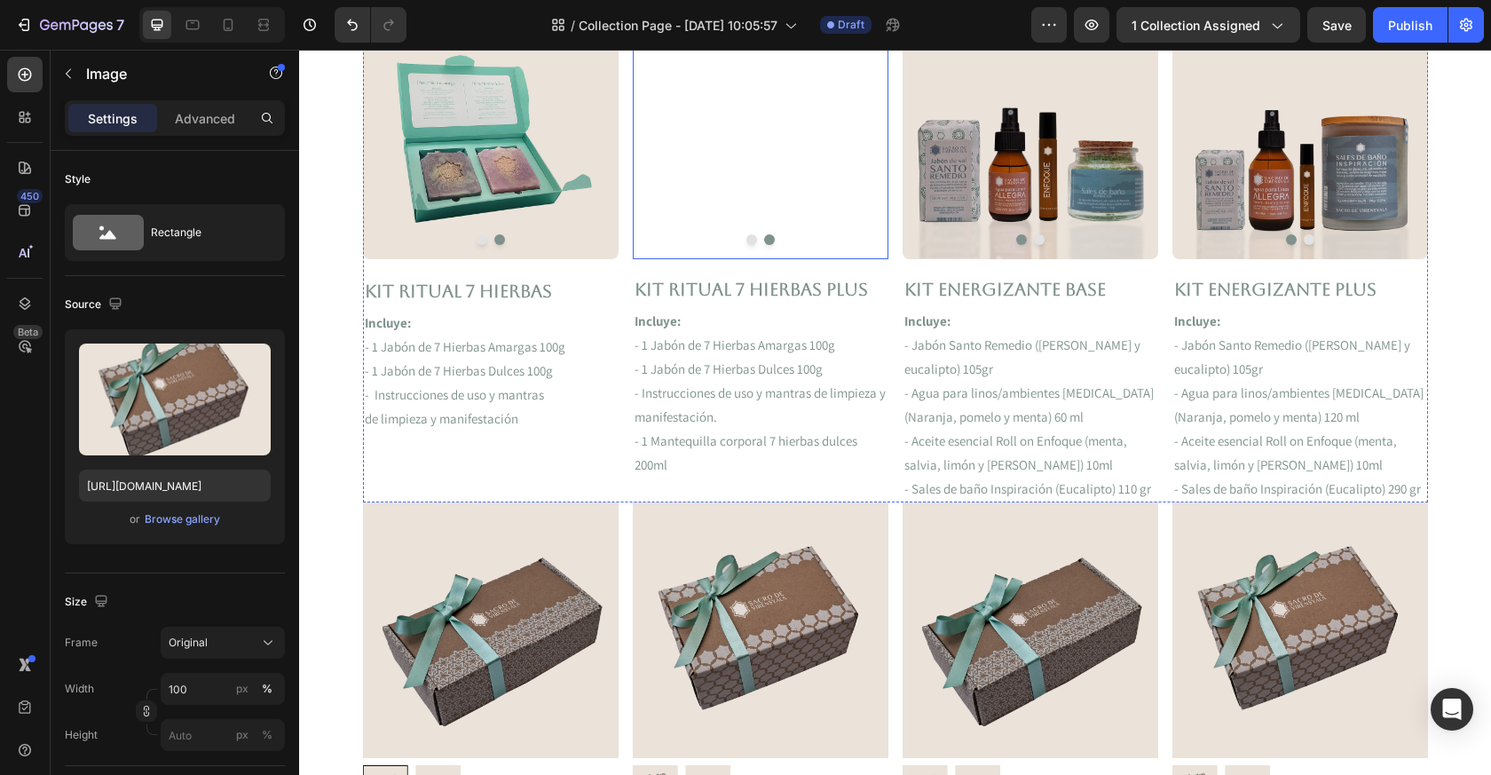
click at [751, 243] on button "Dot" at bounding box center [752, 239] width 11 height 11
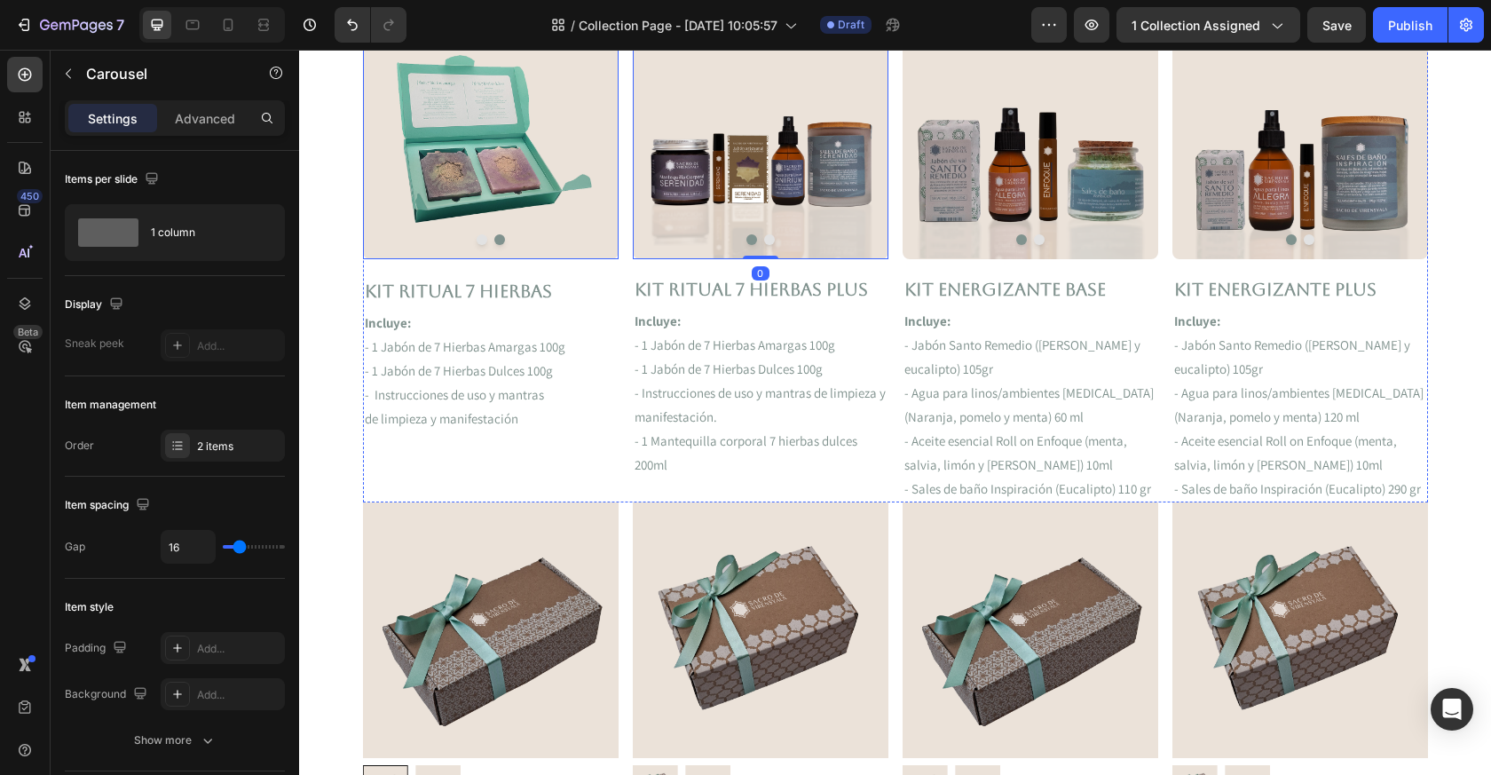
click at [480, 236] on button "Dot" at bounding box center [482, 239] width 11 height 11
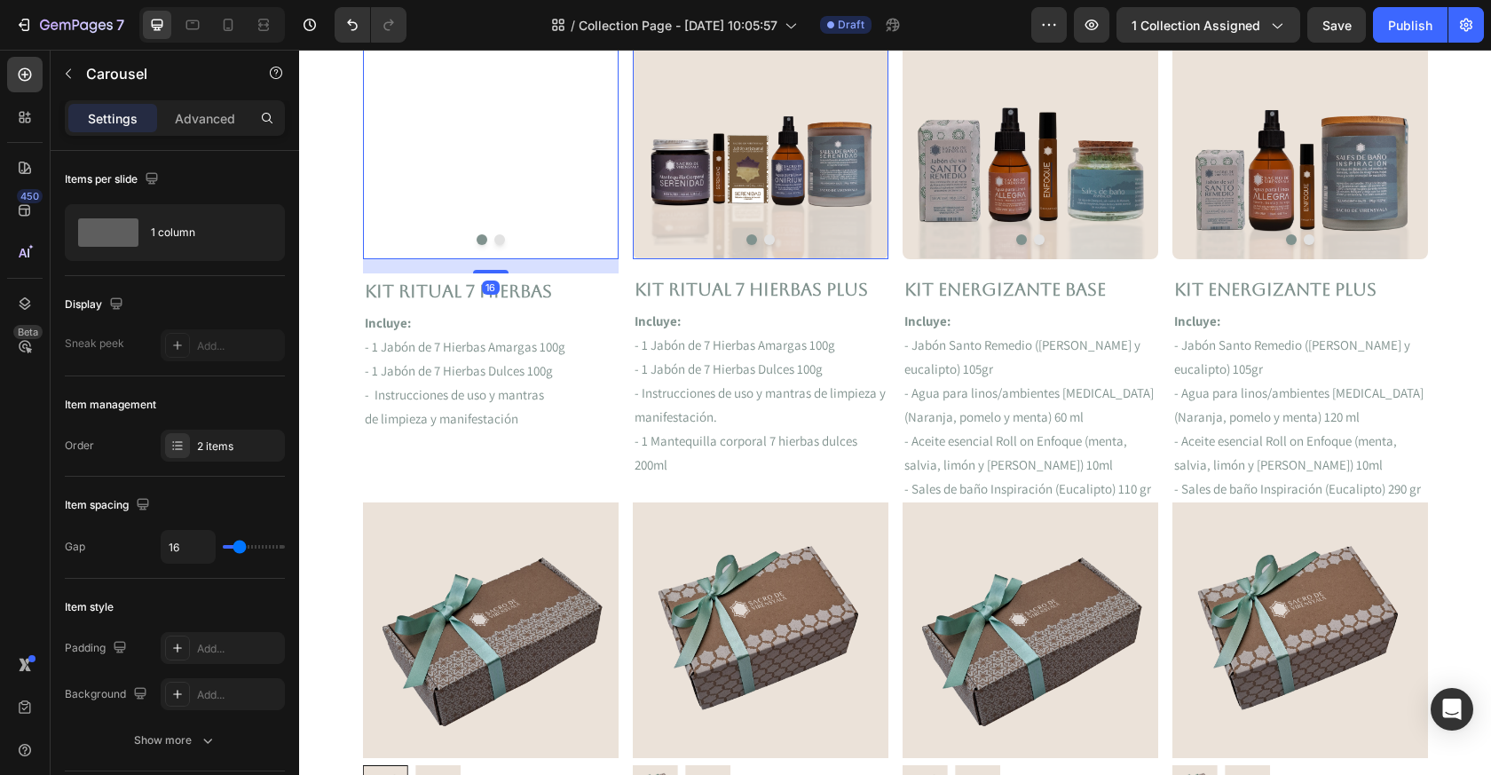
click at [753, 199] on img at bounding box center [761, 131] width 256 height 255
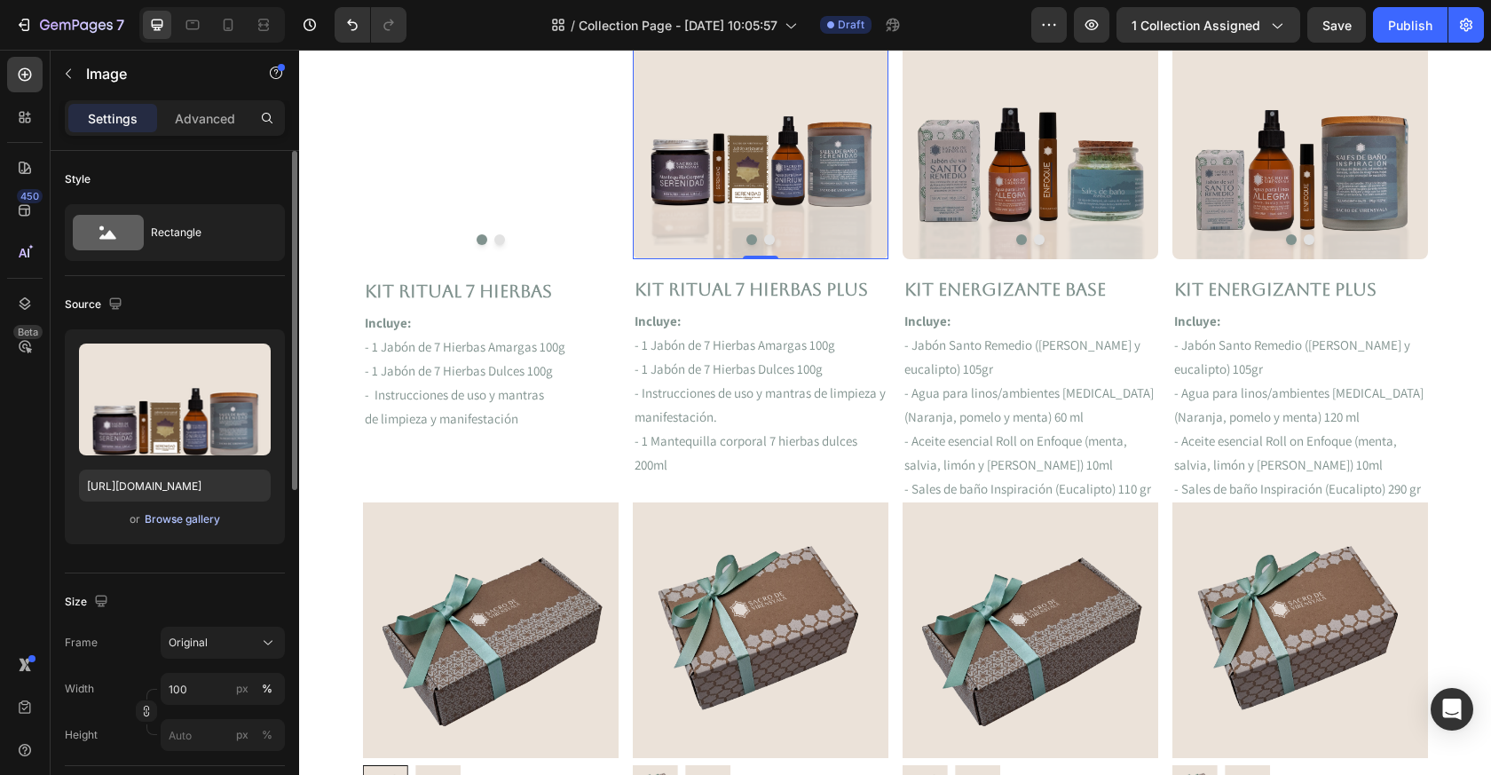
click at [168, 519] on div "Browse gallery" at bounding box center [182, 519] width 75 height 16
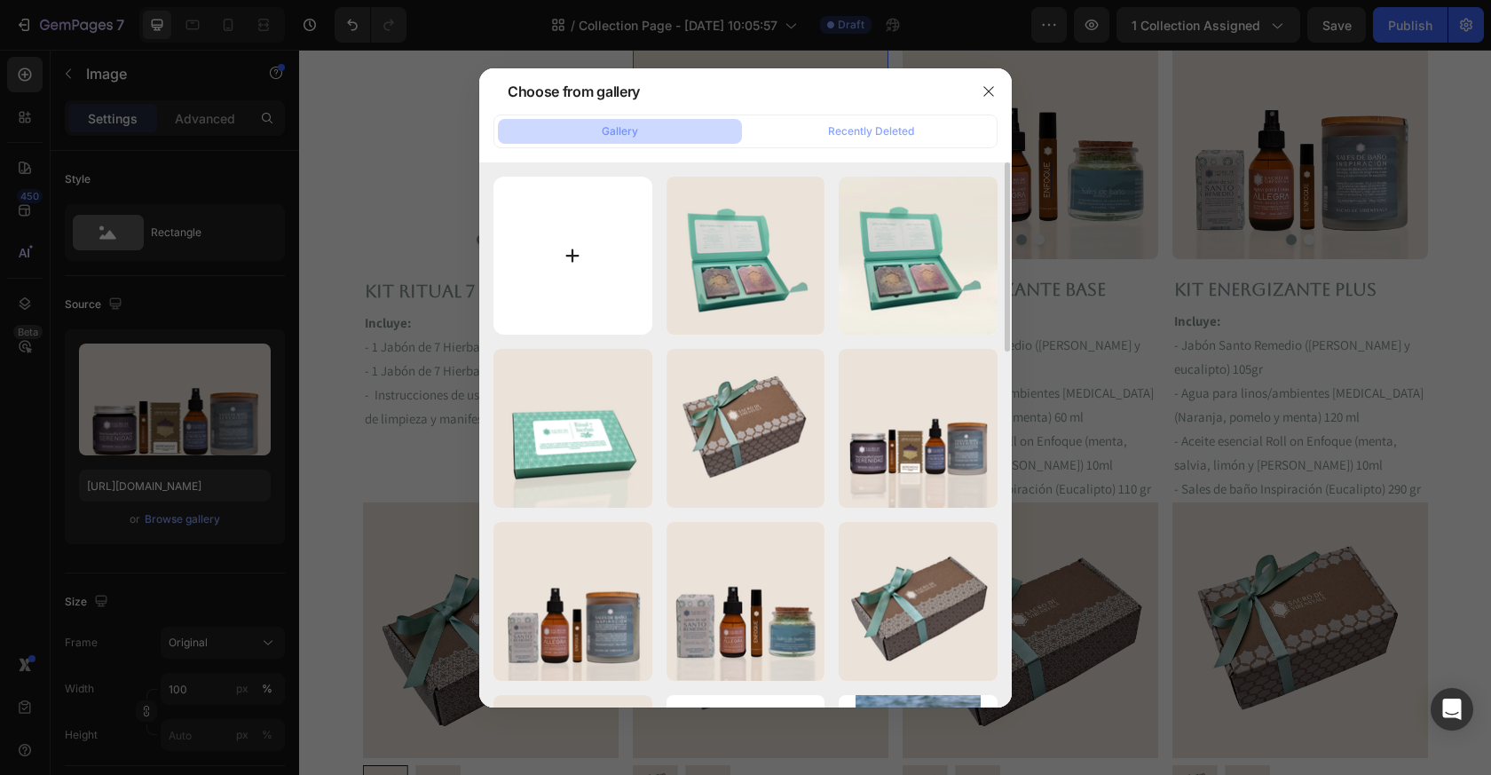
click at [588, 306] on input "file" at bounding box center [573, 256] width 159 height 159
type input "C:\fakepath\7hierbasPlus2.png"
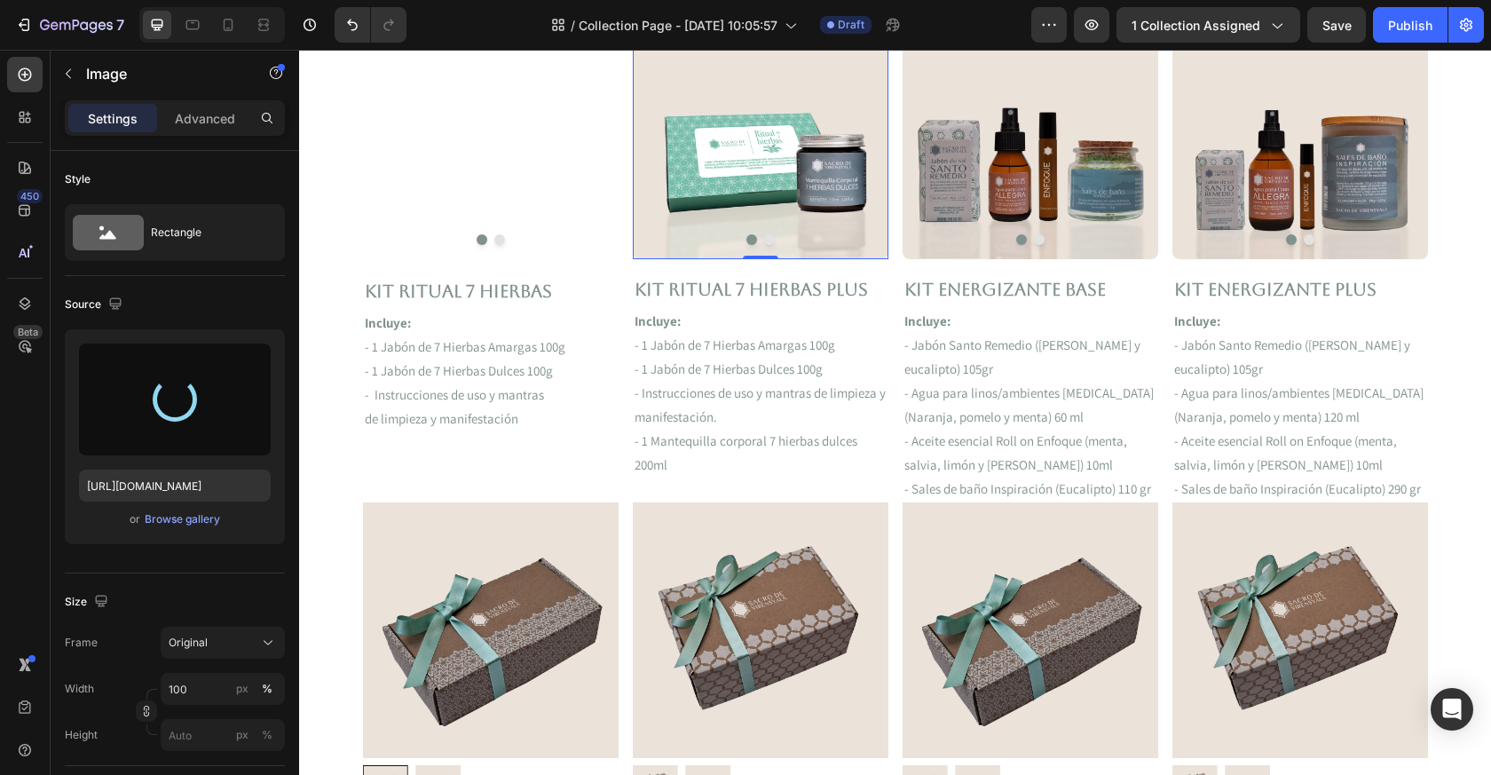
type input "[URL][DOMAIN_NAME]"
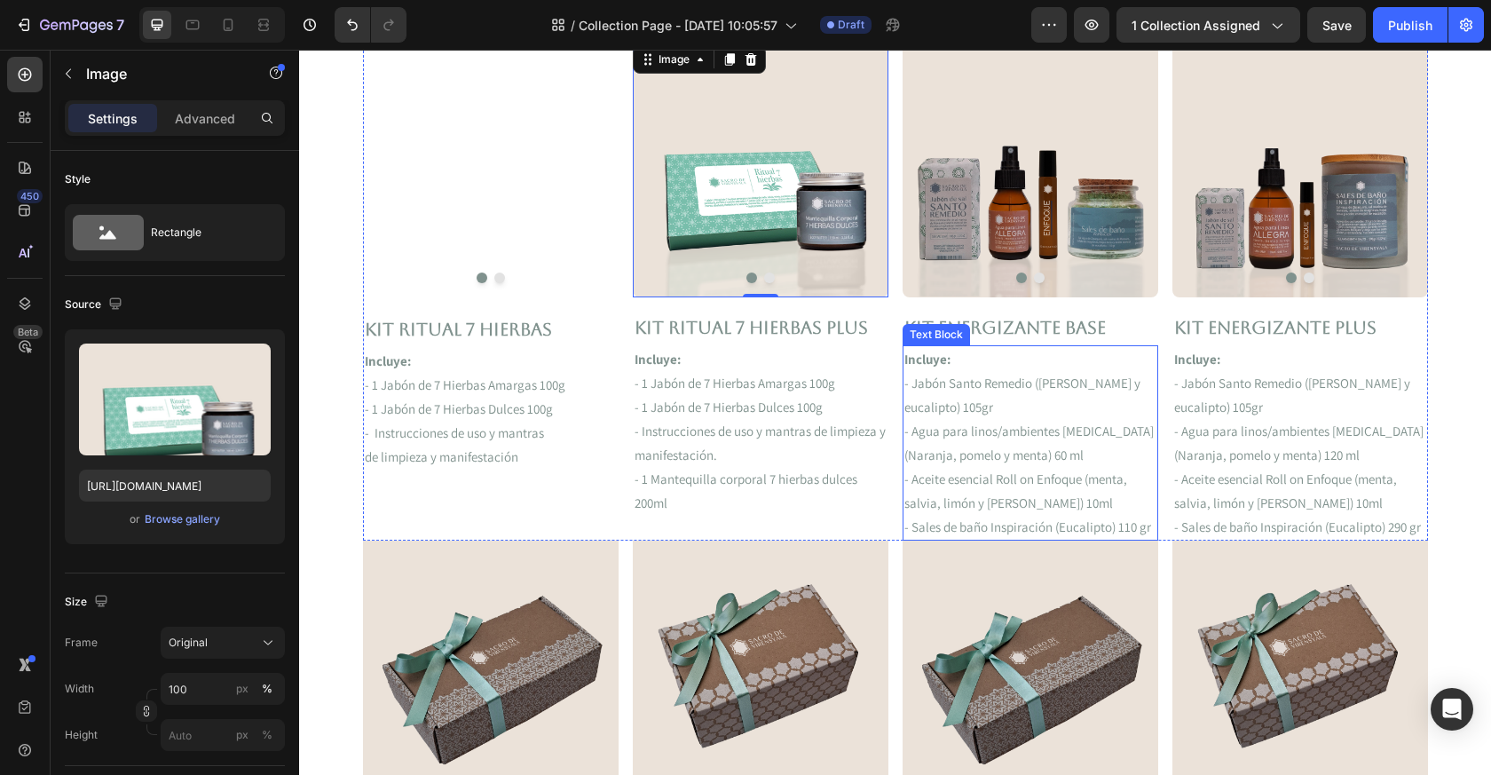
scroll to position [937, 0]
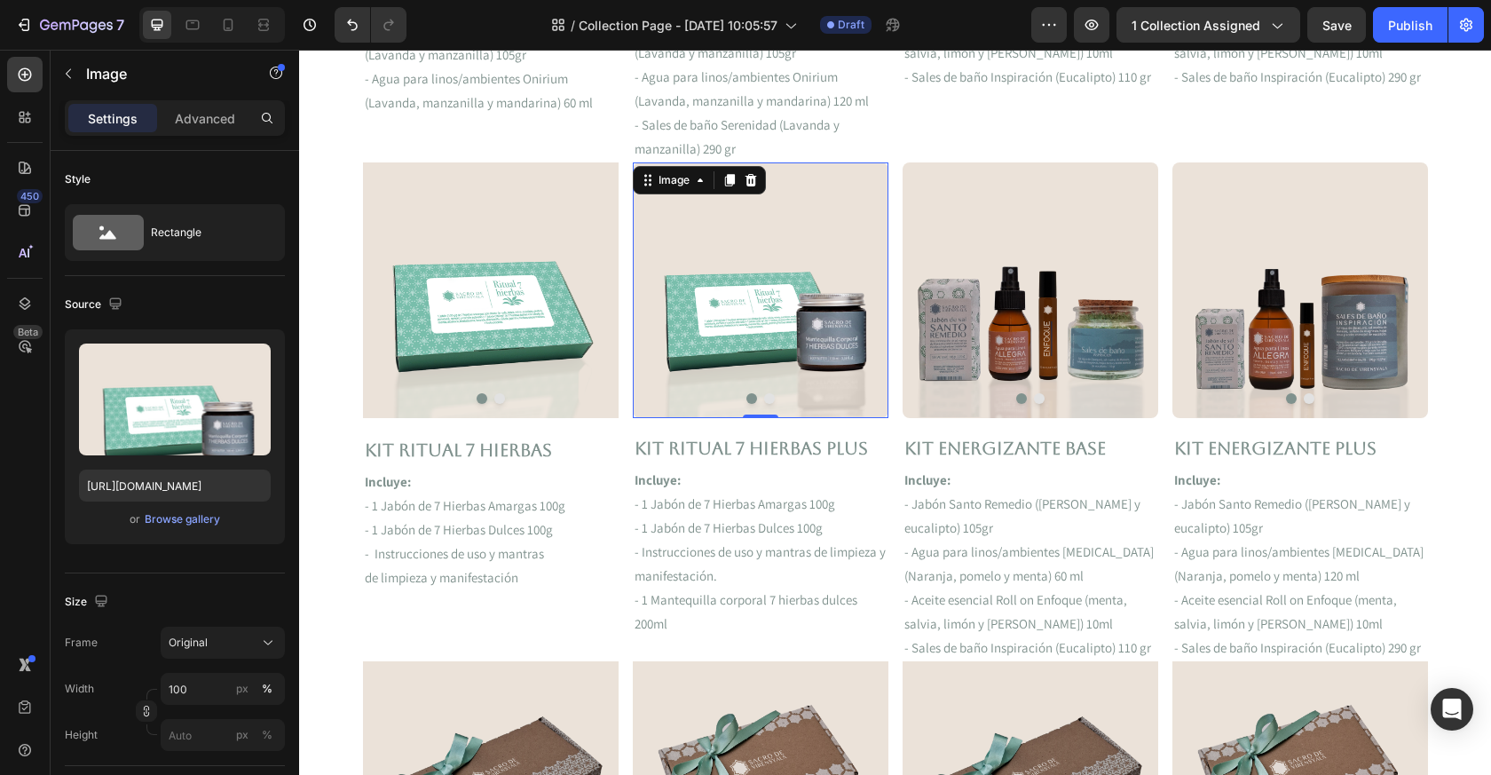
click at [772, 395] on button "Dot" at bounding box center [769, 398] width 11 height 11
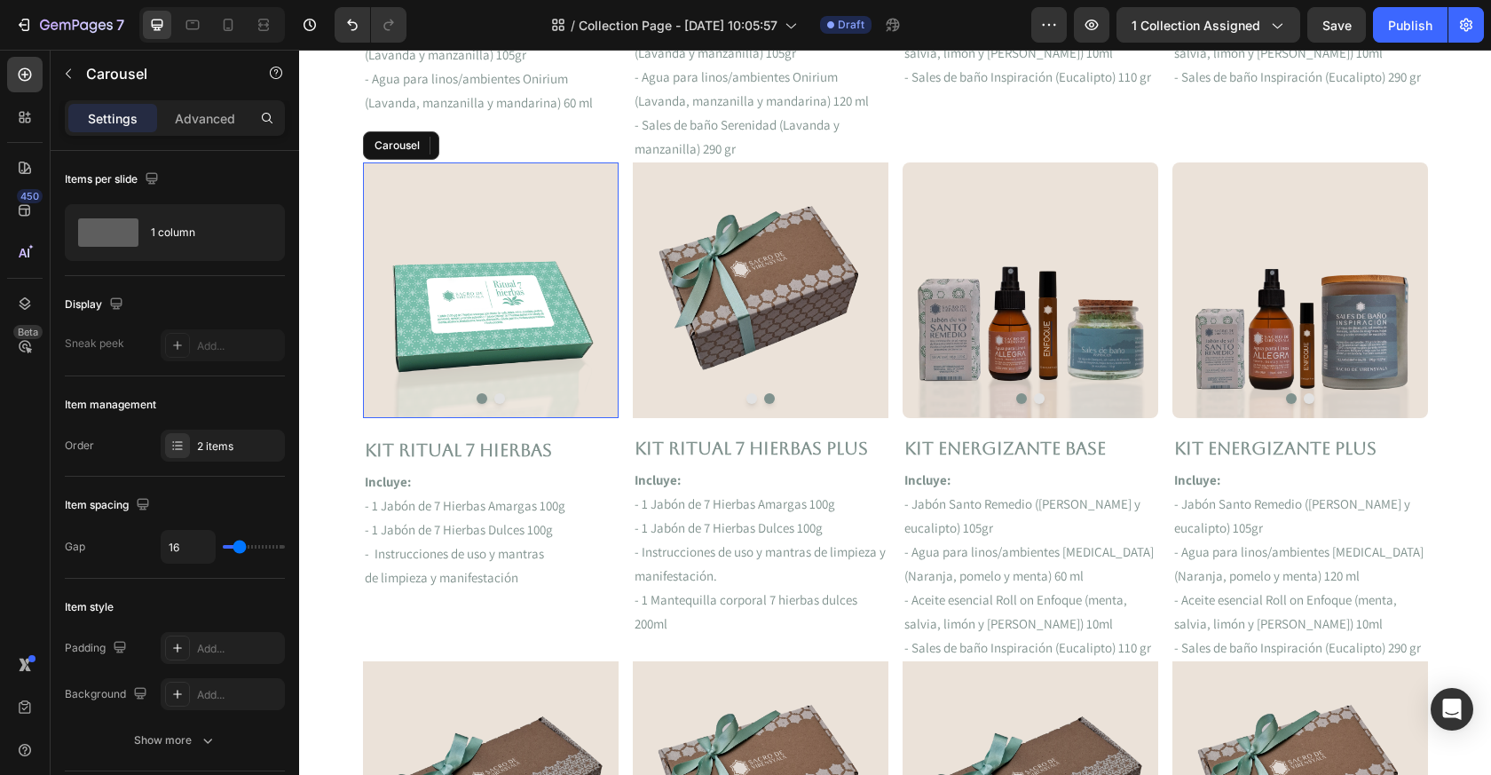
click at [497, 396] on button "Dot" at bounding box center [499, 398] width 11 height 11
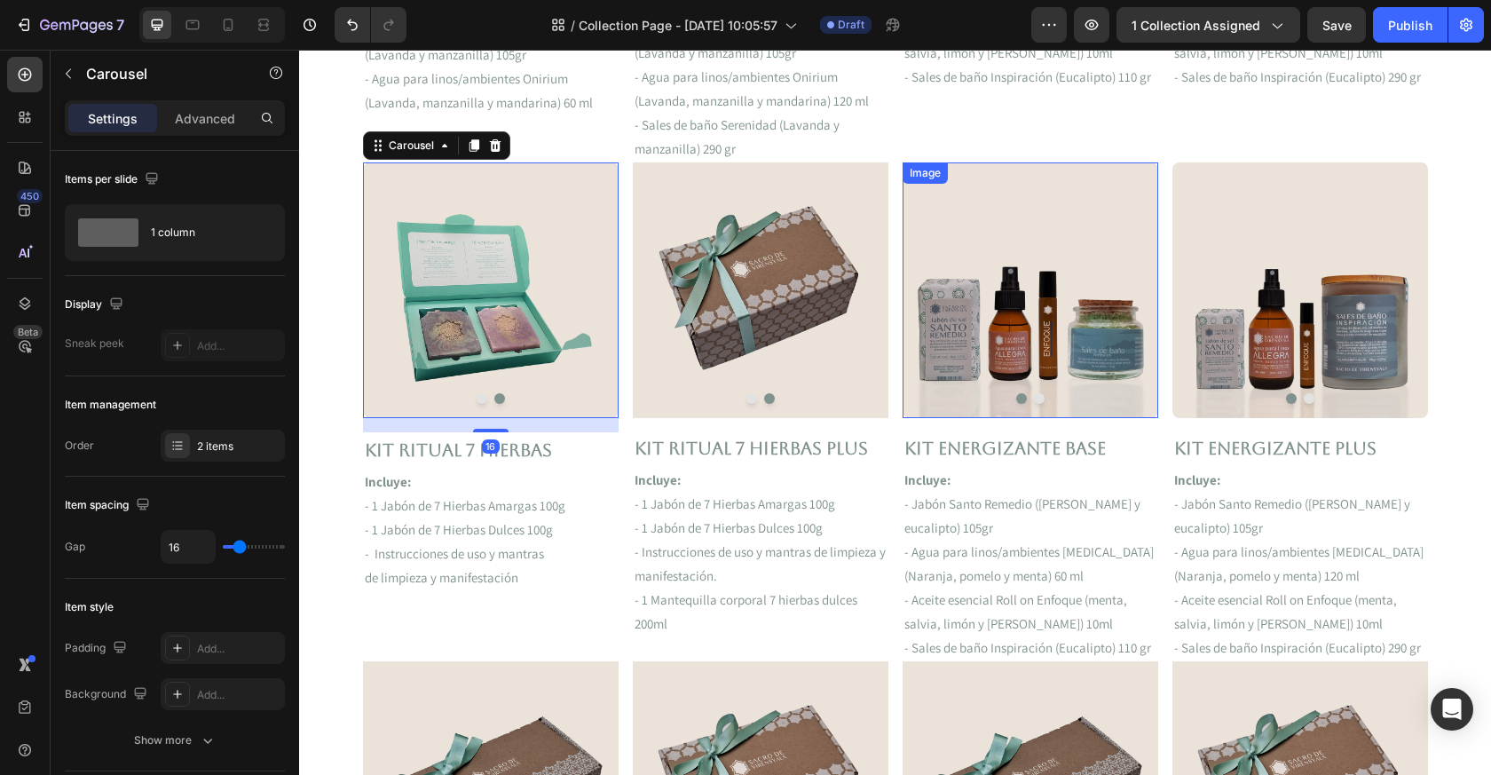
click at [1026, 270] on img at bounding box center [1031, 289] width 256 height 255
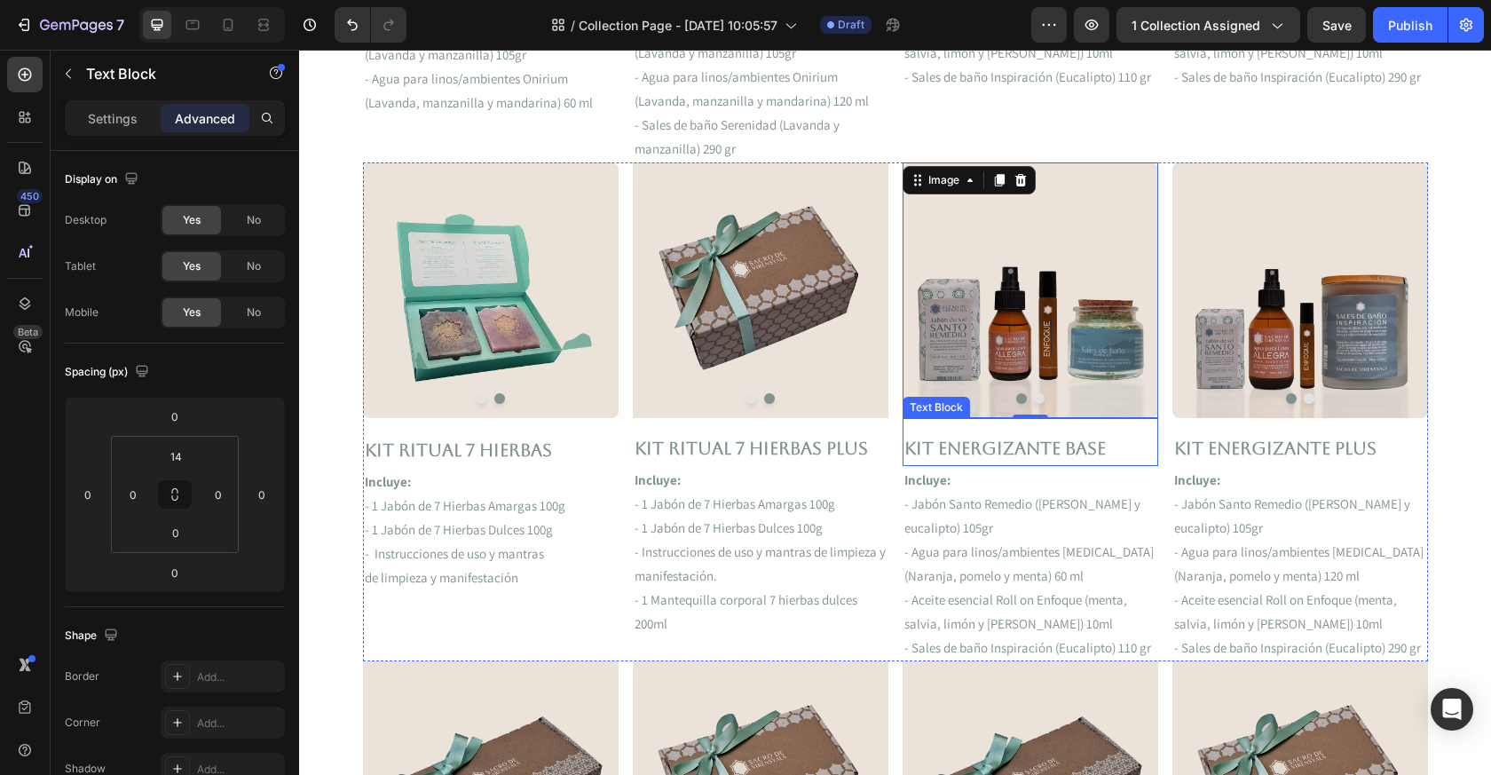
click at [975, 452] on p "Kit ENERGIZANTE Base" at bounding box center [1031, 448] width 252 height 32
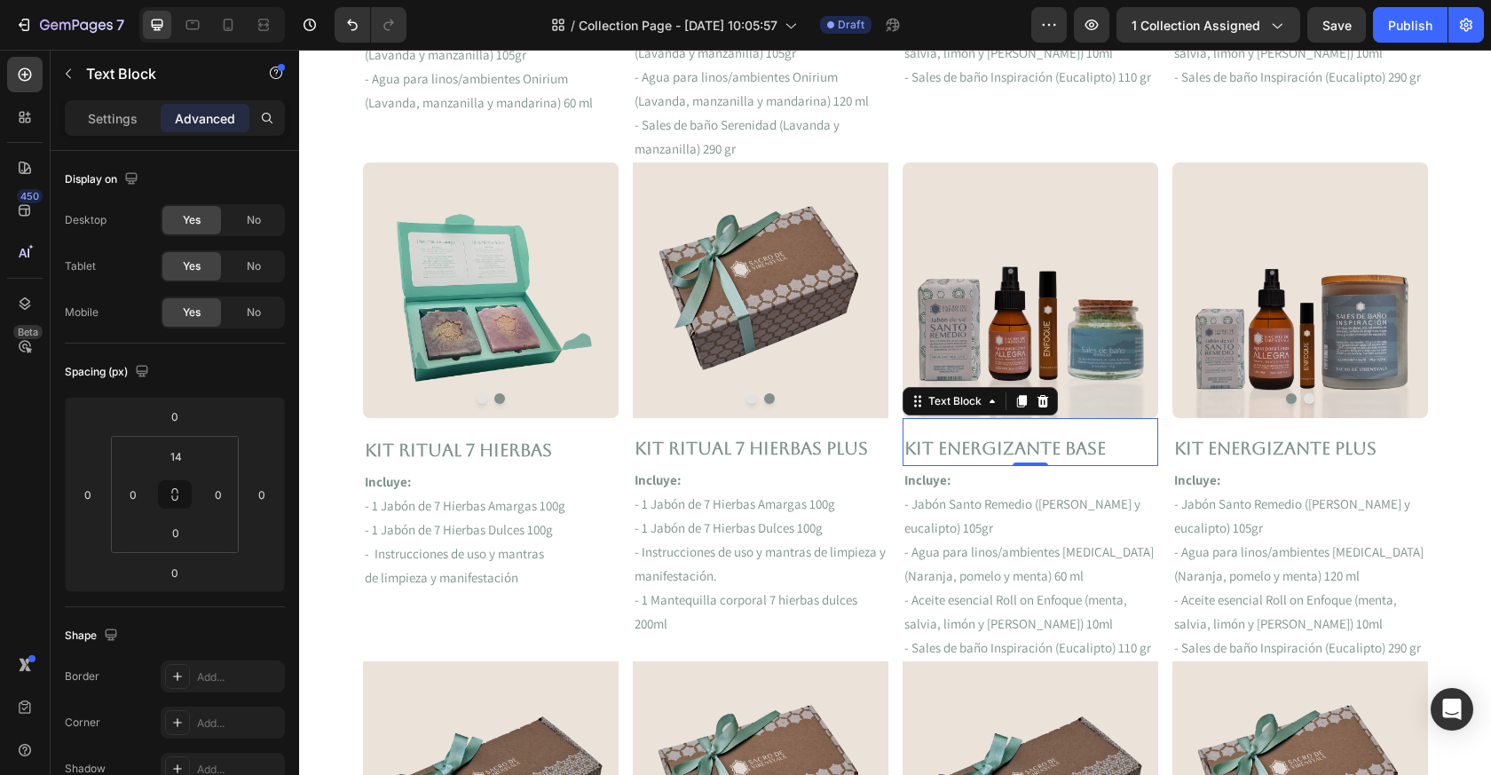
click at [975, 452] on p "Kit ENERGIZANTE Base" at bounding box center [1031, 448] width 252 height 32
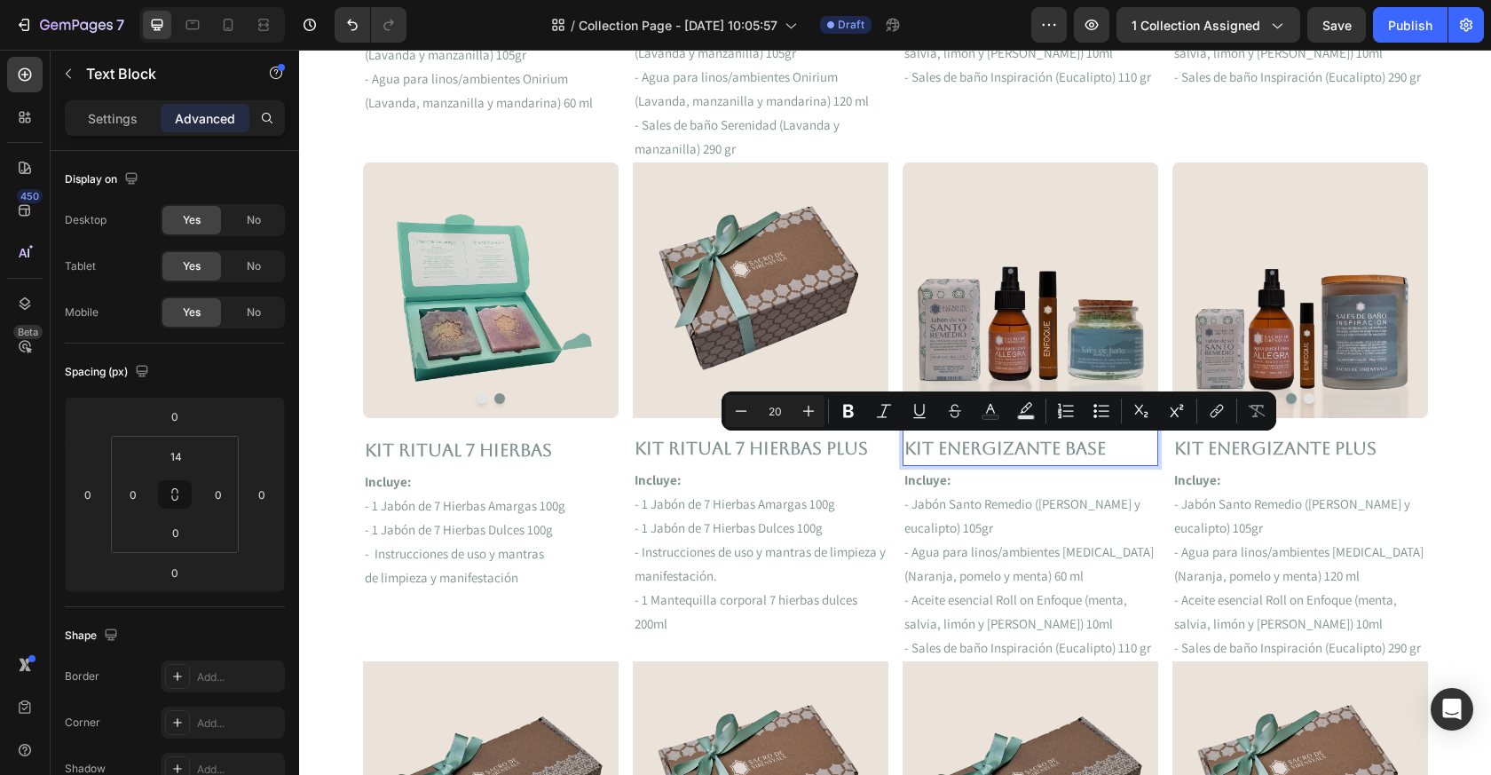
click at [1103, 440] on p "Kit ENERGIZANTE Base" at bounding box center [1031, 448] width 252 height 32
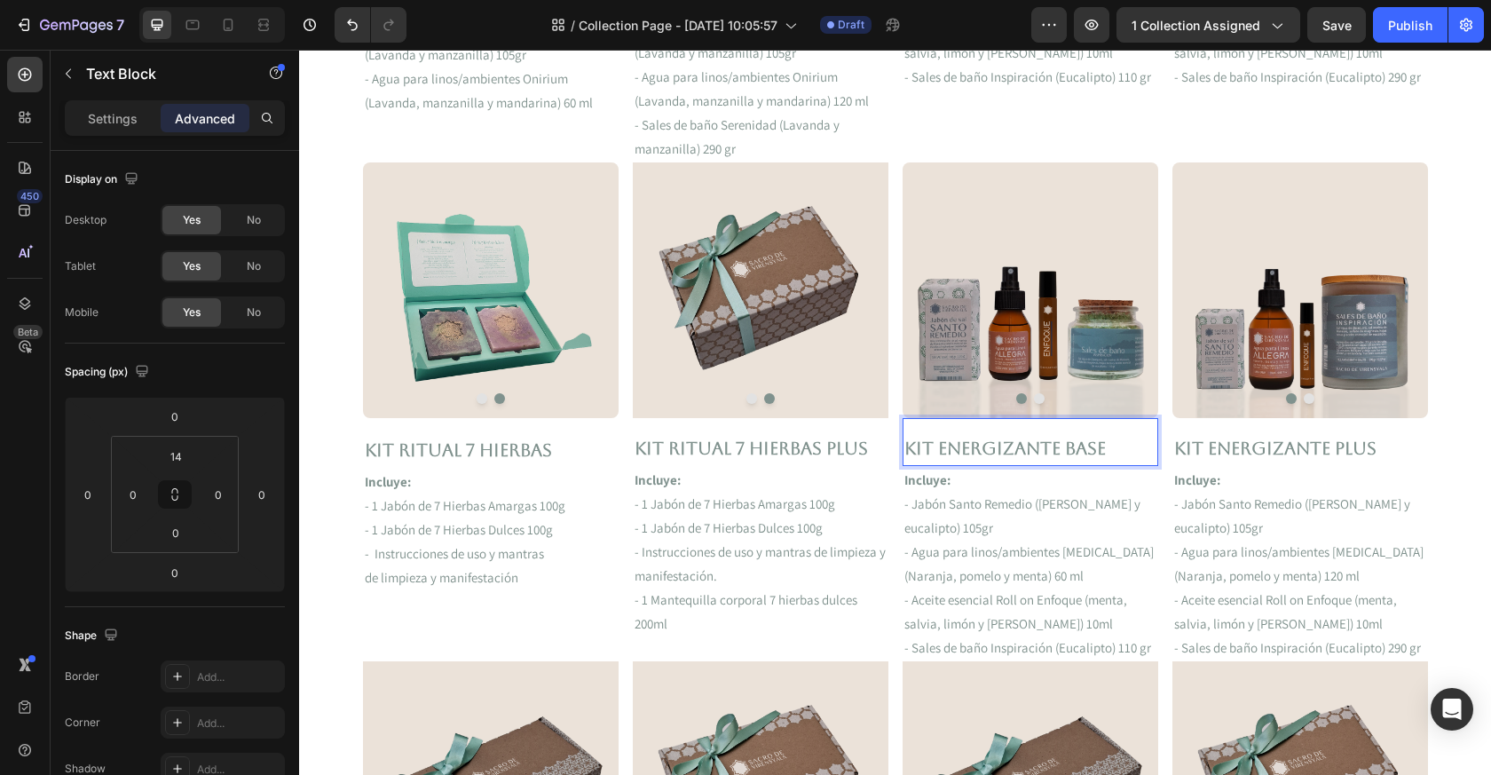
click at [1055, 448] on p "Kit ENERGIZANTE Base" at bounding box center [1031, 448] width 252 height 32
drag, startPoint x: 1055, startPoint y: 450, endPoint x: 871, endPoint y: 450, distance: 183.8
click at [871, 450] on div "Image Image Carousel Kit RITUAL 7 HIERBAS Text Block Incluye: - 1 Jabón de 7 Hi…" at bounding box center [895, 411] width 1065 height 498
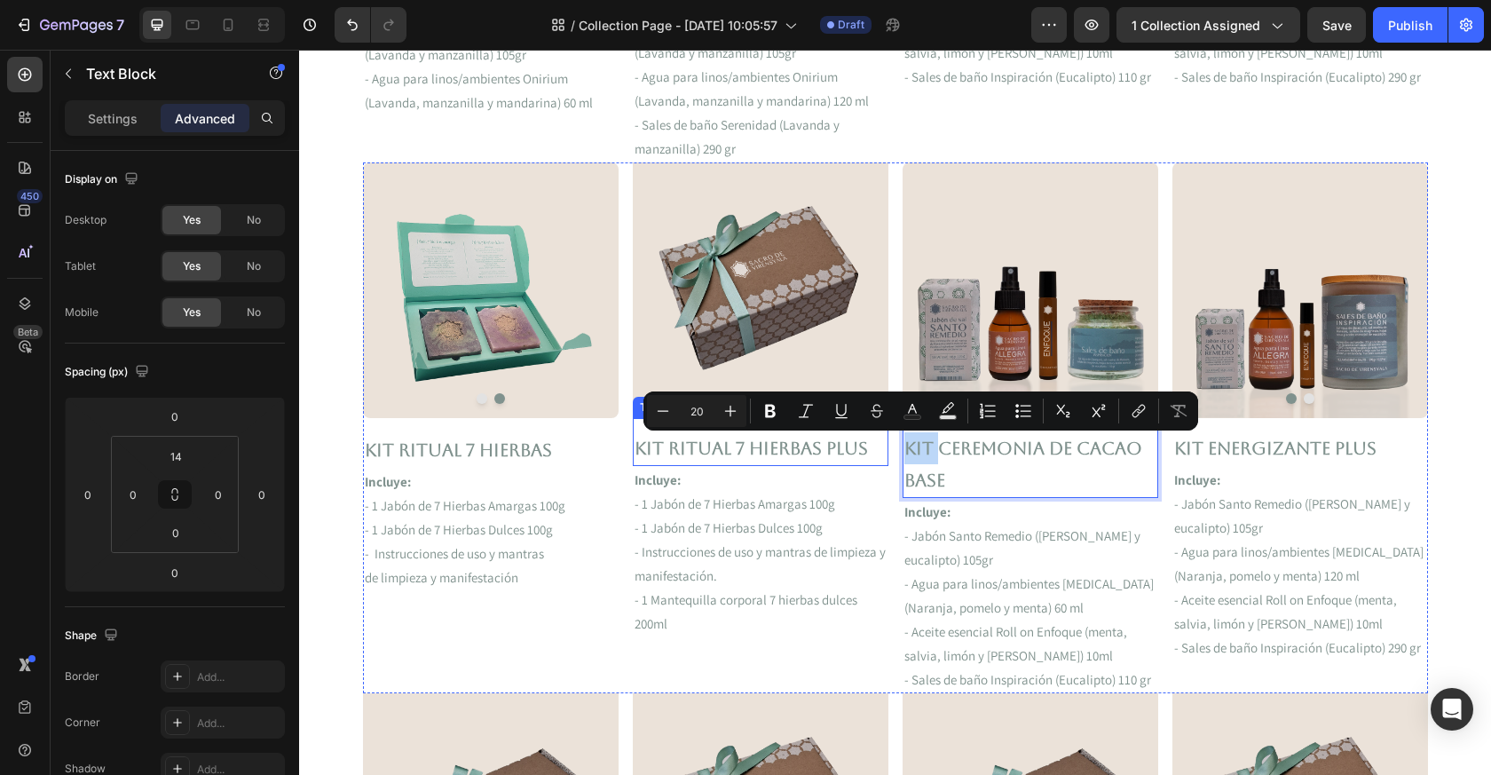
drag, startPoint x: 937, startPoint y: 447, endPoint x: 869, endPoint y: 447, distance: 67.5
click at [869, 447] on div "Image Image Carousel Kit RITUAL 7 HIERBAS Text Block Incluye: - 1 Jabón de 7 Hi…" at bounding box center [895, 427] width 1065 height 530
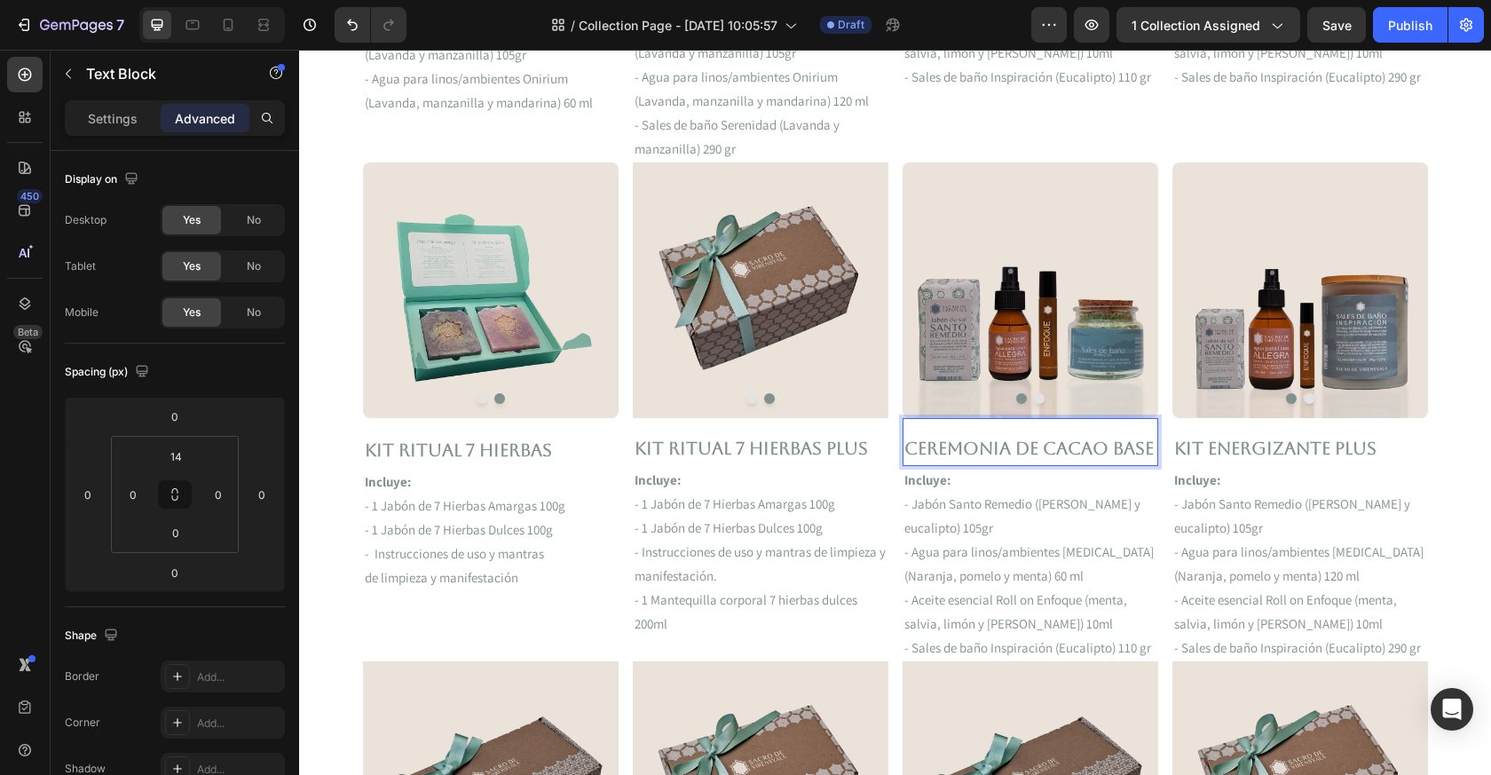
click at [1064, 586] on p "- Agua para linos/ambientes [MEDICAL_DATA] (Naranja, pomelo y menta) 60 ml" at bounding box center [1031, 564] width 252 height 48
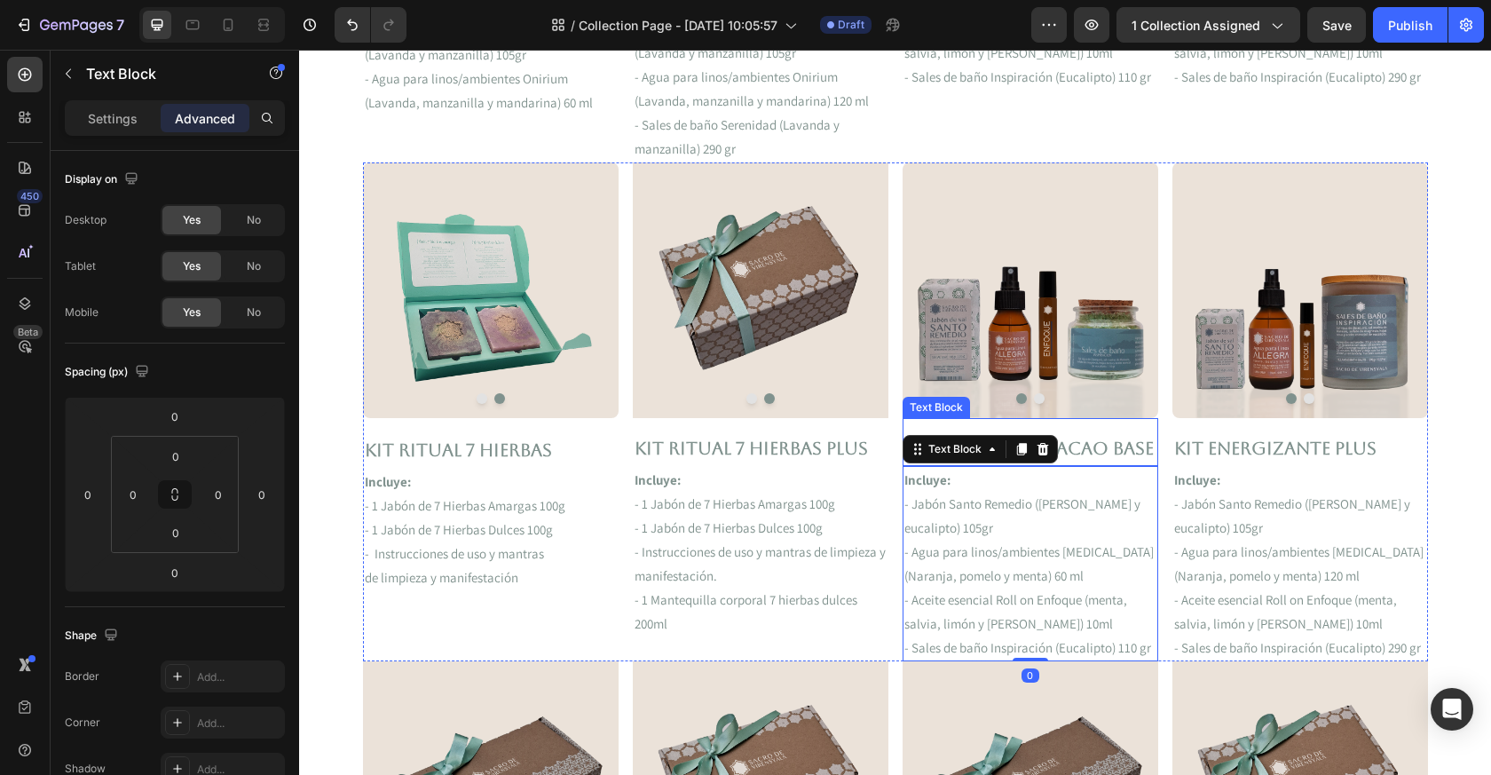
click at [1069, 439] on p "ceremonia de cacao Base" at bounding box center [1031, 448] width 252 height 32
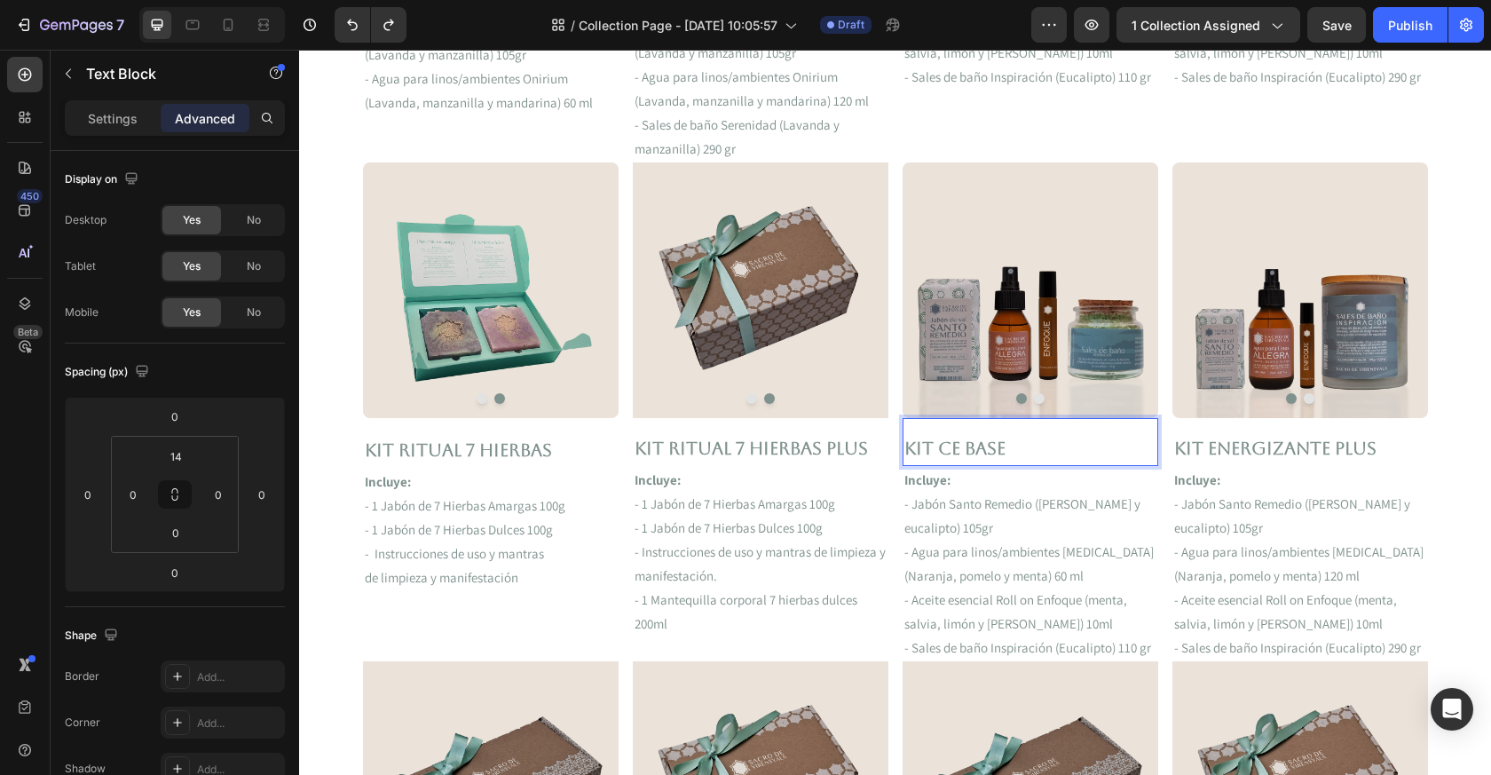
click at [1036, 445] on p "kit ce Base" at bounding box center [1031, 448] width 252 height 32
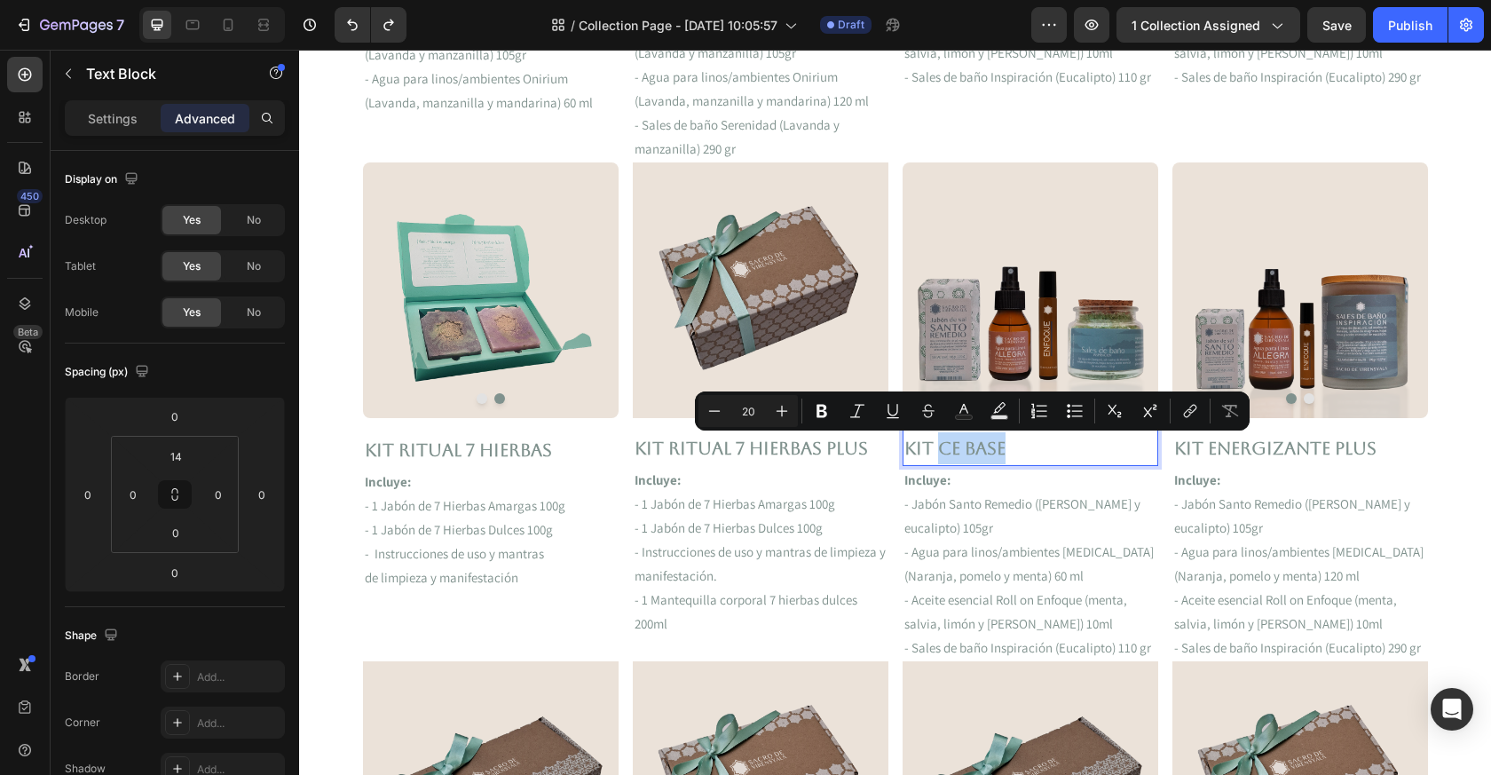
drag, startPoint x: 1044, startPoint y: 448, endPoint x: 942, endPoint y: 449, distance: 102.1
click at [942, 449] on p "kit ce Base" at bounding box center [1031, 448] width 252 height 32
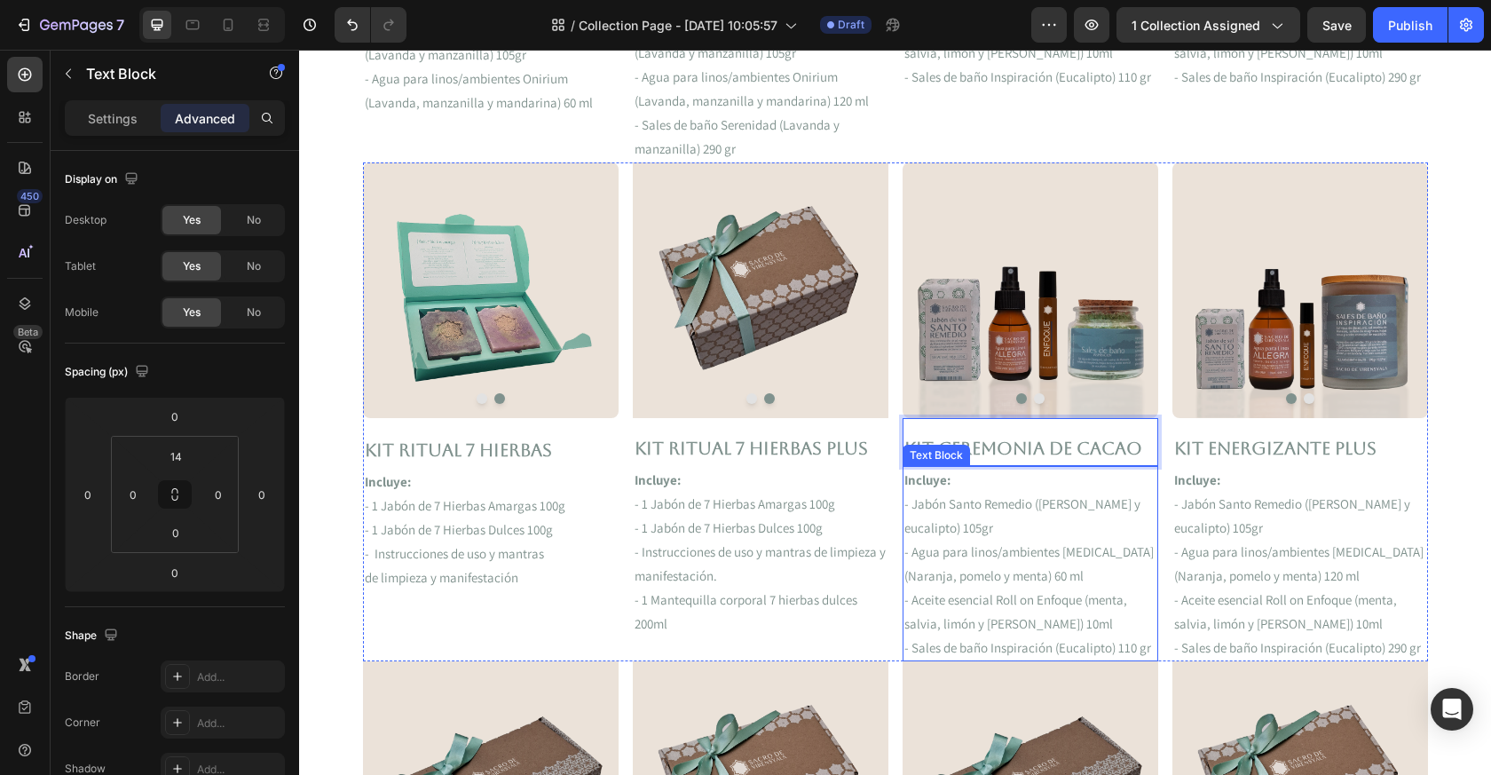
click at [924, 531] on p "- Jabón Santo Remedio ([PERSON_NAME] y eucalipto) 105gr" at bounding box center [1031, 516] width 252 height 48
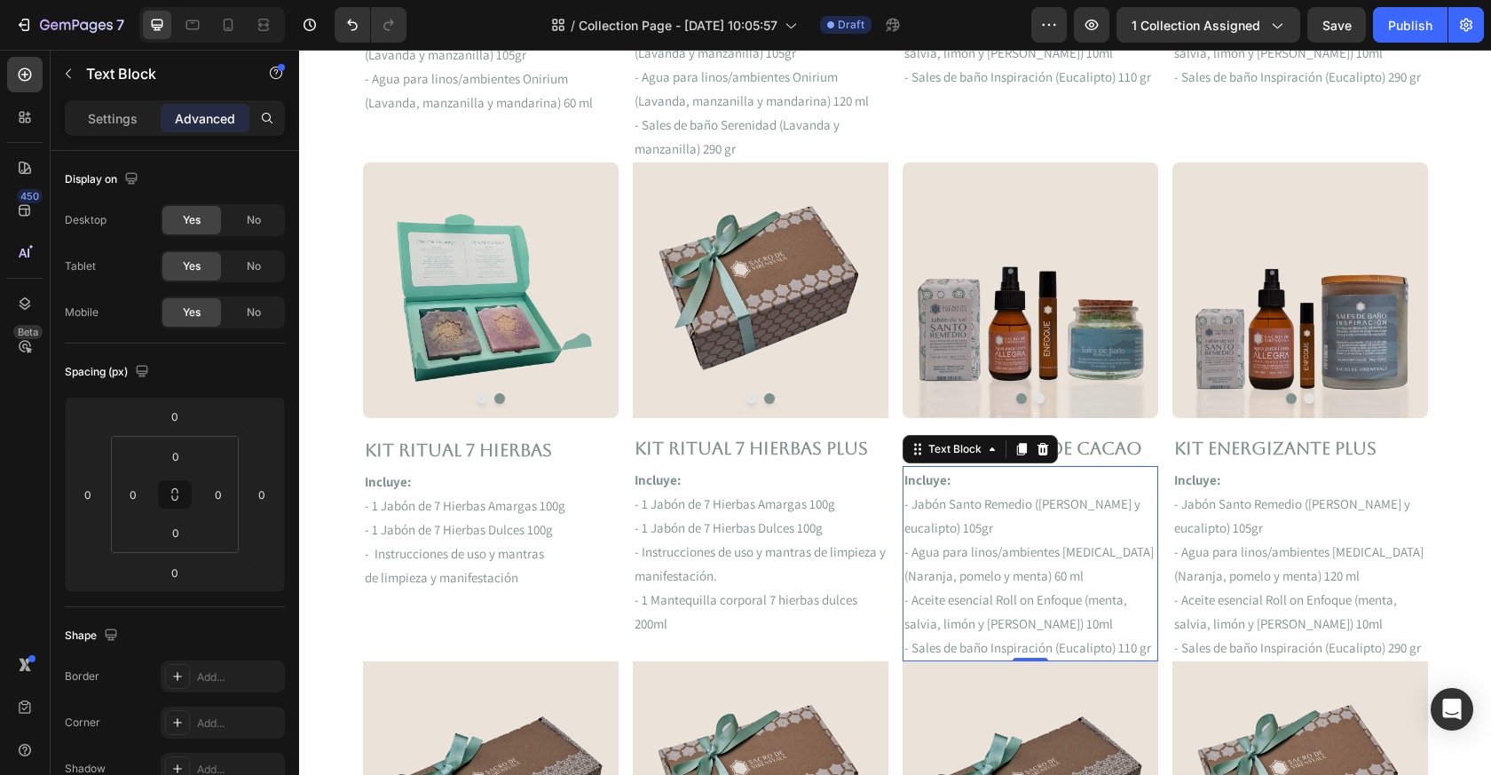
click at [1018, 572] on p "- Agua para linos/ambientes [MEDICAL_DATA] (Naranja, pomelo y menta) 60 ml" at bounding box center [1031, 564] width 252 height 48
click at [1018, 573] on p "- Agua para linos/ambientes [MEDICAL_DATA] (Naranja, pomelo y menta) 60 ml" at bounding box center [1031, 564] width 252 height 48
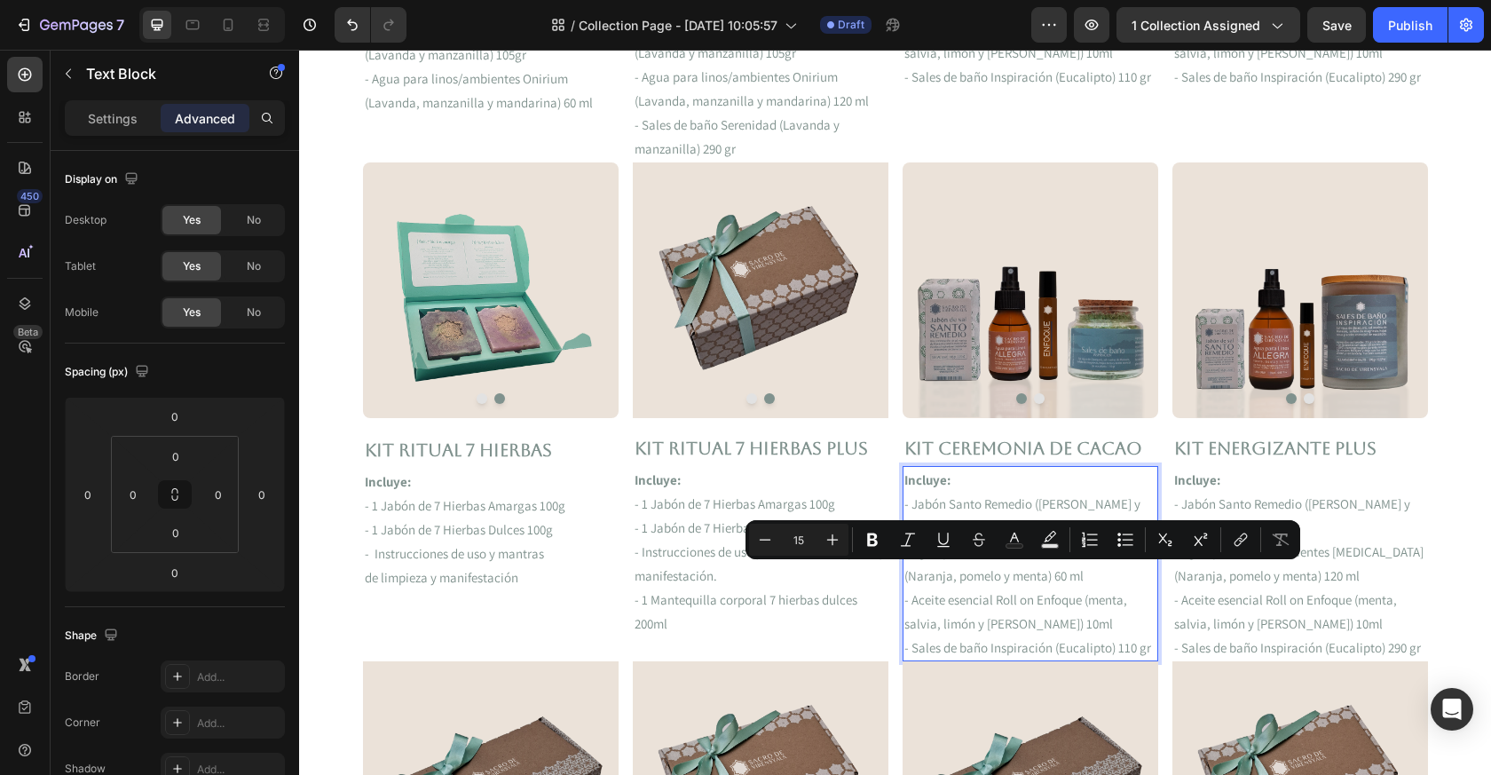
click at [1115, 637] on p "- Sales de baño Inspiración (Eucalipto) 110 gr" at bounding box center [1031, 648] width 252 height 24
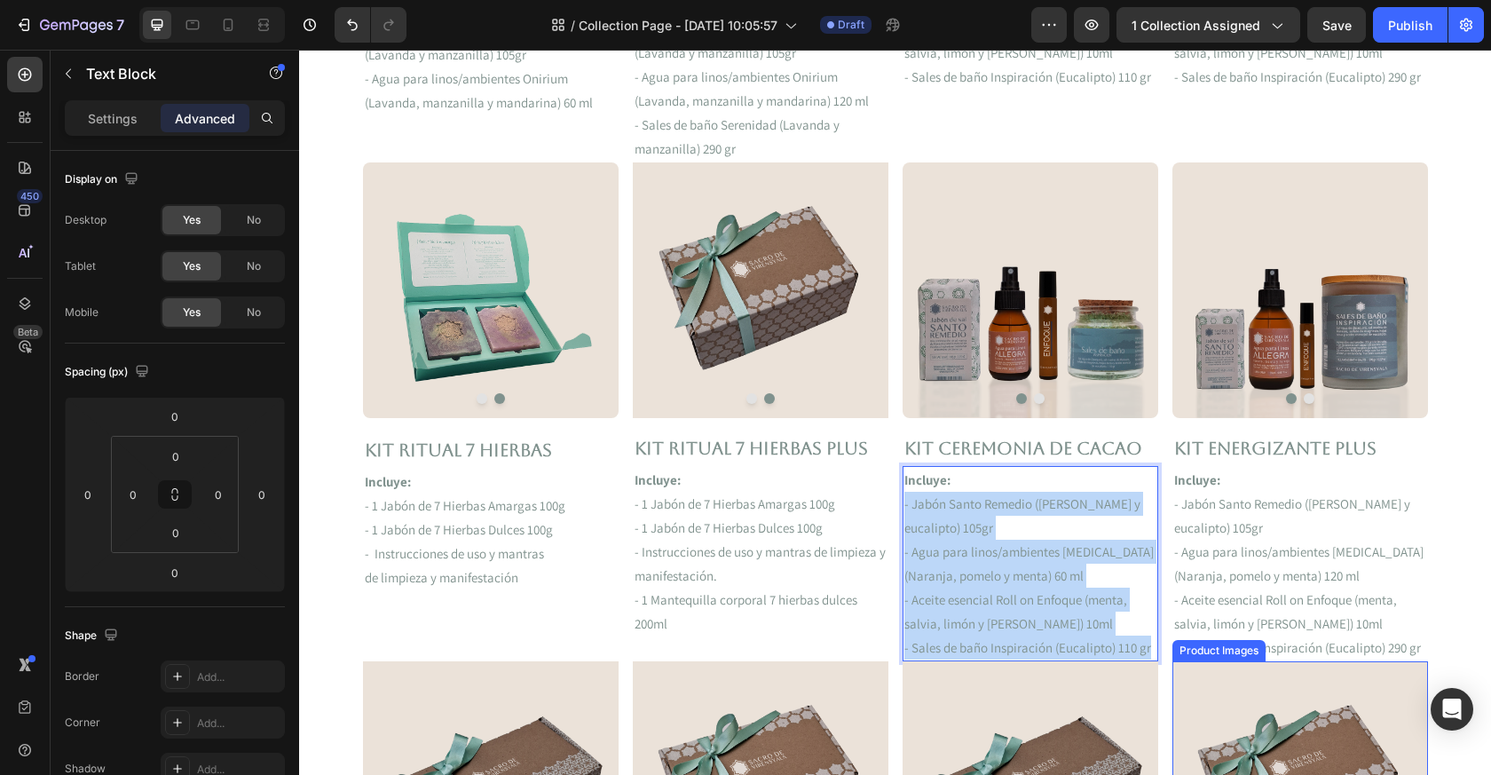
drag, startPoint x: 904, startPoint y: 503, endPoint x: 1178, endPoint y: 671, distance: 321.6
click at [1178, 671] on div "FREE Shipping On All U.S. Orders Over $150 Text block 5000+ Text block Icon Ico…" at bounding box center [895, 587] width 1065 height 2877
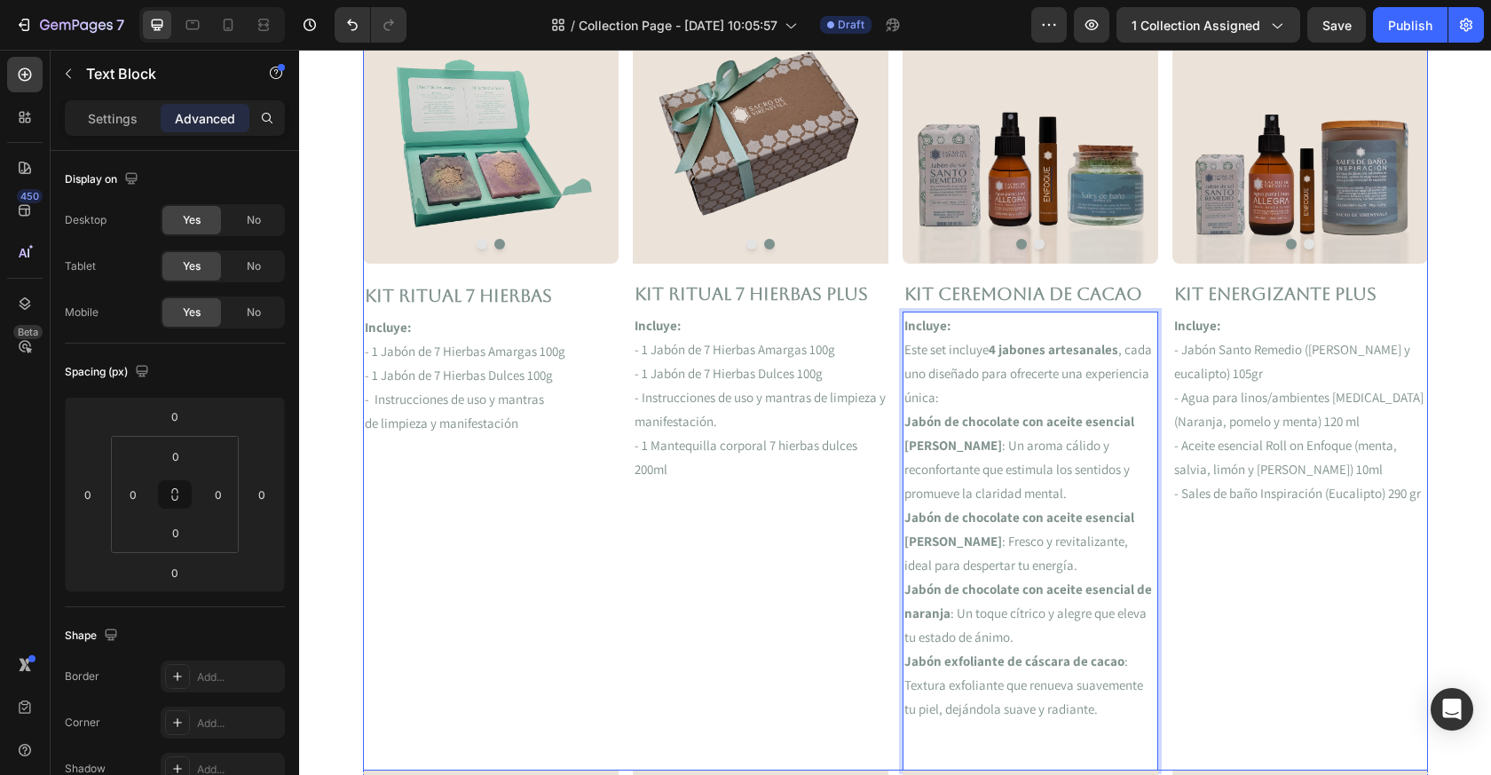
scroll to position [1103, 0]
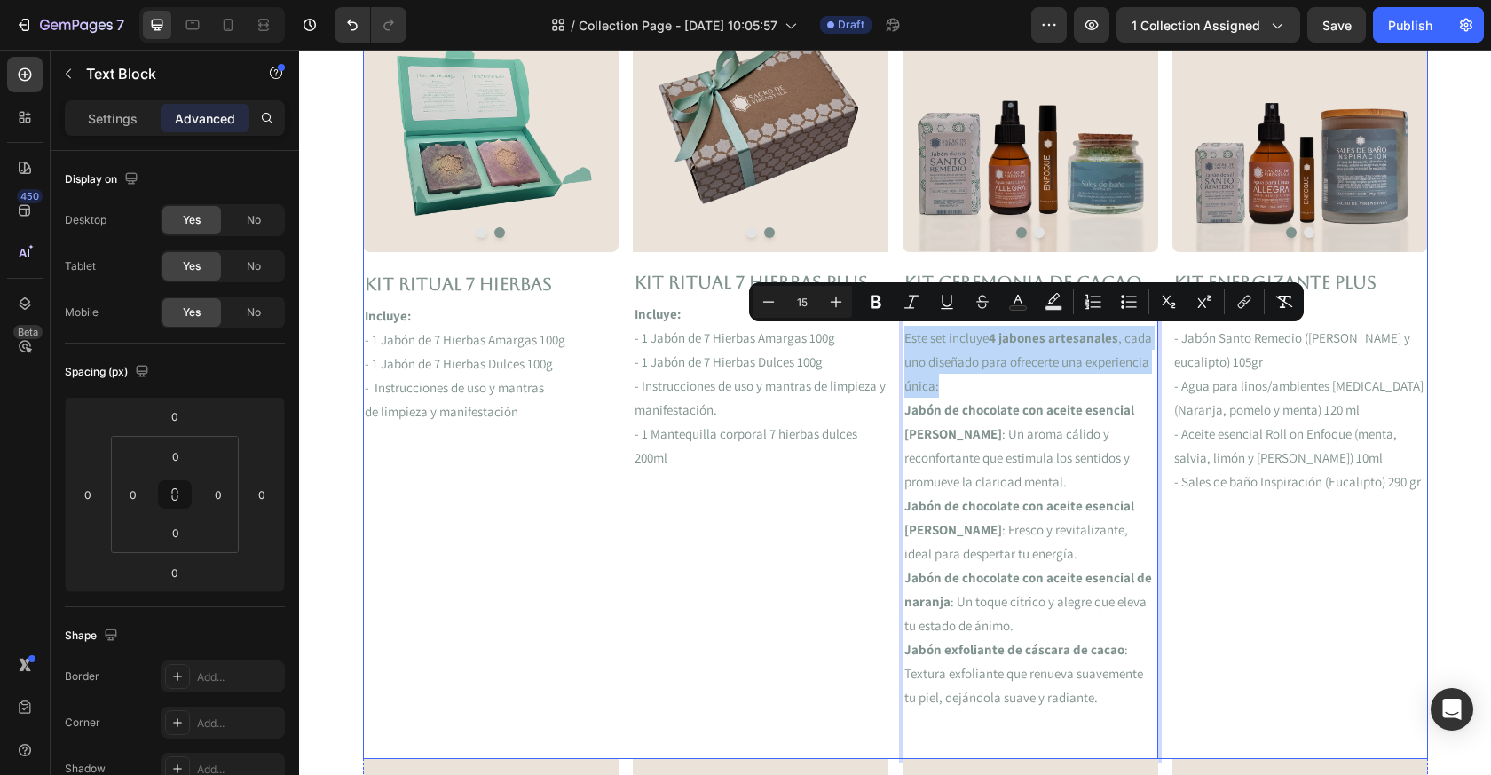
drag, startPoint x: 944, startPoint y: 393, endPoint x: 893, endPoint y: 339, distance: 74.1
click at [893, 339] on div "Image Image Carousel Kit RITUAL 7 HIERBAS Text Block Incluye: - 1 Jabón de 7 Hi…" at bounding box center [895, 377] width 1065 height 762
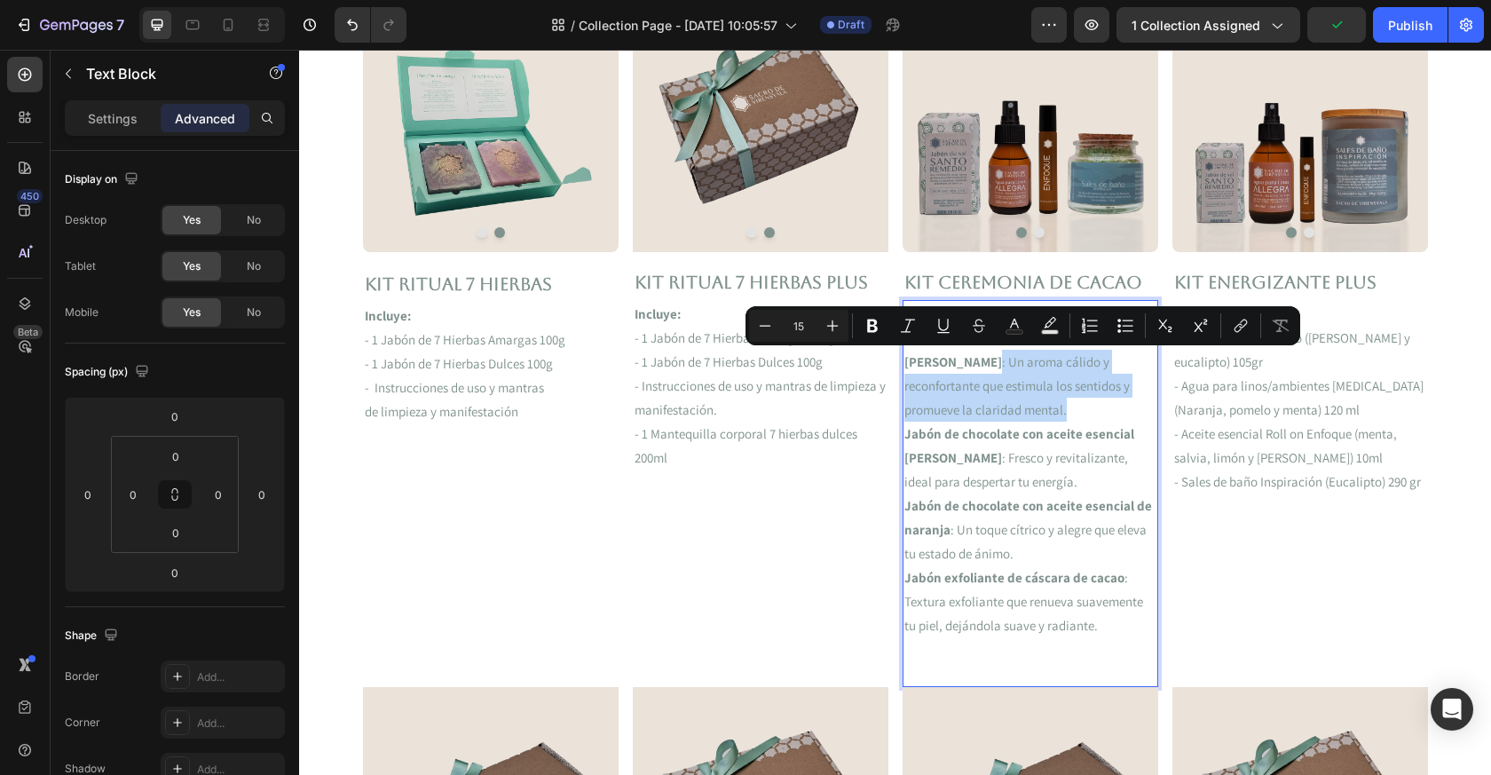
drag, startPoint x: 957, startPoint y: 361, endPoint x: 1010, endPoint y: 408, distance: 71.1
click at [1011, 411] on p "1 -Jabón de chocolate con aceite esencial [PERSON_NAME] : Un aroma cálido y rec…" at bounding box center [1031, 374] width 252 height 96
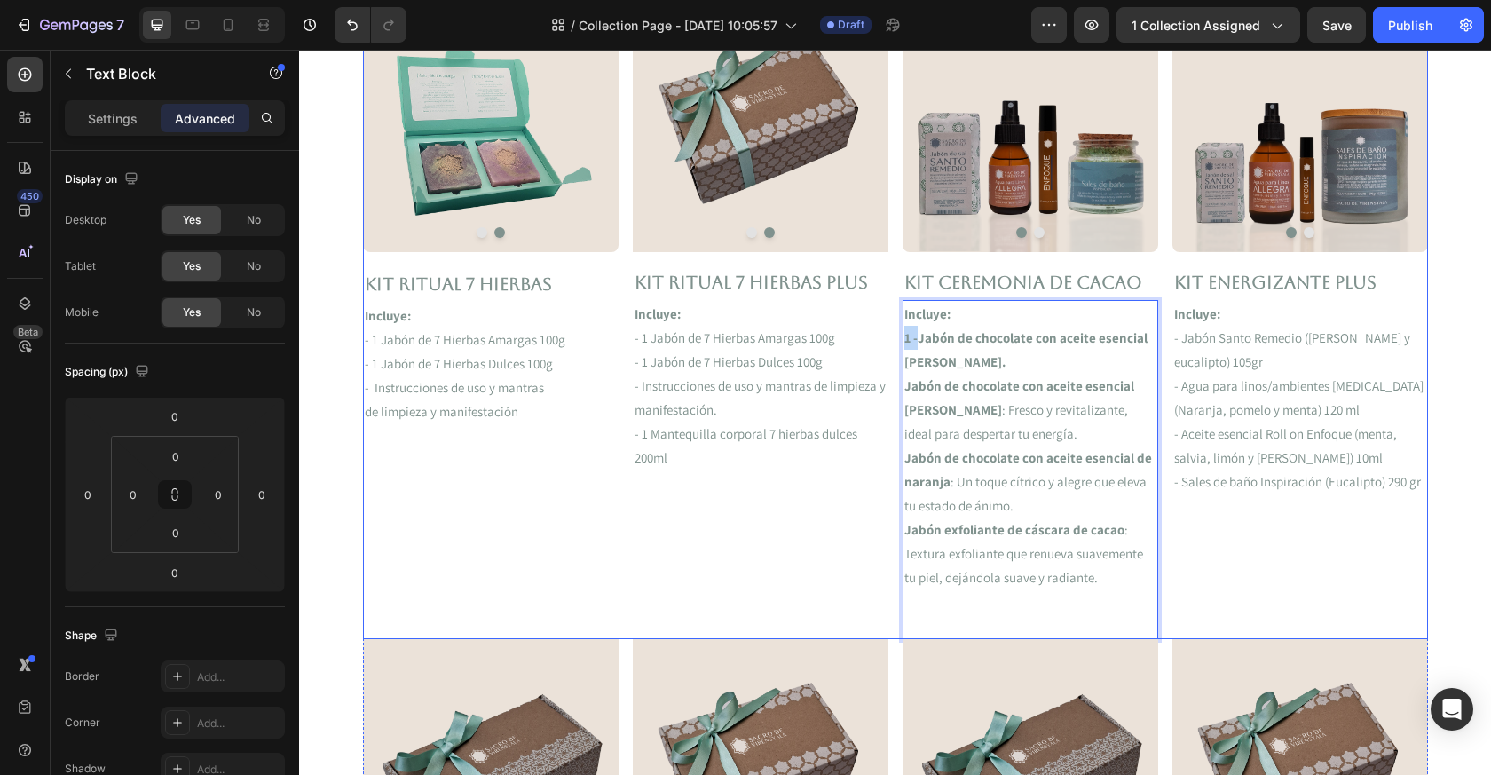
drag, startPoint x: 917, startPoint y: 342, endPoint x: 889, endPoint y: 342, distance: 28.4
click at [889, 342] on div "Image Image Carousel Kit RITUAL 7 HIERBAS Text Block Incluye: - 1 Jabón de 7 Hi…" at bounding box center [895, 317] width 1065 height 642
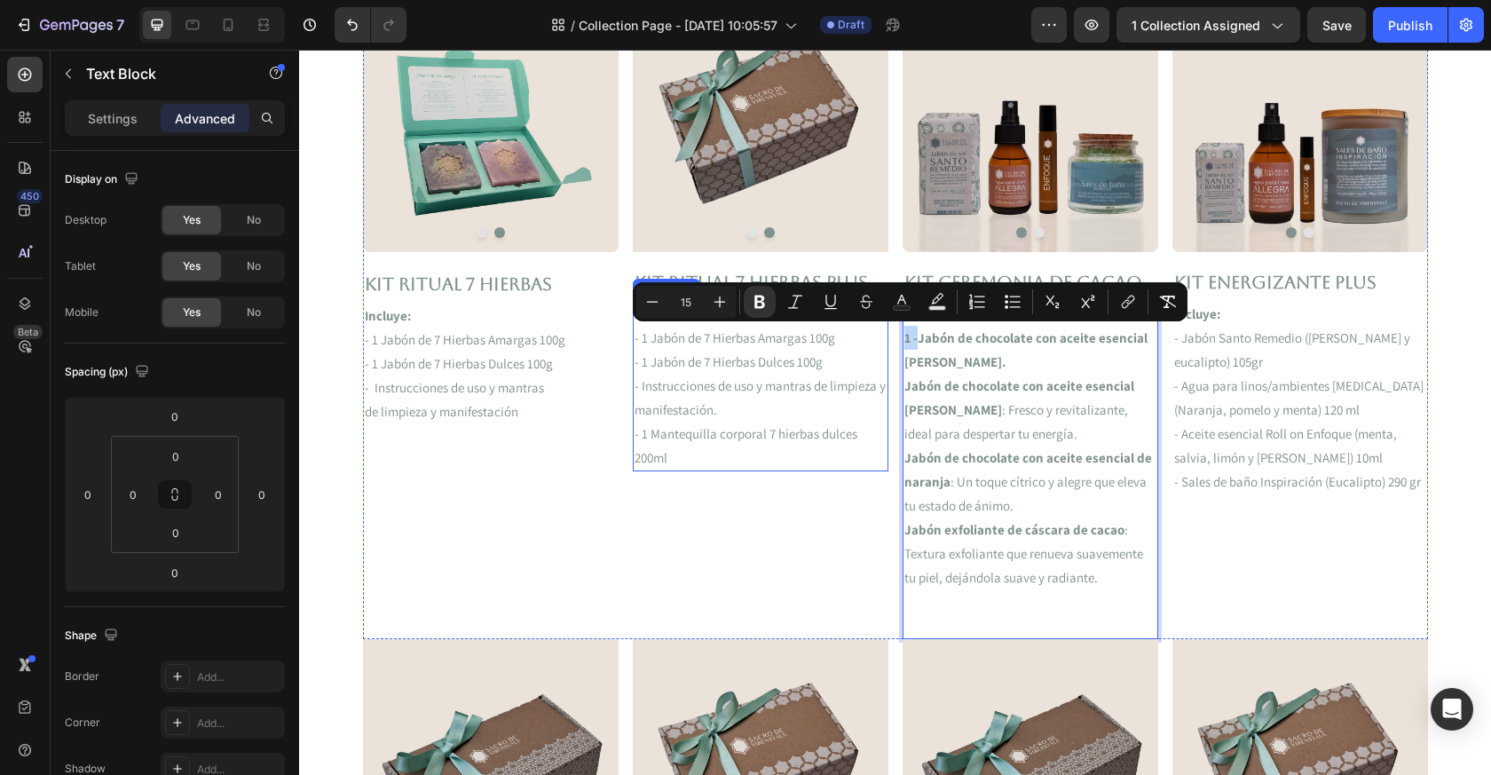
copy strong "1 -"
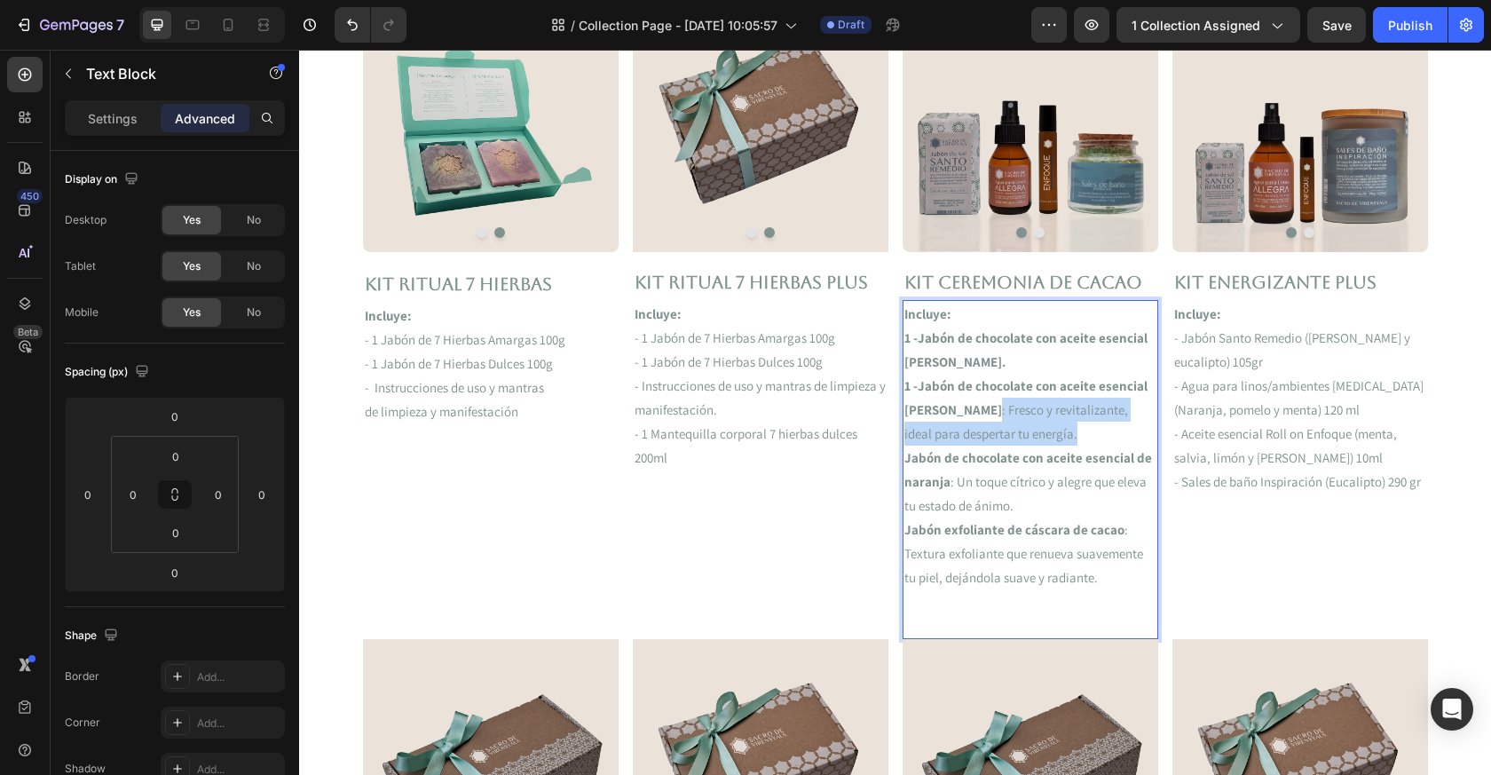
drag, startPoint x: 956, startPoint y: 407, endPoint x: 1023, endPoint y: 429, distance: 70.2
click at [1023, 430] on p "1 -Jabón de chocolate con aceite esencial [PERSON_NAME] : Fresco y revitalizant…" at bounding box center [1031, 410] width 252 height 72
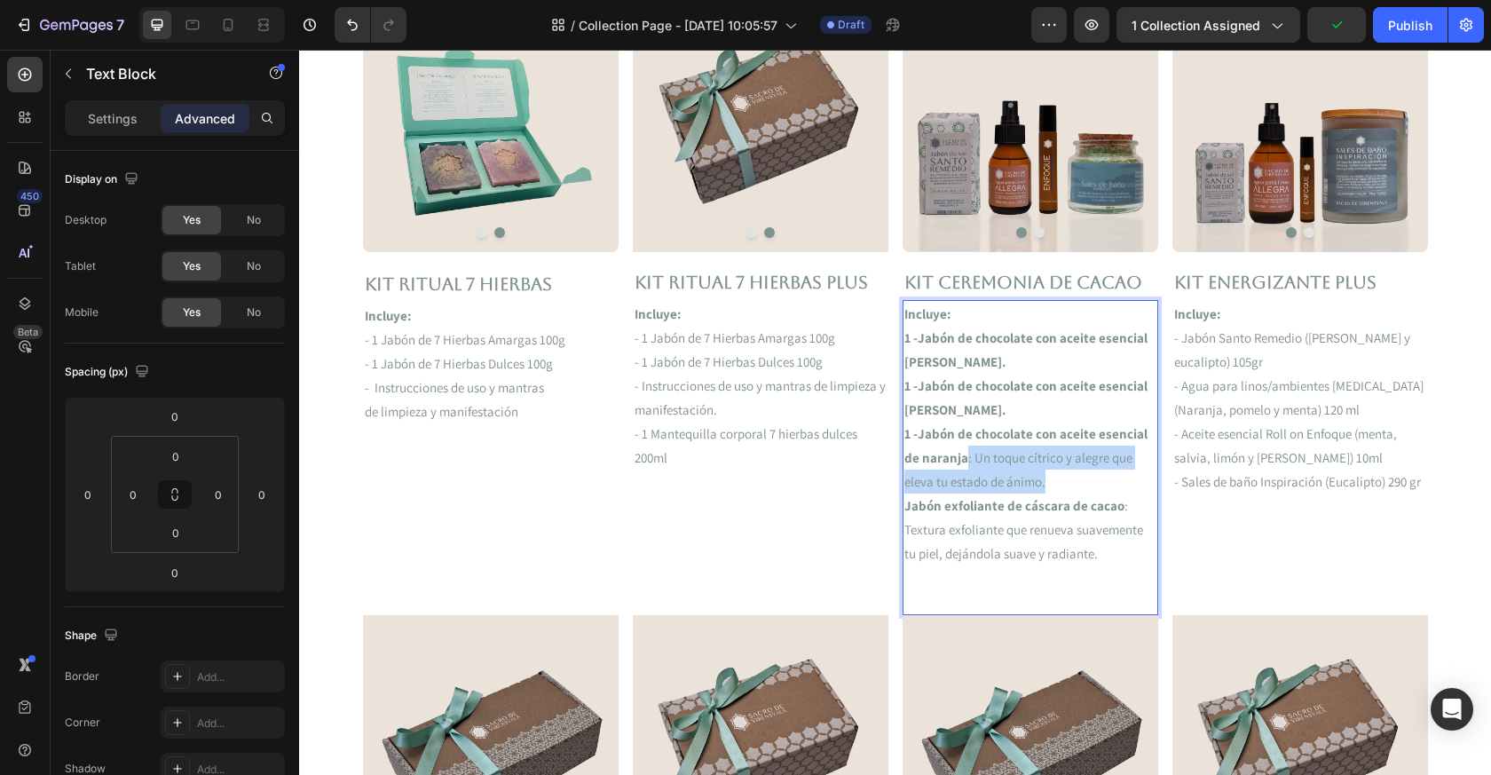
drag, startPoint x: 967, startPoint y: 459, endPoint x: 1045, endPoint y: 483, distance: 81.7
click at [1046, 484] on p "1 -Jabón de chocolate con aceite esencial de naranja : Un toque cítrico y alegr…" at bounding box center [1031, 458] width 252 height 72
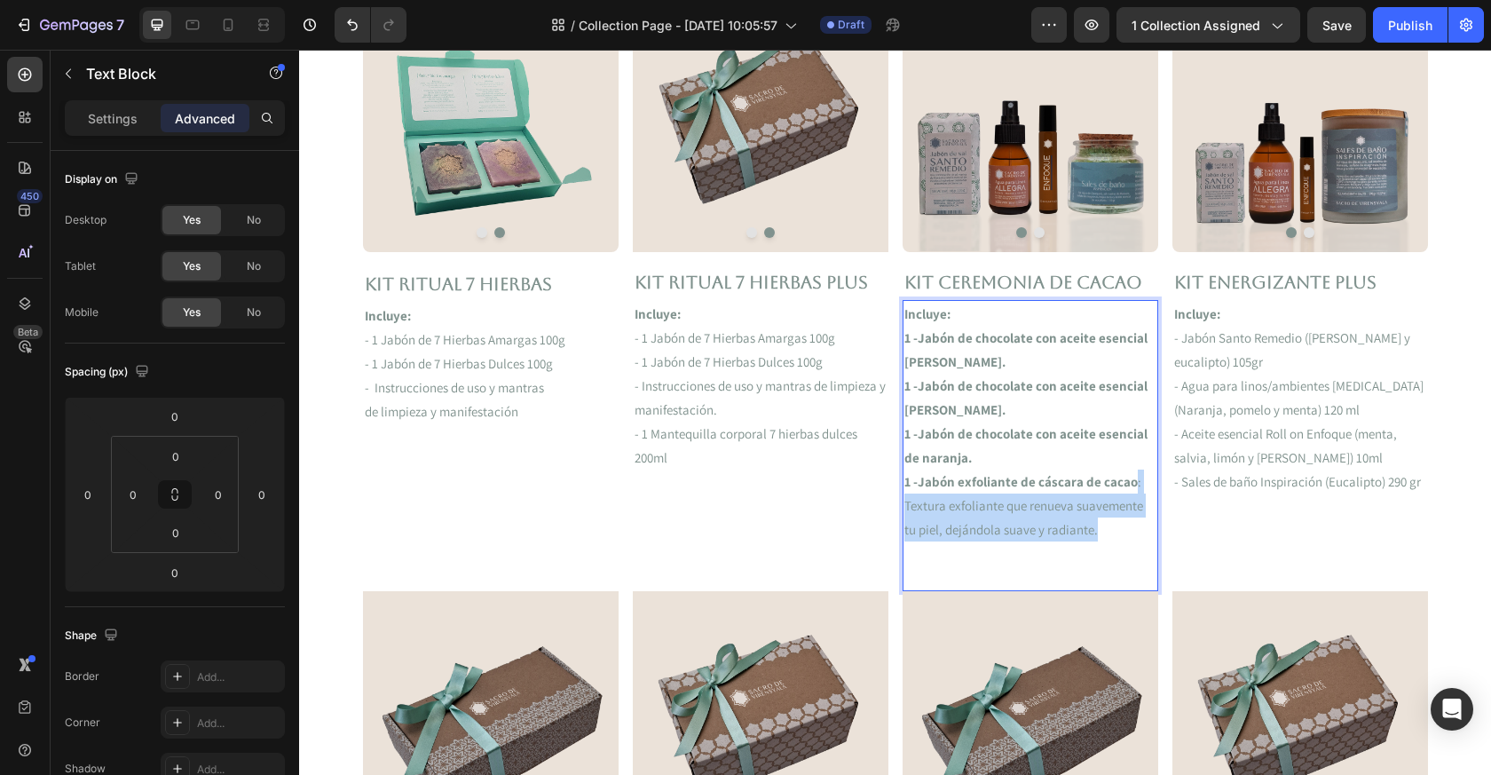
drag, startPoint x: 1129, startPoint y: 480, endPoint x: 1139, endPoint y: 522, distance: 42.9
click at [1139, 522] on p "1 -Jabón exfoliante de cáscara de cacao : Textura exfoliante que renueva suavem…" at bounding box center [1031, 506] width 252 height 72
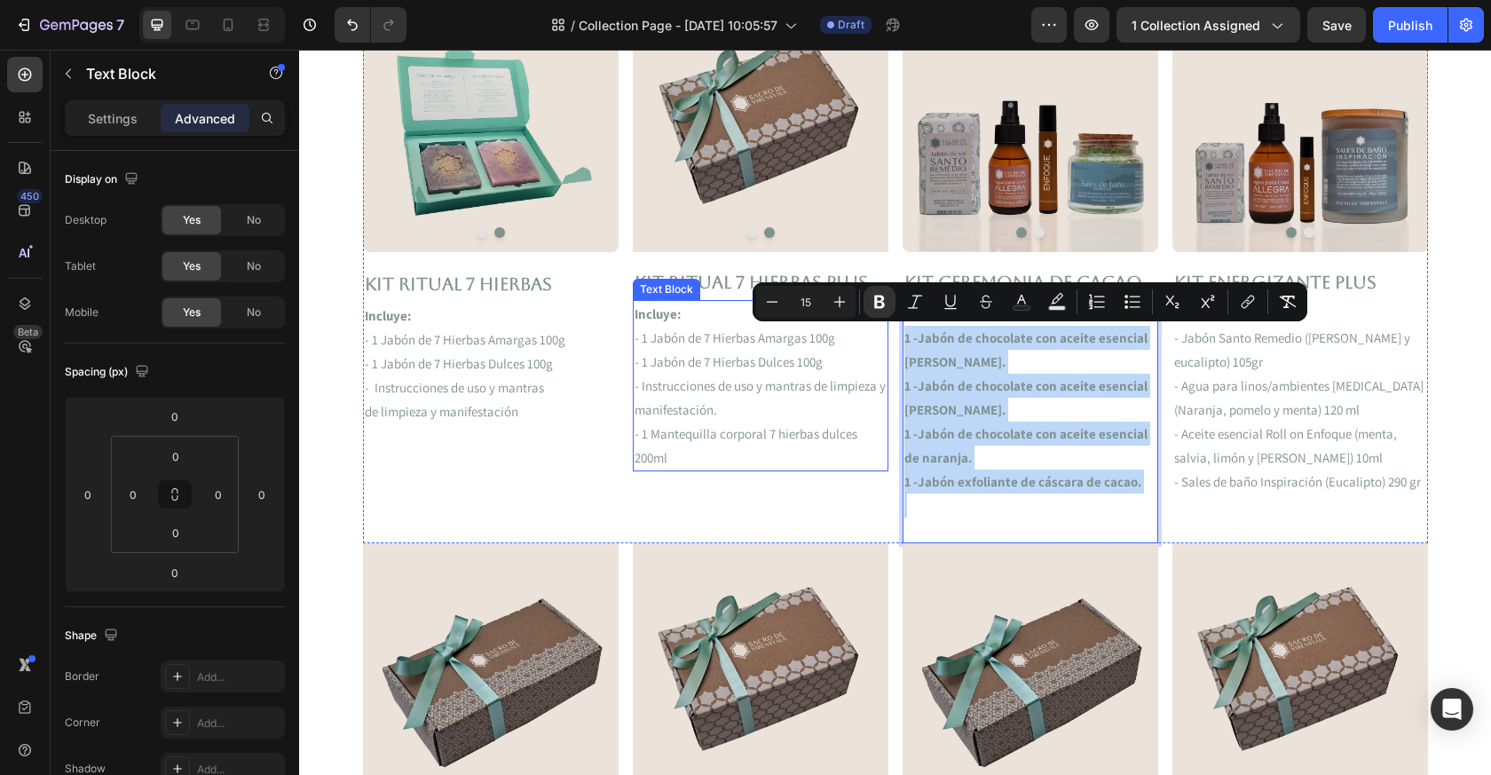
drag, startPoint x: 1144, startPoint y: 493, endPoint x: 883, endPoint y: 340, distance: 302.4
click at [883, 340] on div "Image Image Carousel Kit RITUAL 7 HIERBAS Text Block Incluye: - 1 Jabón de 7 Hi…" at bounding box center [895, 269] width 1065 height 546
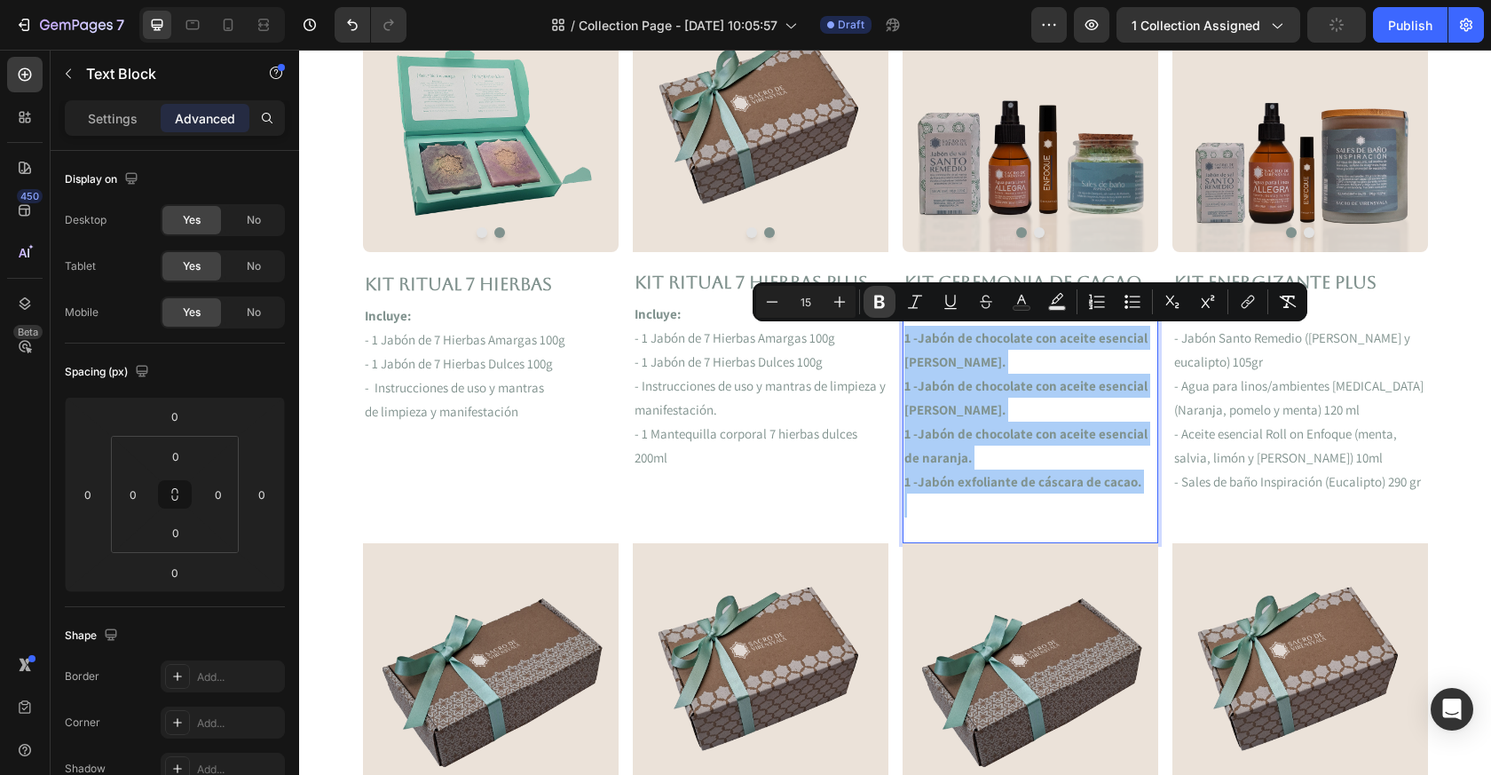
click at [884, 292] on button "Bold" at bounding box center [880, 302] width 32 height 32
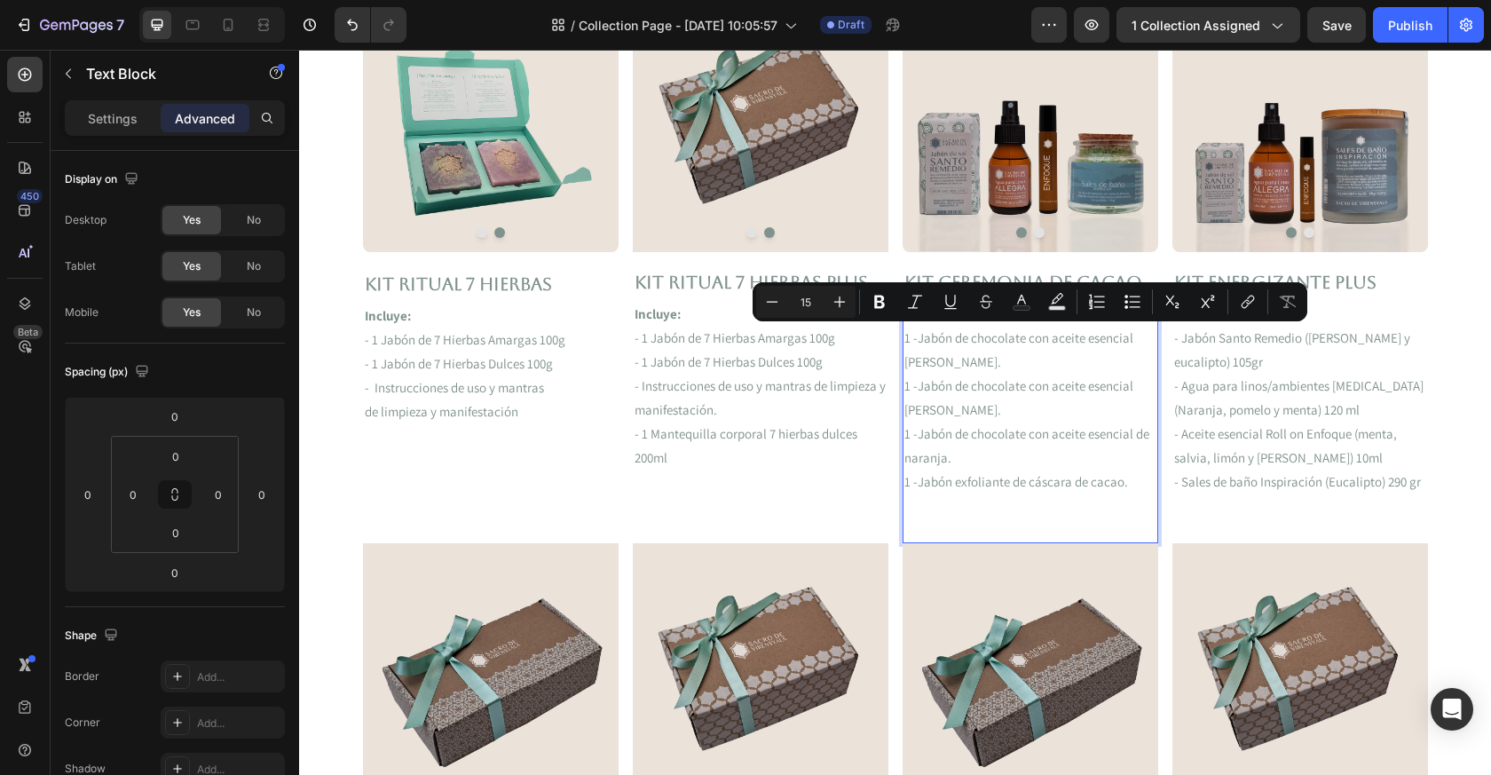
click at [1009, 447] on p "1 -Jabón de chocolate con aceite esencial de naranja." at bounding box center [1031, 446] width 252 height 48
click at [824, 436] on p "- 1 Mantequilla corporal 7 hierbas dulces 200ml" at bounding box center [761, 446] width 252 height 48
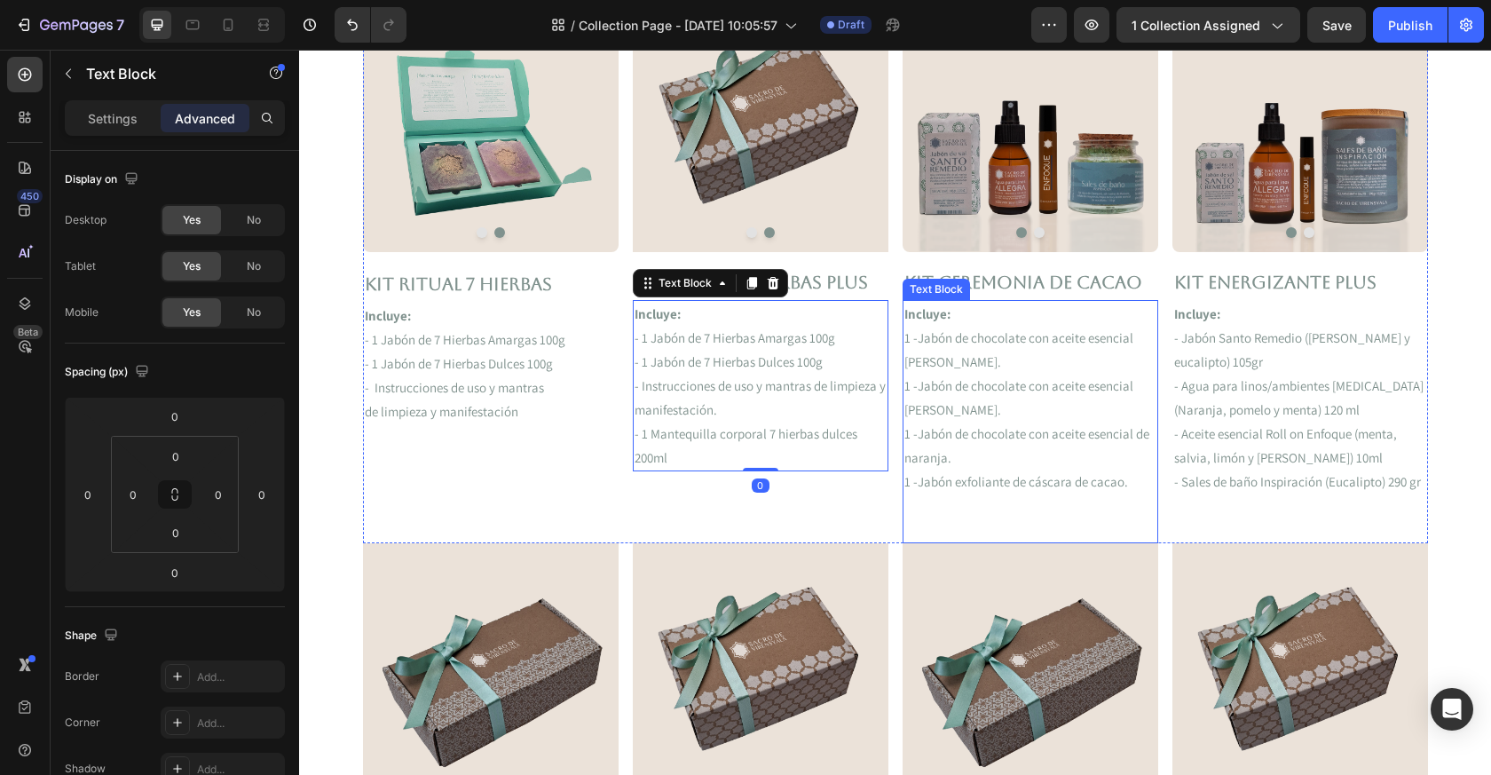
click at [1005, 438] on p "1 -Jabón de chocolate con aceite esencial de naranja." at bounding box center [1031, 446] width 252 height 48
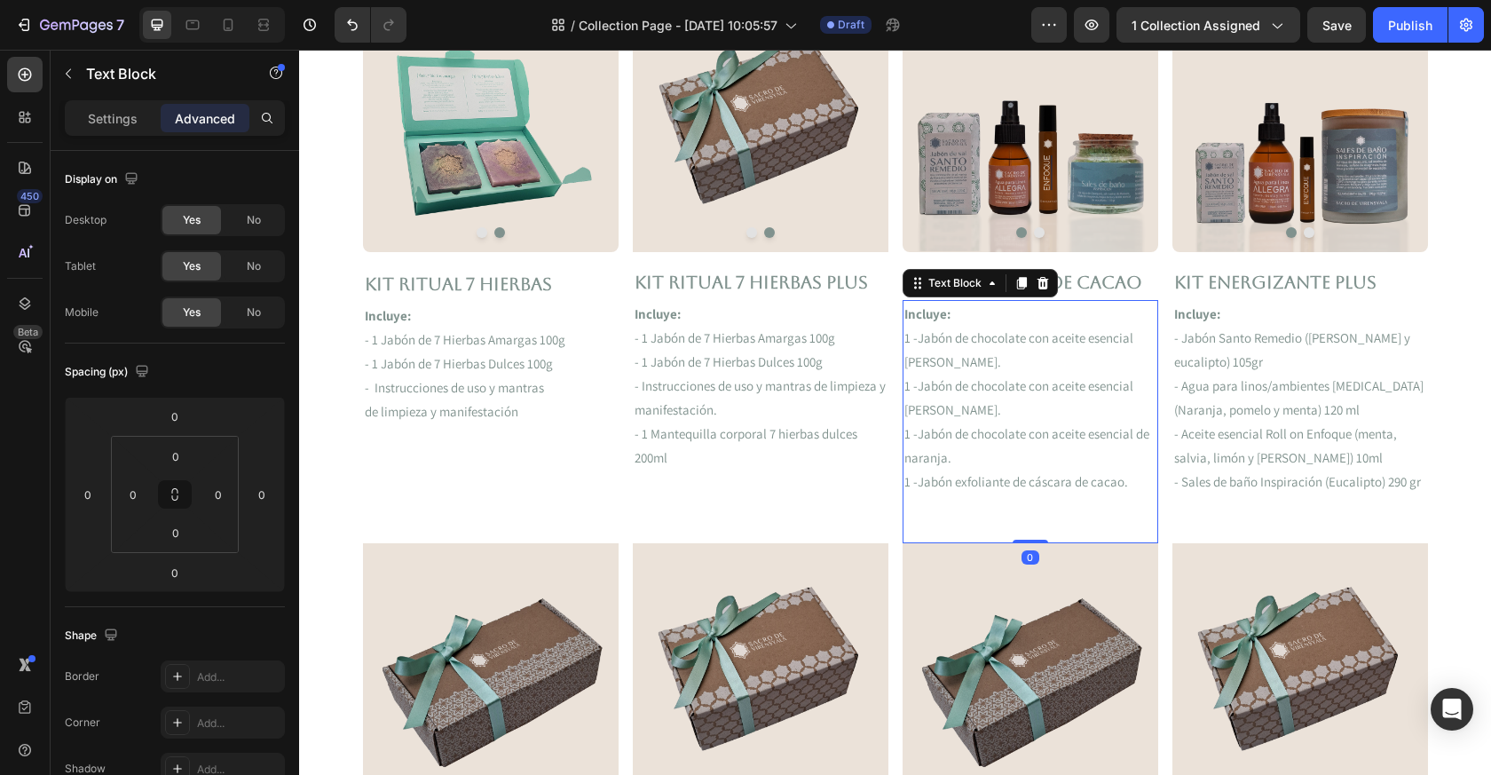
click at [1098, 239] on img at bounding box center [1031, 123] width 256 height 255
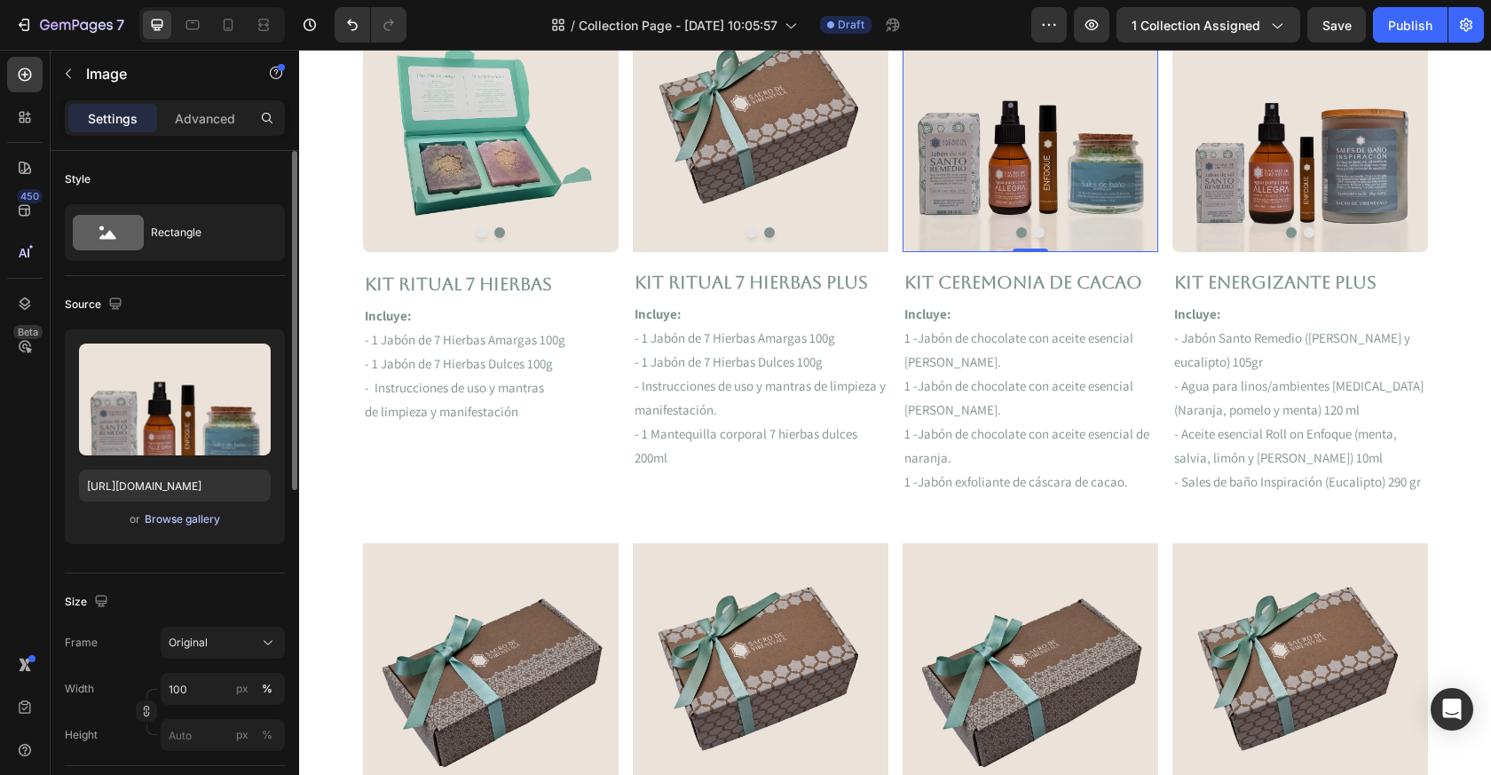
click at [208, 525] on div "Browse gallery" at bounding box center [182, 519] width 75 height 16
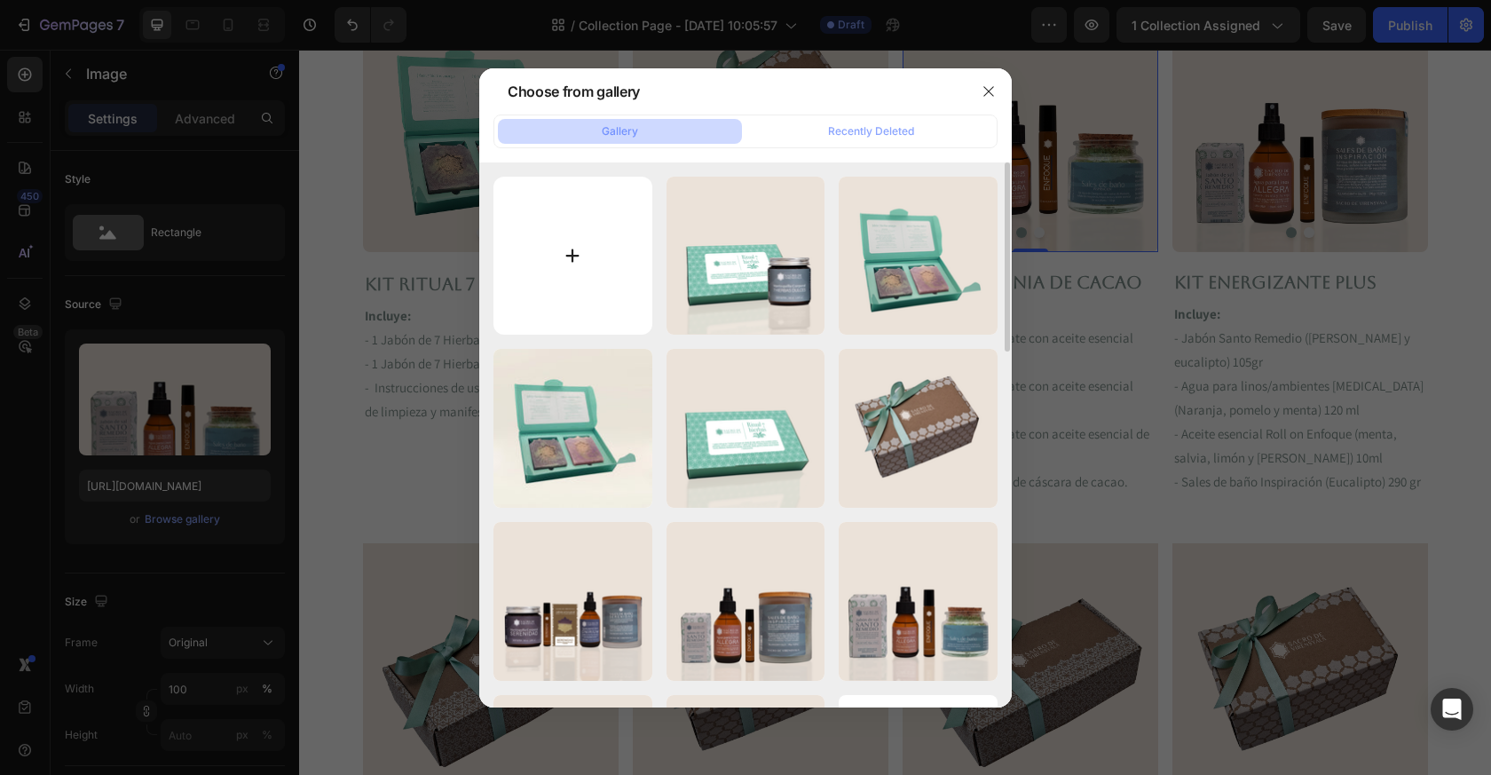
click at [645, 202] on input "file" at bounding box center [573, 256] width 159 height 159
type input "C:\fakepath\Ceremonia Cacao 2.png"
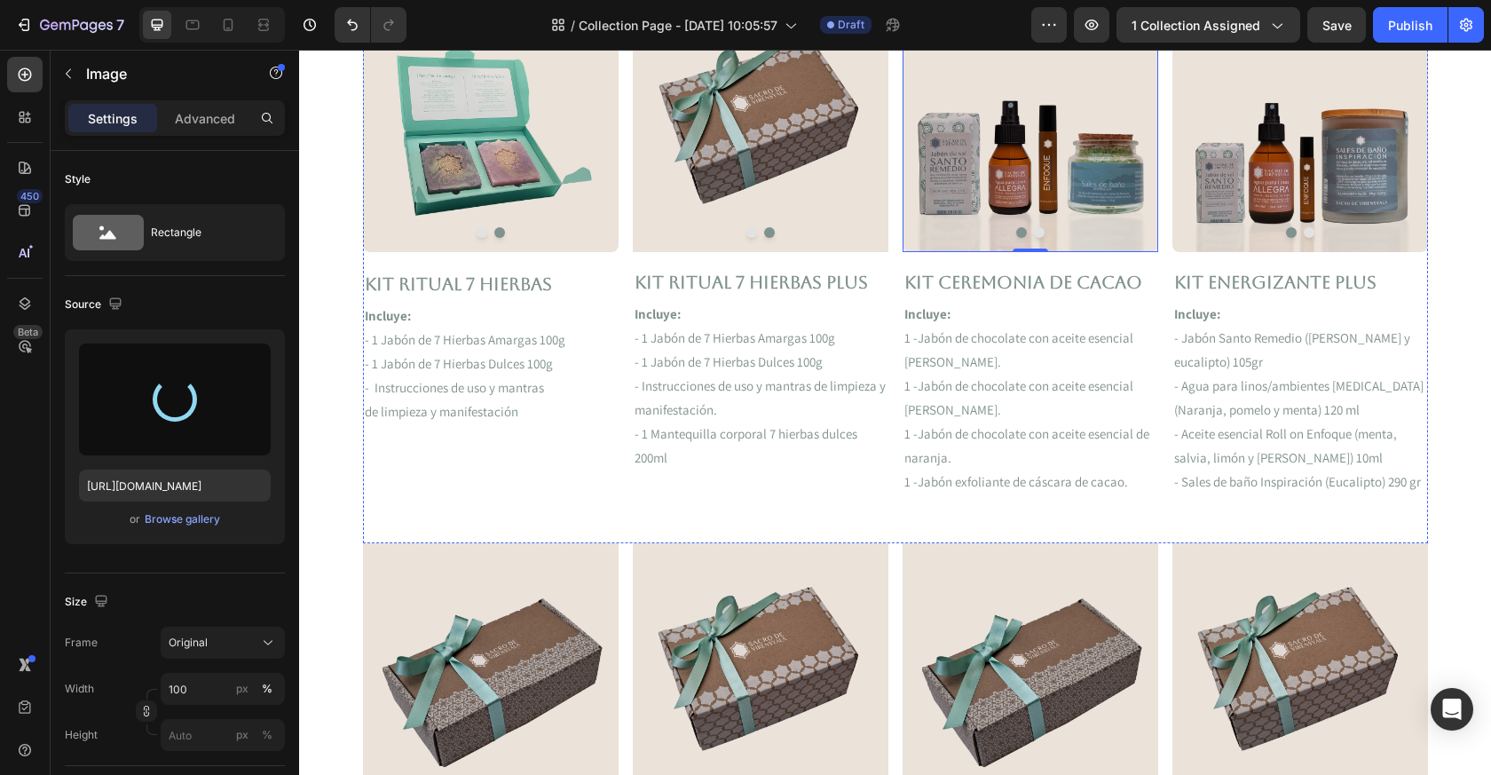
type input "[URL][DOMAIN_NAME]"
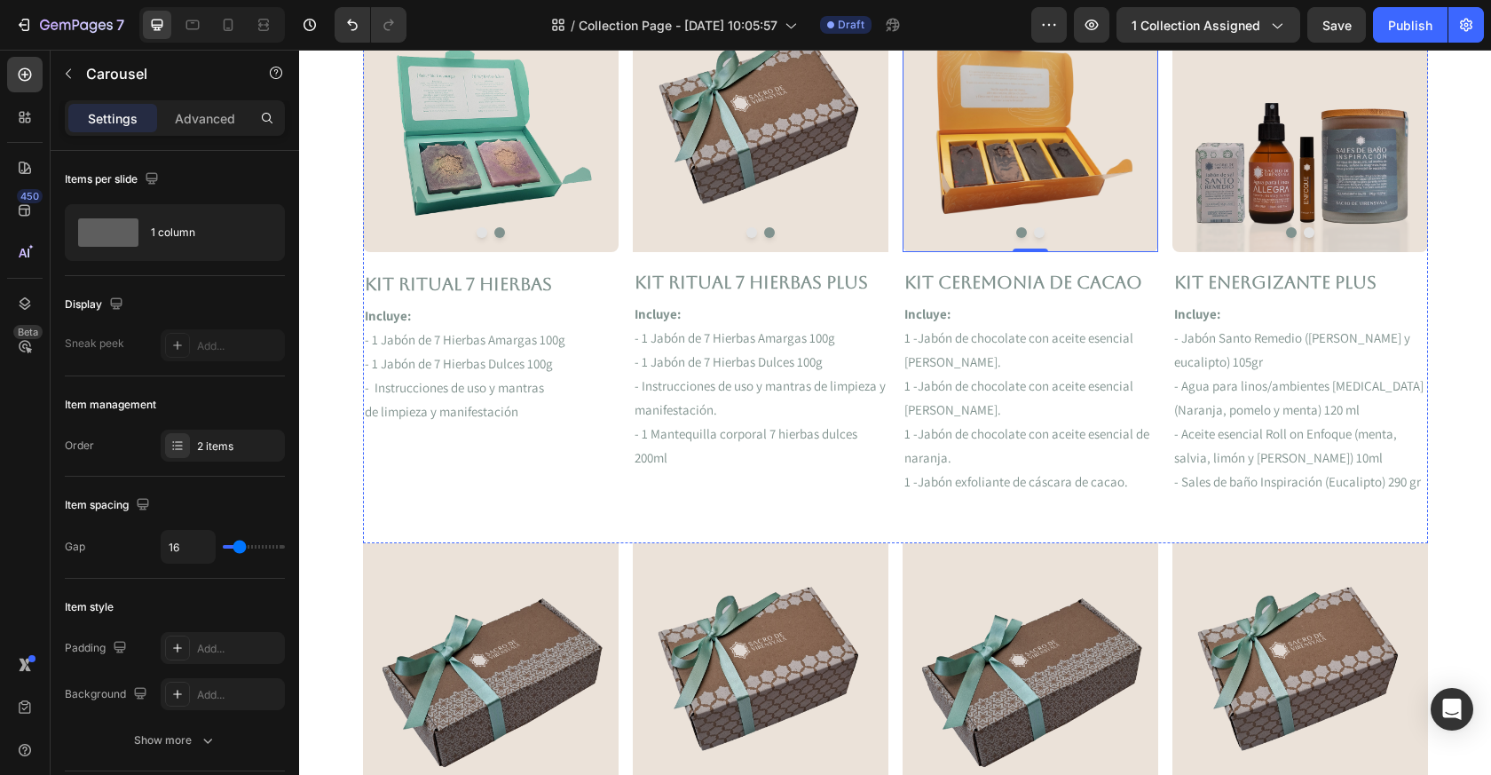
click at [1036, 237] on button "Dot" at bounding box center [1039, 232] width 11 height 11
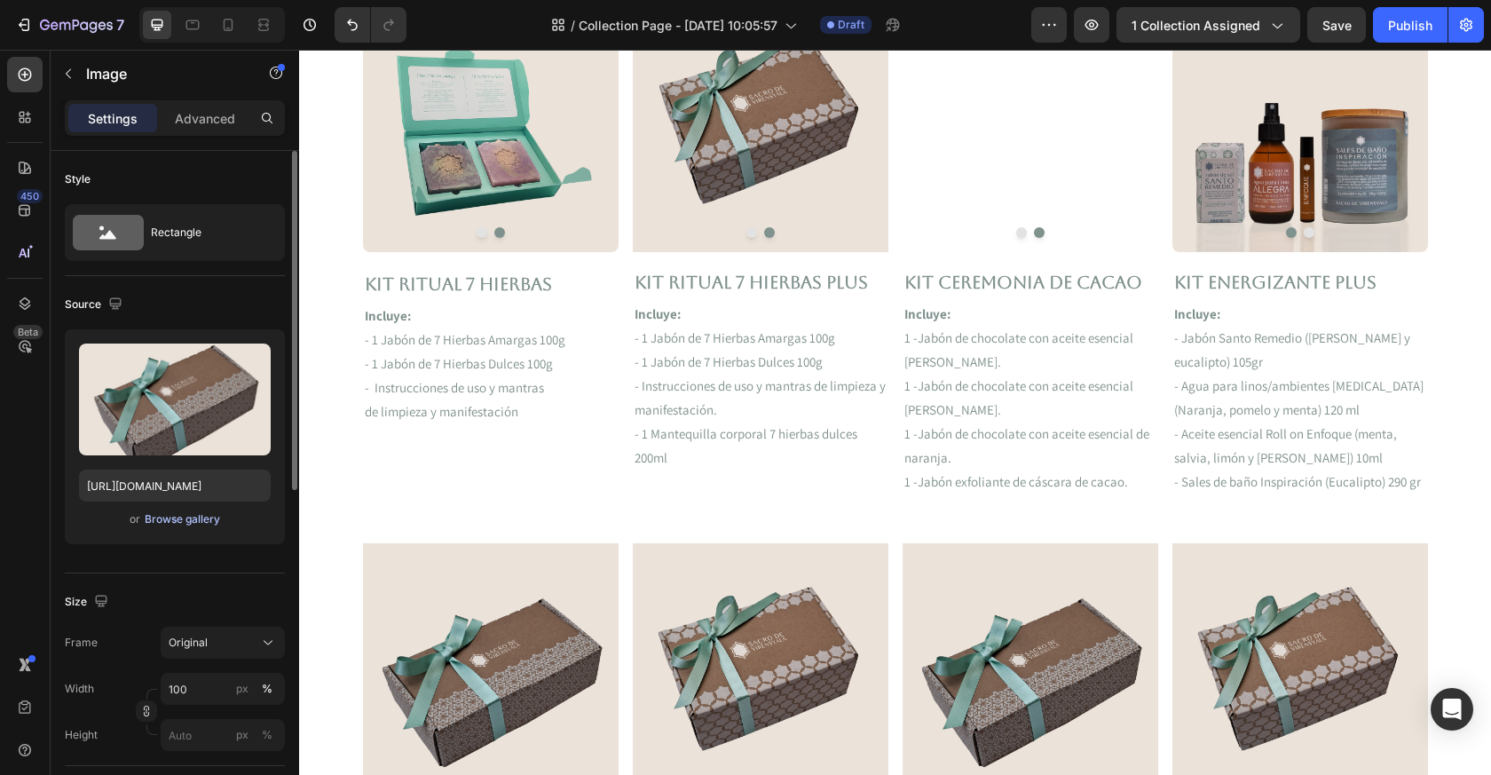
click at [170, 518] on div "Browse gallery" at bounding box center [182, 519] width 75 height 16
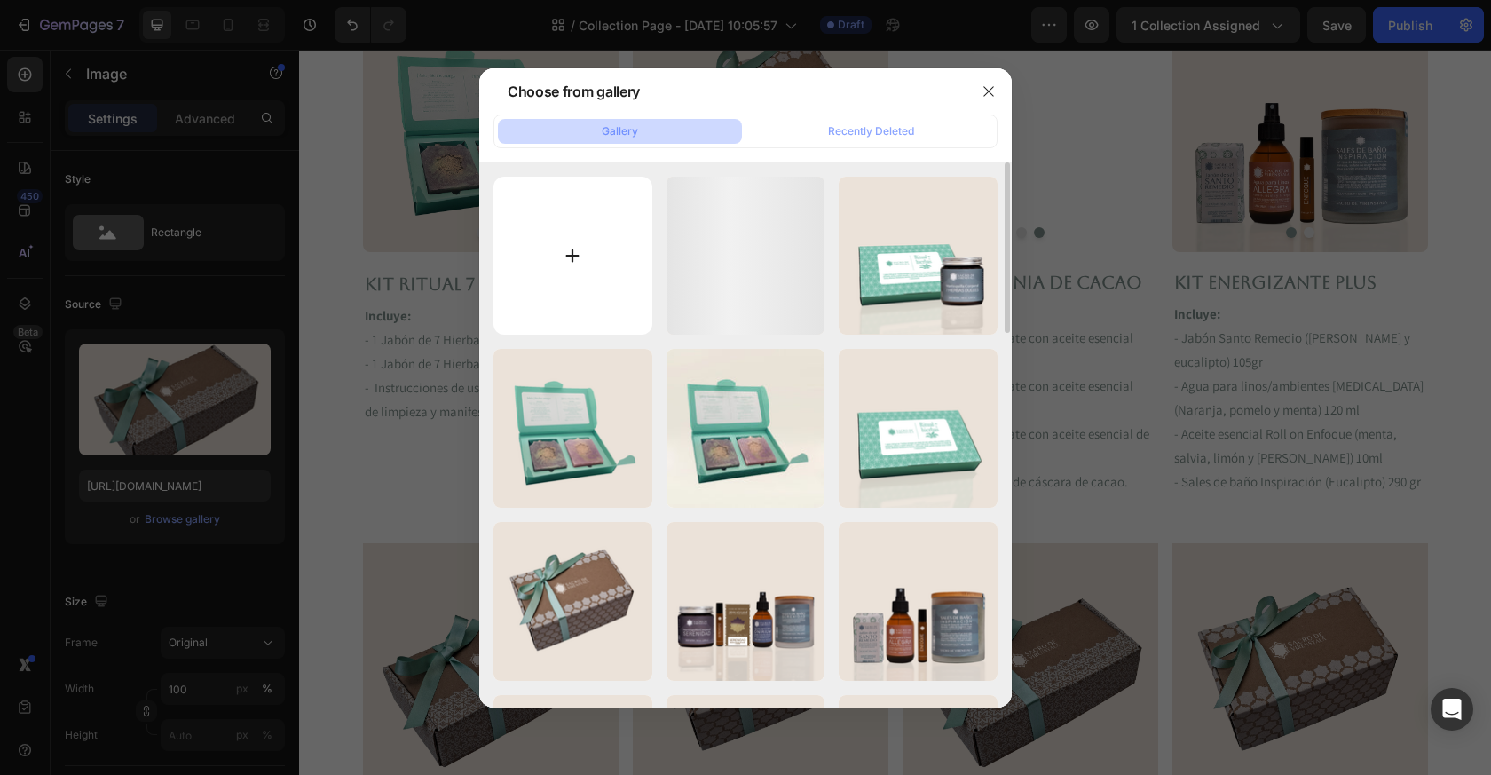
click at [605, 272] on input "file" at bounding box center [573, 256] width 159 height 159
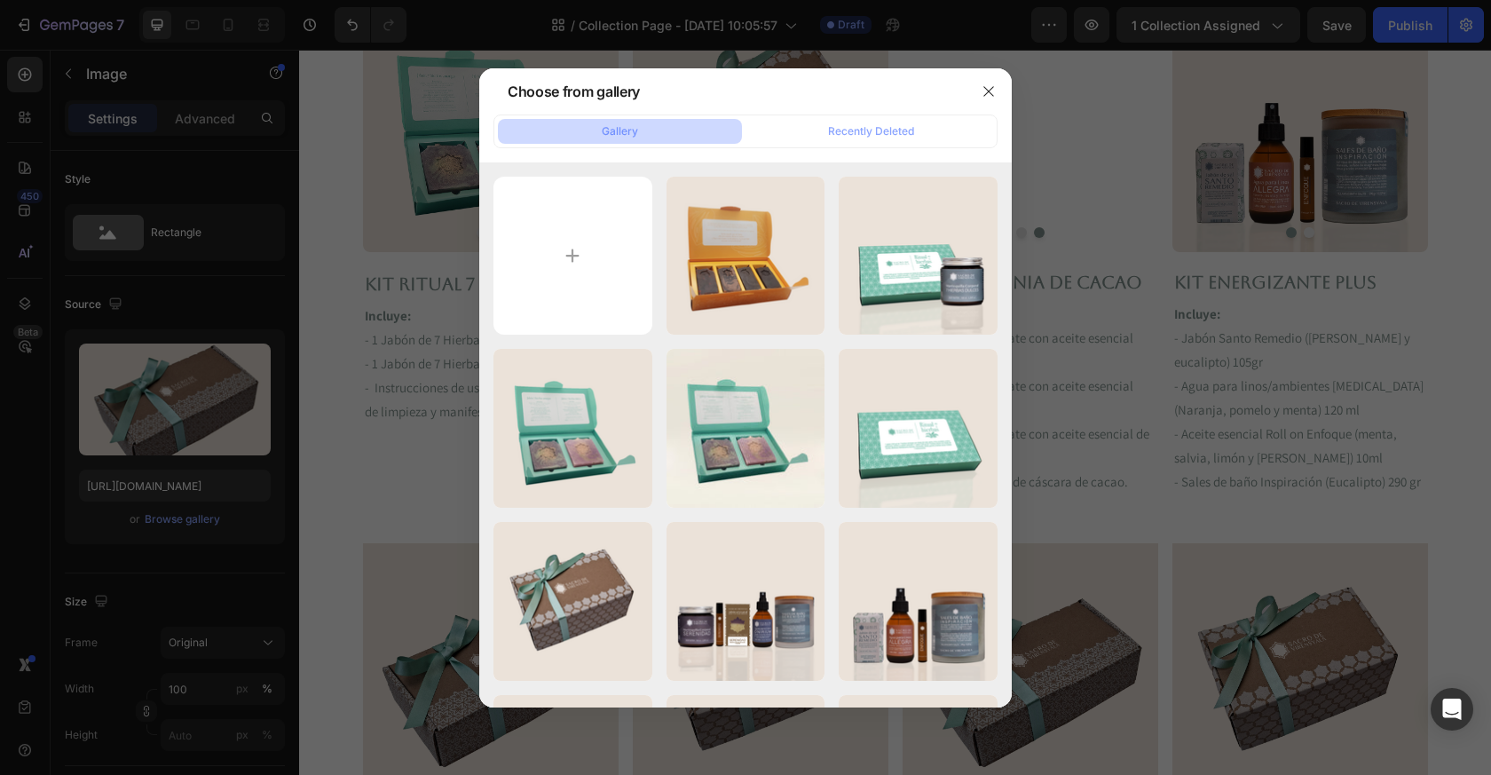
type input "C:\fakepath\Ceremonia Cacao 1.png"
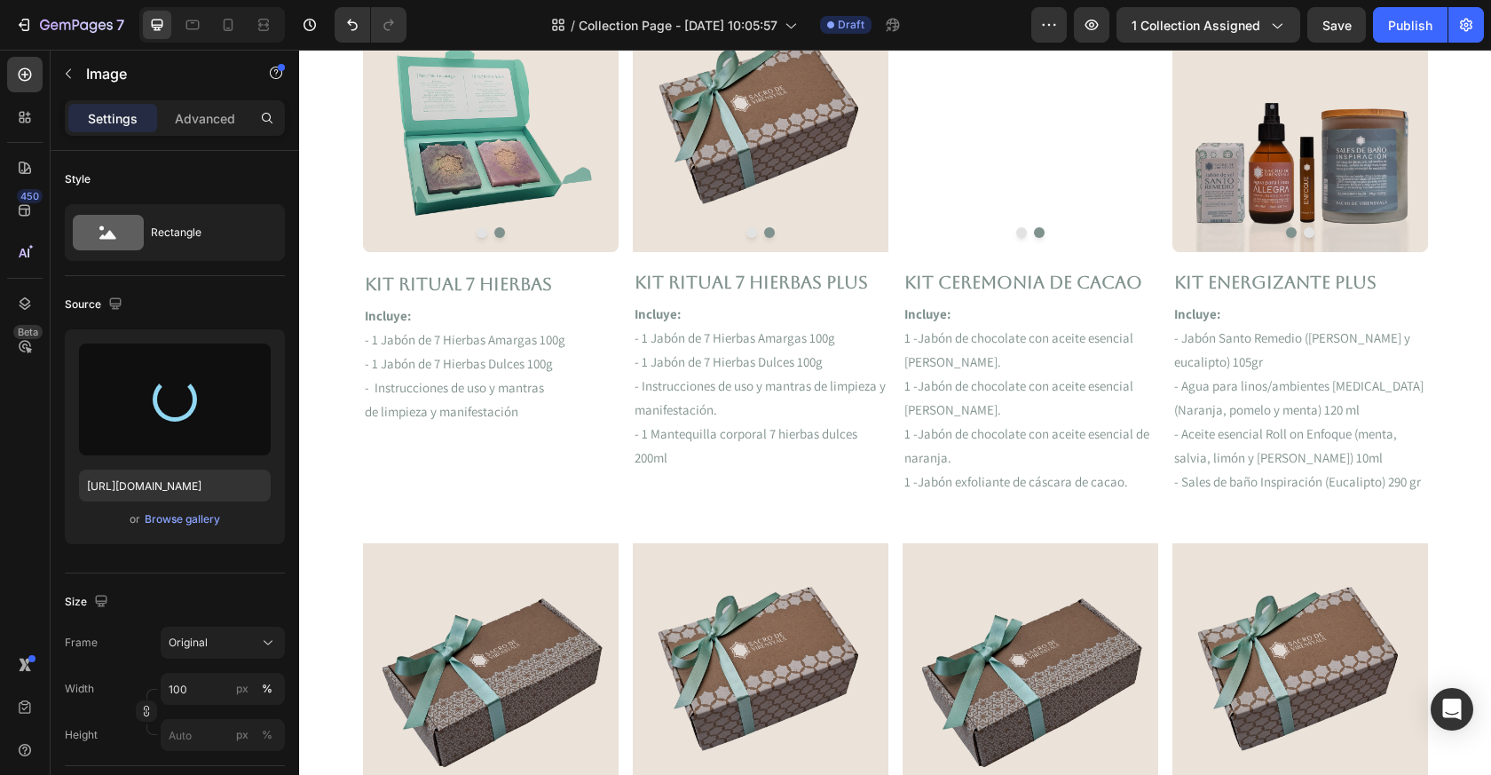
type input "[URL][DOMAIN_NAME]"
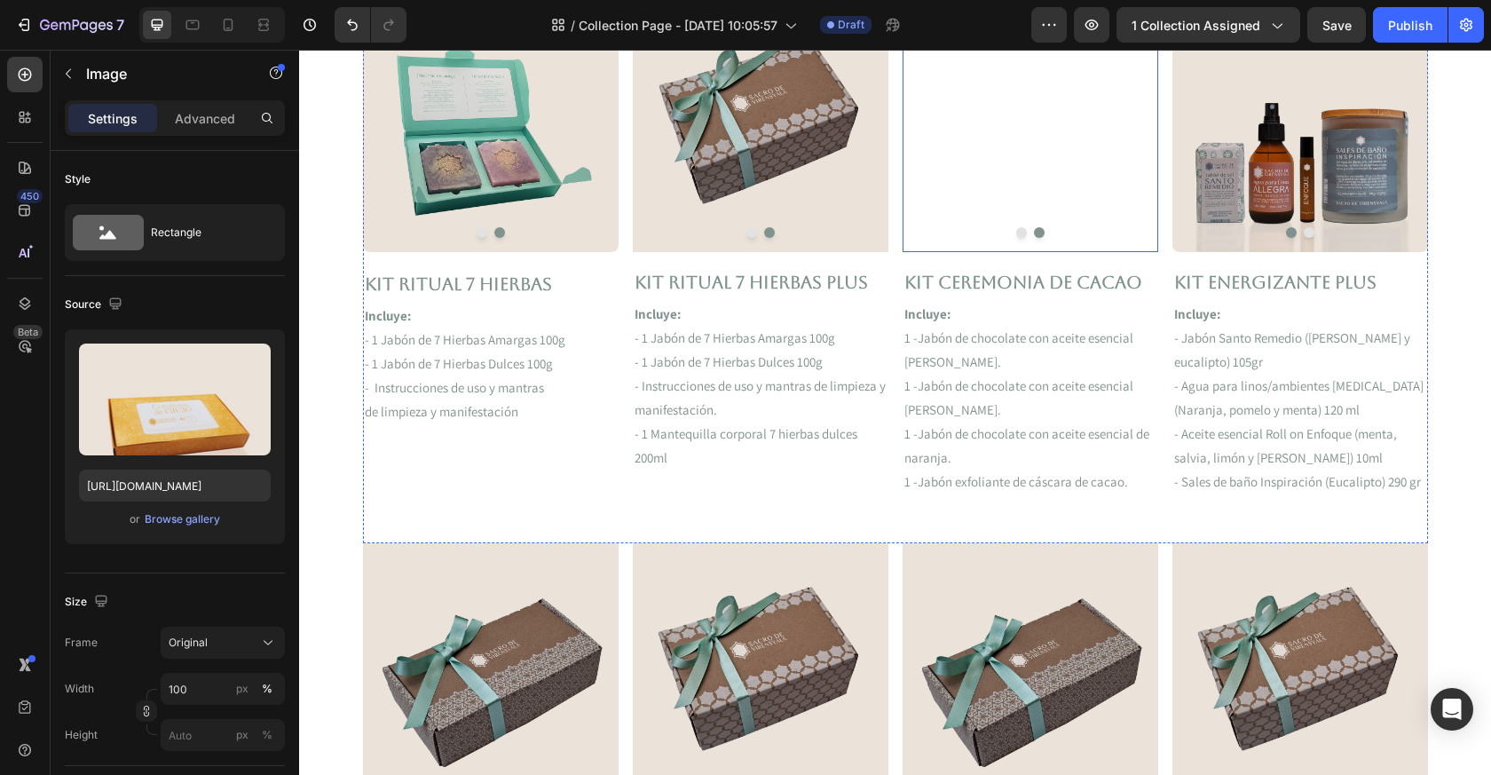
click at [1017, 234] on button "Dot" at bounding box center [1021, 232] width 11 height 11
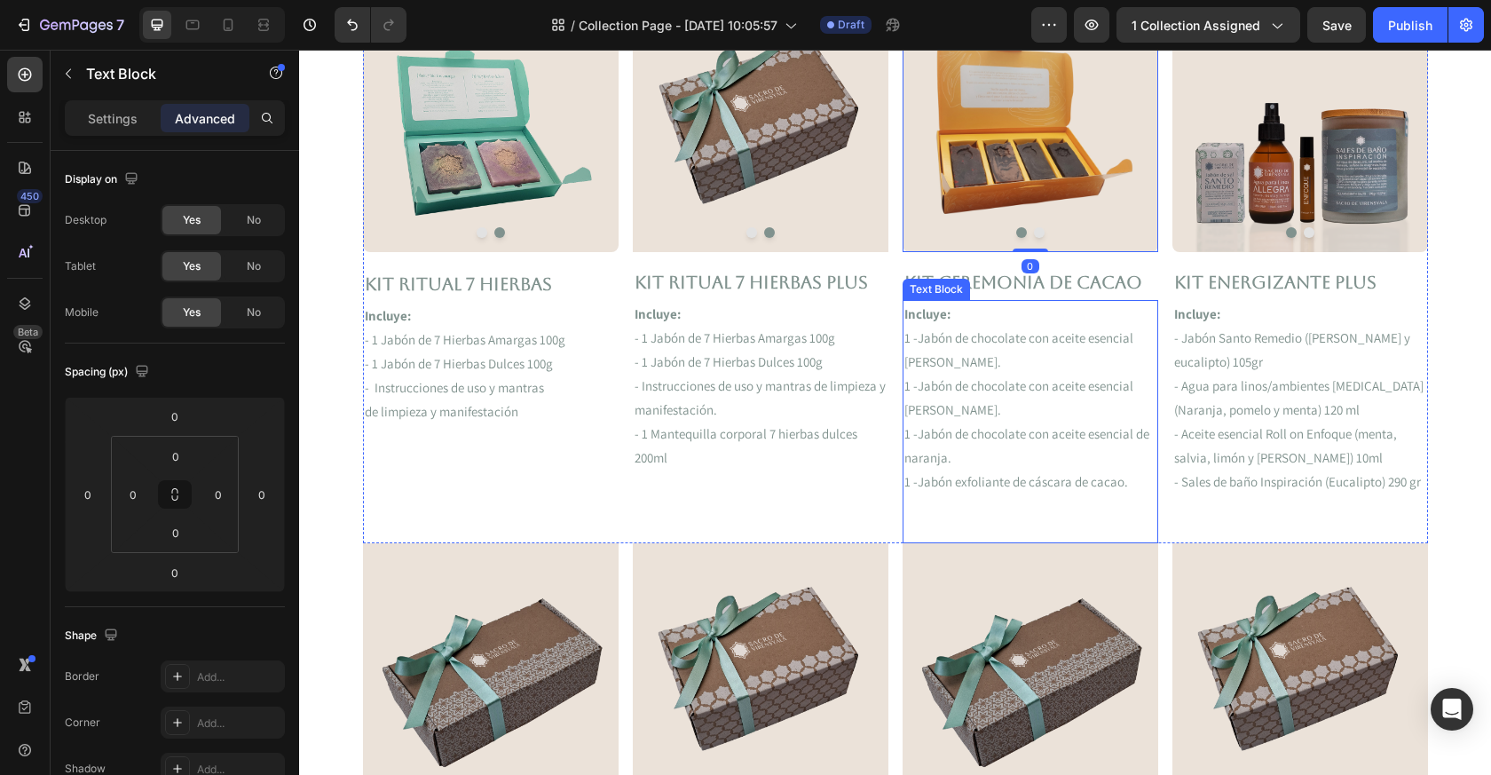
click at [936, 423] on p "1 -Jabón de chocolate con aceite esencial de naranja." at bounding box center [1031, 446] width 252 height 48
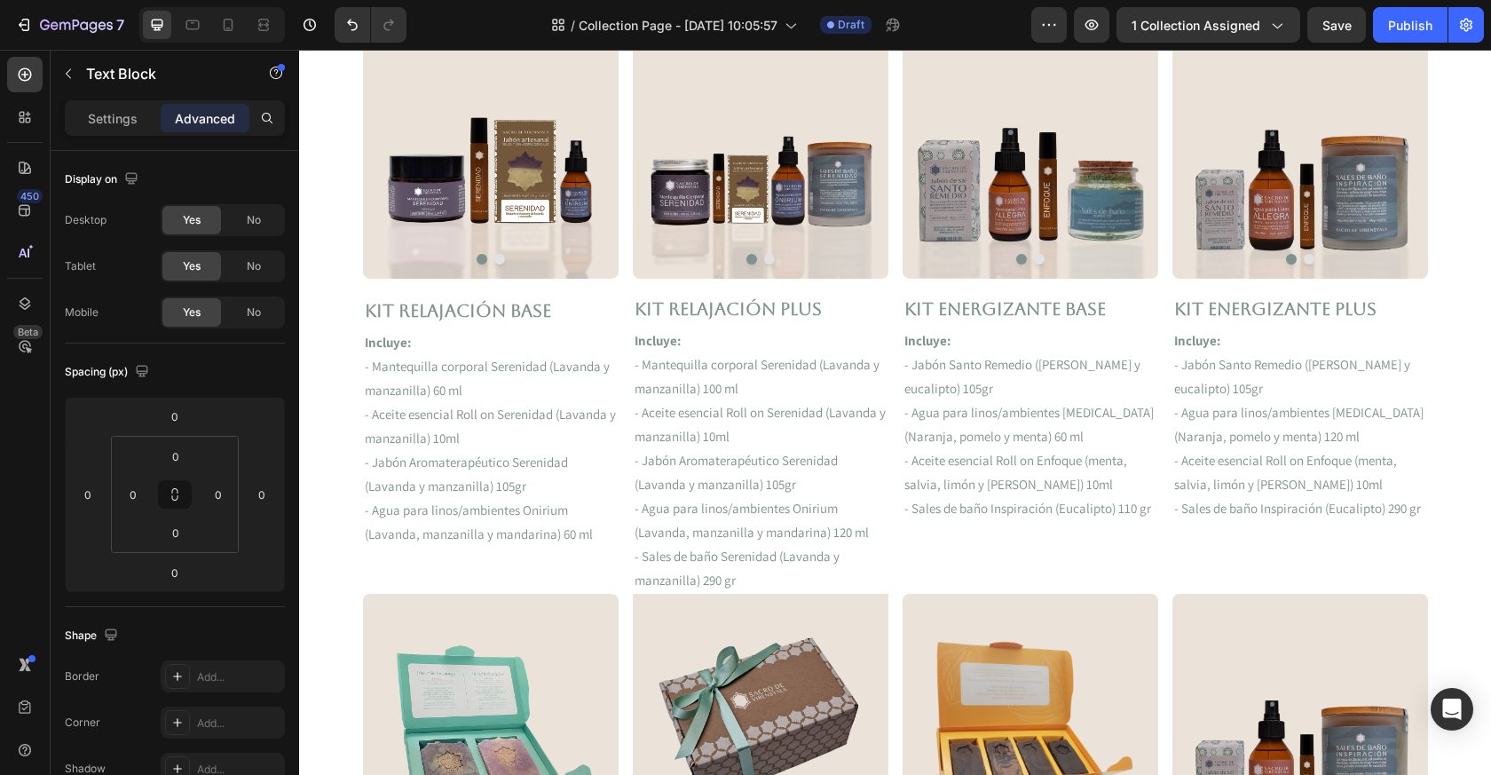
scroll to position [613, 0]
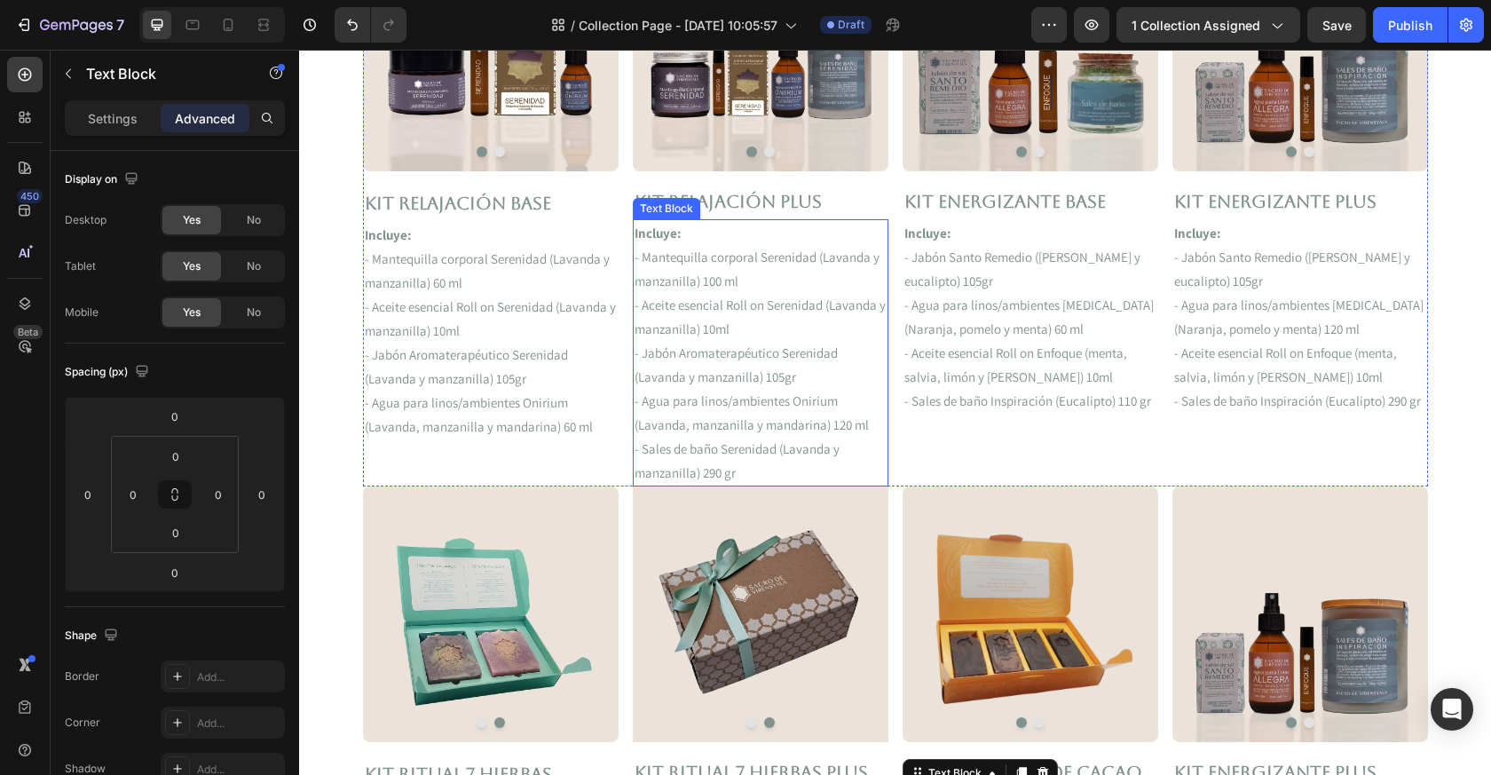
click at [742, 454] on p "- Sales de baño Serenidad (Lavanda y manzanilla) 290 gr" at bounding box center [761, 461] width 252 height 48
click at [938, 482] on div "Image Image Carousel Kit ENERGIZANTE Base Text Block Incluye: - Jabón Santo Rem…" at bounding box center [1031, 202] width 256 height 570
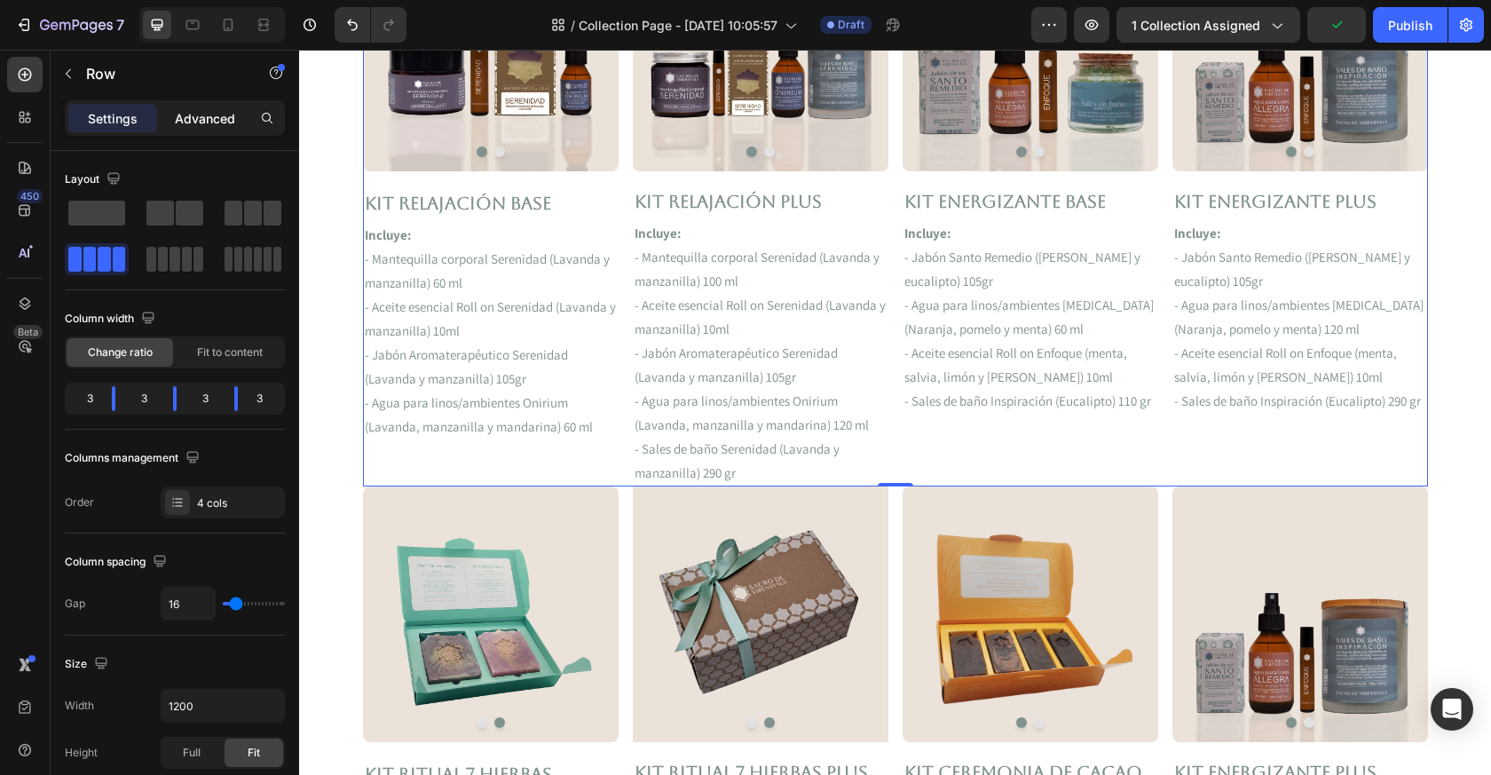
click at [190, 128] on div "Advanced" at bounding box center [205, 118] width 89 height 28
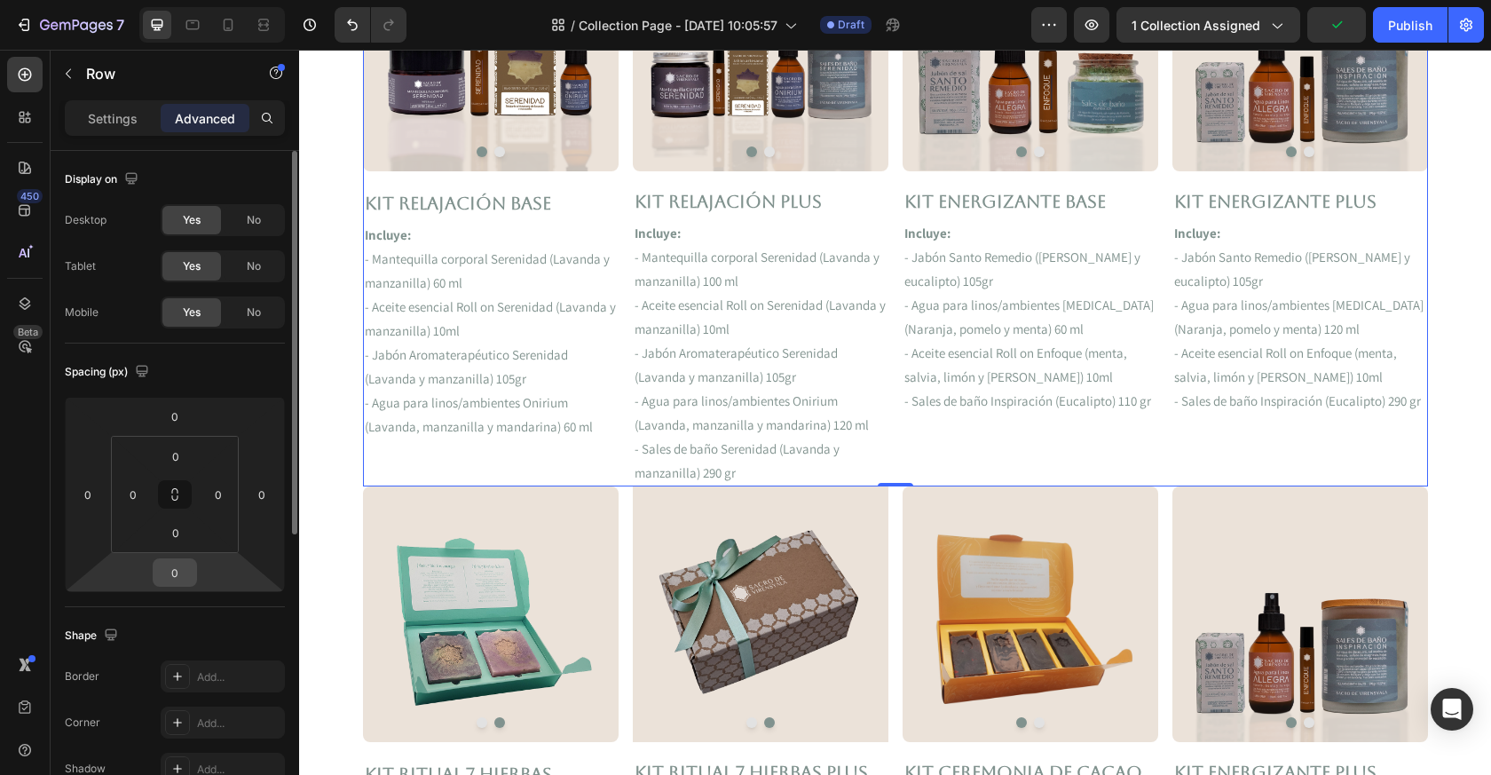
click at [183, 570] on input "0" at bounding box center [175, 572] width 36 height 27
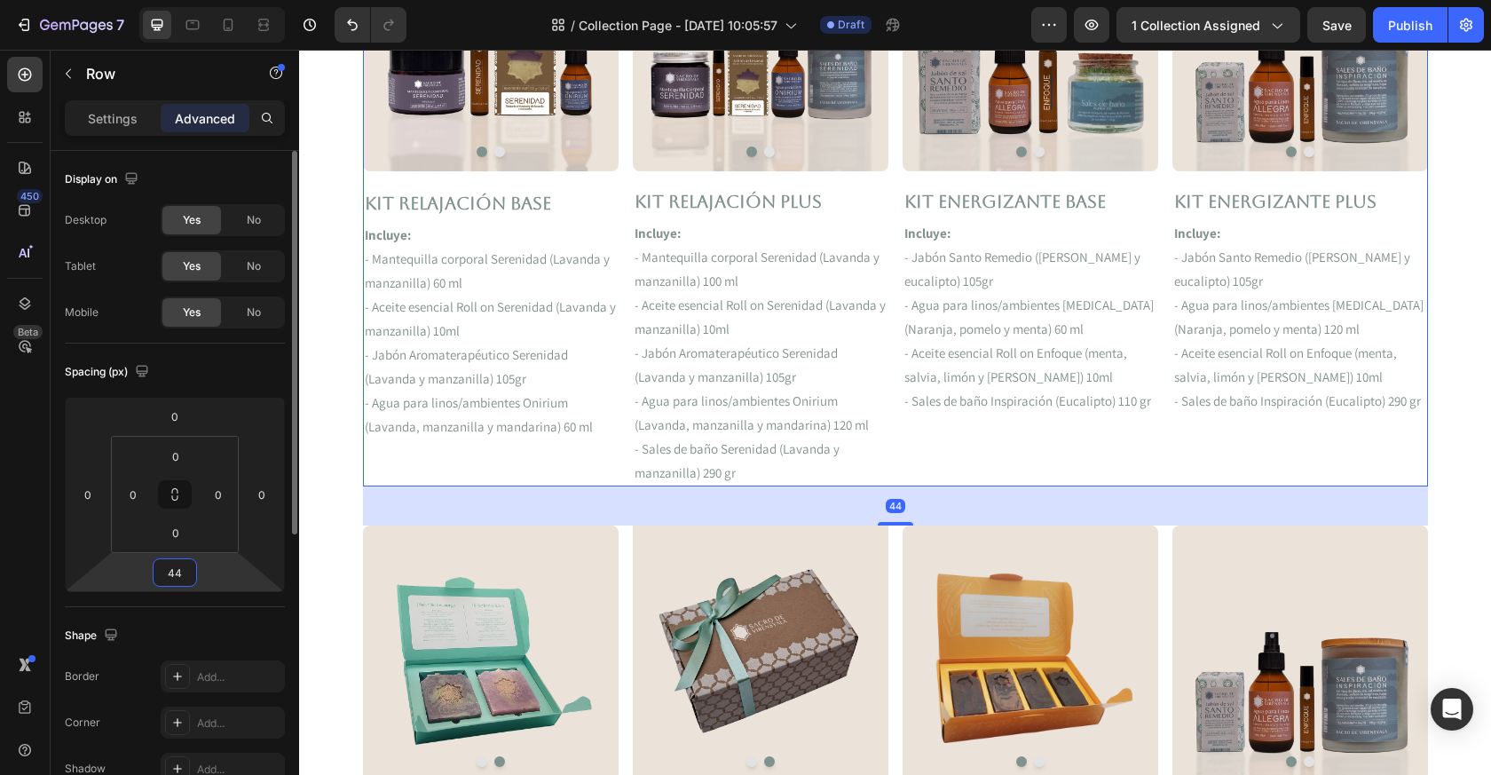
type input "45"
click at [512, 386] on p "- Jabón Aromaterapéutico Serenidad (Lavanda y manzanilla) 105gr" at bounding box center [491, 367] width 252 height 48
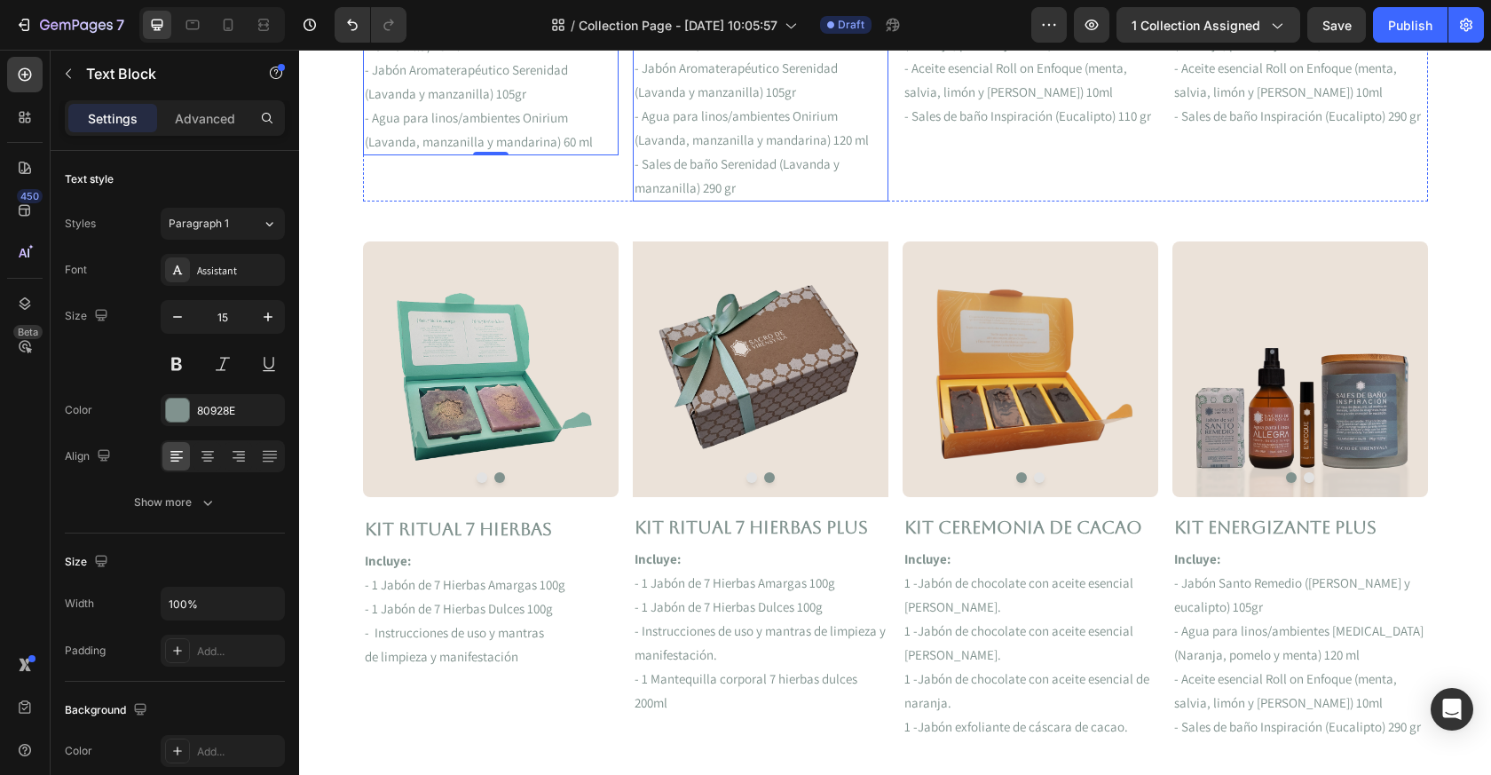
scroll to position [975, 0]
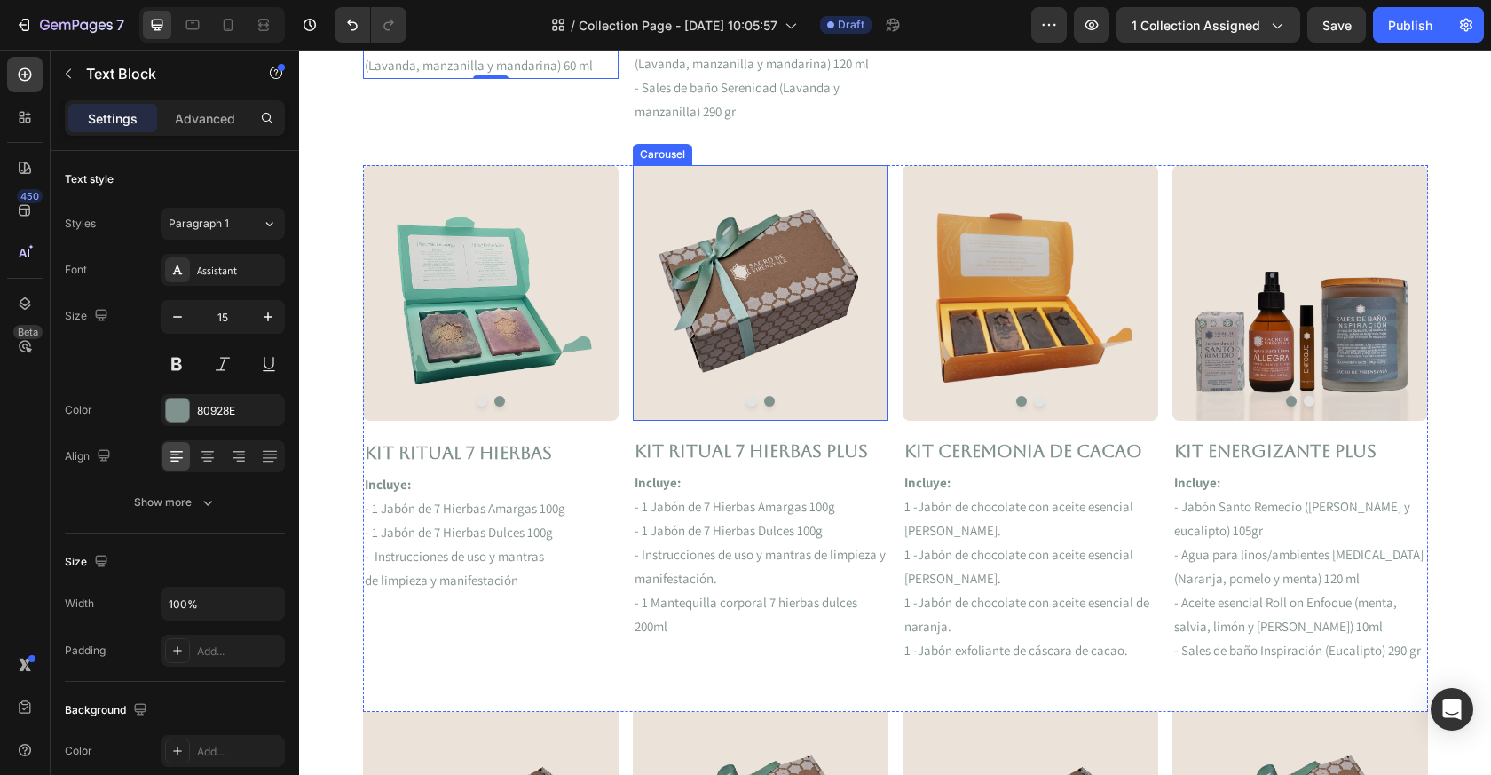
click at [745, 401] on div at bounding box center [761, 401] width 256 height 11
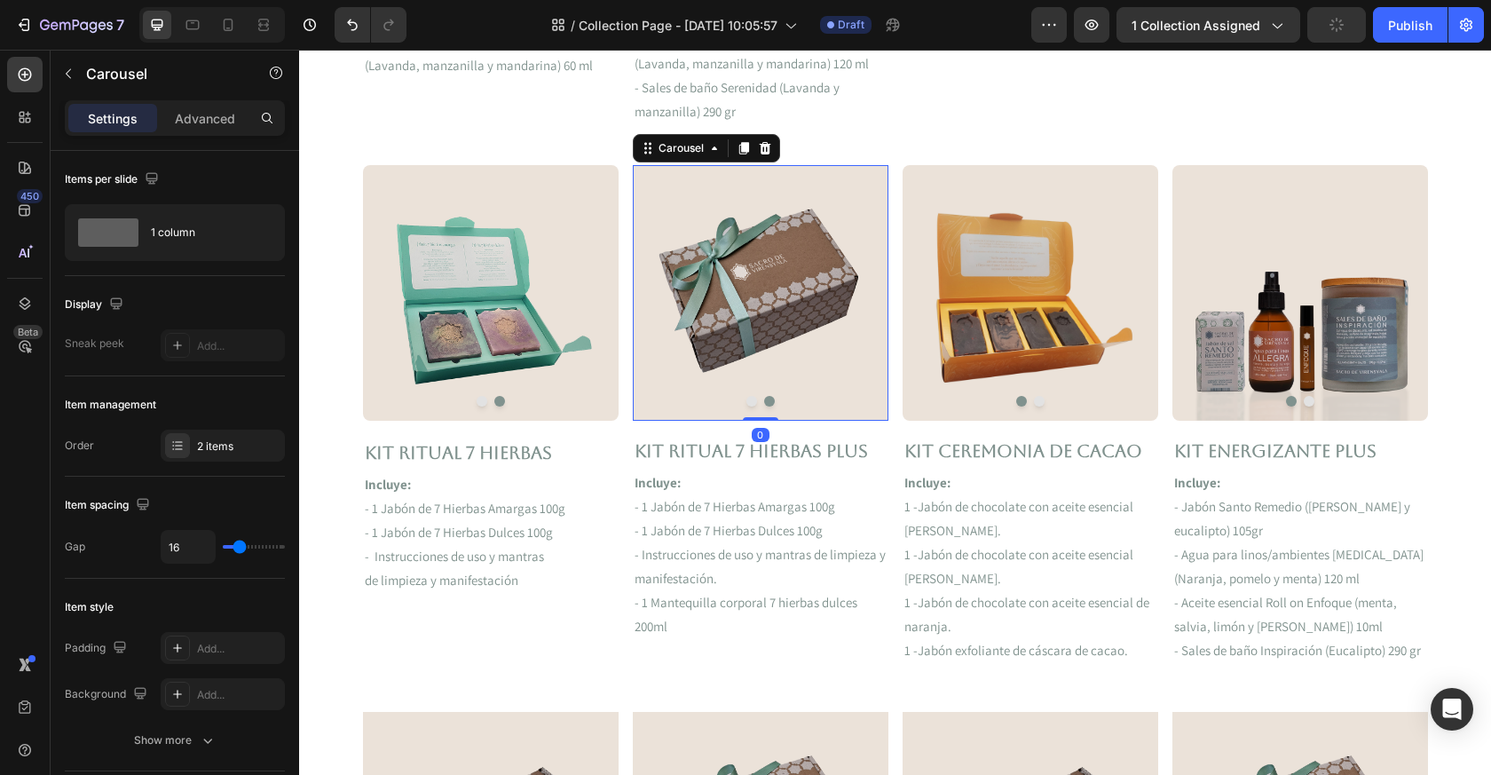
click at [752, 401] on button "Dot" at bounding box center [752, 401] width 11 height 11
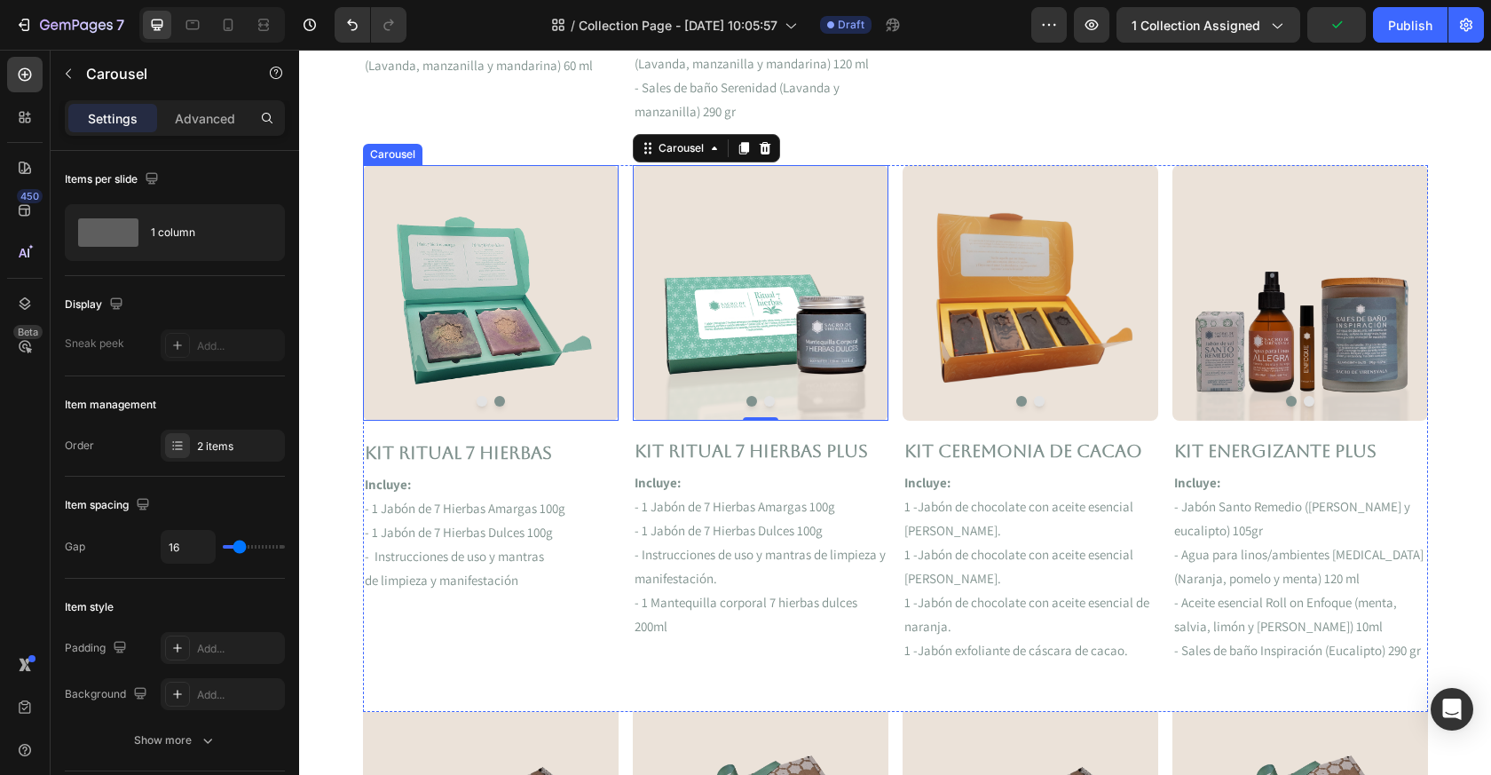
click at [478, 399] on button "Dot" at bounding box center [482, 401] width 11 height 11
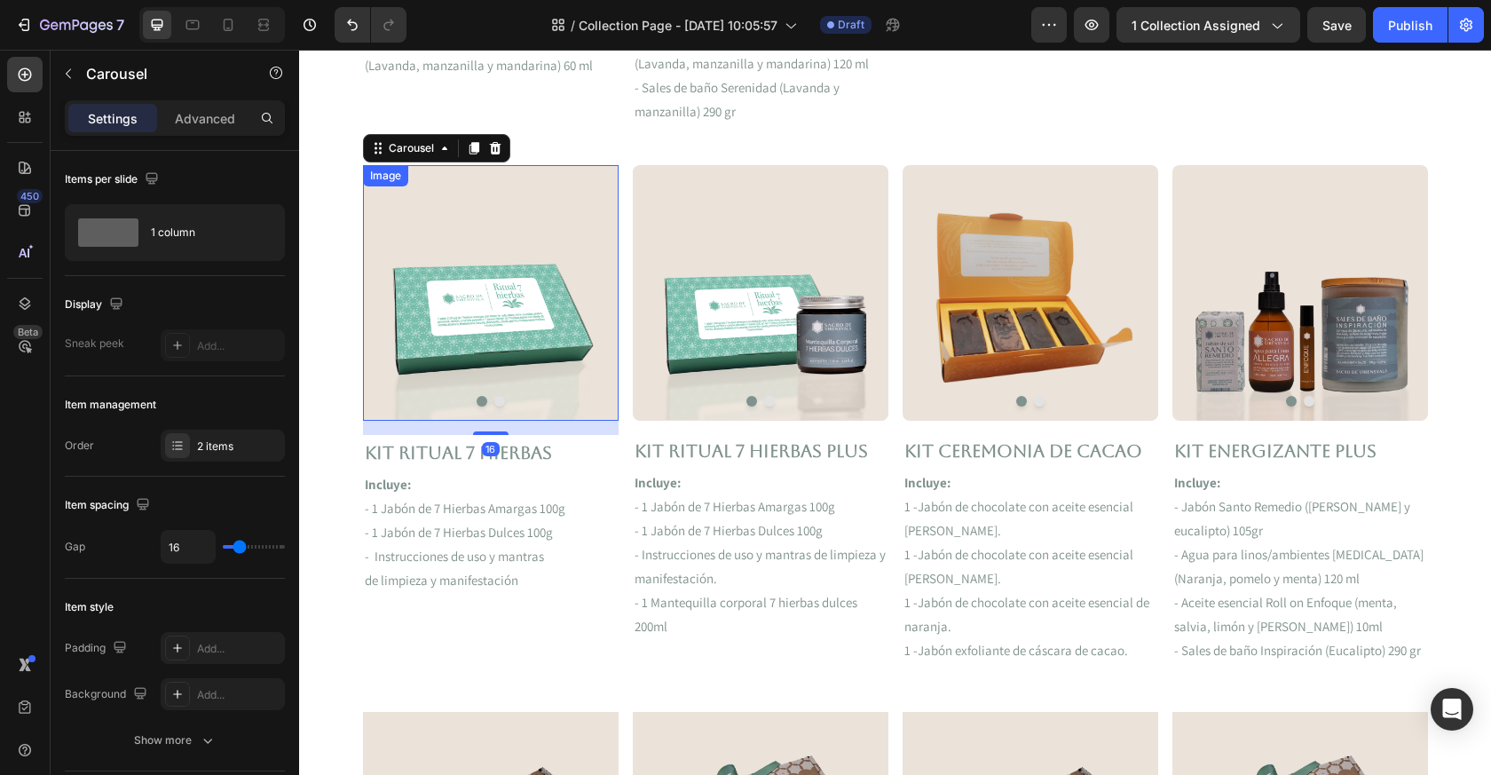
click at [566, 323] on img at bounding box center [491, 292] width 256 height 255
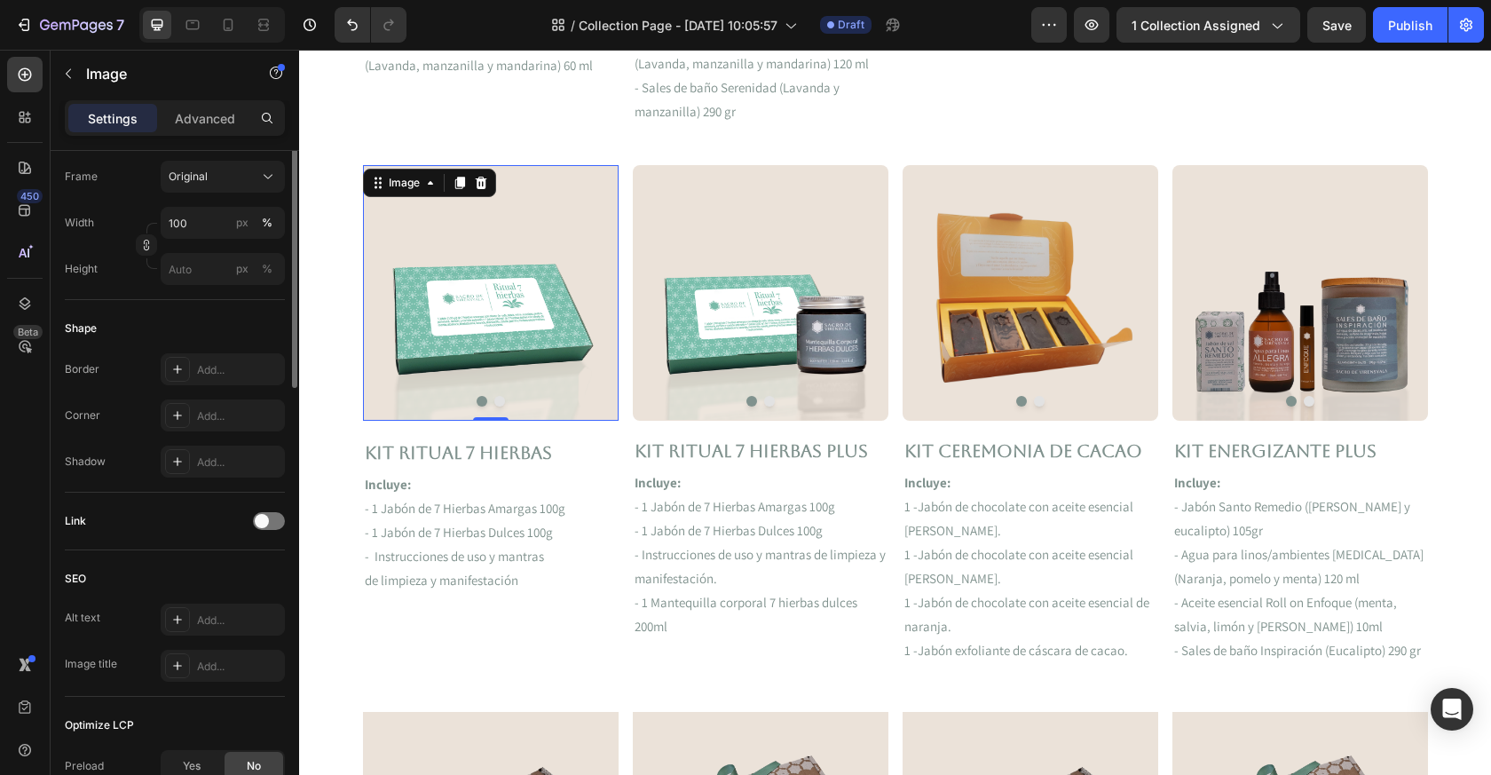
scroll to position [0, 0]
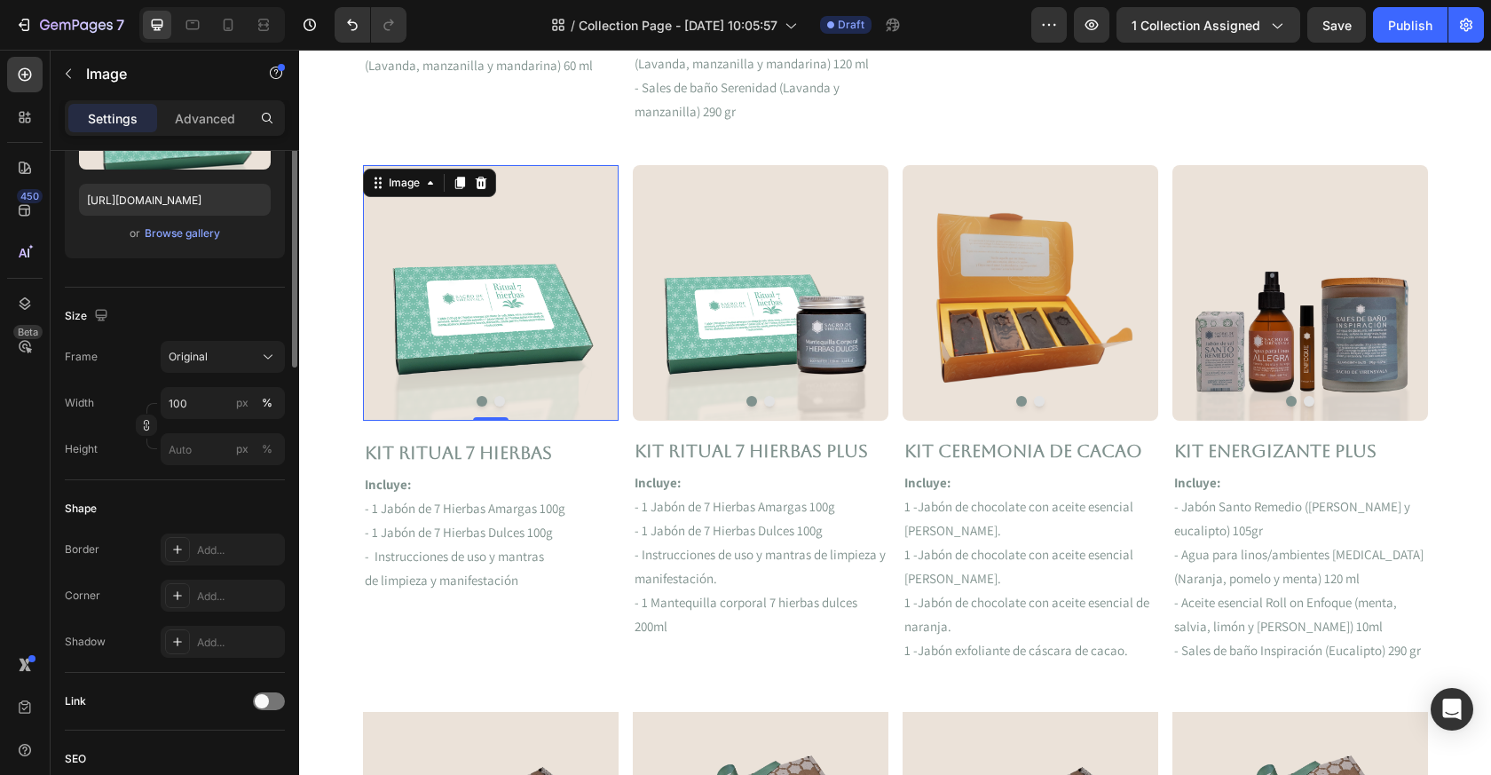
scroll to position [307, 0]
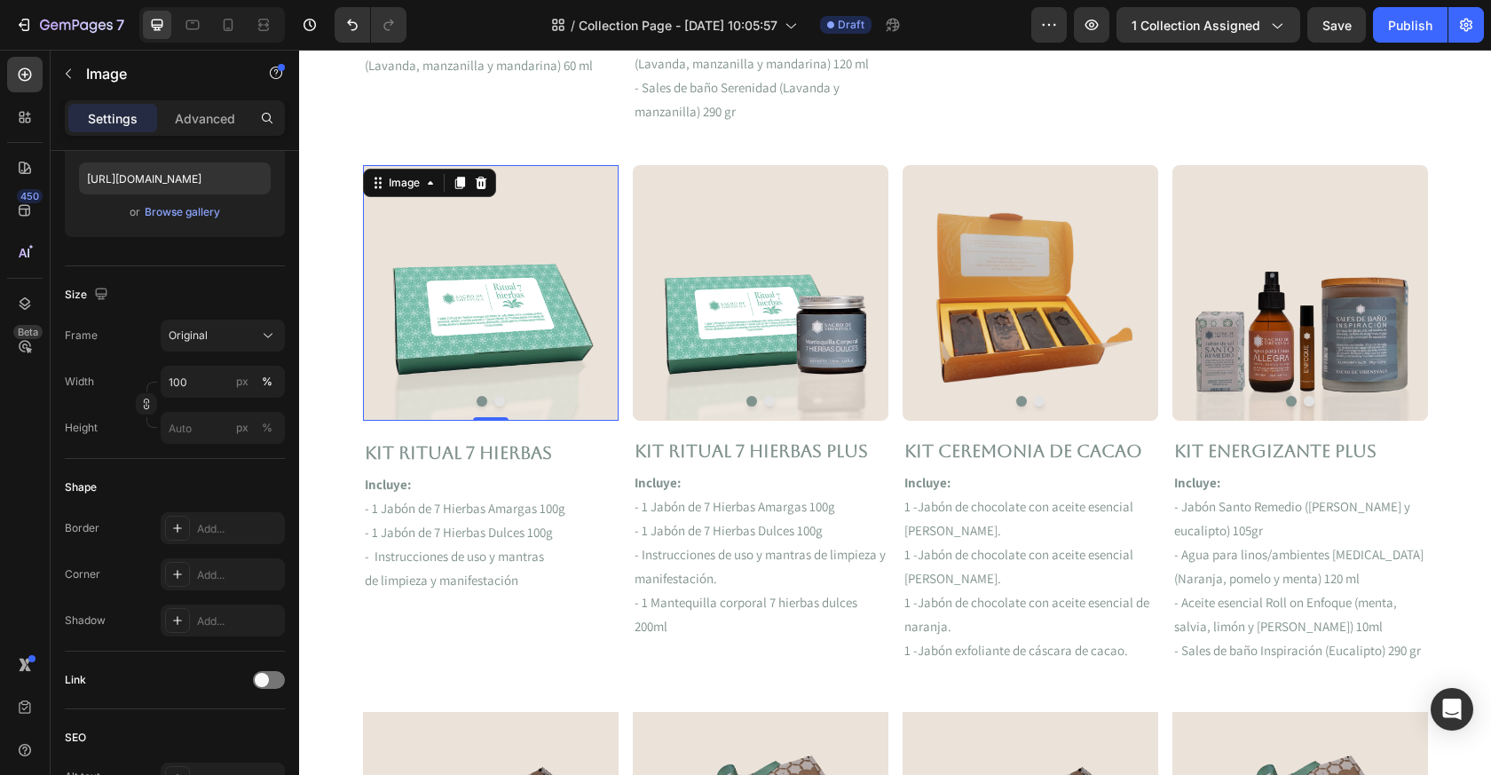
click at [599, 392] on img at bounding box center [491, 292] width 256 height 255
click at [498, 400] on button "Dot" at bounding box center [499, 401] width 11 height 11
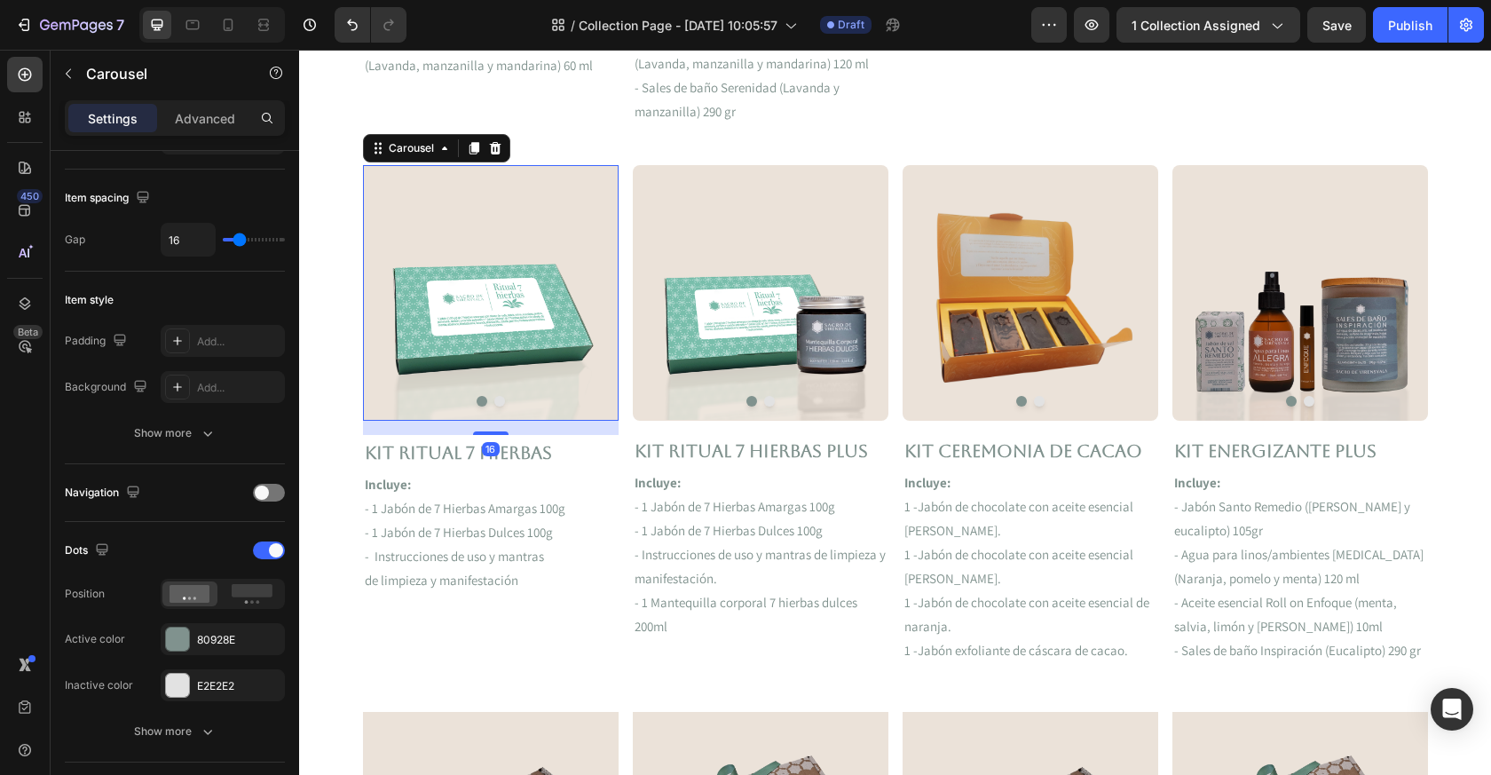
scroll to position [0, 0]
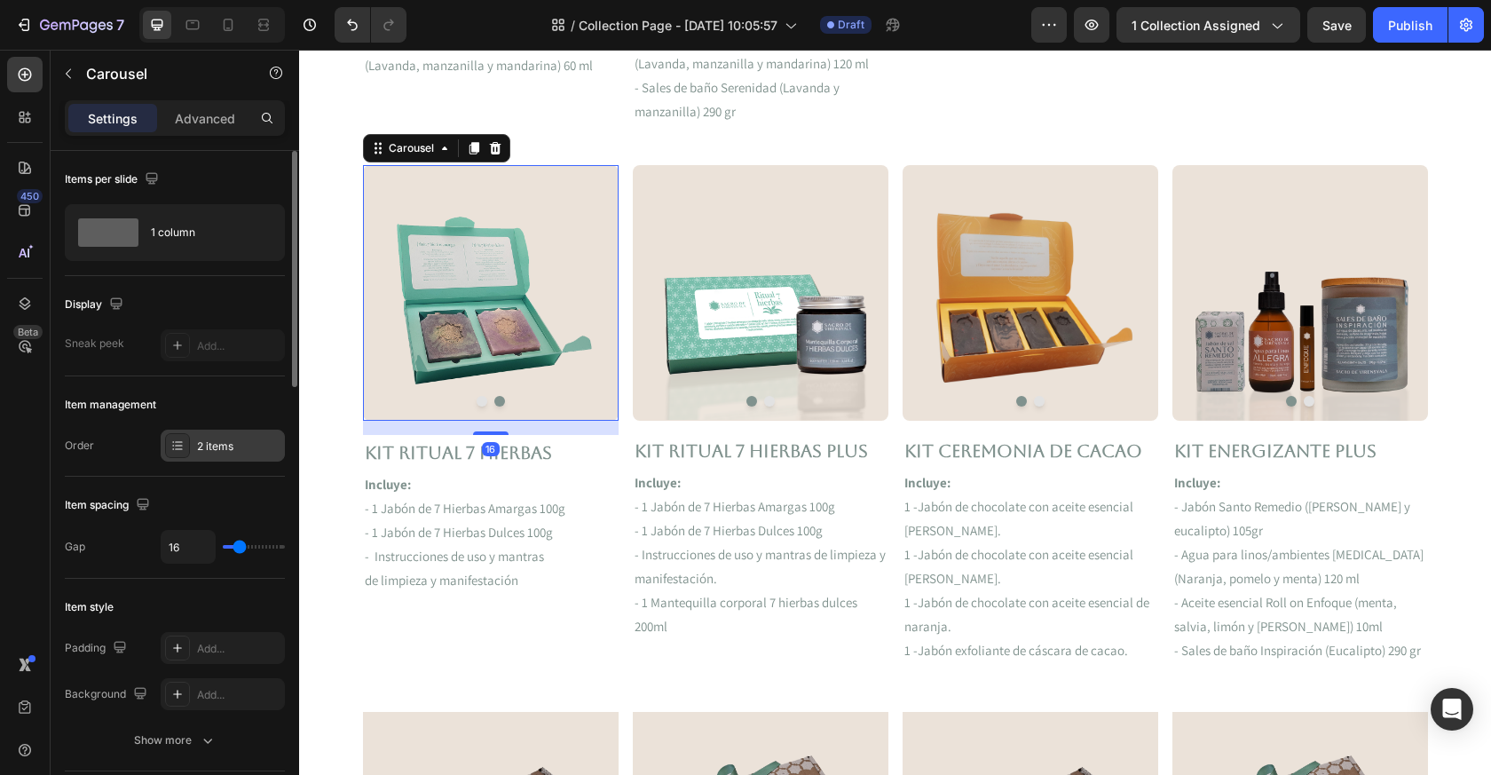
click at [240, 445] on div "2 items" at bounding box center [238, 447] width 83 height 16
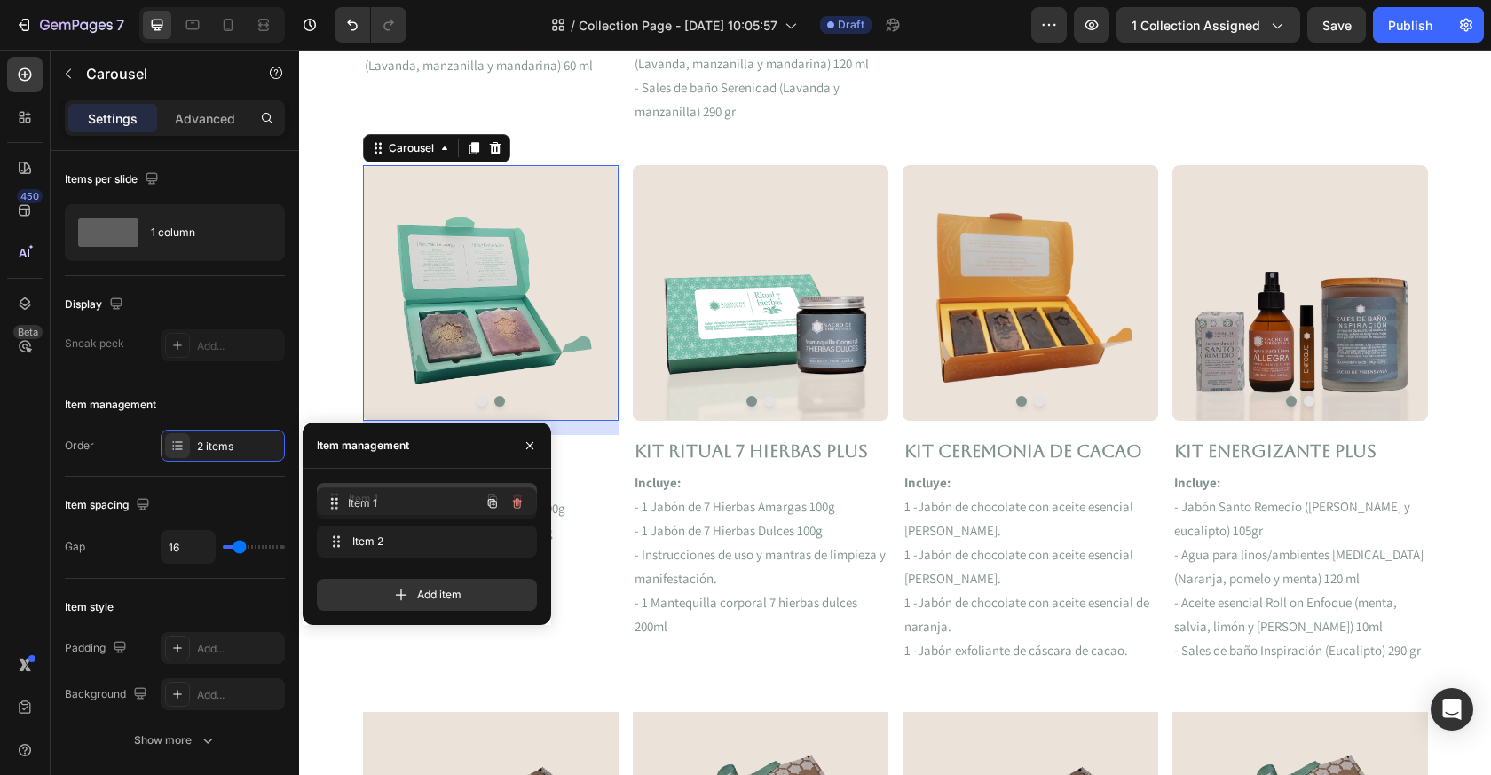
drag, startPoint x: 394, startPoint y: 538, endPoint x: 394, endPoint y: 500, distance: 38.2
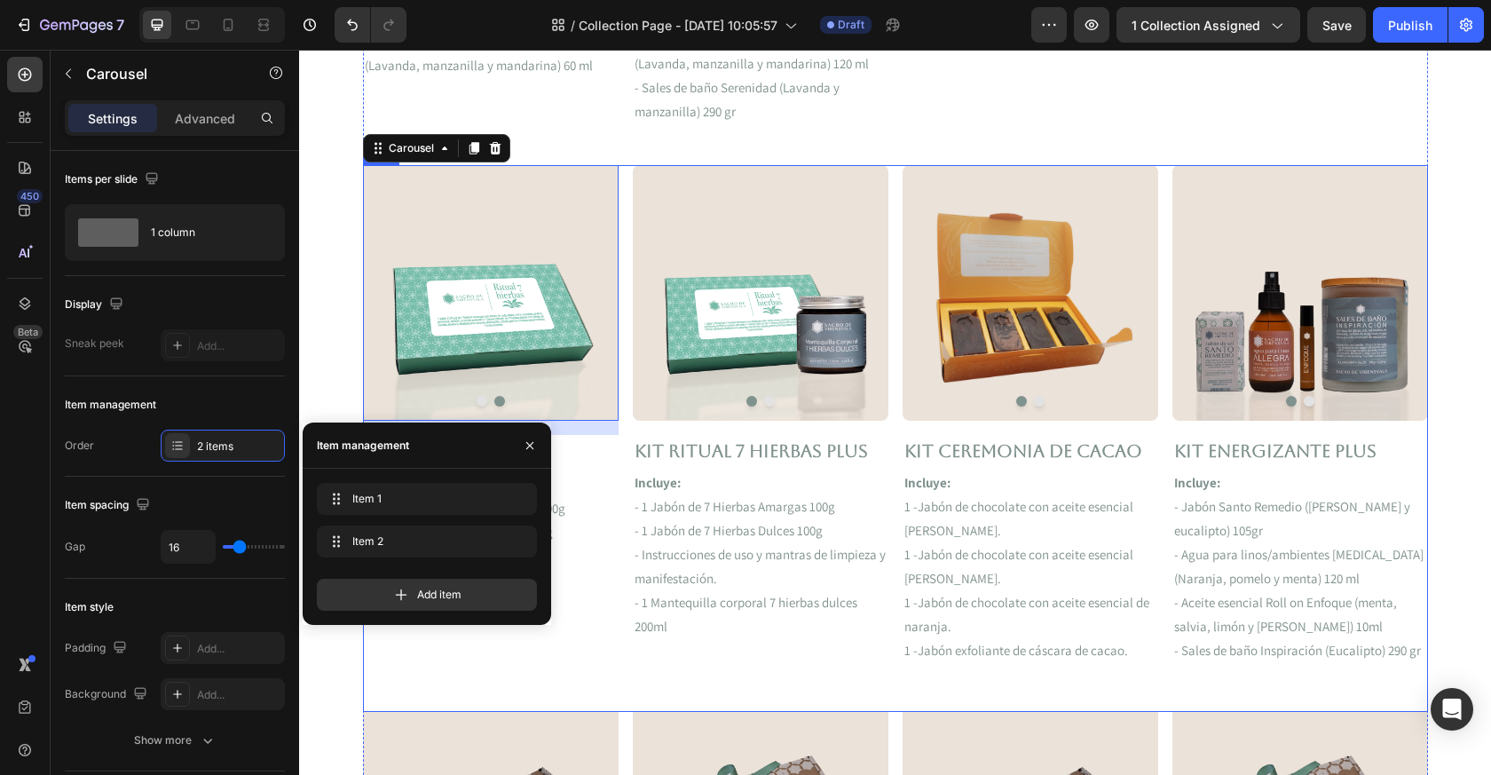
click at [570, 642] on div "Image Image Carousel 16 Kit RITUAL 7 HIERBAS Text Block Incluye: - 1 Jabón de 7…" at bounding box center [491, 438] width 256 height 547
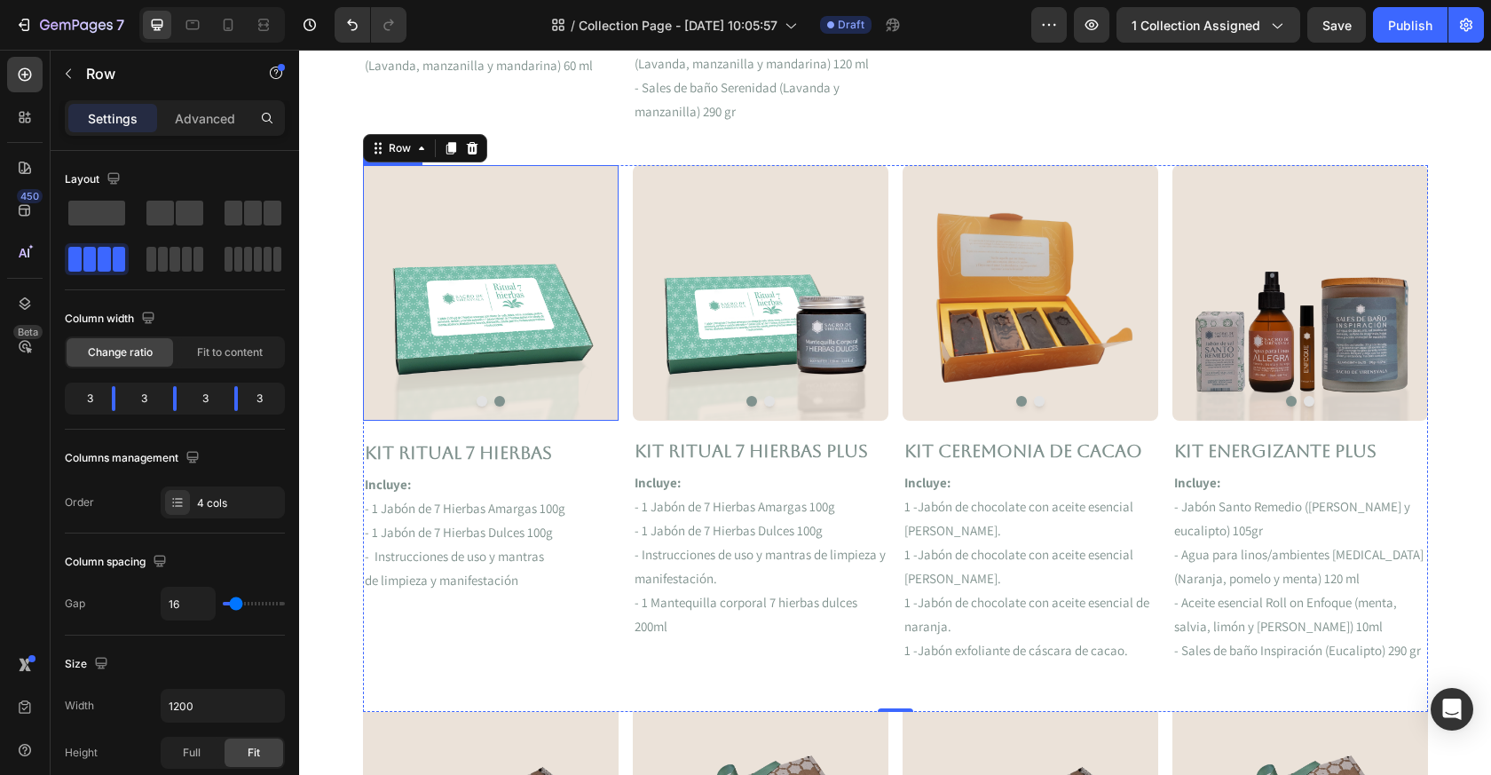
click at [478, 401] on button "Dot" at bounding box center [482, 401] width 11 height 11
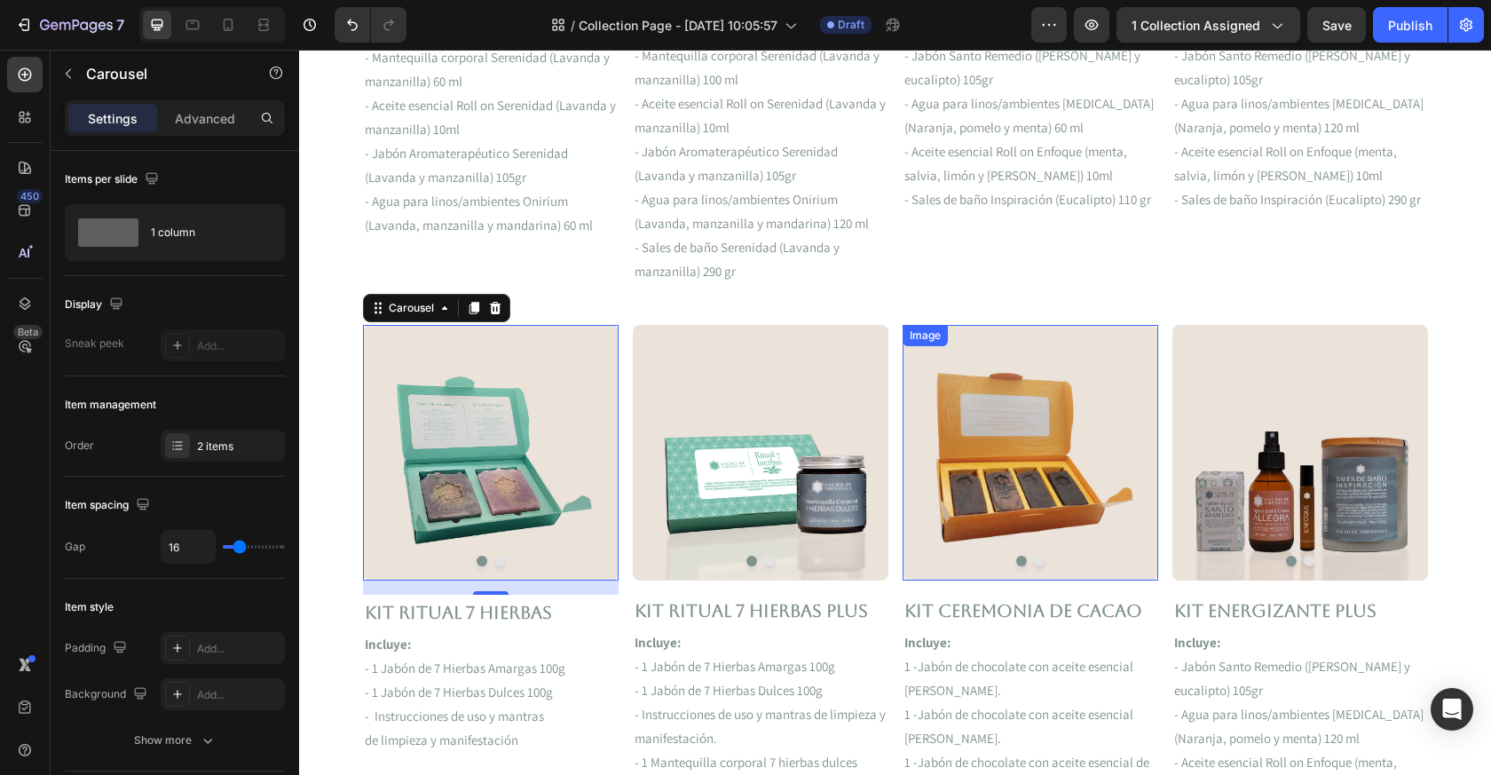
scroll to position [835, 0]
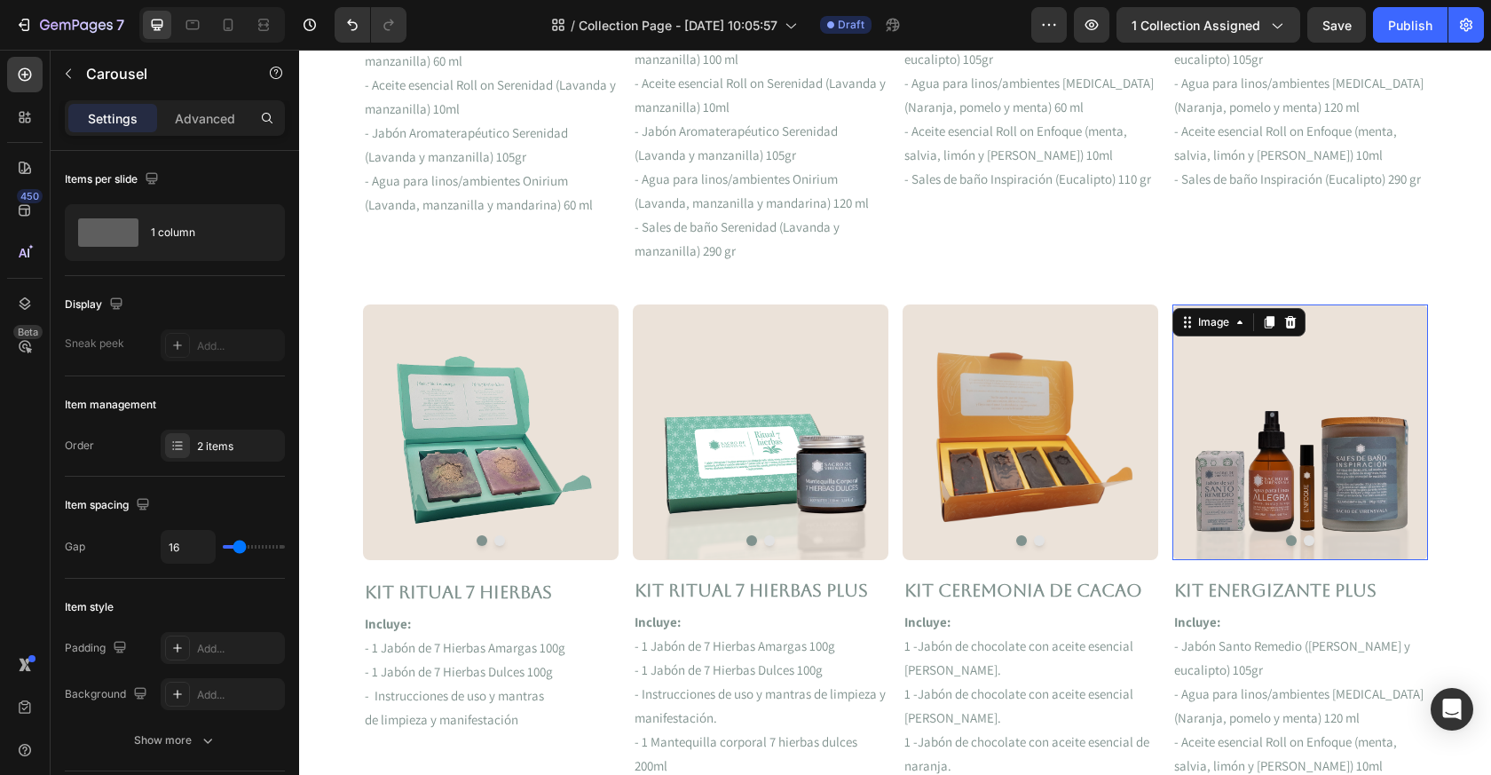
click at [1232, 439] on img at bounding box center [1301, 431] width 256 height 255
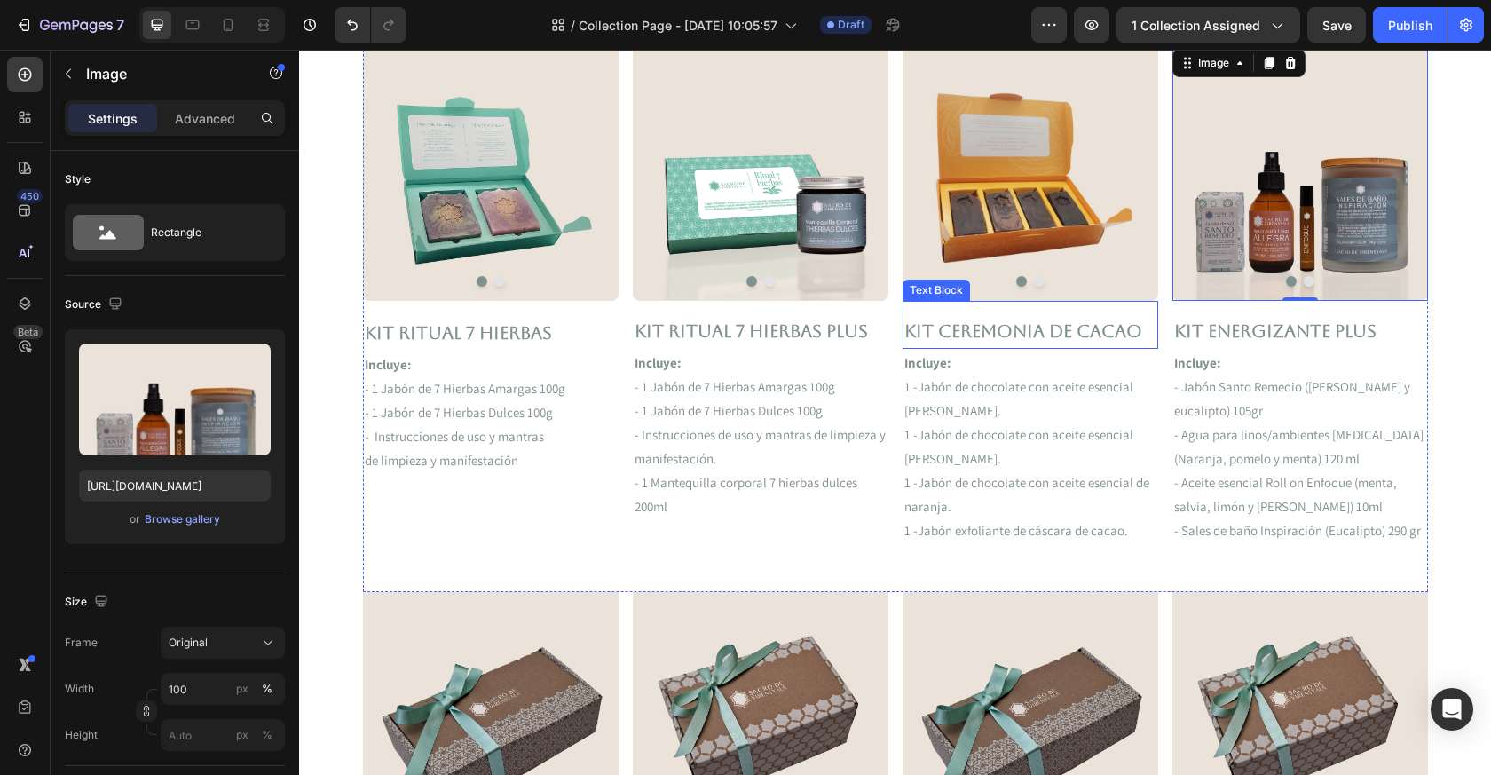
scroll to position [1123, 0]
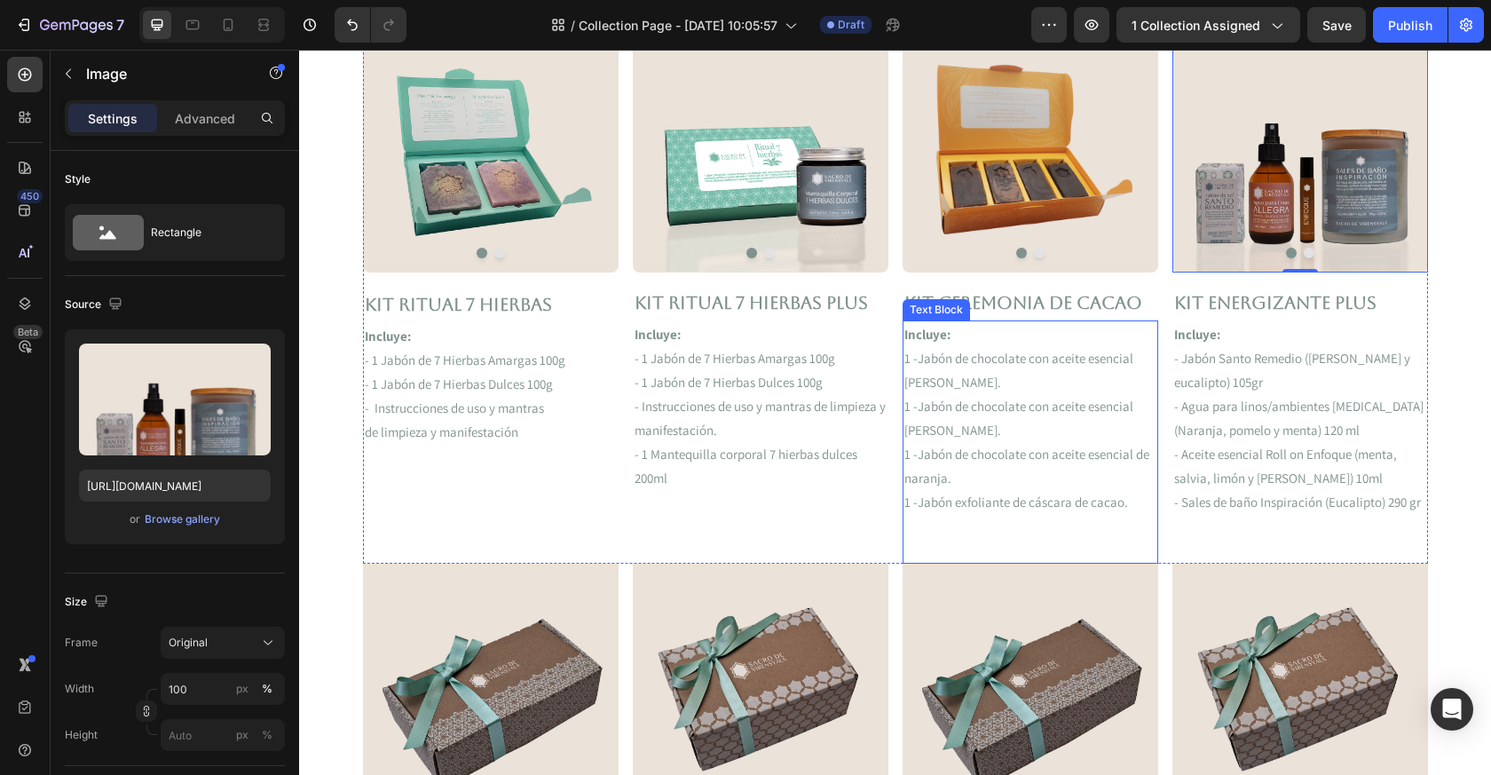
click at [1020, 510] on p "1 -Jabón exfoliante de cáscara de cacao." at bounding box center [1031, 502] width 252 height 24
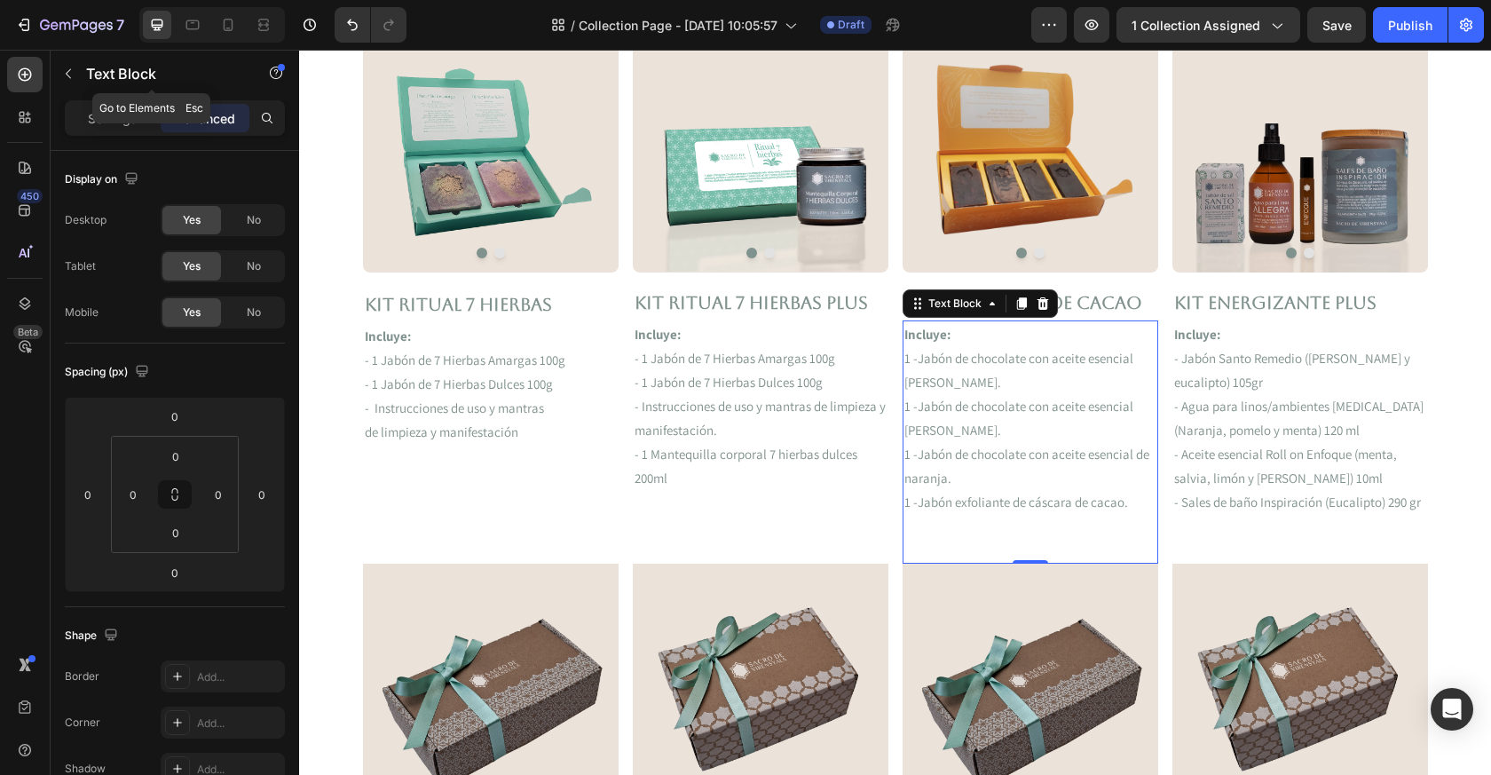
click at [58, 70] on button "button" at bounding box center [68, 73] width 28 height 28
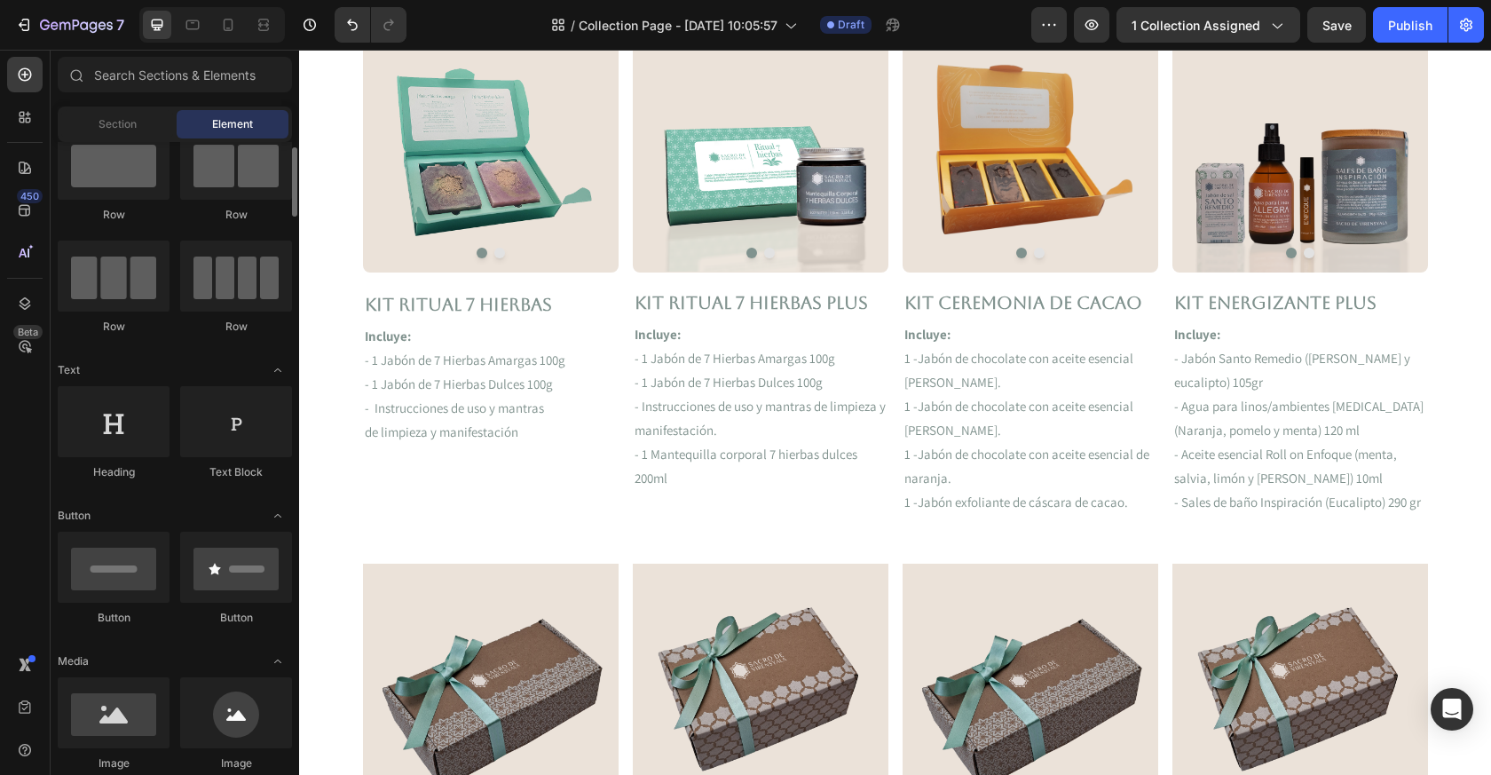
scroll to position [70, 0]
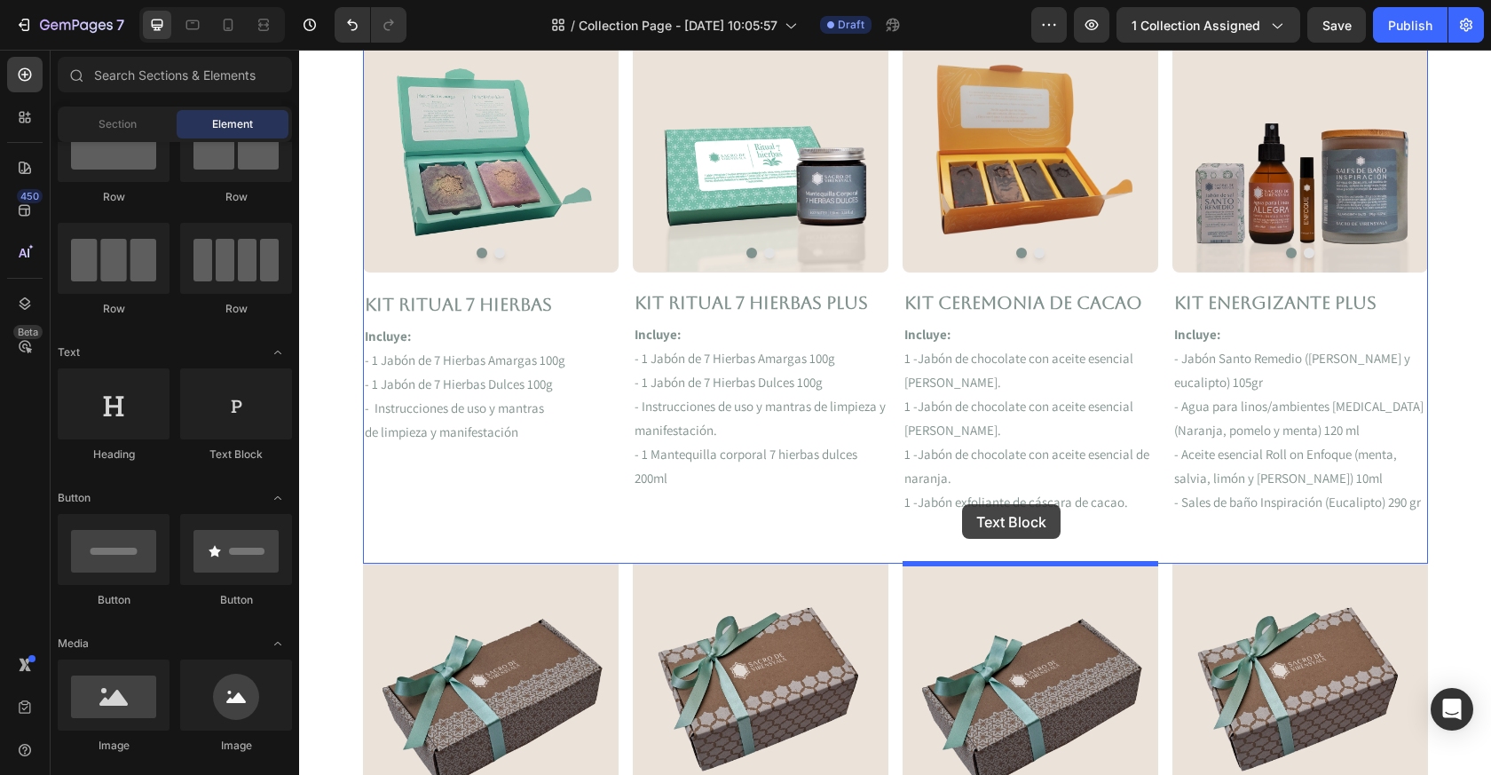
drag, startPoint x: 540, startPoint y: 447, endPoint x: 961, endPoint y: 505, distance: 425.6
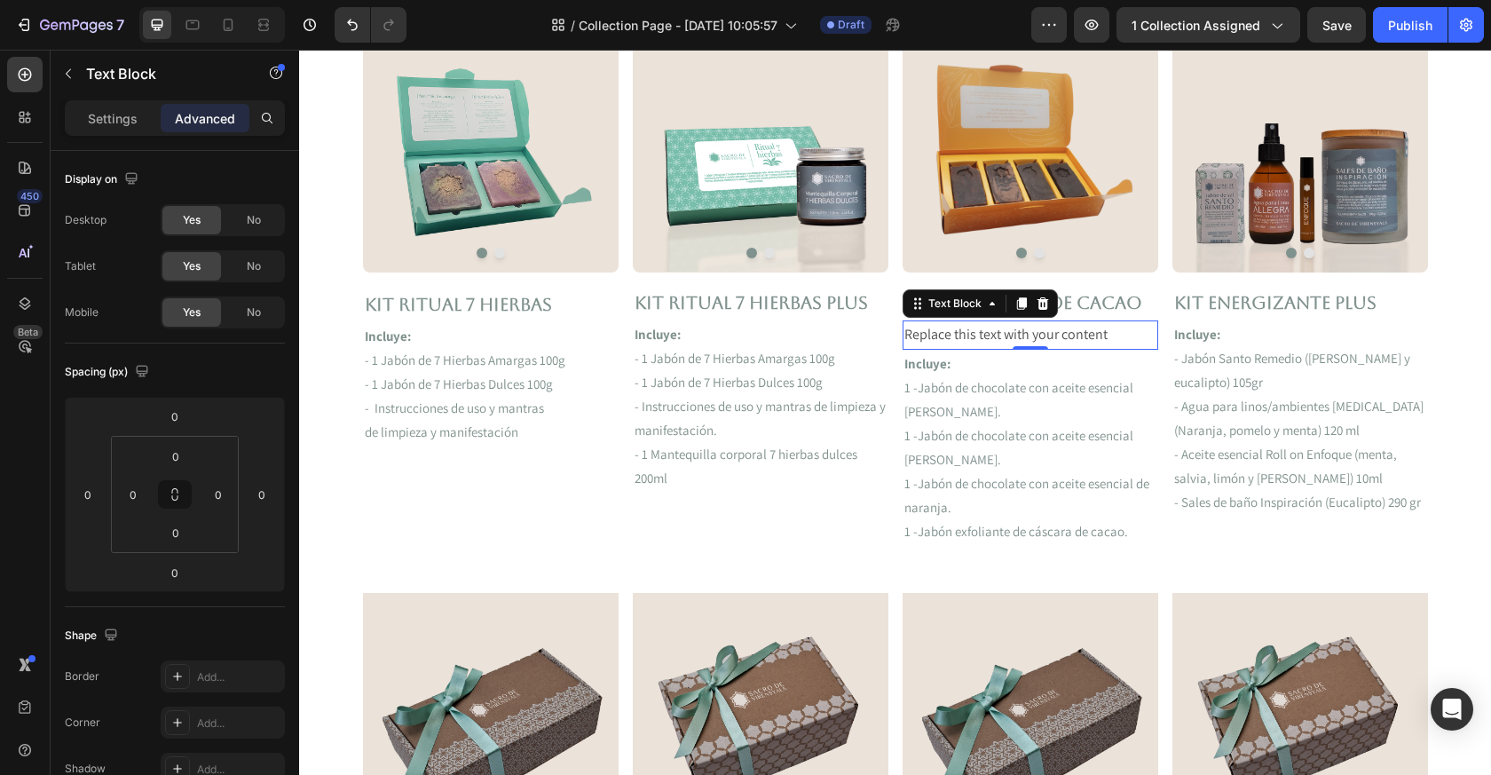
click at [1045, 331] on div "Replace this text with your content" at bounding box center [1031, 334] width 256 height 29
click at [918, 457] on p "1 -Jabón de chocolate con aceite esencial de menta." at bounding box center [1031, 447] width 252 height 48
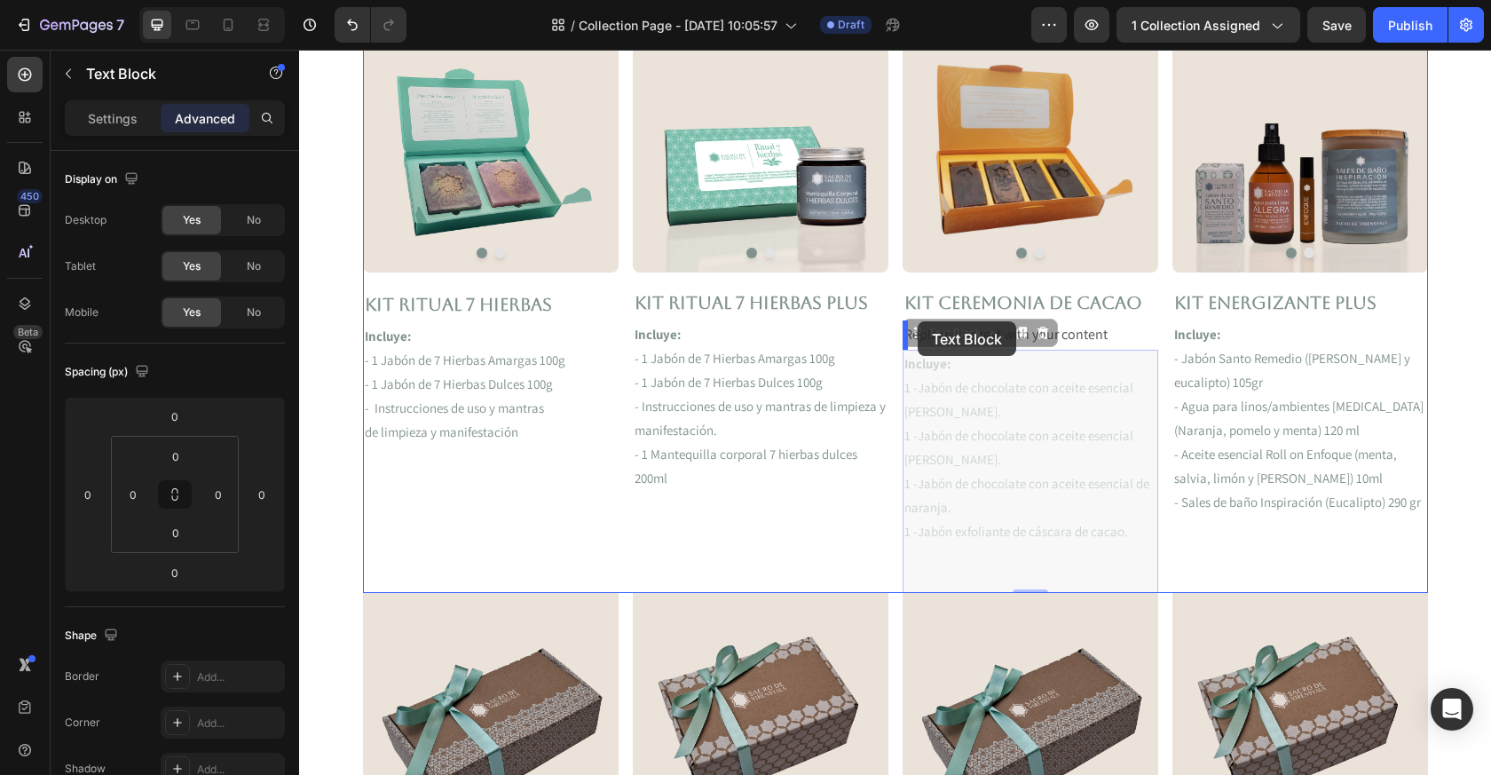
drag, startPoint x: 916, startPoint y: 332, endPoint x: 918, endPoint y: 321, distance: 10.8
click at [931, 328] on div "Replace this text with your content" at bounding box center [1031, 334] width 256 height 29
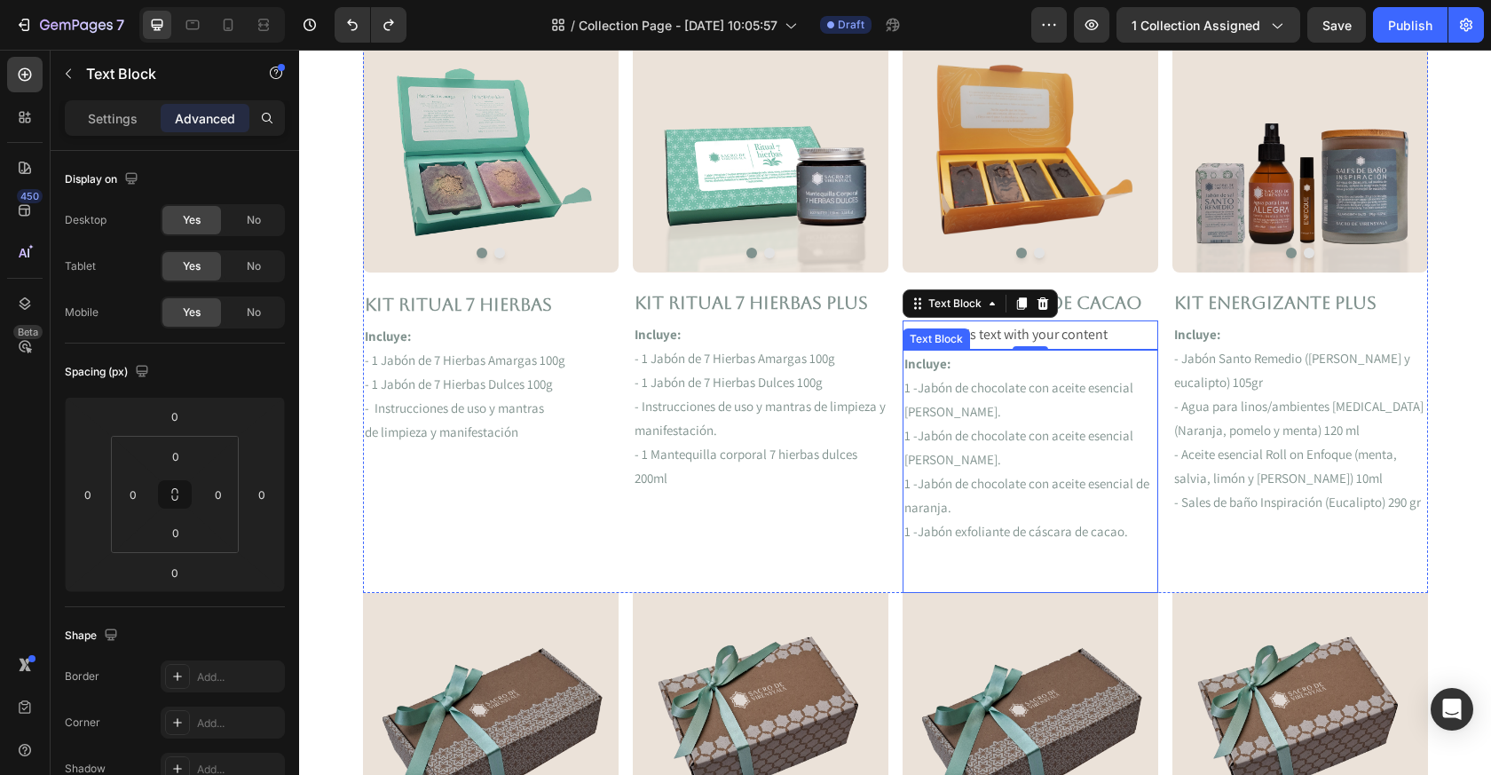
click at [932, 382] on p "1 -Jabón de chocolate con aceite esencial de canela." at bounding box center [1031, 400] width 252 height 48
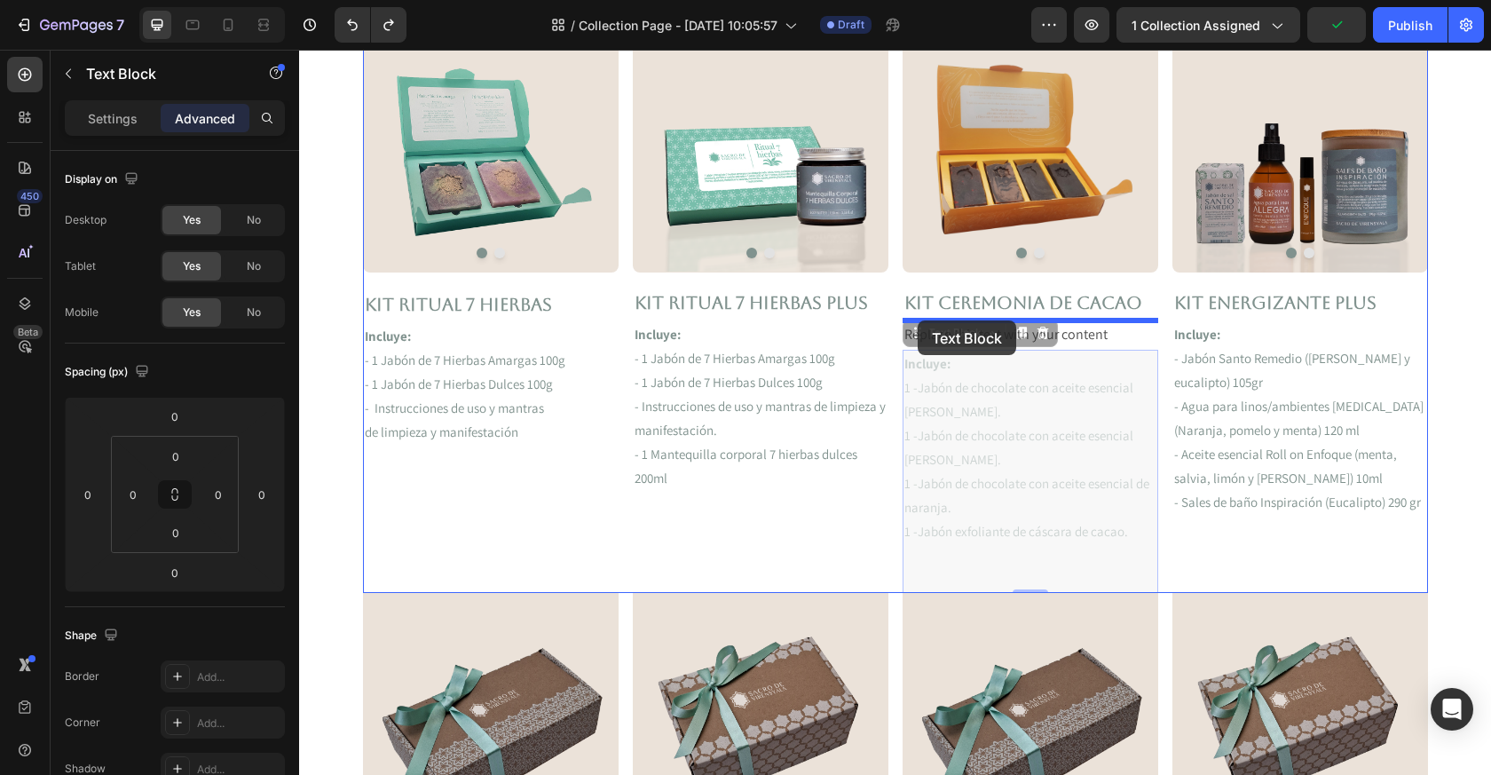
drag, startPoint x: 918, startPoint y: 334, endPoint x: 918, endPoint y: 320, distance: 13.3
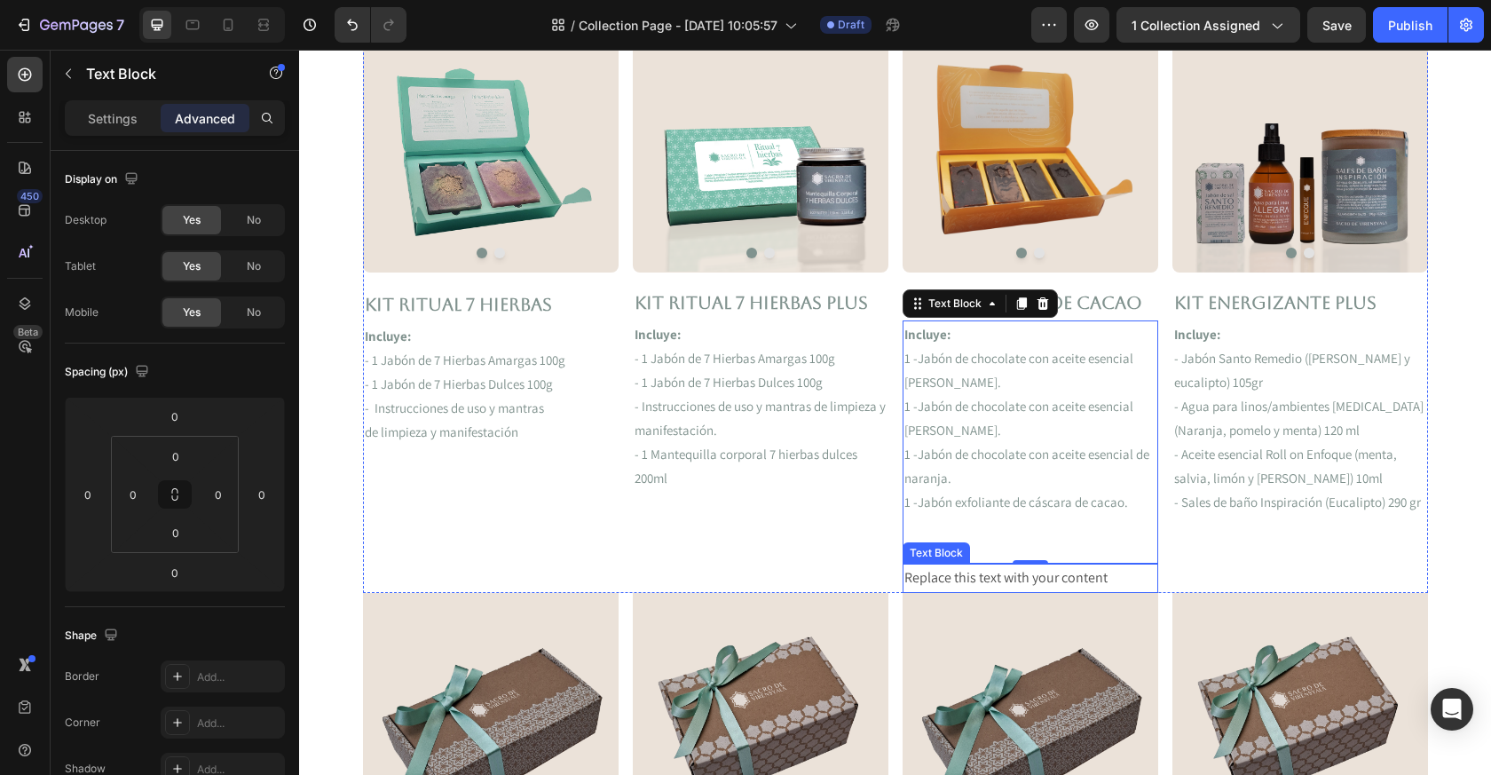
click at [1053, 574] on div "Replace this text with your content" at bounding box center [1031, 578] width 256 height 29
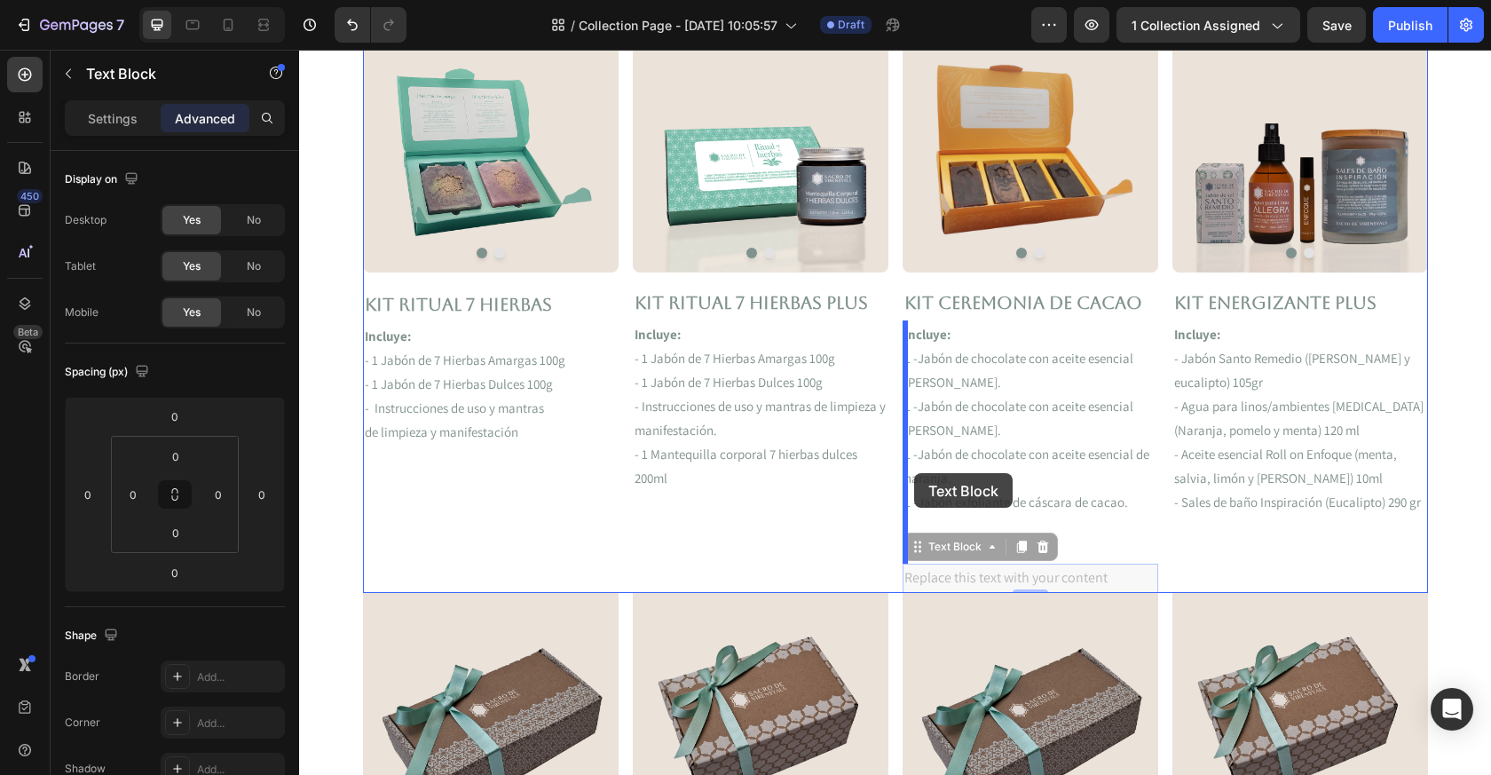
drag, startPoint x: 919, startPoint y: 549, endPoint x: 913, endPoint y: 481, distance: 67.7
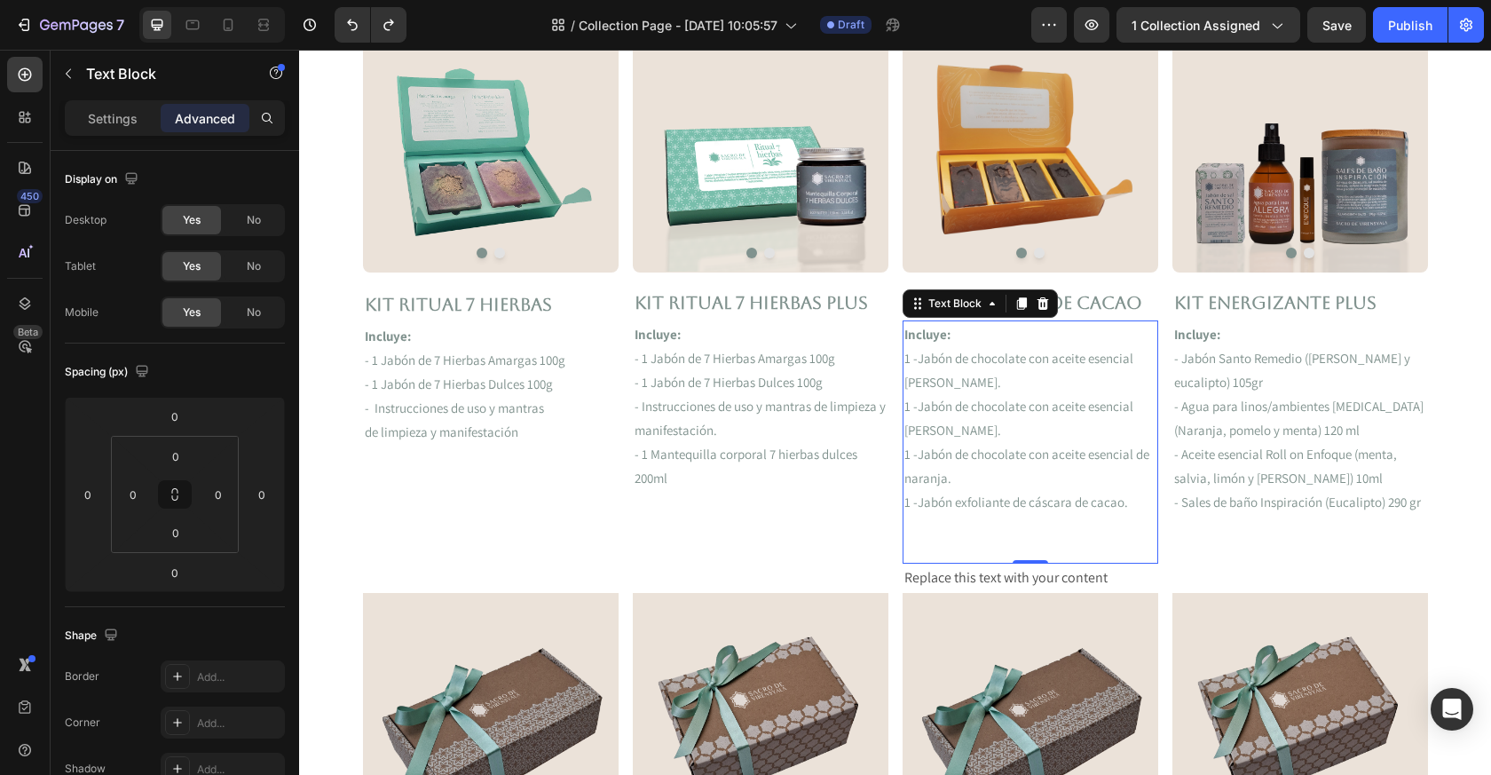
click at [1014, 551] on p at bounding box center [1031, 538] width 252 height 48
click at [924, 573] on div "Replace this text with your content" at bounding box center [1031, 578] width 256 height 29
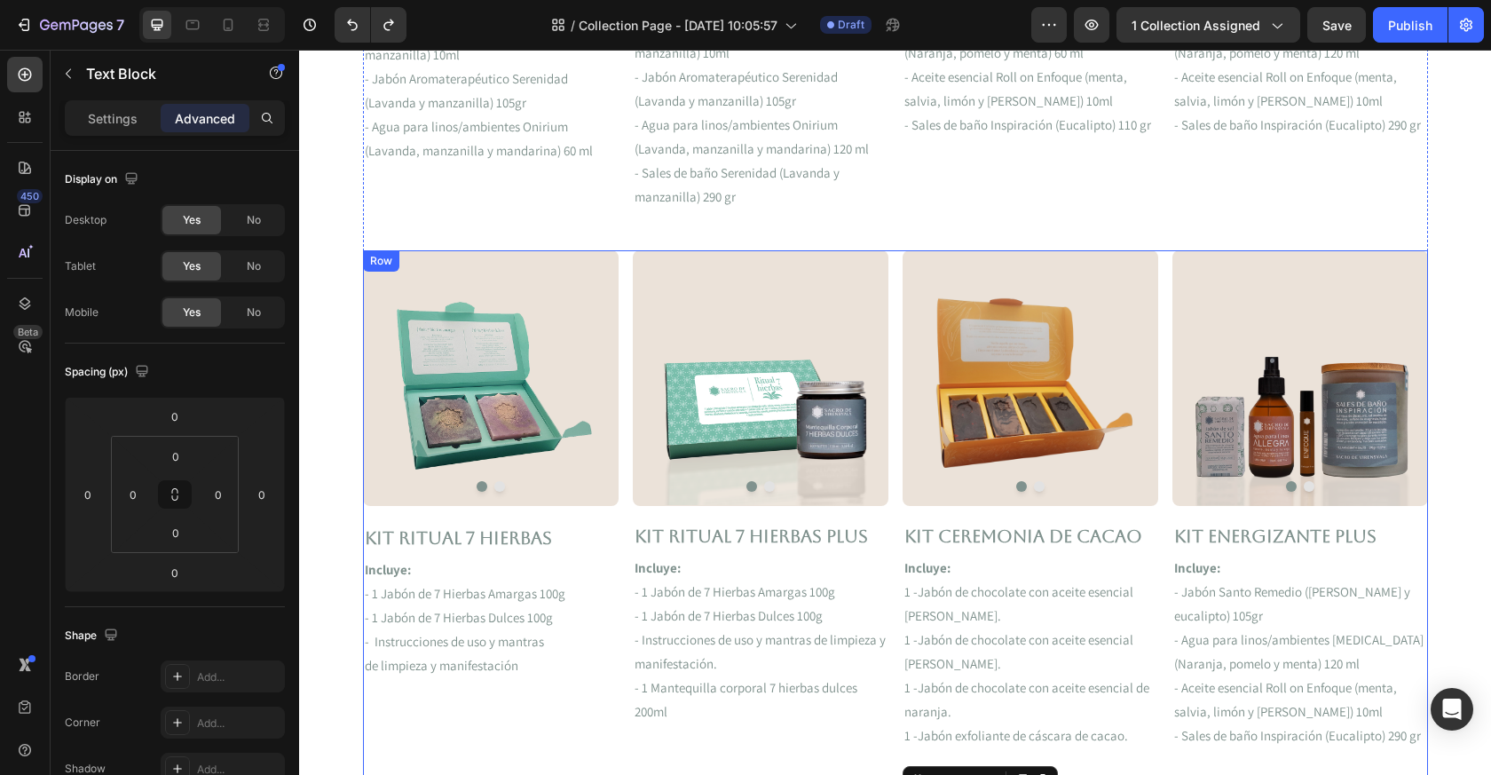
scroll to position [1058, 0]
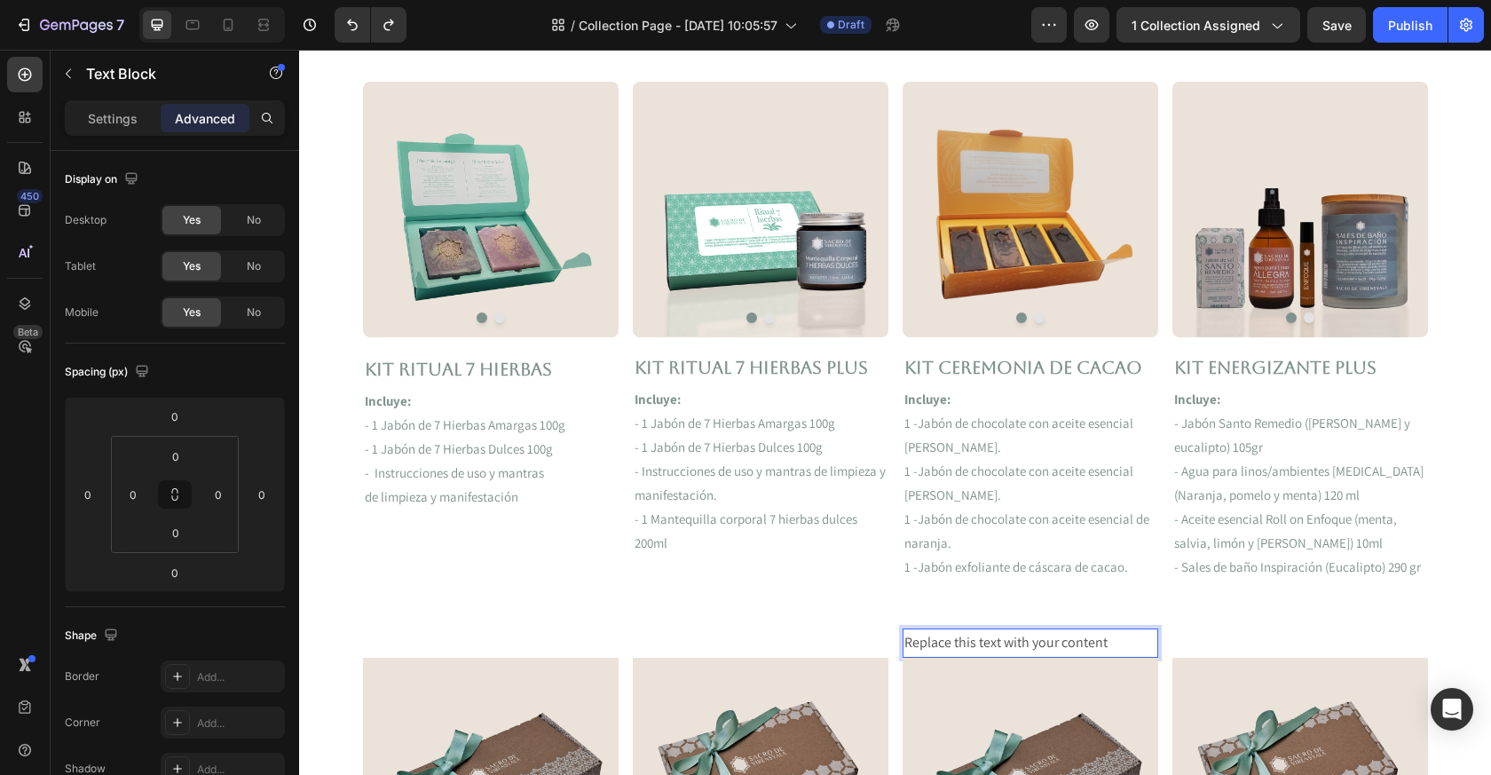
click at [1045, 643] on div "Replace this text with your content" at bounding box center [1031, 643] width 256 height 29
click at [1045, 643] on p "Replace this text with your content" at bounding box center [1031, 643] width 252 height 26
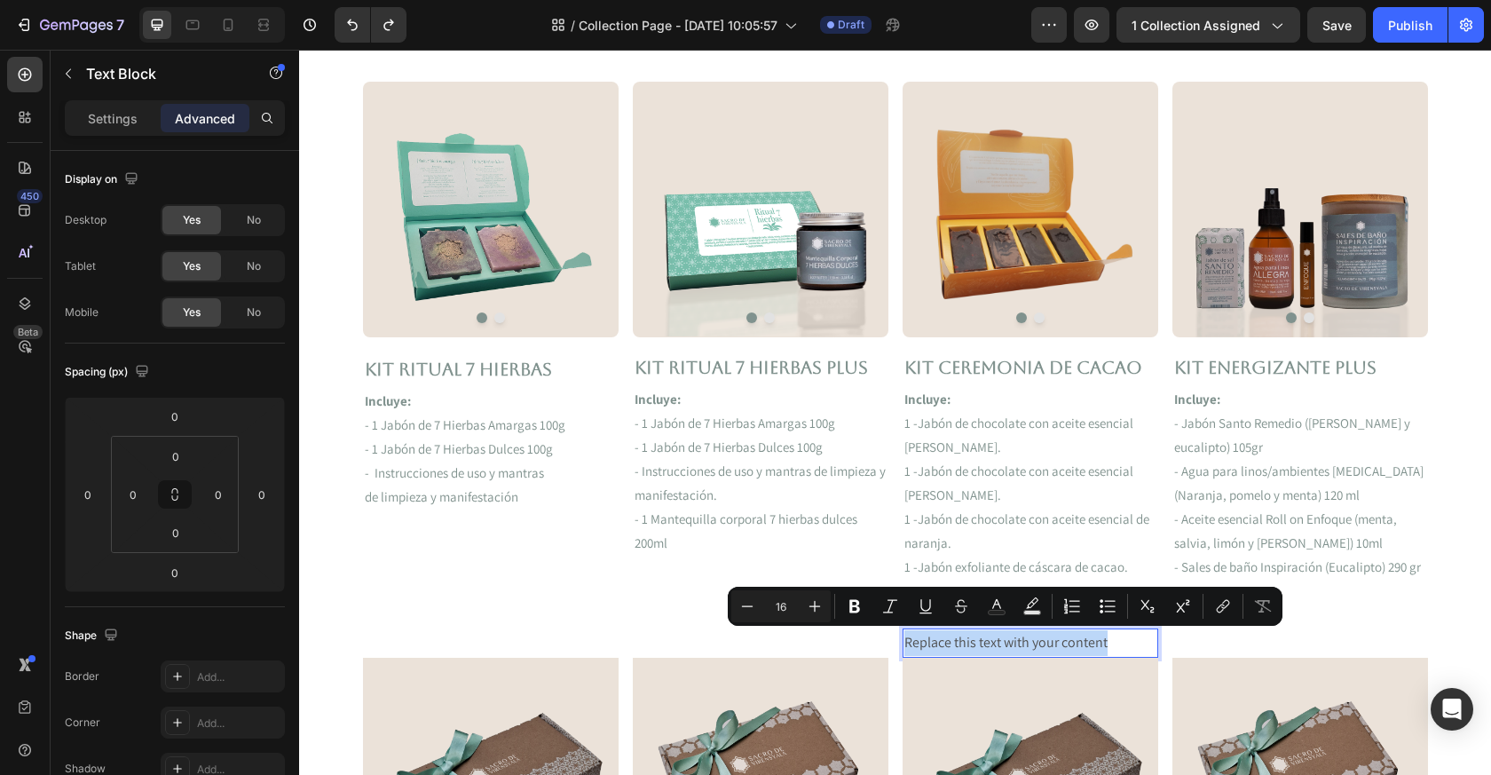
click at [949, 651] on p "Replace this text with your content" at bounding box center [1031, 643] width 252 height 26
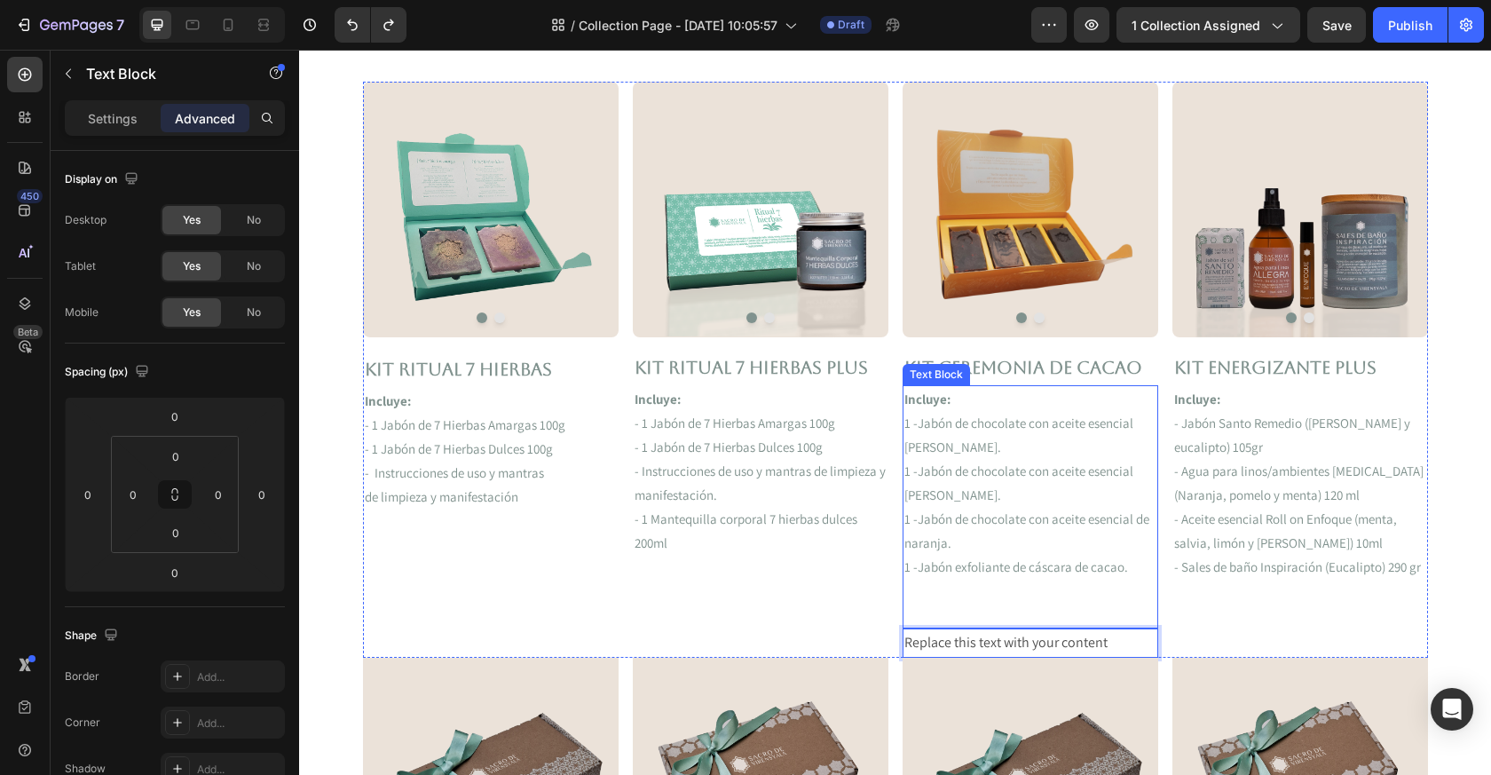
click at [1251, 513] on p "- Aceite esencial Roll on Enfoque (menta, salvia, limón y romero) 10ml" at bounding box center [1300, 531] width 252 height 48
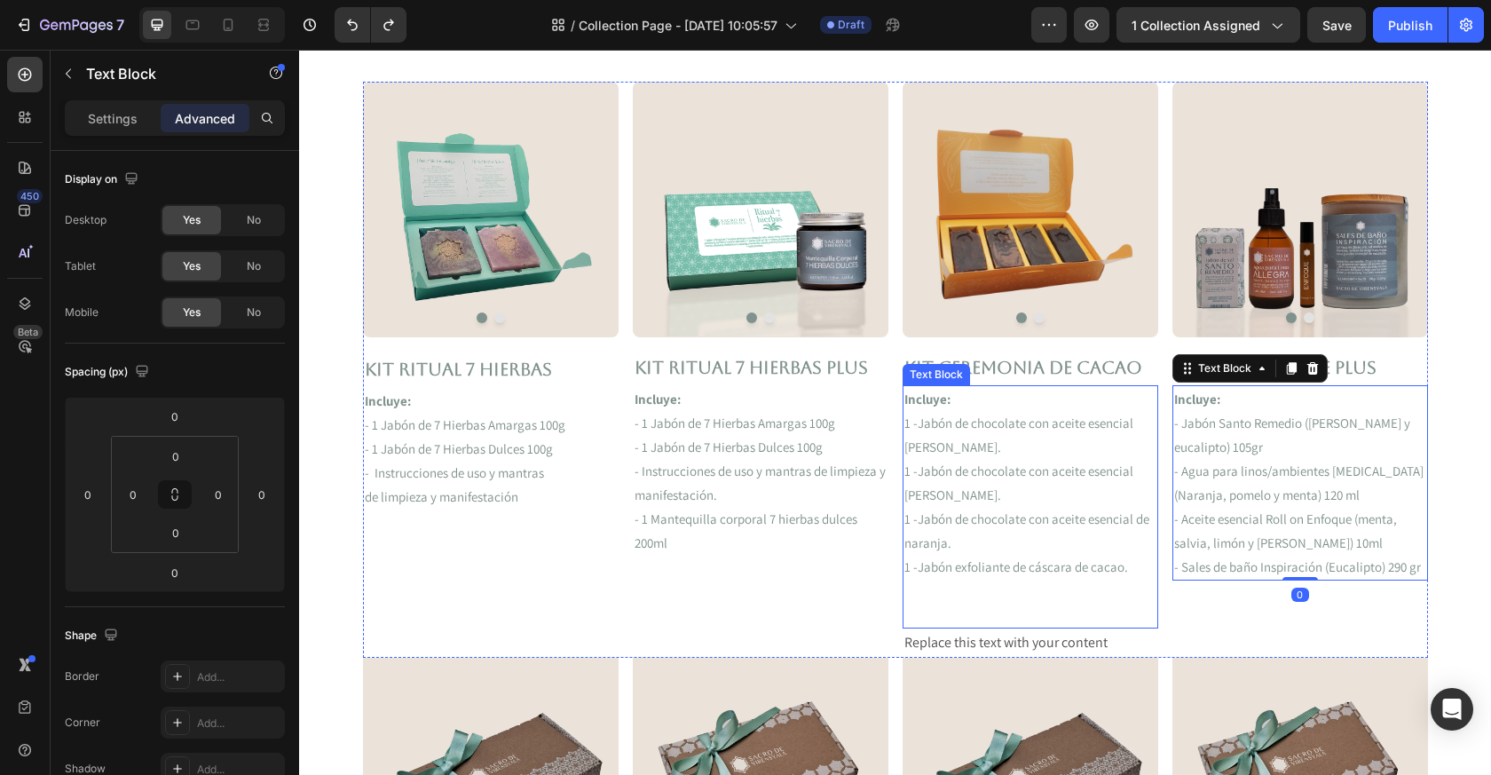
click at [1038, 570] on p "1 -Jabón exfoliante de cáscara de cacao." at bounding box center [1031, 567] width 252 height 24
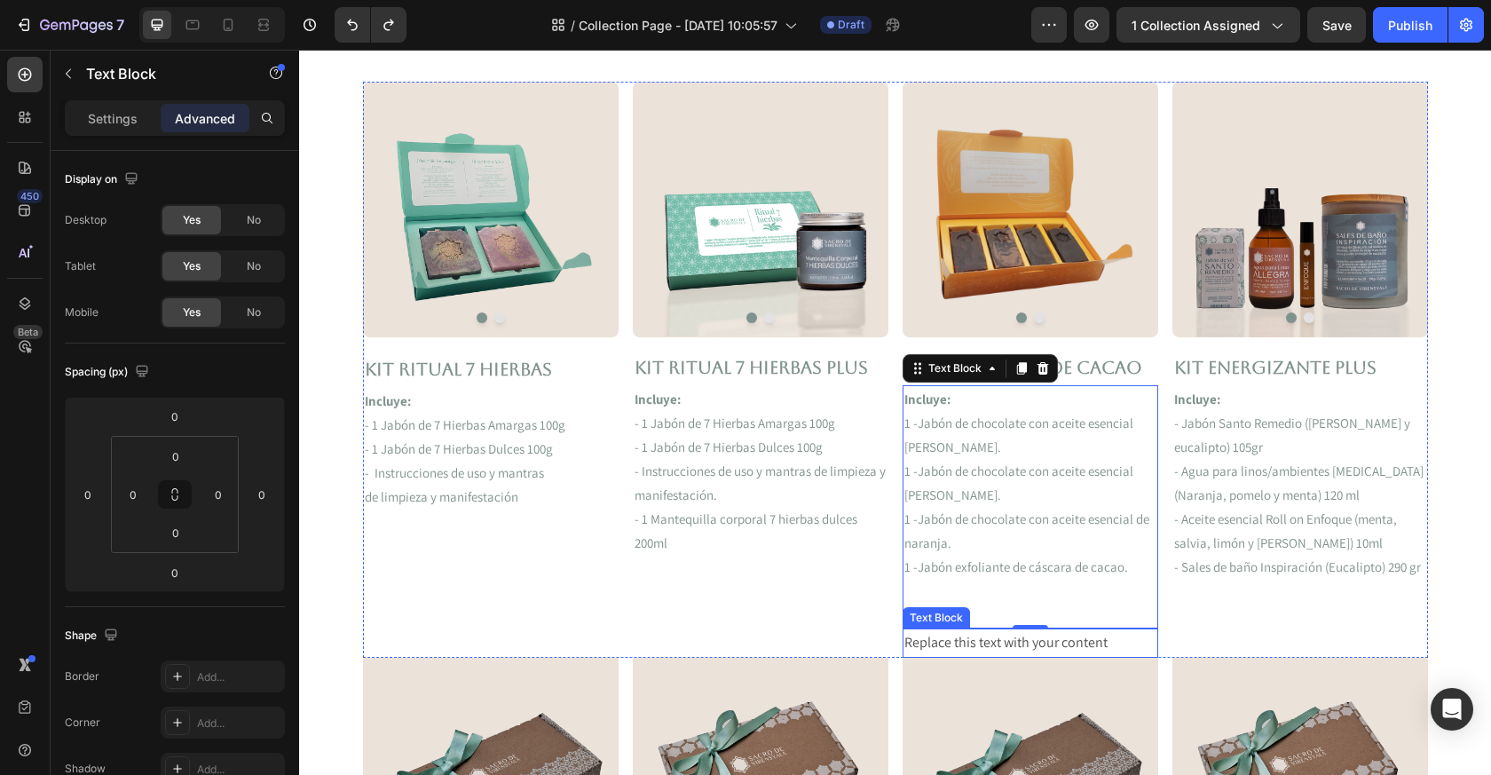
click at [992, 640] on p "Replace this text with your content" at bounding box center [1031, 643] width 252 height 26
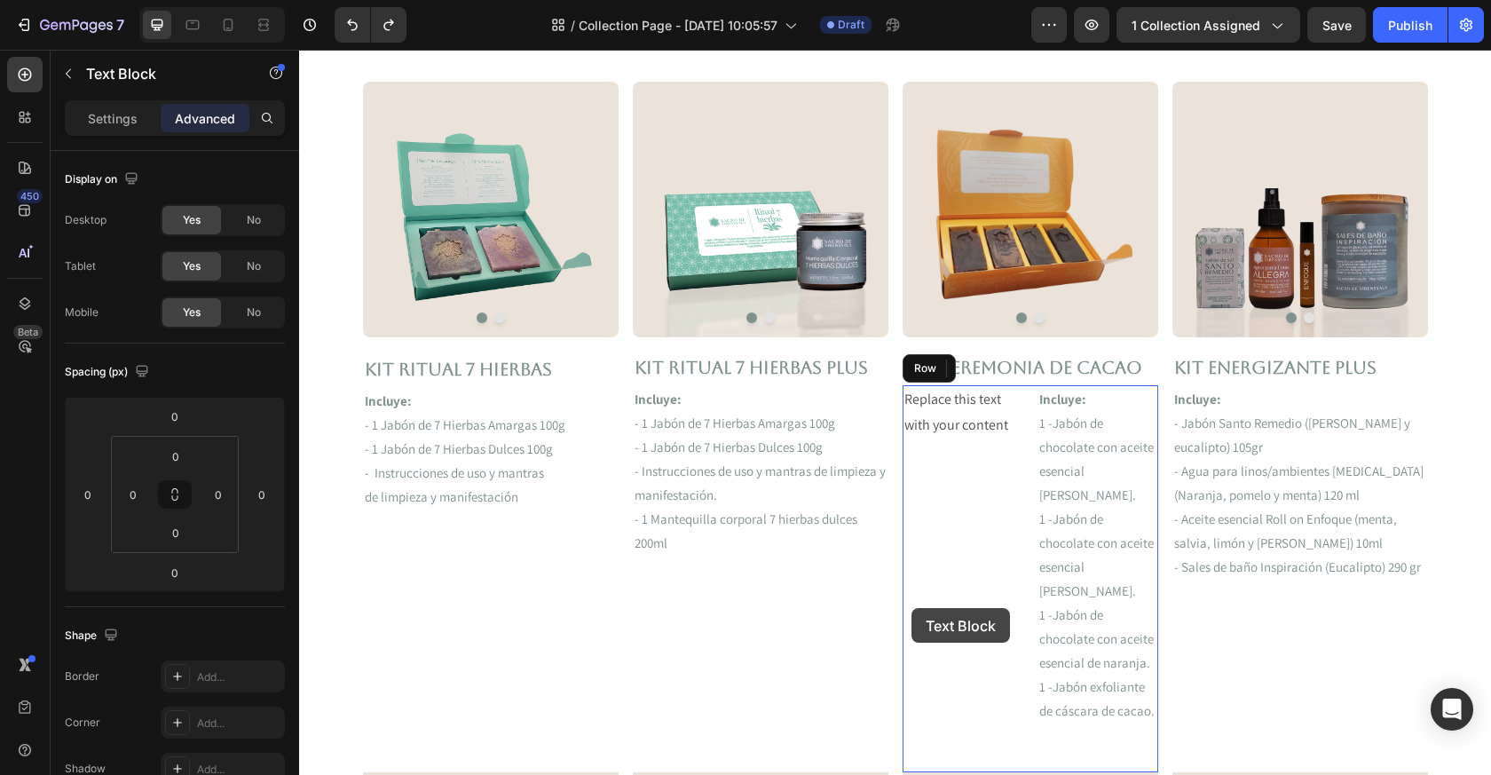
click at [990, 544] on div "Replace this text with your content Text Block" at bounding box center [963, 578] width 121 height 387
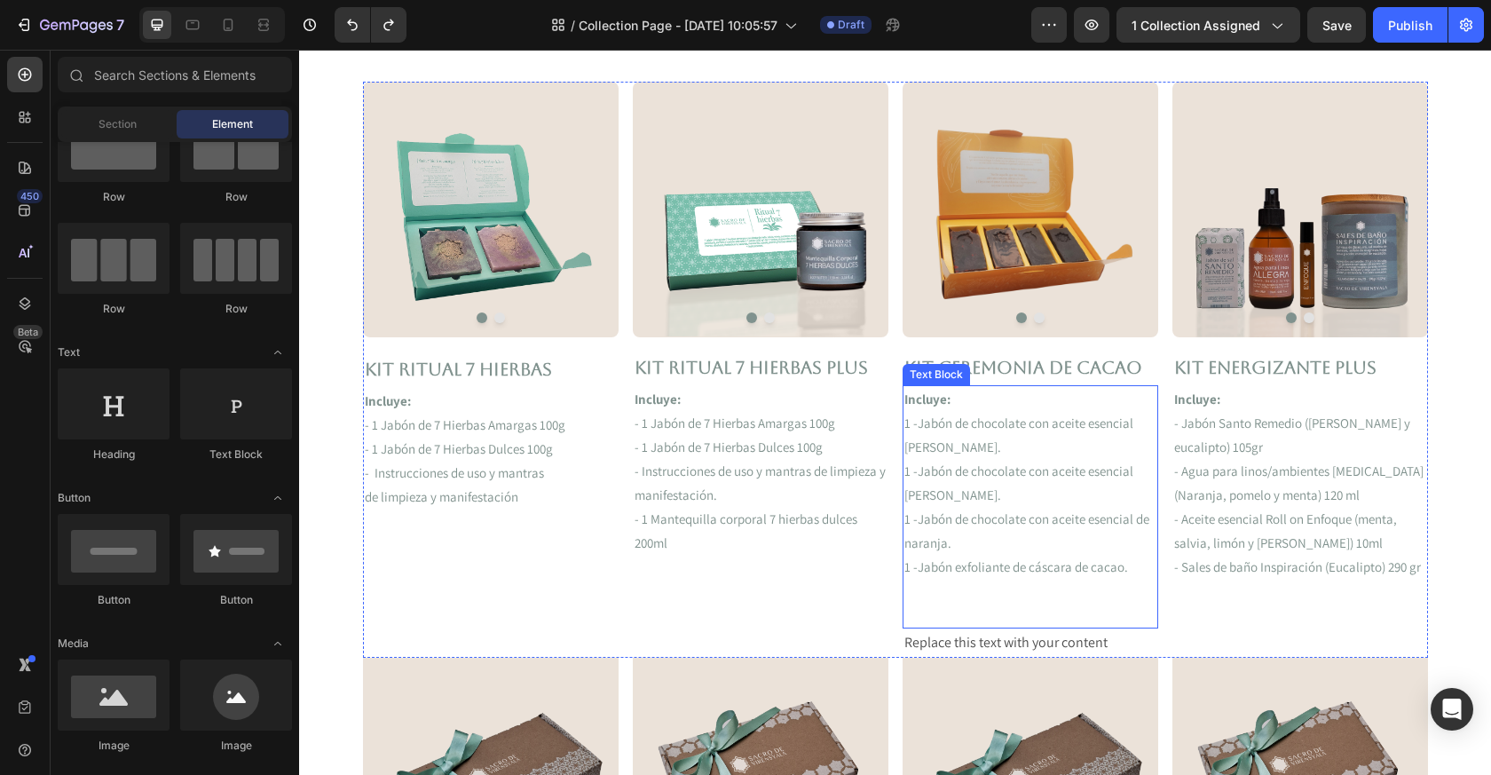
click at [1061, 519] on p "1 -Jabón de chocolate con aceite esencial de naranja." at bounding box center [1031, 531] width 252 height 48
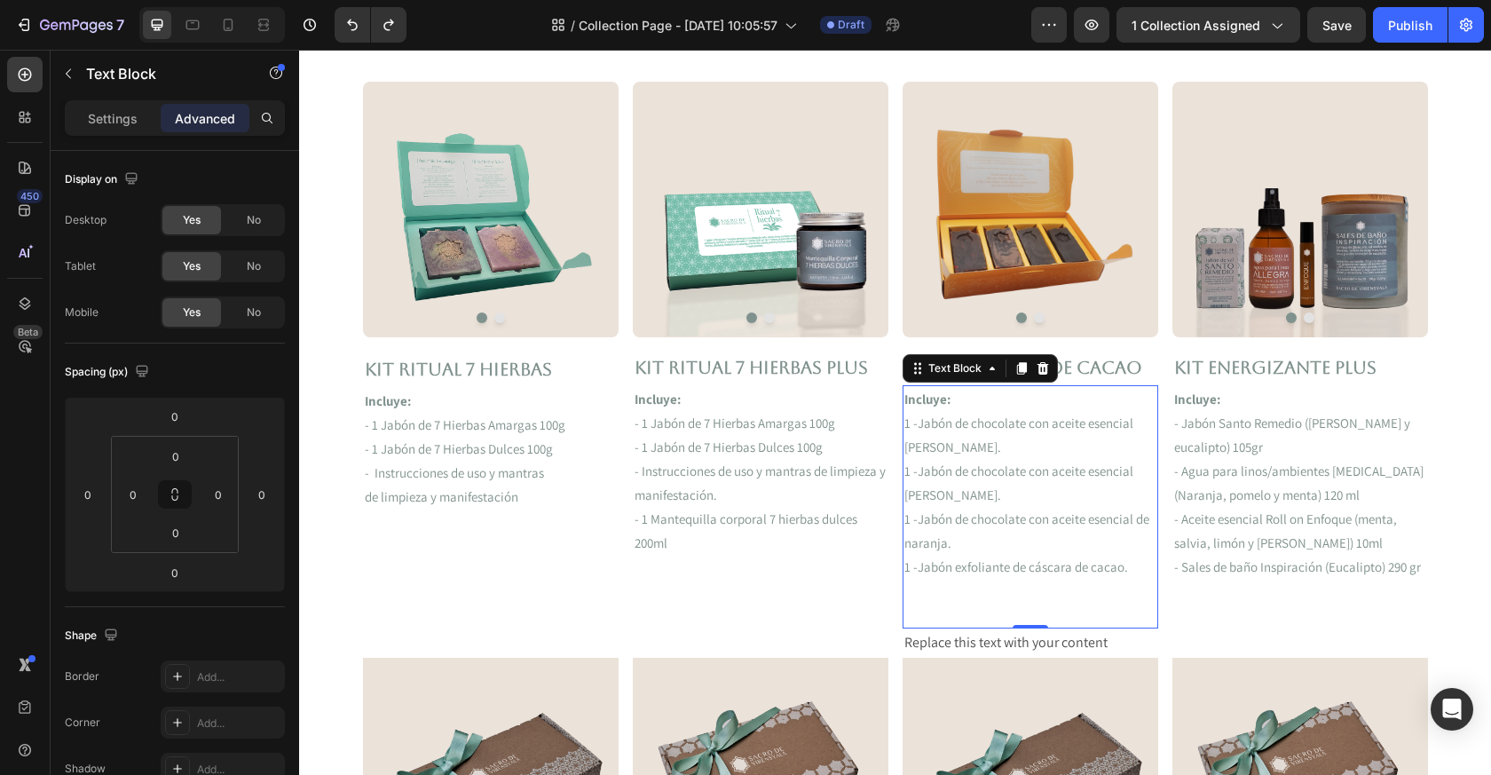
click at [1147, 571] on p "1 -Jabón exfoliante de cáscara de cacao." at bounding box center [1031, 567] width 252 height 24
click at [1147, 572] on p "1 -Jabón exfoliante de cáscara de cacao." at bounding box center [1031, 567] width 252 height 24
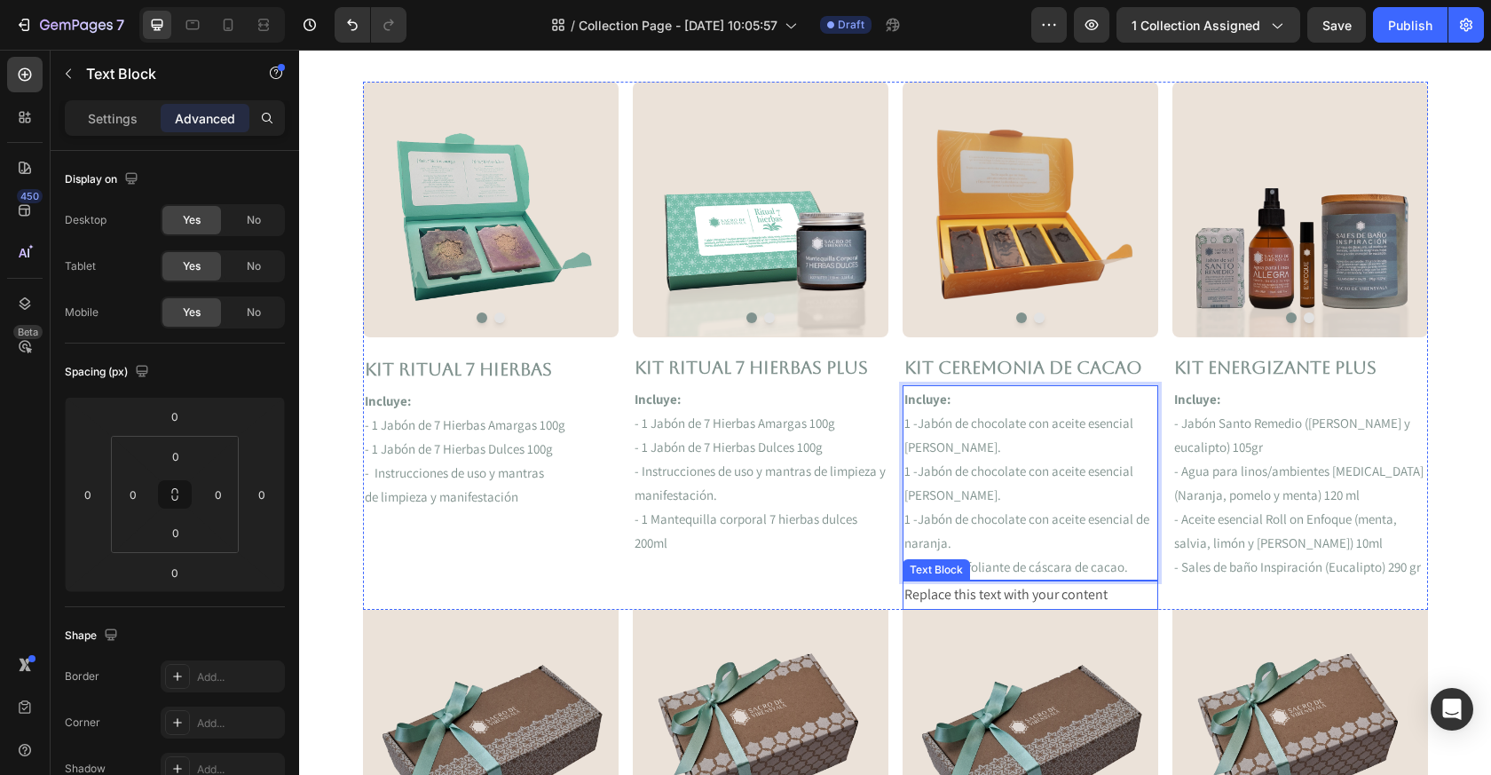
click at [1095, 596] on div "Replace this text with your content" at bounding box center [1031, 595] width 256 height 29
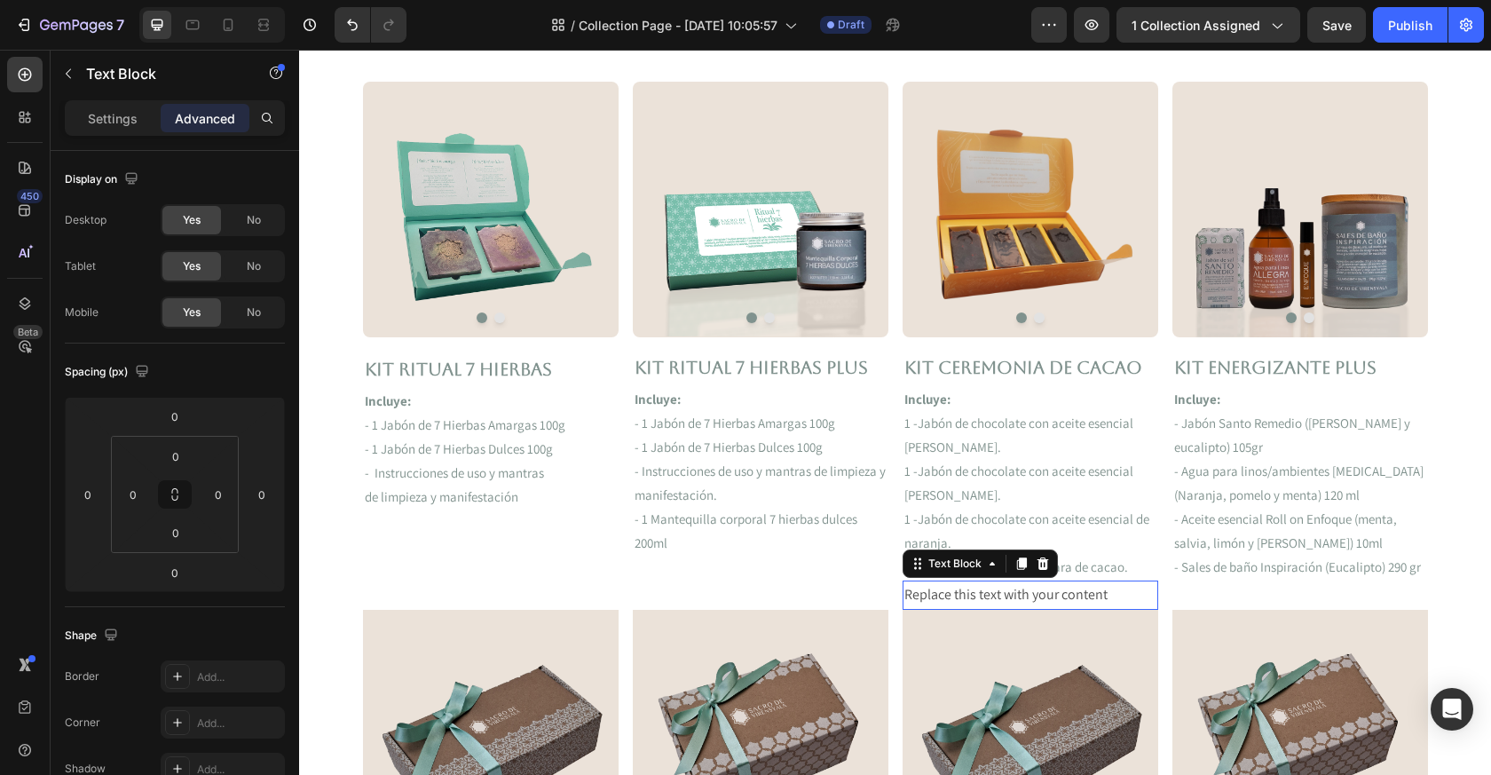
click at [1095, 595] on div "Replace this text with your content" at bounding box center [1031, 595] width 256 height 29
click at [1095, 595] on p "Replace this text with your content" at bounding box center [1031, 595] width 252 height 26
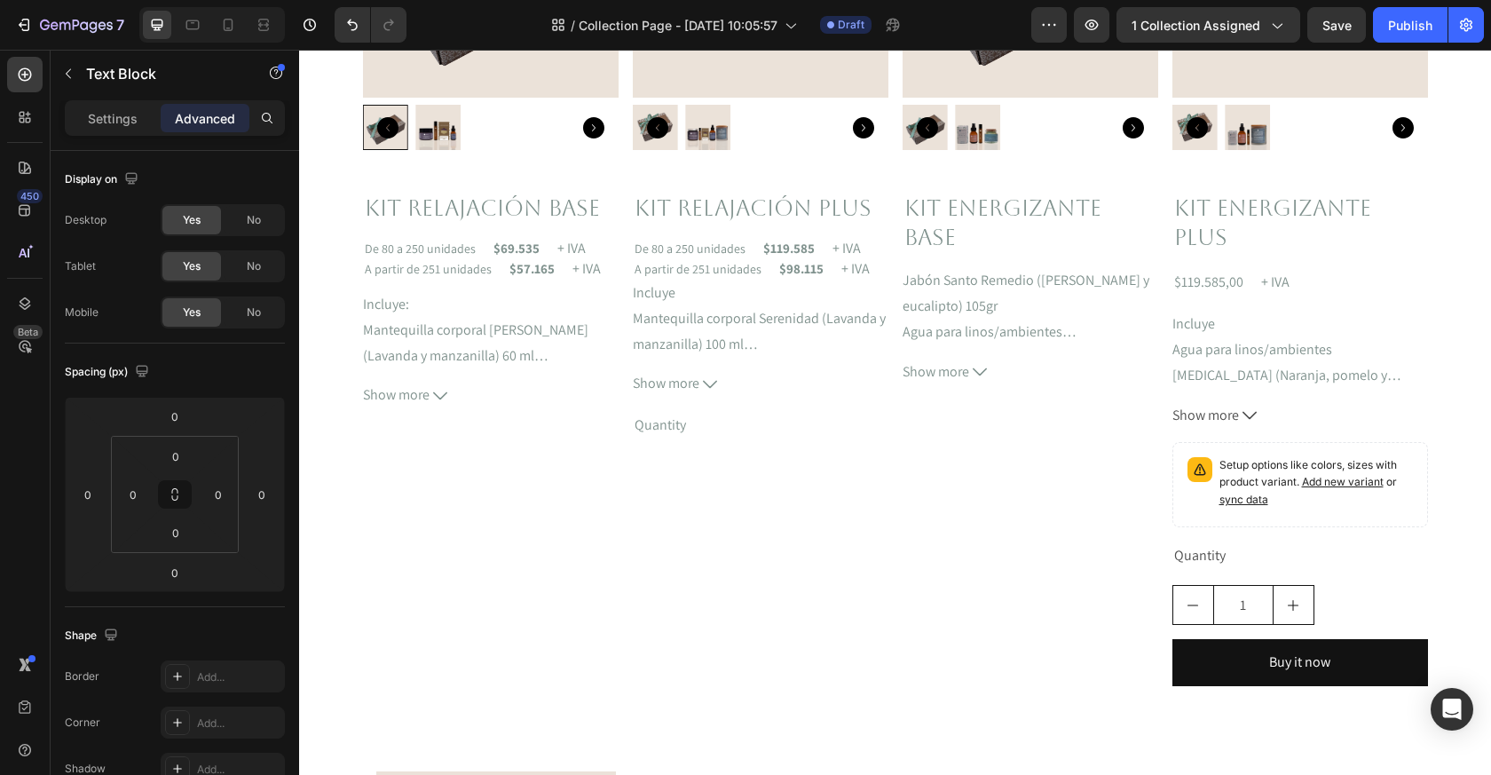
scroll to position [1807, 0]
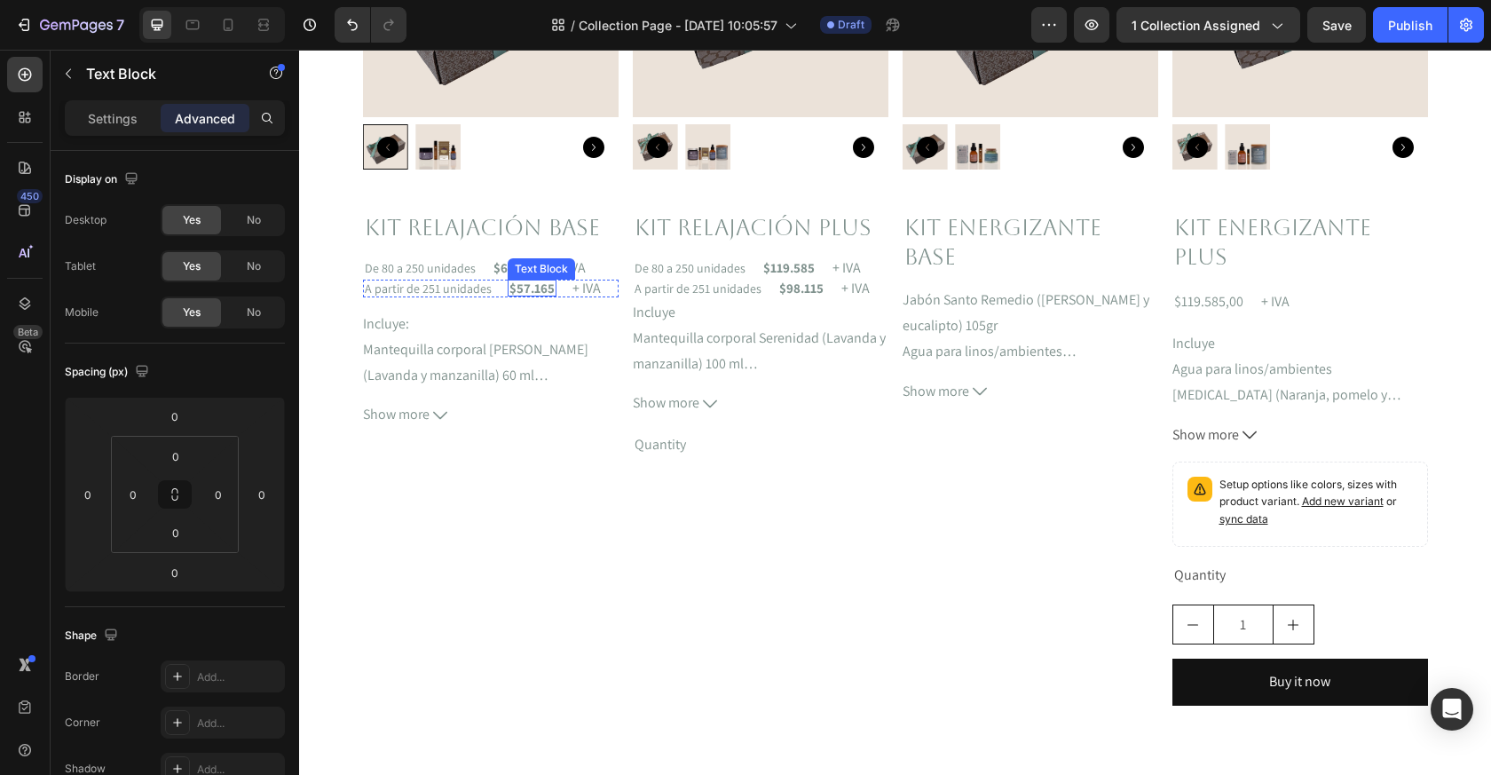
click at [541, 293] on p "$57.165" at bounding box center [532, 287] width 45 height 13
click at [541, 293] on div at bounding box center [532, 295] width 36 height 4
click at [430, 262] on p "De 80 a 250 unidades" at bounding box center [420, 268] width 111 height 12
click at [440, 270] on p "De 80 a 250 unidades" at bounding box center [420, 268] width 111 height 12
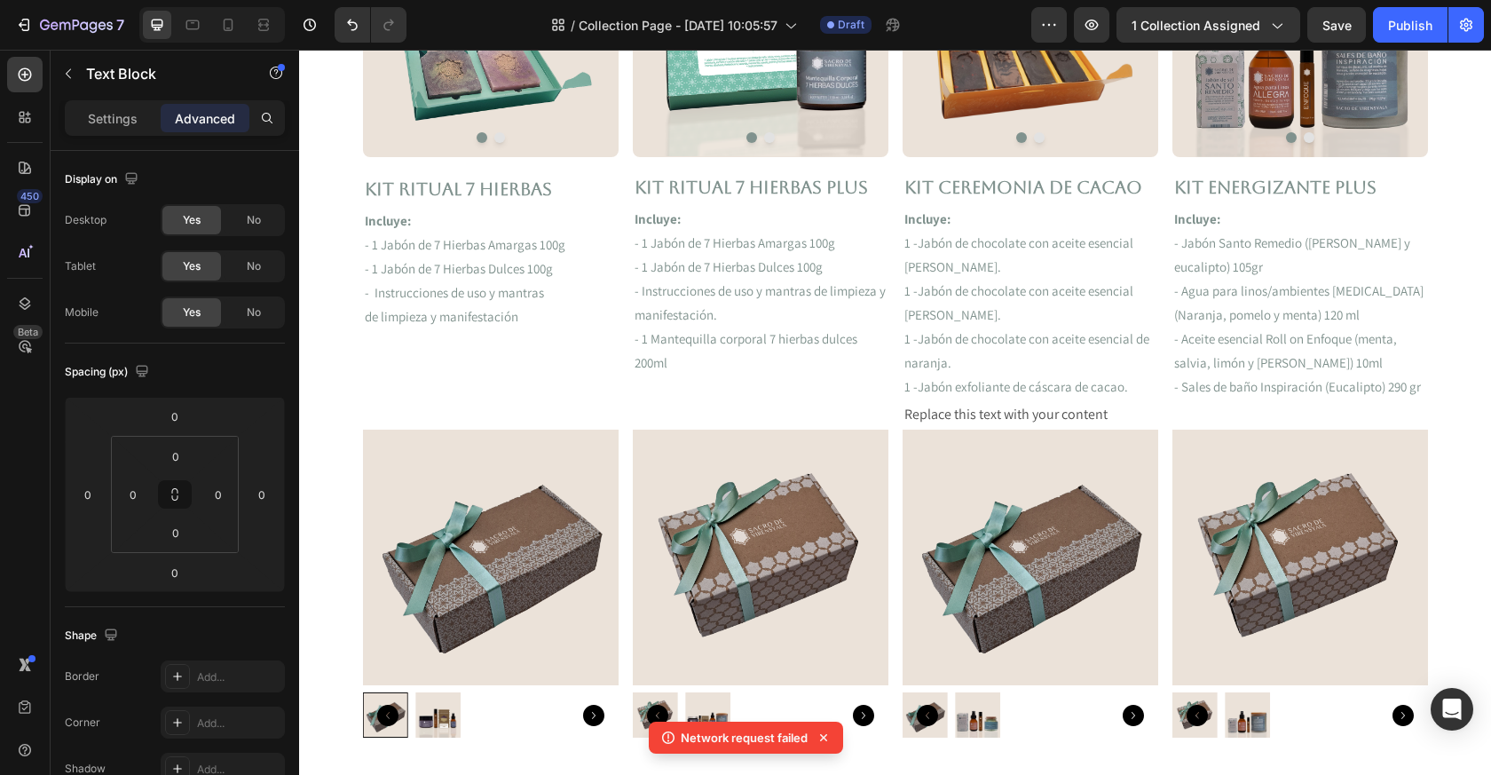
scroll to position [1075, 0]
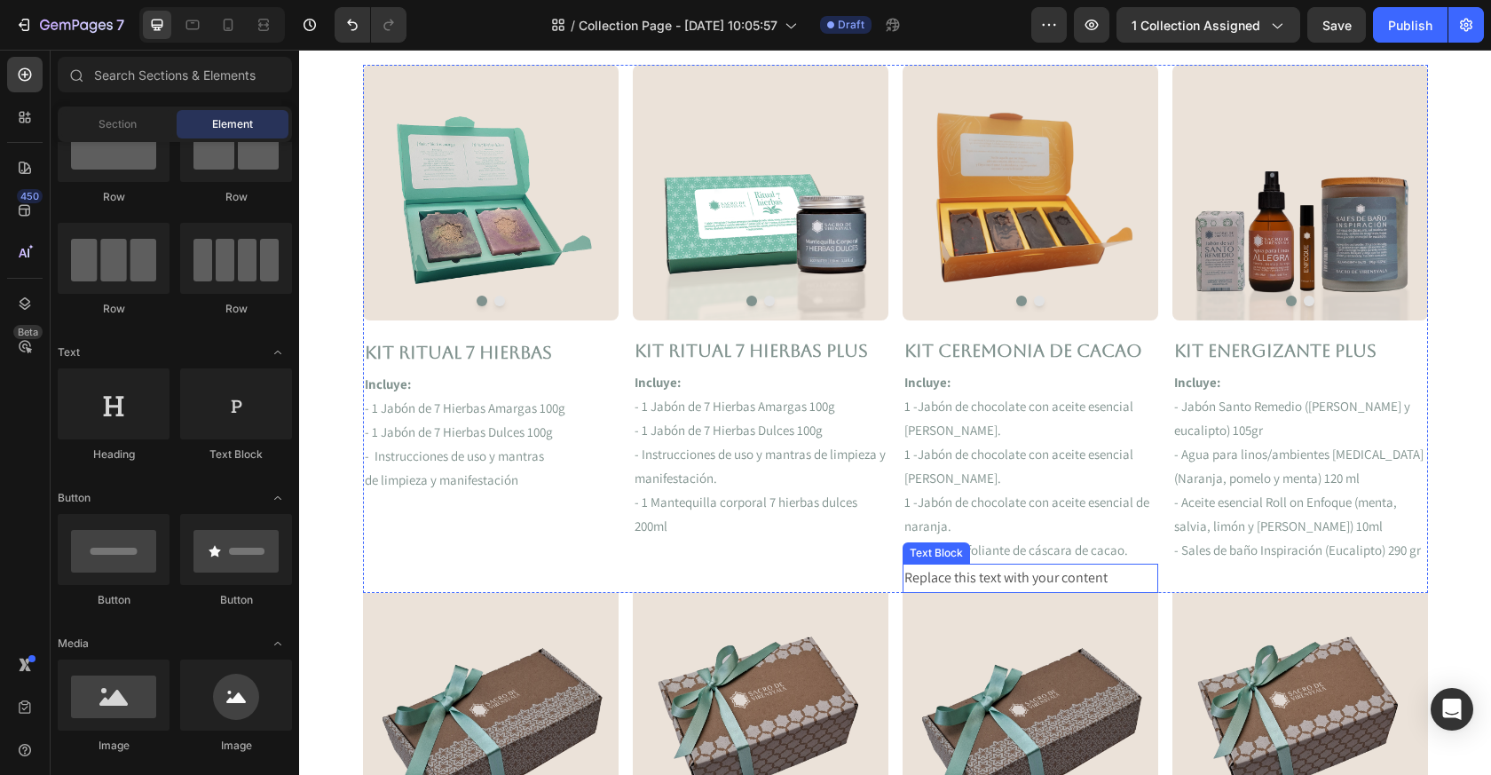
click at [998, 576] on p "Replace this text with your content" at bounding box center [1031, 578] width 252 height 26
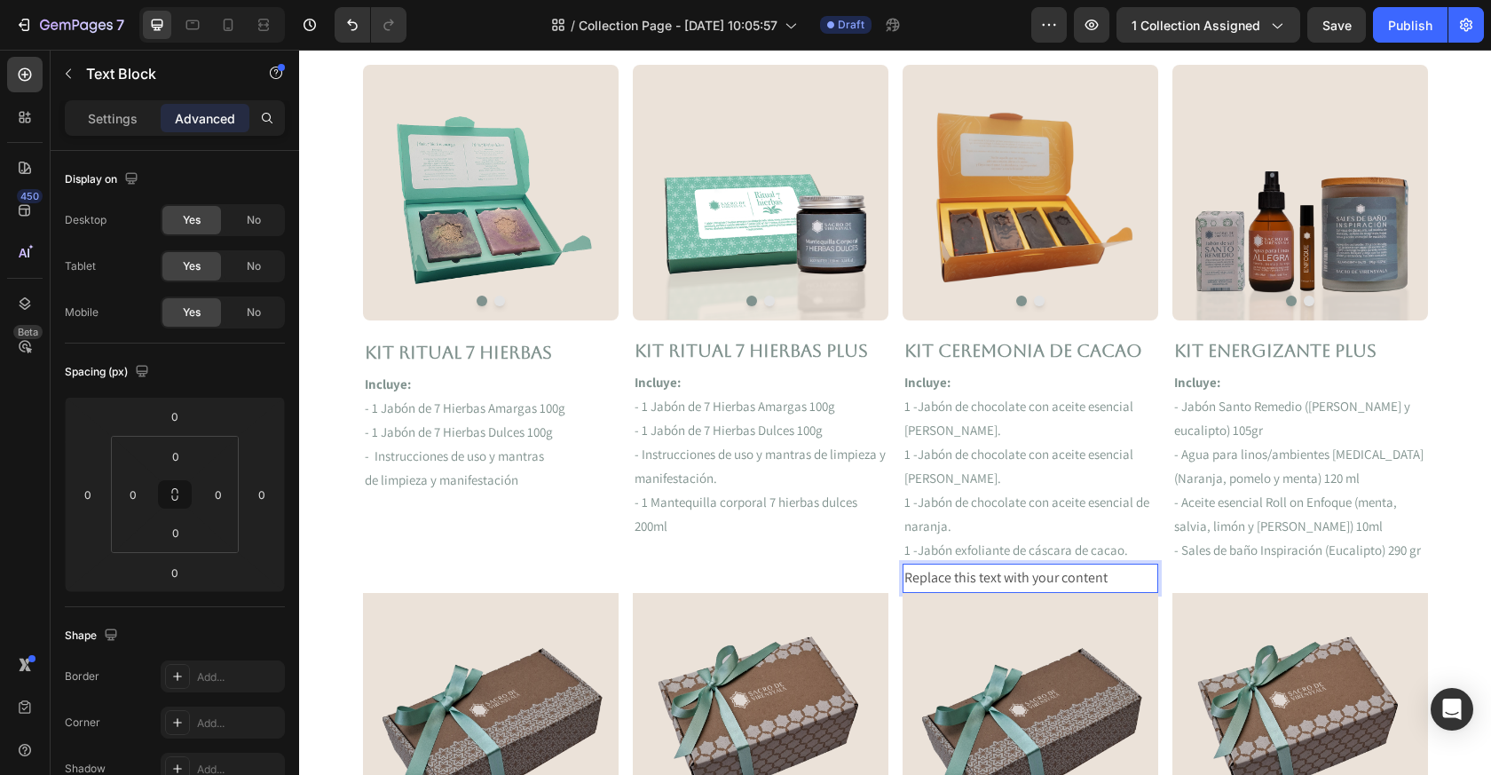
click at [998, 576] on p "Replace this text with your content" at bounding box center [1031, 578] width 252 height 26
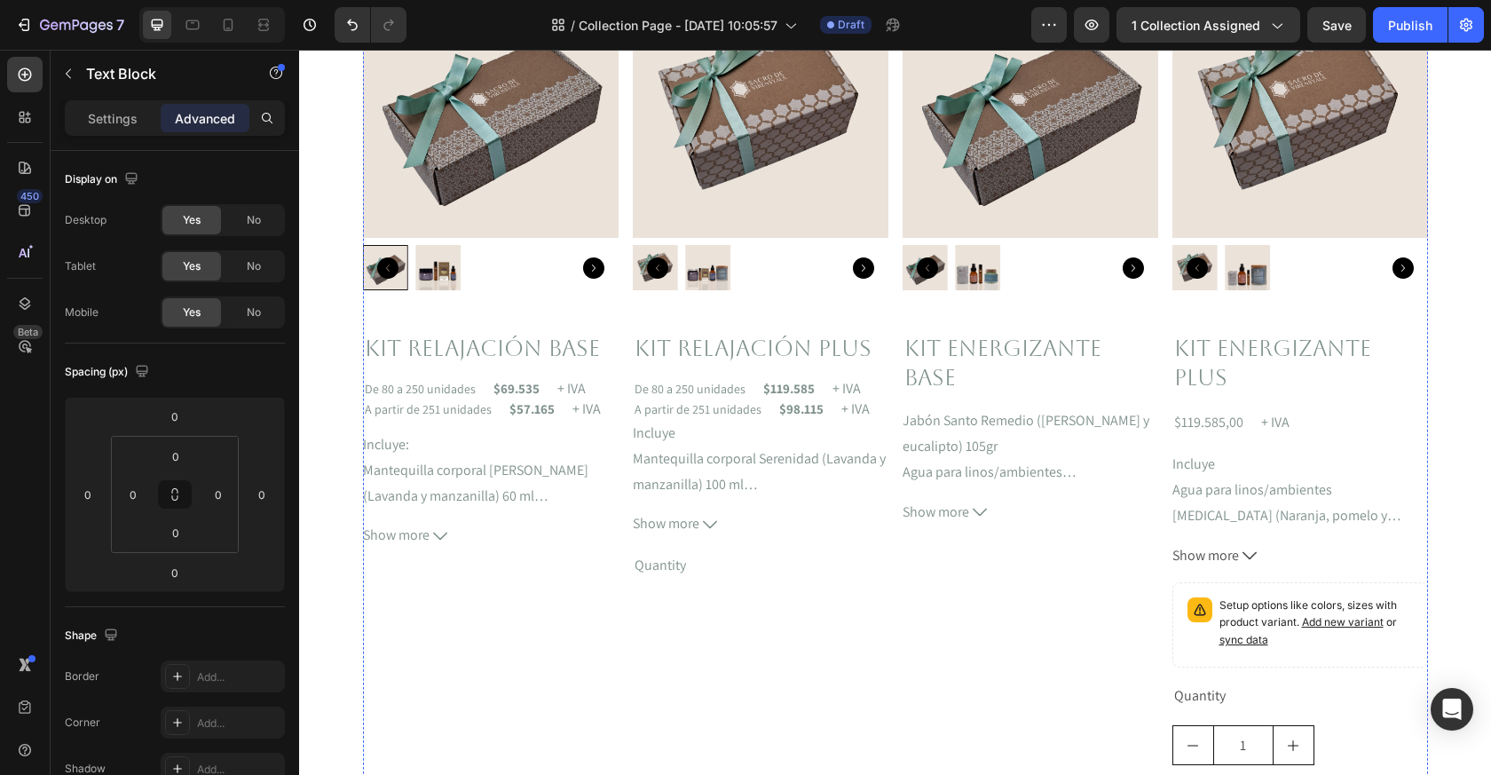
scroll to position [1735, 0]
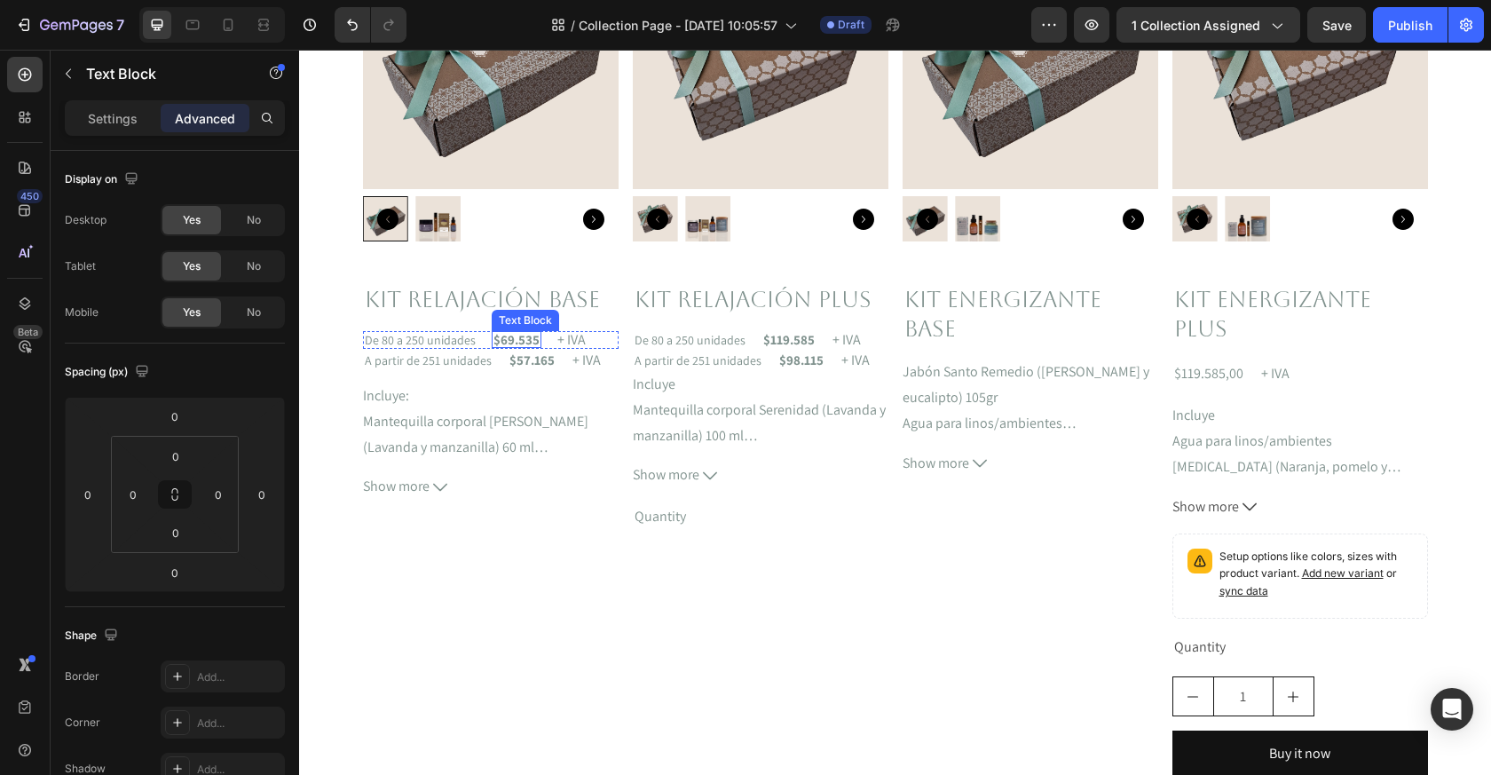
click at [532, 344] on p "$69.535" at bounding box center [517, 339] width 46 height 13
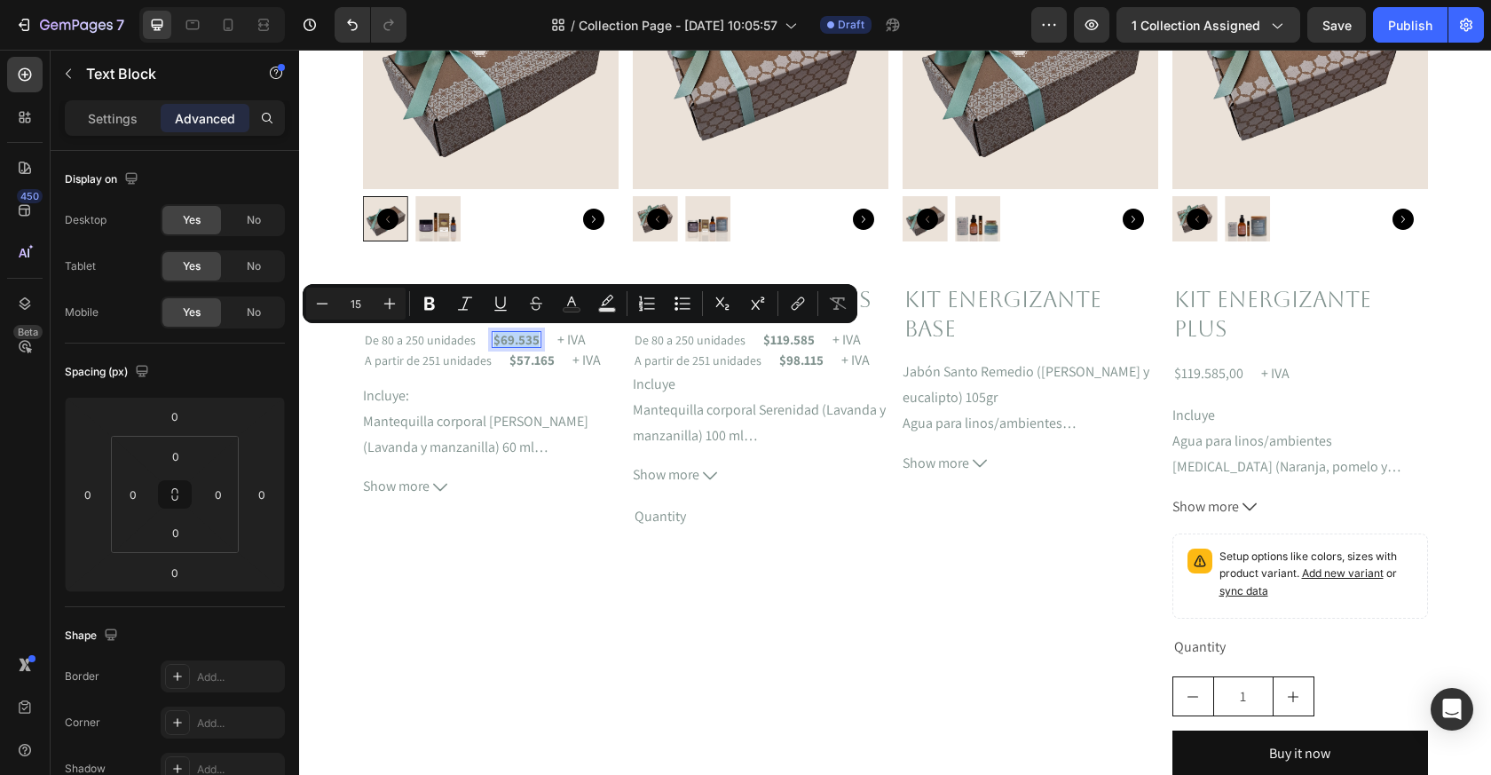
copy p "$69.535"
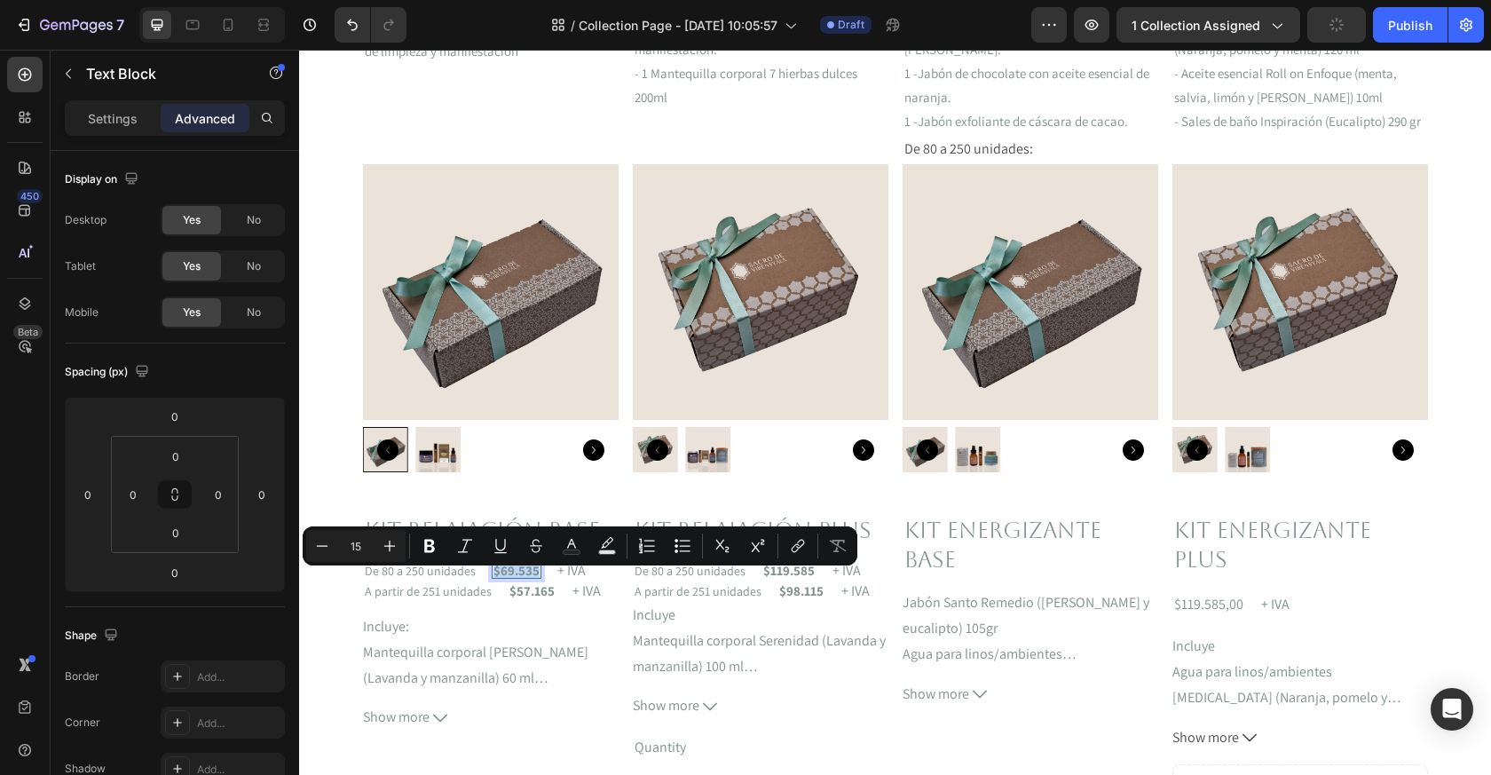
scroll to position [1515, 0]
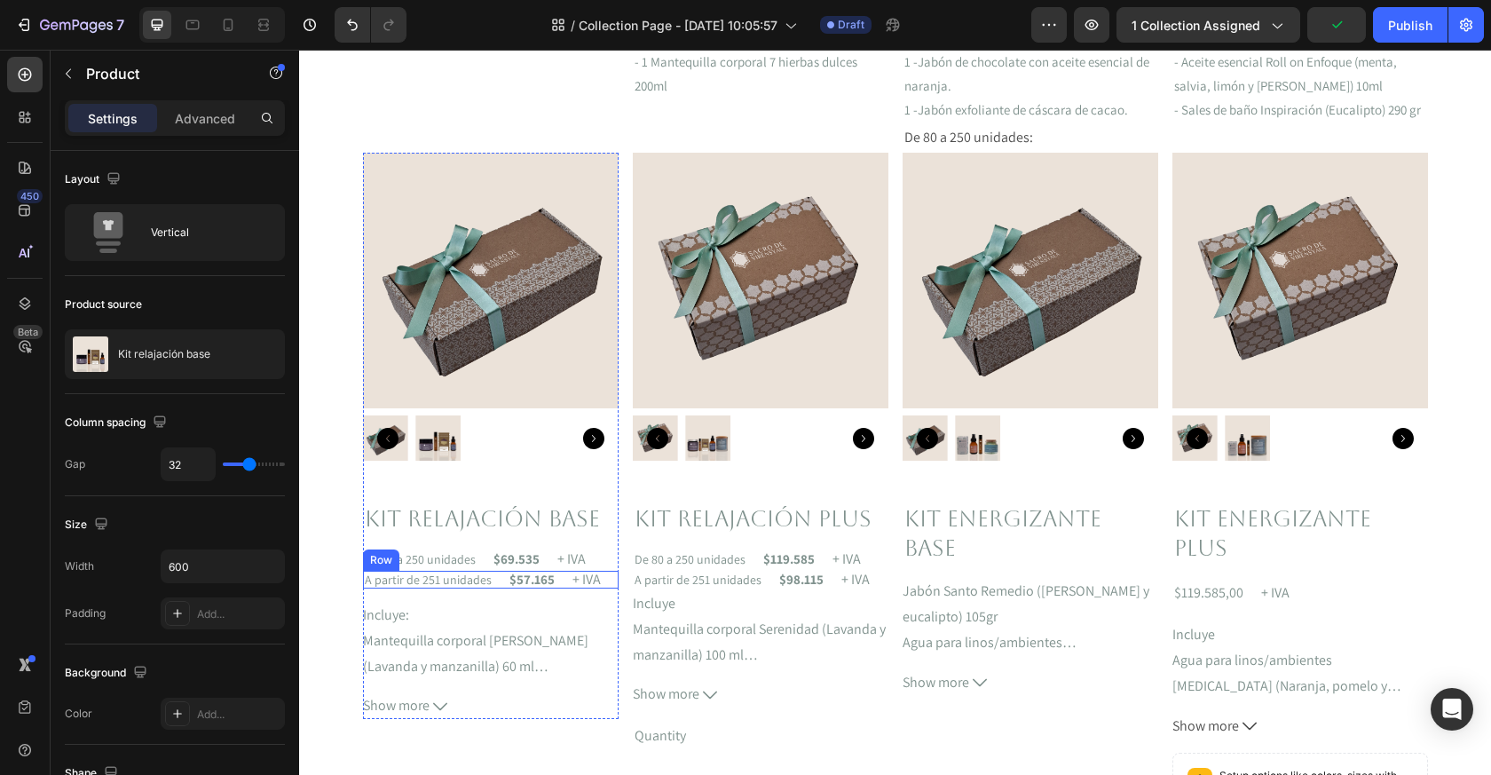
click at [501, 587] on div "A partir de 251 unidades Text Block $57.165 Text Block + IVA Text Block Row" at bounding box center [491, 580] width 256 height 18
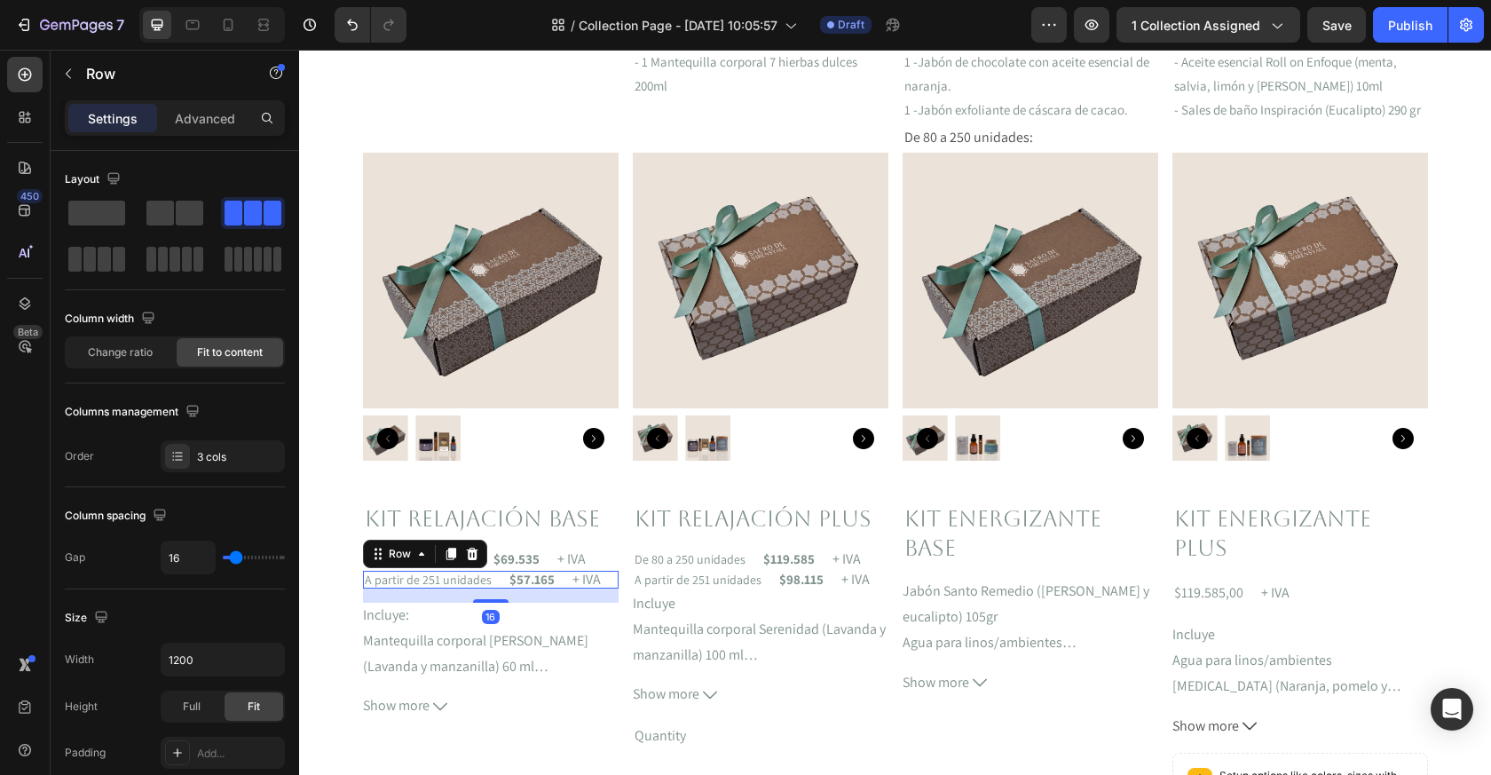
copy p "$69.535"
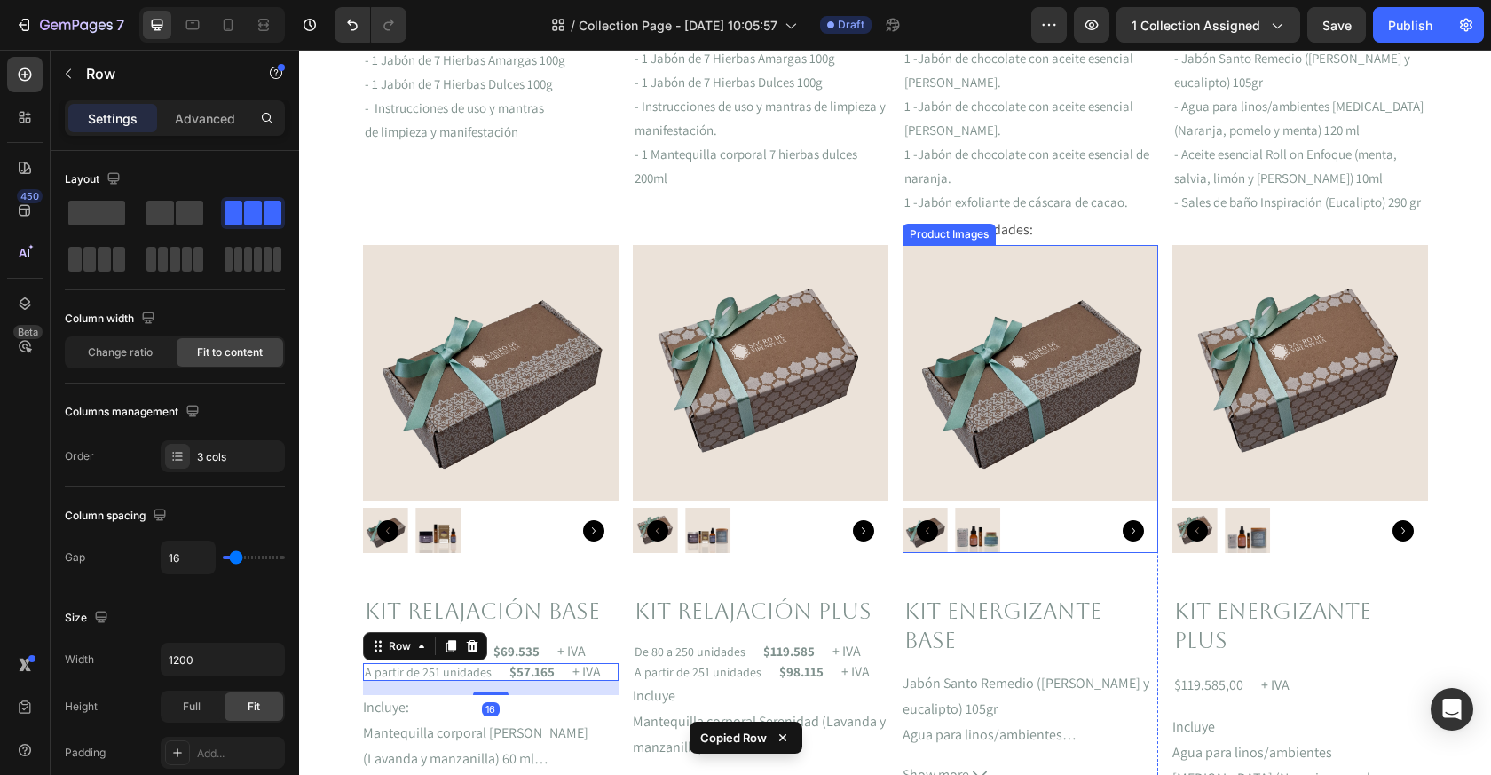
scroll to position [1310, 0]
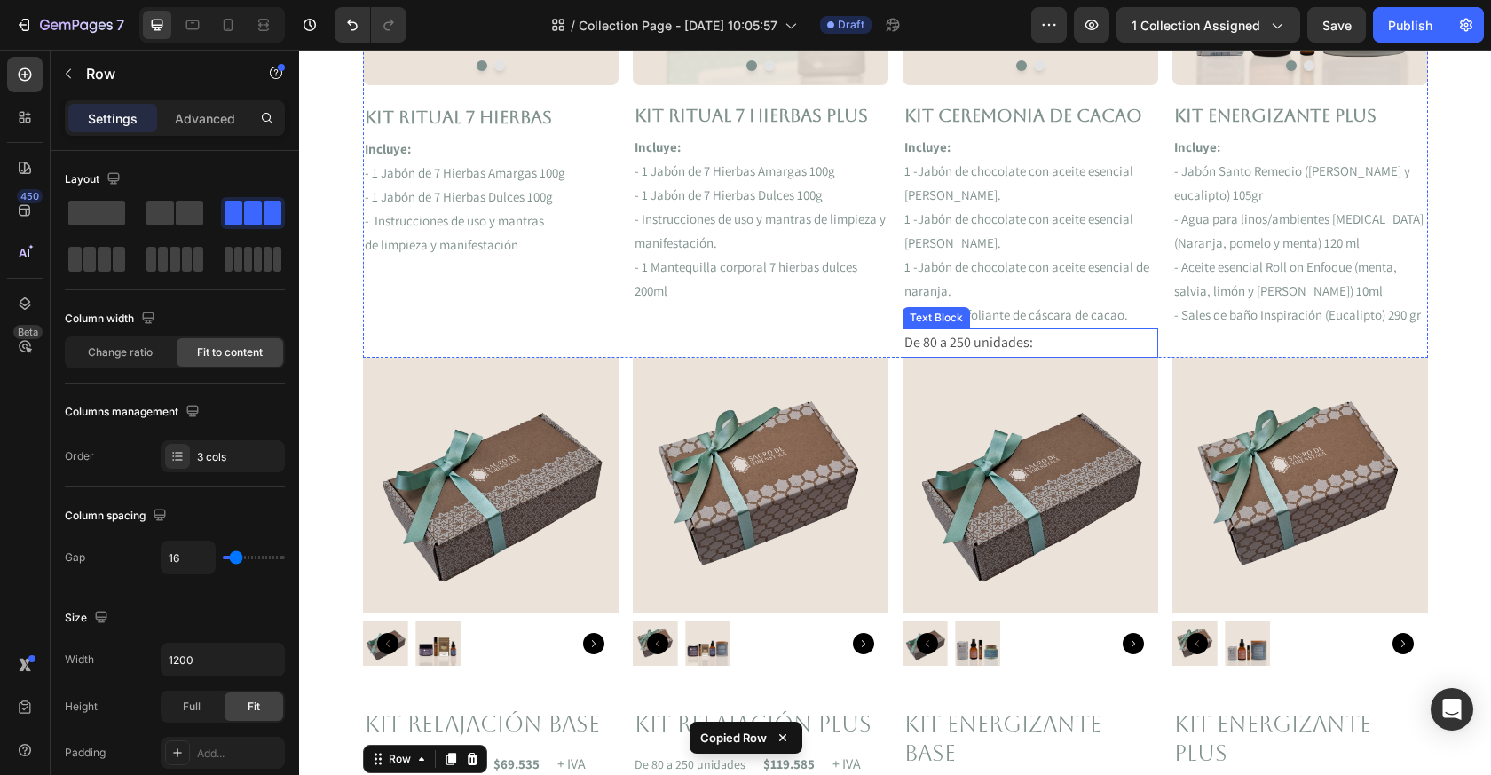
click at [1049, 338] on p "De 80 a 250 unidades:" at bounding box center [1031, 343] width 252 height 26
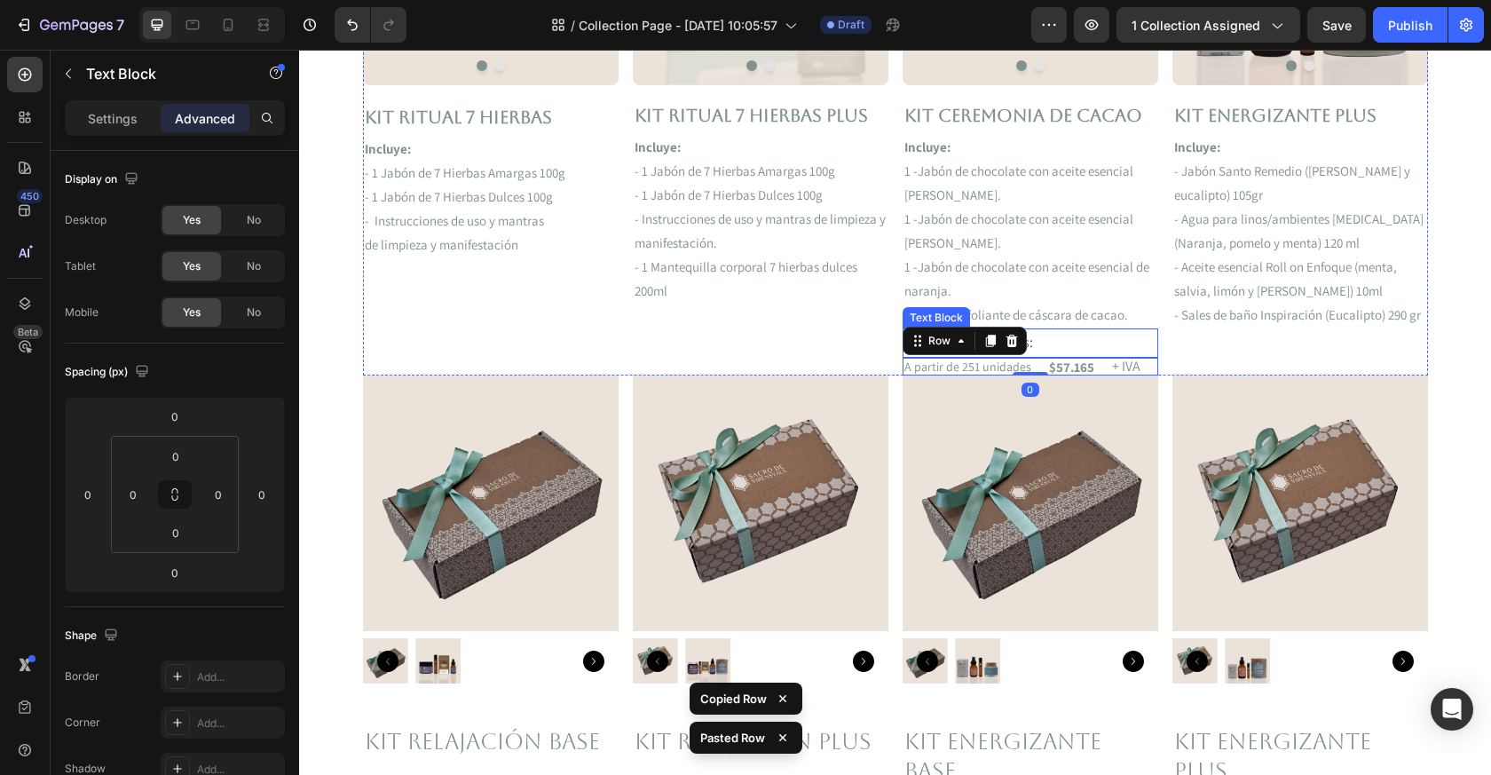
click at [1076, 338] on p "De 80 a 250 unidades:" at bounding box center [1031, 343] width 252 height 26
click at [1044, 313] on icon at bounding box center [1043, 311] width 14 height 14
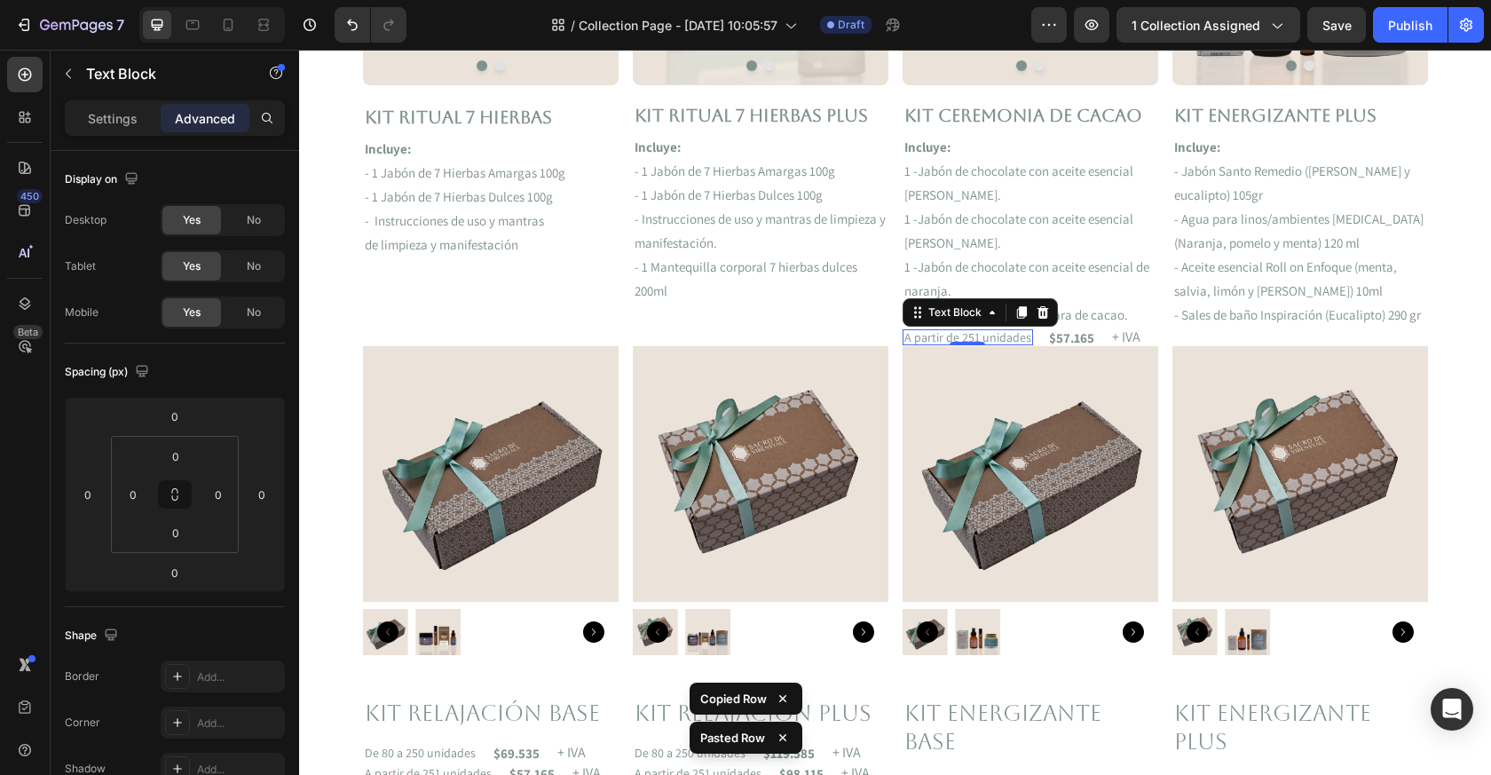
click at [998, 331] on p "A partir de 251 unidades" at bounding box center [968, 337] width 127 height 12
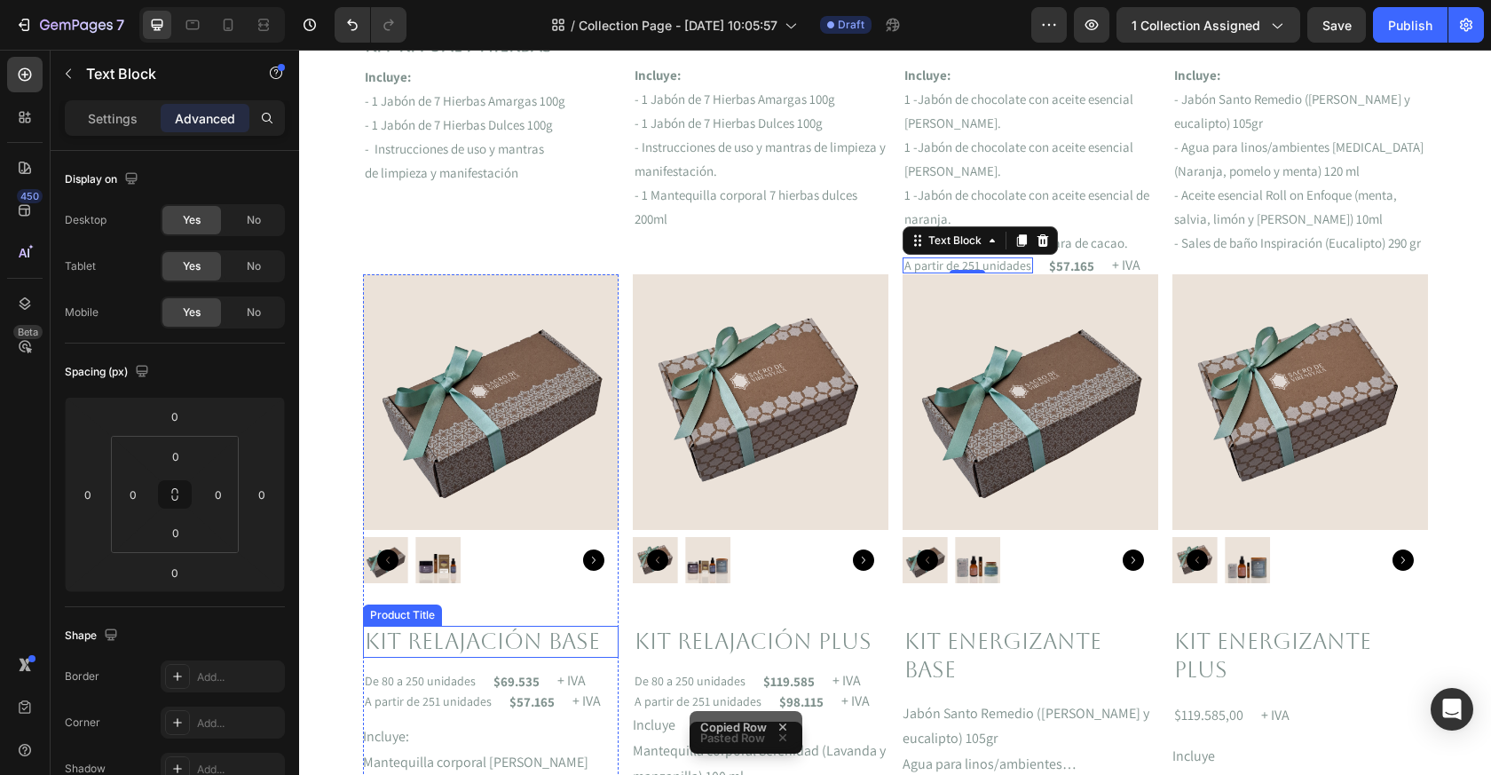
scroll to position [1395, 0]
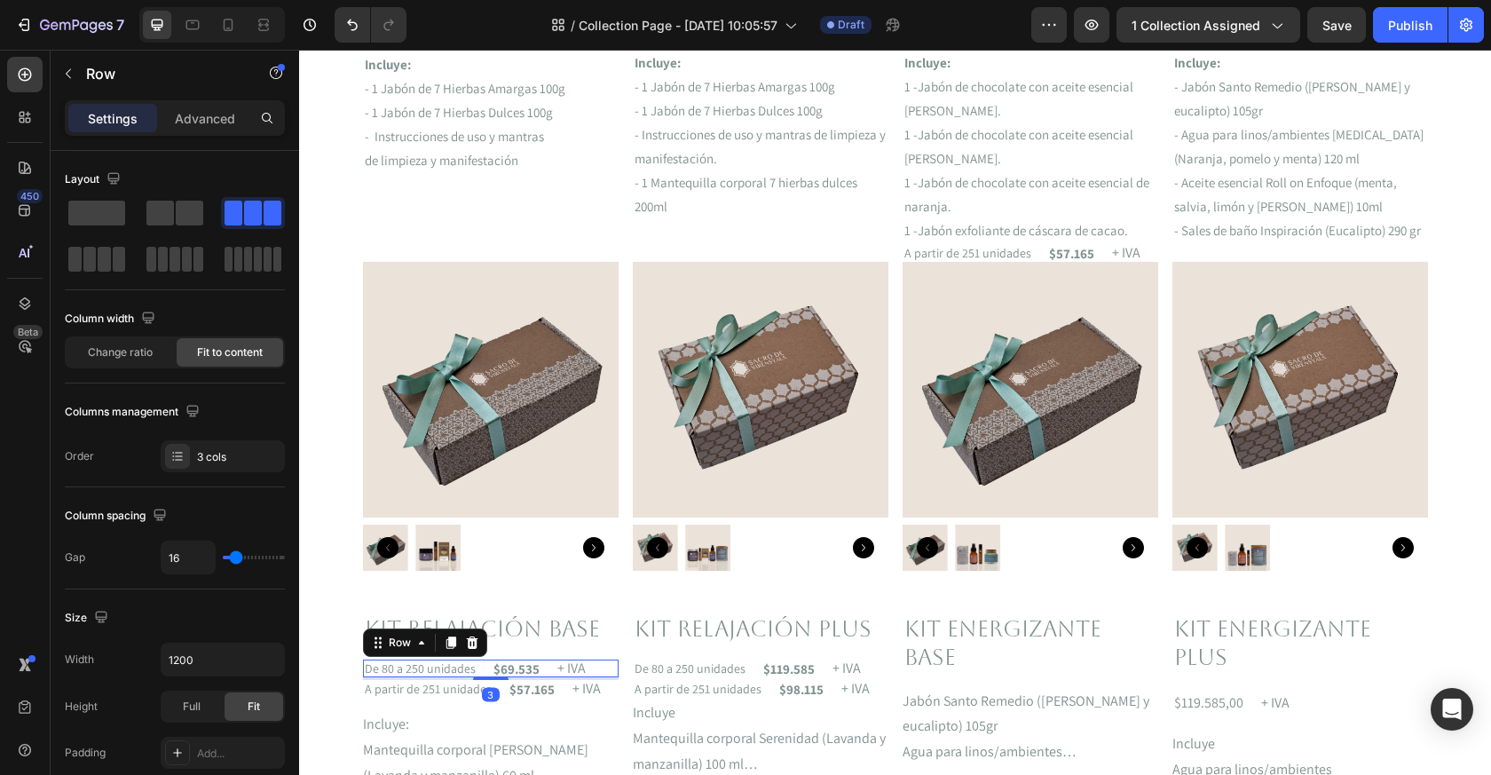
click at [475, 676] on div "De 80 a 250 unidades Text Block $69.535 Text Block + IVA Text Block Row 3" at bounding box center [491, 669] width 256 height 18
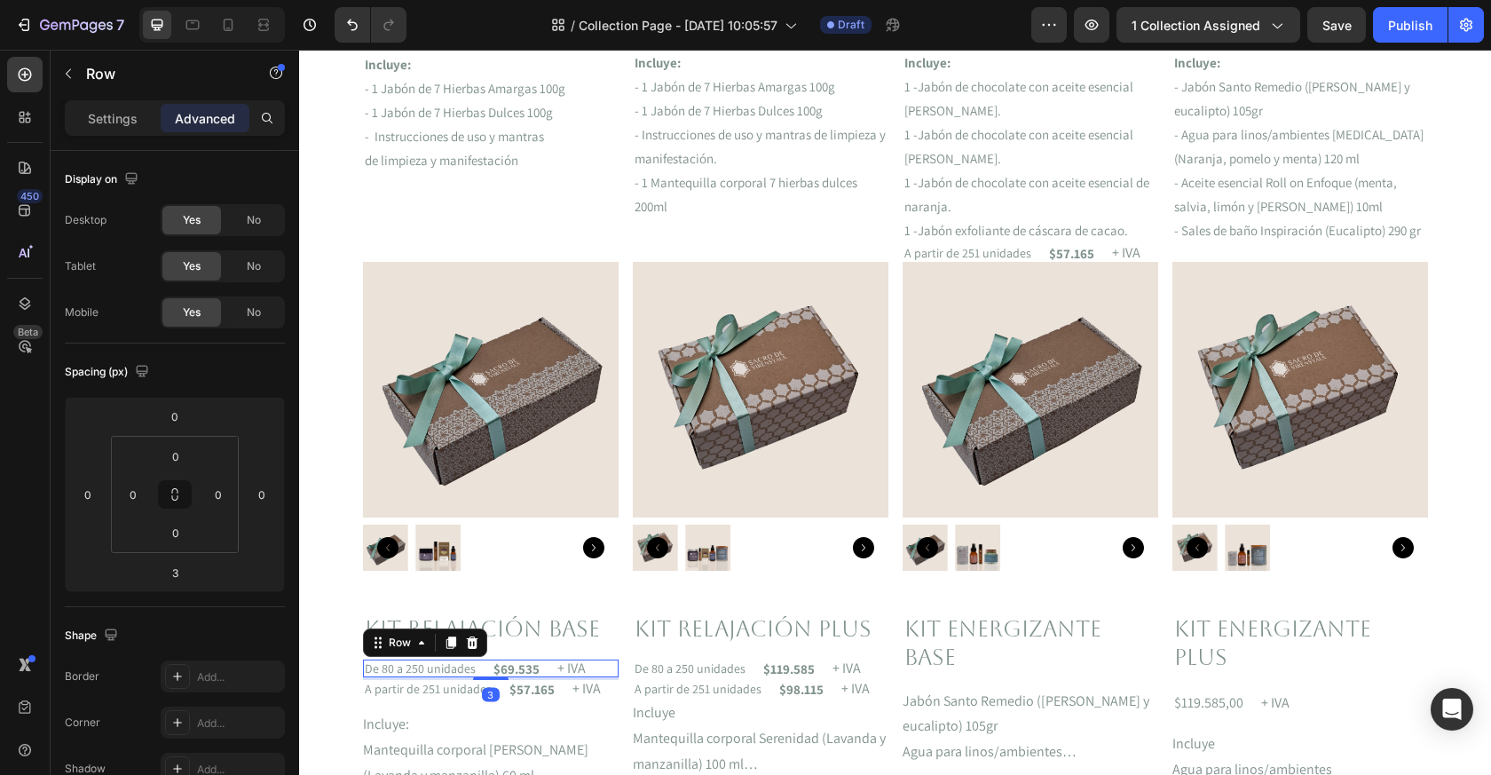
copy p "$69.535"
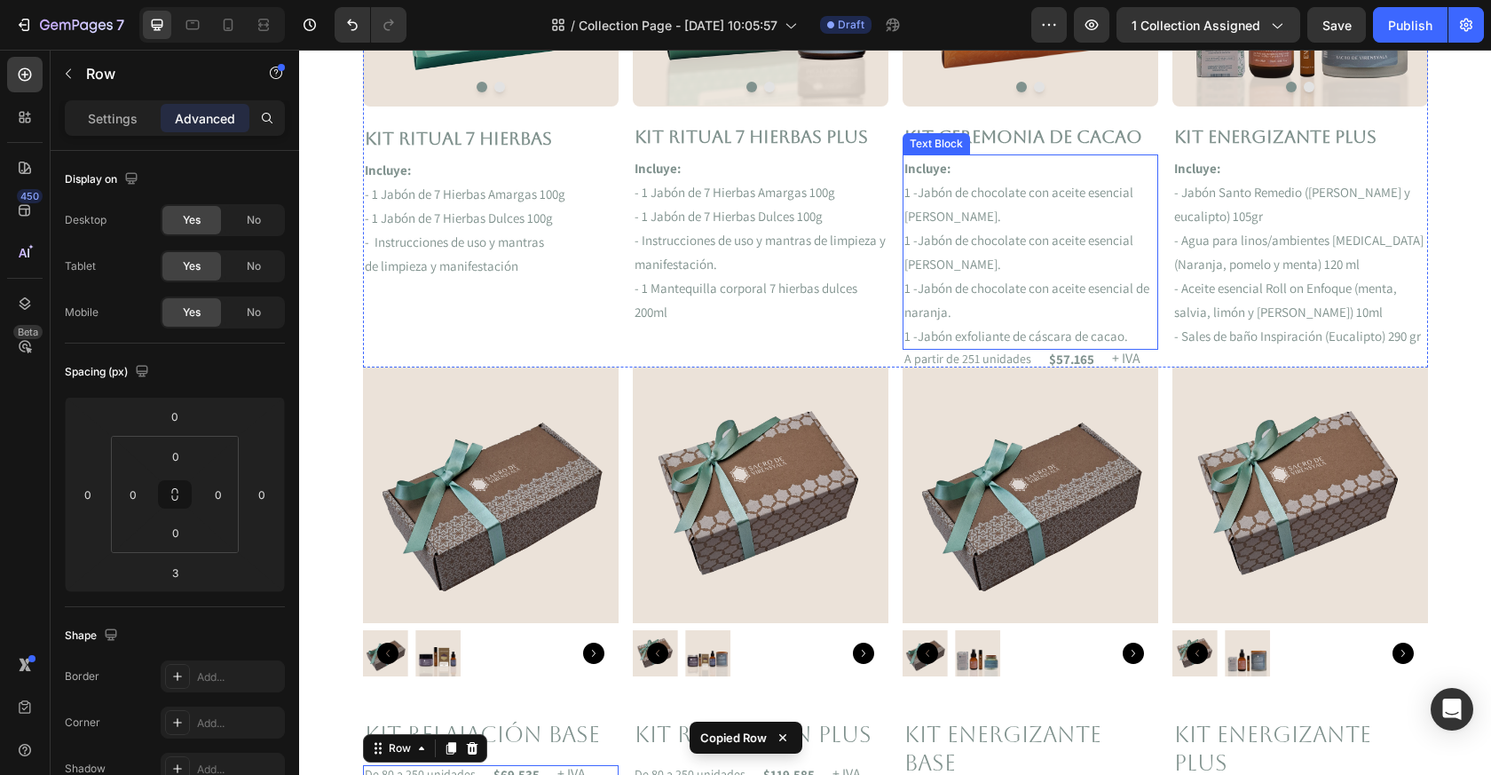
scroll to position [1286, 0]
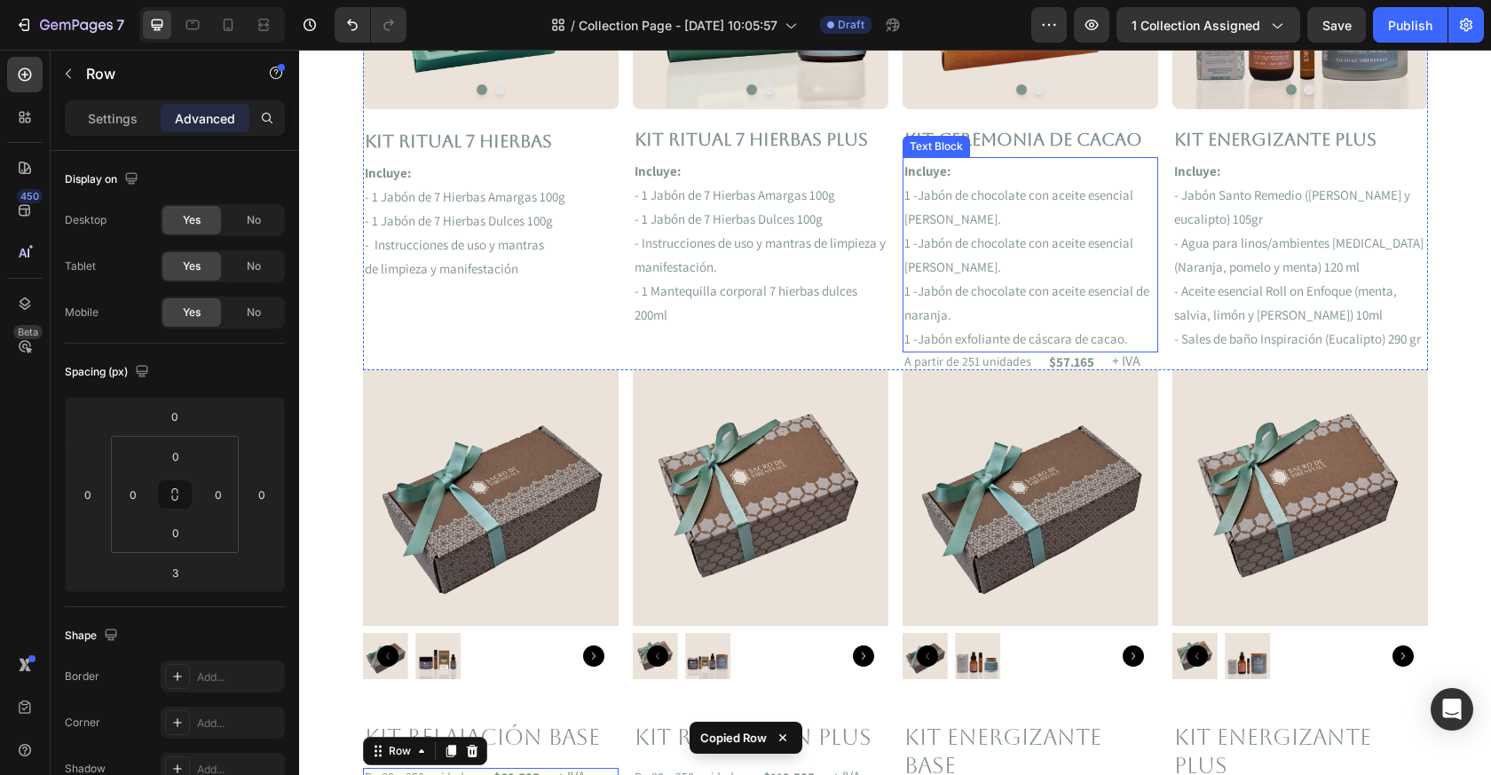
click at [986, 350] on p "1 -Jabón exfoliante de cáscara de cacao." at bounding box center [1031, 339] width 252 height 24
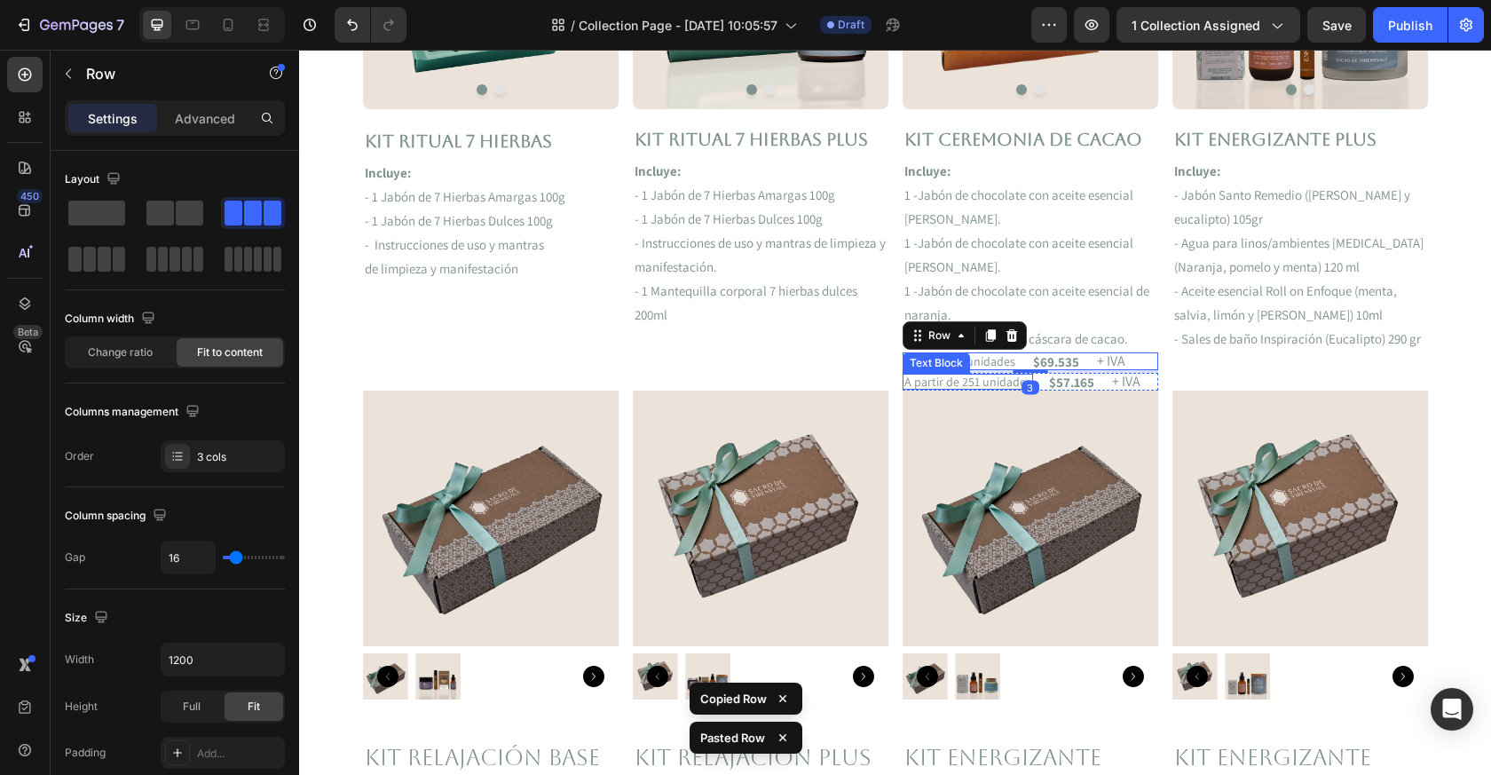
click at [976, 378] on p "A partir de 251 unidades" at bounding box center [968, 382] width 127 height 12
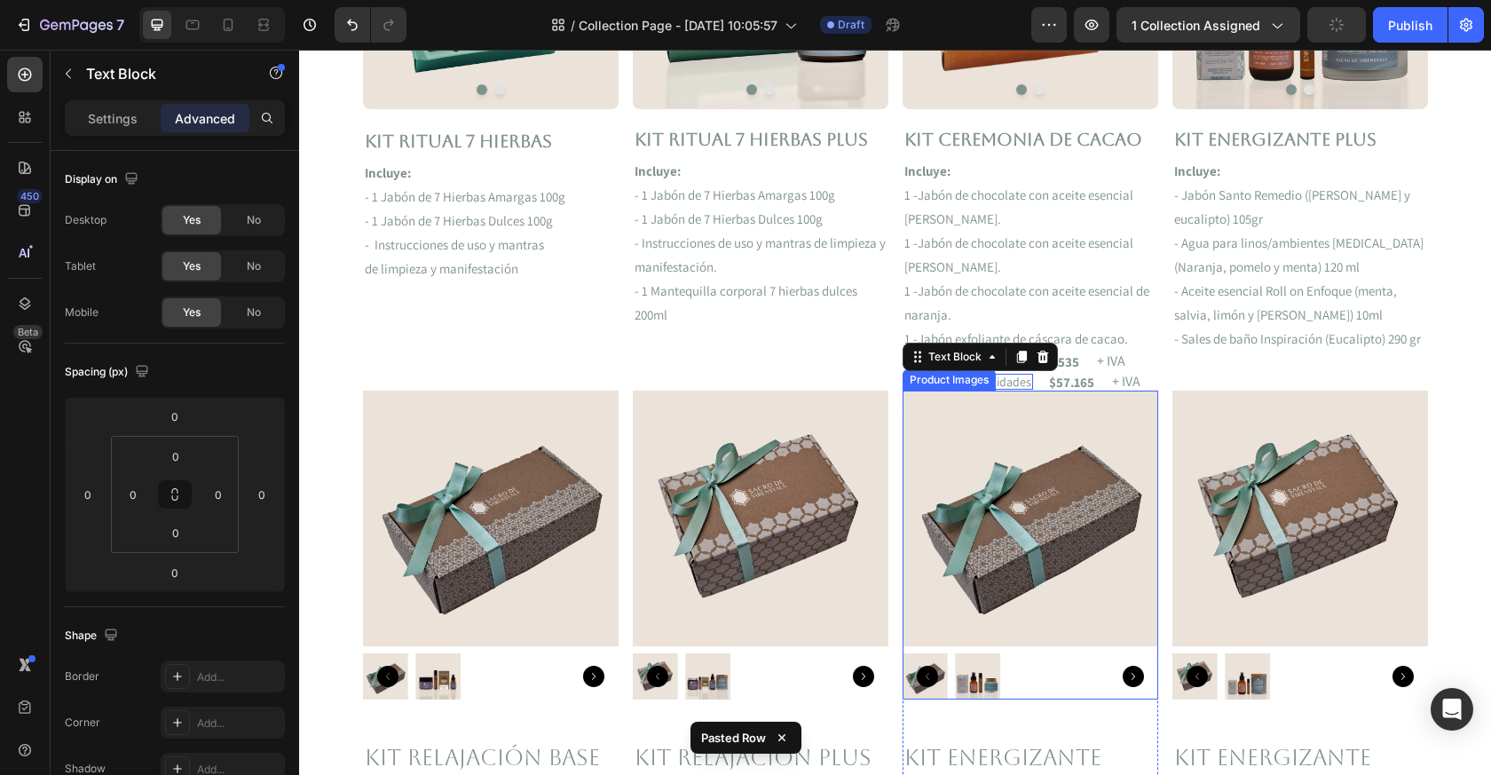
click at [936, 394] on img at bounding box center [1031, 519] width 256 height 256
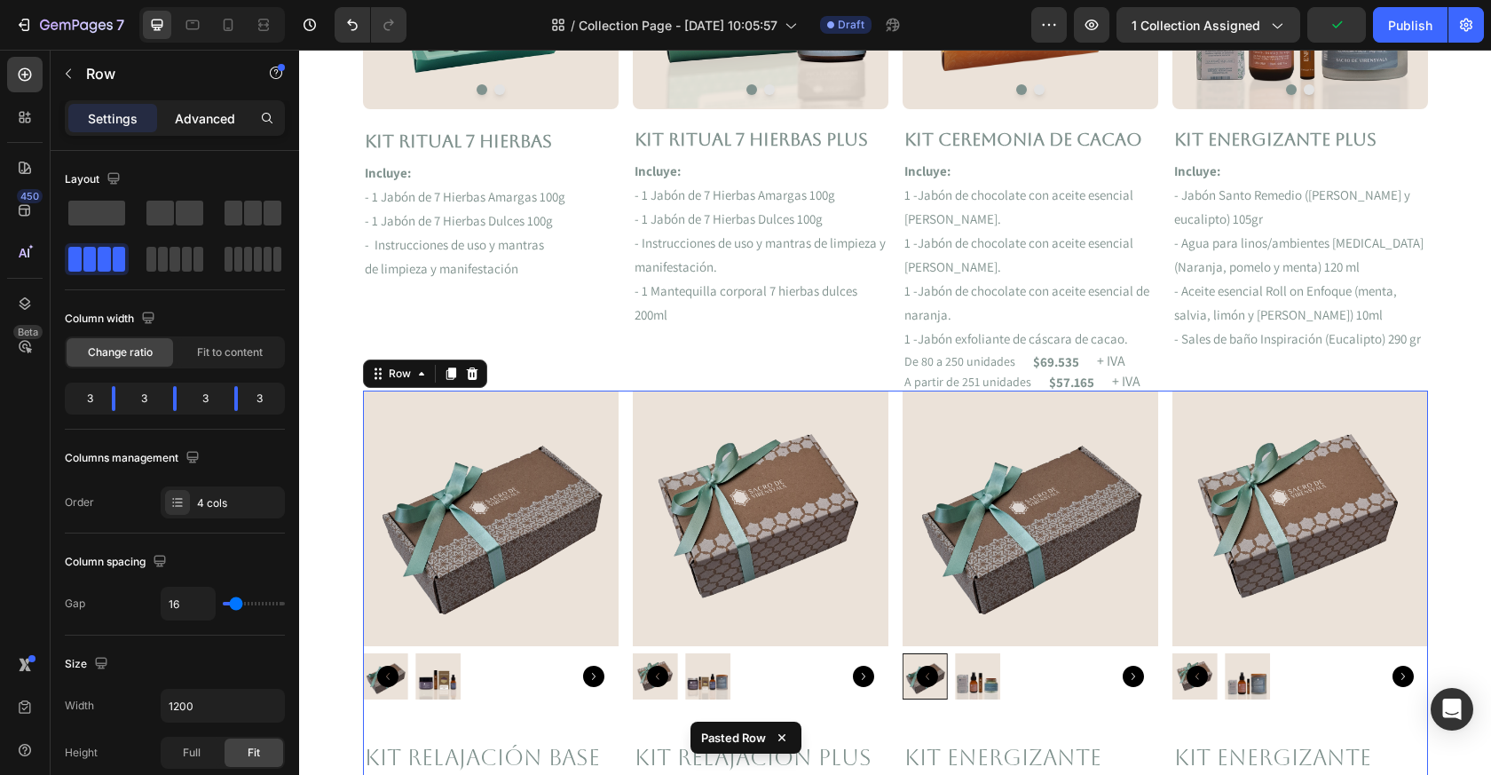
click at [190, 113] on p "Advanced" at bounding box center [205, 118] width 60 height 19
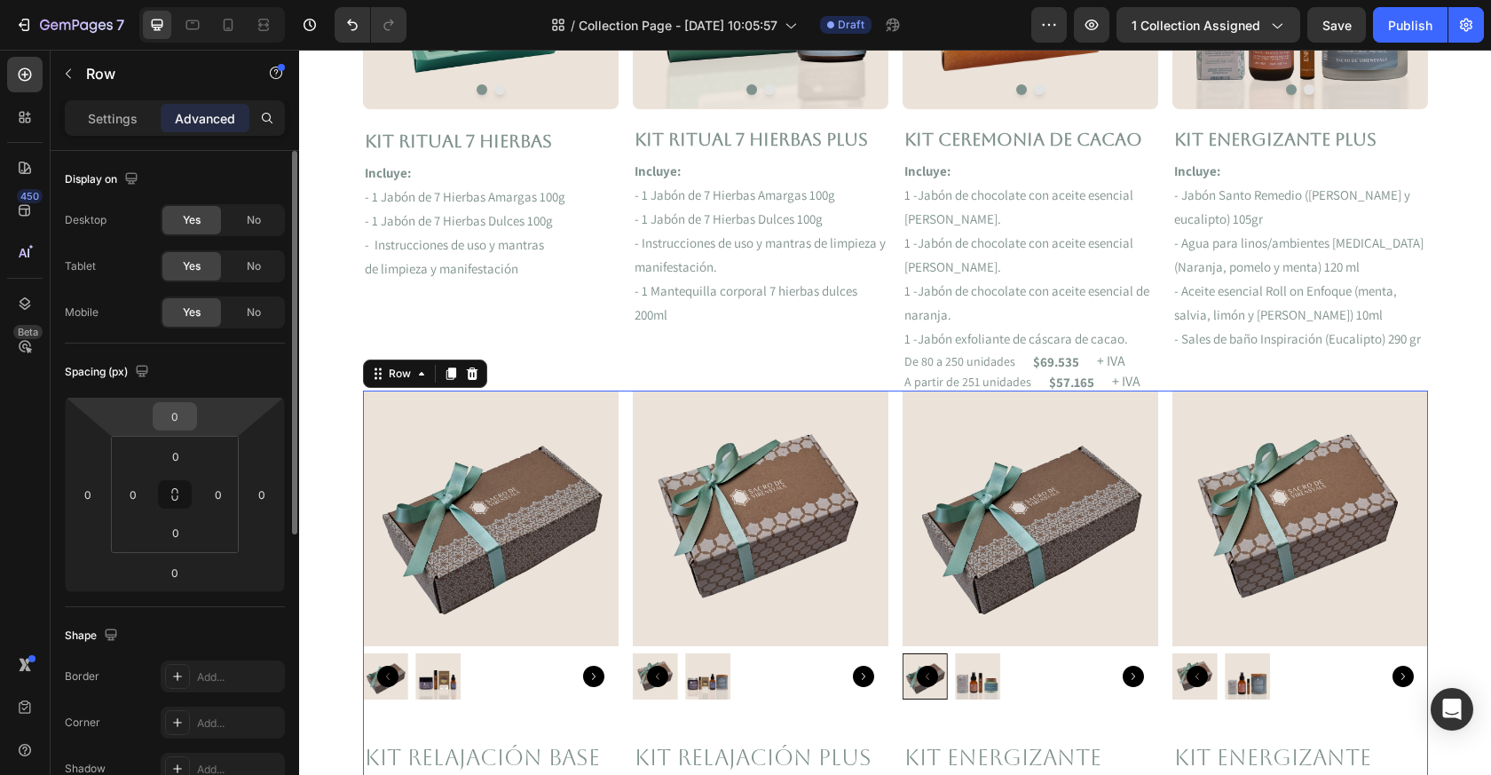
click at [177, 426] on input "0" at bounding box center [175, 416] width 36 height 27
type input "40"
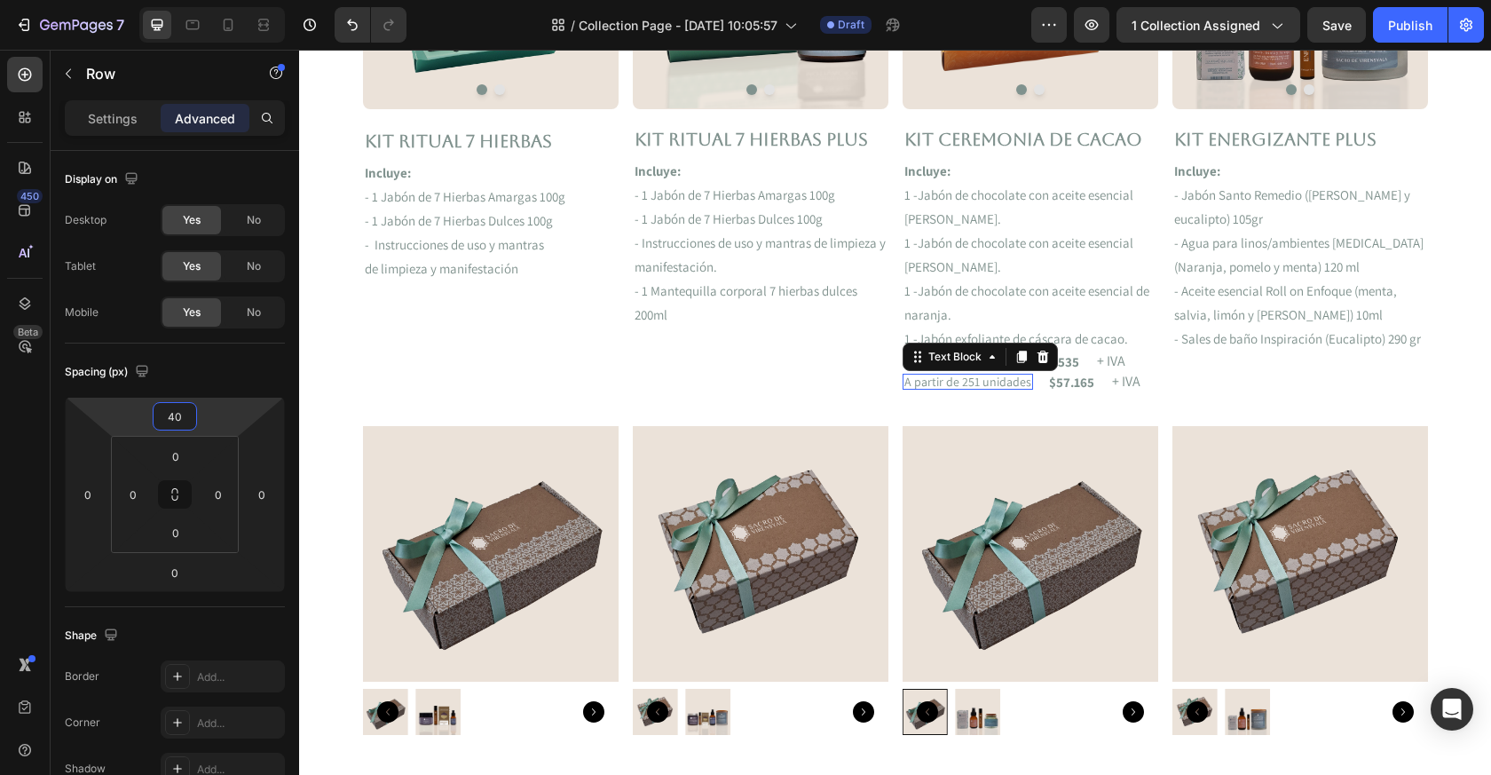
click at [1019, 387] on p "A partir de 251 unidades" at bounding box center [968, 382] width 127 height 12
click at [1063, 389] on div "$57.165 Text Block" at bounding box center [1072, 382] width 49 height 17
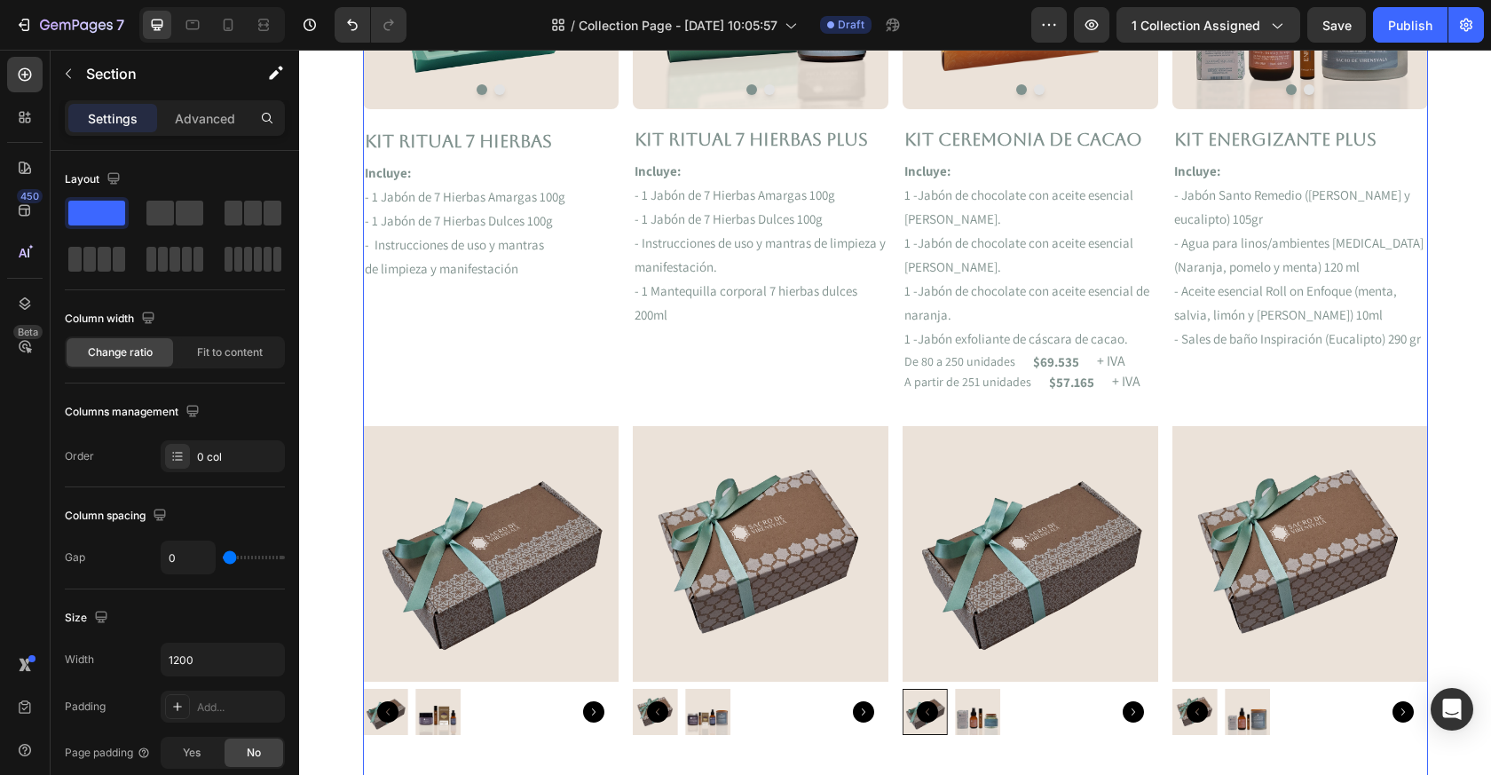
click at [1025, 394] on div "FREE Shipping On All U.S. Orders Over $150 Text block 5000+ Text block Icon Ico…" at bounding box center [895, 295] width 1065 height 2991
click at [1023, 391] on div "FREE Shipping On All U.S. Orders Over $150 Text block 5000+ Text block Icon Ico…" at bounding box center [895, 295] width 1065 height 2991
click at [1019, 386] on p "A partir de 251 unidades" at bounding box center [968, 382] width 127 height 12
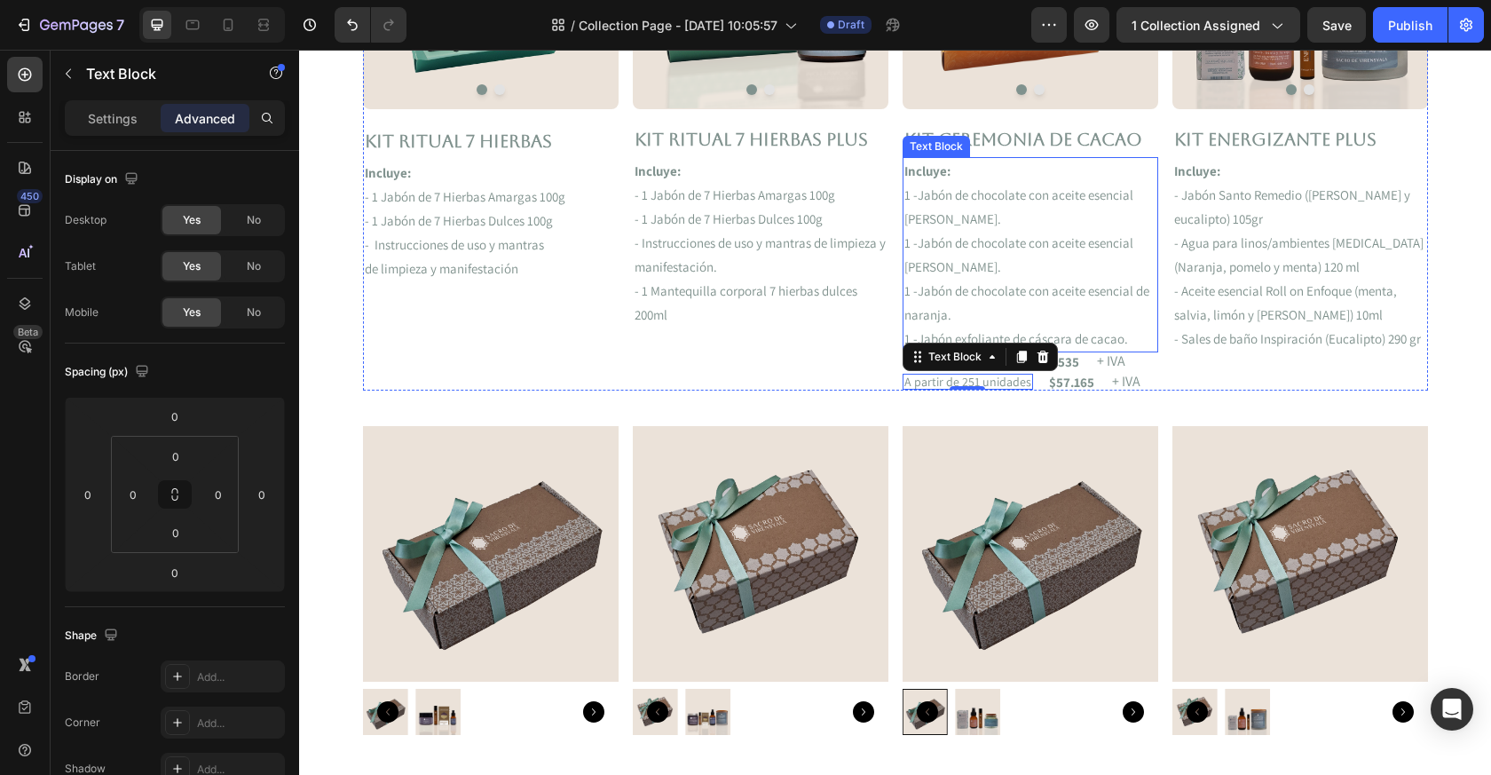
click at [1073, 331] on p "1 -Jabón exfoliante de cáscara de cacao." at bounding box center [1031, 339] width 252 height 24
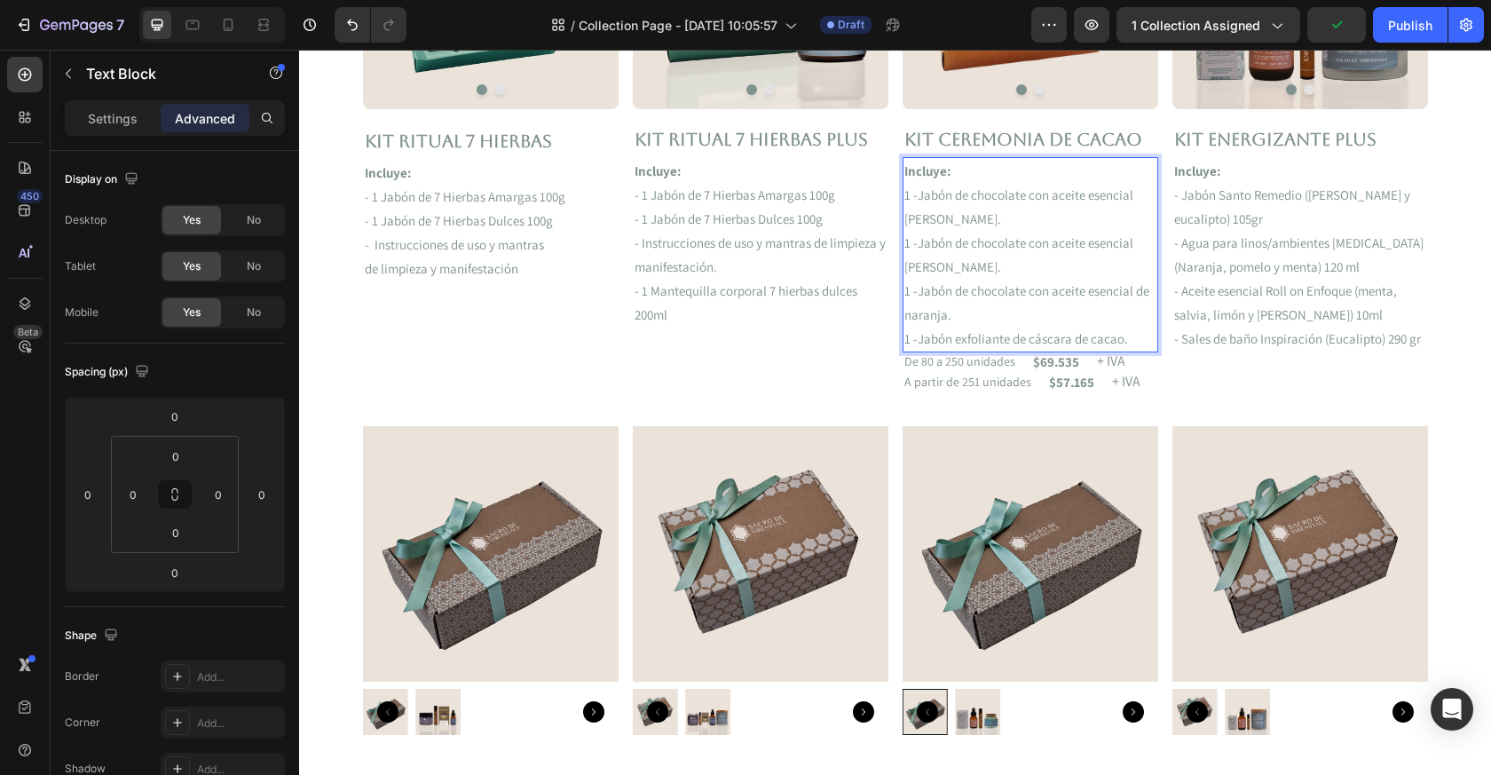
click at [937, 197] on p "1 -Jabón de chocolate con aceite esencial de canela." at bounding box center [1031, 207] width 252 height 48
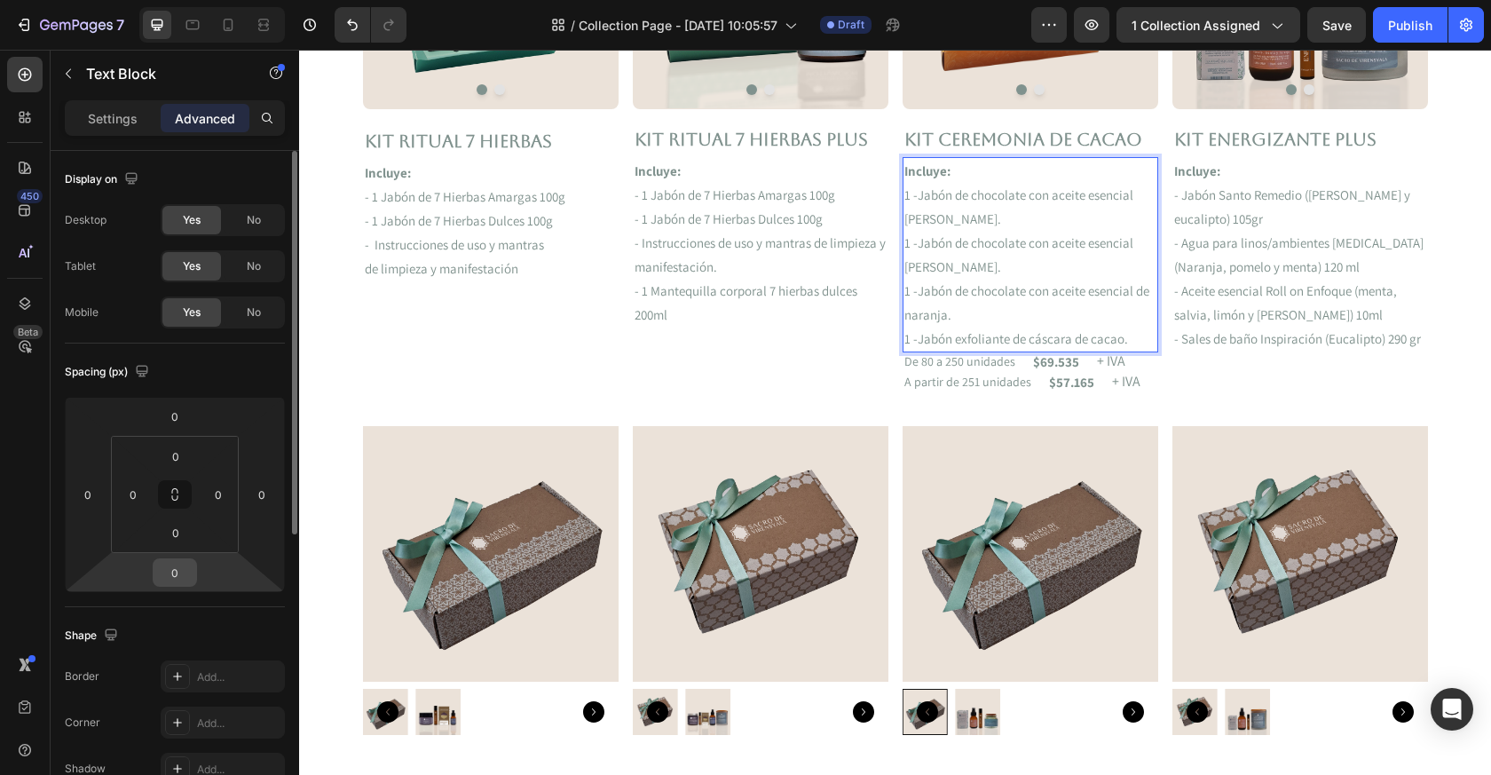
click at [173, 570] on input "0" at bounding box center [175, 572] width 36 height 27
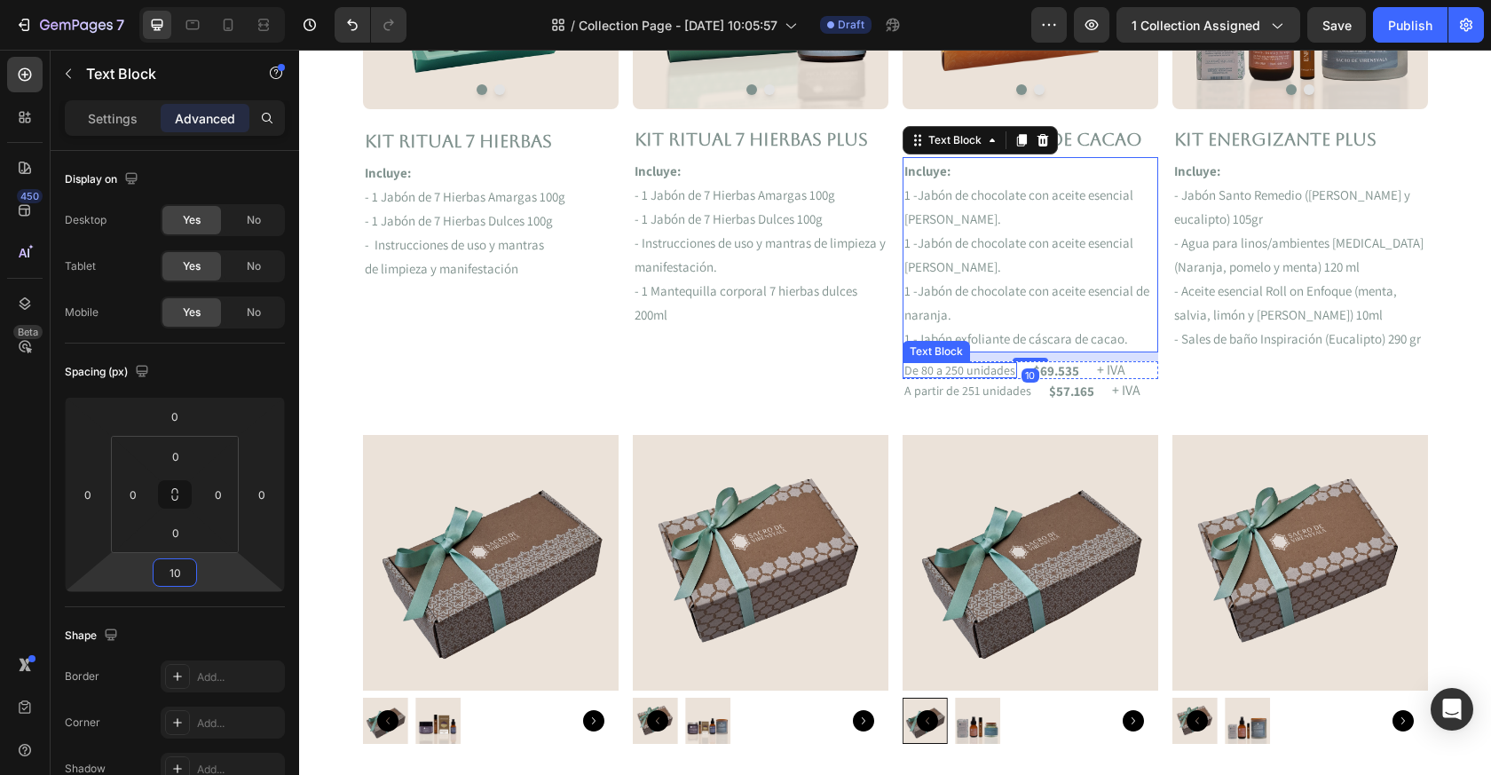
type input "10"
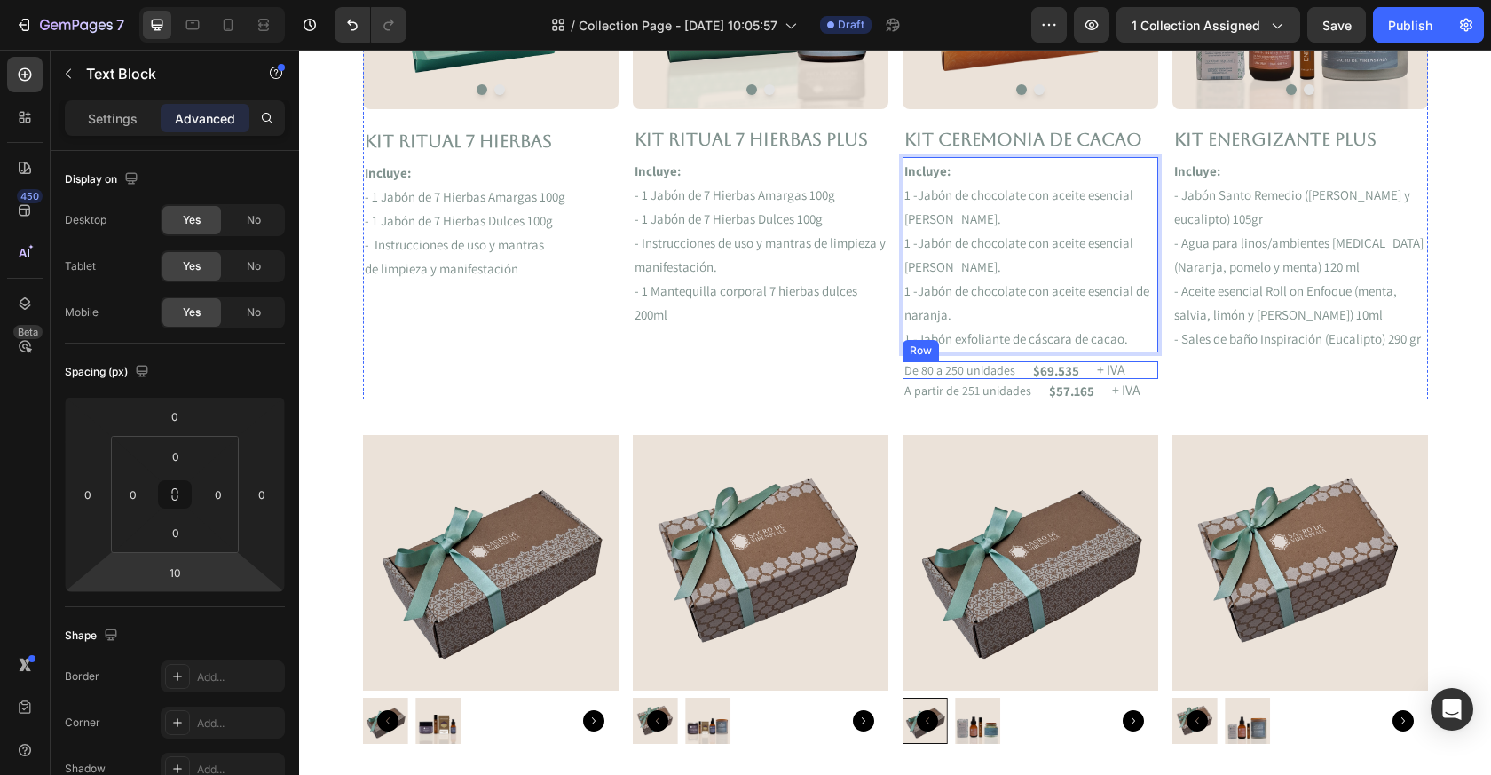
click at [1019, 368] on div "De 80 a 250 unidades Text Block $69.535 Text Block + IVA Text Block Row" at bounding box center [1031, 370] width 256 height 18
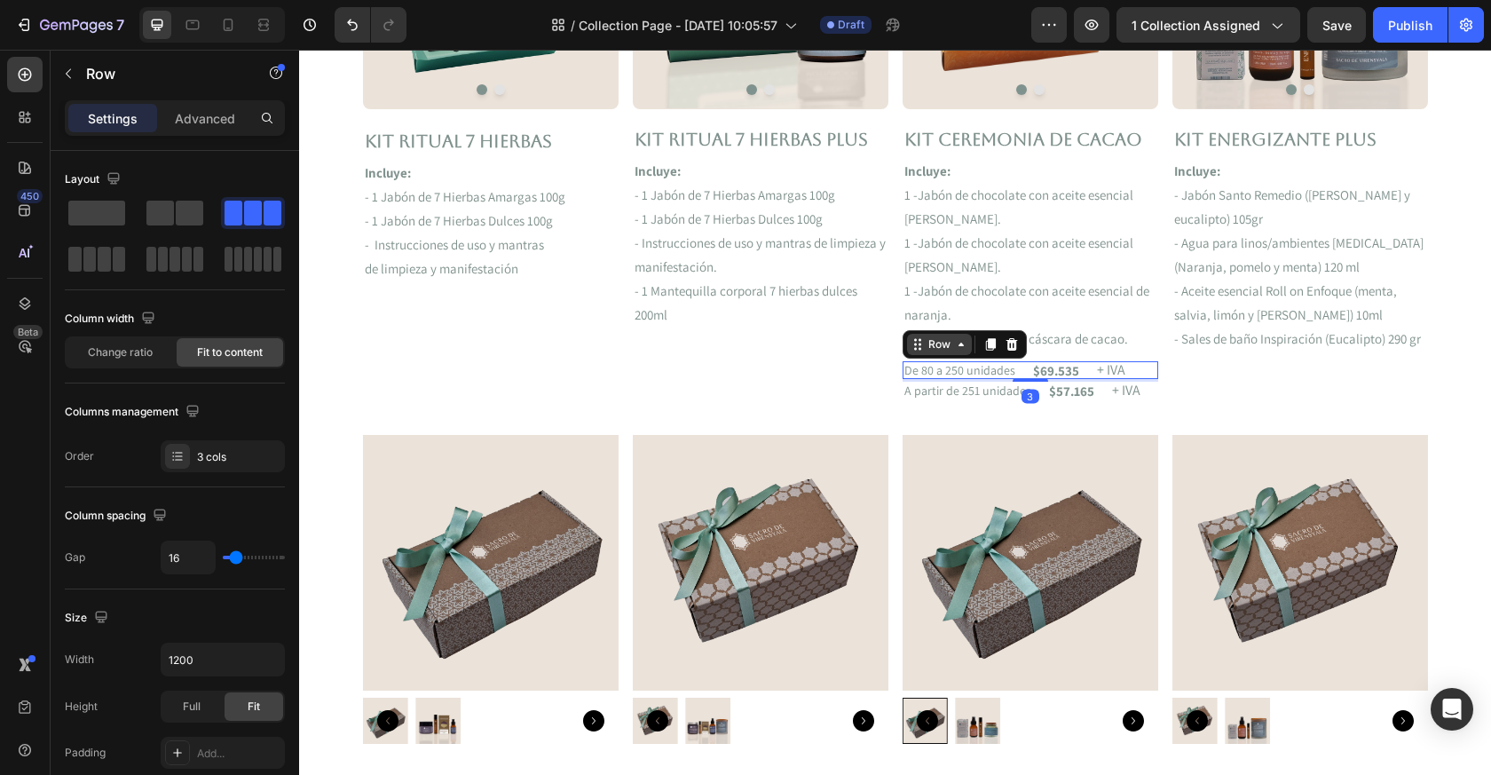
click at [916, 340] on icon at bounding box center [918, 344] width 14 height 14
click at [914, 385] on p "A partir de 251 unidades" at bounding box center [968, 390] width 127 height 12
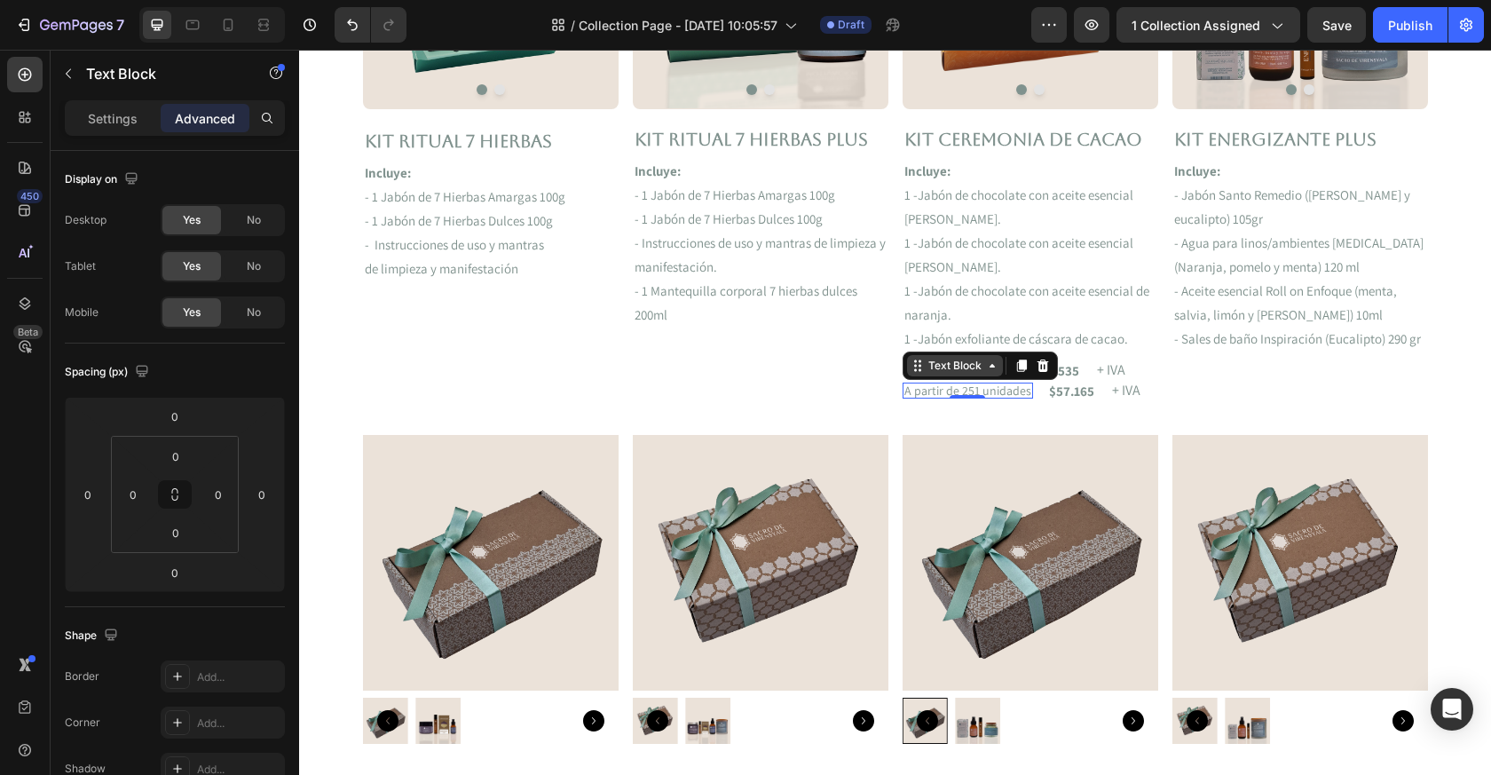
click at [914, 366] on icon at bounding box center [915, 366] width 3 height 3
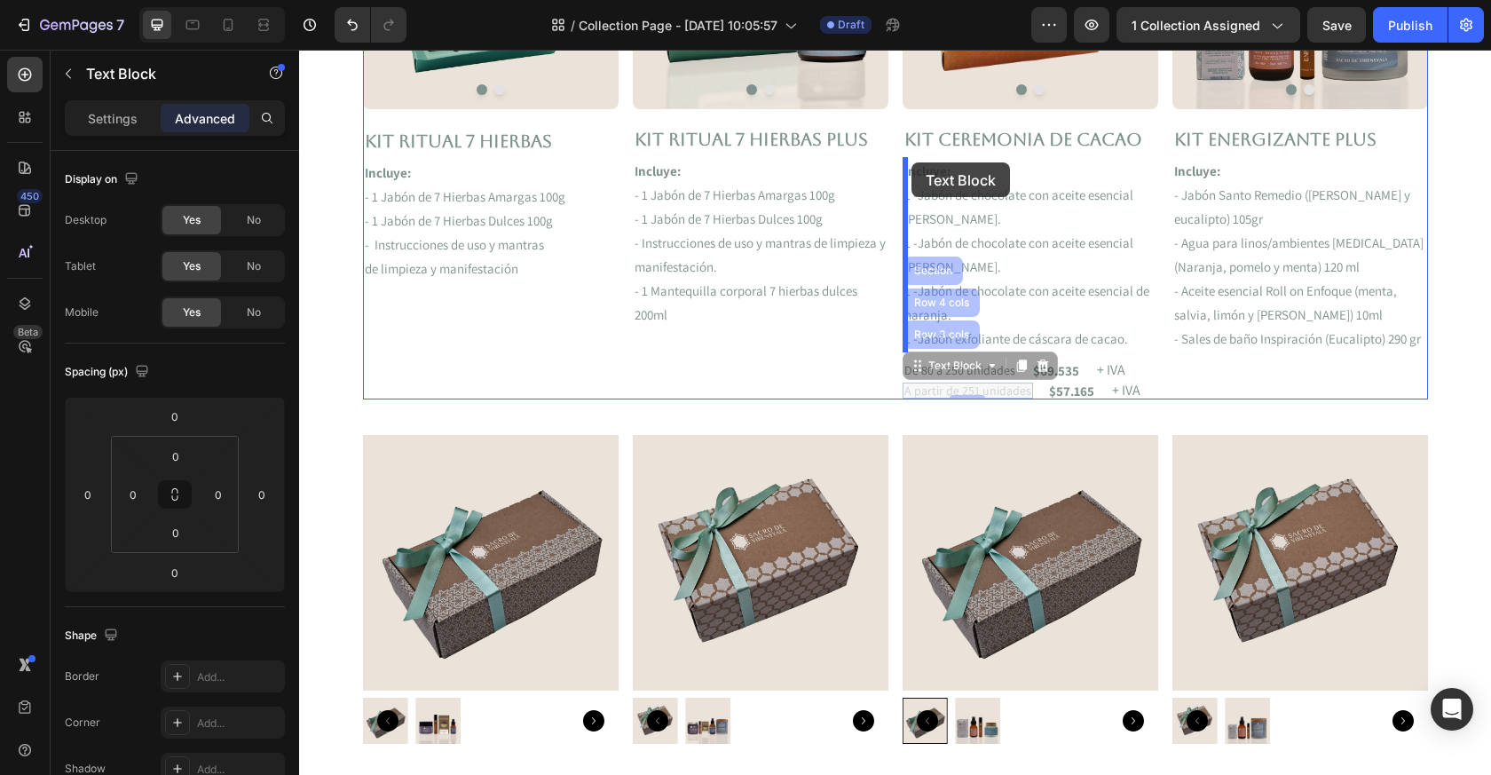
drag, startPoint x: 915, startPoint y: 368, endPoint x: 912, endPoint y: 162, distance: 206.0
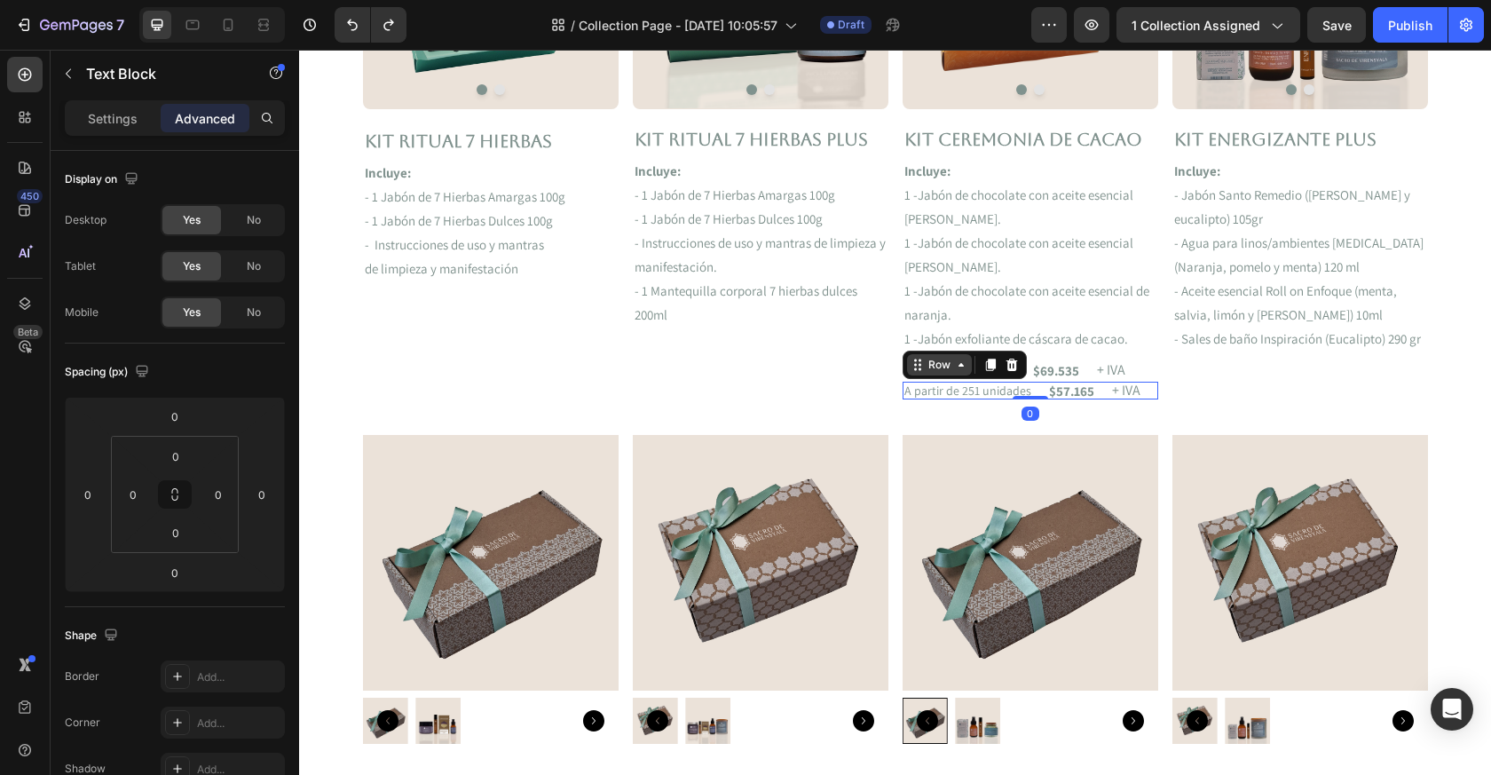
click at [920, 376] on div "Row" at bounding box center [965, 365] width 124 height 28
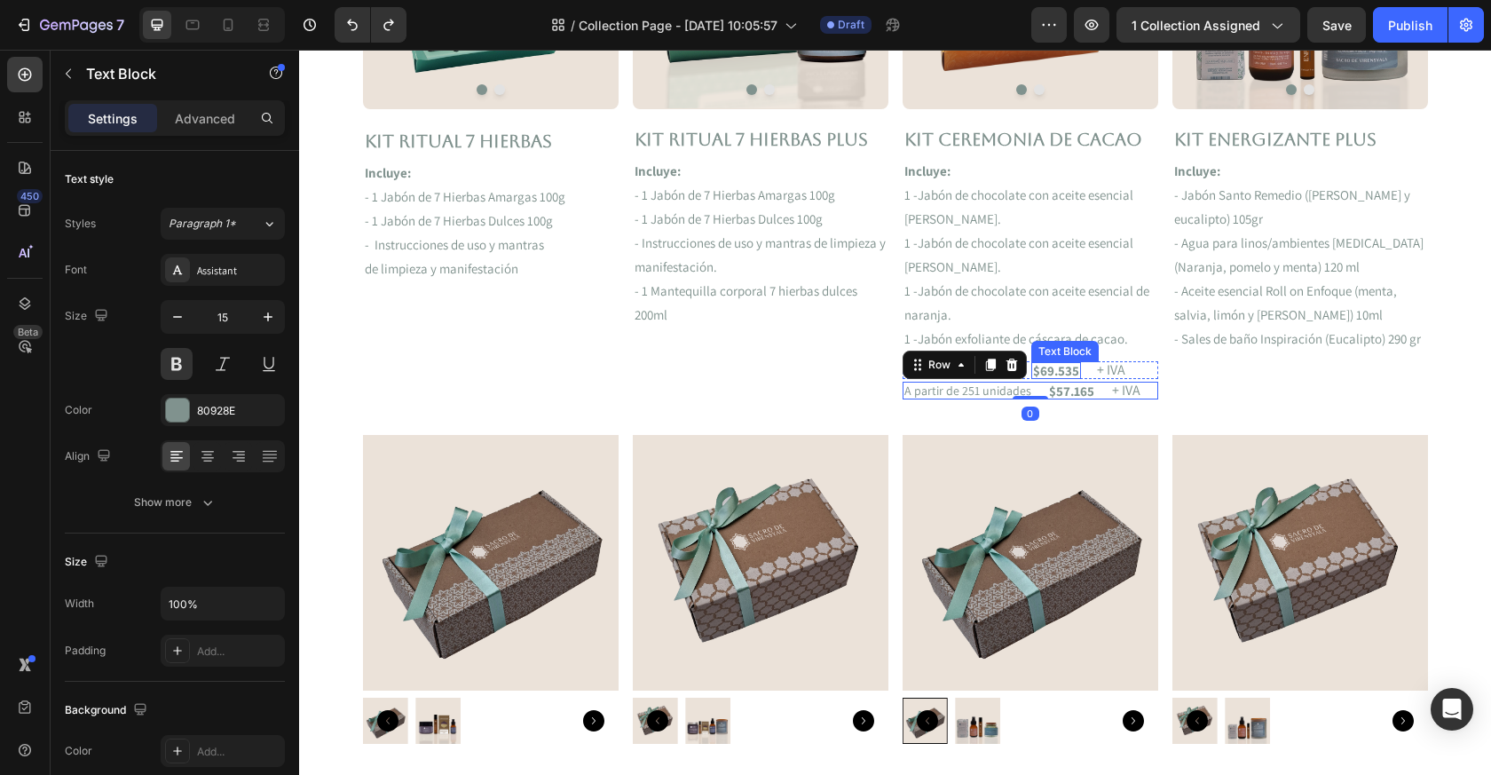
click at [1074, 370] on p "$69.535" at bounding box center [1056, 370] width 46 height 13
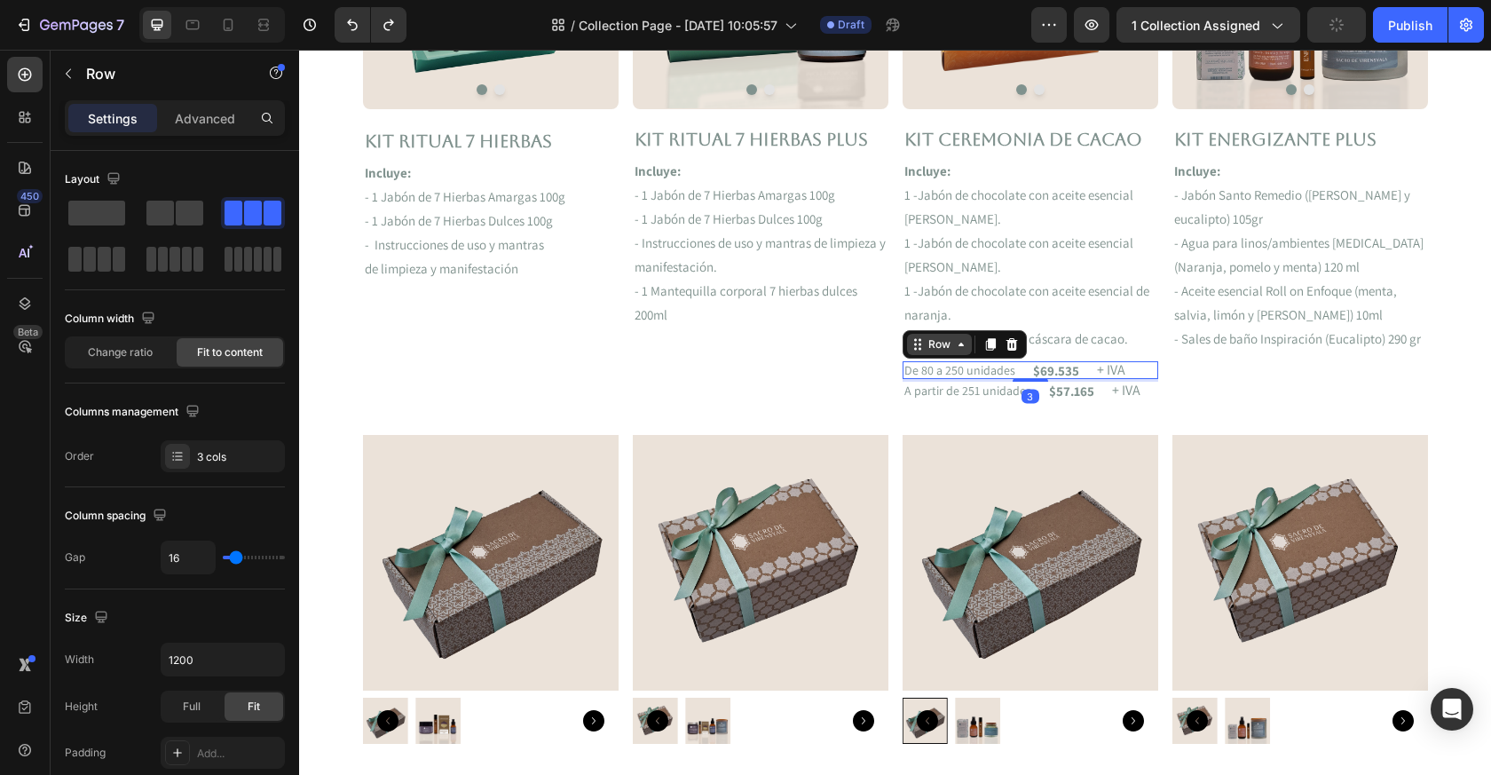
click at [1017, 378] on div "De 80 a 250 unidades Text Block $69.535 Text Block + IVA Text Block Row 3" at bounding box center [1031, 370] width 256 height 18
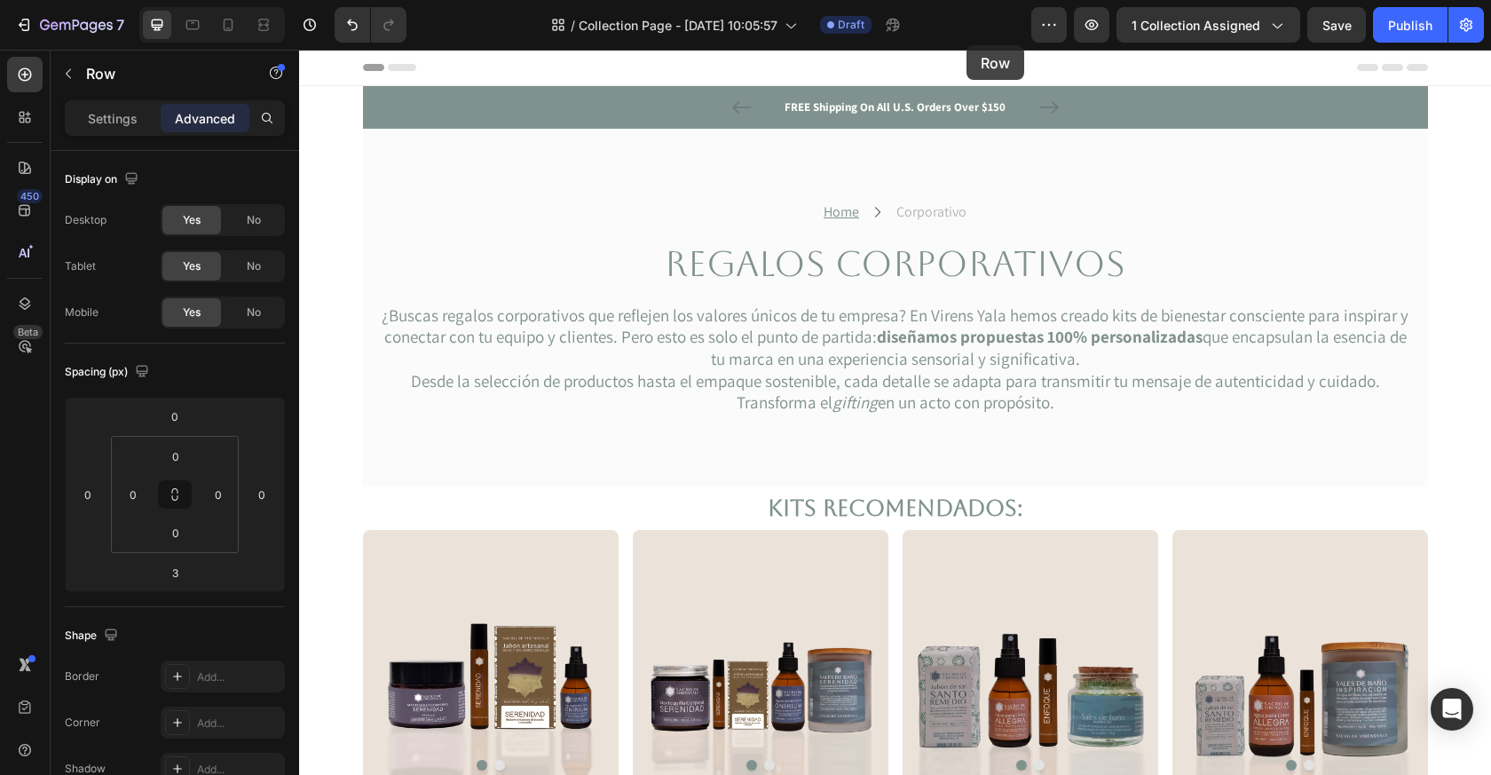
scroll to position [1286, 0]
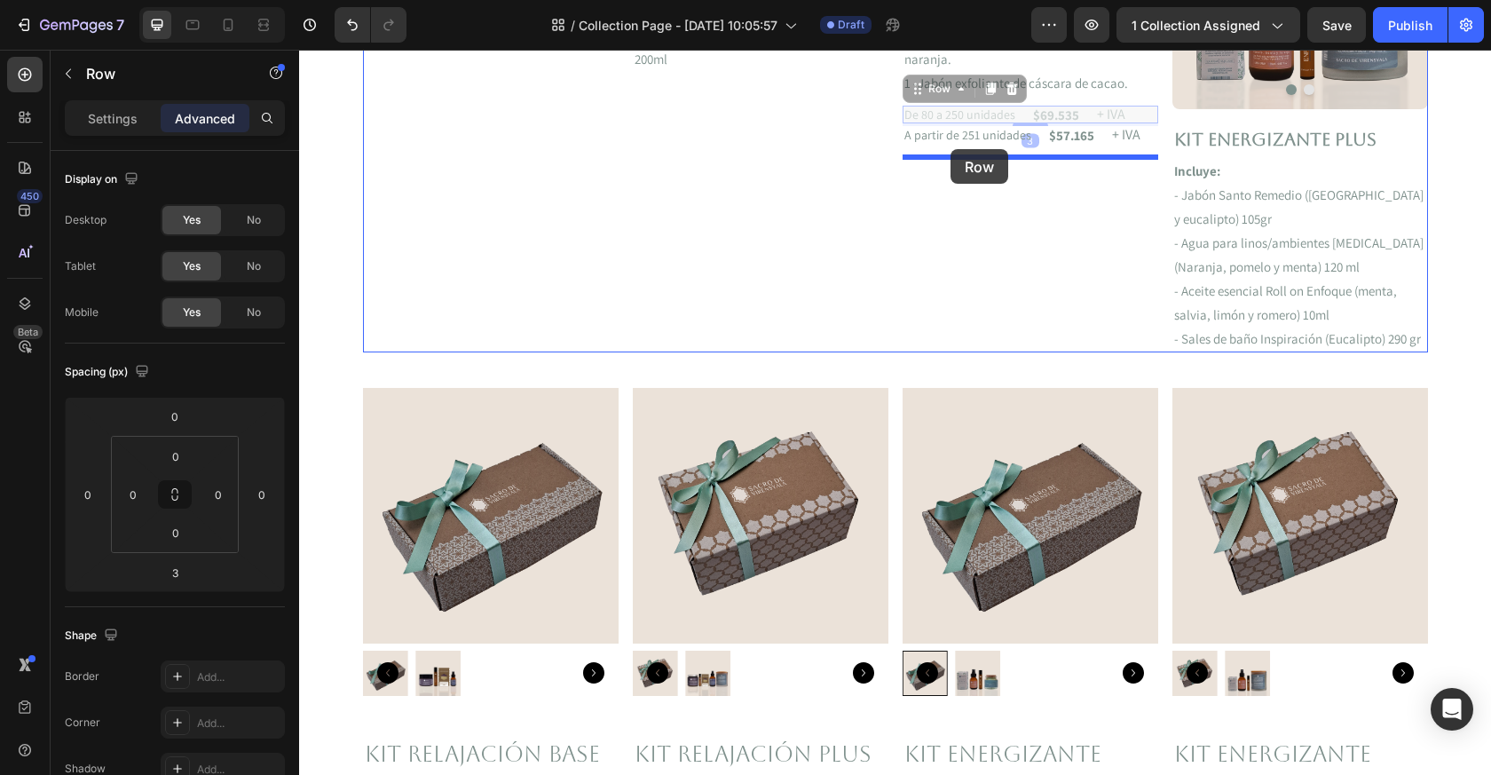
click at [951, 149] on div "Header FREE Shipping On All U.S. Orders Over $150 Text block 5000+ Text block I…" at bounding box center [895, 699] width 1192 height 3873
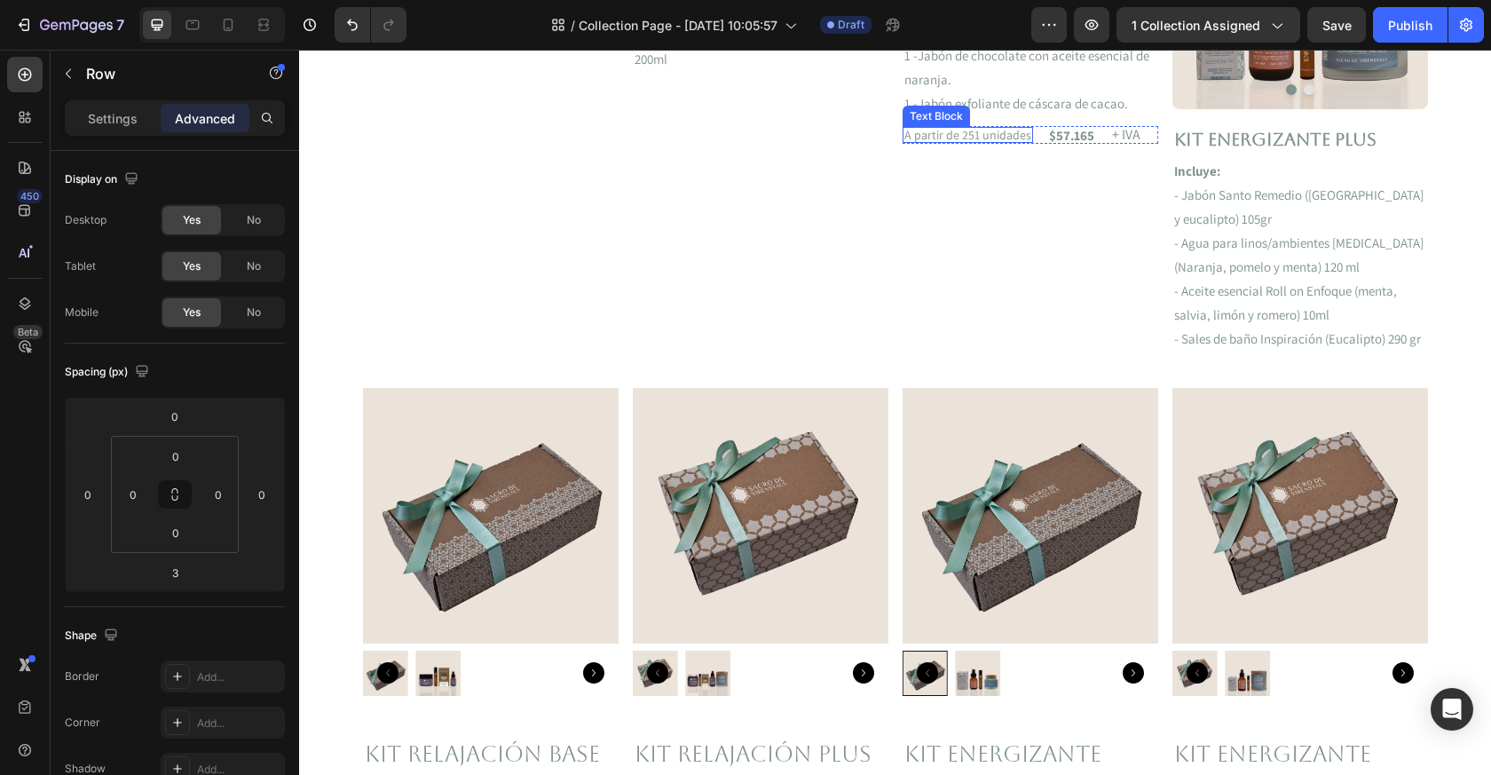
click at [937, 141] on p "A partir de 251 unidades" at bounding box center [968, 135] width 127 height 12
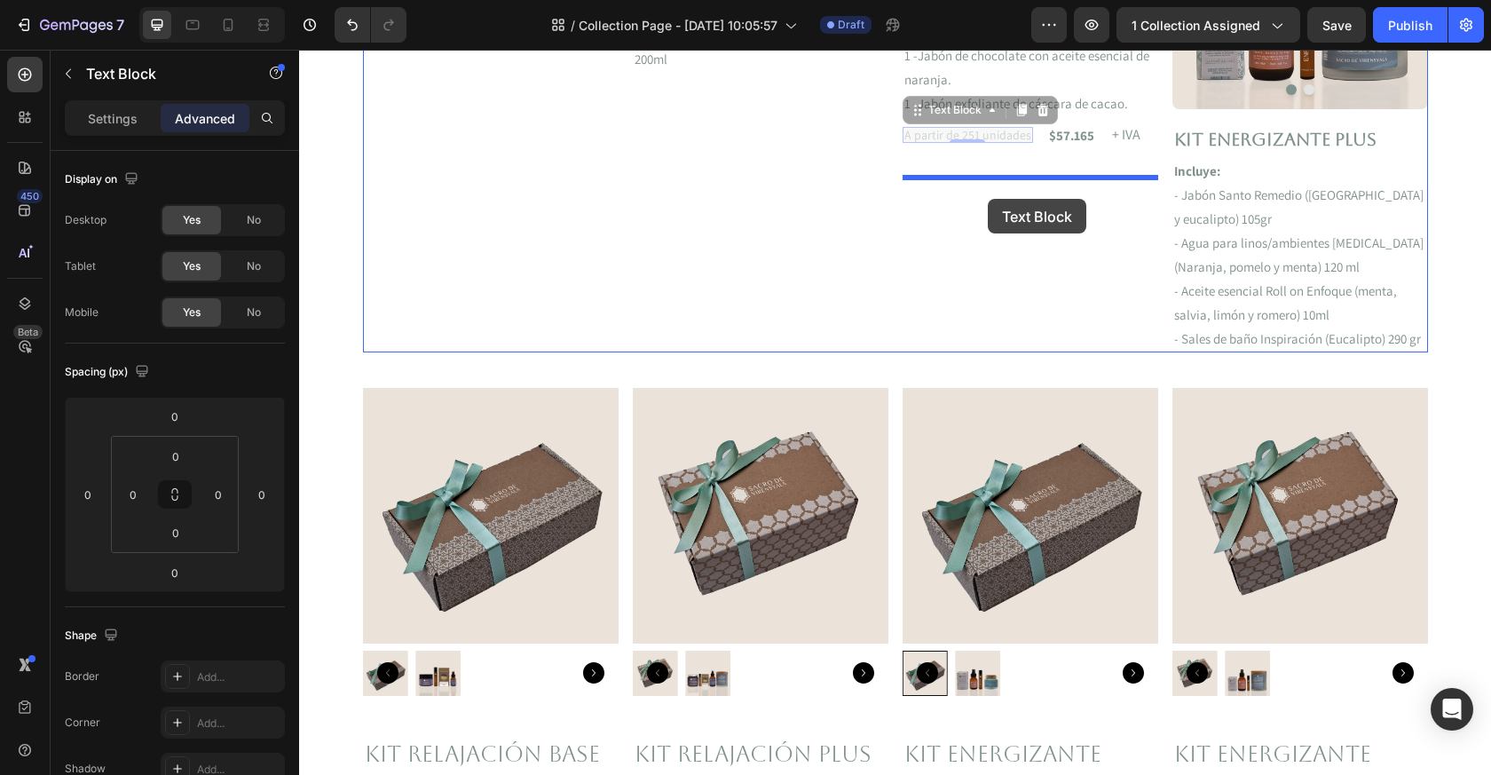
drag, startPoint x: 916, startPoint y: 367, endPoint x: 988, endPoint y: 199, distance: 182.5
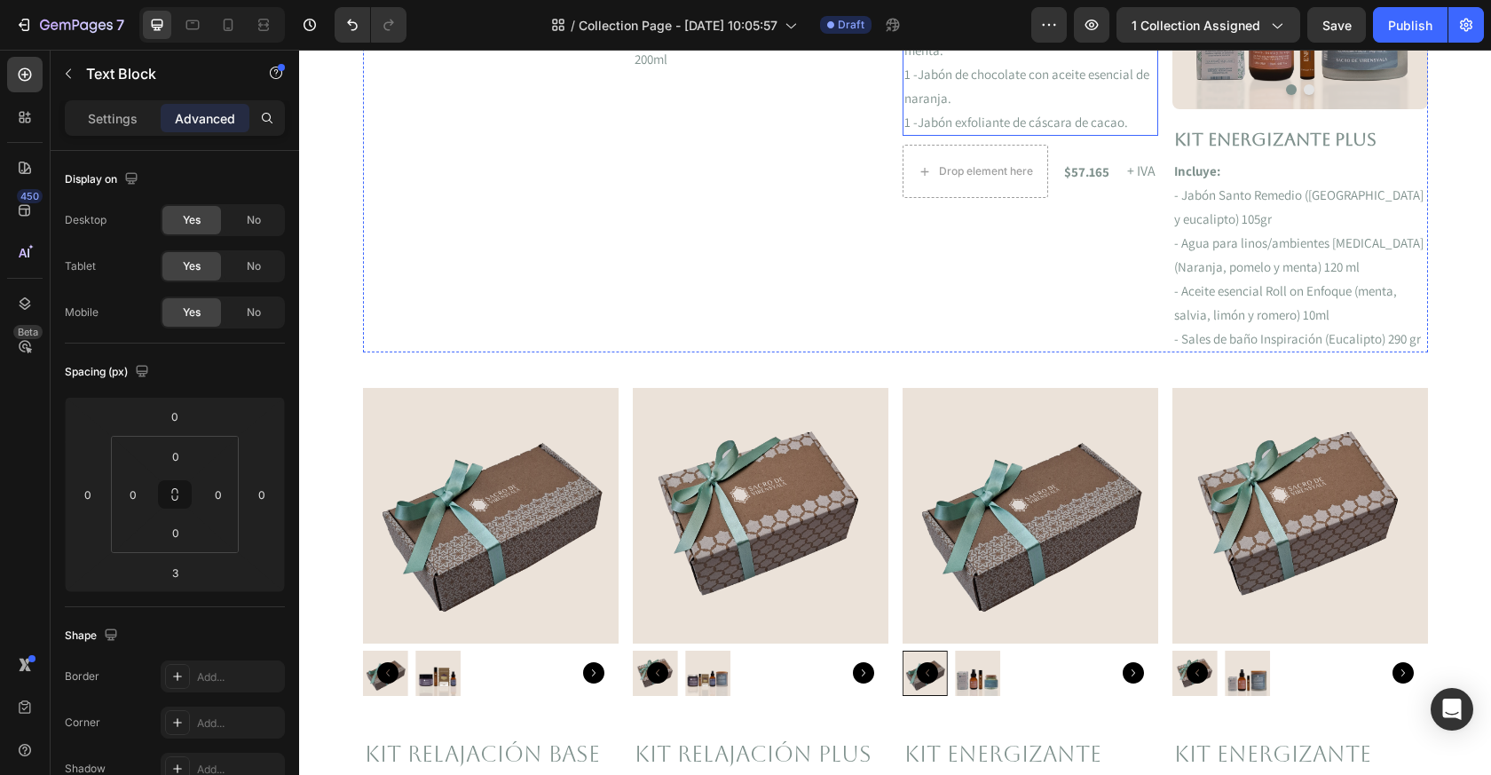
type input "0"
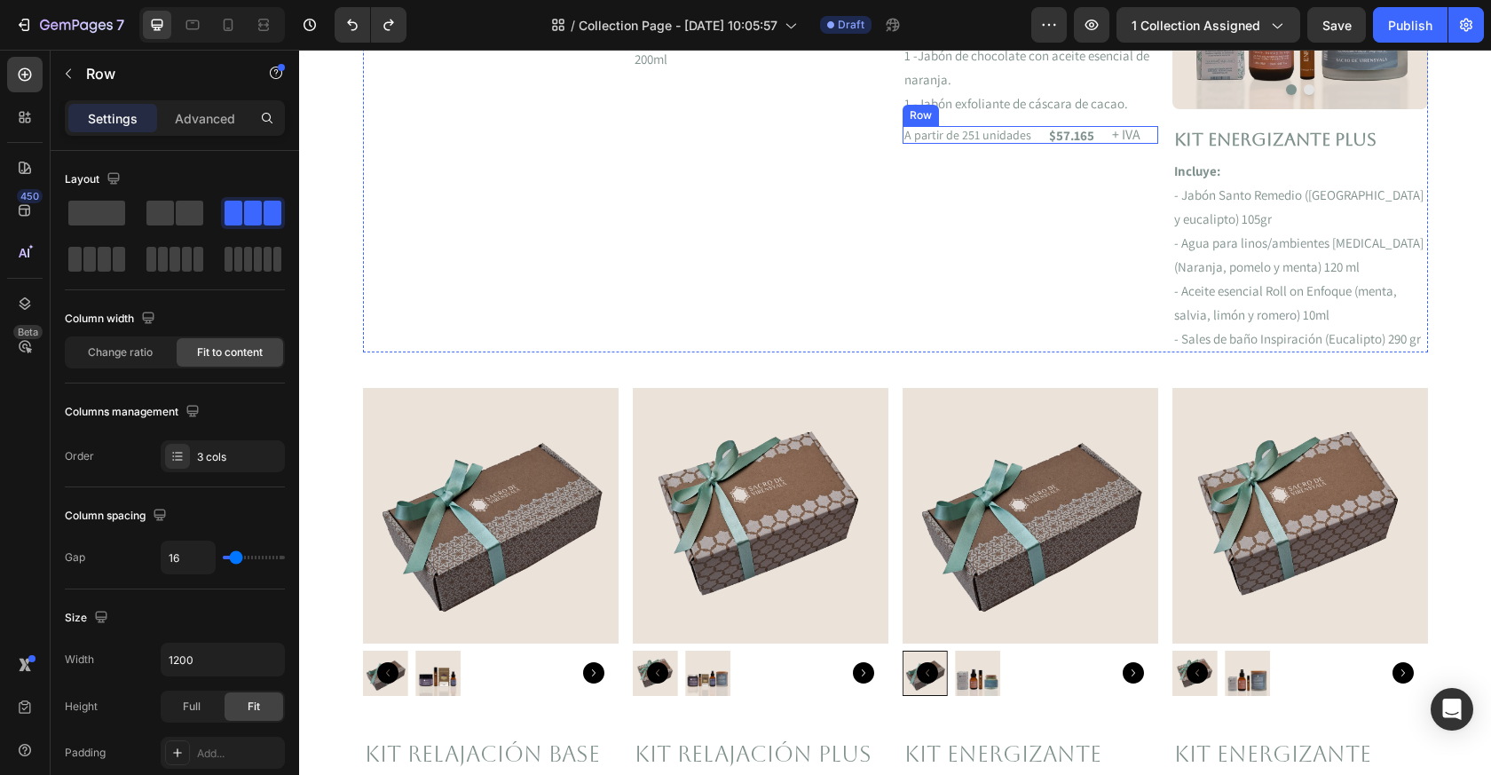
click at [1038, 144] on div "A partir de 251 unidades Text Block $57.165 Text Block + IVA Text Block Row" at bounding box center [1031, 135] width 256 height 18
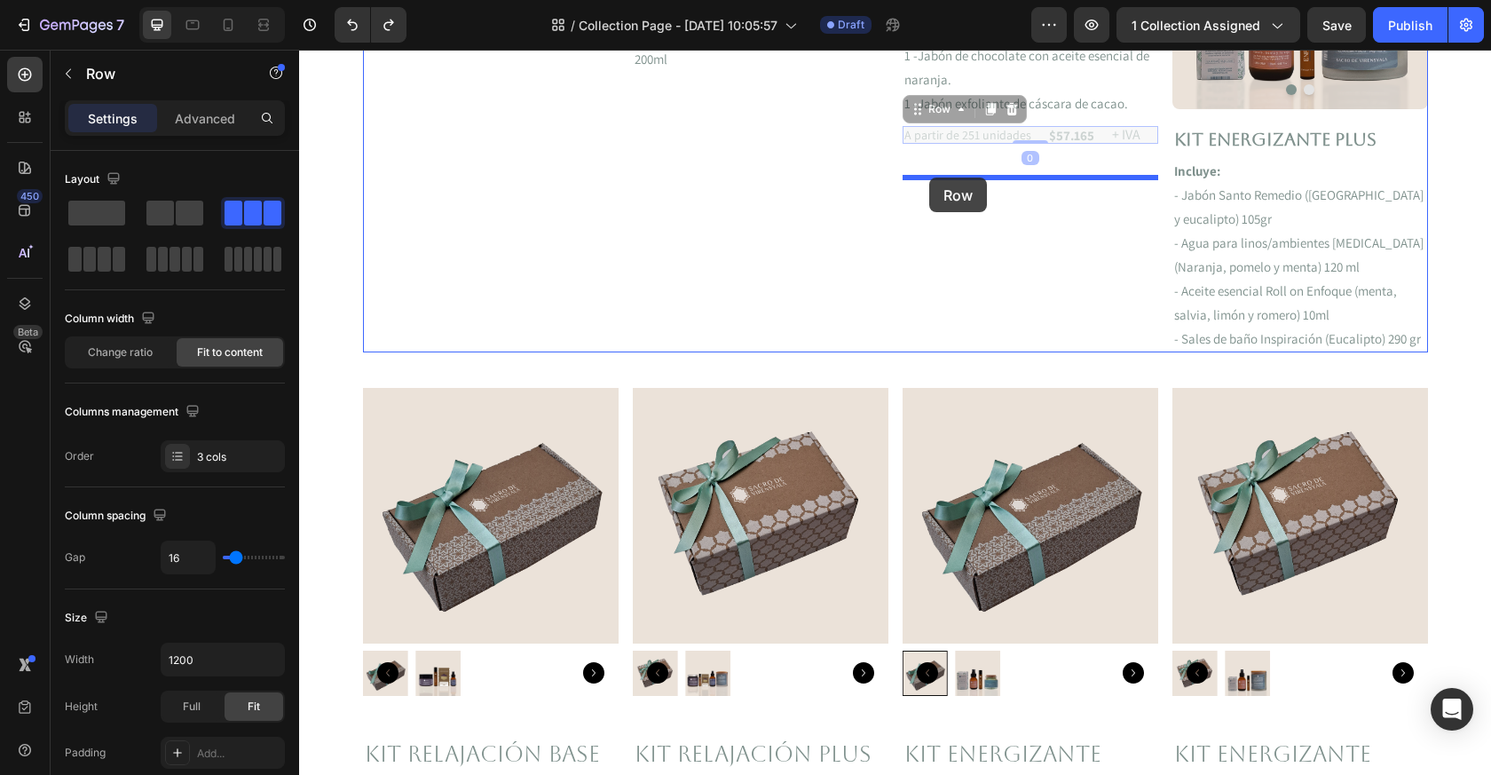
drag, startPoint x: 924, startPoint y: 364, endPoint x: 929, endPoint y: 178, distance: 186.5
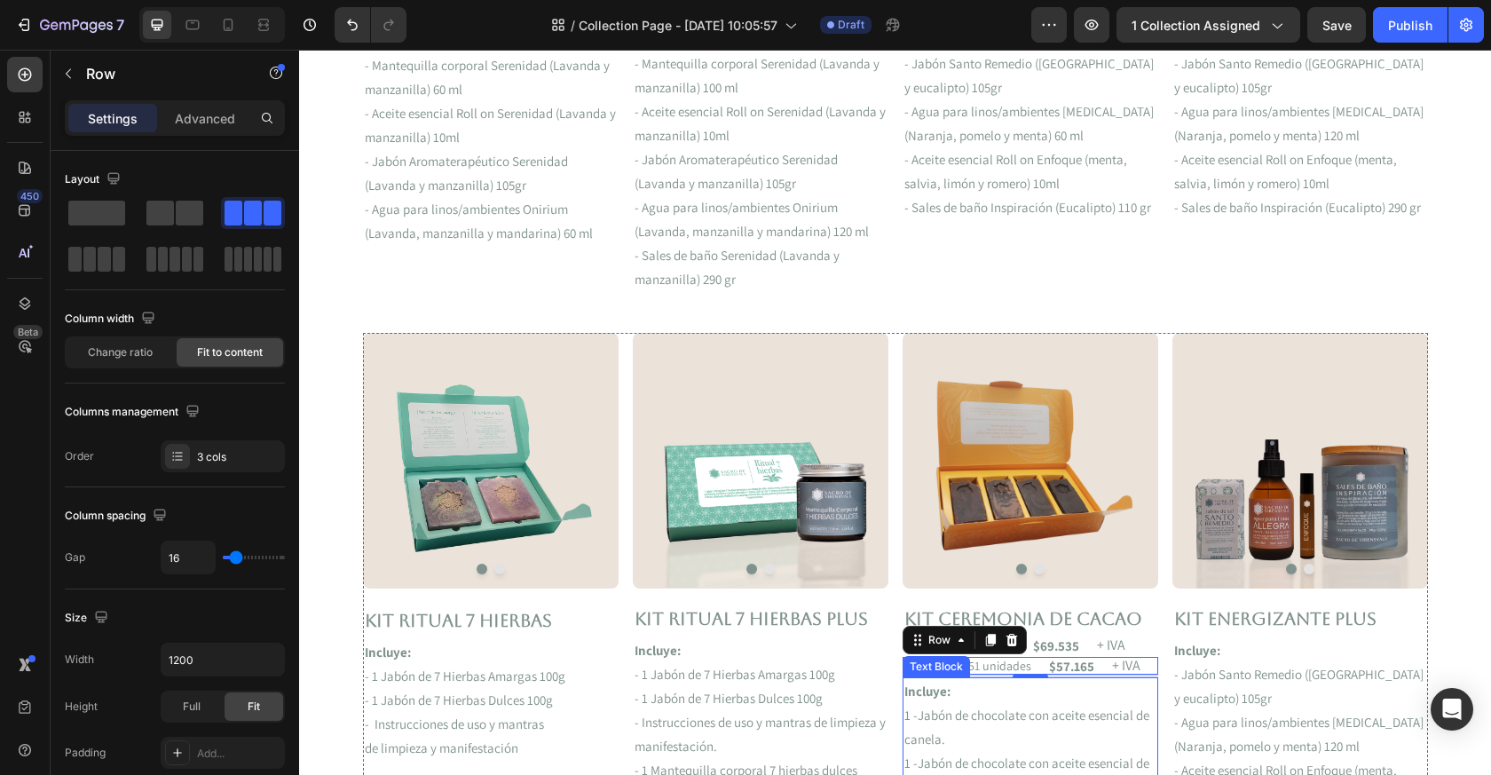
scroll to position [1000, 0]
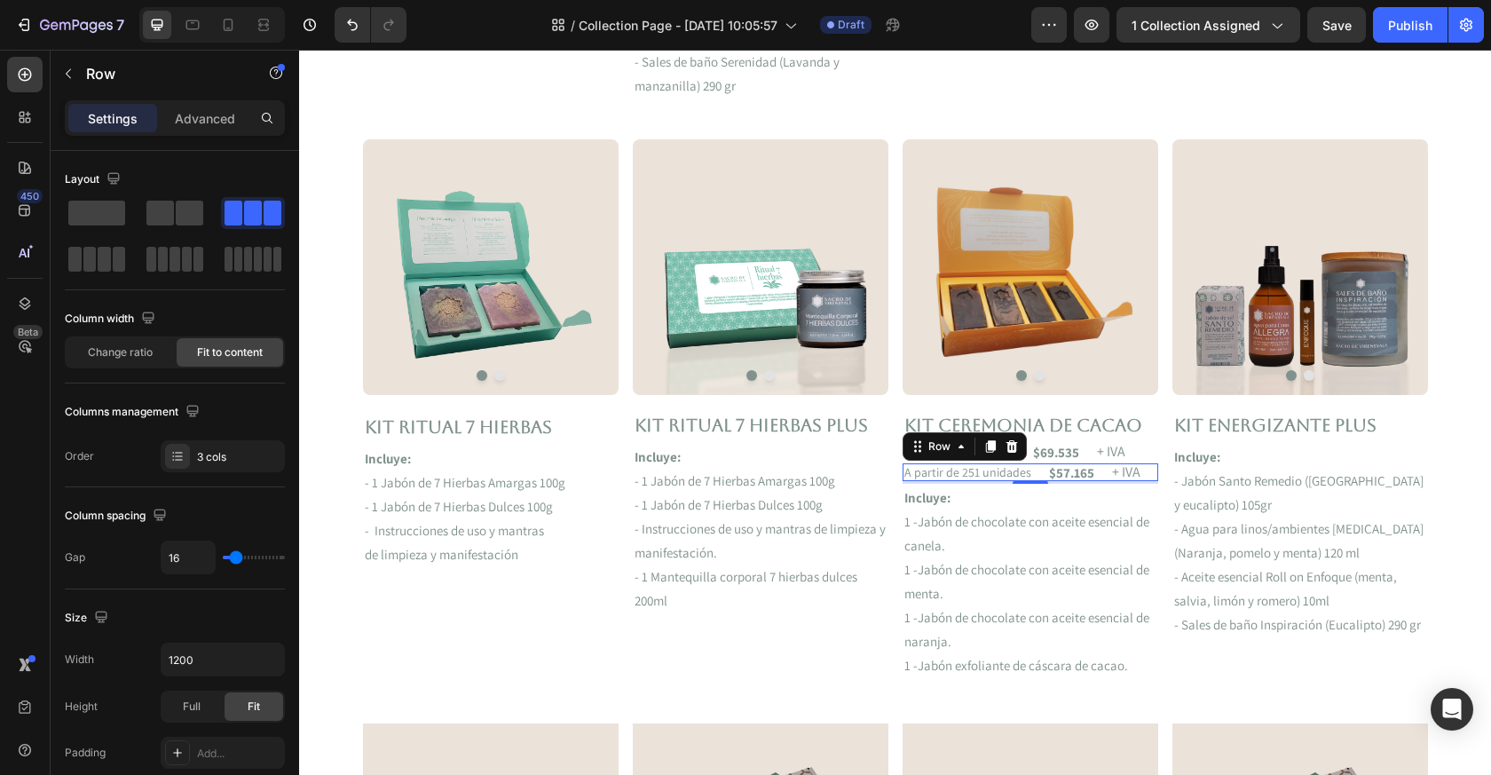
click at [925, 529] on p "1 -Jabón de chocolate con aceite esencial de canela." at bounding box center [1031, 534] width 252 height 48
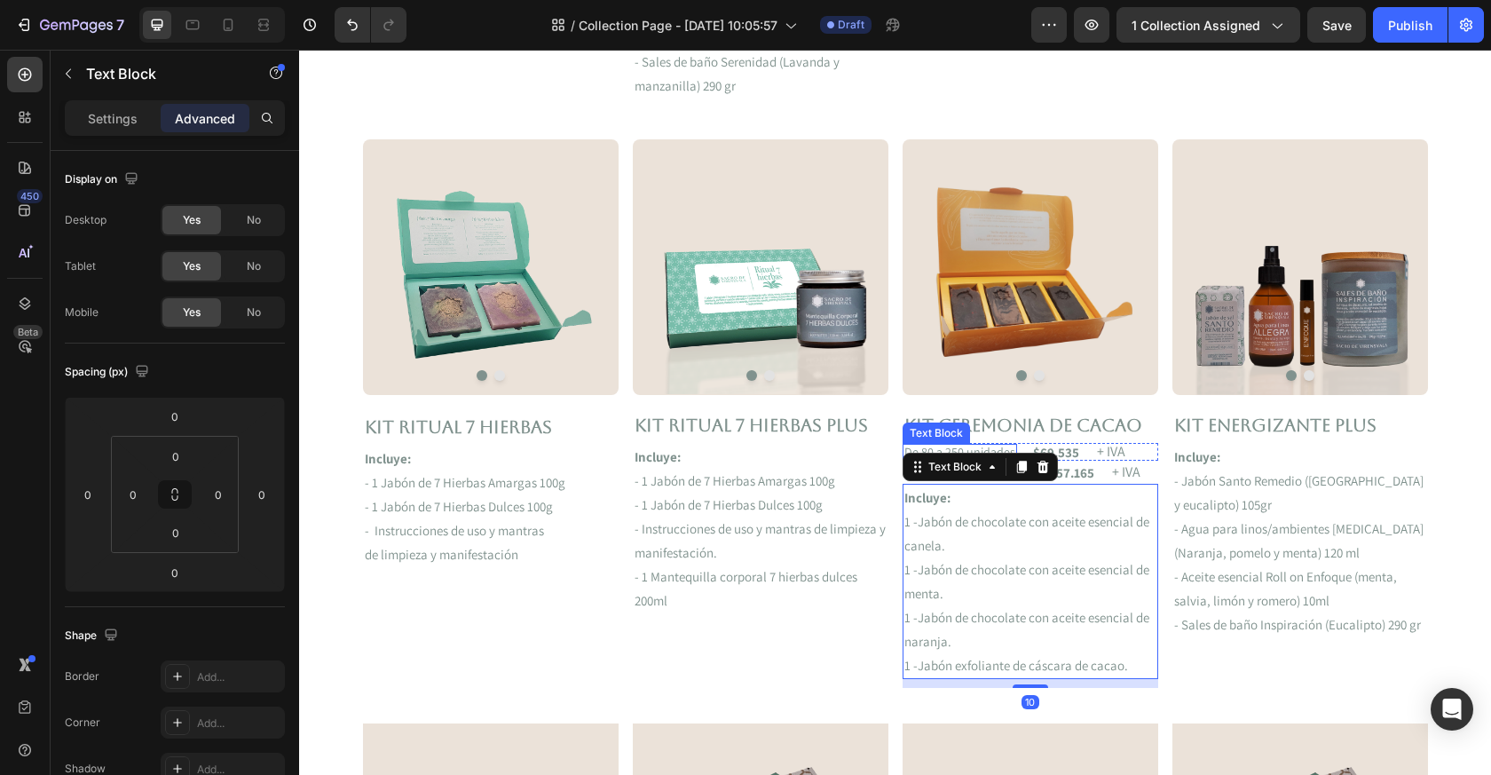
click at [903, 447] on div "De 80 a 250 unidades" at bounding box center [960, 452] width 115 height 16
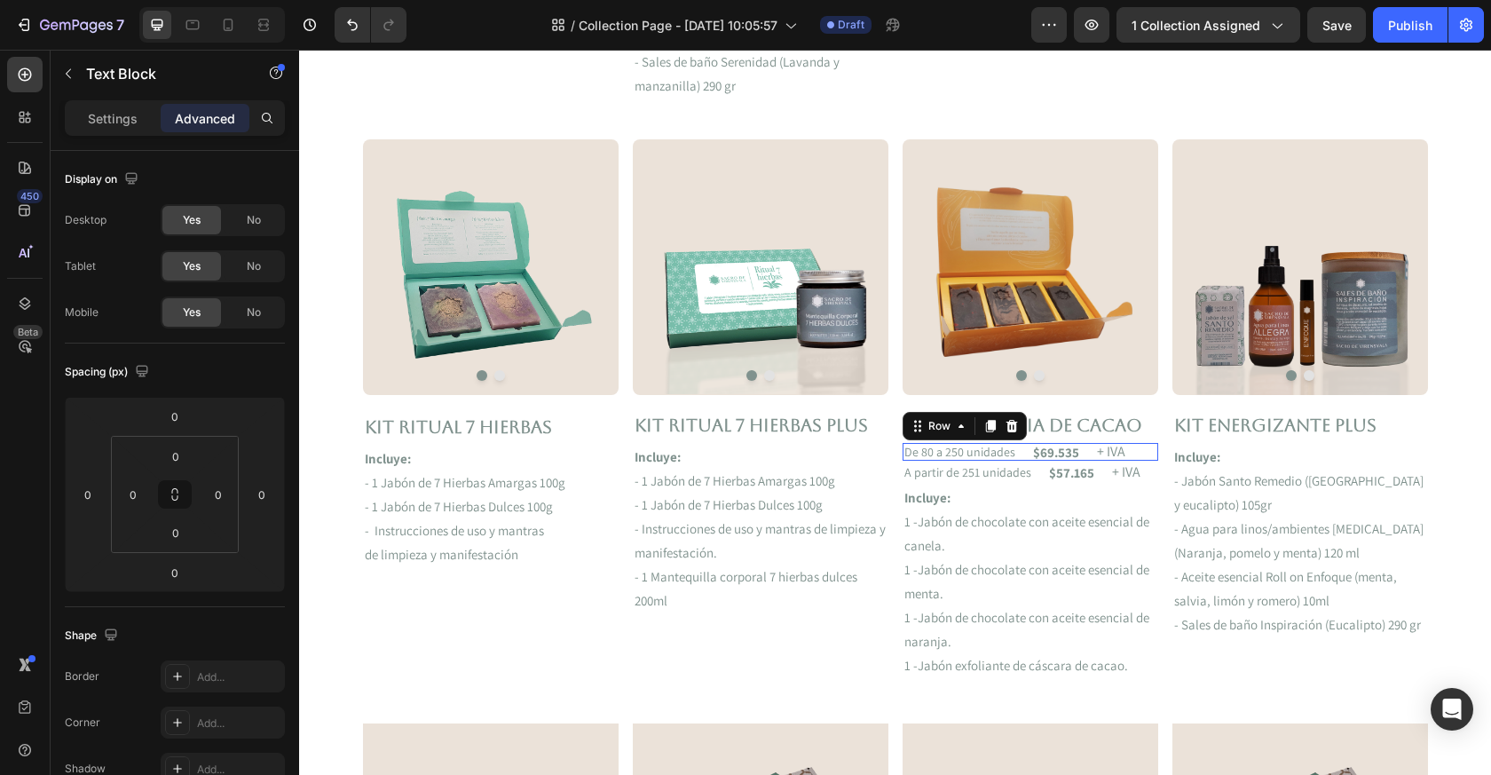
click at [1020, 461] on div "De 80 a 250 unidades Text Block $69.535 Text Block + IVA Text Block Row 0" at bounding box center [1031, 452] width 256 height 18
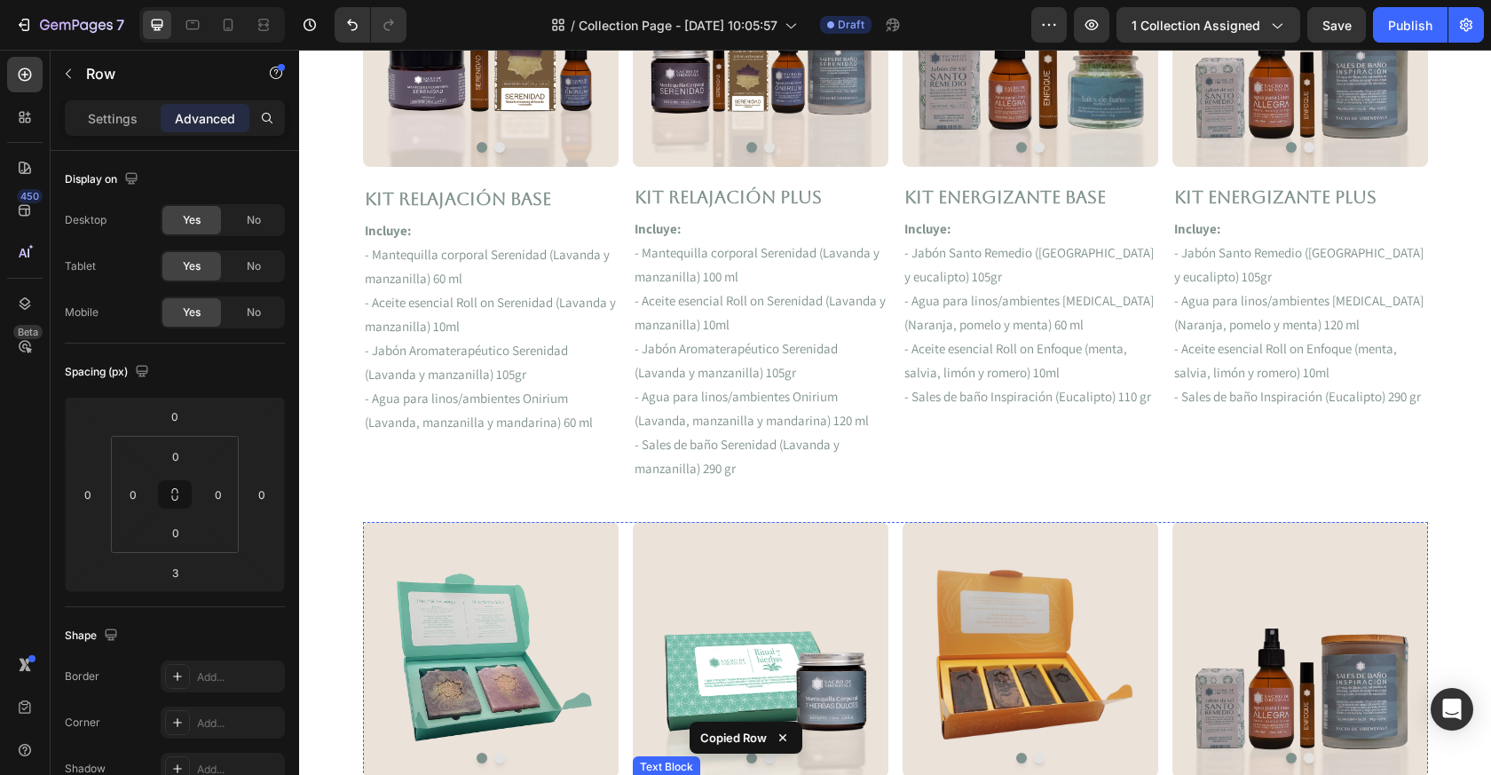
scroll to position [616, 0]
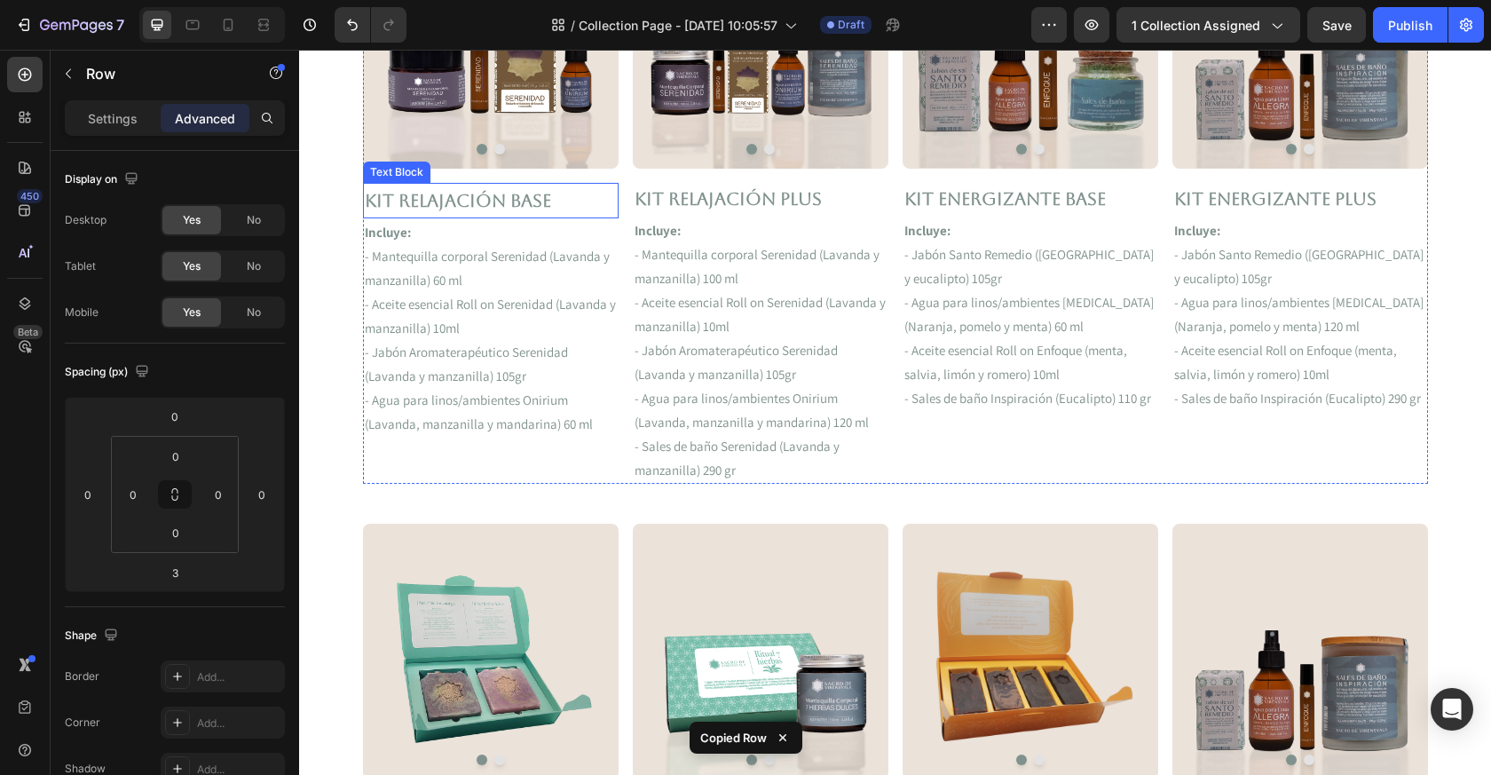
click at [447, 208] on p "Kit Relajación Base" at bounding box center [491, 201] width 252 height 32
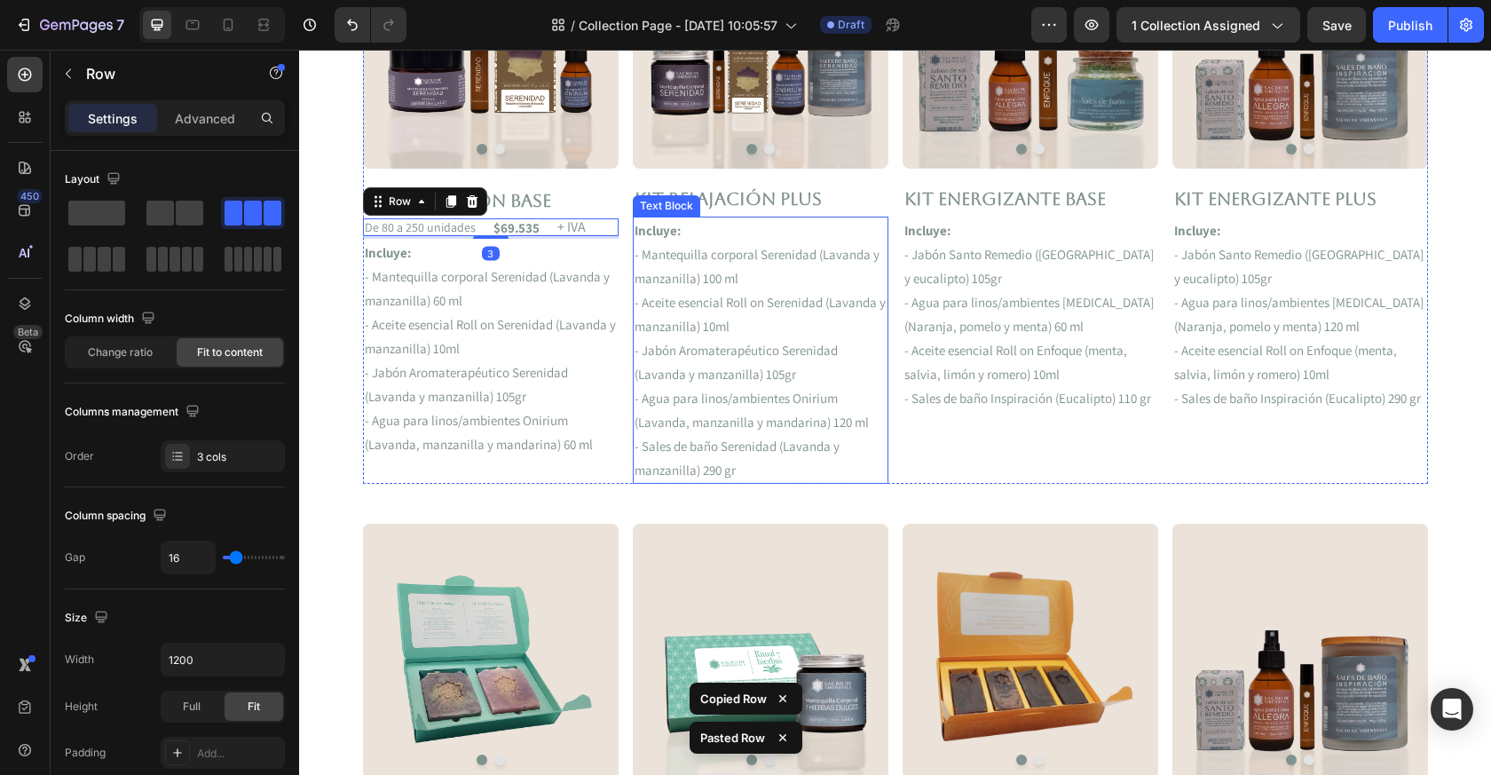
click at [692, 200] on div "Text Block" at bounding box center [667, 206] width 60 height 16
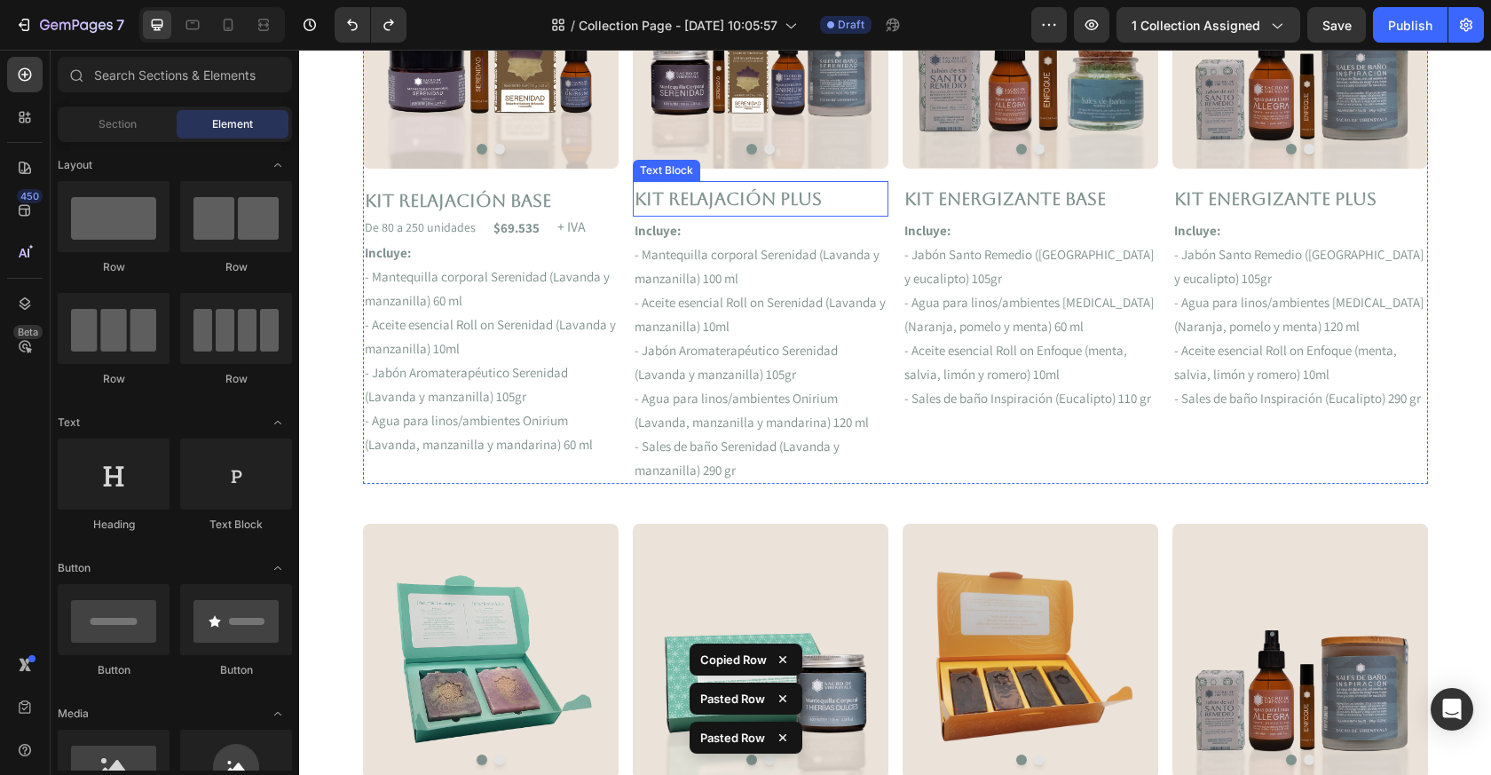
click at [776, 196] on p "Kit Relajación Plus" at bounding box center [761, 199] width 252 height 32
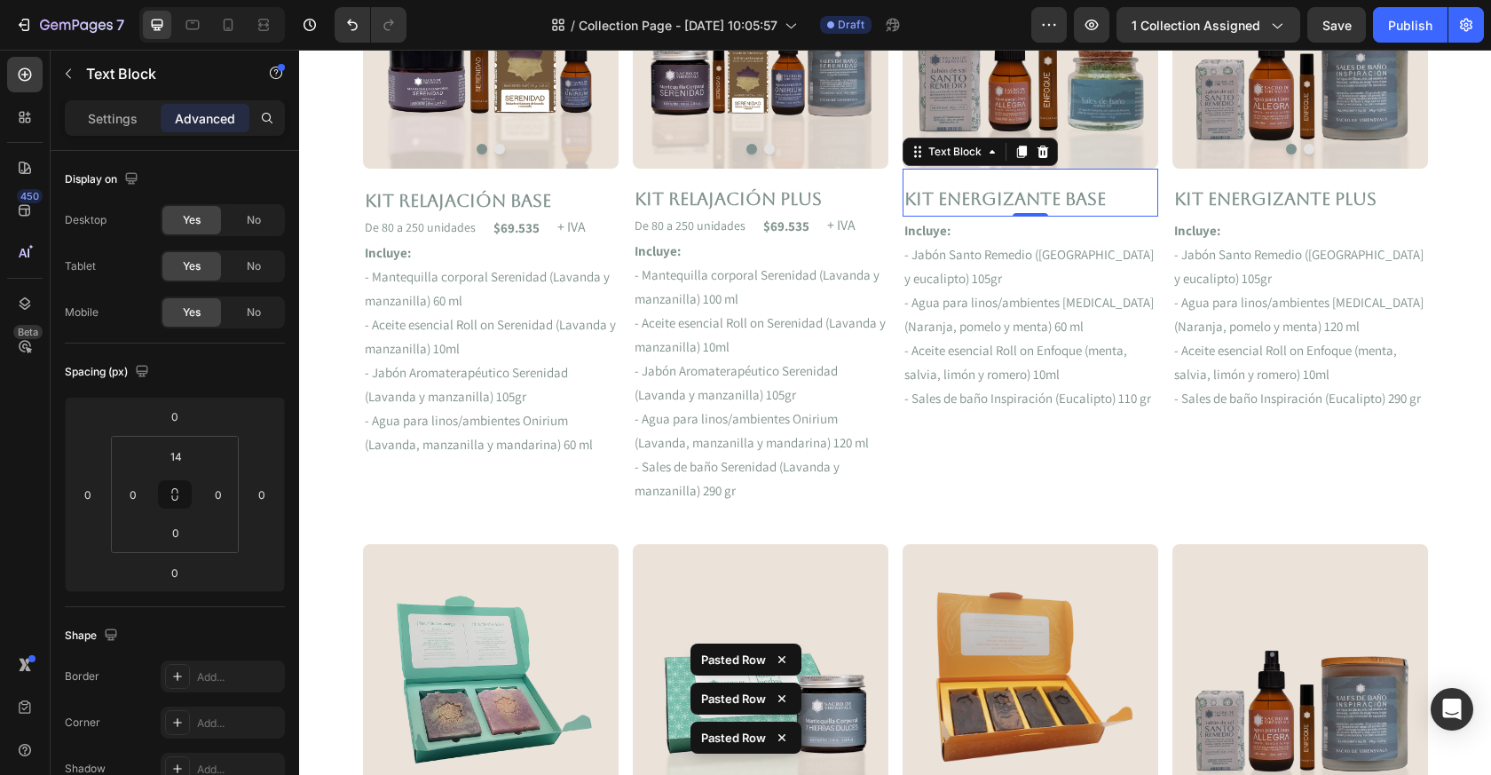
click at [986, 193] on p "Kit ENERGIZANTE Base" at bounding box center [1031, 199] width 252 height 32
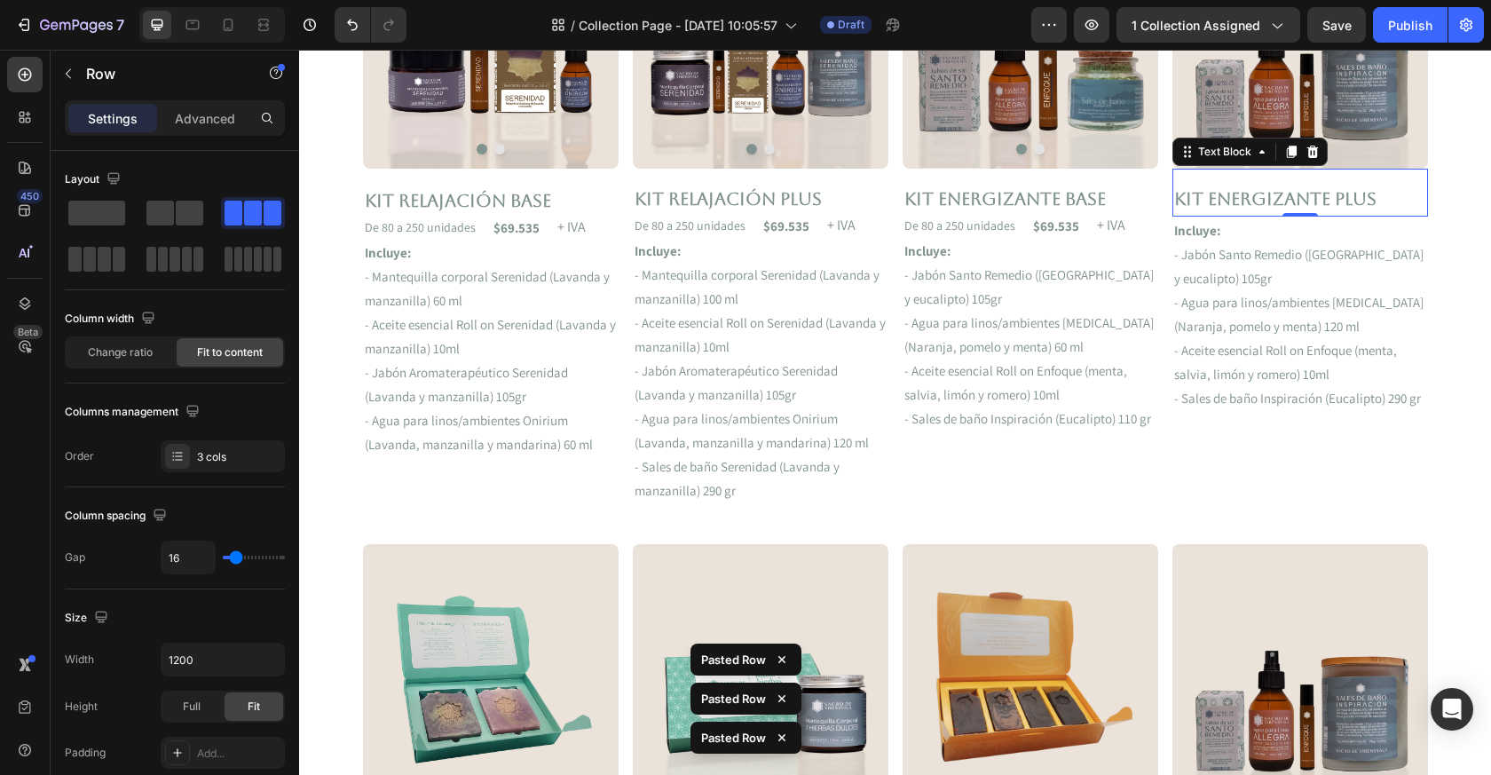
click at [1218, 202] on p "Kit ENERGIZANTE PLUS" at bounding box center [1300, 199] width 252 height 32
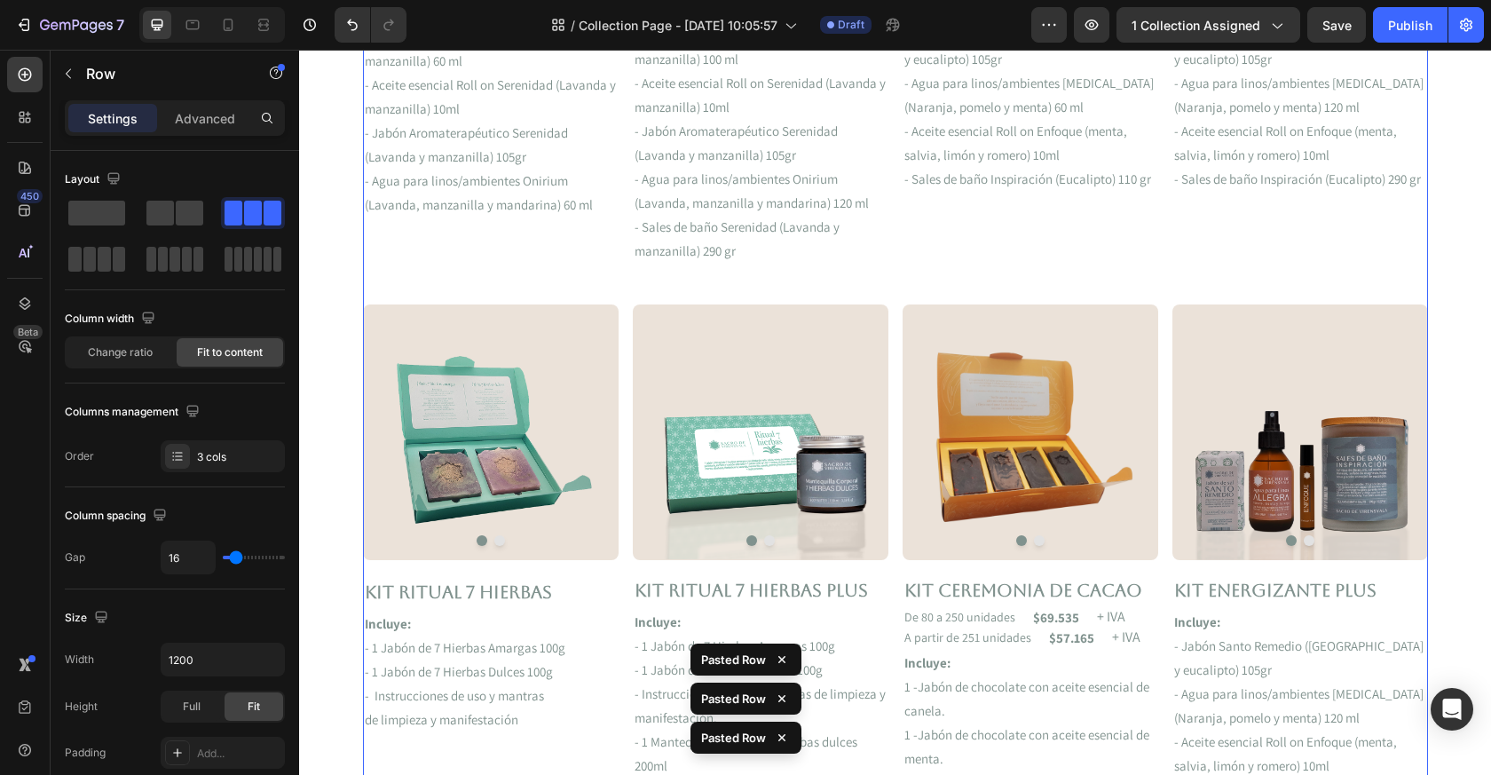
scroll to position [974, 0]
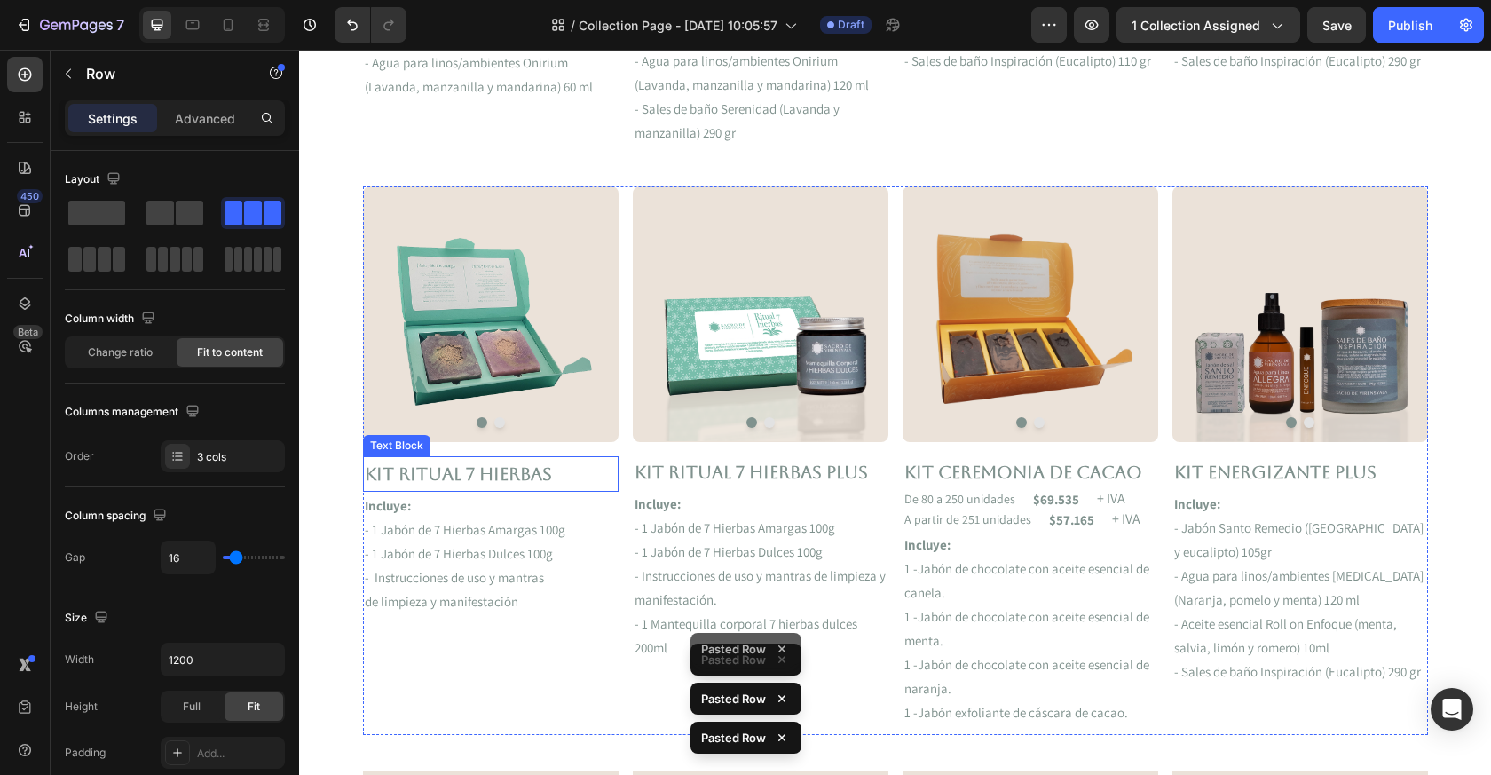
click at [508, 480] on p "Kit RITUAL 7 HIERBAS" at bounding box center [491, 474] width 252 height 32
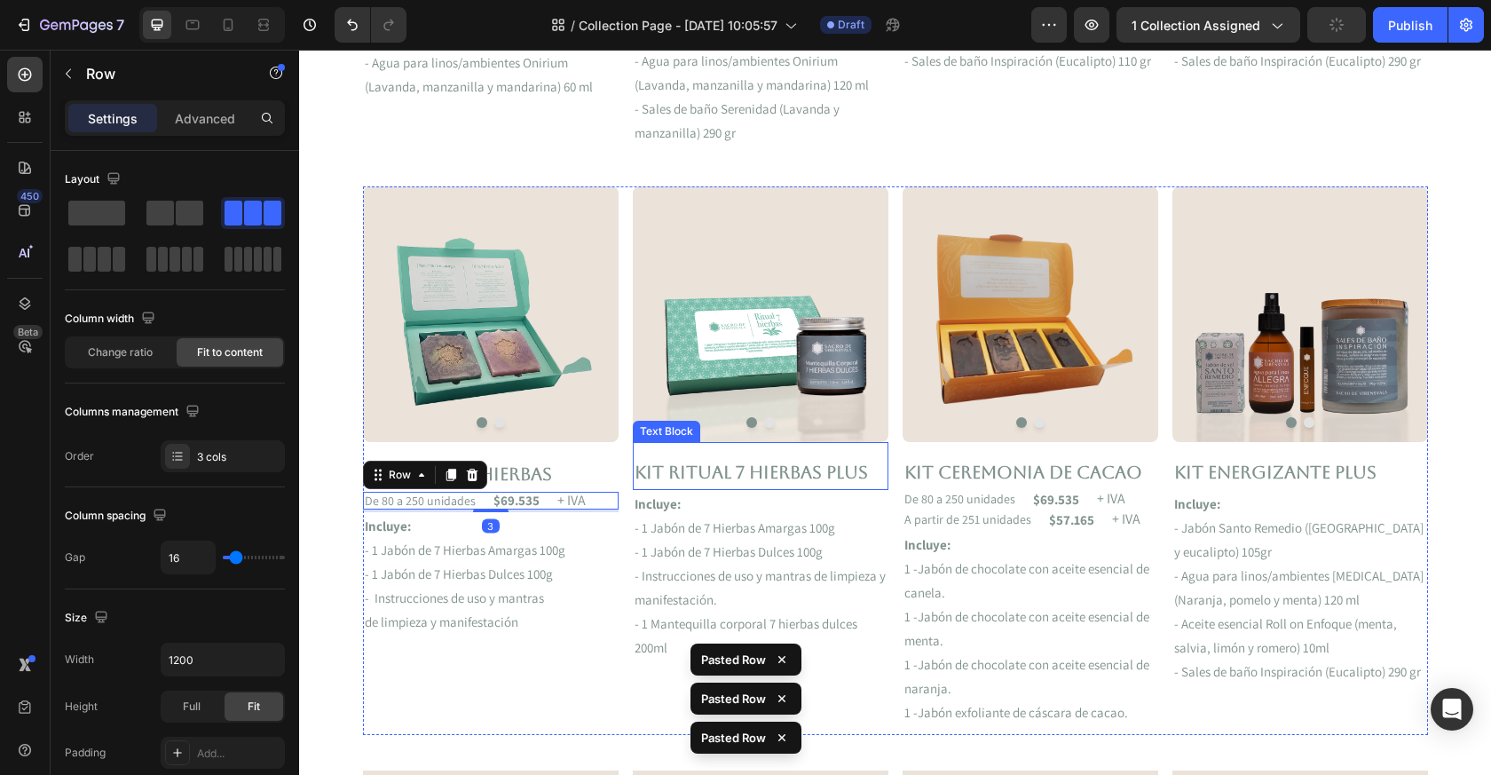
click at [681, 466] on p "Kit Ritual 7 Hierbas Plus" at bounding box center [761, 472] width 252 height 32
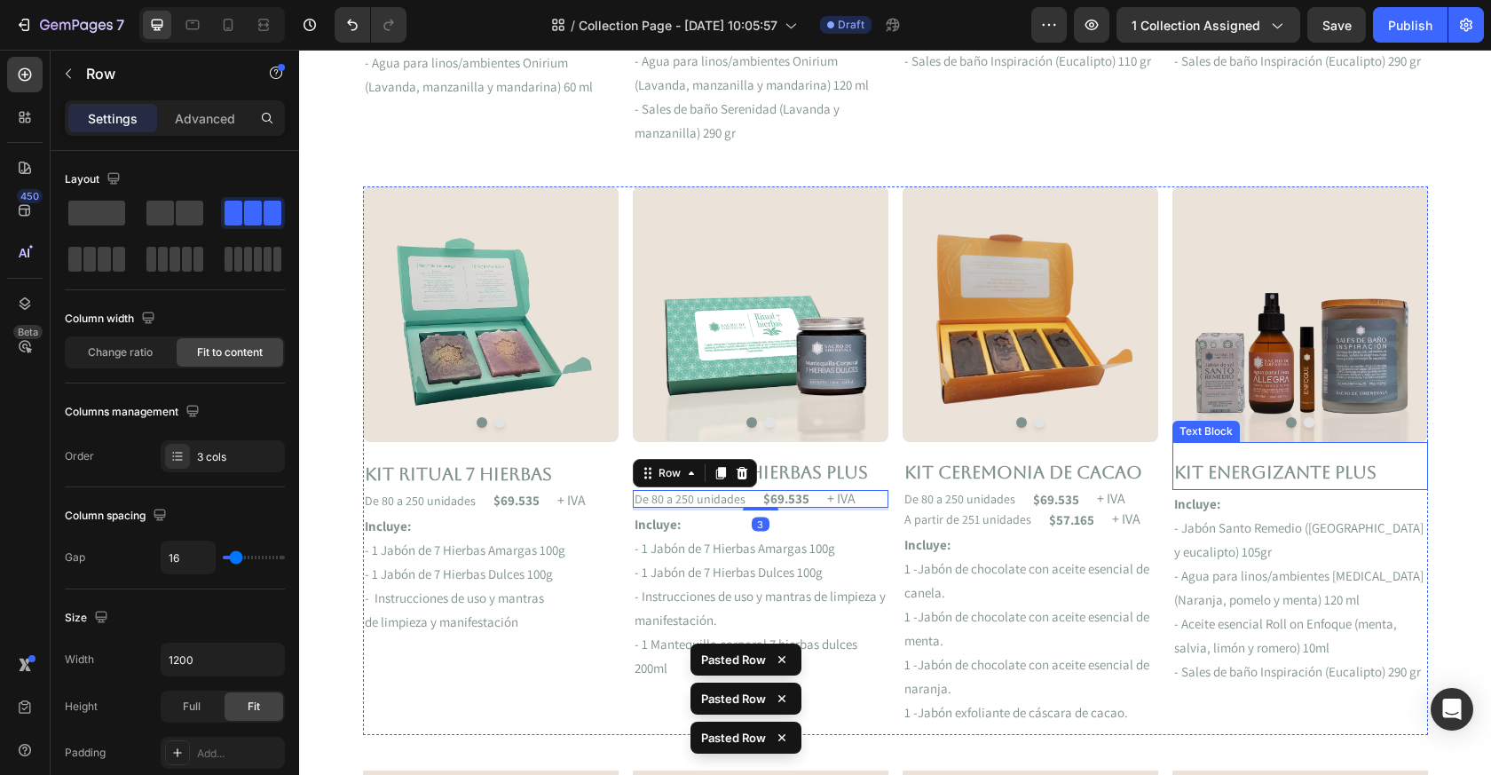
click at [1201, 473] on p "Kit ENERGIZANTE PLUS" at bounding box center [1300, 472] width 252 height 32
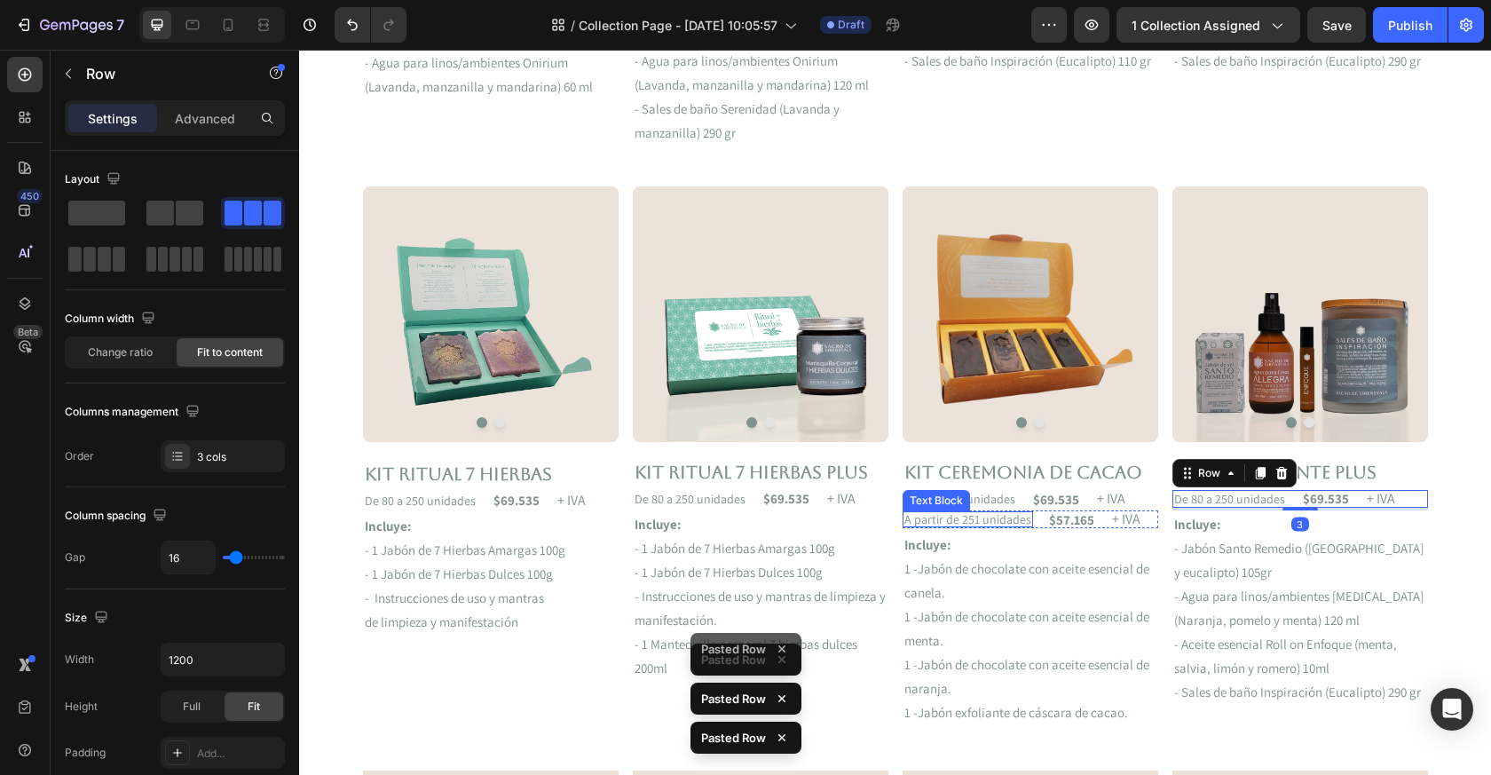
click at [1003, 526] on p "A partir de 251 unidades" at bounding box center [968, 519] width 127 height 12
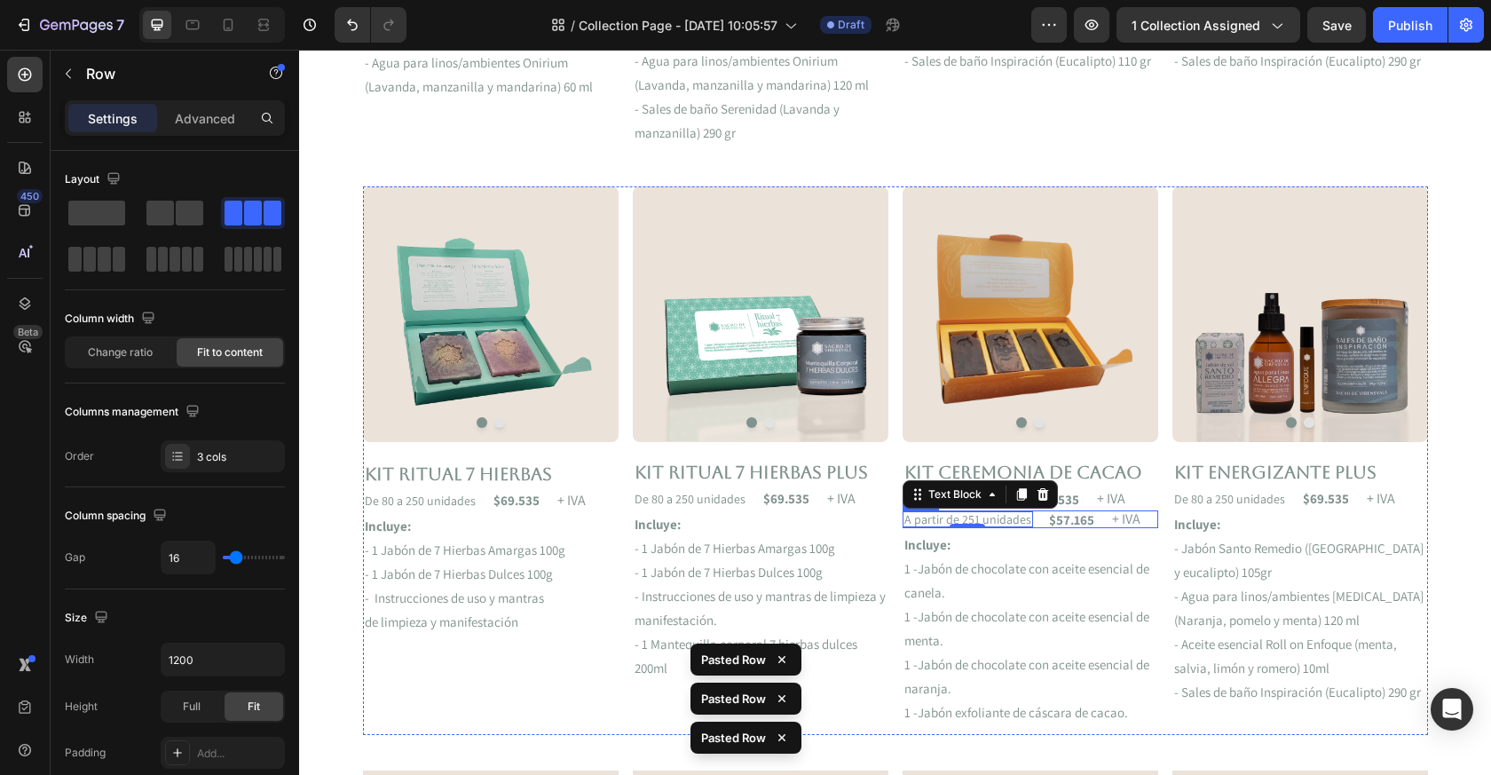
click at [1036, 526] on div "A partir de 251 unidades Text Block 0 $57.165 Text Block + IVA Text Block Row" at bounding box center [1031, 519] width 256 height 18
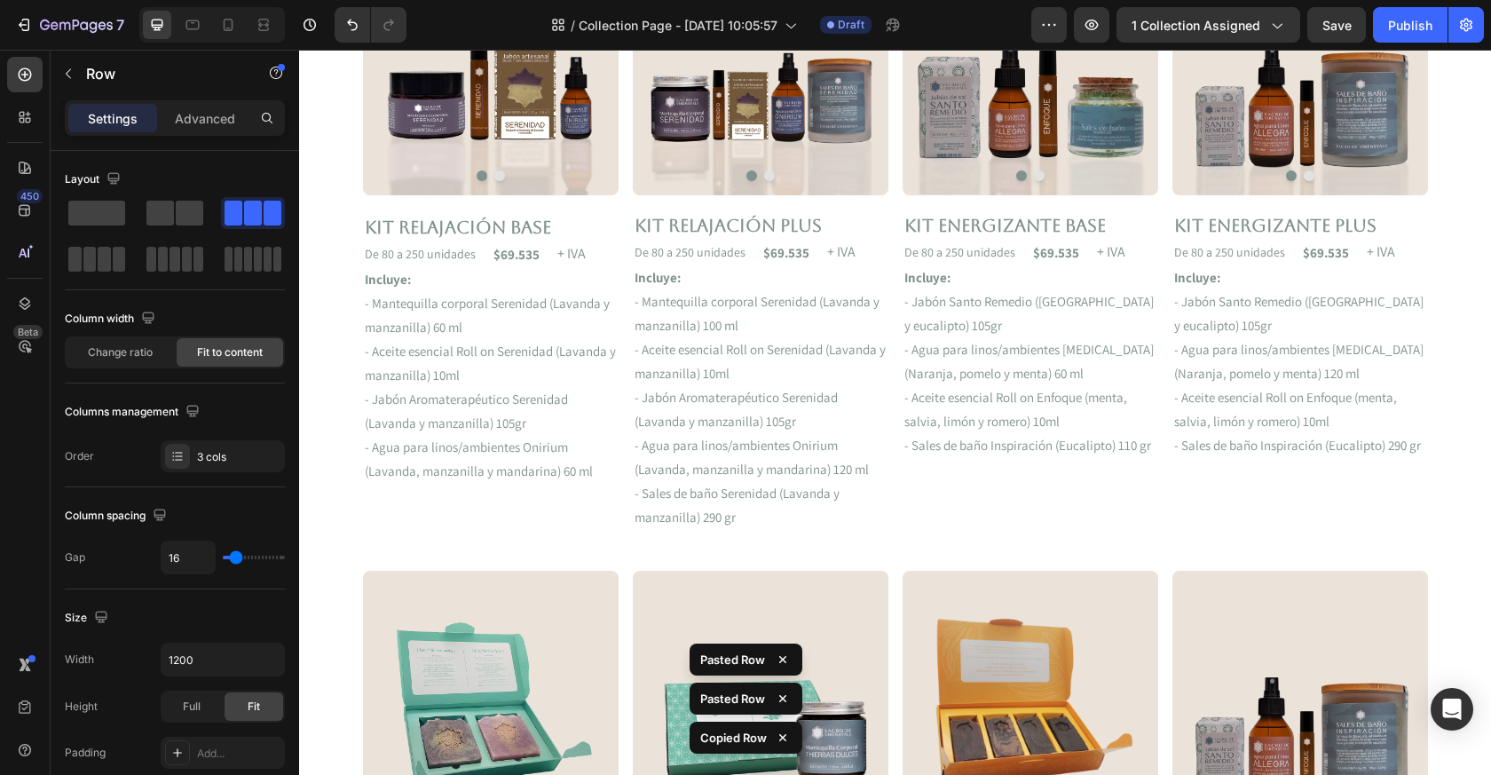
scroll to position [484, 0]
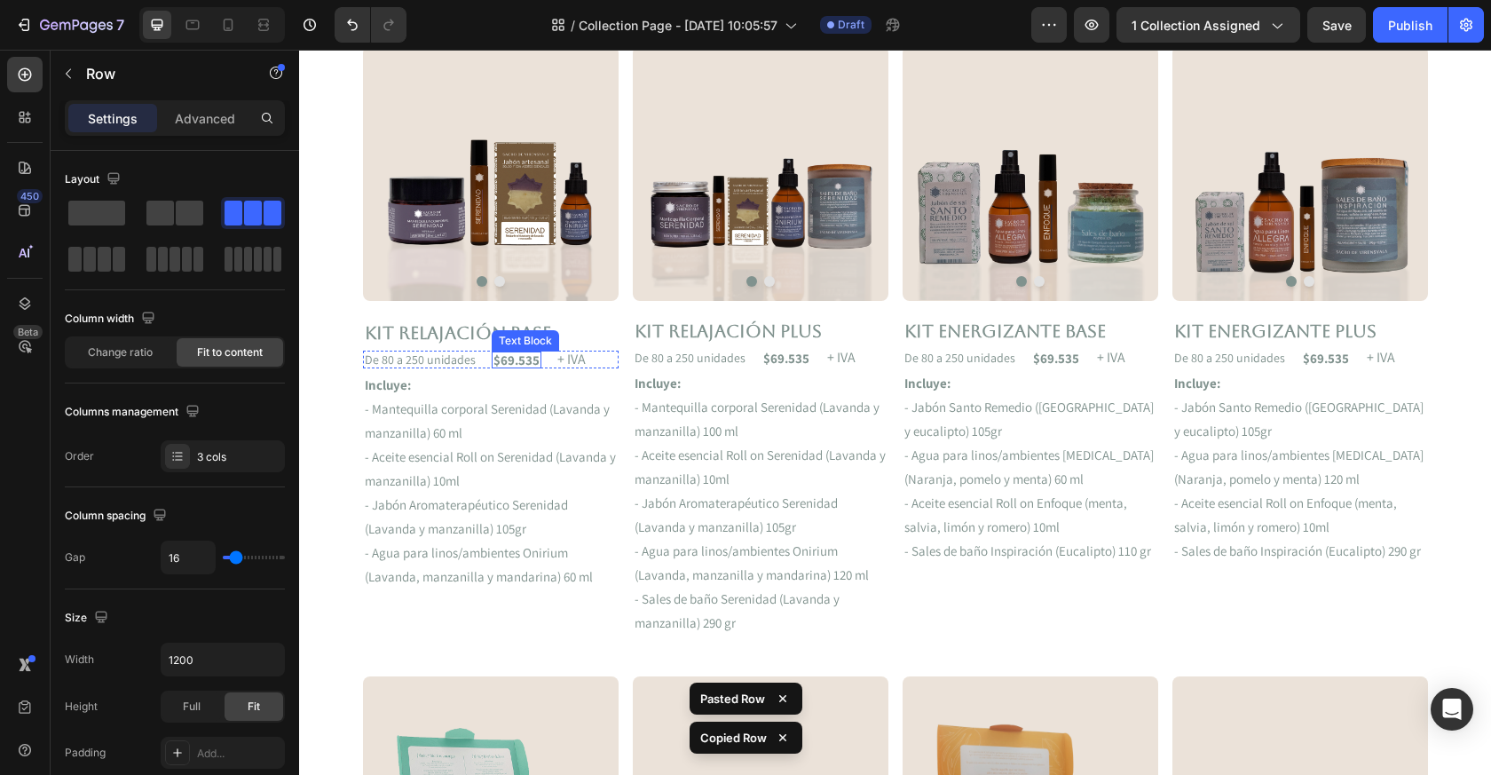
click at [514, 365] on div "$69.535 Text Block" at bounding box center [517, 360] width 50 height 17
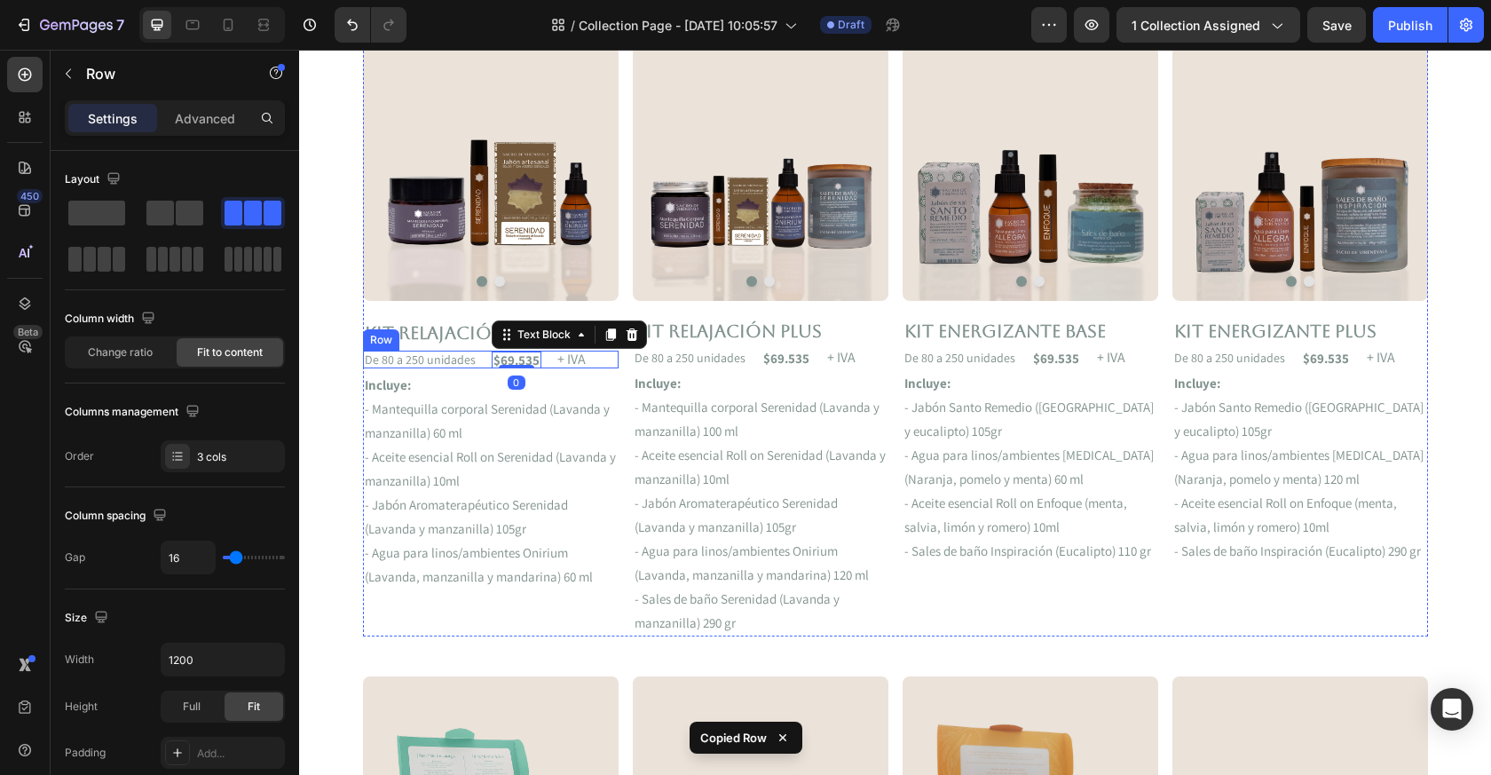
click at [596, 365] on div "De 80 a 250 unidades Text Block $69.535 Text Block 0 + IVA Text Block Row" at bounding box center [491, 360] width 256 height 18
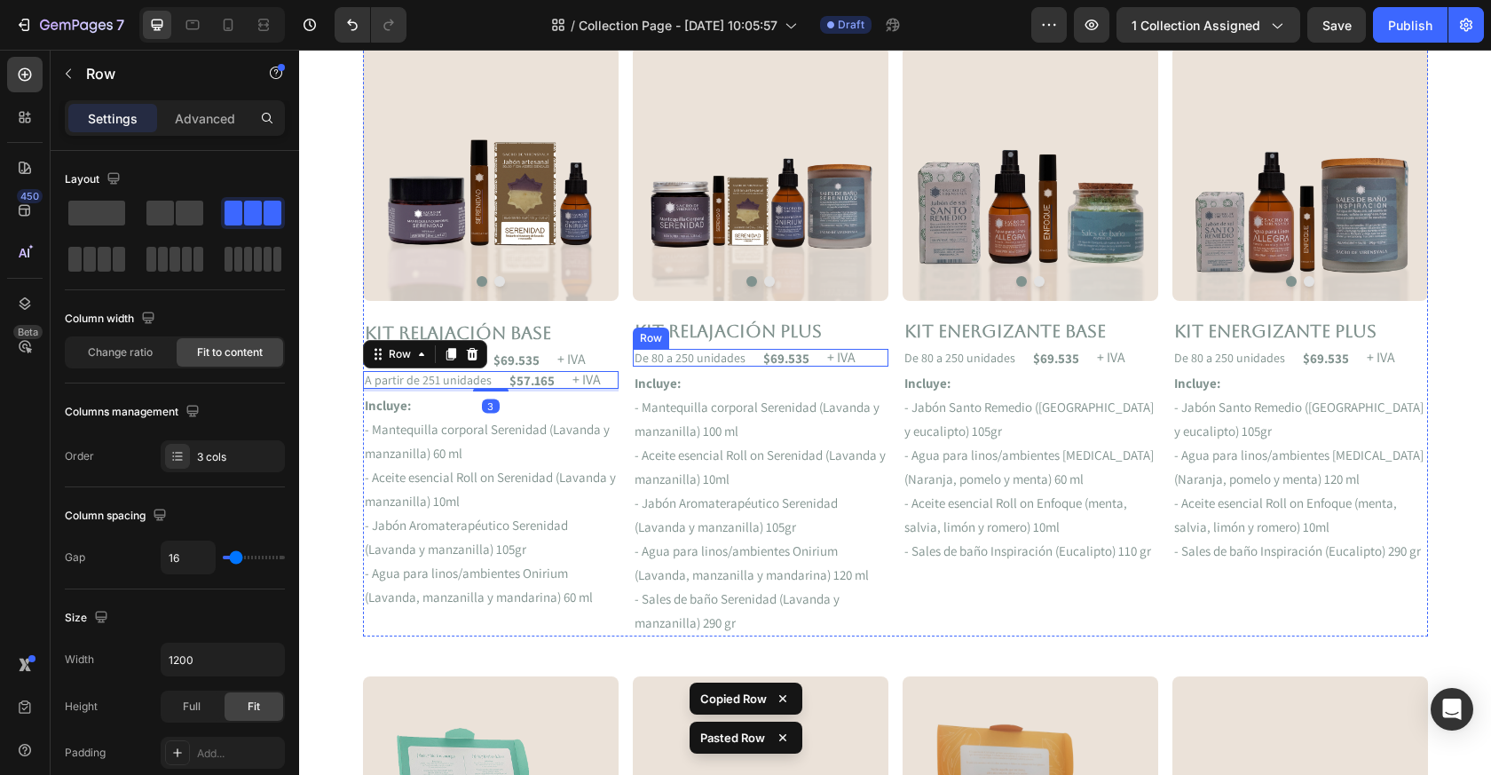
click at [866, 359] on div "De 80 a 250 unidades Text Block $69.535 Text Block + IVA Text Block Row" at bounding box center [761, 358] width 256 height 18
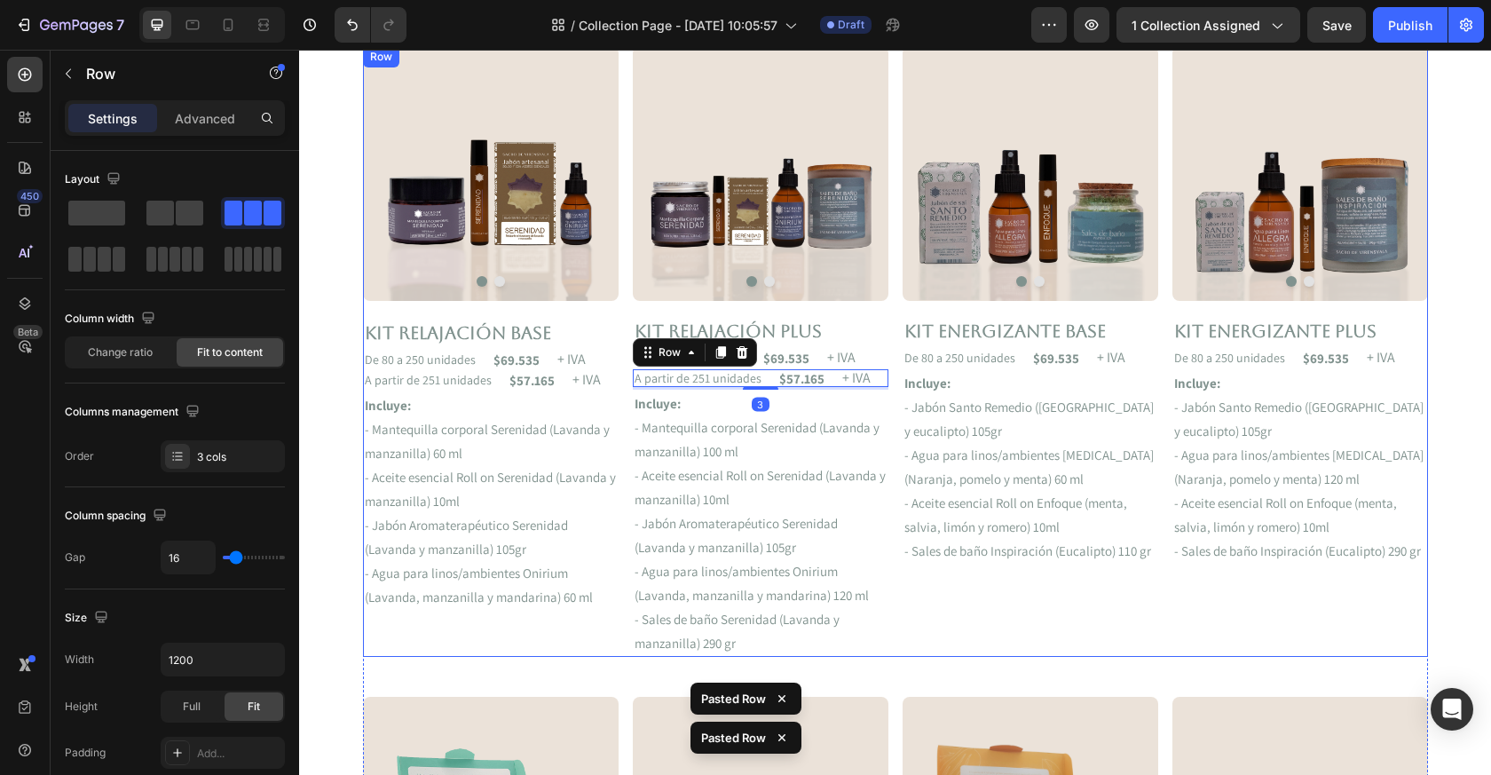
click at [1139, 362] on div "De 80 a 250 unidades Text Block $69.535 Text Block + IVA Text Block Row" at bounding box center [1031, 358] width 256 height 18
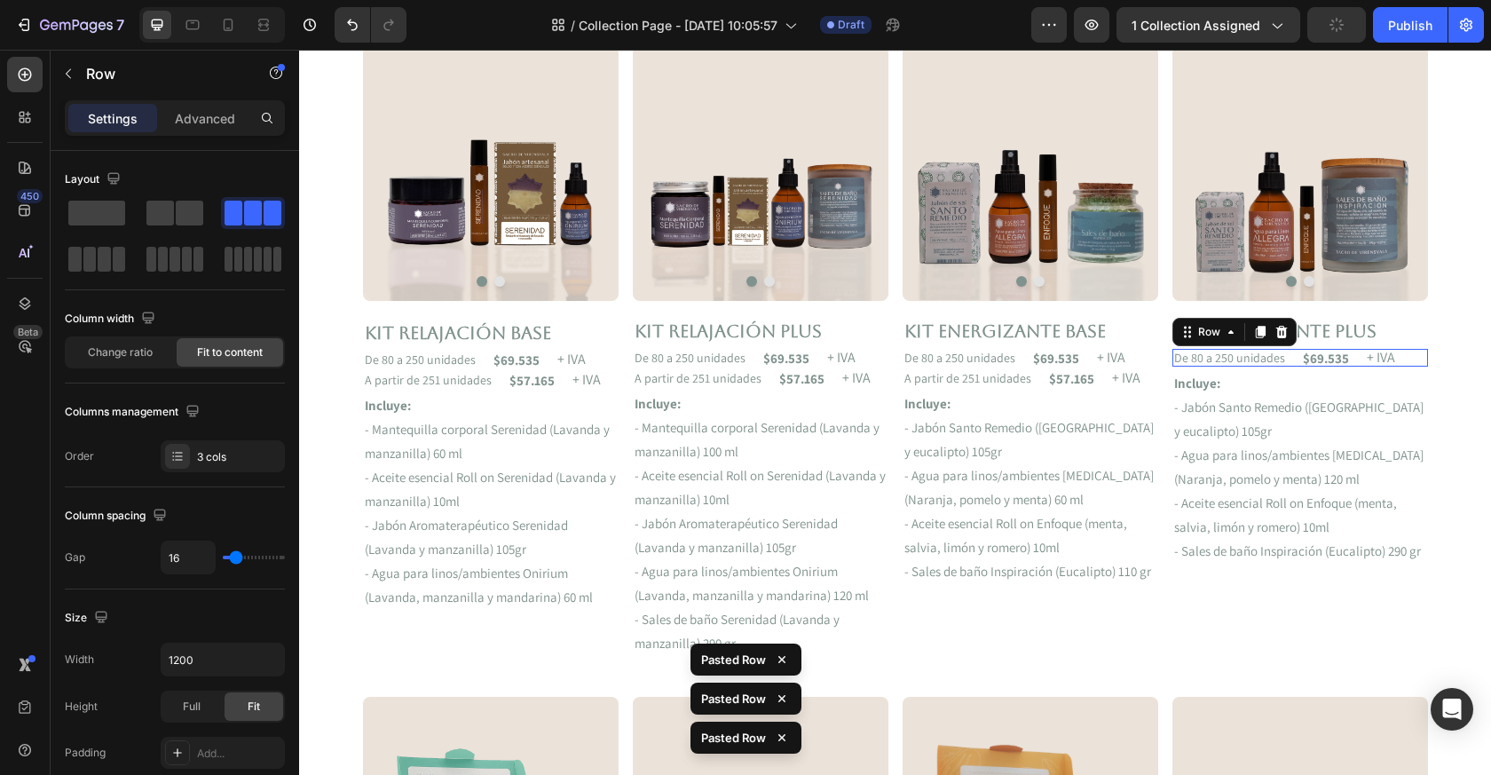
click at [1410, 358] on div "De 80 a 250 unidades Text Block $69.535 Text Block + IVA Text Block Row 0" at bounding box center [1301, 358] width 256 height 18
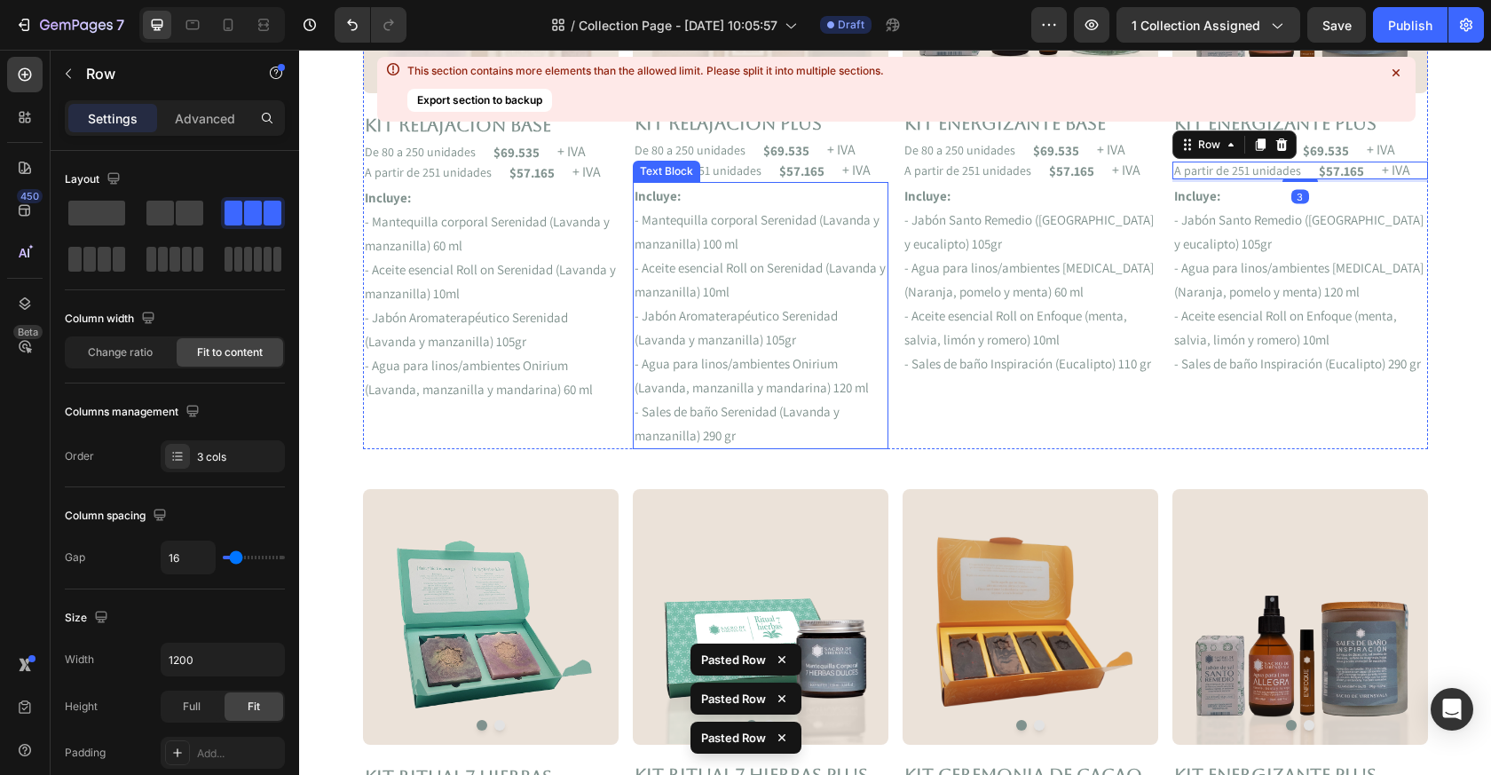
scroll to position [816, 0]
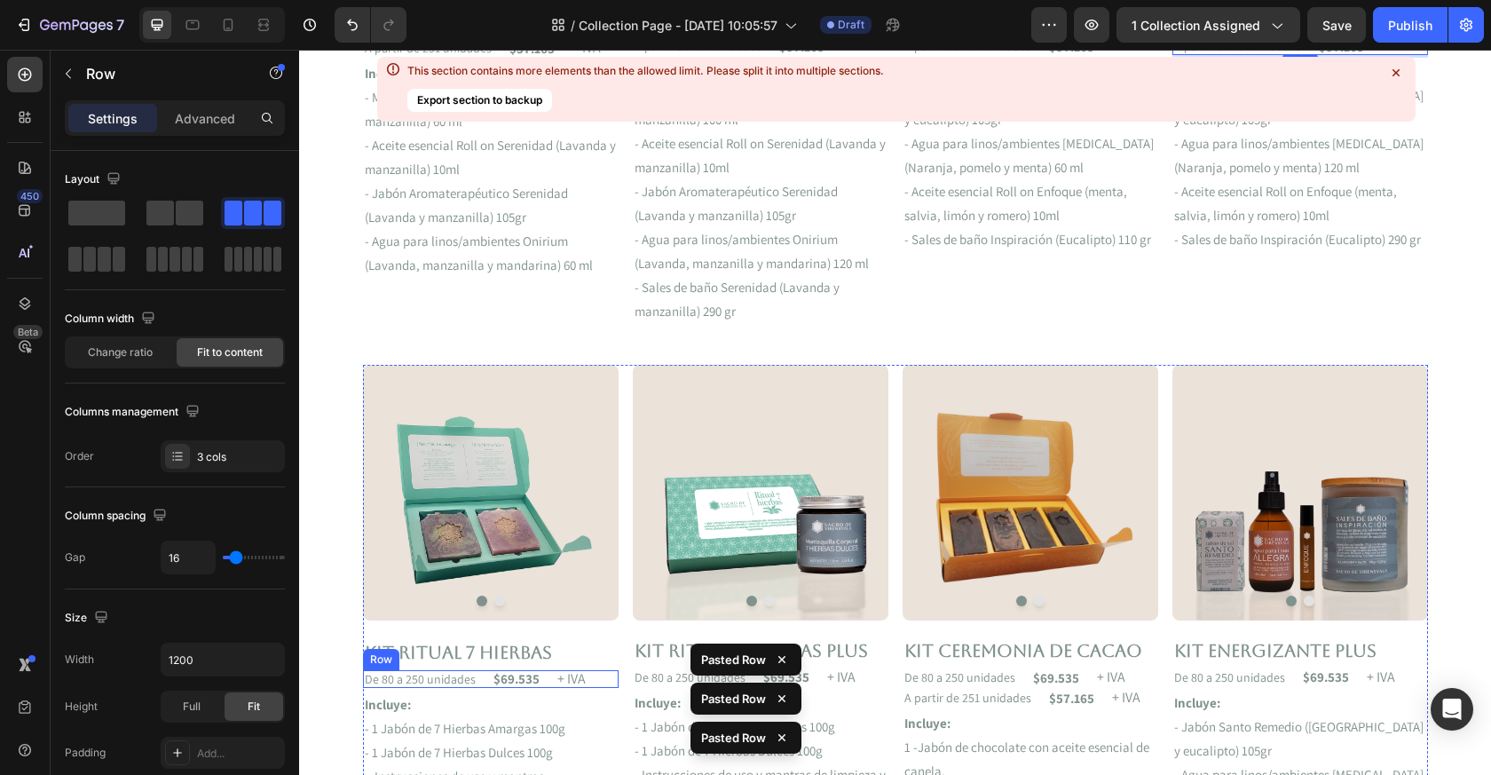
click at [597, 676] on div "De 80 a 250 unidades Text Block $69.535 Text Block + IVA Text Block Row" at bounding box center [491, 679] width 256 height 18
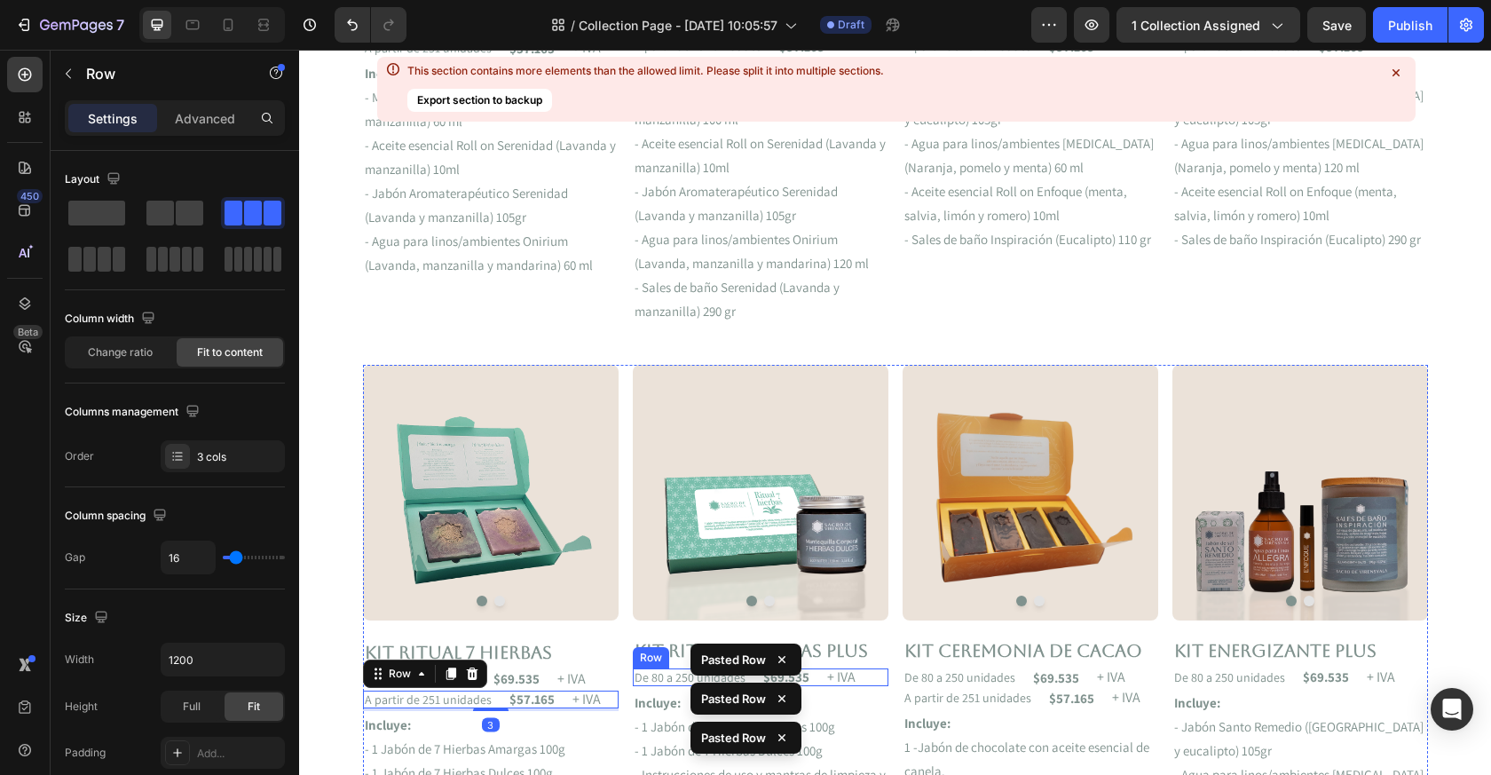
click at [873, 676] on div "De 80 a 250 unidades Text Block $69.535 Text Block + IVA Text Block Row" at bounding box center [761, 677] width 256 height 18
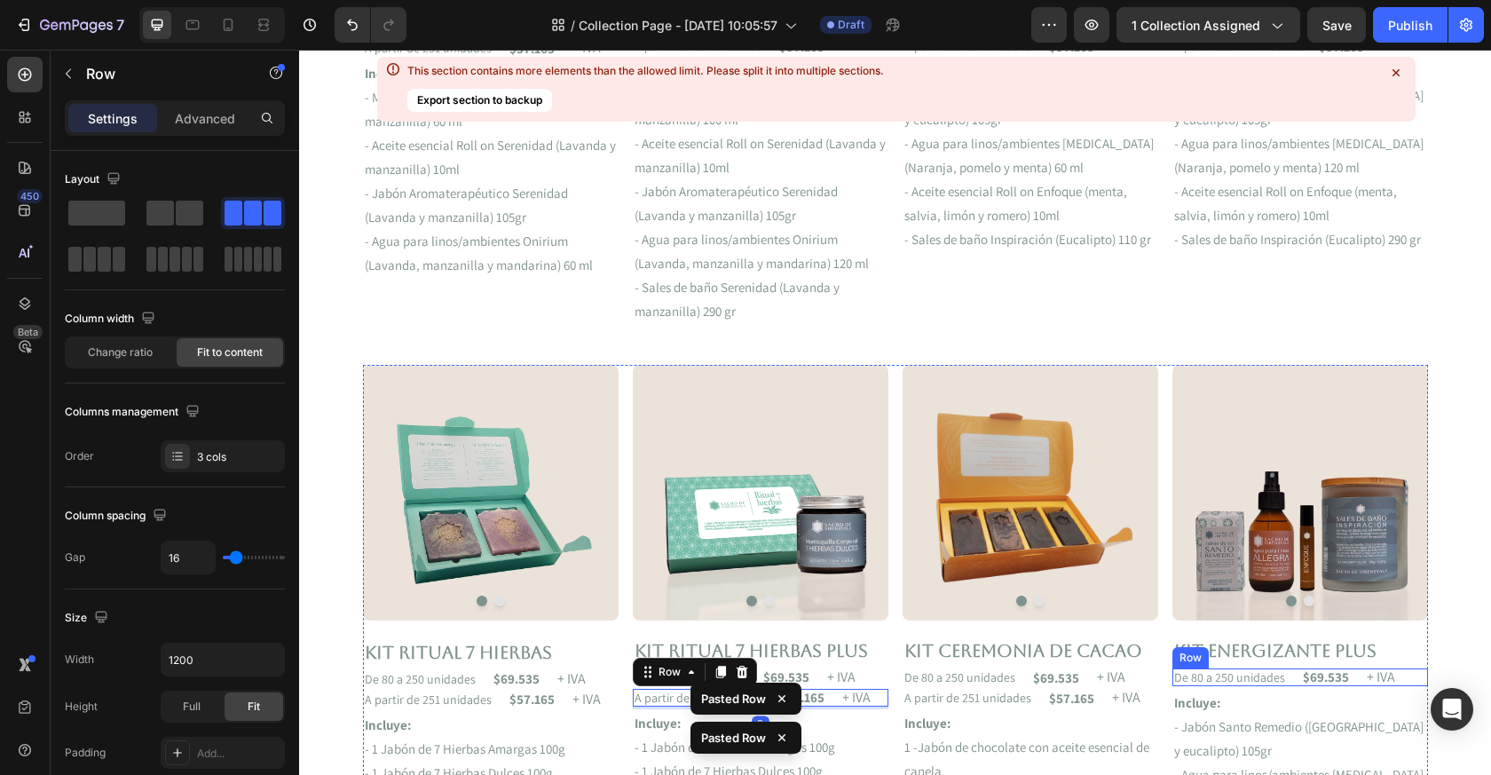
click at [1403, 676] on div "De 80 a 250 unidades Text Block $69.535 Text Block + IVA Text Block Row" at bounding box center [1301, 677] width 256 height 18
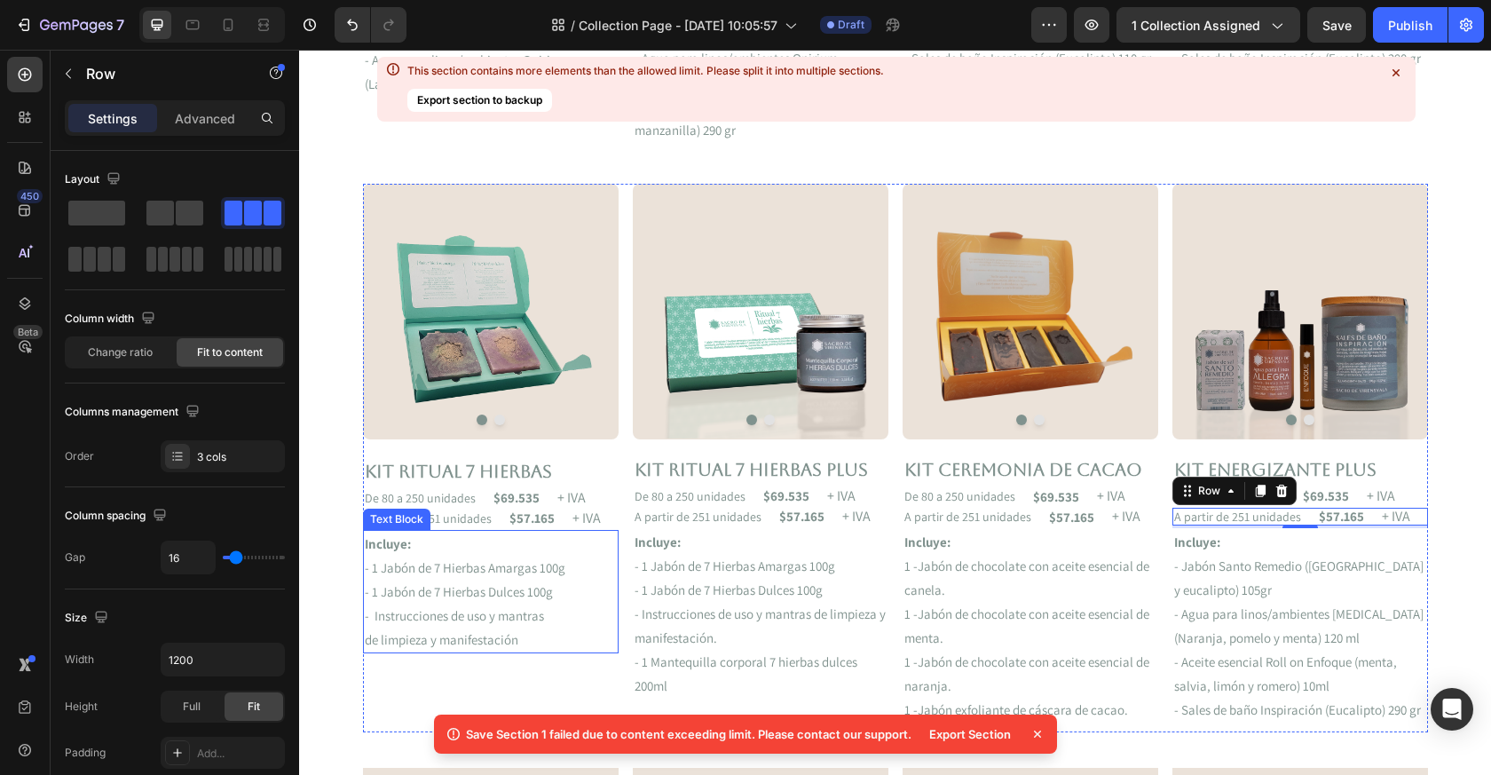
scroll to position [1003, 0]
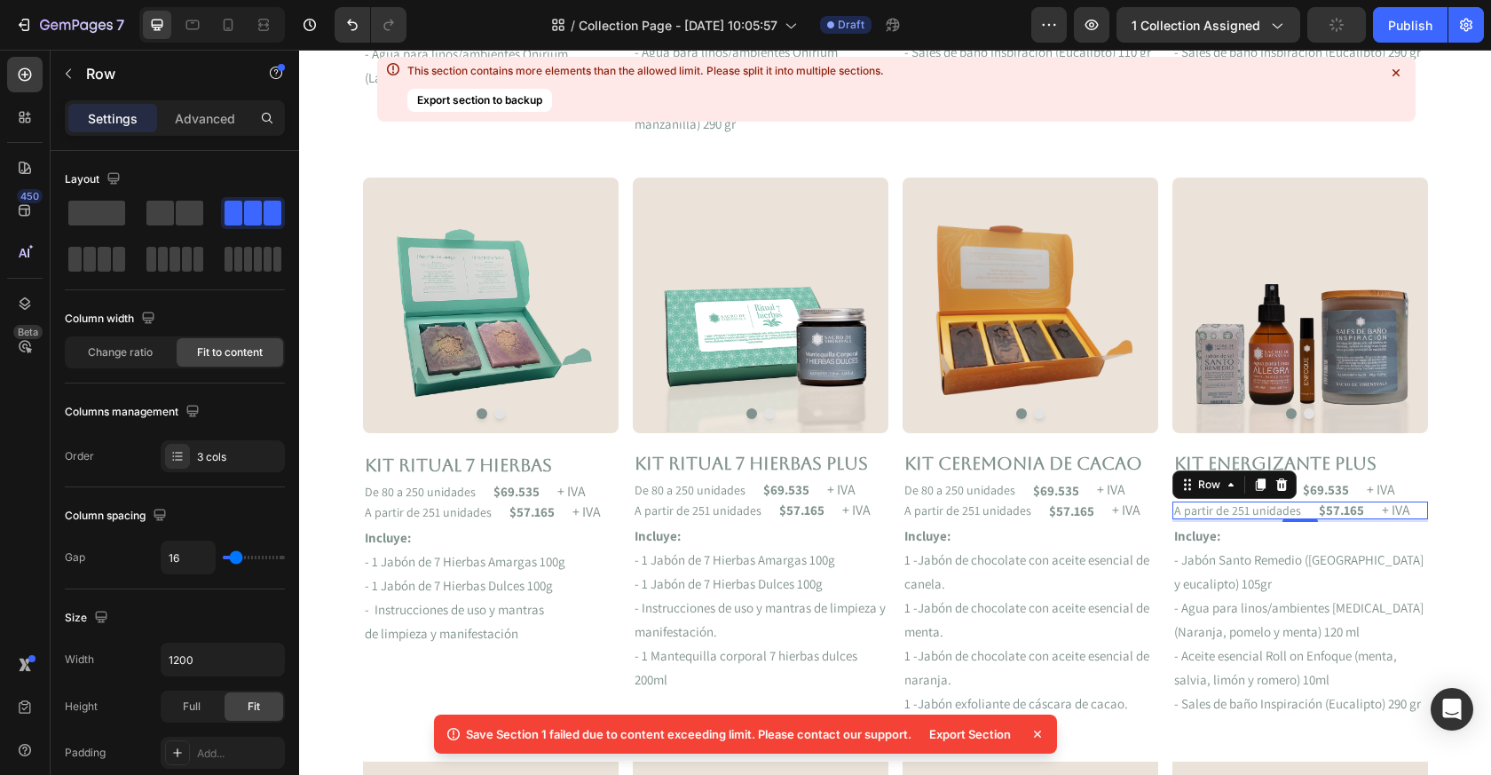
click at [1040, 734] on icon at bounding box center [1038, 734] width 18 height 18
click at [932, 555] on p "1 -Jabón de chocolate con aceite esencial de canela." at bounding box center [1031, 572] width 252 height 48
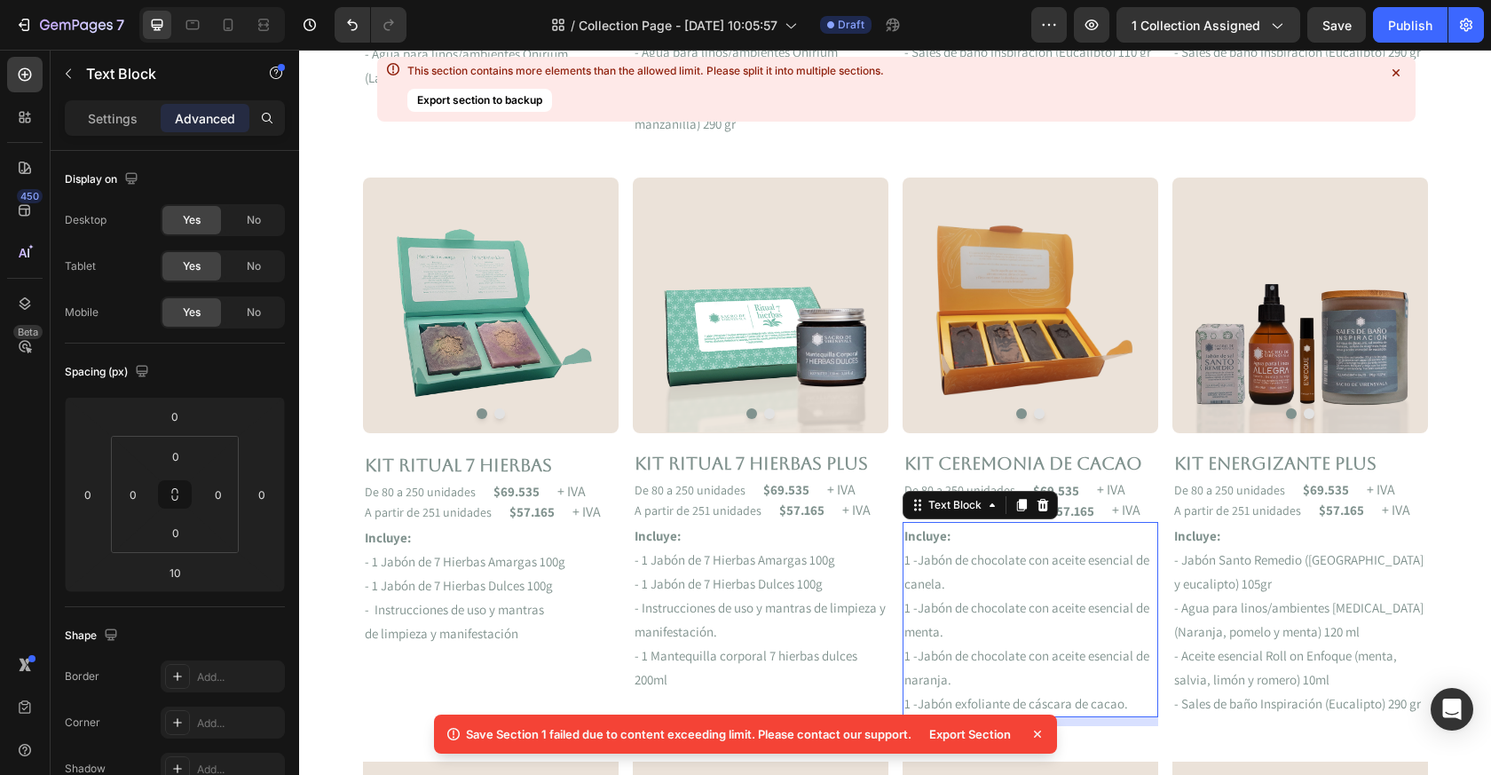
click at [660, 592] on p "- 1 Jabón de 7 Hierbas Dulces 100g" at bounding box center [761, 584] width 252 height 24
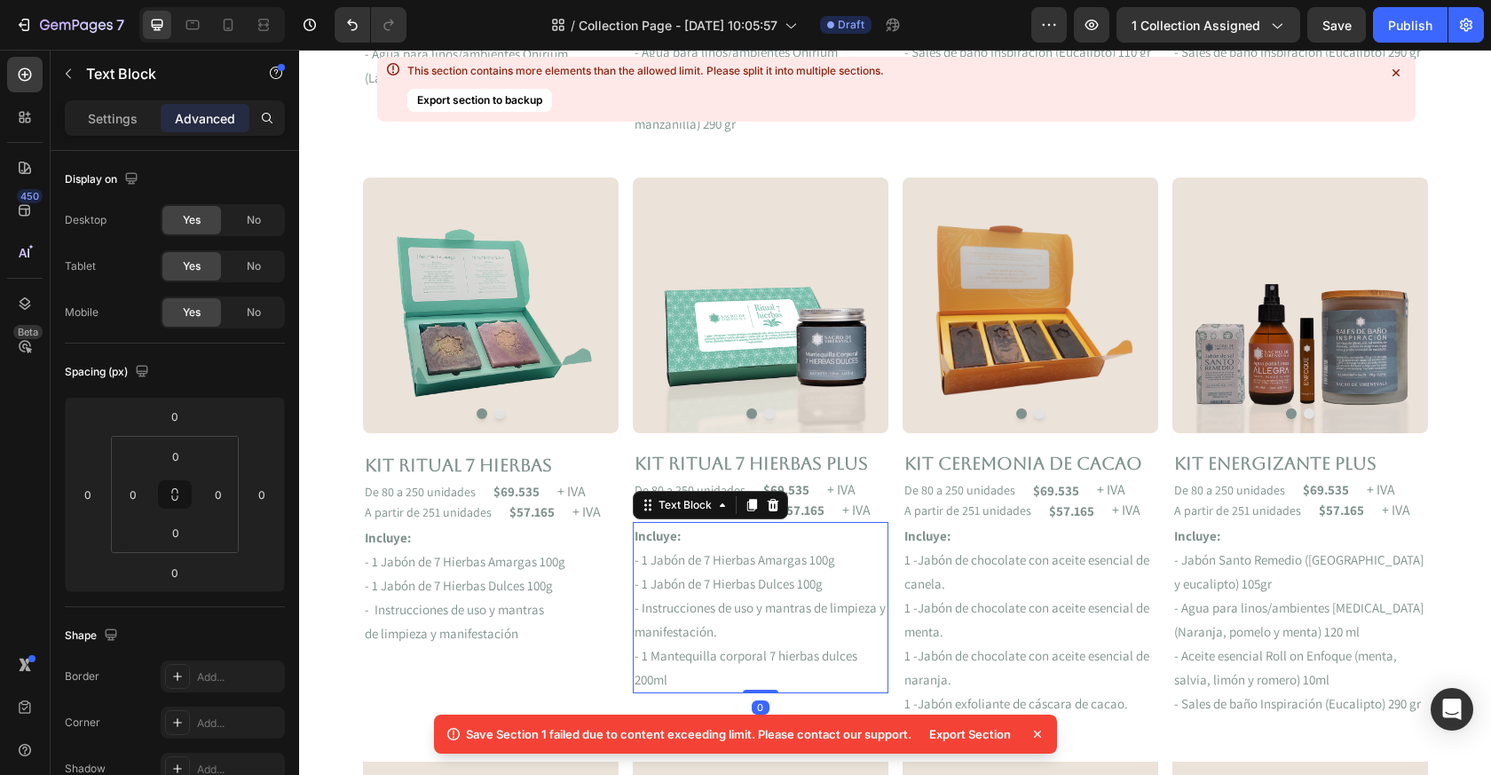
click at [528, 510] on p "$57.165" at bounding box center [532, 511] width 45 height 13
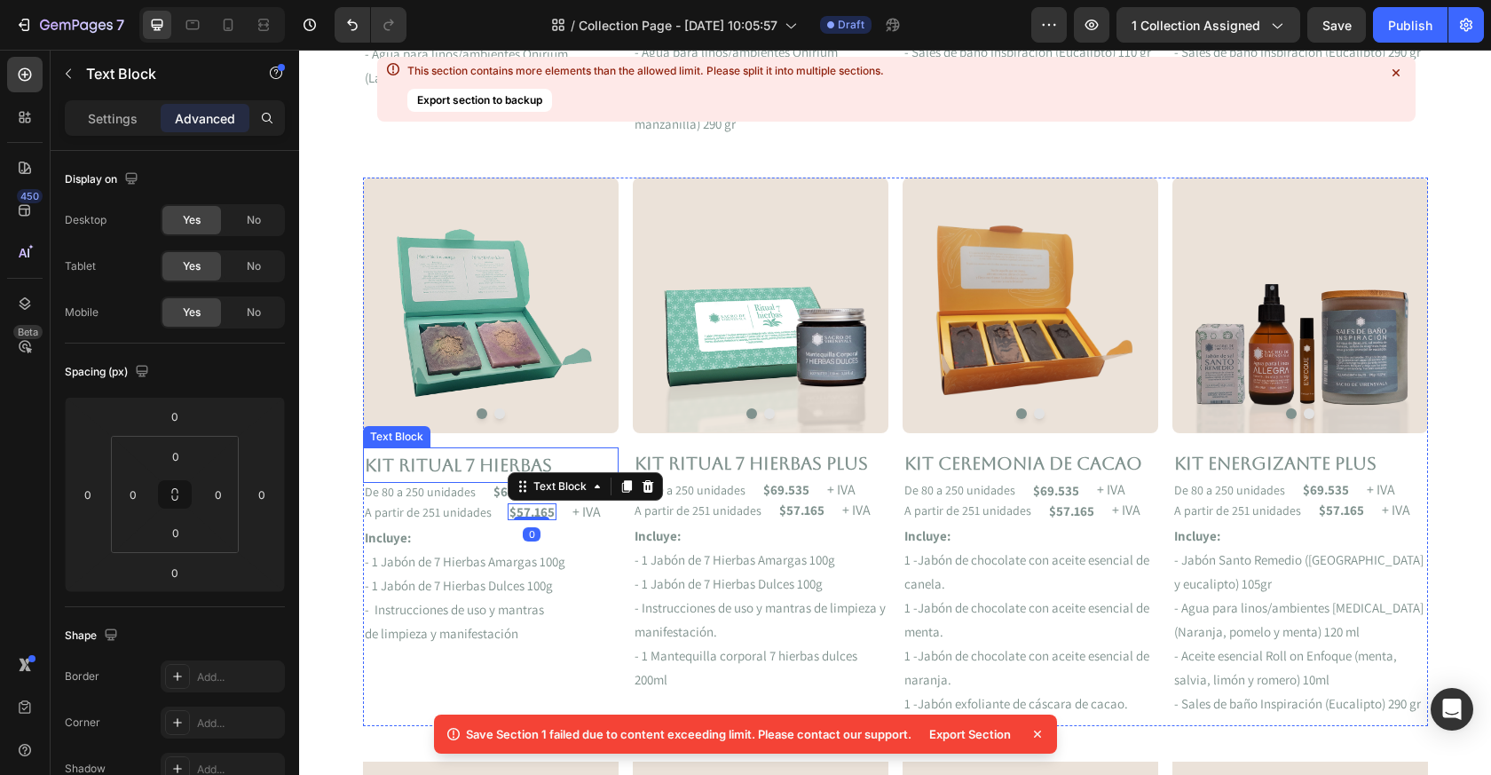
click at [468, 486] on p "De 80 a 250 unidades" at bounding box center [420, 492] width 111 height 12
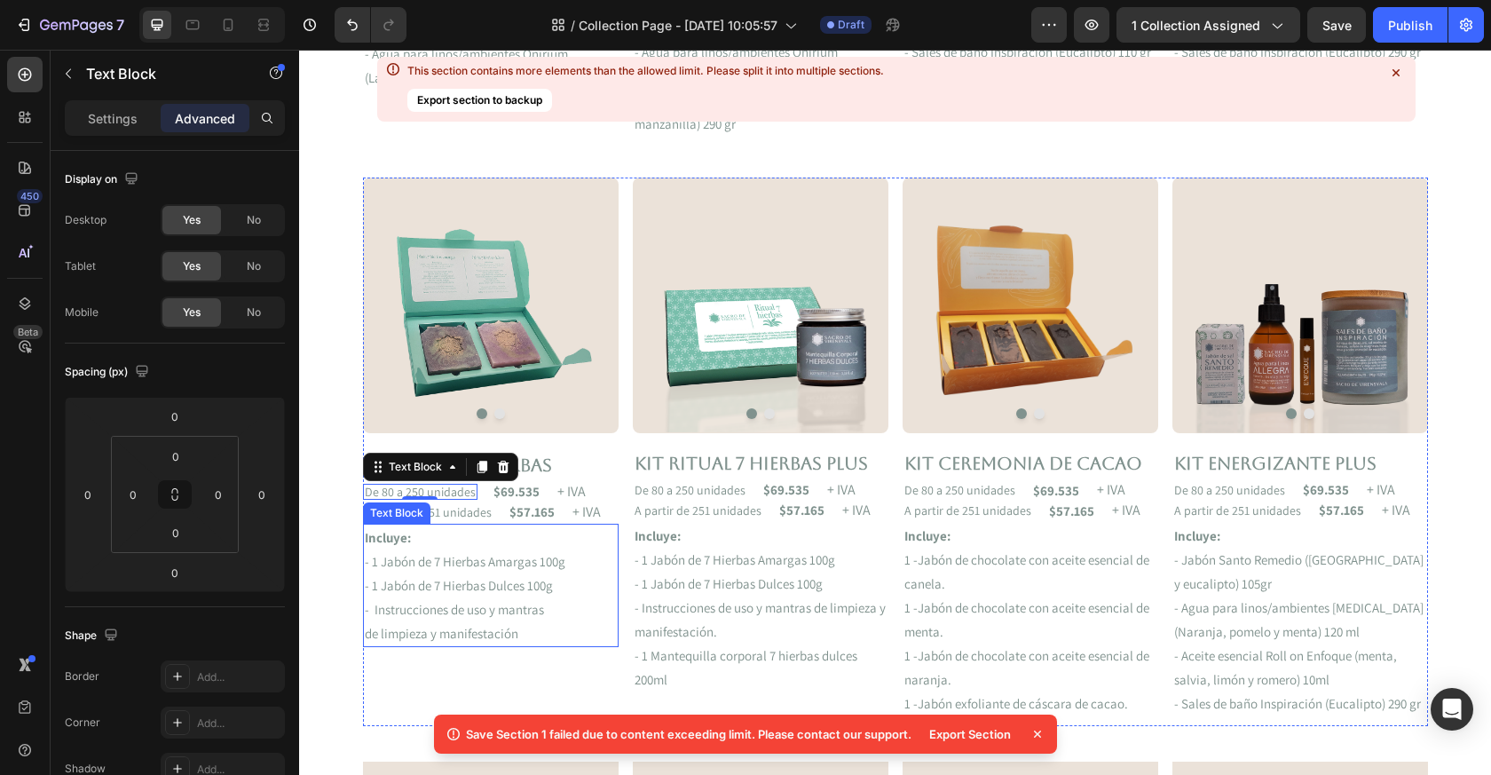
click at [436, 631] on p "de limpieza y manifestación" at bounding box center [491, 633] width 252 height 24
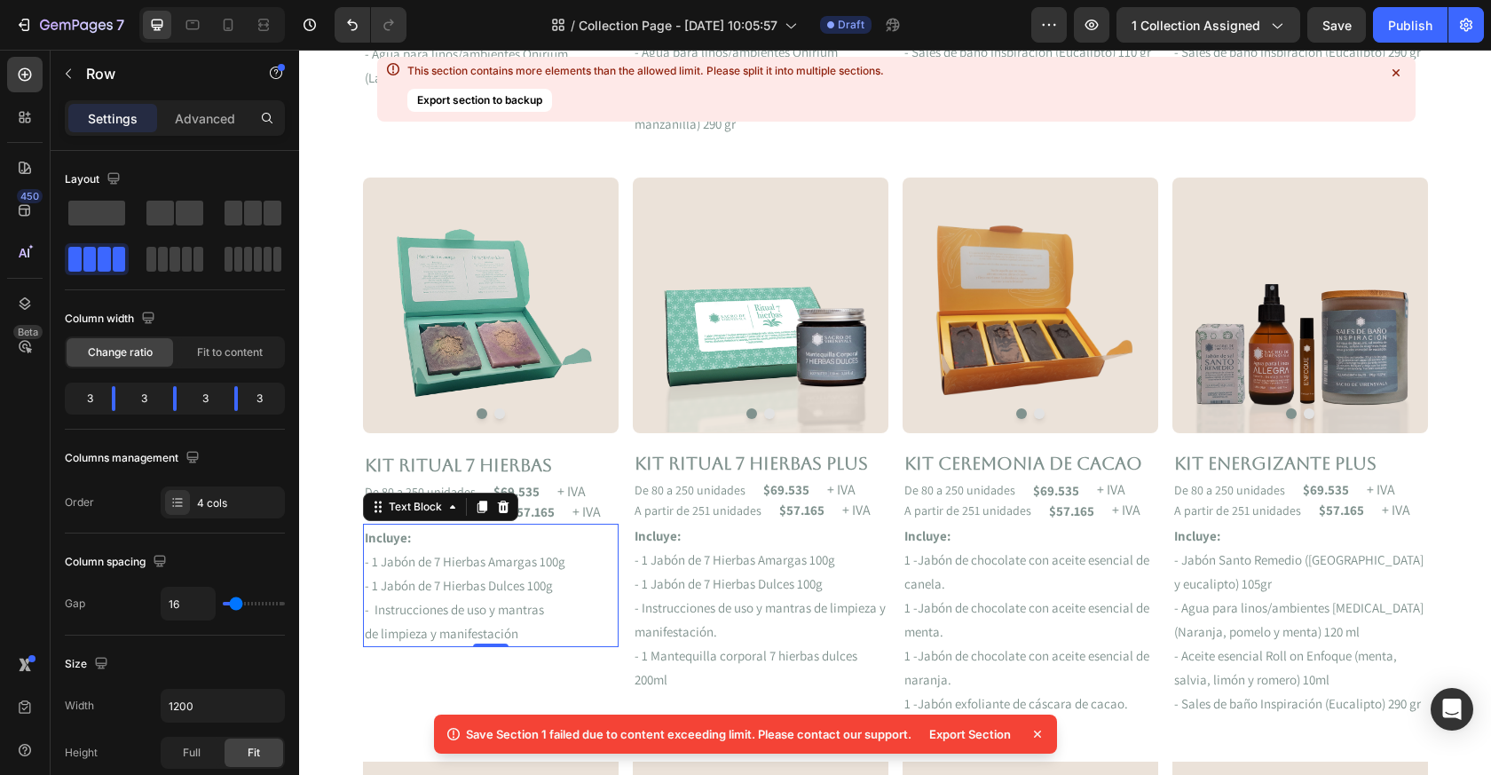
click at [423, 698] on div "Image Image Carousel Kit RITUAL 7 HIERBAS Text Block De 80 a 250 unidades Text …" at bounding box center [491, 452] width 256 height 549
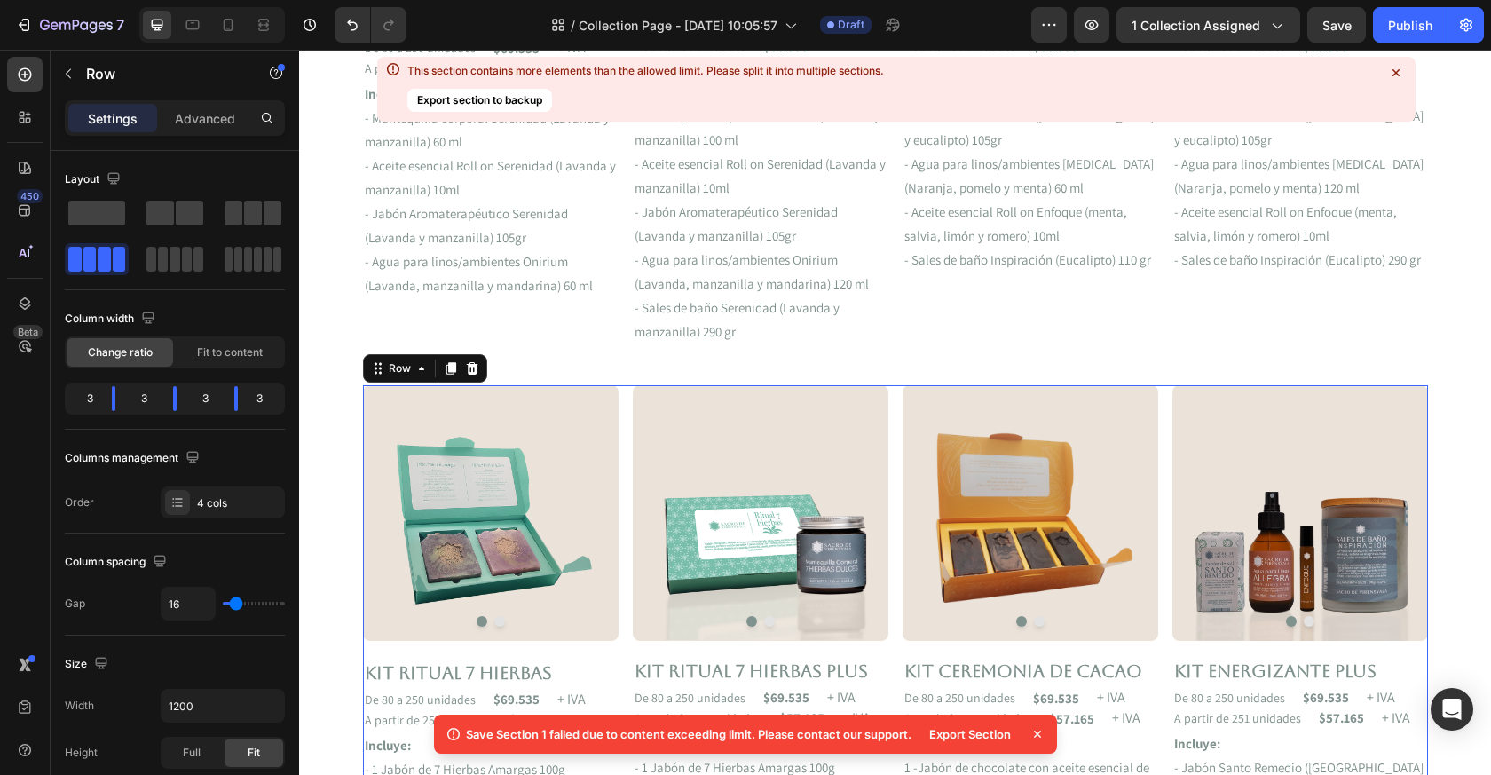
scroll to position [774, 0]
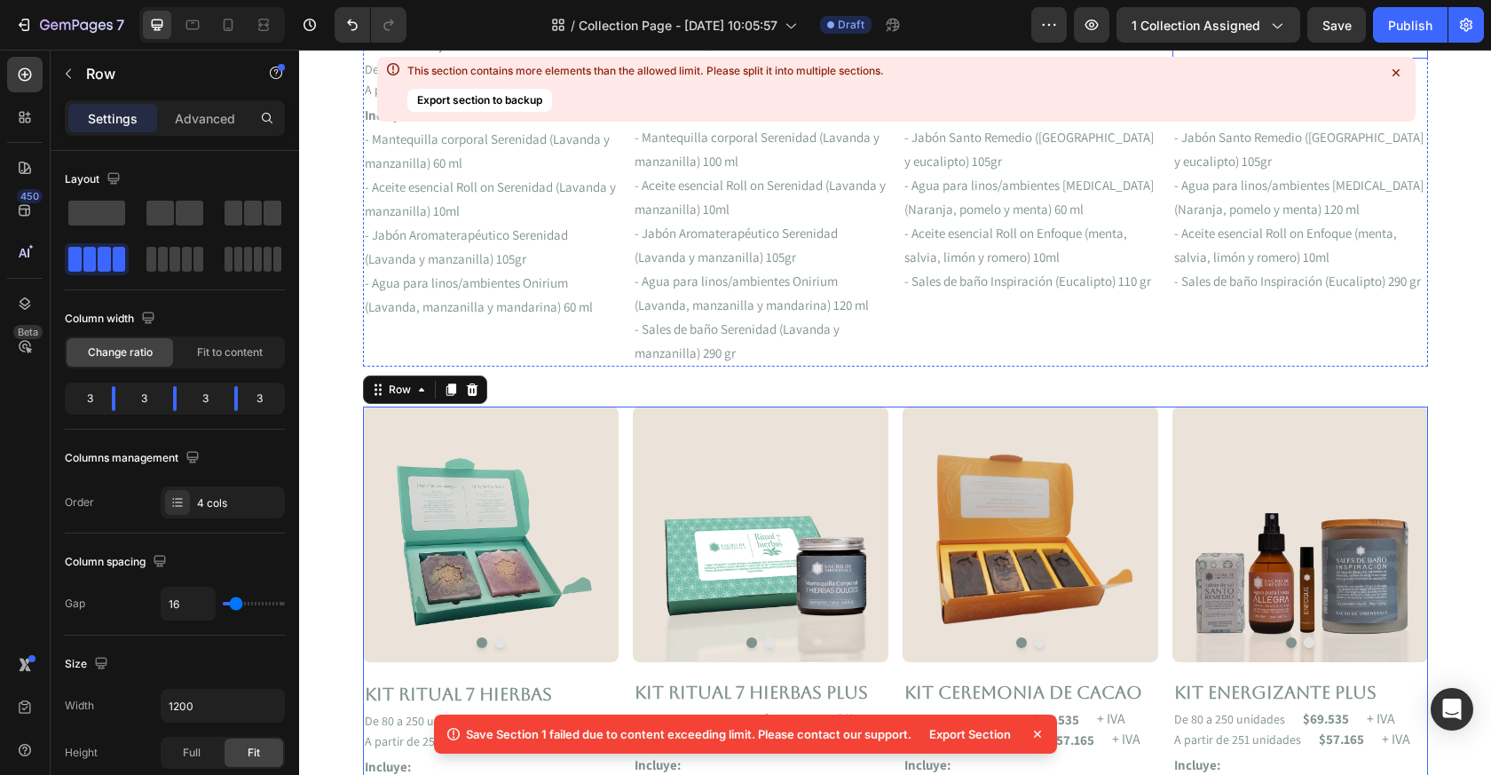
click at [1396, 71] on icon at bounding box center [1396, 72] width 7 height 7
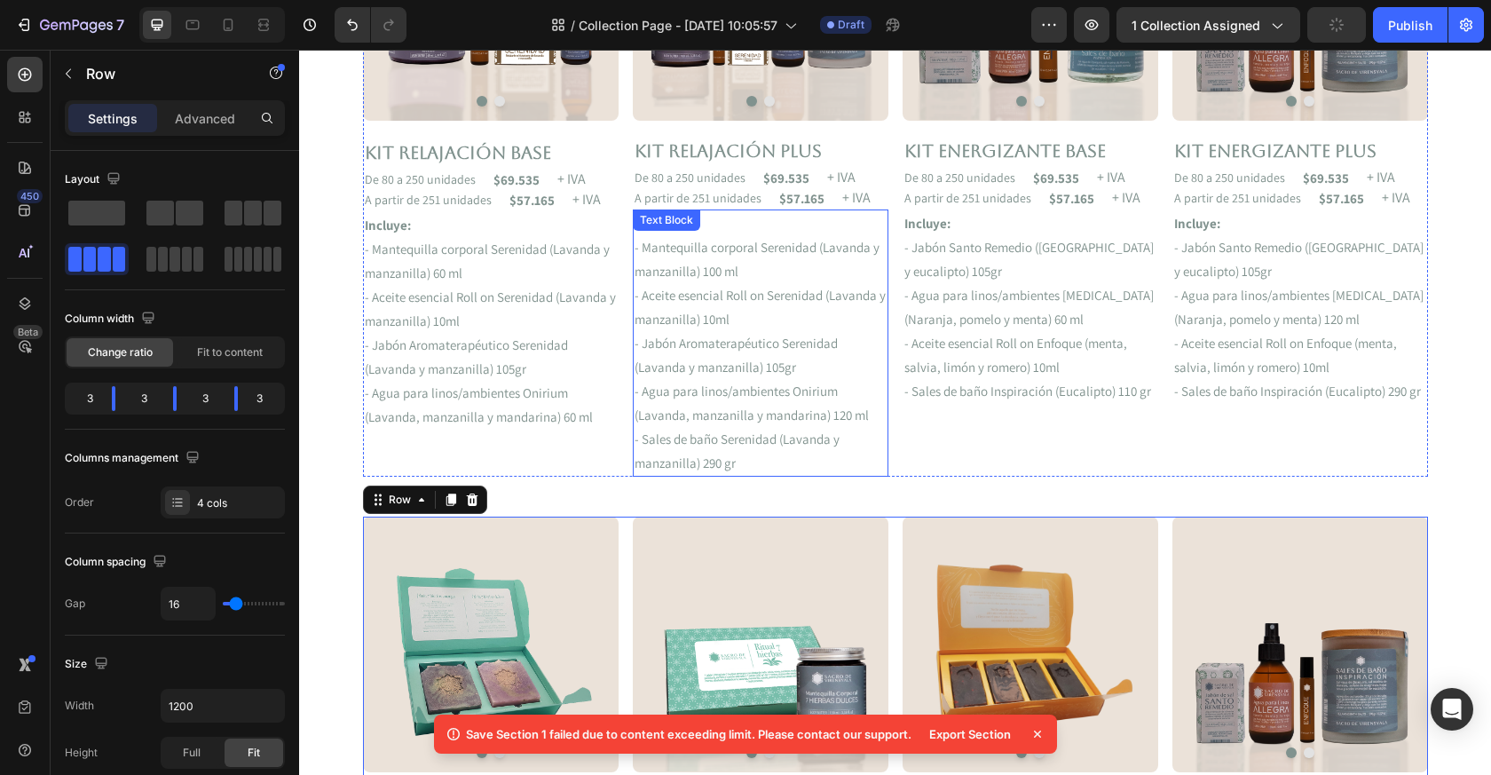
scroll to position [588, 0]
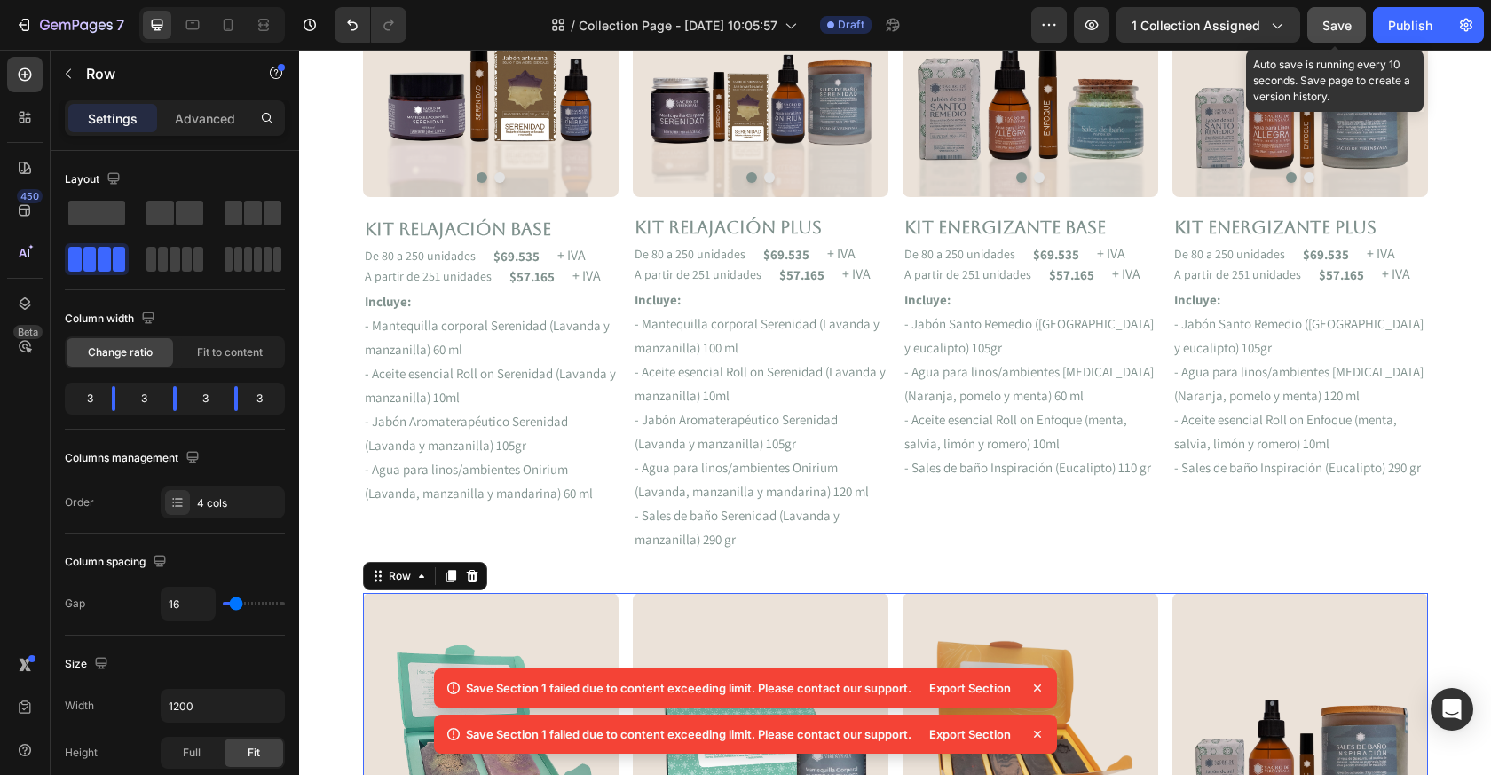
click at [1325, 23] on span "Save" at bounding box center [1337, 25] width 29 height 15
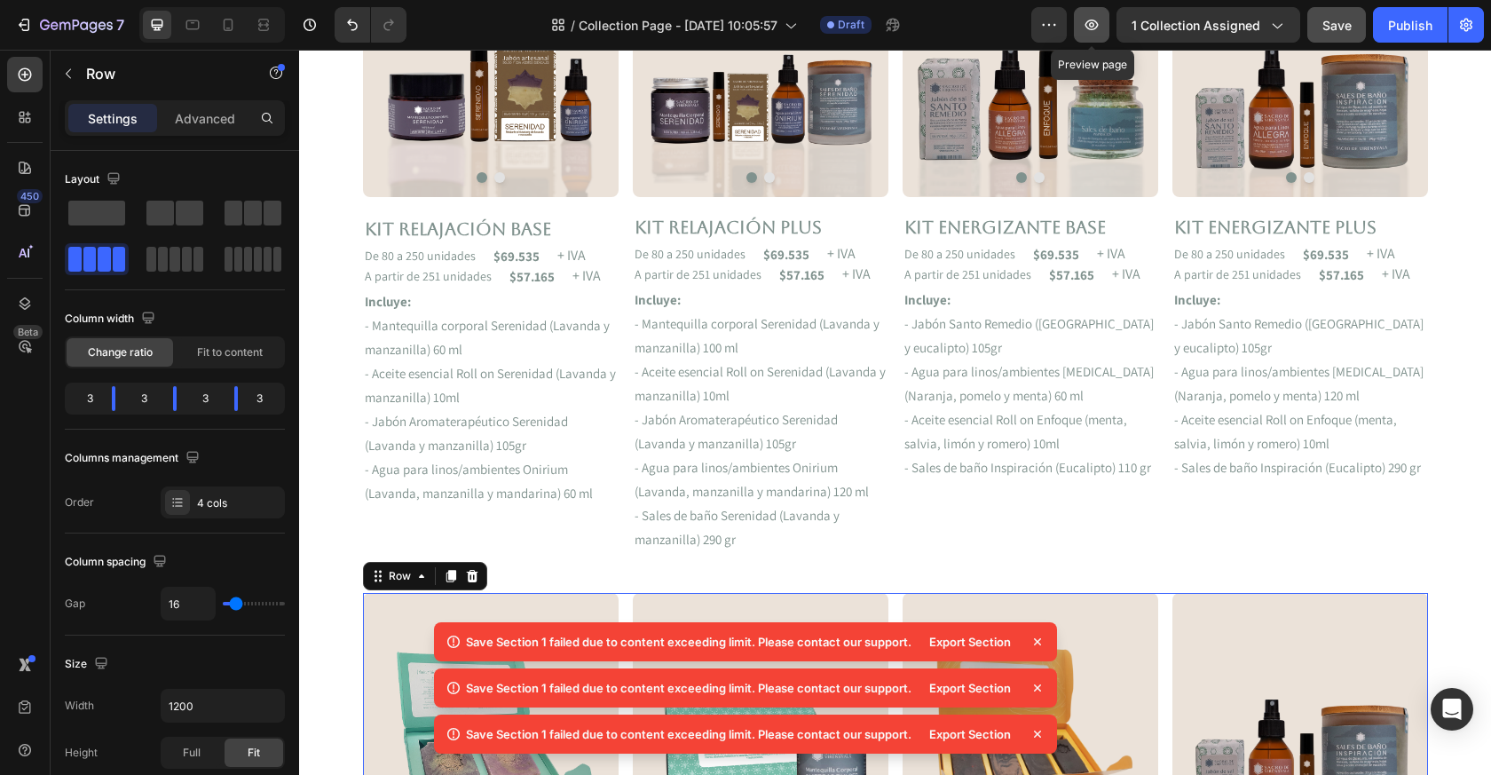
click at [1087, 26] on icon "button" at bounding box center [1092, 25] width 18 height 18
click at [1040, 642] on icon at bounding box center [1038, 642] width 18 height 18
click at [1039, 641] on icon at bounding box center [1038, 642] width 18 height 18
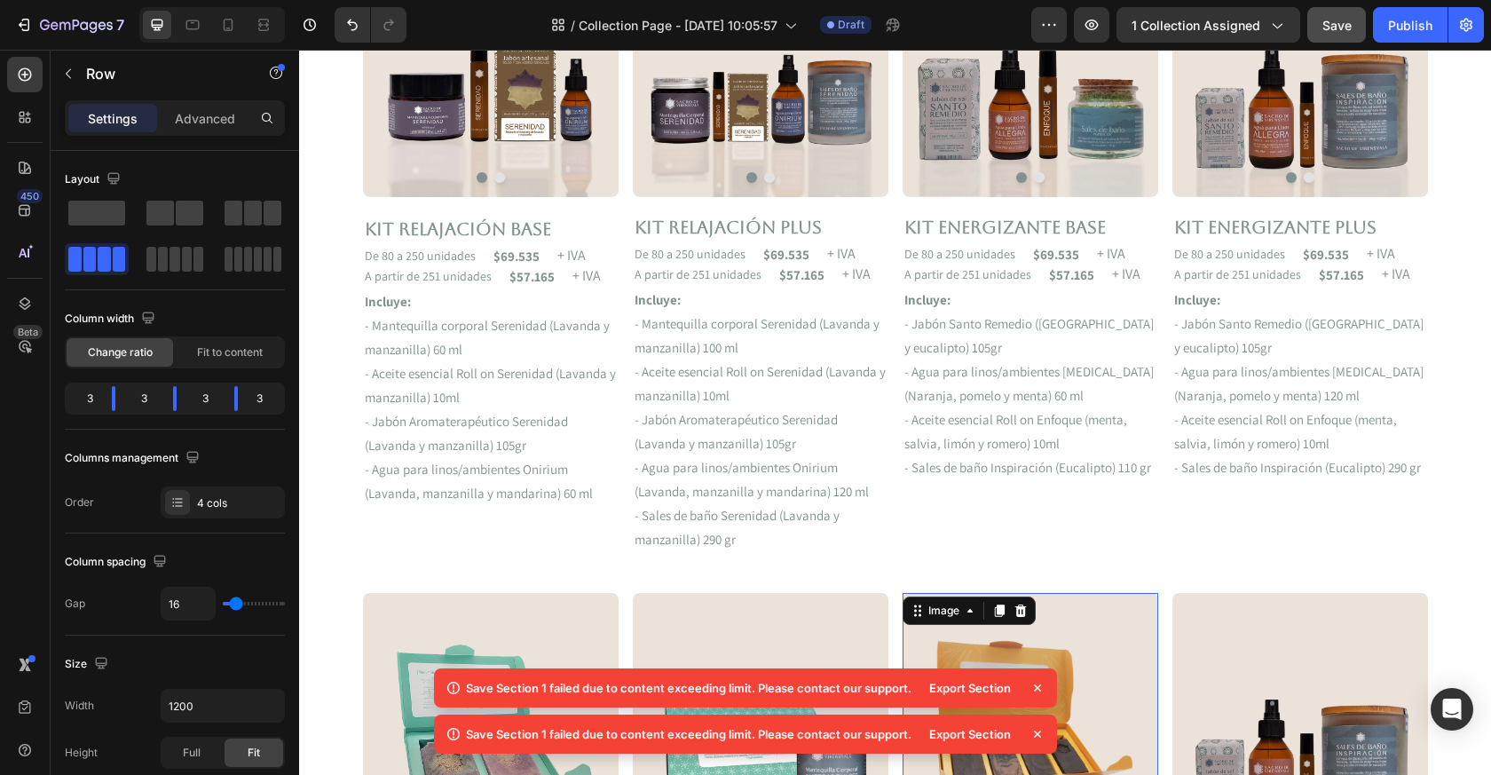
click at [1039, 641] on img at bounding box center [1031, 721] width 256 height 256
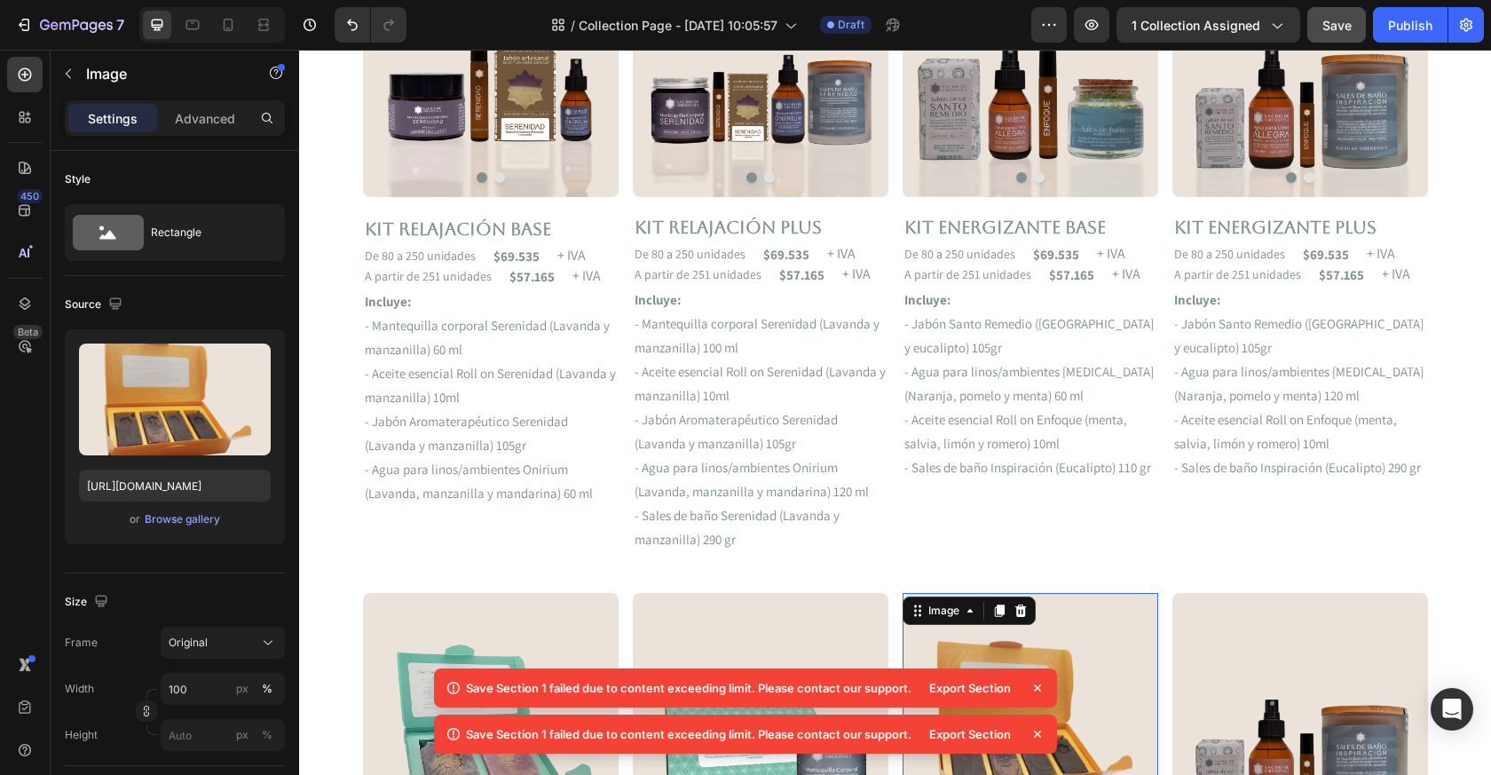
click at [1040, 681] on icon at bounding box center [1038, 688] width 18 height 18
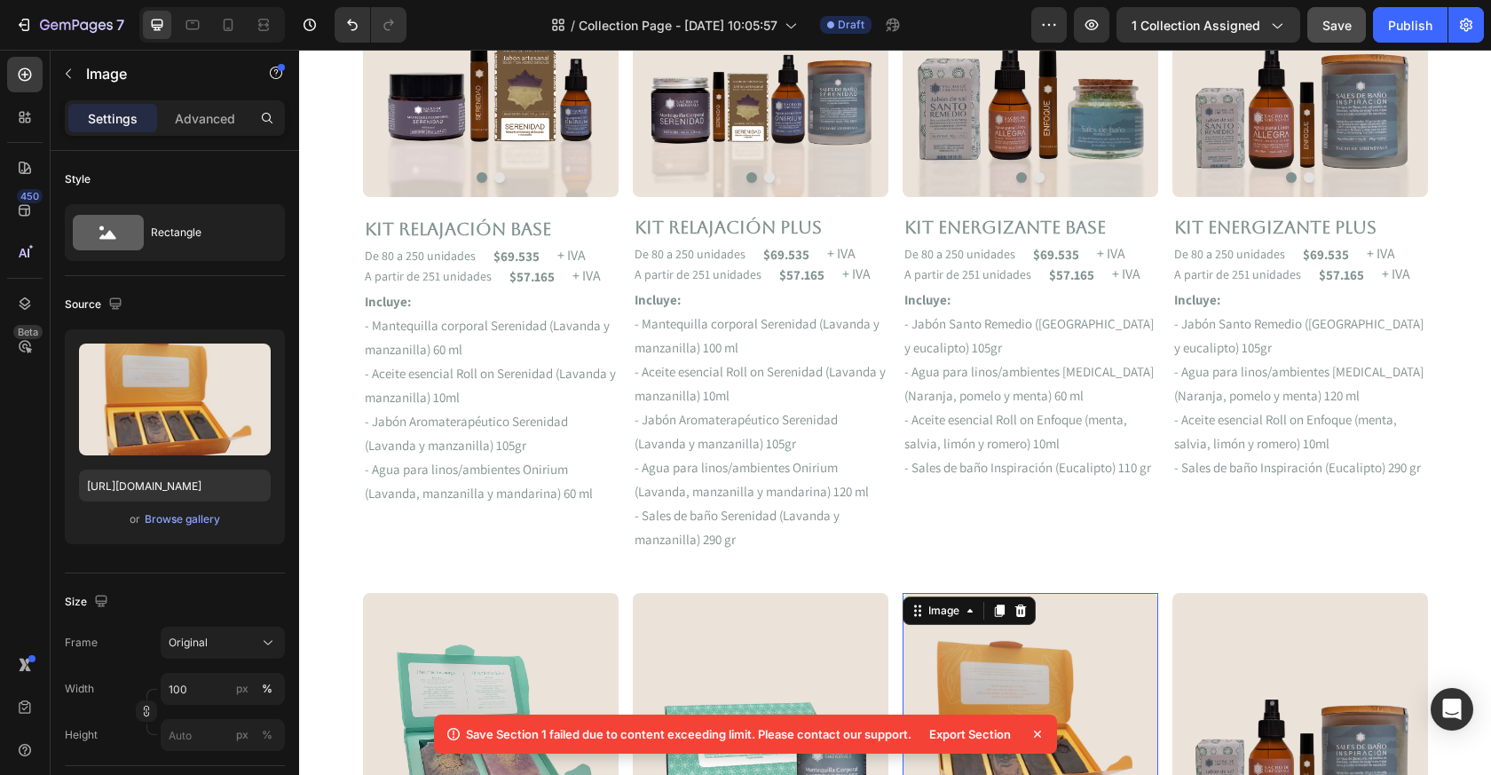
click at [1039, 730] on icon at bounding box center [1038, 734] width 18 height 18
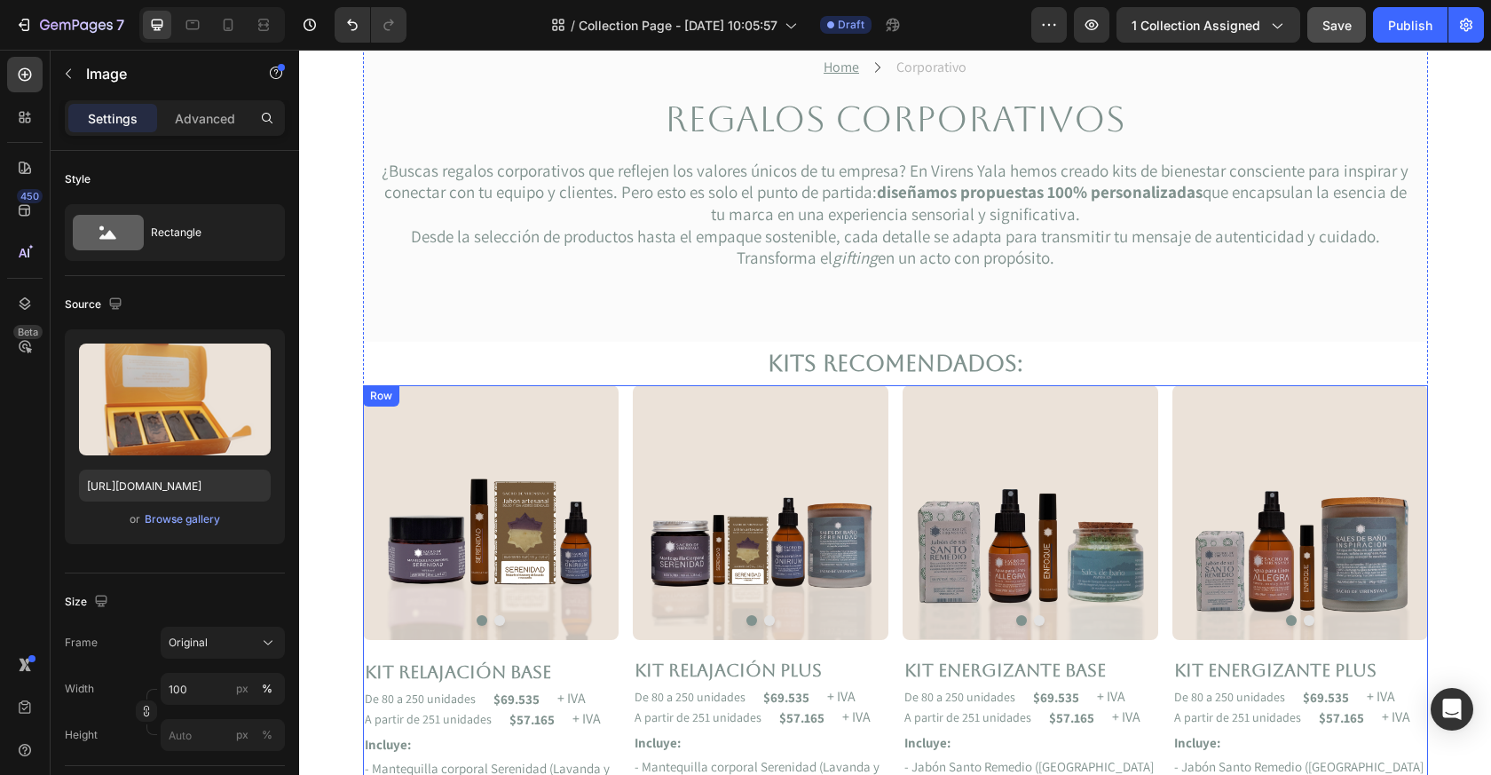
scroll to position [263, 0]
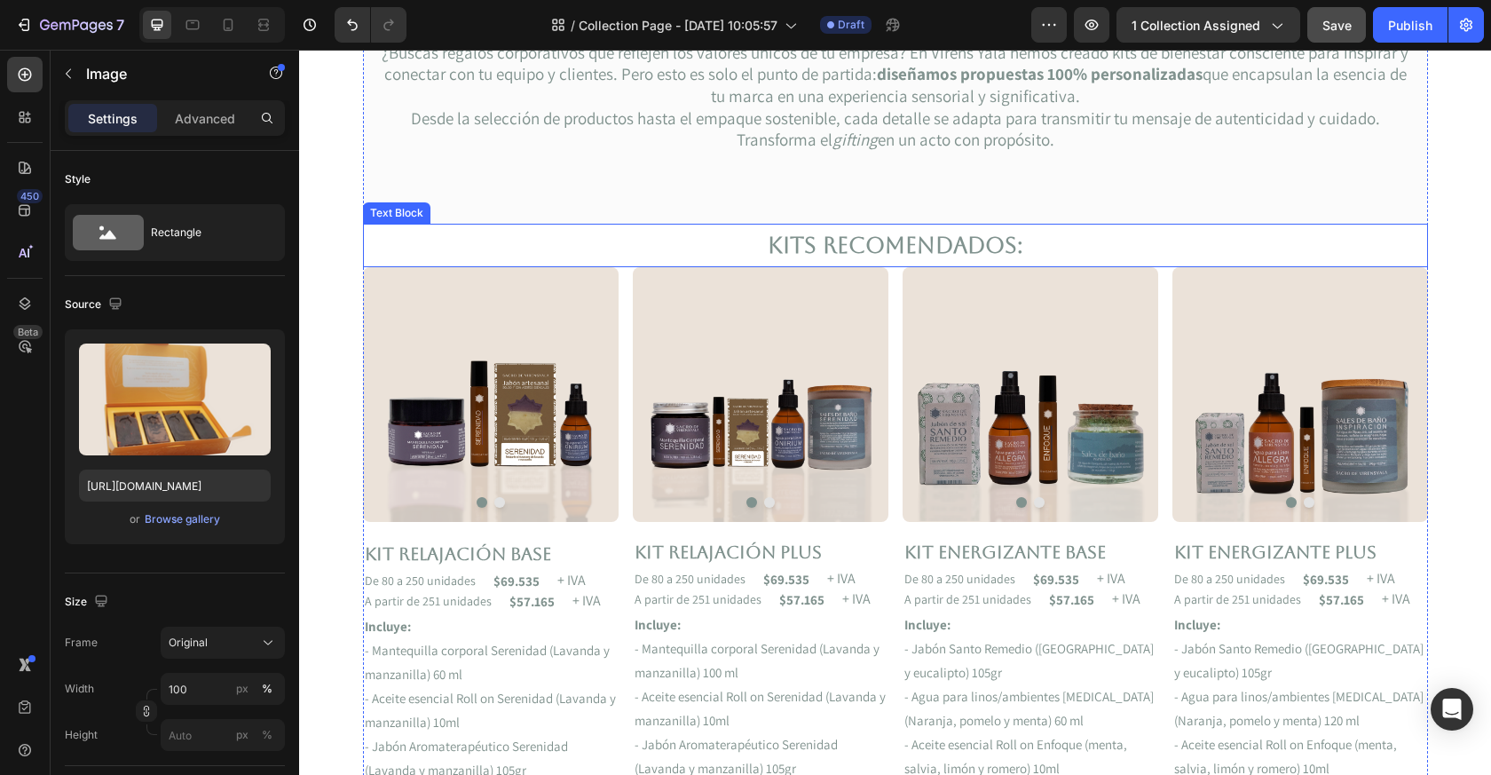
click at [756, 241] on p "Kits recomendados:" at bounding box center [896, 245] width 1062 height 40
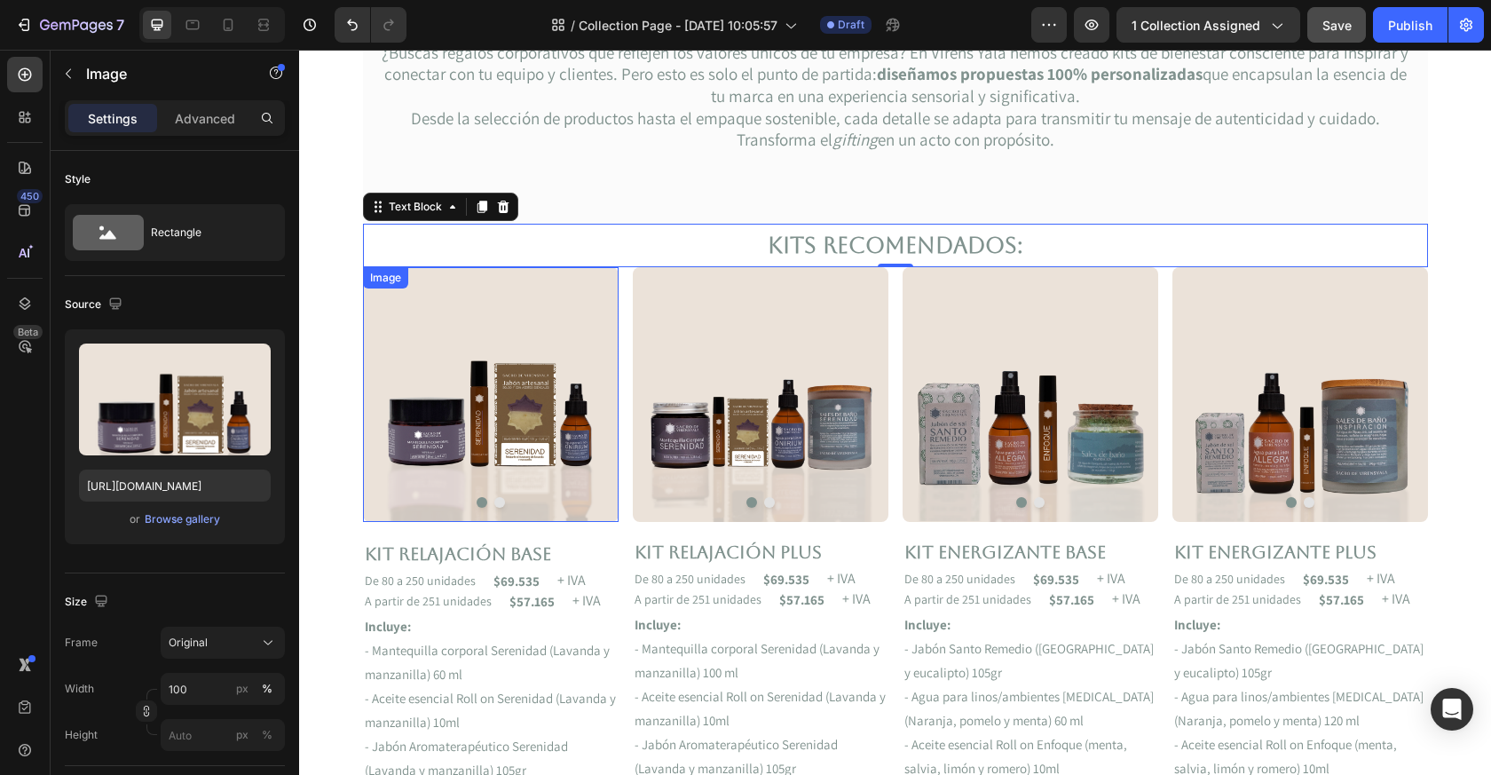
click at [588, 432] on img at bounding box center [491, 394] width 256 height 255
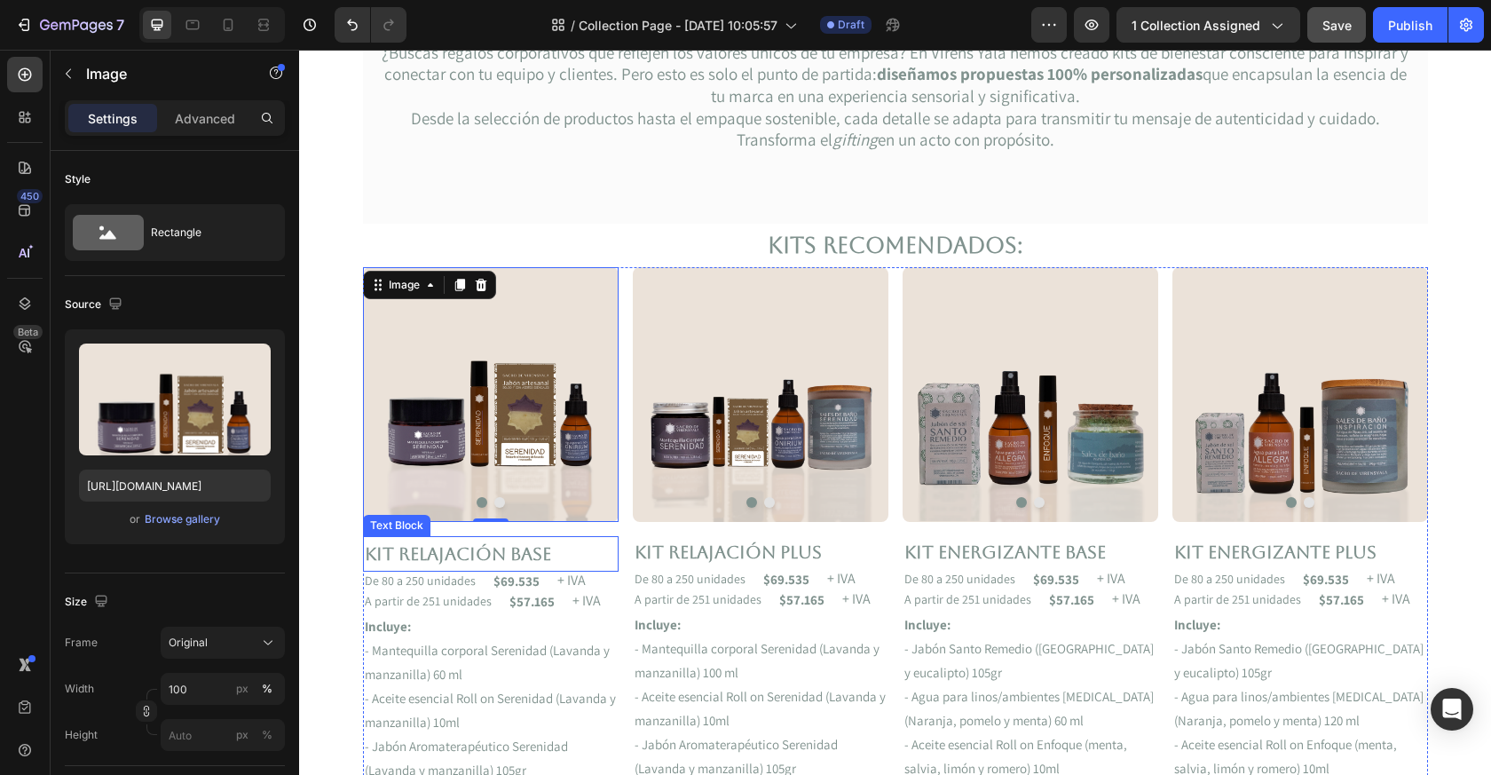
click at [529, 561] on p "Kit Relajación Base" at bounding box center [491, 554] width 252 height 32
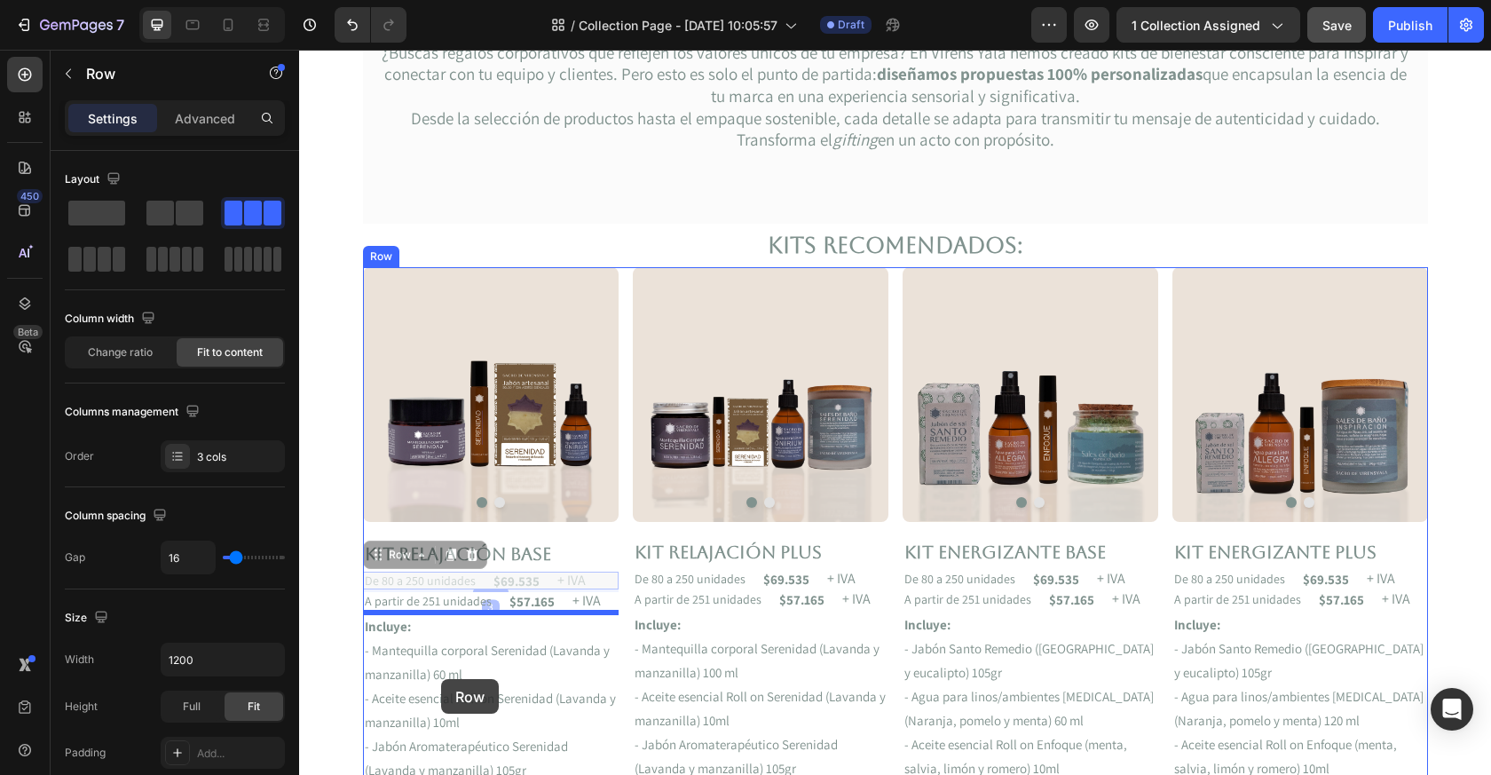
drag, startPoint x: 475, startPoint y: 589, endPoint x: 441, endPoint y: 679, distance: 96.6
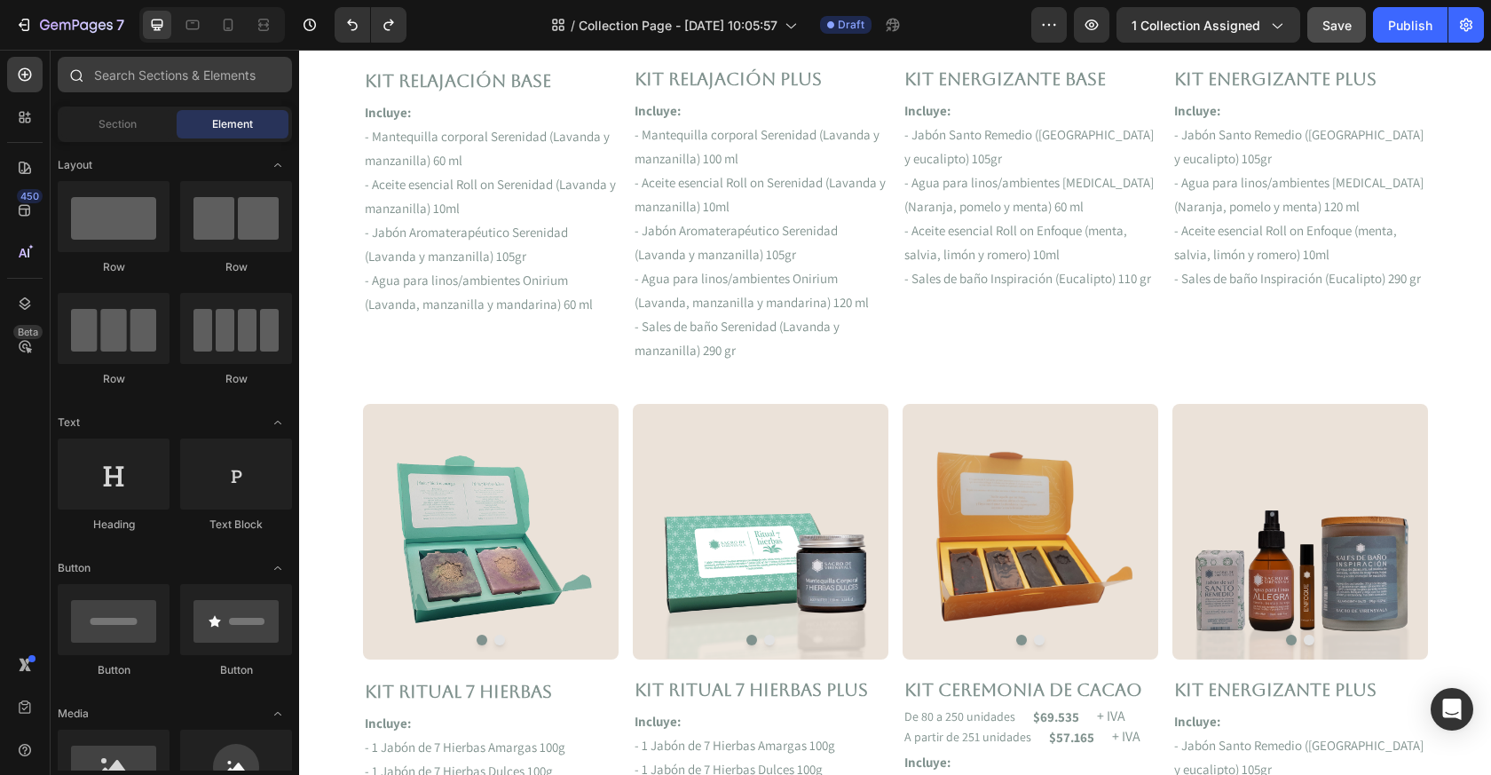
scroll to position [964, 0]
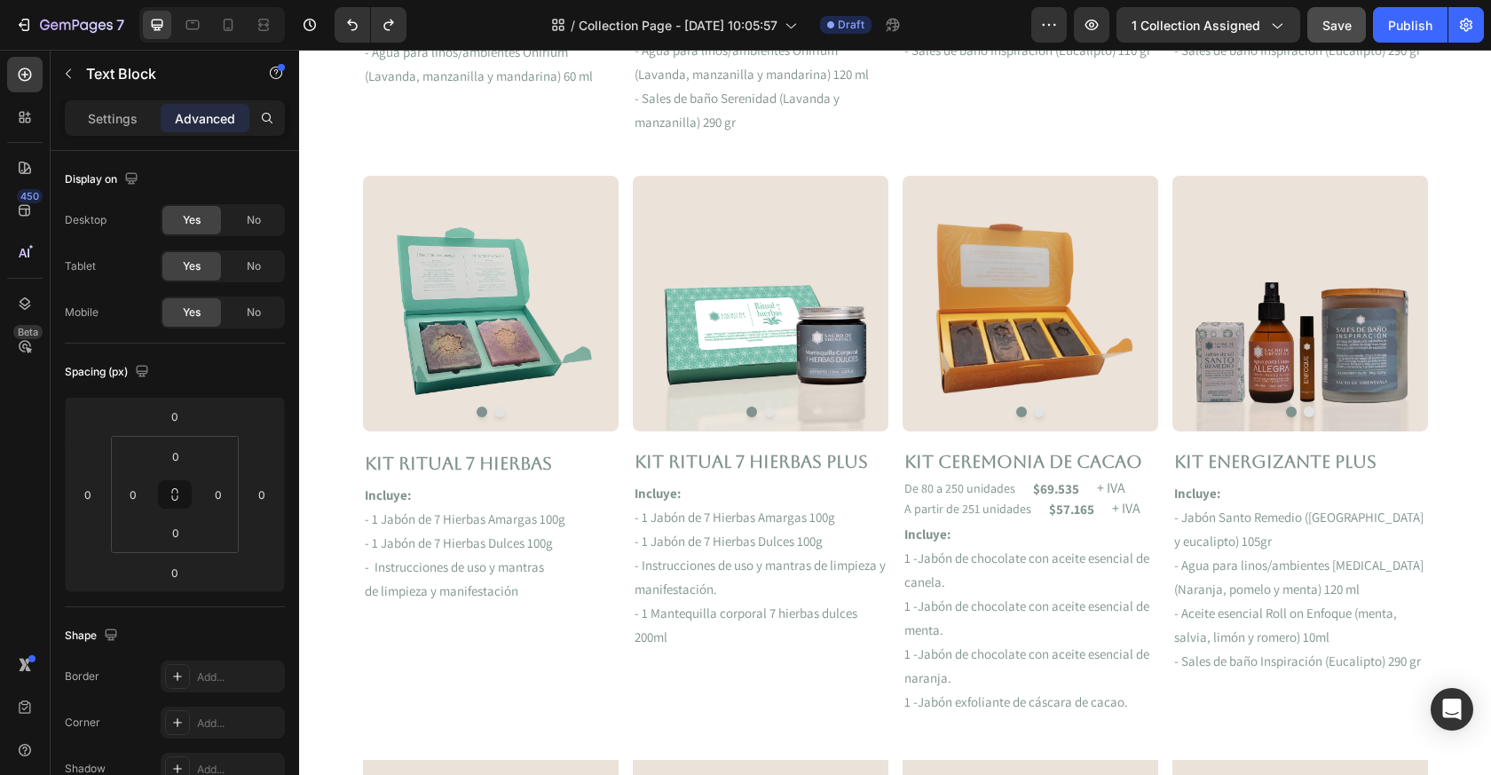
click at [981, 491] on p "De 80 a 250 unidades" at bounding box center [960, 488] width 111 height 12
click at [934, 494] on p "De 80 a 250 unidades" at bounding box center [960, 488] width 111 height 12
drag, startPoint x: 981, startPoint y: 491, endPoint x: 1012, endPoint y: 489, distance: 31.1
click at [1012, 489] on p "De 80 a 250 unidades" at bounding box center [960, 488] width 111 height 12
click at [1092, 479] on div "De 80 a 250 unidades. Text Block $69.535 Text Block + IVA Text Block Row 3" at bounding box center [1031, 488] width 256 height 18
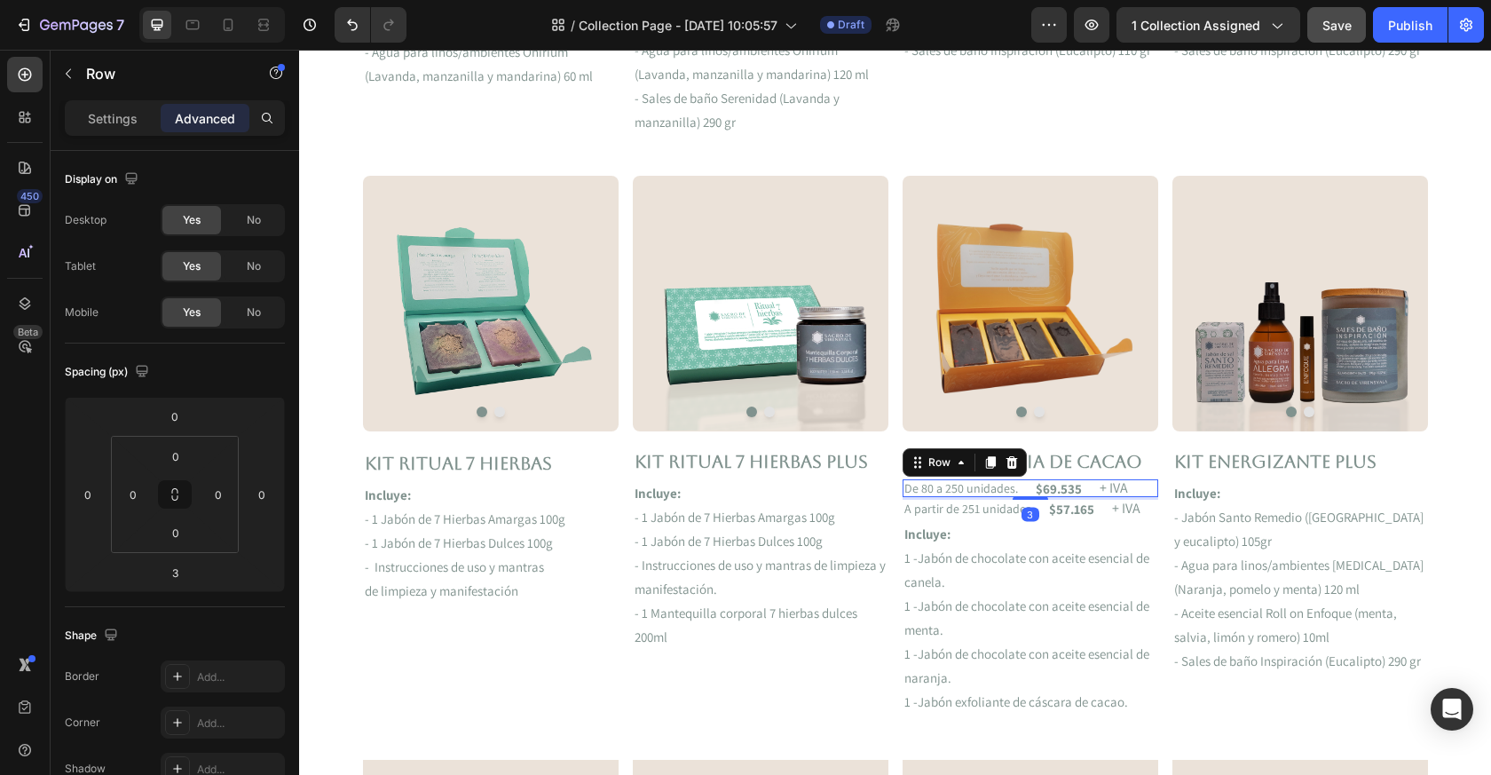
click at [120, 114] on p "Settings" at bounding box center [113, 118] width 50 height 19
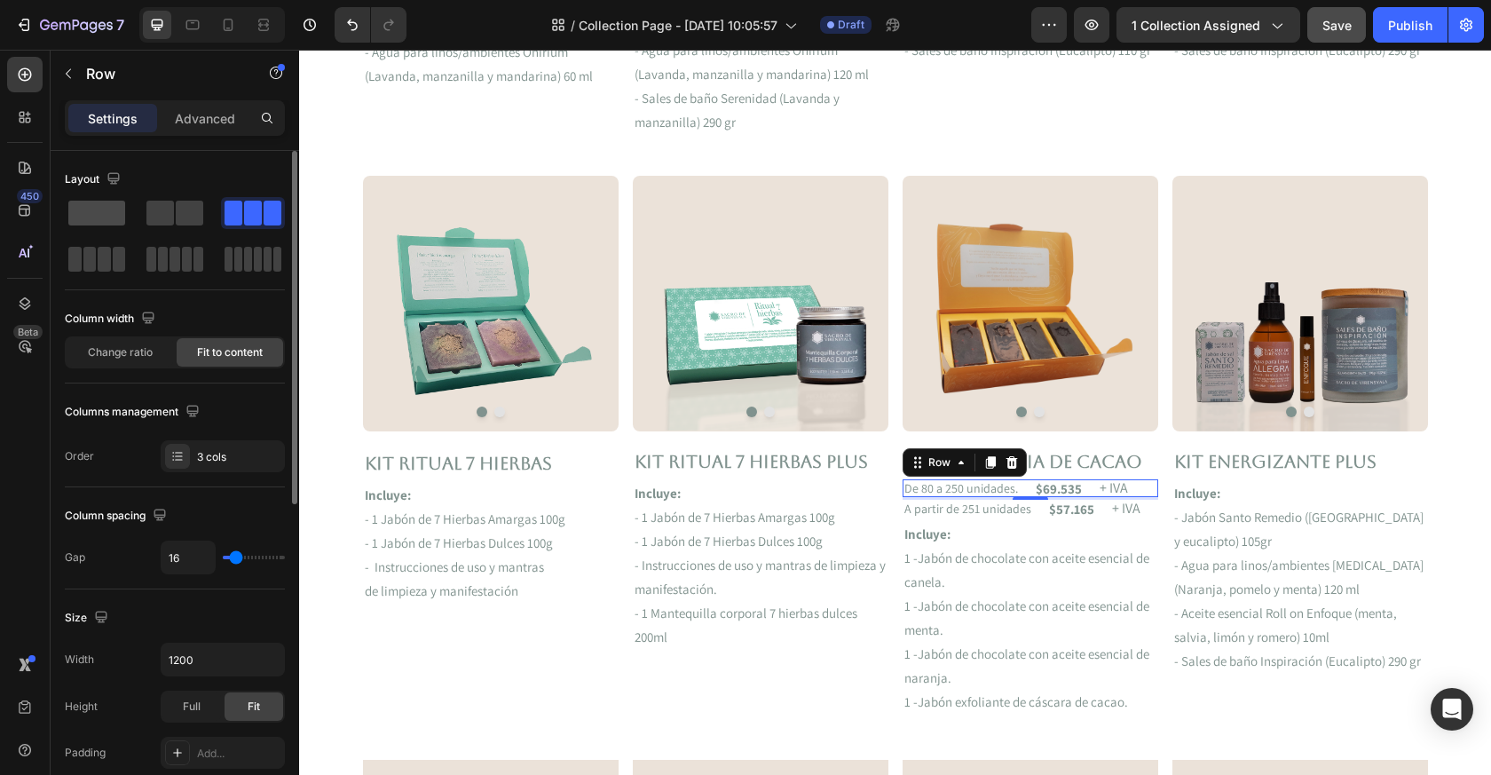
drag, startPoint x: 713, startPoint y: 439, endPoint x: 104, endPoint y: 214, distance: 649.4
click at [104, 214] on span at bounding box center [96, 213] width 57 height 25
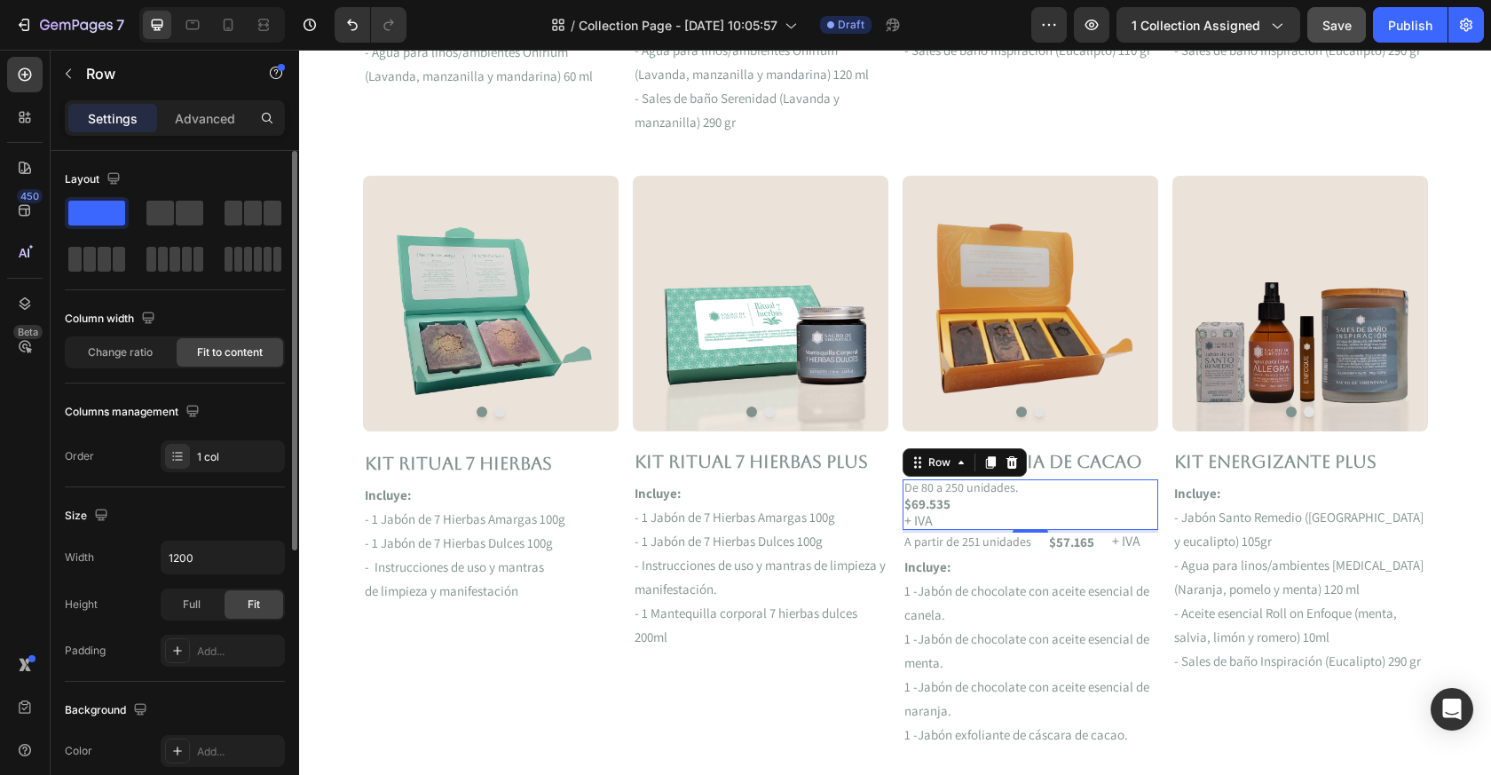
click at [968, 502] on p "$69.535" at bounding box center [962, 503] width 114 height 13
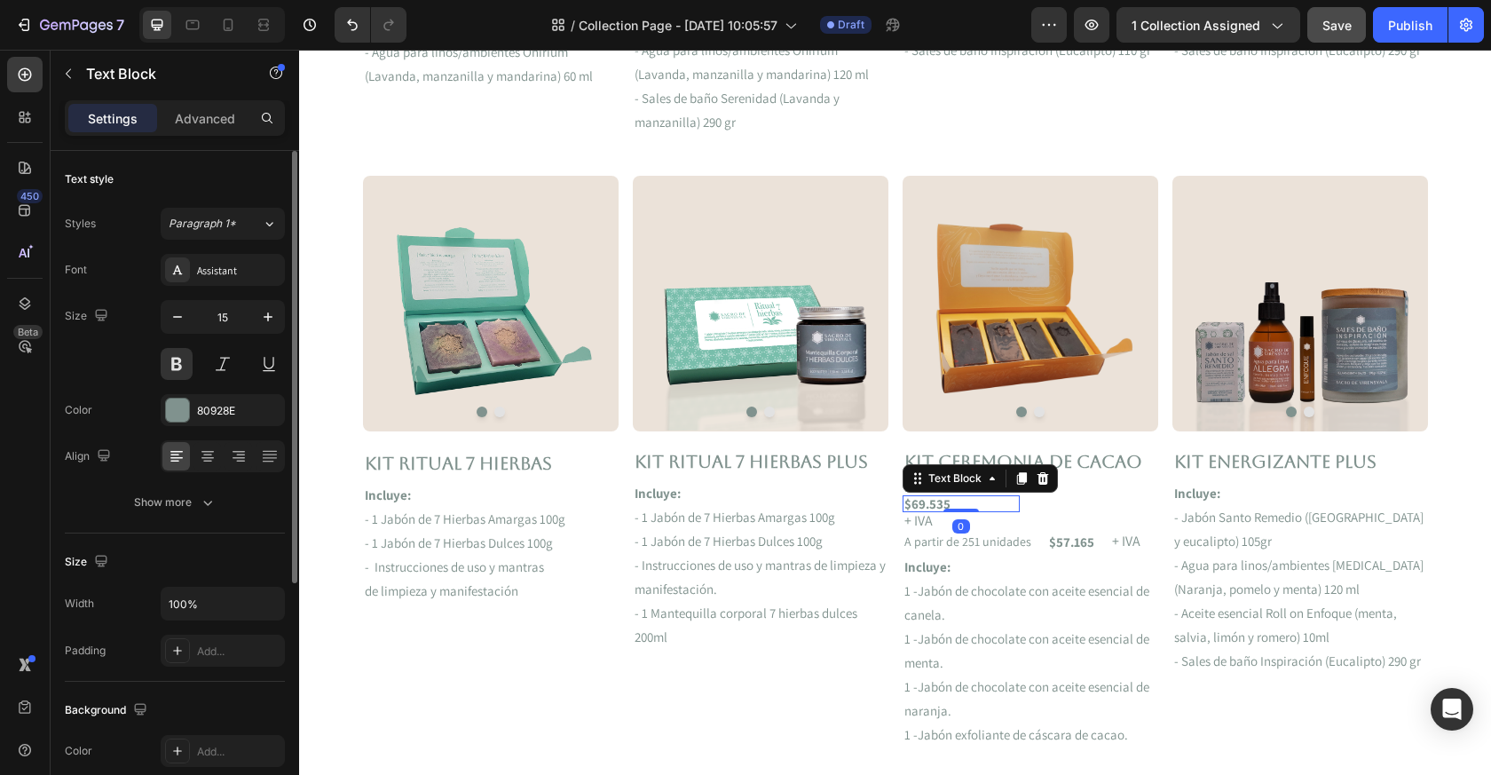
click at [929, 506] on p "$69.535" at bounding box center [962, 503] width 114 height 13
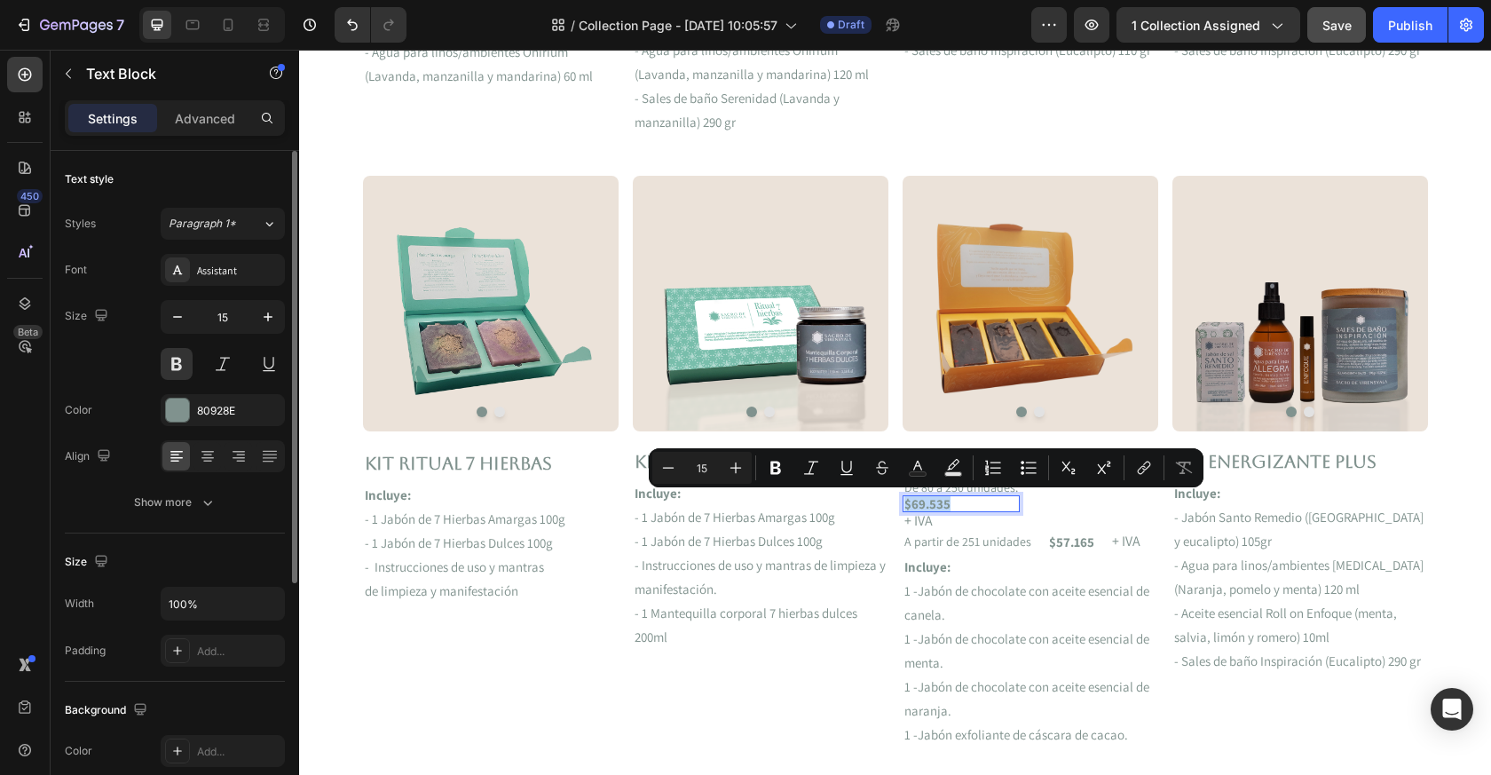
copy p "$69.535"
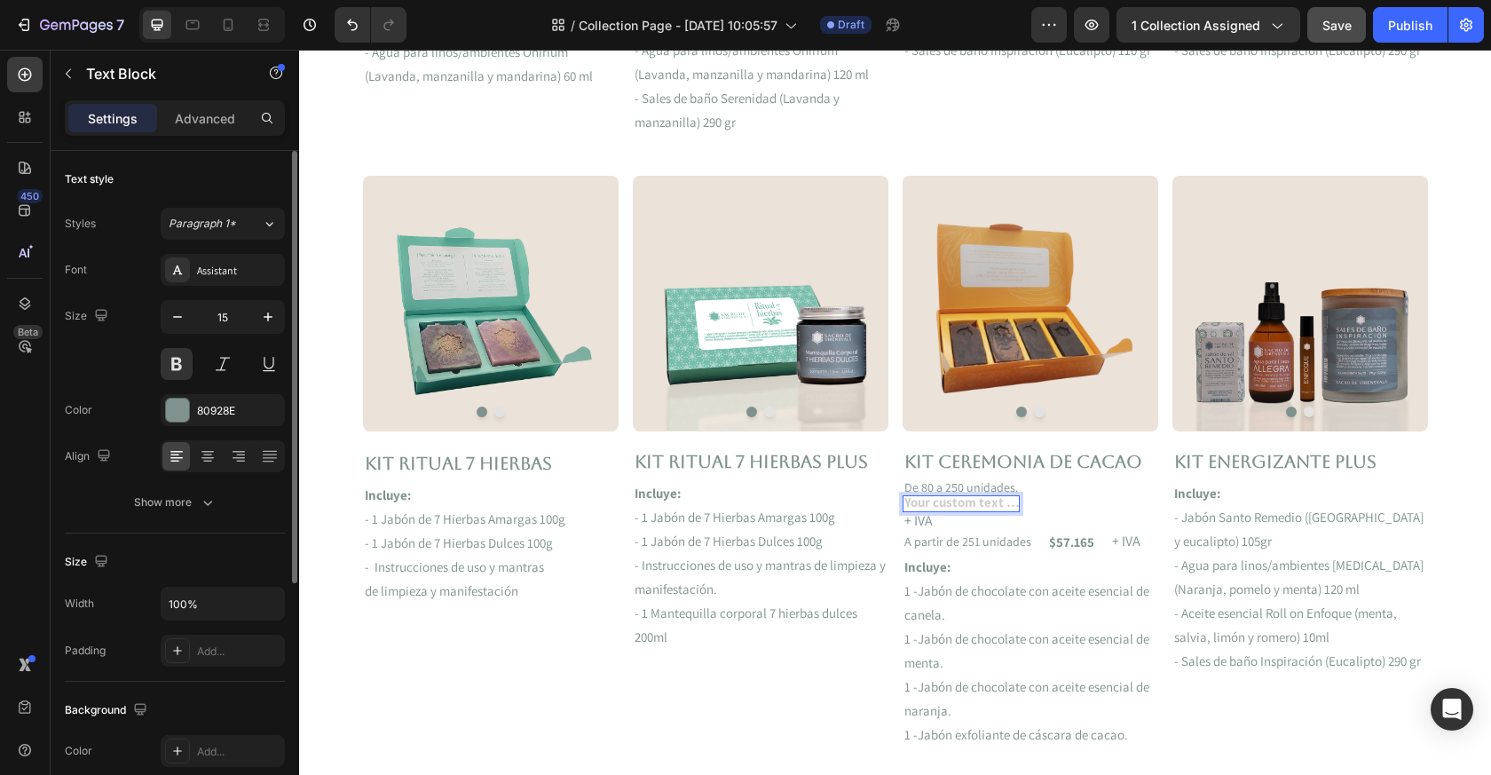
drag, startPoint x: 403, startPoint y: 264, endPoint x: 1005, endPoint y: 484, distance: 640.9
click at [1005, 484] on p "De 80 a 250 unidades." at bounding box center [962, 487] width 114 height 12
drag, startPoint x: 1005, startPoint y: 484, endPoint x: 1014, endPoint y: 487, distance: 9.6
click at [1014, 487] on p "De 80 a 250 unidades." at bounding box center [962, 487] width 114 height 12
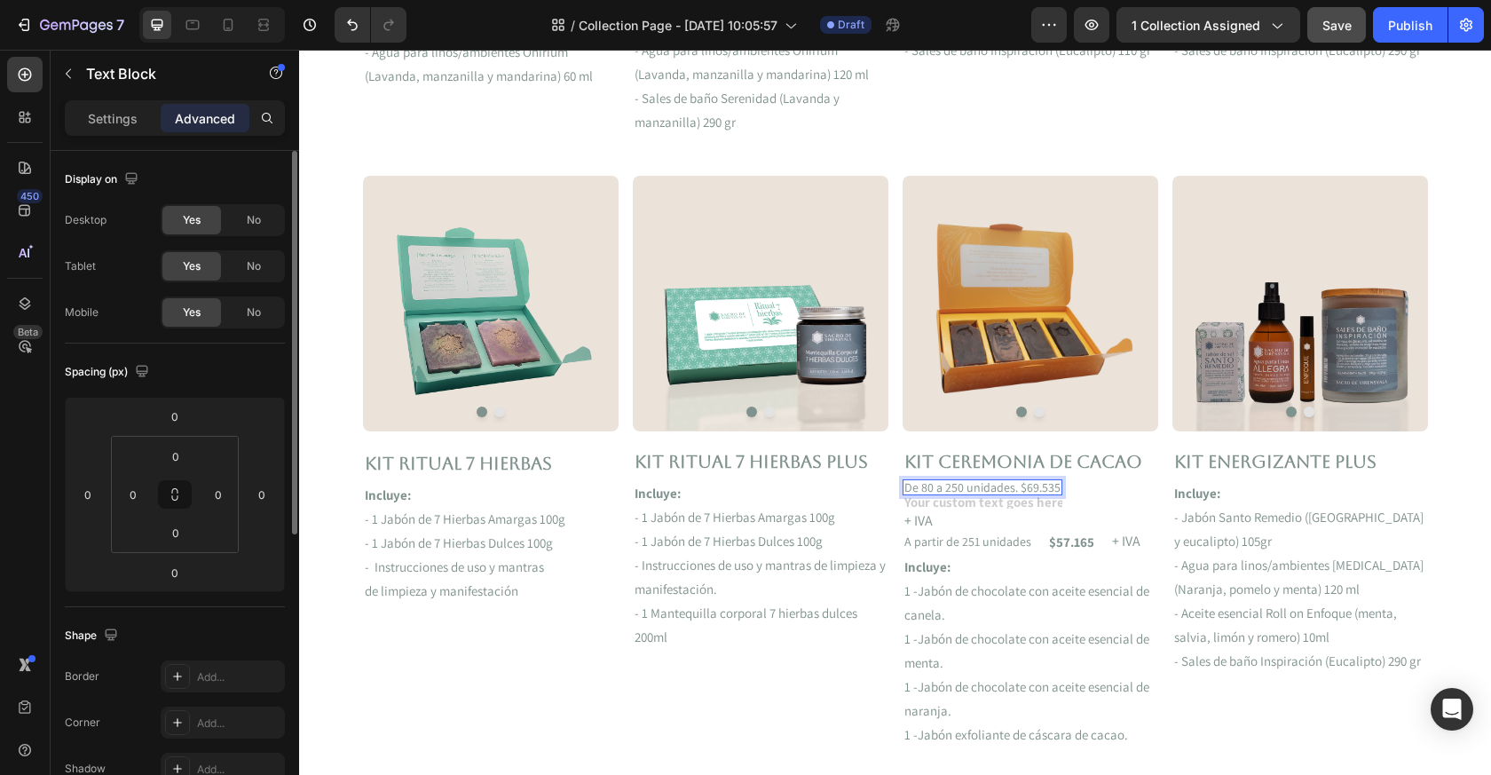
click at [927, 518] on p "+ IVA" at bounding box center [983, 521] width 156 height 14
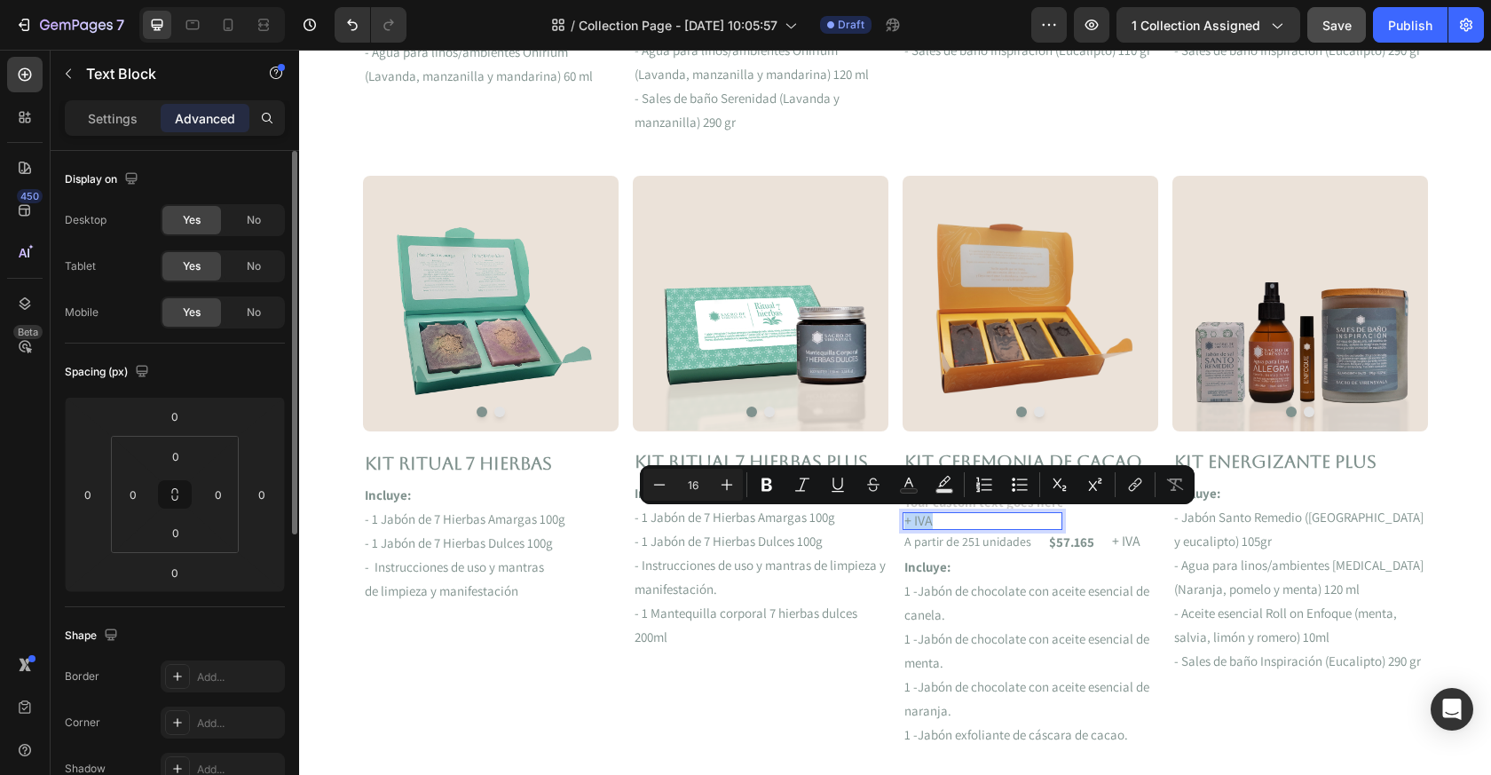
copy p "+ IVA"
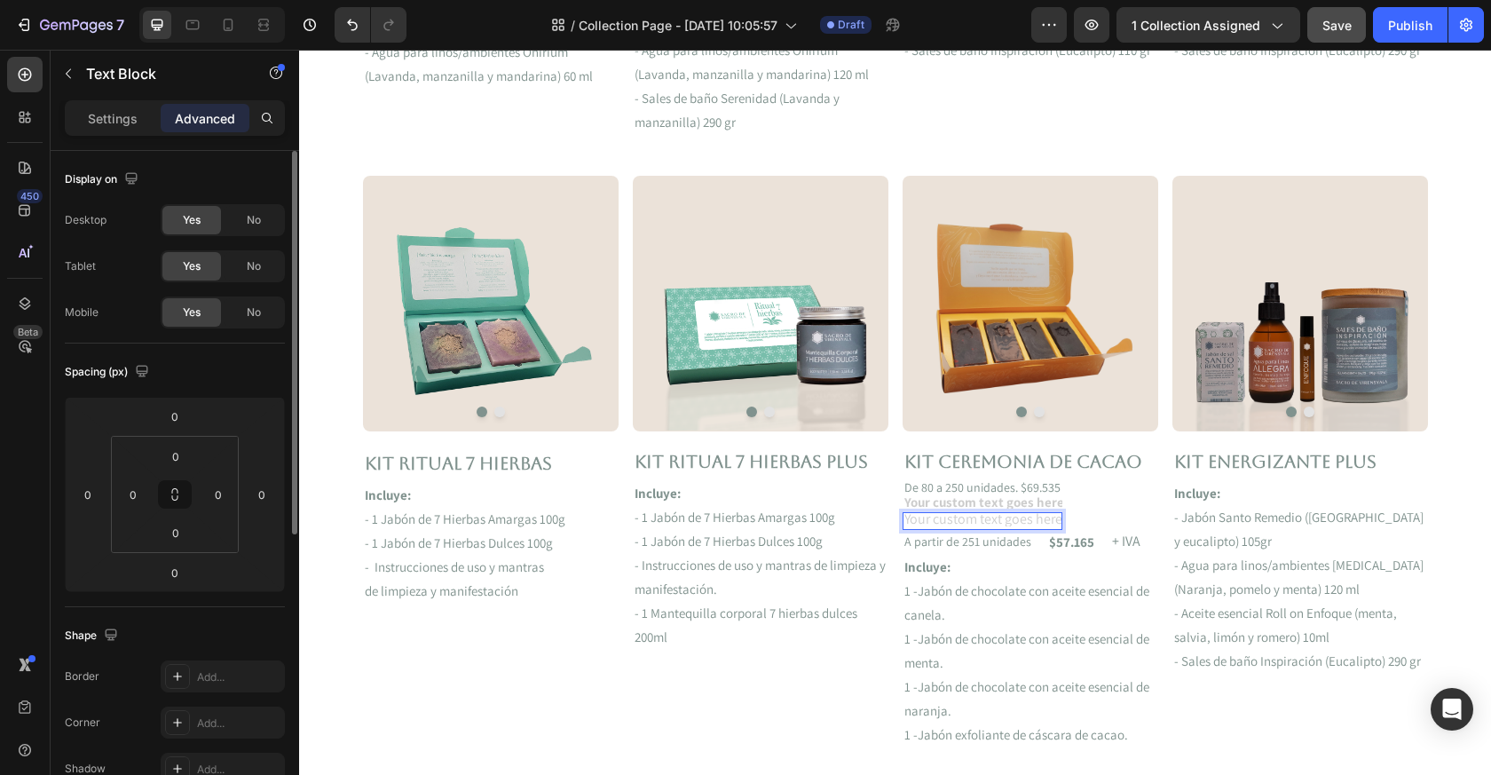
drag, startPoint x: 1014, startPoint y: 487, endPoint x: 1027, endPoint y: 486, distance: 13.4
click at [1027, 486] on p "De 80 a 250 unidades. $69.535" at bounding box center [983, 487] width 156 height 12
drag, startPoint x: 1027, startPoint y: 486, endPoint x: 1059, endPoint y: 487, distance: 32.0
click at [1059, 487] on p "De 80 a 250 unidades. $69.535" at bounding box center [983, 487] width 156 height 12
click at [1029, 502] on div "Rich Text Editor. Editing area: main" at bounding box center [998, 503] width 191 height 17
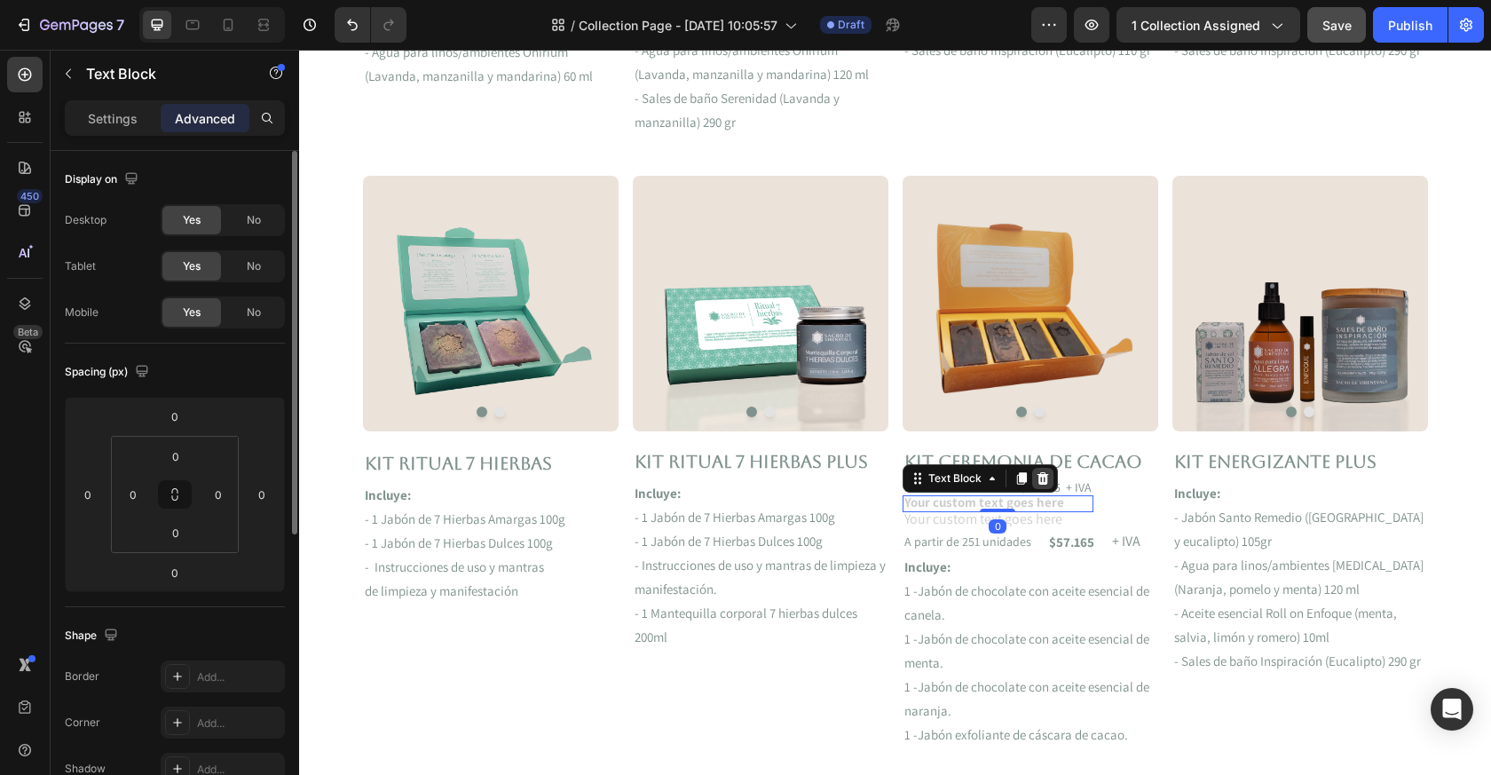
drag, startPoint x: 1059, startPoint y: 487, endPoint x: 1040, endPoint y: 478, distance: 20.6
click at [1040, 478] on icon at bounding box center [1043, 478] width 14 height 14
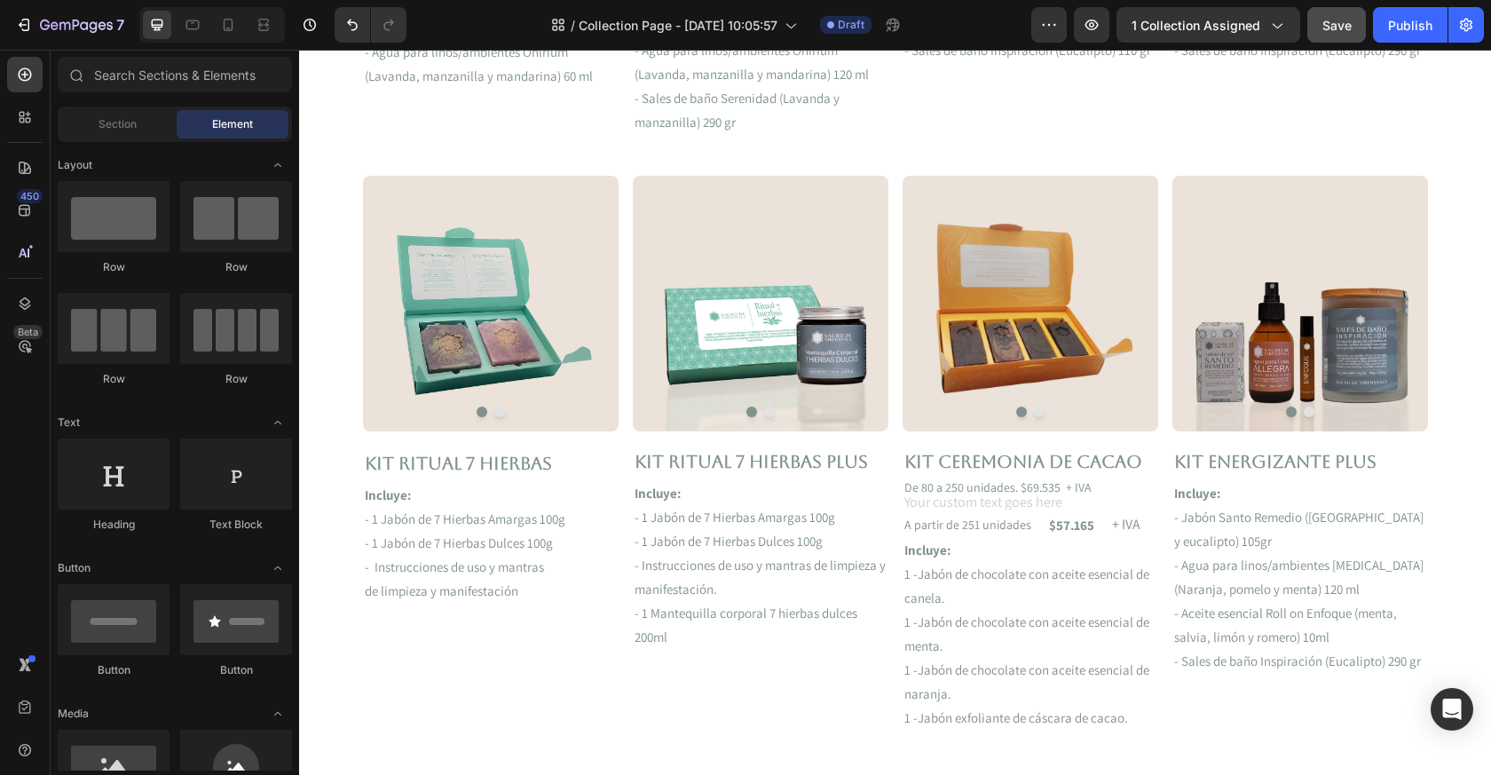
drag, startPoint x: 1040, startPoint y: 478, endPoint x: 1009, endPoint y: 509, distance: 43.3
click at [1009, 509] on div "Rich Text Editor. Editing area: main" at bounding box center [998, 504] width 191 height 18
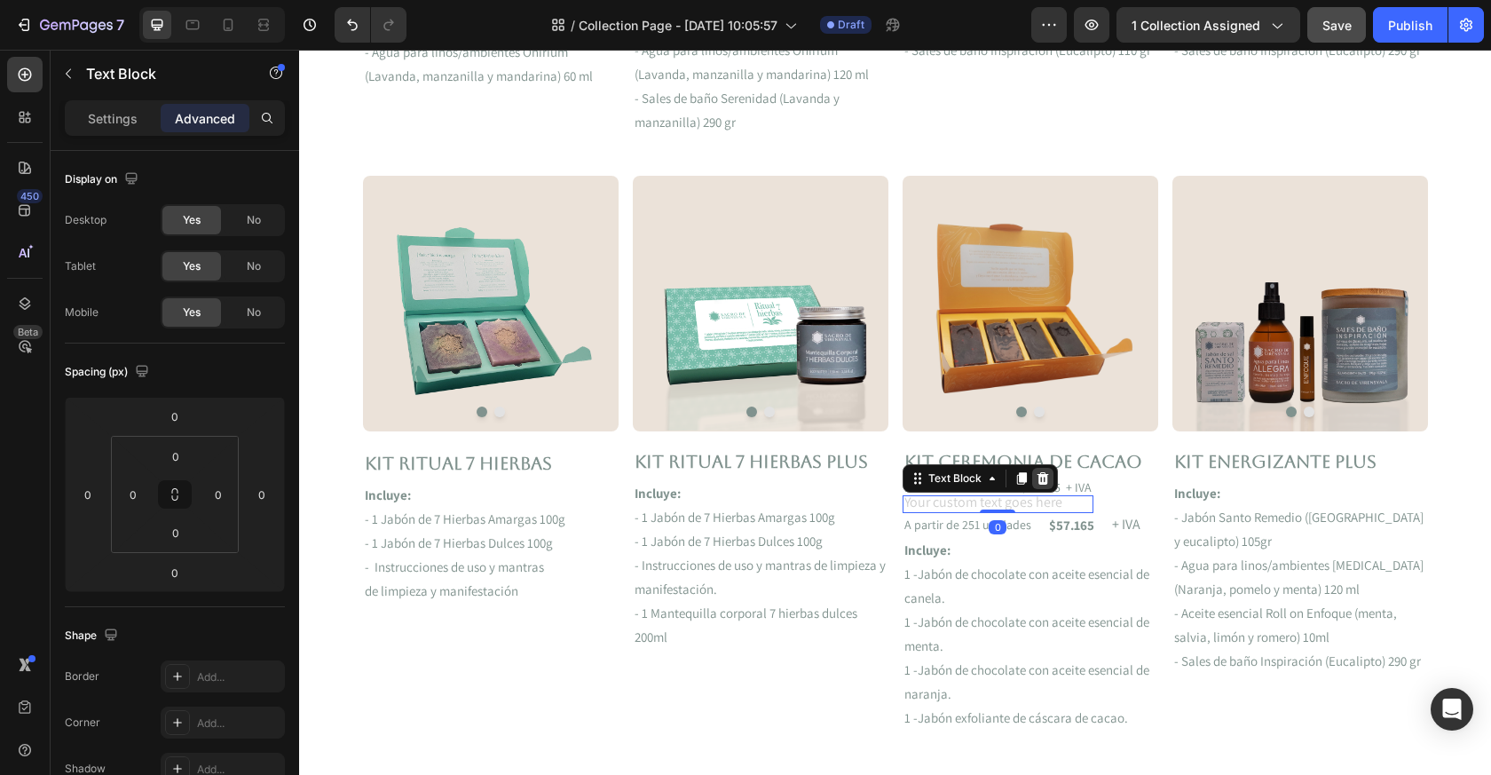
drag, startPoint x: 1009, startPoint y: 509, endPoint x: 1040, endPoint y: 477, distance: 44.0
click at [1040, 477] on icon at bounding box center [1043, 478] width 12 height 12
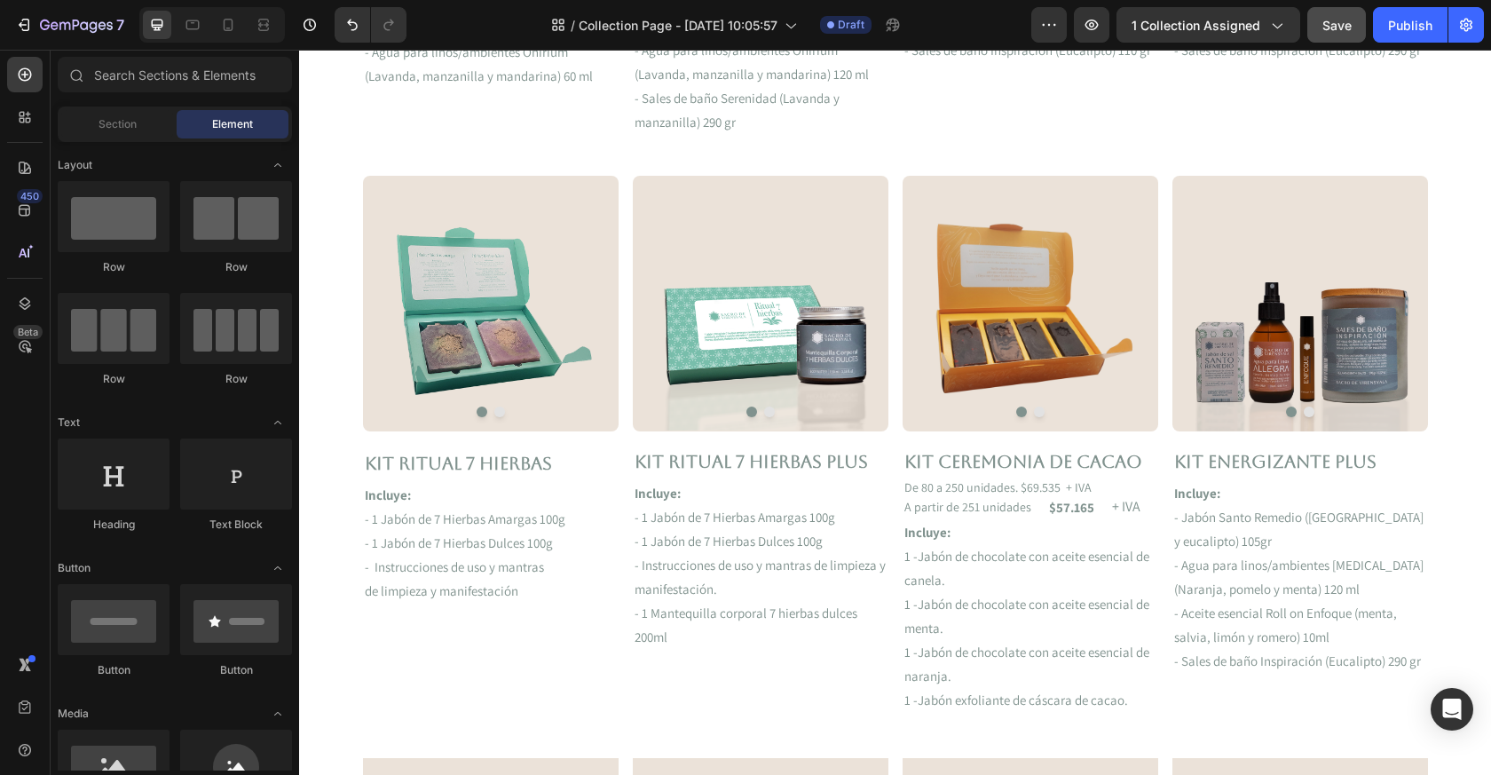
drag, startPoint x: 1040, startPoint y: 477, endPoint x: 1021, endPoint y: 481, distance: 19.2
click at [1021, 481] on p "De 80 a 250 unidades. $69.535 + IVA" at bounding box center [998, 487] width 187 height 12
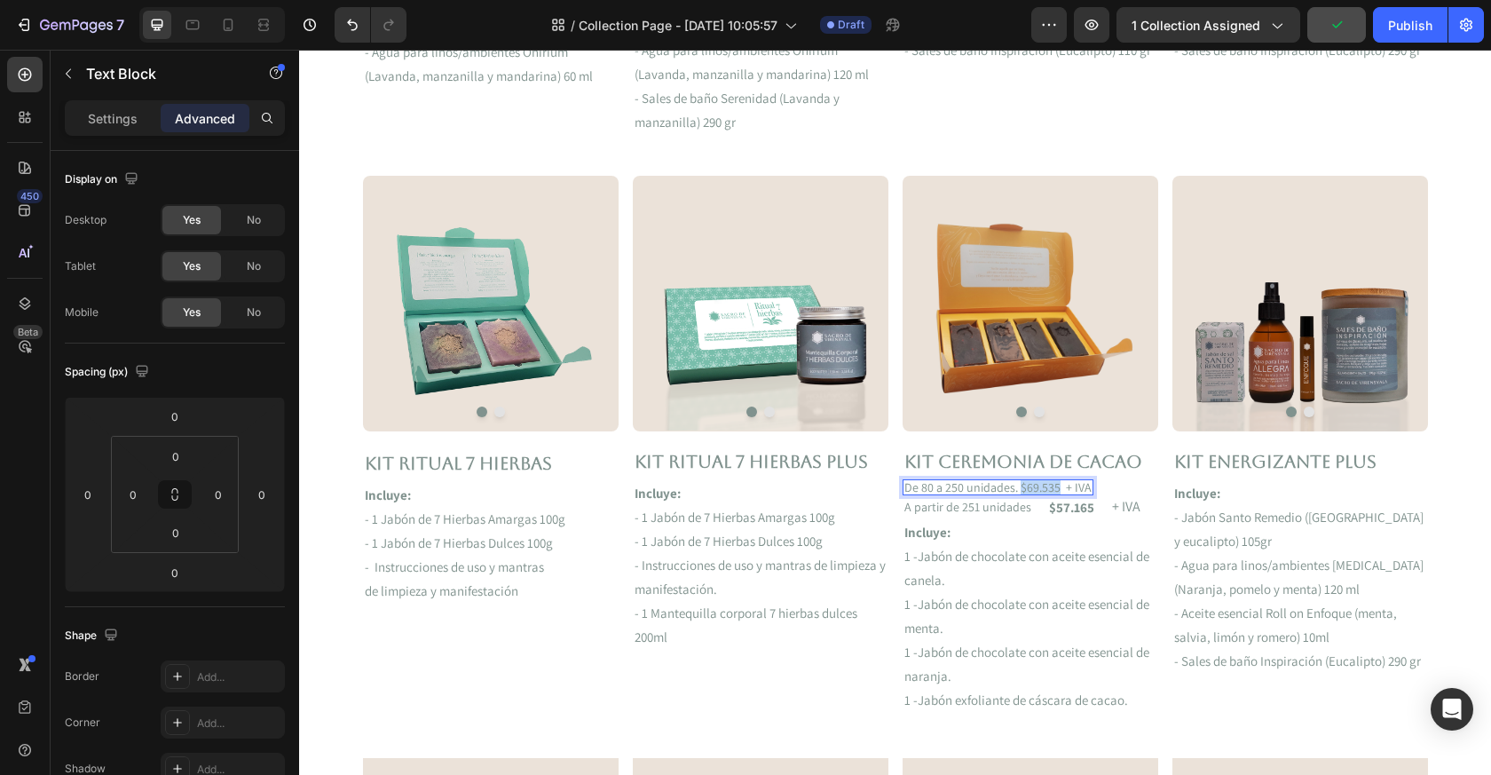
click at [1019, 489] on p "De 80 a 250 unidades. $69.535 + IVA" at bounding box center [998, 487] width 187 height 12
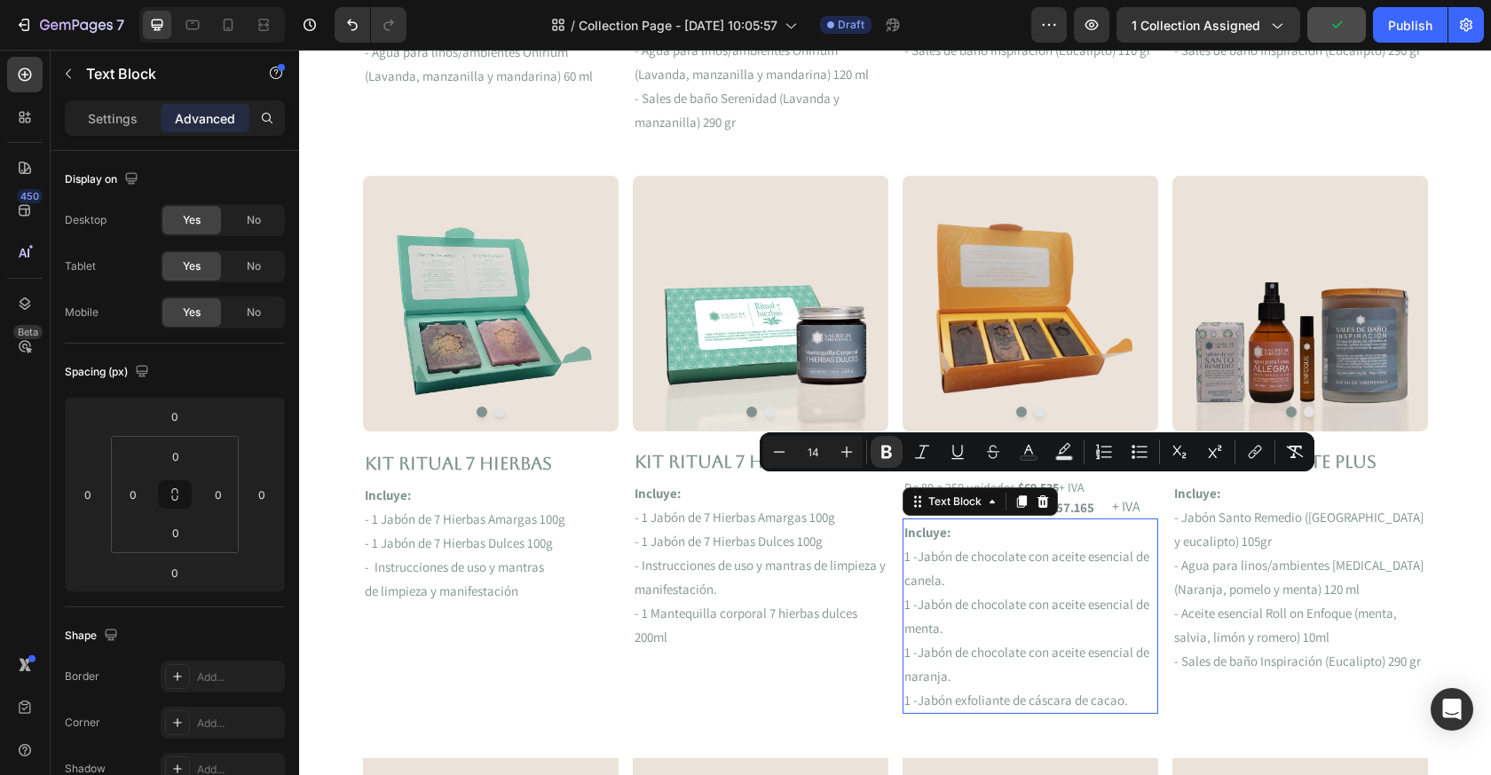
drag, startPoint x: 1019, startPoint y: 489, endPoint x: 1074, endPoint y: 526, distance: 66.0
click at [1074, 526] on p "Incluye:" at bounding box center [1031, 532] width 252 height 24
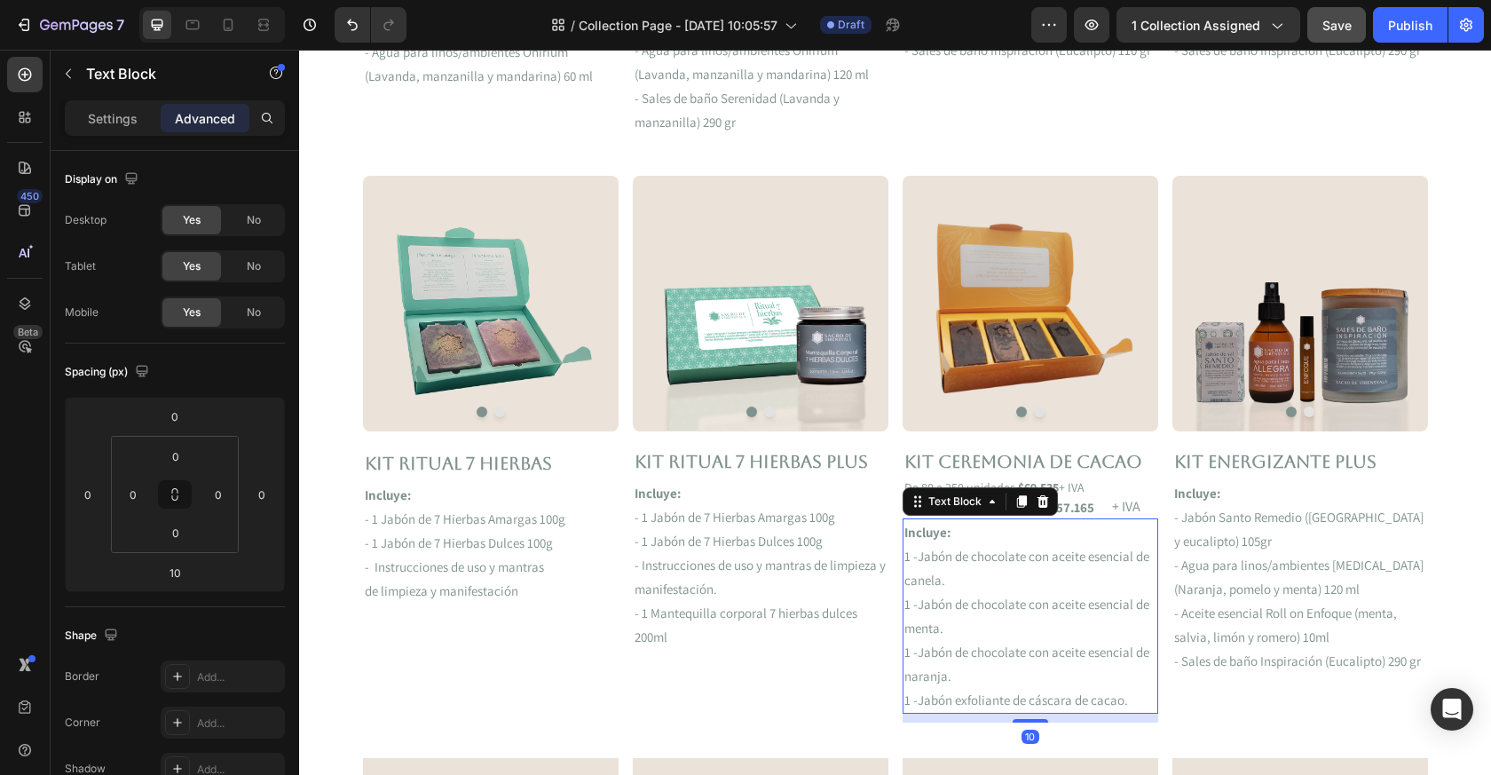
drag, startPoint x: 1074, startPoint y: 526, endPoint x: 1081, endPoint y: 509, distance: 18.3
click at [1081, 509] on p "$57.165" at bounding box center [1071, 507] width 45 height 13
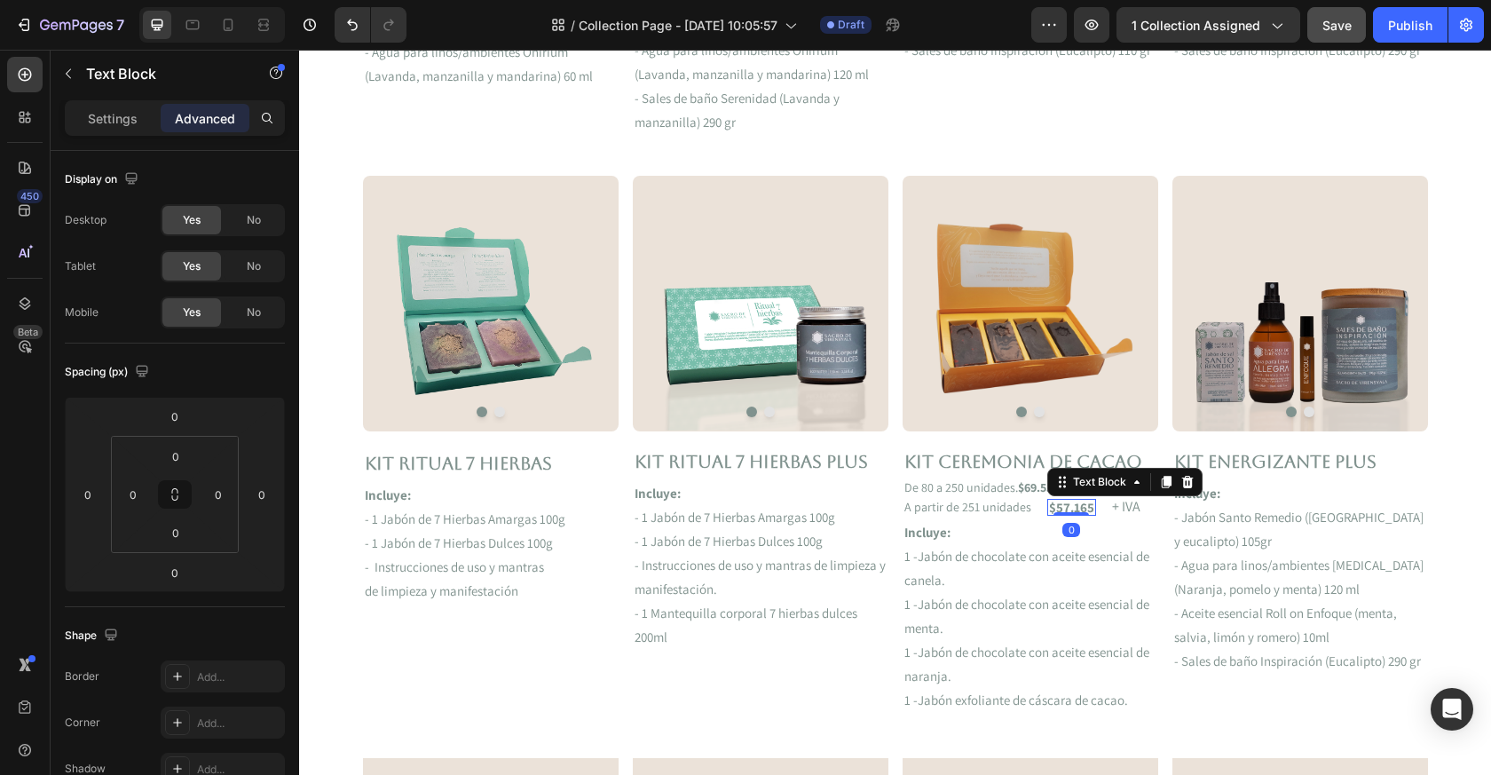
drag, startPoint x: 1081, startPoint y: 509, endPoint x: 956, endPoint y: 481, distance: 128.2
click at [956, 481] on p "De 80 a 250 unidades. $69.535 + IVA" at bounding box center [995, 487] width 180 height 12
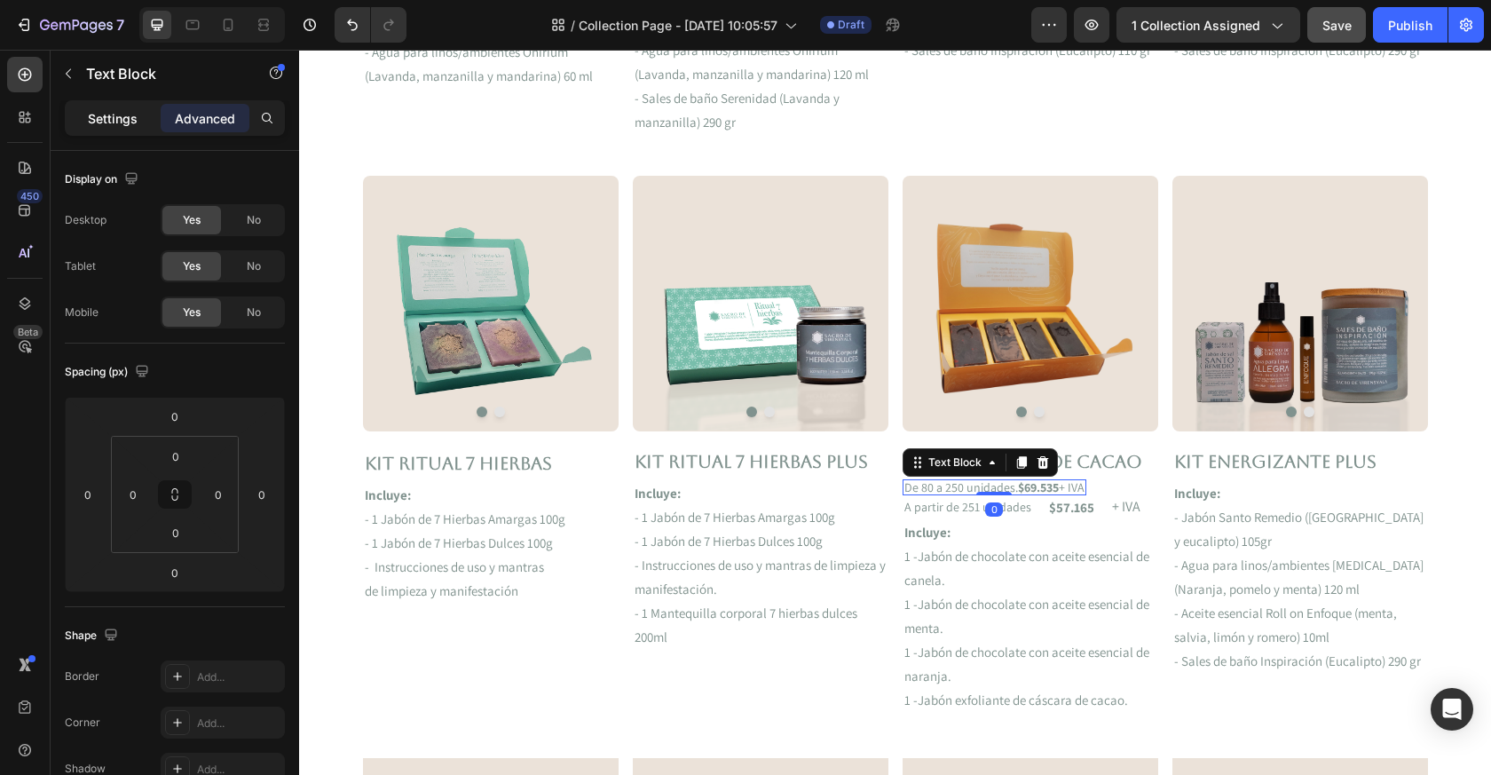
drag, startPoint x: 657, startPoint y: 431, endPoint x: 115, endPoint y: 119, distance: 626.0
click at [115, 119] on p "Settings" at bounding box center [113, 118] width 50 height 19
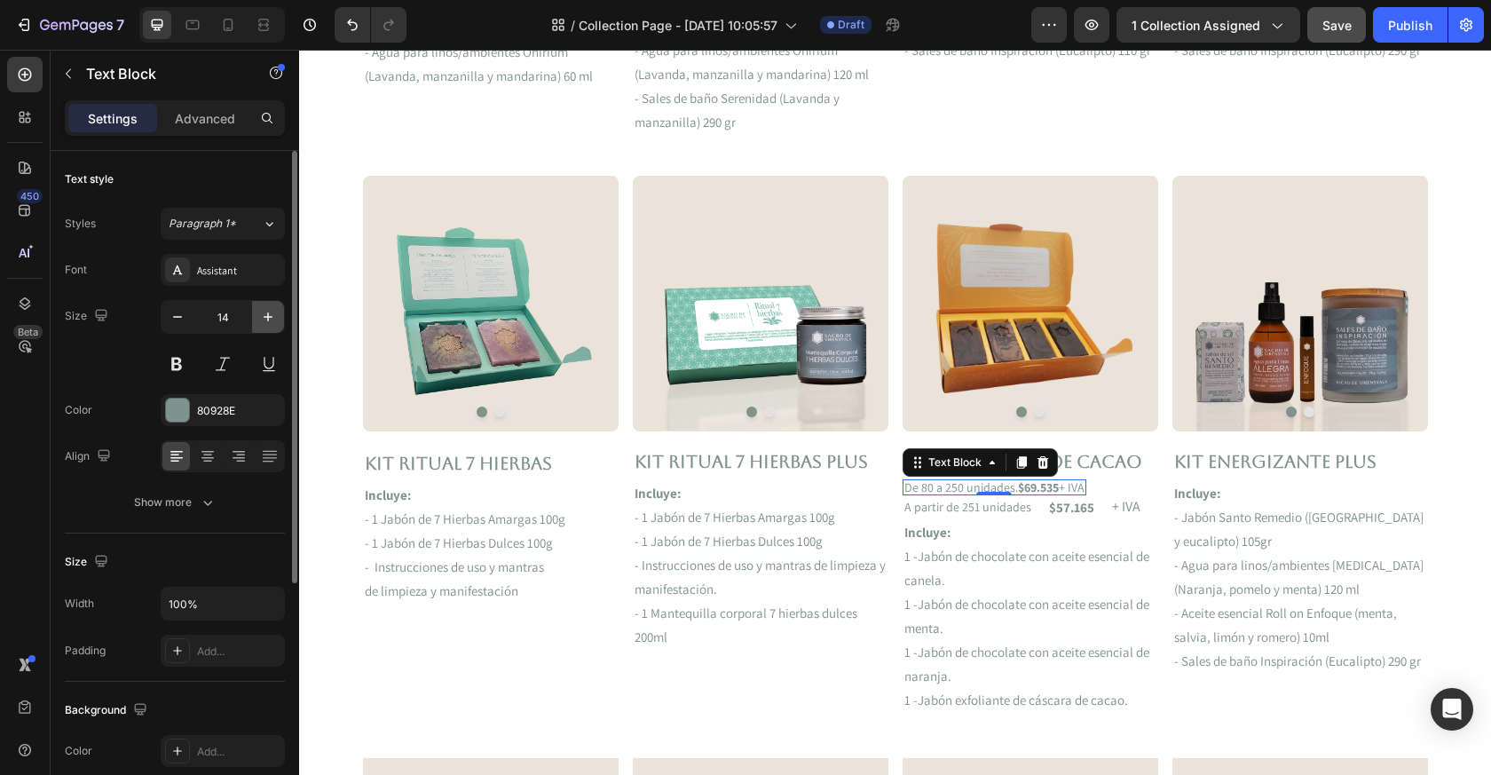
drag, startPoint x: 115, startPoint y: 119, endPoint x: 275, endPoint y: 315, distance: 253.6
click at [275, 315] on icon "button" at bounding box center [268, 317] width 18 height 18
type input "16"
drag, startPoint x: 574, startPoint y: 365, endPoint x: 962, endPoint y: 507, distance: 413.1
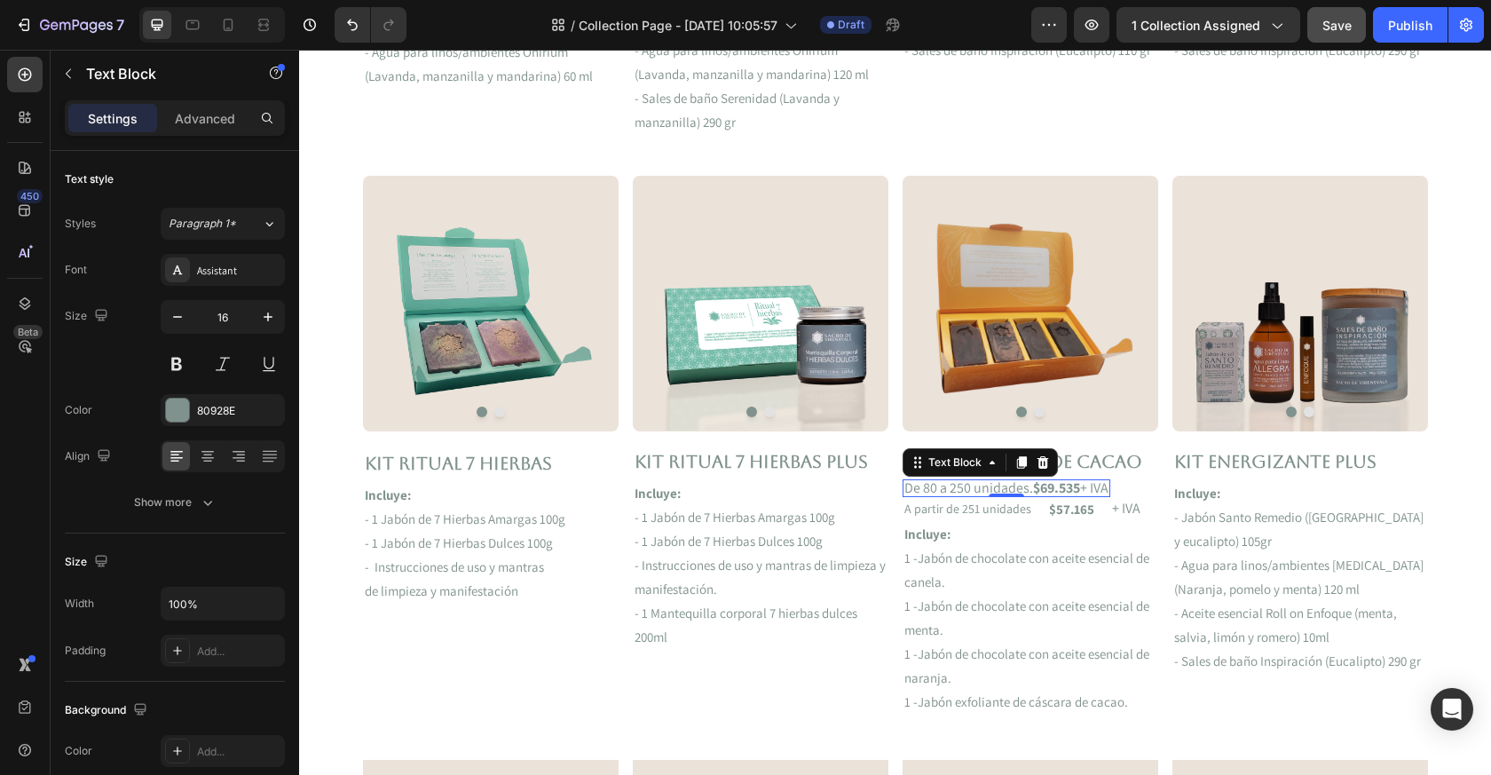
click at [962, 507] on p "A partir de 251 unidades" at bounding box center [968, 508] width 127 height 12
drag, startPoint x: 962, startPoint y: 507, endPoint x: 1127, endPoint y: 512, distance: 165.2
click at [1127, 512] on p "+ IVA" at bounding box center [1126, 508] width 28 height 14
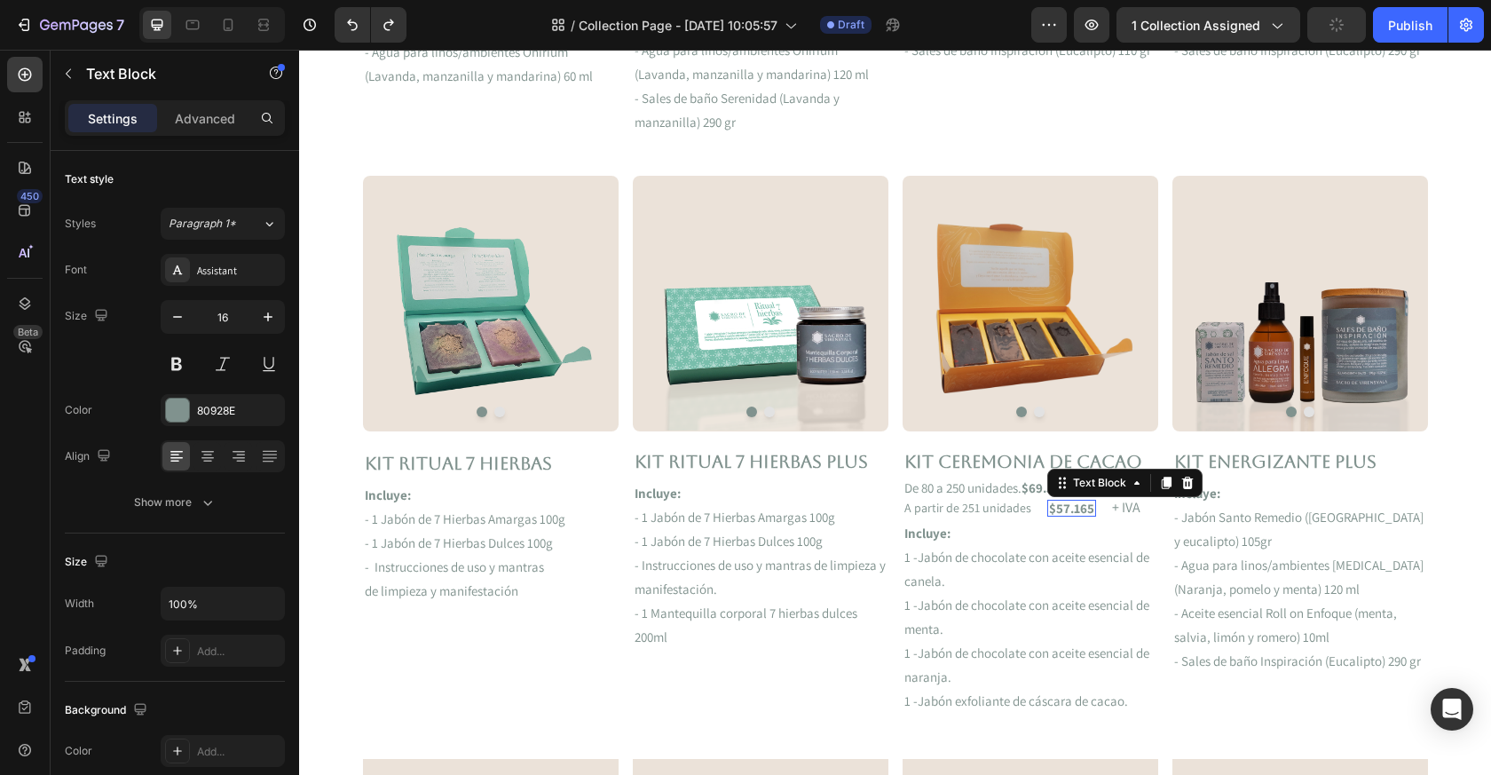
drag, startPoint x: 1127, startPoint y: 512, endPoint x: 1063, endPoint y: 506, distance: 65.1
click at [1063, 506] on p "$57.165" at bounding box center [1071, 508] width 45 height 13
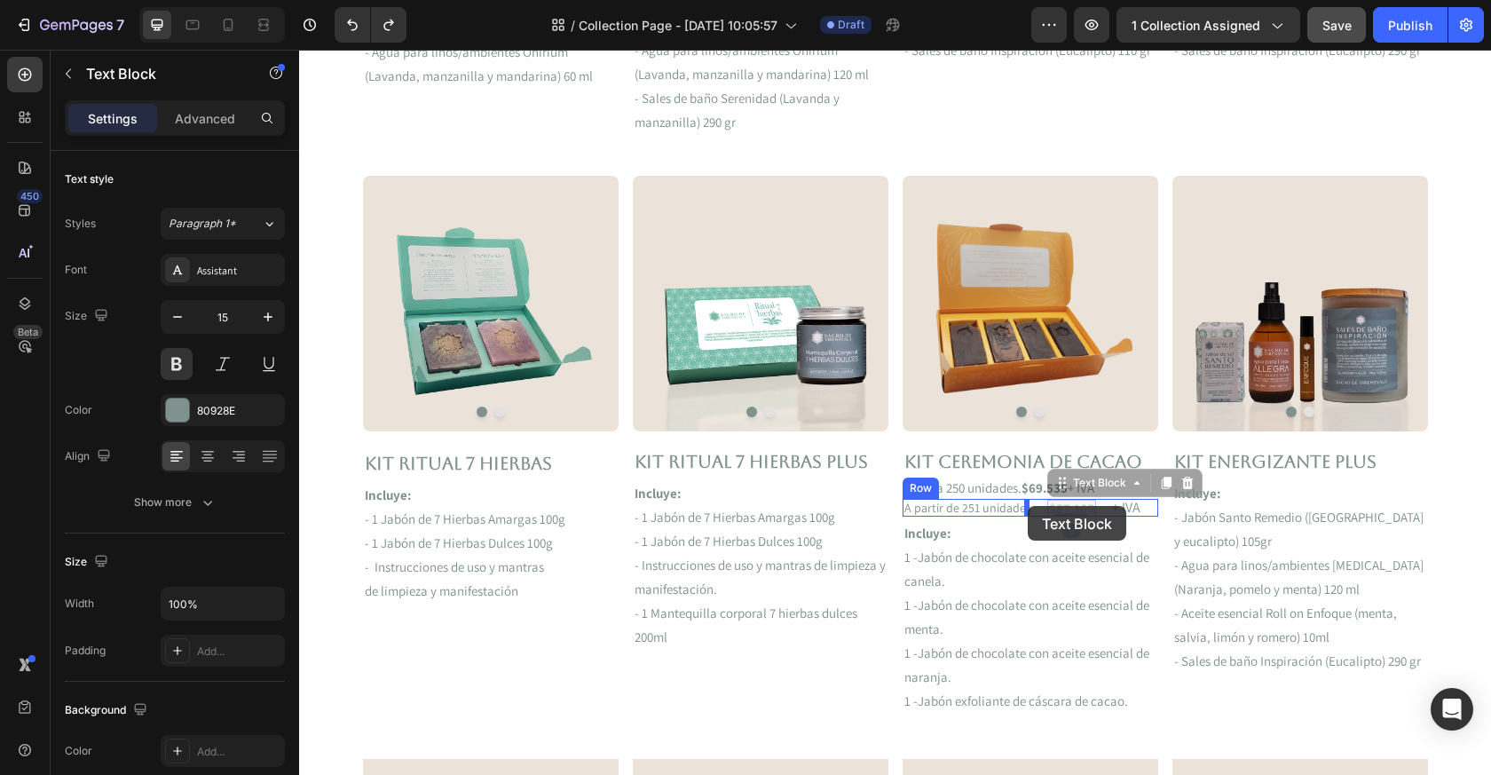
drag, startPoint x: 1063, startPoint y: 506, endPoint x: 1029, endPoint y: 505, distance: 33.7
click at [1024, 508] on p "A partir de 251 unidades" at bounding box center [968, 508] width 127 height 12
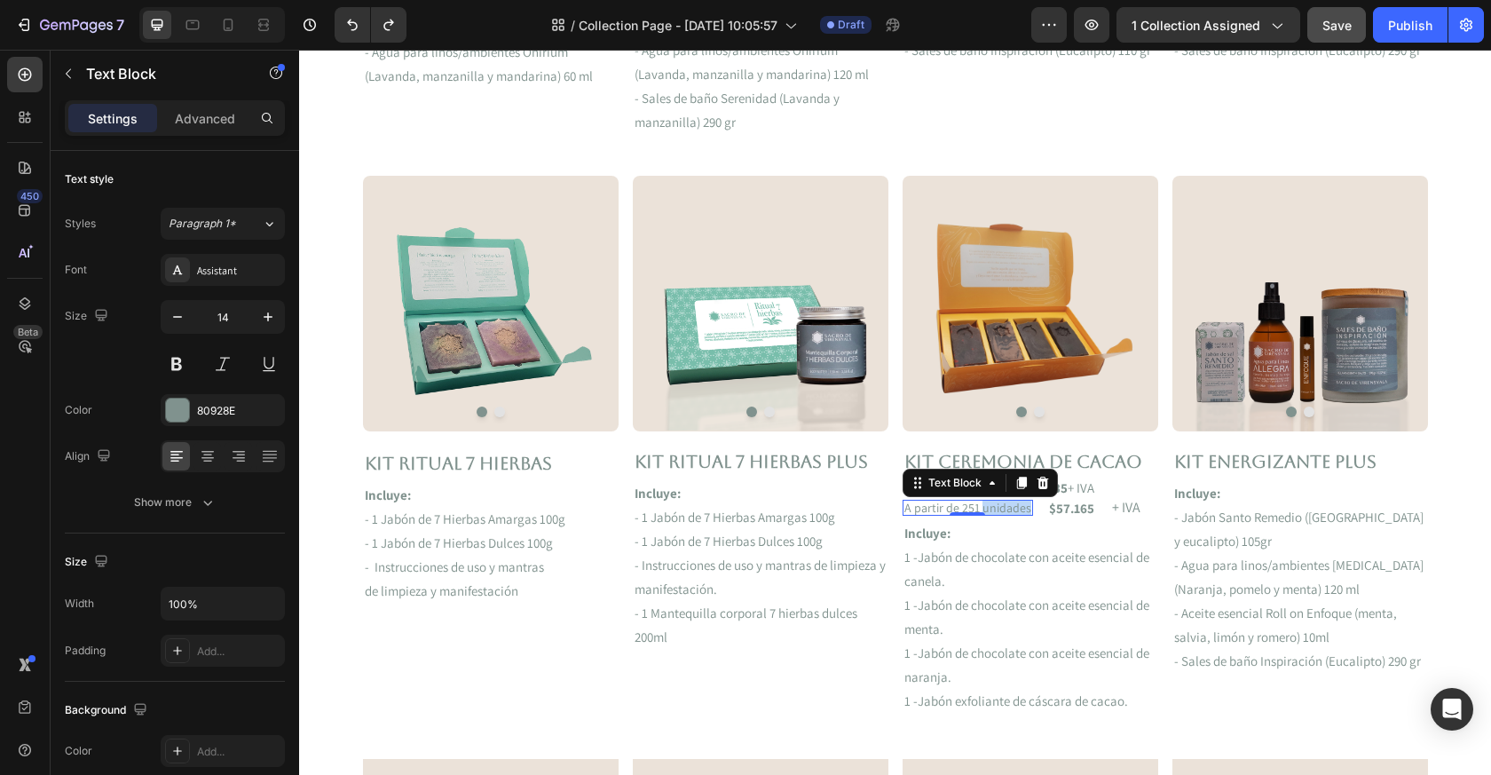
click at [1024, 509] on p "A partir de 251 unidades" at bounding box center [968, 508] width 127 height 12
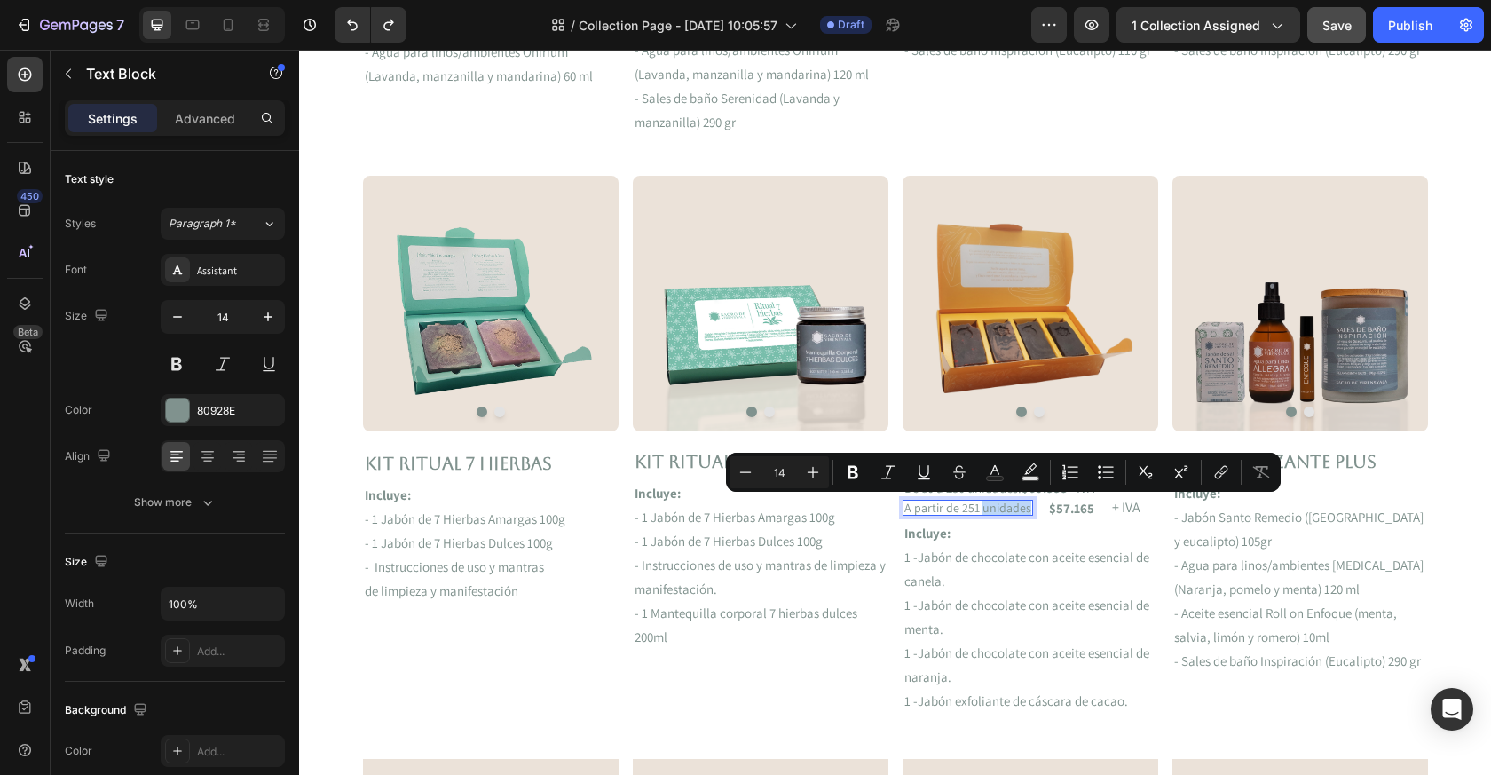
click at [1025, 508] on p "A partir de 251 unidades" at bounding box center [968, 508] width 127 height 12
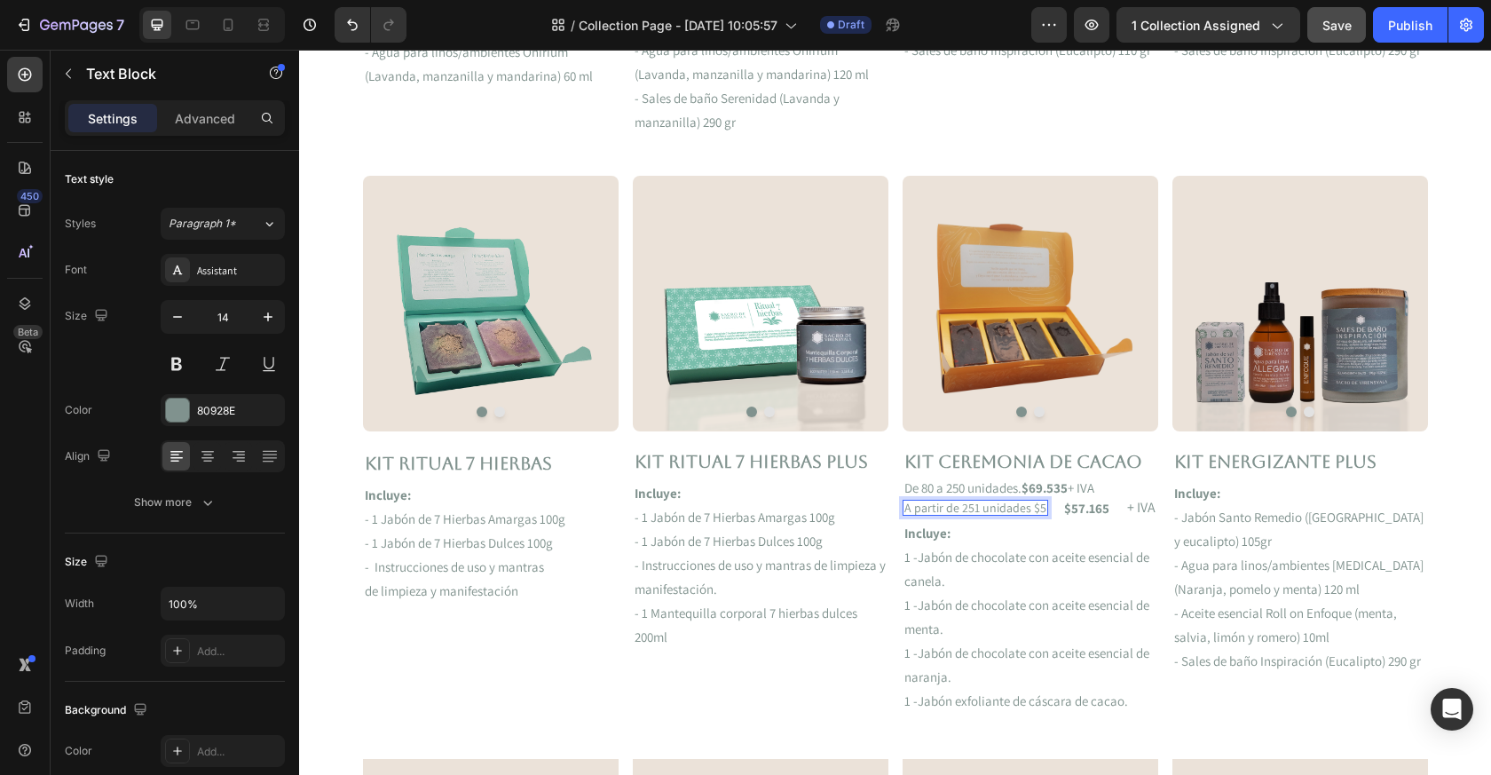
scroll to position [963, 0]
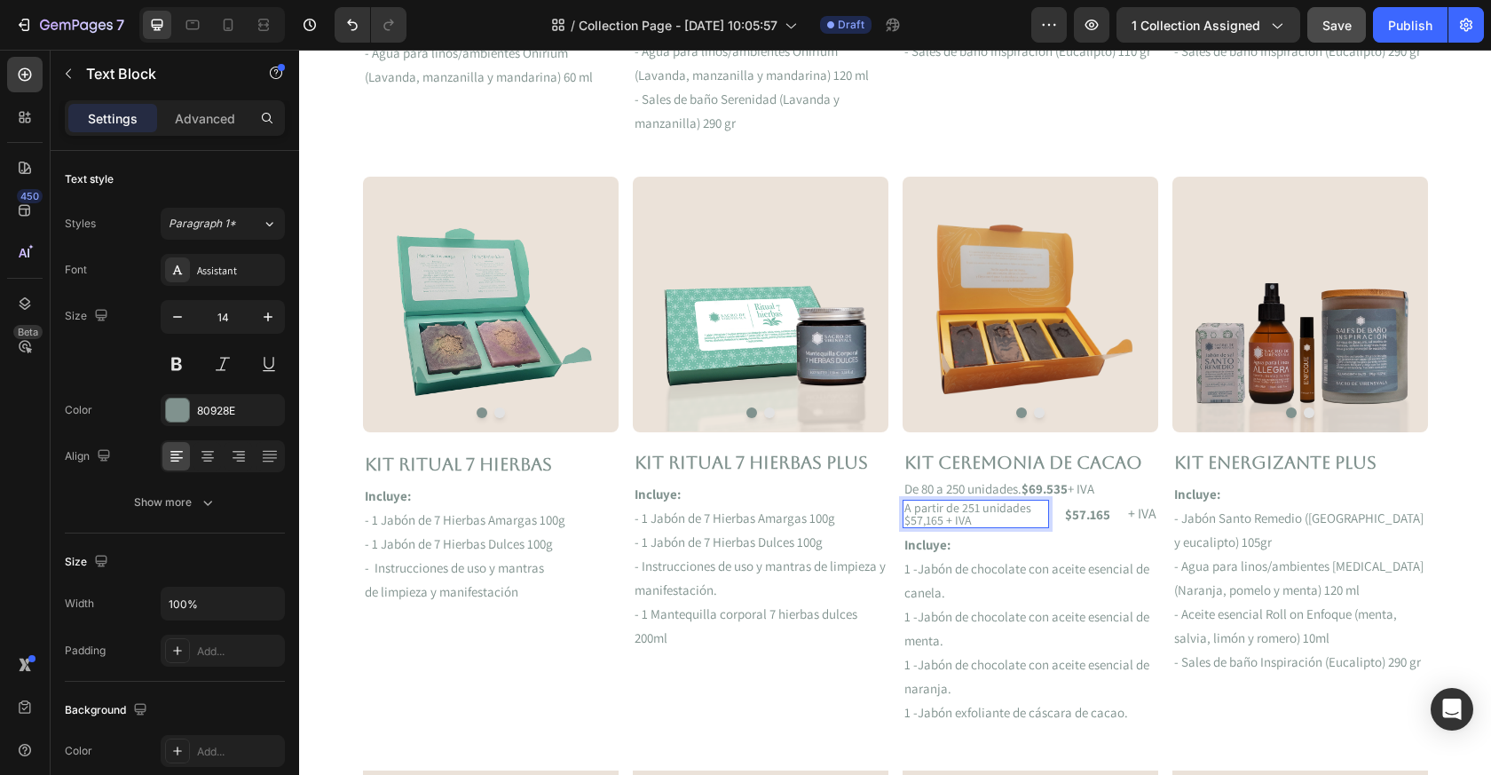
click at [1084, 520] on div "$57.165 Text Block" at bounding box center [1088, 514] width 49 height 17
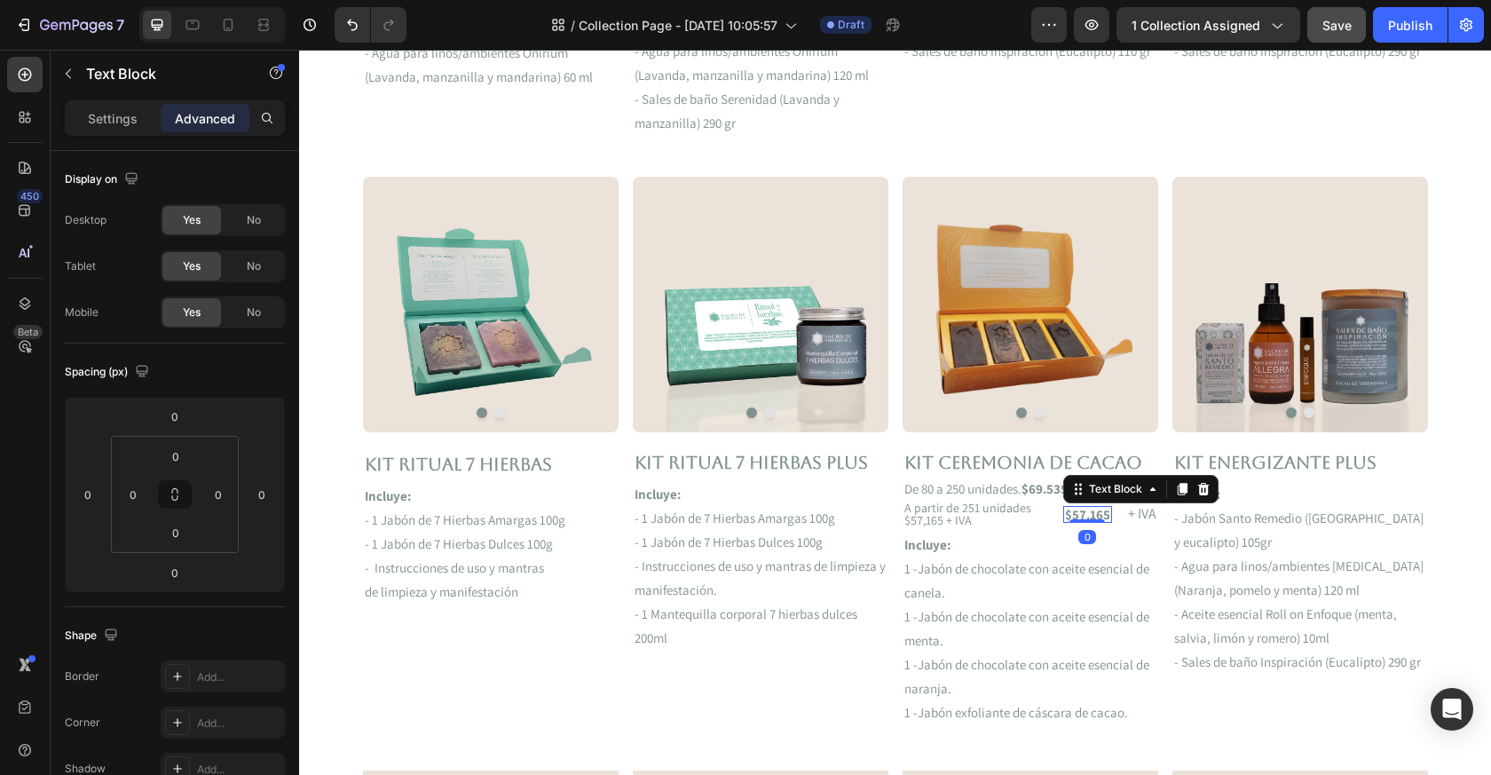
drag, startPoint x: 1024, startPoint y: 508, endPoint x: 1013, endPoint y: 530, distance: 24.6
click at [1013, 530] on div "Image Image Carousel kit ceremonia de cacao Text Block De 80 a 250 unidades. $6…" at bounding box center [1031, 456] width 256 height 558
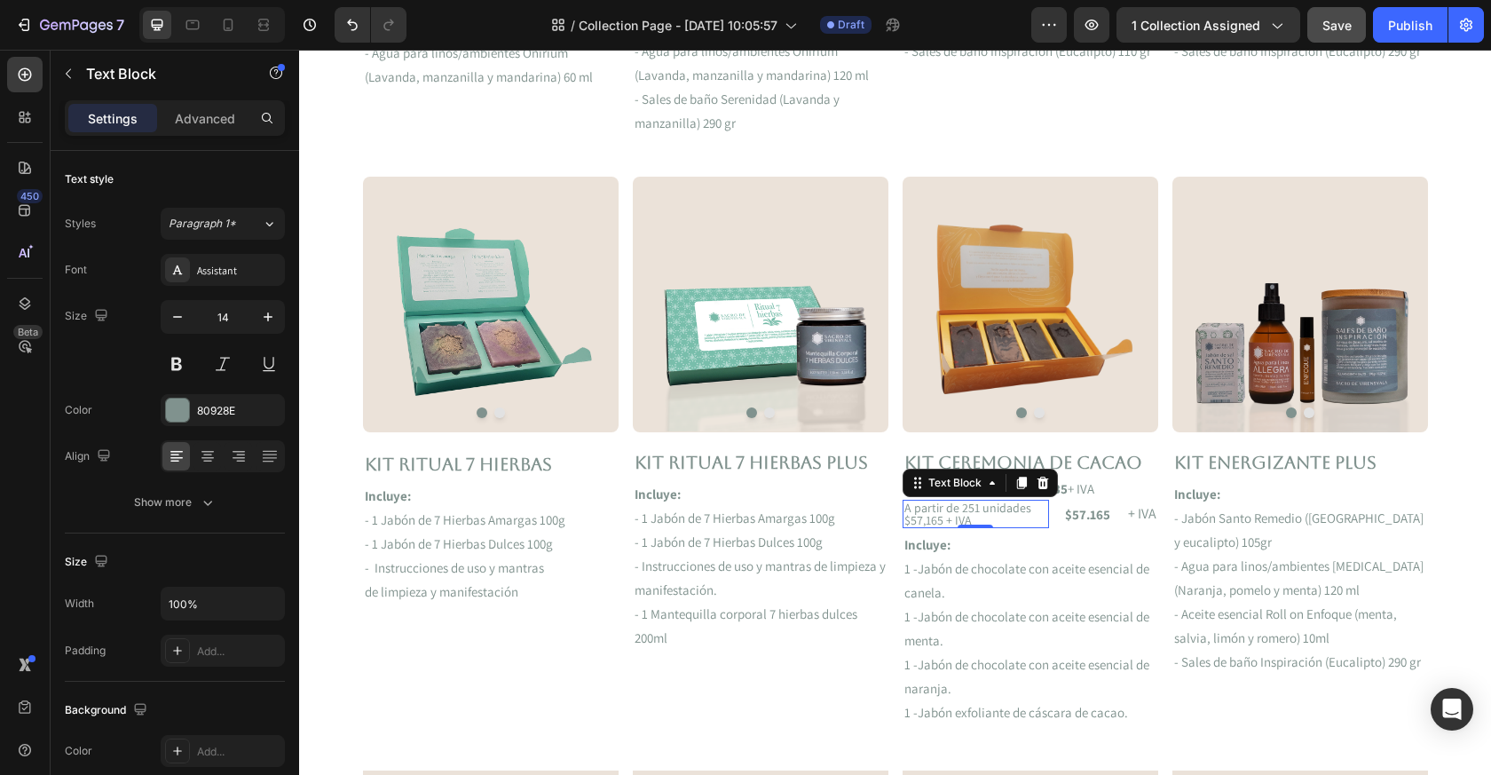
drag, startPoint x: 1013, startPoint y: 530, endPoint x: 1026, endPoint y: 519, distance: 17.1
click at [1026, 519] on p "A partir de 251 unidades $57,165 + IVA" at bounding box center [976, 514] width 143 height 25
click at [1056, 527] on div "A partir de 251 unidades $57,165 + IVA Text Block $57.165 Text Block + IVA Text…" at bounding box center [1031, 514] width 256 height 28
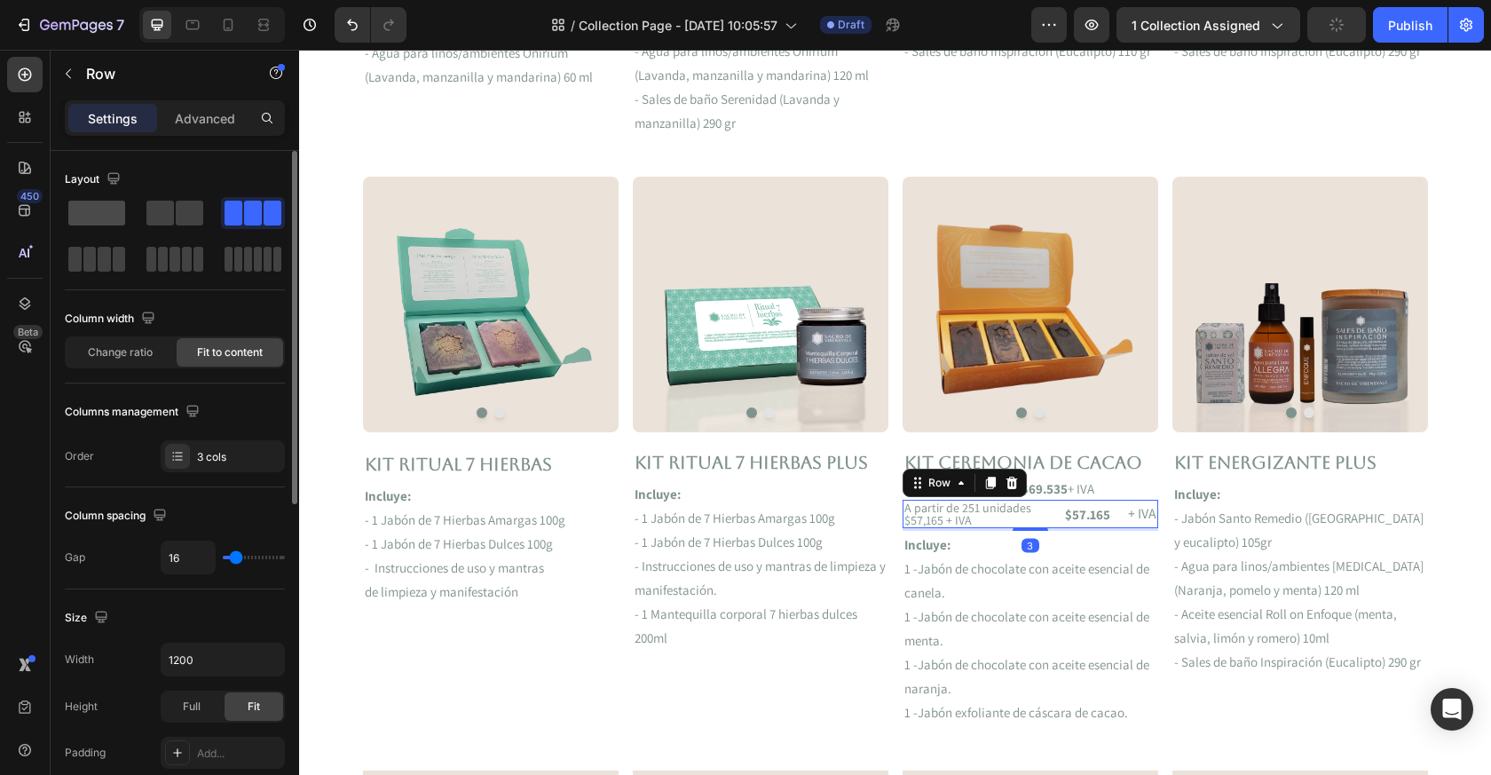
drag, startPoint x: 727, startPoint y: 470, endPoint x: 86, endPoint y: 212, distance: 690.7
click at [86, 212] on span at bounding box center [96, 213] width 57 height 25
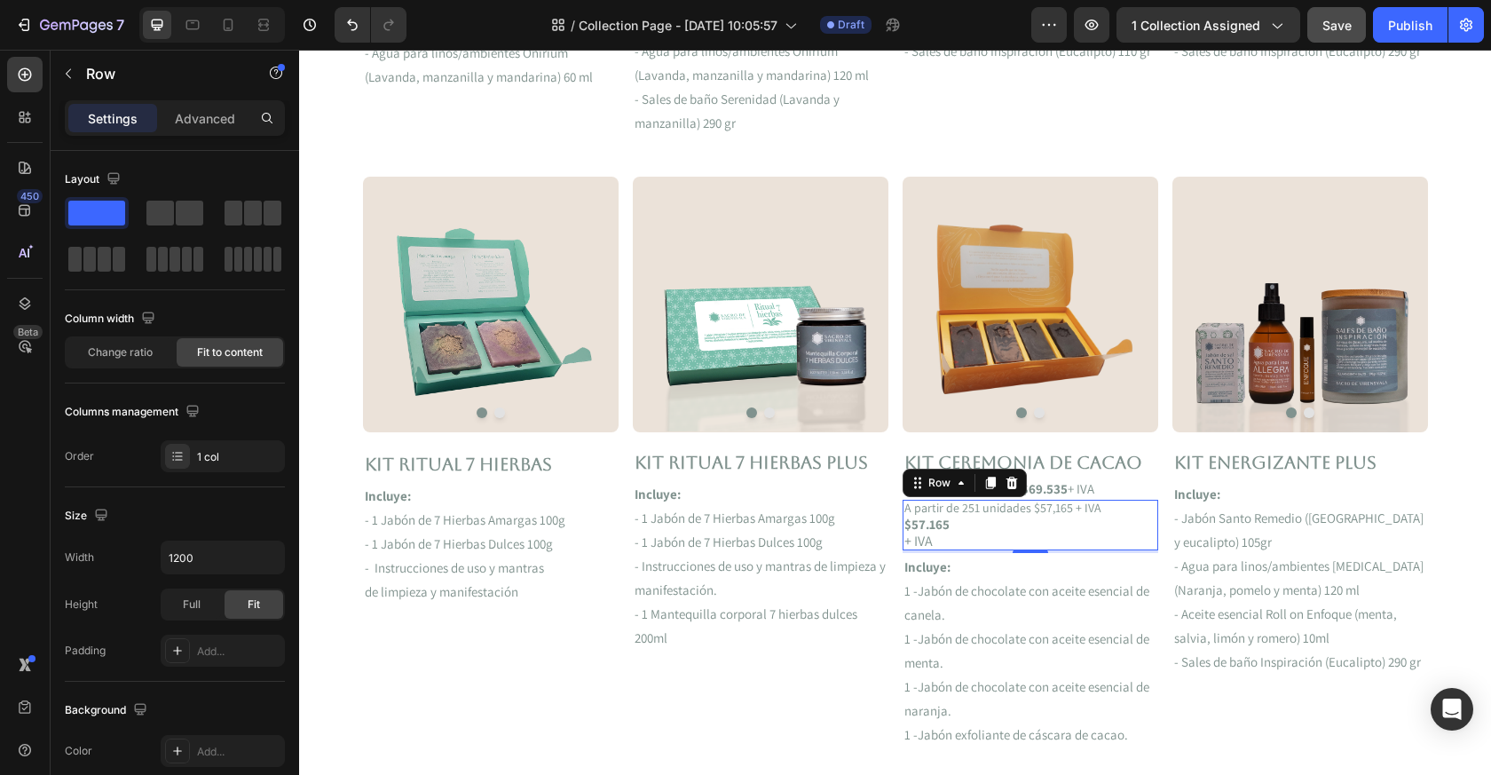
drag, startPoint x: 385, startPoint y: 262, endPoint x: 933, endPoint y: 523, distance: 606.7
click at [933, 523] on p "$57.165" at bounding box center [1003, 524] width 197 height 13
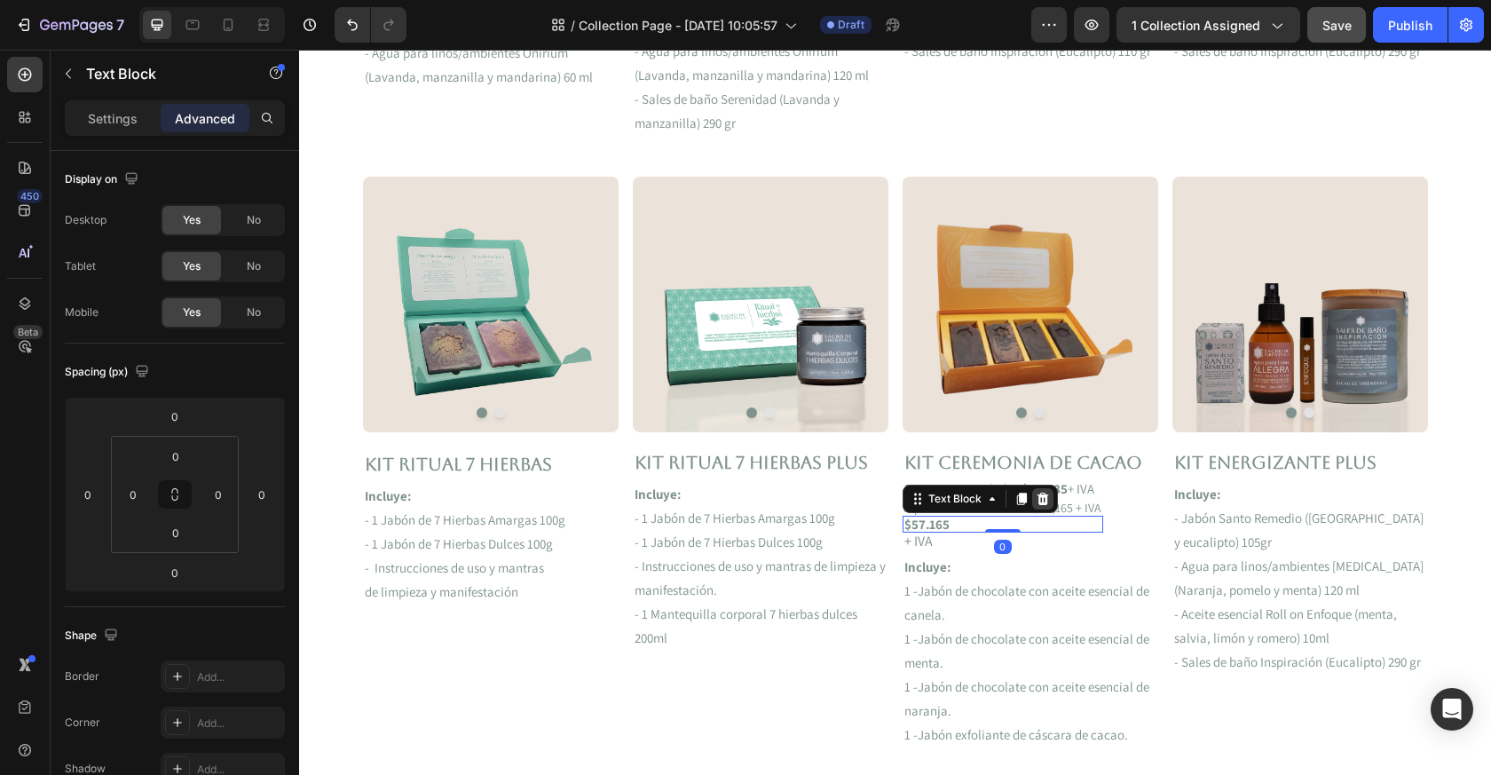
drag, startPoint x: 933, startPoint y: 523, endPoint x: 1048, endPoint y: 498, distance: 117.2
click at [1048, 498] on icon at bounding box center [1043, 499] width 14 height 14
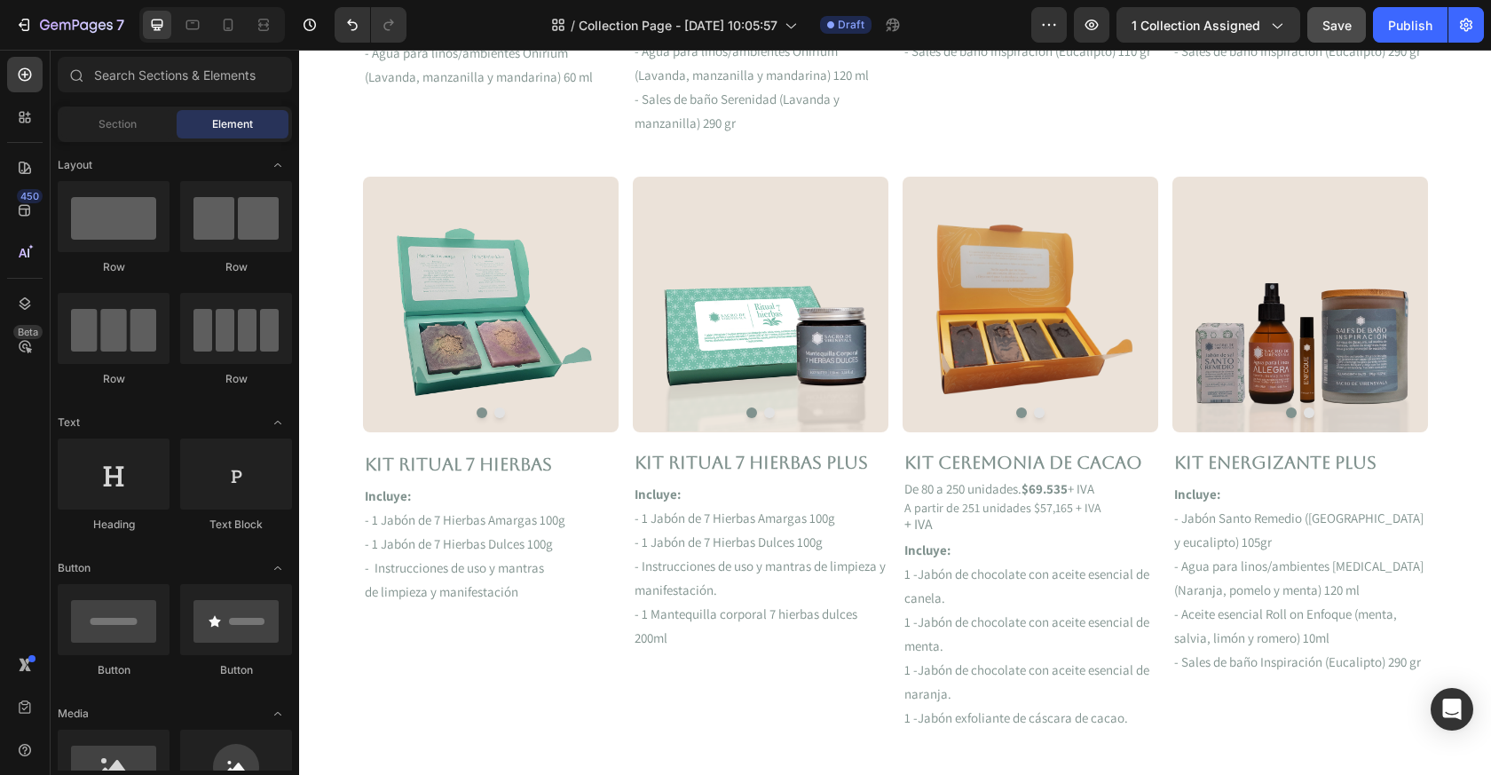
drag, startPoint x: 1048, startPoint y: 498, endPoint x: 968, endPoint y: 527, distance: 85.1
click at [968, 527] on p "+ IVA" at bounding box center [1003, 525] width 197 height 14
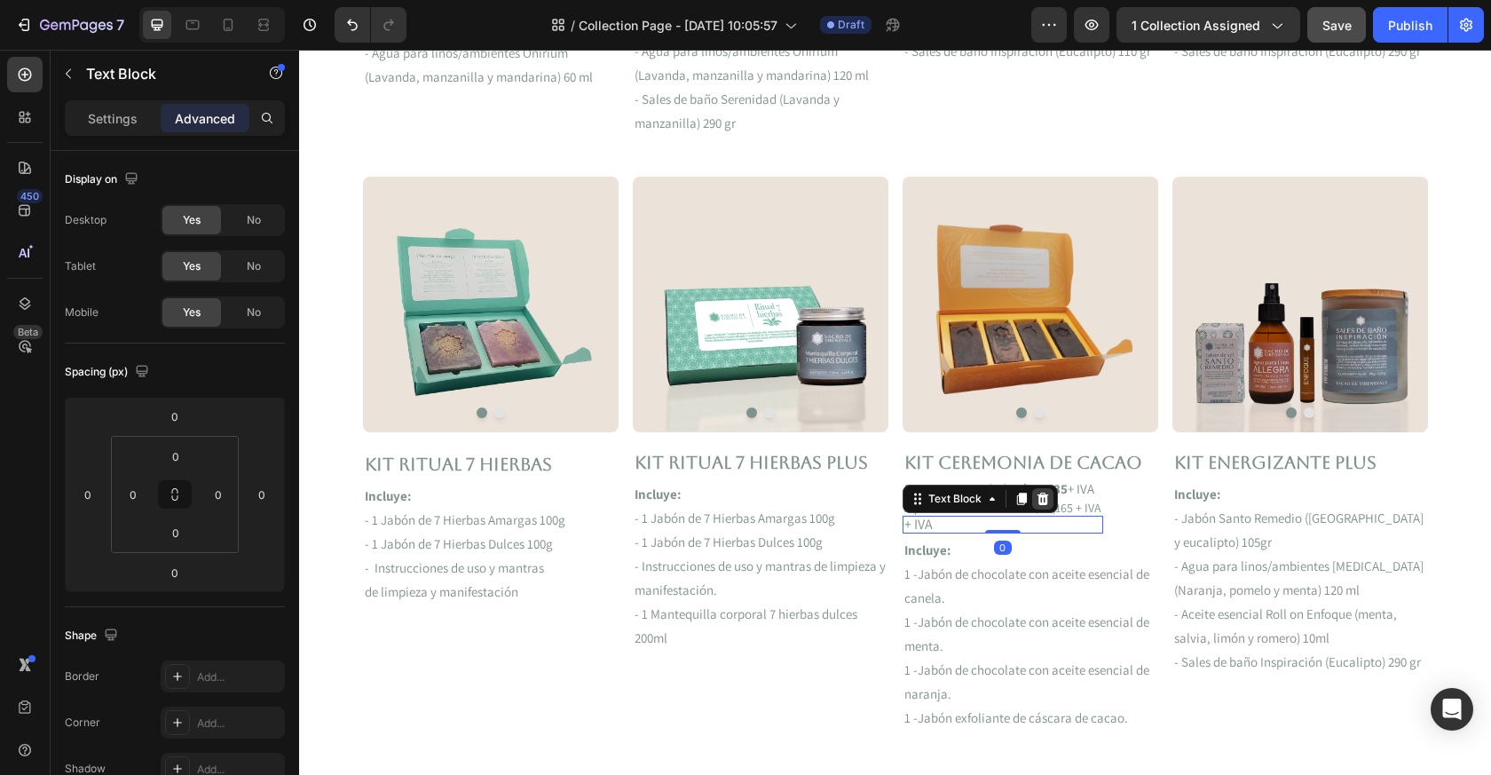
drag, startPoint x: 968, startPoint y: 527, endPoint x: 1045, endPoint y: 494, distance: 83.9
click at [1045, 494] on icon at bounding box center [1043, 499] width 12 height 12
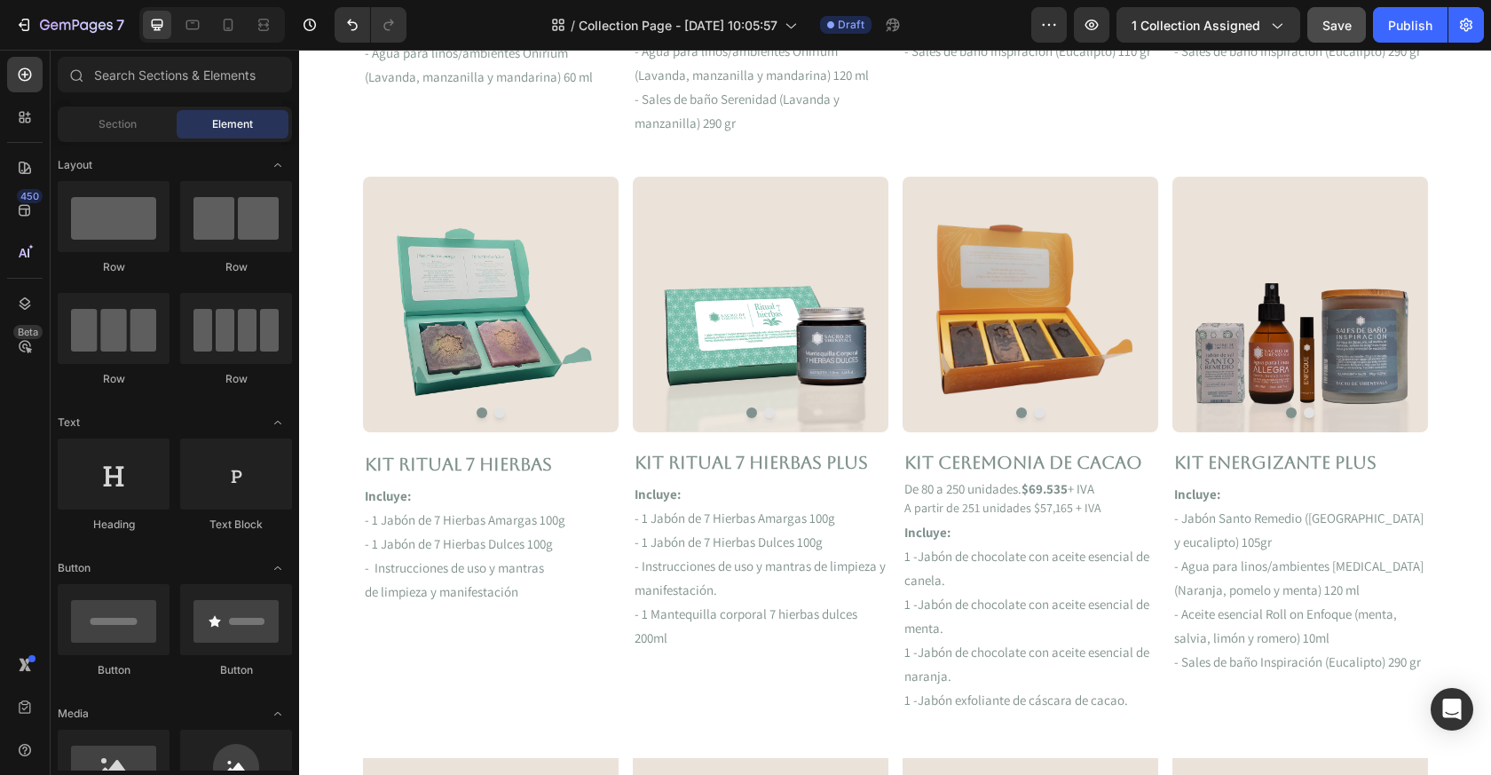
click at [1015, 514] on p "A partir de 251 unidades $57,165 + IVA" at bounding box center [1003, 508] width 197 height 12
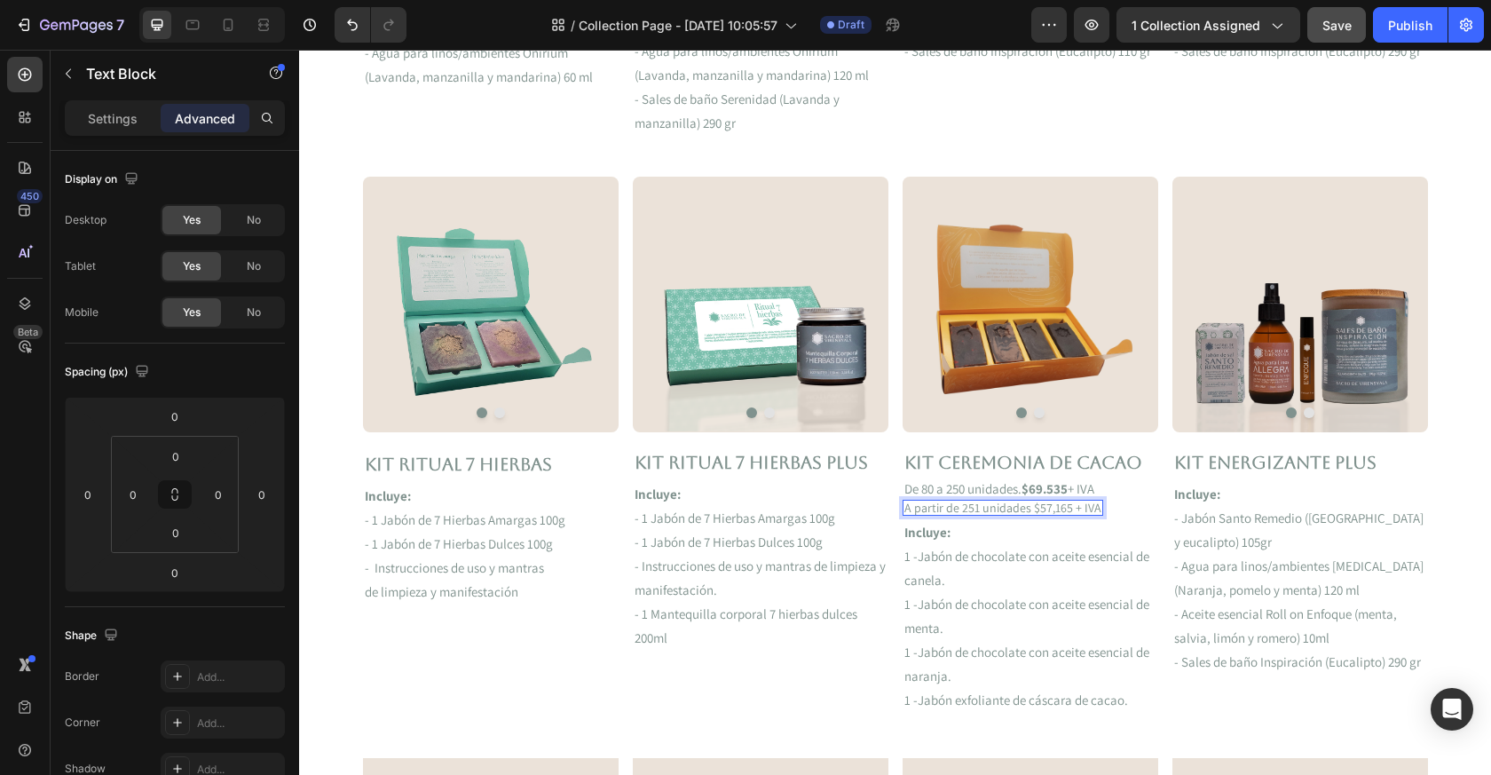
click at [964, 505] on p "A partir de 251 unidades $57,165 + IVA" at bounding box center [1003, 508] width 197 height 12
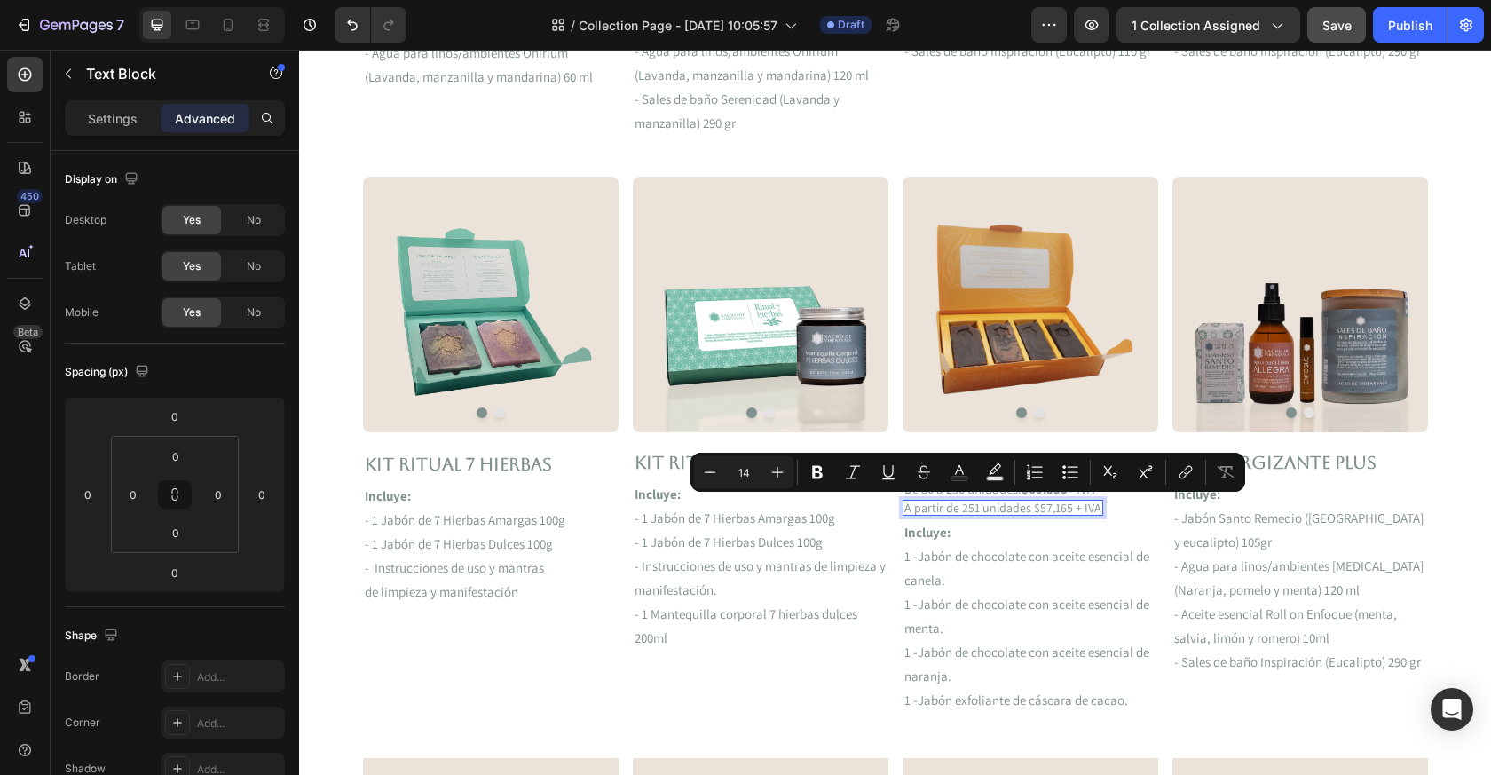
drag, startPoint x: 1045, startPoint y: 494, endPoint x: 1048, endPoint y: 507, distance: 12.9
click at [1048, 507] on p "A partir de 251 unidades $57,165 + IVA" at bounding box center [1003, 508] width 197 height 12
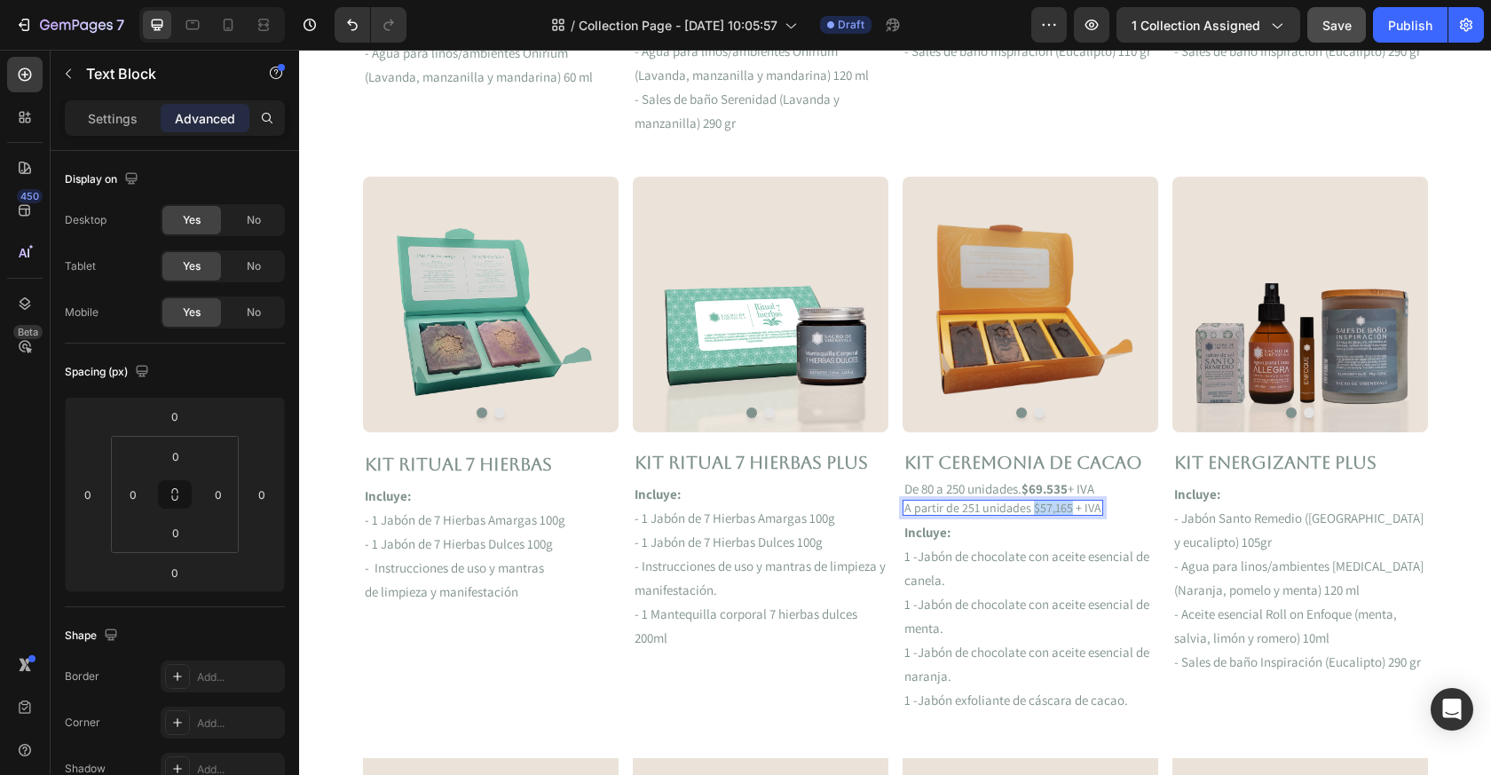
drag, startPoint x: 1048, startPoint y: 507, endPoint x: 1068, endPoint y: 510, distance: 19.9
click at [1068, 510] on p "A partir de 251 unidades $57,165 + IVA" at bounding box center [1003, 508] width 197 height 12
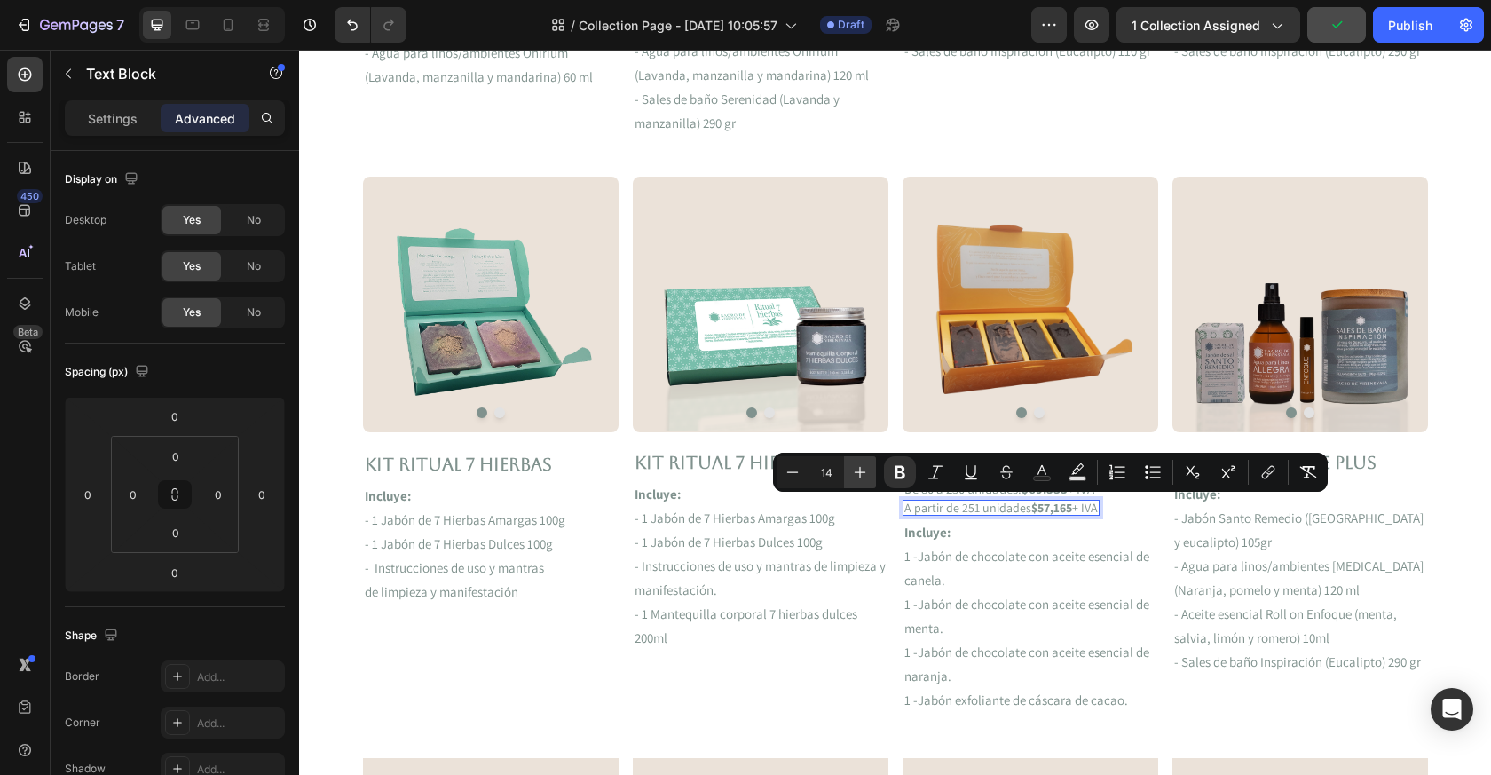
drag, startPoint x: 769, startPoint y: 461, endPoint x: 863, endPoint y: 473, distance: 94.9
click at [863, 473] on icon "Editor contextual toolbar" at bounding box center [860, 472] width 18 height 18
click at [863, 474] on icon "Editor contextual toolbar" at bounding box center [860, 472] width 18 height 18
click at [863, 475] on icon "Editor contextual toolbar" at bounding box center [860, 472] width 18 height 18
type input "17"
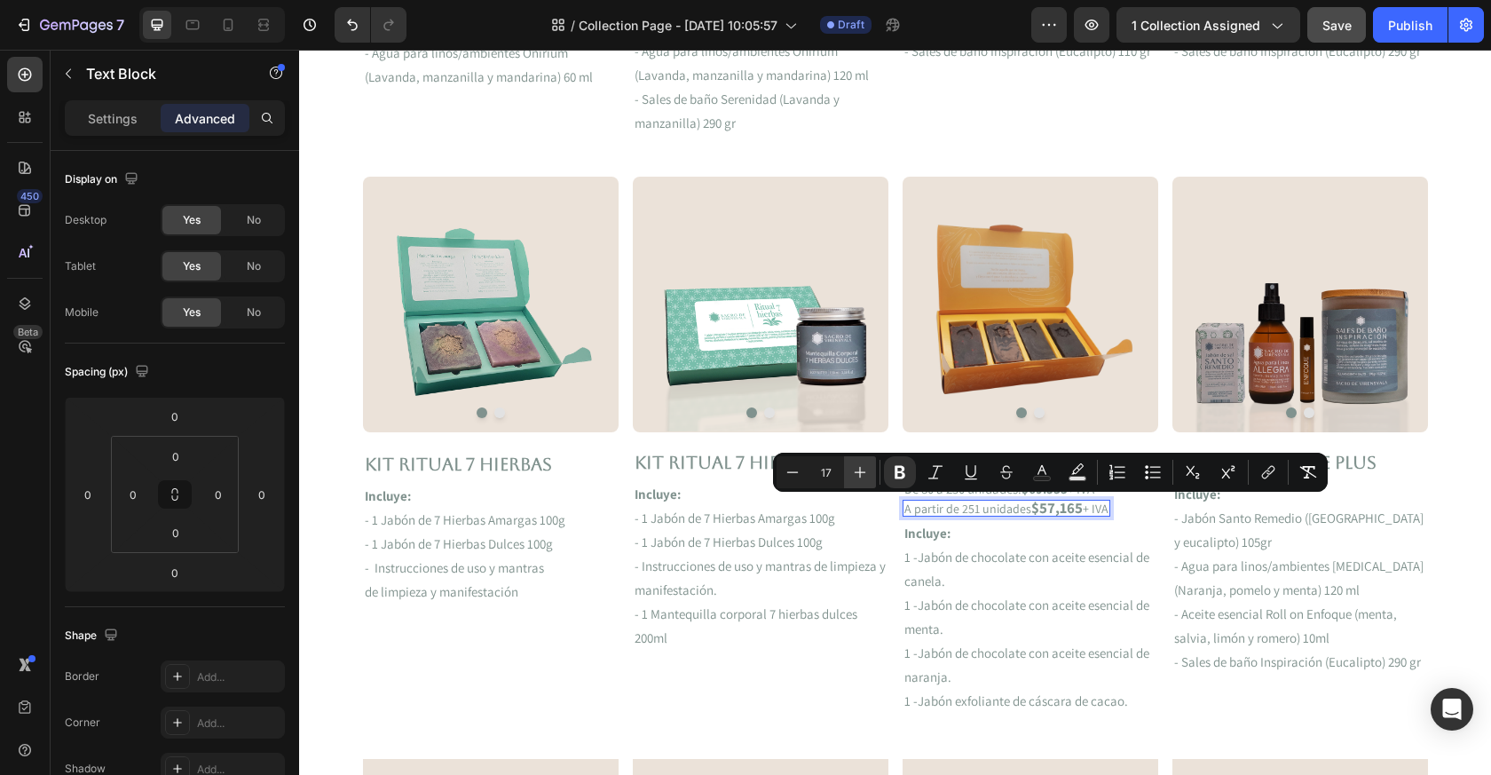
click at [1040, 521] on p "Incluye:" at bounding box center [1031, 533] width 252 height 24
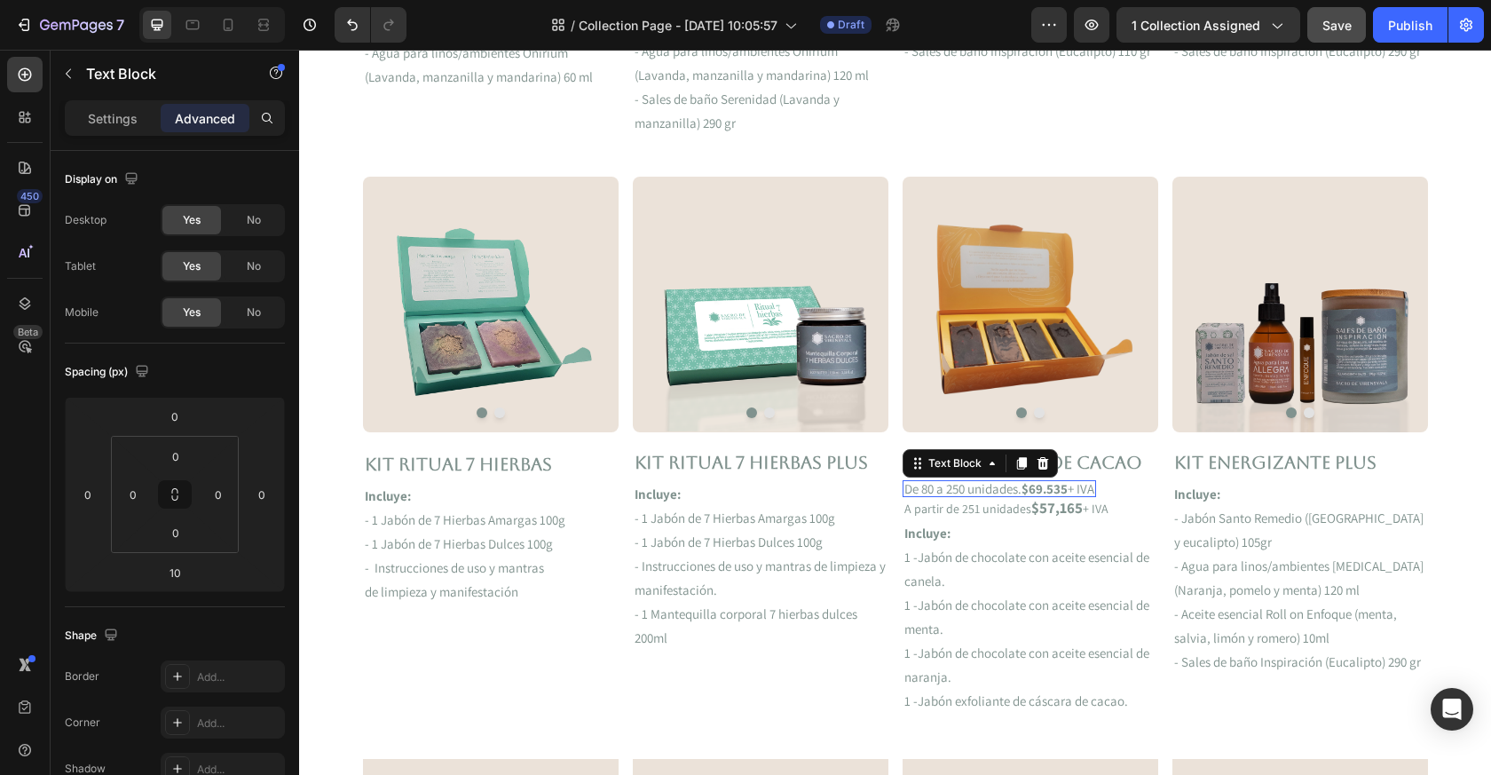
drag, startPoint x: 1162, startPoint y: 524, endPoint x: 1066, endPoint y: 486, distance: 103.2
click at [1066, 486] on strong "$69.535" at bounding box center [1045, 488] width 46 height 17
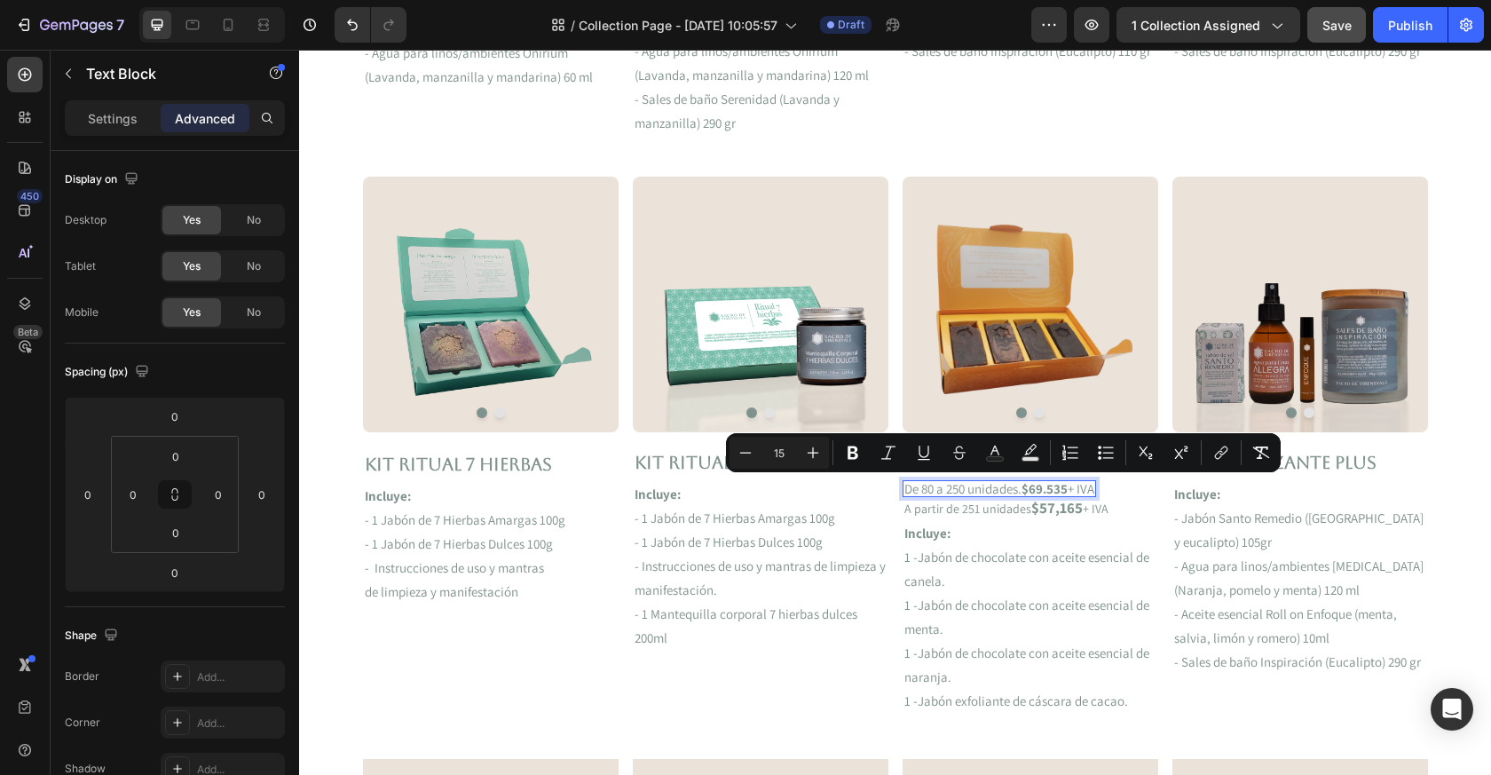
click at [1068, 490] on strong "$69.535" at bounding box center [1045, 488] width 46 height 17
click at [1072, 491] on p "De 80 a 250 unidades. $69.535 + IVA" at bounding box center [1000, 488] width 190 height 13
click at [1072, 492] on p "De 80 a 250 unidades. $69.535 + IVA" at bounding box center [1000, 488] width 190 height 13
click at [1067, 492] on strong "$69.535" at bounding box center [1045, 488] width 46 height 17
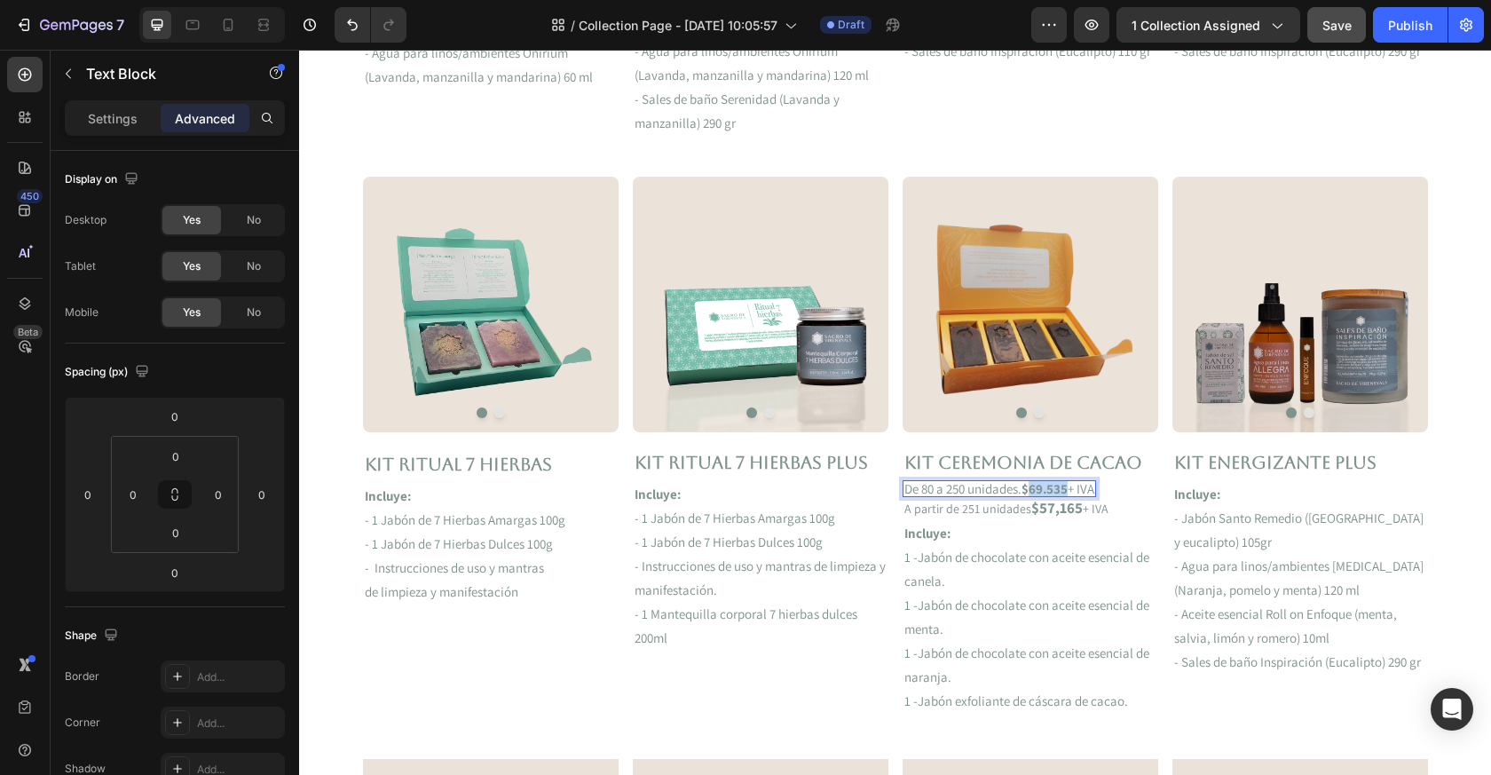
click at [1067, 492] on strong "$69.535" at bounding box center [1045, 488] width 46 height 17
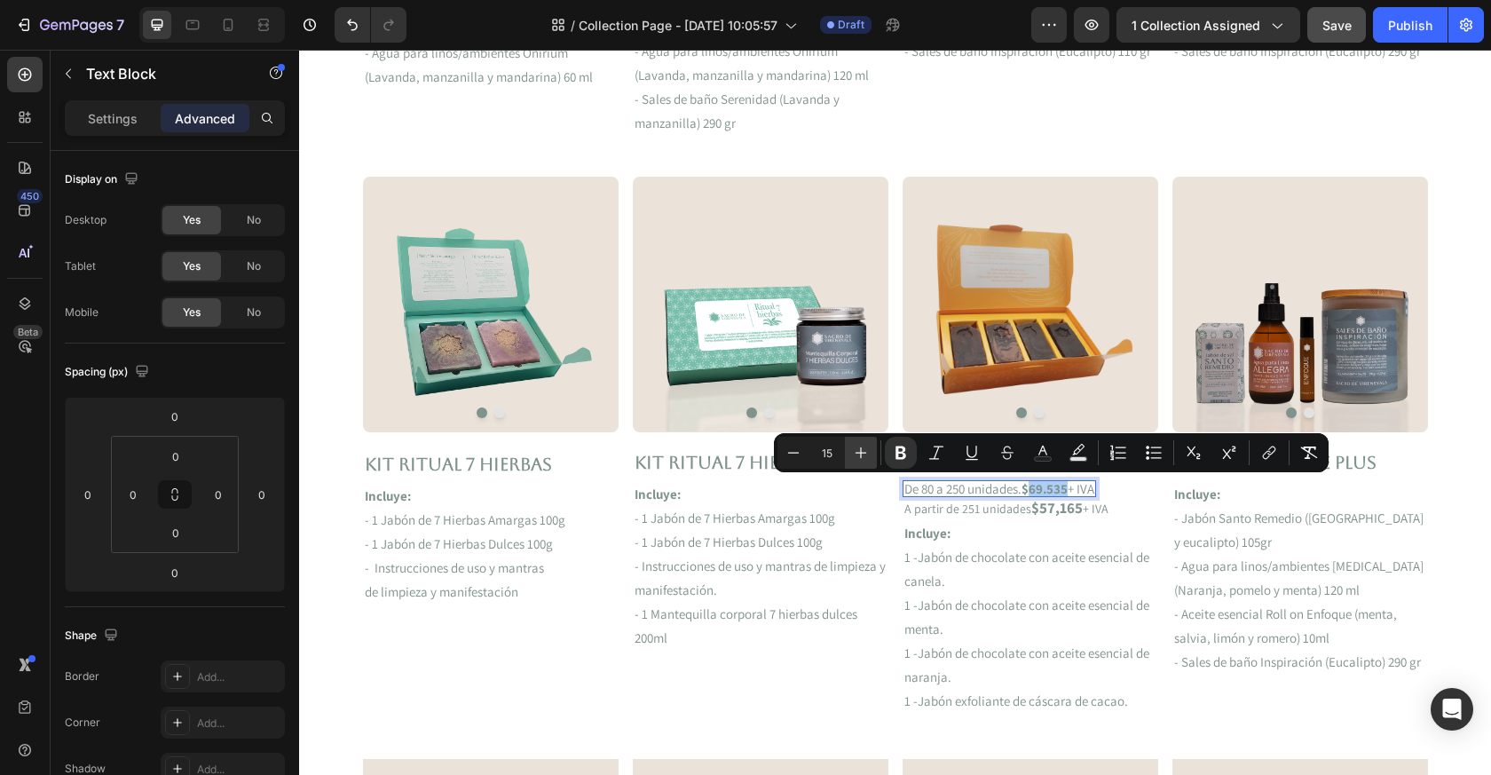
drag, startPoint x: 772, startPoint y: 441, endPoint x: 862, endPoint y: 453, distance: 90.4
click at [862, 453] on icon "Editor contextual toolbar" at bounding box center [861, 453] width 18 height 18
click at [861, 453] on icon "Editor contextual toolbar" at bounding box center [861, 453] width 18 height 18
click at [1029, 487] on strong "$" at bounding box center [1025, 488] width 7 height 17
type input "15"
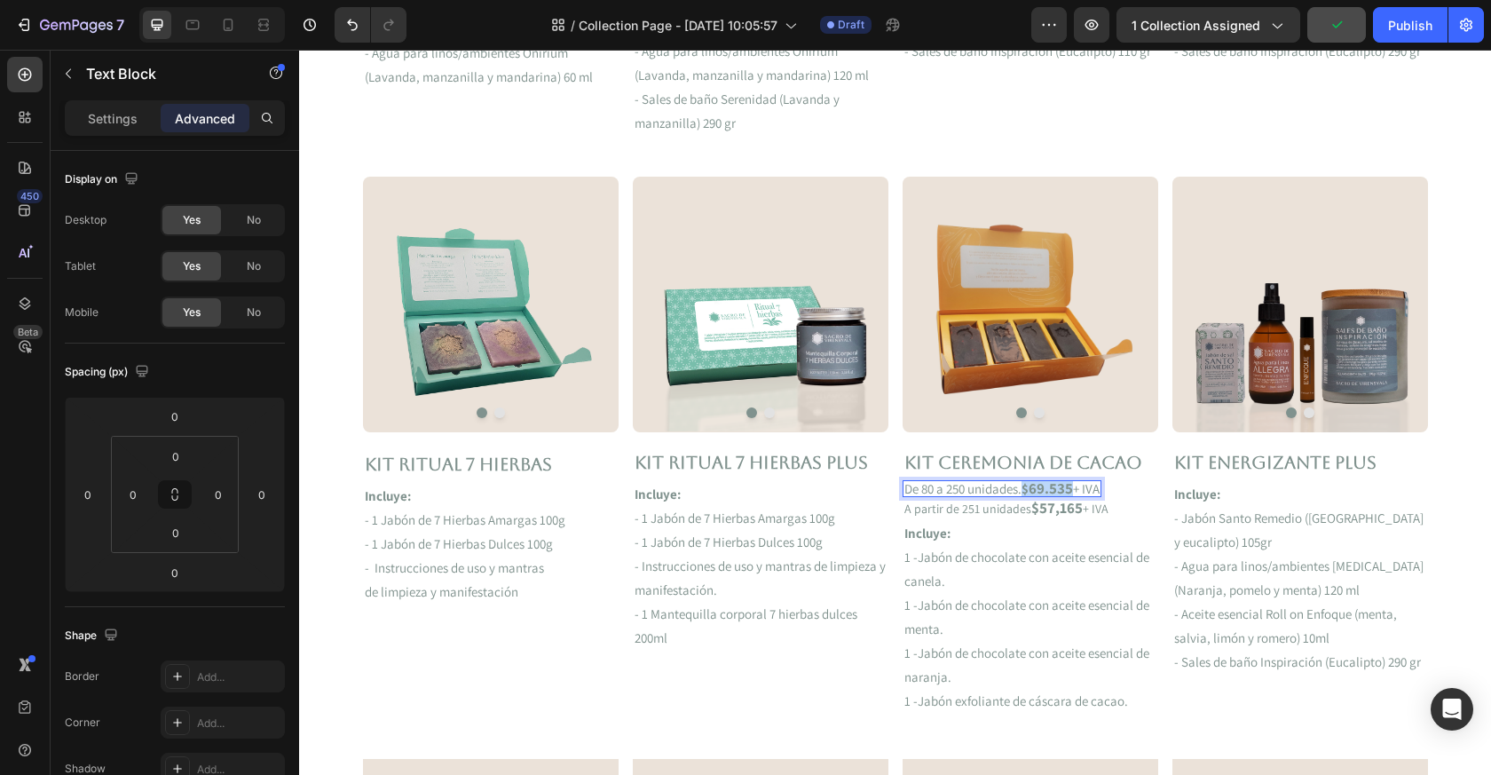
drag, startPoint x: 1161, startPoint y: 502, endPoint x: 1076, endPoint y: 492, distance: 85.9
click at [1076, 492] on p "De 80 a 250 unidades. $ 69.535 + IVA" at bounding box center [1002, 488] width 195 height 13
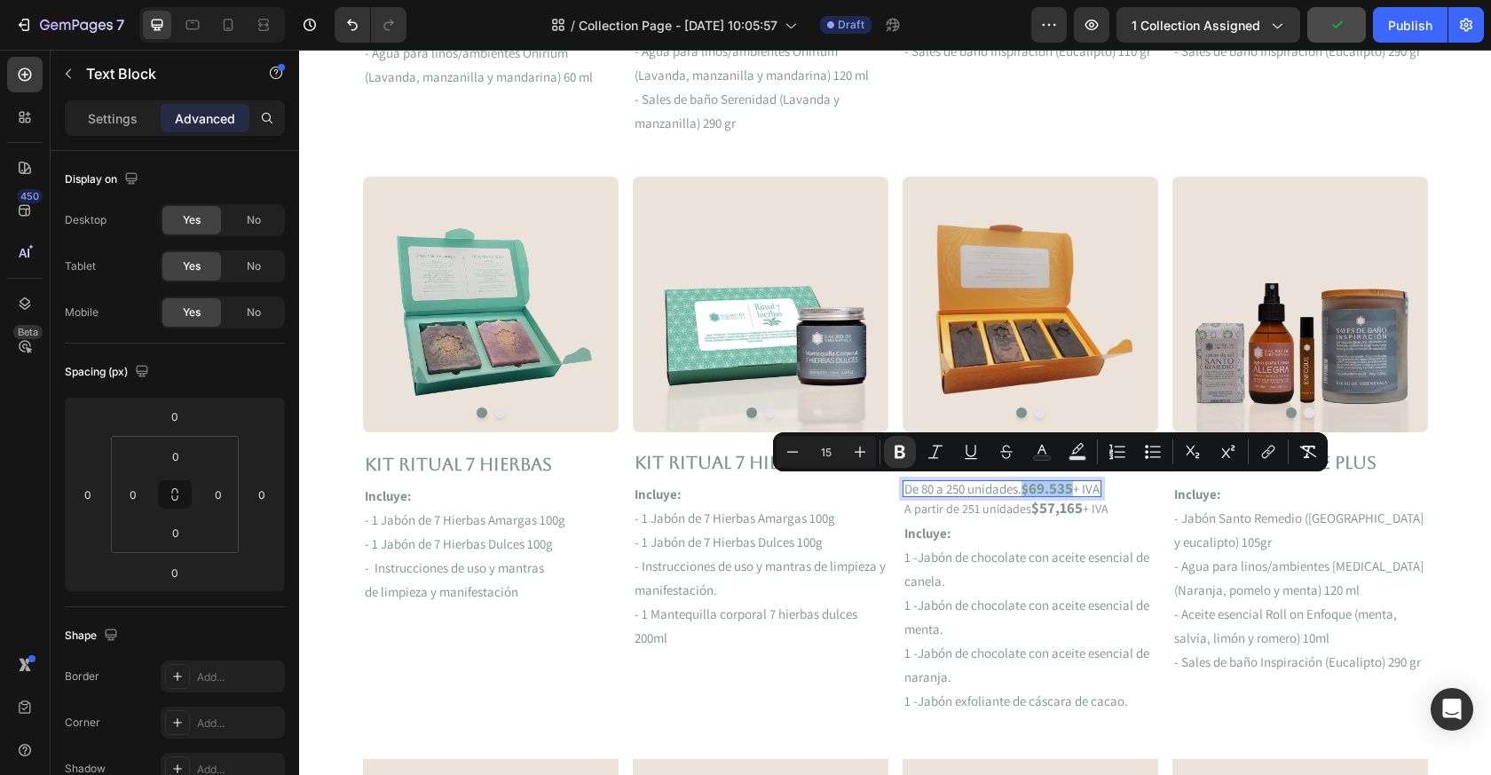
drag, startPoint x: 777, startPoint y: 442, endPoint x: 837, endPoint y: 449, distance: 60.8
click at [837, 449] on input "15" at bounding box center [827, 451] width 36 height 21
type input "17"
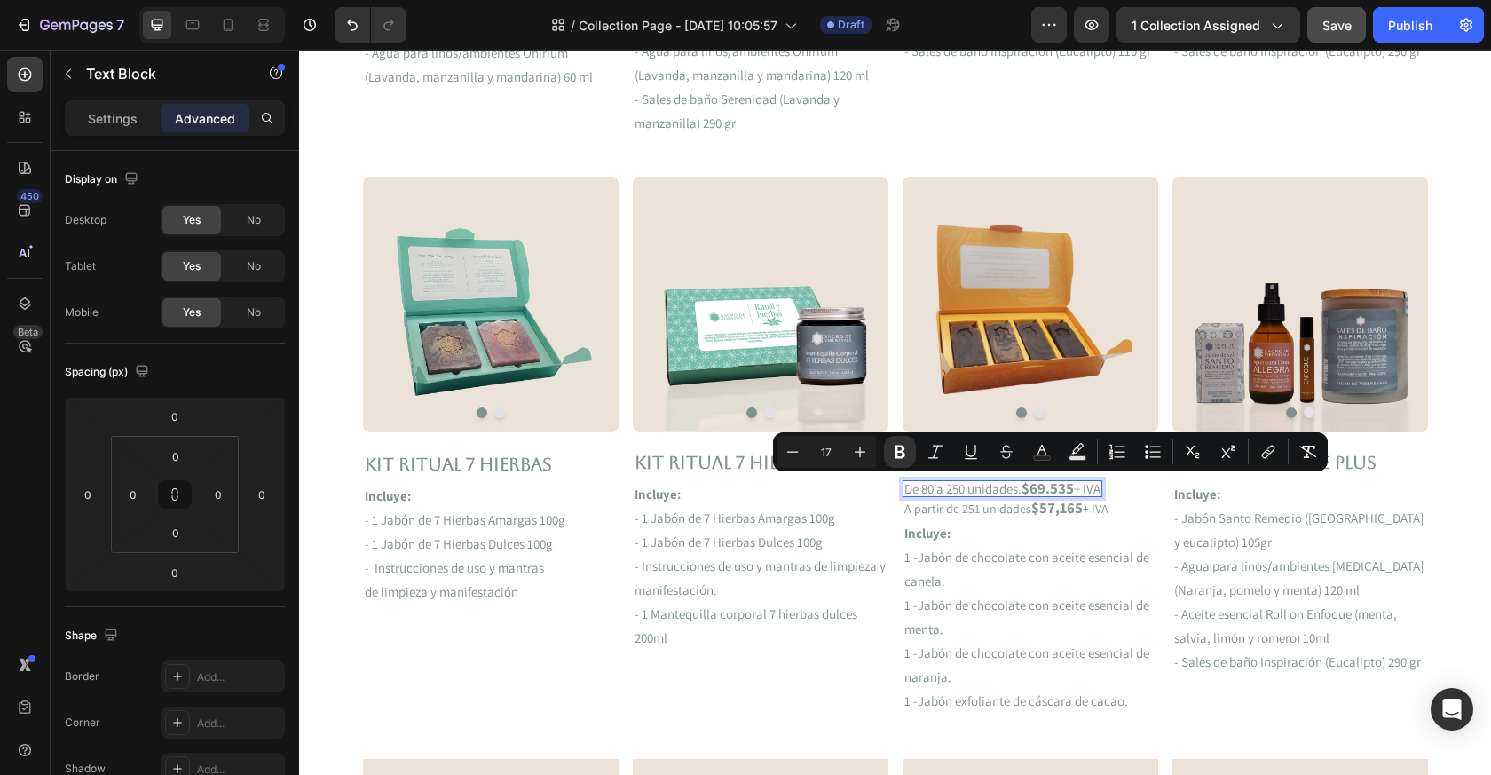
click at [1018, 633] on p "1 -Jabón de chocolate con aceite esencial de menta." at bounding box center [1031, 617] width 252 height 48
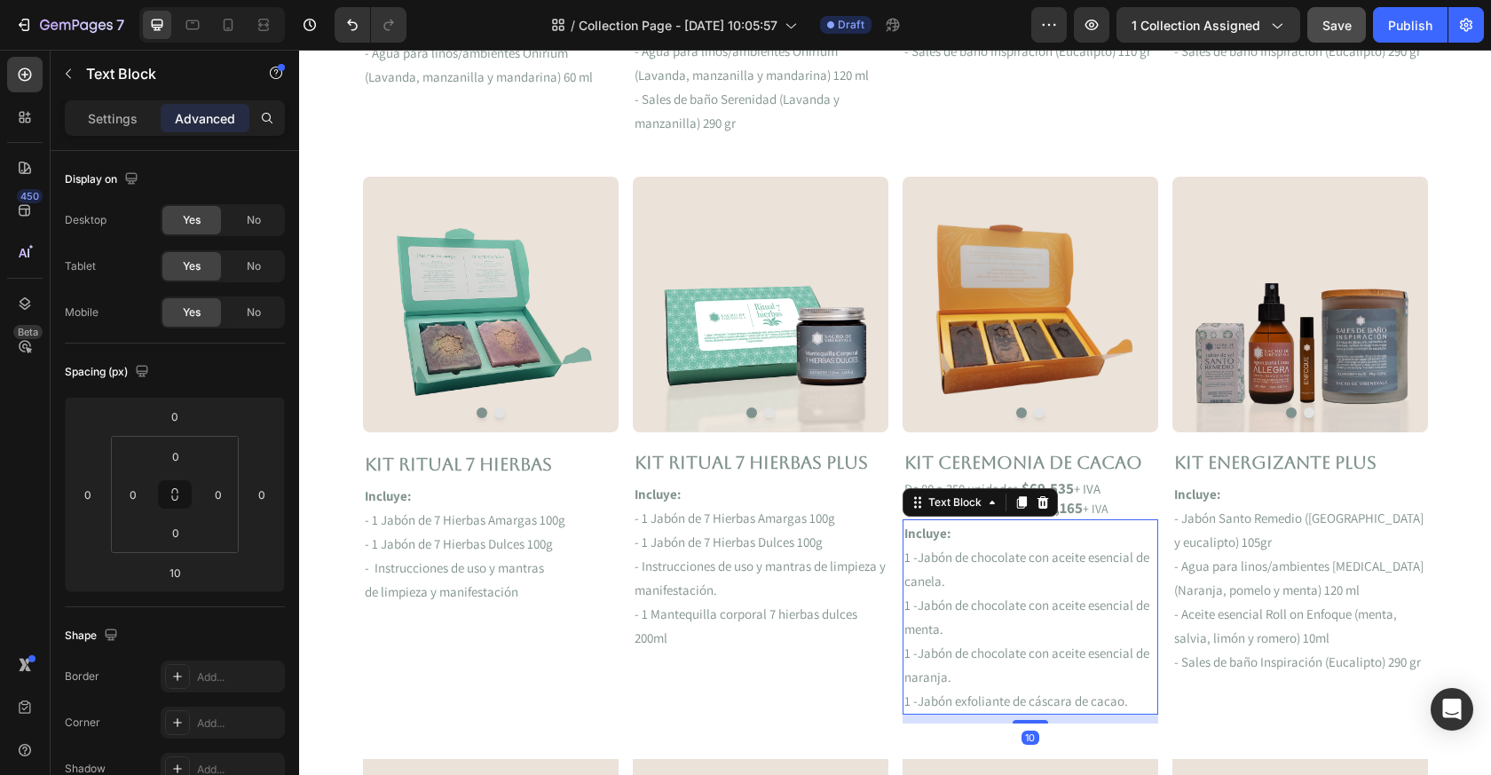
drag, startPoint x: 1136, startPoint y: 499, endPoint x: 1135, endPoint y: 488, distance: 10.7
click at [1135, 488] on div "De 80 a 250 unidades. $69.535 + IVA Text Block Row" at bounding box center [1031, 488] width 256 height 17
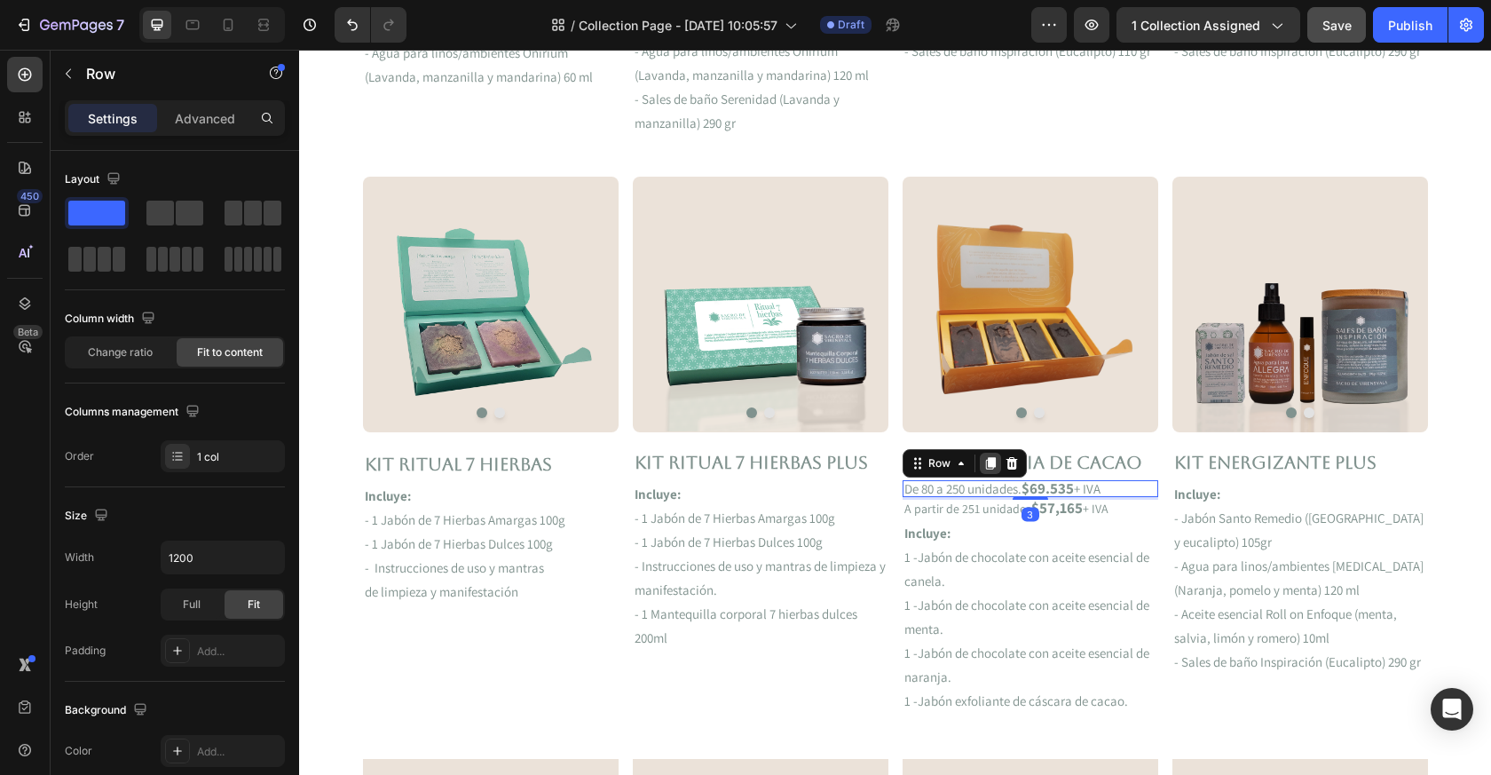
drag, startPoint x: 1135, startPoint y: 488, endPoint x: 996, endPoint y: 463, distance: 141.7
click at [996, 463] on icon at bounding box center [991, 463] width 14 height 14
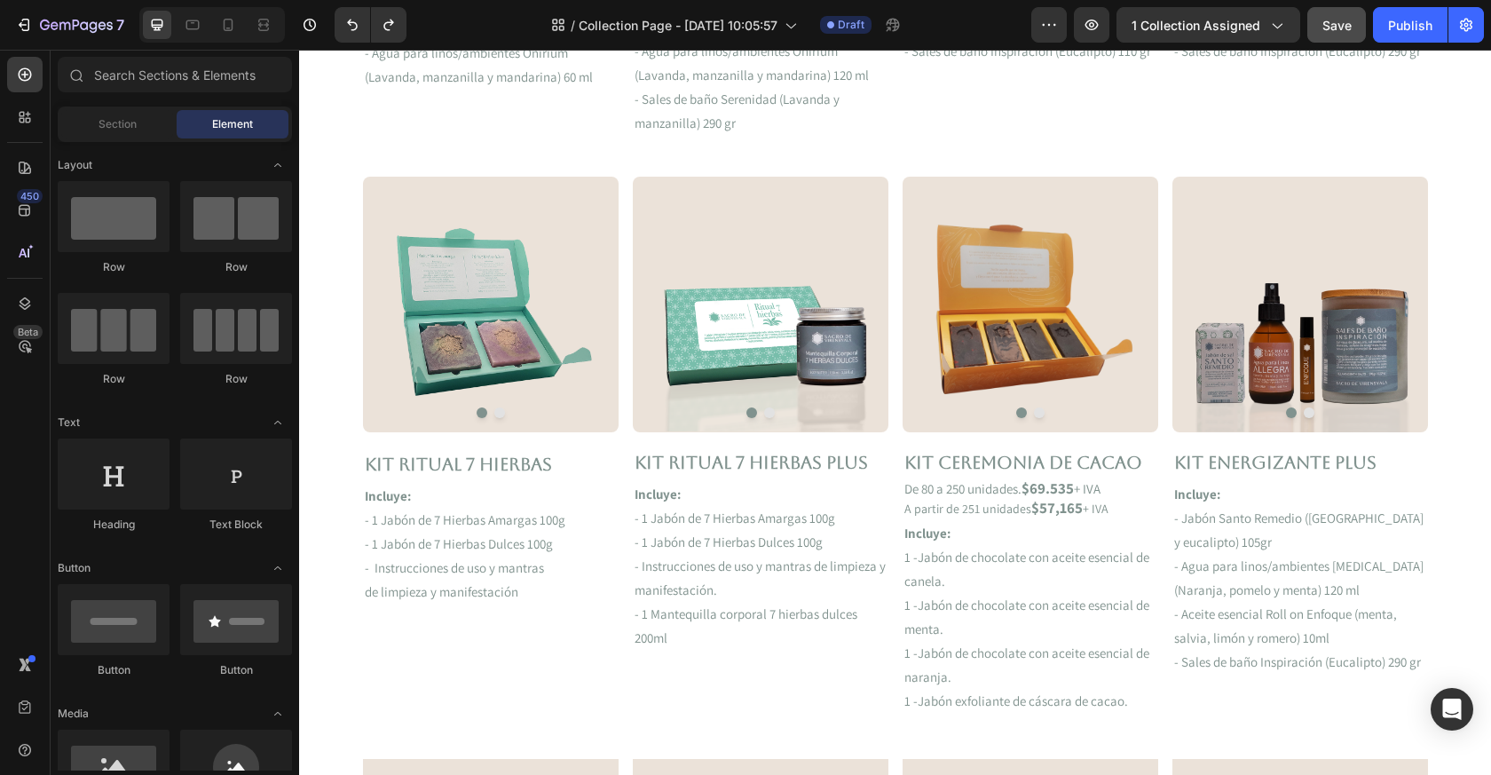
drag, startPoint x: 996, startPoint y: 463, endPoint x: 996, endPoint y: 486, distance: 23.1
click at [996, 486] on p "De 80 a 250 unidades. $69.535 + IVA" at bounding box center [1003, 488] width 196 height 13
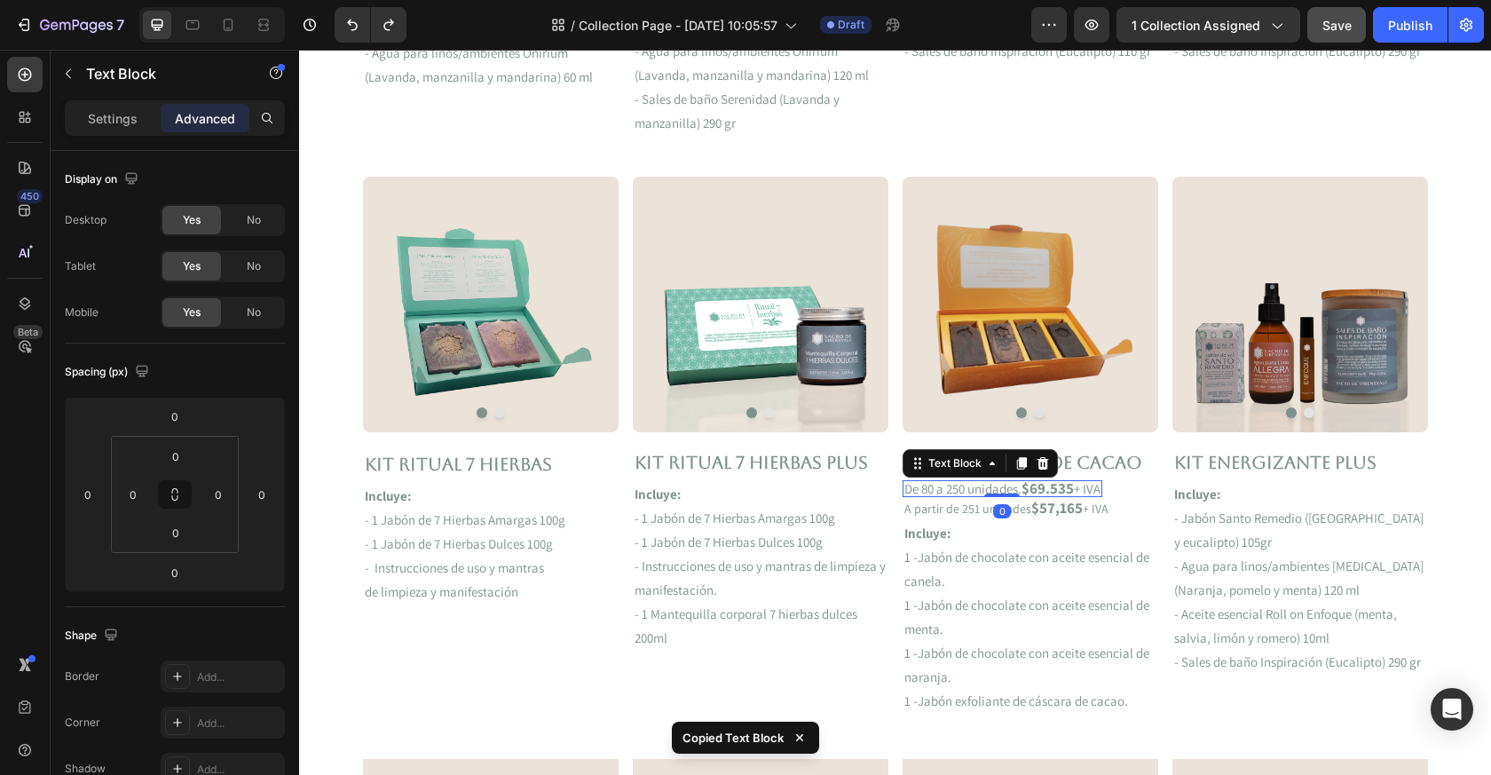
drag, startPoint x: 996, startPoint y: 486, endPoint x: 997, endPoint y: 577, distance: 91.4
click at [997, 577] on p "1 -Jabón de chocolate con aceite esencial de canela." at bounding box center [1031, 569] width 252 height 48
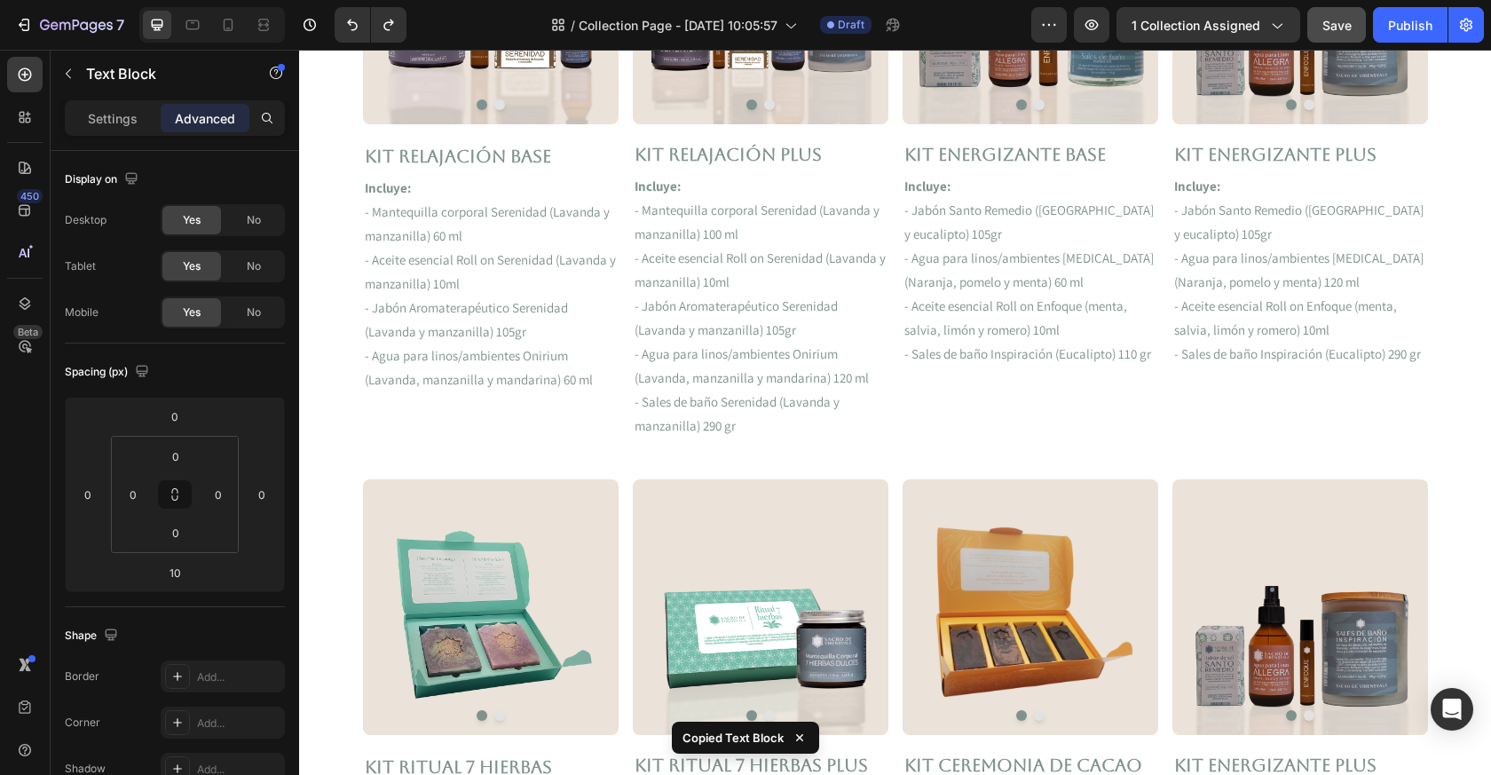
scroll to position [524, 0]
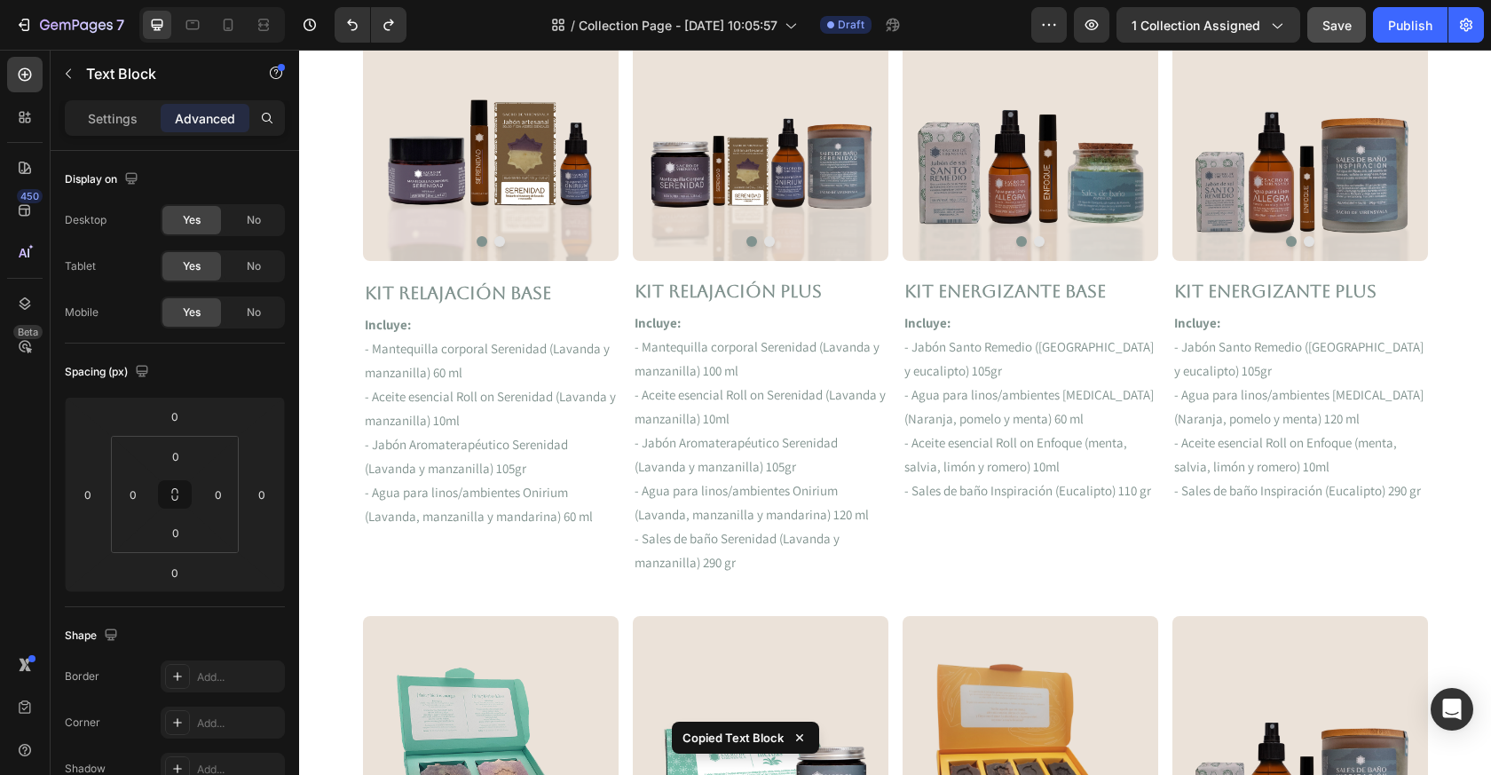
drag, startPoint x: 997, startPoint y: 577, endPoint x: 460, endPoint y: 287, distance: 610.5
click at [460, 287] on p "Kit Relajación Base" at bounding box center [491, 293] width 252 height 32
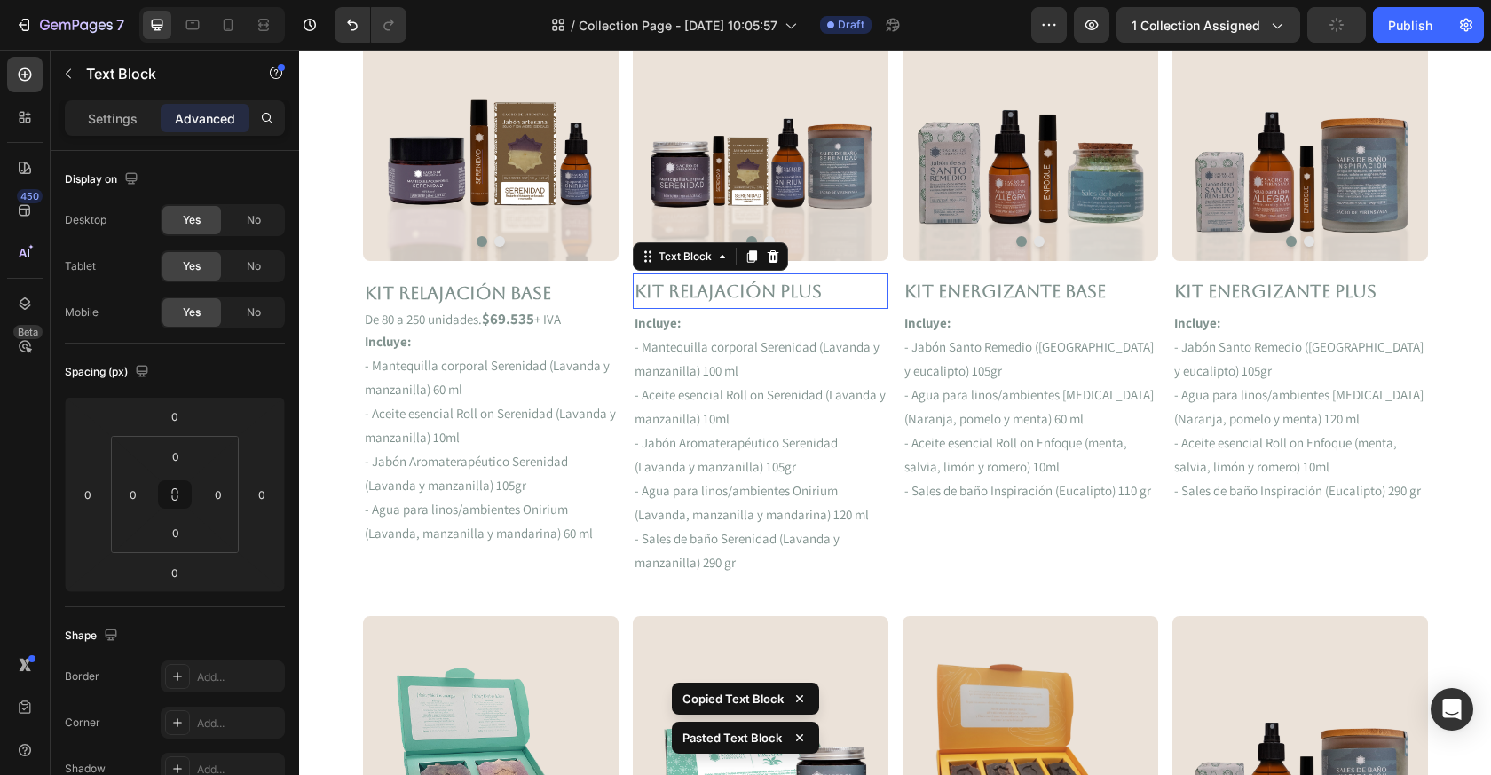
drag, startPoint x: 460, startPoint y: 287, endPoint x: 679, endPoint y: 291, distance: 219.3
click at [679, 291] on p "Kit Relajación Plus" at bounding box center [761, 291] width 252 height 32
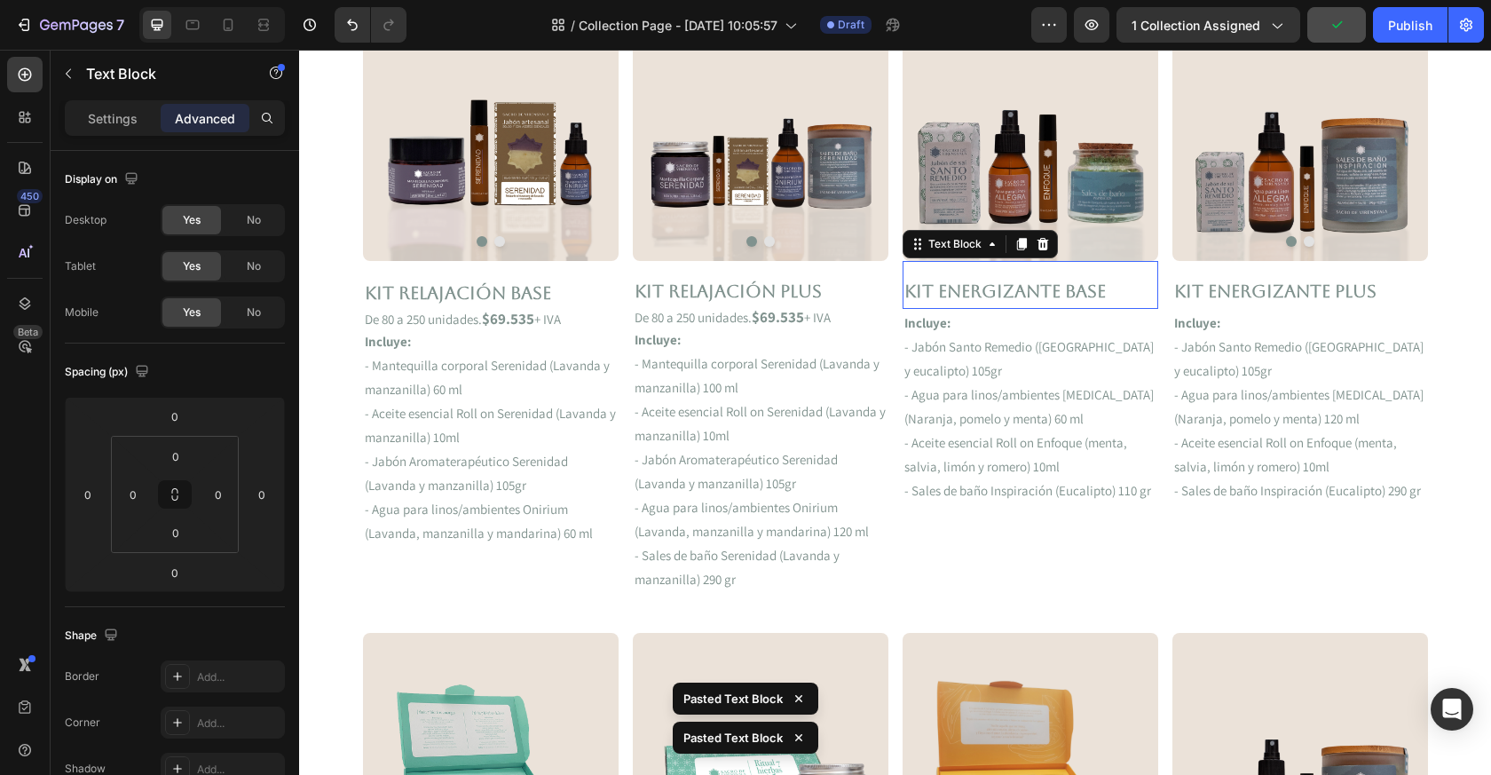
drag, startPoint x: 679, startPoint y: 291, endPoint x: 984, endPoint y: 286, distance: 304.5
click at [984, 286] on p "Kit ENERGIZANTE Base" at bounding box center [1031, 291] width 252 height 32
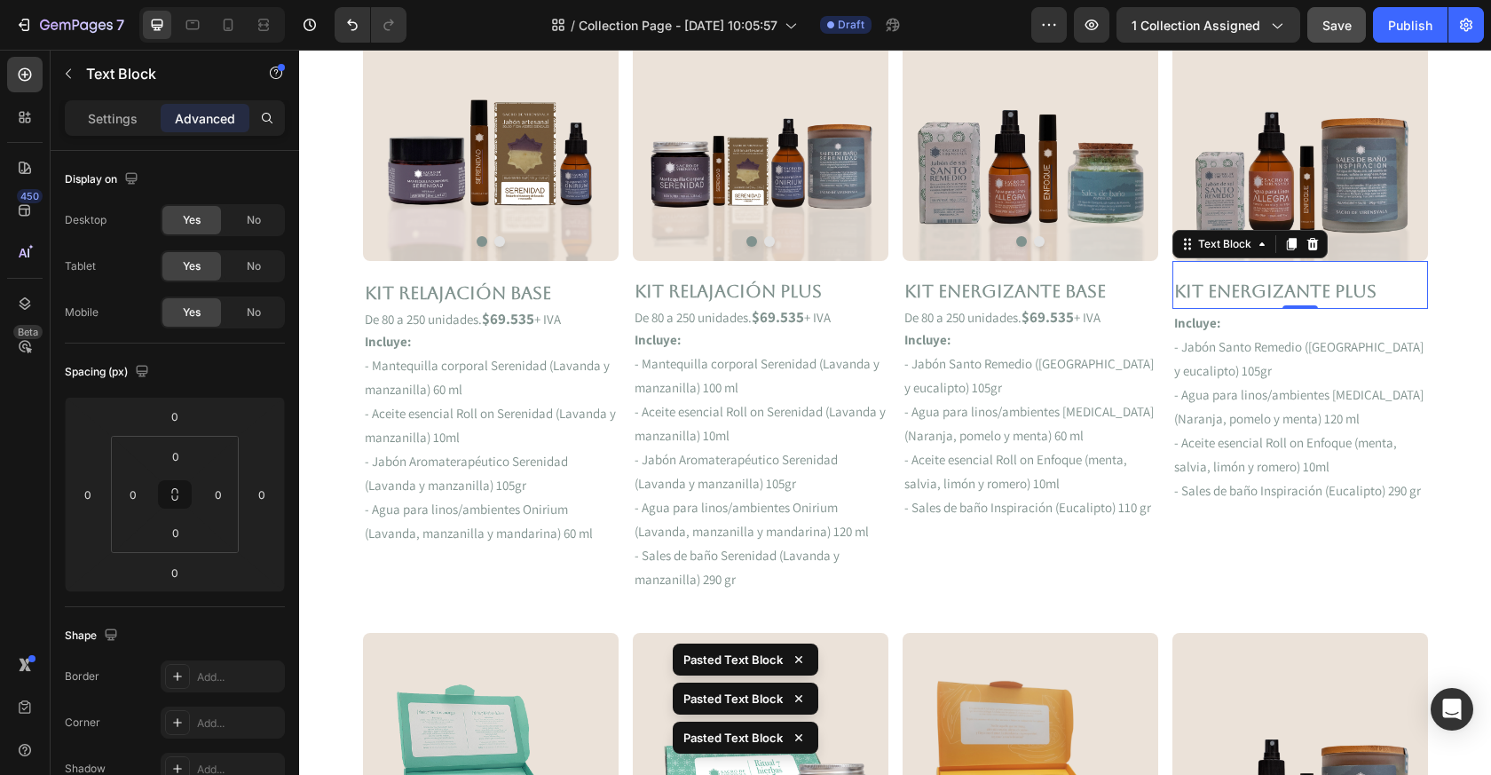
click at [1246, 285] on p "Kit ENERGIZANTE PLUS" at bounding box center [1300, 291] width 252 height 32
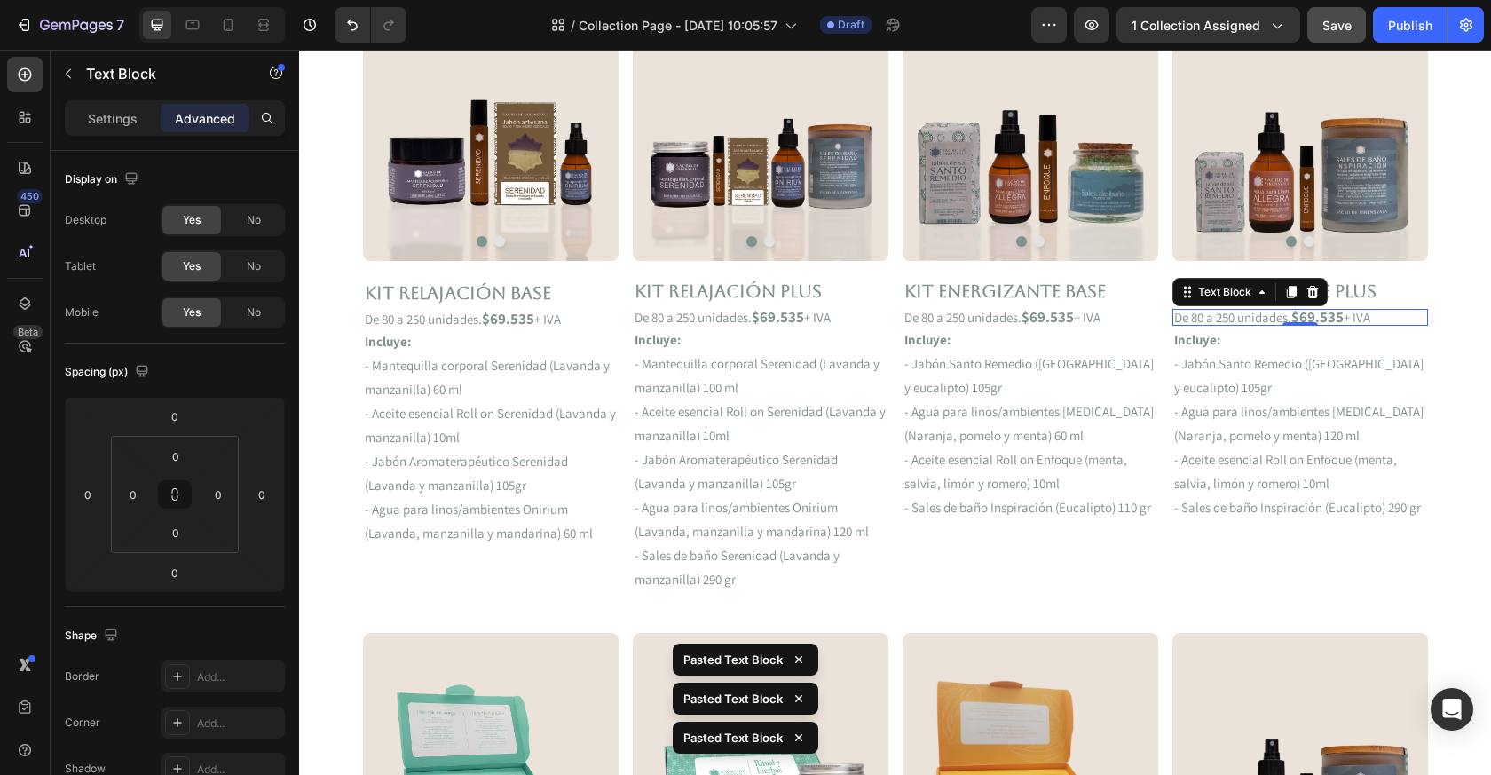
scroll to position [918, 0]
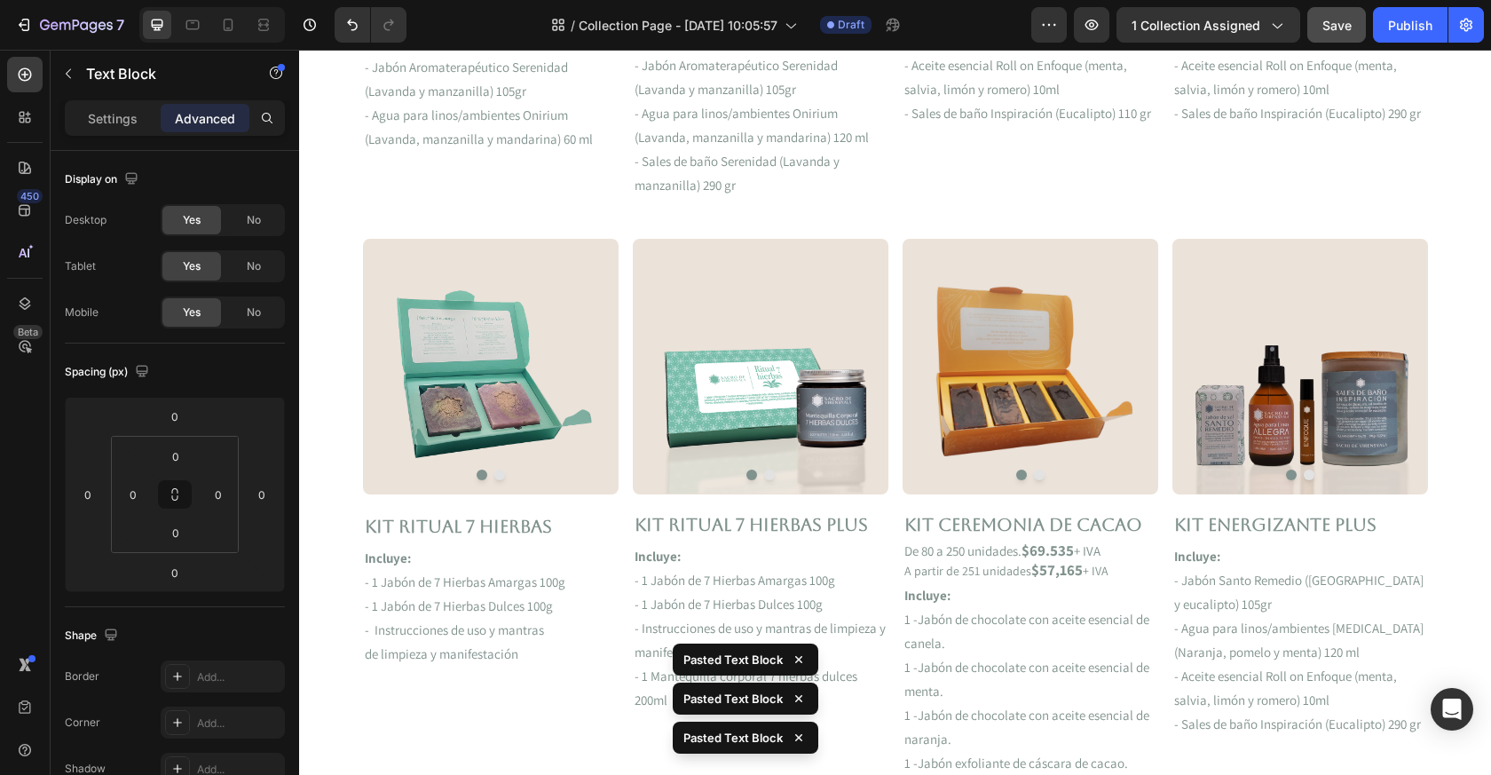
drag, startPoint x: 984, startPoint y: 286, endPoint x: 429, endPoint y: 535, distance: 608.3
click at [429, 535] on p "Kit RITUAL 7 HIERBAS" at bounding box center [491, 526] width 252 height 32
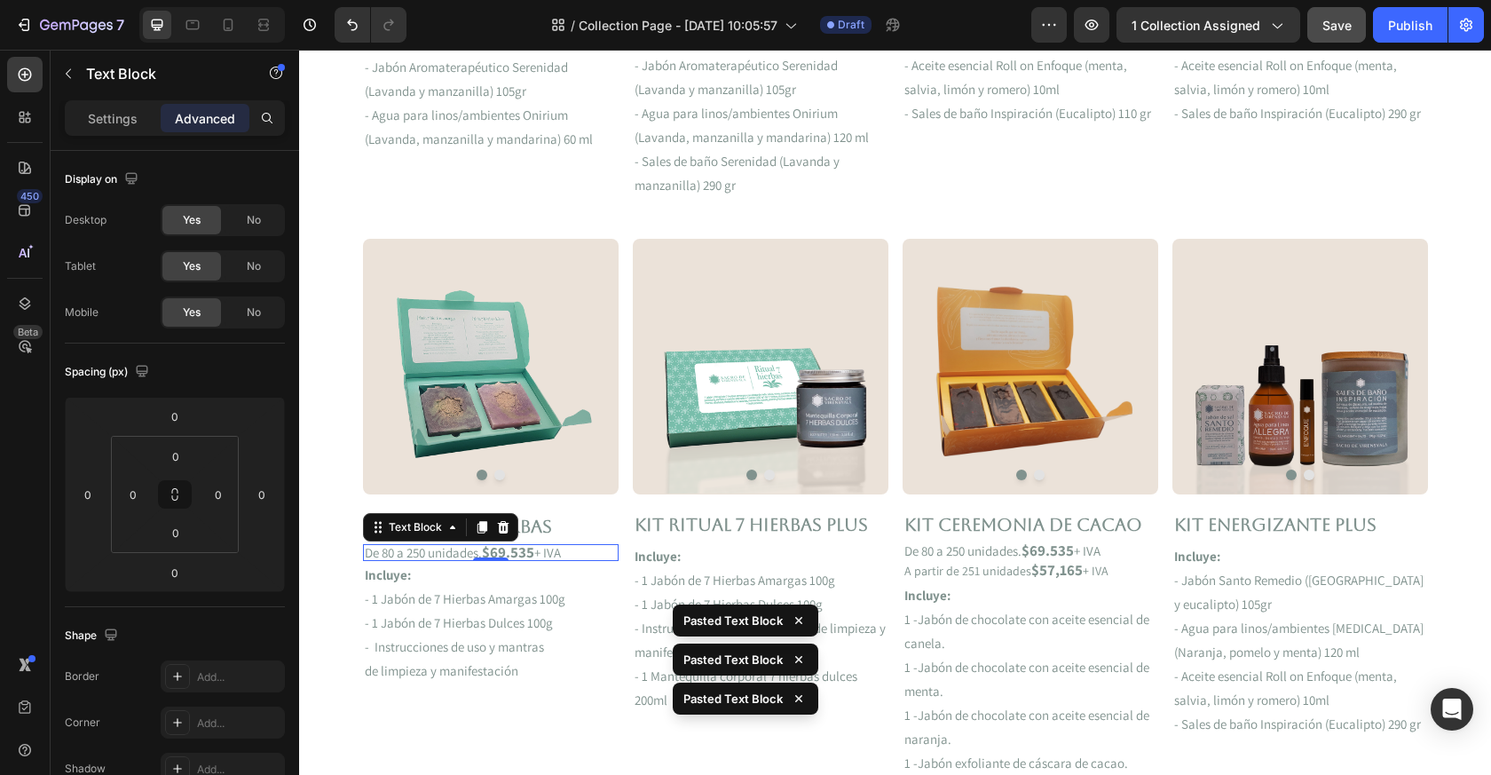
drag, startPoint x: 429, startPoint y: 535, endPoint x: 713, endPoint y: 532, distance: 284.1
click at [713, 532] on p "Kit Ritual 7 Hierbas Plus" at bounding box center [761, 525] width 252 height 32
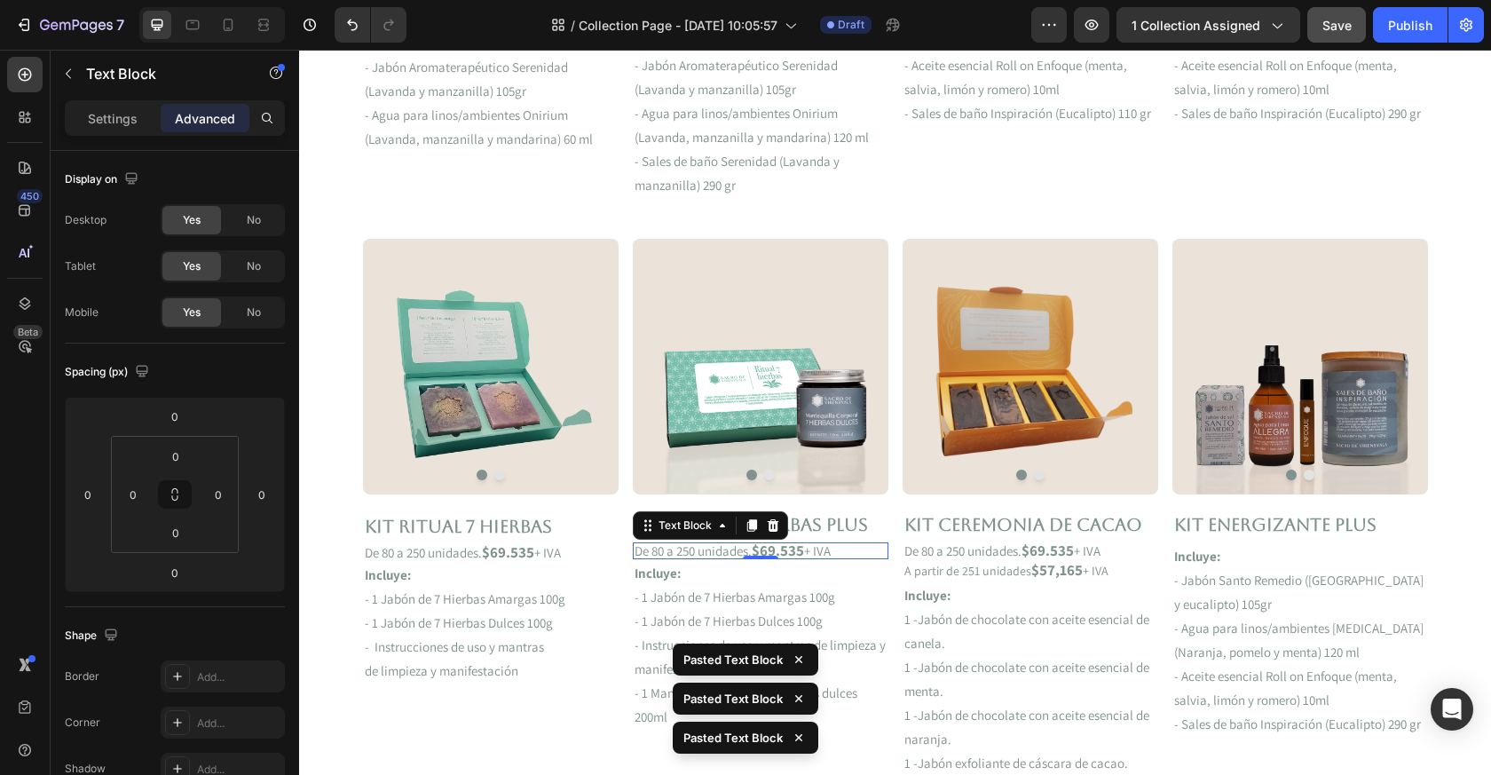
drag, startPoint x: 713, startPoint y: 532, endPoint x: 1202, endPoint y: 531, distance: 489.2
click at [1202, 531] on p "Kit ENERGIZANTE PLUS" at bounding box center [1300, 525] width 252 height 32
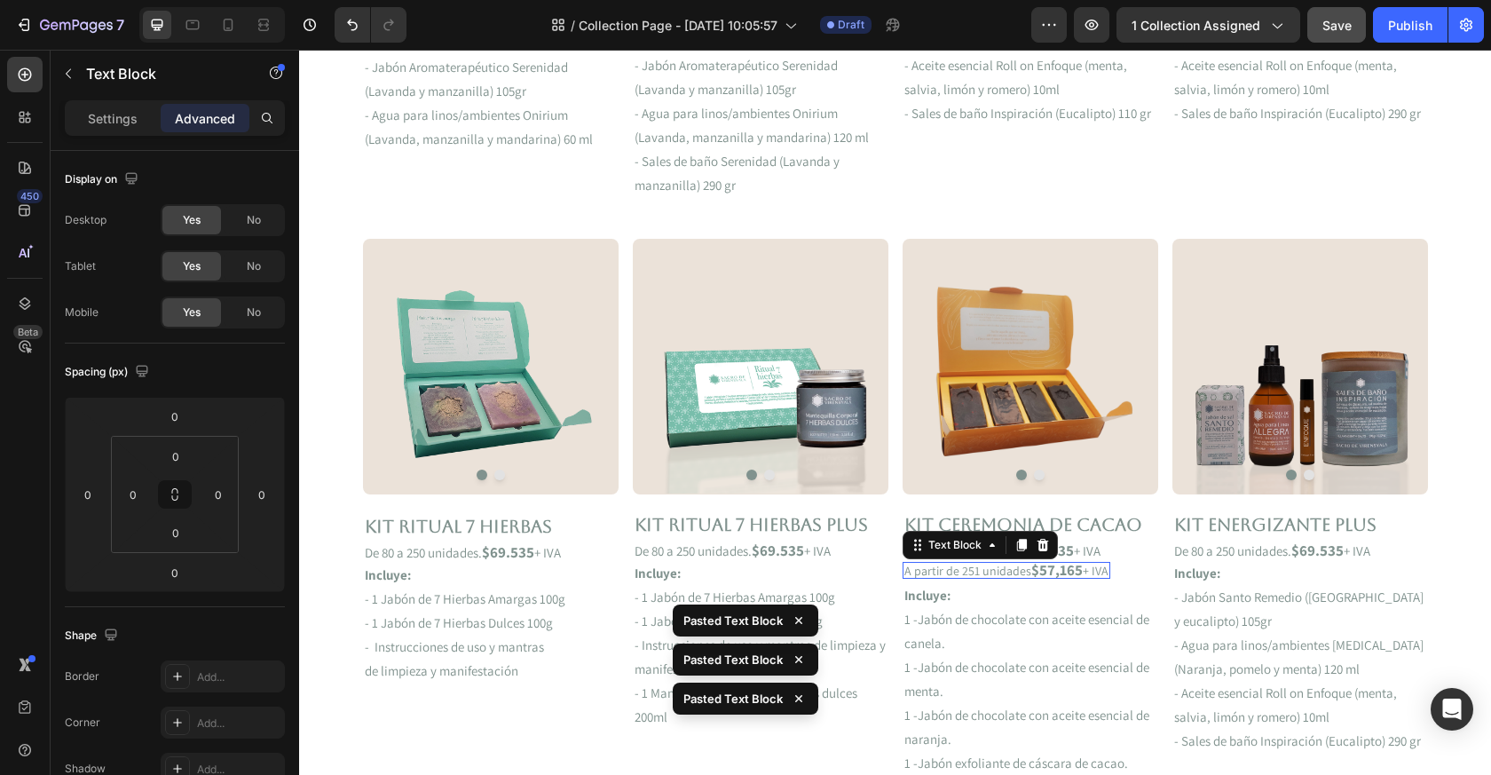
click at [1032, 578] on strong "$57,165" at bounding box center [1057, 570] width 51 height 20
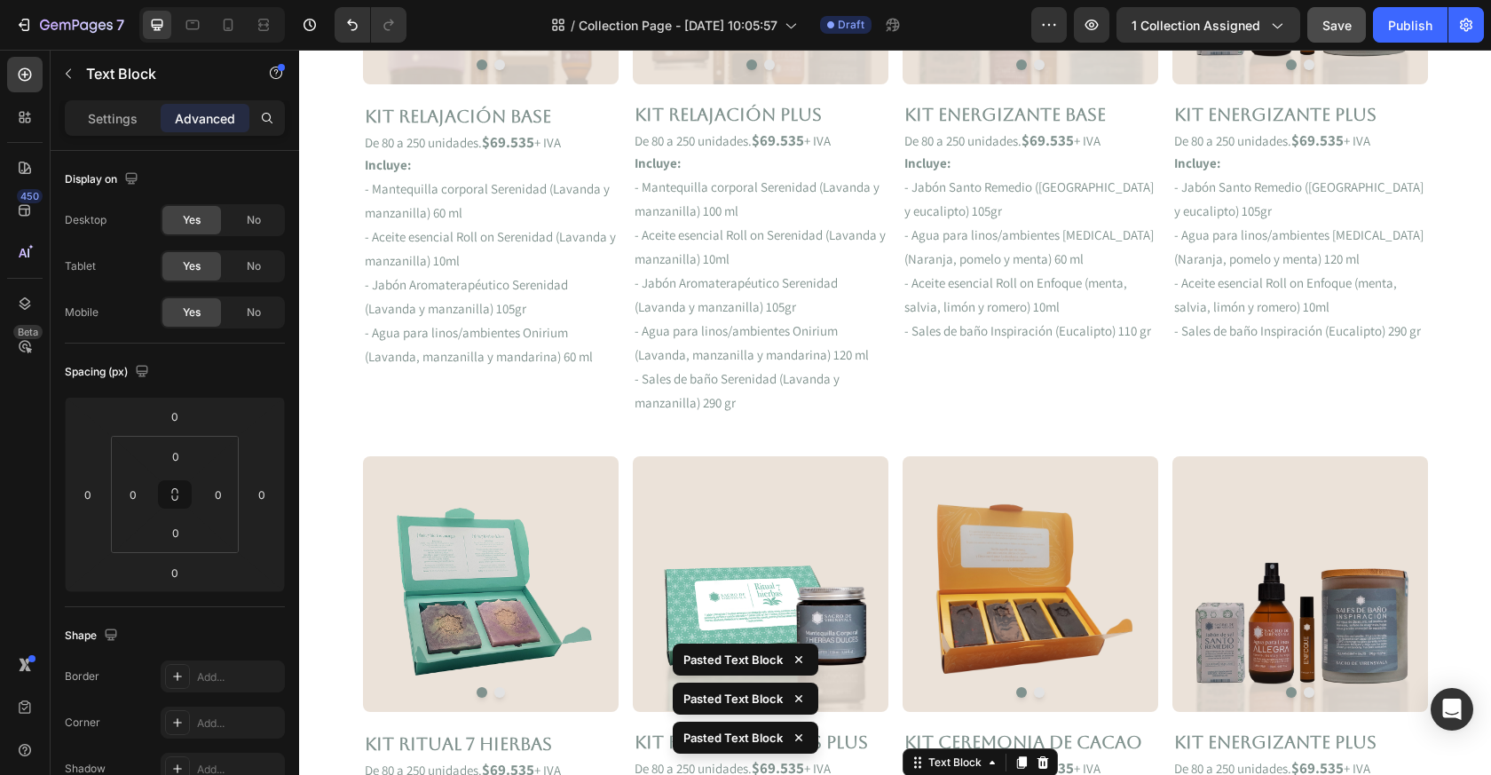
scroll to position [556, 0]
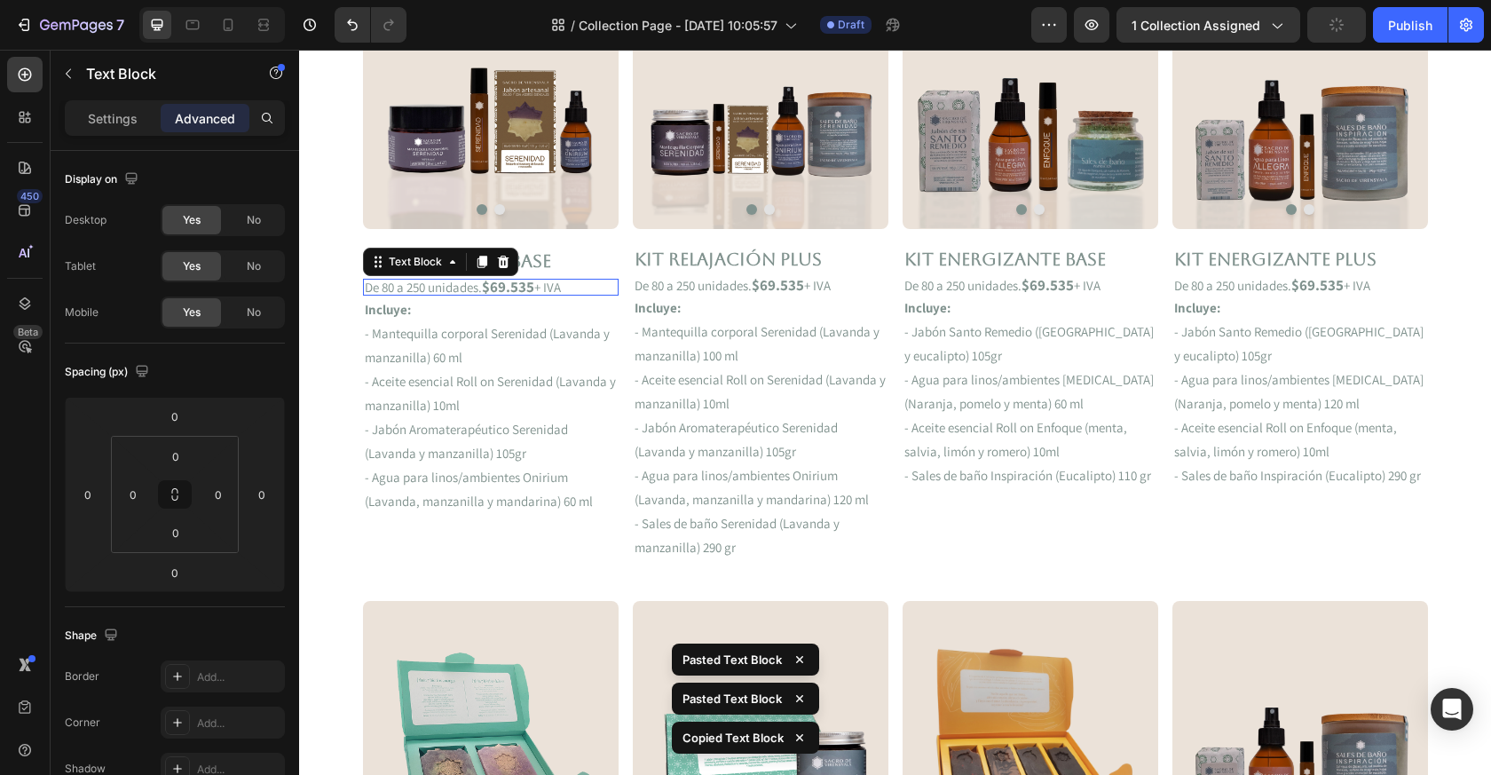
drag, startPoint x: 1202, startPoint y: 531, endPoint x: 506, endPoint y: 289, distance: 737.0
click at [506, 289] on strong "$69.535" at bounding box center [508, 287] width 52 height 20
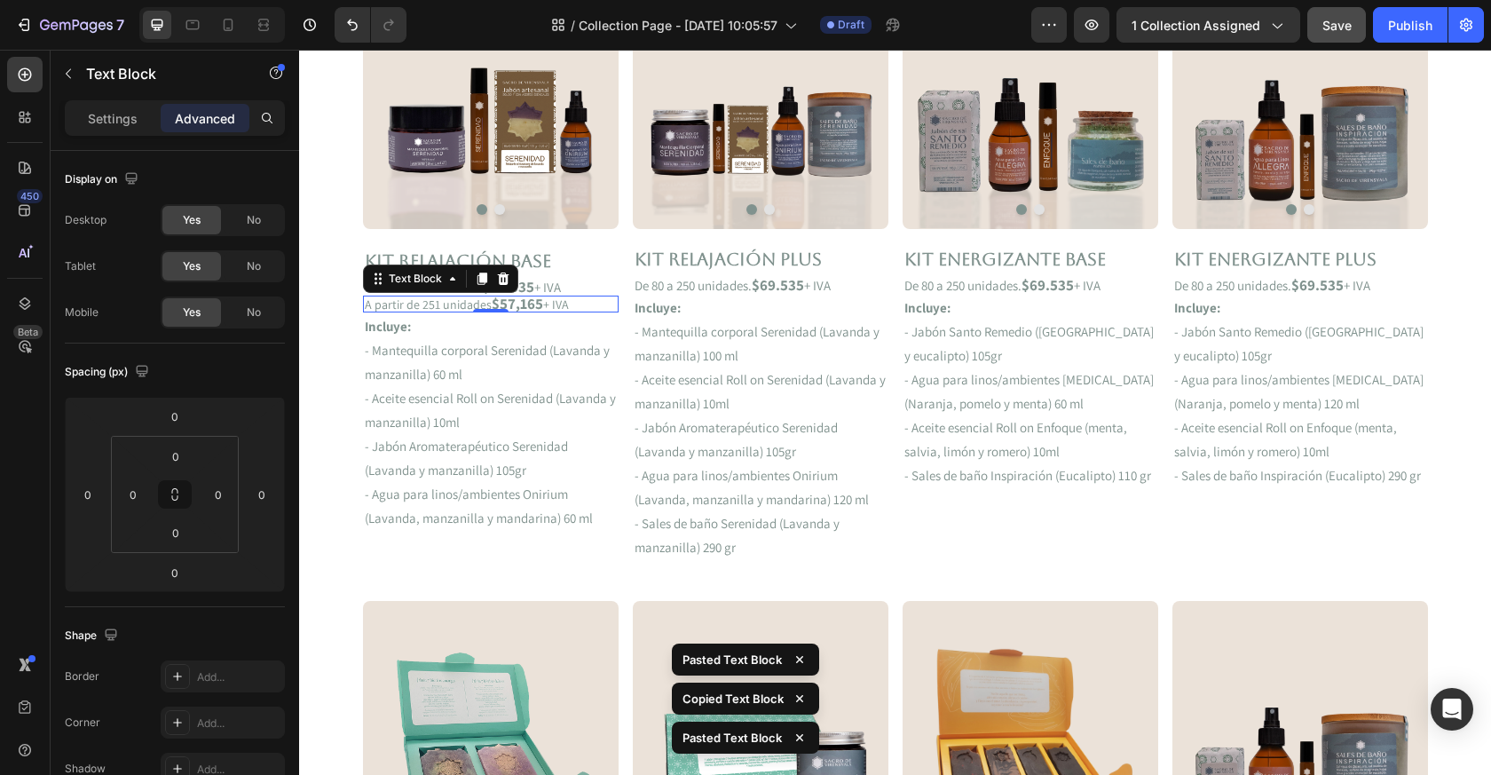
drag, startPoint x: 506, startPoint y: 289, endPoint x: 715, endPoint y: 296, distance: 208.7
click at [715, 296] on p "Incluye:" at bounding box center [761, 308] width 252 height 24
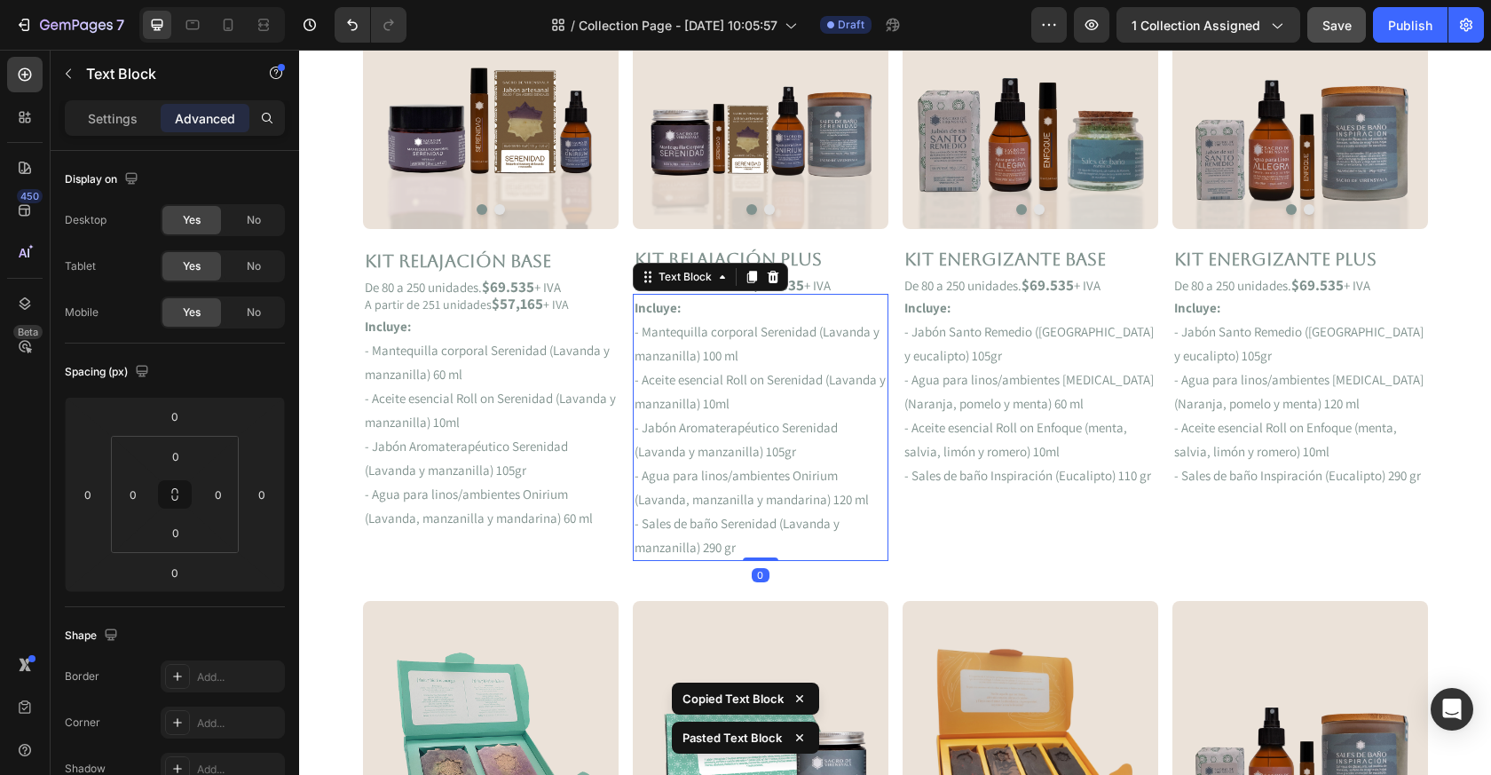
drag, startPoint x: 715, startPoint y: 296, endPoint x: 820, endPoint y: 278, distance: 107.1
click at [820, 279] on p "De 80 a 250 unidades. $69.535 + IVA" at bounding box center [761, 285] width 252 height 13
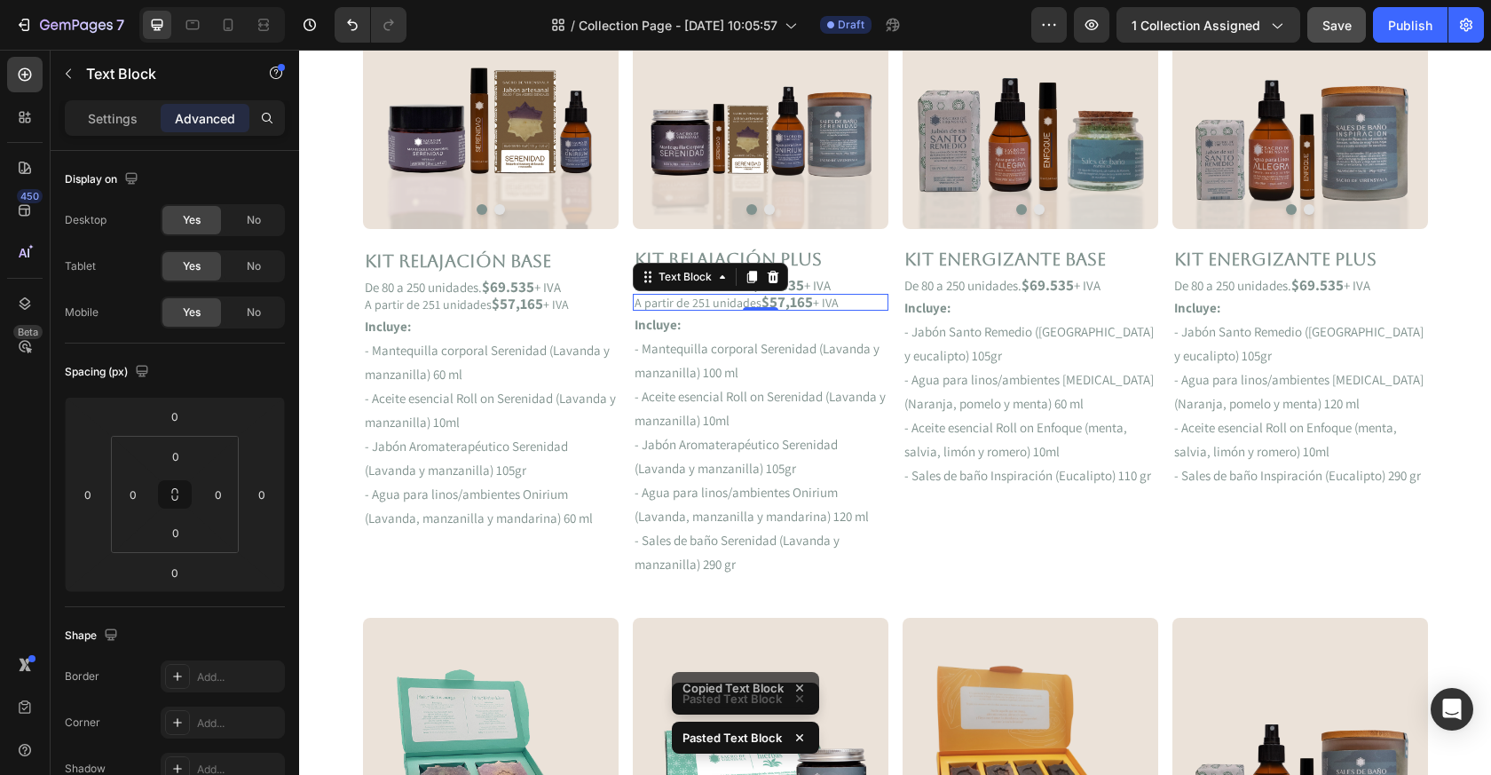
drag, startPoint x: 820, startPoint y: 278, endPoint x: 1010, endPoint y: 285, distance: 190.1
click at [1010, 285] on p "De 80 a 250 unidades. $69.535 + IVA" at bounding box center [1031, 285] width 252 height 13
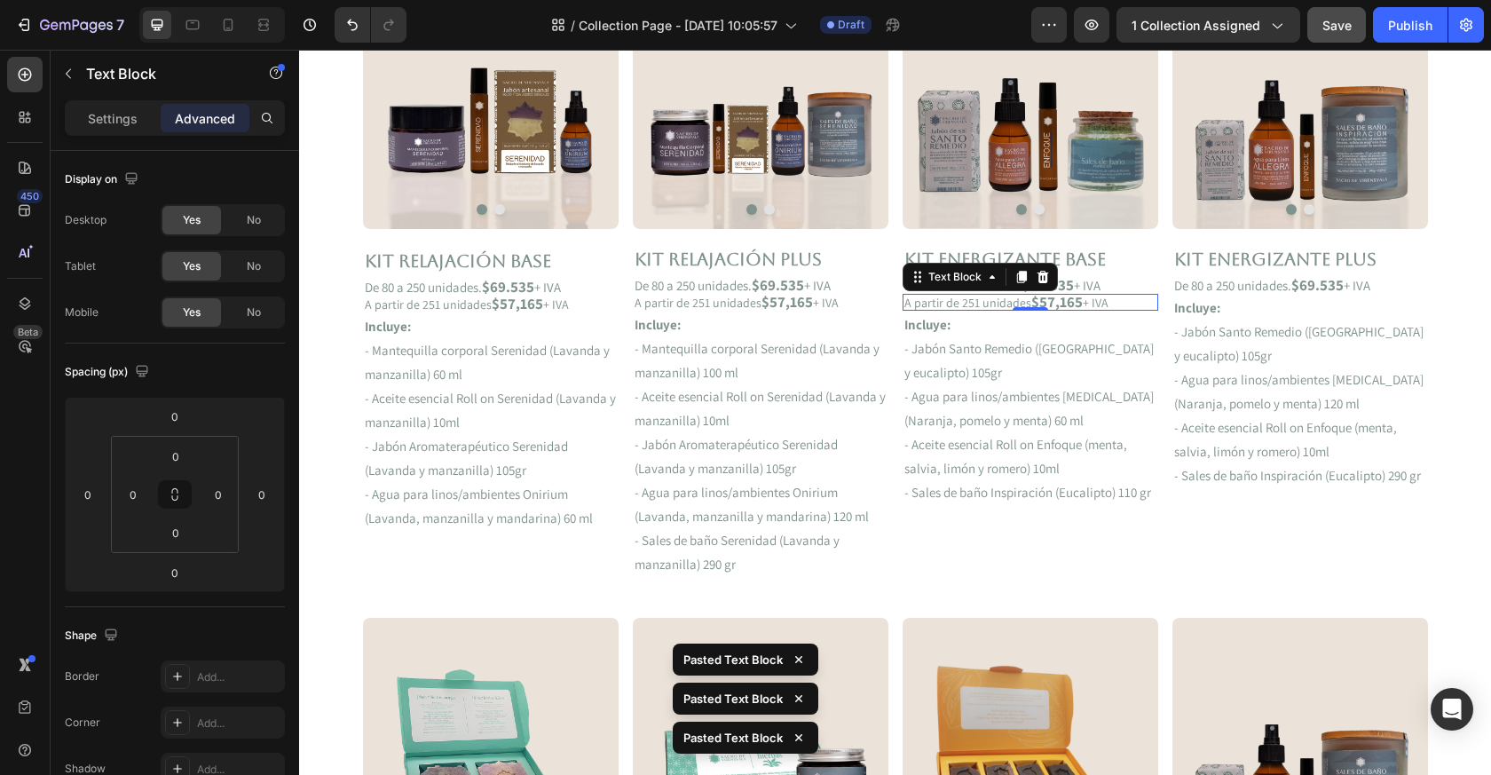
drag, startPoint x: 1010, startPoint y: 285, endPoint x: 1230, endPoint y: 281, distance: 219.3
click at [1230, 281] on p "De 80 a 250 unidades. $69.535 + IVA" at bounding box center [1300, 285] width 252 height 13
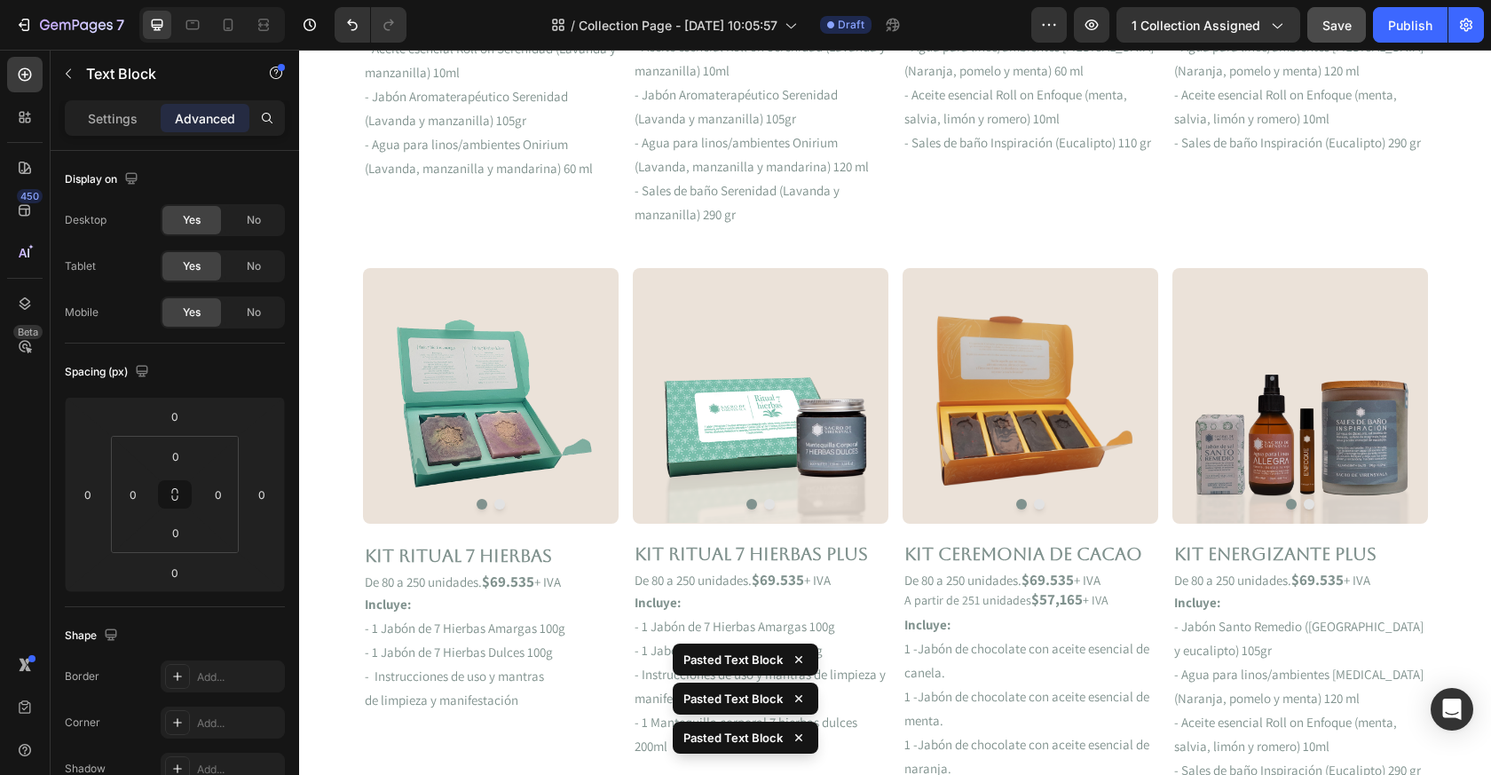
scroll to position [1000, 0]
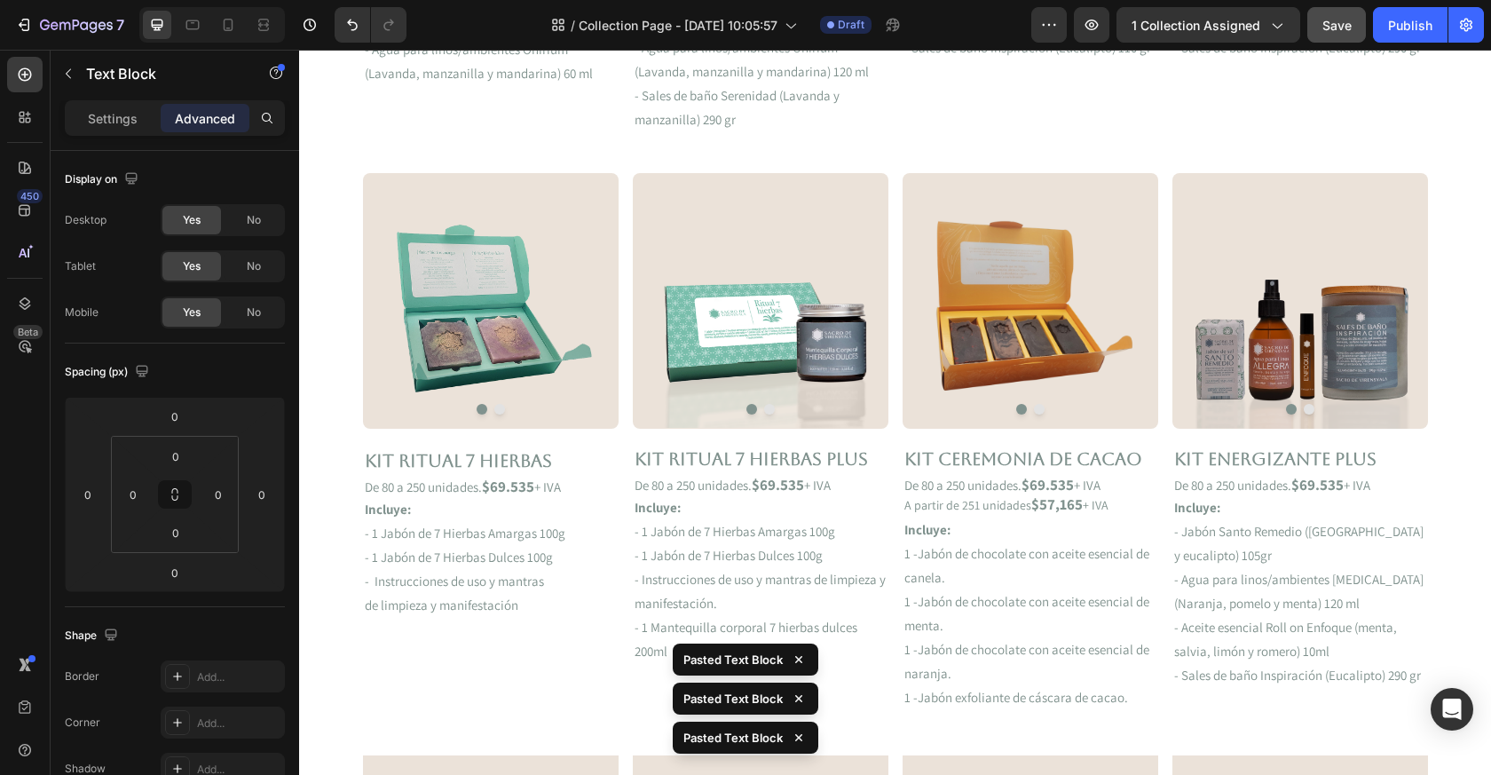
click at [497, 491] on strong "$69.535" at bounding box center [508, 487] width 52 height 20
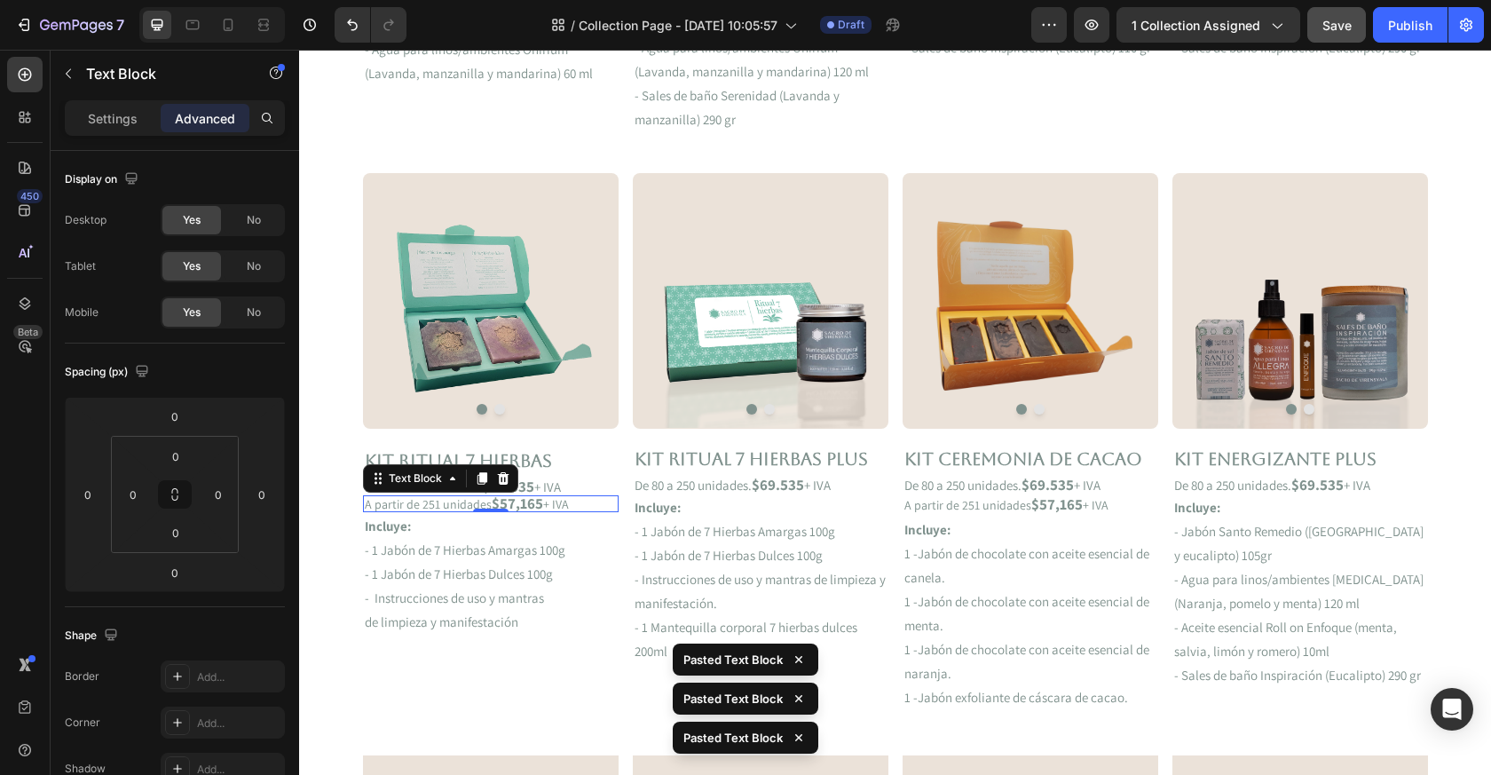
drag, startPoint x: 1230, startPoint y: 281, endPoint x: 700, endPoint y: 481, distance: 566.4
click at [700, 481] on p "De 80 a 250 unidades. $69.535 + IVA" at bounding box center [761, 484] width 252 height 13
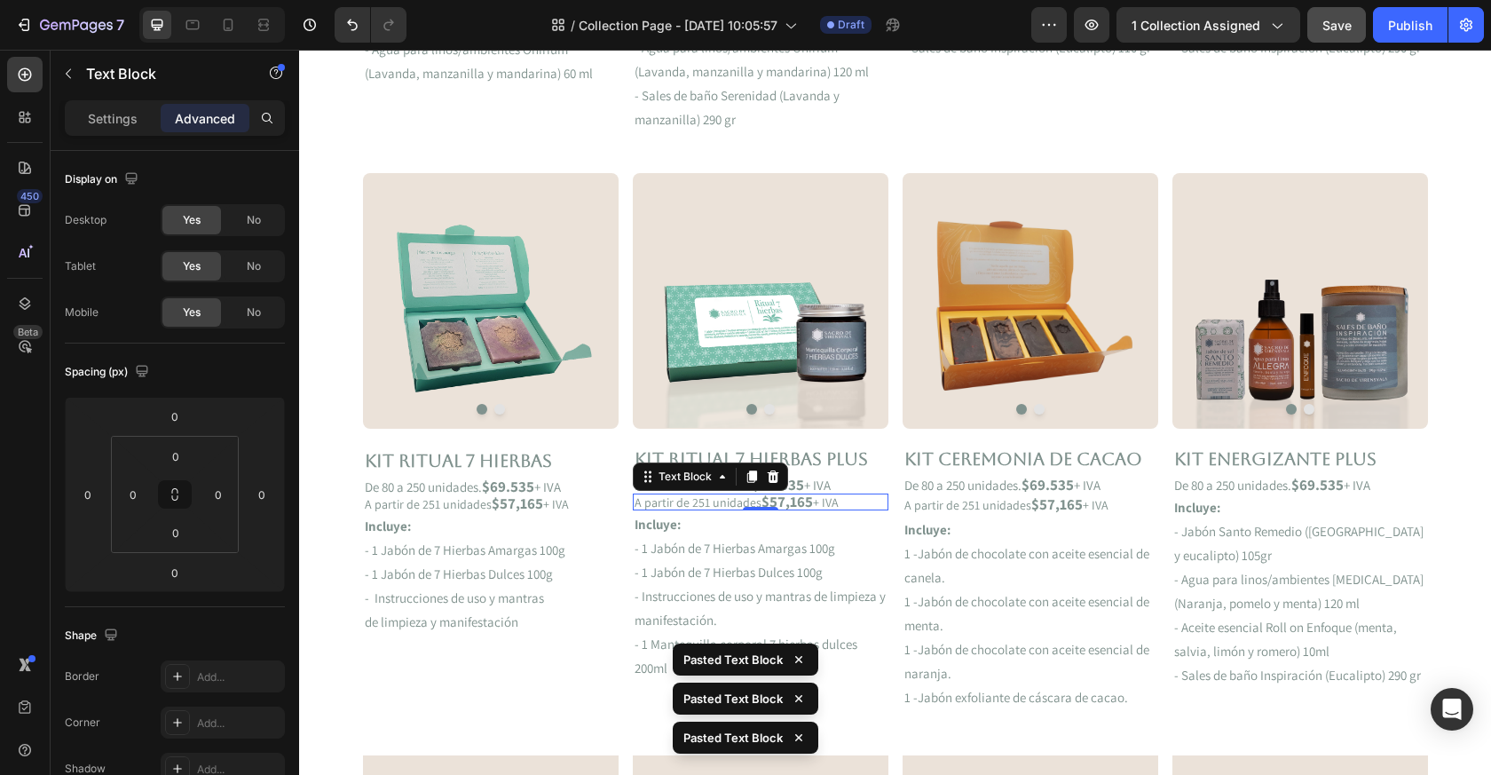
drag
click at [958, 488] on p "De 80 a 250 unidades. $69.535 + IVA" at bounding box center [1003, 484] width 196 height 13
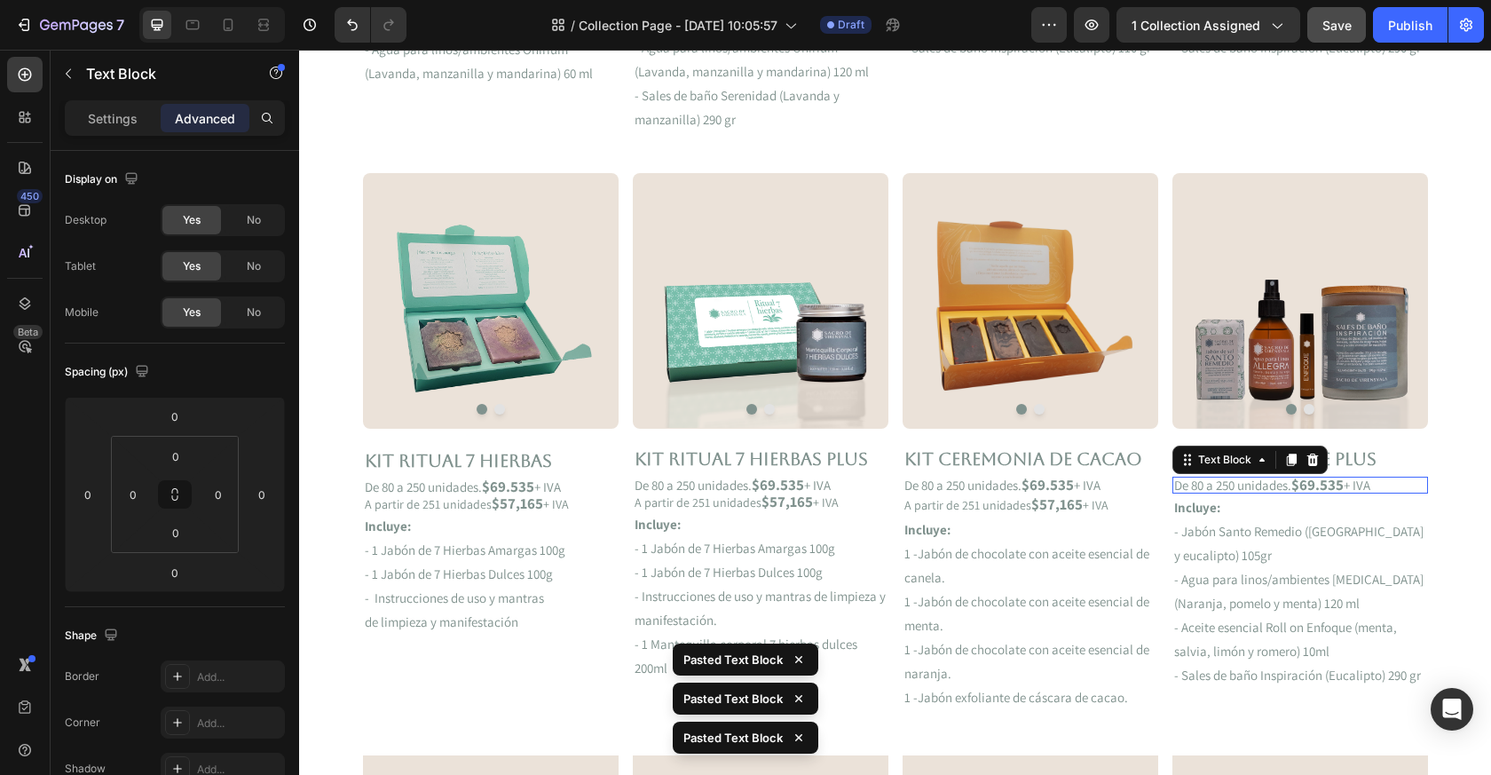
click at [1236, 484] on p "De 80 a 250 unidades. $69.535 + IVA" at bounding box center [1300, 484] width 252 height 13
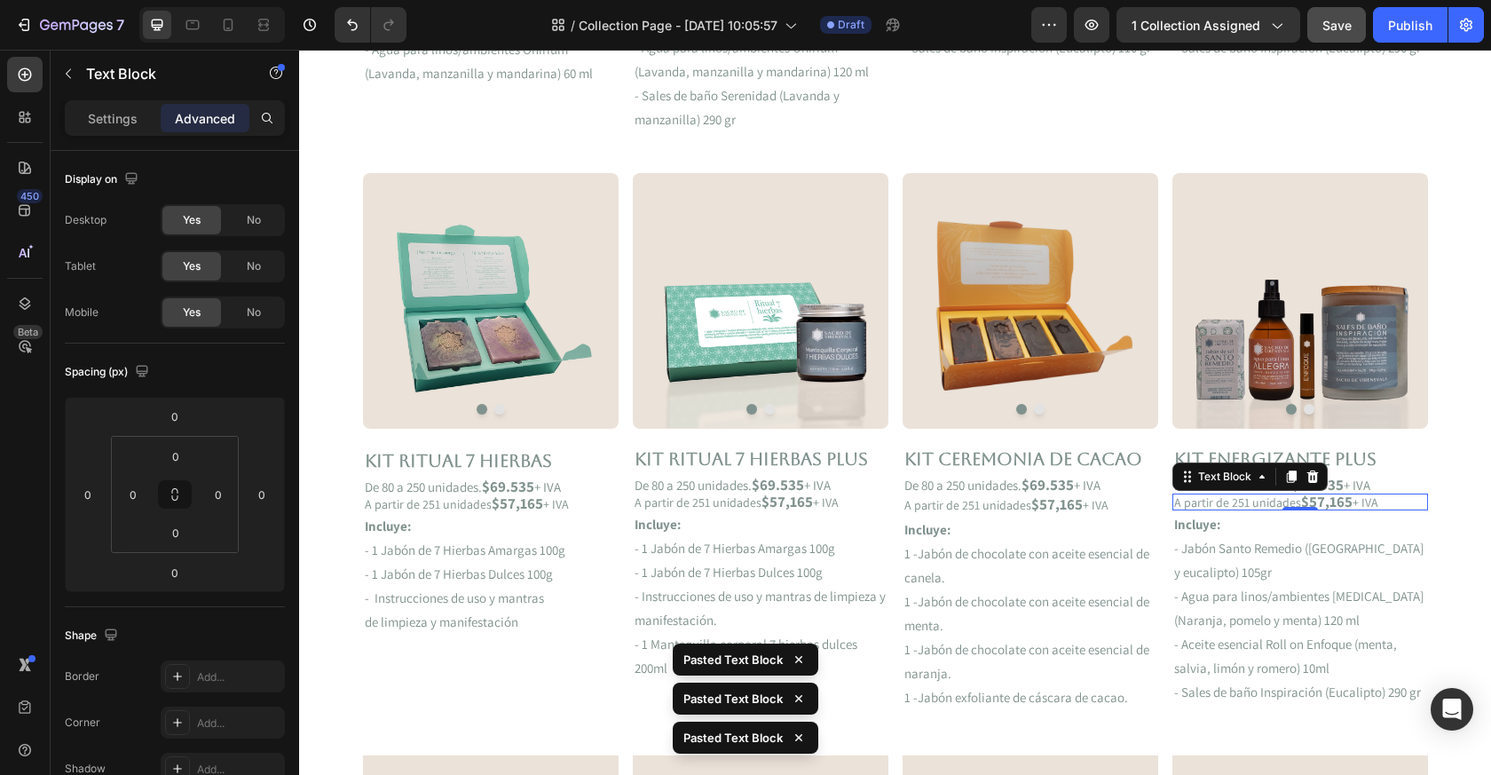
click at [1080, 556] on p "1 -Jabón de chocolate con aceite esencial de canela." at bounding box center [1031, 566] width 252 height 48
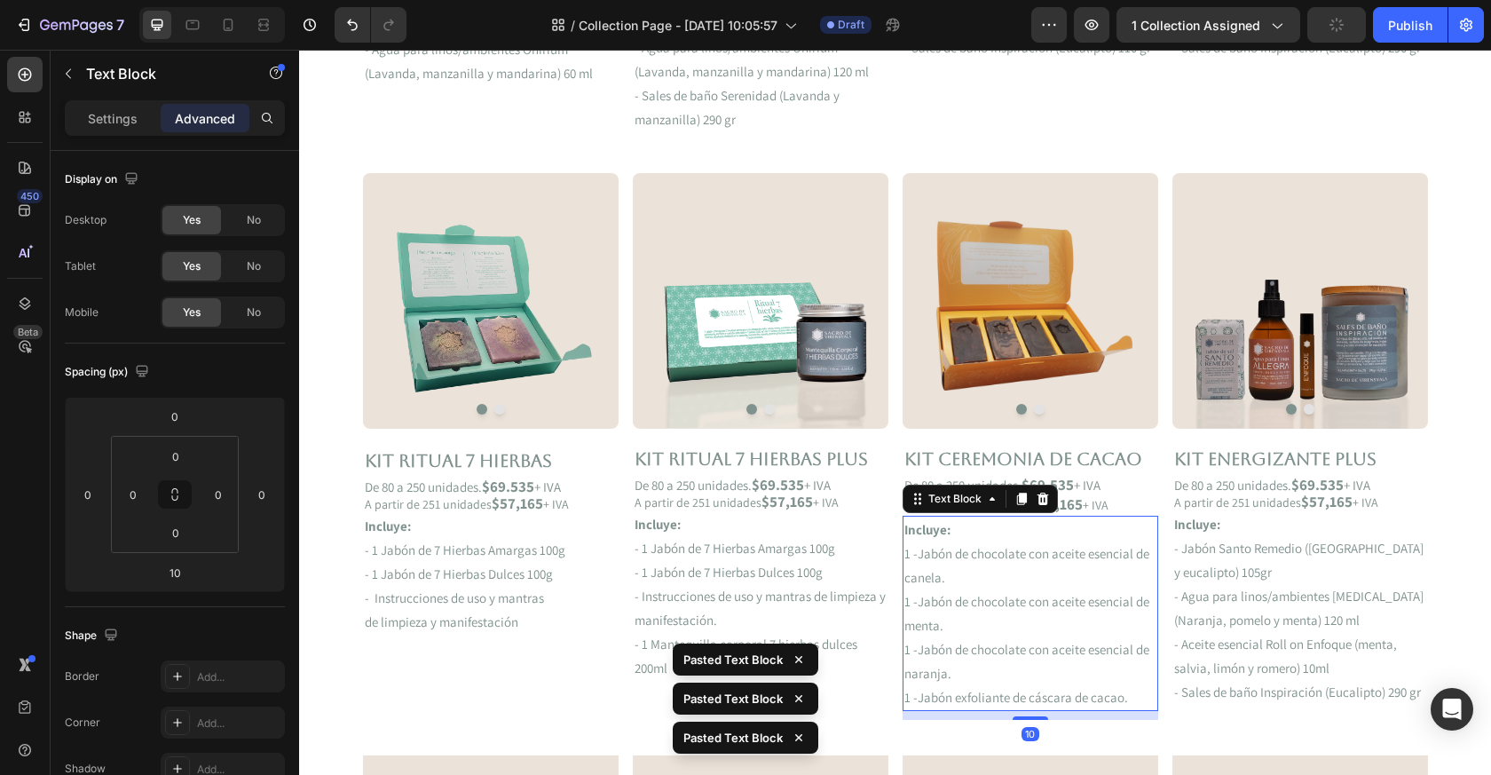
scroll to position [1005, 0]
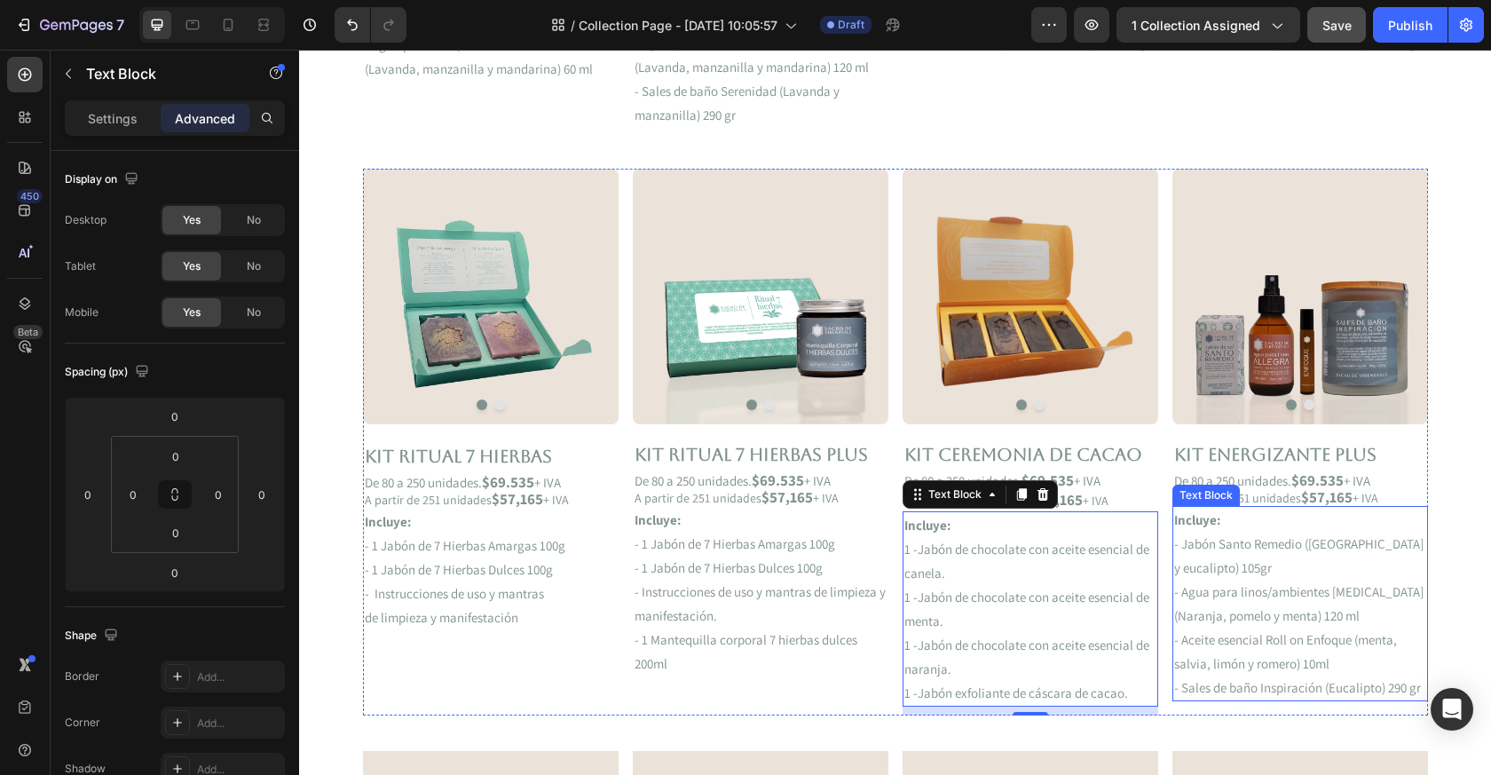
click at [1322, 629] on p "- Aceite esencial Roll on Enfoque (menta, salvia, limón y romero) 10ml" at bounding box center [1300, 652] width 252 height 48
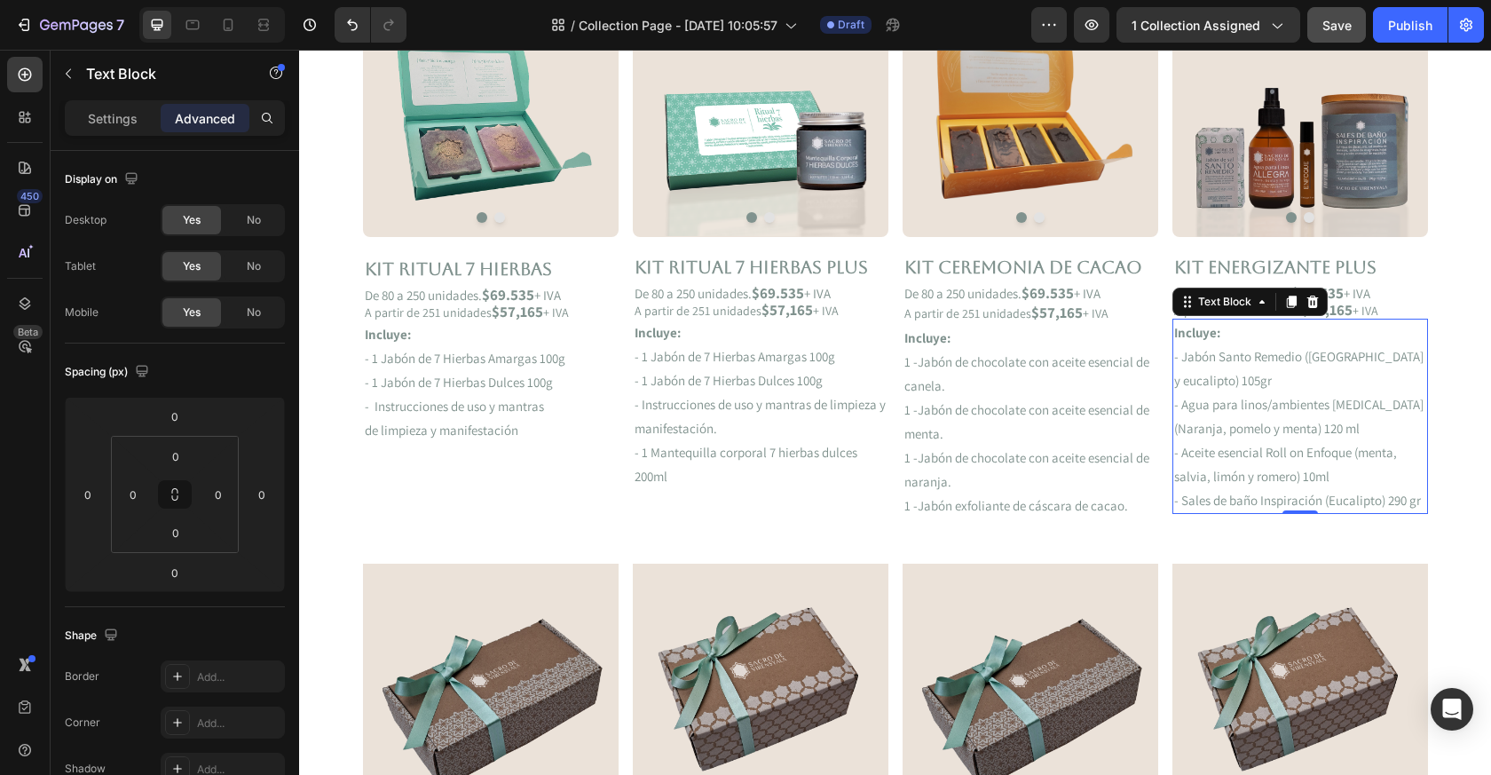
scroll to position [1199, 0]
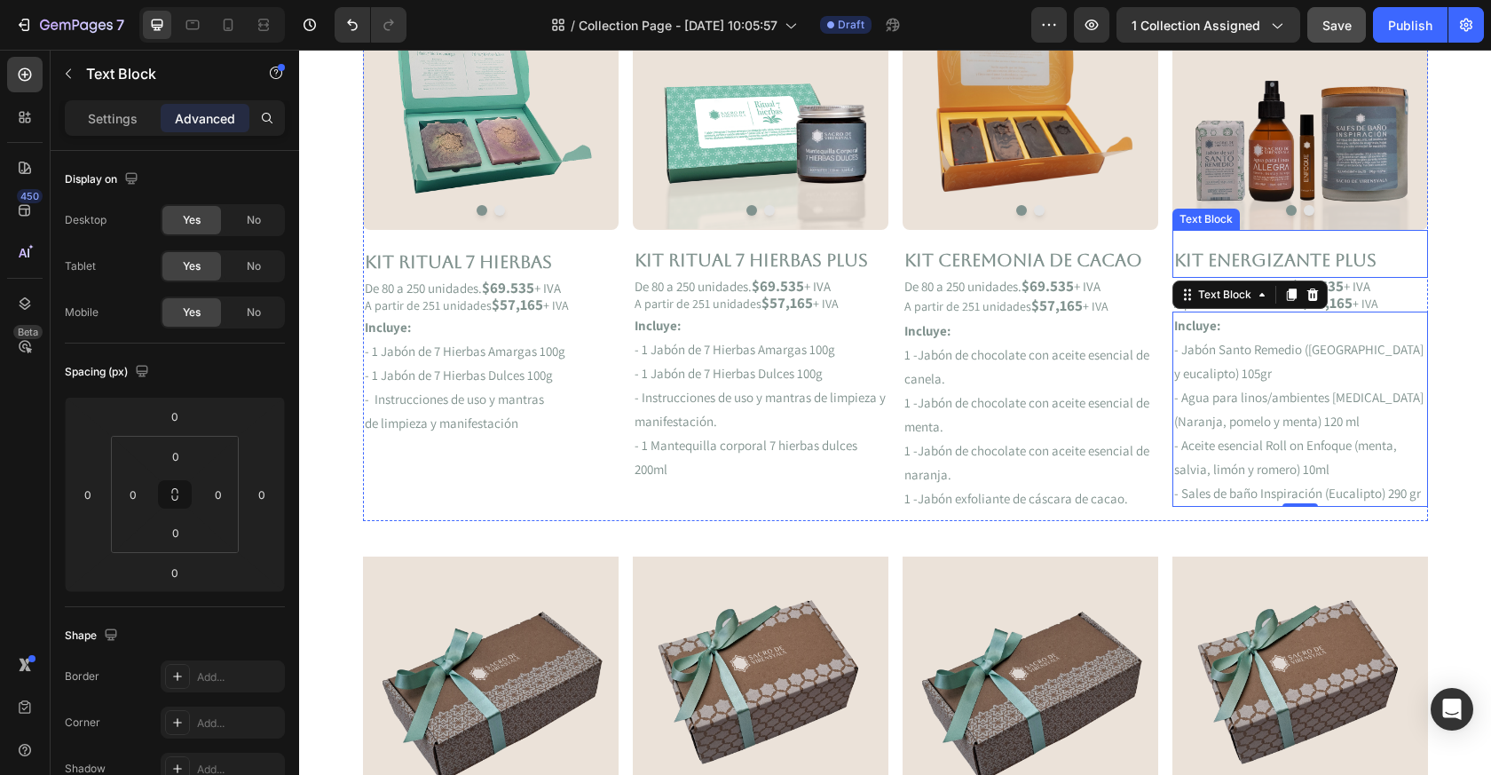
click at [1315, 263] on p "Kit ENERGIZANTE PLUS" at bounding box center [1300, 260] width 252 height 32
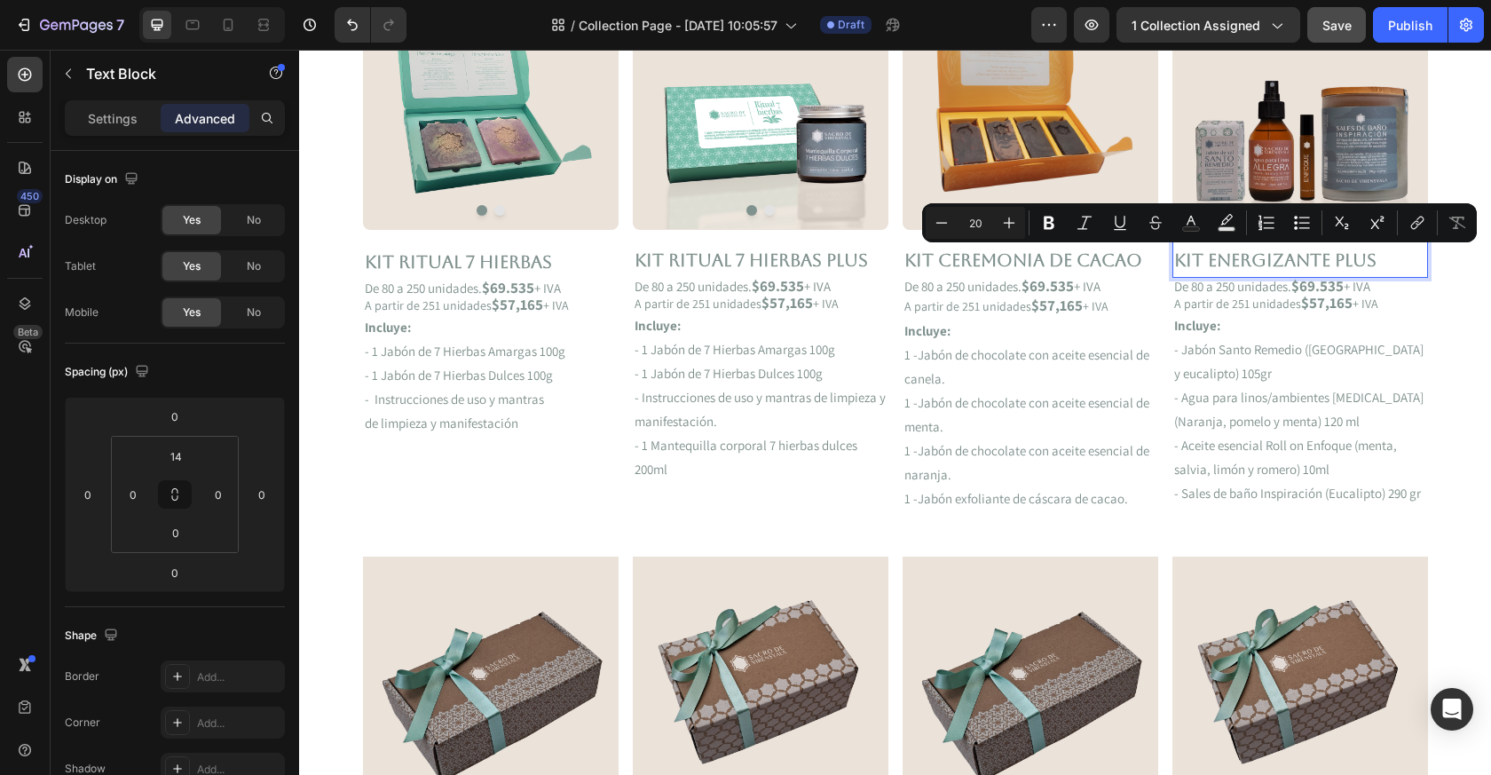
click at [1388, 263] on p "Kit ENERGIZANTE PLUS" at bounding box center [1300, 260] width 252 height 32
drag, startPoint x: 1389, startPoint y: 264, endPoint x: 1210, endPoint y: 269, distance: 179.4
click at [1208, 269] on p "Kit ENERGIZANTE PLUS" at bounding box center [1300, 260] width 252 height 32
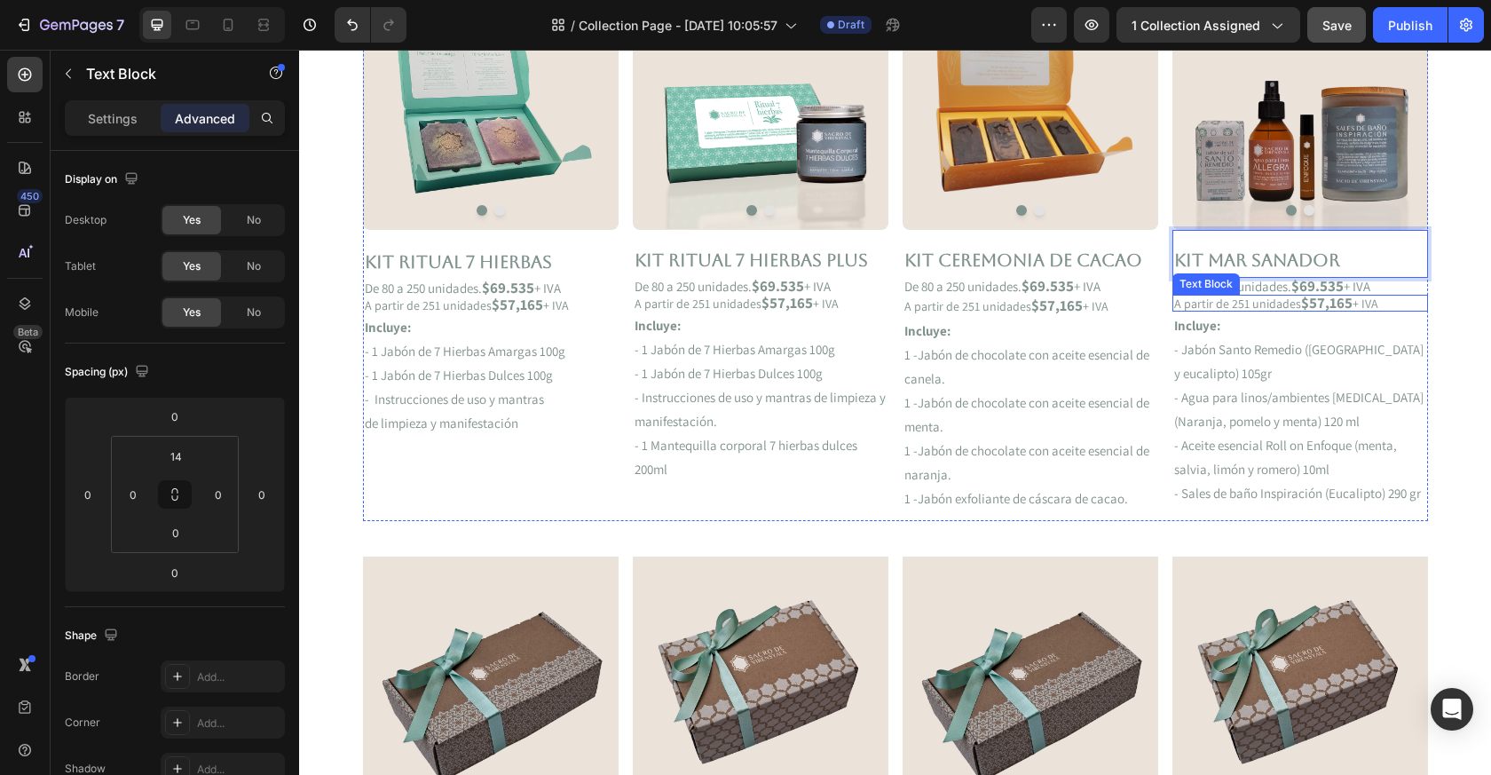
click at [1249, 314] on p "Incluye:" at bounding box center [1300, 325] width 252 height 24
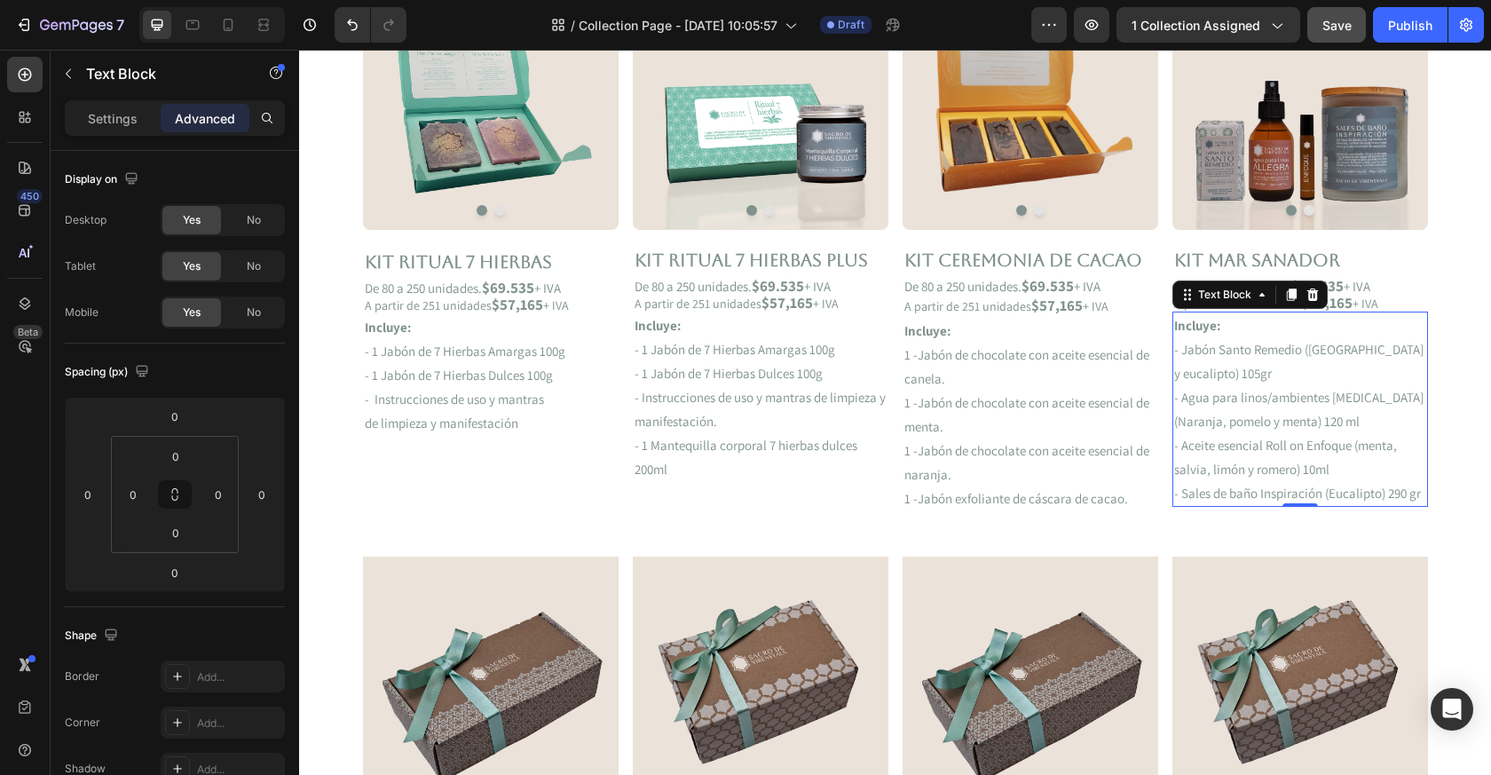
click at [1311, 491] on p "- Sales de baño Inspiración (Eucalipto) 290 gr" at bounding box center [1300, 493] width 252 height 24
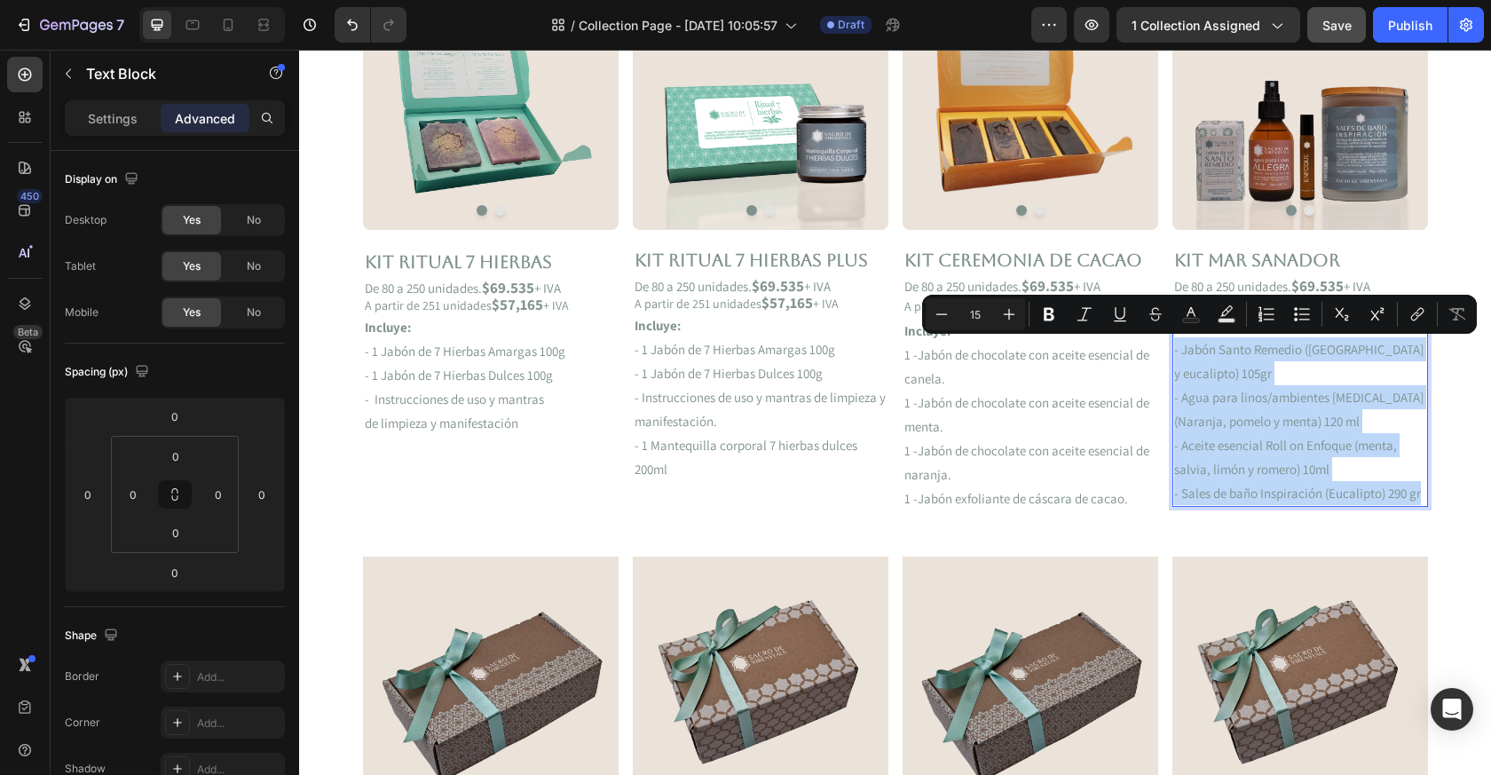
drag, startPoint x: 1421, startPoint y: 498, endPoint x: 1173, endPoint y: 353, distance: 287.6
click at [1173, 353] on div "Incluye: - Jabón Santo Remedio (Sal de Manaure y eucalipto) 105gr - Agua para l…" at bounding box center [1301, 409] width 256 height 195
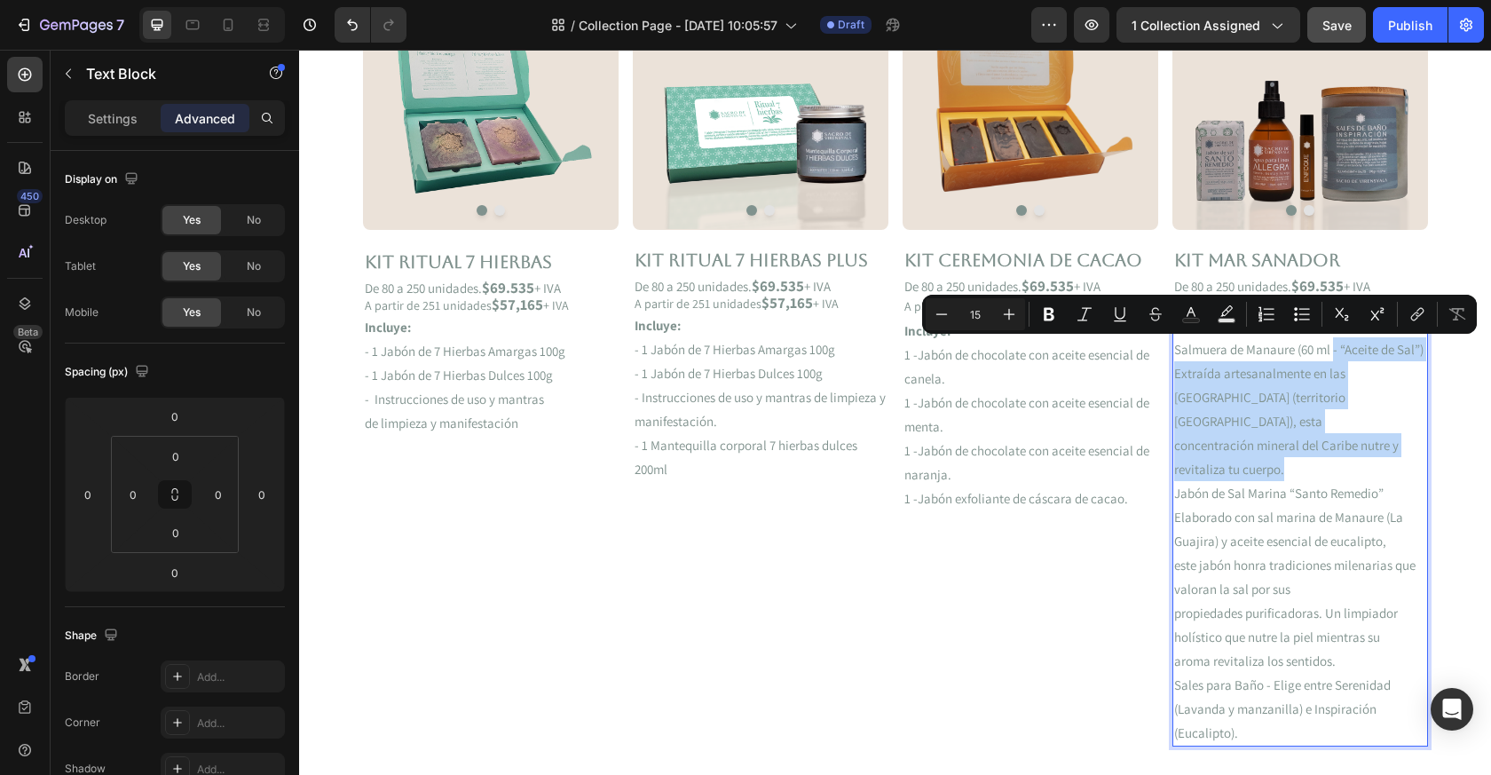
drag, startPoint x: 1333, startPoint y: 350, endPoint x: 1355, endPoint y: 452, distance: 104.5
click at [1356, 452] on div "Incluye: Salmuera de Manaure (60 ml - “Aceite de Sal”) Extraída artesanalmente …" at bounding box center [1301, 529] width 256 height 435
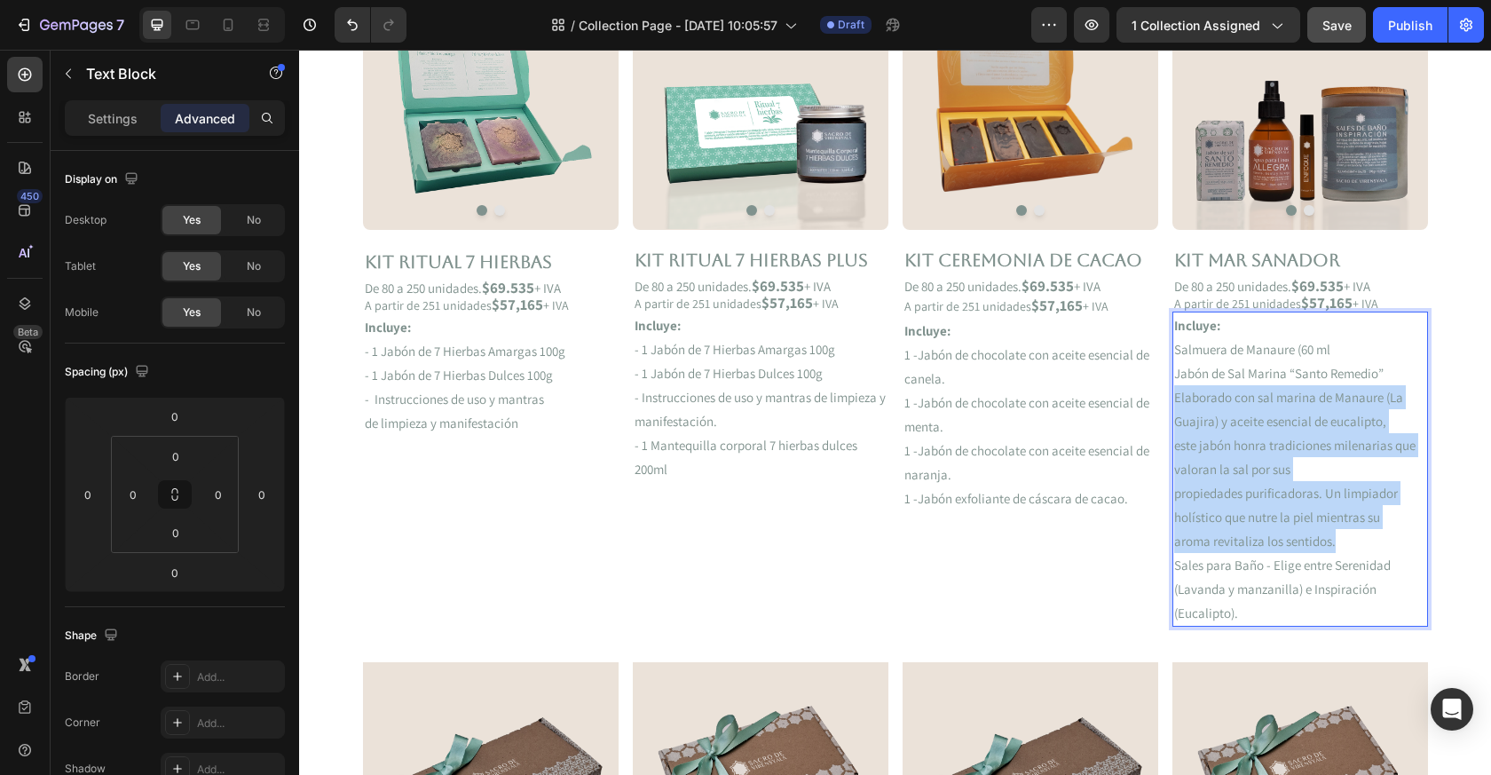
drag, startPoint x: 1173, startPoint y: 391, endPoint x: 1384, endPoint y: 550, distance: 263.8
click at [1384, 550] on div "Incluye: Salmuera de Manaure (60 ml Jabón de Sal Marina “Santo Remedio” Elabora…" at bounding box center [1301, 469] width 256 height 315
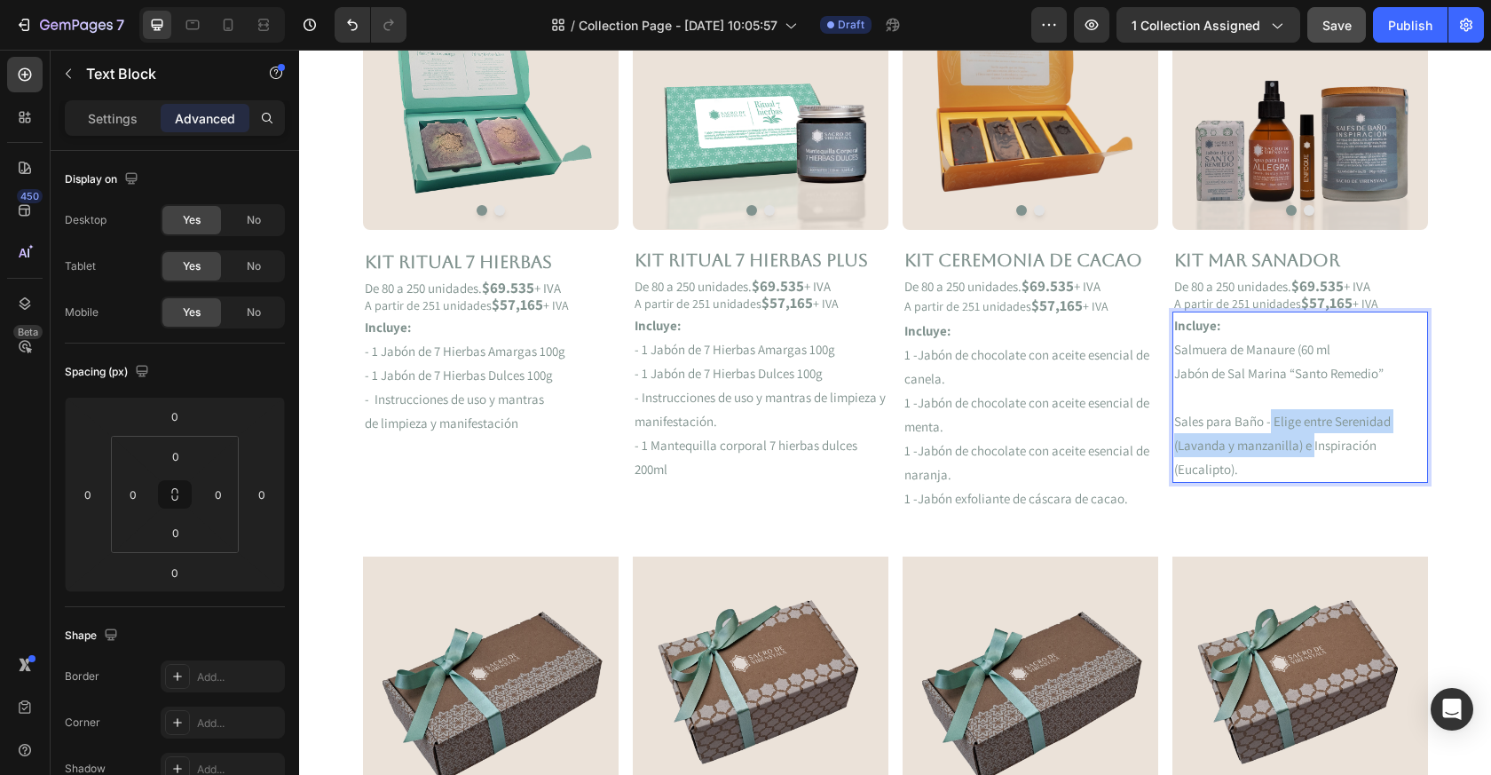
drag, startPoint x: 1269, startPoint y: 419, endPoint x: 1313, endPoint y: 447, distance: 52.2
click at [1313, 447] on p "Sales para Baño - Elige entre Serenidad (Lavanda y manzanilla) e Inspiración" at bounding box center [1300, 433] width 252 height 48
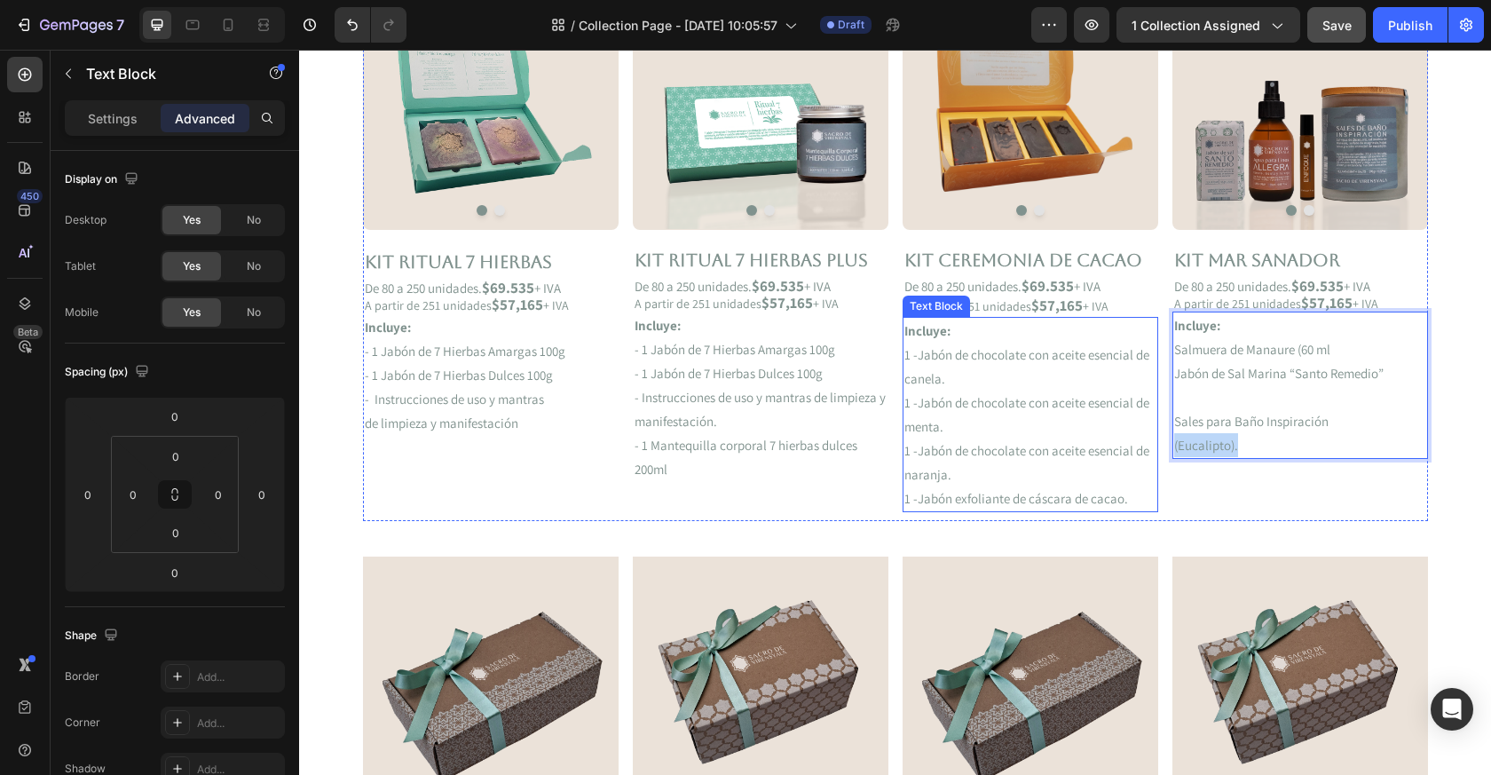
drag, startPoint x: 1237, startPoint y: 447, endPoint x: 1149, endPoint y: 447, distance: 87.9
click at [1149, 447] on div "Image Image Carousel Kit RITUAL 7 HIERBAS Text Block De 80 a 250 unidades. $69.…" at bounding box center [895, 247] width 1065 height 547
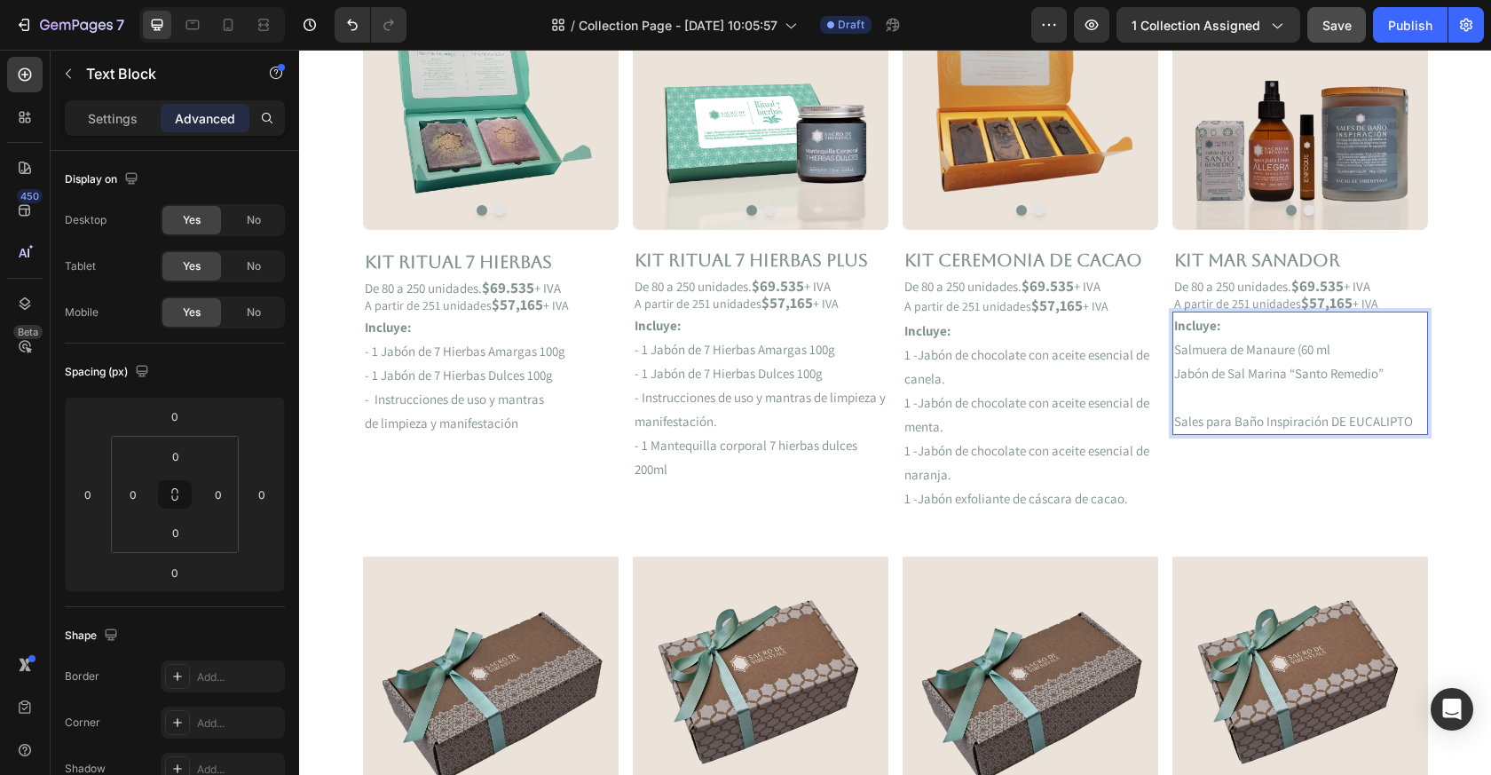
click at [1174, 424] on p "Sales para Baño Inspiración DE EUCALIPTO" at bounding box center [1300, 421] width 252 height 24
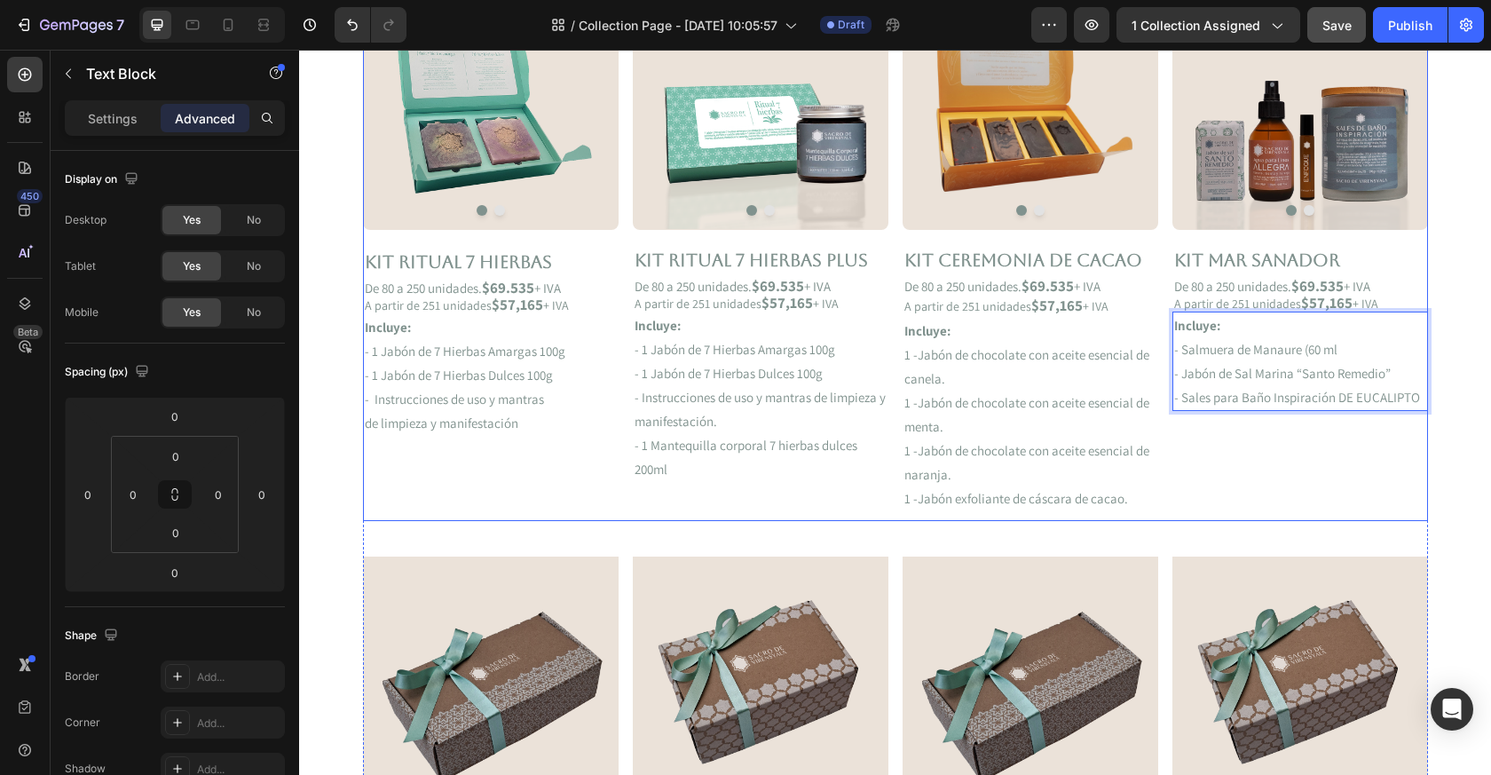
click at [1216, 496] on div "Image Image Carousel Kit MAR SANADOR Text Block De 80 a 250 unidades. $69.535 +…" at bounding box center [1301, 247] width 256 height 547
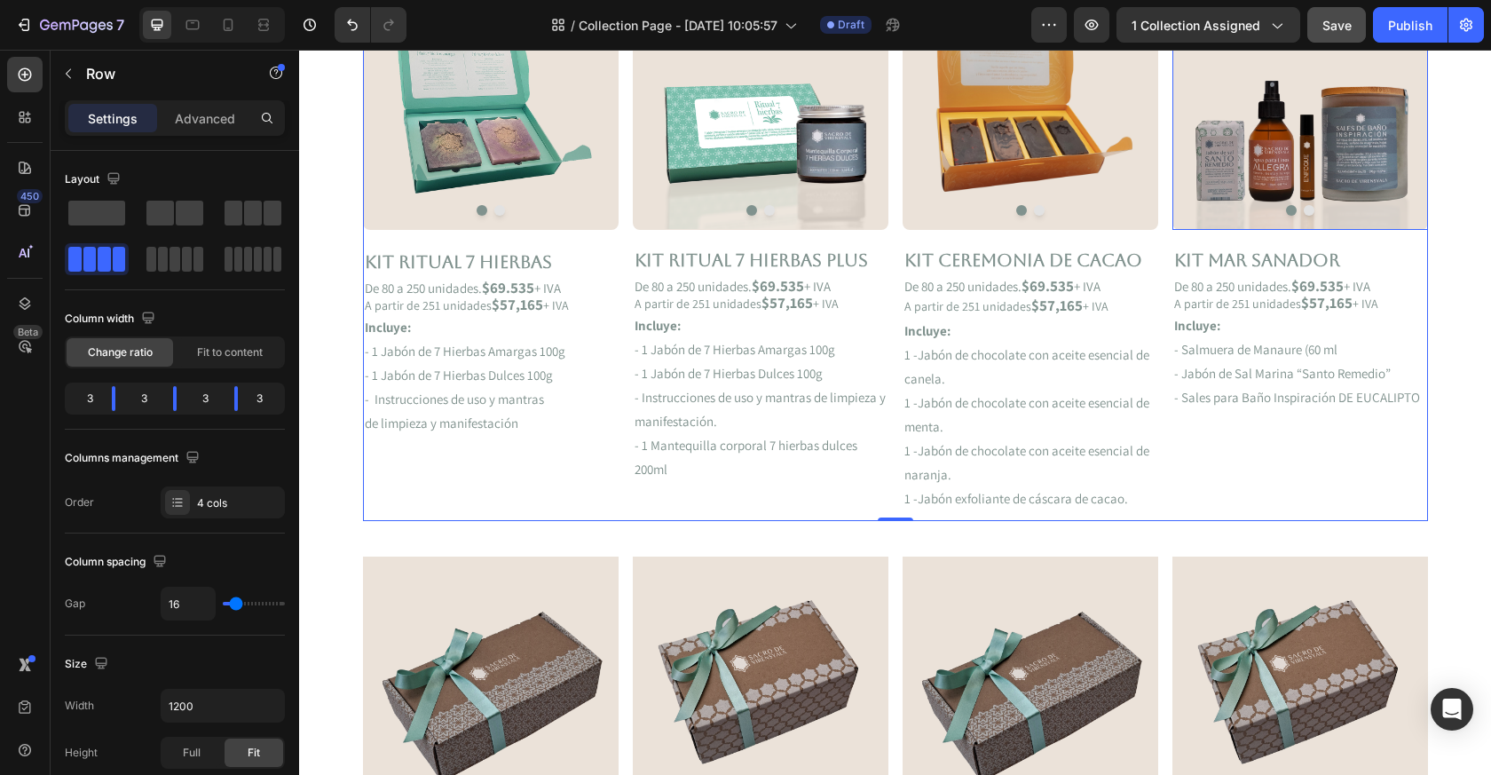
click at [1269, 138] on img at bounding box center [1301, 101] width 256 height 255
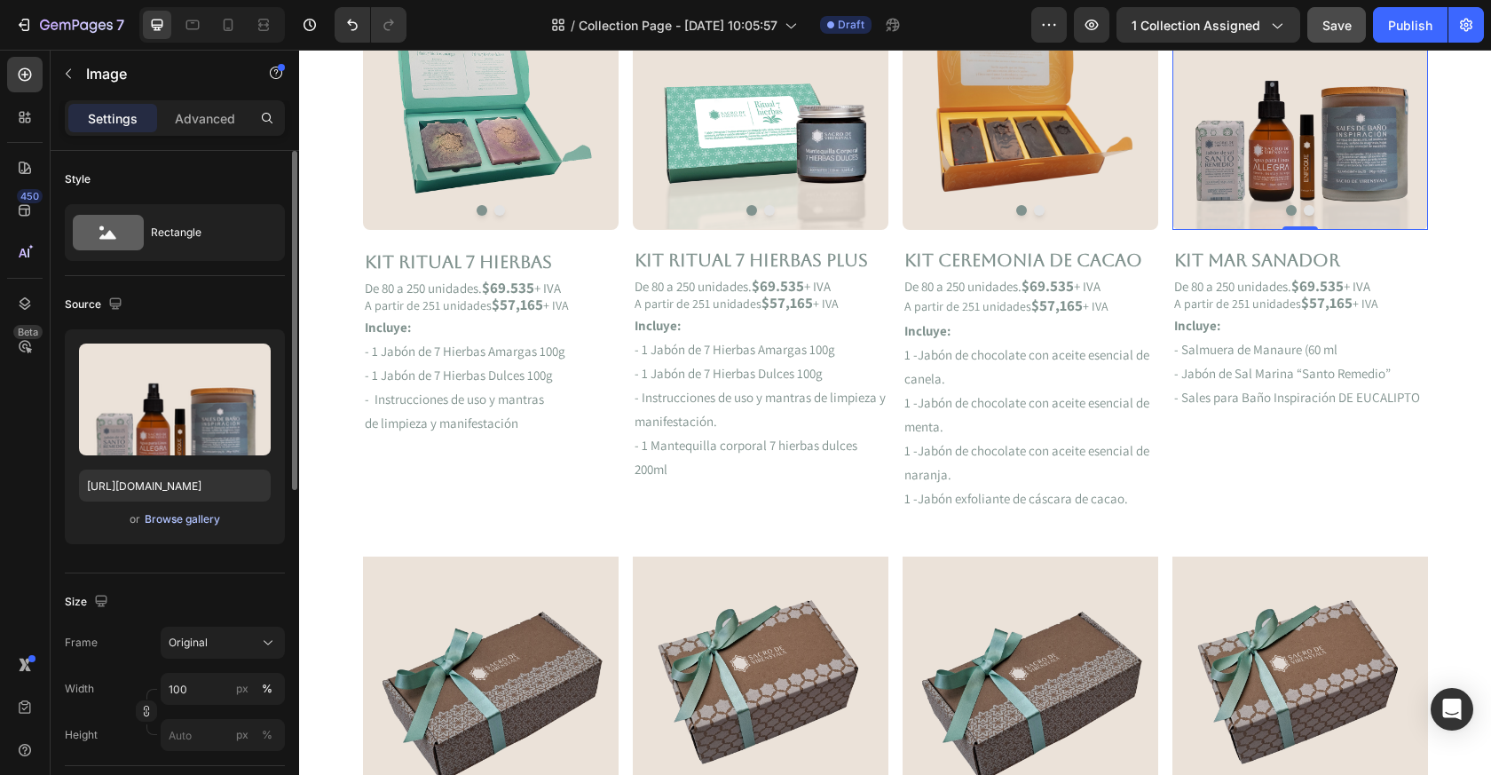
click at [159, 517] on div "Browse gallery" at bounding box center [182, 519] width 75 height 16
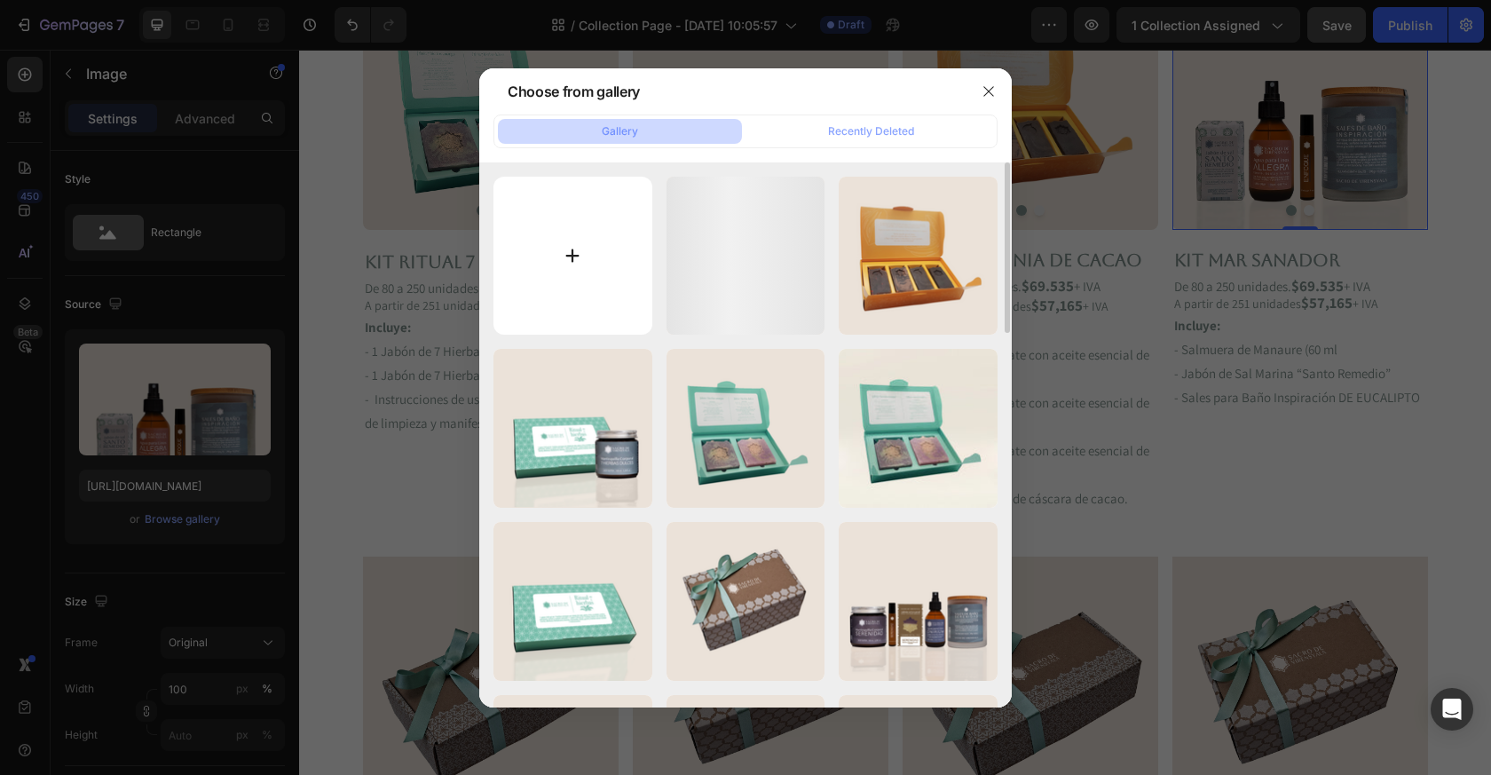
click at [600, 281] on input "file" at bounding box center [573, 256] width 159 height 159
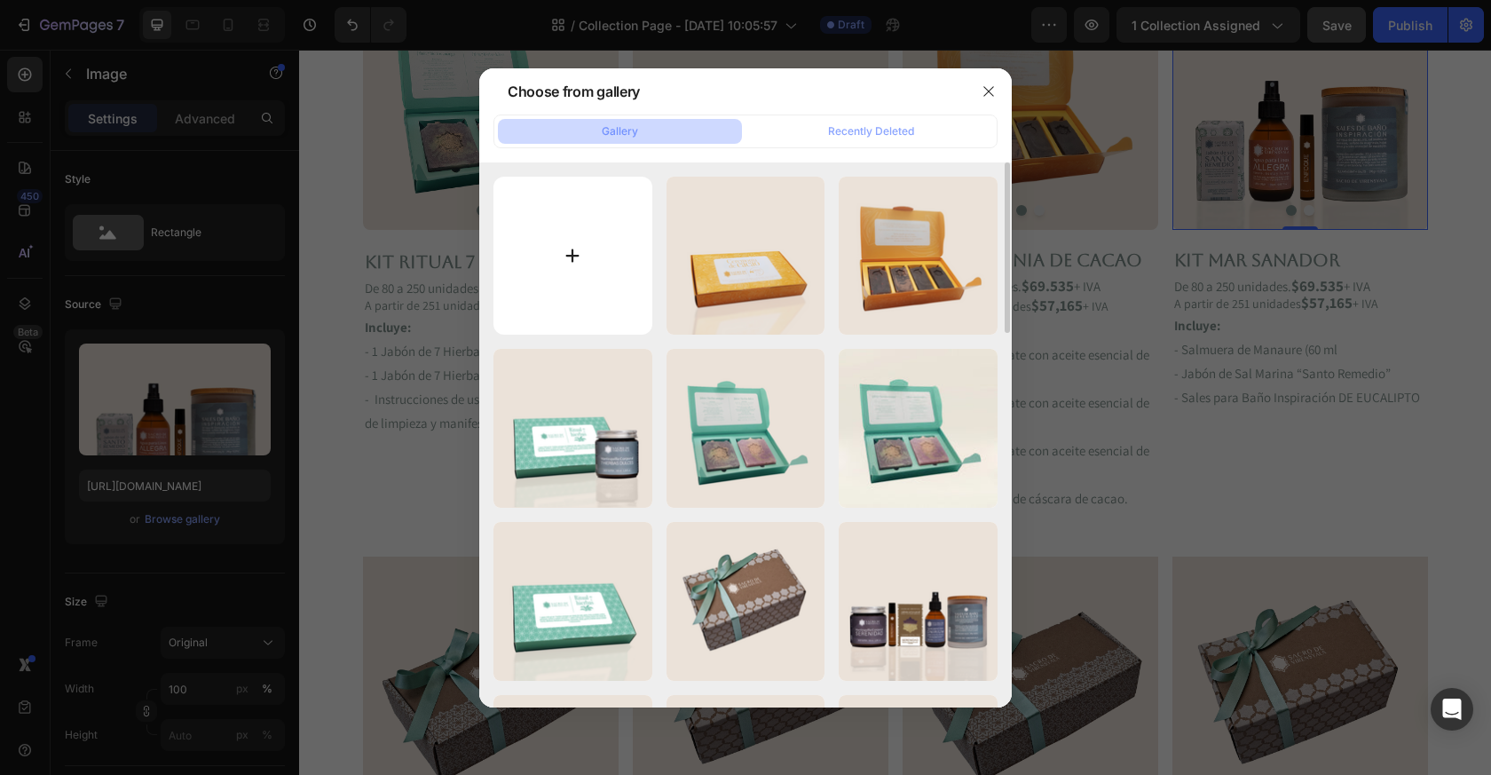
type input "C:\fakepath\Kit Sal Marina.png"
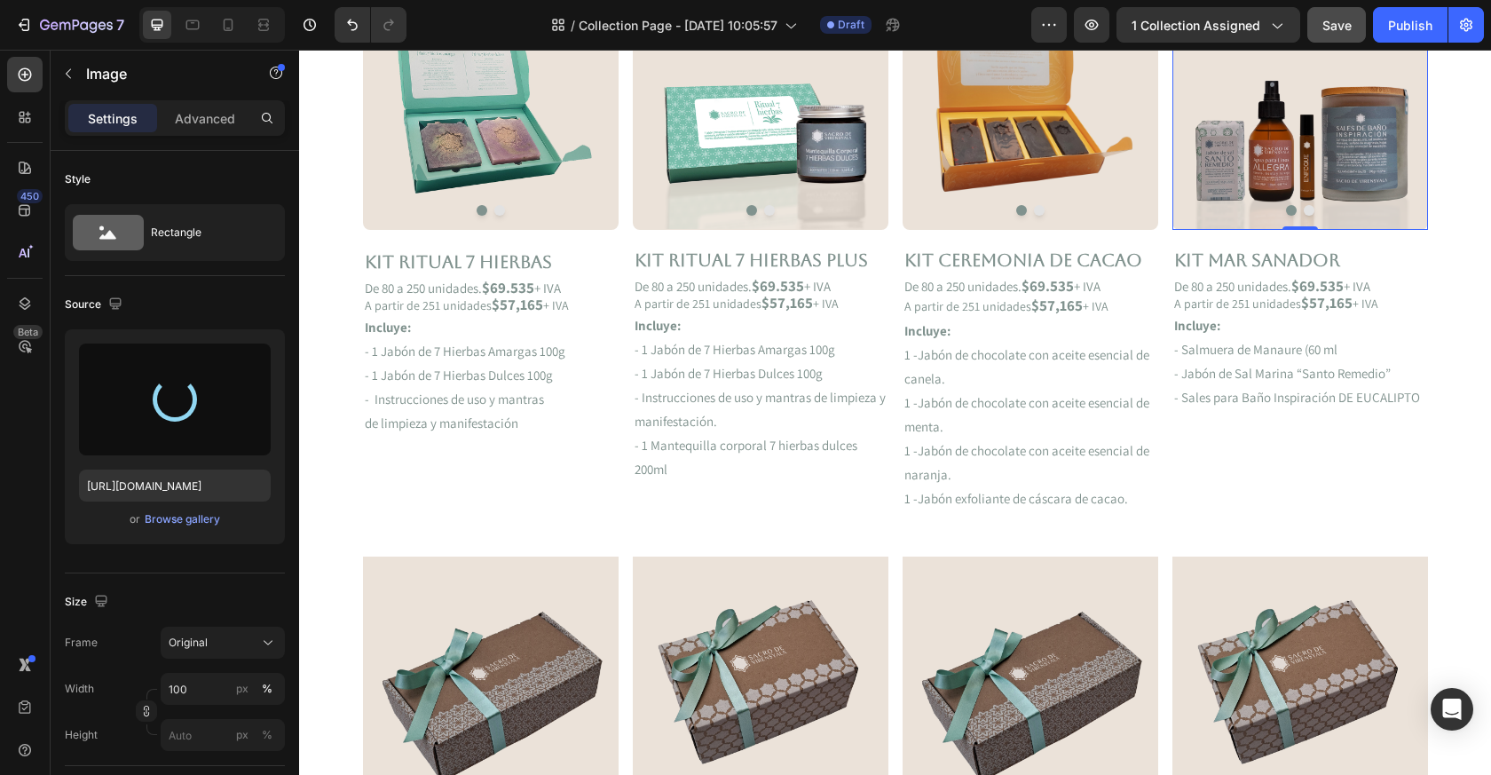
type input "https://cdn.shopify.com/s/files/1/0714/2611/3834/files/gempages_490793510492963…"
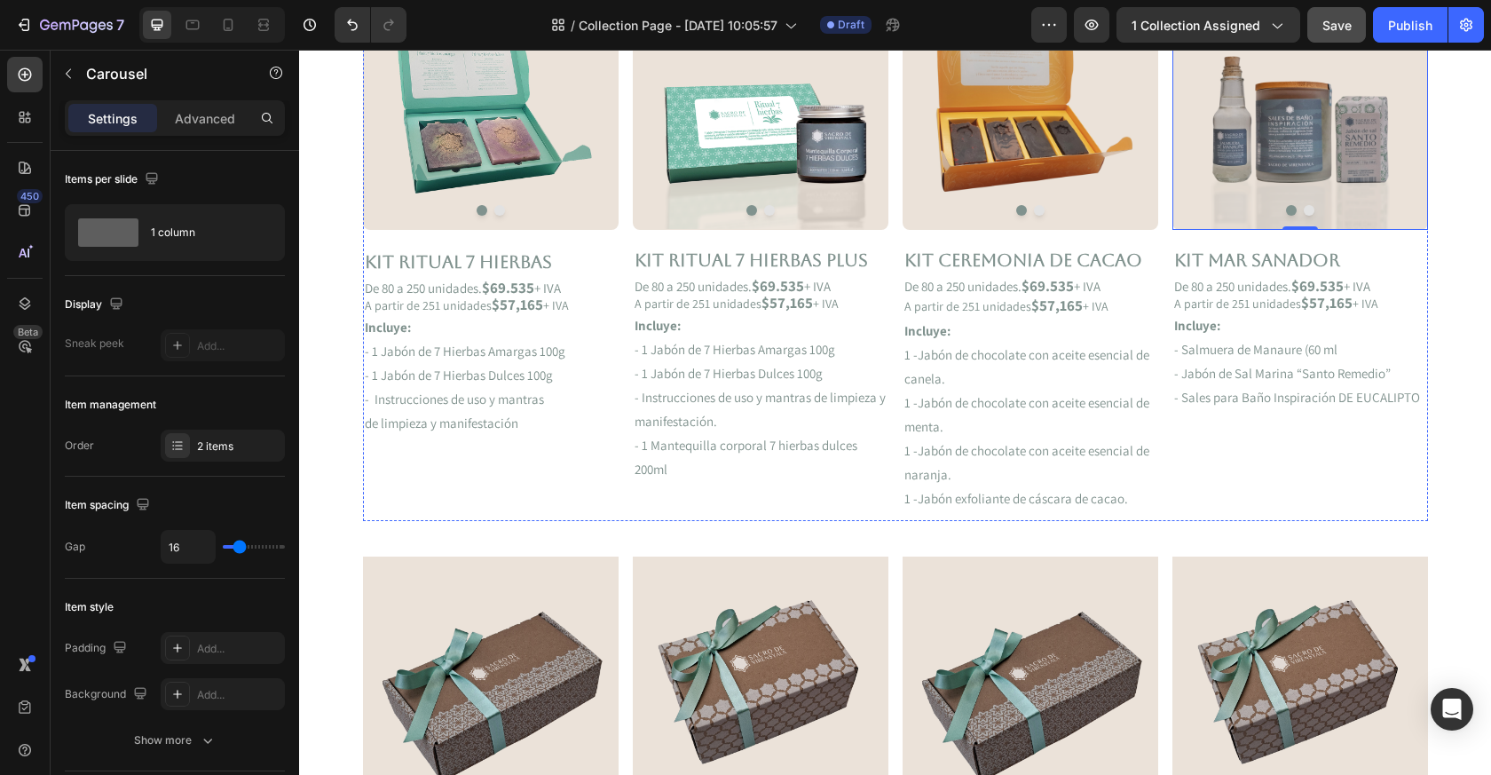
click at [1309, 213] on button "Dot" at bounding box center [1309, 210] width 11 height 11
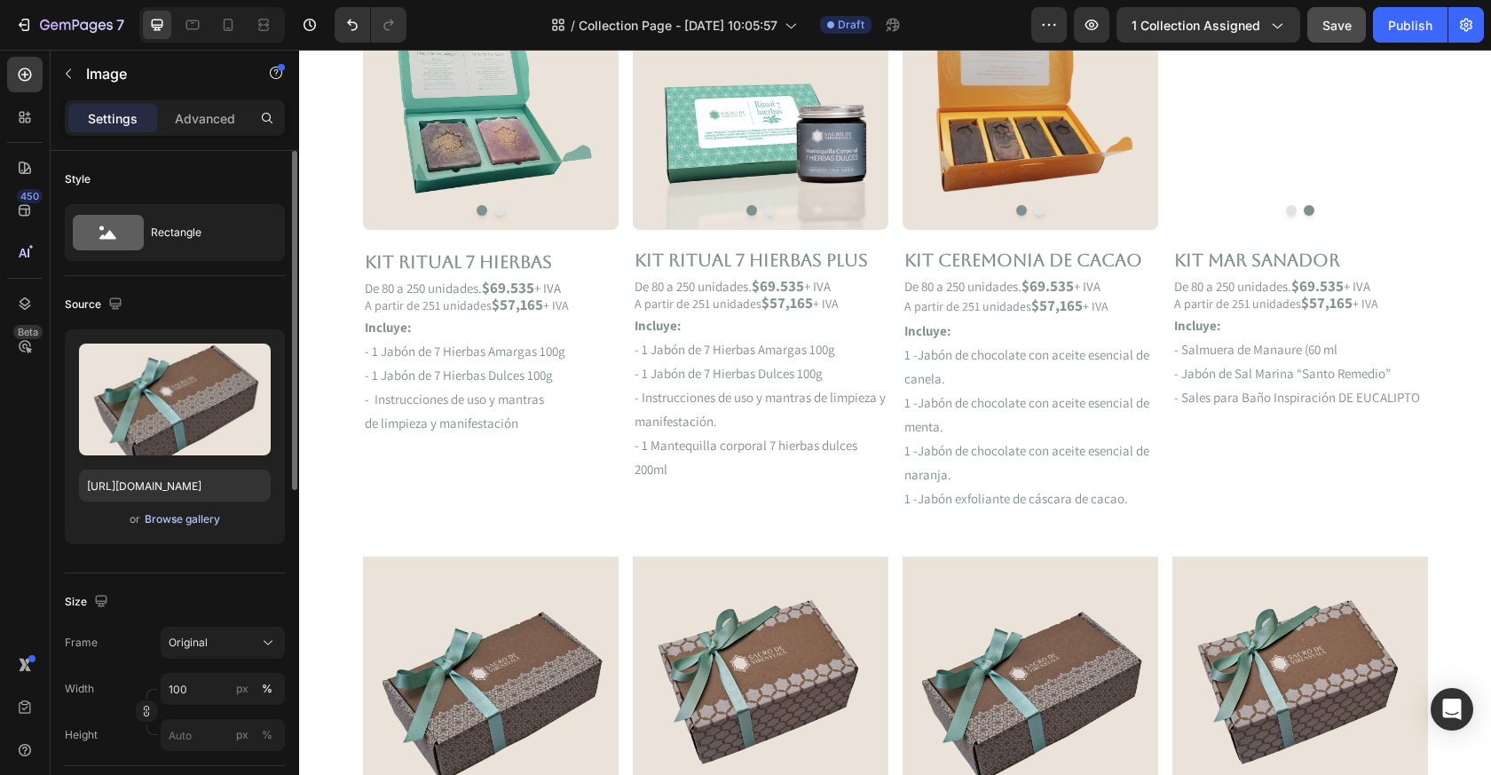
click at [170, 515] on div "Browse gallery" at bounding box center [182, 519] width 75 height 16
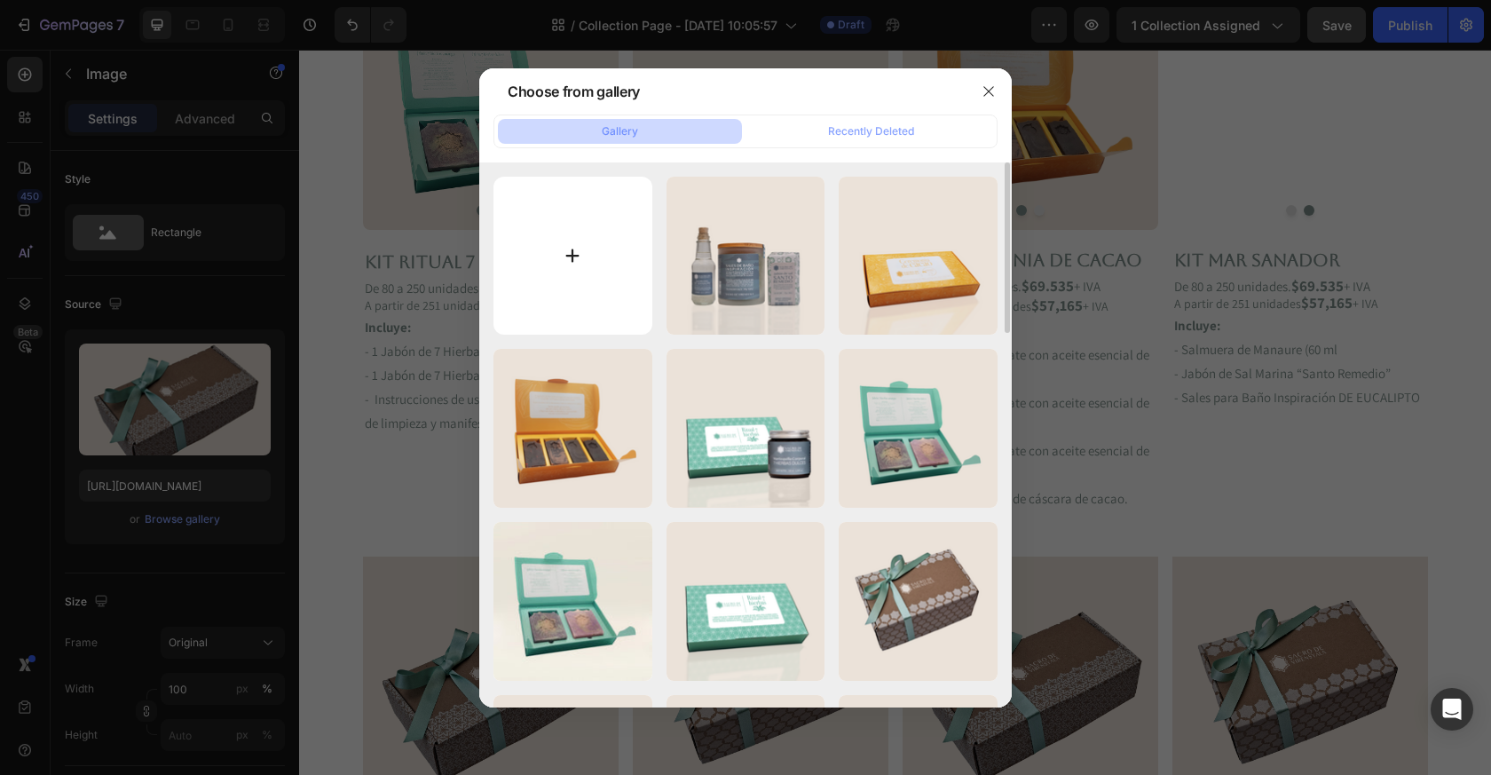
click at [601, 238] on input "file" at bounding box center [573, 256] width 159 height 159
type input "C:\fakepath\Kit Sal Marina 2.png"
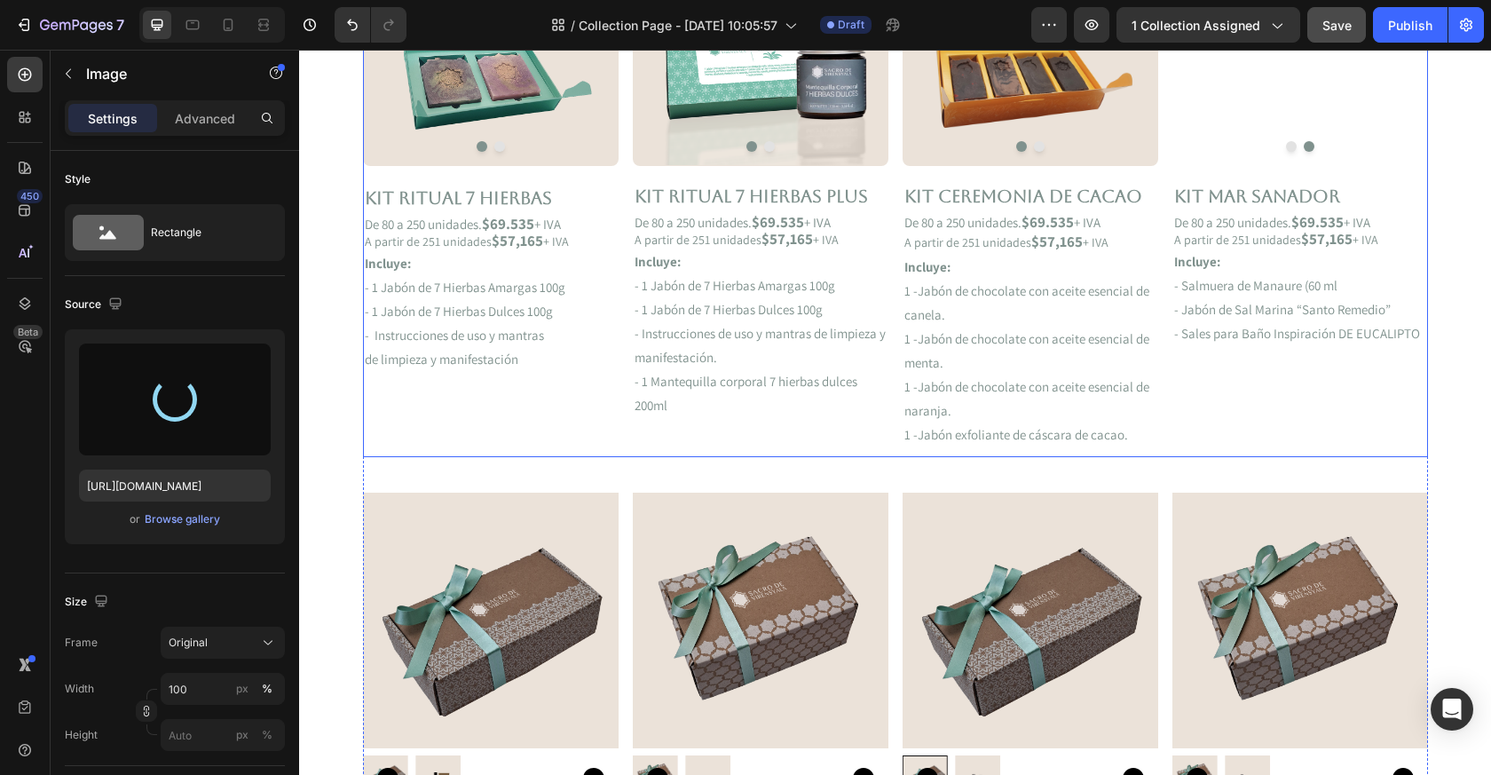
scroll to position [1673, 0]
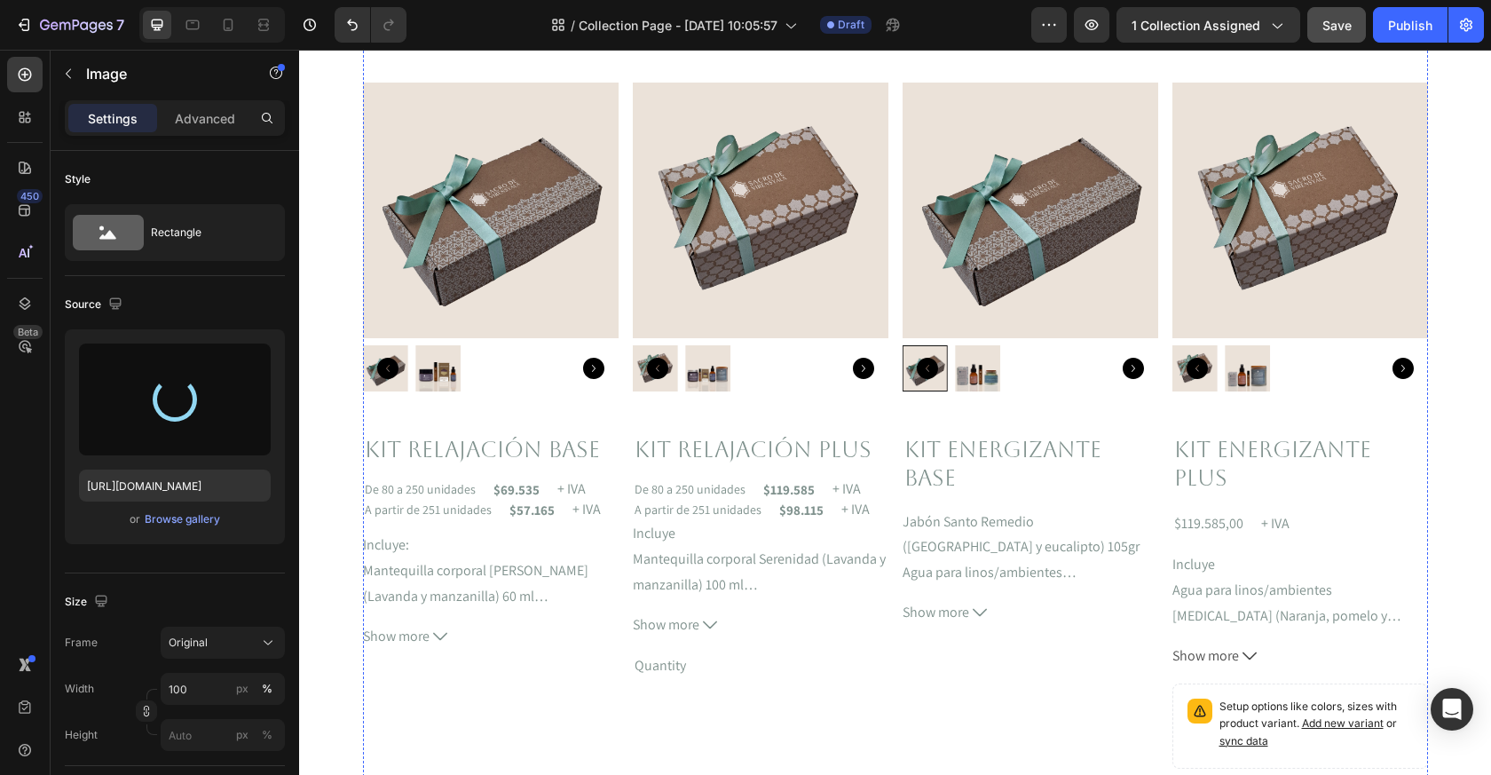
type input "https://cdn.shopify.com/s/files/1/0714/2611/3834/files/gempages_490793510492963…"
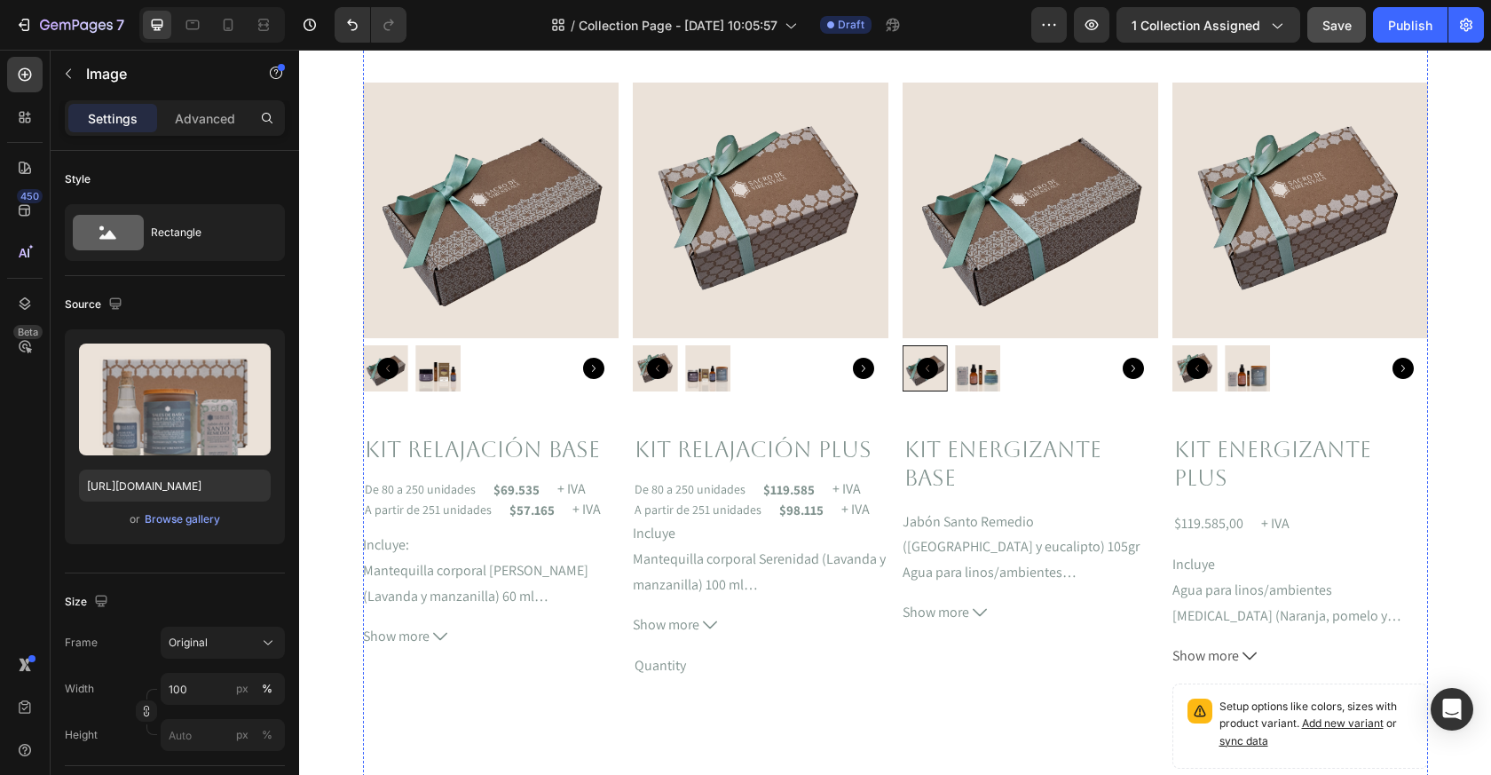
scroll to position [739, 0]
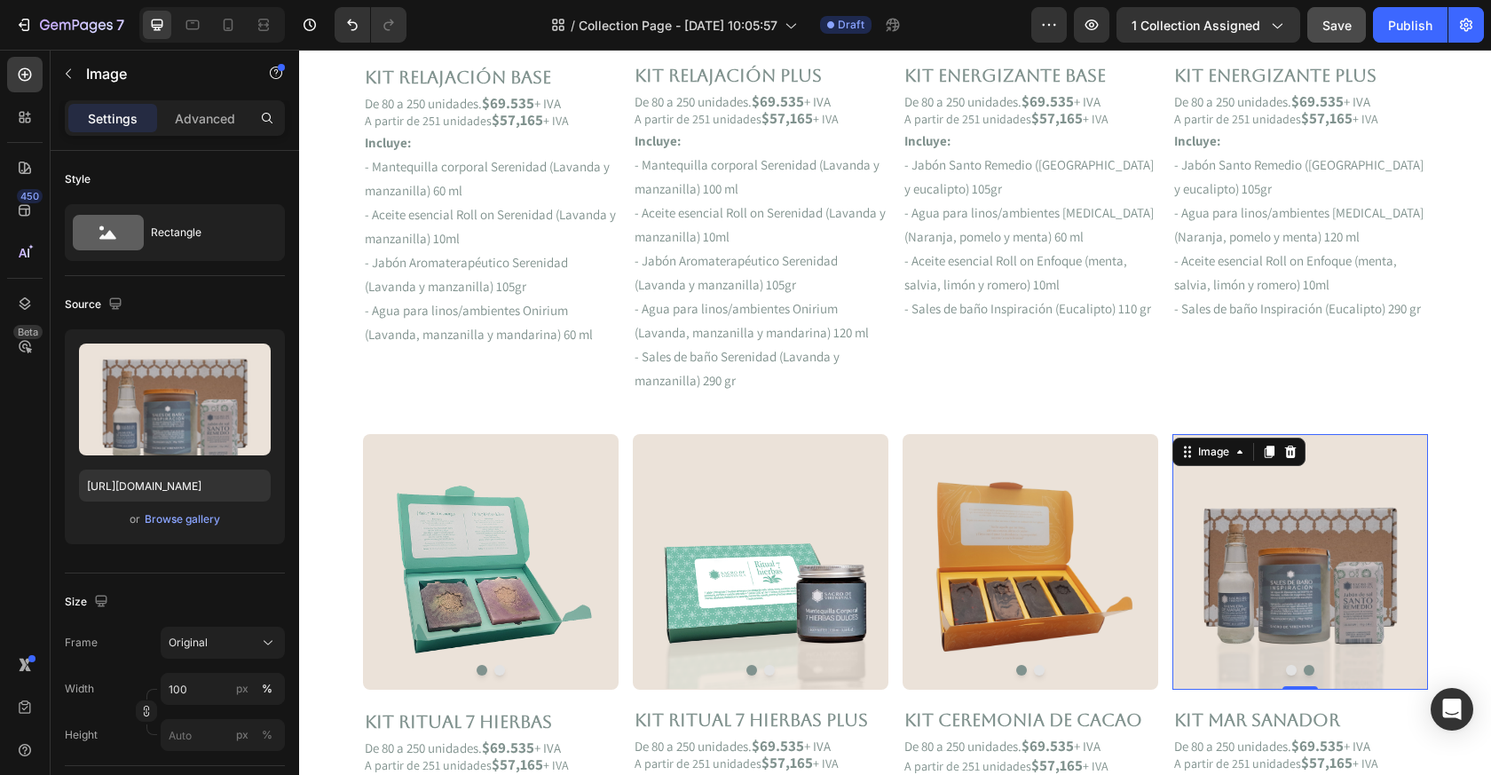
click at [1293, 669] on button "Dot" at bounding box center [1291, 670] width 11 height 11
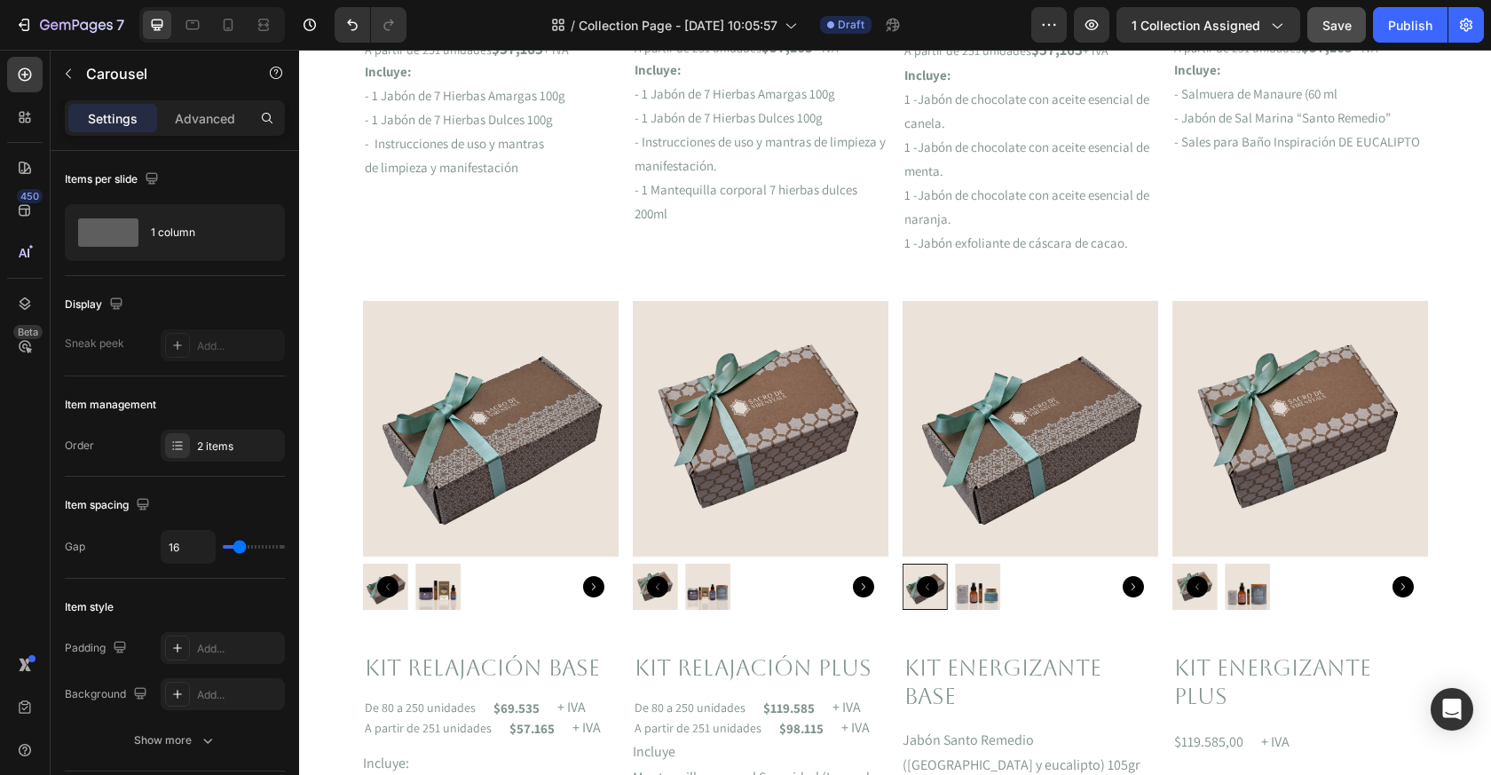
scroll to position [1473, 0]
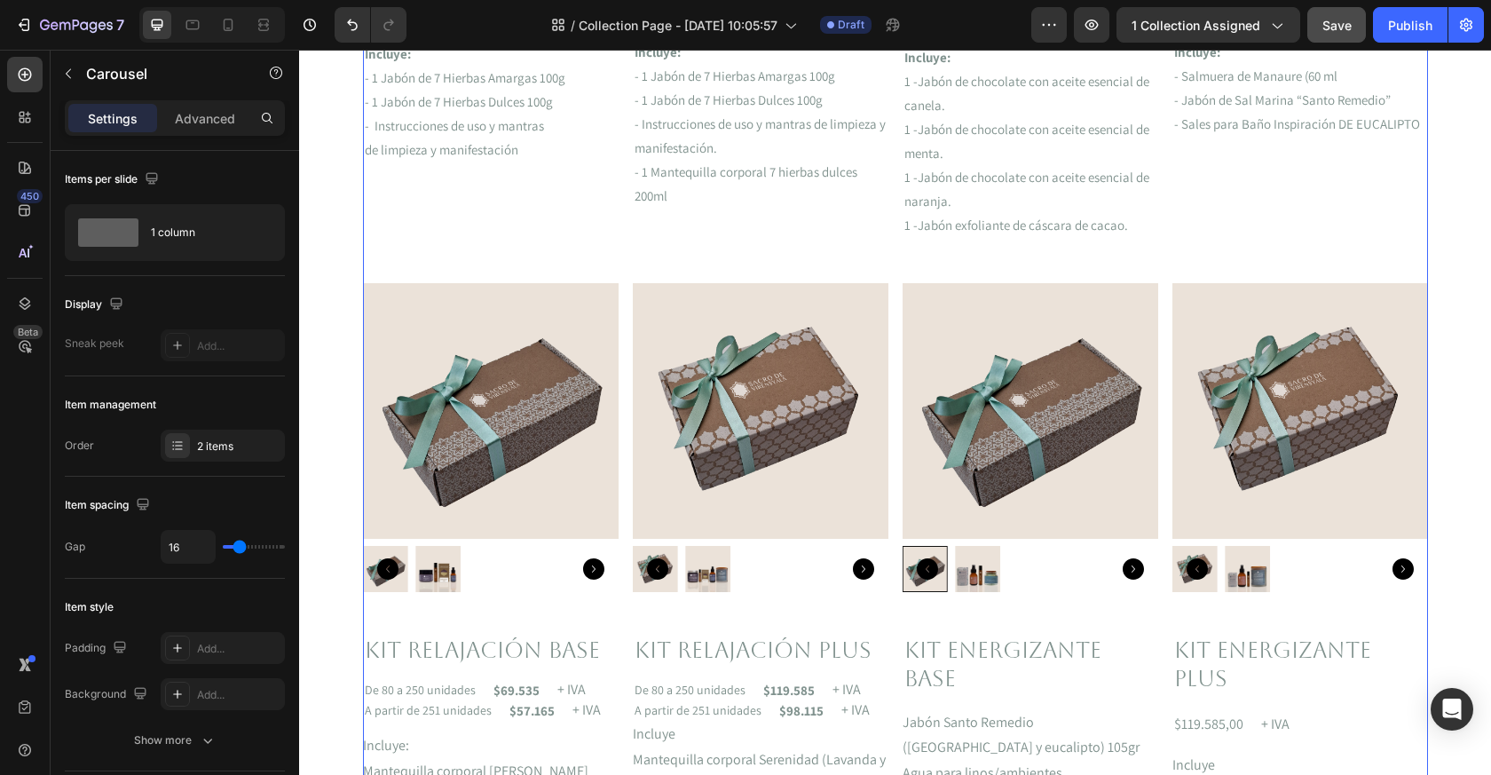
click at [846, 277] on div "FREE Shipping On All U.S. Orders Over $150 Text block 5000+ Text block Icon Ico…" at bounding box center [895, 130] width 1065 height 3034
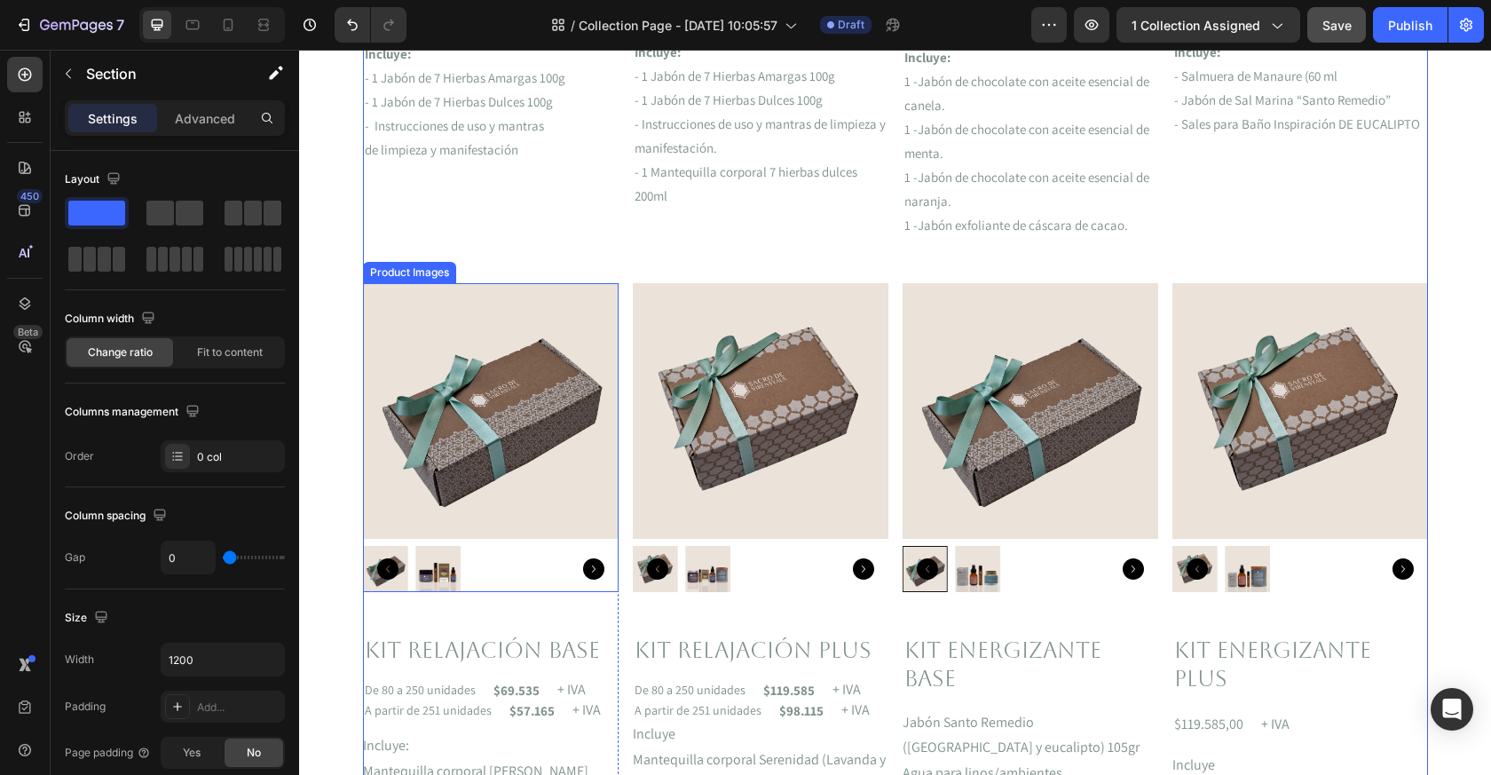
click at [529, 591] on div at bounding box center [491, 568] width 256 height 45
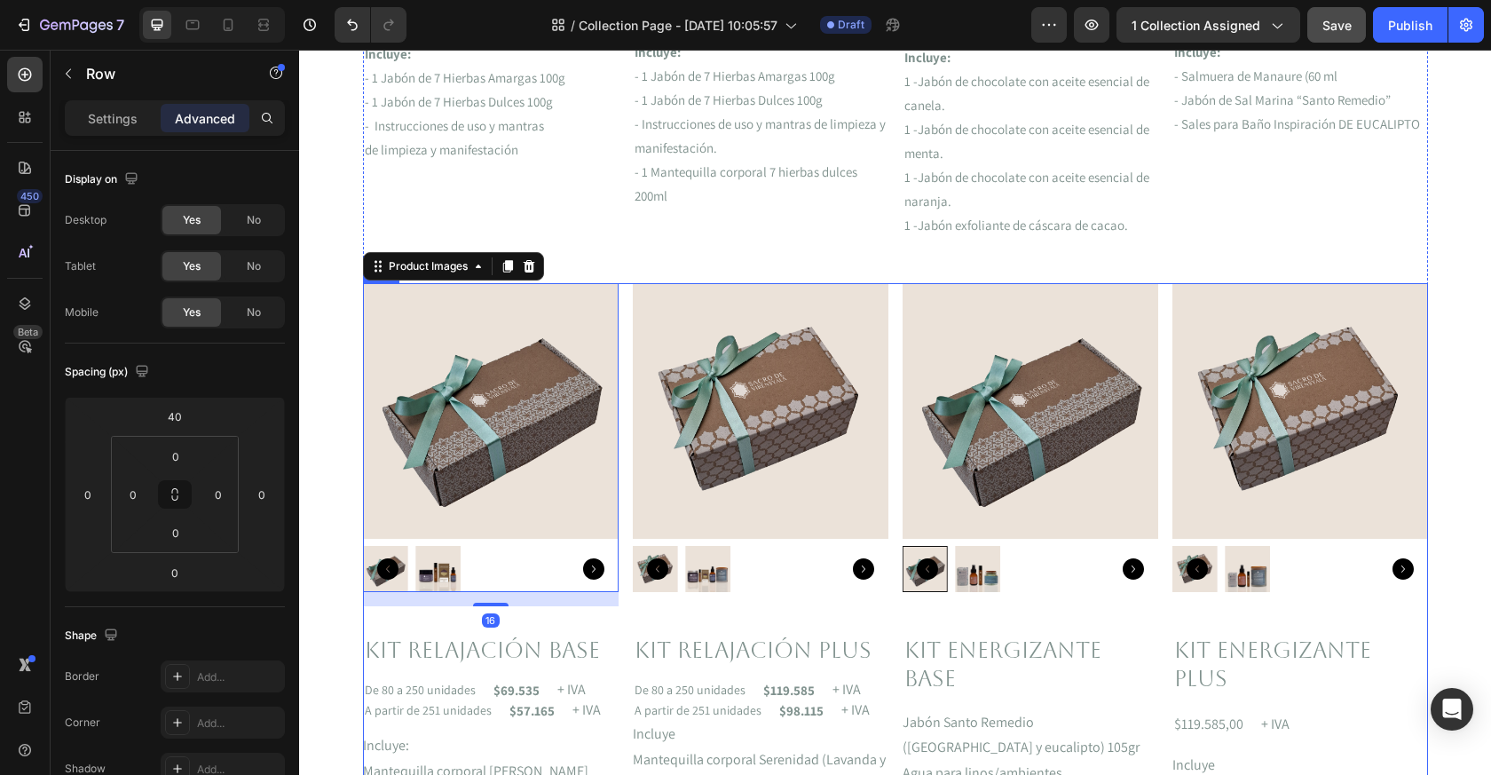
click at [623, 618] on div "Product Images 16 Kit relajación base Product Title De 80 a 250 unidades Text B…" at bounding box center [895, 712] width 1065 height 858
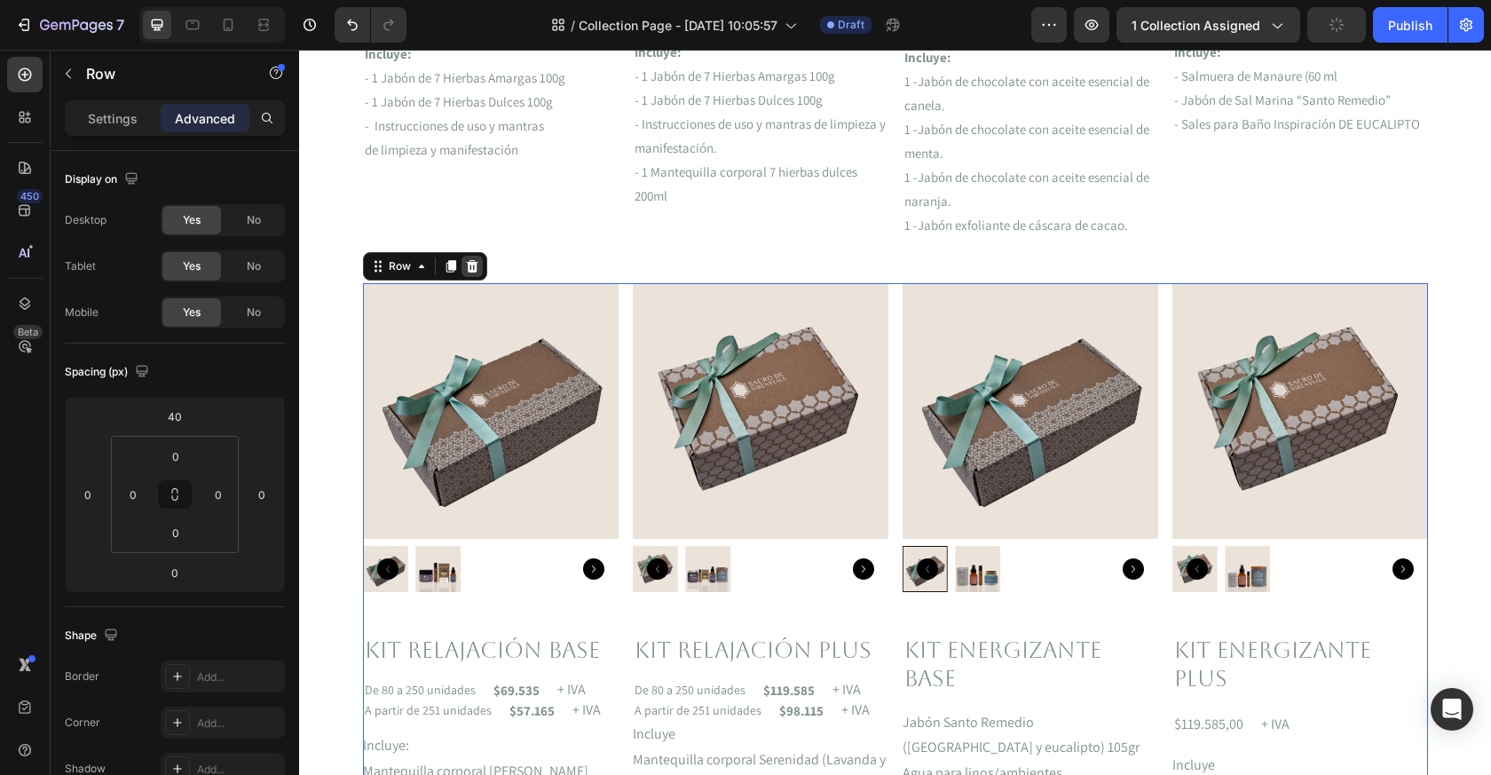
click at [470, 266] on icon at bounding box center [472, 266] width 14 height 14
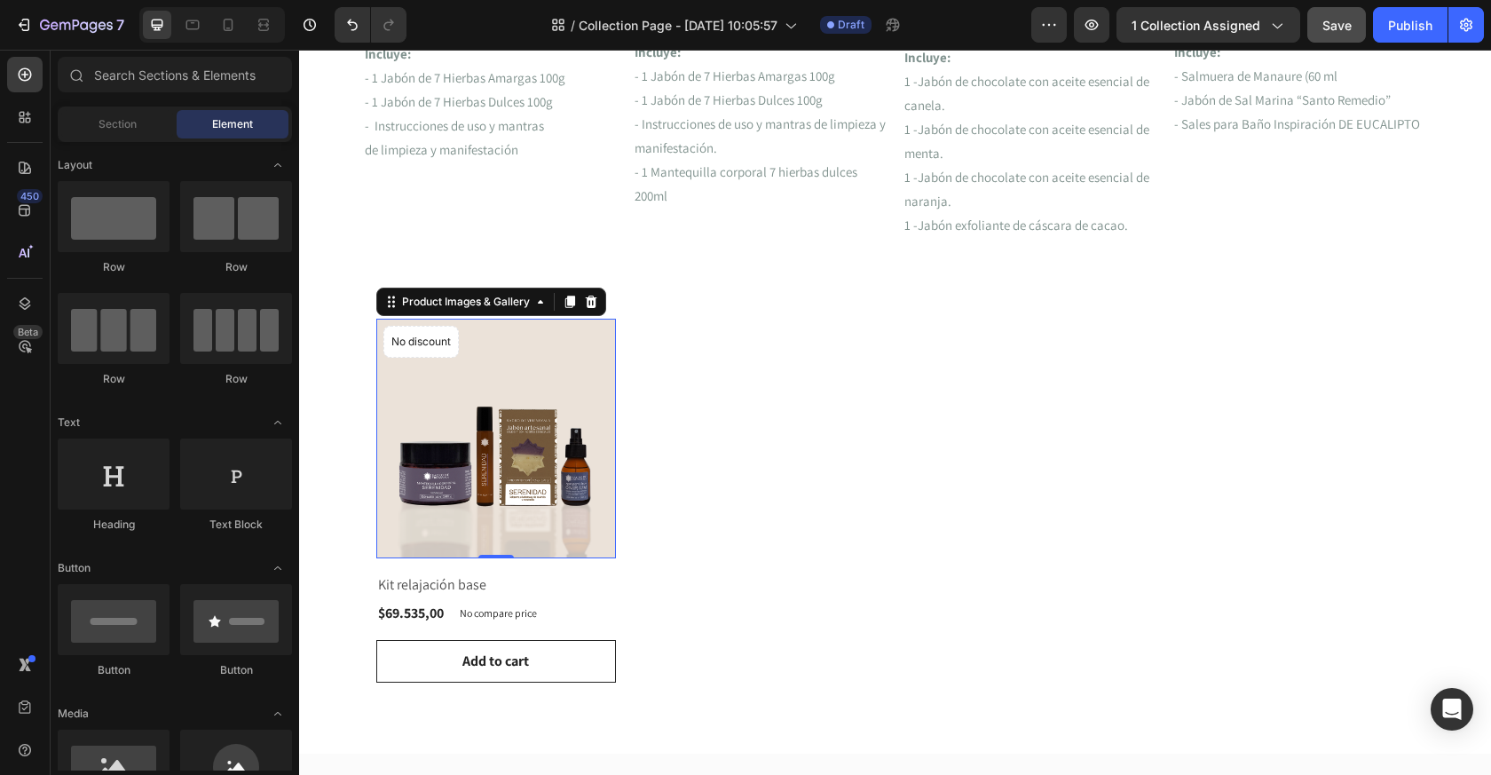
click at [576, 322] on img at bounding box center [496, 439] width 240 height 240
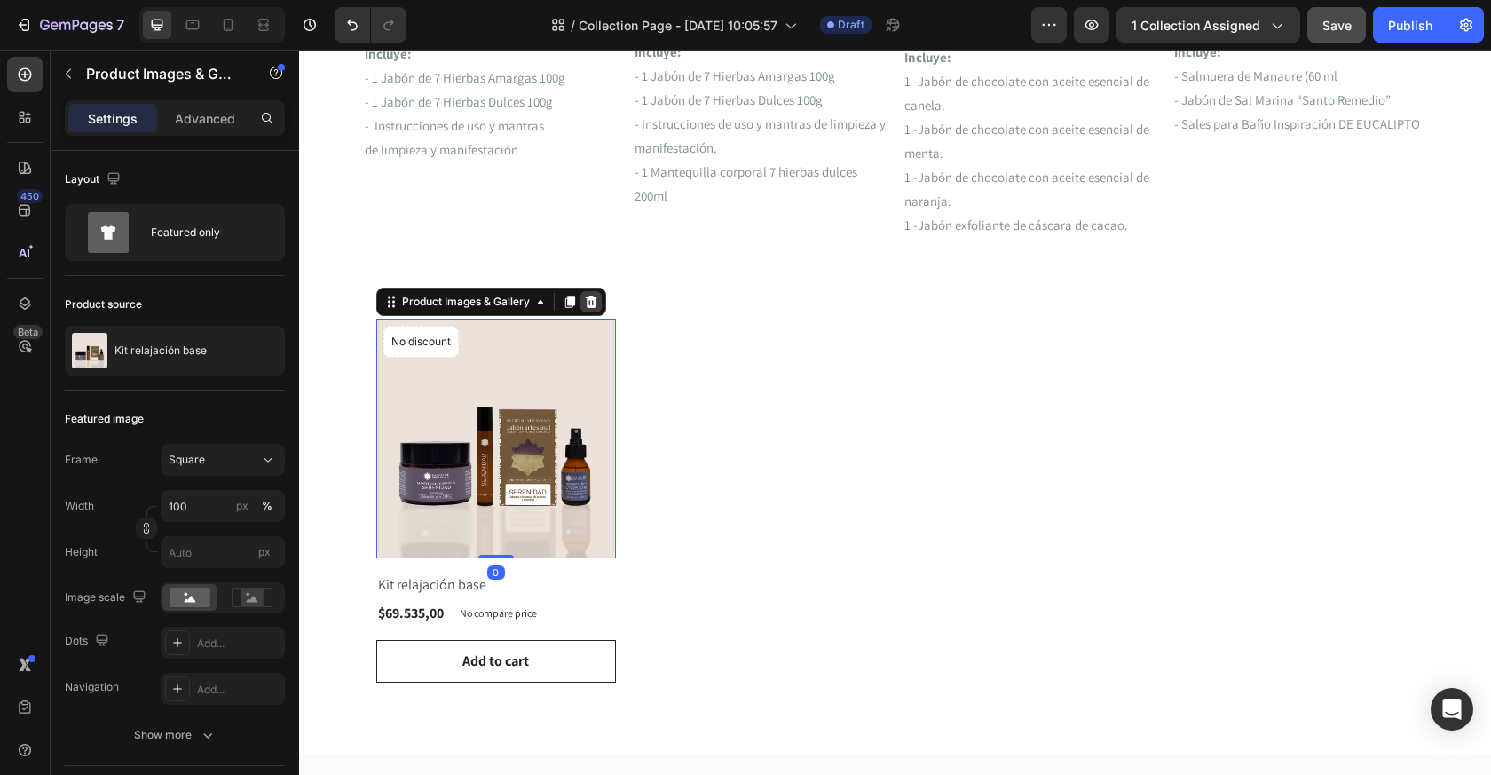
click at [585, 293] on div at bounding box center [591, 301] width 21 height 21
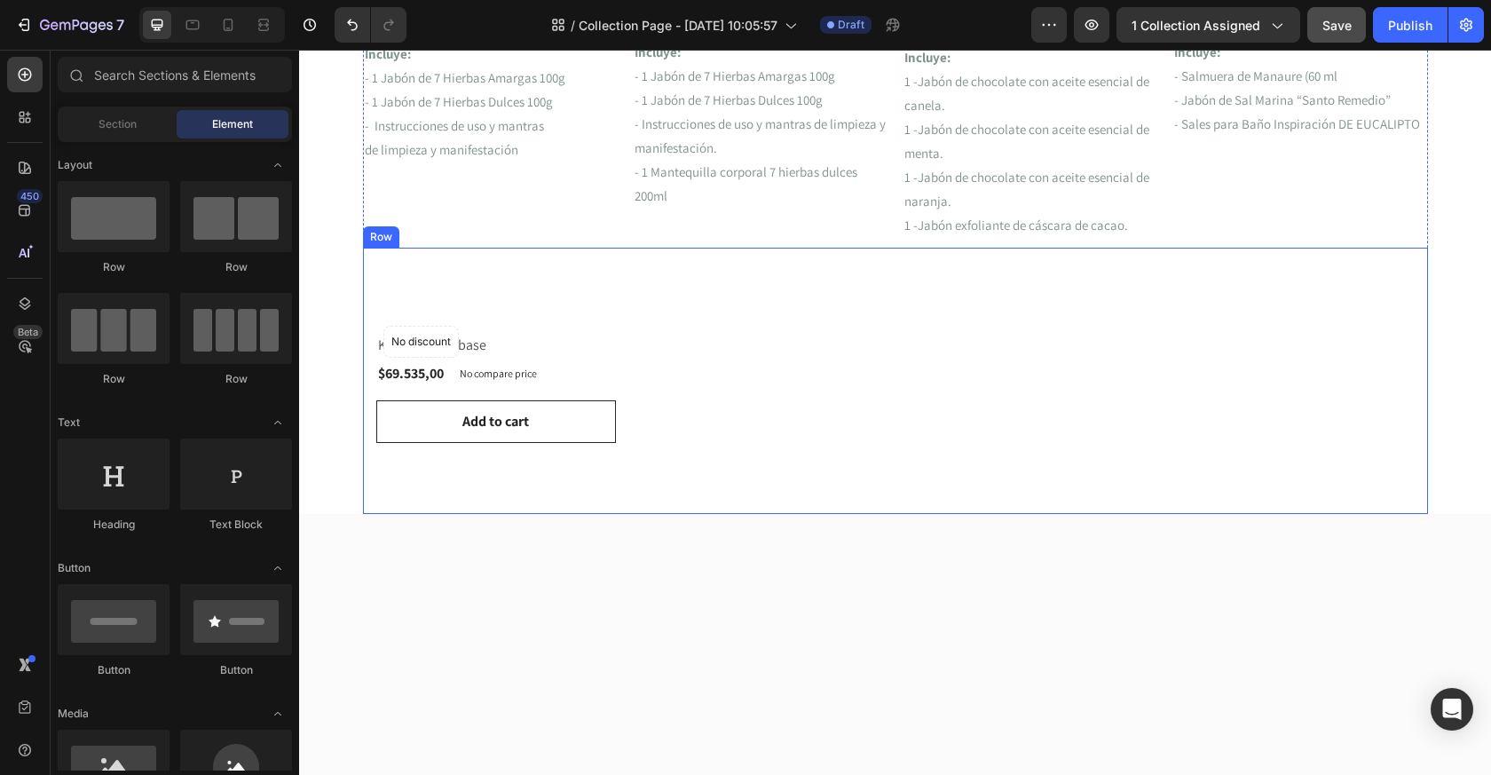
click at [696, 299] on div "No discount Not be displayed when published Product Badge Row Kit relajación ba…" at bounding box center [895, 381] width 1065 height 266
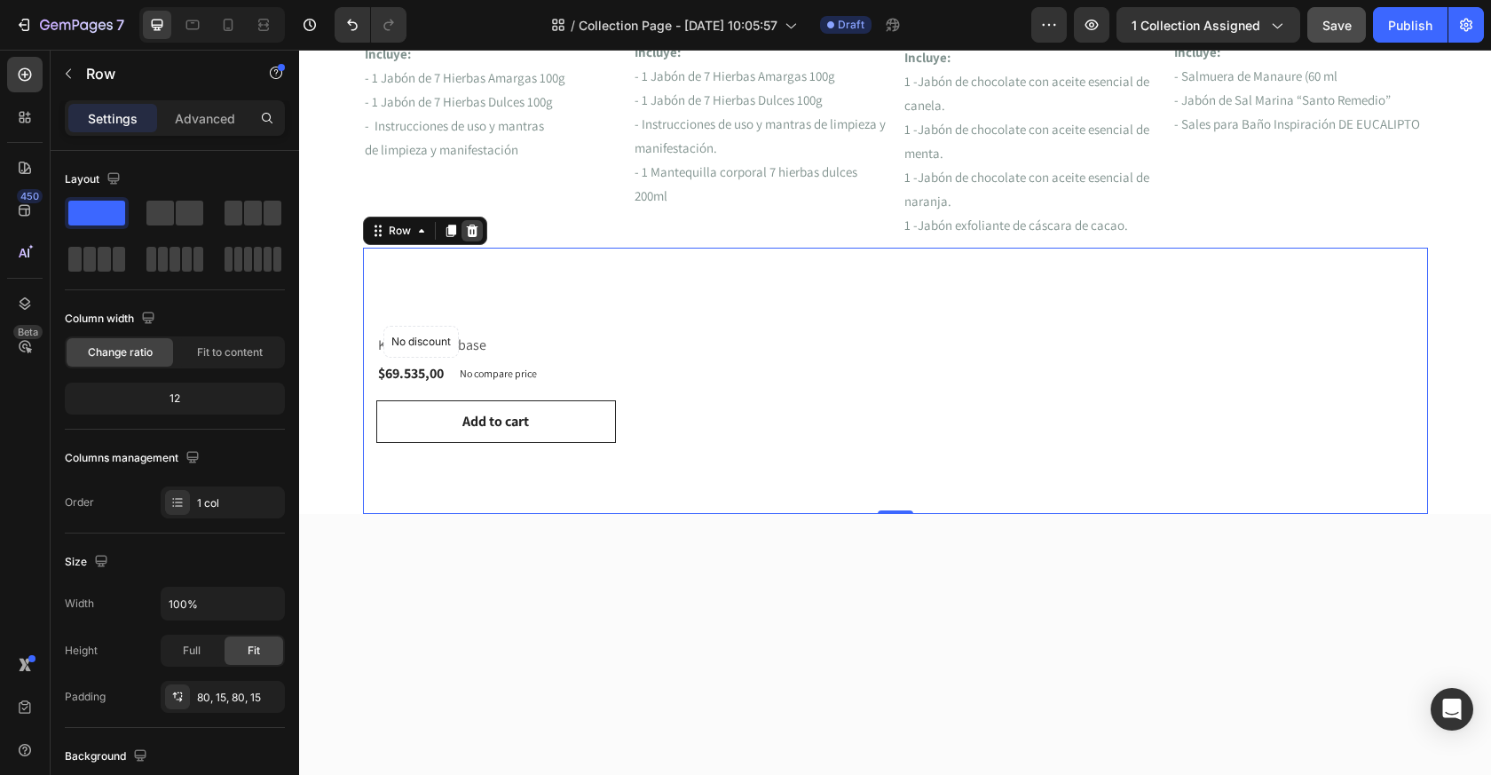
click at [475, 232] on icon at bounding box center [472, 231] width 12 height 12
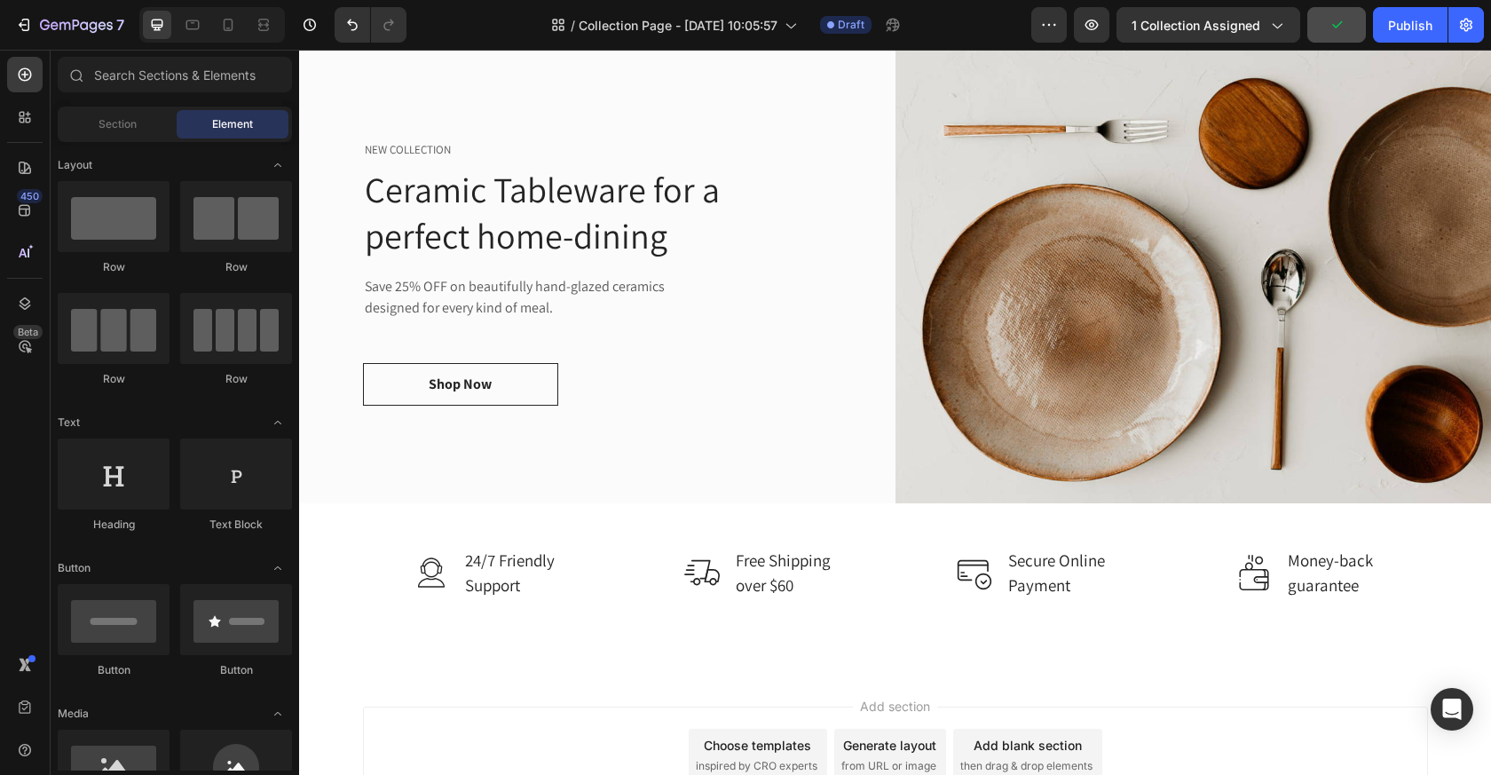
scroll to position [1314, 0]
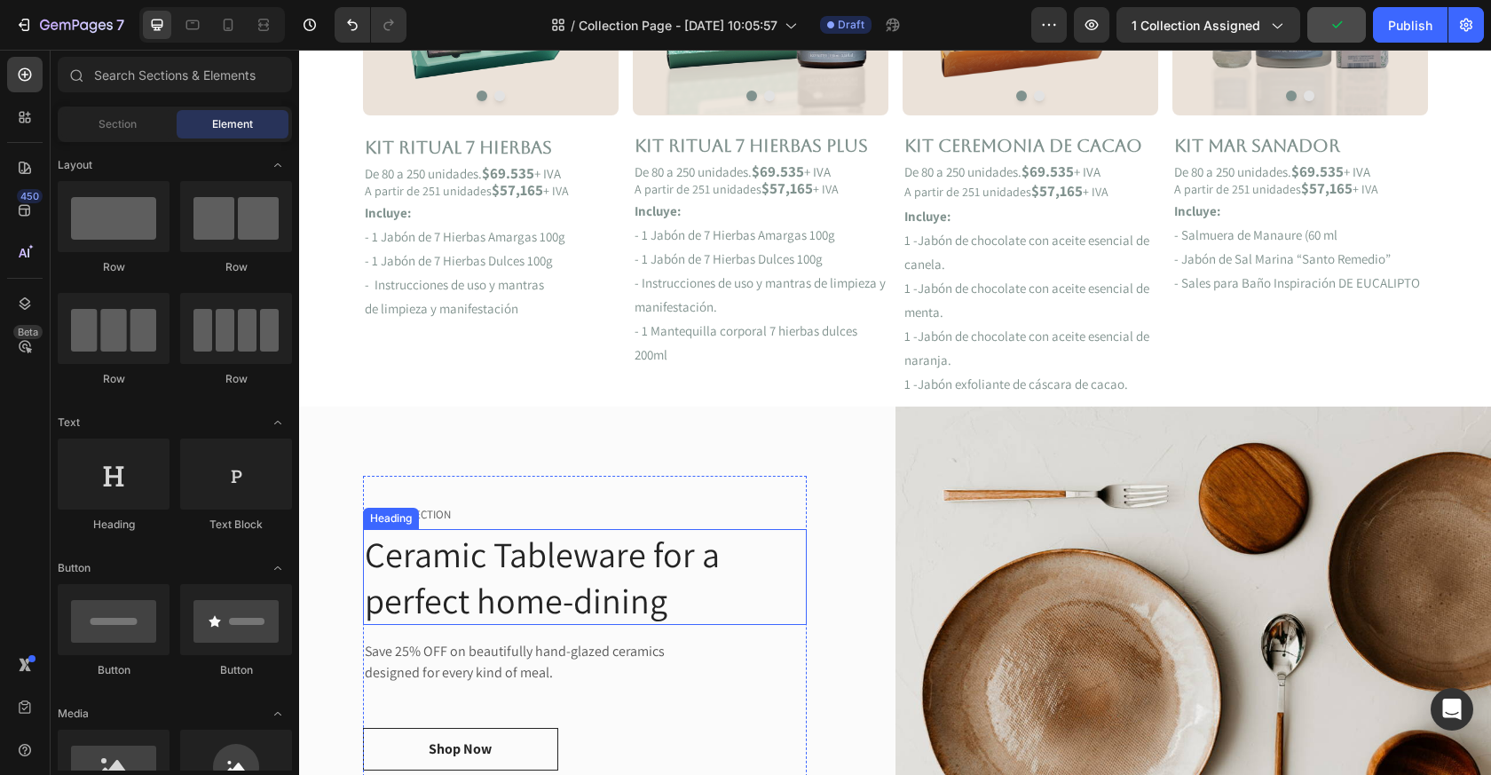
click at [492, 596] on p "Ceramic Tableware for a perfect home-dining" at bounding box center [585, 577] width 440 height 92
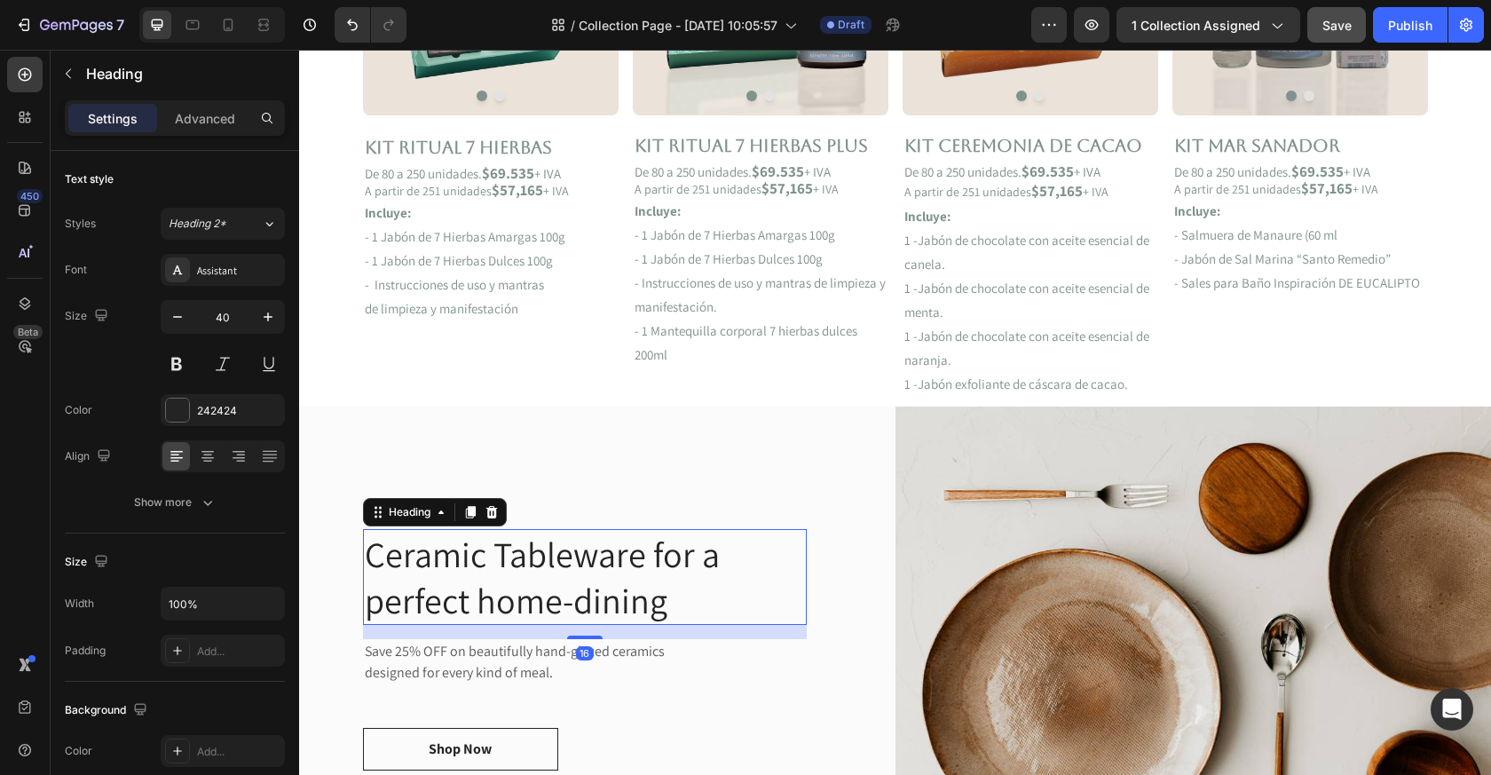
click at [645, 606] on p "Ceramic Tableware for a perfect home-dining" at bounding box center [585, 577] width 440 height 92
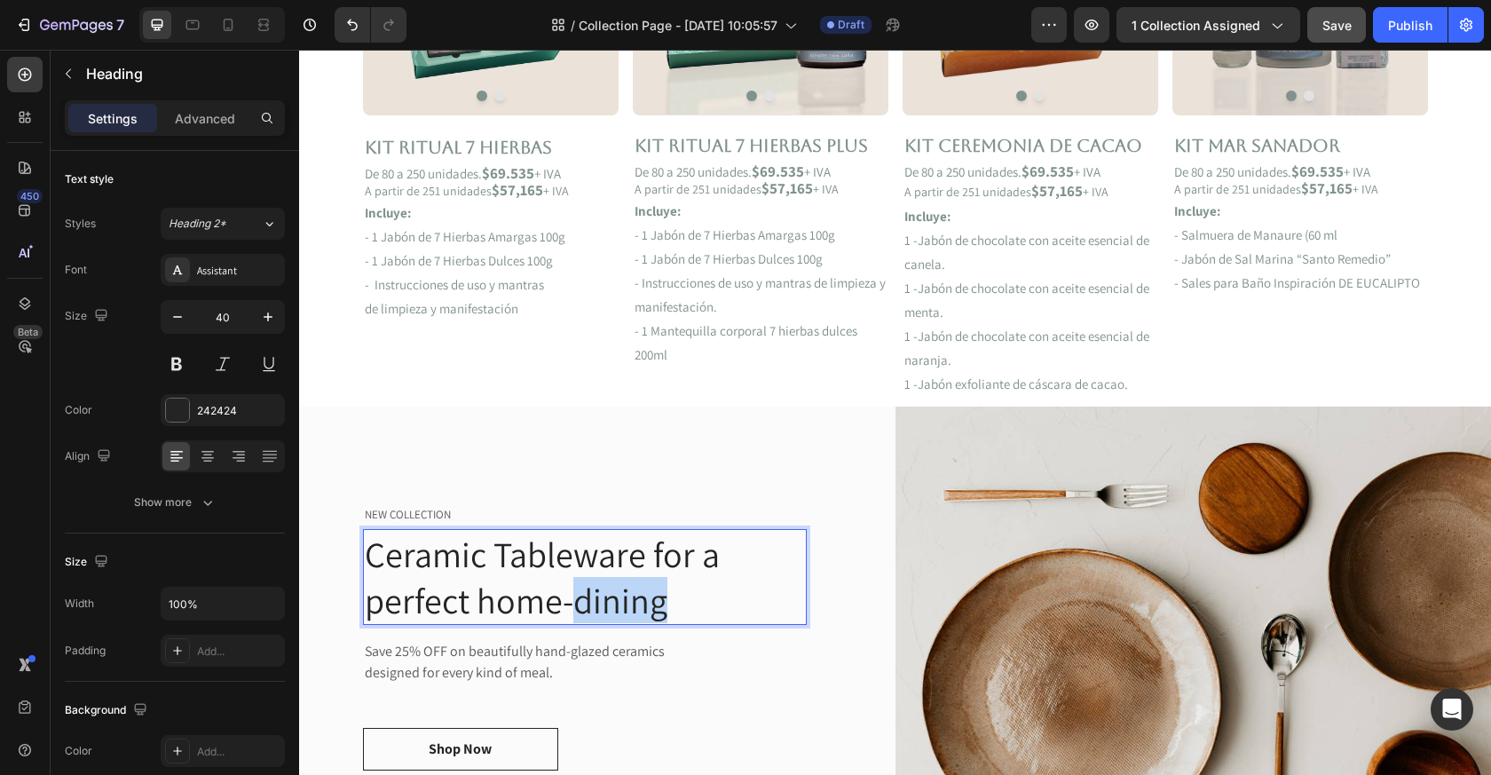
click at [645, 606] on p "Ceramic Tableware for a perfect home-dining" at bounding box center [585, 577] width 440 height 92
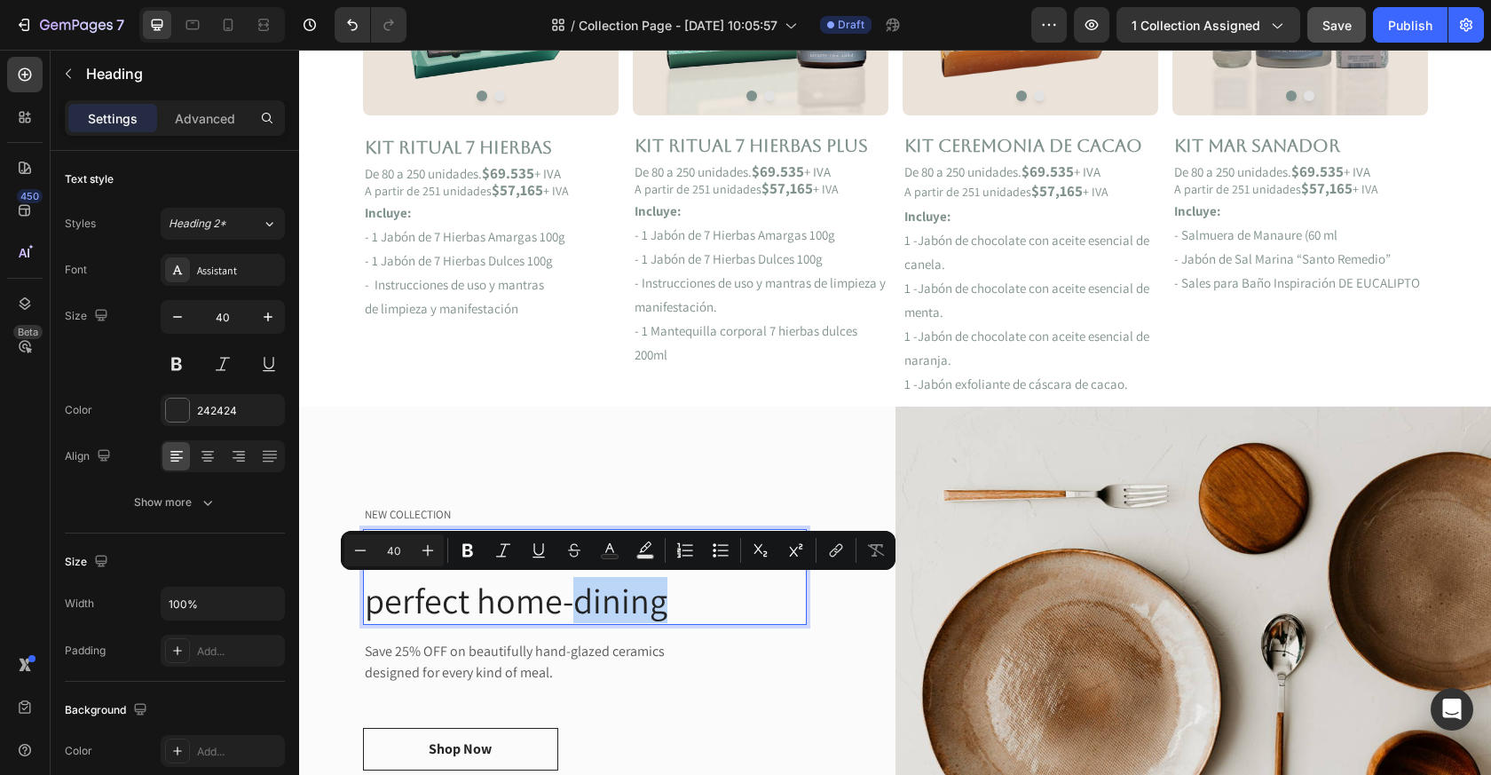
click at [682, 608] on p "Ceramic Tableware for a perfect home-dining" at bounding box center [585, 577] width 440 height 92
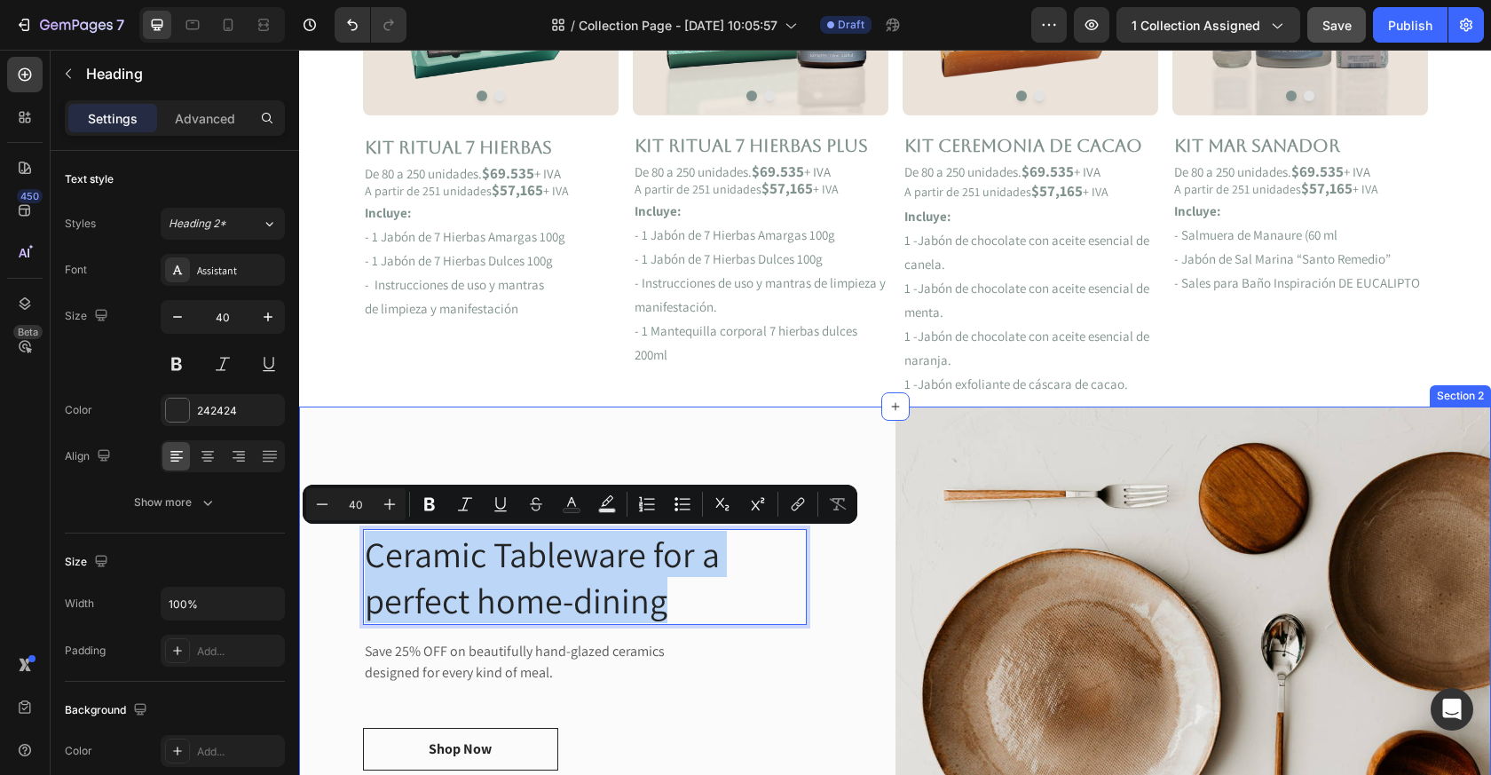
drag, startPoint x: 705, startPoint y: 608, endPoint x: 315, endPoint y: 551, distance: 393.8
click at [315, 551] on div "NEW COLLECTION Text block Ceramic Tableware for a perfect home-dining Heading 1…" at bounding box center [597, 637] width 597 height 461
click at [1032, 437] on img at bounding box center [1194, 637] width 597 height 461
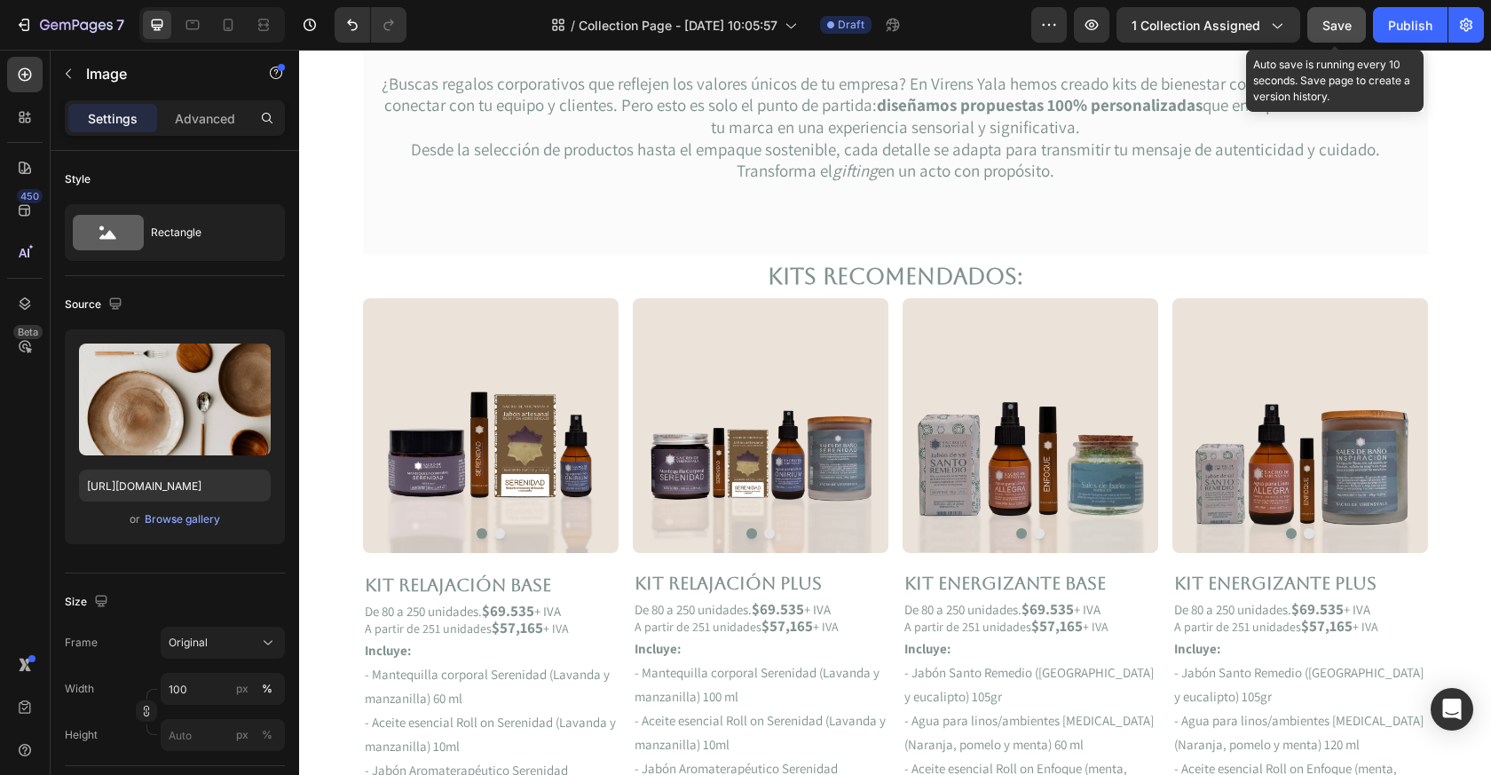
drag, startPoint x: 1348, startPoint y: 23, endPoint x: 636, endPoint y: 327, distance: 774.8
click at [1348, 23] on span "Save" at bounding box center [1337, 25] width 29 height 15
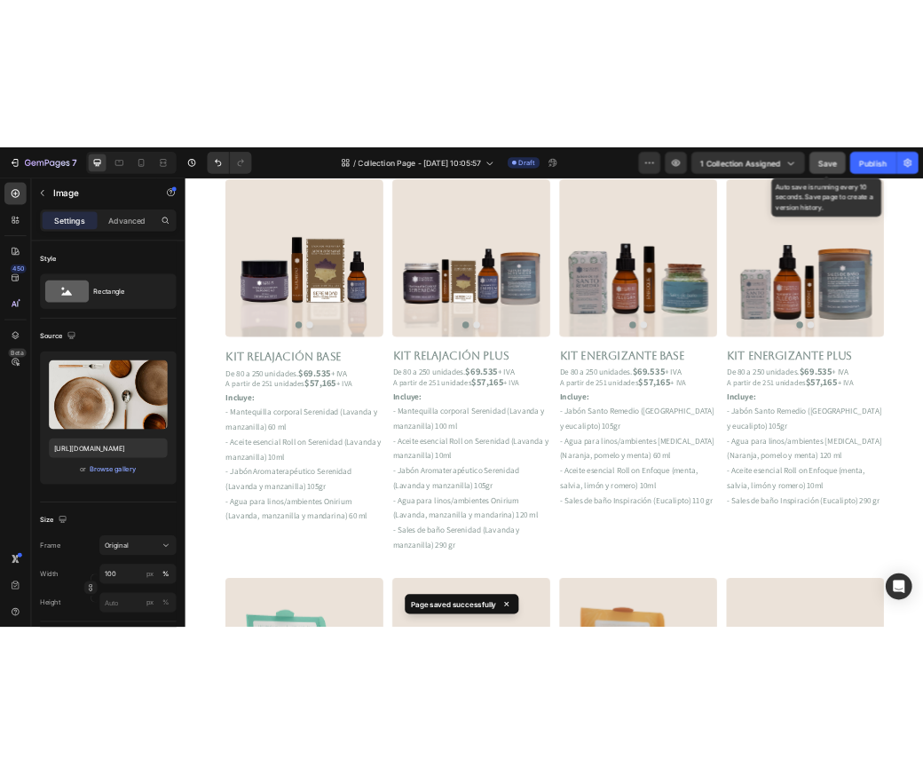
scroll to position [482, 0]
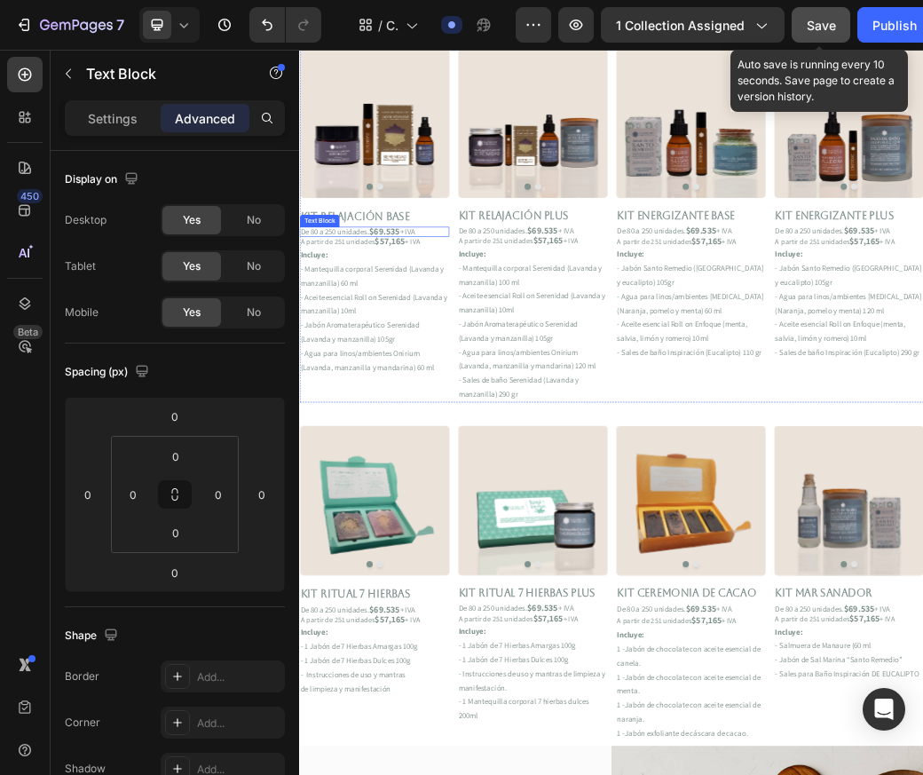
click at [460, 361] on strong "$69.535" at bounding box center [444, 361] width 52 height 20
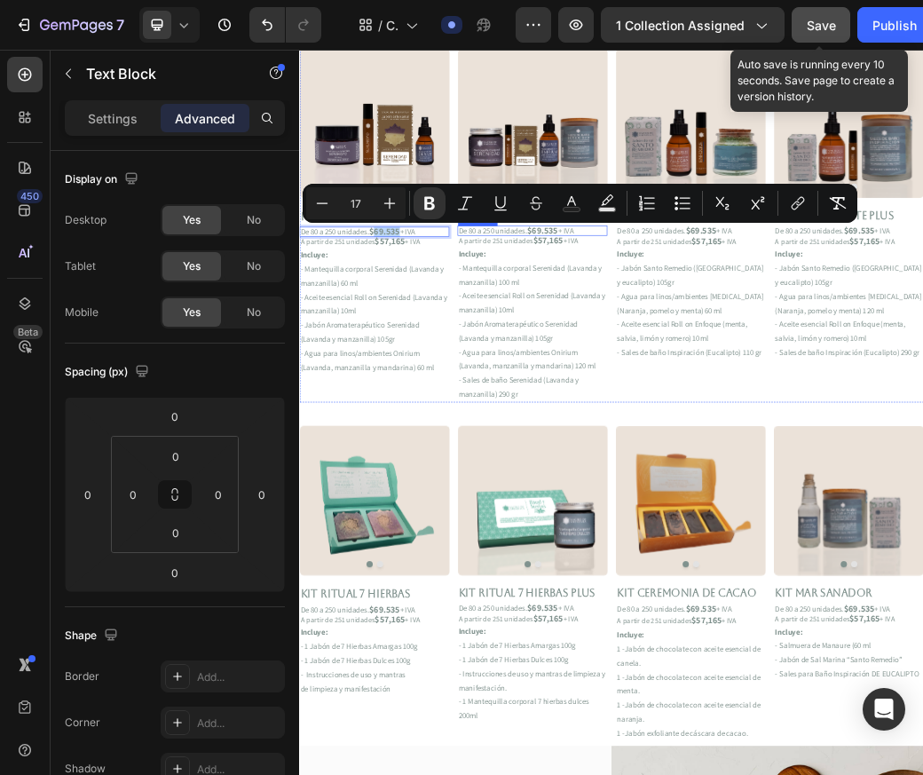
click at [737, 360] on strong "$69.535" at bounding box center [714, 359] width 52 height 20
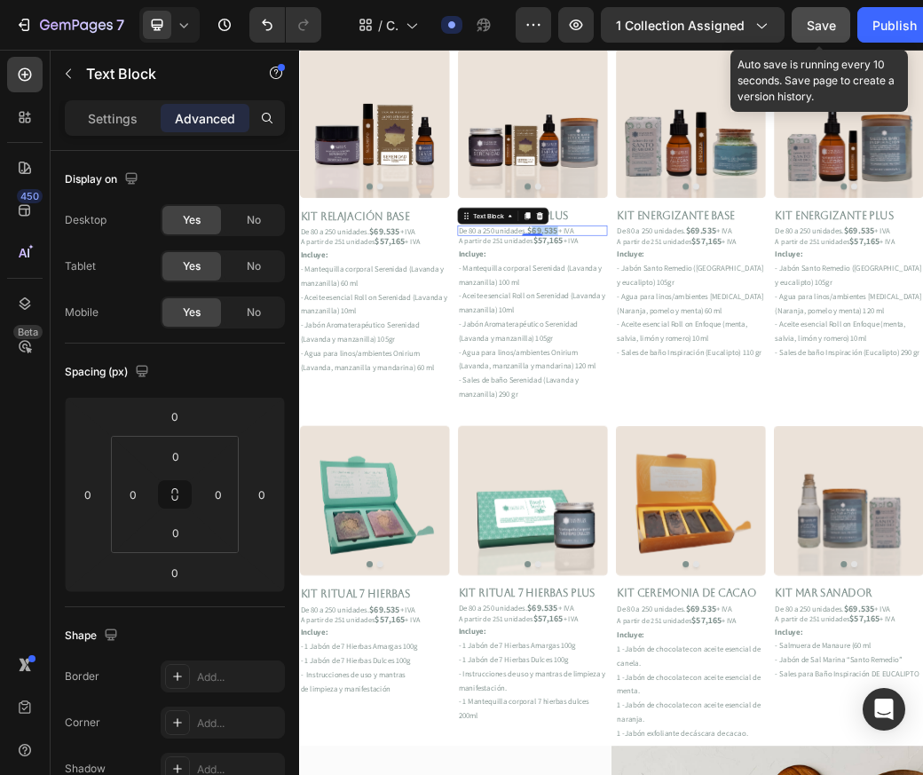
click at [737, 360] on strong "$69.535" at bounding box center [714, 359] width 52 height 20
click at [688, 396] on p "Incluye:" at bounding box center [697, 398] width 252 height 24
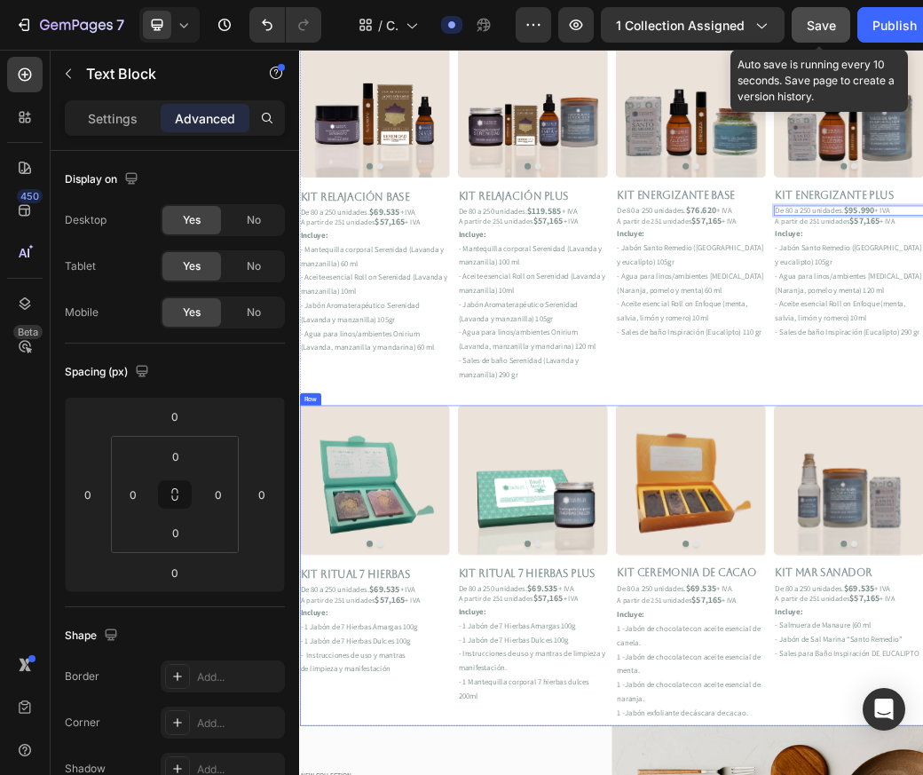
scroll to position [522, 0]
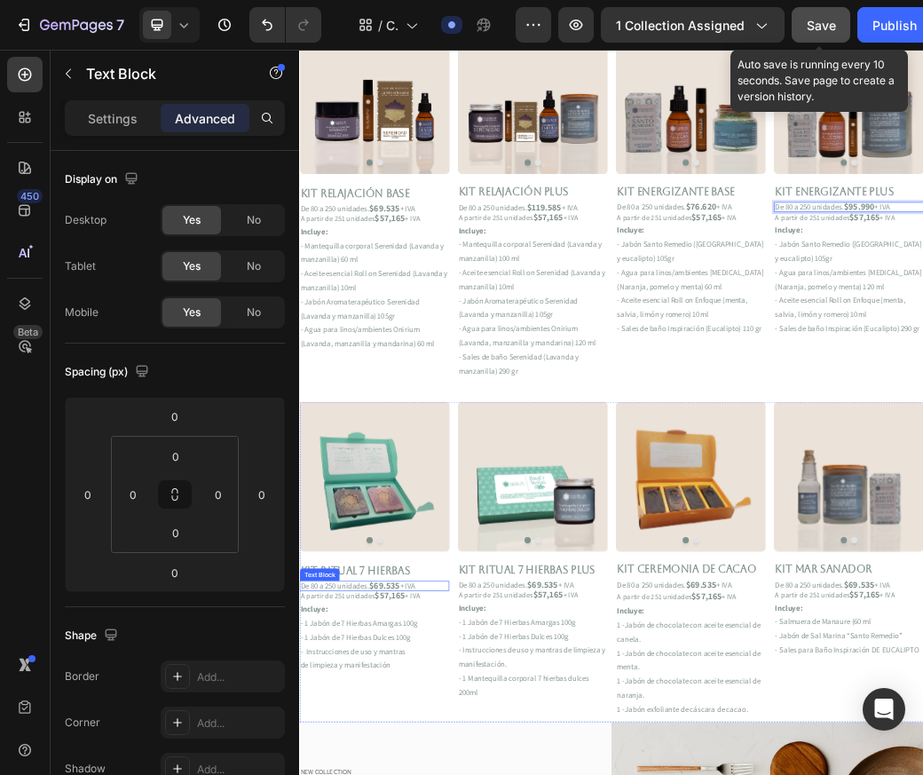
drag, startPoint x: 470, startPoint y: 964, endPoint x: 449, endPoint y: 965, distance: 20.4
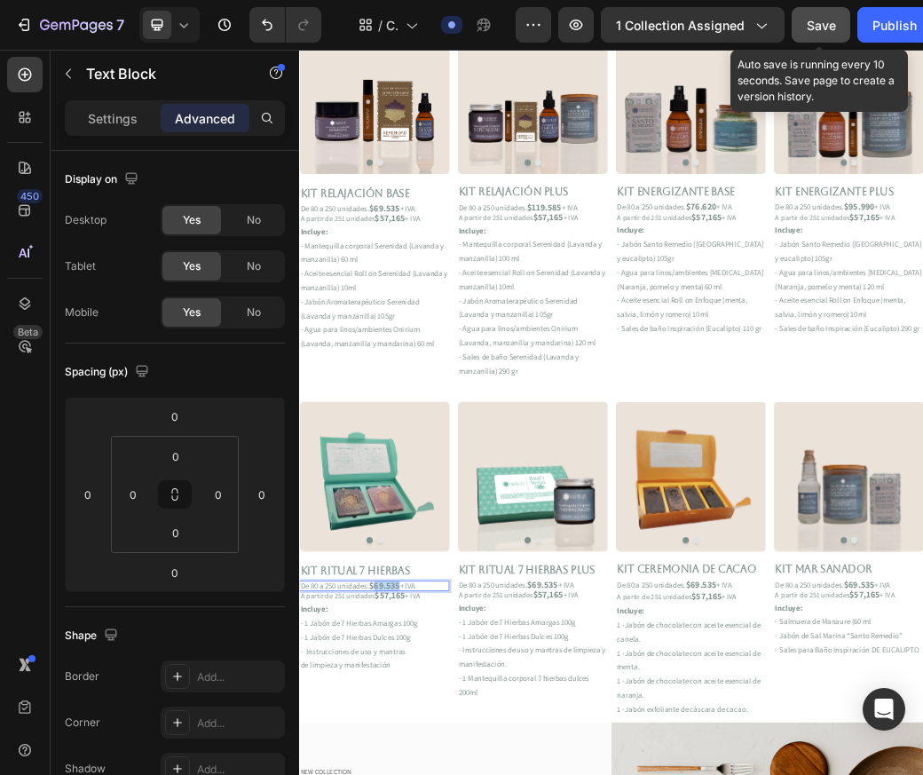
drag, startPoint x: 475, startPoint y: 969, endPoint x: 434, endPoint y: 969, distance: 40.8
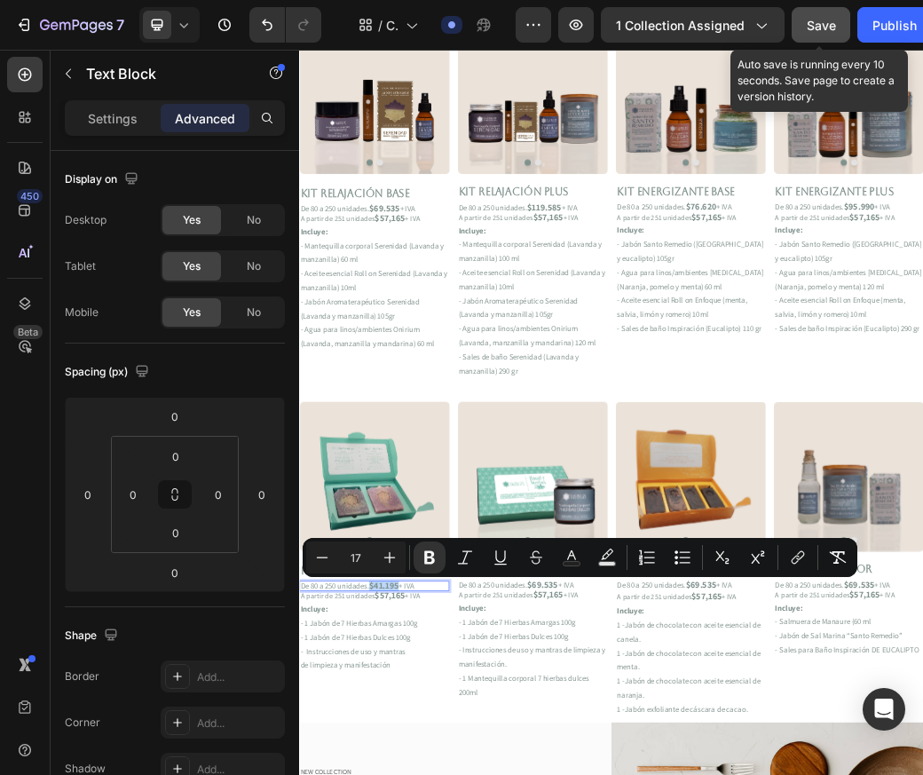
drag, startPoint x: 466, startPoint y: 968, endPoint x: 423, endPoint y: 972, distance: 42.8
copy strong "$41.195"
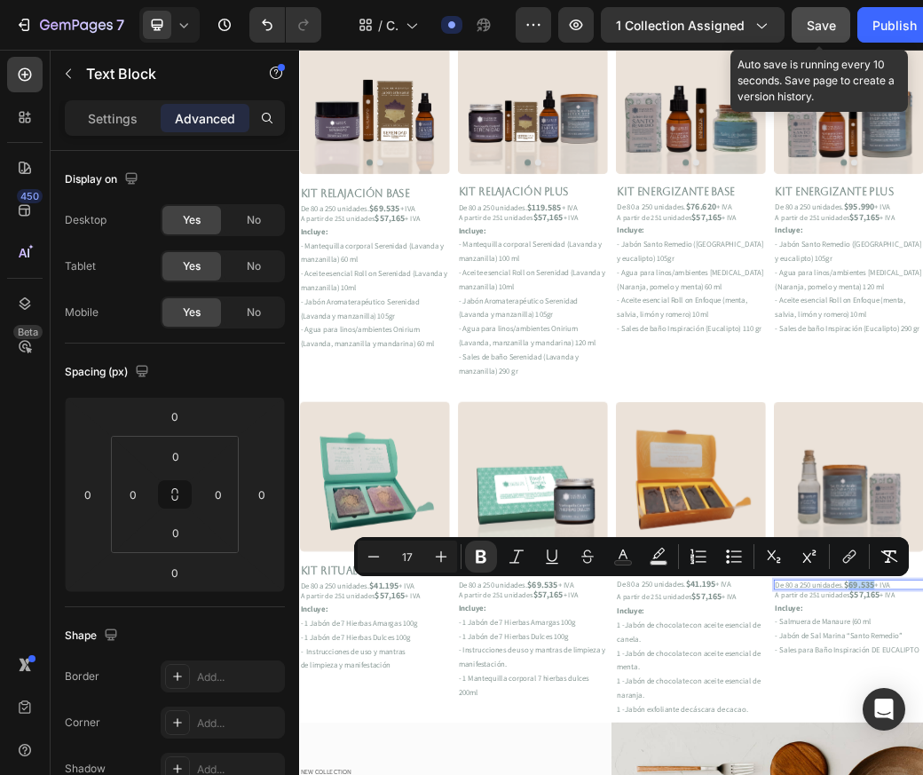
drag, startPoint x: 1284, startPoint y: 964, endPoint x: 1241, endPoint y: 967, distance: 42.7
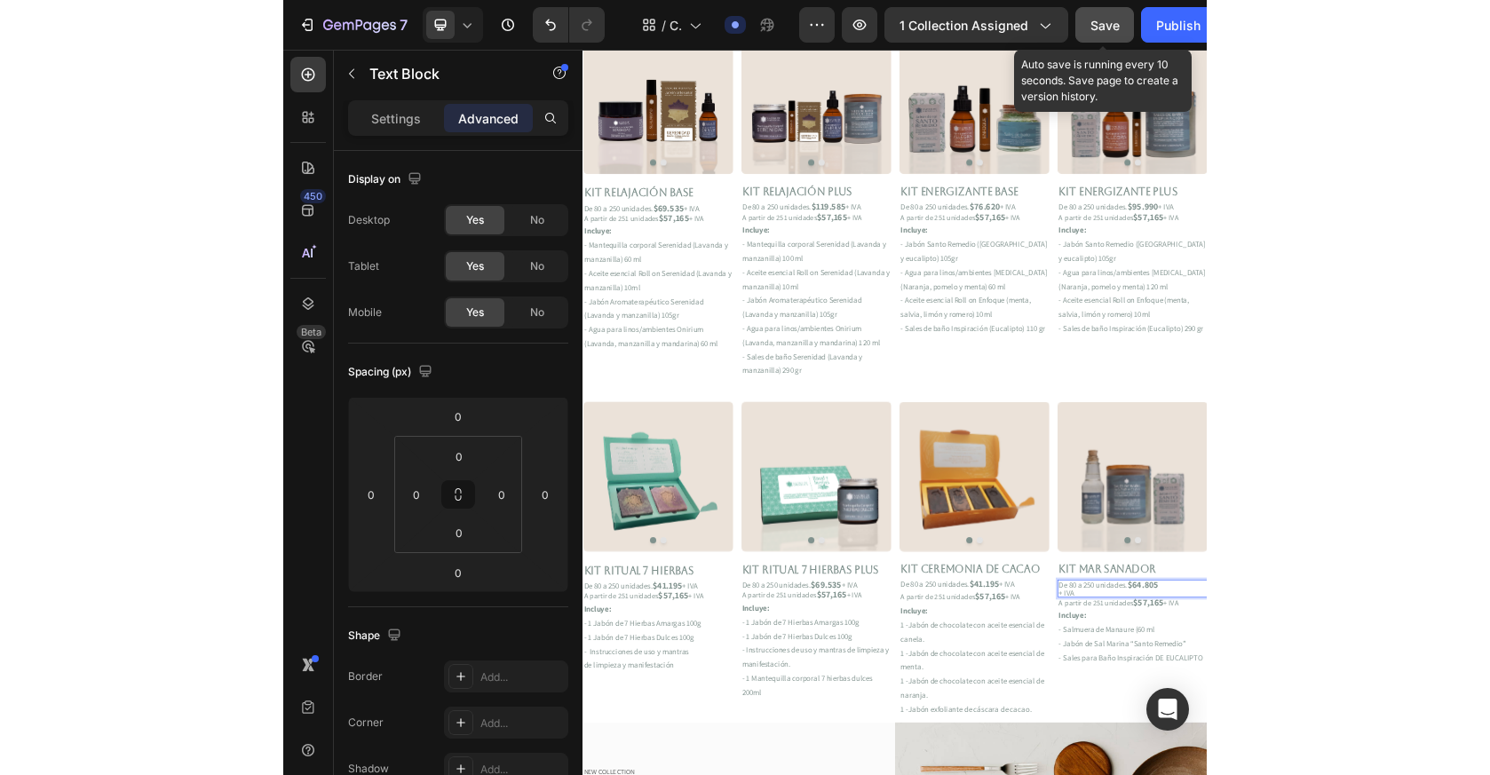
scroll to position [0, 0]
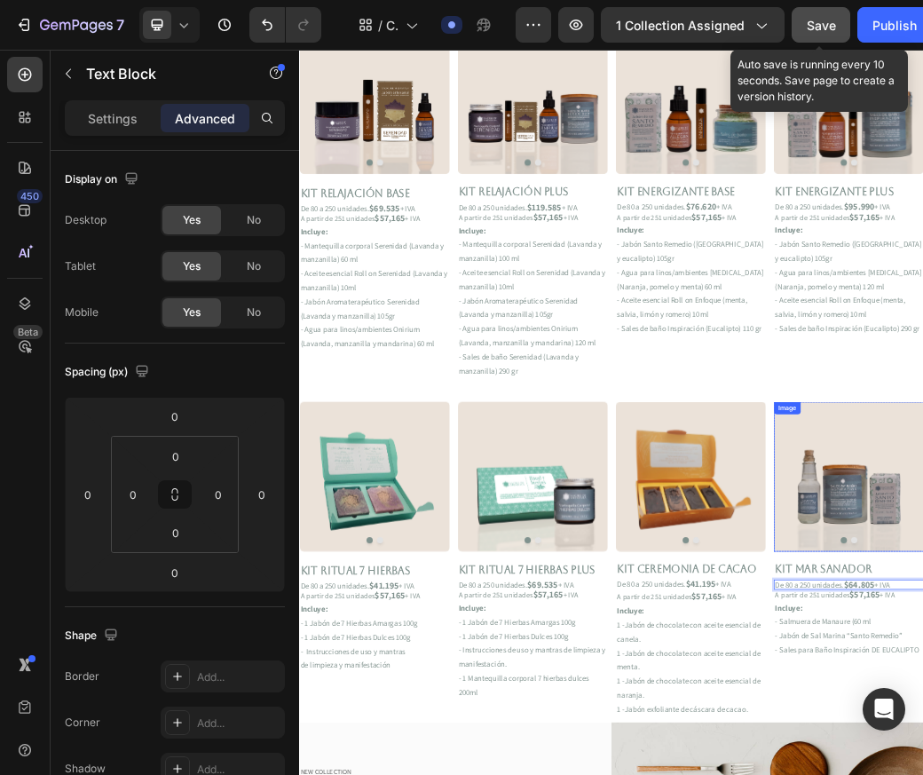
click at [1052, 621] on div "FREE Shipping On All U.S. Orders Over $150 Text block 5000+ Text block Icon Ico…" at bounding box center [831, 381] width 1065 height 1634
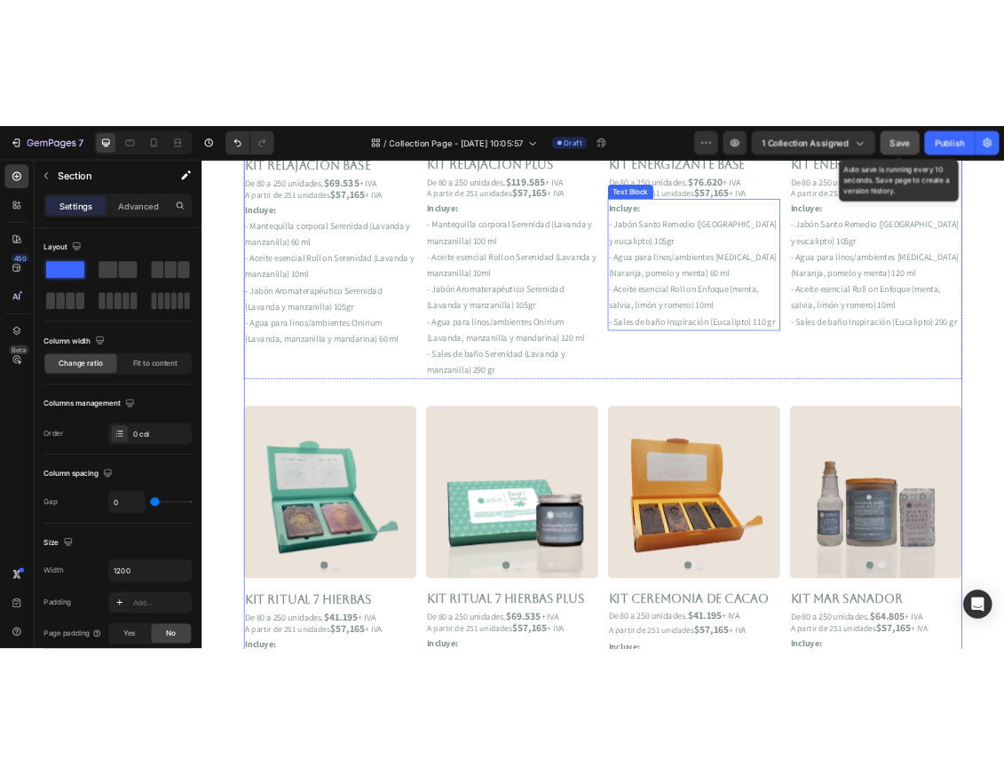
scroll to position [595, 0]
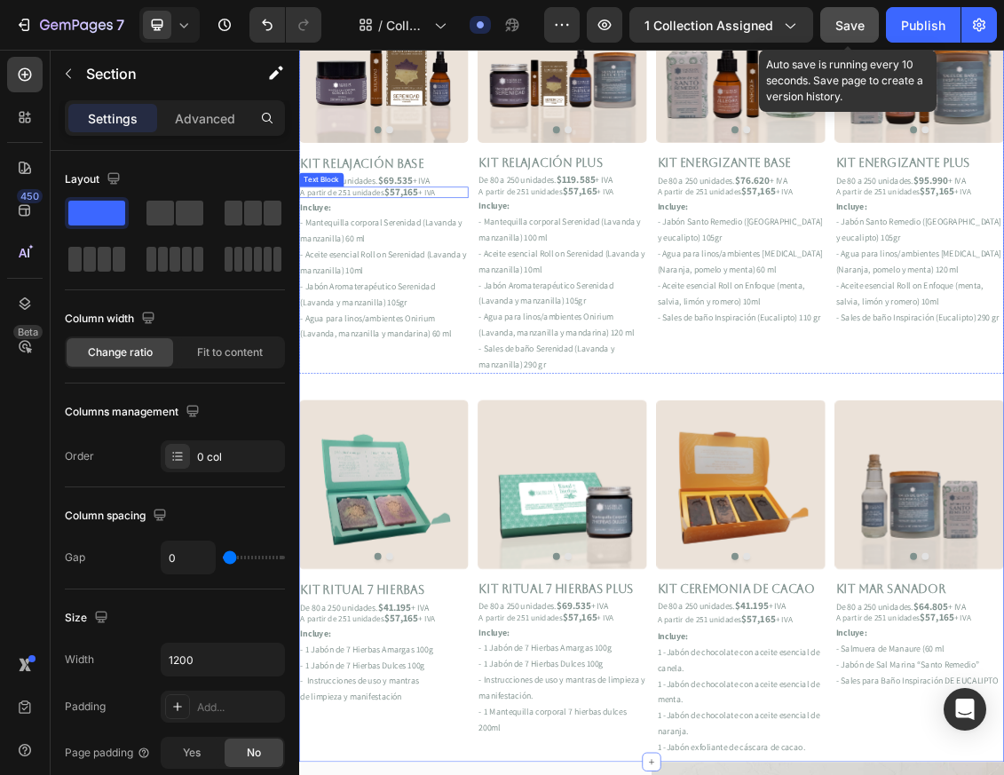
click at [459, 270] on strong "$57,165" at bounding box center [453, 265] width 51 height 20
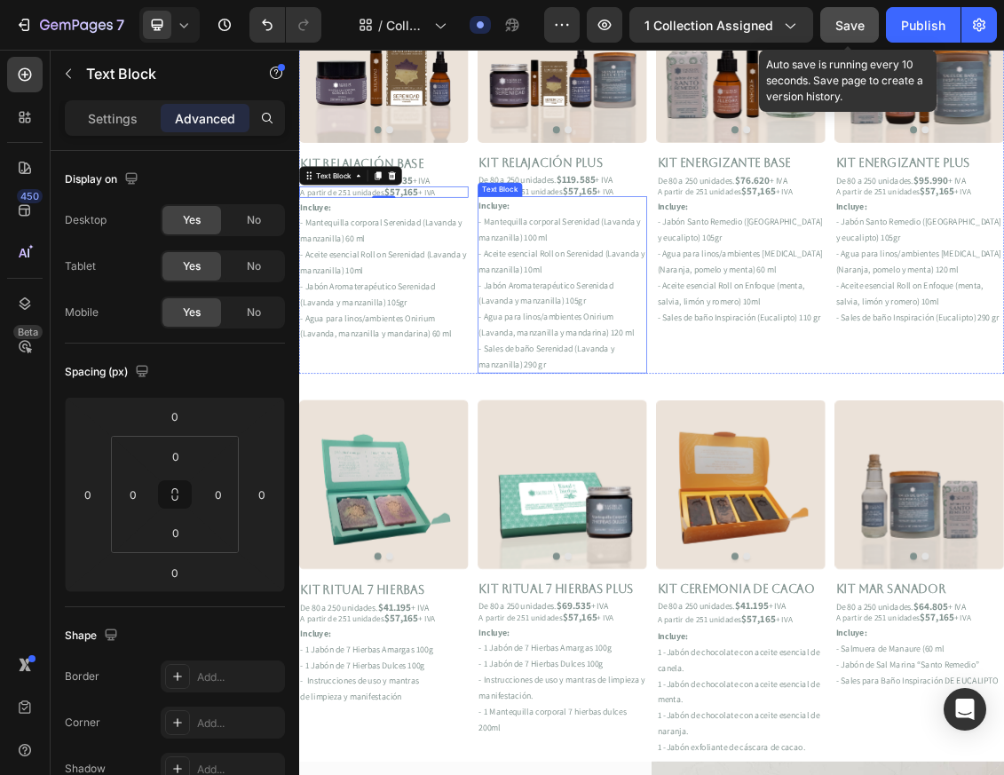
click at [732, 268] on strong "$57,165" at bounding box center [723, 263] width 51 height 20
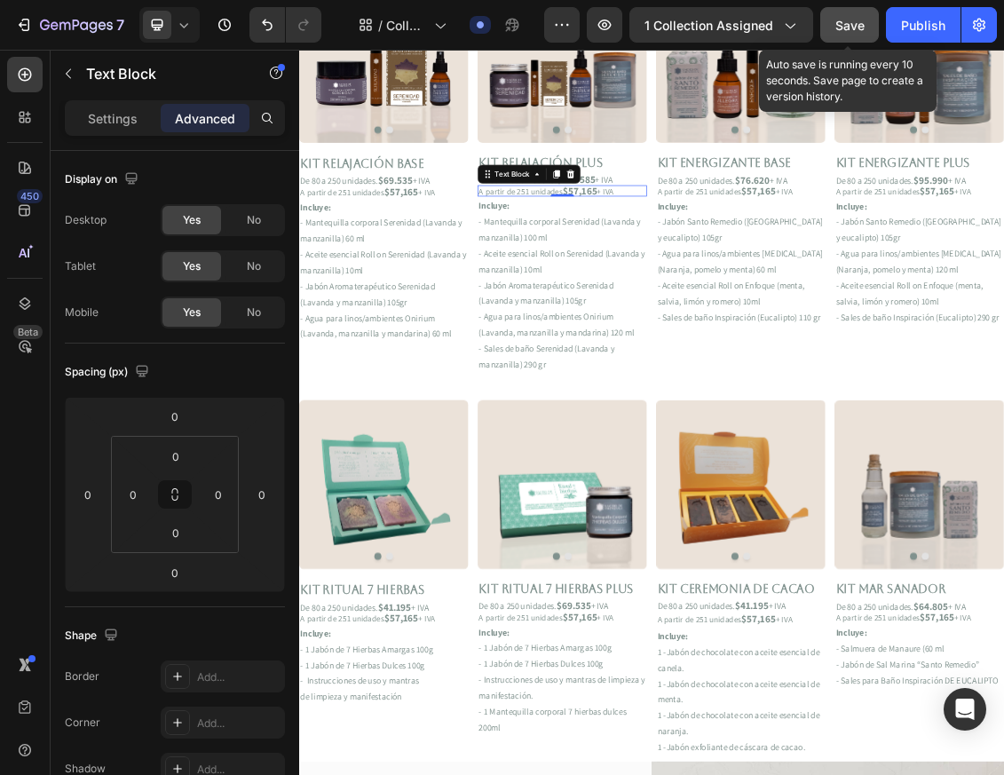
click at [731, 266] on strong "$57,165" at bounding box center [723, 263] width 51 height 20
click at [730, 266] on strong "$57,165" at bounding box center [723, 263] width 51 height 20
click at [959, 265] on p "A partir de 251 unidades $57,165 + IVA" at bounding box center [967, 263] width 252 height 13
click at [959, 266] on p "A partir de 251 unidades $57,165 + IVA" at bounding box center [967, 263] width 252 height 13
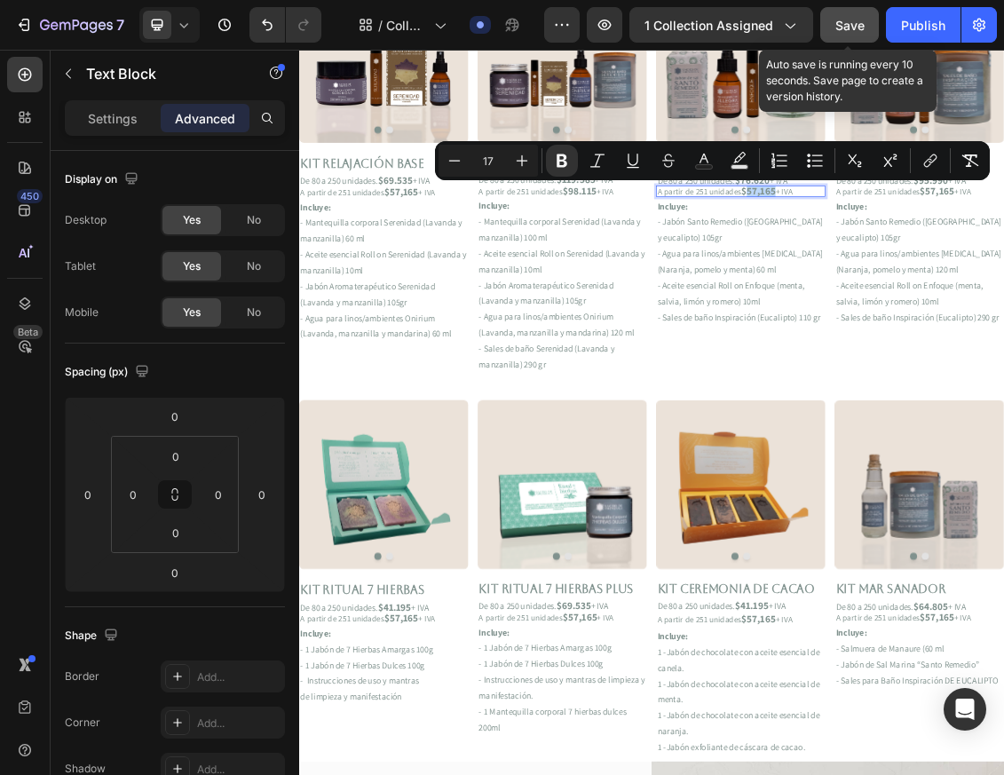
drag, startPoint x: 1015, startPoint y: 263, endPoint x: 975, endPoint y: 269, distance: 40.4
click at [975, 269] on strong "$57,165" at bounding box center [993, 263] width 51 height 20
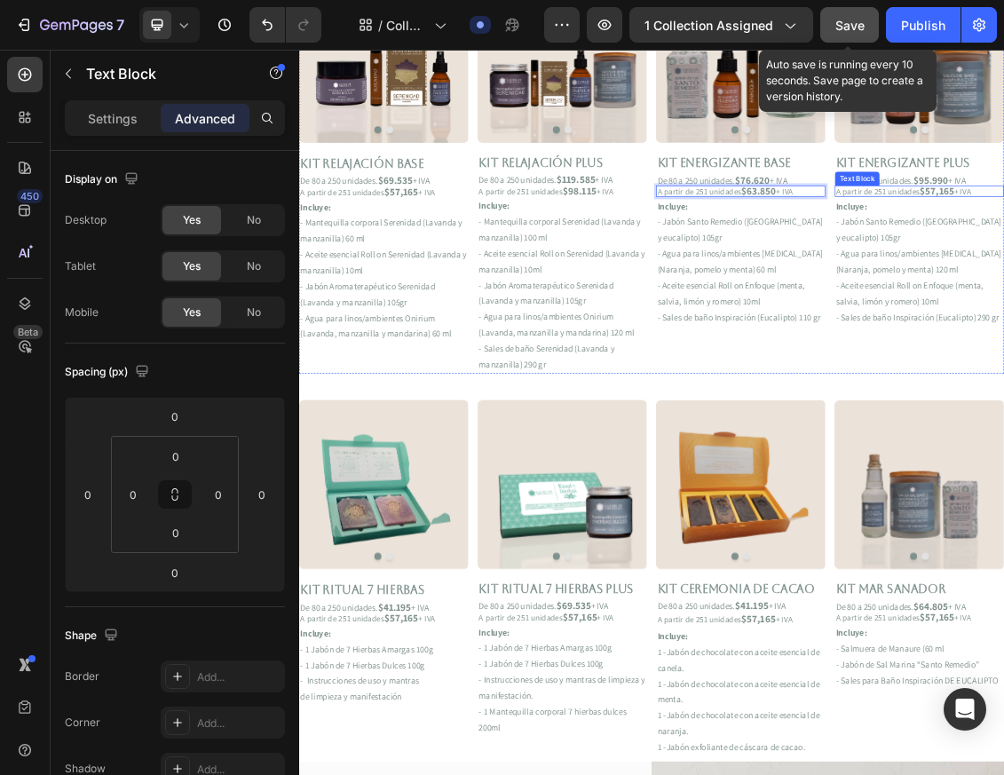
drag, startPoint x: 1285, startPoint y: 265, endPoint x: 1246, endPoint y: 266, distance: 40.0
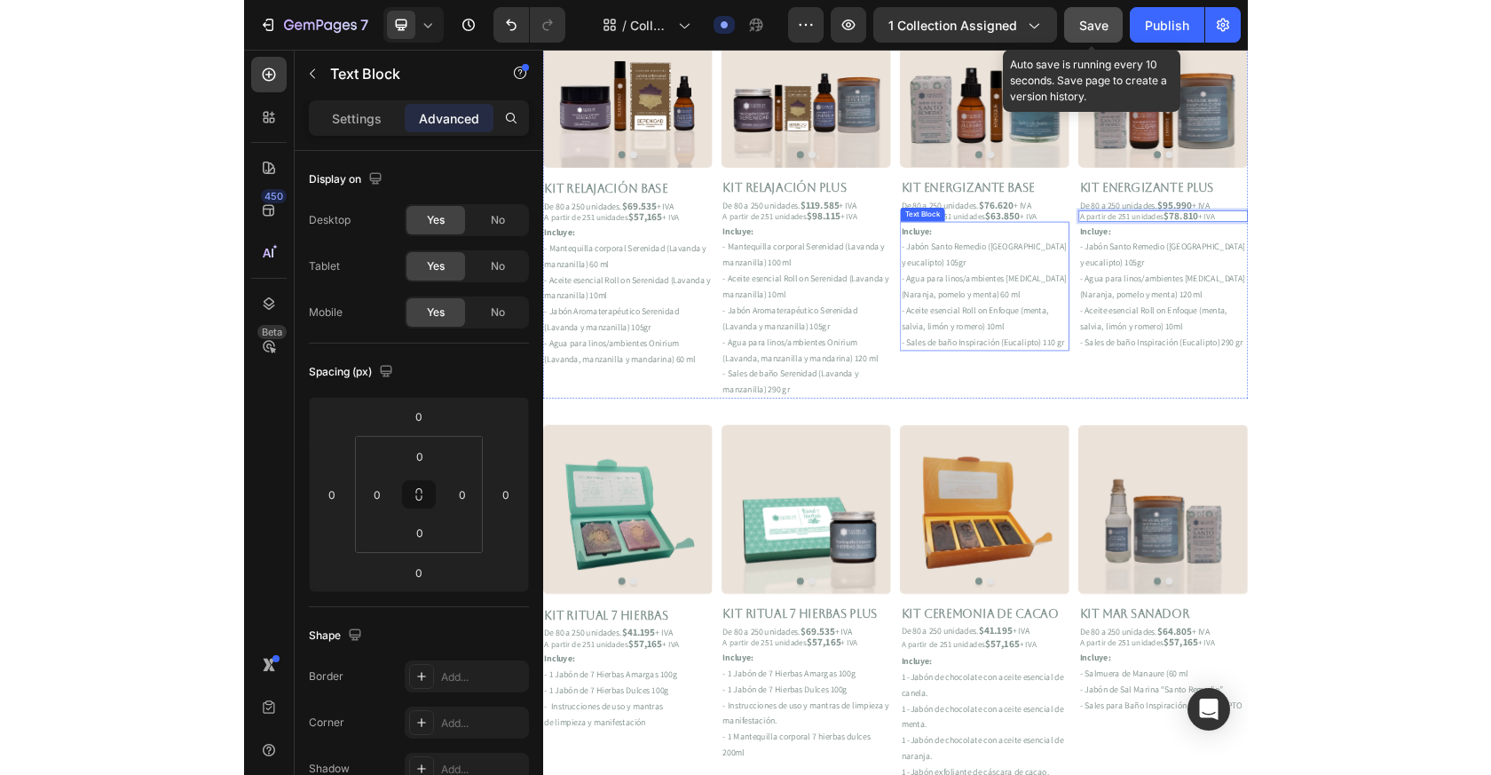
scroll to position [562, 0]
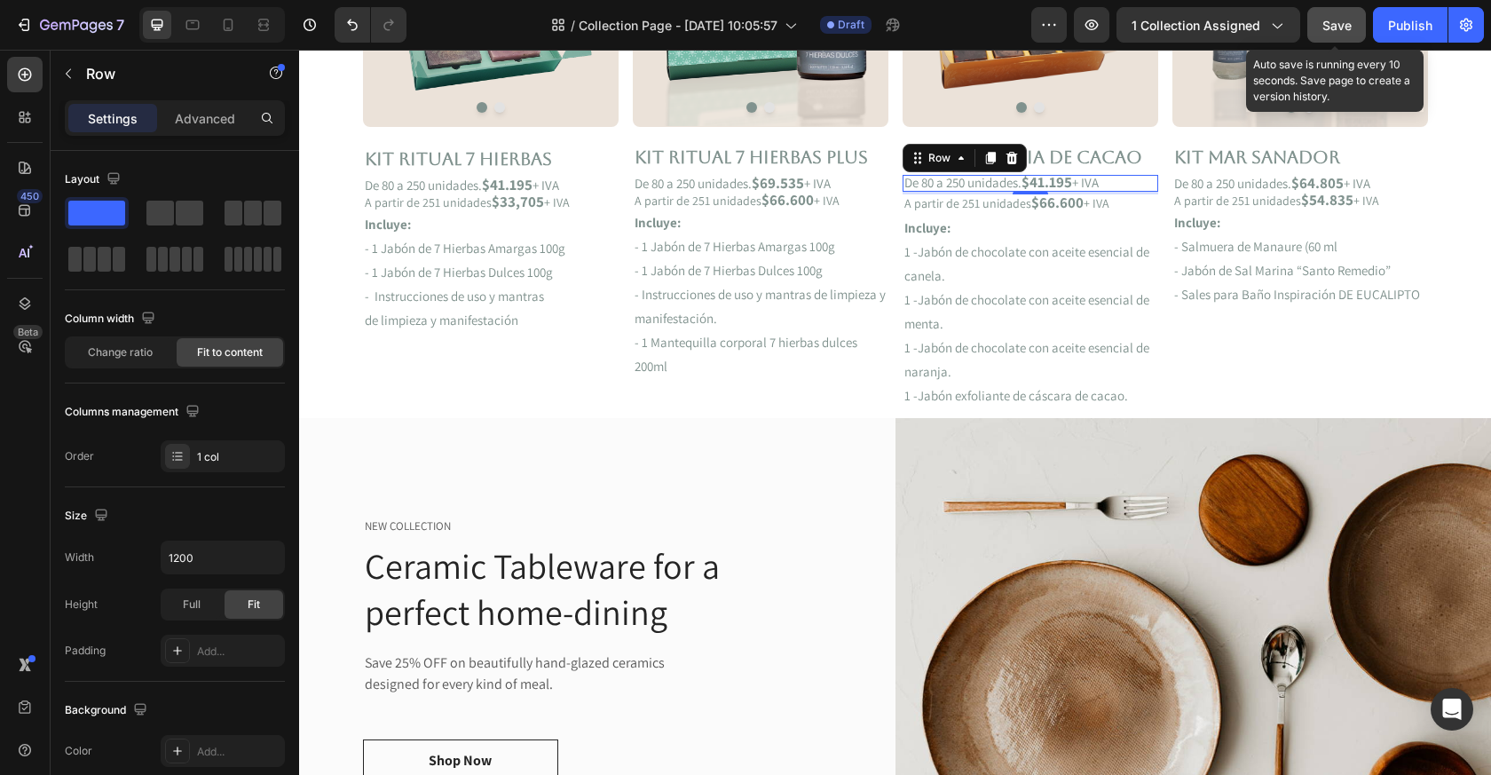
scroll to position [1338, 0]
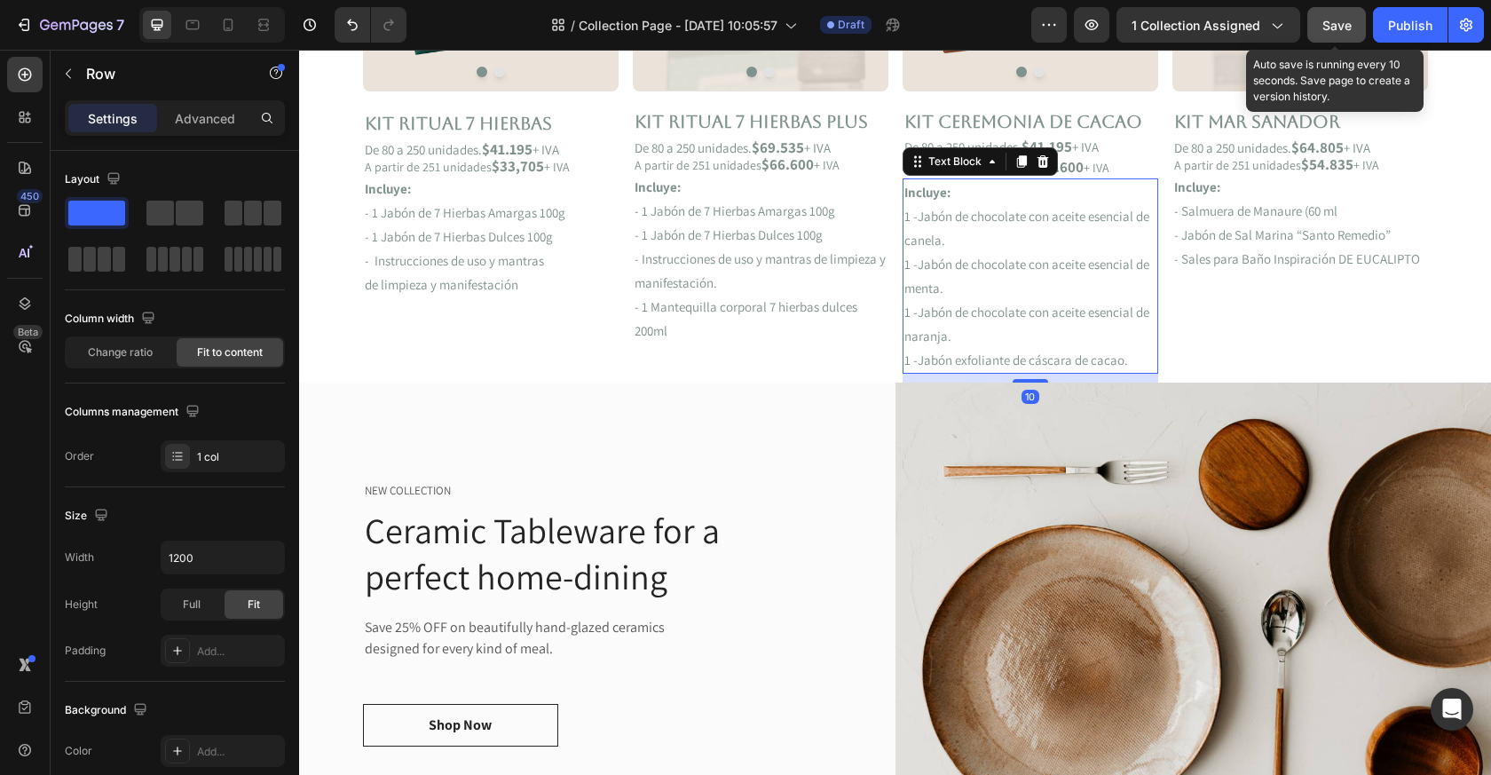
click at [1048, 343] on p "1 -Jabón de chocolate con aceite esencial de naranja." at bounding box center [1031, 324] width 252 height 48
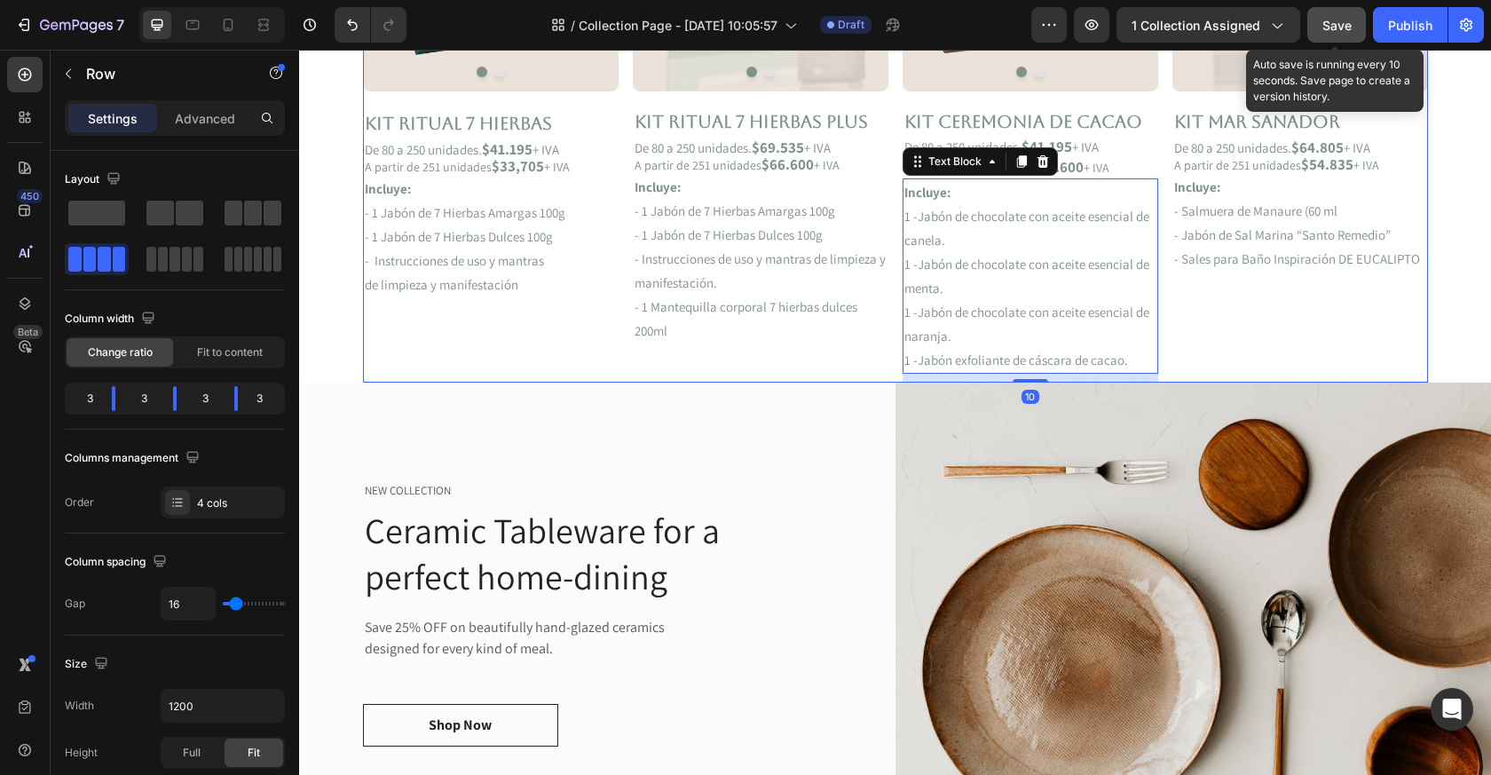
click at [834, 377] on div "Image Image Carousel Kit Ritual 7 Hierbas Plus Text Block De 80 a 250 unidades.…" at bounding box center [761, 109] width 256 height 547
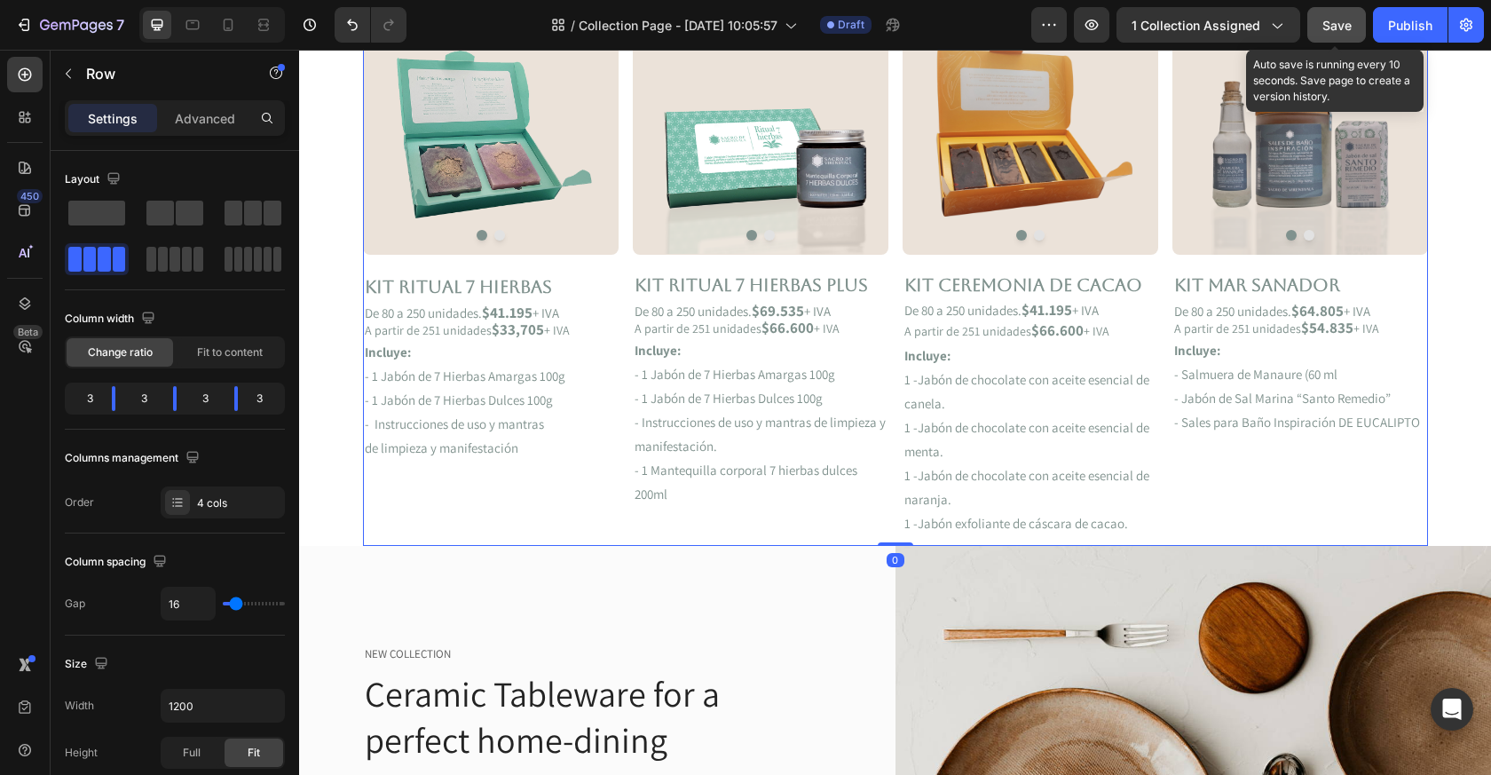
scroll to position [863, 0]
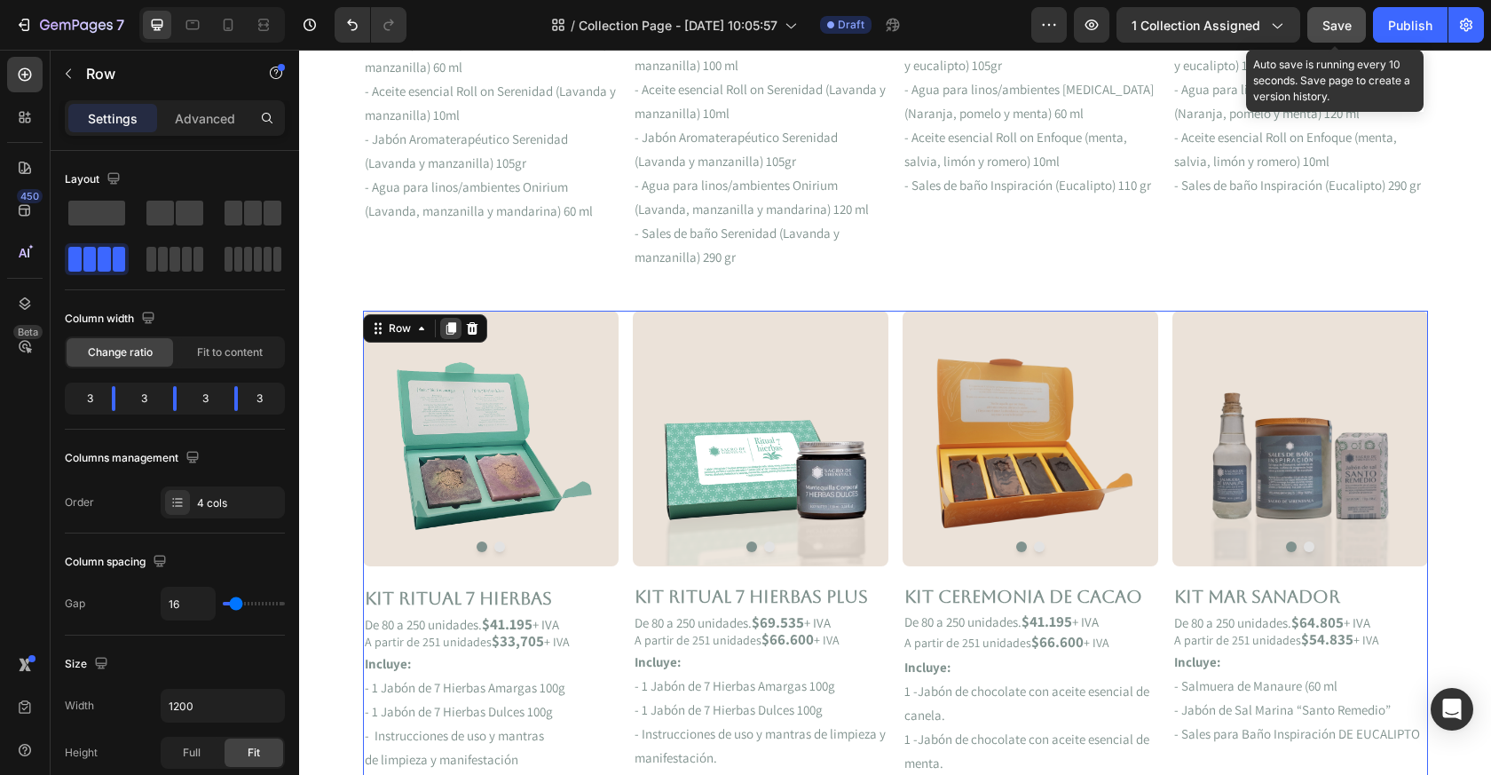
click at [449, 323] on icon at bounding box center [451, 329] width 10 height 12
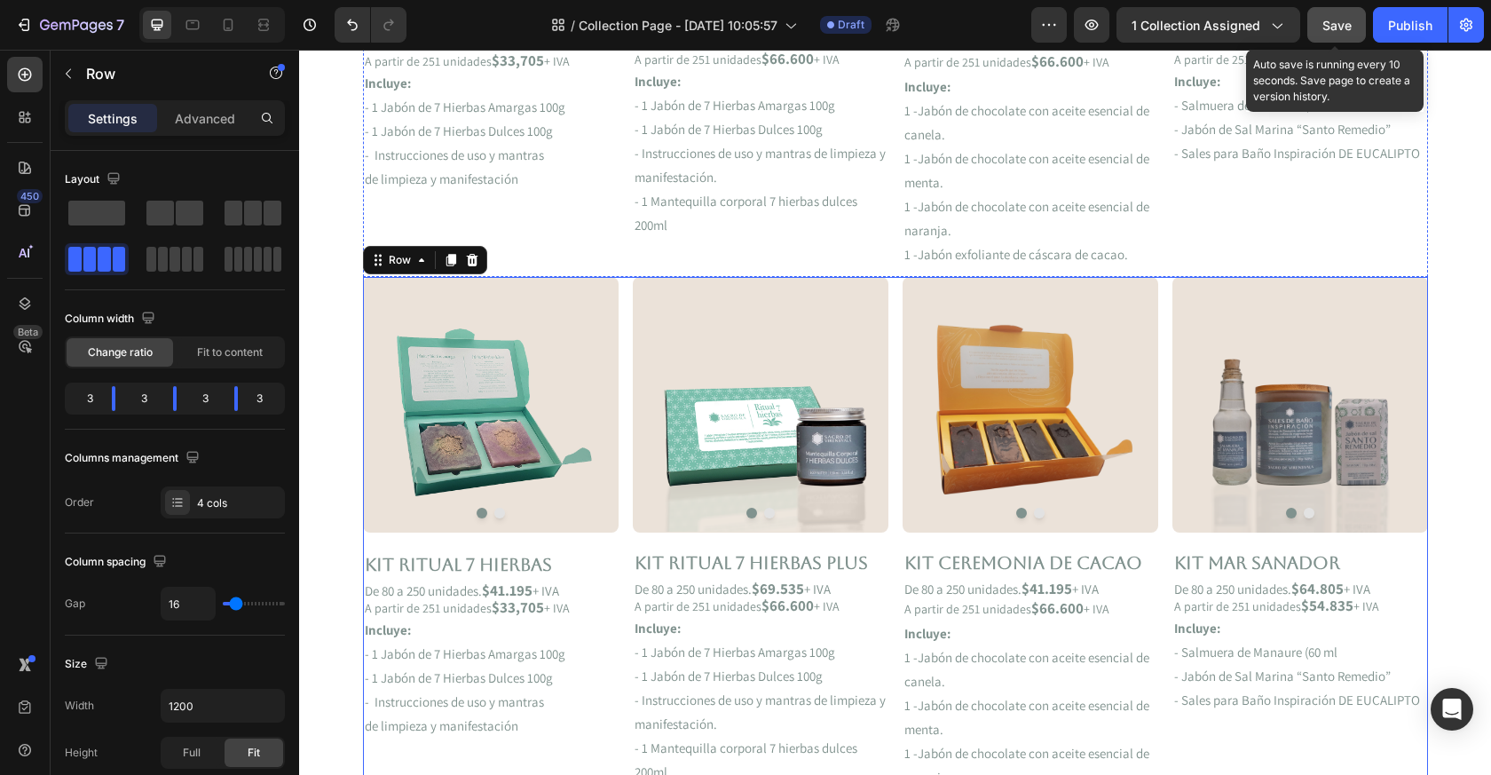
scroll to position [1429, 0]
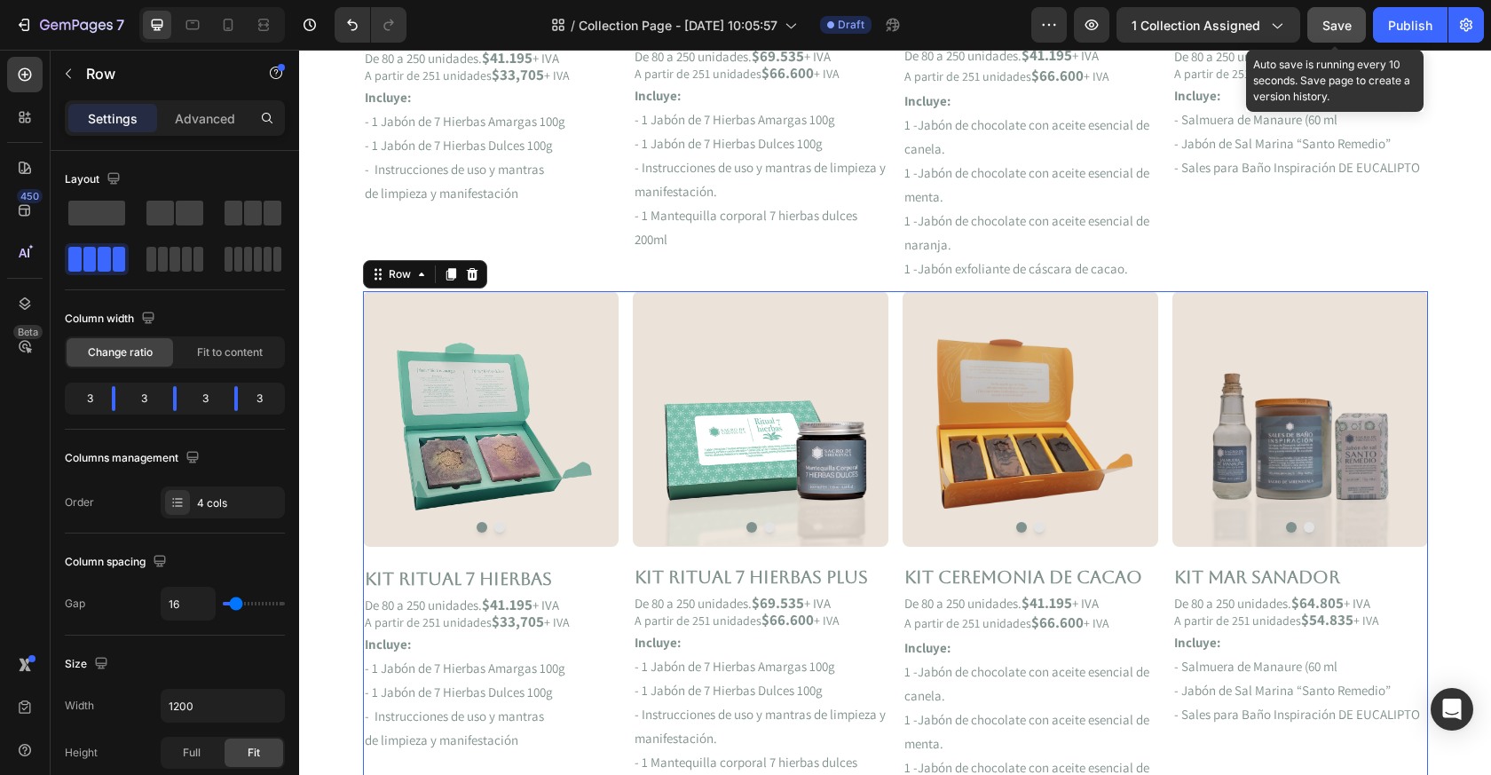
click at [622, 307] on div "Image Image Carousel Kit RITUAL 7 HIERBAS Text Block De 80 a 250 unidades. $41.…" at bounding box center [895, 564] width 1065 height 547
click at [189, 120] on p "Advanced" at bounding box center [205, 118] width 60 height 19
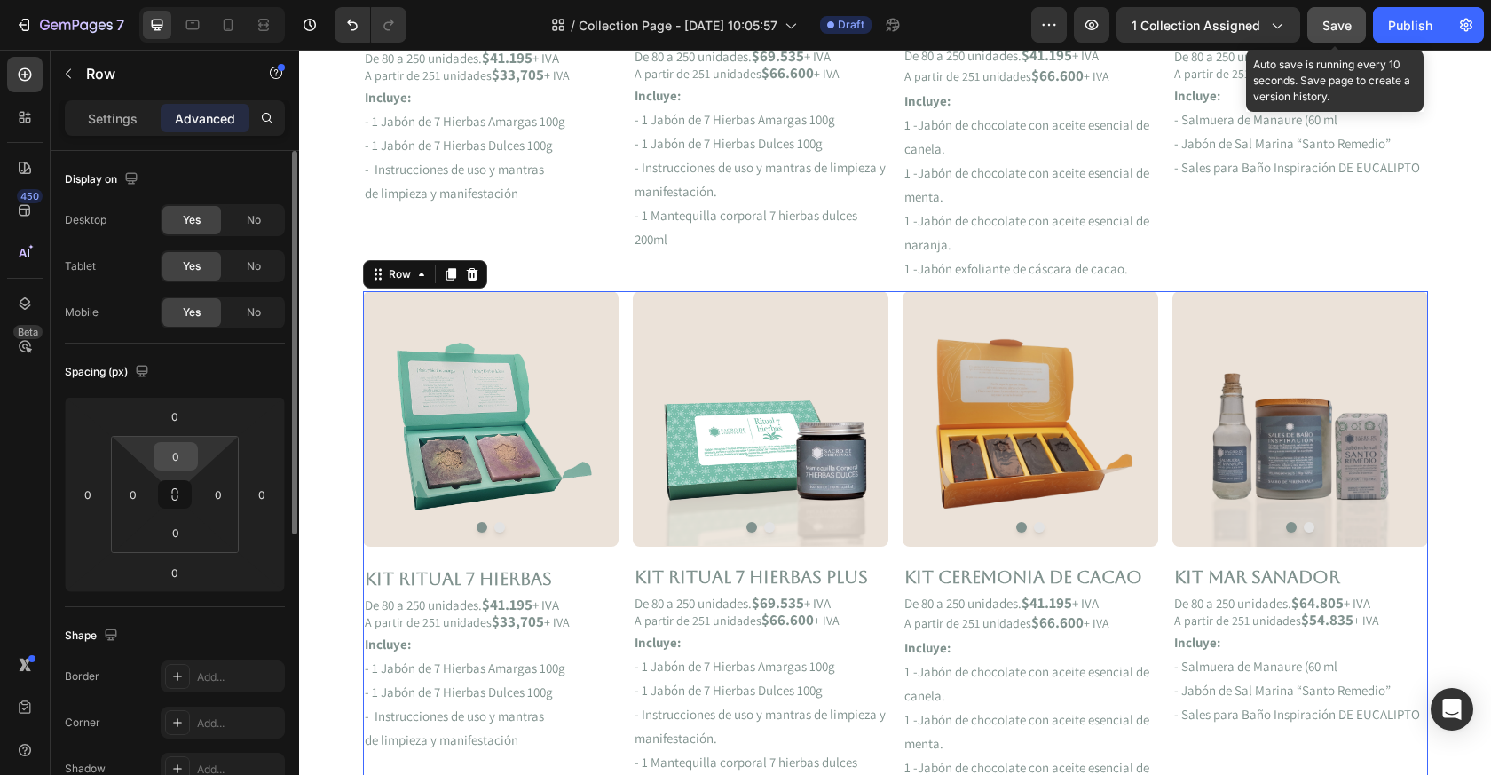
click at [185, 459] on input "0" at bounding box center [176, 456] width 36 height 27
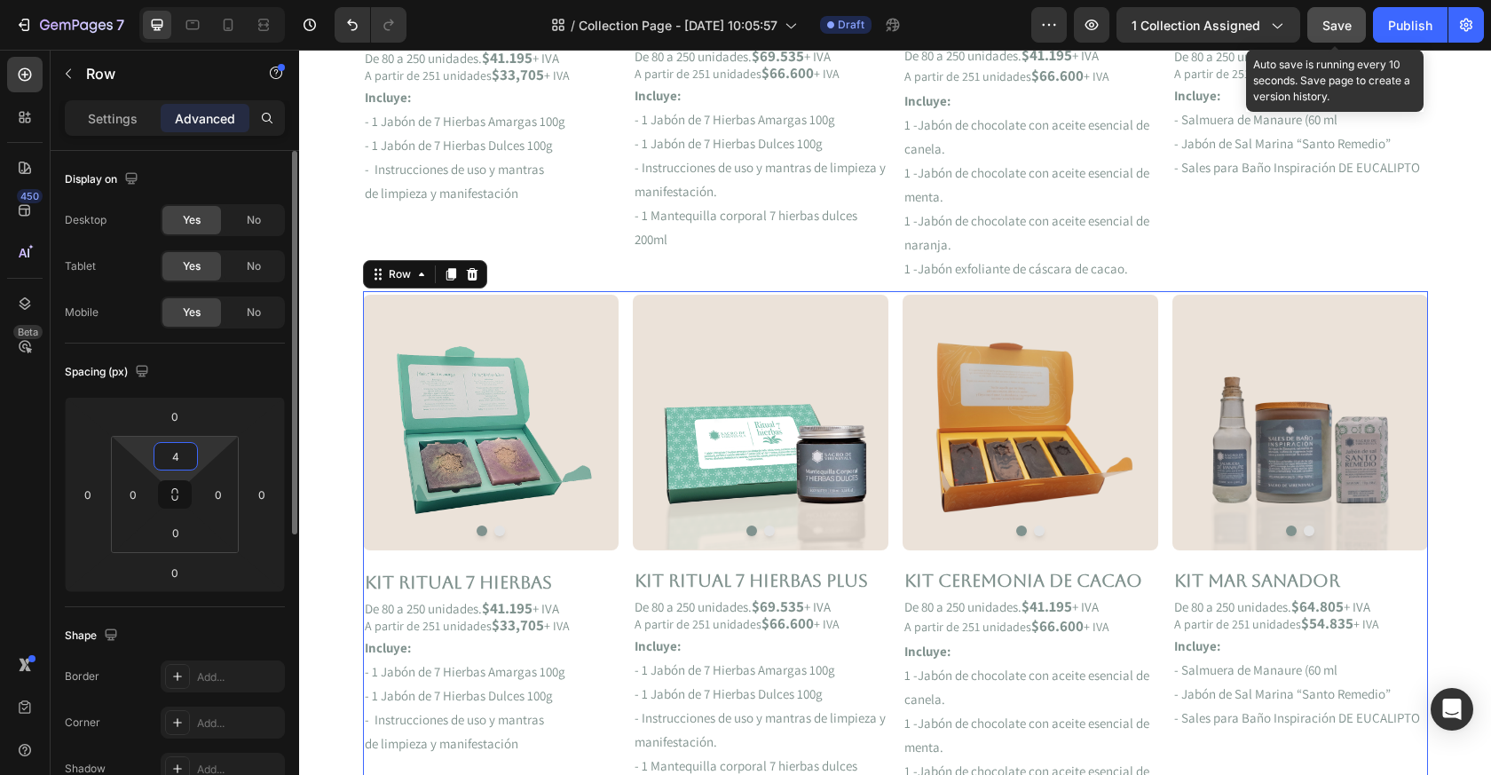
type input "40"
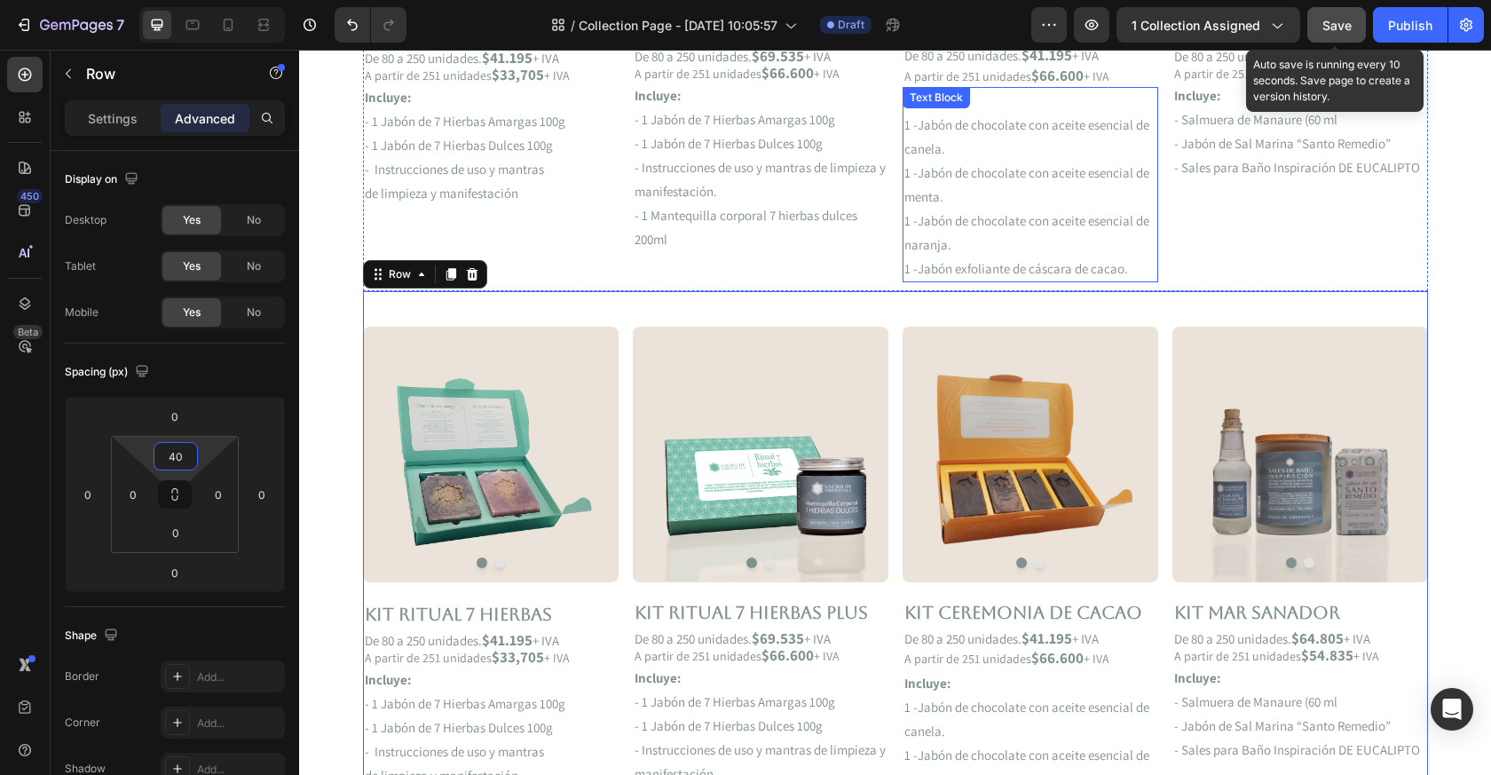
click at [1026, 220] on p "1 -Jabón de chocolate con aceite esencial de naranja." at bounding box center [1031, 233] width 252 height 48
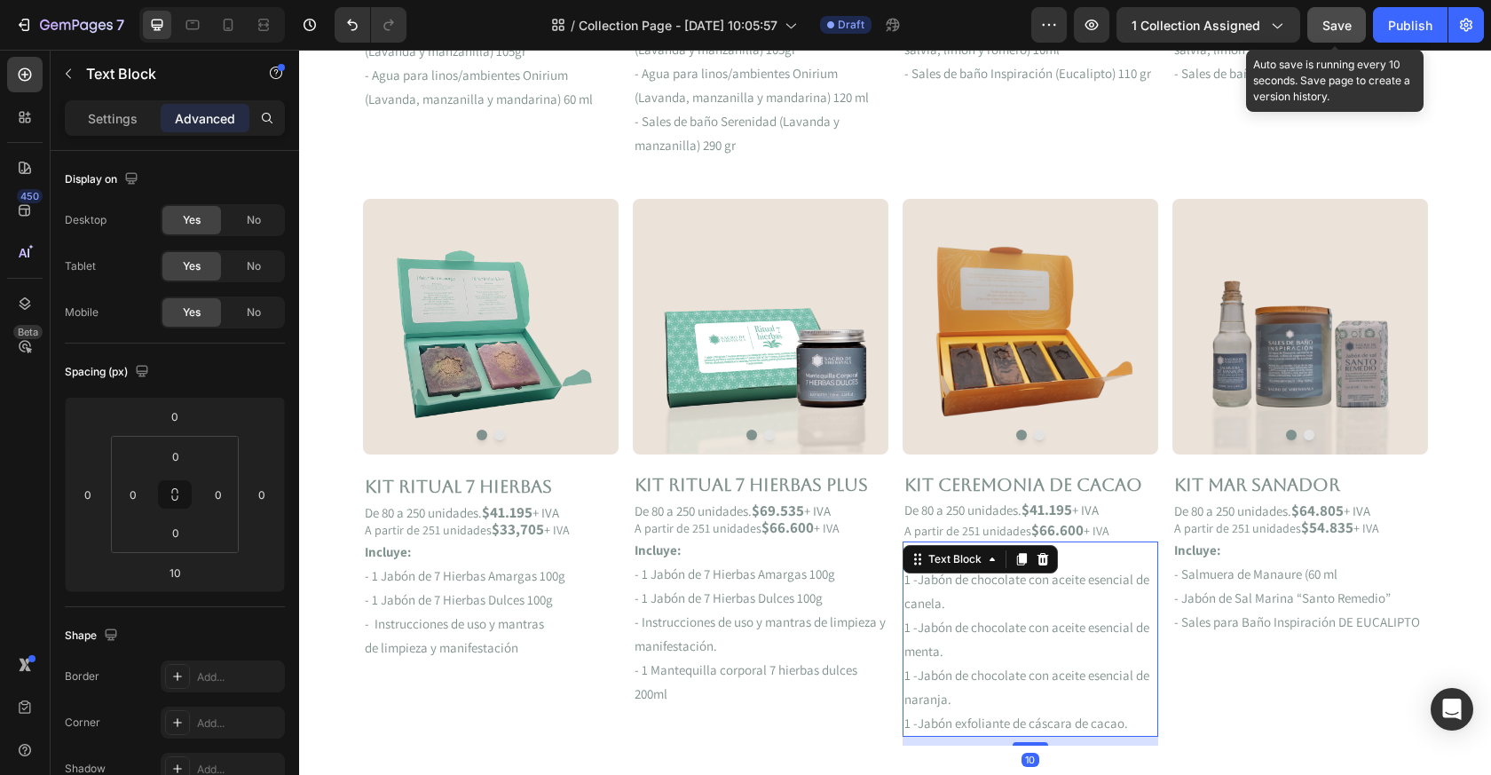
scroll to position [931, 0]
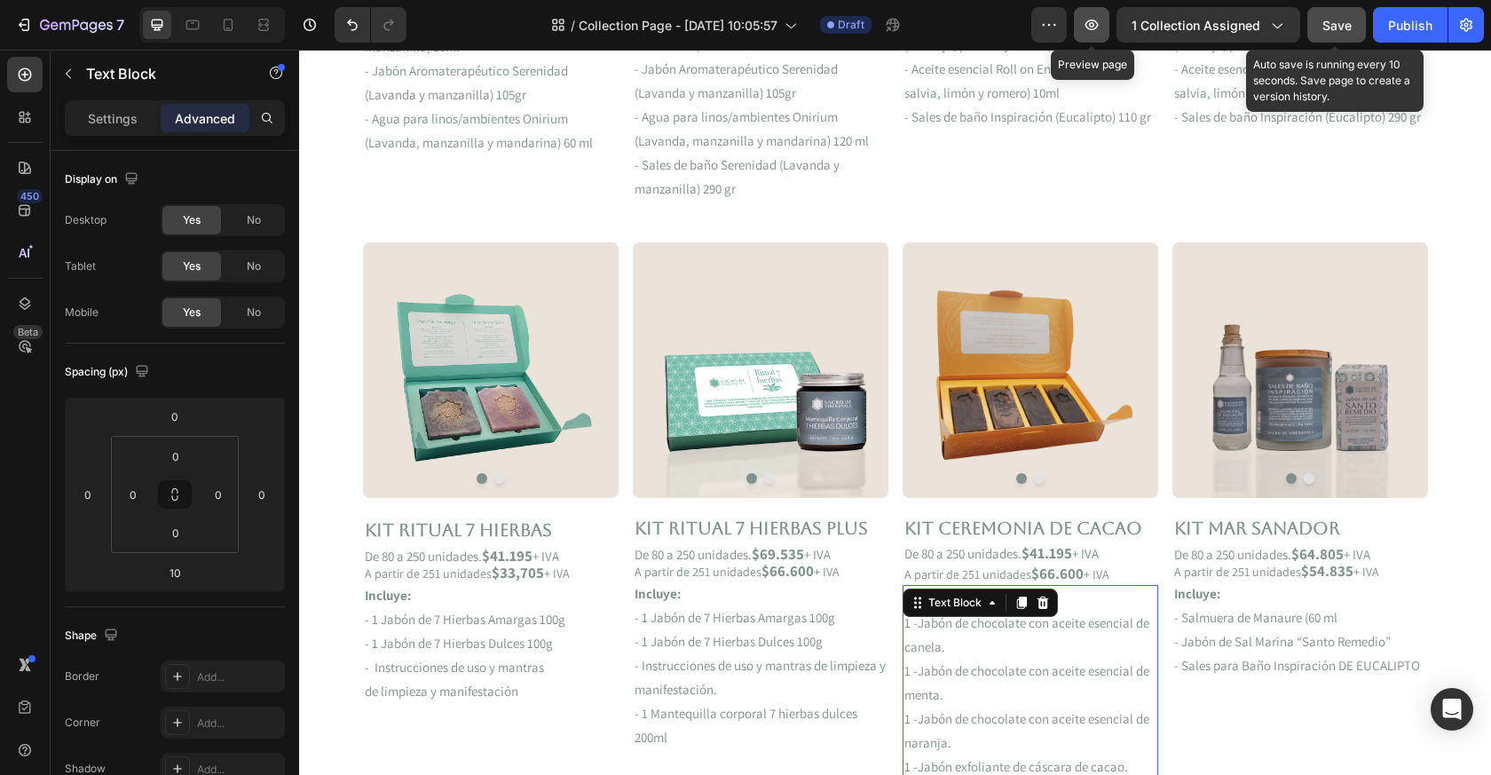
click at [1090, 23] on icon "button" at bounding box center [1092, 25] width 18 height 18
click at [524, 570] on strong "$33,705" at bounding box center [518, 573] width 52 height 20
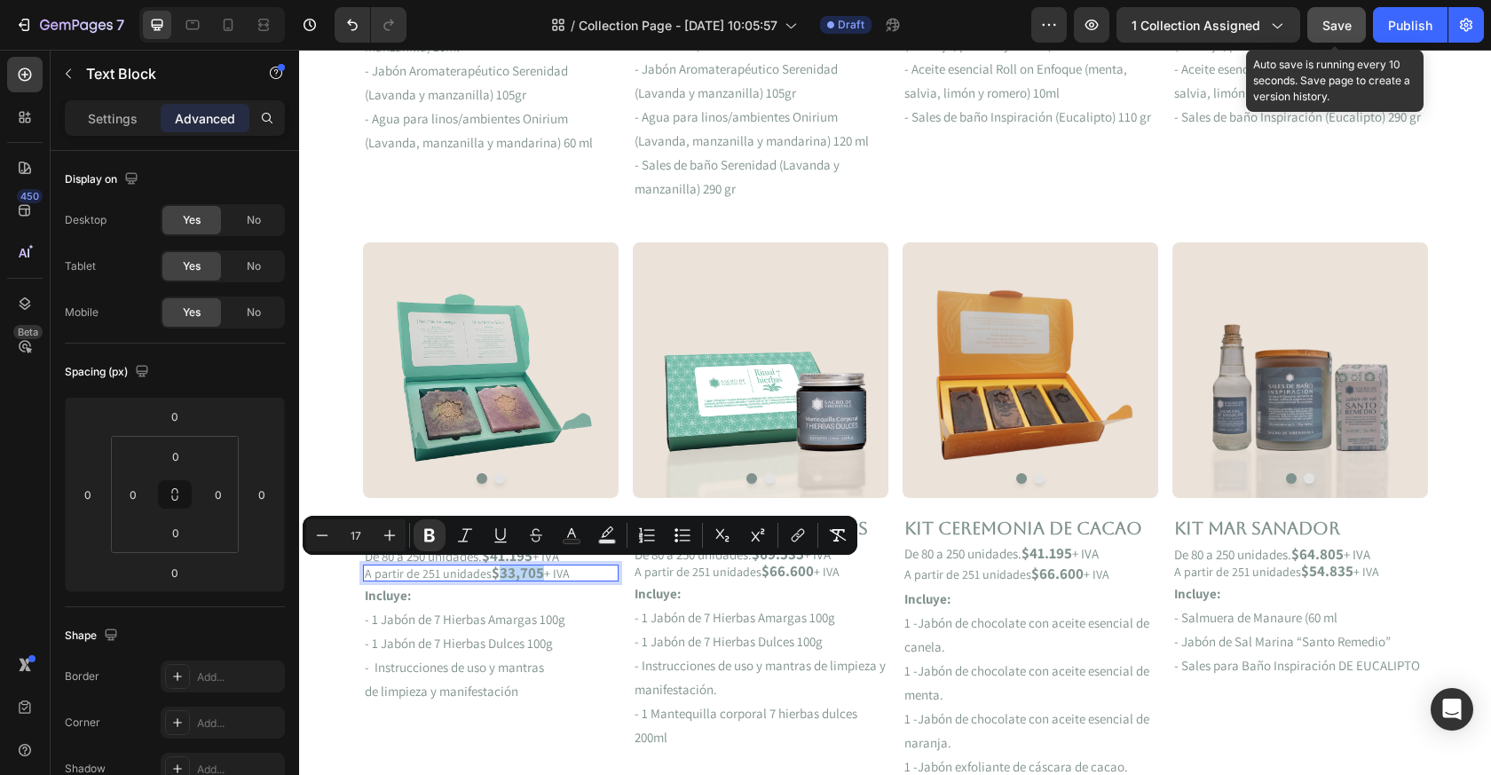
drag, startPoint x: 541, startPoint y: 572, endPoint x: 498, endPoint y: 577, distance: 42.9
click at [498, 577] on strong "$33,705" at bounding box center [518, 573] width 52 height 20
copy strong "33,705"
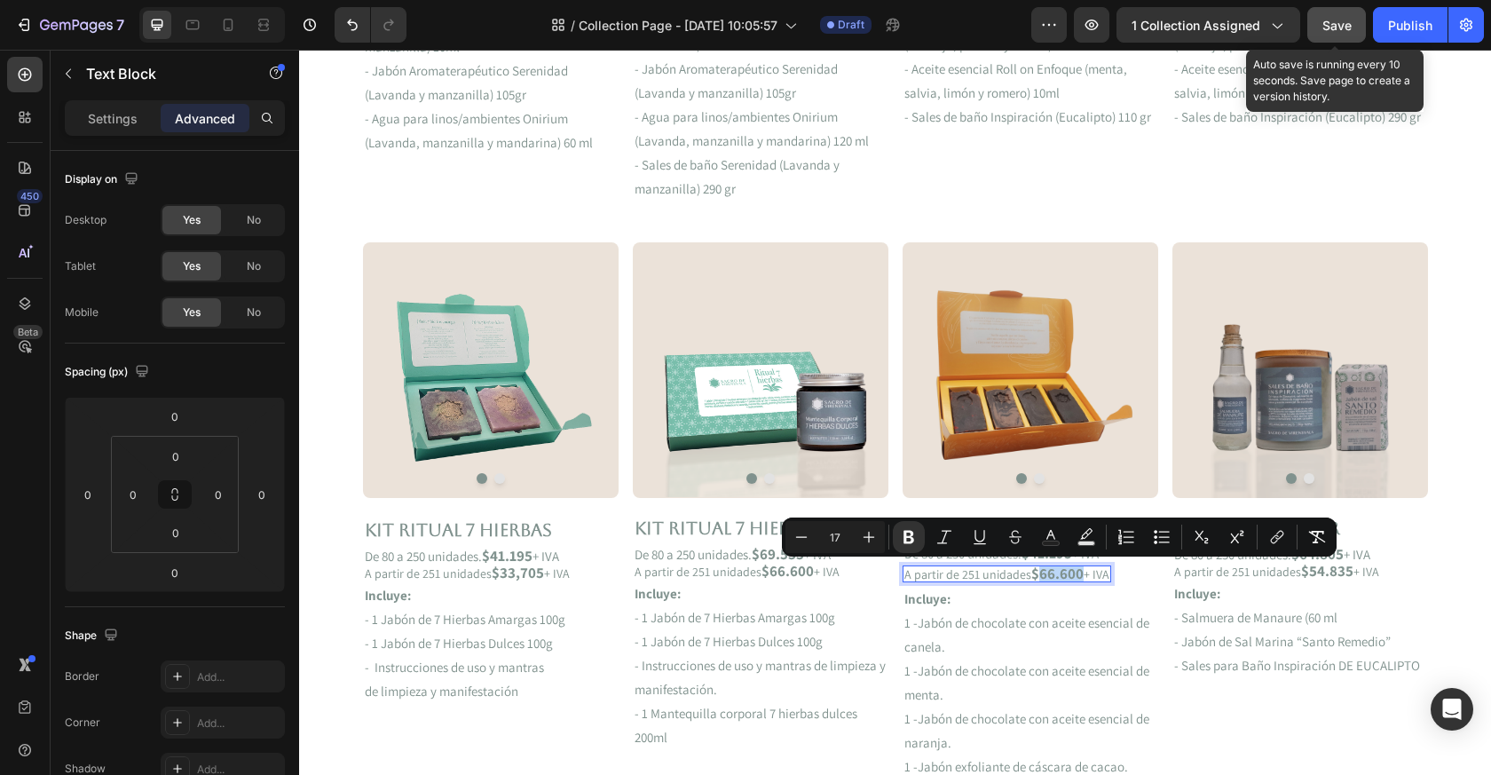
drag, startPoint x: 1080, startPoint y: 577, endPoint x: 1039, endPoint y: 577, distance: 40.8
click at [1039, 577] on strong "$66.600" at bounding box center [1058, 574] width 52 height 20
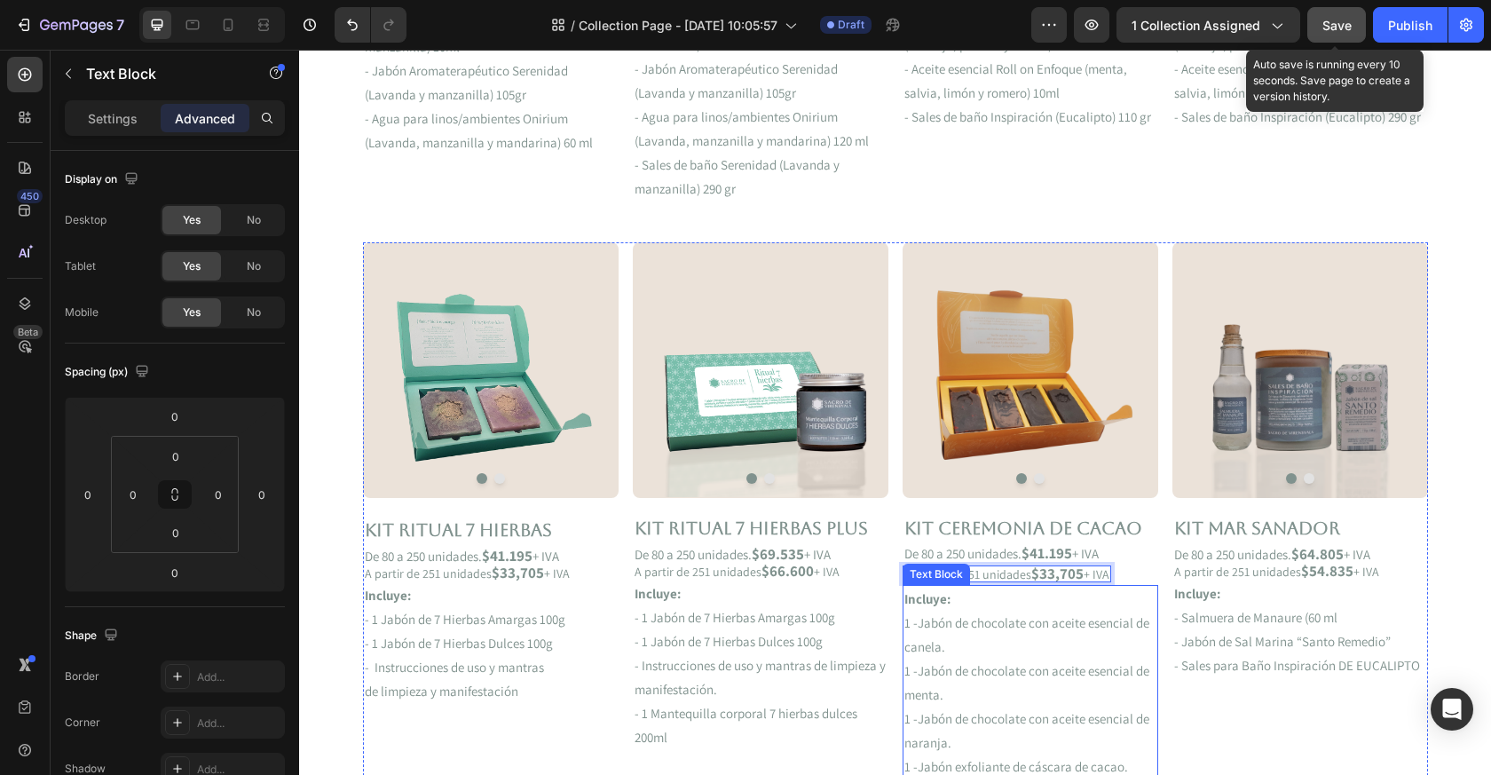
click at [1042, 608] on p "Incluye:" at bounding box center [1031, 599] width 252 height 24
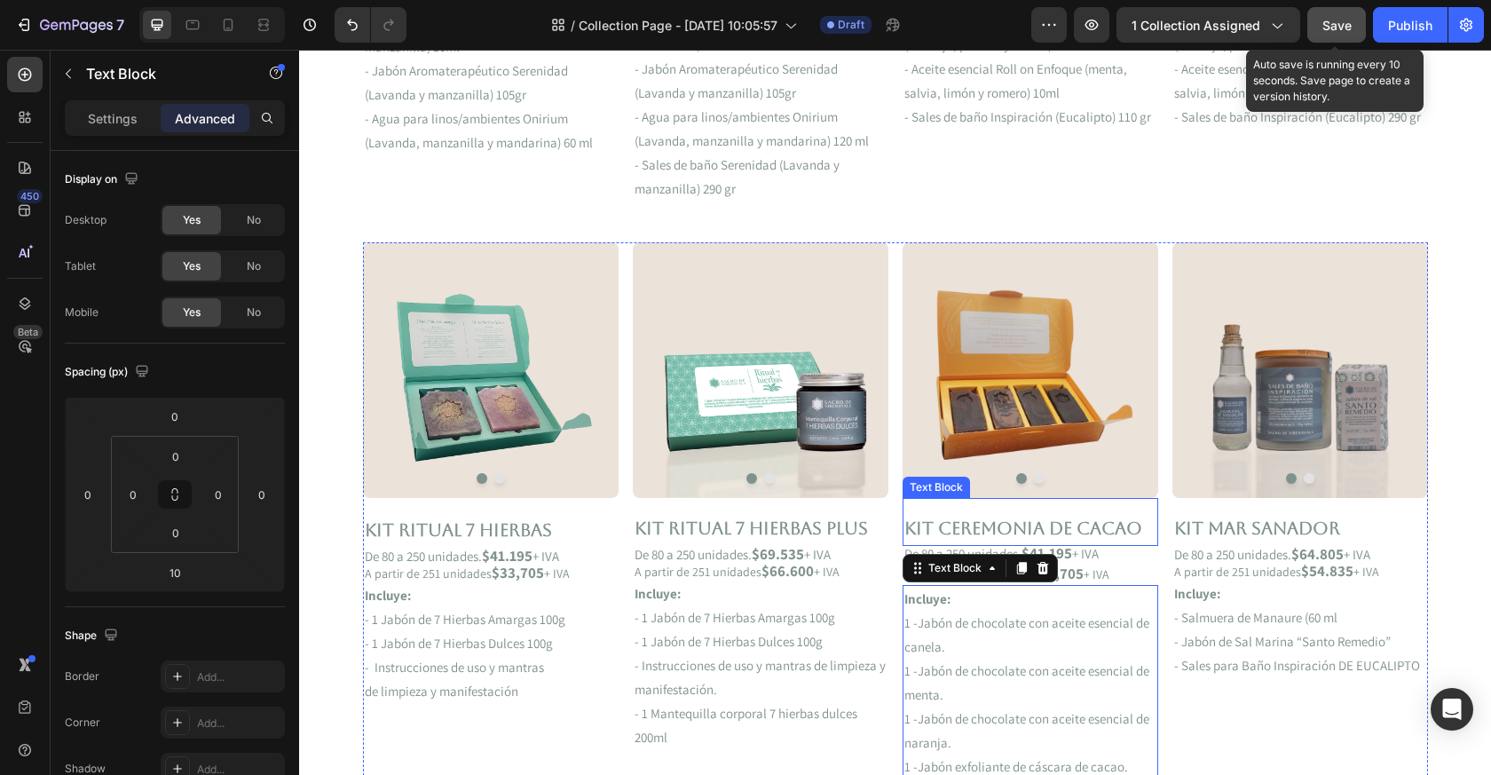
click at [1099, 559] on p "De 80 a 250 unidades. $41.195 + IVA" at bounding box center [1002, 553] width 194 height 13
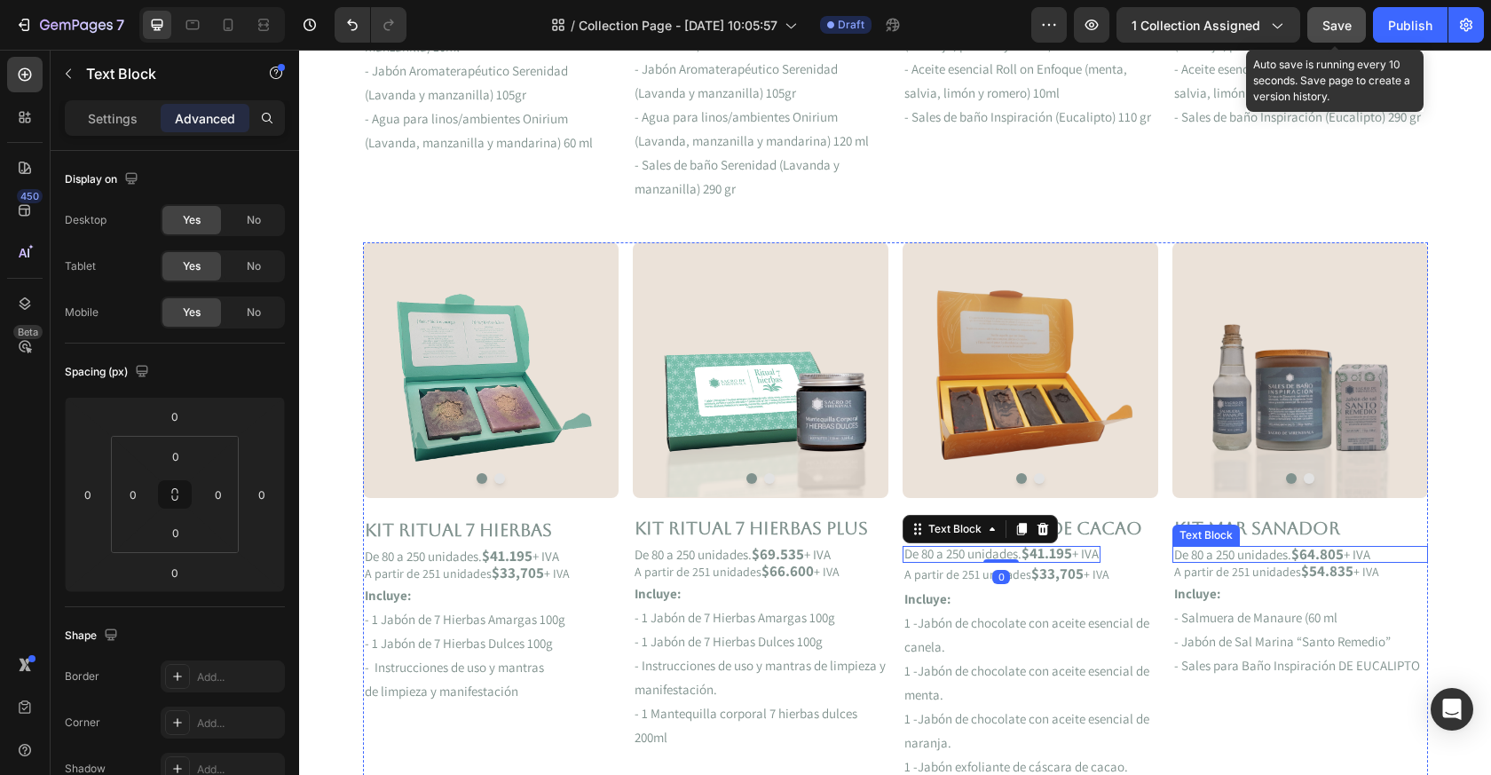
click at [1286, 554] on p "De 80 a 250 unidades. $64.805 + IVA" at bounding box center [1300, 554] width 252 height 13
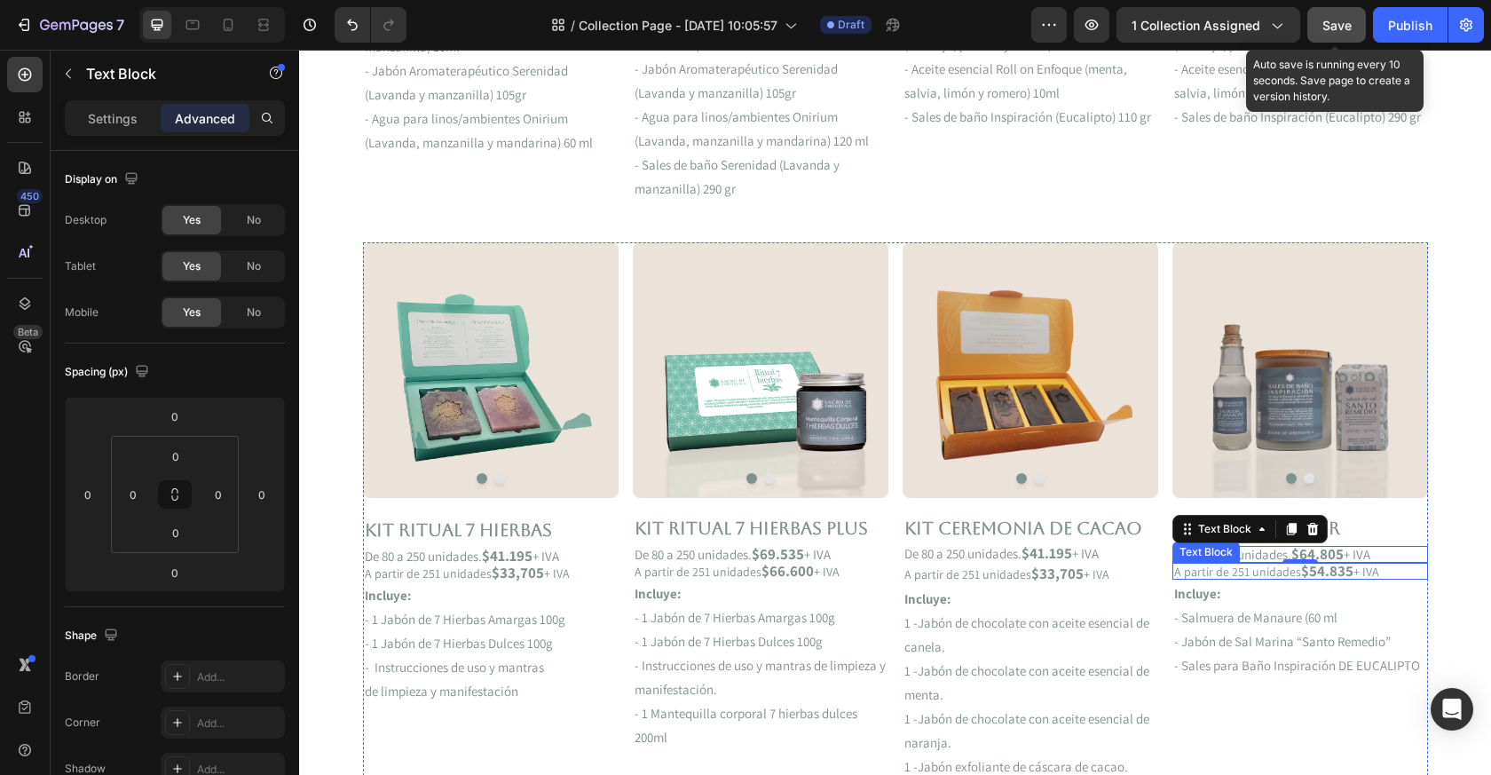
click at [1284, 571] on p "A partir de 251 unidades $54.835 + IVA" at bounding box center [1300, 571] width 252 height 13
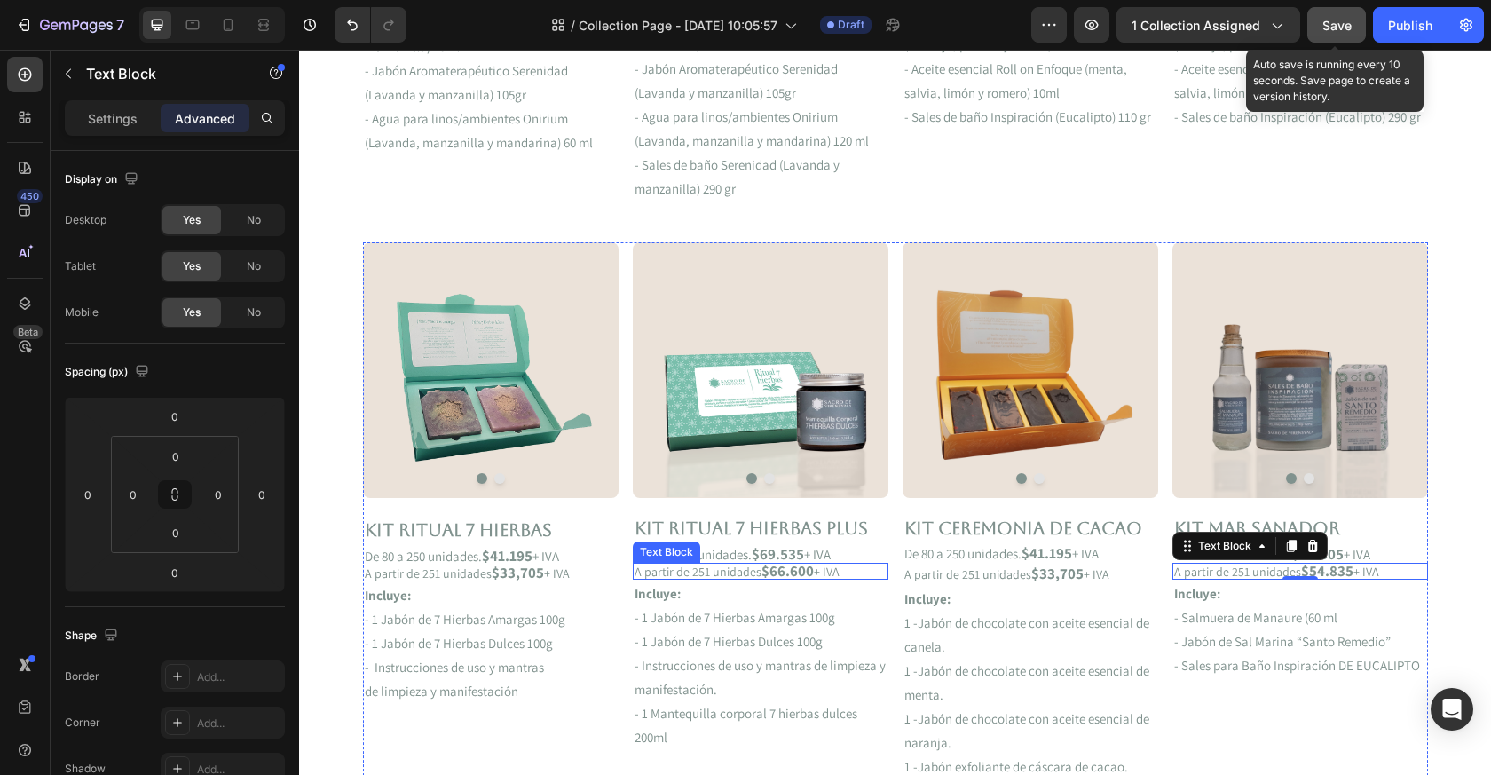
click at [799, 572] on strong "$66.600" at bounding box center [788, 571] width 52 height 20
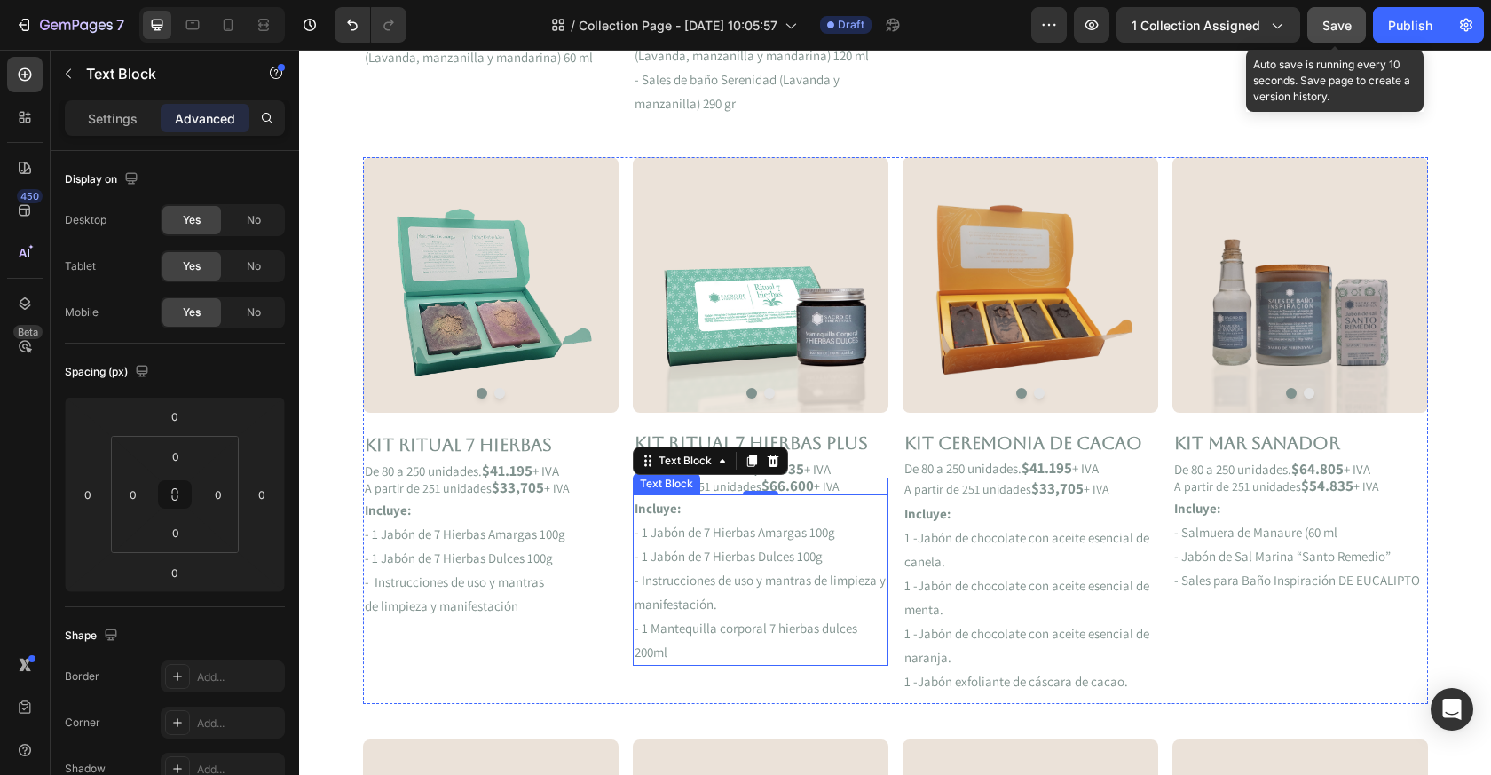
scroll to position [1039, 0]
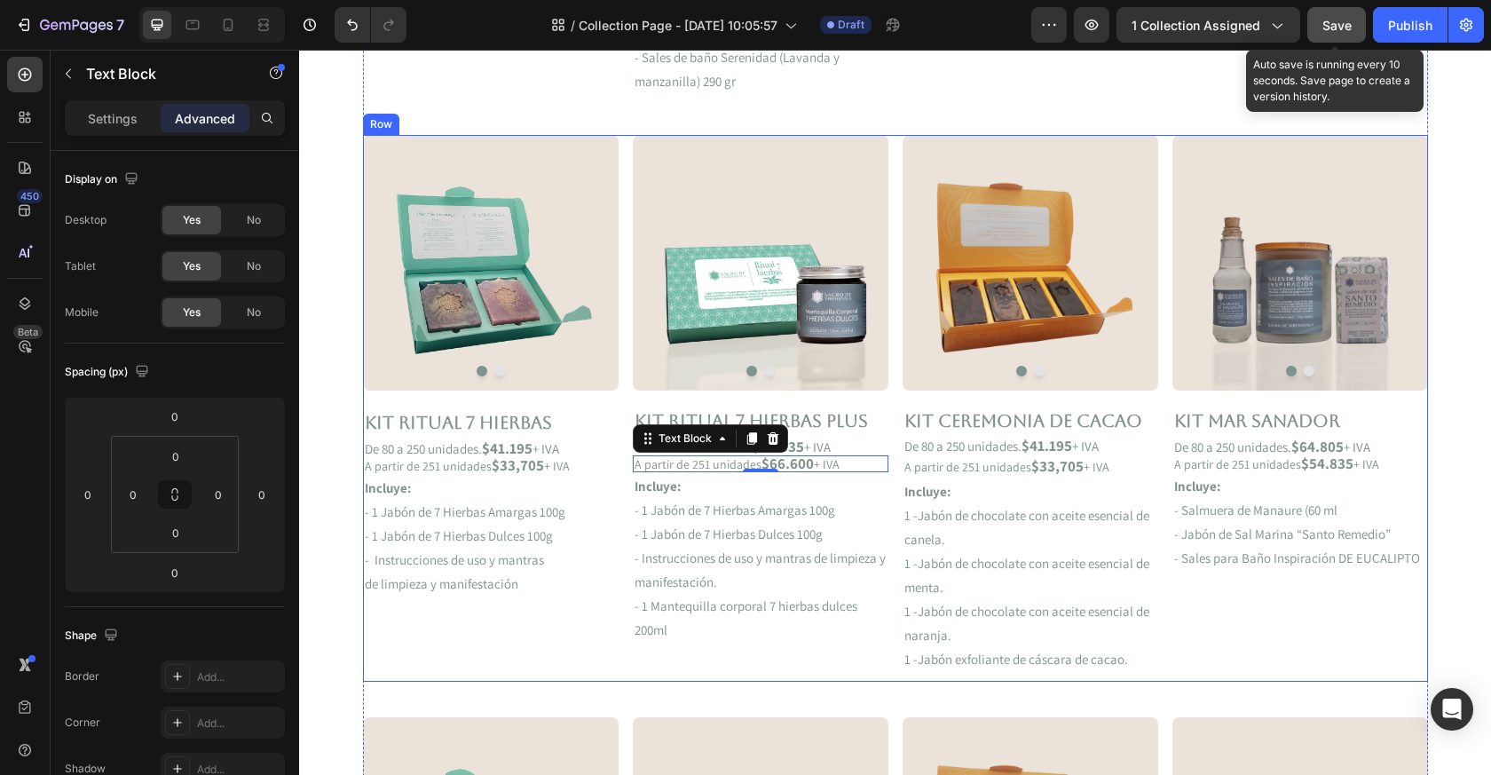
click at [402, 667] on div "Image Image Carousel Kit RITUAL 7 HIERBAS Text Block De 80 a 250 unidades. $41.…" at bounding box center [491, 408] width 256 height 547
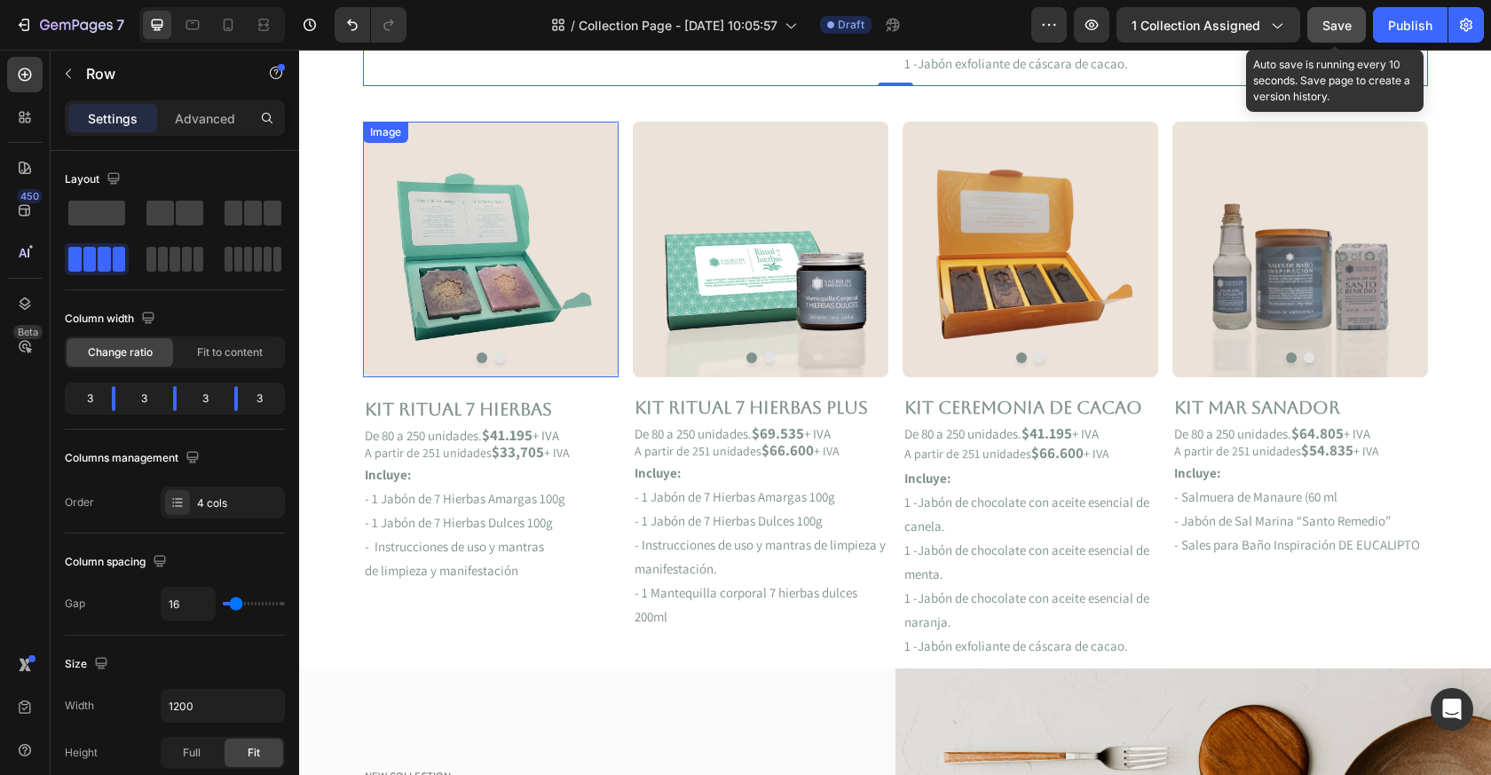
scroll to position [1666, 0]
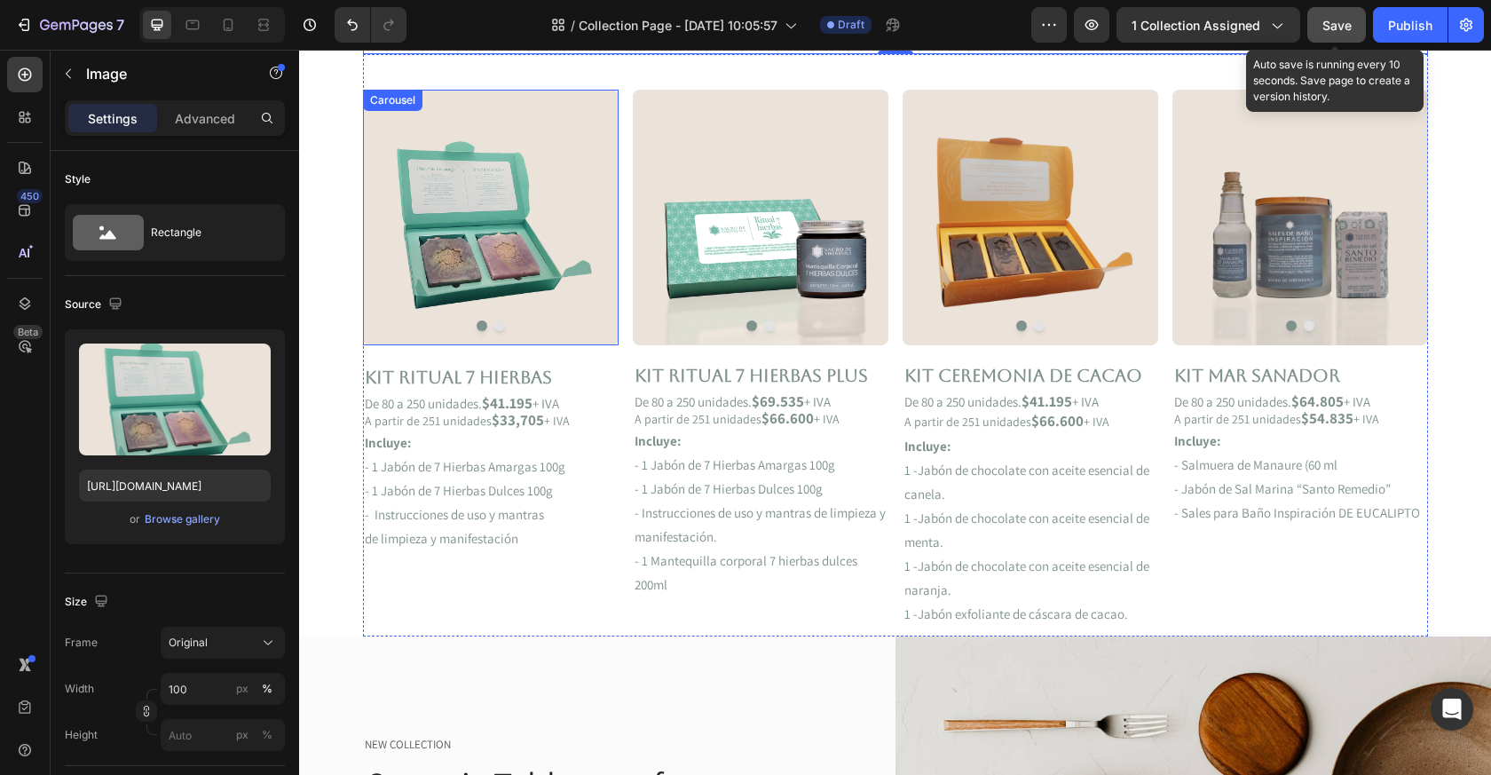
click at [553, 310] on img at bounding box center [491, 217] width 256 height 255
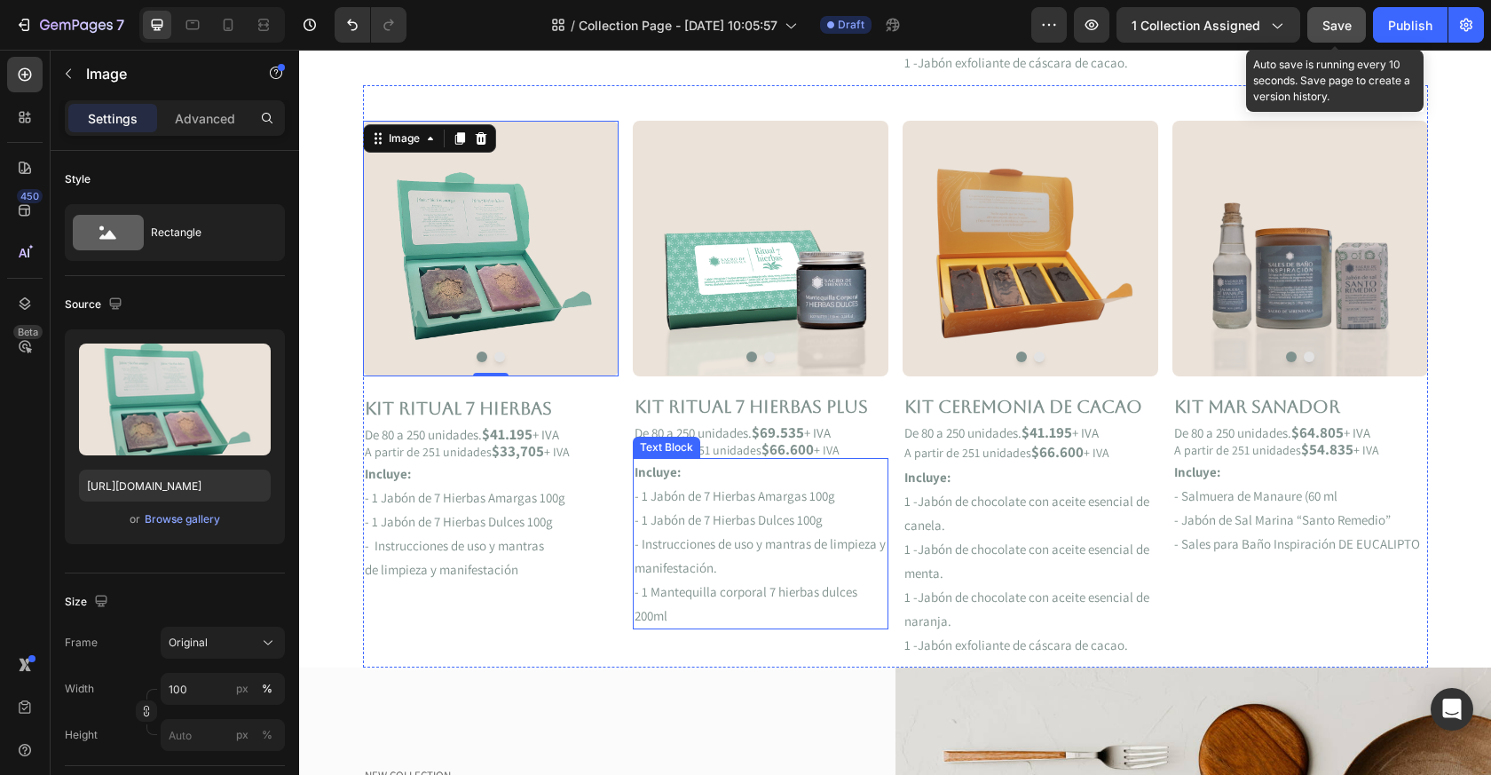
scroll to position [1626, 0]
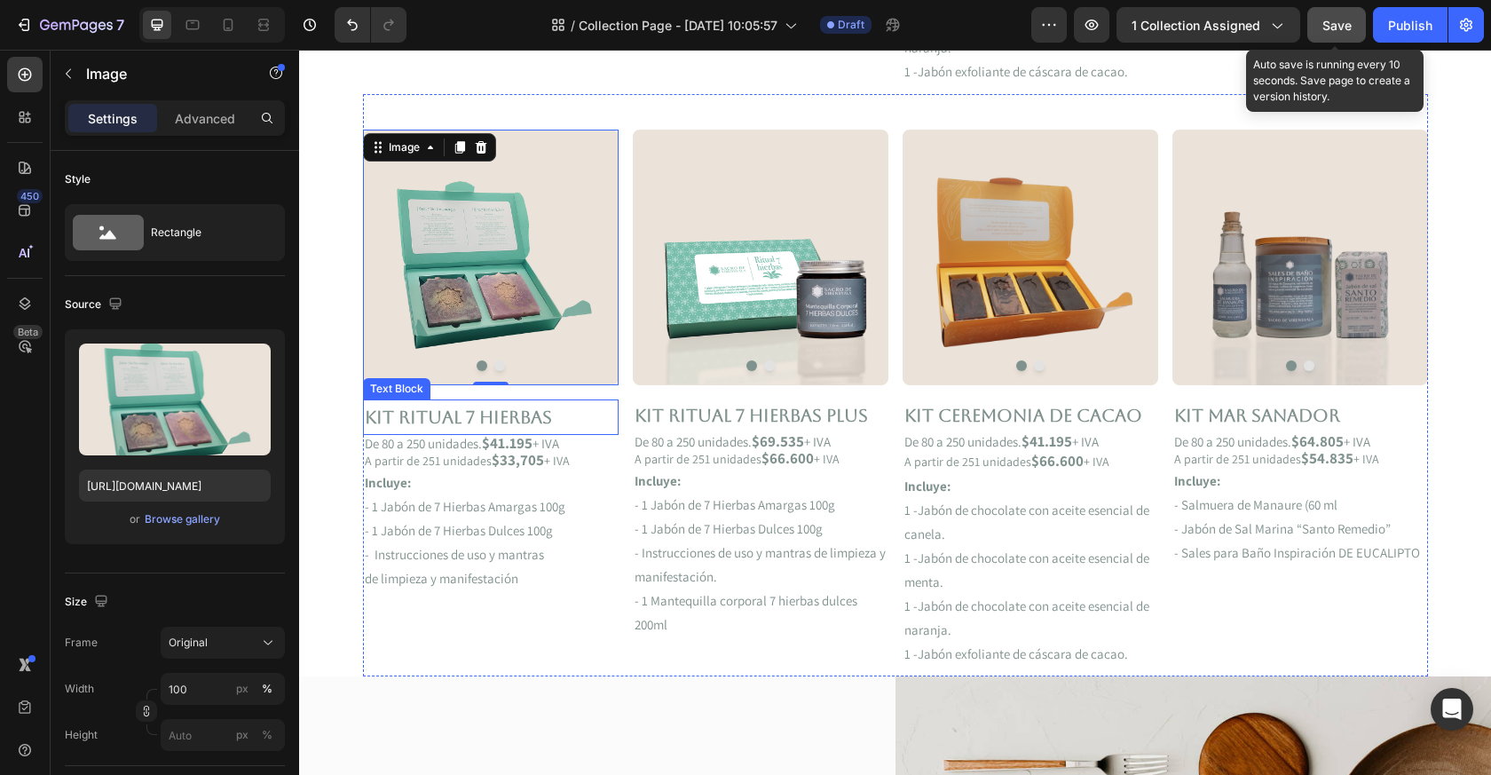
click at [429, 421] on p "Kit RITUAL 7 HIERBAS" at bounding box center [491, 417] width 252 height 32
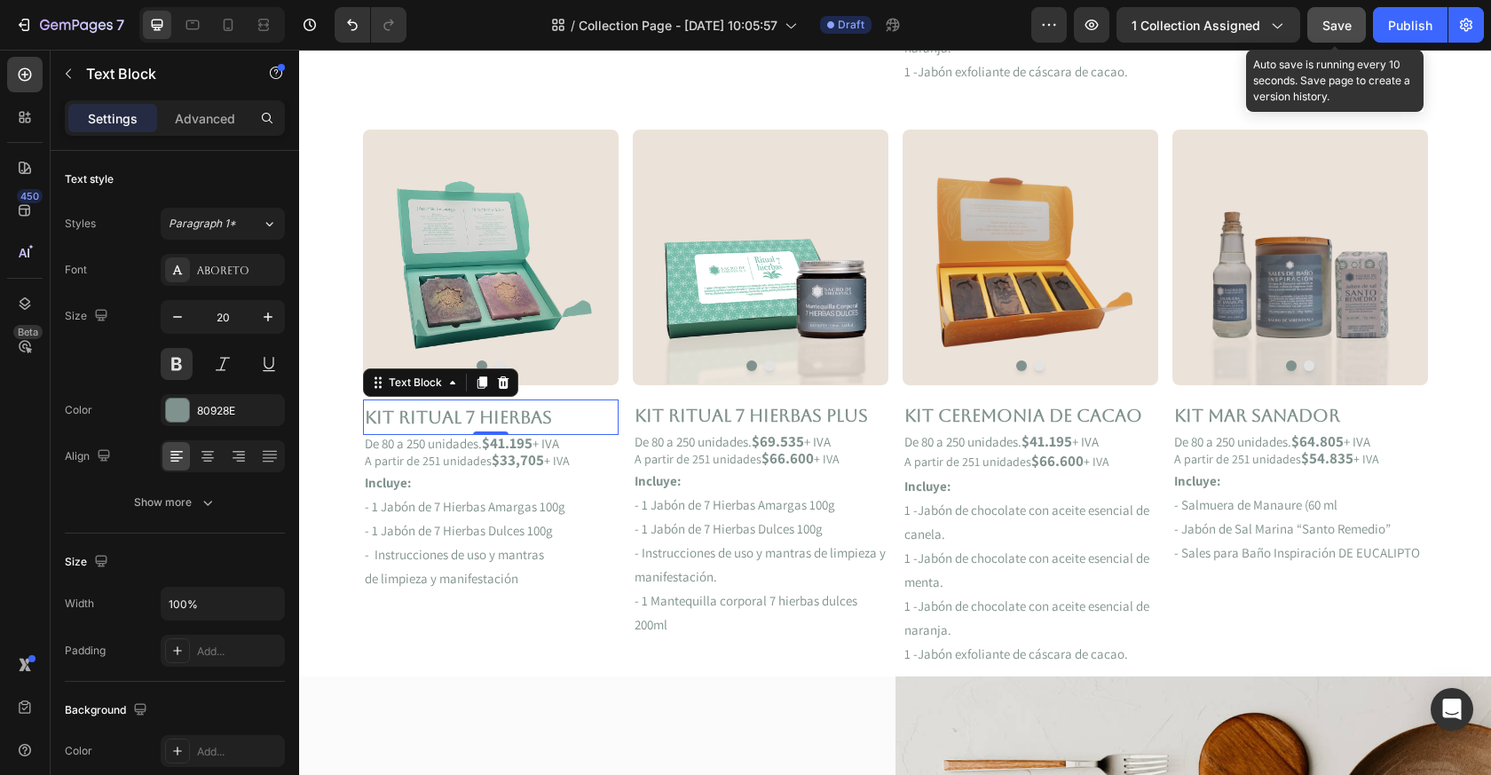
click at [429, 421] on p "Kit RITUAL 7 HIERBAS" at bounding box center [491, 417] width 252 height 32
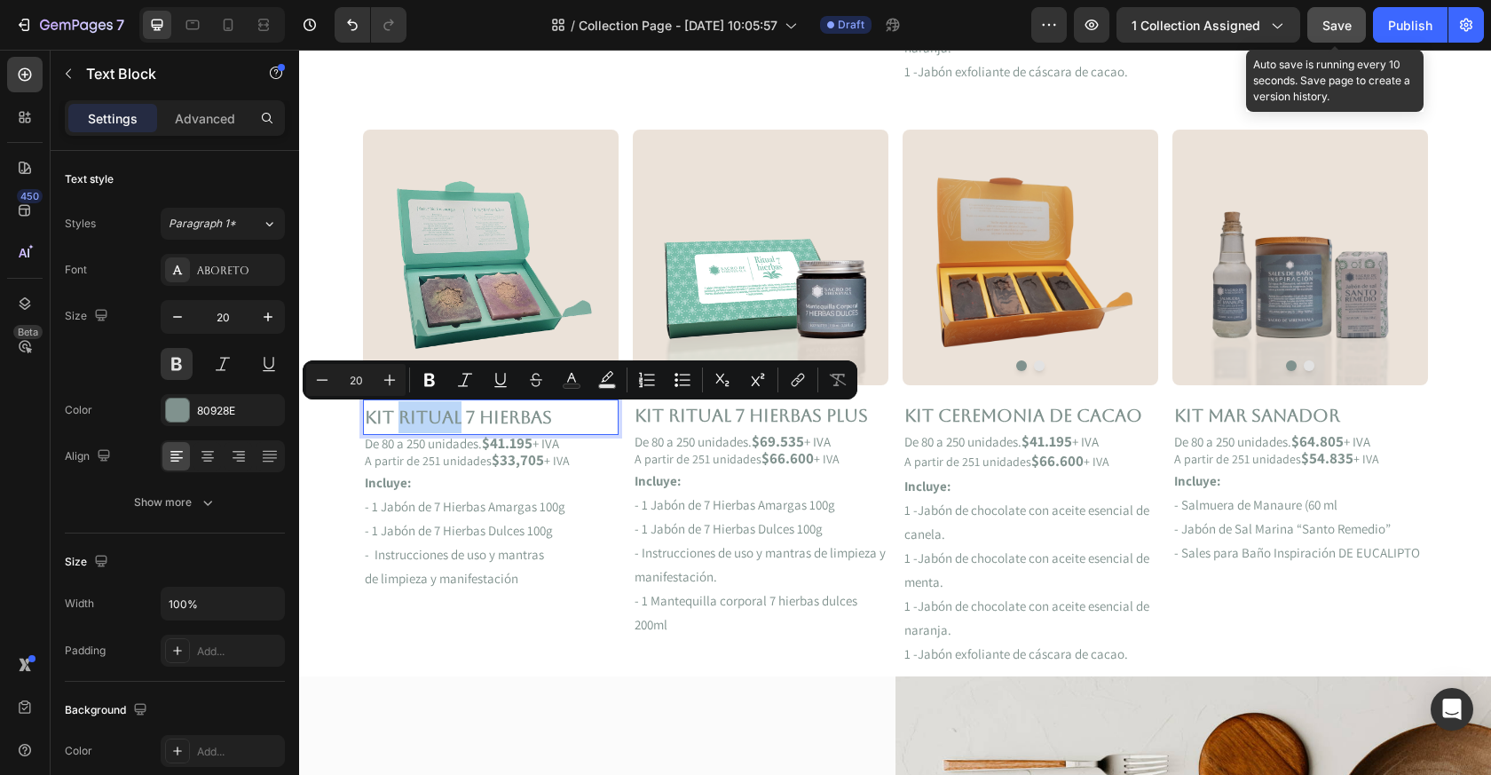
click at [401, 416] on p "Kit RITUAL 7 HIERBAS" at bounding box center [491, 417] width 252 height 32
drag, startPoint x: 400, startPoint y: 415, endPoint x: 643, endPoint y: 416, distance: 242.4
click at [644, 416] on div "Image Image Carousel Kit RITUAL 7 HIERBAS Text Block 0 De 80 a 250 unidades. $4…" at bounding box center [895, 385] width 1065 height 582
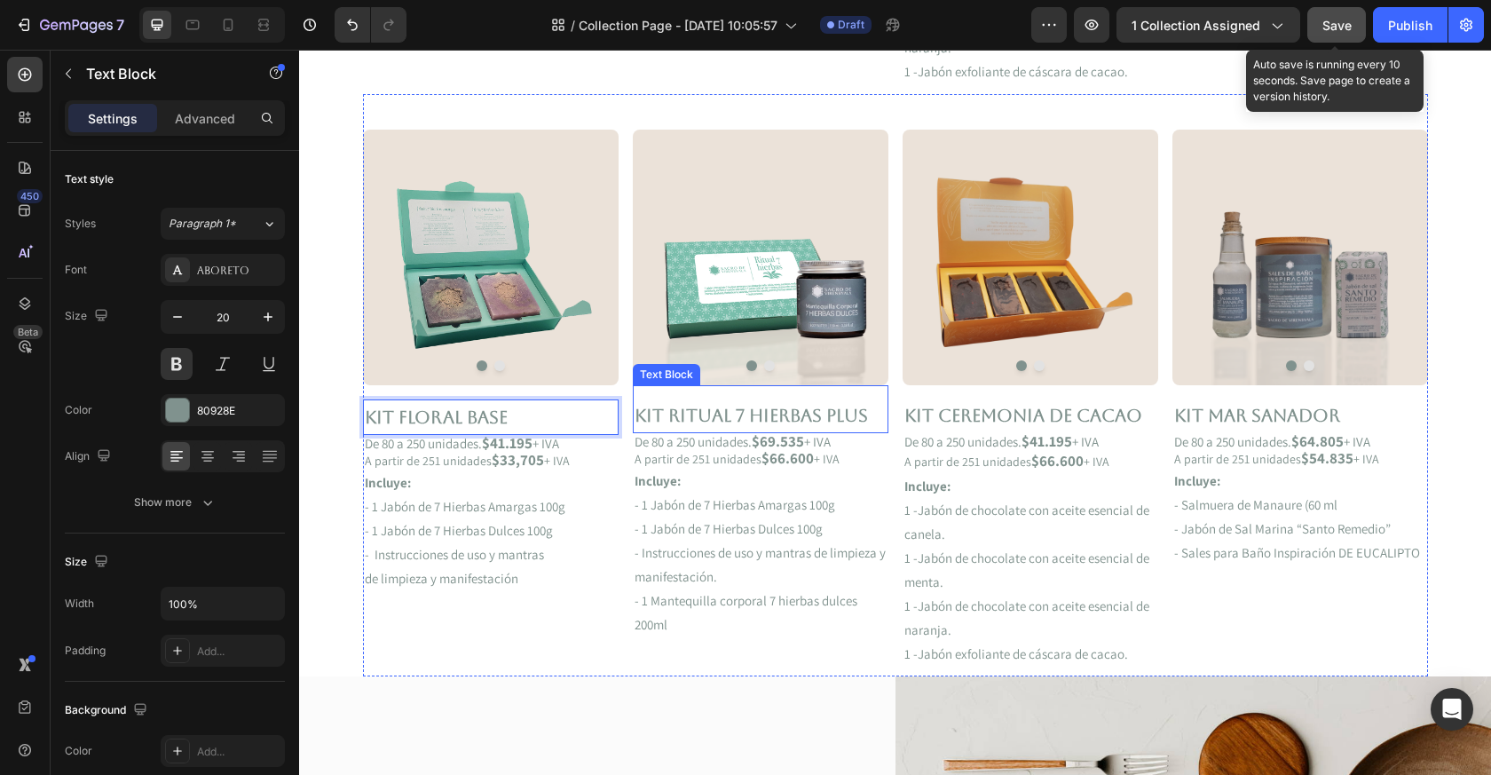
click at [854, 421] on p "Kit Ritual 7 Hierbas Plus" at bounding box center [761, 415] width 252 height 32
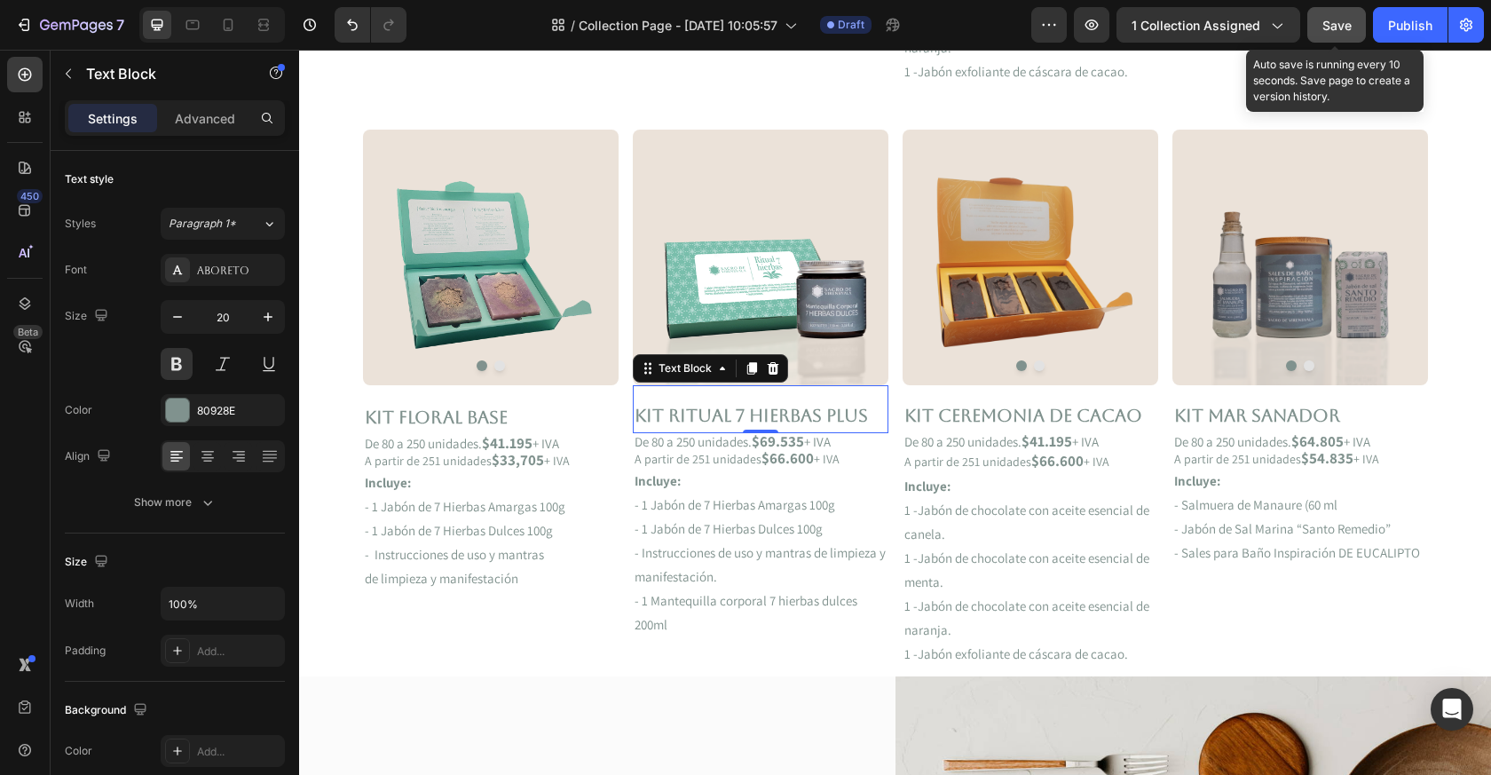
click at [854, 421] on p "Kit Ritual 7 Hierbas Plus" at bounding box center [761, 415] width 252 height 32
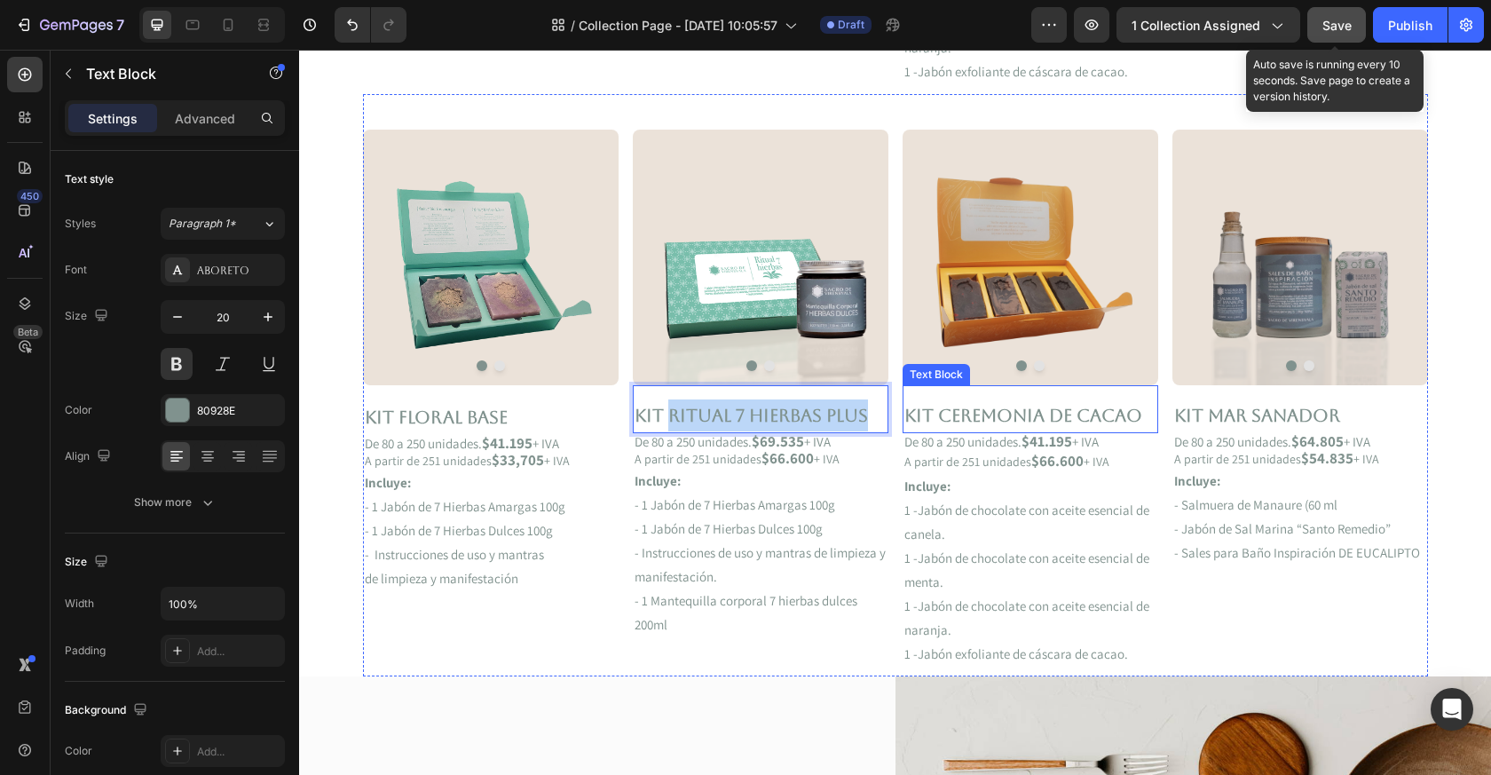
drag, startPoint x: 668, startPoint y: 413, endPoint x: 962, endPoint y: 415, distance: 293.9
click at [963, 415] on div "Image Image Carousel Kit FLORAL BASE Text Block De 80 a 250 unidades. $41.195 +…" at bounding box center [895, 385] width 1065 height 582
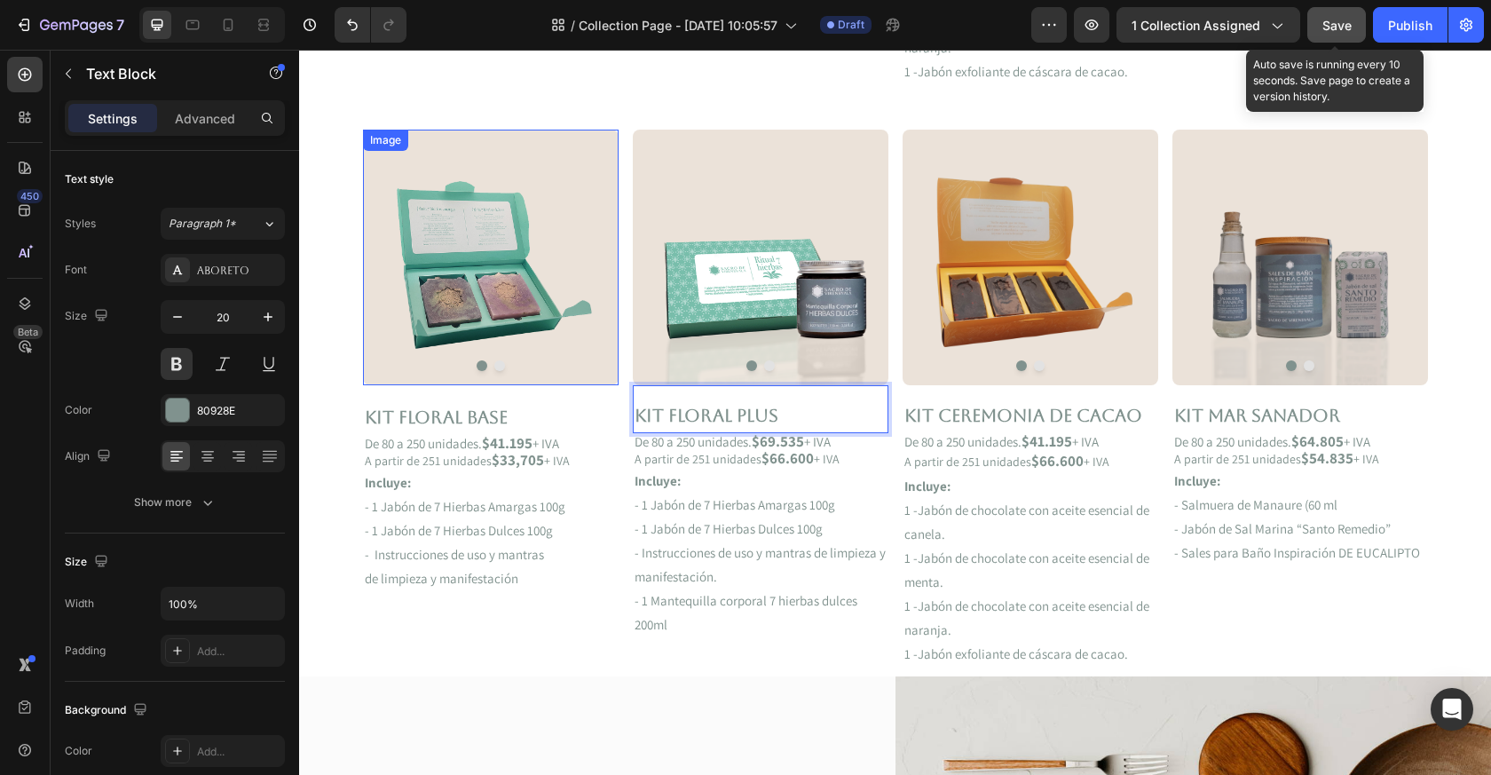
click at [553, 328] on img at bounding box center [491, 257] width 256 height 255
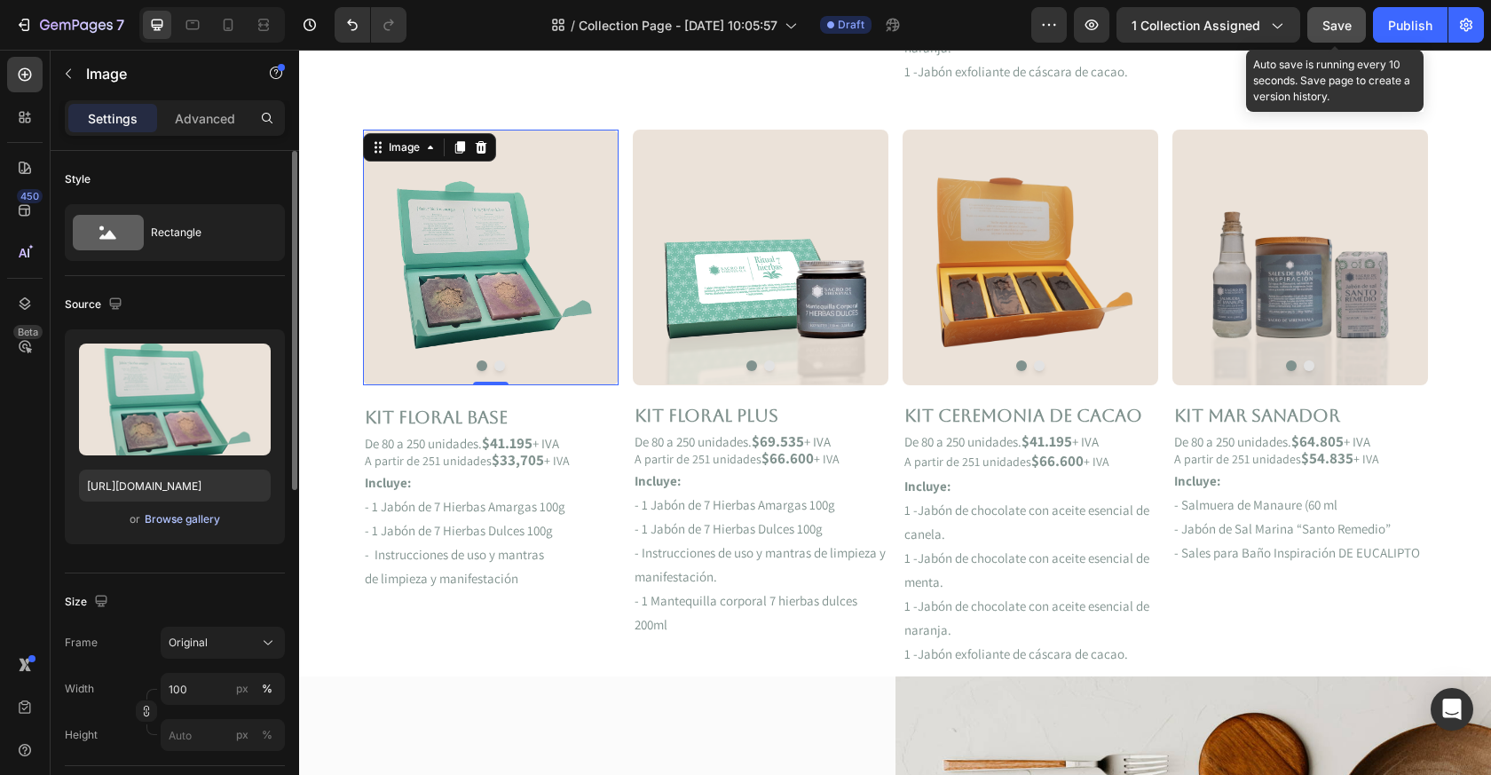
click at [160, 516] on div "Browse gallery" at bounding box center [182, 519] width 75 height 16
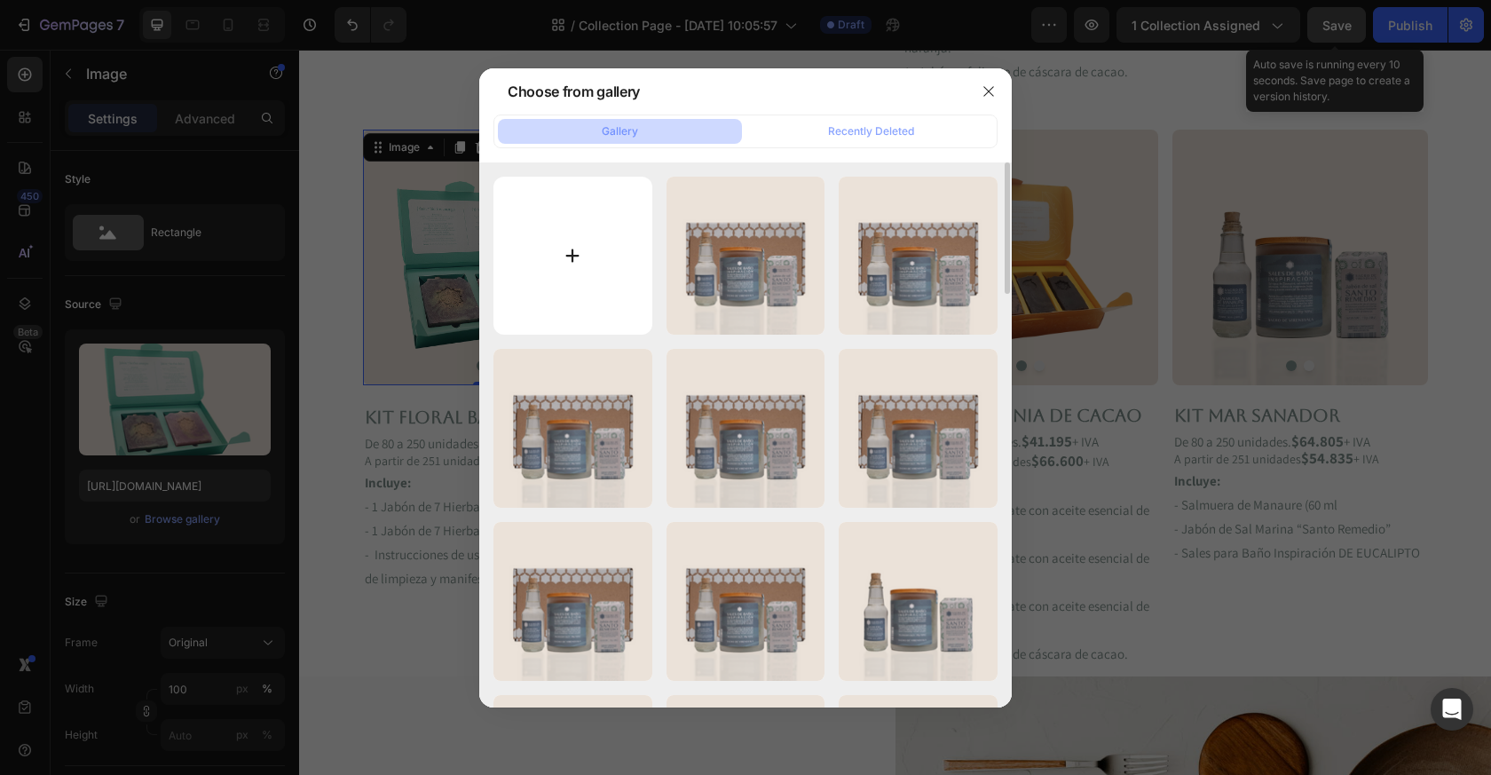
click at [543, 289] on input "file" at bounding box center [573, 256] width 159 height 159
type input "C:\fakepath\Kit Floral base pagina.png"
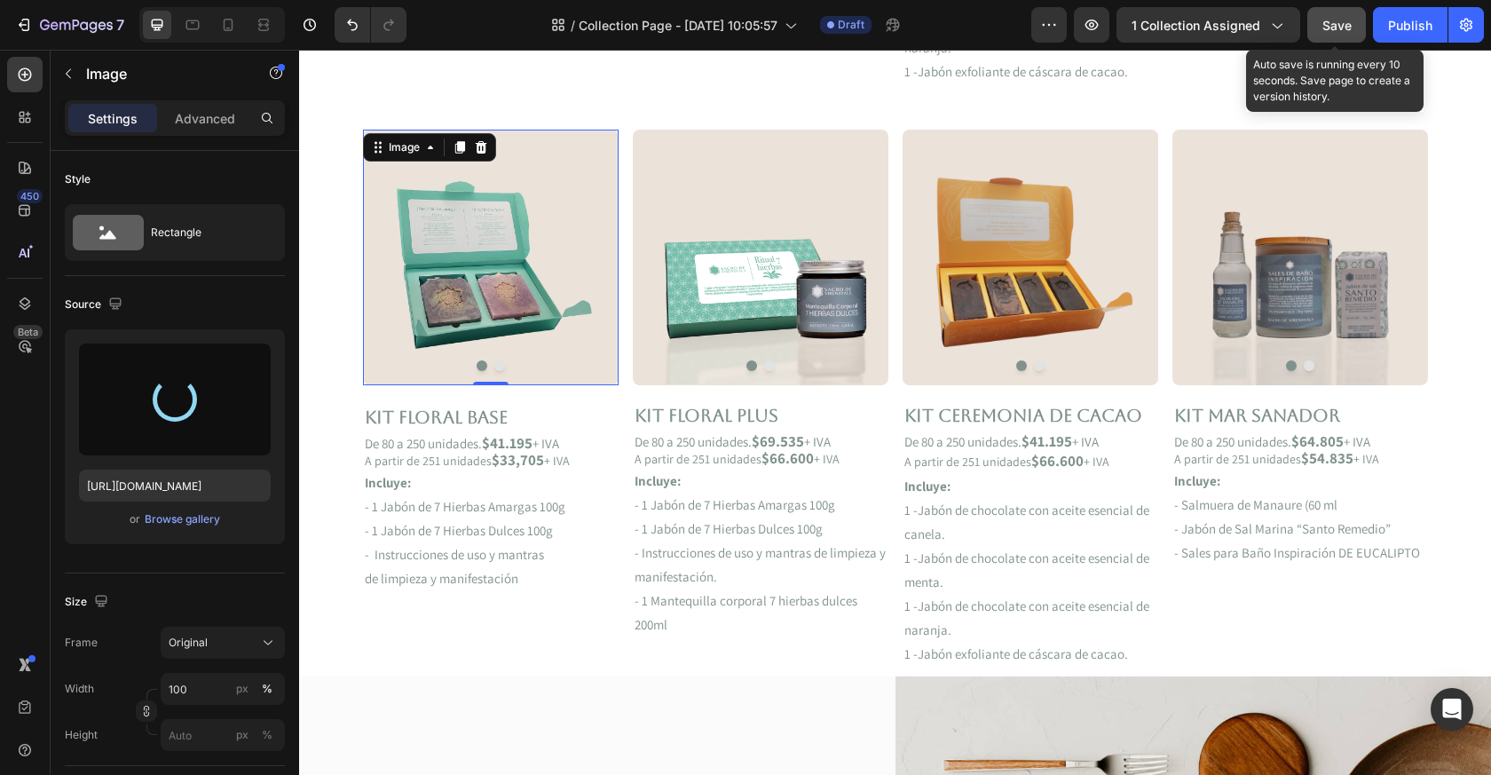
type input "https://cdn.shopify.com/s/files/1/0714/2611/3834/files/gempages_490793510492963…"
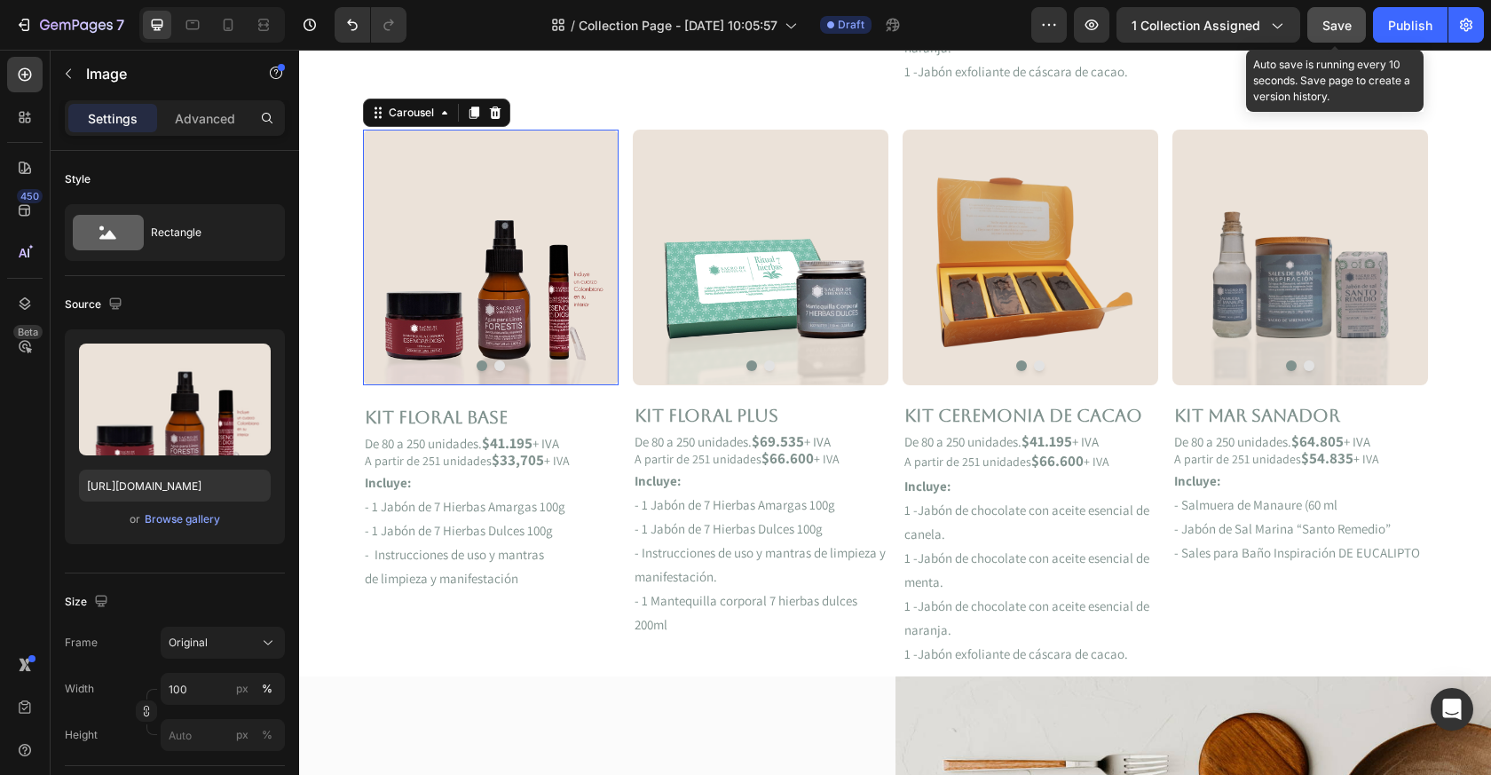
click at [500, 368] on button "Dot" at bounding box center [499, 365] width 11 height 11
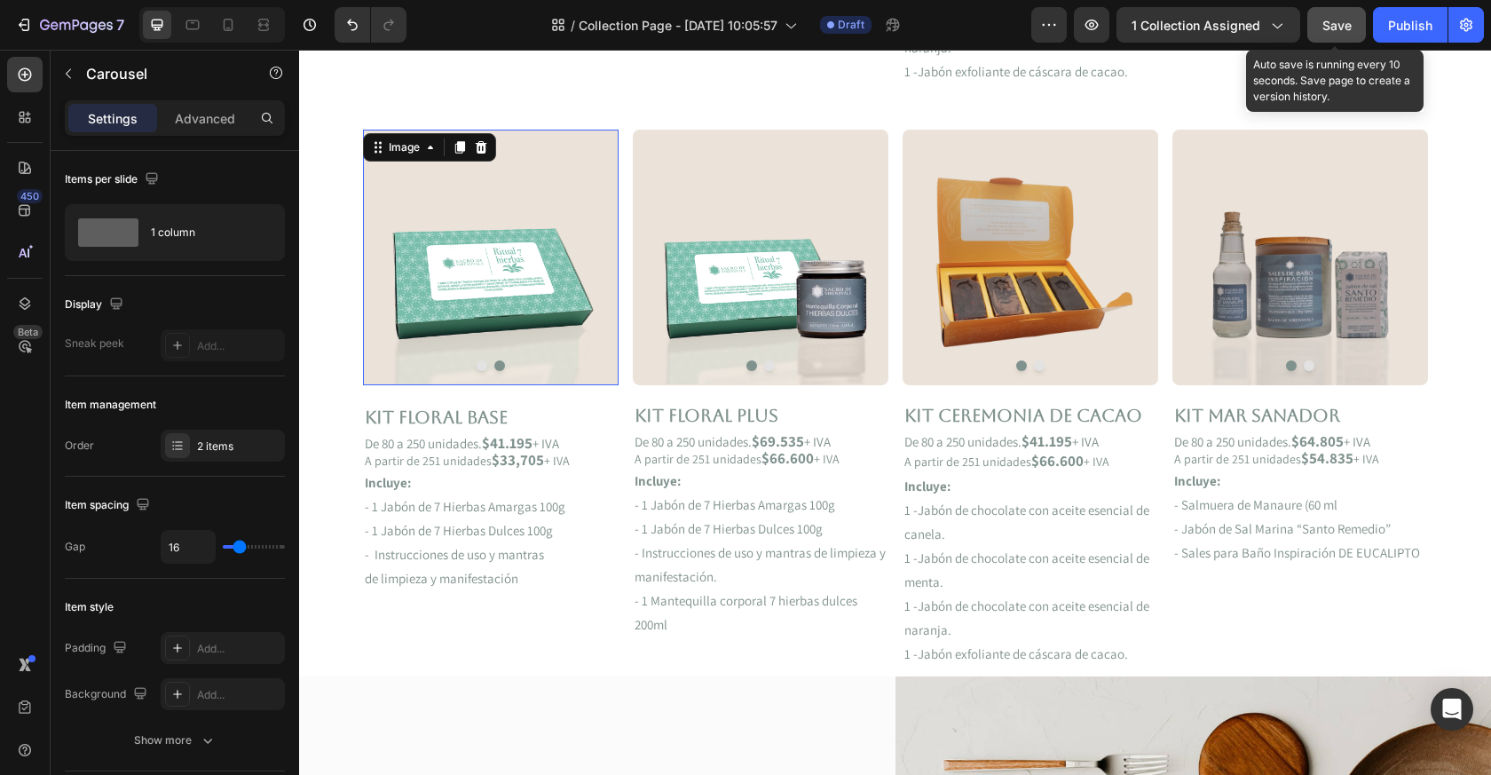
click at [522, 251] on img at bounding box center [491, 257] width 256 height 255
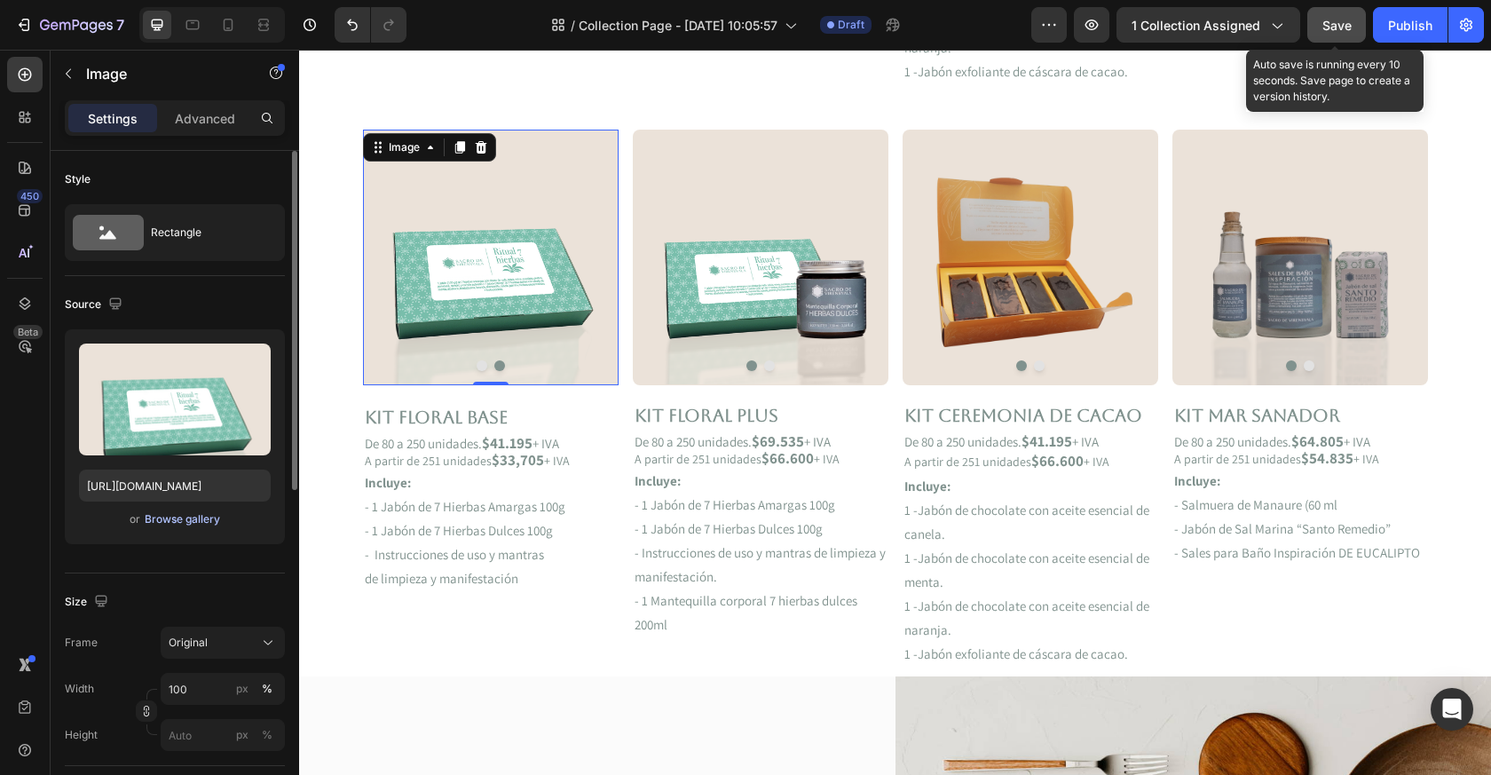
click at [157, 517] on div "Browse gallery" at bounding box center [182, 519] width 75 height 16
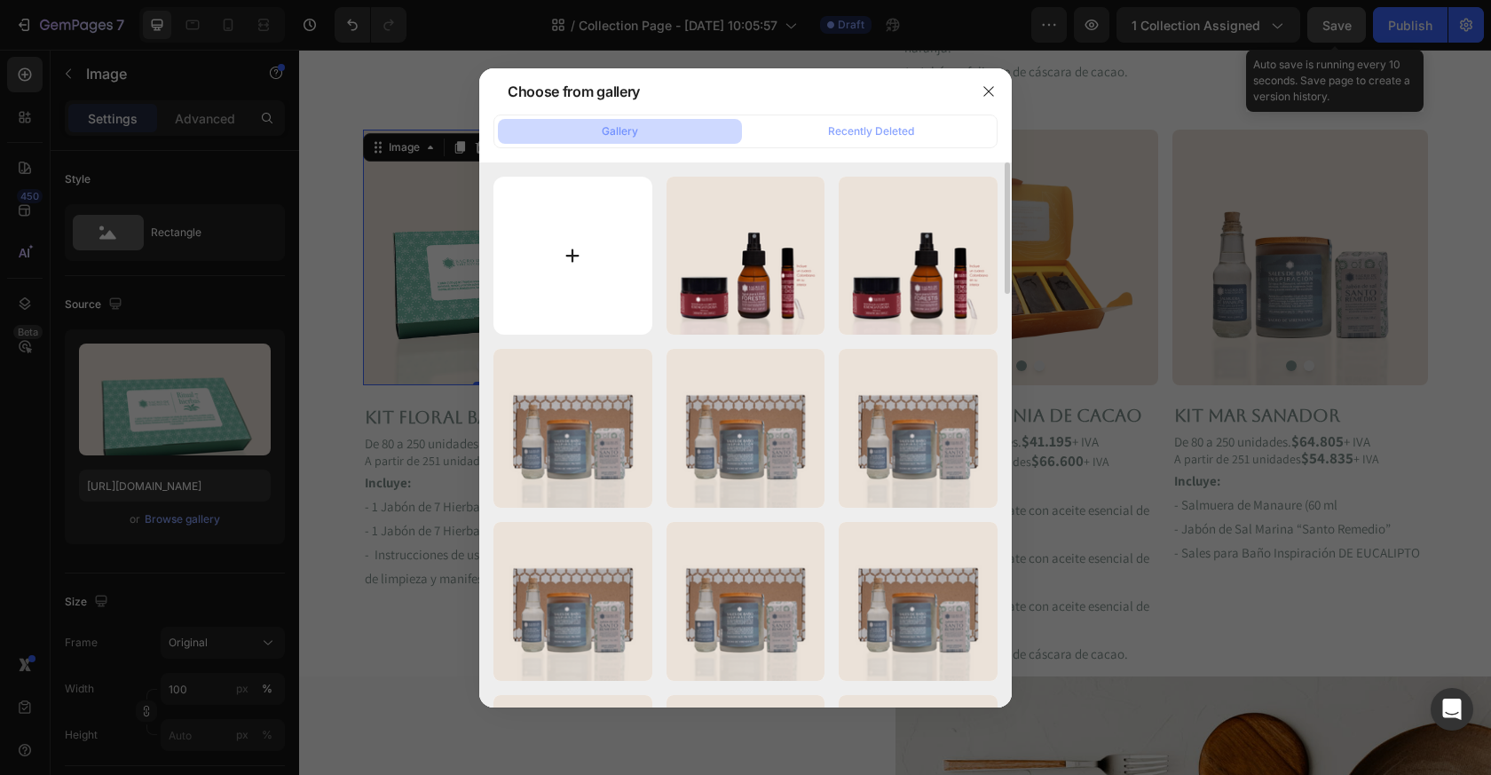
click at [603, 289] on input "file" at bounding box center [573, 256] width 159 height 159
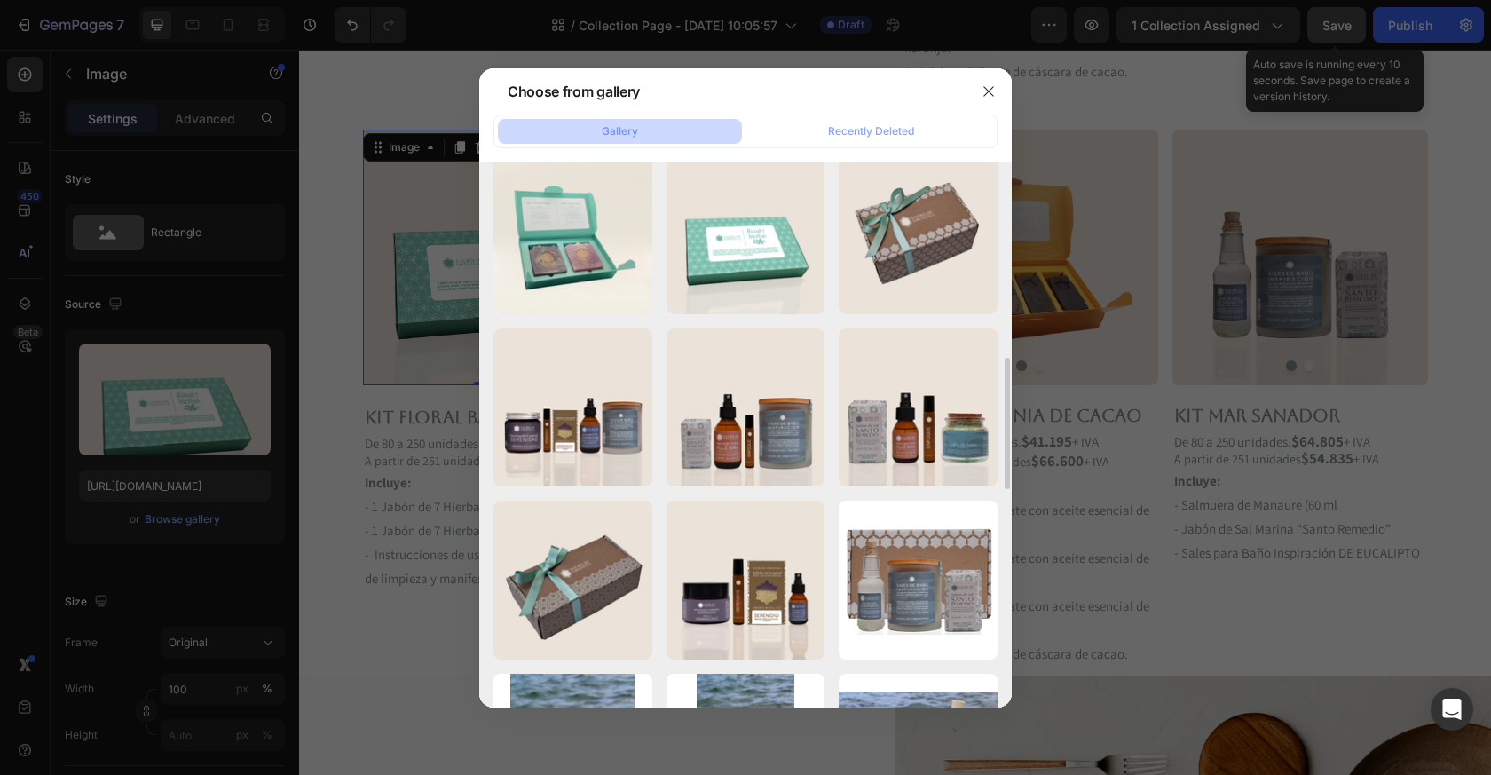
scroll to position [954, 0]
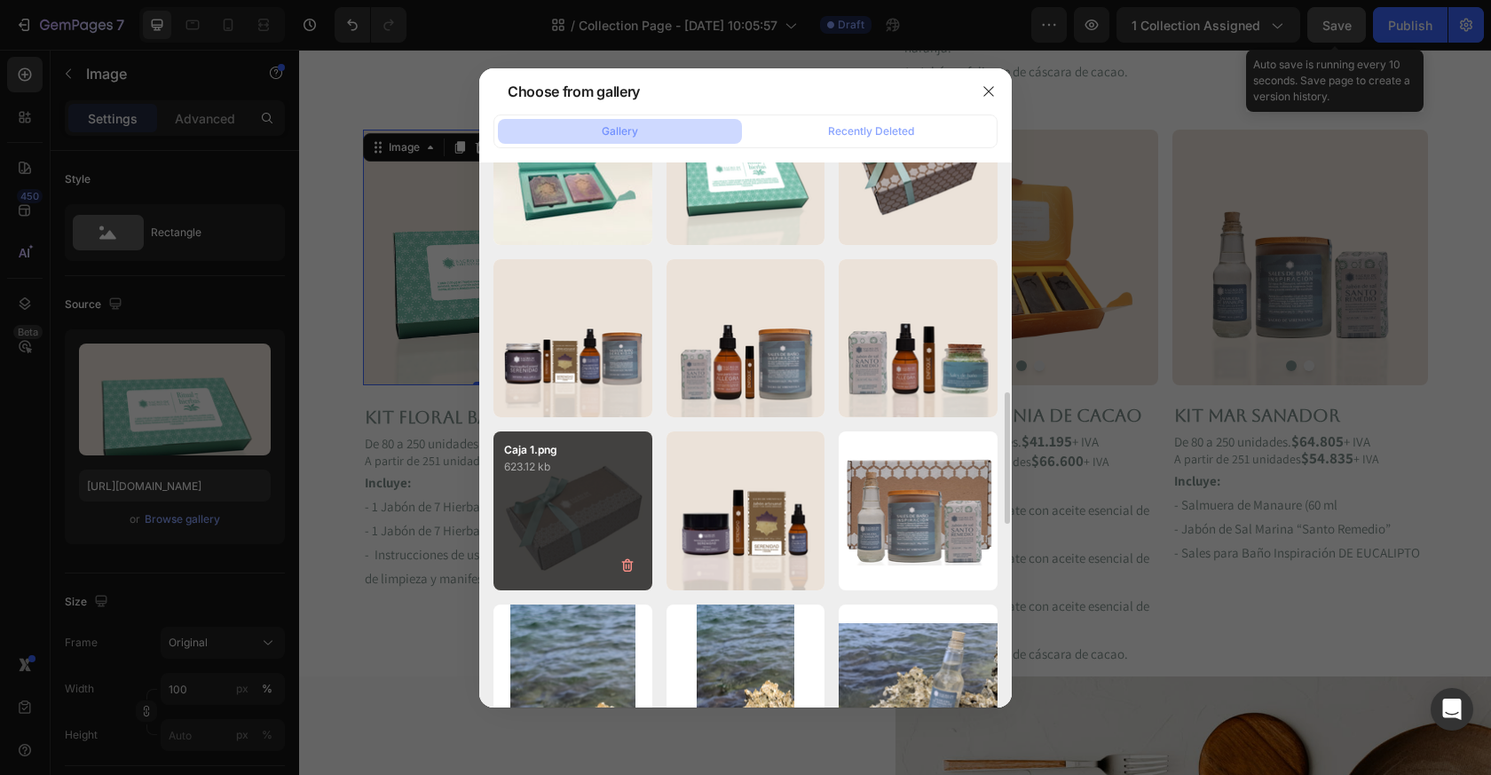
click at [593, 512] on div "Caja 1.png 623.12 kb" at bounding box center [573, 510] width 159 height 159
type input "[URL][DOMAIN_NAME]"
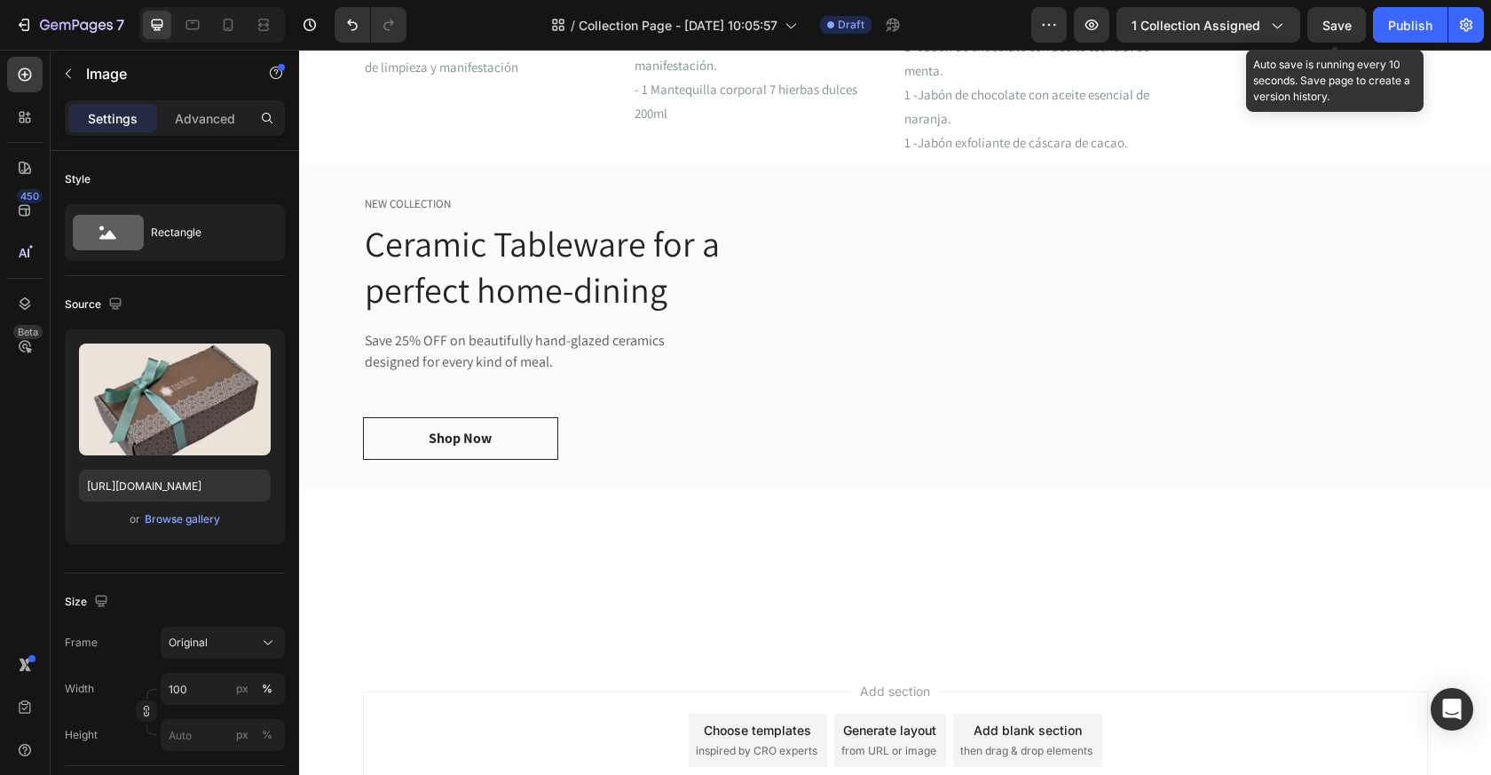
scroll to position [1, 0]
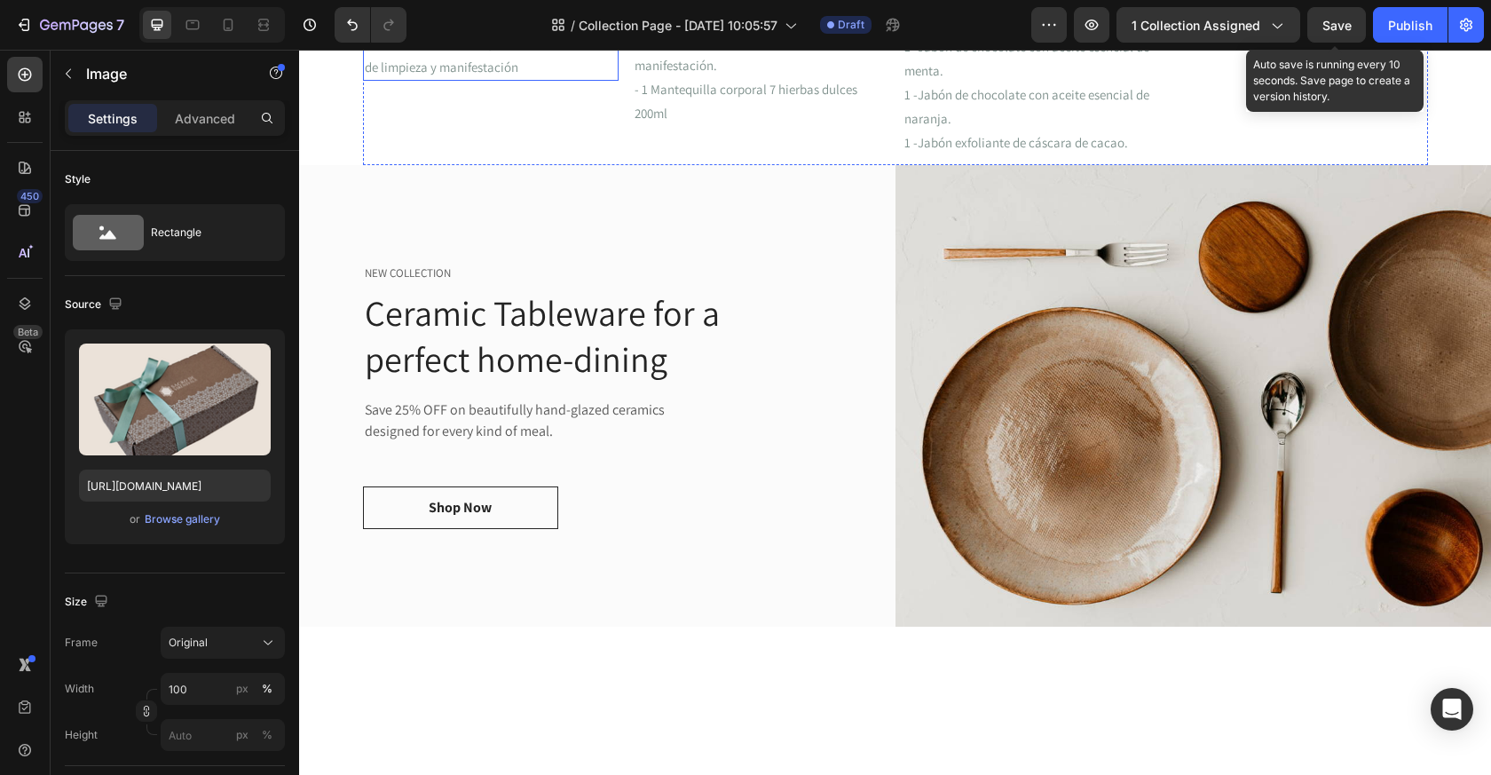
click at [500, 55] on p "- Instrucciones de uso y mantras" at bounding box center [491, 43] width 252 height 24
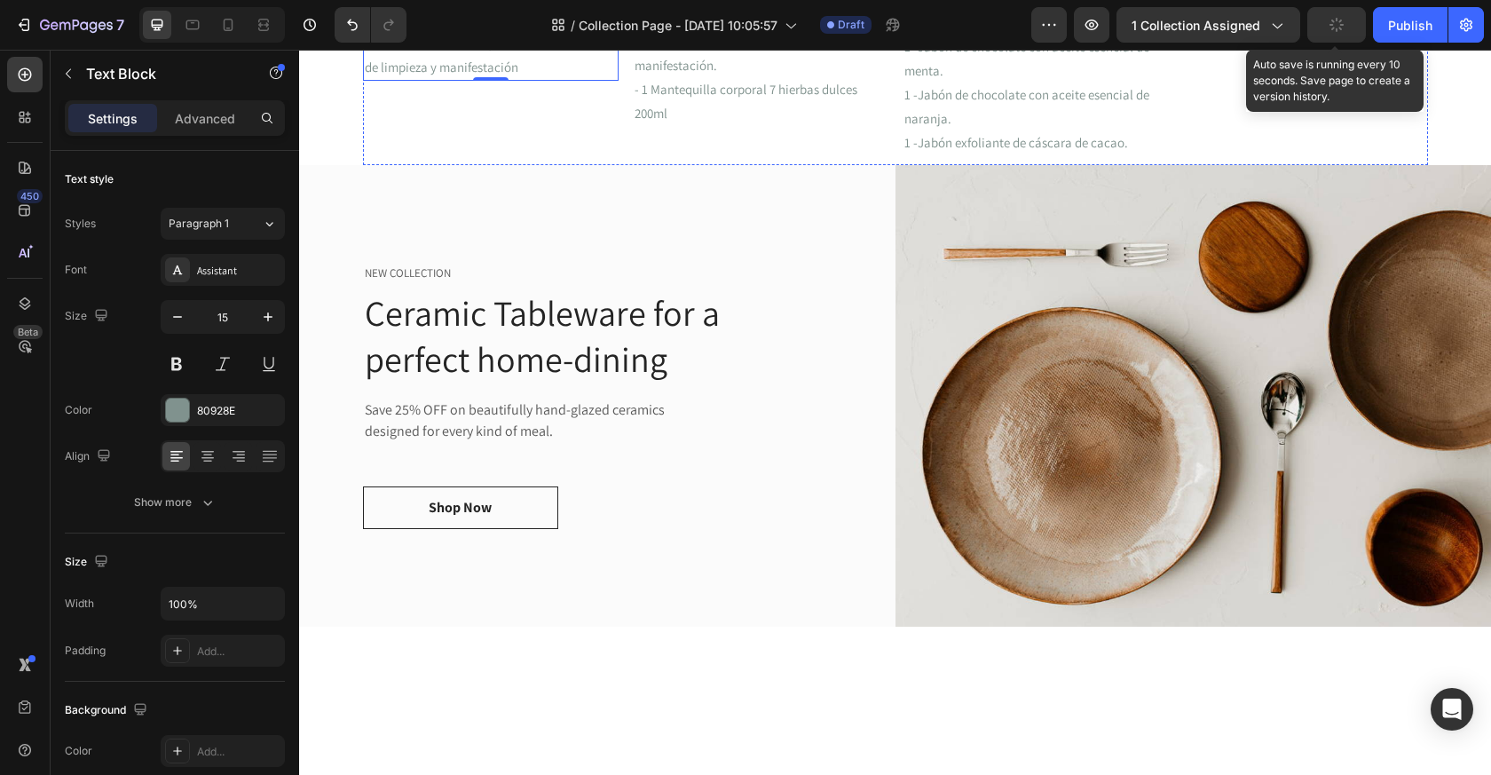
drag, startPoint x: 565, startPoint y: 421, endPoint x: 403, endPoint y: 418, distance: 161.6
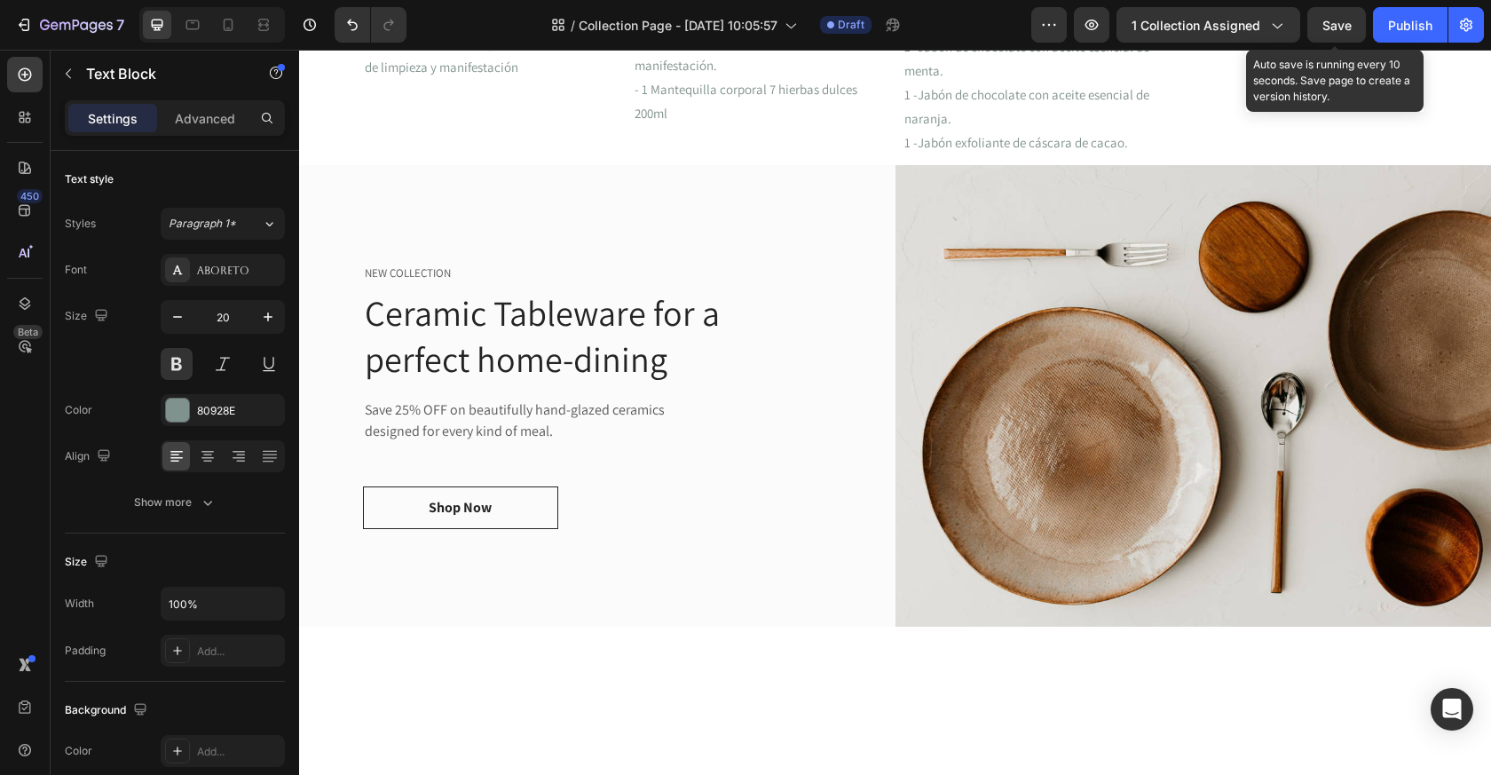
click at [416, 63] on p "- 1 Jabón de 7 Hierbas Dulces 100g" at bounding box center [491, 51] width 252 height 24
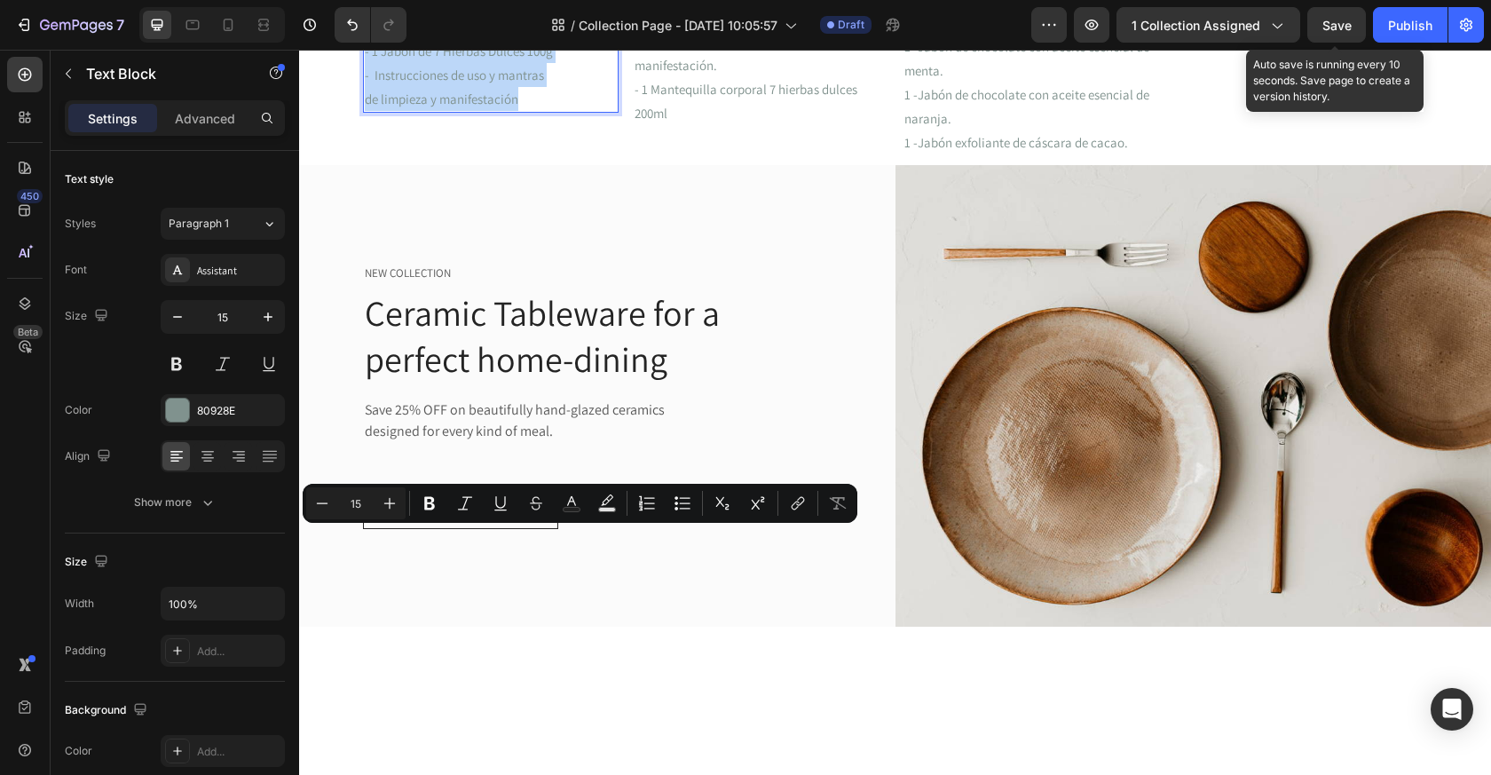
drag, startPoint x: 548, startPoint y: 612, endPoint x: 356, endPoint y: 541, distance: 204.5
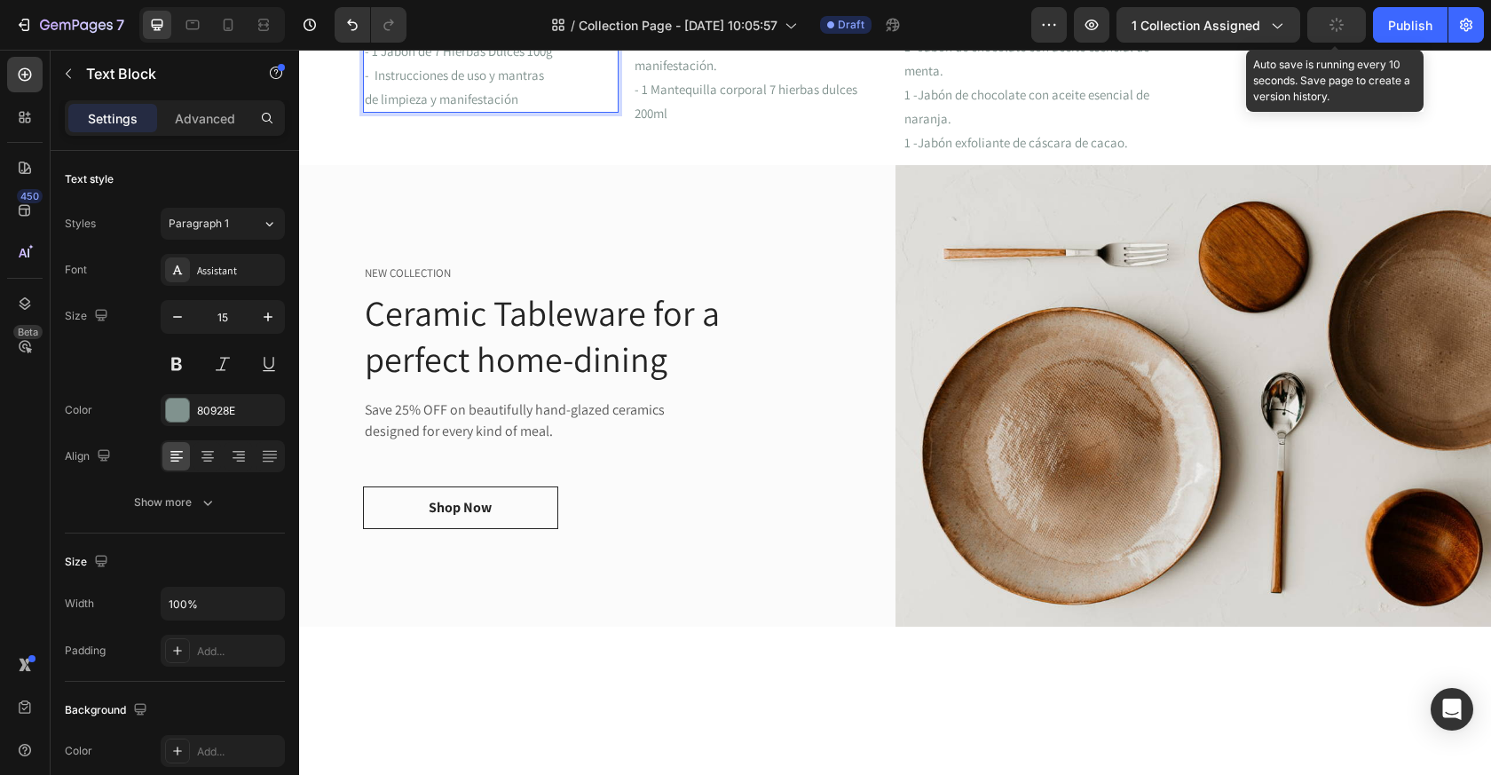
scroll to position [1633, 0]
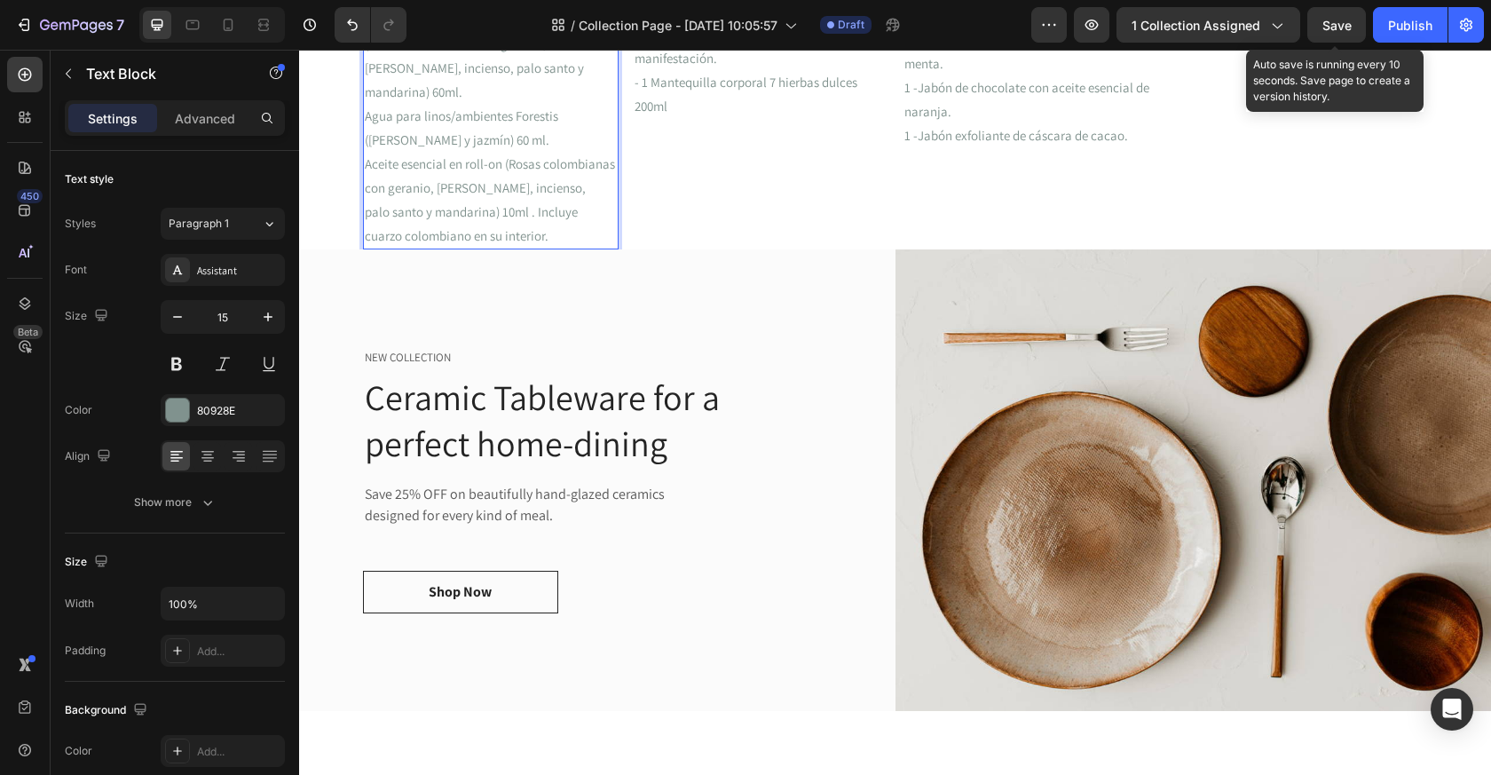
click at [366, 56] on p "Mantequilla corporal Esencia de la Diosa (Rosas colombianas con geranio," at bounding box center [491, 32] width 252 height 48
click at [509, 152] on p "Agua para linos/ambientes Forestis ([PERSON_NAME] y jazmín) 60 ml." at bounding box center [491, 128] width 252 height 48
click at [363, 249] on div "Incluye: 1- Mantequilla corporal Esencia de la Diosa (Rosas colombianas con ger…" at bounding box center [491, 115] width 256 height 267
drag, startPoint x: 464, startPoint y: 410, endPoint x: 602, endPoint y: 407, distance: 137.6
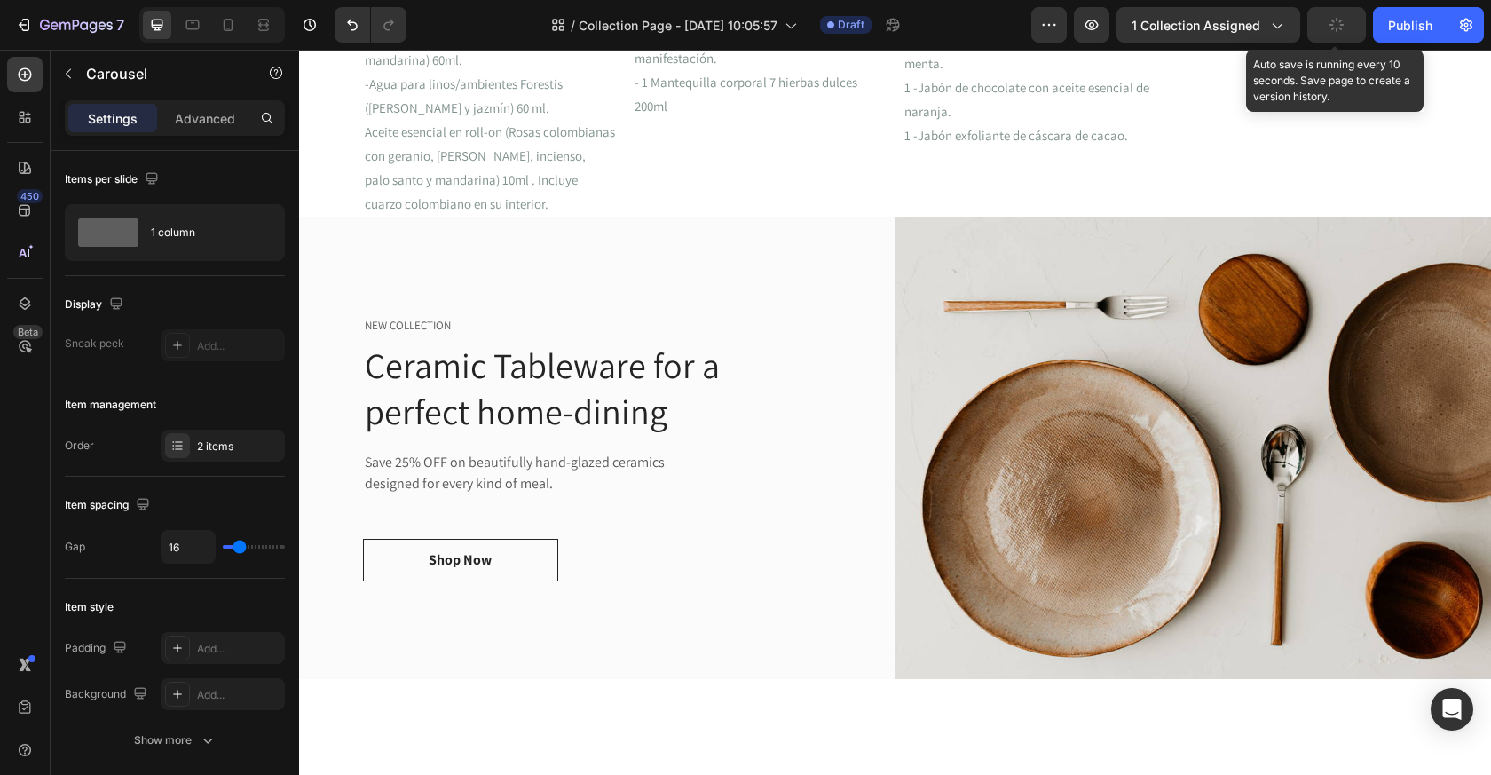
click at [480, 72] on p "[PERSON_NAME], incienso, palo santo y mandarina) 60ml." at bounding box center [491, 48] width 252 height 48
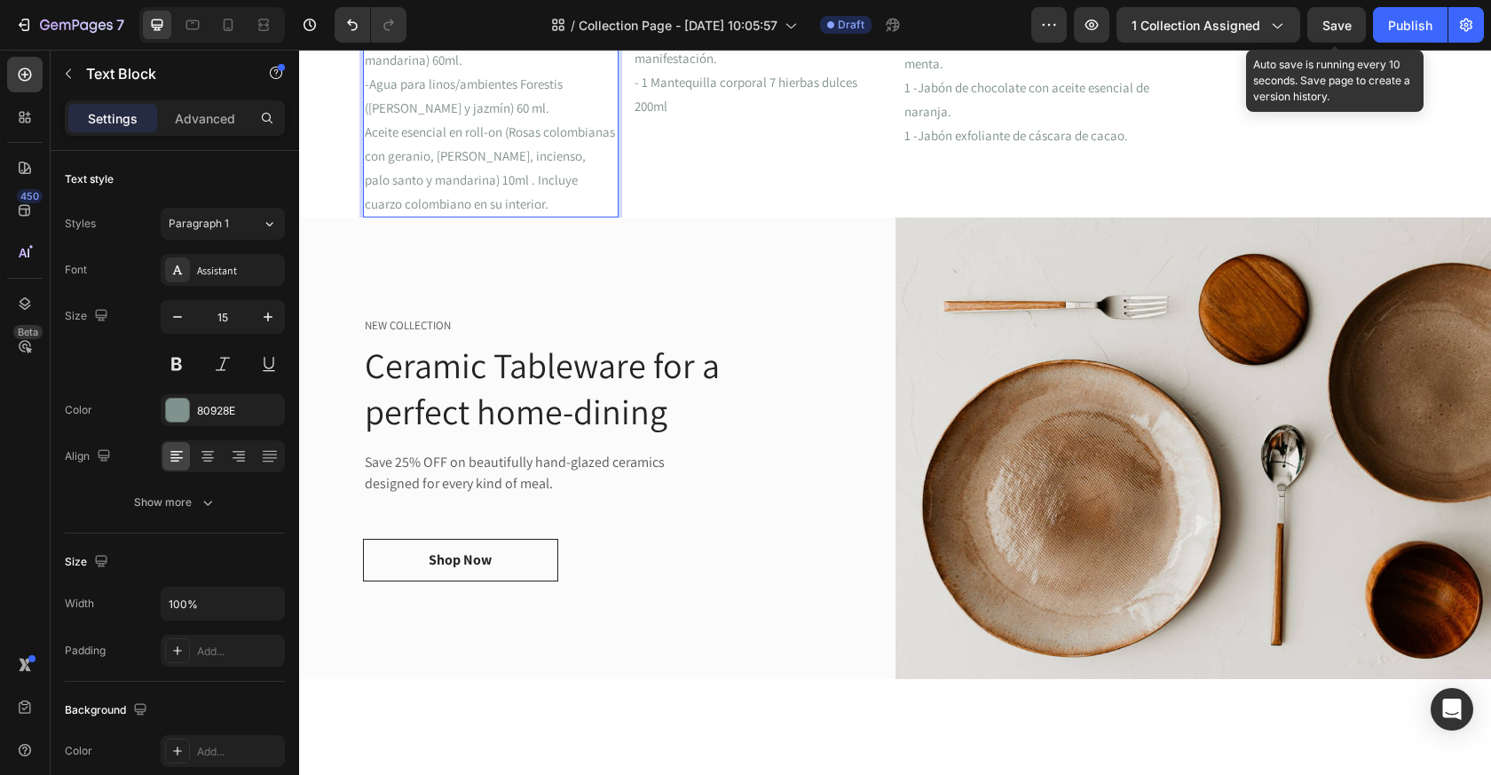
click at [370, 24] on p "1- Mantequilla corporal Esencia de la Diosa (Rosas colombianas con geranio," at bounding box center [491, 0] width 252 height 48
drag, startPoint x: 474, startPoint y: 525, endPoint x: 428, endPoint y: 573, distance: 66.6
click at [428, 217] on div "Incluye: 1- Mantequilla corporal Esencia de la DiosaDE Rosas colombianas con ge…" at bounding box center [491, 83] width 256 height 267
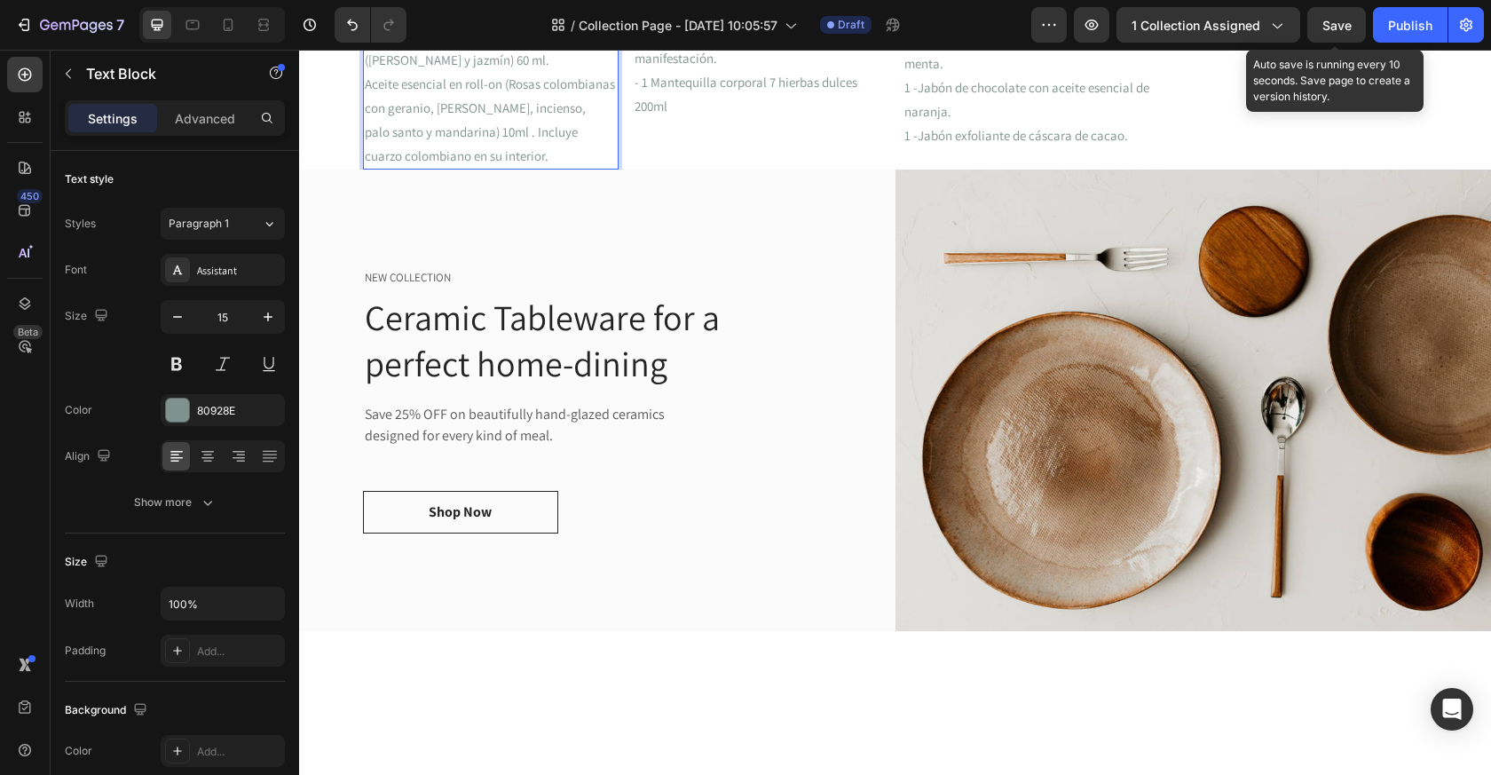
click at [369, 24] on p "1- Mantequilla corporal Esencia de la DiosaDE Rosas colombianas 60ml." at bounding box center [491, 0] width 252 height 48
click at [368, 72] on p "-Agua para linos/ambientes Forestis ([PERSON_NAME] y jazmín) 60 ml." at bounding box center [491, 48] width 252 height 48
